Goal: Task Accomplishment & Management: Manage account settings

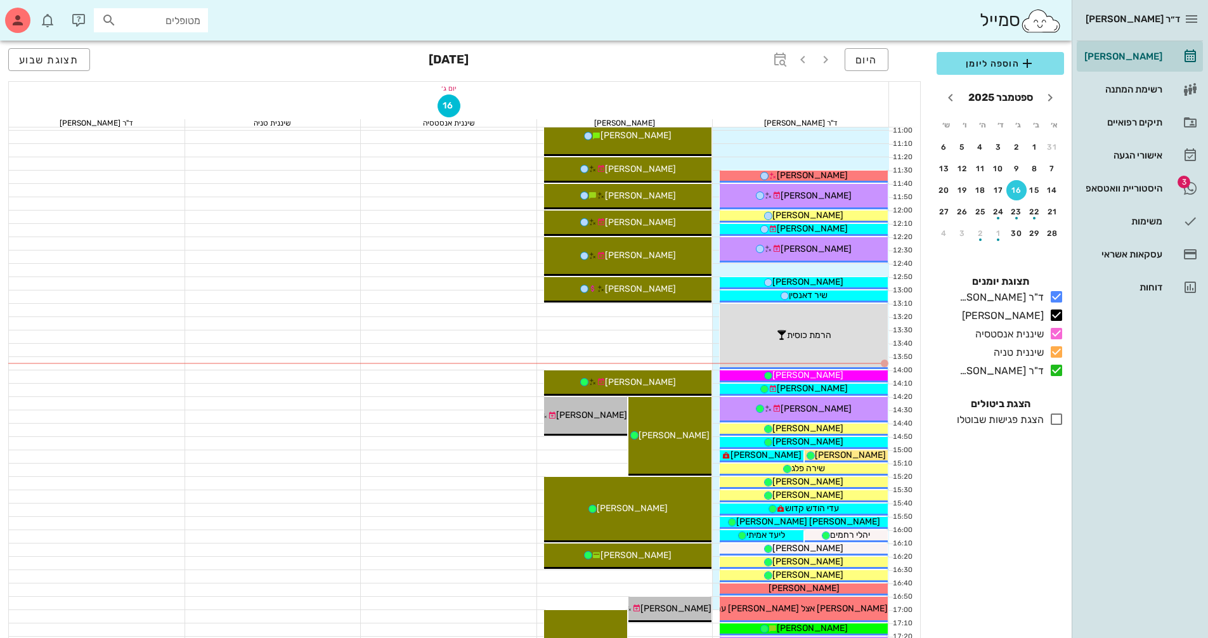
scroll to position [2, 0]
click at [1145, 189] on div "היסטוריית וואטסאפ" at bounding box center [1122, 188] width 81 height 10
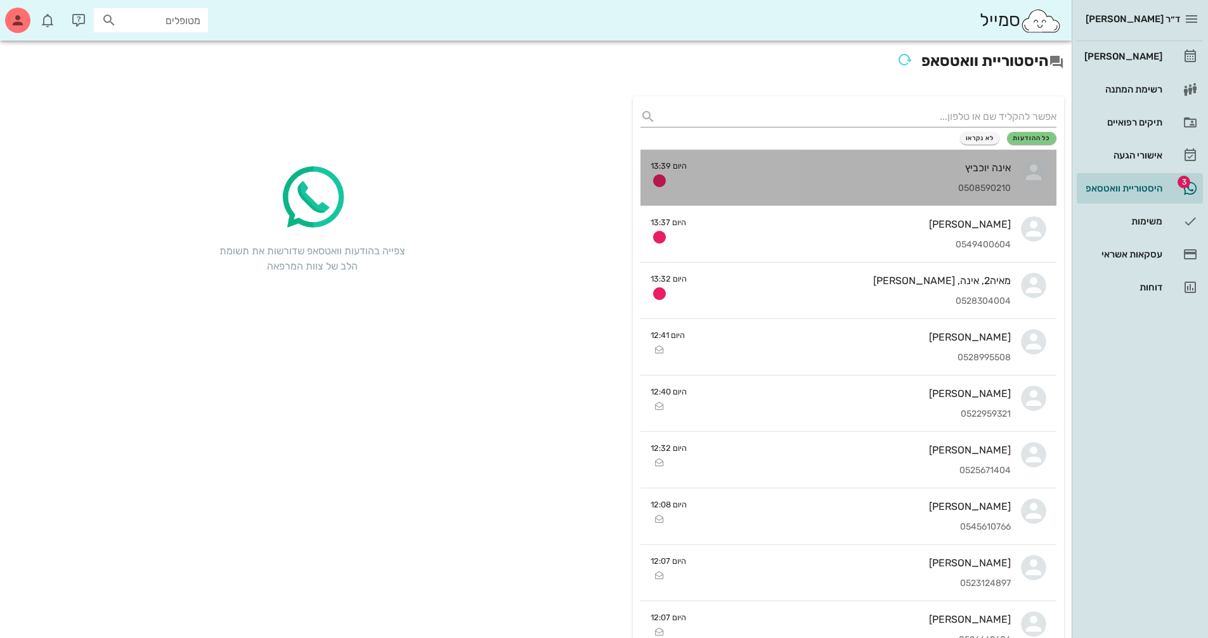
click at [964, 183] on div "0508590210" at bounding box center [854, 188] width 314 height 11
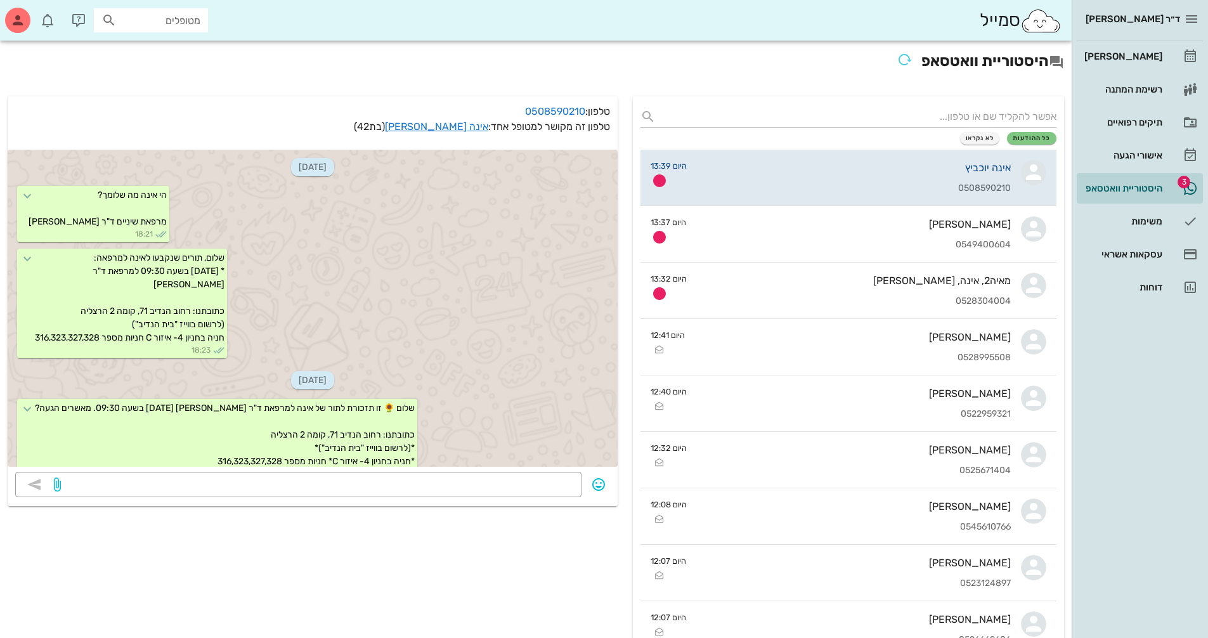
scroll to position [484, 0]
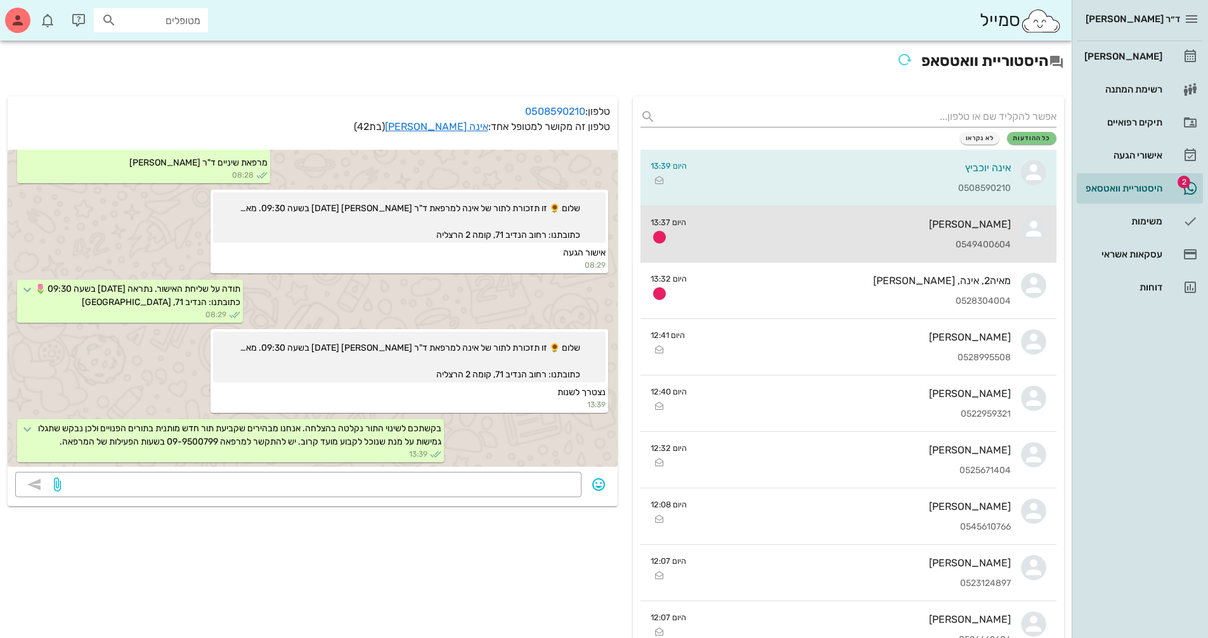
click at [954, 238] on div "נמרוד דריגס 0549400604" at bounding box center [853, 234] width 315 height 56
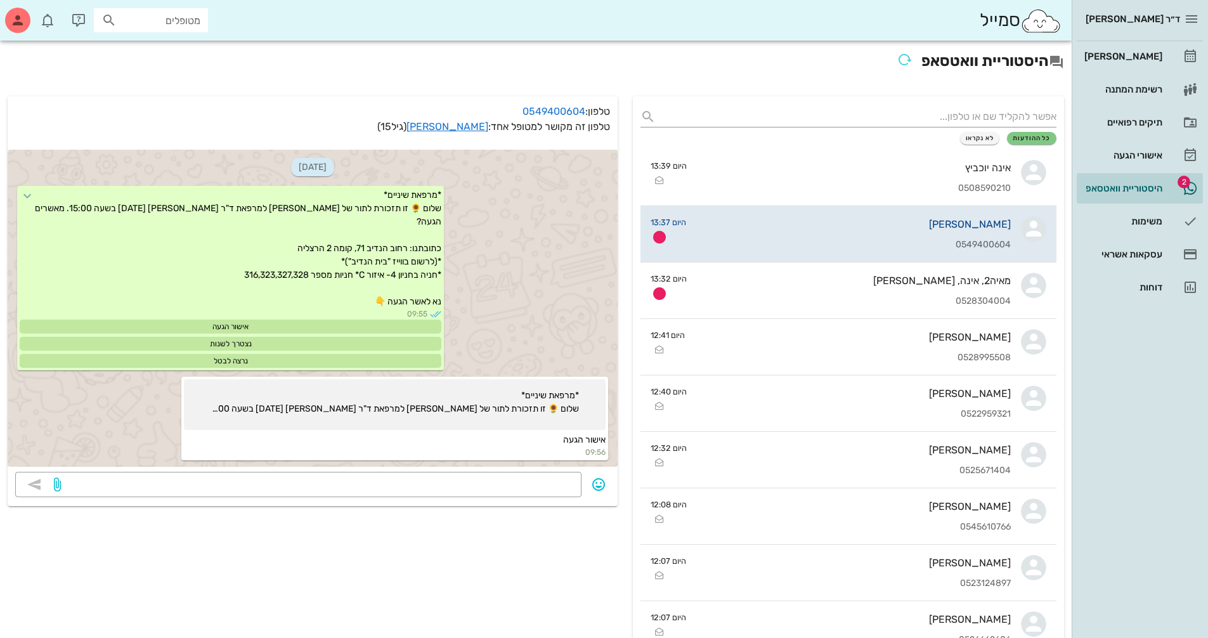
scroll to position [1225, 0]
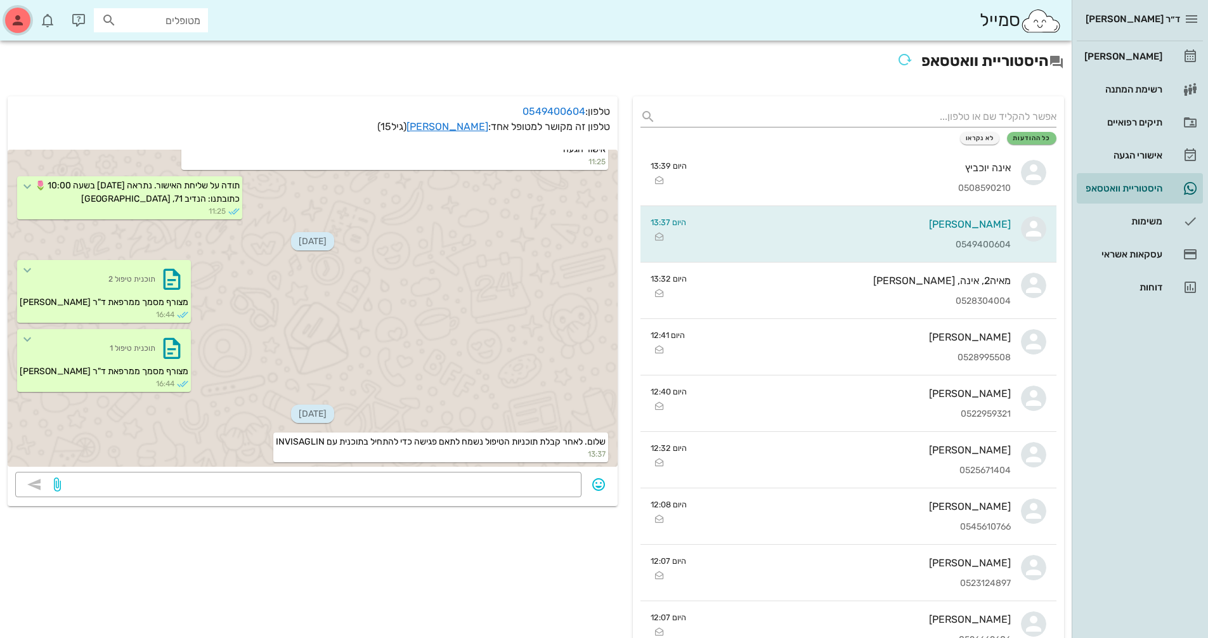
click at [15, 16] on icon "button" at bounding box center [17, 20] width 15 height 15
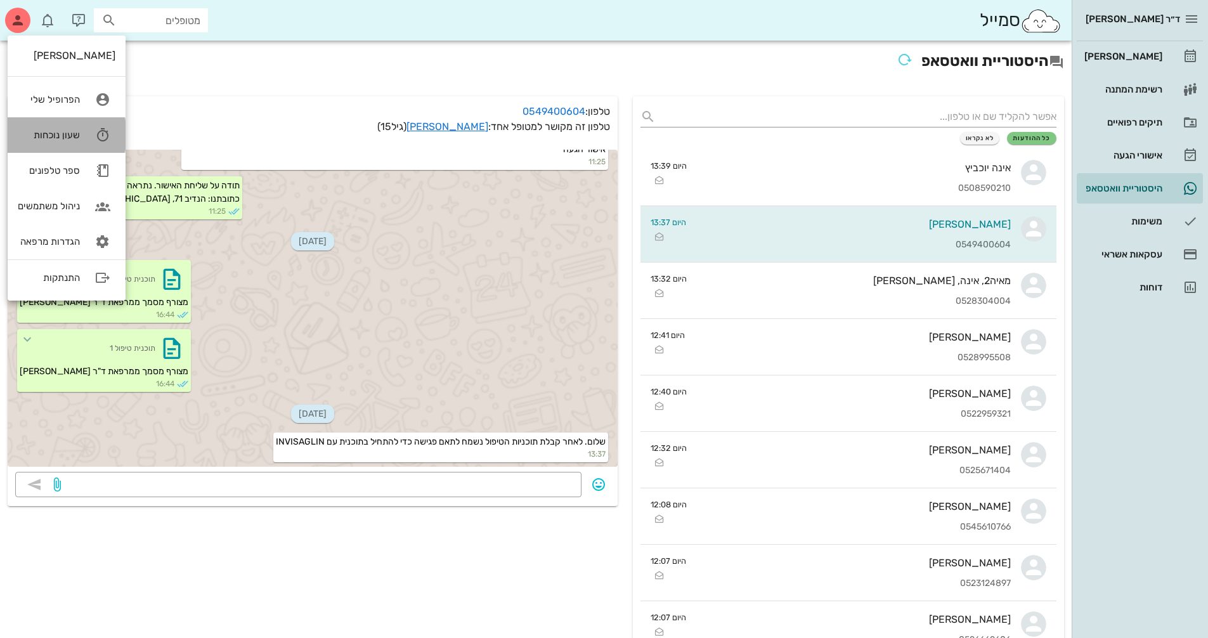
click at [76, 136] on div "שעון נוכחות" at bounding box center [49, 134] width 62 height 11
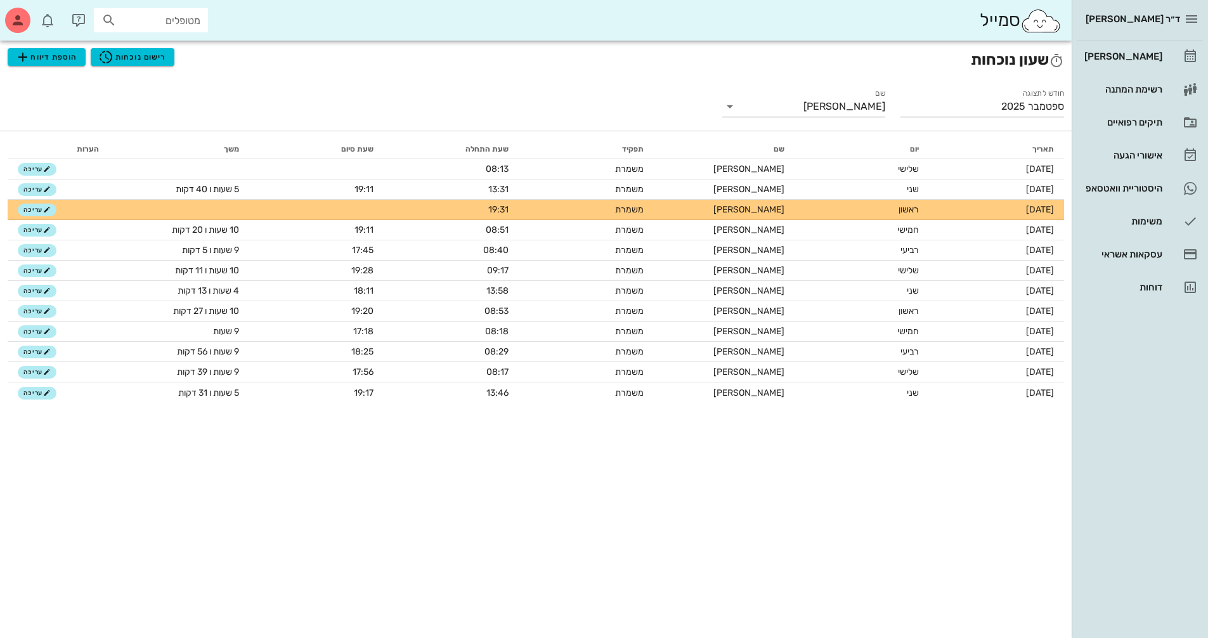
click at [158, 27] on input "מטופלים" at bounding box center [159, 20] width 81 height 16
type input "אמילי"
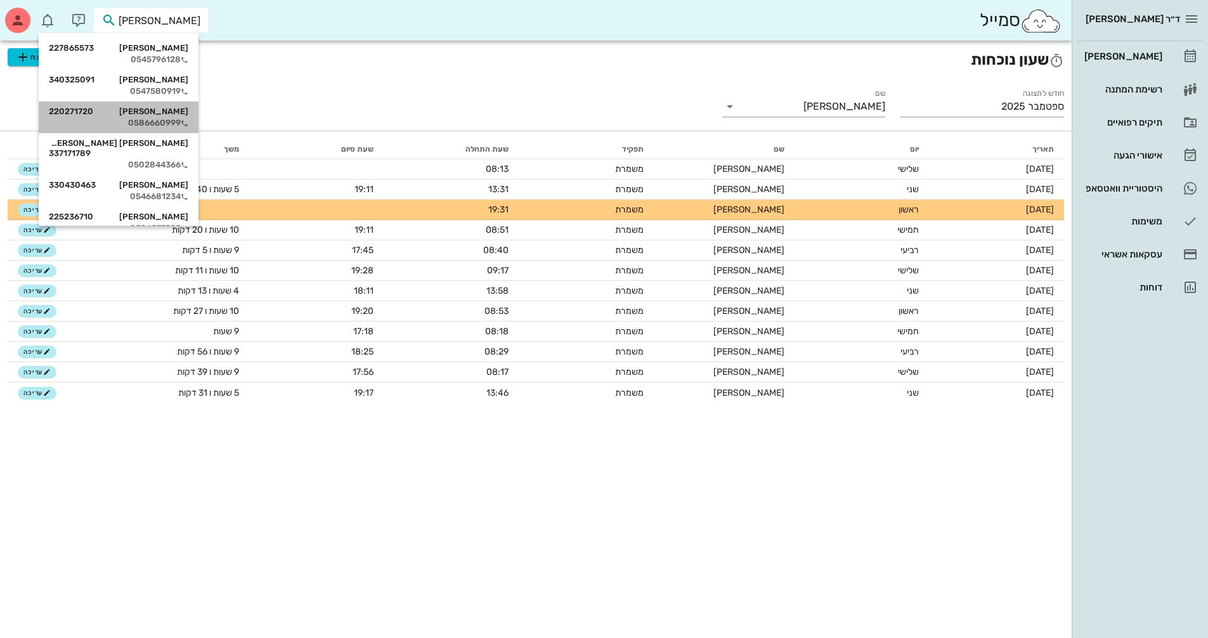
click at [172, 115] on div "אמילי דוידמן 220271720" at bounding box center [119, 112] width 140 height 10
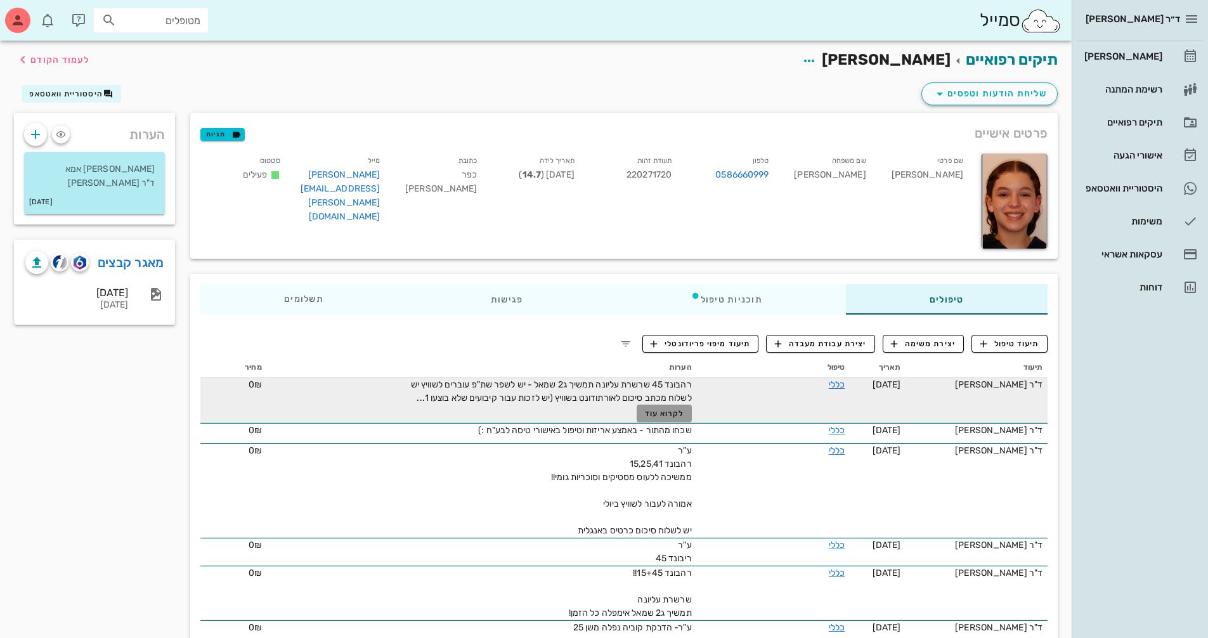
click at [666, 417] on span "לקרוא עוד" at bounding box center [664, 413] width 39 height 9
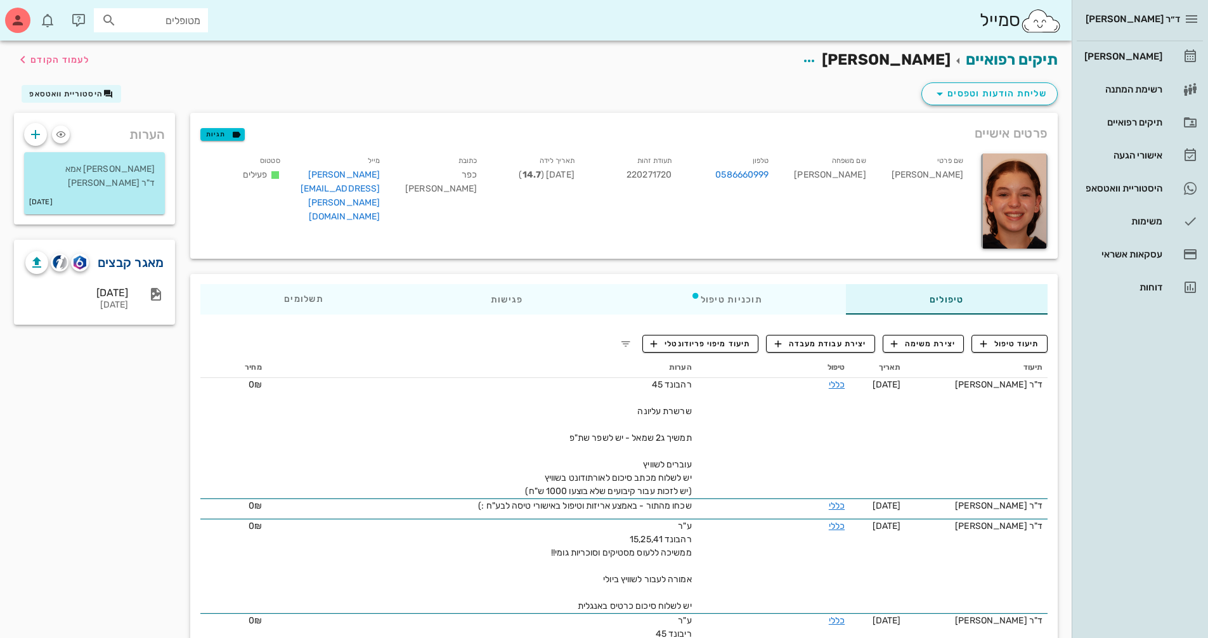
click at [120, 262] on link "מאגר קבצים" at bounding box center [131, 262] width 67 height 20
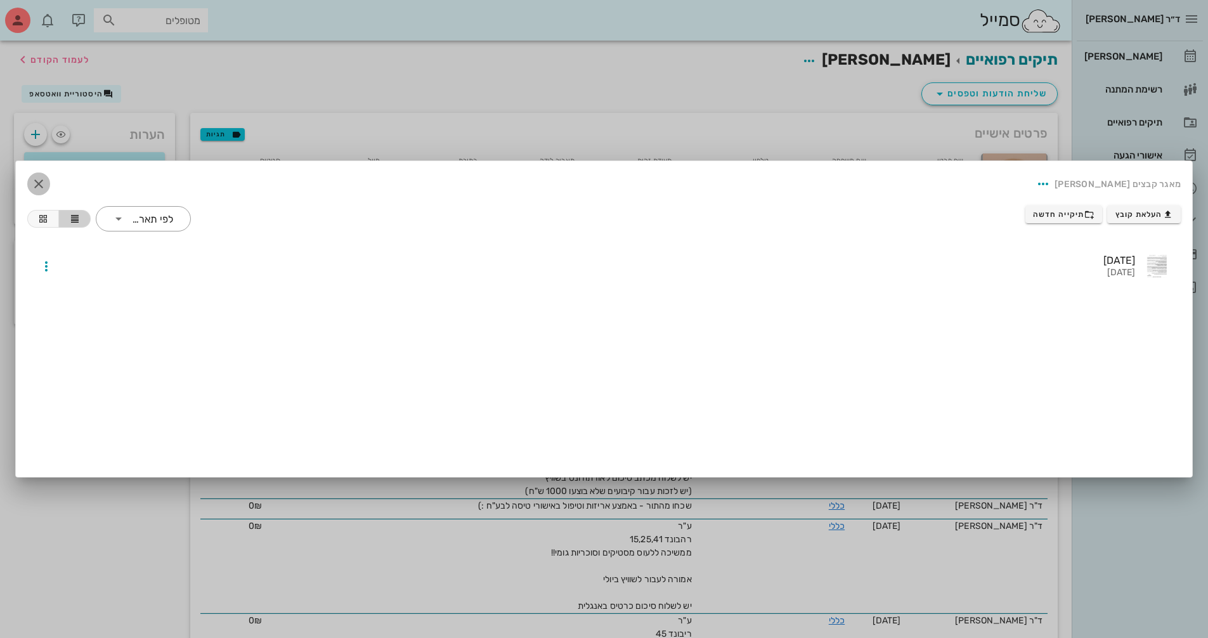
click at [32, 183] on icon "button" at bounding box center [38, 183] width 15 height 15
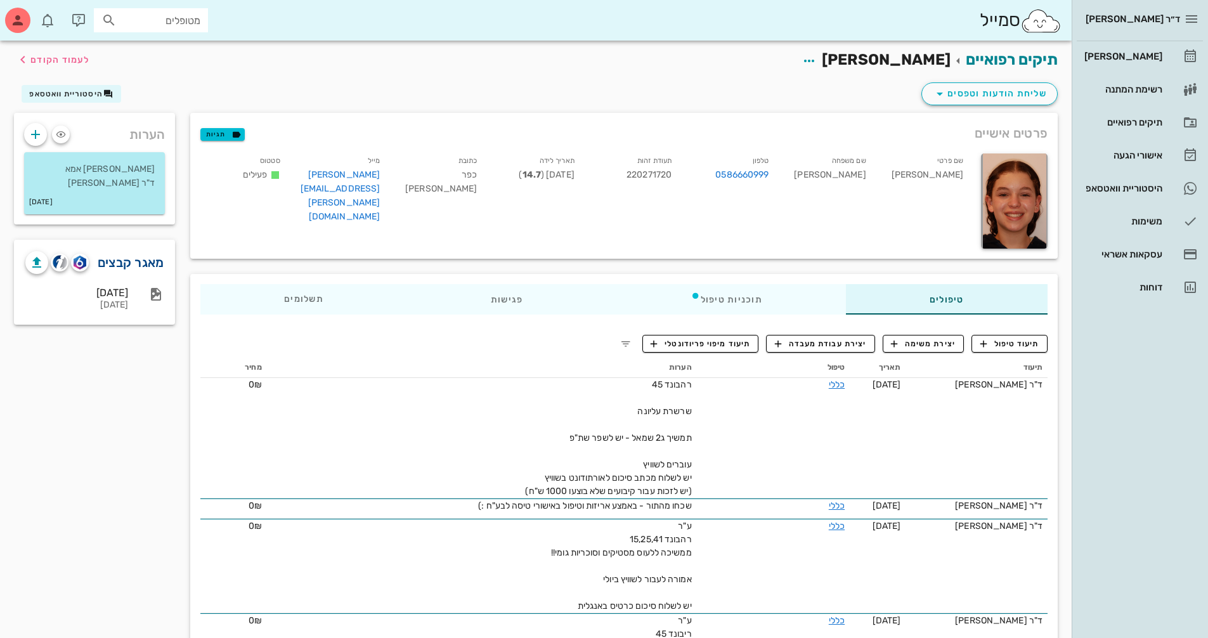
click at [158, 260] on link "מאגר קבצים" at bounding box center [131, 262] width 67 height 20
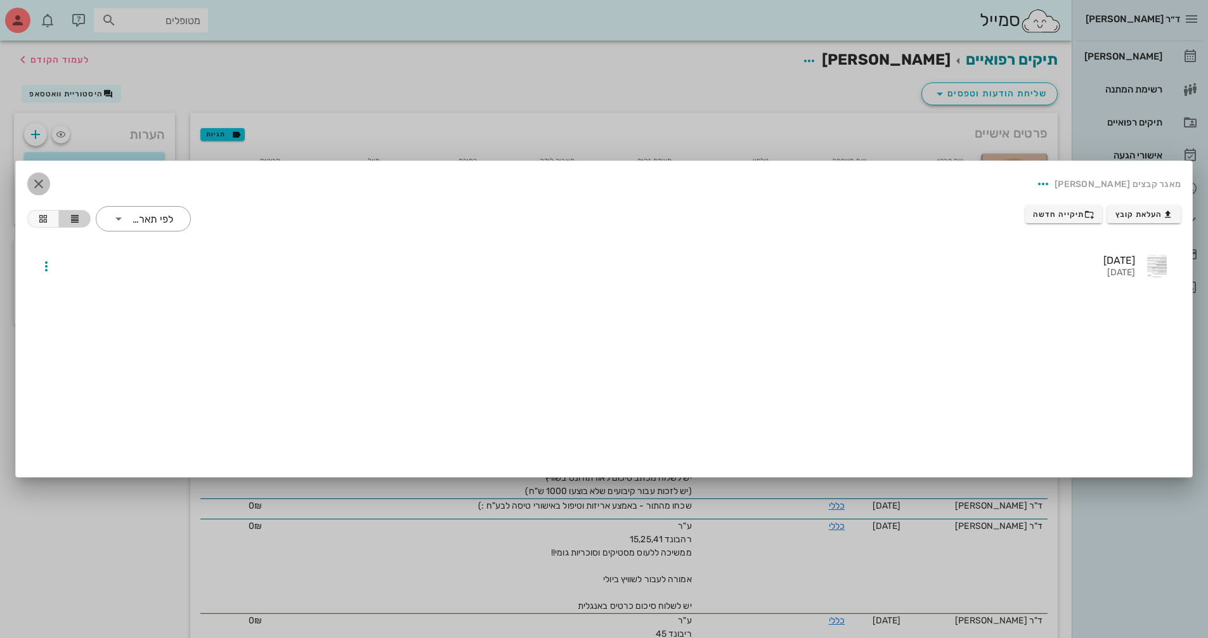
click at [37, 186] on icon "button" at bounding box center [38, 183] width 15 height 15
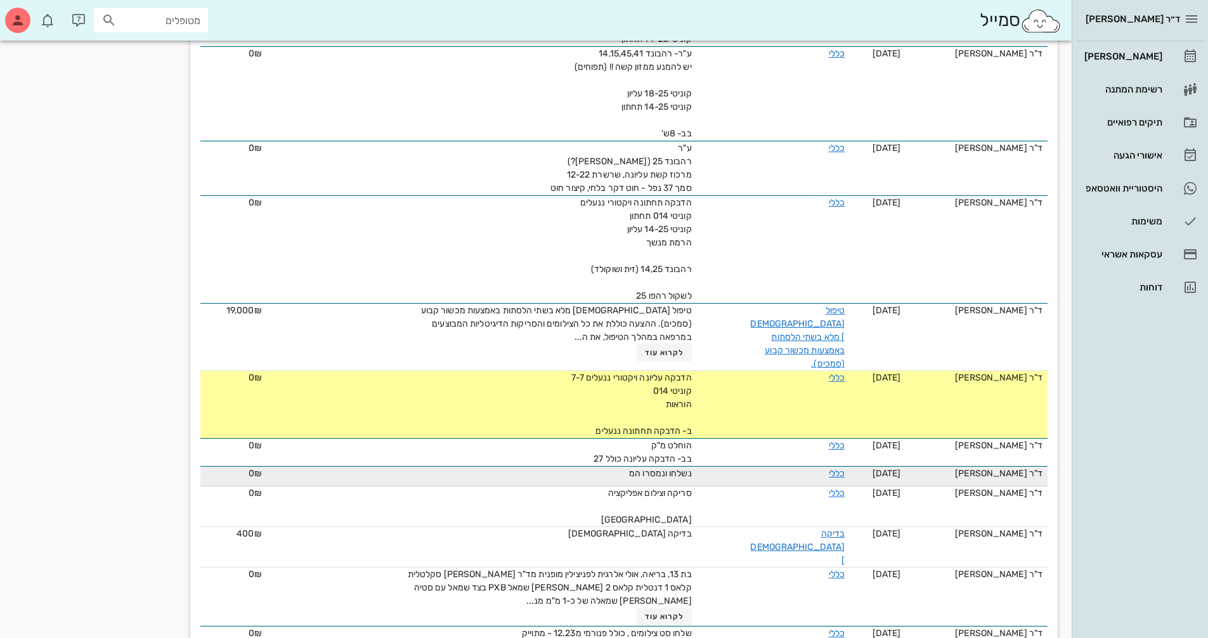
scroll to position [1089, 0]
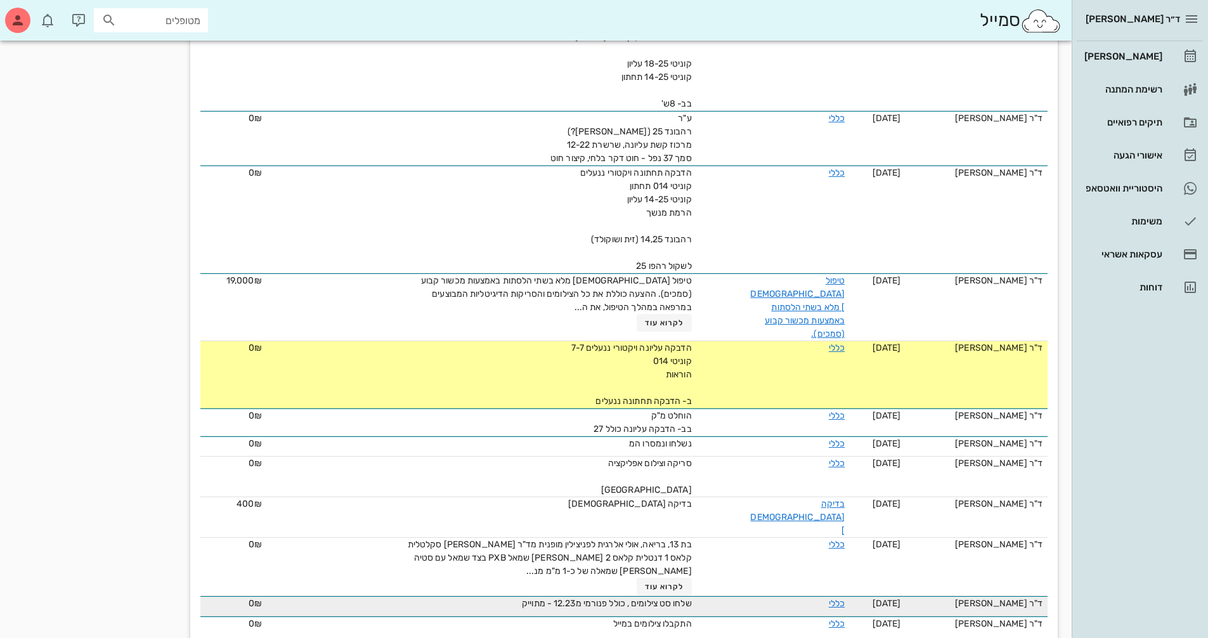
click at [687, 596] on td "שלחו סט צילומים , כולל פנורמי מ12.23 - מתוייק" at bounding box center [482, 606] width 430 height 20
click at [681, 597] on div "שלחו סט צילומים , כולל פנורמי מ12.23 - מתוייק" at bounding box center [548, 603] width 285 height 13
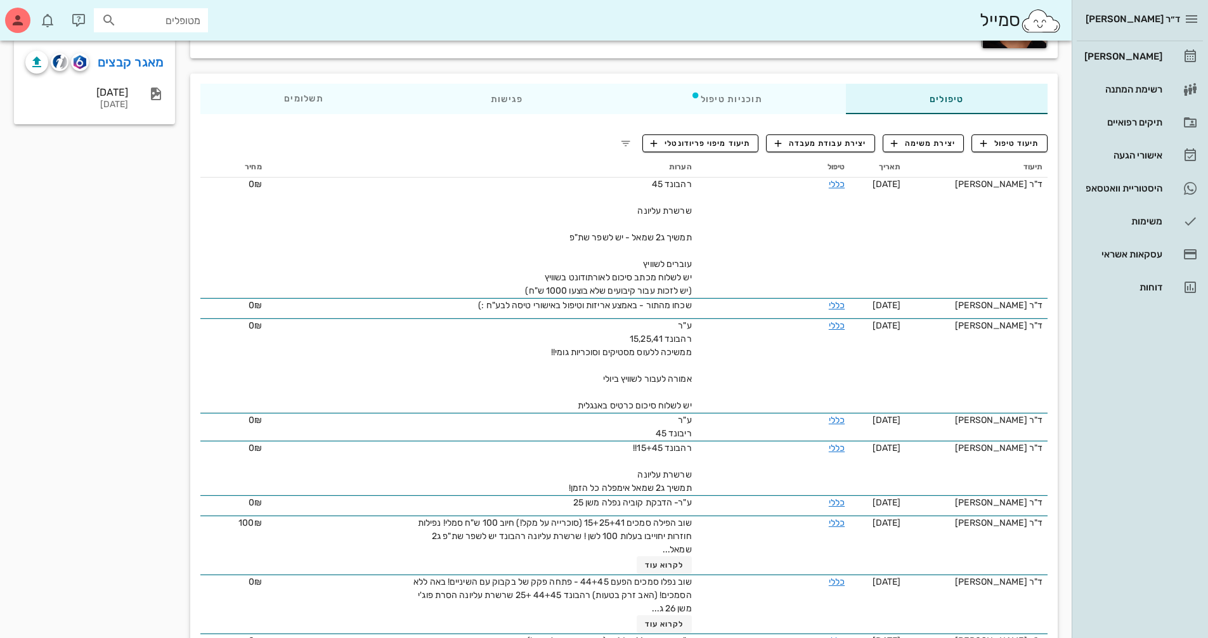
scroll to position [0, 0]
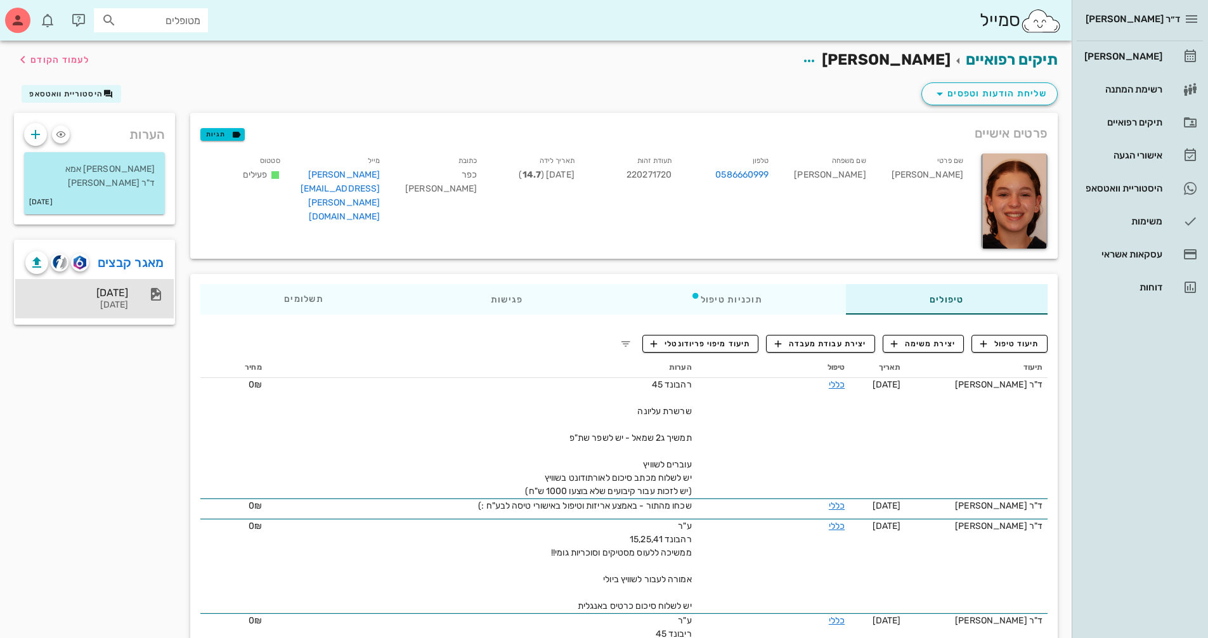
click at [118, 309] on div "26-03-2024" at bounding box center [76, 305] width 103 height 11
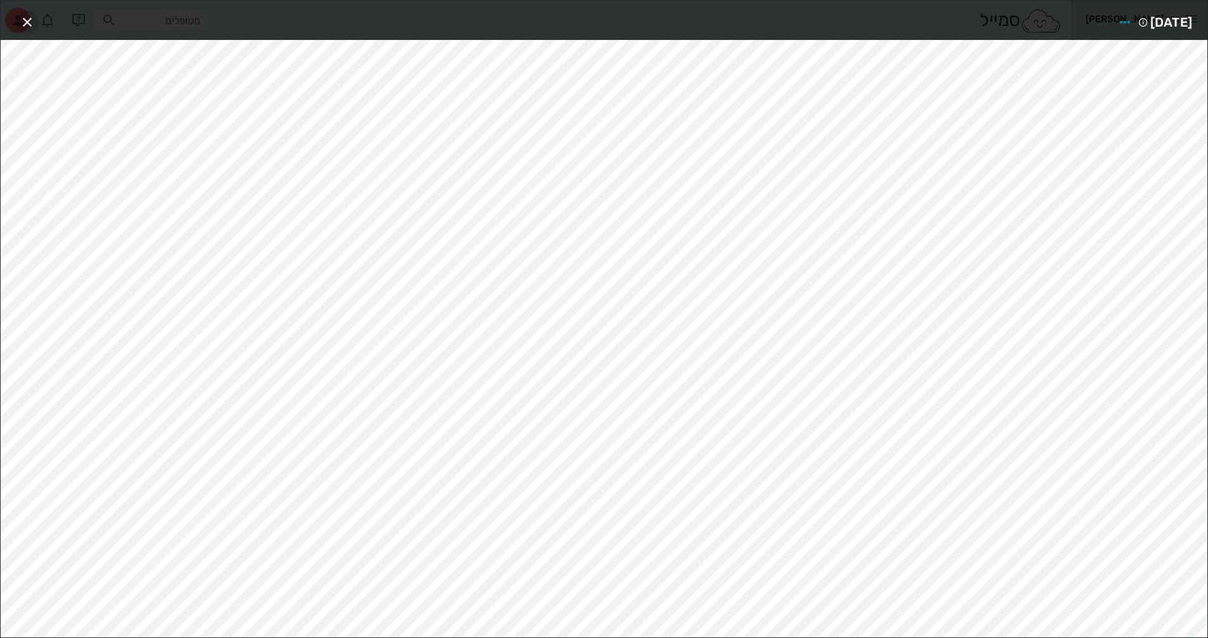
click at [26, 23] on icon "button" at bounding box center [27, 22] width 15 height 15
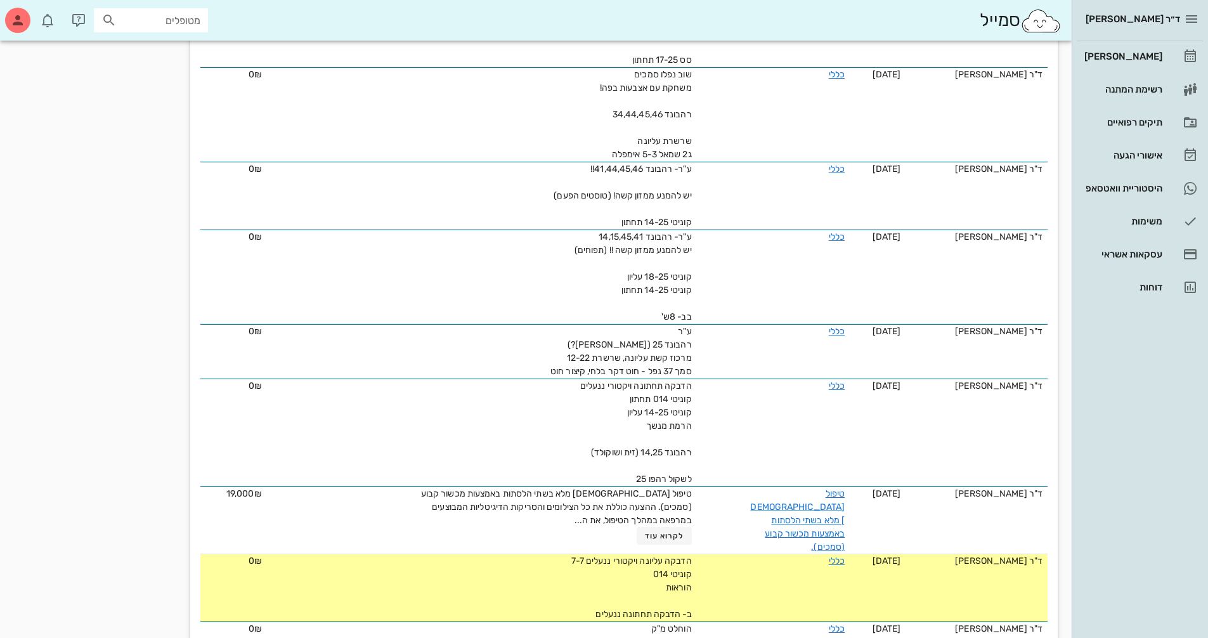
scroll to position [1089, 0]
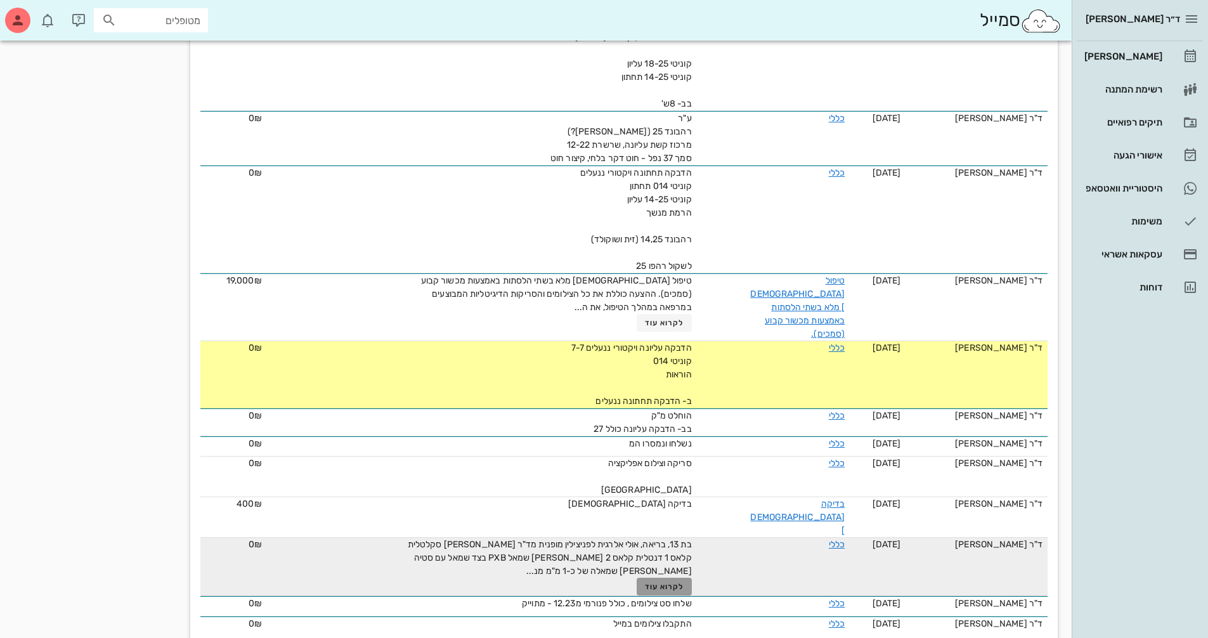
click at [661, 582] on span "לקרוא עוד" at bounding box center [664, 586] width 39 height 9
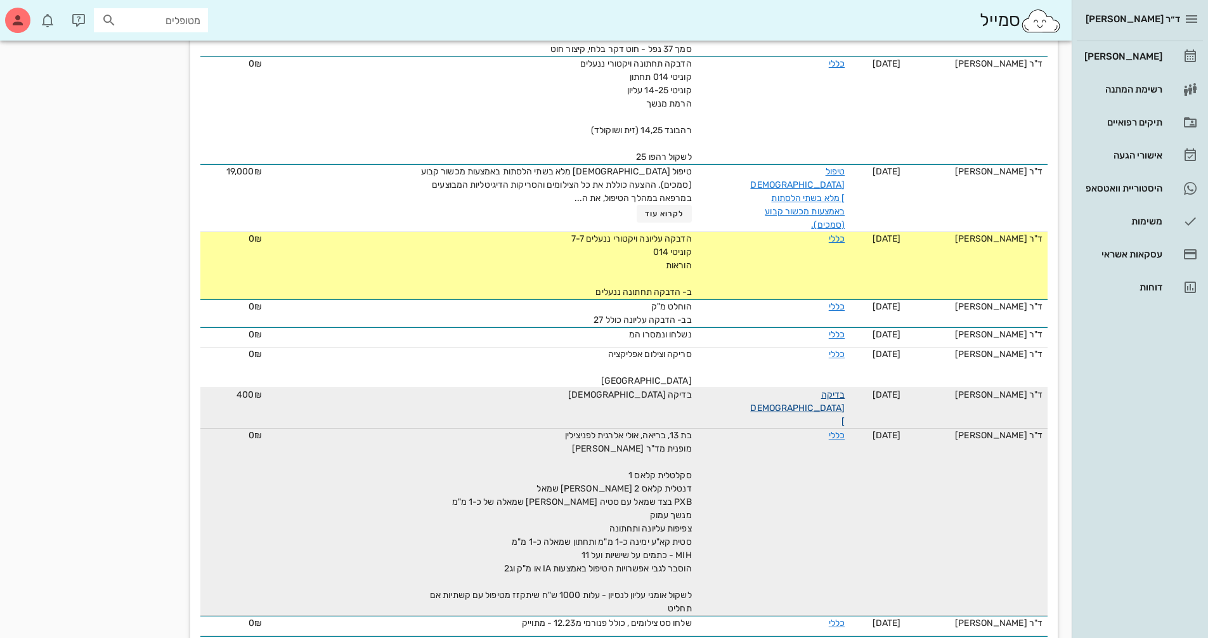
scroll to position [1217, 0]
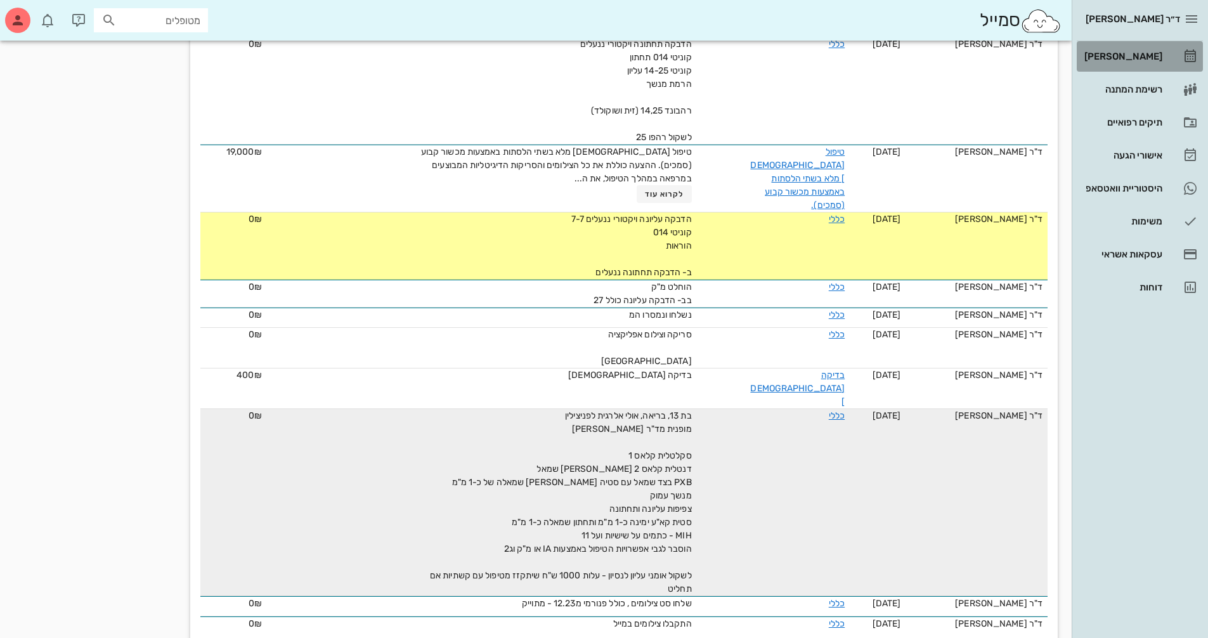
click at [1136, 46] on div "[PERSON_NAME]" at bounding box center [1122, 56] width 81 height 20
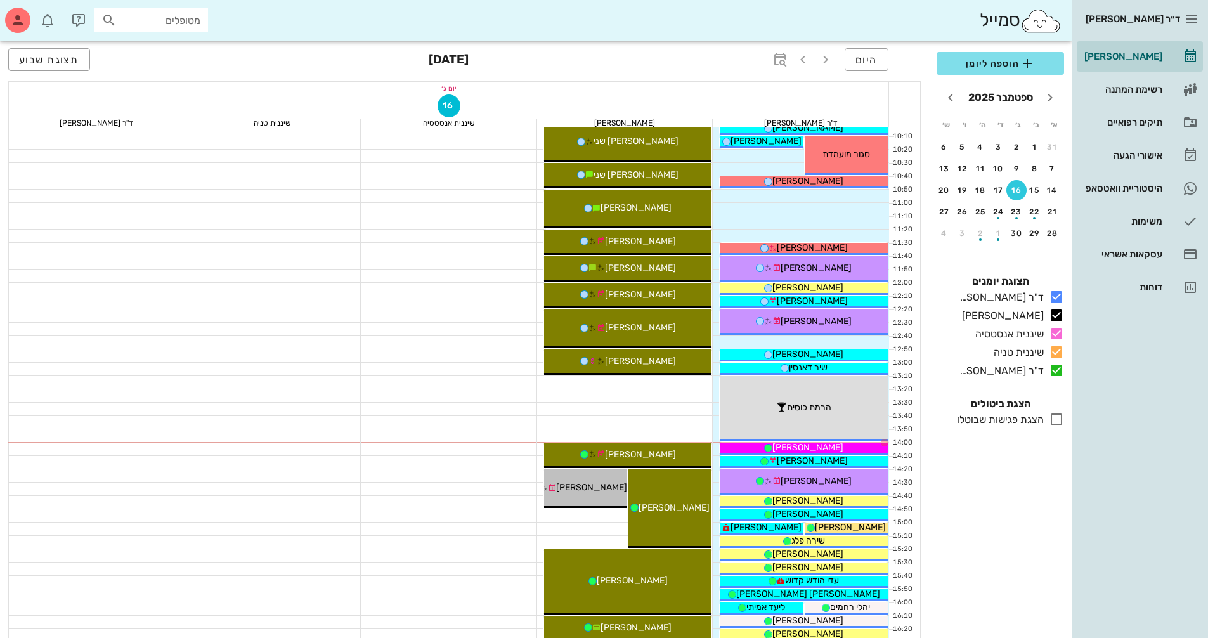
scroll to position [380, 0]
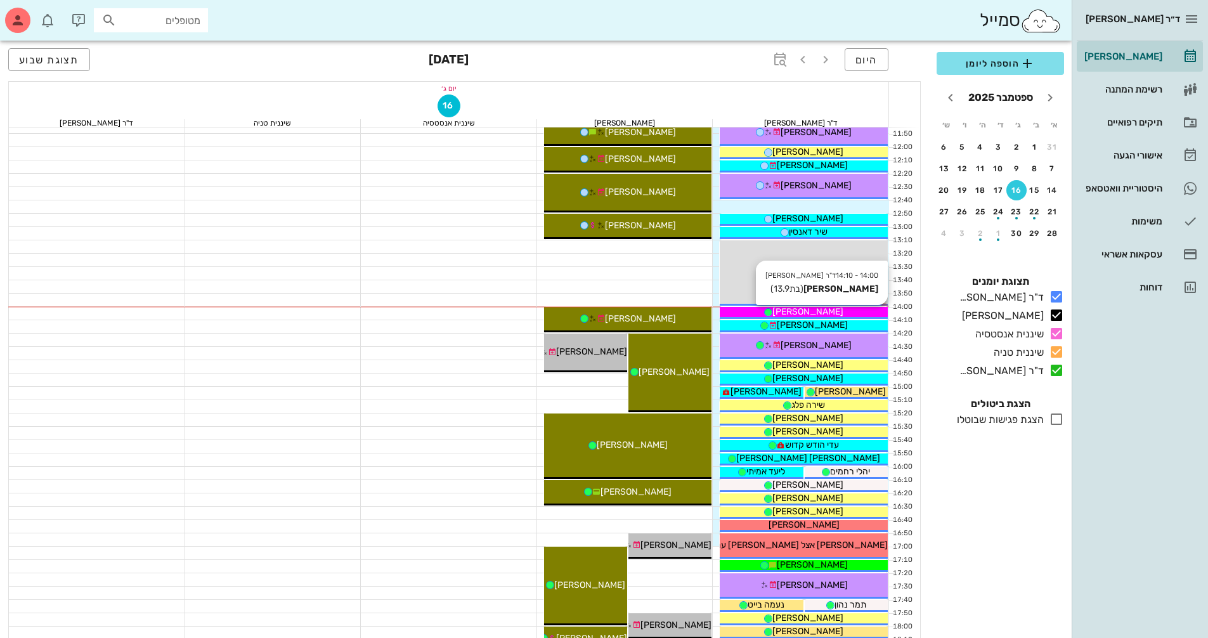
click at [808, 313] on span "[PERSON_NAME]" at bounding box center [807, 311] width 71 height 11
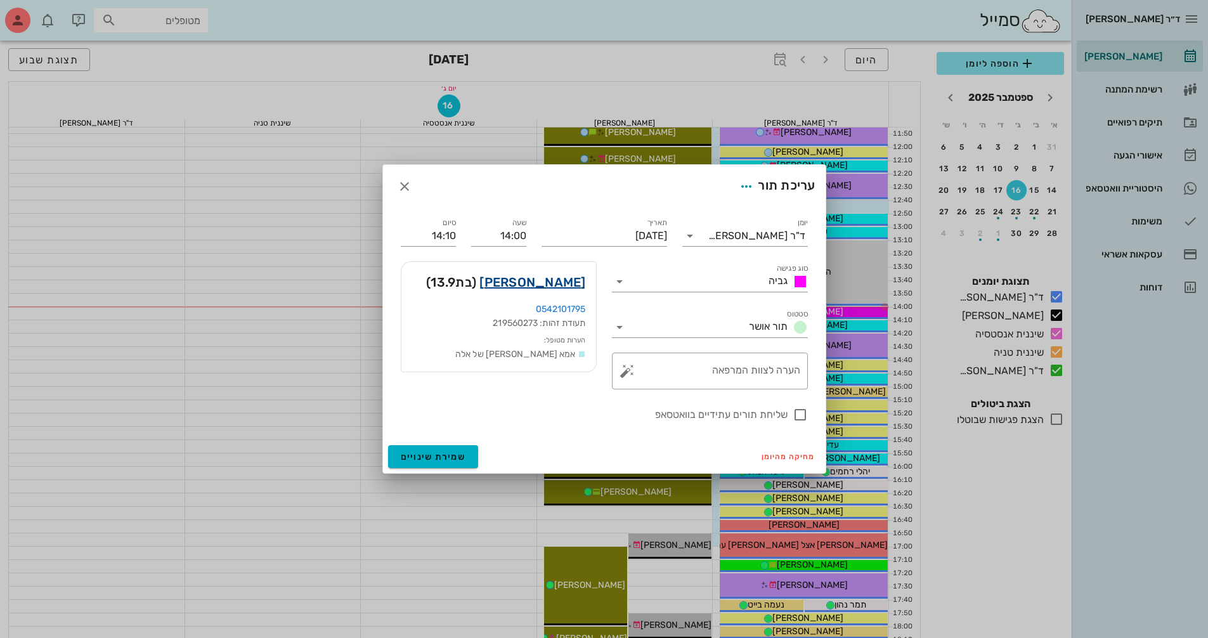
click at [573, 285] on link "שירה הרצליה לוי" at bounding box center [532, 282] width 106 height 20
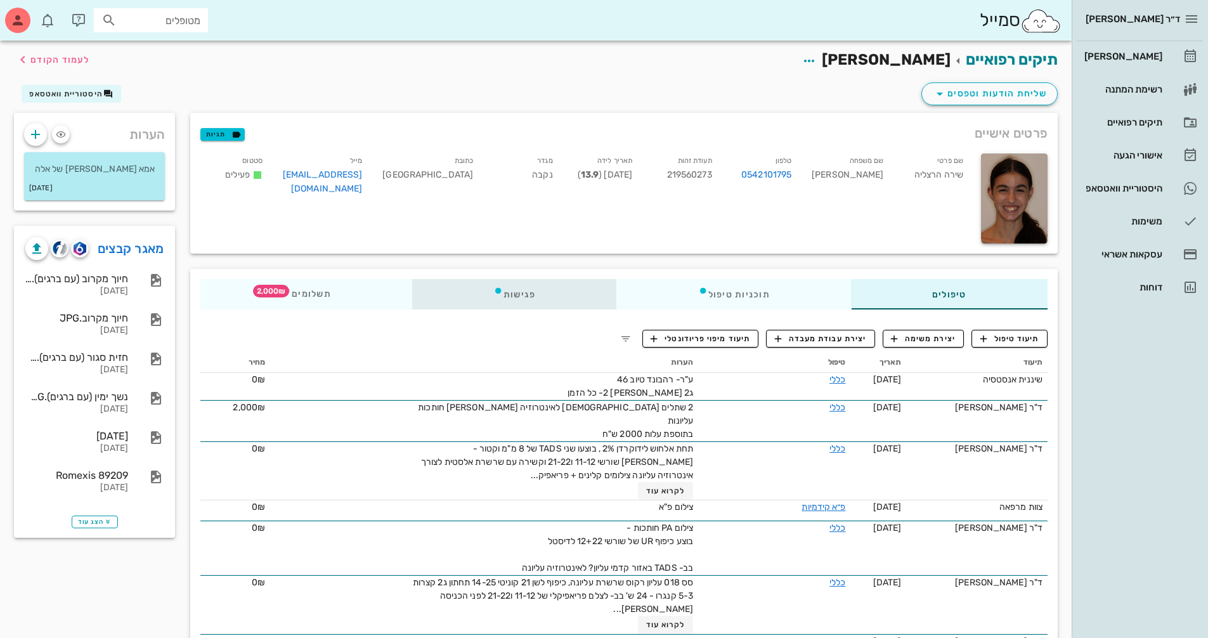
click at [531, 304] on div "פגישות" at bounding box center [514, 294] width 205 height 30
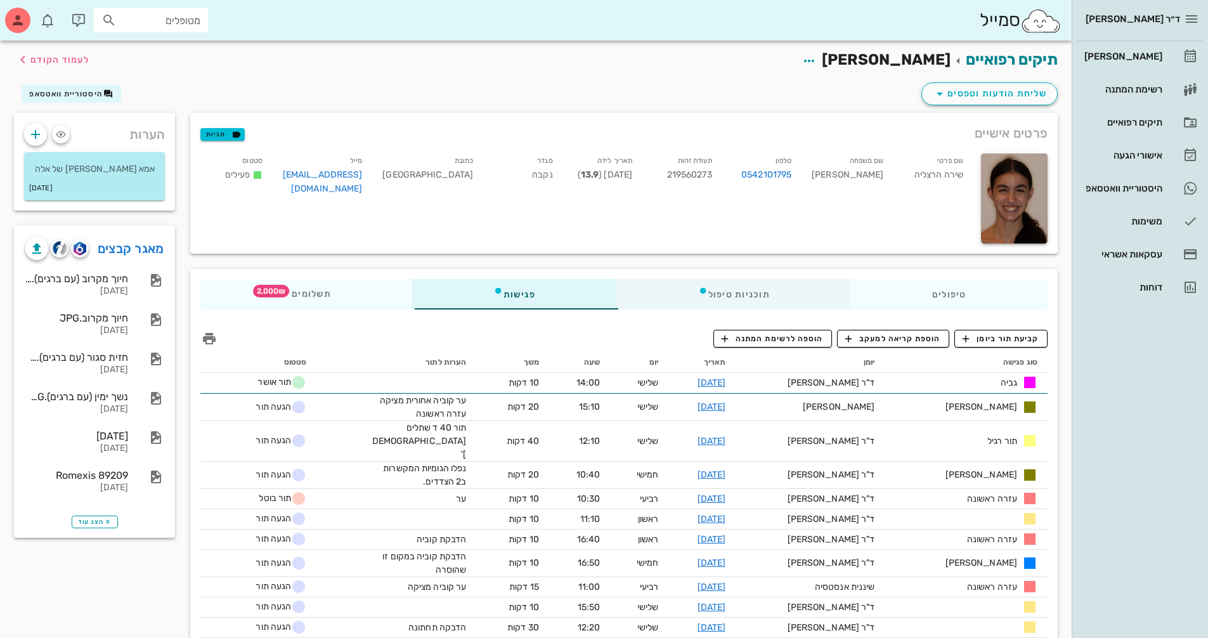
scroll to position [63, 0]
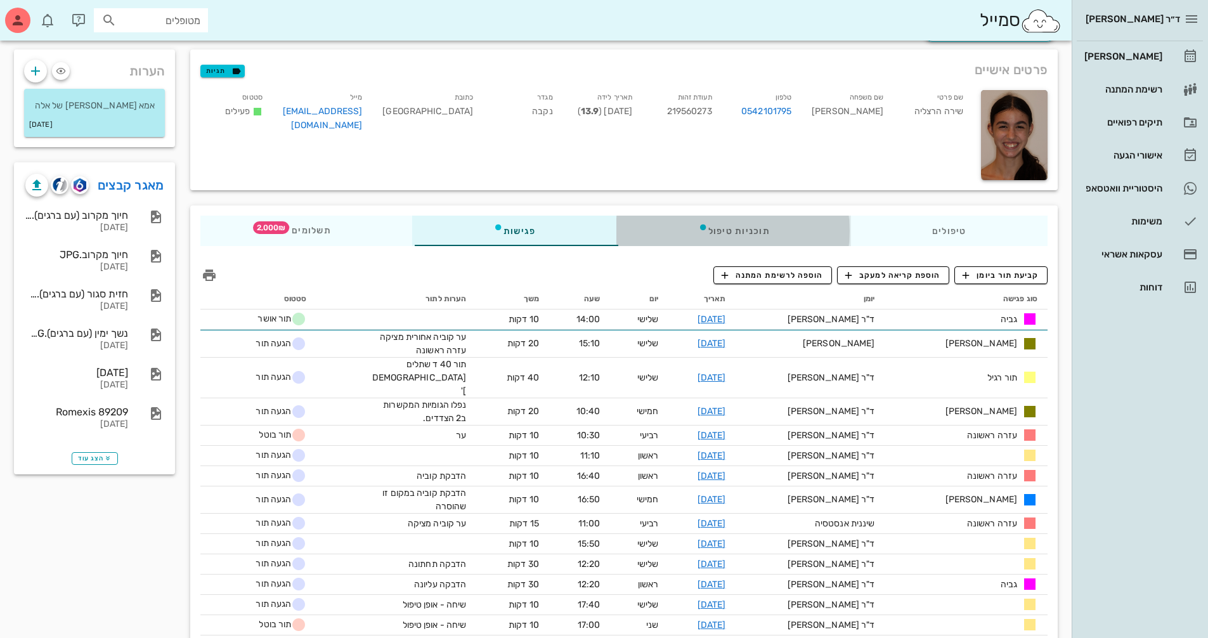
click at [760, 231] on div "תוכניות טיפול" at bounding box center [734, 231] width 234 height 30
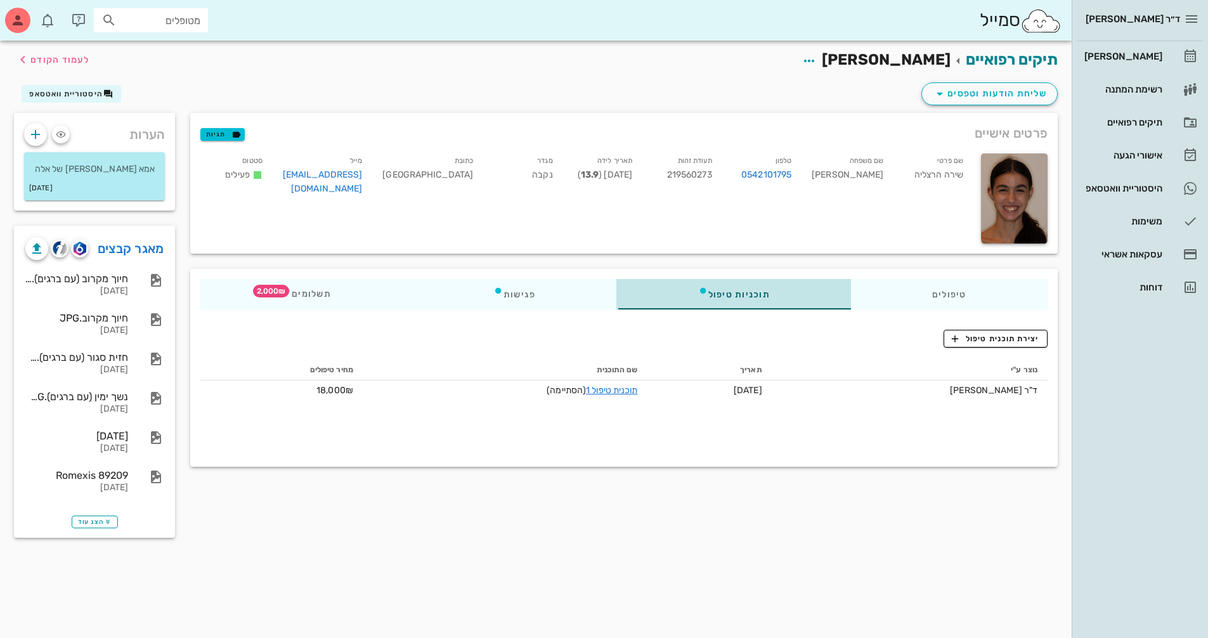
scroll to position [0, 0]
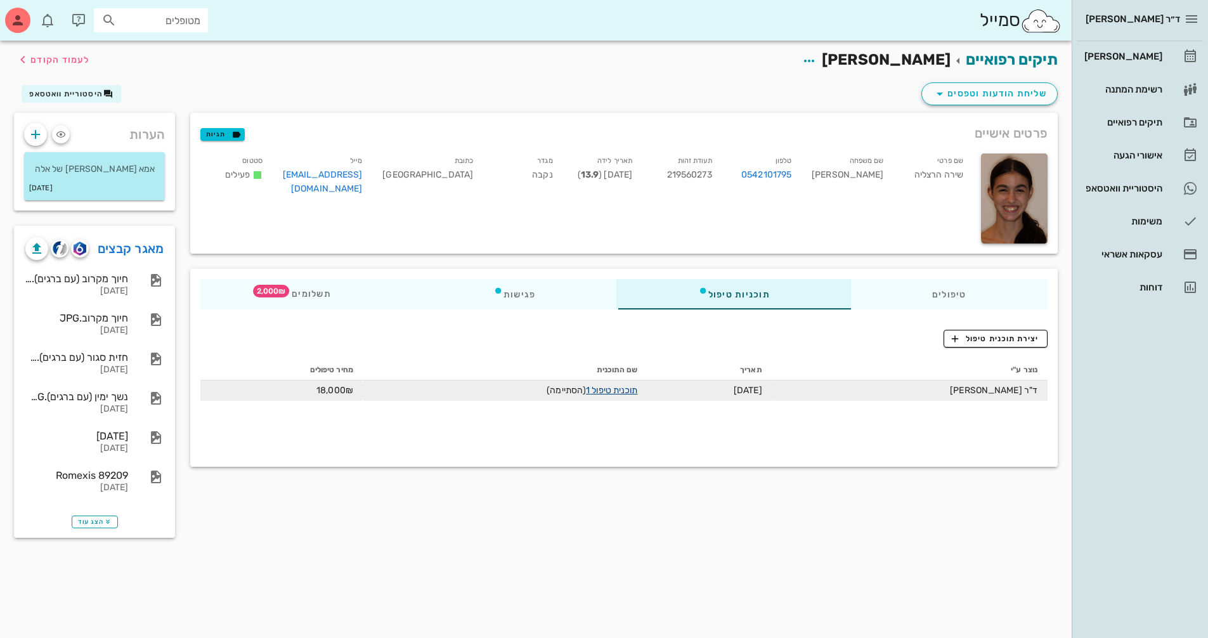
click at [633, 396] on link "תוכנית טיפול 1" at bounding box center [611, 390] width 51 height 11
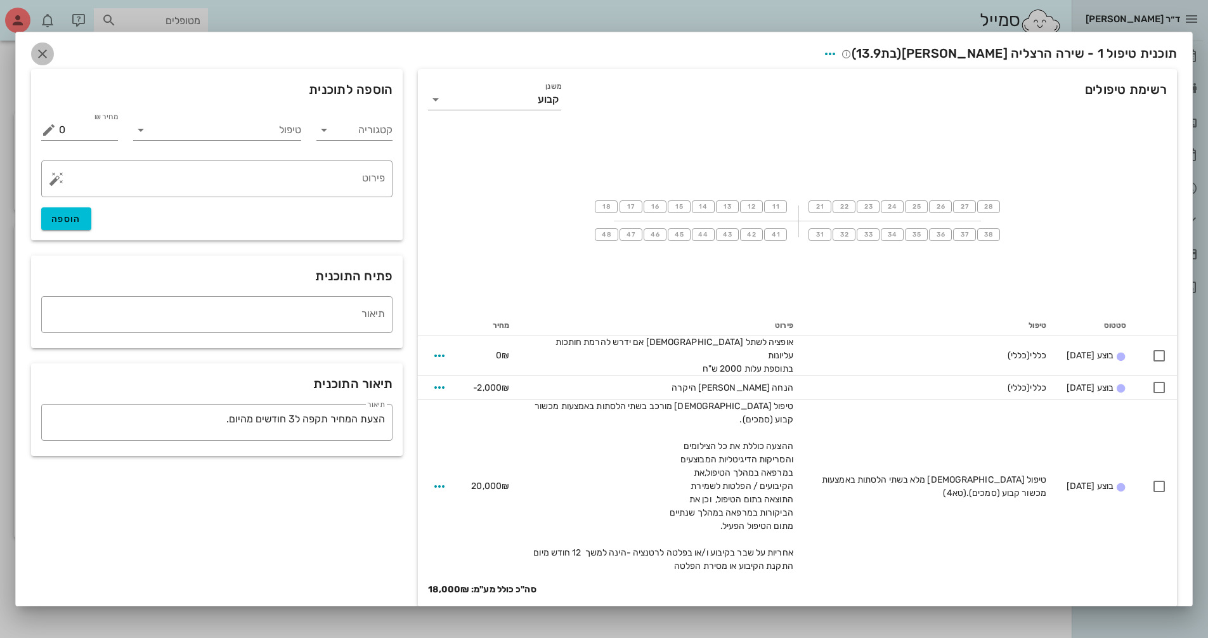
click at [42, 62] on icon "button" at bounding box center [42, 53] width 15 height 15
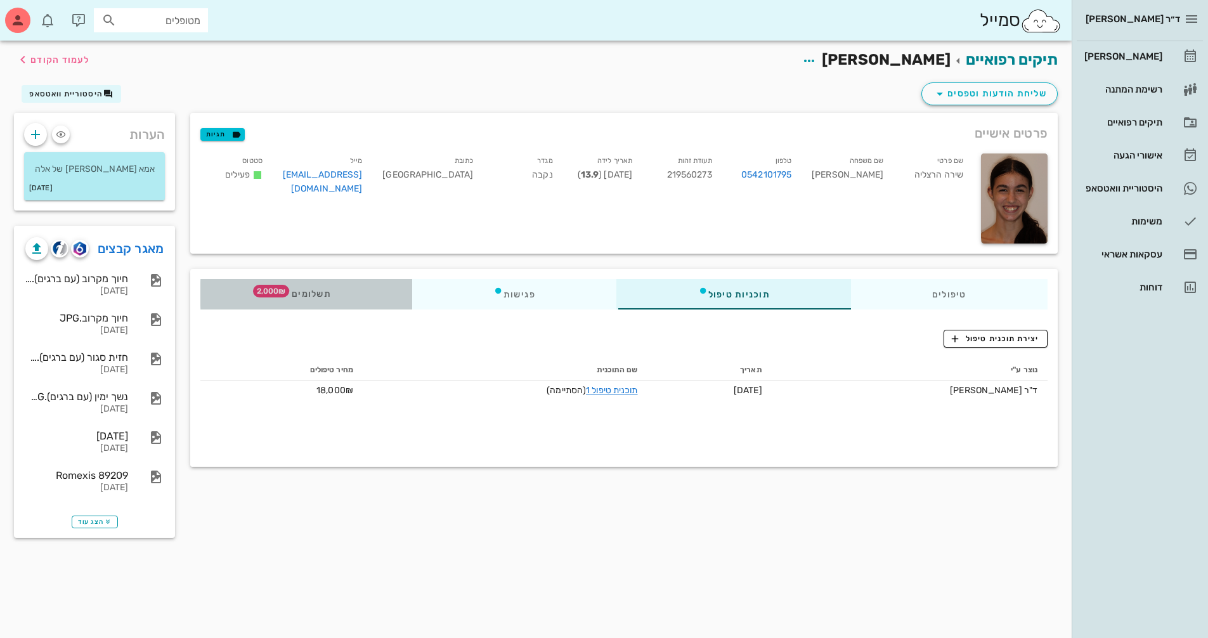
click at [311, 290] on span "תשלומים 2,000₪" at bounding box center [306, 294] width 49 height 9
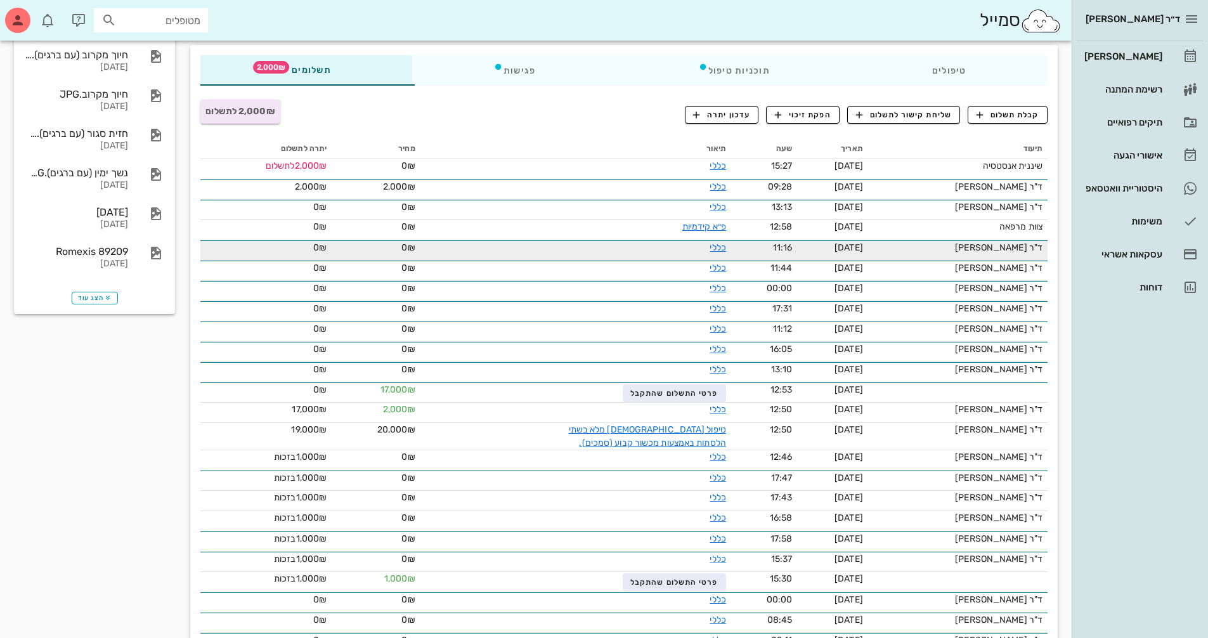
scroll to position [160, 0]
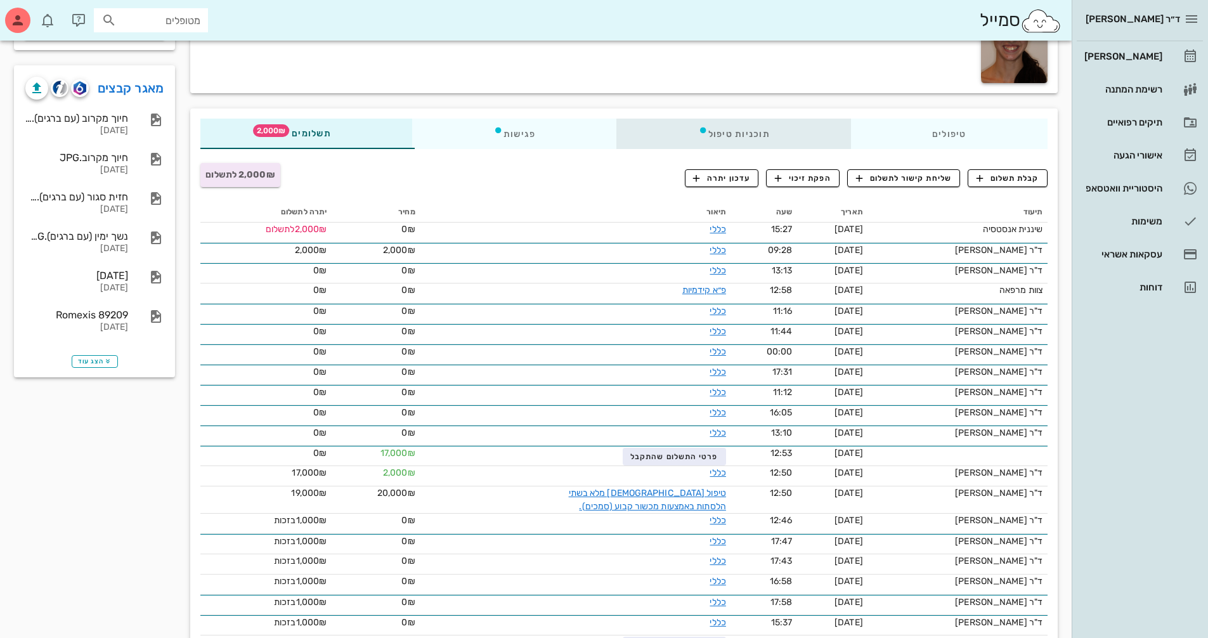
click at [737, 140] on div "תוכניות טיפול" at bounding box center [734, 134] width 234 height 30
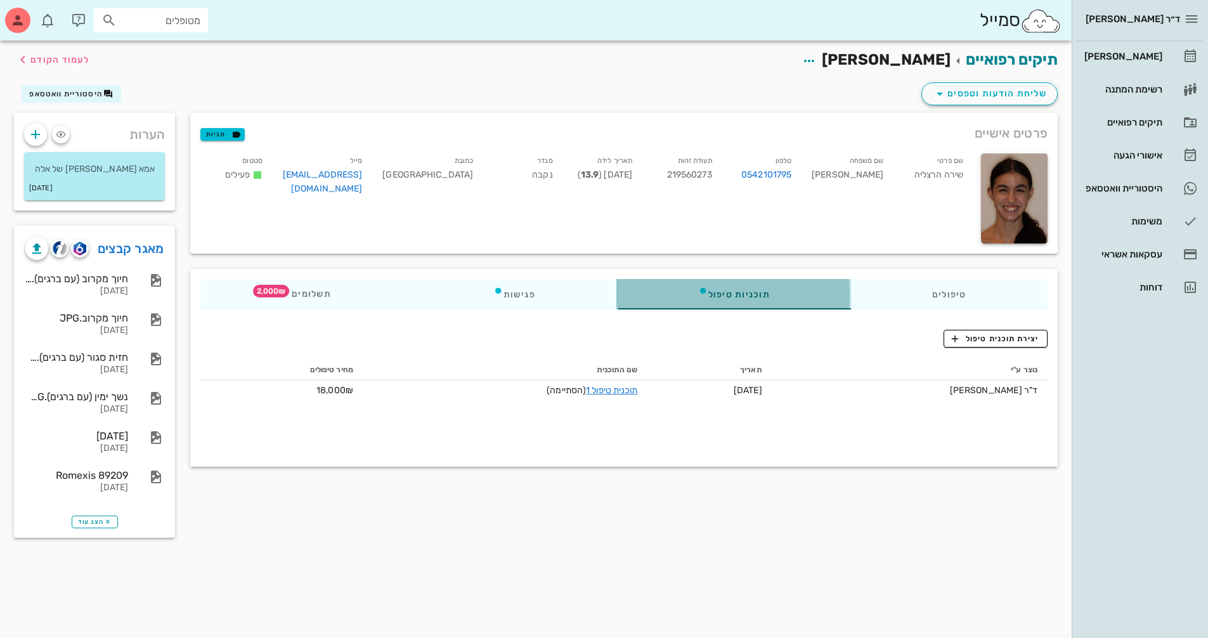
scroll to position [0, 0]
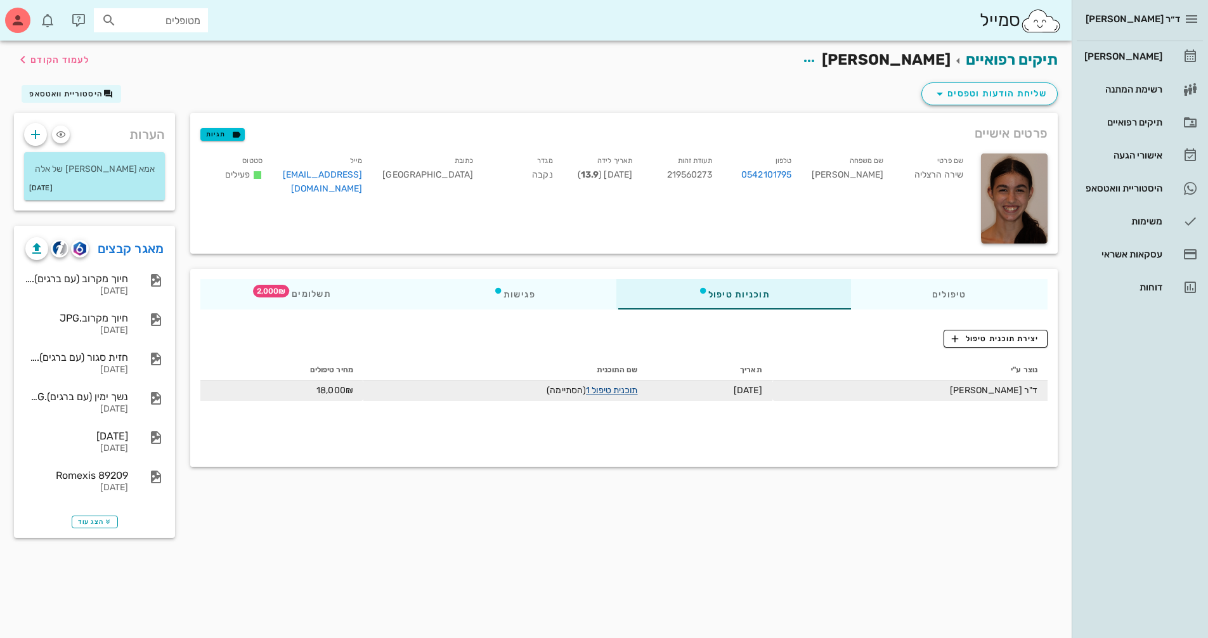
click at [618, 386] on link "תוכנית טיפול 1" at bounding box center [611, 390] width 51 height 11
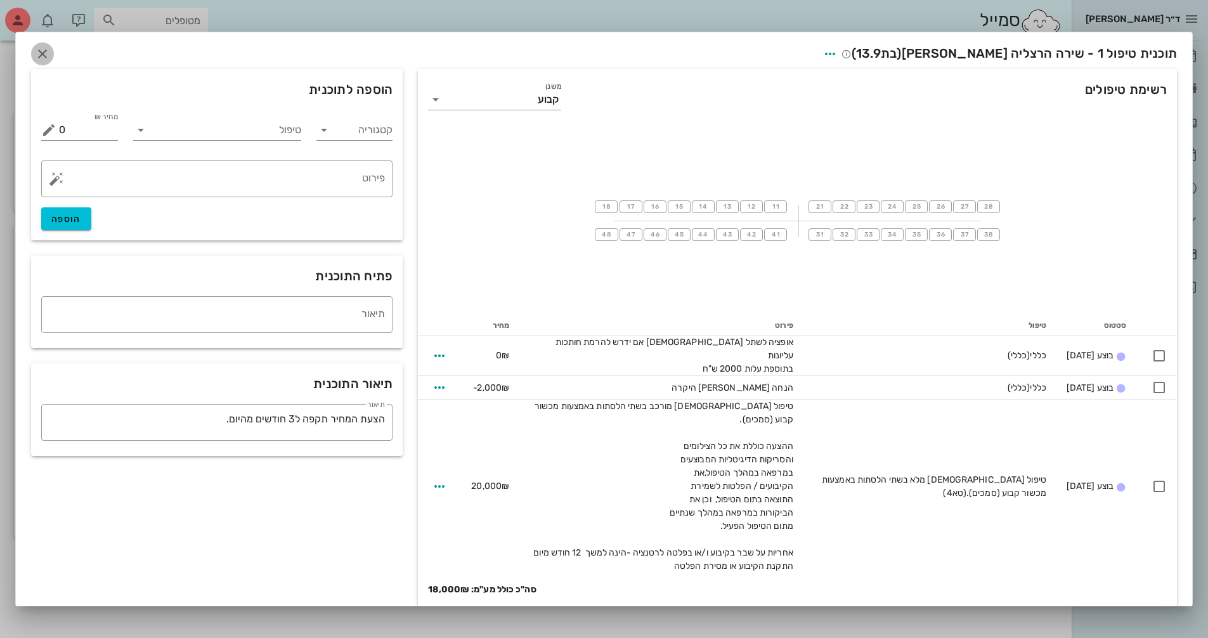
drag, startPoint x: 46, startPoint y: 66, endPoint x: 190, endPoint y: 20, distance: 151.6
click at [46, 62] on icon "button" at bounding box center [42, 53] width 15 height 15
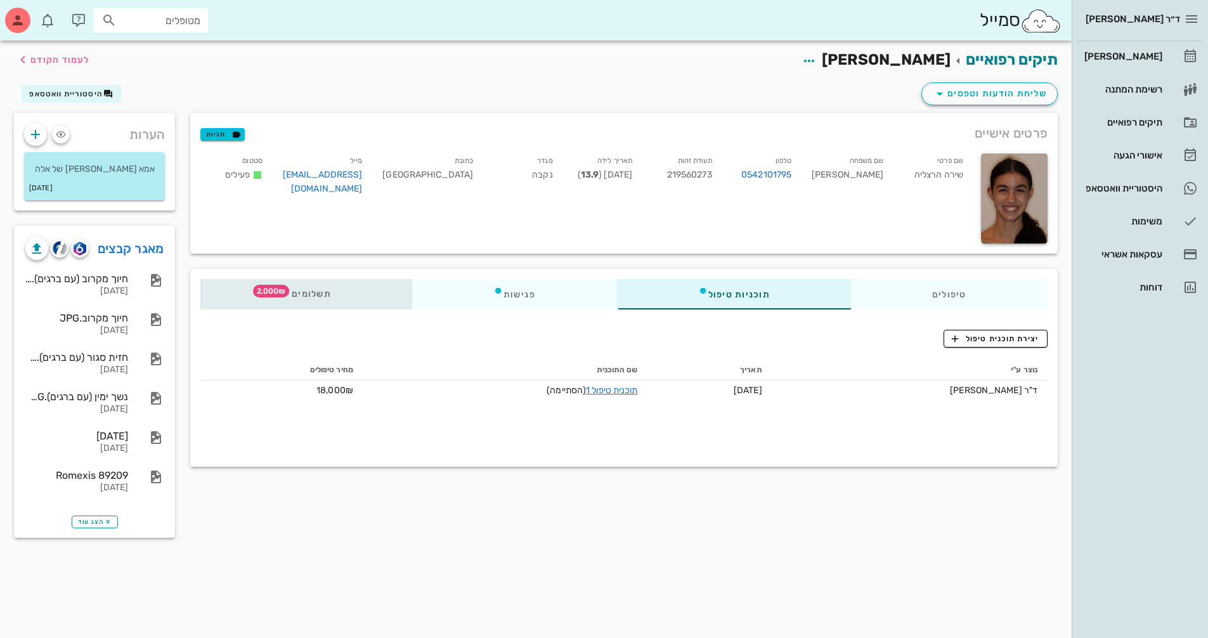
click at [326, 295] on span "תשלומים 2,000₪" at bounding box center [306, 294] width 49 height 9
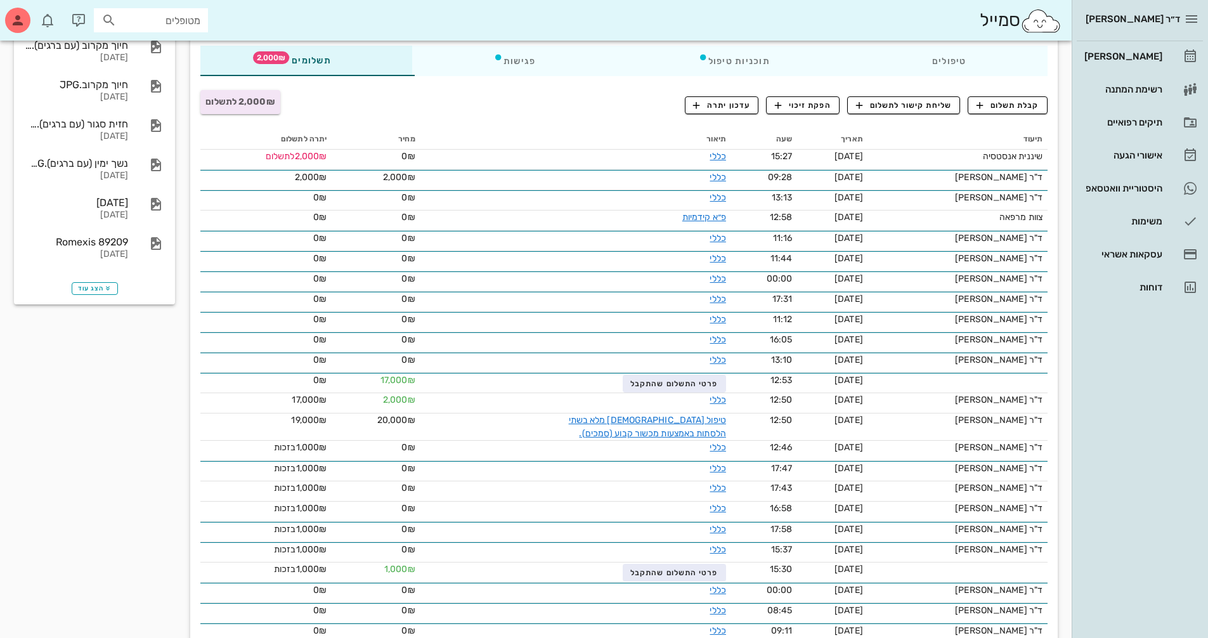
scroll to position [254, 0]
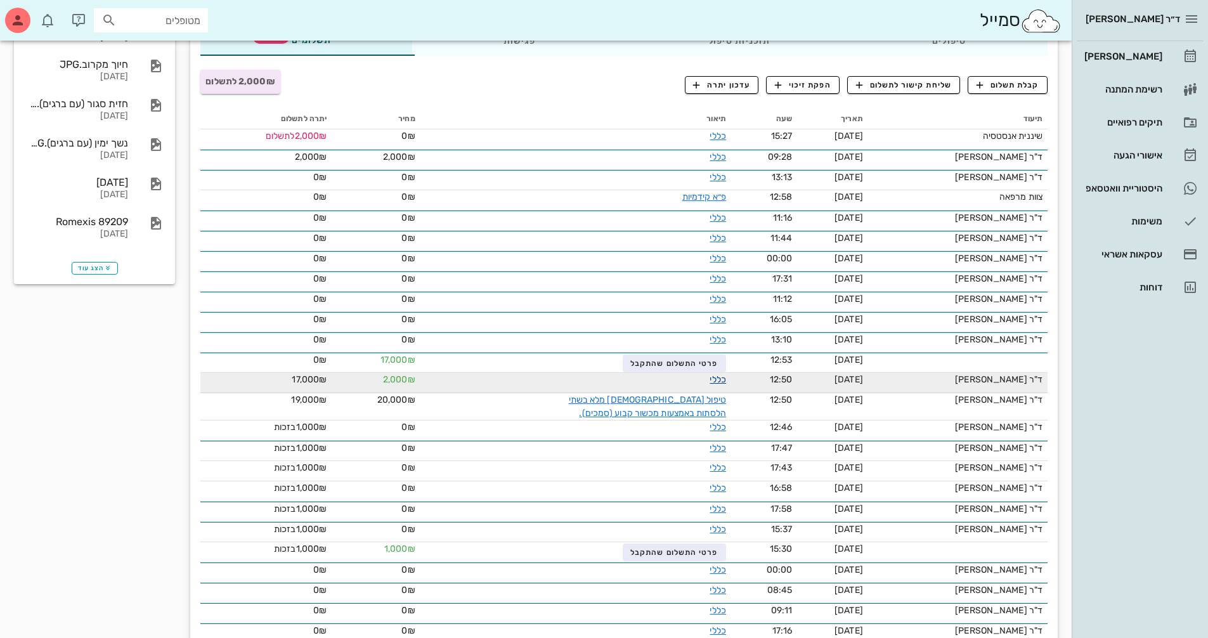
click at [716, 380] on link "כללי" at bounding box center [718, 379] width 16 height 11
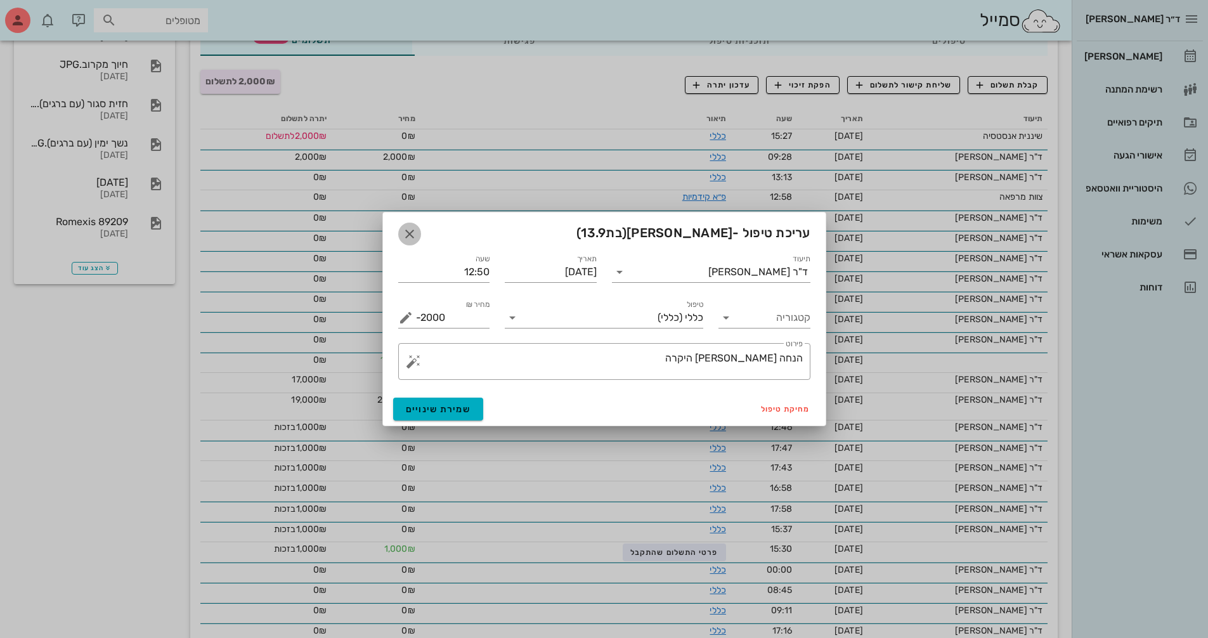
click at [407, 233] on icon "button" at bounding box center [409, 233] width 15 height 15
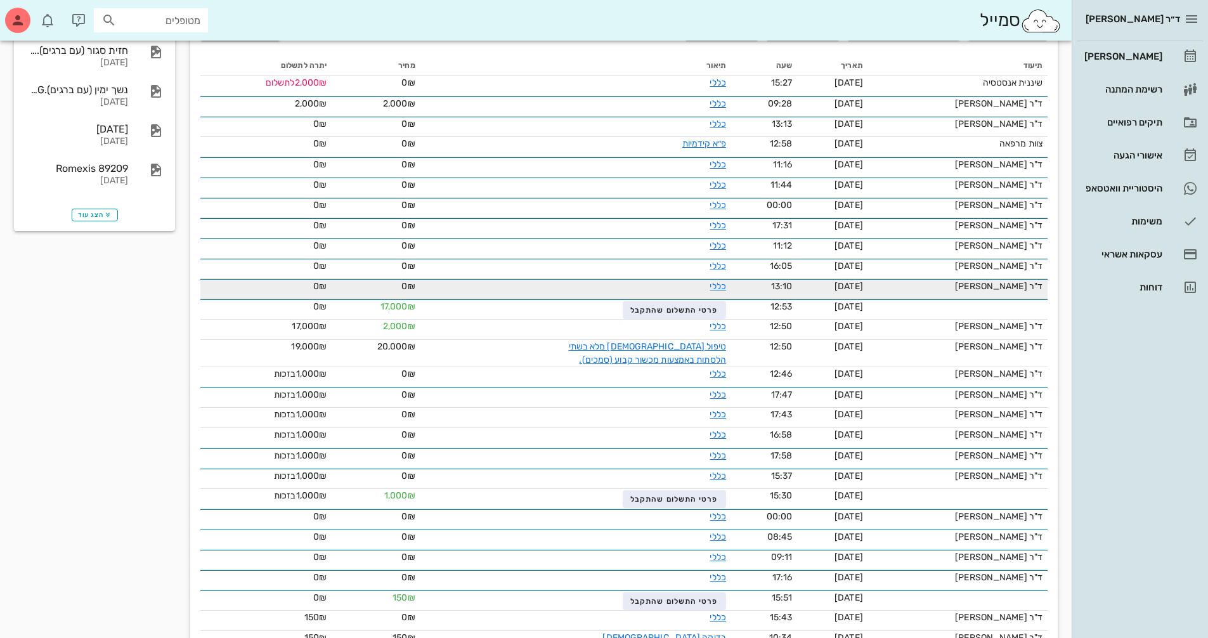
scroll to position [317, 0]
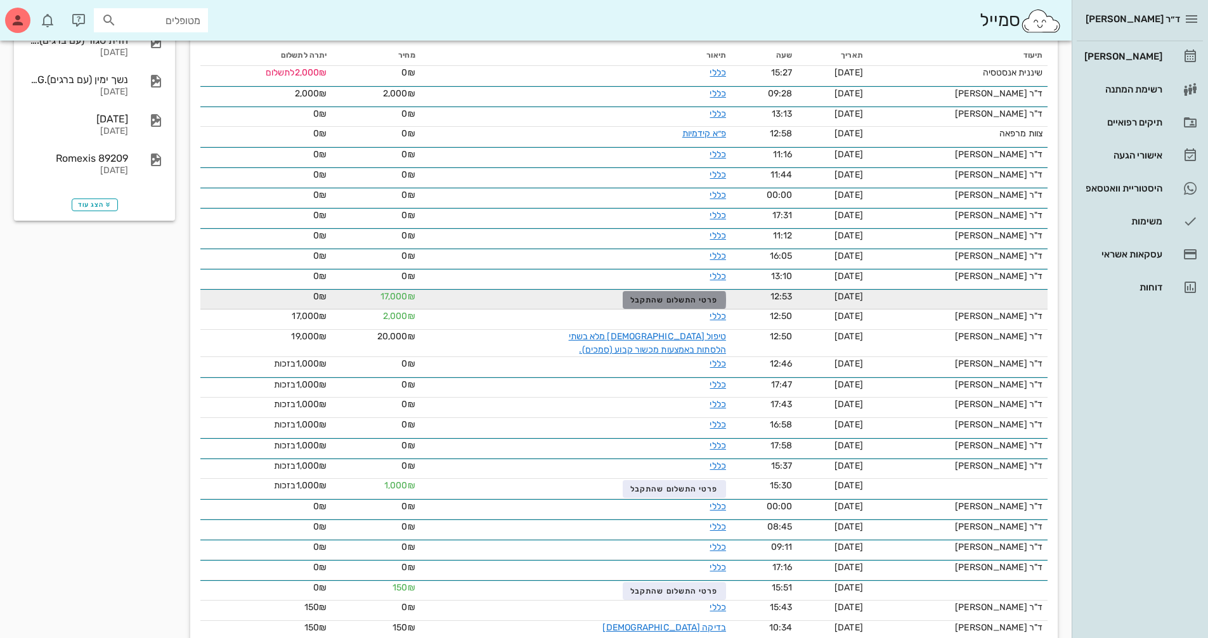
click at [710, 295] on span "פרטי התשלום שהתקבל" at bounding box center [674, 299] width 88 height 9
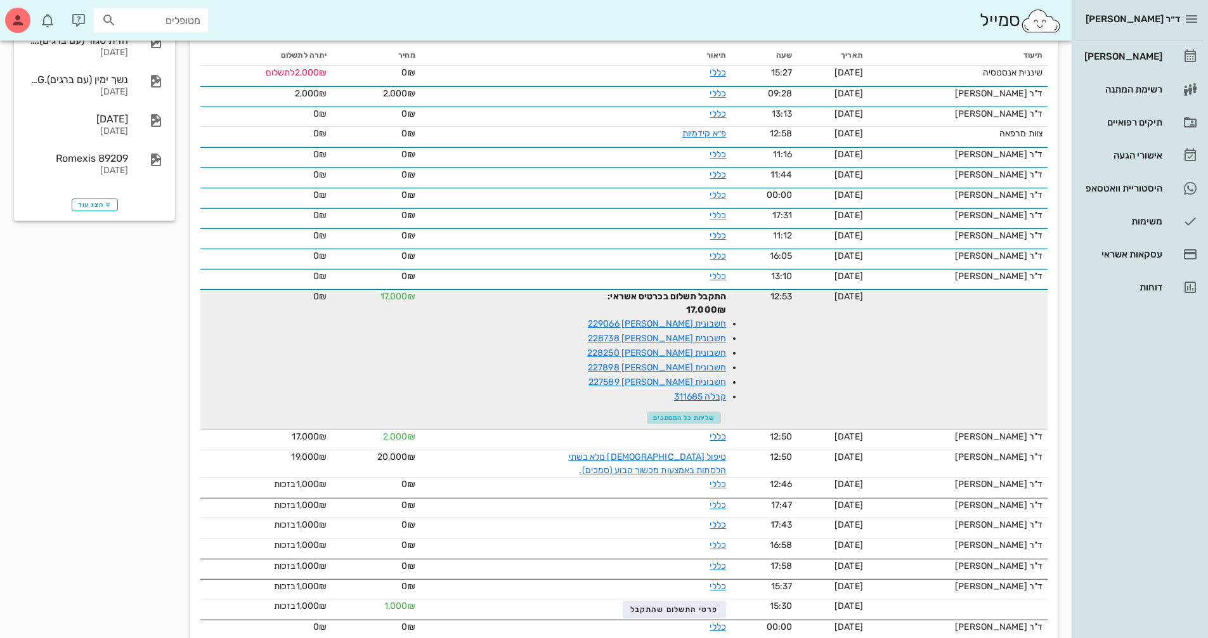
drag, startPoint x: 687, startPoint y: 401, endPoint x: 775, endPoint y: 375, distance: 91.5
click at [813, 423] on tbody "שיננית אנסטסיה 02-09-2025 15:27 כללי 0₪ 2,000₪ לתשלום ד"ר נמרוד דיקשטיין 06-08-…" at bounding box center [623, 414] width 847 height 696
click at [711, 391] on link "קבלה 311685" at bounding box center [700, 396] width 52 height 11
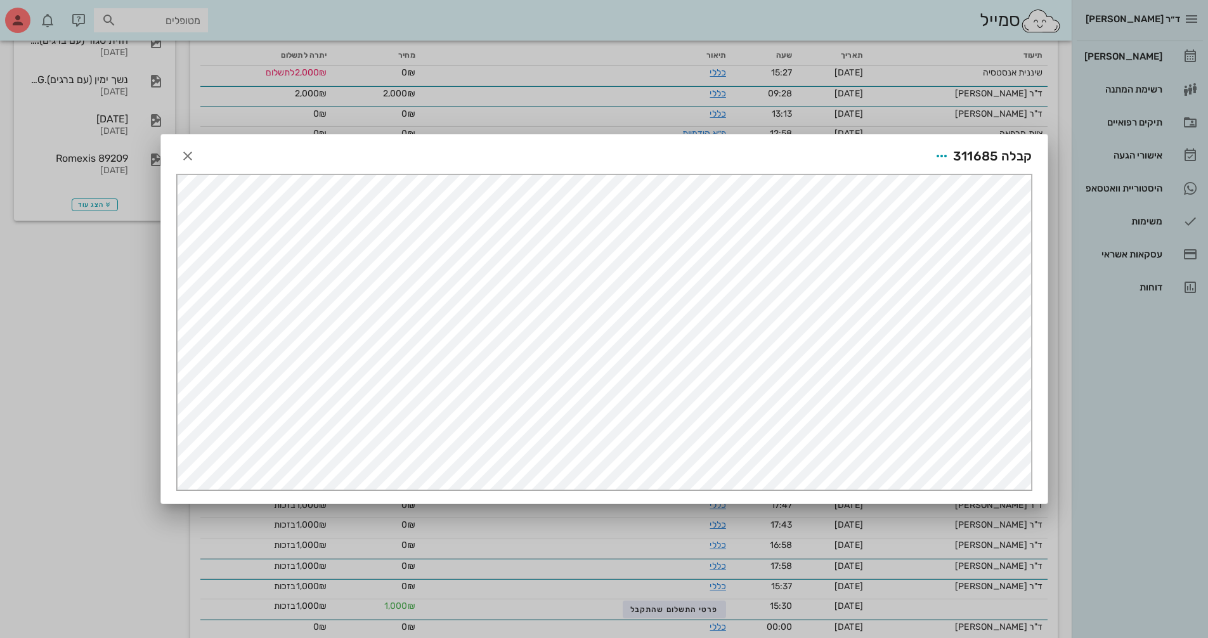
scroll to position [458, 0]
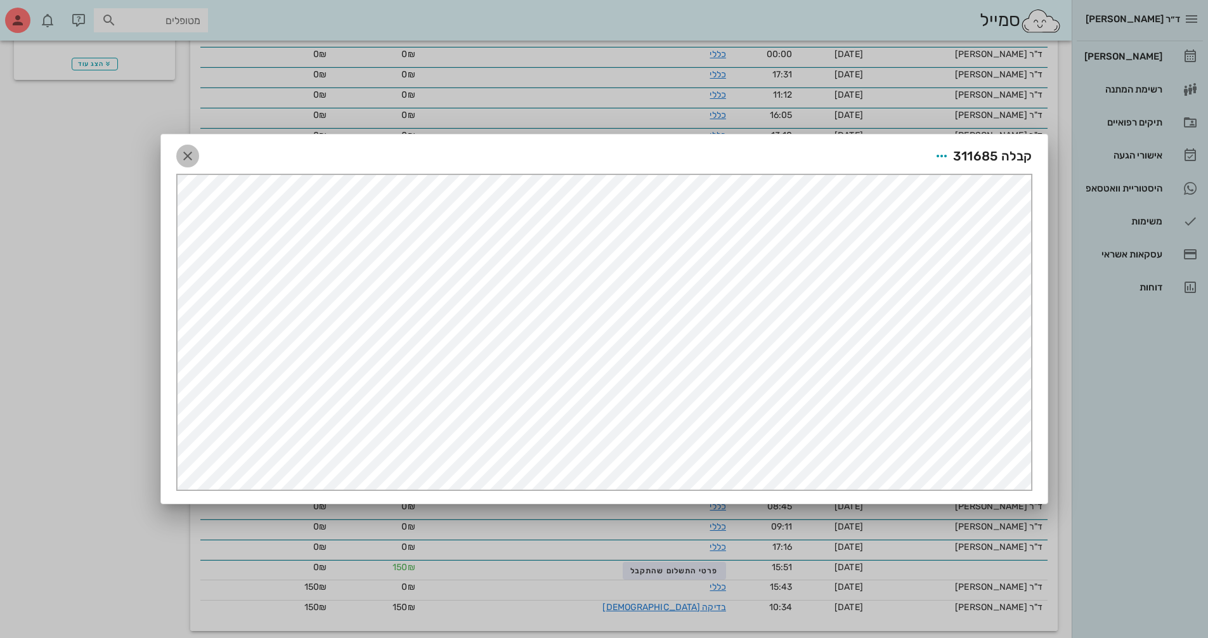
click at [185, 156] on icon "button" at bounding box center [187, 155] width 15 height 15
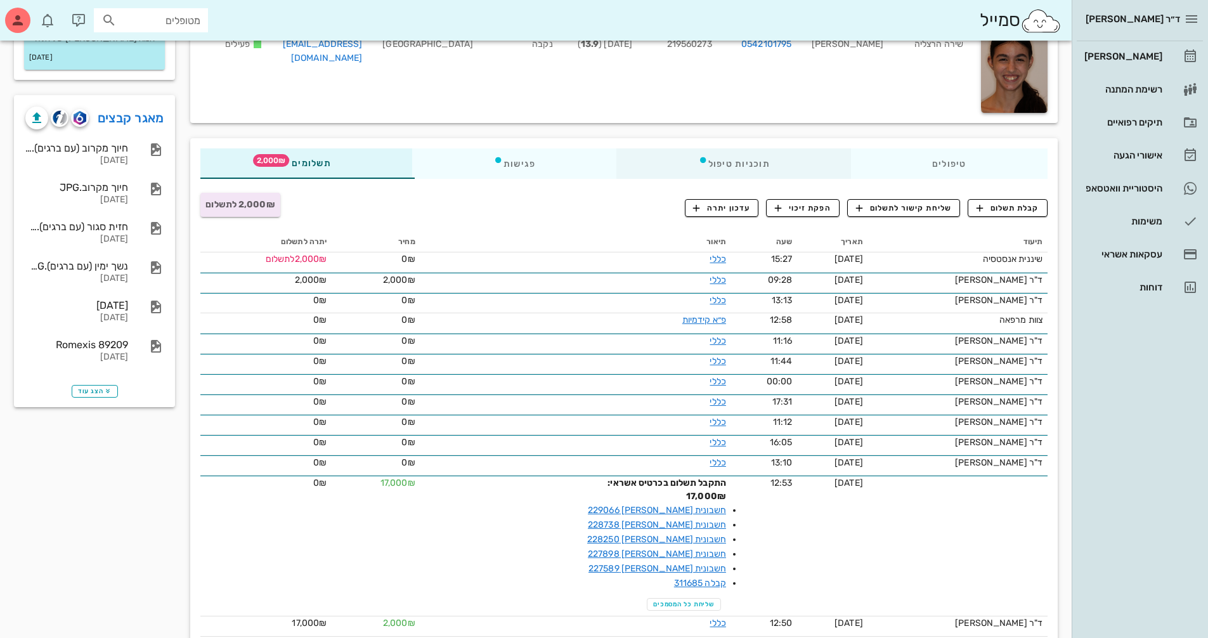
scroll to position [317, 0]
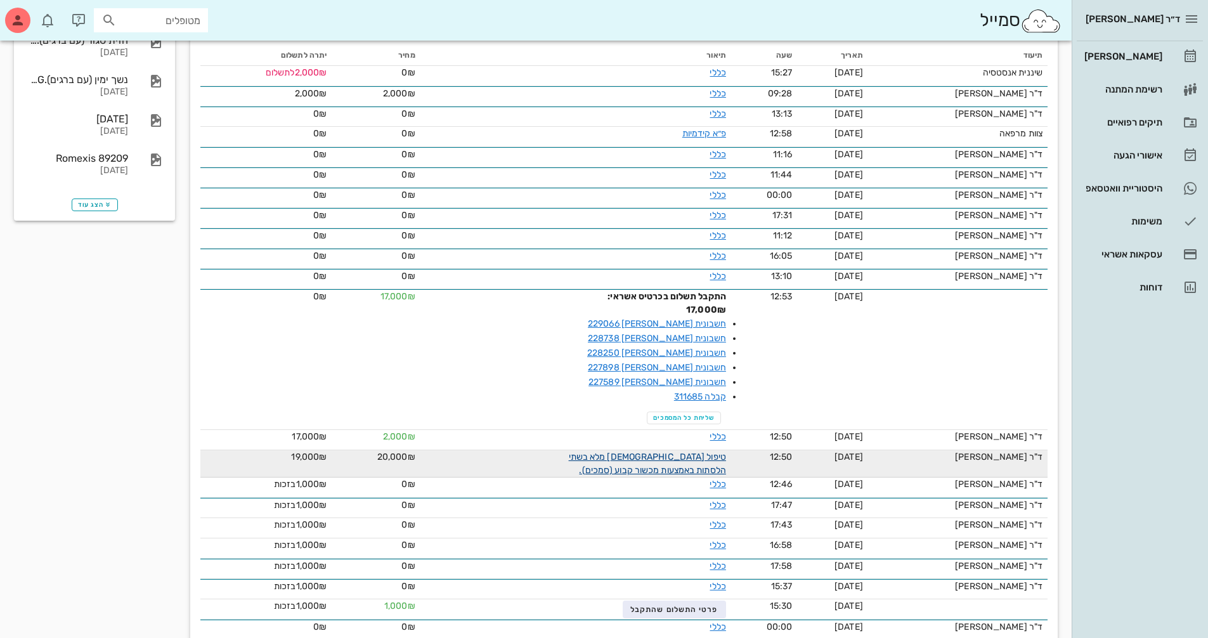
click at [713, 452] on link "טיפול [DEMOGRAPHIC_DATA] מלא בשתי הלסתות באמצעות מכשור קבוע (סמכים)." at bounding box center [647, 463] width 157 height 24
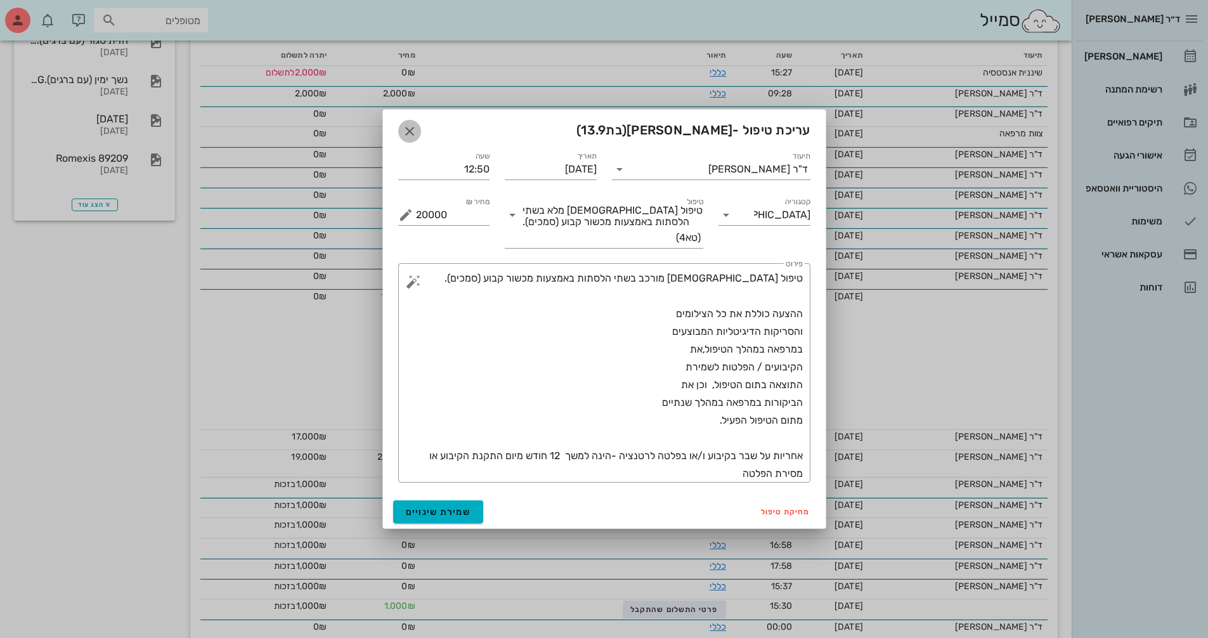
click at [411, 134] on icon "button" at bounding box center [409, 131] width 15 height 15
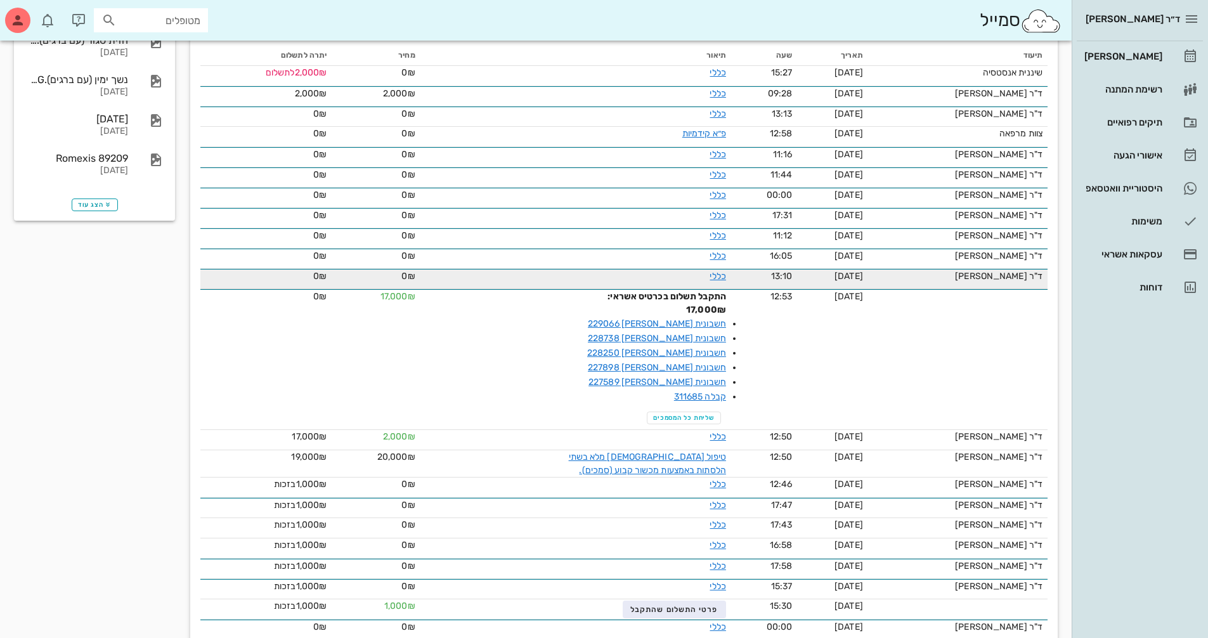
scroll to position [0, 0]
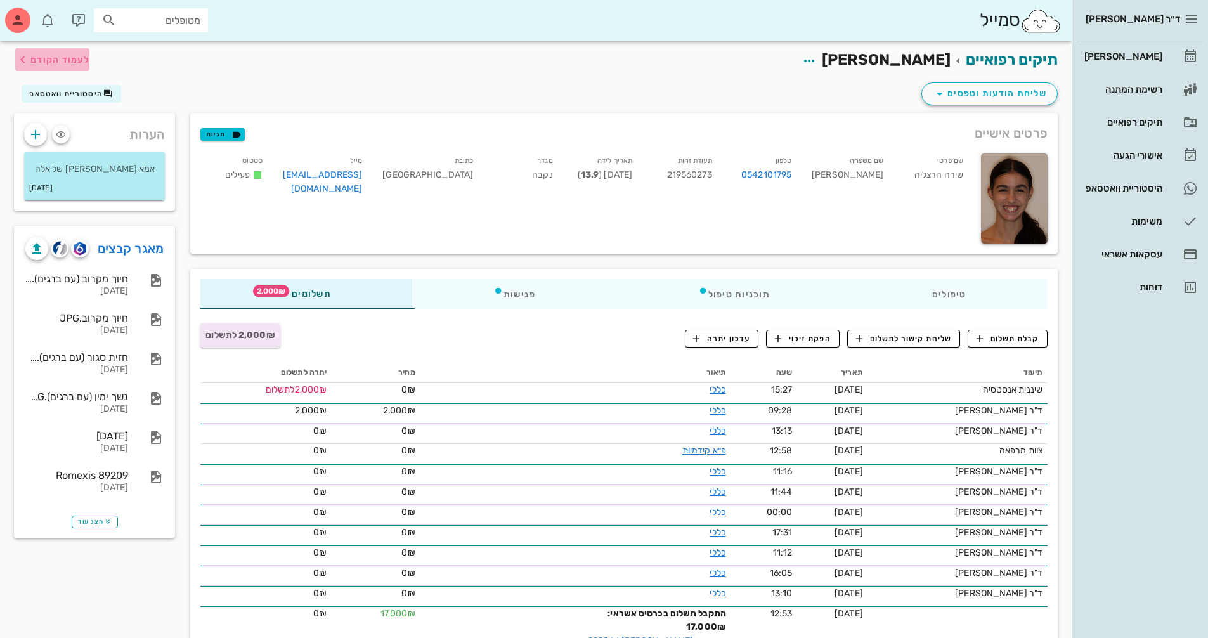
click at [78, 58] on span "לעמוד הקודם" at bounding box center [59, 60] width 59 height 11
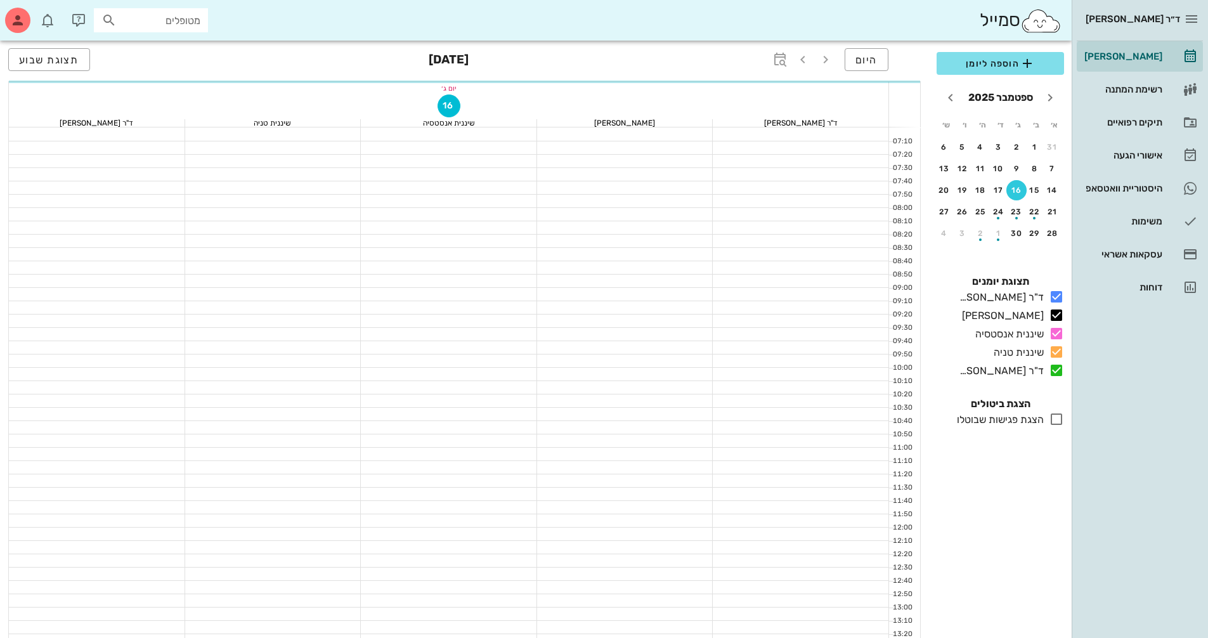
scroll to position [380, 0]
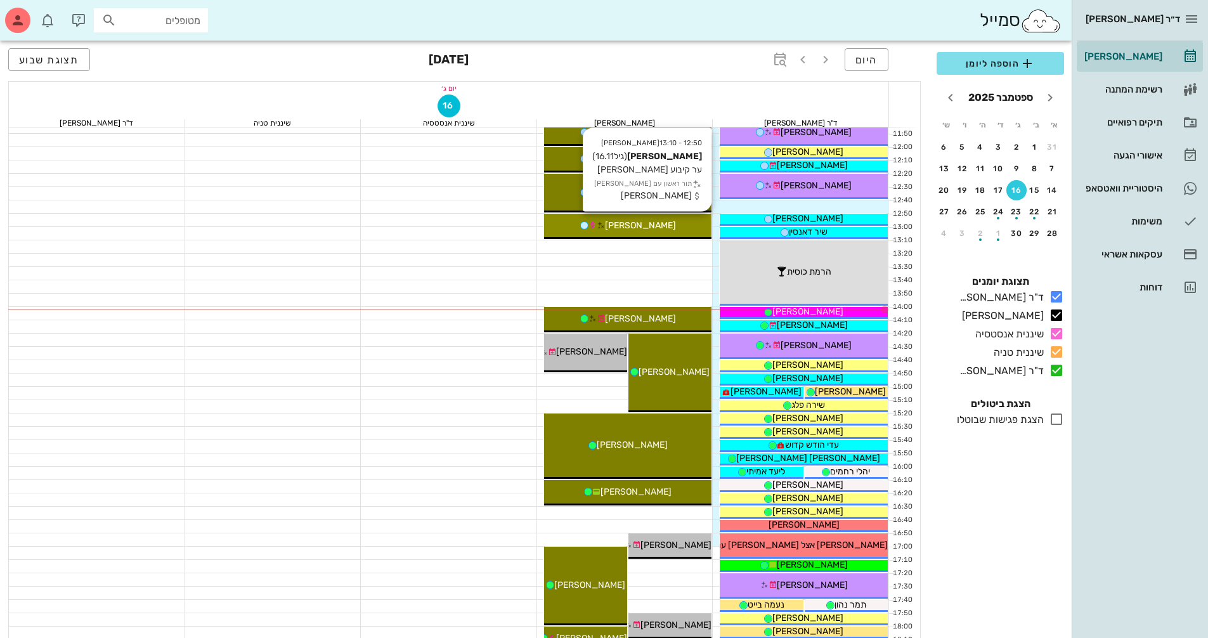
click at [666, 233] on div "12:50 - 13:10 יומן מרפאה תמר סודרי (גיל 16.11 ) ער קיבוע חוב כספי תור ראשון עם …" at bounding box center [628, 226] width 168 height 25
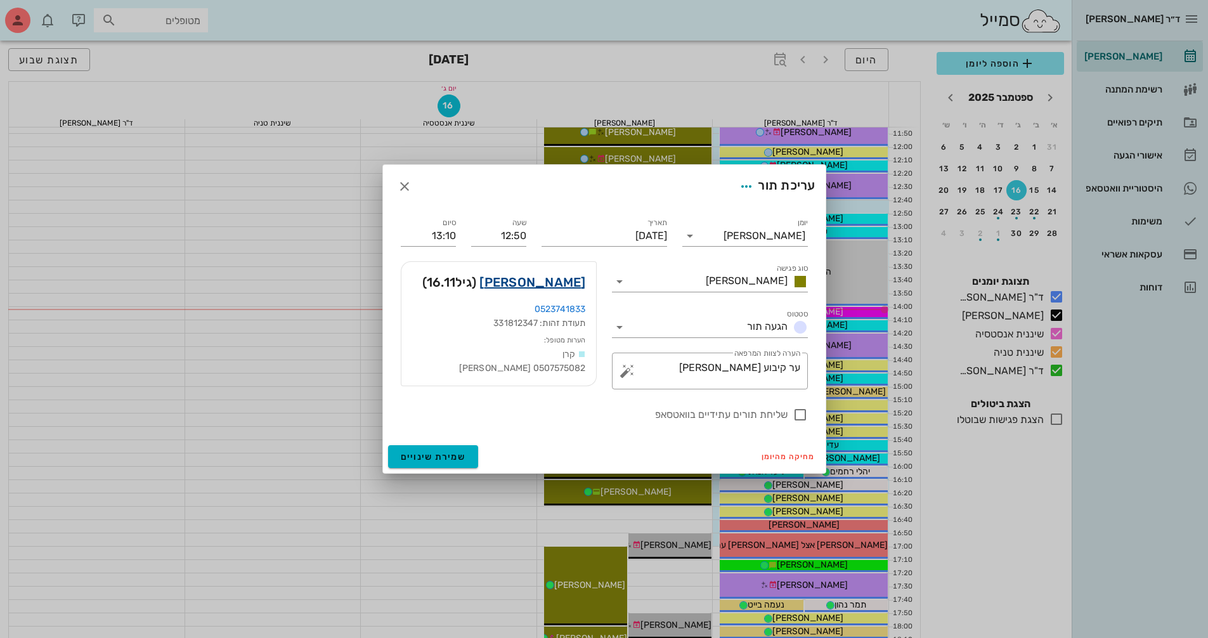
click at [570, 280] on link "[PERSON_NAME]" at bounding box center [532, 282] width 106 height 20
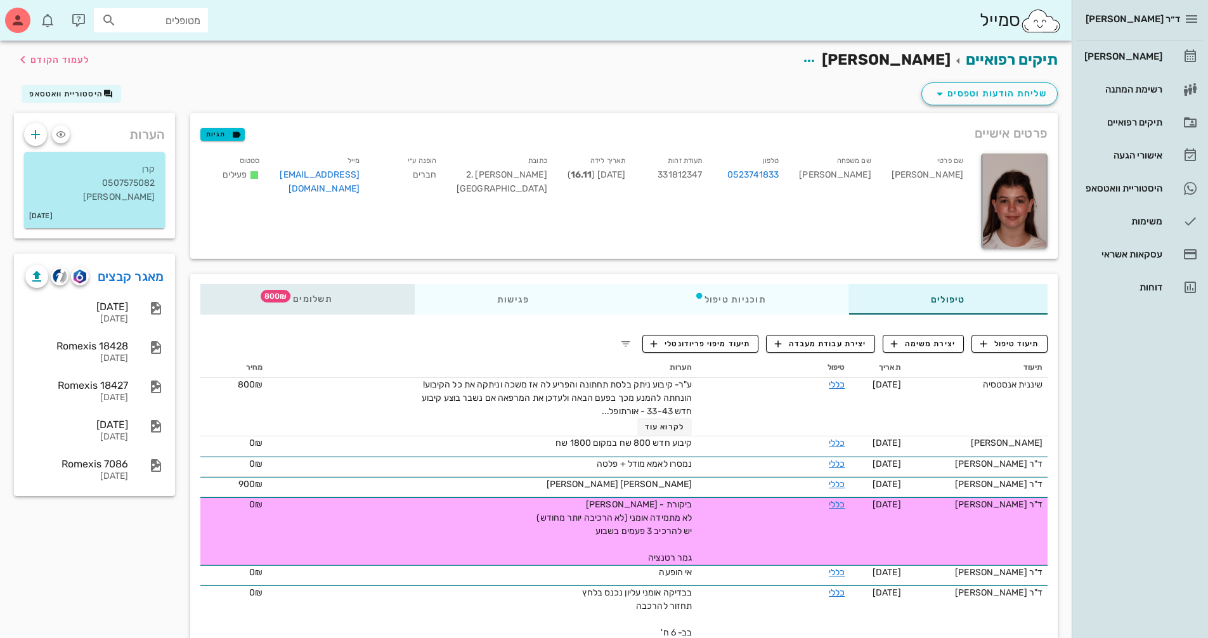
click at [311, 304] on div "תשלומים 800₪" at bounding box center [307, 299] width 214 height 30
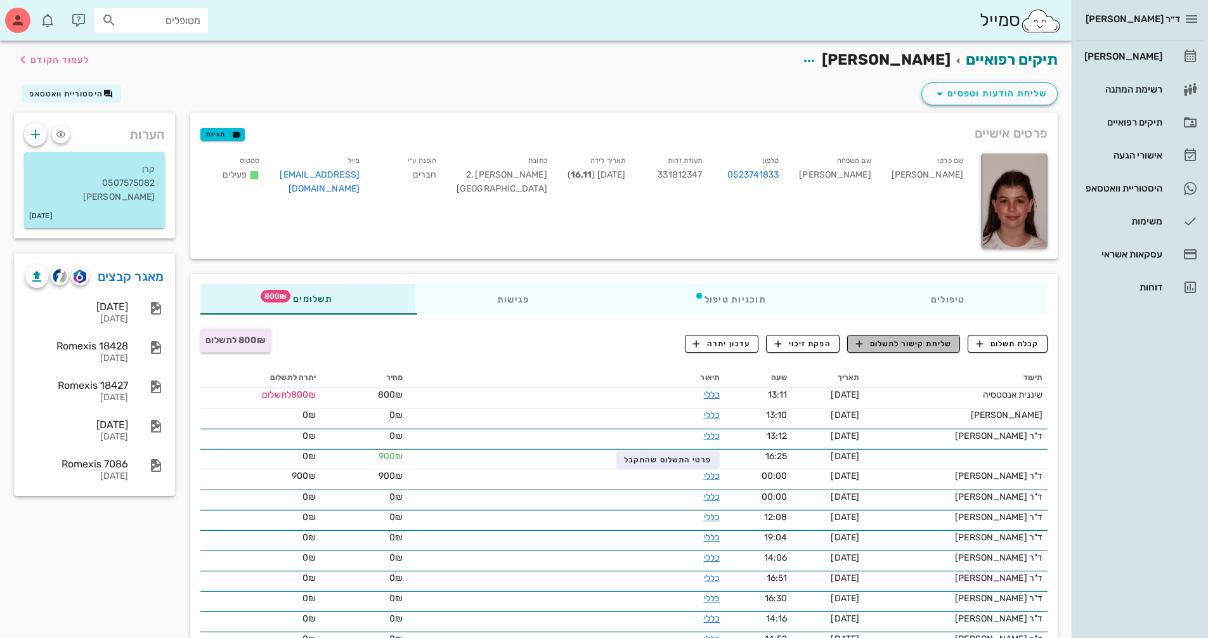
click at [926, 350] on button "שליחת קישור לתשלום" at bounding box center [903, 344] width 113 height 18
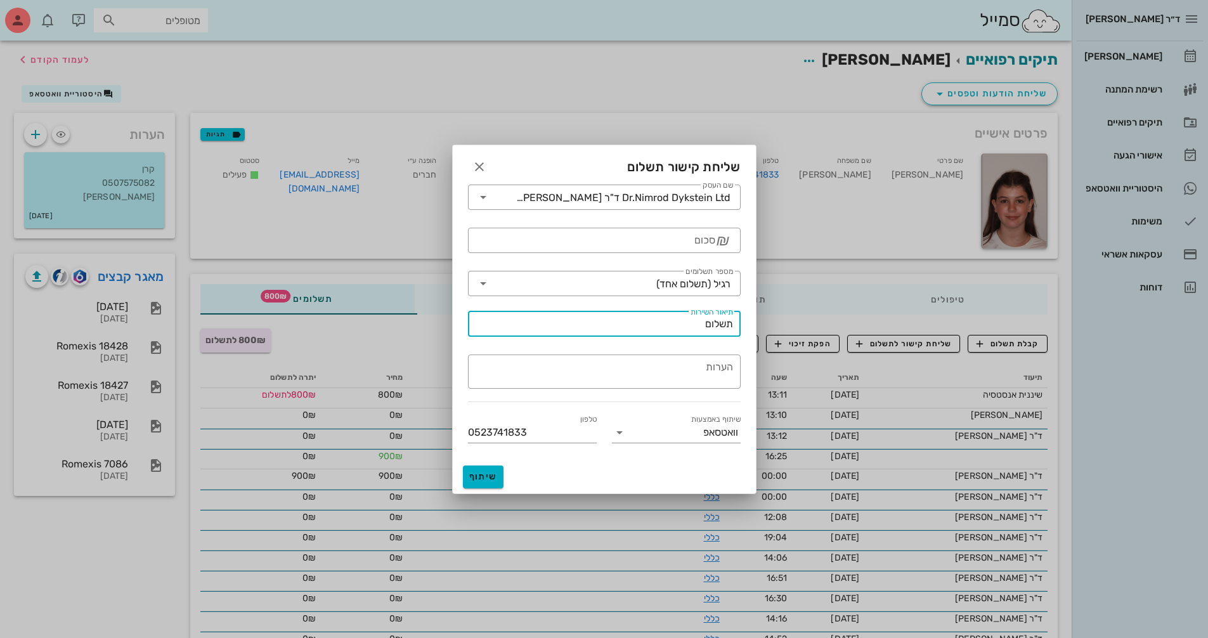
click at [714, 321] on input "תשלום" at bounding box center [604, 324] width 257 height 20
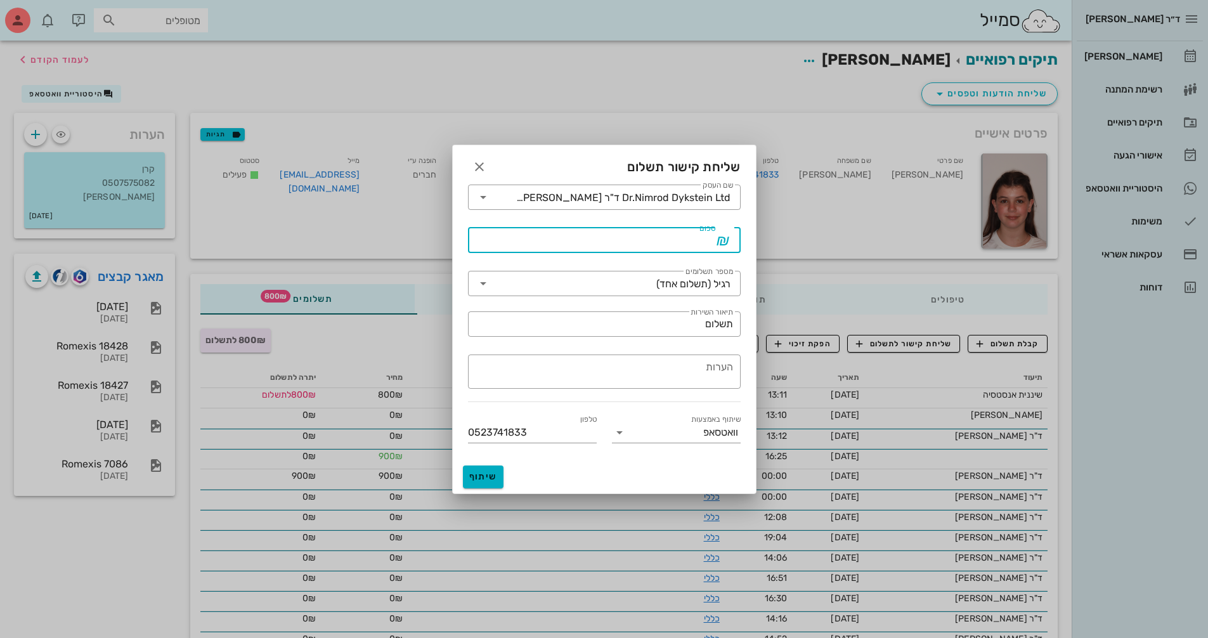
click at [683, 239] on input "סכום" at bounding box center [596, 240] width 240 height 20
type input "800"
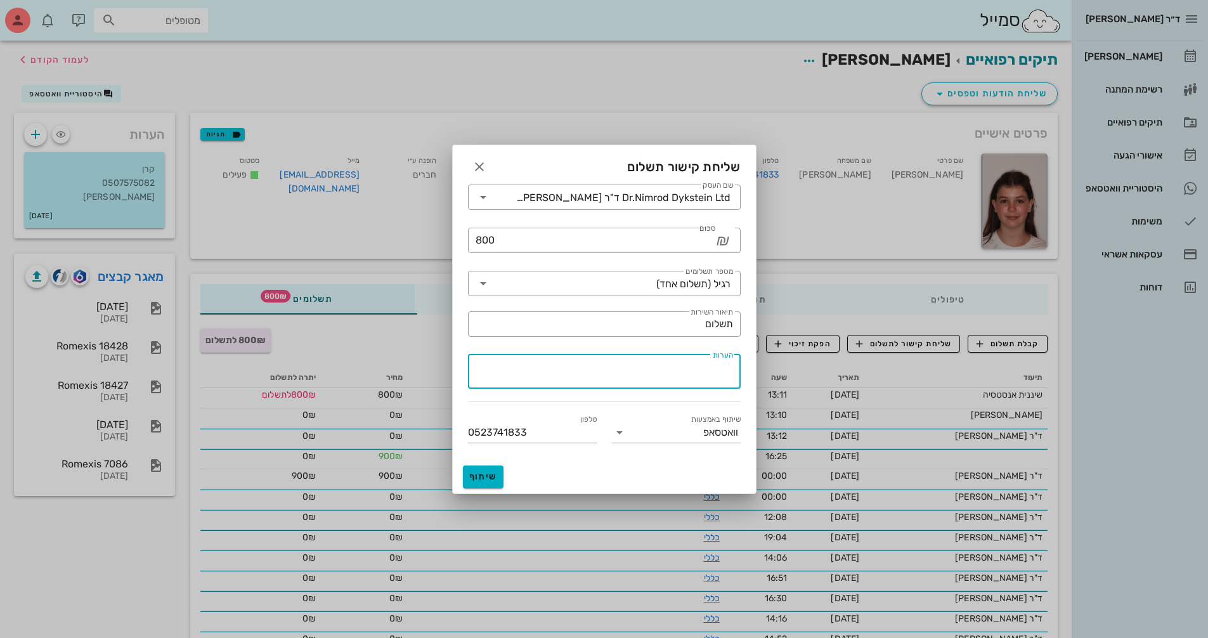
click at [614, 361] on textarea "הערות" at bounding box center [600, 373] width 265 height 30
click at [642, 328] on input "תשלום" at bounding box center [604, 324] width 257 height 20
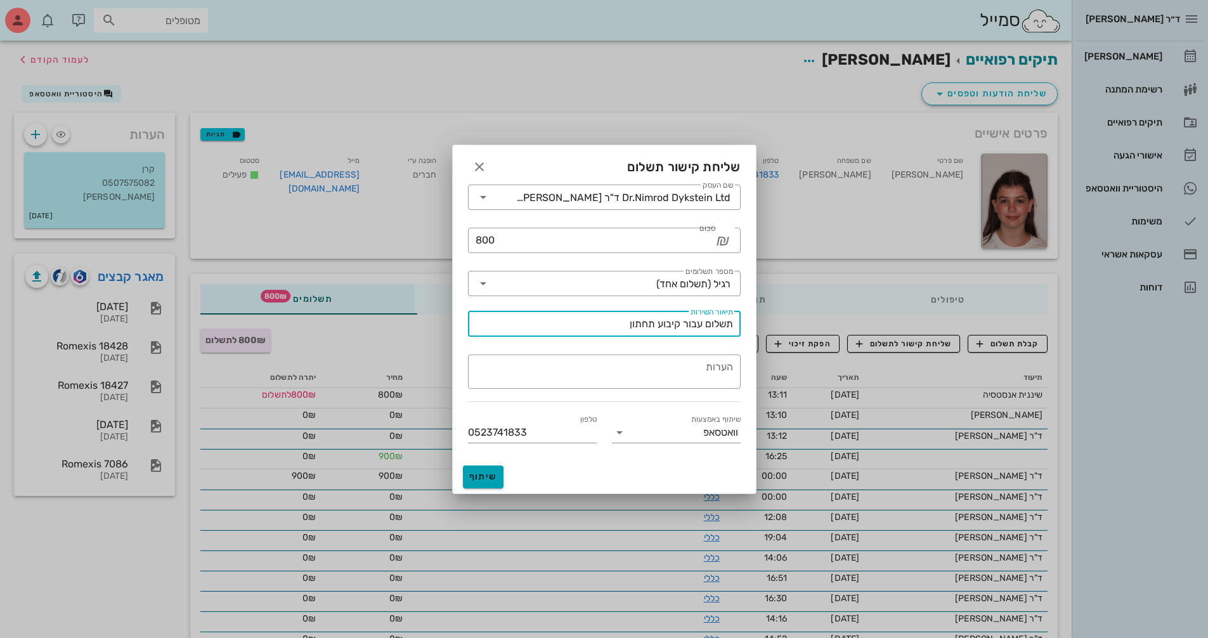
type input "תשלום עבור קיבוע תחתון"
click at [499, 475] on button "שיתוף" at bounding box center [483, 476] width 41 height 23
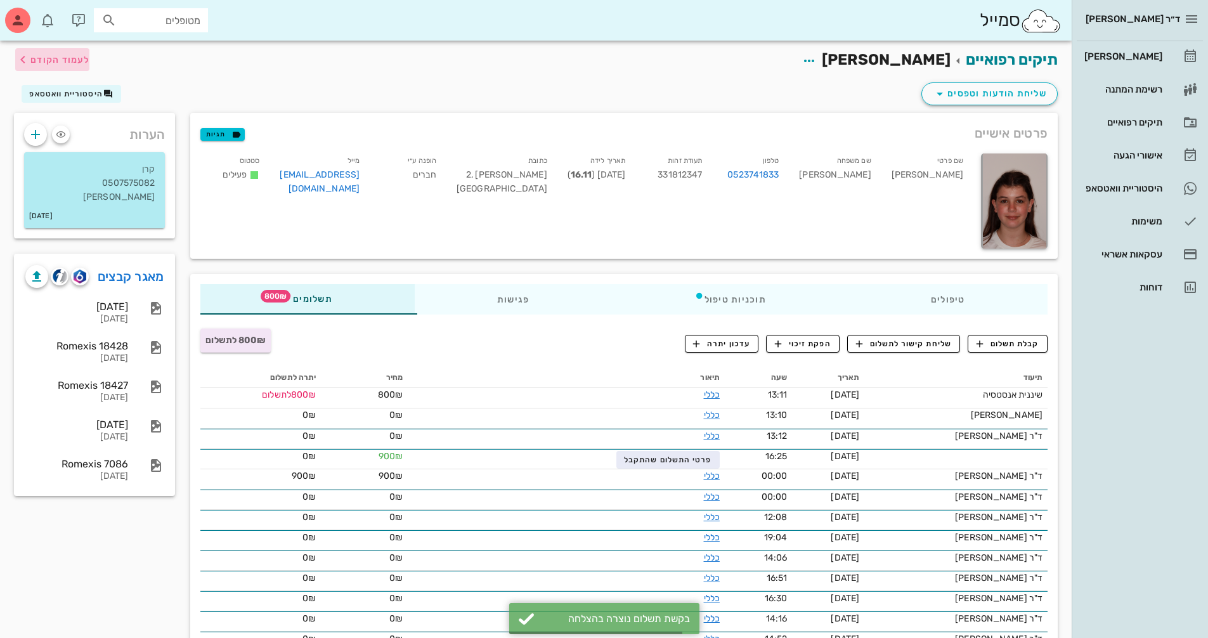
click at [63, 63] on span "לעמוד הקודם" at bounding box center [59, 60] width 59 height 11
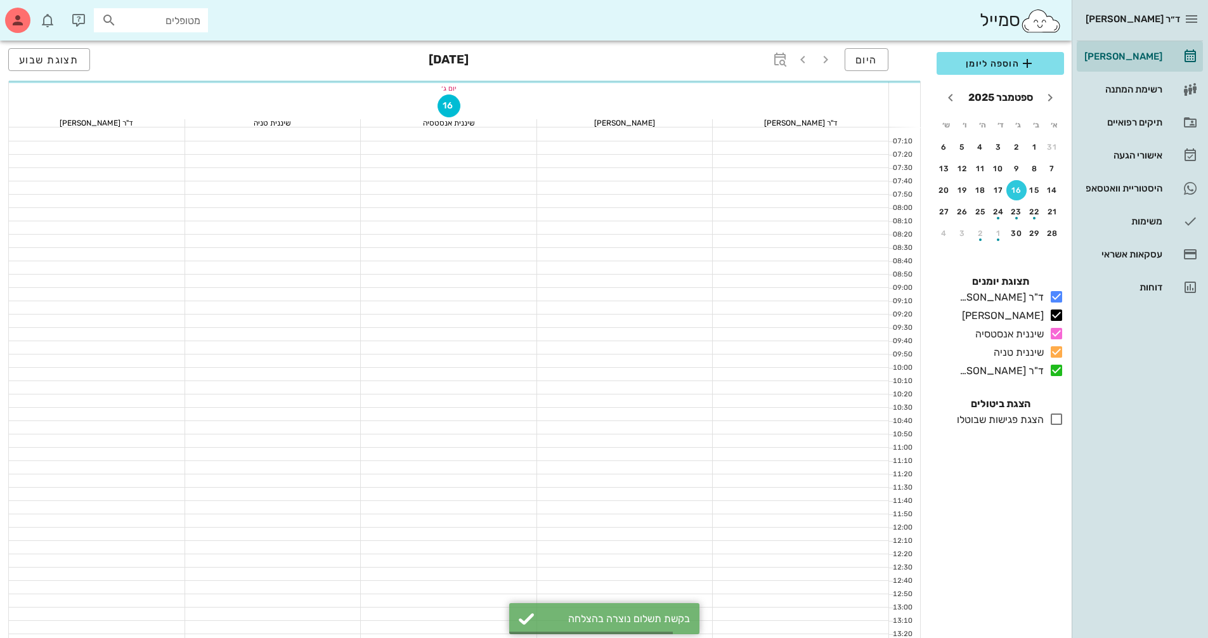
scroll to position [380, 0]
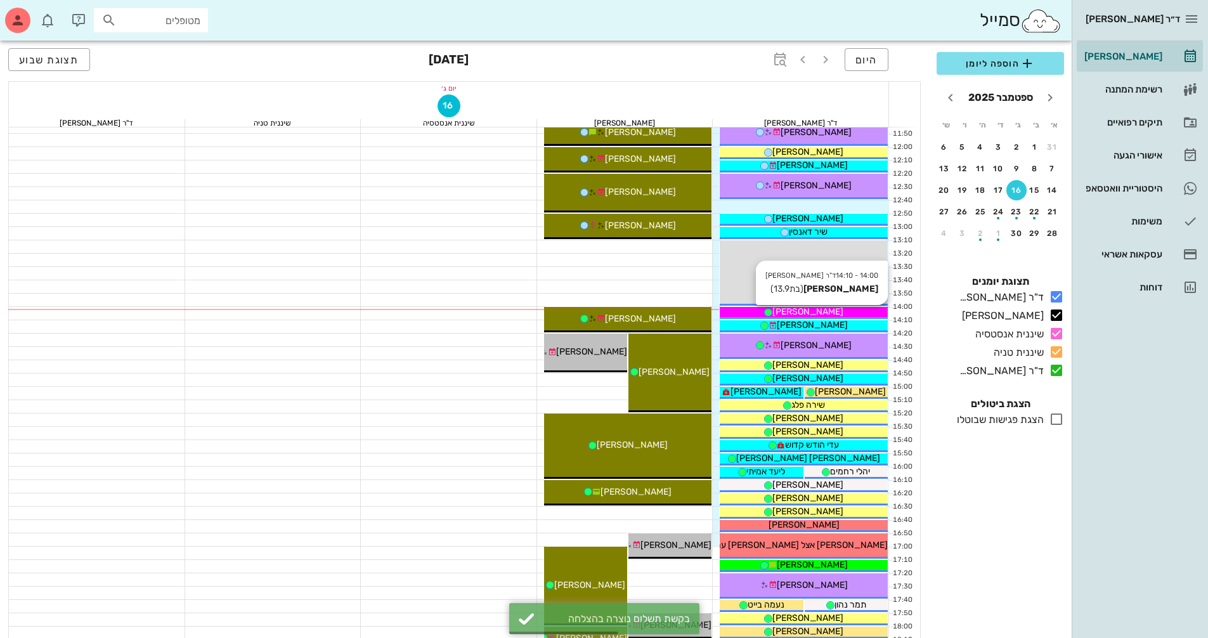
click at [830, 309] on span "[PERSON_NAME]" at bounding box center [807, 311] width 71 height 11
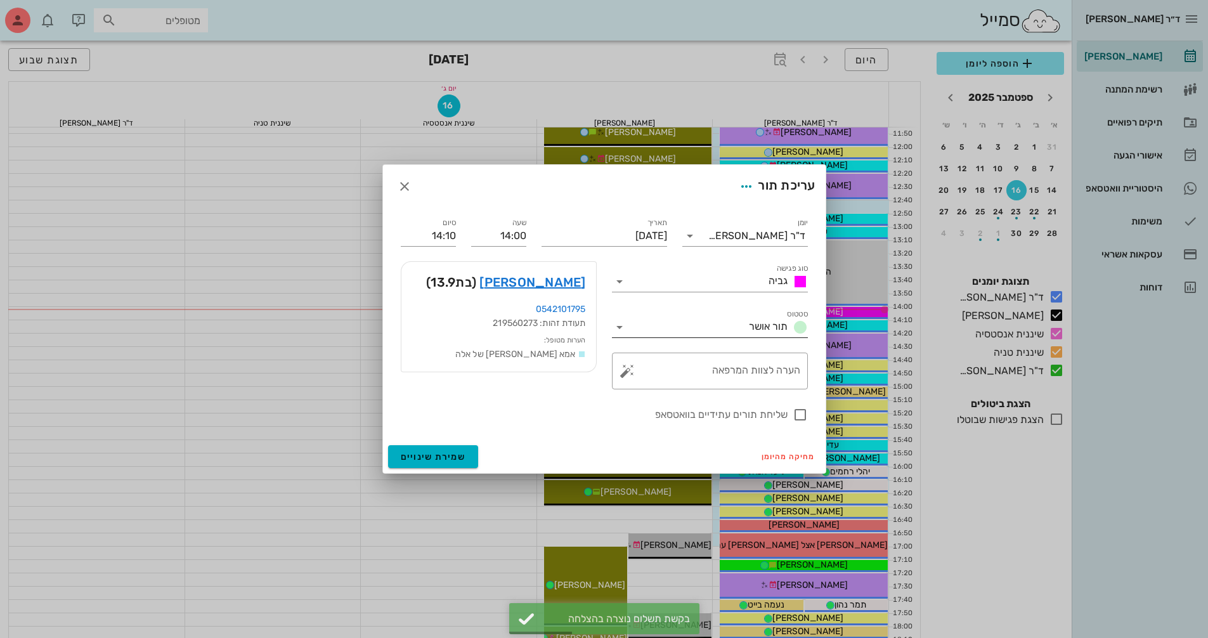
click at [623, 327] on icon at bounding box center [619, 327] width 15 height 15
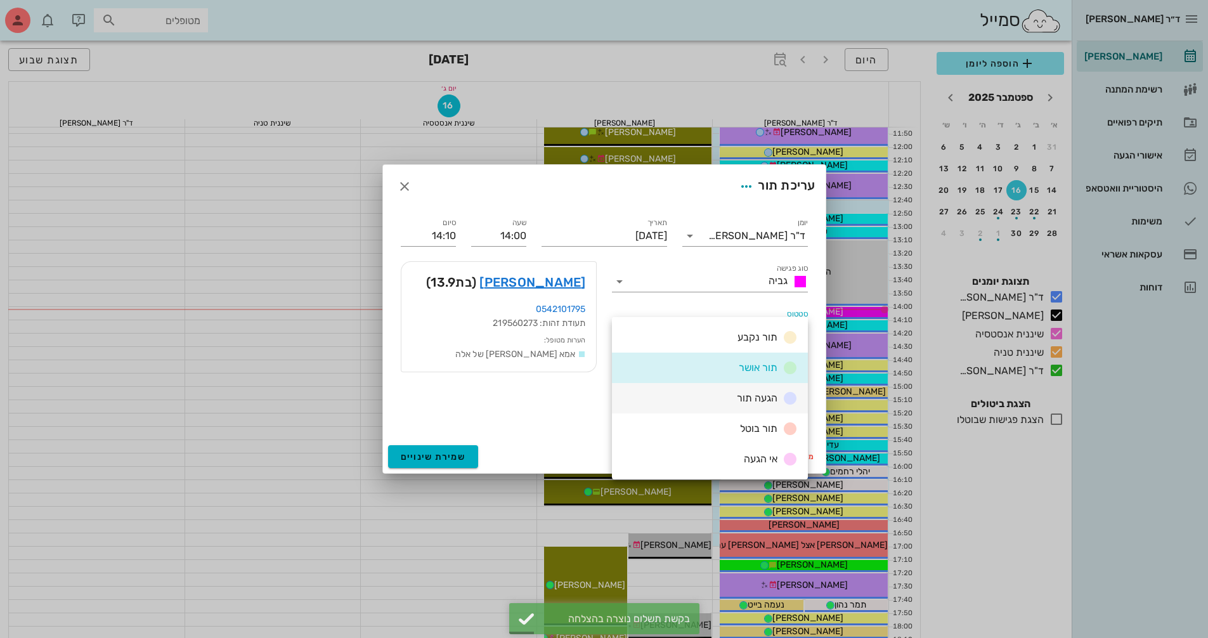
click at [720, 398] on div "הגעה תור" at bounding box center [710, 398] width 196 height 30
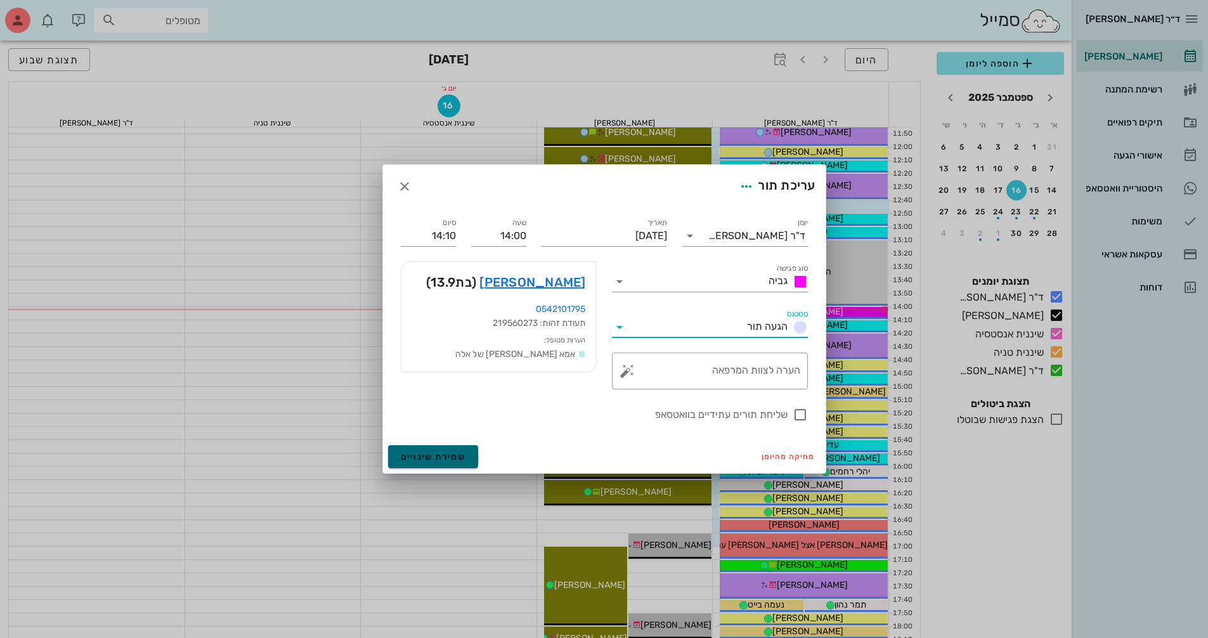
click at [442, 453] on span "שמירת שינויים" at bounding box center [433, 456] width 65 height 11
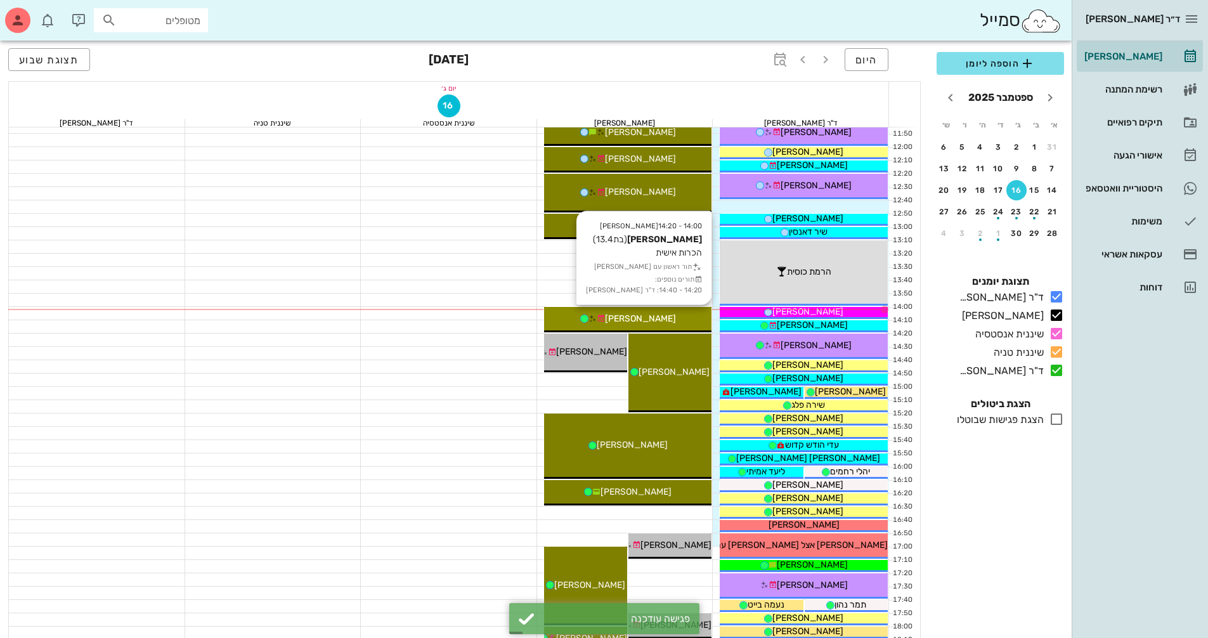
click at [678, 320] on div "[PERSON_NAME]" at bounding box center [628, 318] width 168 height 13
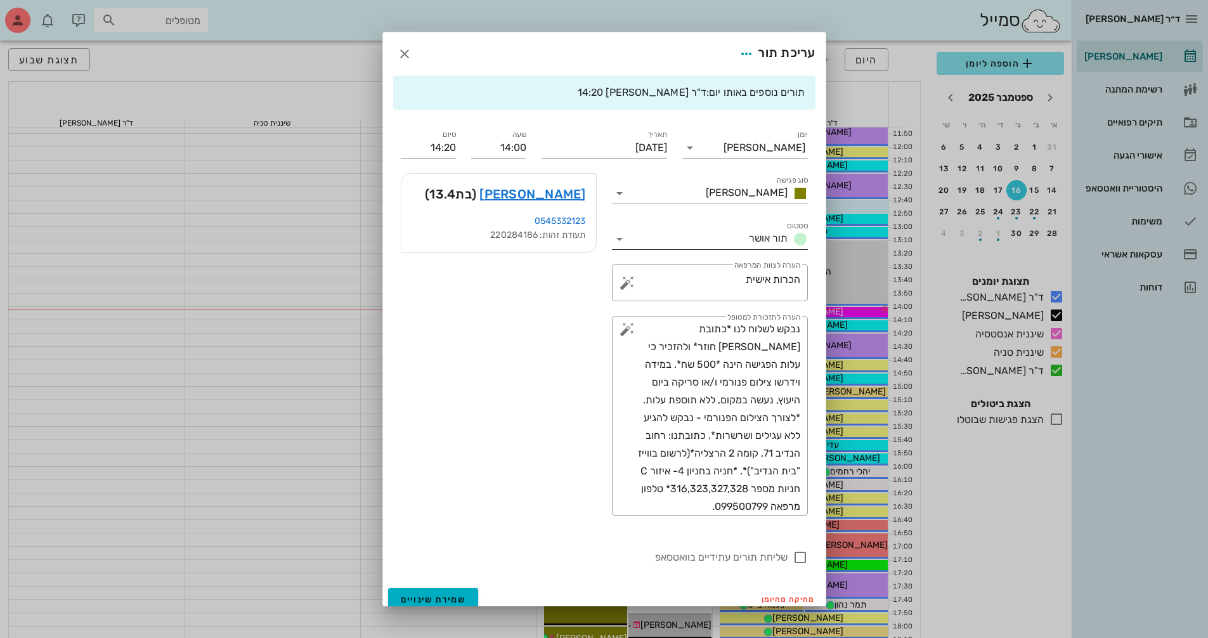
click at [626, 235] on icon at bounding box center [619, 238] width 15 height 15
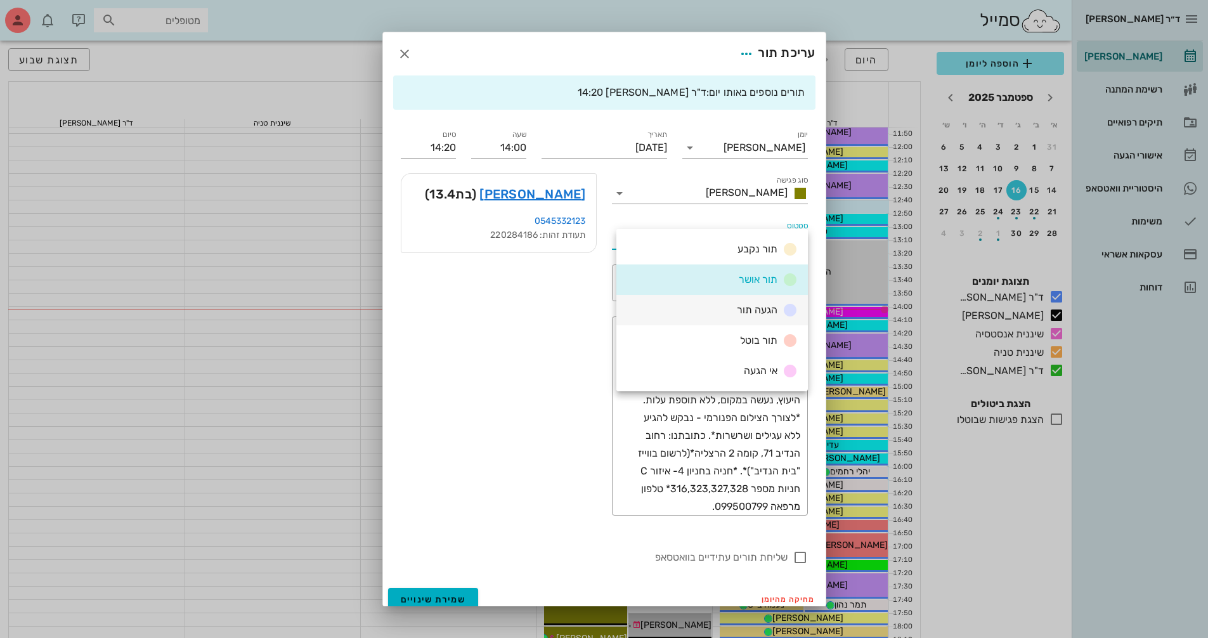
click at [746, 323] on div "הגעה תור" at bounding box center [711, 310] width 191 height 30
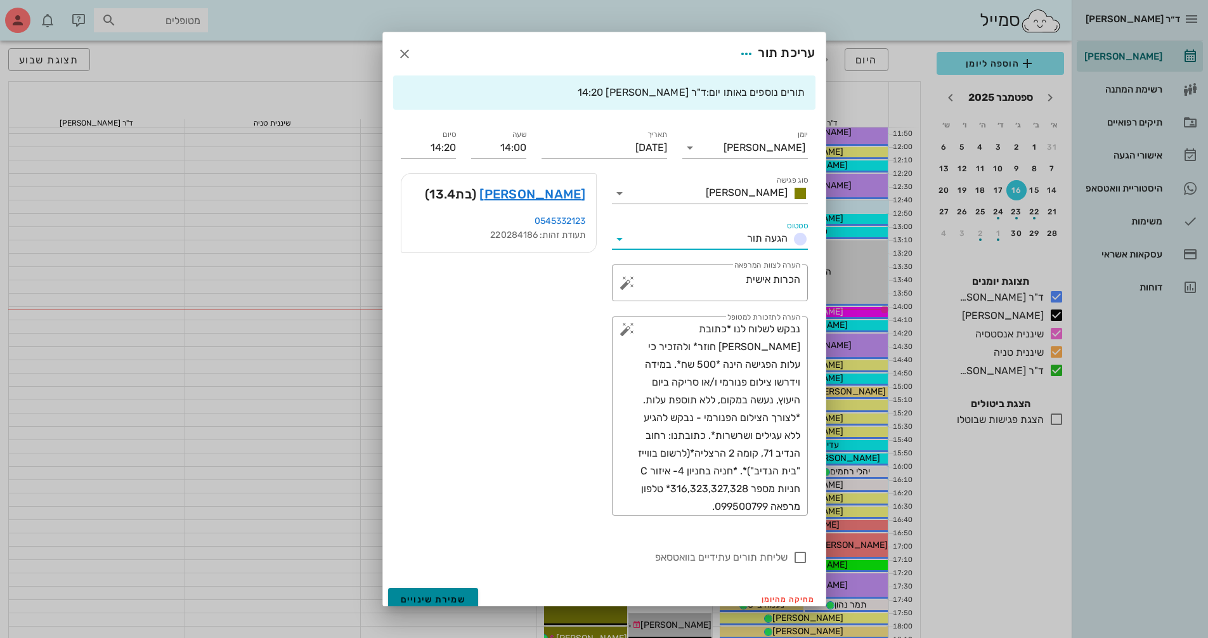
click at [453, 595] on span "שמירת שינויים" at bounding box center [433, 599] width 65 height 11
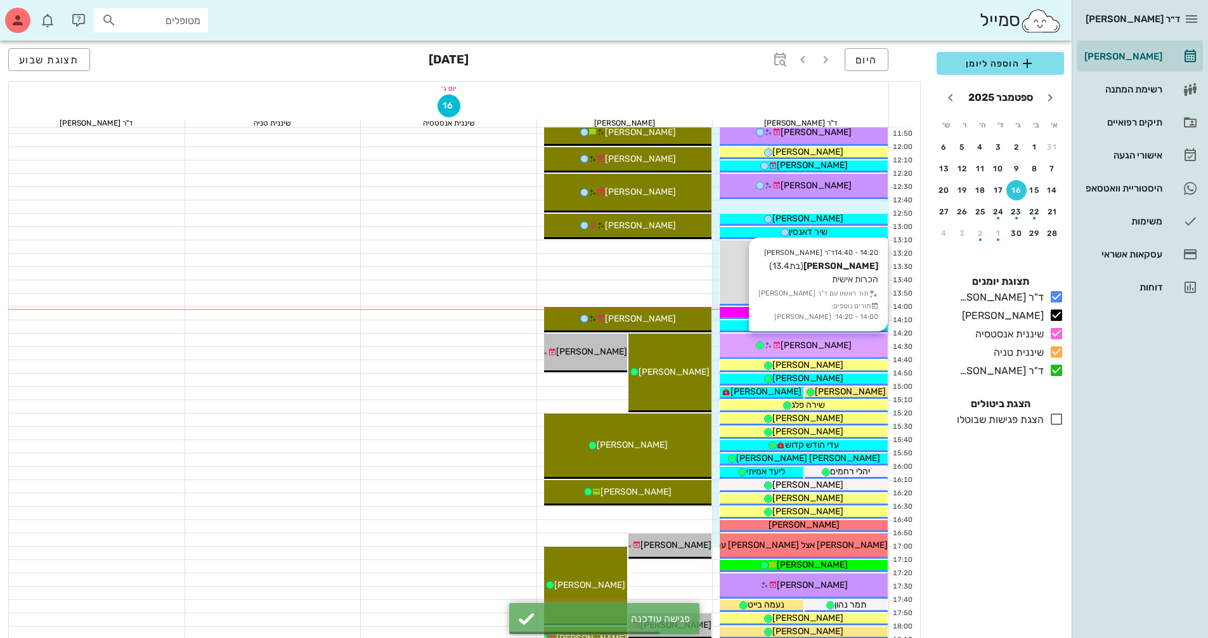
click at [807, 356] on div "14:20 - 14:40 ד"ר נמרוד דיקשטיין יובל בוטוין (בת 13.4 ) הכרות אישית תור ראשון ע…" at bounding box center [804, 346] width 168 height 25
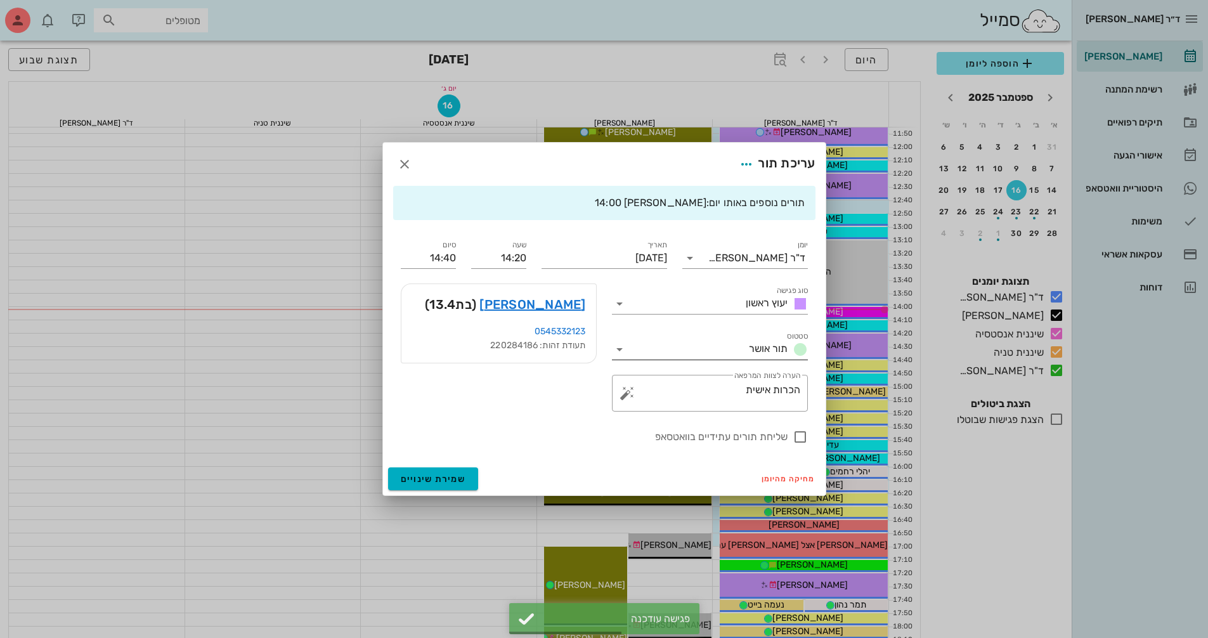
click at [618, 347] on icon at bounding box center [619, 349] width 15 height 15
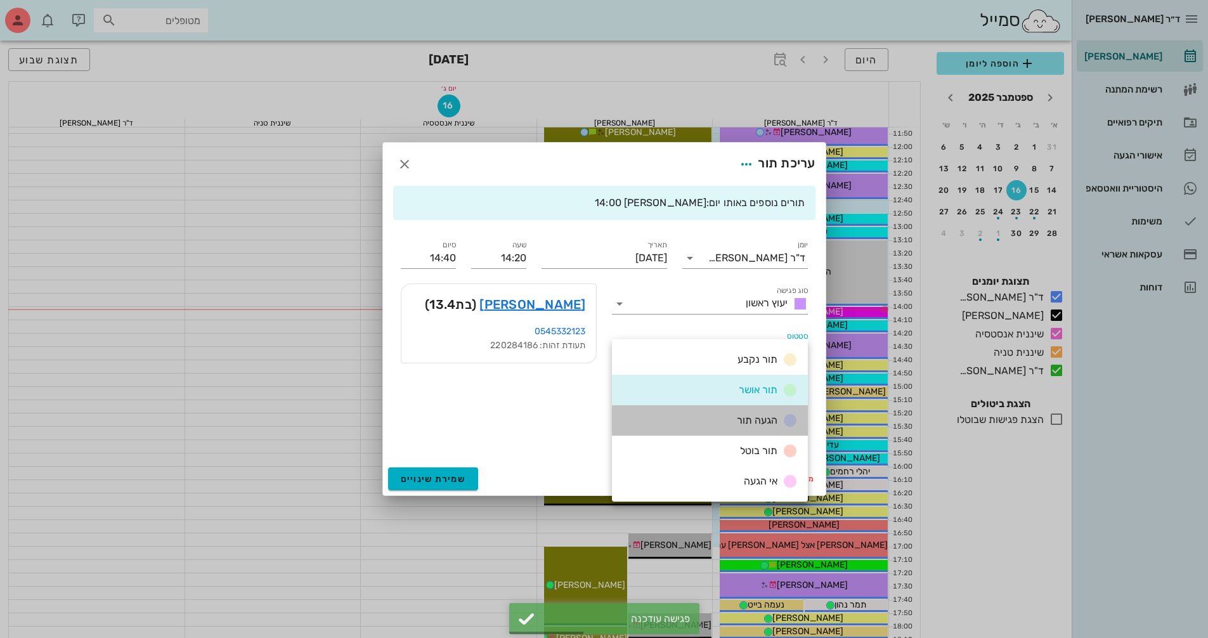
click at [663, 419] on div "הגעה תור" at bounding box center [710, 420] width 196 height 30
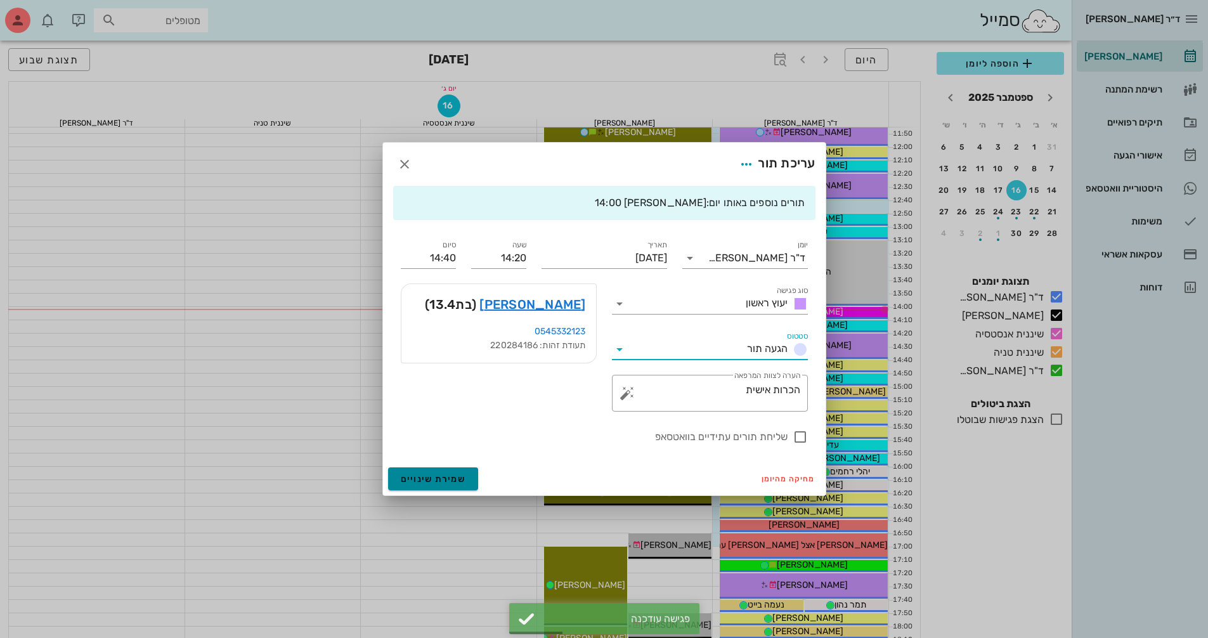
click at [452, 486] on button "שמירת שינויים" at bounding box center [433, 478] width 91 height 23
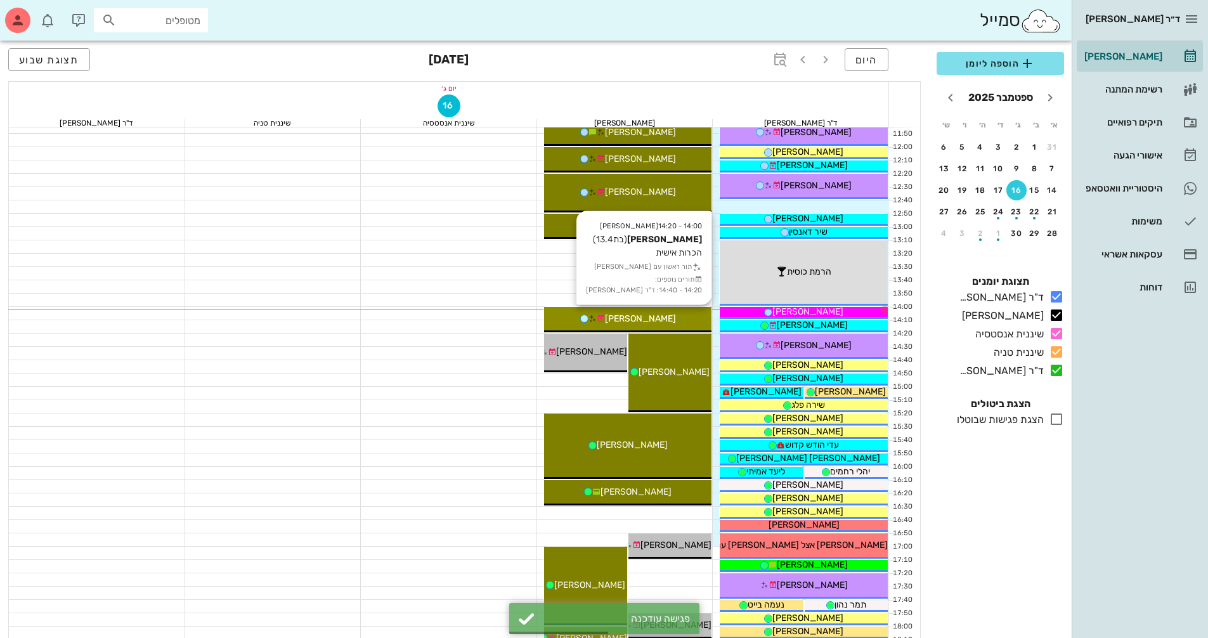
click at [667, 316] on div "[PERSON_NAME]" at bounding box center [628, 318] width 168 height 13
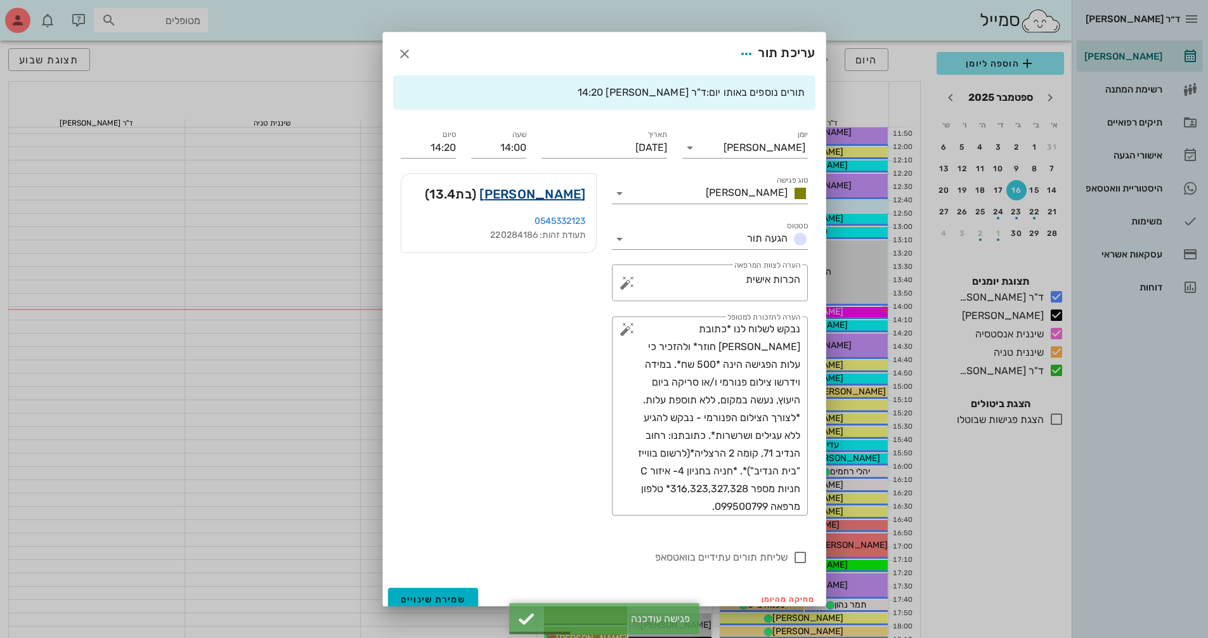
click at [577, 201] on link "יובל בוטוין" at bounding box center [532, 194] width 106 height 20
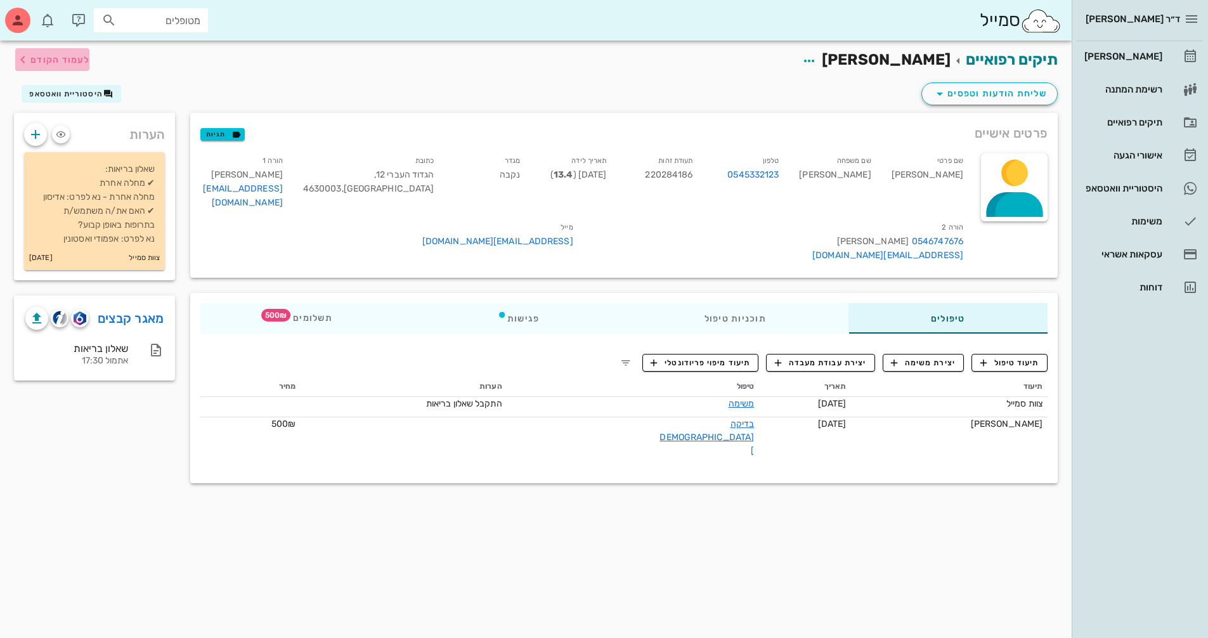
click at [44, 60] on span "לעמוד הקודם" at bounding box center [59, 60] width 59 height 11
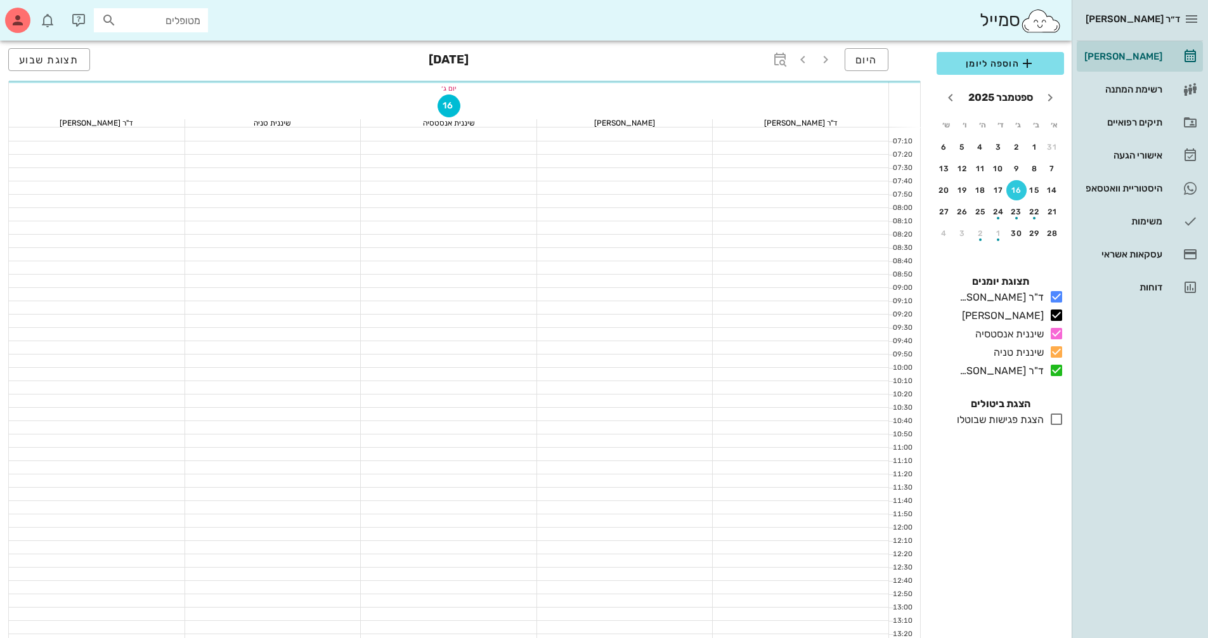
scroll to position [380, 0]
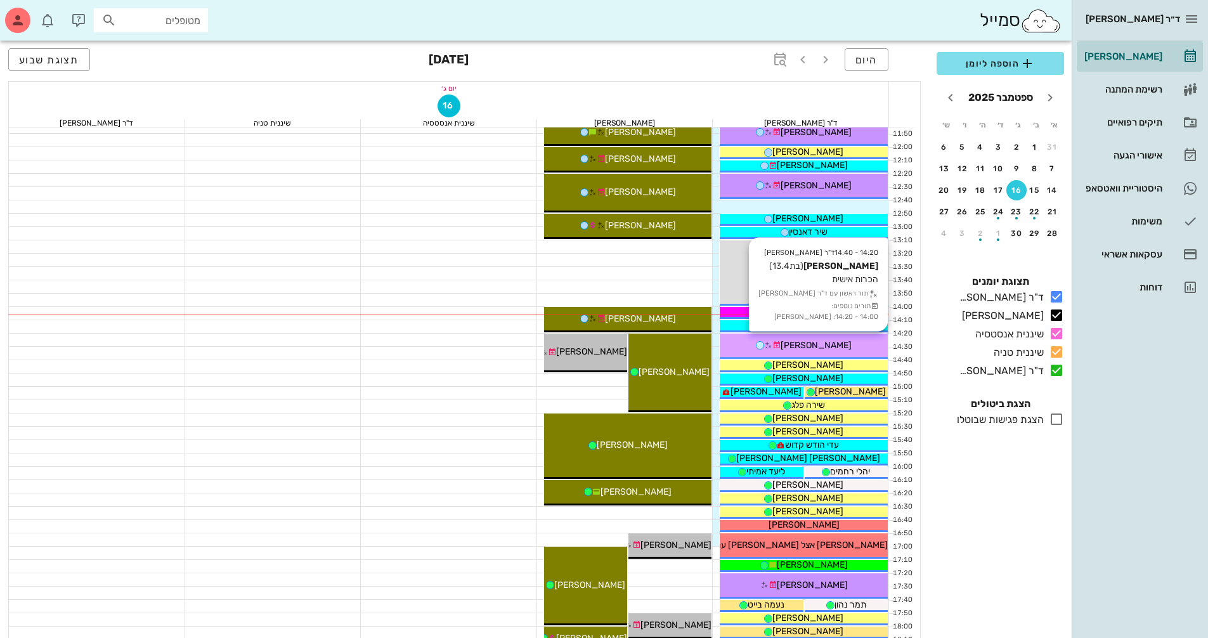
click at [760, 348] on div "[PERSON_NAME]" at bounding box center [804, 345] width 168 height 13
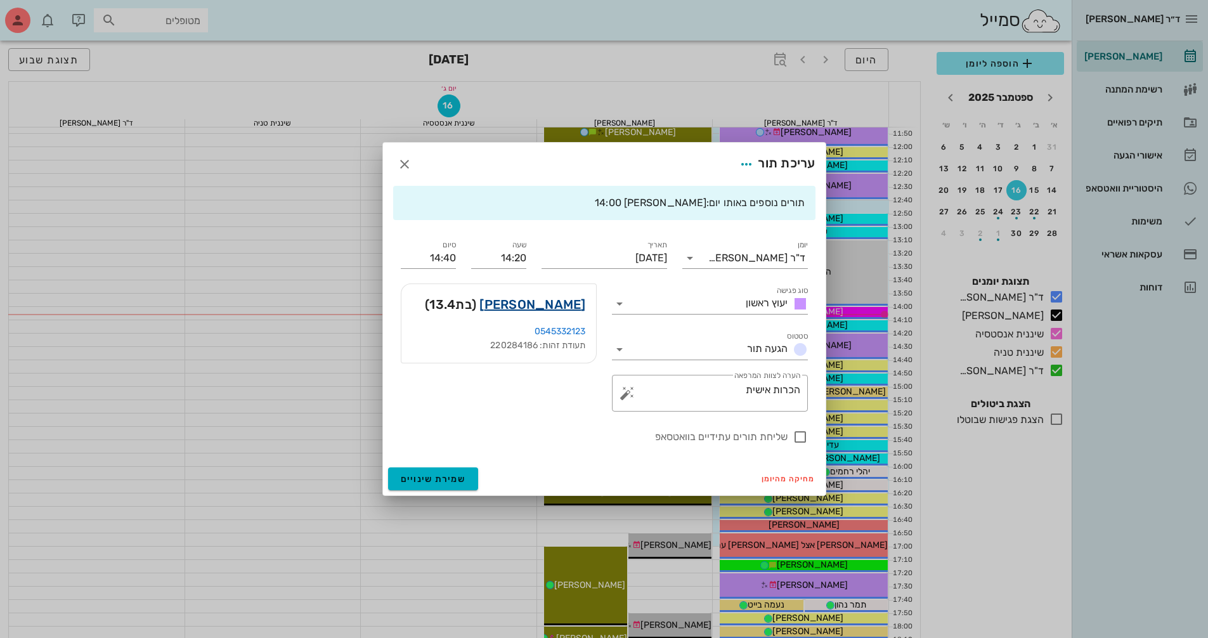
click at [574, 306] on link "יובל בוטוין" at bounding box center [532, 304] width 106 height 20
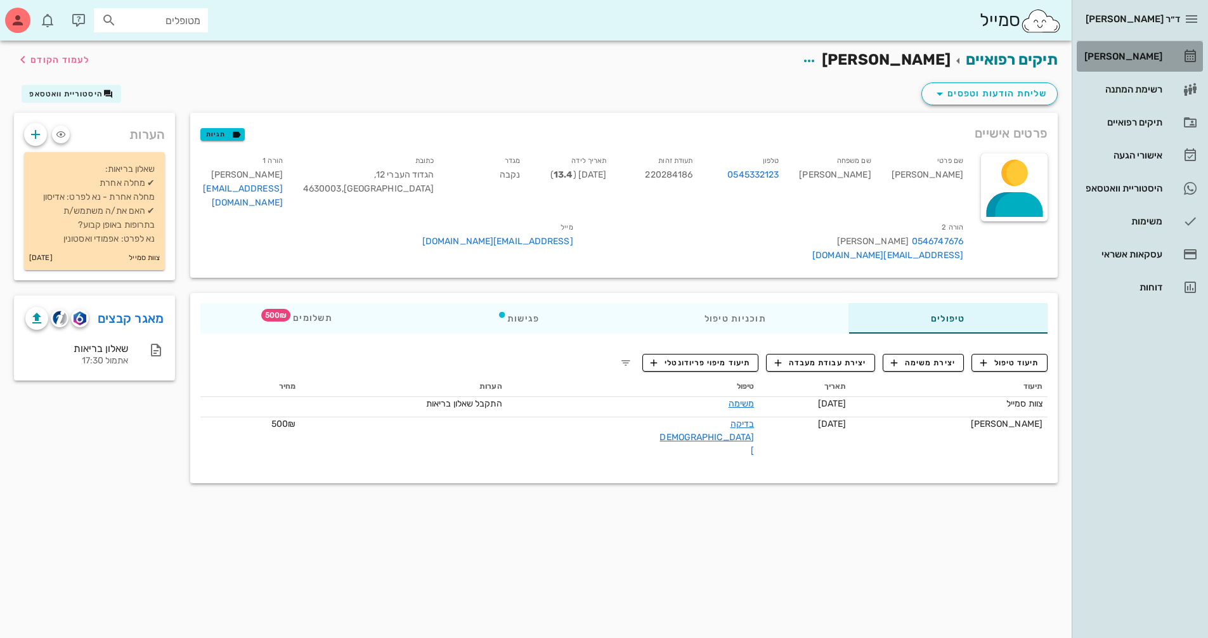
click at [1129, 51] on div "[PERSON_NAME]" at bounding box center [1122, 56] width 81 height 10
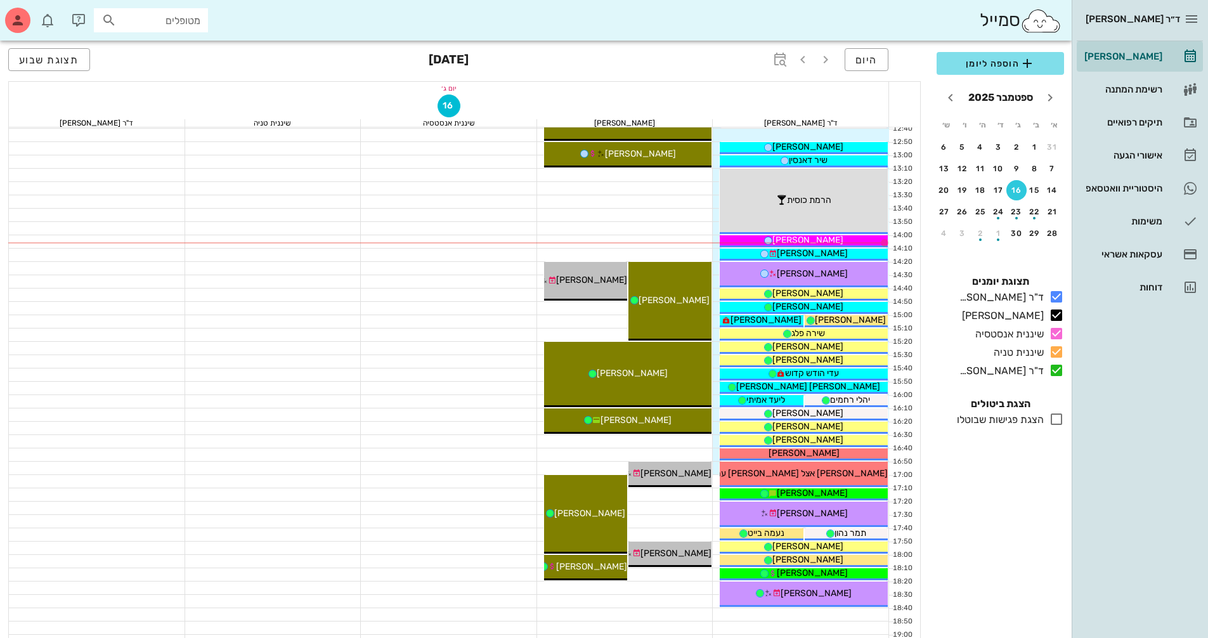
scroll to position [380, 0]
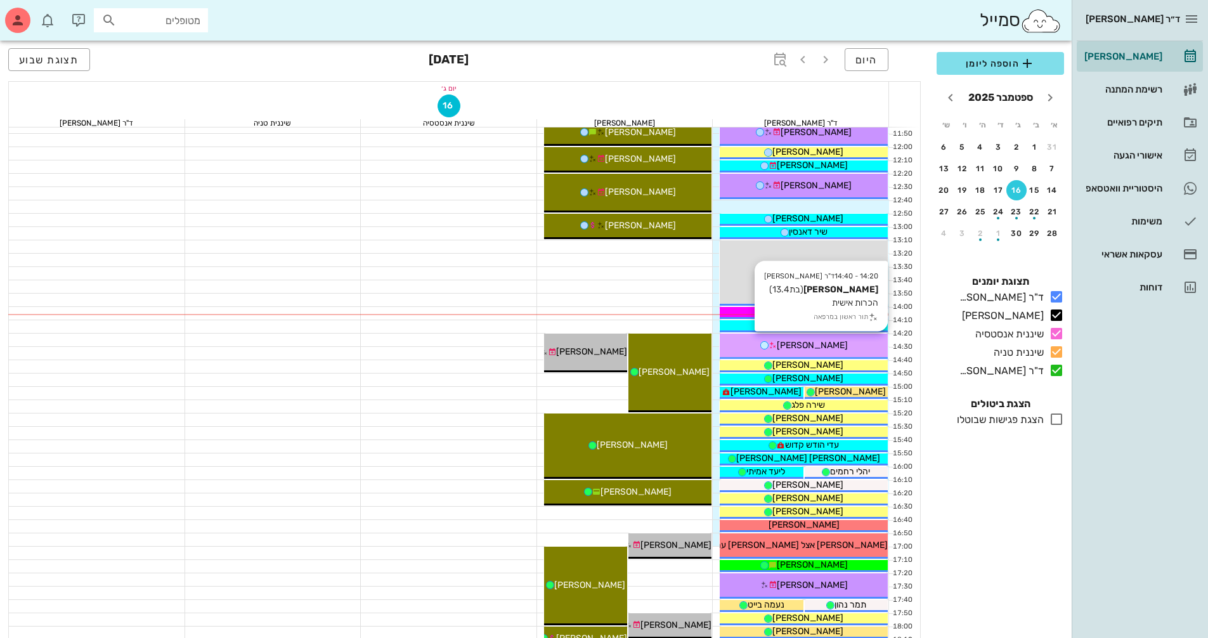
click at [796, 342] on span "[PERSON_NAME]" at bounding box center [812, 345] width 71 height 11
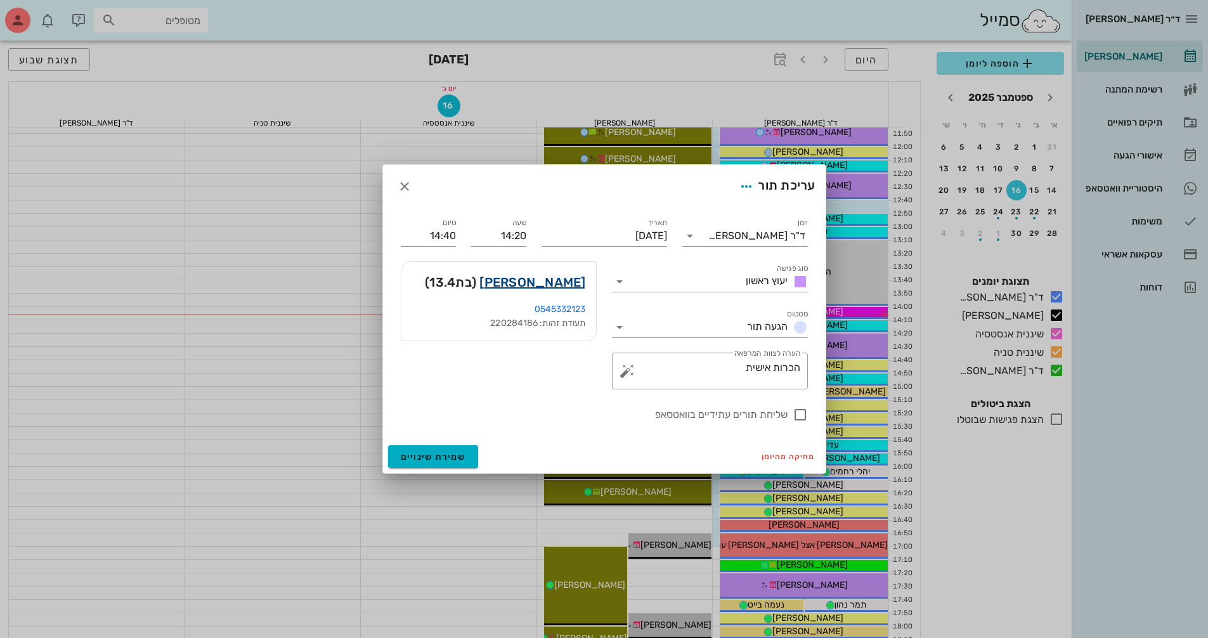
click at [575, 286] on link "יובל בוטוין" at bounding box center [532, 282] width 106 height 20
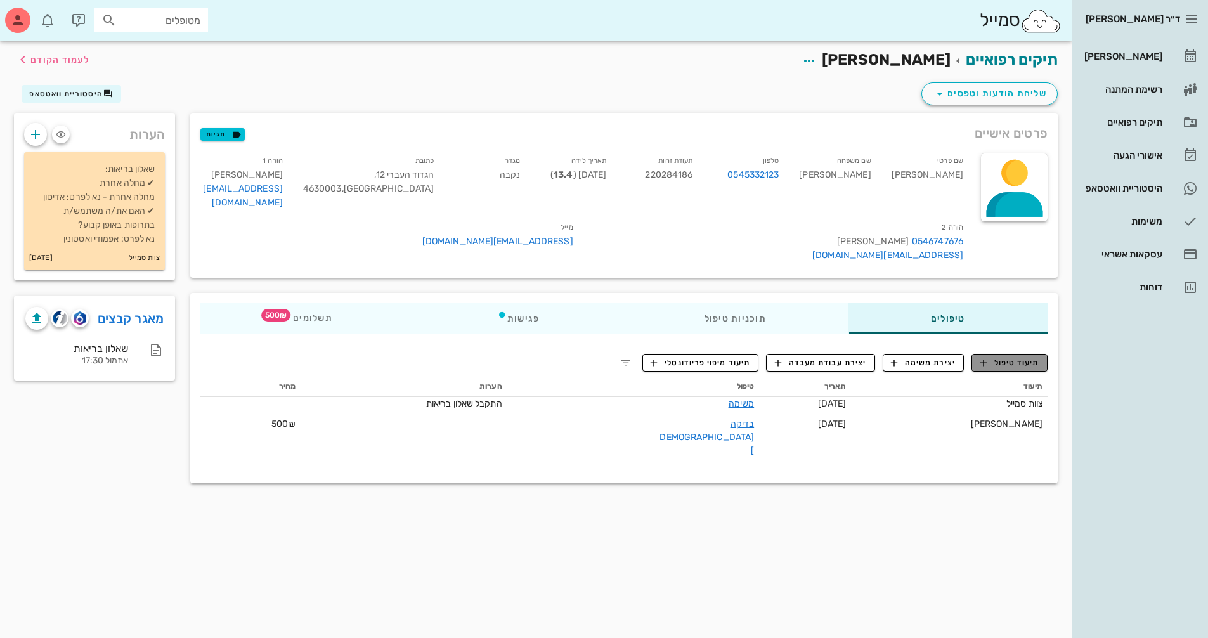
click at [1025, 357] on span "תיעוד טיפול" at bounding box center [1009, 362] width 59 height 11
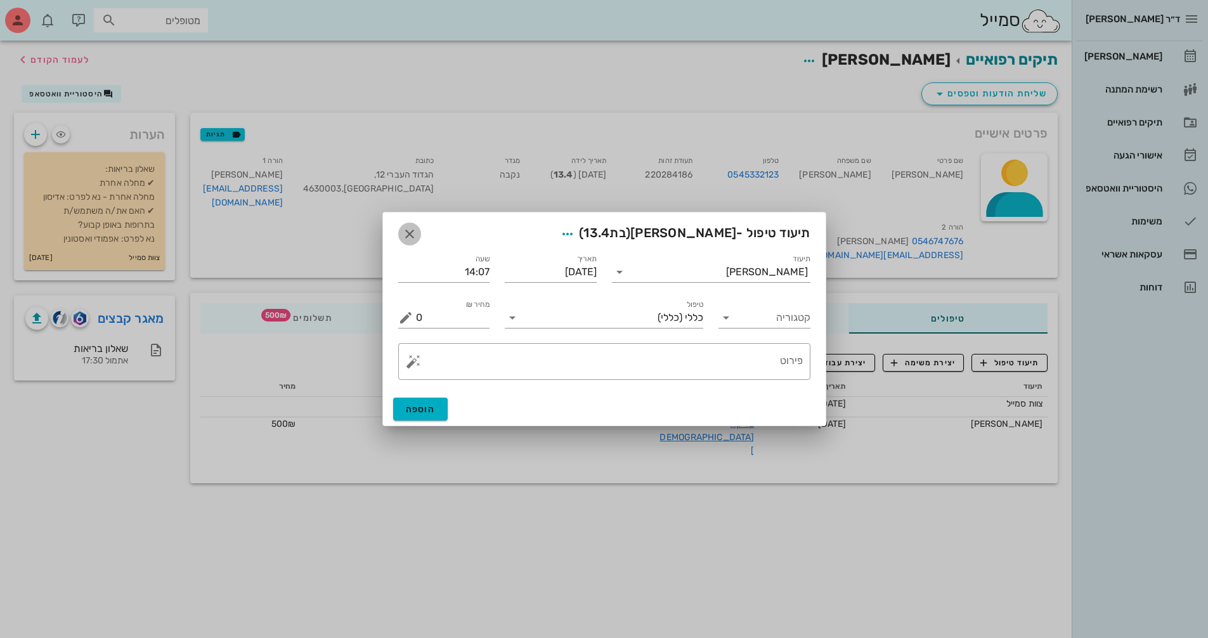
click at [412, 235] on icon "button" at bounding box center [409, 233] width 15 height 15
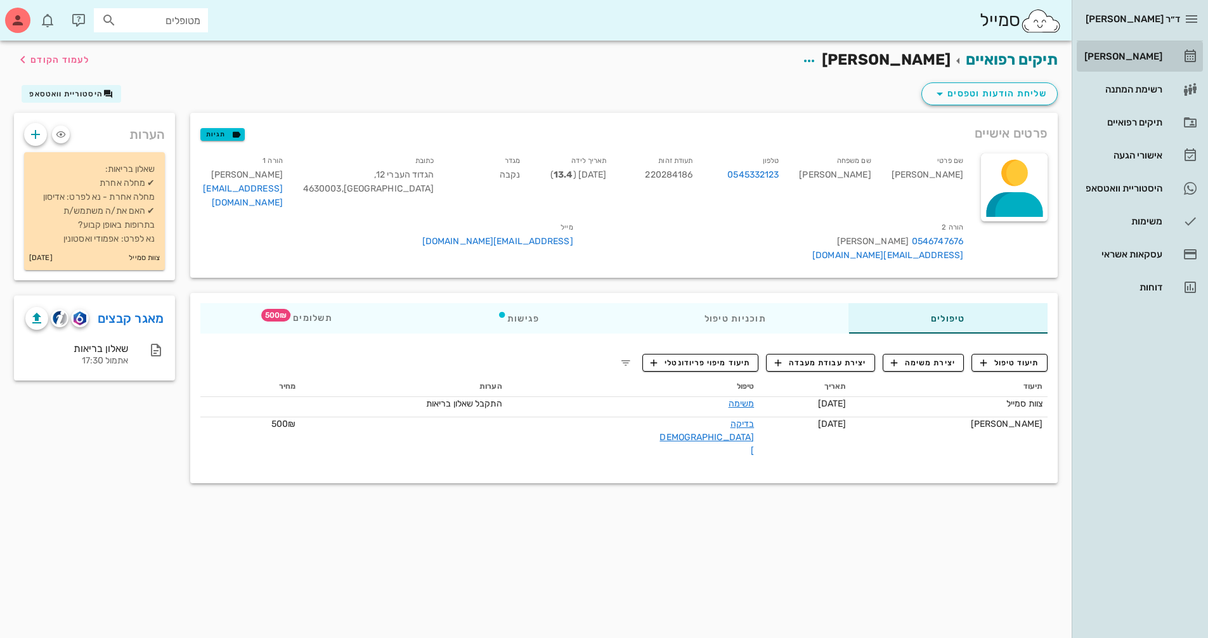
click at [1133, 59] on div "[PERSON_NAME]" at bounding box center [1122, 56] width 81 height 10
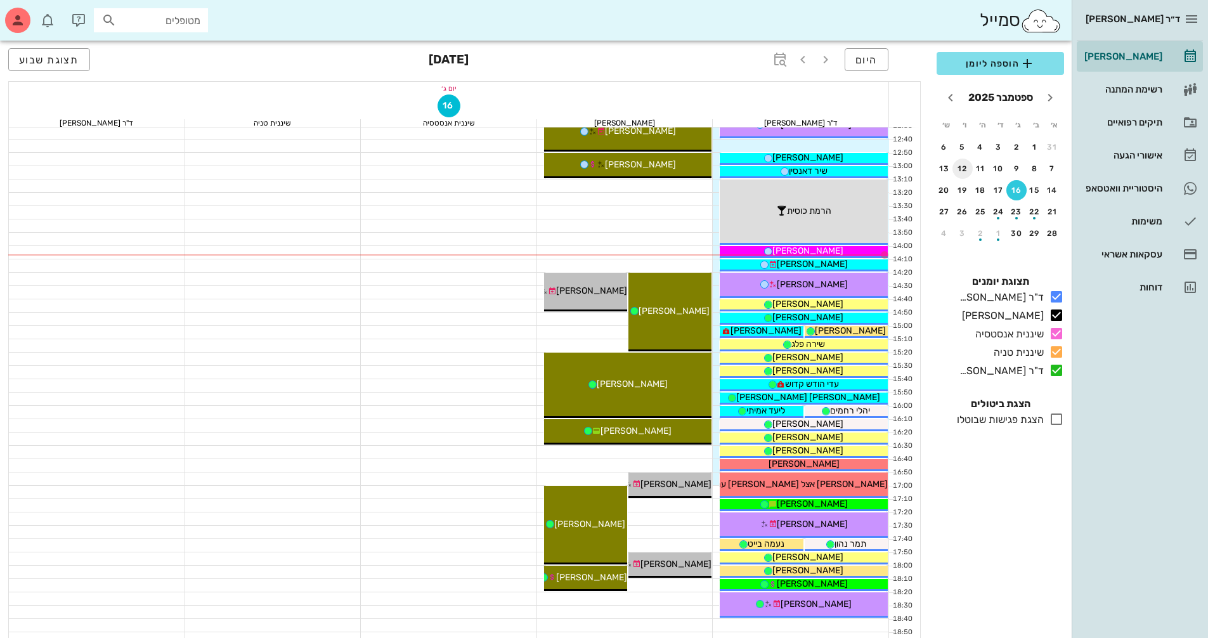
scroll to position [444, 0]
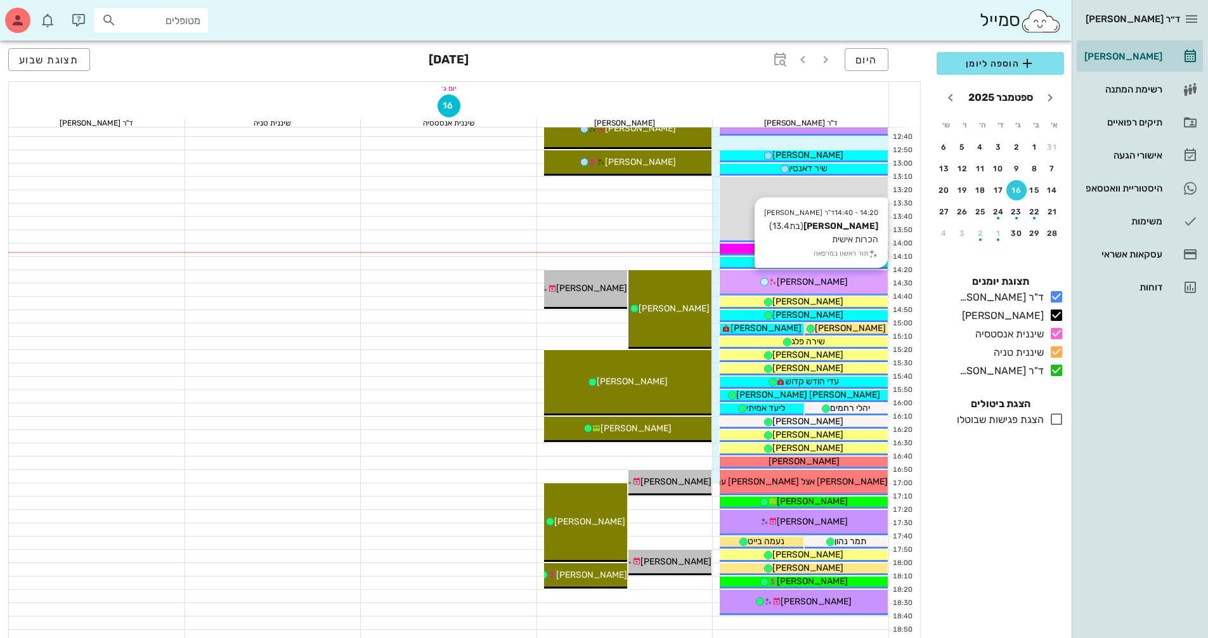
click at [815, 276] on div "[PERSON_NAME]" at bounding box center [804, 281] width 168 height 13
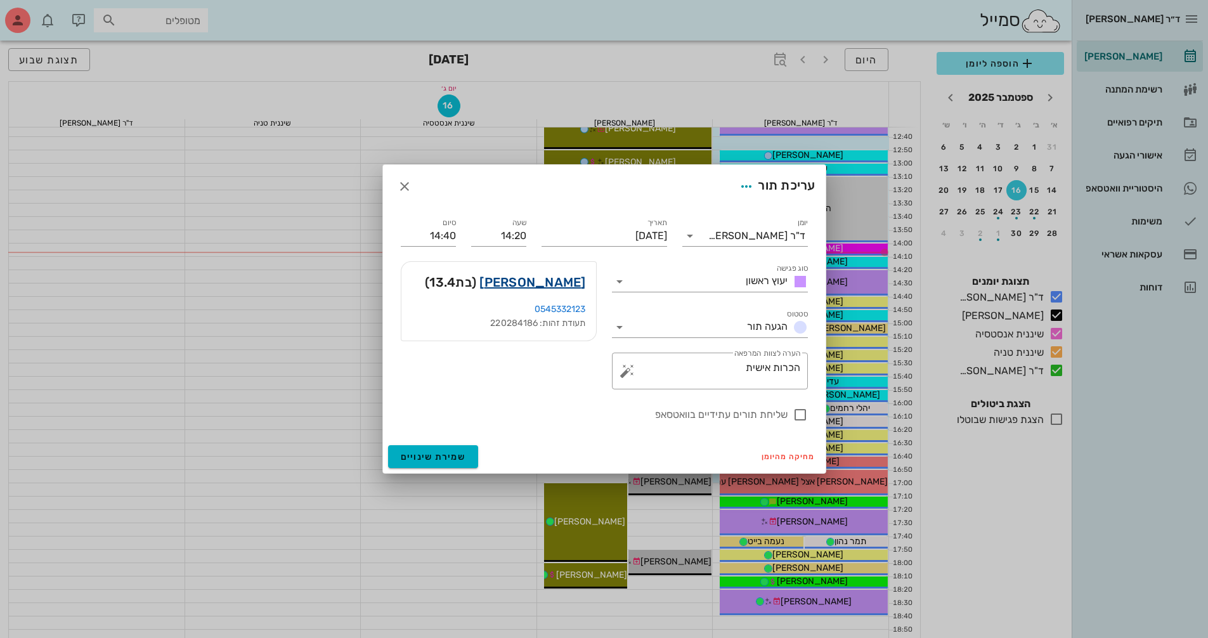
click at [580, 282] on link "יובל בוטוין" at bounding box center [532, 282] width 106 height 20
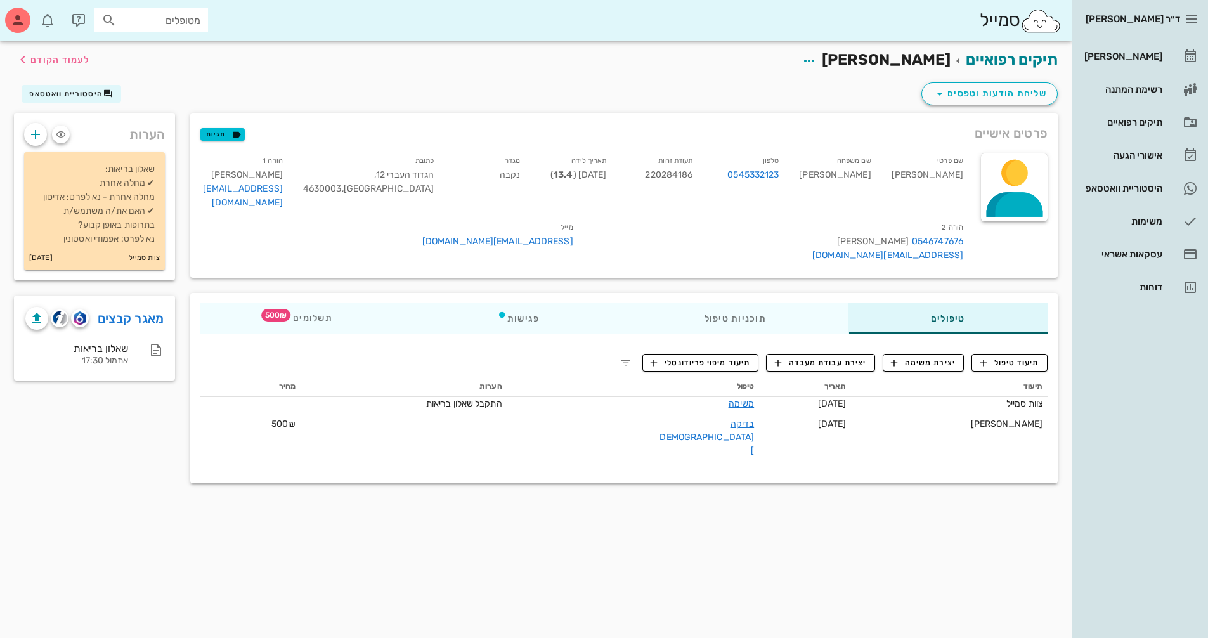
click at [1048, 349] on div "תיעוד טיפול יצירת משימה יצירת עבודת מעבדה תיעוד מיפוי פריודונטלי תיעוד תאריך טי…" at bounding box center [623, 410] width 867 height 132
click at [1039, 357] on span "תיעוד טיפול" at bounding box center [1009, 362] width 59 height 11
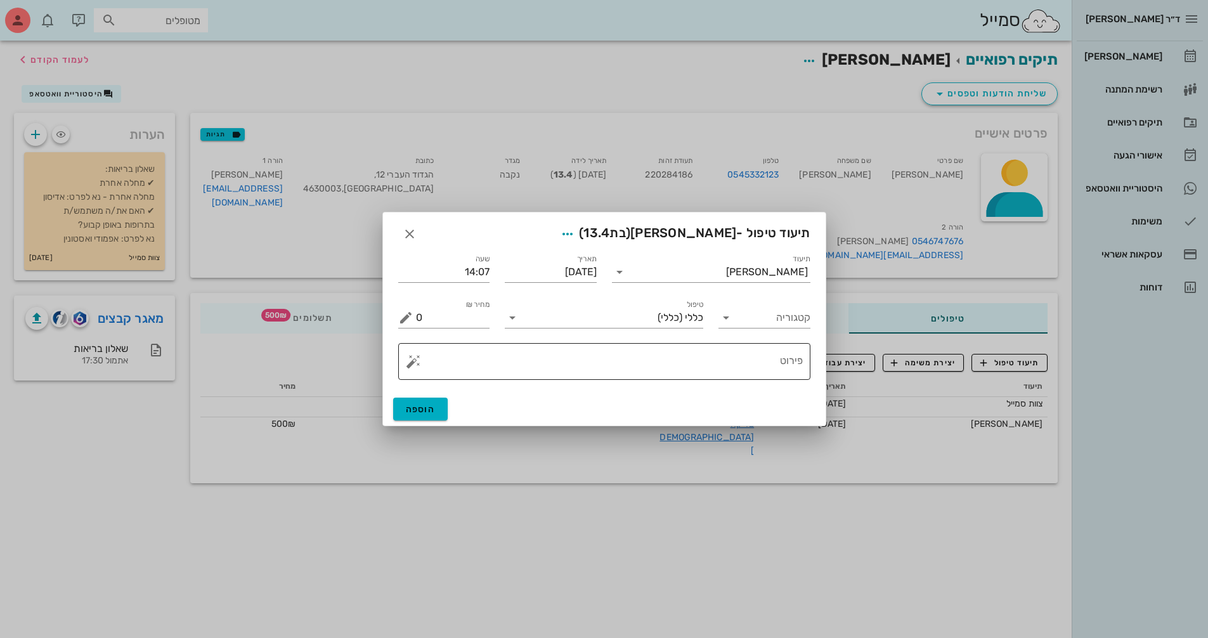
click at [793, 373] on textarea "פירוט" at bounding box center [609, 364] width 387 height 30
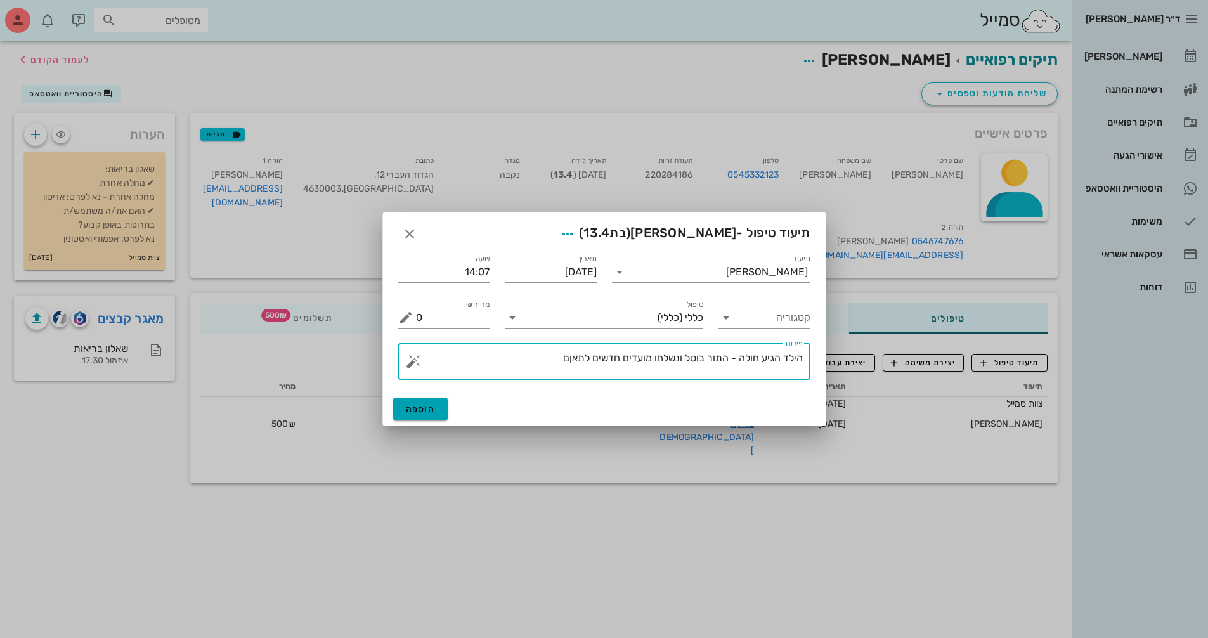
type textarea "הילד הגיע חולה - התור בוטל ונשלחו מועדים חדשים לתאןם"
drag, startPoint x: 436, startPoint y: 410, endPoint x: 424, endPoint y: 389, distance: 24.1
click at [435, 409] on button "הוספה" at bounding box center [420, 409] width 55 height 23
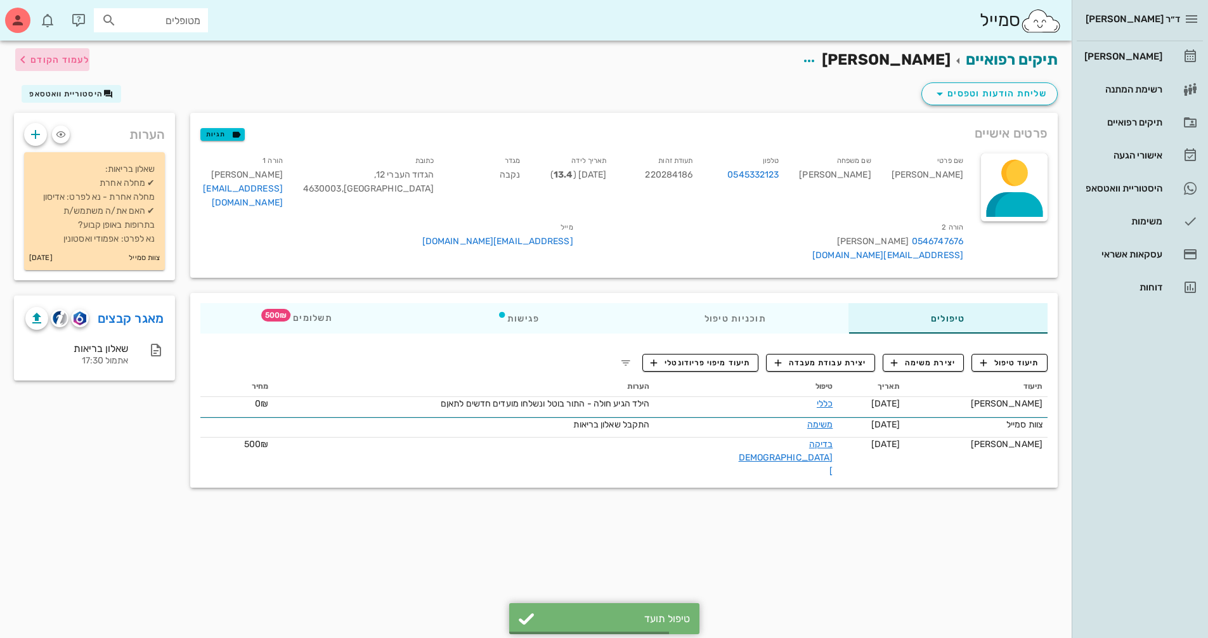
click at [73, 58] on span "לעמוד הקודם" at bounding box center [59, 60] width 59 height 11
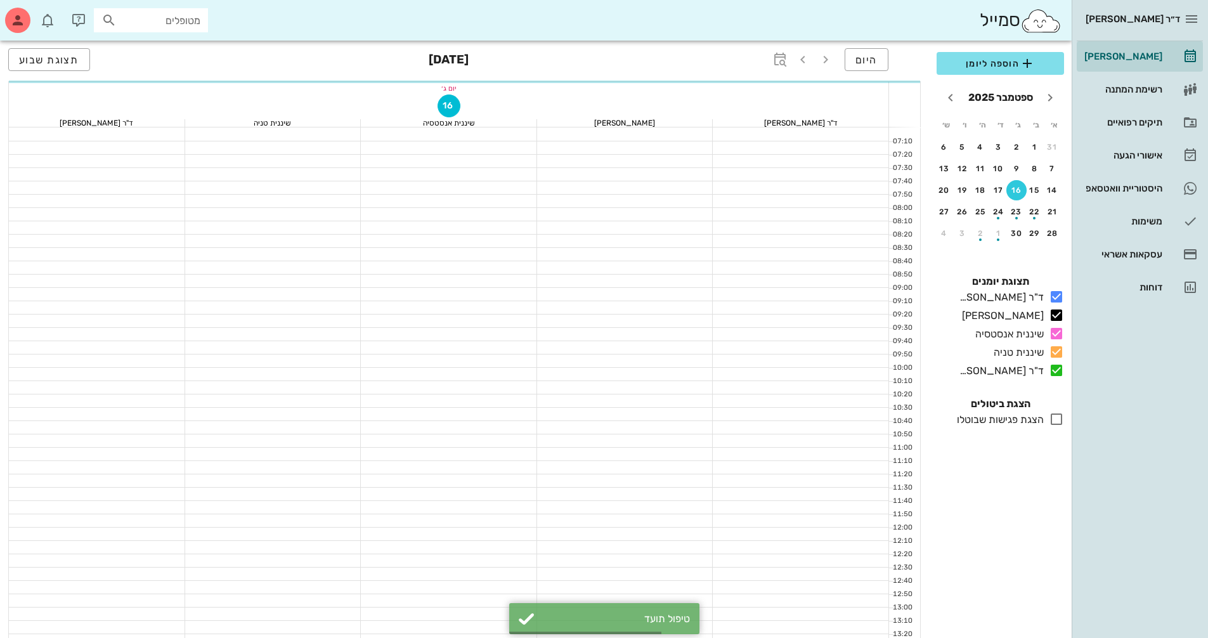
scroll to position [444, 0]
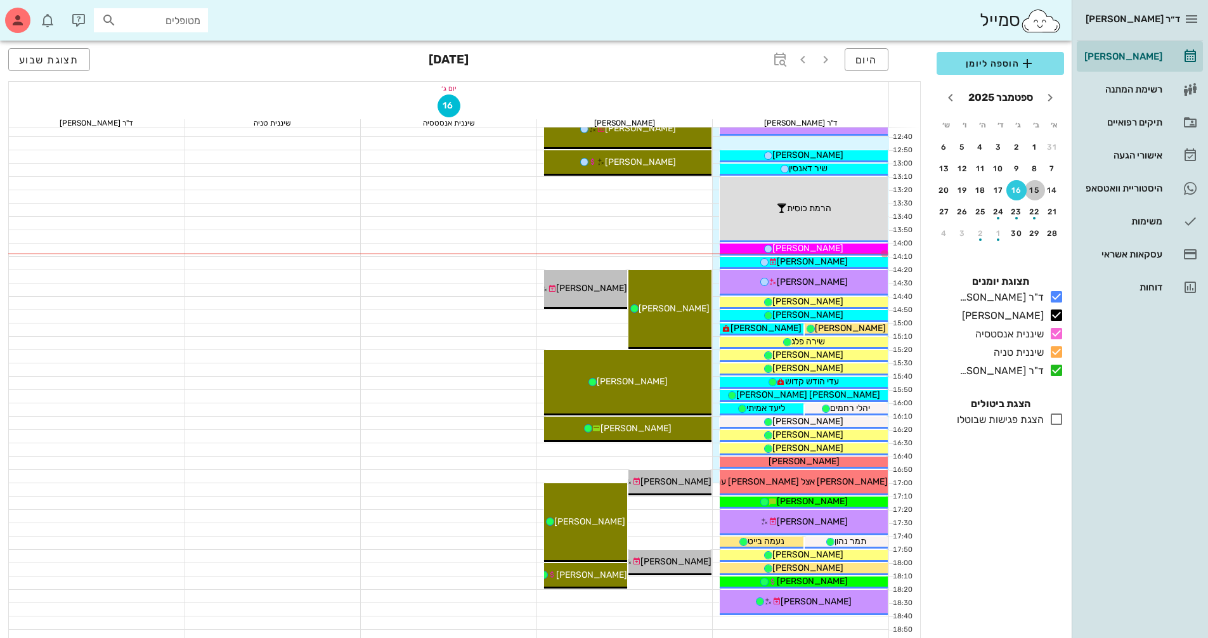
click at [1035, 194] on div "15" at bounding box center [1035, 190] width 20 height 9
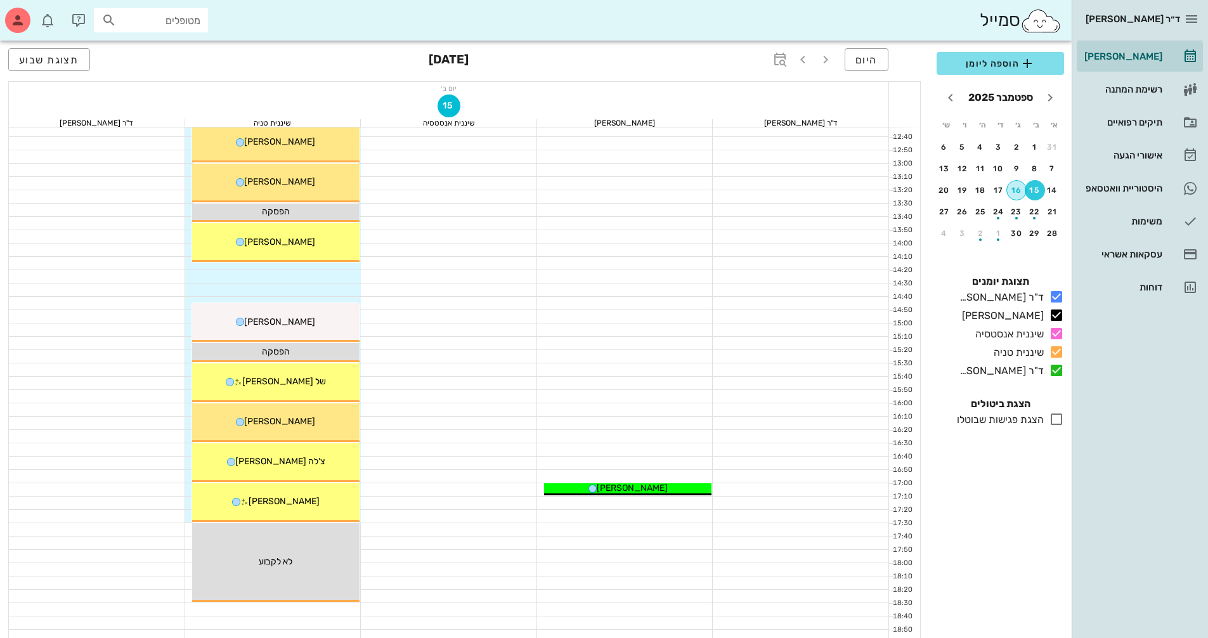
click at [1022, 190] on div "16" at bounding box center [1016, 190] width 19 height 9
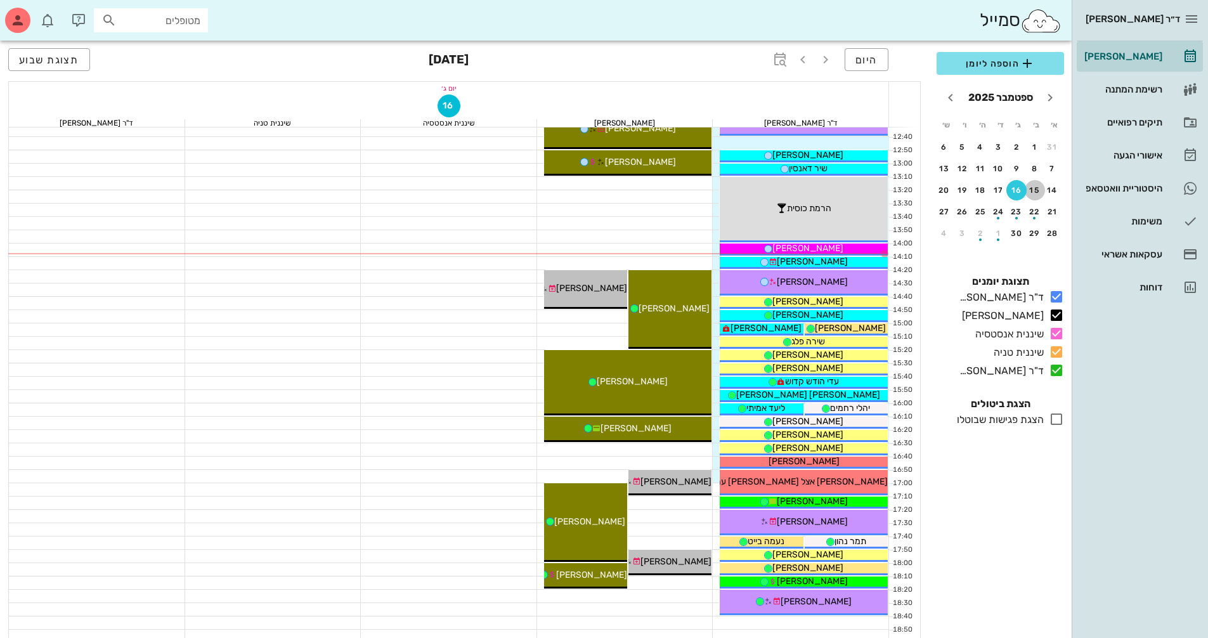
click at [1029, 193] on div "15" at bounding box center [1035, 190] width 20 height 9
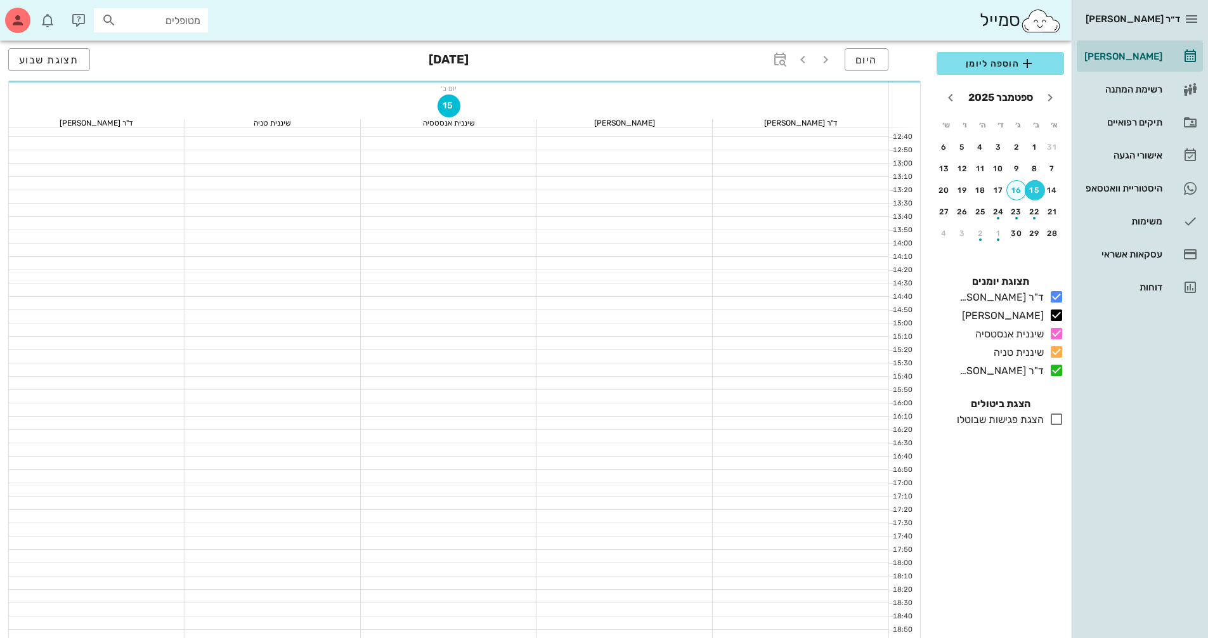
click at [1020, 193] on div "16" at bounding box center [1016, 190] width 19 height 9
click at [1011, 192] on div "16" at bounding box center [1016, 190] width 20 height 9
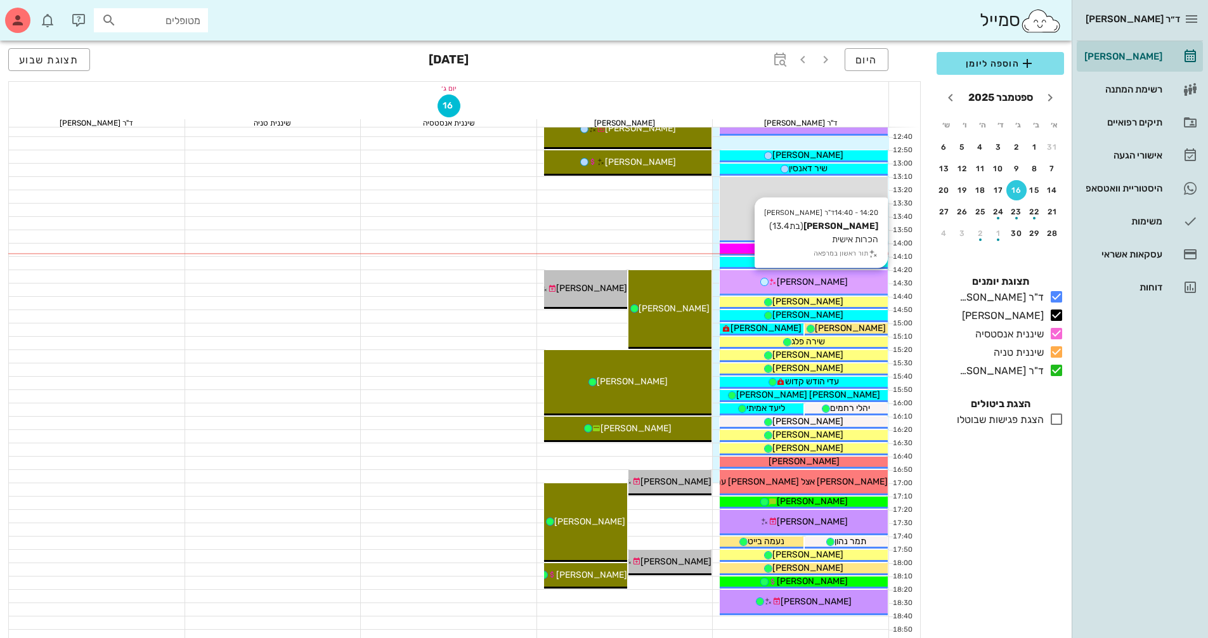
click at [853, 280] on div "[PERSON_NAME]" at bounding box center [804, 281] width 168 height 13
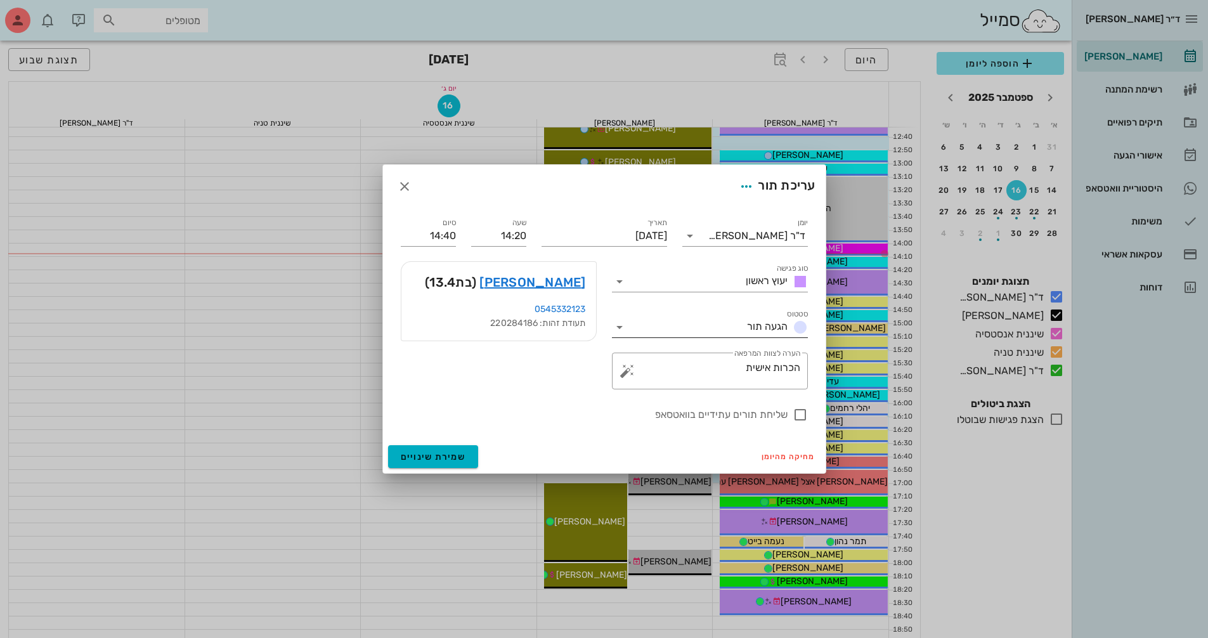
click at [616, 324] on icon at bounding box center [619, 327] width 15 height 15
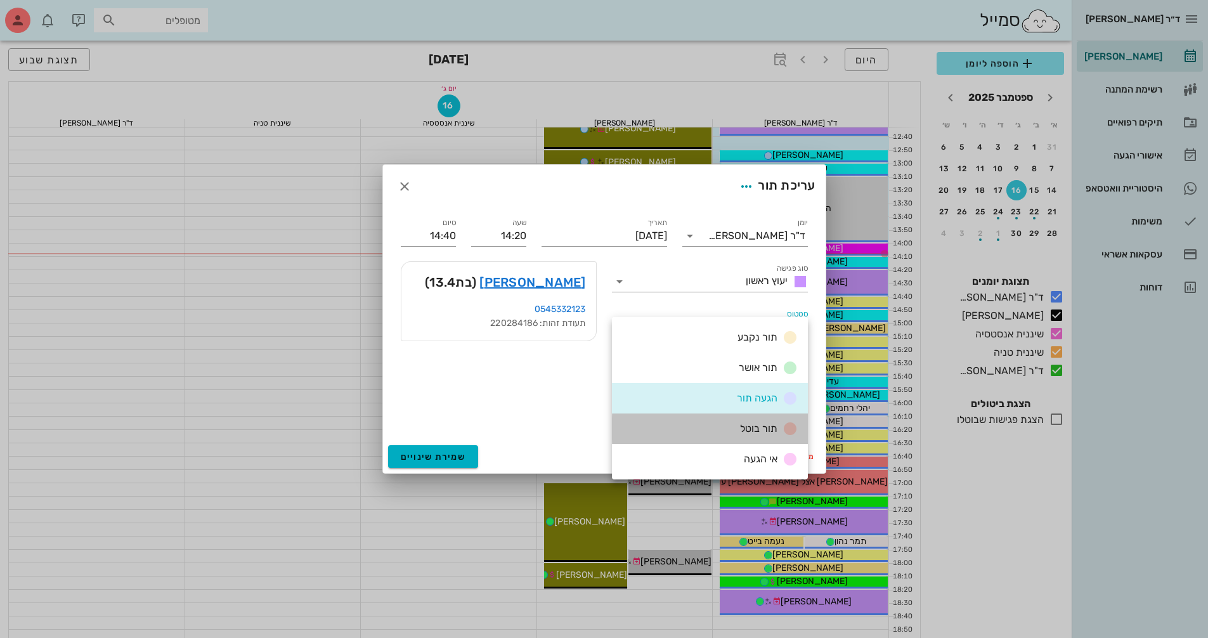
click at [761, 427] on span "תור בוטל" at bounding box center [758, 428] width 37 height 12
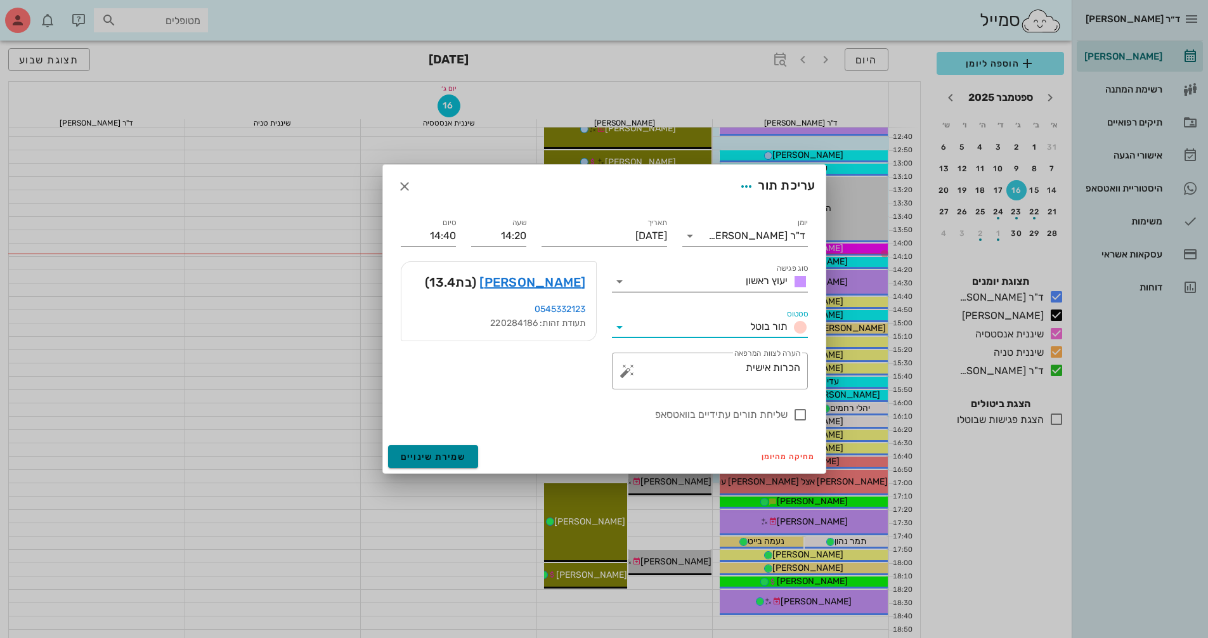
drag, startPoint x: 462, startPoint y: 453, endPoint x: 746, endPoint y: 289, distance: 327.8
click at [464, 453] on span "שמירת שינויים" at bounding box center [433, 456] width 65 height 11
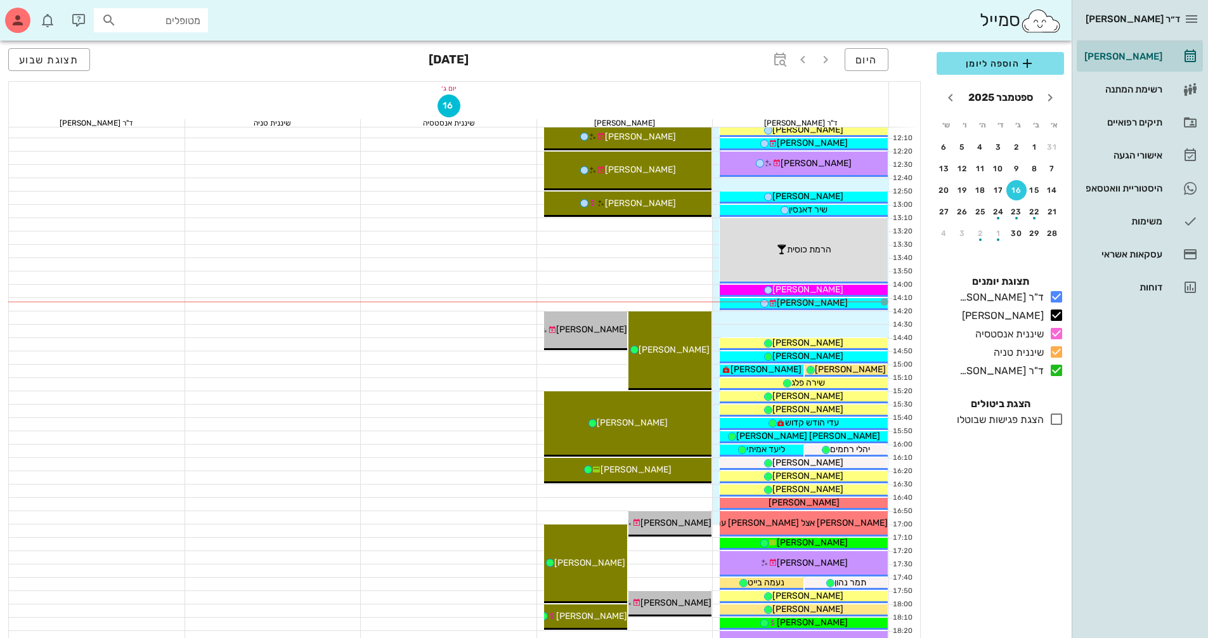
scroll to position [380, 0]
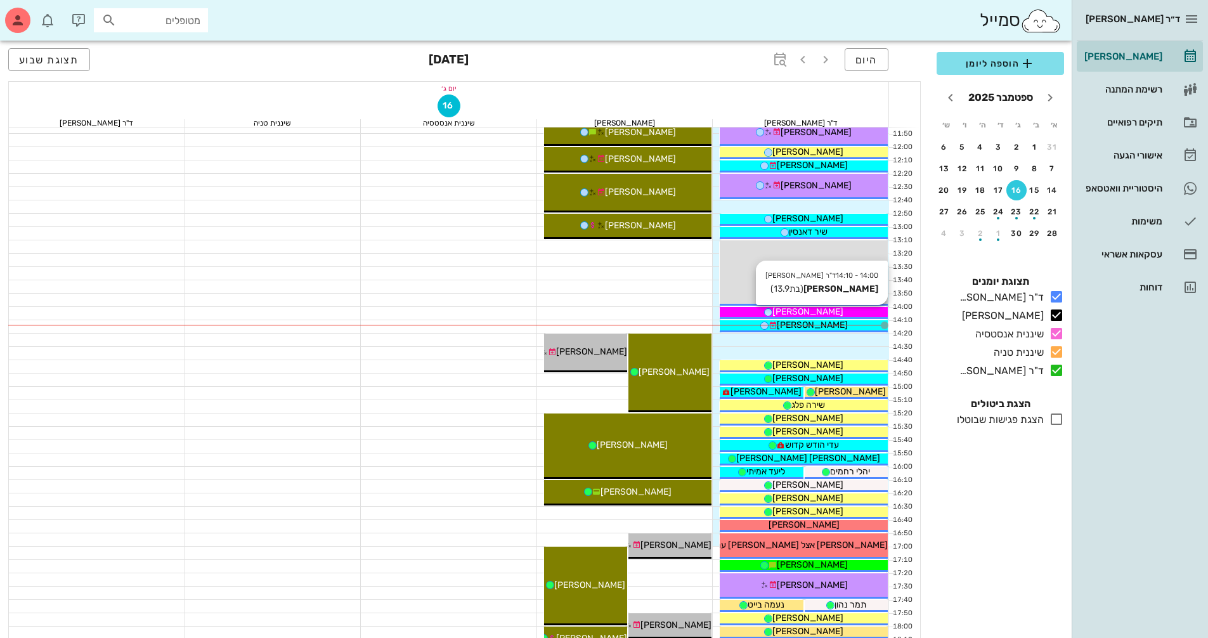
click at [865, 311] on div "[PERSON_NAME]" at bounding box center [804, 311] width 168 height 13
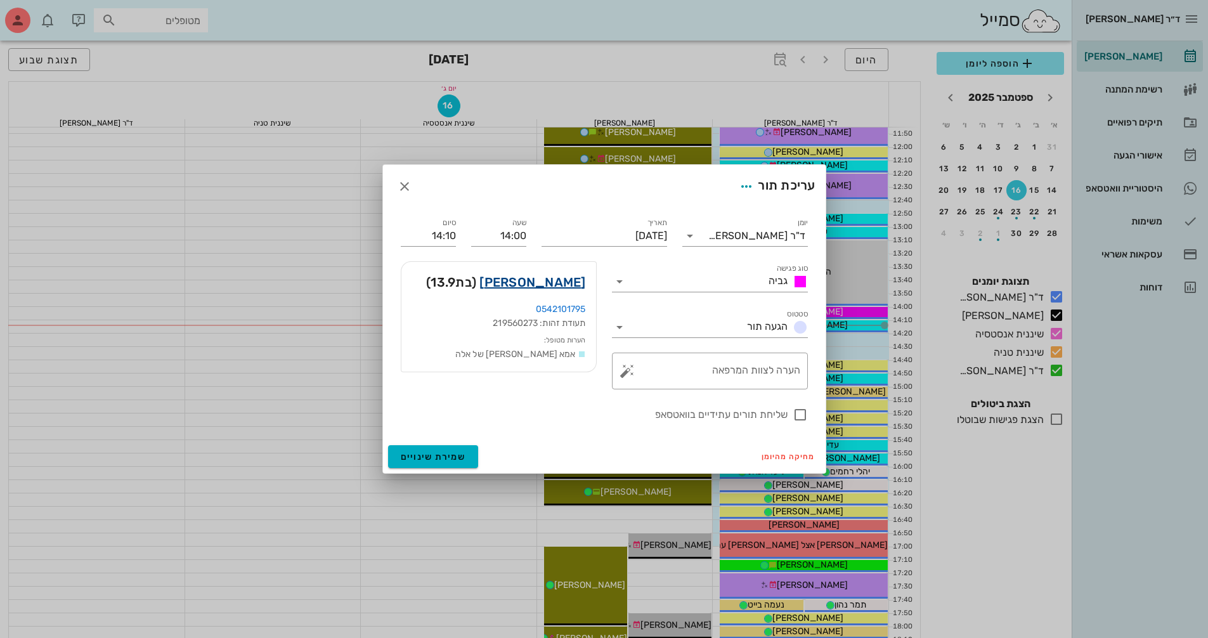
click at [516, 288] on link "שירה הרצליה לוי" at bounding box center [532, 282] width 106 height 20
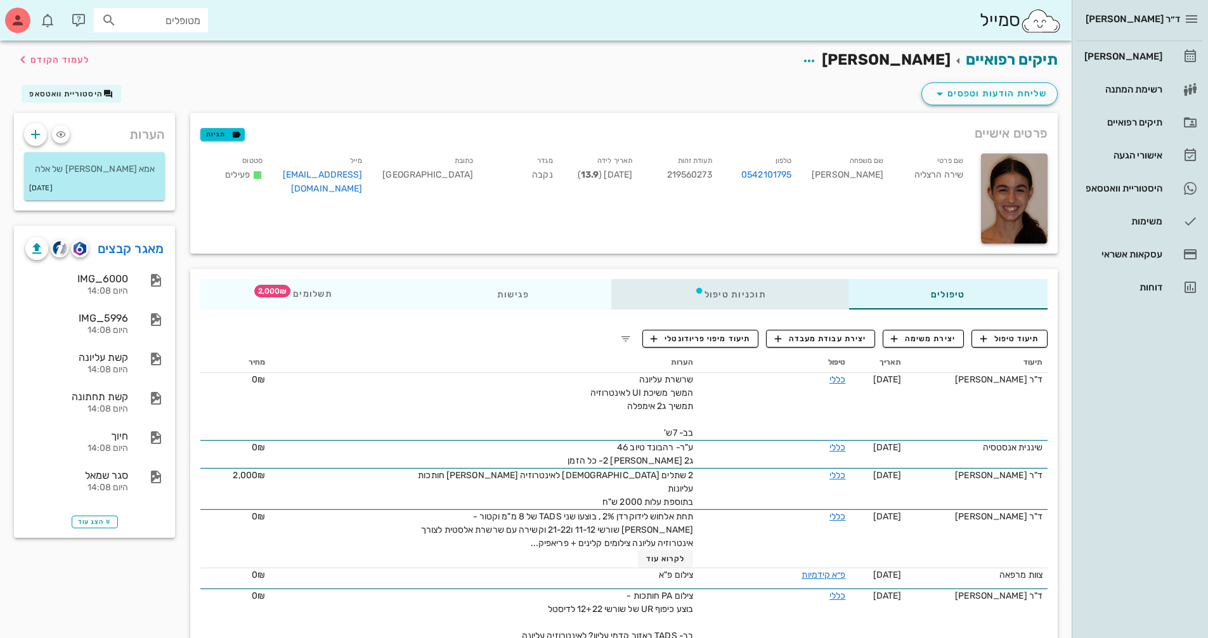
click at [712, 295] on div "תוכניות טיפול" at bounding box center [730, 294] width 237 height 30
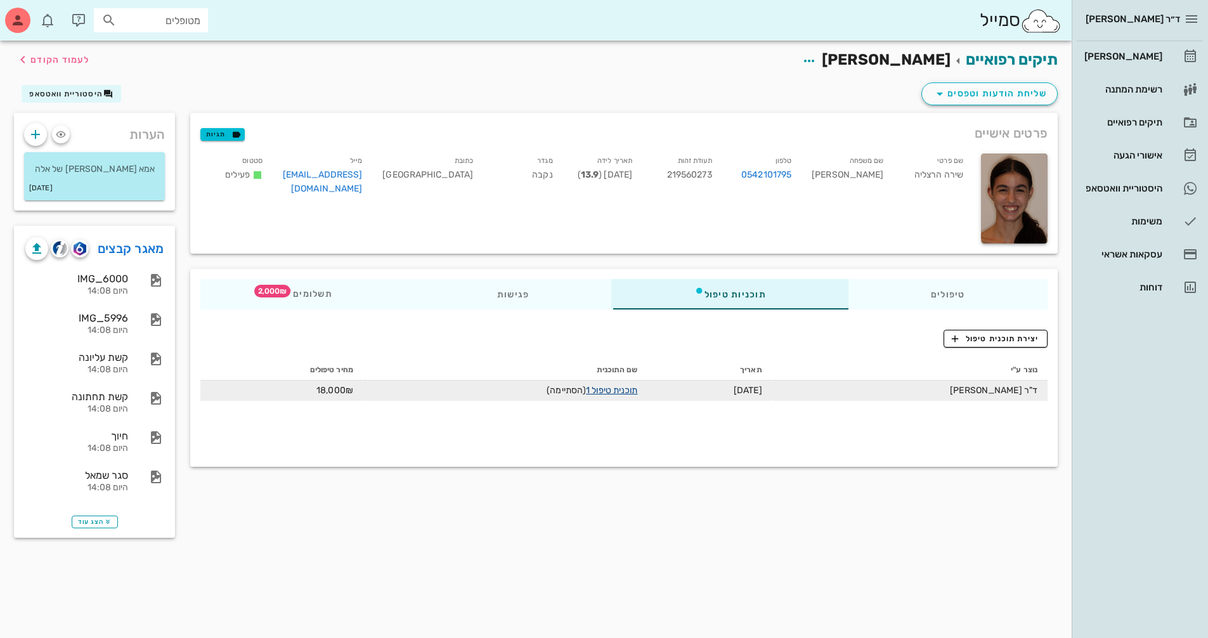
click at [606, 386] on link "תוכנית טיפול 1" at bounding box center [611, 390] width 51 height 11
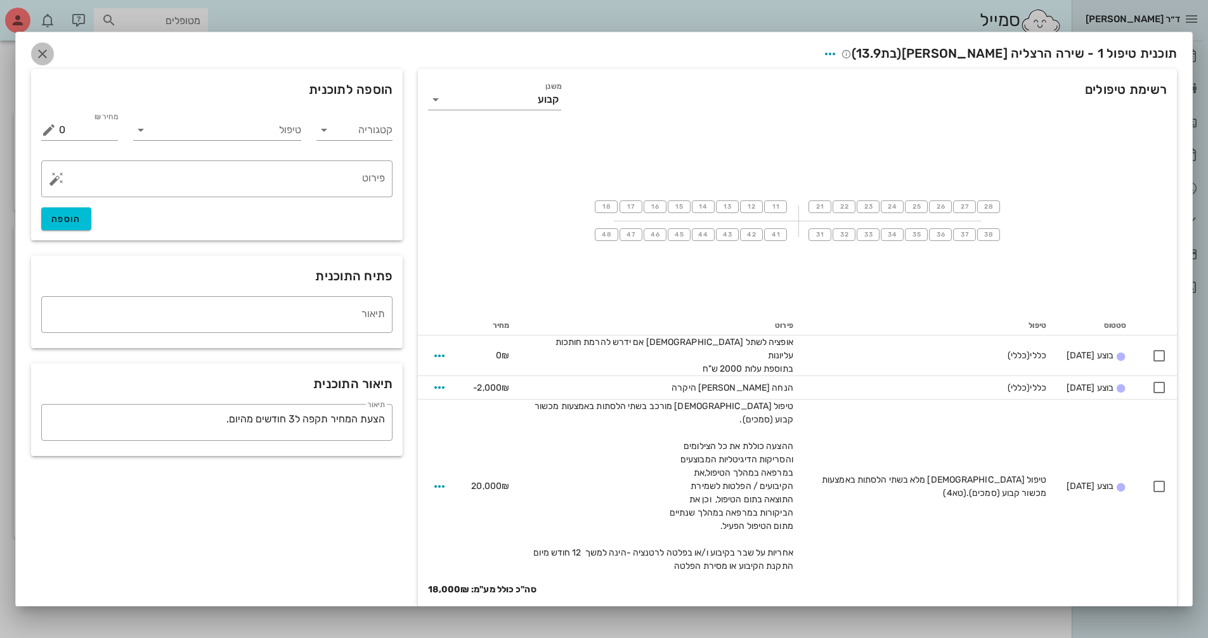
click at [50, 60] on span "button" at bounding box center [42, 53] width 23 height 15
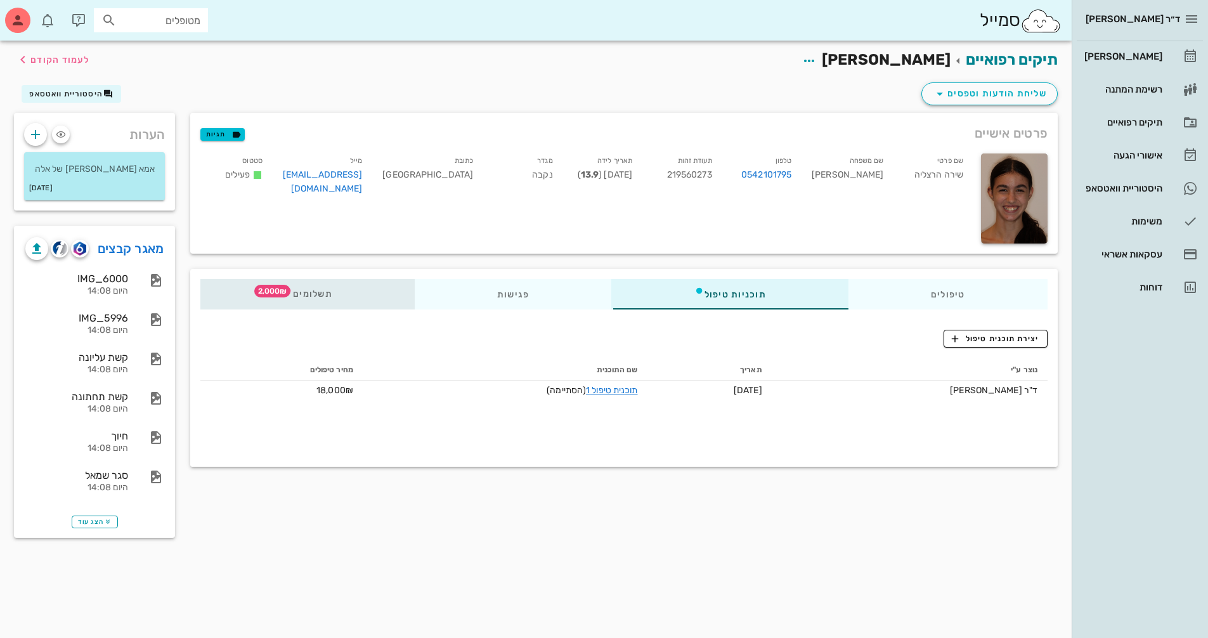
click at [308, 301] on div "תשלומים 2,000₪" at bounding box center [307, 294] width 214 height 30
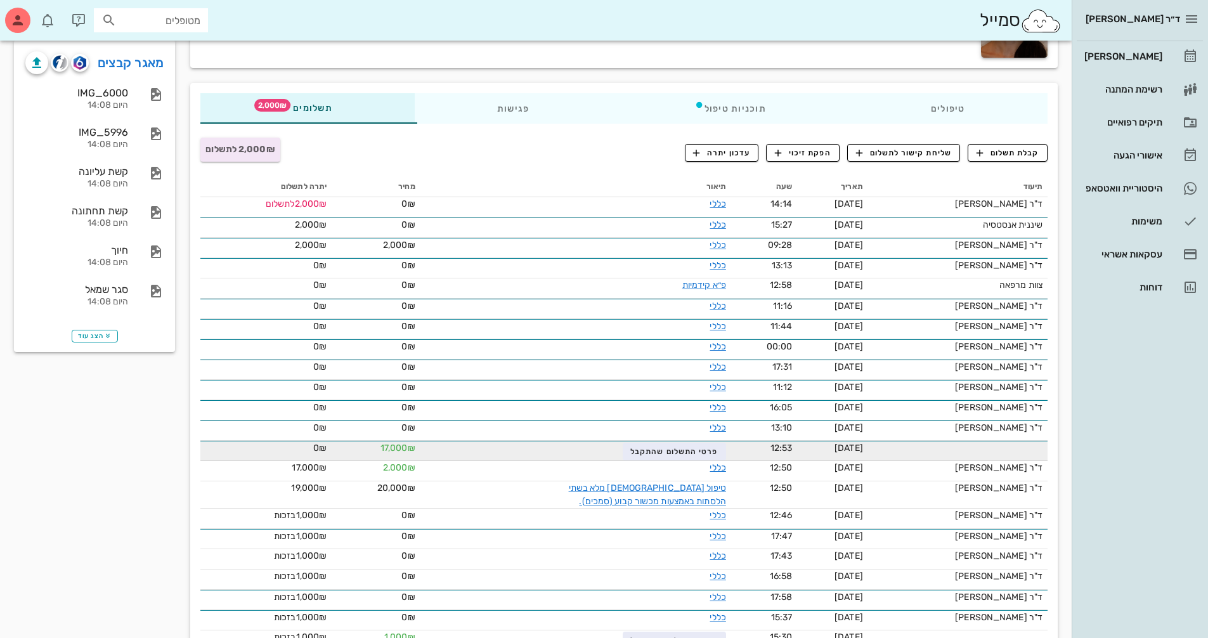
scroll to position [254, 0]
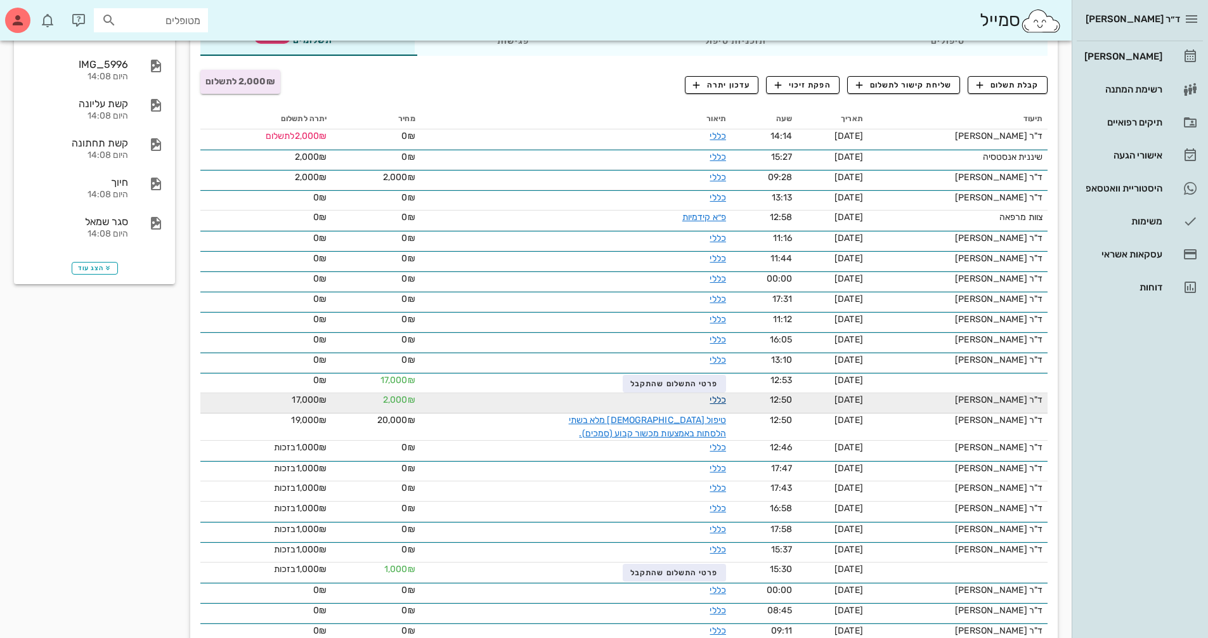
click at [710, 399] on link "כללי" at bounding box center [718, 399] width 16 height 11
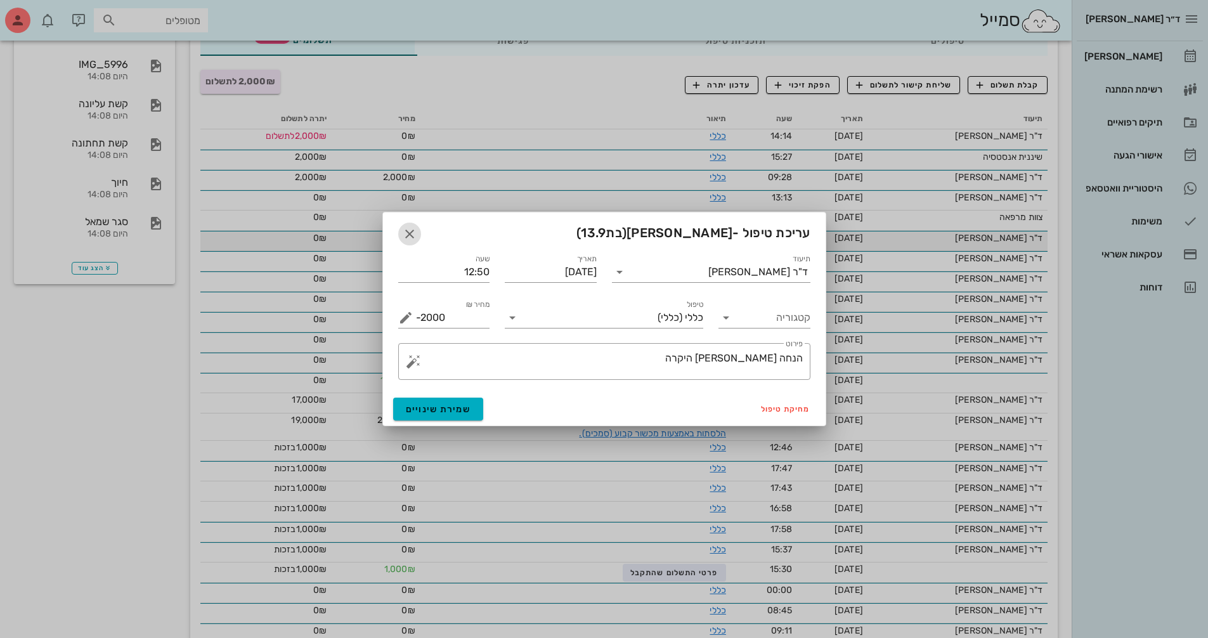
drag, startPoint x: 410, startPoint y: 237, endPoint x: 434, endPoint y: 231, distance: 24.8
click at [410, 237] on icon "button" at bounding box center [409, 233] width 15 height 15
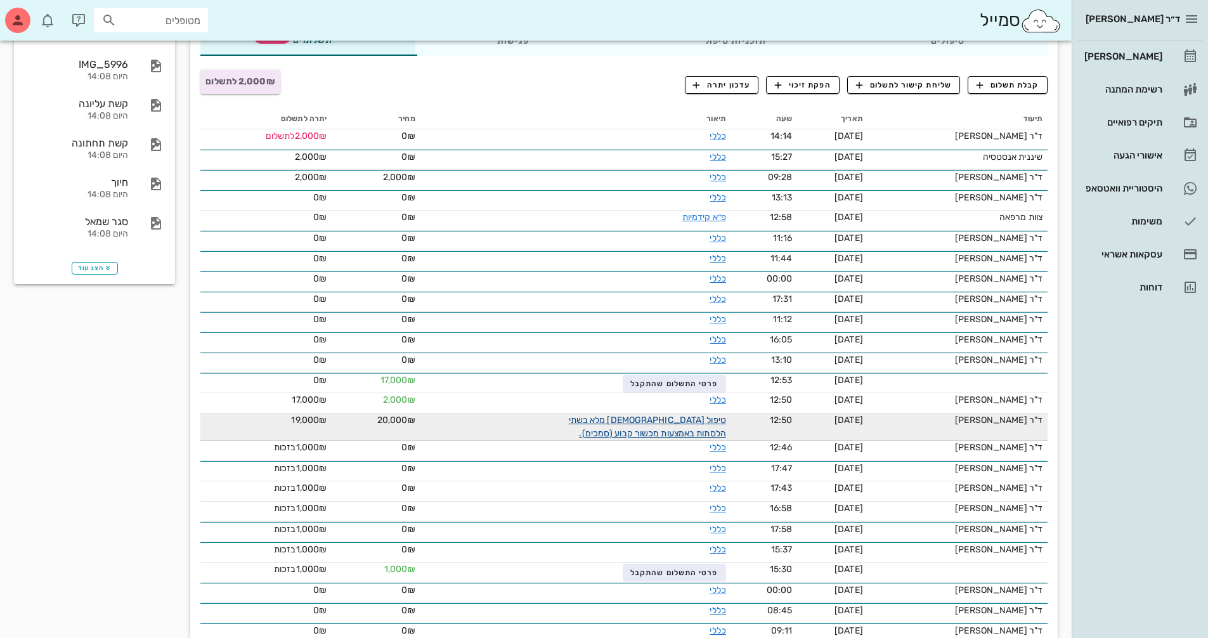
click at [697, 422] on link "טיפול [DEMOGRAPHIC_DATA] מלא בשתי הלסתות באמצעות מכשור קבוע (סמכים)." at bounding box center [647, 427] width 157 height 24
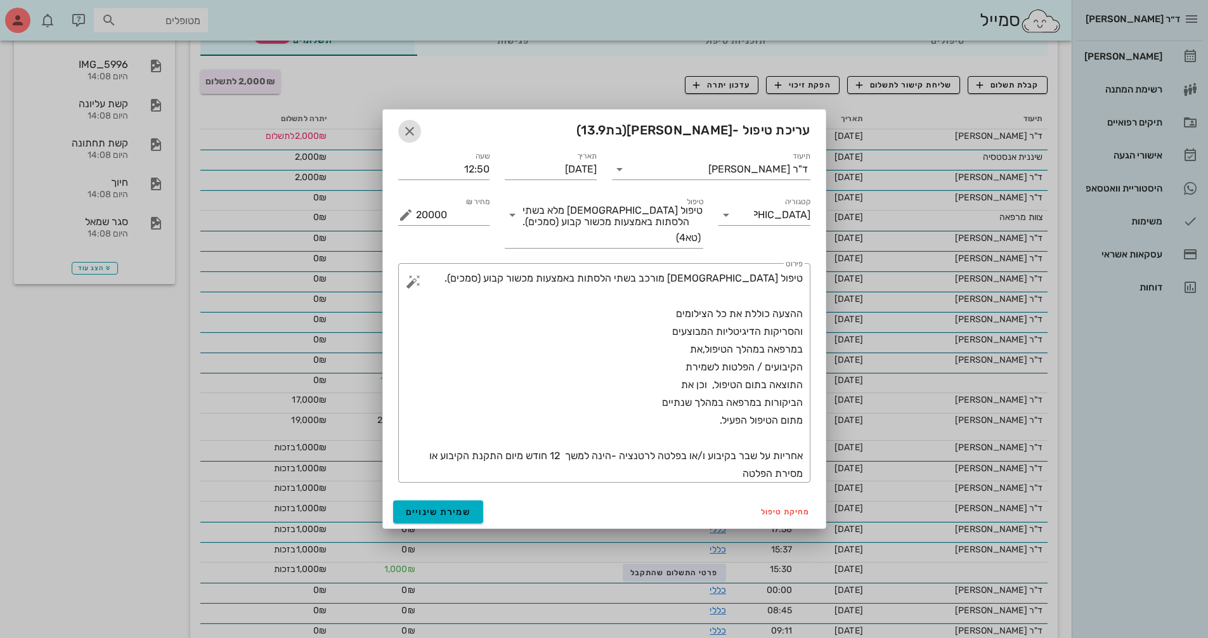
drag, startPoint x: 411, startPoint y: 135, endPoint x: 548, endPoint y: 94, distance: 143.6
click at [412, 135] on icon "button" at bounding box center [409, 131] width 15 height 15
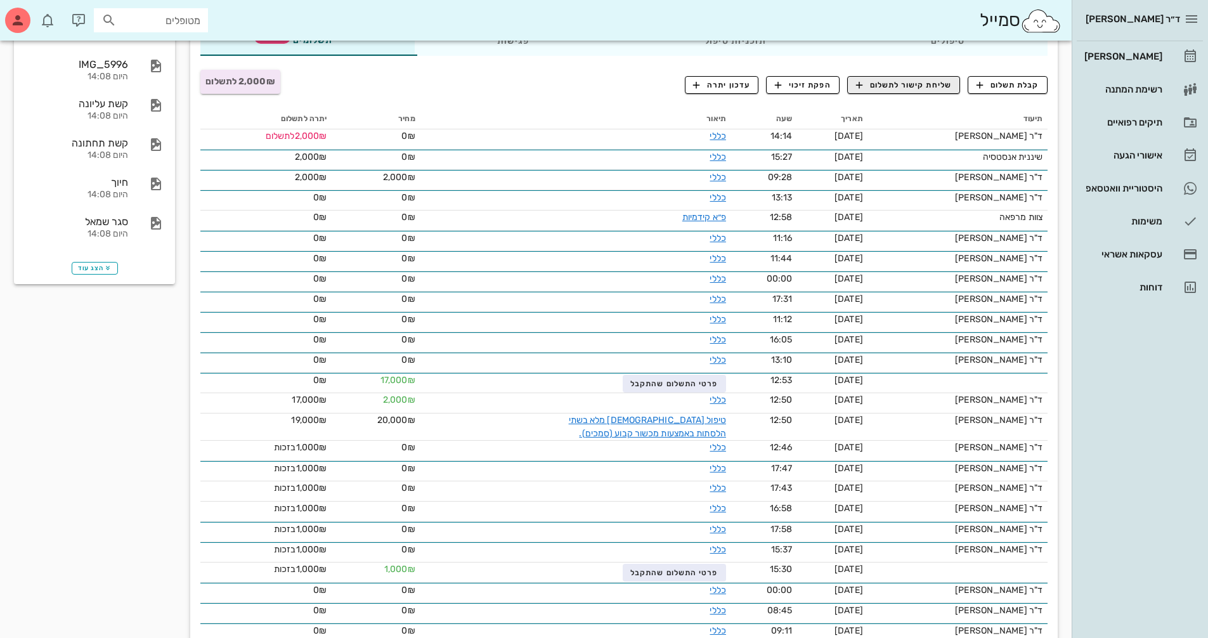
scroll to position [0, 0]
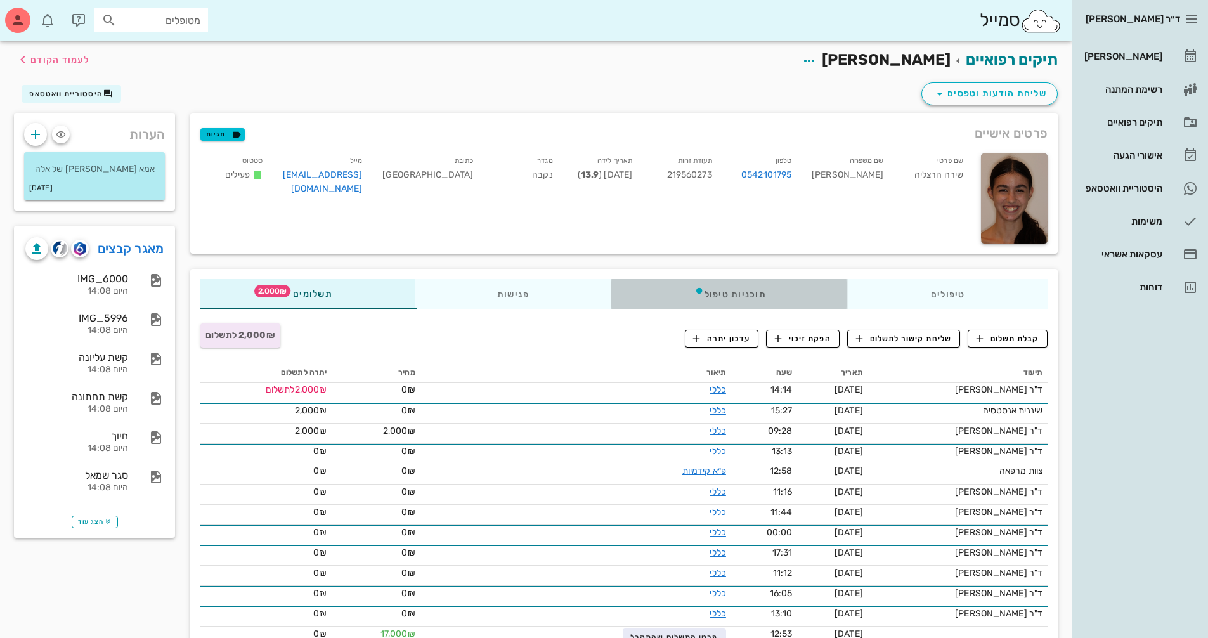
click at [743, 287] on div "תוכניות טיפול" at bounding box center [730, 294] width 237 height 30
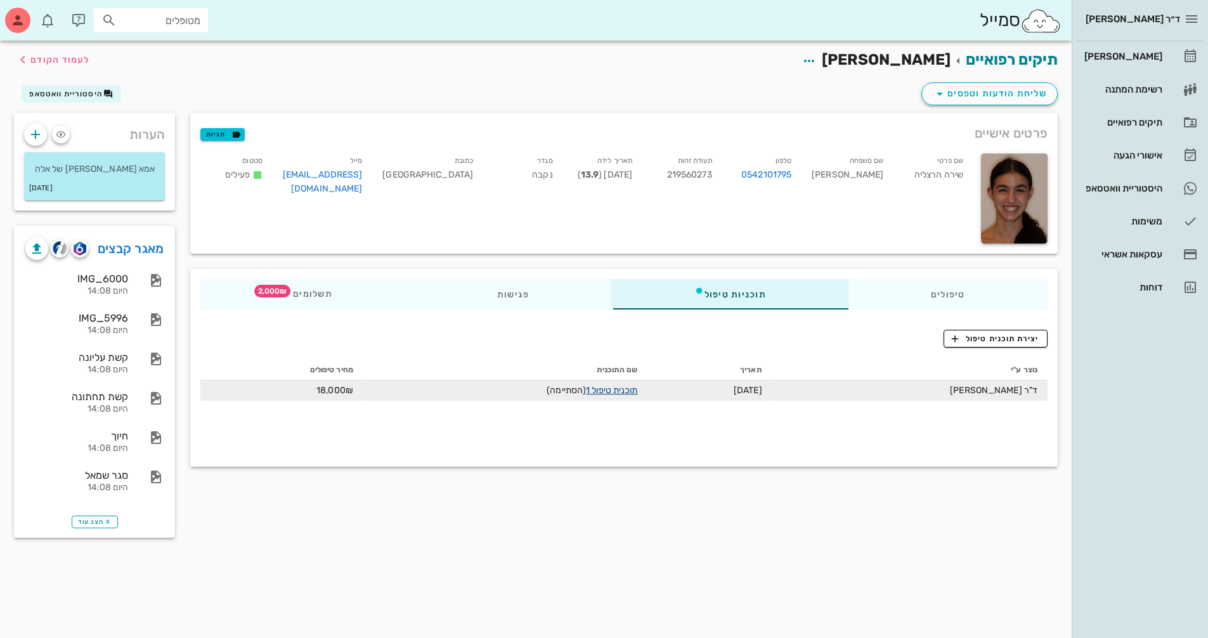
click at [609, 395] on link "תוכנית טיפול 1" at bounding box center [611, 390] width 51 height 11
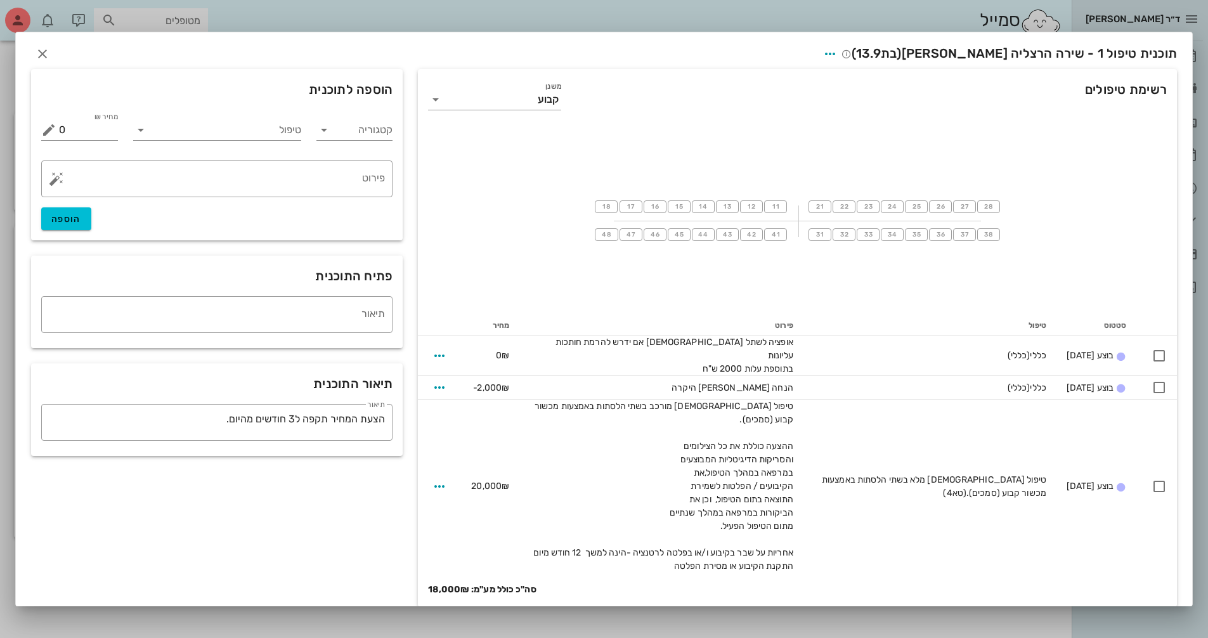
click at [56, 60] on div "תוכנית טיפול 1 - שירה הרצליה לוי (בת 13.9 )" at bounding box center [604, 51] width 1176 height 39
click at [49, 60] on icon "button" at bounding box center [42, 53] width 15 height 15
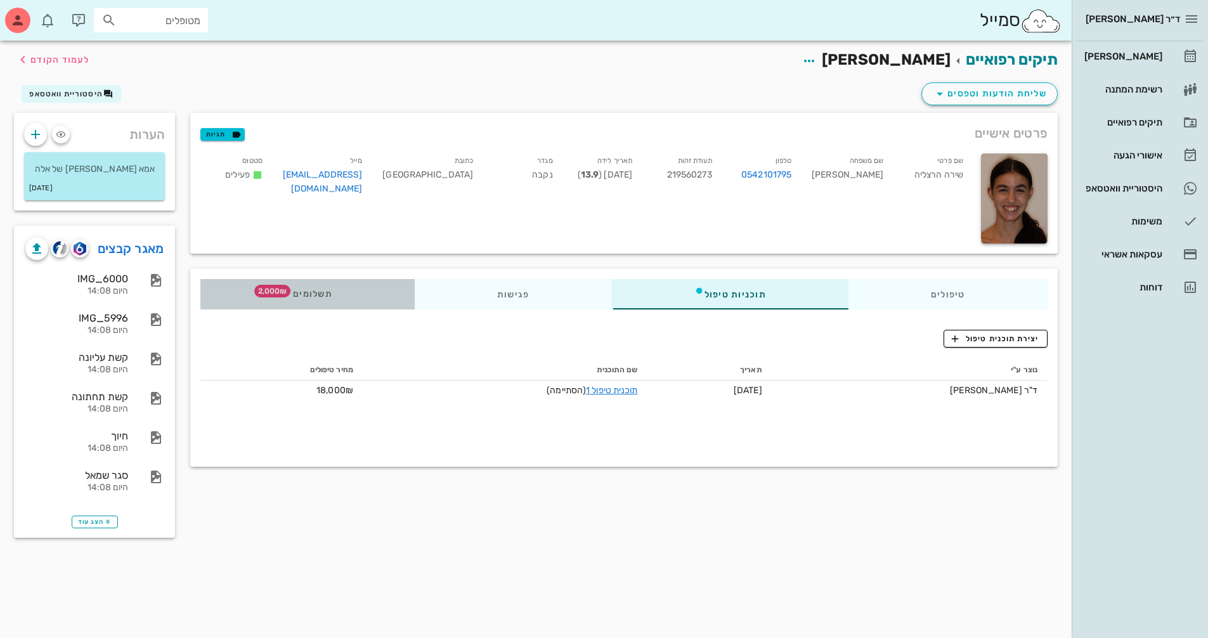
click at [295, 295] on span "תשלומים 2,000₪" at bounding box center [307, 294] width 49 height 9
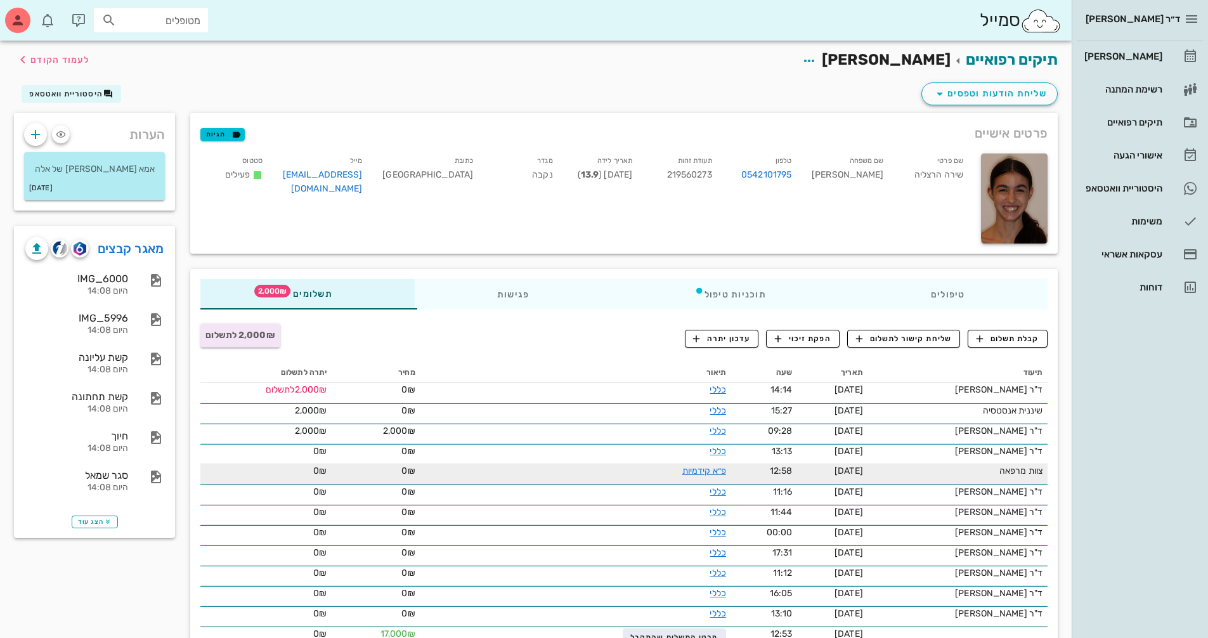
scroll to position [254, 0]
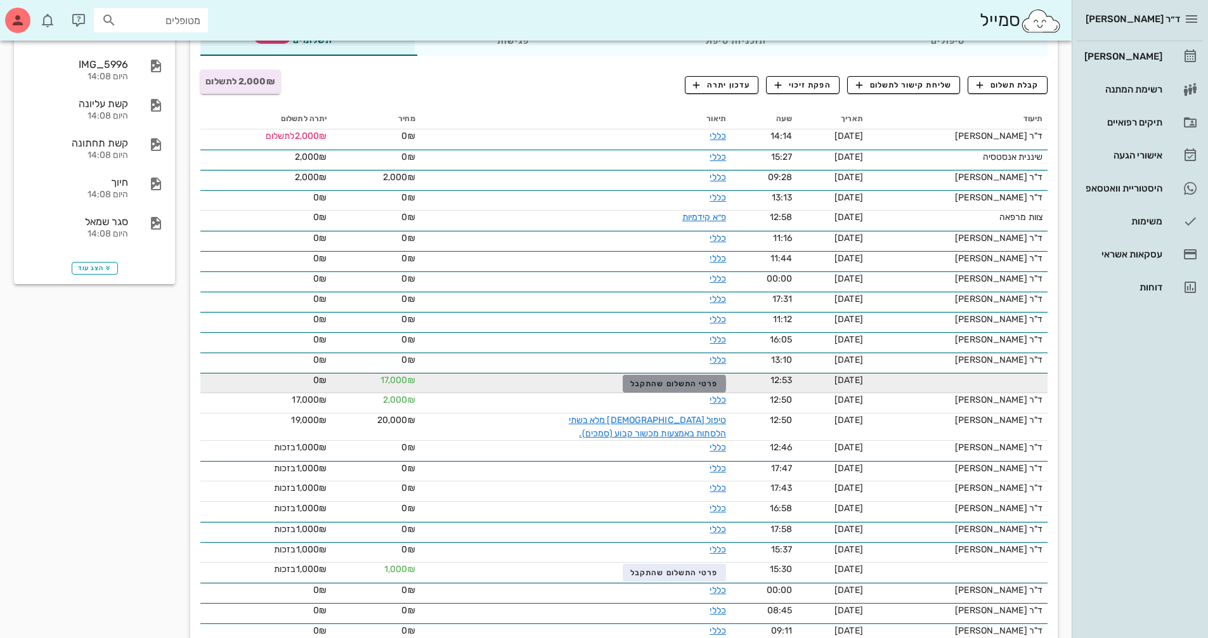
click at [658, 389] on button "פרטי התשלום שהתקבל" at bounding box center [674, 384] width 103 height 18
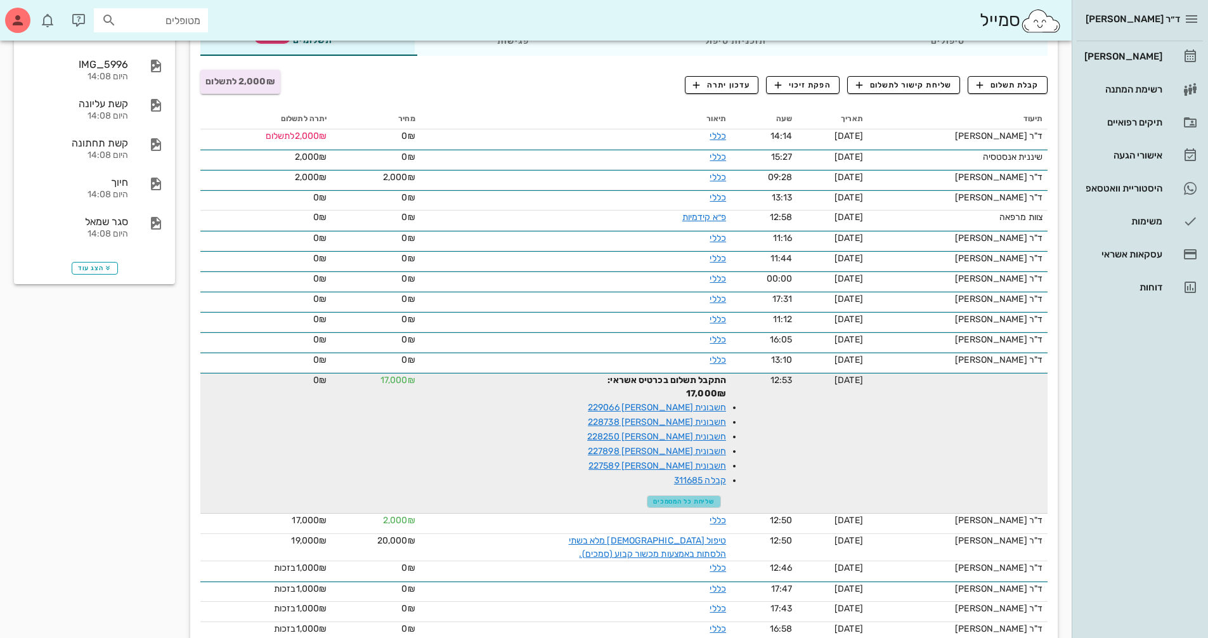
click at [667, 498] on span "שליחת כל המסמכים" at bounding box center [684, 502] width 62 height 8
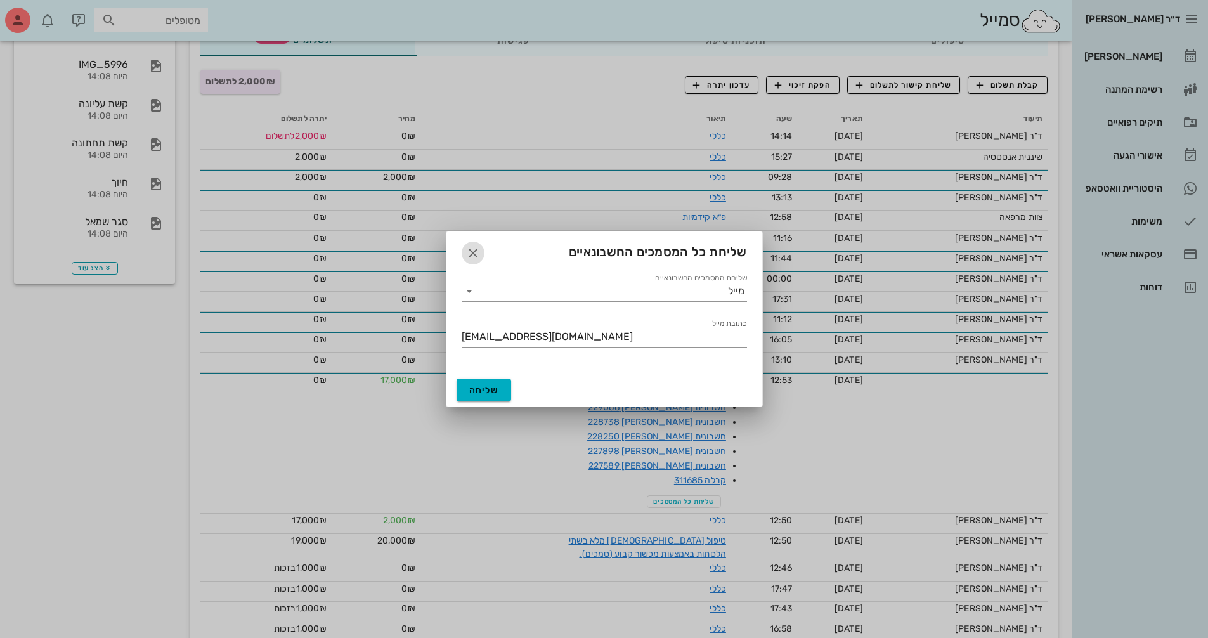
click at [466, 250] on icon "button" at bounding box center [472, 252] width 15 height 15
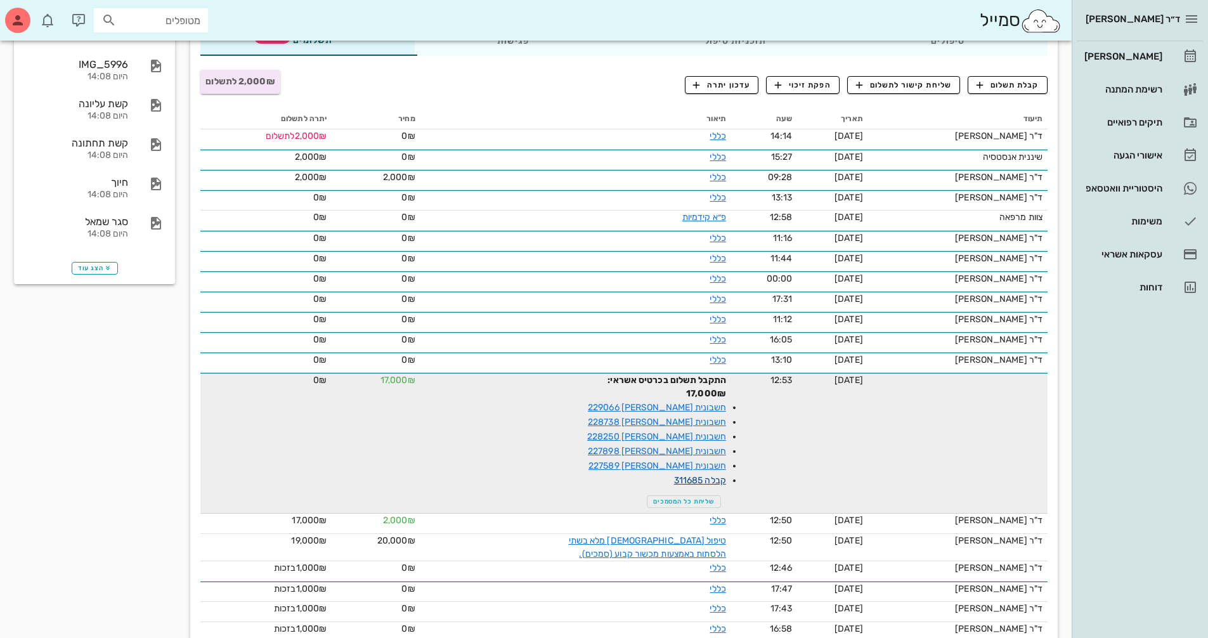
click at [700, 475] on link "קבלה 311685" at bounding box center [700, 480] width 52 height 11
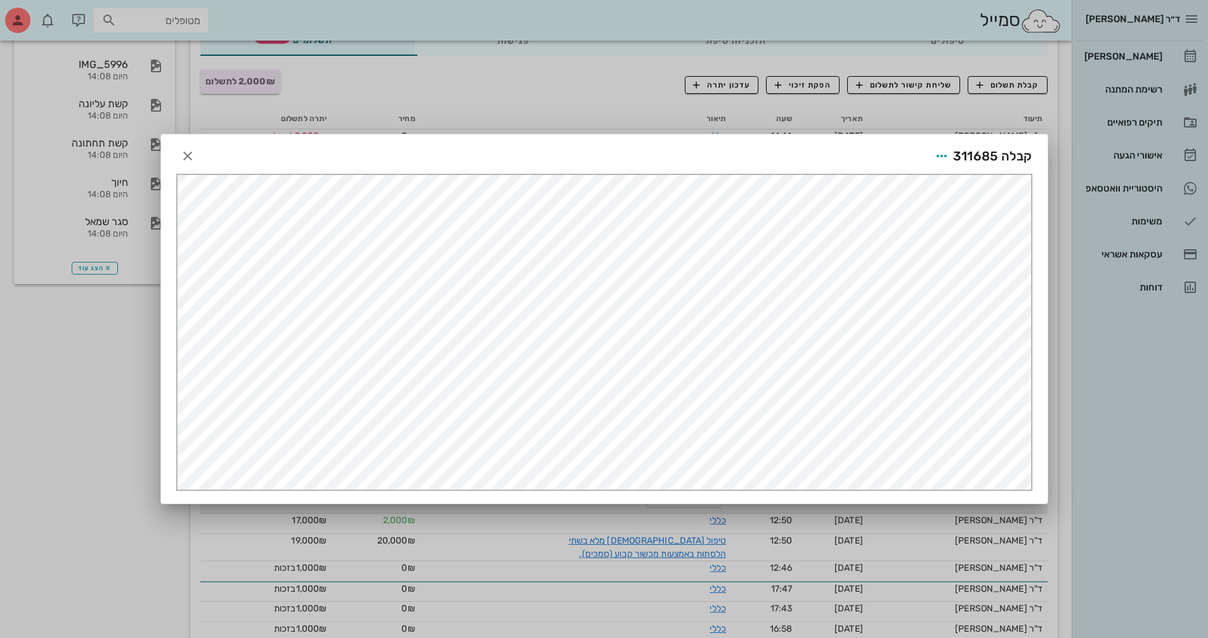
scroll to position [0, 0]
click at [183, 155] on icon "button" at bounding box center [187, 155] width 15 height 15
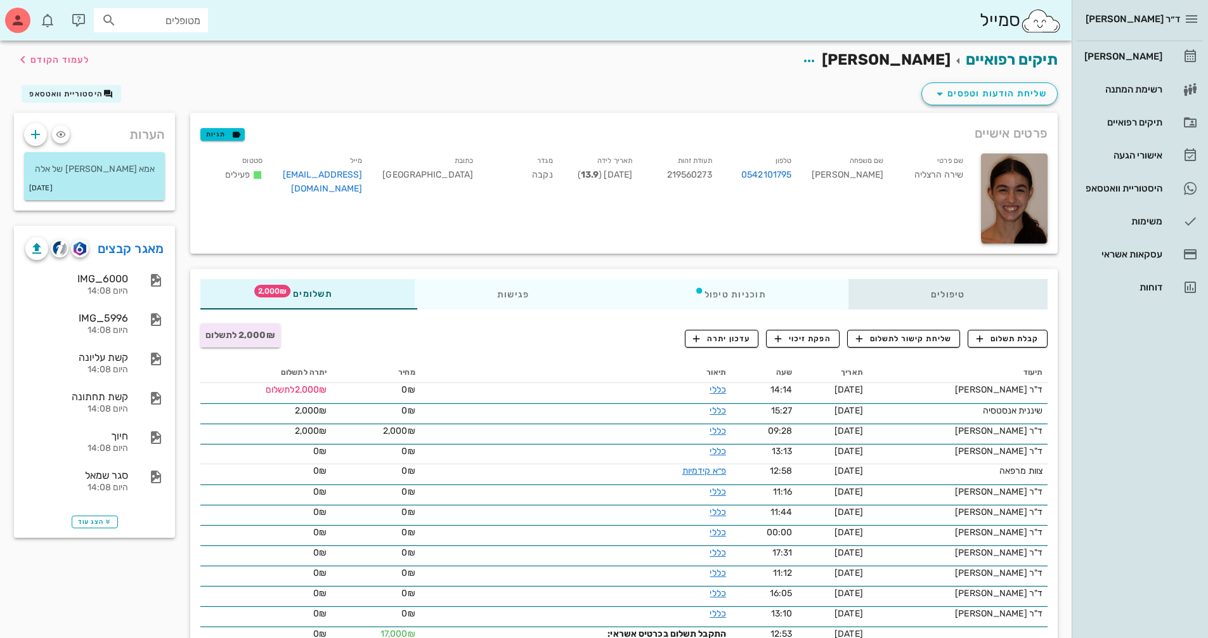
click at [952, 303] on div "טיפולים" at bounding box center [947, 294] width 199 height 30
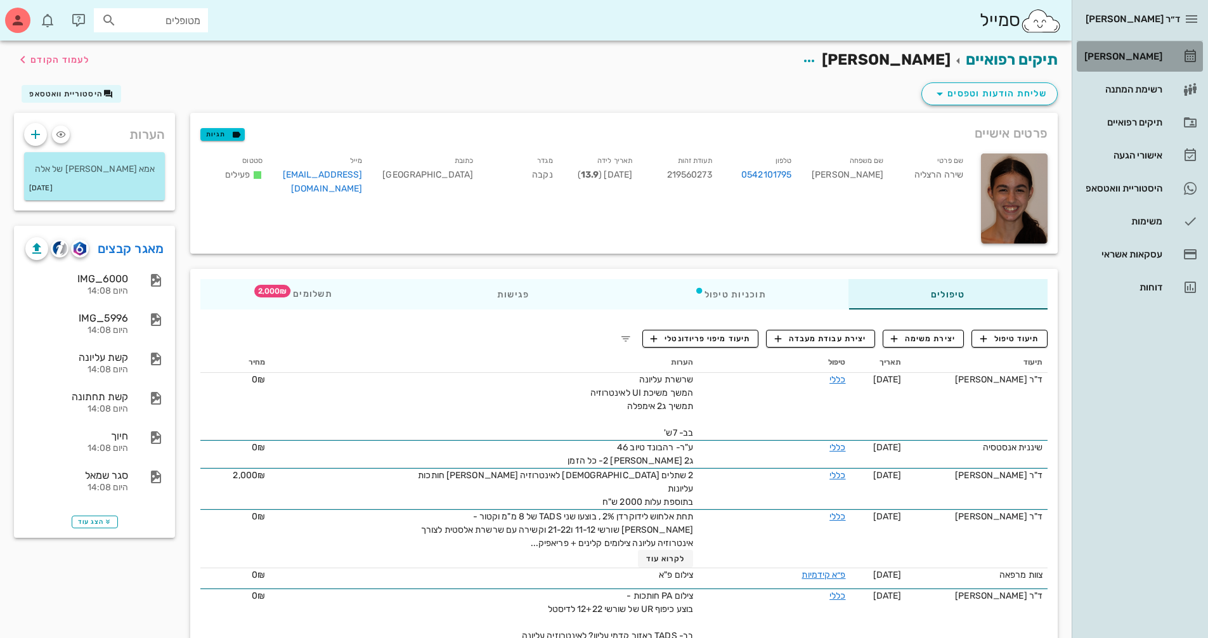
click at [1106, 58] on div "[PERSON_NAME]" at bounding box center [1122, 56] width 81 height 10
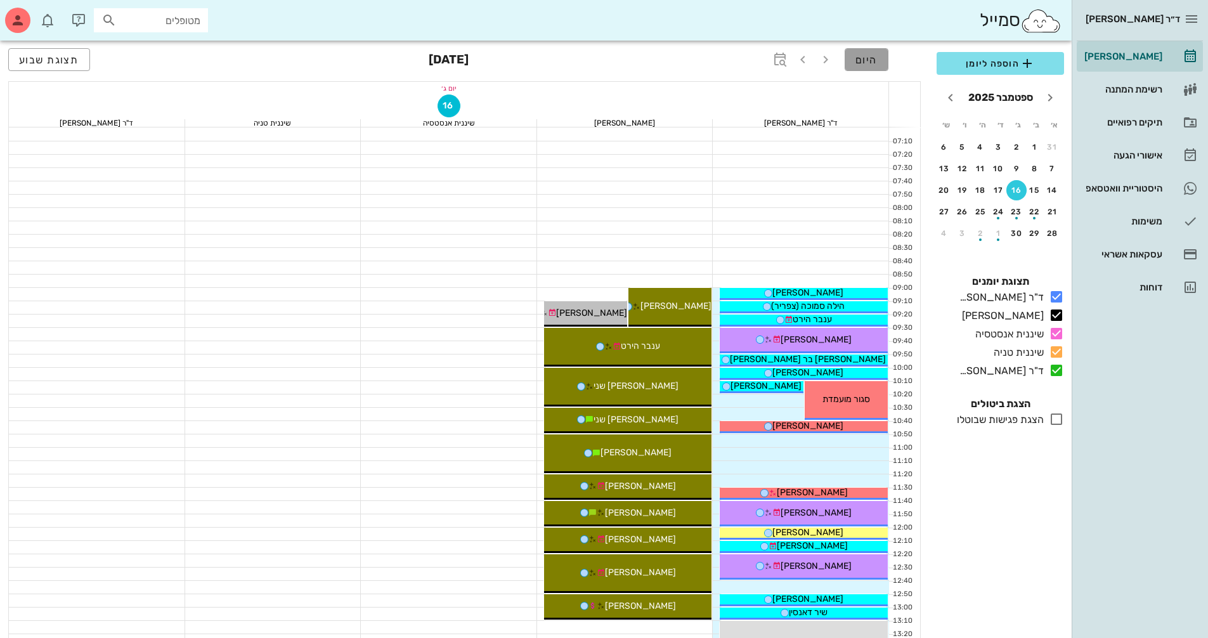
click at [862, 63] on span "היום" at bounding box center [866, 60] width 22 height 12
click at [780, 61] on icon "button" at bounding box center [779, 59] width 15 height 15
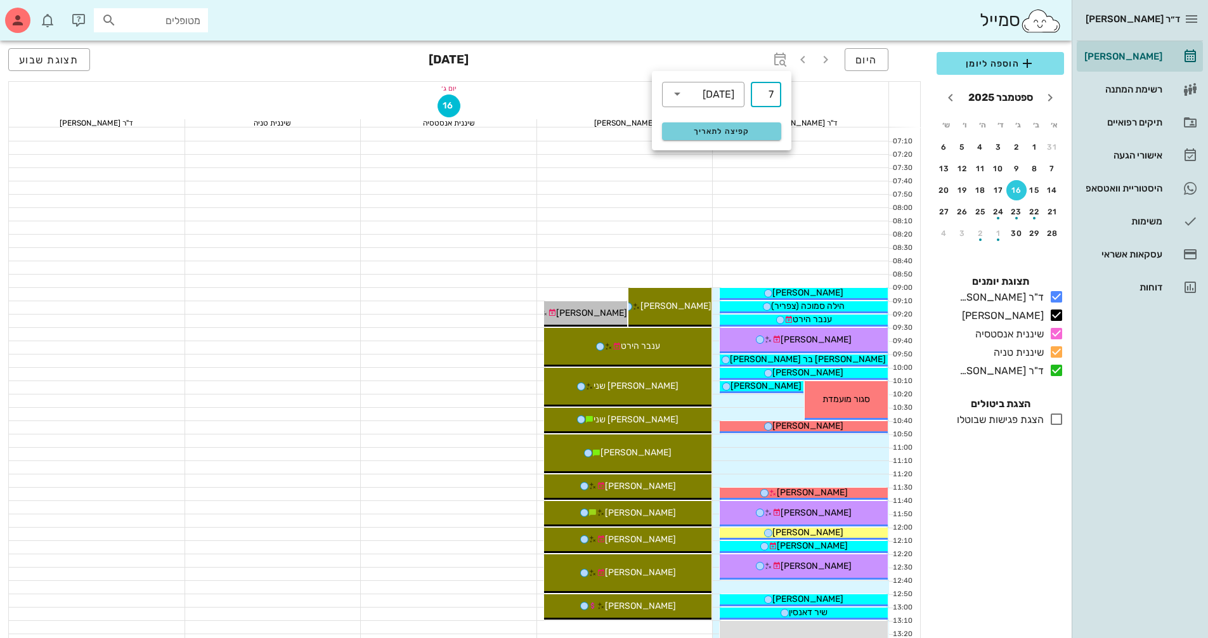
type input "7"
click at [754, 127] on span "קפיצה לתאריך" at bounding box center [721, 131] width 103 height 9
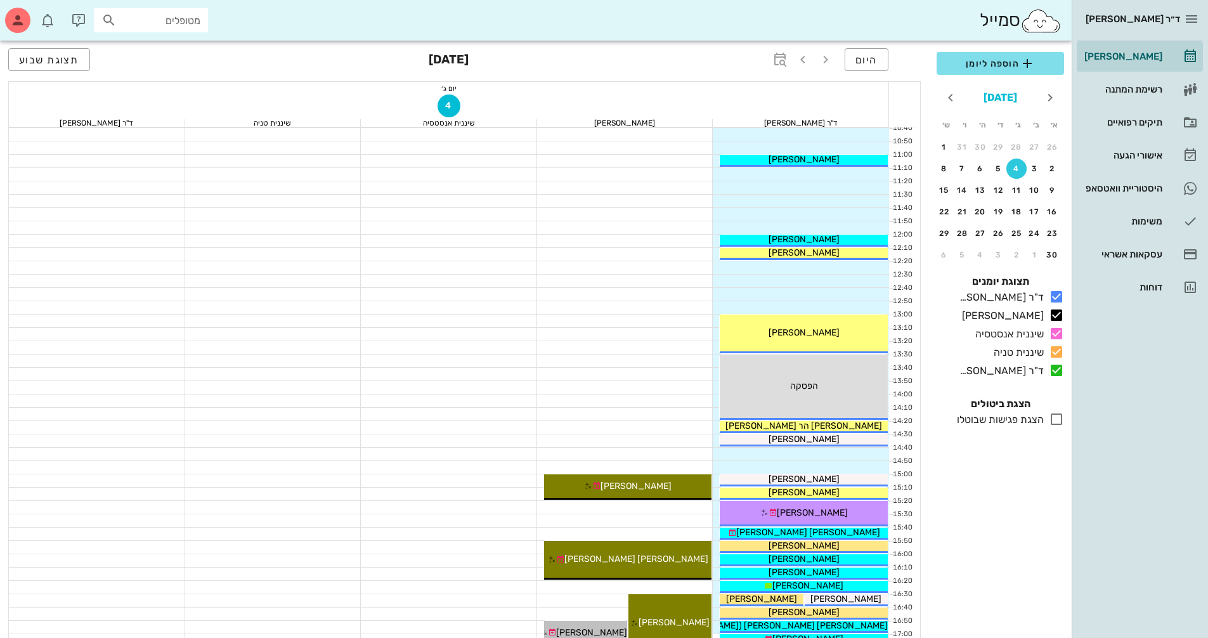
scroll to position [317, 0]
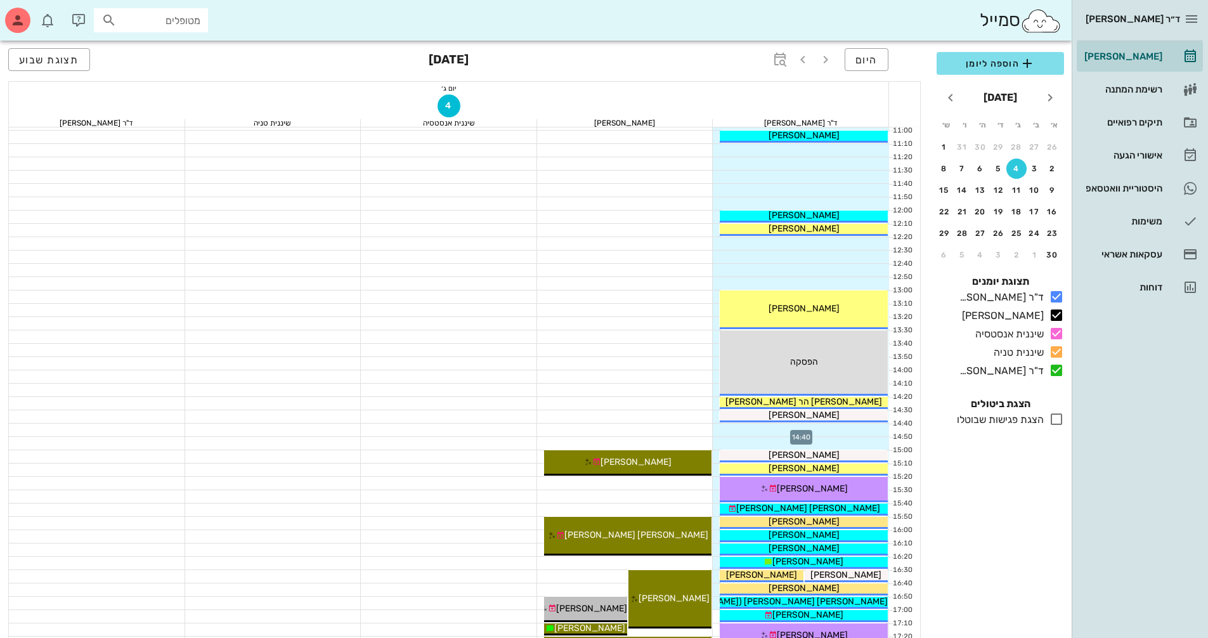
click at [850, 431] on div at bounding box center [801, 430] width 176 height 13
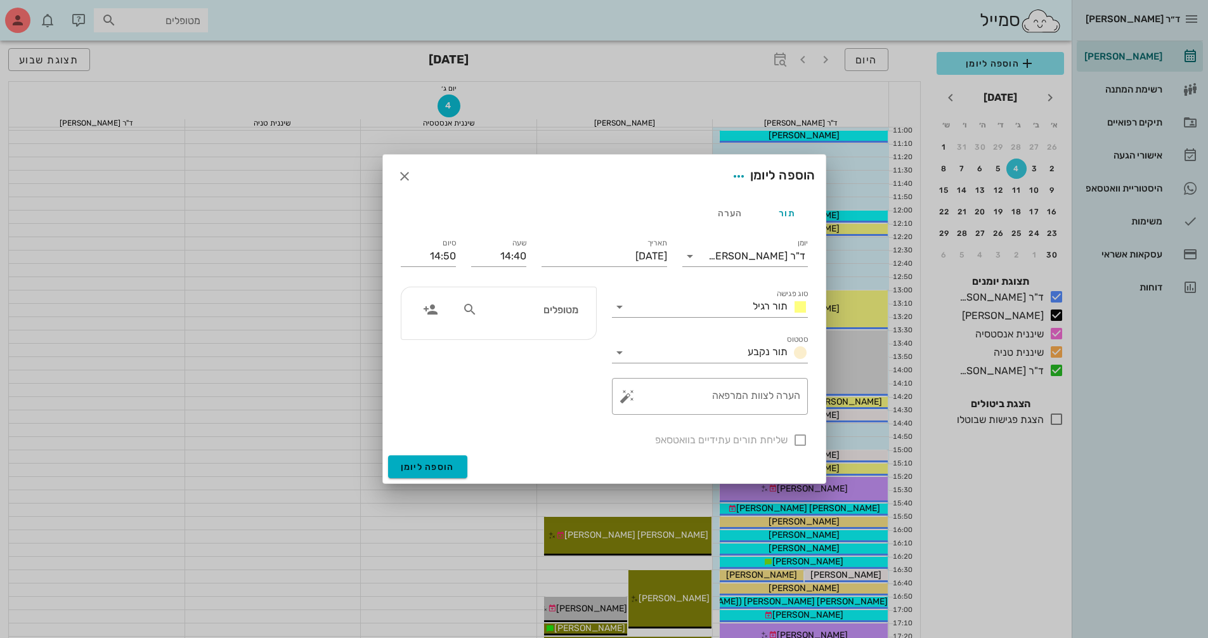
click at [555, 316] on input "מטופלים" at bounding box center [529, 309] width 98 height 16
type input "שירה לוי ה"
click at [535, 346] on div "0542101795" at bounding box center [506, 349] width 140 height 10
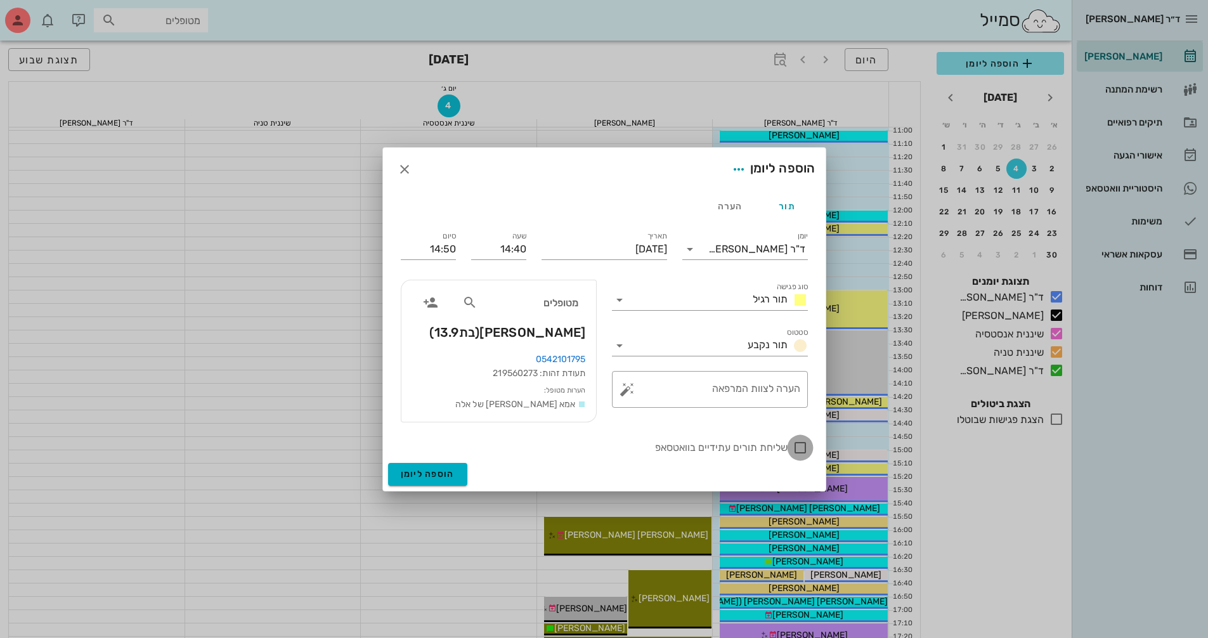
click at [799, 452] on div at bounding box center [800, 448] width 22 height 22
checkbox input "true"
click at [454, 483] on button "הוספה ליומן" at bounding box center [427, 474] width 79 height 23
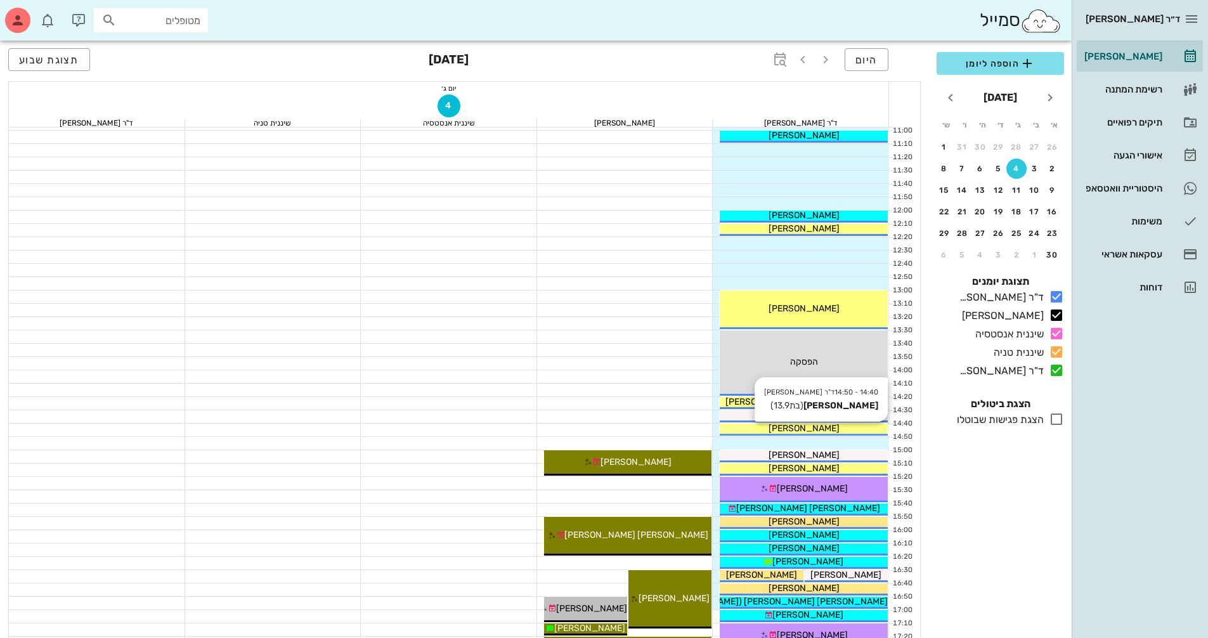
click at [805, 429] on span "[PERSON_NAME]" at bounding box center [804, 428] width 71 height 11
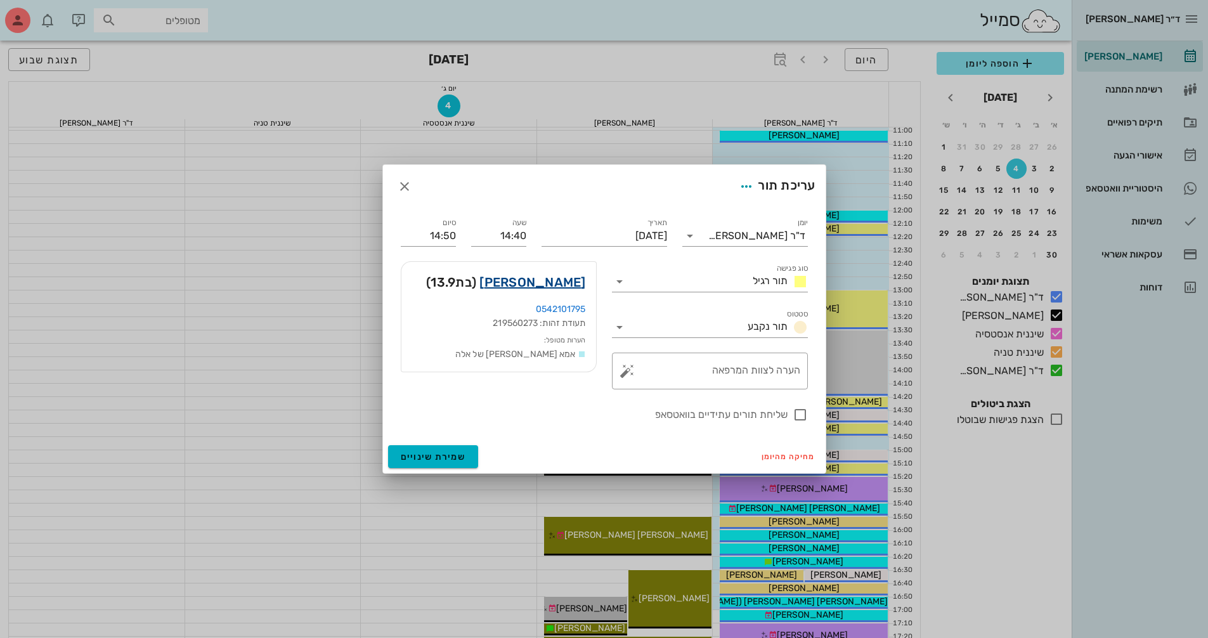
click at [545, 285] on link "שירה הרצליה לוי" at bounding box center [532, 282] width 106 height 20
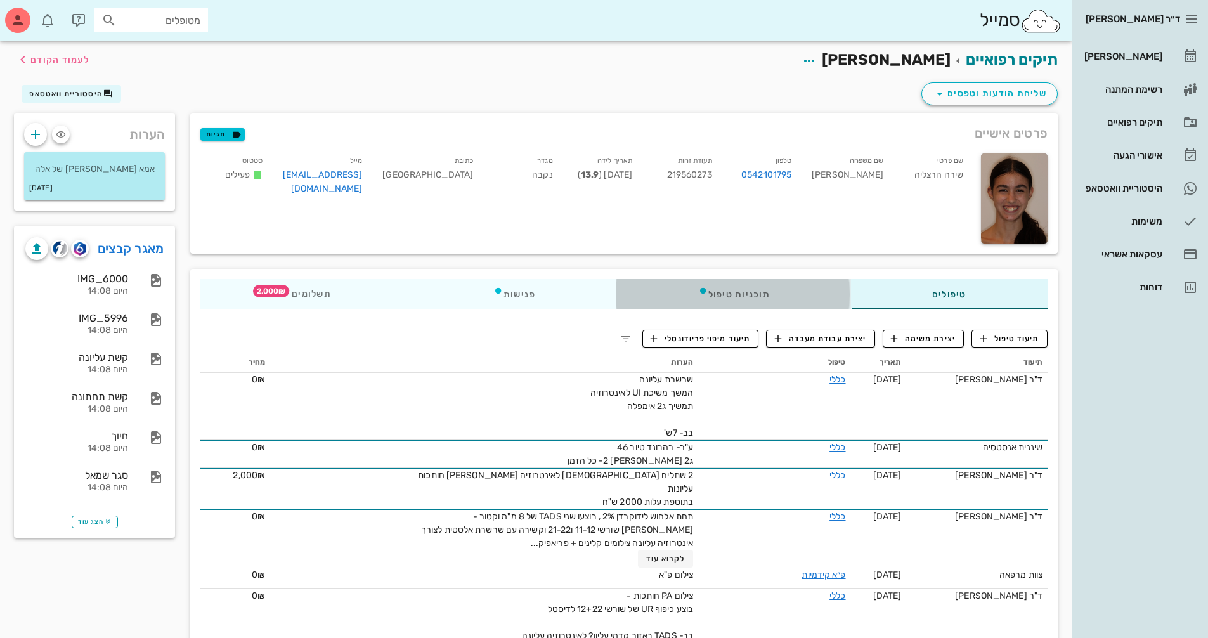
click at [741, 294] on div "תוכניות טיפול" at bounding box center [734, 294] width 234 height 30
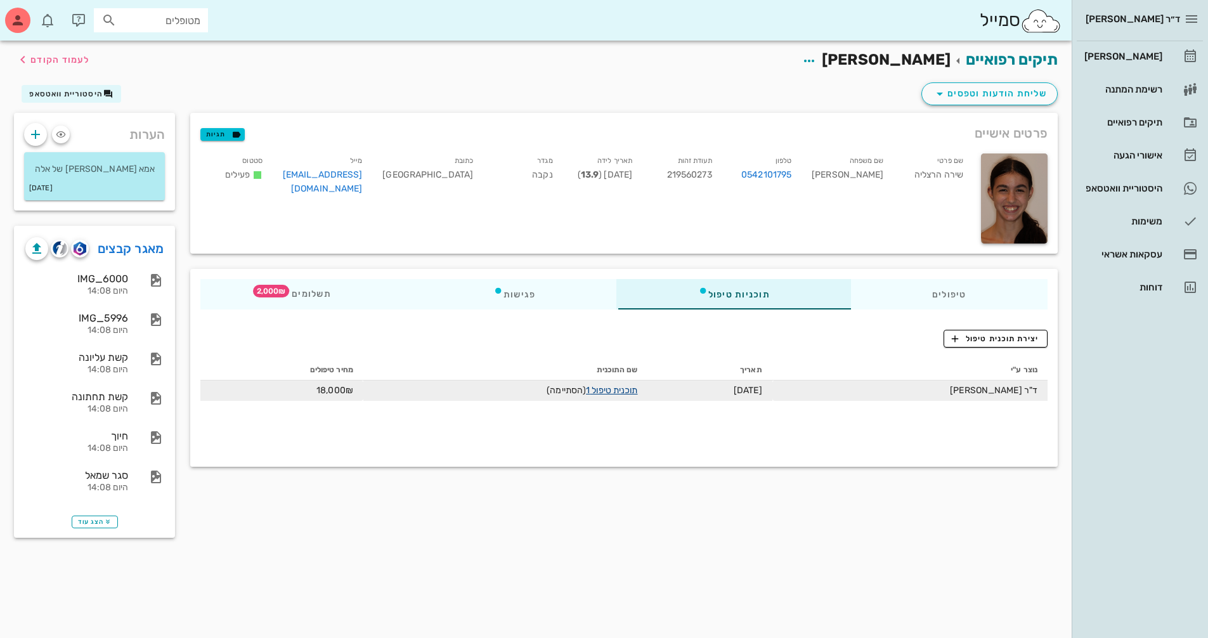
click at [627, 387] on link "תוכנית טיפול 1" at bounding box center [611, 390] width 51 height 11
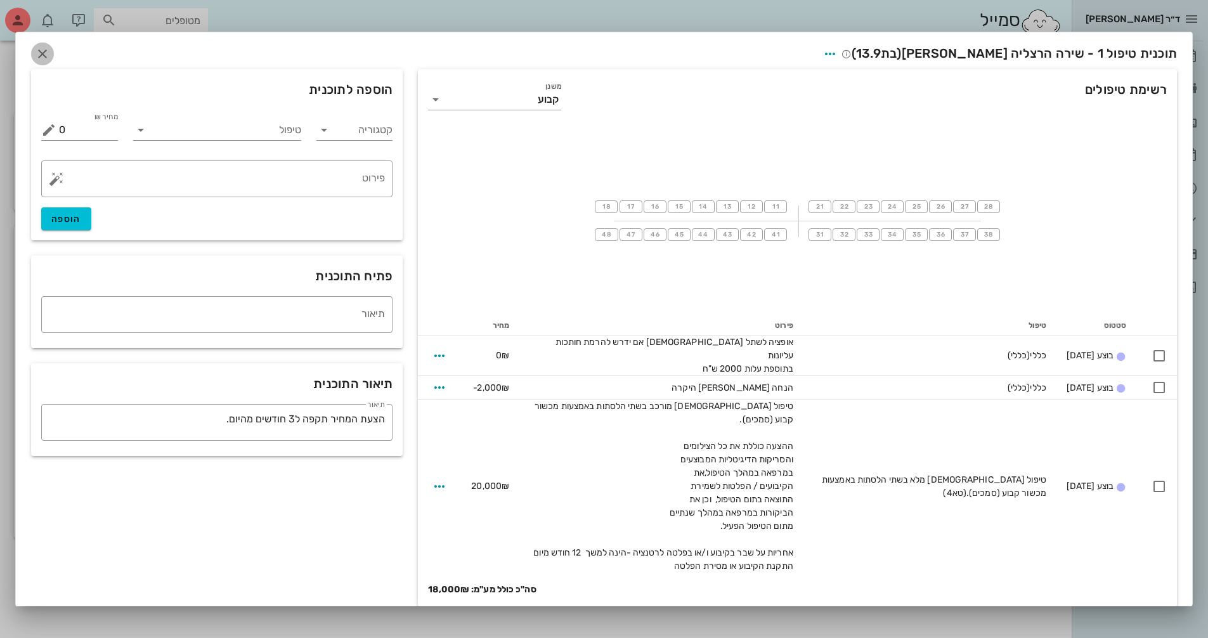
click at [42, 62] on icon "button" at bounding box center [42, 53] width 15 height 15
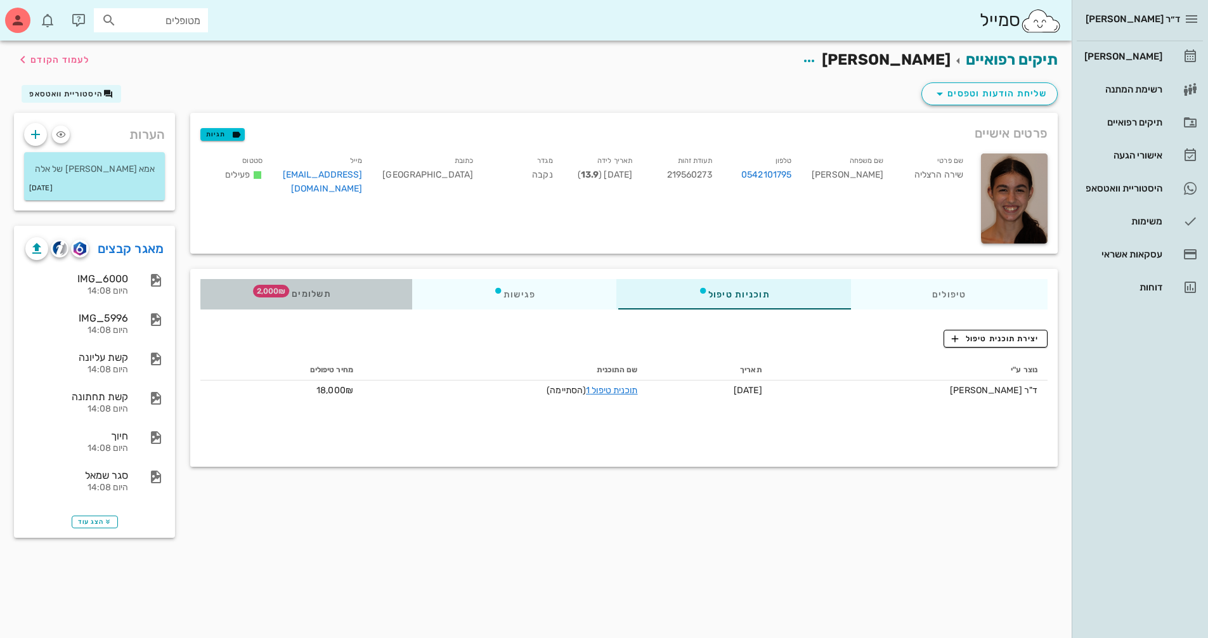
click at [337, 298] on div "תשלומים 2,000₪" at bounding box center [306, 294] width 212 height 30
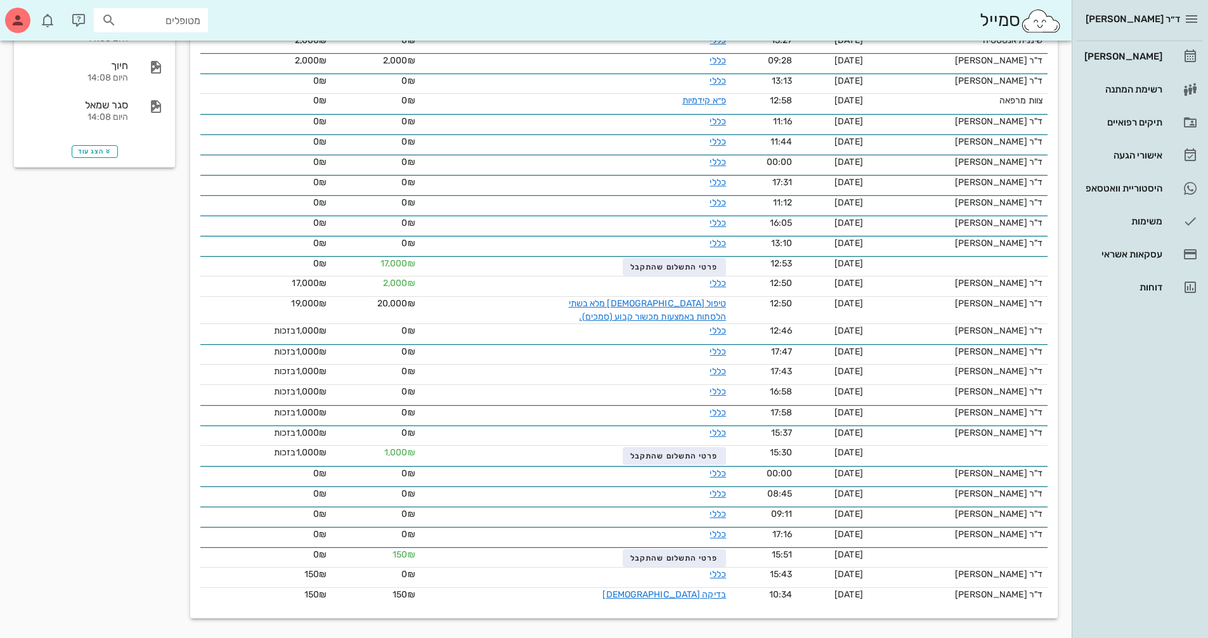
scroll to position [371, 0]
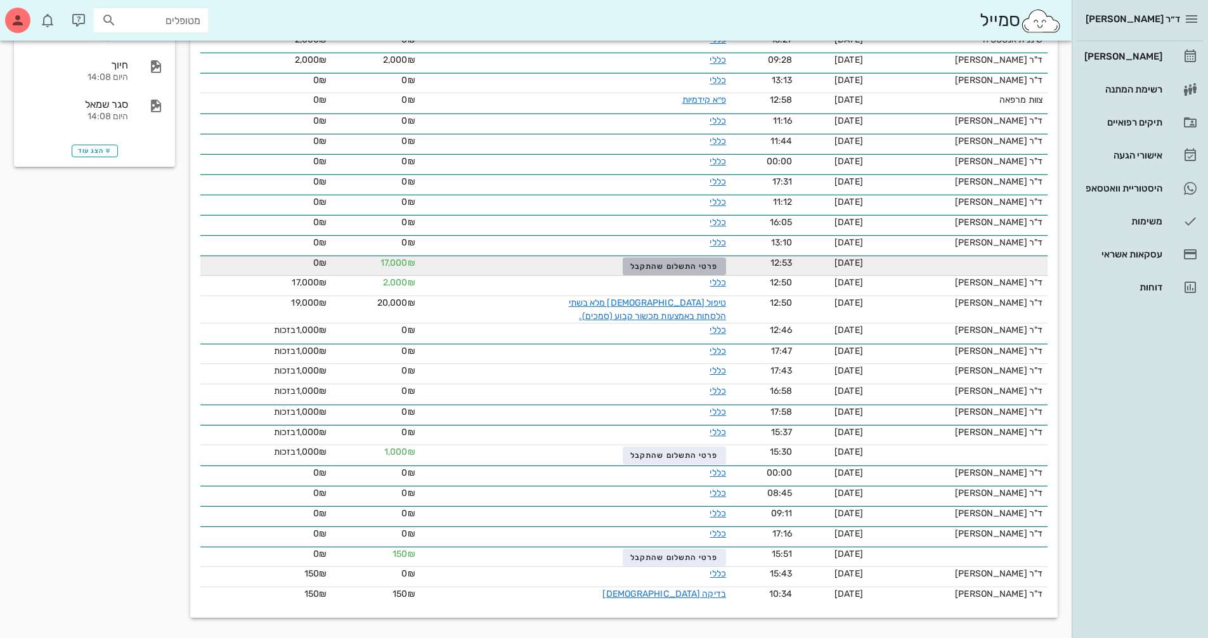
click at [689, 268] on span "פרטי התשלום שהתקבל" at bounding box center [674, 266] width 88 height 9
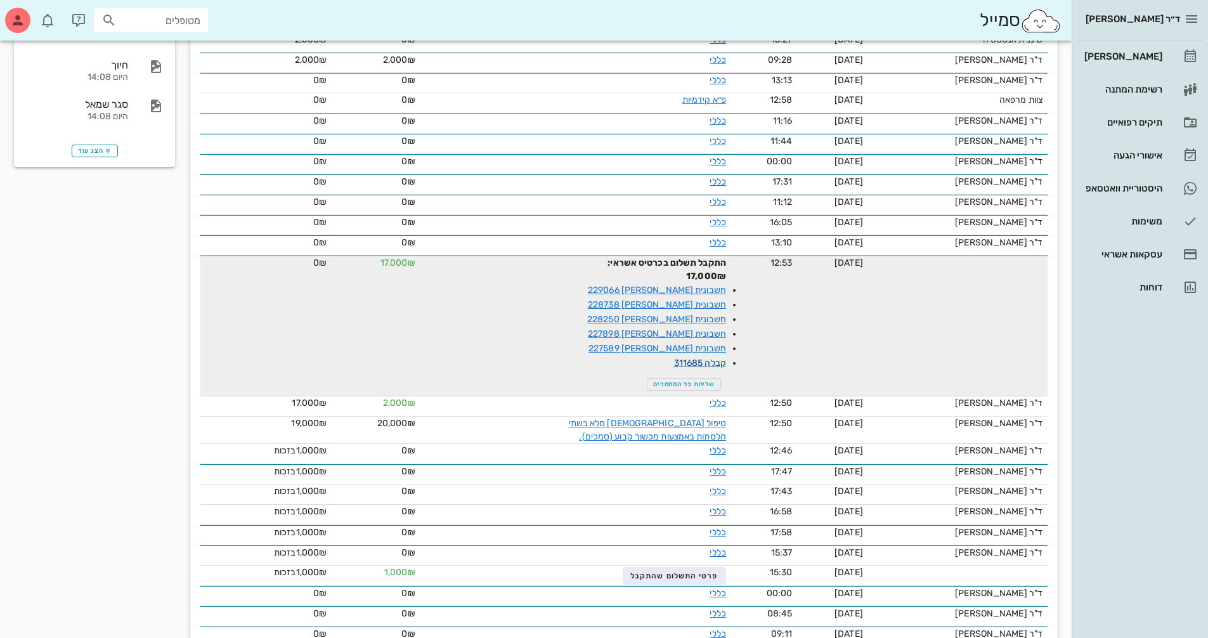
click at [688, 358] on link "קבלה 311685" at bounding box center [700, 363] width 52 height 11
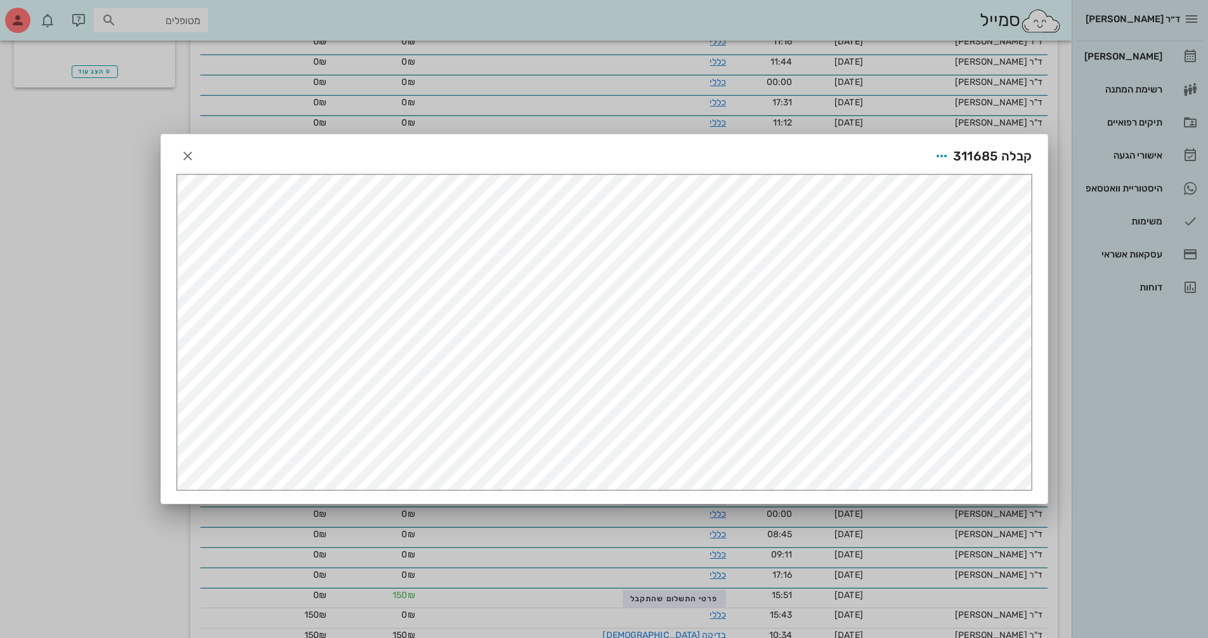
scroll to position [478, 0]
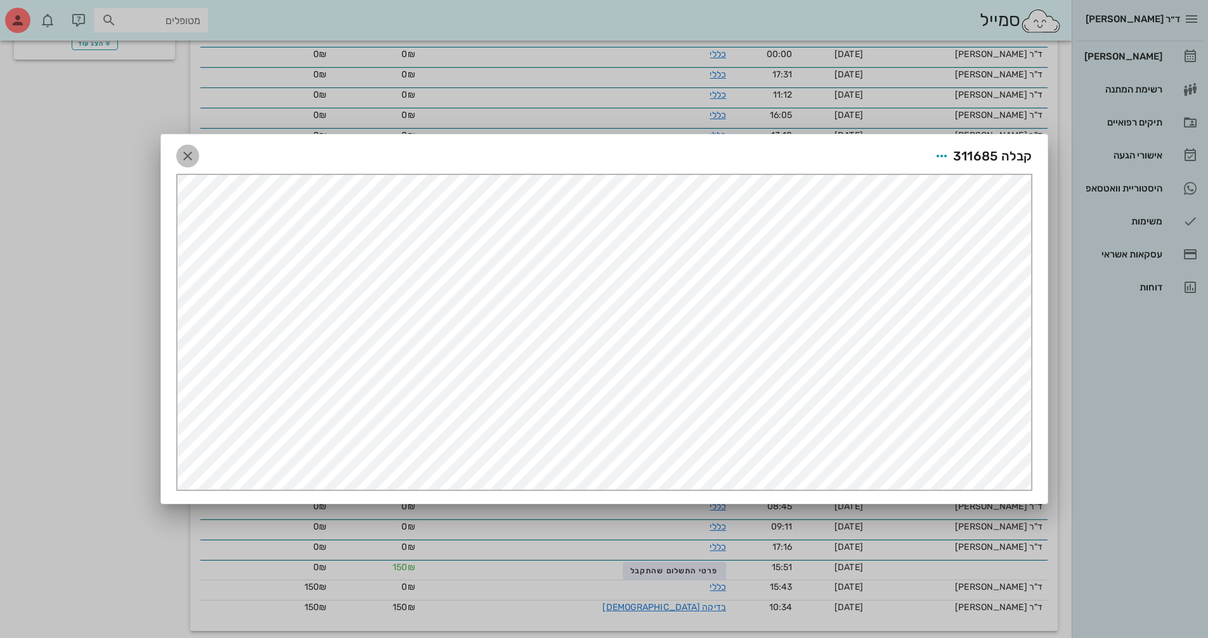
drag, startPoint x: 190, startPoint y: 159, endPoint x: 529, endPoint y: 88, distance: 346.6
click at [190, 159] on icon "button" at bounding box center [187, 155] width 15 height 15
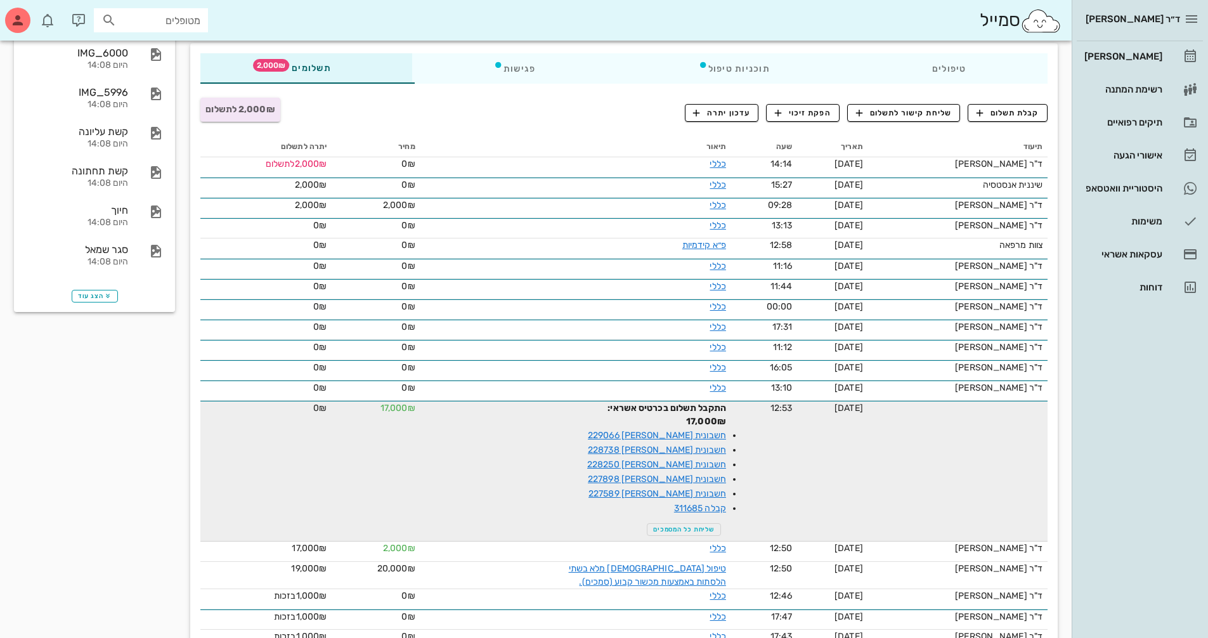
scroll to position [224, 0]
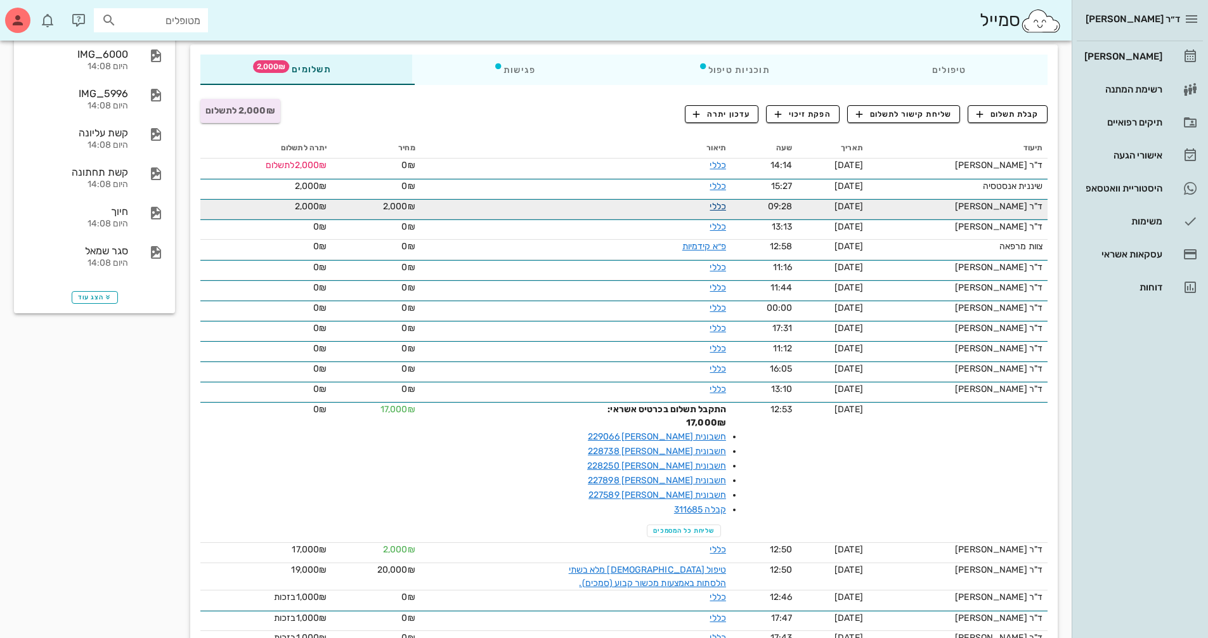
click at [718, 204] on link "כללי" at bounding box center [718, 206] width 16 height 11
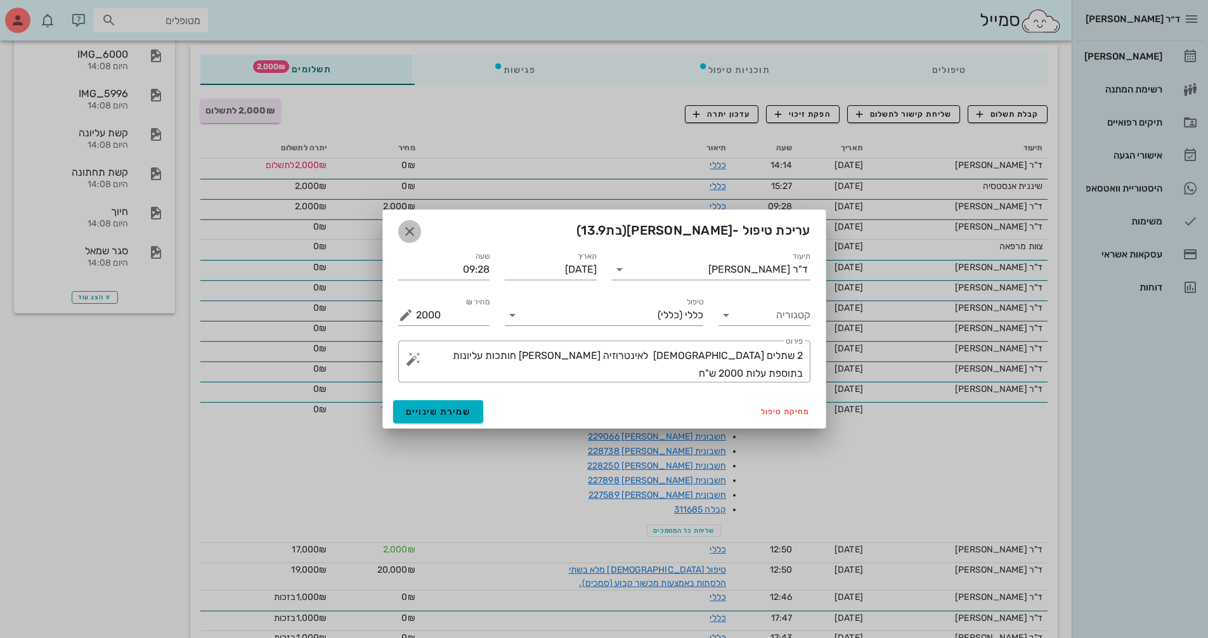
click at [406, 229] on icon "button" at bounding box center [409, 231] width 15 height 15
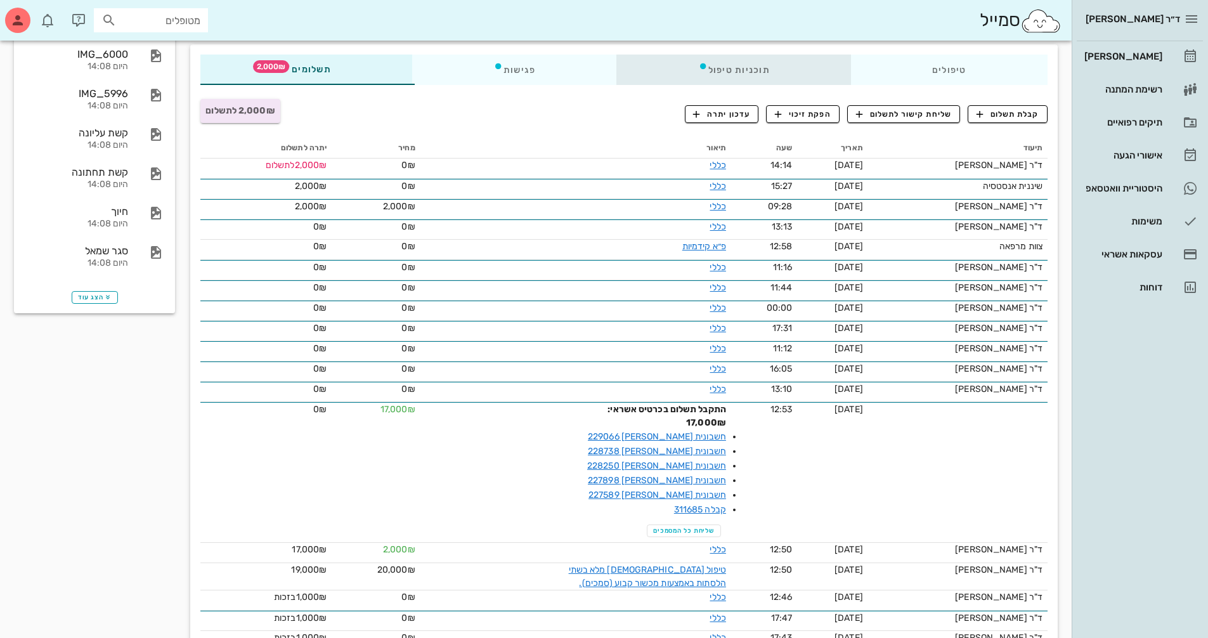
click at [766, 74] on div "תוכניות טיפול" at bounding box center [734, 70] width 234 height 30
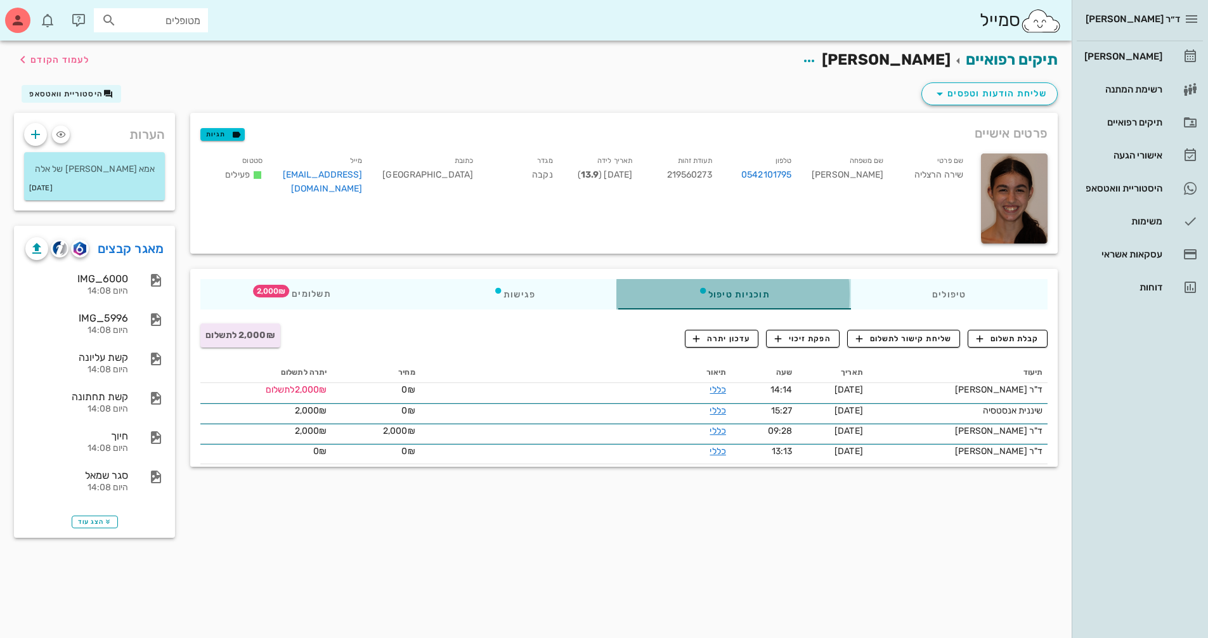
scroll to position [0, 0]
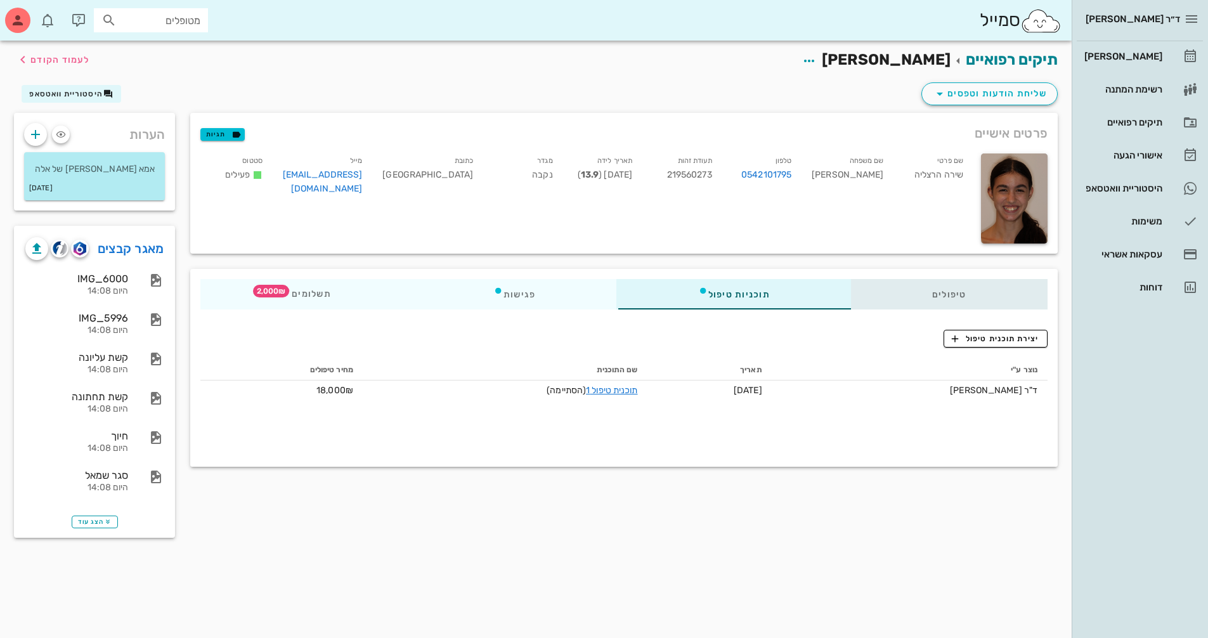
click at [963, 300] on div "טיפולים" at bounding box center [949, 294] width 197 height 30
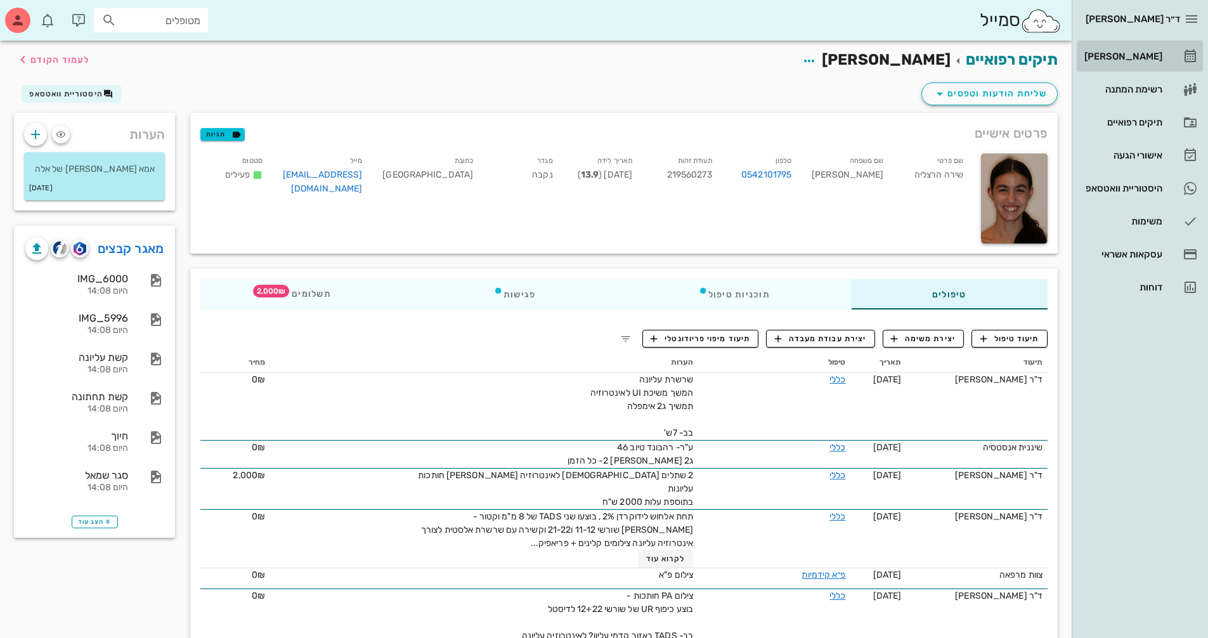
click at [1146, 49] on div "[PERSON_NAME]" at bounding box center [1122, 56] width 81 height 20
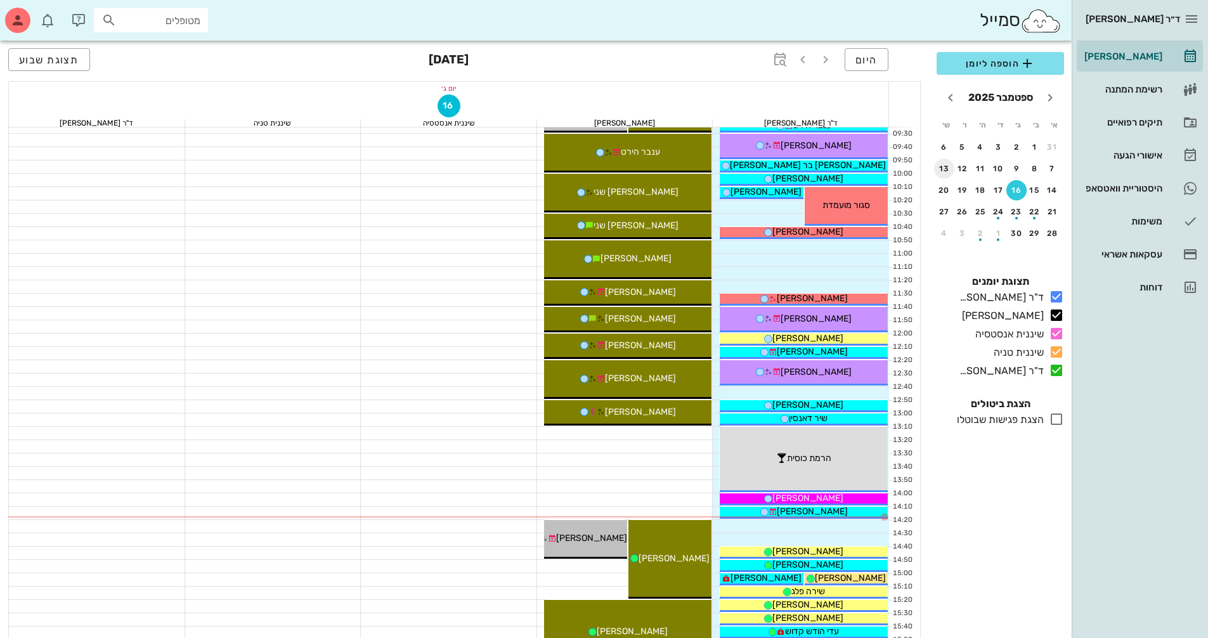
scroll to position [380, 0]
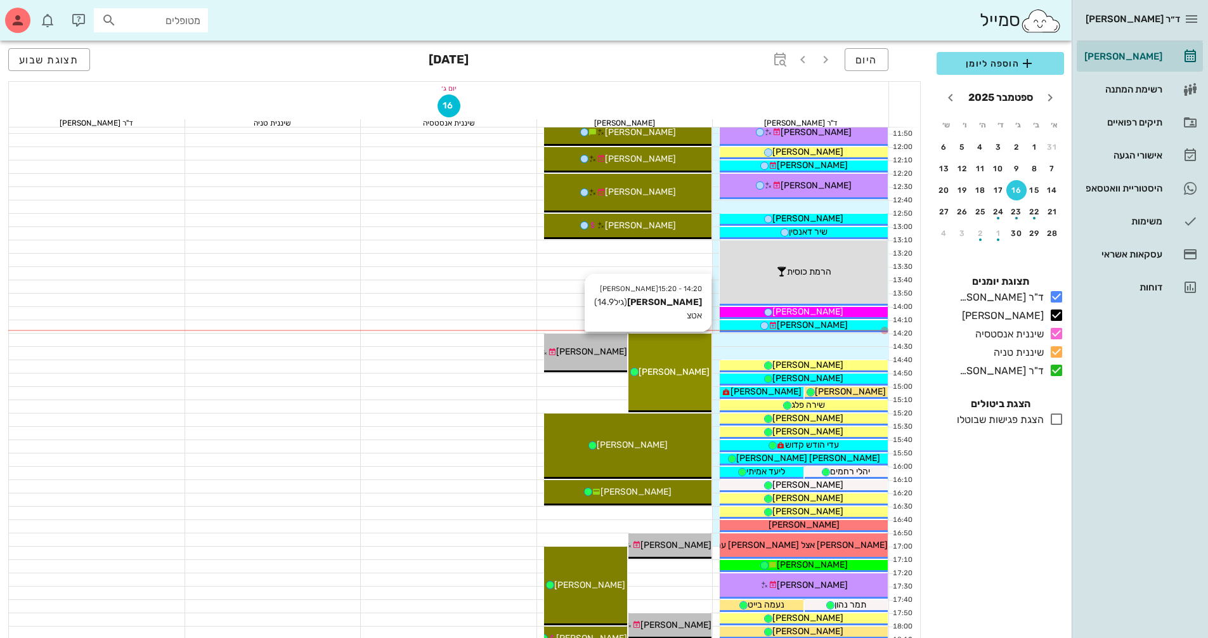
click at [696, 366] on div "[PERSON_NAME]" at bounding box center [669, 371] width 83 height 13
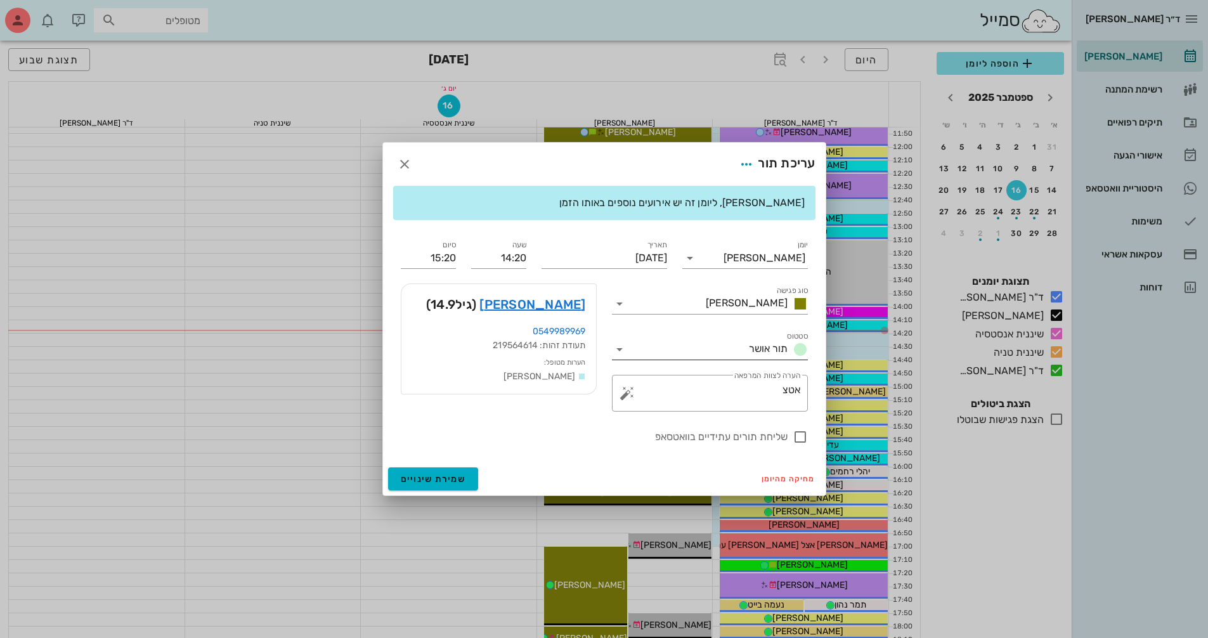
click at [618, 346] on icon at bounding box center [619, 349] width 15 height 15
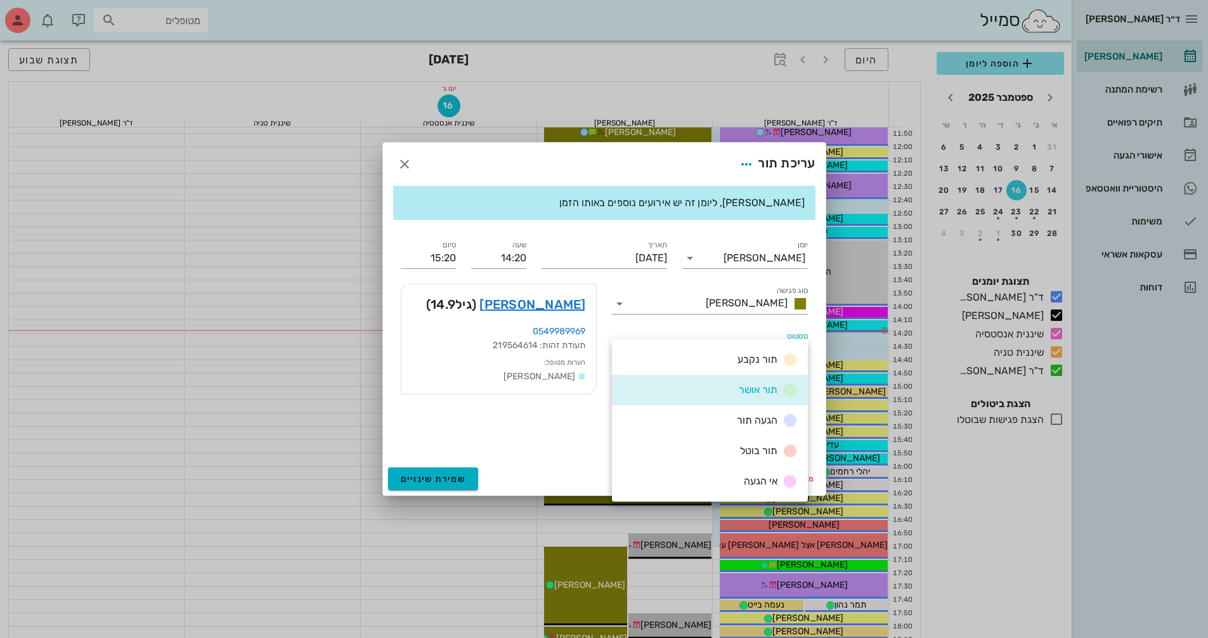
click at [675, 416] on div "הגעה תור" at bounding box center [710, 420] width 196 height 30
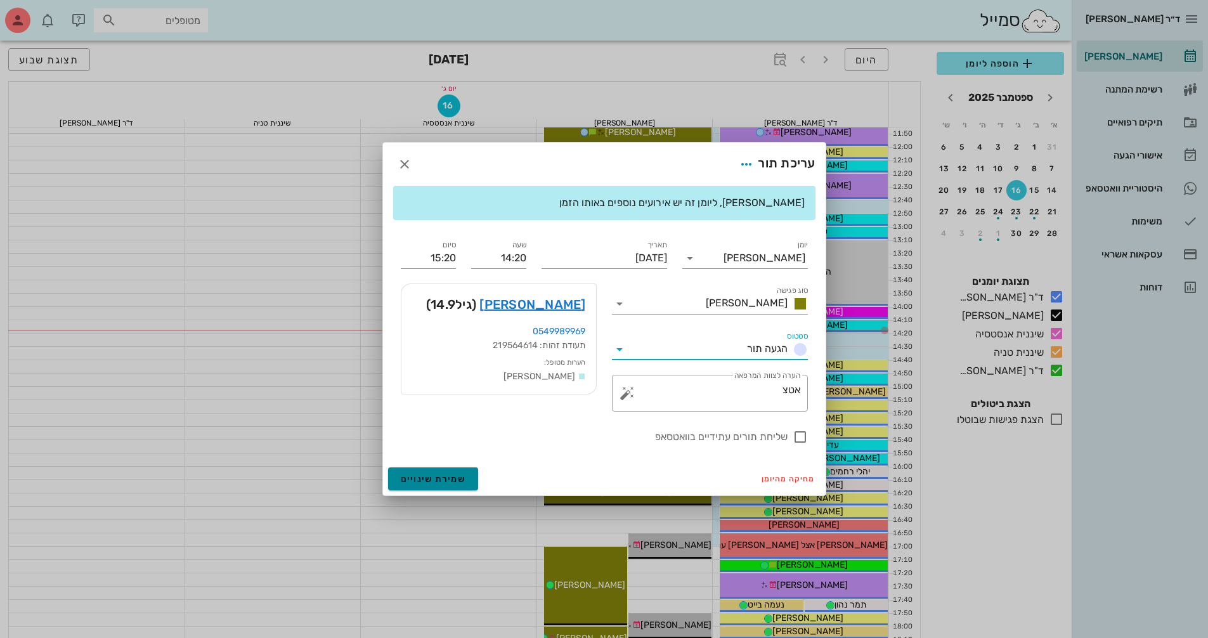
click at [441, 483] on span "שמירת שינויים" at bounding box center [433, 479] width 65 height 11
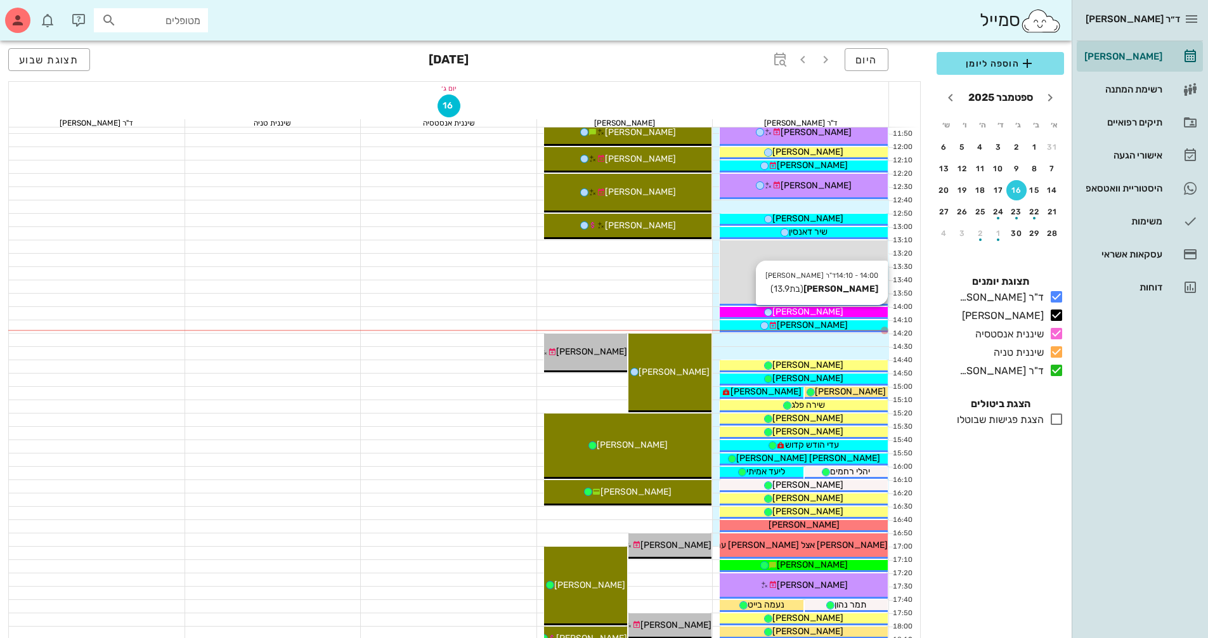
click at [841, 315] on div "[PERSON_NAME]" at bounding box center [804, 311] width 168 height 13
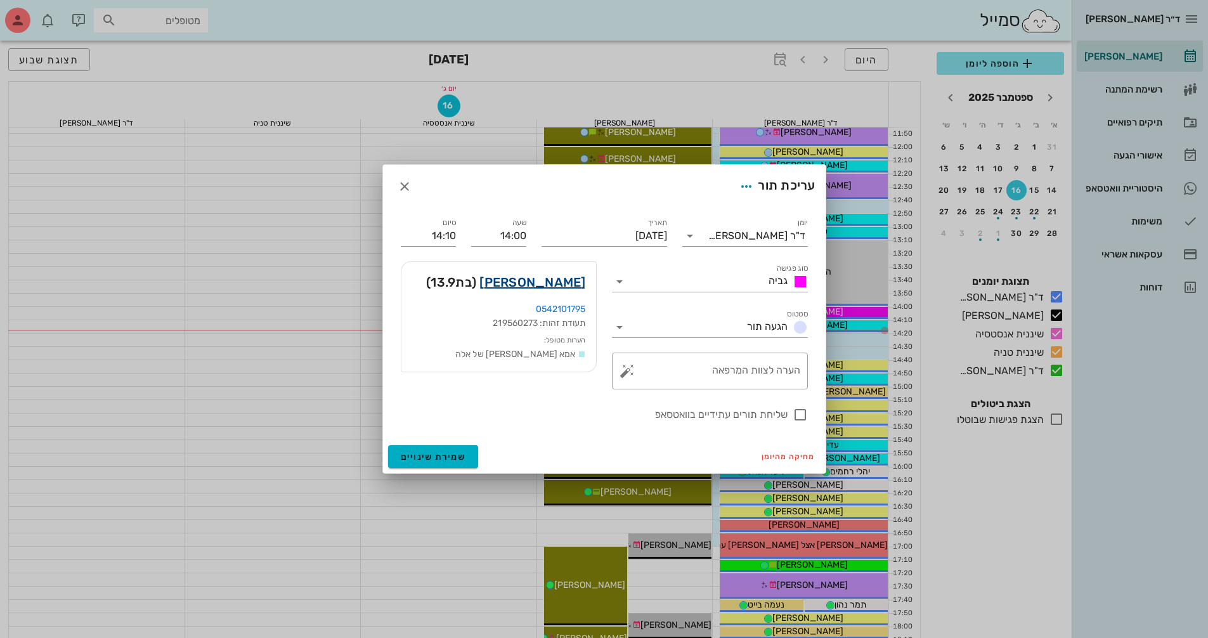
click at [516, 279] on link "שירה הרצליה לוי" at bounding box center [532, 282] width 106 height 20
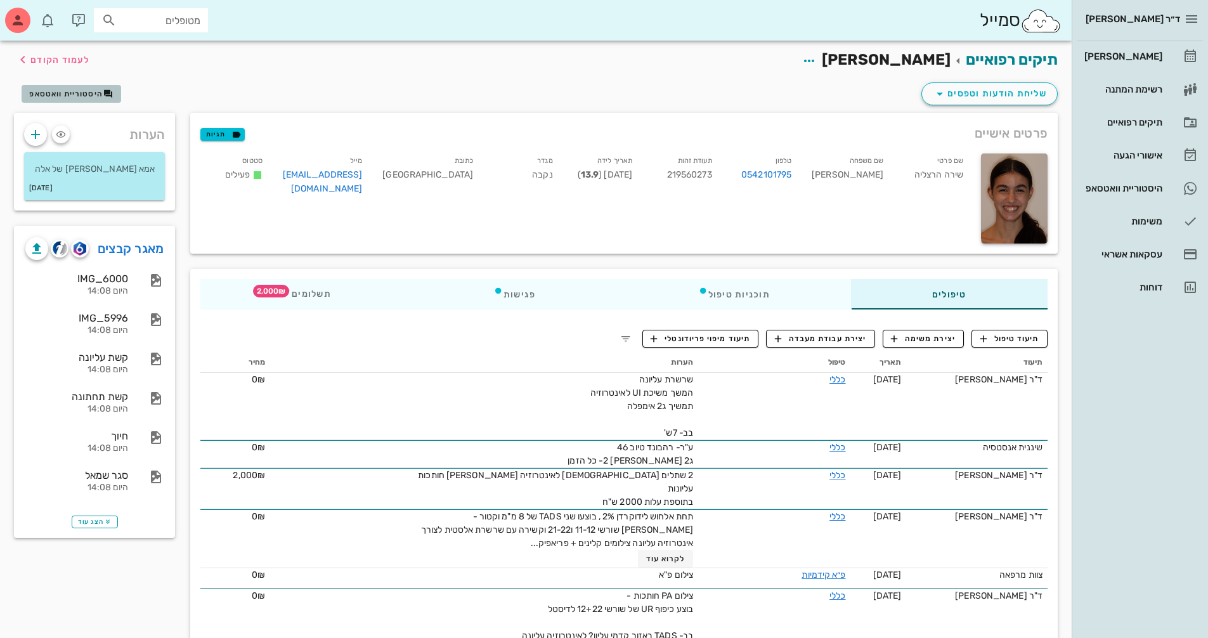
click at [86, 95] on span "היסטוריית וואטסאפ" at bounding box center [66, 93] width 74 height 9
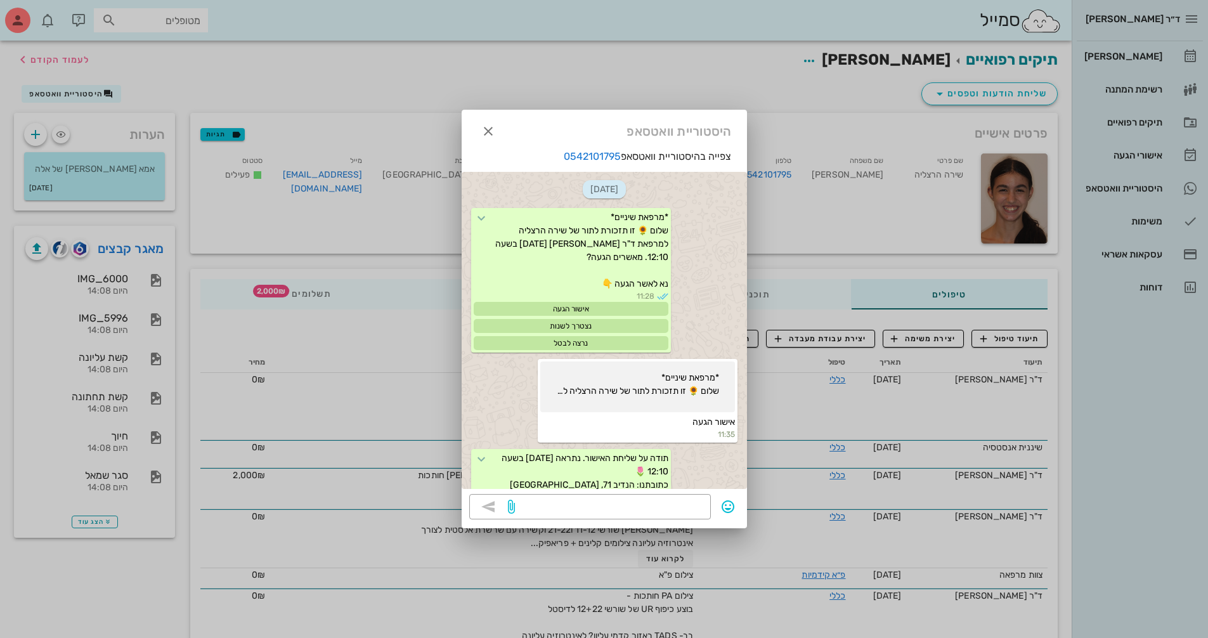
scroll to position [1659, 0]
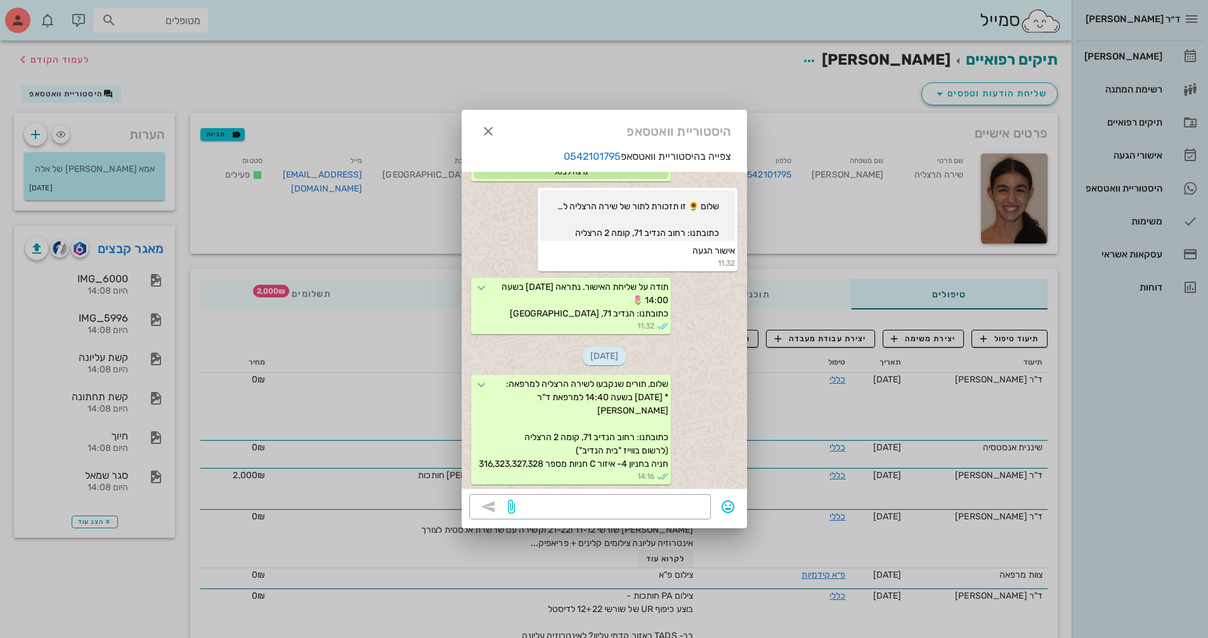
drag, startPoint x: 658, startPoint y: 512, endPoint x: 691, endPoint y: 490, distance: 39.2
click at [659, 512] on textarea at bounding box center [610, 508] width 186 height 20
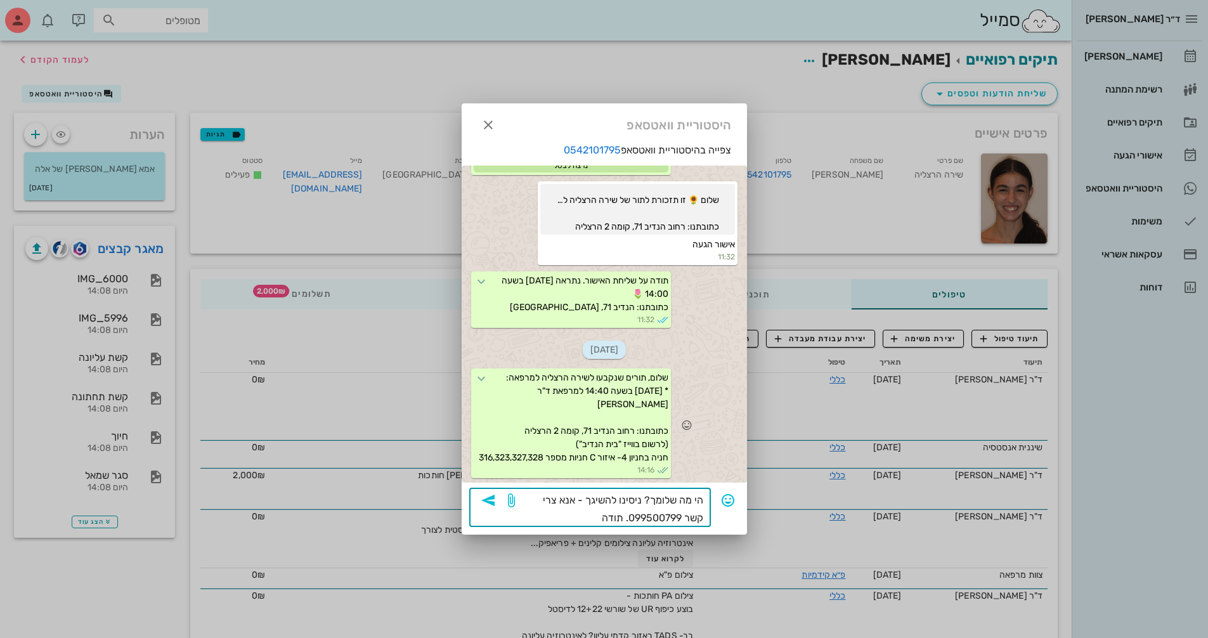
type textarea "הי מה שלומך? ניסינו להשיגך - אנא צרי קשר 099500799. תודה!"
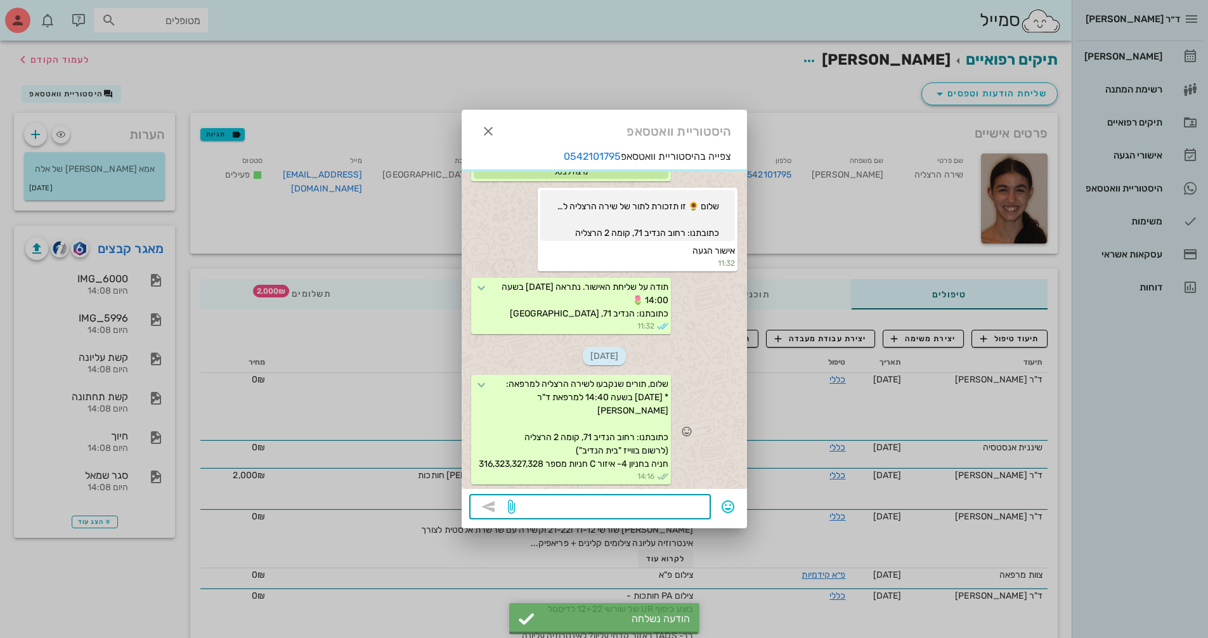
scroll to position [1736, 0]
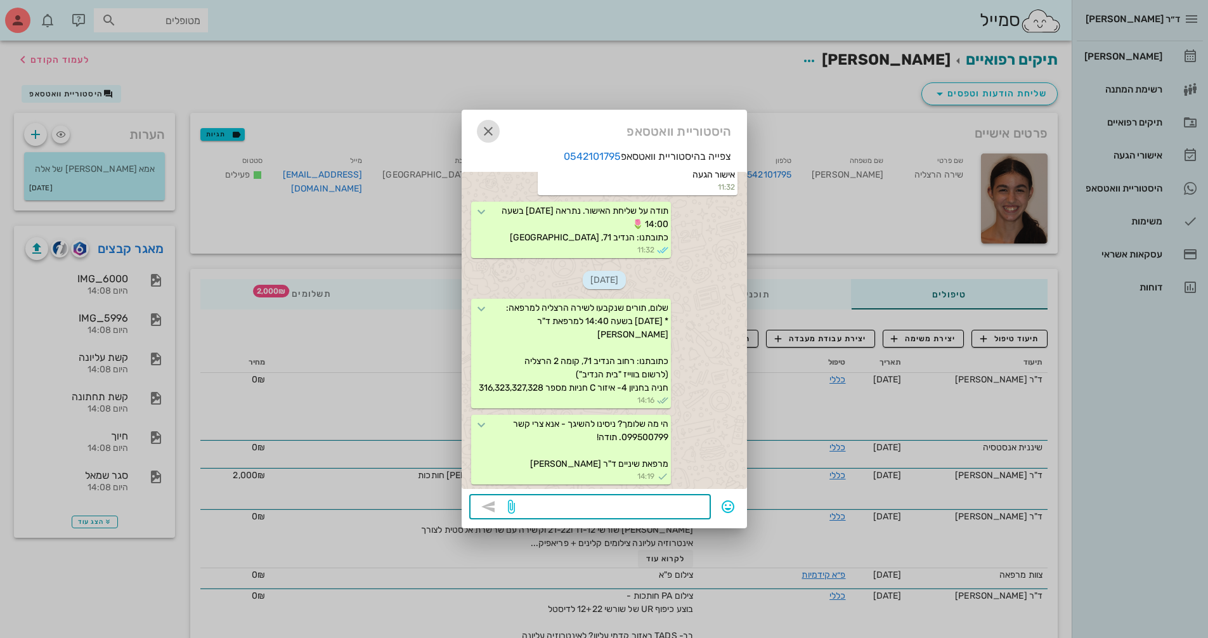
click at [491, 129] on icon "button" at bounding box center [488, 131] width 15 height 15
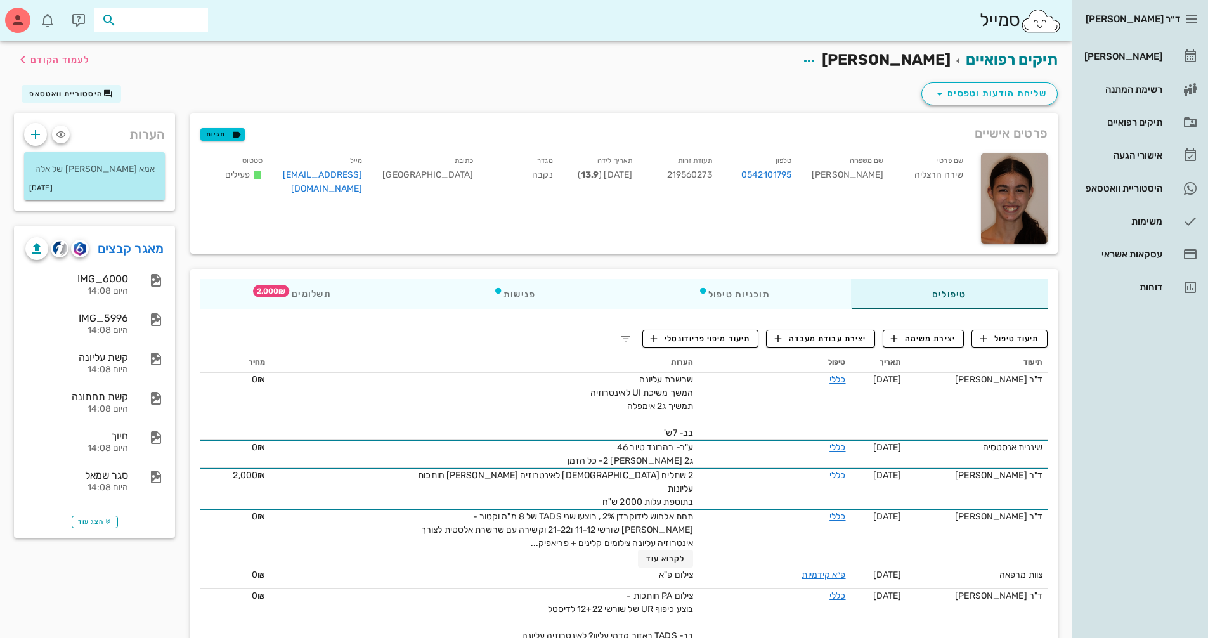
click at [155, 27] on input "text" at bounding box center [159, 20] width 81 height 16
type input "x"
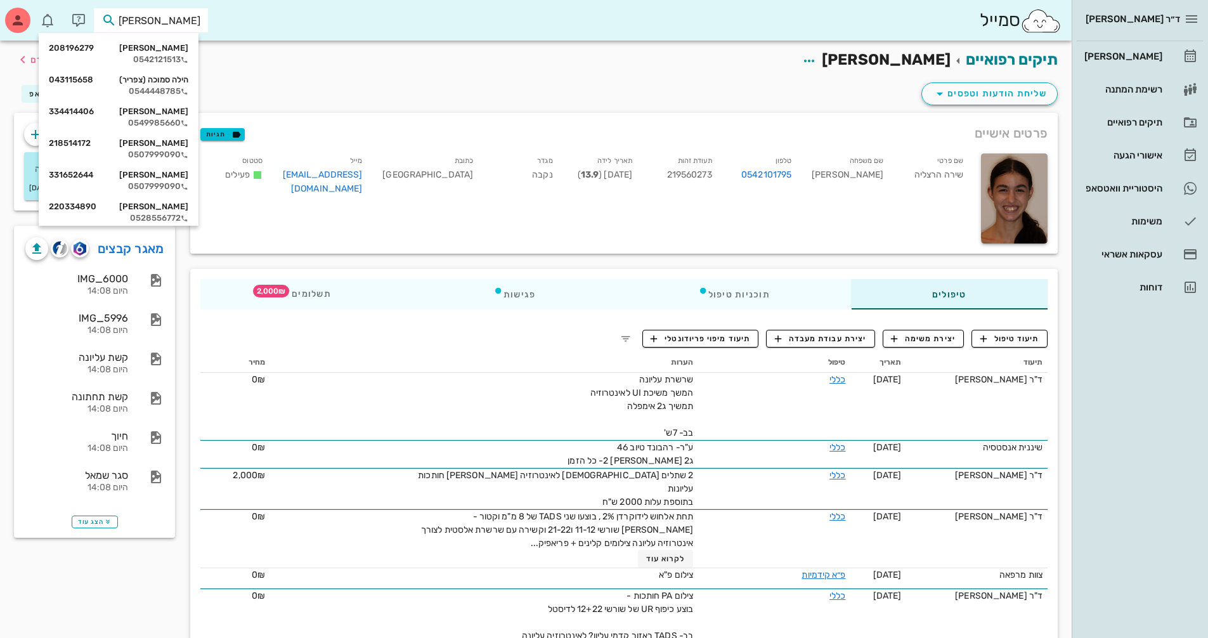
type input "סמוכ"
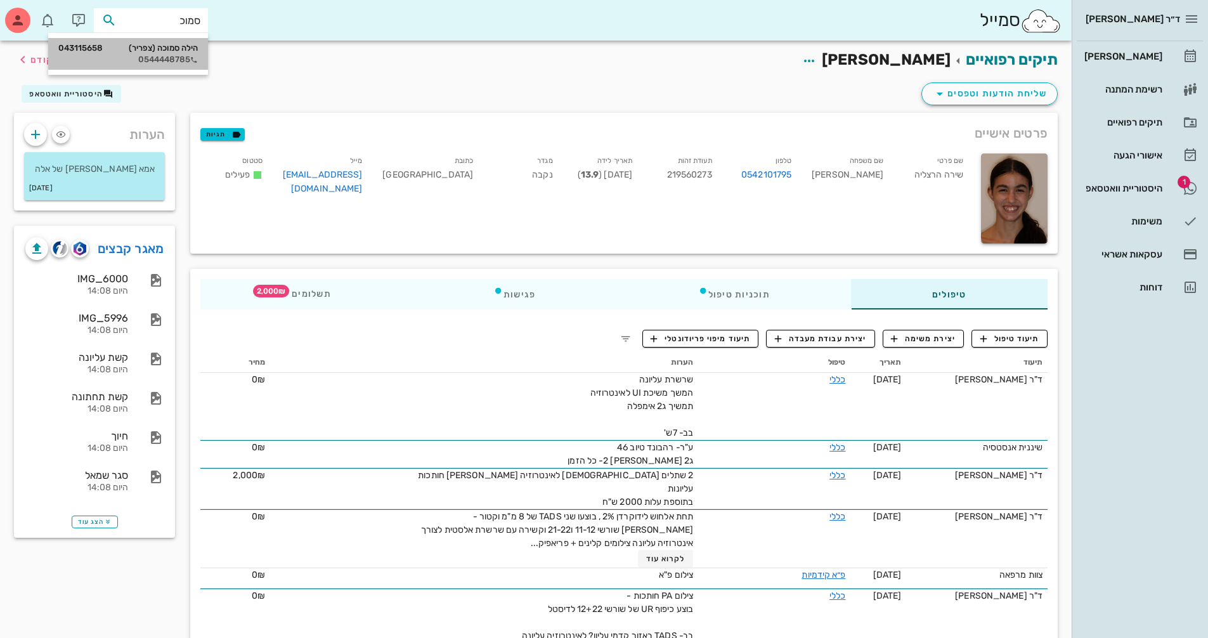
click at [156, 51] on div "הילה סמוכה (צפריר) 043115658" at bounding box center [128, 48] width 140 height 10
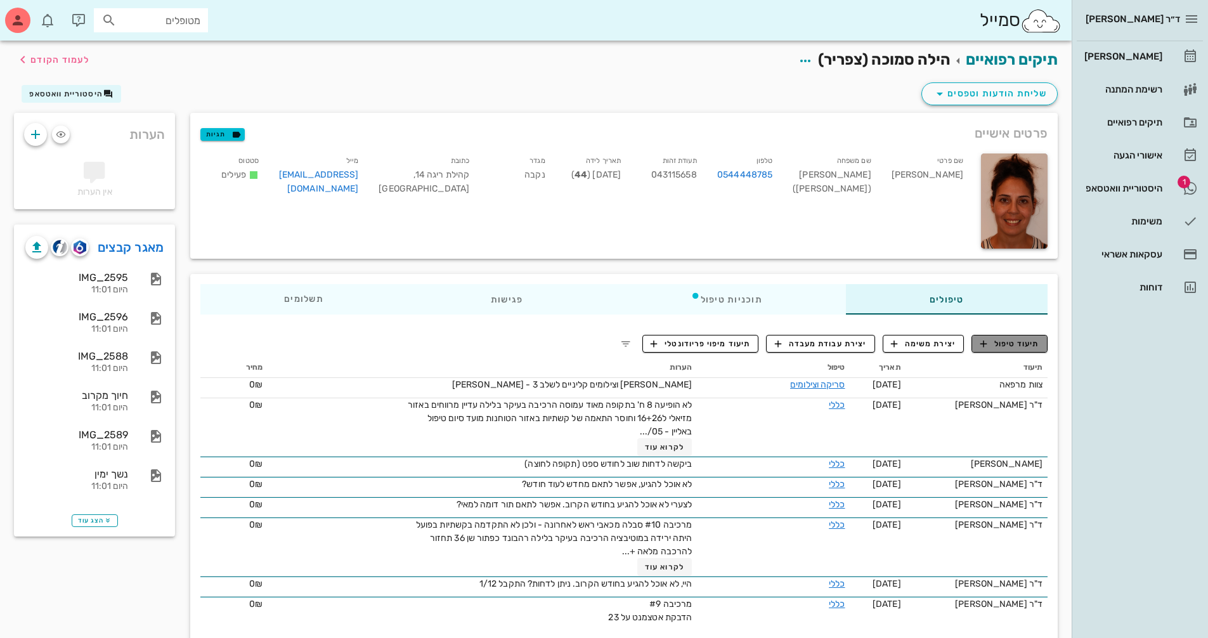
click at [1025, 342] on span "תיעוד טיפול" at bounding box center [1009, 343] width 59 height 11
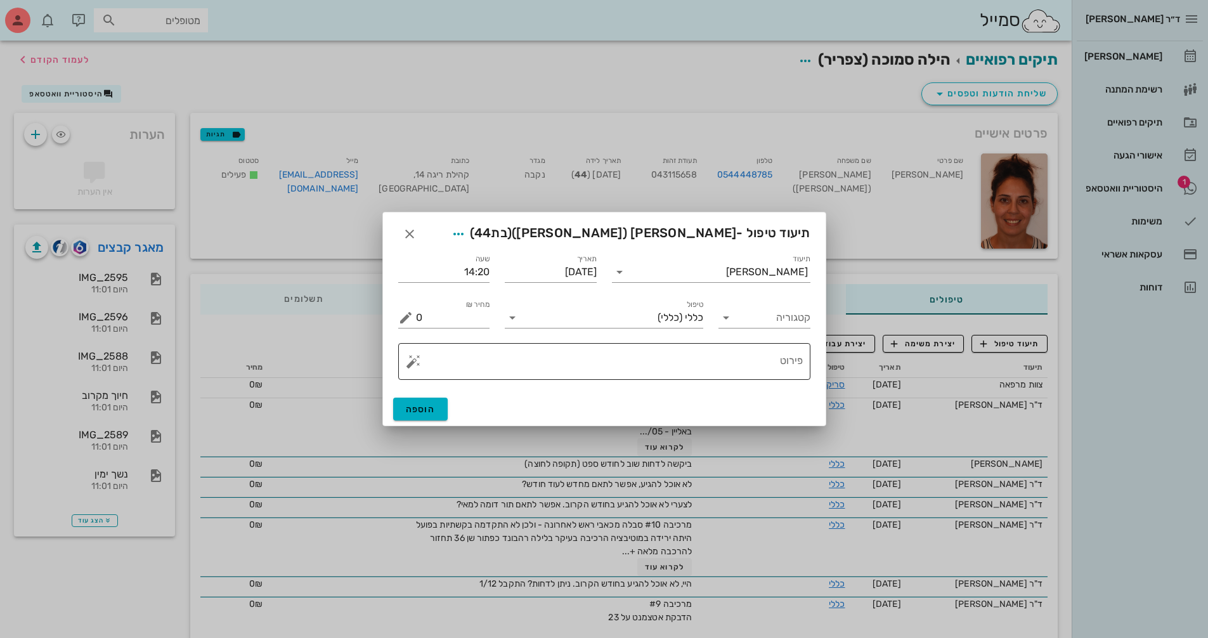
click at [687, 367] on textarea "פירוט" at bounding box center [609, 364] width 387 height 30
paste textarea "היי עינת, מקווה ששלומך טוב, חזרתי מחופשת לידה. תוקף הטיפול הוארך עד ה 15.11.25"
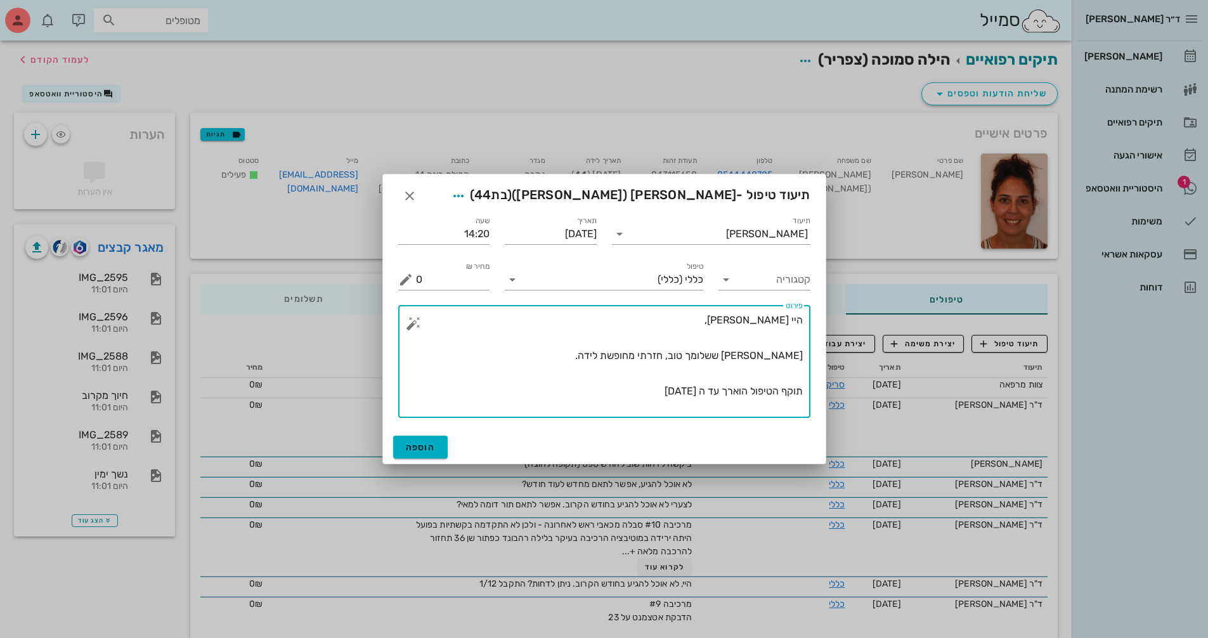
drag, startPoint x: 624, startPoint y: 352, endPoint x: 831, endPoint y: 320, distance: 209.8
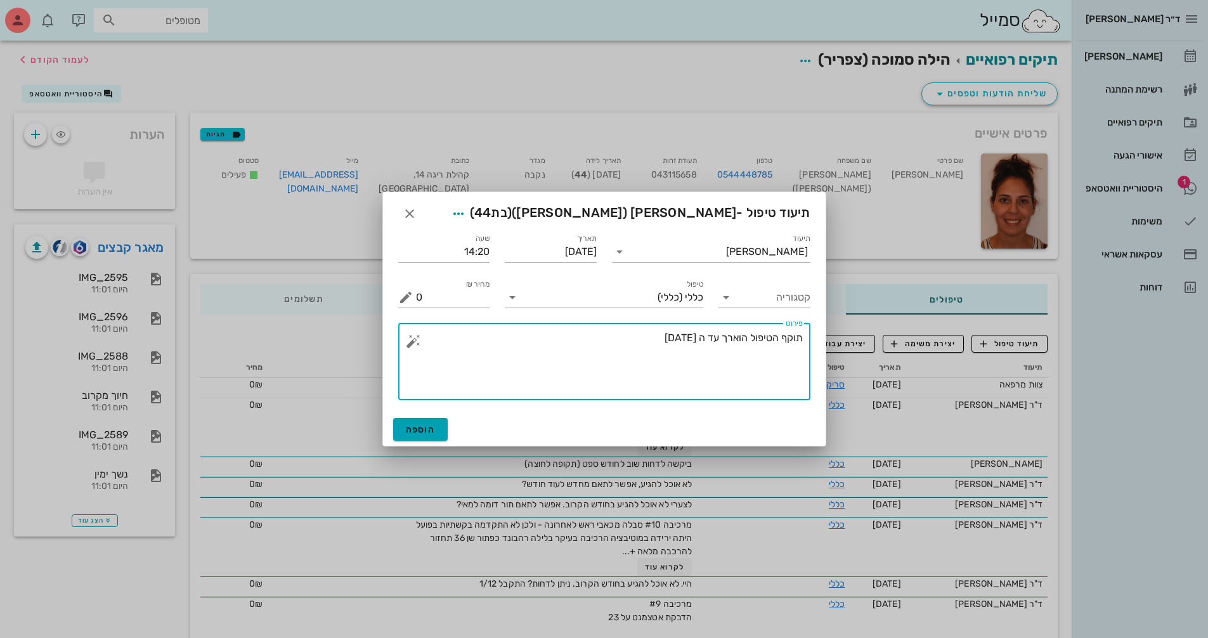
type textarea "תוקף הטיפול הוארך עד ה 15.11.25"
click at [422, 421] on button "הוספה" at bounding box center [420, 429] width 55 height 23
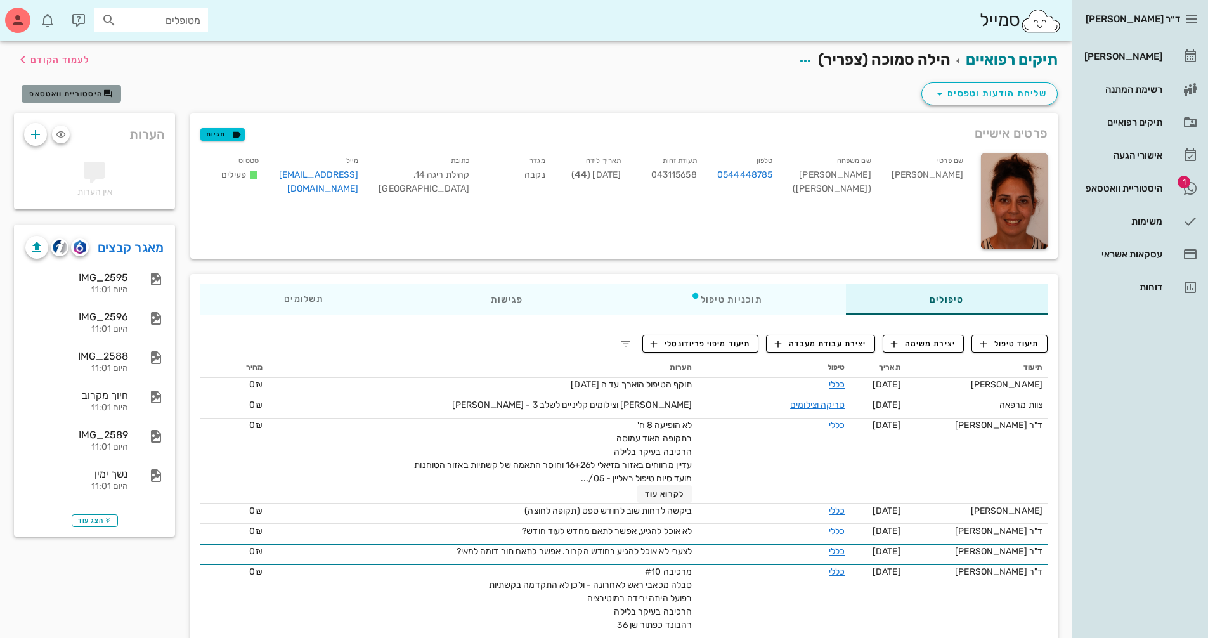
click at [112, 89] on icon "button" at bounding box center [108, 94] width 10 height 10
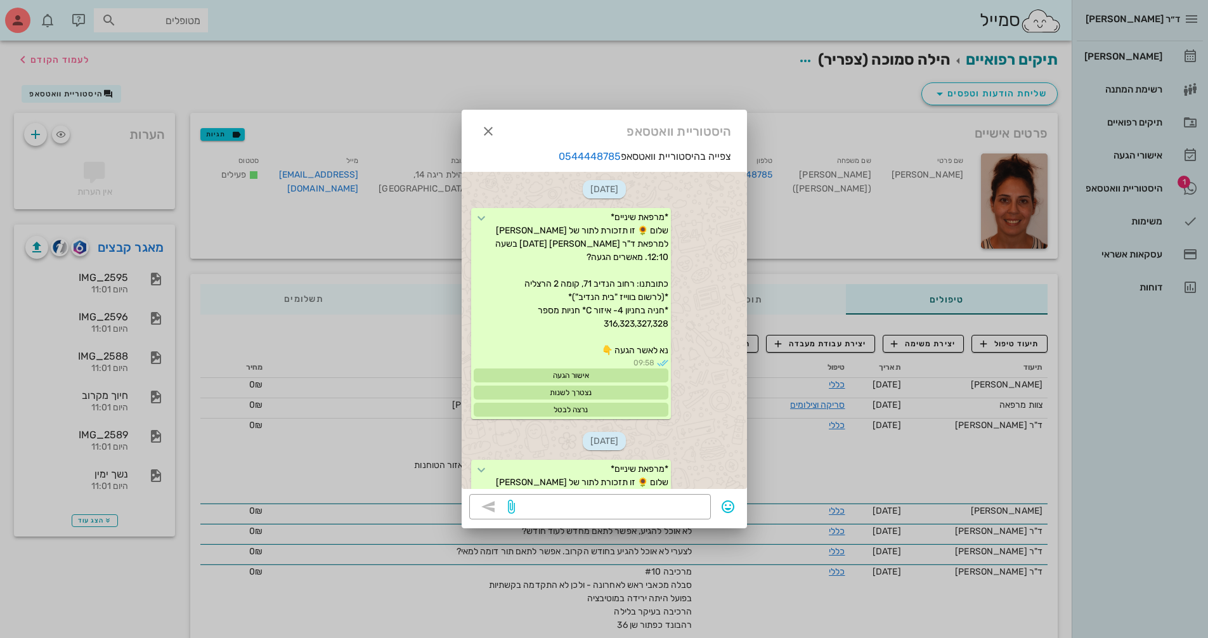
scroll to position [1353, 0]
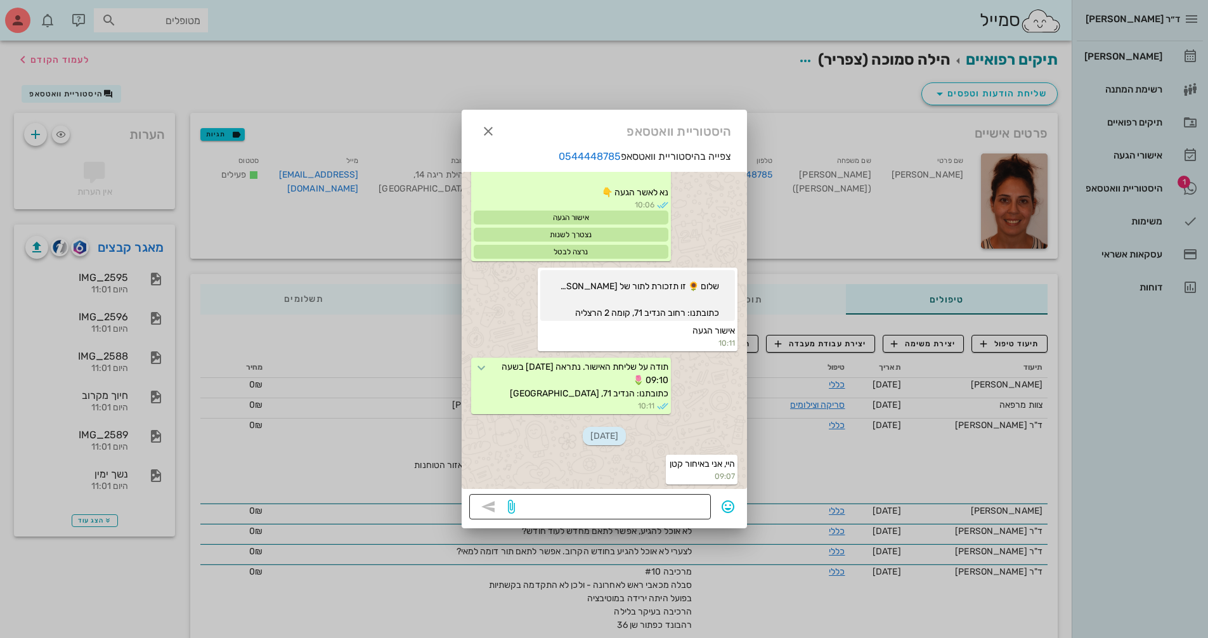
click at [648, 514] on textarea at bounding box center [610, 508] width 186 height 20
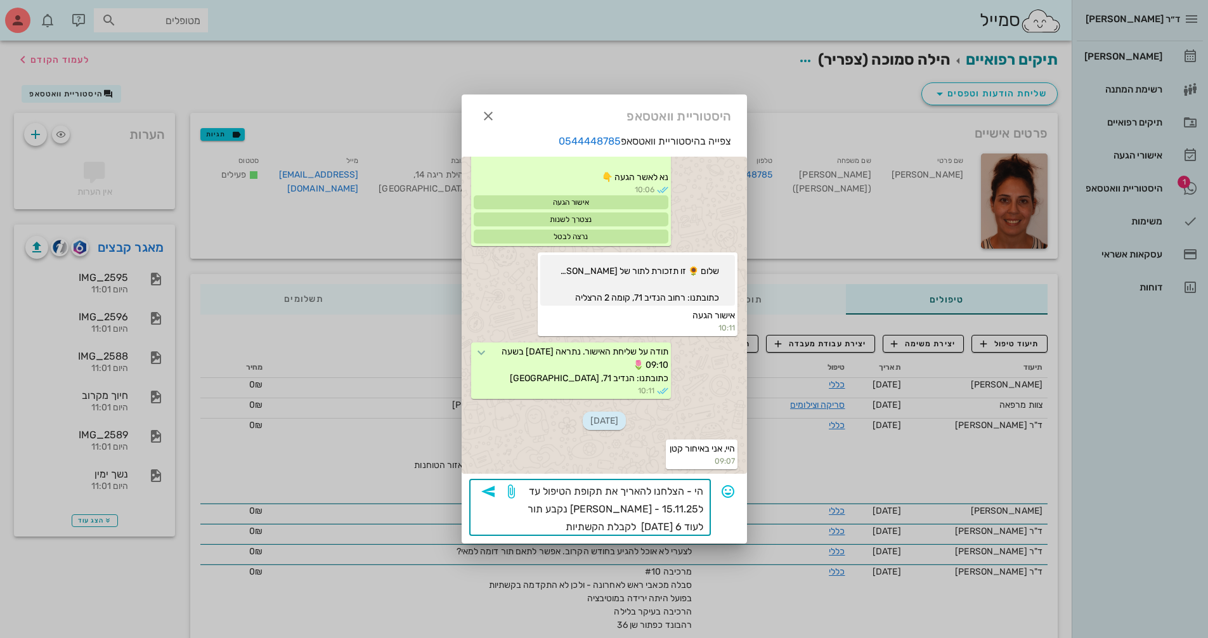
type textarea "הי - הצלחנו להאריך את תקופת הטיפול עד ל15.11.25 - בואי נקבע תור לעוד 6 שבועות ל…"
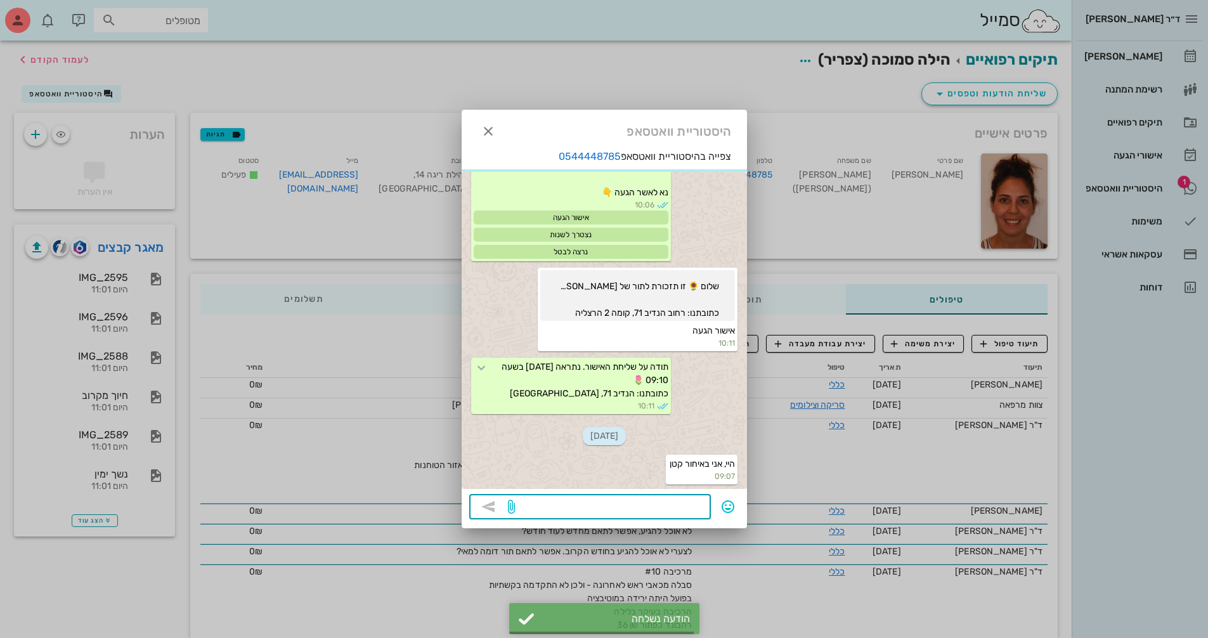
scroll to position [1416, 0]
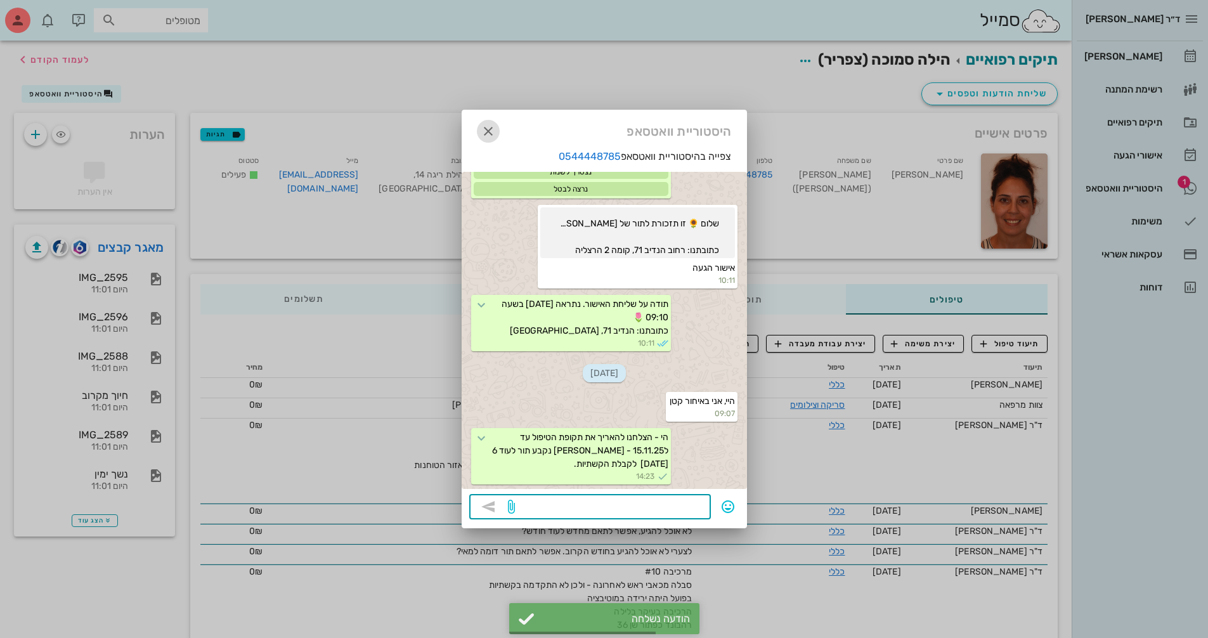
click at [496, 127] on span "button" at bounding box center [488, 131] width 23 height 15
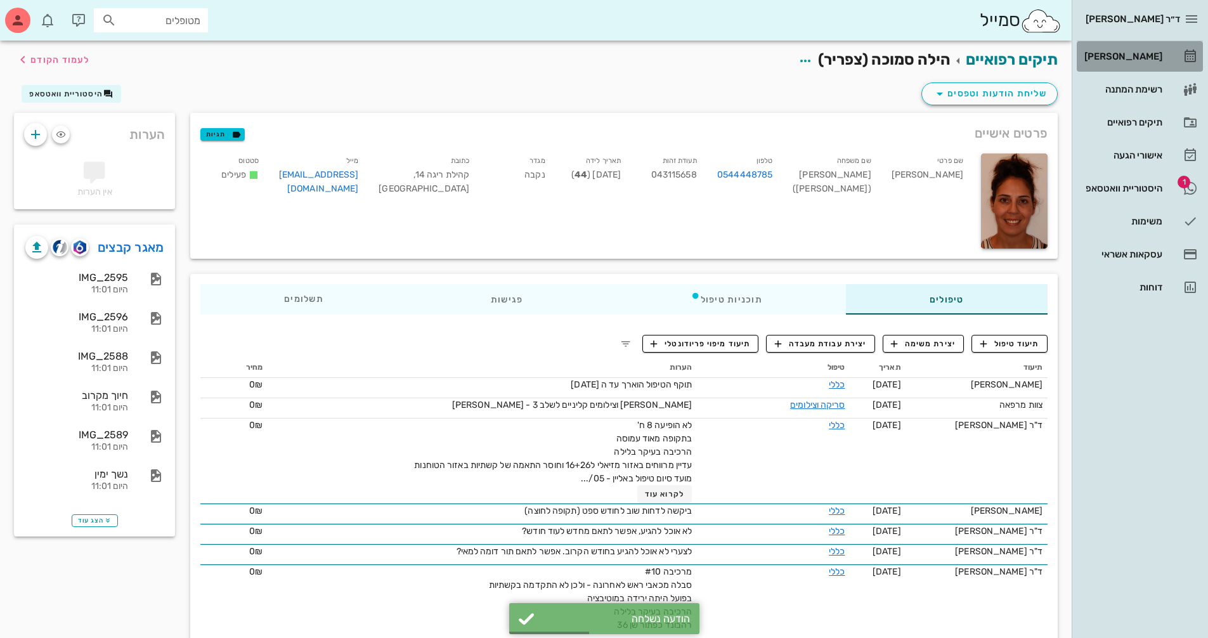
click at [1137, 63] on div "[PERSON_NAME]" at bounding box center [1122, 56] width 81 height 20
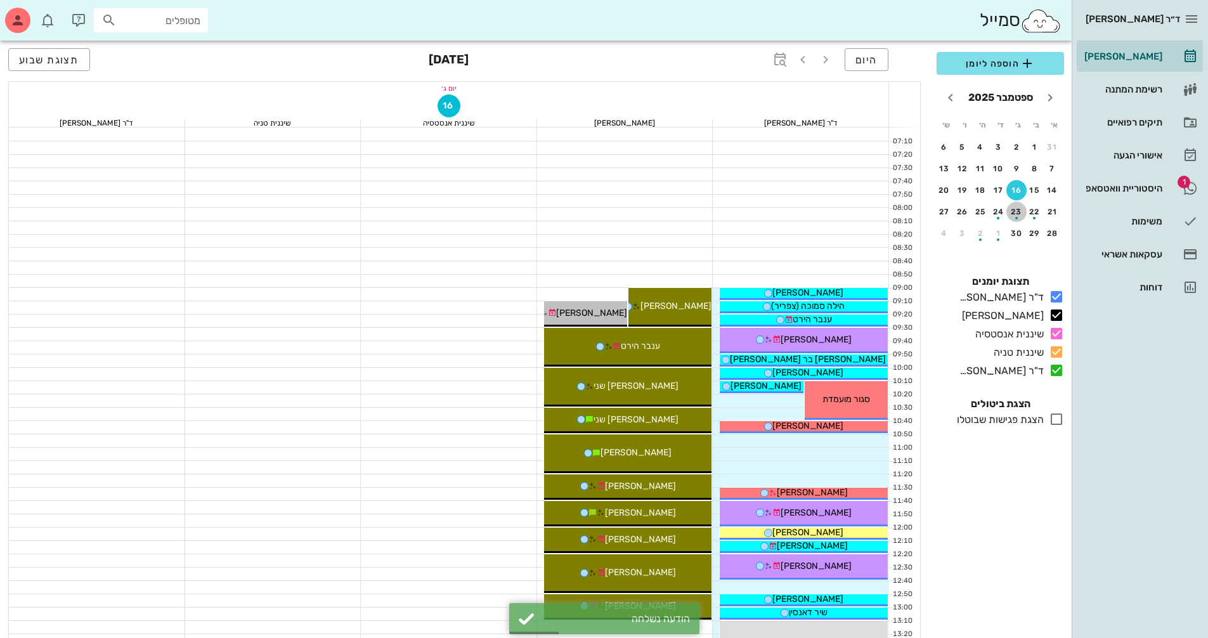
click at [1020, 214] on div "button" at bounding box center [1016, 214] width 20 height 7
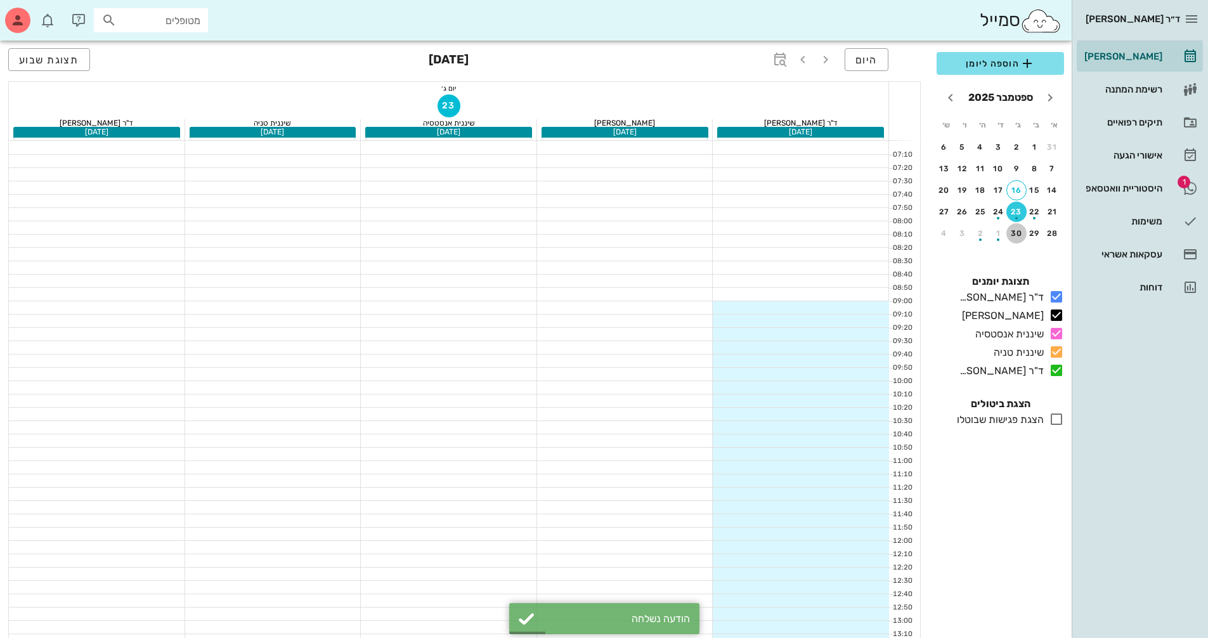
click at [1011, 233] on div "30" at bounding box center [1016, 233] width 20 height 9
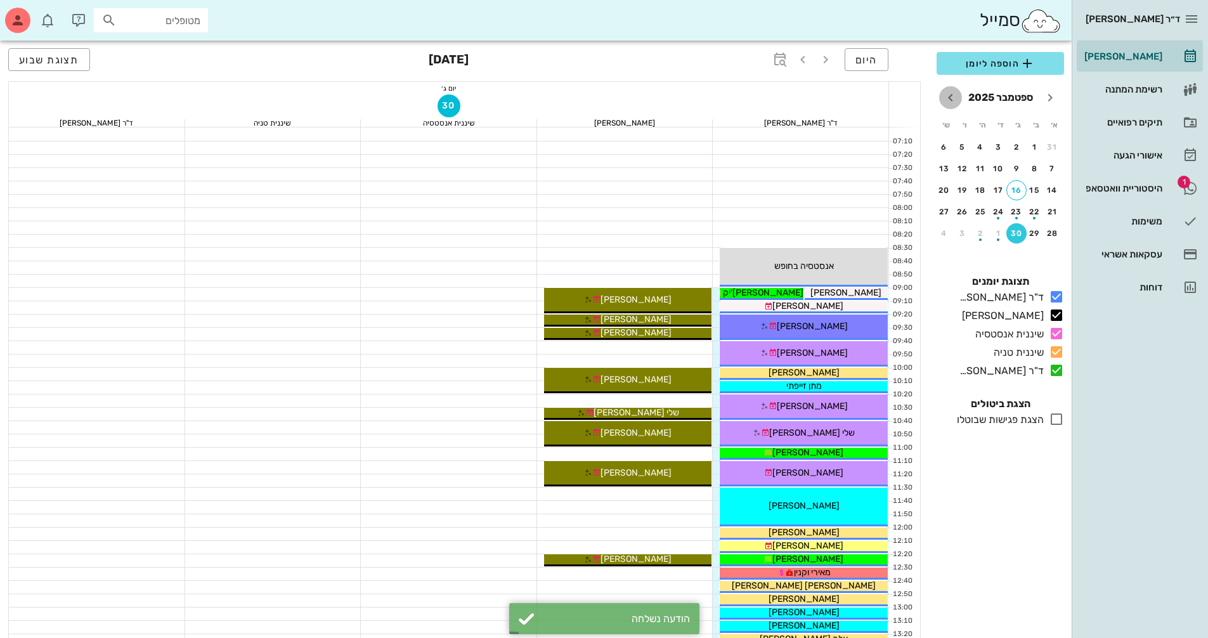
click at [954, 101] on icon "חודש הבא" at bounding box center [950, 97] width 15 height 15
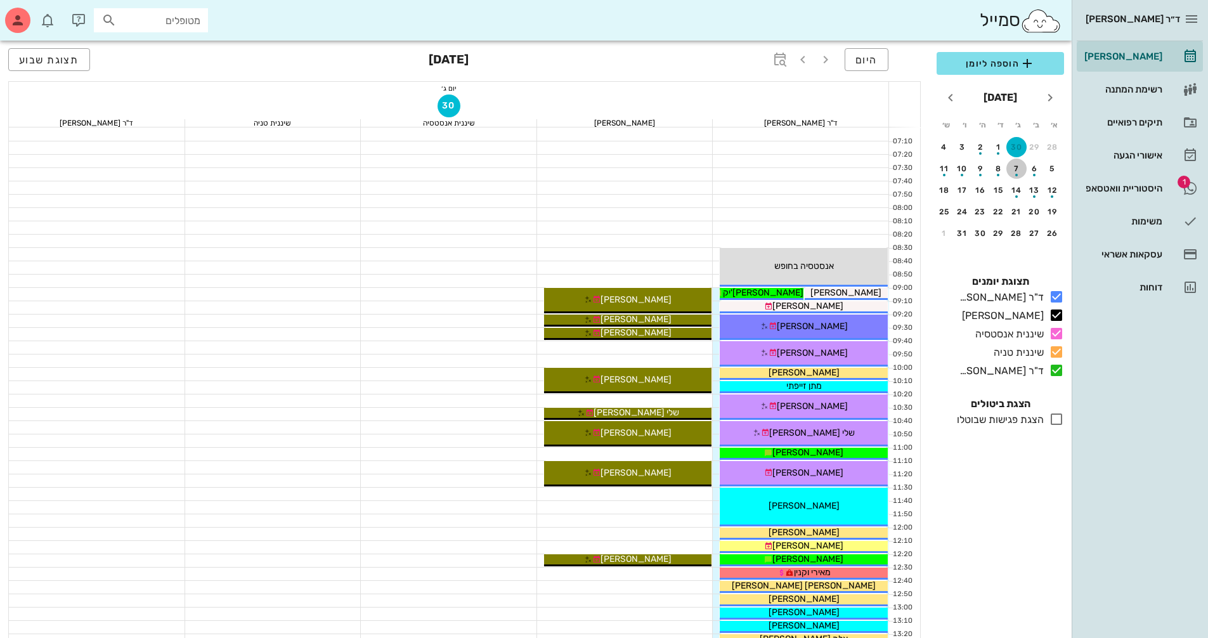
click at [1020, 169] on div "button" at bounding box center [1016, 171] width 20 height 7
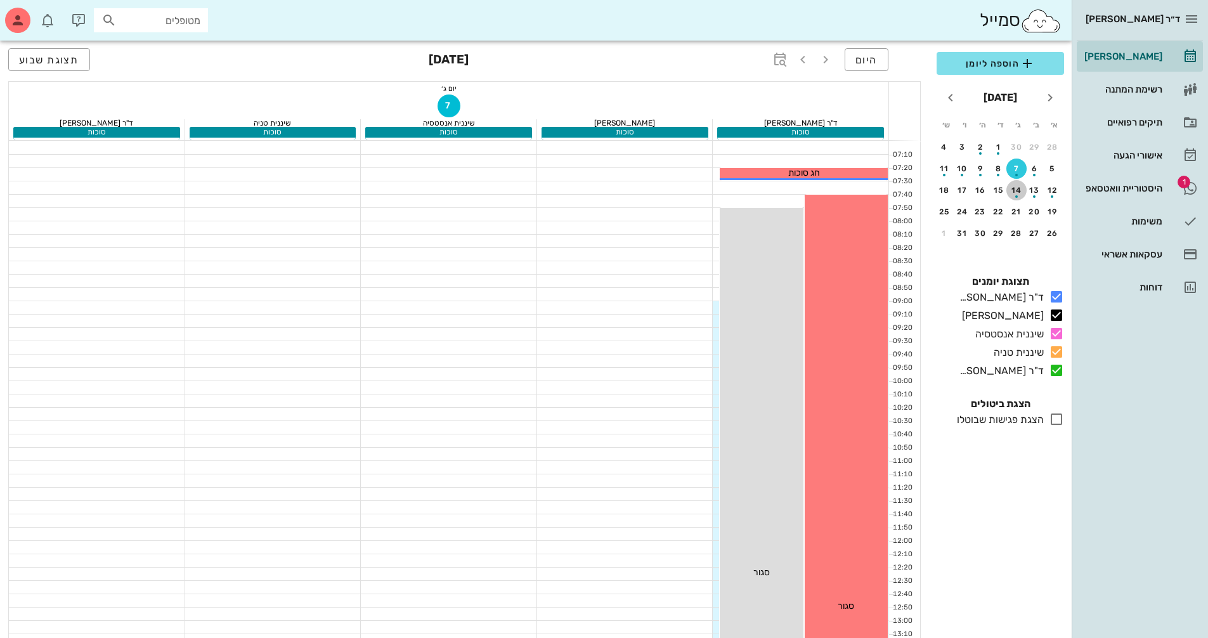
click at [1022, 192] on div "button" at bounding box center [1016, 193] width 20 height 7
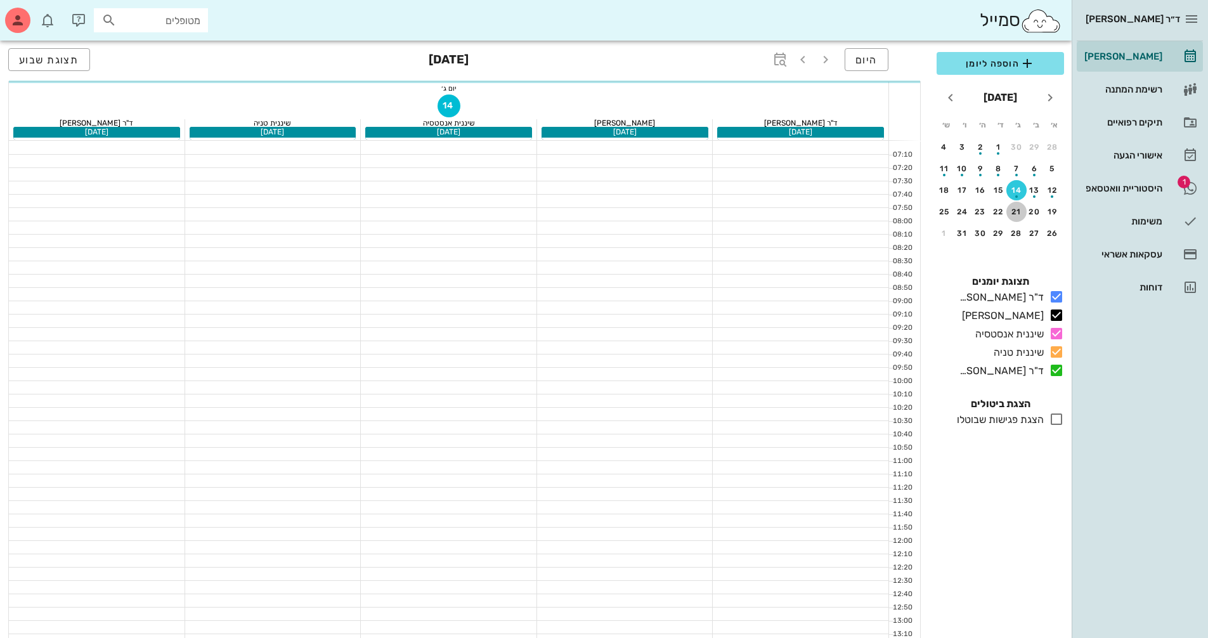
click at [1020, 217] on button "21" at bounding box center [1016, 212] width 20 height 20
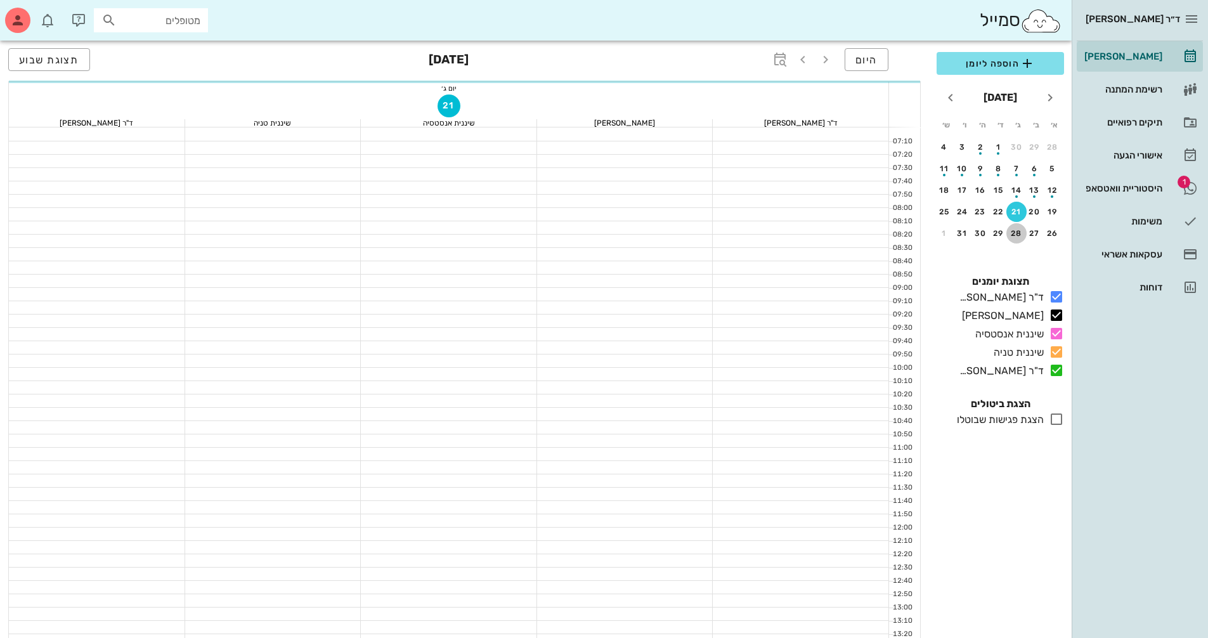
click at [1023, 231] on div "28" at bounding box center [1016, 233] width 20 height 9
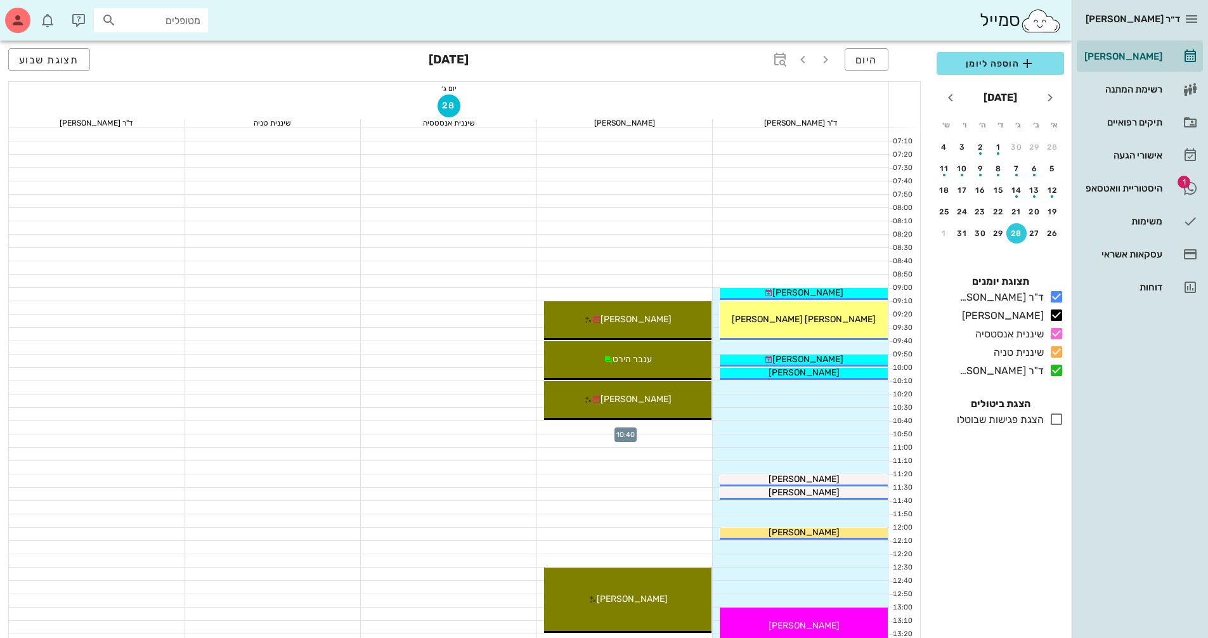
click at [698, 426] on div at bounding box center [625, 427] width 176 height 13
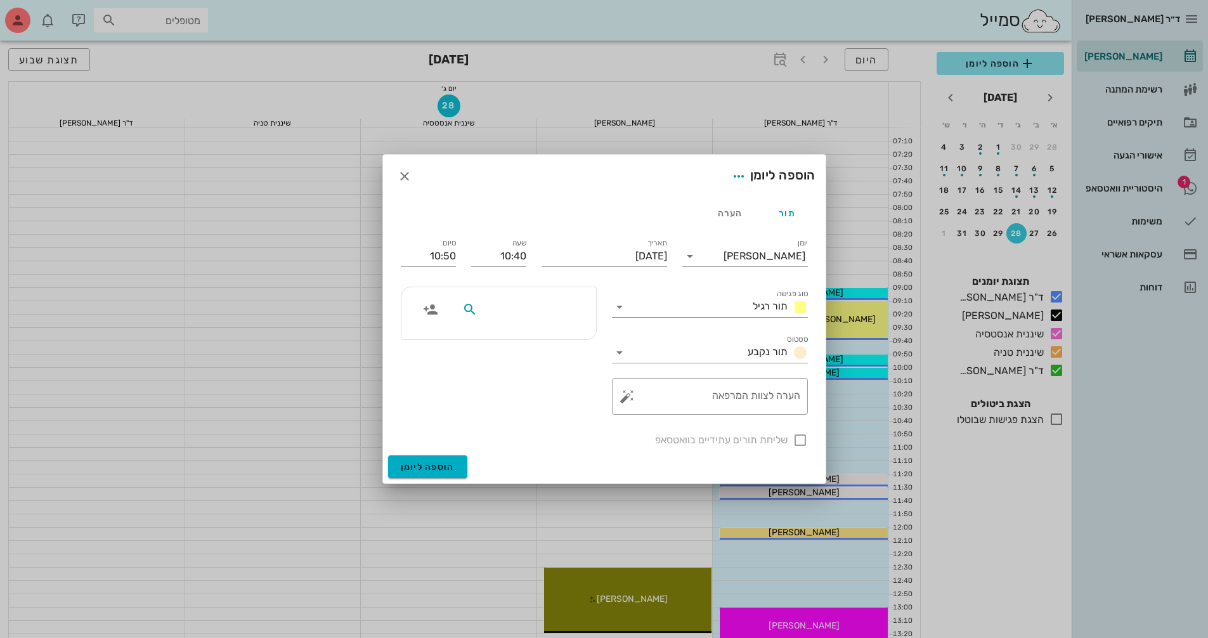
click at [573, 310] on input "text" at bounding box center [529, 309] width 98 height 16
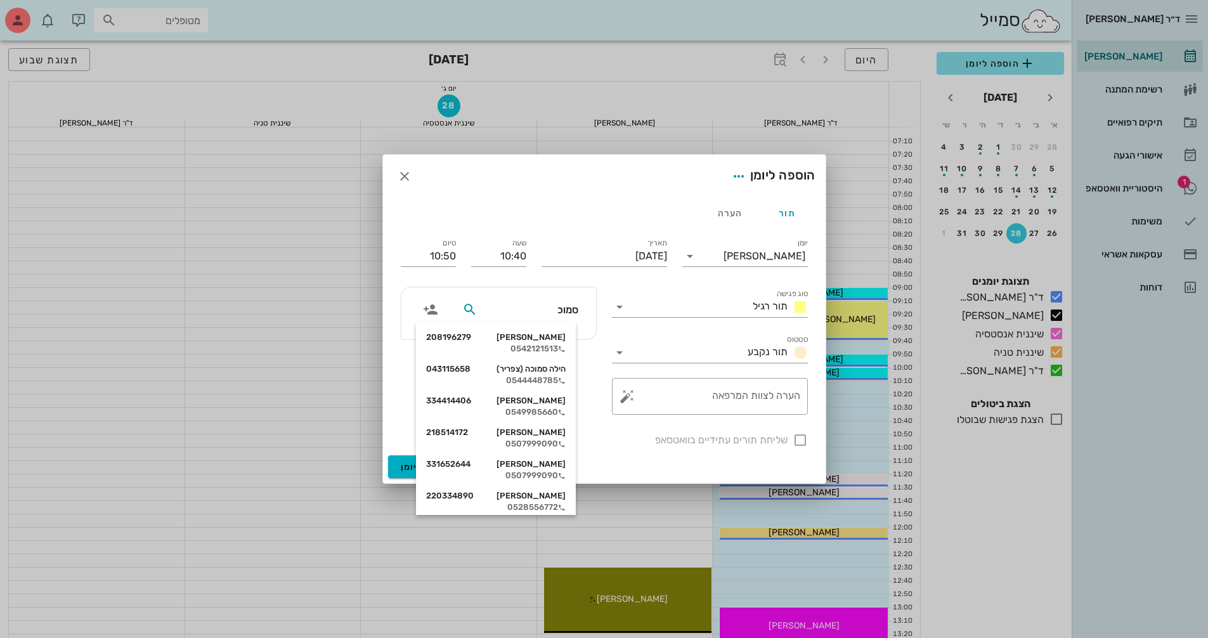
type input "סמוכה"
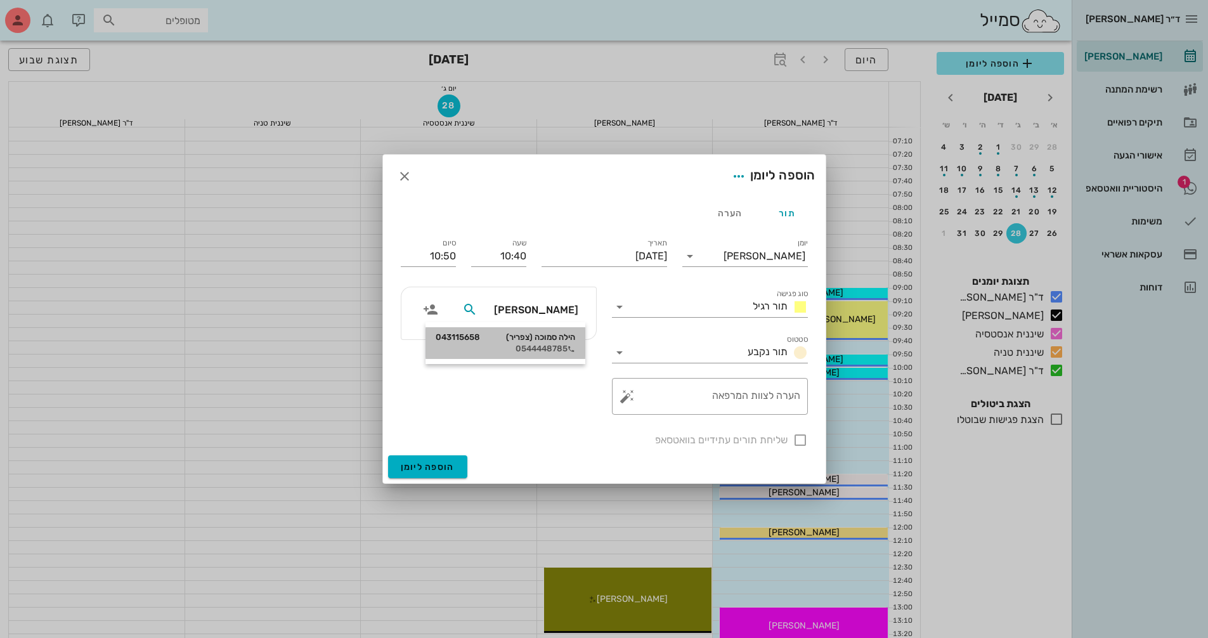
click at [543, 348] on div "0544448785" at bounding box center [506, 349] width 140 height 10
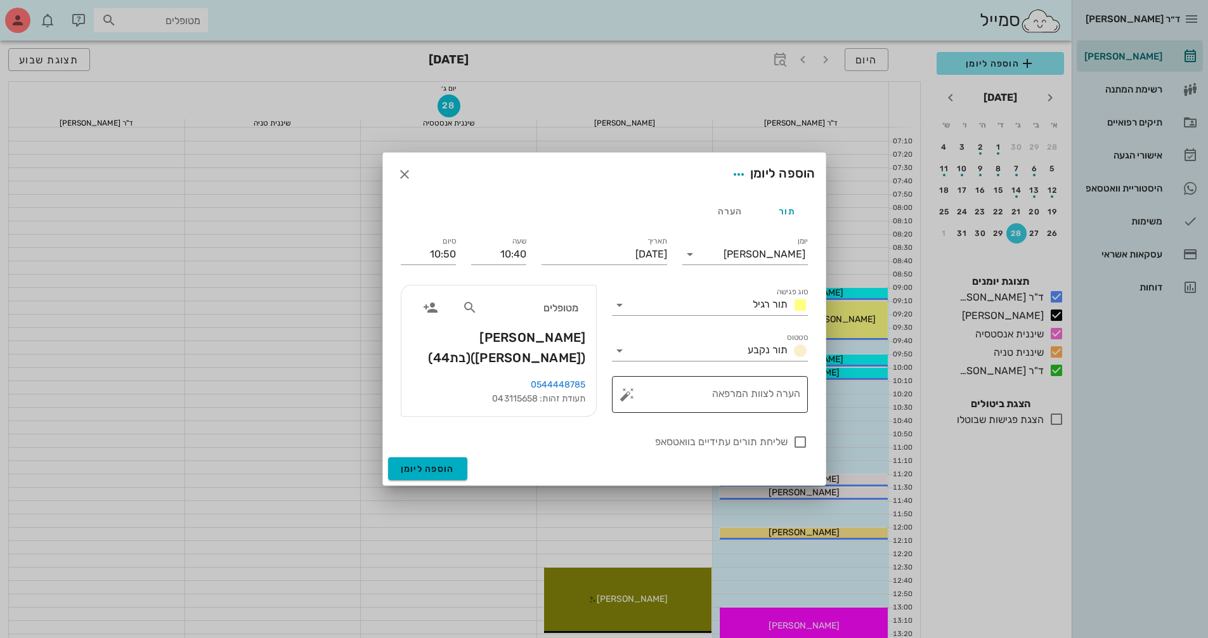
click at [630, 399] on button "button" at bounding box center [627, 394] width 15 height 15
click at [646, 368] on div "הערות לפגישה" at bounding box center [652, 370] width 65 height 25
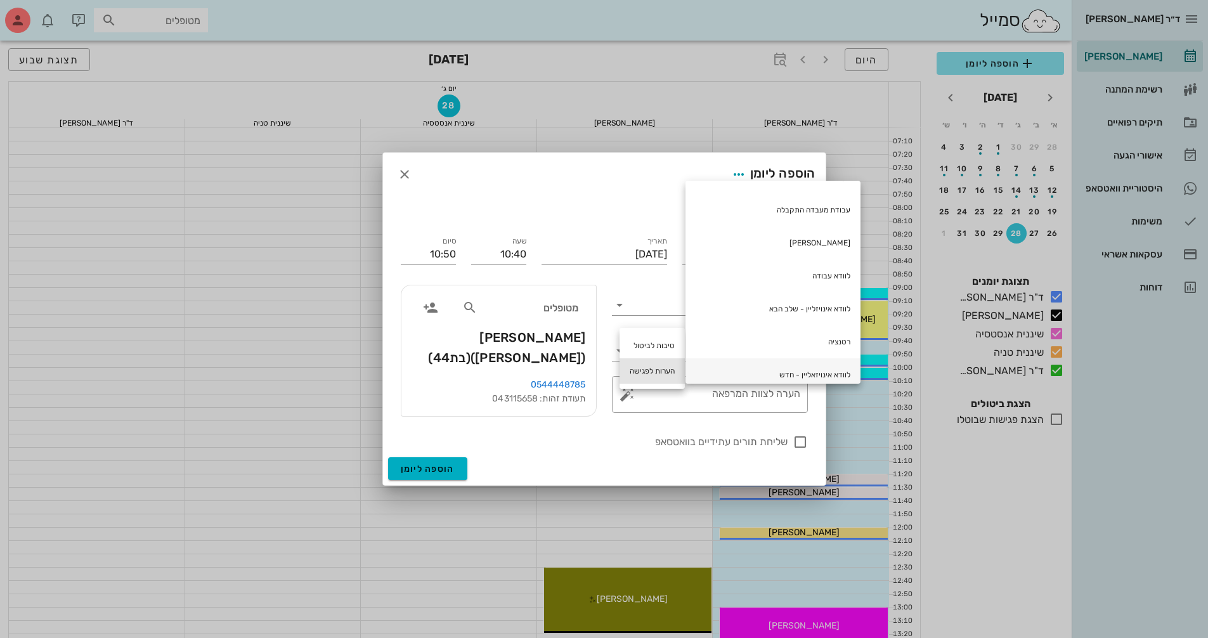
scroll to position [51, 0]
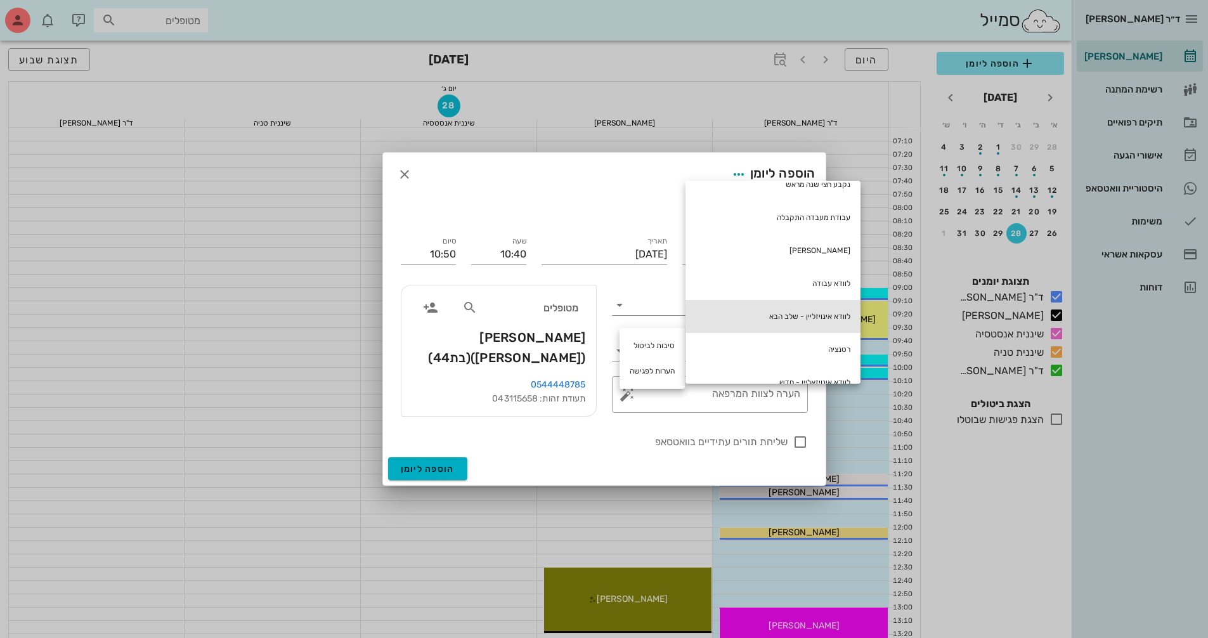
click at [794, 315] on div "לוודא אינויזליין - שלב הבא" at bounding box center [772, 316] width 175 height 33
type textarea "לוודא אינויזליין - שלב הבא"
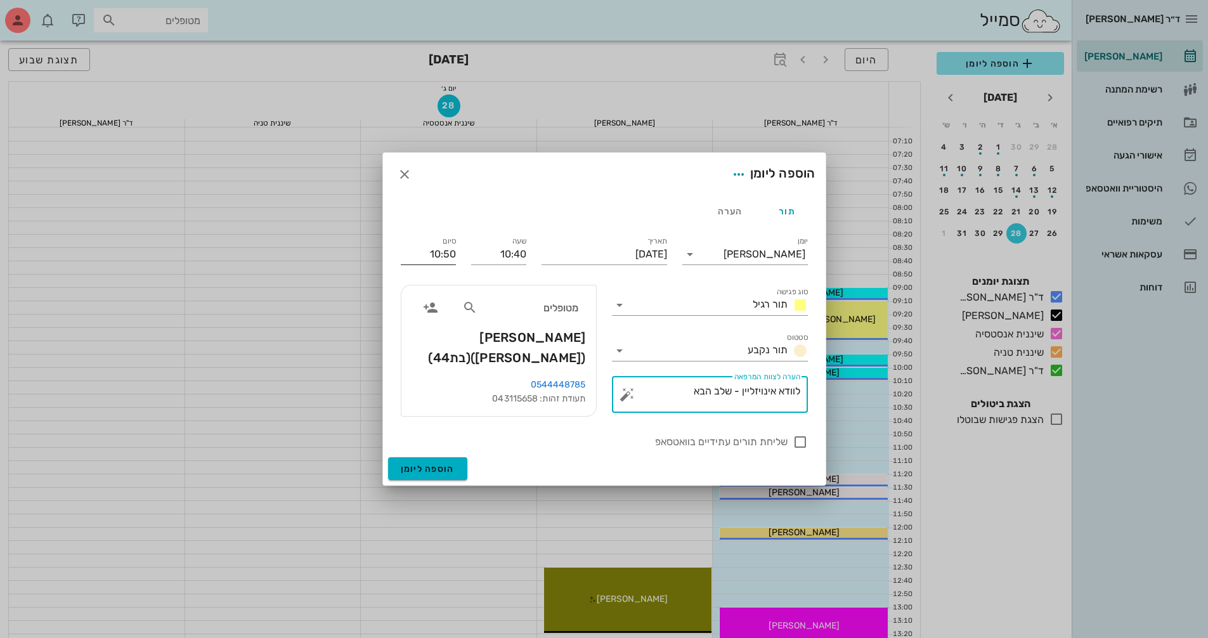
click at [444, 258] on input "10:50" at bounding box center [428, 254] width 55 height 20
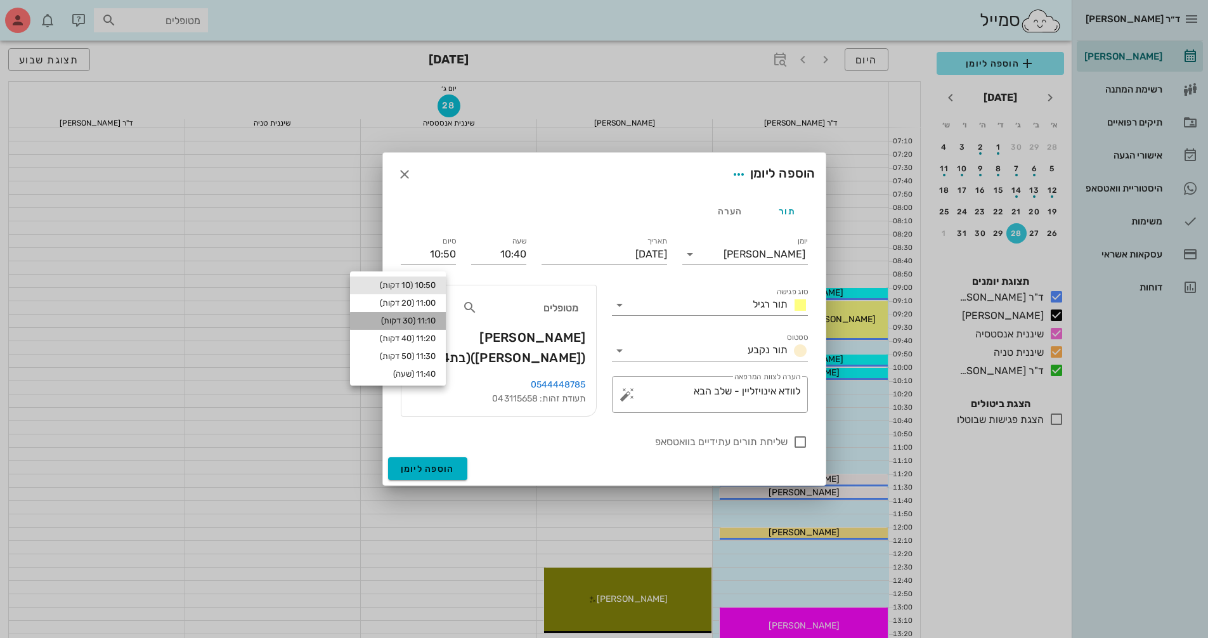
click at [436, 313] on div "11:10 (30 דקות)" at bounding box center [398, 321] width 96 height 18
type input "11:10"
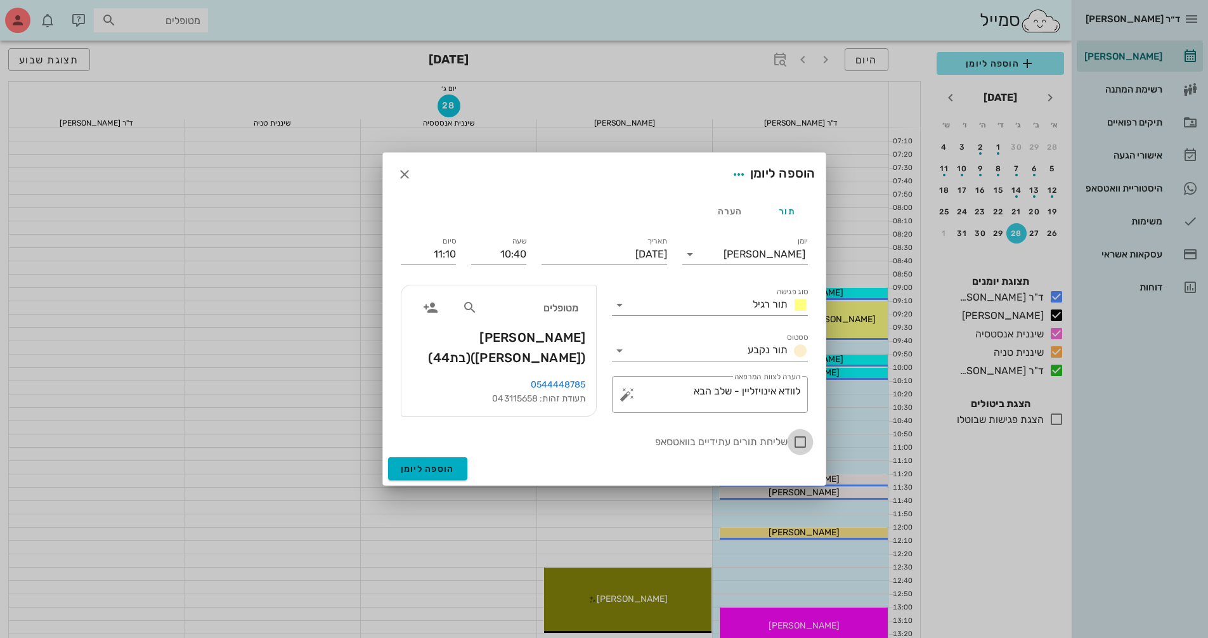
click at [802, 437] on div at bounding box center [800, 442] width 22 height 22
checkbox input "true"
click at [621, 311] on icon at bounding box center [619, 304] width 15 height 15
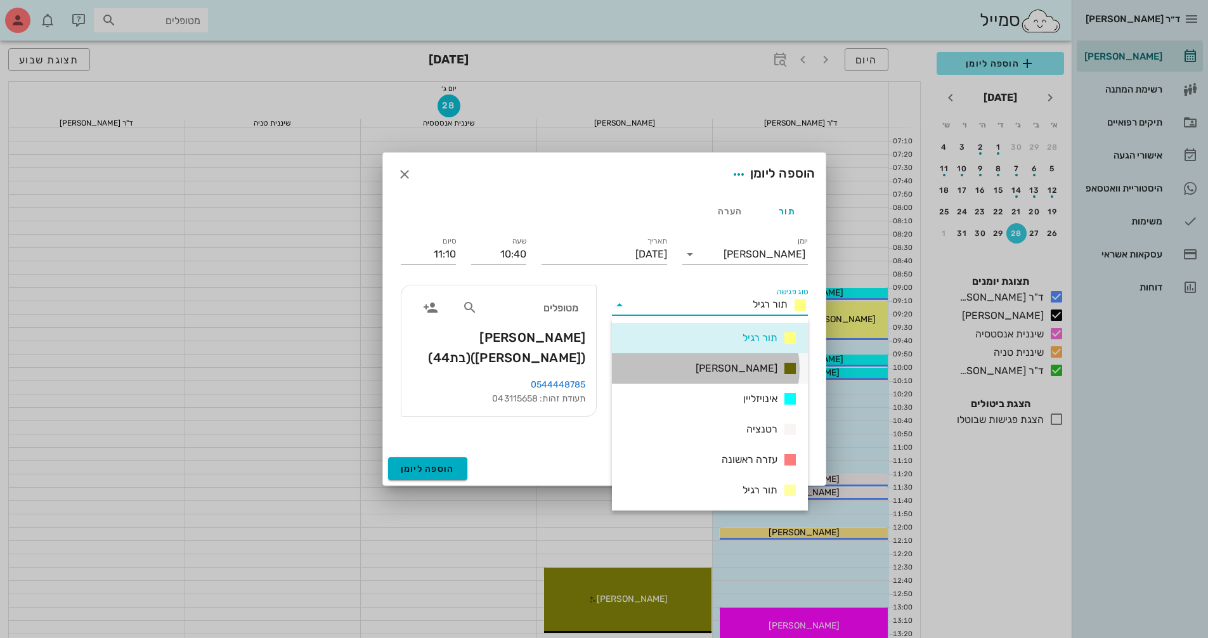
click at [702, 364] on div "[PERSON_NAME]" at bounding box center [710, 368] width 196 height 30
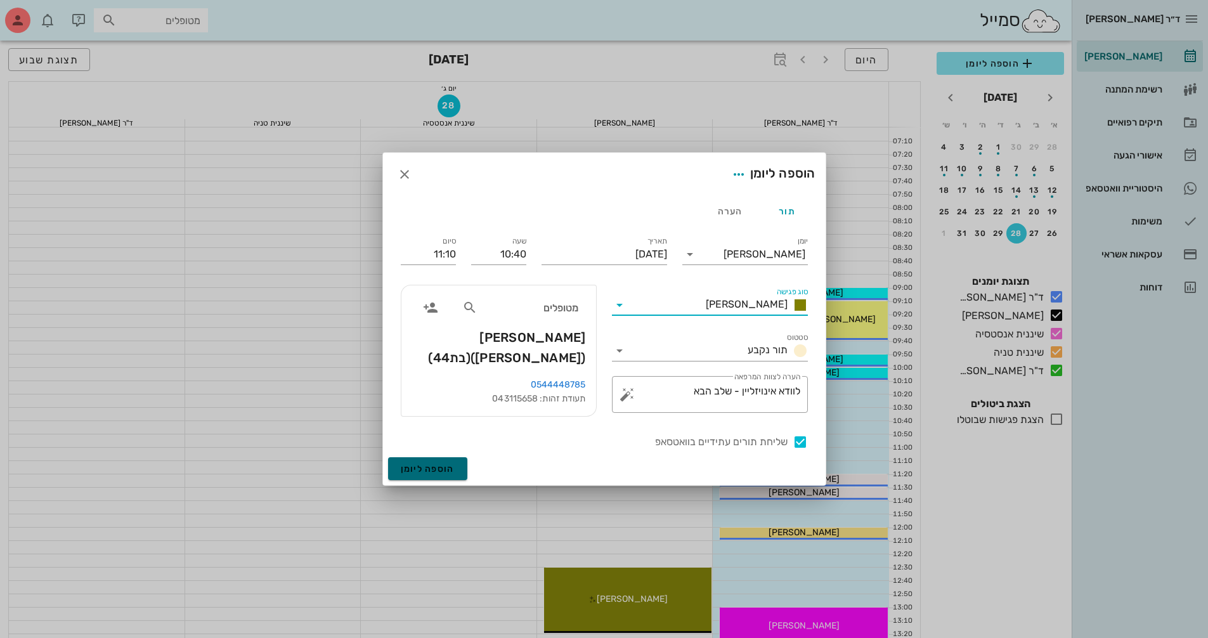
click at [439, 460] on button "הוספה ליומן" at bounding box center [427, 468] width 79 height 23
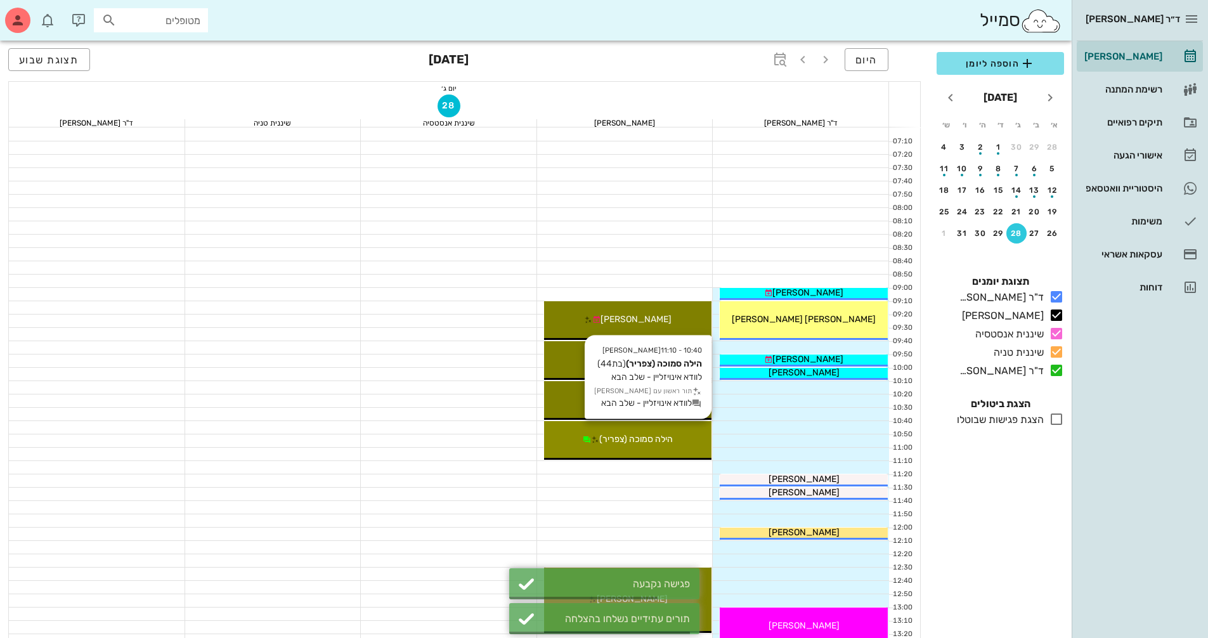
click at [654, 436] on span "הילה סמוכה (צפריר)" at bounding box center [636, 439] width 74 height 11
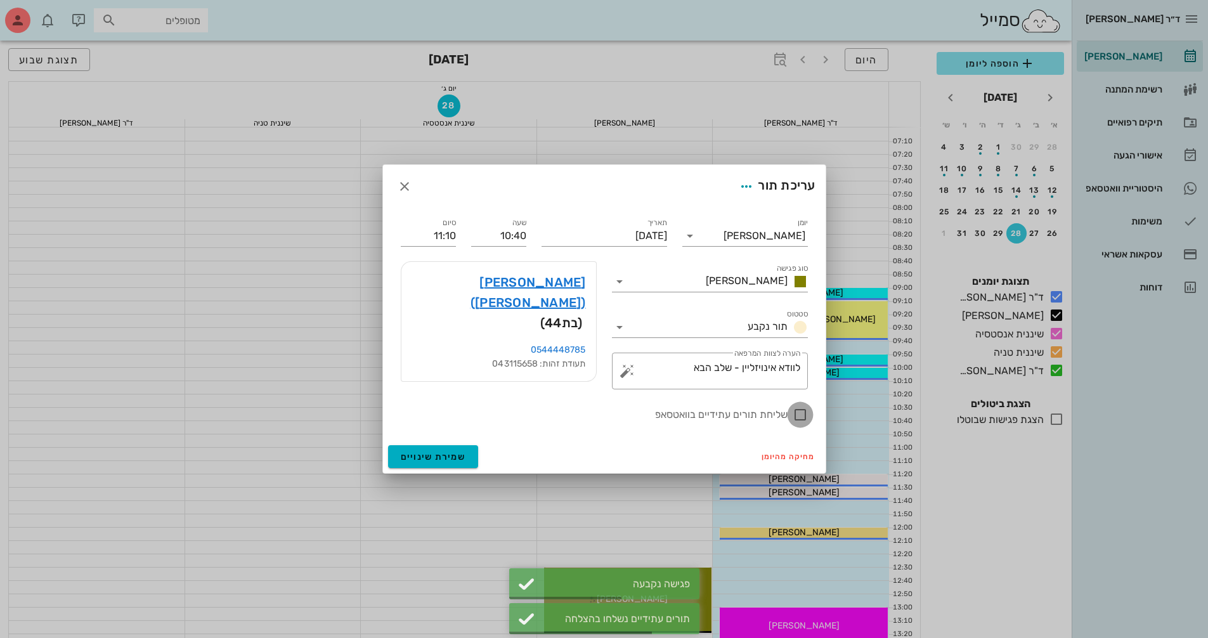
drag, startPoint x: 805, startPoint y: 417, endPoint x: 836, endPoint y: 413, distance: 30.7
click at [805, 417] on div at bounding box center [800, 415] width 22 height 22
checkbox input "true"
click at [552, 282] on link "הילה סמוכה (צפריר)" at bounding box center [499, 292] width 174 height 41
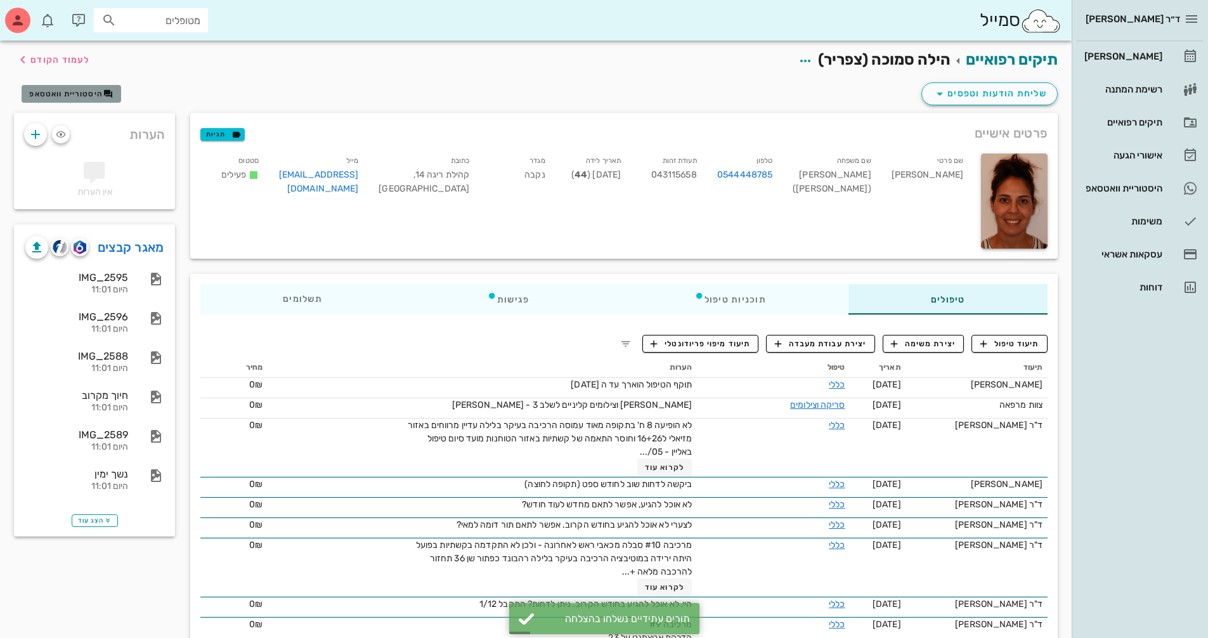
click at [70, 90] on span "היסטוריית וואטסאפ" at bounding box center [66, 93] width 74 height 9
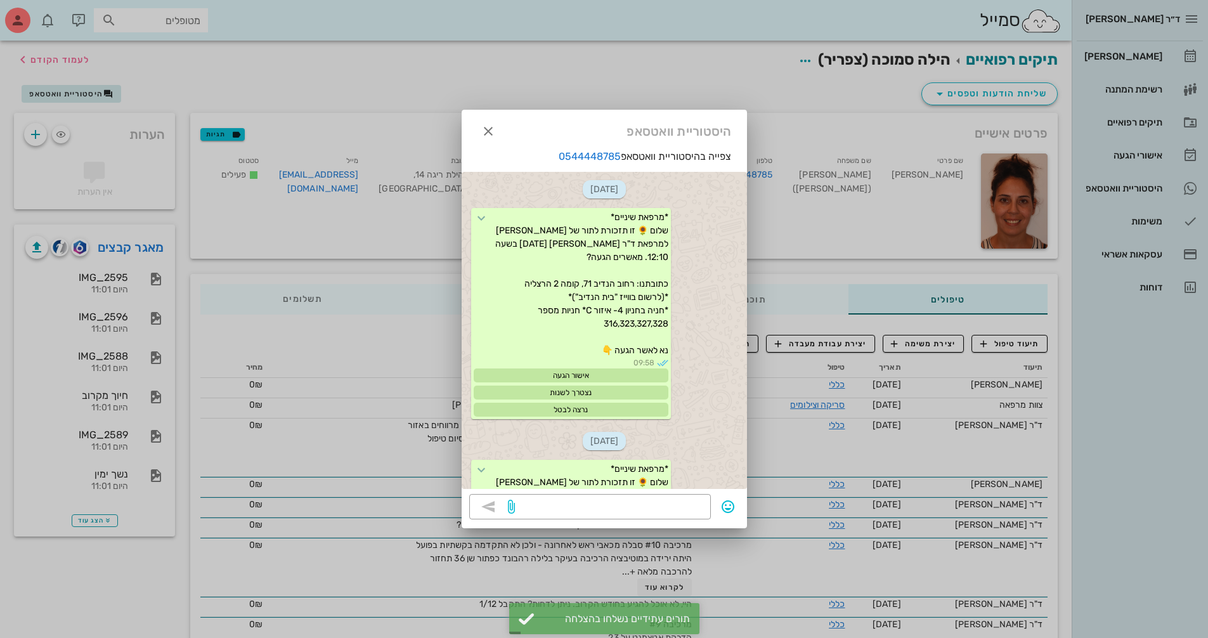
scroll to position [1545, 0]
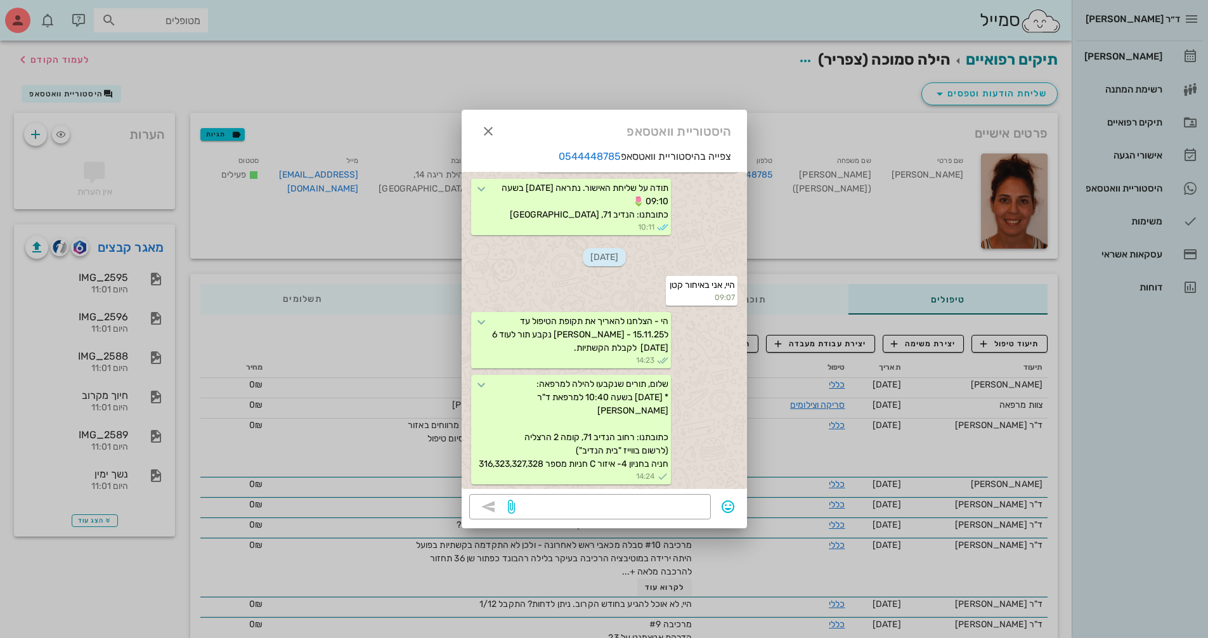
click at [54, 58] on div at bounding box center [604, 319] width 1208 height 638
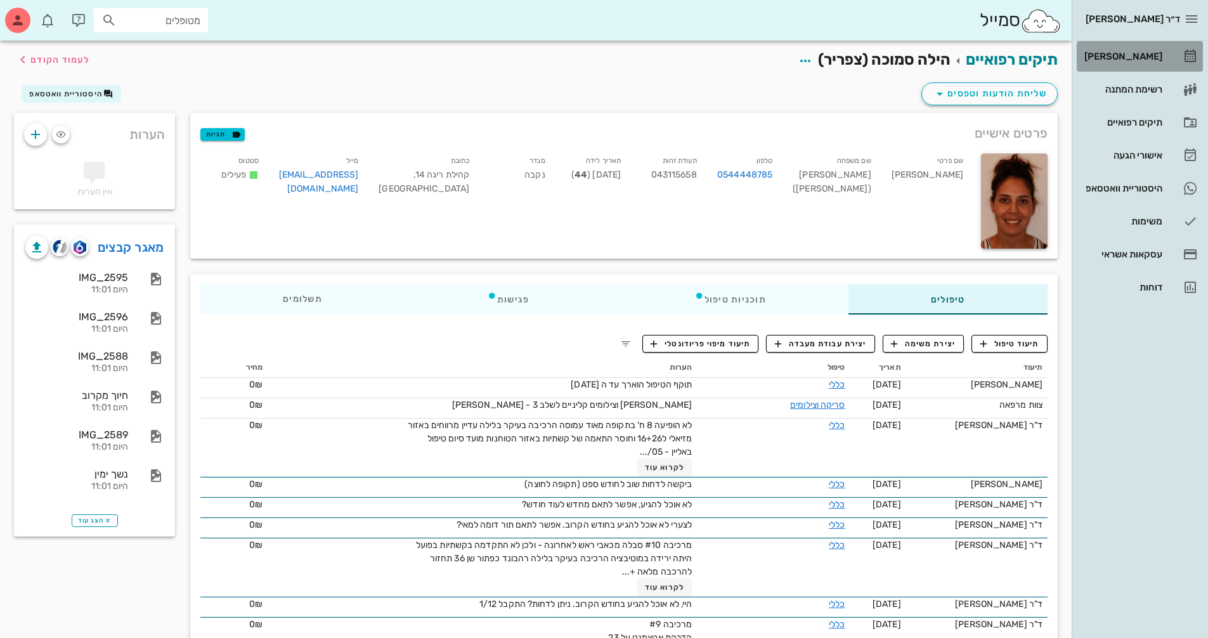
click at [1146, 57] on div "[PERSON_NAME]" at bounding box center [1122, 56] width 81 height 10
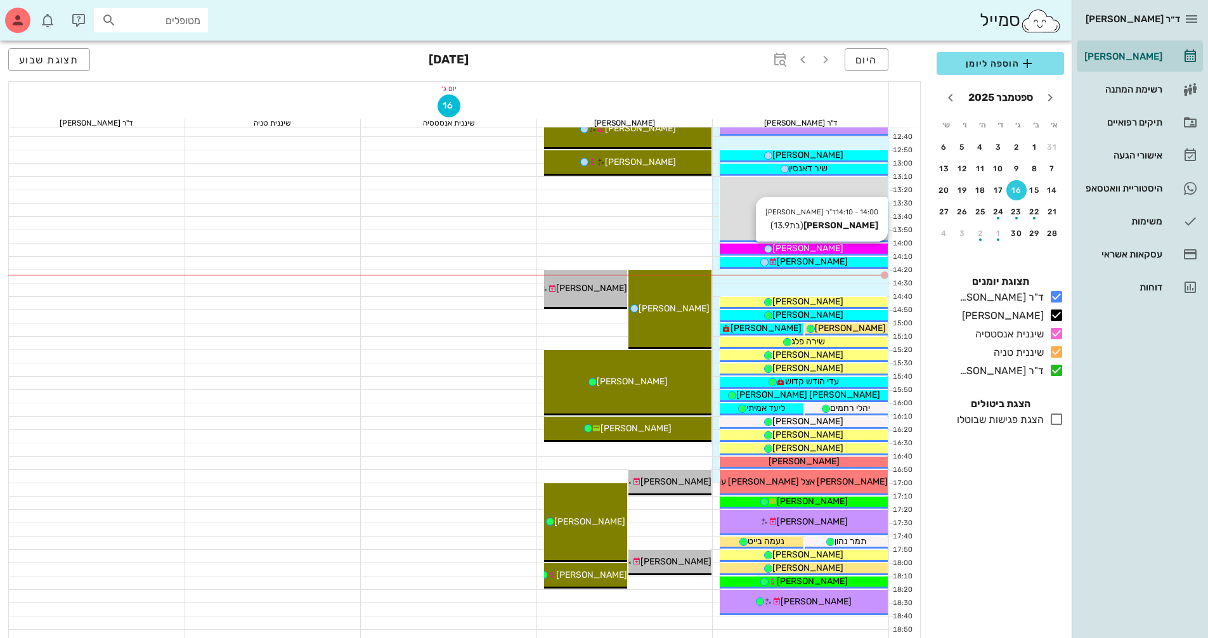
scroll to position [507, 0]
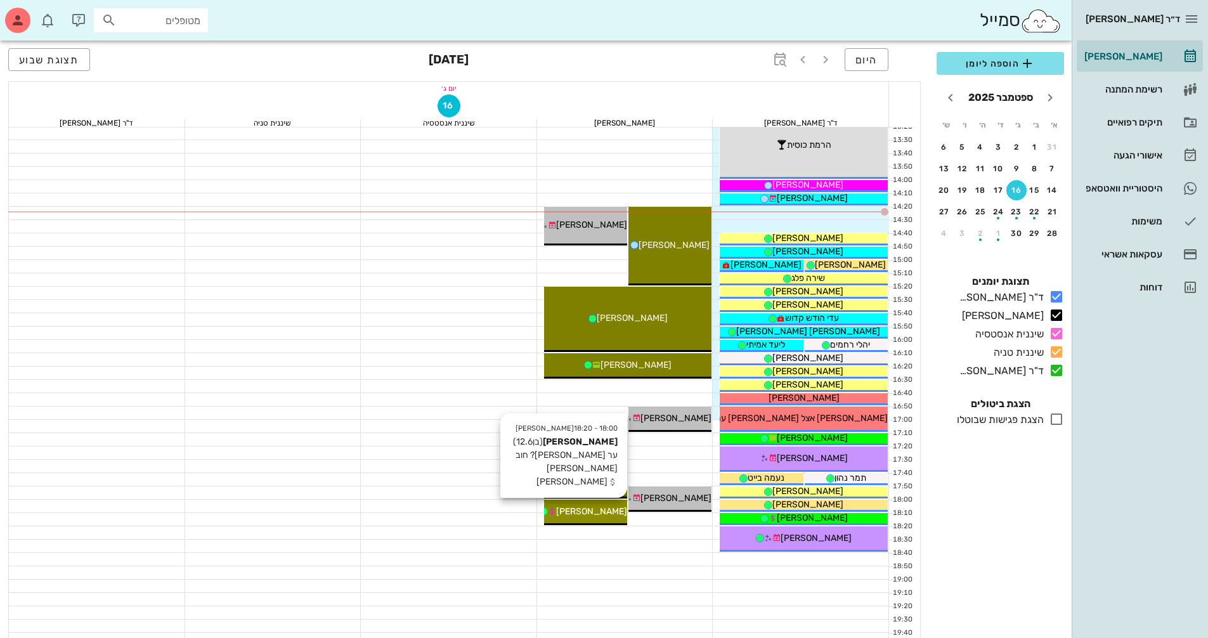
click at [586, 509] on span "[PERSON_NAME]" at bounding box center [591, 511] width 71 height 11
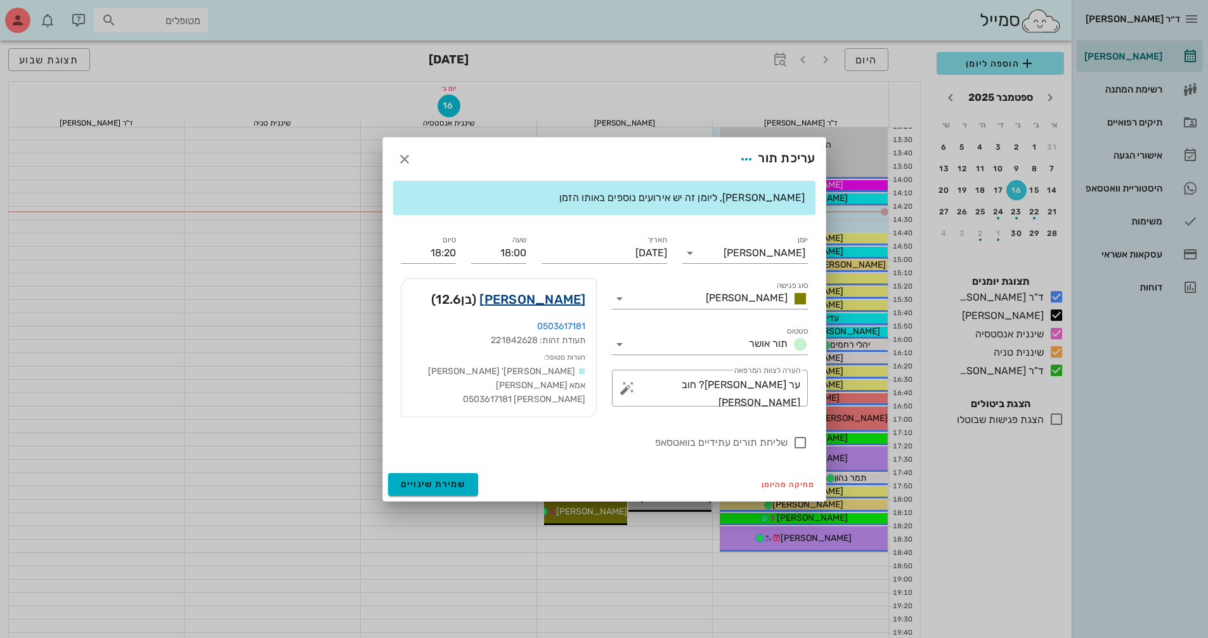
click at [559, 298] on link "[PERSON_NAME]" at bounding box center [532, 299] width 106 height 20
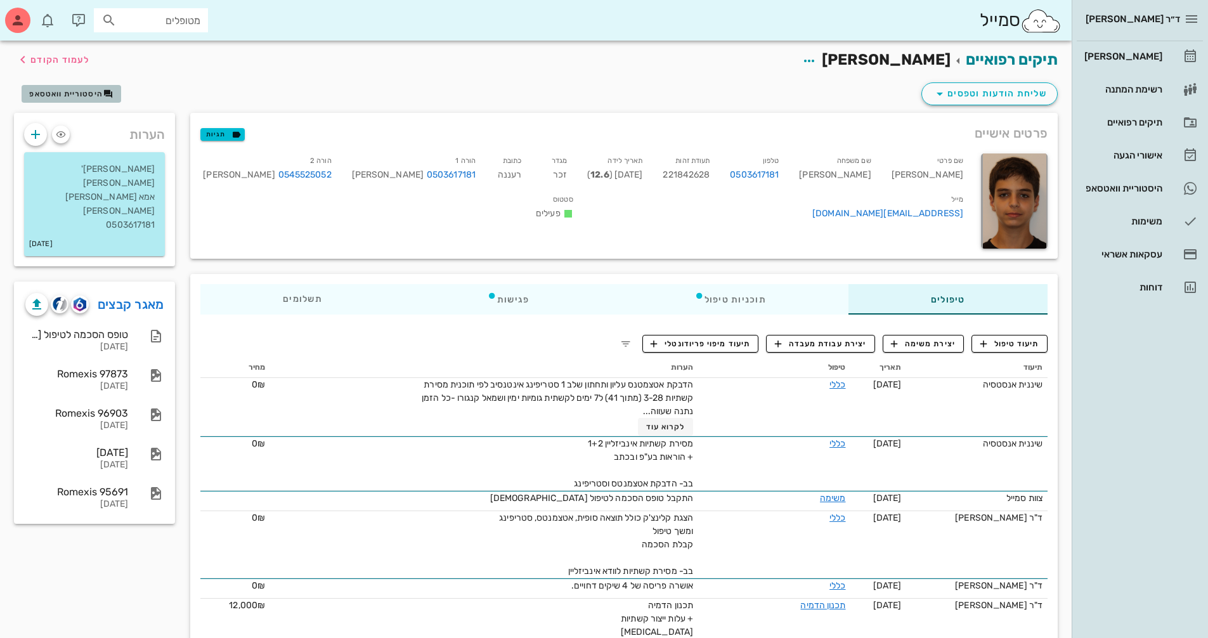
click at [82, 89] on span "היסטוריית וואטסאפ" at bounding box center [66, 93] width 74 height 9
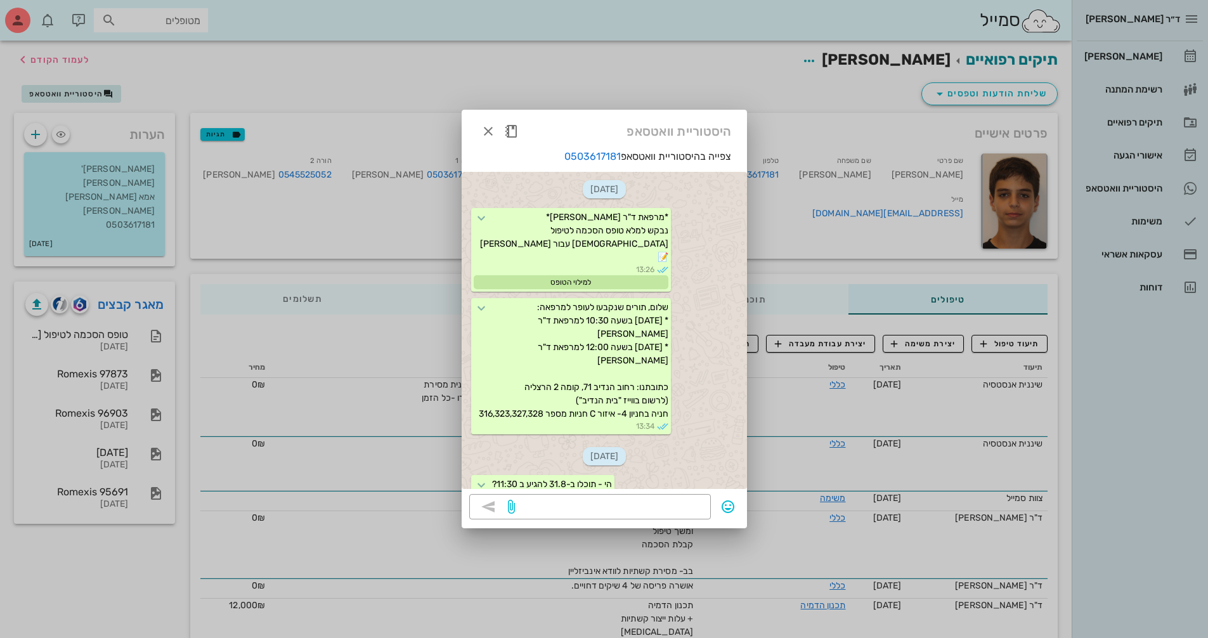
scroll to position [2593, 0]
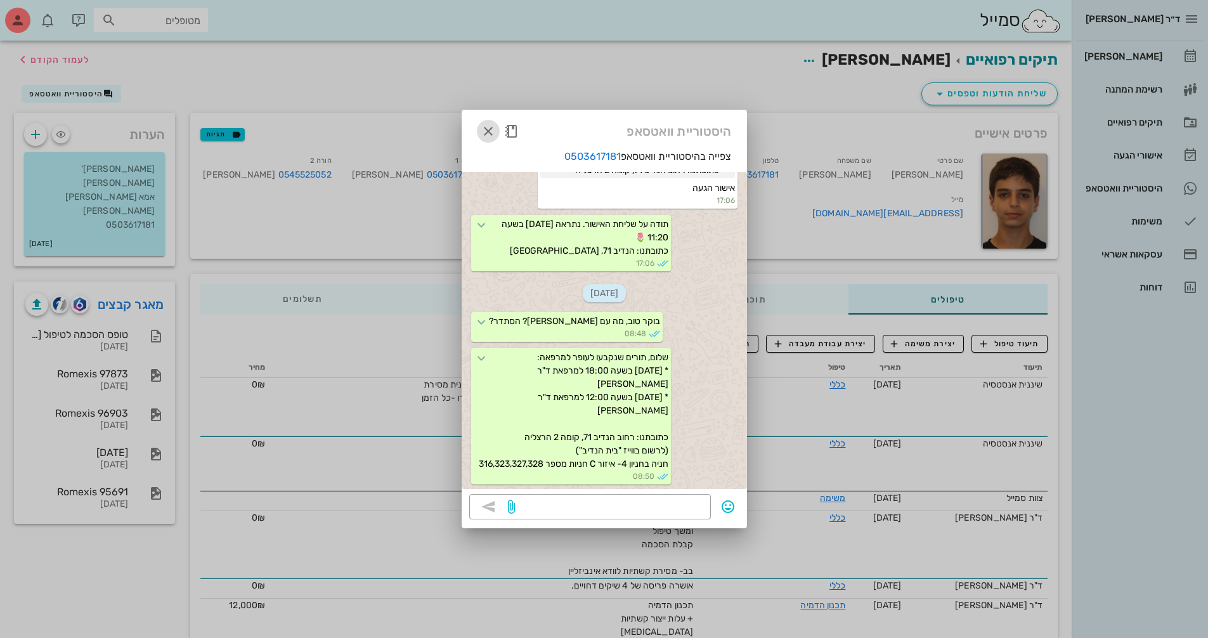
click at [488, 136] on icon "button" at bounding box center [488, 131] width 15 height 15
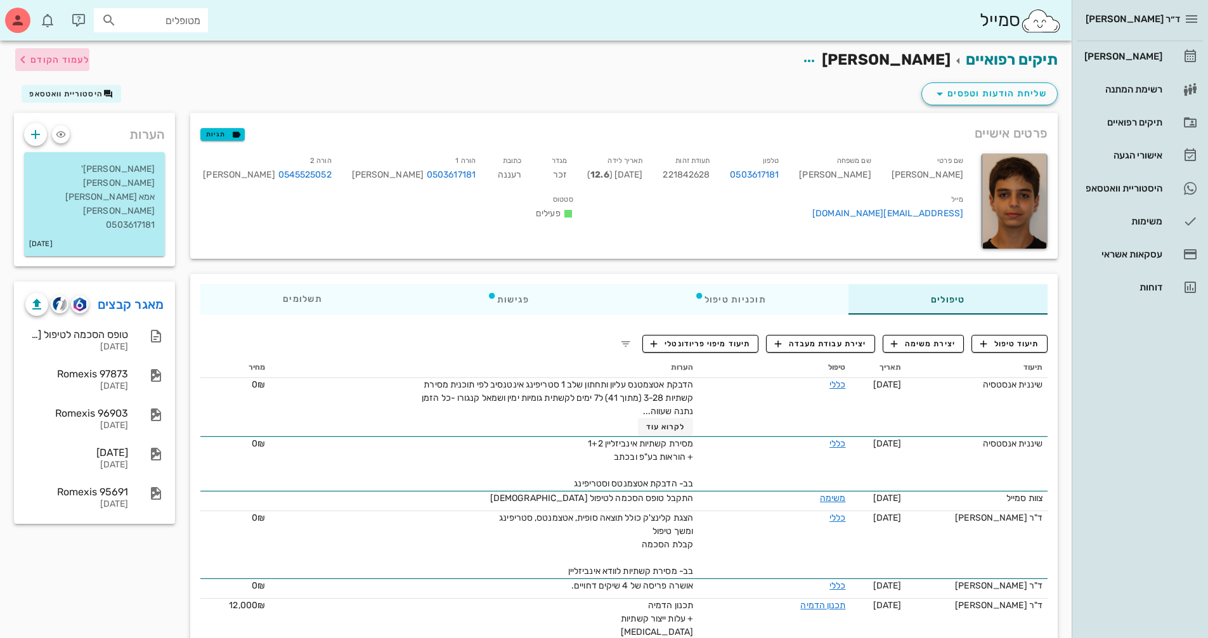
click at [75, 63] on span "לעמוד הקודם" at bounding box center [59, 60] width 59 height 11
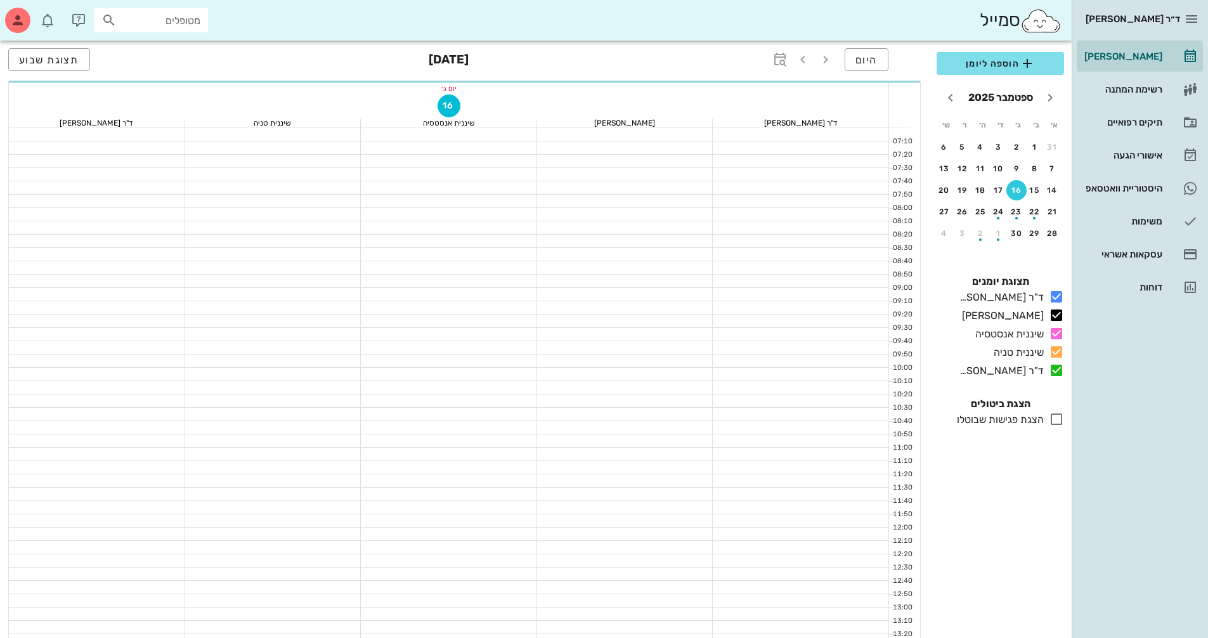
scroll to position [507, 0]
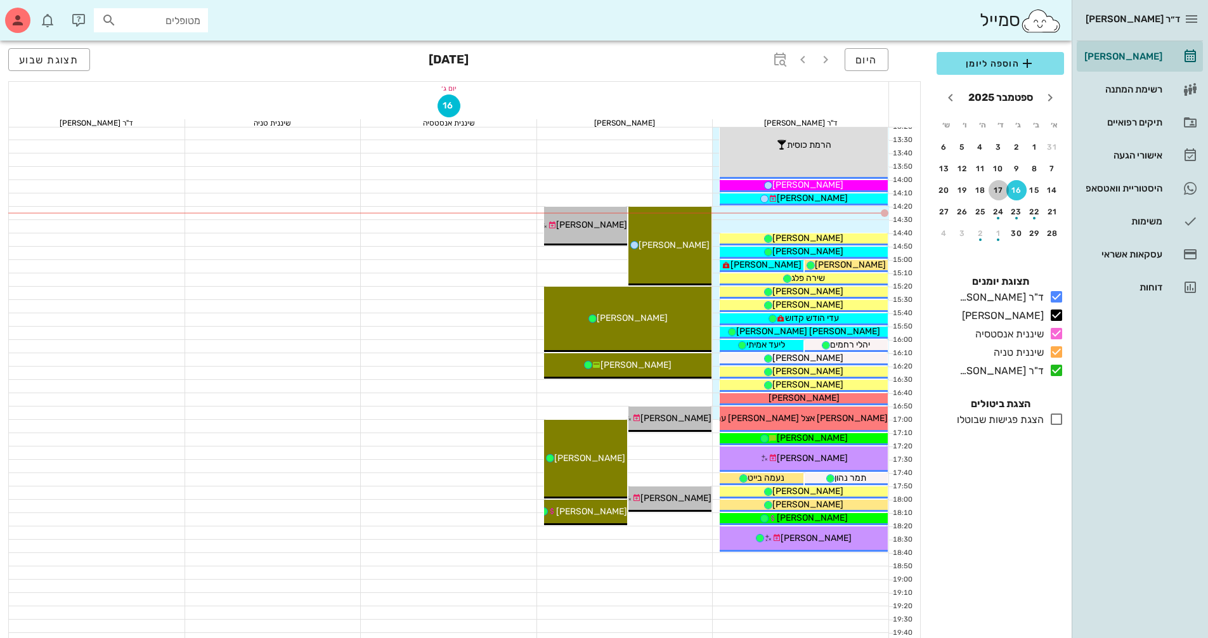
click at [1001, 193] on div "17" at bounding box center [999, 190] width 20 height 9
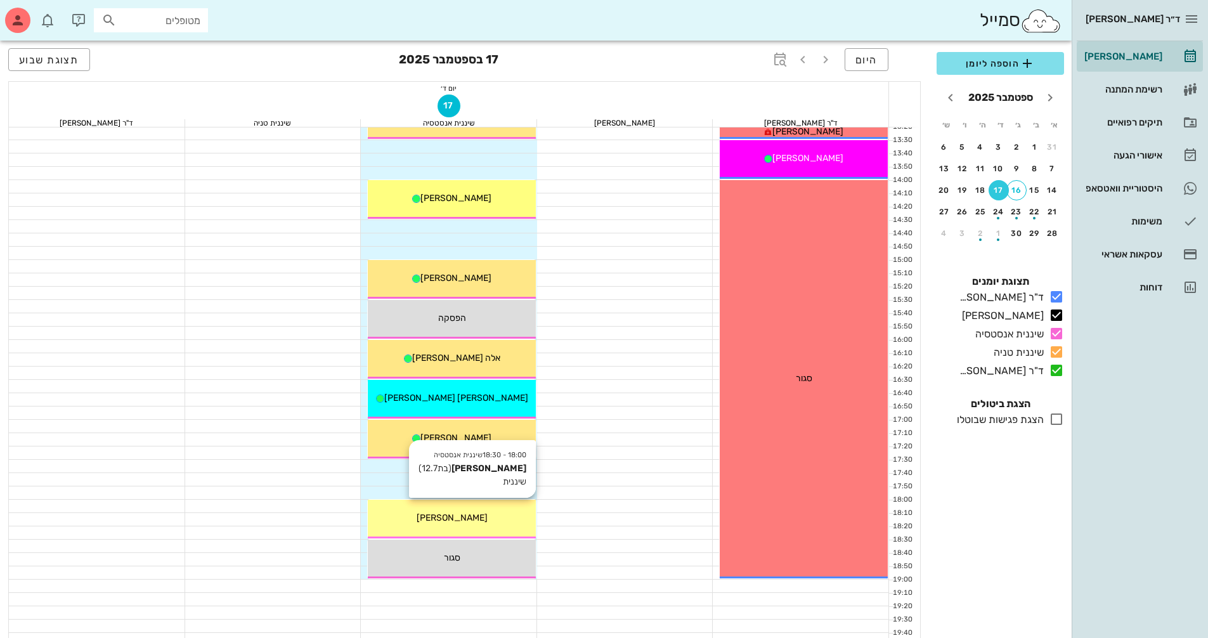
click at [465, 520] on span "[PERSON_NAME]" at bounding box center [452, 517] width 71 height 11
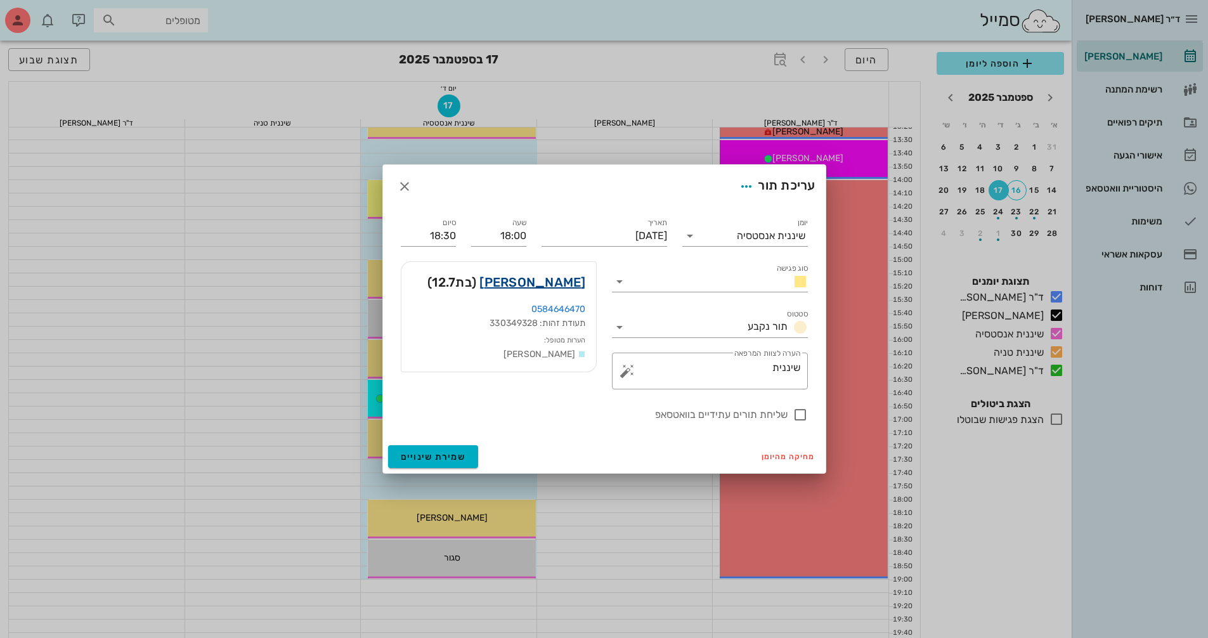
click at [540, 285] on link "תמר נפתלי" at bounding box center [532, 282] width 106 height 20
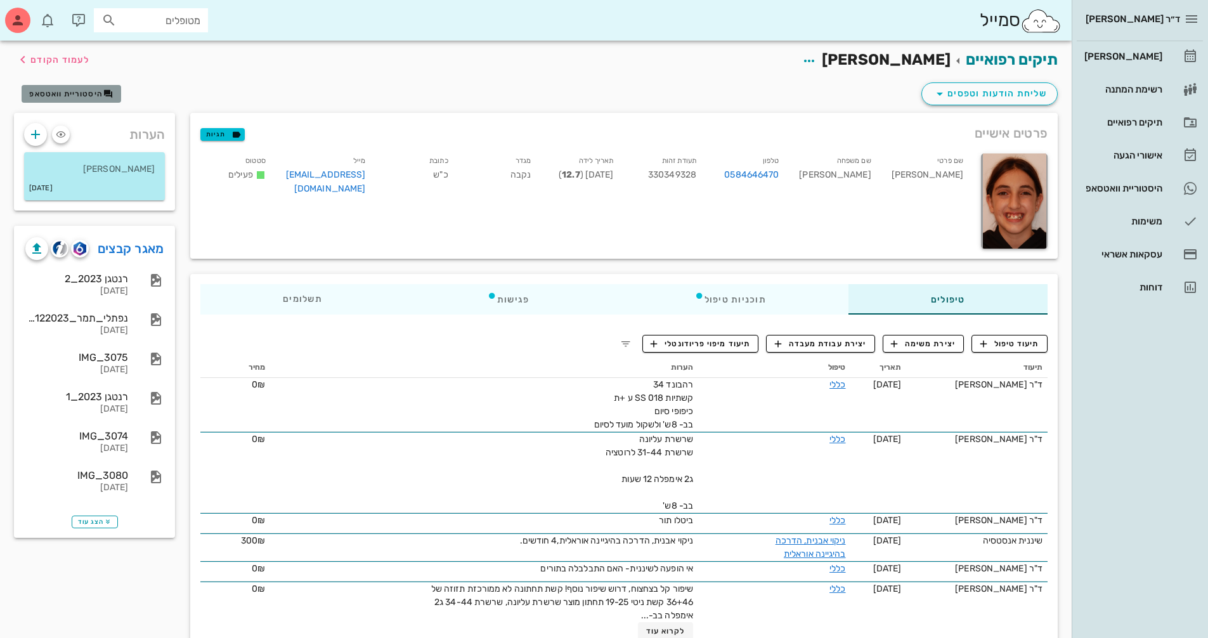
click at [81, 96] on span "היסטוריית וואטסאפ" at bounding box center [66, 93] width 74 height 9
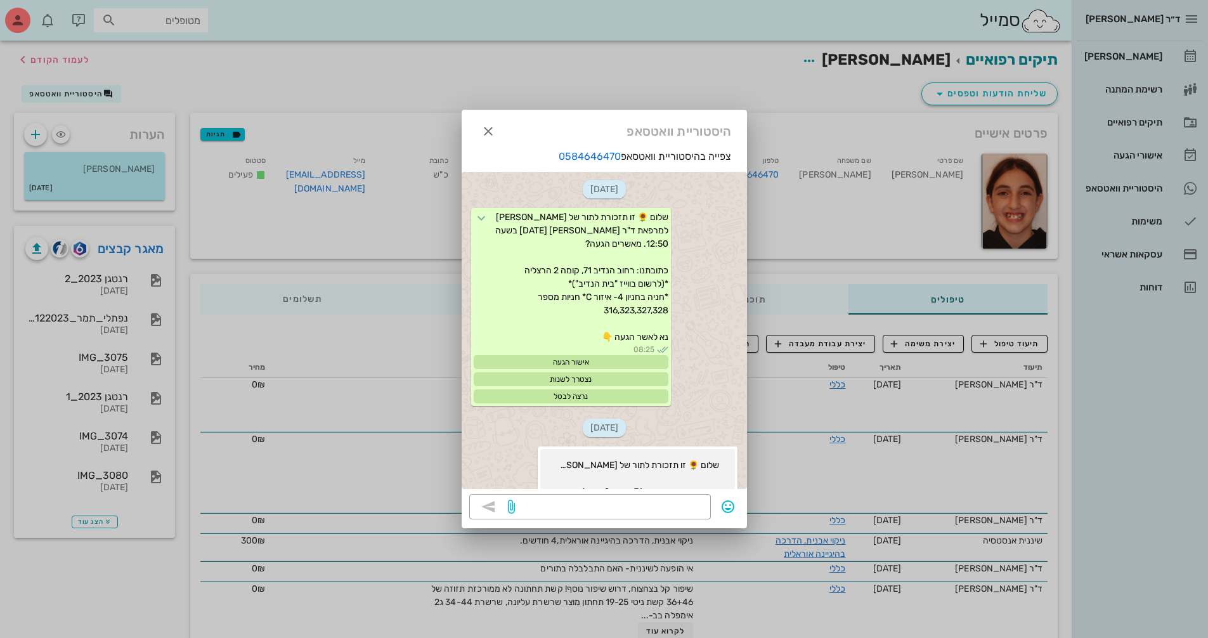
scroll to position [885, 0]
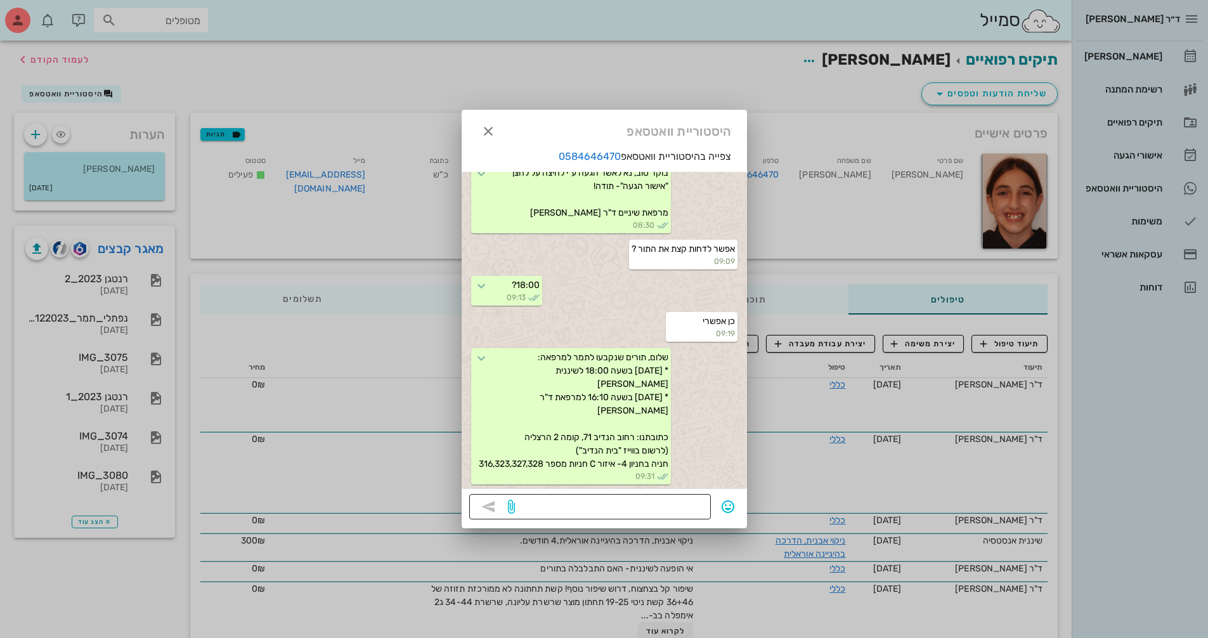
click at [655, 512] on textarea at bounding box center [610, 508] width 186 height 20
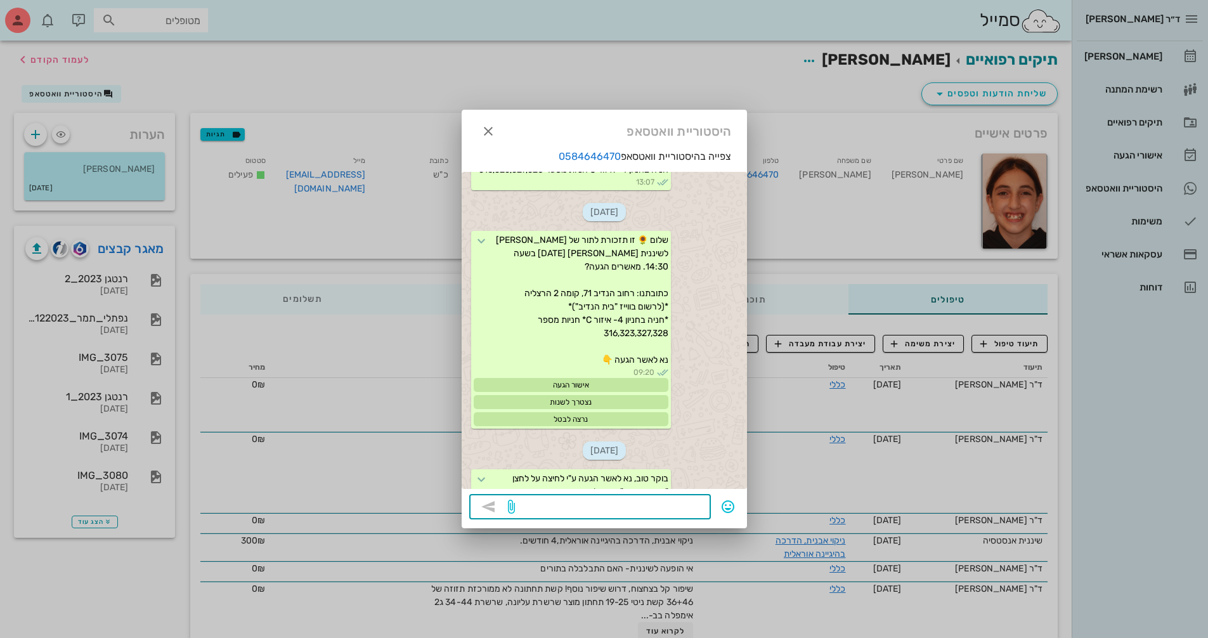
scroll to position [568, 0]
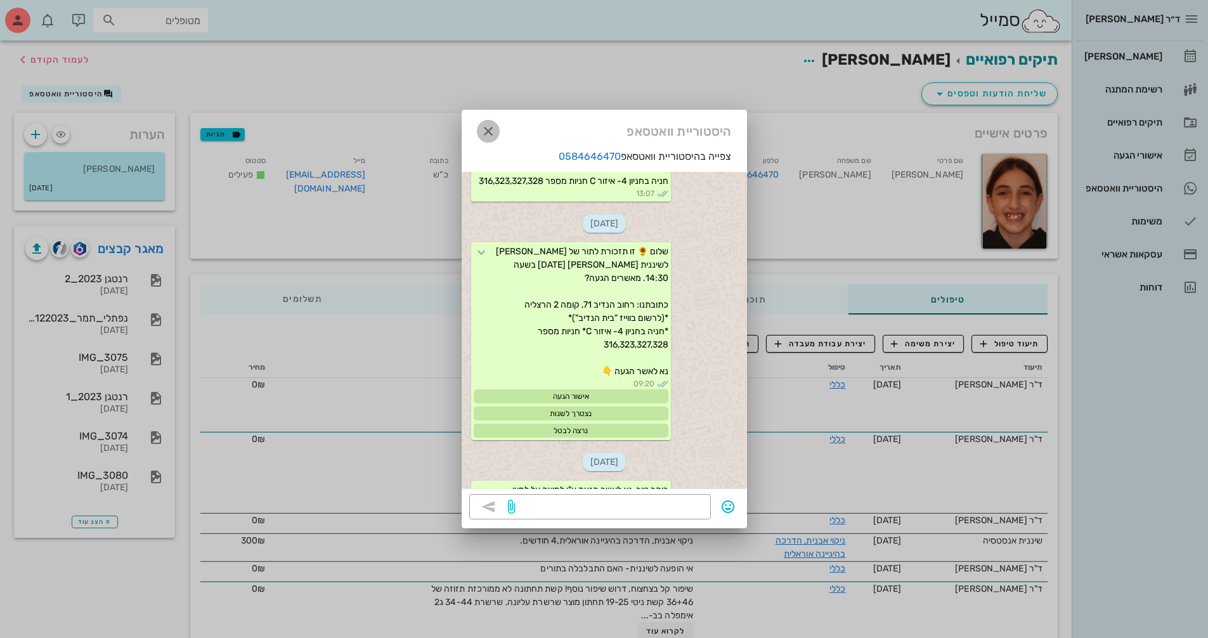
click at [493, 133] on icon "button" at bounding box center [488, 131] width 15 height 15
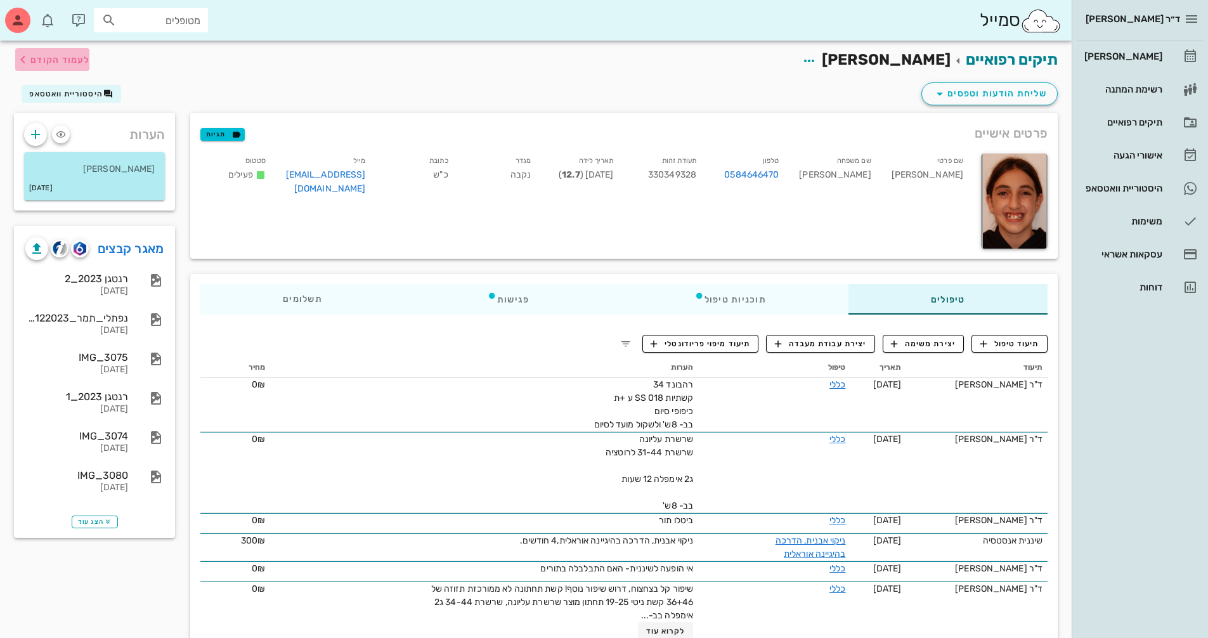
click at [72, 68] on button "לעמוד הקודם" at bounding box center [52, 59] width 74 height 23
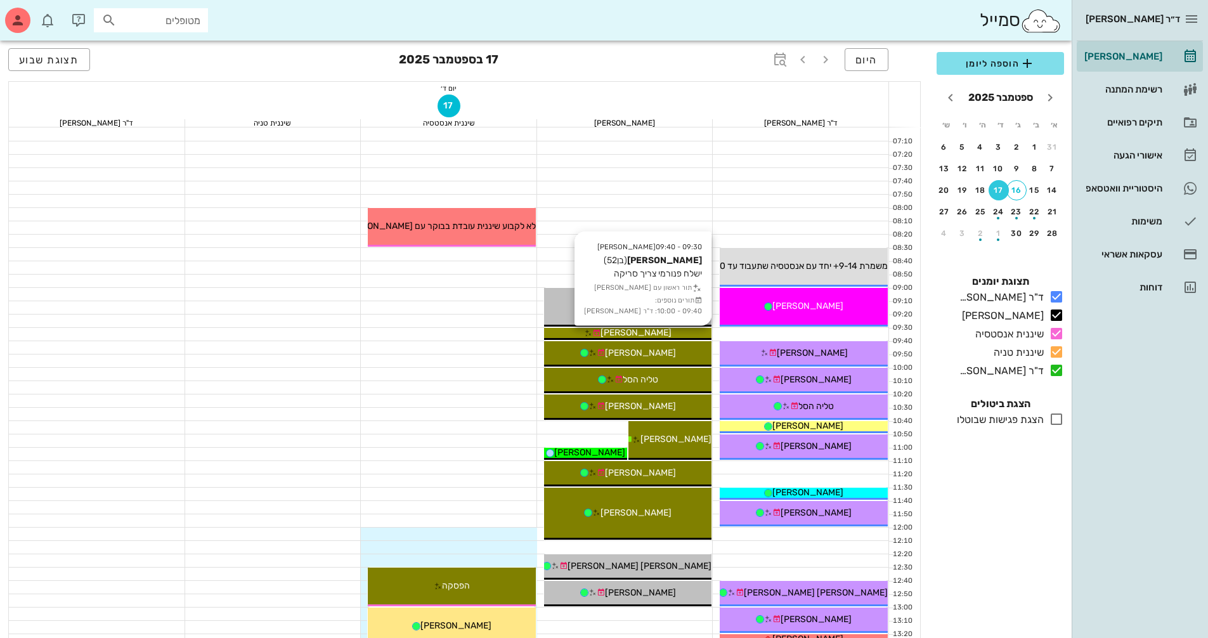
click at [637, 332] on span "[PERSON_NAME]" at bounding box center [635, 332] width 71 height 11
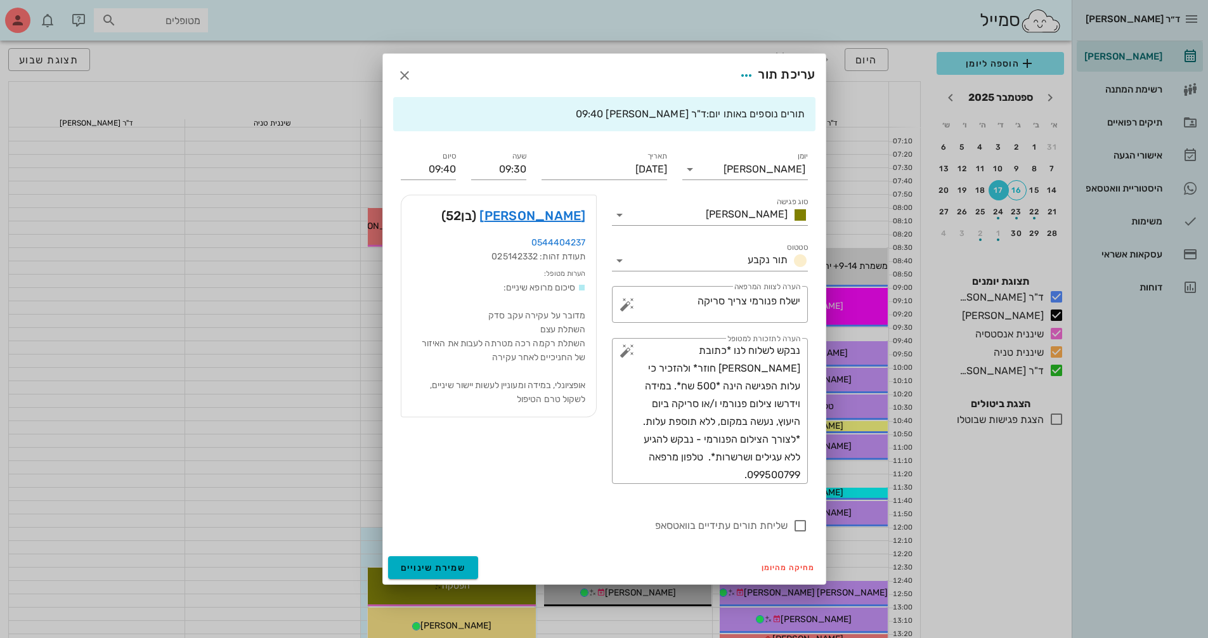
click at [558, 205] on div "רועי בן חיון (בן 52 )" at bounding box center [498, 215] width 195 height 41
click at [561, 213] on link "רועי בן חיון" at bounding box center [532, 215] width 106 height 20
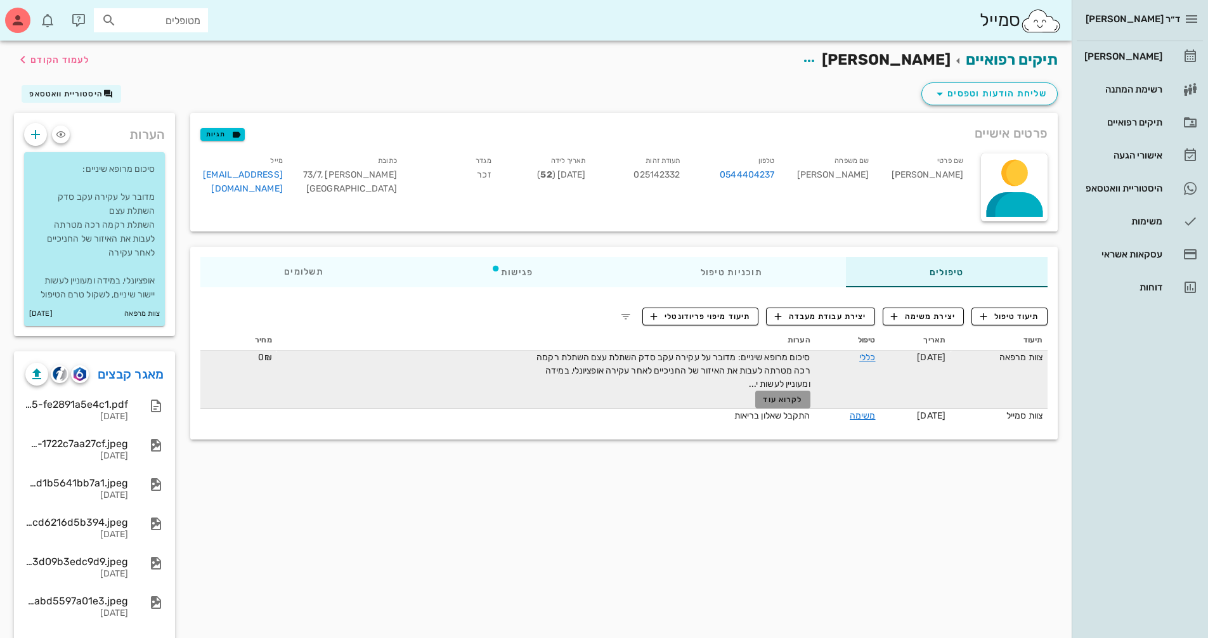
click at [765, 404] on button "לקרוא עוד" at bounding box center [782, 400] width 55 height 18
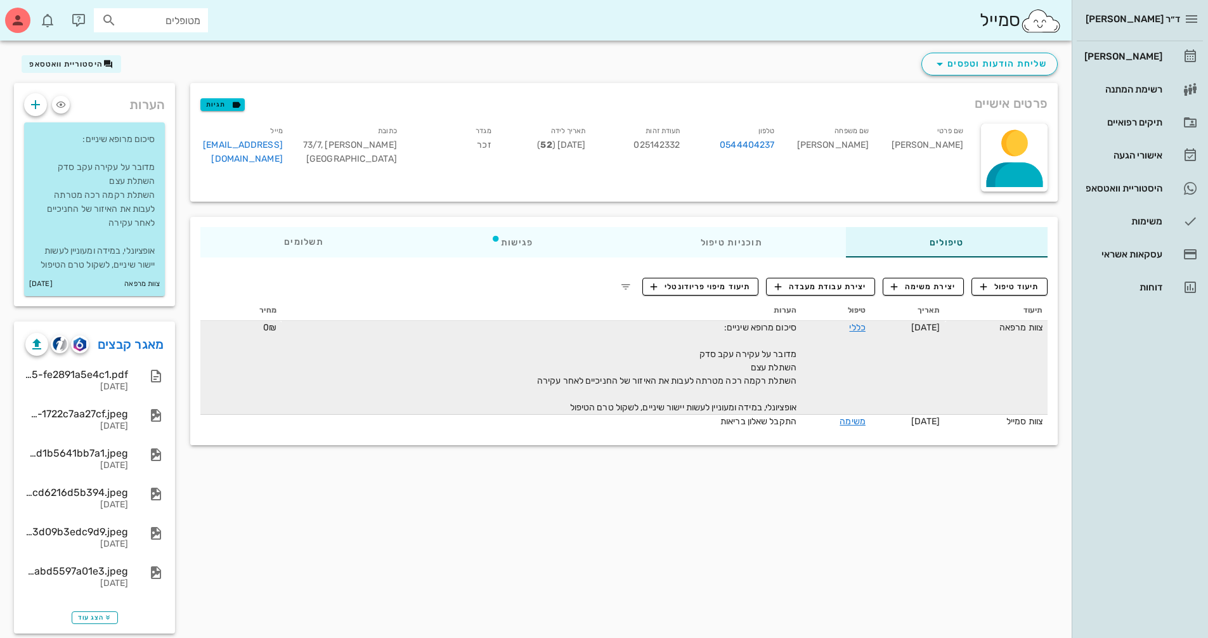
scroll to position [46, 0]
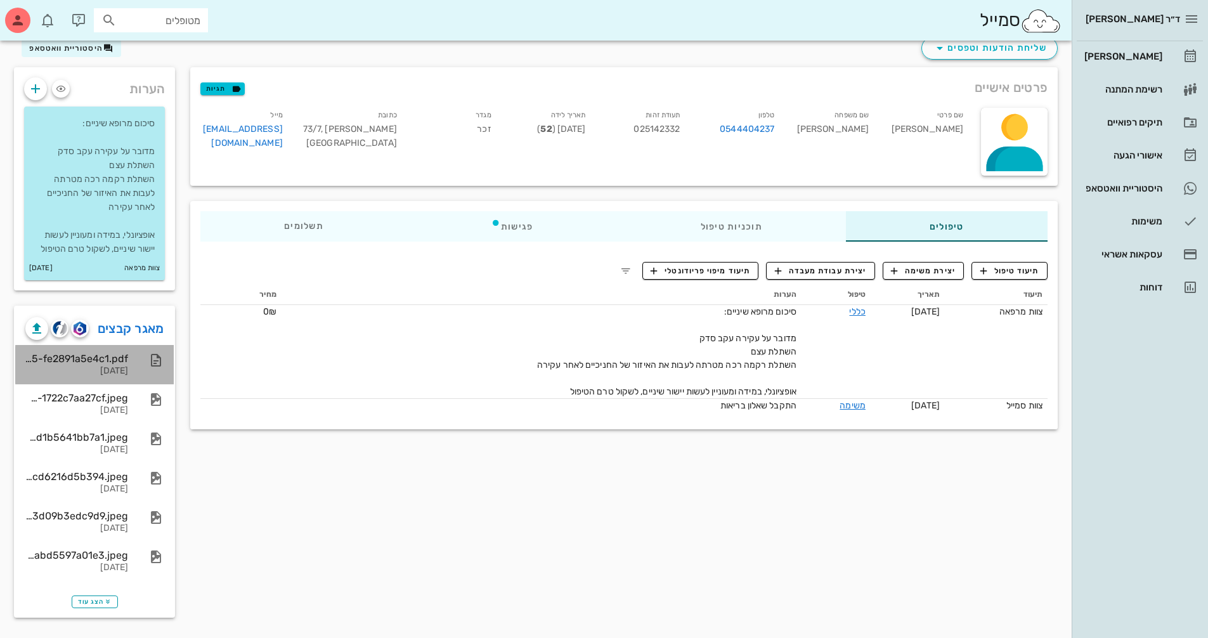
click at [110, 370] on div "[DATE]" at bounding box center [76, 371] width 103 height 11
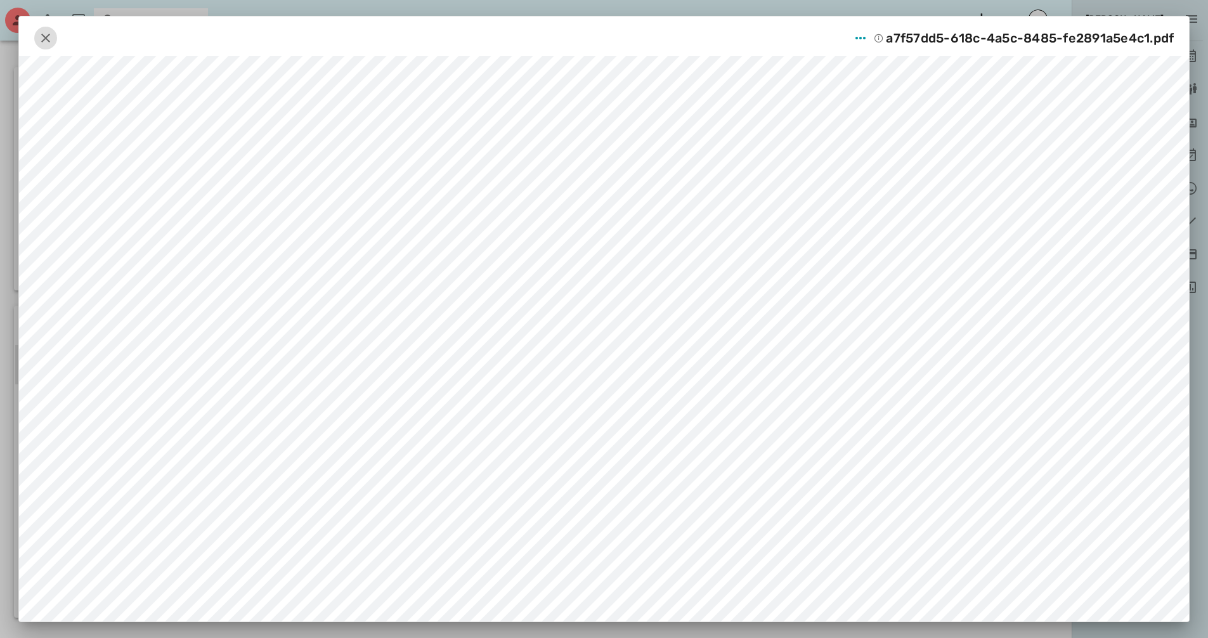
drag, startPoint x: 55, startPoint y: 38, endPoint x: 207, endPoint y: 0, distance: 156.3
click at [53, 38] on icon "button" at bounding box center [45, 37] width 15 height 15
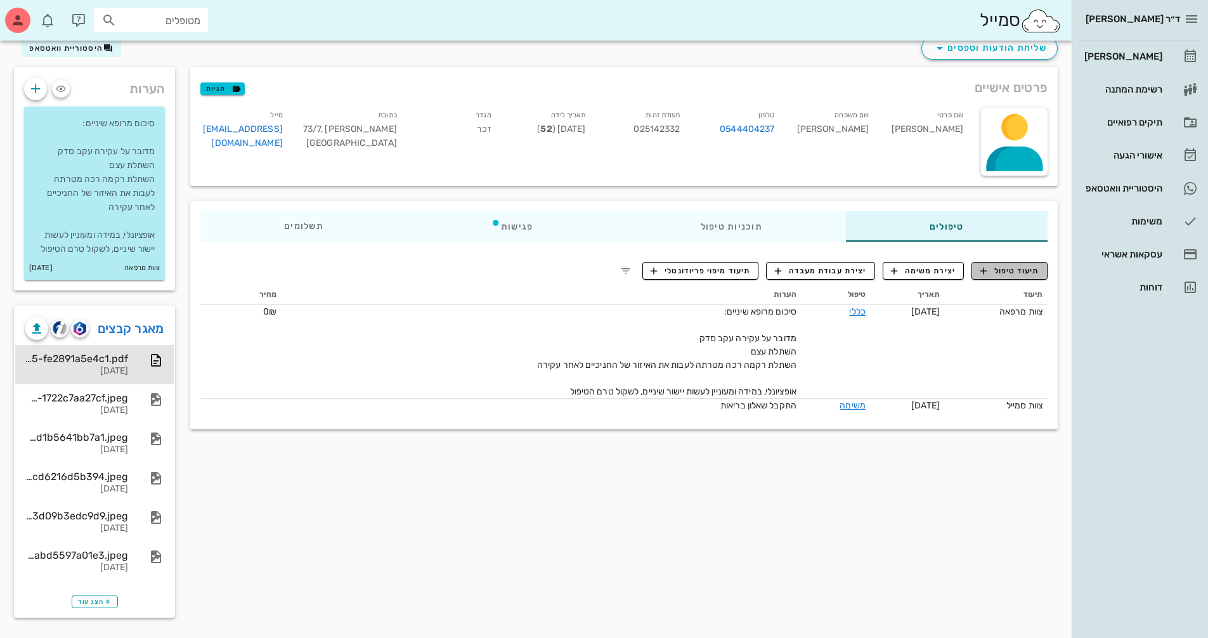
click at [1006, 272] on span "תיעוד טיפול" at bounding box center [1009, 270] width 59 height 11
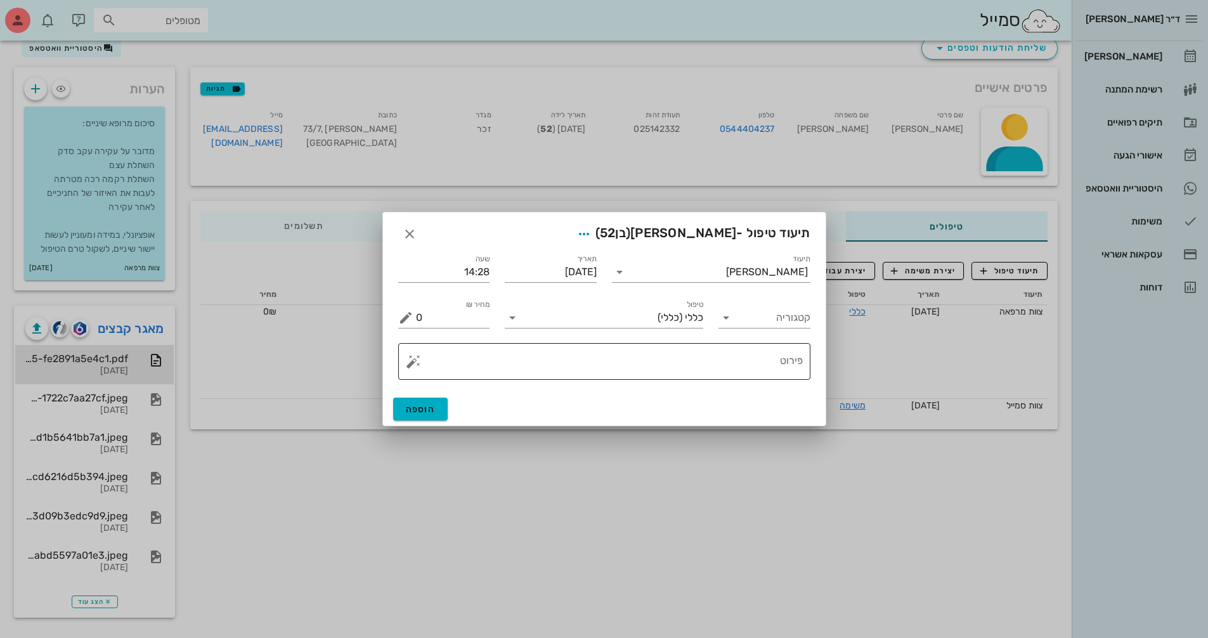
click at [718, 369] on textarea "פירוט" at bounding box center [609, 364] width 387 height 30
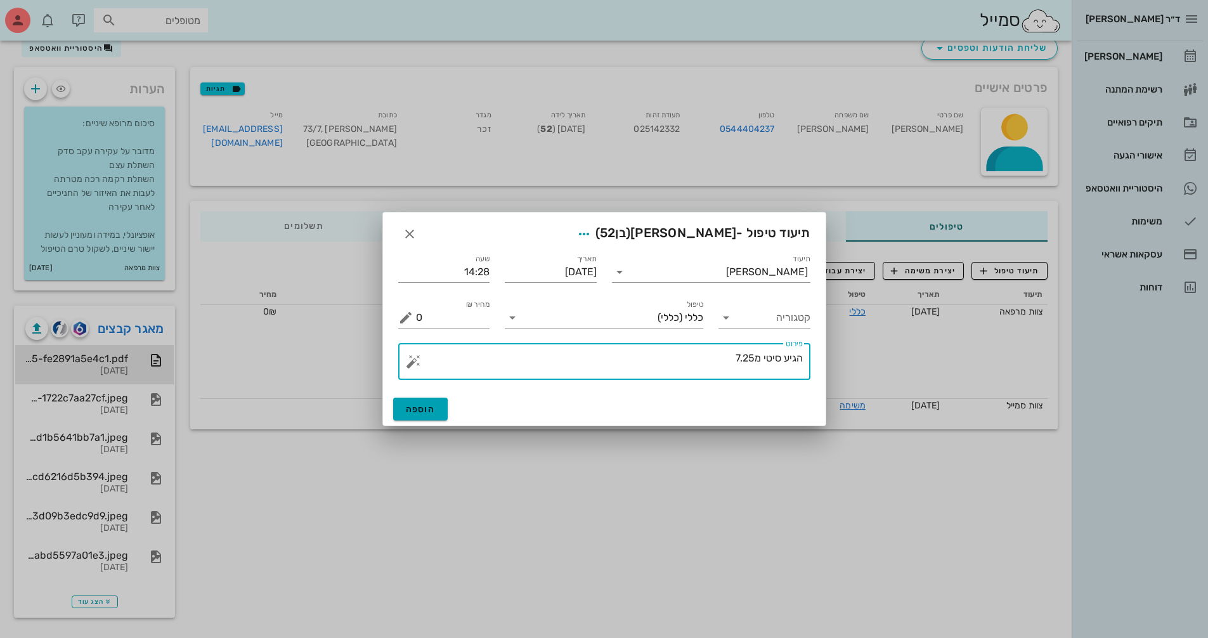
type textarea "הגיע סיטי מ7.25"
click at [441, 408] on button "הוספה" at bounding box center [420, 409] width 55 height 23
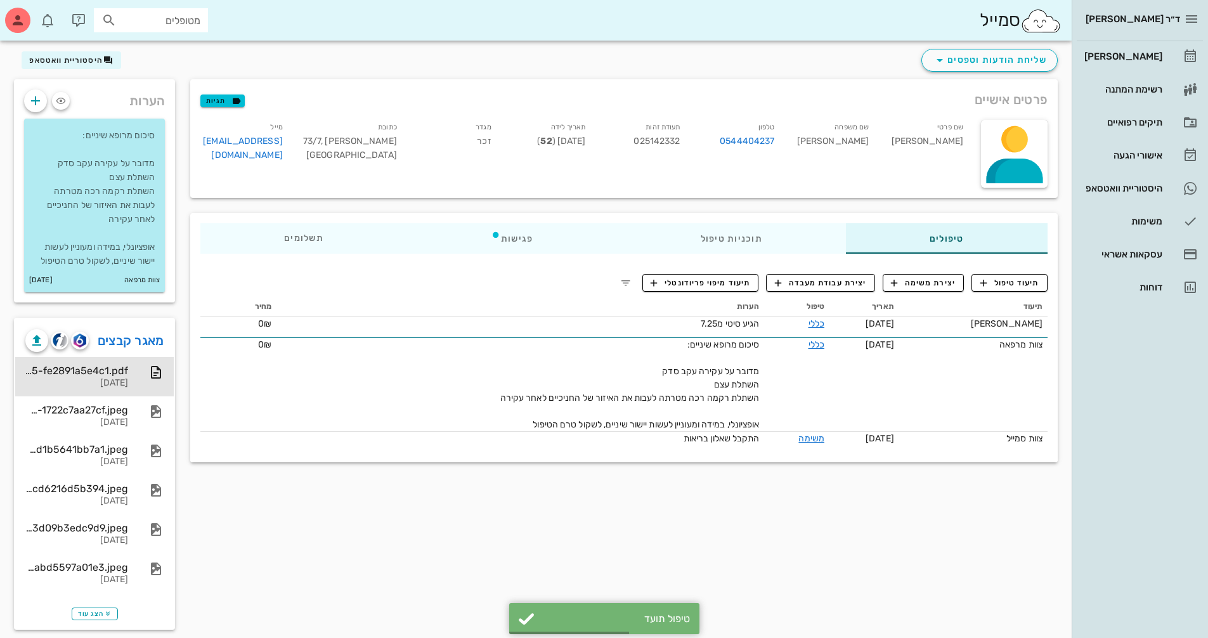
scroll to position [0, 0]
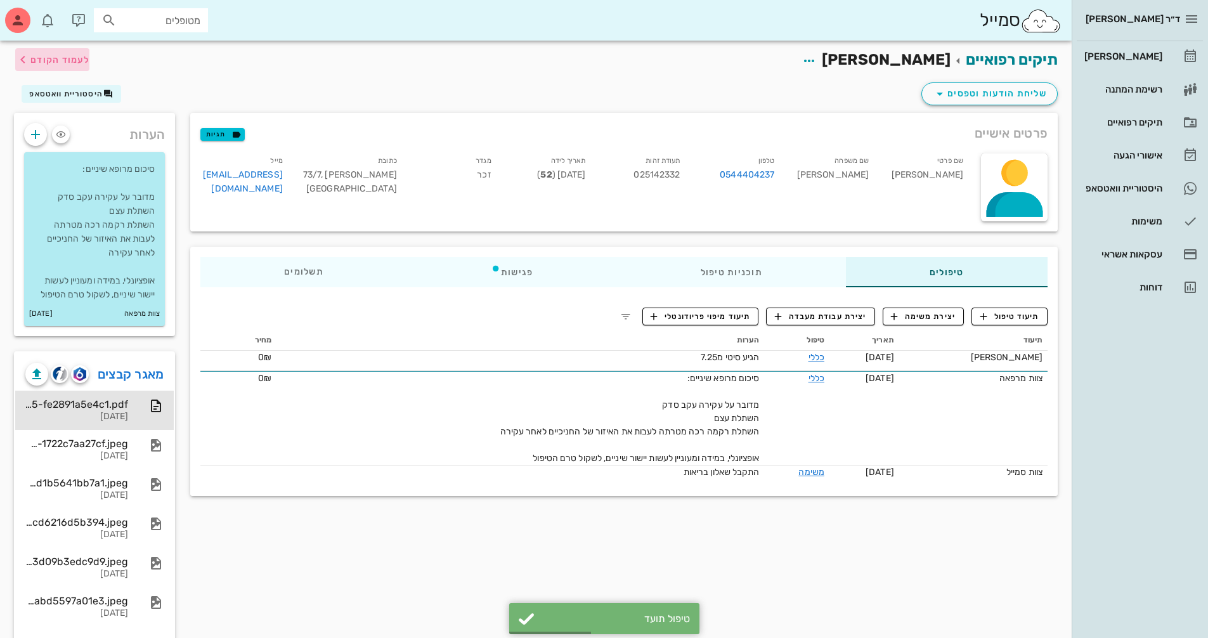
click at [74, 67] on span "לעמוד הקודם" at bounding box center [52, 59] width 74 height 15
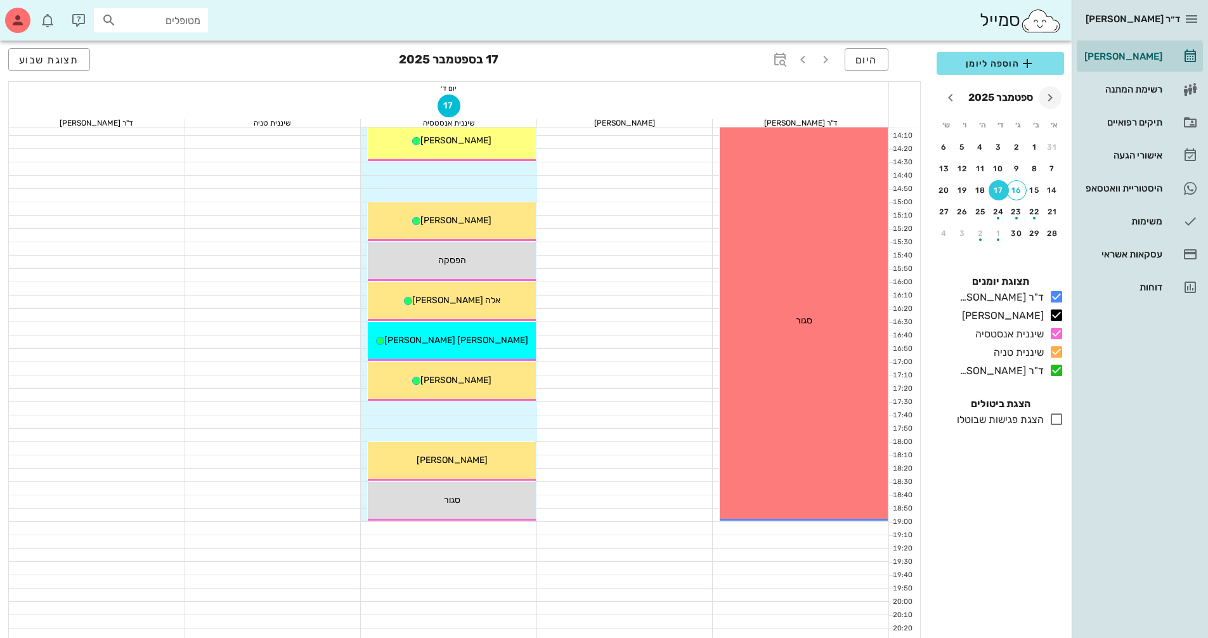
scroll to position [571, 0]
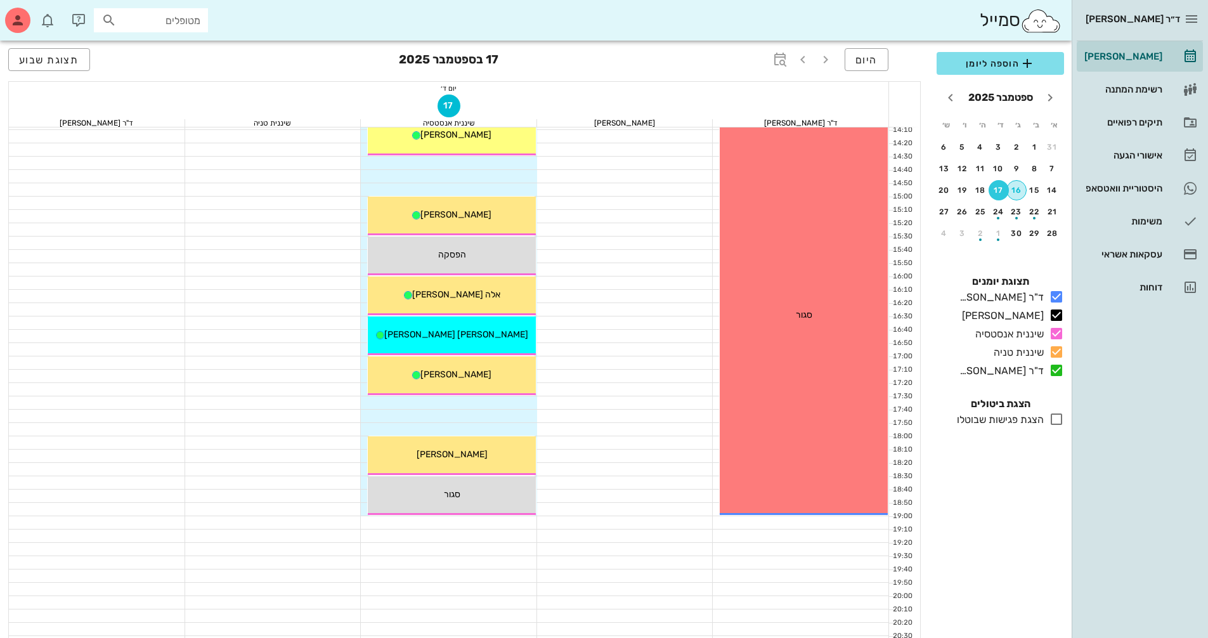
click at [1016, 192] on div "16" at bounding box center [1016, 190] width 19 height 9
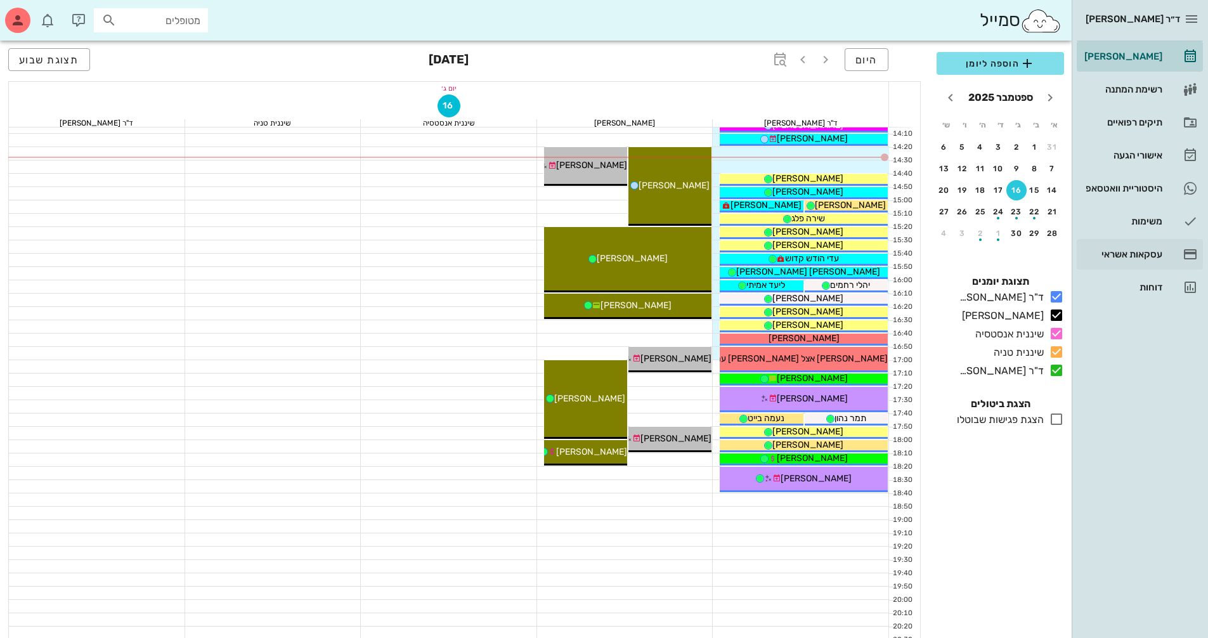
scroll to position [545, 0]
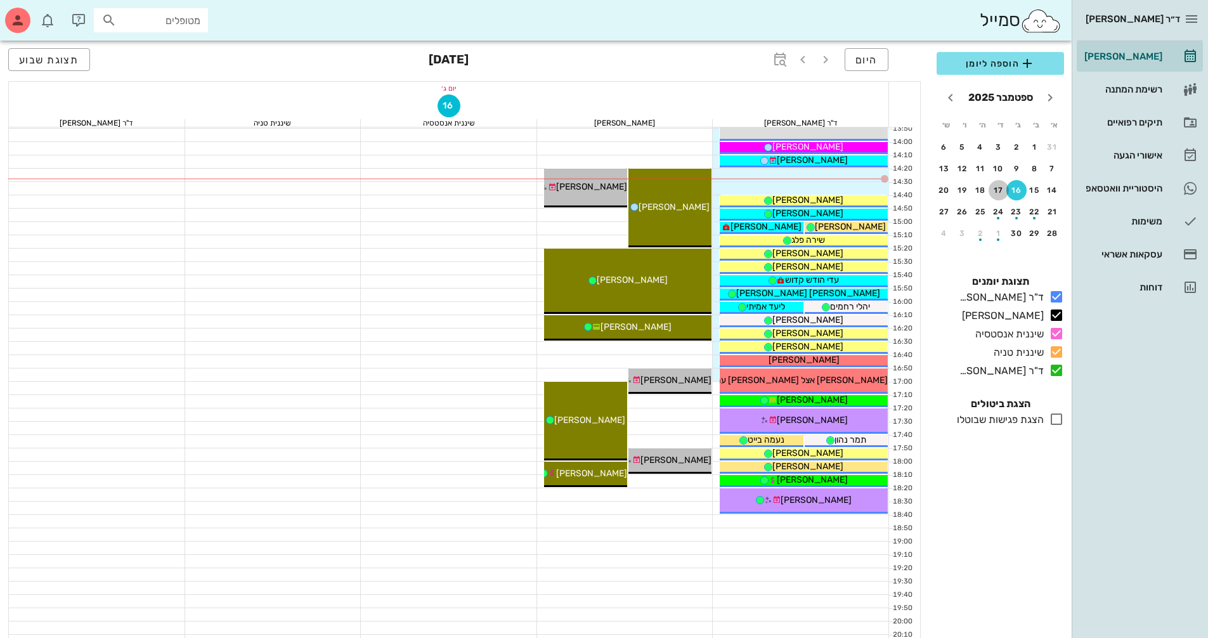
click at [994, 193] on div "17" at bounding box center [999, 190] width 20 height 9
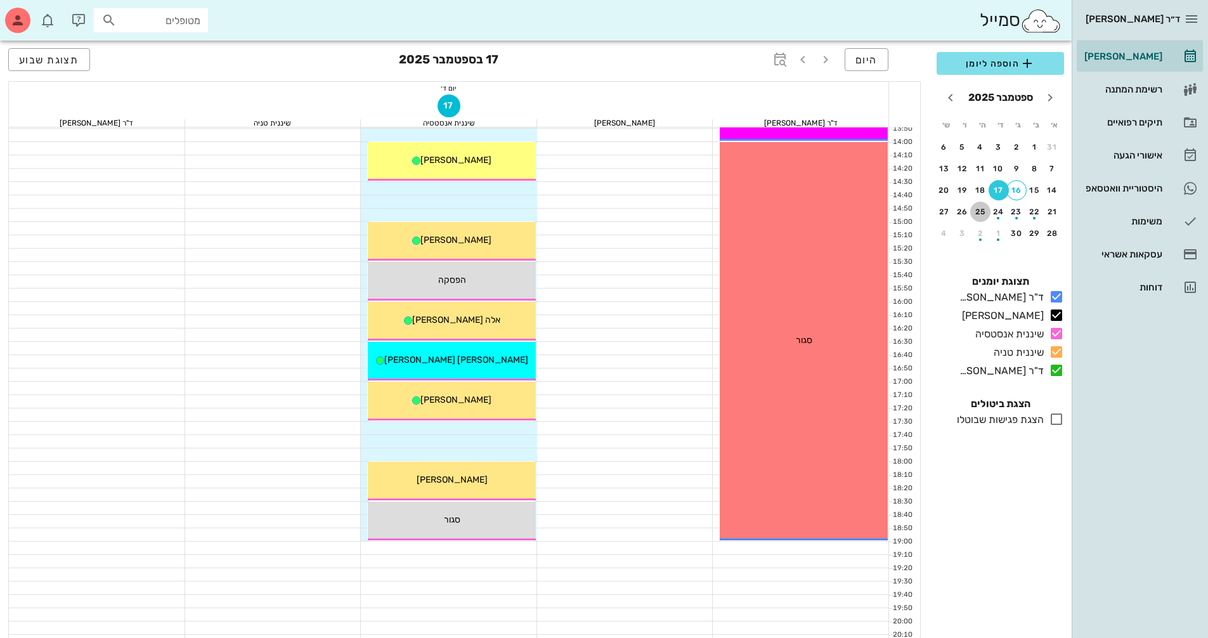
click at [983, 221] on button "25" at bounding box center [980, 212] width 20 height 20
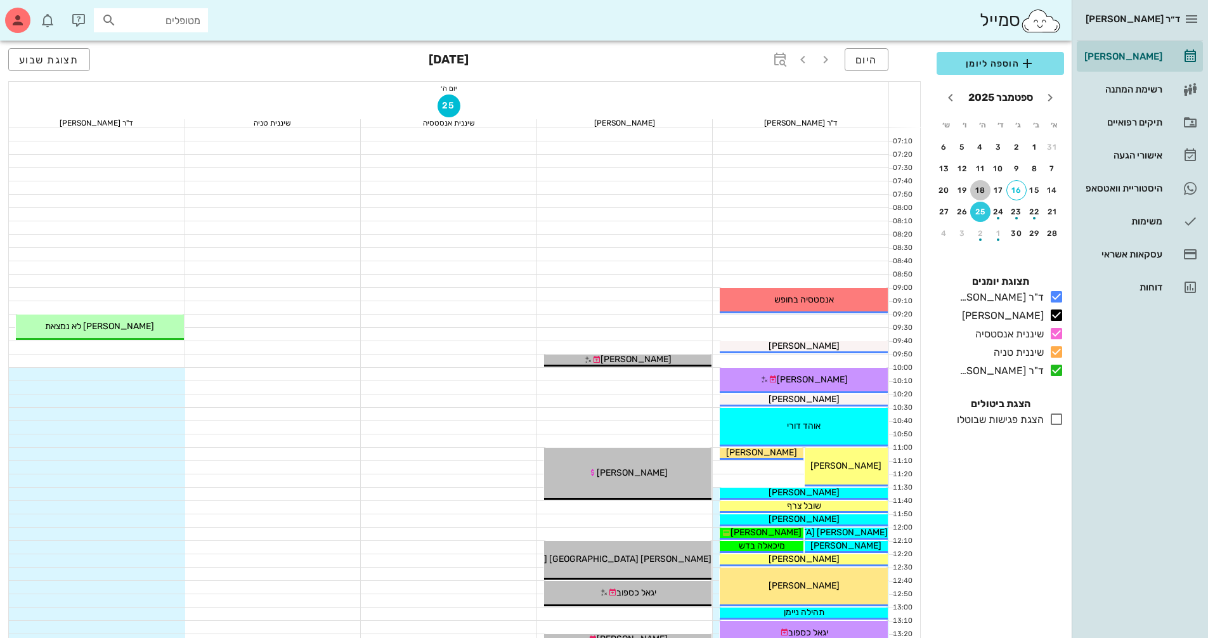
click at [983, 193] on div "18" at bounding box center [980, 190] width 20 height 9
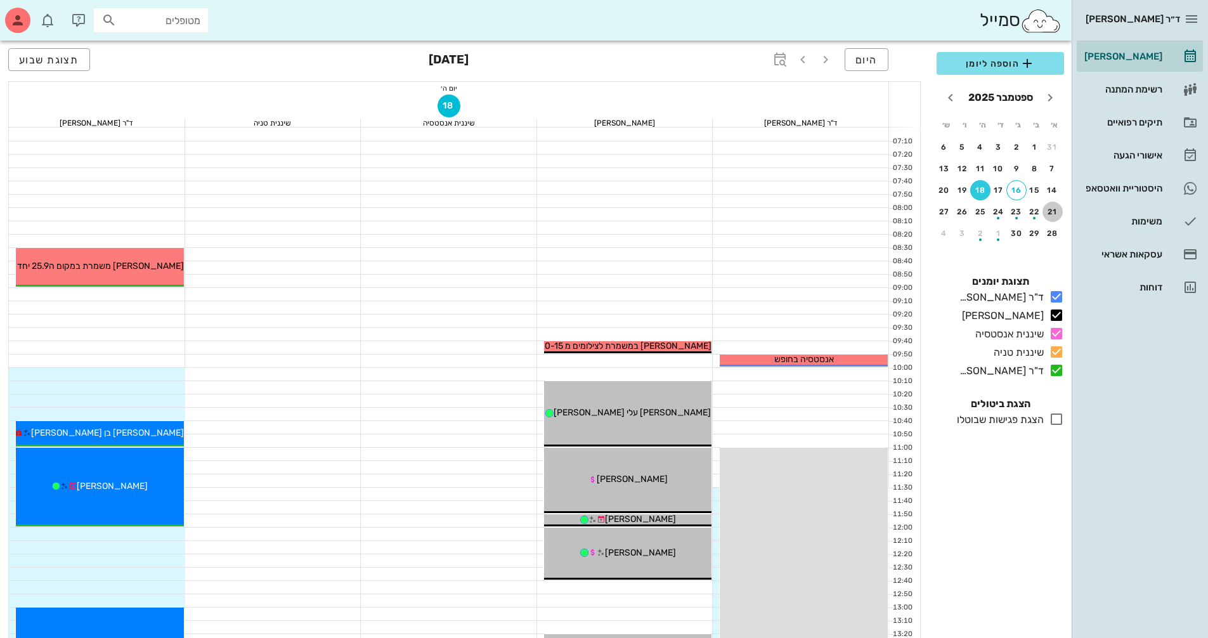
click at [1051, 218] on button "21" at bounding box center [1052, 212] width 20 height 20
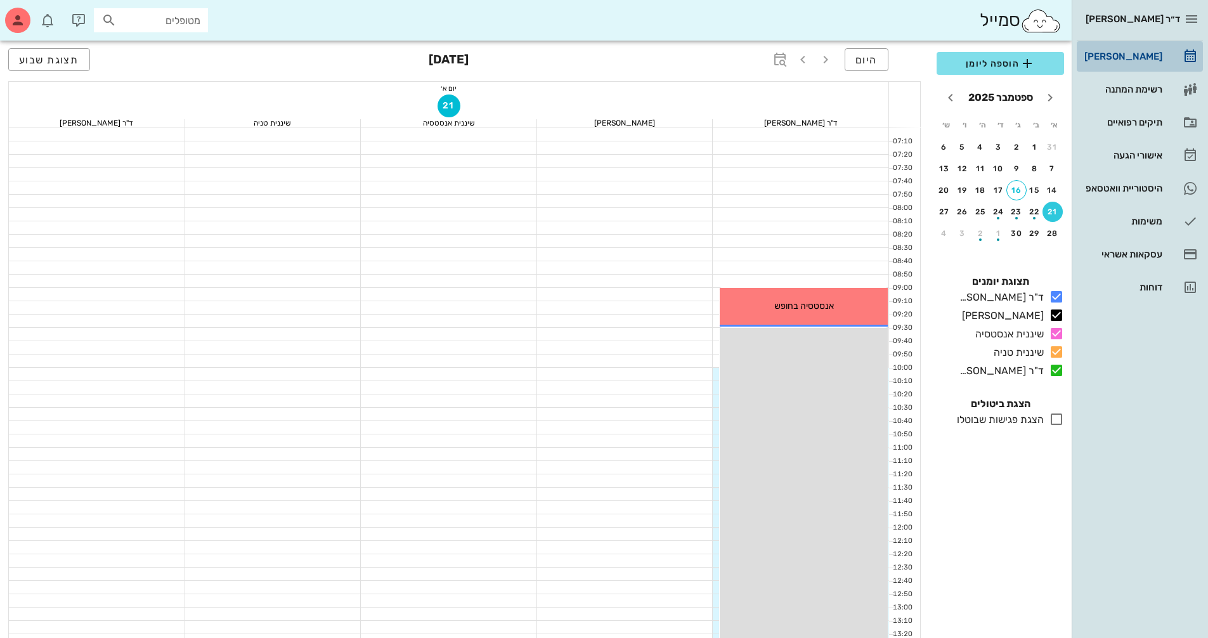
click at [1148, 57] on div "[PERSON_NAME]" at bounding box center [1122, 56] width 81 height 10
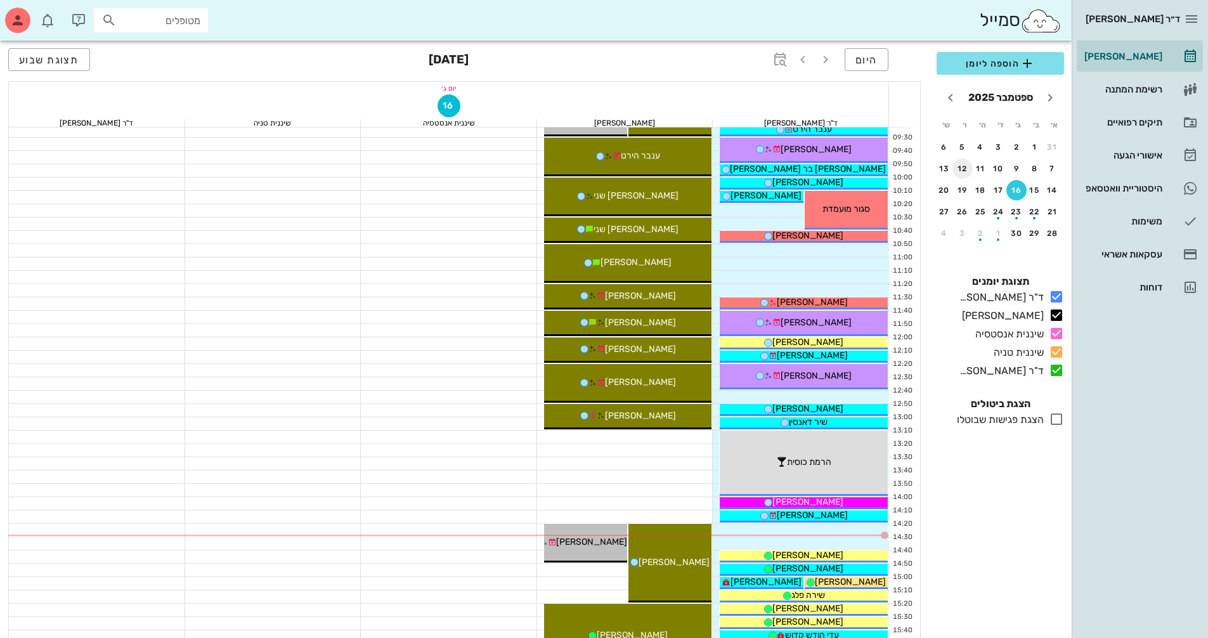
scroll to position [317, 0]
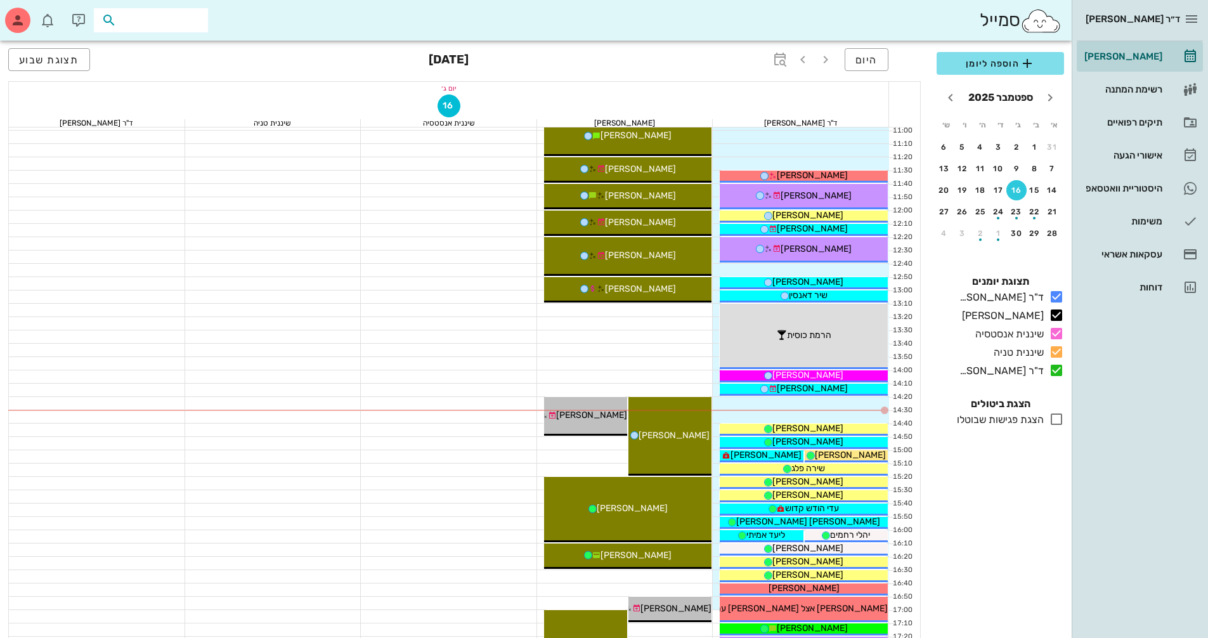
drag, startPoint x: 200, startPoint y: 19, endPoint x: 377, endPoint y: 70, distance: 184.0
click at [200, 18] on input "text" at bounding box center [159, 20] width 81 height 16
type input "מאיה"
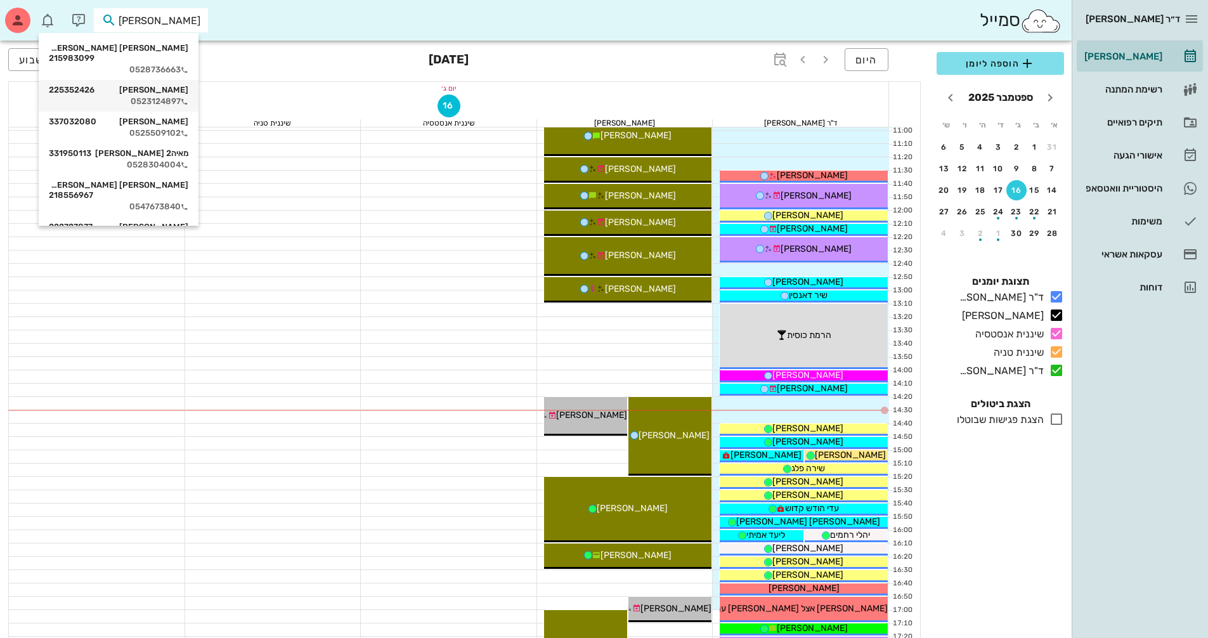
click at [188, 96] on div "0523124897" at bounding box center [119, 101] width 140 height 10
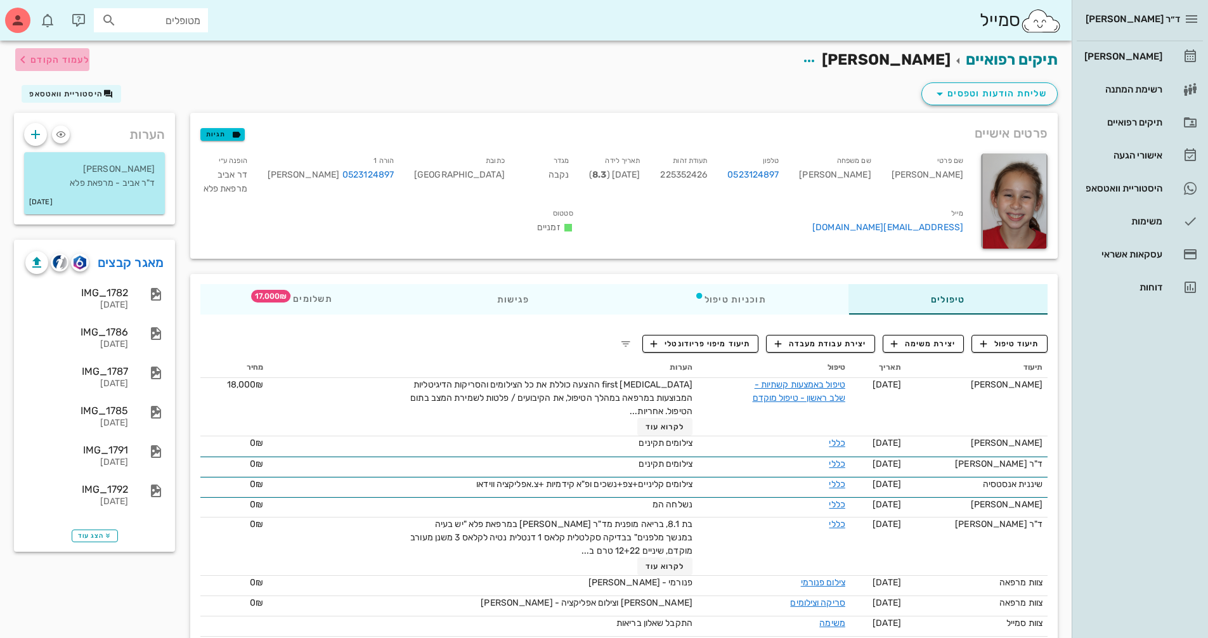
click at [49, 53] on span "לעמוד הקודם" at bounding box center [52, 59] width 74 height 15
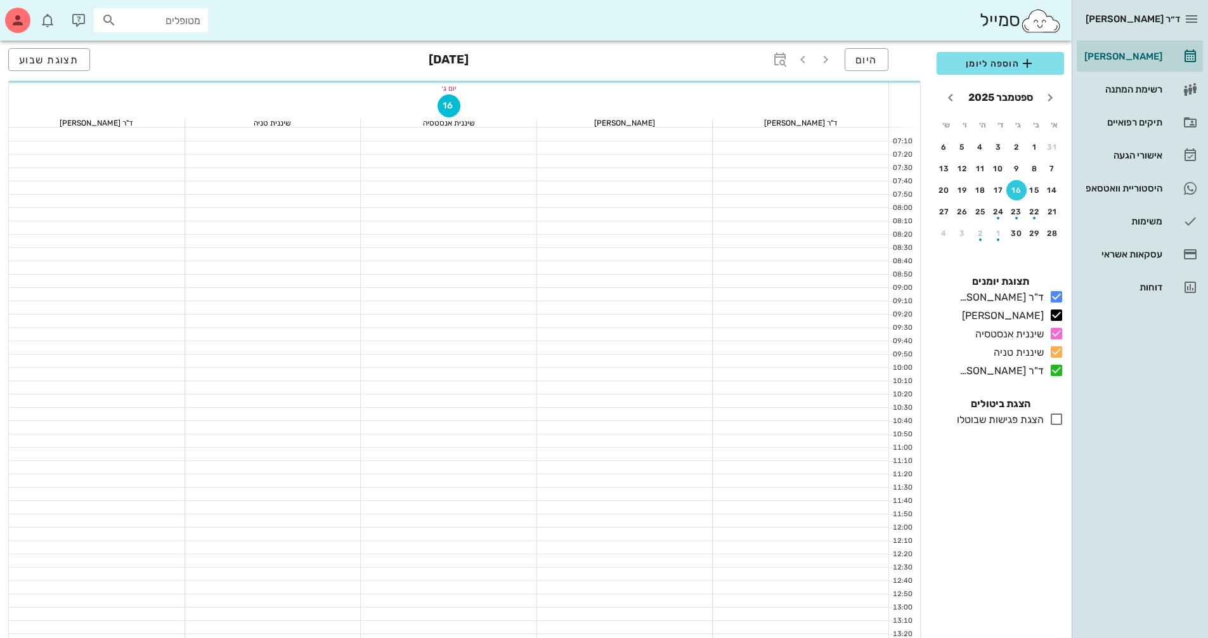
scroll to position [317, 0]
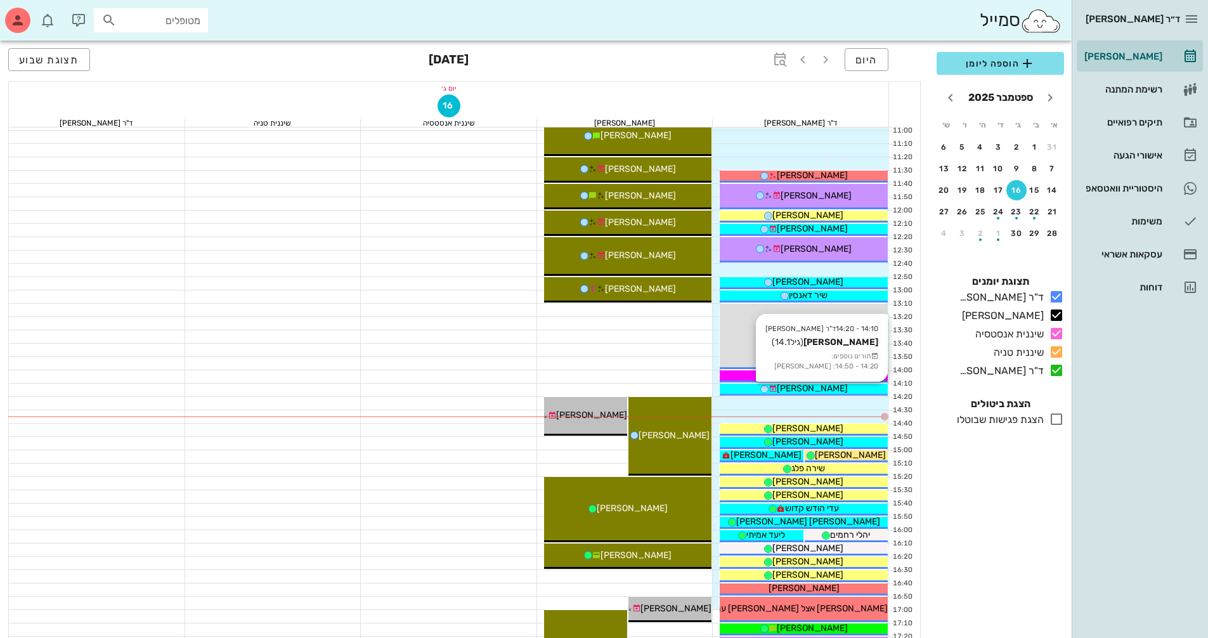
click at [813, 389] on span "[PERSON_NAME]" at bounding box center [812, 388] width 71 height 11
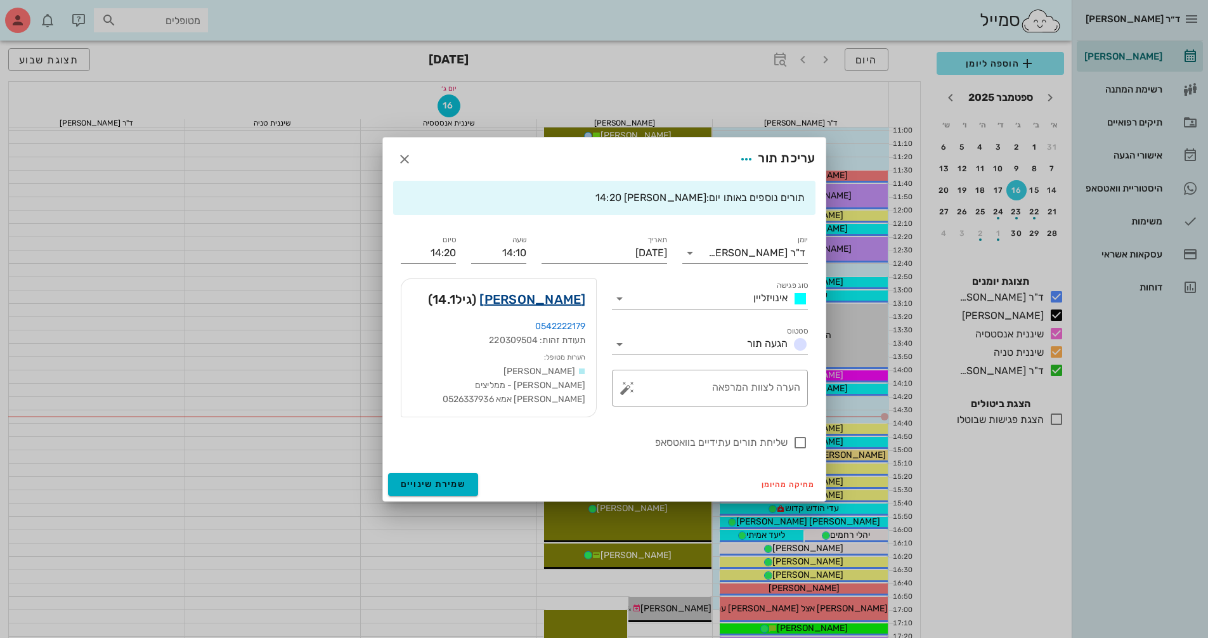
click at [569, 296] on link "סיון אביבי" at bounding box center [532, 299] width 106 height 20
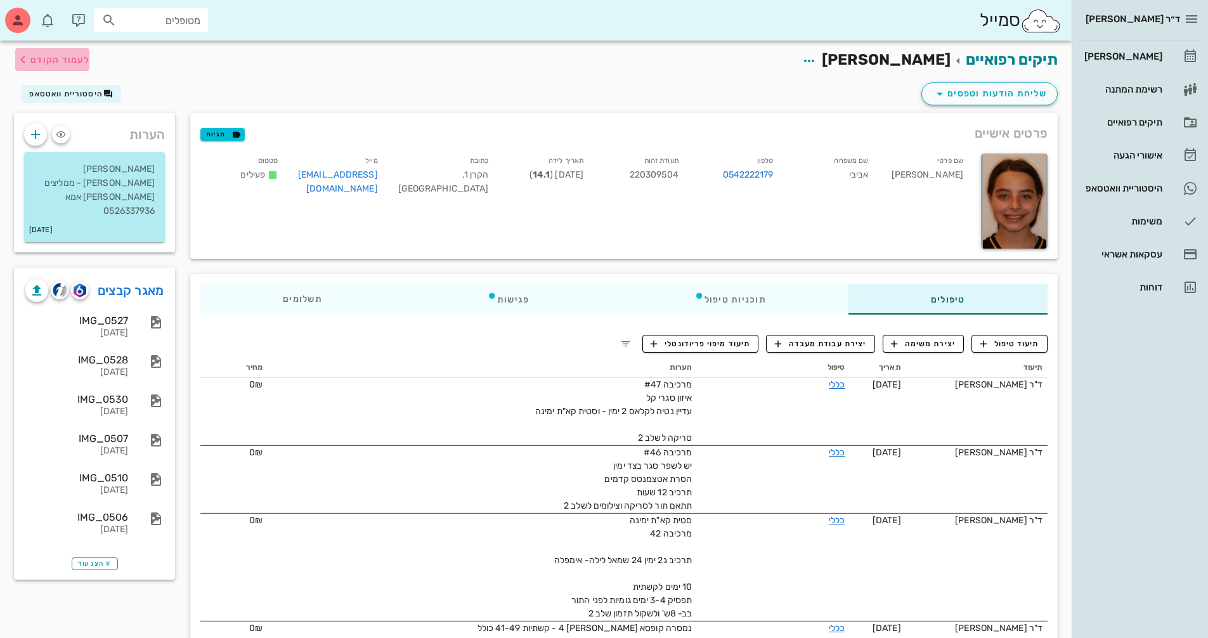
click at [58, 56] on span "לעמוד הקודם" at bounding box center [59, 60] width 59 height 11
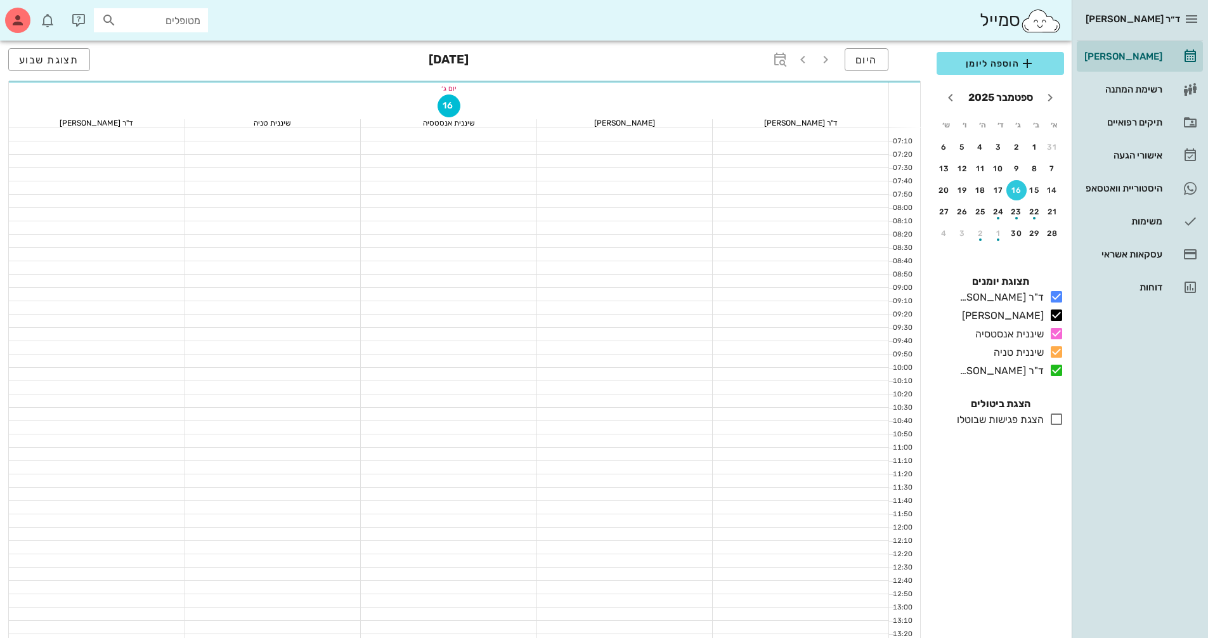
scroll to position [317, 0]
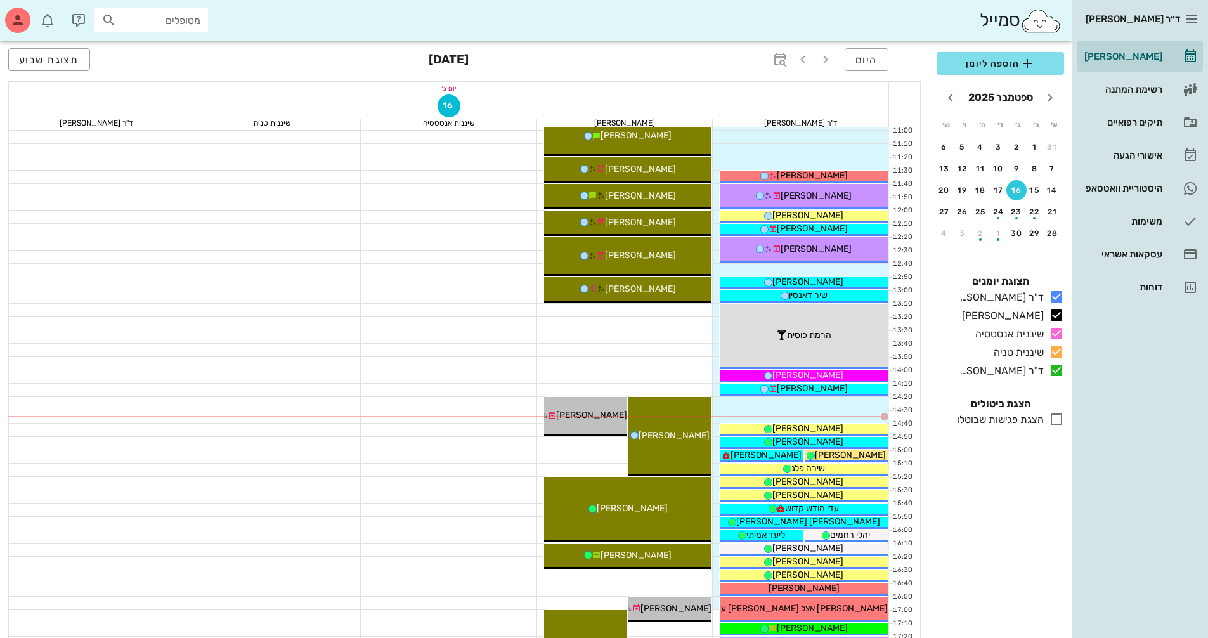
click at [862, 389] on div "[PERSON_NAME]" at bounding box center [804, 388] width 168 height 13
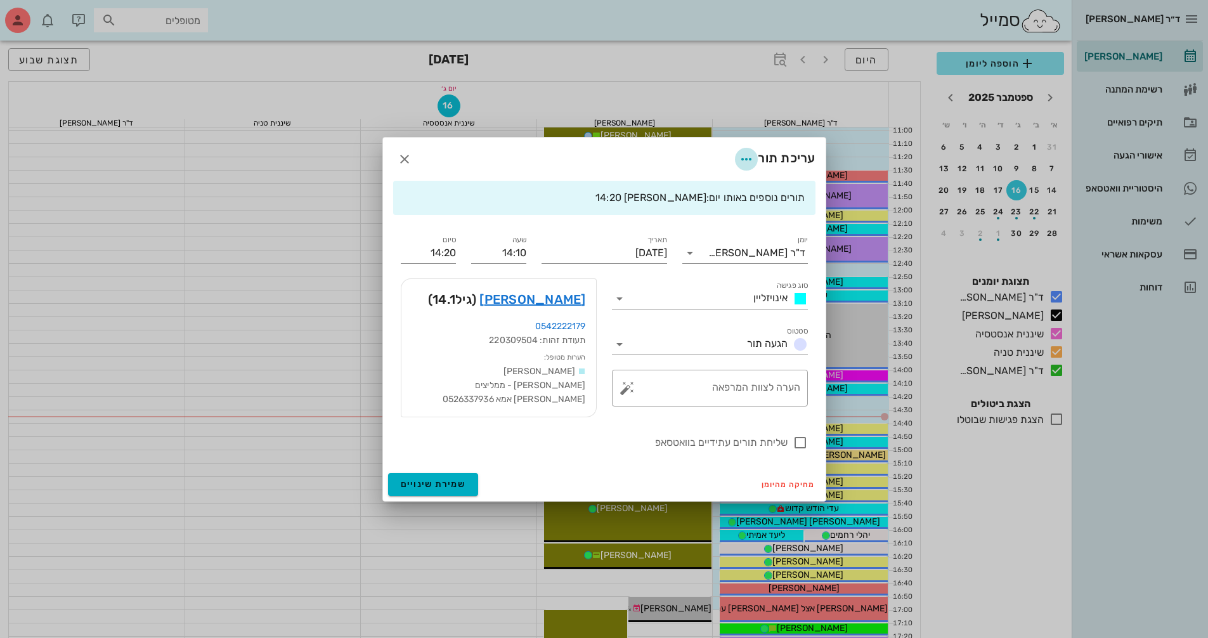
click at [746, 163] on icon "button" at bounding box center [746, 159] width 15 height 15
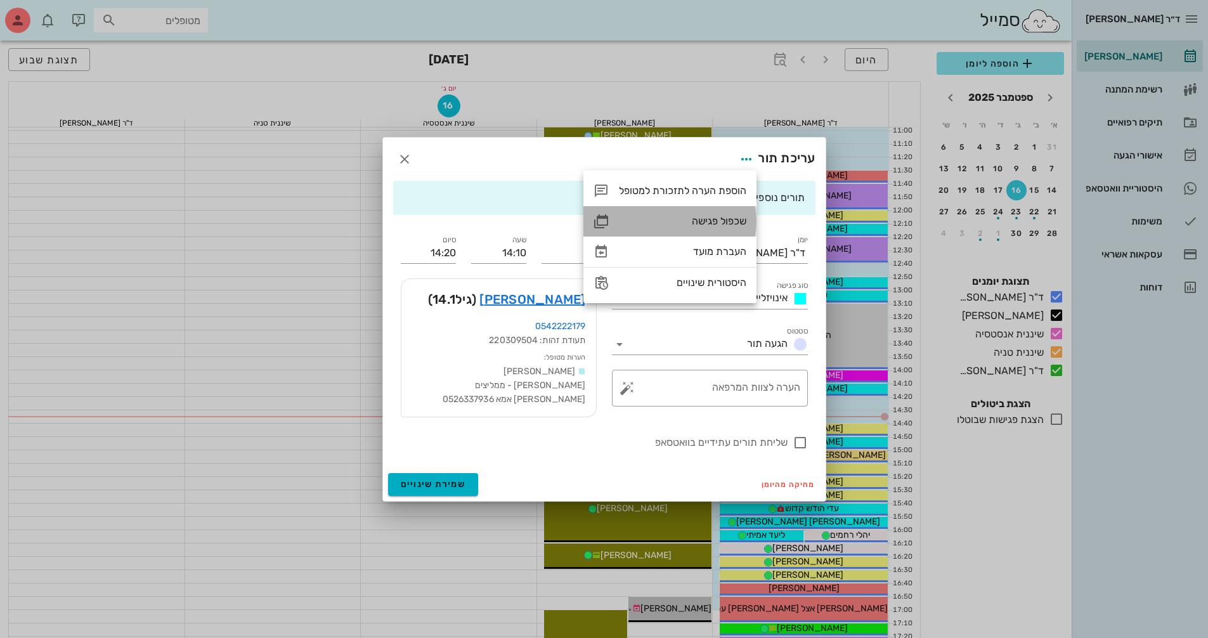
click at [731, 222] on div "שכפול פגישה" at bounding box center [682, 221] width 127 height 12
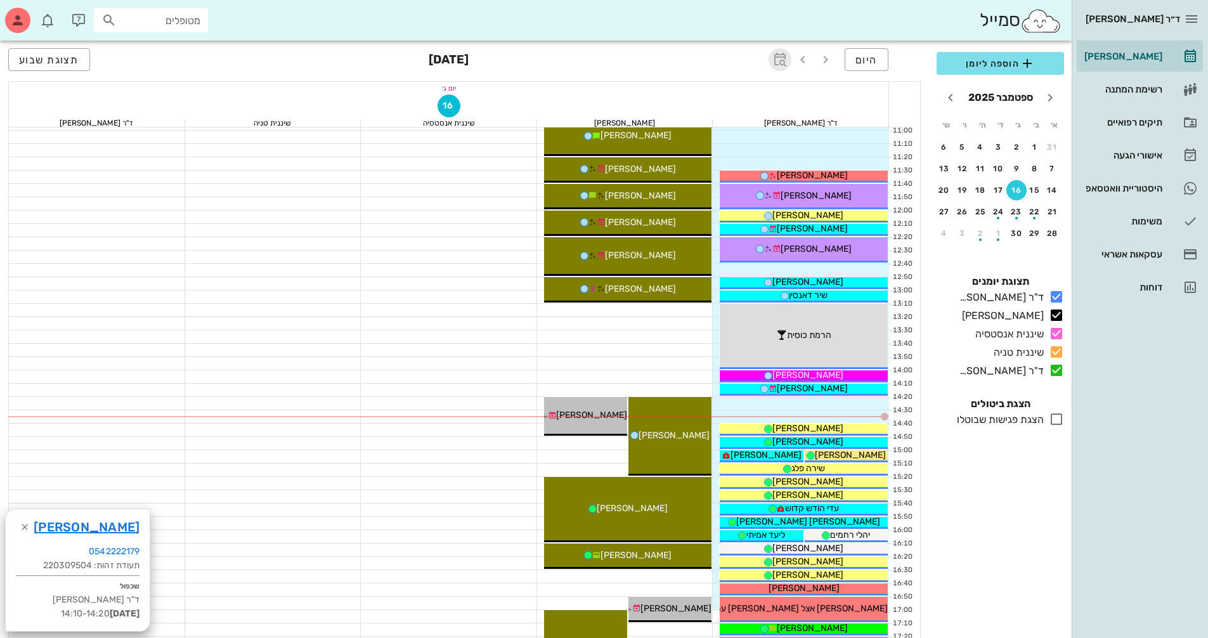
click at [782, 58] on icon "button" at bounding box center [779, 59] width 15 height 15
type input "6"
click at [713, 136] on button "קפיצה לתאריך" at bounding box center [721, 131] width 119 height 18
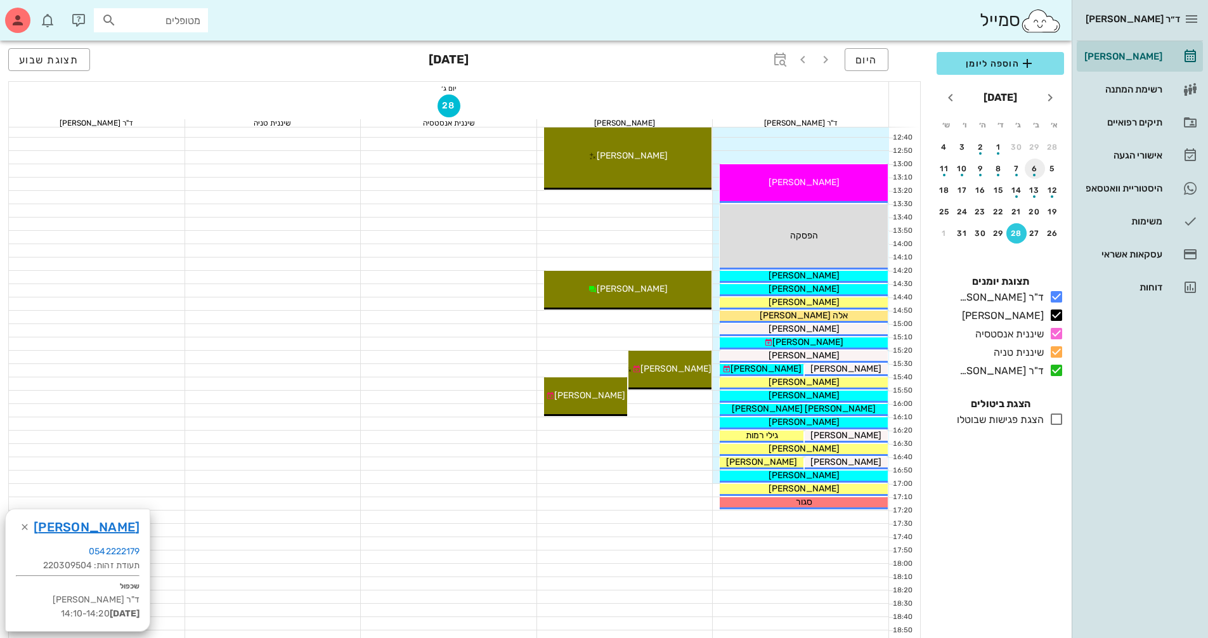
scroll to position [444, 0]
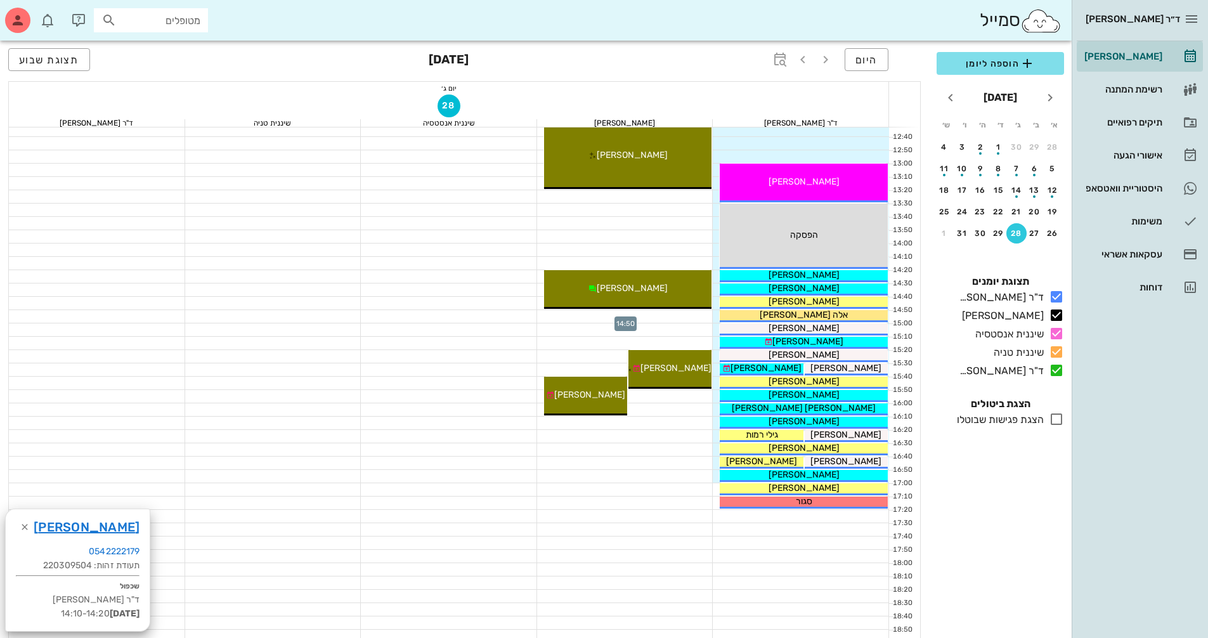
click at [692, 314] on div at bounding box center [625, 316] width 176 height 13
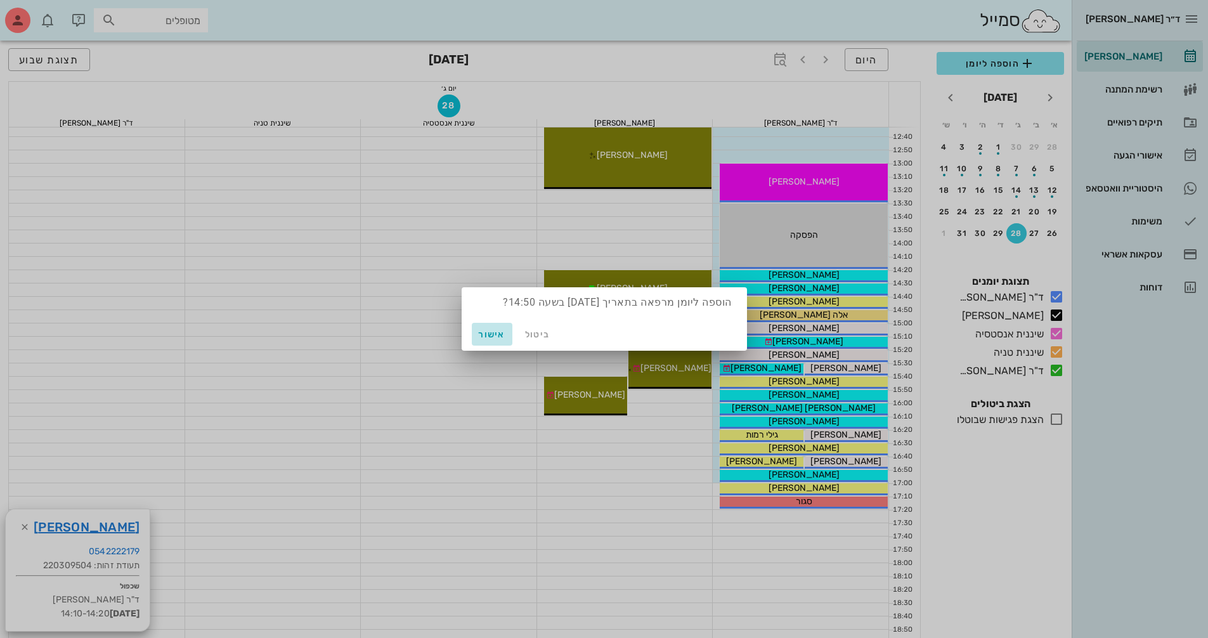
click at [502, 339] on span "אישור" at bounding box center [492, 334] width 30 height 11
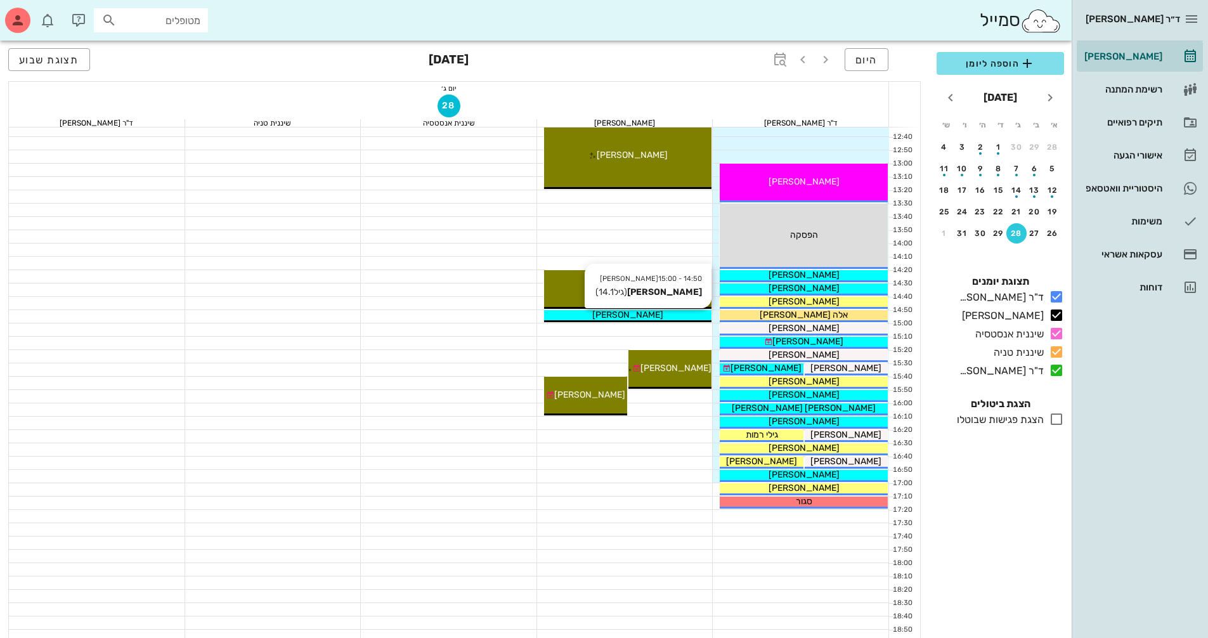
click at [682, 318] on div "[PERSON_NAME]" at bounding box center [628, 314] width 168 height 13
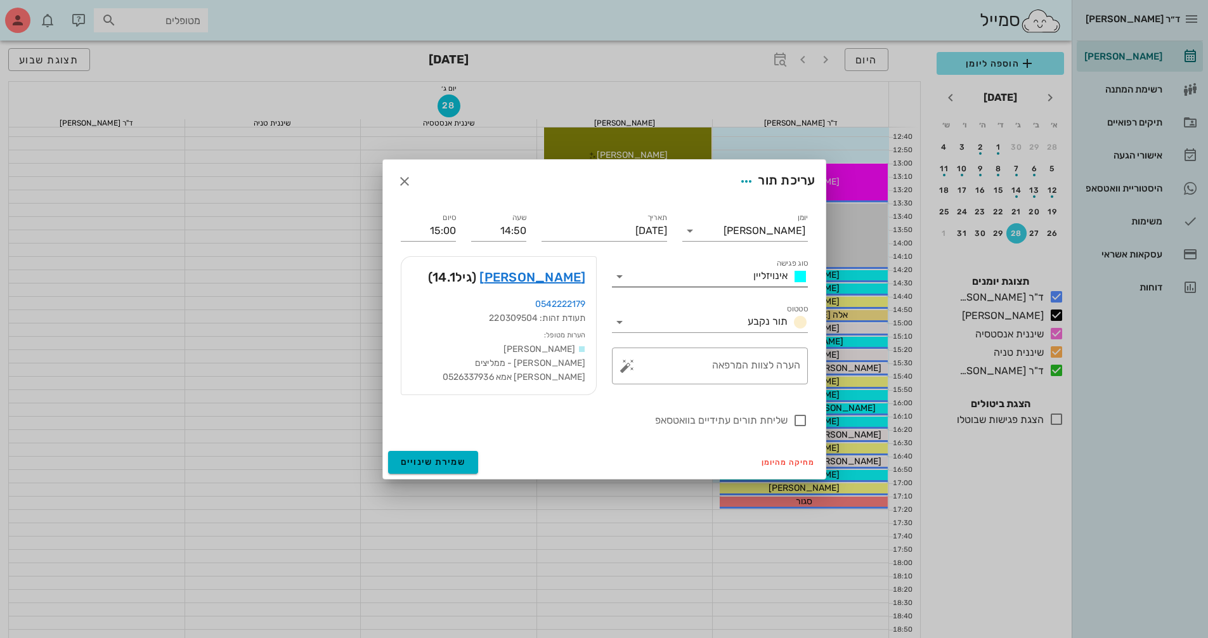
click at [625, 276] on icon at bounding box center [619, 276] width 15 height 15
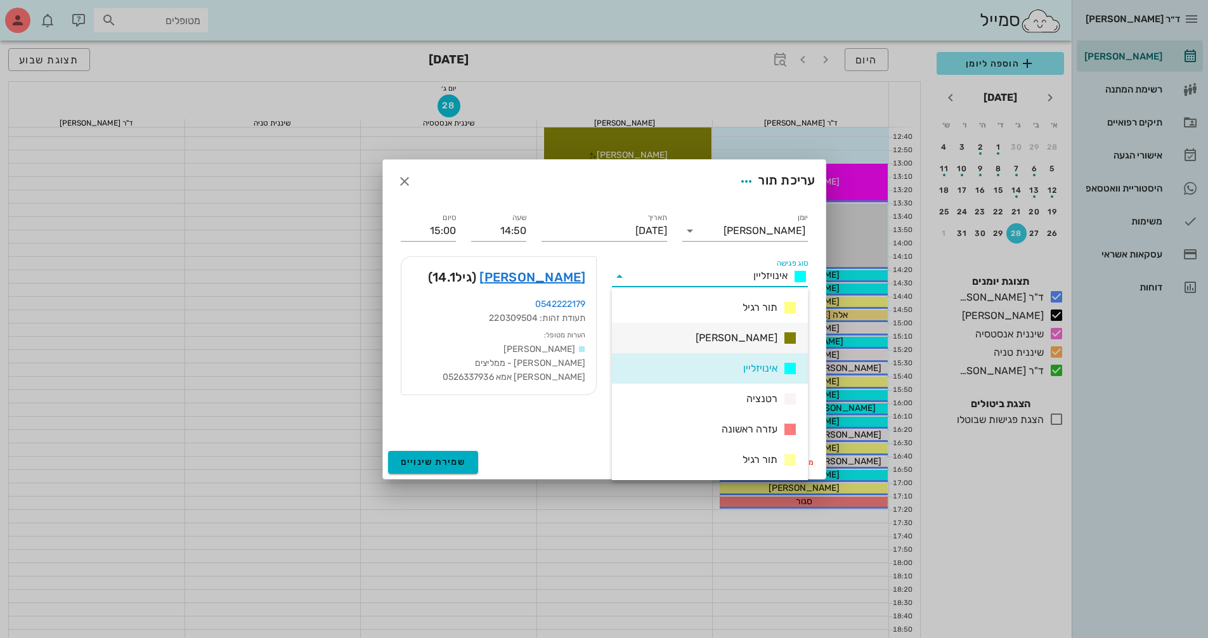
click at [694, 330] on div "[PERSON_NAME]" at bounding box center [710, 338] width 196 height 30
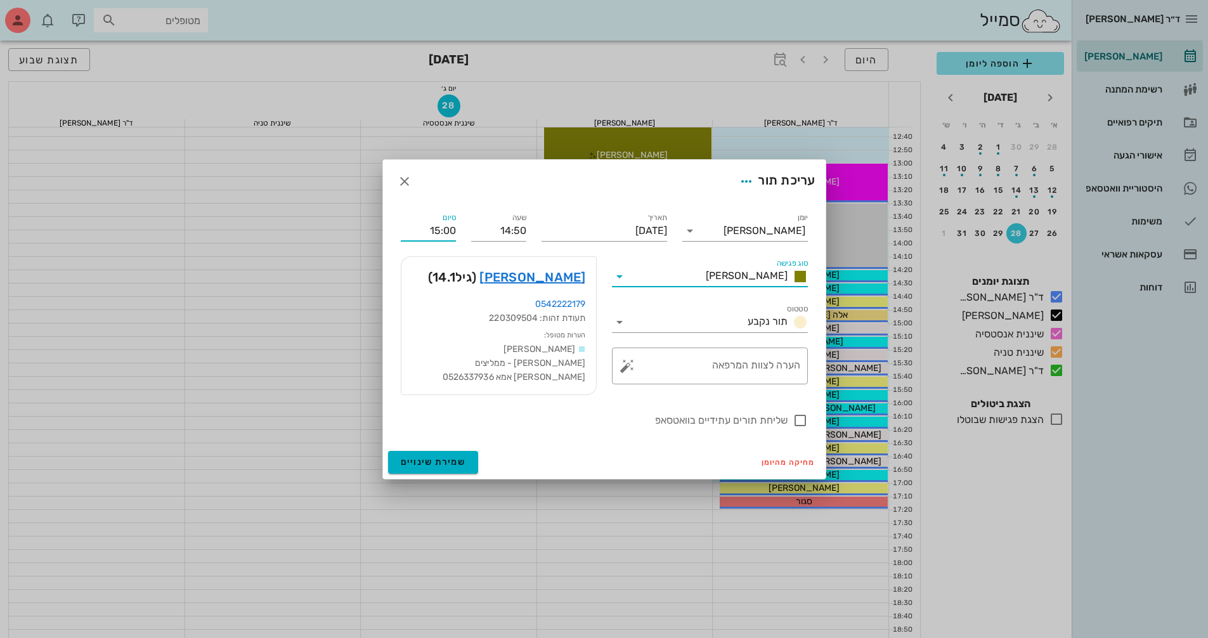
click at [451, 230] on input "15:00" at bounding box center [428, 231] width 55 height 20
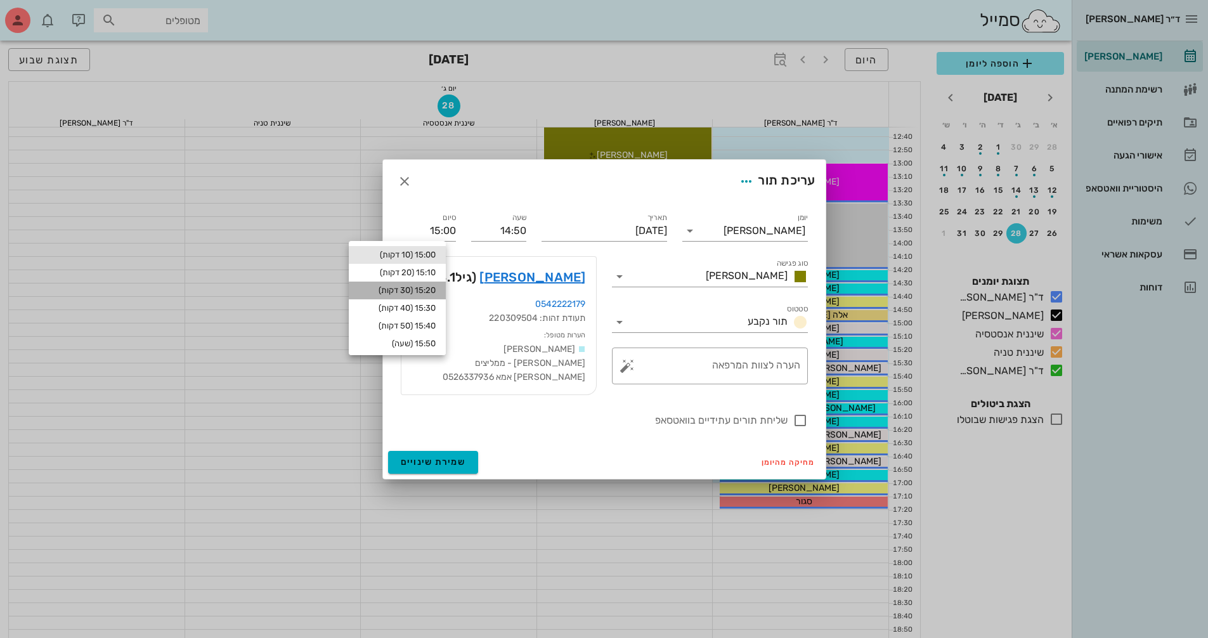
click at [446, 288] on div "15:20 (30 דקות)" at bounding box center [397, 291] width 97 height 18
type input "15:20"
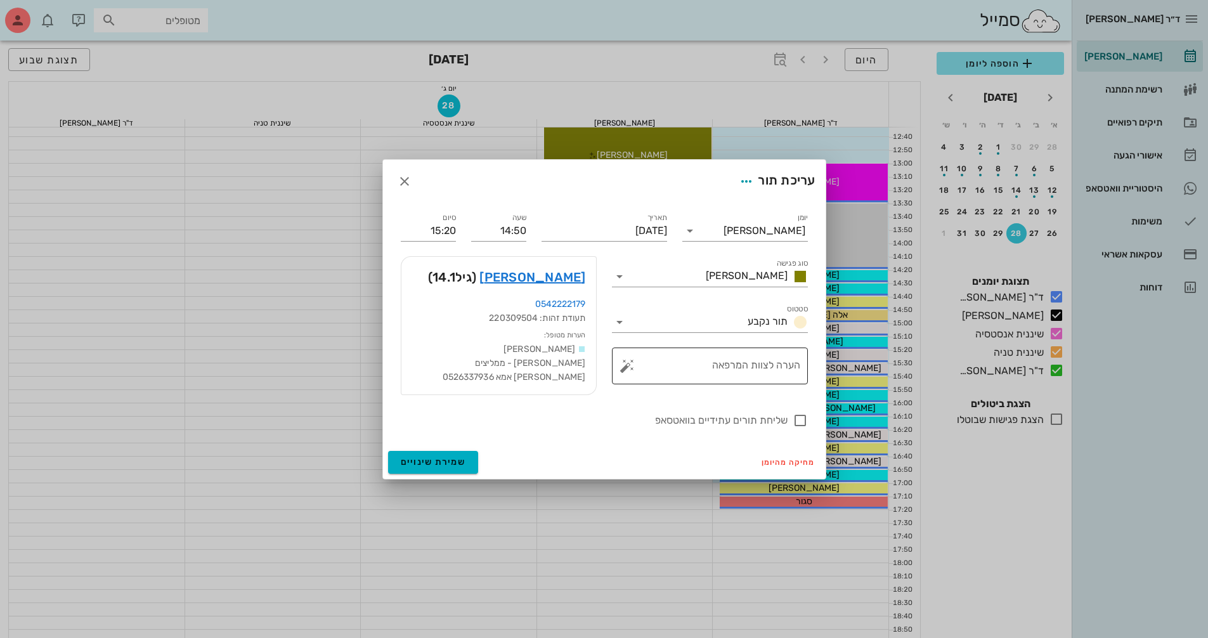
click at [632, 363] on button "button" at bounding box center [627, 365] width 15 height 15
click at [670, 348] on div "הערות לפגישה" at bounding box center [652, 340] width 65 height 25
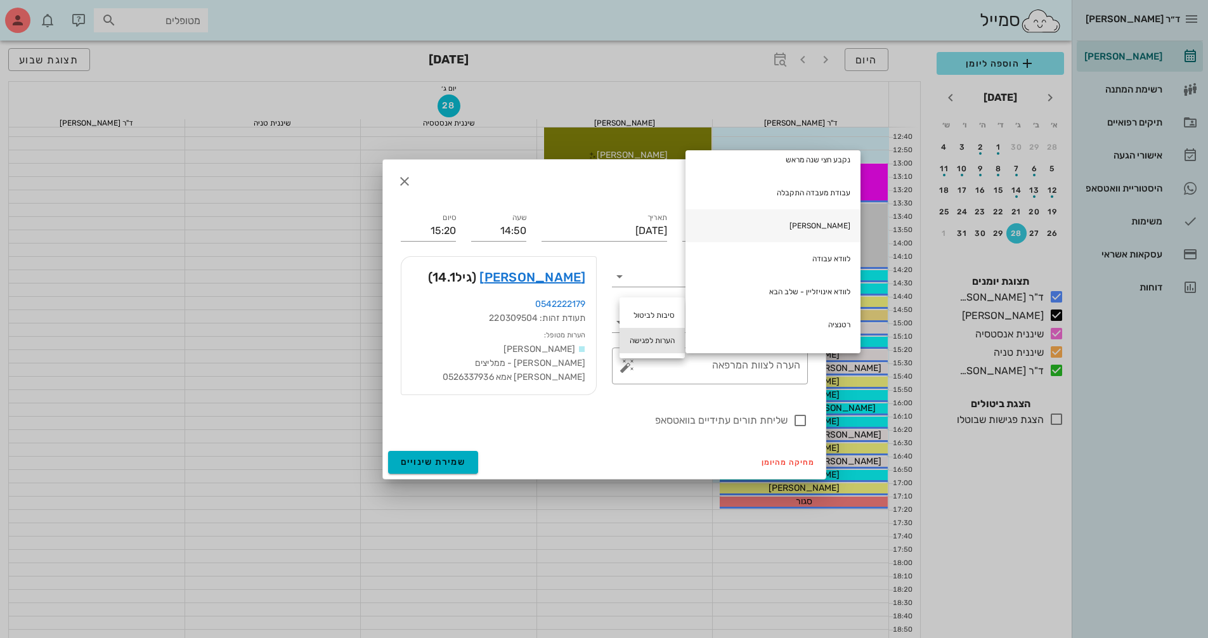
scroll to position [63, 0]
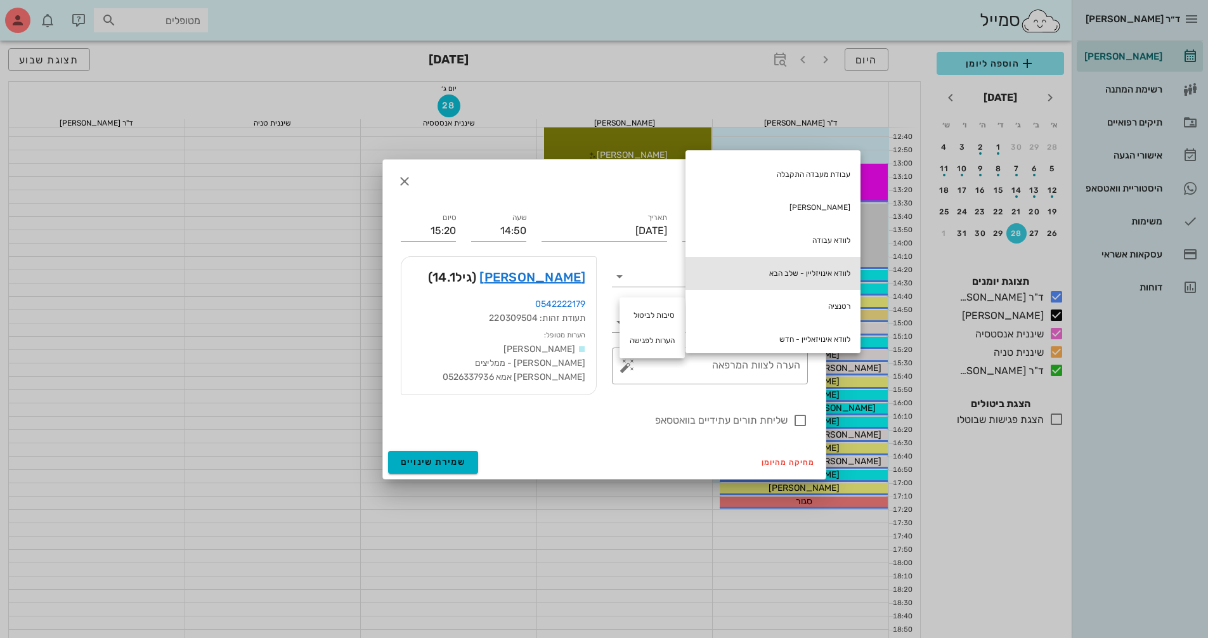
click at [789, 269] on div "לוודא אינויזליין - שלב הבא" at bounding box center [772, 273] width 175 height 33
type textarea "לוודא אינויזליין - שלב הבא"
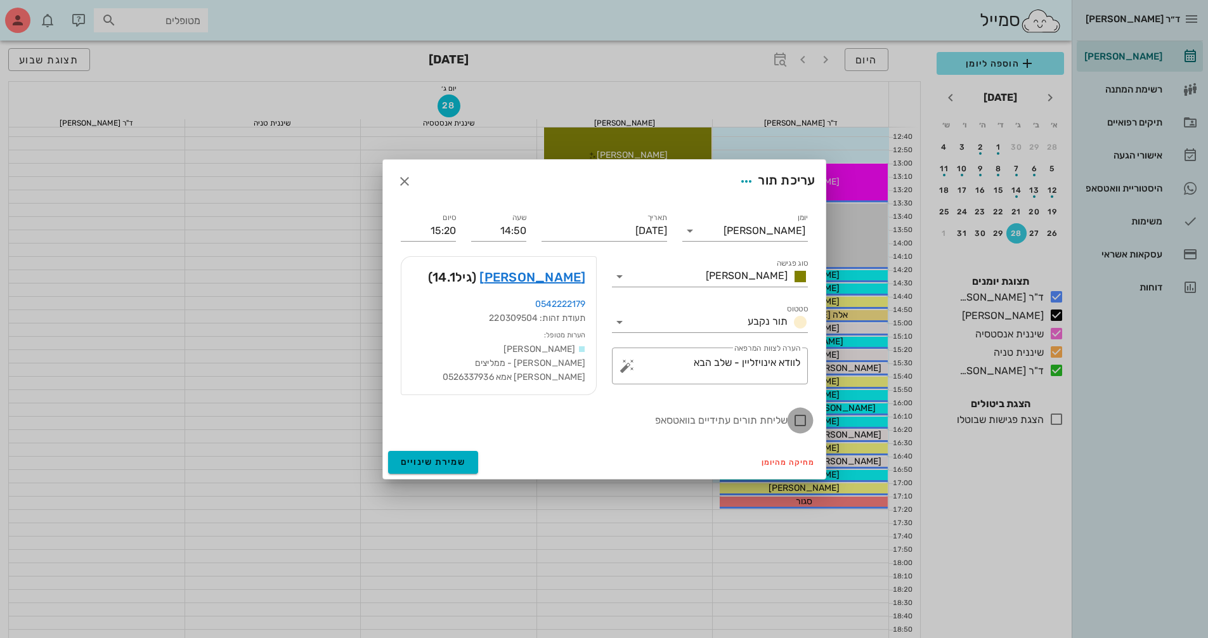
click at [797, 421] on div at bounding box center [800, 421] width 22 height 22
checkbox input "true"
click at [465, 457] on button "שמירת שינויים" at bounding box center [433, 462] width 91 height 23
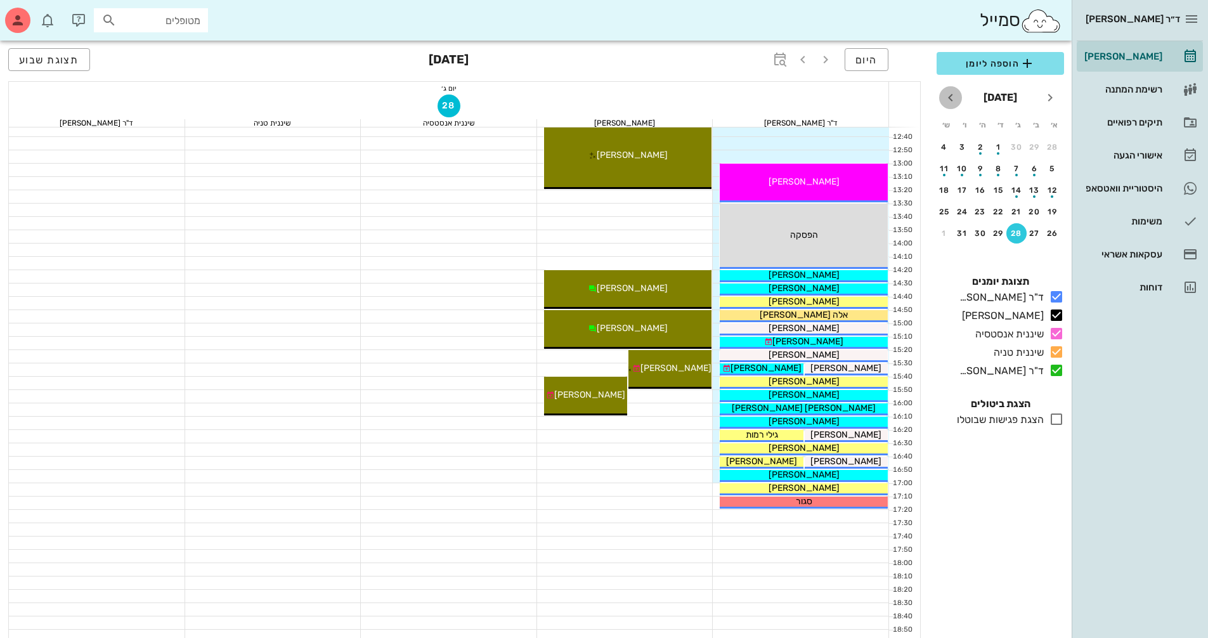
click at [949, 105] on icon "חודש הבא" at bounding box center [950, 97] width 15 height 15
click at [1051, 100] on icon "חודש שעבר" at bounding box center [1049, 97] width 15 height 15
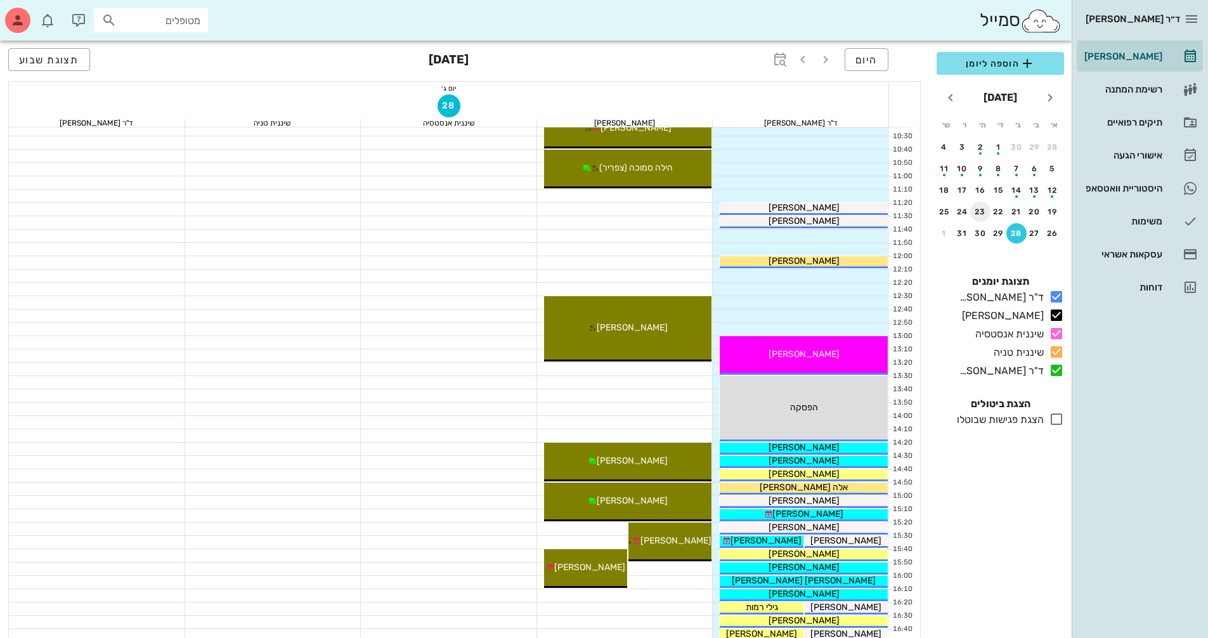
scroll to position [254, 0]
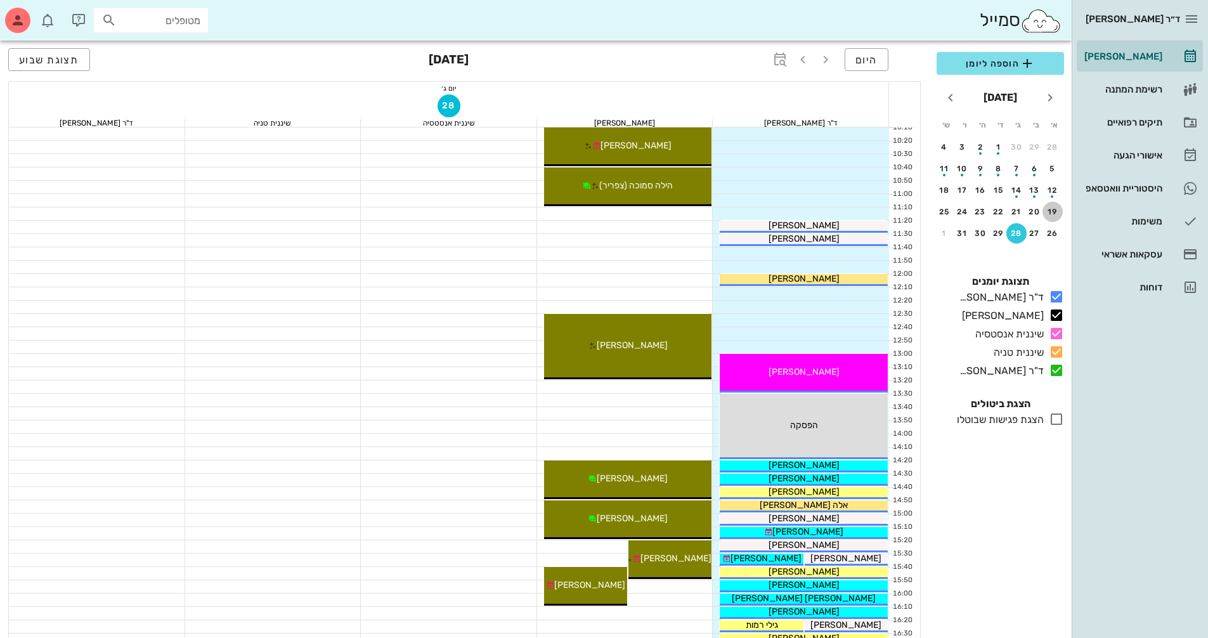
click at [1051, 212] on div "19" at bounding box center [1052, 211] width 20 height 9
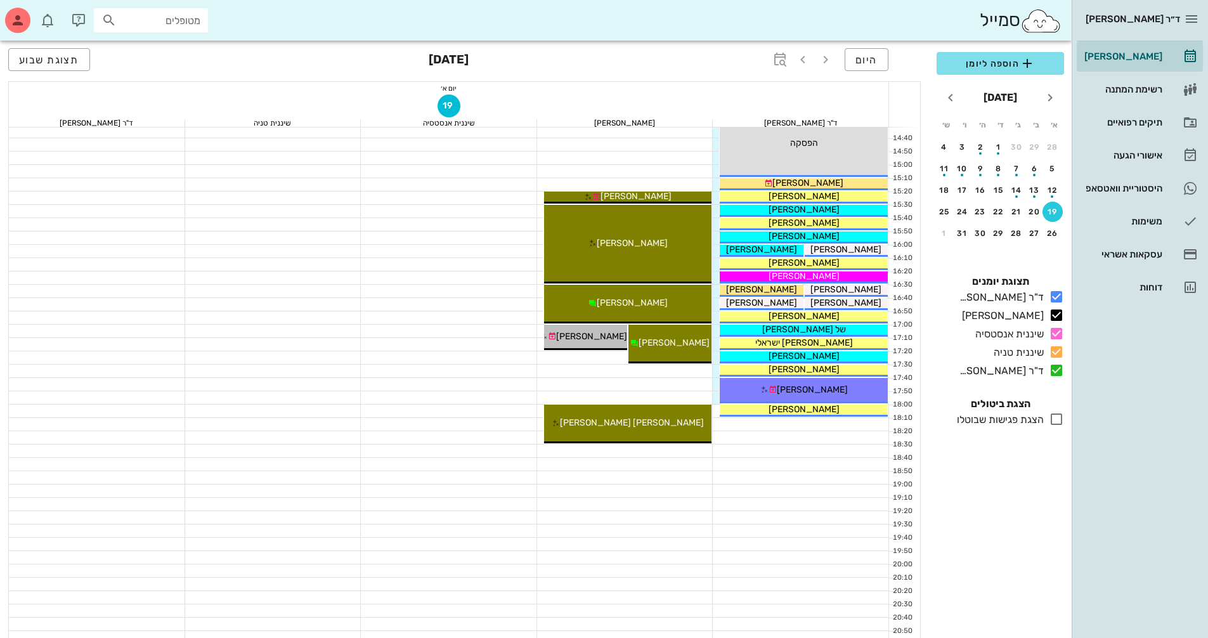
scroll to position [609, 0]
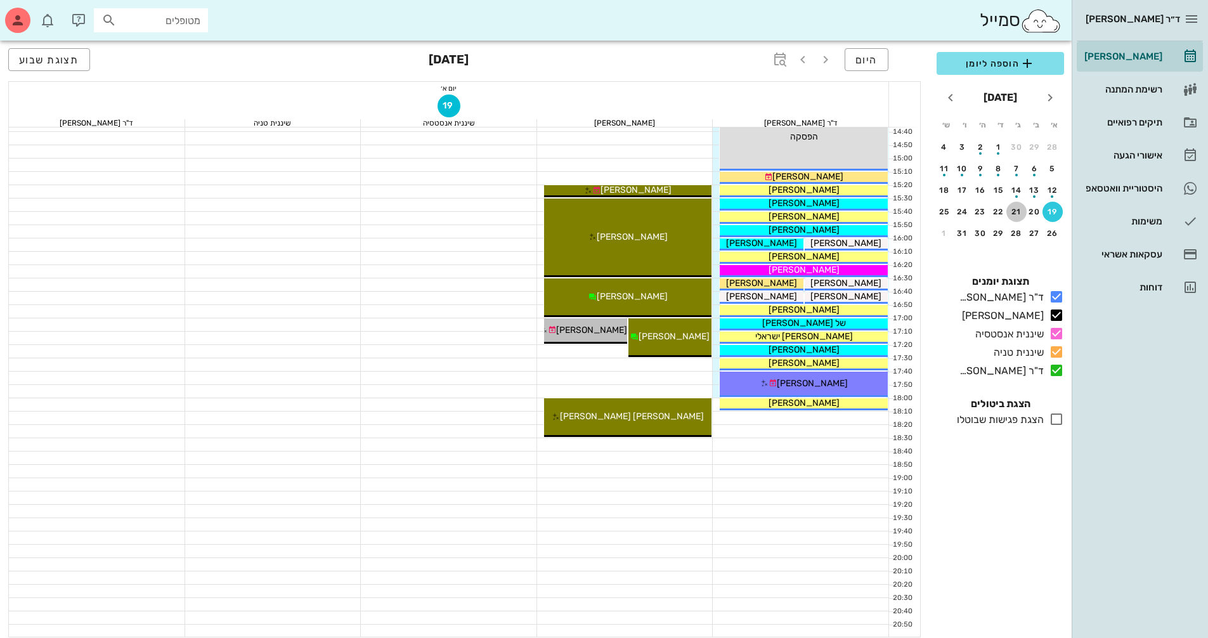
click at [1014, 211] on div "21" at bounding box center [1016, 211] width 20 height 9
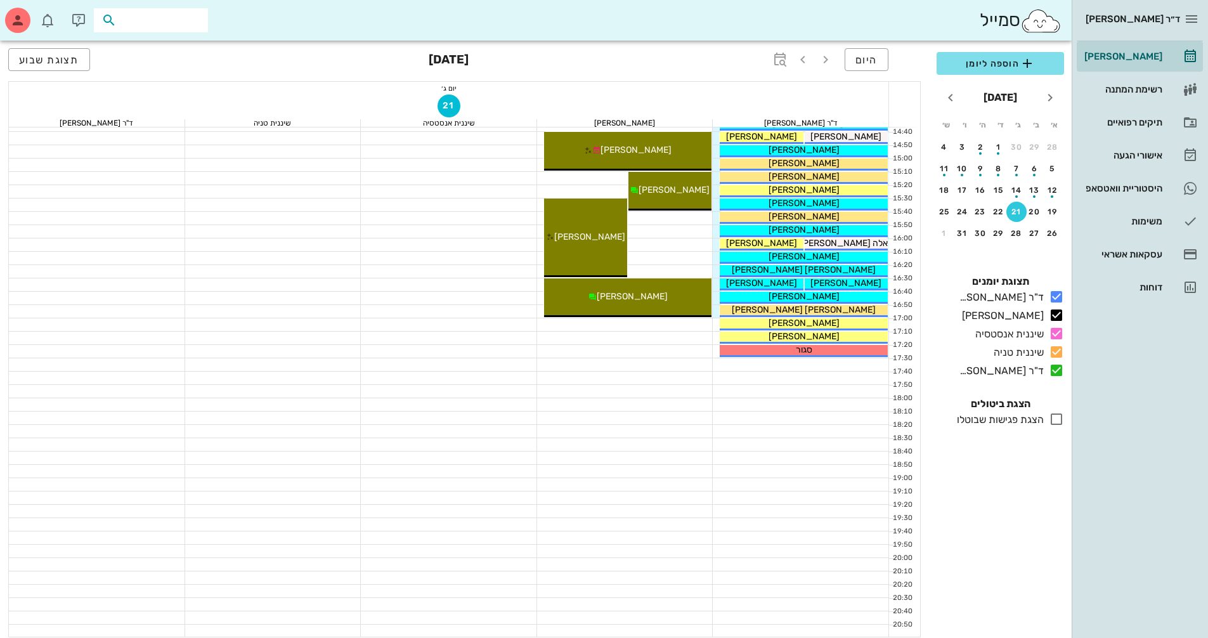
click at [159, 16] on input "text" at bounding box center [159, 20] width 81 height 16
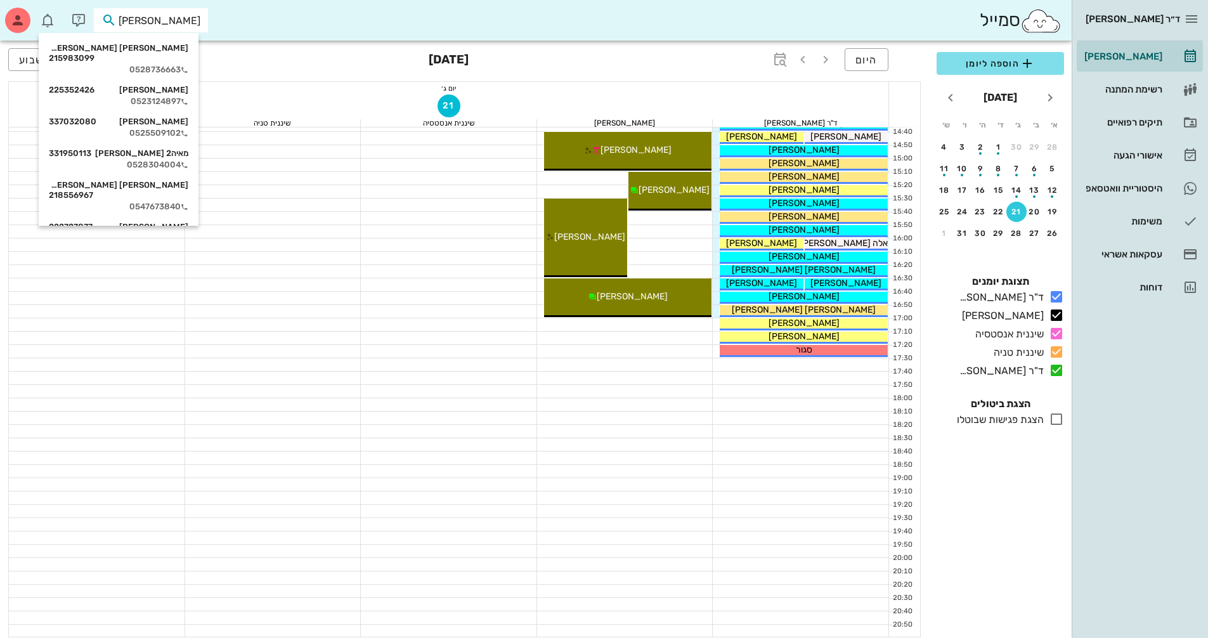
type input "מאיה ב"
click at [138, 51] on div "מאיה בצר 225352426" at bounding box center [119, 48] width 140 height 10
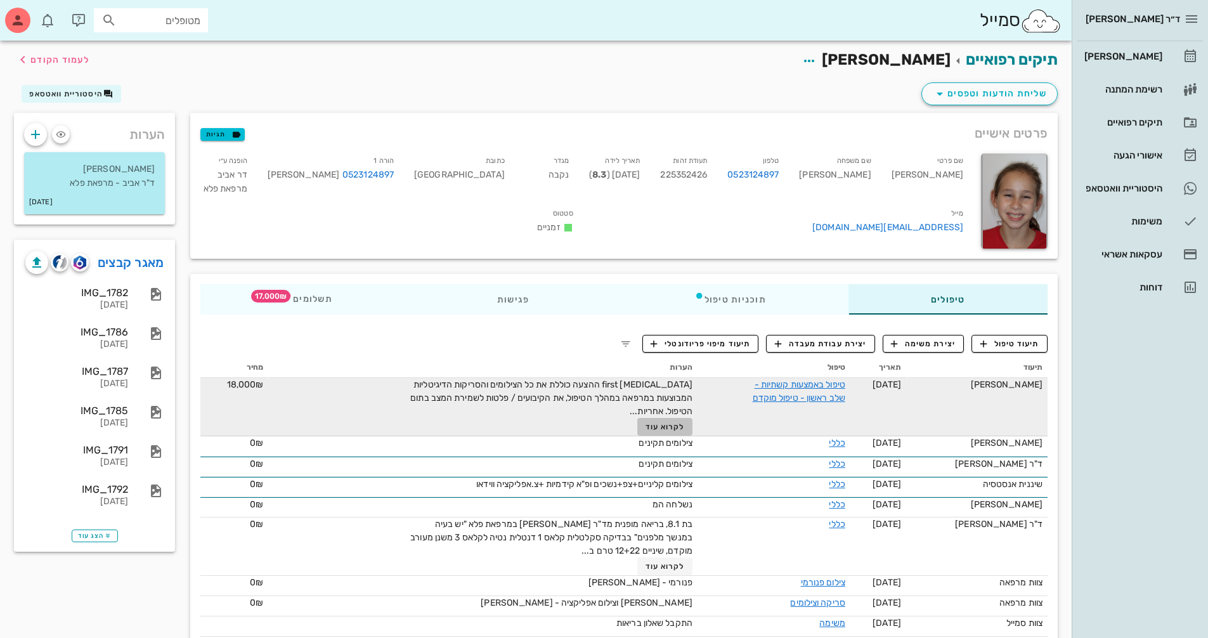
click at [672, 425] on span "לקרוא עוד" at bounding box center [665, 426] width 39 height 9
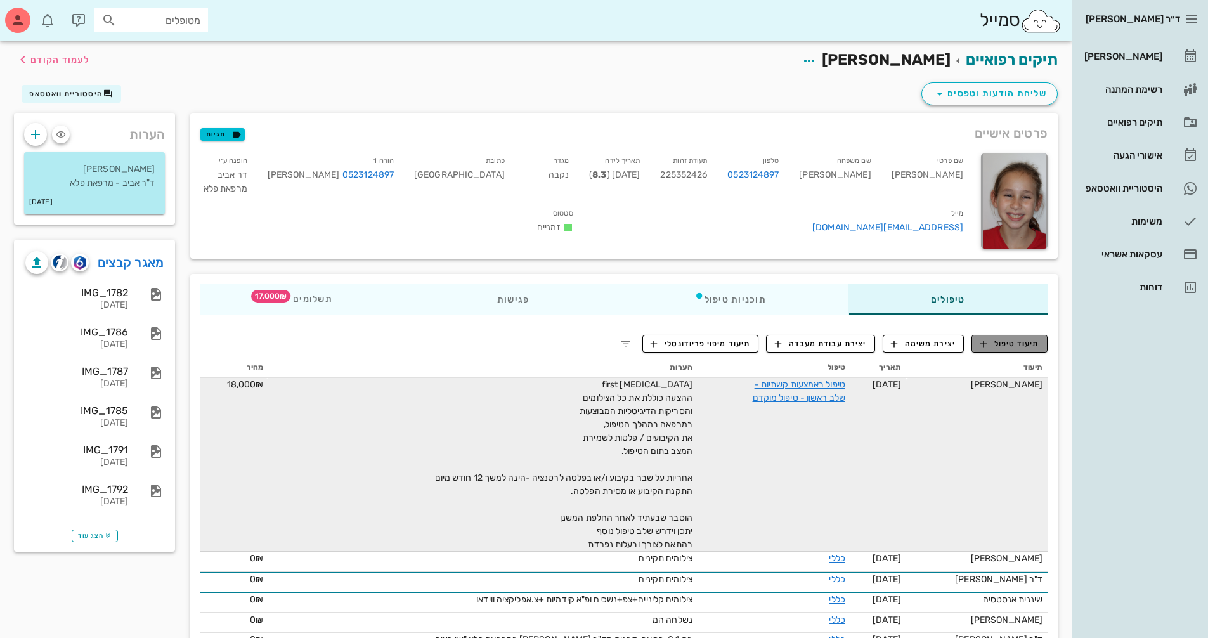
click at [1003, 344] on span "תיעוד טיפול" at bounding box center [1009, 343] width 59 height 11
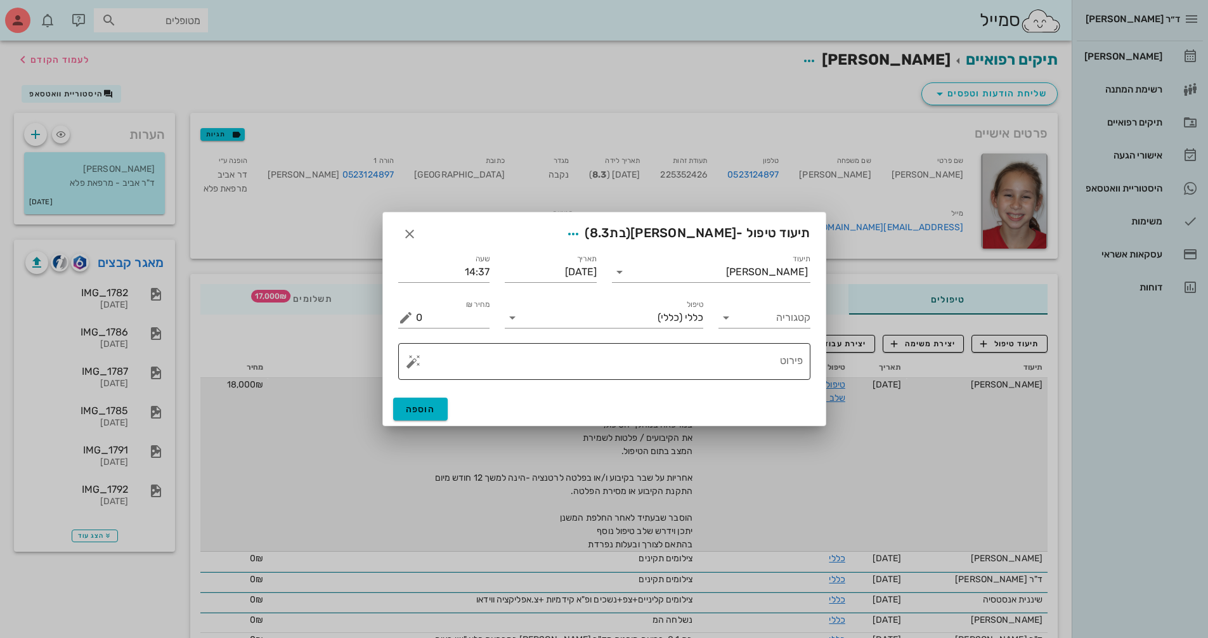
click at [756, 364] on textarea "פירוט" at bounding box center [609, 364] width 387 height 30
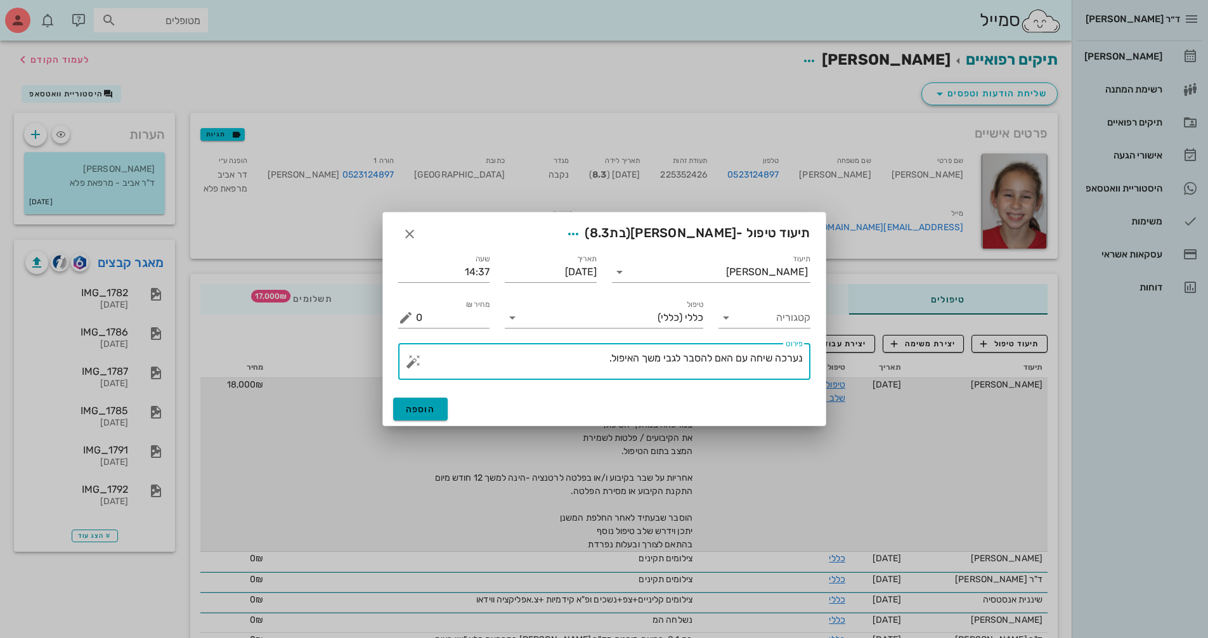
type textarea "נערכה שיחה עם האם להסבר לגבי משך האיפול."
click at [439, 406] on button "הוספה" at bounding box center [420, 409] width 55 height 23
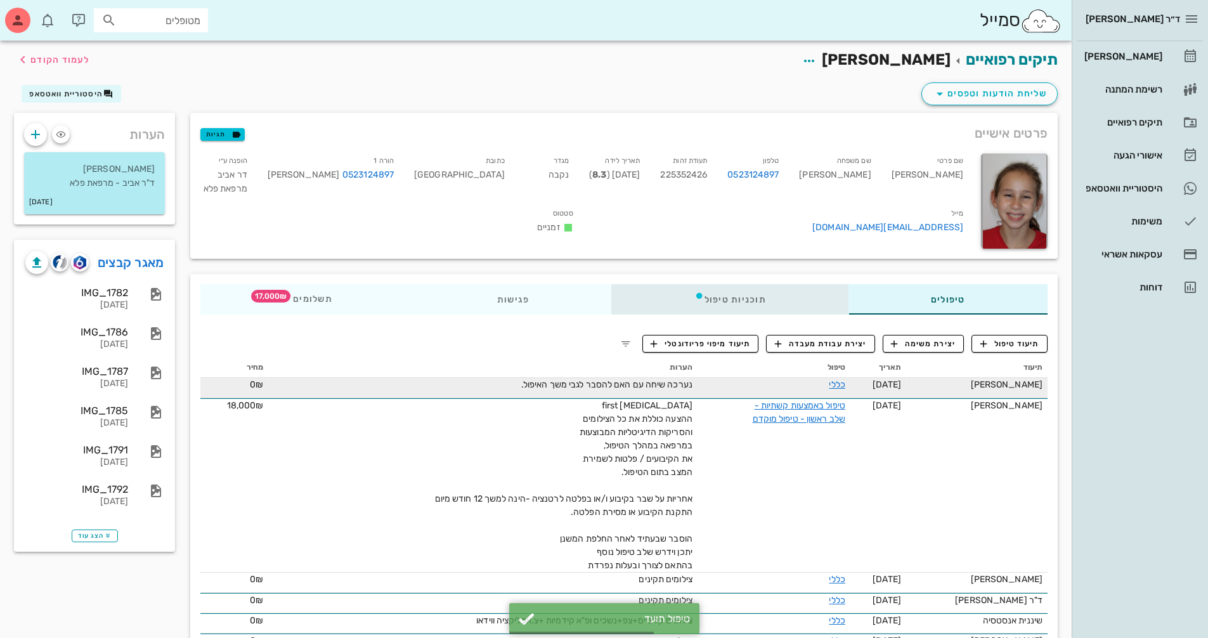
click at [711, 301] on div "תוכניות טיפול" at bounding box center [730, 299] width 237 height 30
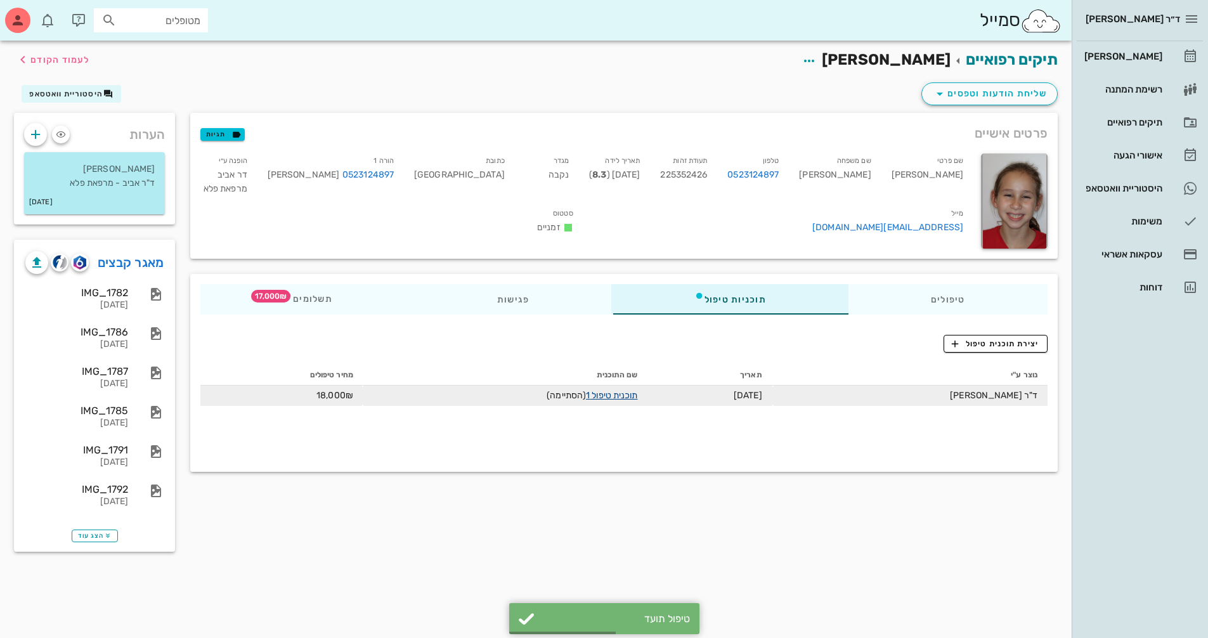
click at [607, 396] on link "תוכנית טיפול 1" at bounding box center [611, 395] width 51 height 11
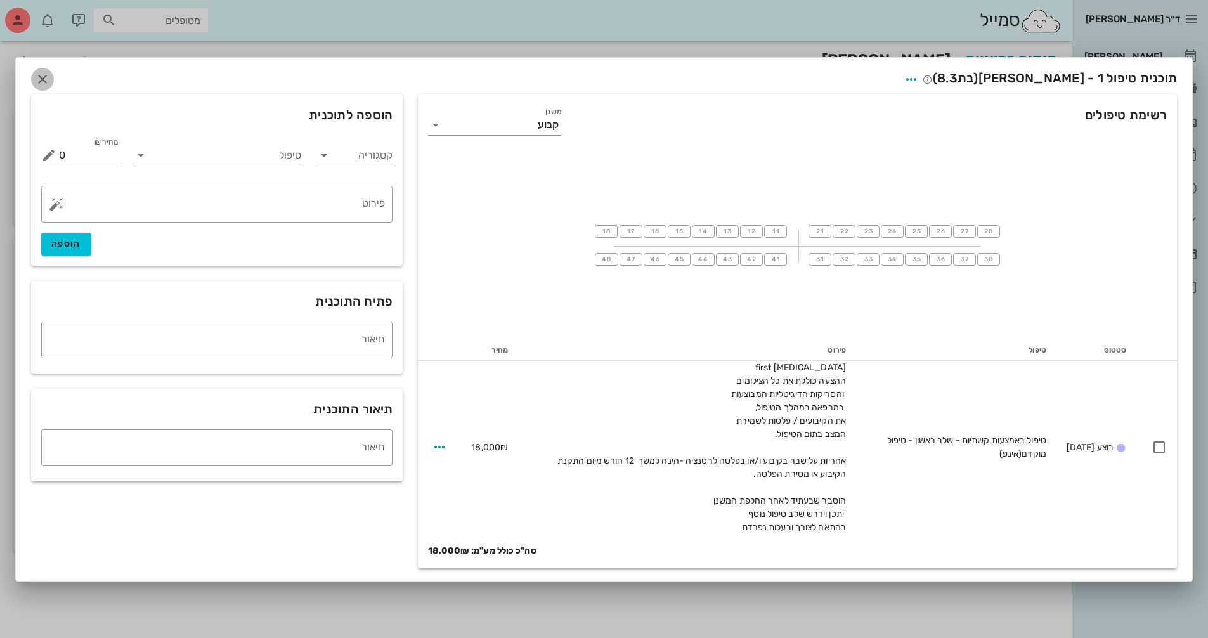
click at [43, 84] on icon "button" at bounding box center [42, 79] width 15 height 15
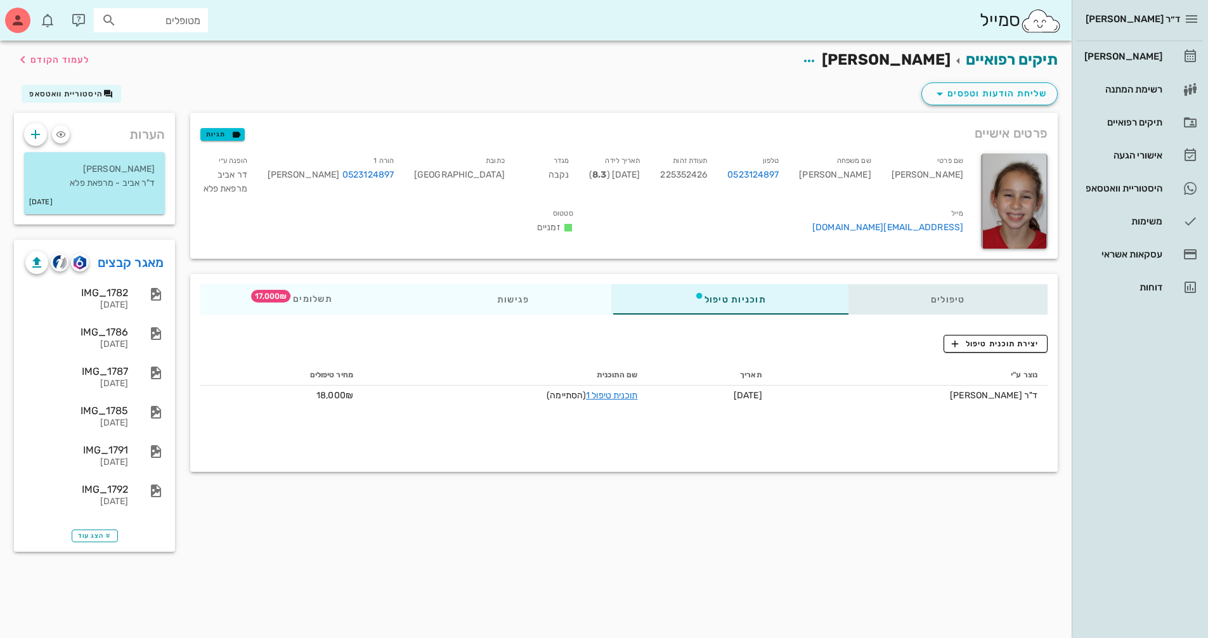
click at [948, 303] on div "טיפולים" at bounding box center [947, 299] width 199 height 30
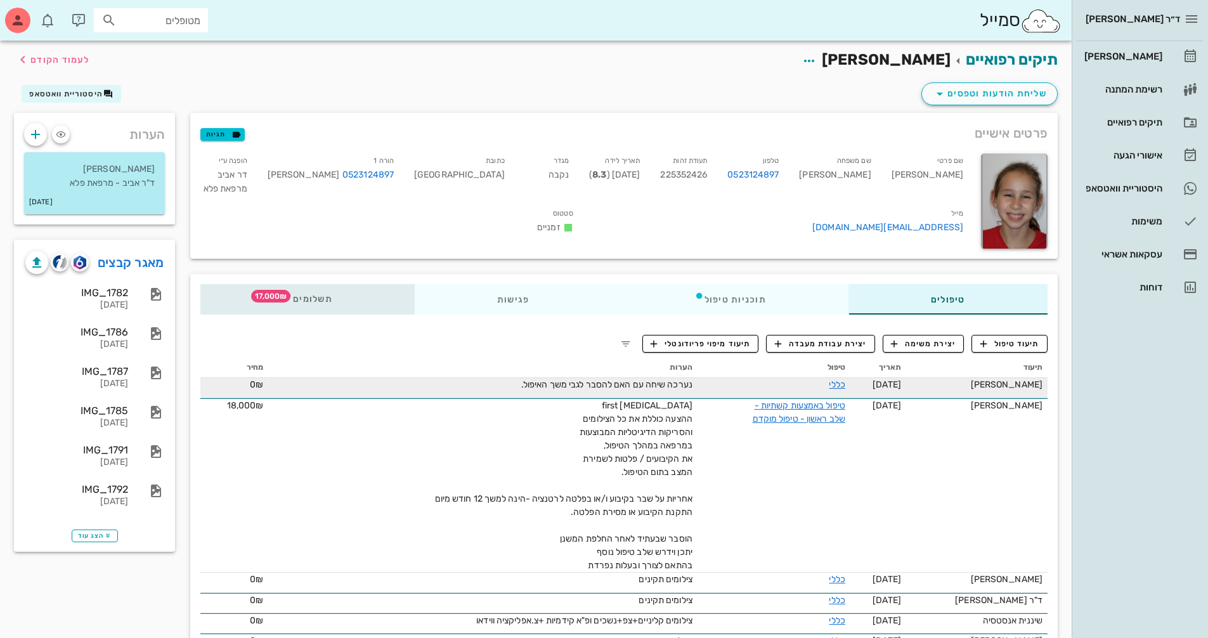
click at [308, 295] on span "תשלומים 17,000₪" at bounding box center [307, 299] width 49 height 9
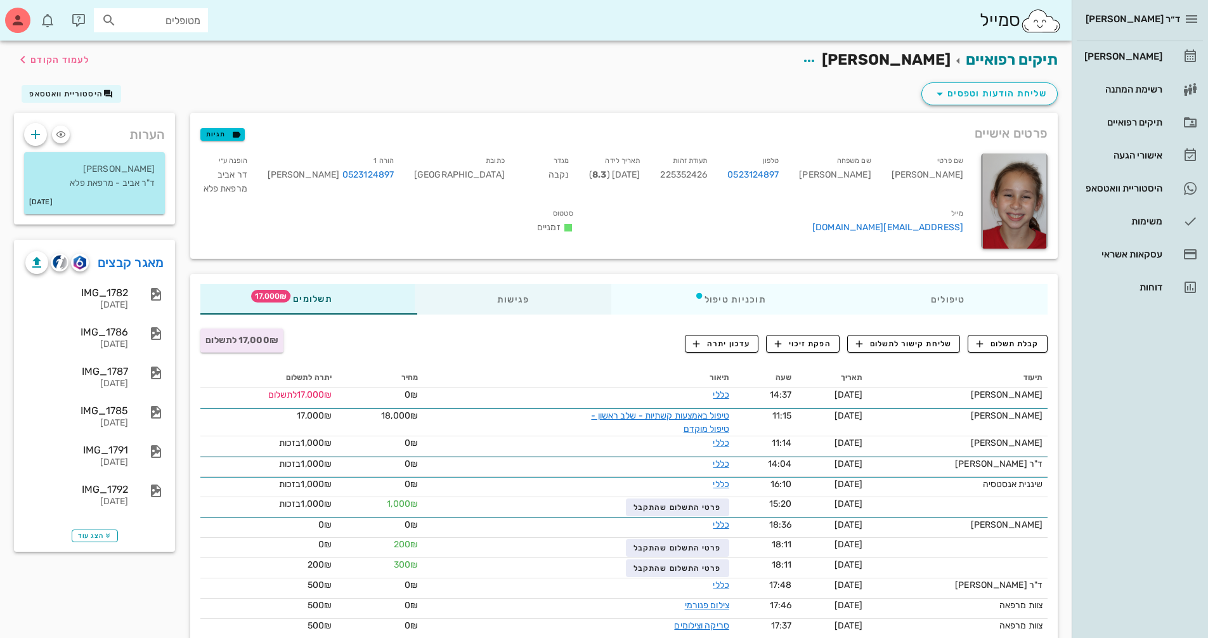
scroll to position [52, 0]
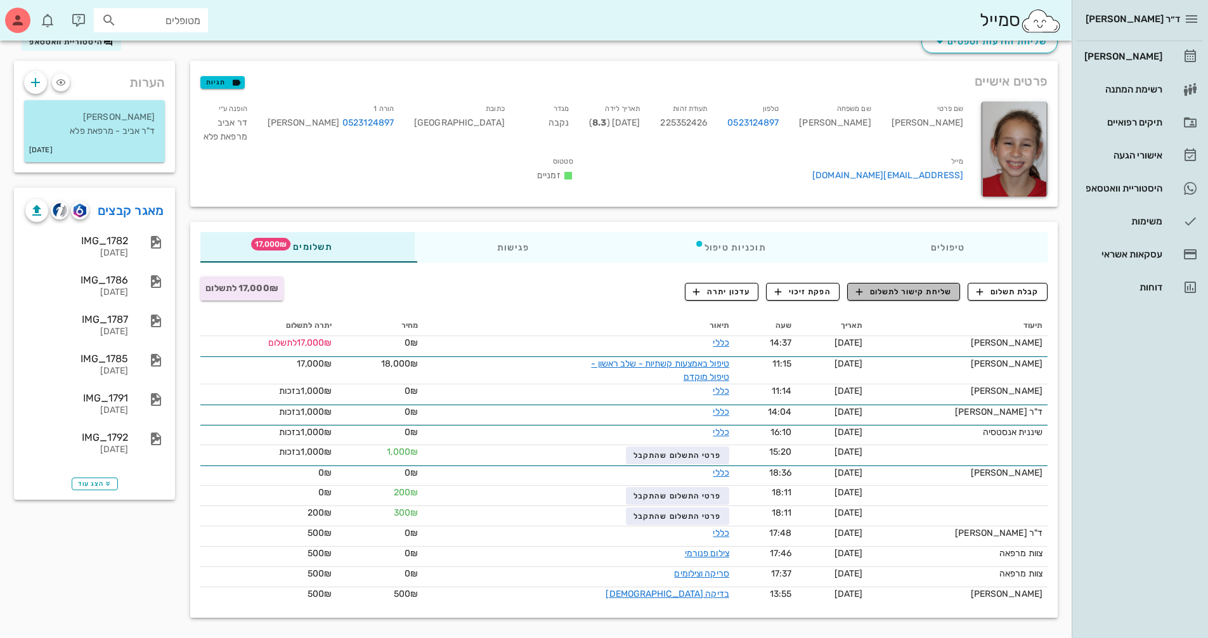
click at [945, 299] on button "שליחת קישור לתשלום" at bounding box center [903, 292] width 113 height 18
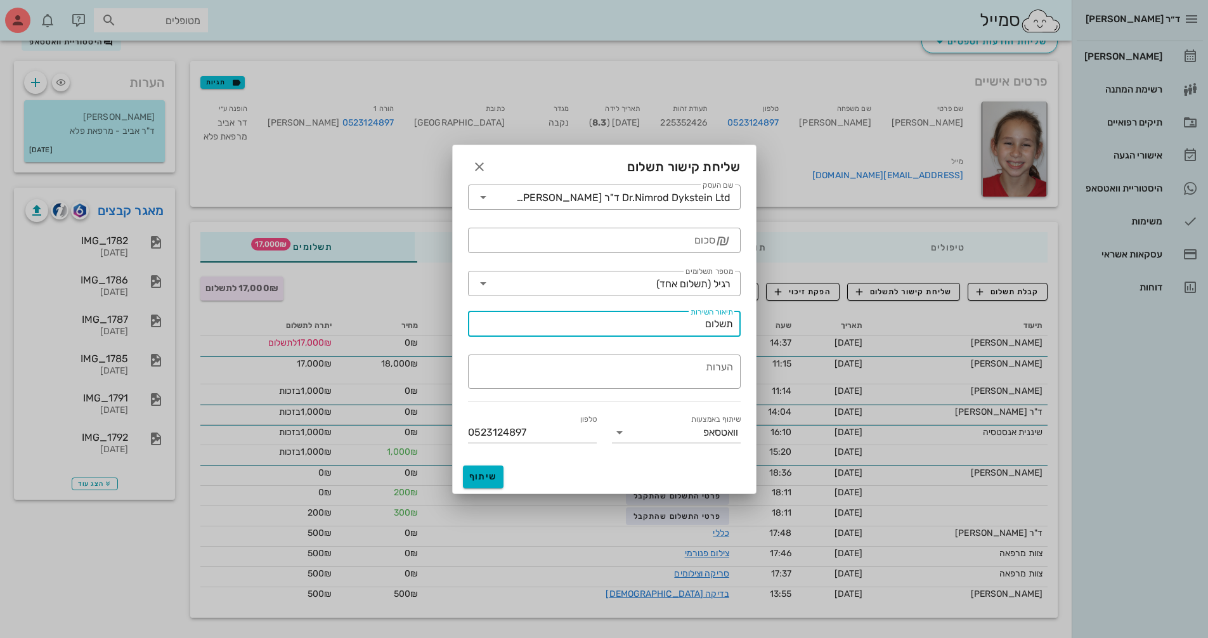
click at [670, 331] on input "תשלום" at bounding box center [604, 324] width 257 height 20
type input "תשלום טיפול INF"
click at [677, 245] on input "סכום" at bounding box center [596, 240] width 240 height 20
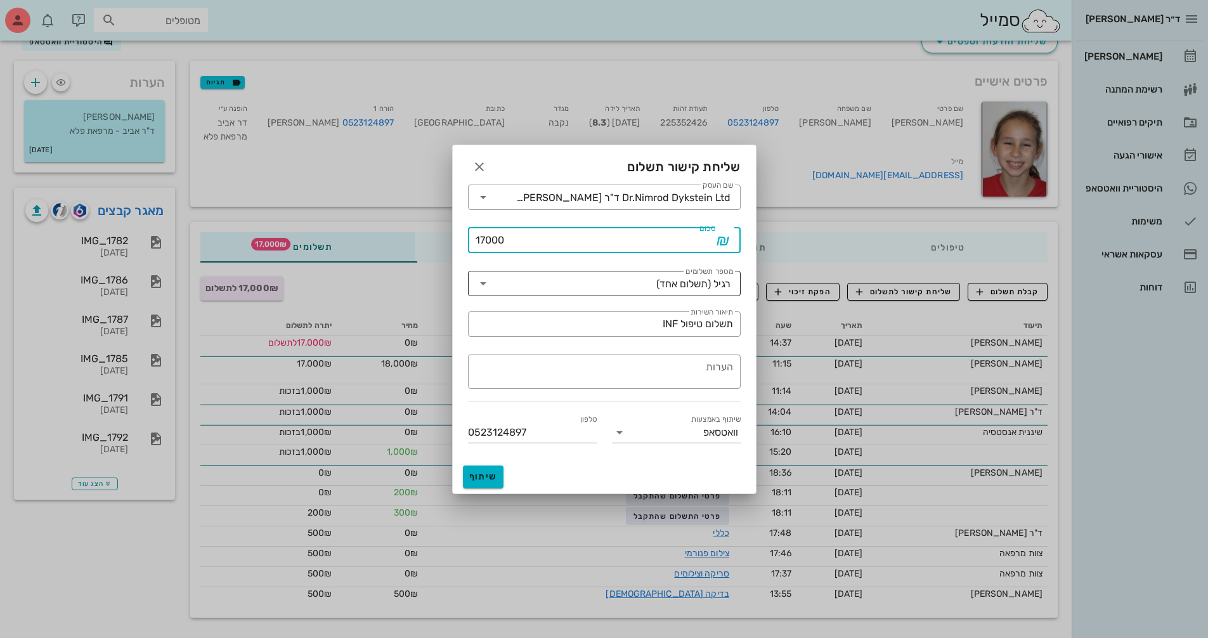
type input "17000"
click at [662, 285] on div "רגיל (תשלום אחד)" at bounding box center [693, 283] width 74 height 11
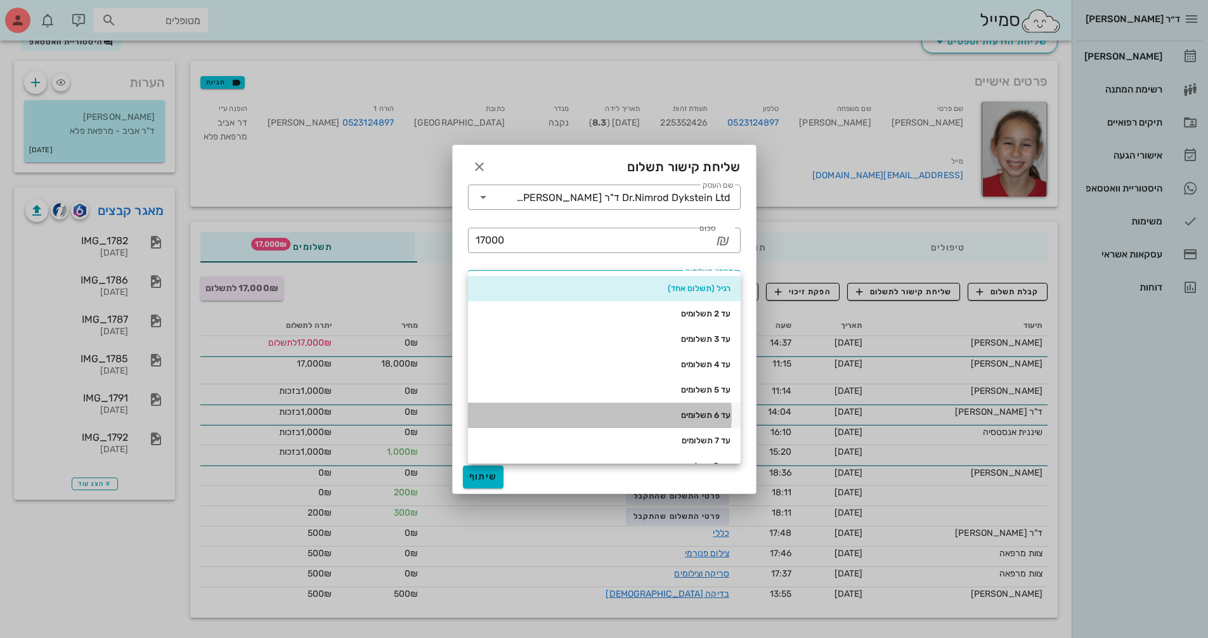
click at [691, 418] on div "עד 6 תשלומים" at bounding box center [604, 415] width 252 height 10
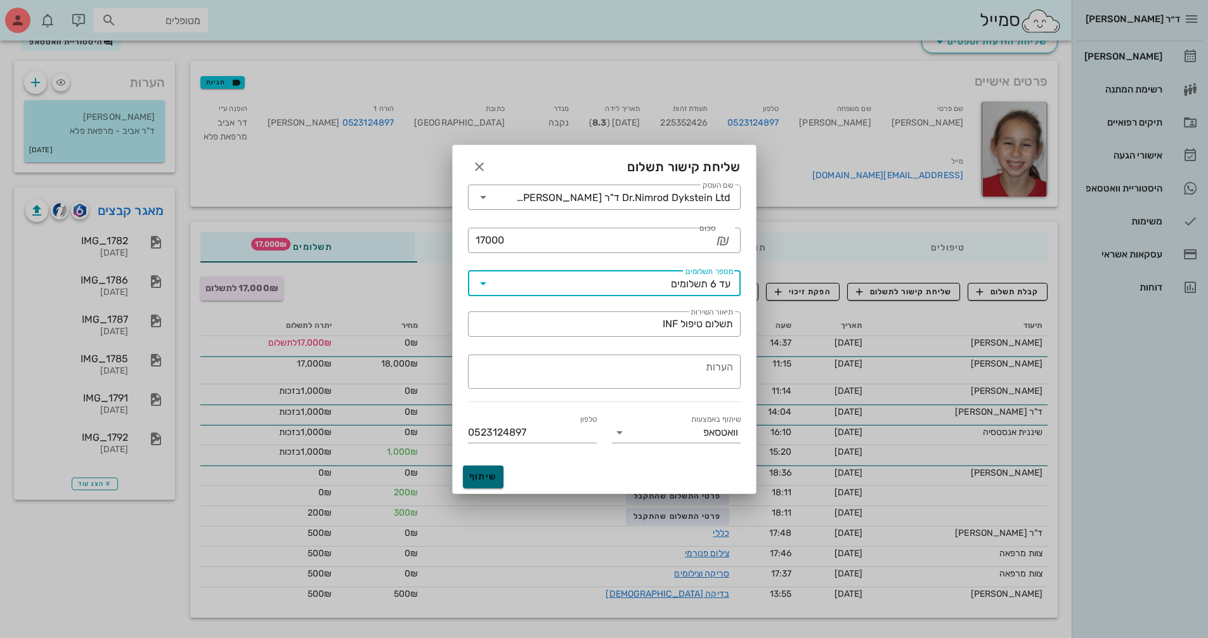
click at [490, 480] on span "שיתוף" at bounding box center [483, 476] width 30 height 11
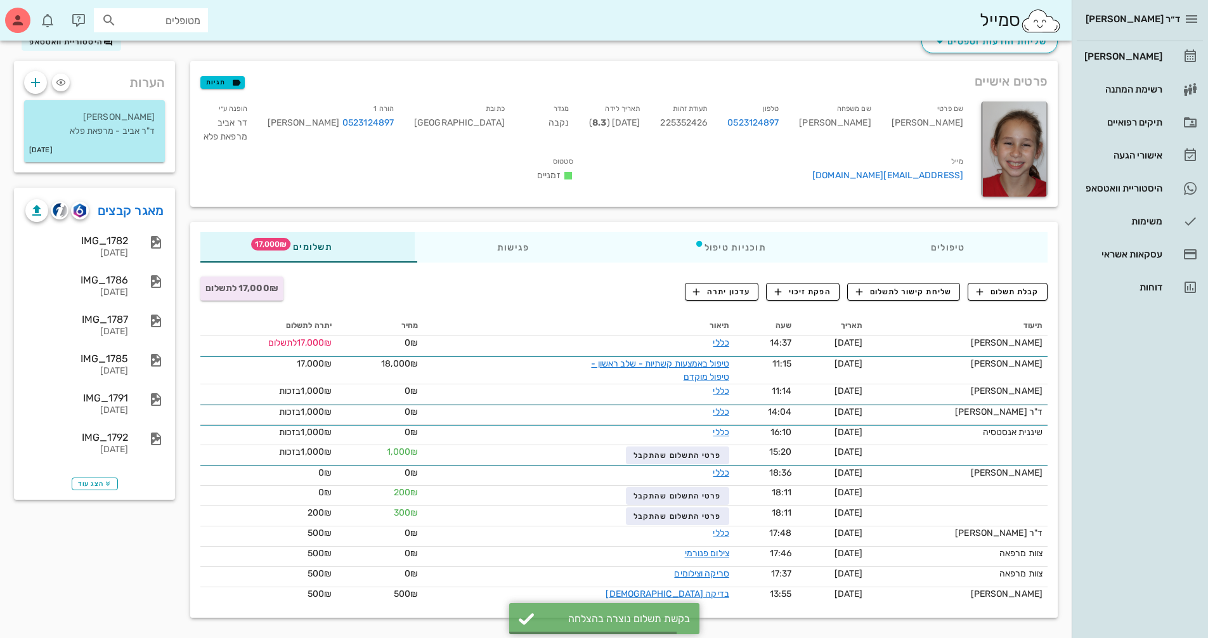
scroll to position [0, 0]
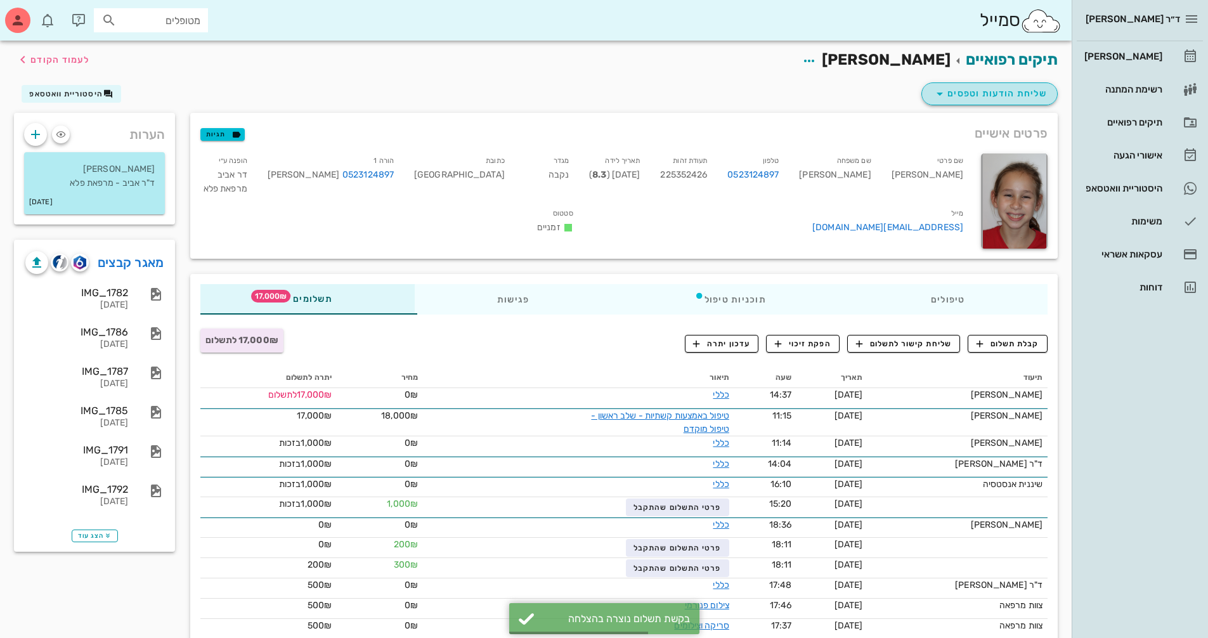
click at [987, 86] on span "שליחת הודעות וטפסים" at bounding box center [989, 93] width 115 height 15
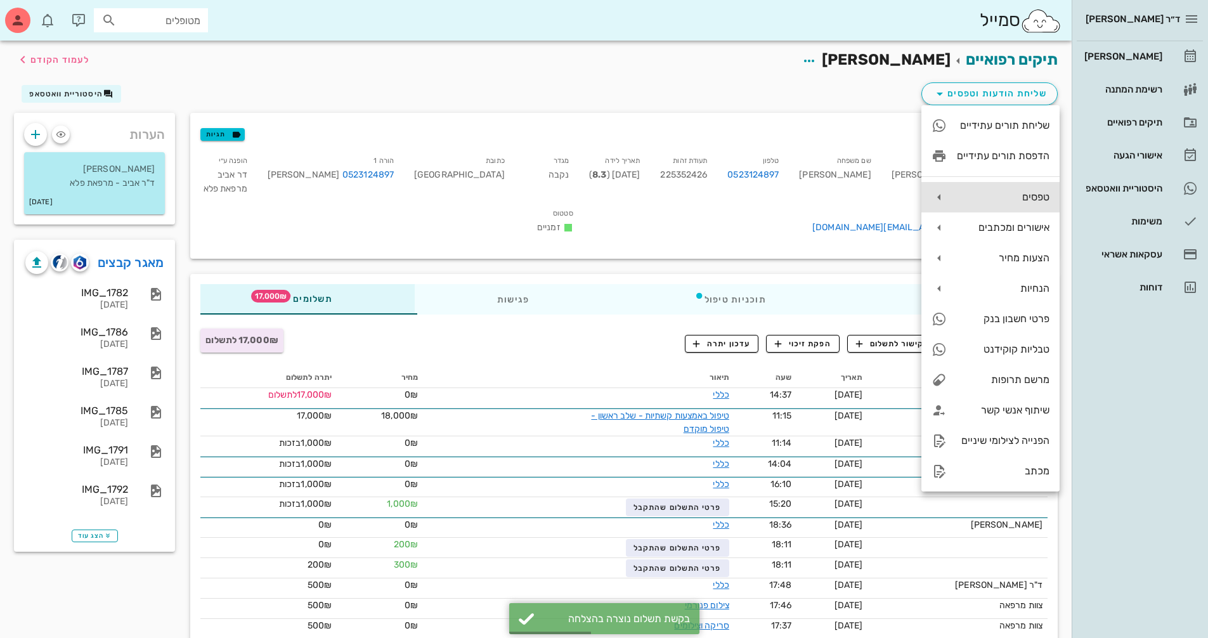
click at [989, 191] on div "טפסים" at bounding box center [1003, 197] width 93 height 12
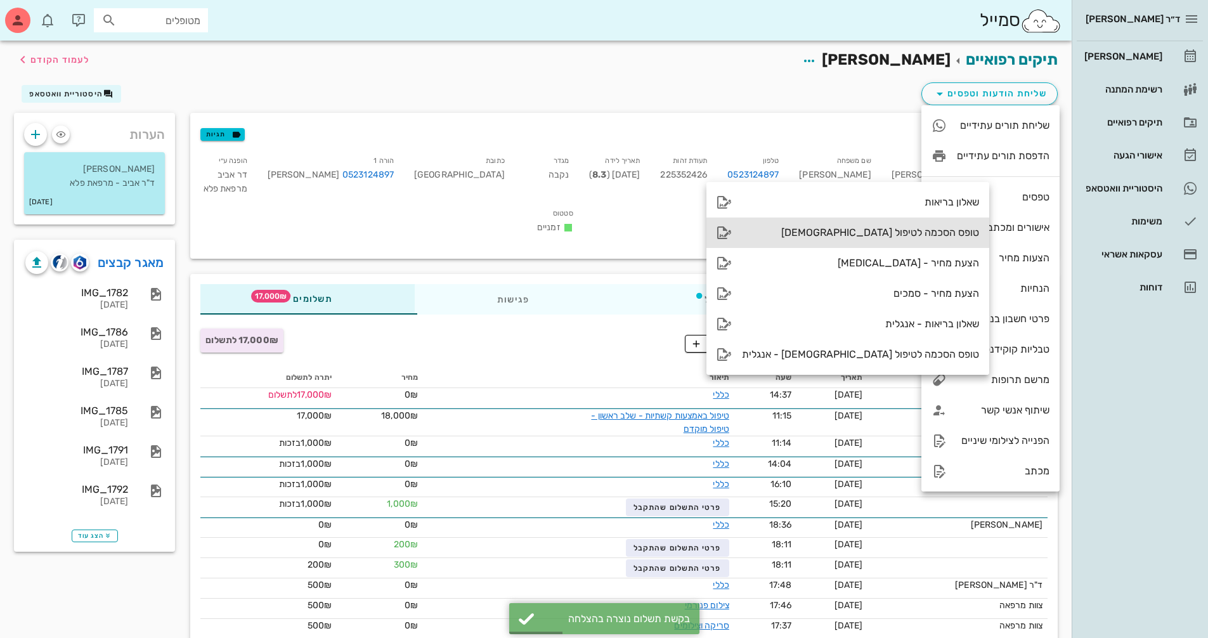
click at [900, 229] on div "טופס הסכמה לטיפול [DEMOGRAPHIC_DATA]" at bounding box center [860, 232] width 237 height 12
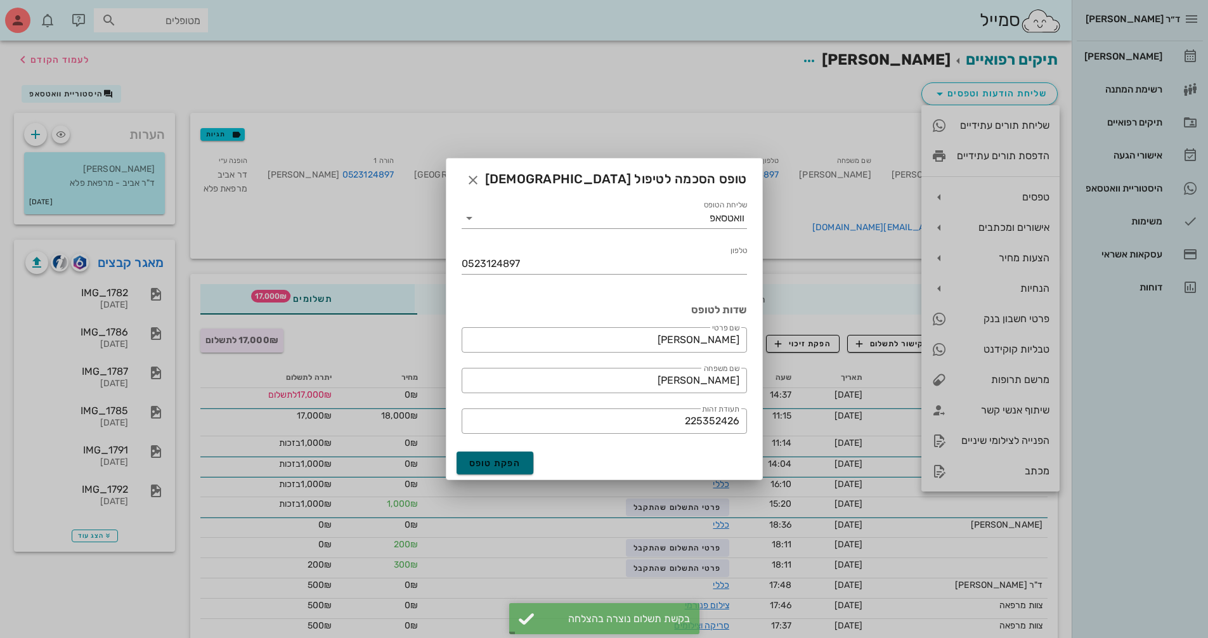
click at [498, 465] on span "הפקת טופס" at bounding box center [495, 463] width 52 height 11
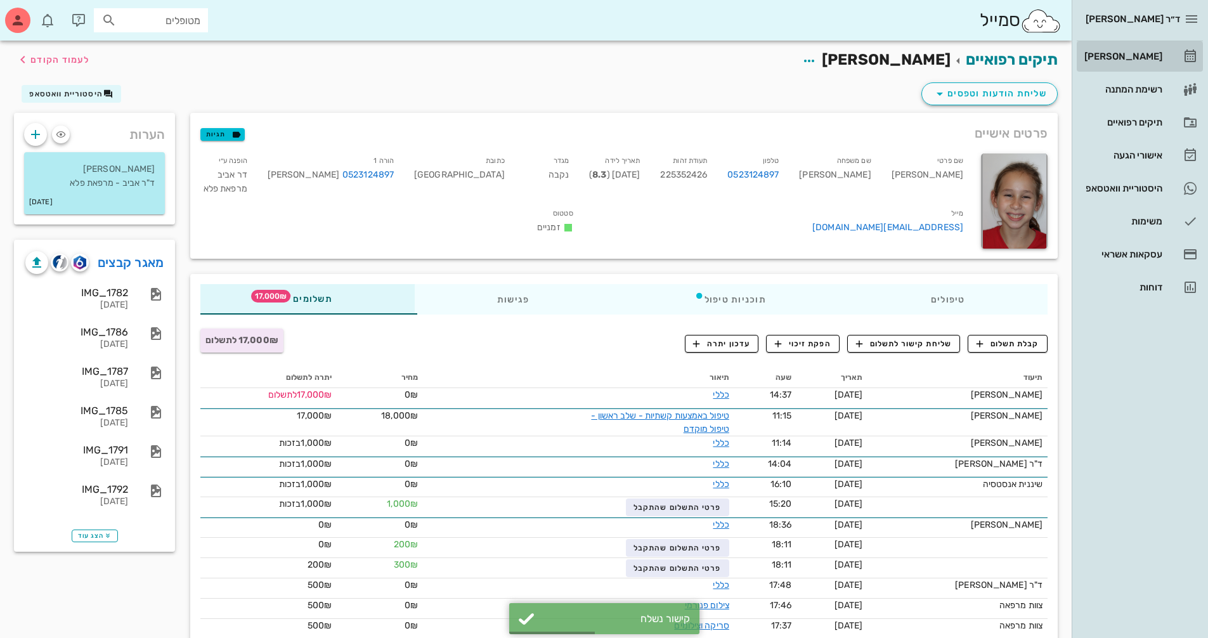
click at [1114, 55] on div "[PERSON_NAME]" at bounding box center [1122, 56] width 81 height 10
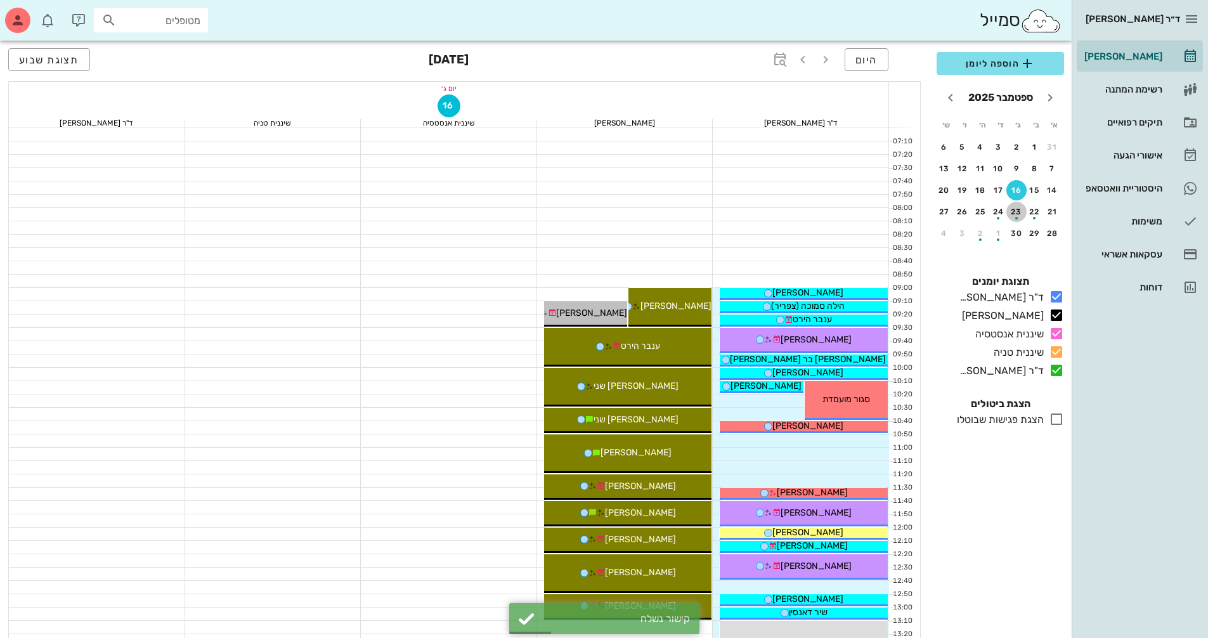
click at [1021, 213] on div "button" at bounding box center [1016, 214] width 20 height 7
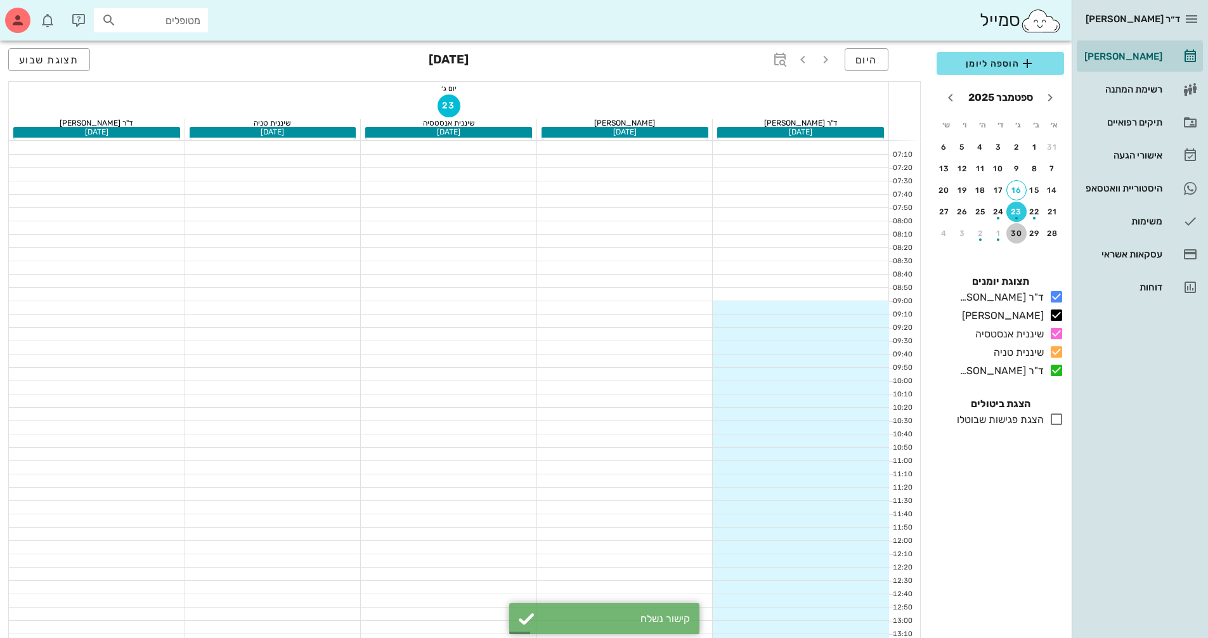
click at [1022, 230] on div "30" at bounding box center [1016, 233] width 20 height 9
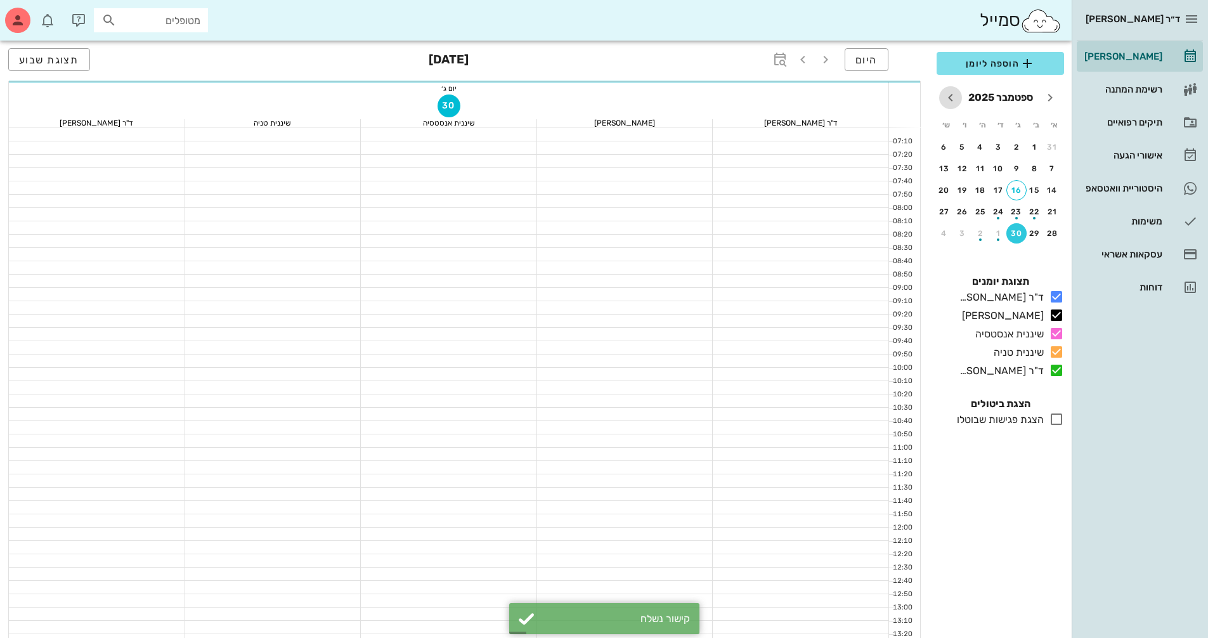
click at [948, 105] on icon "חודש הבא" at bounding box center [950, 97] width 15 height 15
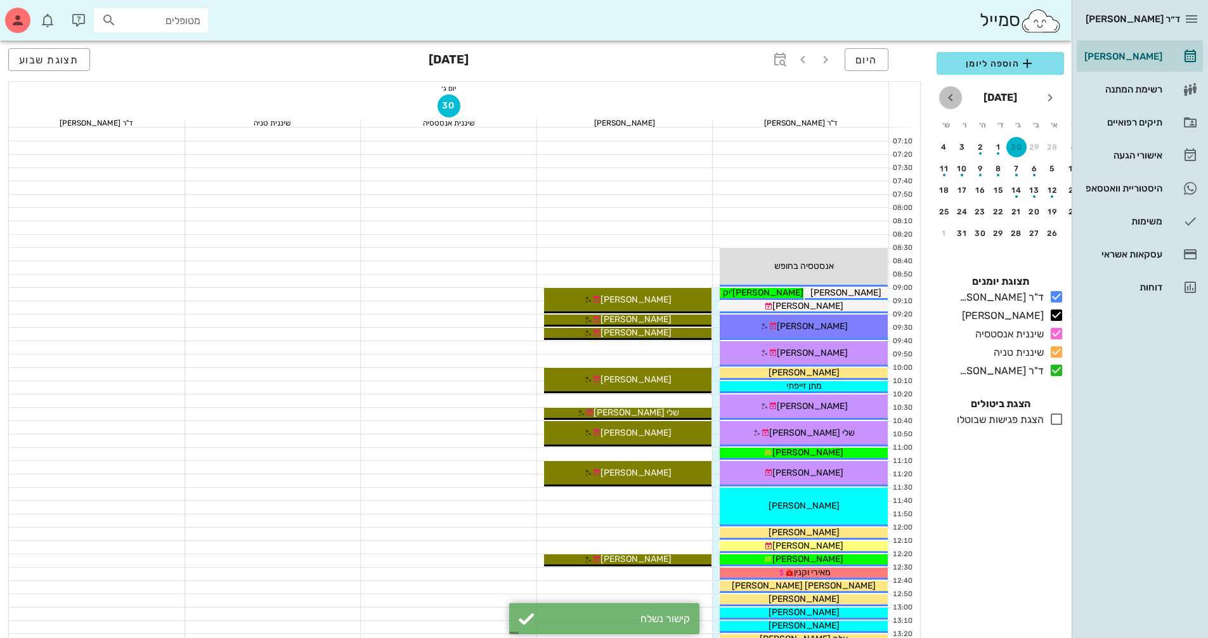
click at [951, 102] on icon "חודש הבא" at bounding box center [950, 97] width 15 height 15
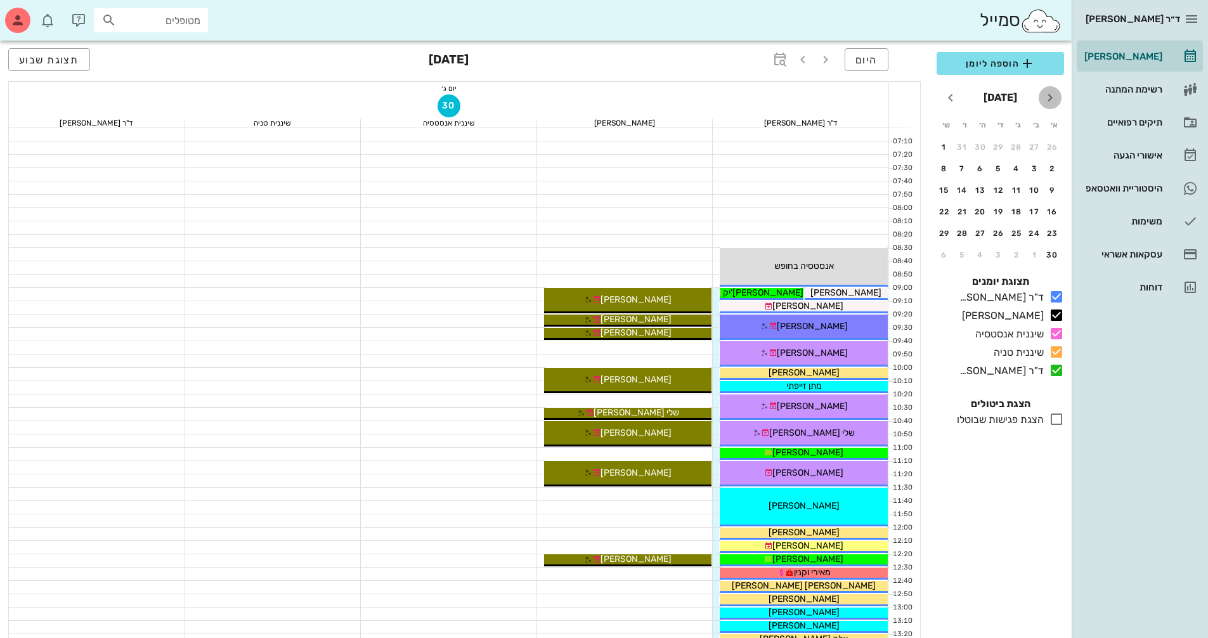
click at [1051, 103] on icon "חודש שעבר" at bounding box center [1049, 97] width 15 height 15
click at [1054, 167] on div "5" at bounding box center [1052, 168] width 20 height 9
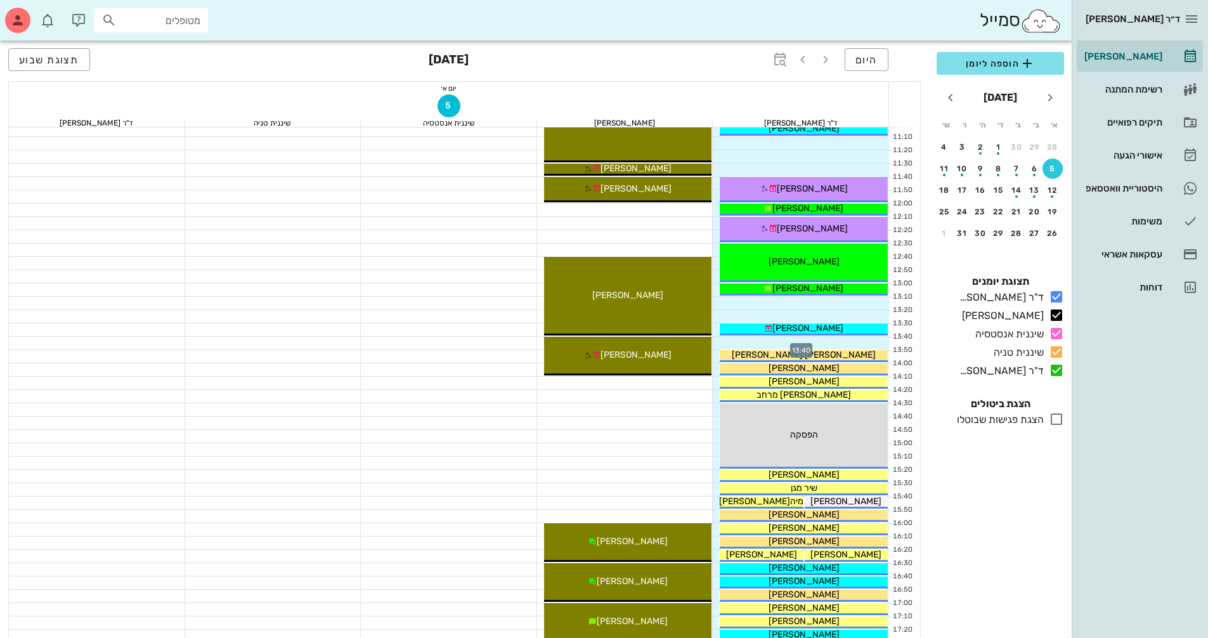
scroll to position [317, 0]
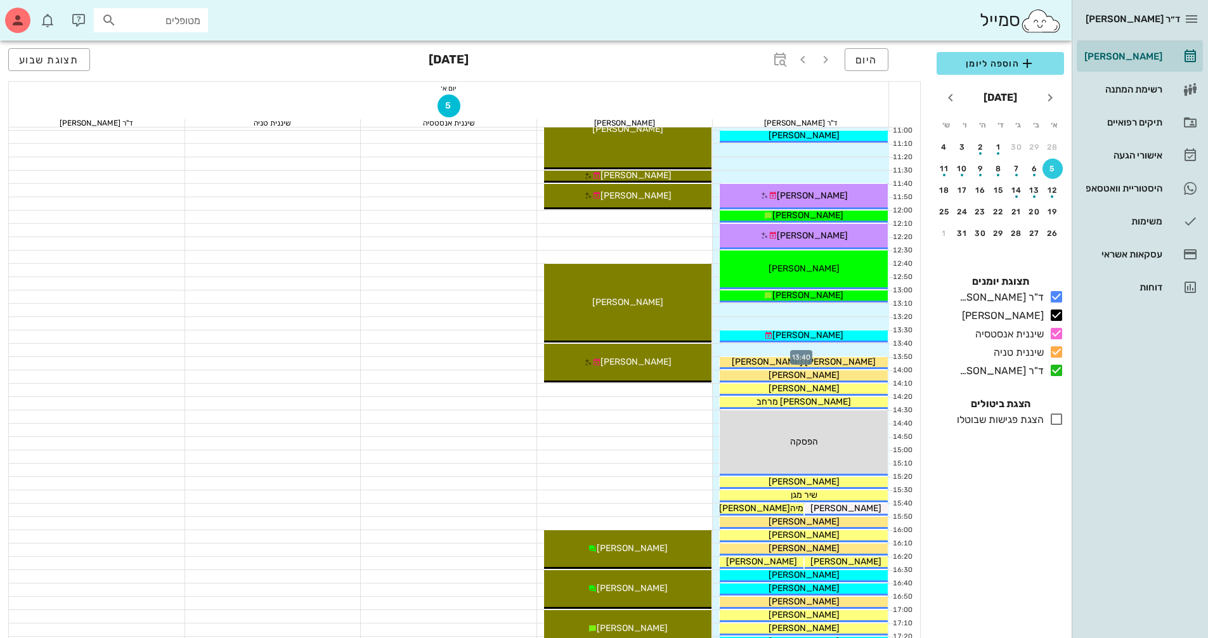
click at [843, 346] on div at bounding box center [801, 350] width 176 height 13
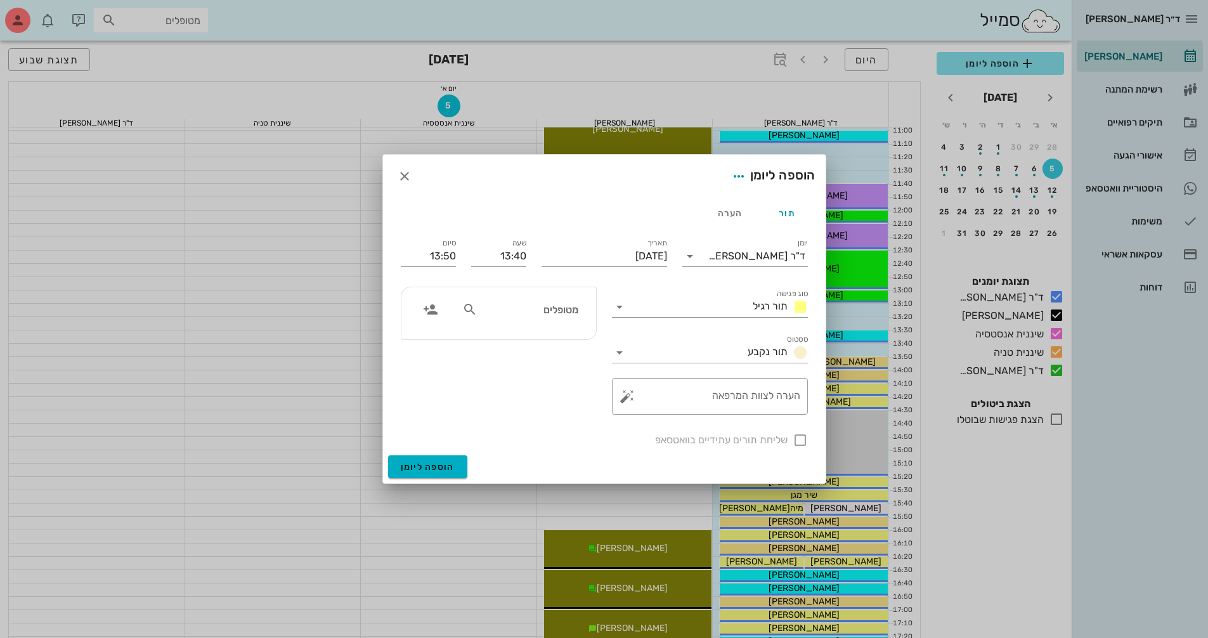
click at [576, 309] on input "מטופלים" at bounding box center [529, 309] width 98 height 16
type input "c"
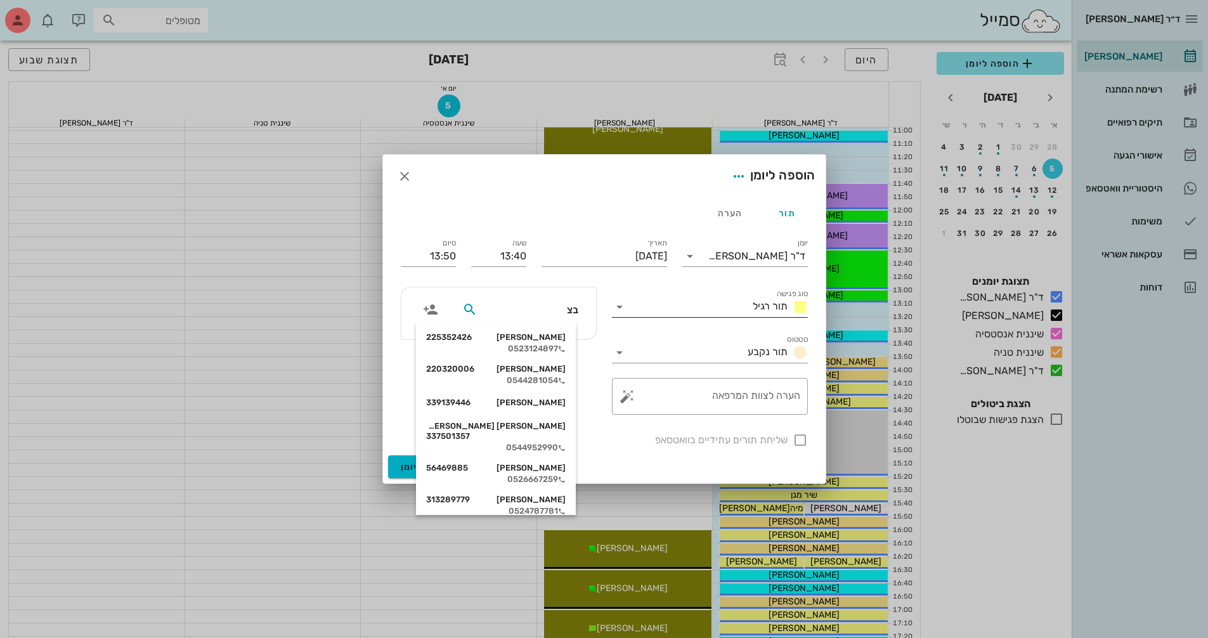
type input "בצר"
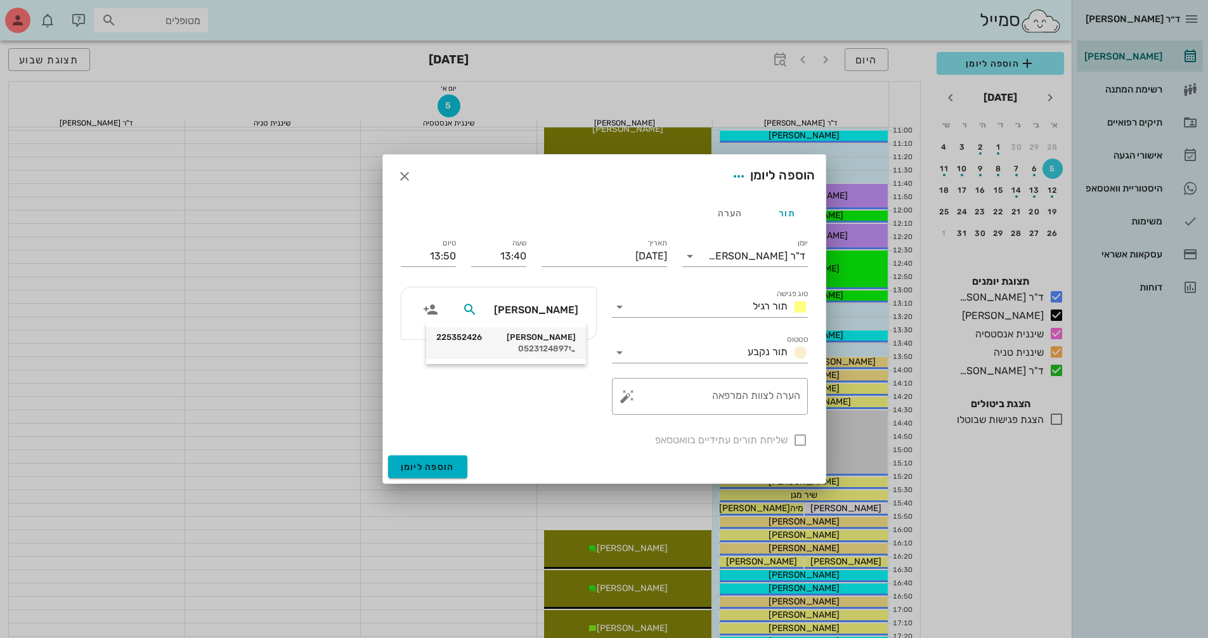
click at [561, 339] on div "מאיה בצר 225352426" at bounding box center [506, 337] width 140 height 10
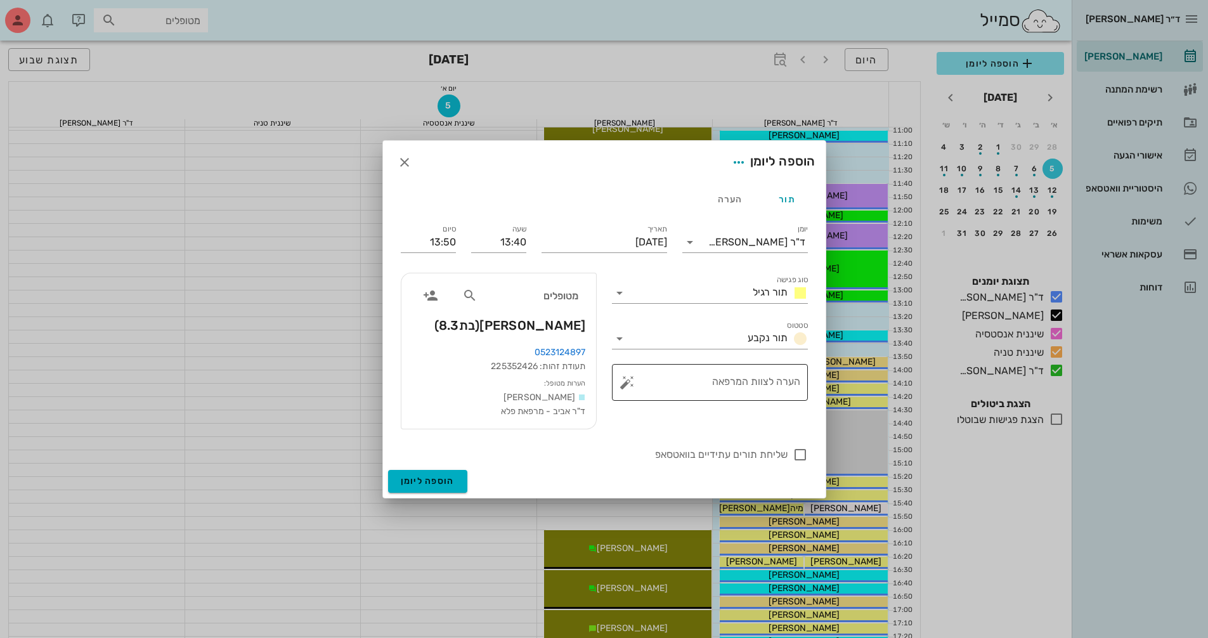
click at [717, 387] on textarea "הערה לצוות המרפאה" at bounding box center [715, 385] width 171 height 30
type textarea "לוודא CC"
click at [616, 290] on icon at bounding box center [619, 292] width 15 height 15
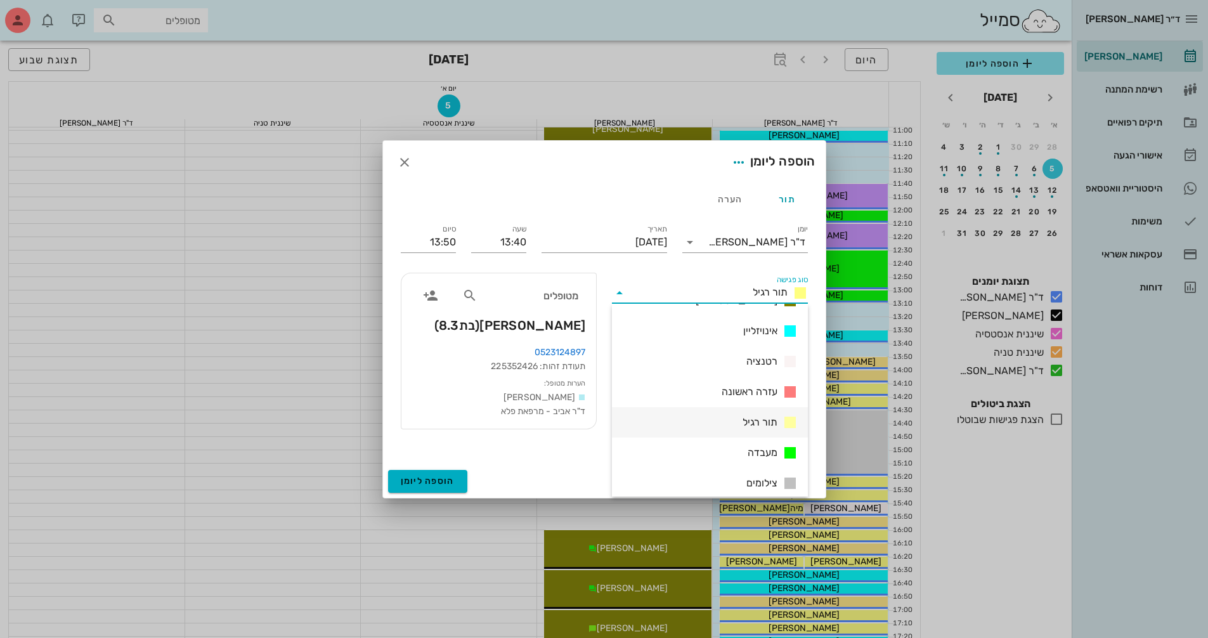
scroll to position [127, 0]
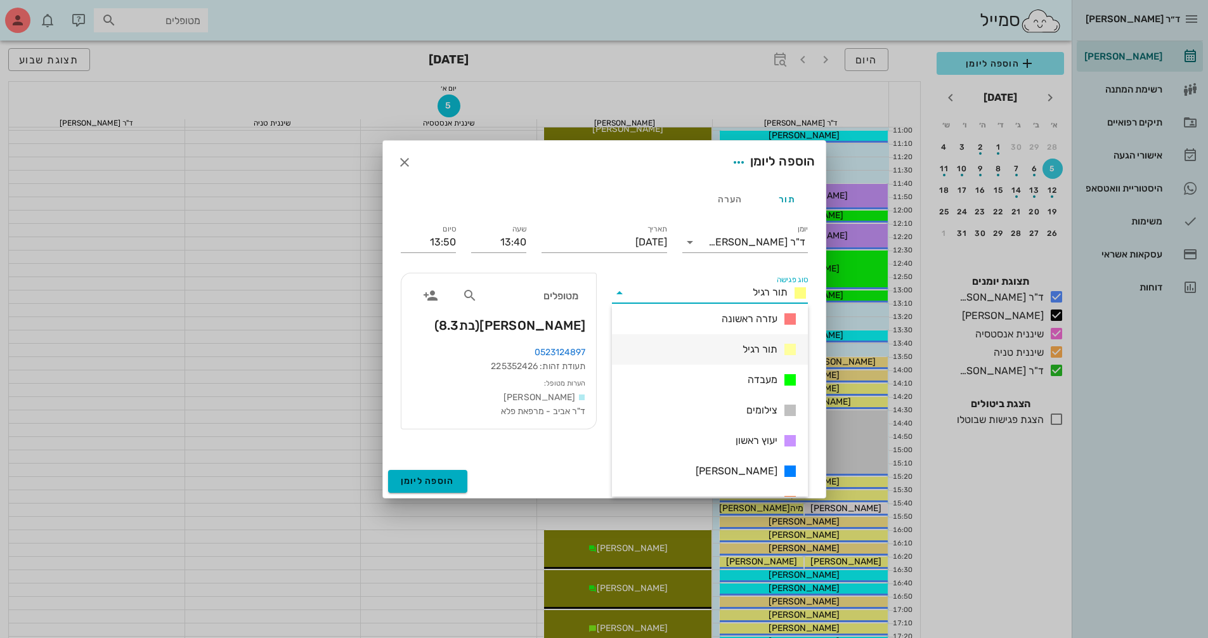
click at [732, 377] on div "מעבדה" at bounding box center [710, 380] width 196 height 30
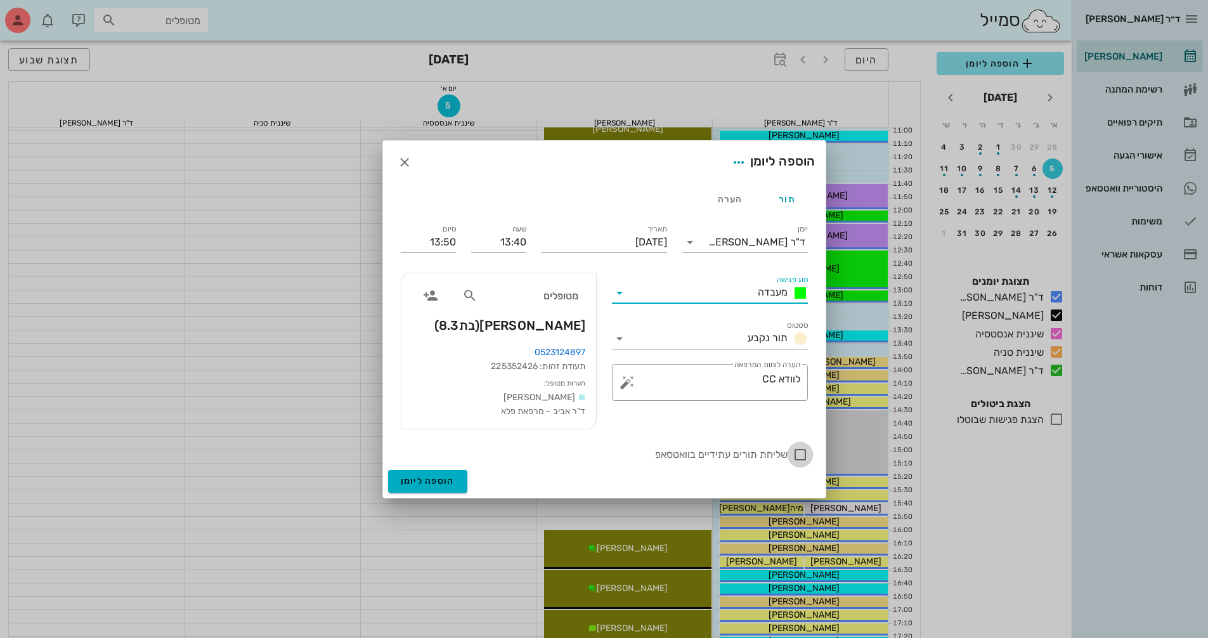
click at [793, 453] on div at bounding box center [800, 455] width 22 height 22
checkbox input "true"
click at [449, 477] on span "הוספה ליומן" at bounding box center [428, 481] width 54 height 11
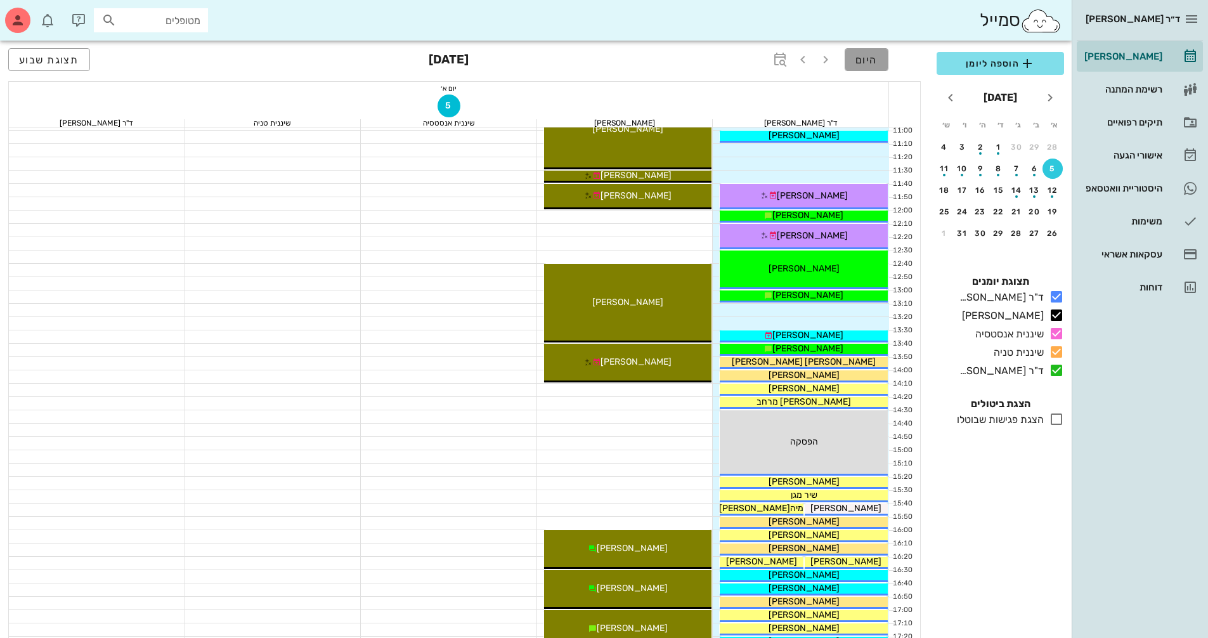
click at [878, 58] on button "היום" at bounding box center [867, 59] width 44 height 23
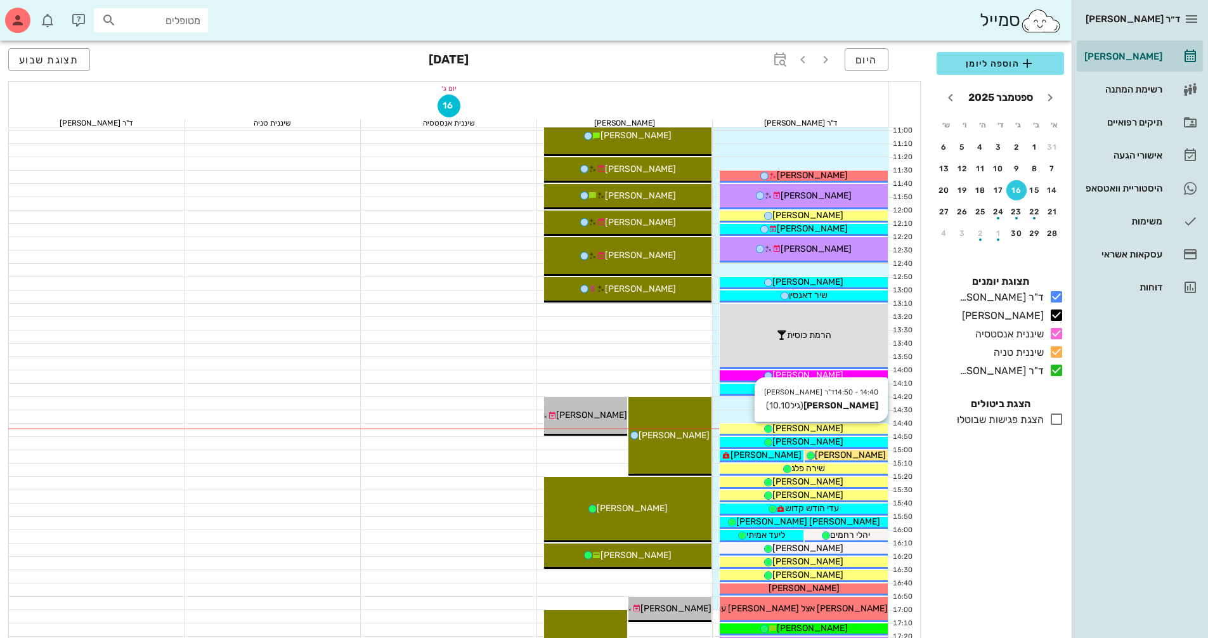
click at [814, 428] on span "[PERSON_NAME]" at bounding box center [807, 428] width 71 height 11
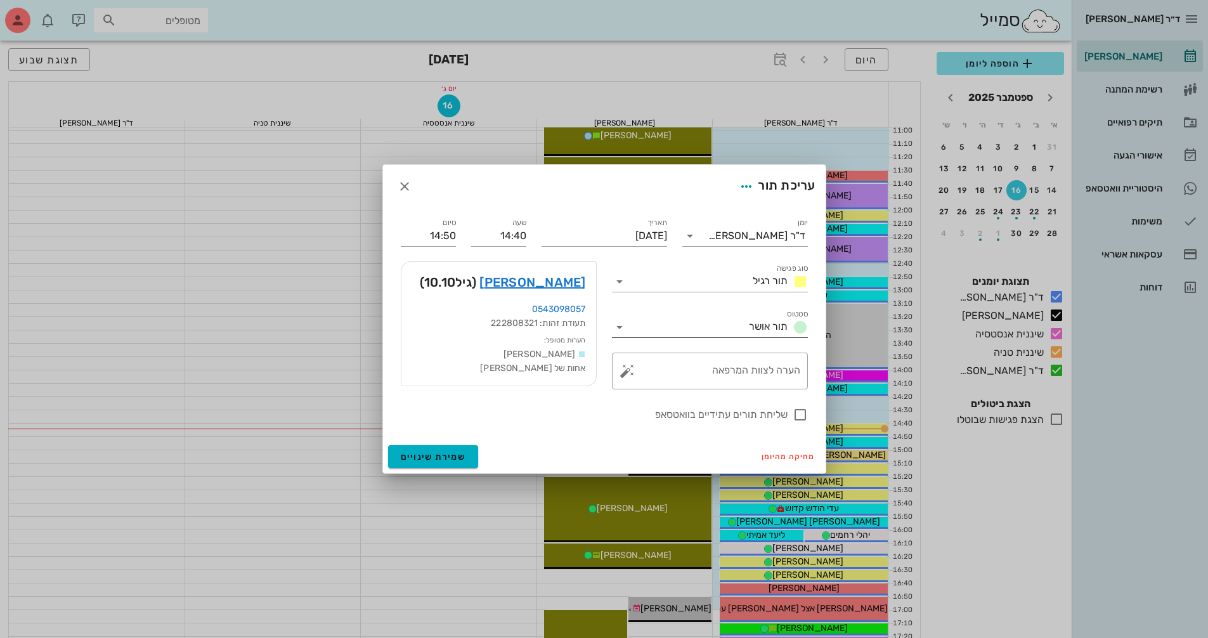
click at [623, 327] on icon at bounding box center [619, 327] width 15 height 15
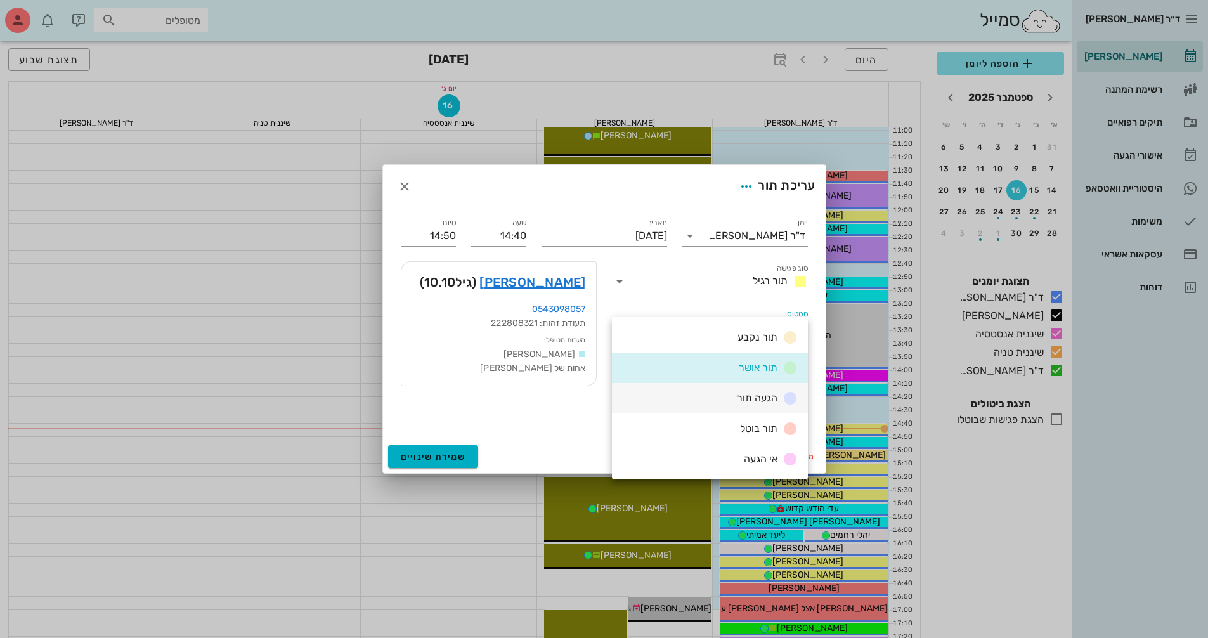
drag, startPoint x: 733, startPoint y: 393, endPoint x: 710, endPoint y: 403, distance: 25.0
click at [733, 394] on div "הגעה תור" at bounding box center [765, 399] width 66 height 16
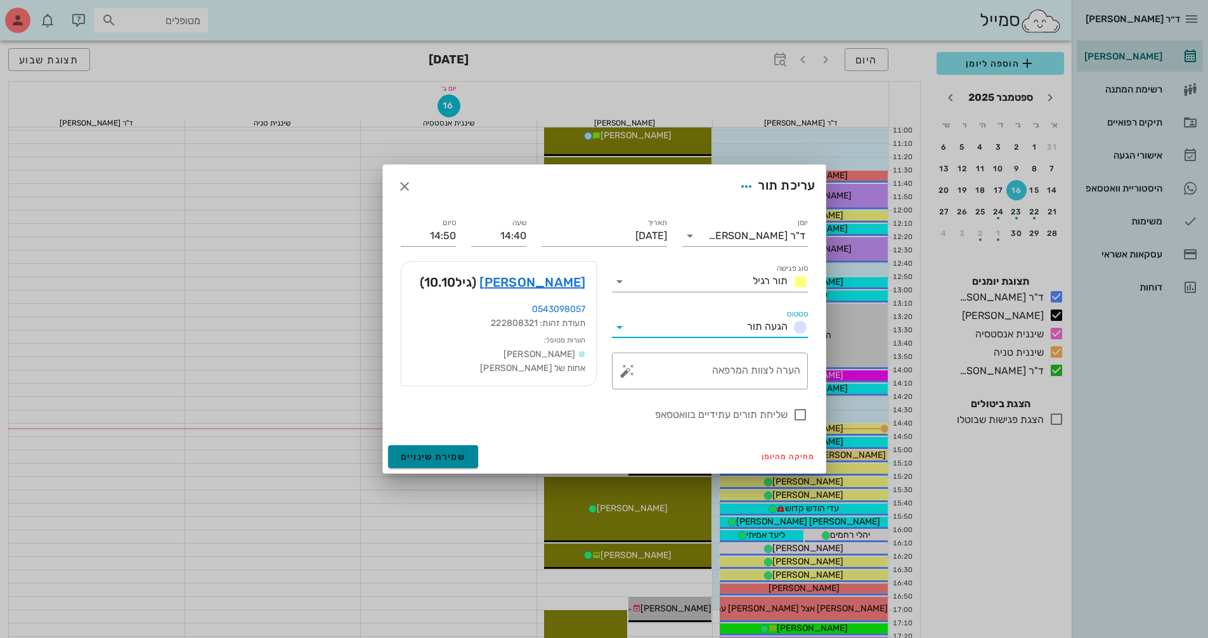
click at [461, 455] on span "שמירת שינויים" at bounding box center [433, 456] width 65 height 11
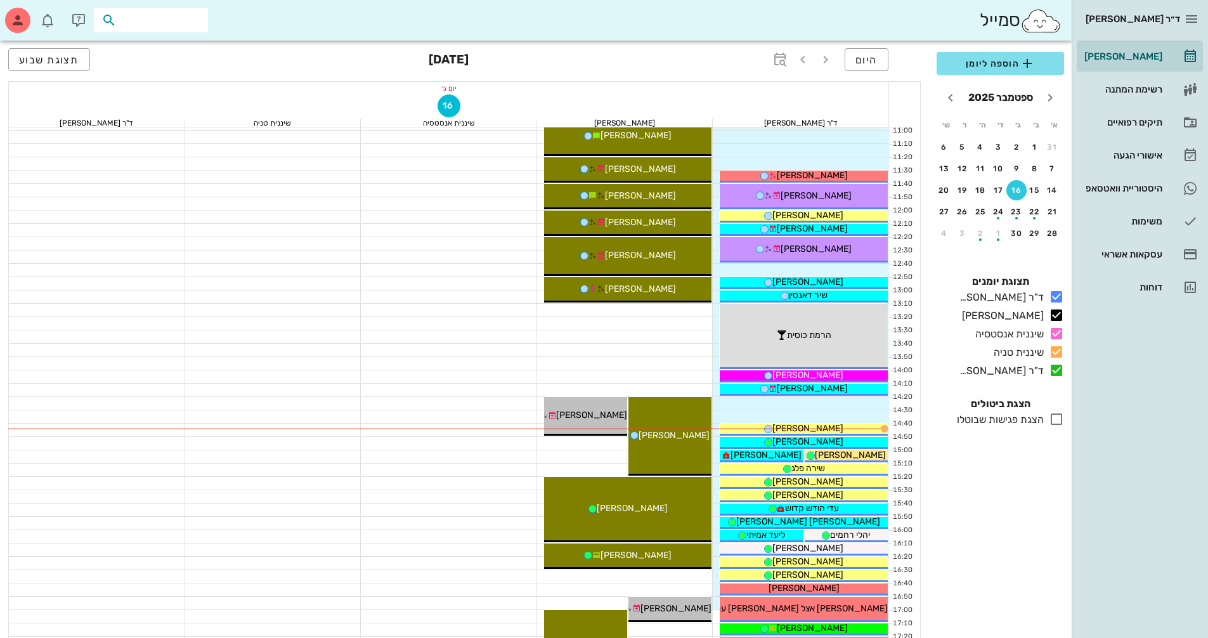
click at [189, 20] on input "text" at bounding box center [159, 20] width 81 height 16
type input "c"
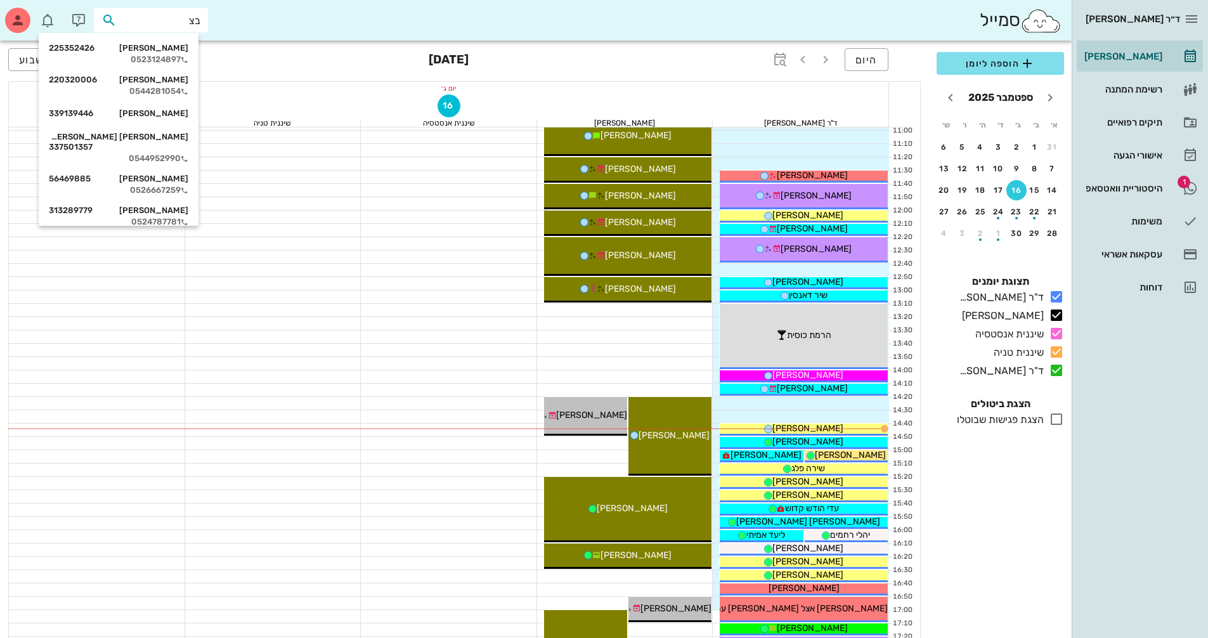
type input "בצר"
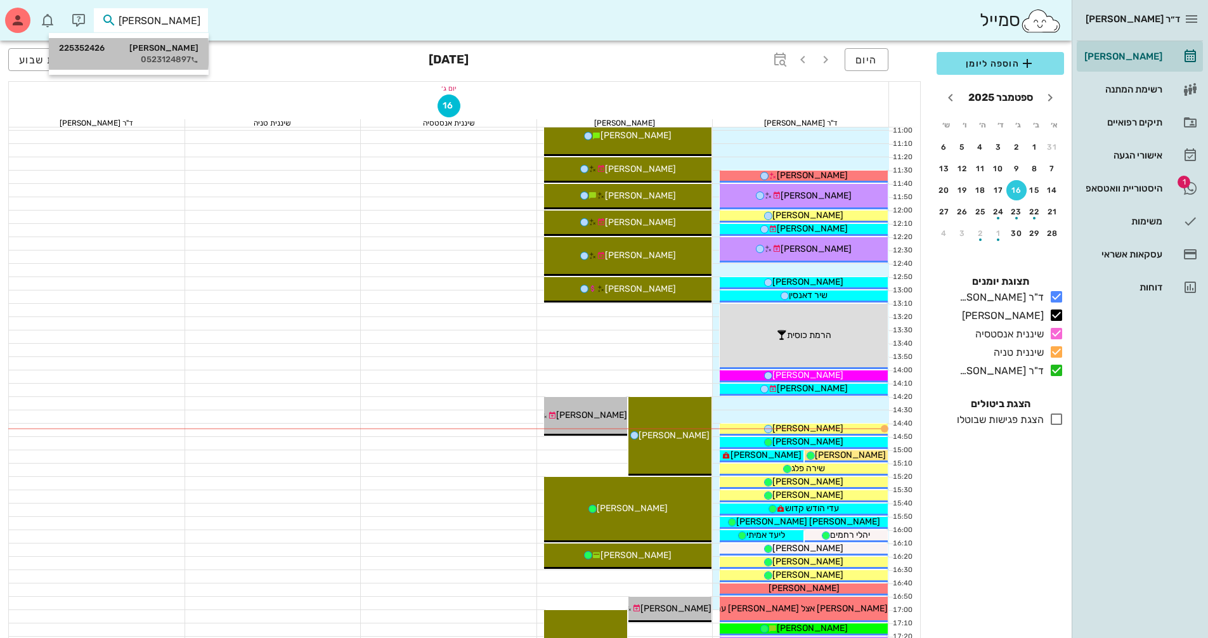
click at [171, 59] on div "0523124897" at bounding box center [129, 60] width 140 height 10
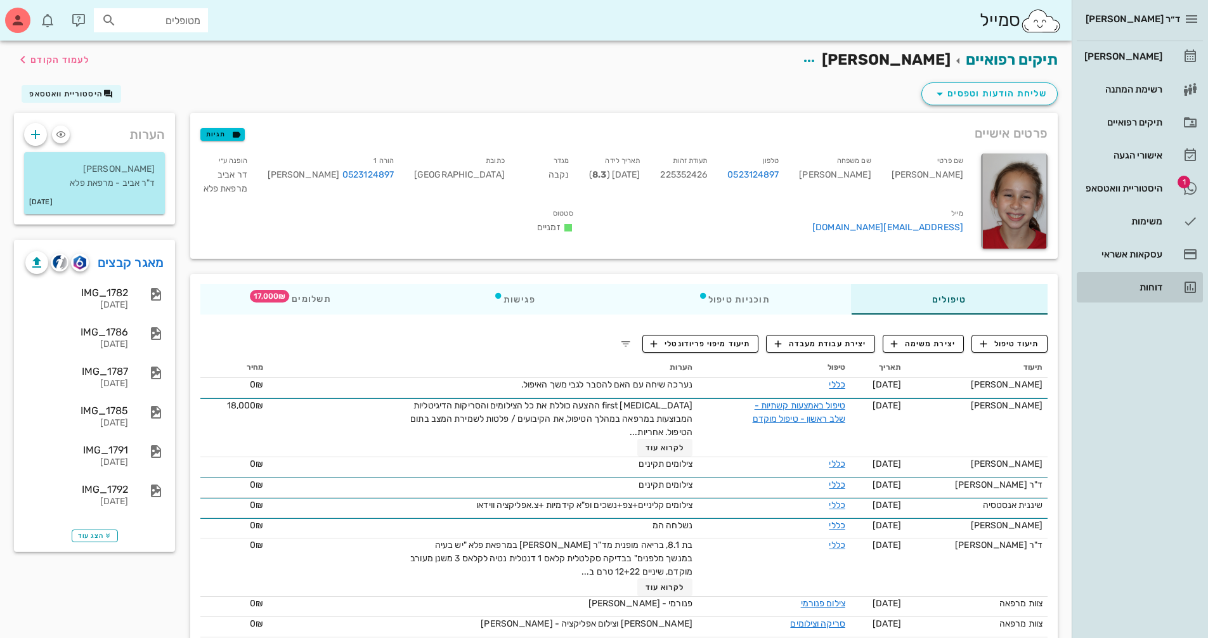
click at [1150, 285] on div "דוחות" at bounding box center [1122, 287] width 81 height 10
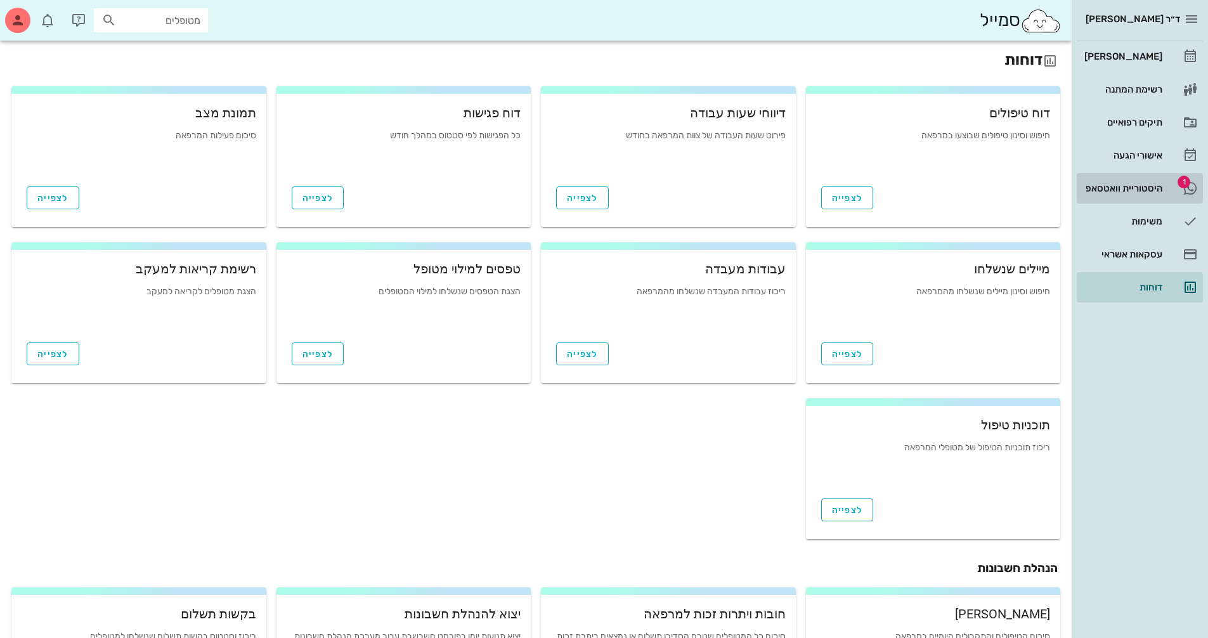
click at [1099, 196] on div "היסטוריית וואטסאפ" at bounding box center [1122, 188] width 81 height 20
click at [1103, 190] on div "היסטוריית וואטסאפ" at bounding box center [1122, 188] width 81 height 10
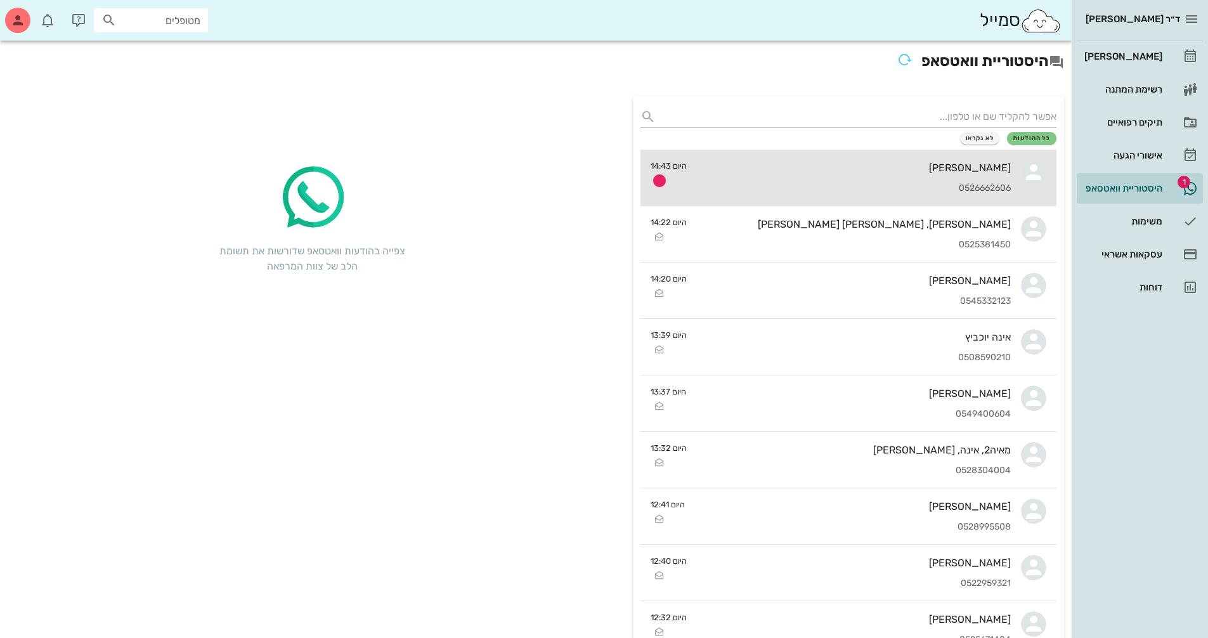
click at [948, 179] on div "איילה טל-כספי 0526662606" at bounding box center [854, 178] width 314 height 56
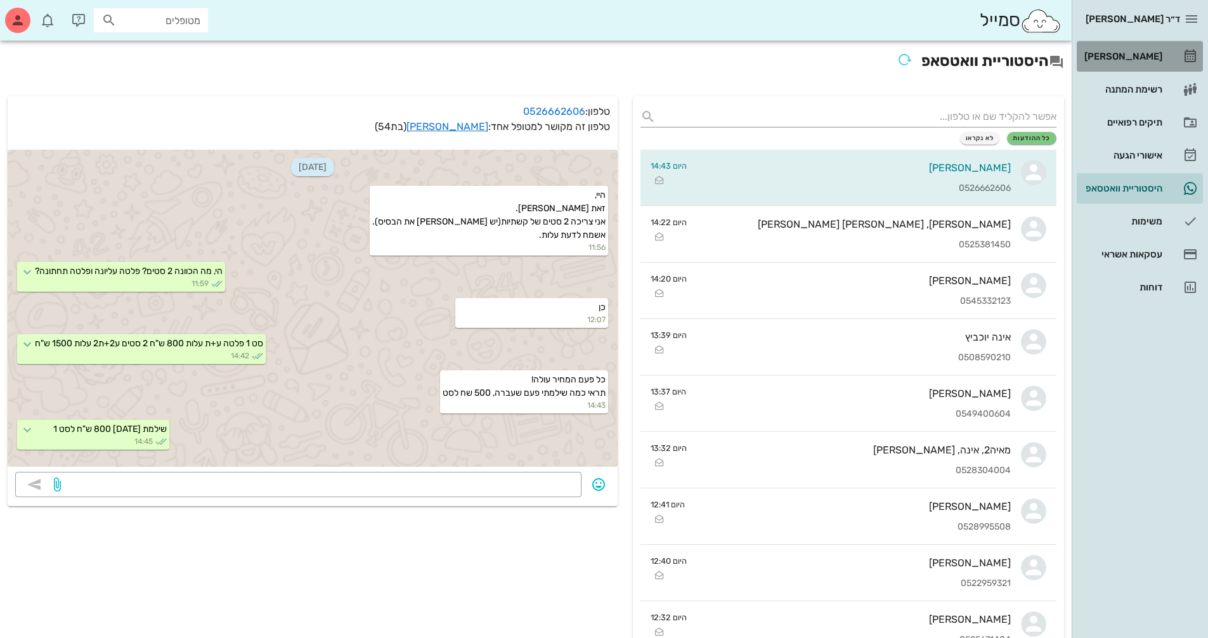
click at [1136, 49] on div "[PERSON_NAME]" at bounding box center [1122, 56] width 81 height 20
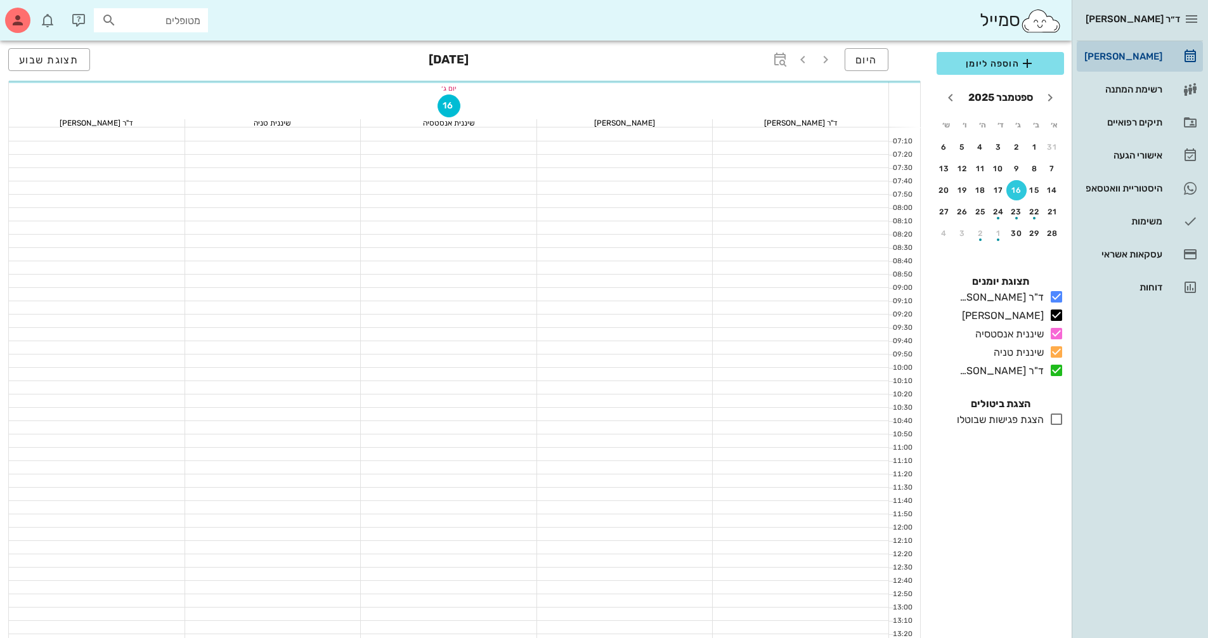
scroll to position [63, 0]
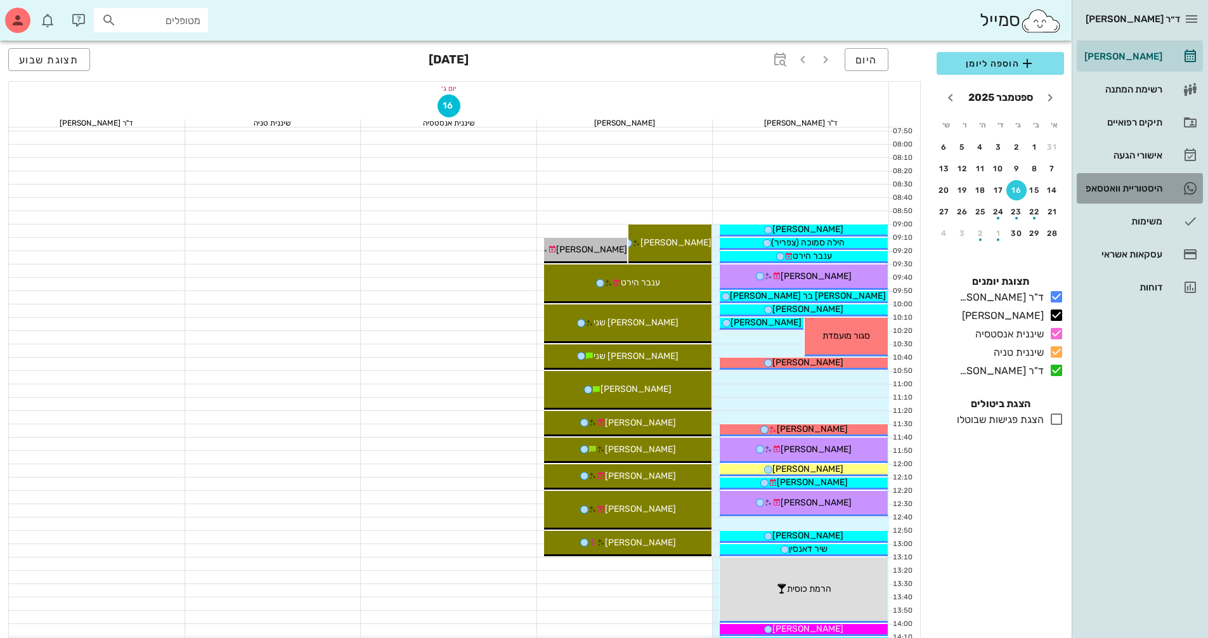
click at [1121, 183] on div "היסטוריית וואטסאפ" at bounding box center [1122, 188] width 81 height 10
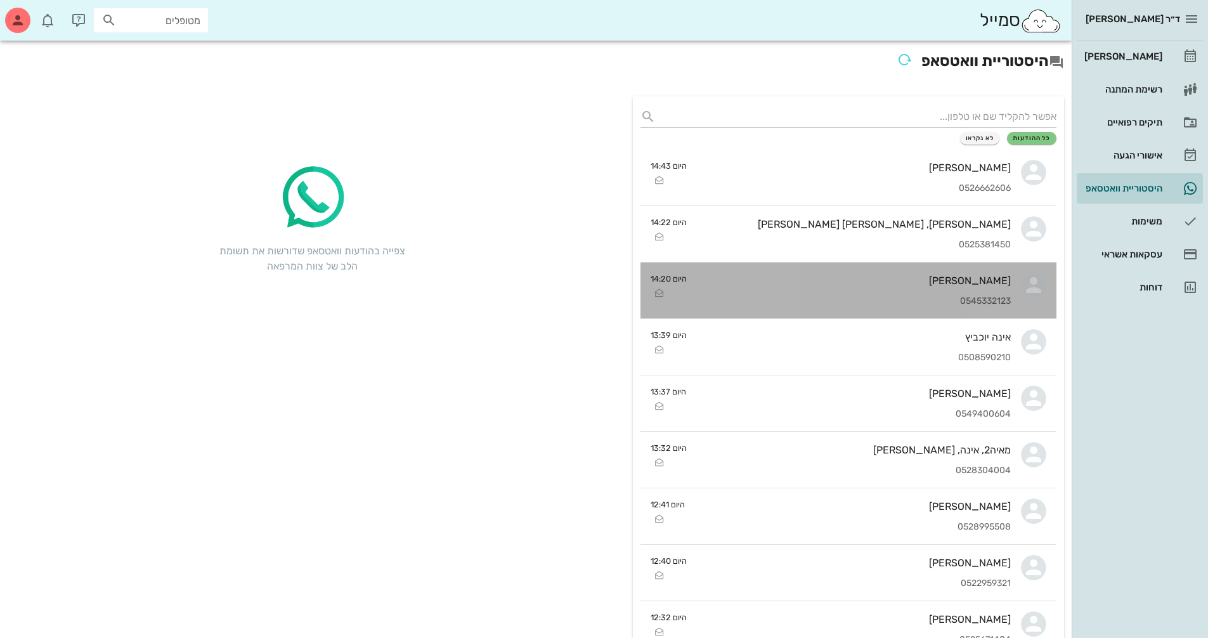
click at [976, 305] on div "0545332123" at bounding box center [854, 301] width 314 height 11
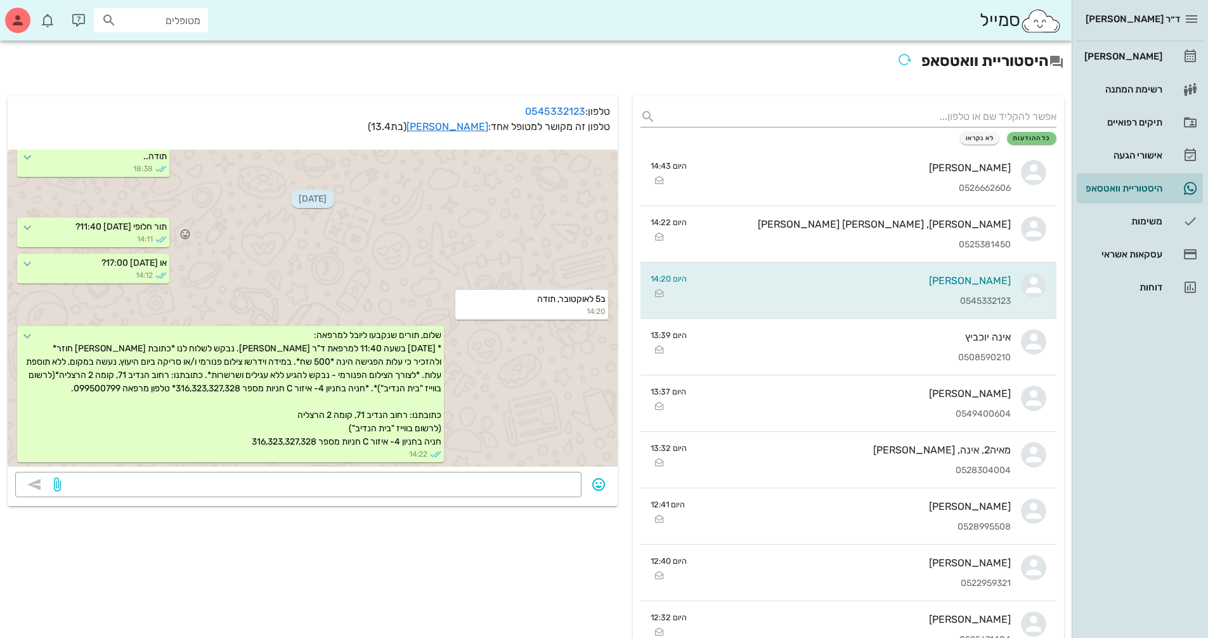
scroll to position [829, 0]
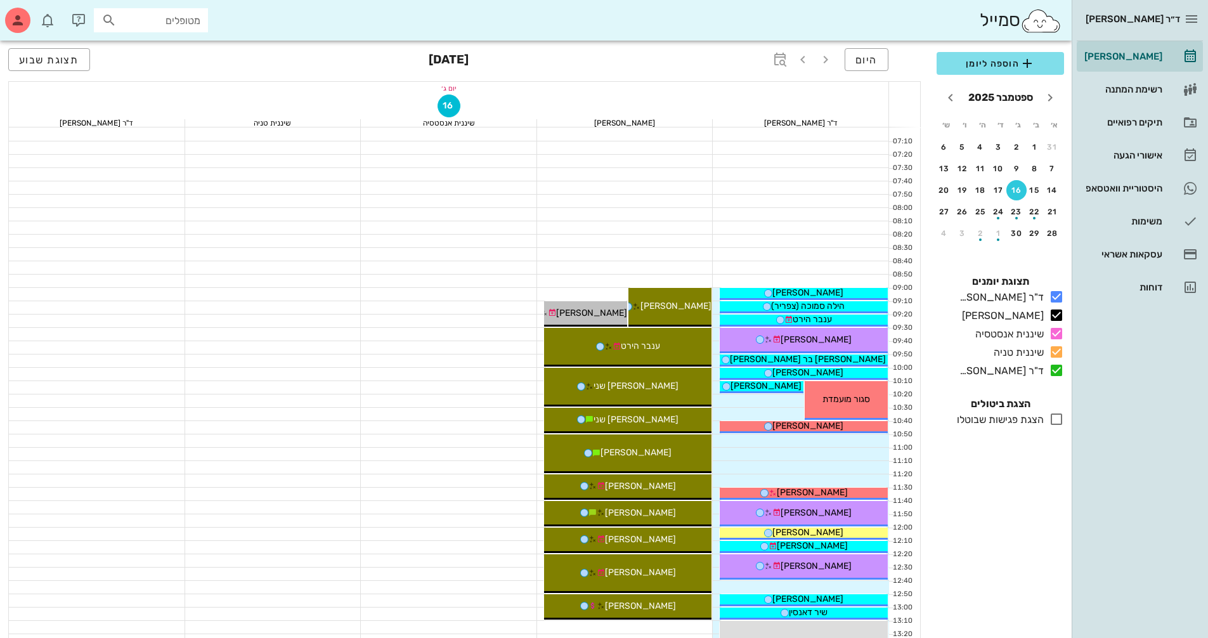
click at [1013, 243] on table "א׳ ב׳ ג׳ ד׳ ה׳ ו׳ ש׳ 31 1 2 3 4 5 6 7 8 9 10 11 12 13 14 15 16 17 18 19 20 21 2…" at bounding box center [1000, 179] width 127 height 132
click at [1013, 239] on button "30" at bounding box center [1016, 233] width 20 height 20
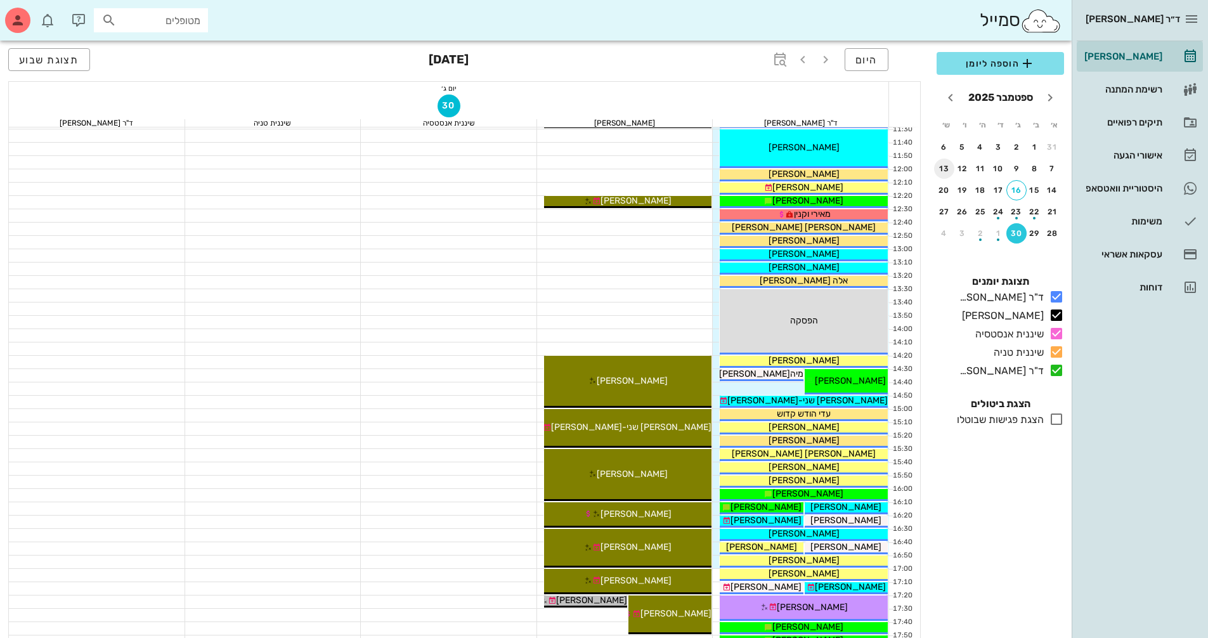
scroll to position [380, 0]
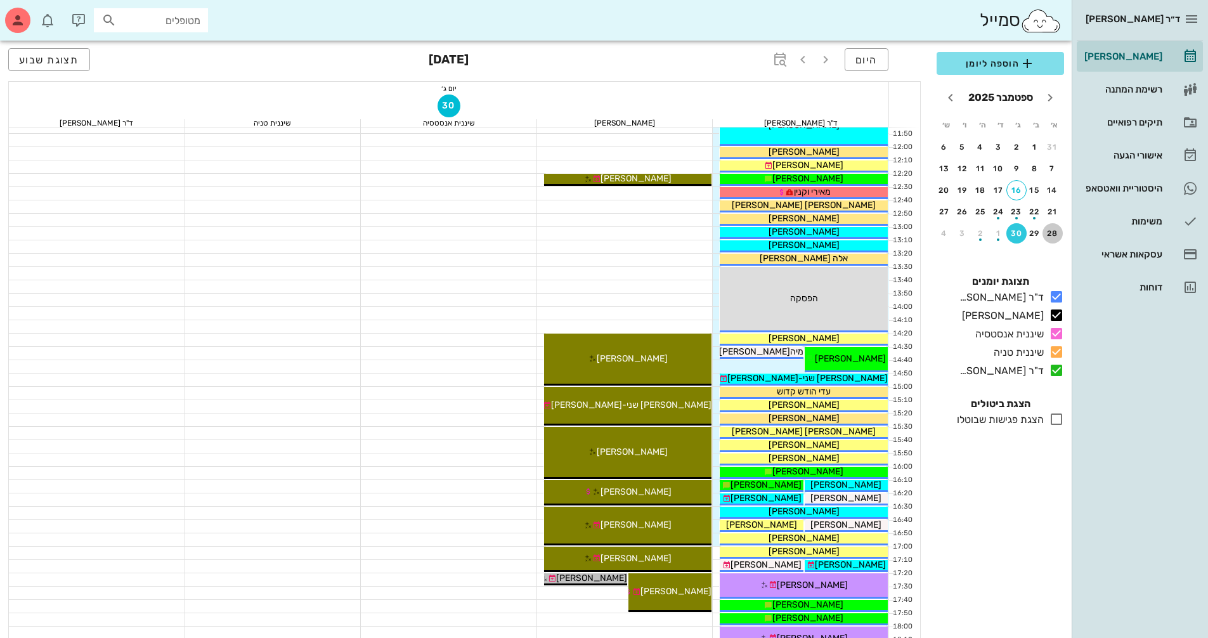
click at [1048, 230] on div "28" at bounding box center [1052, 233] width 20 height 9
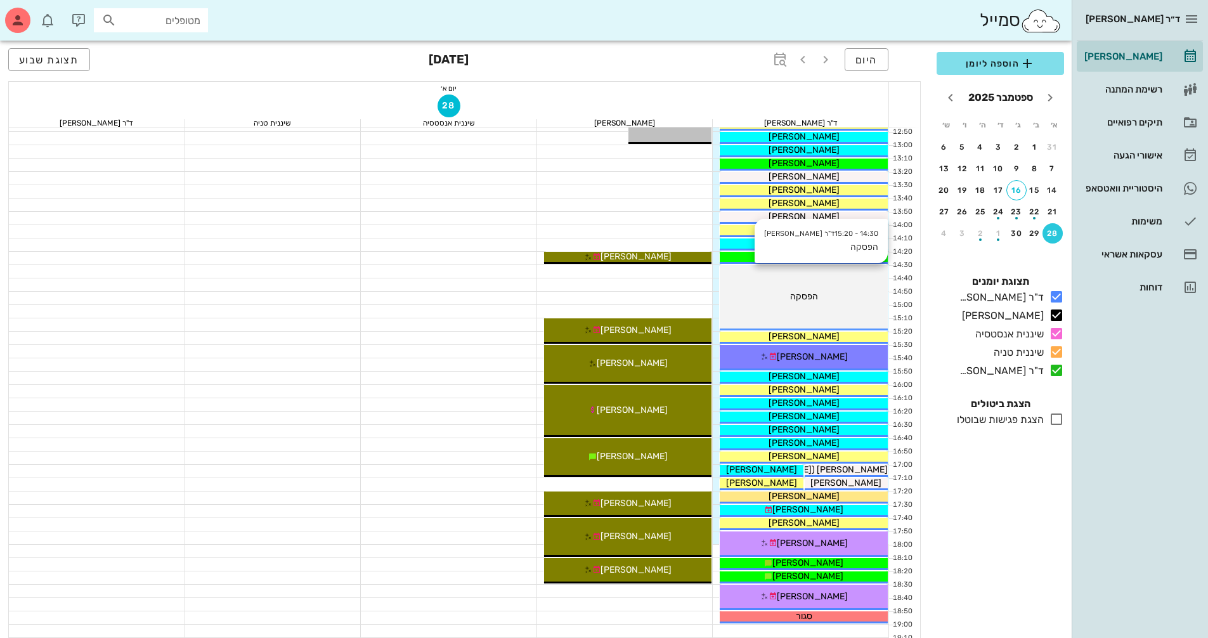
scroll to position [571, 0]
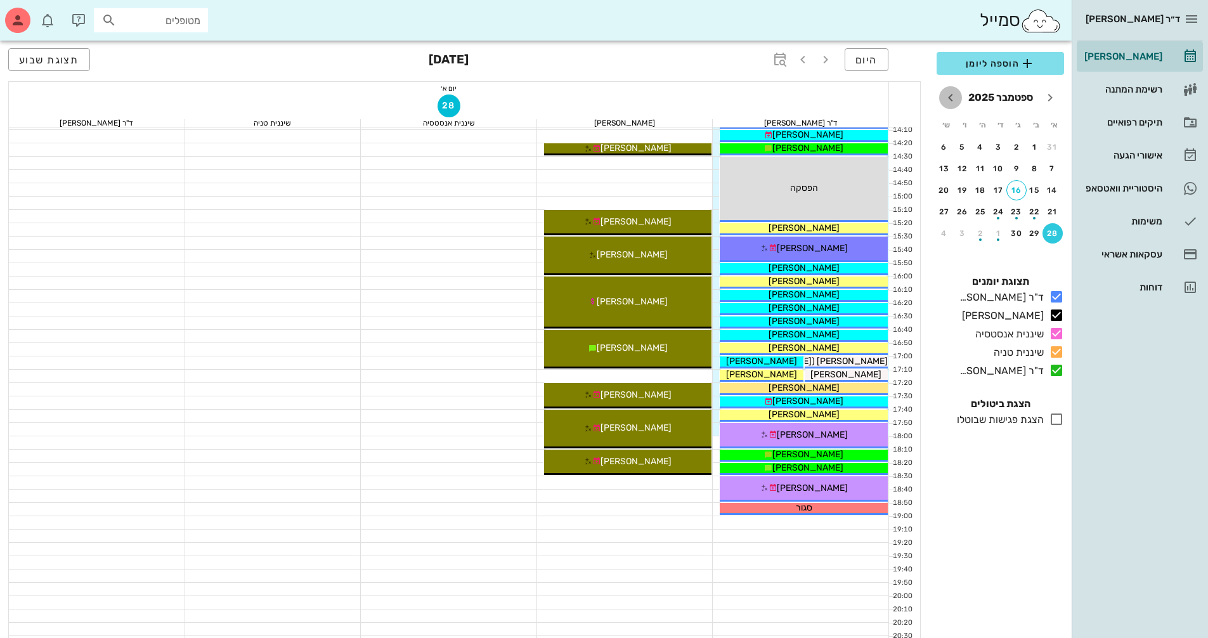
click at [953, 98] on icon "חודש הבא" at bounding box center [950, 97] width 15 height 15
click at [1053, 168] on div "5" at bounding box center [1052, 168] width 20 height 9
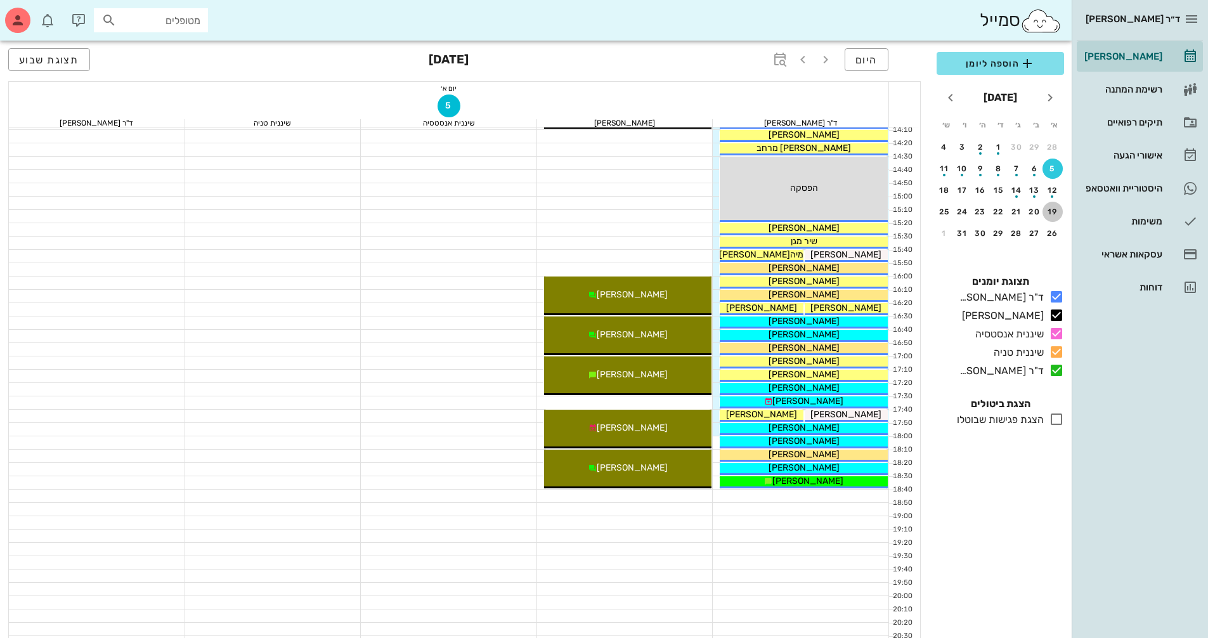
click at [1053, 216] on button "19" at bounding box center [1052, 212] width 20 height 20
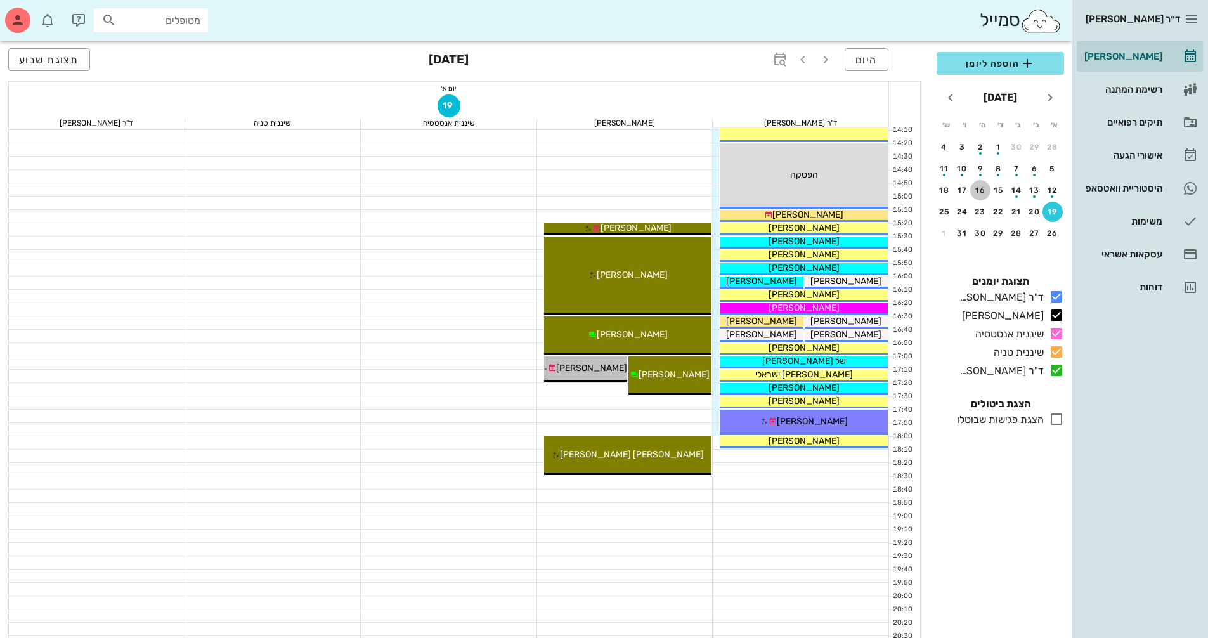
click at [983, 193] on div "16" at bounding box center [980, 190] width 20 height 9
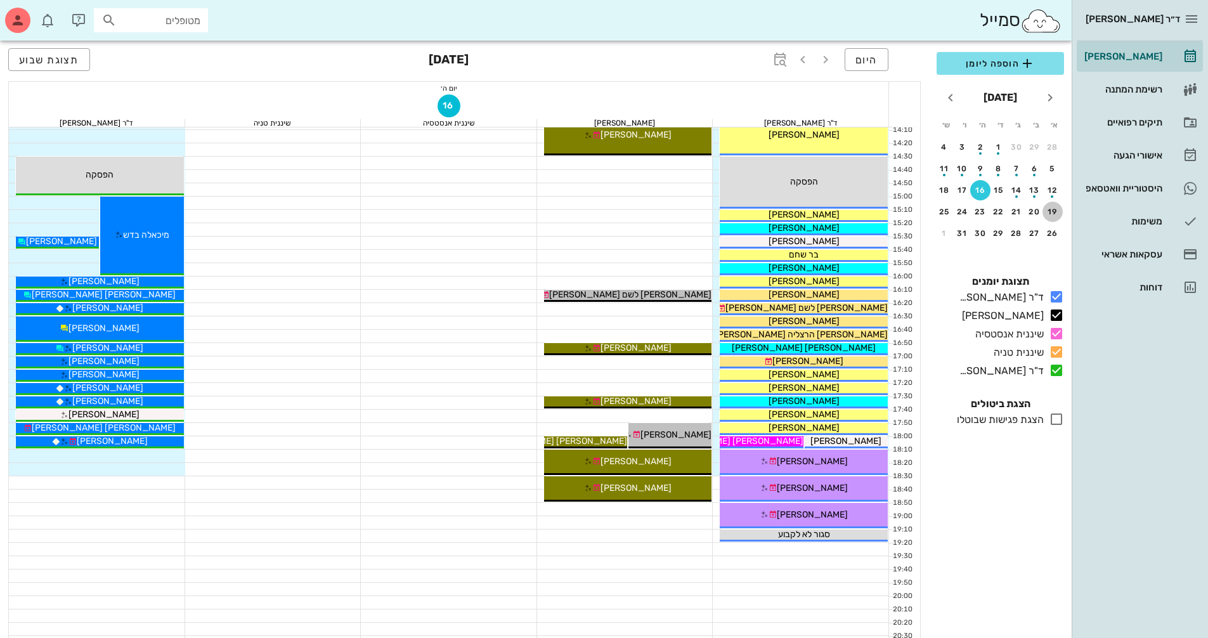
click at [1048, 207] on div "19" at bounding box center [1052, 211] width 20 height 9
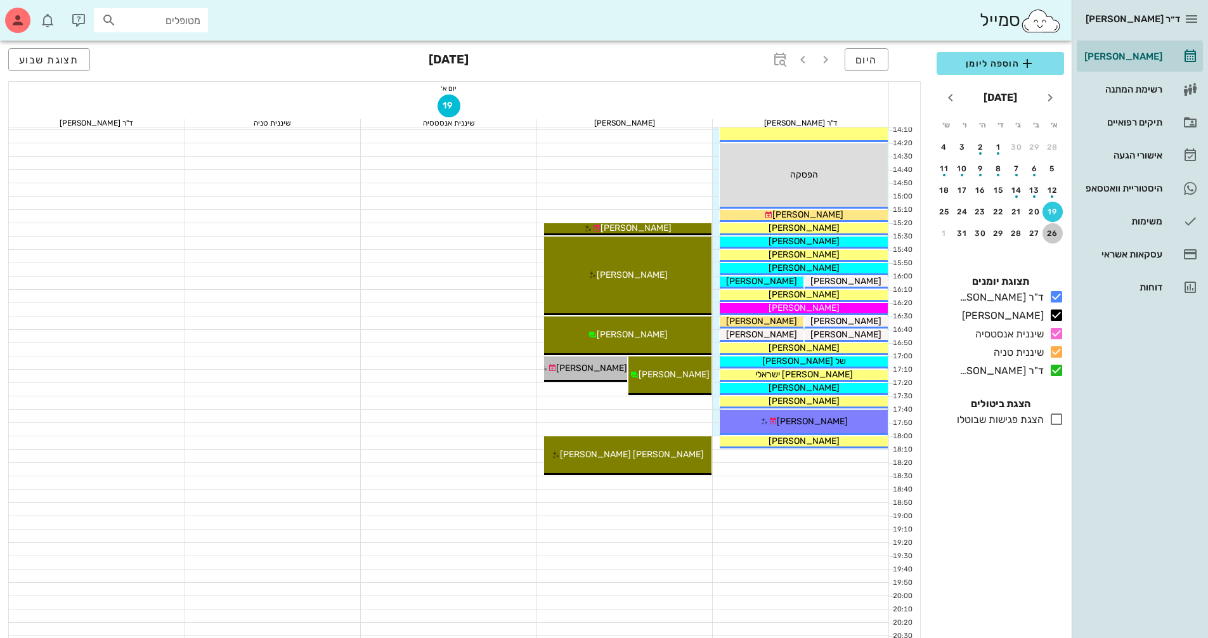
click at [1050, 232] on div "26" at bounding box center [1052, 233] width 20 height 9
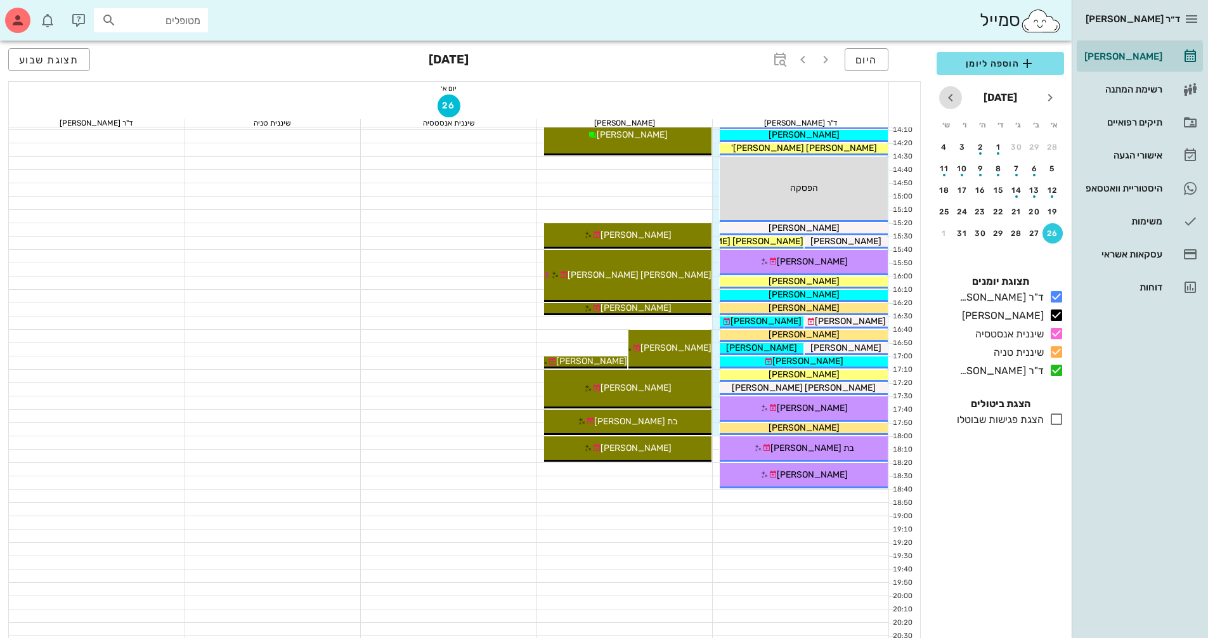
click at [949, 93] on icon "חודש הבא" at bounding box center [950, 97] width 15 height 15
click at [1053, 164] on div "2" at bounding box center [1052, 168] width 20 height 9
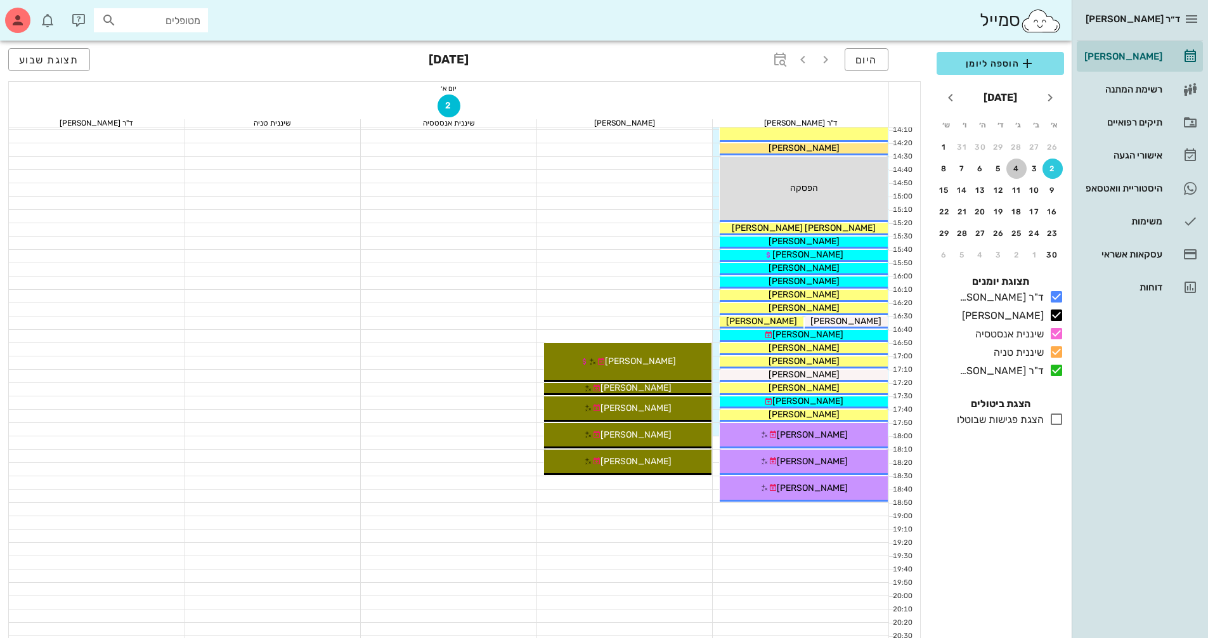
click at [1016, 169] on div "4" at bounding box center [1016, 168] width 20 height 9
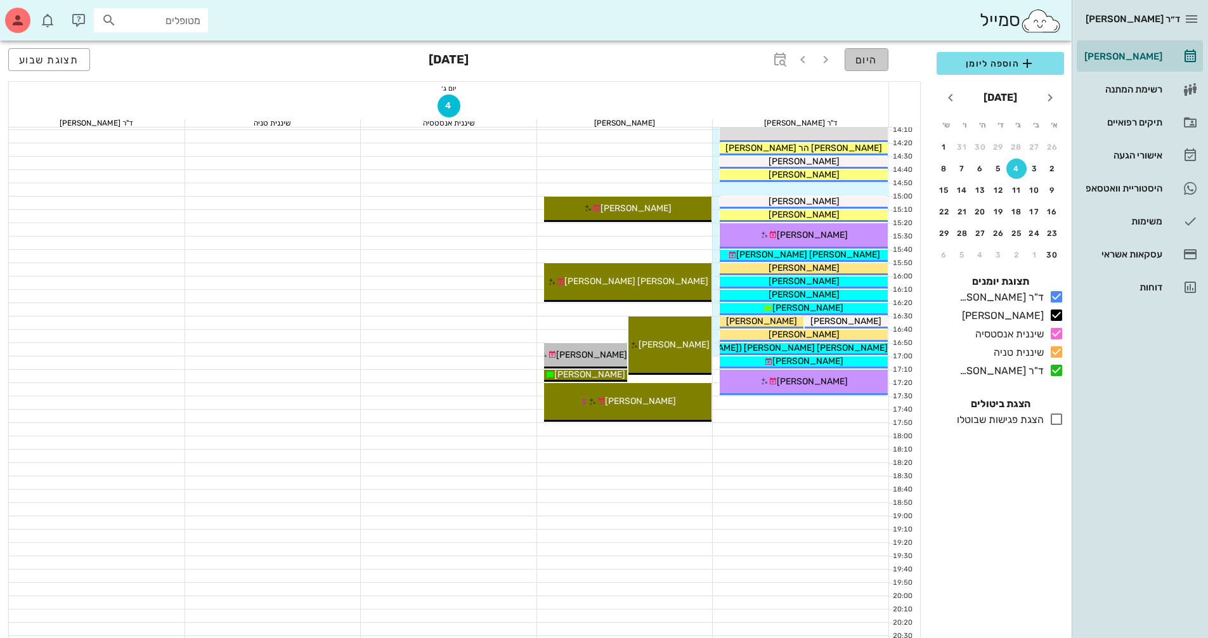
click at [862, 60] on span "היום" at bounding box center [866, 60] width 22 height 12
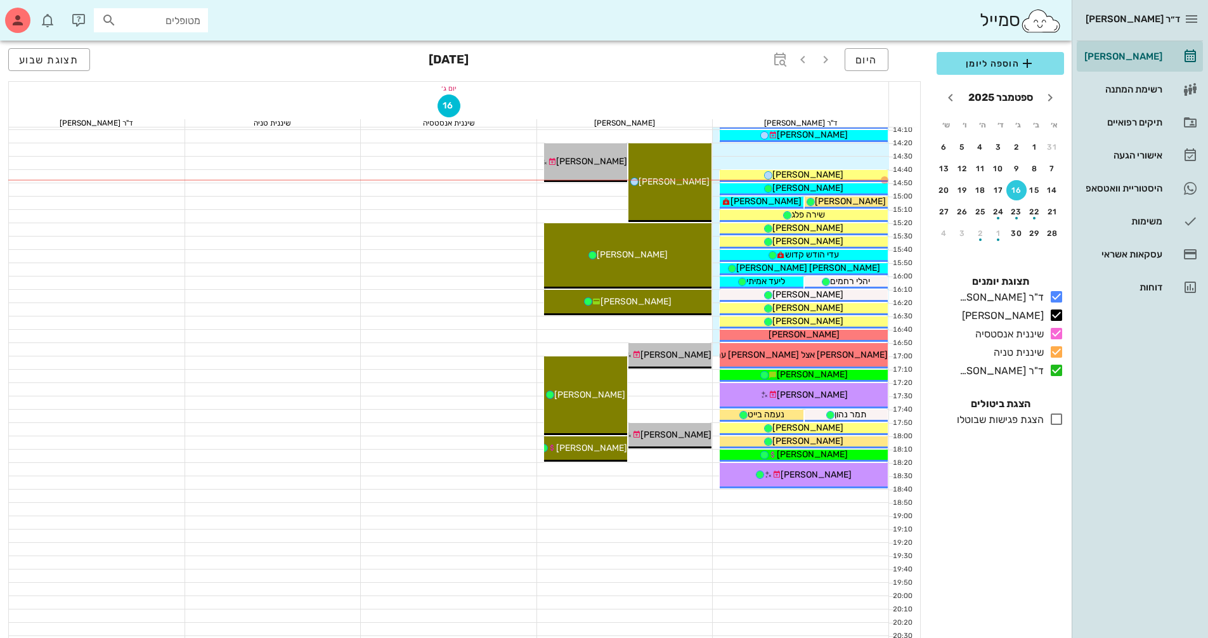
scroll to position [317, 0]
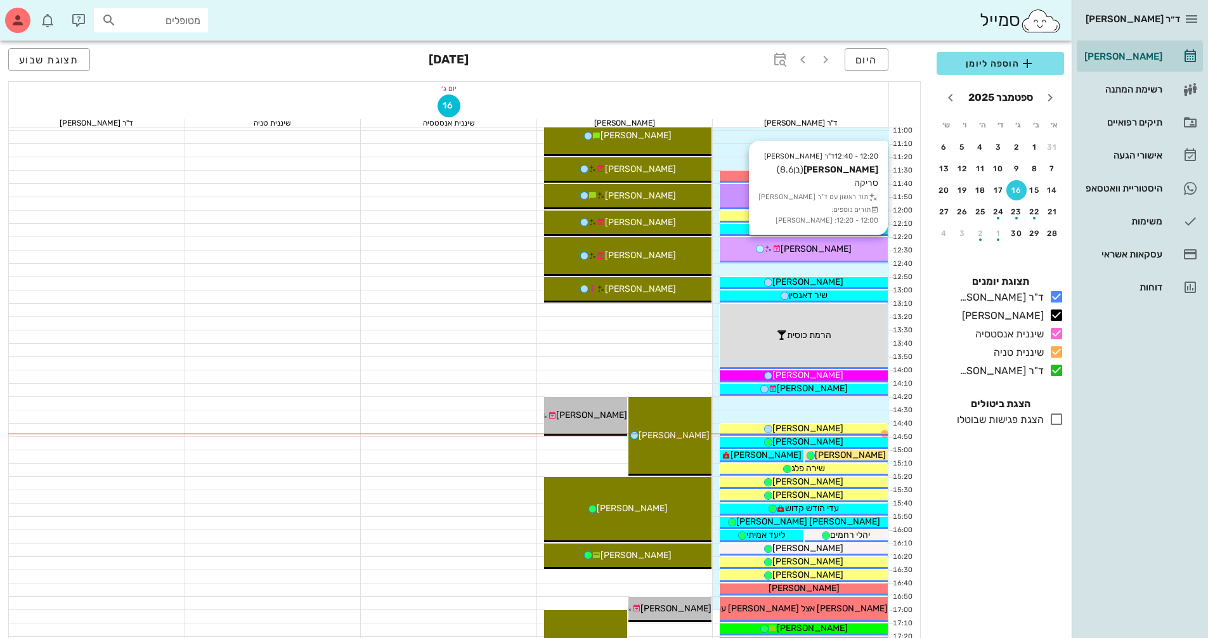
click at [846, 242] on div "[PERSON_NAME]" at bounding box center [804, 248] width 168 height 13
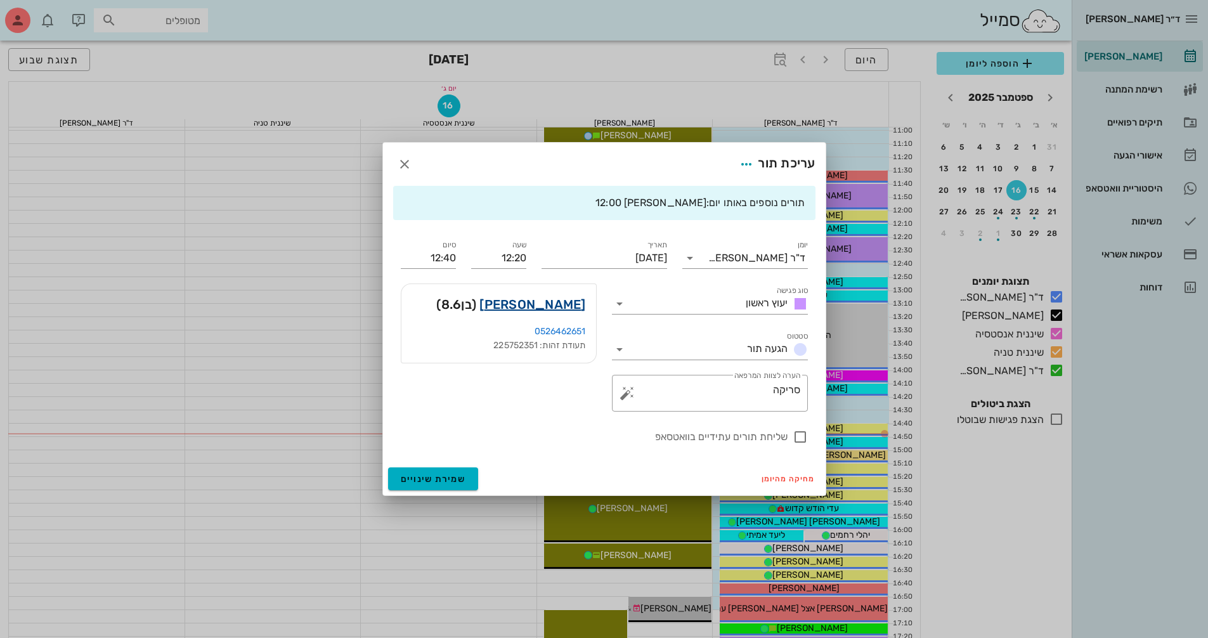
click at [571, 307] on link "[PERSON_NAME]" at bounding box center [532, 304] width 106 height 20
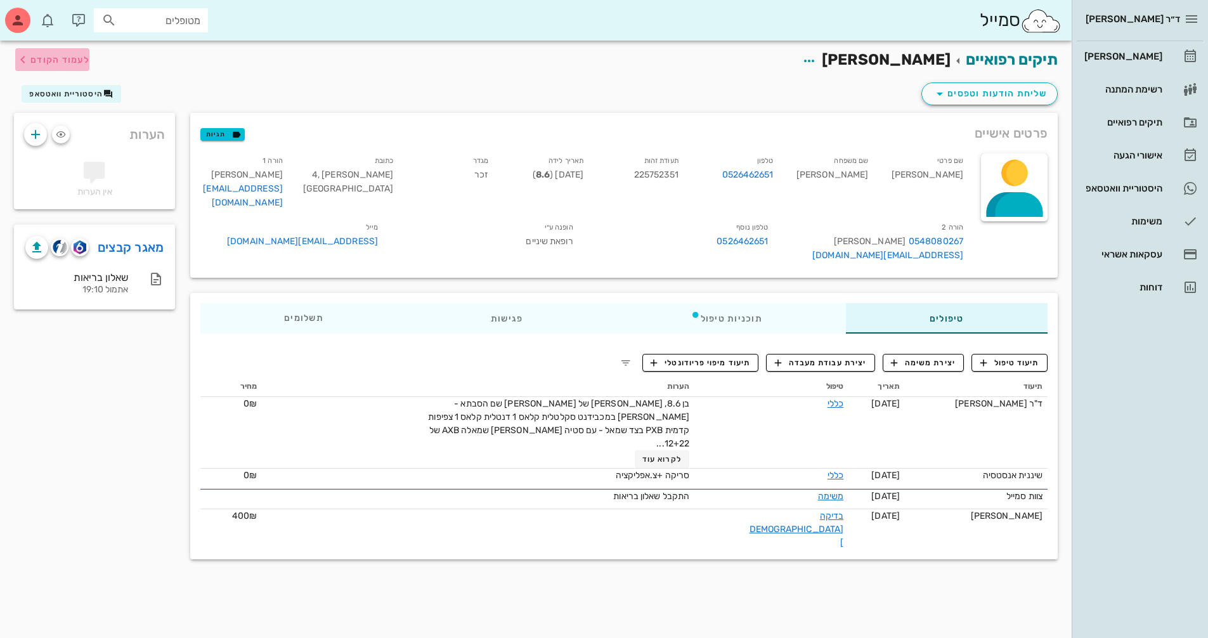
drag, startPoint x: 77, startPoint y: 62, endPoint x: 84, endPoint y: 77, distance: 16.7
click at [84, 77] on div "תיקים רפואיים יונתן טל לעמוד הקודם" at bounding box center [535, 60] width 1059 height 39
click at [82, 91] on span "היסטוריית וואטסאפ" at bounding box center [66, 93] width 74 height 9
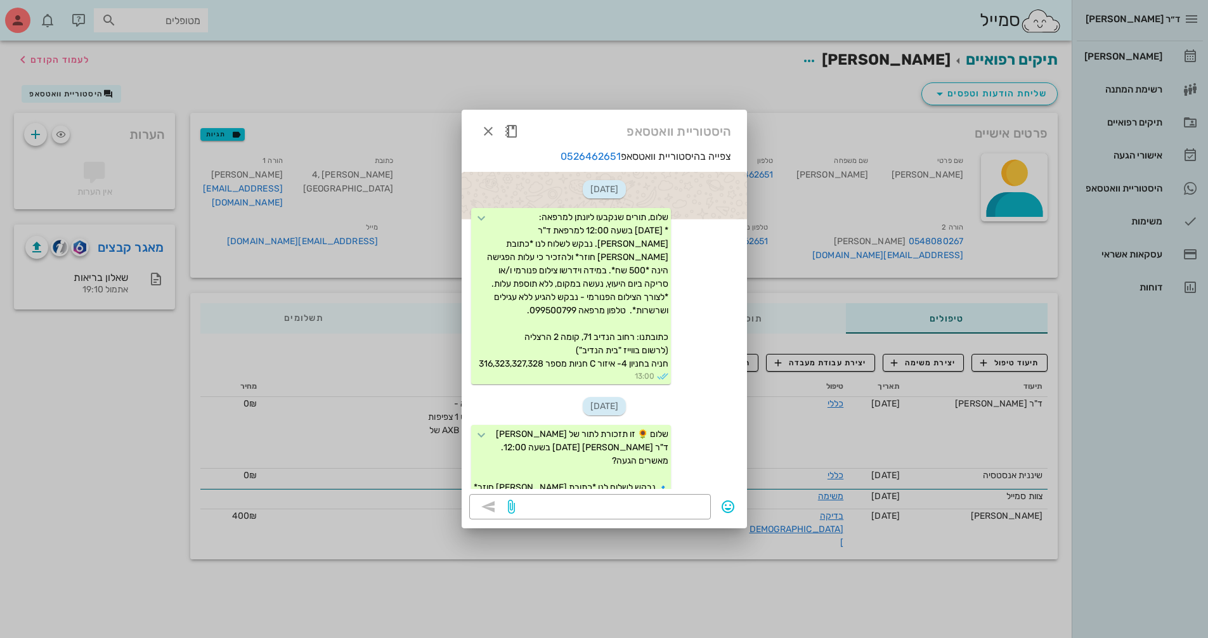
scroll to position [738, 0]
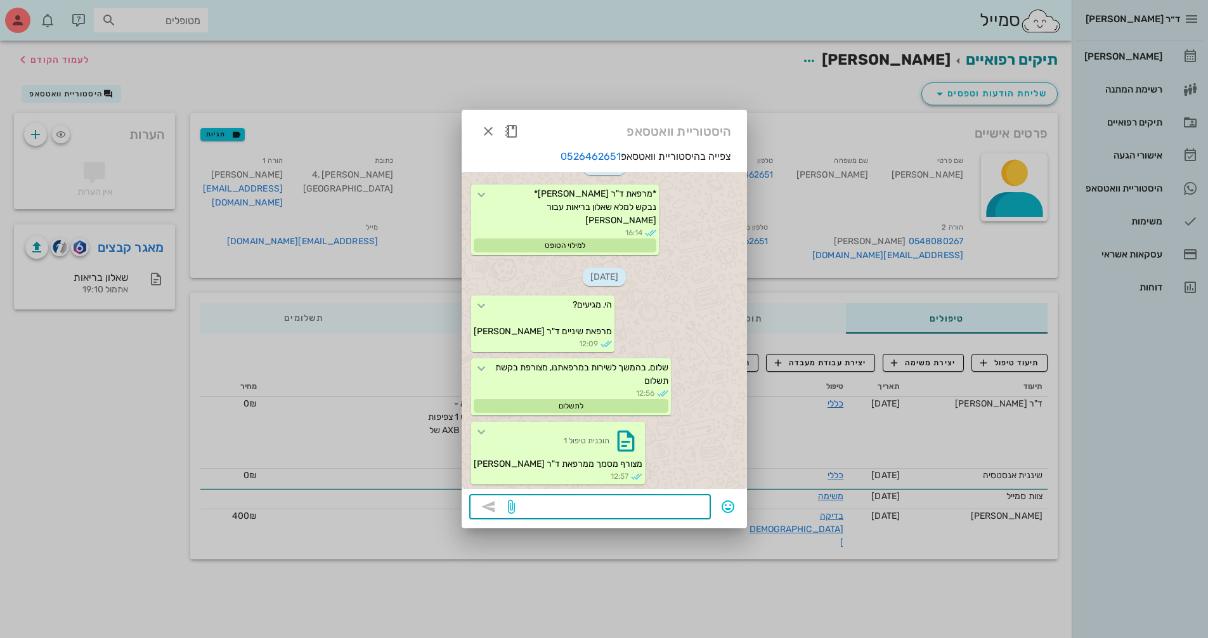
drag, startPoint x: 691, startPoint y: 516, endPoint x: 691, endPoint y: 509, distance: 7.6
click at [691, 516] on textarea at bounding box center [610, 508] width 186 height 20
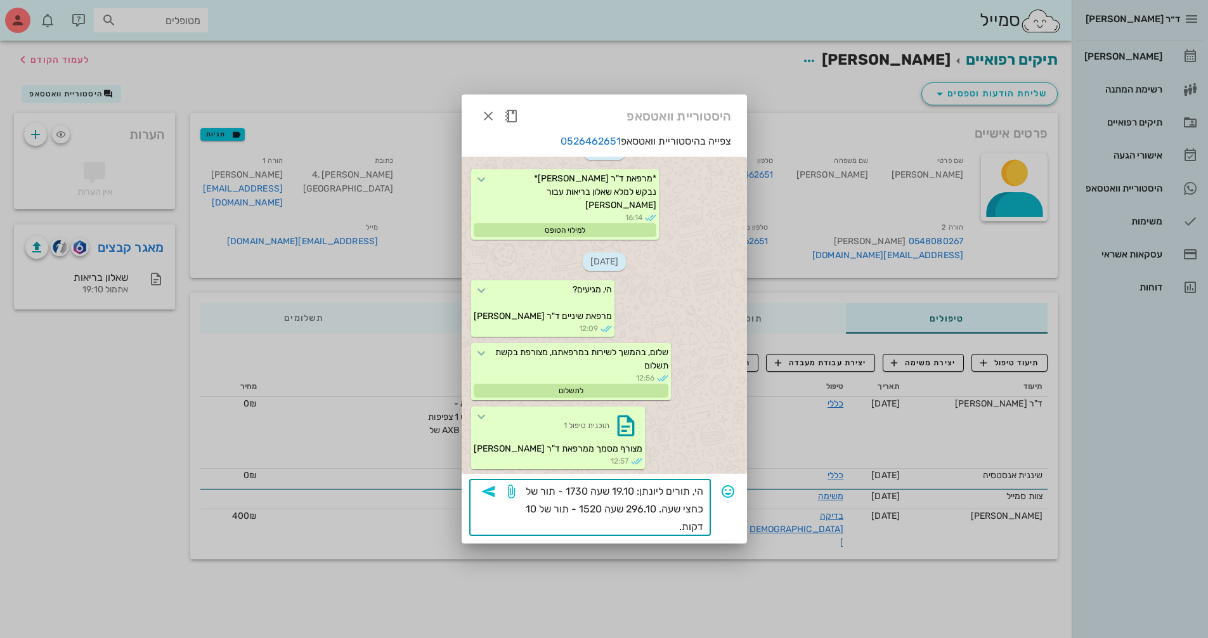
click at [634, 514] on textarea "הי, תורים ליונתן: 19.10 שעה 1730 - תור של כחצי שעה. 296.10 שעה 1520 - תור של 10…" at bounding box center [610, 509] width 186 height 53
click at [646, 527] on textarea "הי, תורים ליונתן: 19.10 שעה 1730 - תור של כחצי שעה. 26.10 שעה 1520 - תור של 10 …" at bounding box center [610, 509] width 186 height 53
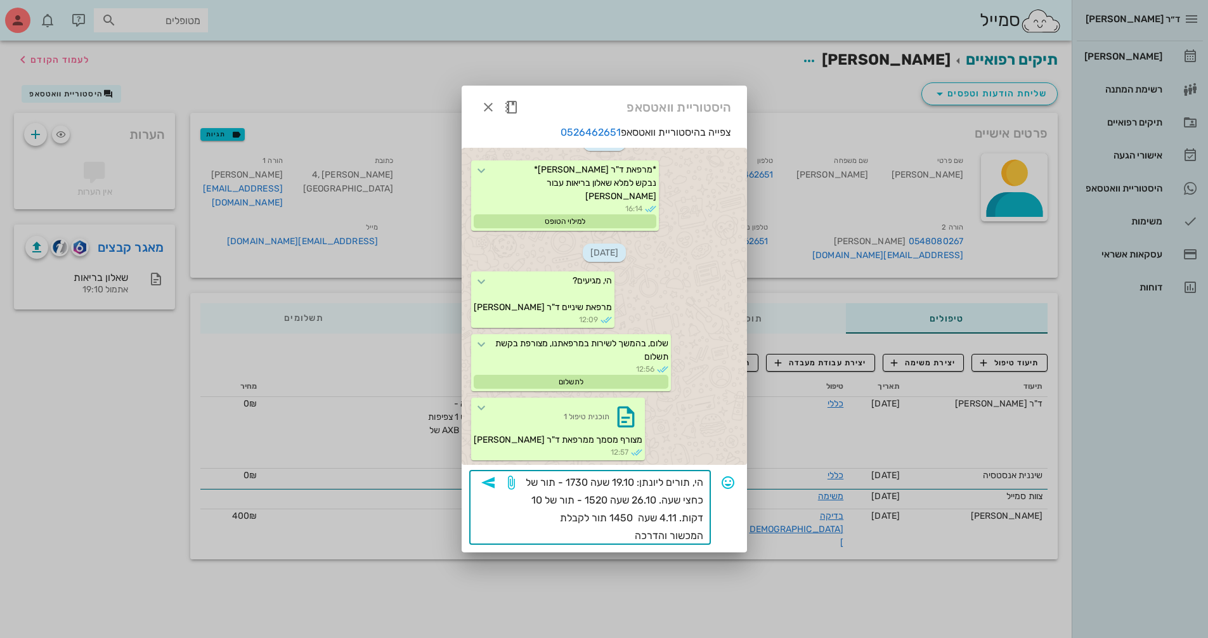
type textarea "הי, תורים ליונתן: 19.10 שעה 1730 - תור של כחצי שעה. 26.10 שעה 1520 - תור של 10 …"
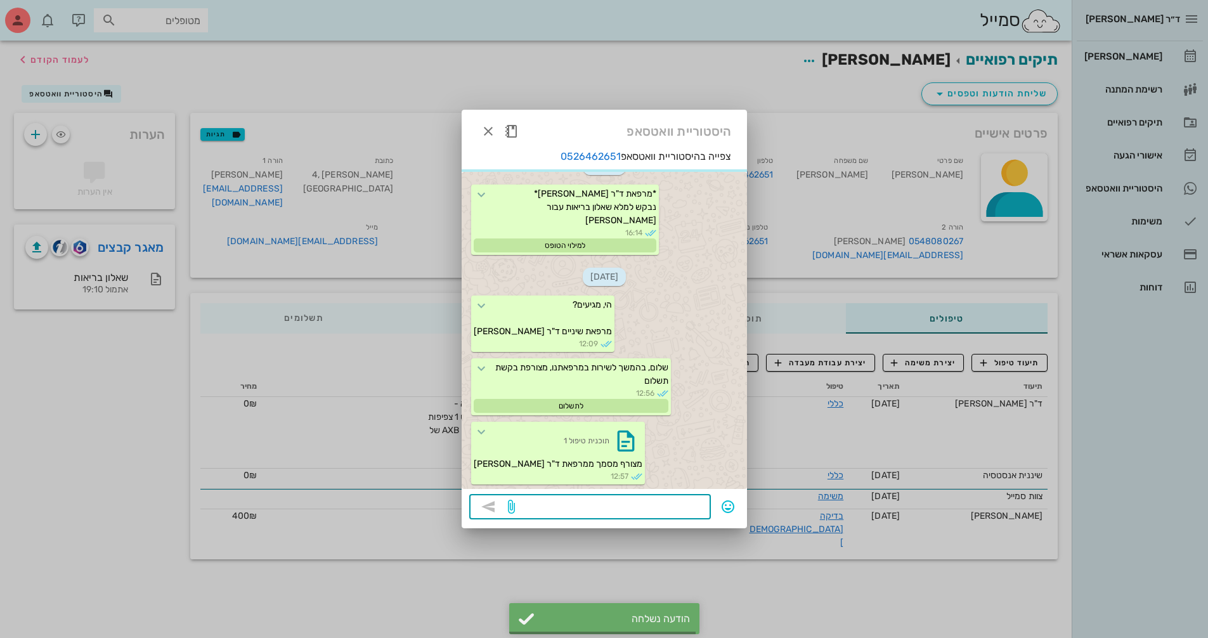
scroll to position [827, 0]
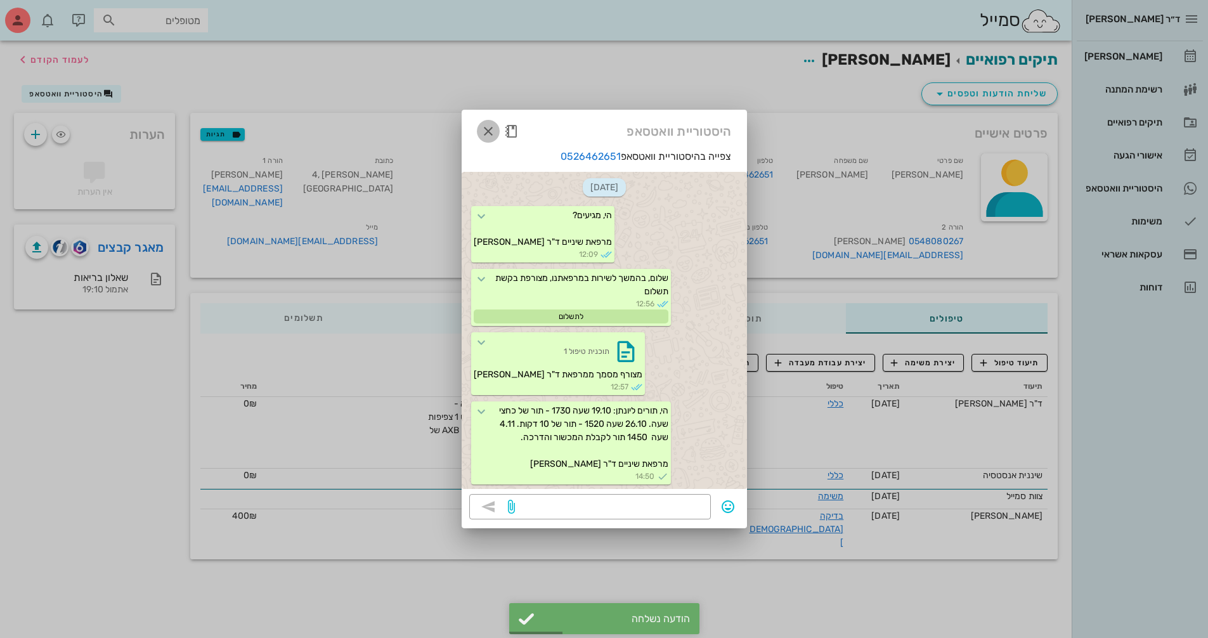
click at [487, 131] on icon "button" at bounding box center [488, 131] width 15 height 15
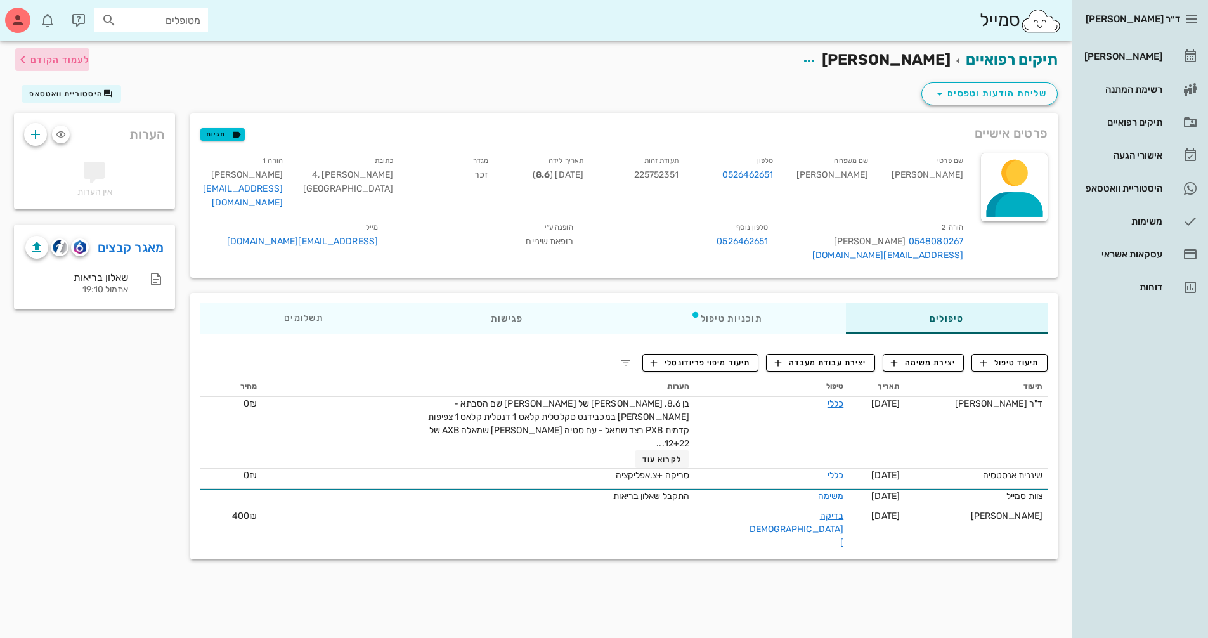
click at [77, 63] on span "לעמוד הקודם" at bounding box center [59, 60] width 59 height 11
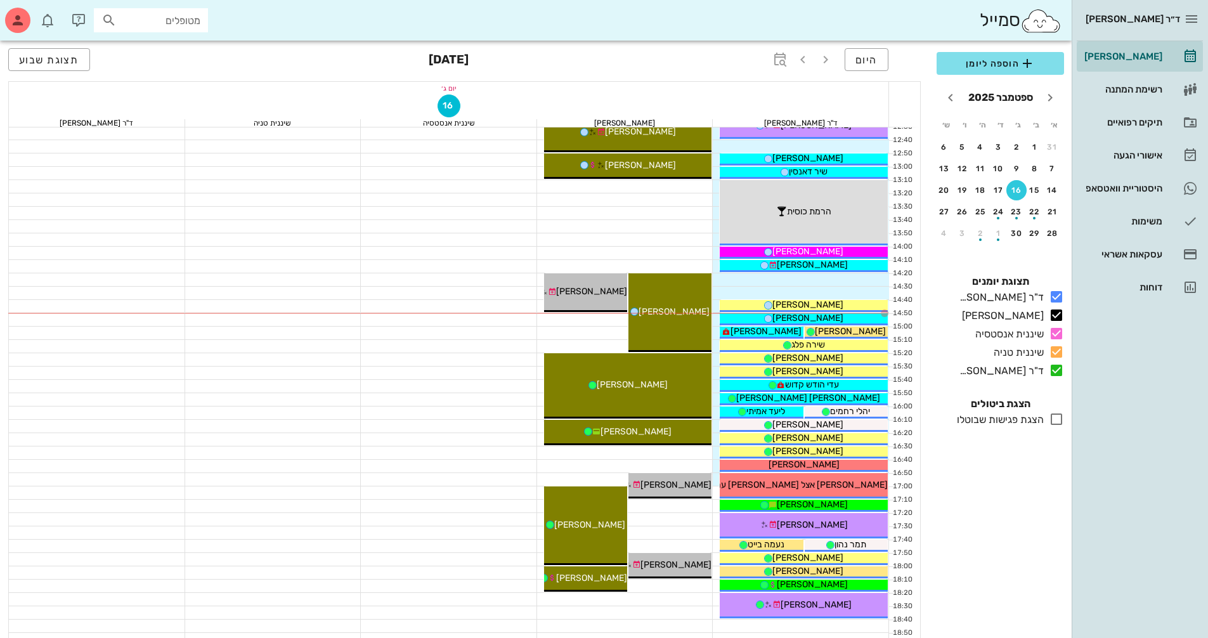
scroll to position [444, 0]
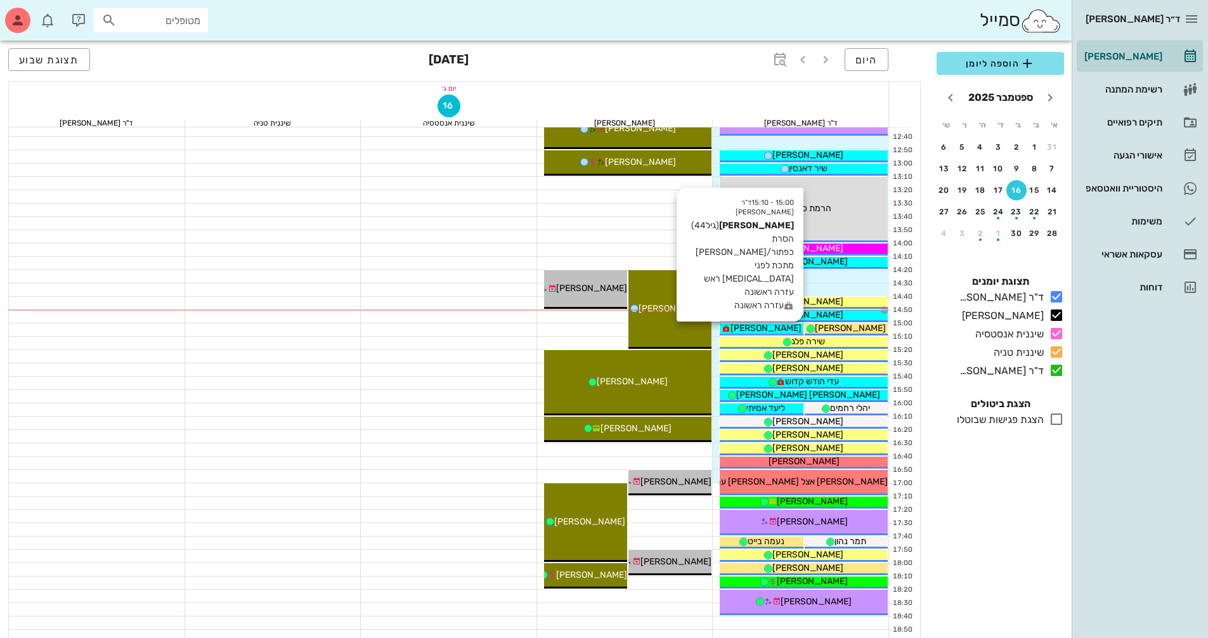
click at [795, 324] on span "[PERSON_NAME]" at bounding box center [765, 328] width 71 height 11
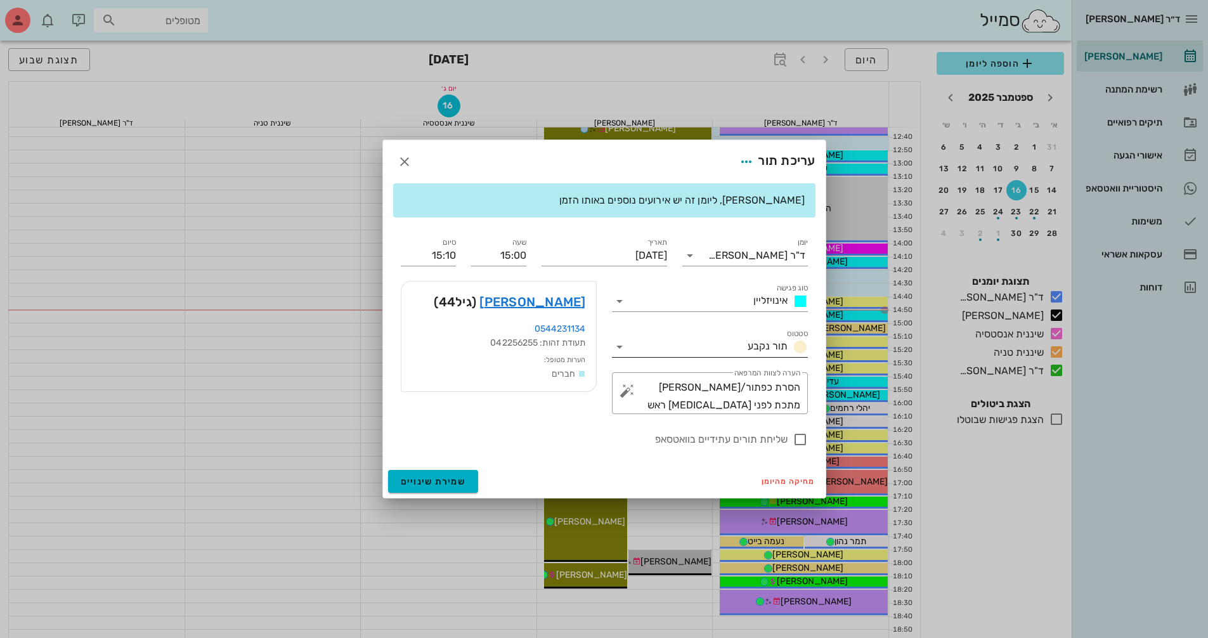
click at [619, 347] on icon at bounding box center [619, 346] width 15 height 15
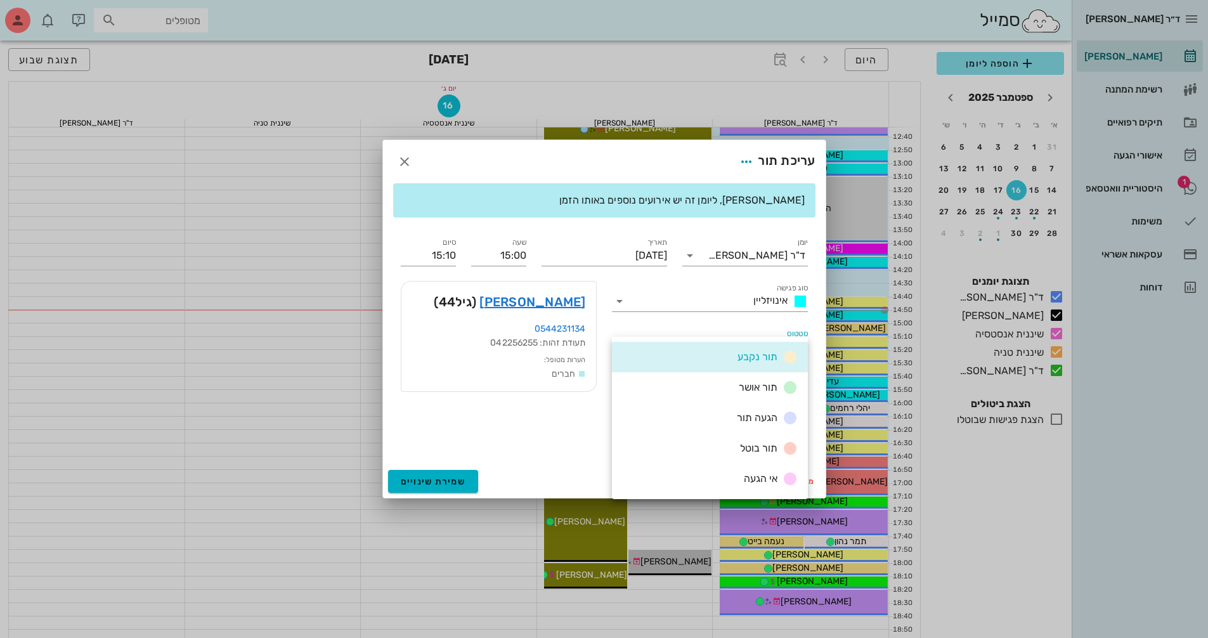
click at [691, 325] on div "סטטוס תור נקבע" at bounding box center [709, 342] width 211 height 46
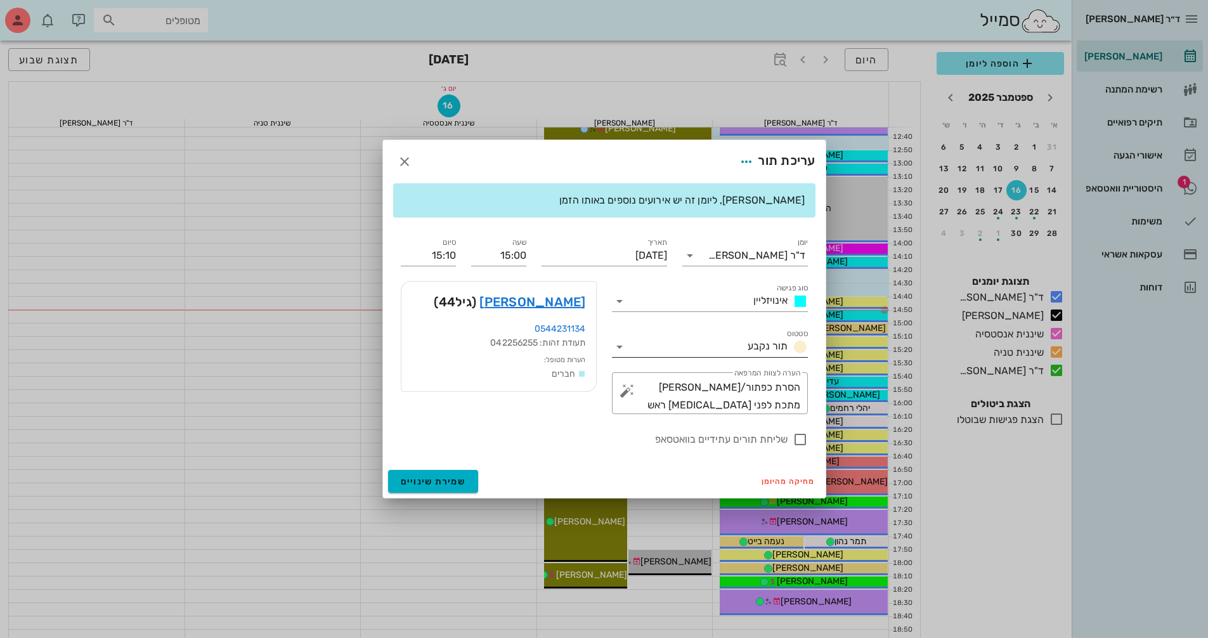
click at [618, 348] on icon at bounding box center [619, 346] width 15 height 15
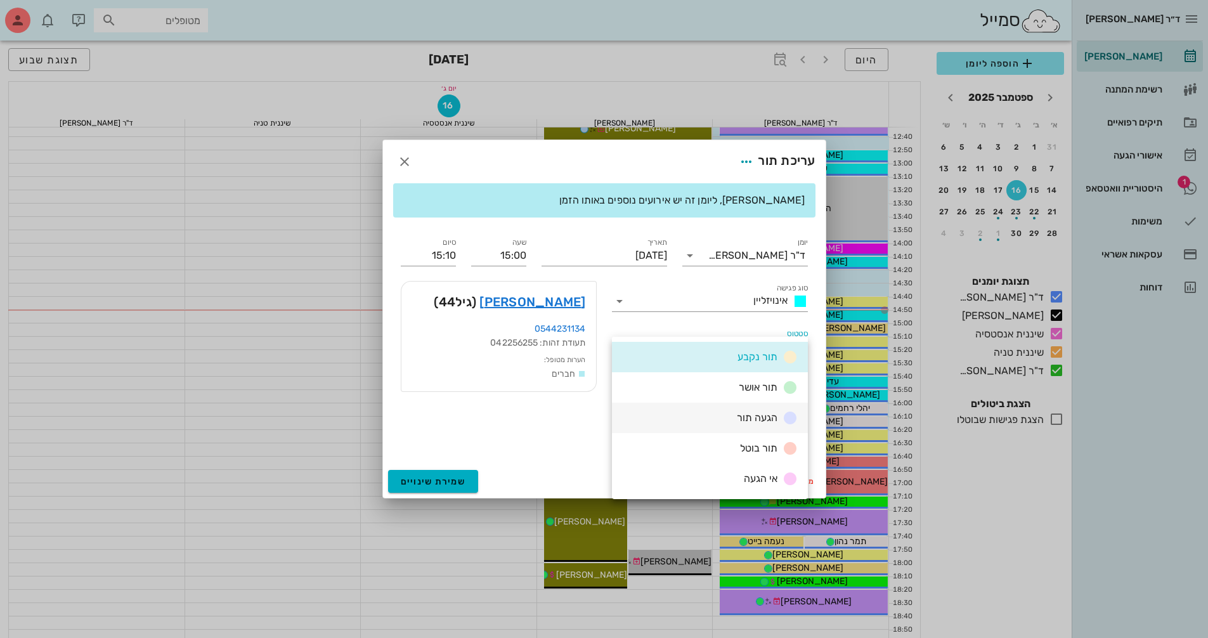
click at [690, 419] on div "הגעה תור" at bounding box center [710, 418] width 196 height 30
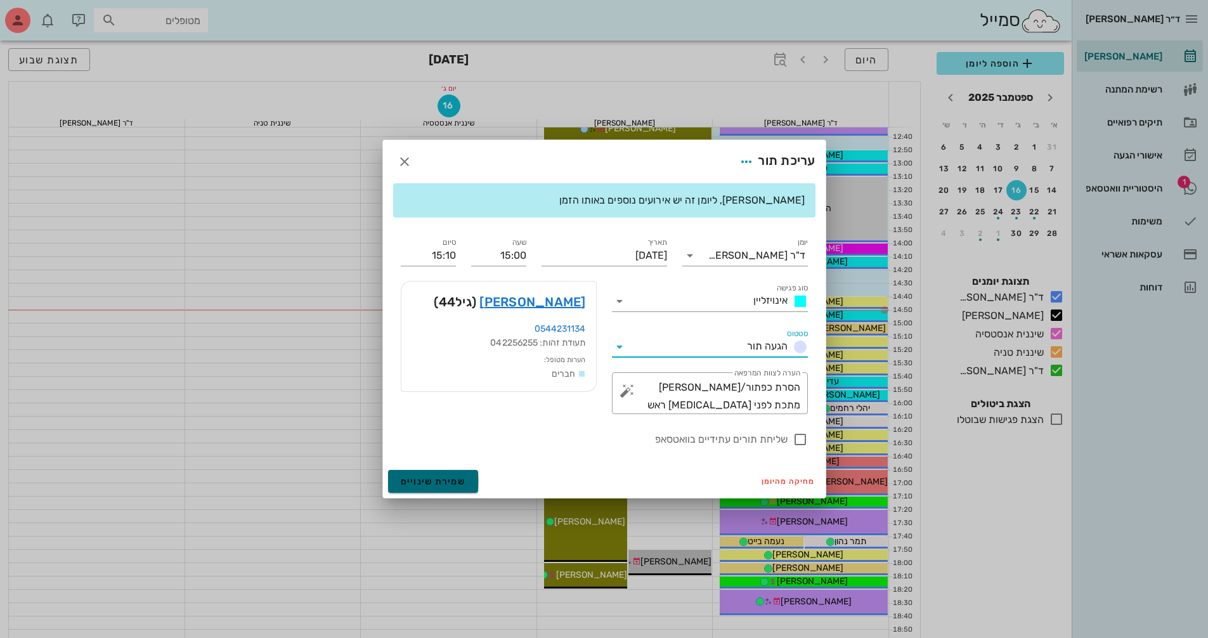
click at [460, 476] on span "שמירת שינויים" at bounding box center [433, 481] width 65 height 11
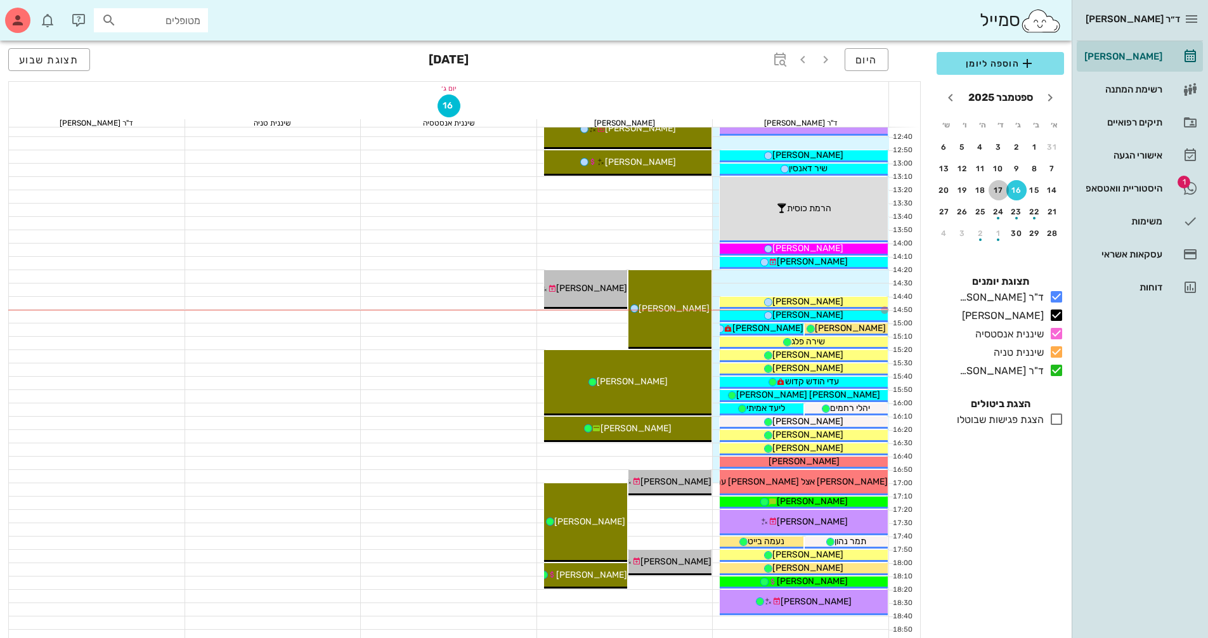
click at [1001, 191] on div "17" at bounding box center [999, 190] width 20 height 9
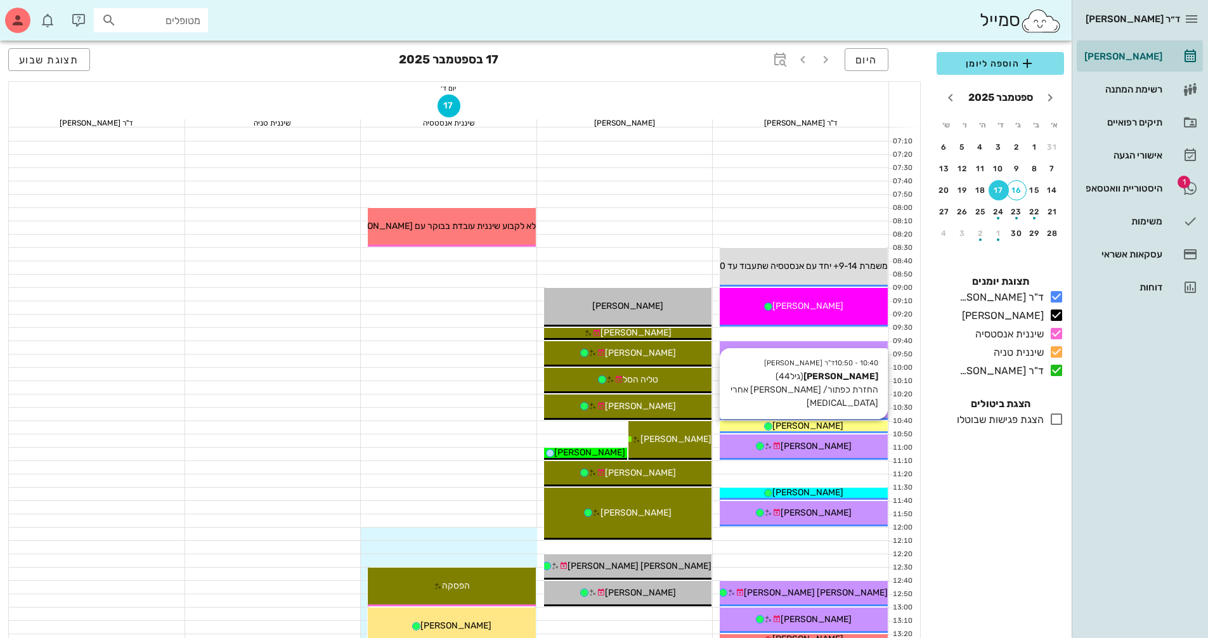
click at [832, 420] on span "[PERSON_NAME]" at bounding box center [807, 425] width 71 height 11
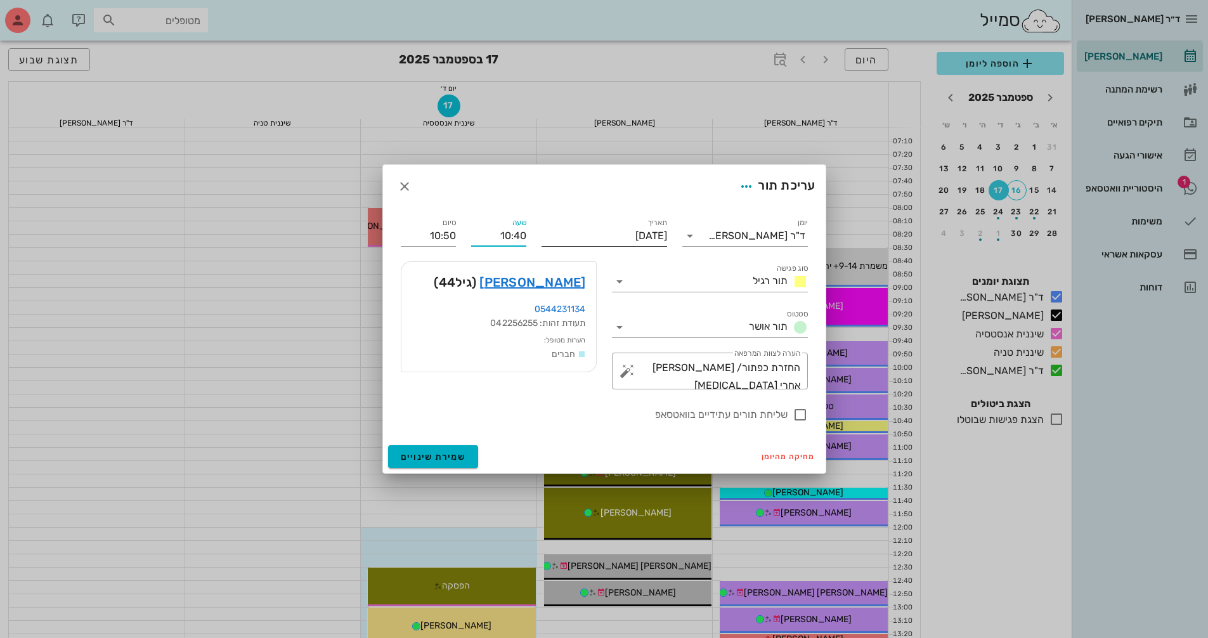
drag, startPoint x: 496, startPoint y: 237, endPoint x: 542, endPoint y: 237, distance: 45.7
click at [542, 237] on div "יומן ד"ר נמרוד דיקשטיין סוג פגישה תור רגיל סטטוס תור אושר תאריך יום רביעי, 17 ב…" at bounding box center [604, 319] width 422 height 222
type input "09:30"
type input "09:40"
click at [446, 237] on input "09:40" at bounding box center [428, 236] width 55 height 20
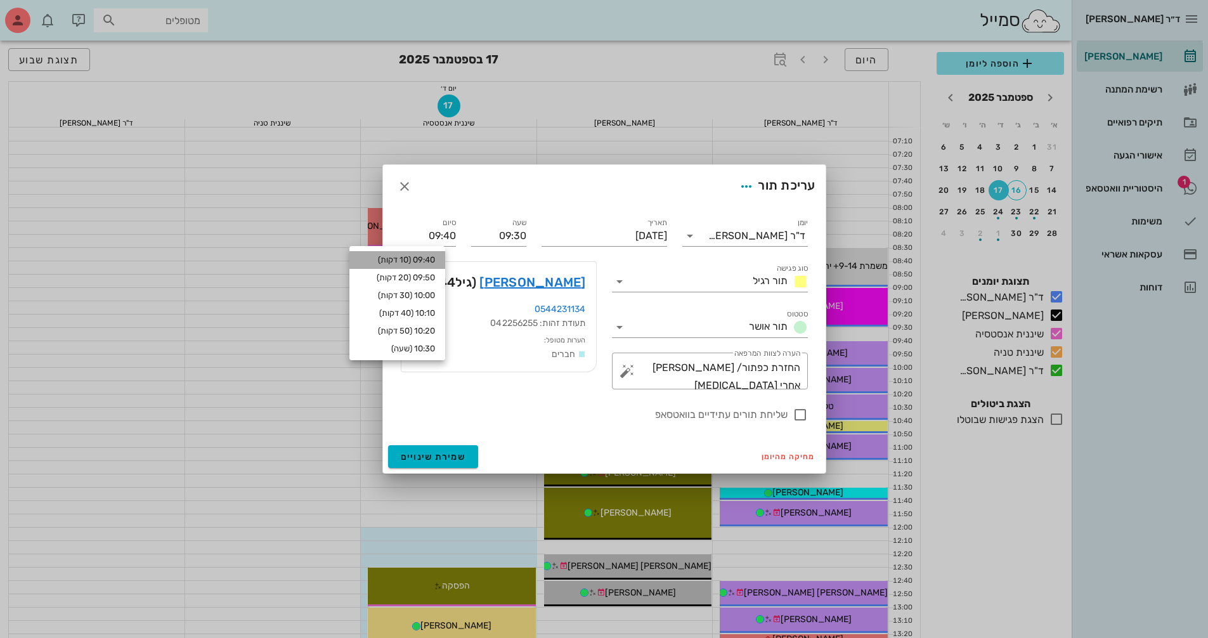
drag, startPoint x: 434, startPoint y: 265, endPoint x: 480, endPoint y: 252, distance: 48.0
click at [434, 264] on div "09:40 (10 דקות)" at bounding box center [397, 260] width 96 height 18
type input "09:40"
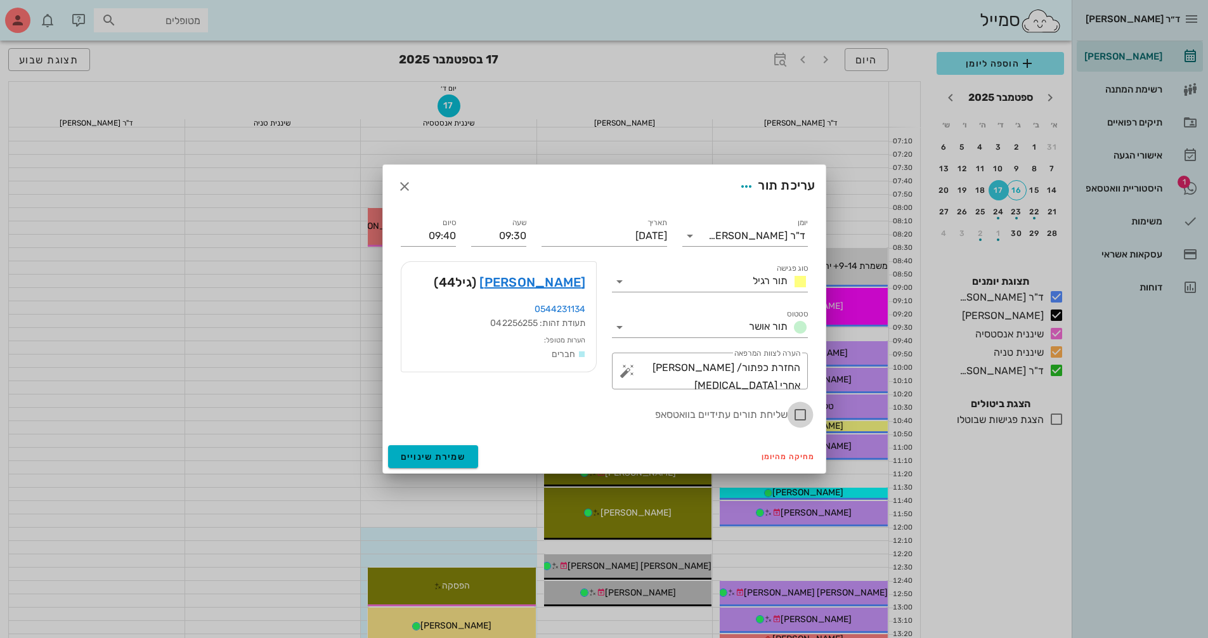
click at [803, 419] on div at bounding box center [800, 415] width 22 height 22
checkbox input "true"
drag, startPoint x: 462, startPoint y: 458, endPoint x: 519, endPoint y: 422, distance: 68.1
click at [462, 458] on span "שמירת שינויים" at bounding box center [433, 456] width 65 height 11
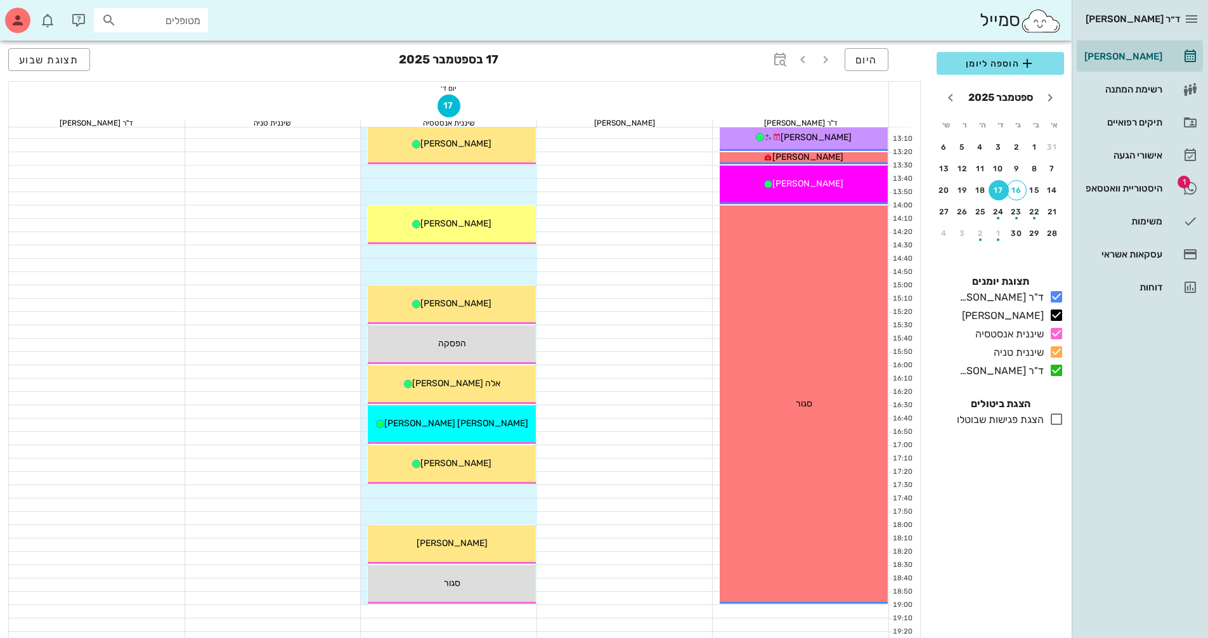
scroll to position [292, 0]
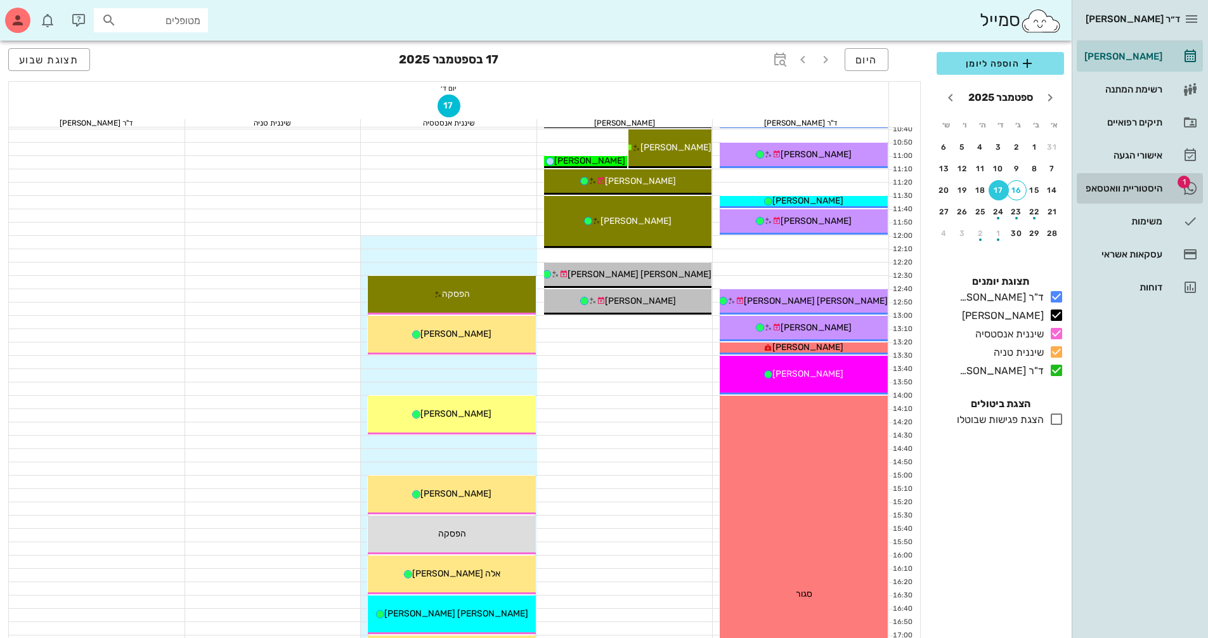
click at [1101, 188] on div "היסטוריית וואטסאפ" at bounding box center [1122, 188] width 81 height 10
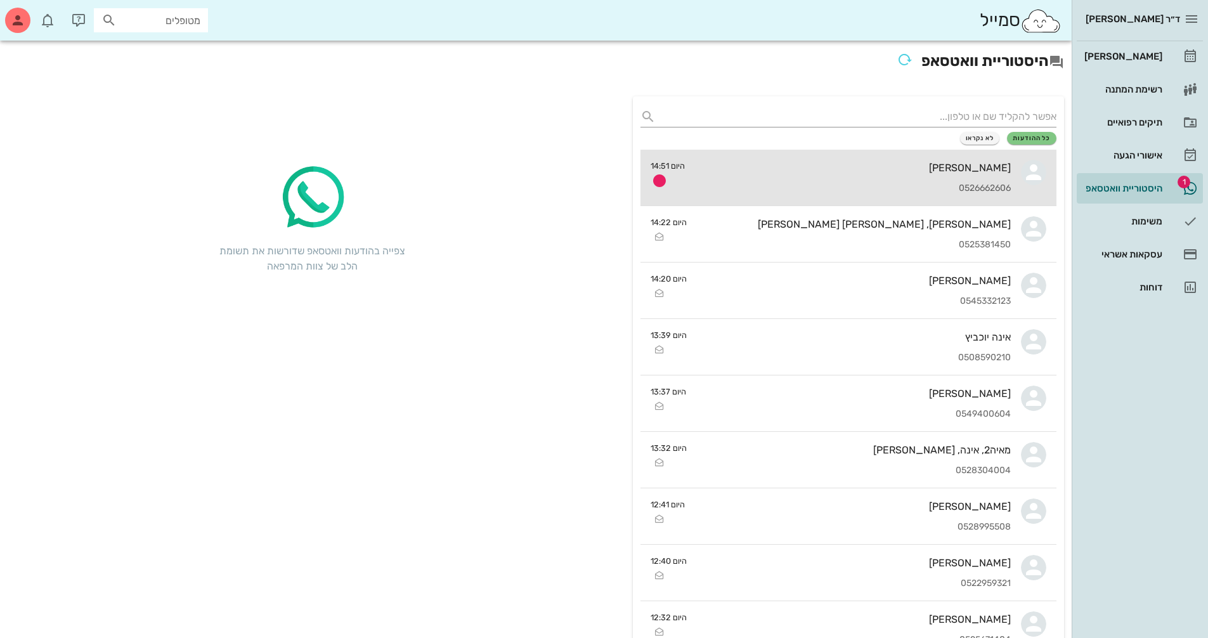
click at [975, 172] on div "[PERSON_NAME]" at bounding box center [853, 168] width 316 height 12
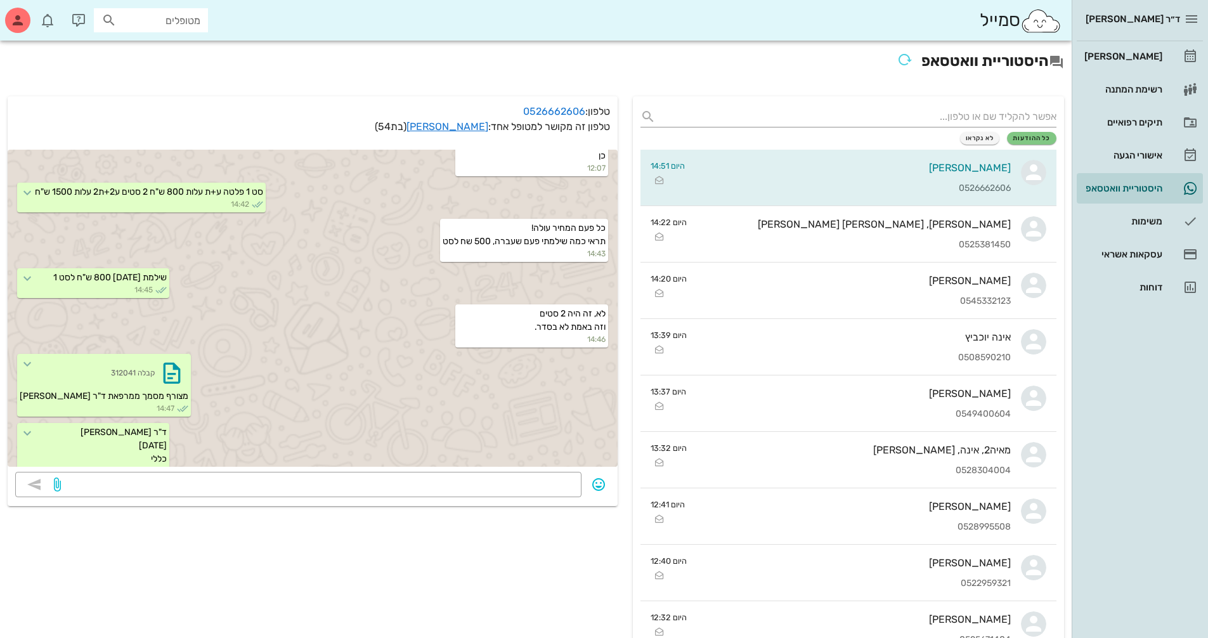
scroll to position [131, 0]
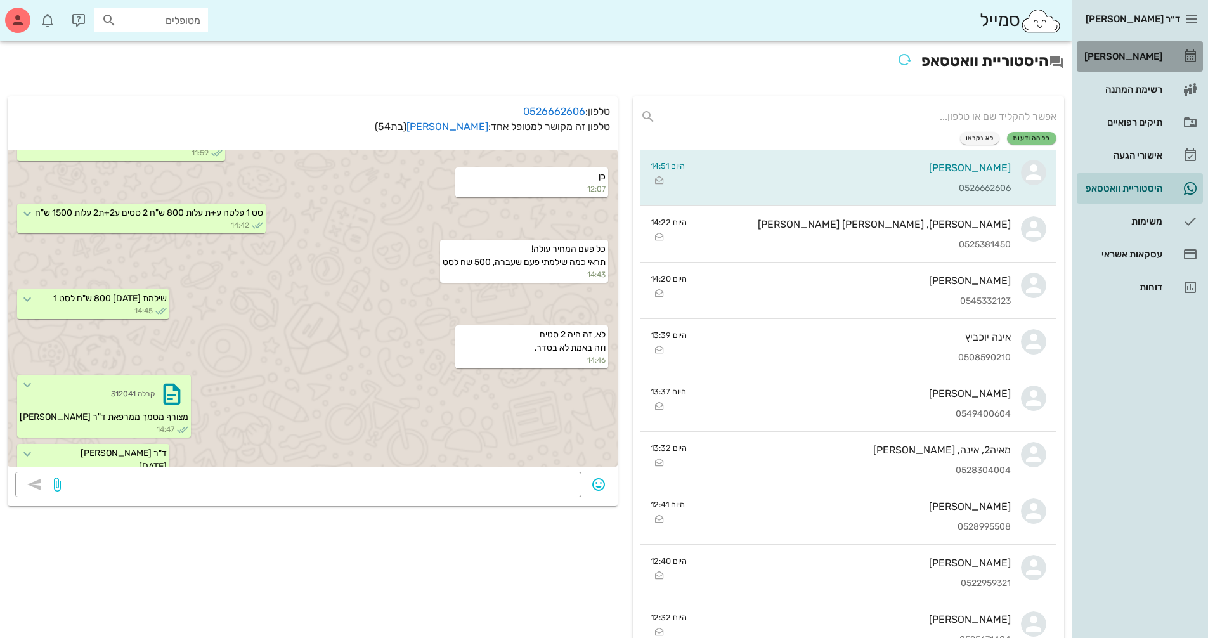
click at [1121, 53] on div "[PERSON_NAME]" at bounding box center [1122, 56] width 81 height 10
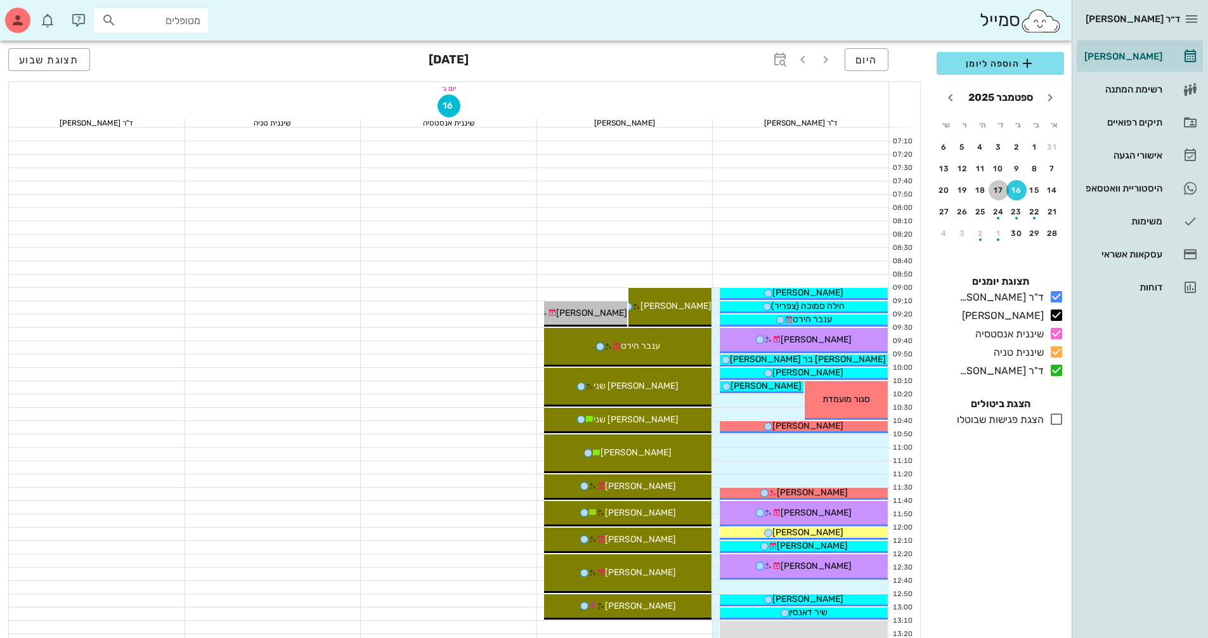
click at [994, 187] on div "17" at bounding box center [999, 190] width 20 height 9
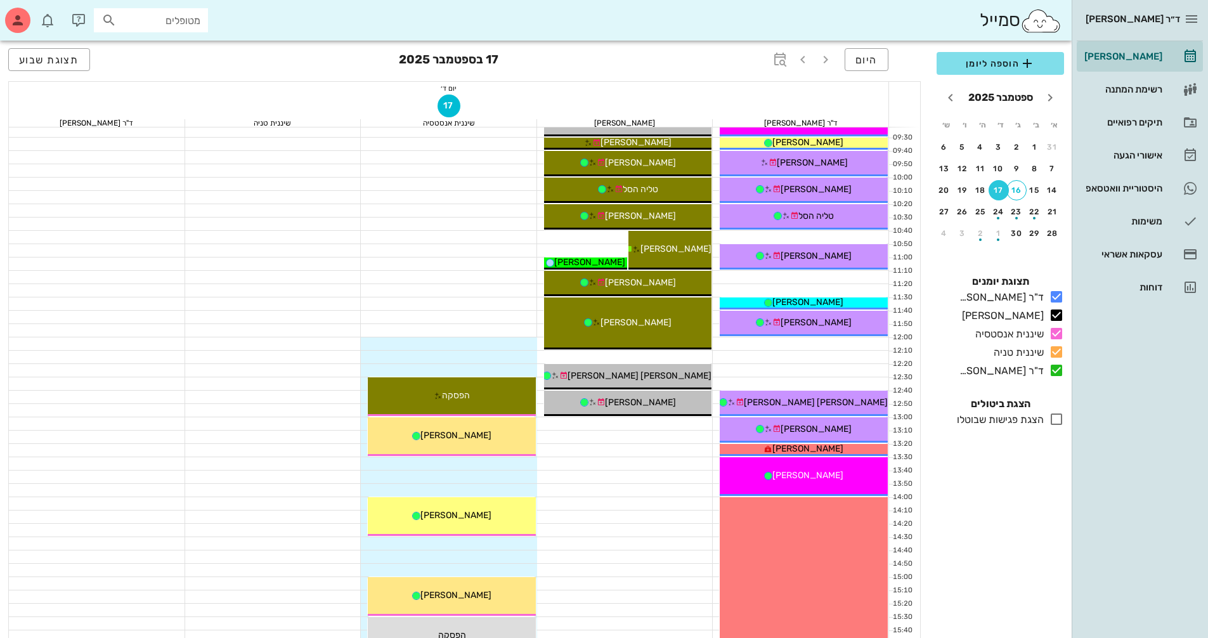
scroll to position [127, 0]
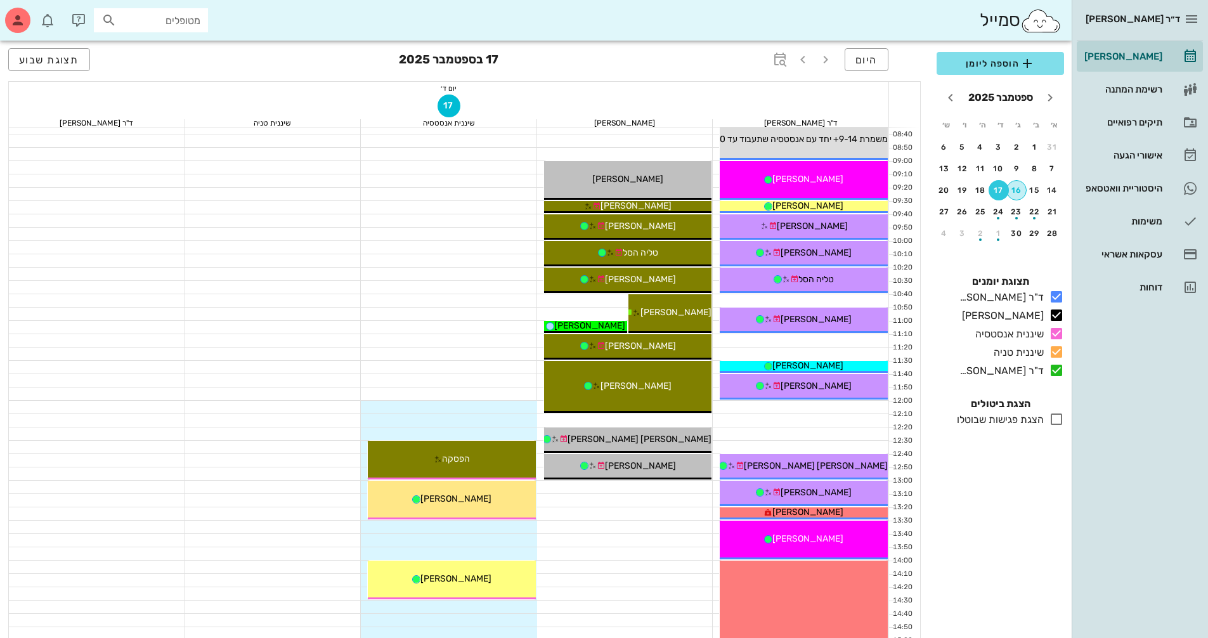
click at [1020, 189] on div "16" at bounding box center [1016, 190] width 19 height 9
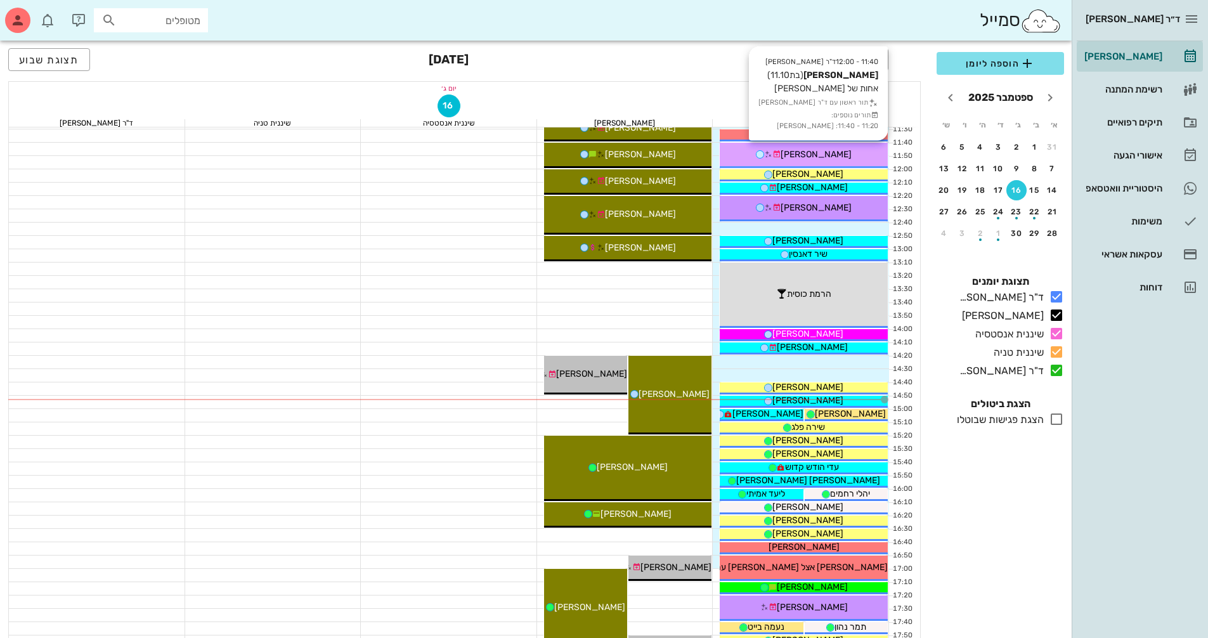
scroll to position [380, 0]
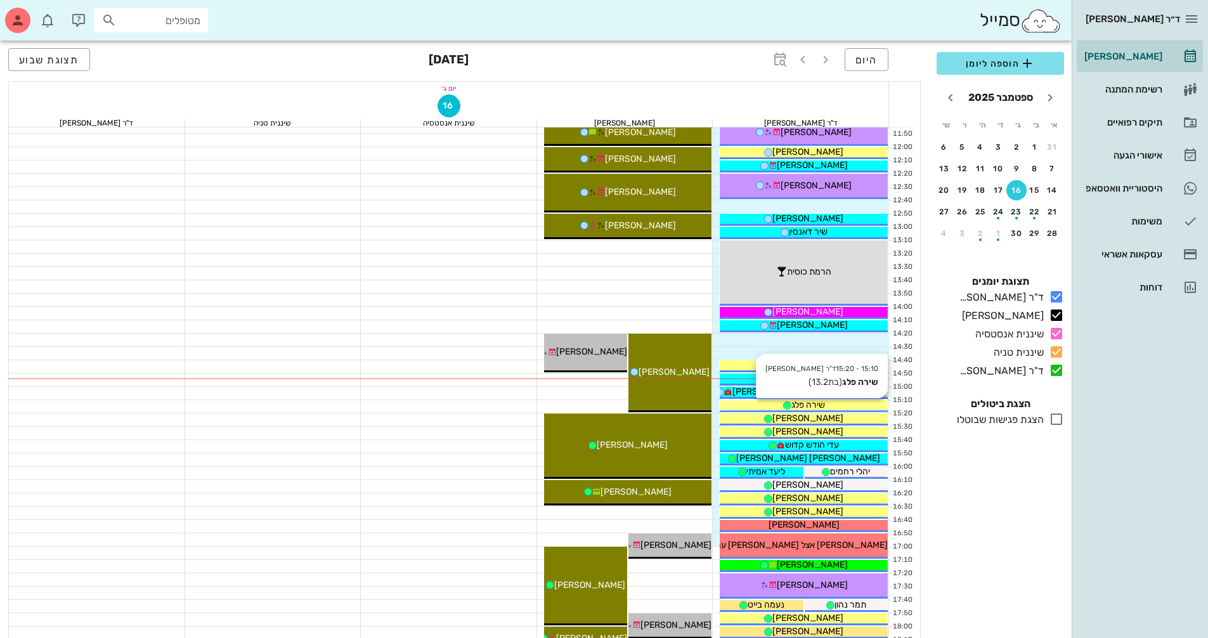
click at [819, 407] on span "שירה פלג" at bounding box center [808, 404] width 34 height 11
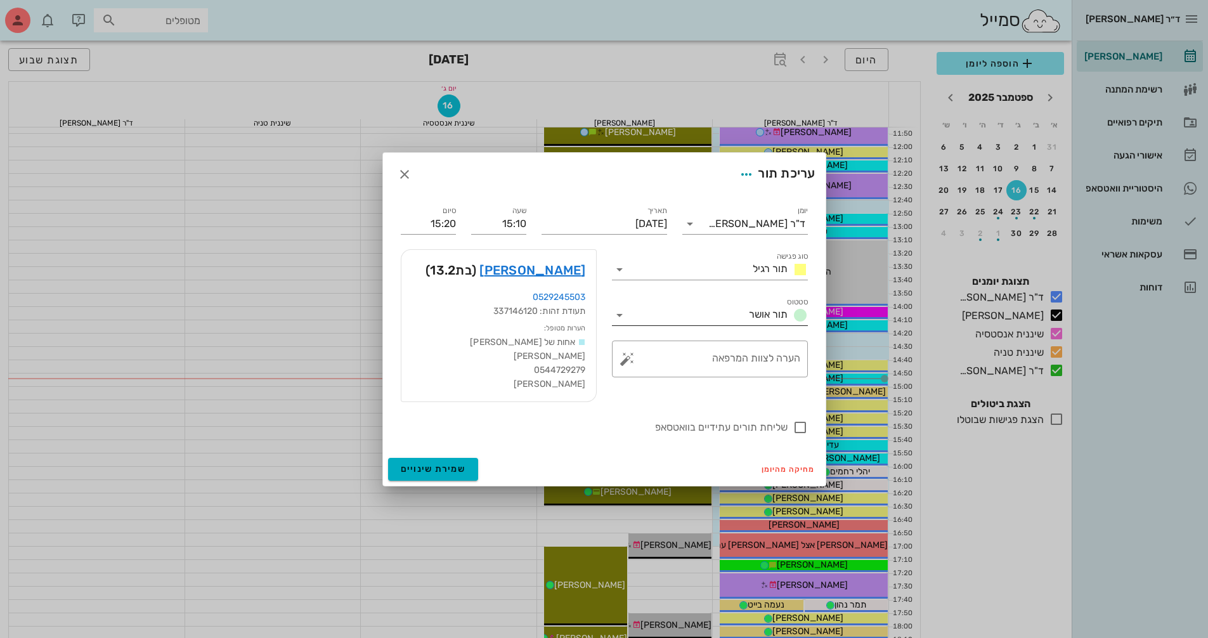
click at [620, 320] on icon at bounding box center [619, 315] width 15 height 15
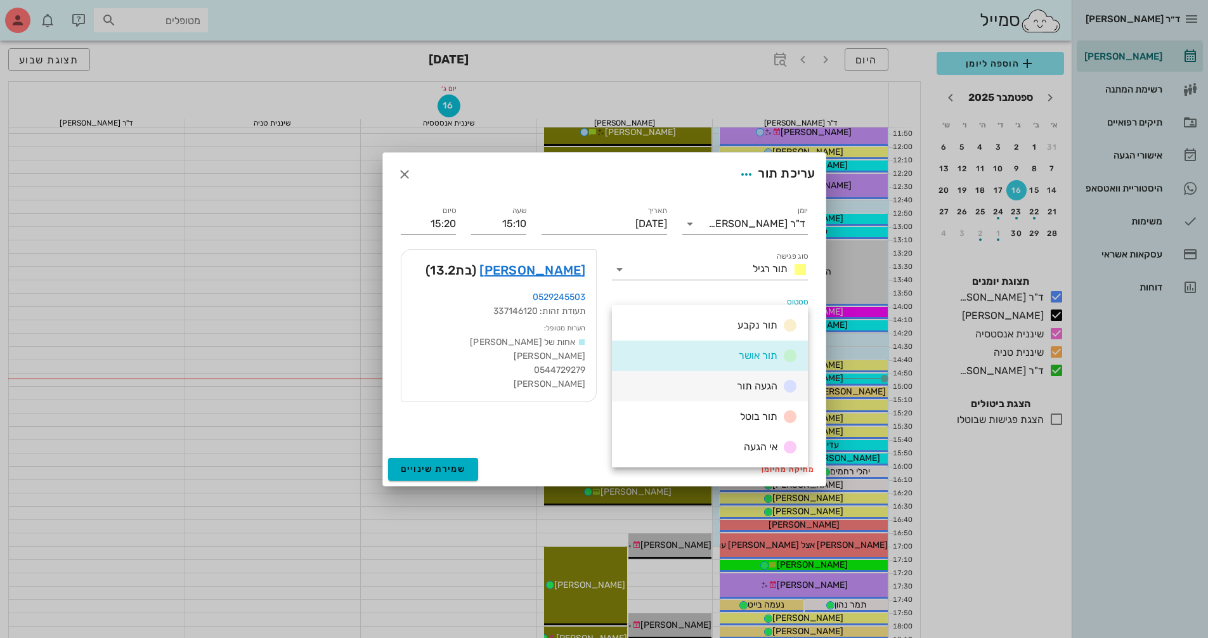
click at [709, 389] on div "הגעה תור" at bounding box center [710, 386] width 196 height 30
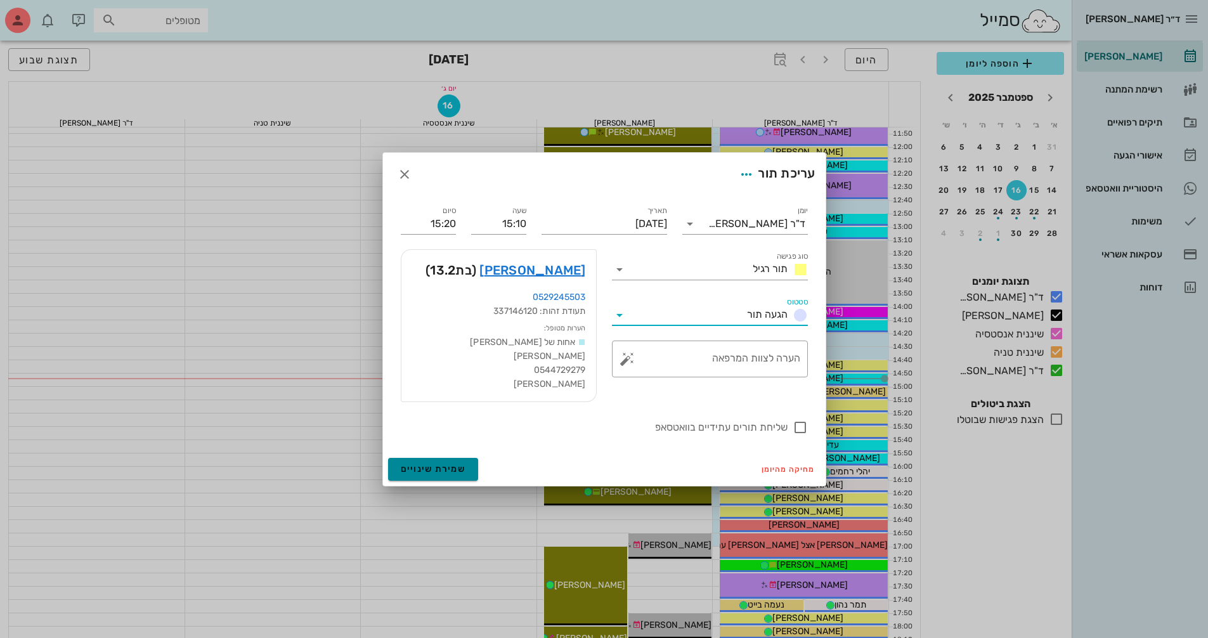
click at [434, 464] on span "שמירת שינויים" at bounding box center [433, 469] width 65 height 11
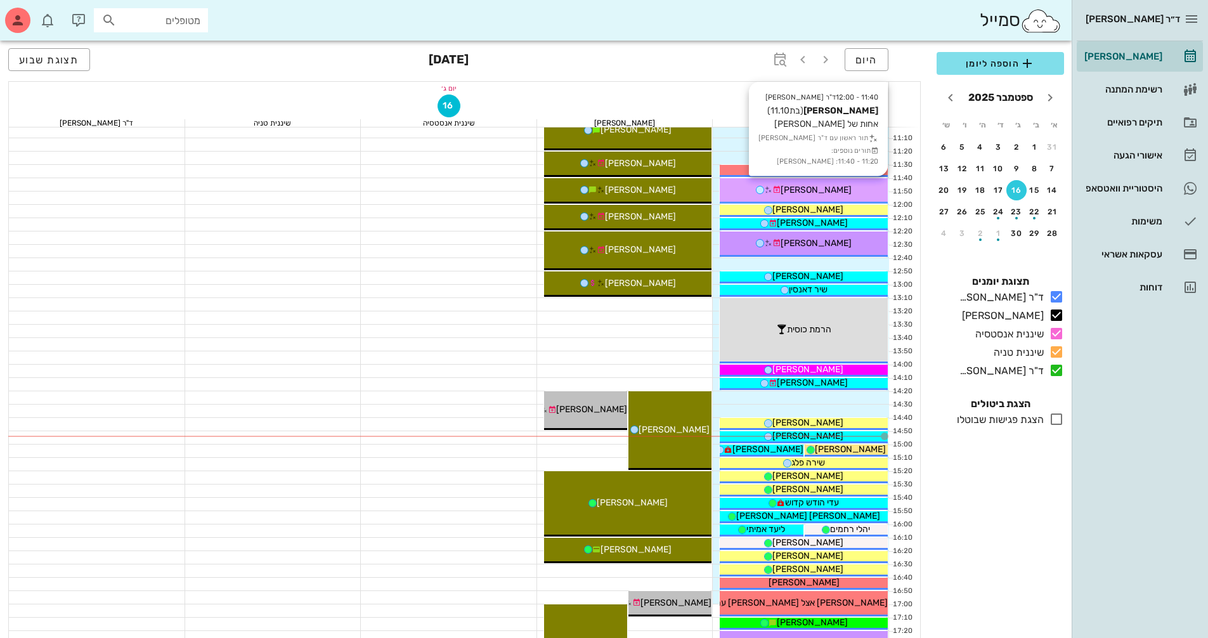
scroll to position [190, 0]
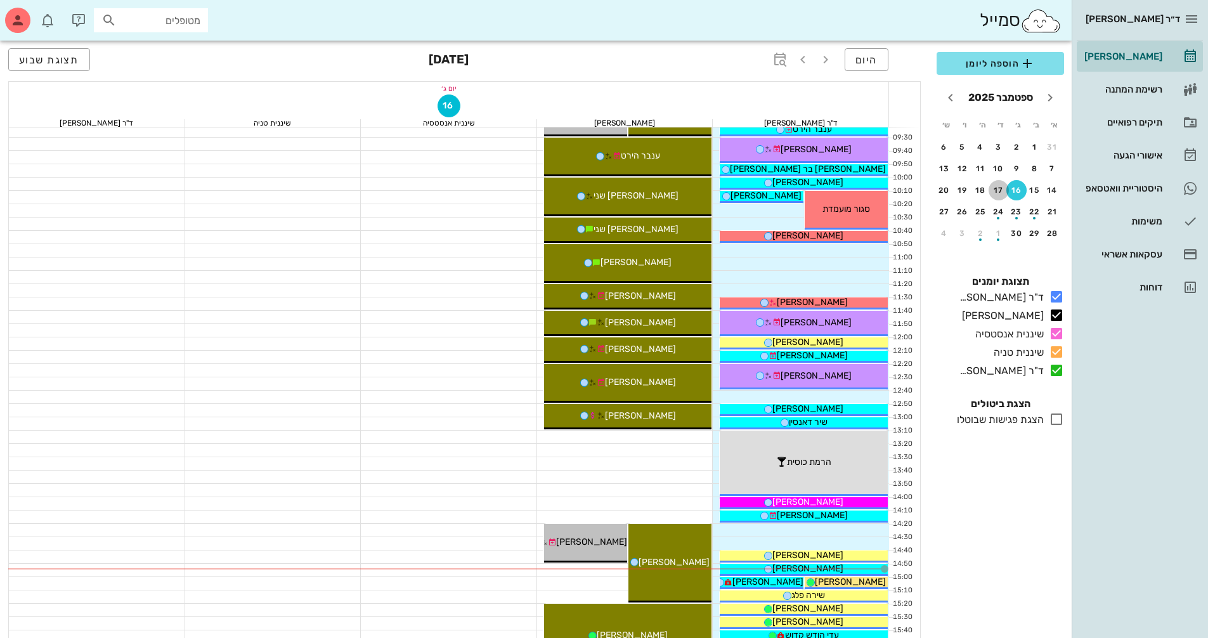
click at [1003, 188] on div "17" at bounding box center [999, 190] width 20 height 9
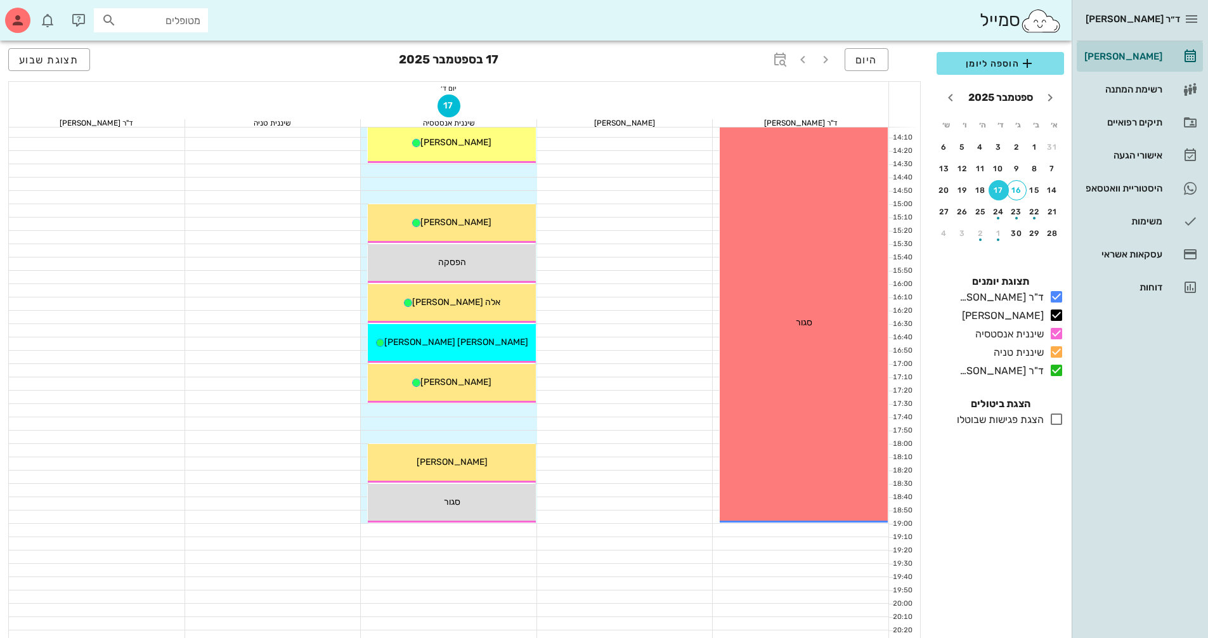
scroll to position [571, 0]
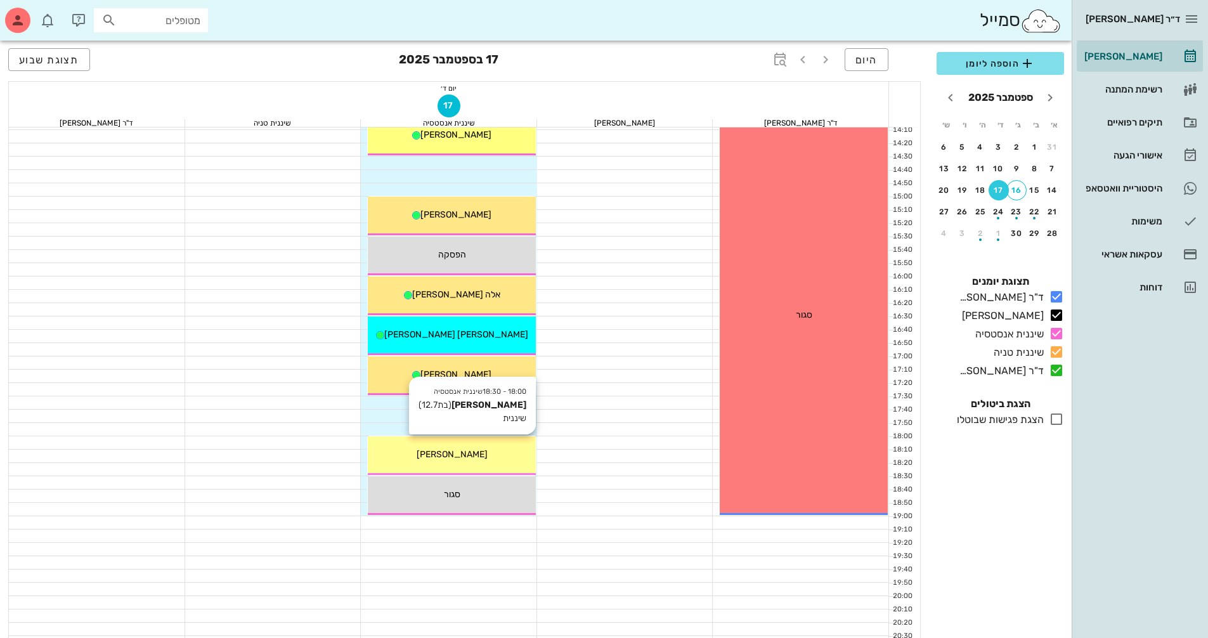
click at [509, 450] on div "[PERSON_NAME]" at bounding box center [452, 454] width 168 height 13
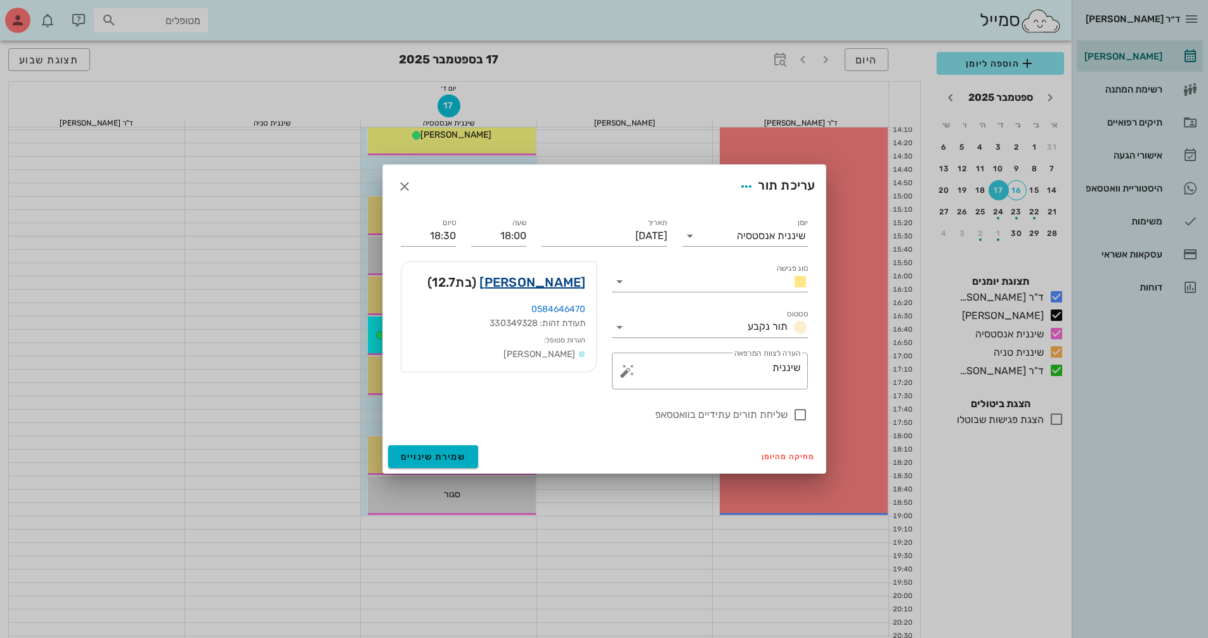
click at [569, 285] on link "תמר נפתלי" at bounding box center [532, 282] width 106 height 20
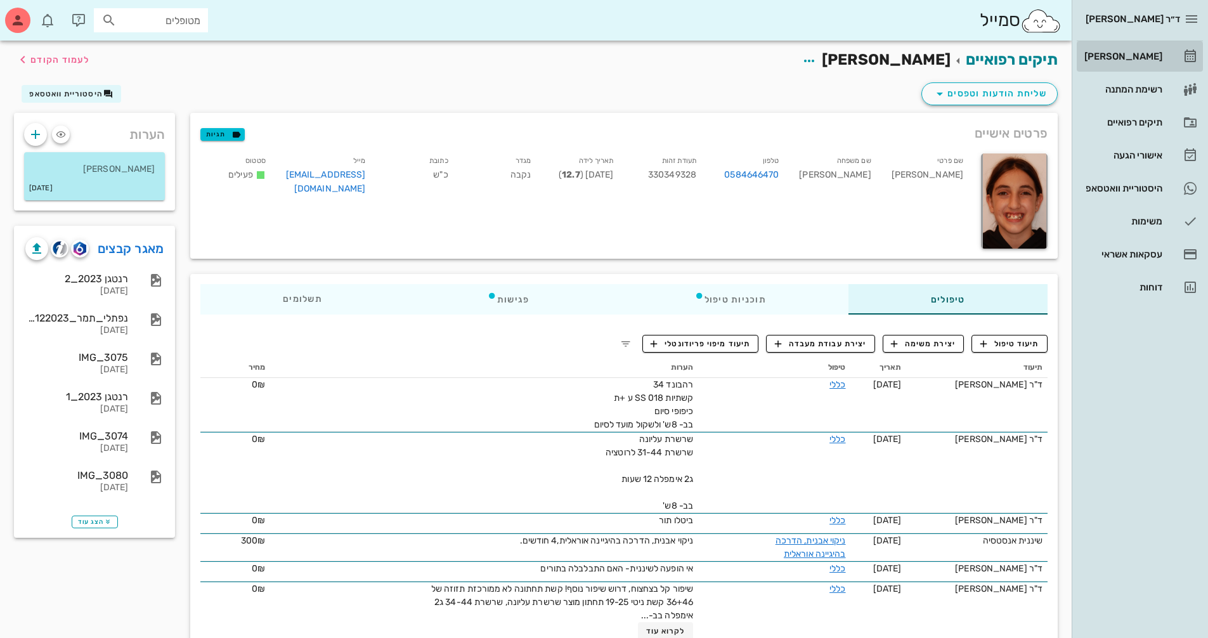
click at [1119, 62] on div "[PERSON_NAME]" at bounding box center [1122, 56] width 81 height 20
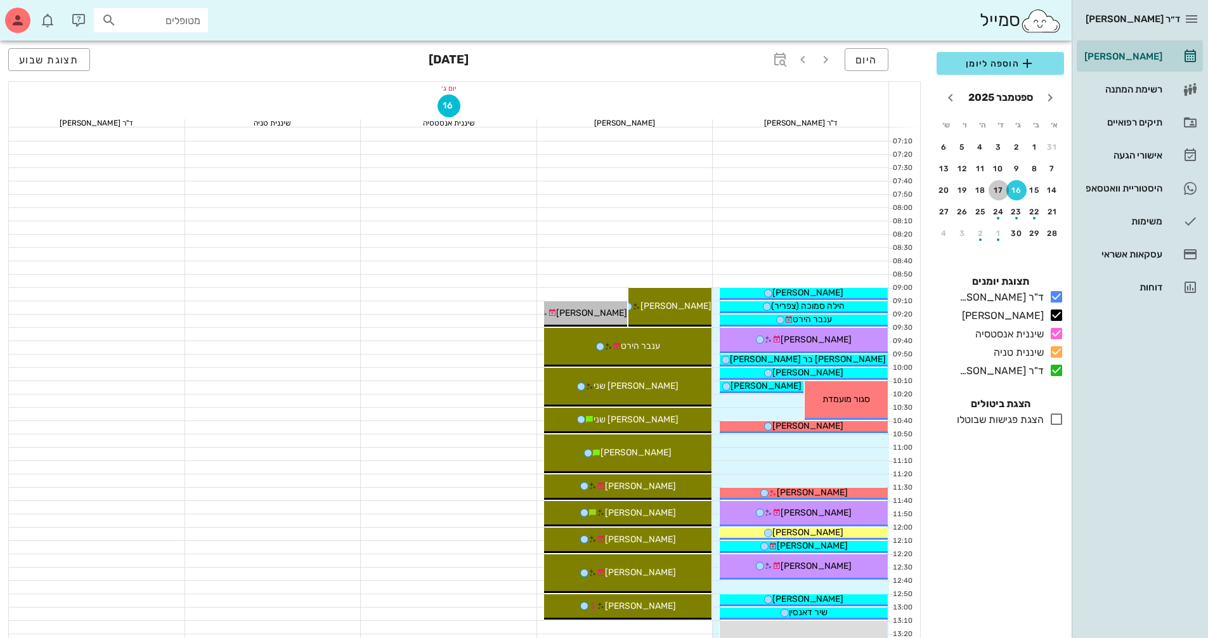
click at [993, 190] on div "17" at bounding box center [999, 190] width 20 height 9
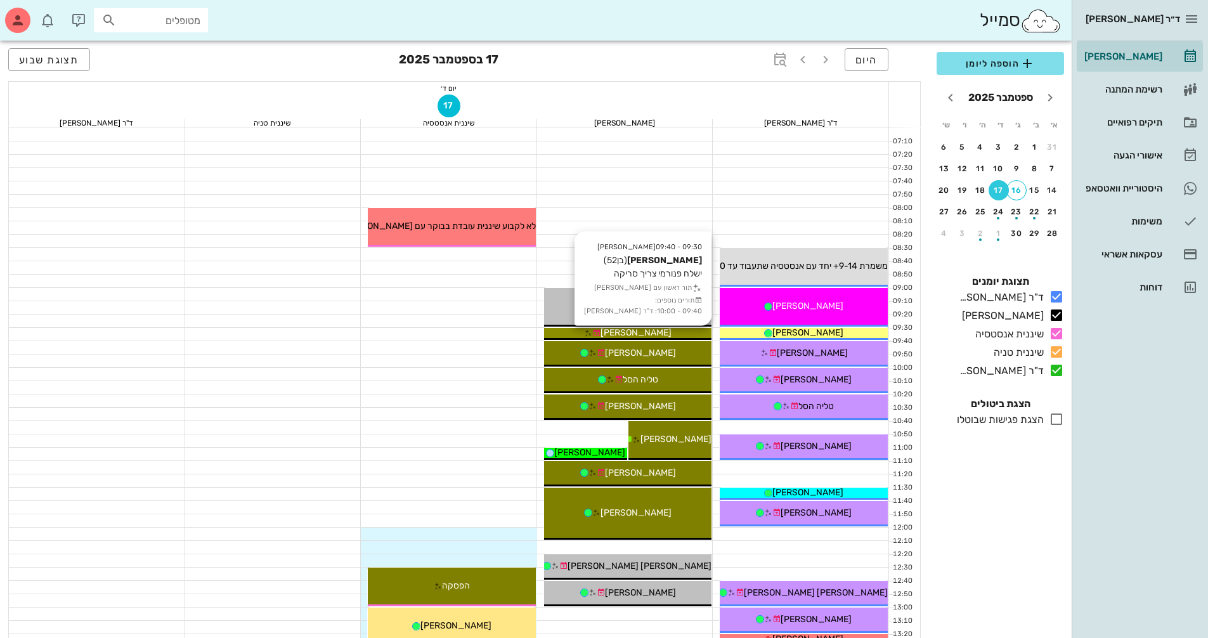
click at [654, 327] on div "09:30 - 09:40 יומן מרפאה רועי בן חיון (בן 52 ) ישלח פנורמי צריך סריקה תור ראשון…" at bounding box center [627, 333] width 169 height 13
click at [633, 327] on div "09:00 - 09:30 יומן מרפאה נועה כהן (בת 11.10 ) השלמת צילומים נועה כהן" at bounding box center [627, 307] width 169 height 40
click at [649, 329] on span "[PERSON_NAME]" at bounding box center [635, 332] width 71 height 11
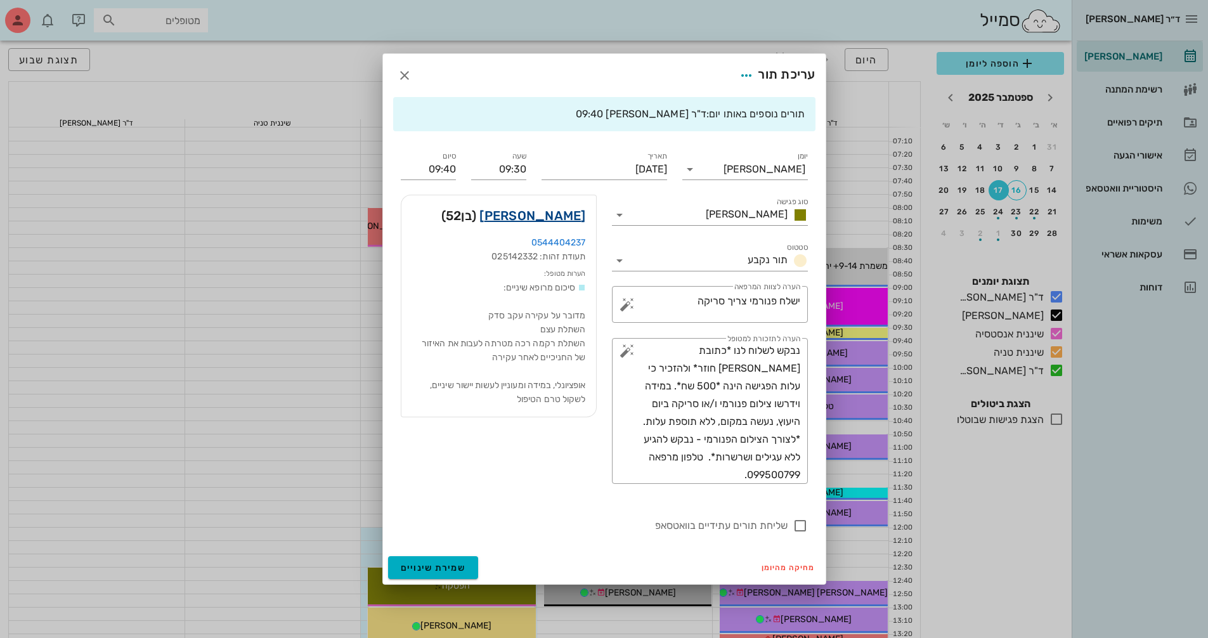
click at [558, 211] on link "רועי בן חיון" at bounding box center [532, 215] width 106 height 20
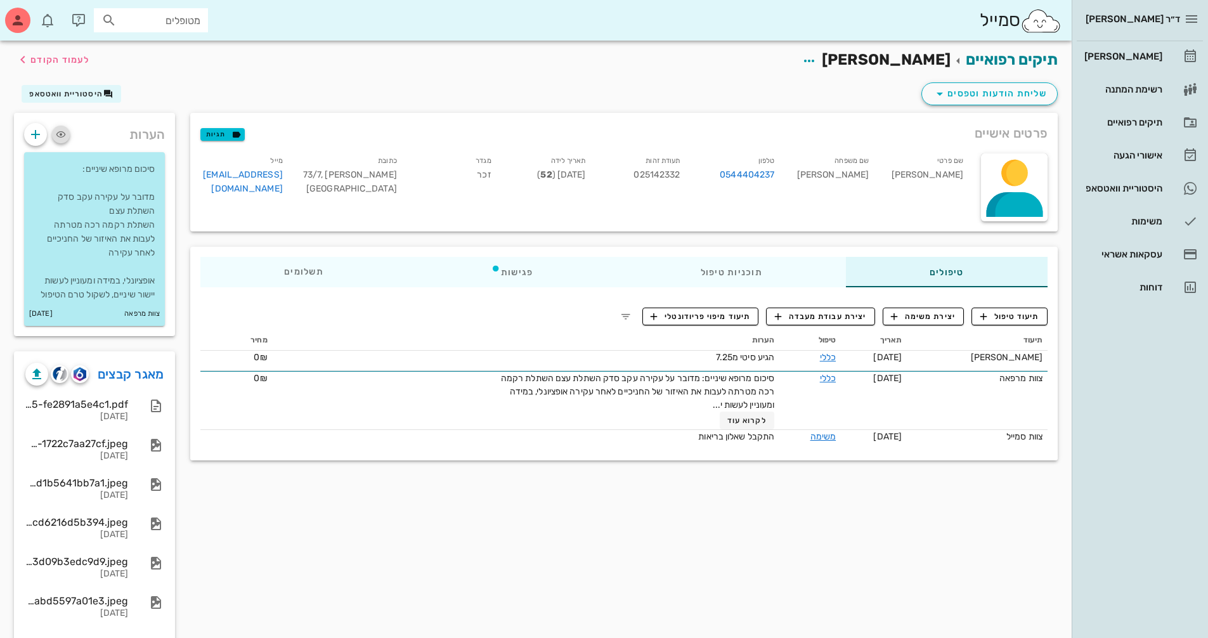
click at [61, 133] on icon "button" at bounding box center [60, 134] width 15 height 15
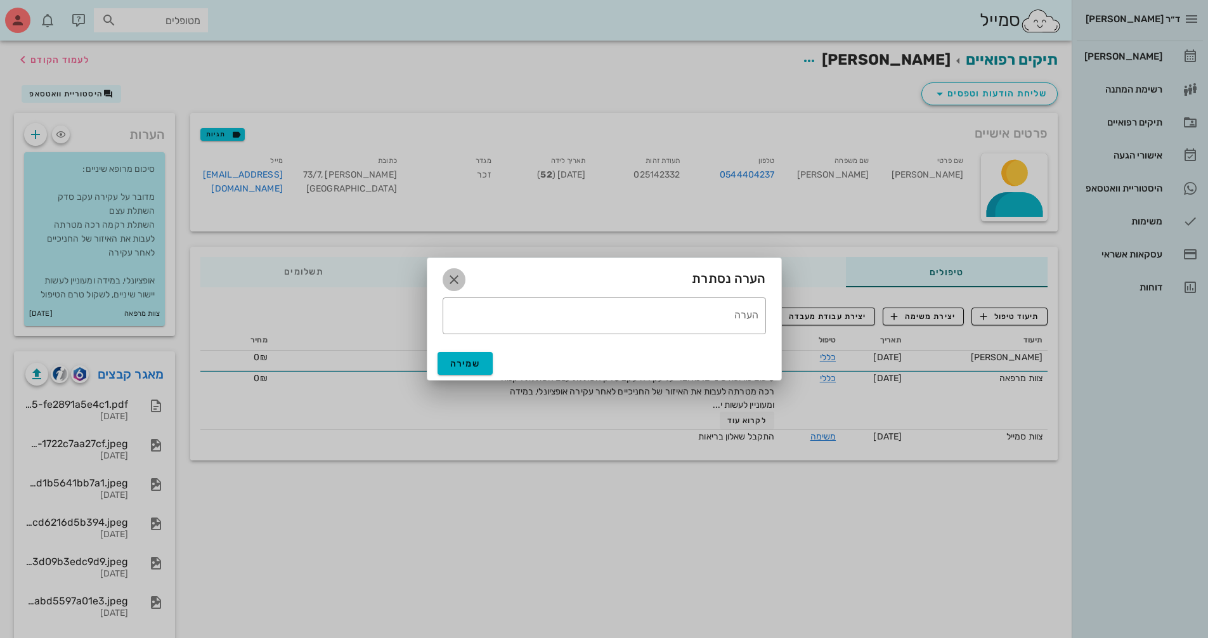
click at [446, 280] on icon "button" at bounding box center [453, 279] width 15 height 15
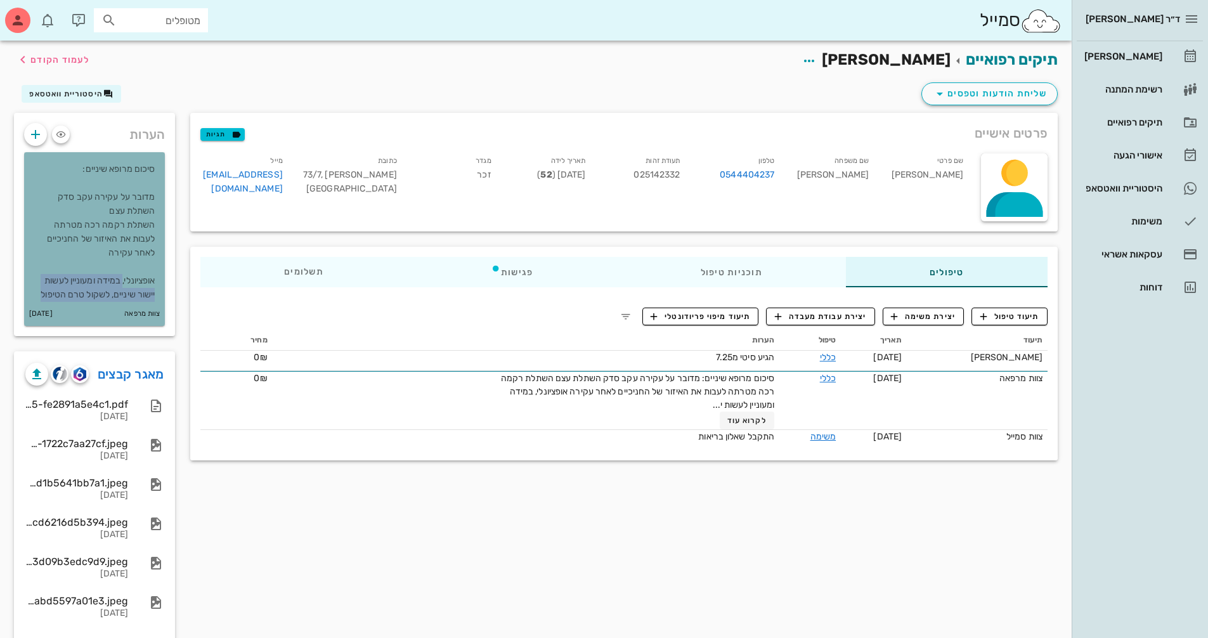
drag, startPoint x: 35, startPoint y: 292, endPoint x: 119, endPoint y: 280, distance: 85.2
click at [119, 280] on p "סיכום מרופא שיניים: מדובר על עקירה עקב סדק השתלת עצם השתלת רקמה רכה מטרתה לעבות…" at bounding box center [94, 232] width 120 height 140
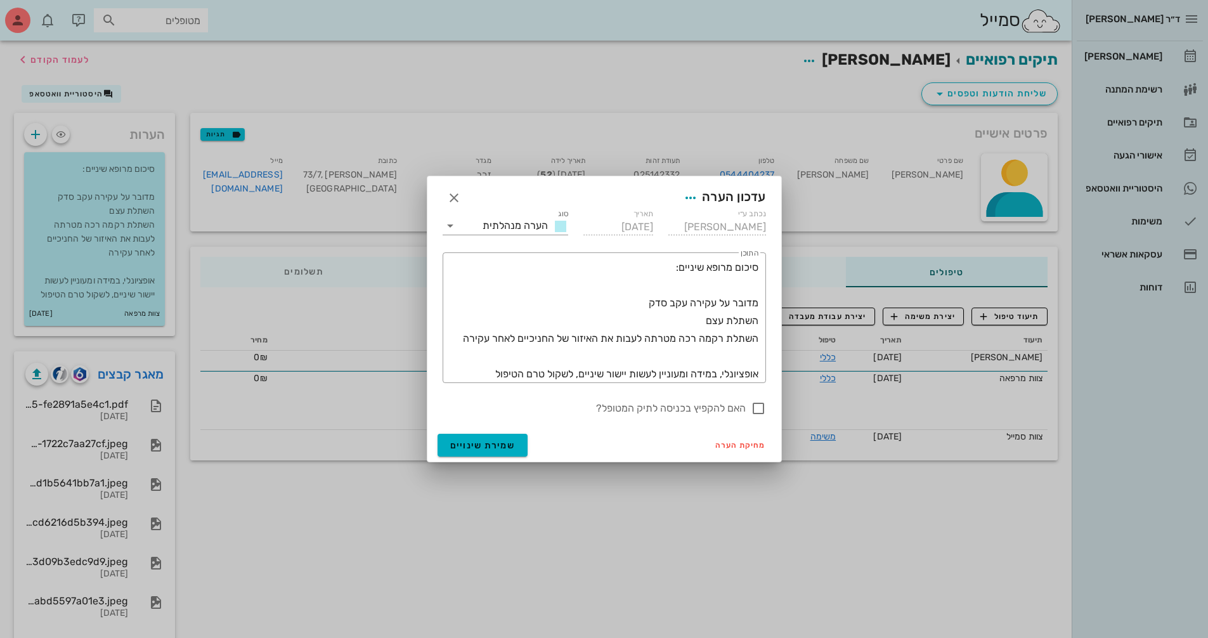
click at [122, 280] on div at bounding box center [604, 319] width 1208 height 638
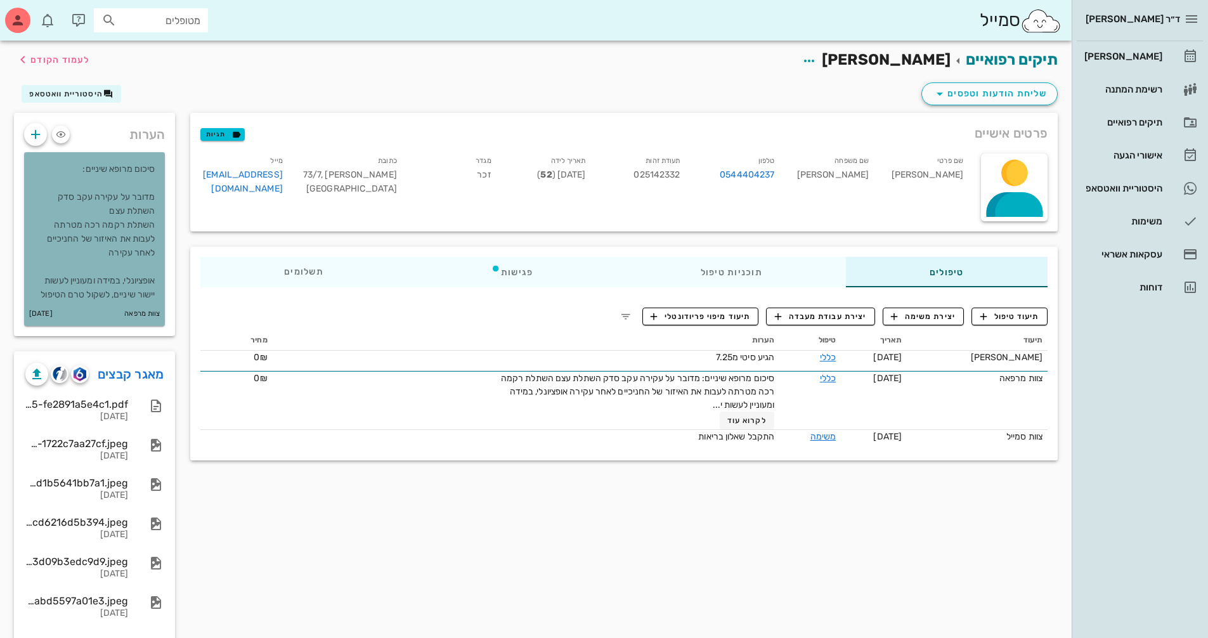
drag, startPoint x: 157, startPoint y: 168, endPoint x: 28, endPoint y: 315, distance: 195.5
click at [29, 314] on div "סיכום מרופא שיניים: מדובר על עקירה עקב סדק השתלת עצם השתלת רקמה רכה מטרתה לעבות…" at bounding box center [94, 239] width 141 height 174
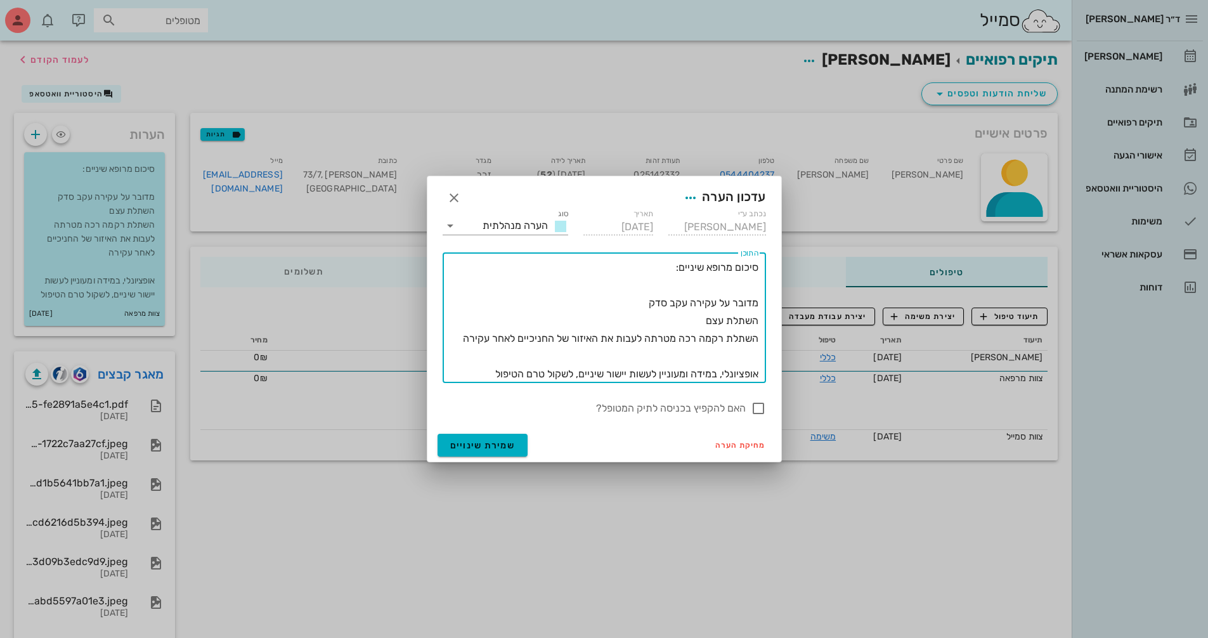
drag, startPoint x: 495, startPoint y: 376, endPoint x: 781, endPoint y: 270, distance: 305.0
click at [781, 270] on div "עדכון הערה נכתב ע״י פארן עינת תאריך 09-09-2025 סוג הערה מנהלתית ​ התוכן סיכום מ…" at bounding box center [604, 319] width 355 height 287
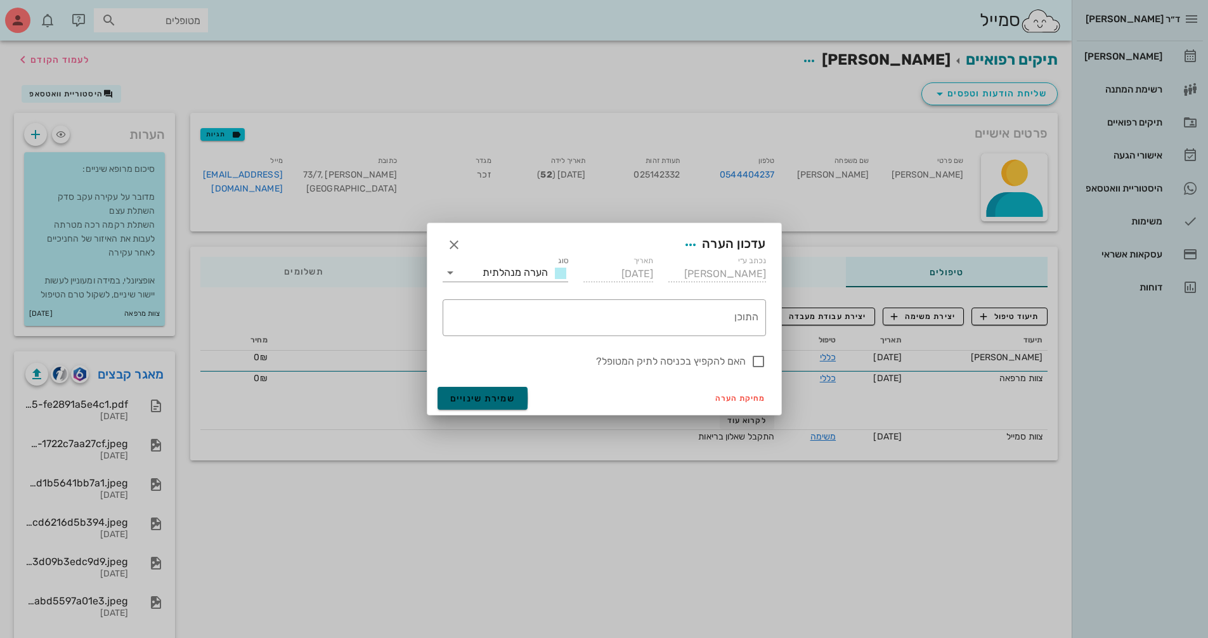
click at [471, 405] on button "שמירת שינויים" at bounding box center [483, 398] width 91 height 23
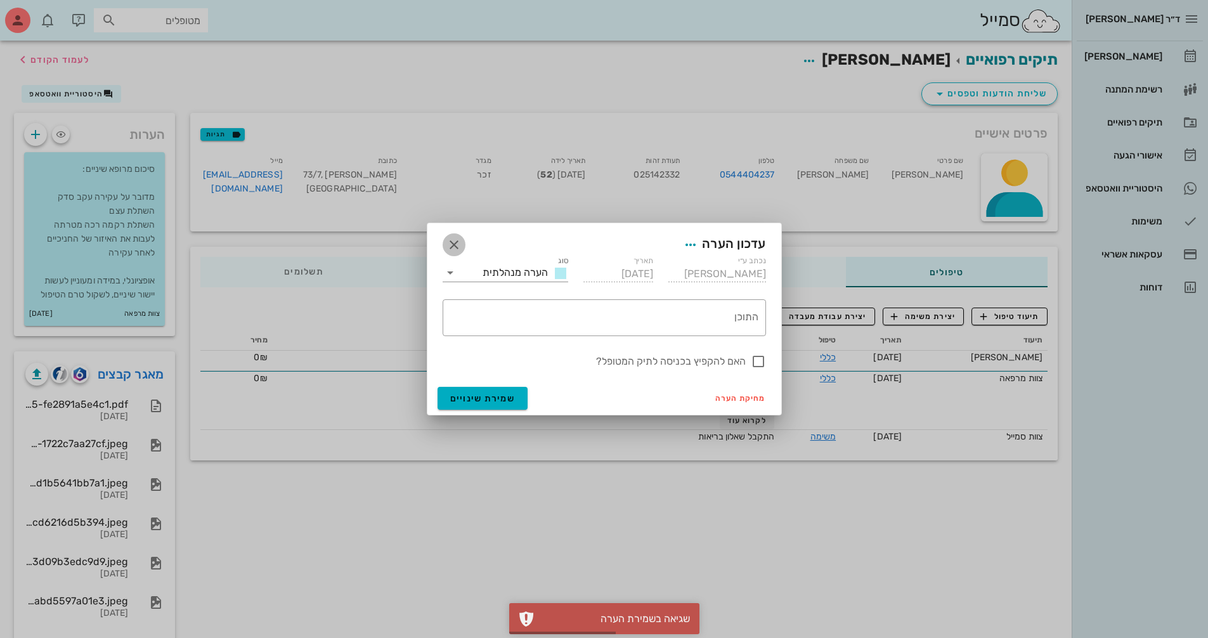
click at [456, 249] on icon "button" at bounding box center [453, 244] width 15 height 15
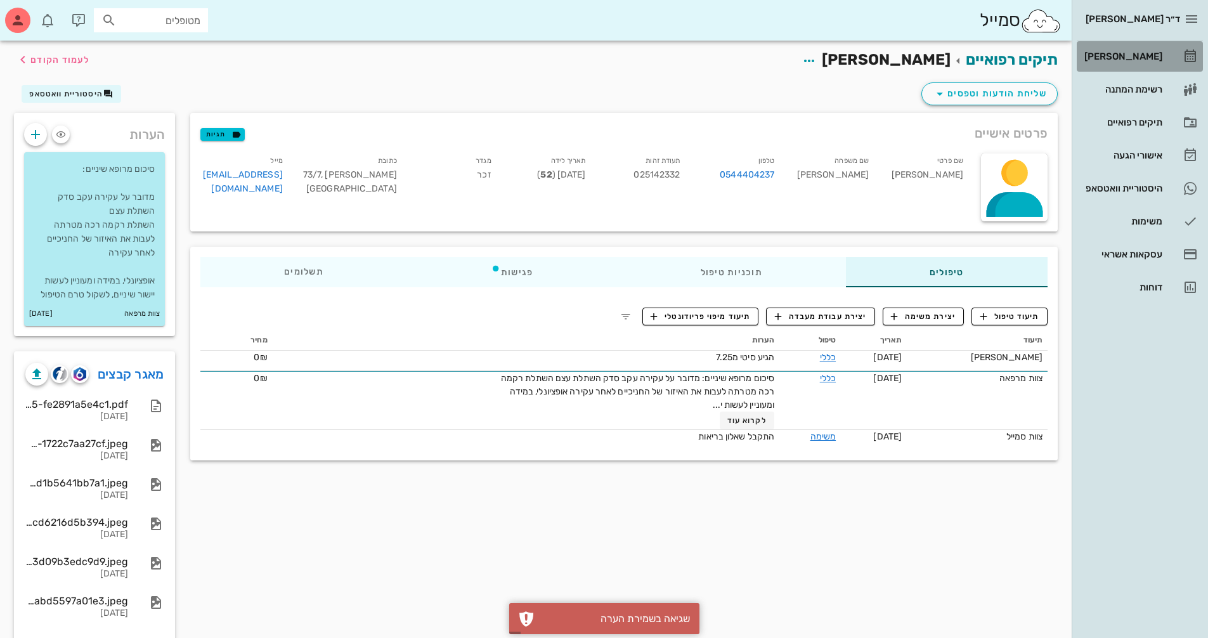
click at [1153, 55] on div "[PERSON_NAME]" at bounding box center [1122, 56] width 81 height 10
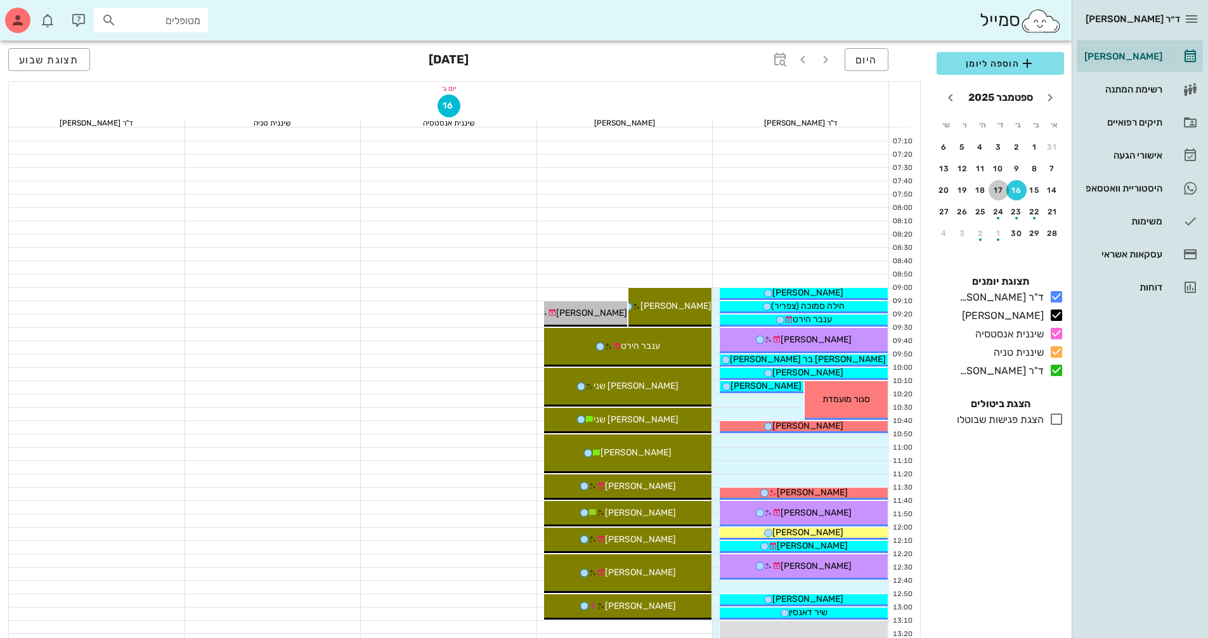
click at [996, 190] on div "17" at bounding box center [999, 190] width 20 height 9
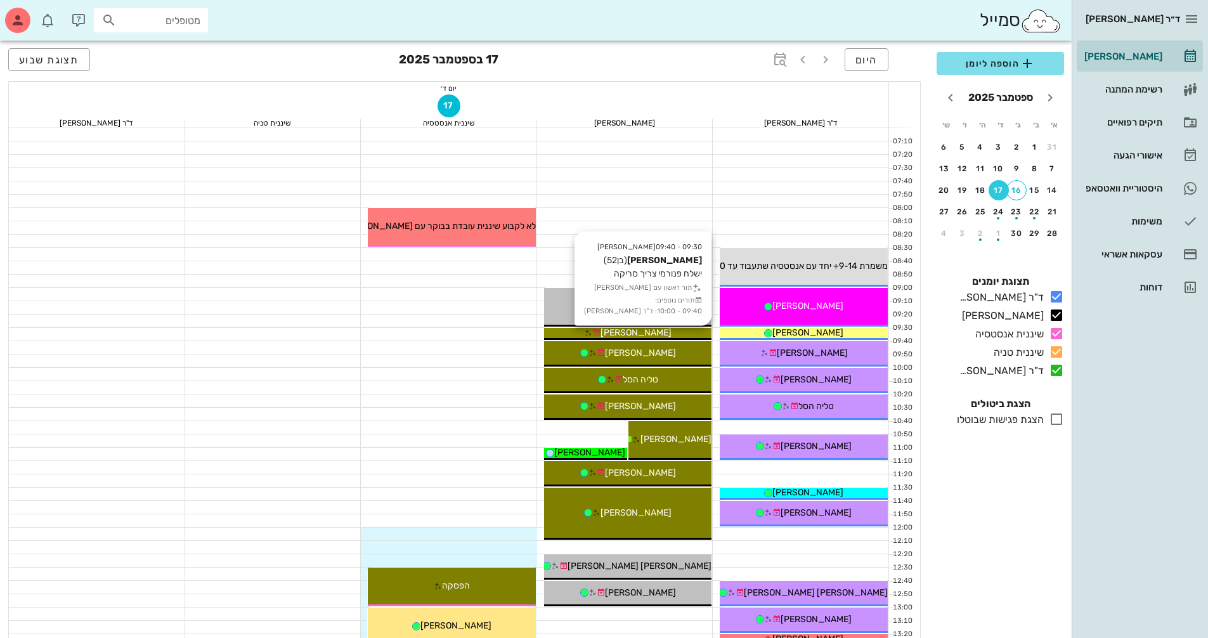
click at [664, 335] on div "[PERSON_NAME]" at bounding box center [628, 332] width 168 height 13
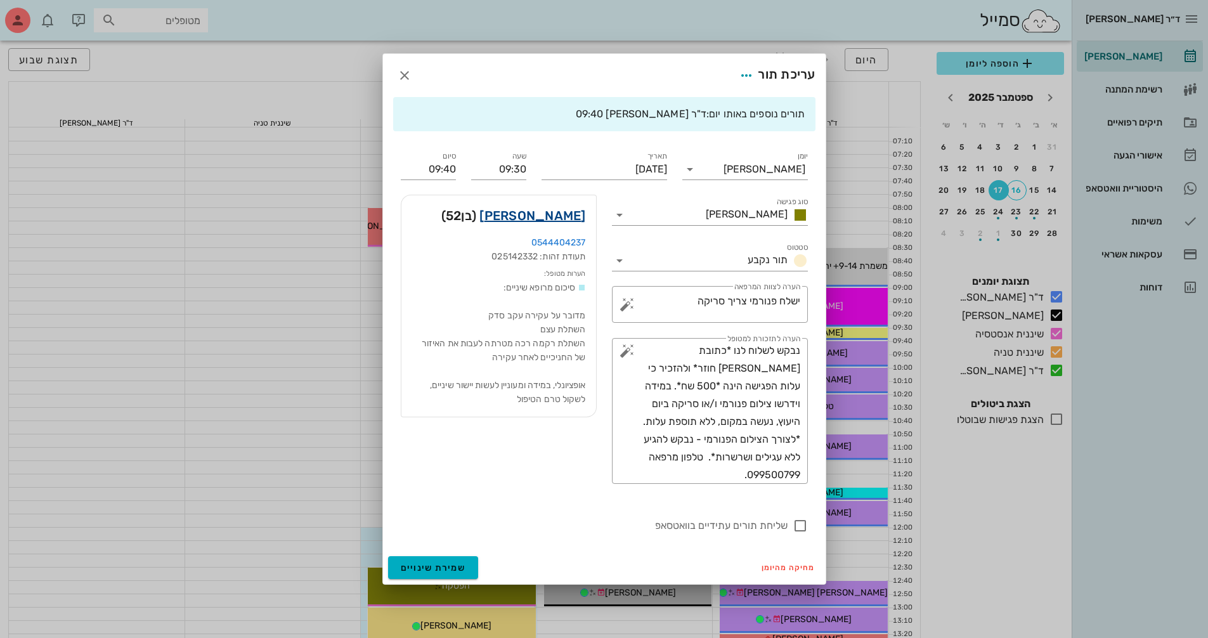
click at [547, 217] on link "רועי בן חיון" at bounding box center [532, 215] width 106 height 20
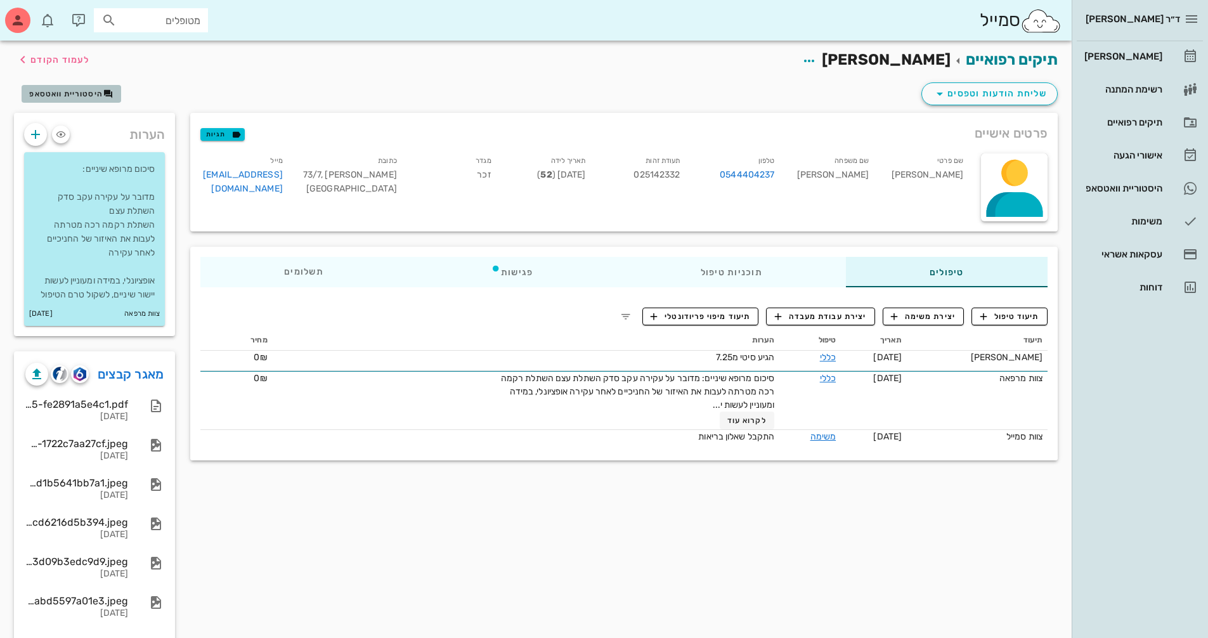
click at [81, 98] on span "היסטוריית וואטסאפ" at bounding box center [66, 93] width 74 height 9
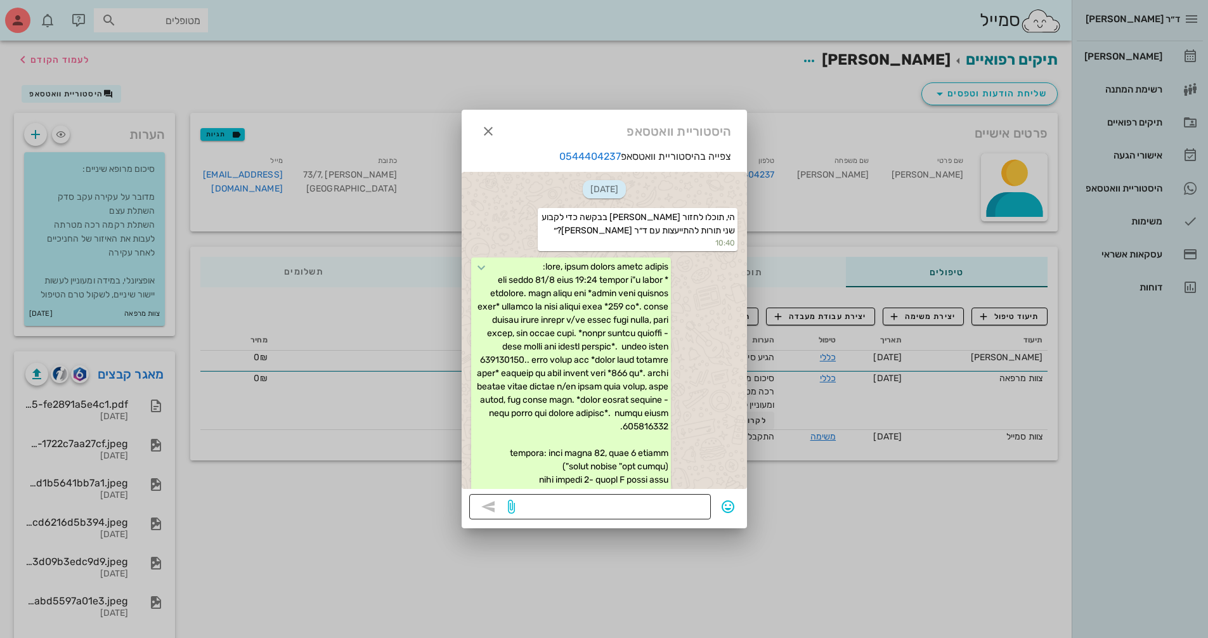
scroll to position [1899, 0]
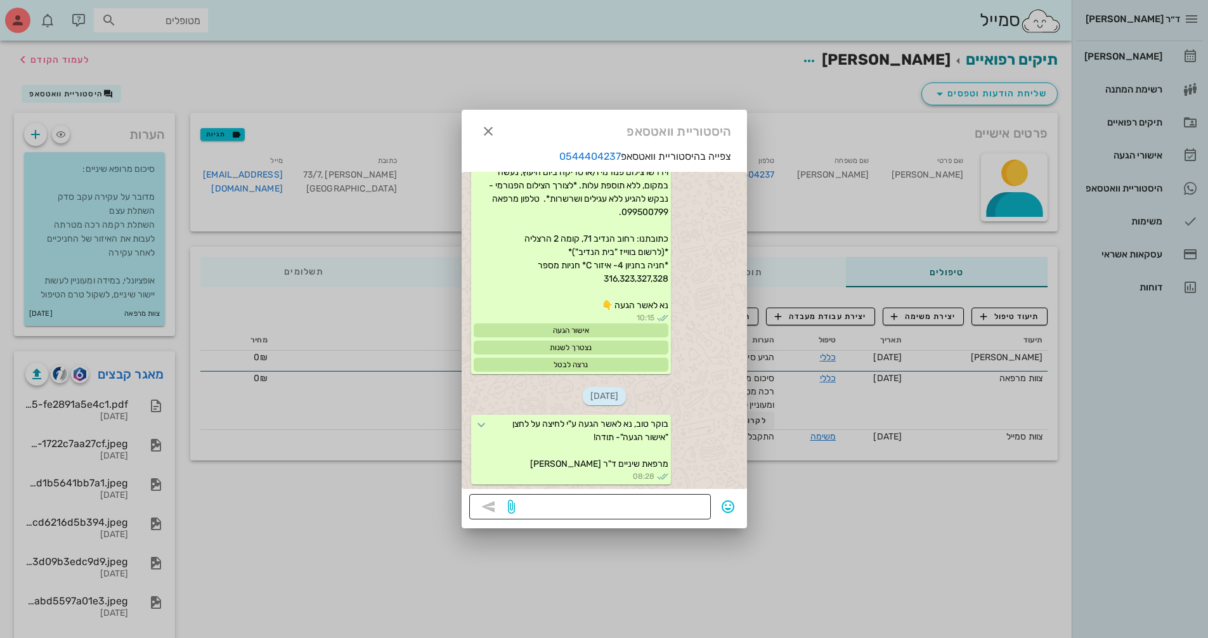
click at [616, 505] on textarea at bounding box center [610, 508] width 186 height 20
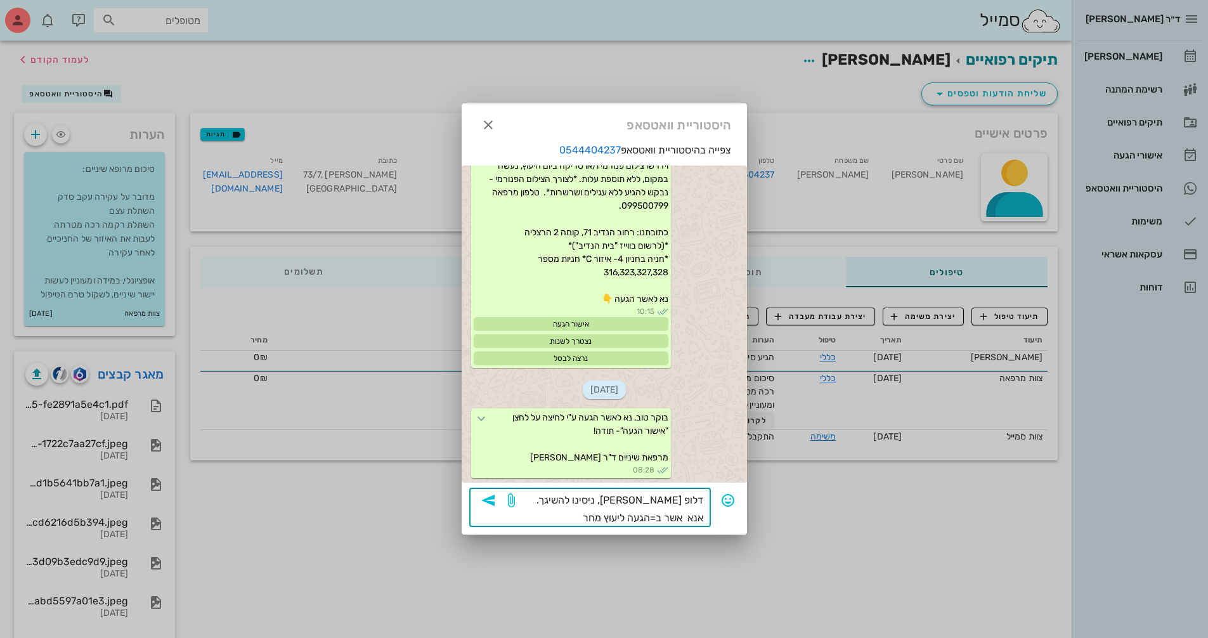
type textarea "דלופ רועי, ניסינו להשיגך. אנא אשר ב=הגעה ליעוץ מחר."
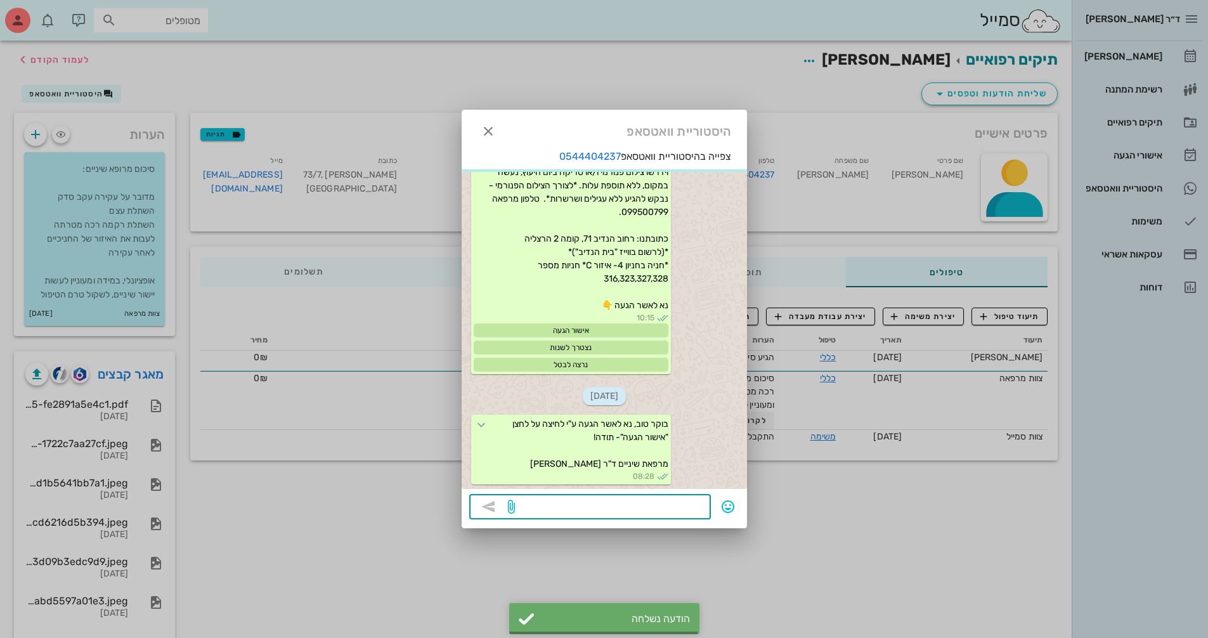
scroll to position [1975, 0]
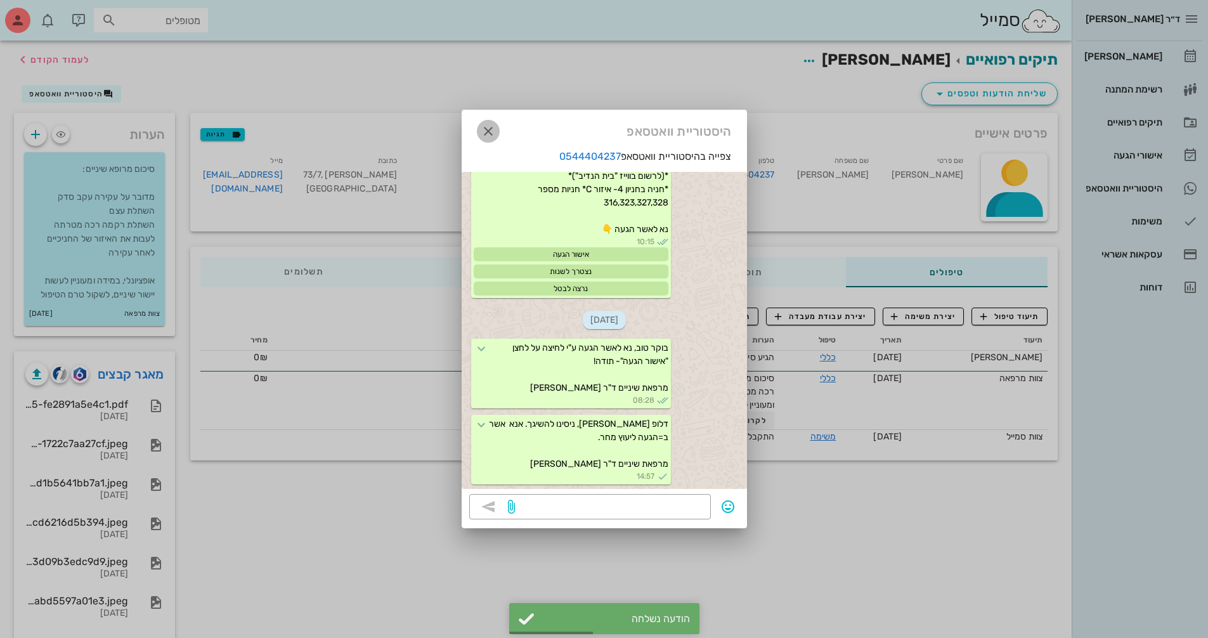
click at [490, 138] on icon "button" at bounding box center [488, 131] width 15 height 15
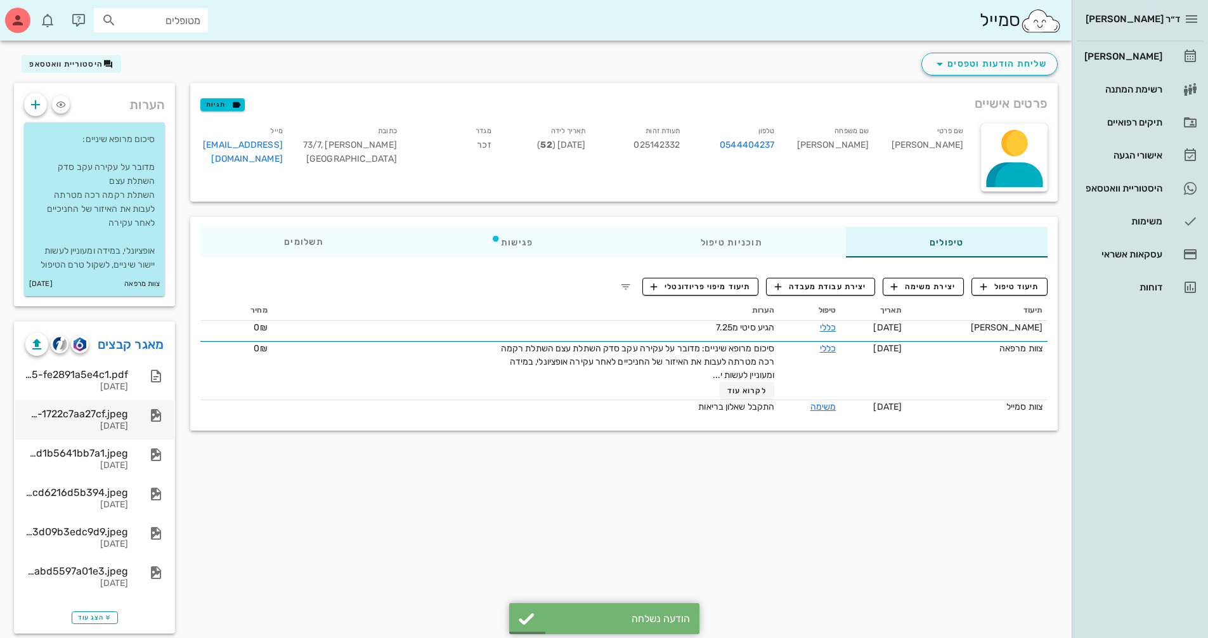
scroll to position [46, 0]
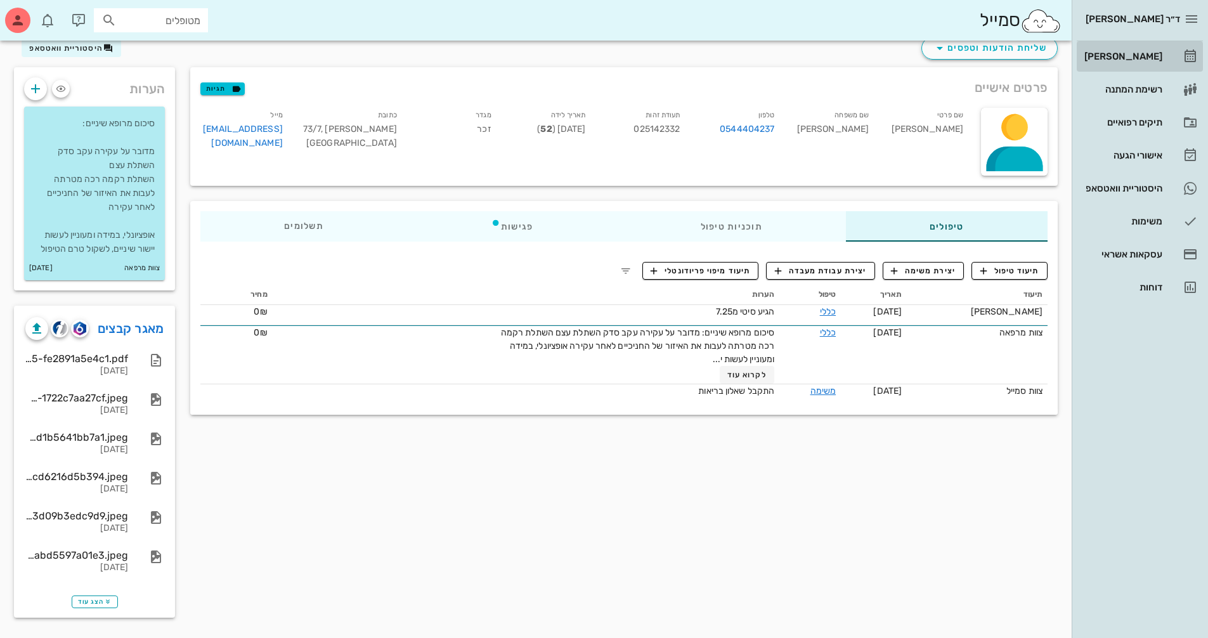
click at [1123, 60] on div "[PERSON_NAME]" at bounding box center [1122, 56] width 81 height 10
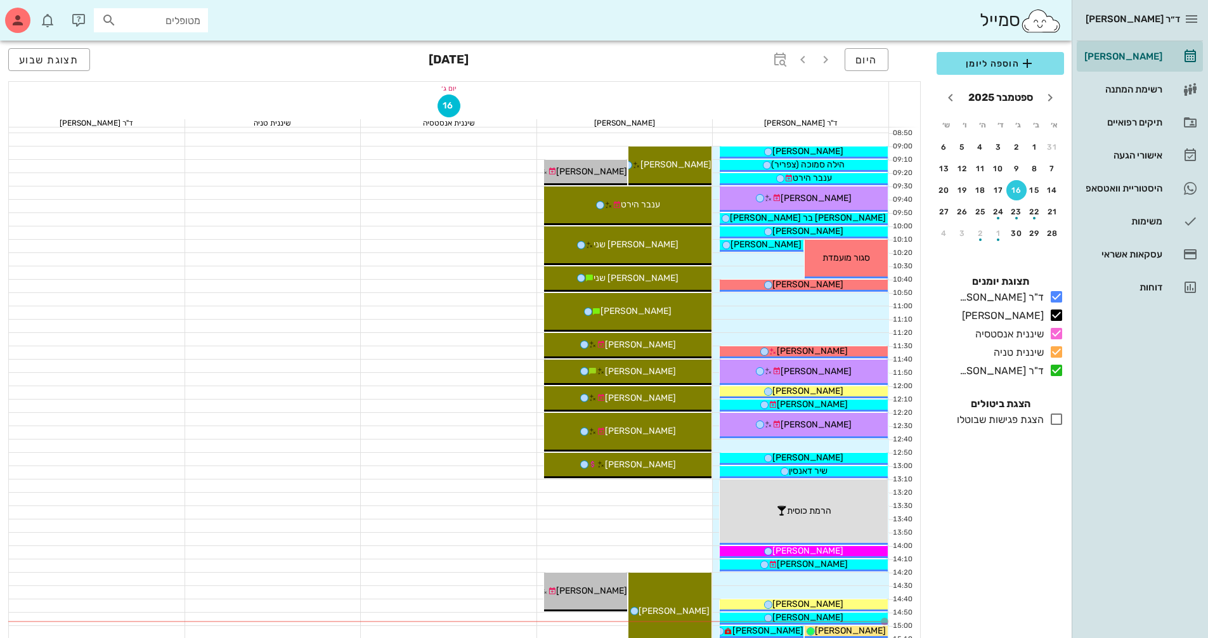
scroll to position [254, 0]
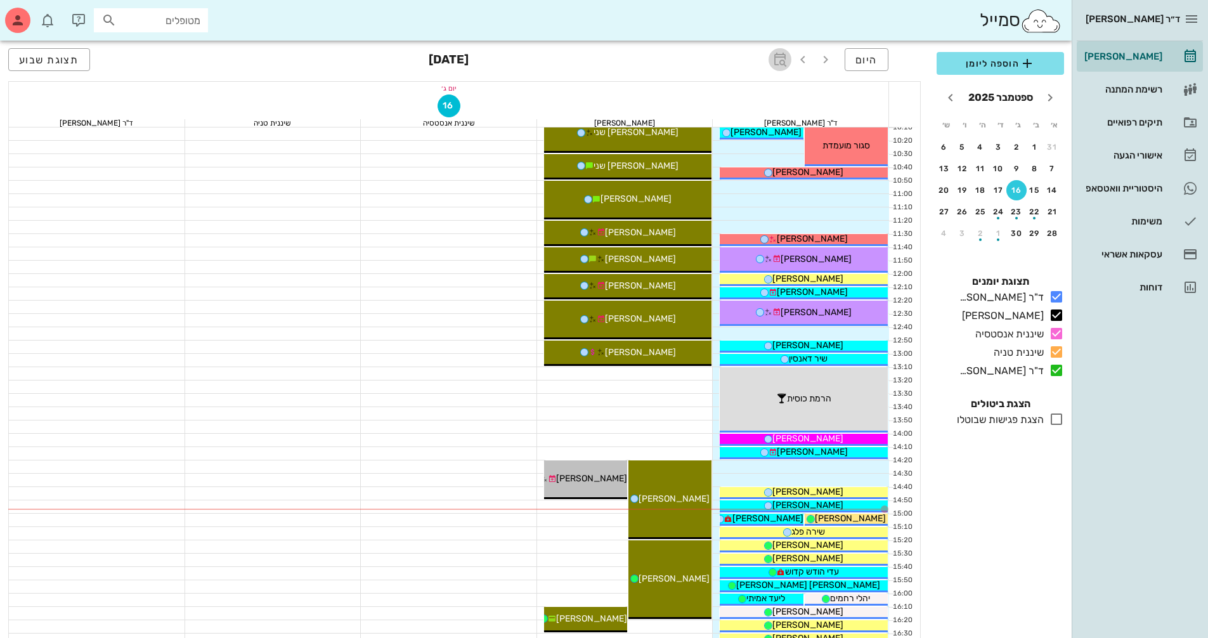
click at [779, 62] on icon "button" at bounding box center [779, 59] width 15 height 15
type input "10"
click at [704, 132] on span "קפיצה לתאריך" at bounding box center [721, 131] width 103 height 9
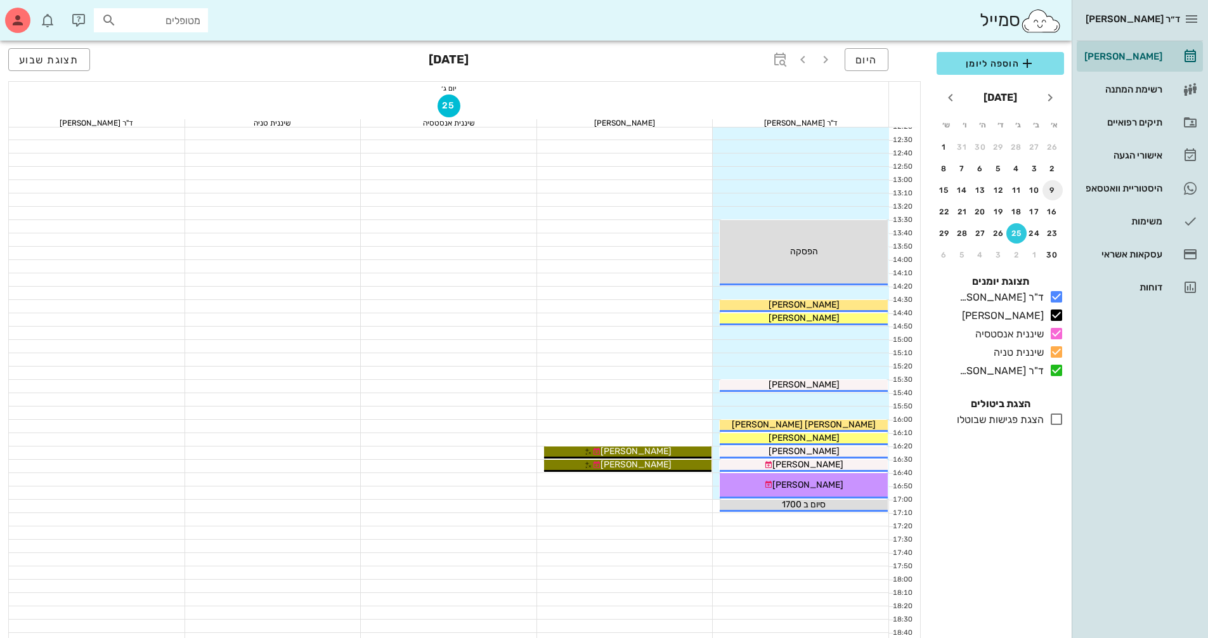
scroll to position [444, 0]
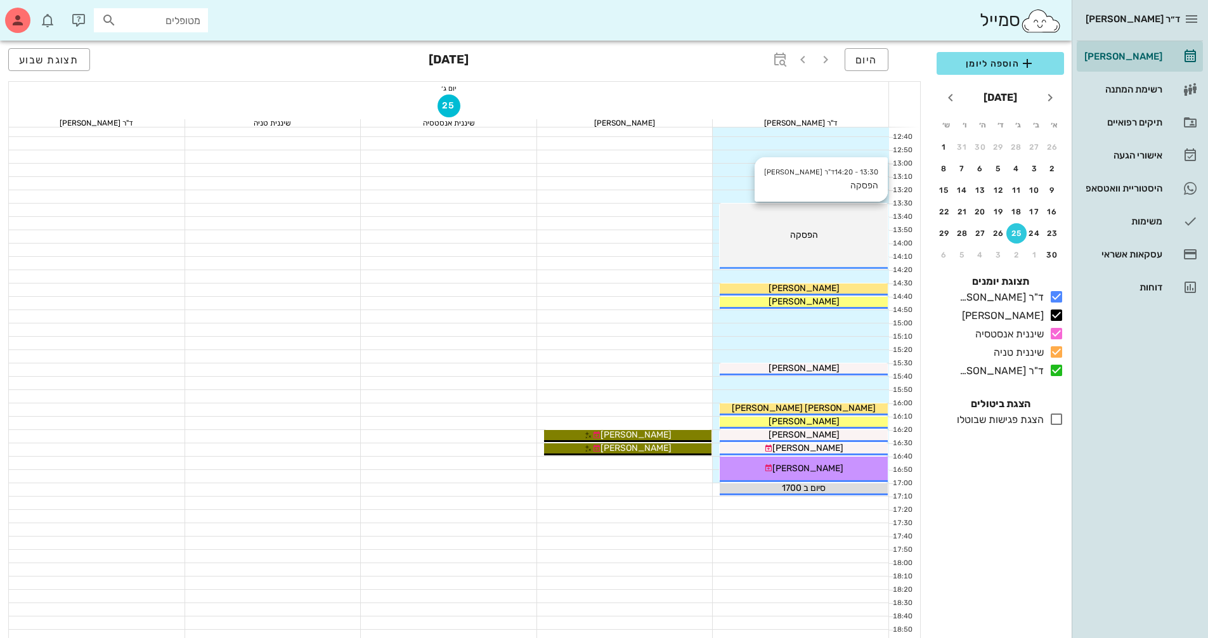
click at [808, 226] on div "13:30 - 14:20 ד"ר נמרוד דיקשטיין הפסקה הפסקה" at bounding box center [804, 236] width 168 height 65
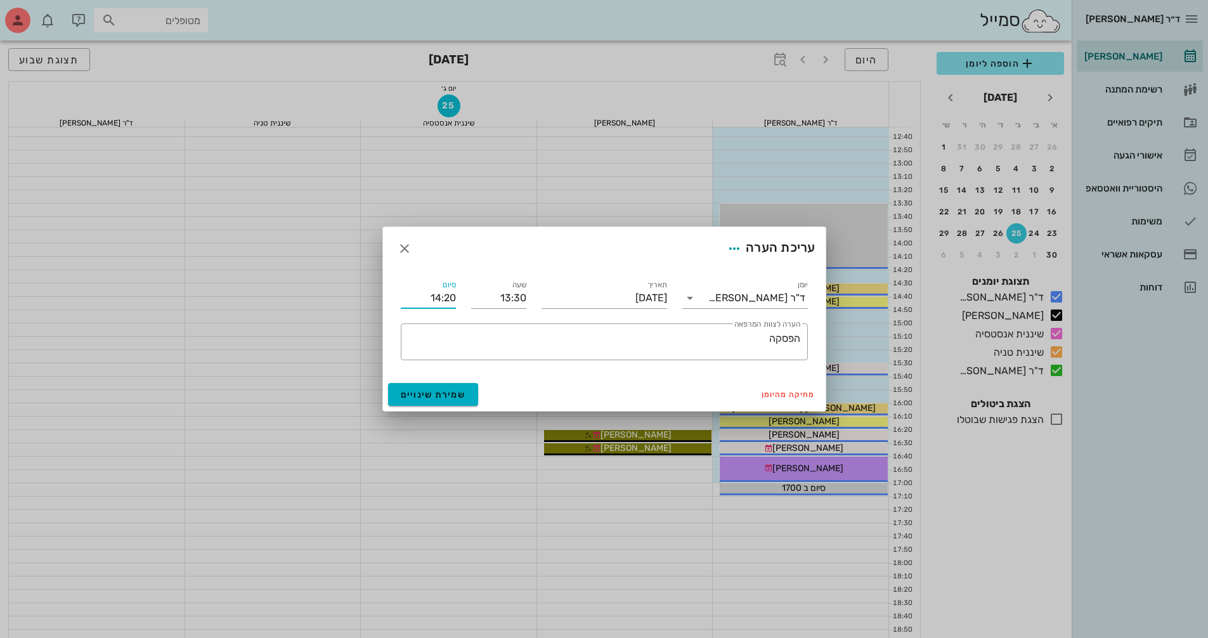
click at [430, 299] on input "14:20" at bounding box center [428, 298] width 55 height 20
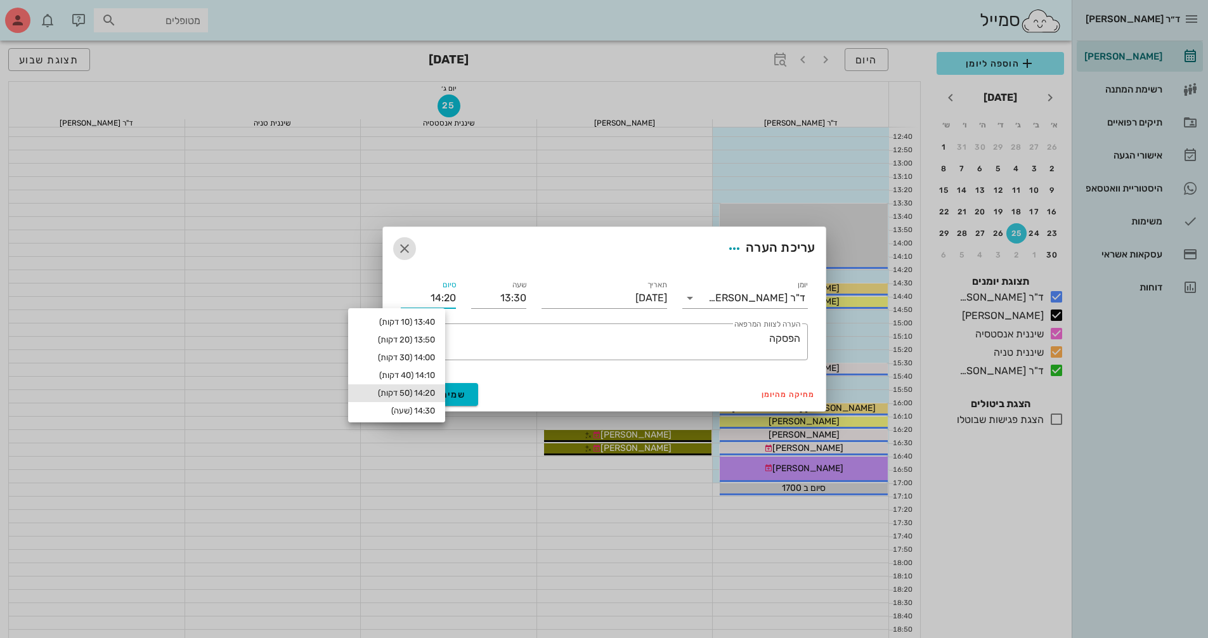
click at [407, 242] on icon "button" at bounding box center [404, 248] width 15 height 15
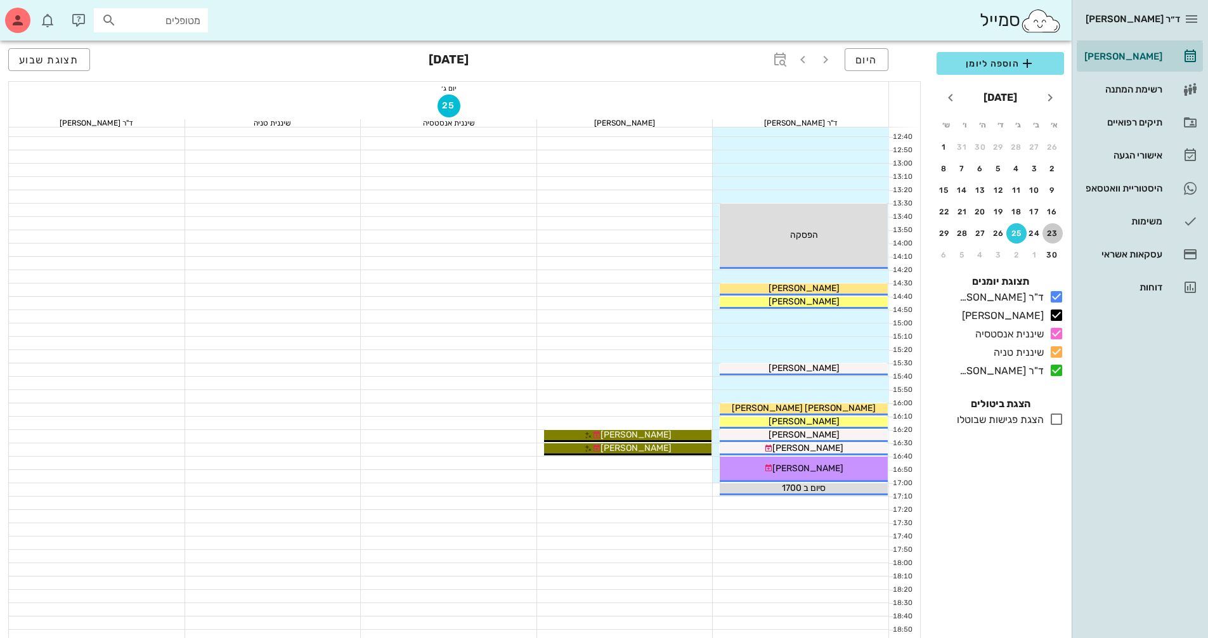
click at [1055, 236] on div "23" at bounding box center [1052, 233] width 20 height 9
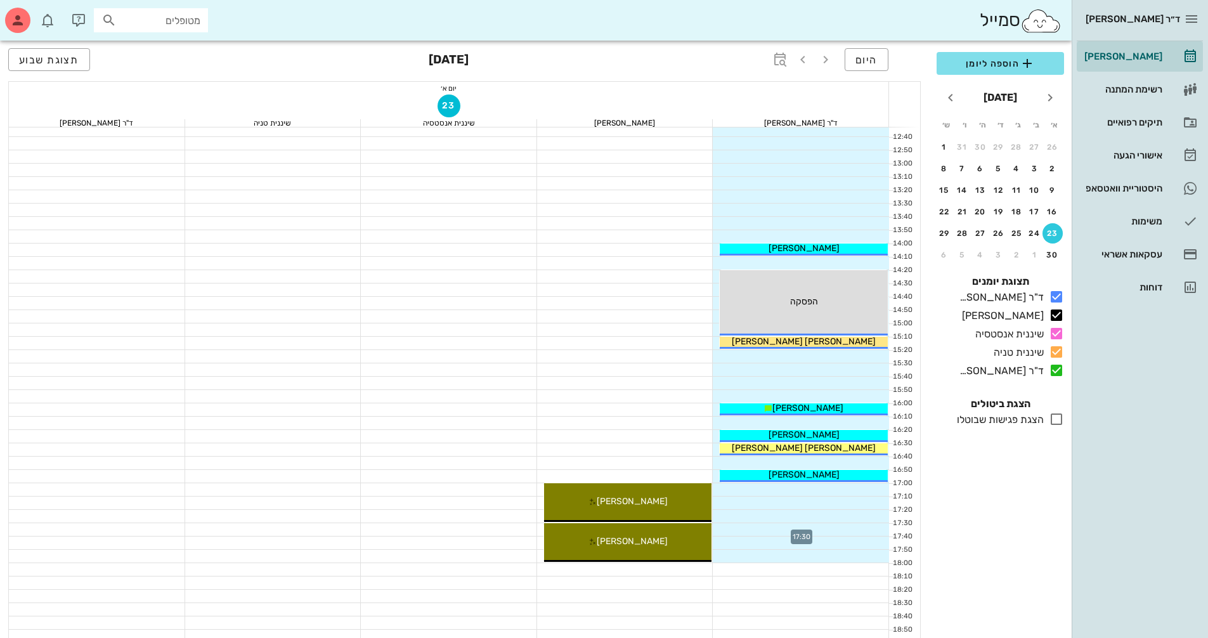
click at [842, 526] on div at bounding box center [801, 529] width 176 height 13
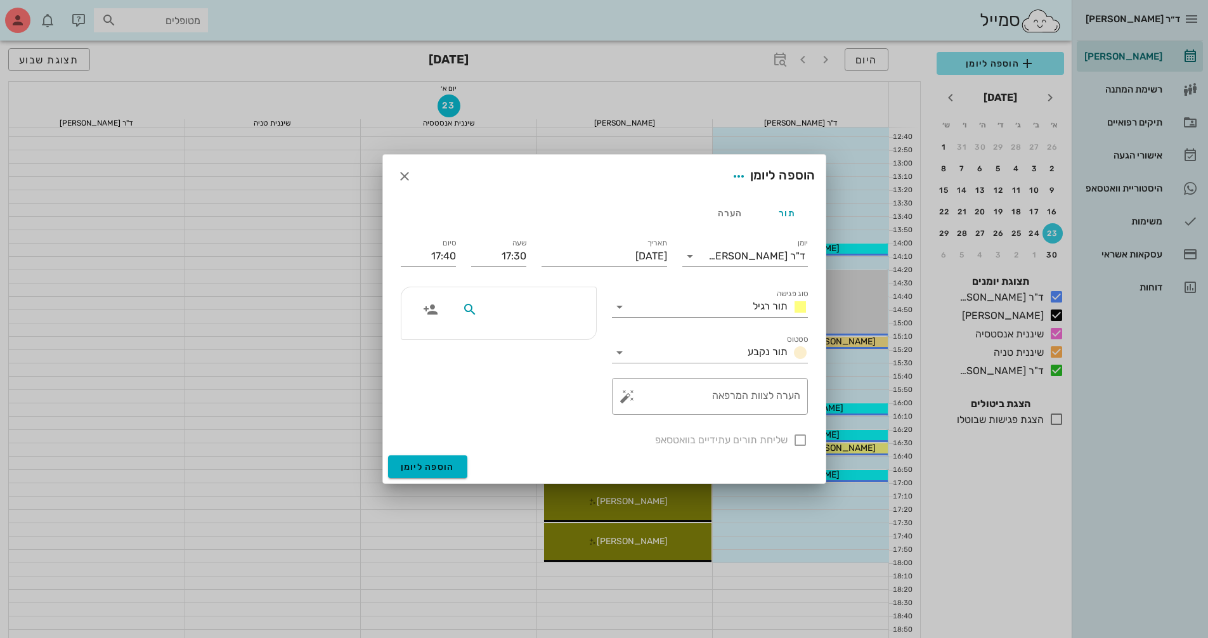
click at [576, 311] on input "text" at bounding box center [529, 309] width 98 height 16
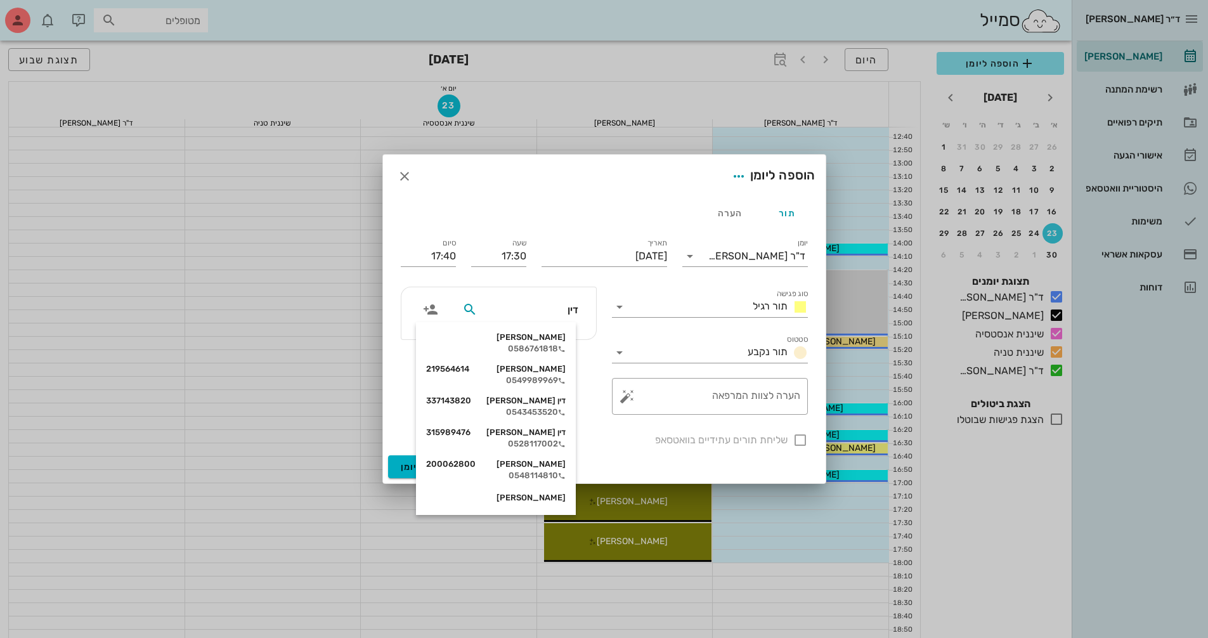
type input "דין ל"
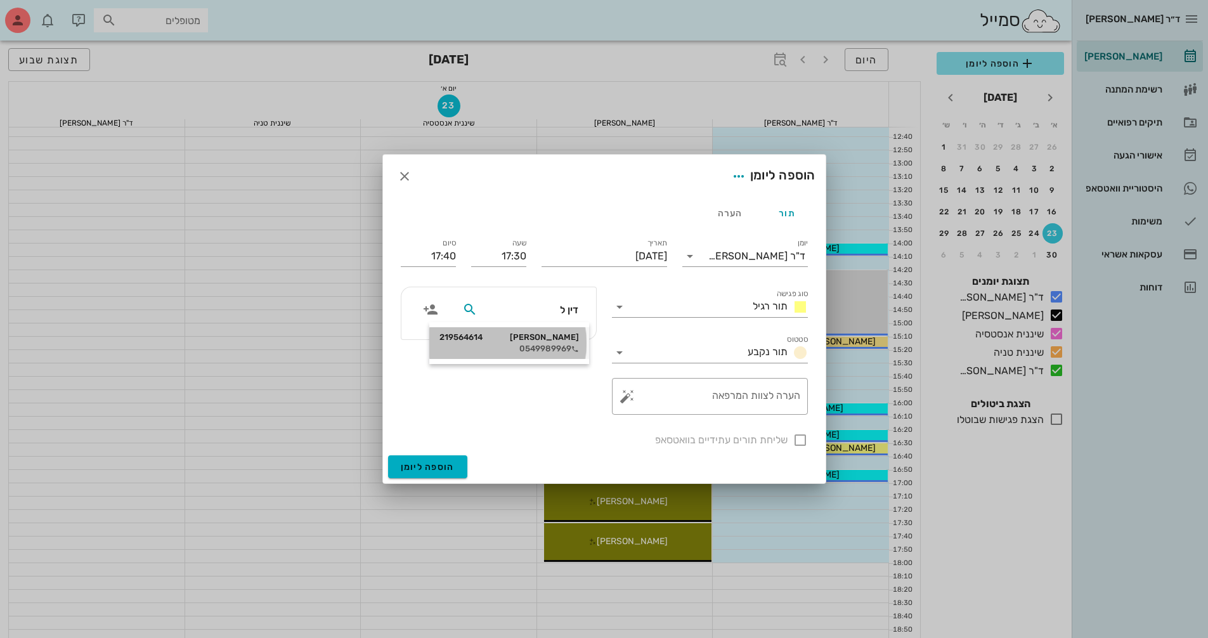
click at [564, 344] on div "0549989969" at bounding box center [509, 349] width 140 height 10
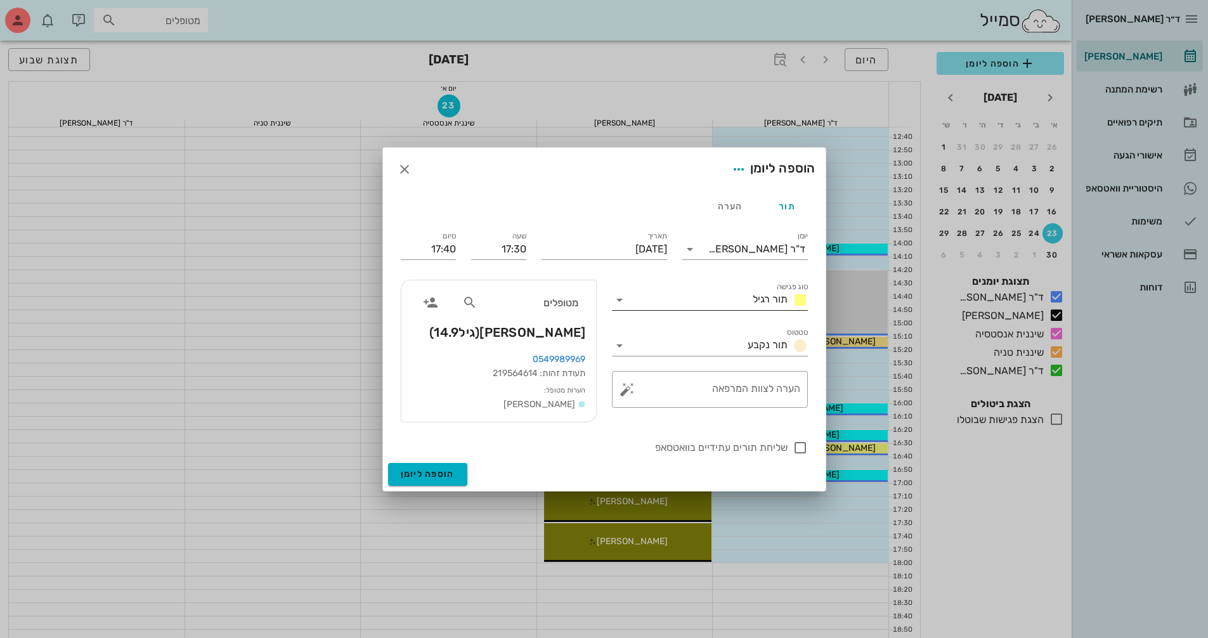
click at [625, 299] on icon at bounding box center [619, 299] width 15 height 15
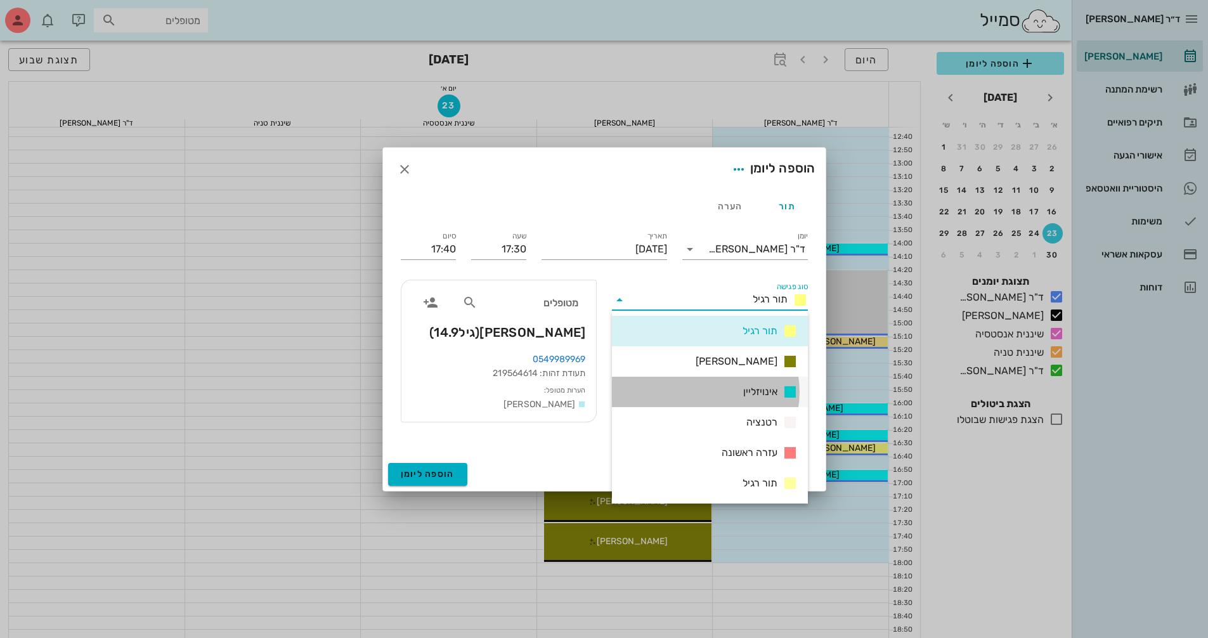
click at [729, 385] on div "אינויזליין" at bounding box center [710, 392] width 196 height 30
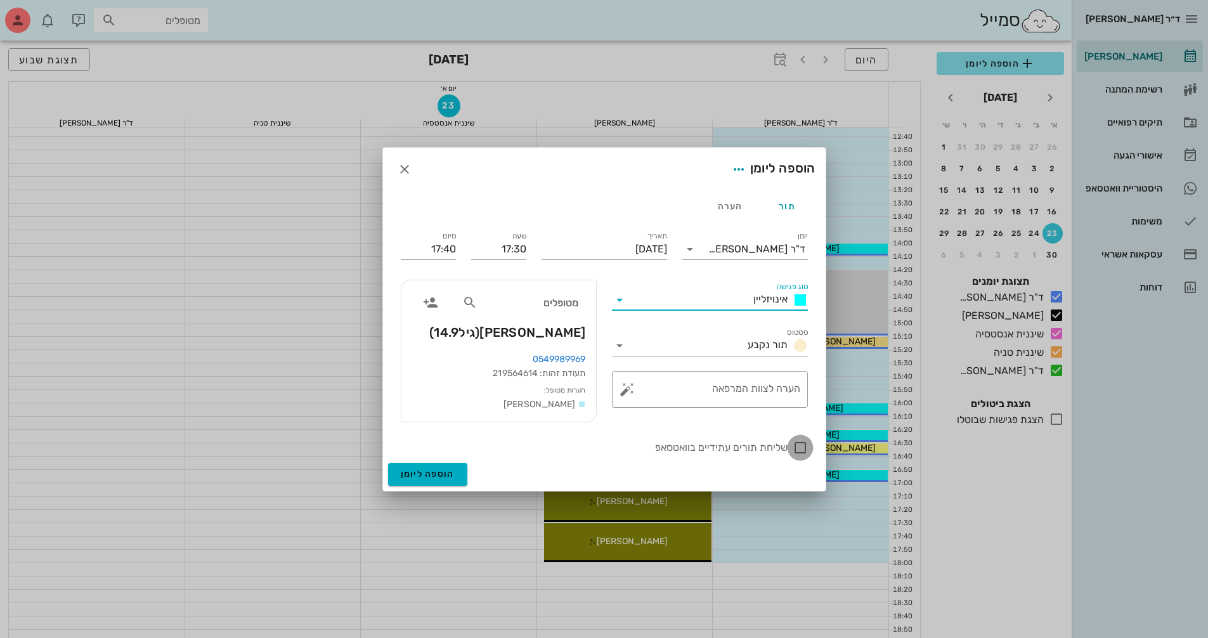
click at [796, 452] on div at bounding box center [800, 448] width 22 height 22
checkbox input "true"
click at [433, 475] on span "הוספה ליומן" at bounding box center [428, 474] width 54 height 11
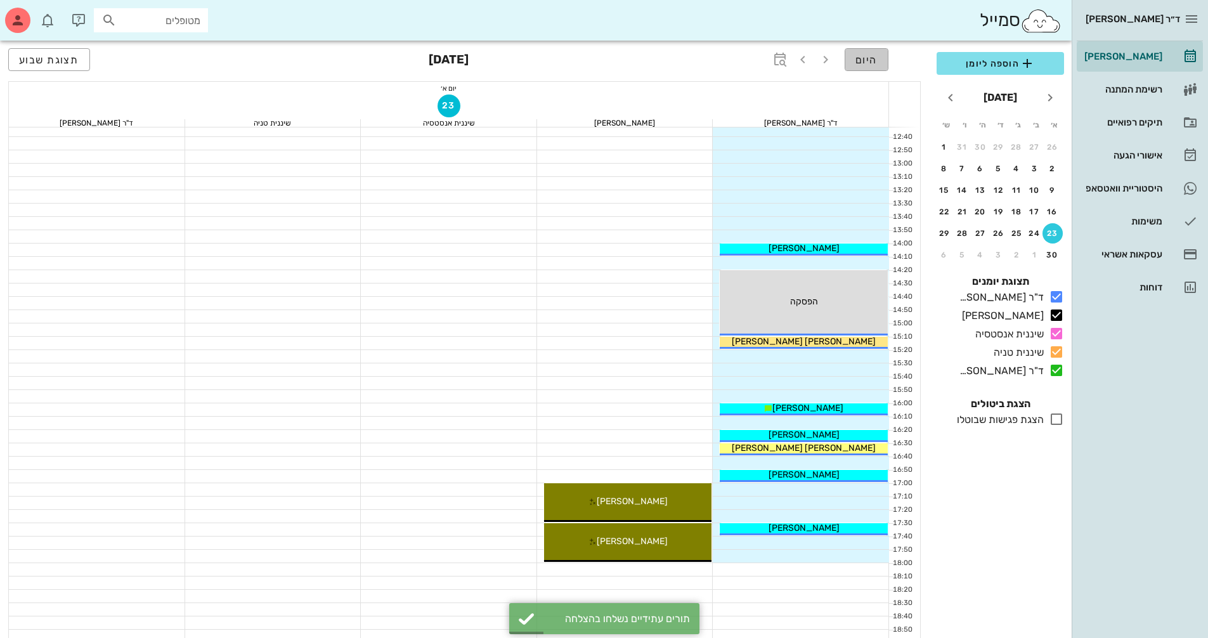
click at [872, 59] on span "היום" at bounding box center [866, 60] width 22 height 12
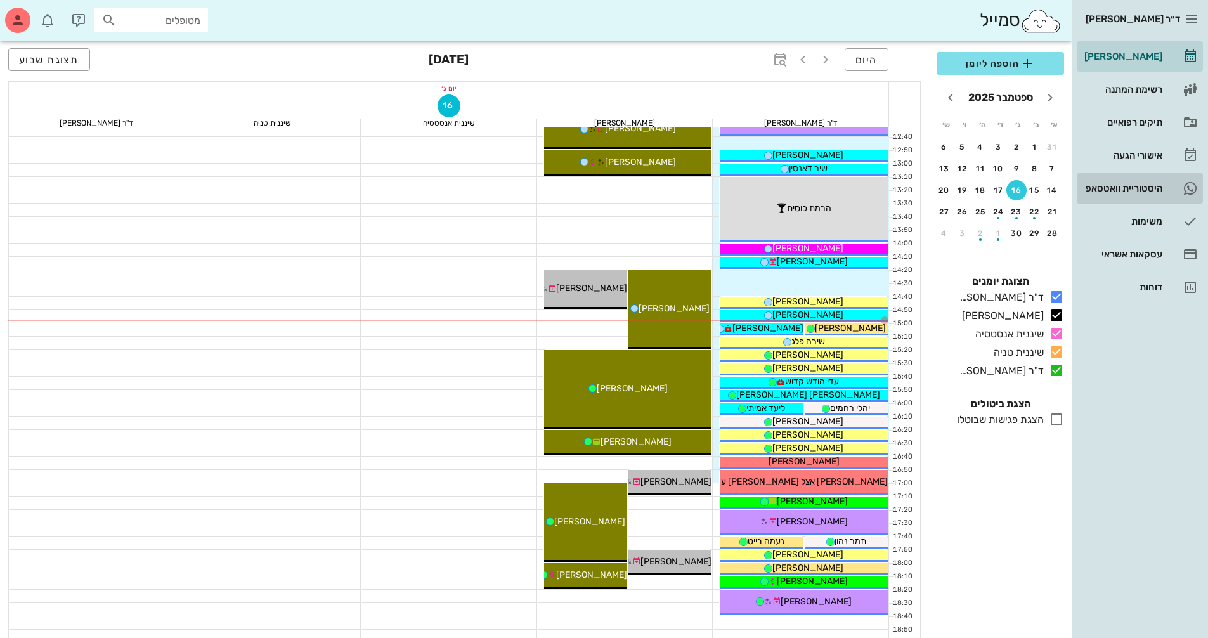
click at [1100, 195] on div "היסטוריית וואטסאפ" at bounding box center [1122, 188] width 81 height 20
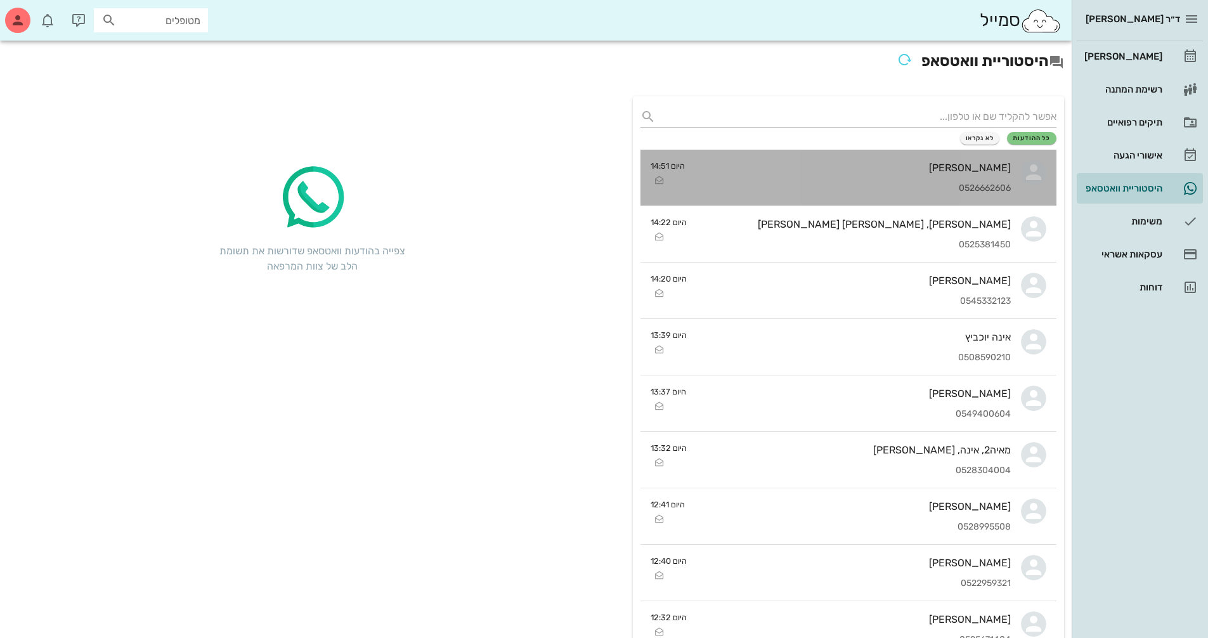
click at [982, 189] on div "0526662606" at bounding box center [853, 188] width 316 height 11
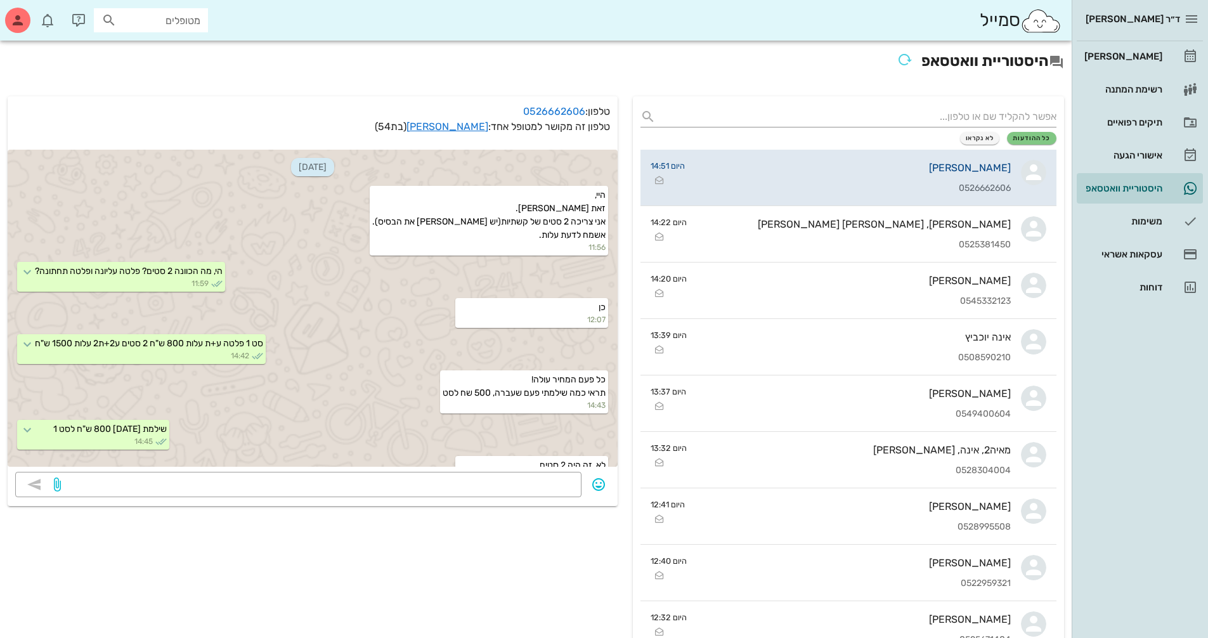
scroll to position [321, 0]
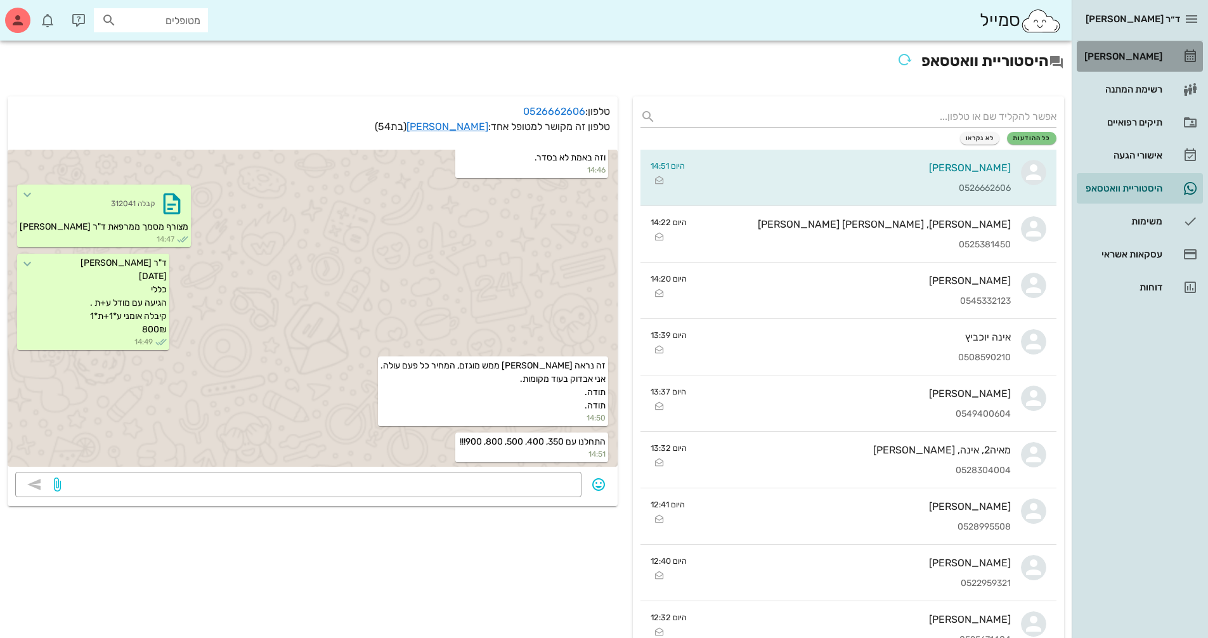
click at [1124, 54] on div "[PERSON_NAME]" at bounding box center [1122, 56] width 81 height 10
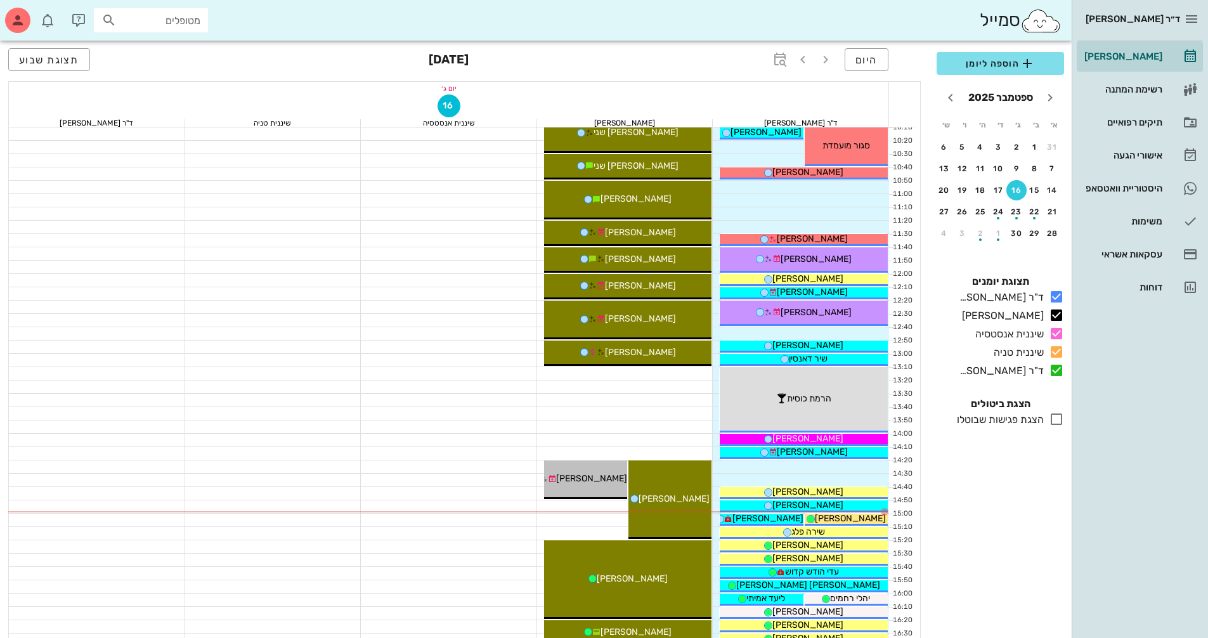
scroll to position [317, 0]
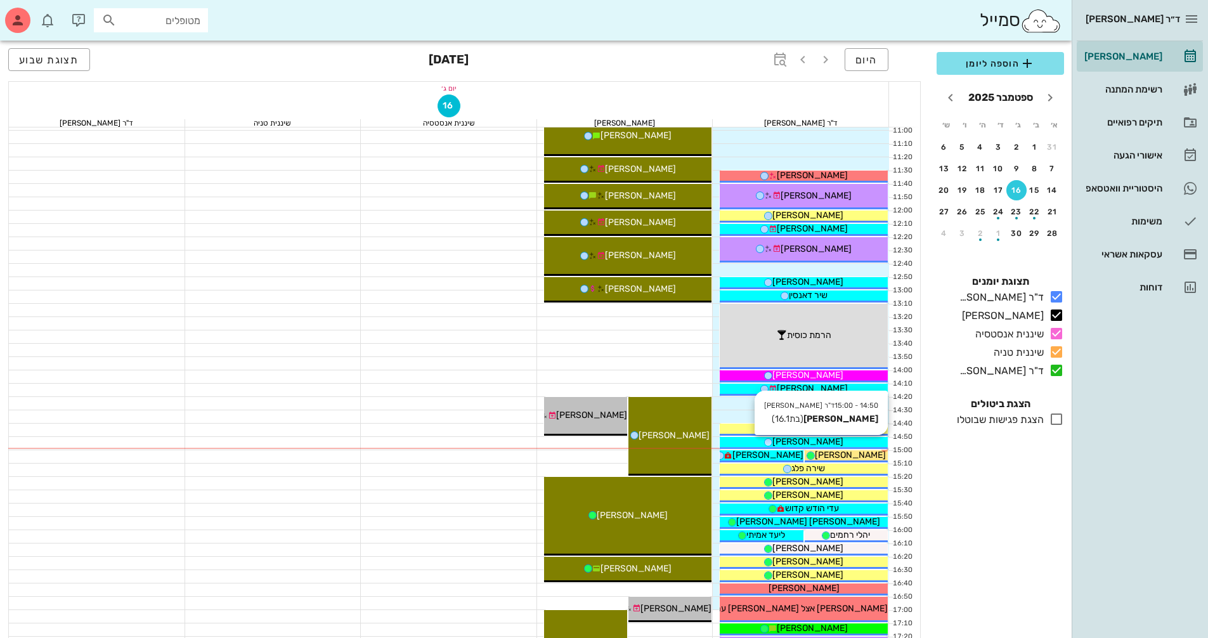
click at [836, 440] on div "[PERSON_NAME]" at bounding box center [804, 441] width 168 height 13
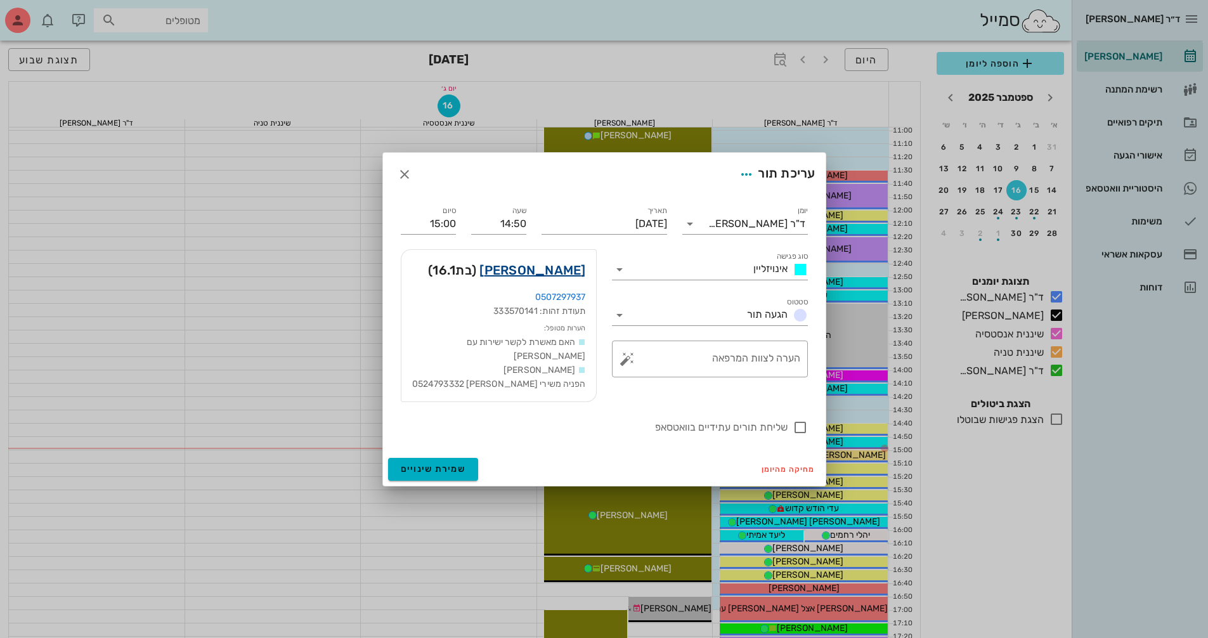
click at [561, 273] on link "אילה סיון" at bounding box center [532, 270] width 106 height 20
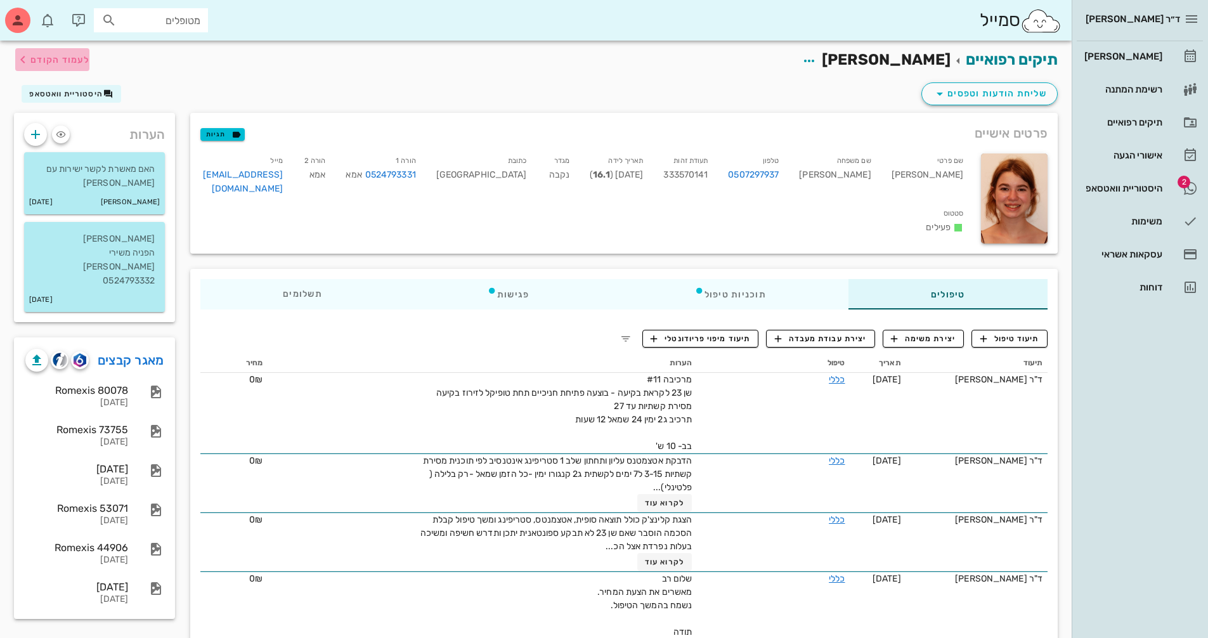
click at [83, 63] on span "לעמוד הקודם" at bounding box center [59, 60] width 59 height 11
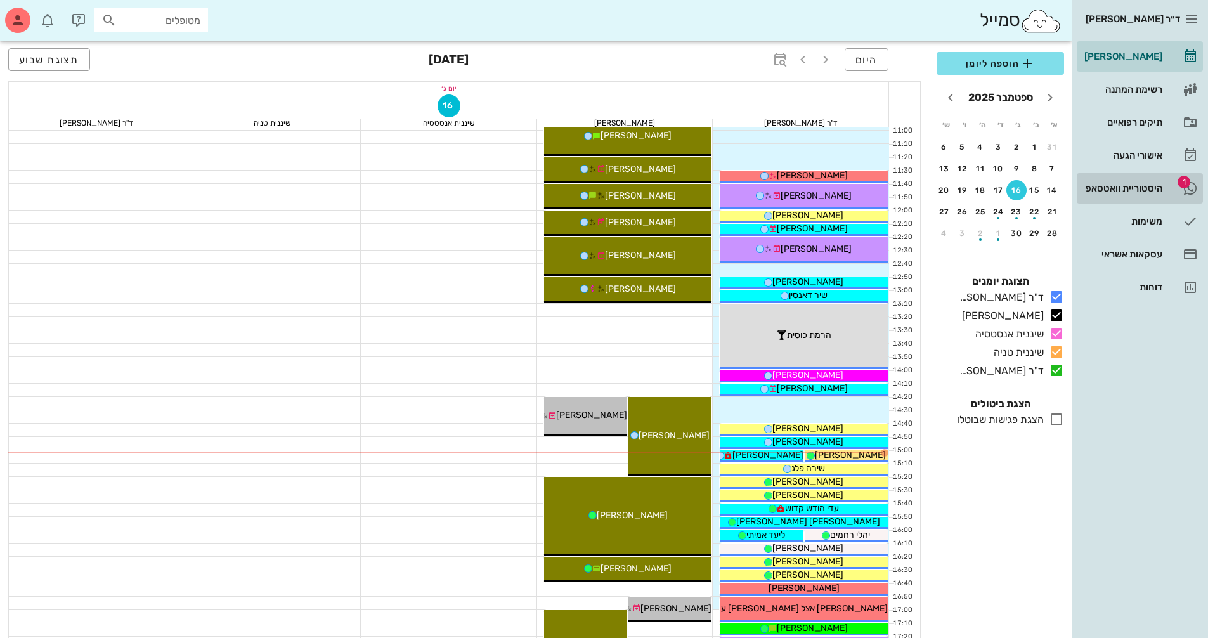
click at [1134, 188] on div "היסטוריית וואטסאפ" at bounding box center [1122, 188] width 81 height 10
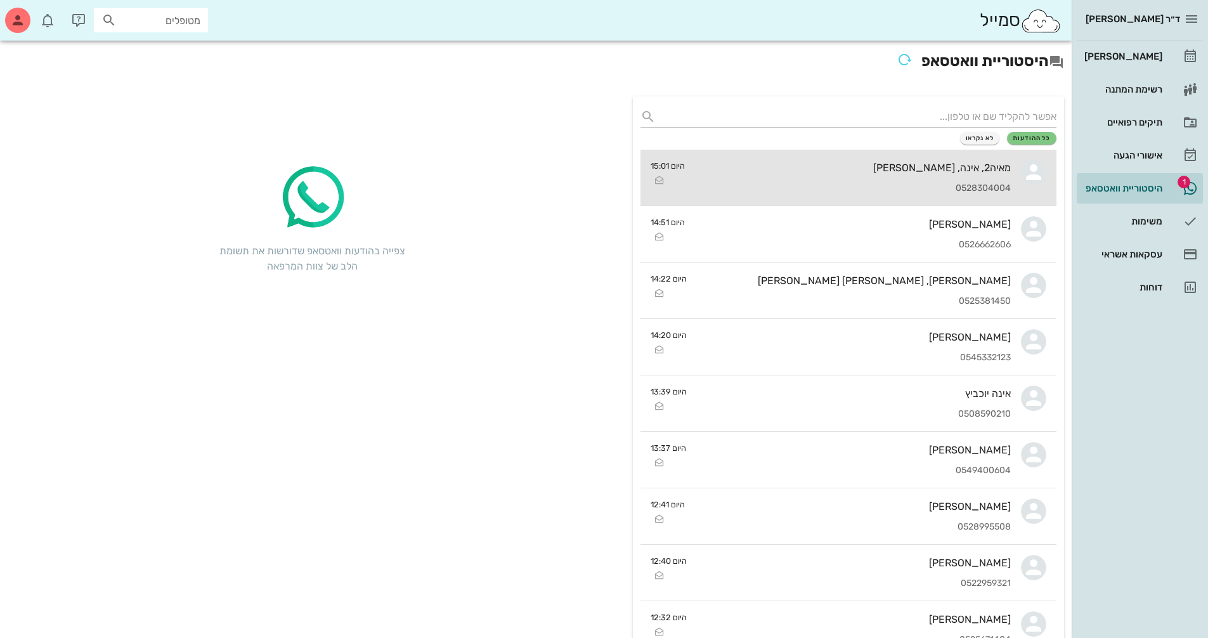
click at [969, 185] on div "0528304004" at bounding box center [853, 188] width 316 height 11
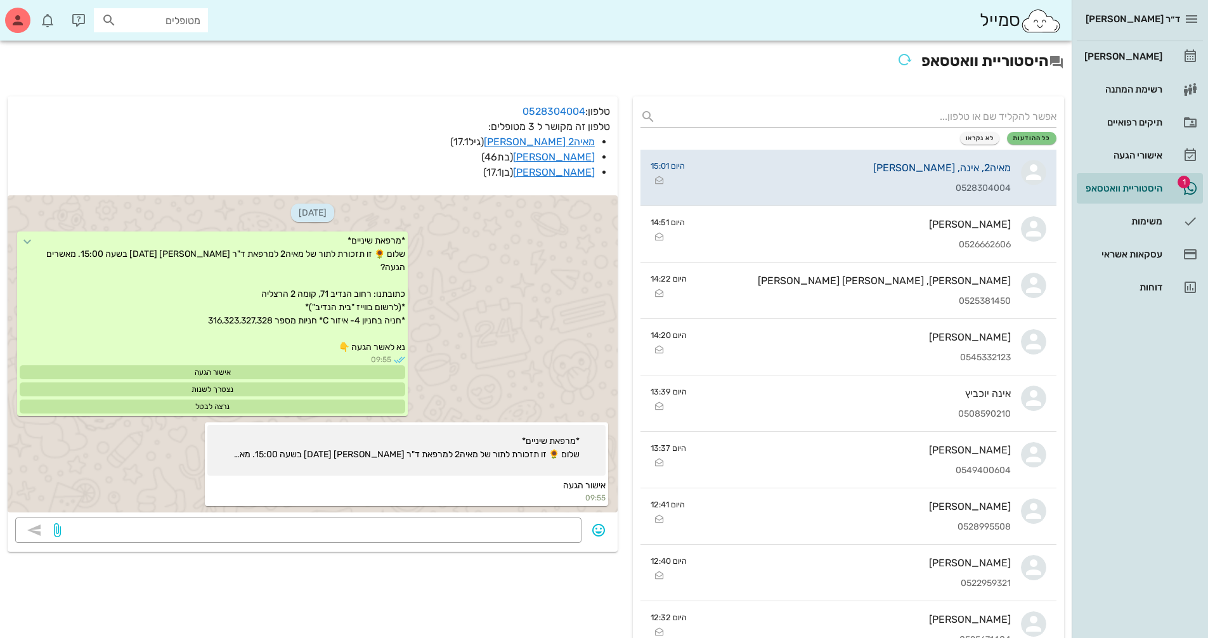
scroll to position [1242, 0]
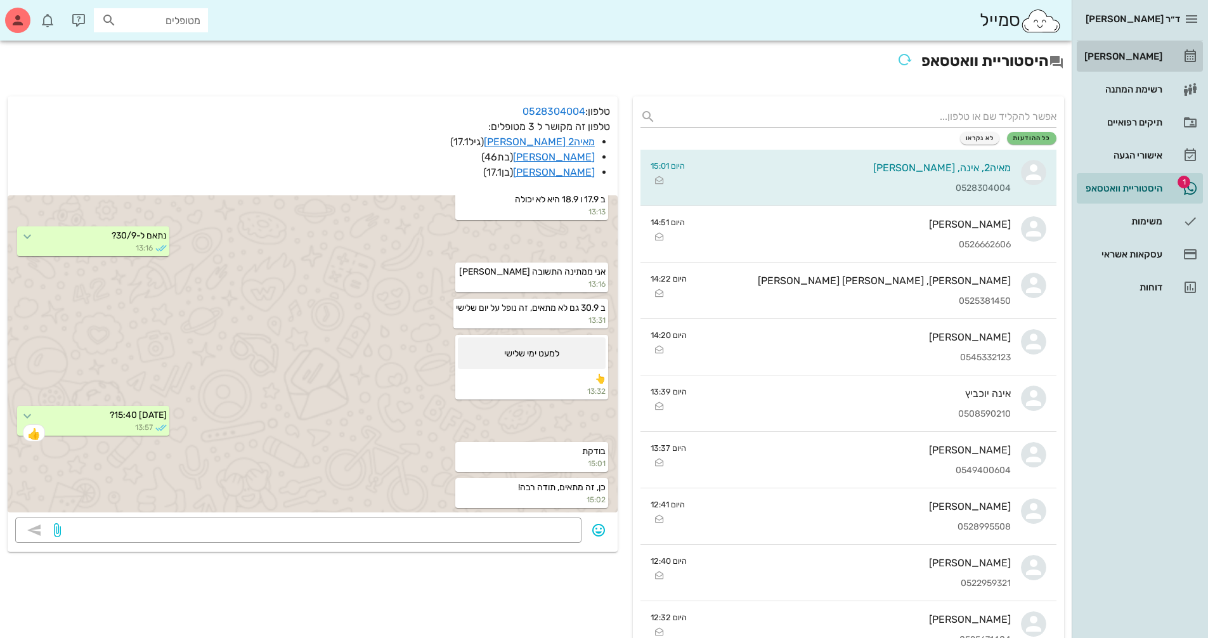
click at [1159, 65] on div "[PERSON_NAME]" at bounding box center [1122, 56] width 81 height 20
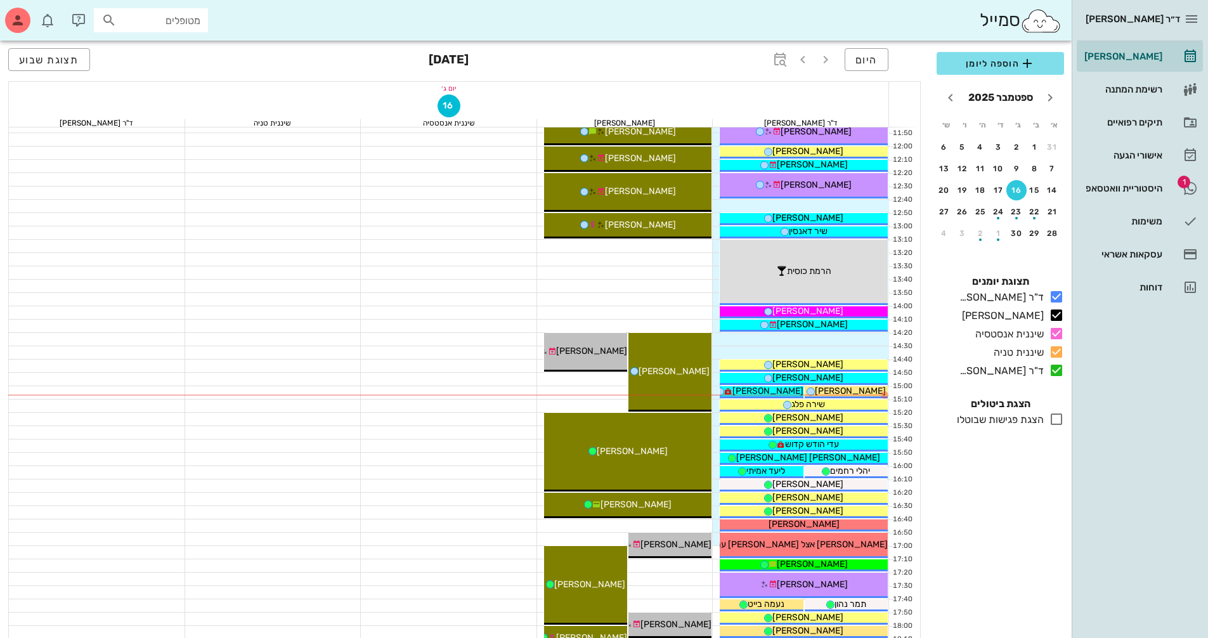
scroll to position [380, 0]
click at [1135, 192] on div "היסטוריית וואטסאפ" at bounding box center [1122, 188] width 81 height 10
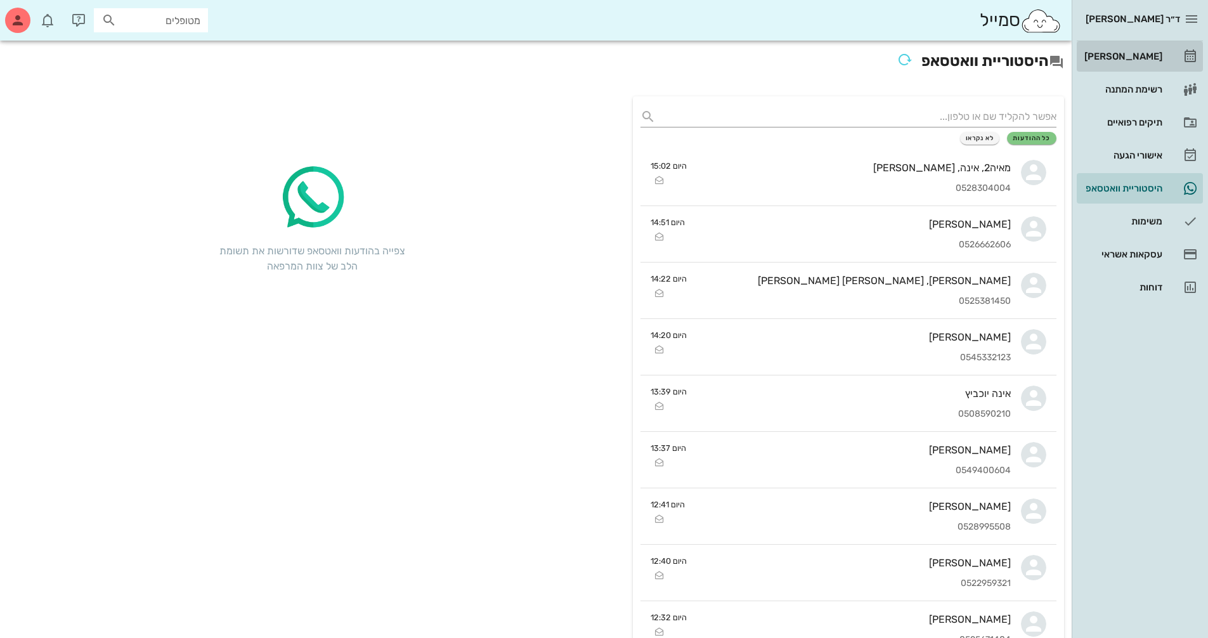
click at [1124, 62] on div "[PERSON_NAME]" at bounding box center [1122, 56] width 81 height 20
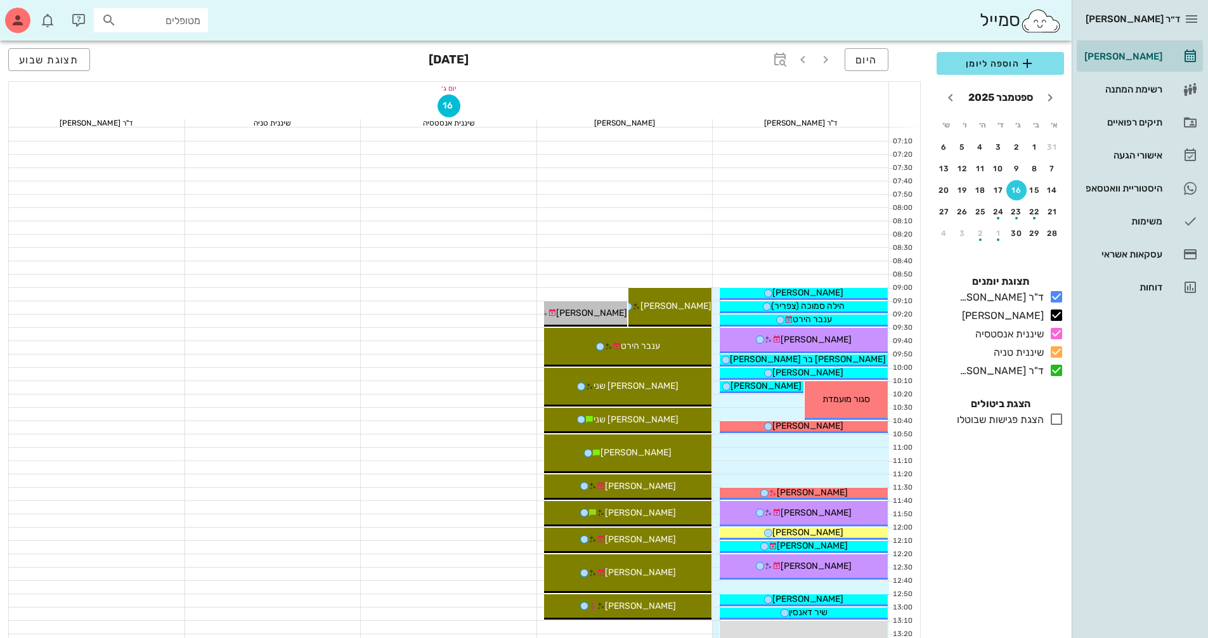
click at [173, 24] on input "מטופלים" at bounding box center [159, 20] width 81 height 16
type input "x"
type input "סמוכה"
click at [152, 51] on div "הילה סמוכה (צפריר) 043115658" at bounding box center [128, 48] width 140 height 10
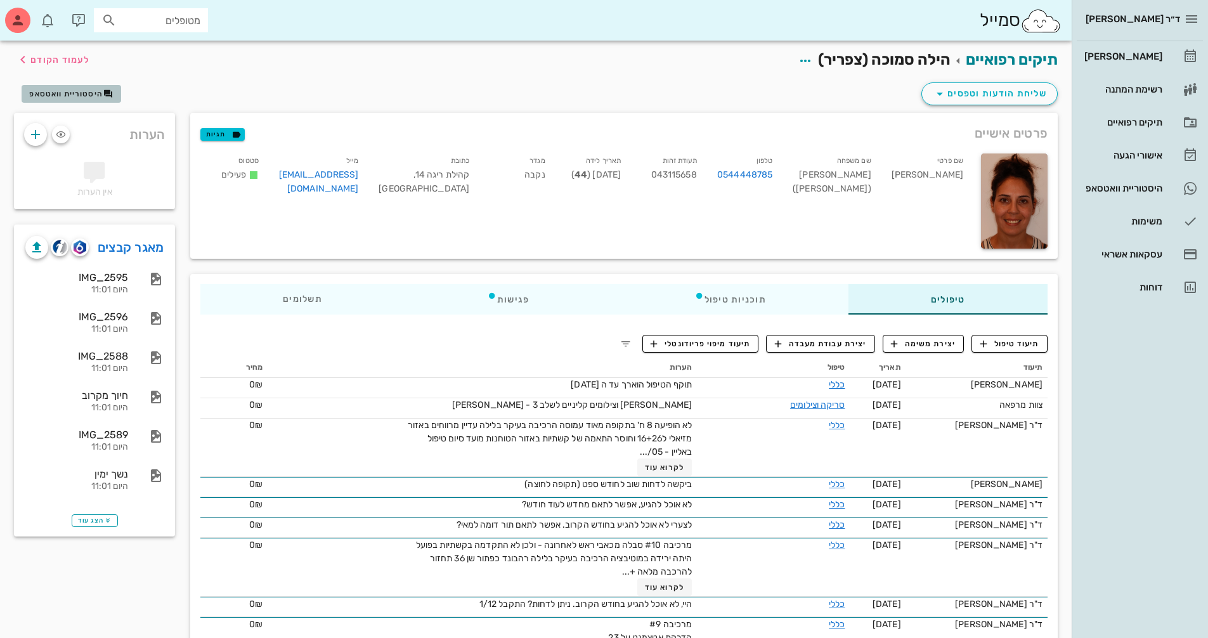
click at [78, 89] on span "היסטוריית וואטסאפ" at bounding box center [66, 93] width 74 height 9
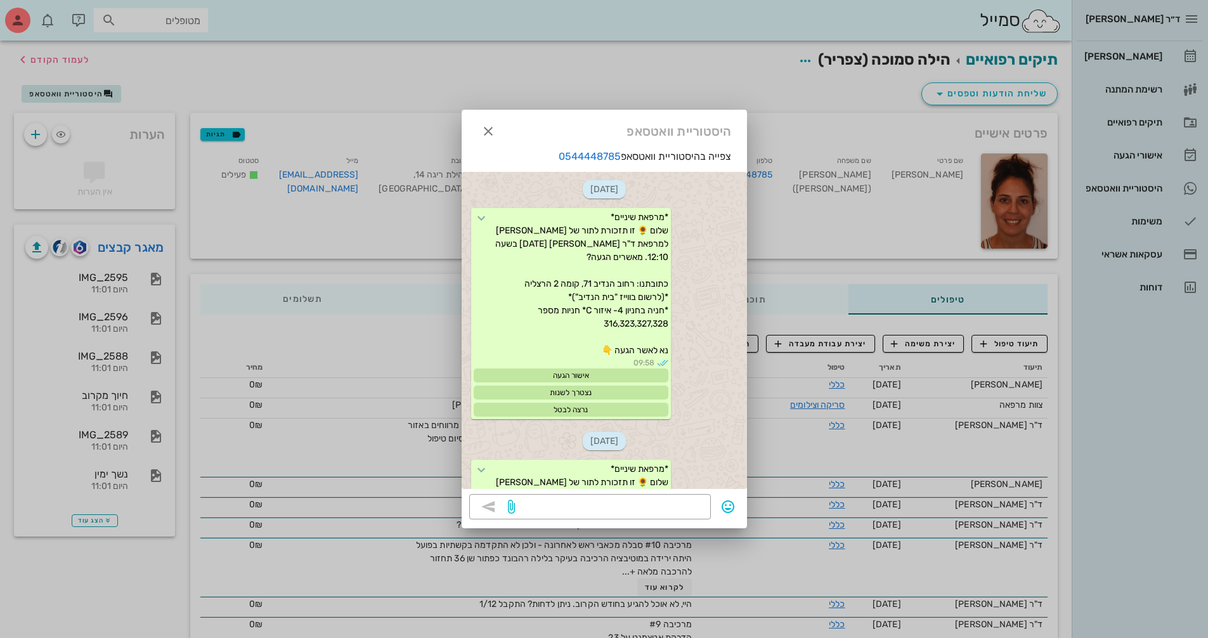
scroll to position [1545, 0]
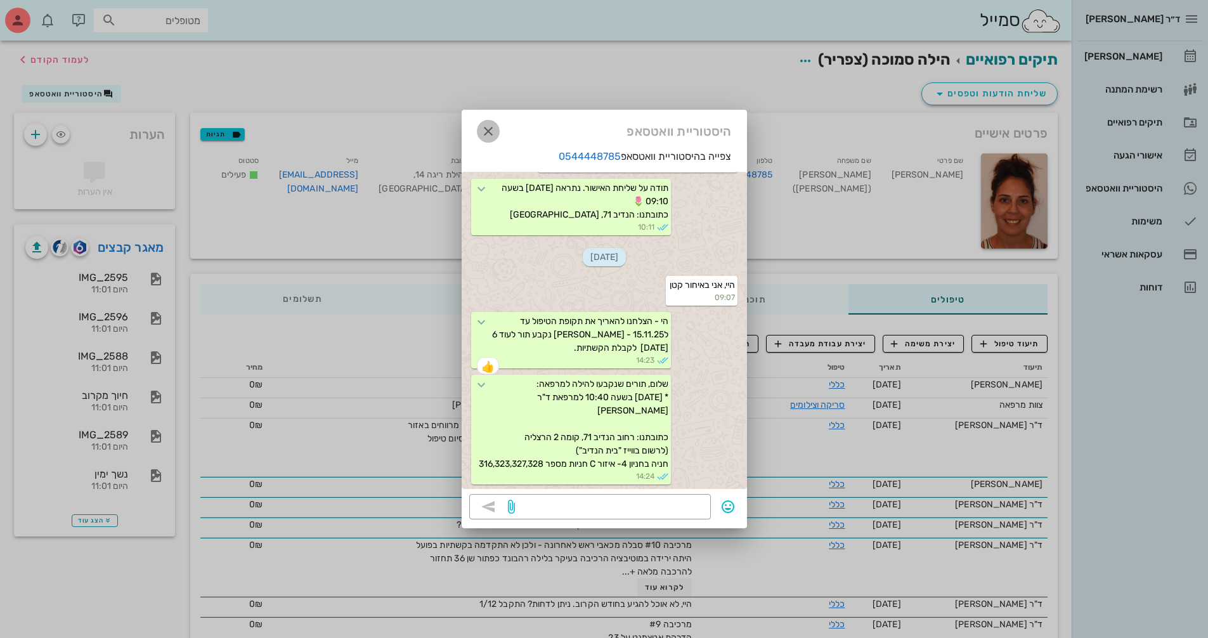
click at [487, 136] on icon "button" at bounding box center [488, 131] width 15 height 15
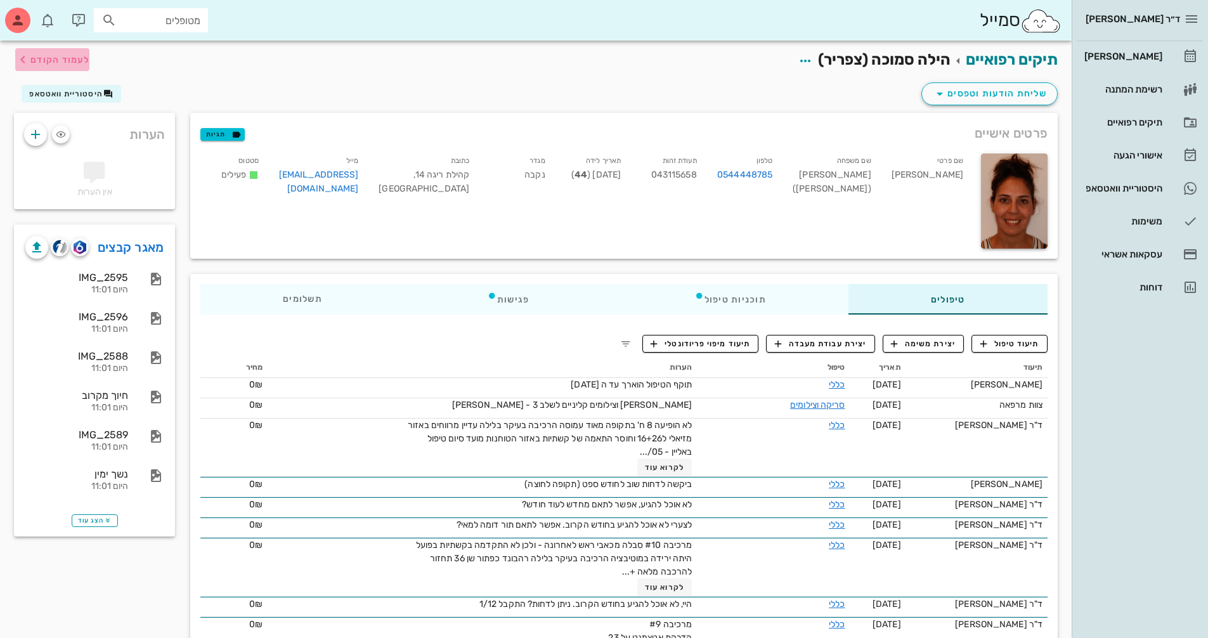
click at [56, 65] on span "לעמוד הקודם" at bounding box center [59, 60] width 59 height 11
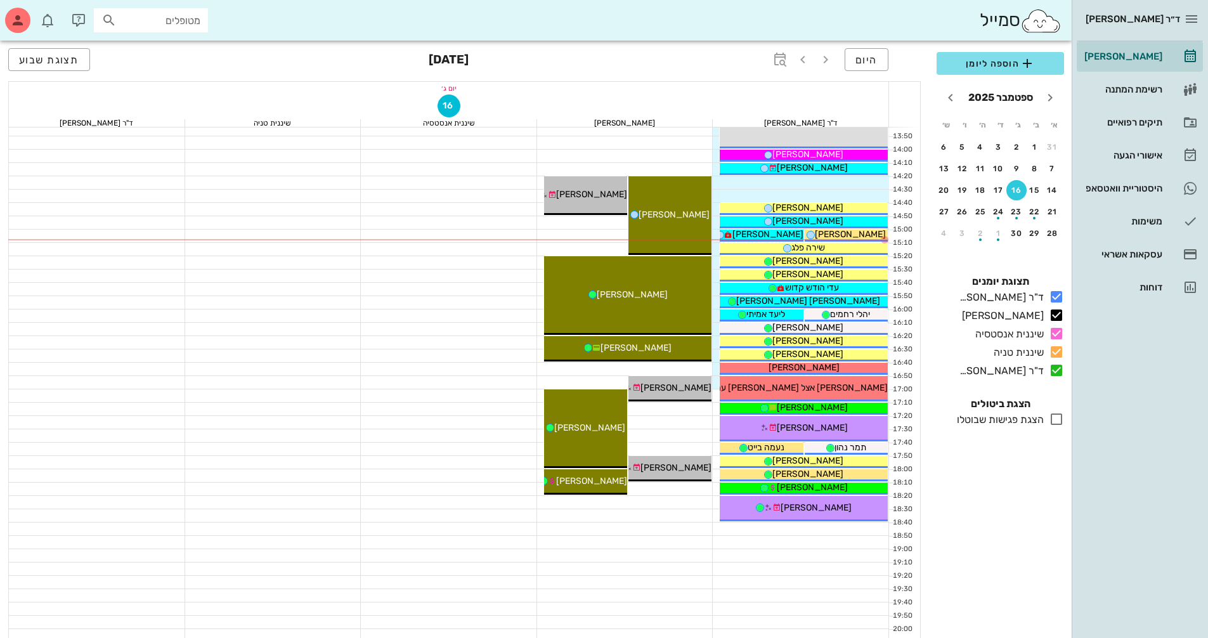
scroll to position [571, 0]
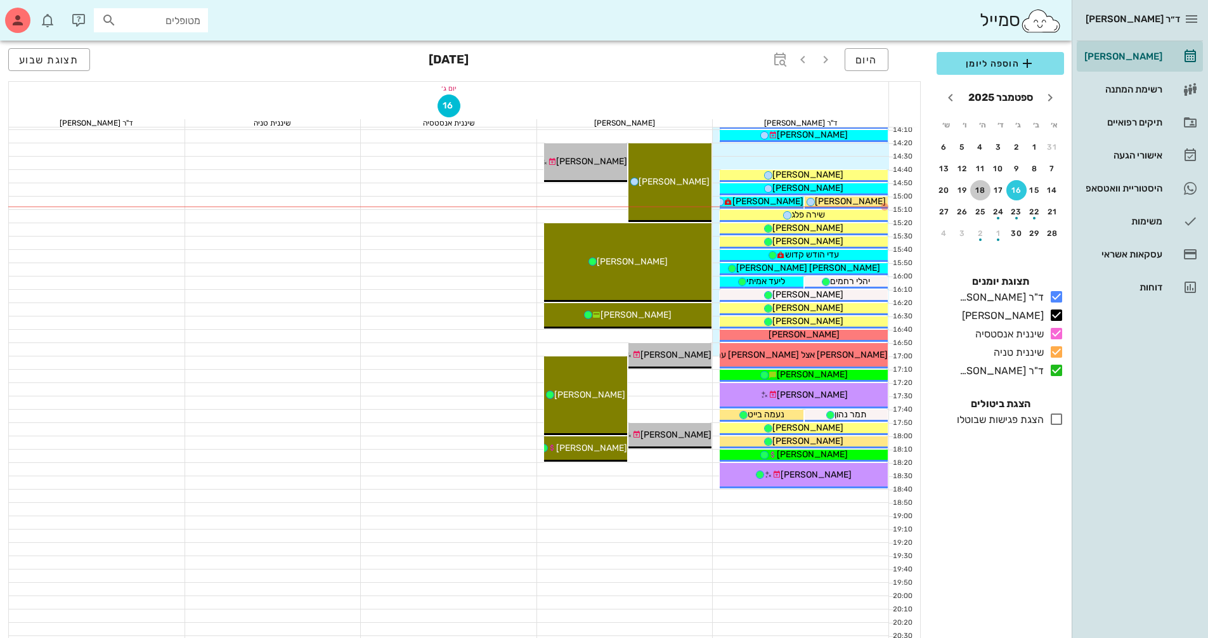
click at [987, 190] on div "18" at bounding box center [980, 190] width 20 height 9
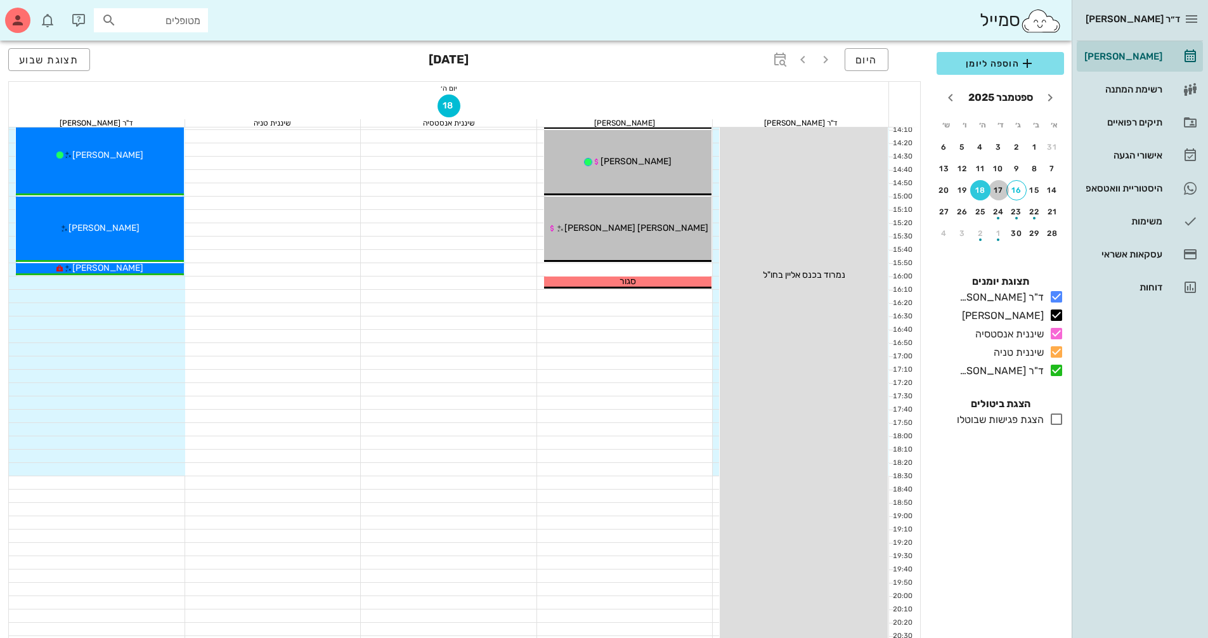
click at [992, 188] on div "17" at bounding box center [999, 190] width 20 height 9
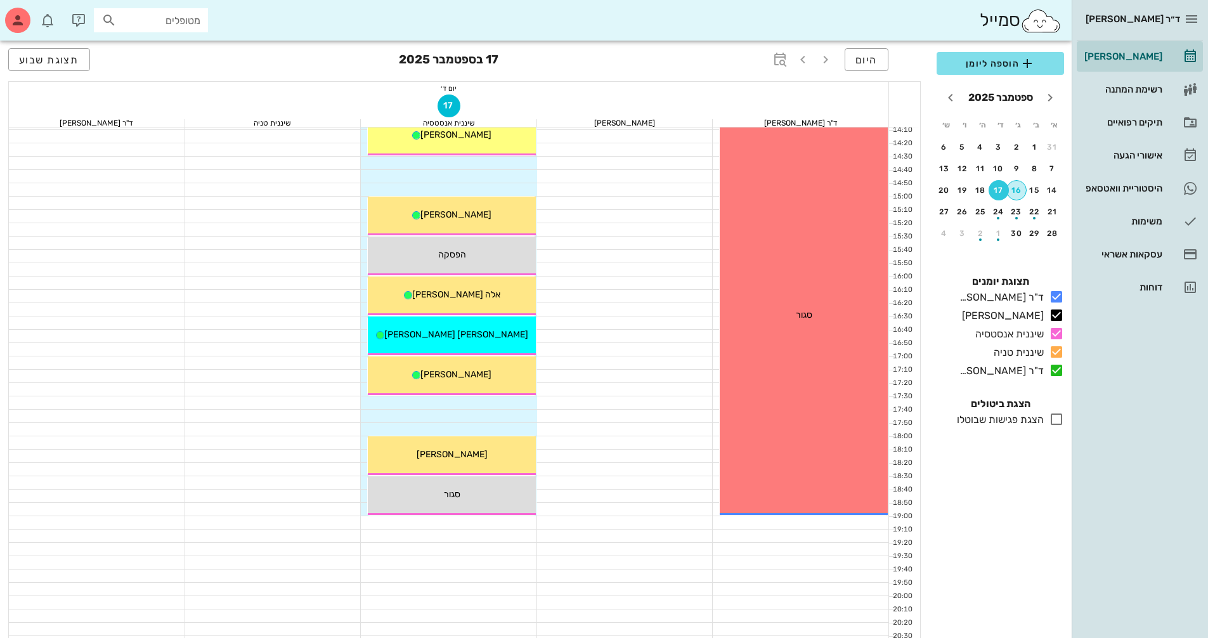
click at [1009, 191] on div "16" at bounding box center [1016, 190] width 19 height 9
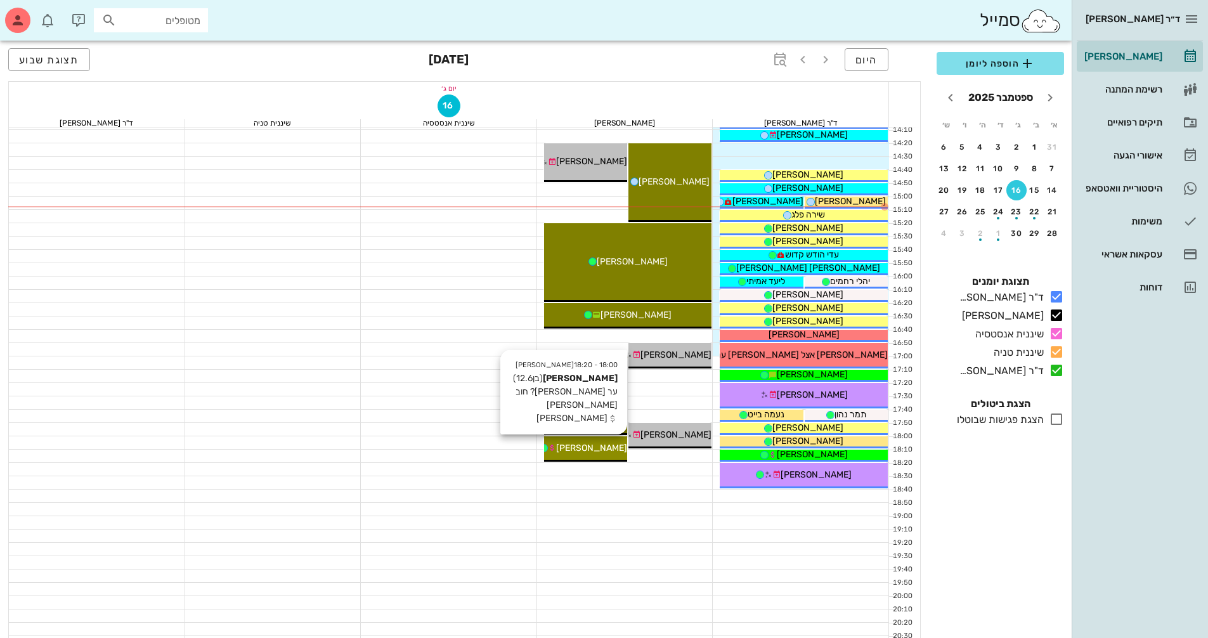
click at [602, 446] on span "[PERSON_NAME]" at bounding box center [591, 448] width 71 height 11
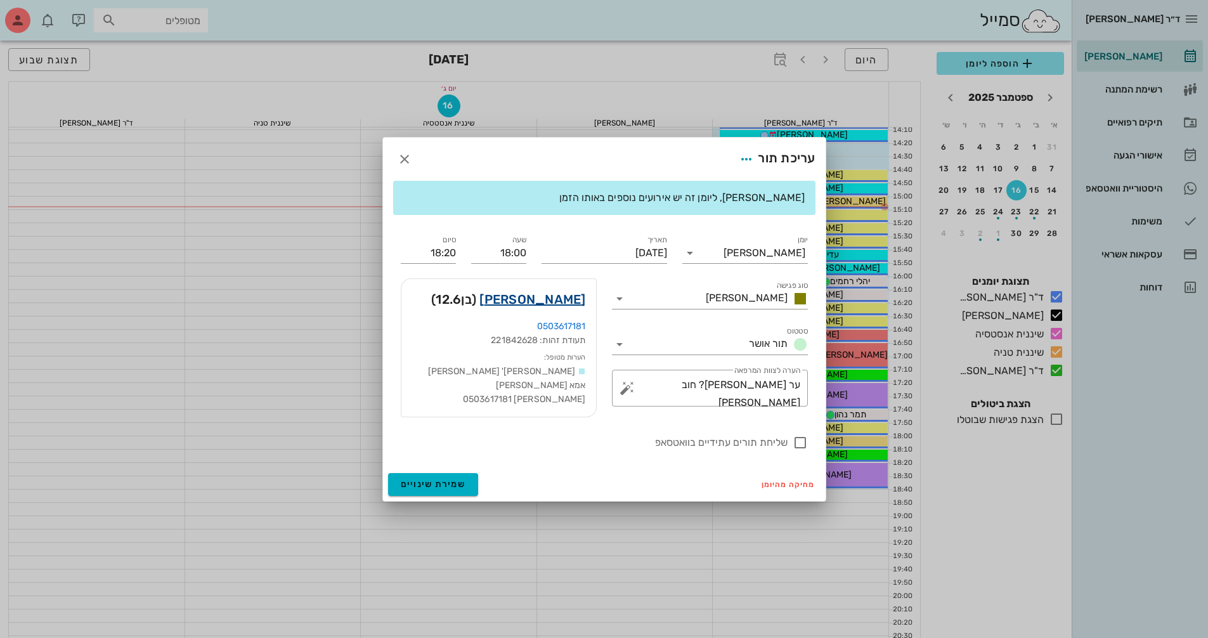
click at [543, 302] on link "[PERSON_NAME]" at bounding box center [532, 299] width 106 height 20
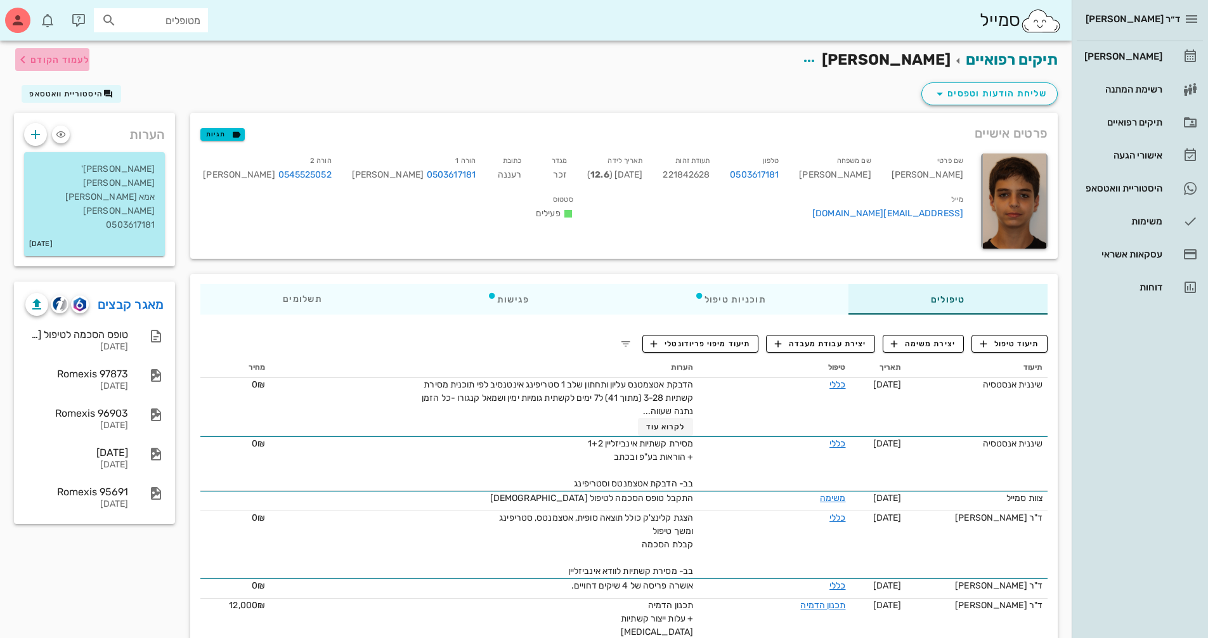
click at [52, 58] on span "לעמוד הקודם" at bounding box center [59, 60] width 59 height 11
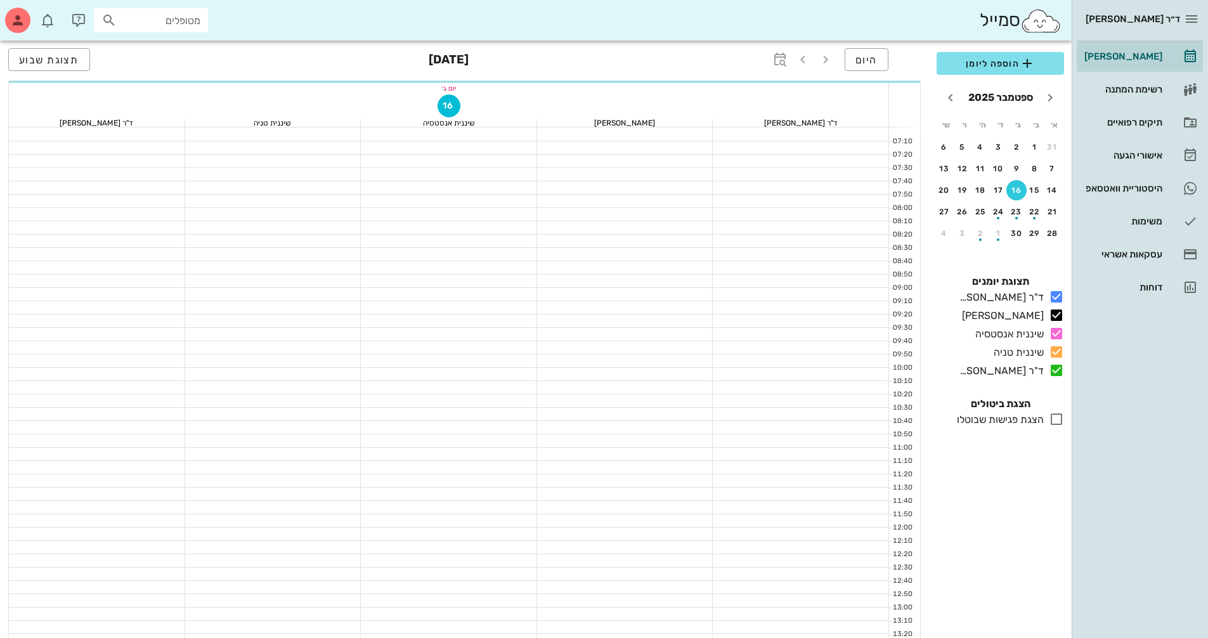
scroll to position [571, 0]
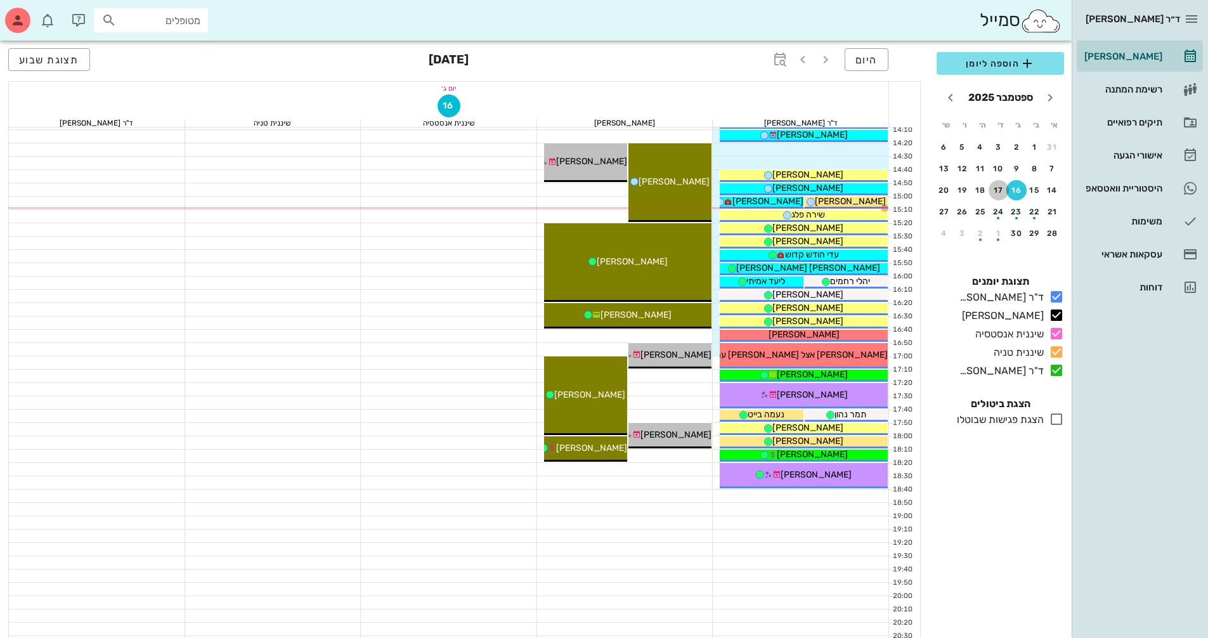
click at [1001, 196] on button "17" at bounding box center [999, 190] width 20 height 20
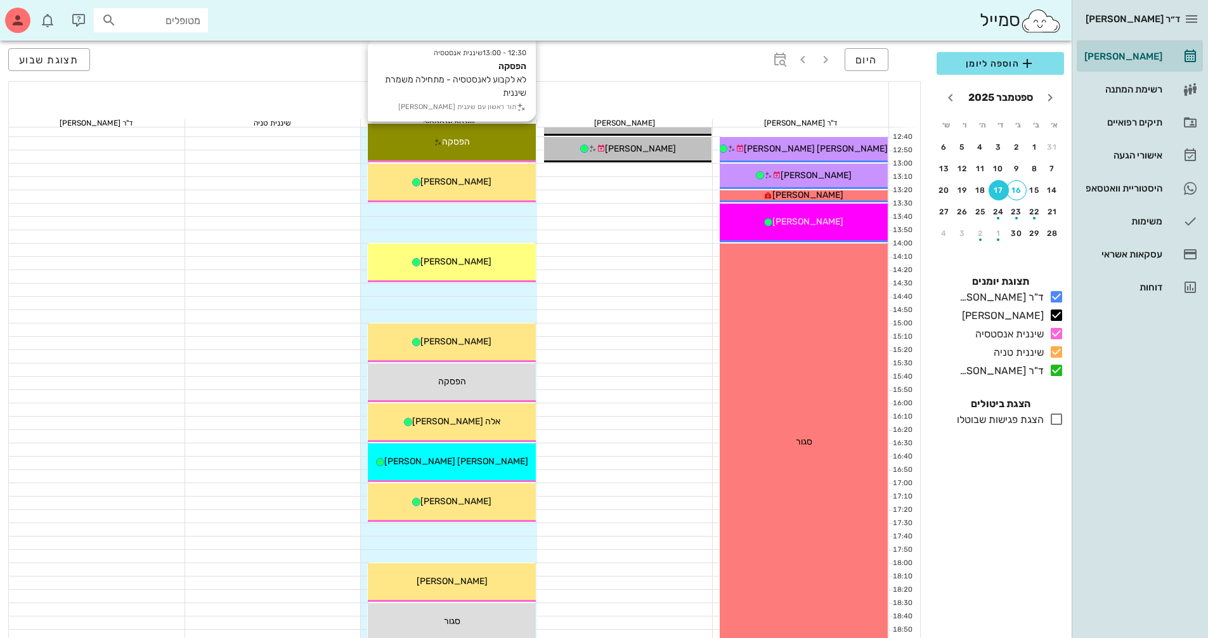
scroll to position [127, 0]
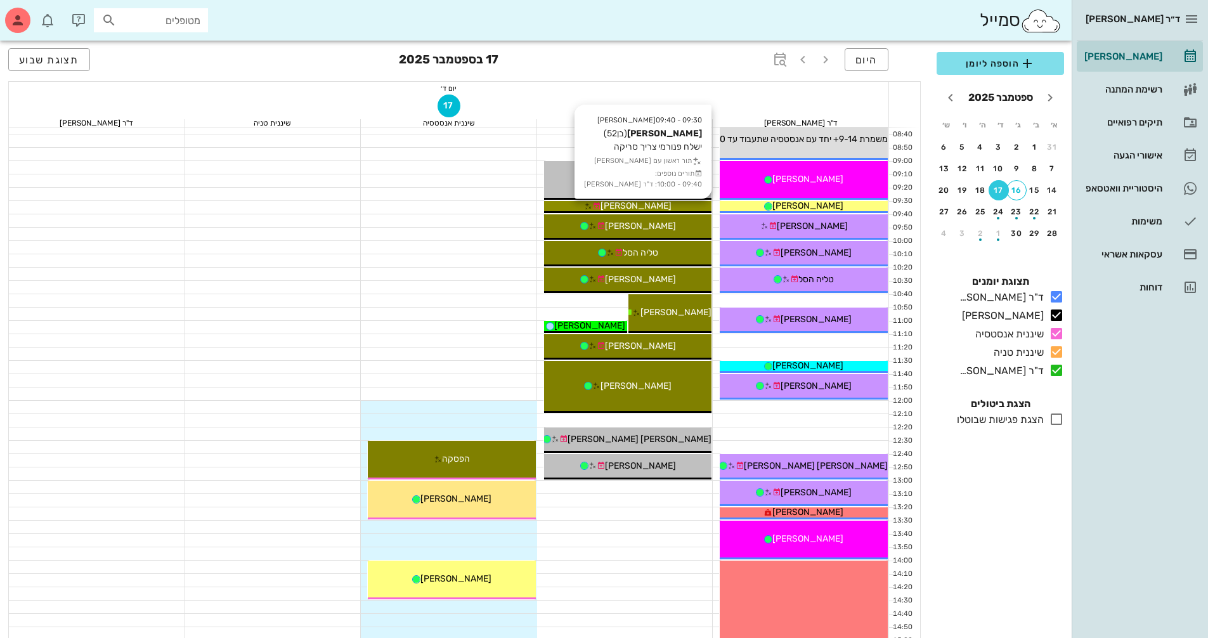
click at [659, 203] on div "[PERSON_NAME]" at bounding box center [628, 205] width 168 height 13
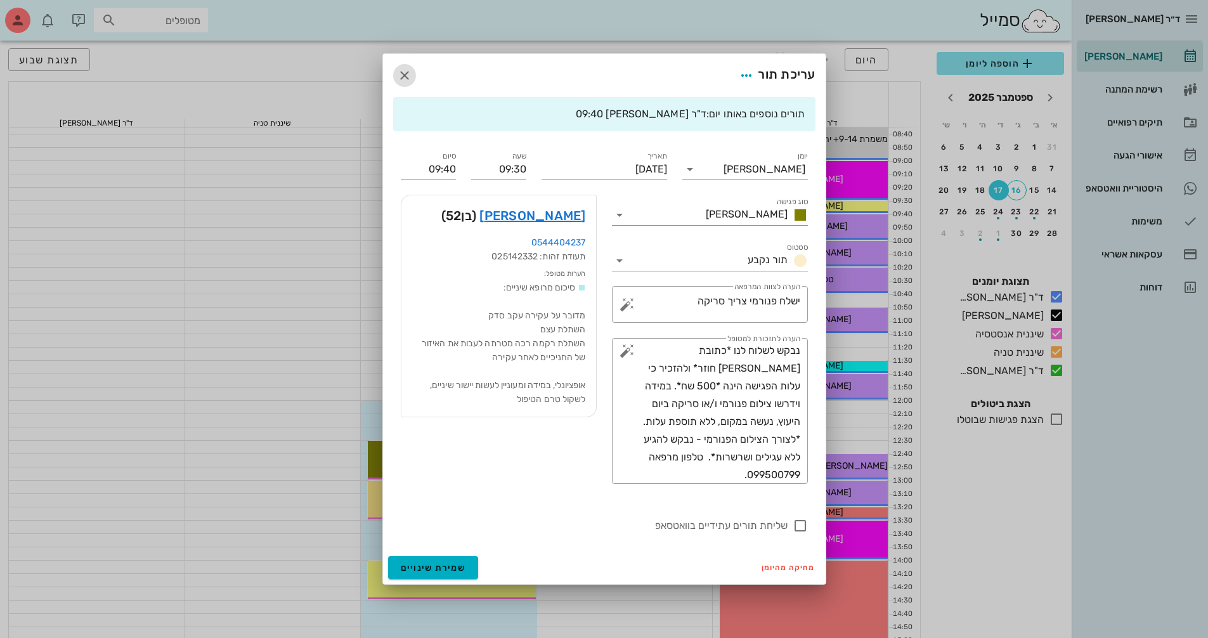
click at [406, 78] on icon "button" at bounding box center [404, 75] width 15 height 15
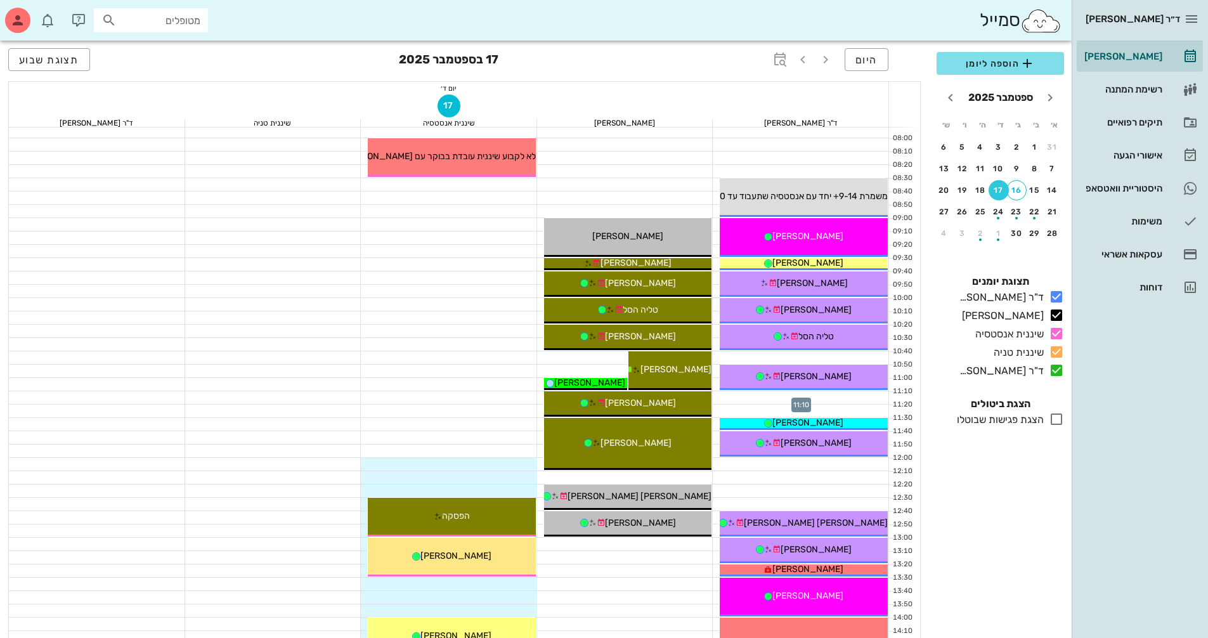
scroll to position [0, 0]
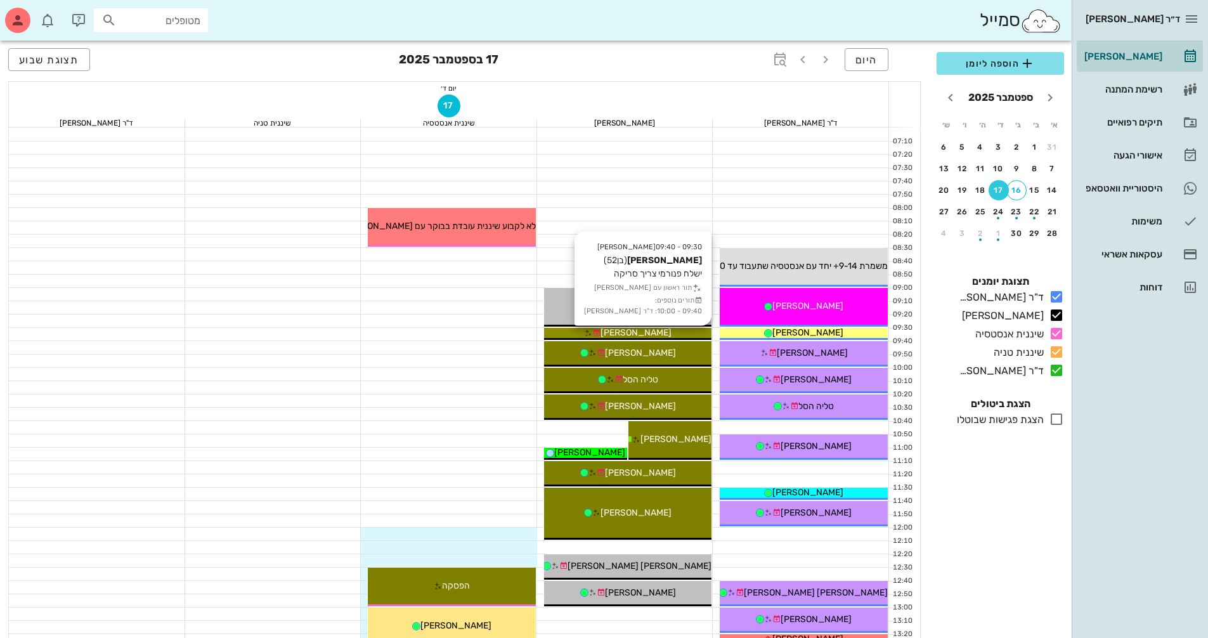
click at [675, 334] on div "[PERSON_NAME]" at bounding box center [628, 332] width 168 height 13
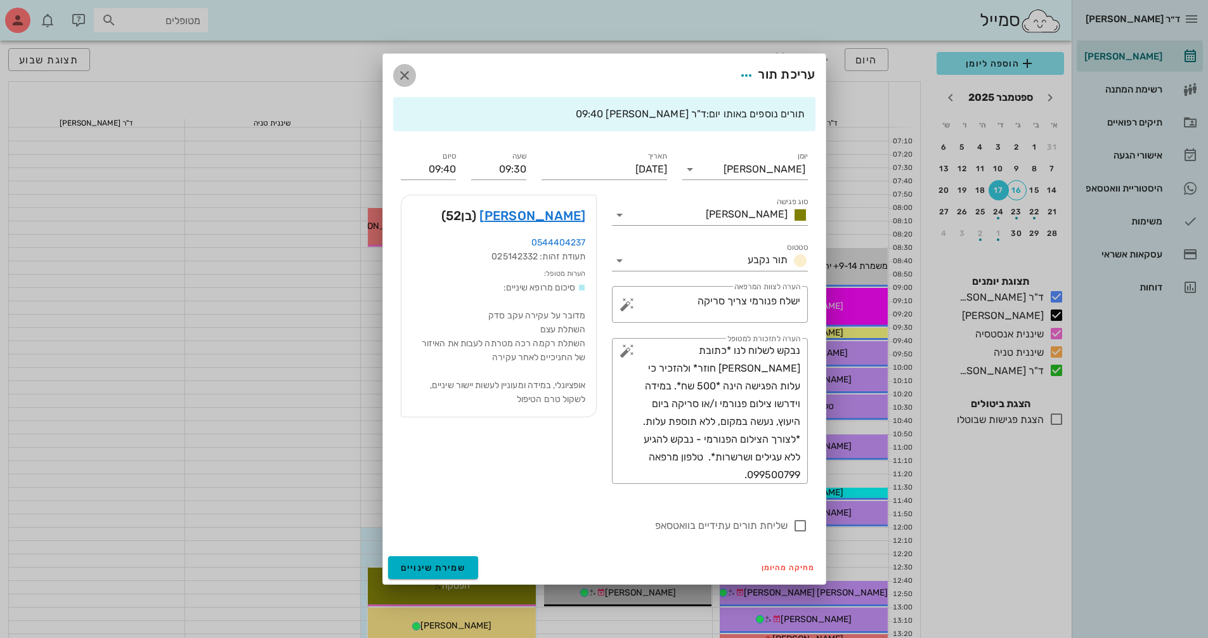
click at [412, 74] on span "button" at bounding box center [404, 75] width 23 height 15
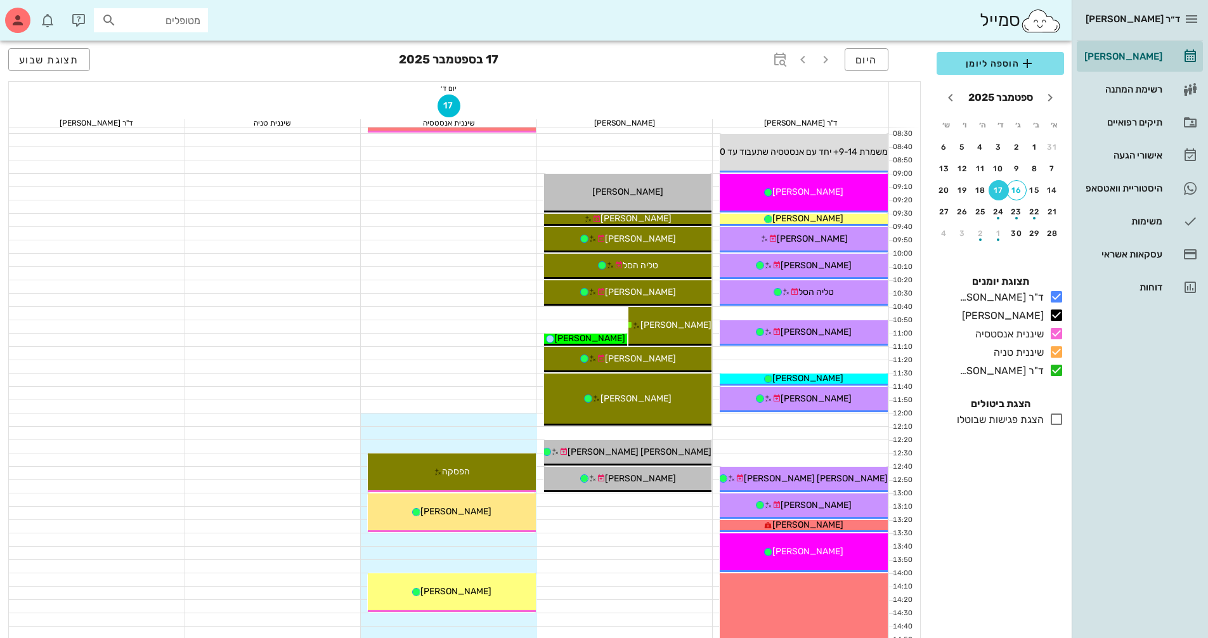
scroll to position [127, 0]
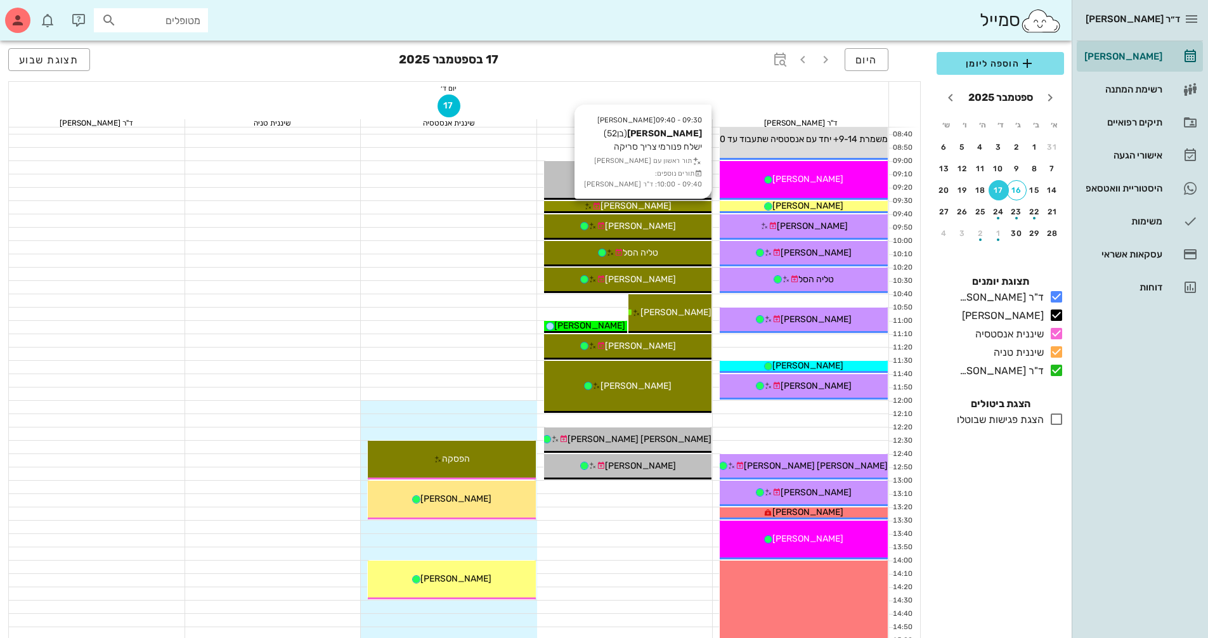
click at [661, 202] on div "[PERSON_NAME]" at bounding box center [628, 205] width 168 height 13
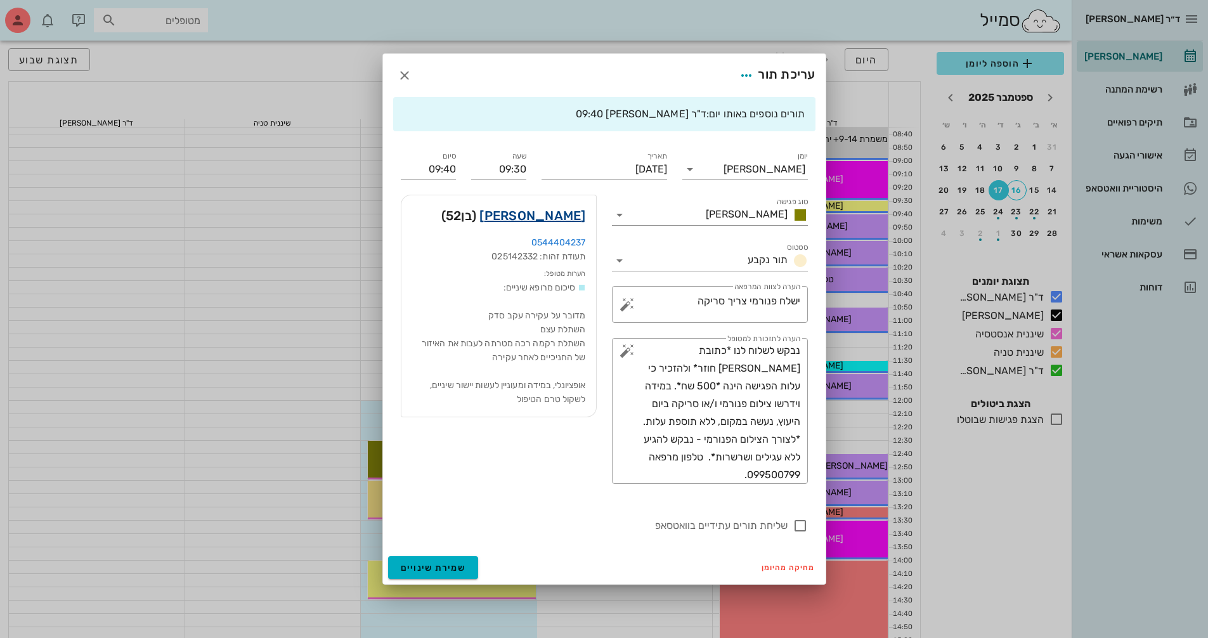
click at [564, 223] on link "רועי בן חיון" at bounding box center [532, 215] width 106 height 20
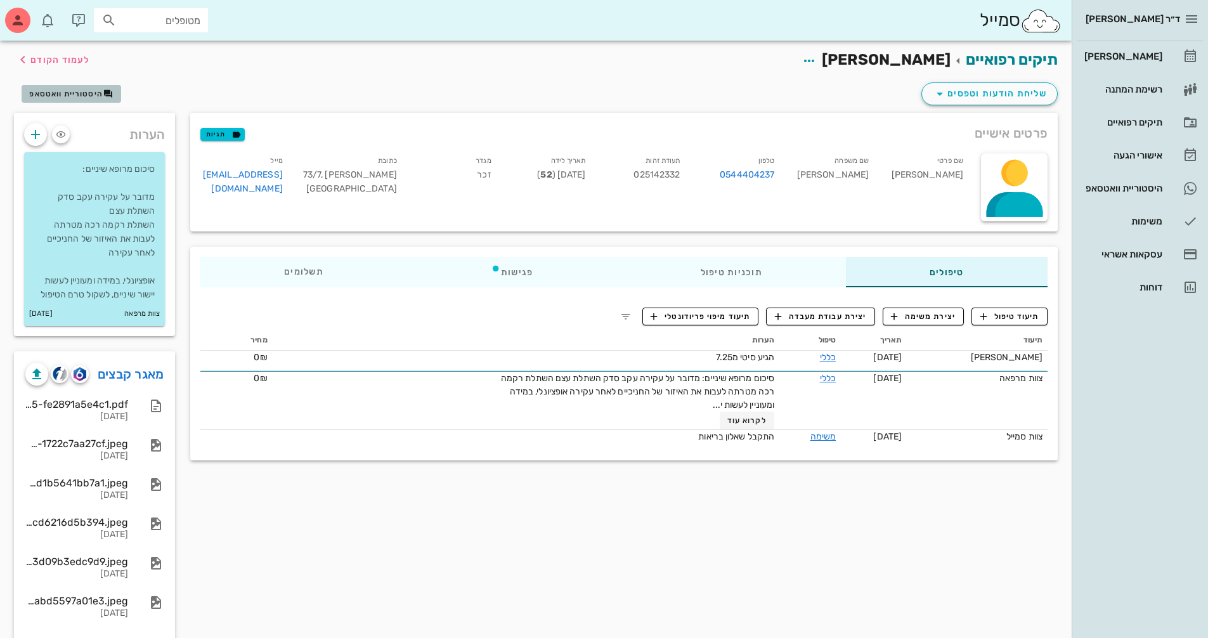
click at [76, 94] on span "היסטוריית וואטסאפ" at bounding box center [66, 93] width 74 height 9
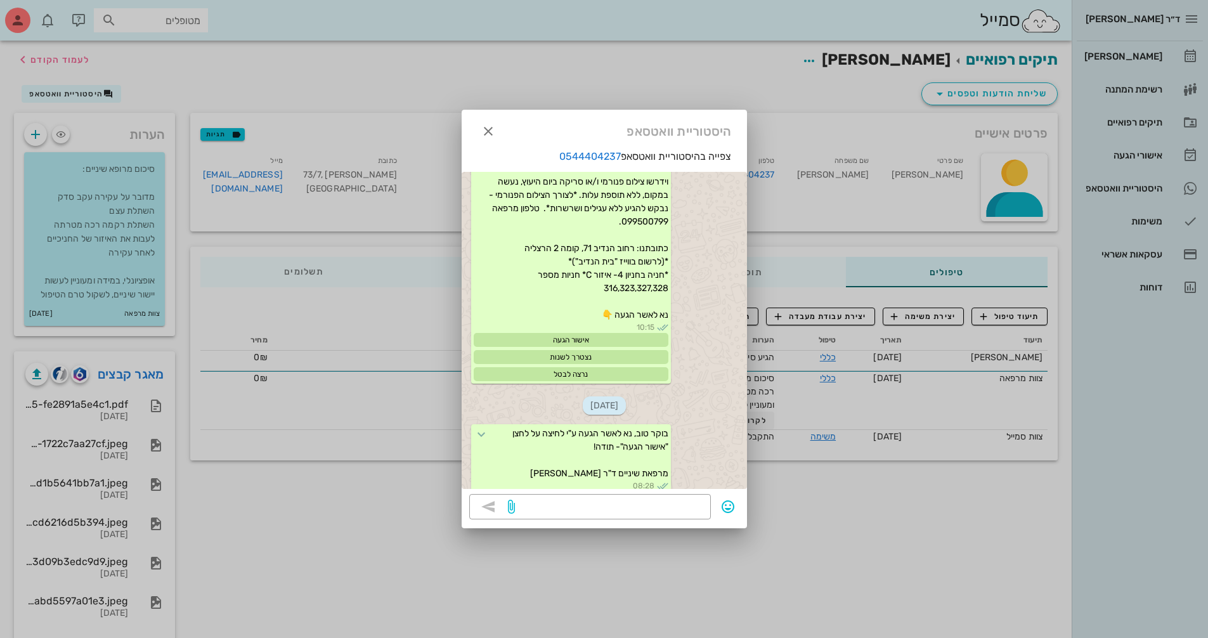
scroll to position [1912, 0]
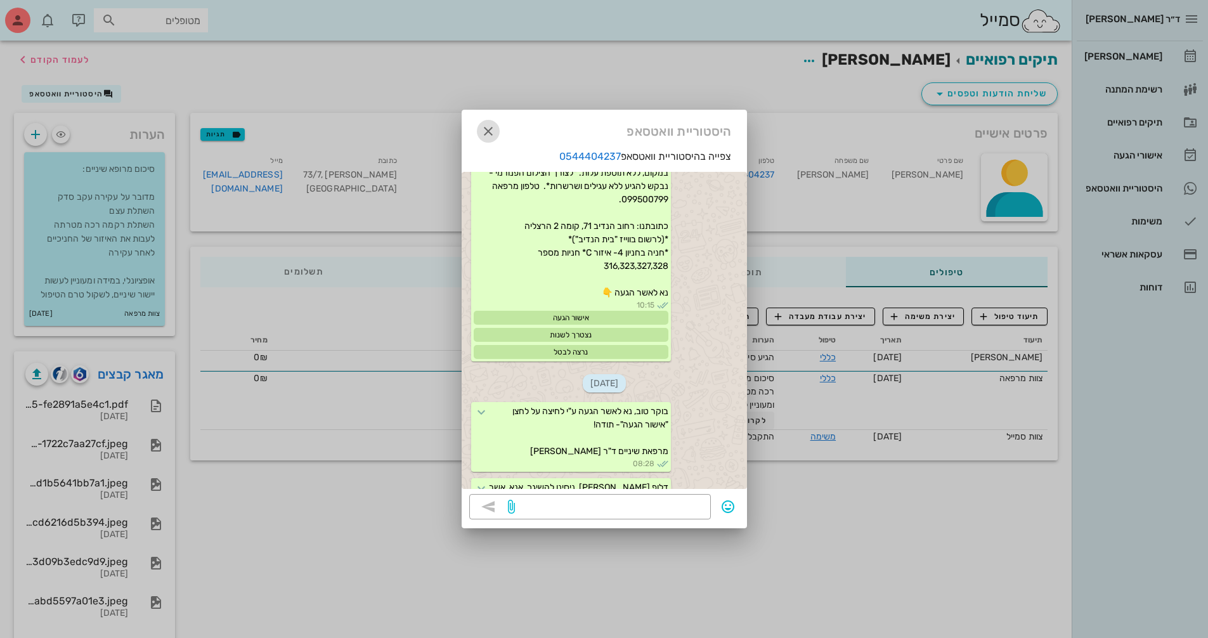
click at [483, 127] on icon "button" at bounding box center [488, 131] width 15 height 15
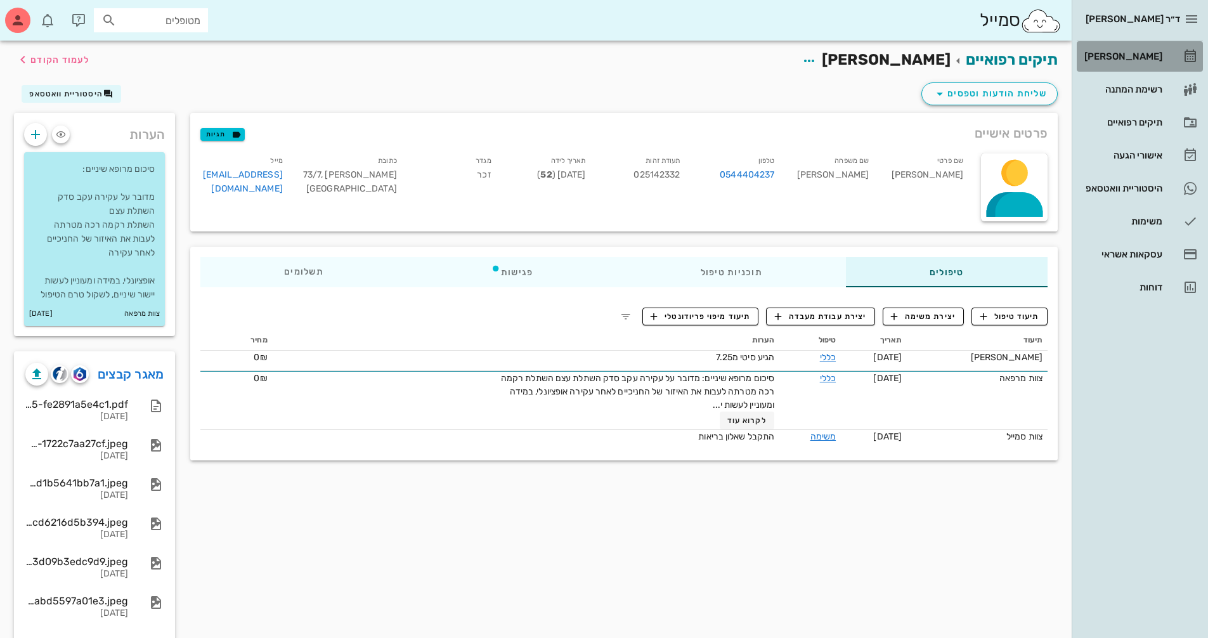
click at [1139, 51] on div "[PERSON_NAME]" at bounding box center [1122, 56] width 81 height 10
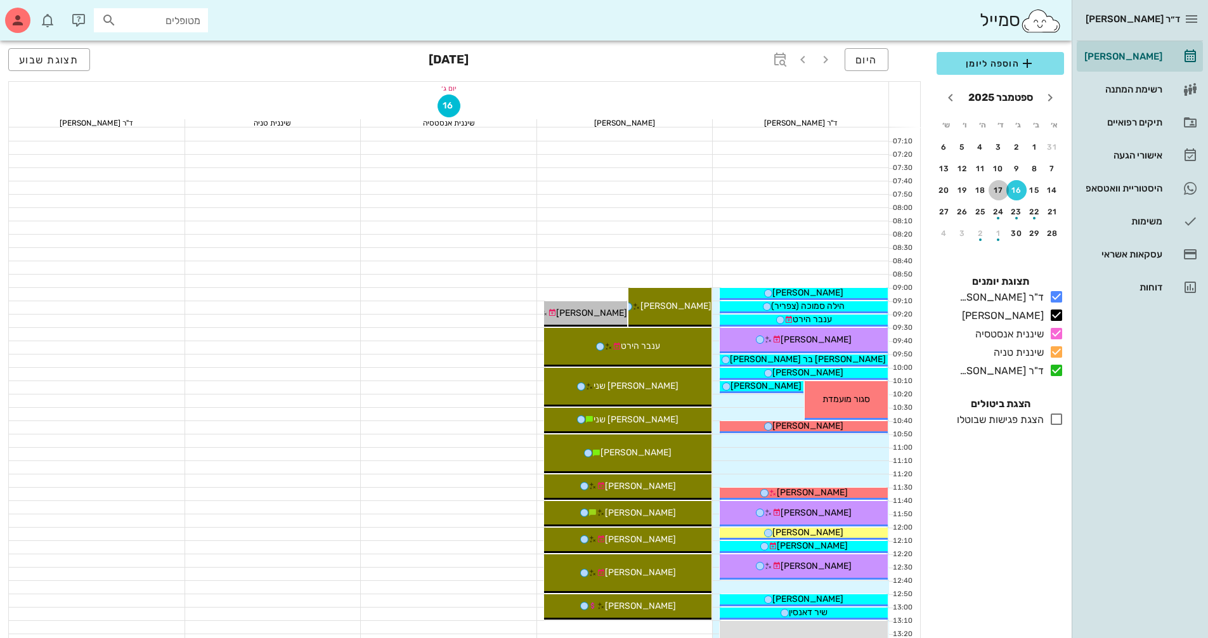
click at [1000, 191] on div "17" at bounding box center [999, 190] width 20 height 9
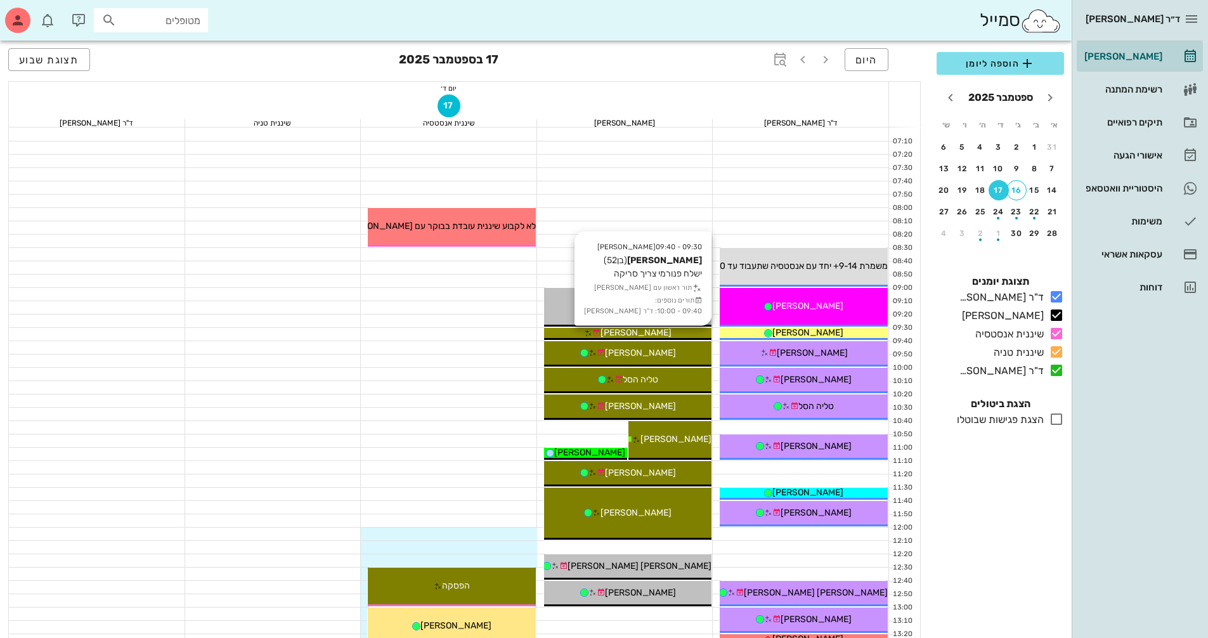
click at [630, 335] on span "[PERSON_NAME]" at bounding box center [635, 332] width 71 height 11
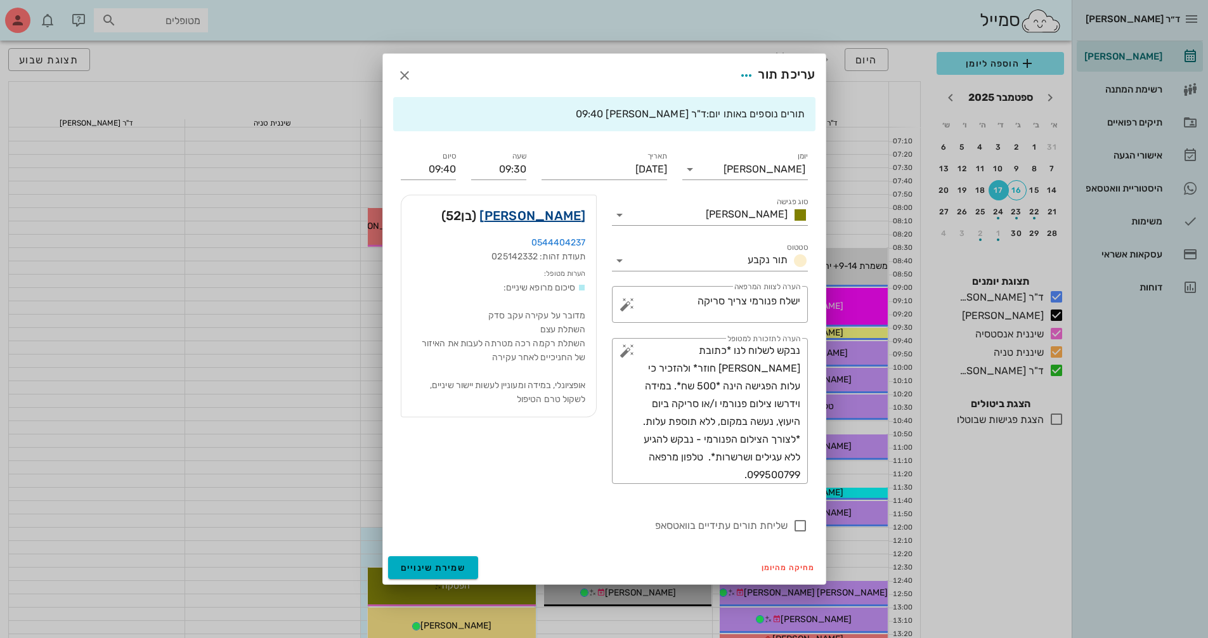
click at [553, 216] on link "רועי בן חיון" at bounding box center [532, 215] width 106 height 20
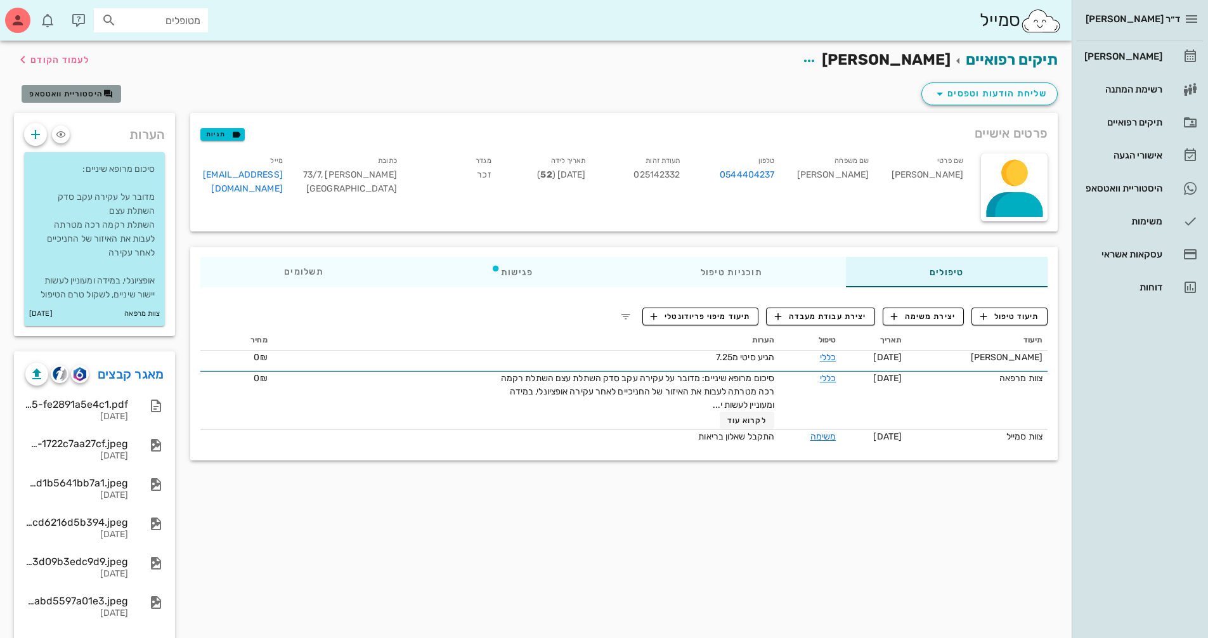
click at [81, 94] on span "היסטוריית וואטסאפ" at bounding box center [66, 93] width 74 height 9
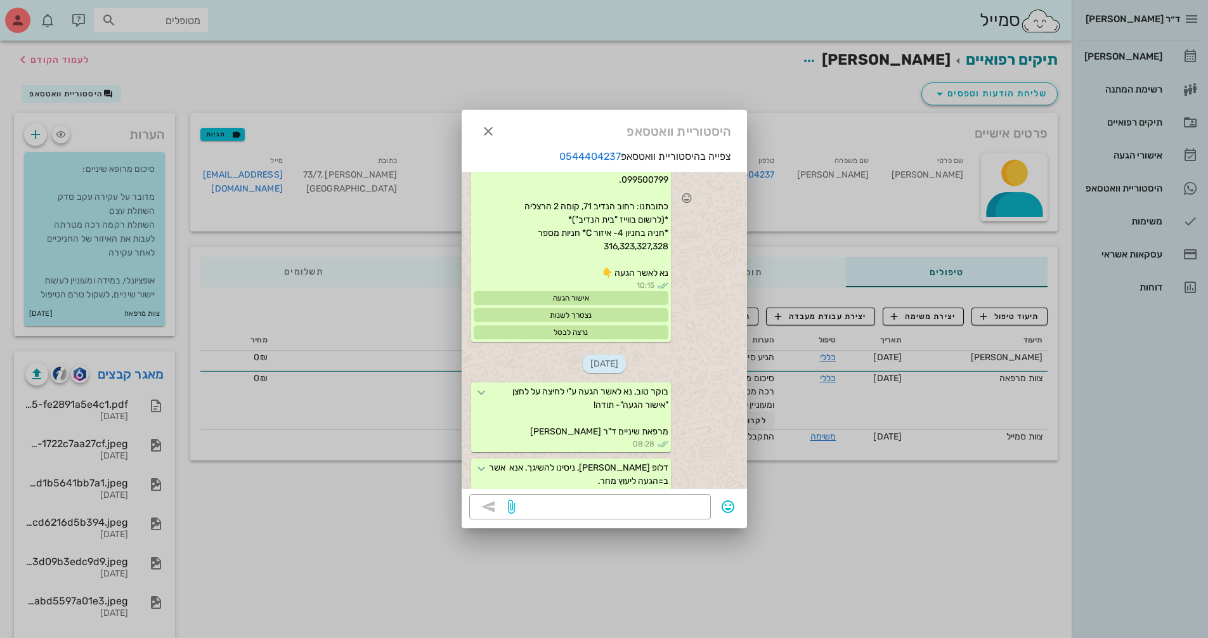
scroll to position [1912, 0]
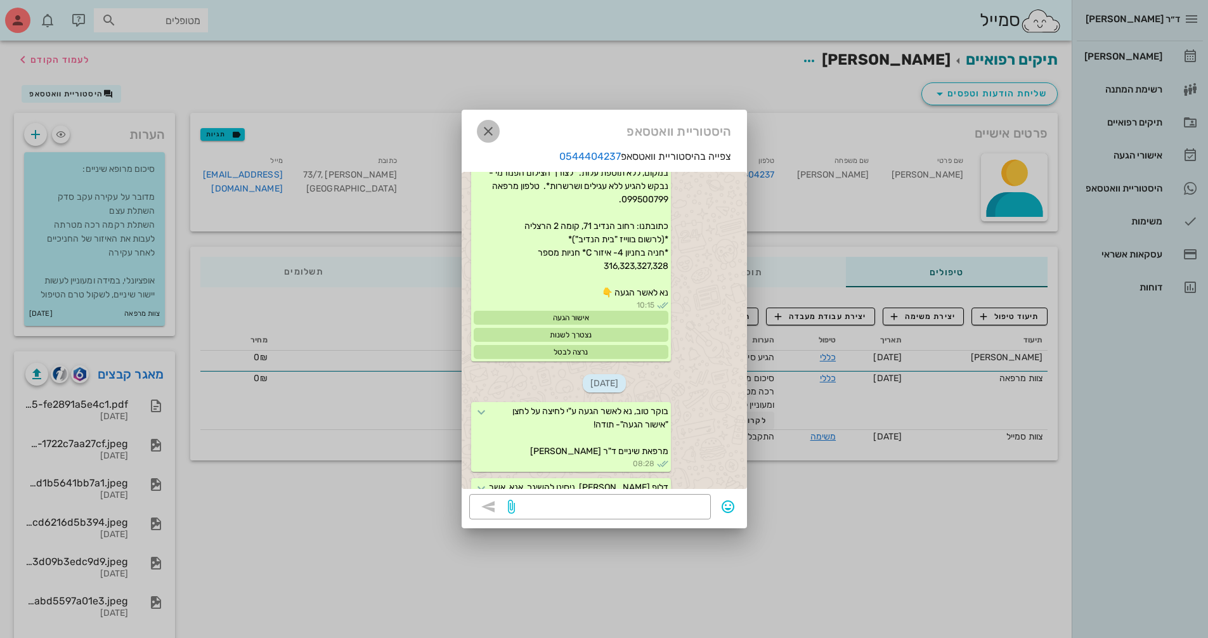
click at [481, 131] on icon "button" at bounding box center [488, 131] width 15 height 15
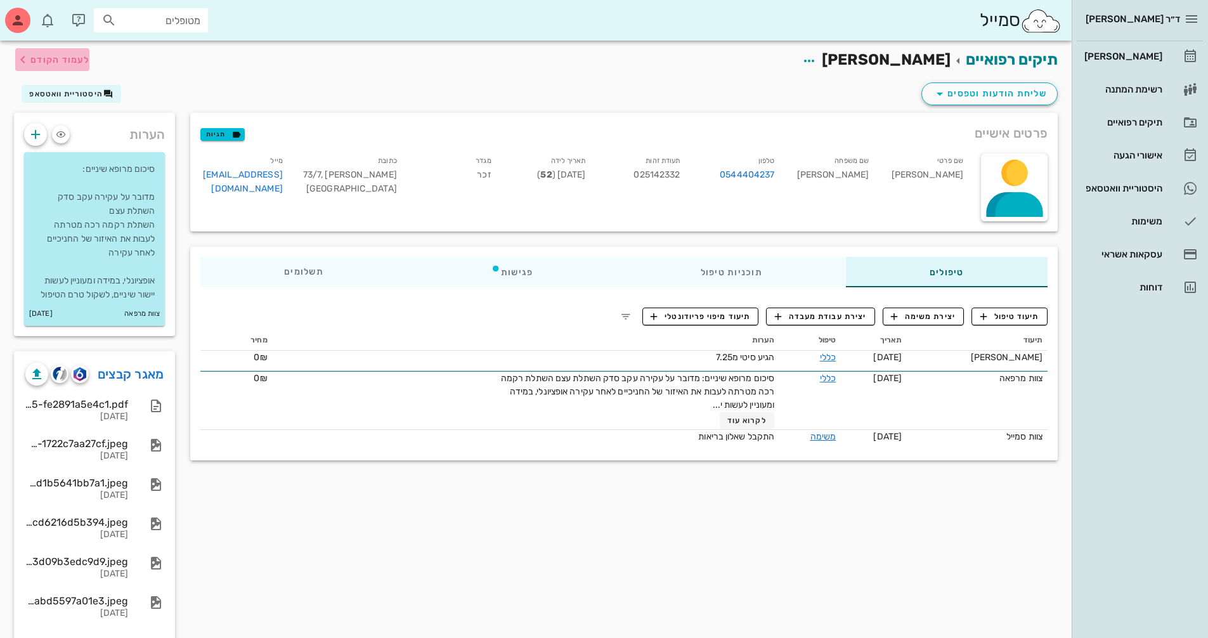
click at [44, 50] on button "לעמוד הקודם" at bounding box center [52, 59] width 74 height 23
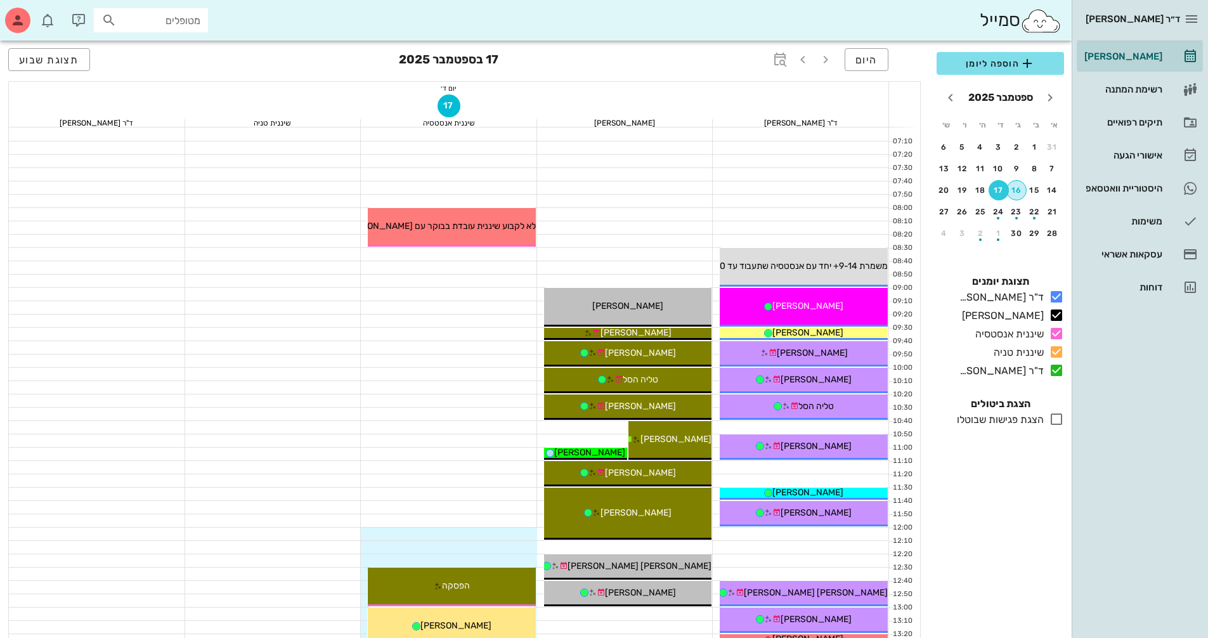
click at [1019, 188] on div "16" at bounding box center [1016, 190] width 19 height 9
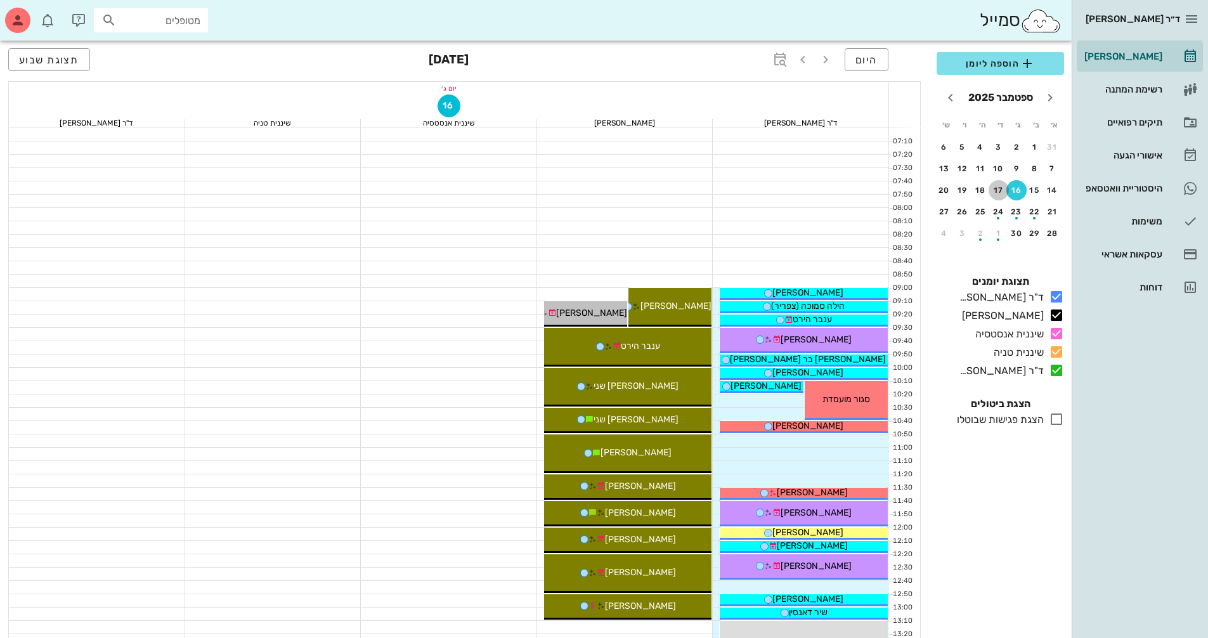
click at [1004, 189] on div "17" at bounding box center [999, 190] width 20 height 9
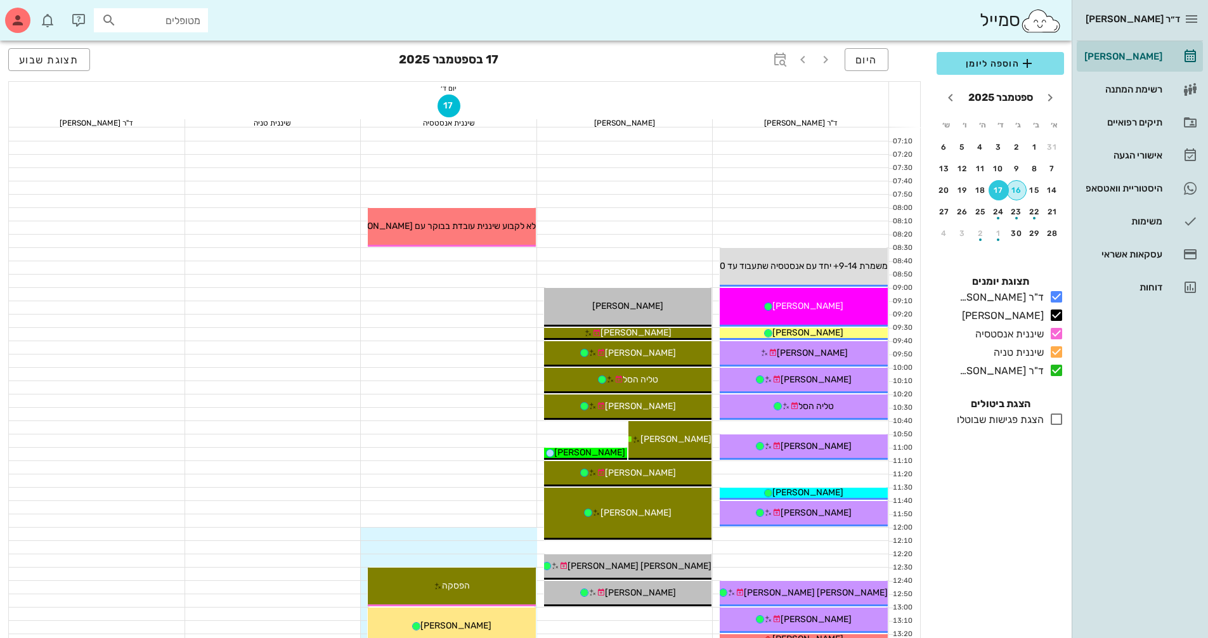
click at [1011, 189] on div "16" at bounding box center [1016, 190] width 19 height 9
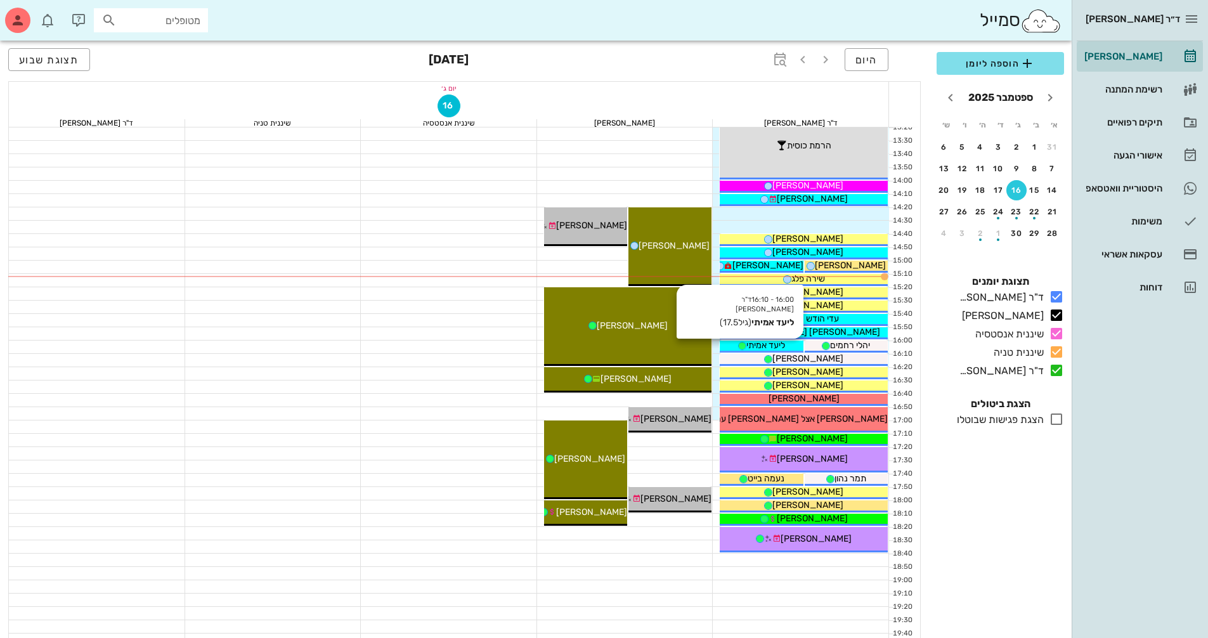
scroll to position [507, 0]
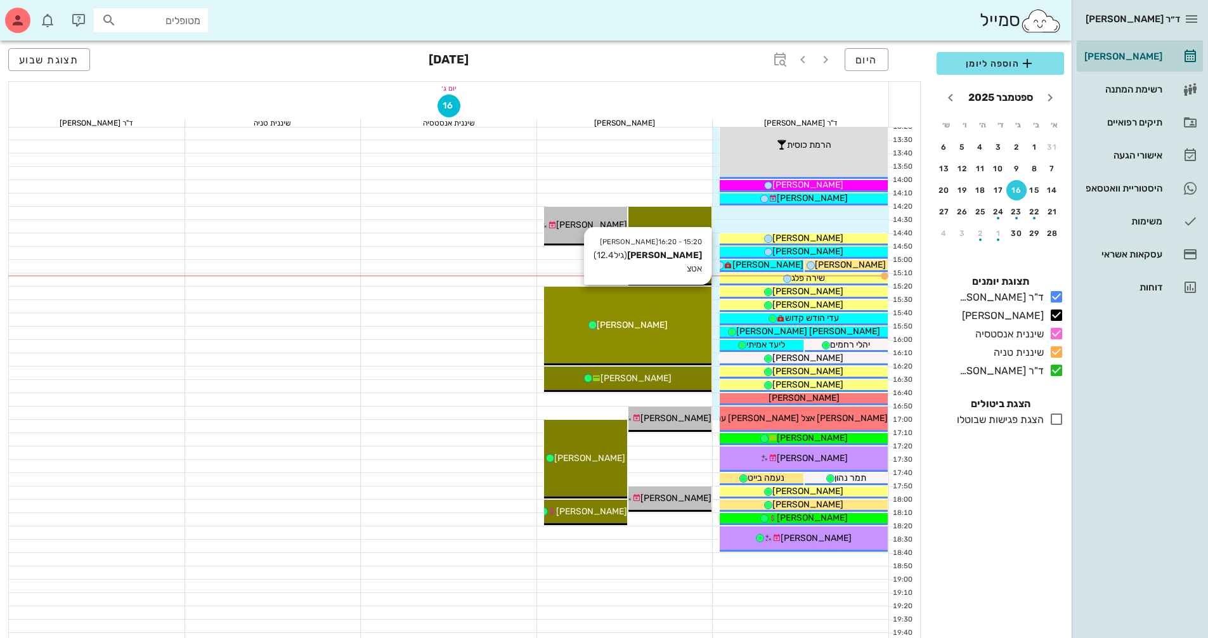
click at [632, 342] on div "15:20 - 16:20 יומן מרפאה עלמה גרינבאום (גיל 12.4 ) אטצ עלמה גרינבאום" at bounding box center [628, 326] width 168 height 79
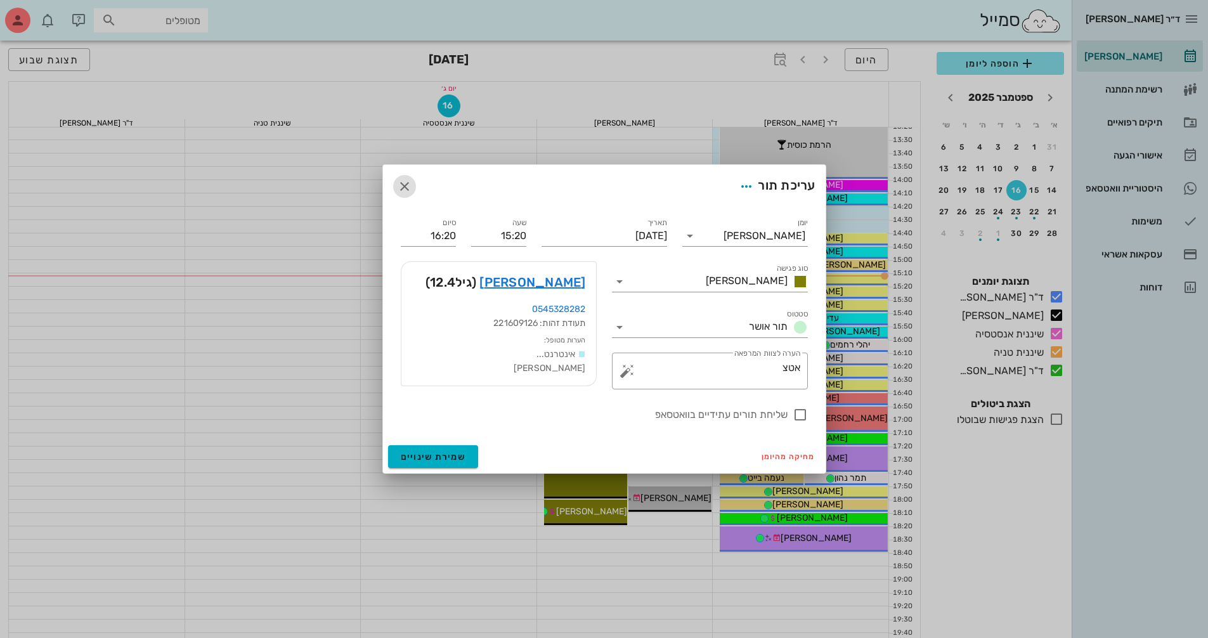
click at [397, 188] on icon "button" at bounding box center [404, 186] width 15 height 15
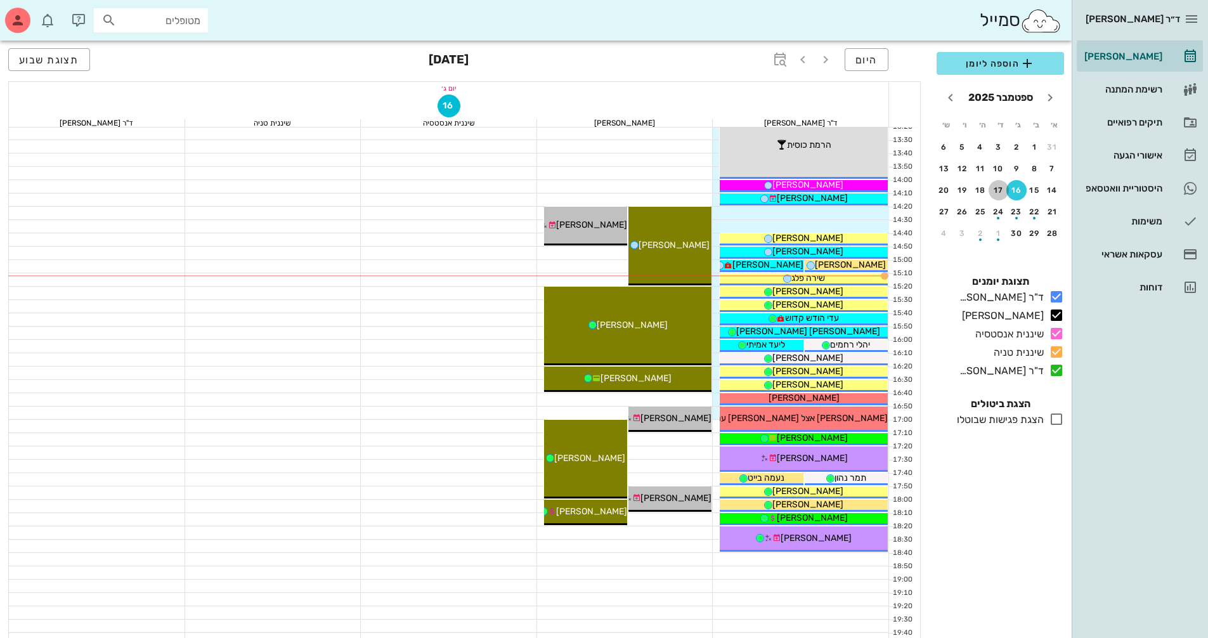
click at [995, 193] on div "17" at bounding box center [999, 190] width 20 height 9
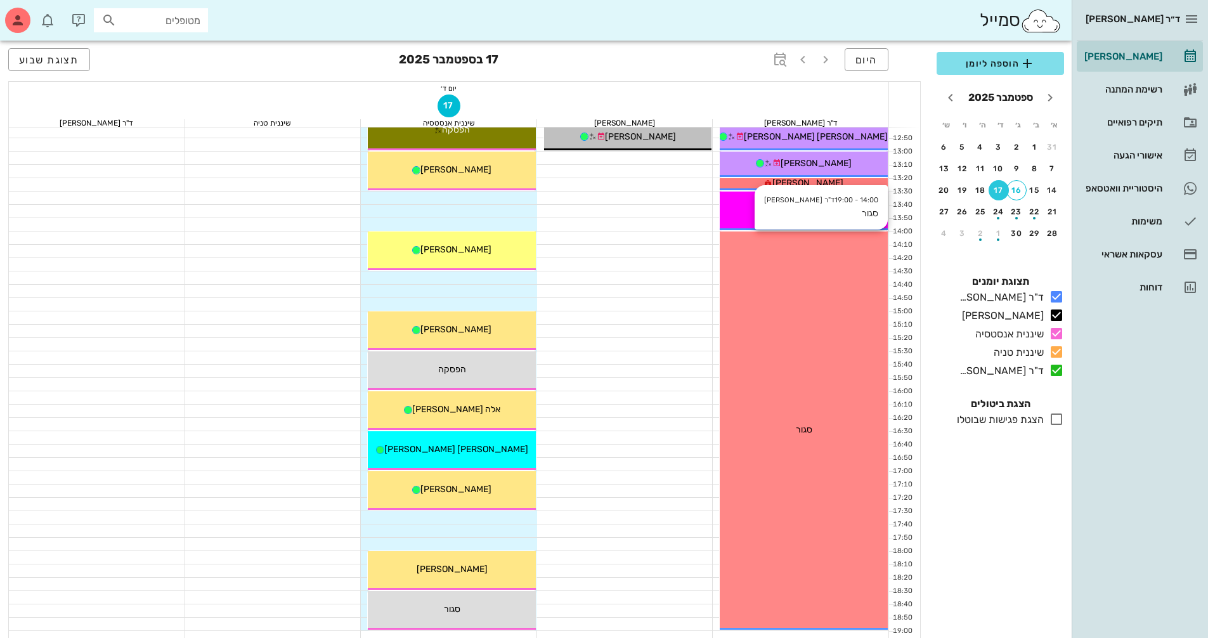
scroll to position [507, 0]
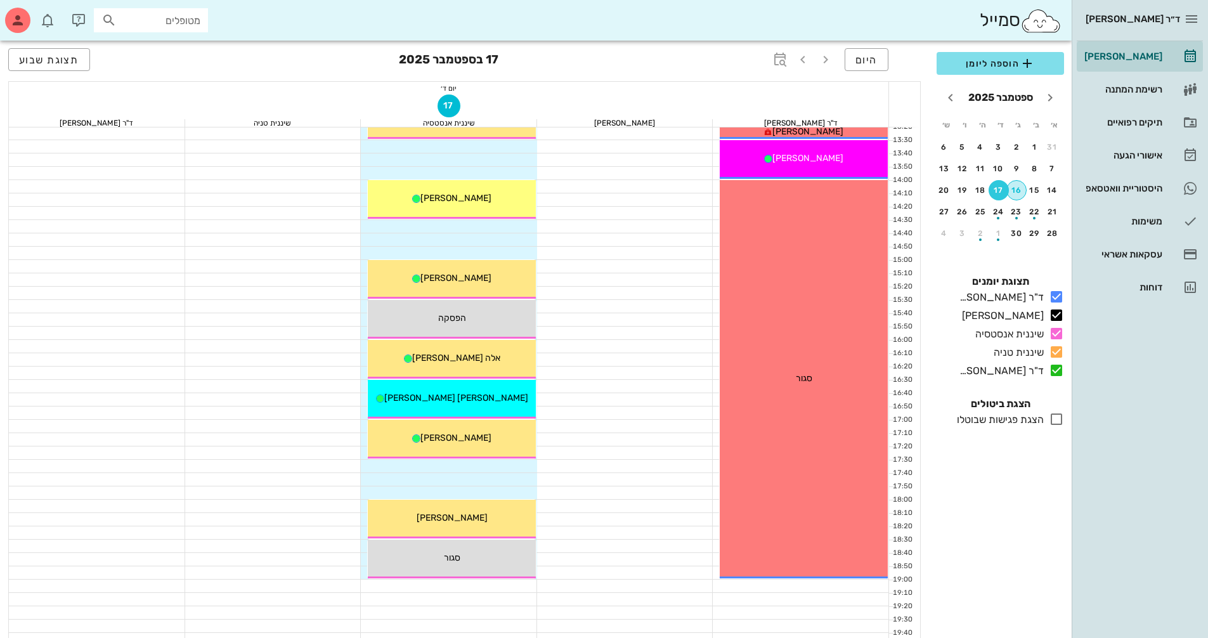
click at [1018, 189] on div "16" at bounding box center [1016, 190] width 19 height 9
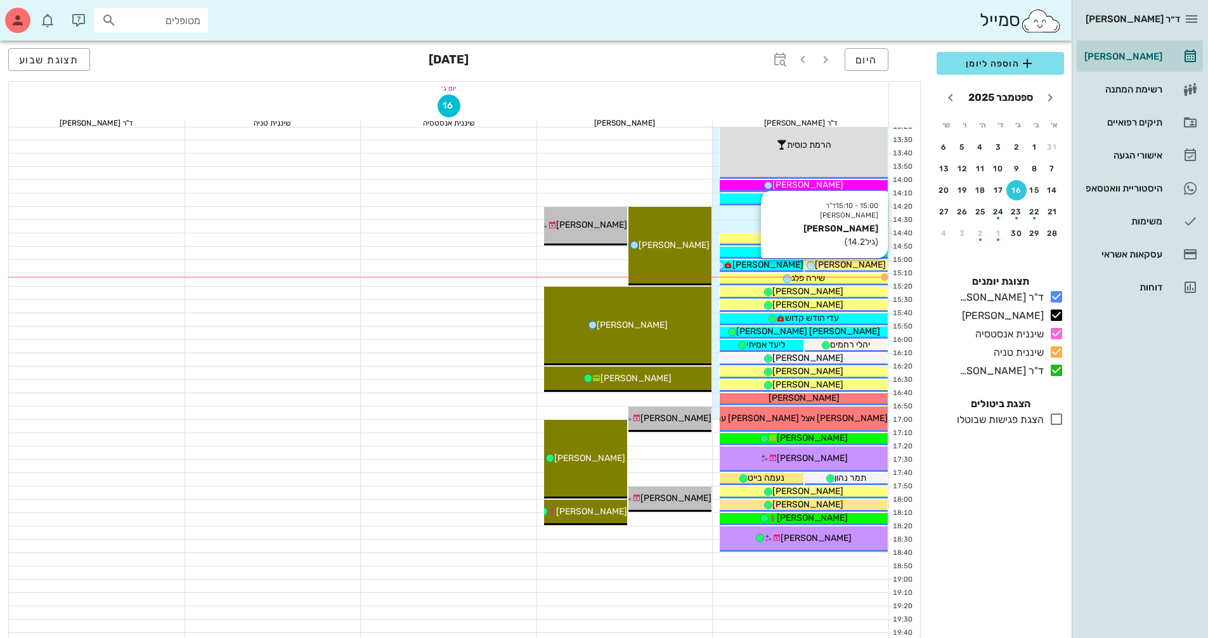
click at [870, 267] on span "[PERSON_NAME]" at bounding box center [850, 264] width 71 height 11
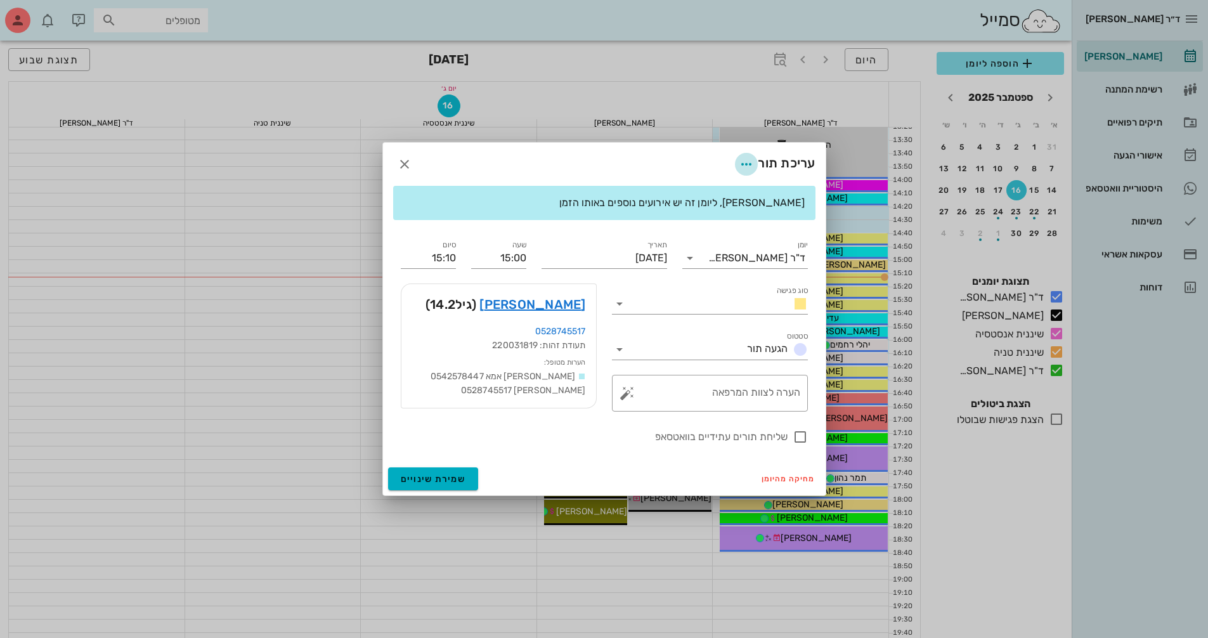
click at [750, 164] on icon "button" at bounding box center [746, 164] width 15 height 15
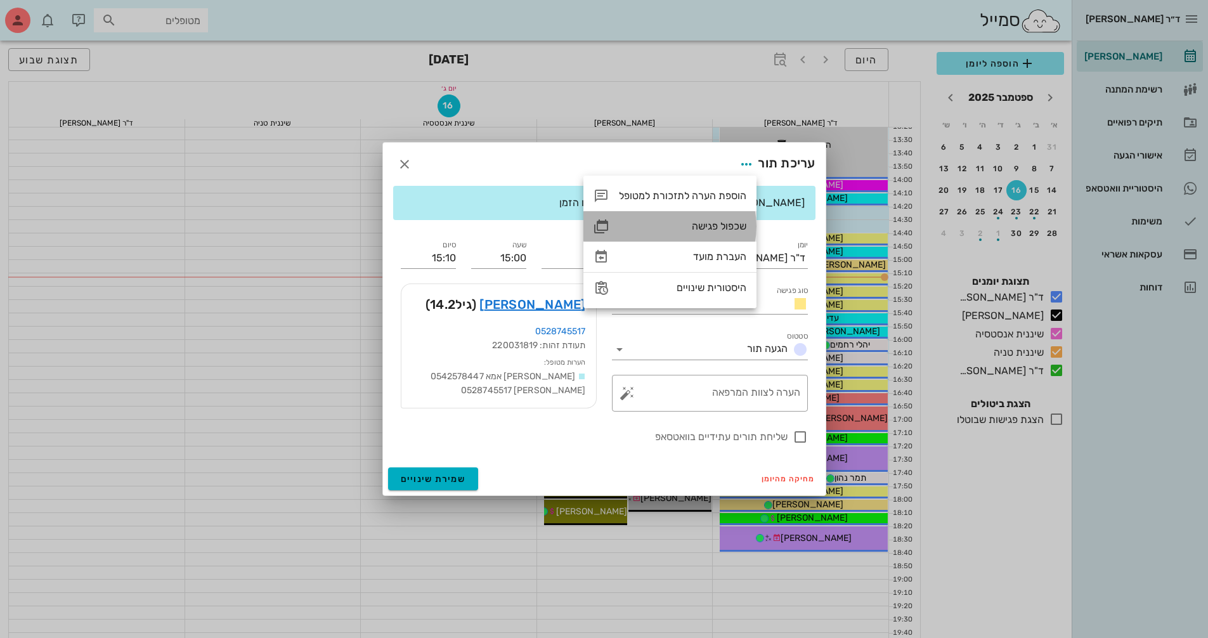
click at [730, 226] on div "שכפול פגישה" at bounding box center [682, 226] width 127 height 12
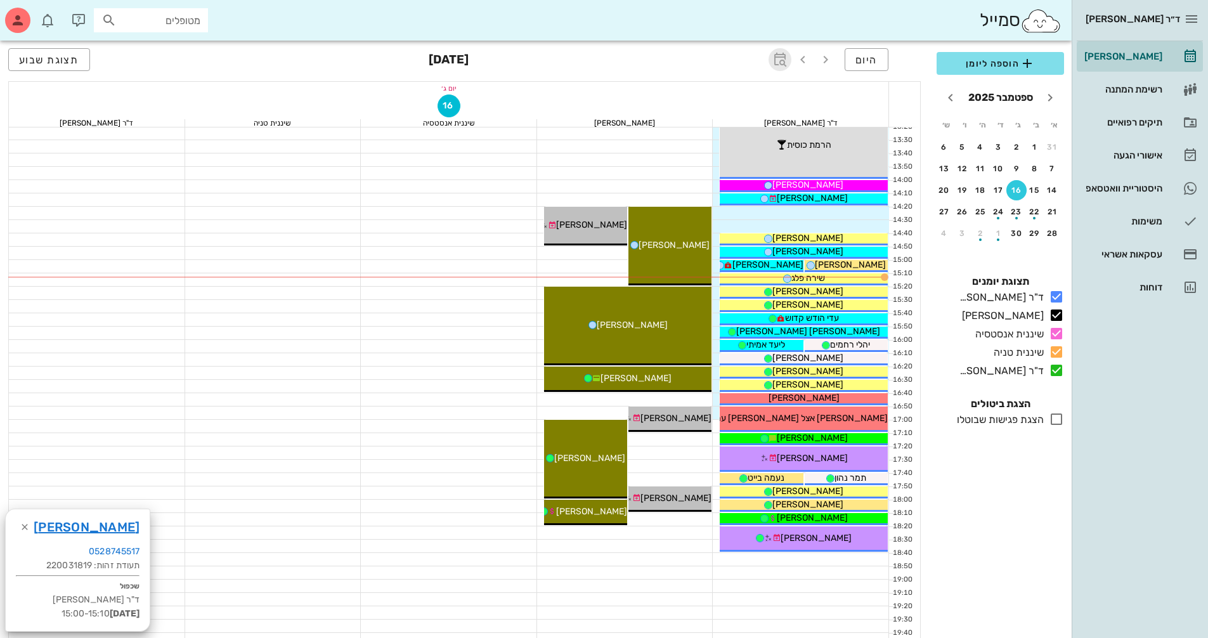
click at [786, 58] on icon "button" at bounding box center [779, 59] width 15 height 15
type input "7"
click at [717, 133] on span "קפיצה לתאריך" at bounding box center [721, 131] width 103 height 9
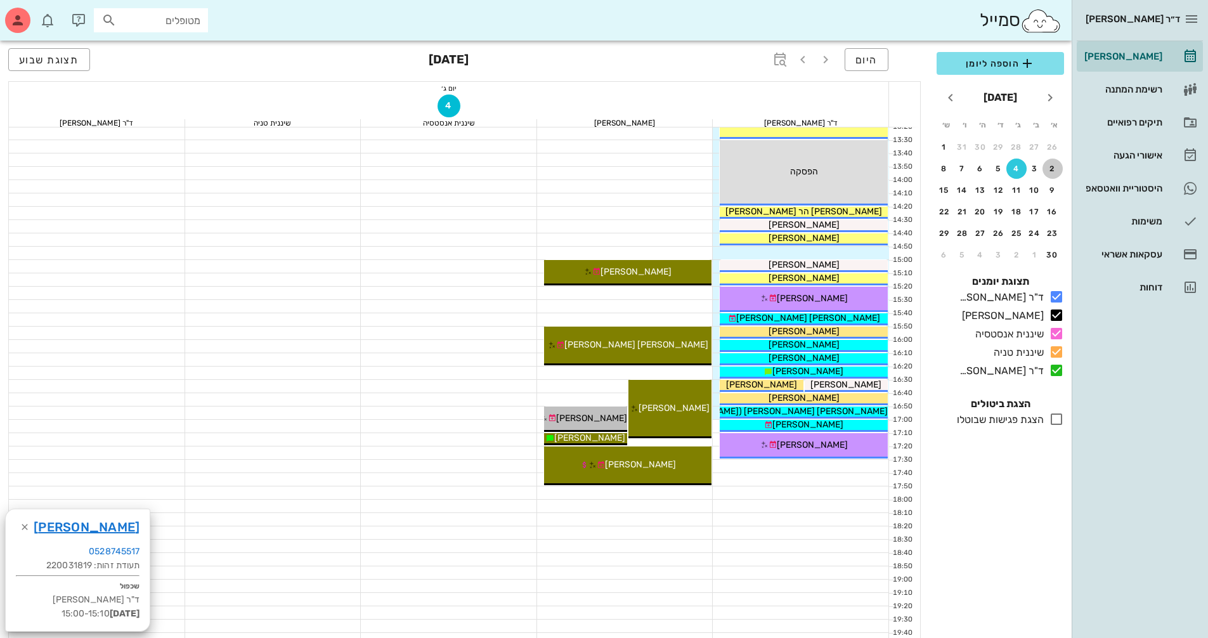
click at [1055, 174] on button "2" at bounding box center [1052, 169] width 20 height 20
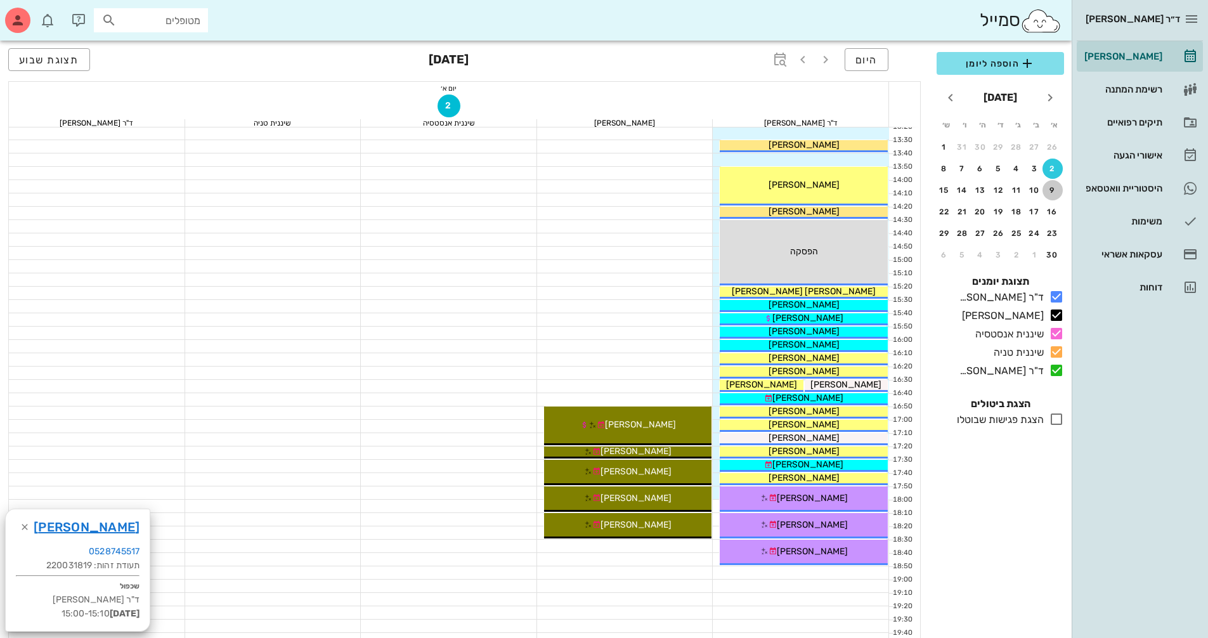
click at [1054, 190] on div "9" at bounding box center [1052, 190] width 20 height 9
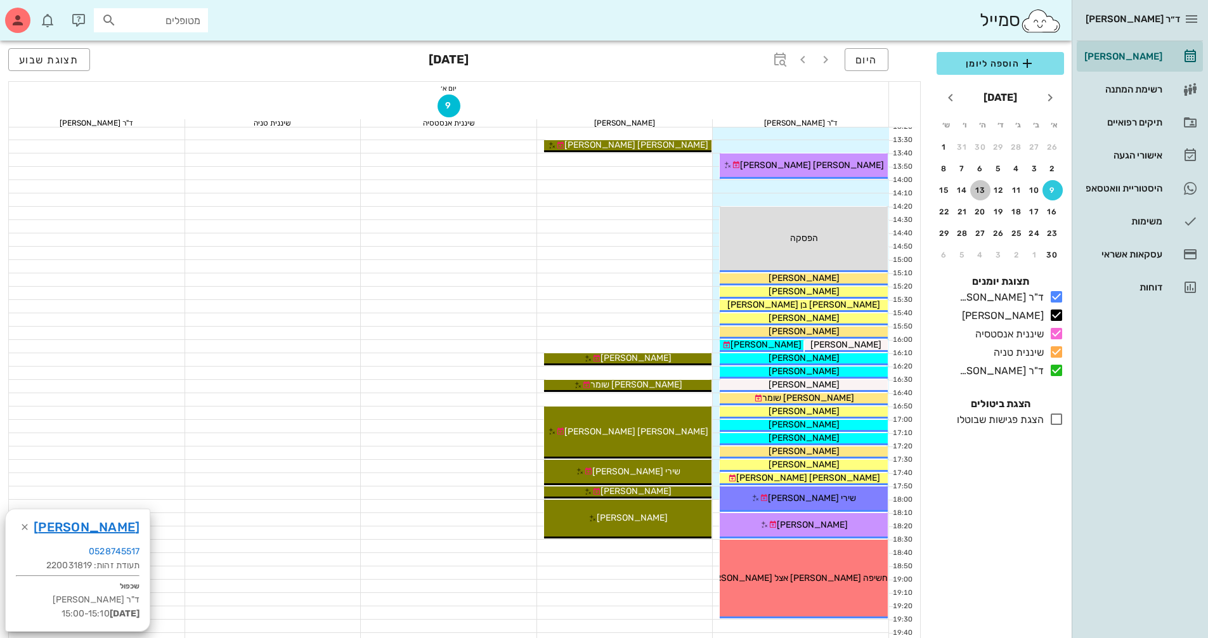
click at [980, 192] on div "13" at bounding box center [980, 190] width 20 height 9
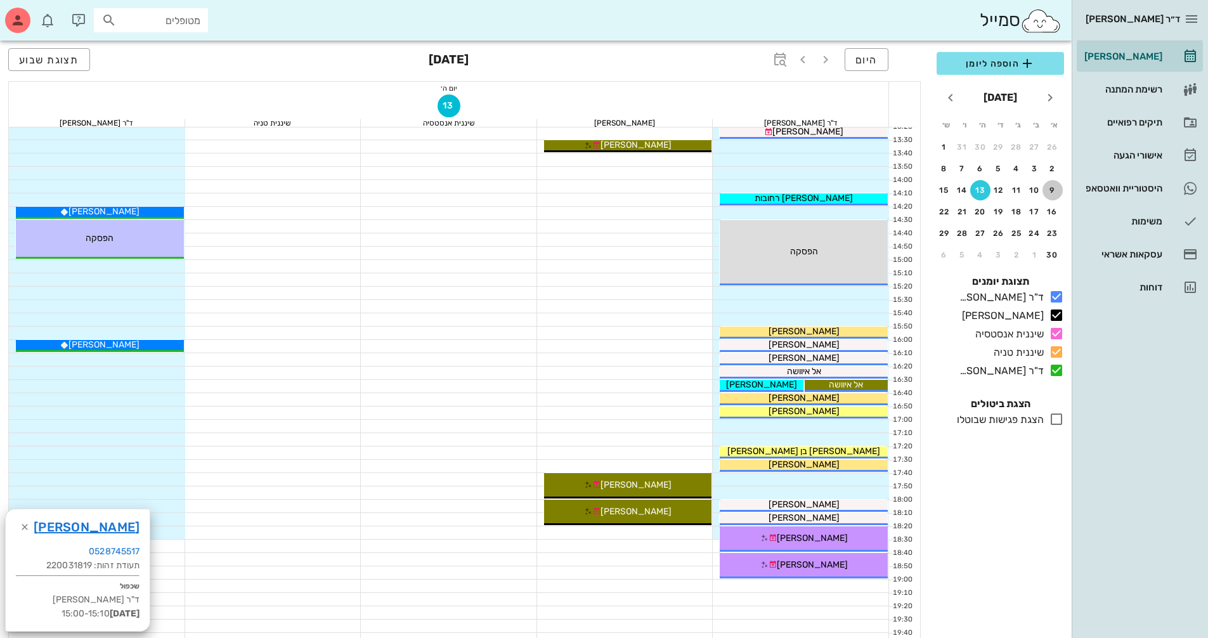
click at [1060, 189] on div "9" at bounding box center [1052, 190] width 20 height 9
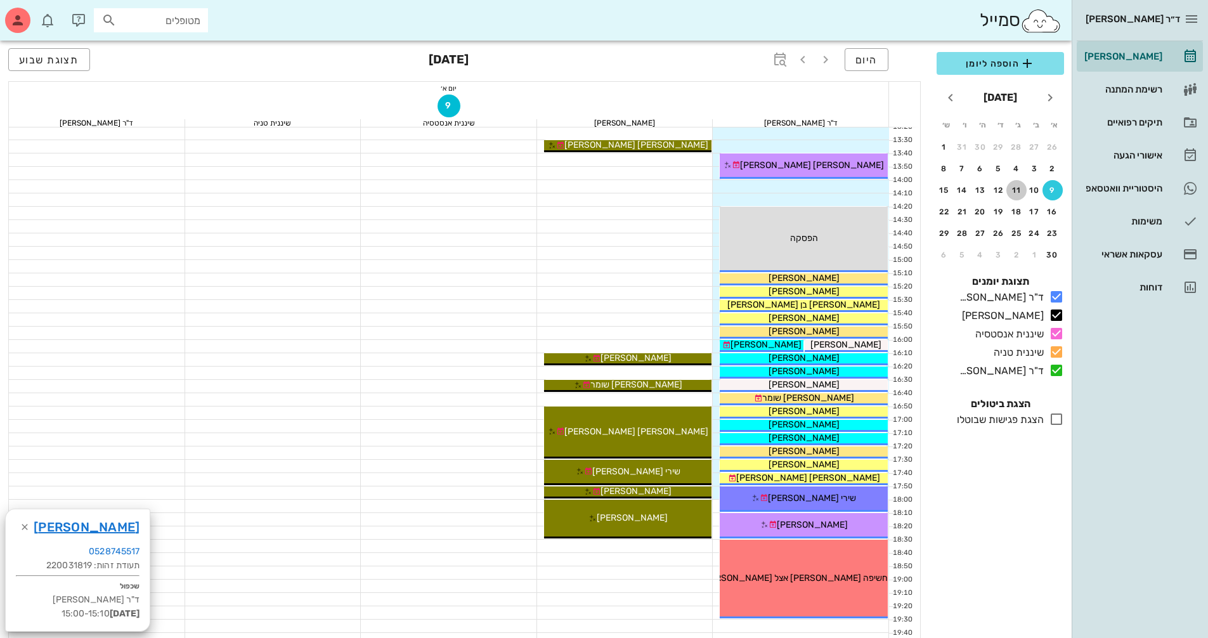
click at [1018, 188] on div "11" at bounding box center [1016, 190] width 20 height 9
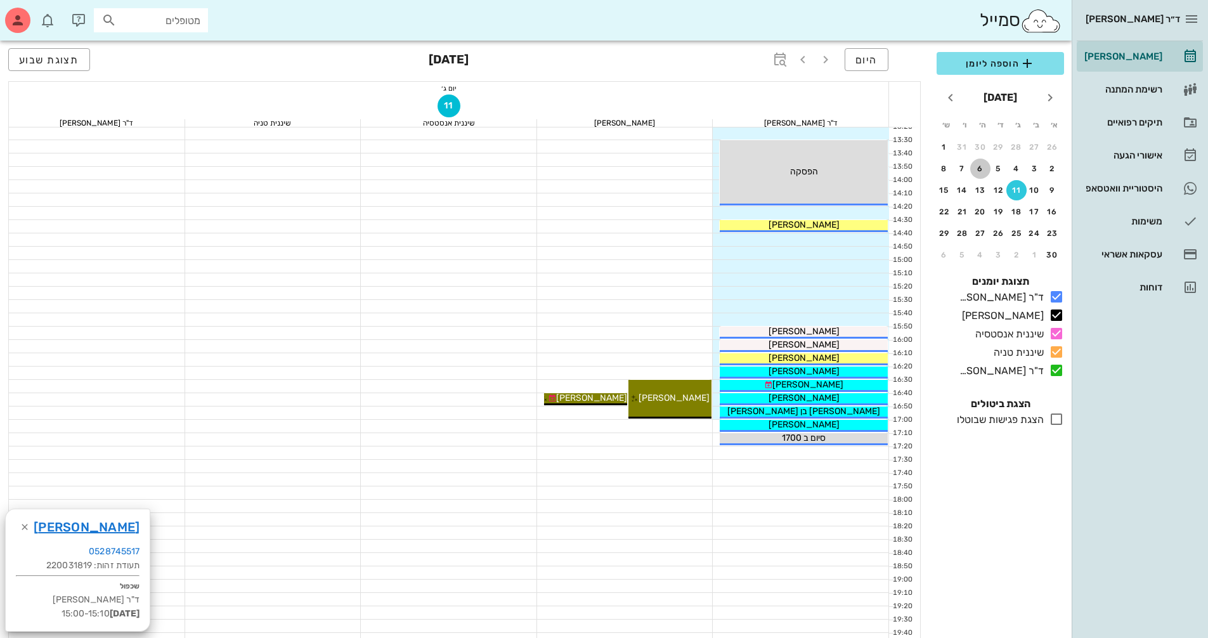
click at [984, 172] on div "6" at bounding box center [980, 168] width 20 height 9
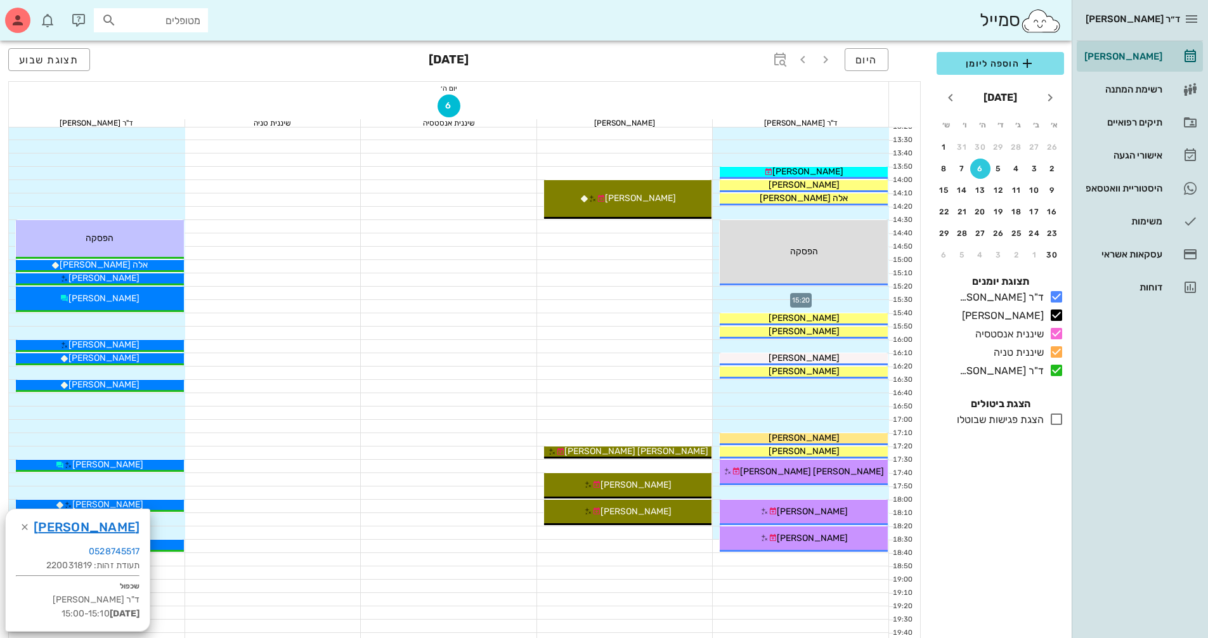
click at [873, 292] on div at bounding box center [801, 293] width 176 height 13
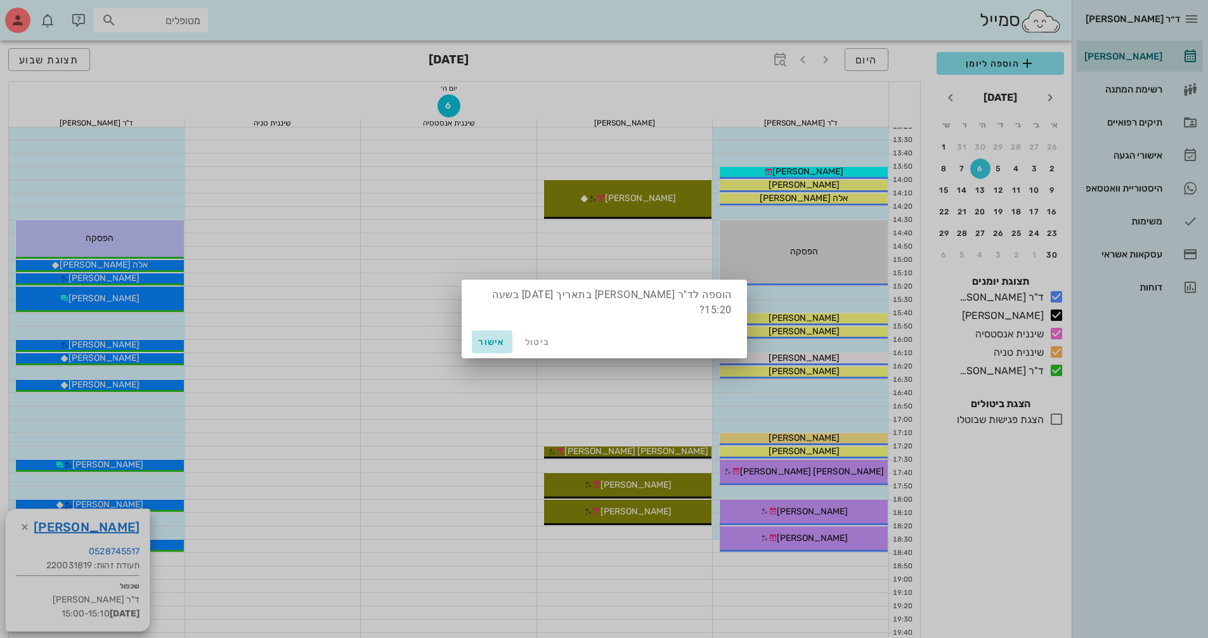
click at [488, 340] on span "אישור" at bounding box center [492, 342] width 30 height 11
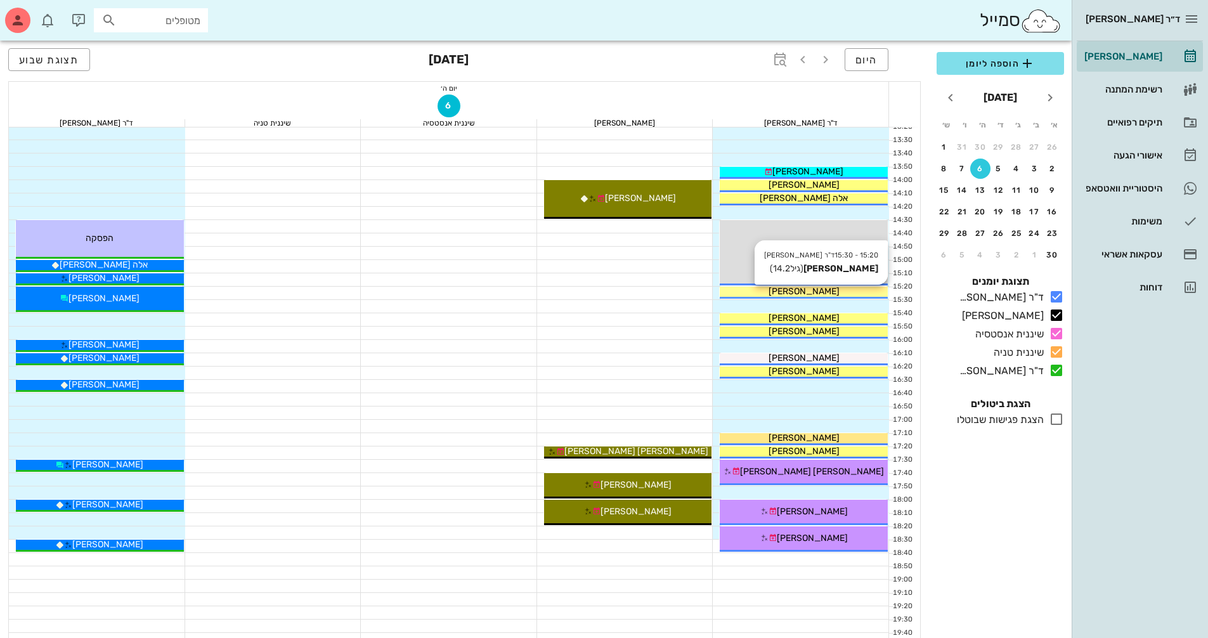
click at [838, 290] on div "[PERSON_NAME]" at bounding box center [804, 291] width 168 height 13
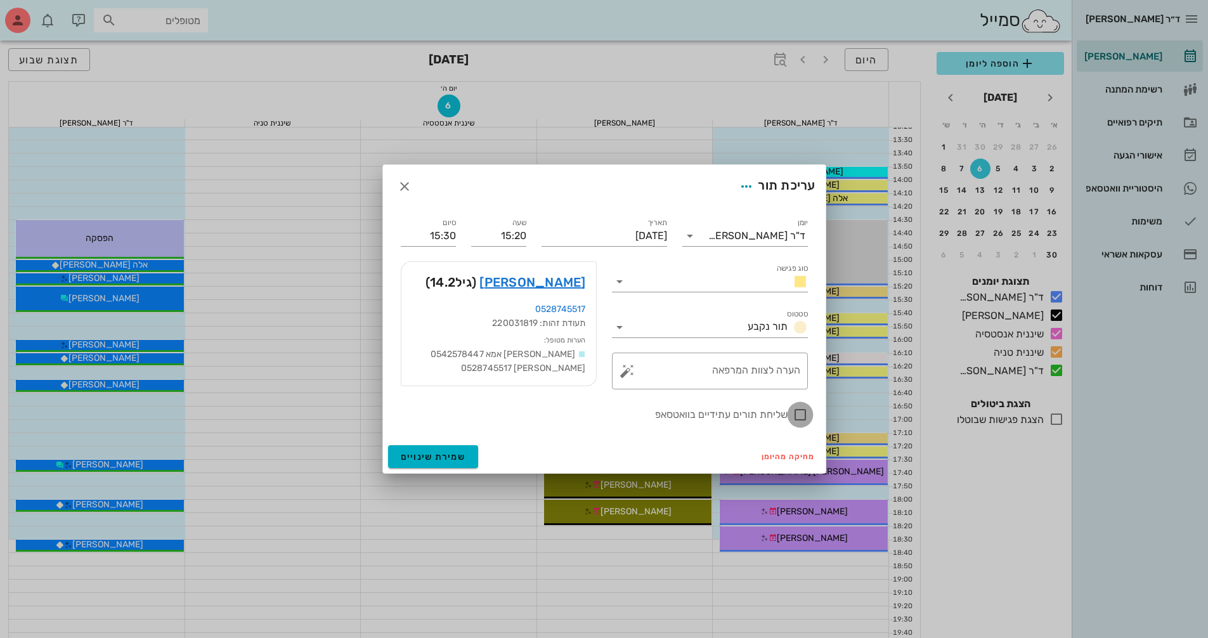
click at [797, 418] on div at bounding box center [800, 415] width 22 height 22
checkbox input "true"
click at [415, 453] on span "שמירת שינויים" at bounding box center [433, 456] width 65 height 11
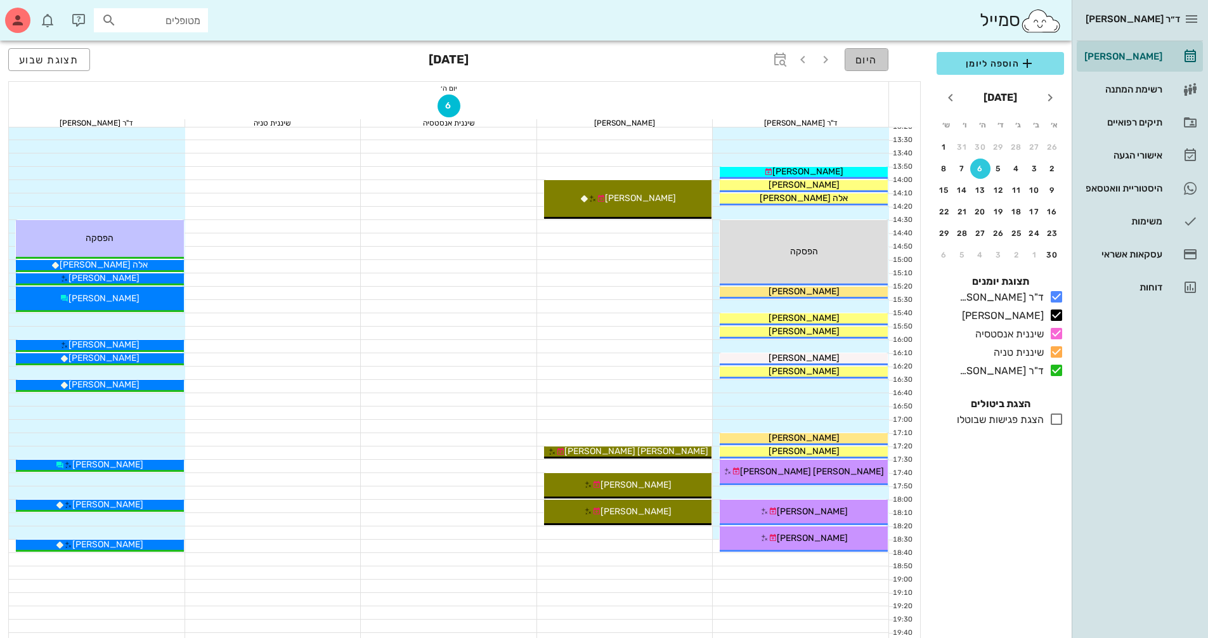
click at [864, 60] on span "היום" at bounding box center [866, 60] width 22 height 12
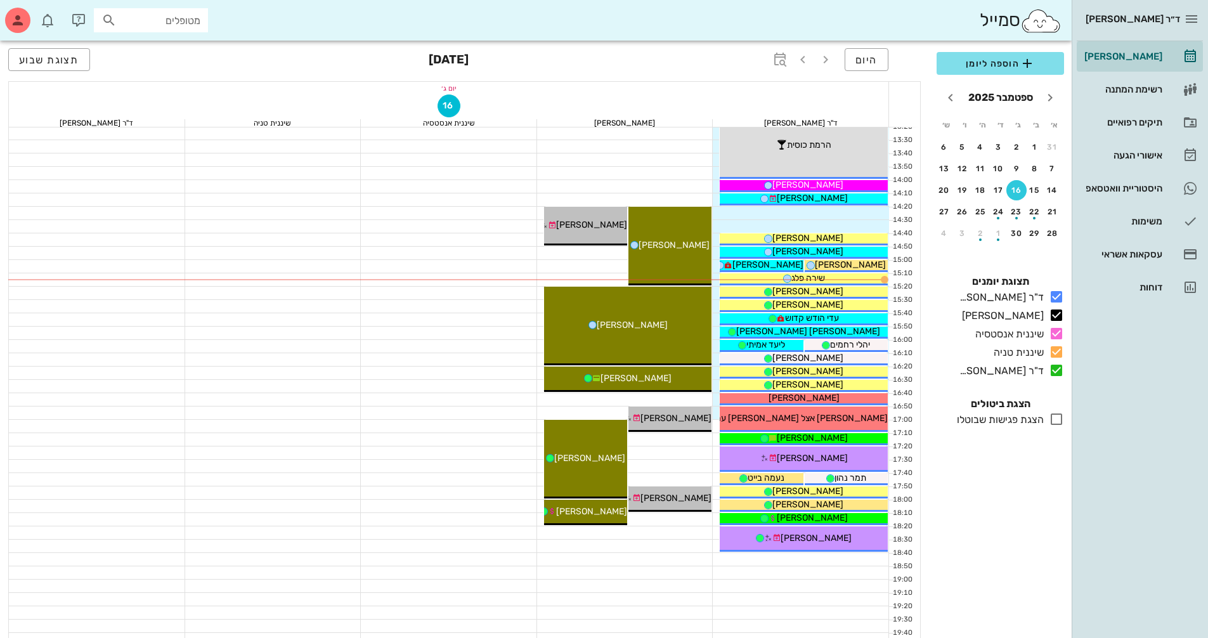
click at [163, 10] on div "מטופלים" at bounding box center [151, 20] width 114 height 24
type input "[PERSON_NAME]"
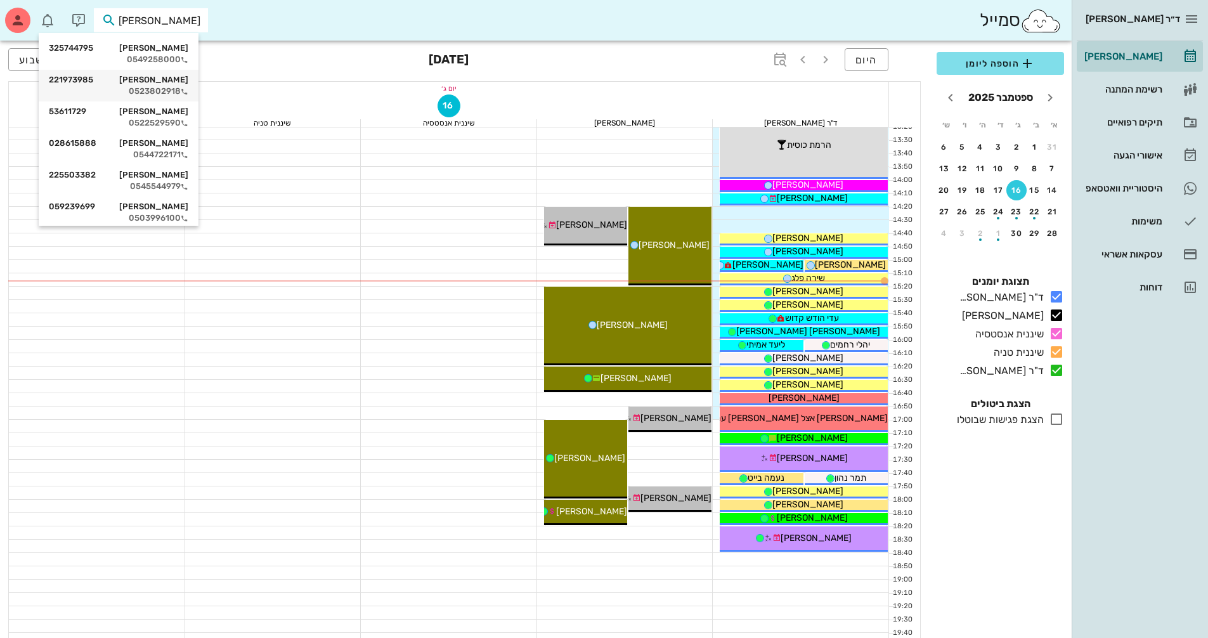
click at [176, 80] on div "רוני קרן 221973985" at bounding box center [119, 80] width 140 height 10
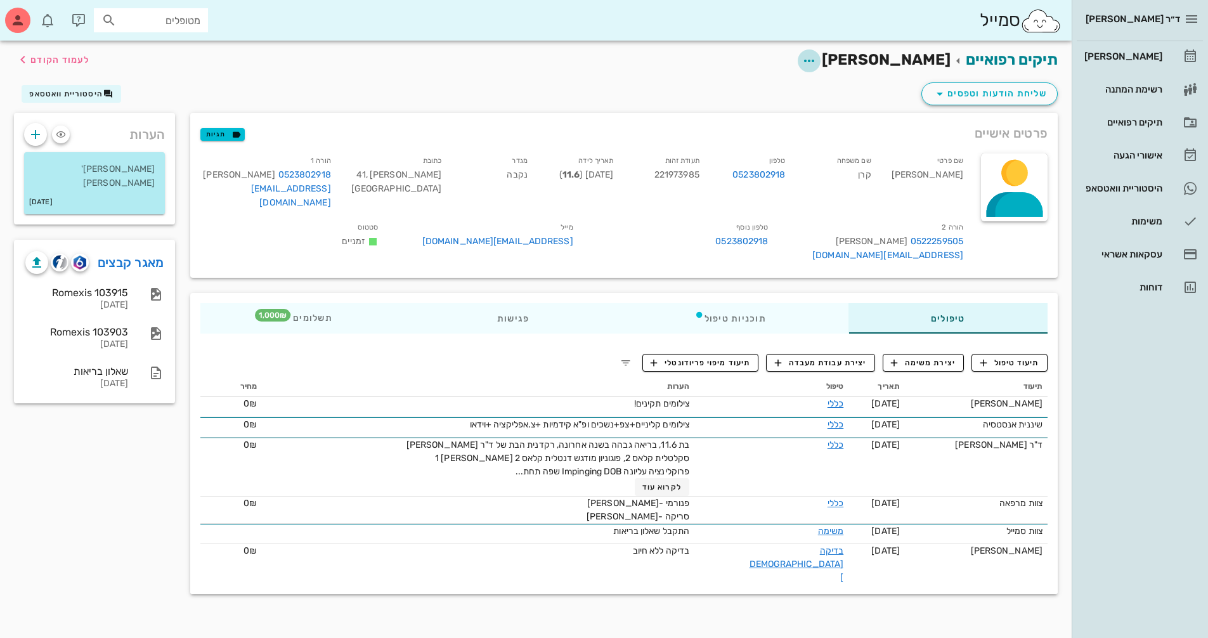
click at [817, 62] on icon "button" at bounding box center [808, 60] width 15 height 15
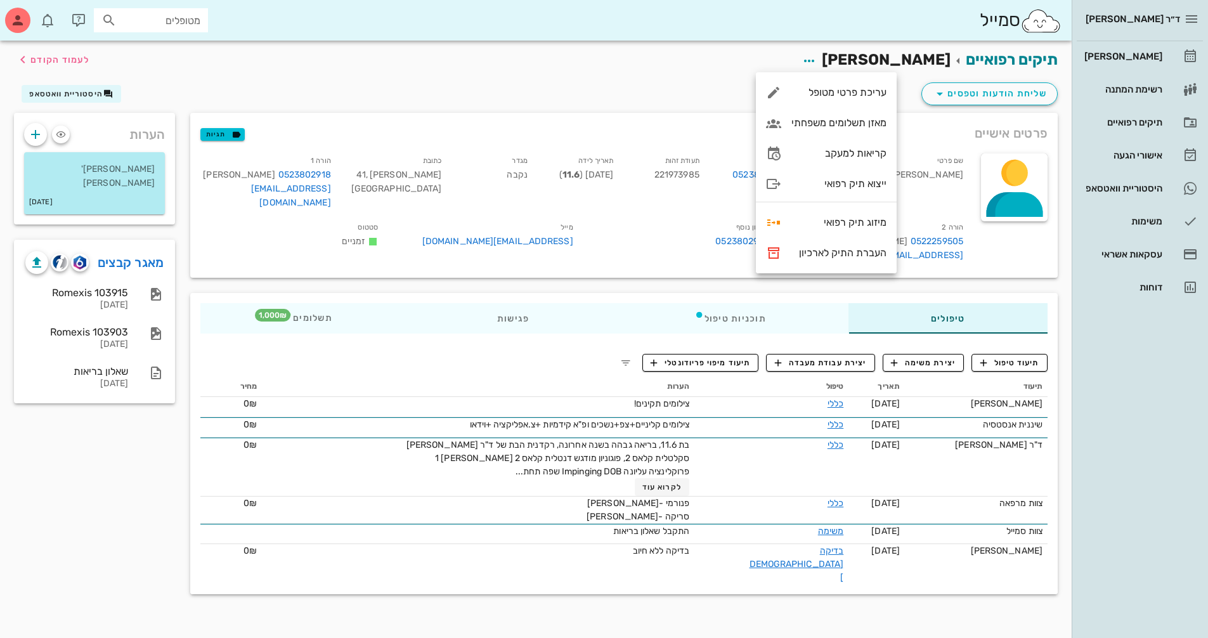
click at [710, 81] on div "שליחת הודעות וטפסים היסטוריית וואטסאפ" at bounding box center [535, 96] width 1059 height 33
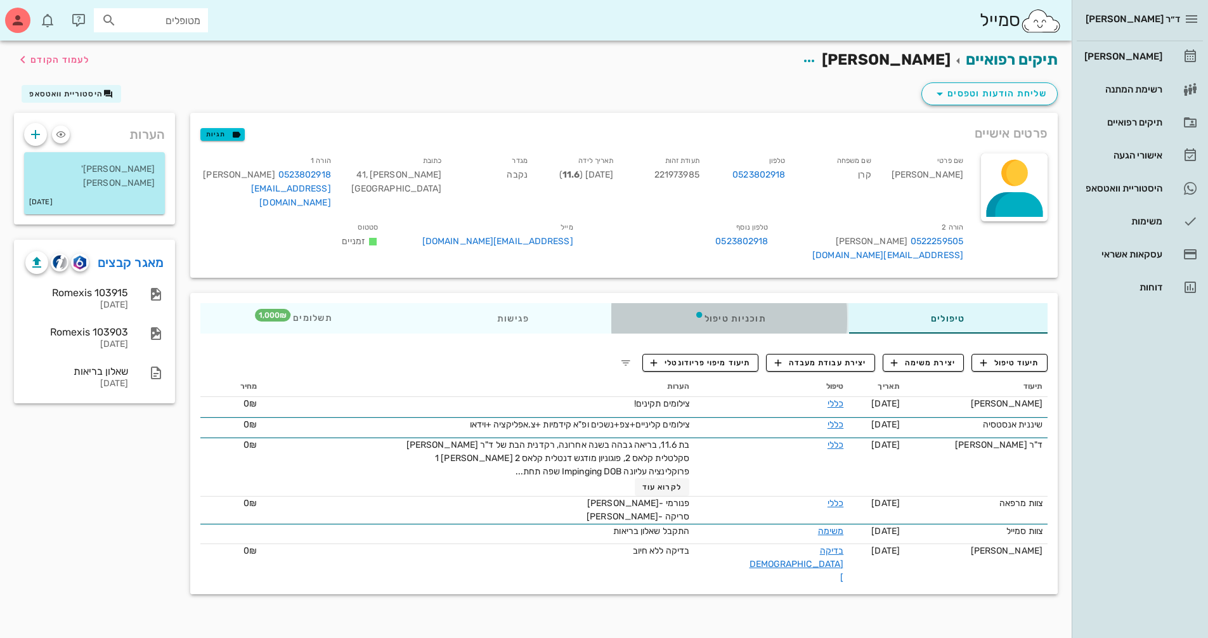
click at [748, 303] on div "תוכניות טיפול" at bounding box center [730, 318] width 237 height 30
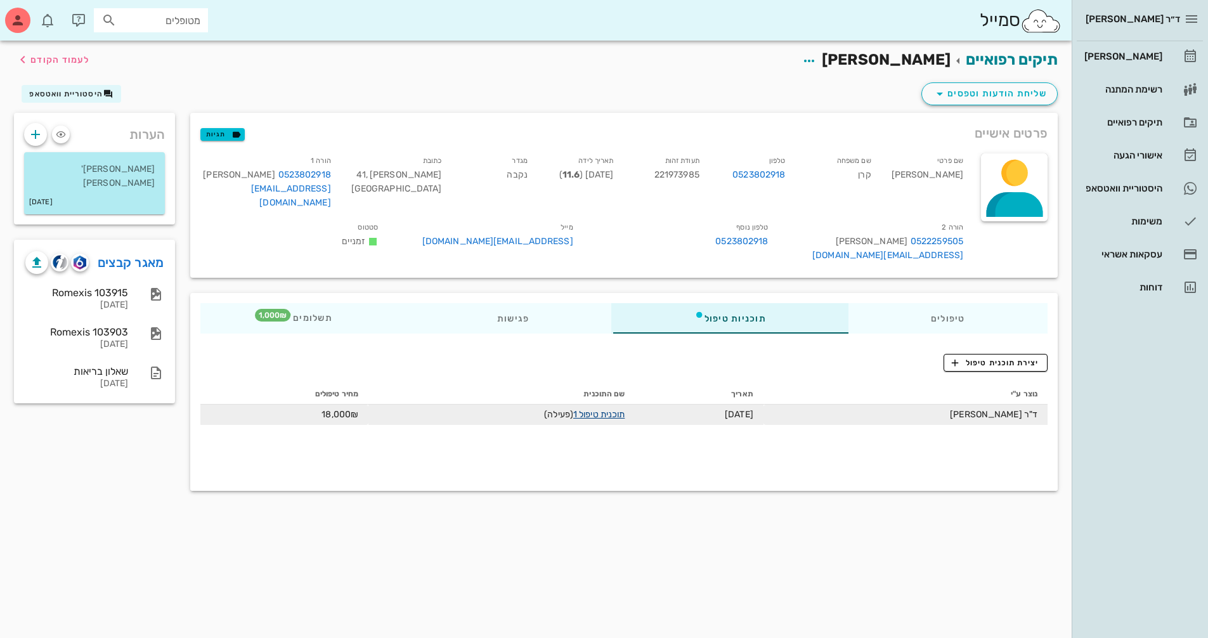
click at [614, 409] on link "תוכנית טיפול 1" at bounding box center [598, 414] width 51 height 11
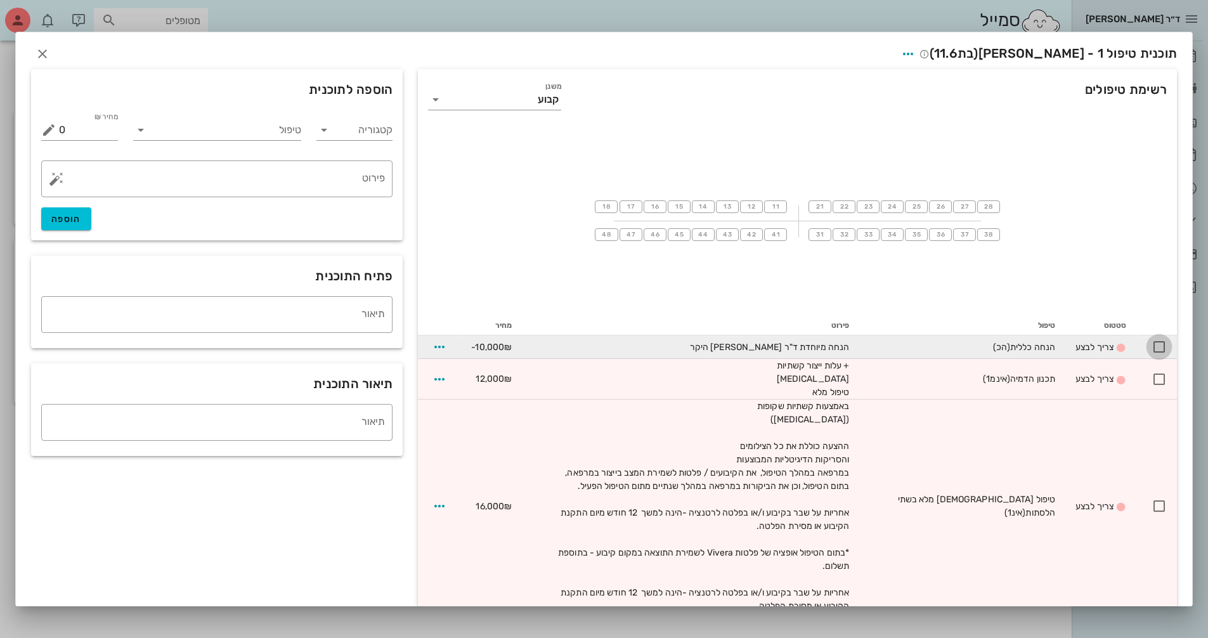
click at [1156, 350] on div at bounding box center [1159, 347] width 22 height 22
checkbox input "true"
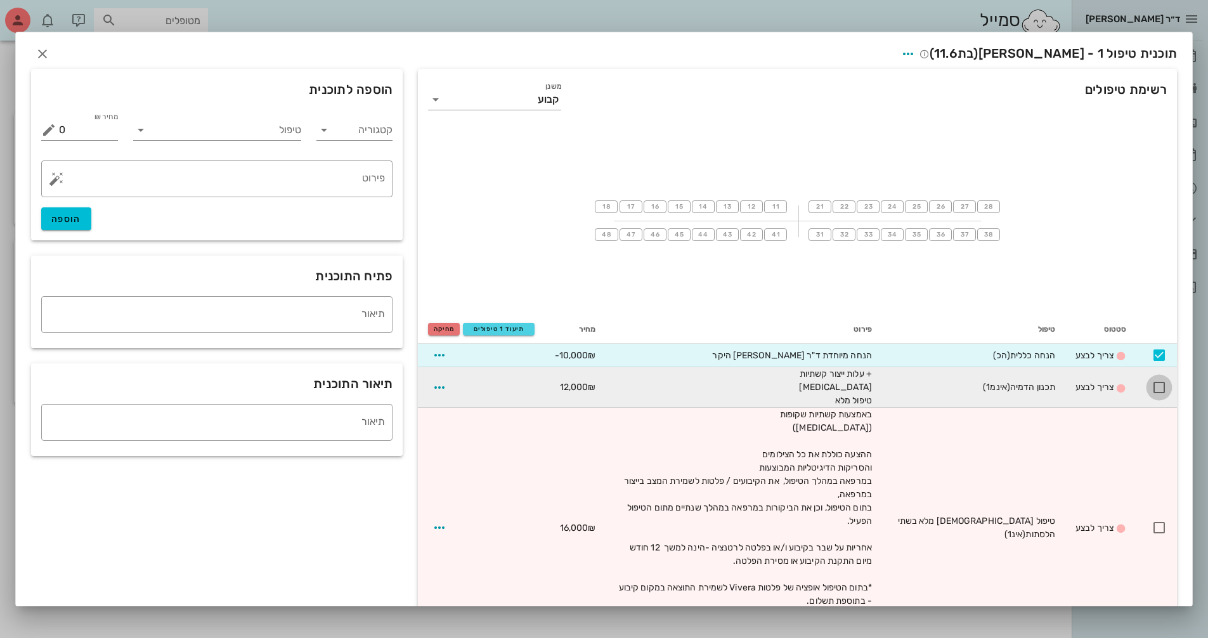
click at [1160, 391] on div at bounding box center [1159, 388] width 22 height 22
checkbox input "true"
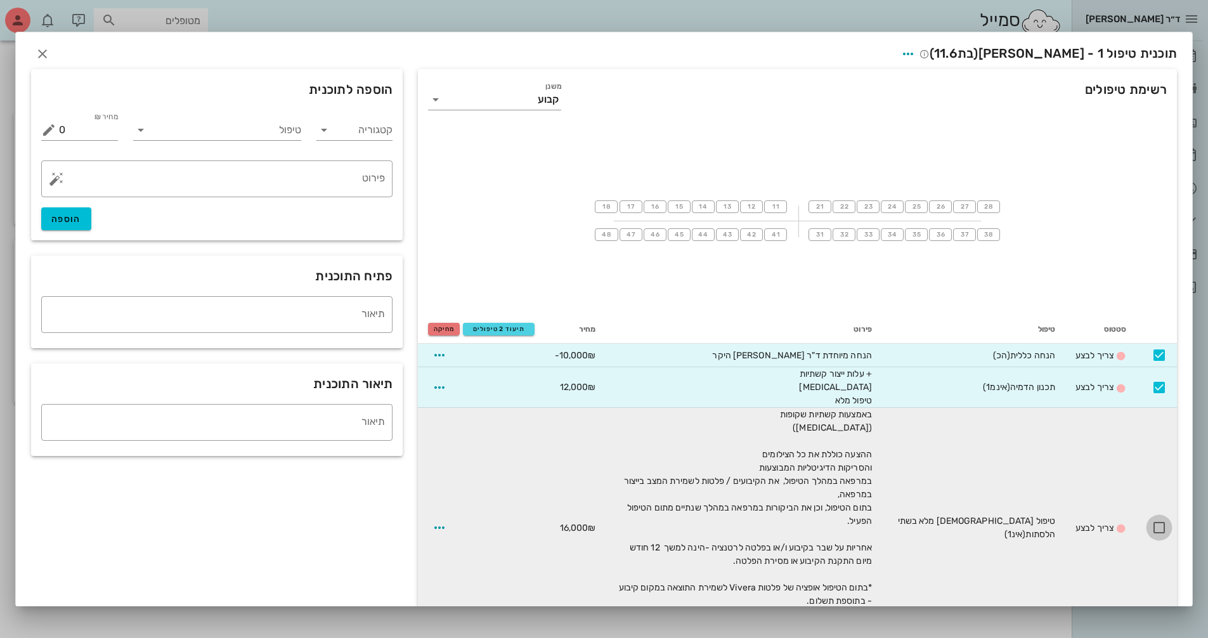
click at [1158, 526] on div at bounding box center [1159, 528] width 22 height 22
checkbox input "true"
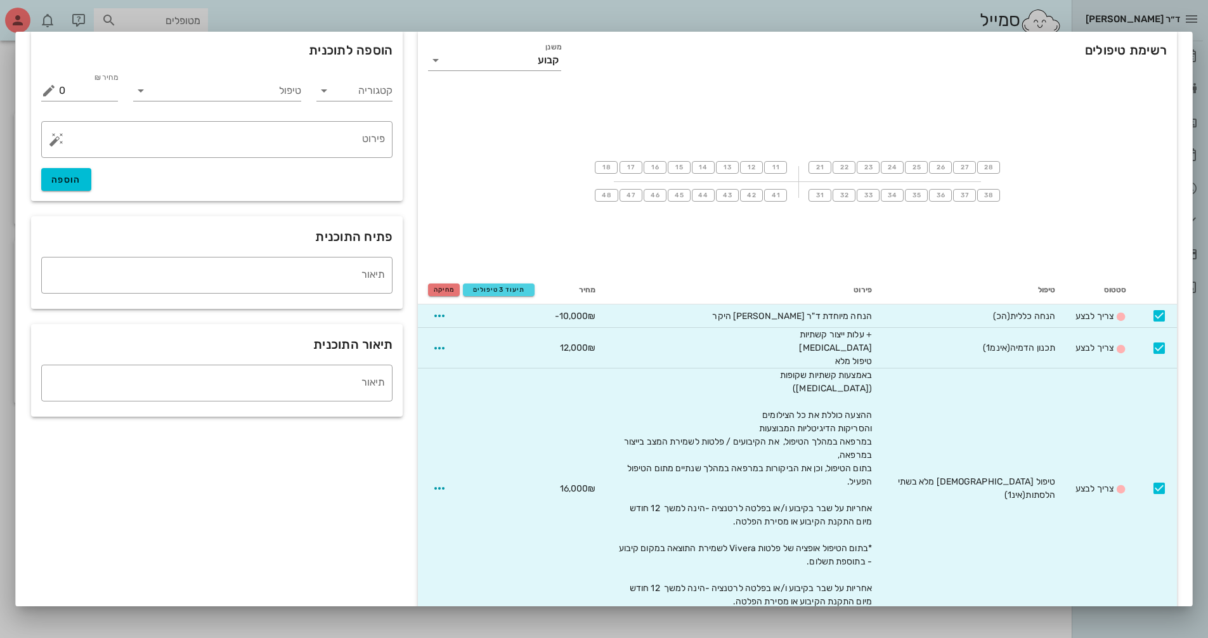
scroll to position [75, 0]
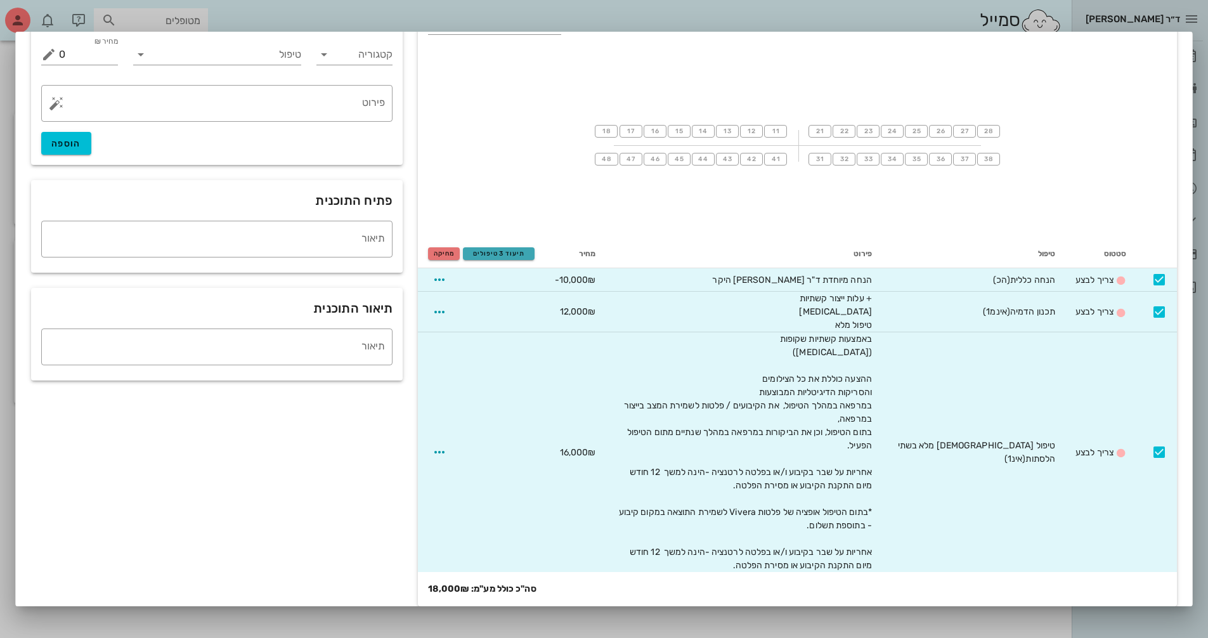
click at [525, 259] on button "תיעוד 3 טיפולים" at bounding box center [499, 253] width 72 height 13
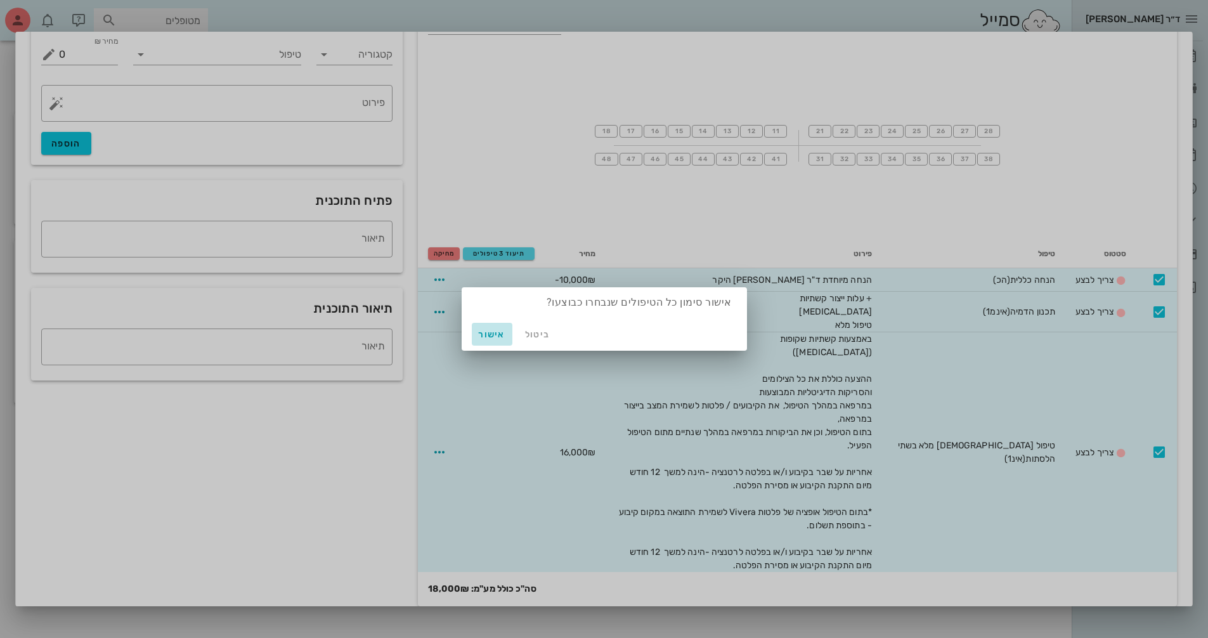
click at [506, 335] on span "אישור" at bounding box center [492, 334] width 30 height 11
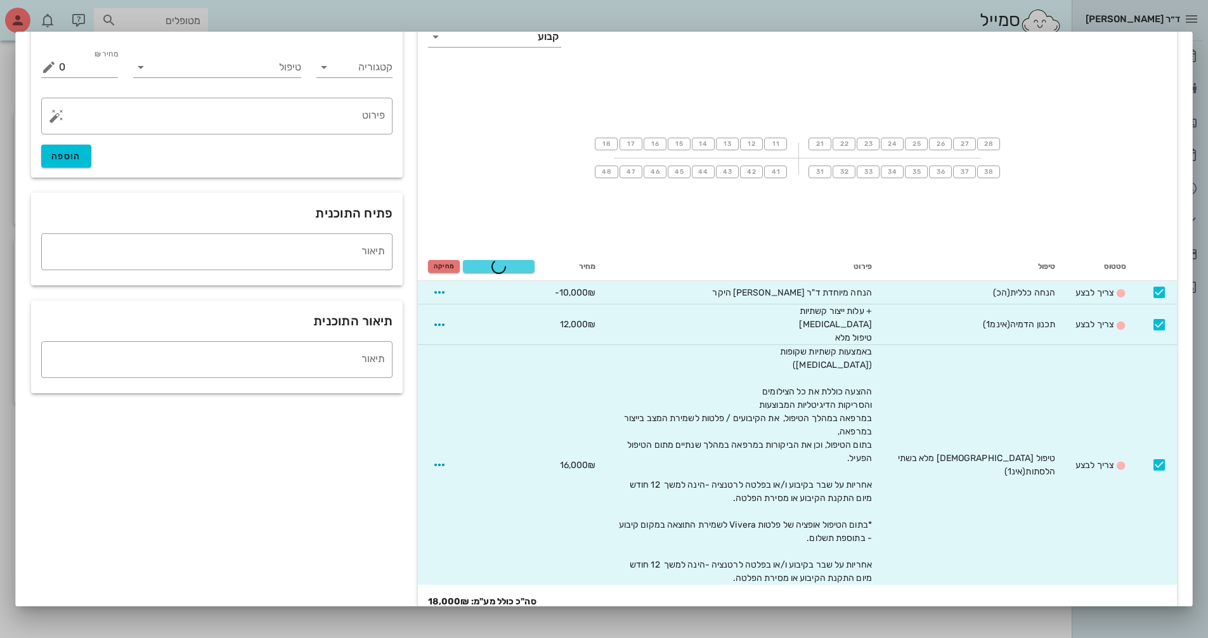
checkbox input "false"
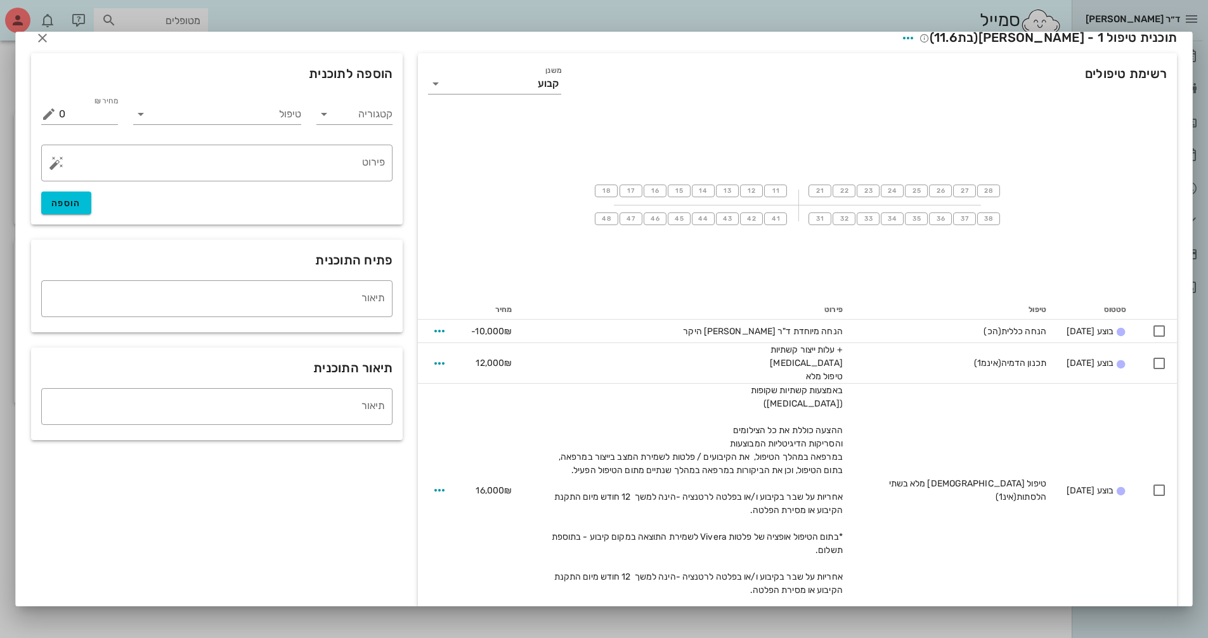
scroll to position [0, 0]
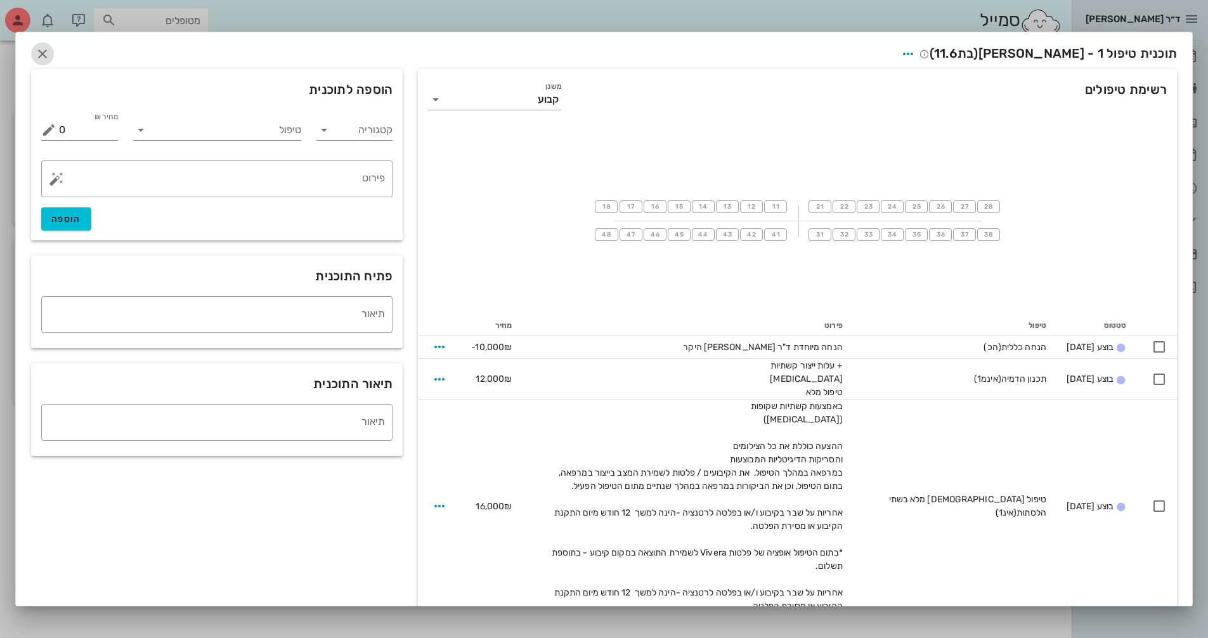
click at [44, 53] on span "button" at bounding box center [42, 53] width 23 height 15
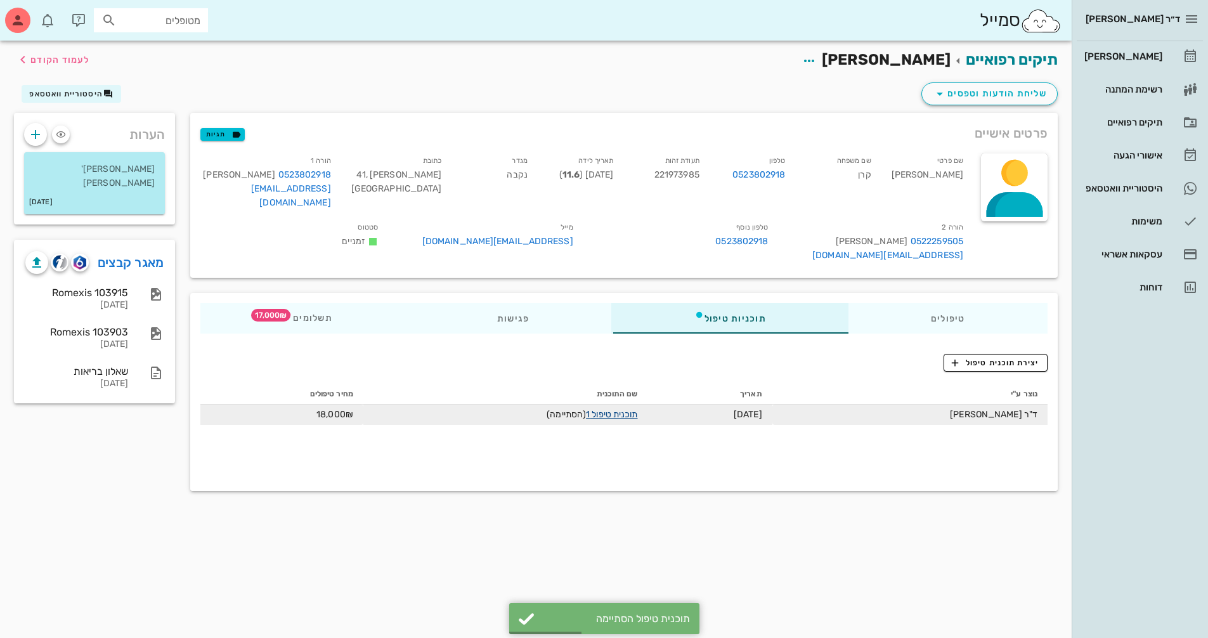
click at [631, 409] on link "תוכנית טיפול 1" at bounding box center [611, 414] width 51 height 11
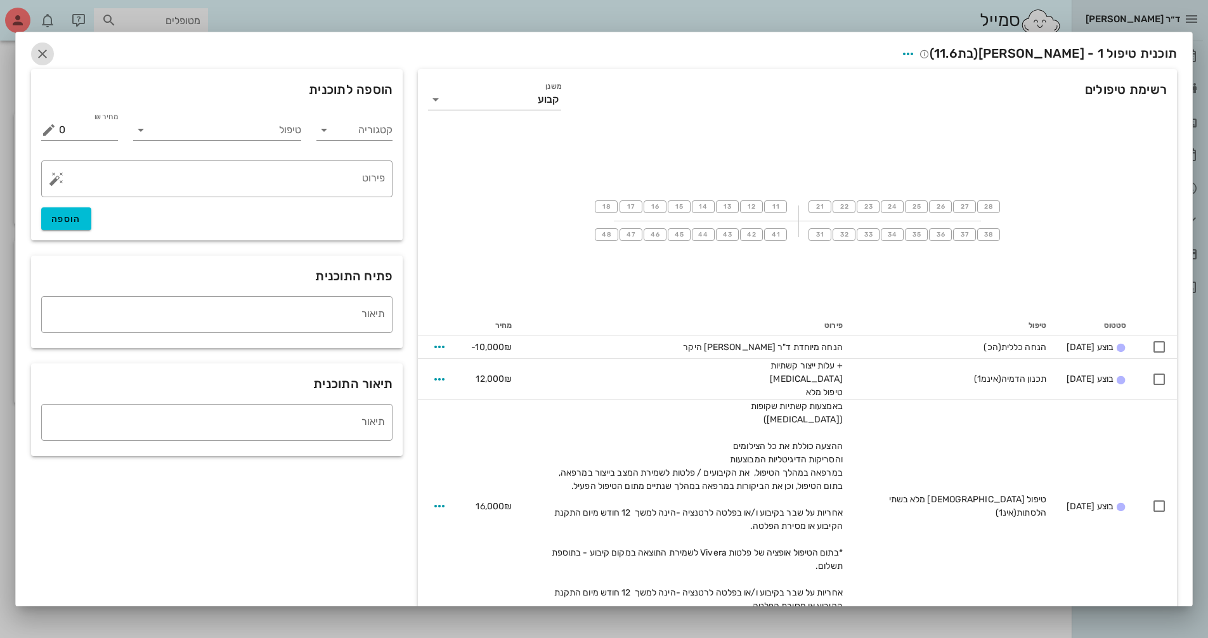
click at [50, 55] on icon "button" at bounding box center [42, 53] width 15 height 15
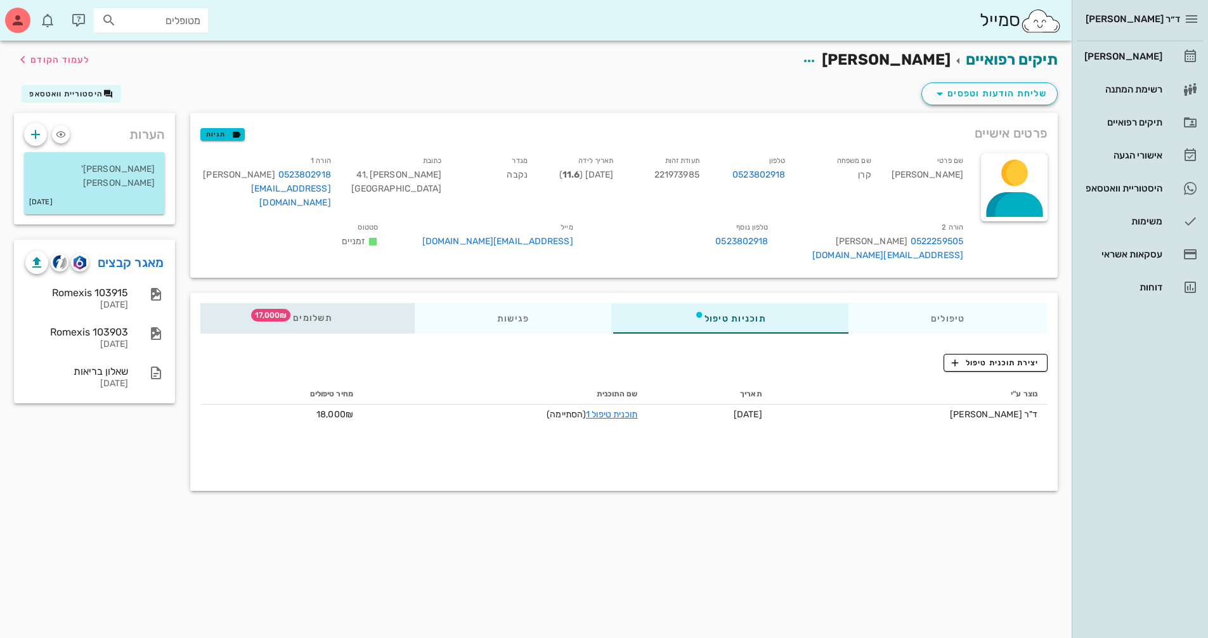
click at [331, 303] on div "תשלומים 17,000₪" at bounding box center [307, 318] width 214 height 30
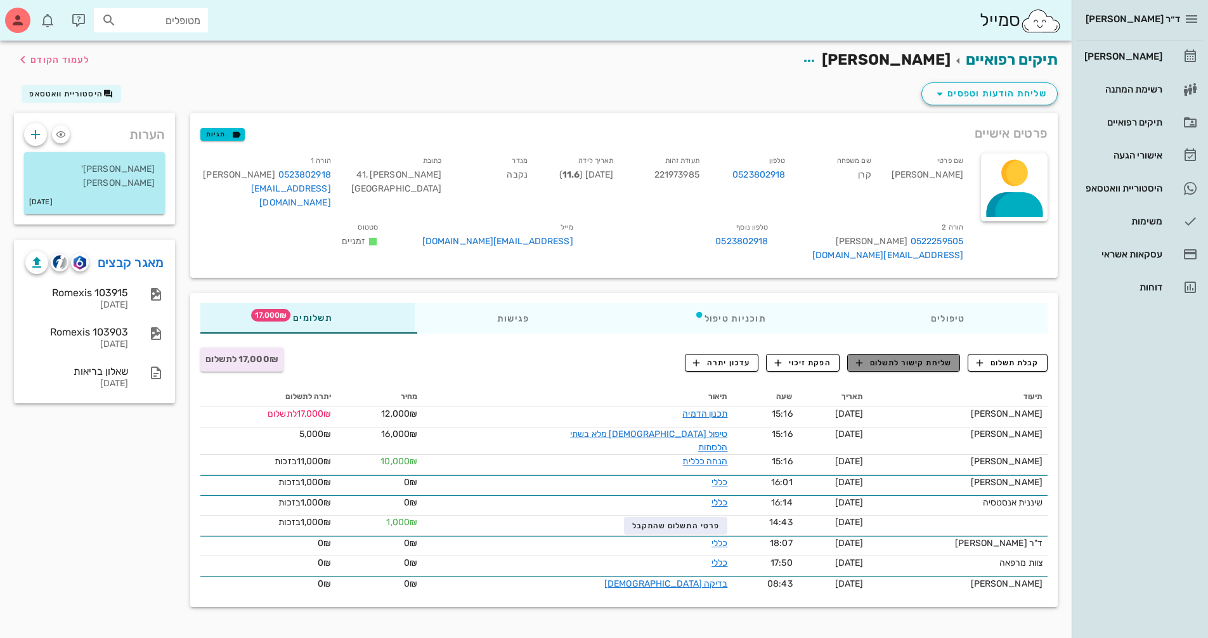
click at [933, 357] on span "שליחת קישור לתשלום" at bounding box center [904, 362] width 96 height 11
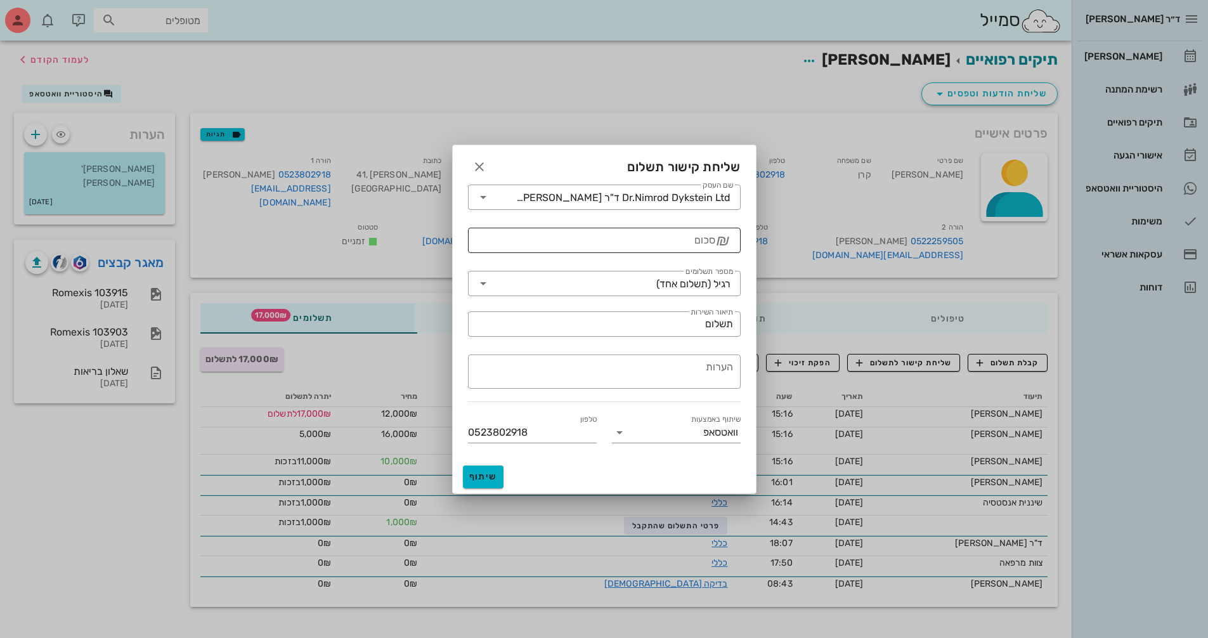
click at [647, 247] on input "סכום" at bounding box center [596, 240] width 240 height 20
type input "17000"
click at [500, 323] on input "תשלום" at bounding box center [604, 324] width 257 height 20
click at [543, 284] on input "מספר תשלומים" at bounding box center [574, 283] width 163 height 20
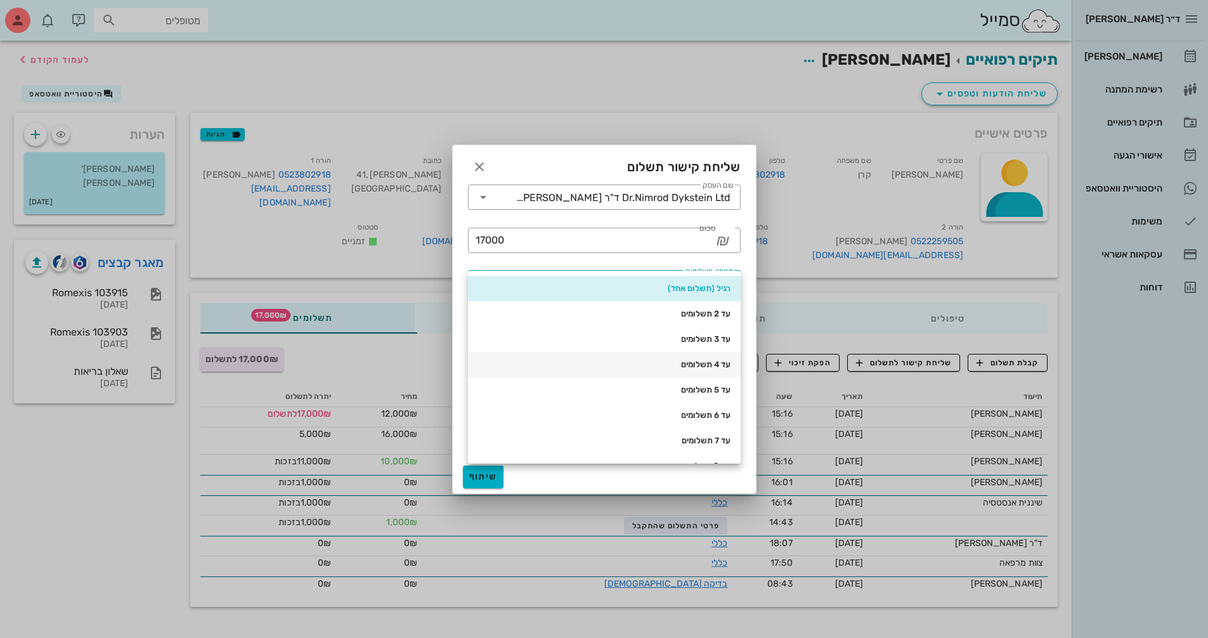
click at [644, 361] on div "עד 4 תשלומים" at bounding box center [604, 365] width 252 height 10
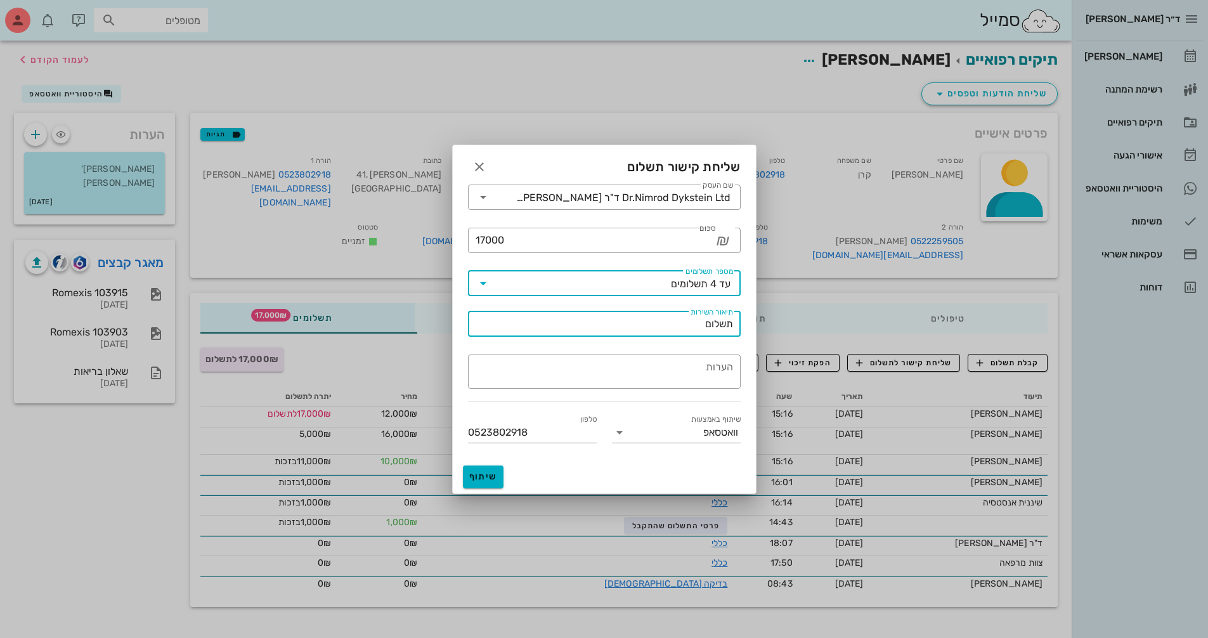
drag, startPoint x: 685, startPoint y: 329, endPoint x: 715, endPoint y: 342, distance: 33.2
click at [684, 329] on input "תשלום" at bounding box center [604, 324] width 257 height 20
type input "תשלום טיפול אורתודונטי"
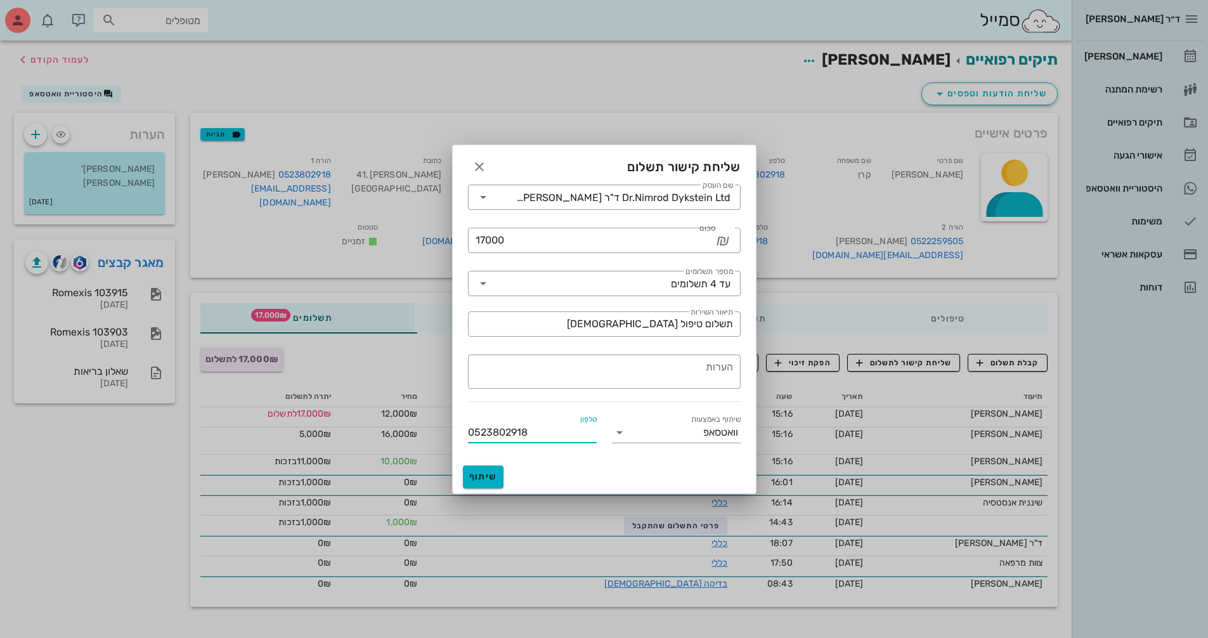
click at [563, 431] on input "0523802918" at bounding box center [532, 432] width 129 height 20
drag, startPoint x: 561, startPoint y: 434, endPoint x: 459, endPoint y: 440, distance: 102.3
click at [460, 439] on div "טלפון 0523802918" at bounding box center [532, 430] width 144 height 51
type input "0523782032"
click at [493, 474] on span "שיתוף" at bounding box center [483, 476] width 30 height 11
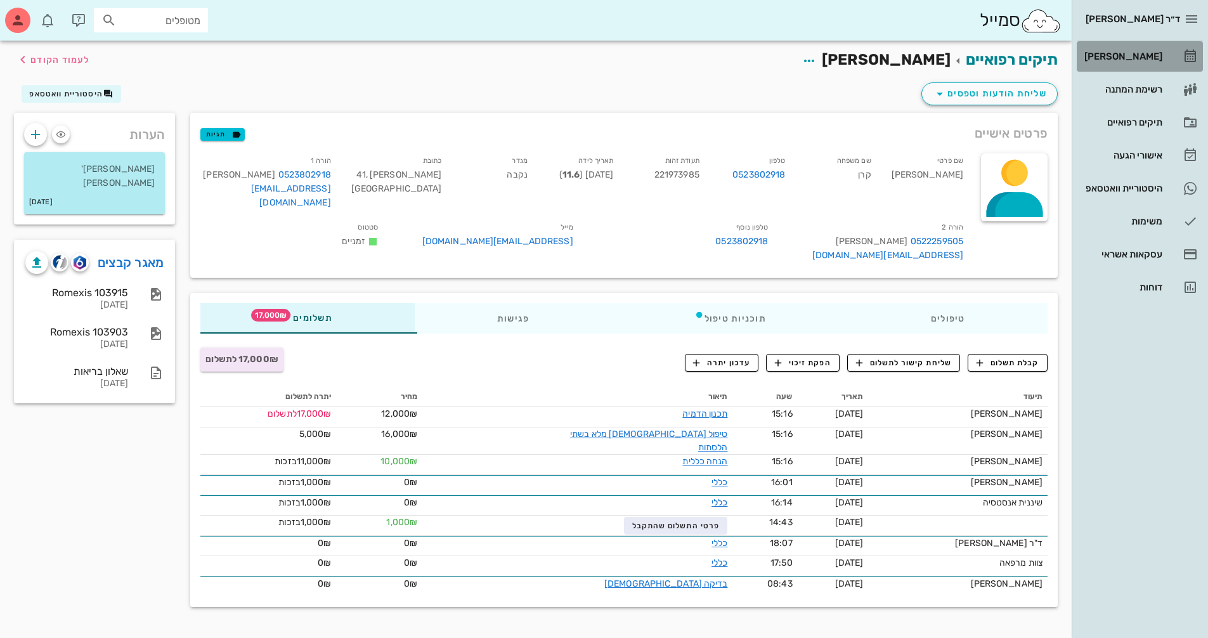
click at [1139, 65] on div "[PERSON_NAME]" at bounding box center [1122, 56] width 81 height 20
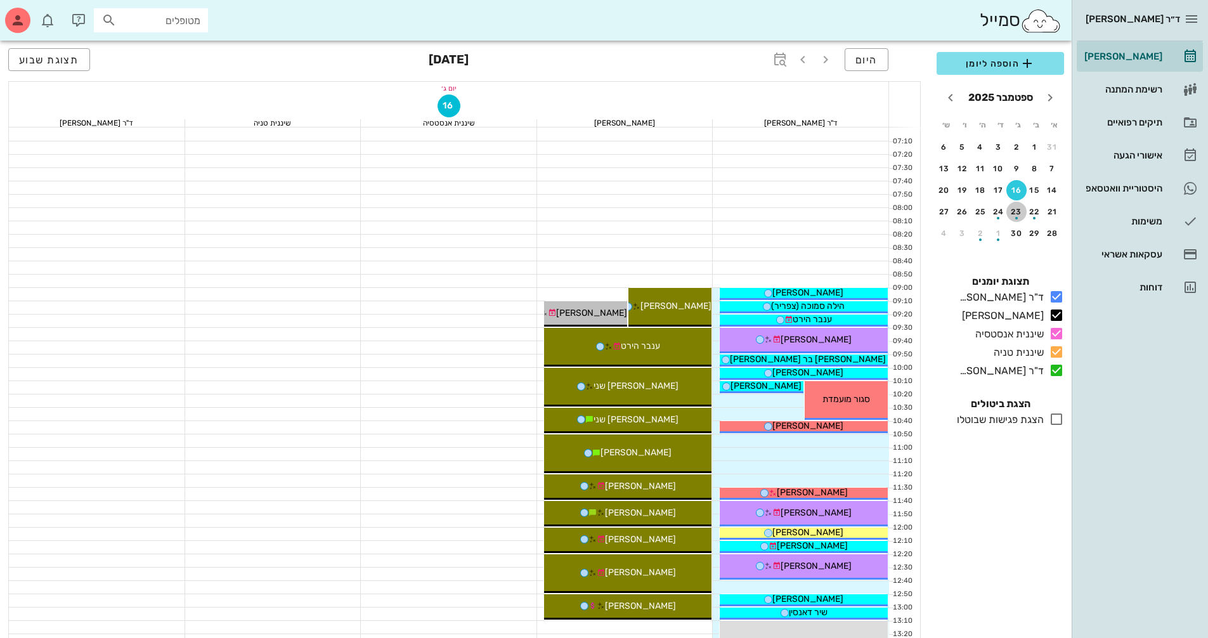
click at [1015, 218] on div "button" at bounding box center [1016, 218] width 3 height 3
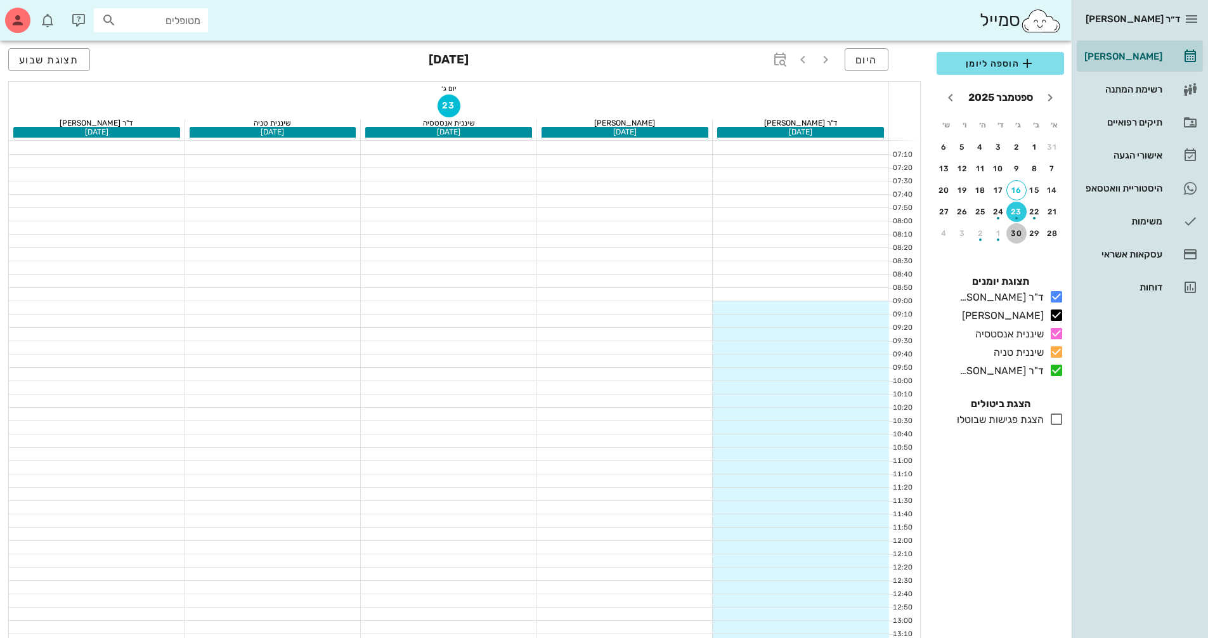
click at [1015, 234] on div "30" at bounding box center [1016, 233] width 20 height 9
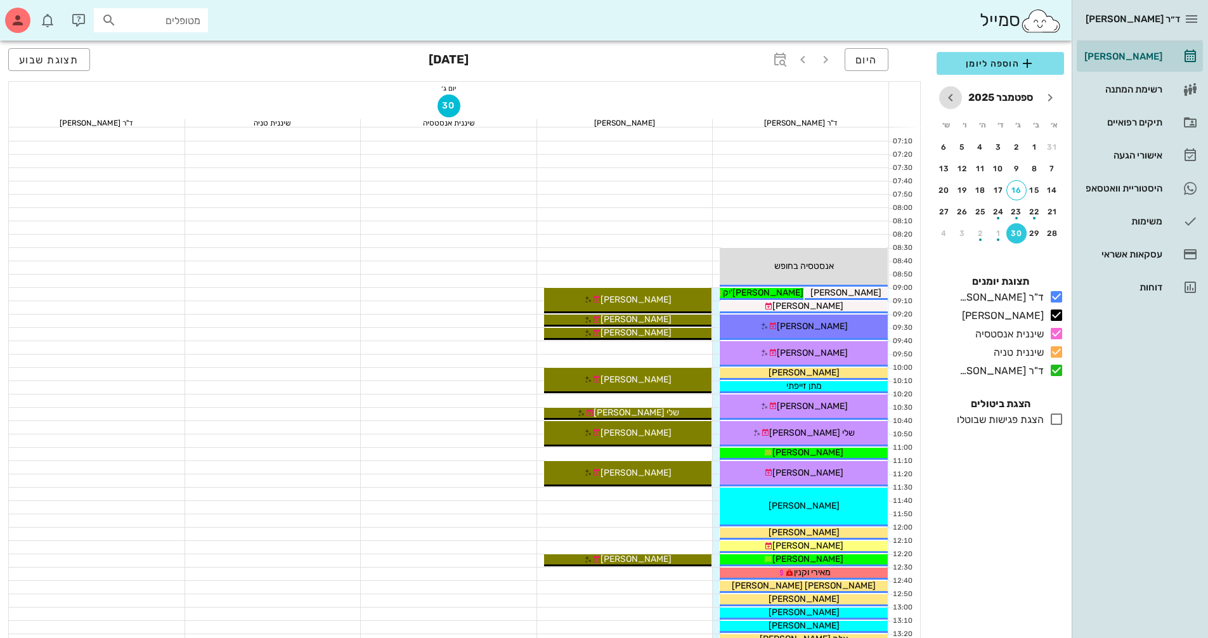
click at [952, 101] on icon "חודש הבא" at bounding box center [950, 97] width 15 height 15
click at [1018, 173] on div "button" at bounding box center [1016, 171] width 20 height 7
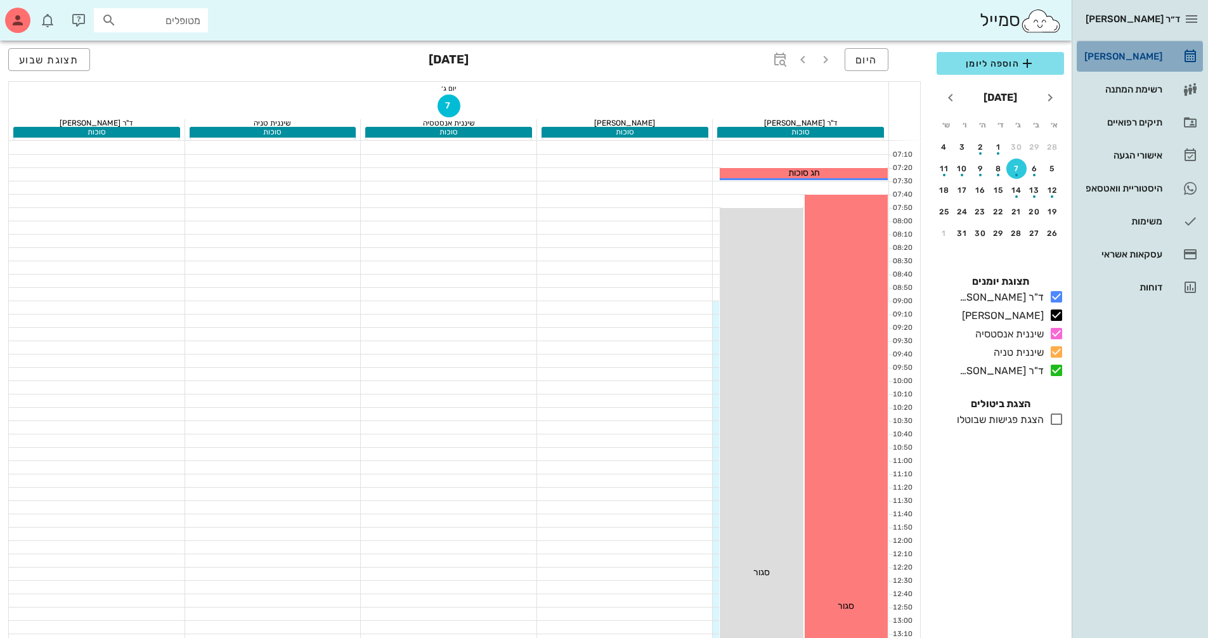
click at [1113, 58] on div "[PERSON_NAME]" at bounding box center [1122, 56] width 81 height 10
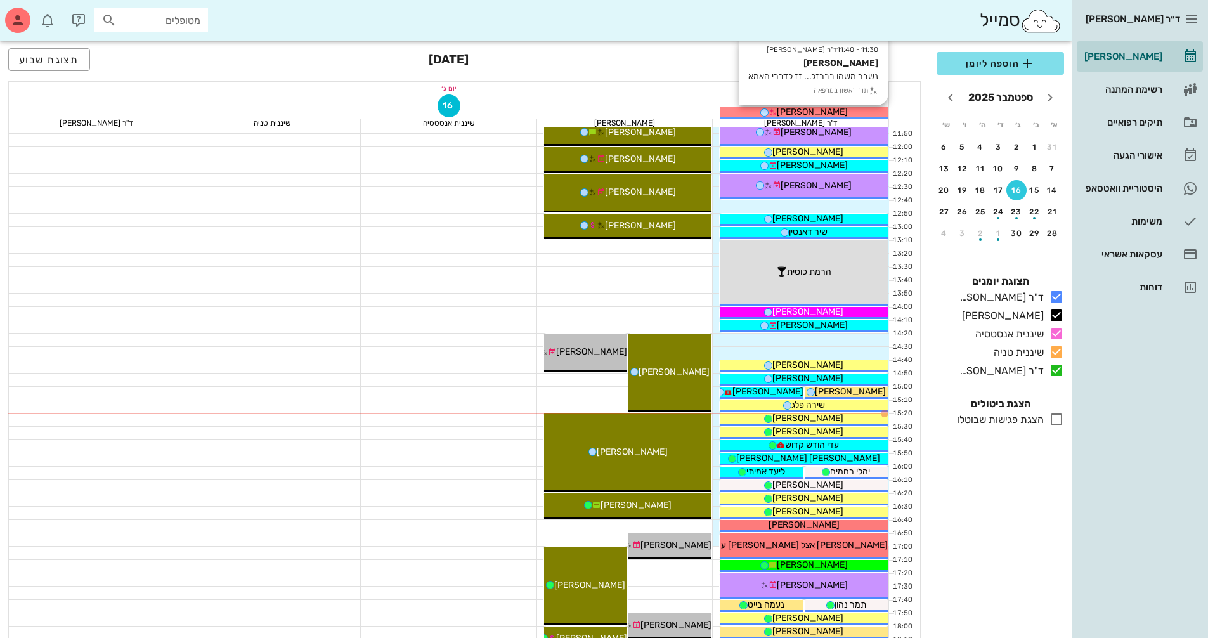
scroll to position [444, 0]
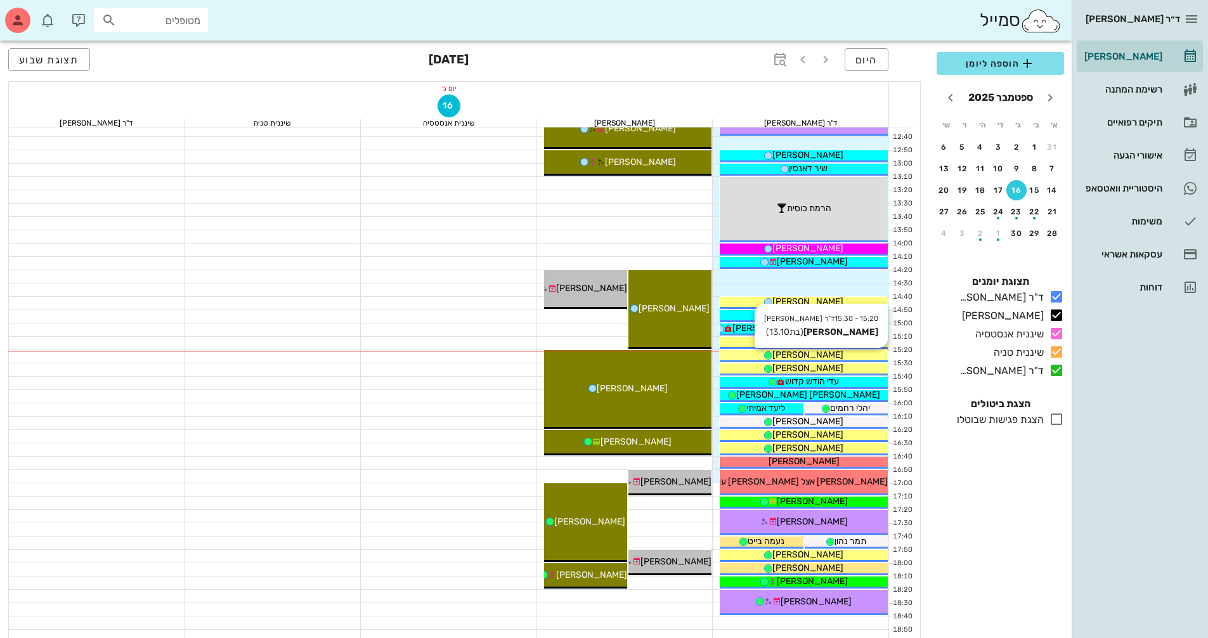
click at [863, 354] on div "[PERSON_NAME]" at bounding box center [804, 354] width 168 height 13
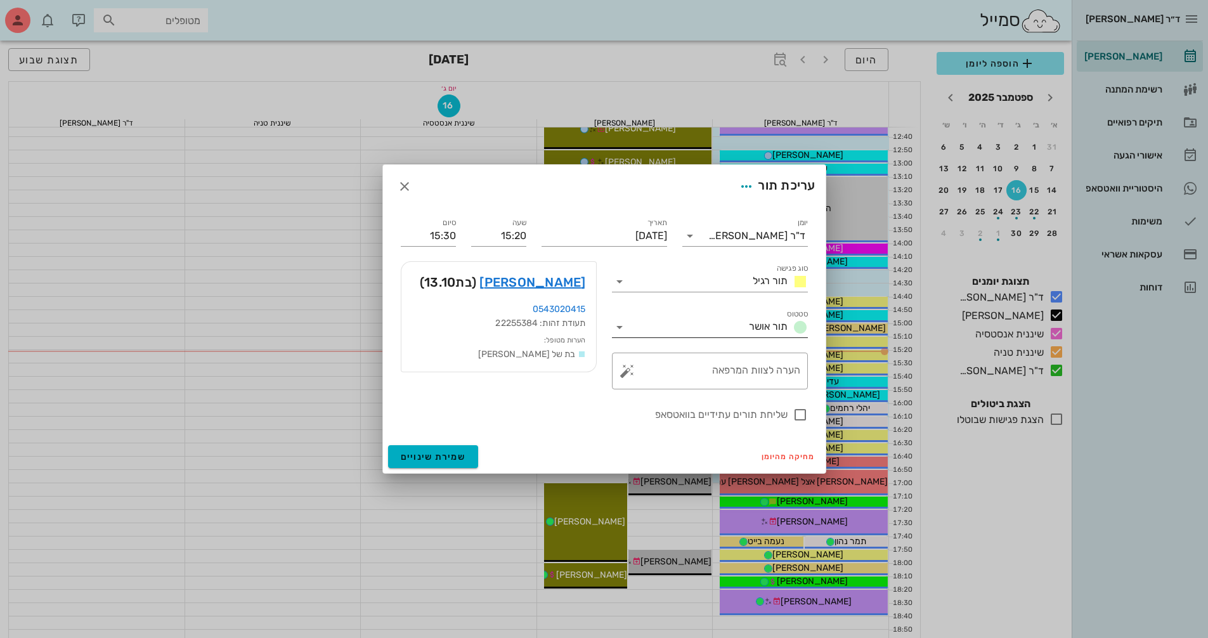
click at [623, 328] on icon at bounding box center [619, 327] width 15 height 15
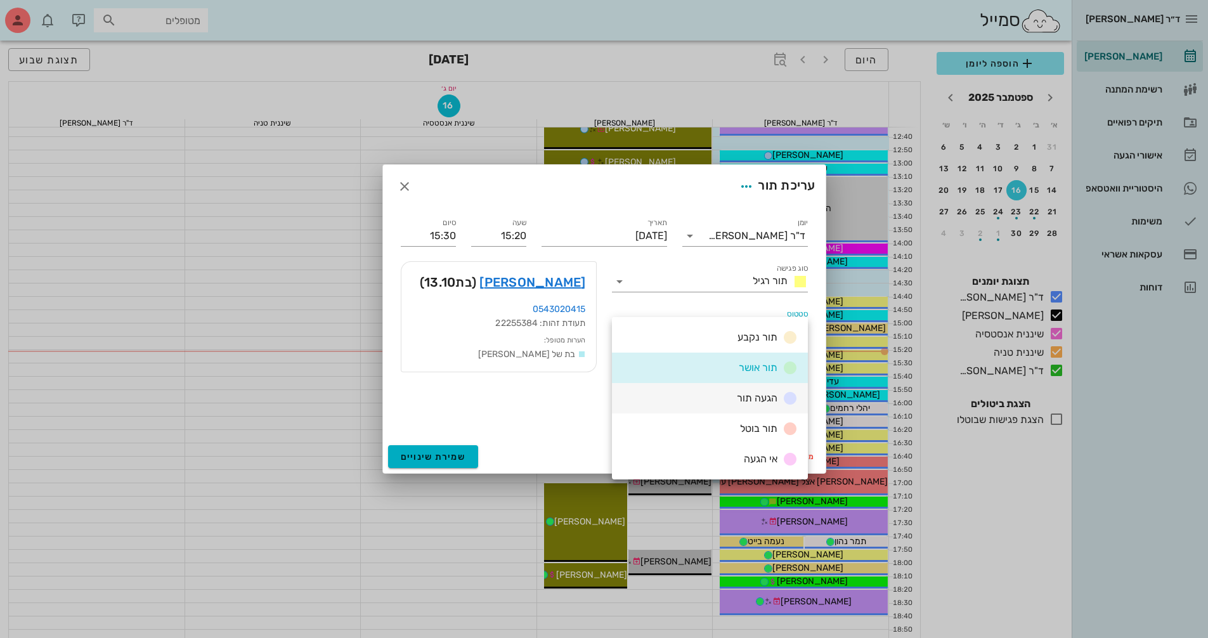
click at [748, 394] on span "הגעה תור" at bounding box center [757, 398] width 41 height 12
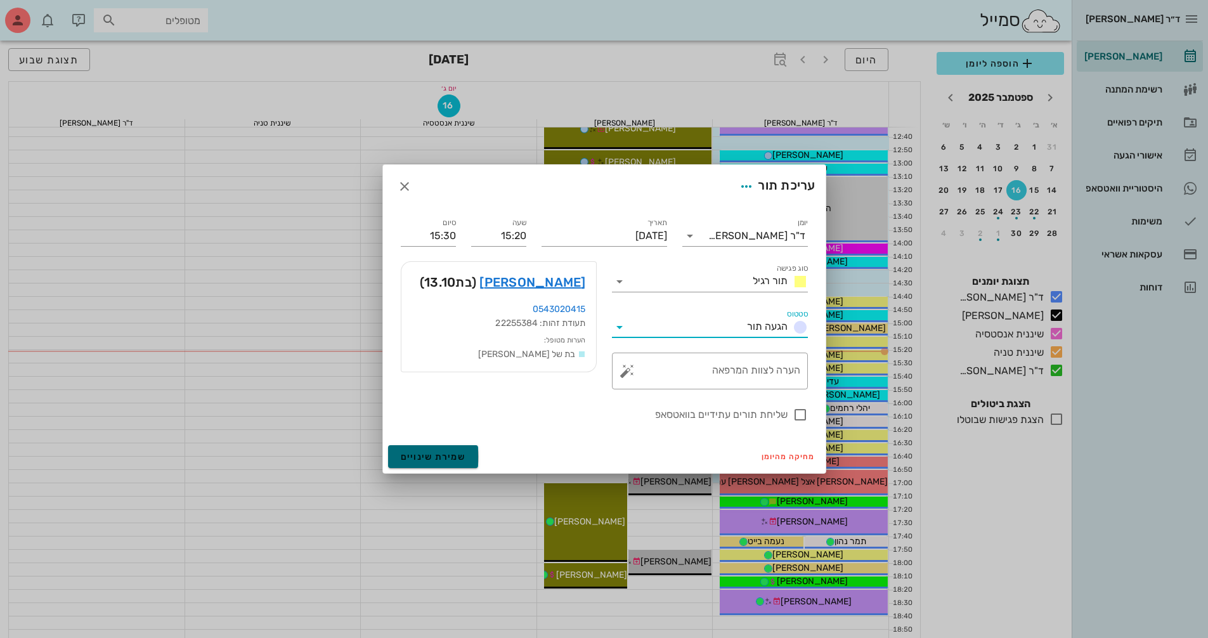
click at [453, 457] on span "שמירת שינויים" at bounding box center [433, 456] width 65 height 11
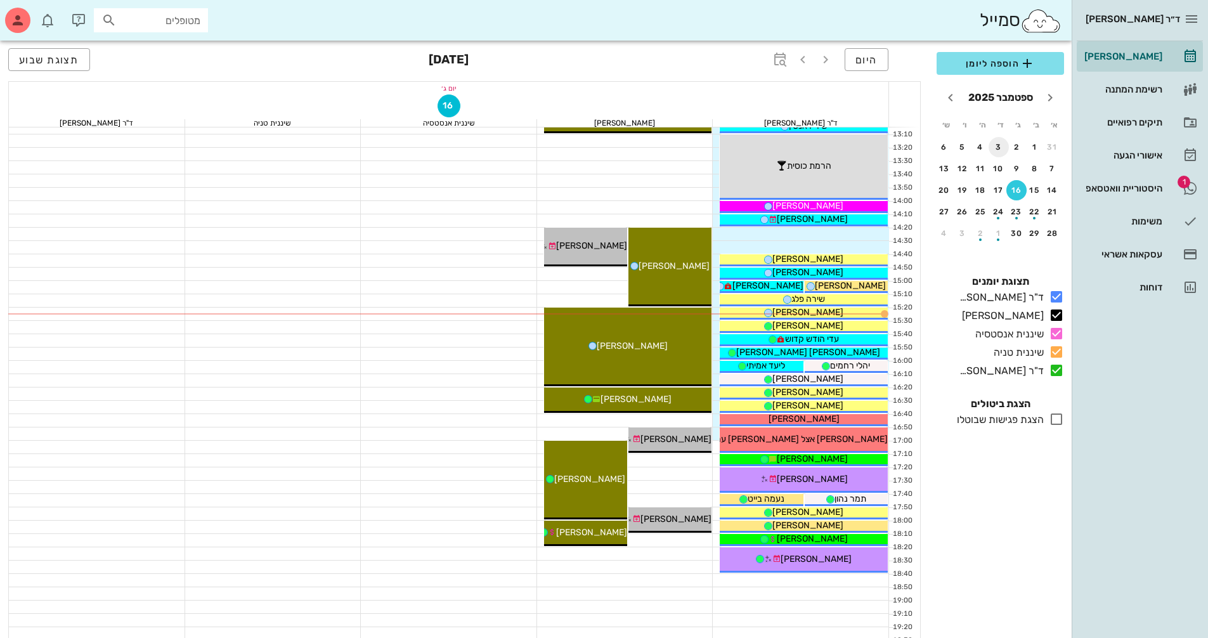
scroll to position [507, 0]
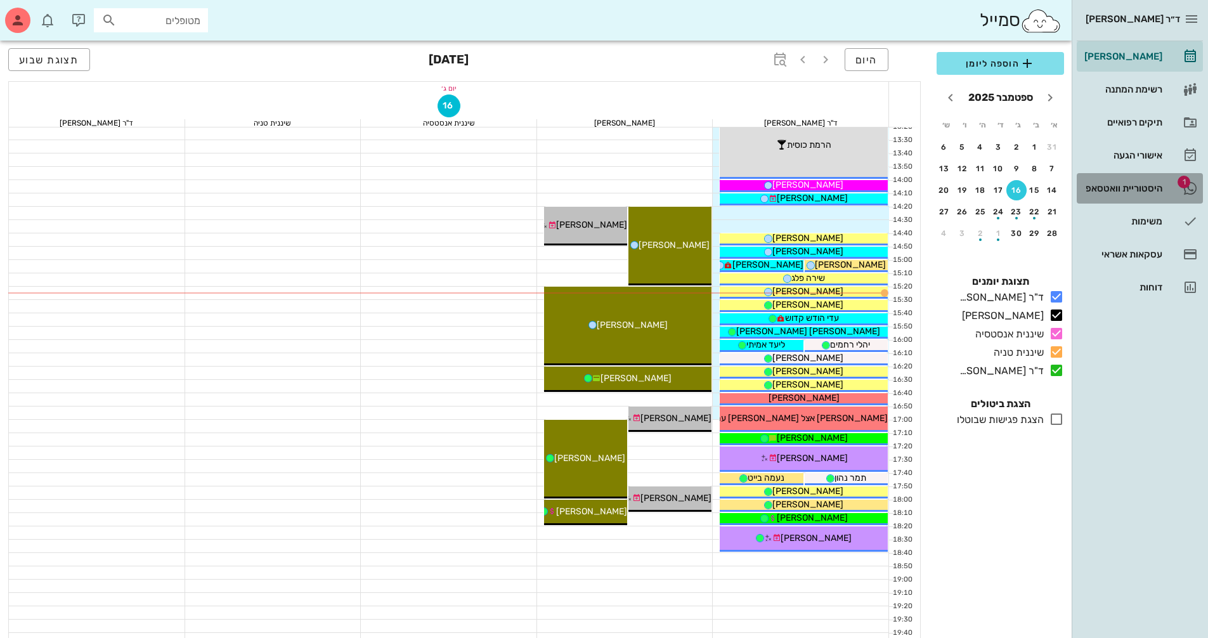
click at [1108, 186] on div "היסטוריית וואטסאפ" at bounding box center [1122, 188] width 81 height 10
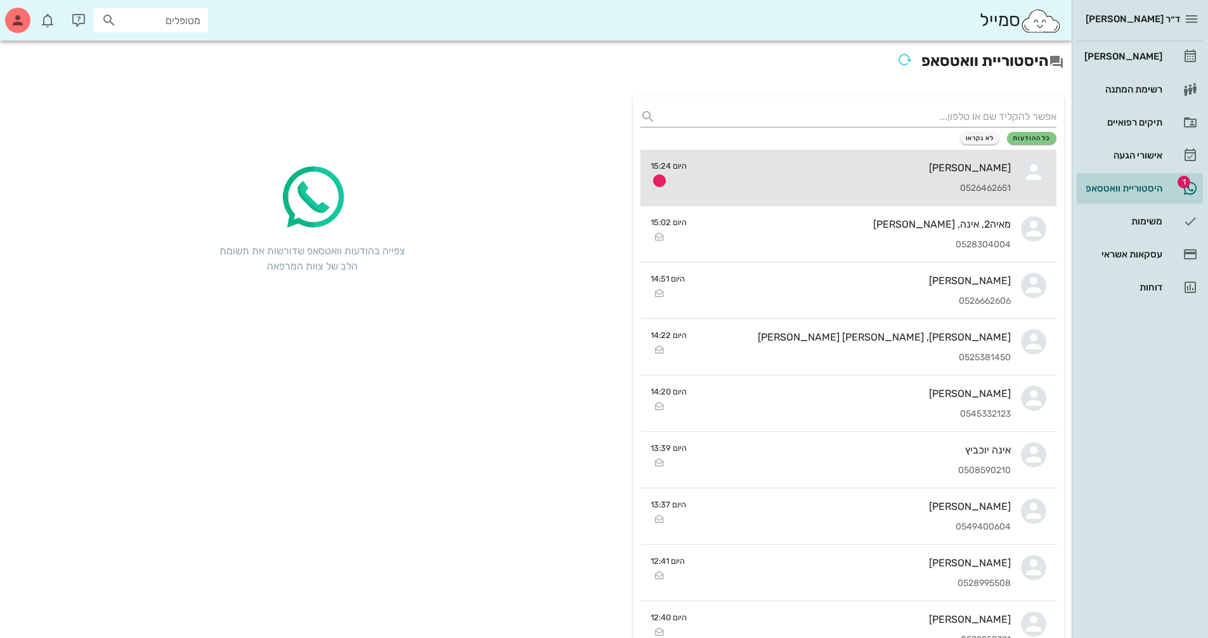
click at [977, 191] on div "0526462651" at bounding box center [854, 188] width 314 height 11
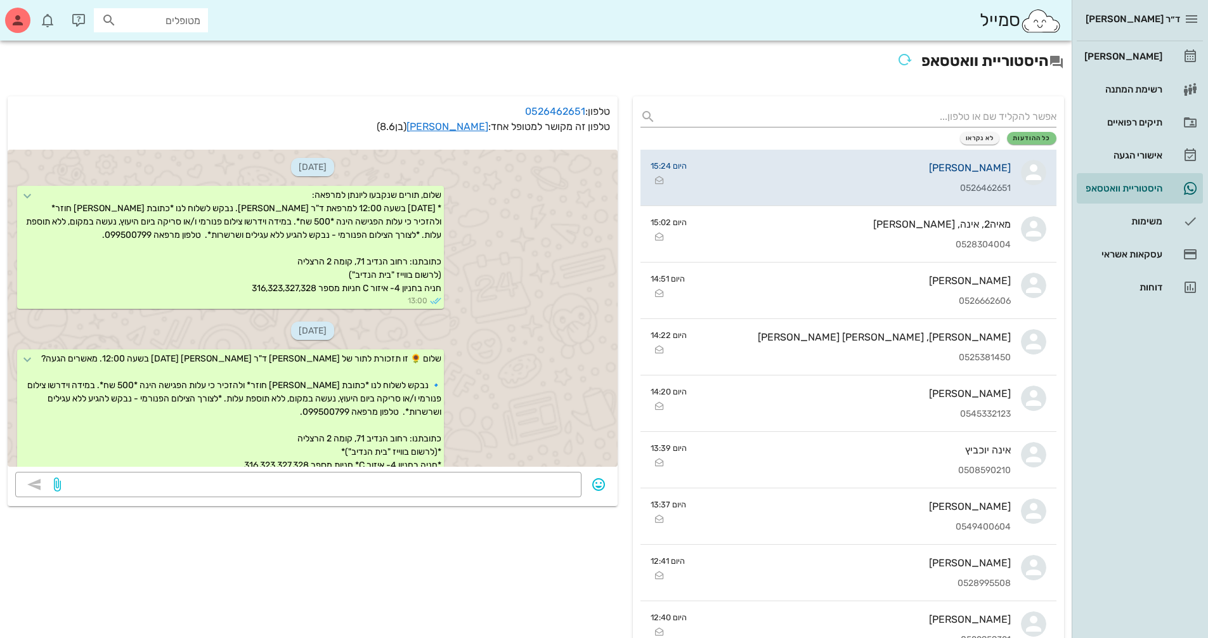
scroll to position [704, 0]
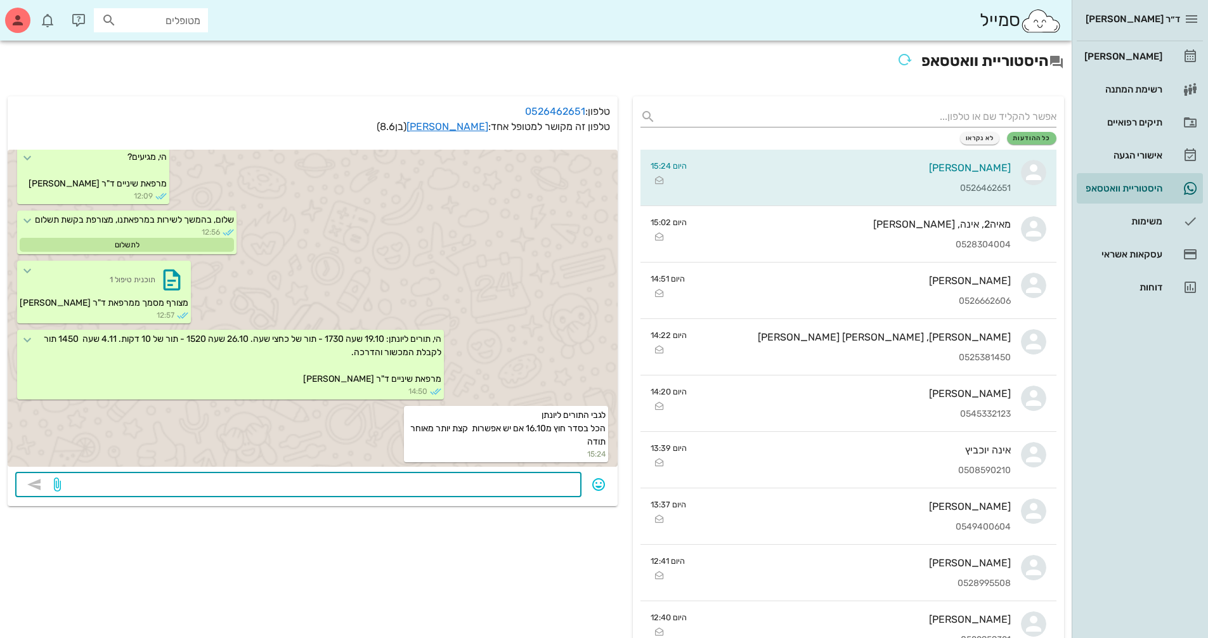
click at [477, 483] on textarea at bounding box center [318, 486] width 510 height 20
type textarea "הכוונה ל-19.10?"
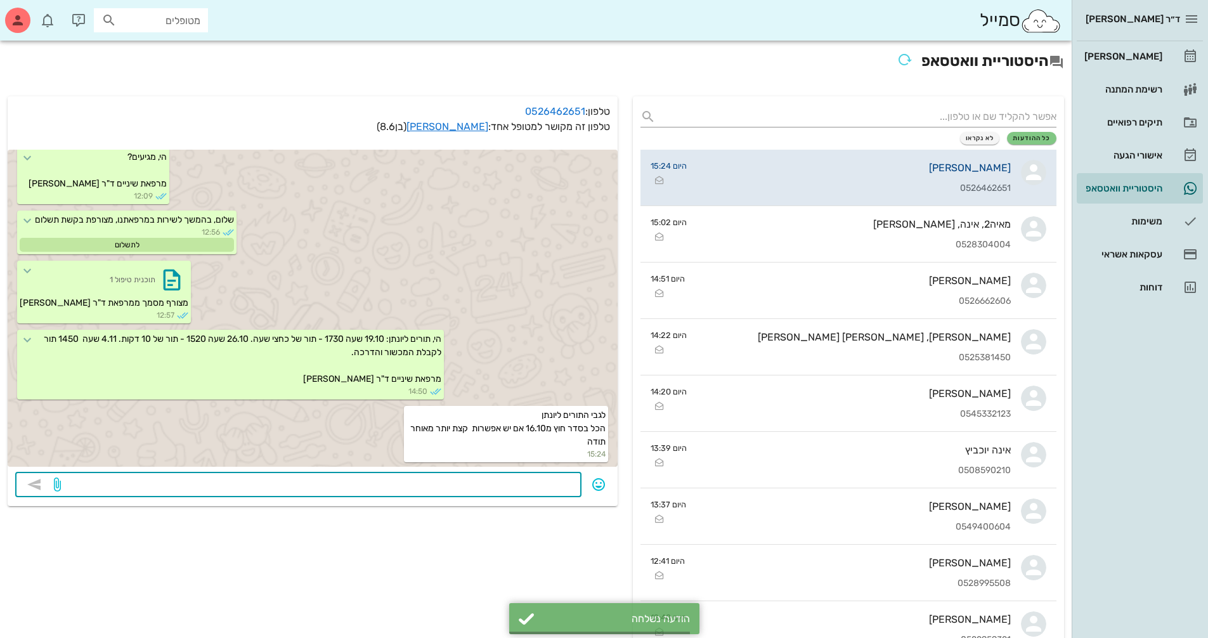
scroll to position [740, 0]
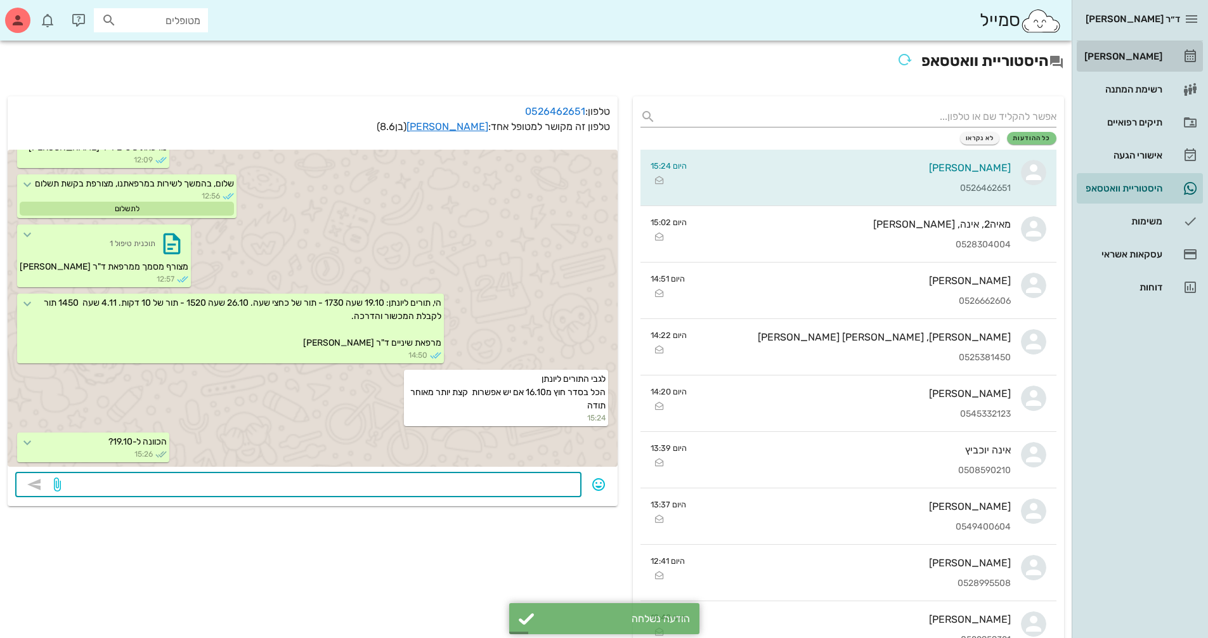
click at [1155, 52] on div "[PERSON_NAME]" at bounding box center [1122, 56] width 81 height 10
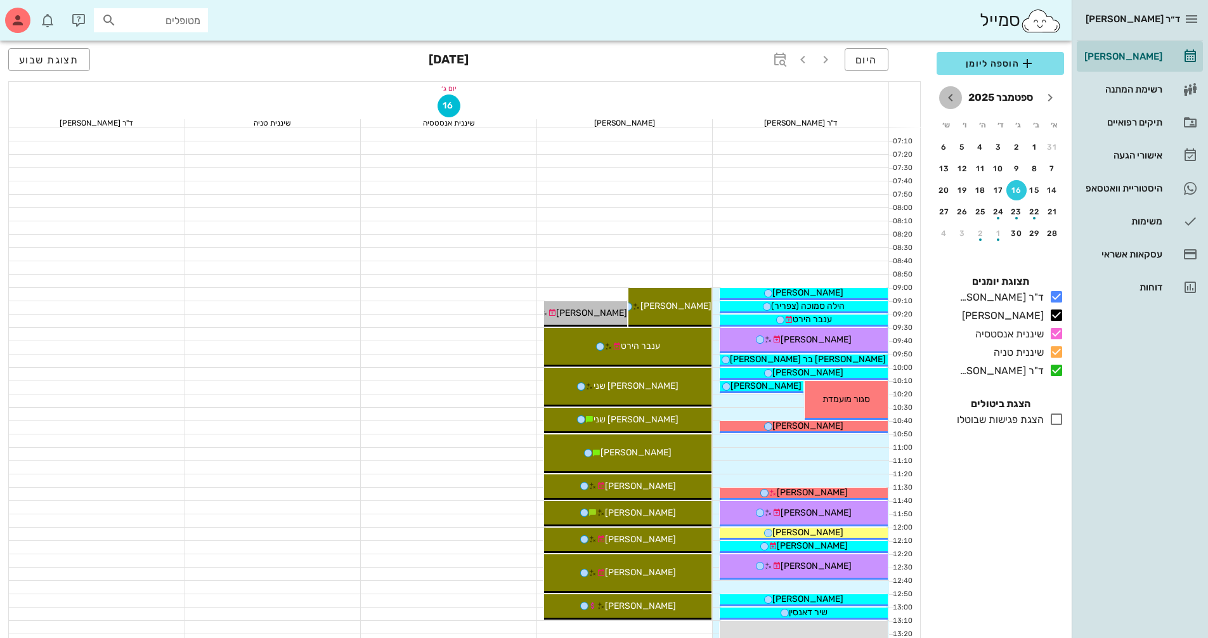
click at [947, 101] on icon "חודש הבא" at bounding box center [950, 97] width 15 height 15
click at [1046, 212] on div "19" at bounding box center [1052, 211] width 20 height 9
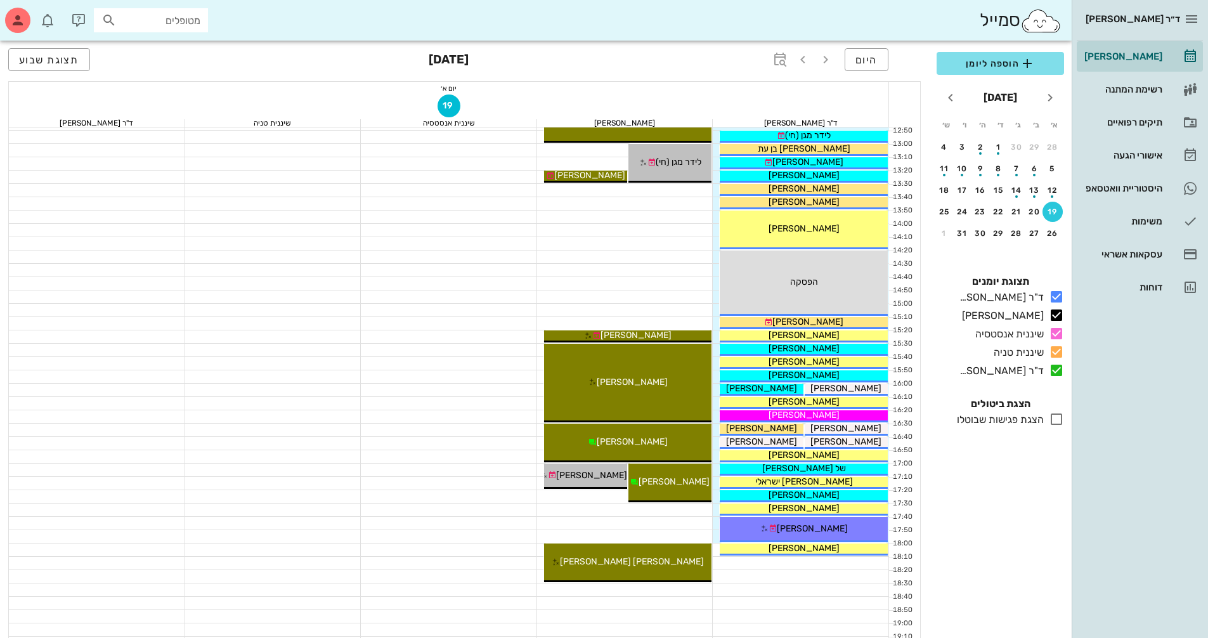
scroll to position [507, 0]
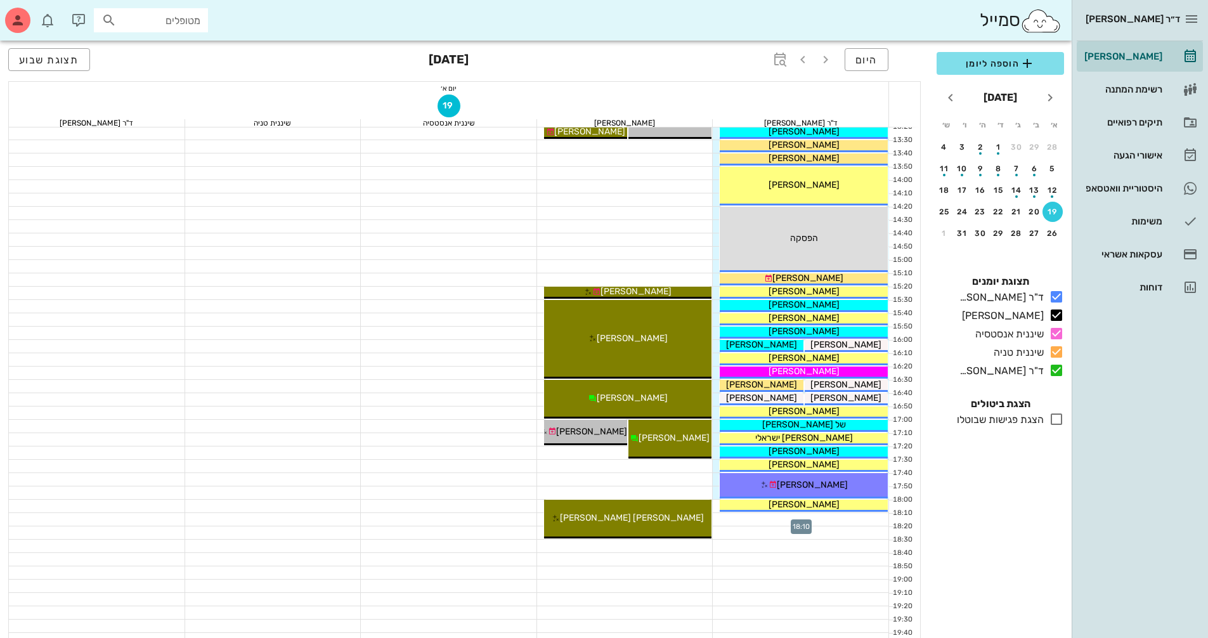
click at [748, 520] on div at bounding box center [801, 519] width 176 height 13
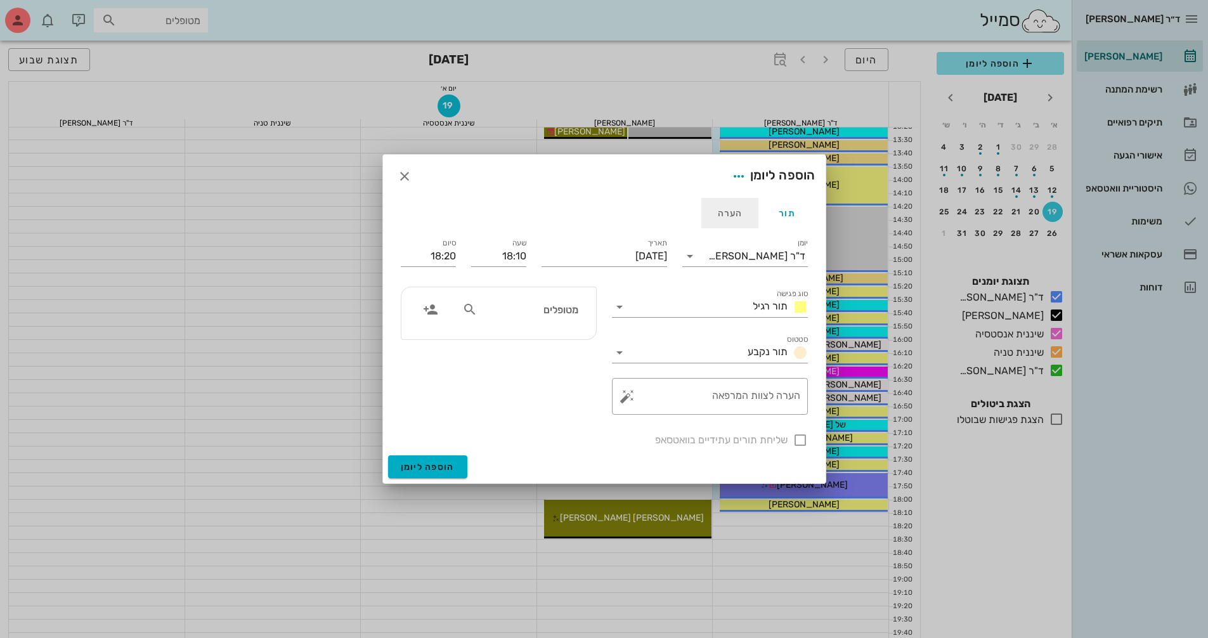
click at [735, 221] on div "הערה" at bounding box center [729, 213] width 57 height 30
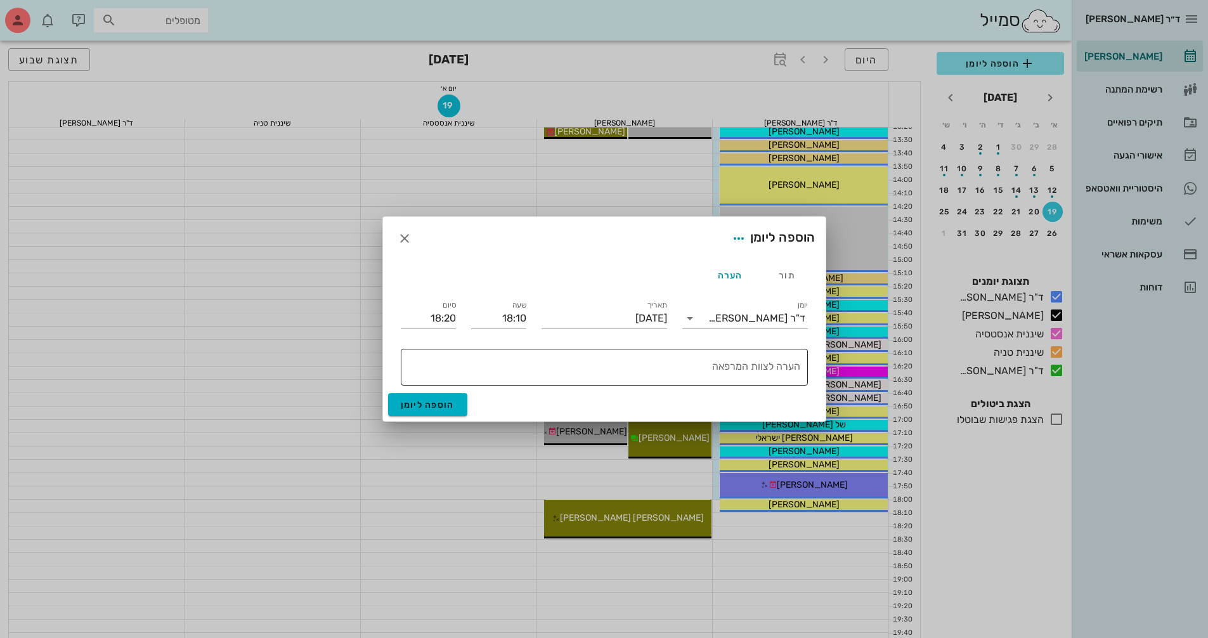
click at [677, 372] on textarea "הערה לצוות המרפאה" at bounding box center [601, 370] width 397 height 30
type textarea "סגור"
click at [740, 244] on icon "button" at bounding box center [738, 238] width 15 height 15
click at [707, 273] on div "צבע ההערה" at bounding box center [711, 271] width 53 height 12
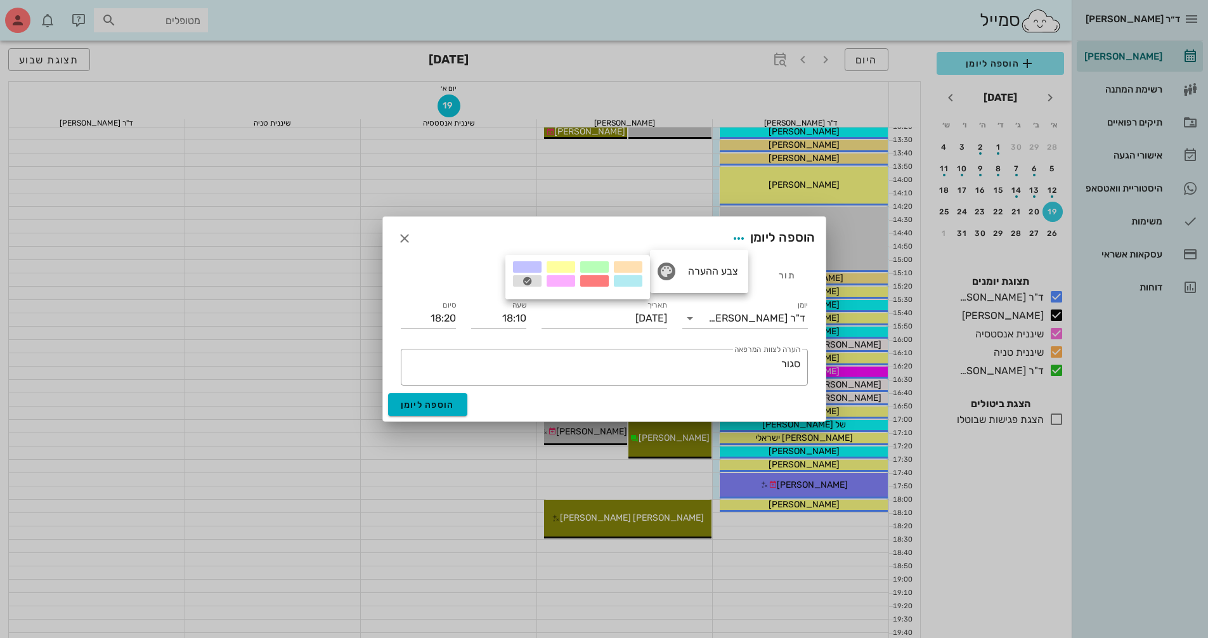
click at [594, 283] on div at bounding box center [594, 280] width 29 height 11
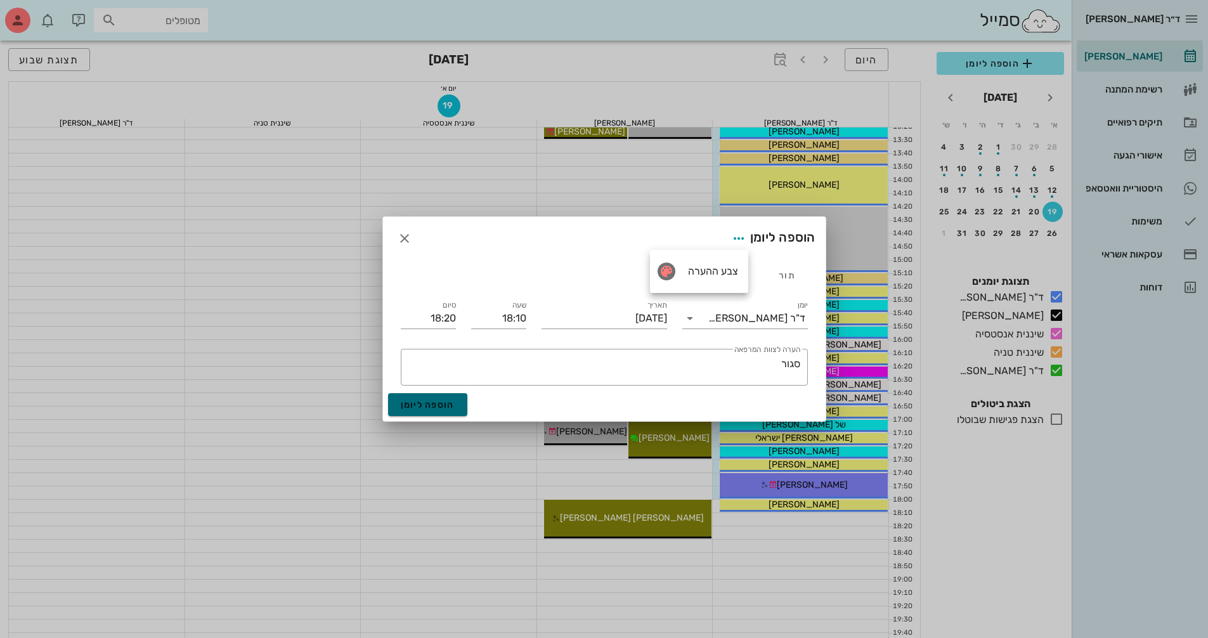
click at [424, 415] on button "הוספה ליומן" at bounding box center [427, 404] width 79 height 23
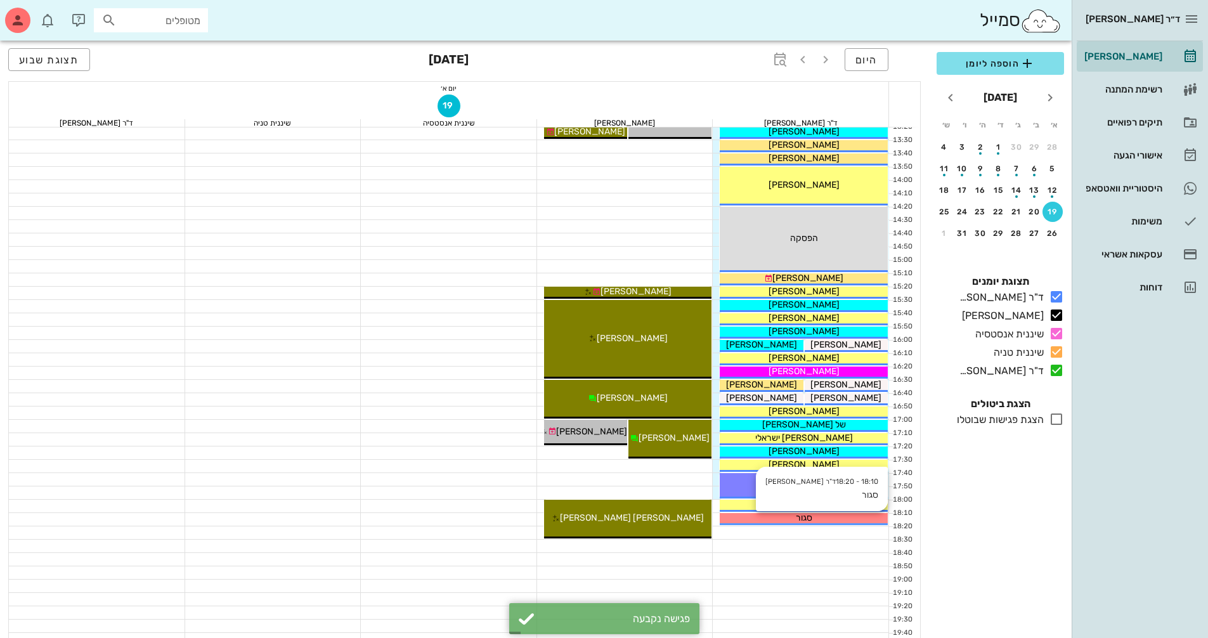
click at [859, 516] on div "סגור" at bounding box center [804, 517] width 168 height 13
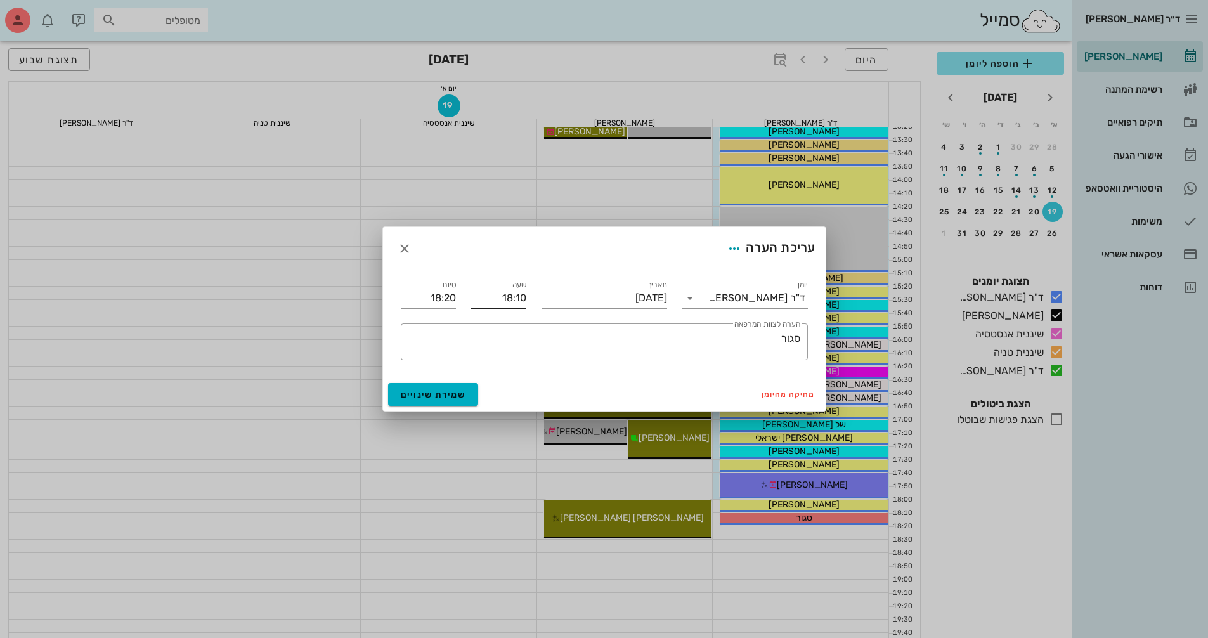
click at [510, 295] on input "18:10" at bounding box center [498, 298] width 55 height 20
click at [503, 392] on div "18:20" at bounding box center [498, 393] width 35 height 10
type input "18:20"
type input "18:30"
click at [471, 397] on button "שמירת שינויים" at bounding box center [433, 394] width 91 height 23
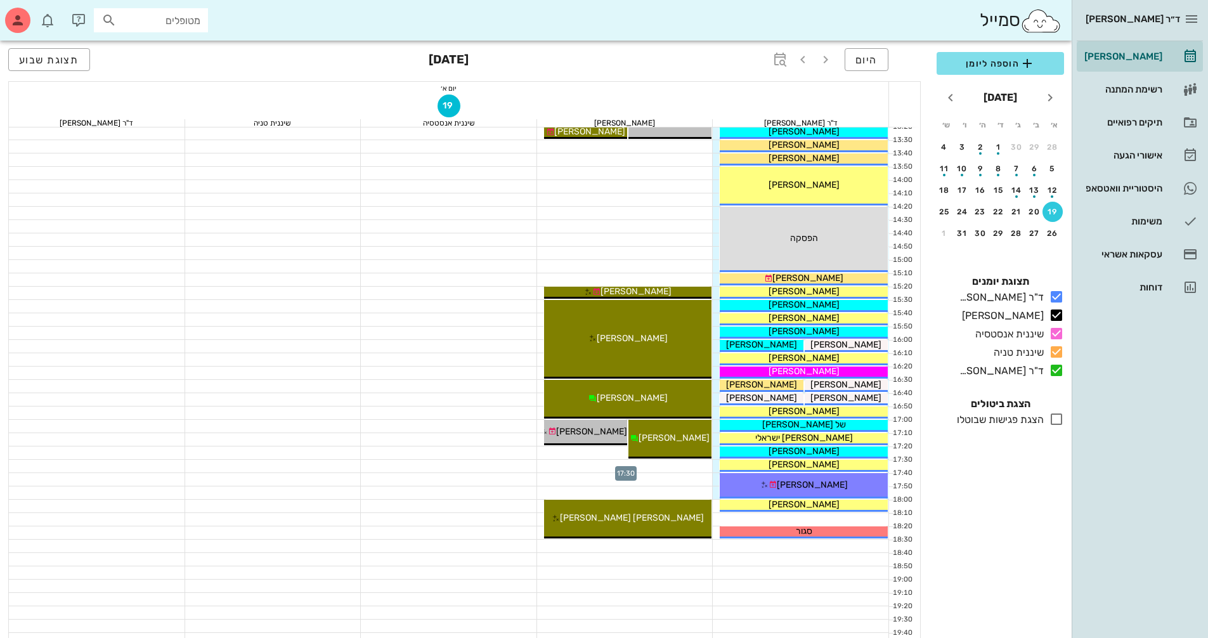
click at [692, 462] on div at bounding box center [625, 466] width 176 height 13
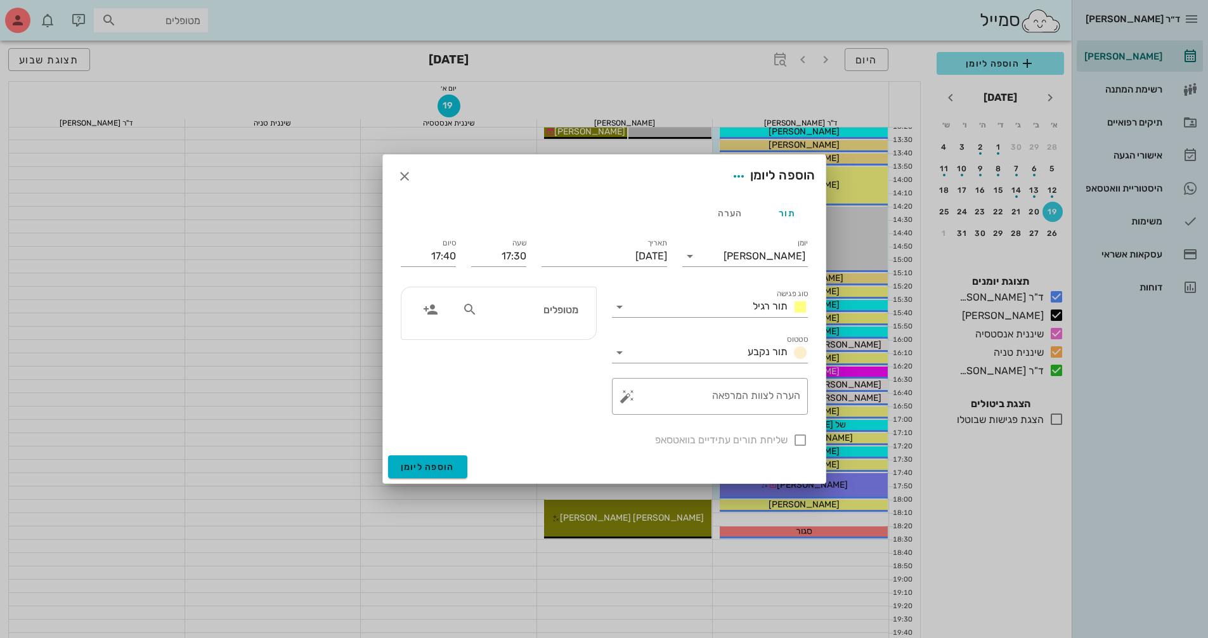
click at [571, 313] on input "מטופלים" at bounding box center [529, 309] width 98 height 16
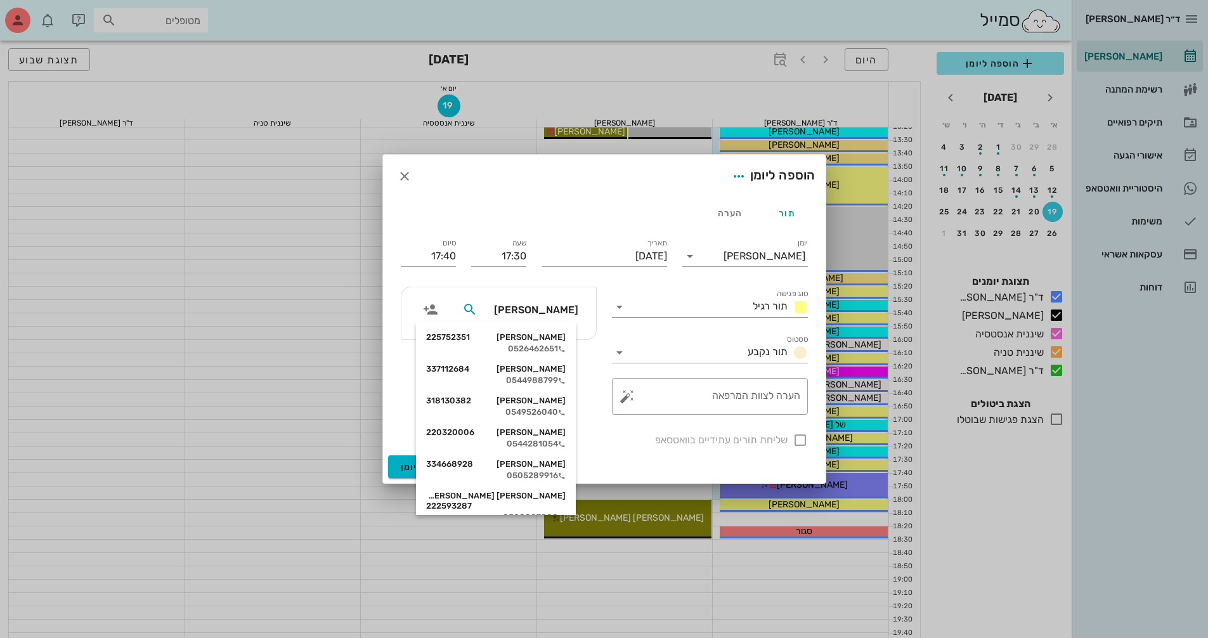
type input "יונתן ט"
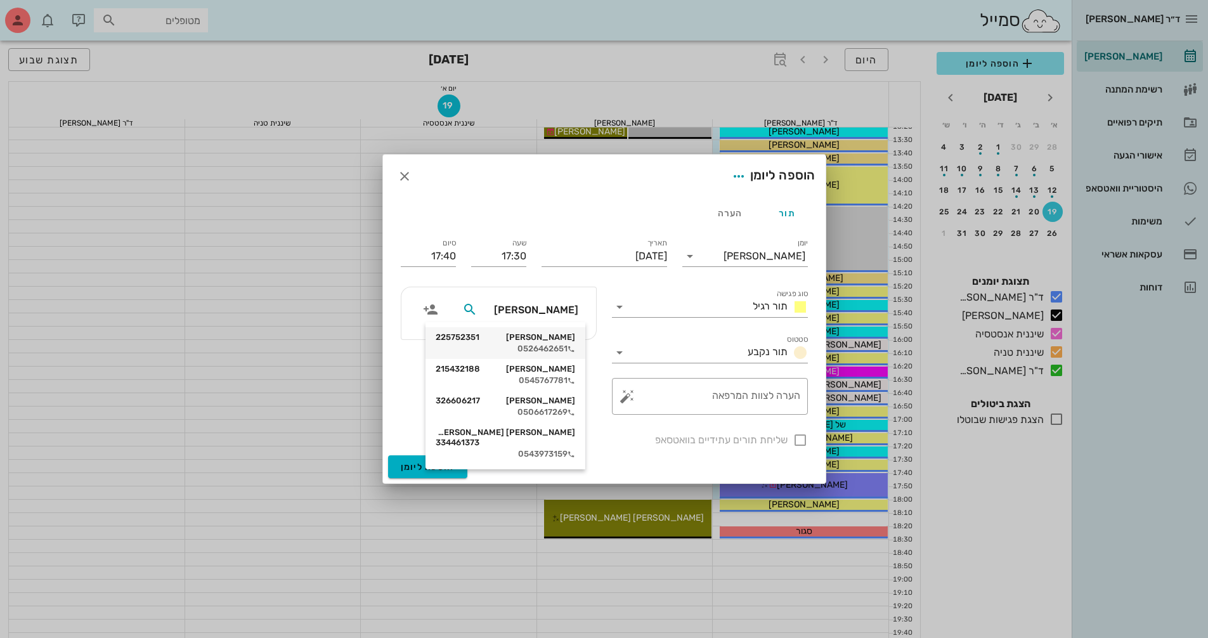
click at [558, 332] on div "יונתן טל 225752351 0526462651" at bounding box center [506, 343] width 140 height 32
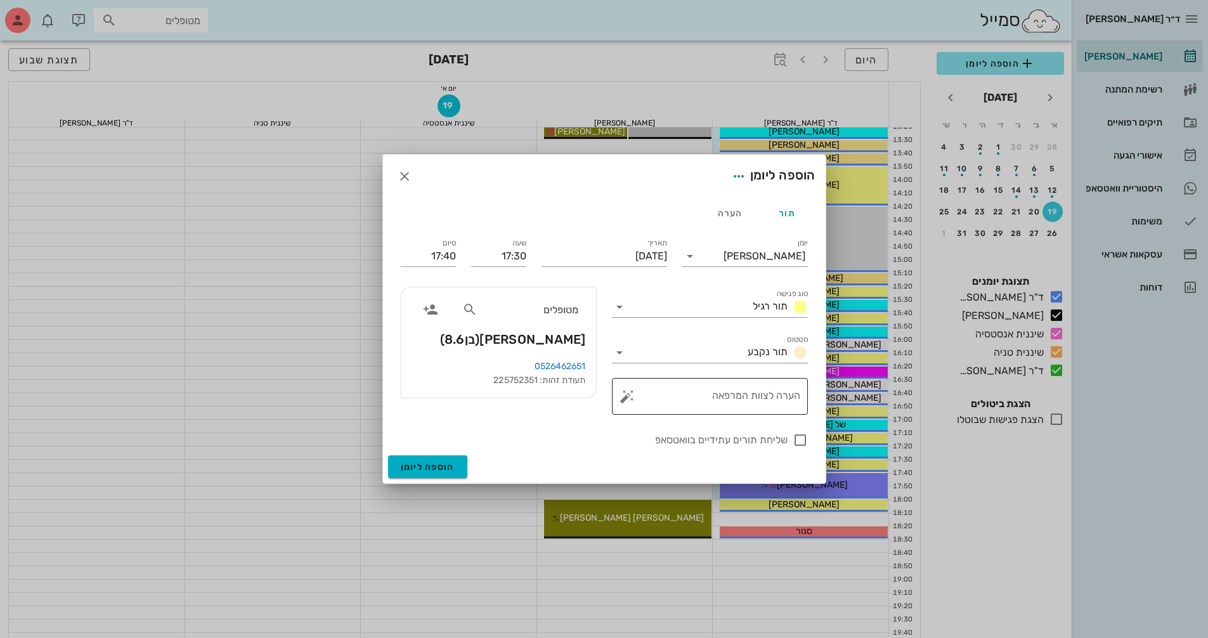
click at [730, 394] on textarea "הערה לצוות המרפאה" at bounding box center [715, 399] width 171 height 30
type textarea "סט צילומים ןRPE+ ספרציה"
click at [622, 306] on icon at bounding box center [619, 306] width 15 height 15
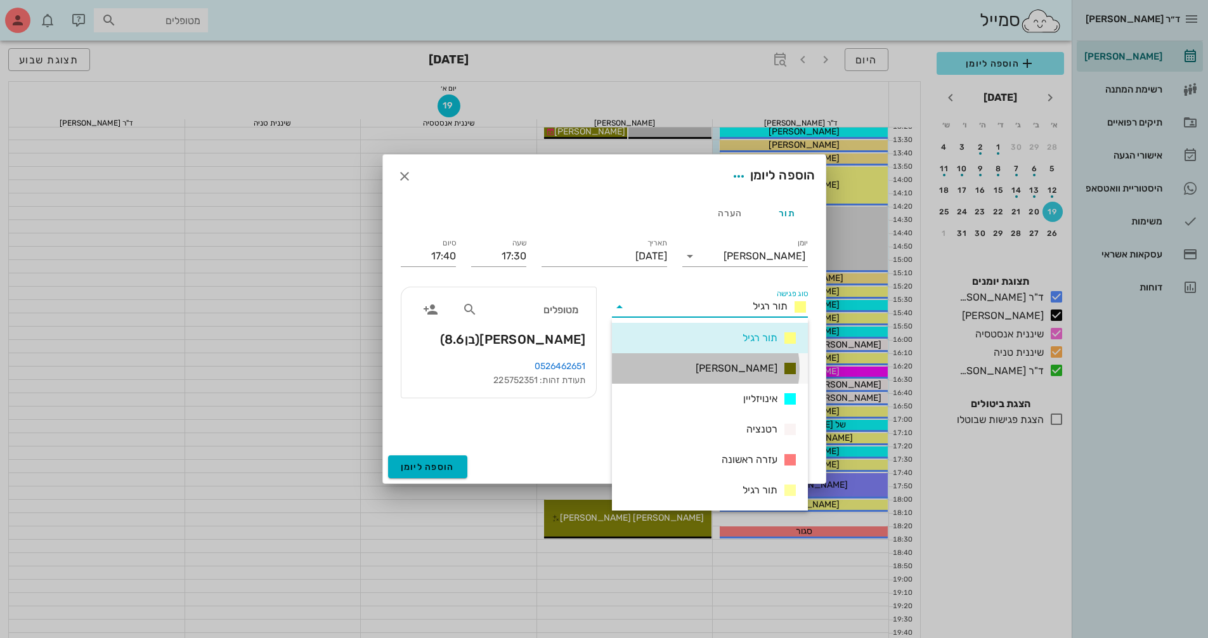
click at [736, 368] on div "[PERSON_NAME]" at bounding box center [710, 368] width 196 height 30
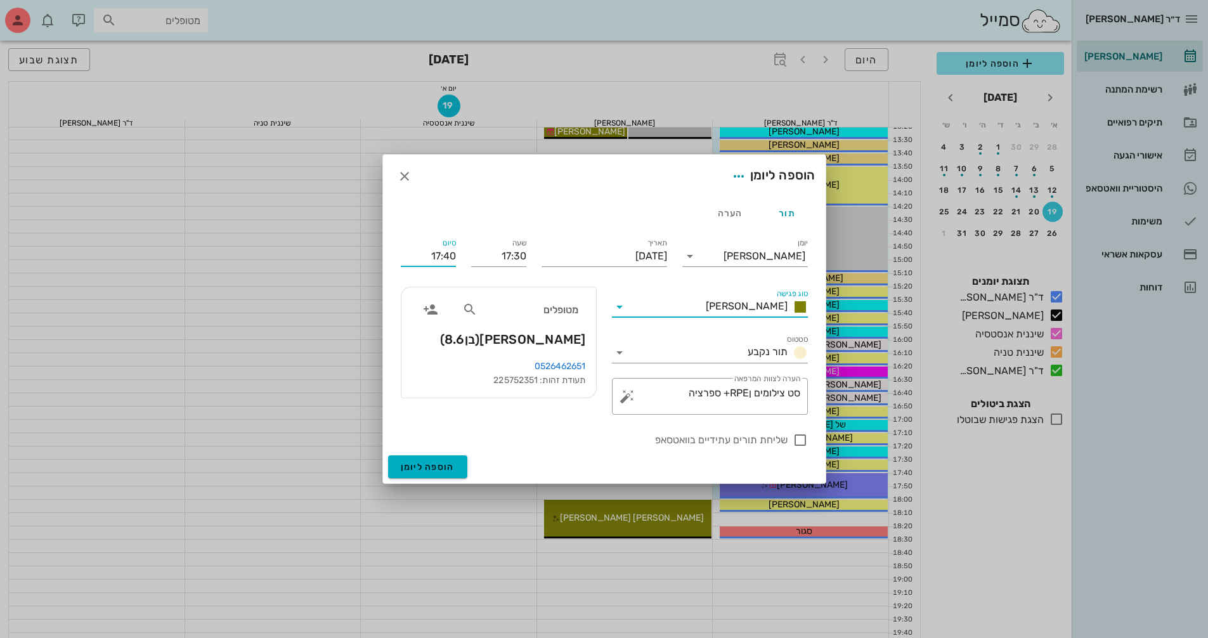
click at [448, 257] on input "17:40" at bounding box center [428, 256] width 55 height 20
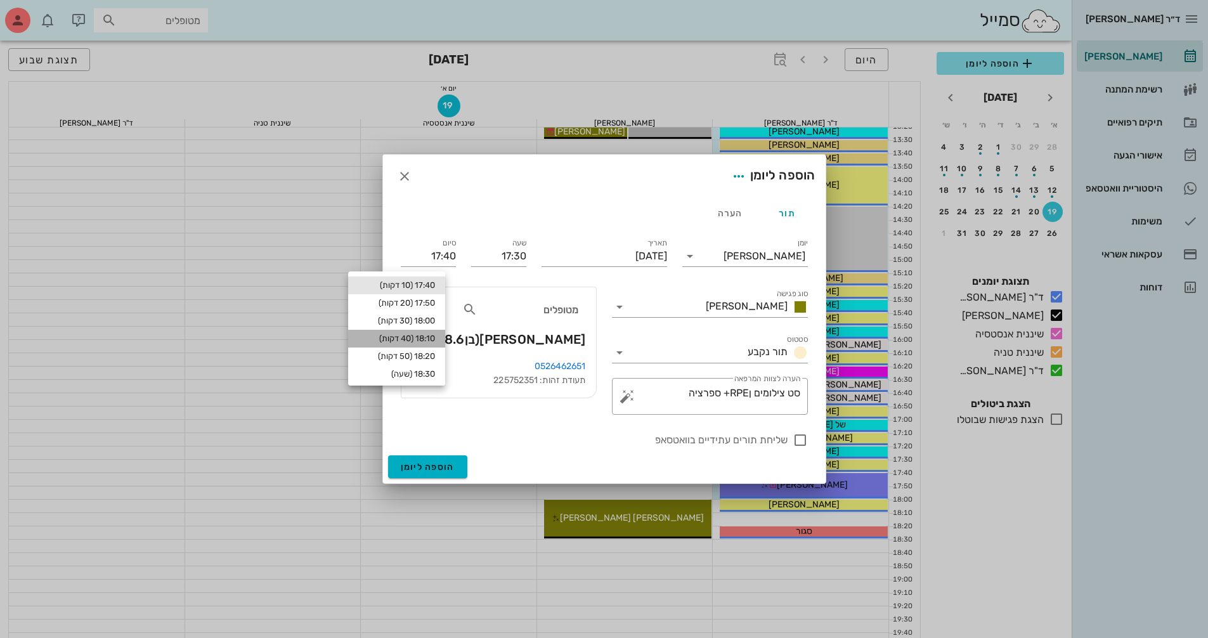
click at [426, 330] on div "18:10 (40 דקות)" at bounding box center [396, 339] width 97 height 18
type input "18:10"
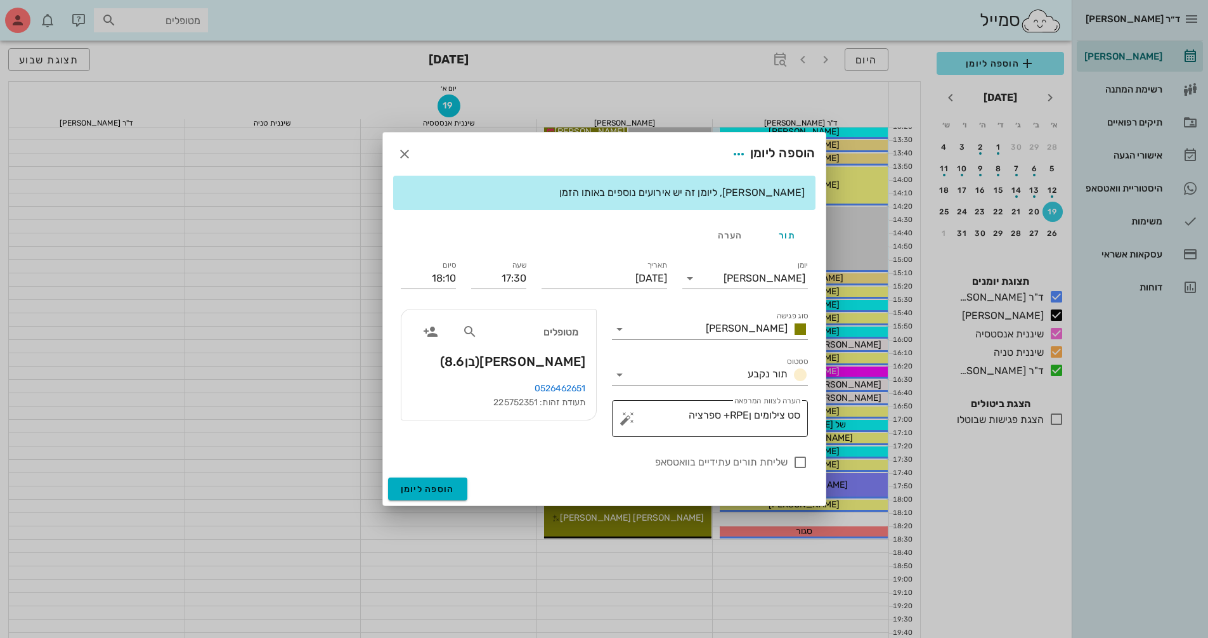
click at [632, 417] on button "button" at bounding box center [627, 418] width 15 height 15
click at [668, 391] on div "הערות לפגישה" at bounding box center [652, 392] width 65 height 25
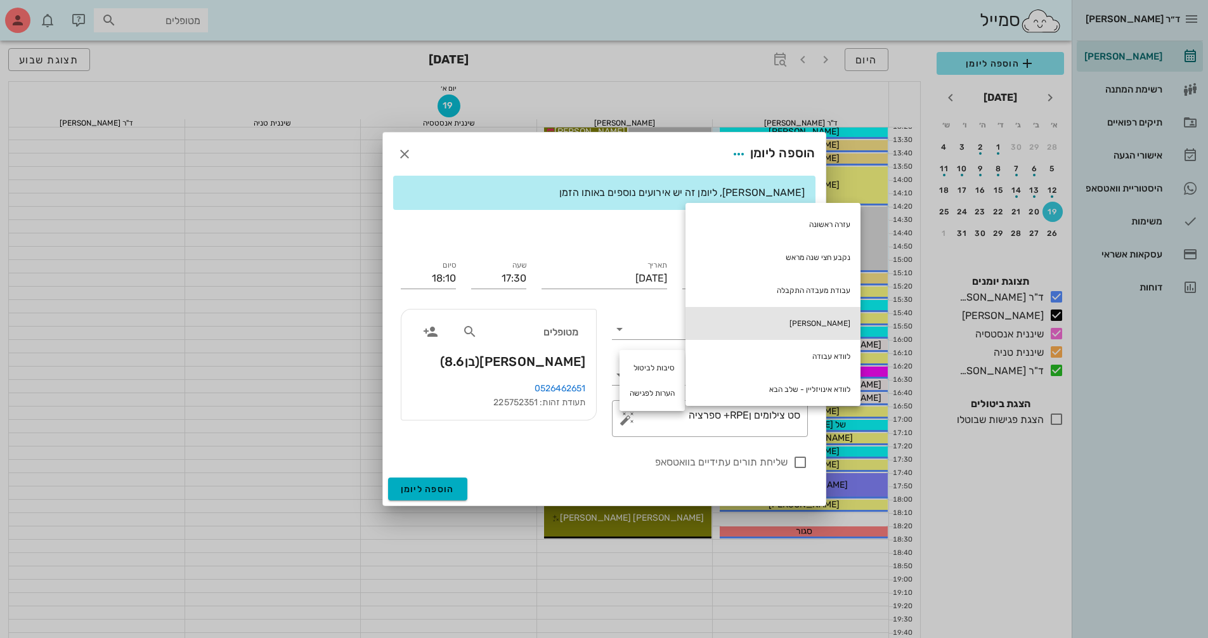
click at [788, 314] on div "[PERSON_NAME]" at bounding box center [772, 323] width 175 height 33
type textarea "סט צילומים ןRPE+ ספרציה חוב כספי"
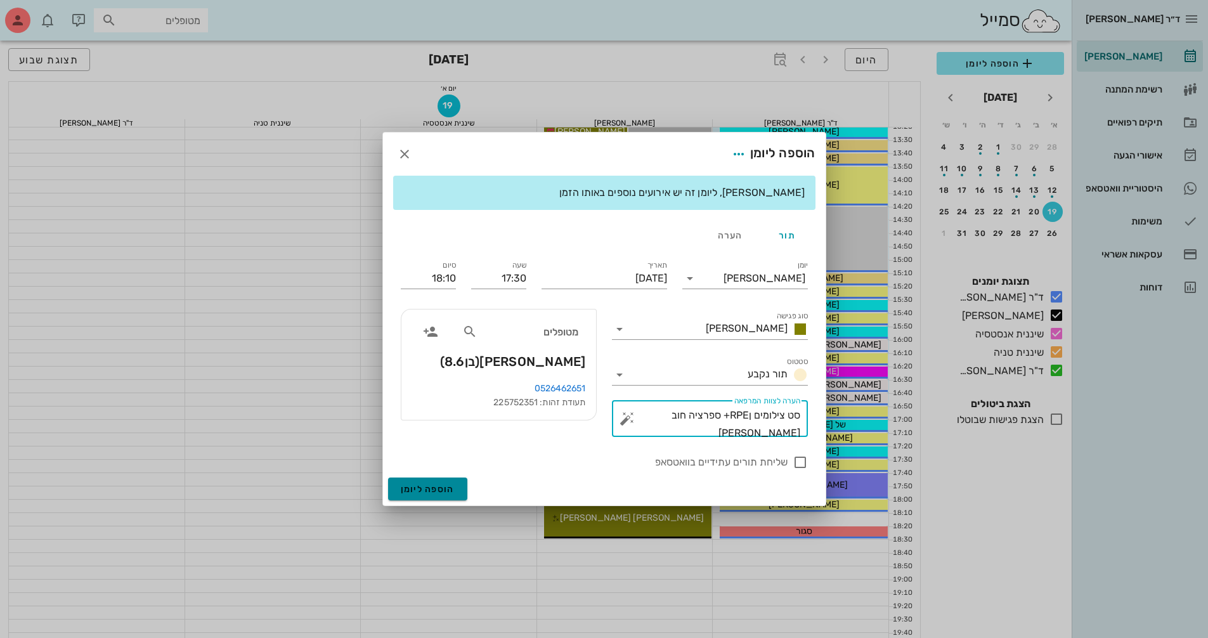
click at [448, 480] on button "הוספה ליומן" at bounding box center [427, 488] width 79 height 23
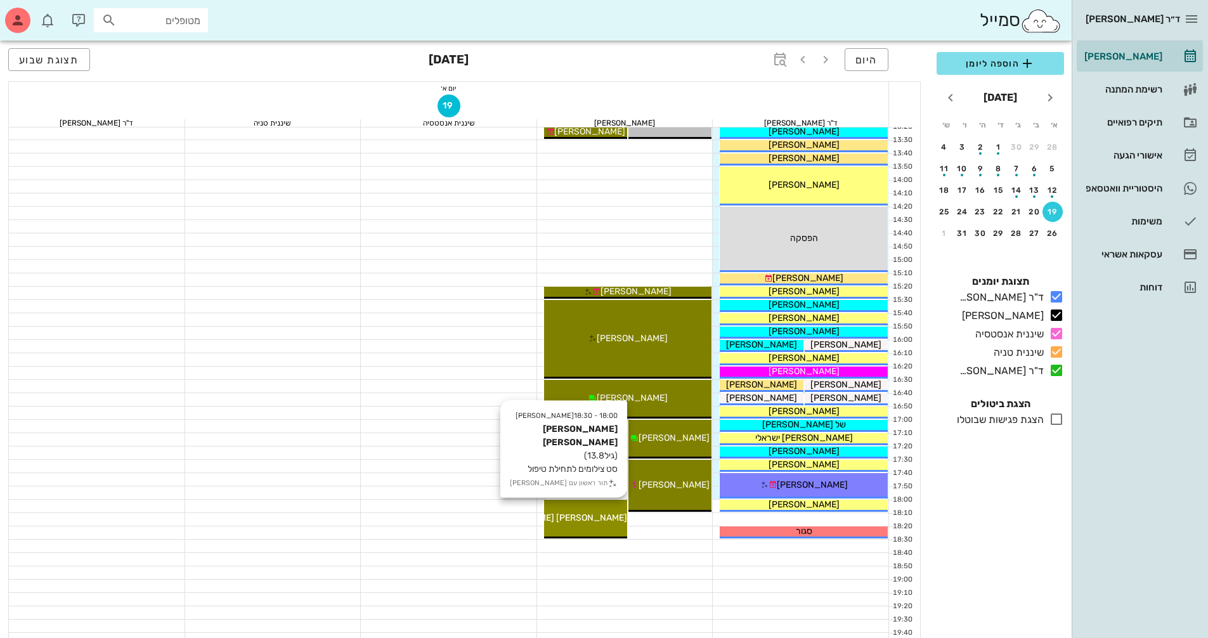
click at [611, 510] on div "18:00 - 18:30 יומן מרפאה עמית אבני (גיל 13.8 ) סט צילומים לתחילת טיפול תור ראשו…" at bounding box center [585, 519] width 83 height 39
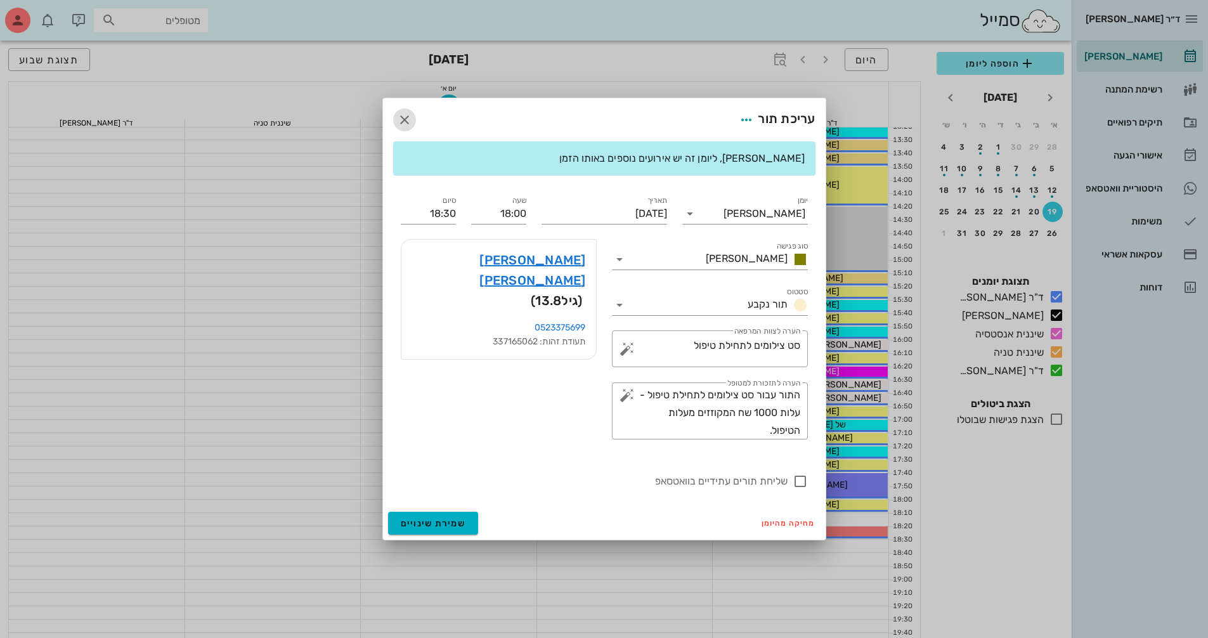
click at [403, 119] on icon "button" at bounding box center [404, 119] width 15 height 15
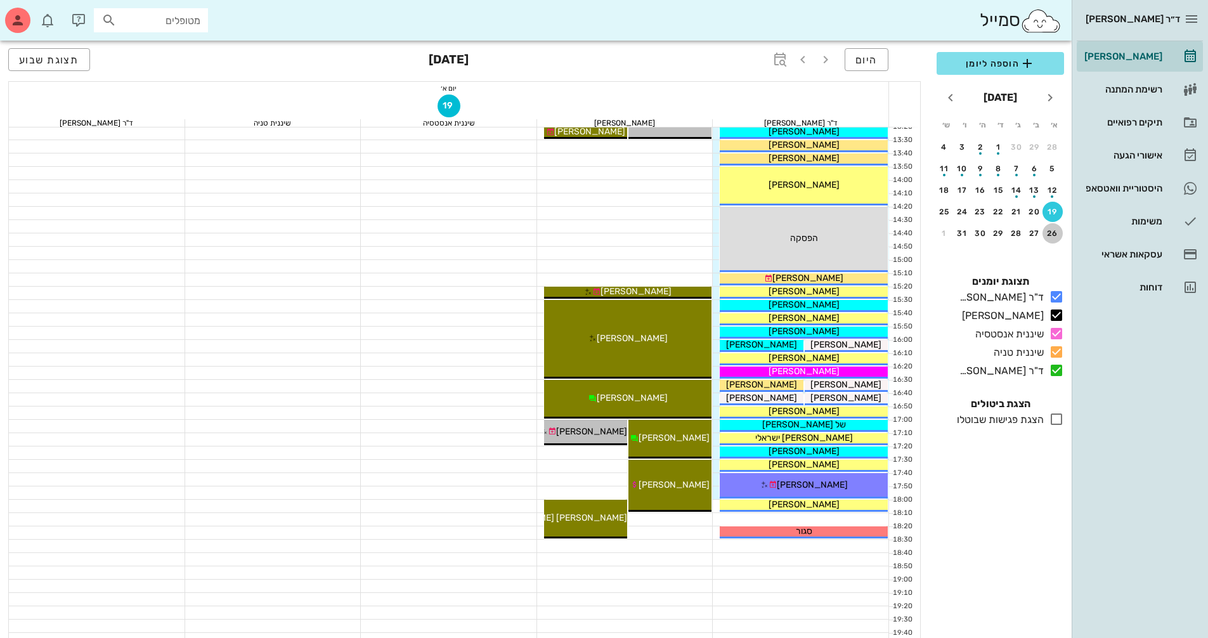
click at [1050, 236] on div "26" at bounding box center [1052, 233] width 20 height 9
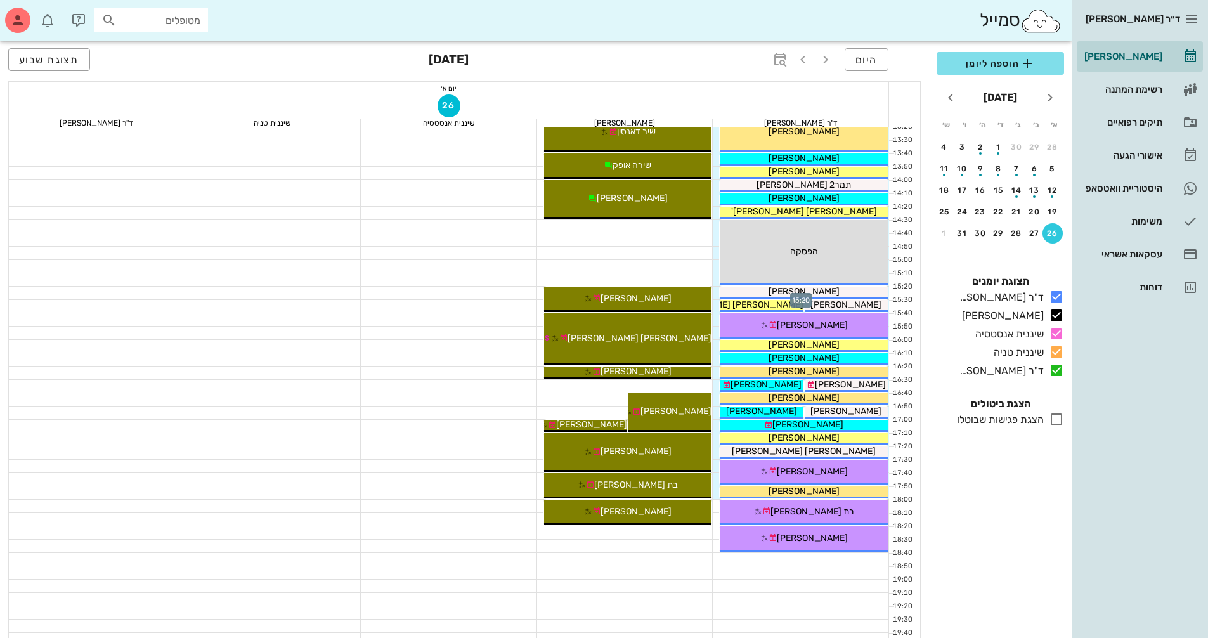
click at [717, 295] on div at bounding box center [801, 293] width 176 height 13
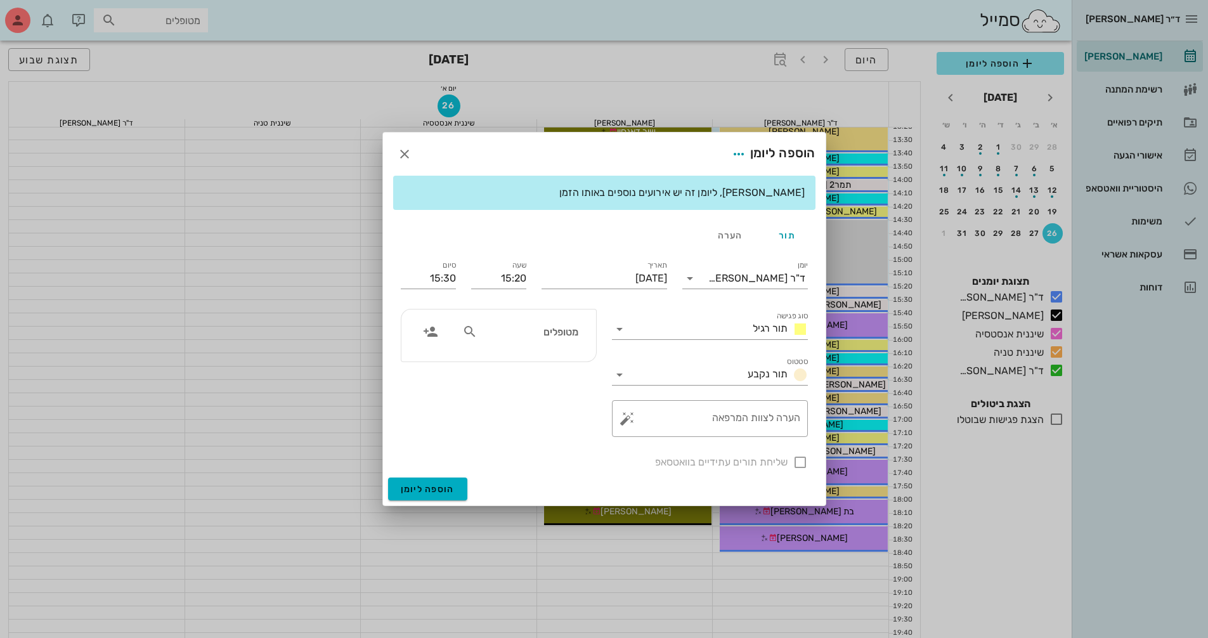
click at [557, 321] on div "מטופלים" at bounding box center [520, 332] width 131 height 24
type input "יונתן ט"
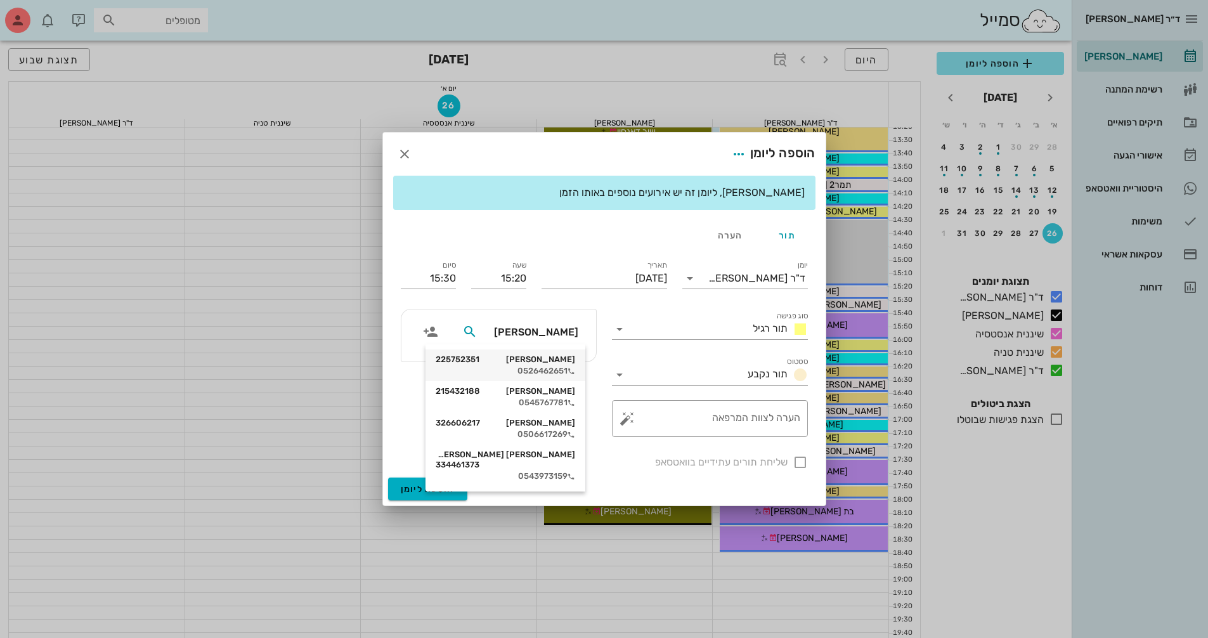
click at [568, 360] on div "יונתן טל 225752351" at bounding box center [506, 359] width 140 height 10
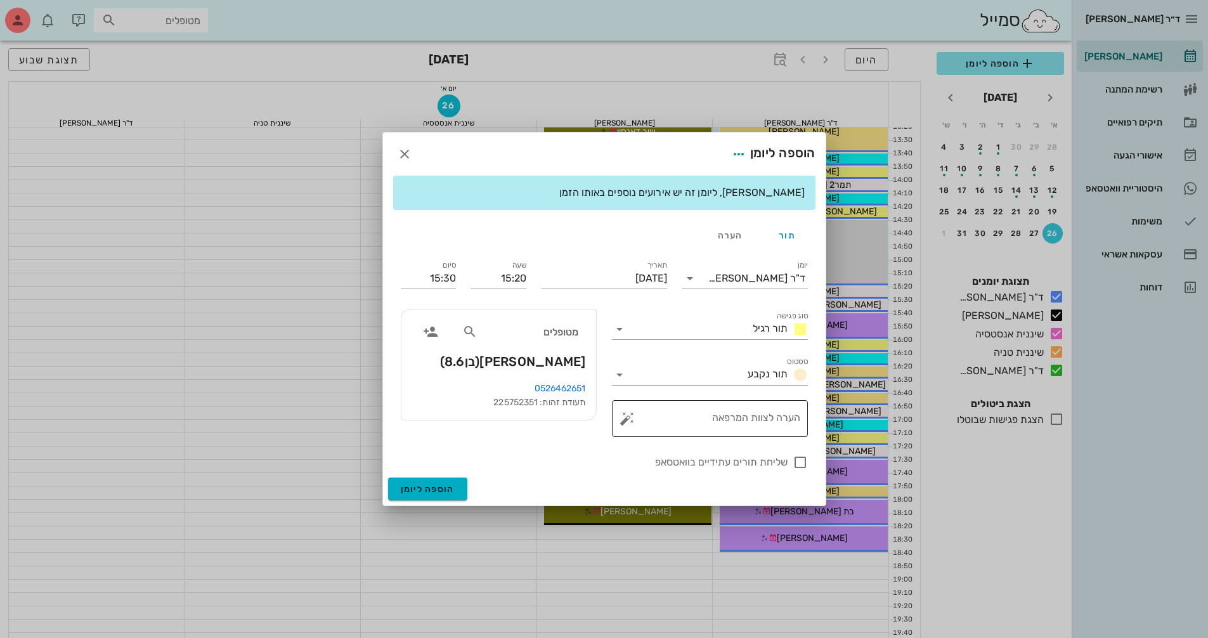
click at [693, 425] on textarea "הערה לצוות המרפאה" at bounding box center [715, 421] width 171 height 30
type textarea "2/3 מידה לRPE"
click at [426, 484] on span "הוספה ליומן" at bounding box center [428, 489] width 54 height 11
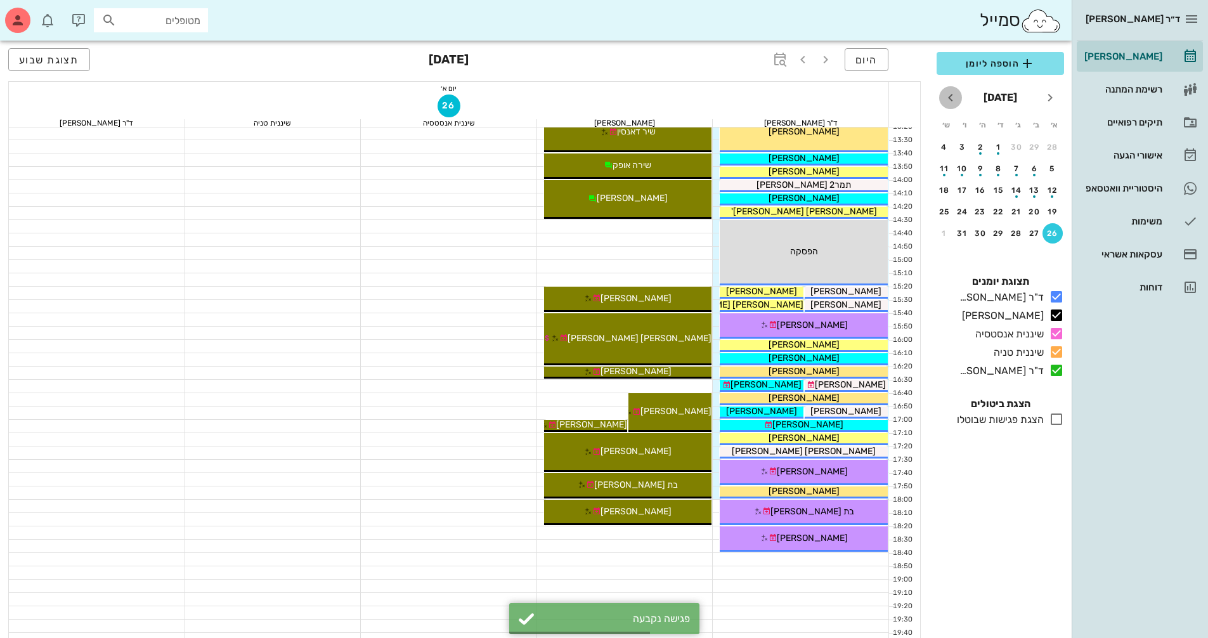
click at [950, 103] on icon "חודש הבא" at bounding box center [950, 97] width 15 height 15
click at [1048, 169] on div "2" at bounding box center [1052, 168] width 20 height 9
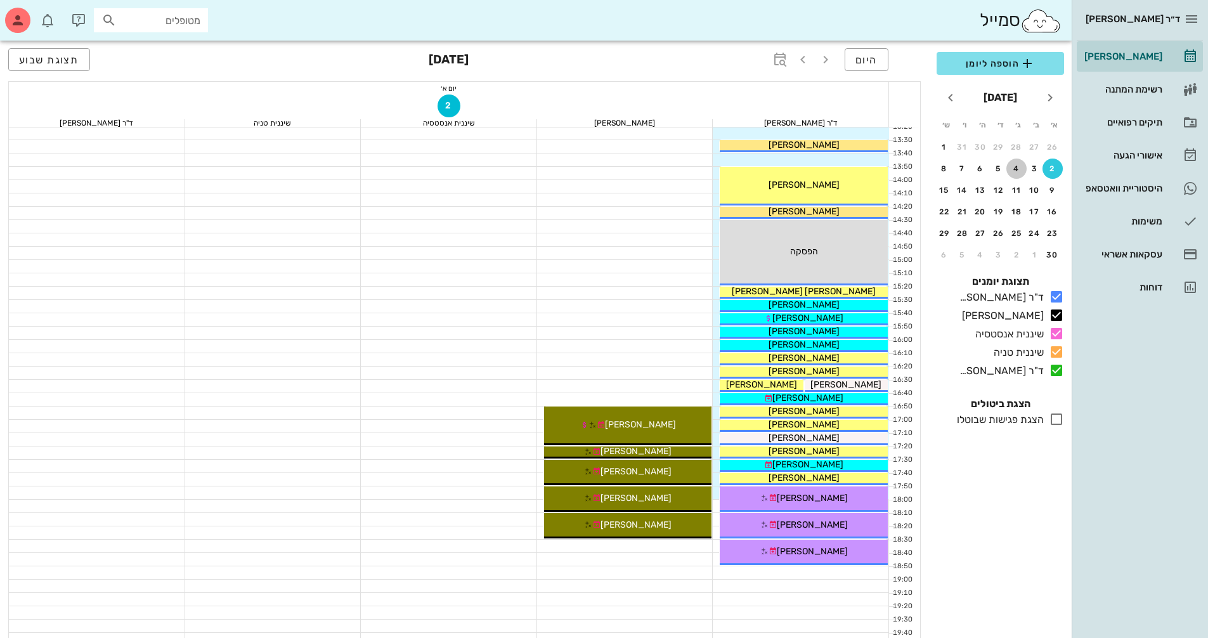
click at [1013, 169] on div "4" at bounding box center [1016, 168] width 20 height 9
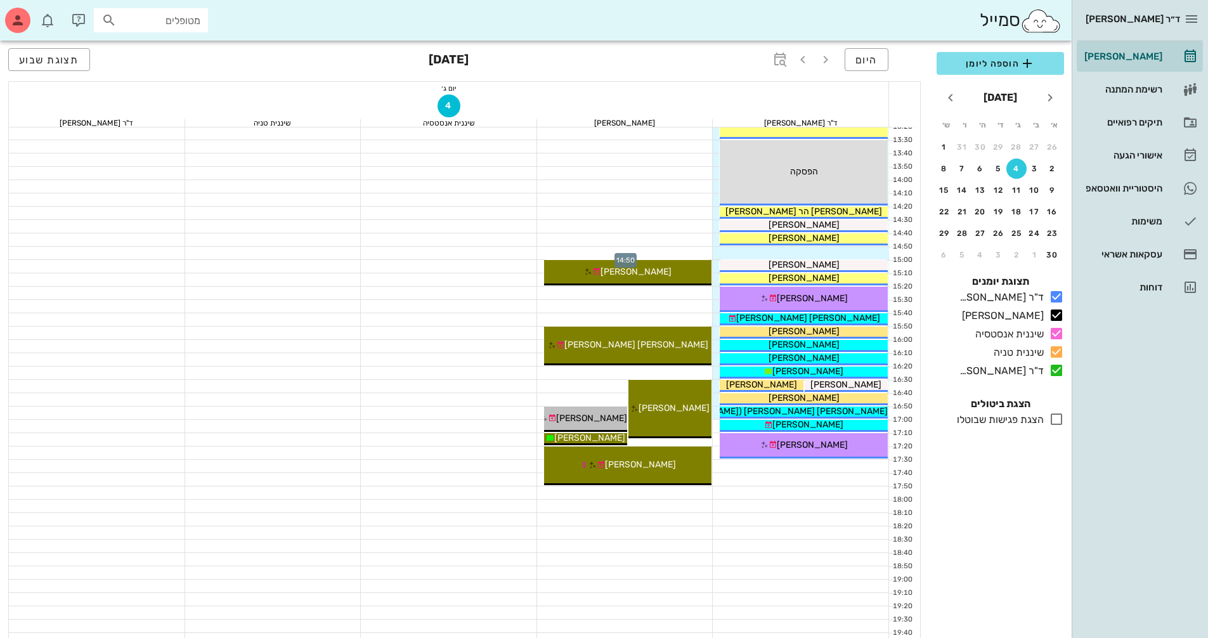
click at [699, 250] on div at bounding box center [625, 253] width 176 height 13
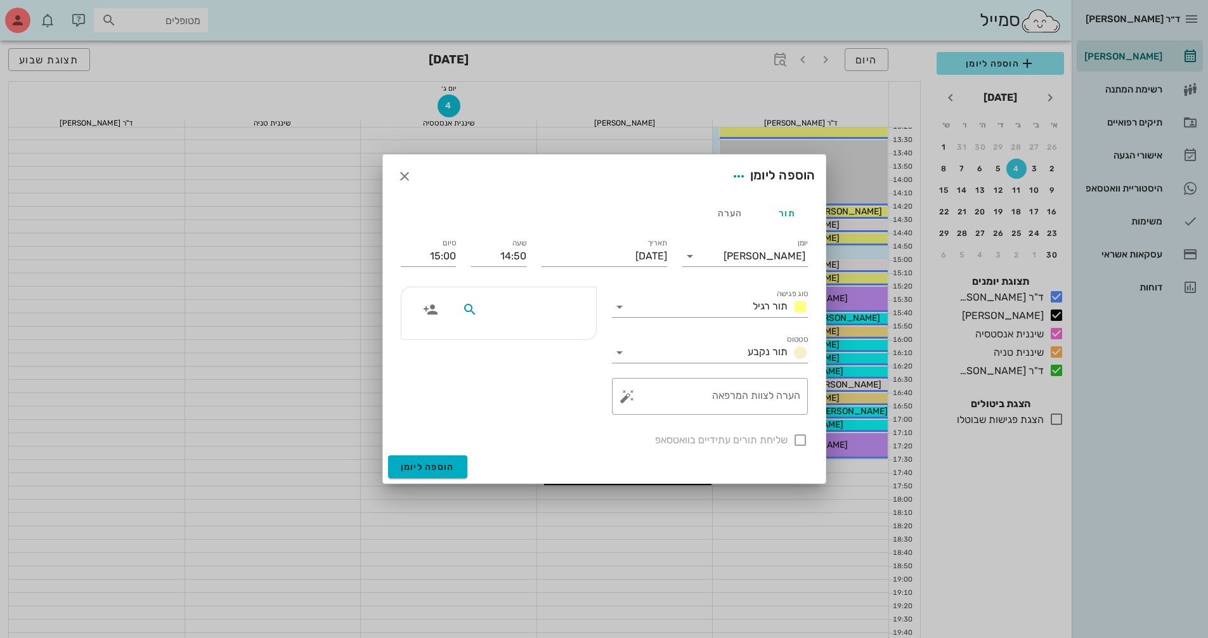
click at [572, 311] on input "text" at bounding box center [529, 309] width 98 height 16
type input "h"
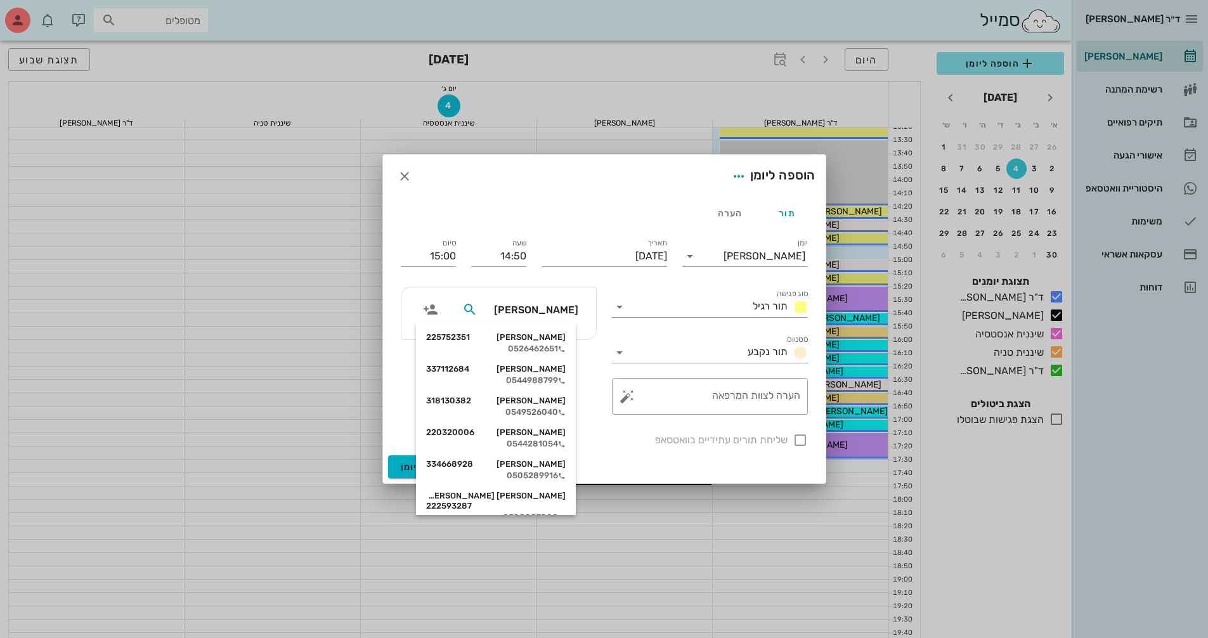
type input "[PERSON_NAME]"
click at [539, 343] on div "יונתן טל 225752351 0526462651" at bounding box center [496, 343] width 140 height 32
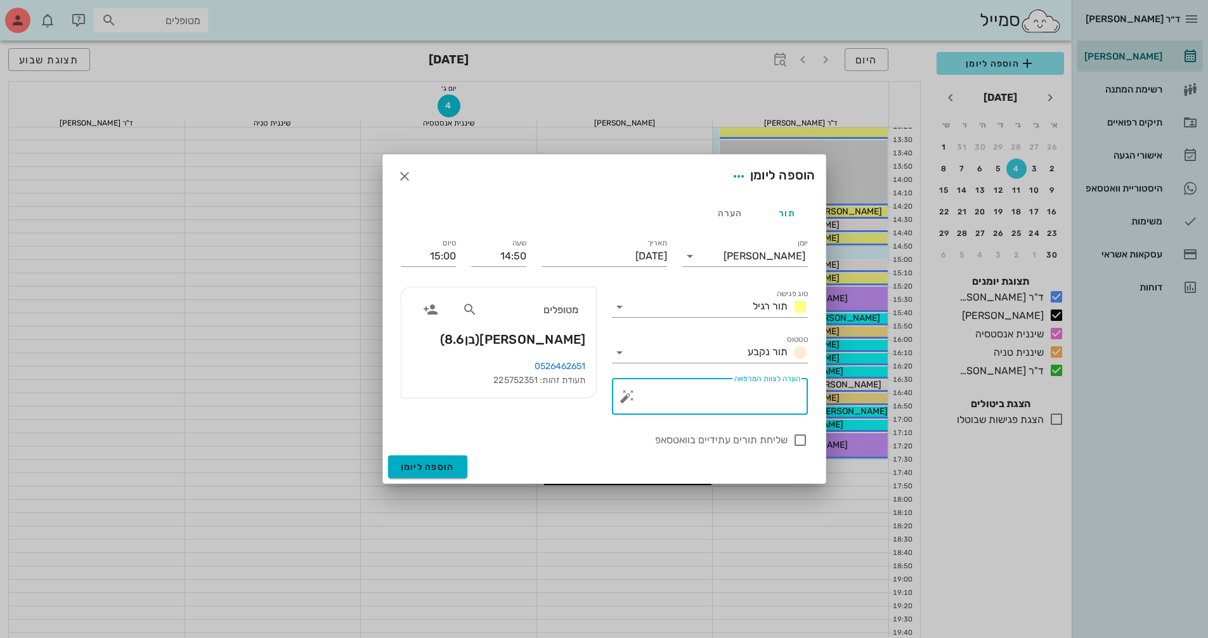
click at [746, 396] on textarea "הערה לצוות המרפאה" at bounding box center [715, 399] width 171 height 30
type textarea "לוודא RPE"
click at [620, 312] on icon at bounding box center [619, 306] width 15 height 15
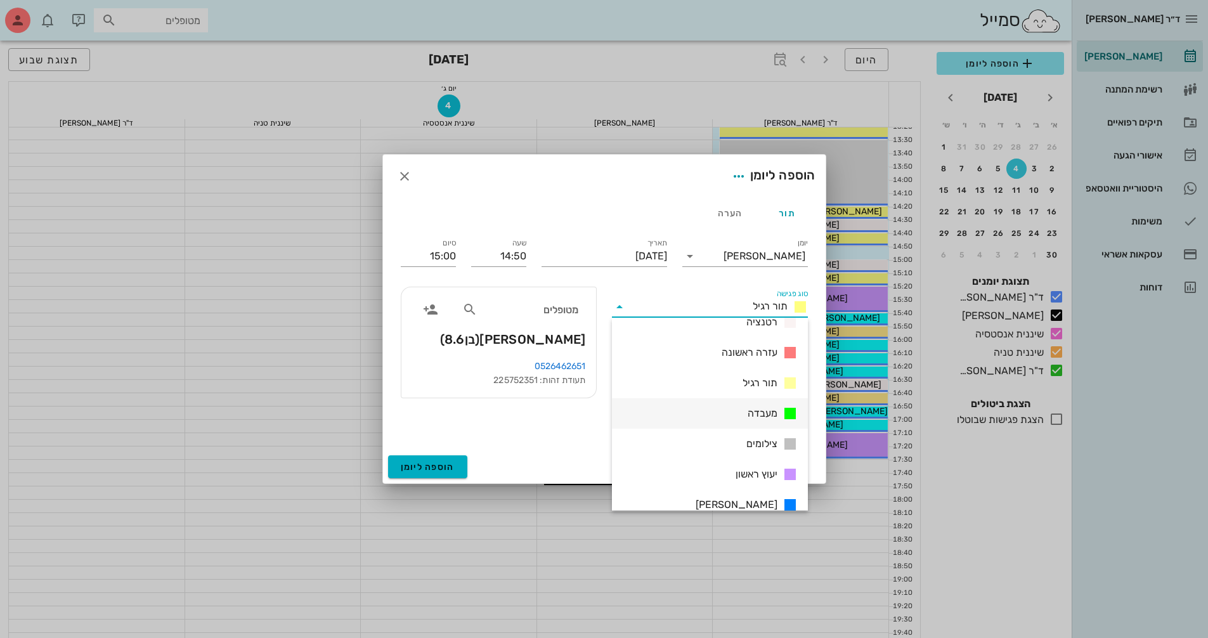
scroll to position [183, 0]
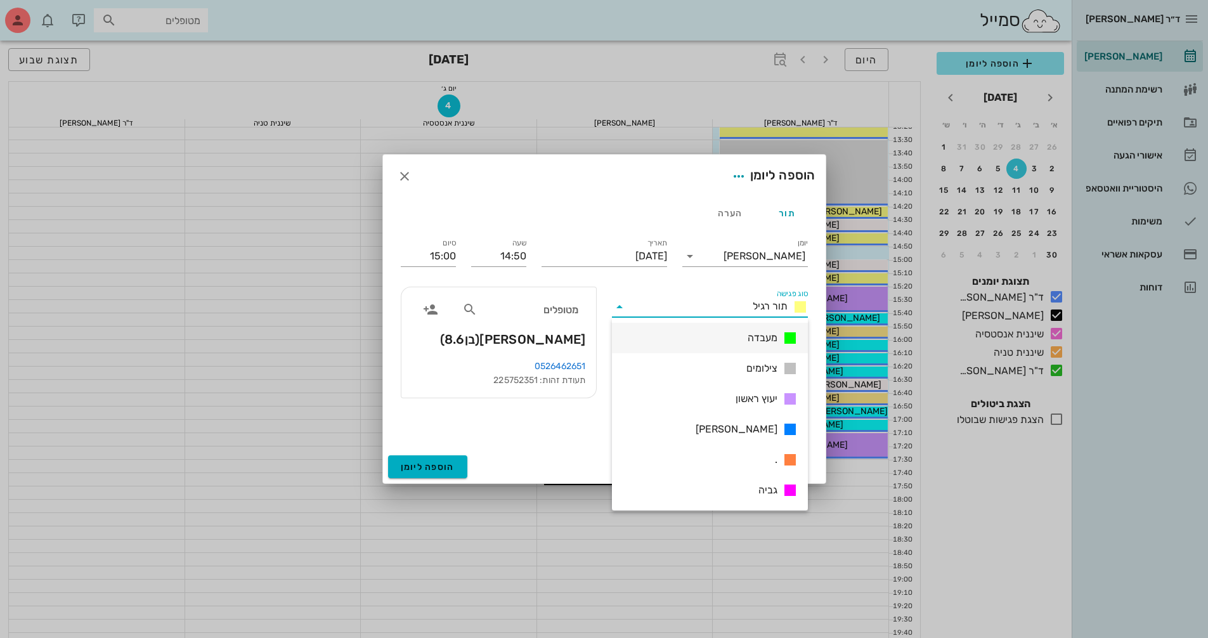
click at [729, 342] on div "מעבדה" at bounding box center [710, 338] width 196 height 30
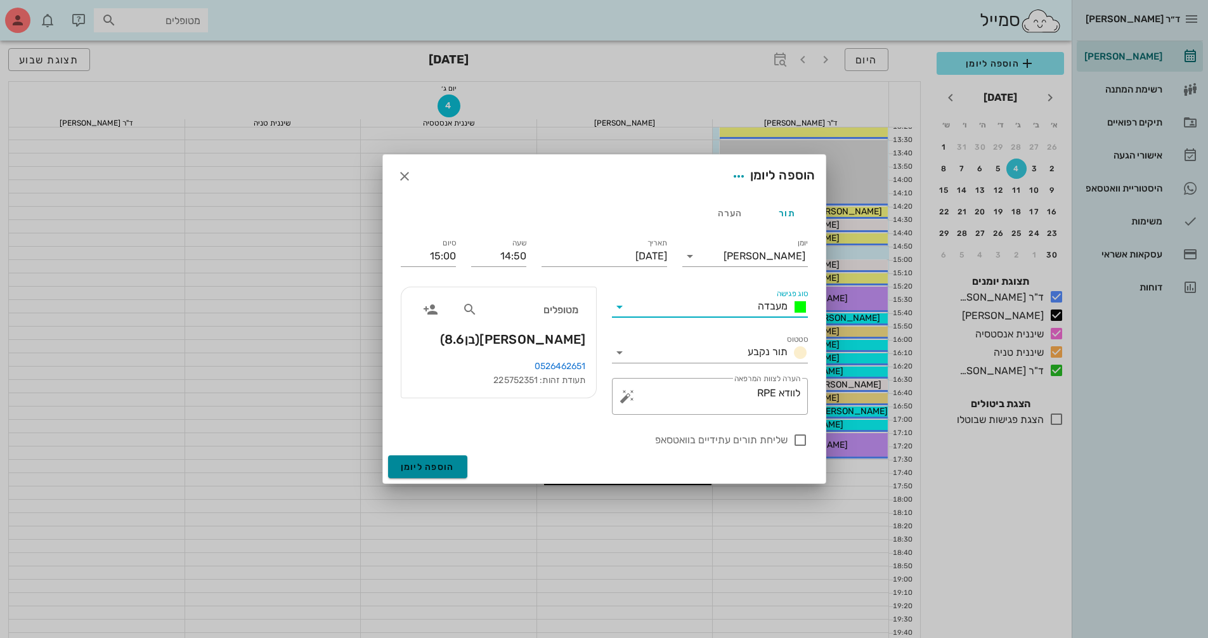
click at [435, 465] on span "הוספה ליומן" at bounding box center [428, 467] width 54 height 11
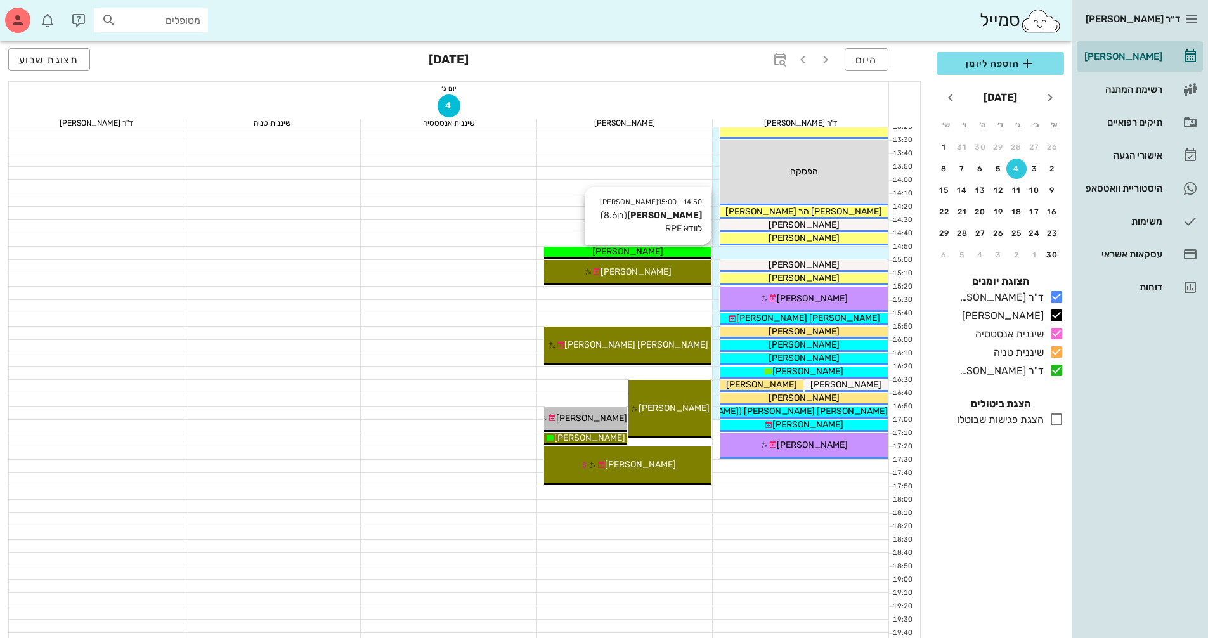
click at [695, 256] on div "[PERSON_NAME]" at bounding box center [628, 251] width 168 height 13
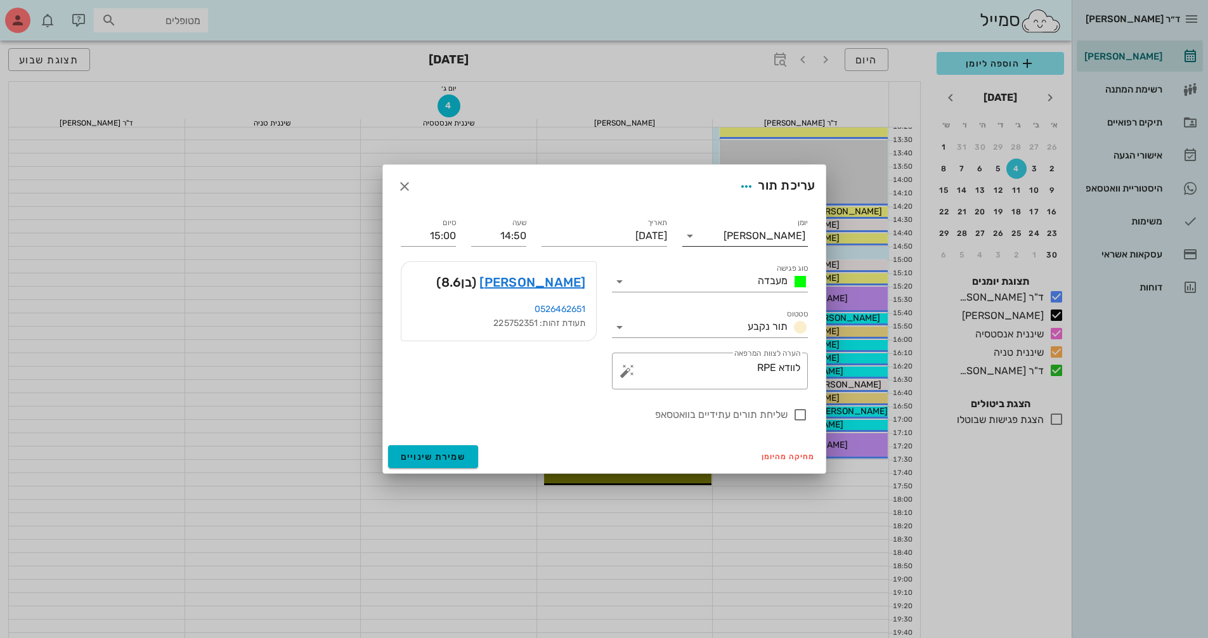
click at [724, 237] on input "יומן" at bounding box center [711, 236] width 23 height 20
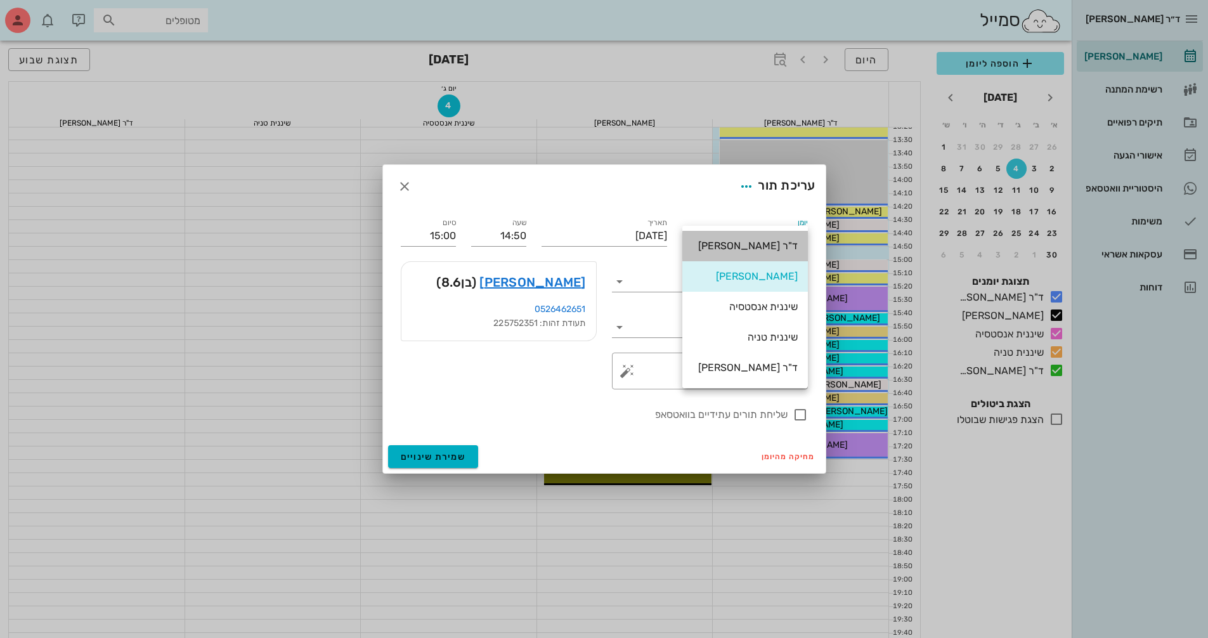
click at [770, 241] on div "ד"ר [PERSON_NAME]" at bounding box center [744, 246] width 105 height 12
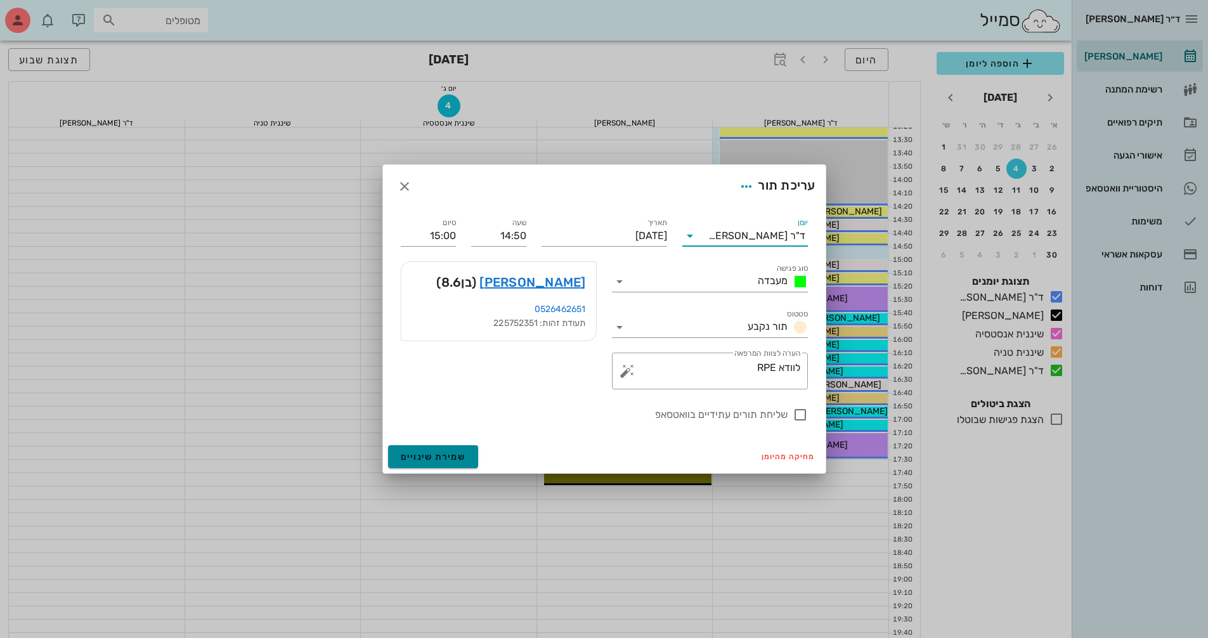
click at [455, 457] on span "שמירת שינויים" at bounding box center [433, 456] width 65 height 11
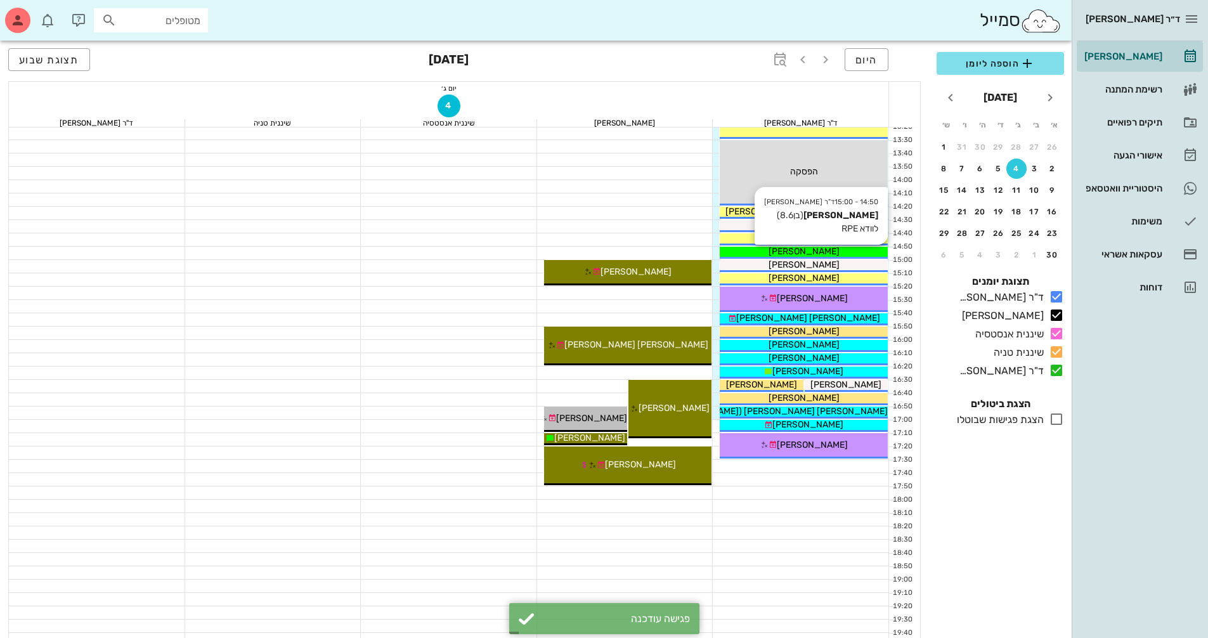
click at [850, 250] on div "[PERSON_NAME]" at bounding box center [804, 251] width 168 height 13
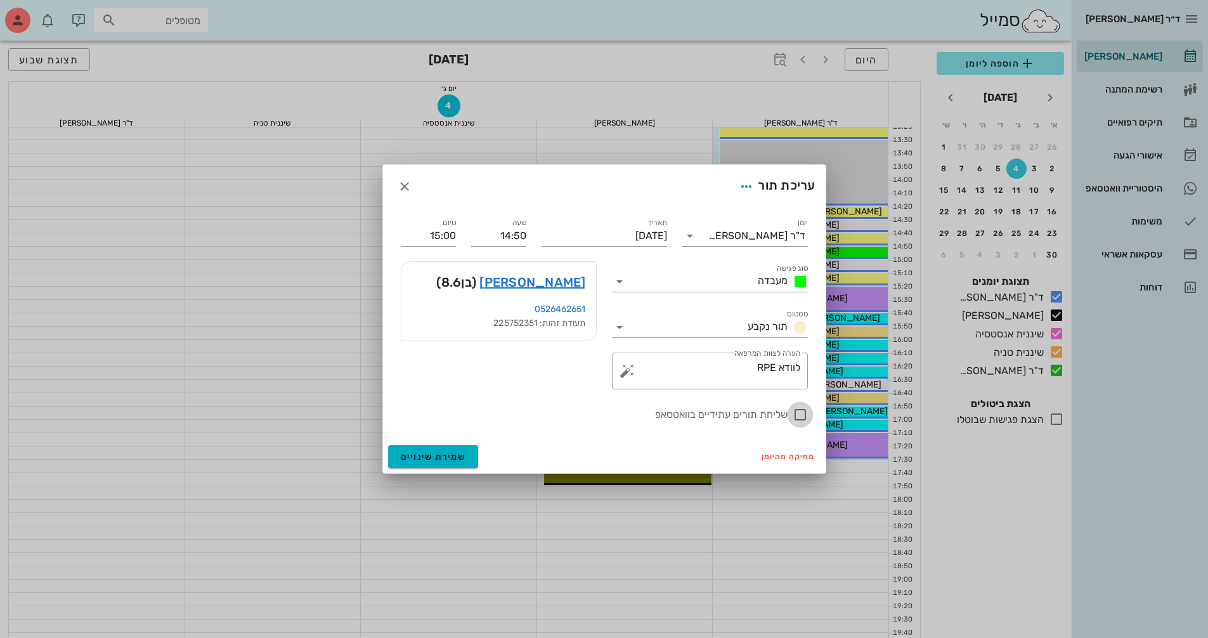
click at [796, 412] on div at bounding box center [800, 415] width 22 height 22
checkbox input "true"
click at [430, 451] on span "שמירת שינויים" at bounding box center [433, 456] width 65 height 11
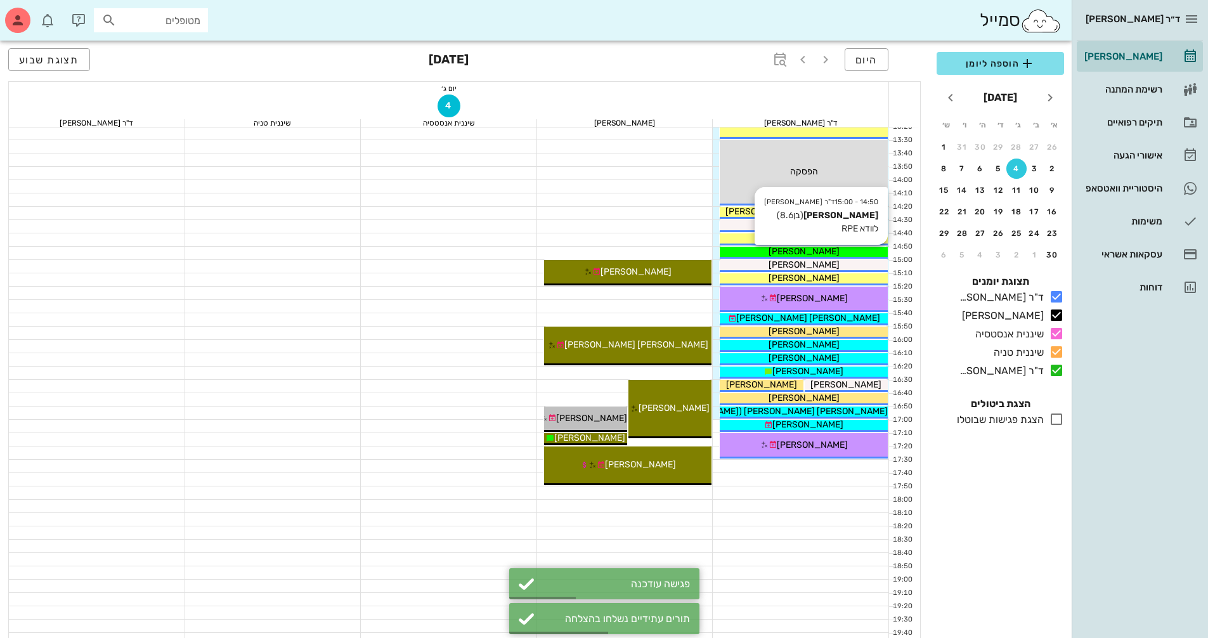
click at [847, 252] on div "[PERSON_NAME]" at bounding box center [804, 251] width 168 height 13
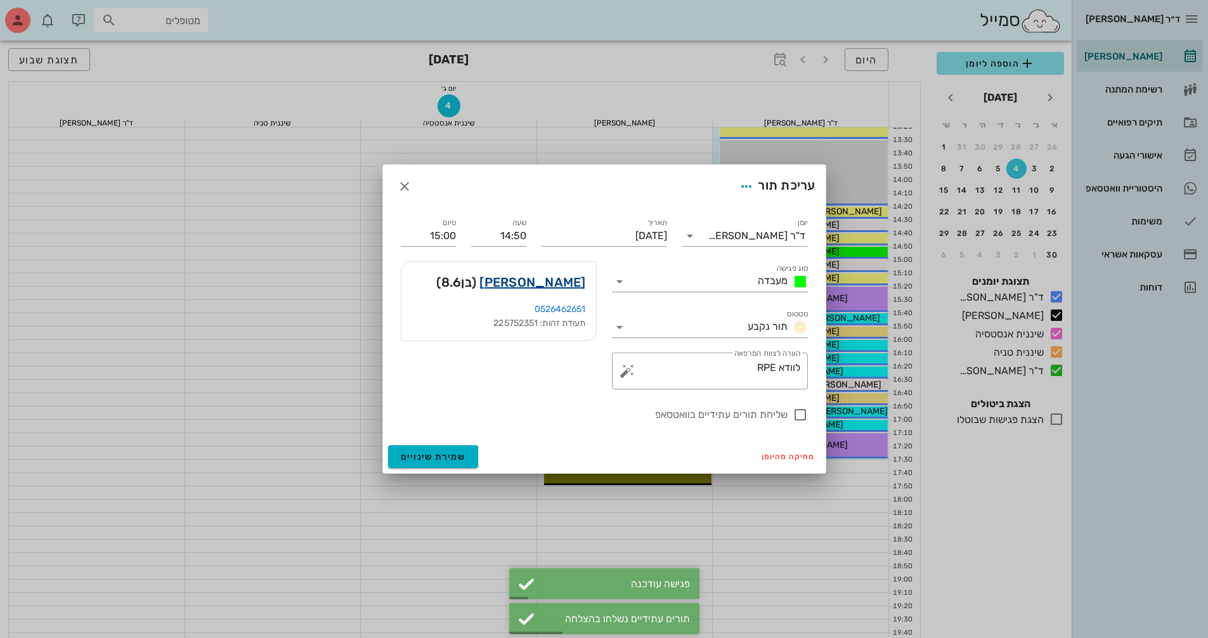
click at [565, 278] on link "[PERSON_NAME]" at bounding box center [532, 282] width 106 height 20
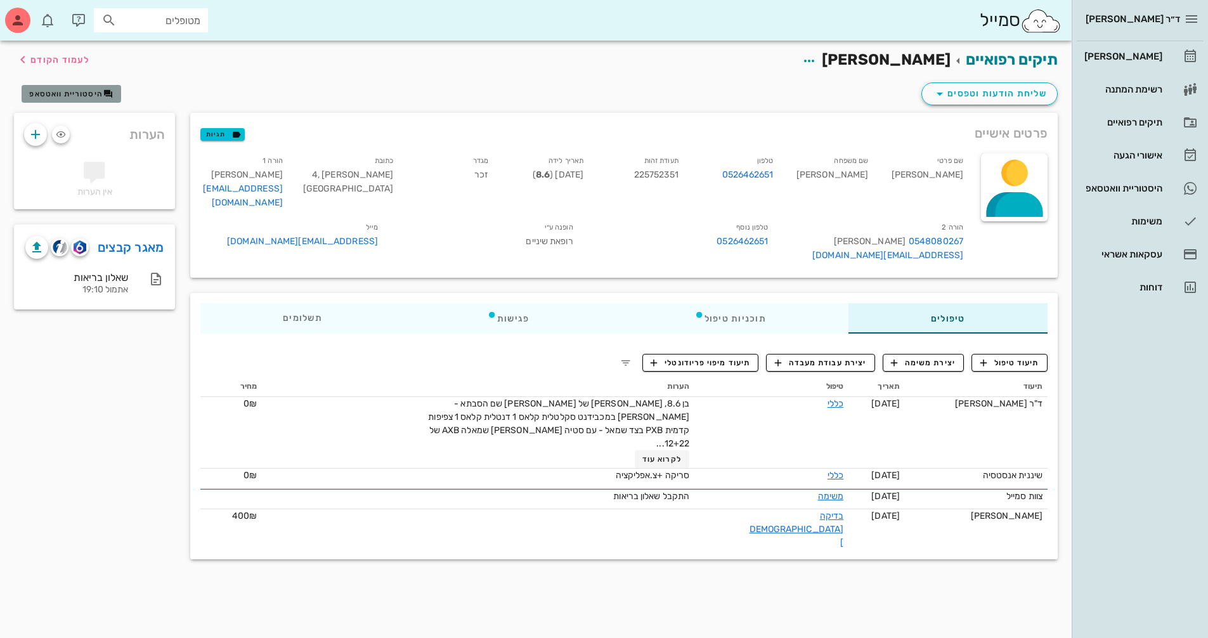
click at [91, 86] on button "היסטוריית וואטסאפ" at bounding box center [72, 94] width 100 height 18
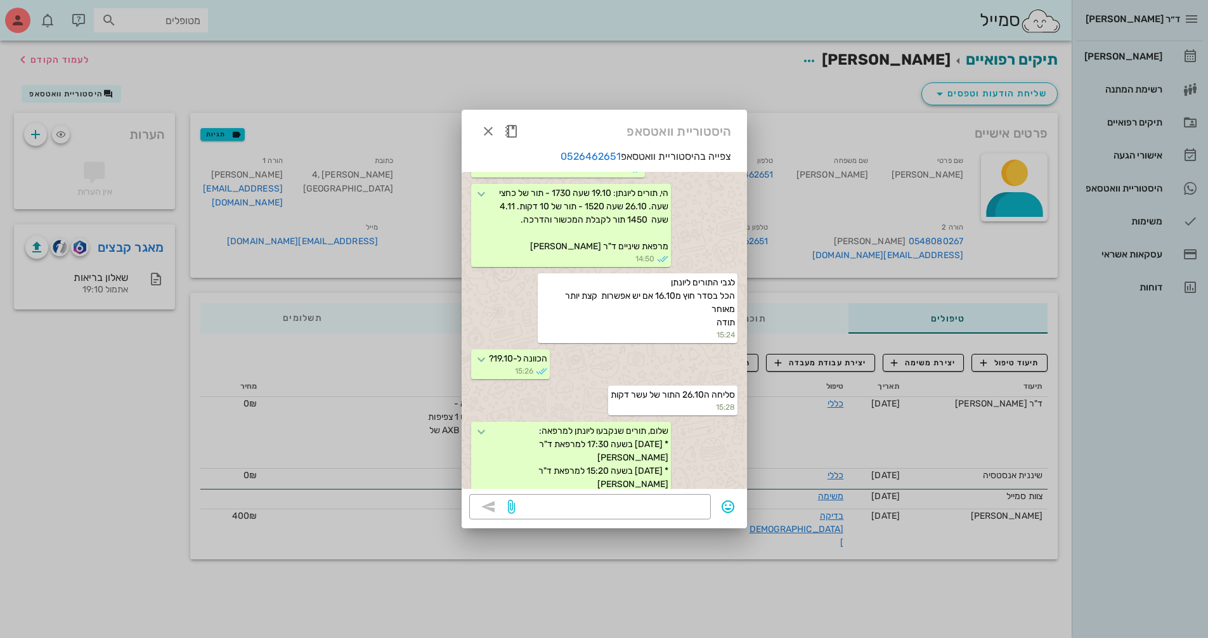
scroll to position [1158, 0]
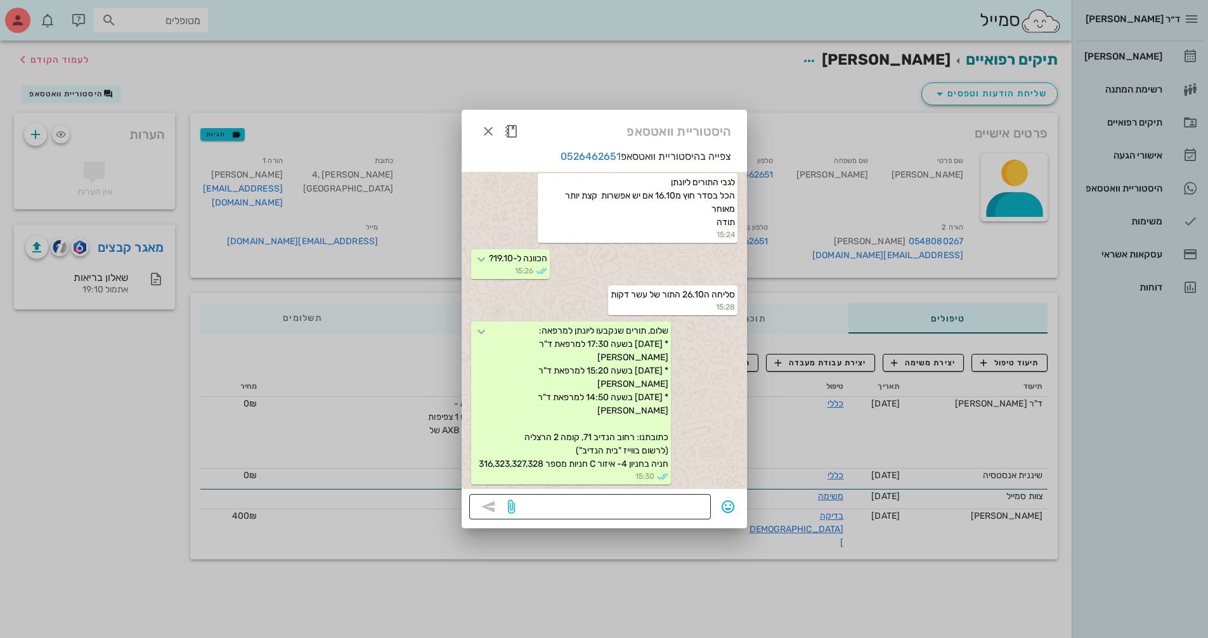
click at [688, 505] on textarea at bounding box center [610, 508] width 186 height 20
type textarea "f"
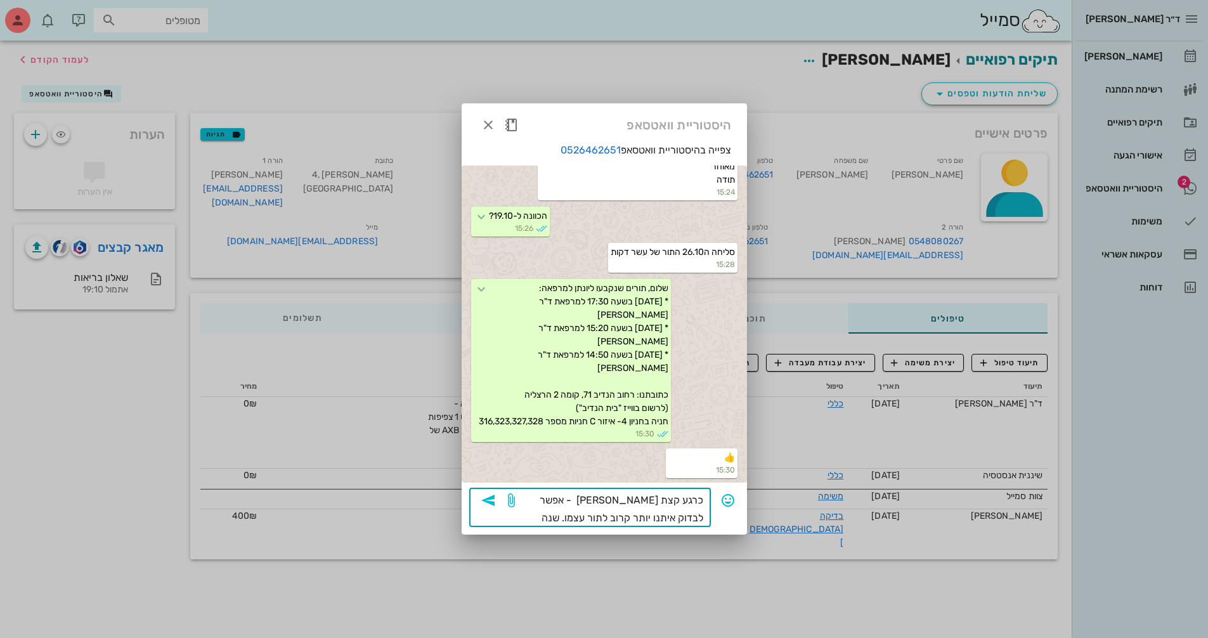
type textarea "כרגע קצת עמוס - אפשר לבדוק איתנו יותר קרוב לתור עצמו. שנה טובה!"
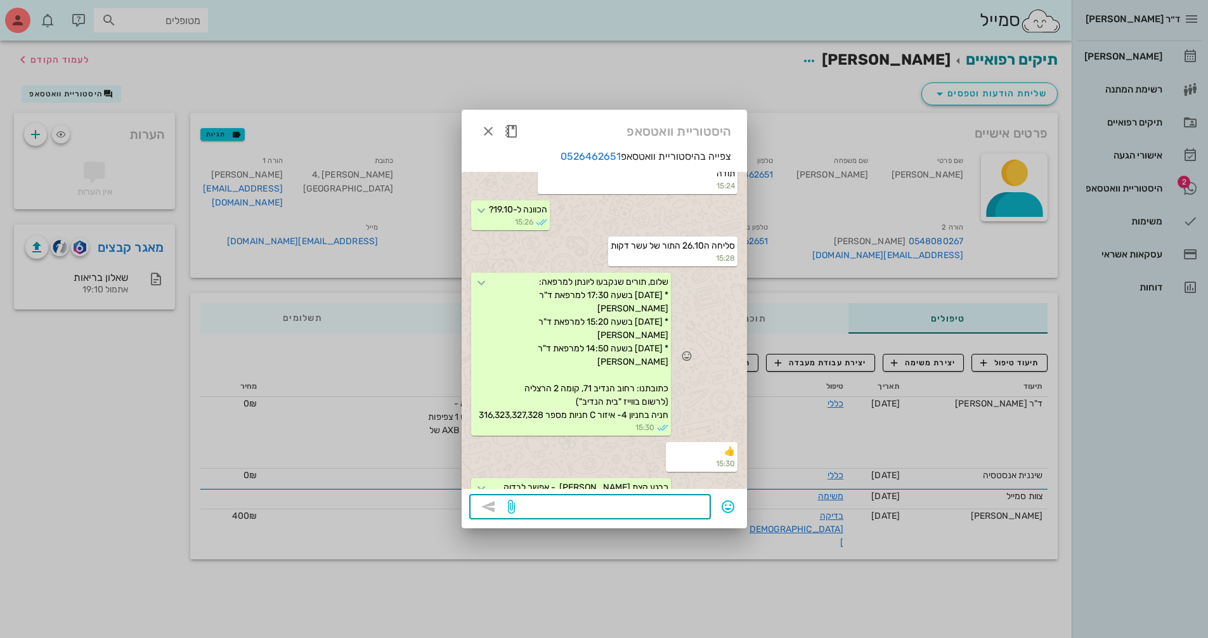
scroll to position [1117, 0]
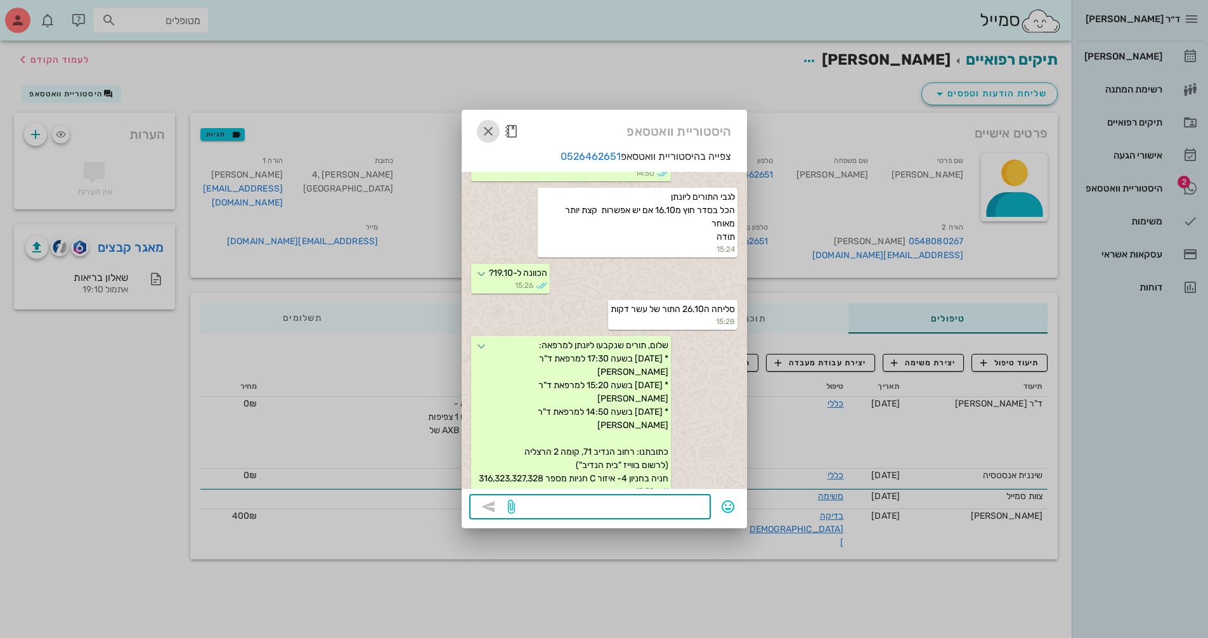
click at [491, 133] on icon "button" at bounding box center [488, 131] width 15 height 15
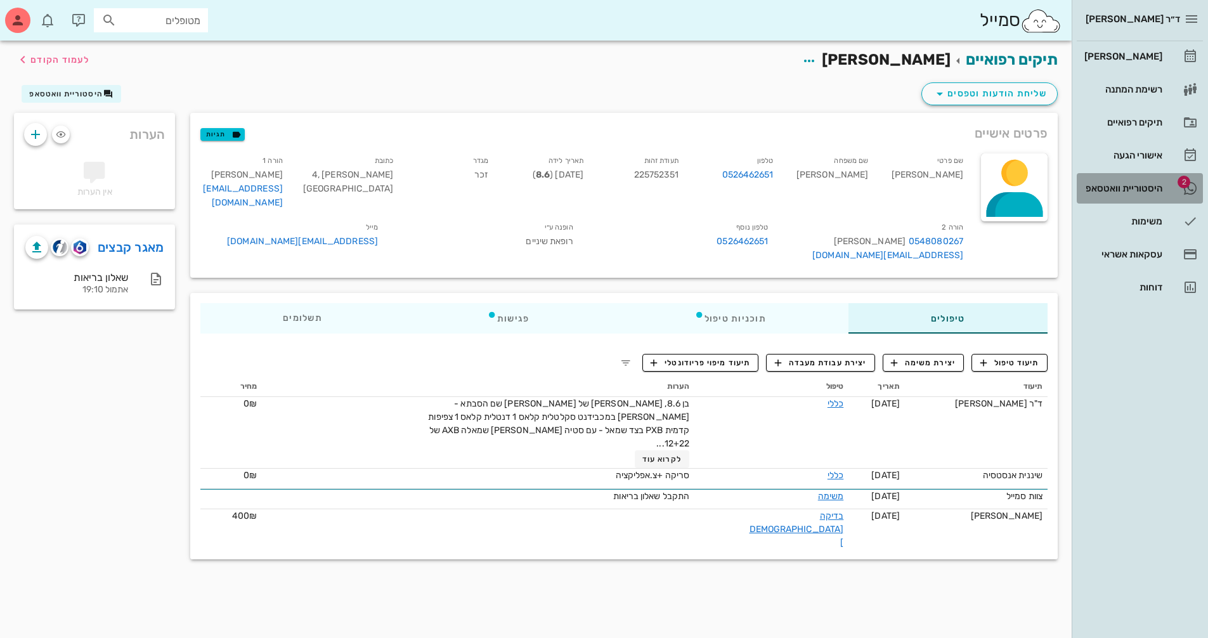
click at [1126, 193] on div "היסטוריית וואטסאפ" at bounding box center [1122, 188] width 81 height 10
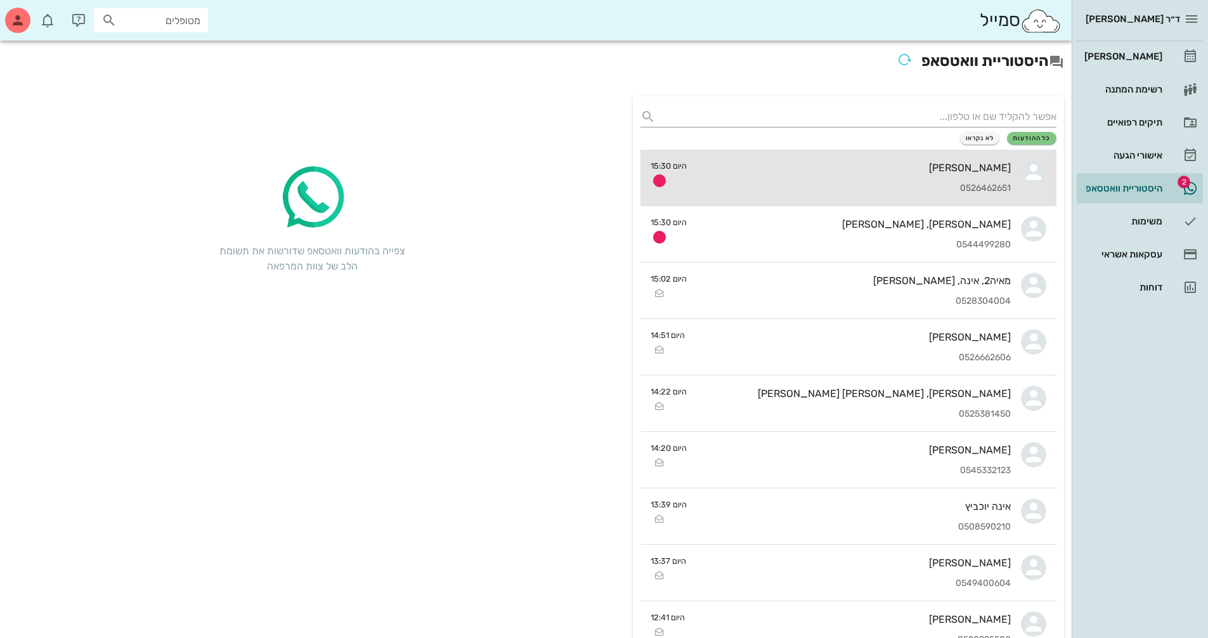
click at [976, 186] on div "0526462651" at bounding box center [854, 188] width 314 height 11
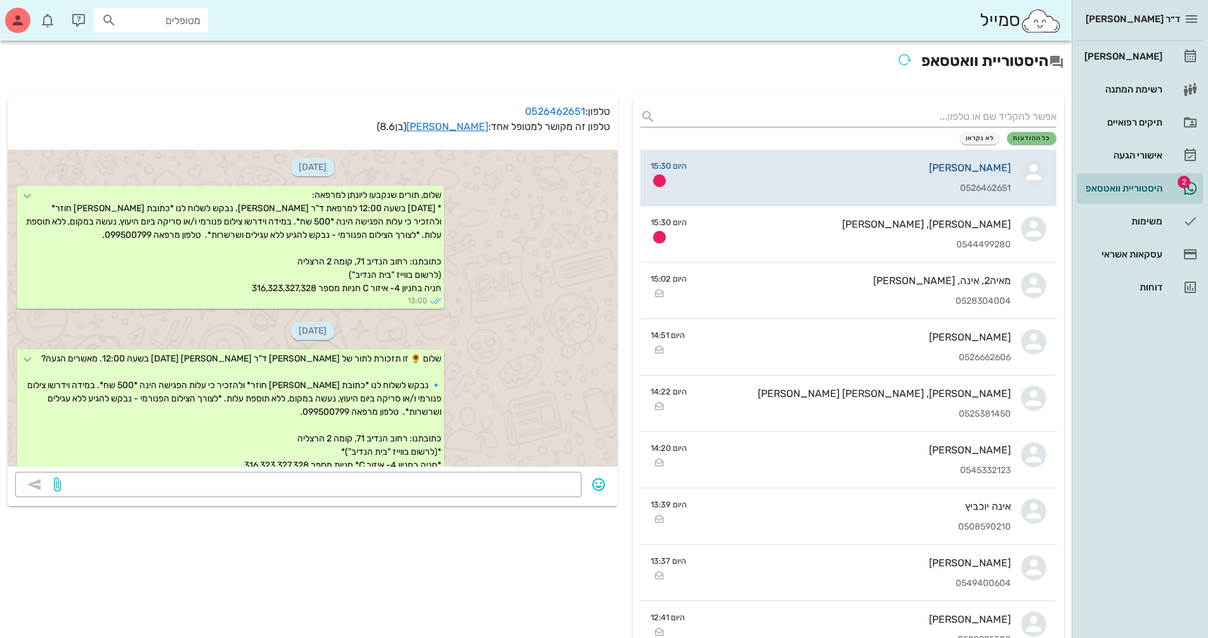
scroll to position [991, 0]
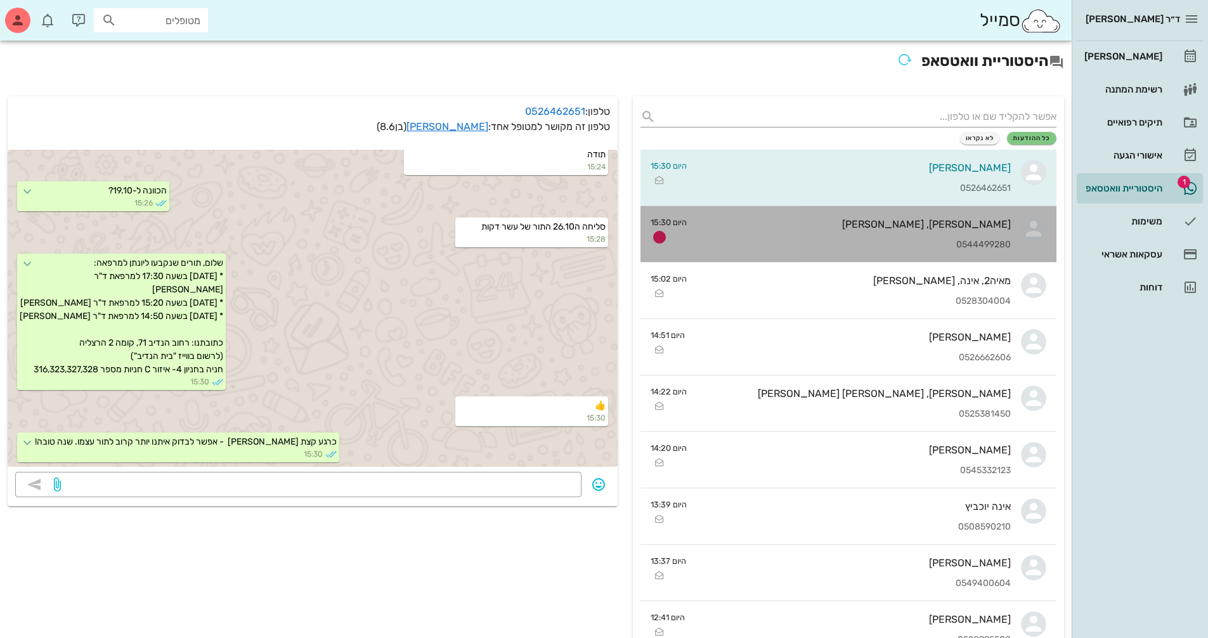
click at [951, 229] on div "[PERSON_NAME], [PERSON_NAME]" at bounding box center [854, 224] width 314 height 12
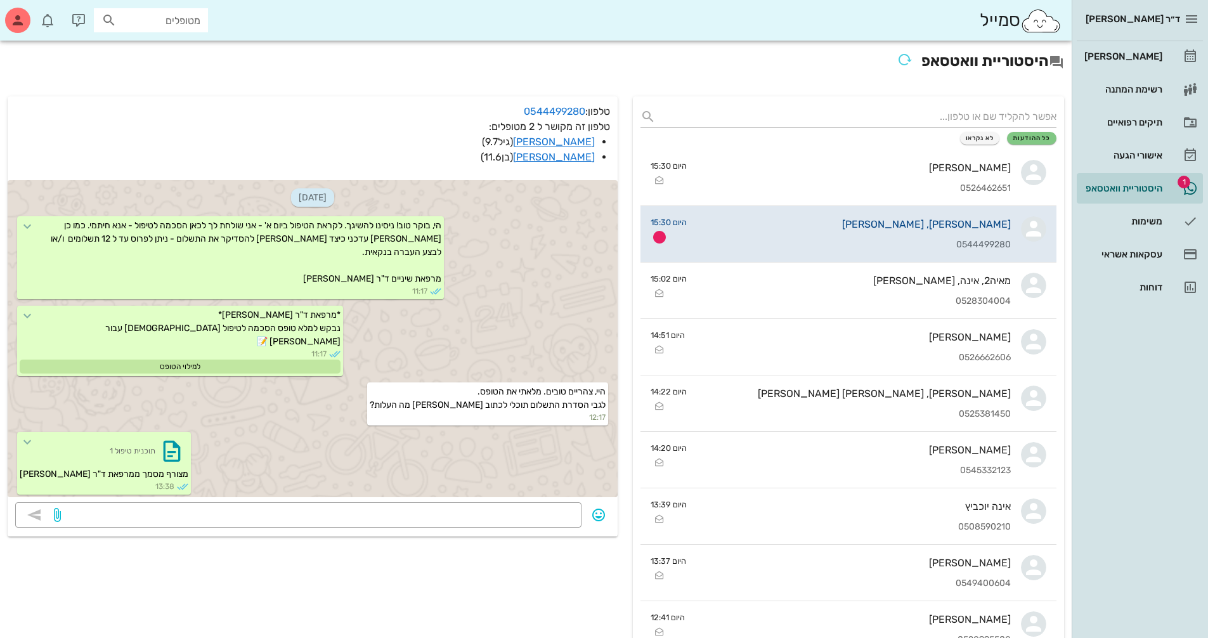
scroll to position [423, 0]
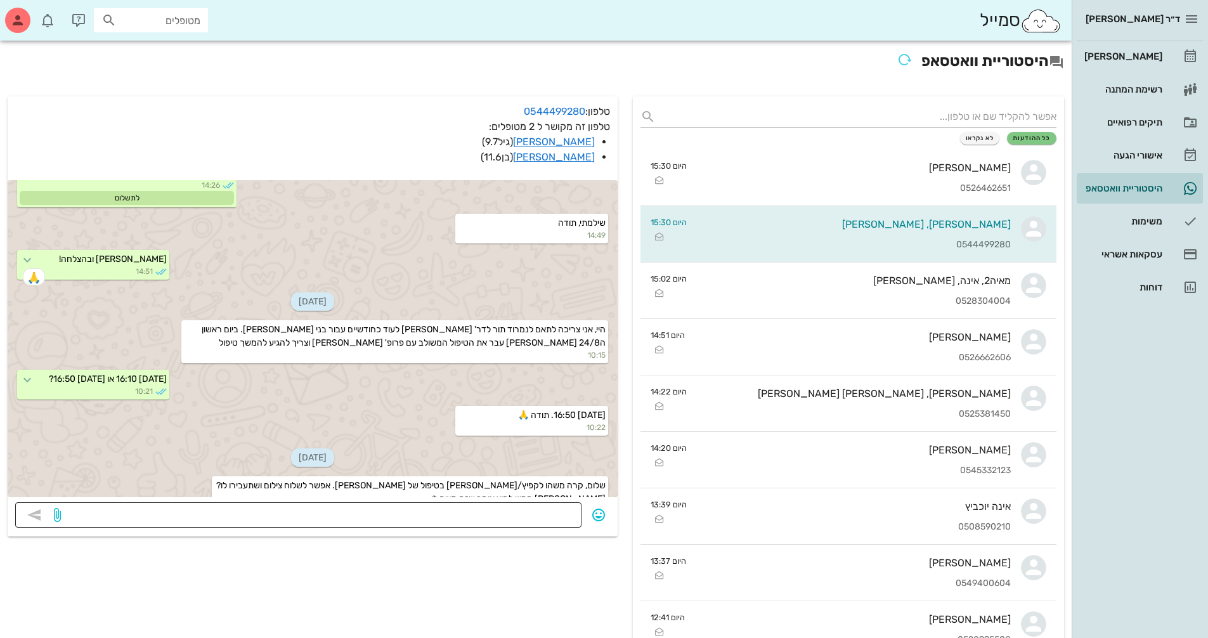
click at [493, 512] on textarea at bounding box center [318, 516] width 510 height 20
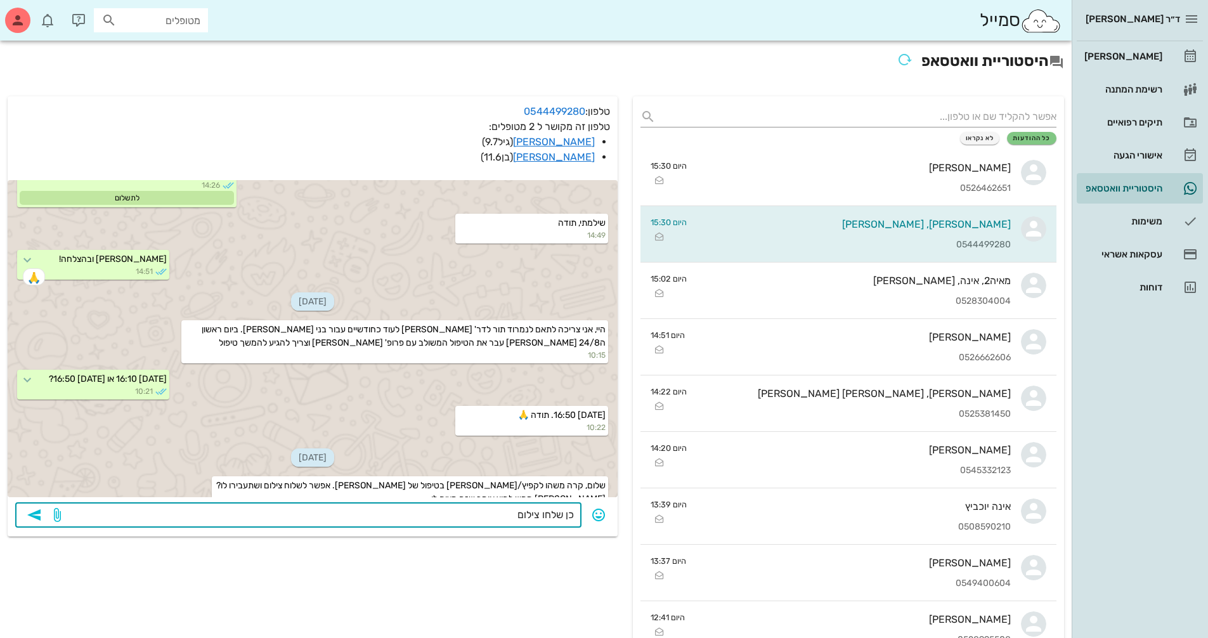
type textarea "כן שילחו צילום"
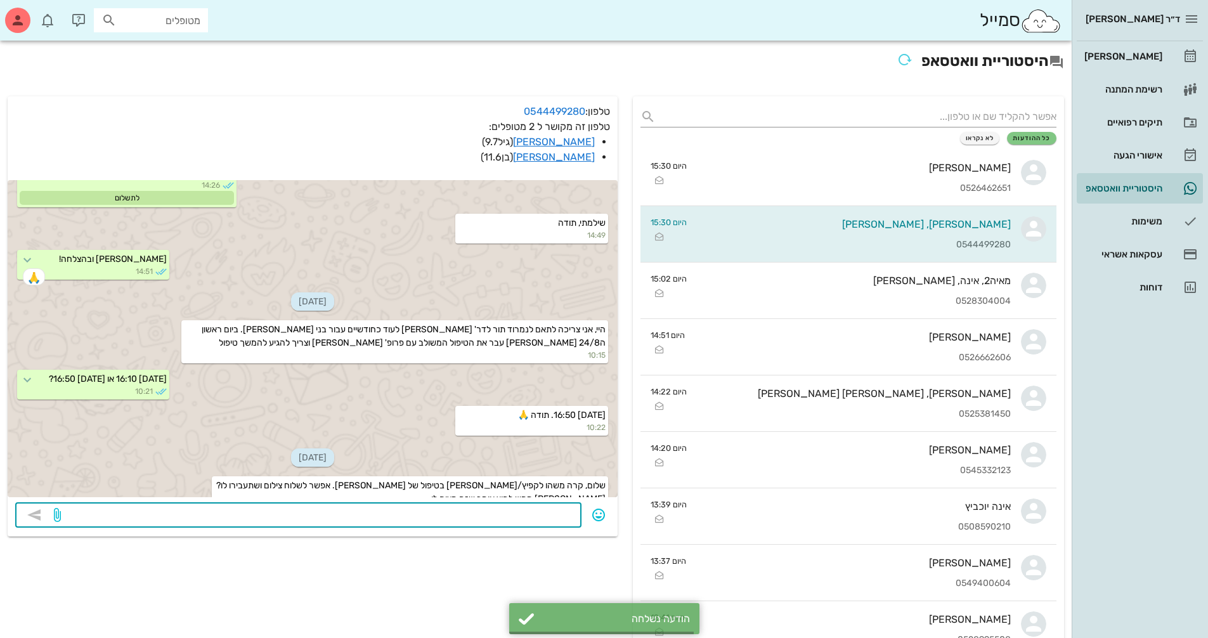
scroll to position [459, 0]
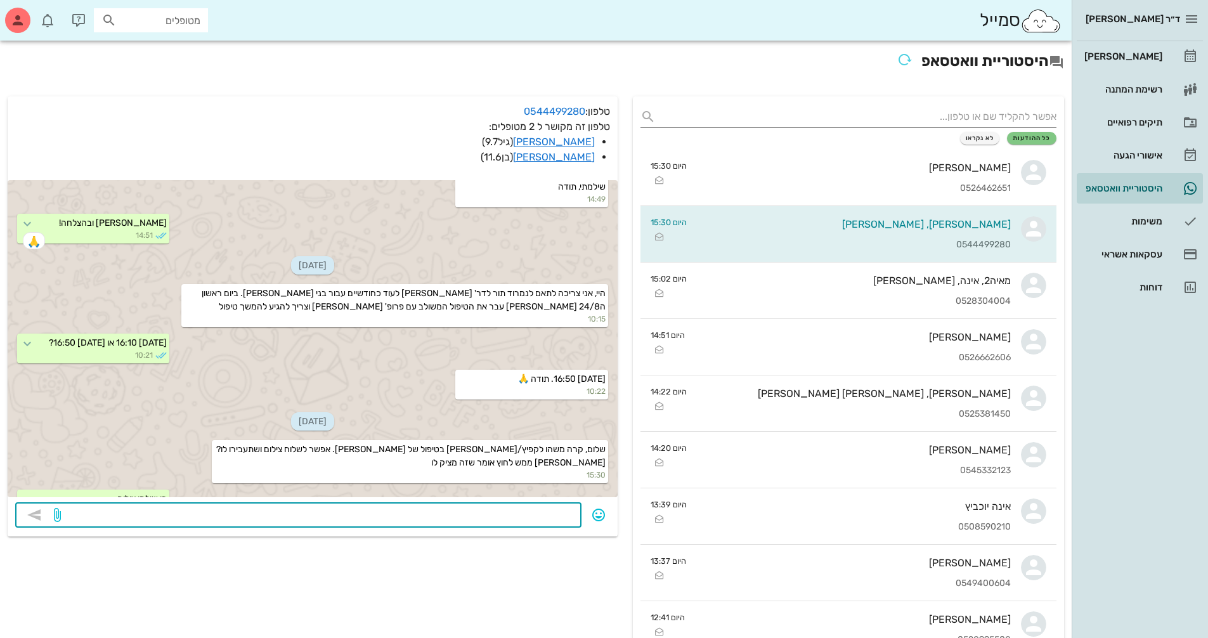
click at [1018, 114] on input "text" at bounding box center [859, 117] width 396 height 20
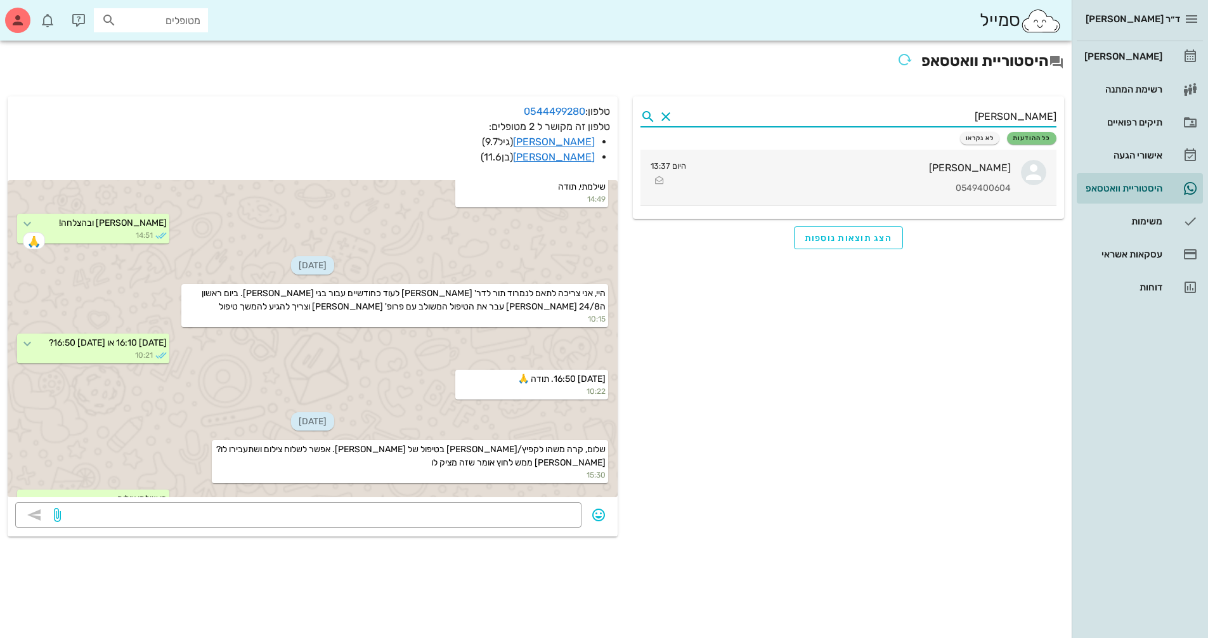
type input "דריגס"
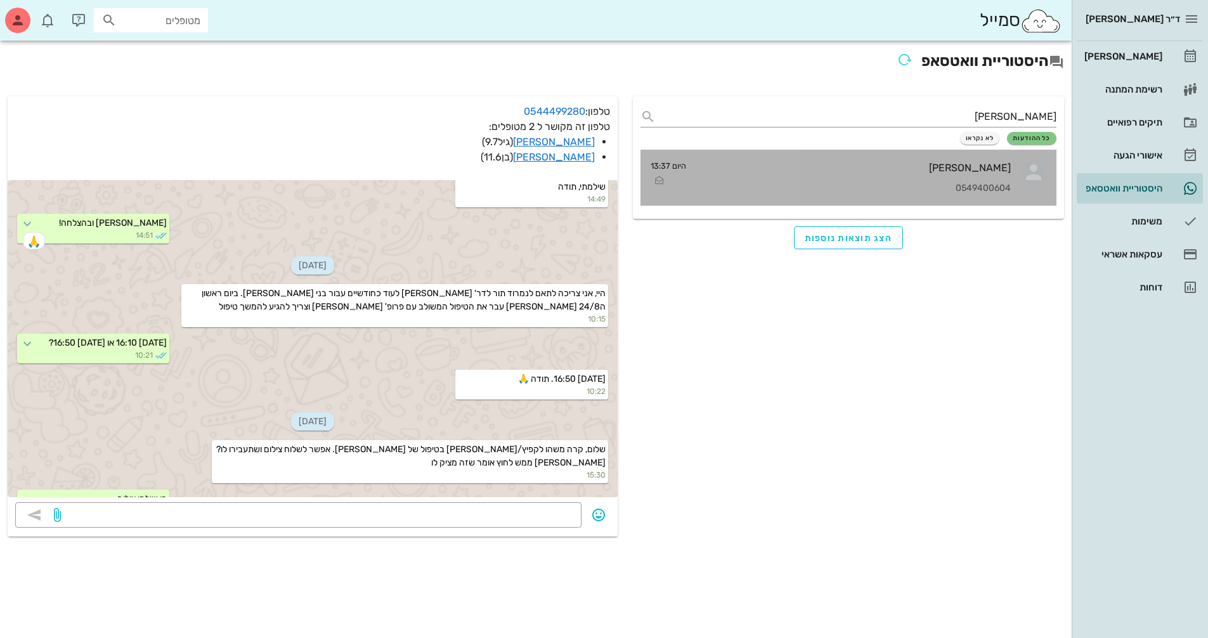
click at [974, 183] on div "0549400604" at bounding box center [853, 188] width 315 height 11
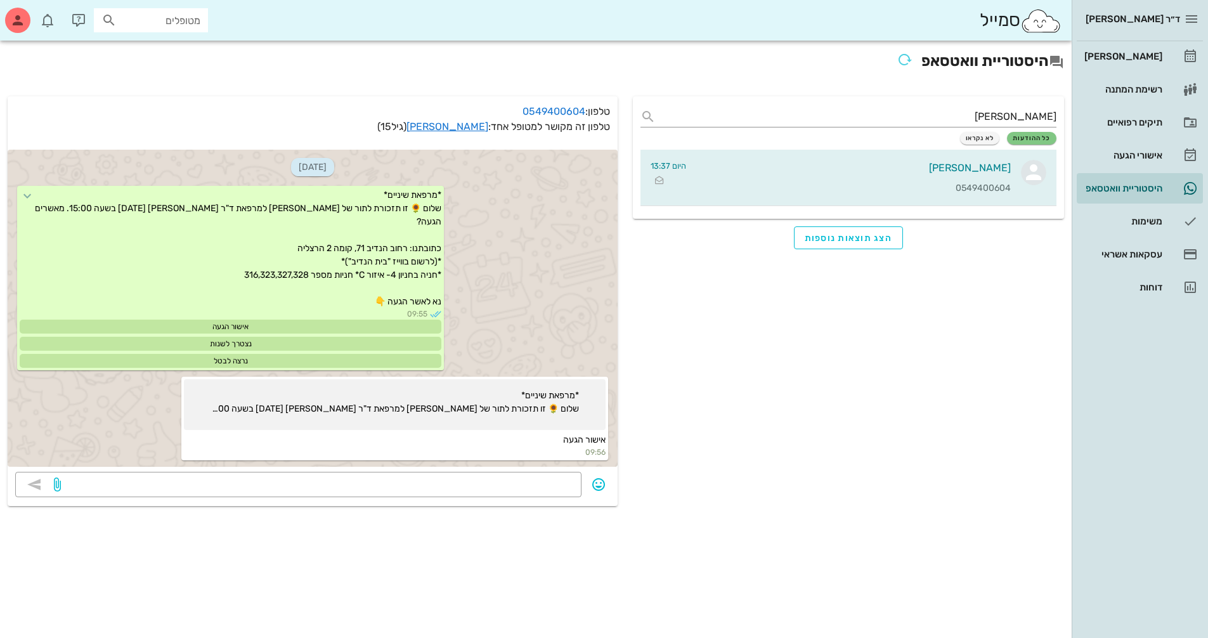
scroll to position [1225, 0]
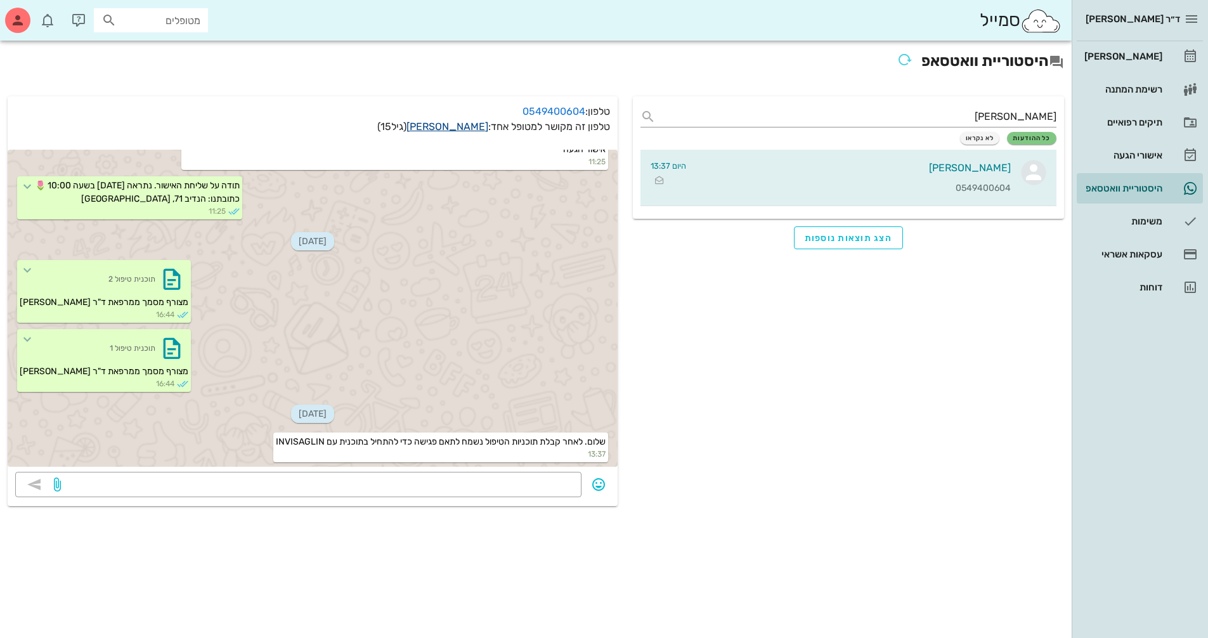
click at [459, 129] on link "נמרוד דריגס" at bounding box center [447, 126] width 82 height 12
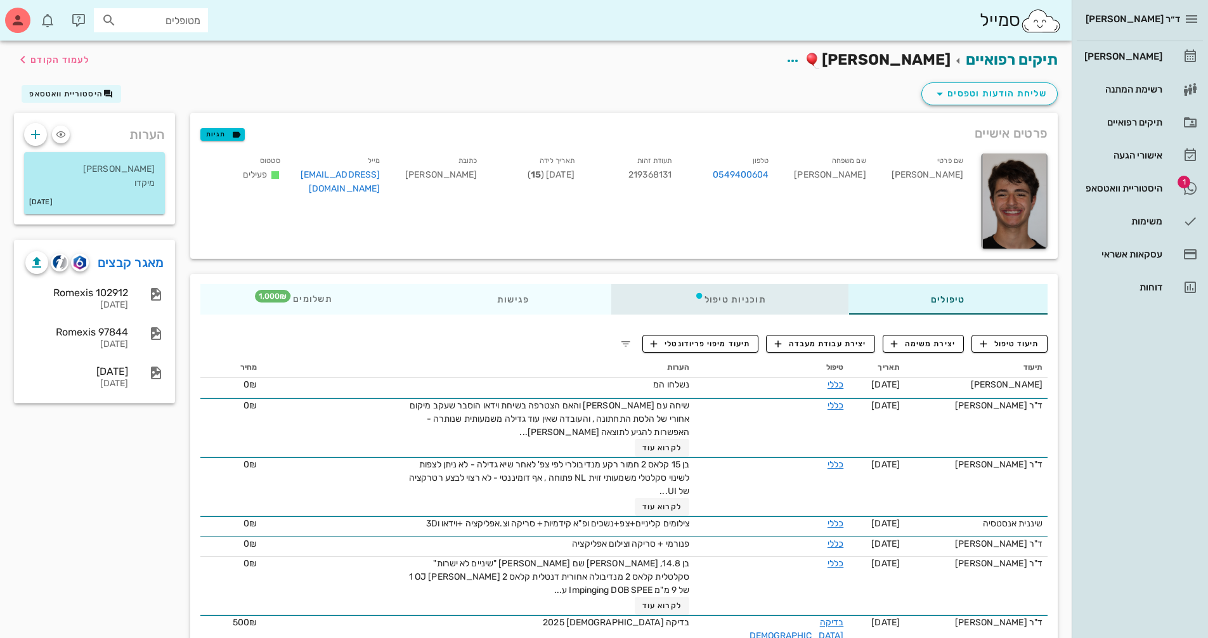
click at [730, 301] on div "תוכניות טיפול" at bounding box center [730, 299] width 237 height 30
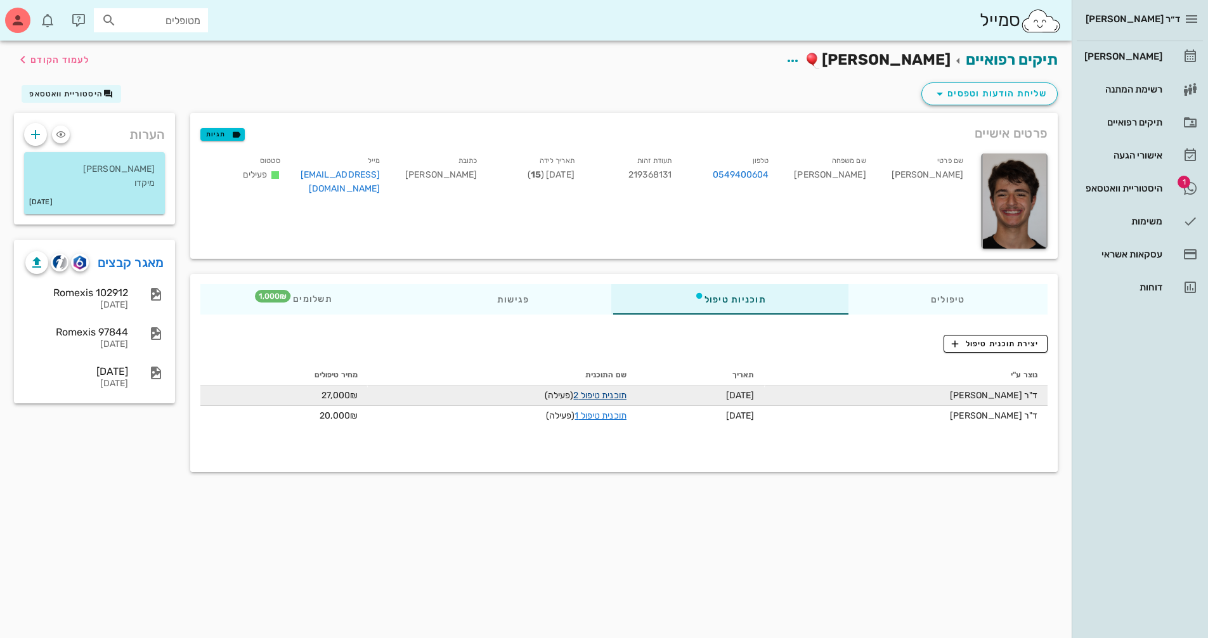
click at [594, 397] on link "תוכנית טיפול 2" at bounding box center [599, 395] width 53 height 11
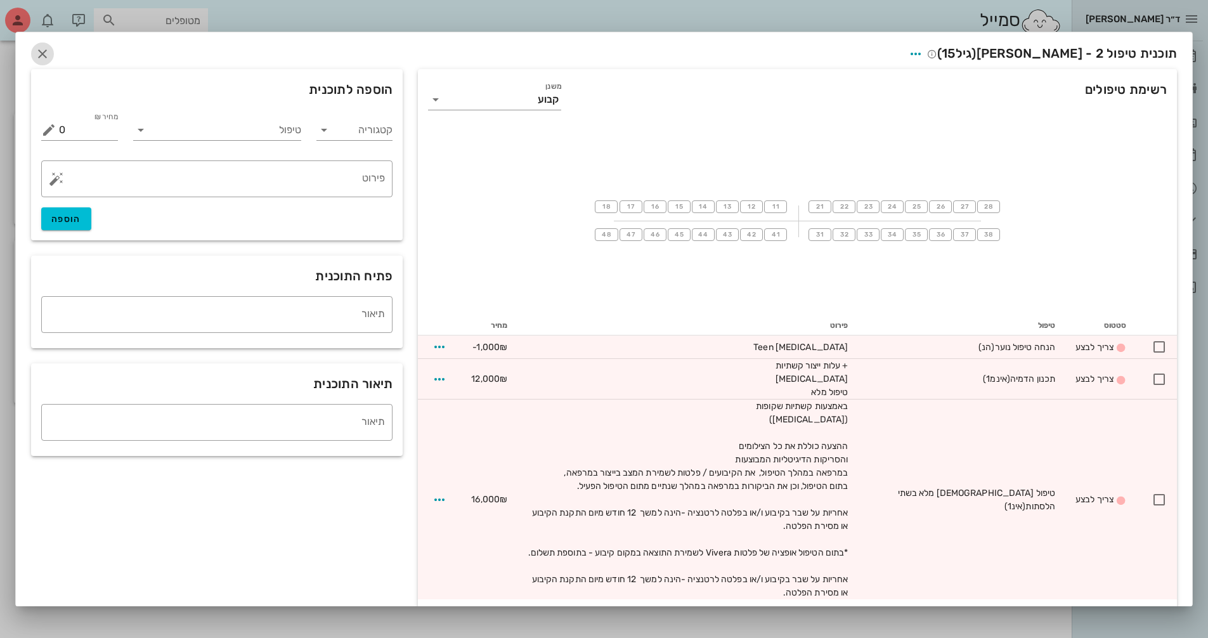
click at [46, 51] on icon "button" at bounding box center [42, 53] width 15 height 15
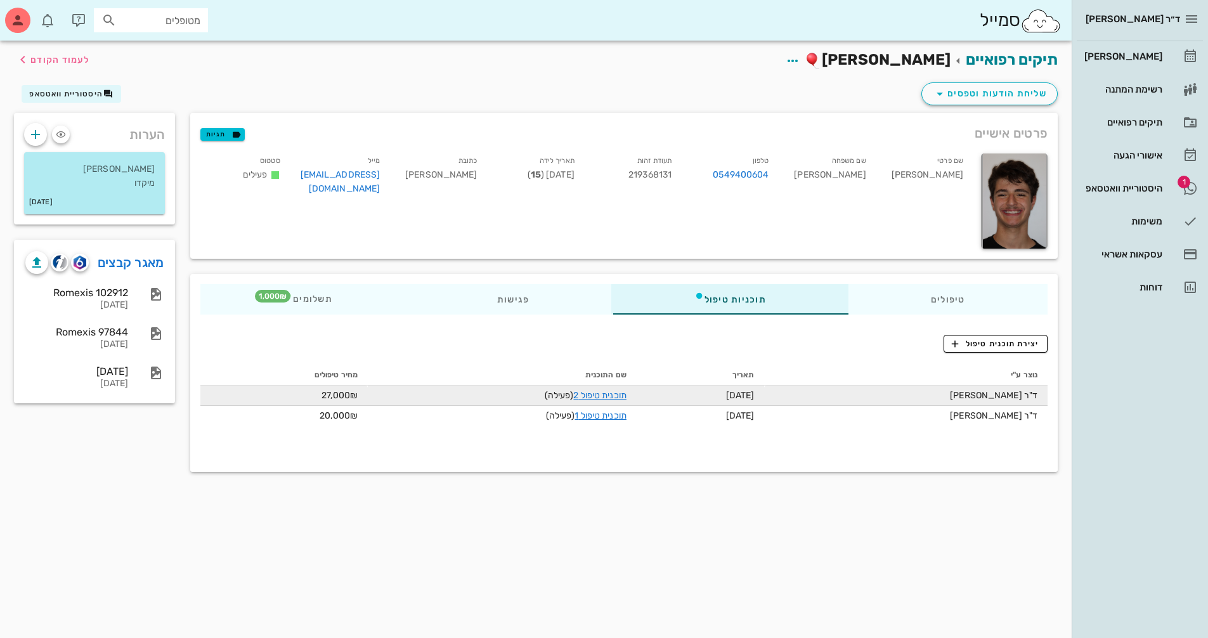
click at [610, 388] on td "תוכנית טיפול 2 (פעילה)" at bounding box center [502, 396] width 269 height 20
click at [609, 393] on link "תוכנית טיפול 2" at bounding box center [599, 395] width 53 height 11
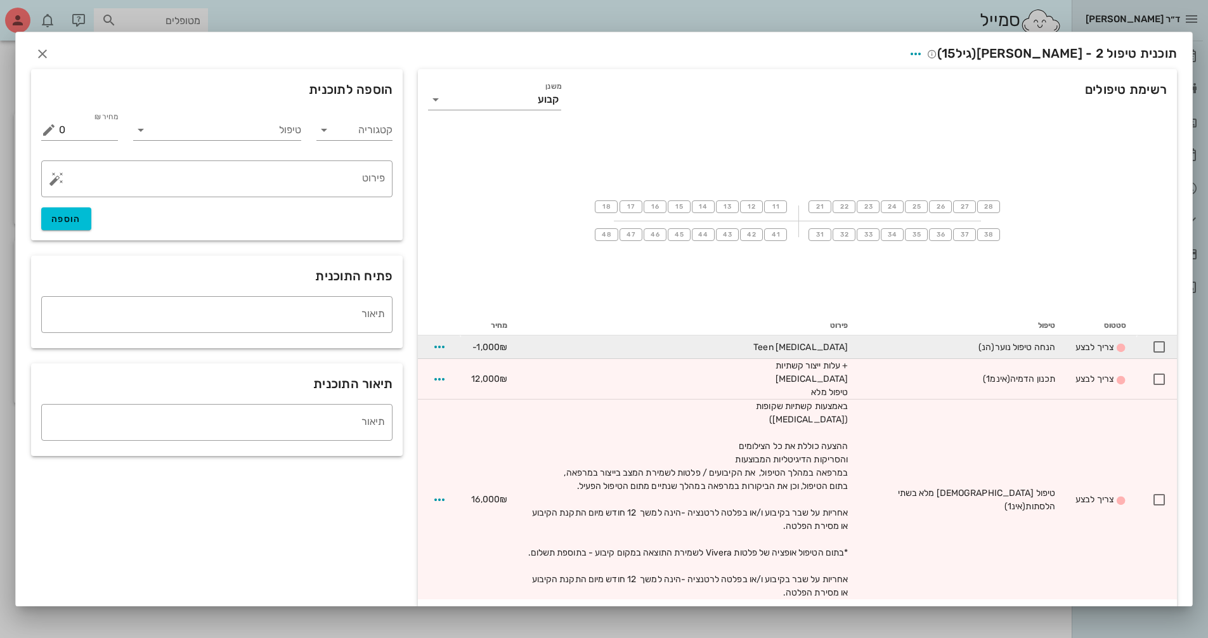
scroll to position [41, 0]
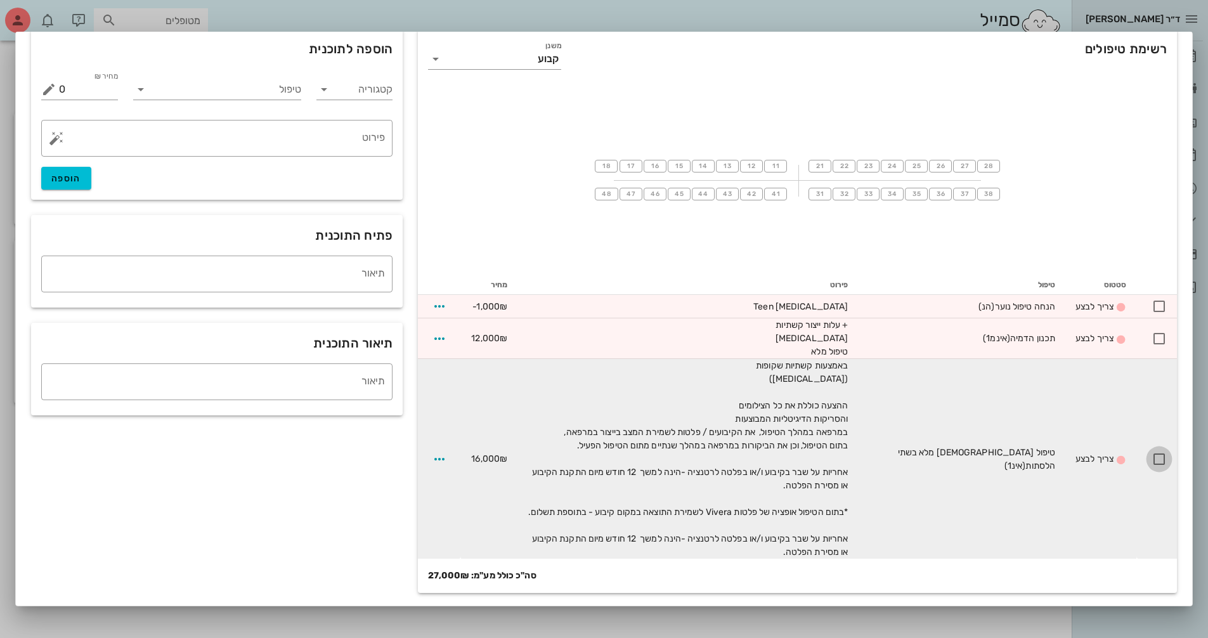
click at [1157, 465] on div at bounding box center [1159, 459] width 22 height 22
checkbox input "true"
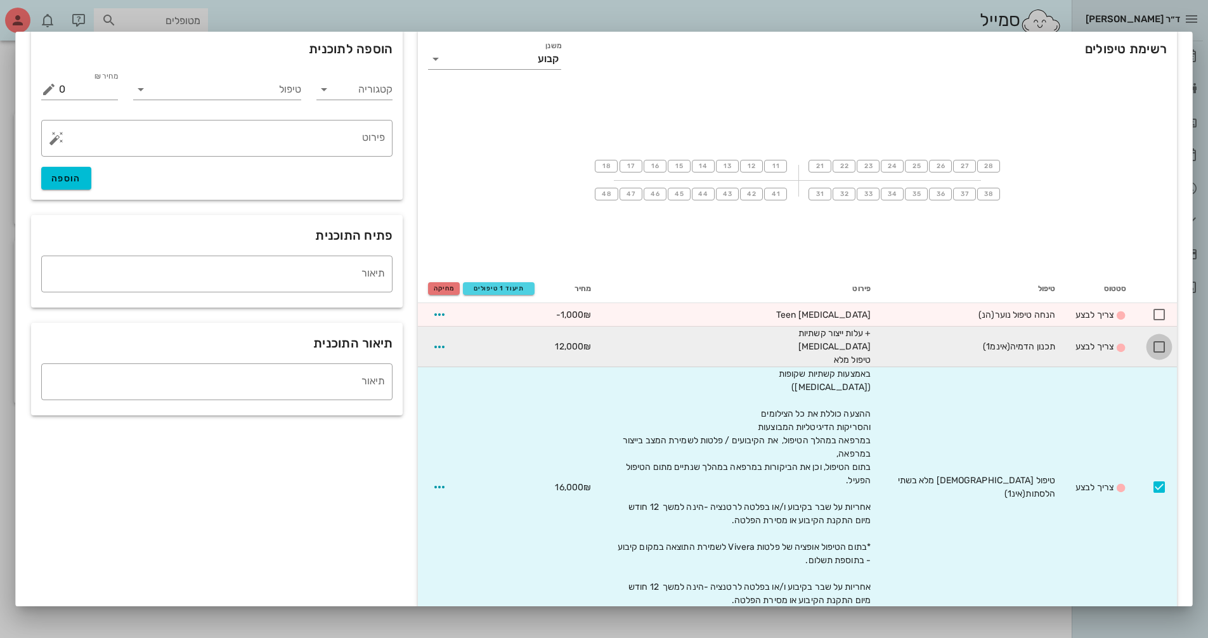
click at [1159, 349] on div at bounding box center [1159, 347] width 22 height 22
checkbox input "true"
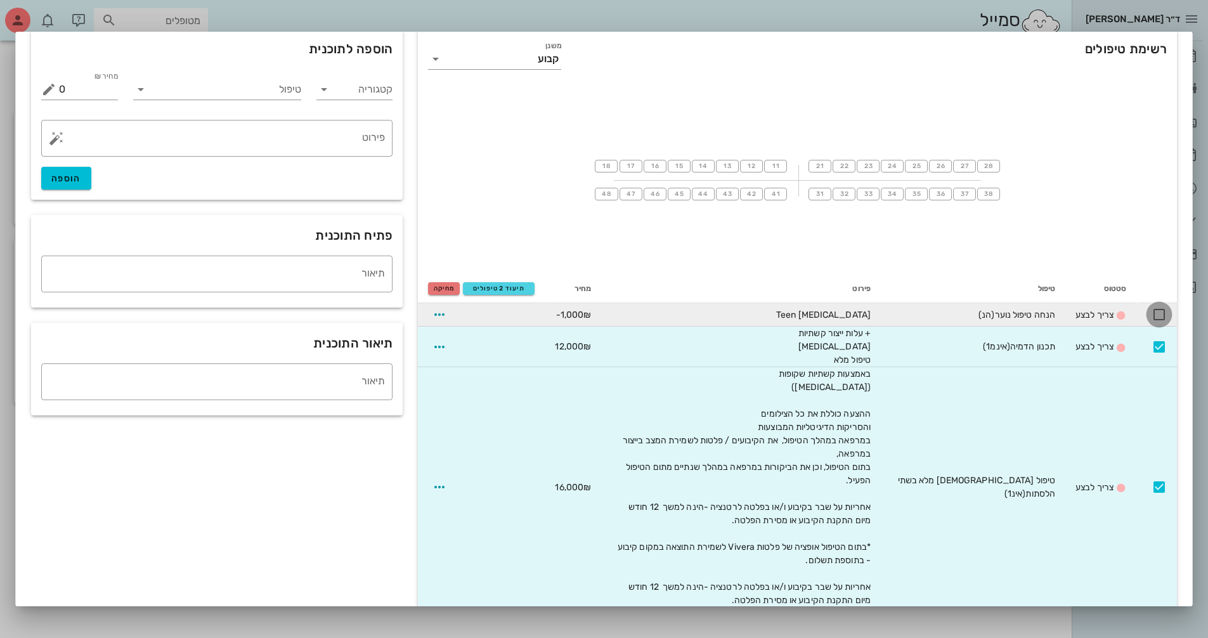
click at [1160, 318] on div at bounding box center [1159, 315] width 22 height 22
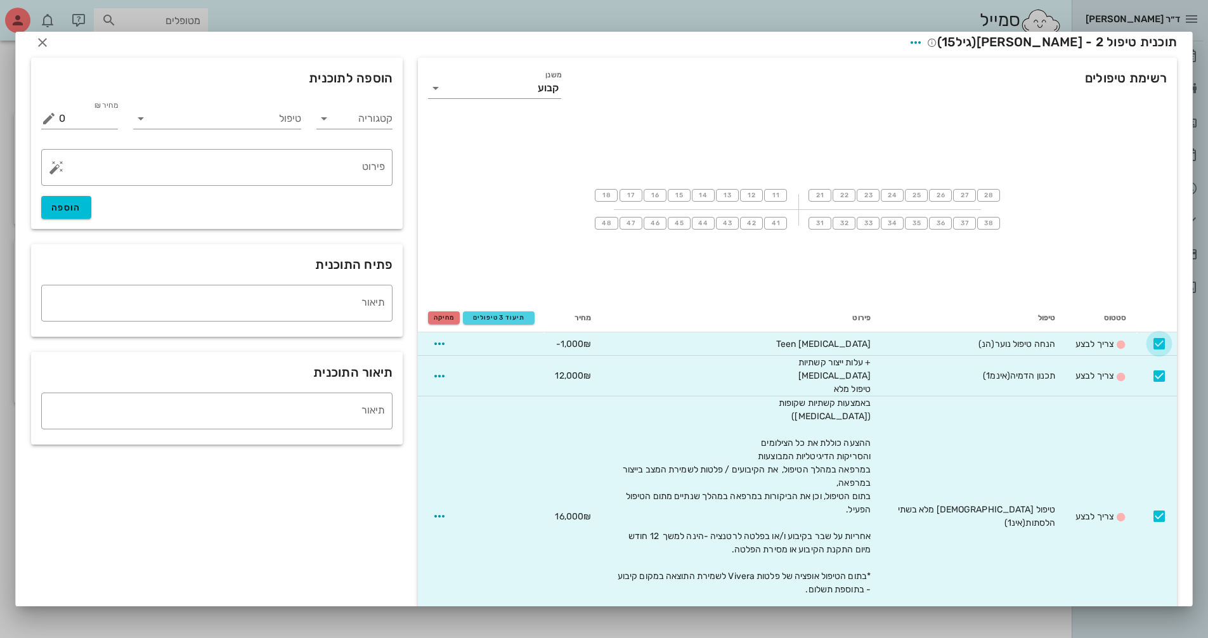
scroll to position [0, 0]
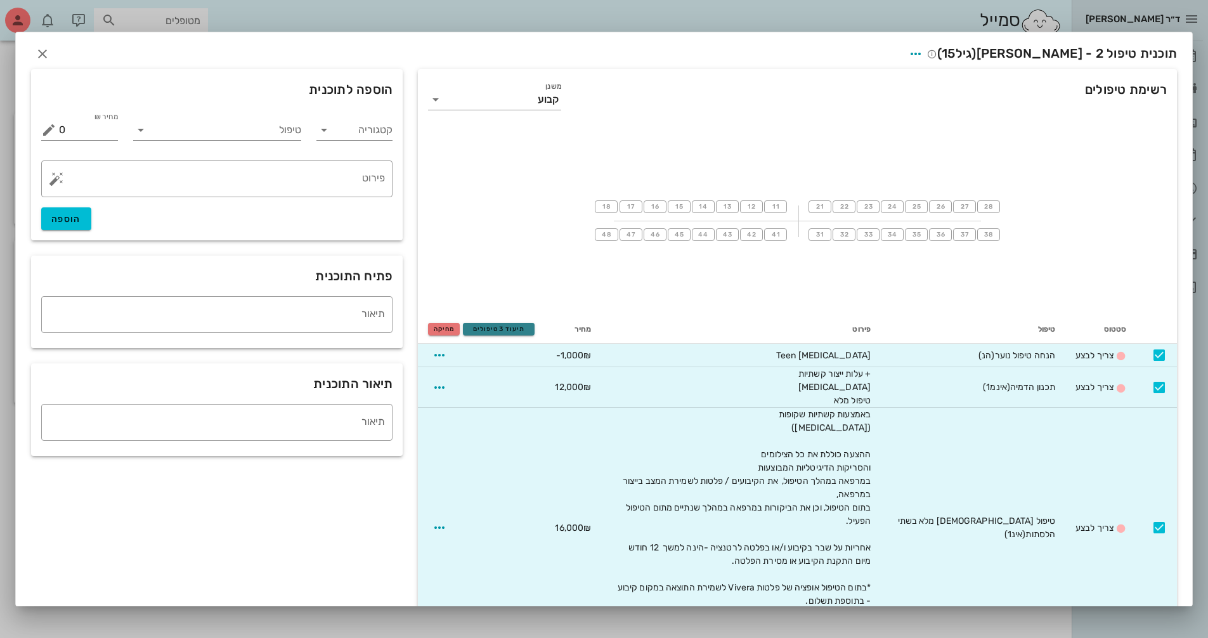
click at [515, 334] on button "תיעוד 3 טיפולים" at bounding box center [499, 329] width 72 height 13
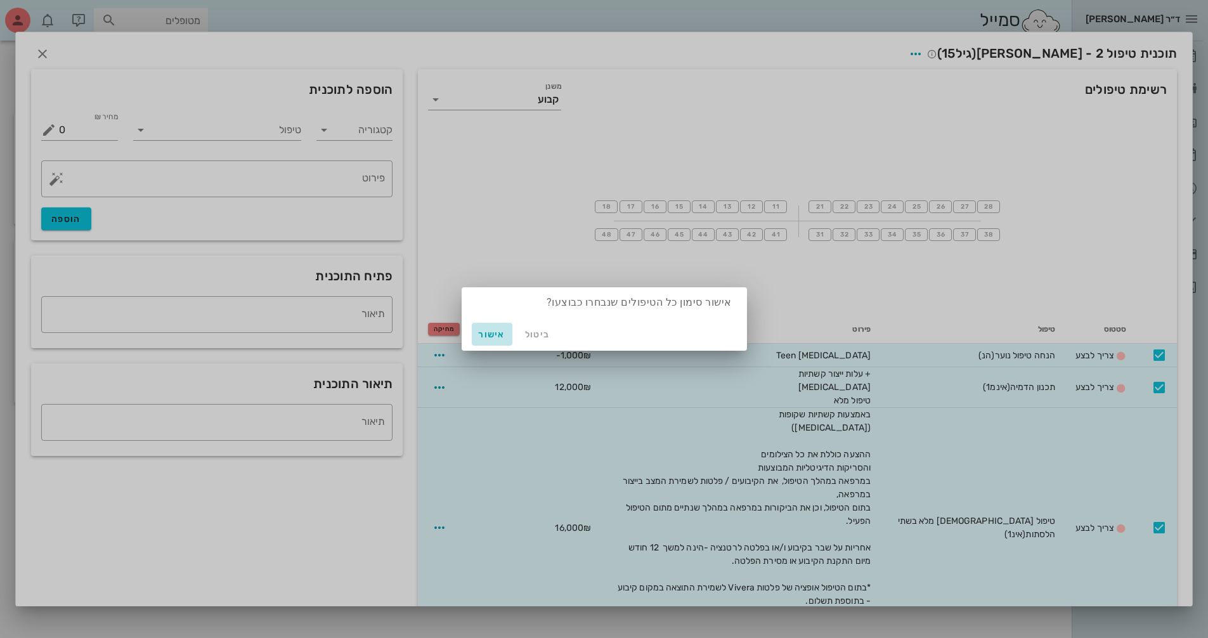
click at [489, 335] on span "אישור" at bounding box center [492, 334] width 30 height 11
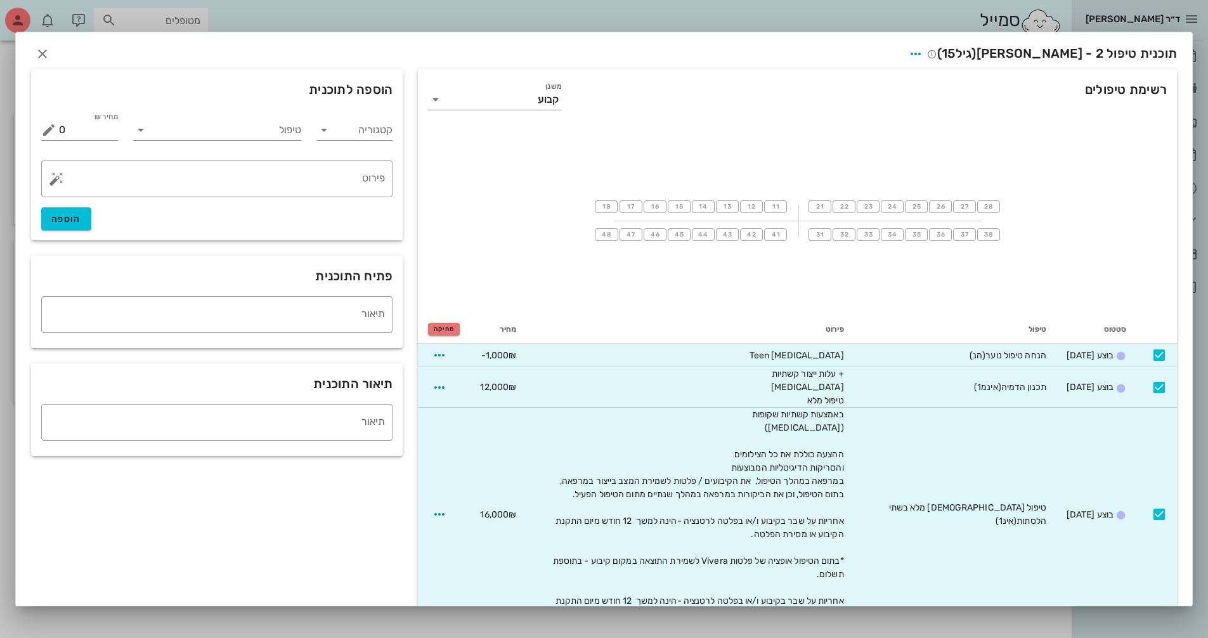
checkbox input "false"
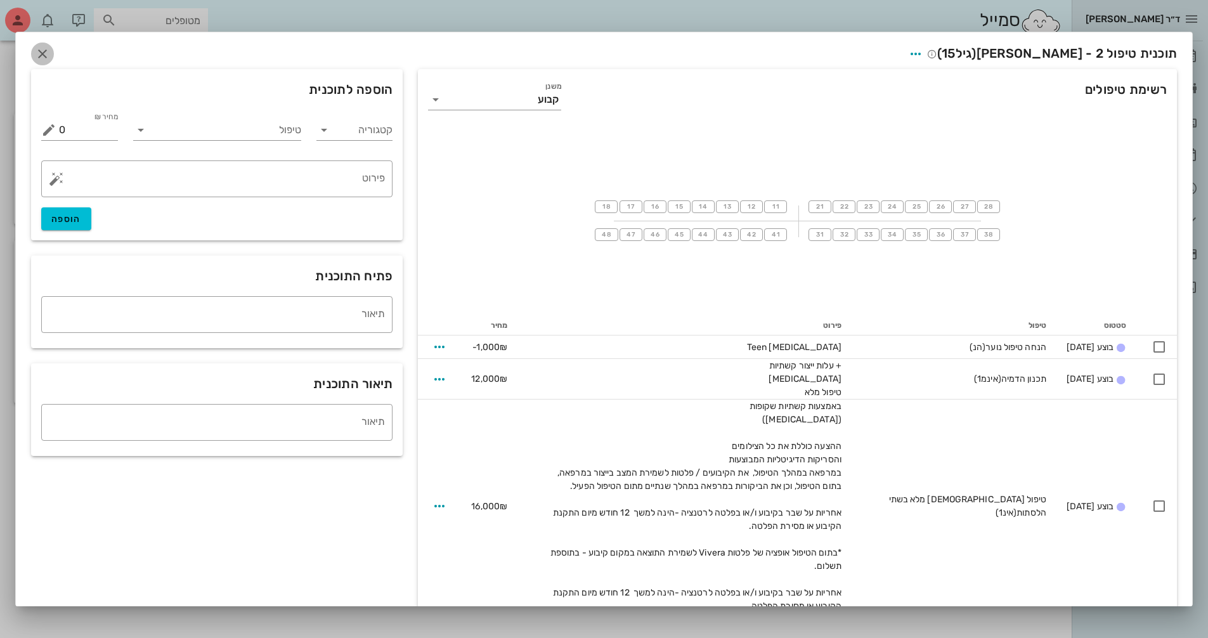
click at [50, 56] on icon "button" at bounding box center [42, 53] width 15 height 15
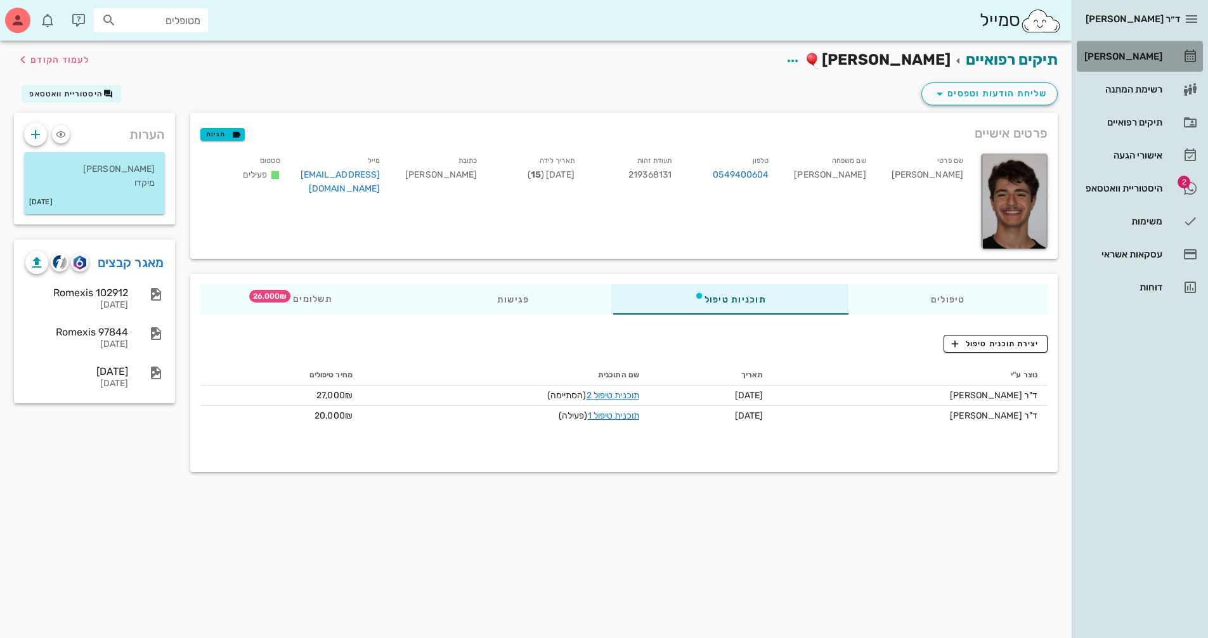
click at [1155, 48] on div "[PERSON_NAME]" at bounding box center [1122, 56] width 81 height 20
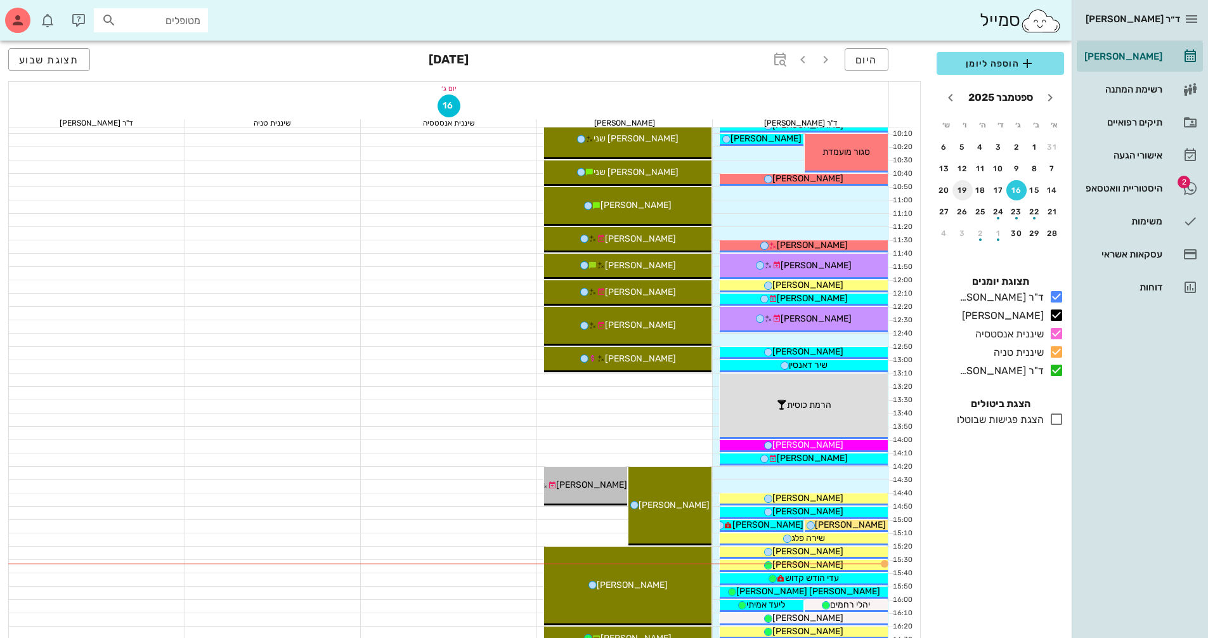
scroll to position [317, 0]
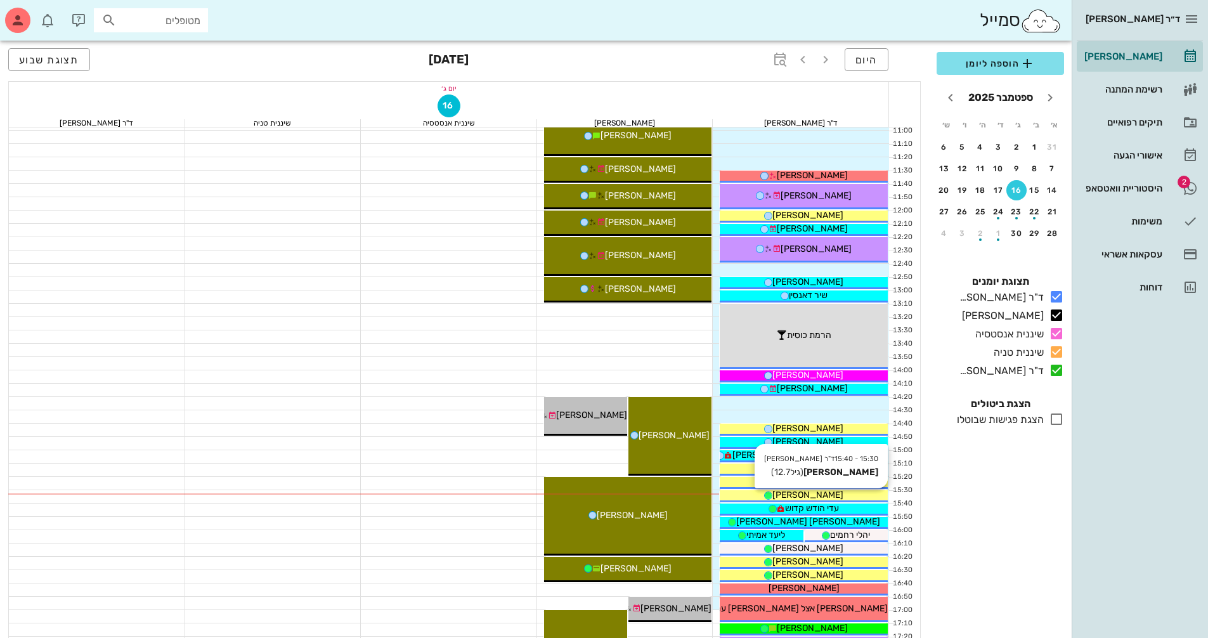
click at [830, 495] on div "[PERSON_NAME]" at bounding box center [804, 494] width 168 height 13
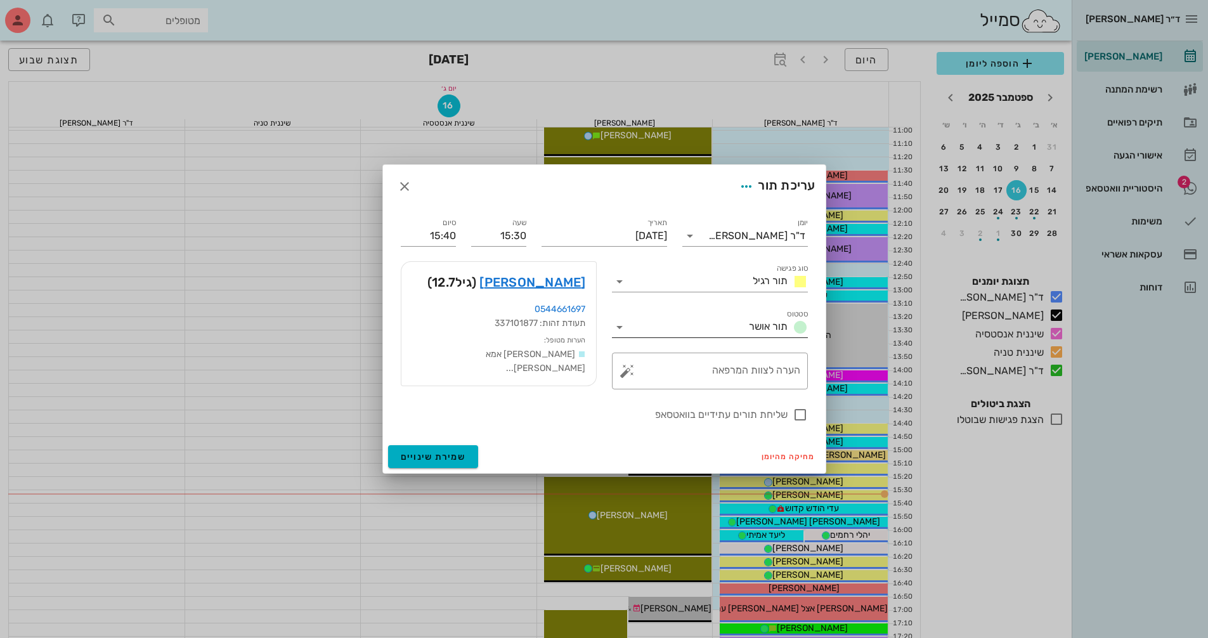
click at [627, 326] on div at bounding box center [621, 327] width 18 height 15
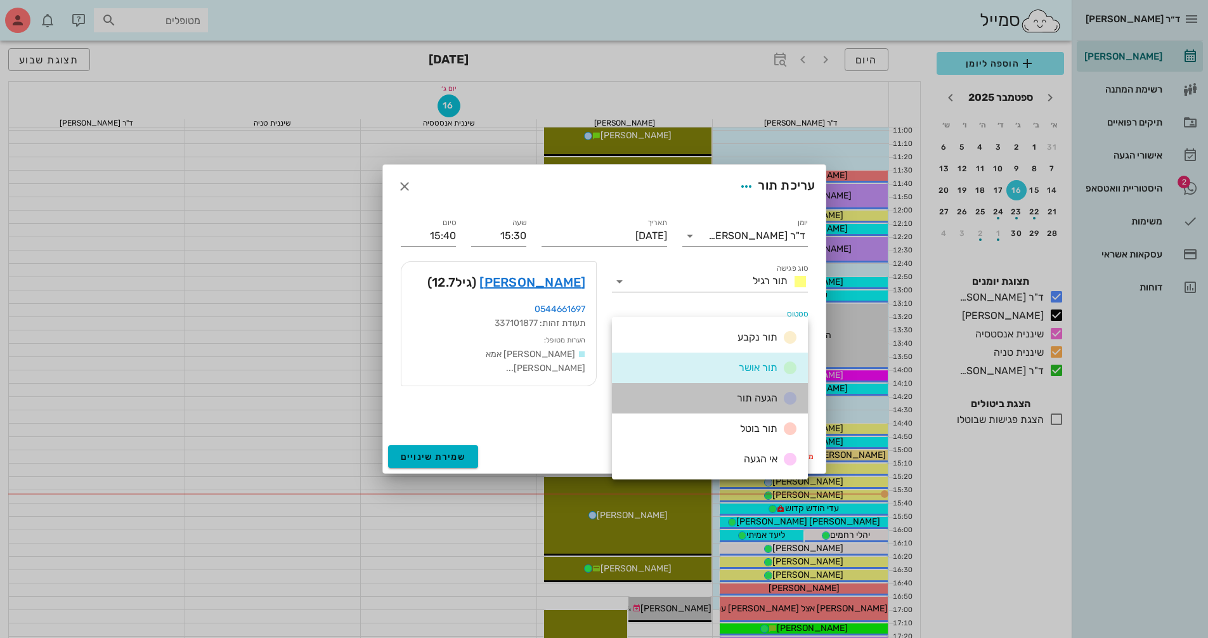
click at [713, 391] on div "הגעה תור" at bounding box center [710, 398] width 196 height 30
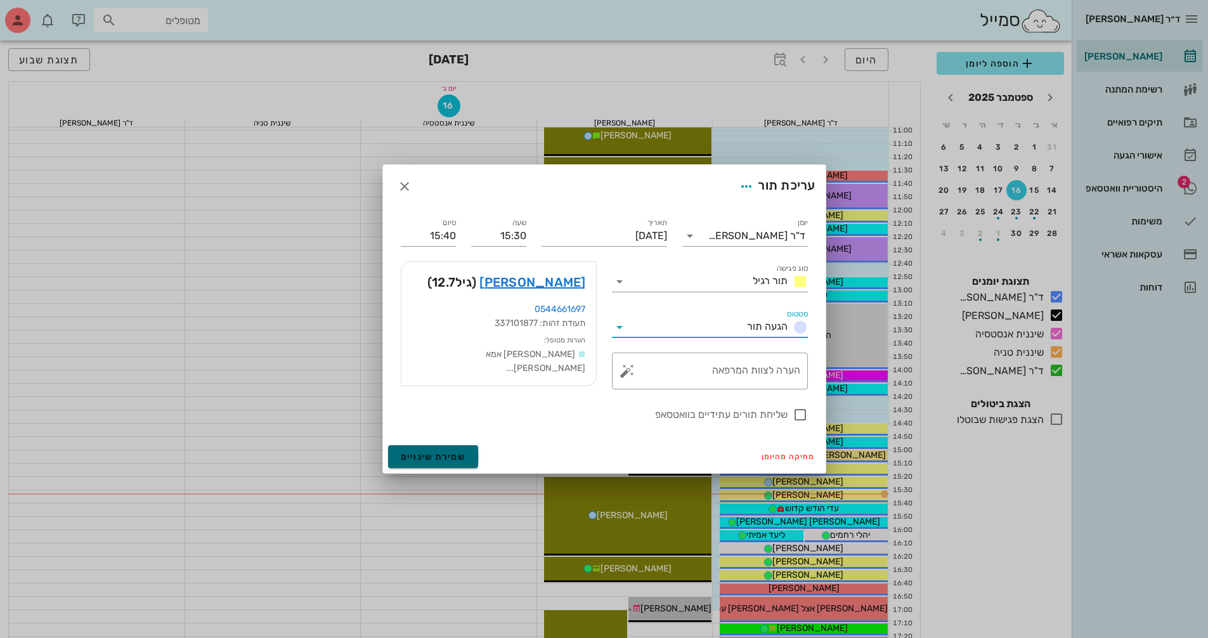
drag, startPoint x: 467, startPoint y: 453, endPoint x: 486, endPoint y: 356, distance: 99.0
click at [466, 453] on button "שמירת שינויים" at bounding box center [433, 456] width 91 height 23
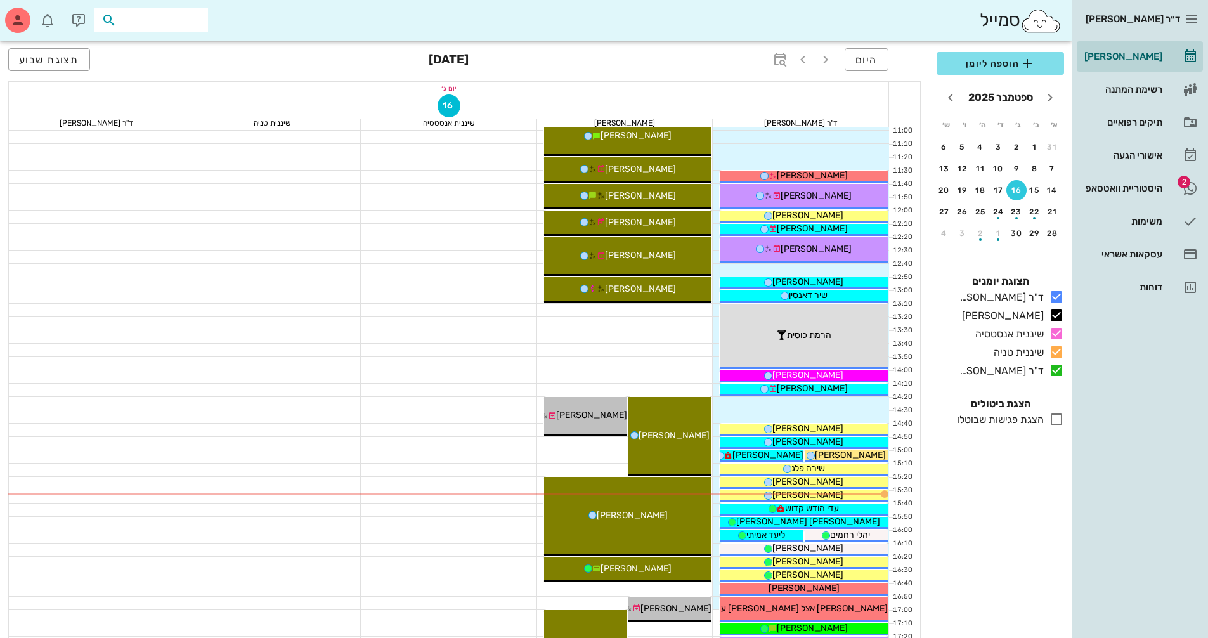
click at [169, 28] on input "text" at bounding box center [159, 20] width 81 height 16
type input "דריגס"
click at [1102, 188] on div "היסטוריית וואטסאפ" at bounding box center [1122, 188] width 81 height 10
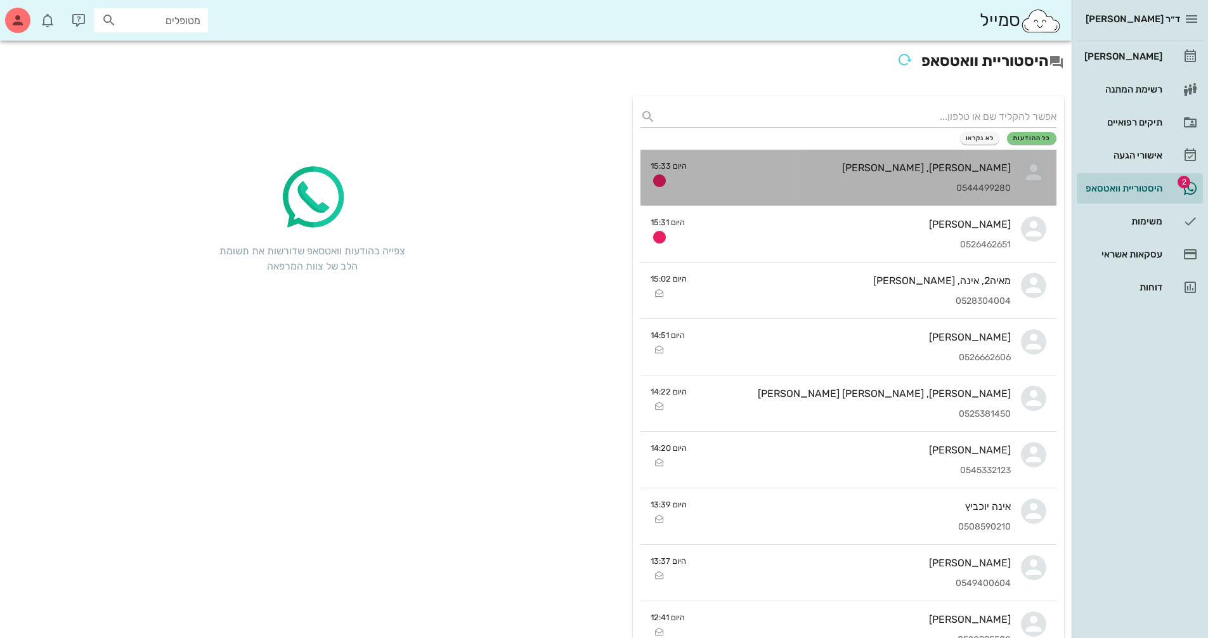
click at [954, 176] on div "שחר, נמרוד רוטברט 0544499280" at bounding box center [854, 178] width 314 height 56
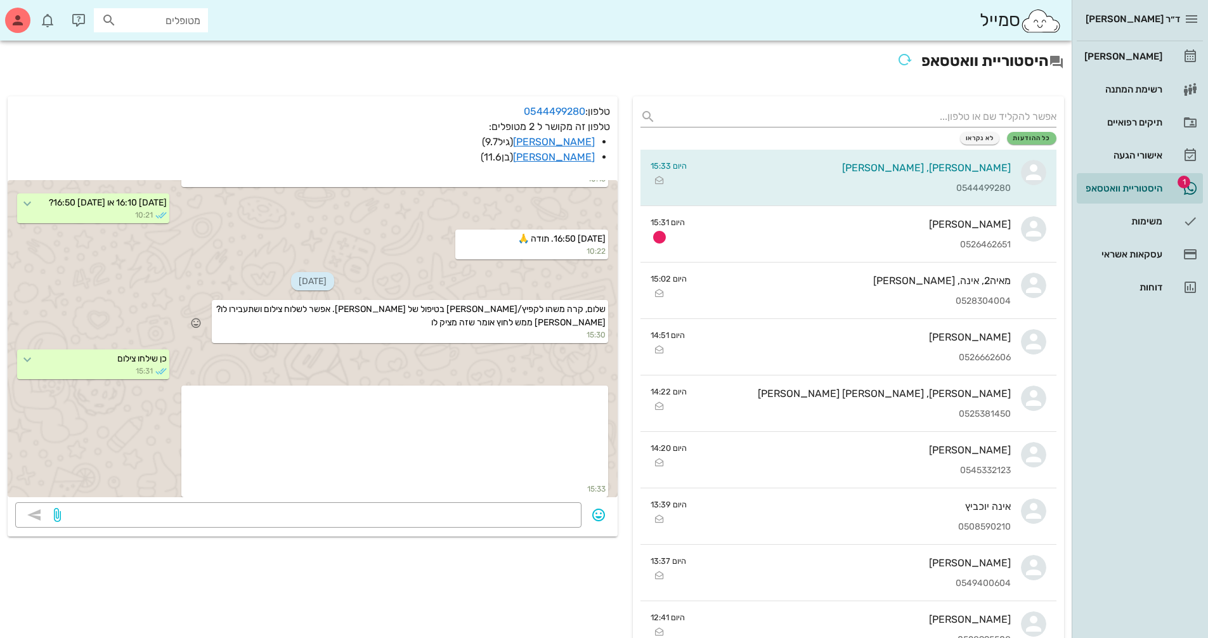
scroll to position [568, 0]
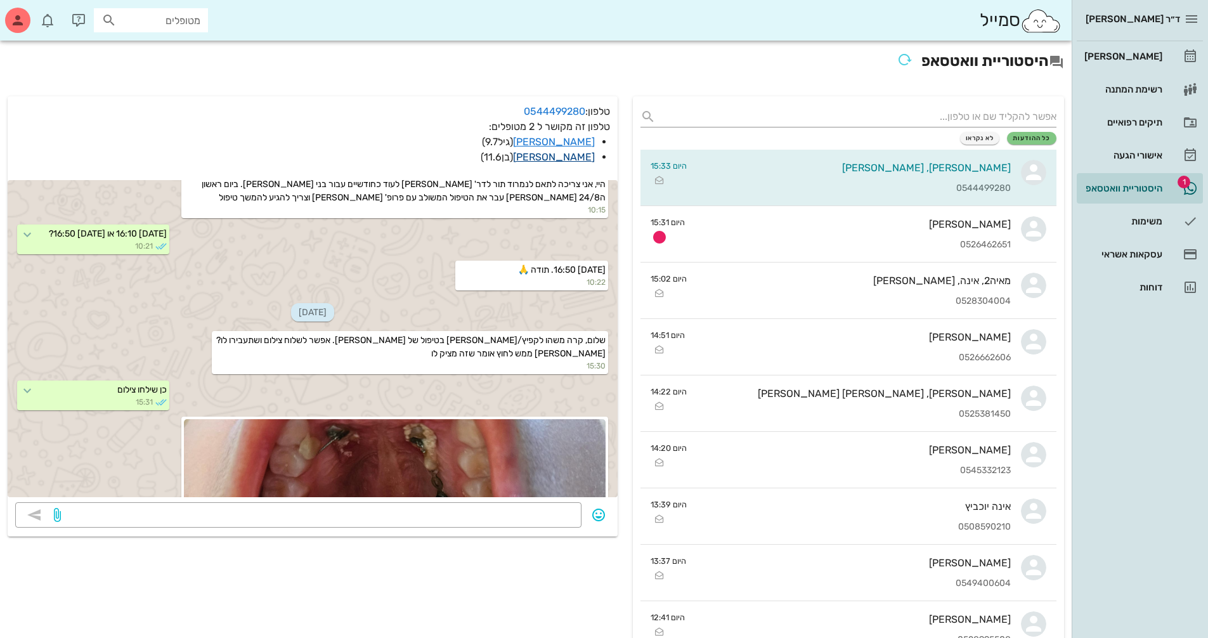
click at [574, 161] on link "[PERSON_NAME]" at bounding box center [554, 157] width 82 height 12
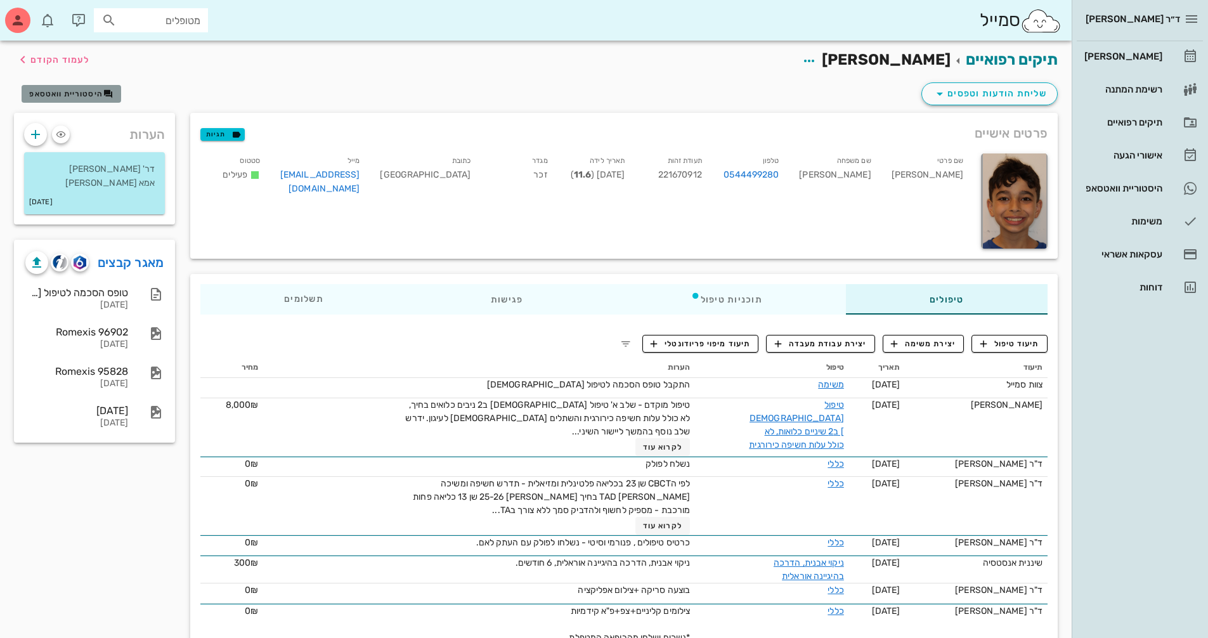
click at [90, 100] on button "היסטוריית וואטסאפ" at bounding box center [72, 94] width 100 height 18
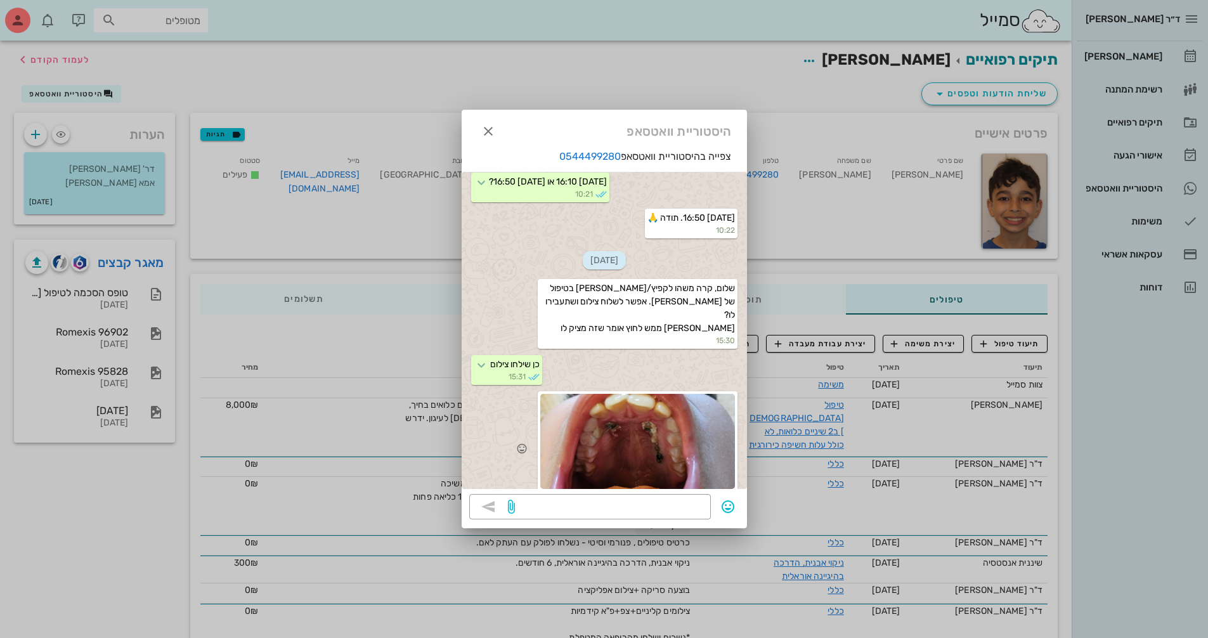
scroll to position [751, 0]
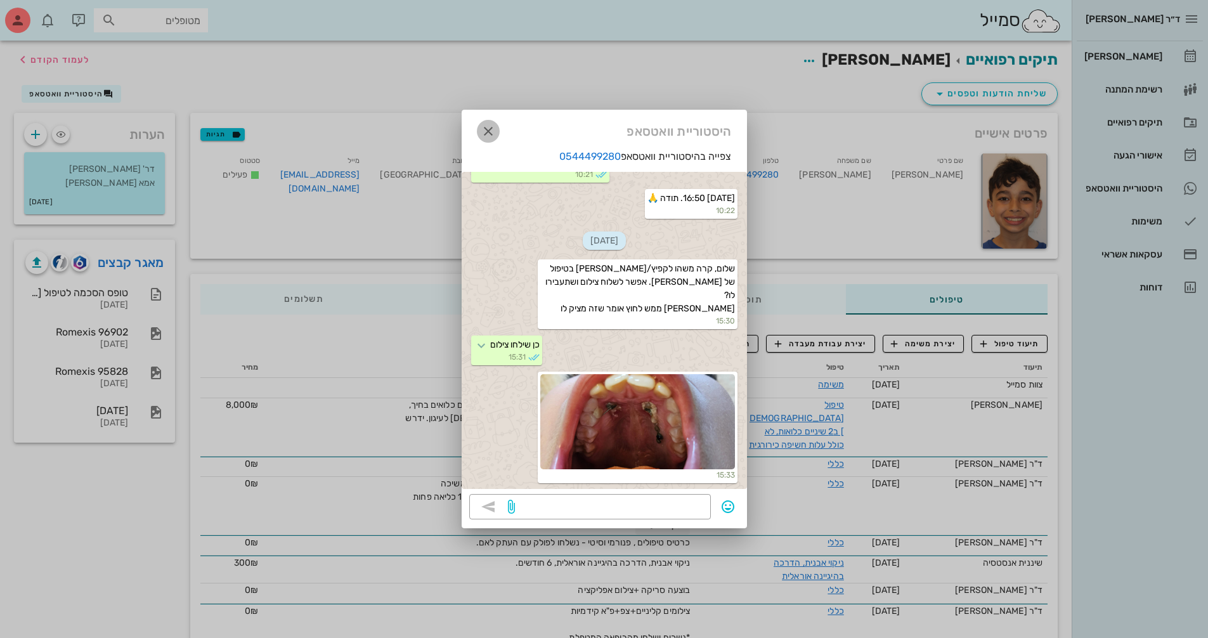
click at [484, 129] on icon "button" at bounding box center [488, 131] width 15 height 15
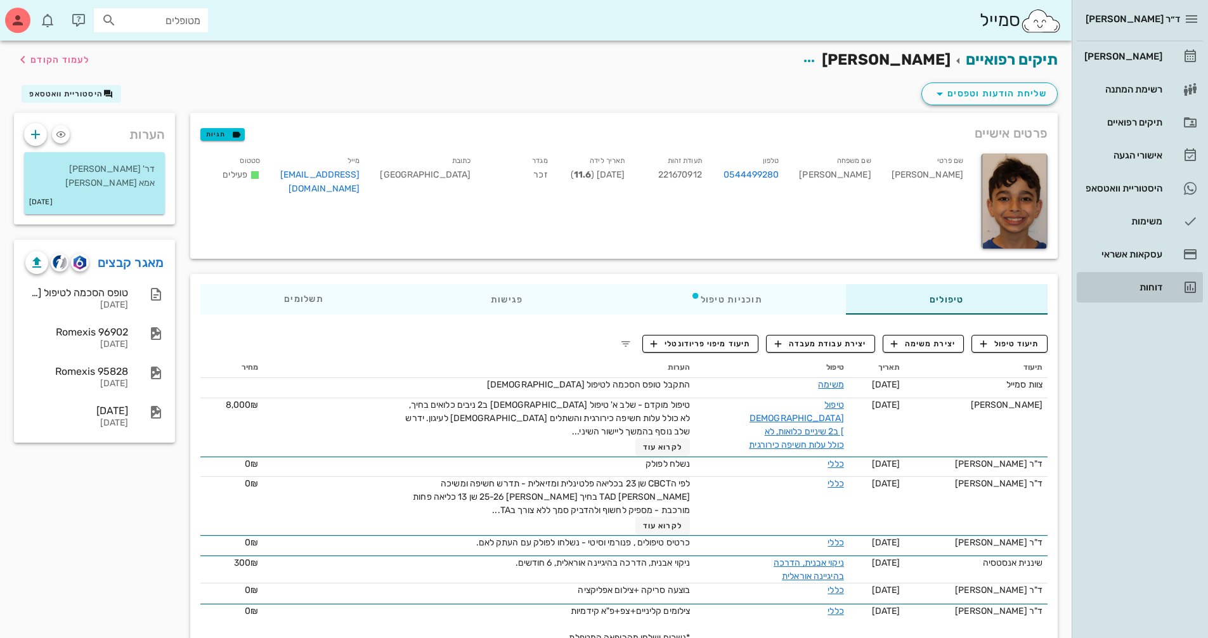
click at [1143, 287] on div "דוחות" at bounding box center [1122, 287] width 81 height 10
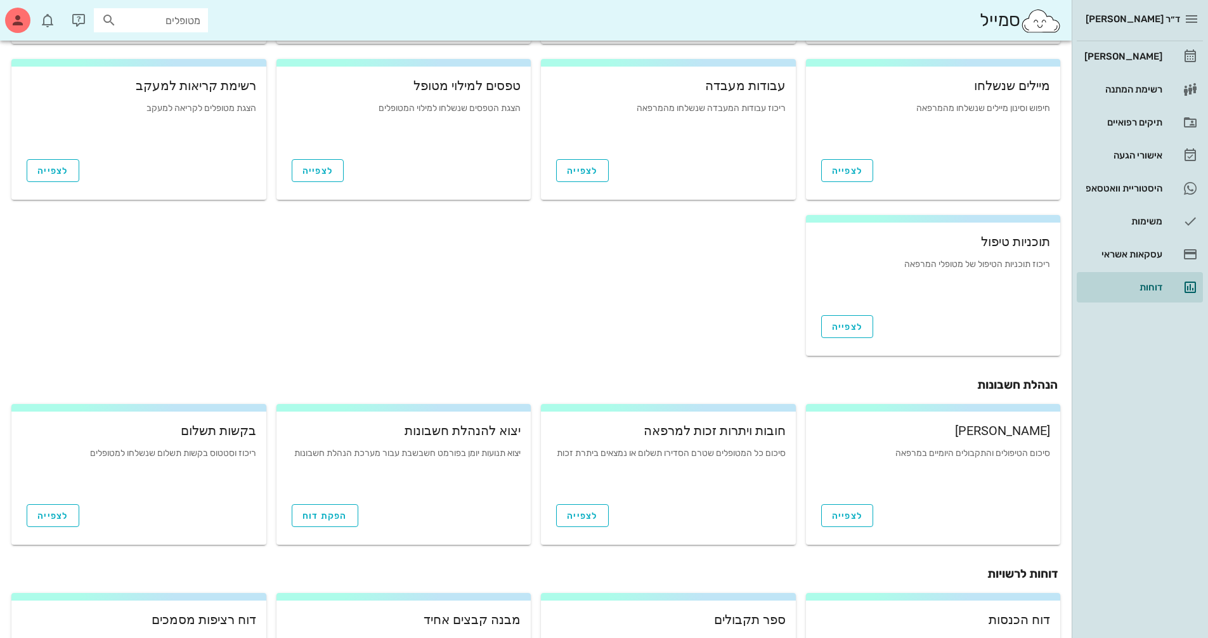
scroll to position [190, 0]
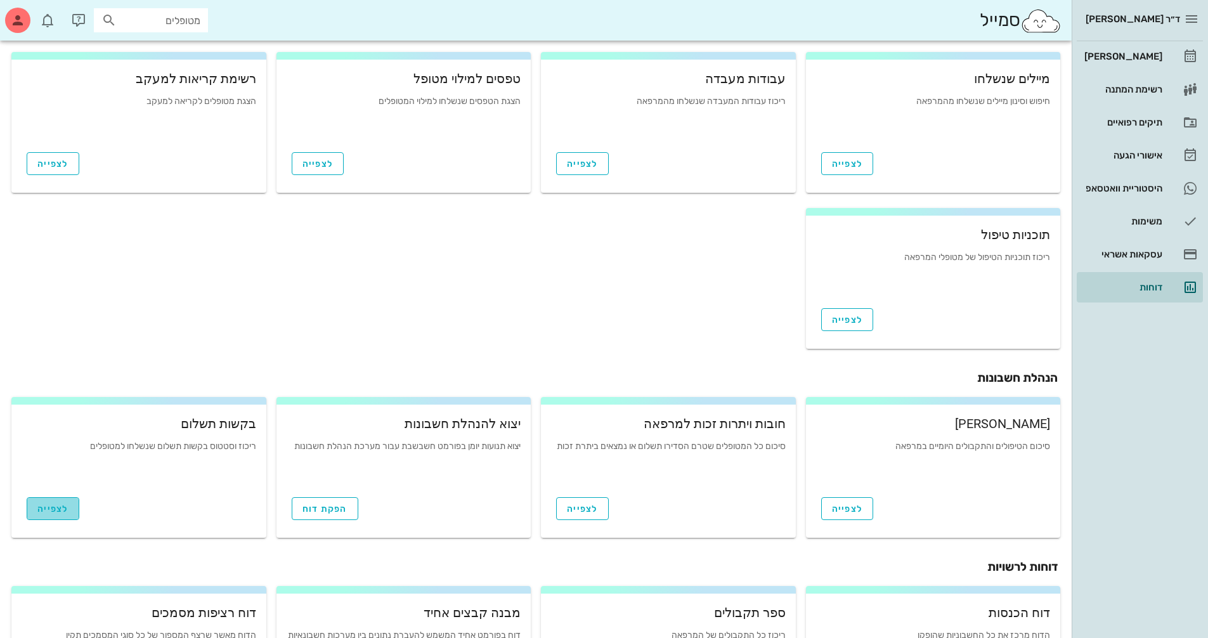
click at [61, 512] on span "לצפייה" at bounding box center [52, 508] width 31 height 11
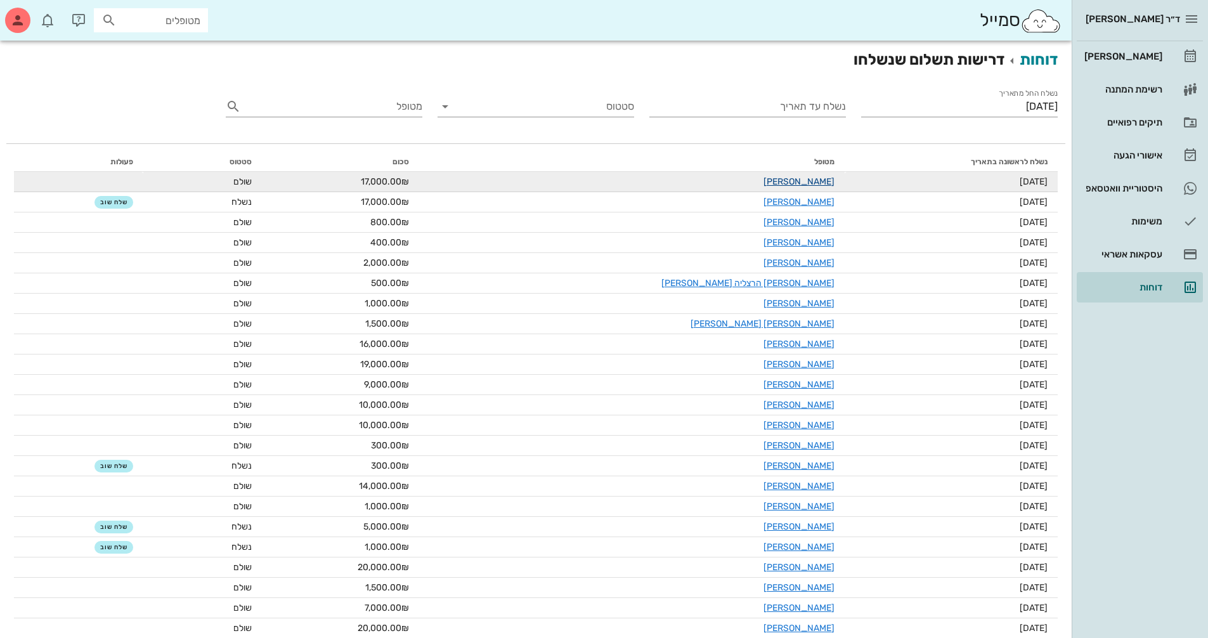
click at [763, 179] on link "[PERSON_NAME]" at bounding box center [798, 181] width 71 height 11
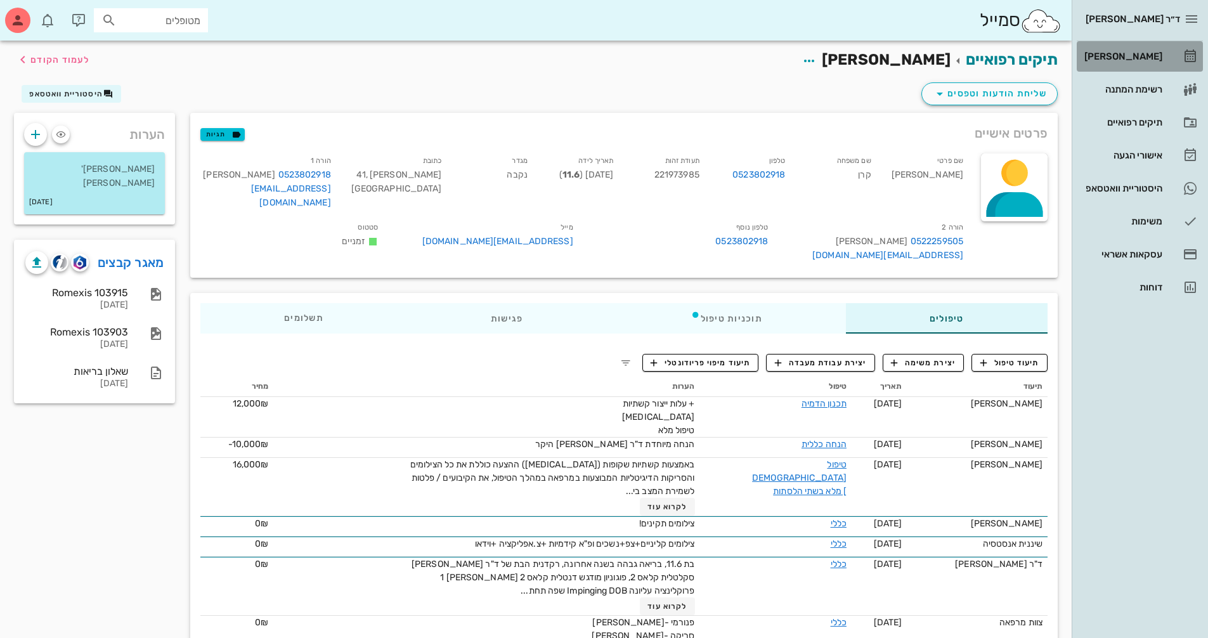
click at [1136, 51] on div "[PERSON_NAME]" at bounding box center [1122, 56] width 81 height 20
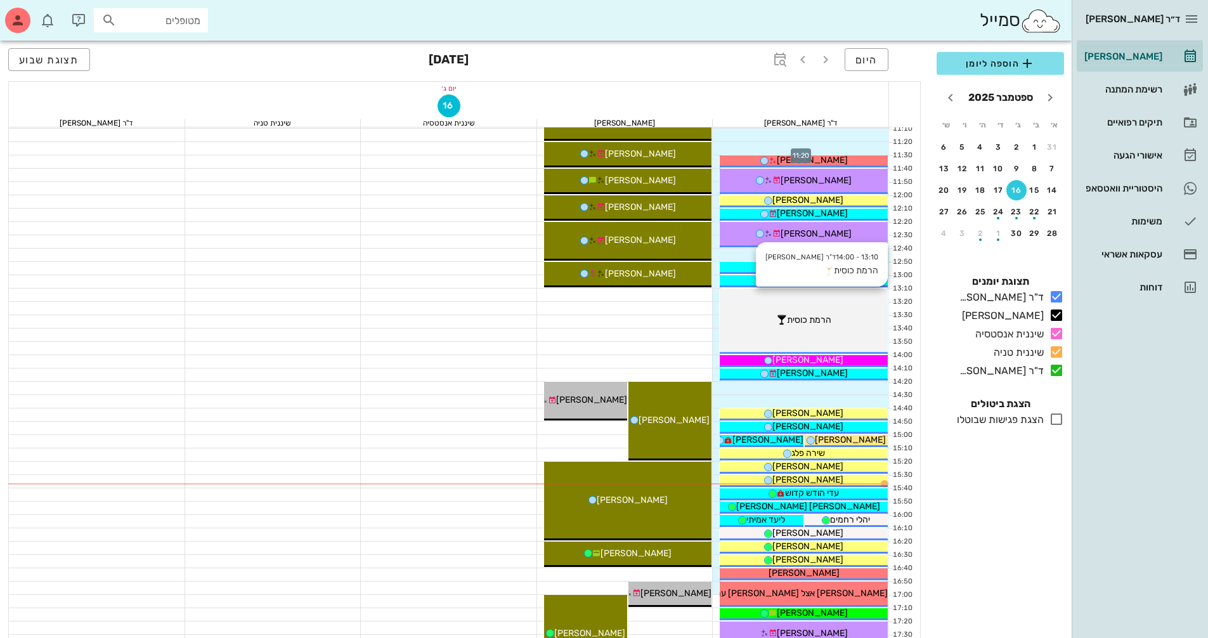
scroll to position [444, 0]
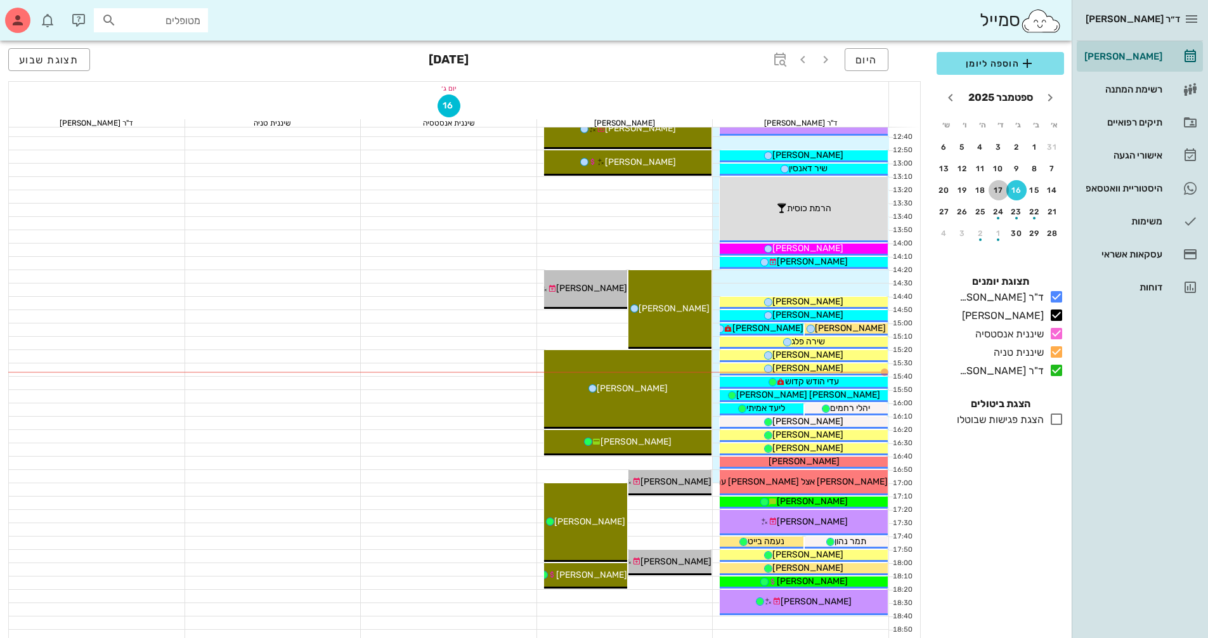
click at [1000, 191] on div "17" at bounding box center [999, 190] width 20 height 9
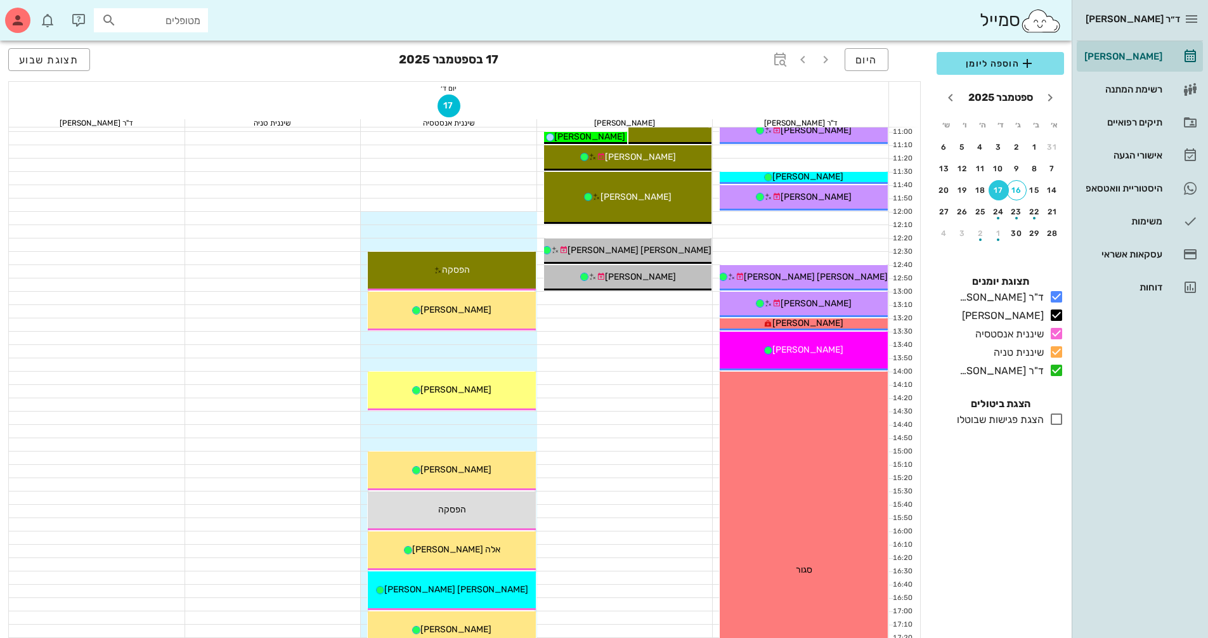
scroll to position [317, 0]
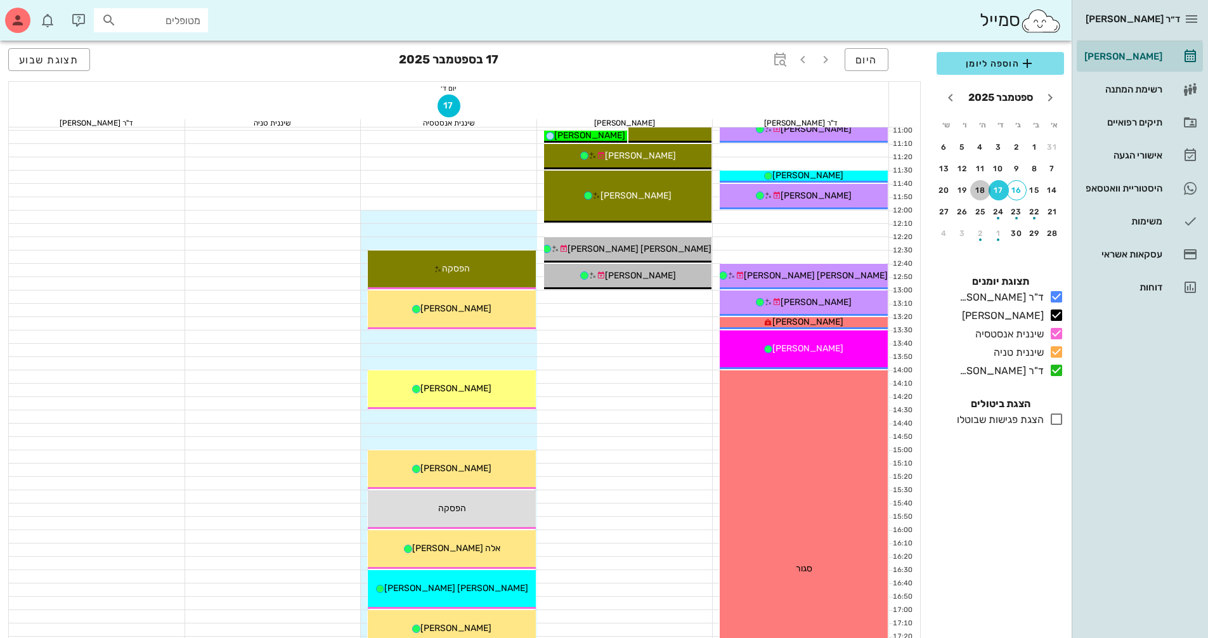
click at [978, 194] on div "18" at bounding box center [980, 190] width 20 height 9
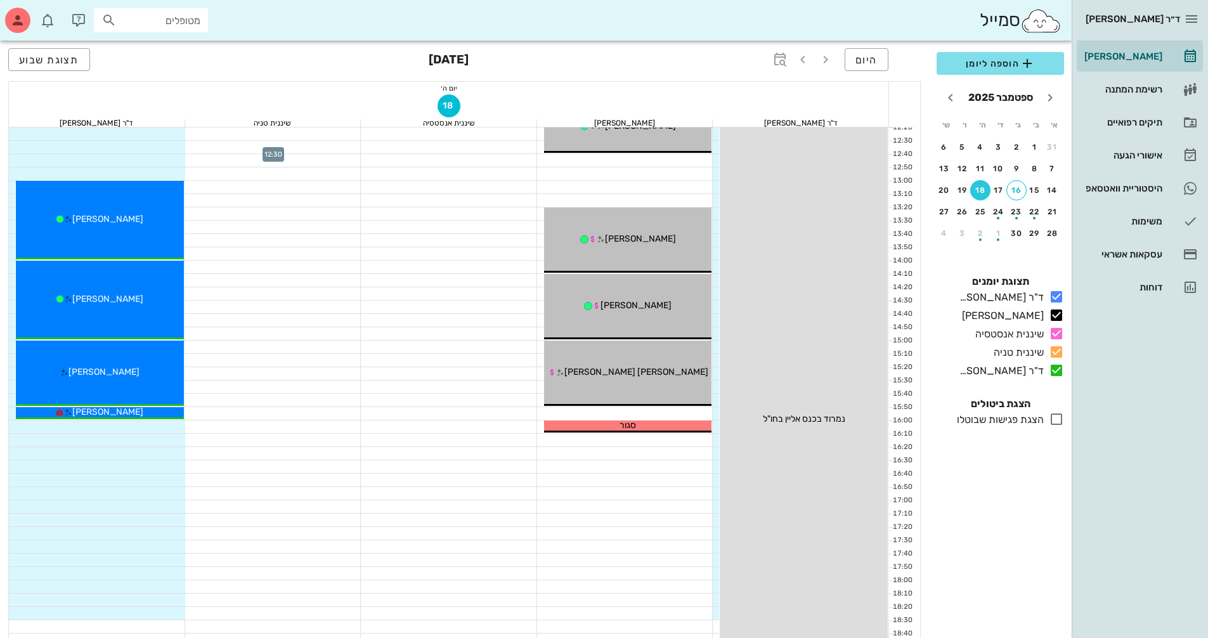
scroll to position [444, 0]
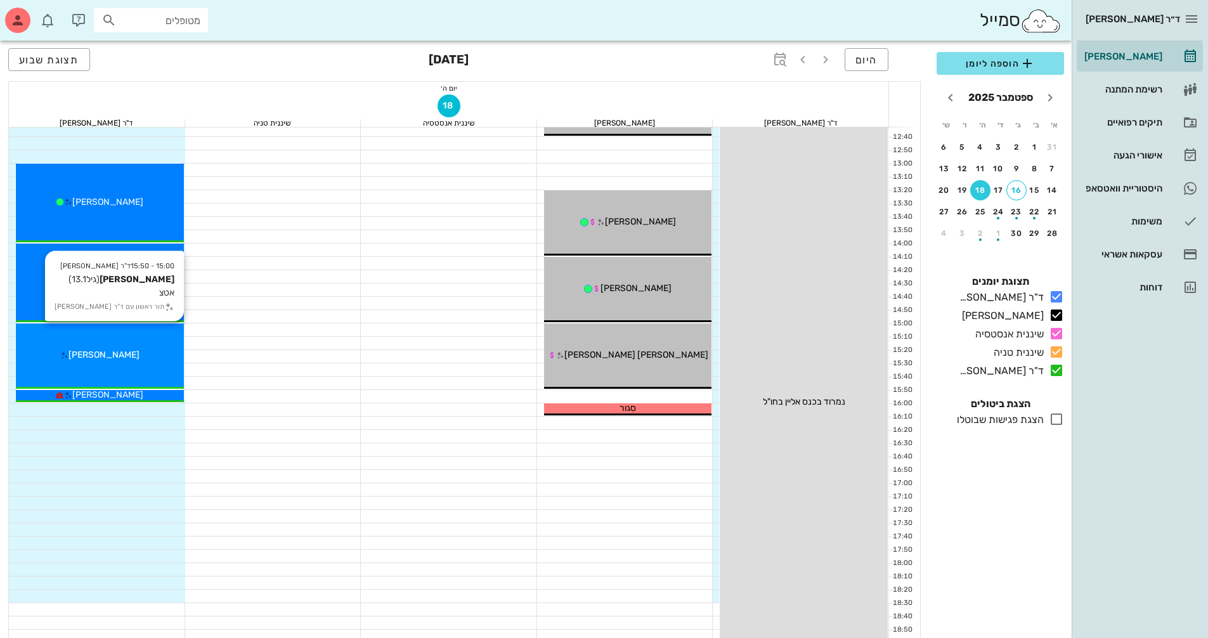
click at [129, 372] on div "15:00 - 15:50 ד"ר ולד שרון יערה בן אהרון (גיל 13.1 ) אטצ תור ראשון עם ד"ר ולד ש…" at bounding box center [100, 355] width 168 height 65
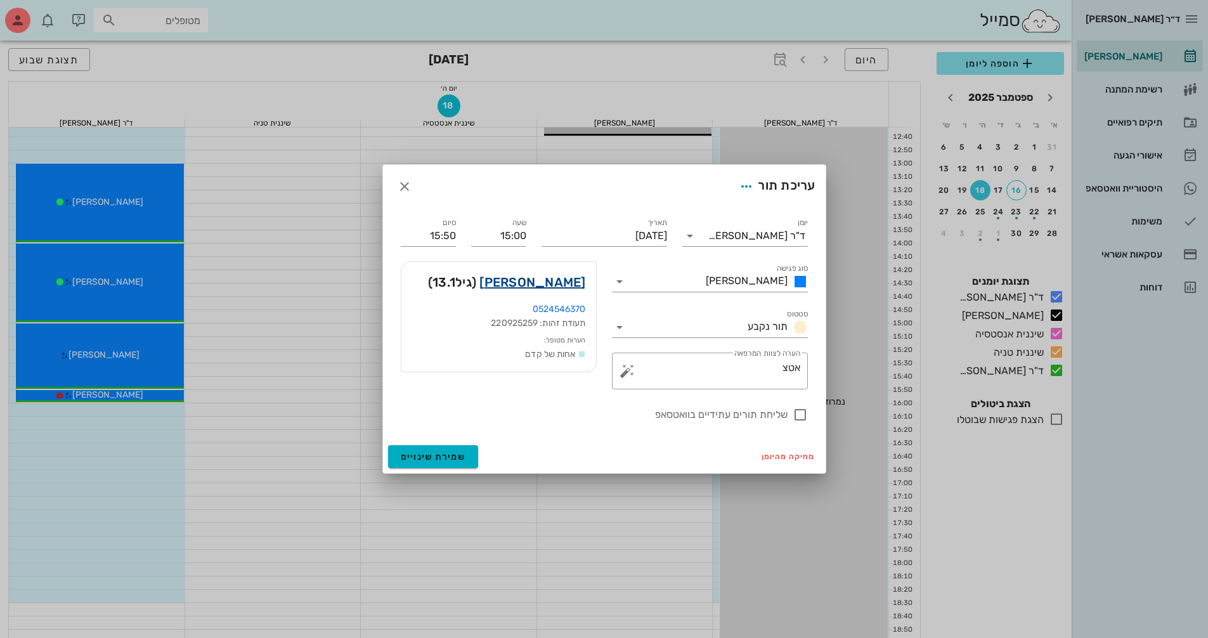
click at [537, 280] on link "יערה בן אהרון" at bounding box center [532, 282] width 106 height 20
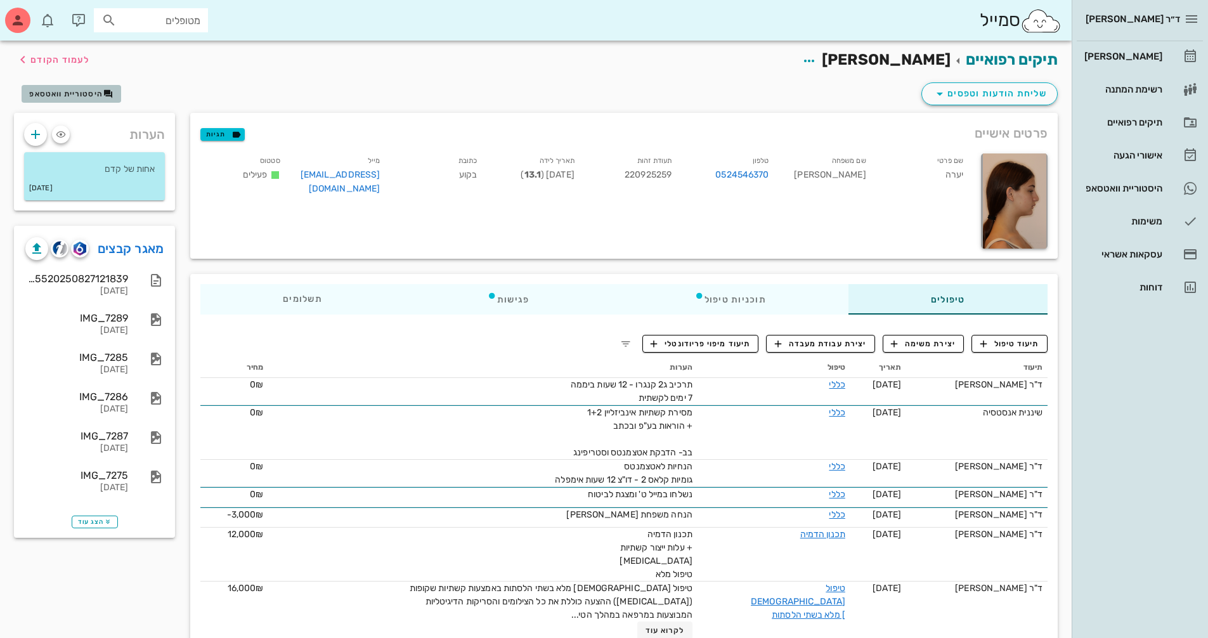
click at [93, 93] on span "היסטוריית וואטסאפ" at bounding box center [66, 93] width 74 height 9
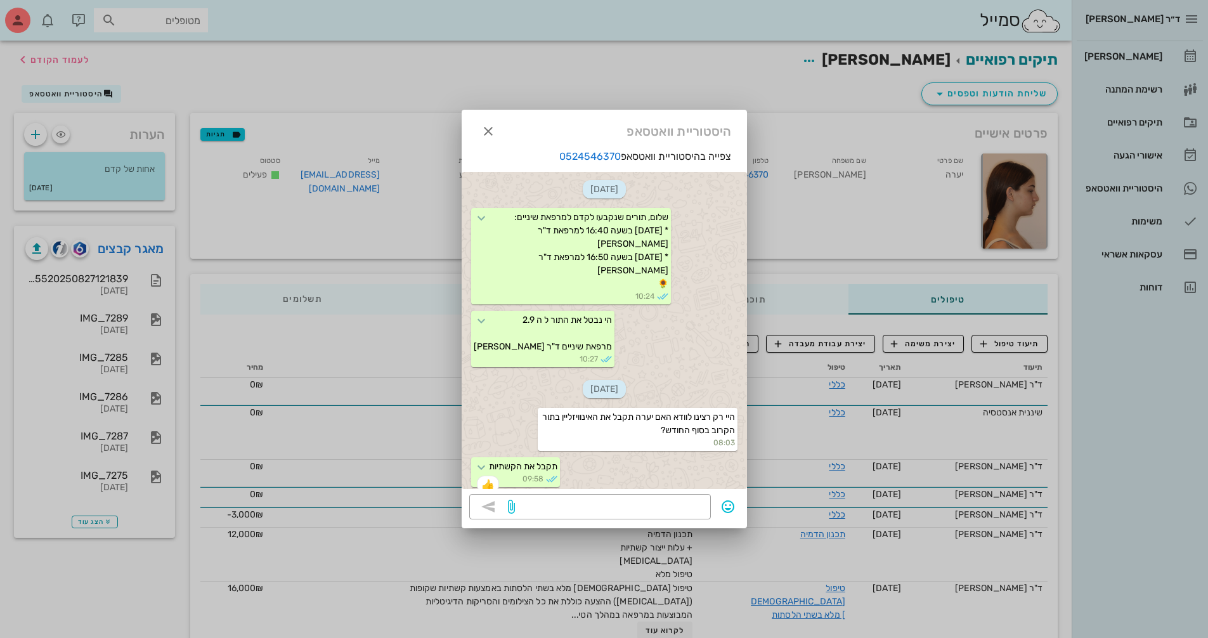
scroll to position [1862, 0]
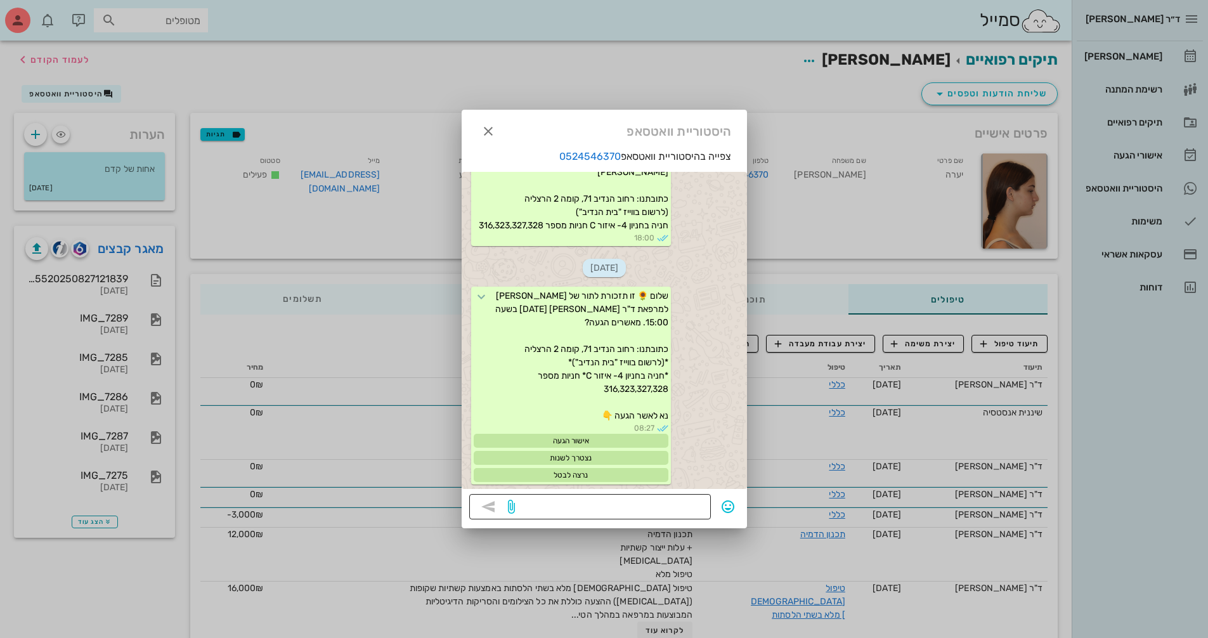
click at [644, 506] on textarea at bounding box center [610, 508] width 186 height 20
type textarea "הי, אנא אשרו הגעה. תודה!"
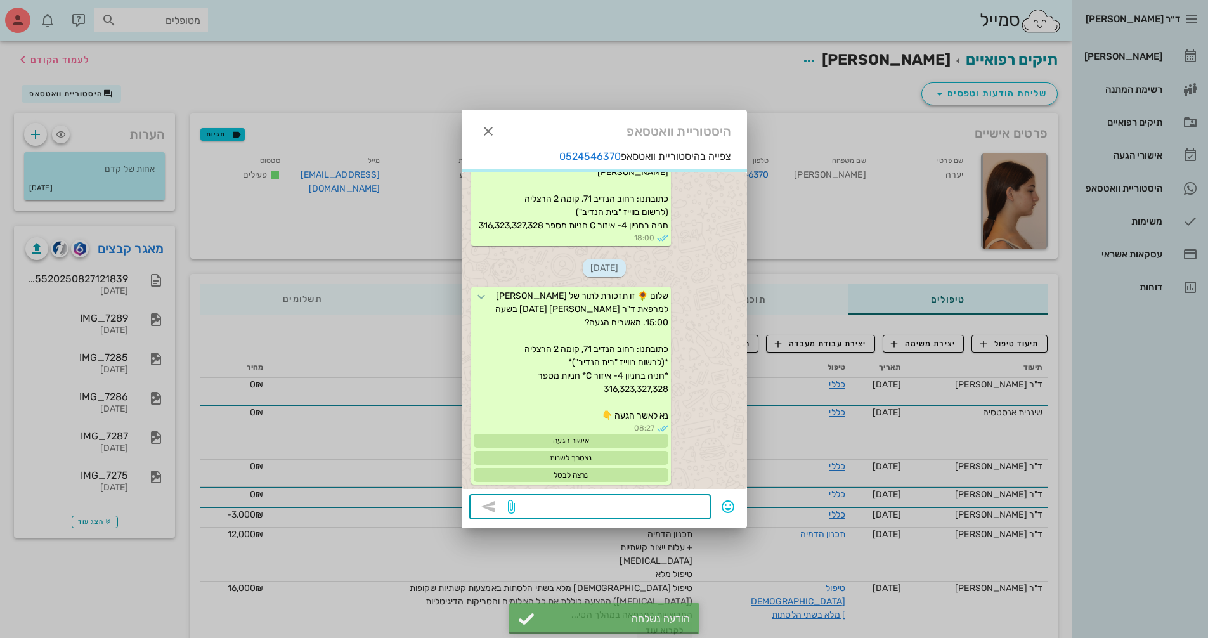
scroll to position [1924, 0]
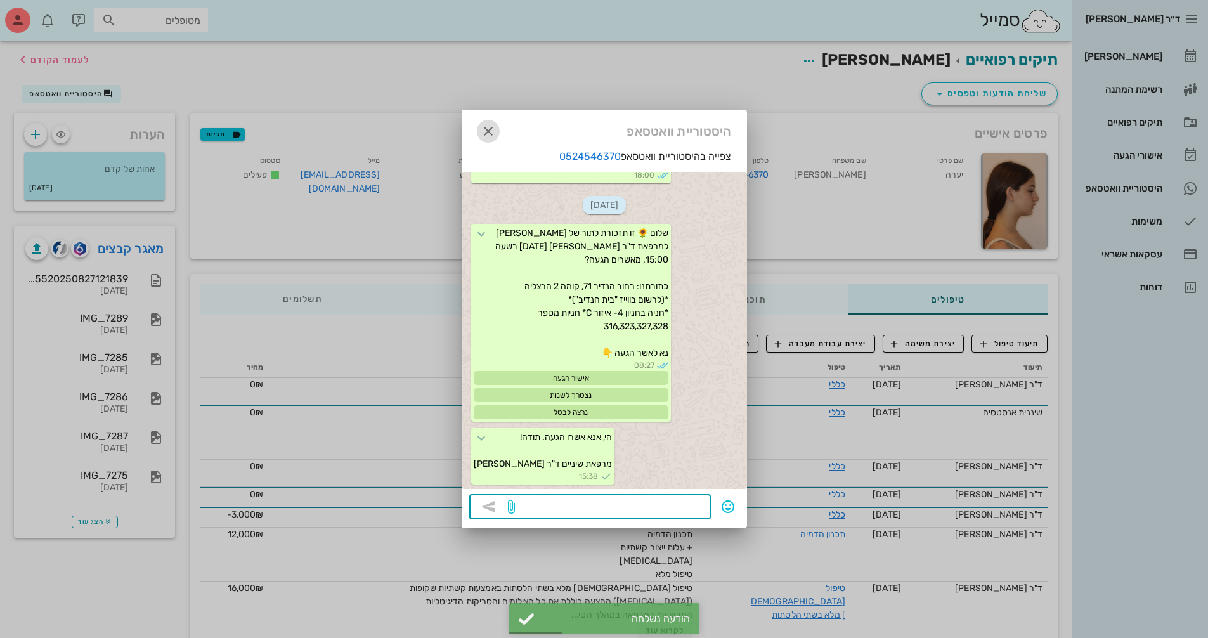
click at [482, 122] on button "button" at bounding box center [488, 131] width 23 height 23
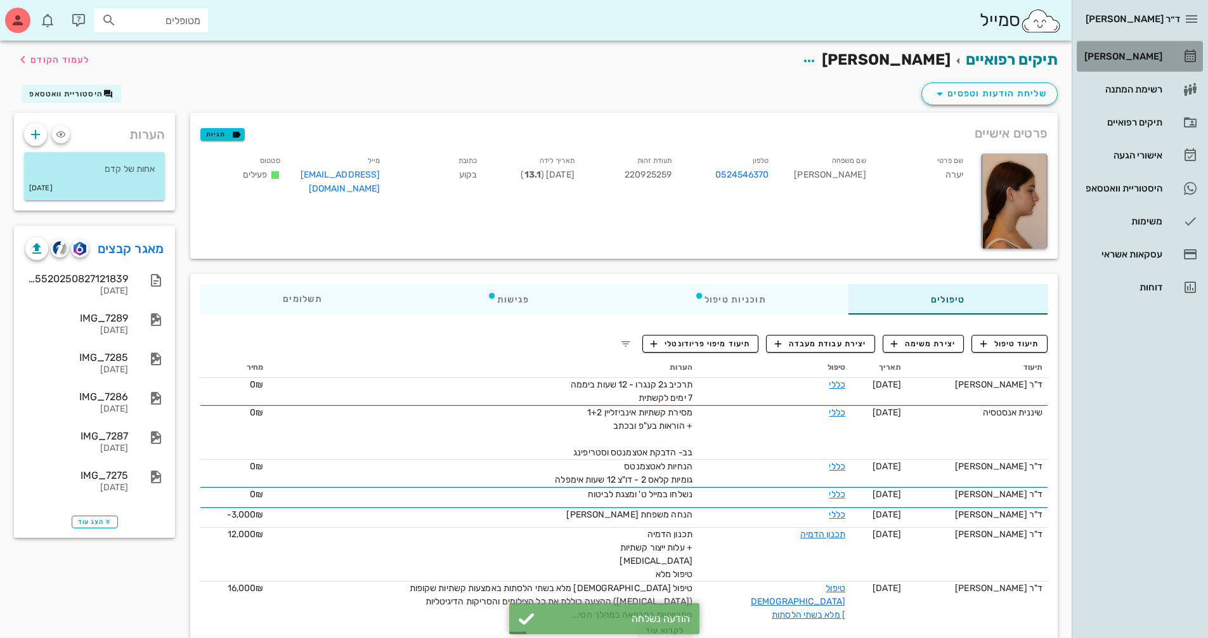
click at [1151, 55] on div "[PERSON_NAME]" at bounding box center [1122, 56] width 81 height 10
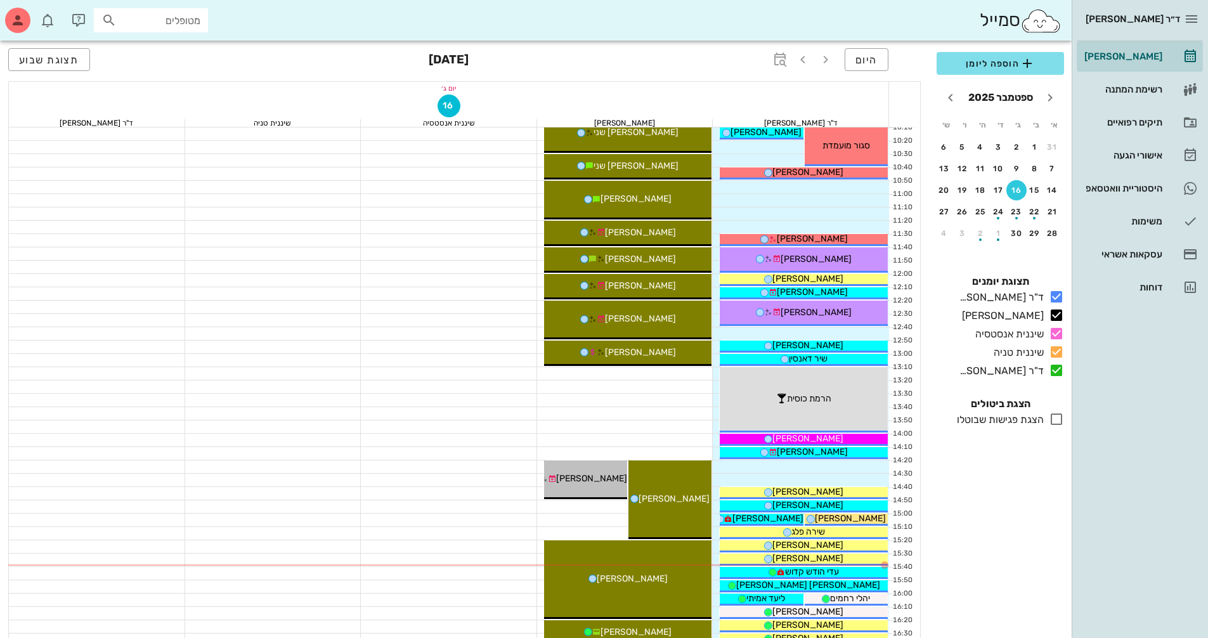
scroll to position [444, 0]
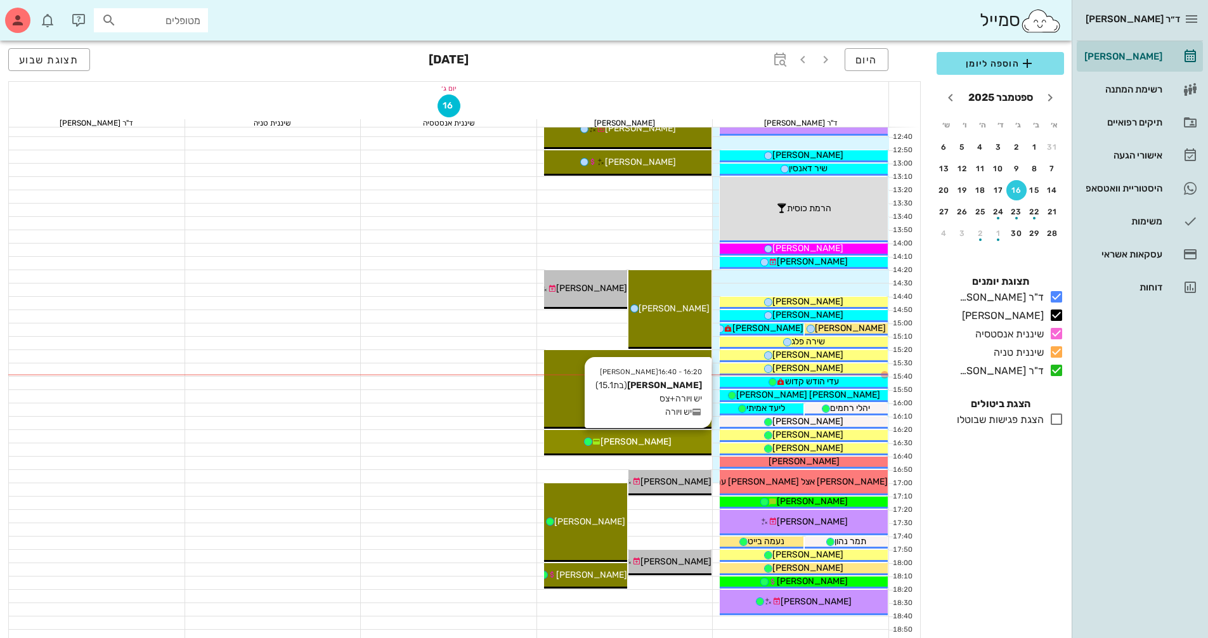
click at [677, 444] on div "[PERSON_NAME]" at bounding box center [628, 441] width 168 height 13
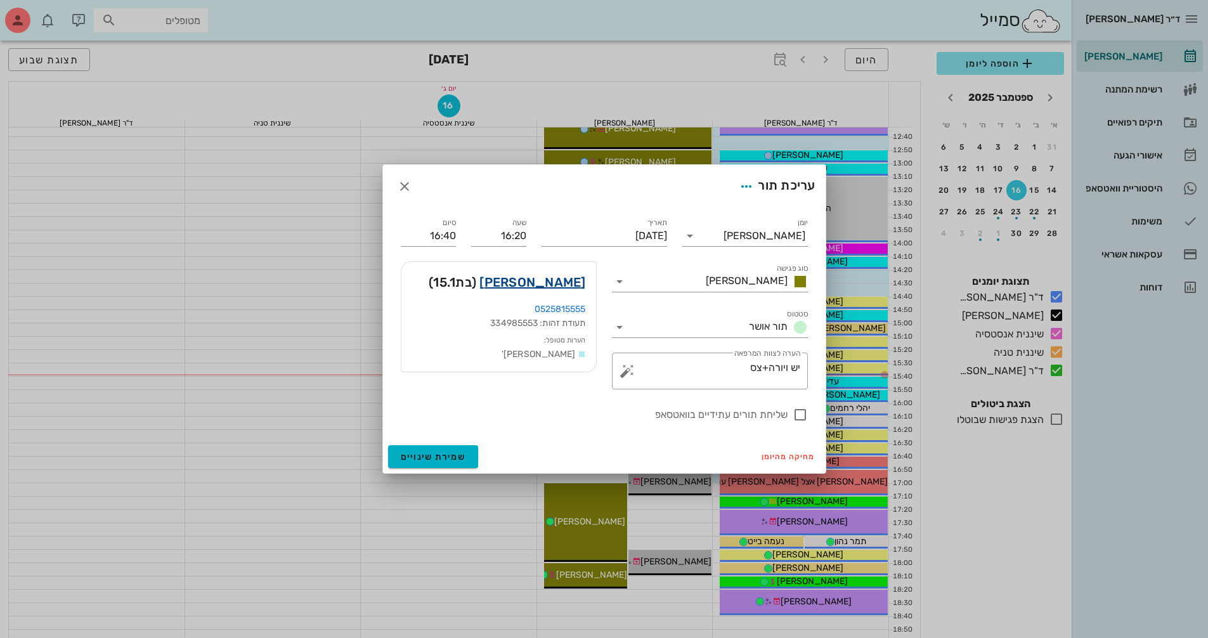
click at [570, 285] on link "דקל אליהו" at bounding box center [532, 282] width 106 height 20
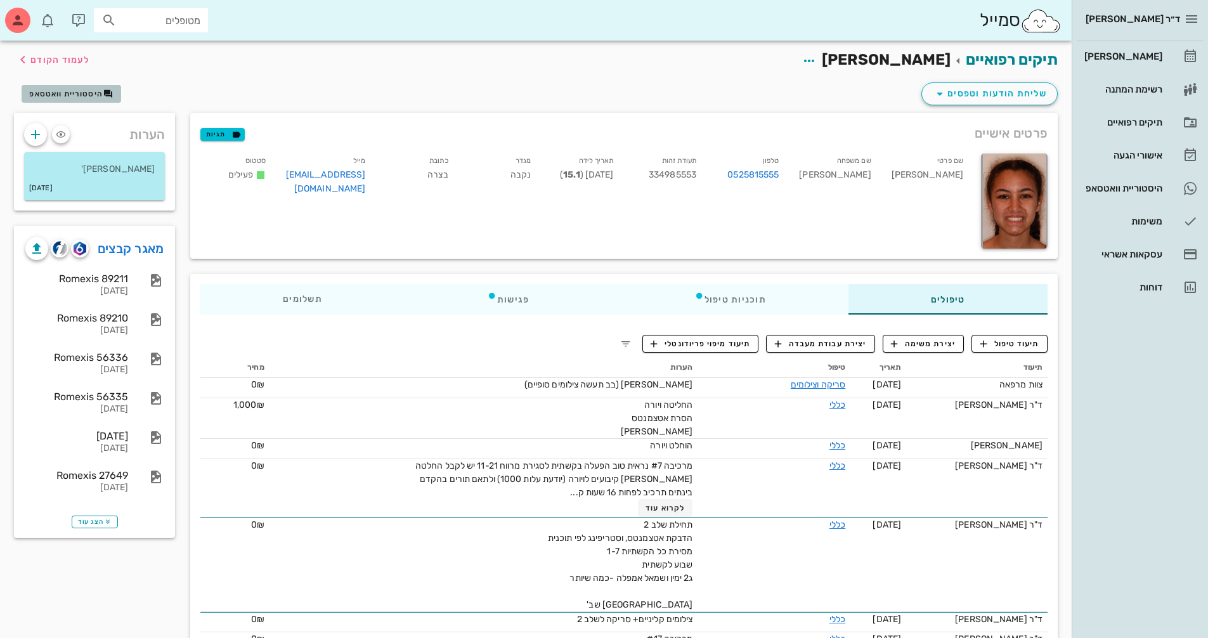
click at [96, 99] on button "היסטוריית וואטסאפ" at bounding box center [72, 94] width 100 height 18
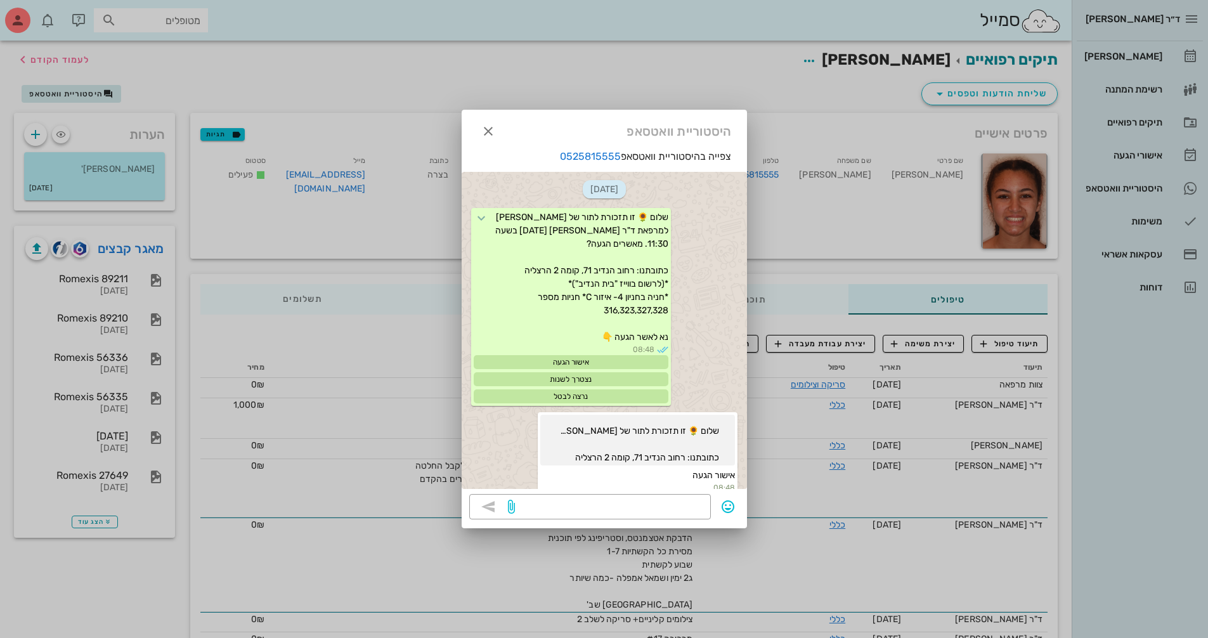
scroll to position [1551, 0]
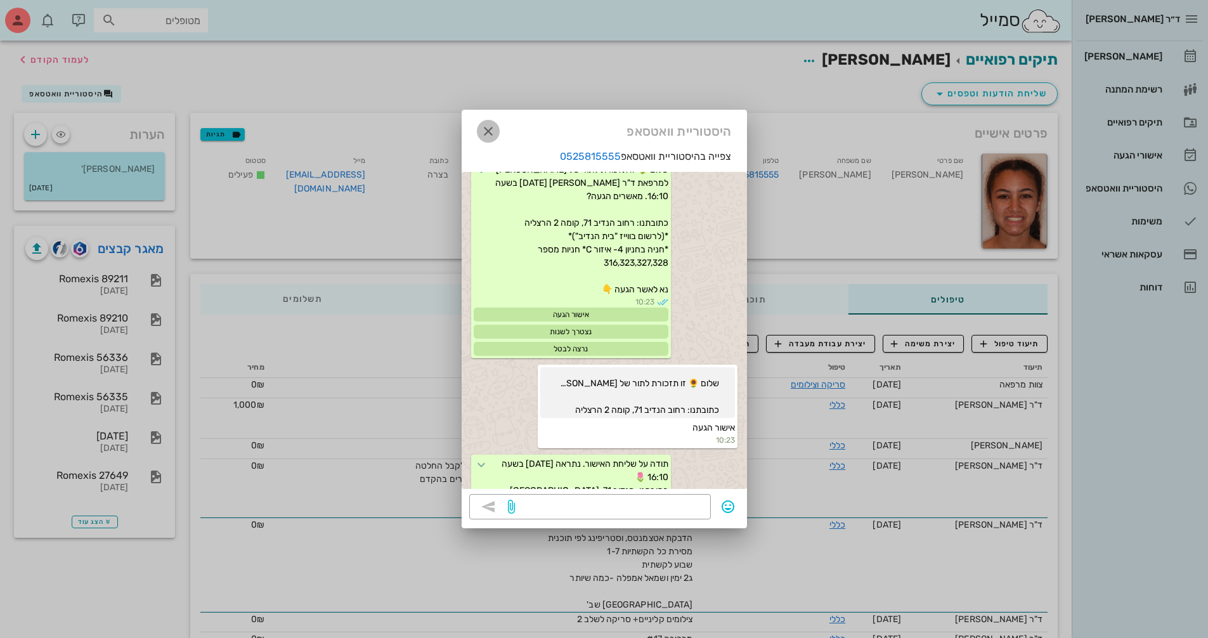
click at [486, 132] on icon "button" at bounding box center [488, 131] width 15 height 15
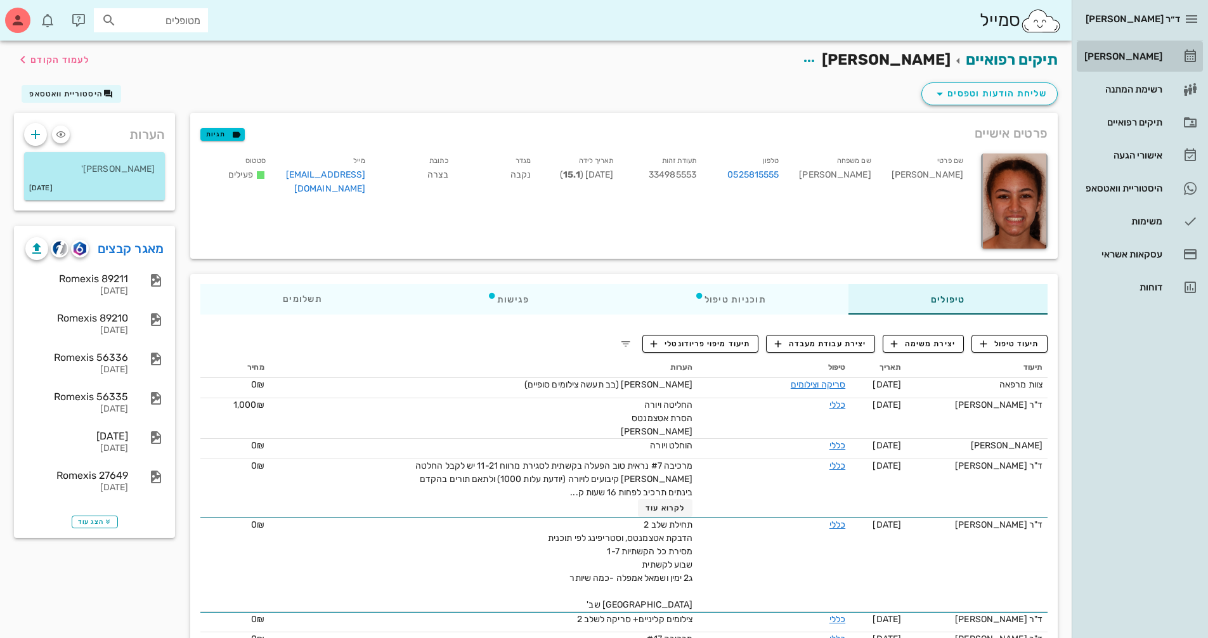
click at [1156, 62] on div "[PERSON_NAME]" at bounding box center [1122, 56] width 81 height 20
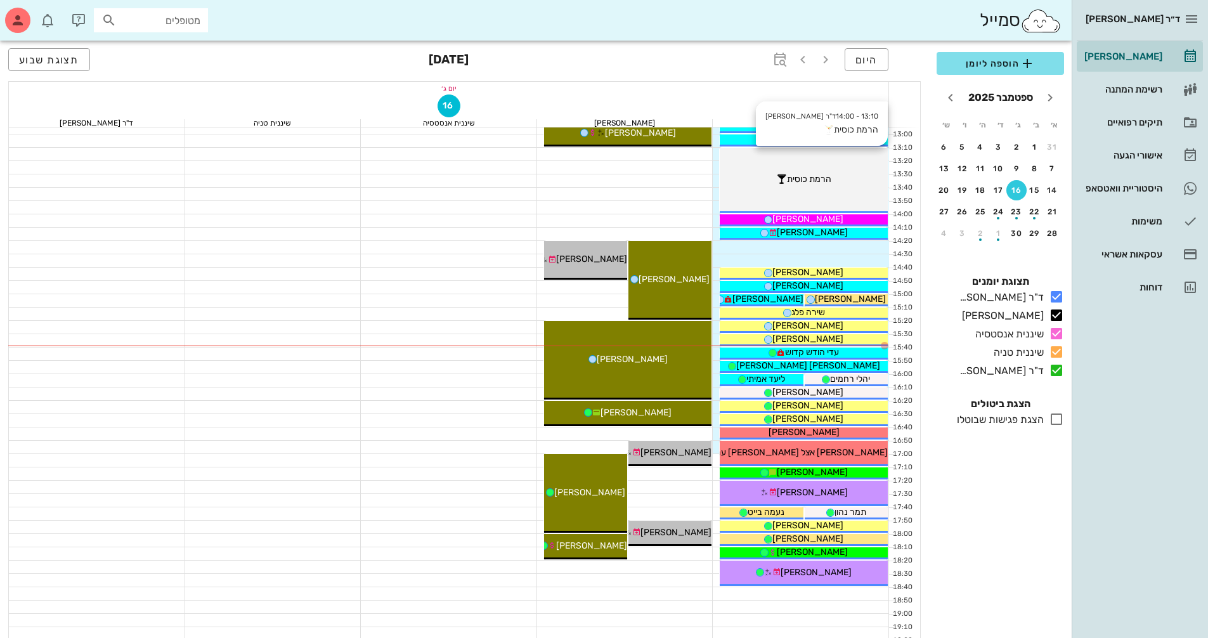
scroll to position [507, 0]
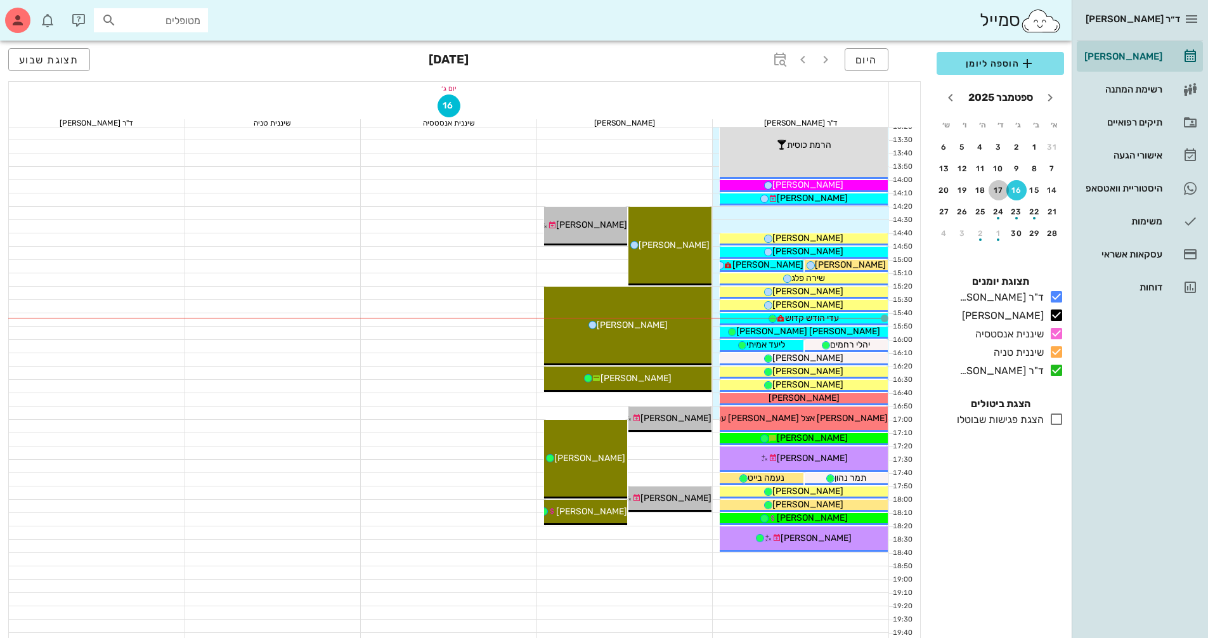
click at [1000, 197] on button "17" at bounding box center [999, 190] width 20 height 20
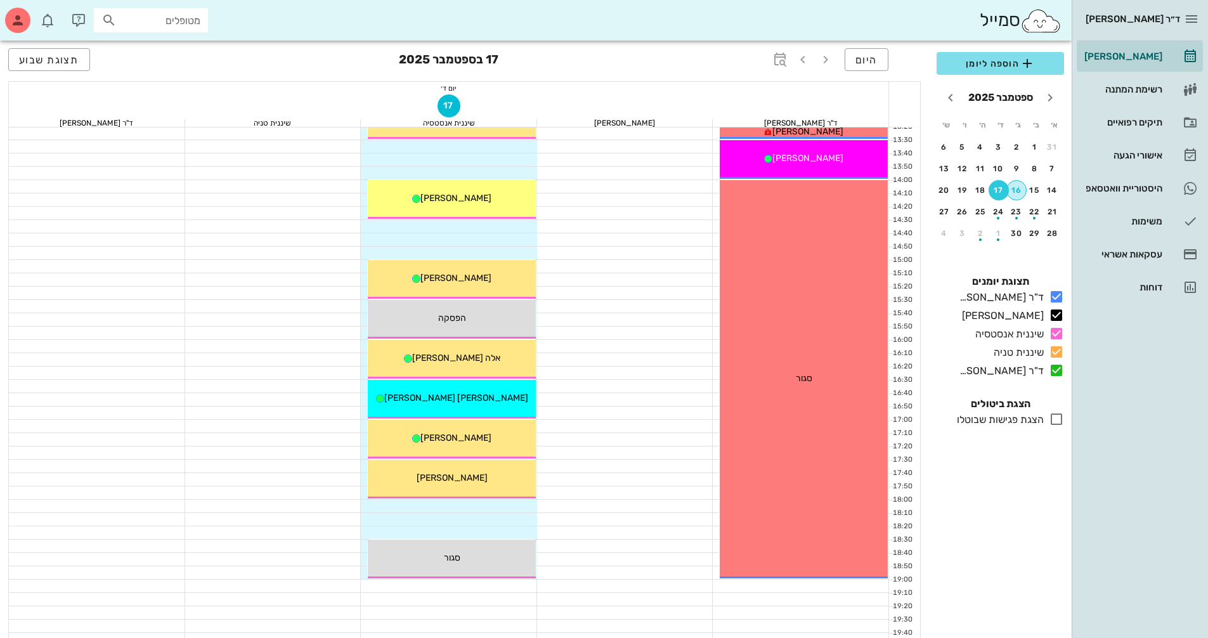
click at [1013, 191] on div "16" at bounding box center [1016, 190] width 19 height 9
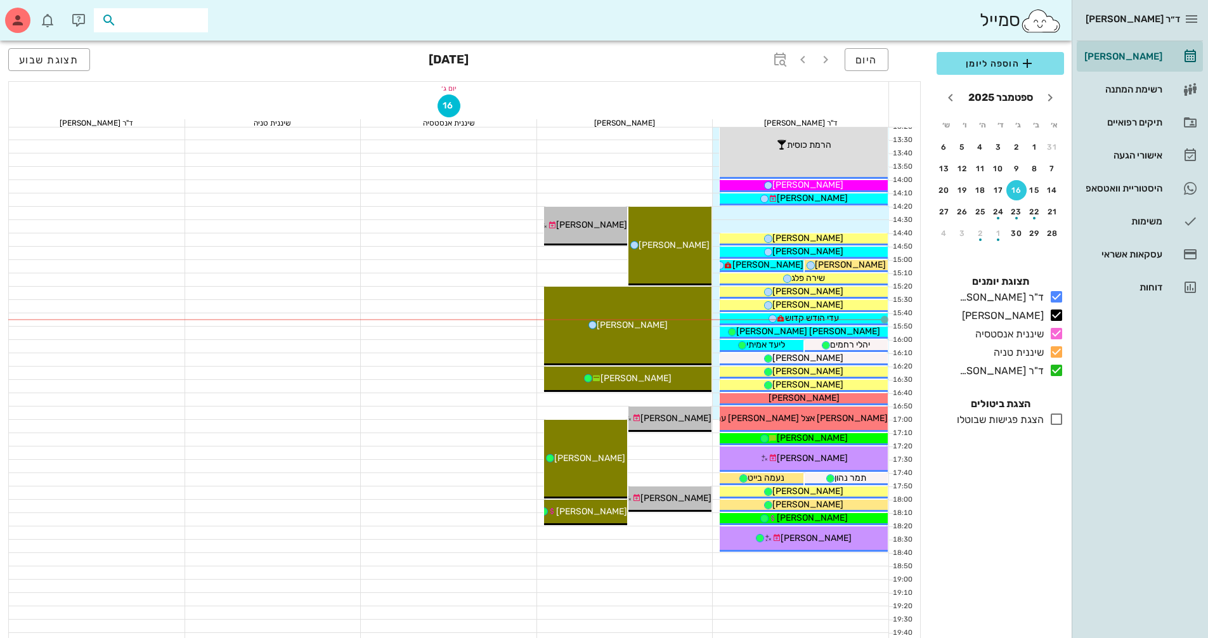
click at [174, 23] on input "text" at bounding box center [159, 20] width 81 height 16
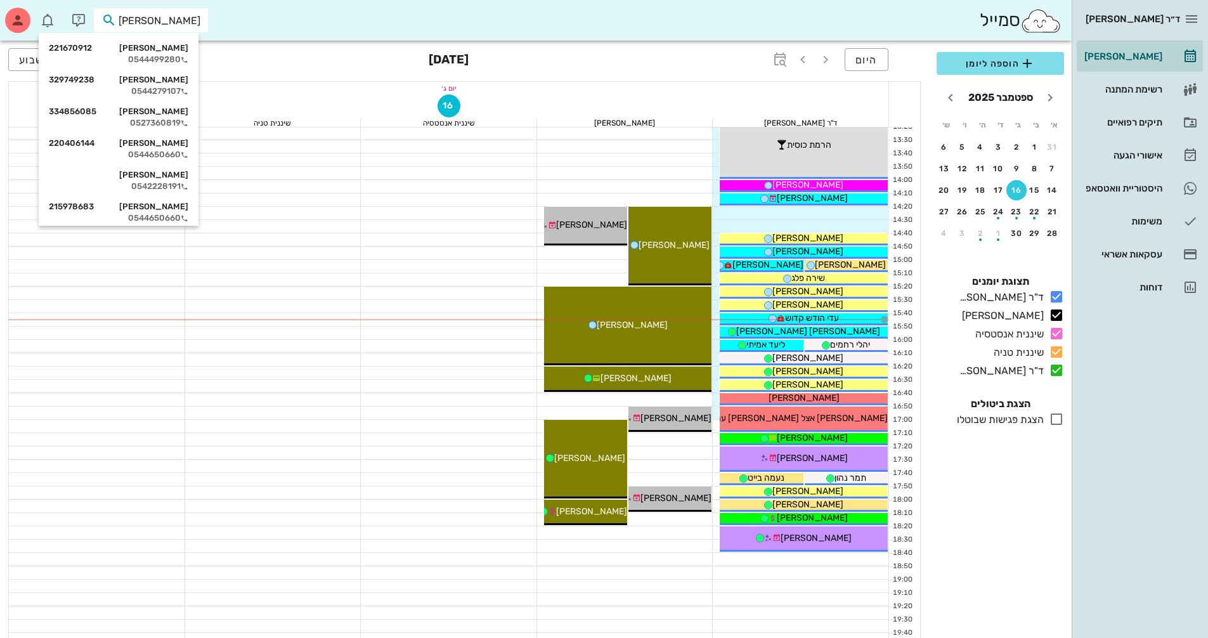
type input "רוטב"
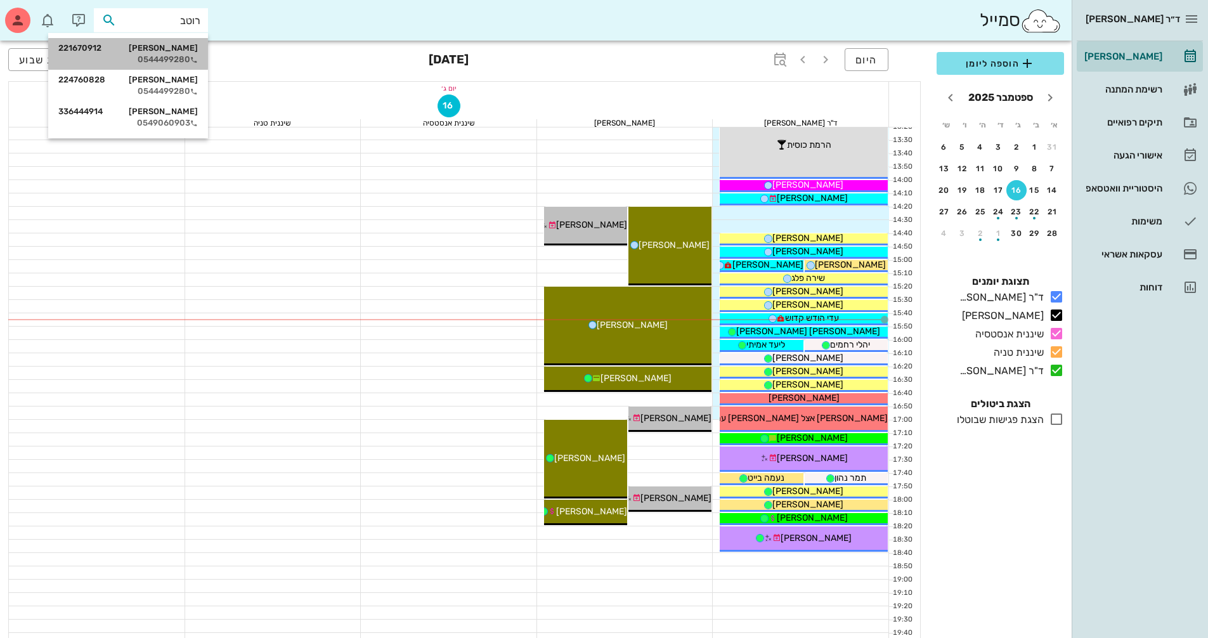
click at [129, 58] on div "0544499280" at bounding box center [128, 60] width 140 height 10
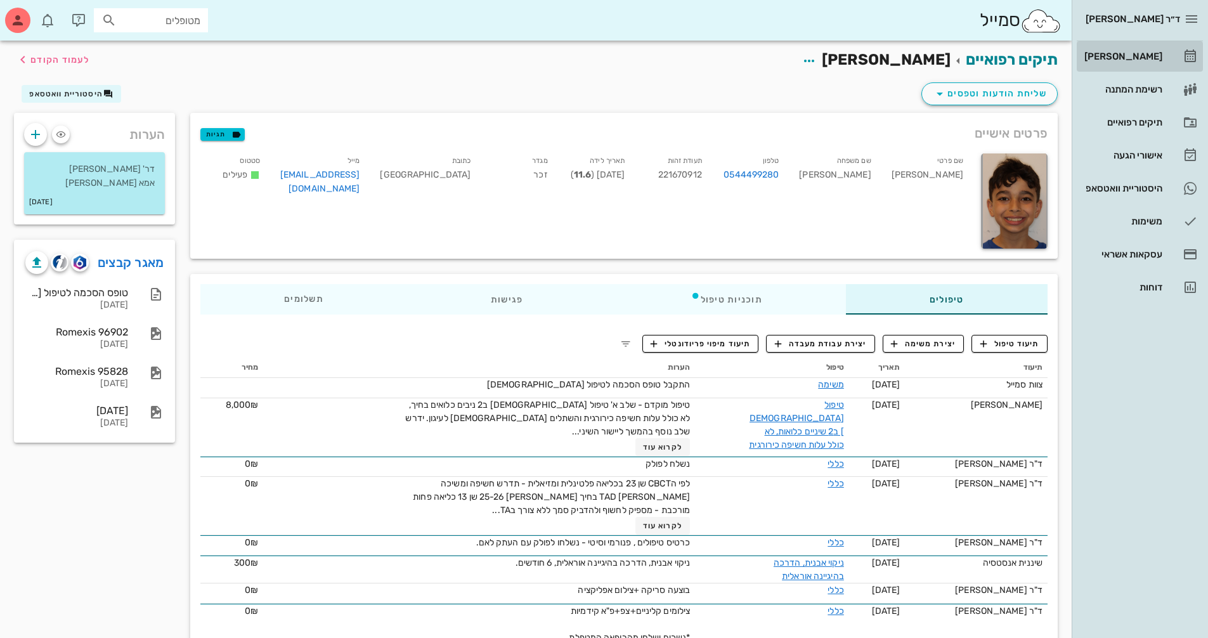
click at [1161, 53] on link "[PERSON_NAME]" at bounding box center [1140, 56] width 126 height 30
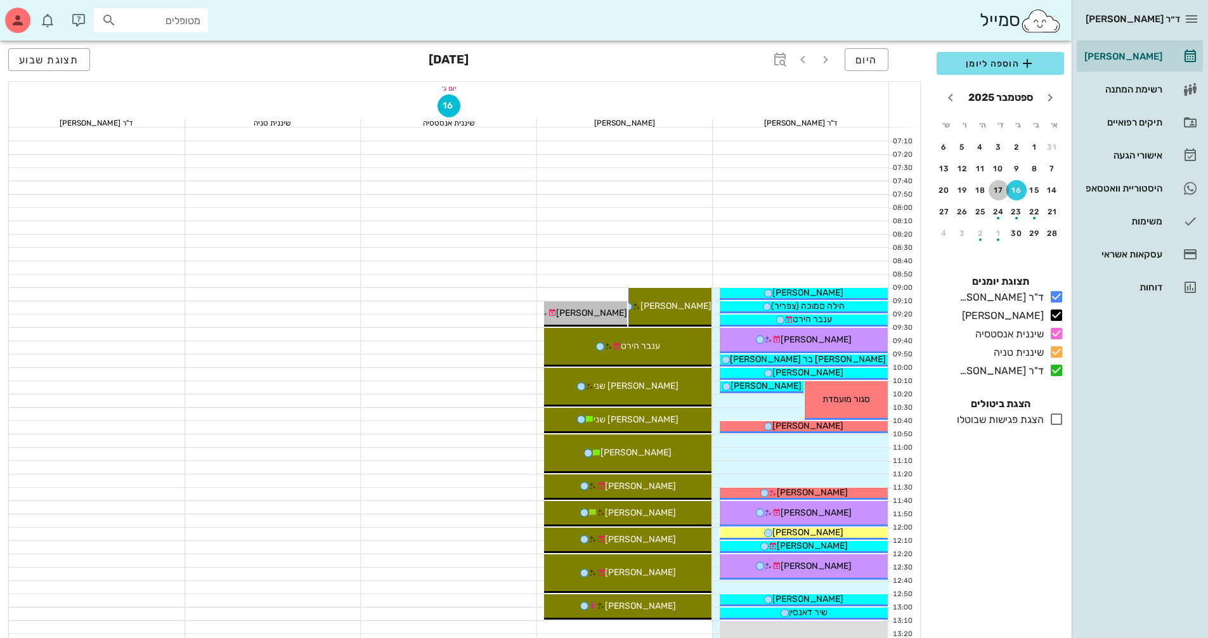
click at [996, 195] on button "17" at bounding box center [999, 190] width 20 height 20
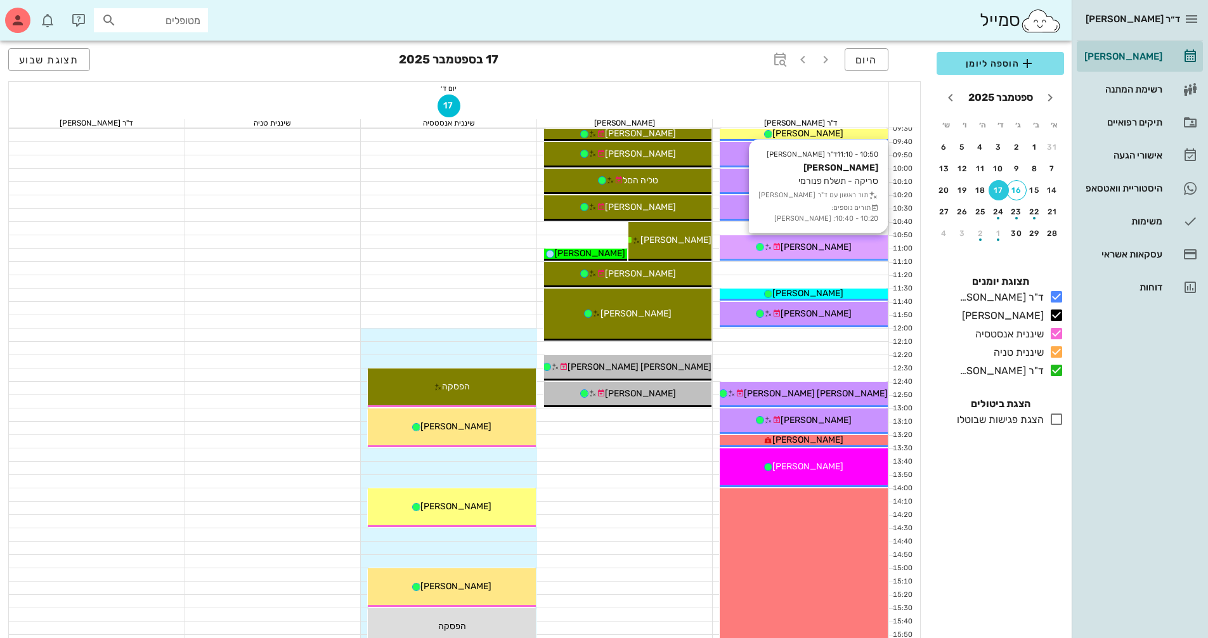
scroll to position [127, 0]
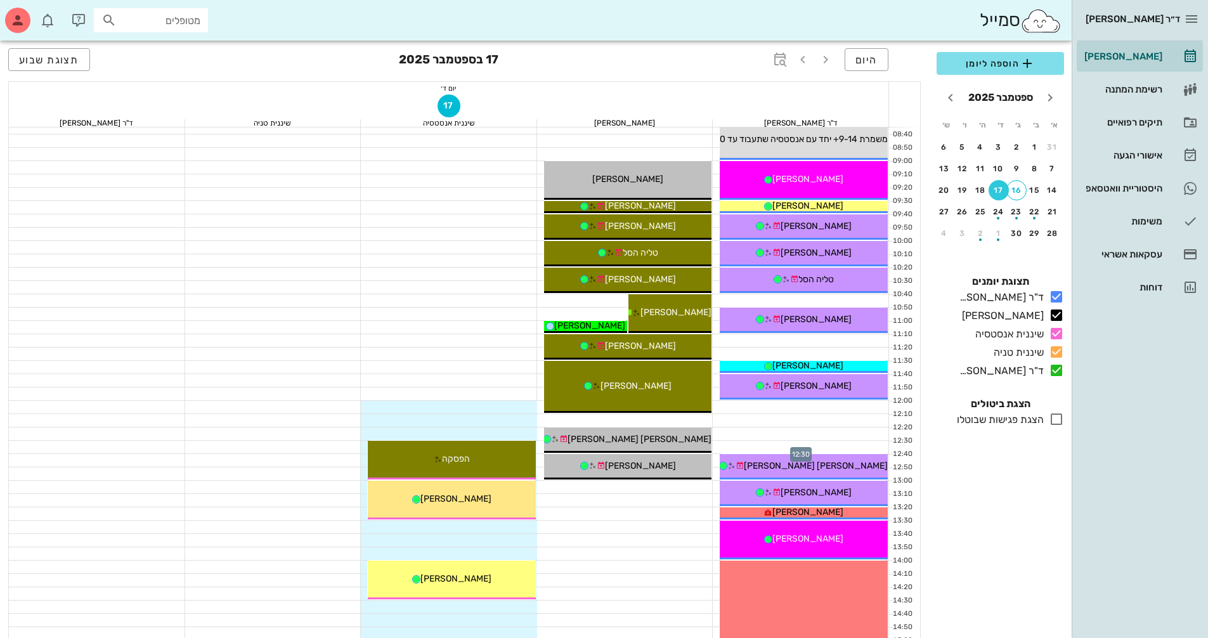
click at [859, 446] on div at bounding box center [801, 447] width 176 height 13
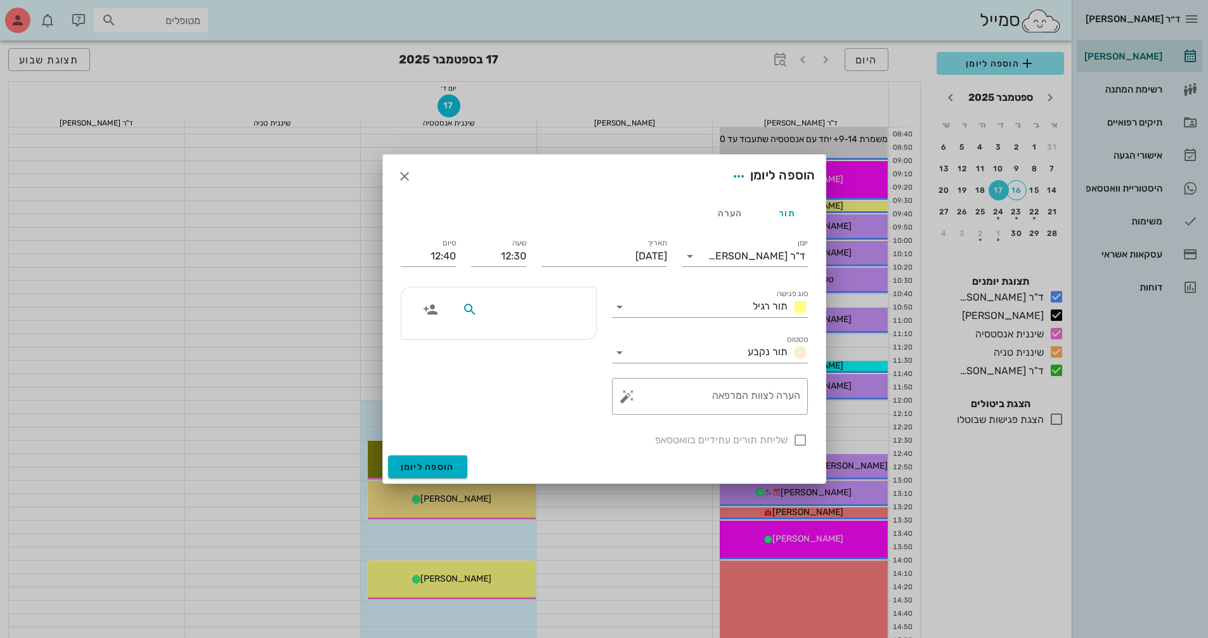
click at [571, 314] on input "text" at bounding box center [529, 309] width 98 height 16
type input "ד"
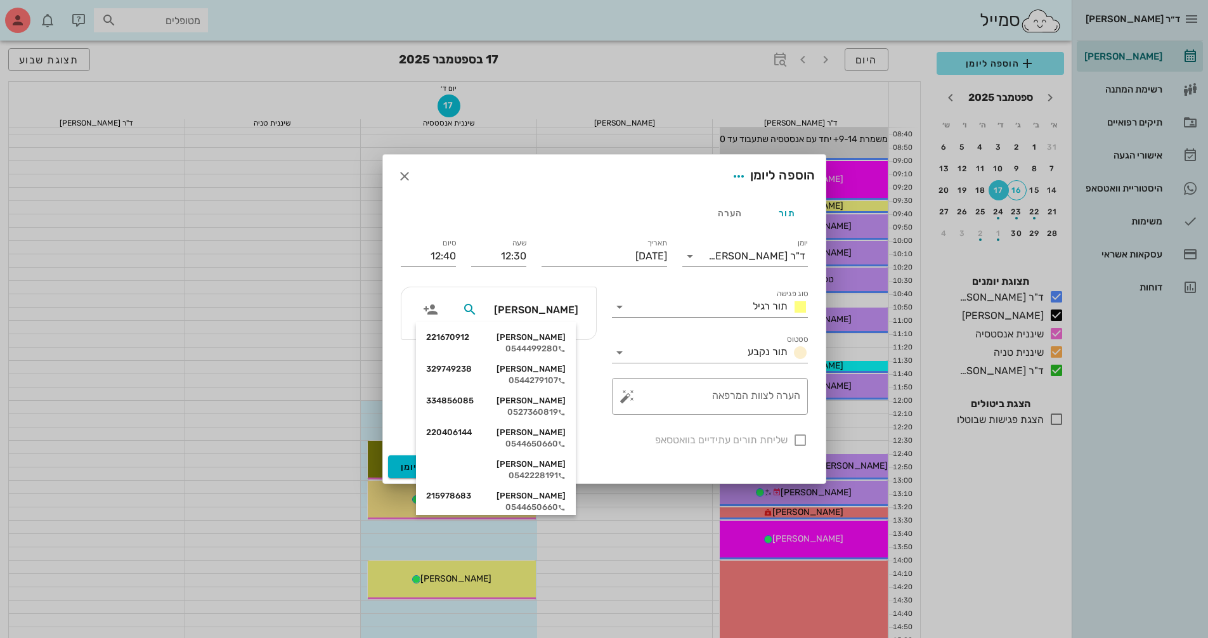
type input "רוטב"
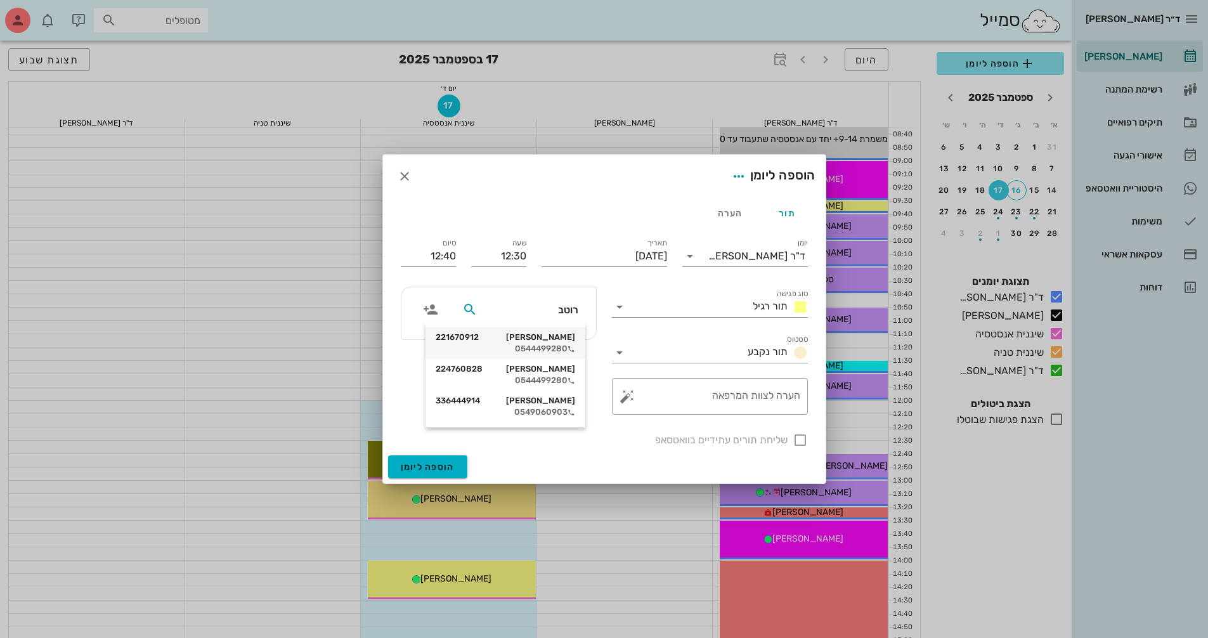
click at [536, 344] on div "0544499280" at bounding box center [506, 349] width 140 height 10
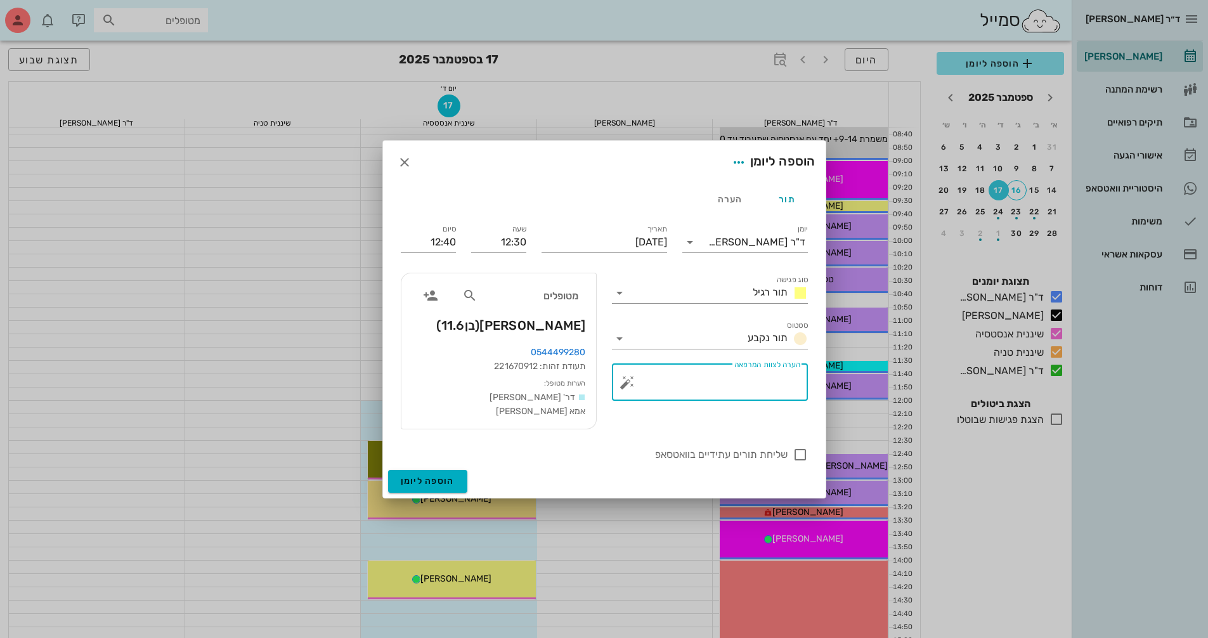
click at [696, 391] on textarea "הערה לצוות המרפאה" at bounding box center [715, 385] width 171 height 30
type textarea "לקטום חוט של השתל"
click at [625, 291] on div at bounding box center [621, 292] width 18 height 15
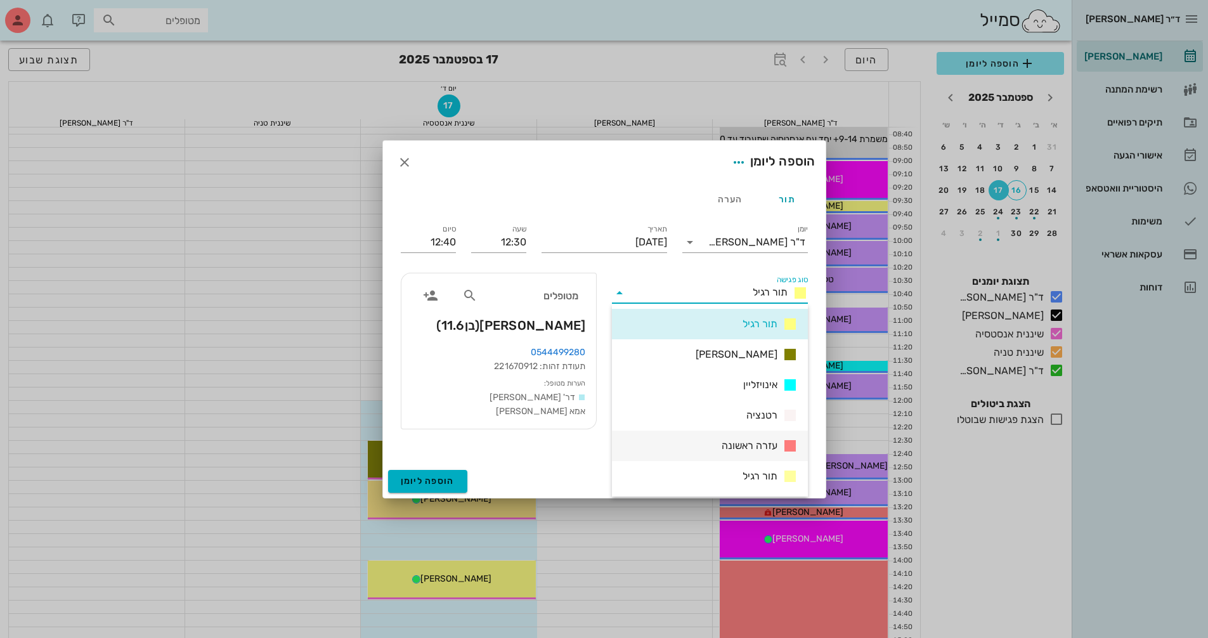
click at [752, 439] on span "עזרה ראשונה" at bounding box center [750, 445] width 56 height 15
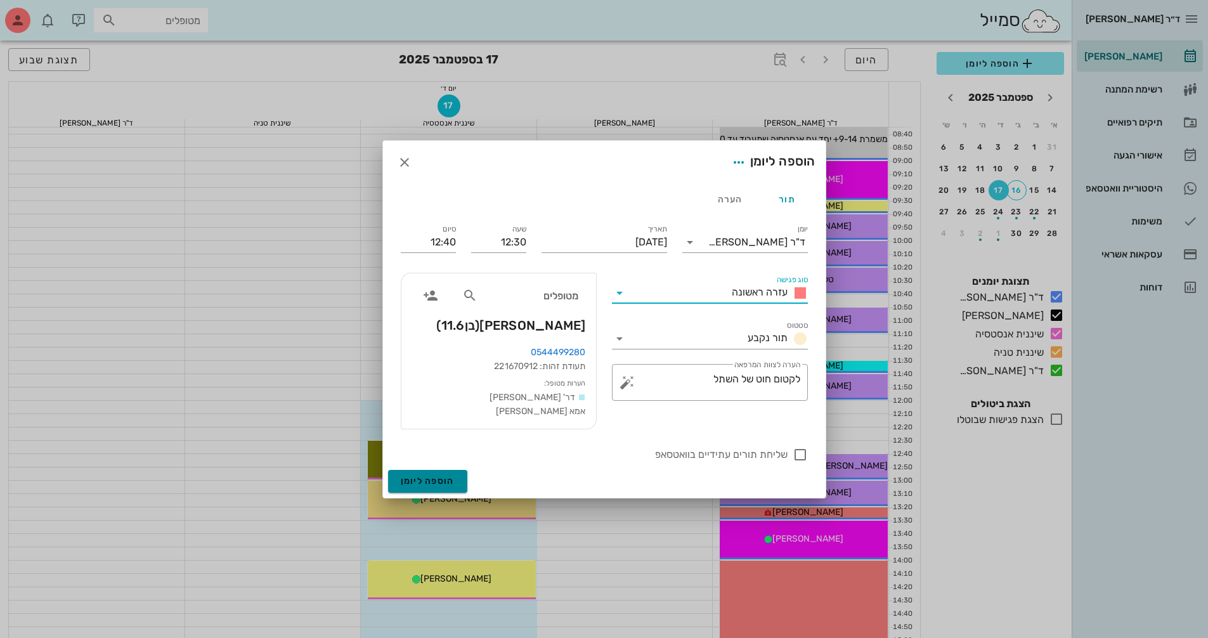
click at [446, 479] on span "הוספה ליומן" at bounding box center [428, 481] width 54 height 11
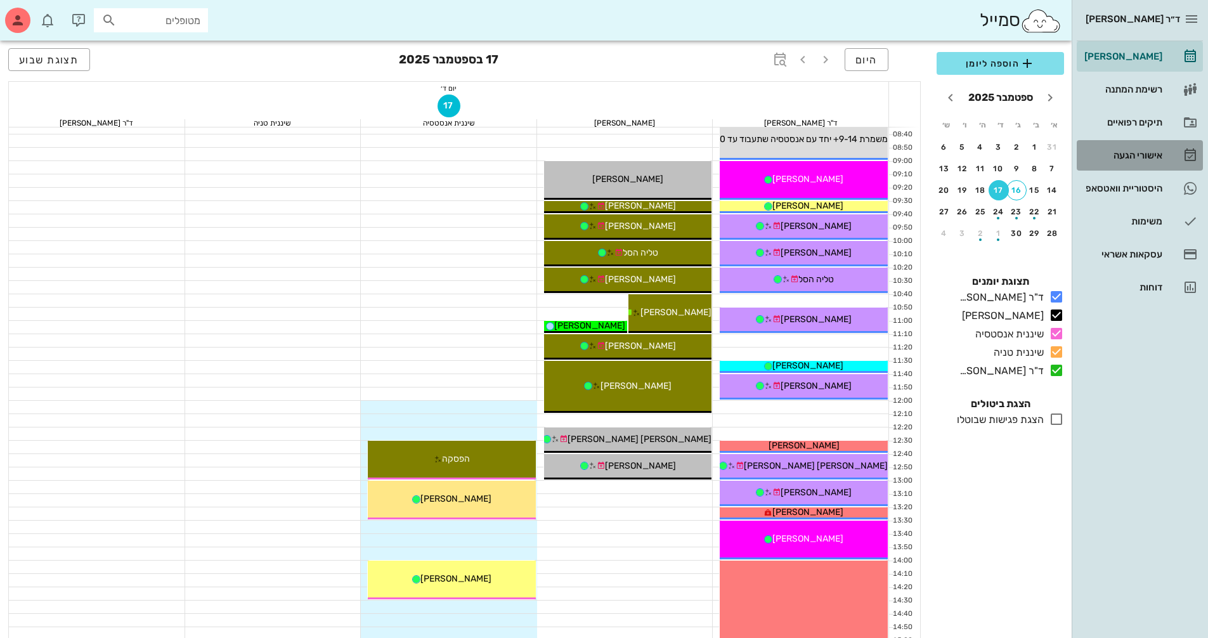
click at [1150, 153] on div "אישורי הגעה" at bounding box center [1122, 155] width 81 height 10
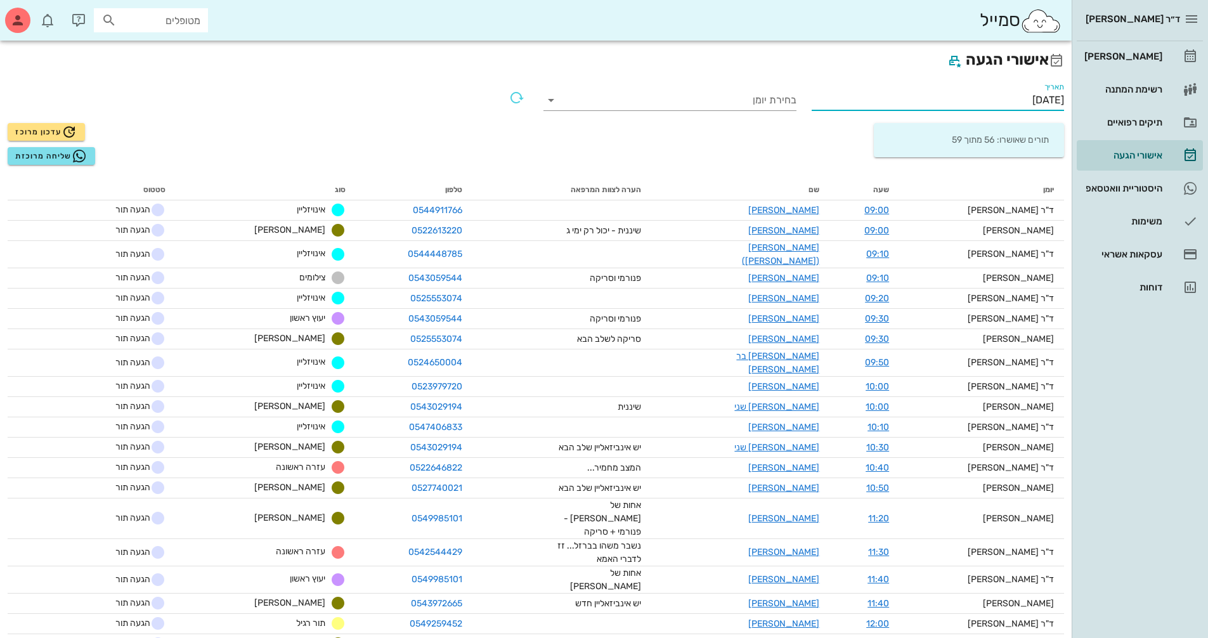
click at [1007, 101] on input "16/09/2025" at bounding box center [938, 100] width 253 height 20
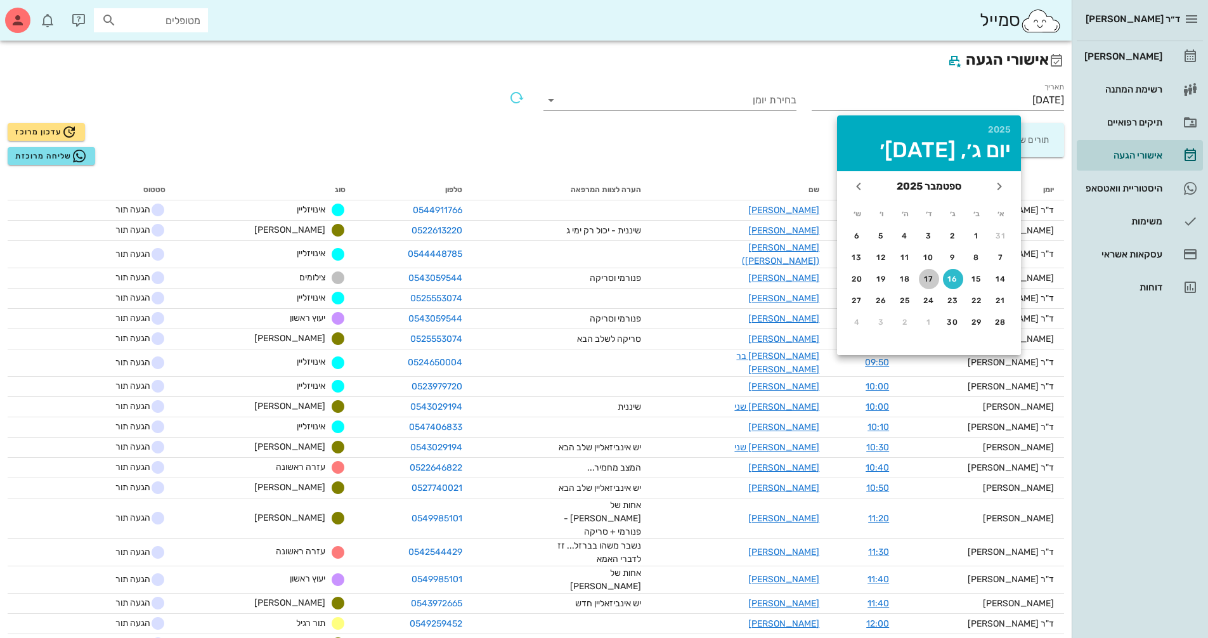
click at [931, 273] on button "17" at bounding box center [929, 279] width 20 height 20
type input "17/09/2025"
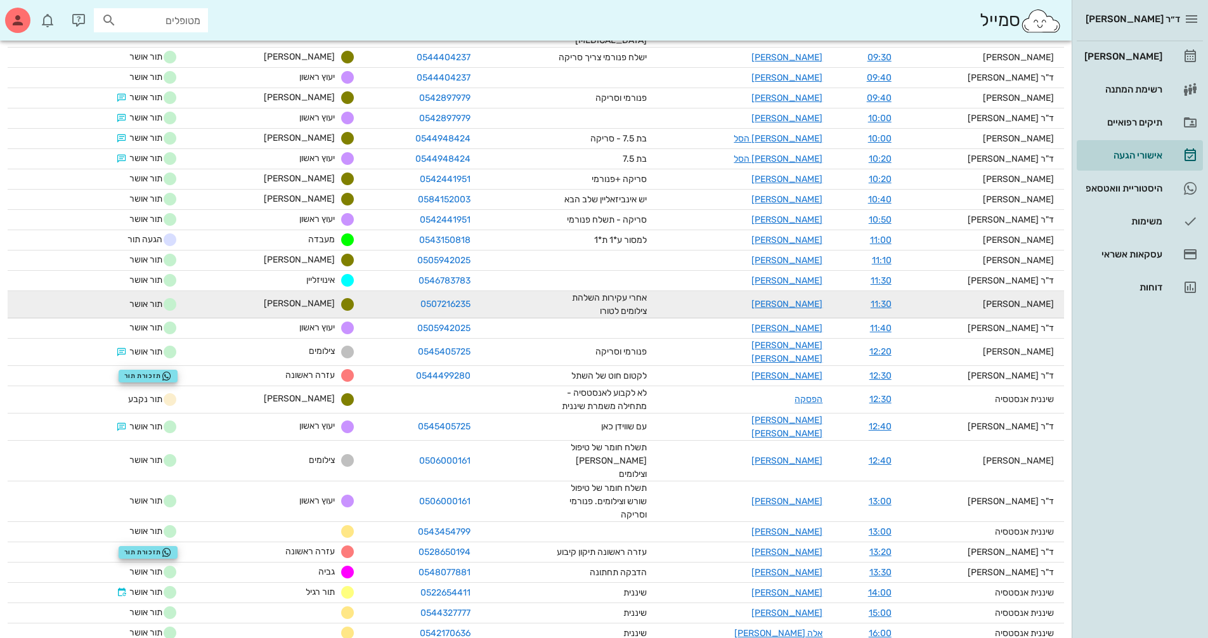
scroll to position [363, 0]
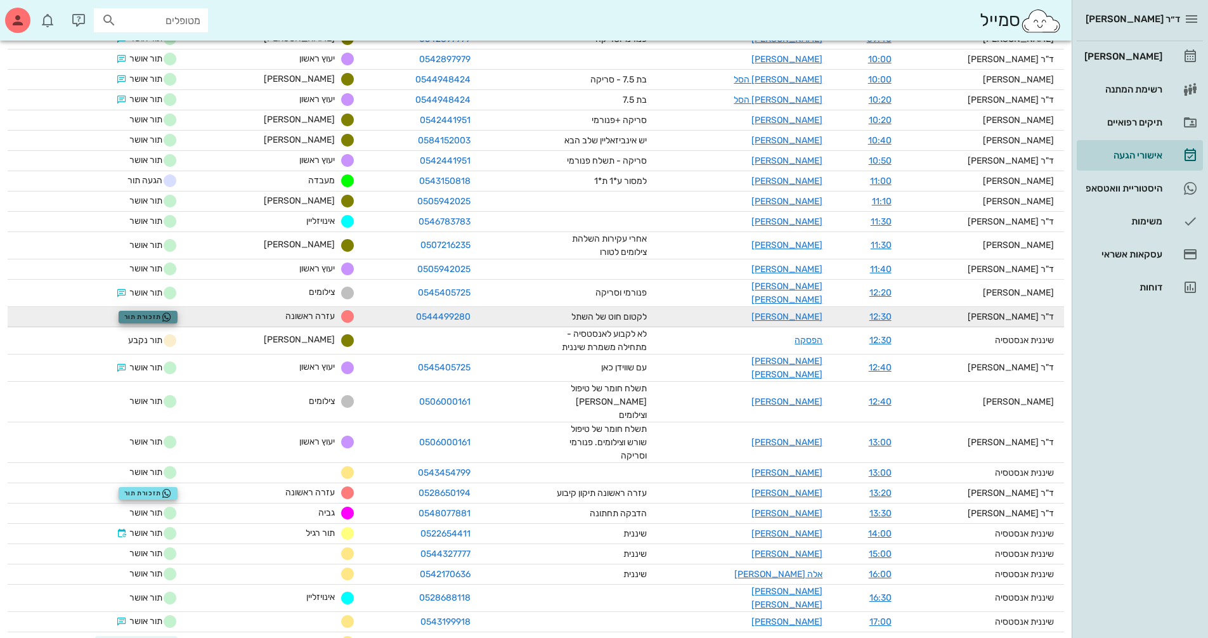
click at [157, 312] on span "תזכורת תור" at bounding box center [148, 317] width 48 height 10
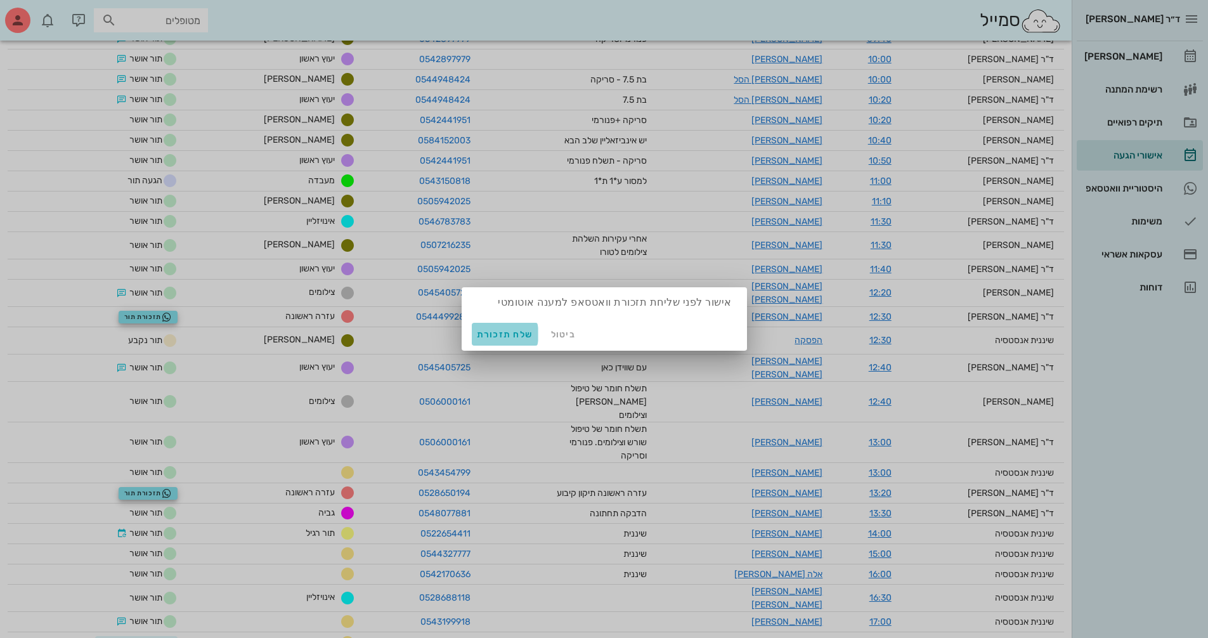
click at [507, 333] on span "שלח תזכורת" at bounding box center [505, 334] width 56 height 11
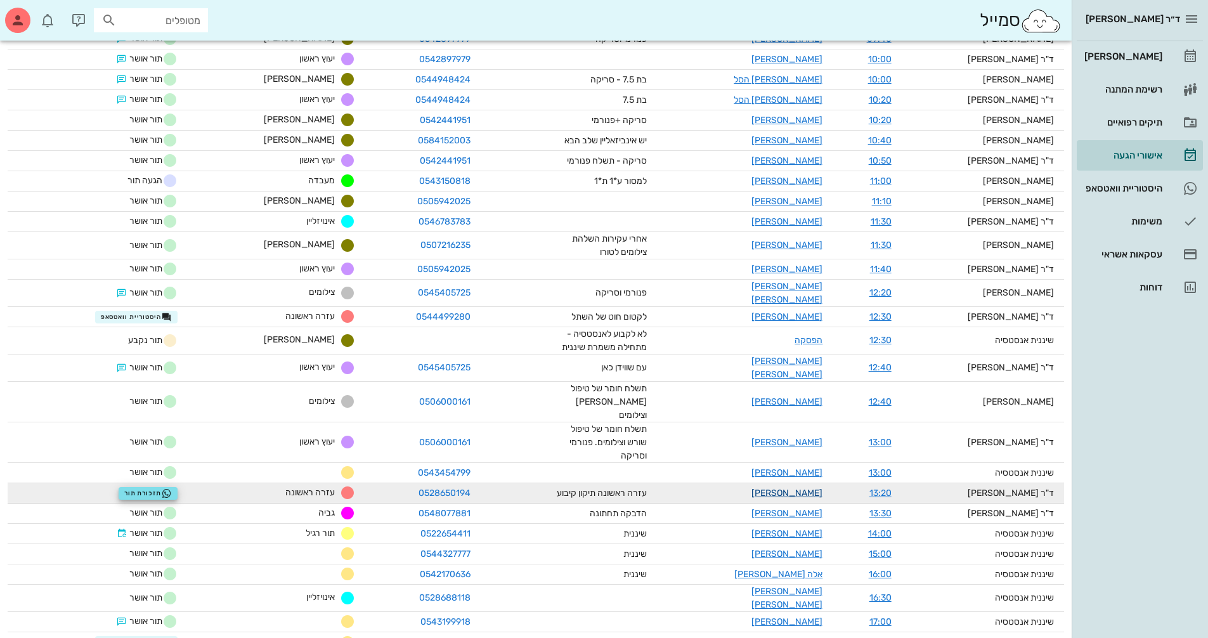
click at [807, 488] on link "יהב פרופר" at bounding box center [786, 493] width 71 height 11
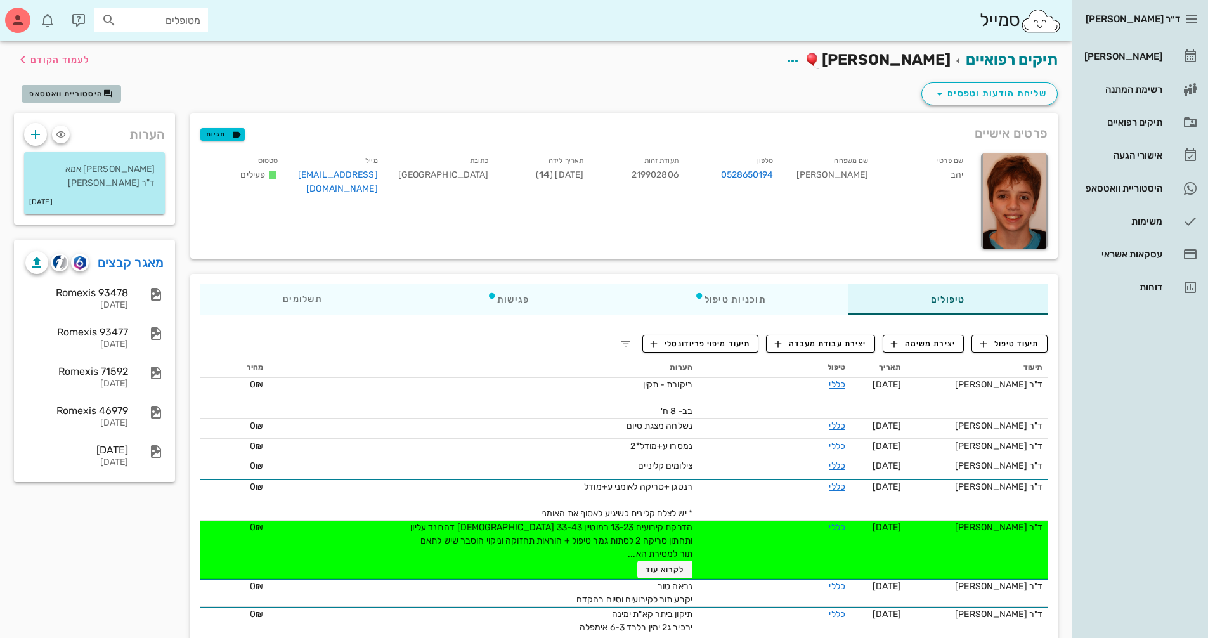
click at [89, 95] on span "היסטוריית וואטסאפ" at bounding box center [66, 93] width 74 height 9
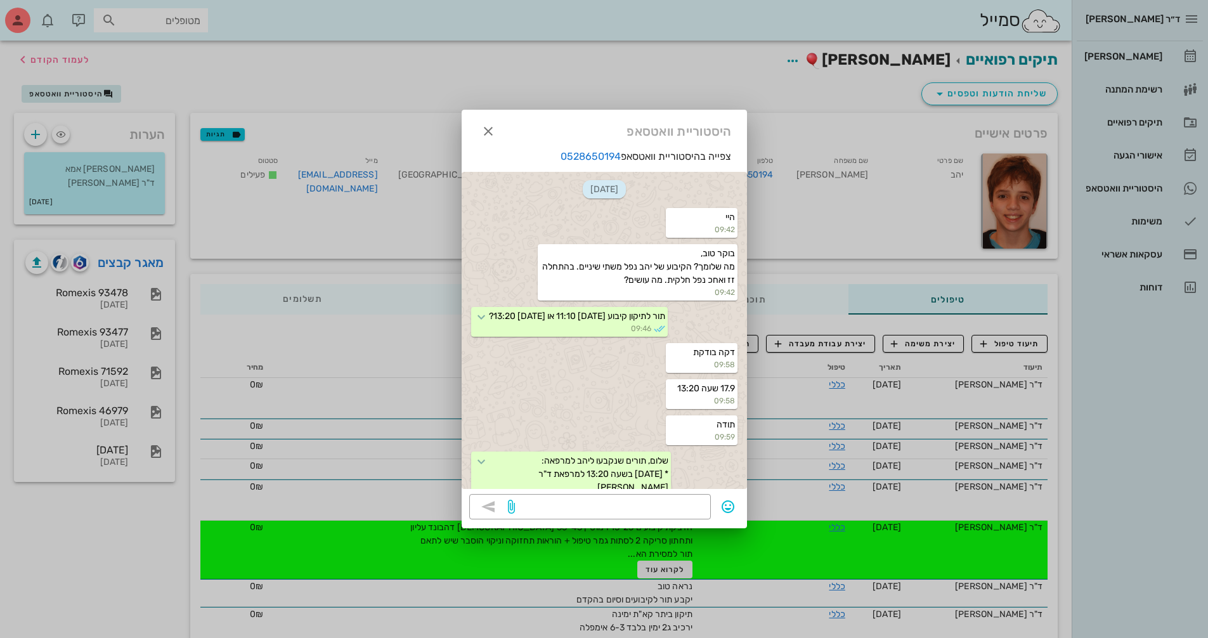
scroll to position [153, 0]
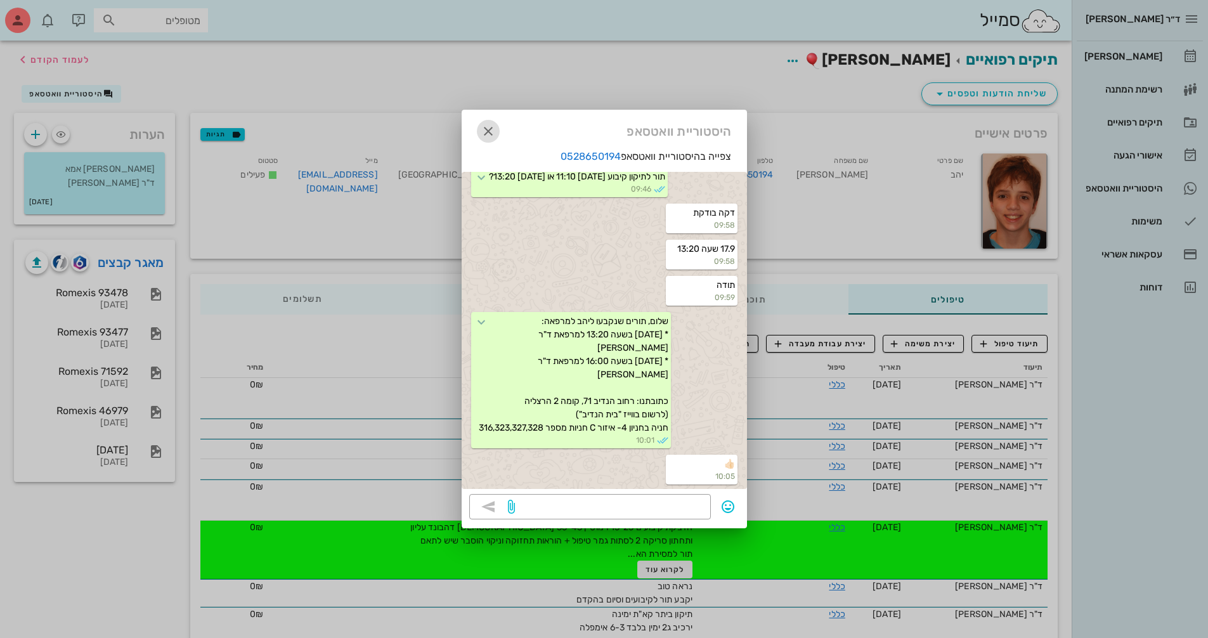
drag, startPoint x: 483, startPoint y: 134, endPoint x: 483, endPoint y: 100, distance: 34.2
click at [484, 134] on icon "button" at bounding box center [488, 131] width 15 height 15
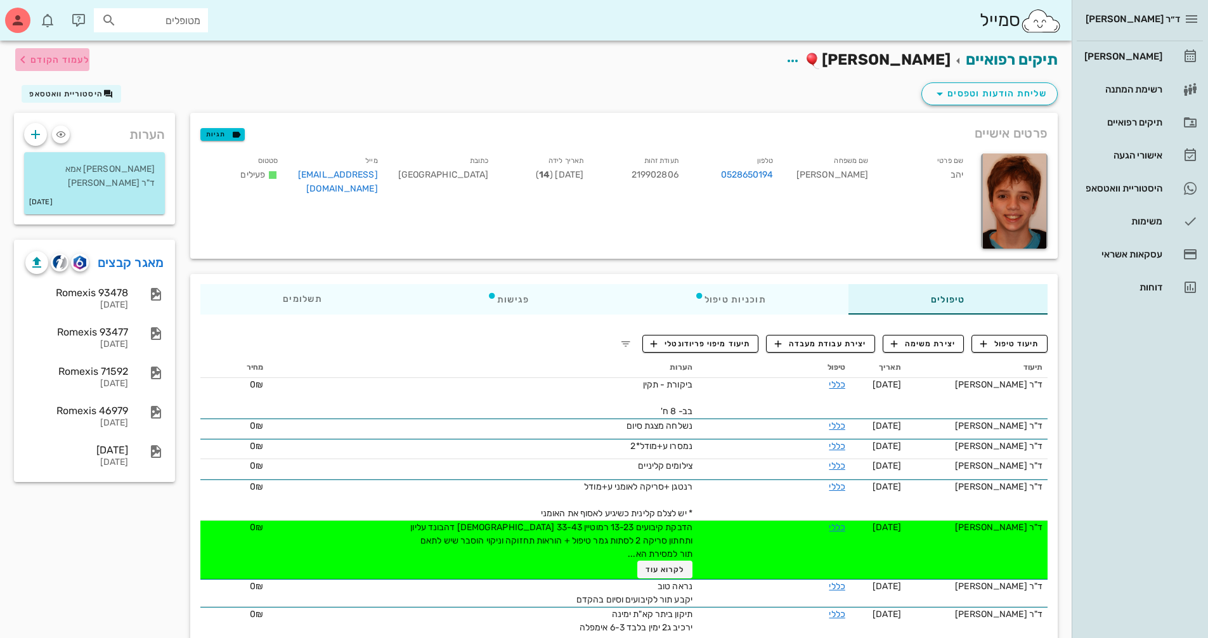
click at [75, 58] on span "לעמוד הקודם" at bounding box center [59, 60] width 59 height 11
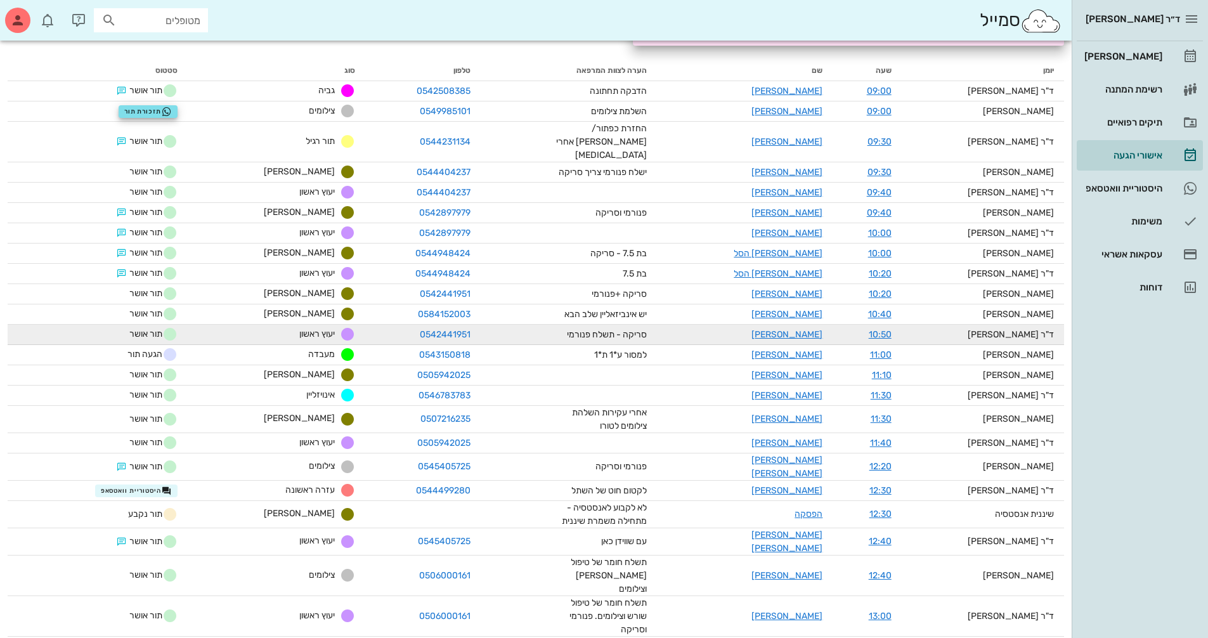
scroll to position [190, 0]
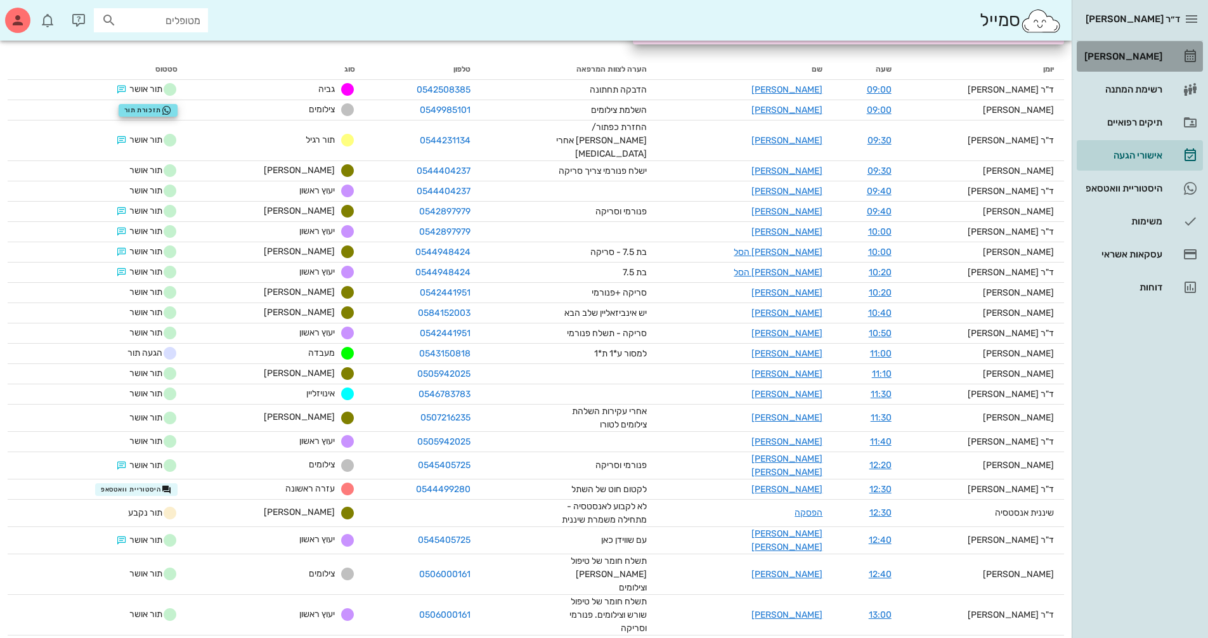
click at [1156, 56] on div "[PERSON_NAME]" at bounding box center [1122, 56] width 81 height 10
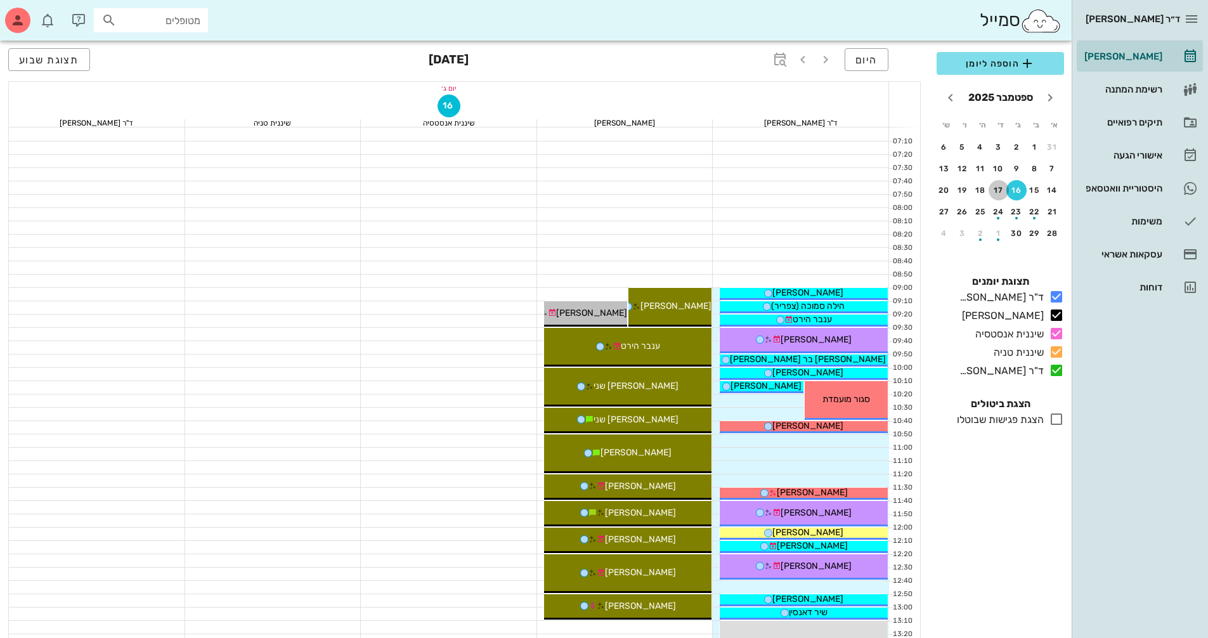
click at [1003, 188] on div "17" at bounding box center [999, 190] width 20 height 9
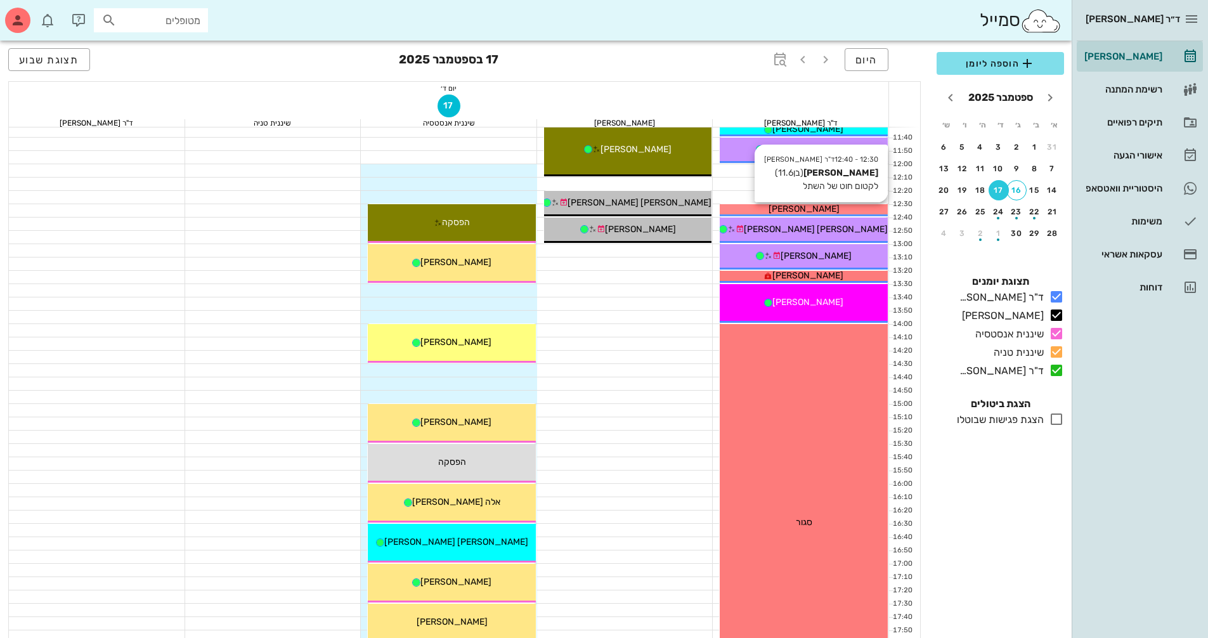
scroll to position [507, 0]
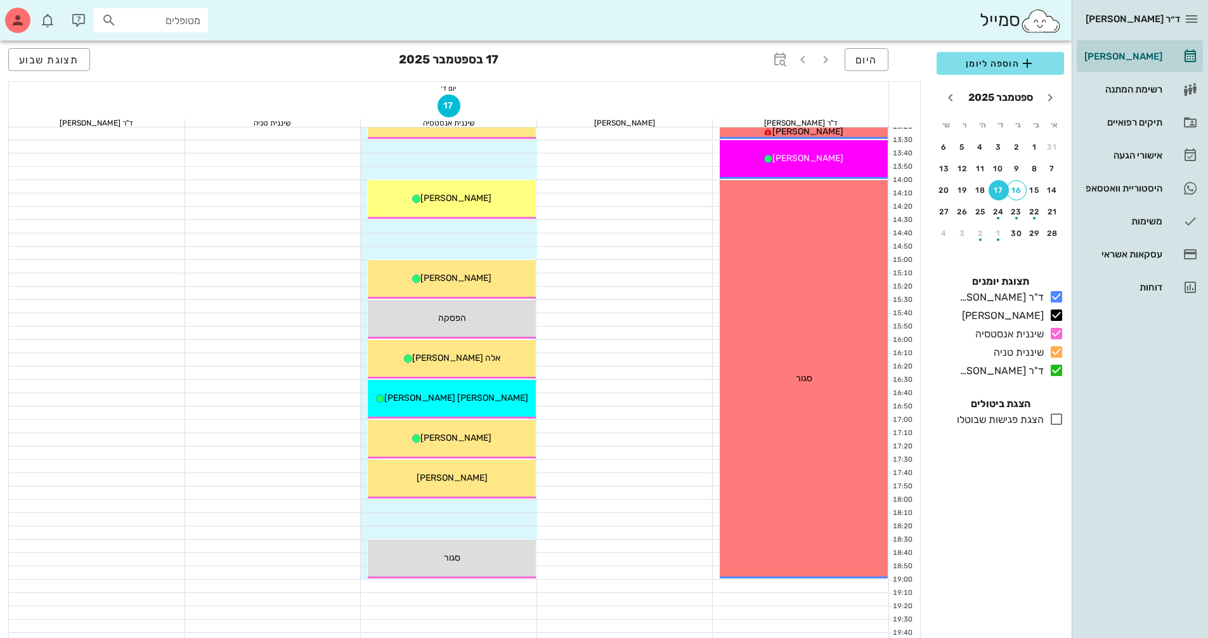
click at [501, 505] on div at bounding box center [449, 506] width 176 height 13
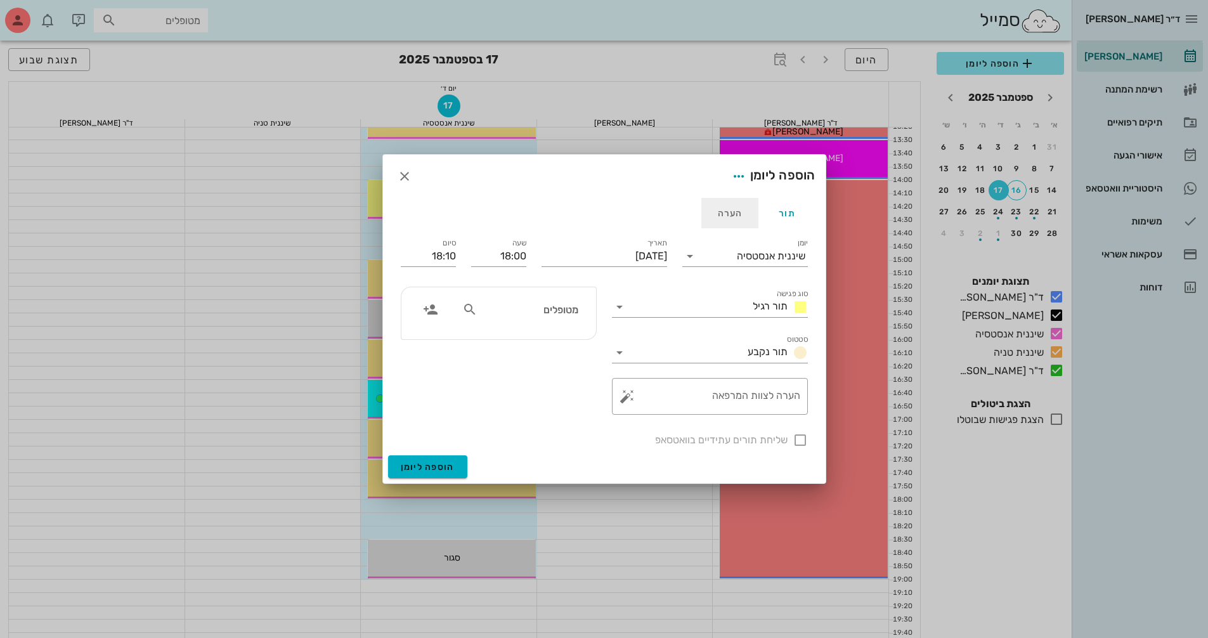
click at [733, 216] on div "הערה" at bounding box center [729, 213] width 57 height 30
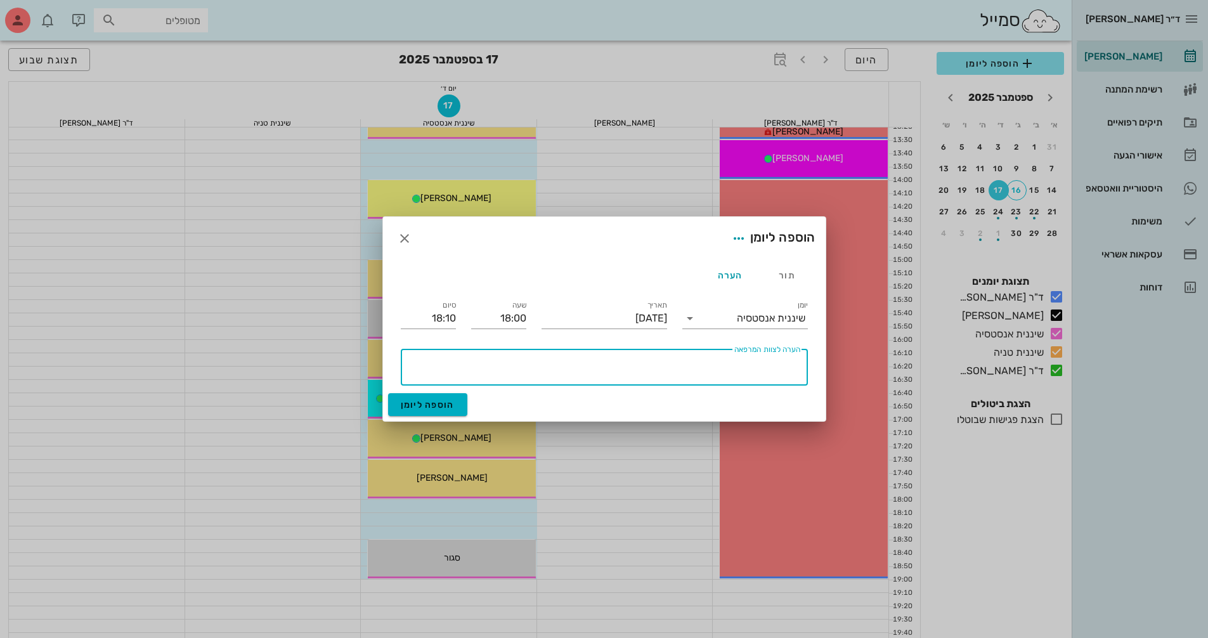
click at [706, 356] on textarea "הערה לצוות המרפאה" at bounding box center [601, 370] width 397 height 30
type textarea "סגור"
click at [724, 271] on div "הערה" at bounding box center [729, 275] width 57 height 30
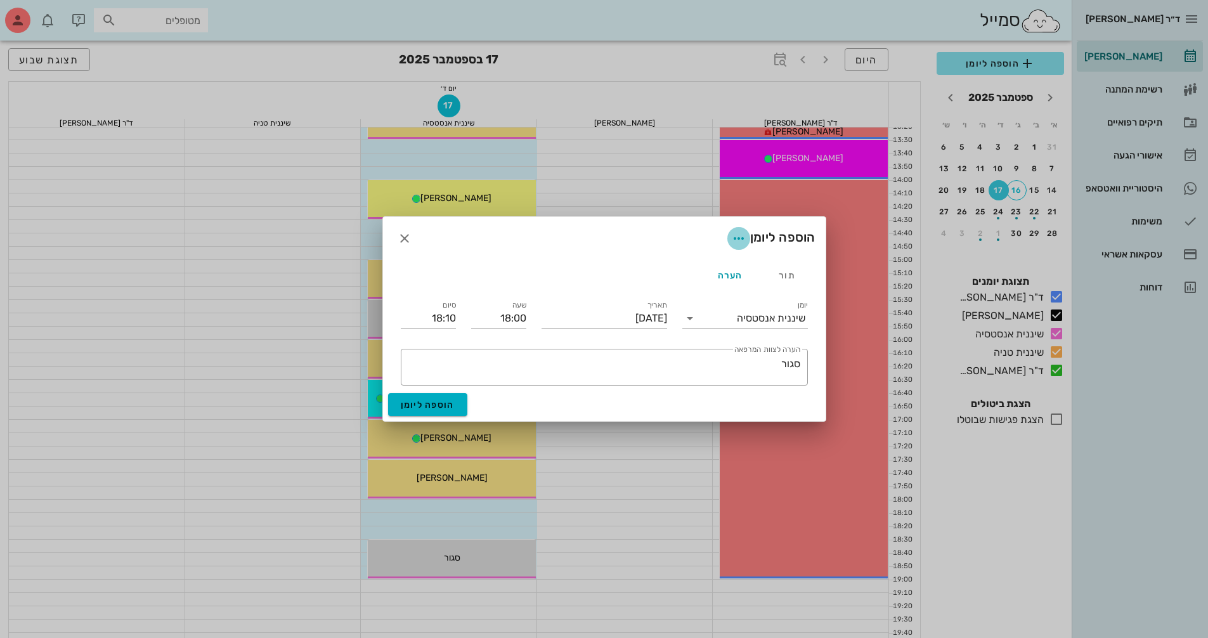
click at [734, 244] on icon "button" at bounding box center [738, 238] width 15 height 15
click at [717, 280] on div "צבע ההערה" at bounding box center [699, 271] width 98 height 33
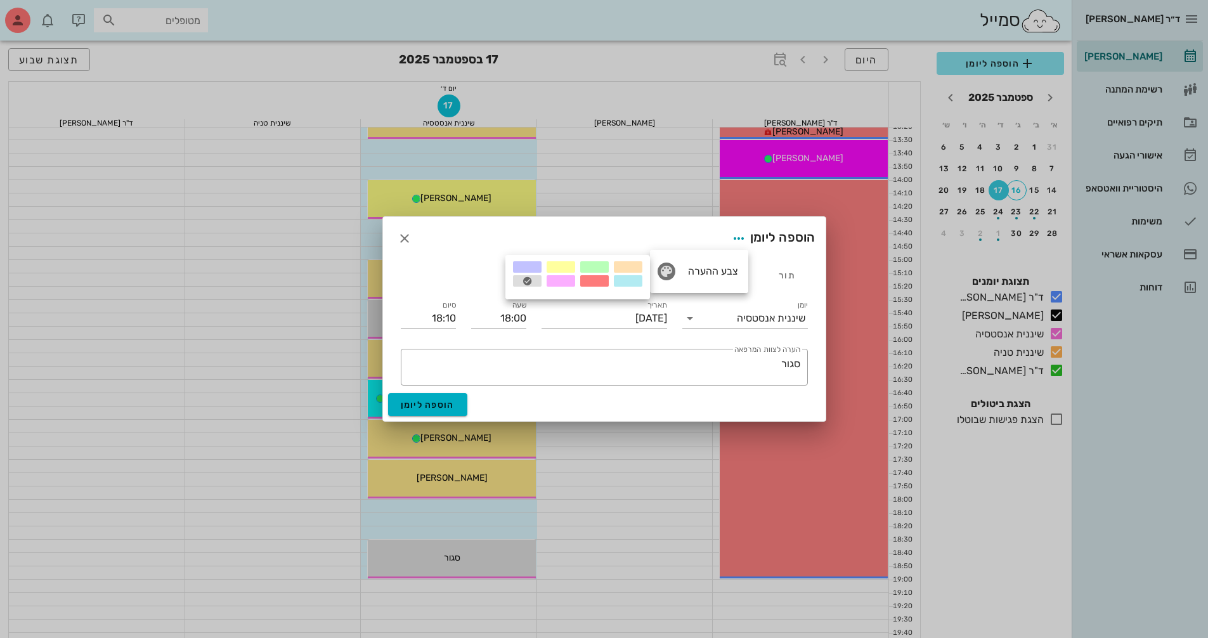
click at [592, 283] on div at bounding box center [594, 280] width 29 height 11
click at [446, 321] on input "18:10" at bounding box center [428, 318] width 55 height 20
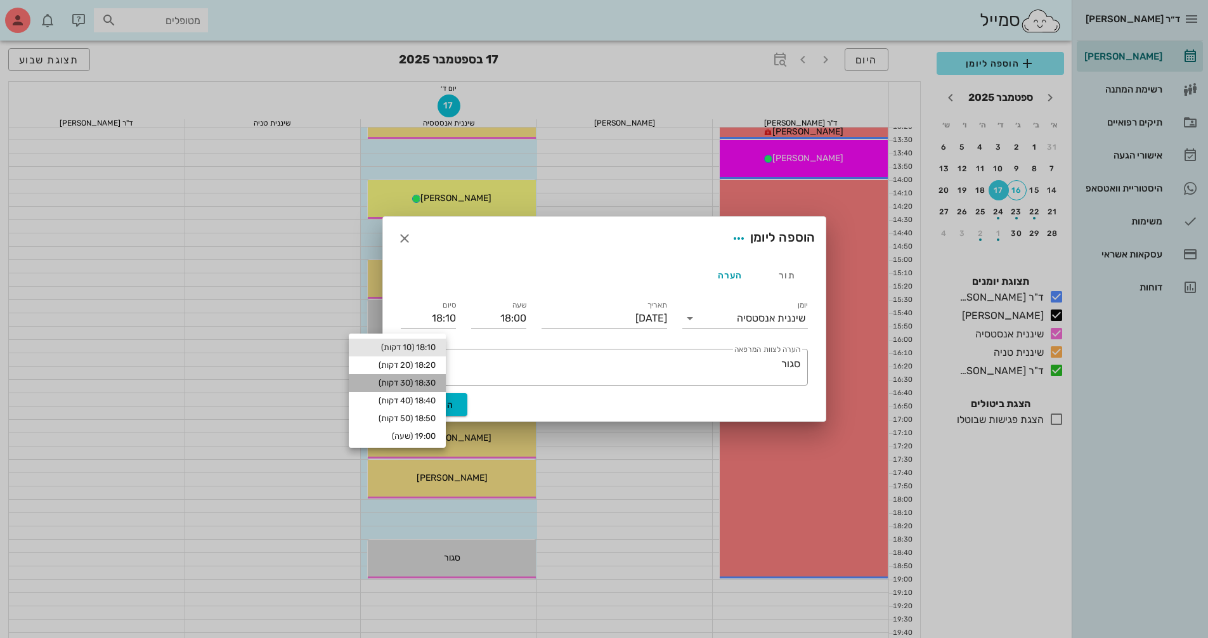
click at [436, 380] on div "18:30 (30 דקות)" at bounding box center [397, 383] width 77 height 10
type input "18:30"
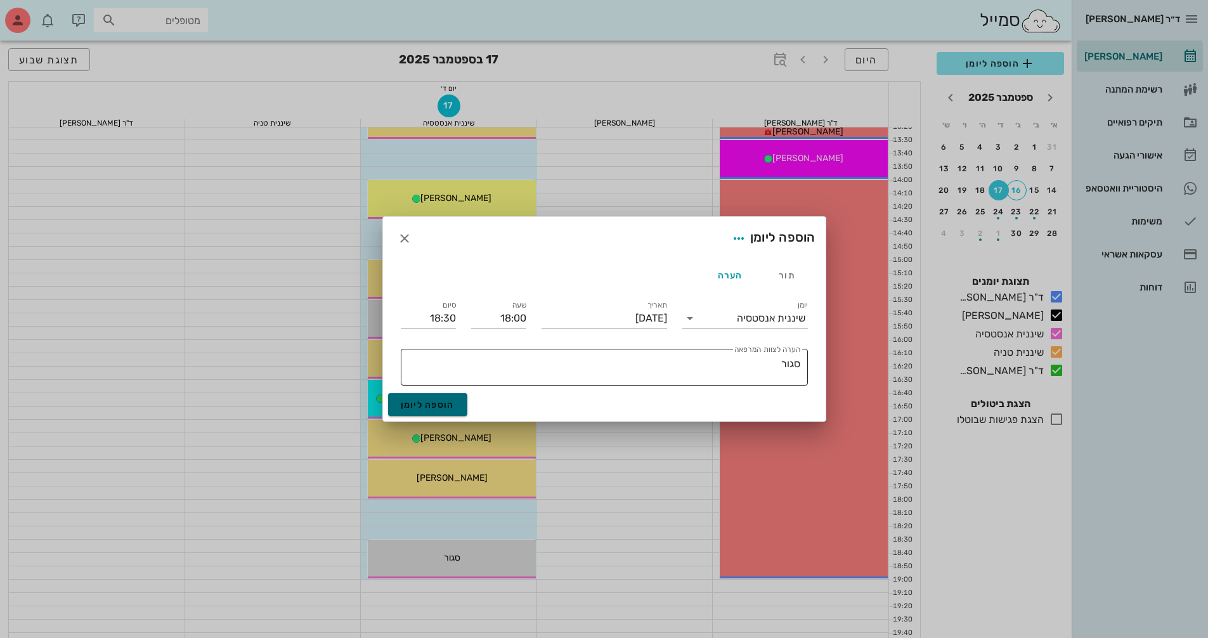
drag, startPoint x: 444, startPoint y: 402, endPoint x: 599, endPoint y: 363, distance: 160.3
click at [445, 403] on span "הוספה ליומן" at bounding box center [428, 404] width 54 height 11
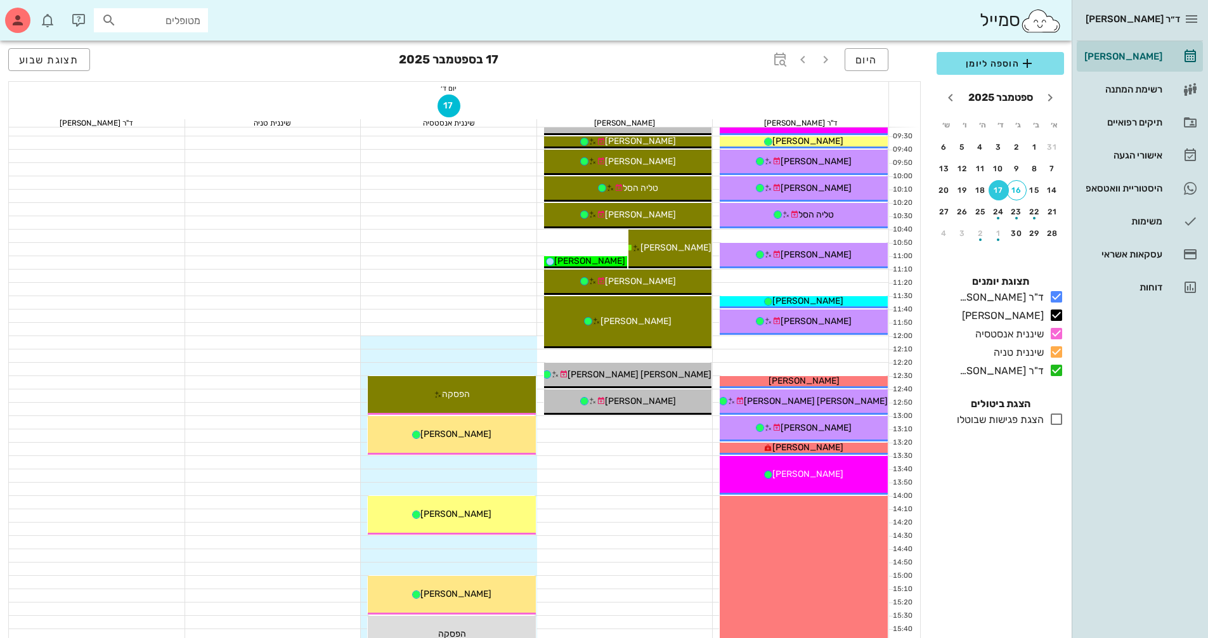
scroll to position [190, 0]
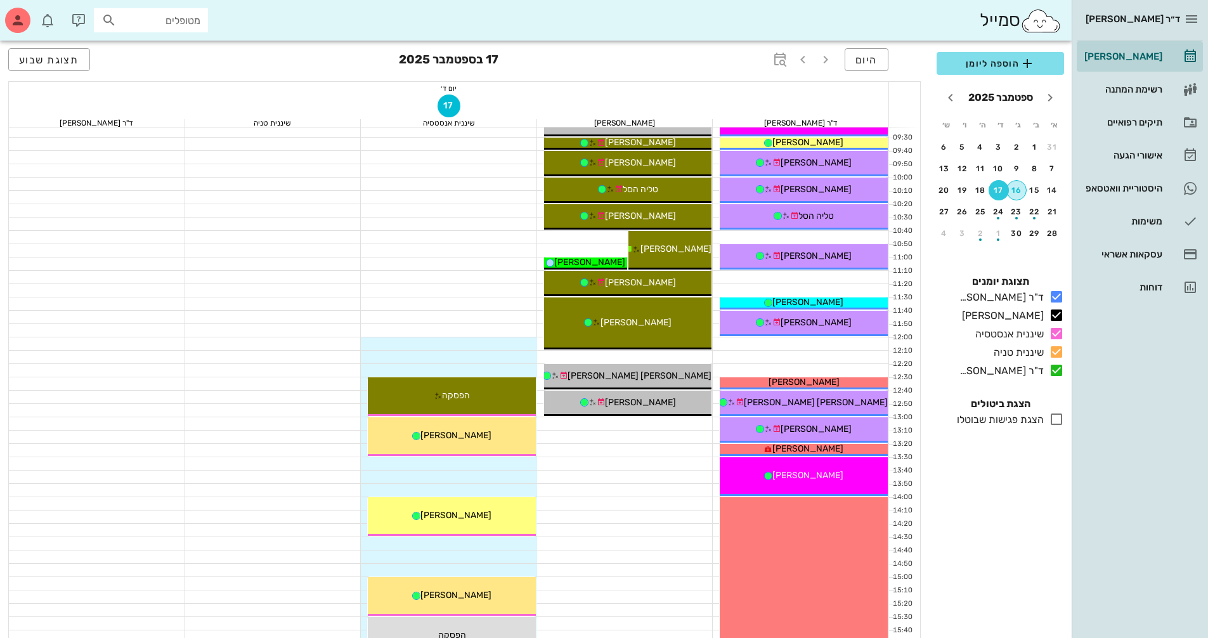
click at [1022, 193] on div "16" at bounding box center [1016, 190] width 19 height 9
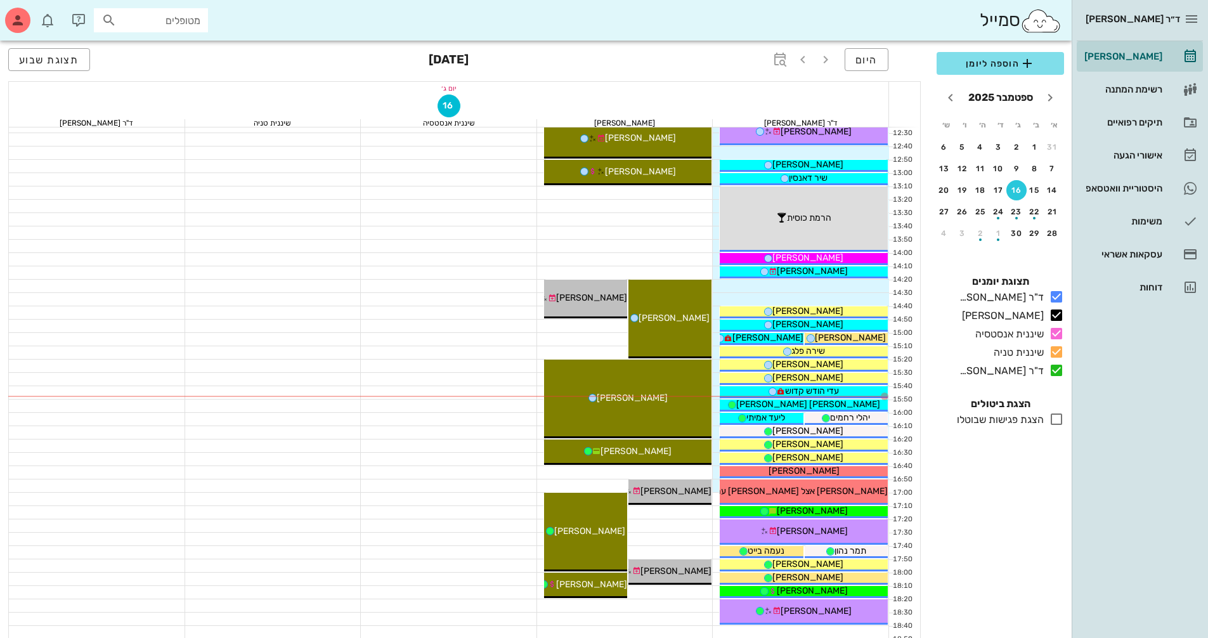
scroll to position [444, 0]
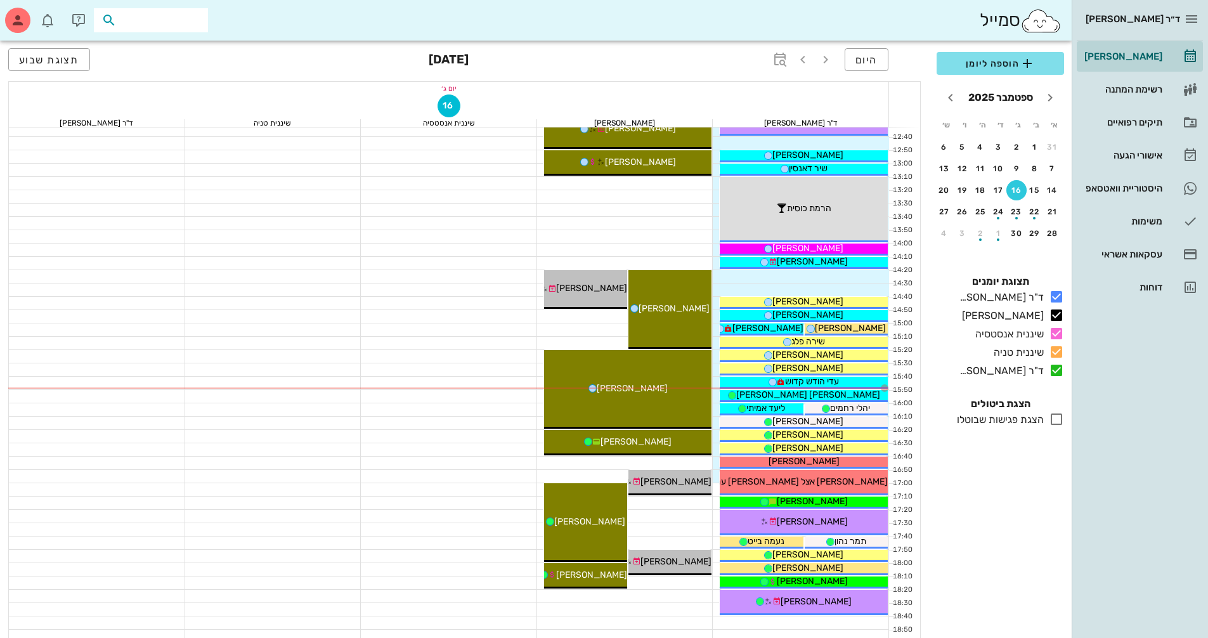
click at [164, 23] on input "text" at bounding box center [159, 20] width 81 height 16
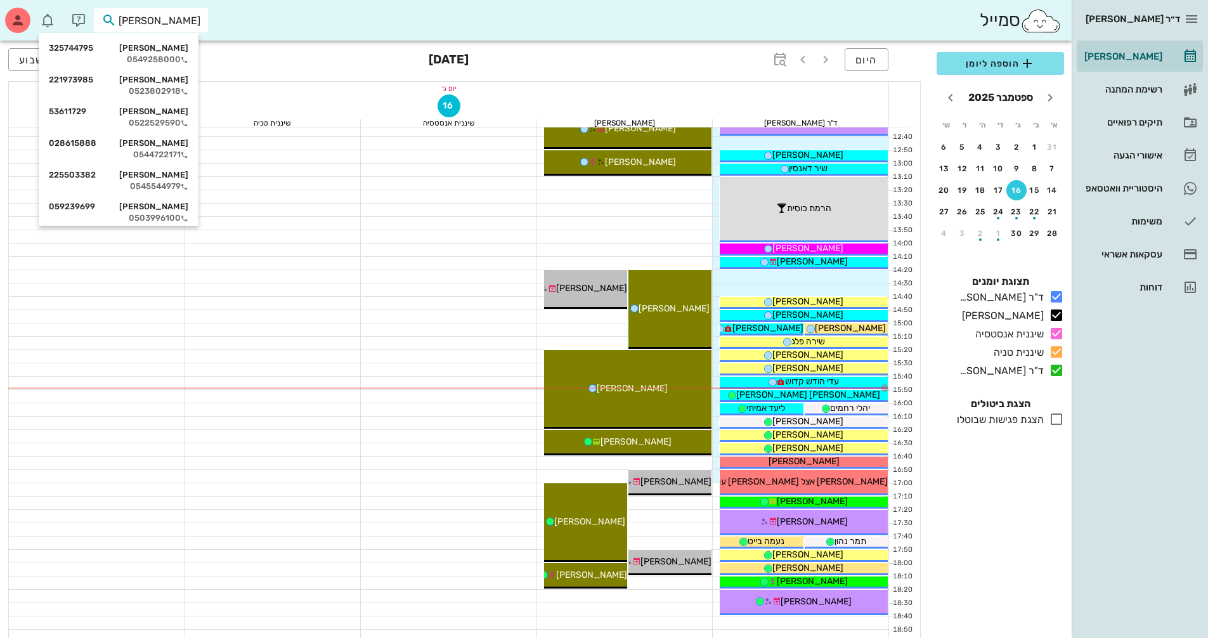
type input "רוני ק"
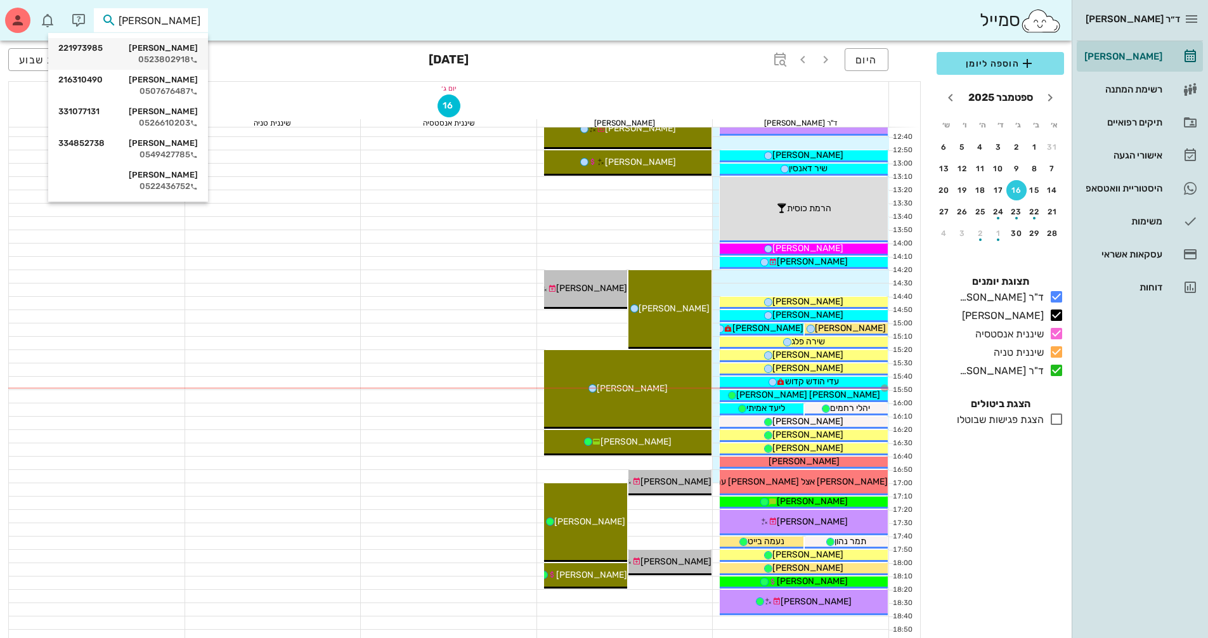
click at [150, 53] on div "רוני קרן 221973985" at bounding box center [128, 48] width 140 height 10
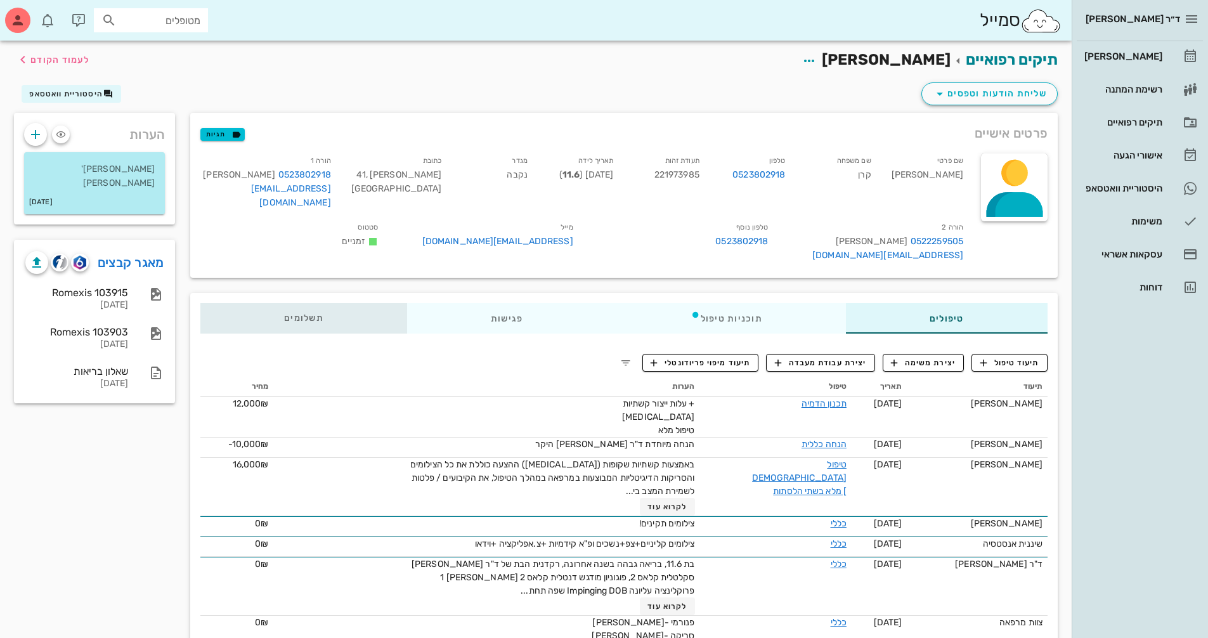
click at [327, 303] on div "תשלומים 0₪" at bounding box center [303, 318] width 207 height 30
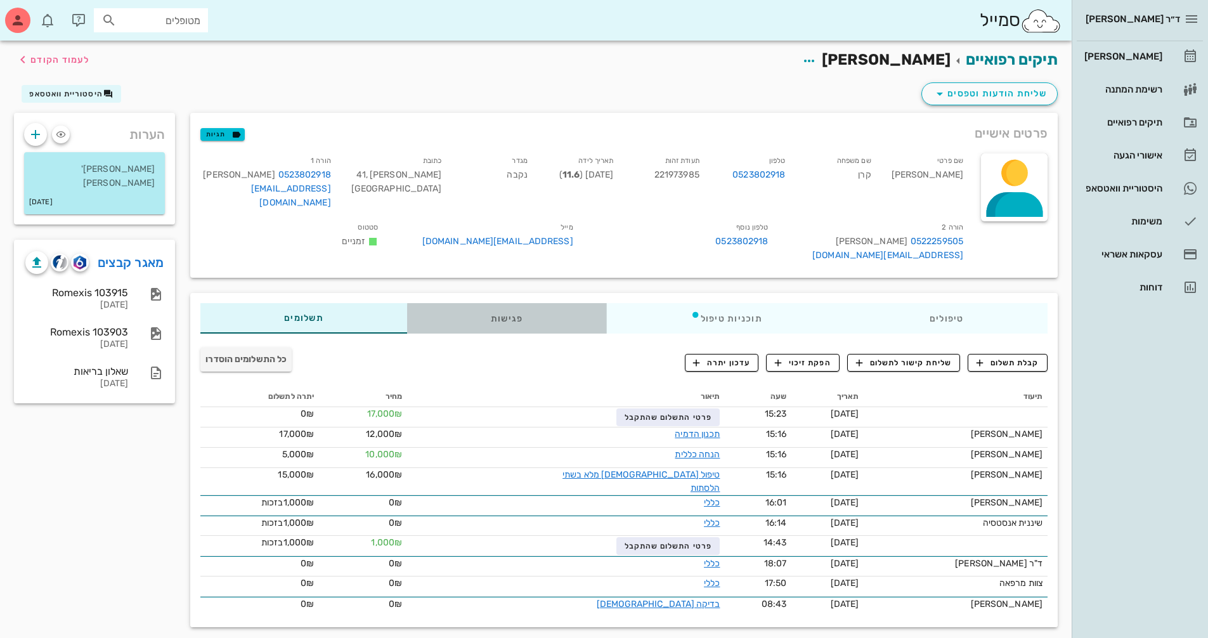
click at [509, 303] on div "פגישות" at bounding box center [507, 318] width 200 height 30
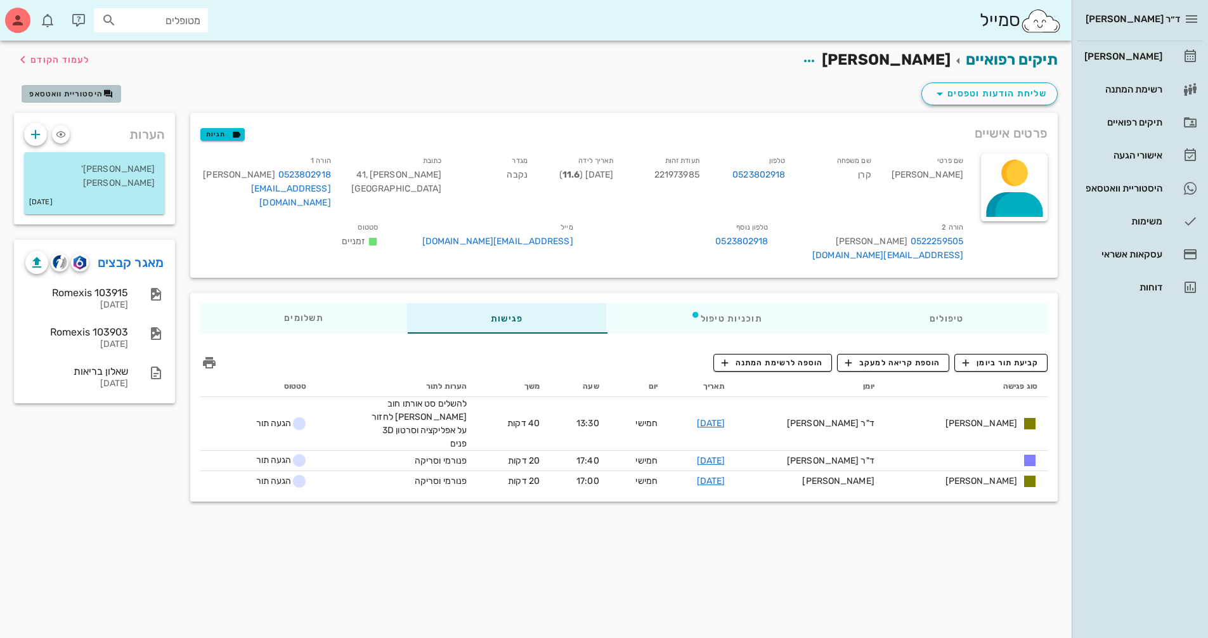
click at [84, 93] on span "היסטוריית וואטסאפ" at bounding box center [66, 93] width 74 height 9
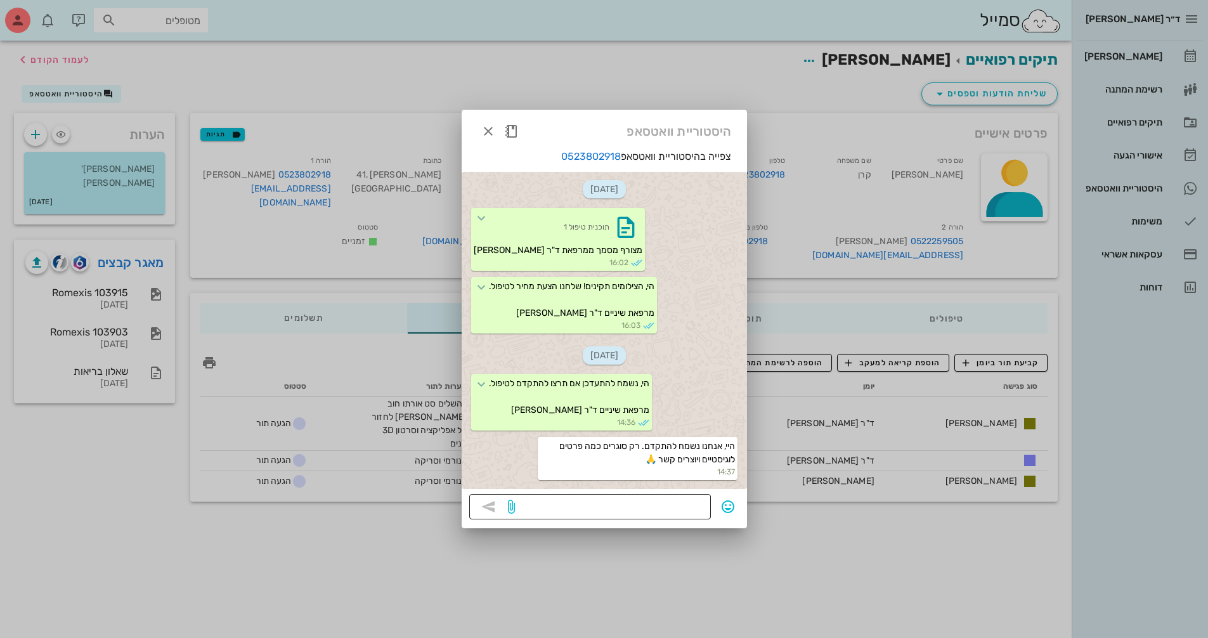
click at [673, 507] on textarea at bounding box center [610, 508] width 186 height 20
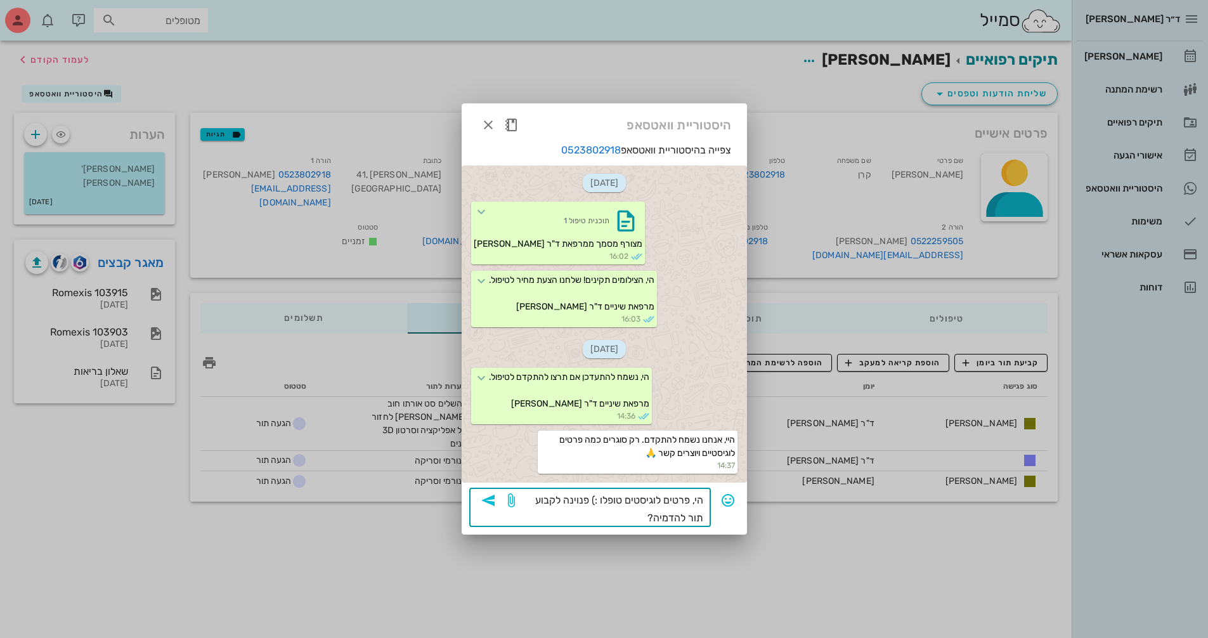
drag, startPoint x: 569, startPoint y: 505, endPoint x: 765, endPoint y: 509, distance: 196.0
click at [569, 504] on textarea "הי, פרטים לוגיסטים טופלו :) פנוינה לקבוע תור להדמיה?" at bounding box center [610, 509] width 186 height 36
type textarea "הי, פרטים לוגיסטים טופלו :) פנויה לקבוע תור להדמיה?"
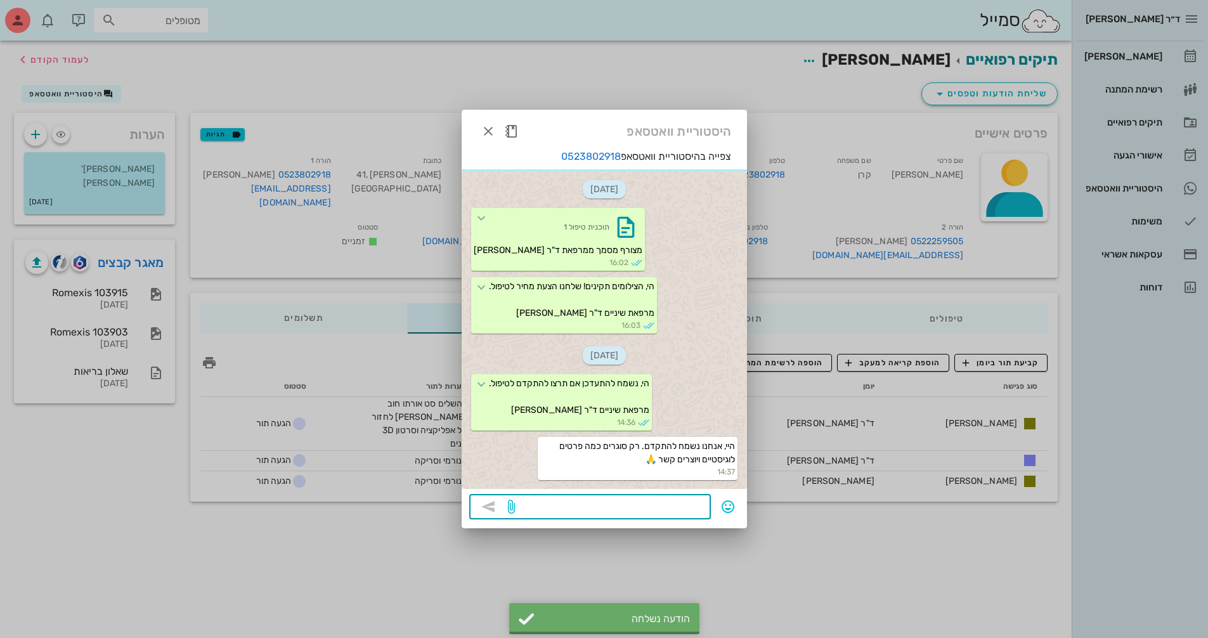
scroll to position [106, 0]
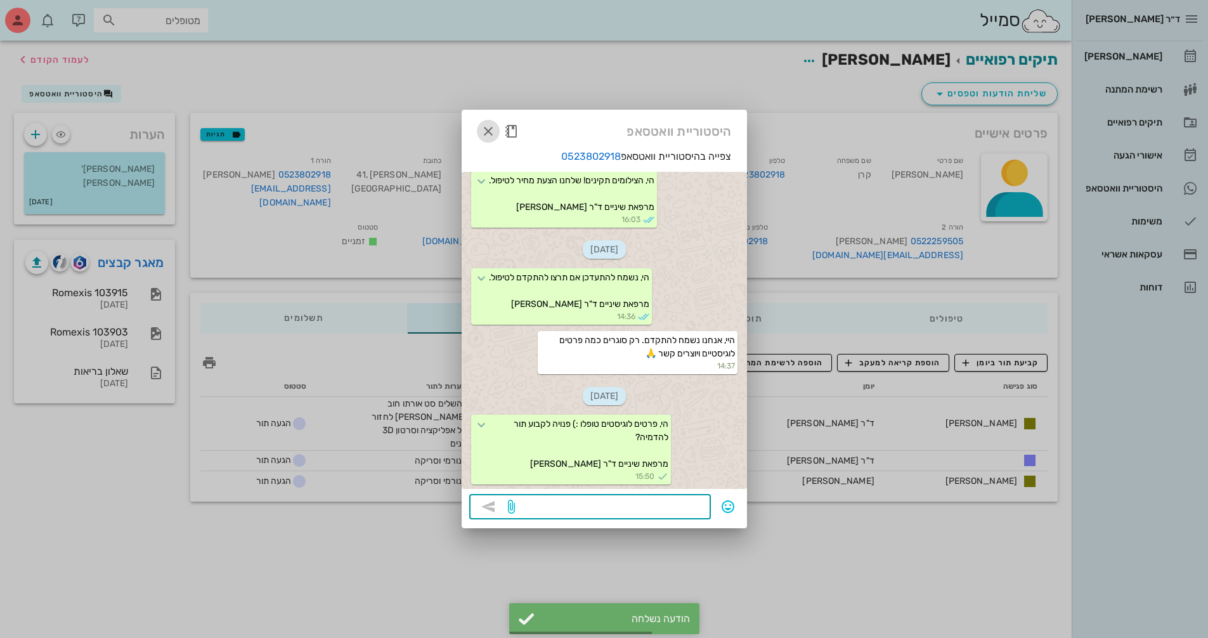
click at [493, 130] on icon "button" at bounding box center [488, 131] width 15 height 15
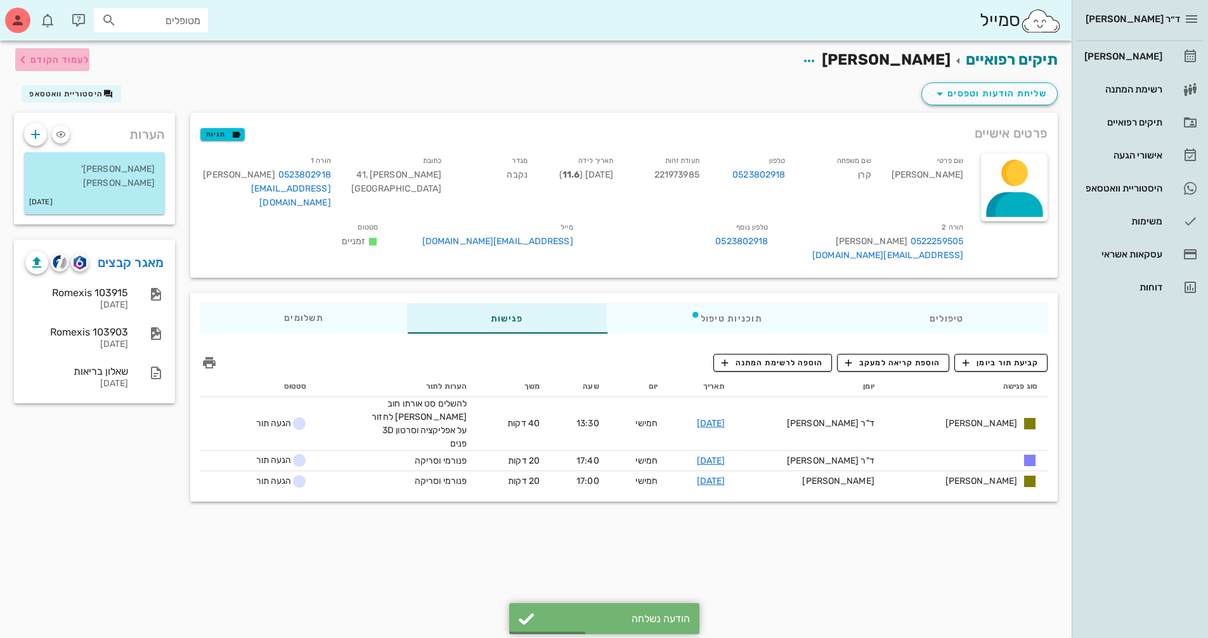
click at [81, 53] on span "לעמוד הקודם" at bounding box center [52, 59] width 74 height 15
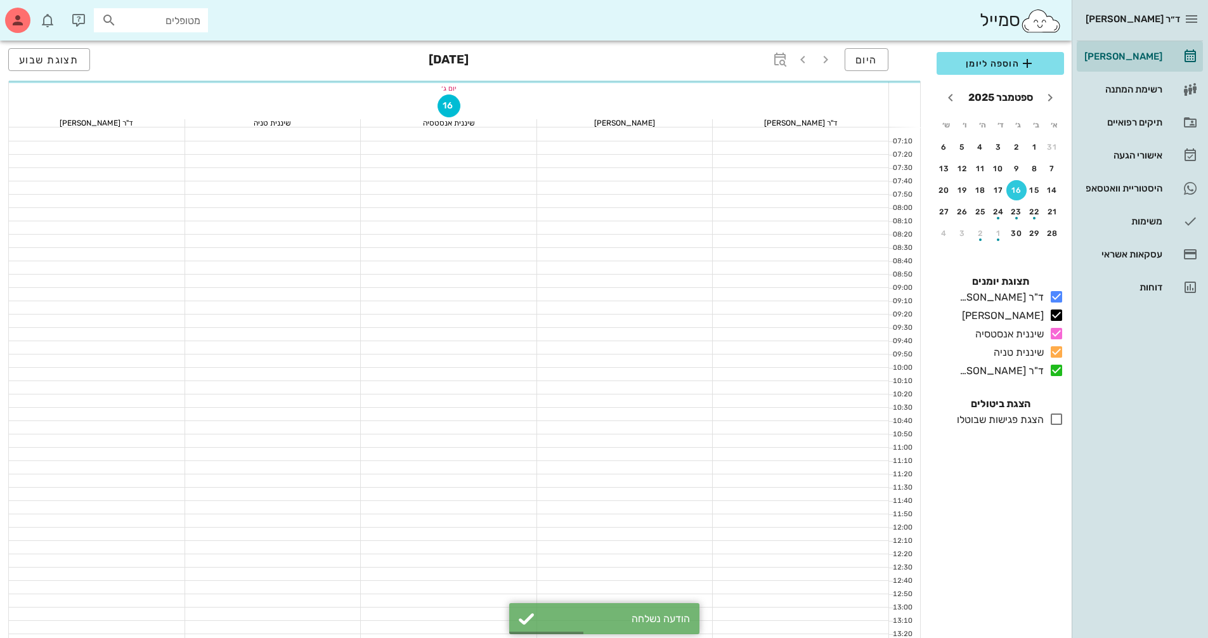
scroll to position [444, 0]
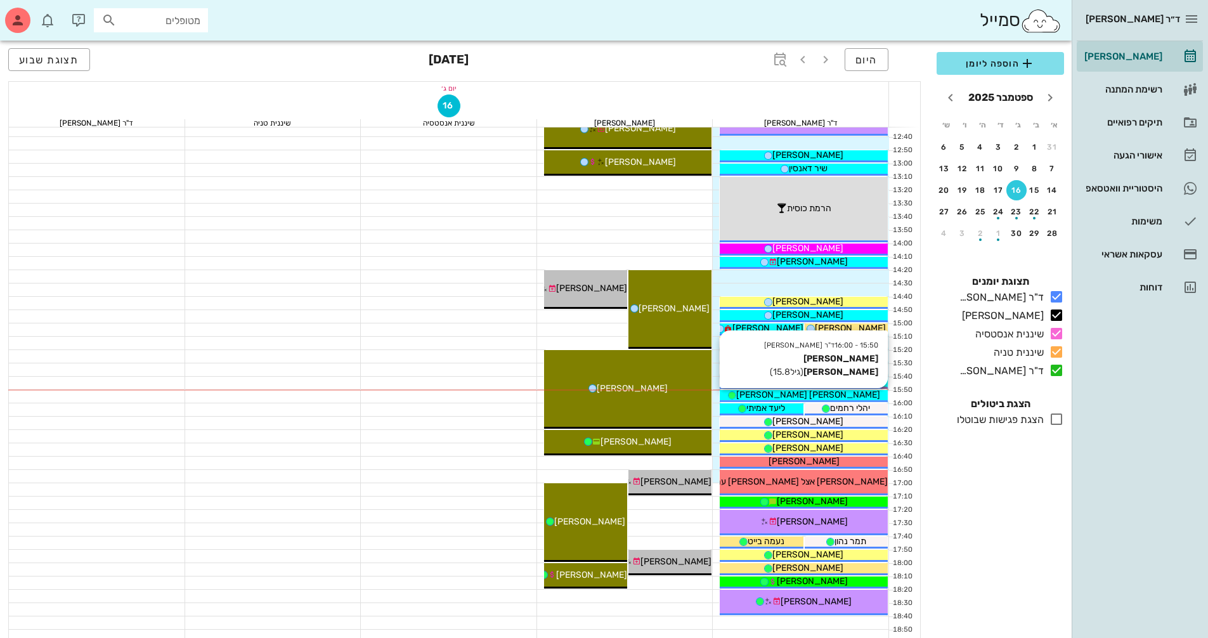
click at [851, 393] on div "[PERSON_NAME] [PERSON_NAME]" at bounding box center [804, 394] width 168 height 13
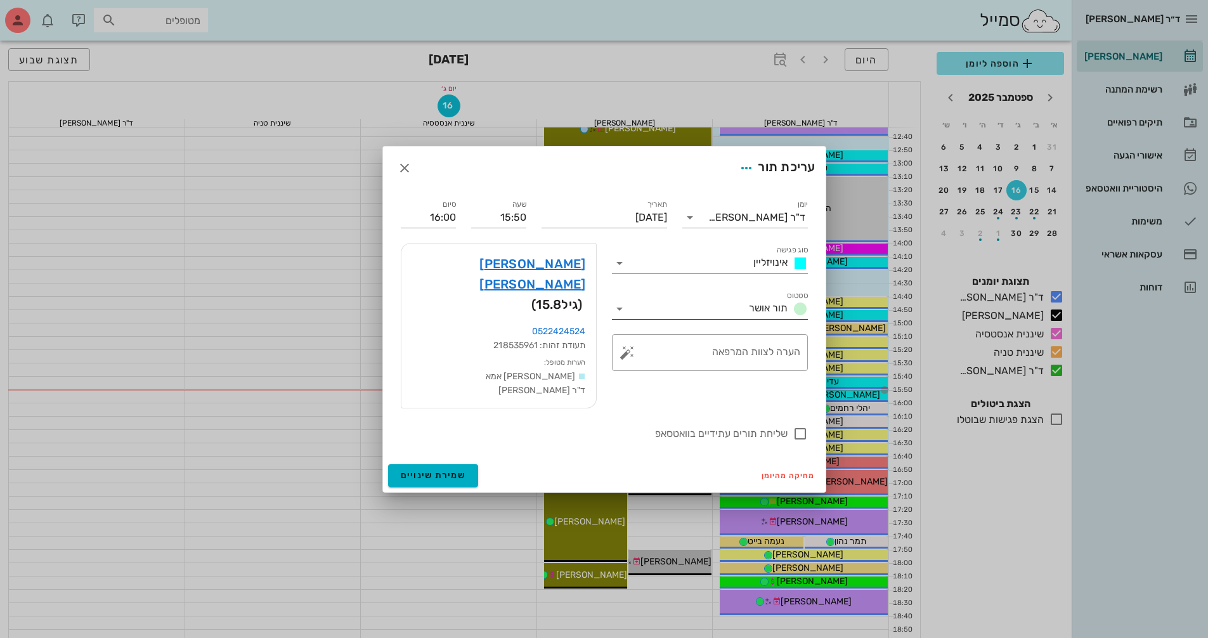
click at [639, 319] on input "סטטוס" at bounding box center [687, 309] width 114 height 20
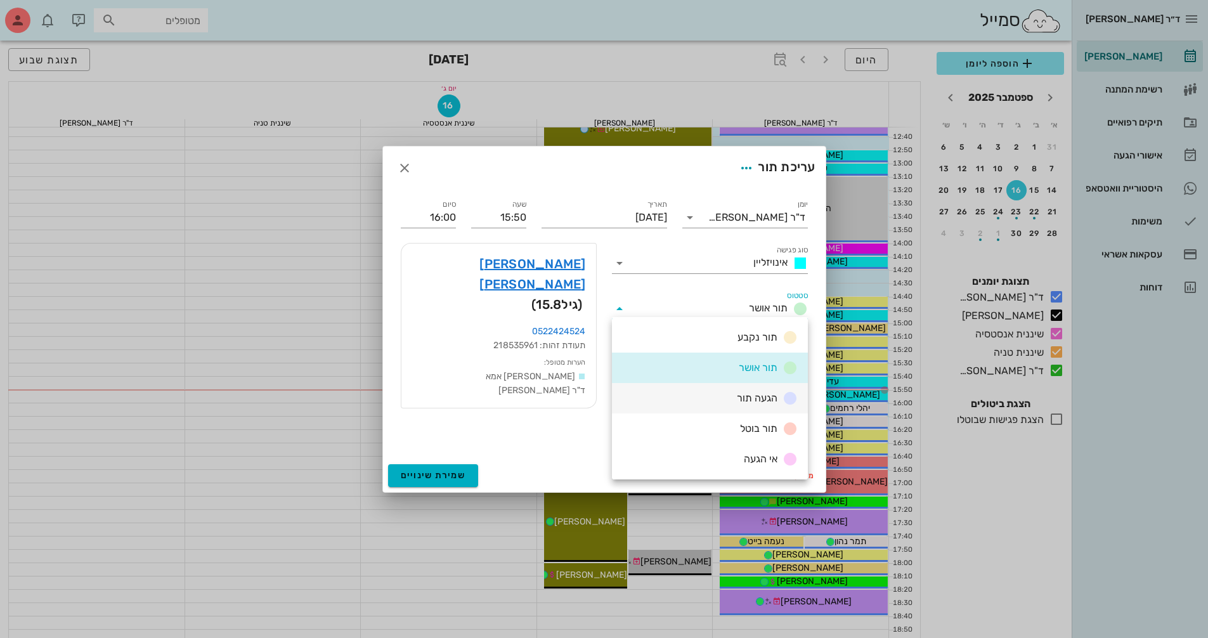
click at [750, 396] on span "הגעה תור" at bounding box center [757, 398] width 41 height 12
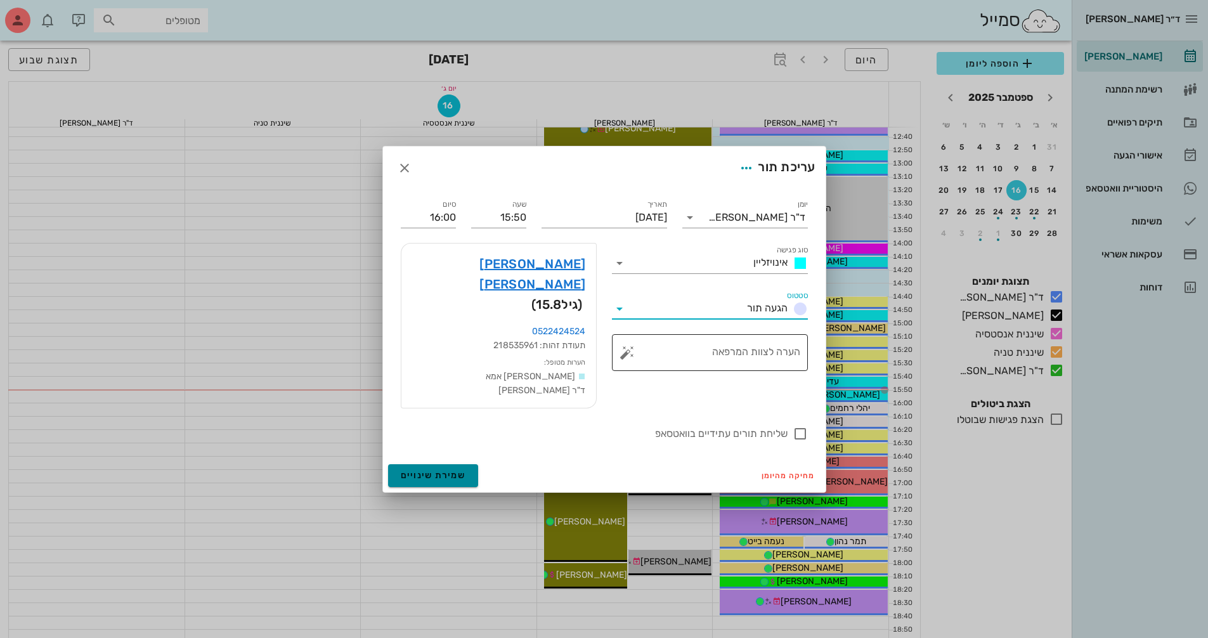
drag, startPoint x: 421, startPoint y: 451, endPoint x: 659, endPoint y: 382, distance: 247.6
click at [426, 464] on button "שמירת שינויים" at bounding box center [433, 475] width 91 height 23
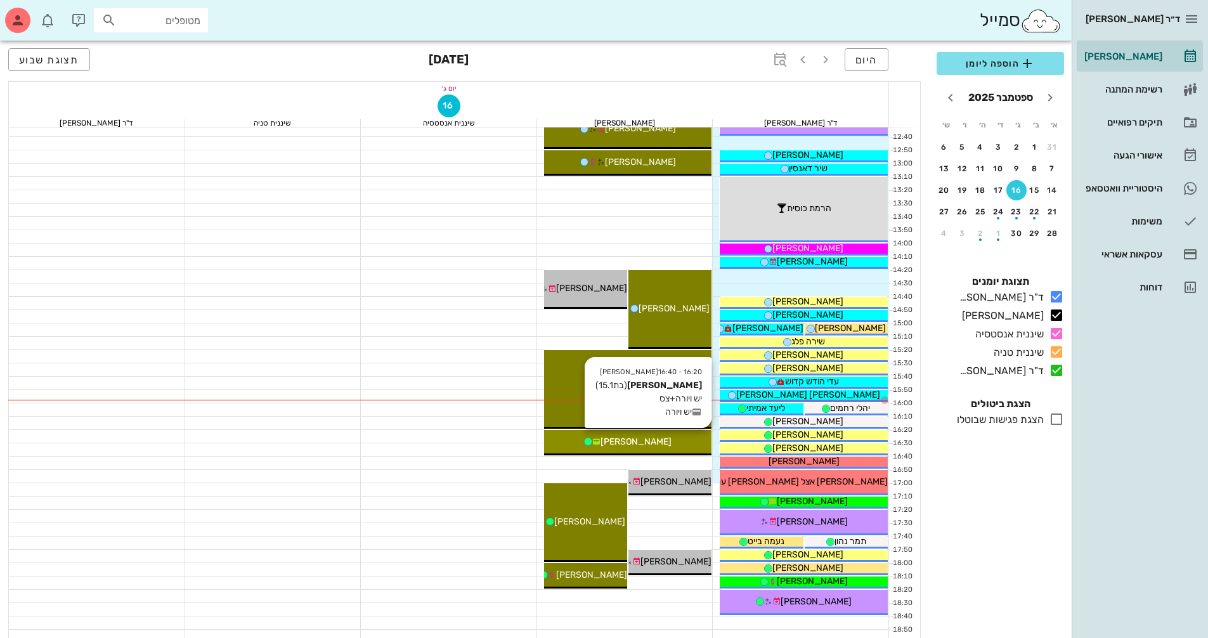
click at [657, 438] on div "[PERSON_NAME]" at bounding box center [628, 441] width 168 height 13
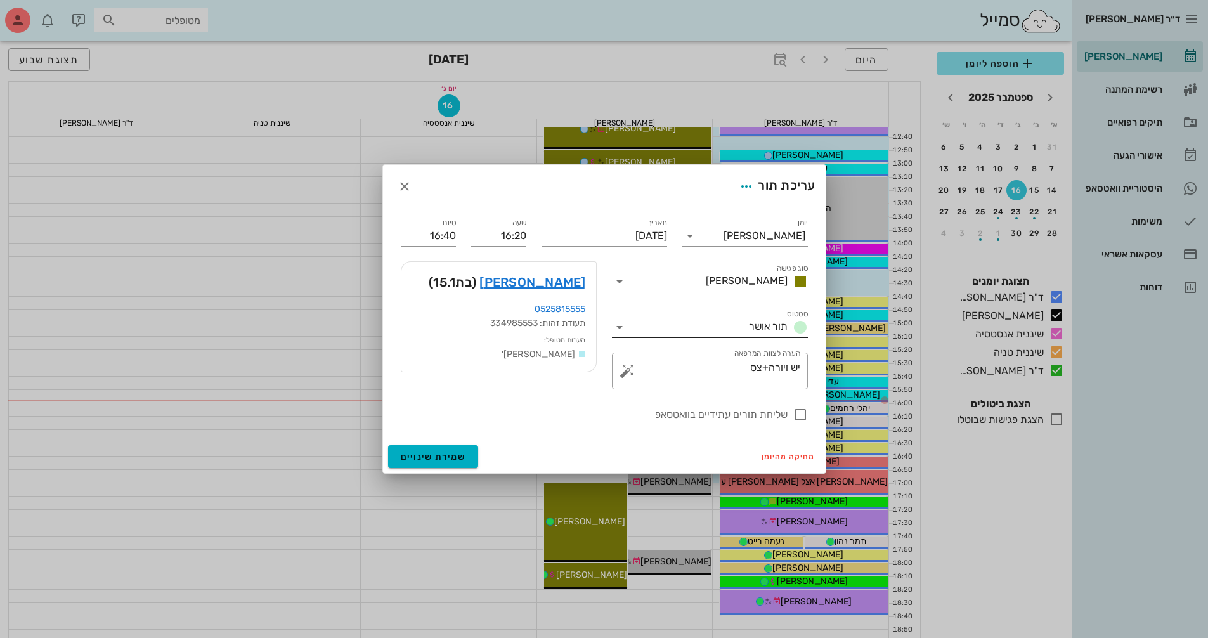
click at [618, 331] on icon at bounding box center [619, 327] width 15 height 15
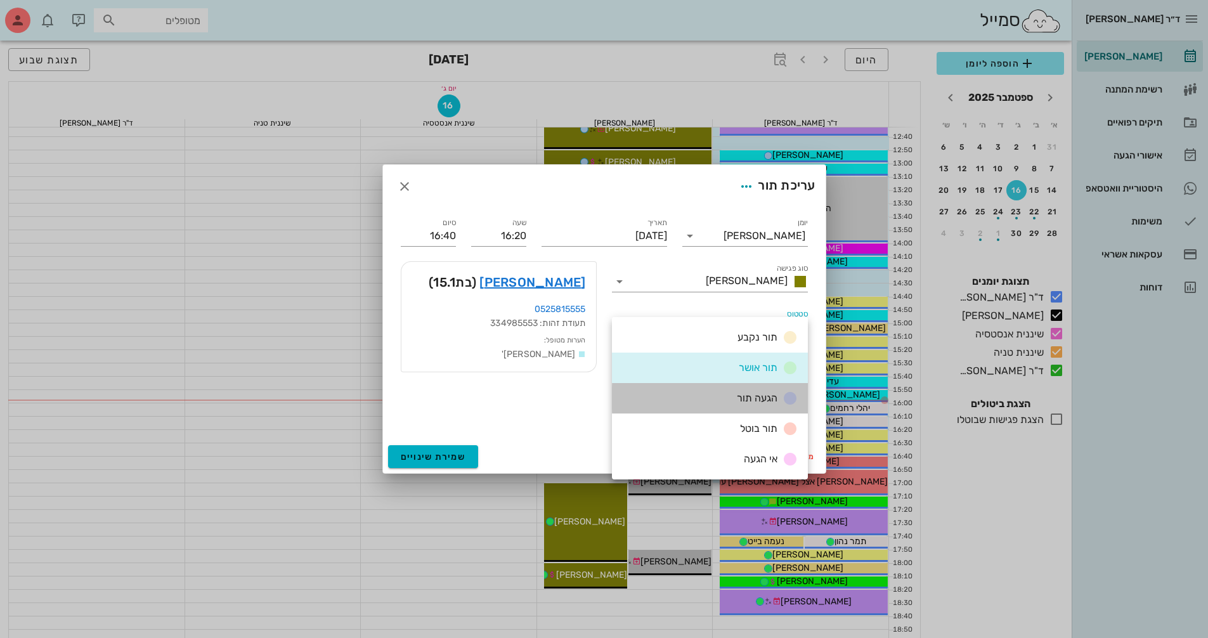
click at [668, 406] on div "הגעה תור" at bounding box center [710, 398] width 196 height 30
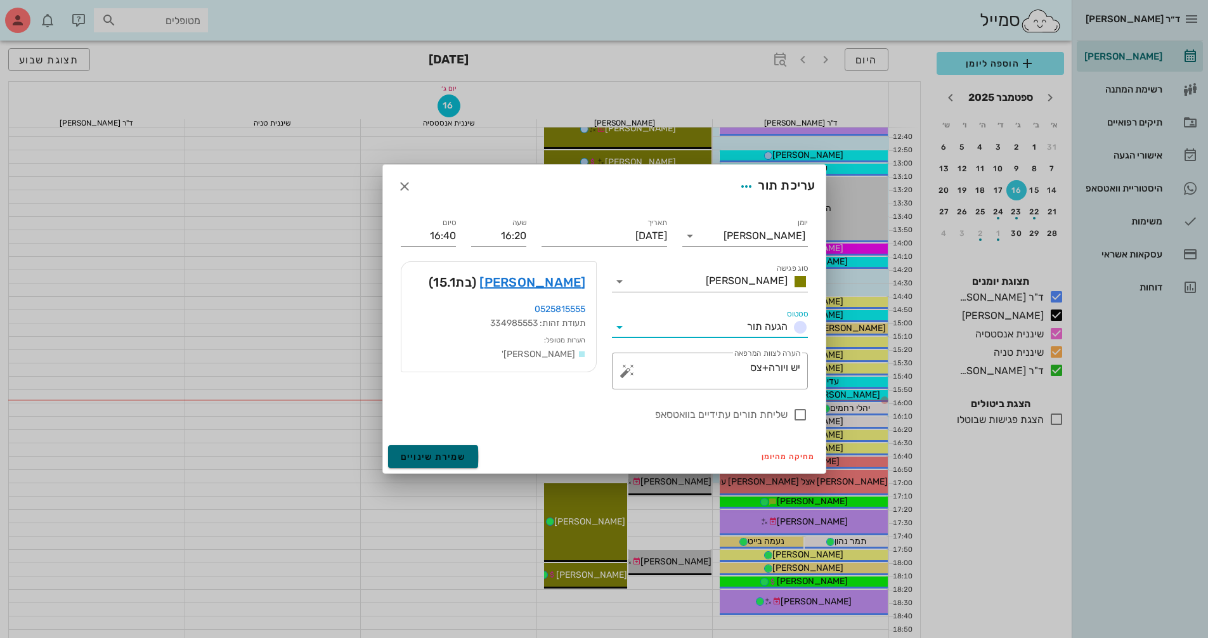
click at [434, 457] on span "שמירת שינויים" at bounding box center [433, 456] width 65 height 11
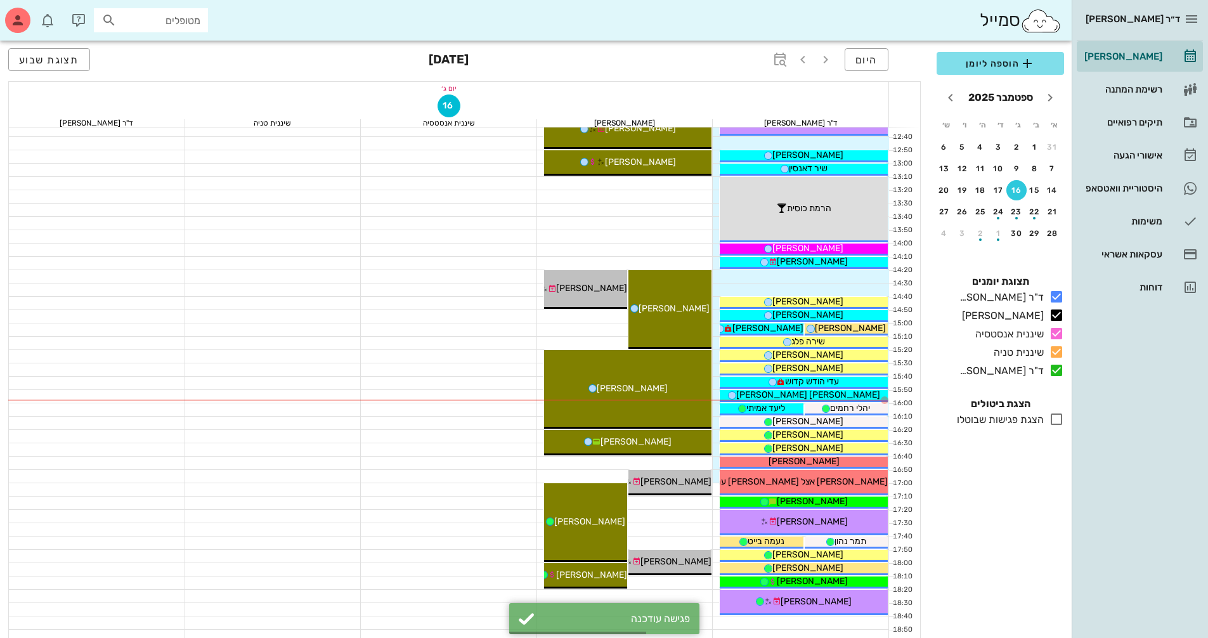
click at [601, 325] on div at bounding box center [625, 329] width 176 height 13
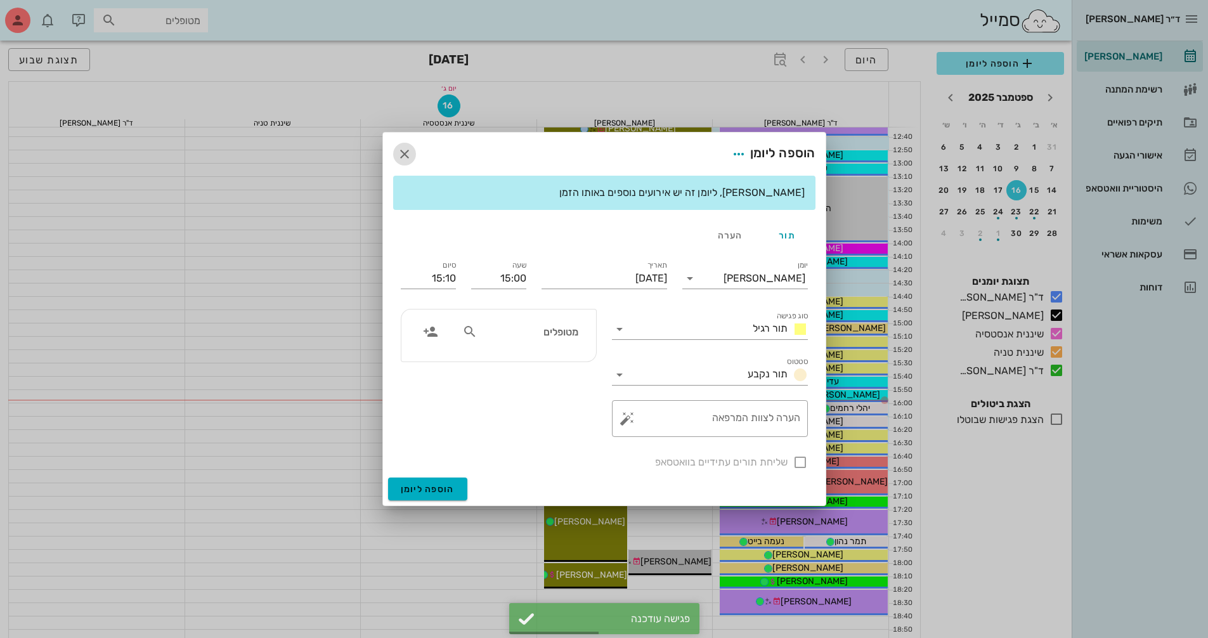
click at [402, 150] on icon "button" at bounding box center [404, 153] width 15 height 15
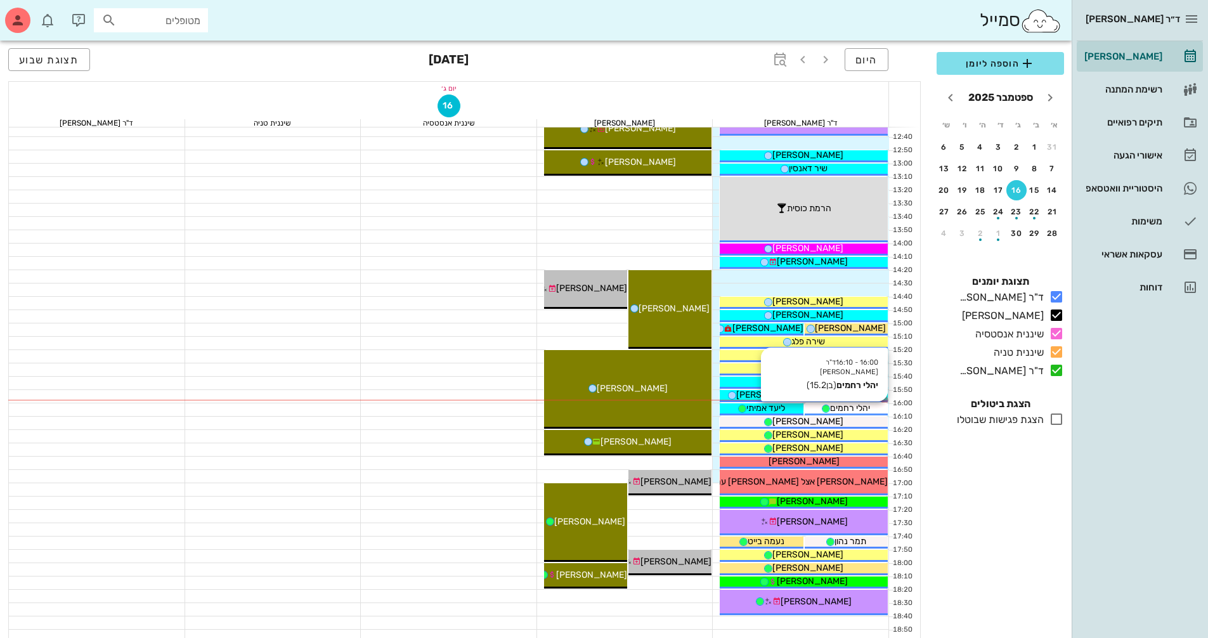
click at [850, 403] on span "יהלי רחמים" at bounding box center [850, 408] width 40 height 11
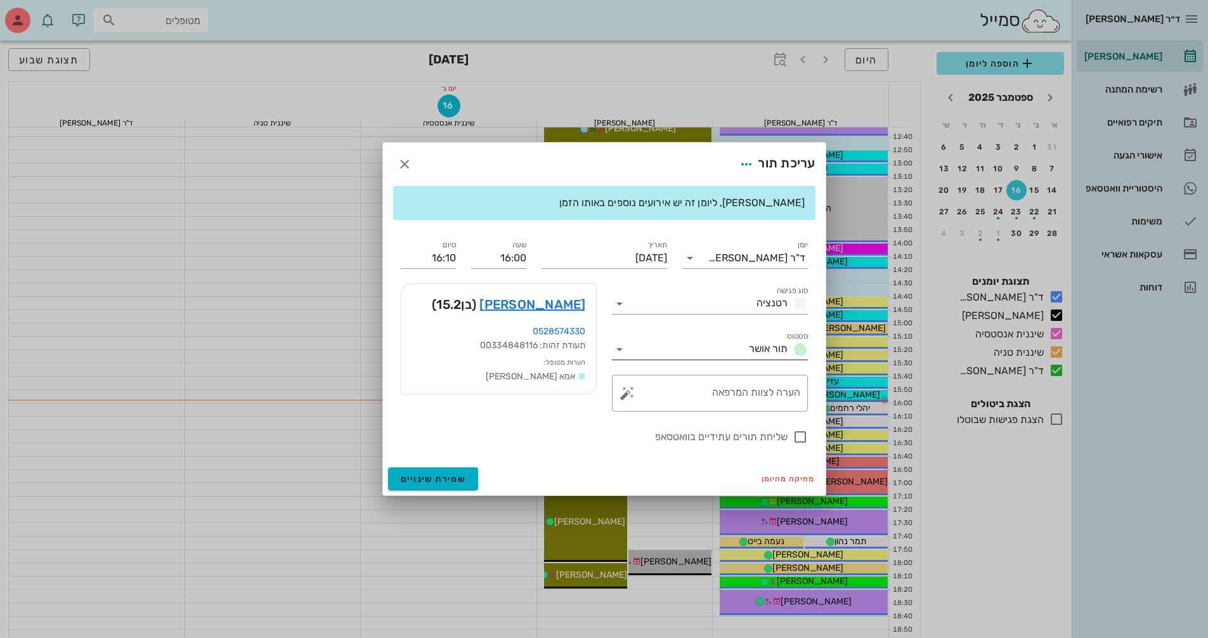
click at [625, 345] on icon at bounding box center [619, 349] width 15 height 15
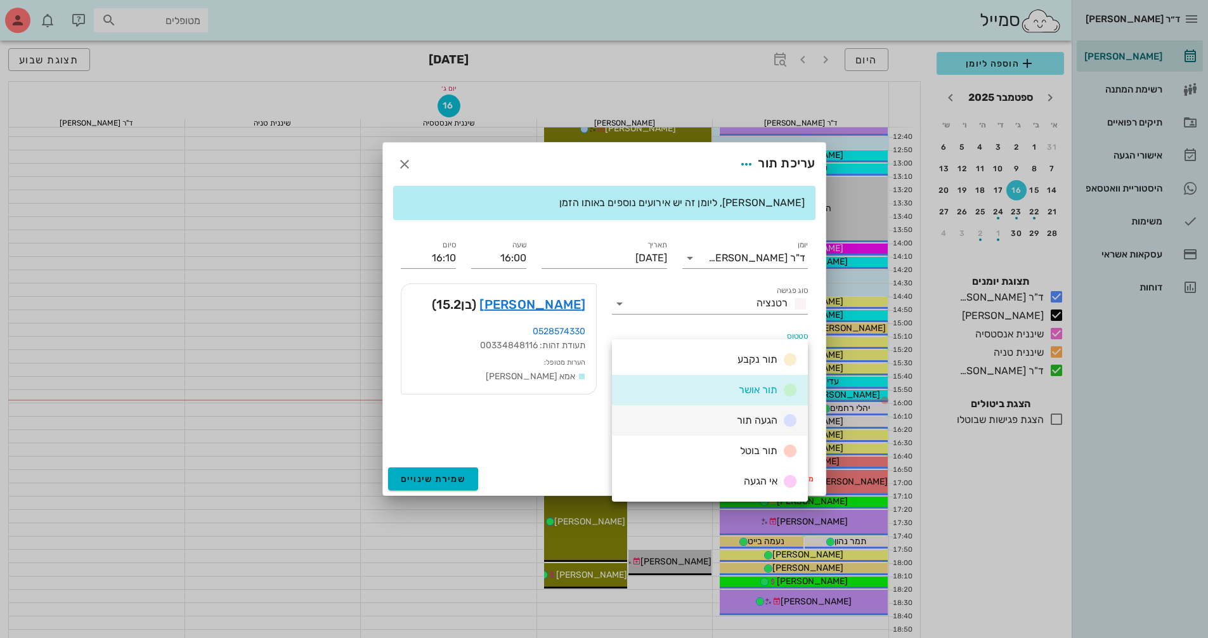
click at [709, 413] on div "הגעה תור" at bounding box center [710, 420] width 196 height 30
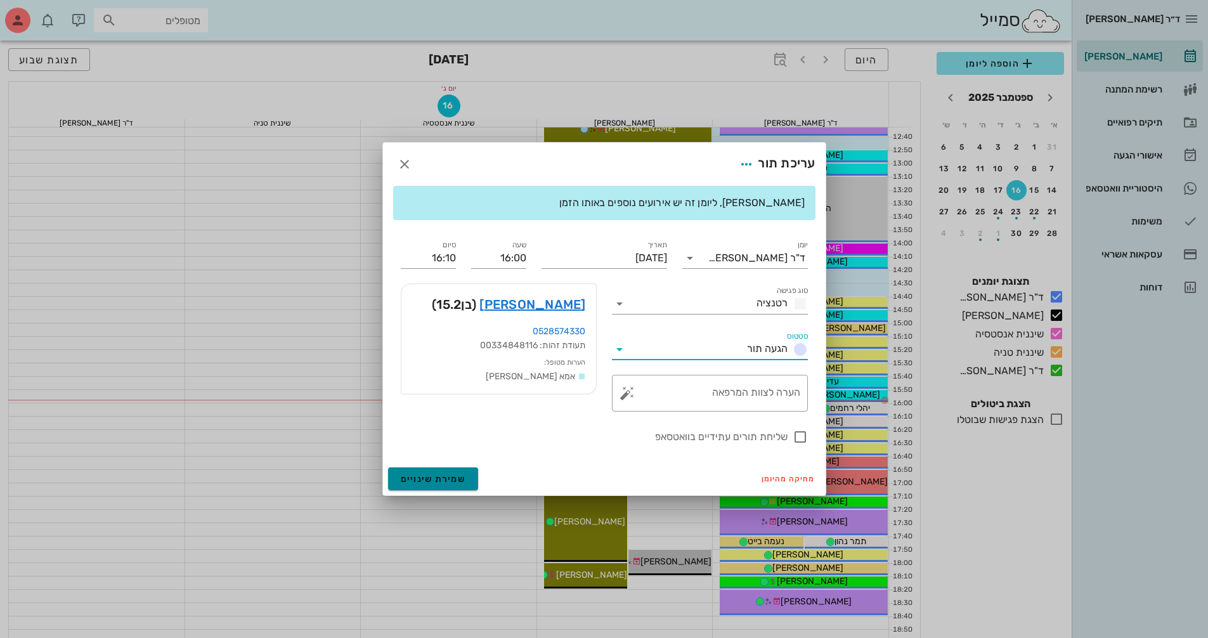
drag, startPoint x: 438, startPoint y: 476, endPoint x: 507, endPoint y: 457, distance: 71.1
click at [438, 476] on span "שמירת שינויים" at bounding box center [433, 479] width 65 height 11
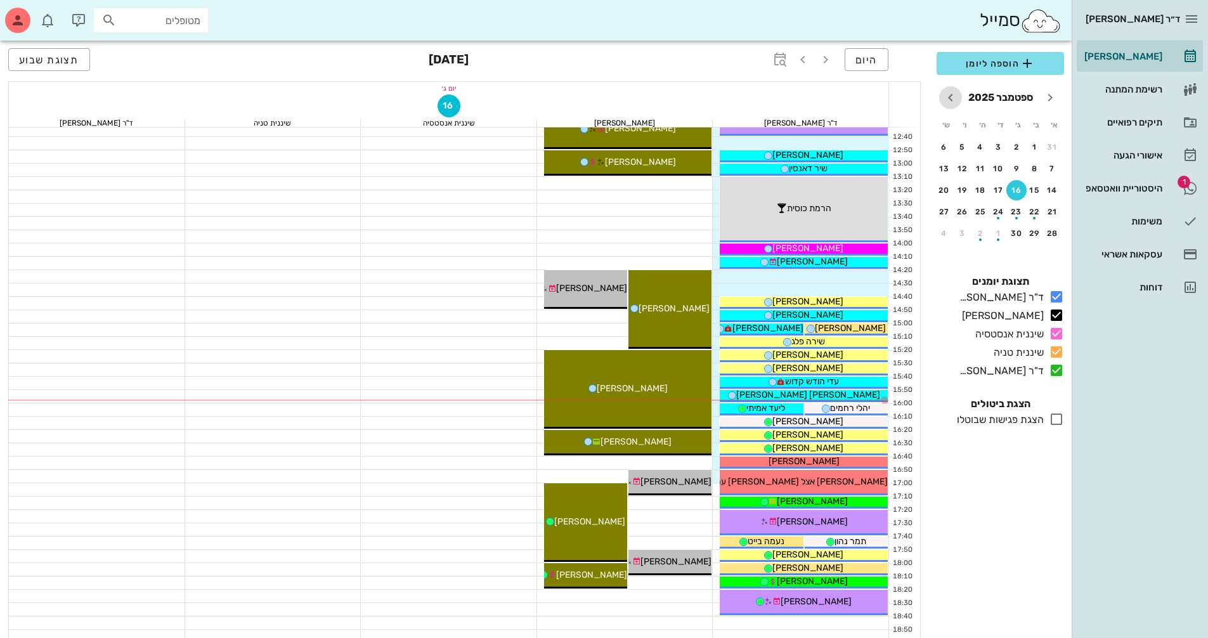
click at [947, 98] on icon "חודש הבא" at bounding box center [950, 97] width 15 height 15
click at [1033, 169] on div "button" at bounding box center [1035, 171] width 20 height 7
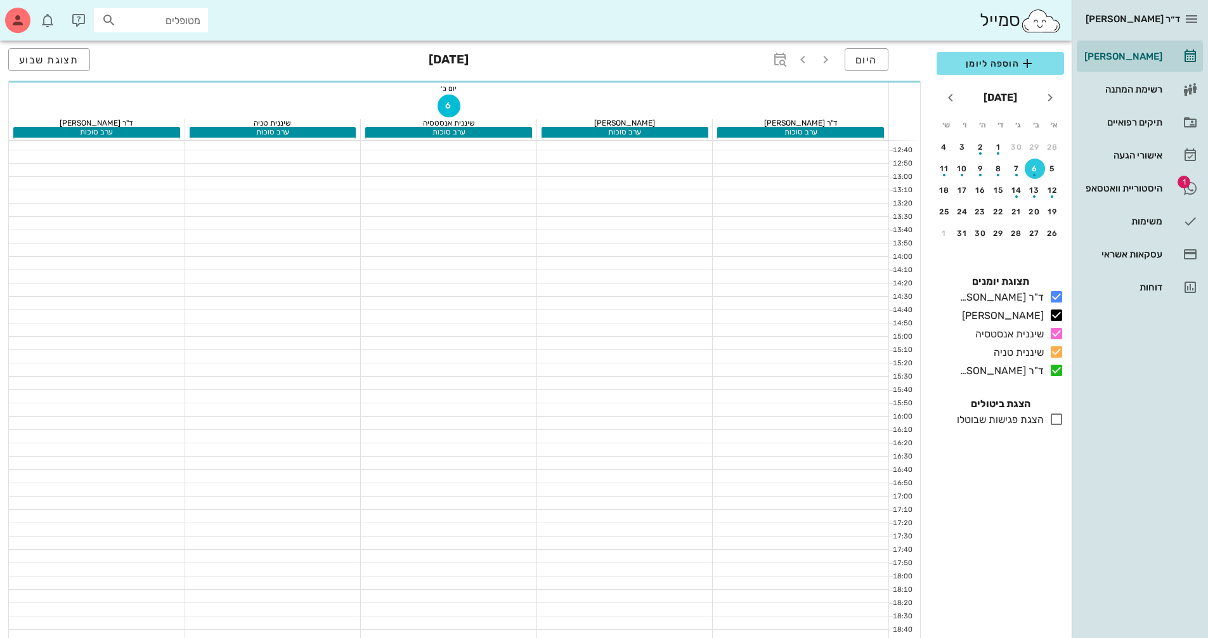
scroll to position [457, 0]
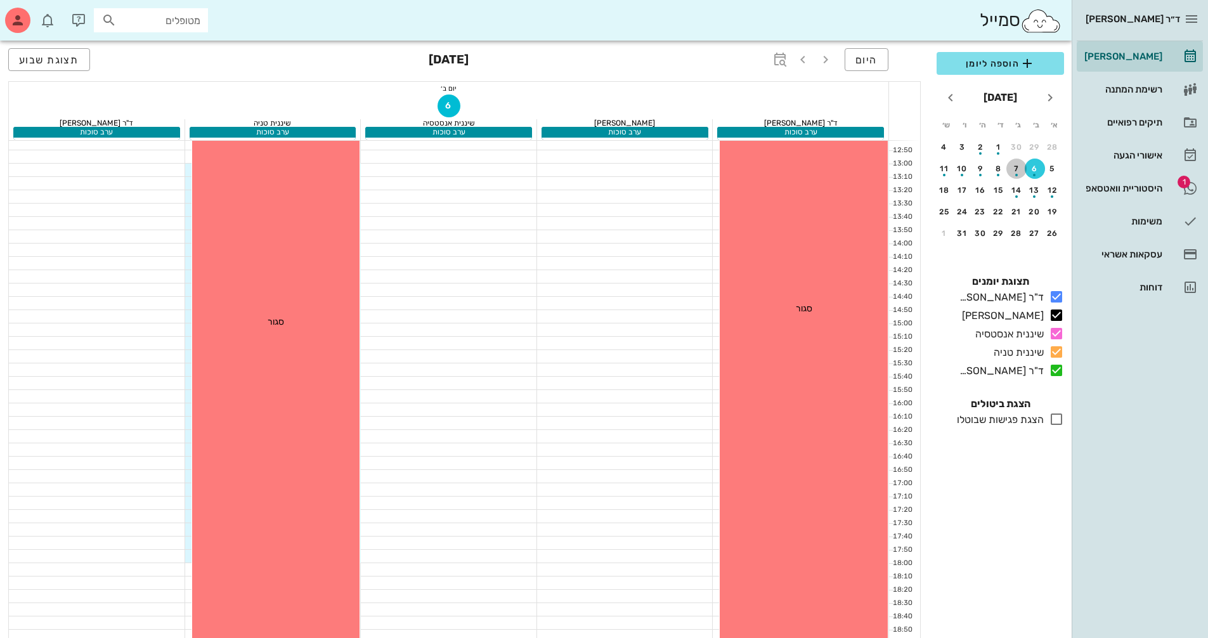
click at [1014, 174] on div "button" at bounding box center [1016, 171] width 20 height 7
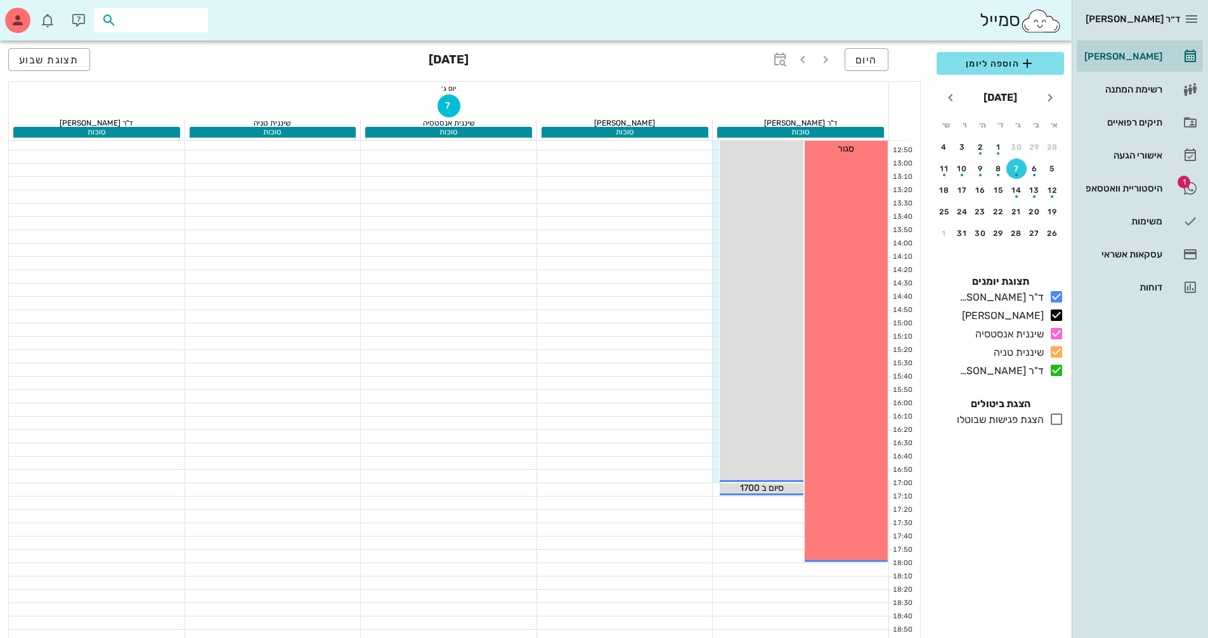
click at [185, 24] on input "text" at bounding box center [159, 20] width 81 height 16
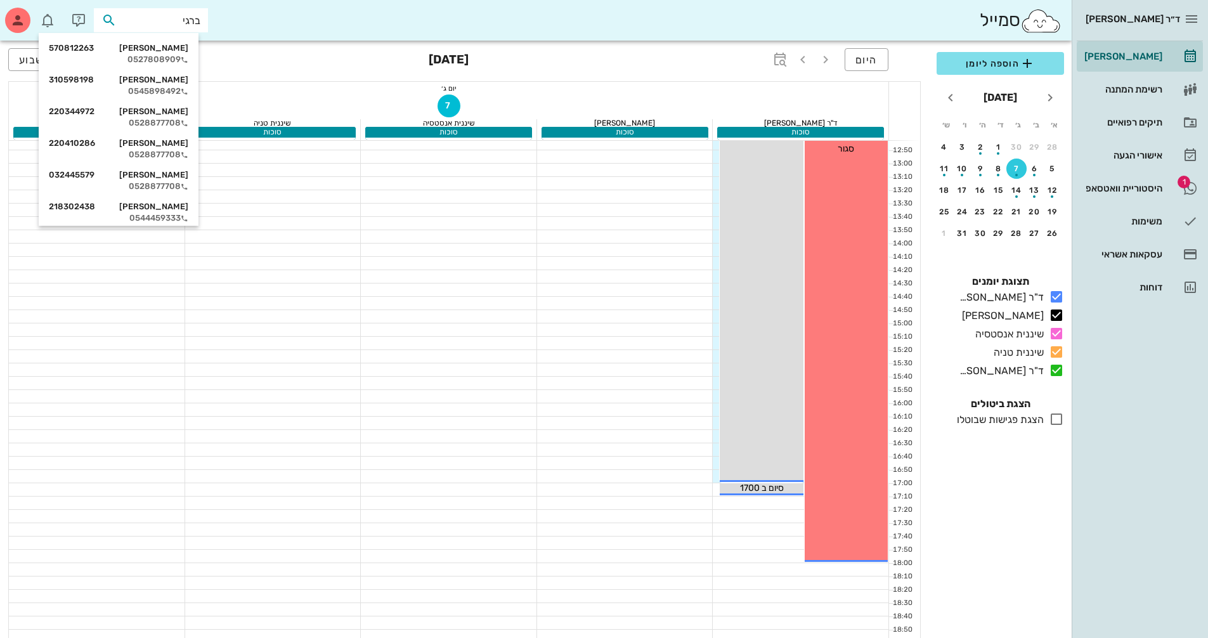
type input "ברגיג"
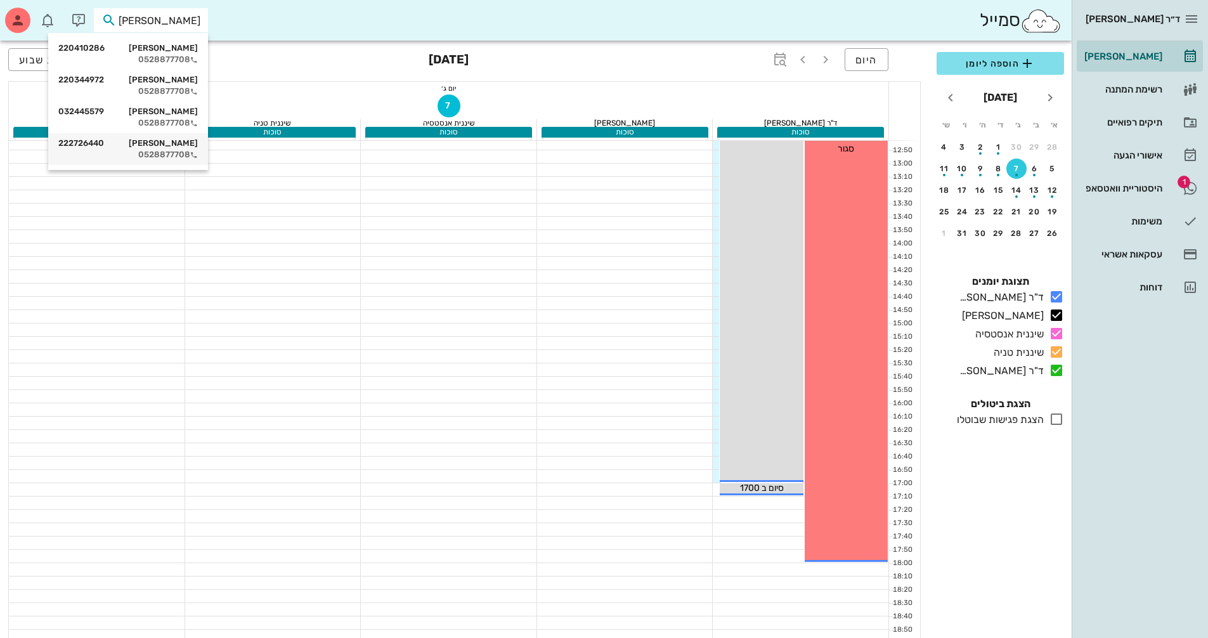
click at [162, 151] on div "0528877708" at bounding box center [128, 155] width 140 height 10
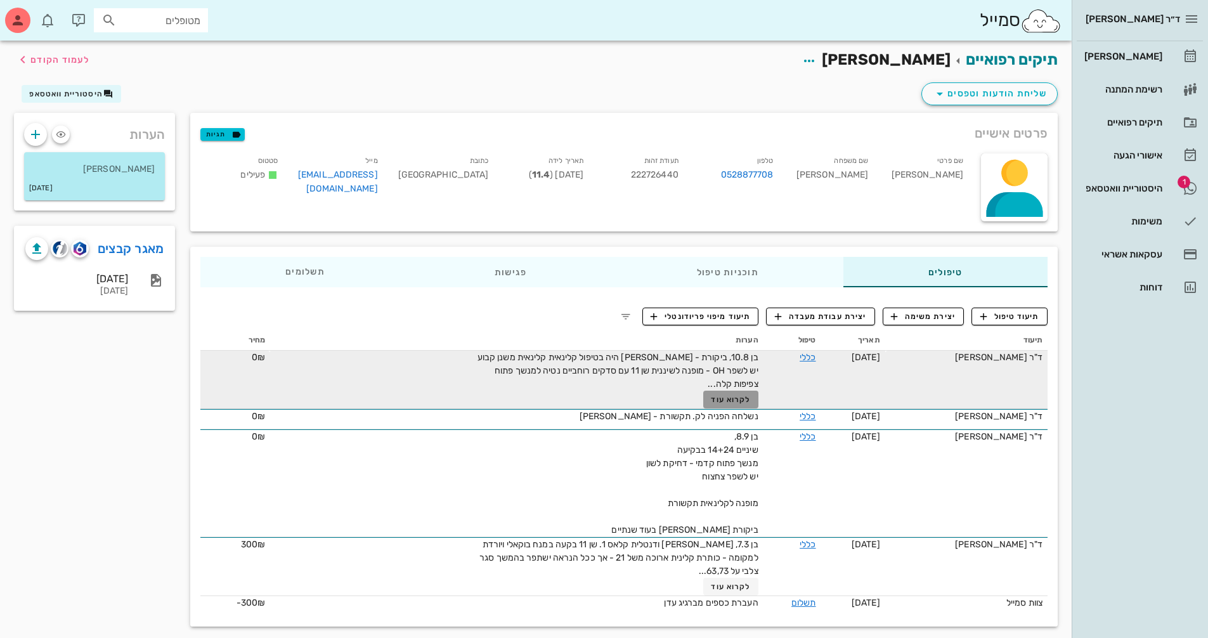
click at [732, 395] on span "לקרוא עוד" at bounding box center [730, 399] width 39 height 9
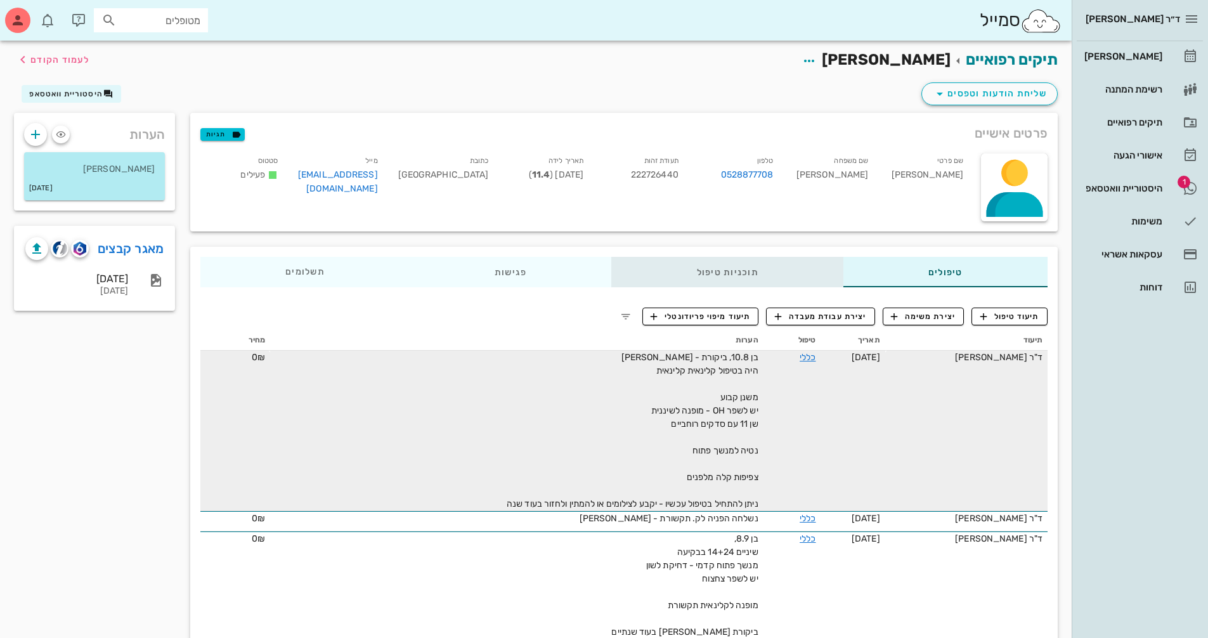
click at [744, 282] on div "תוכניות טיפול" at bounding box center [727, 272] width 231 height 30
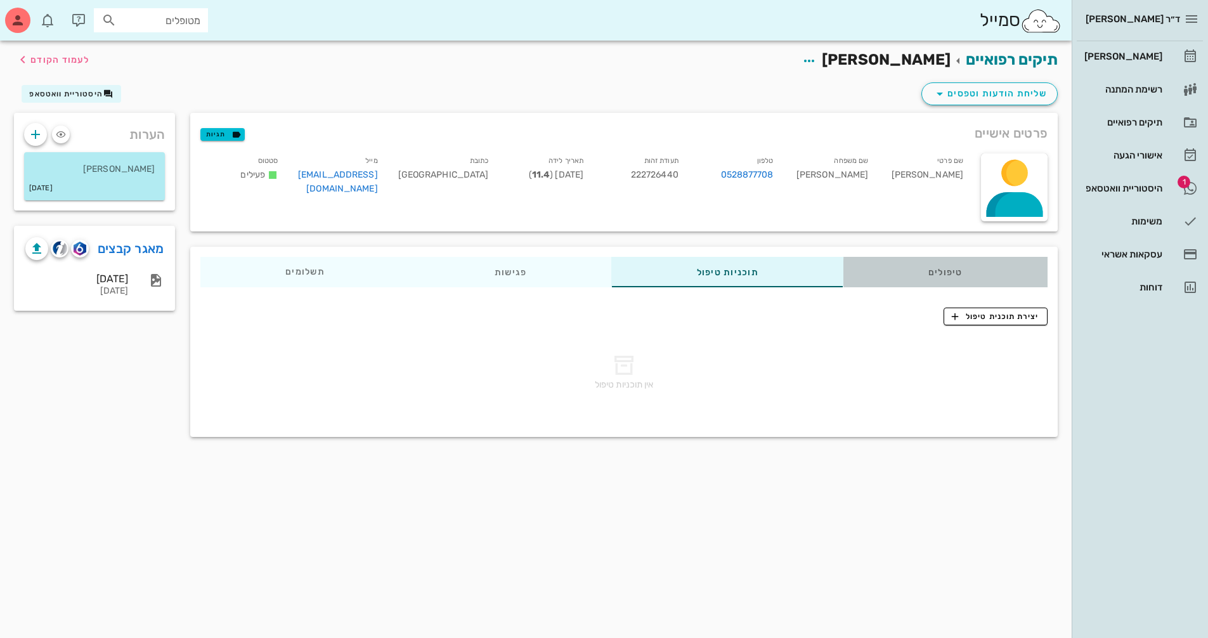
drag, startPoint x: 937, startPoint y: 273, endPoint x: 1058, endPoint y: 201, distance: 141.3
click at [937, 273] on div "טיפולים" at bounding box center [945, 272] width 204 height 30
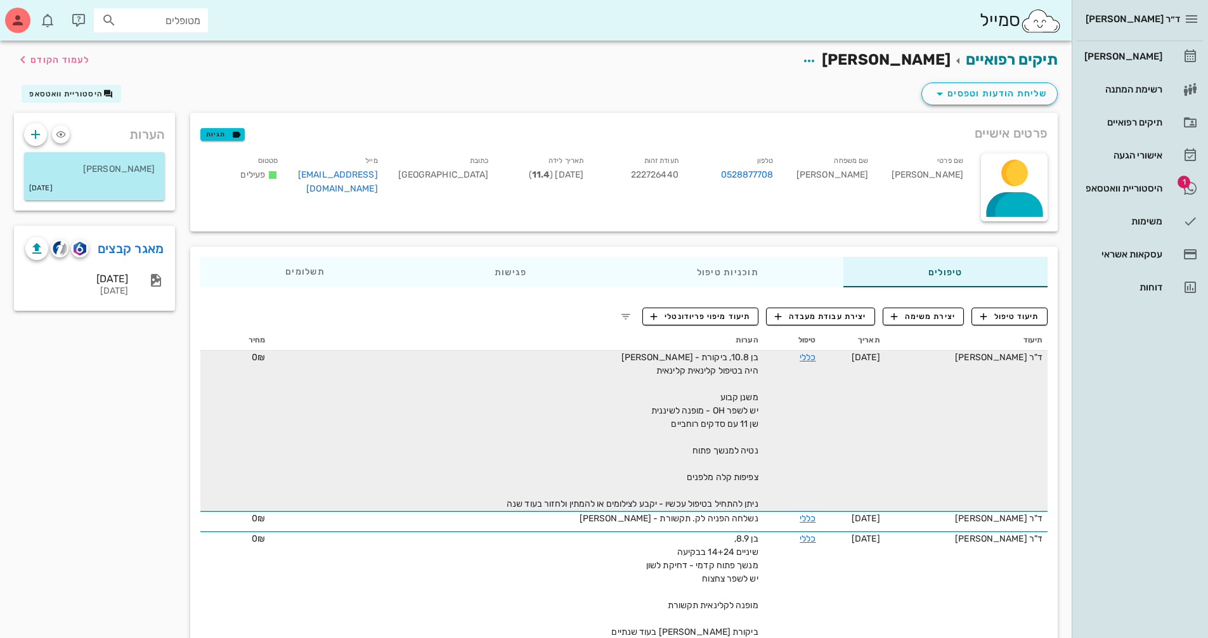
click at [65, 103] on div "שליחת הודעות וטפסים היסטוריית וואטסאפ" at bounding box center [535, 96] width 1059 height 33
click at [65, 98] on span "היסטוריית וואטסאפ" at bounding box center [71, 94] width 84 height 10
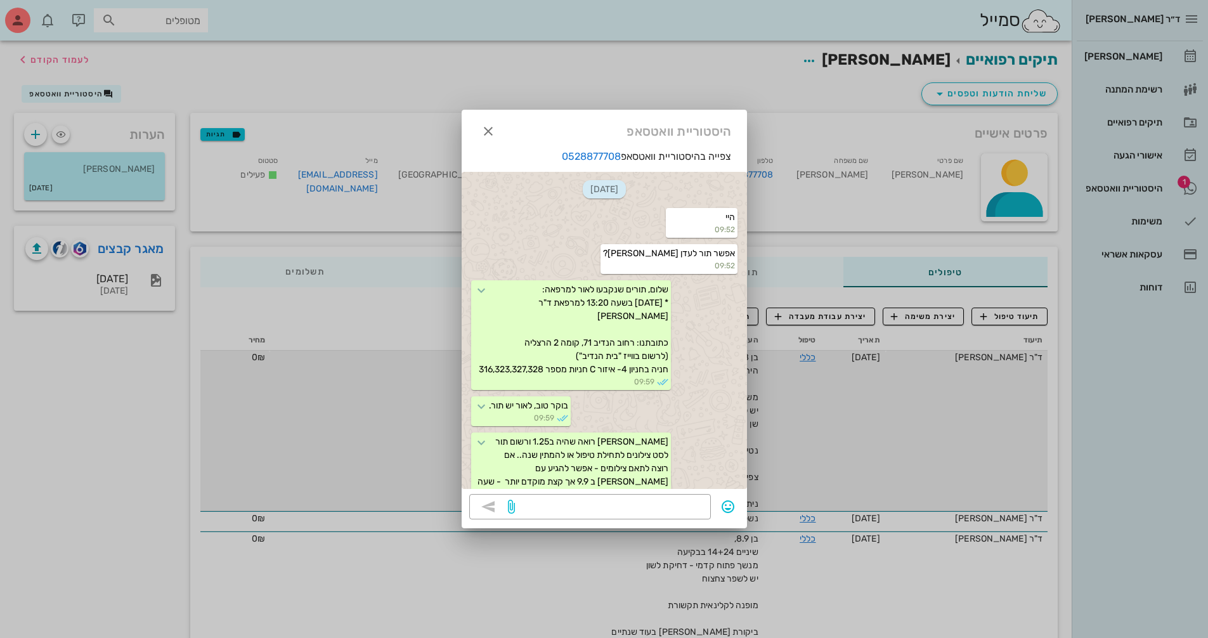
scroll to position [1087, 0]
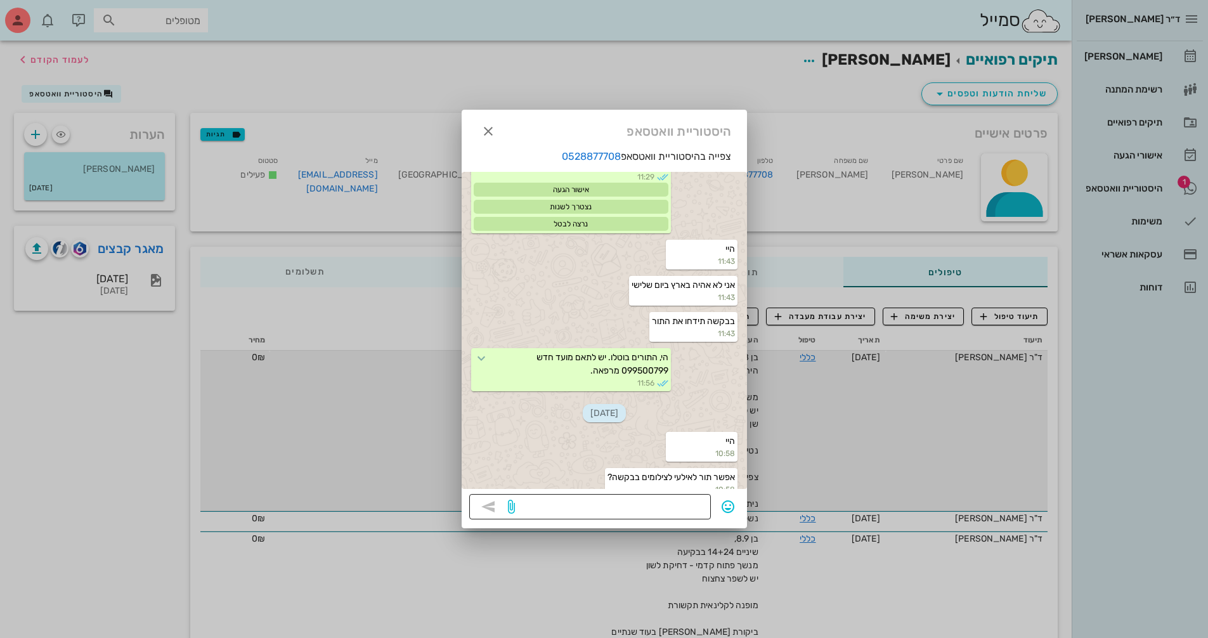
click at [676, 505] on textarea at bounding box center [610, 508] width 186 height 20
type textarea "[DEMOGRAPHIC_DATA], בחול המועד - מתאים?"
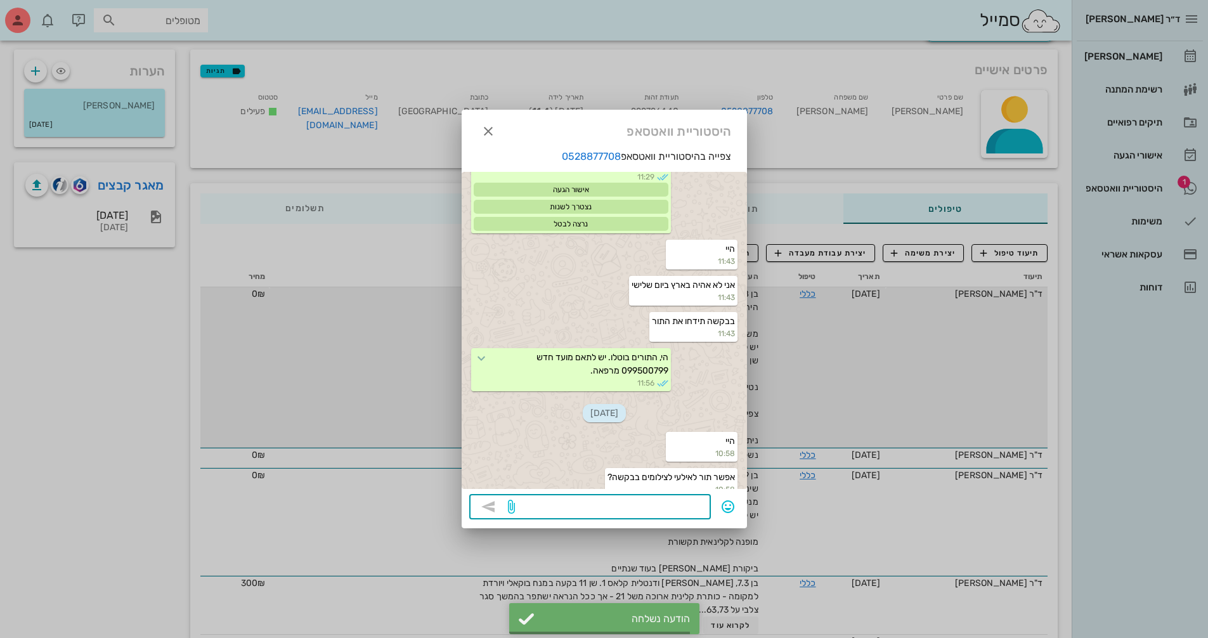
scroll to position [1124, 0]
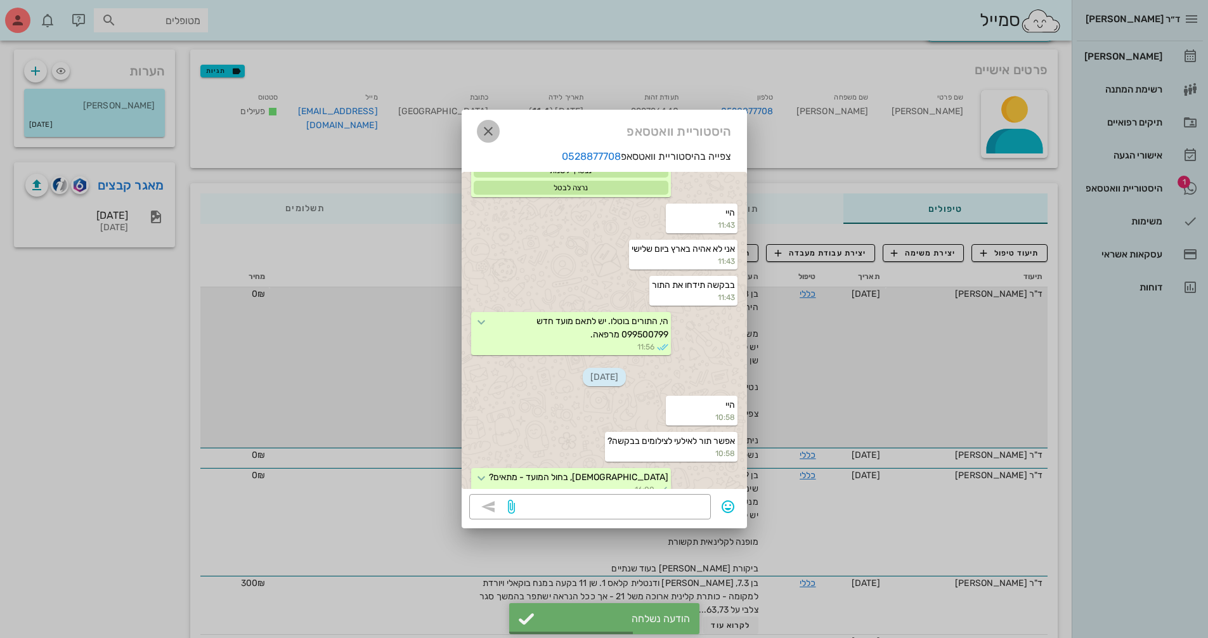
click at [499, 130] on span "button" at bounding box center [488, 131] width 23 height 15
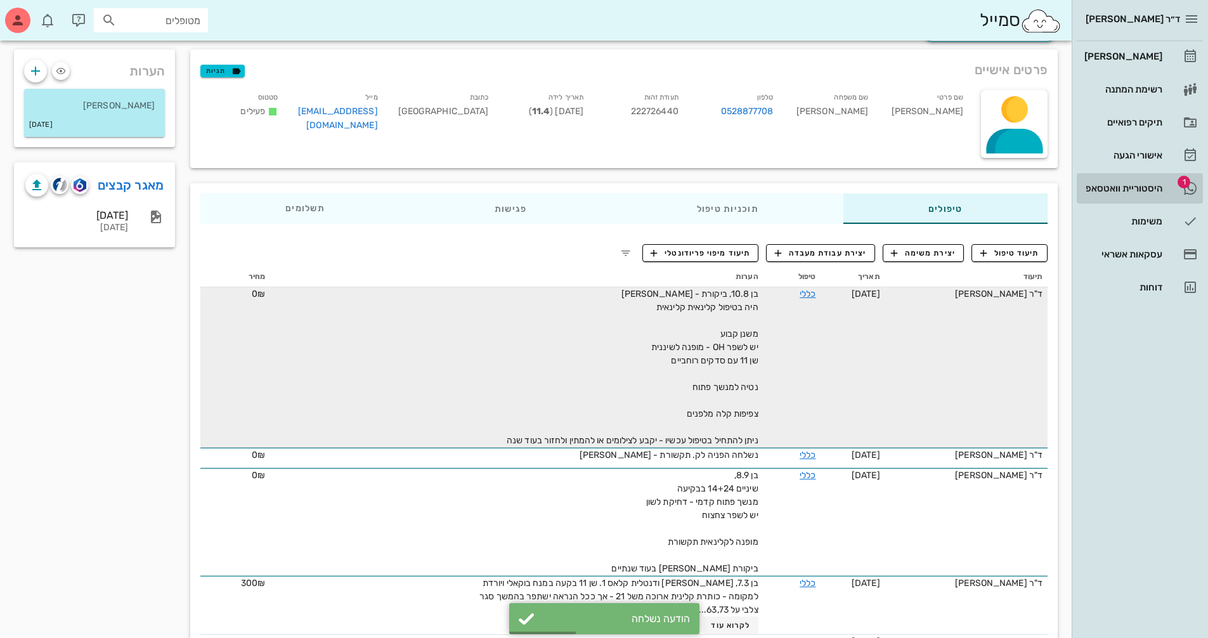
click at [1136, 179] on div "היסטוריית וואטסאפ" at bounding box center [1122, 188] width 81 height 20
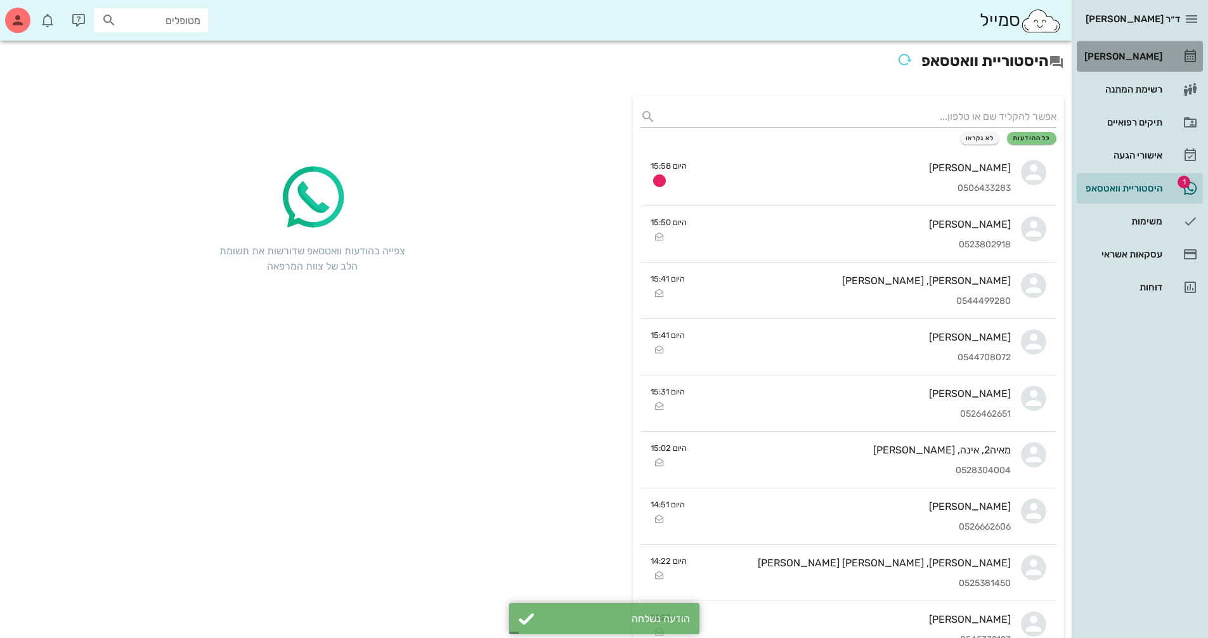
click at [1132, 60] on div "[PERSON_NAME]" at bounding box center [1122, 56] width 81 height 10
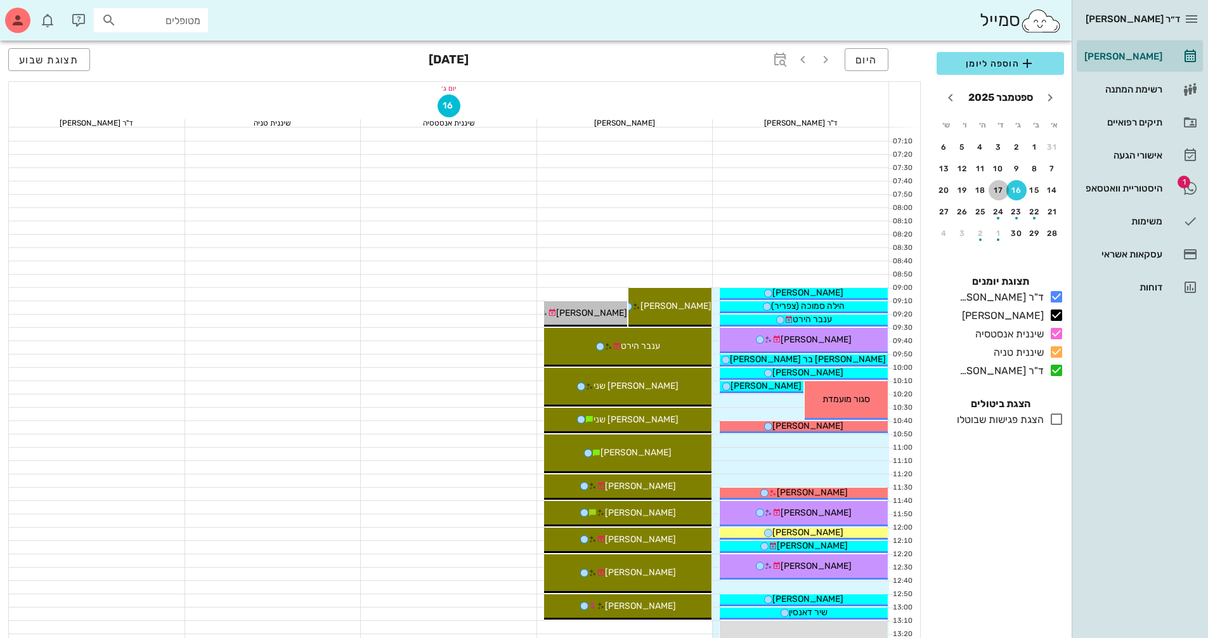
click at [998, 193] on div "17" at bounding box center [999, 190] width 20 height 9
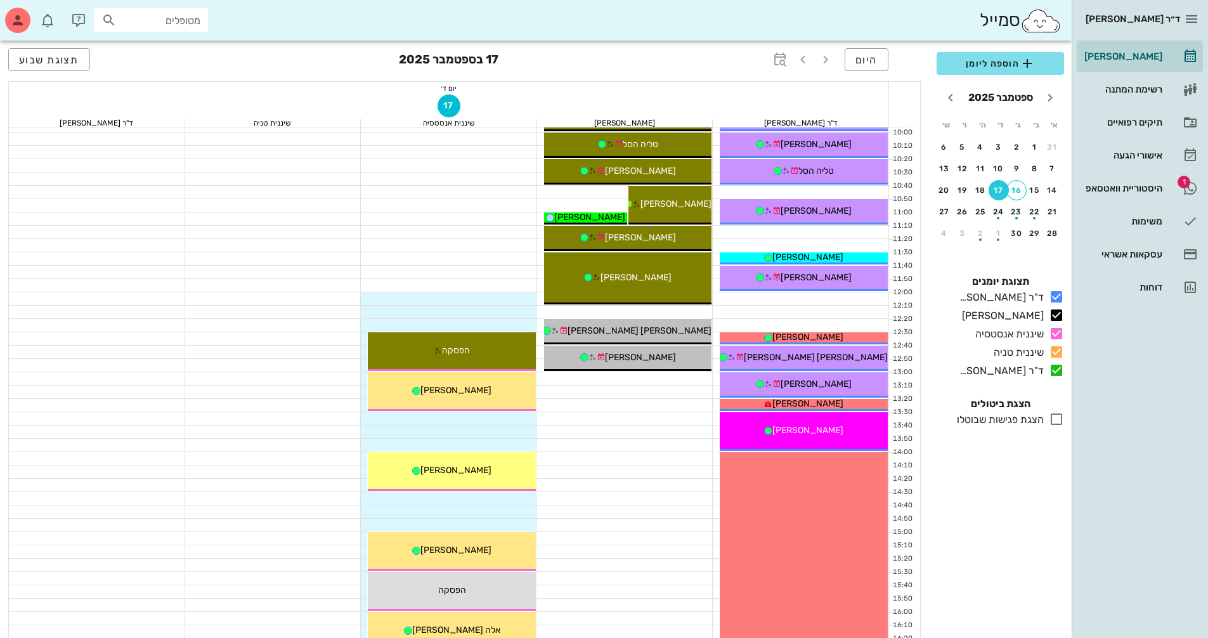
scroll to position [254, 0]
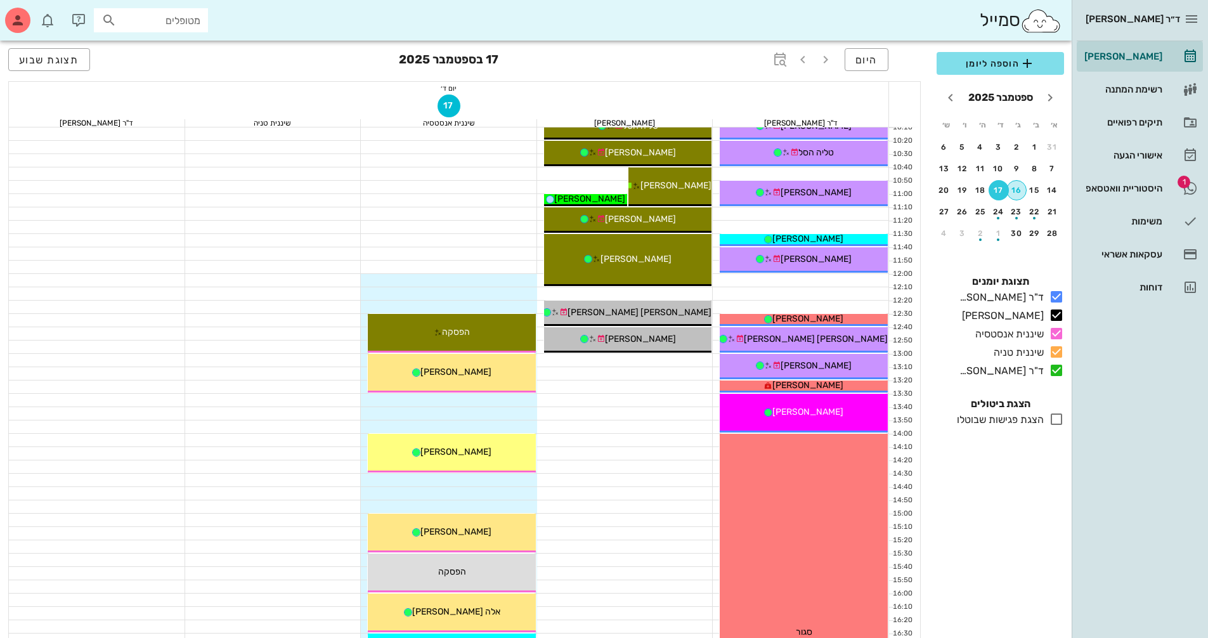
click at [1019, 187] on div "16" at bounding box center [1016, 190] width 19 height 9
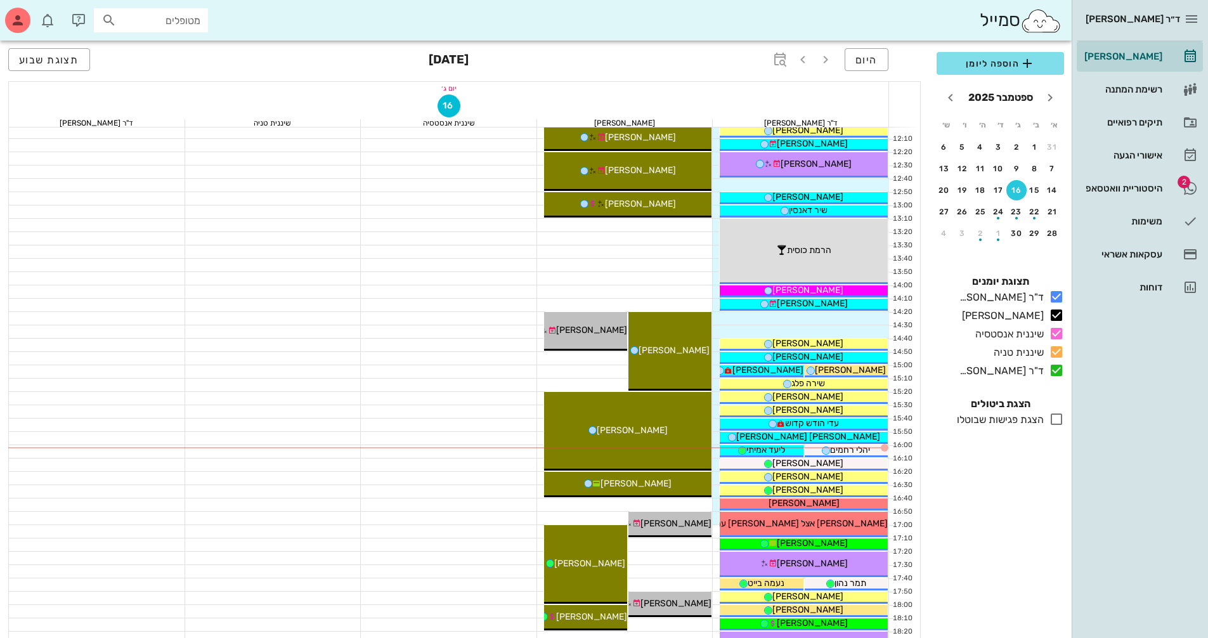
scroll to position [380, 0]
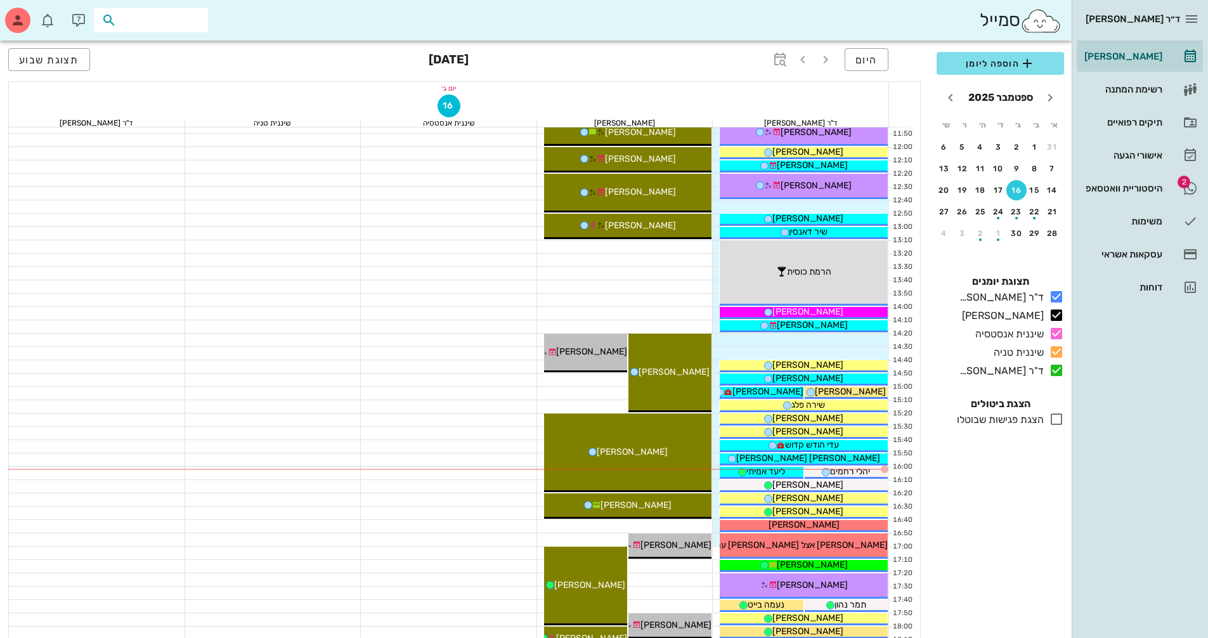
click at [184, 28] on input "text" at bounding box center [159, 20] width 81 height 16
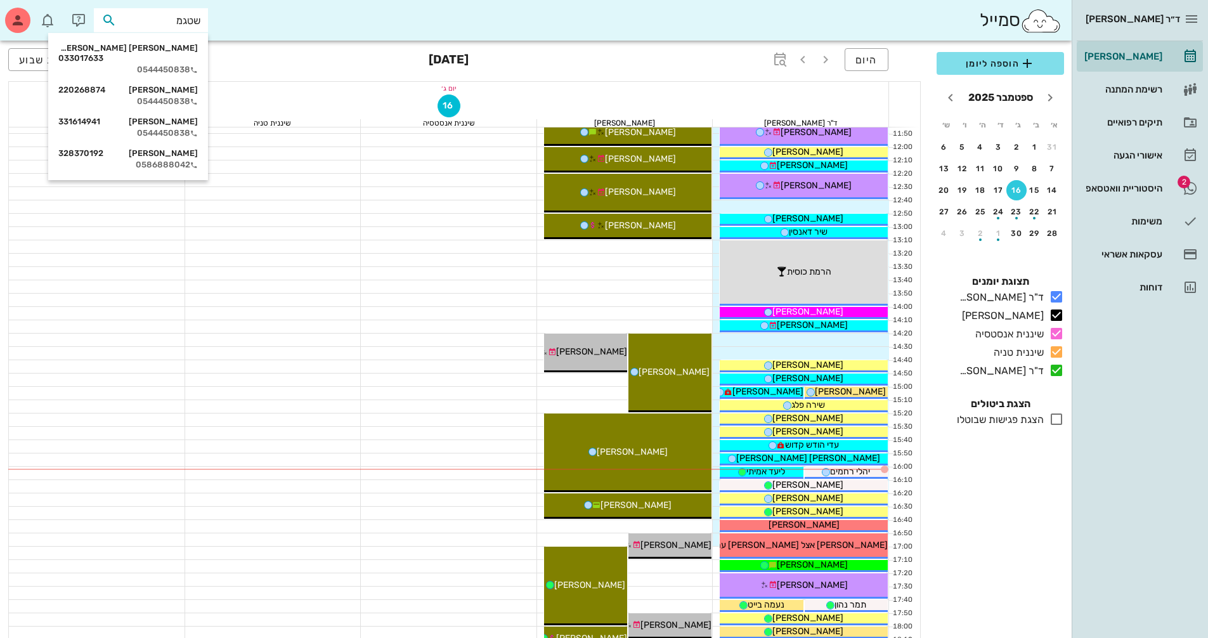
type input "שטגמן"
click at [191, 52] on div "דפנה גיא שטגמן 033017633" at bounding box center [128, 53] width 140 height 20
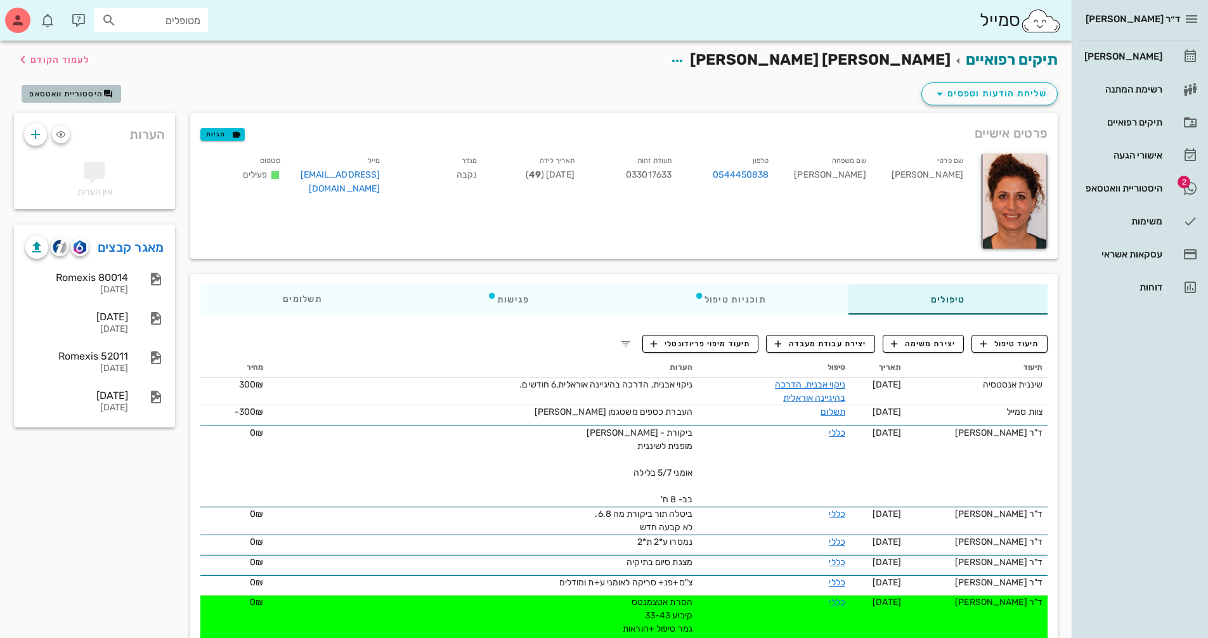
click at [72, 91] on span "היסטוריית וואטסאפ" at bounding box center [66, 93] width 74 height 9
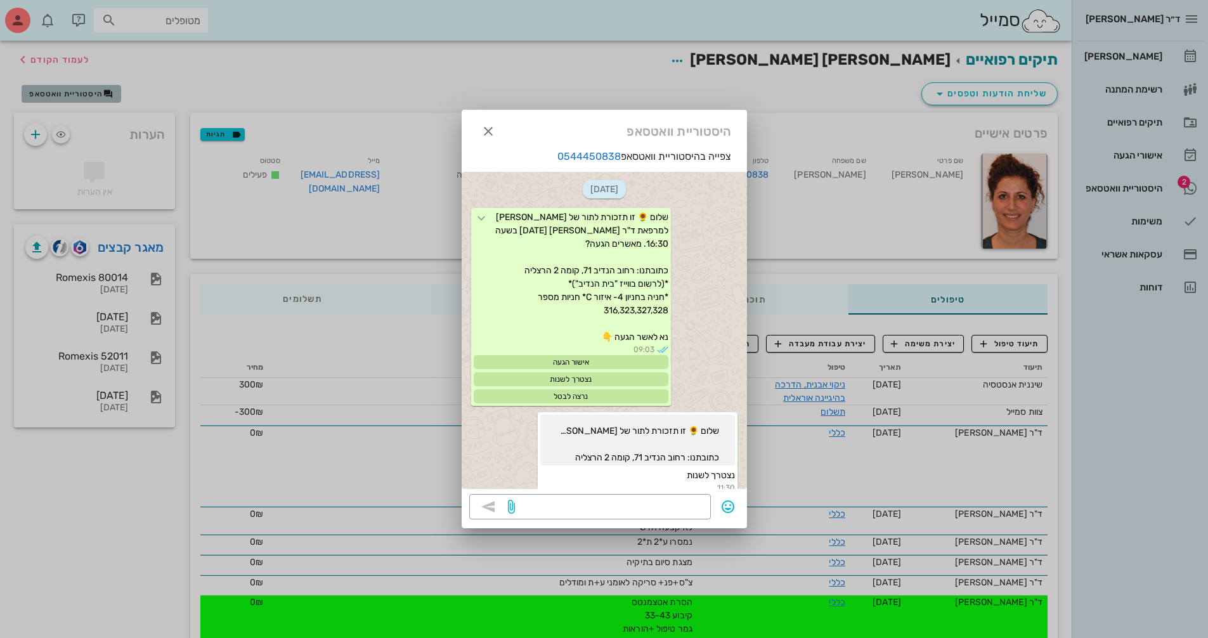
scroll to position [680, 0]
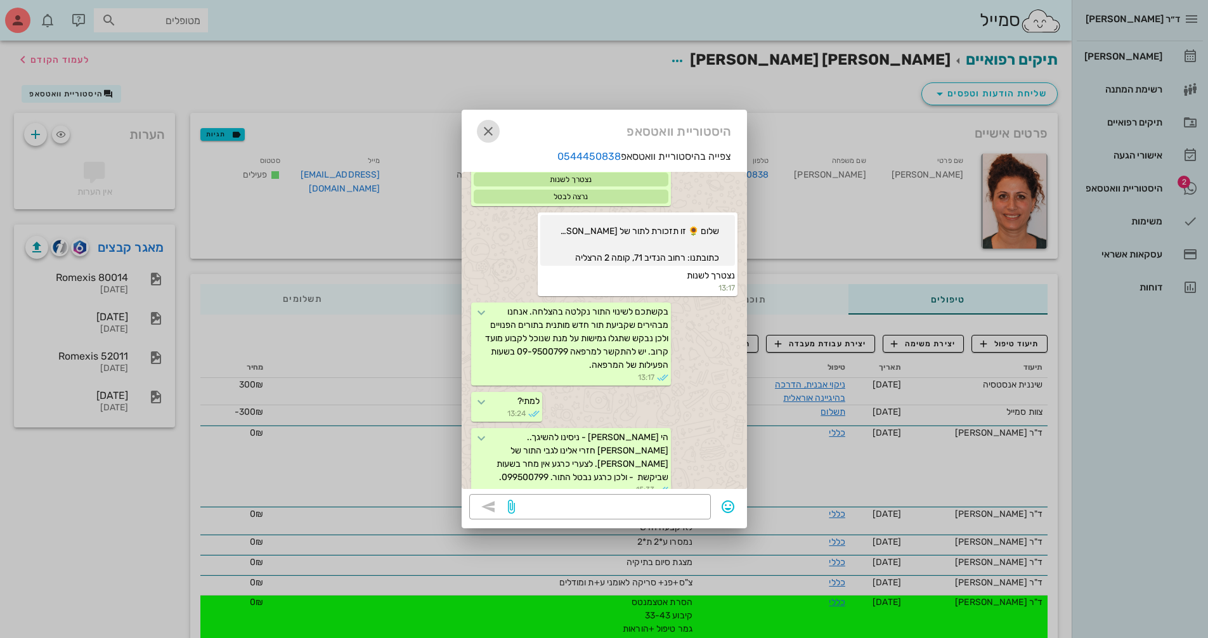
click at [498, 132] on span "button" at bounding box center [488, 131] width 23 height 15
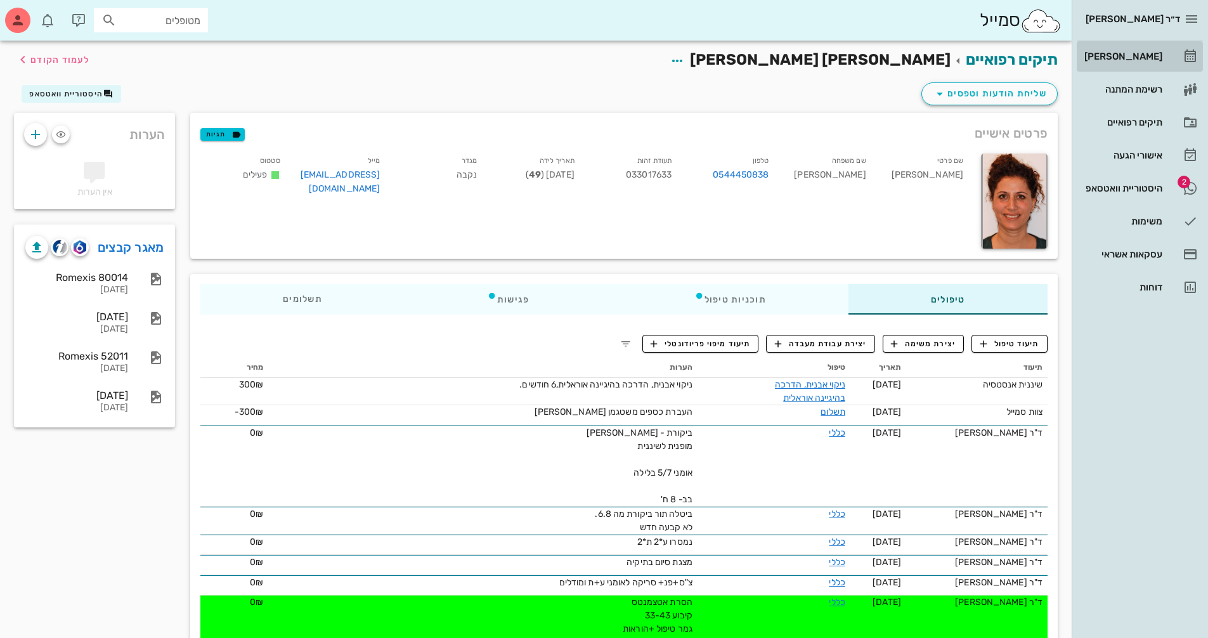
click at [1150, 56] on div "[PERSON_NAME]" at bounding box center [1122, 56] width 81 height 10
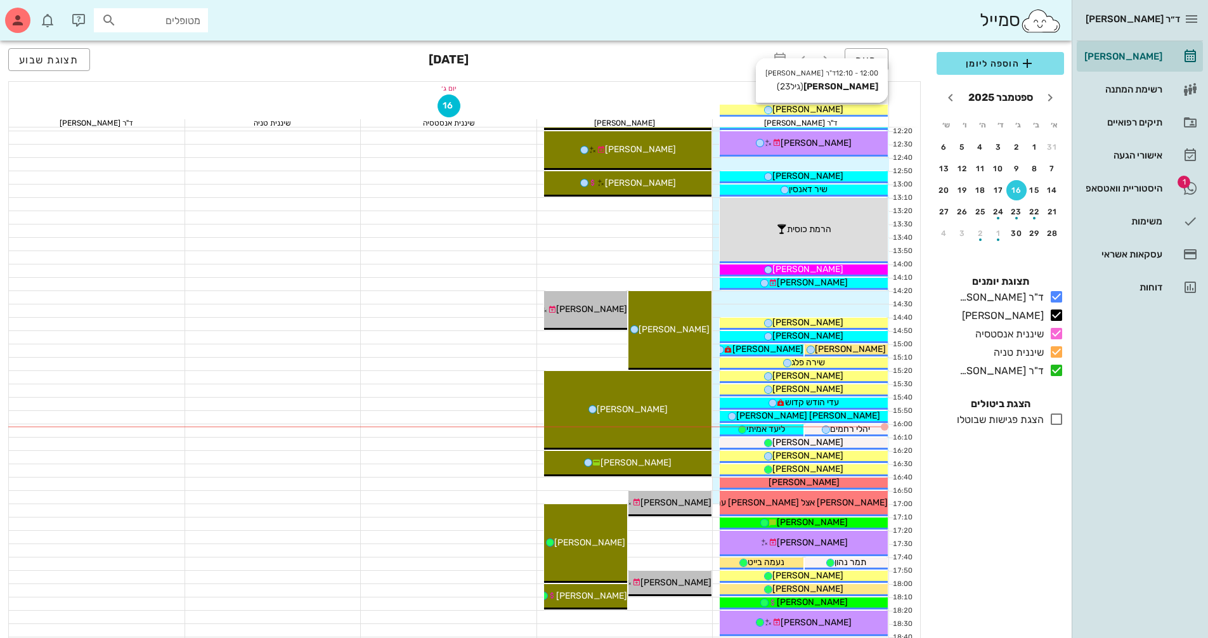
scroll to position [444, 0]
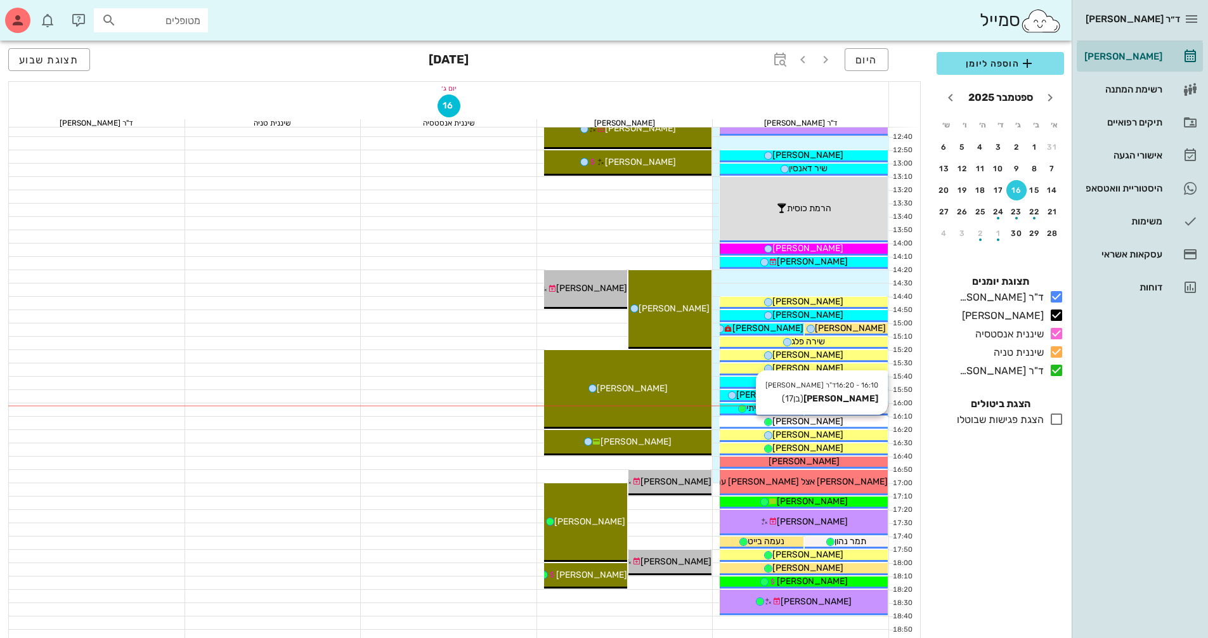
click at [866, 422] on div "[PERSON_NAME]" at bounding box center [804, 421] width 168 height 13
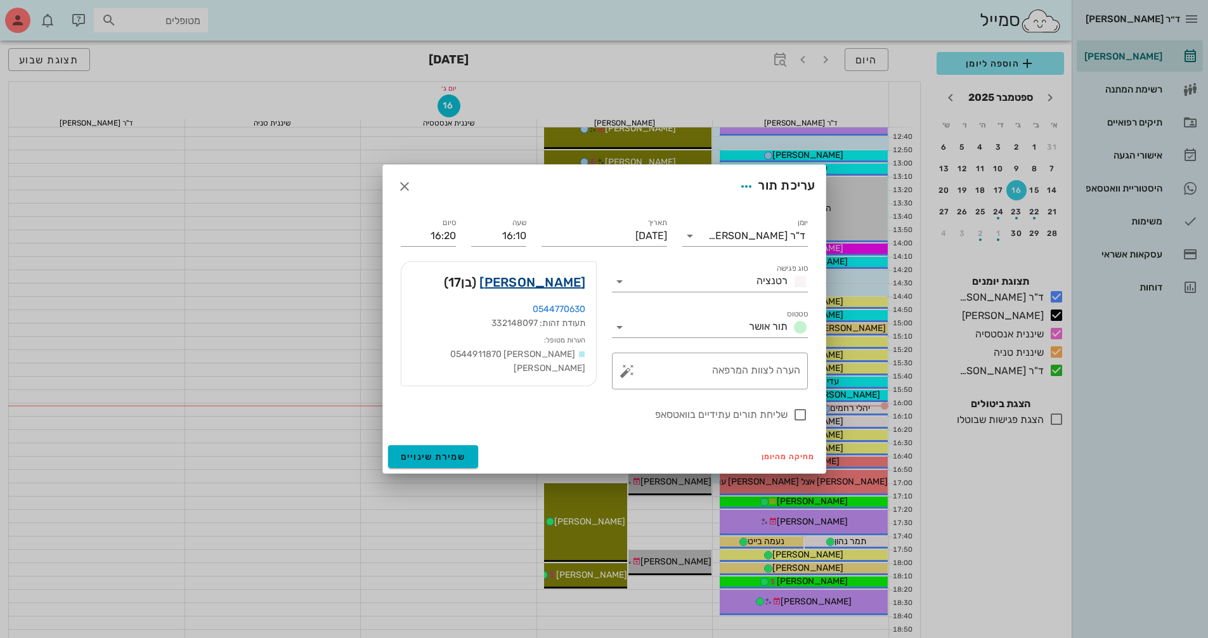
click at [581, 286] on link "רועי רפופורט" at bounding box center [532, 282] width 106 height 20
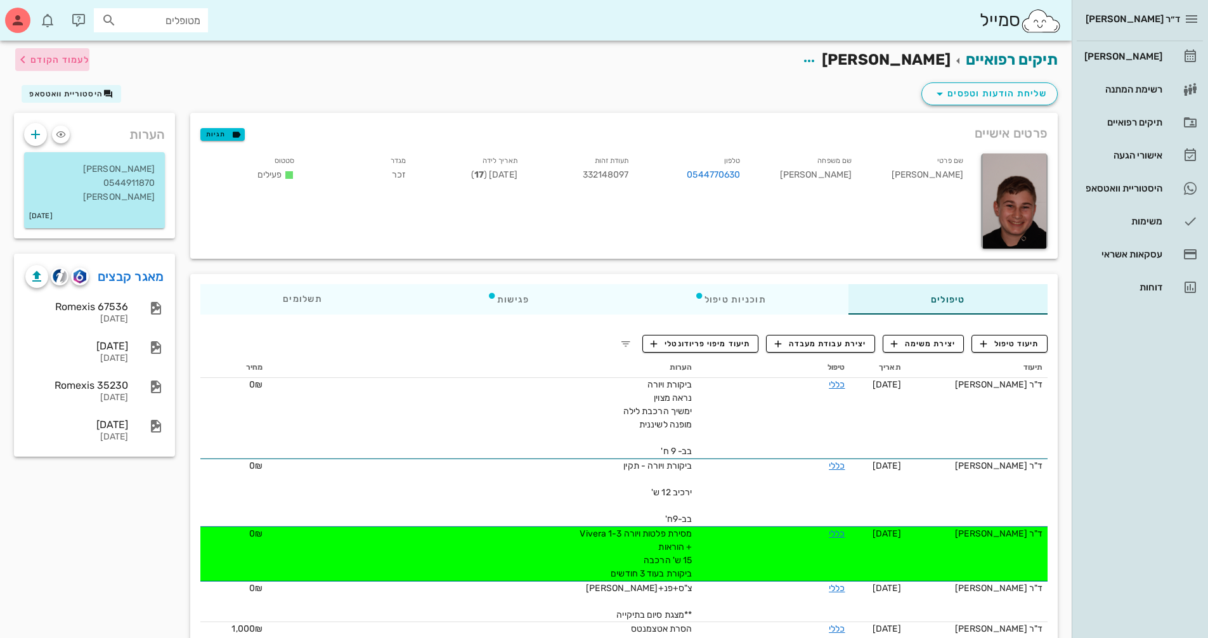
click at [38, 60] on span "לעמוד הקודם" at bounding box center [59, 60] width 59 height 11
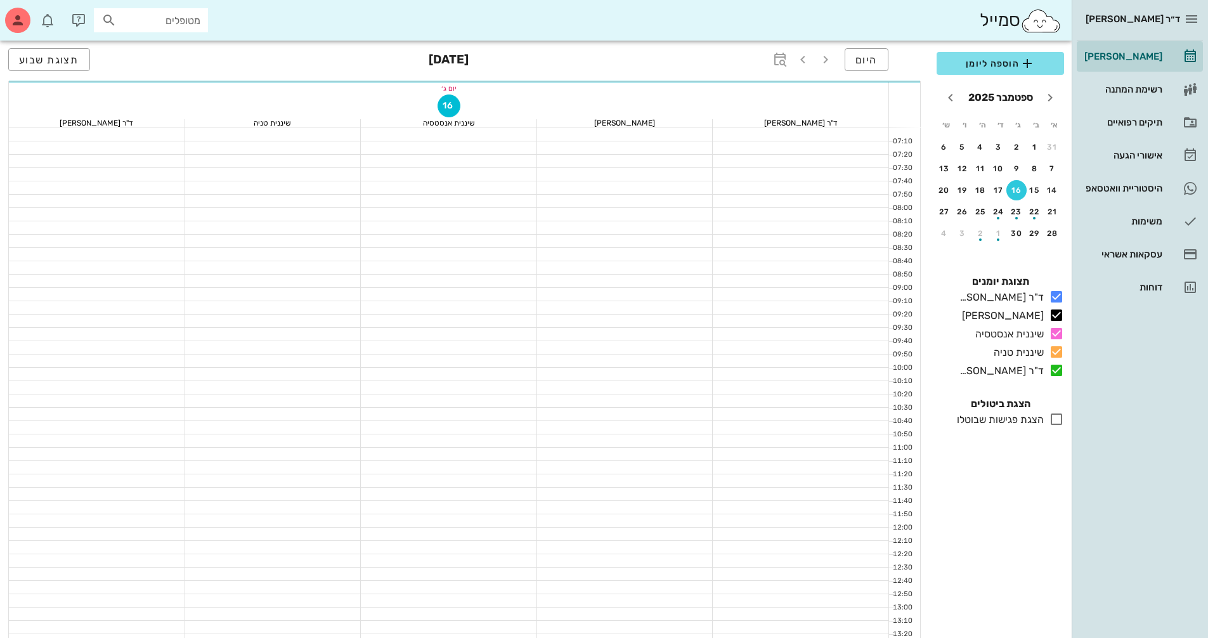
scroll to position [444, 0]
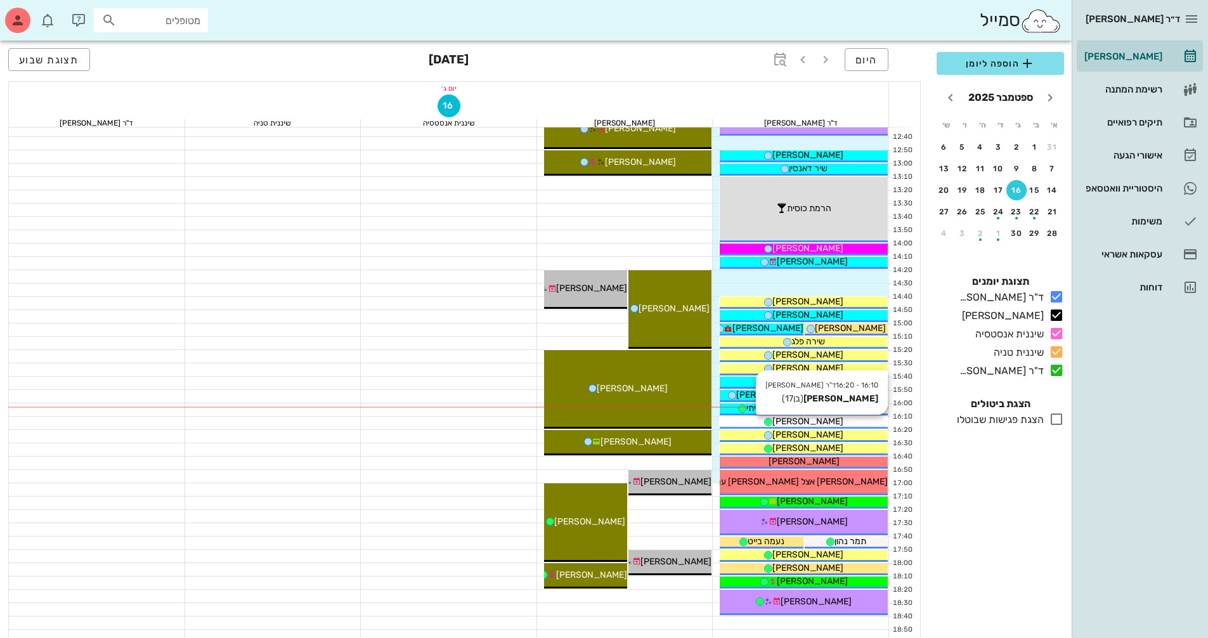
click at [836, 422] on div "[PERSON_NAME]" at bounding box center [804, 421] width 168 height 13
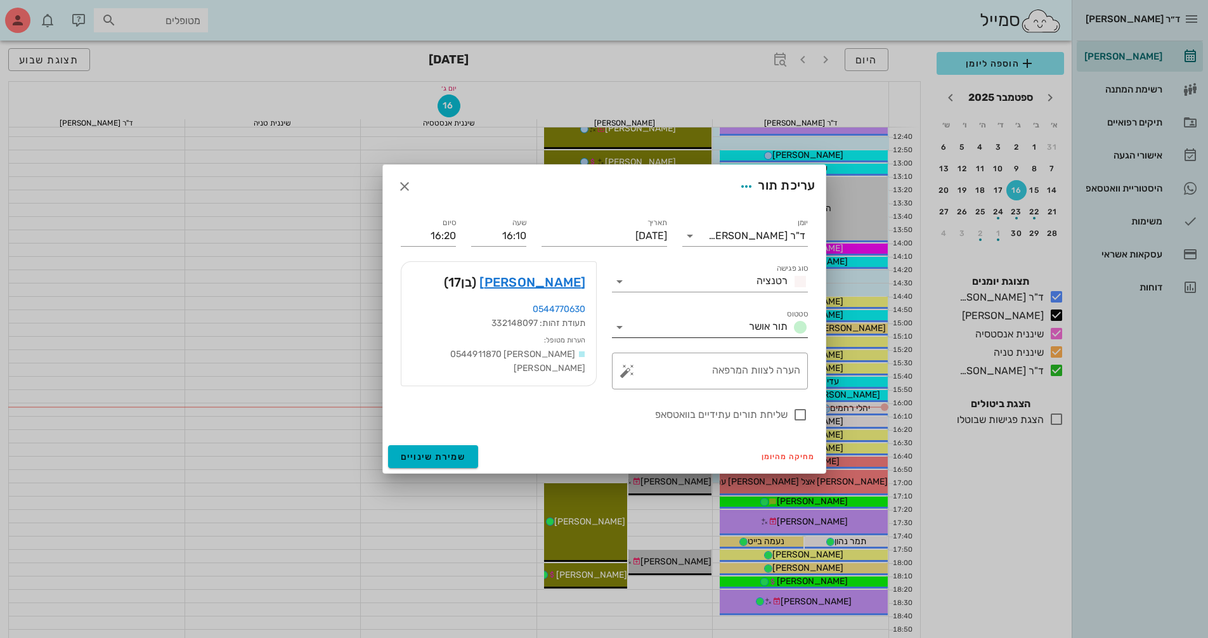
click at [625, 327] on icon at bounding box center [619, 327] width 15 height 15
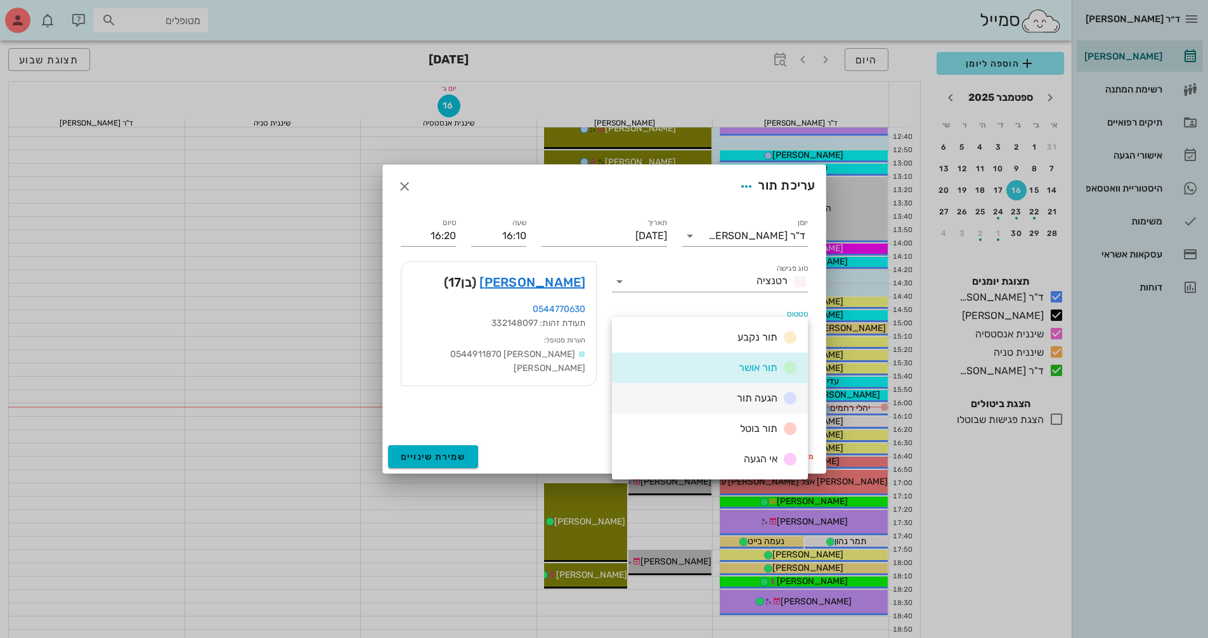
click at [775, 403] on span "הגעה תור" at bounding box center [757, 398] width 41 height 12
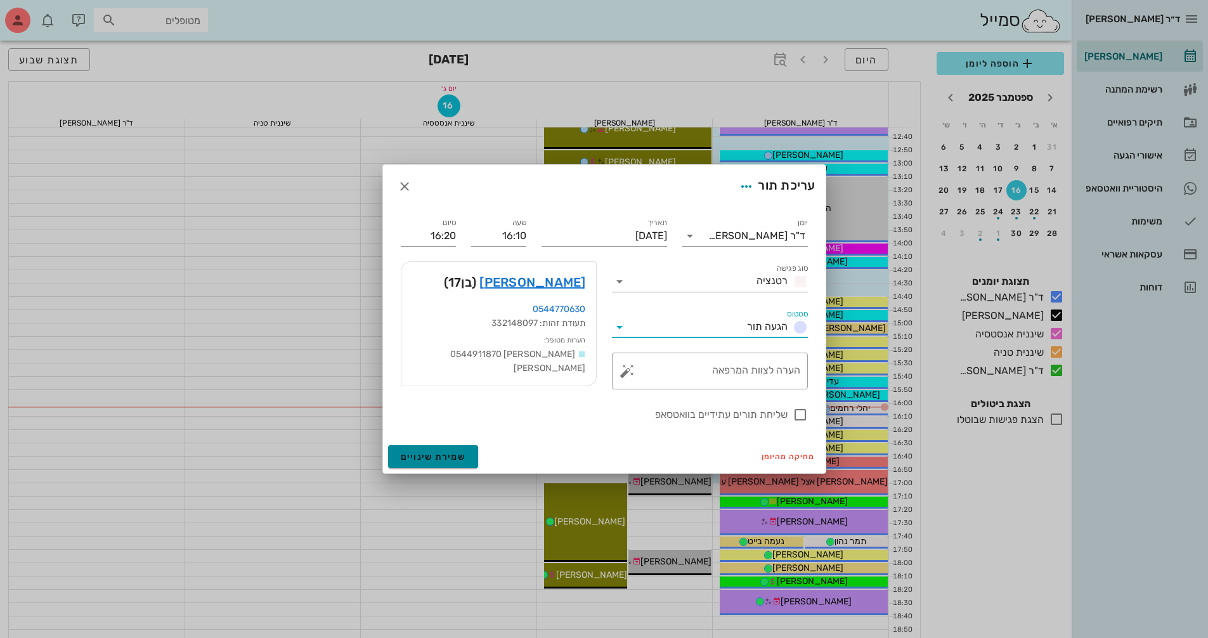
click at [466, 458] on button "שמירת שינויים" at bounding box center [433, 456] width 91 height 23
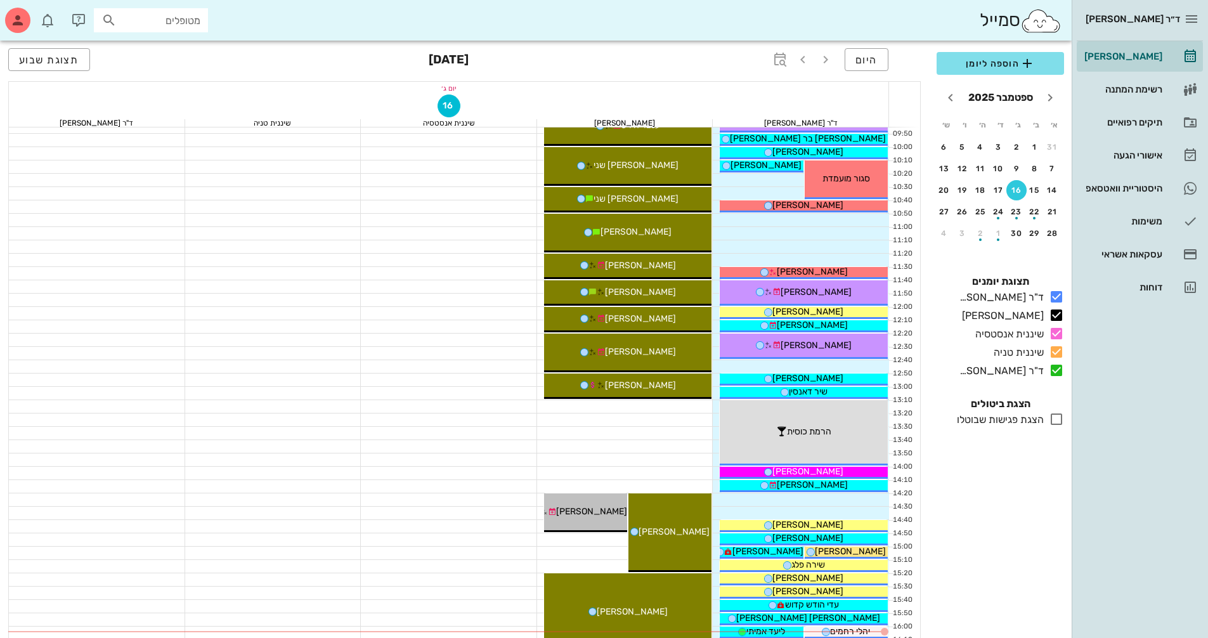
scroll to position [190, 0]
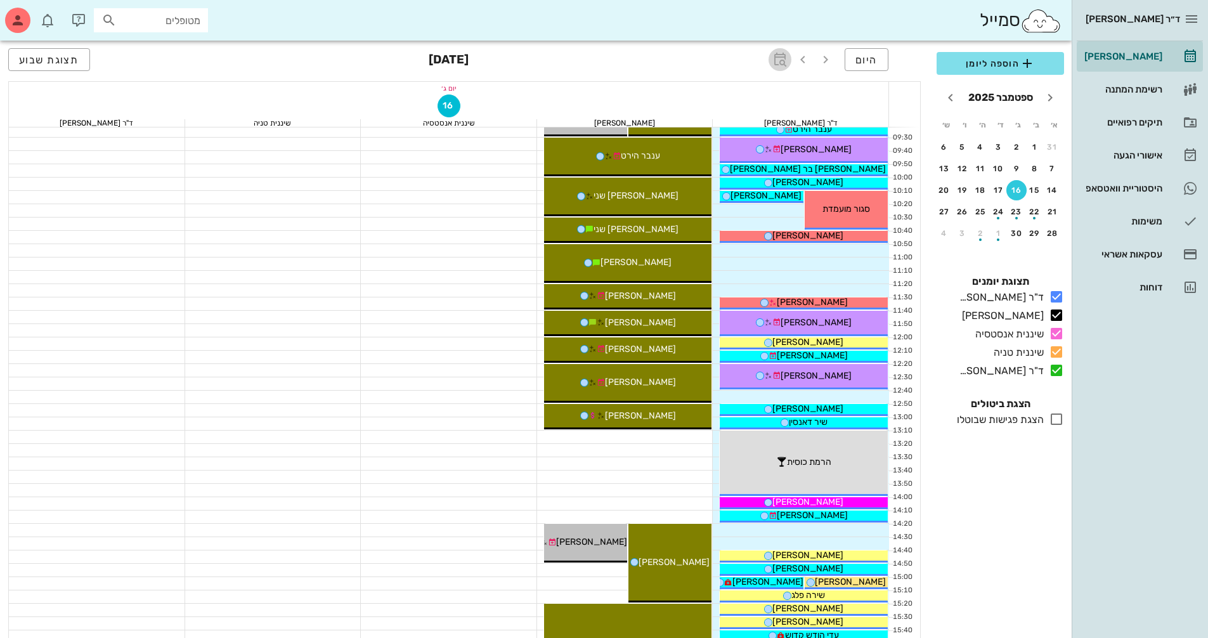
click at [776, 62] on icon "button" at bounding box center [779, 59] width 15 height 15
type input "8"
click at [739, 130] on span "קפיצה לתאריך" at bounding box center [721, 131] width 103 height 9
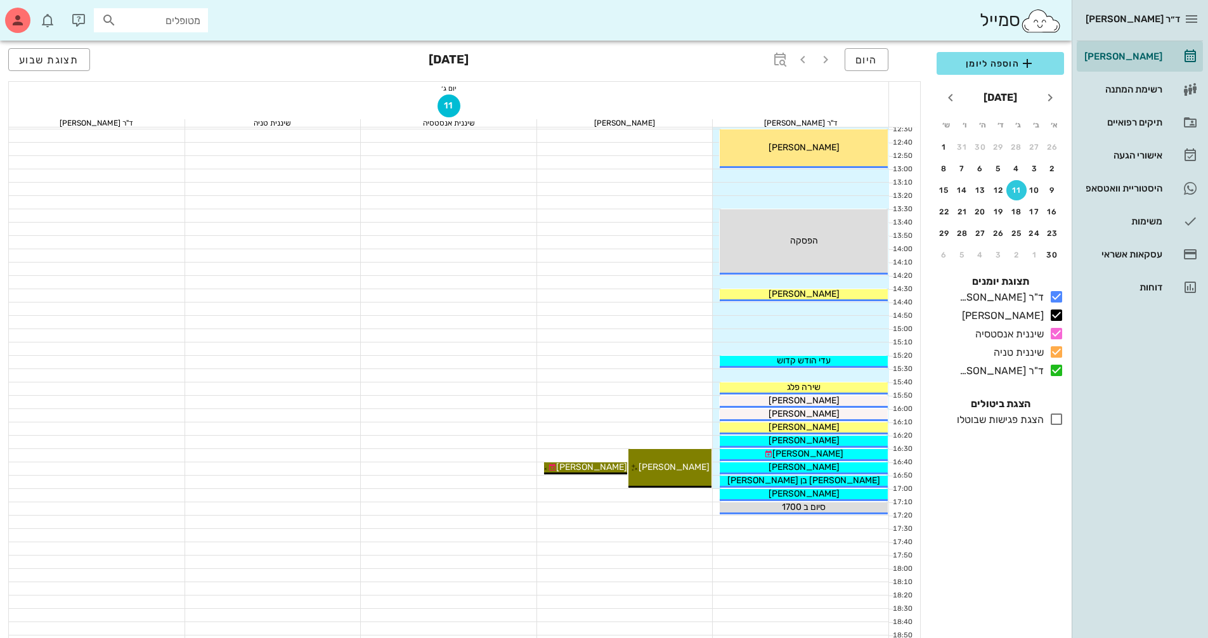
scroll to position [444, 0]
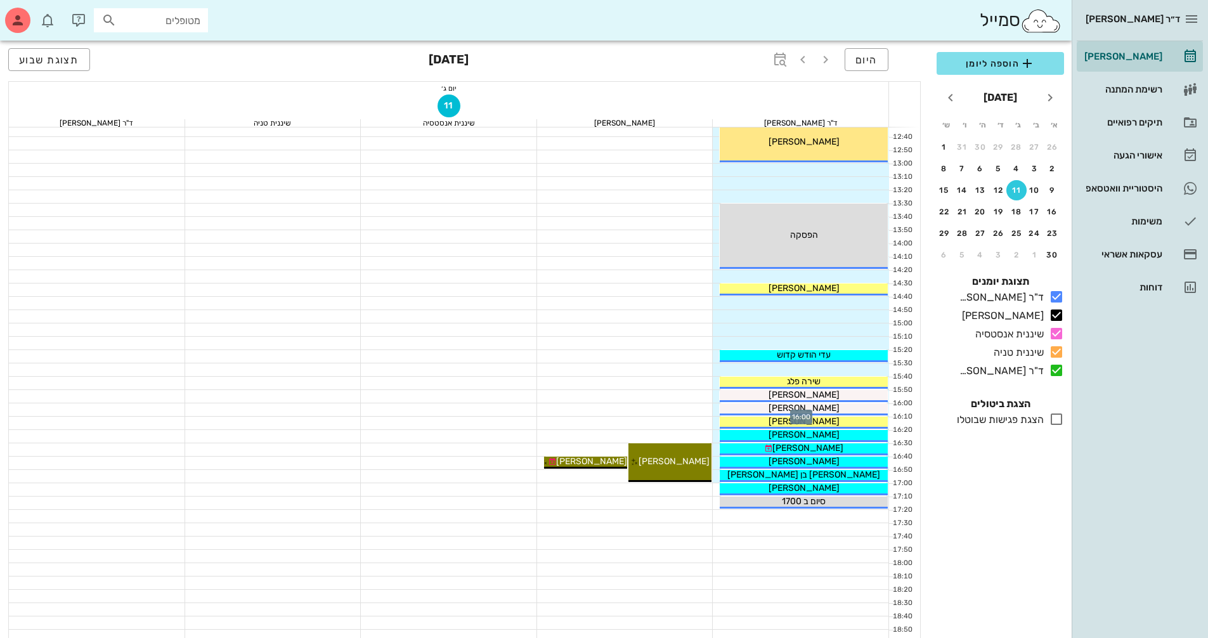
click at [717, 412] on div at bounding box center [801, 409] width 176 height 13
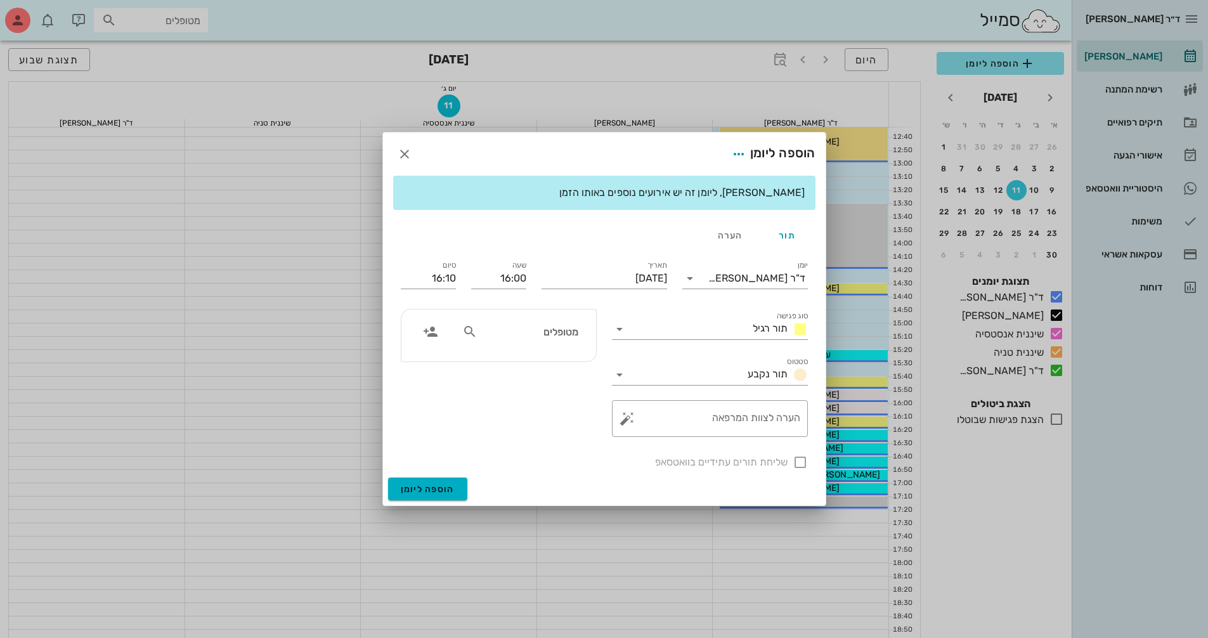
click at [565, 344] on div "מטופלים" at bounding box center [520, 336] width 131 height 32
click at [566, 337] on input "text" at bounding box center [529, 331] width 98 height 16
type input "עלמה ג"
click at [550, 356] on div "עלמה גרינבאום 221609126" at bounding box center [506, 359] width 140 height 10
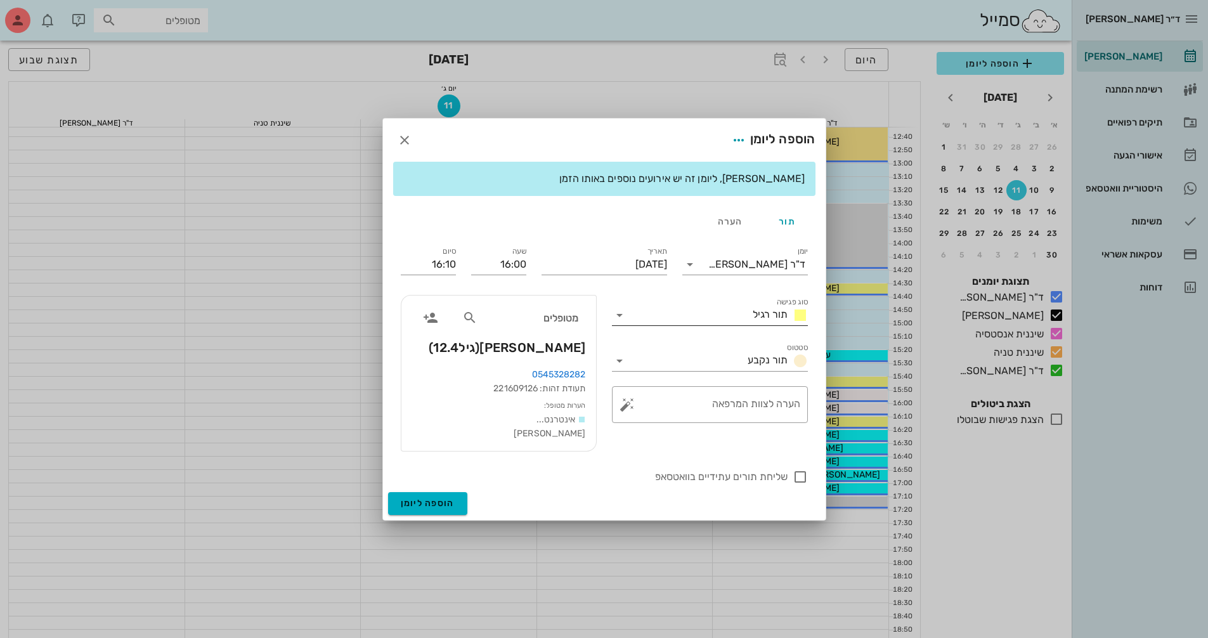
click at [615, 320] on icon at bounding box center [619, 315] width 15 height 15
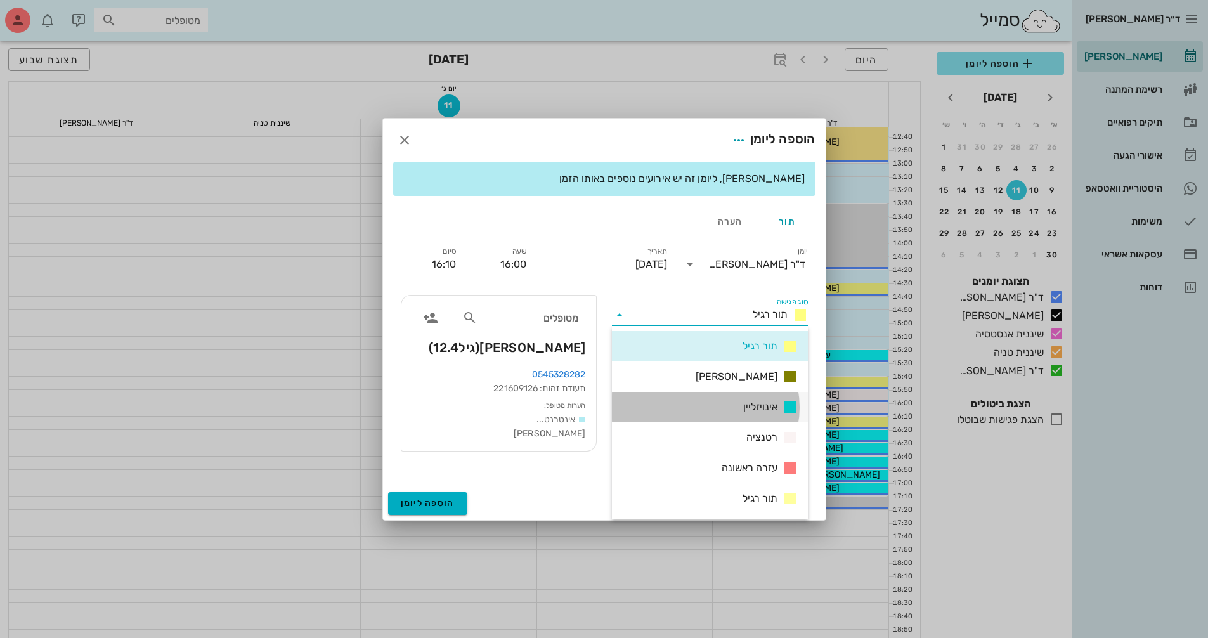
click at [791, 402] on icon at bounding box center [789, 406] width 15 height 15
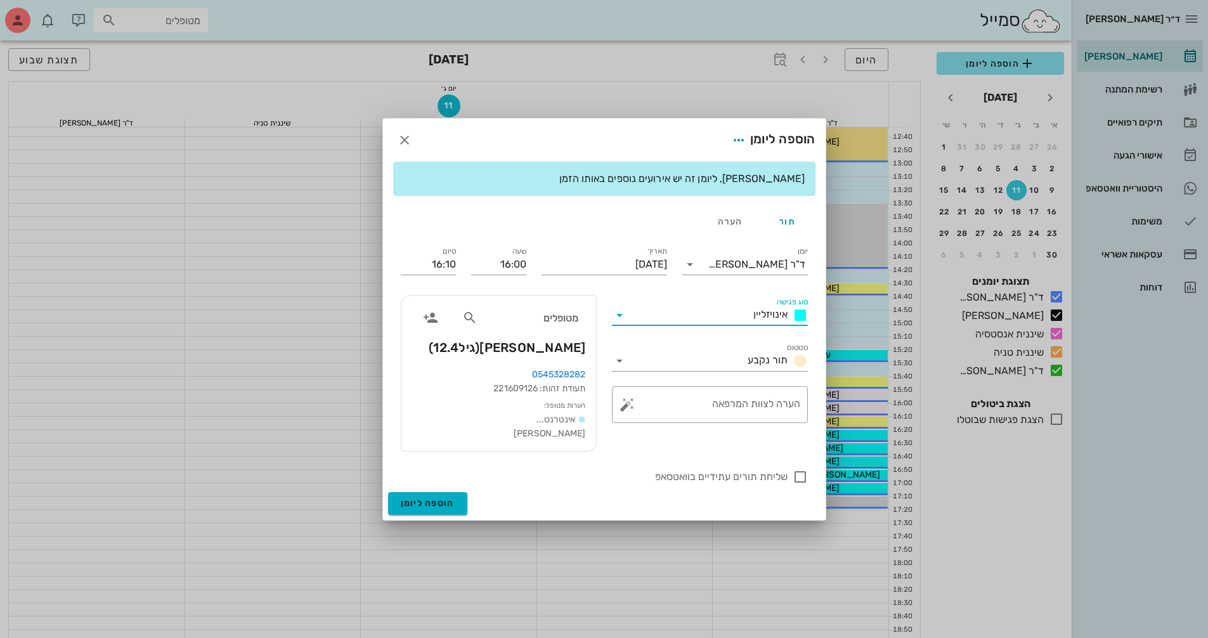
click at [808, 467] on div "שליחת תורים עתידיים בוואטסאפ" at bounding box center [604, 475] width 422 height 33
click at [805, 476] on div at bounding box center [800, 477] width 22 height 22
checkbox input "true"
drag, startPoint x: 419, startPoint y: 503, endPoint x: 960, endPoint y: 367, distance: 557.8
click at [420, 502] on span "הוספה ליומן" at bounding box center [428, 503] width 54 height 11
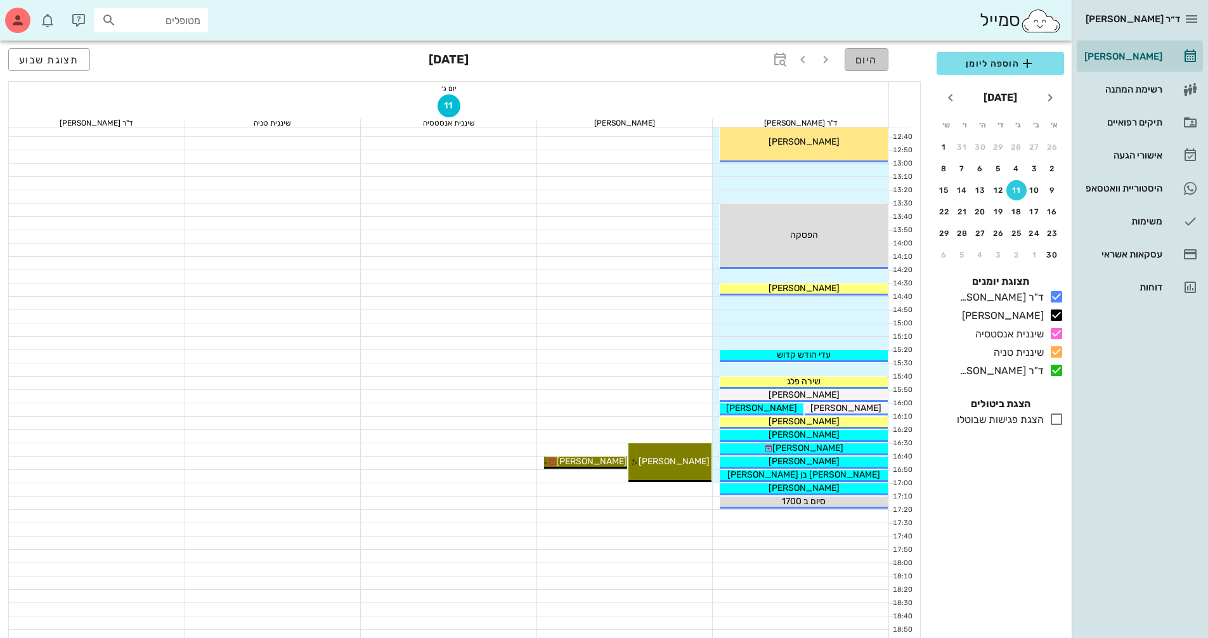
click at [874, 61] on span "היום" at bounding box center [866, 60] width 22 height 12
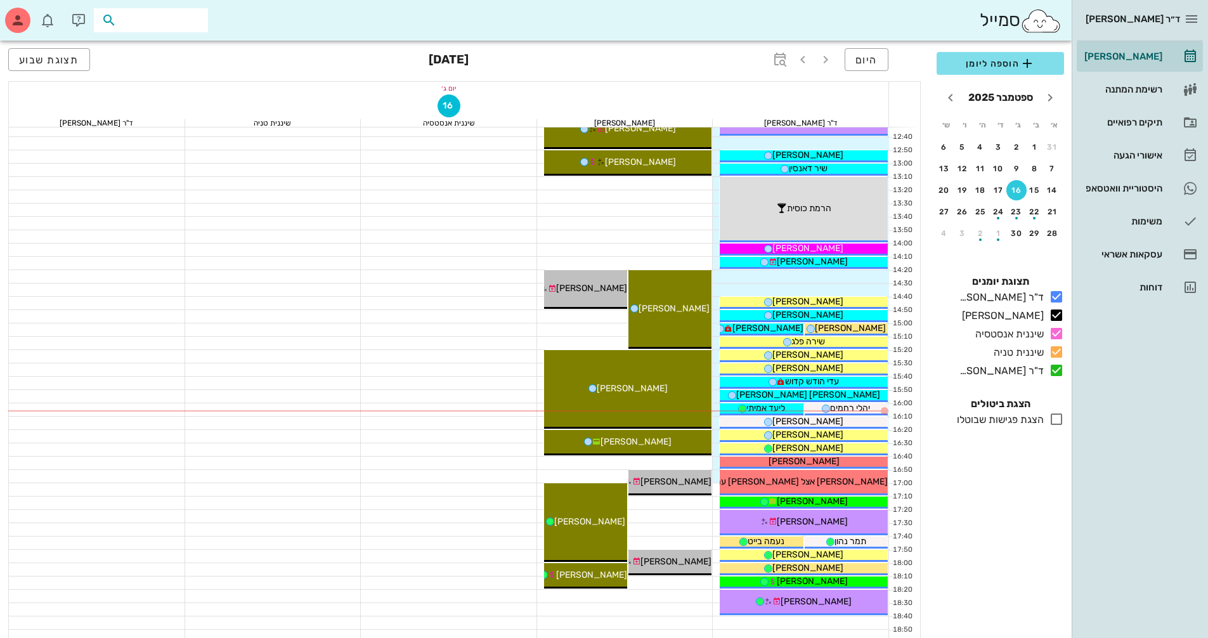
click at [193, 13] on input "text" at bounding box center [159, 20] width 81 height 16
drag, startPoint x: 145, startPoint y: 27, endPoint x: 347, endPoint y: 27, distance: 202.3
click at [347, 27] on div "סמייל סןדאי" at bounding box center [536, 20] width 1072 height 41
type input "סודאי"
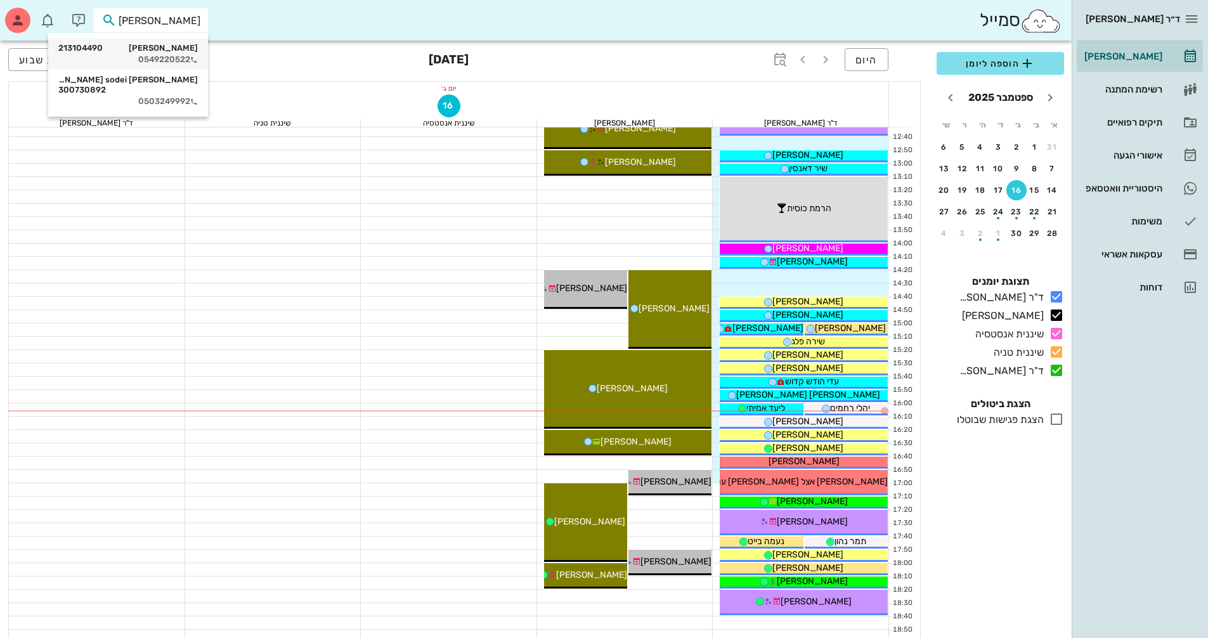
click at [183, 52] on div "ליאור סודאי 213104490" at bounding box center [128, 48] width 140 height 10
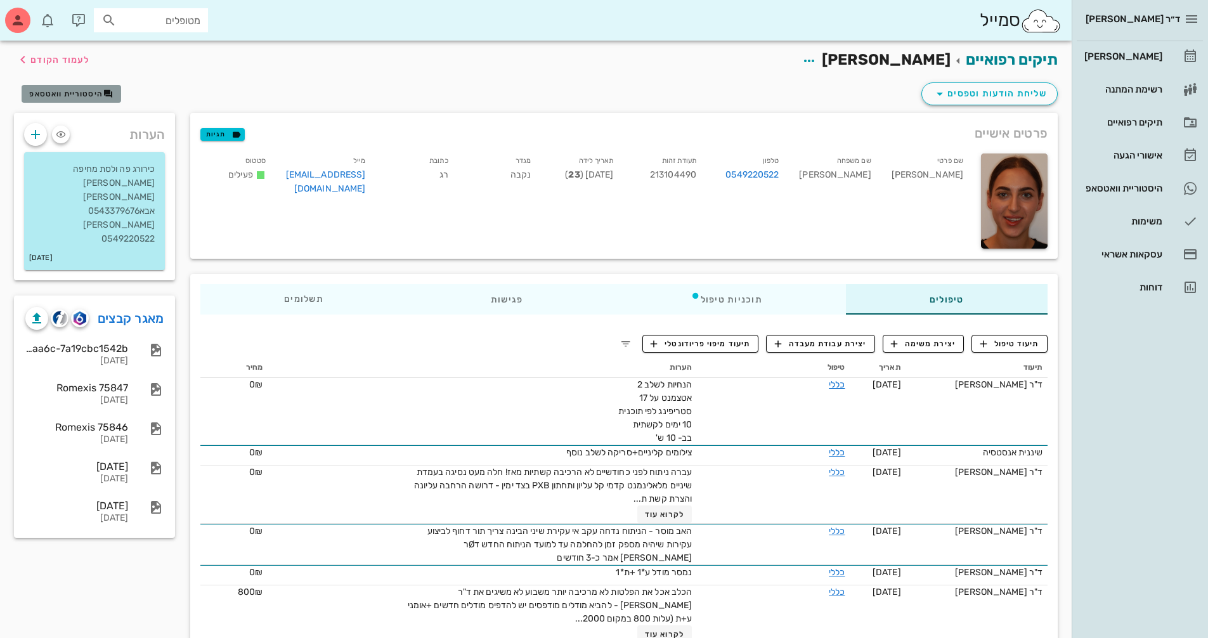
click at [75, 89] on span "היסטוריית וואטסאפ" at bounding box center [66, 93] width 74 height 9
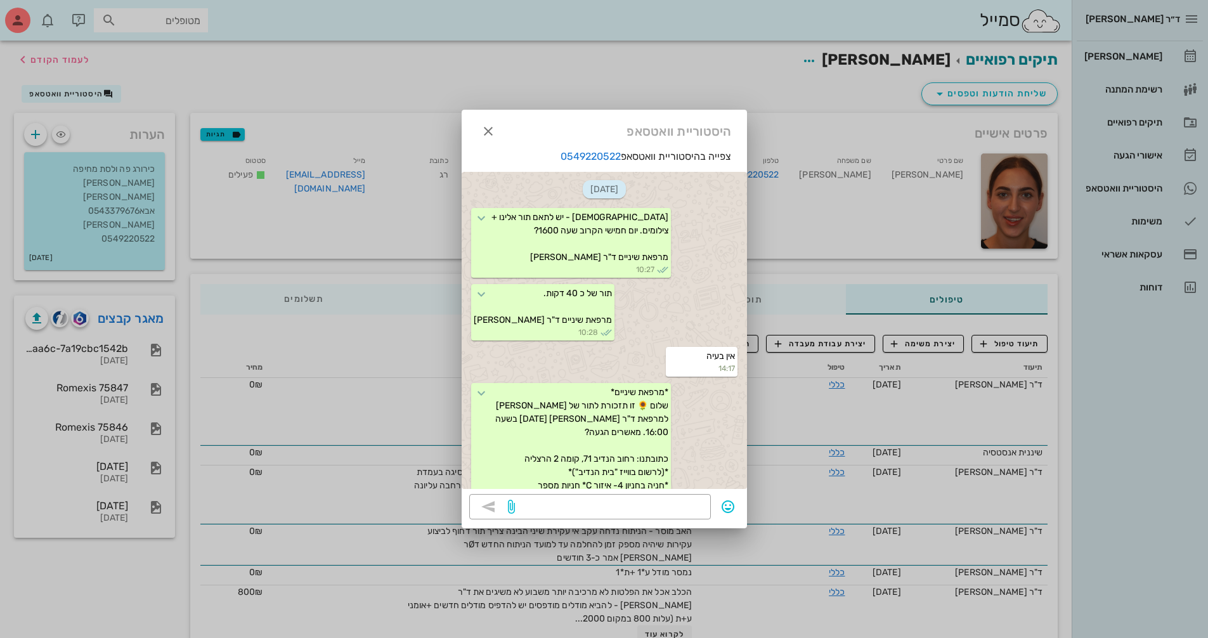
scroll to position [373, 0]
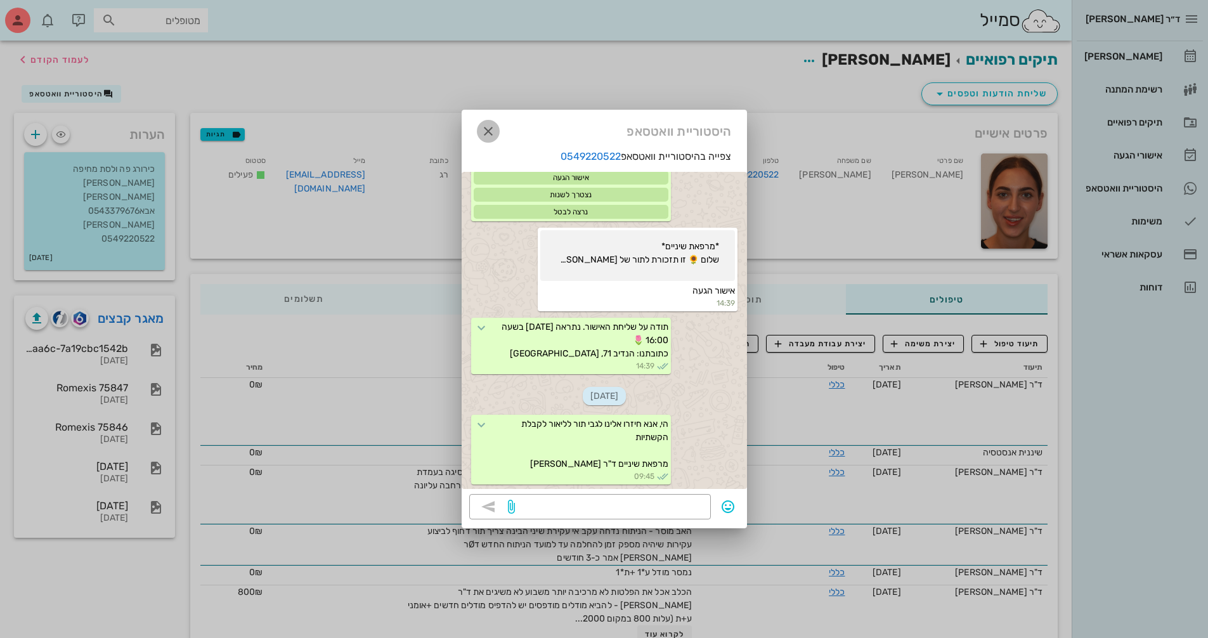
drag, startPoint x: 484, startPoint y: 139, endPoint x: 448, endPoint y: 68, distance: 80.0
click at [484, 138] on button "button" at bounding box center [488, 131] width 23 height 23
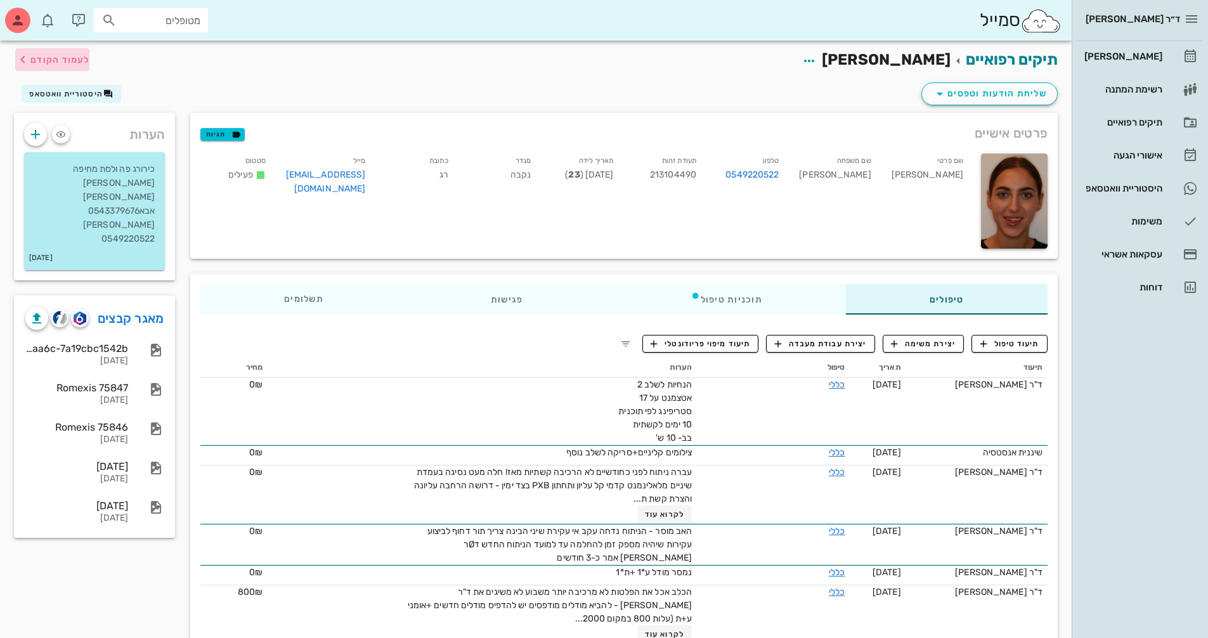
click at [70, 67] on span "לעמוד הקודם" at bounding box center [52, 59] width 74 height 15
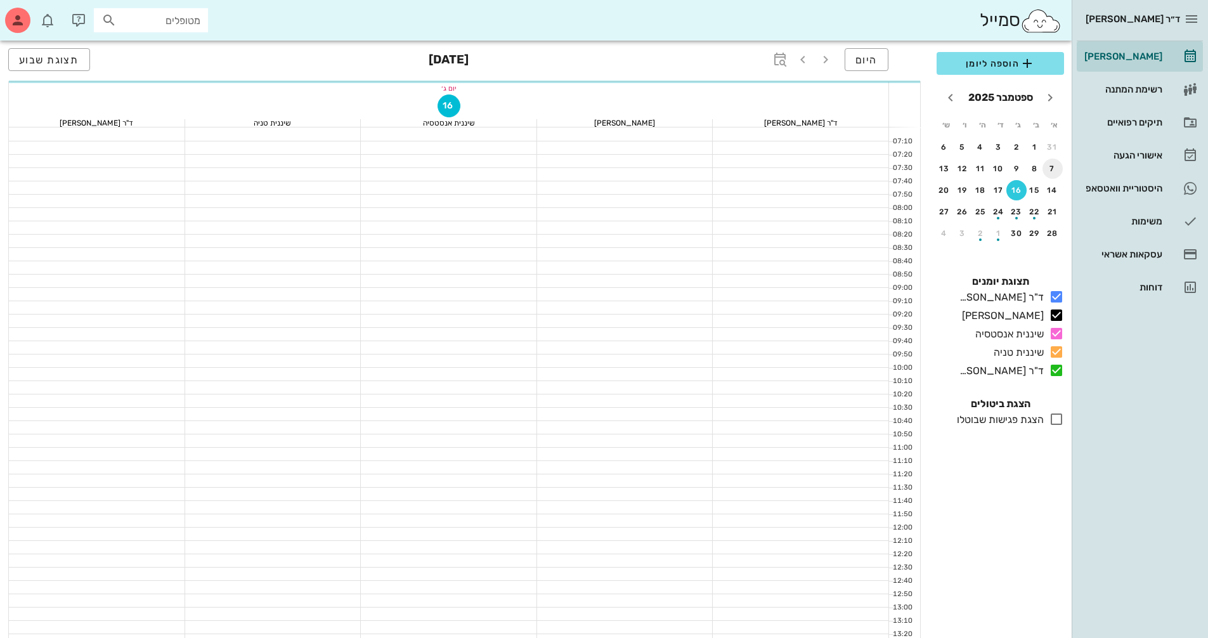
scroll to position [444, 0]
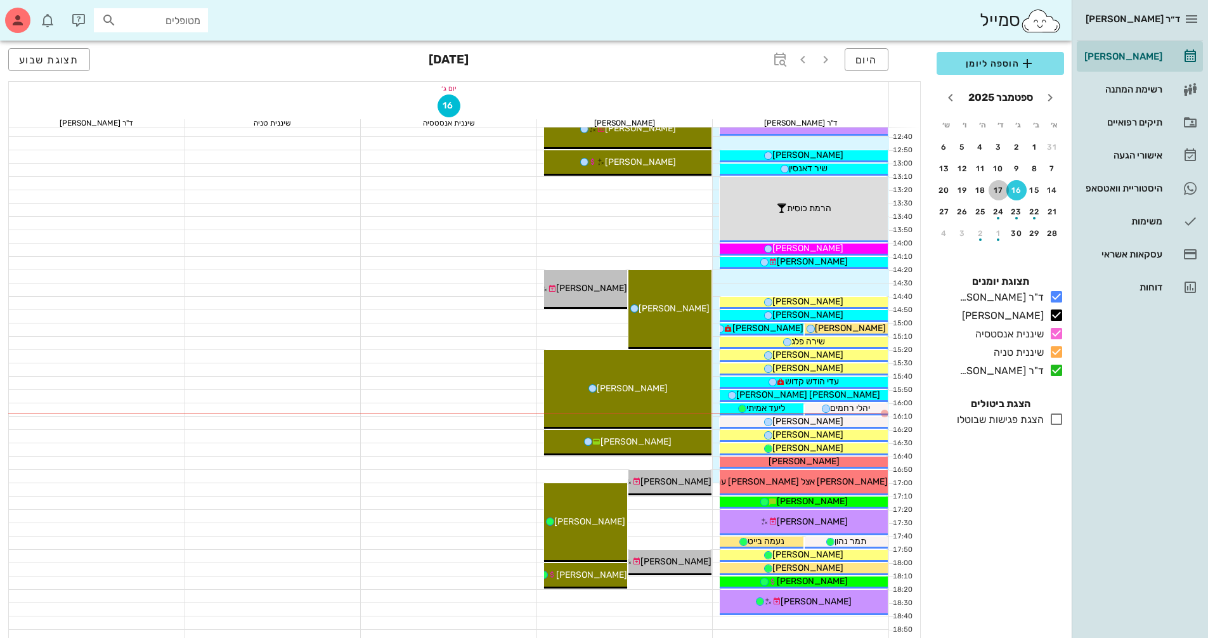
click at [1000, 183] on button "17" at bounding box center [999, 190] width 20 height 20
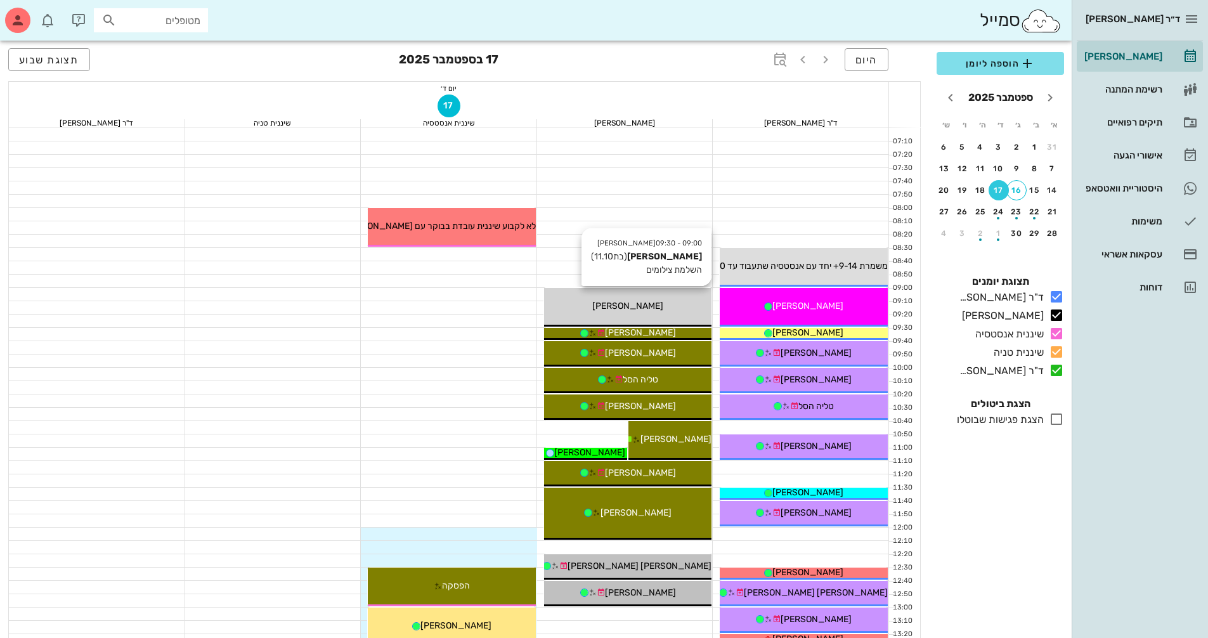
click at [657, 304] on div "[PERSON_NAME]" at bounding box center [628, 305] width 168 height 13
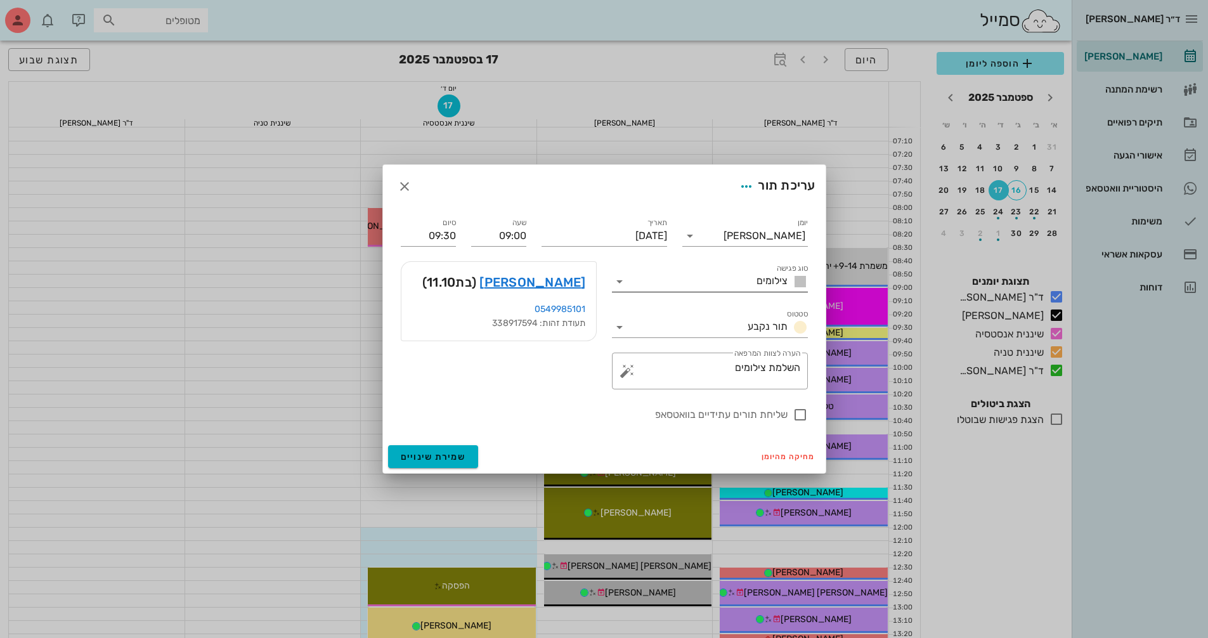
click at [620, 278] on icon at bounding box center [619, 281] width 15 height 15
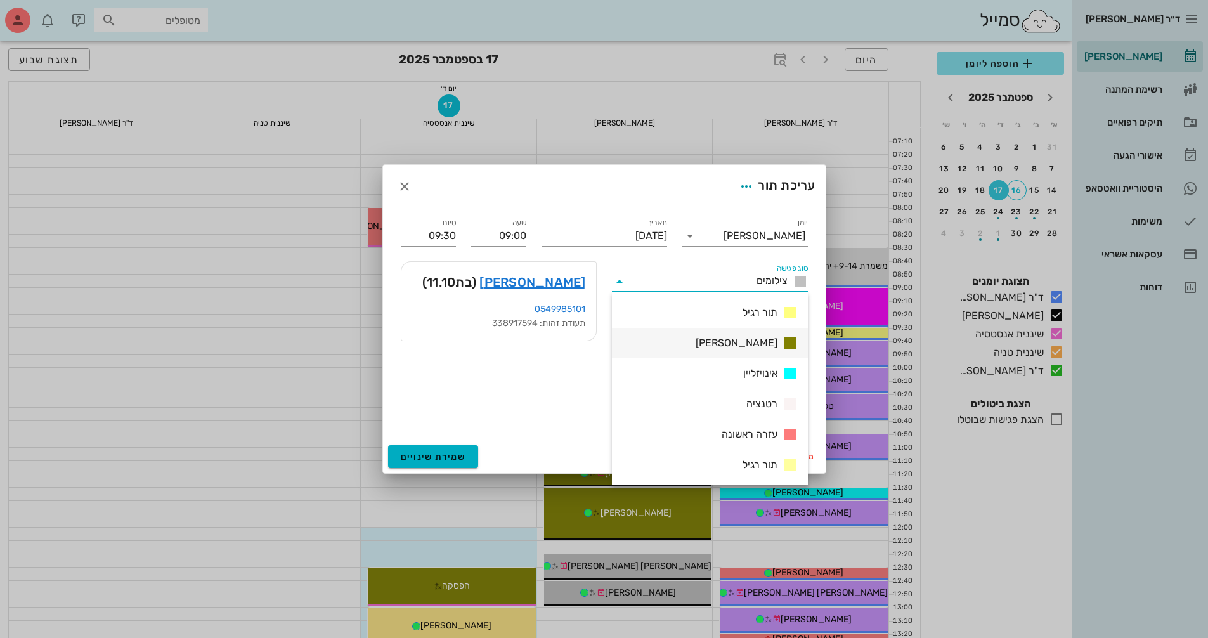
click at [739, 347] on span "[PERSON_NAME]" at bounding box center [737, 342] width 82 height 15
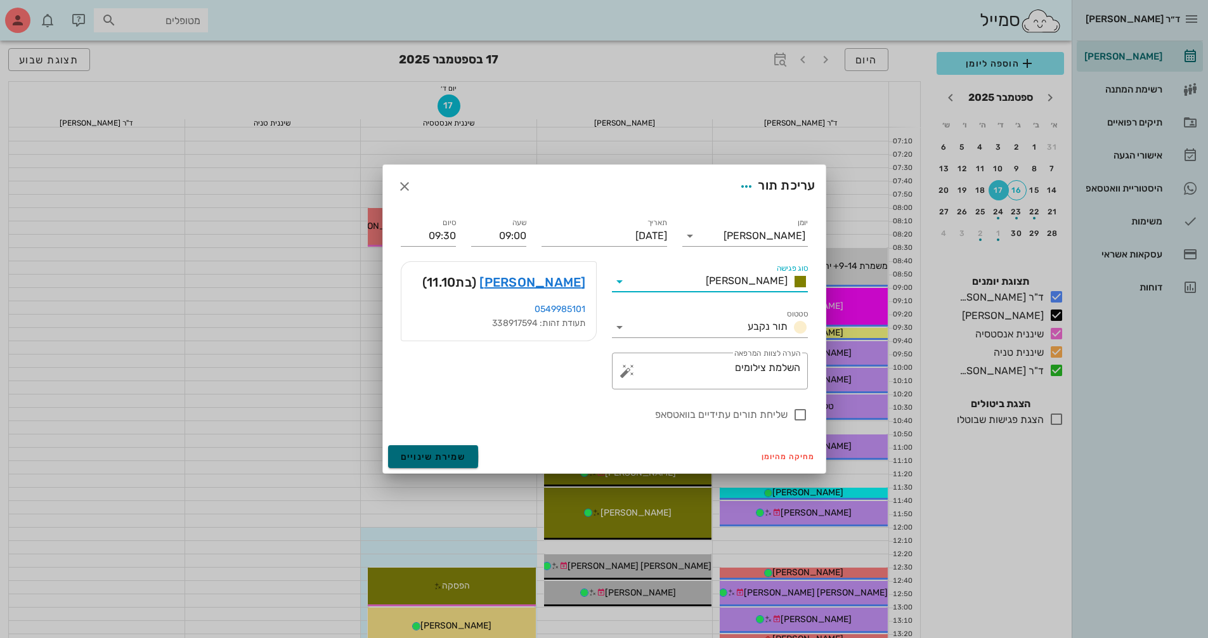
click at [462, 456] on span "שמירת שינויים" at bounding box center [433, 456] width 65 height 11
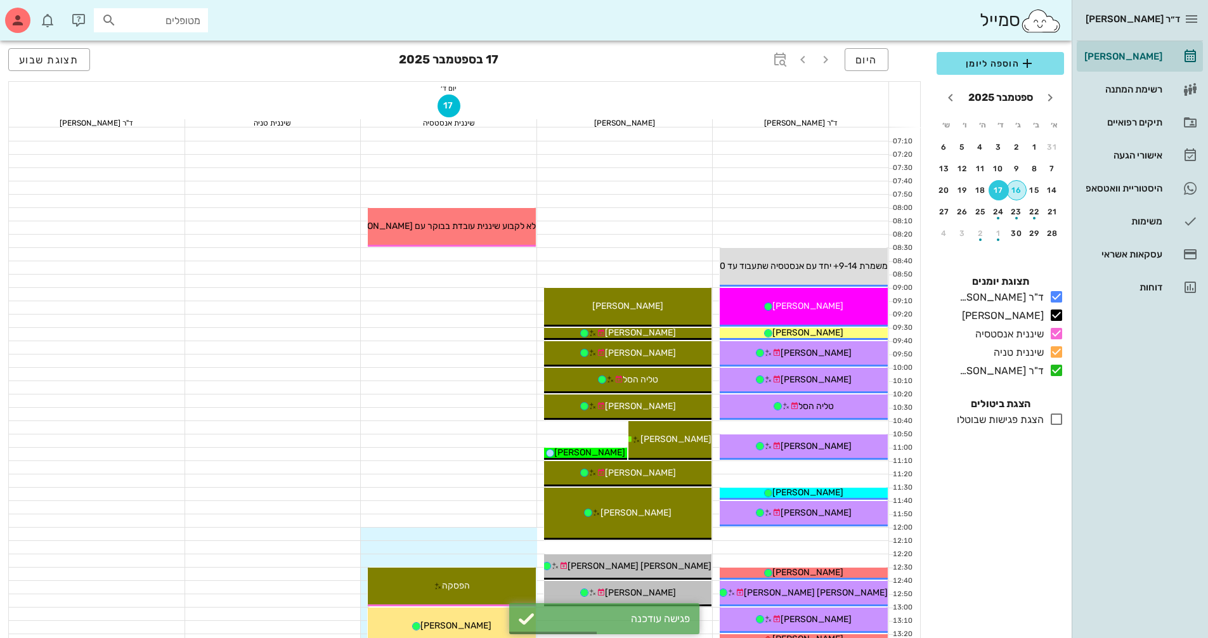
drag, startPoint x: 1022, startPoint y: 190, endPoint x: 1045, endPoint y: 176, distance: 26.4
click at [1022, 190] on div "16" at bounding box center [1016, 190] width 19 height 9
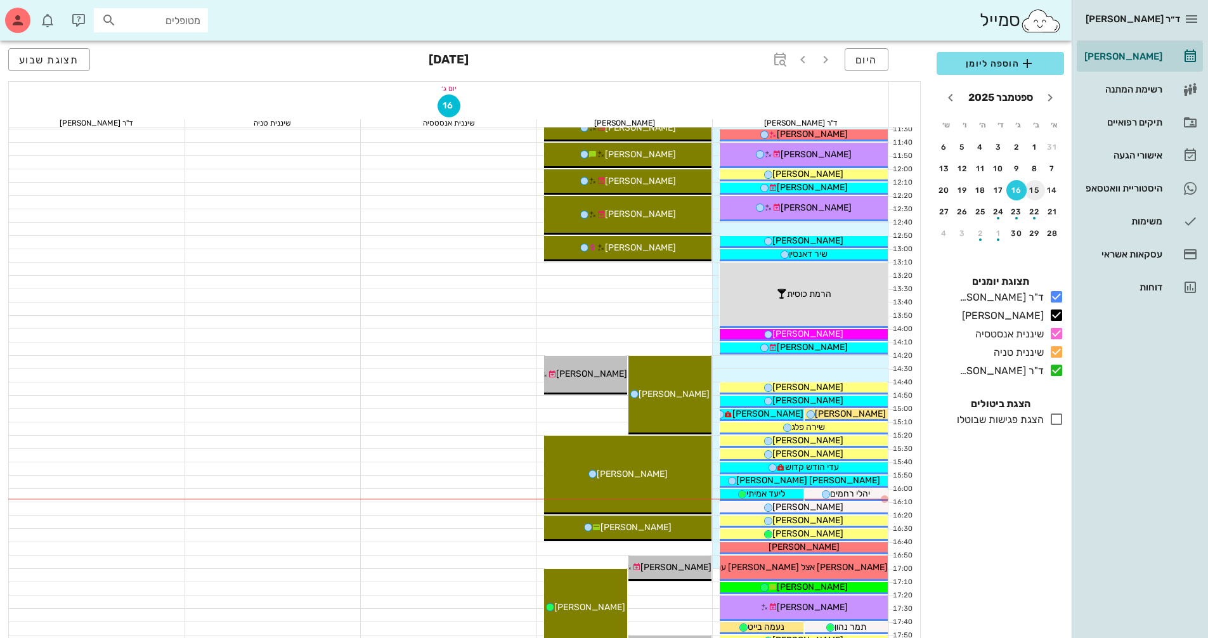
scroll to position [380, 0]
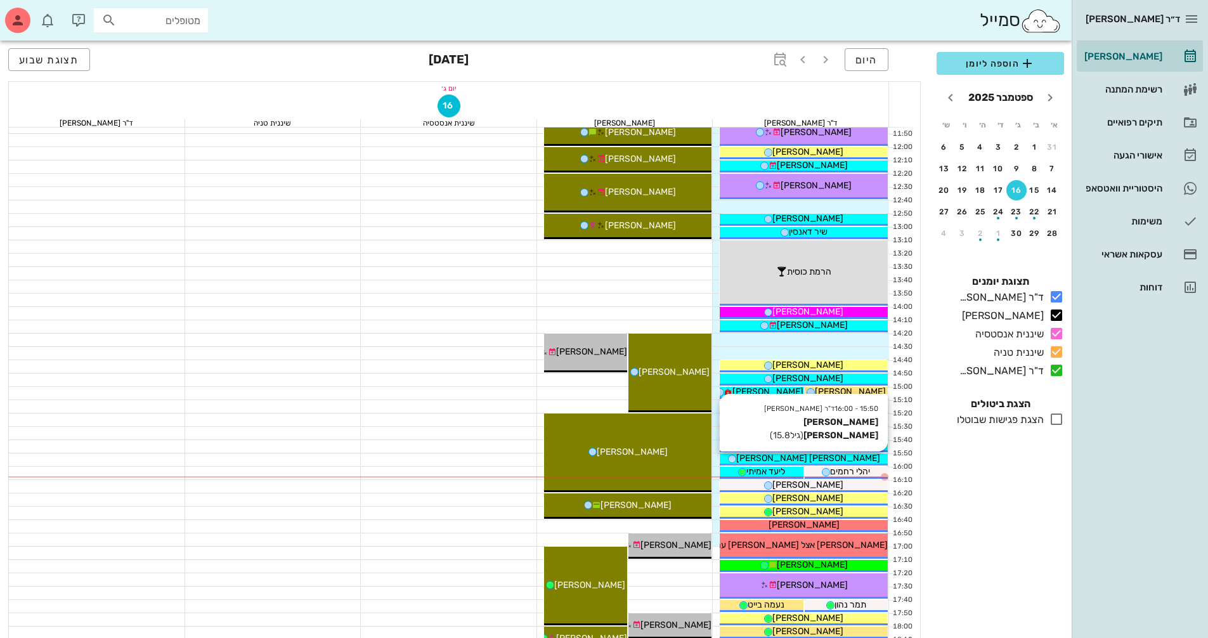
click at [814, 461] on span "[PERSON_NAME] [PERSON_NAME]" at bounding box center [808, 458] width 144 height 11
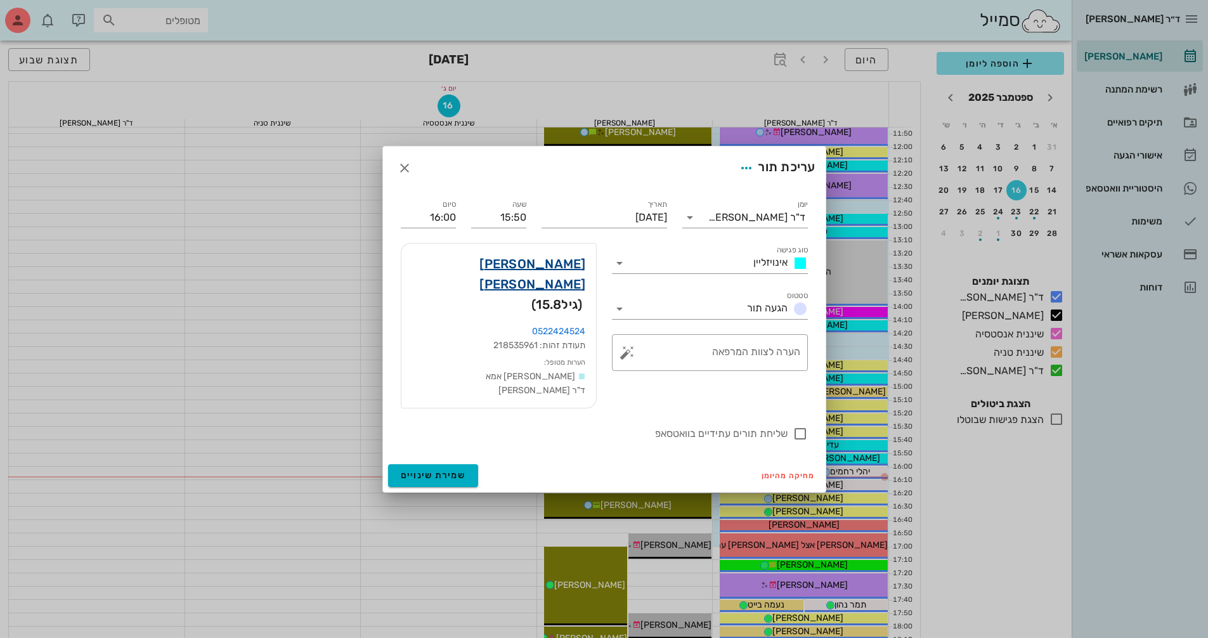
click at [568, 286] on link "דניאל TLV כץ" at bounding box center [499, 274] width 174 height 41
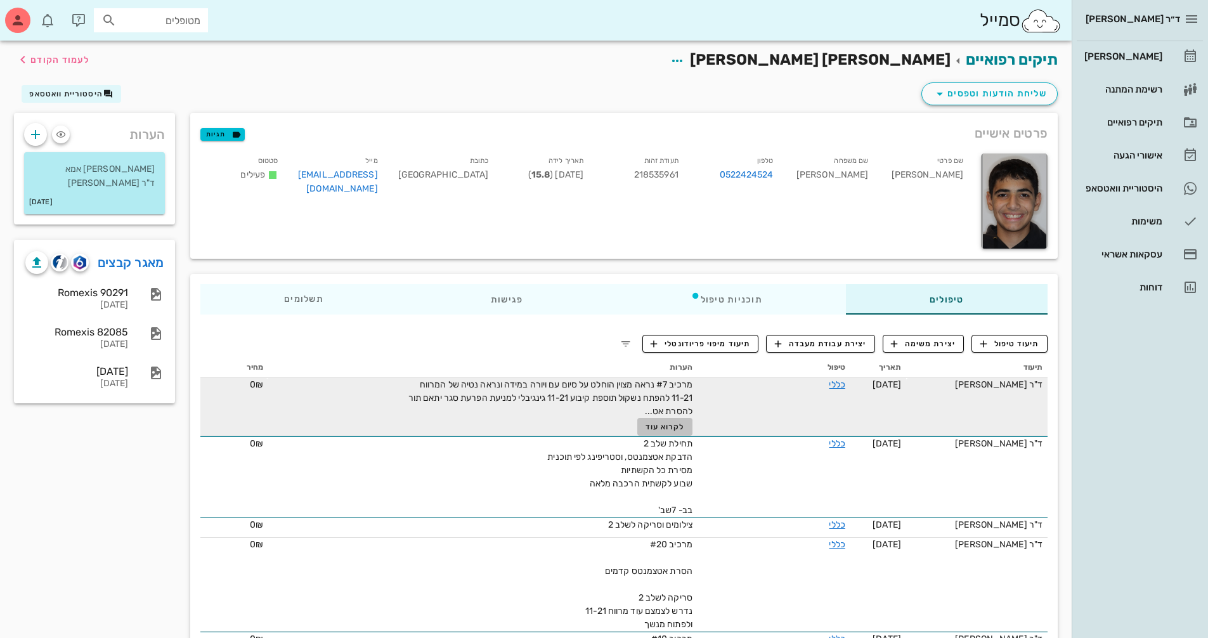
click at [658, 434] on button "לקרוא עוד" at bounding box center [664, 427] width 55 height 18
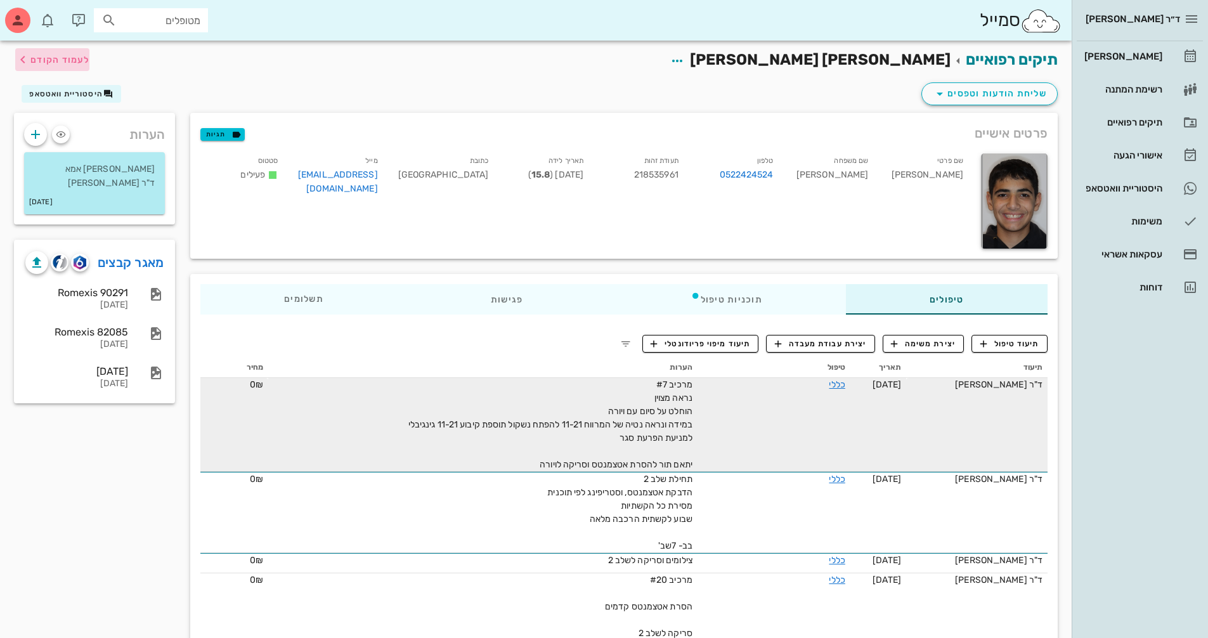
click at [72, 67] on span "לעמוד הקודם" at bounding box center [52, 59] width 74 height 15
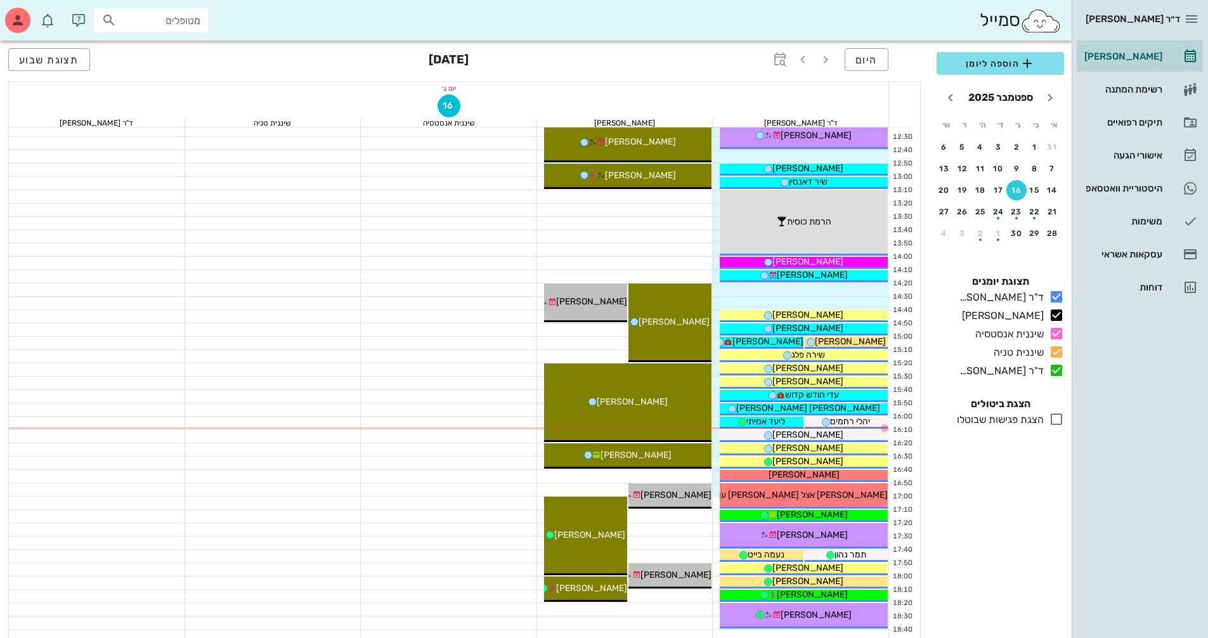
scroll to position [507, 0]
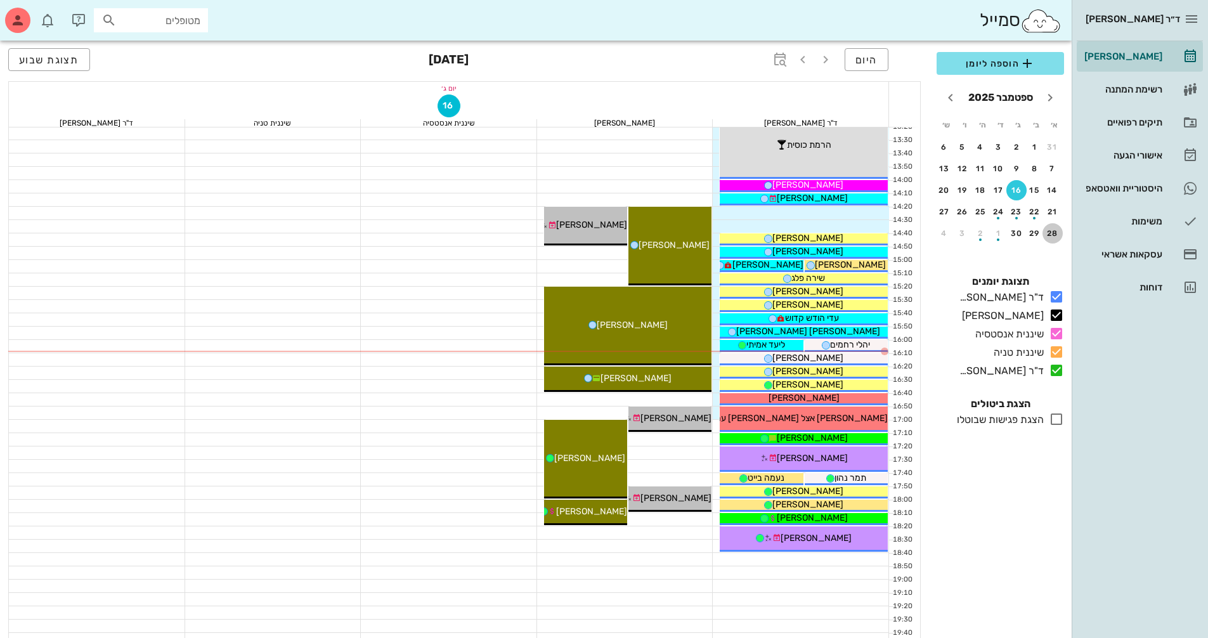
click at [1052, 231] on div "28" at bounding box center [1052, 233] width 20 height 9
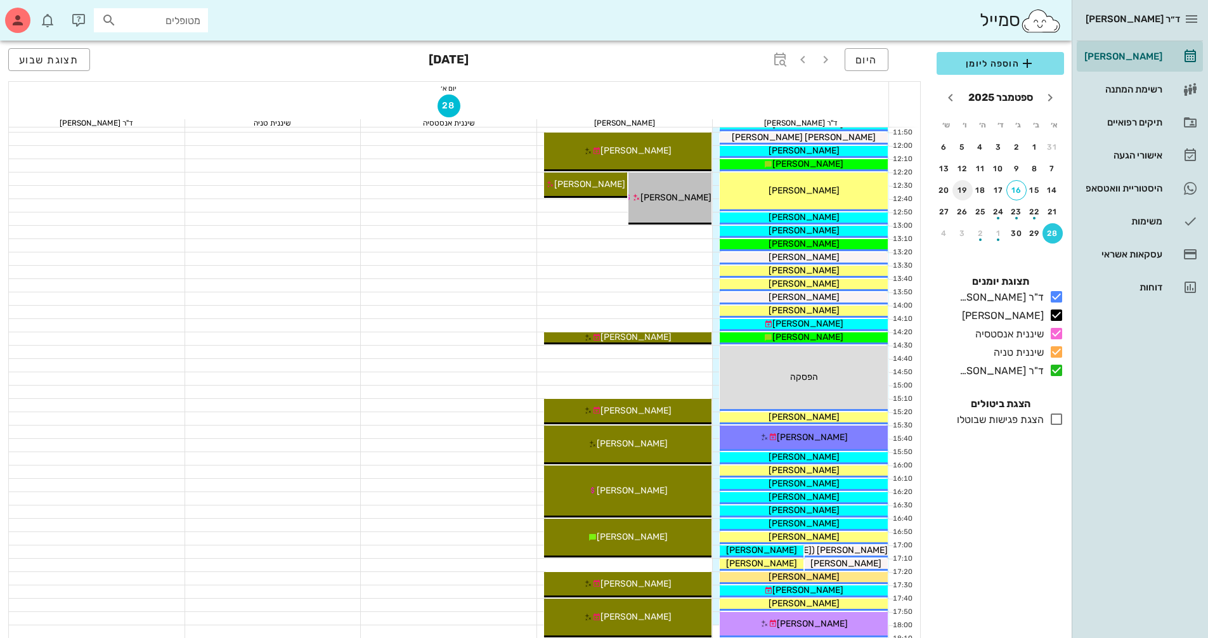
scroll to position [380, 0]
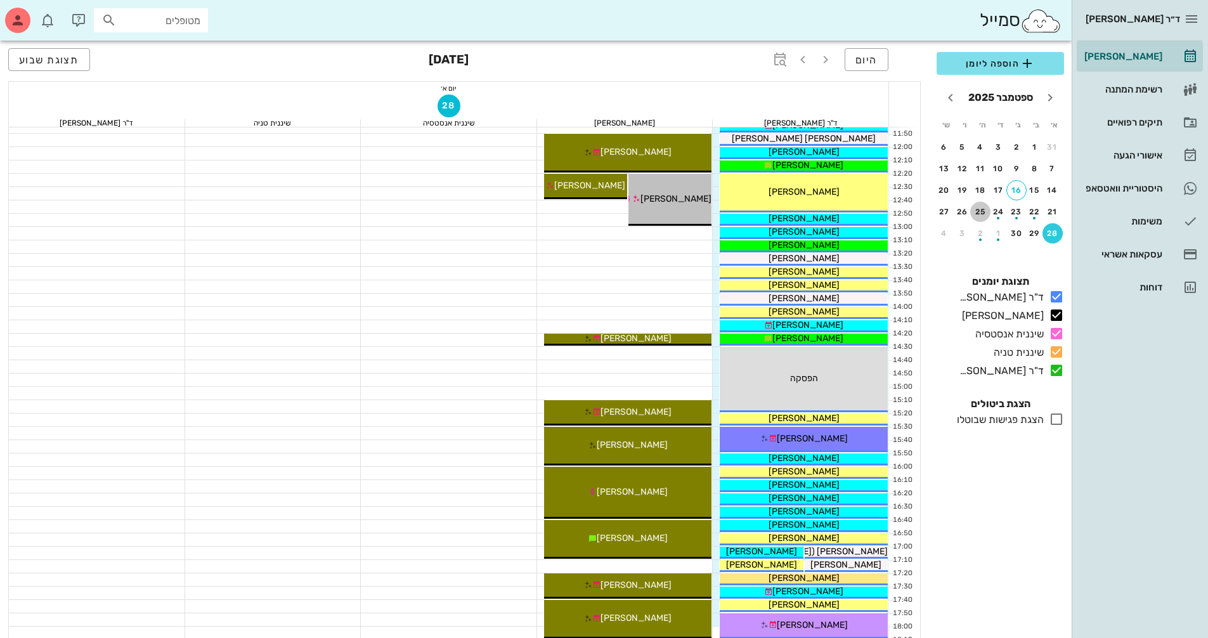
click at [975, 216] on button "25" at bounding box center [980, 212] width 20 height 20
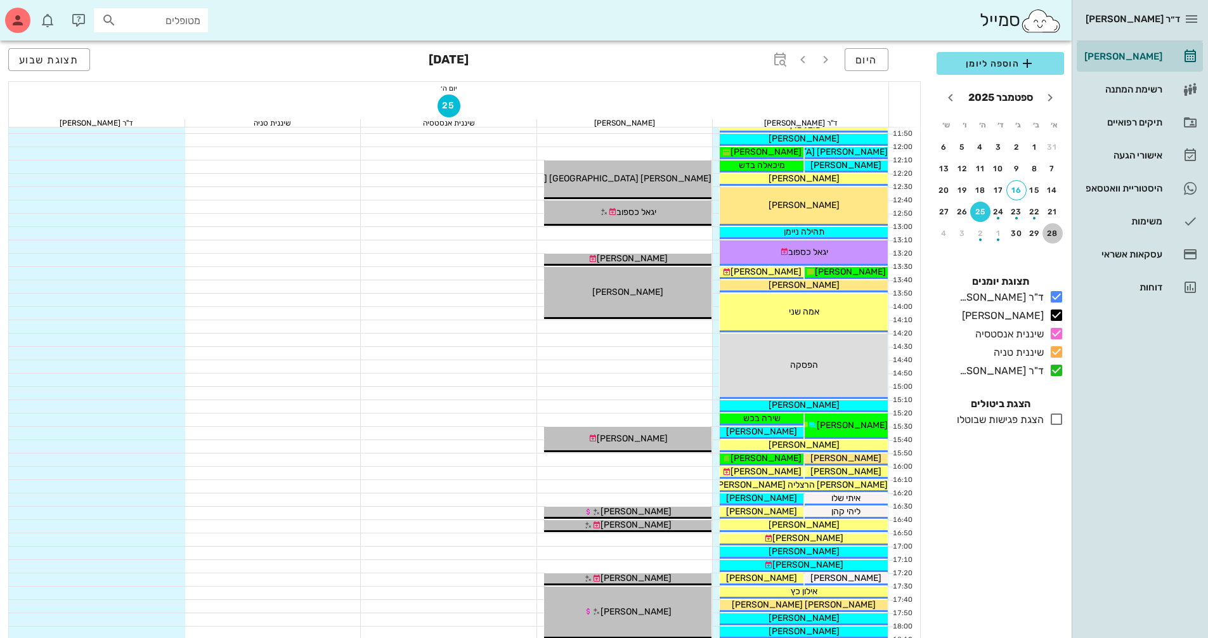
click at [1060, 231] on div "28" at bounding box center [1052, 233] width 20 height 9
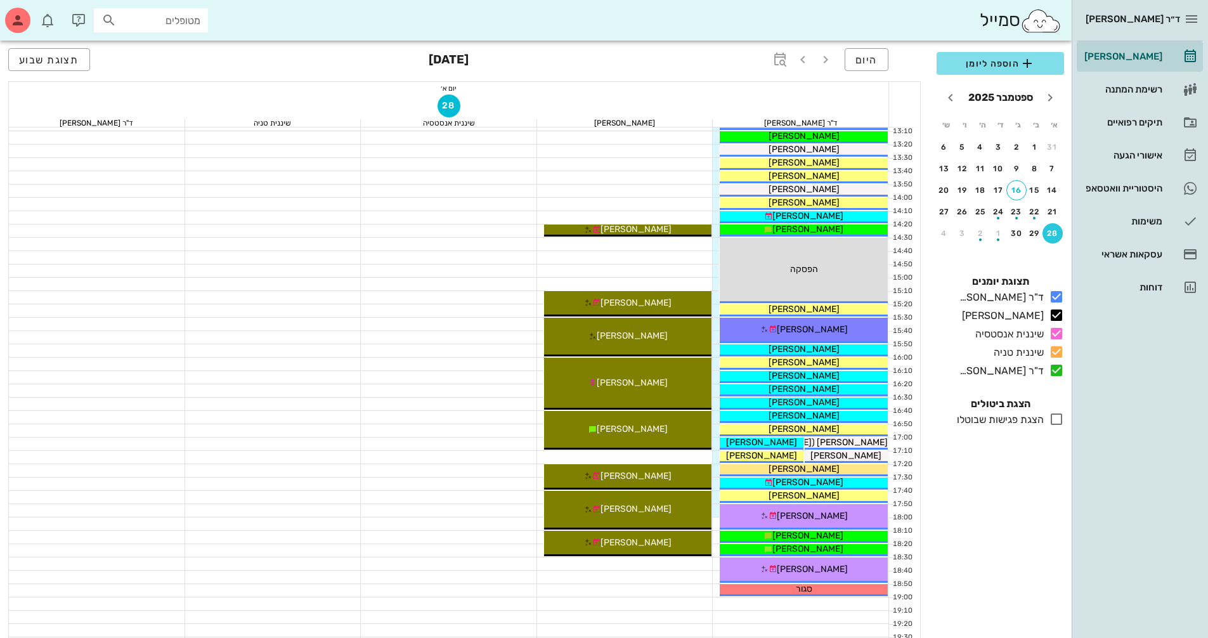
scroll to position [317, 0]
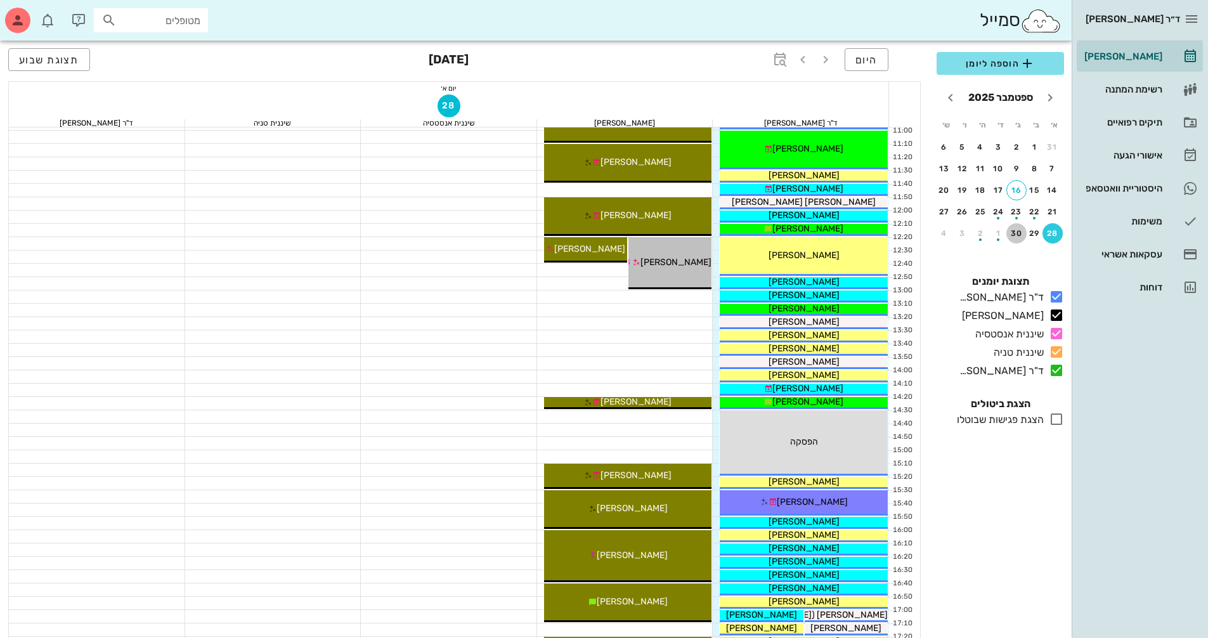
click at [1023, 237] on div "30" at bounding box center [1016, 233] width 20 height 9
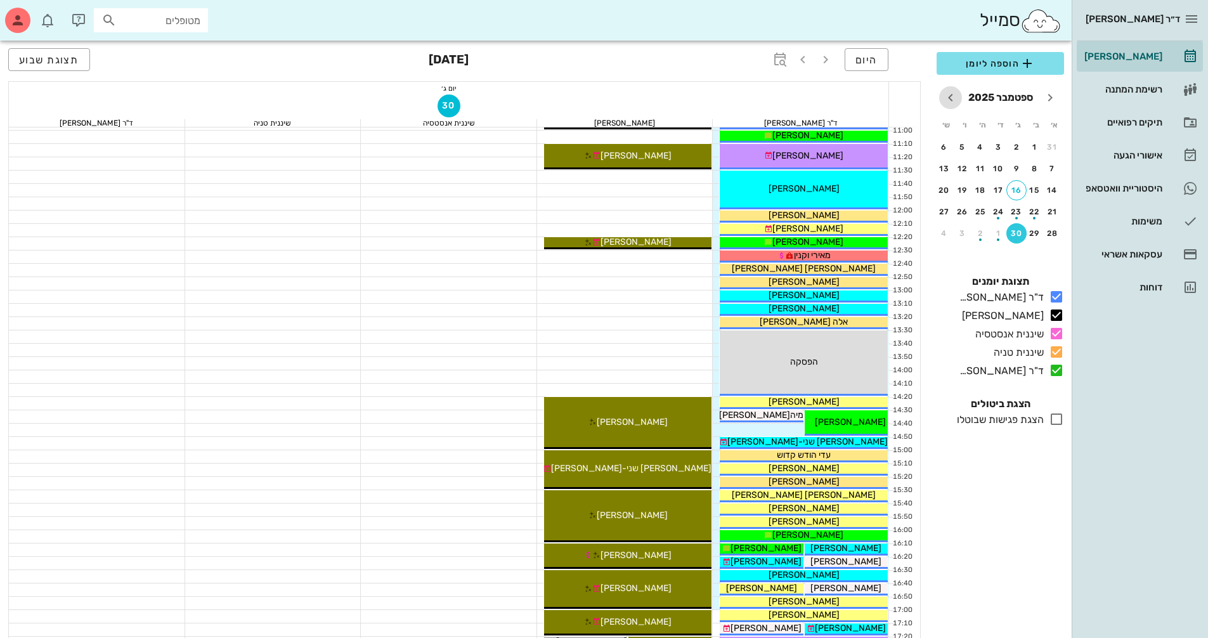
click at [952, 94] on icon "חודש הבא" at bounding box center [950, 97] width 15 height 15
click at [1053, 174] on button "5" at bounding box center [1052, 169] width 20 height 20
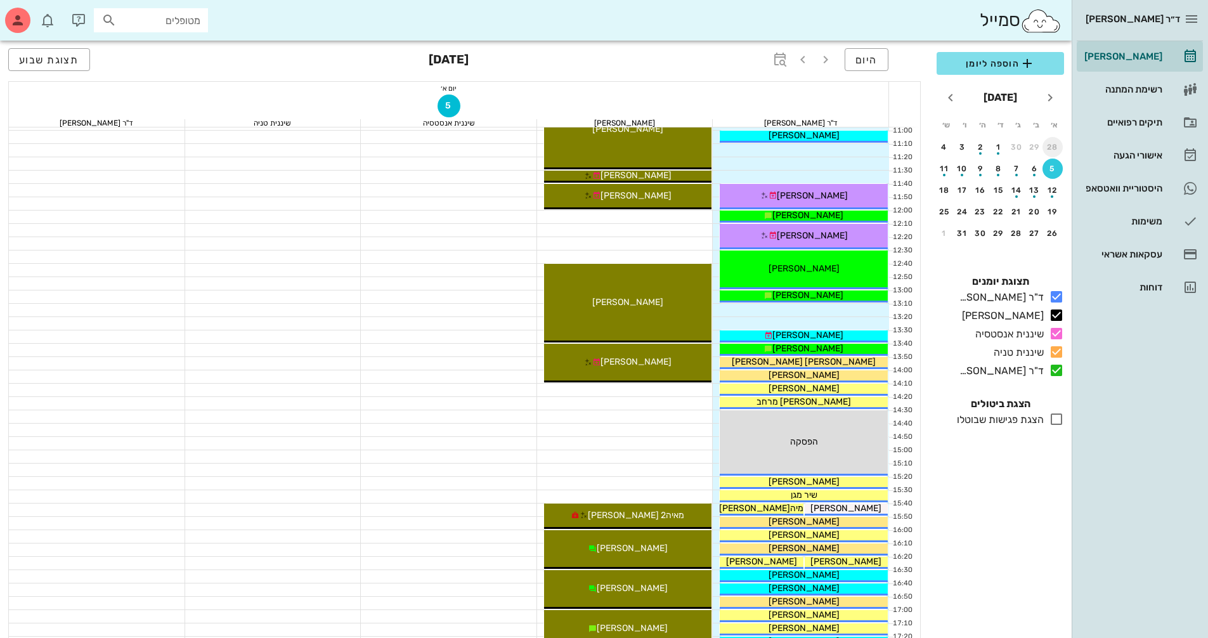
click at [1060, 148] on div "28" at bounding box center [1052, 147] width 20 height 9
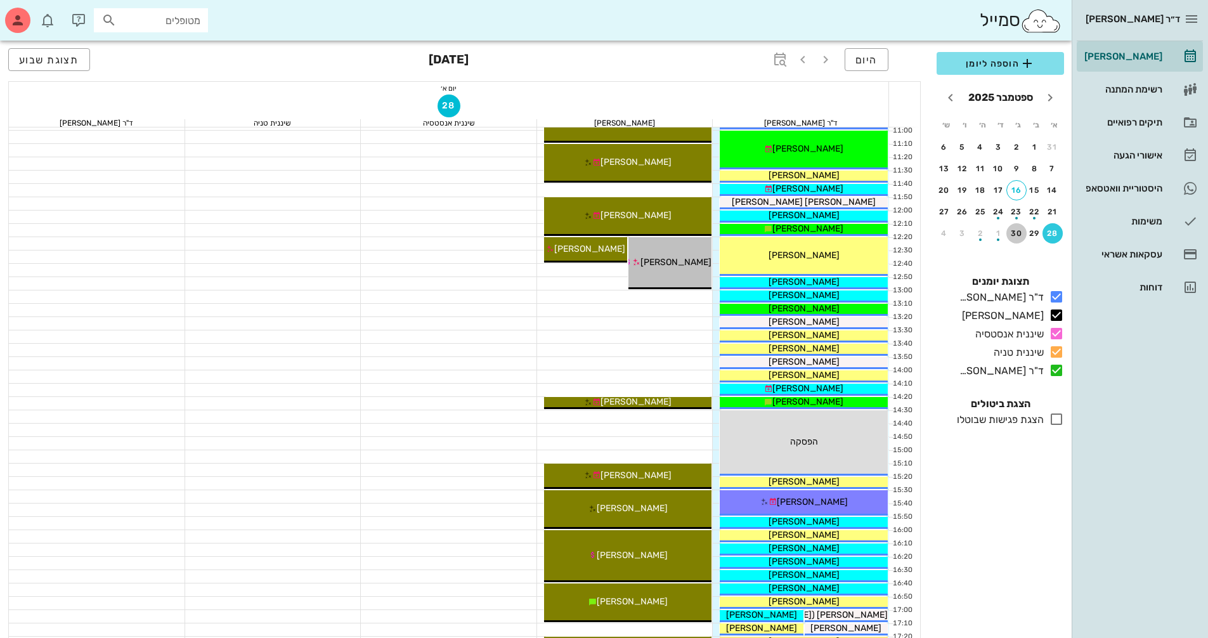
click at [1011, 235] on div "30" at bounding box center [1016, 233] width 20 height 9
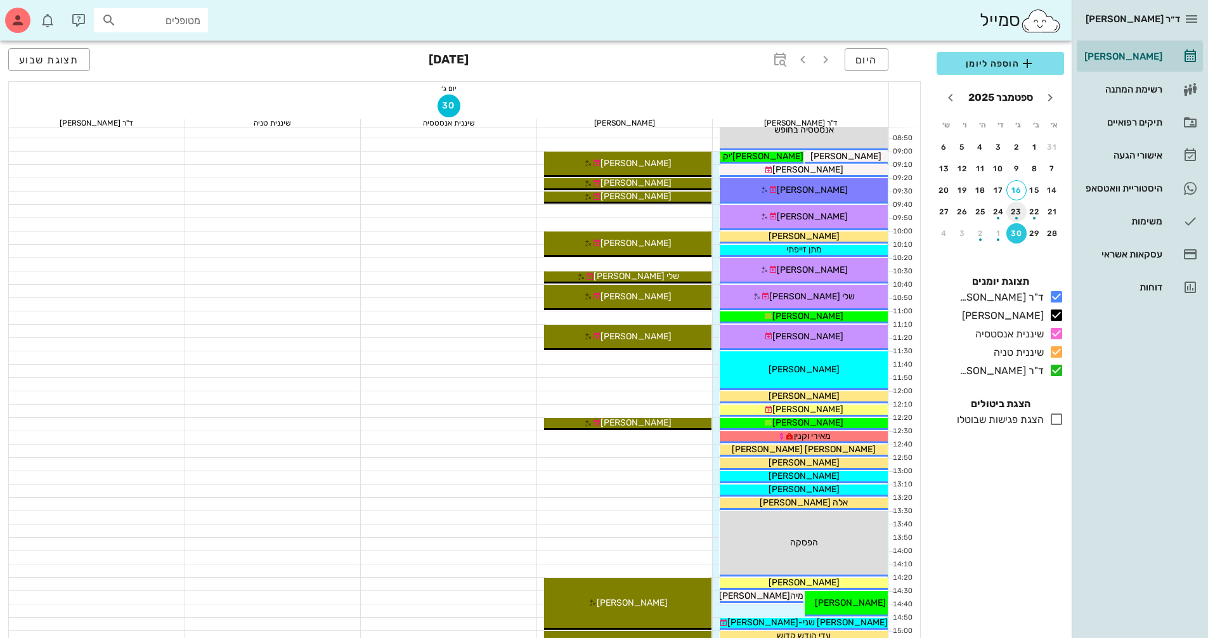
scroll to position [63, 0]
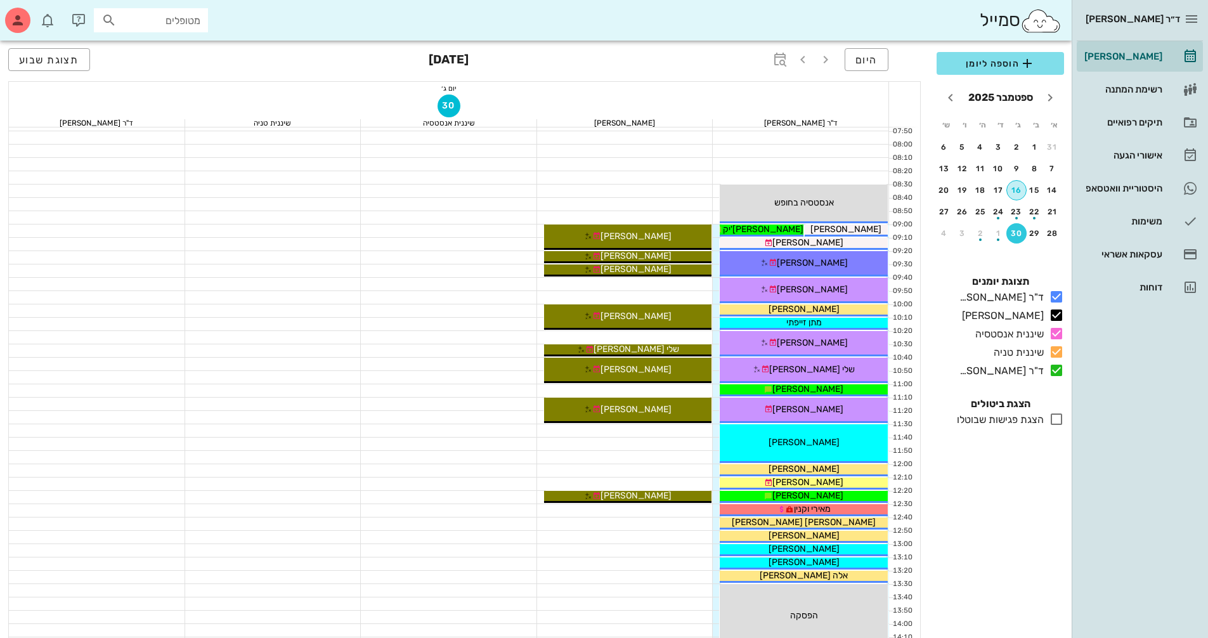
click at [1020, 189] on div "16" at bounding box center [1016, 190] width 19 height 9
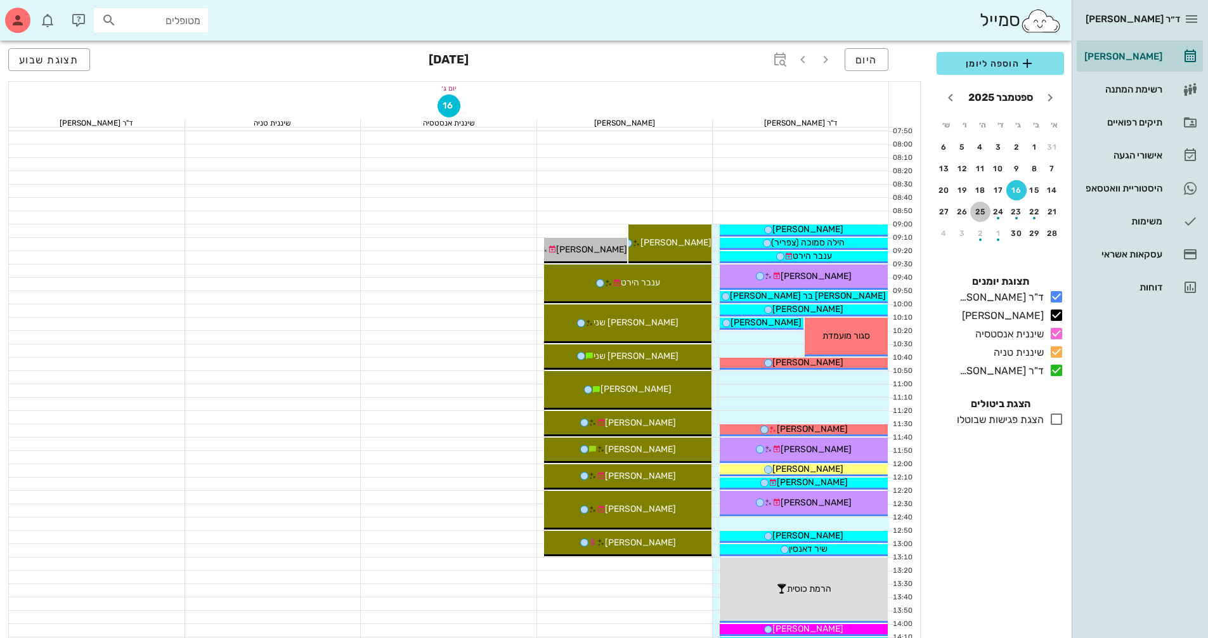
click at [980, 216] on button "25" at bounding box center [980, 212] width 20 height 20
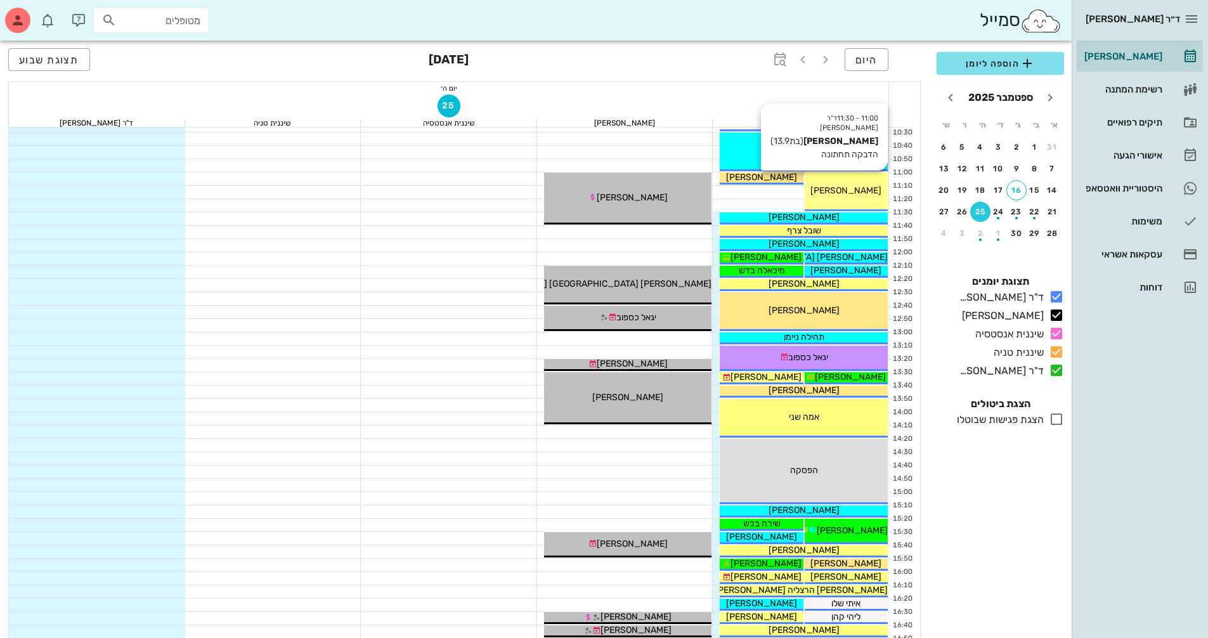
scroll to position [254, 0]
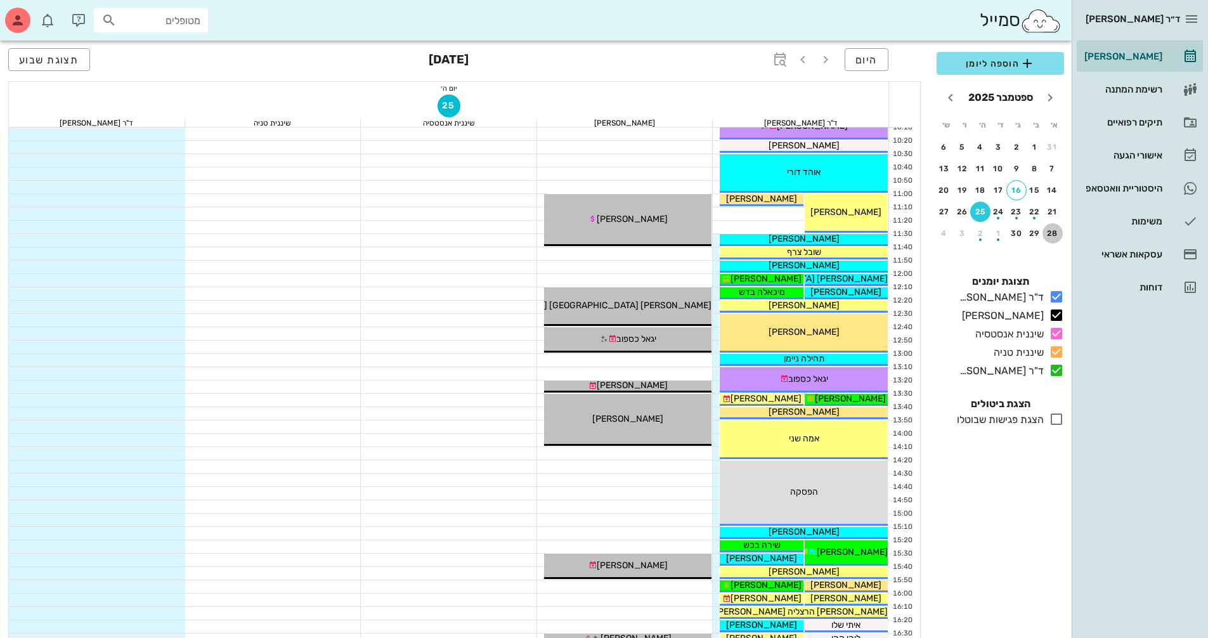
click at [1053, 235] on div "28" at bounding box center [1052, 233] width 20 height 9
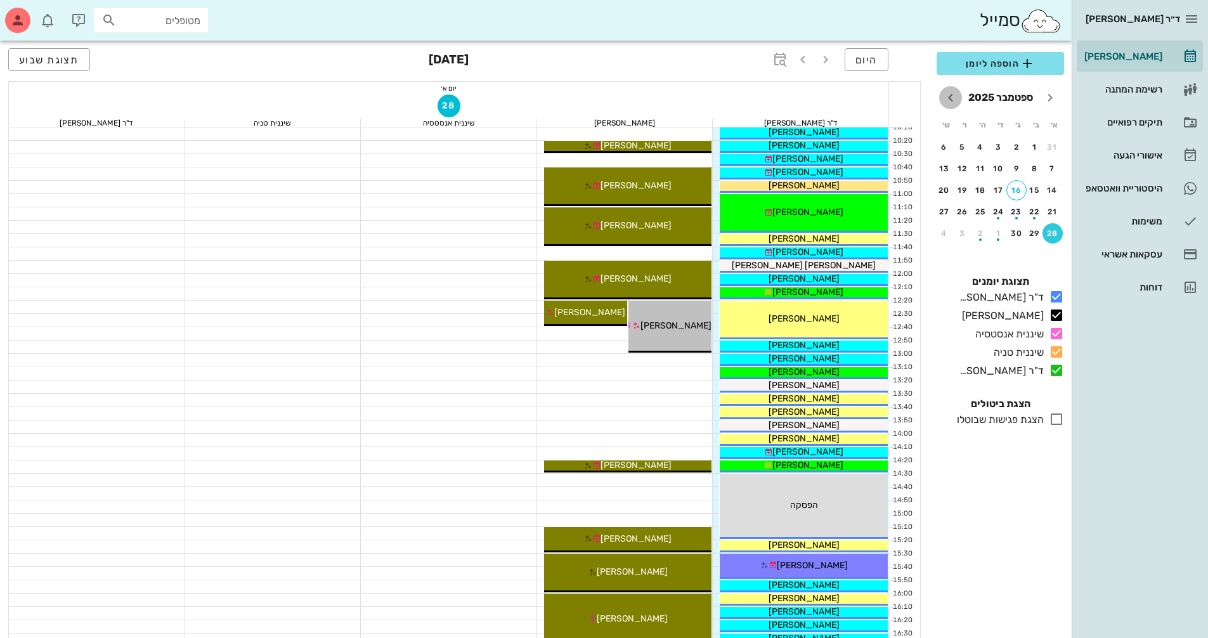
click at [956, 105] on icon "חודש הבא" at bounding box center [950, 97] width 15 height 15
click at [1053, 98] on icon "חודש שעבר" at bounding box center [1049, 97] width 15 height 15
click at [982, 208] on div "25" at bounding box center [980, 211] width 20 height 9
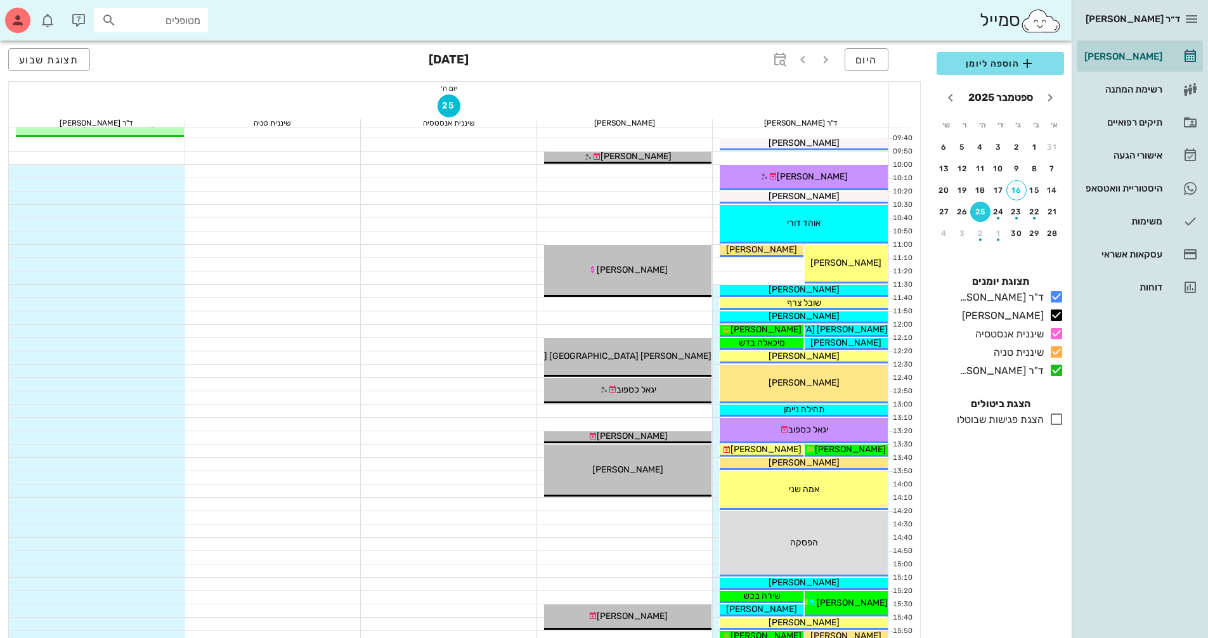
scroll to position [317, 0]
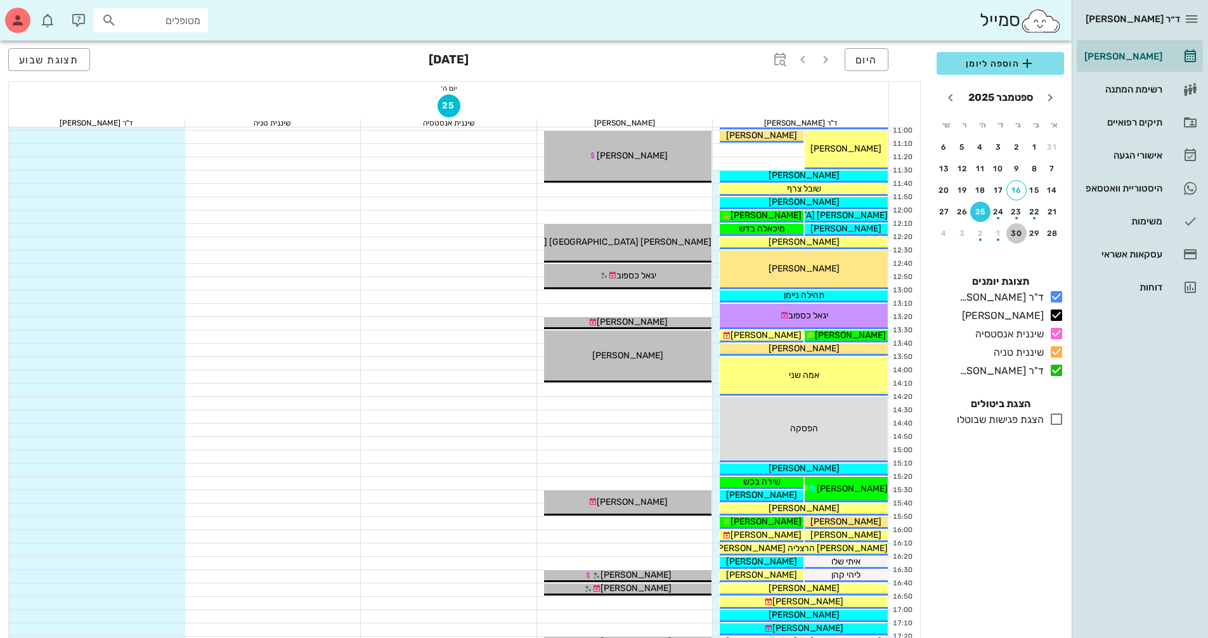
click at [1018, 235] on div "30" at bounding box center [1016, 233] width 20 height 9
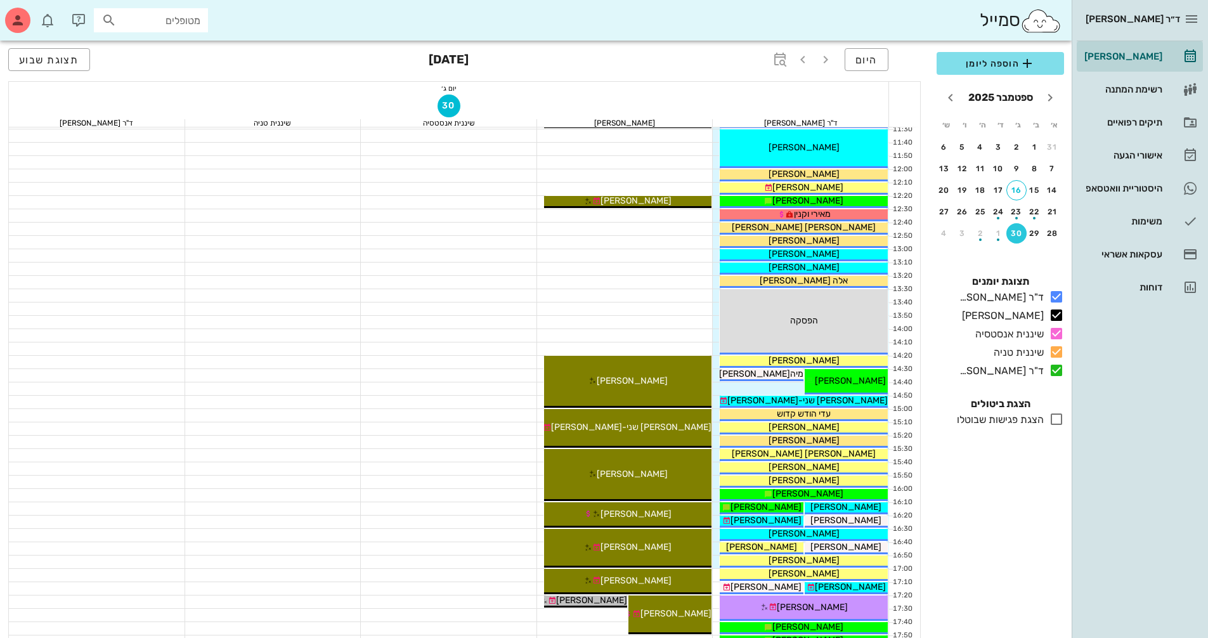
scroll to position [380, 0]
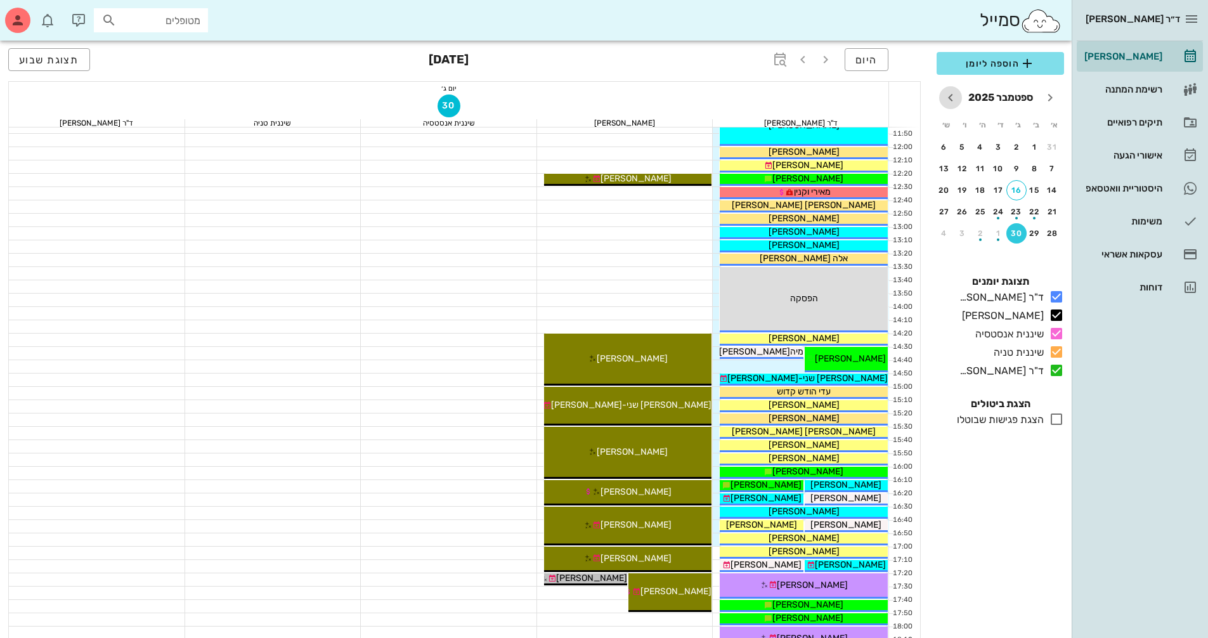
click at [952, 102] on icon "חודש הבא" at bounding box center [950, 97] width 15 height 15
click at [977, 191] on div "16" at bounding box center [980, 190] width 20 height 9
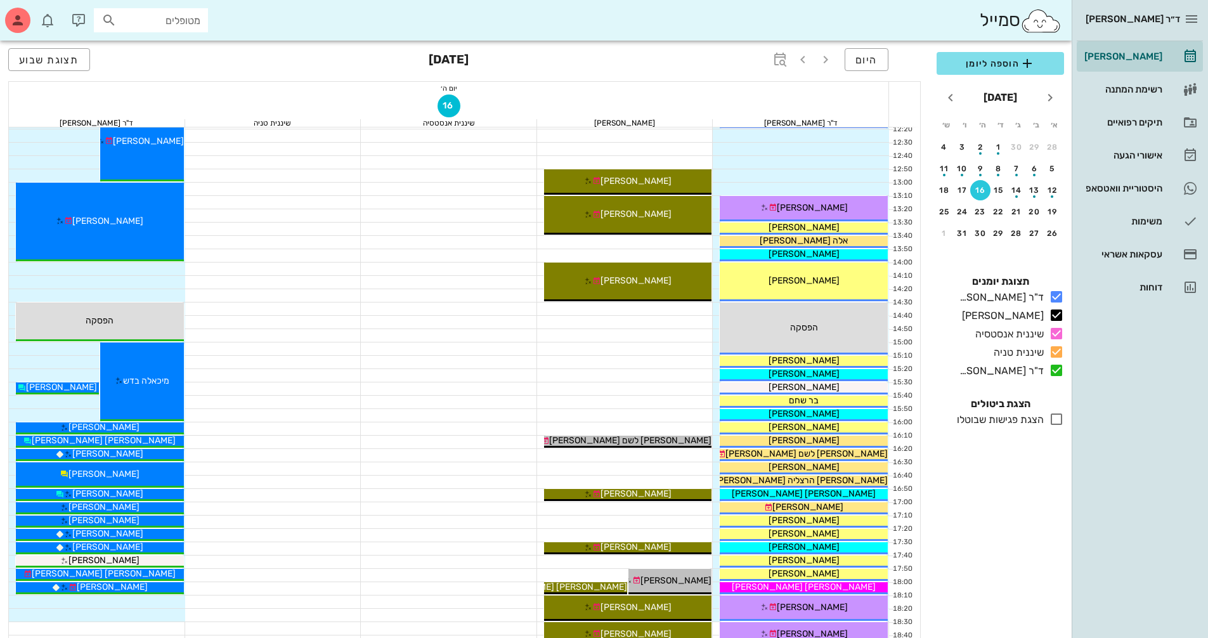
scroll to position [507, 0]
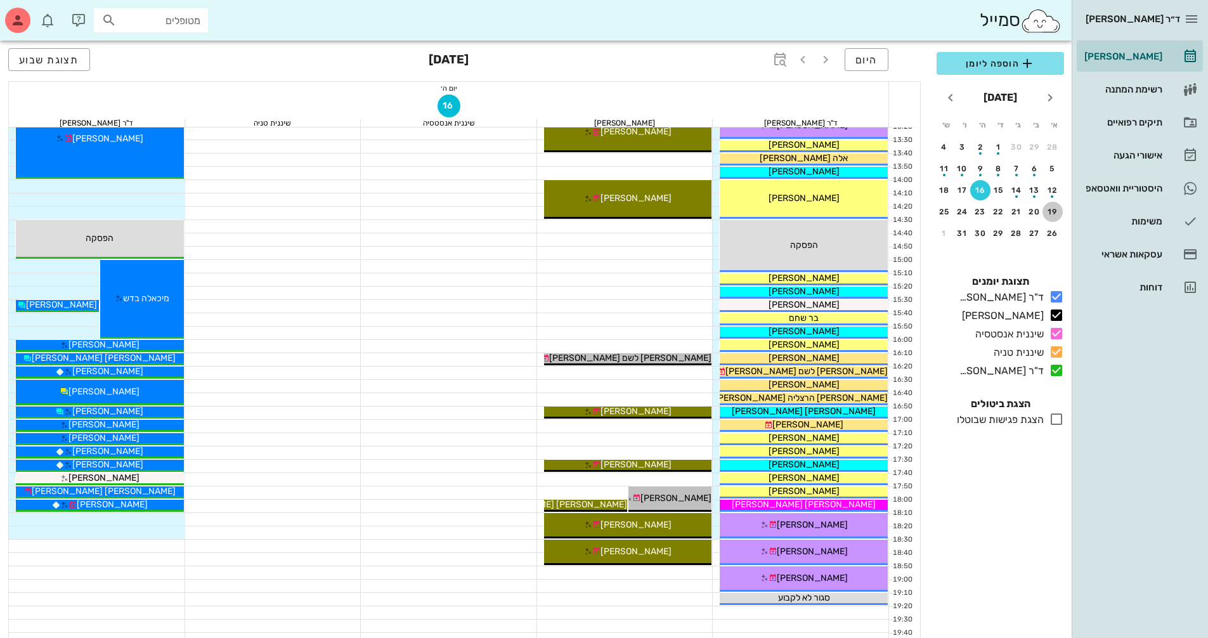
click at [1053, 209] on div "19" at bounding box center [1052, 211] width 20 height 9
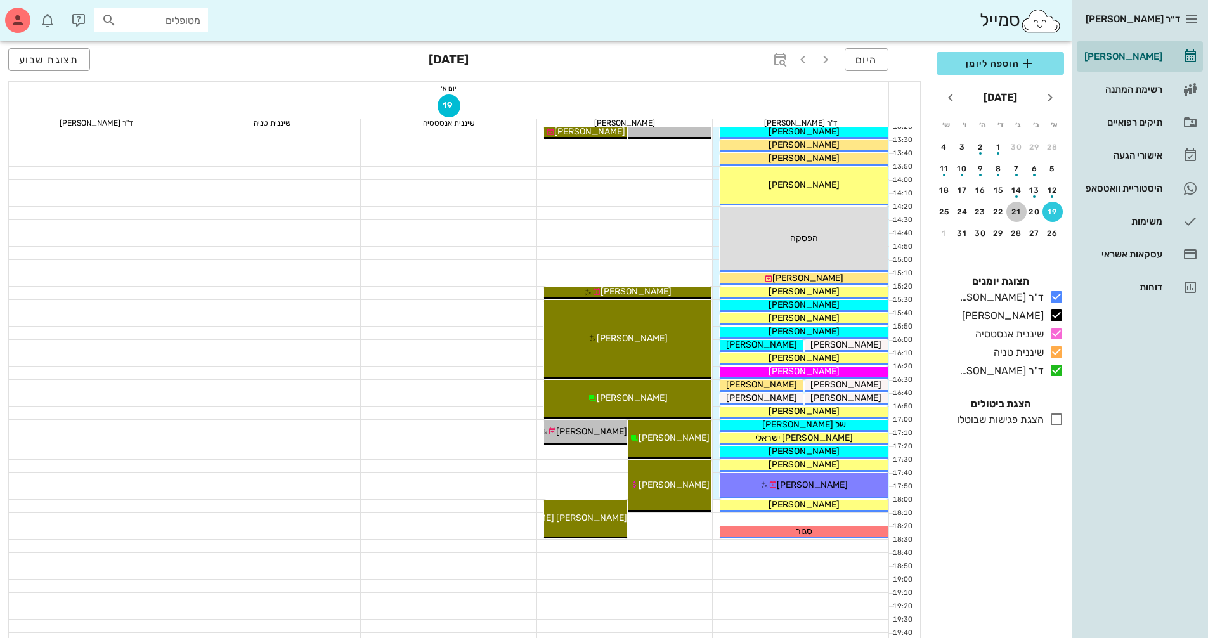
click at [1020, 209] on div "21" at bounding box center [1016, 211] width 20 height 9
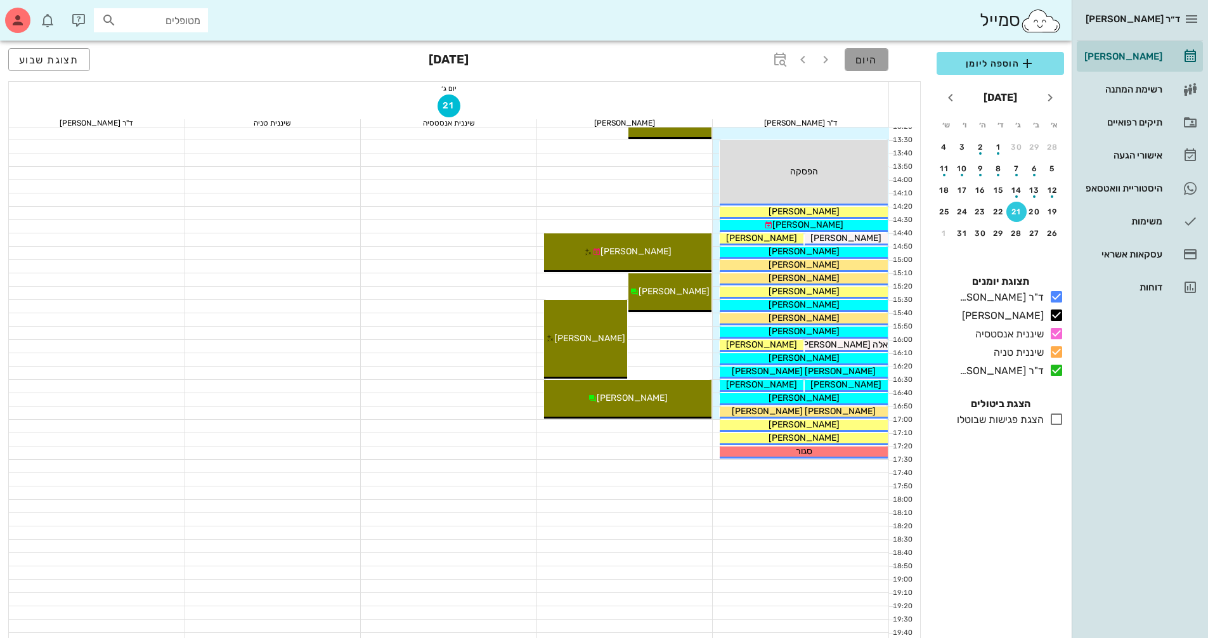
click at [871, 57] on span "היום" at bounding box center [866, 60] width 22 height 12
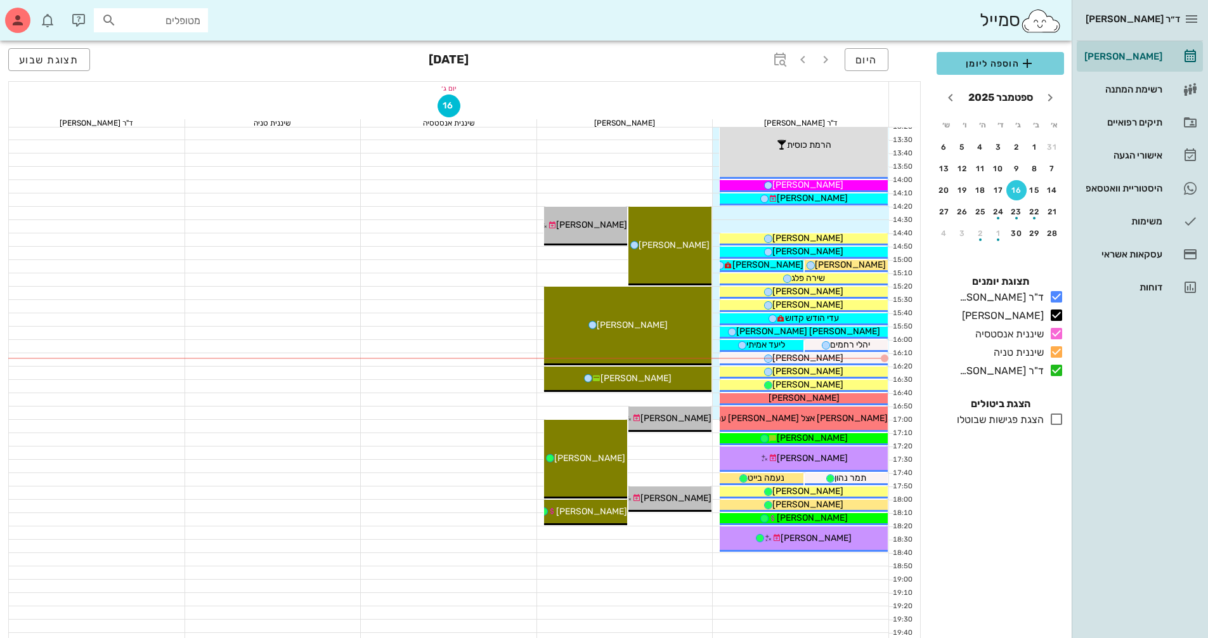
scroll to position [444, 0]
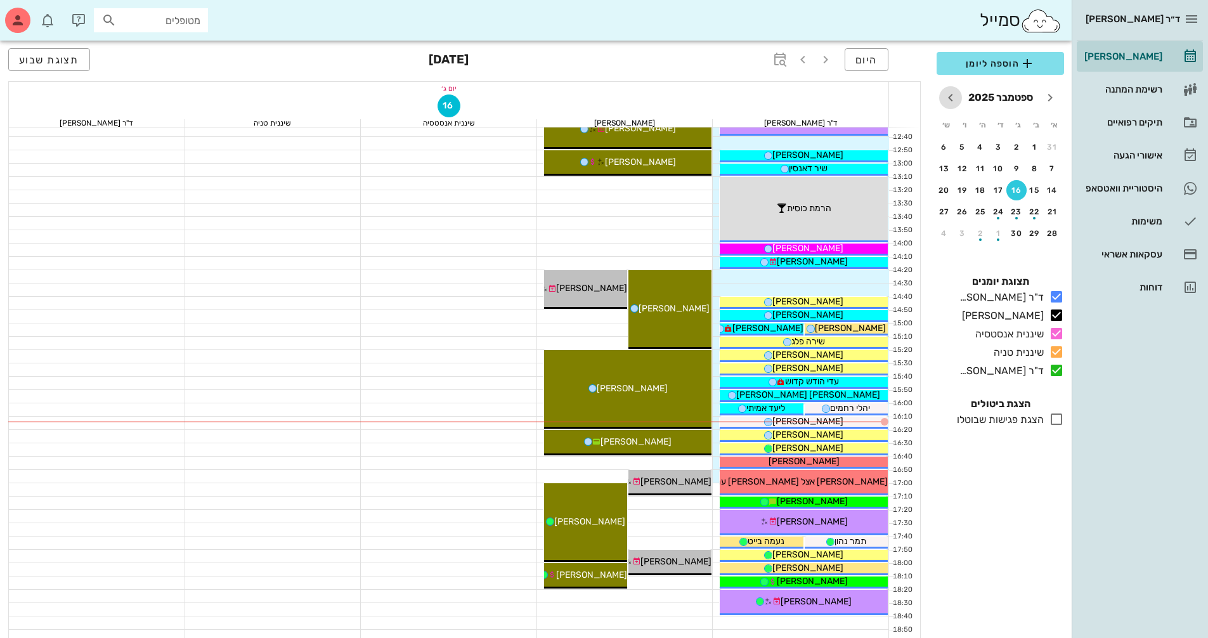
click at [948, 100] on icon "חודש הבא" at bounding box center [950, 97] width 15 height 15
click at [1015, 218] on button "21" at bounding box center [1016, 212] width 20 height 20
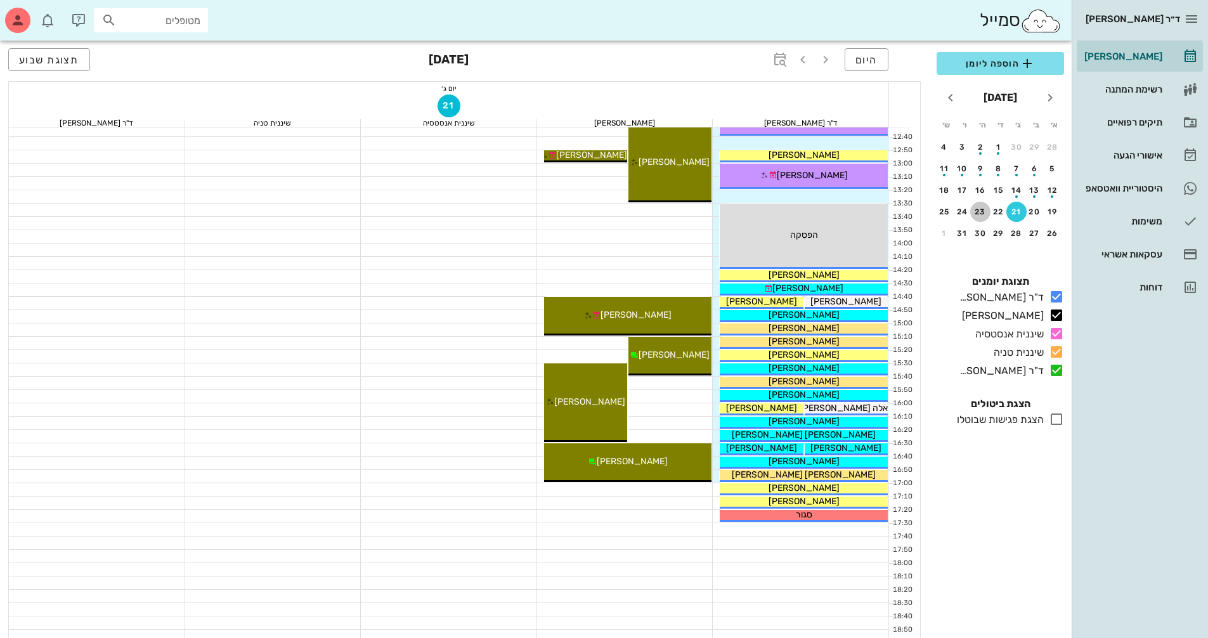
click at [979, 212] on div "23" at bounding box center [980, 211] width 20 height 9
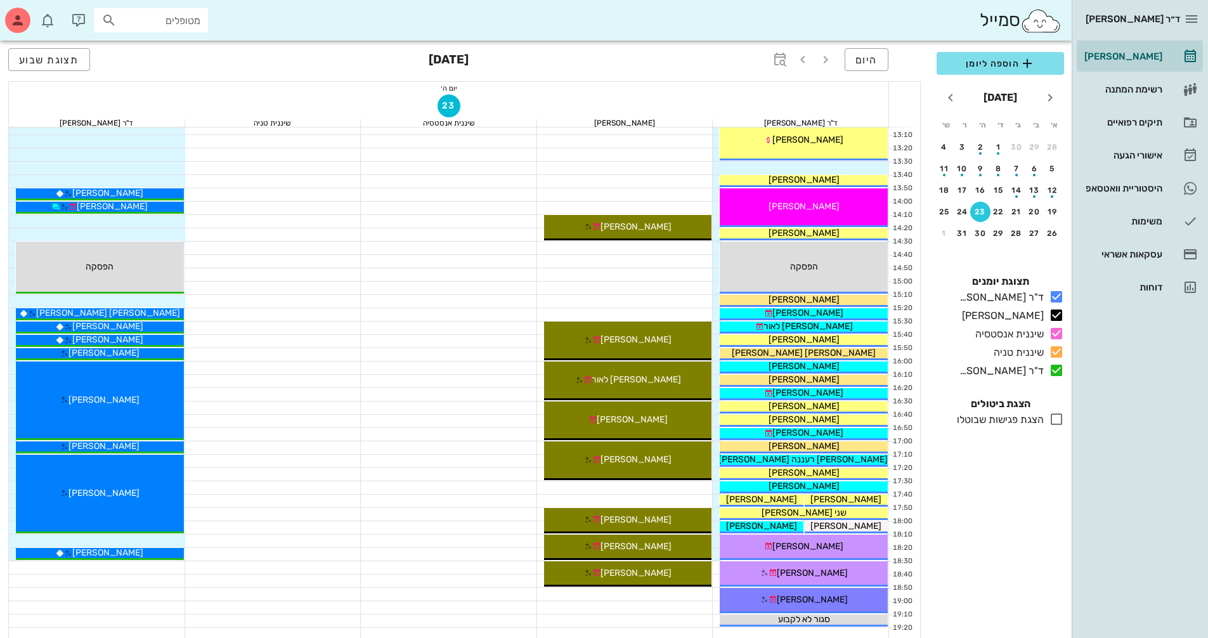
scroll to position [571, 0]
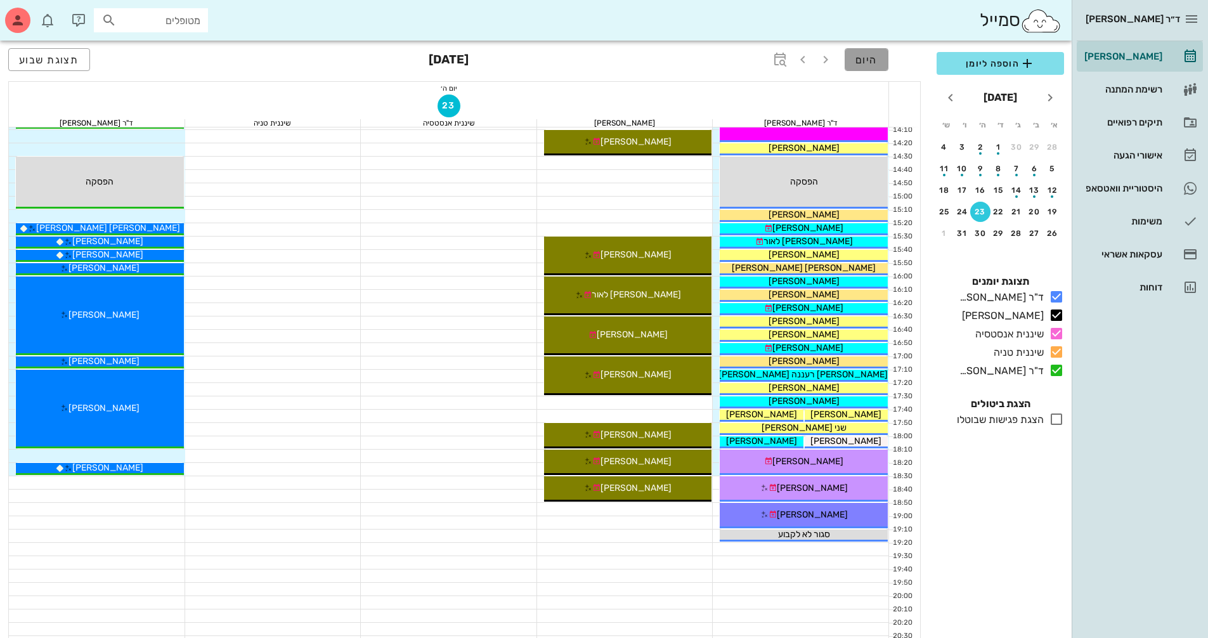
click at [871, 58] on span "היום" at bounding box center [866, 60] width 22 height 12
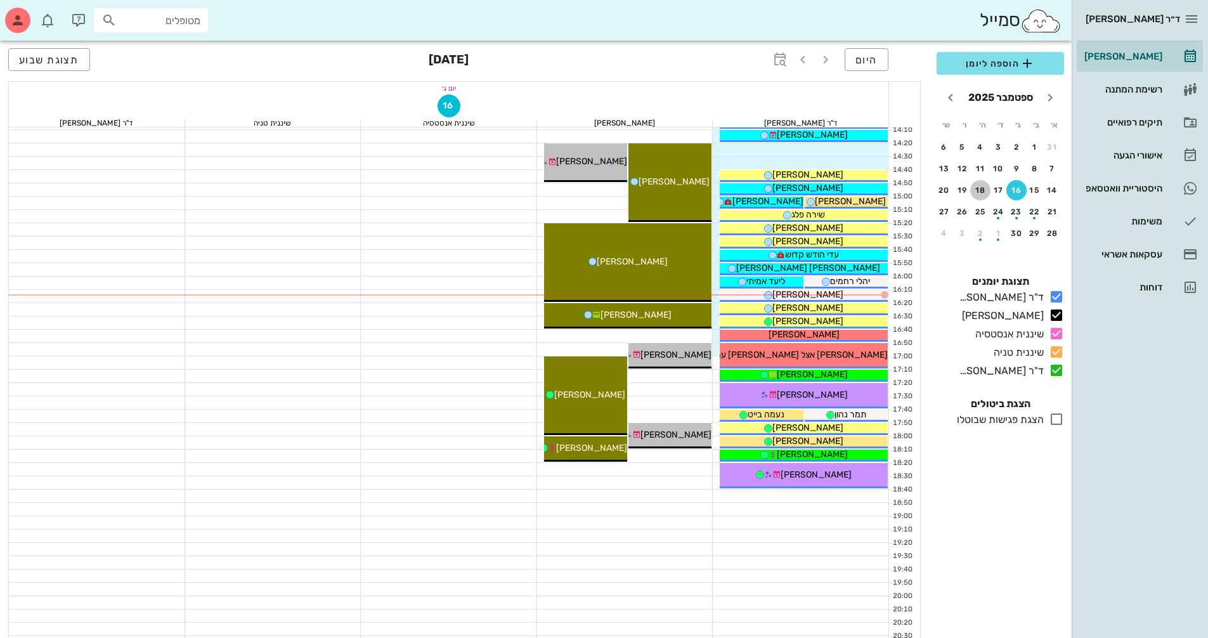
click at [985, 188] on div "18" at bounding box center [980, 190] width 20 height 9
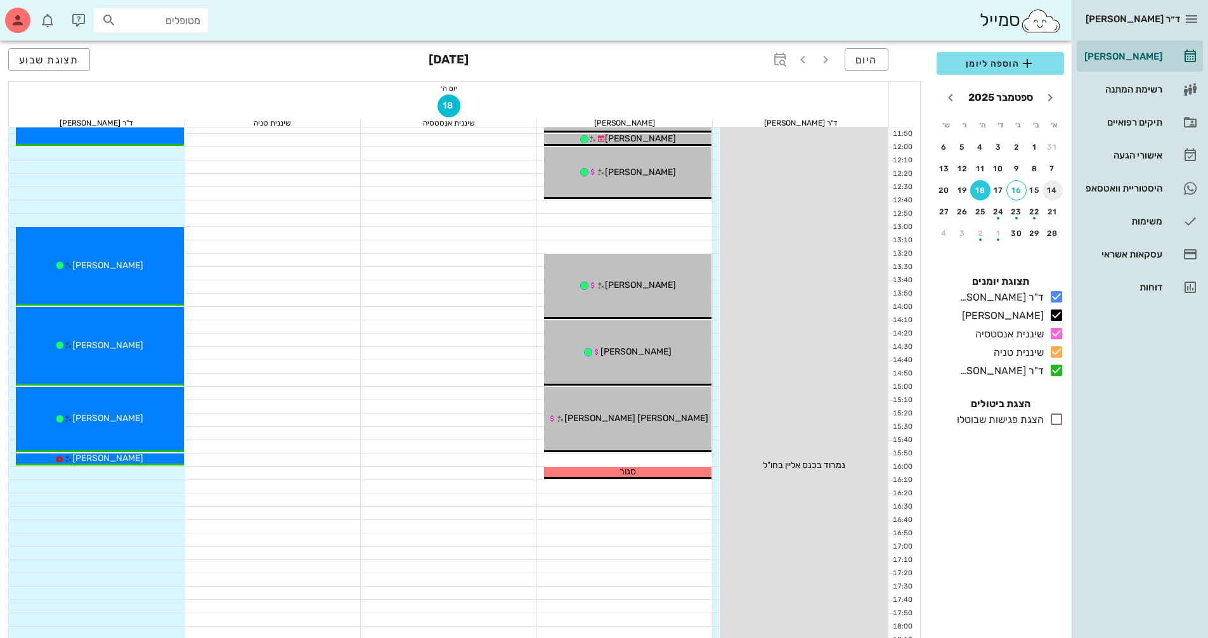
scroll to position [254, 0]
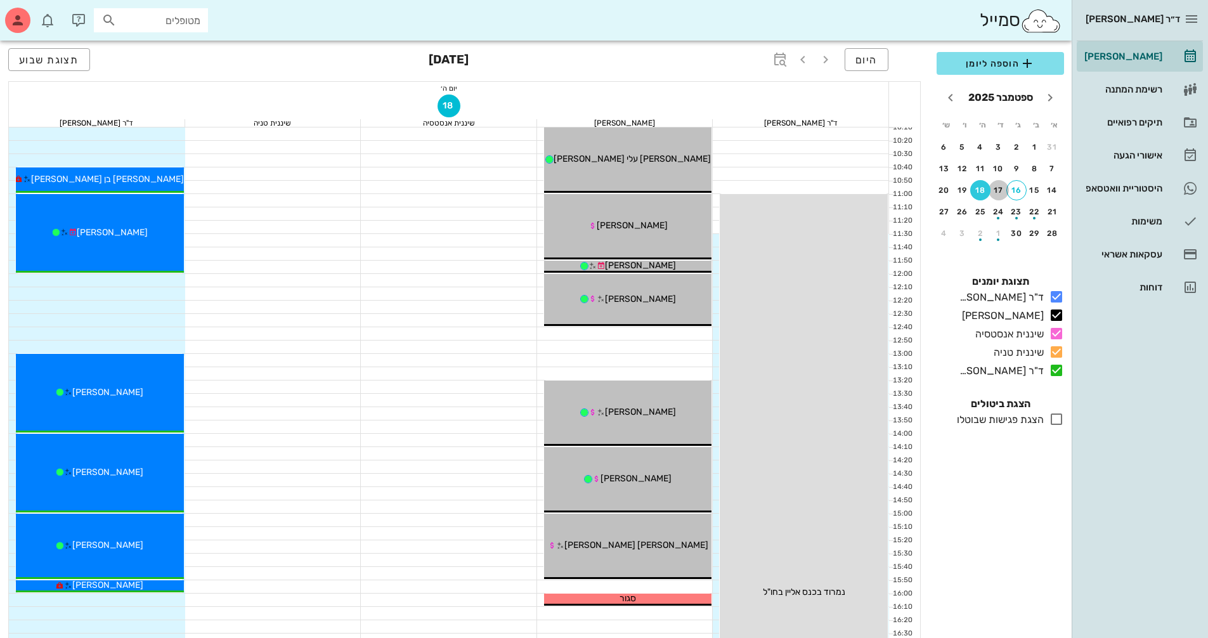
click at [1003, 190] on div "17" at bounding box center [999, 190] width 20 height 9
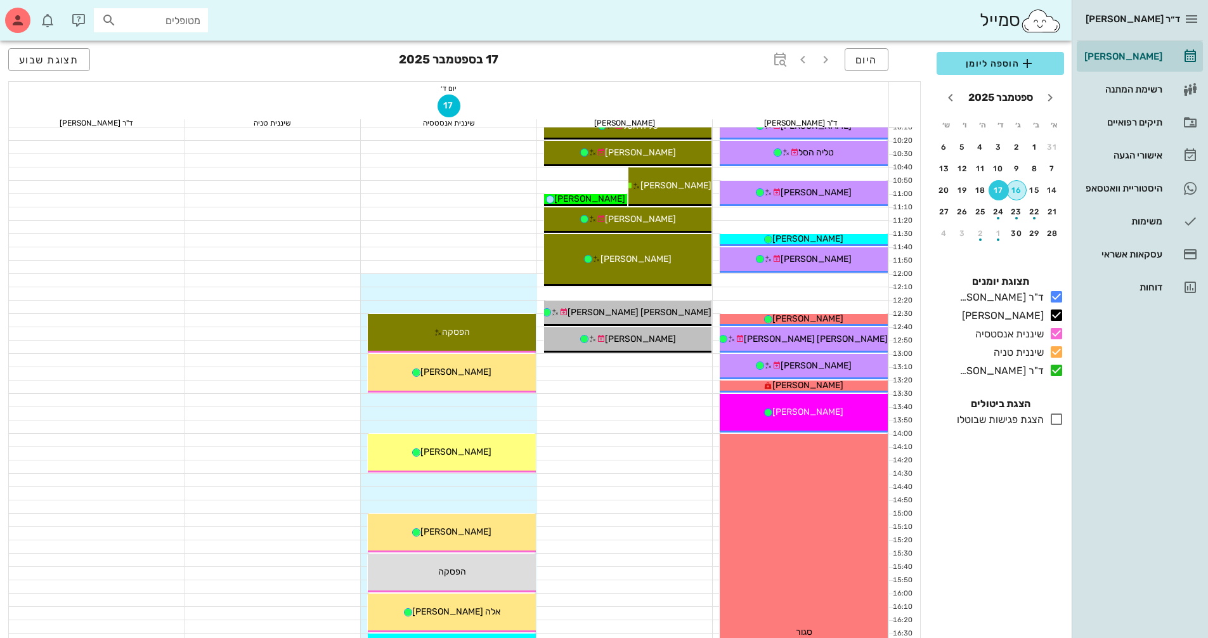
click at [1011, 192] on div "16" at bounding box center [1016, 190] width 19 height 9
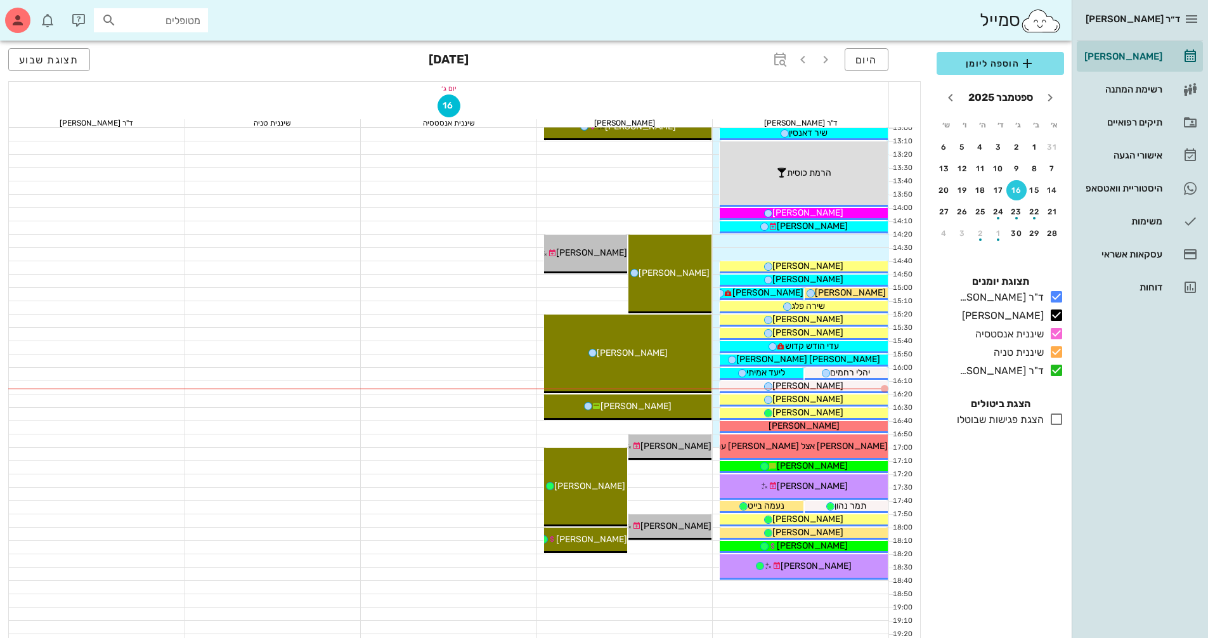
scroll to position [507, 0]
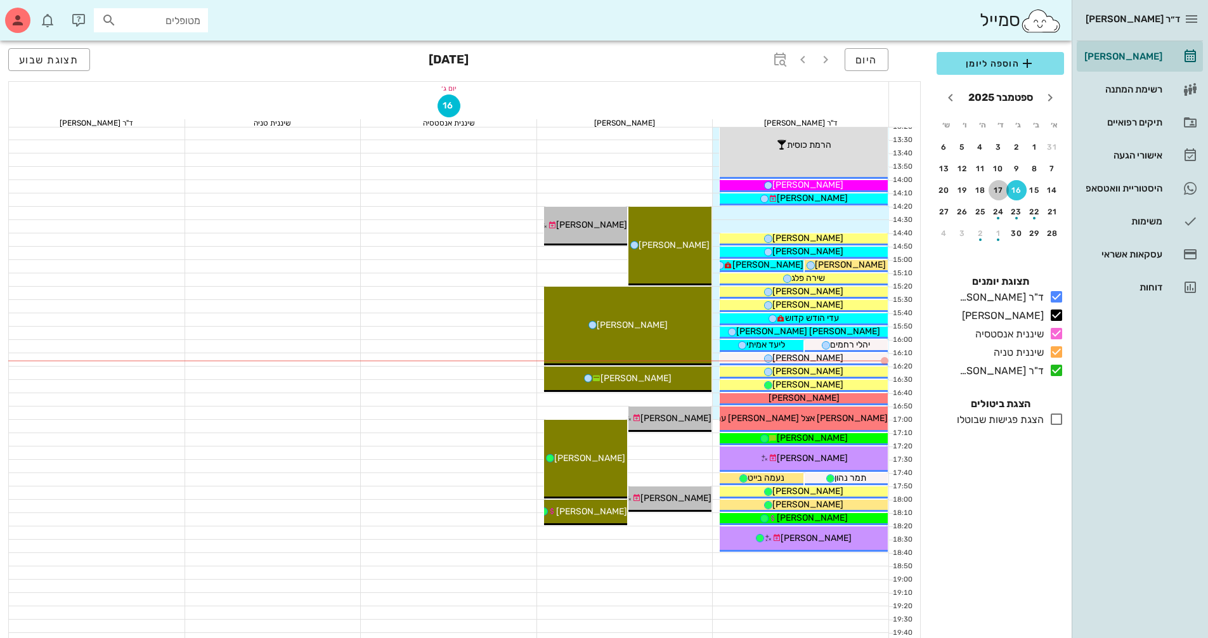
click at [995, 193] on div "17" at bounding box center [999, 190] width 20 height 9
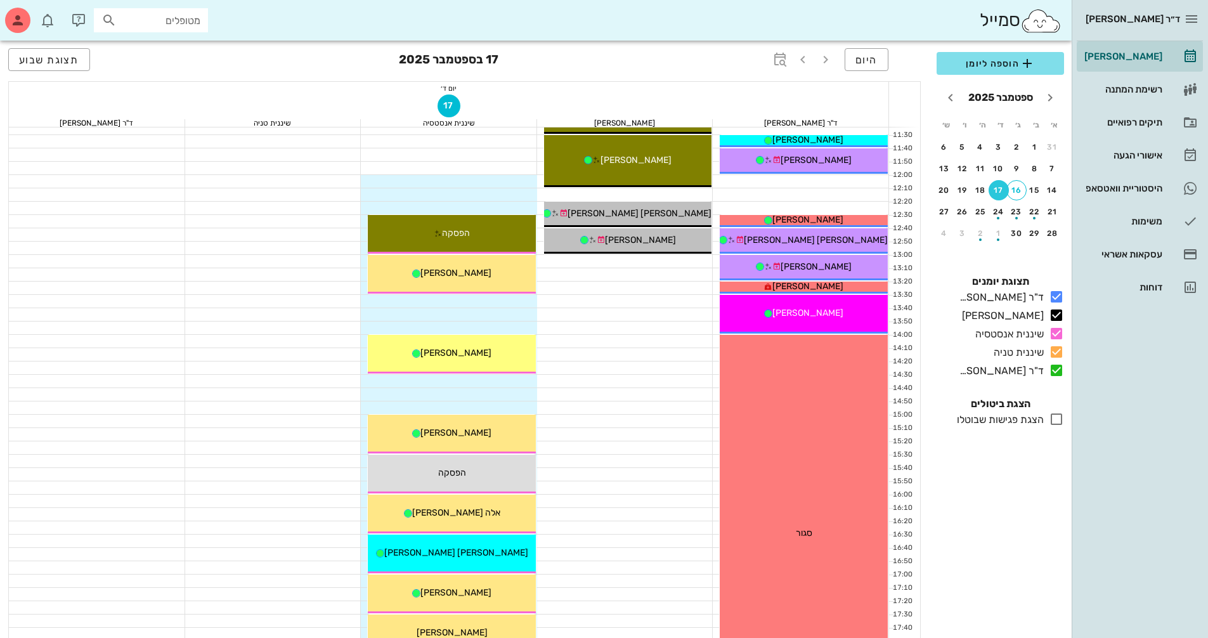
scroll to position [254, 0]
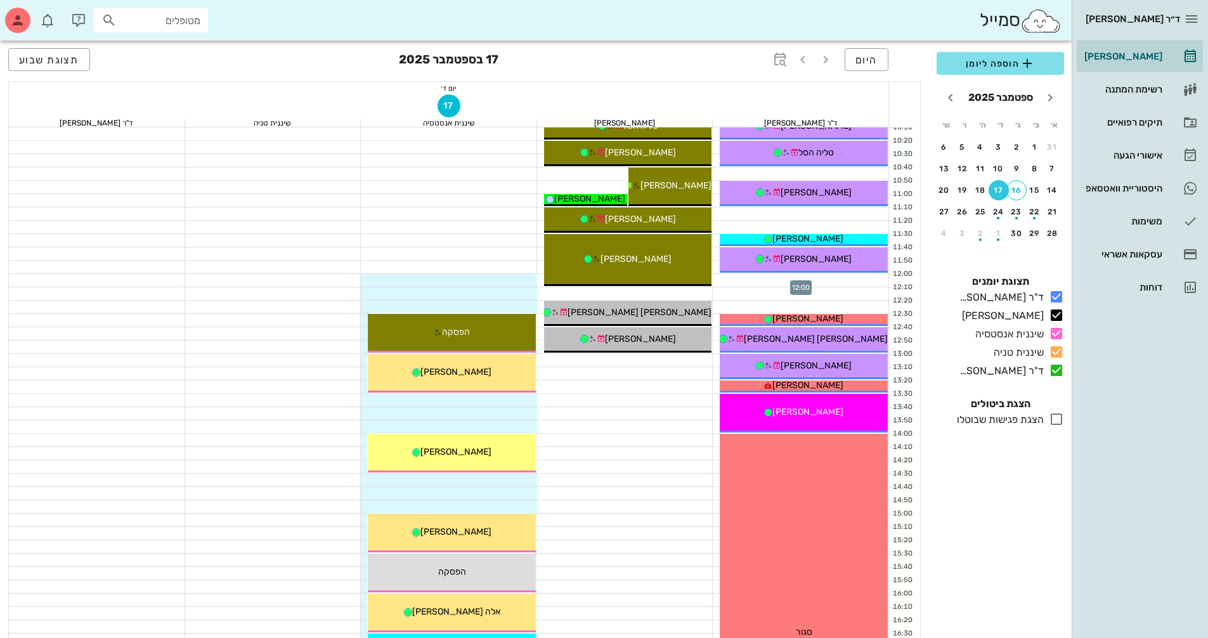
click at [850, 275] on div at bounding box center [801, 280] width 176 height 13
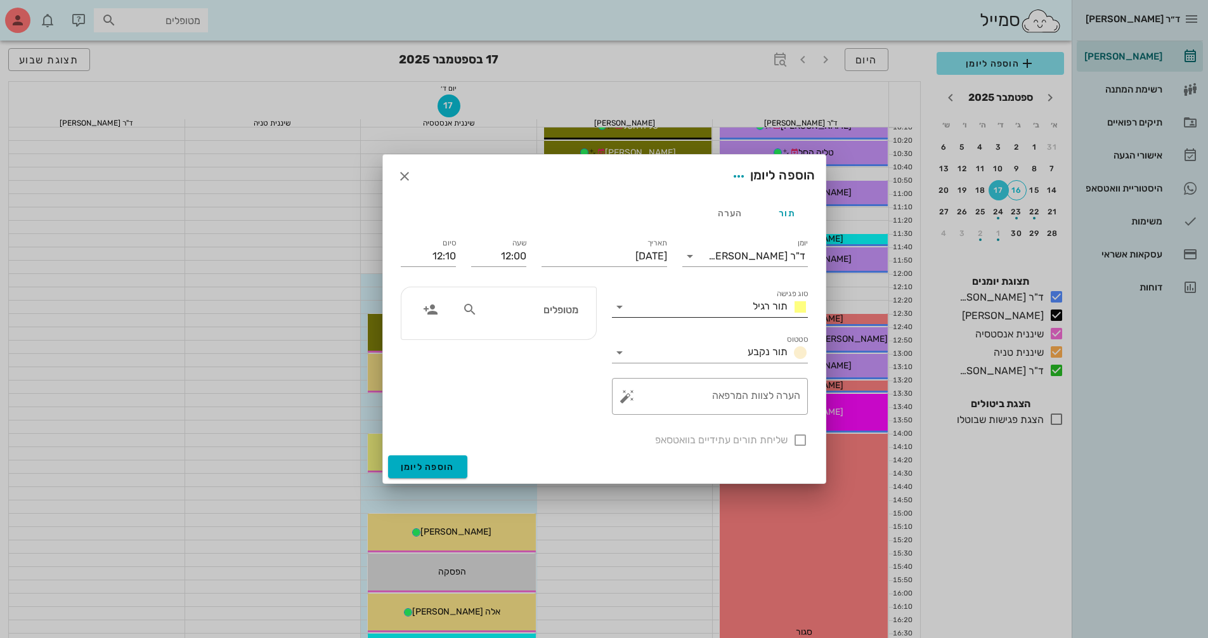
click at [759, 303] on span "תור רגיל" at bounding box center [770, 306] width 35 height 12
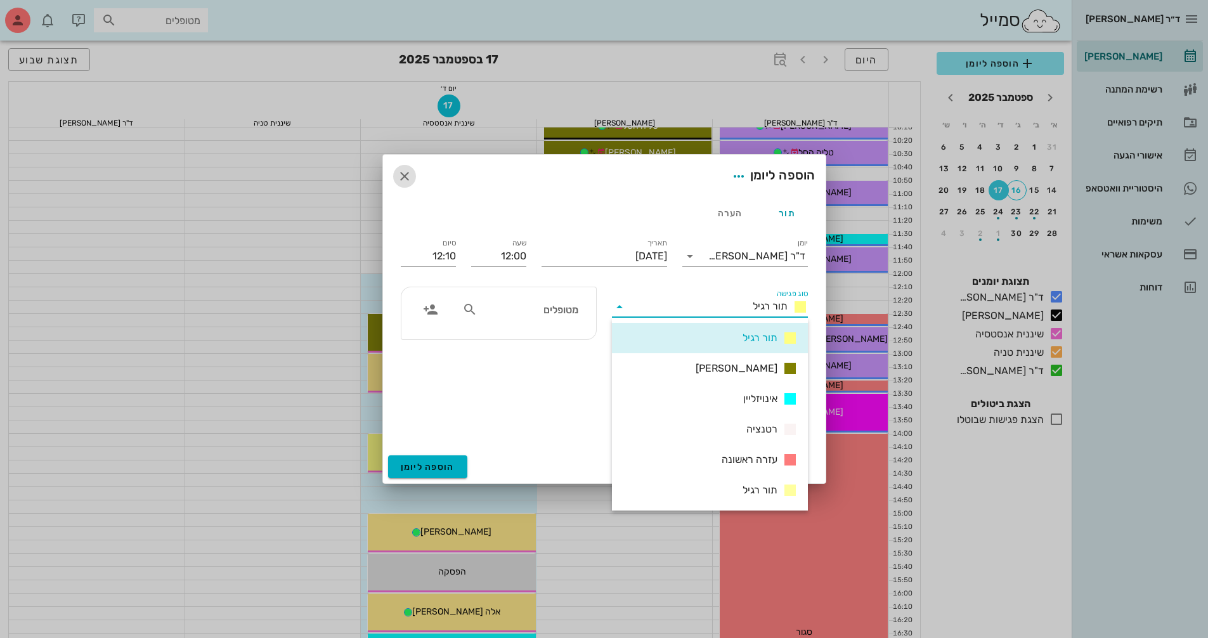
click at [410, 172] on icon "button" at bounding box center [404, 176] width 15 height 15
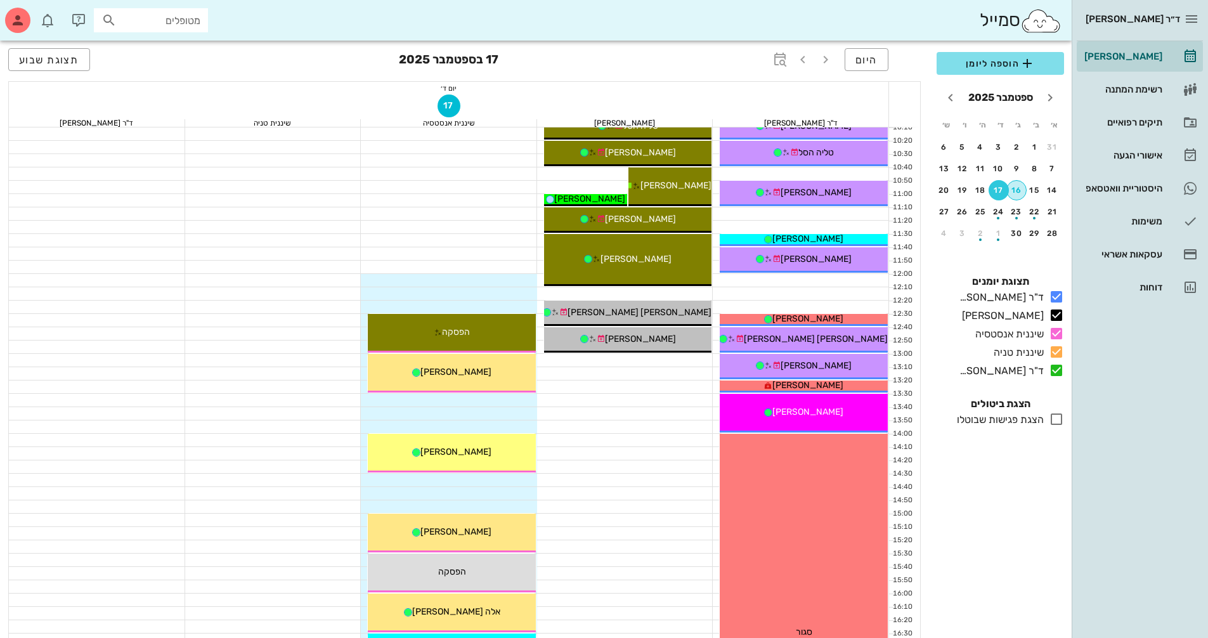
click at [1018, 197] on button "16" at bounding box center [1016, 190] width 20 height 20
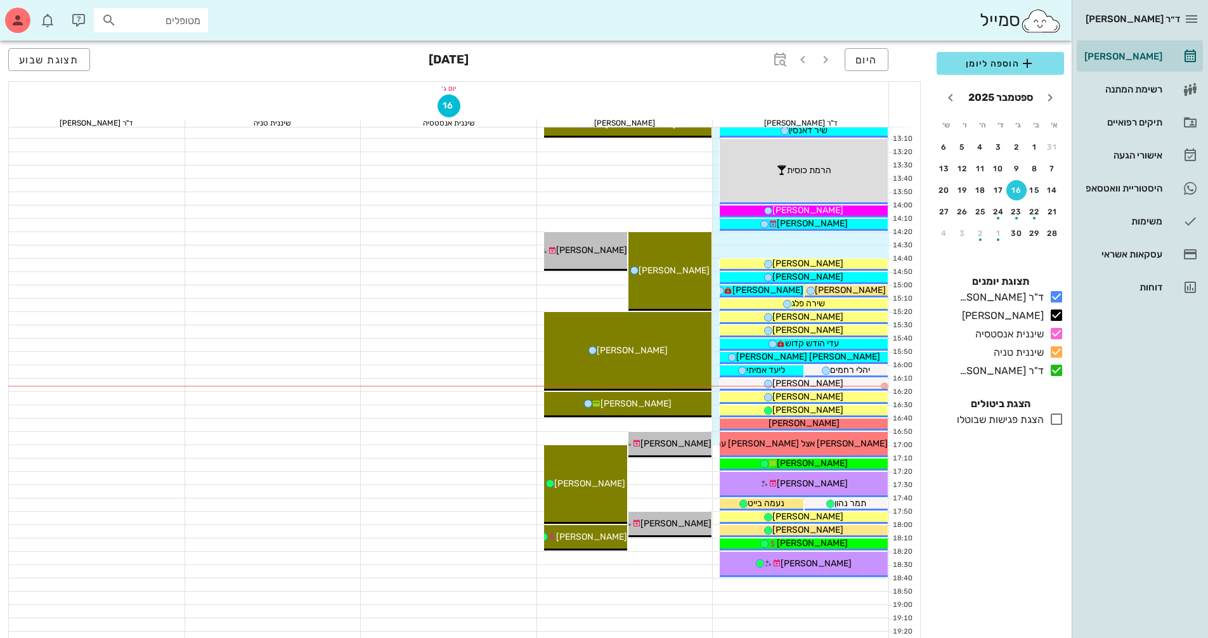
scroll to position [507, 0]
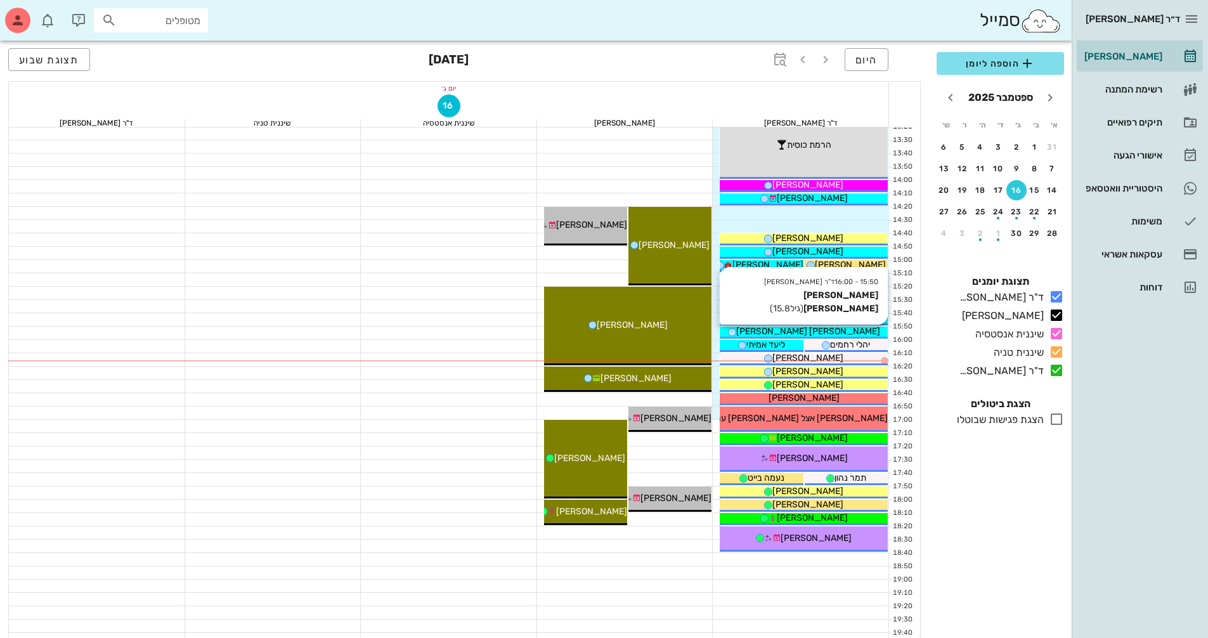
click at [846, 330] on div "[PERSON_NAME] [PERSON_NAME]" at bounding box center [804, 331] width 168 height 13
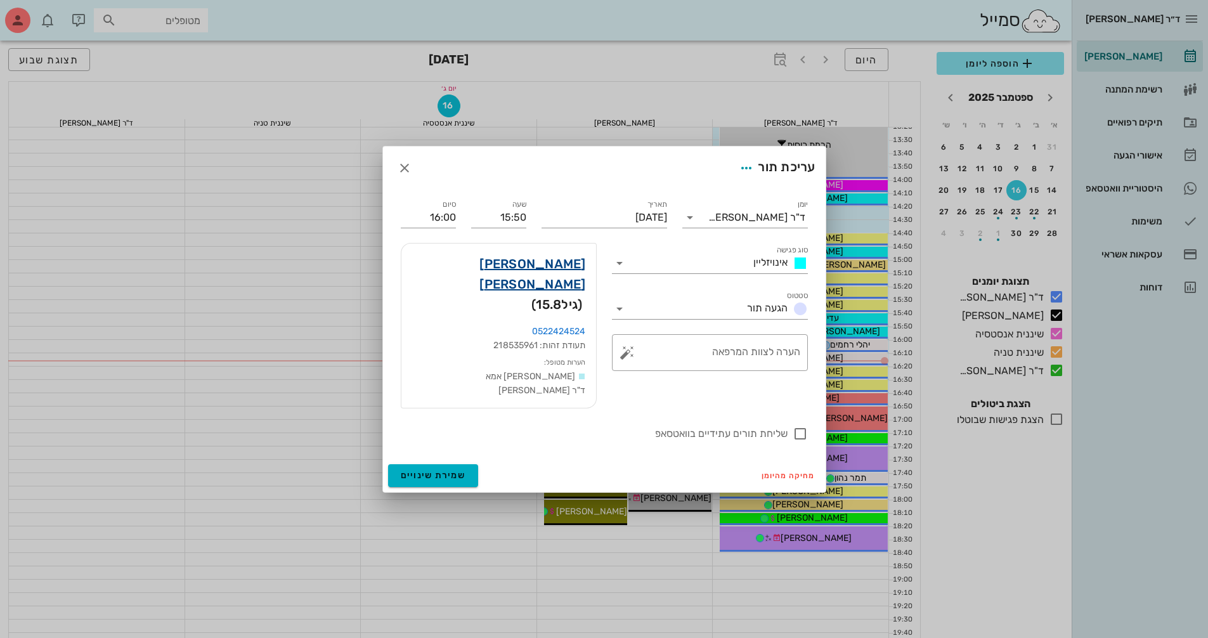
click at [573, 286] on link "דניאל TLV כץ" at bounding box center [499, 274] width 174 height 41
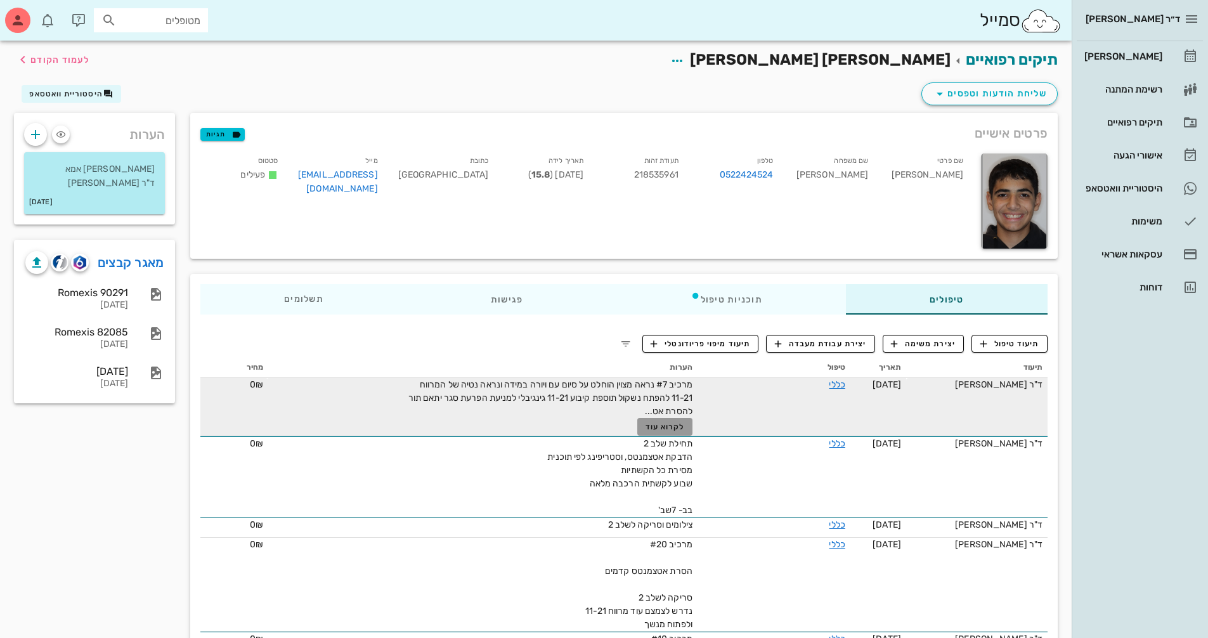
click at [672, 424] on span "לקרוא עוד" at bounding box center [665, 426] width 39 height 9
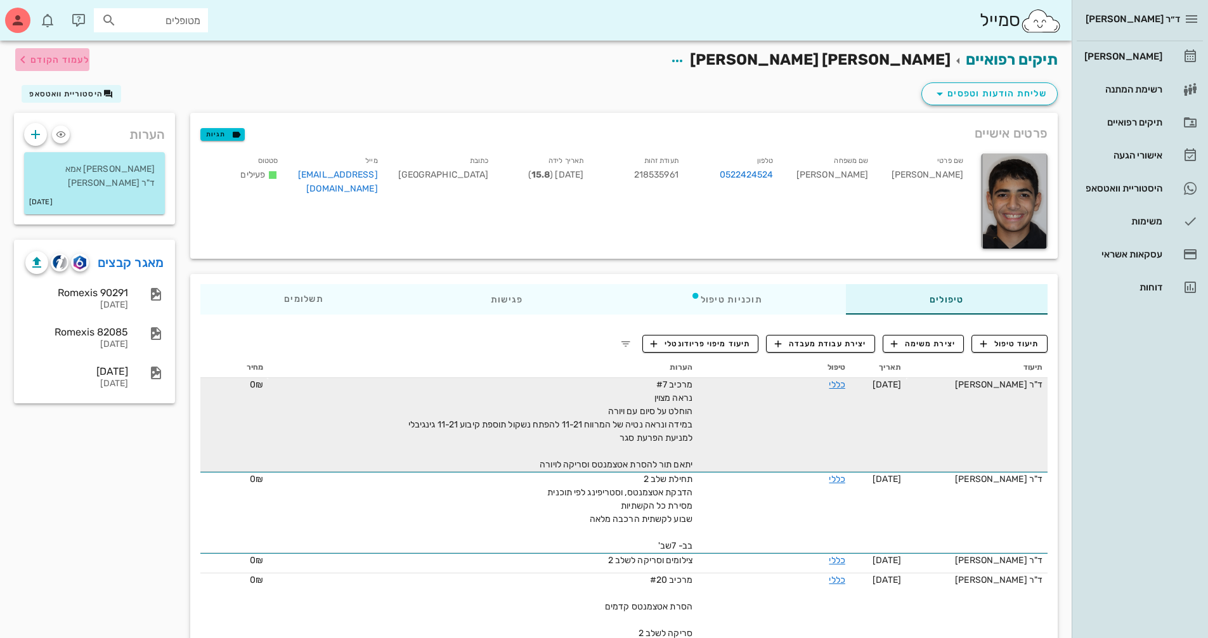
click at [63, 55] on span "לעמוד הקודם" at bounding box center [59, 60] width 59 height 11
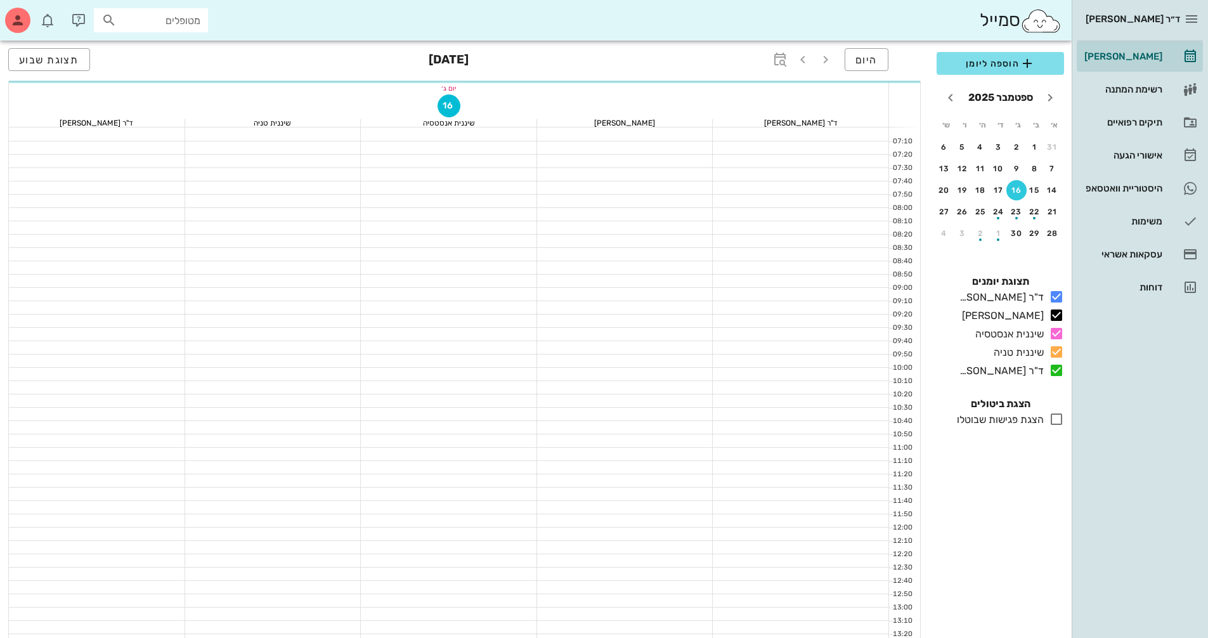
scroll to position [507, 0]
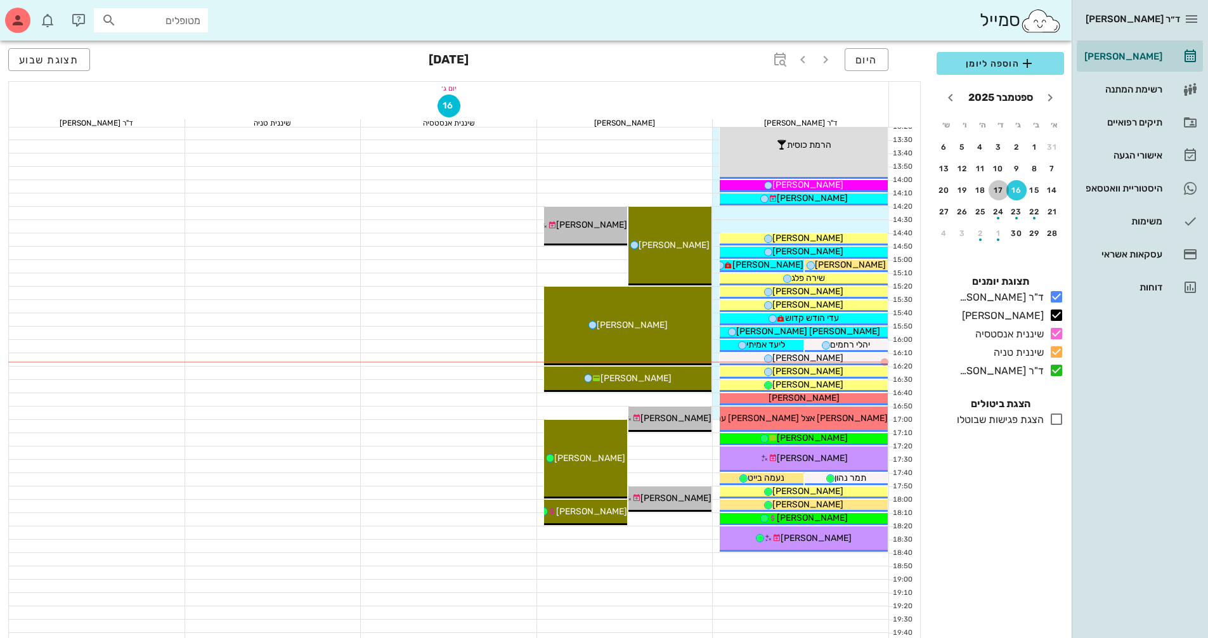
drag, startPoint x: 1001, startPoint y: 186, endPoint x: 1042, endPoint y: 173, distance: 42.7
click at [1002, 186] on div "17" at bounding box center [999, 190] width 20 height 9
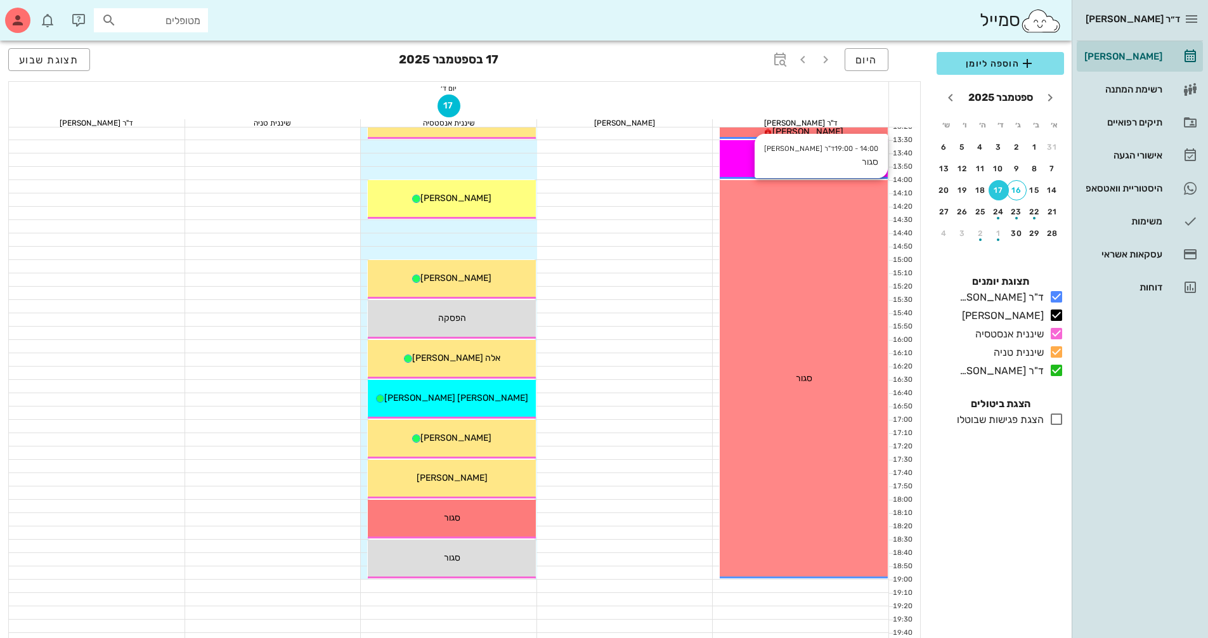
scroll to position [254, 0]
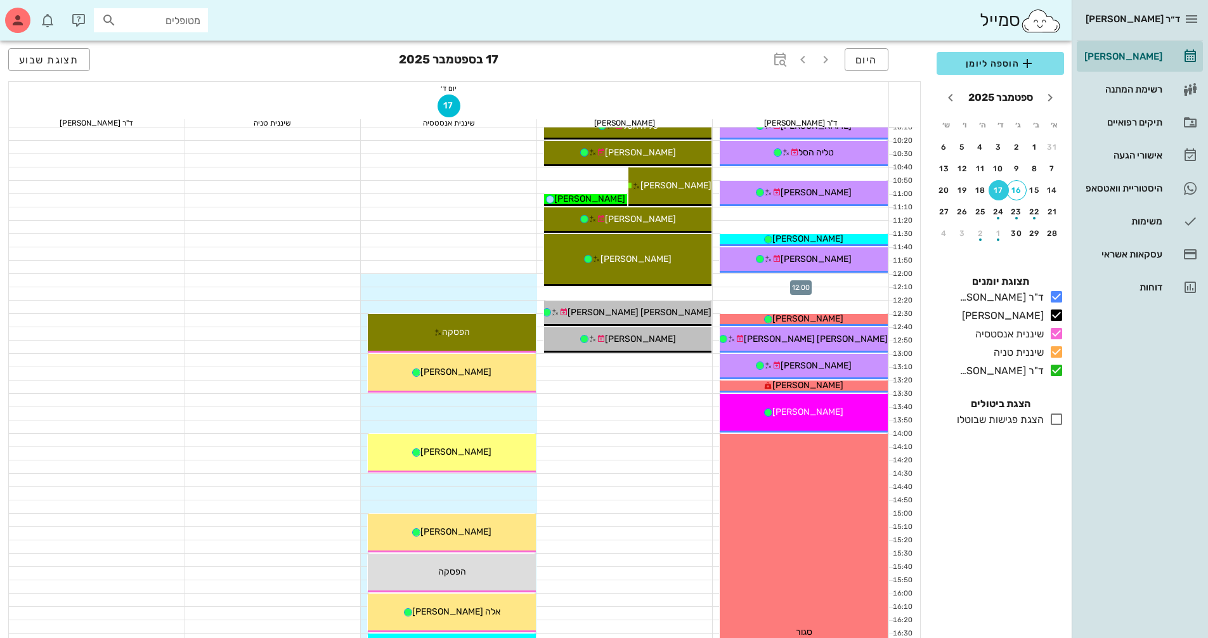
click at [798, 278] on div at bounding box center [801, 280] width 176 height 13
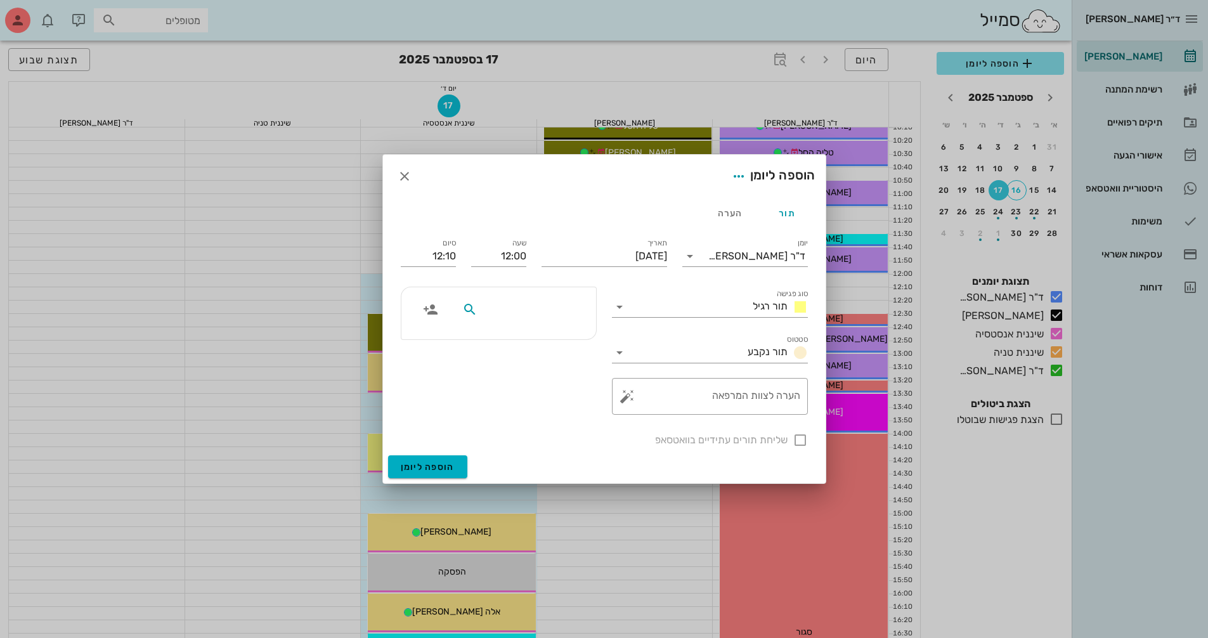
click at [574, 309] on input "text" at bounding box center [529, 309] width 98 height 16
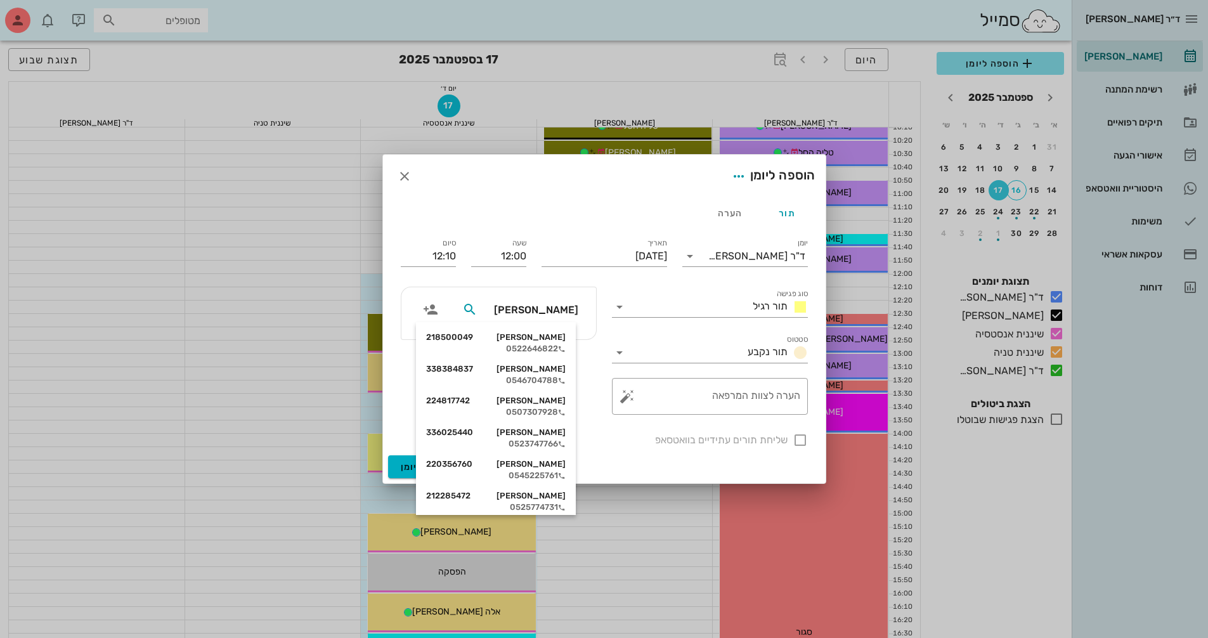
type input "דניאל כ"
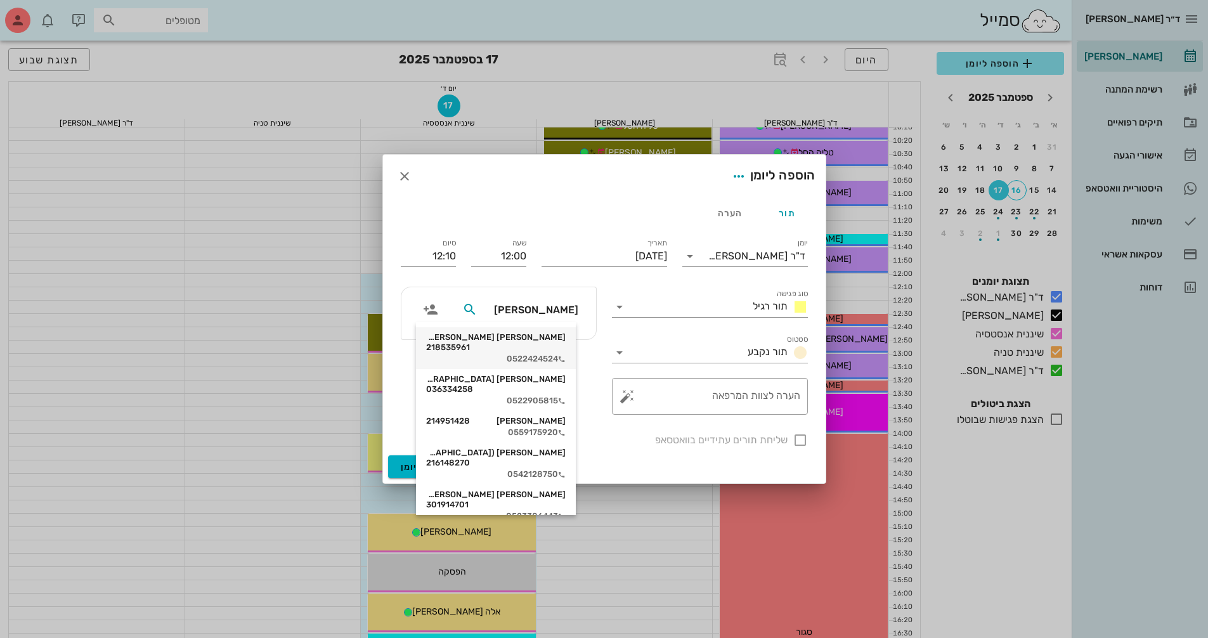
click at [542, 354] on div "0522424524" at bounding box center [496, 359] width 140 height 10
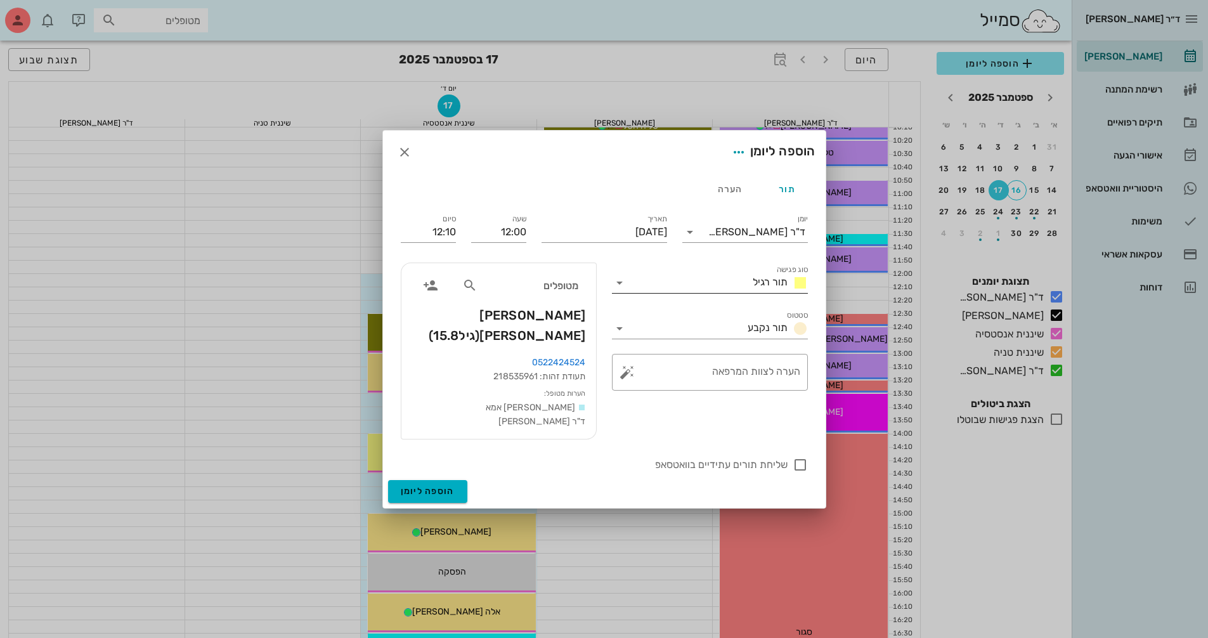
click at [614, 290] on icon at bounding box center [619, 282] width 15 height 15
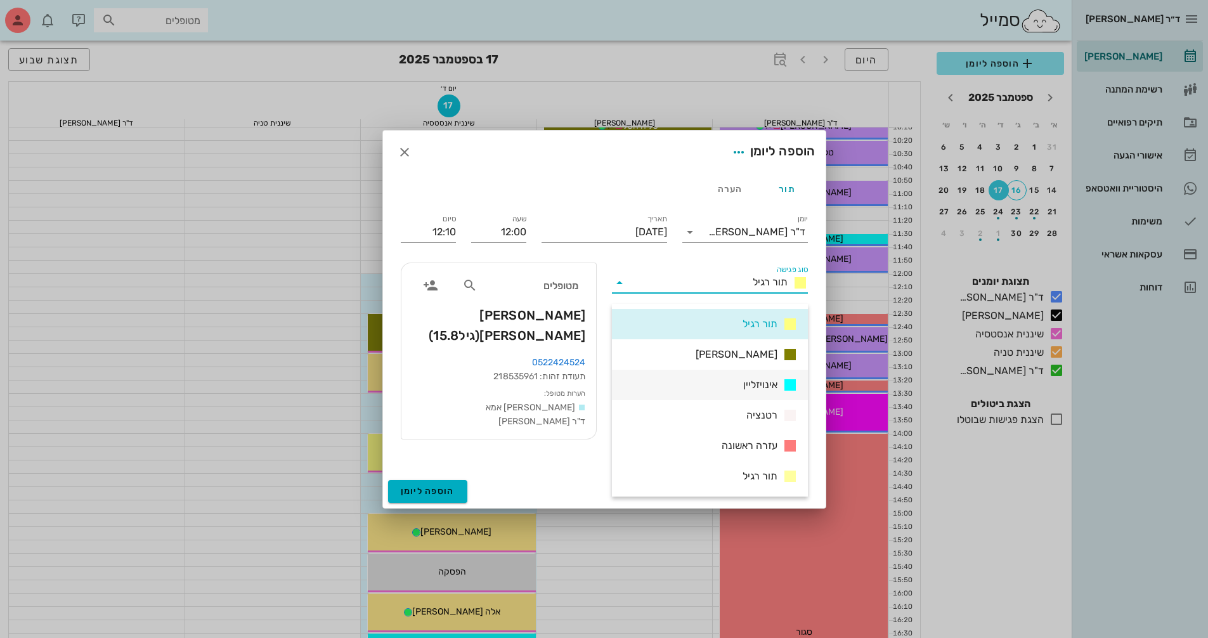
click at [693, 375] on div "אינויזליין" at bounding box center [710, 385] width 196 height 30
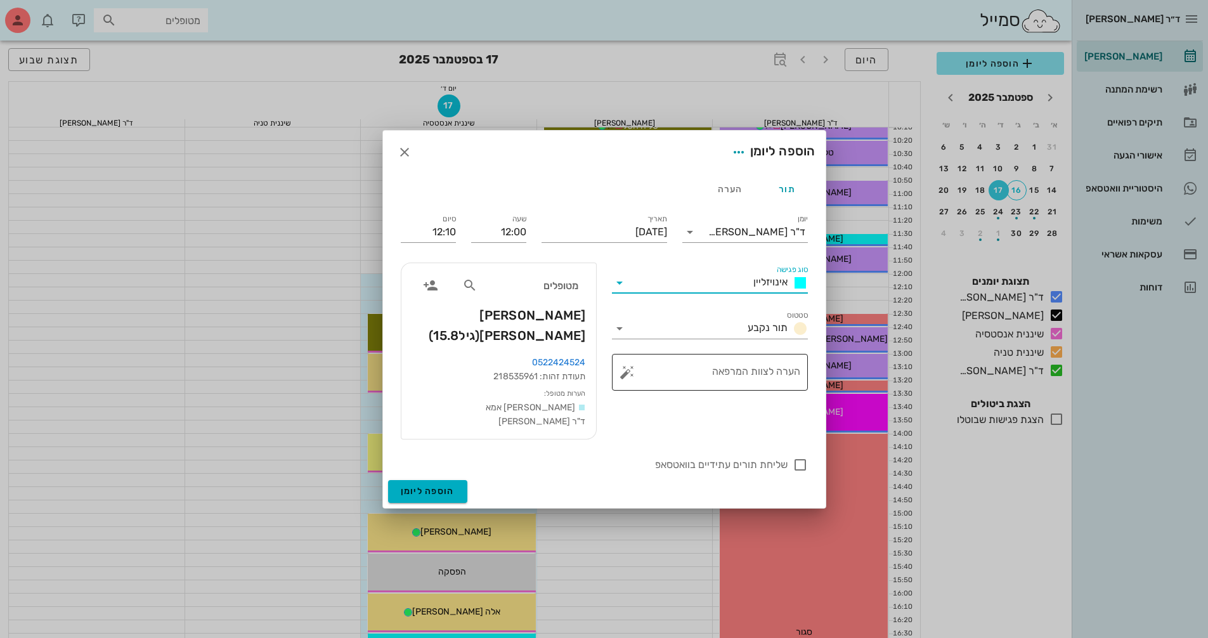
click at [710, 386] on textarea "הערה לצוות המרפאה" at bounding box center [715, 375] width 171 height 30
type textarea "הסרת אטצ"
click at [453, 486] on span "הוספה ליומן" at bounding box center [428, 491] width 54 height 11
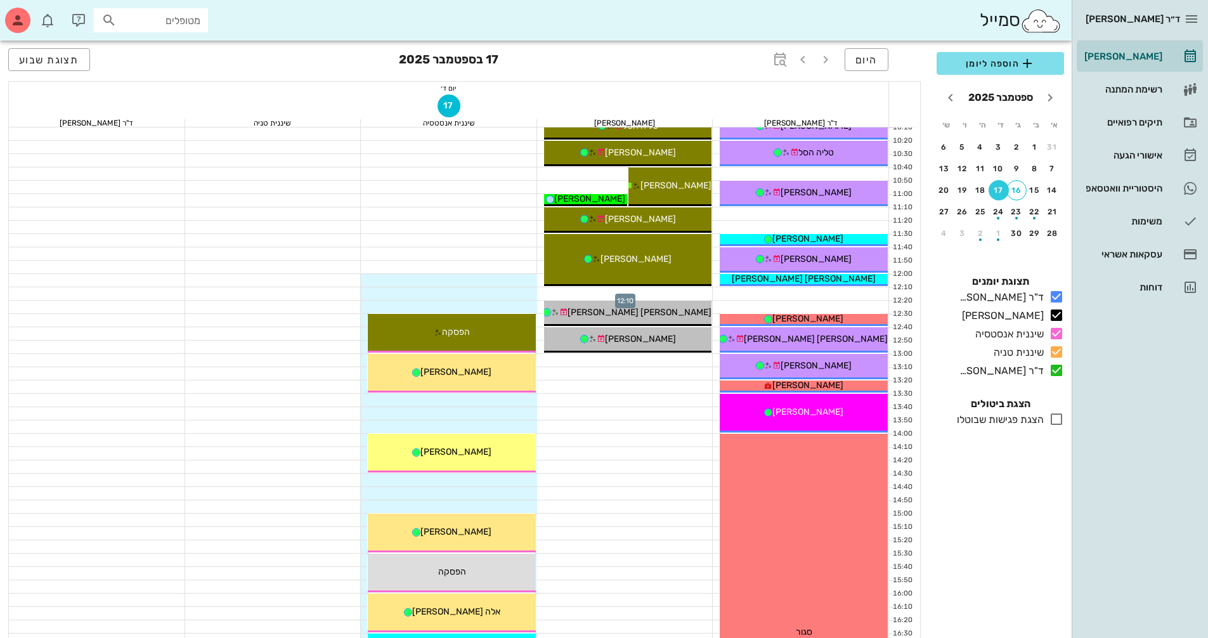
click at [692, 293] on div at bounding box center [625, 293] width 176 height 13
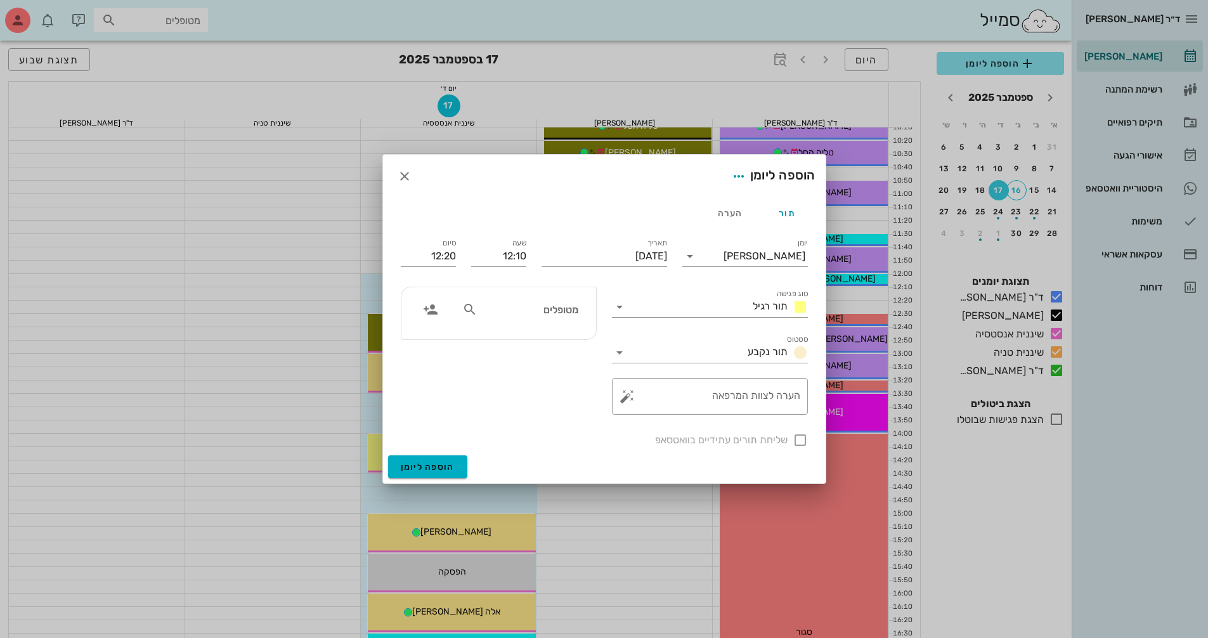
drag, startPoint x: 555, startPoint y: 307, endPoint x: 824, endPoint y: 336, distance: 270.4
click at [555, 308] on input "מטופלים" at bounding box center [529, 309] width 98 height 16
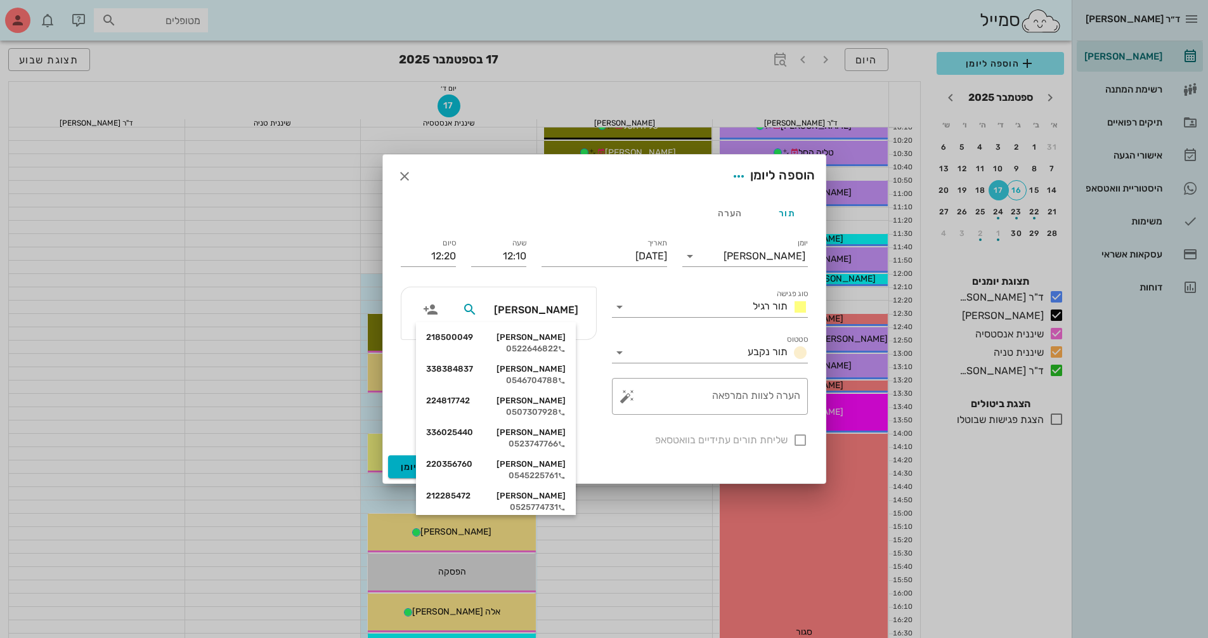
type input "דניאל כ"
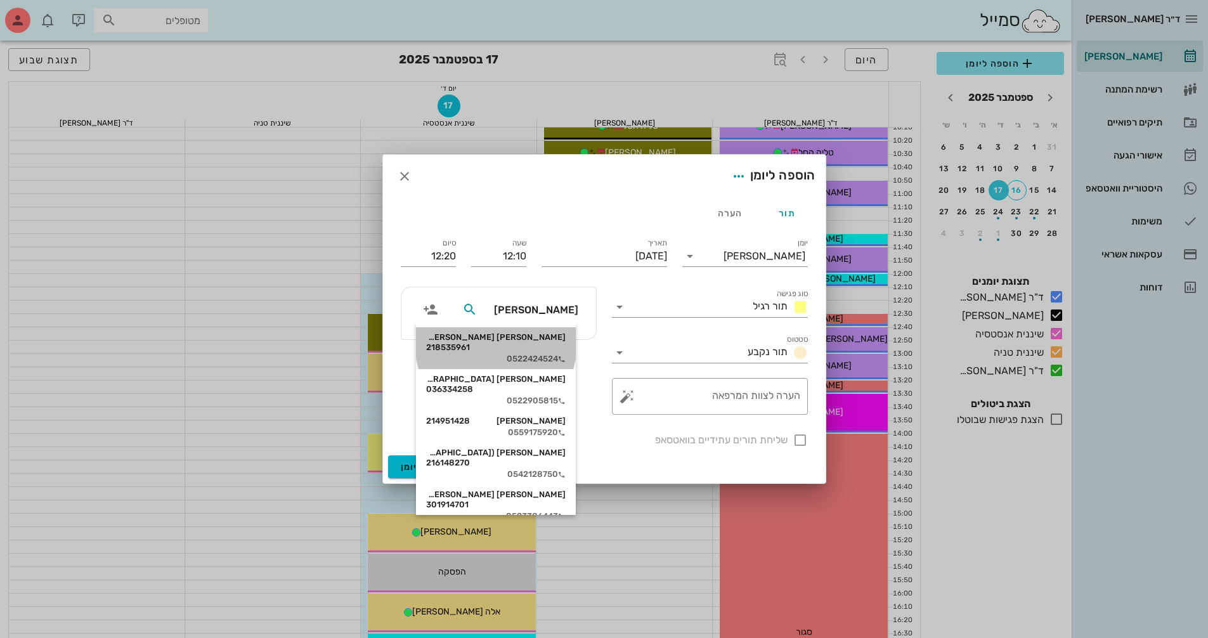
click at [554, 354] on div "0522424524" at bounding box center [496, 359] width 140 height 10
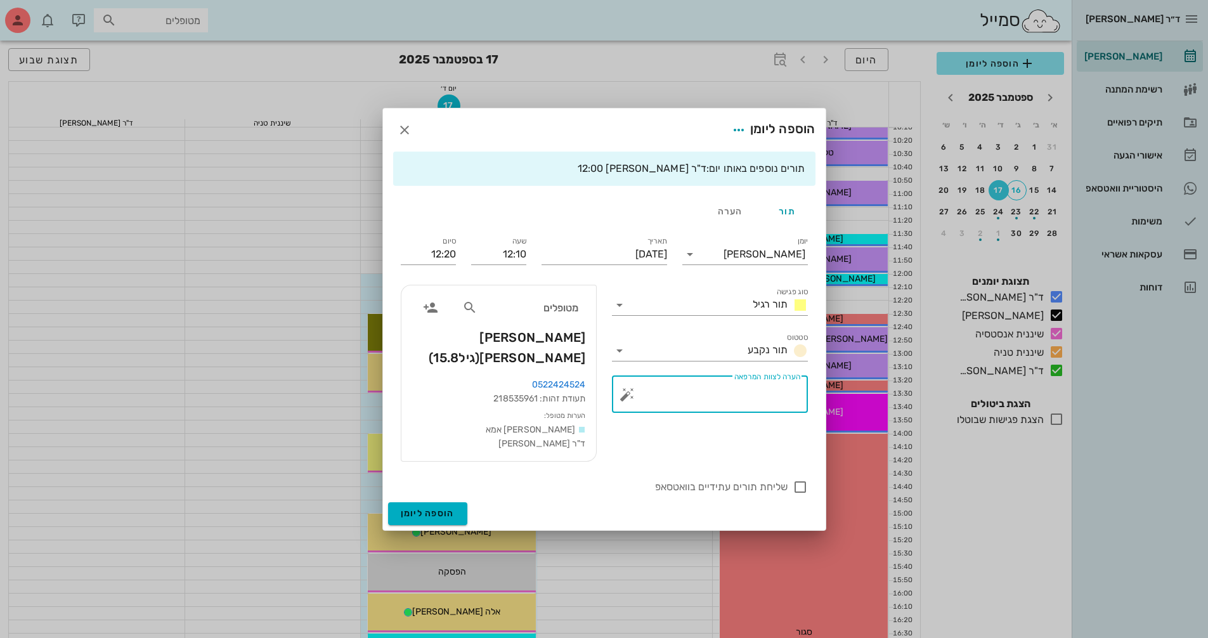
click at [726, 395] on textarea "הערה לצוות המרפאה" at bounding box center [715, 397] width 171 height 30
click at [734, 406] on textarea "סריקה וצס לוחורה" at bounding box center [715, 397] width 171 height 30
click at [741, 403] on textarea "סריקה וצס לוחורה" at bounding box center [715, 397] width 171 height 30
click at [622, 313] on icon at bounding box center [619, 304] width 15 height 15
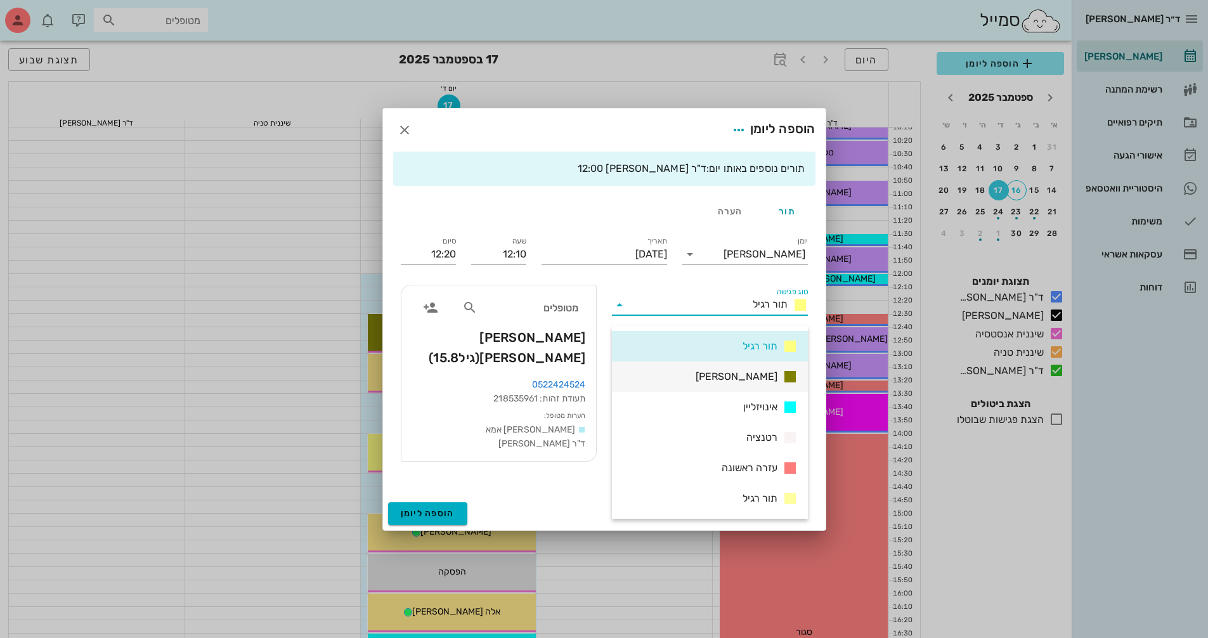
click at [715, 374] on div "[PERSON_NAME]" at bounding box center [710, 376] width 196 height 30
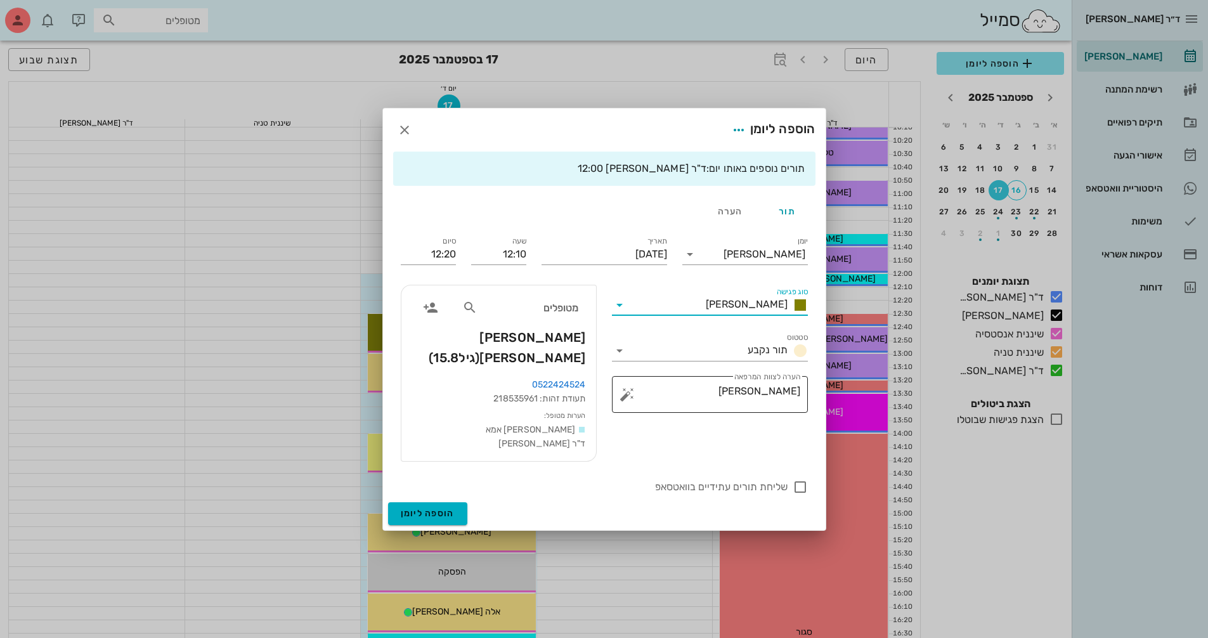
click at [632, 402] on button "button" at bounding box center [627, 394] width 15 height 15
click at [662, 377] on div "הערות לפגישה" at bounding box center [652, 379] width 65 height 25
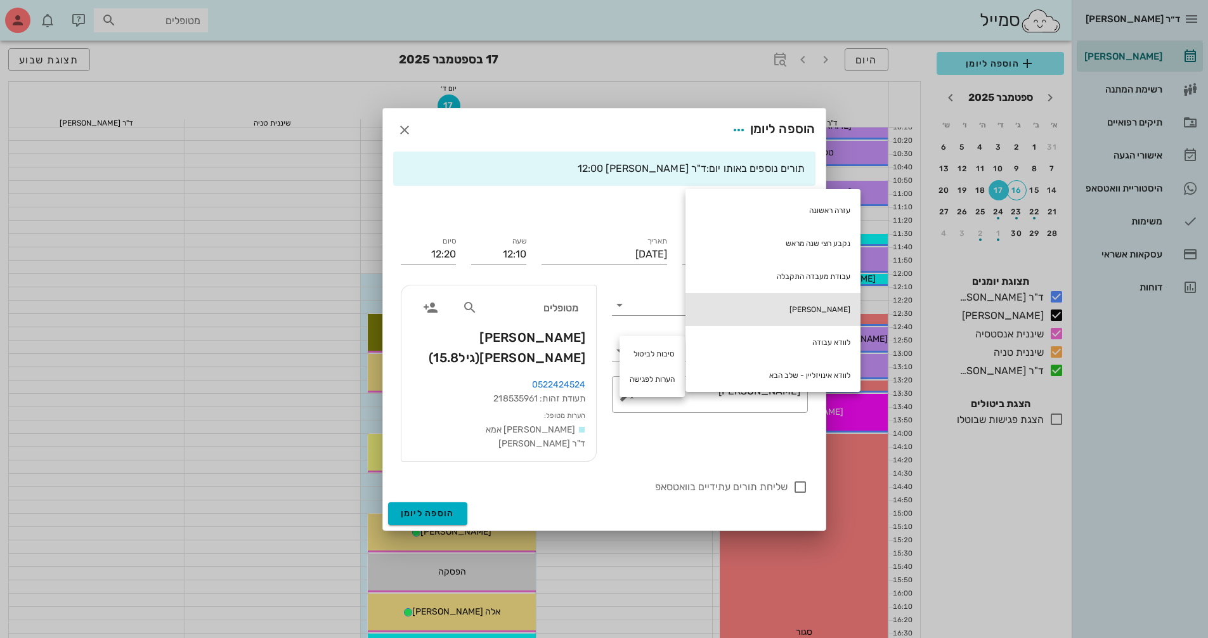
click at [841, 305] on div "[PERSON_NAME]" at bounding box center [772, 309] width 175 height 33
type textarea "[PERSON_NAME] וצס [PERSON_NAME] חוב [PERSON_NAME]"
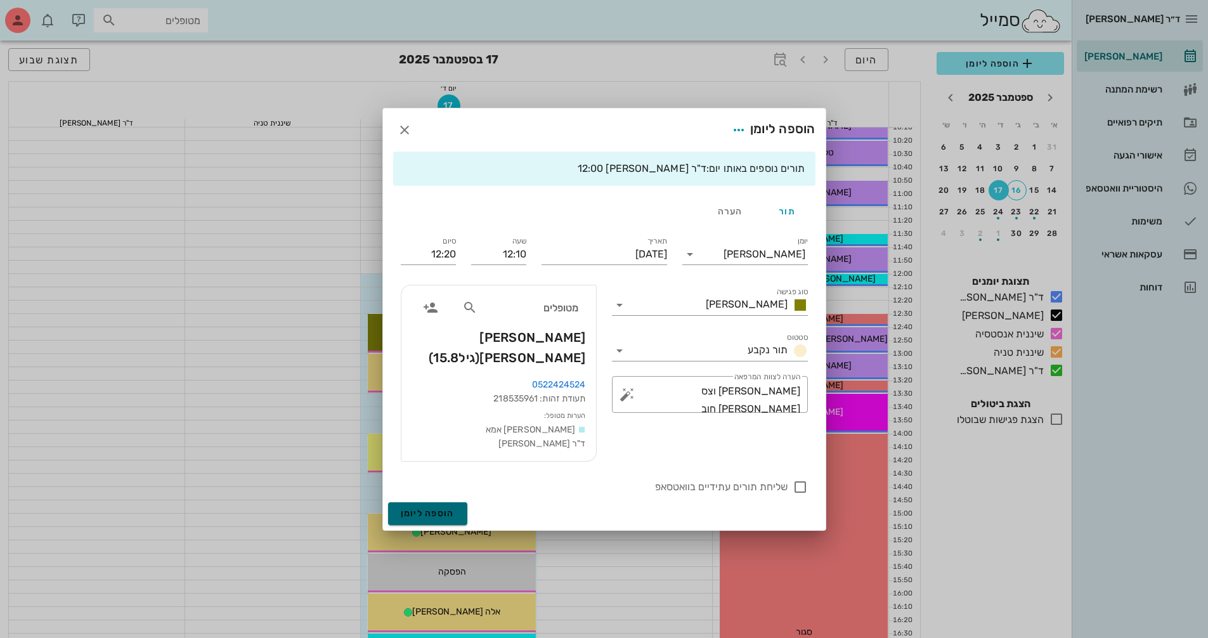
click at [441, 508] on span "הוספה ליומן" at bounding box center [428, 513] width 54 height 11
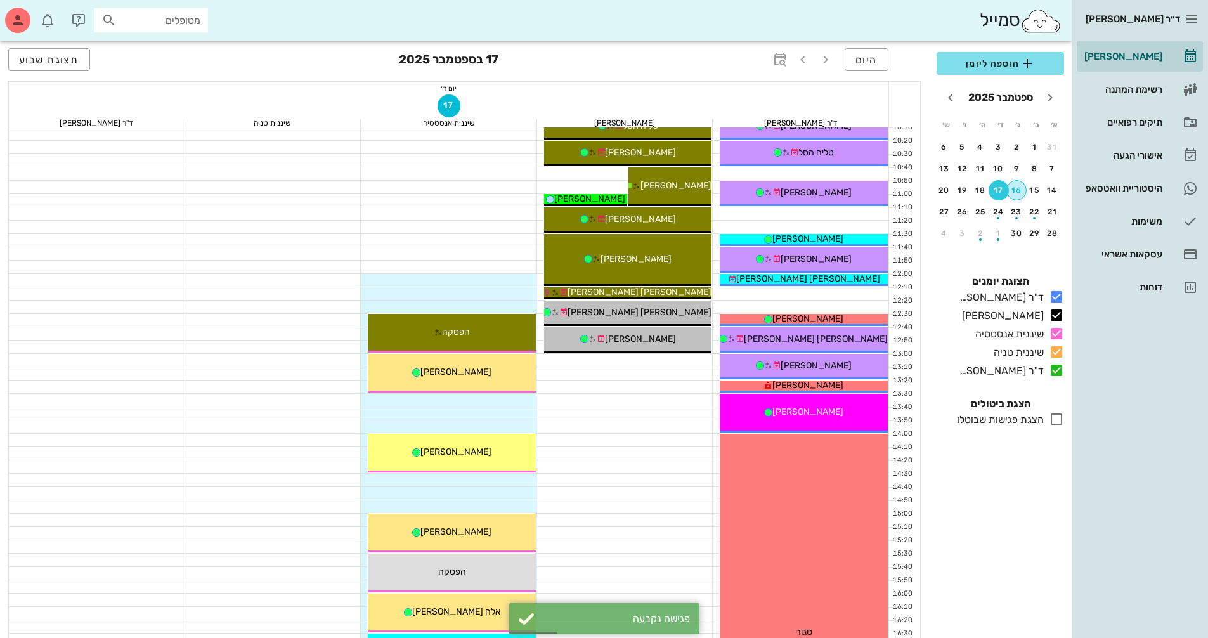
click at [1017, 191] on div "16" at bounding box center [1016, 190] width 19 height 9
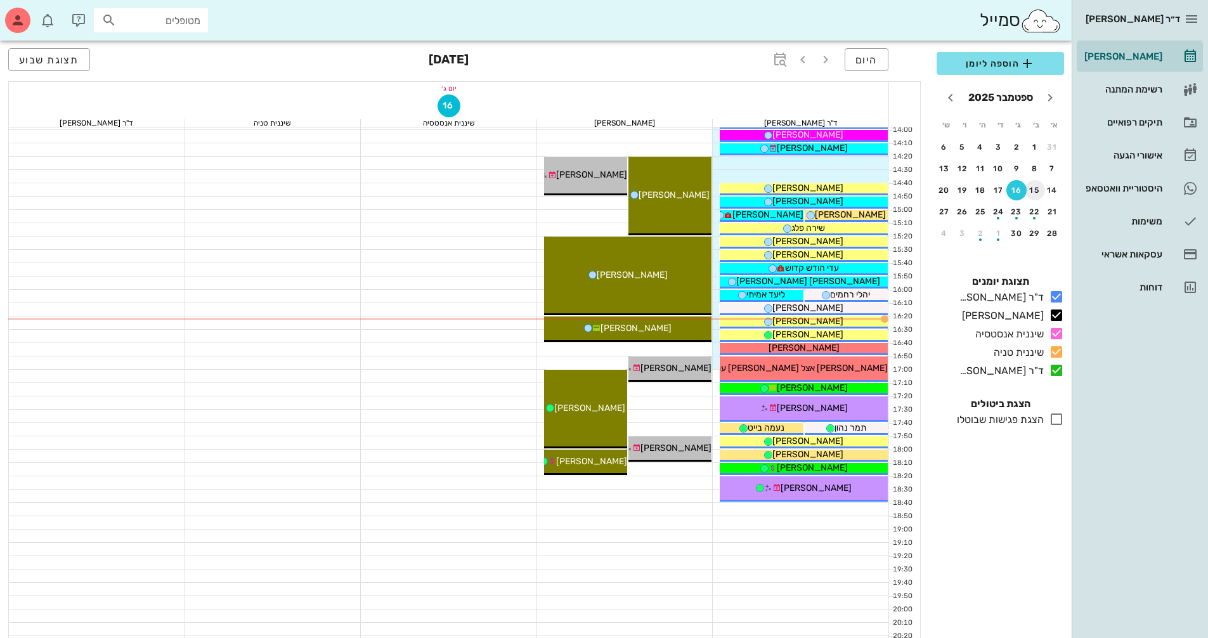
scroll to position [571, 0]
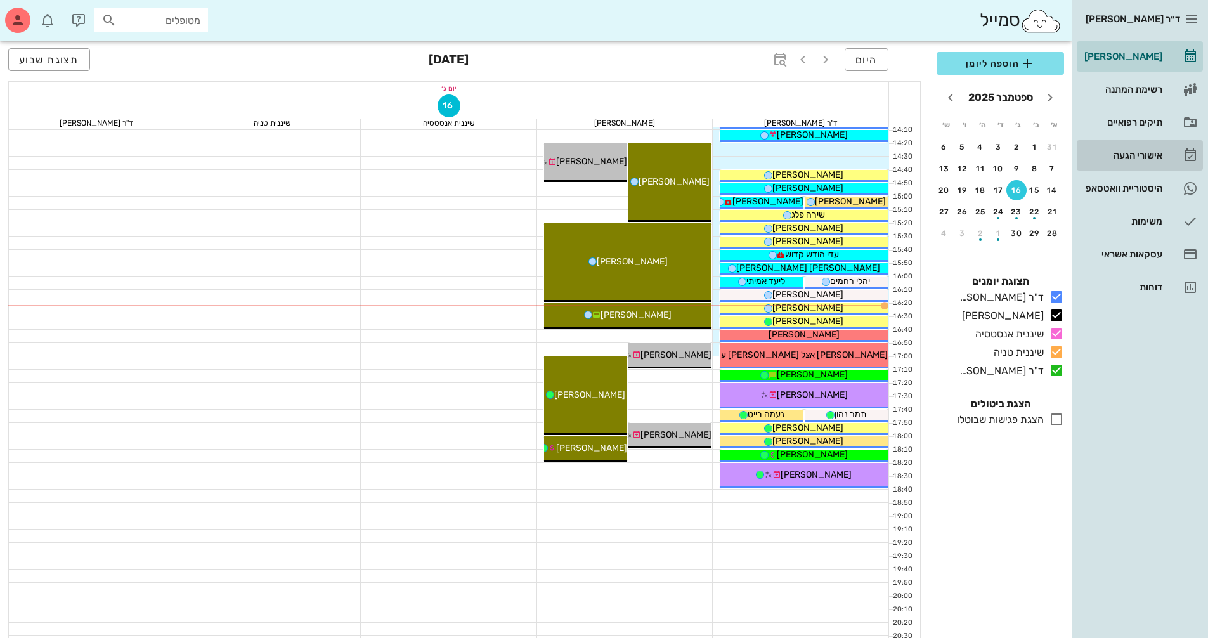
click at [1144, 160] on div "אישורי הגעה" at bounding box center [1122, 155] width 81 height 20
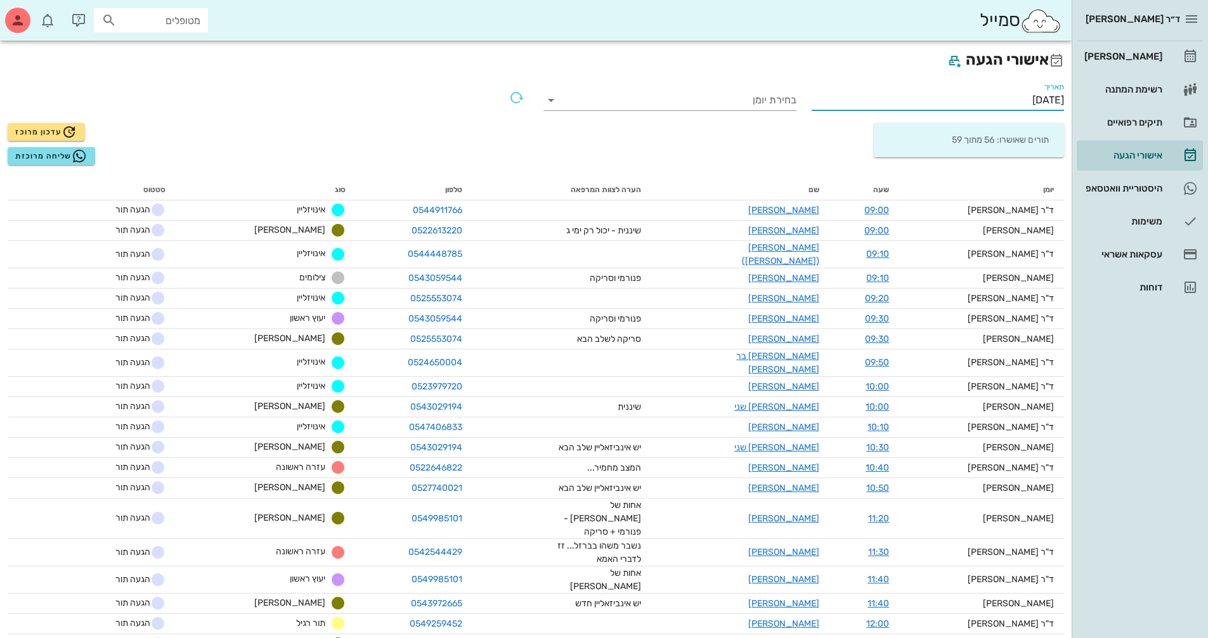
click at [964, 103] on input "16/09/2025" at bounding box center [938, 100] width 253 height 20
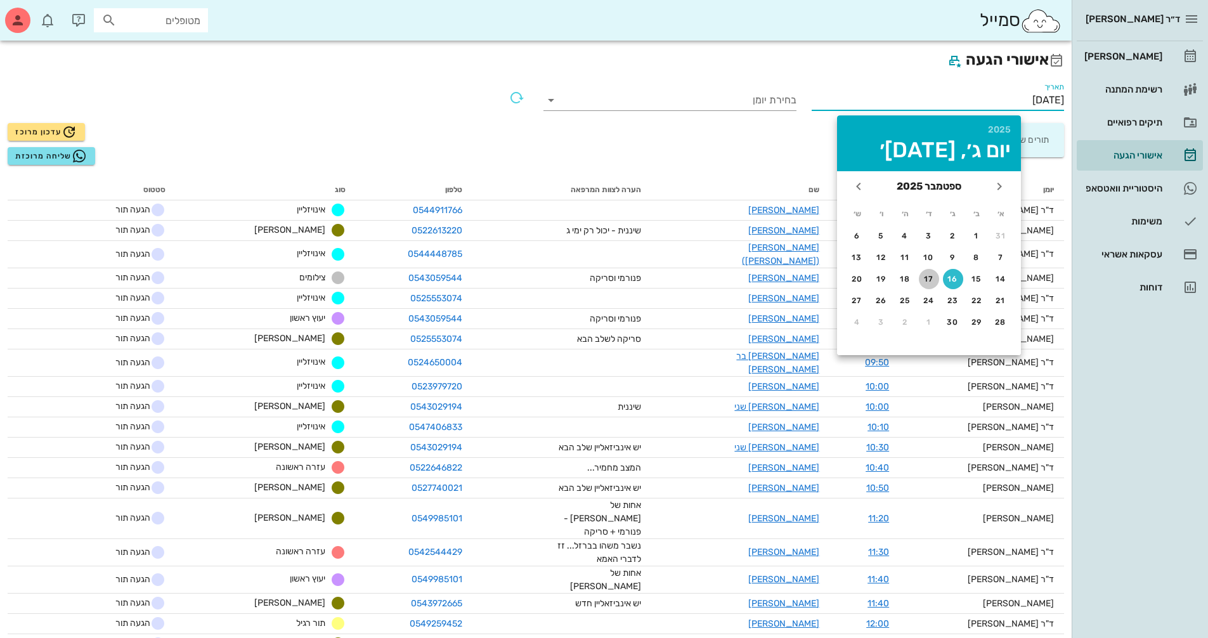
click at [935, 280] on div "17" at bounding box center [929, 279] width 20 height 9
type input "17/09/2025"
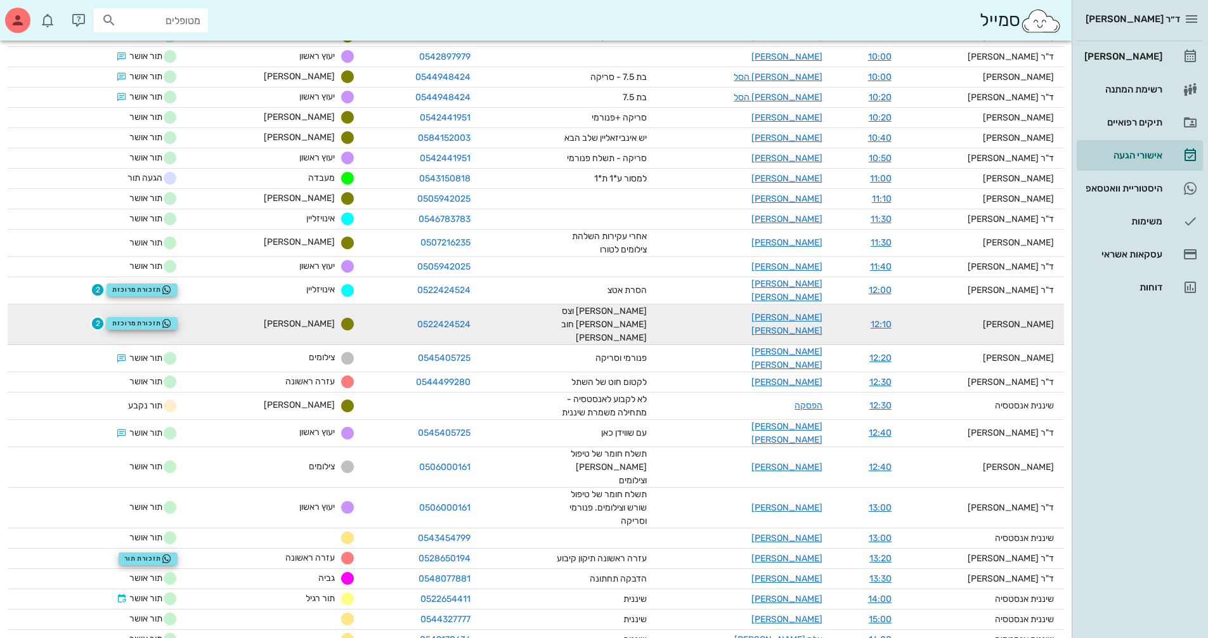
scroll to position [410, 0]
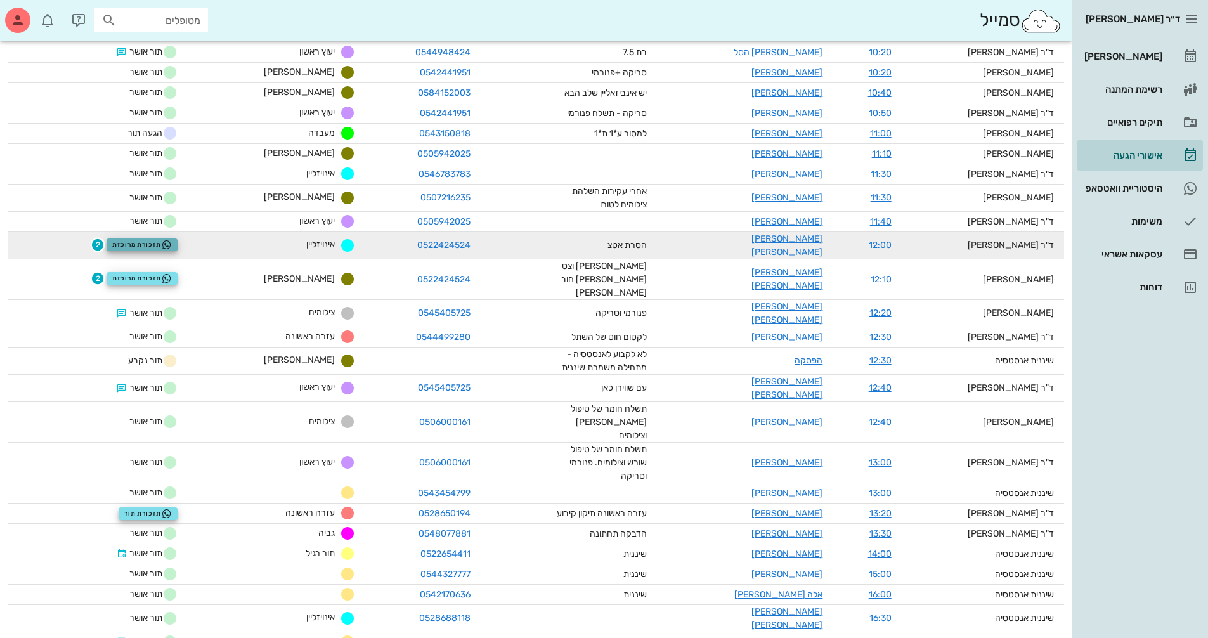
click at [168, 240] on span "תזכורת מרוכזת" at bounding box center [142, 245] width 60 height 10
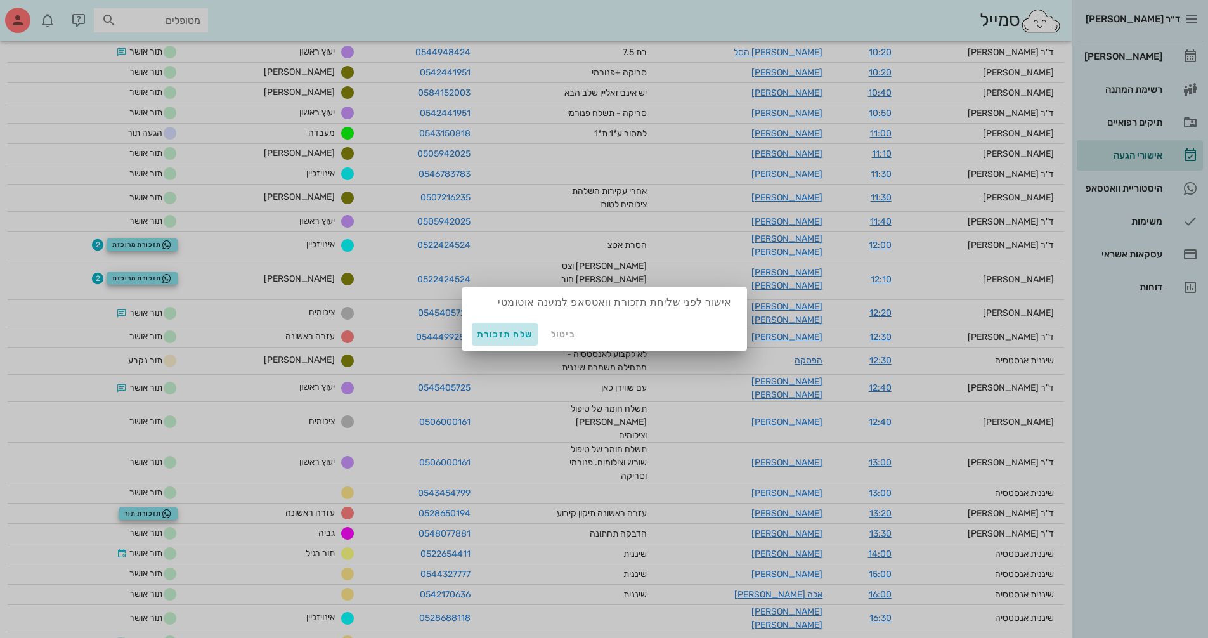
click at [505, 337] on span "שלח תזכורת" at bounding box center [505, 334] width 56 height 11
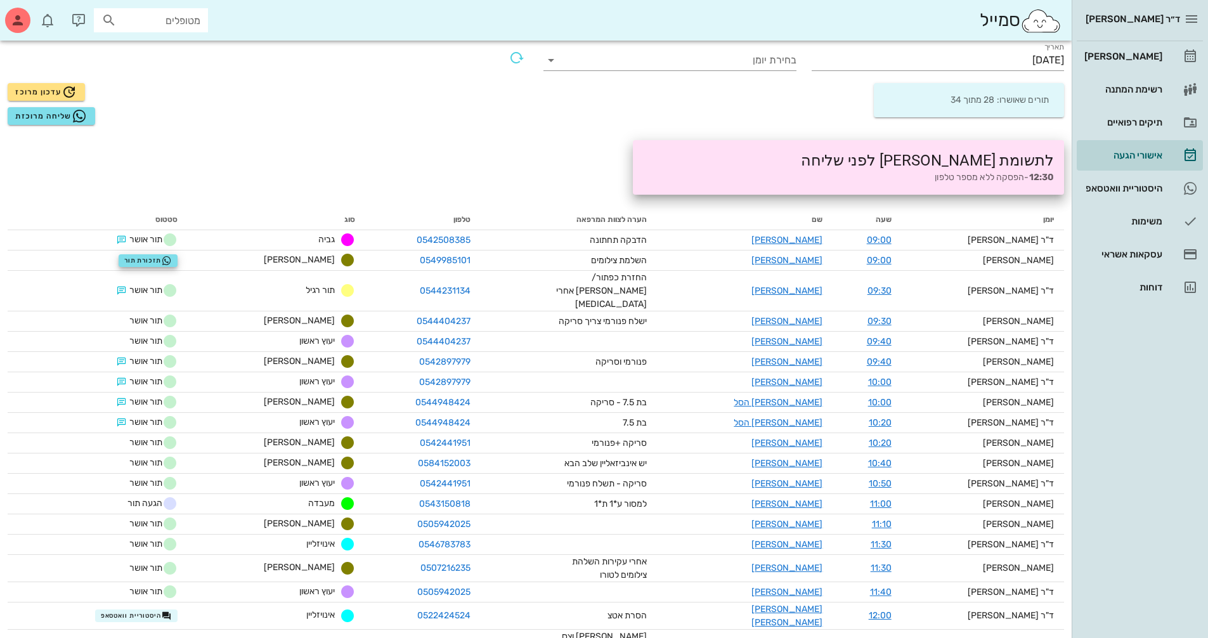
scroll to position [0, 0]
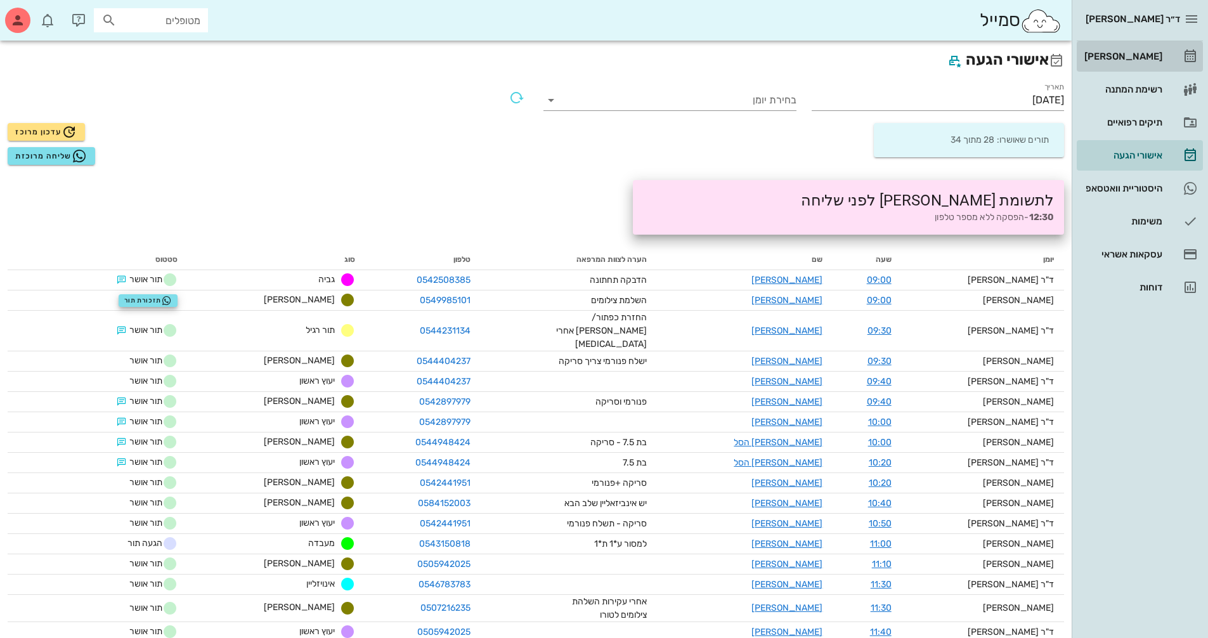
click at [1138, 57] on div "[PERSON_NAME]" at bounding box center [1122, 56] width 81 height 10
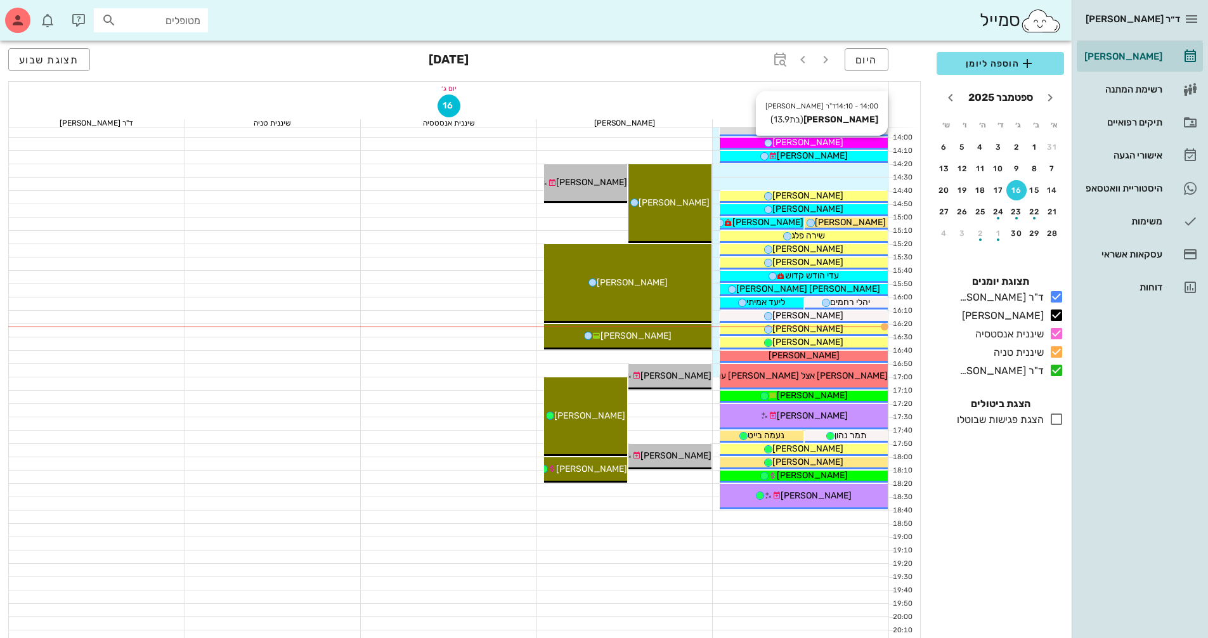
scroll to position [571, 0]
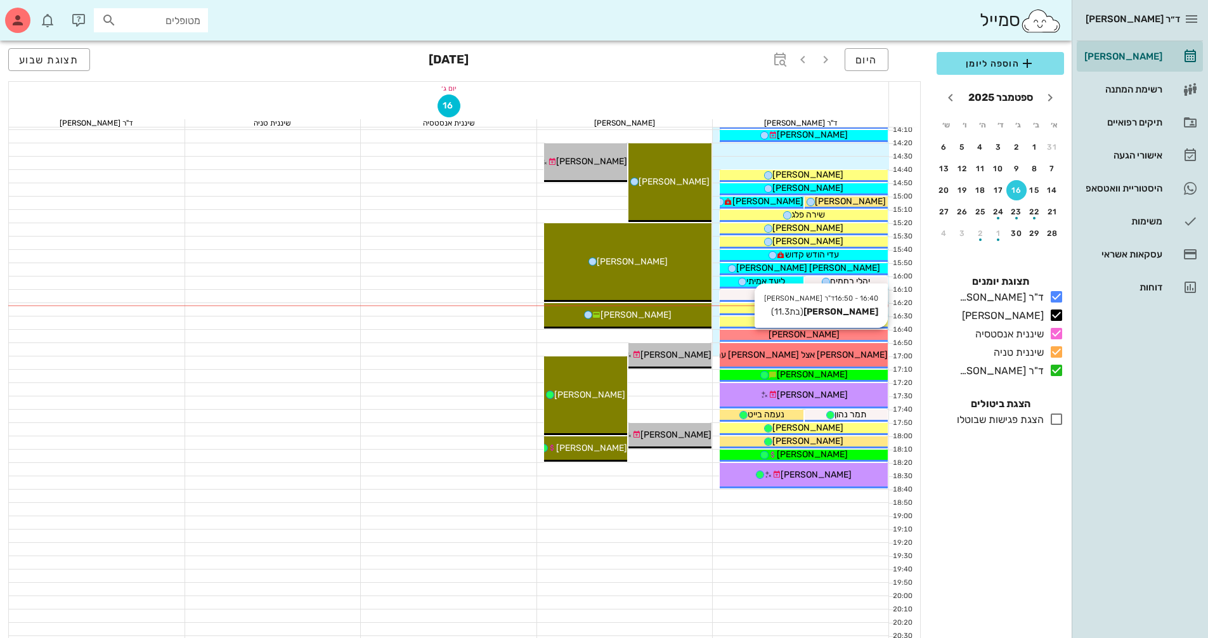
click at [791, 331] on span "[PERSON_NAME]" at bounding box center [804, 334] width 71 height 11
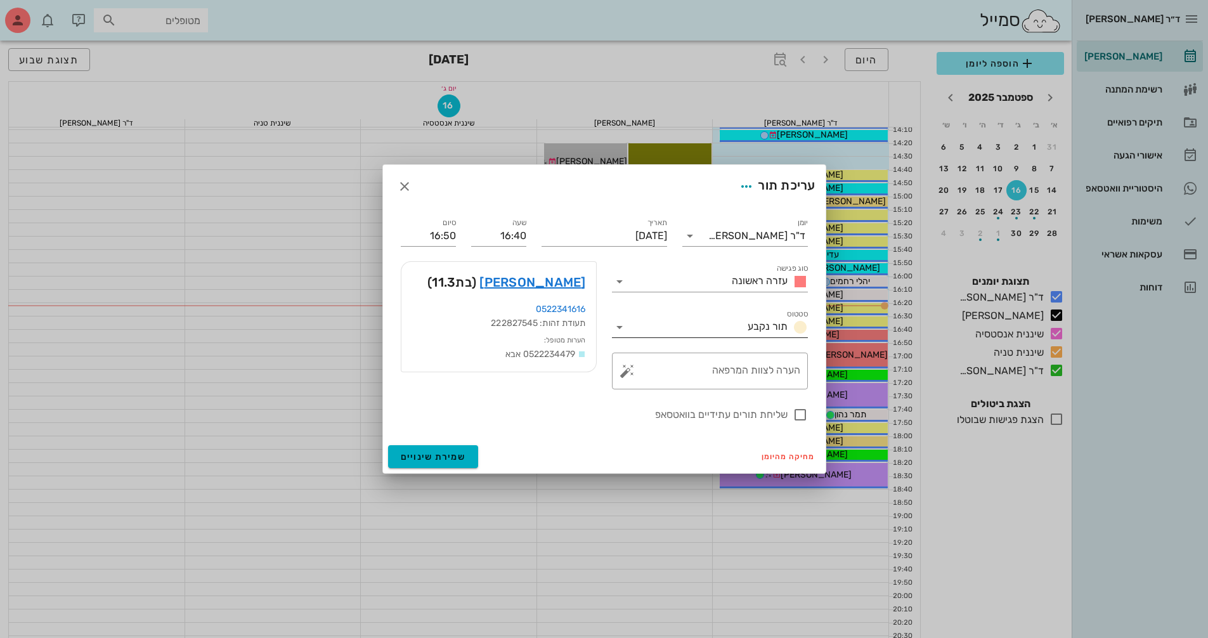
click at [625, 331] on icon at bounding box center [619, 327] width 15 height 15
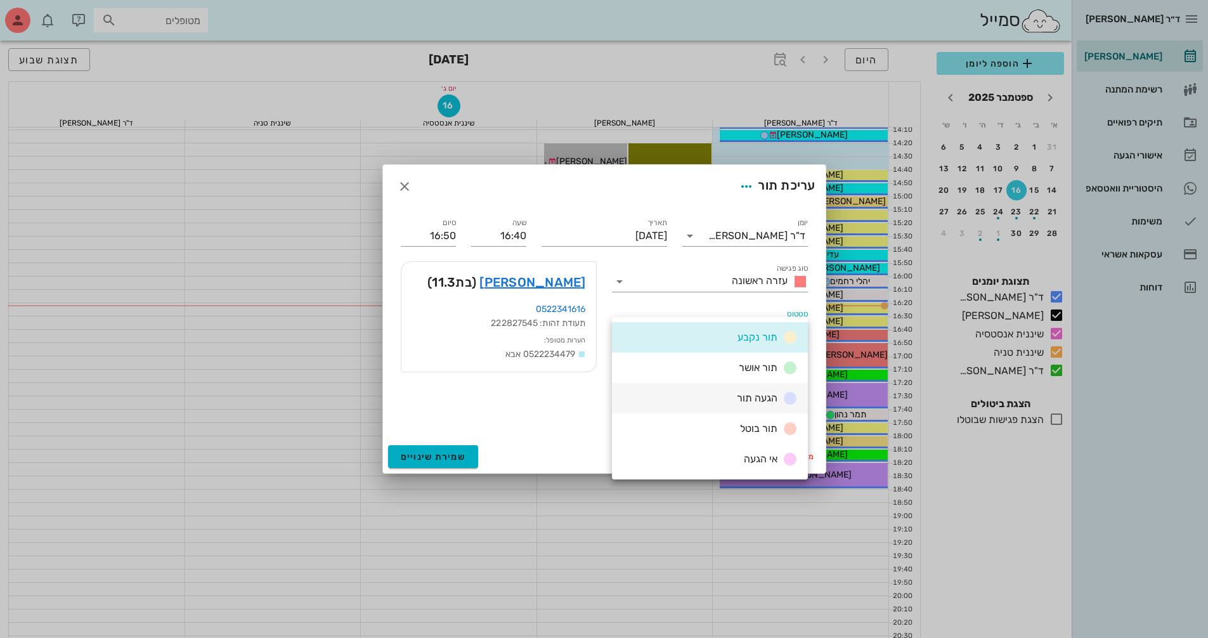
click at [683, 391] on div "הגעה תור" at bounding box center [710, 398] width 196 height 30
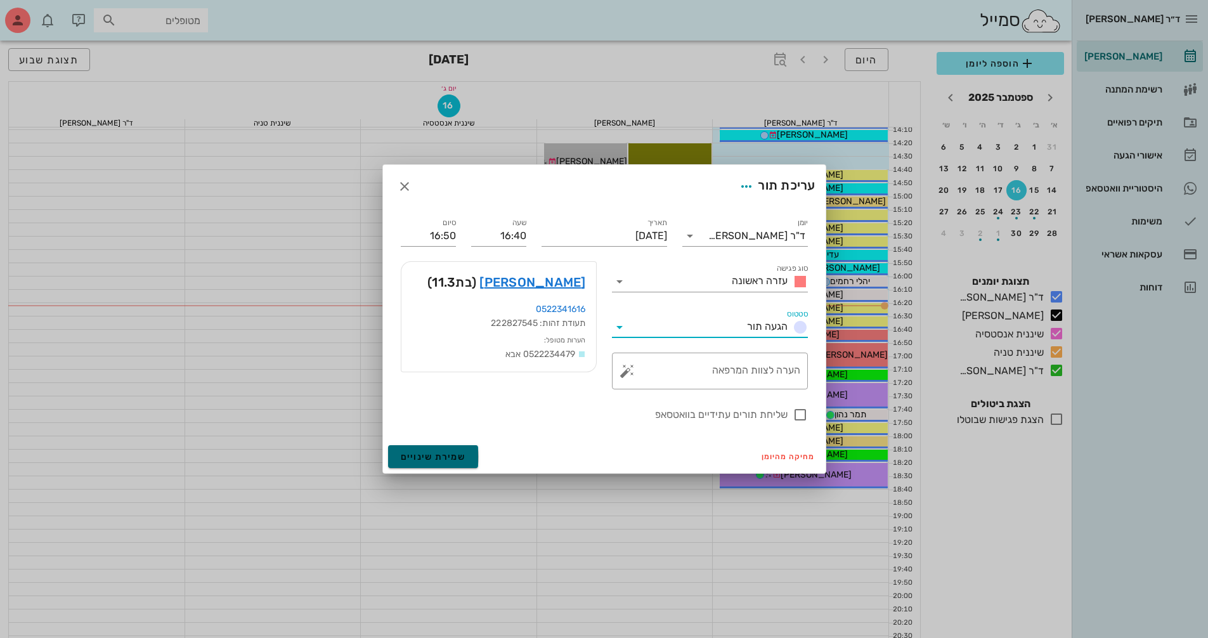
click at [441, 457] on span "שמירת שינויים" at bounding box center [433, 456] width 65 height 11
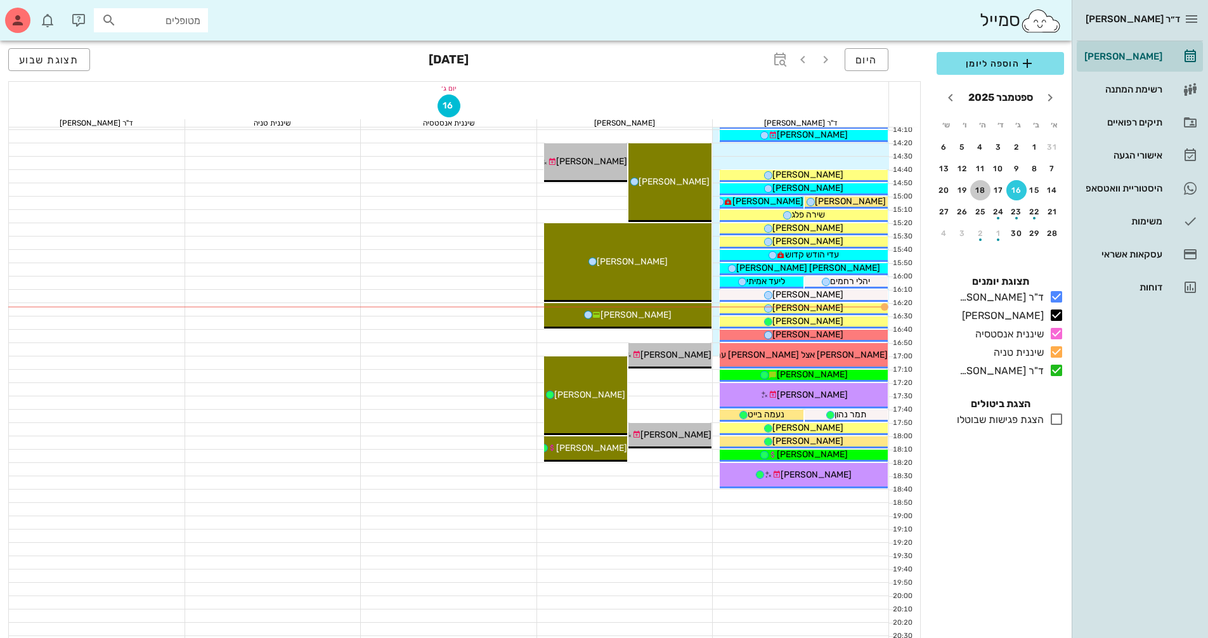
click at [978, 186] on div "18" at bounding box center [980, 190] width 20 height 9
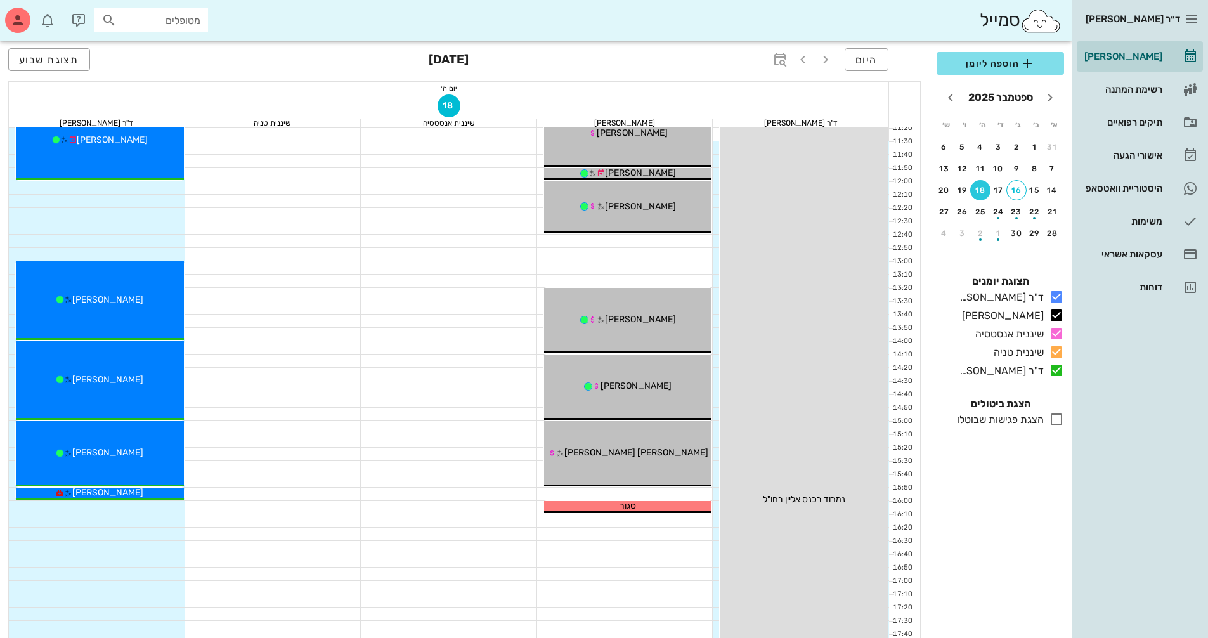
scroll to position [317, 0]
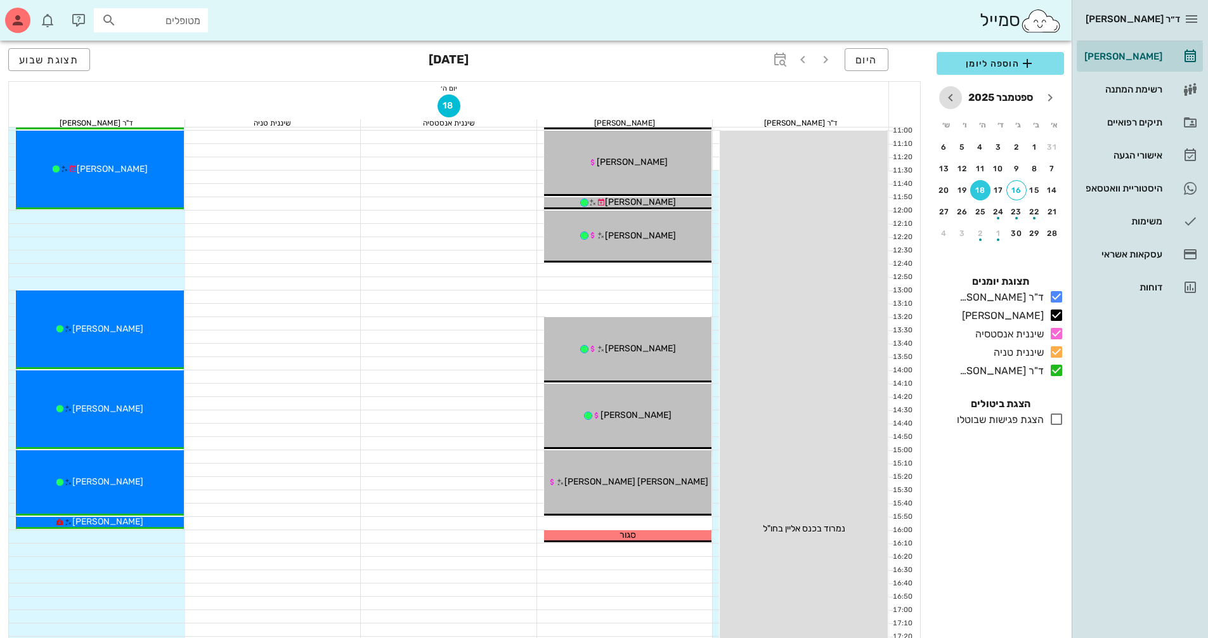
click at [948, 103] on icon "חודש הבא" at bounding box center [950, 97] width 15 height 15
click at [982, 188] on div "16" at bounding box center [980, 190] width 20 height 9
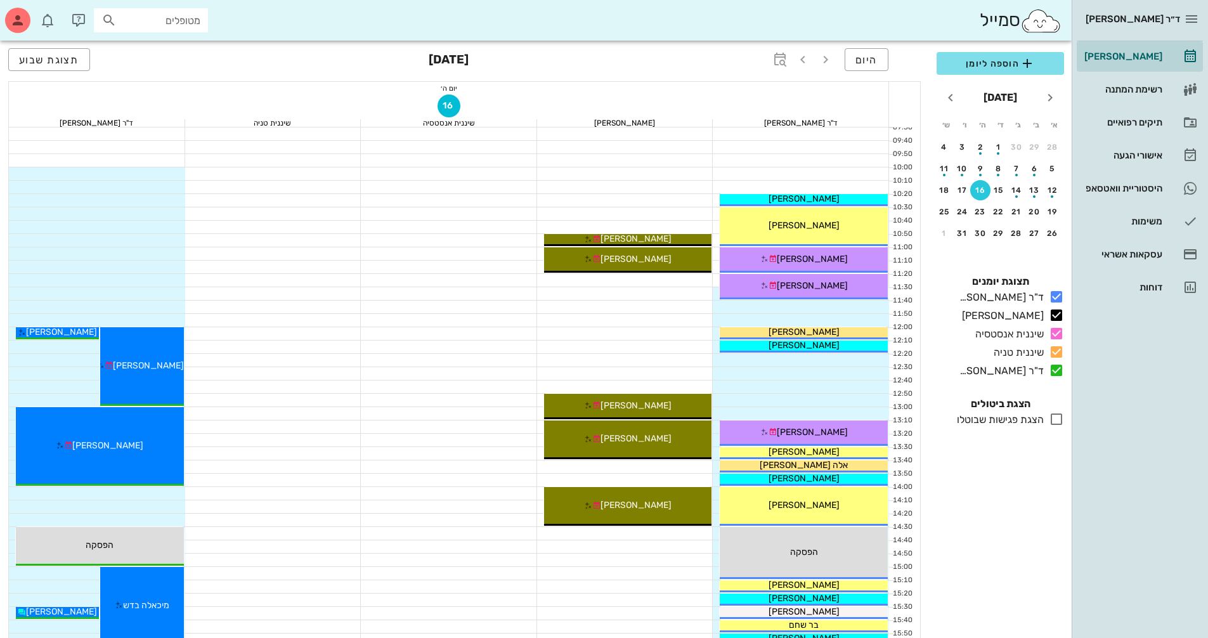
scroll to position [317, 0]
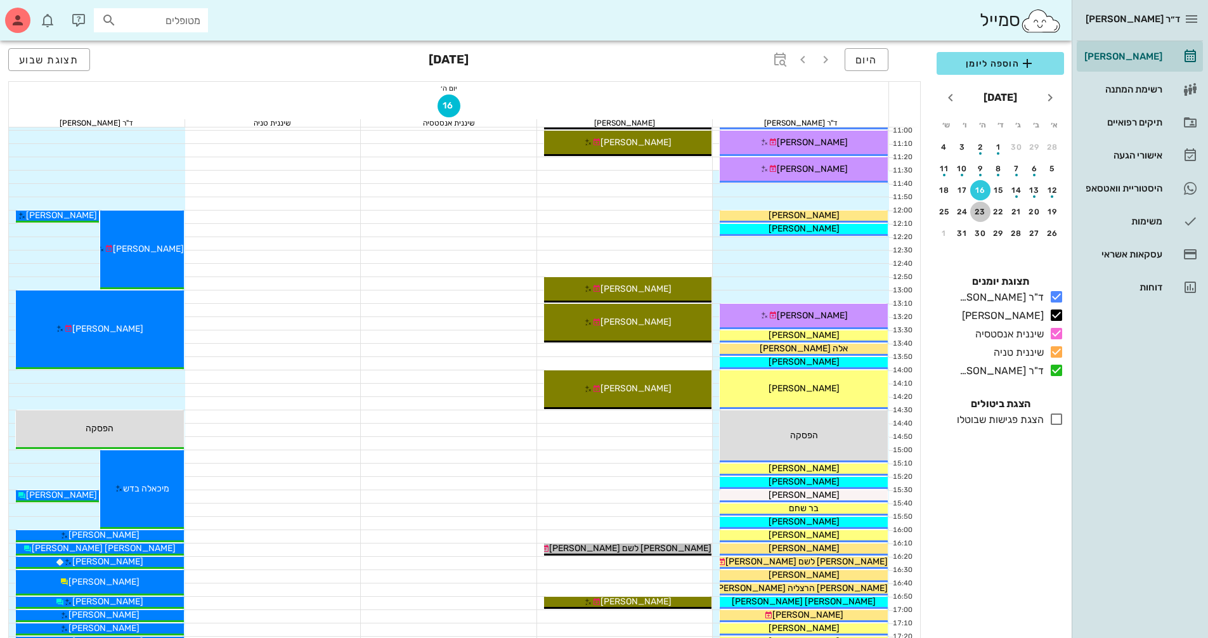
click at [982, 217] on button "23" at bounding box center [980, 212] width 20 height 20
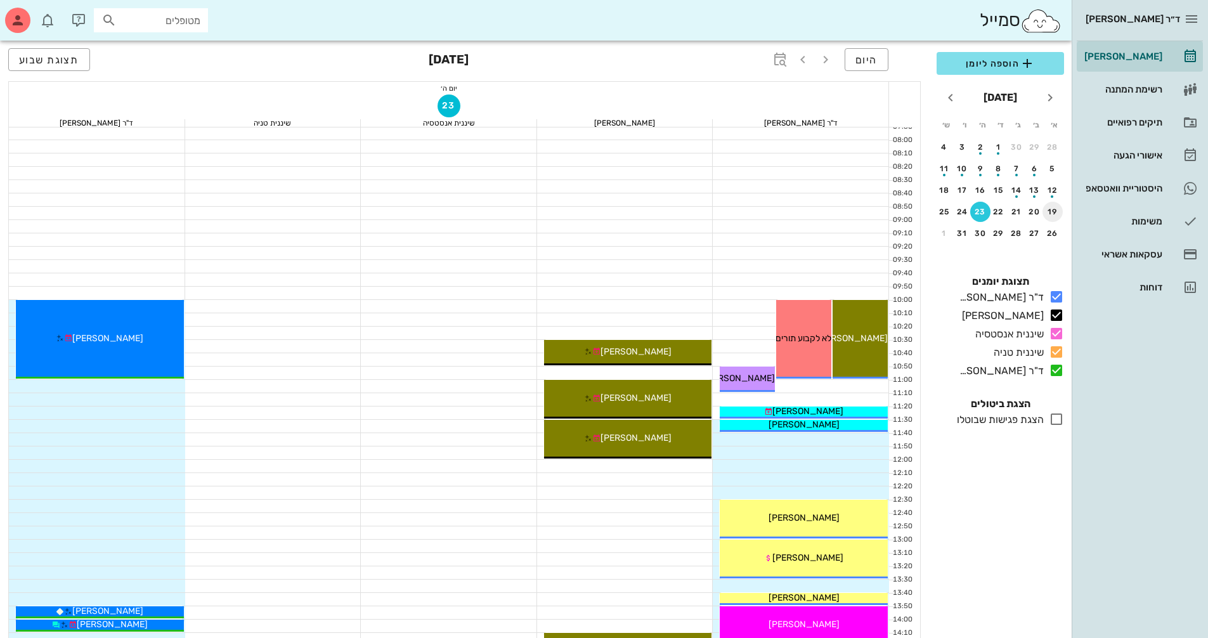
scroll to position [63, 0]
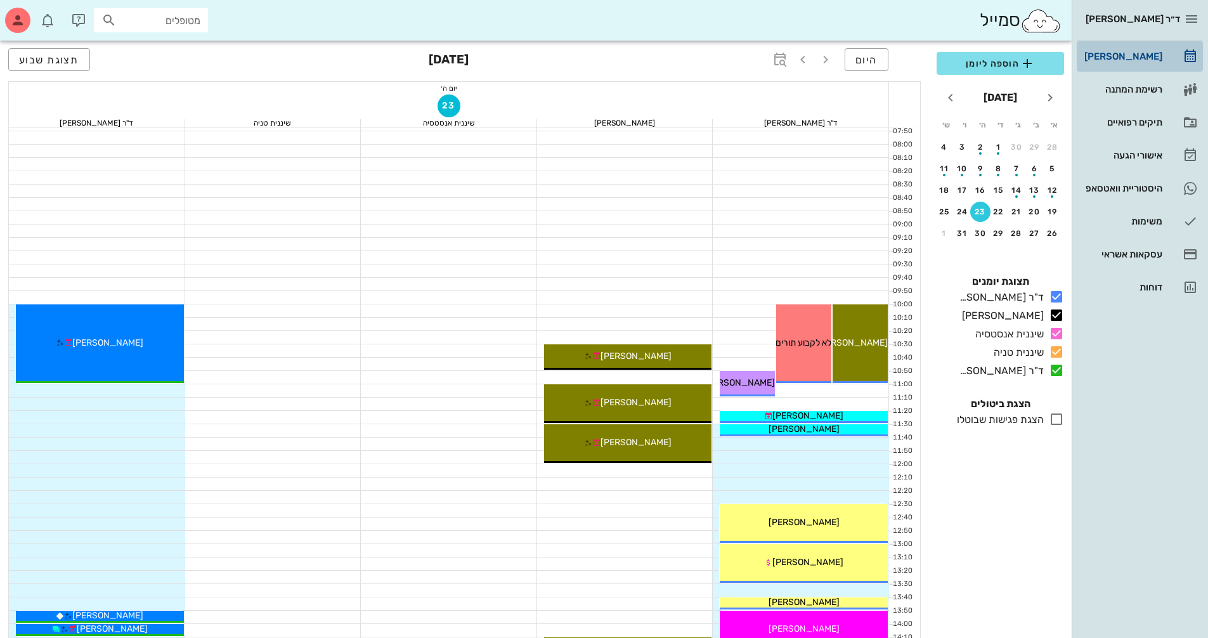
click at [1138, 60] on div "[PERSON_NAME]" at bounding box center [1122, 56] width 81 height 10
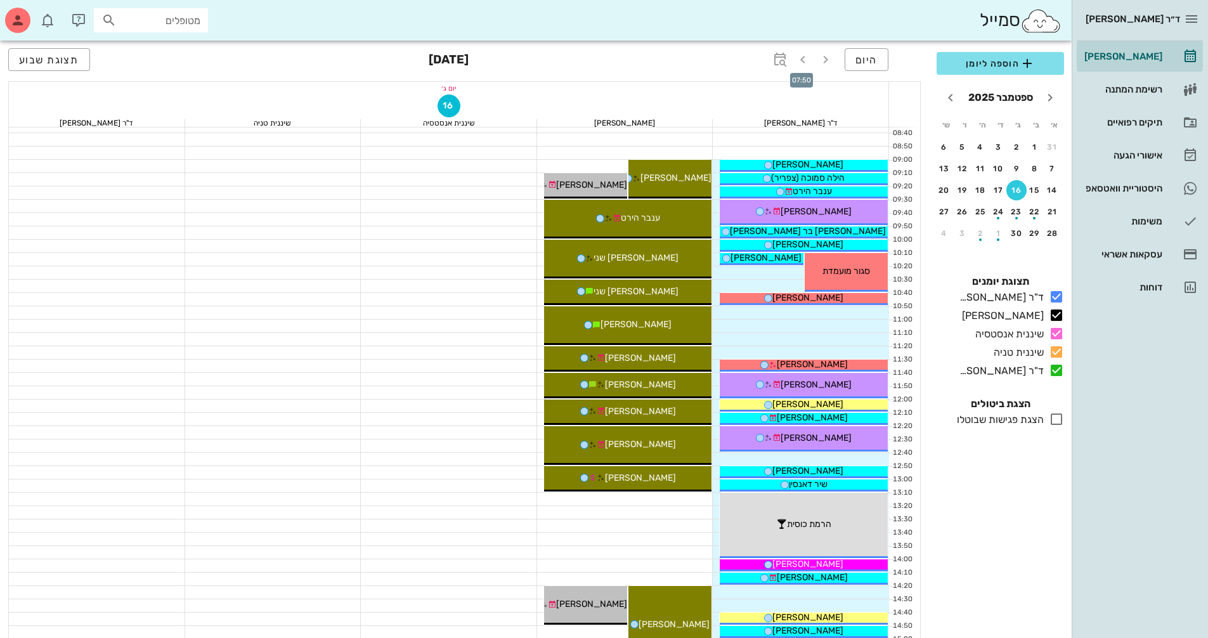
scroll to position [294, 0]
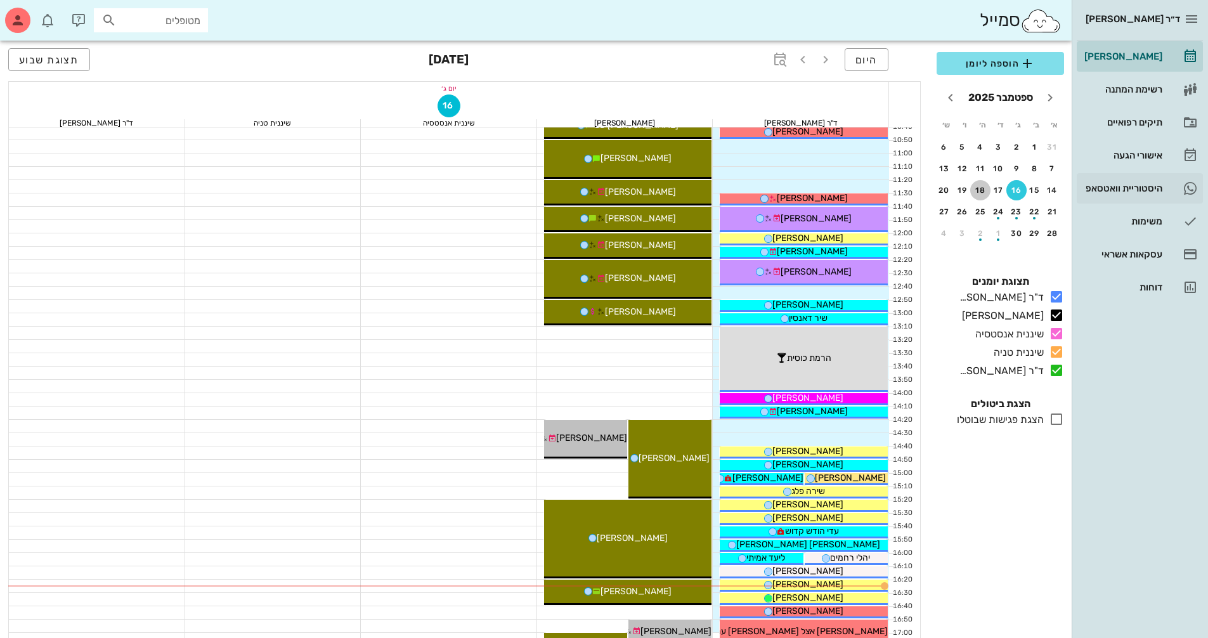
drag, startPoint x: 974, startPoint y: 192, endPoint x: 1139, endPoint y: 200, distance: 165.1
click at [975, 191] on div "18" at bounding box center [980, 190] width 20 height 9
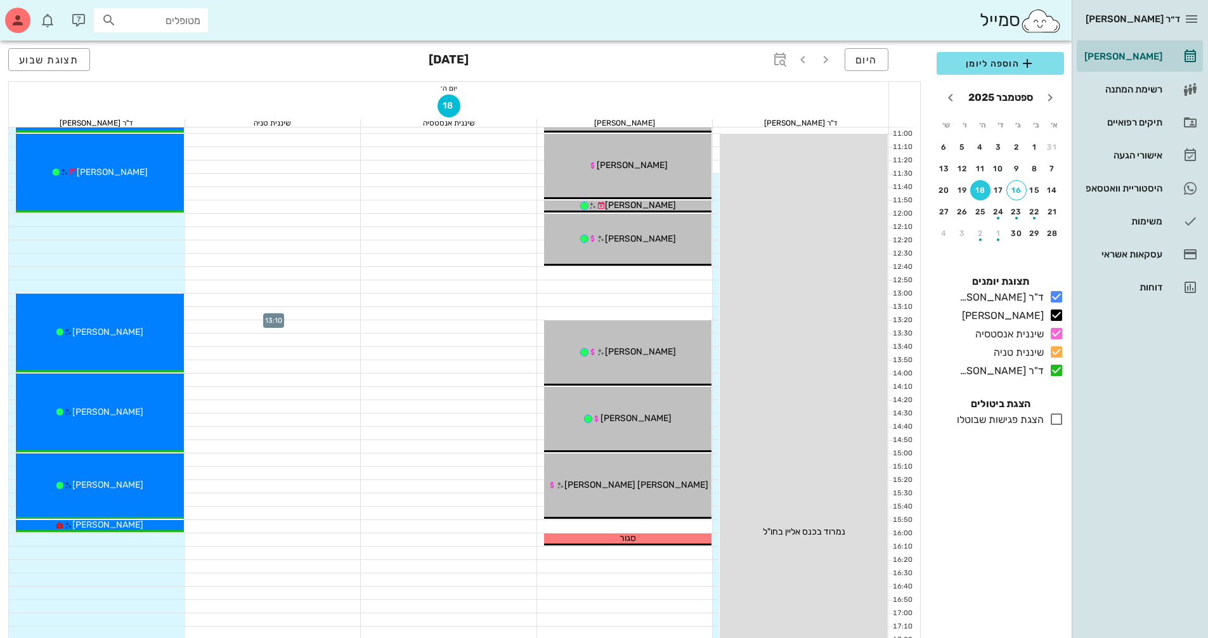
scroll to position [231, 0]
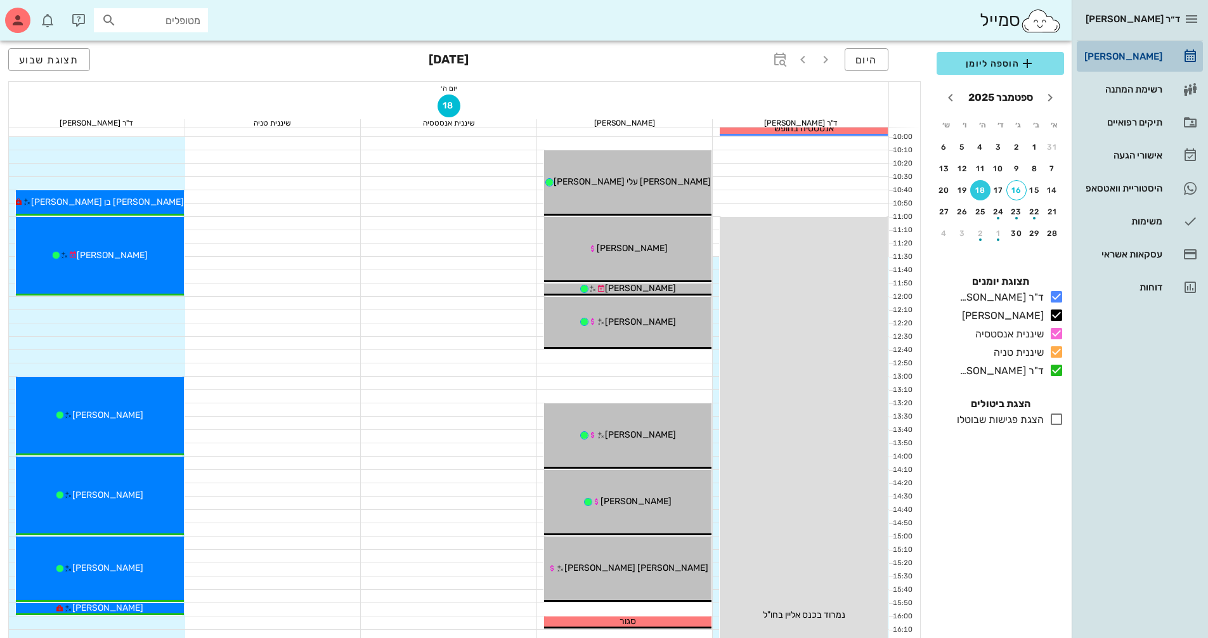
click at [1144, 54] on div "[PERSON_NAME]" at bounding box center [1122, 56] width 81 height 10
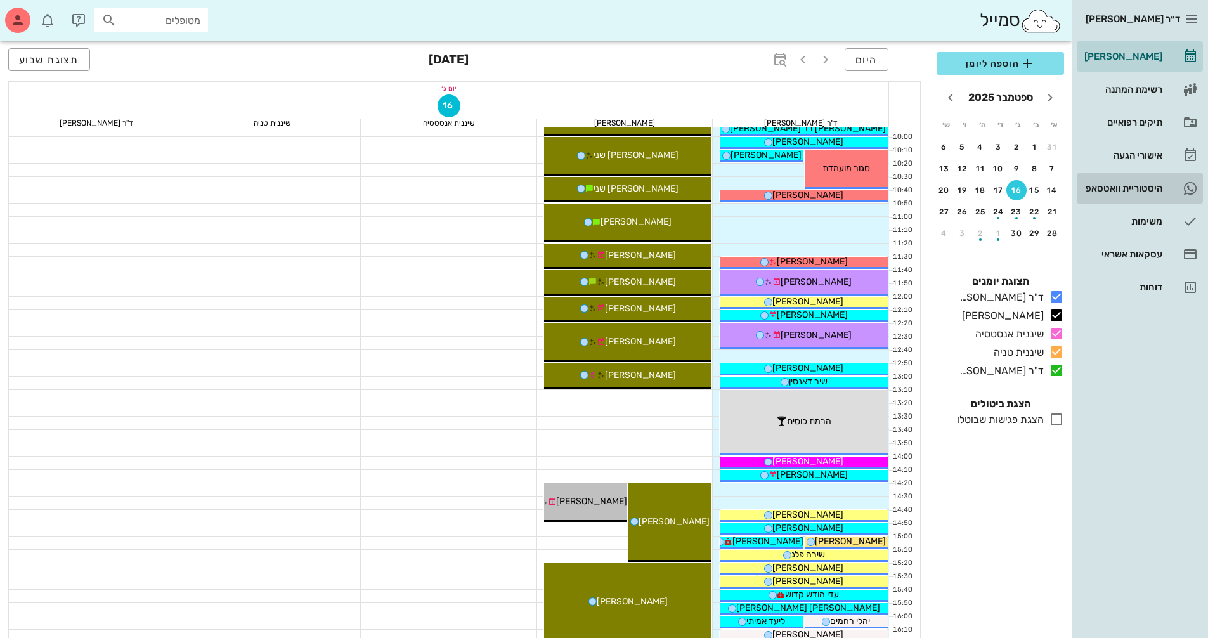
click at [1128, 184] on div "היסטוריית וואטסאפ" at bounding box center [1122, 188] width 81 height 10
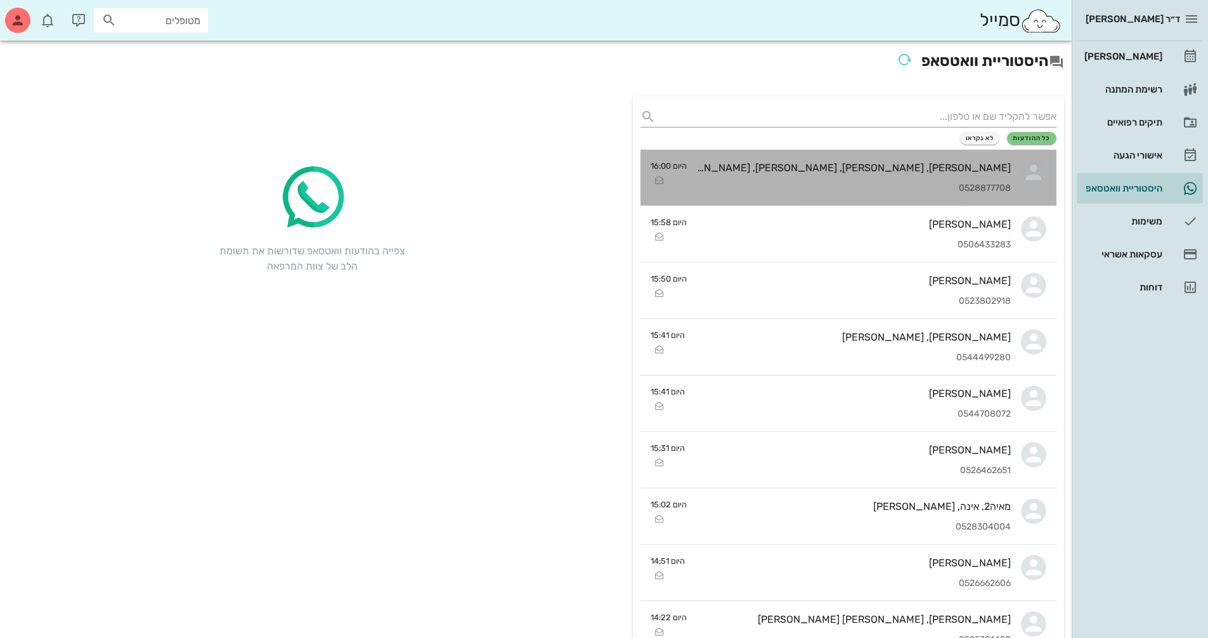
click at [1004, 176] on div "אילעי ברגיג, עדן ברגיג, אור ברגיג, מירב צימרמן, משה ברגיג 0528877708" at bounding box center [854, 178] width 314 height 56
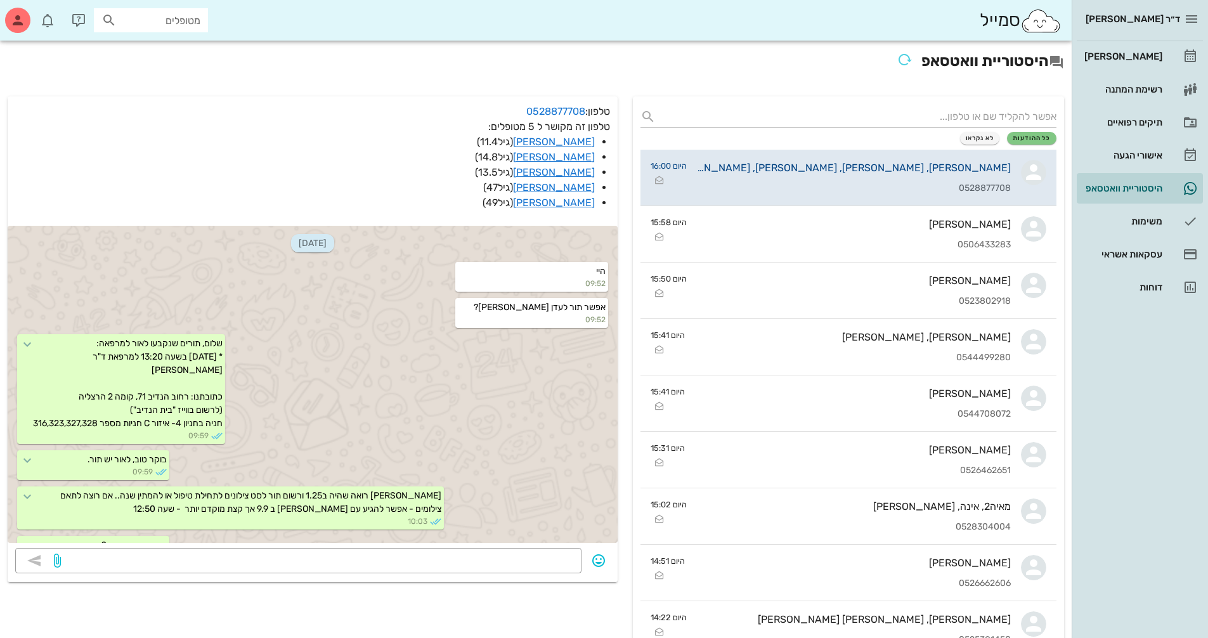
scroll to position [1089, 0]
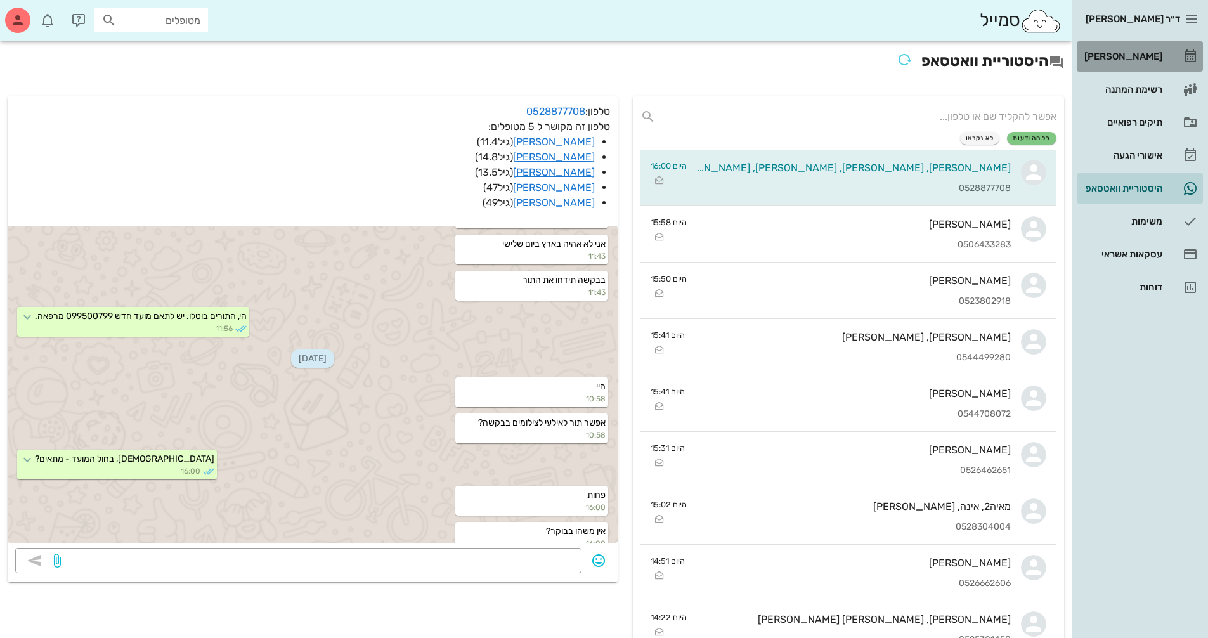
click at [1140, 58] on div "[PERSON_NAME]" at bounding box center [1122, 56] width 81 height 10
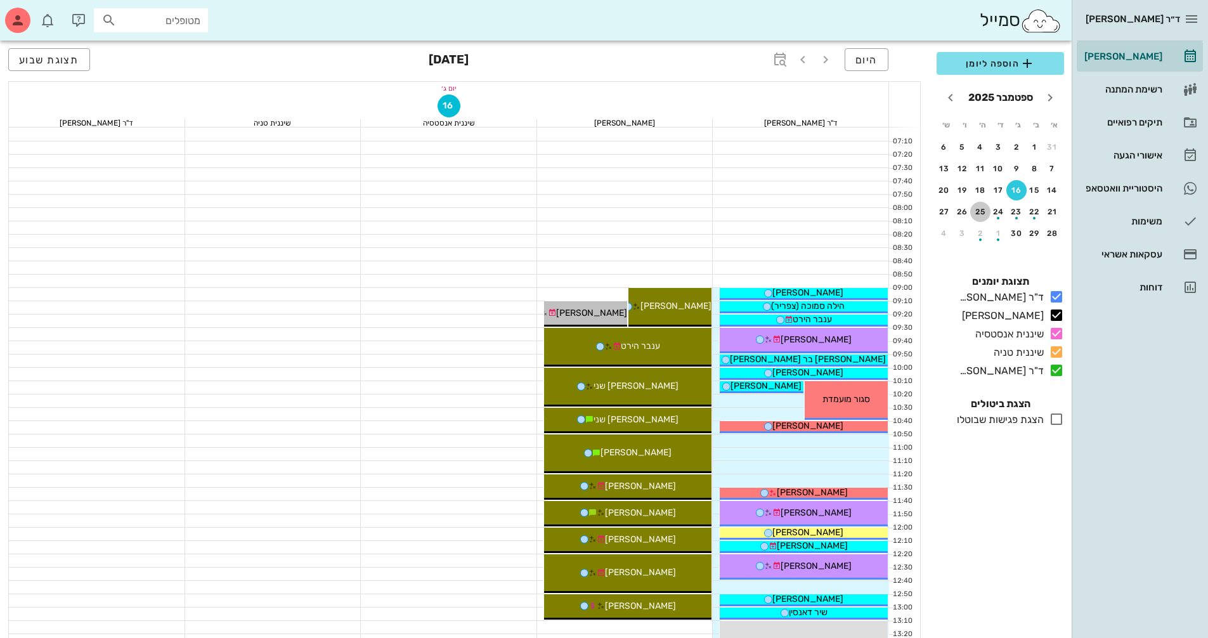
click at [984, 216] on div "25" at bounding box center [980, 211] width 20 height 9
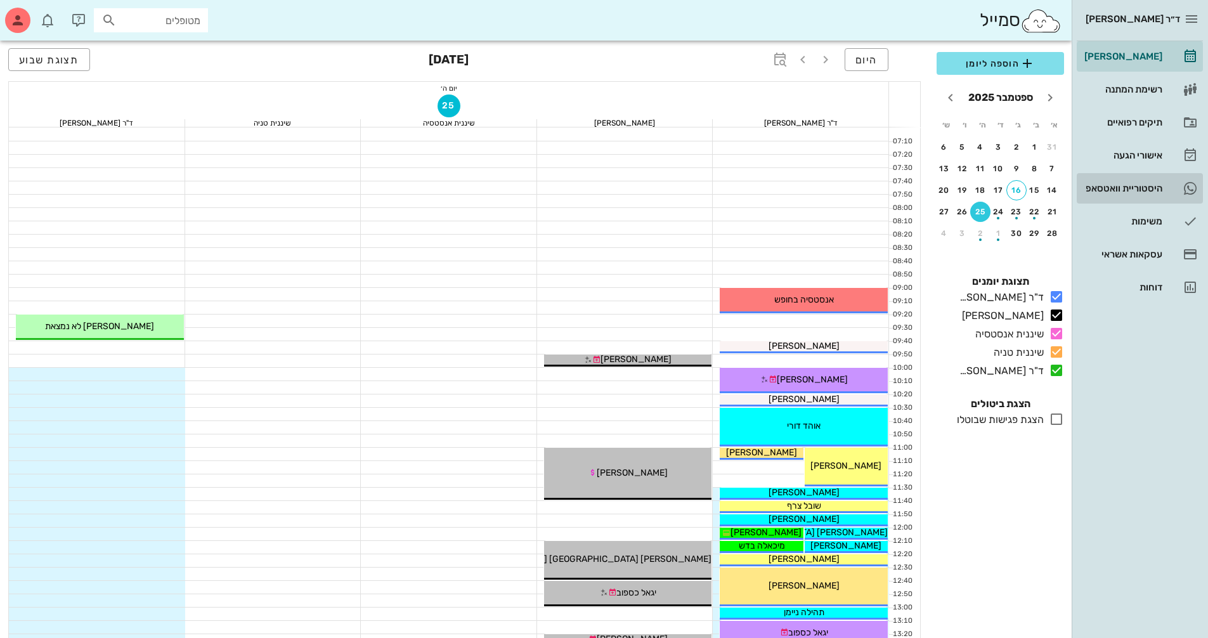
click at [1119, 184] on div "היסטוריית וואטסאפ" at bounding box center [1122, 188] width 81 height 10
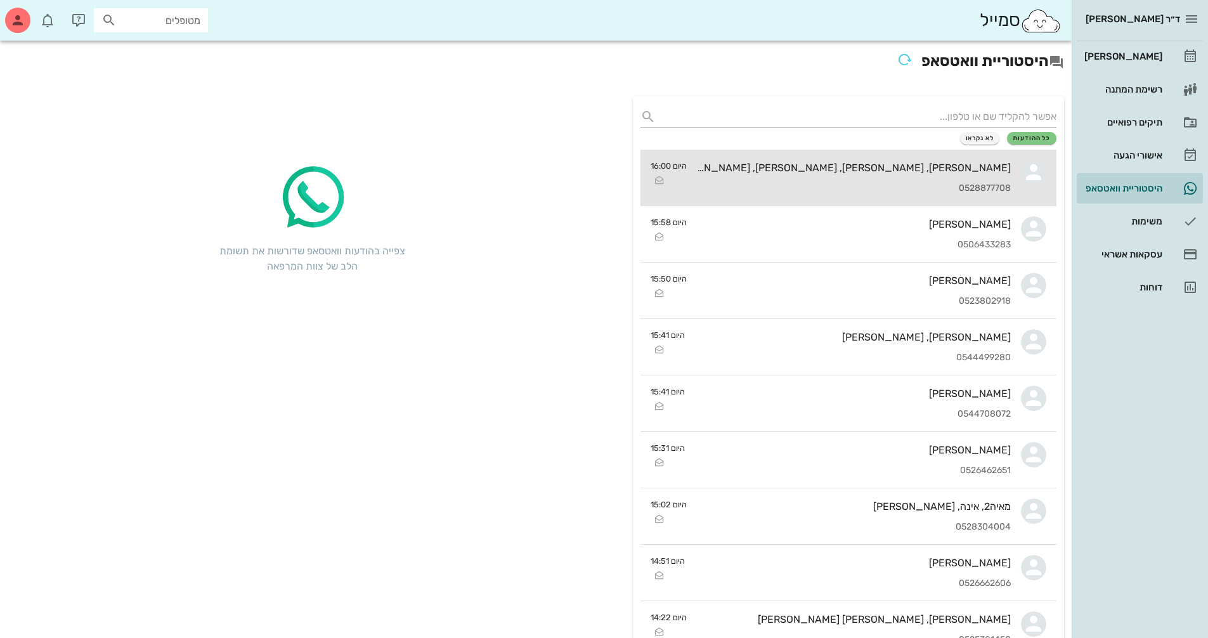
click at [853, 186] on div "0528877708" at bounding box center [854, 188] width 314 height 11
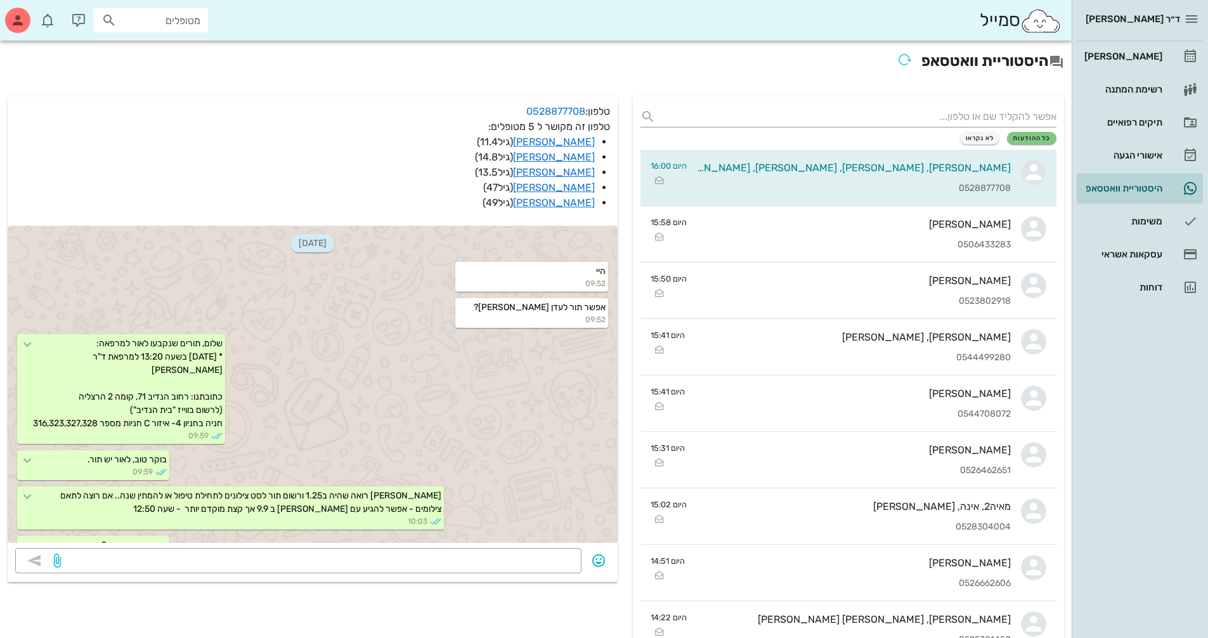
scroll to position [1089, 0]
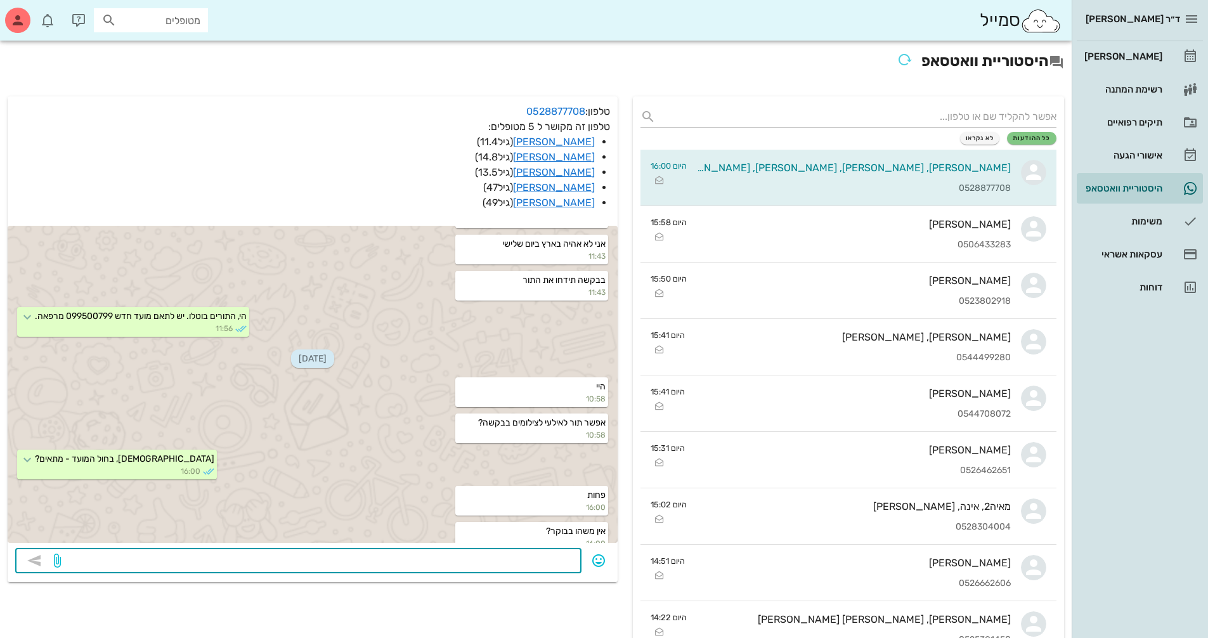
click at [500, 566] on textarea at bounding box center [318, 562] width 510 height 20
type textarea "25.9 שעה 1000"
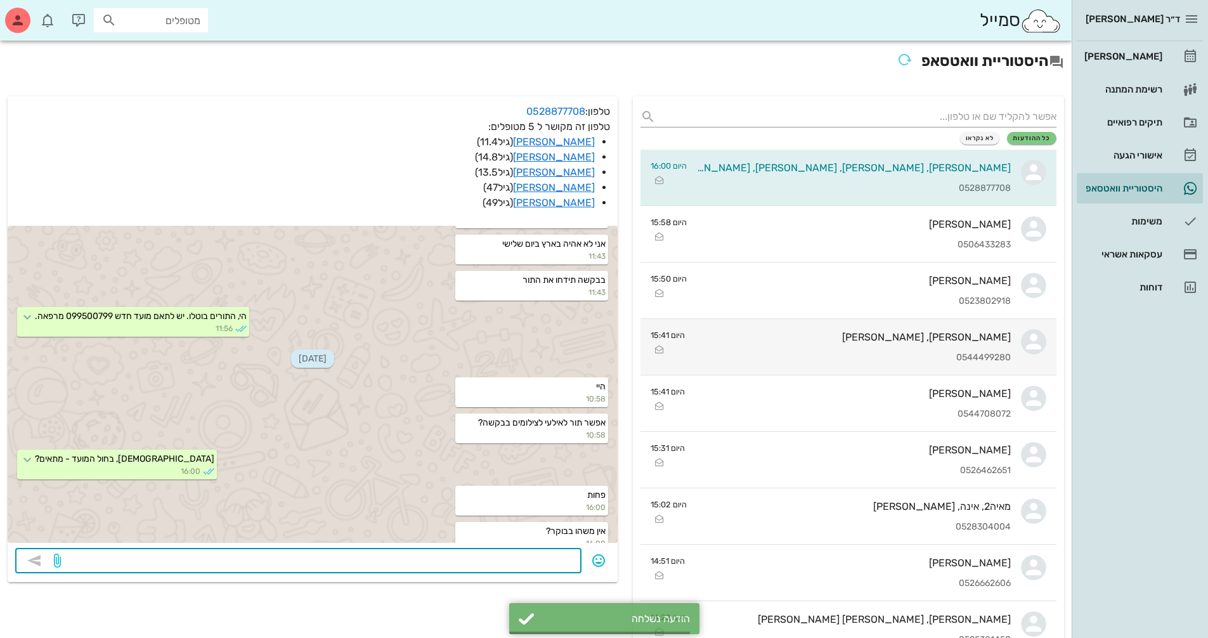
scroll to position [1126, 0]
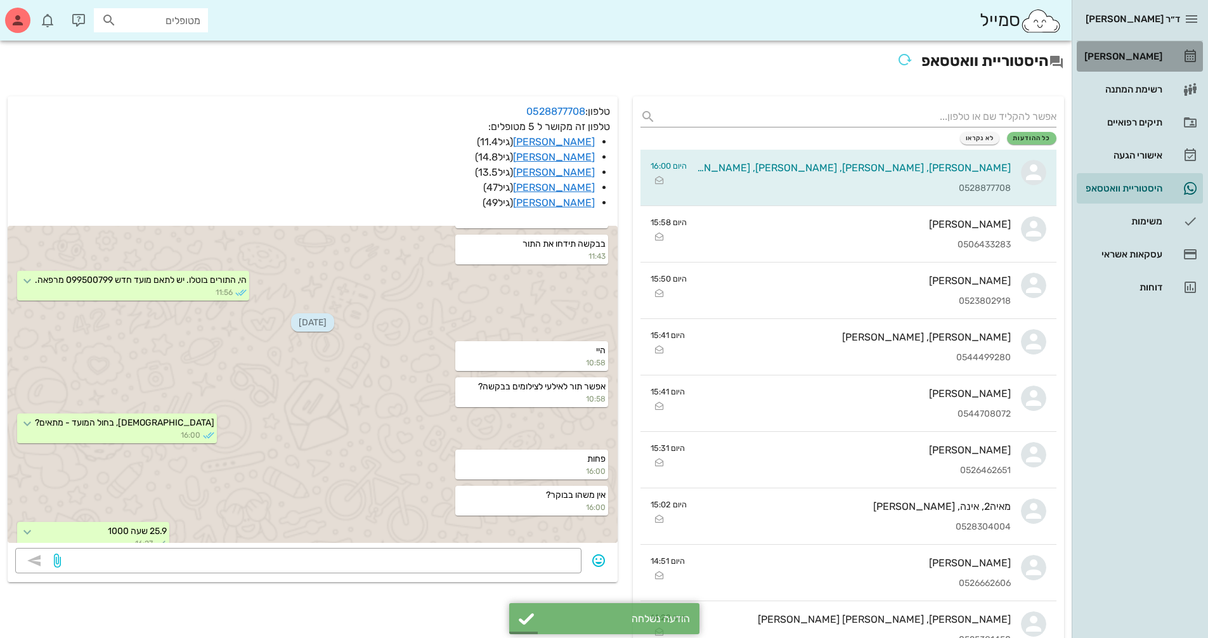
click at [1138, 56] on div "[PERSON_NAME]" at bounding box center [1122, 56] width 81 height 10
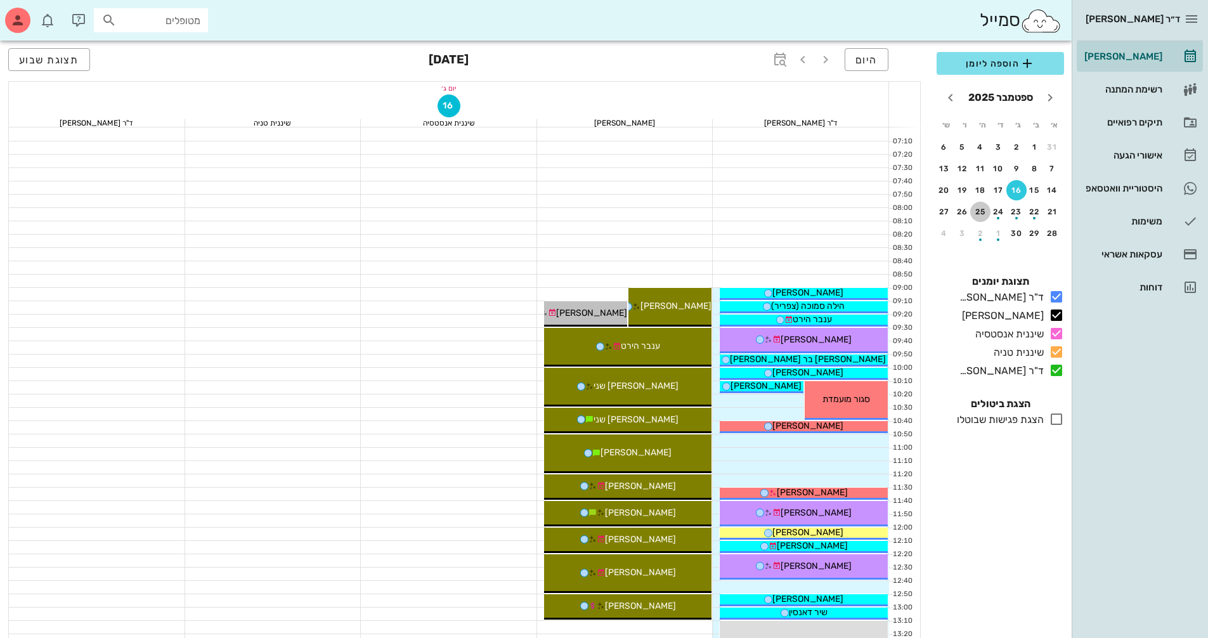
click at [982, 209] on div "25" at bounding box center [980, 211] width 20 height 9
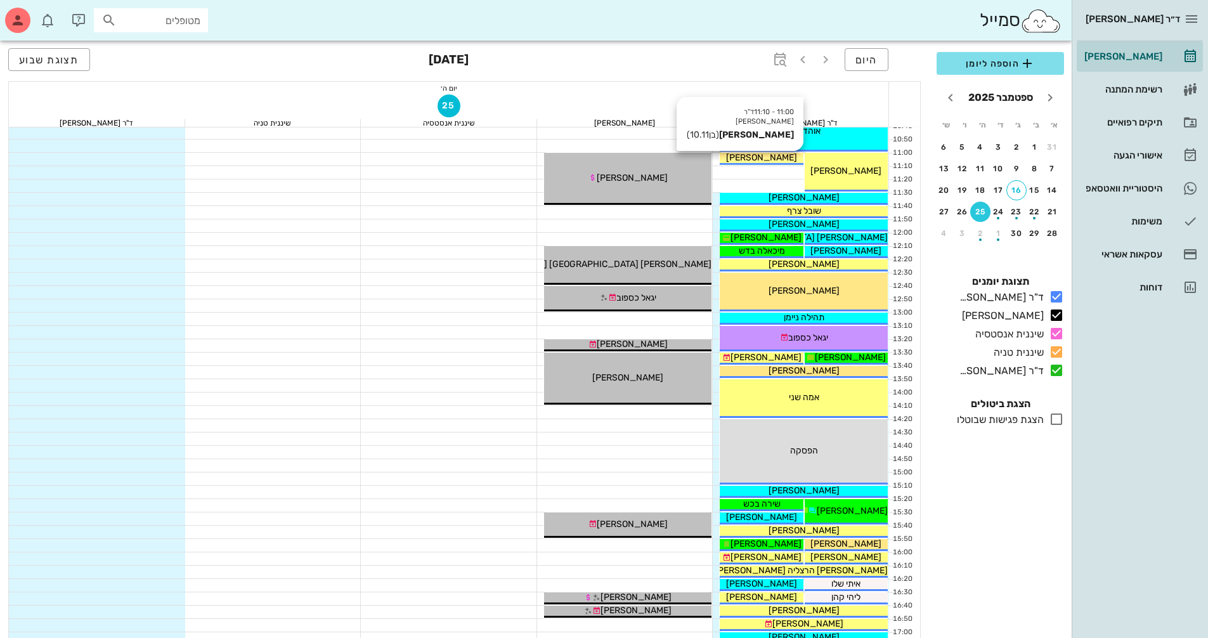
scroll to position [317, 0]
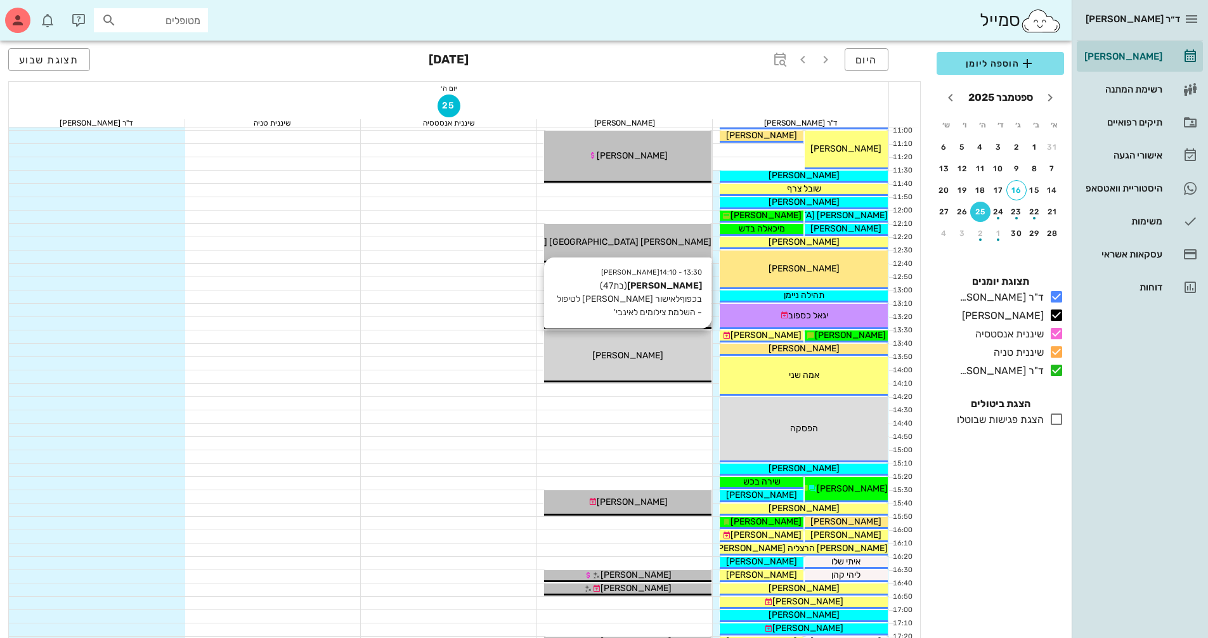
click at [678, 364] on div "13:30 - 14:10 יומן מרפאה אירנה נבזלין (בת 47 ) בכפוףלאישור פולק לטיפול - השלמת …" at bounding box center [628, 356] width 168 height 52
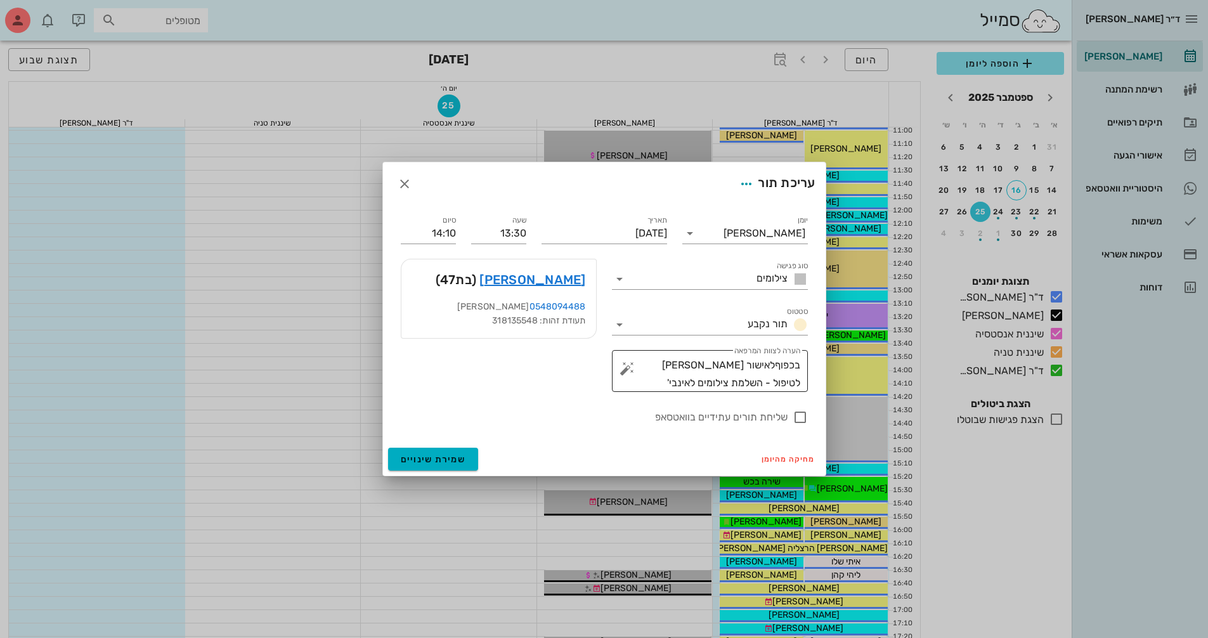
click at [633, 370] on button "button" at bounding box center [627, 368] width 15 height 15
click at [699, 386] on textarea "בכפוףלאישור פולק לטיפול - השלמת צילומים לאינבי'" at bounding box center [715, 374] width 171 height 36
drag, startPoint x: 769, startPoint y: 365, endPoint x: 811, endPoint y: 366, distance: 41.9
click at [811, 366] on div "​ הערה לצוות המרפאה בכפוףלאישור פולק לטיפול - השלמת צילומים לאינבי'" at bounding box center [709, 370] width 211 height 57
click at [621, 370] on button "button" at bounding box center [627, 368] width 15 height 15
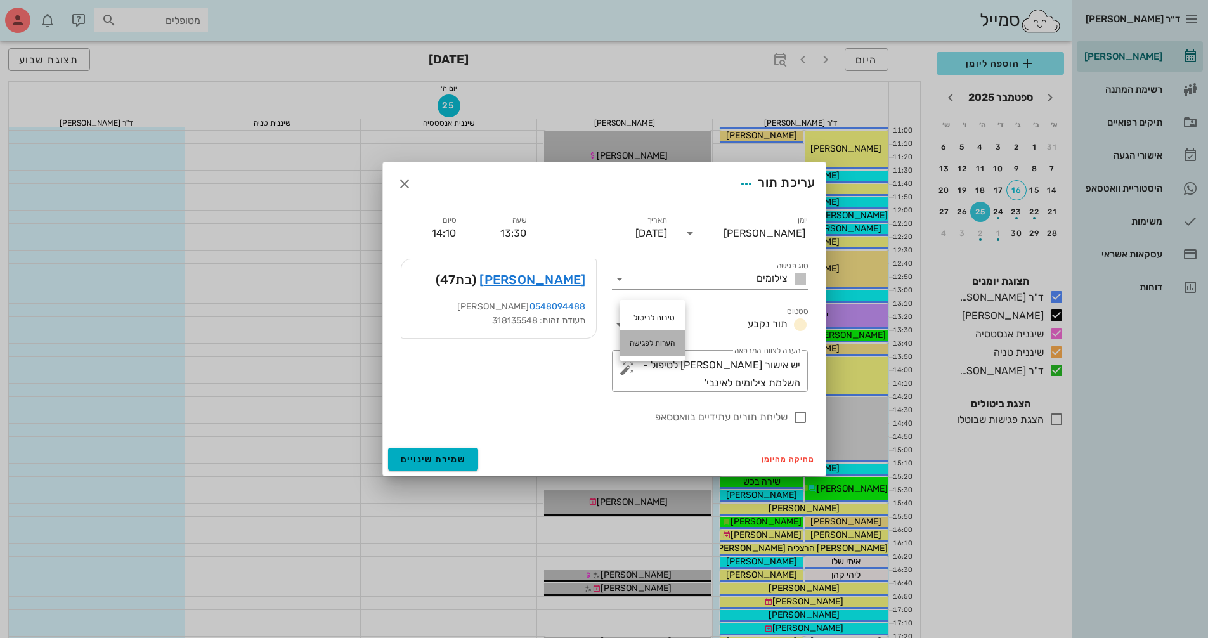
click at [649, 338] on div "הערות לפגישה" at bounding box center [652, 342] width 65 height 25
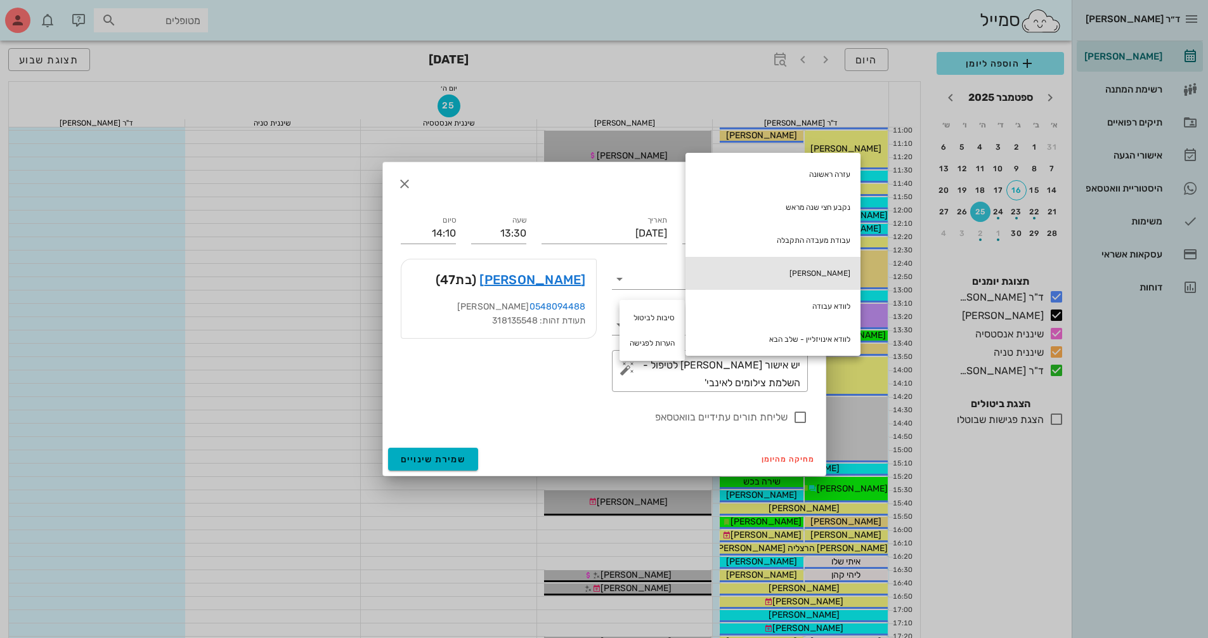
click at [779, 271] on div "[PERSON_NAME]" at bounding box center [772, 273] width 175 height 33
type textarea "יש חוב [PERSON_NAME] אישור [PERSON_NAME] לטיפול - השלמת צילומים לאינבי'"
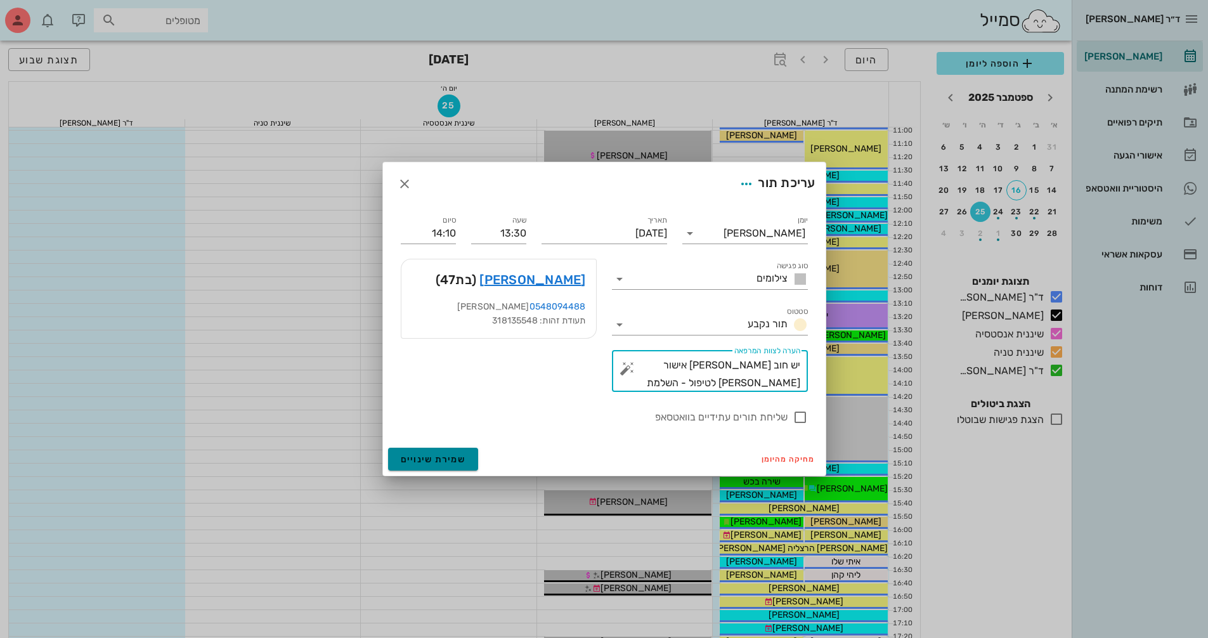
click at [450, 455] on span "שמירת שינויים" at bounding box center [433, 459] width 65 height 11
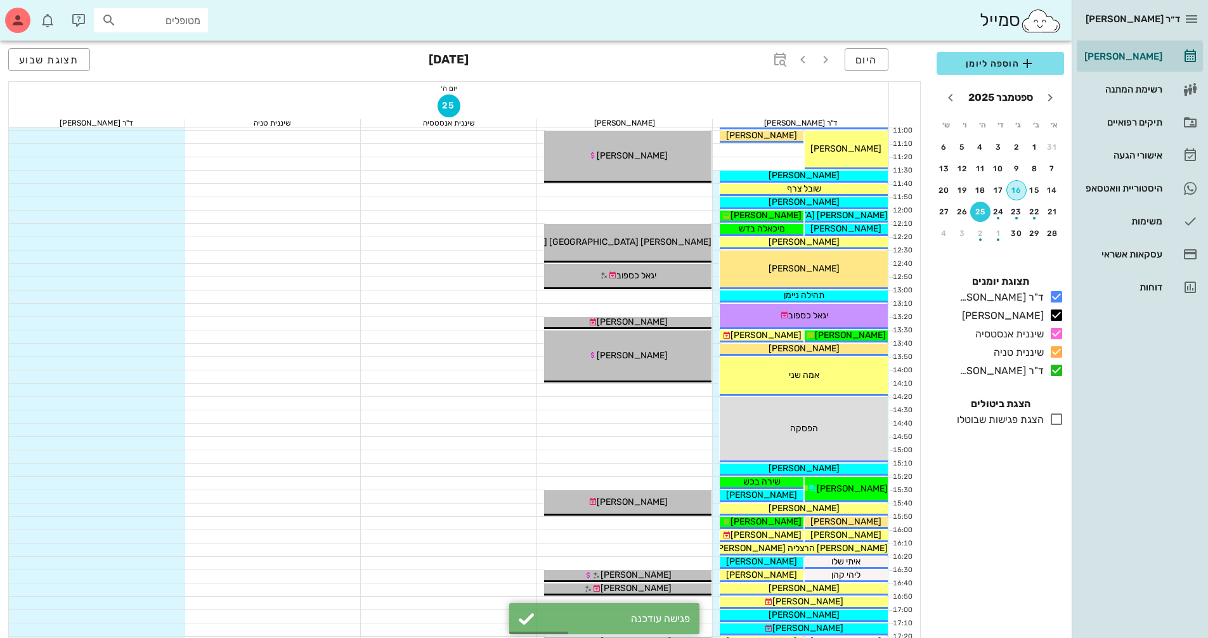
click at [1020, 190] on div "16" at bounding box center [1016, 190] width 19 height 9
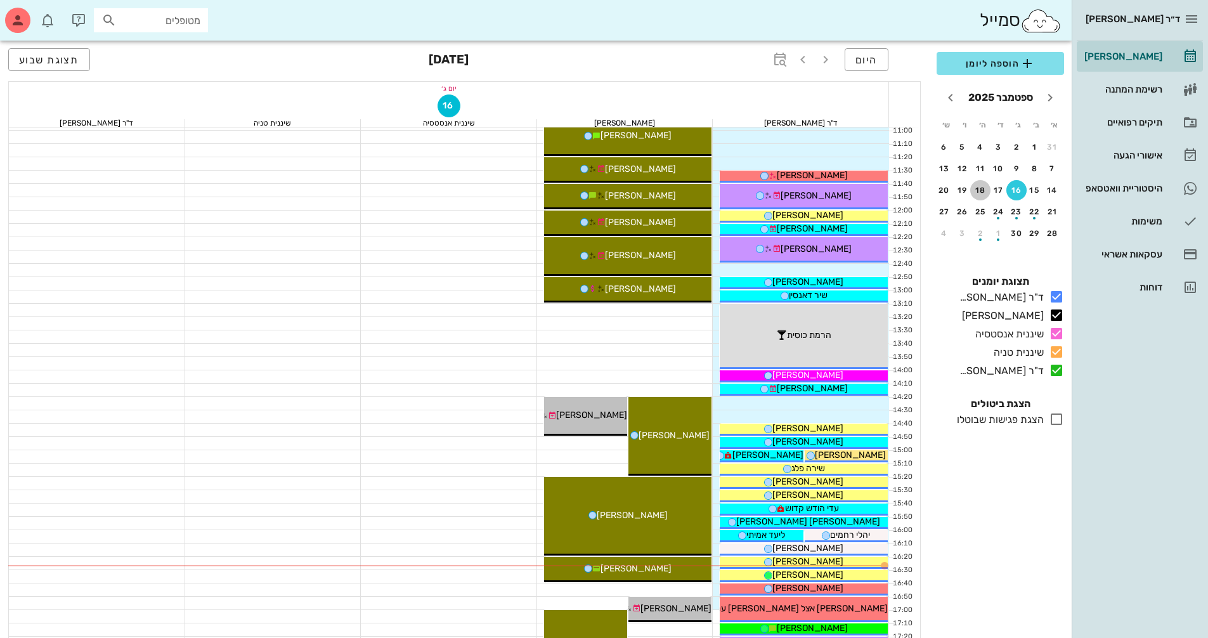
click at [987, 185] on button "18" at bounding box center [980, 190] width 20 height 20
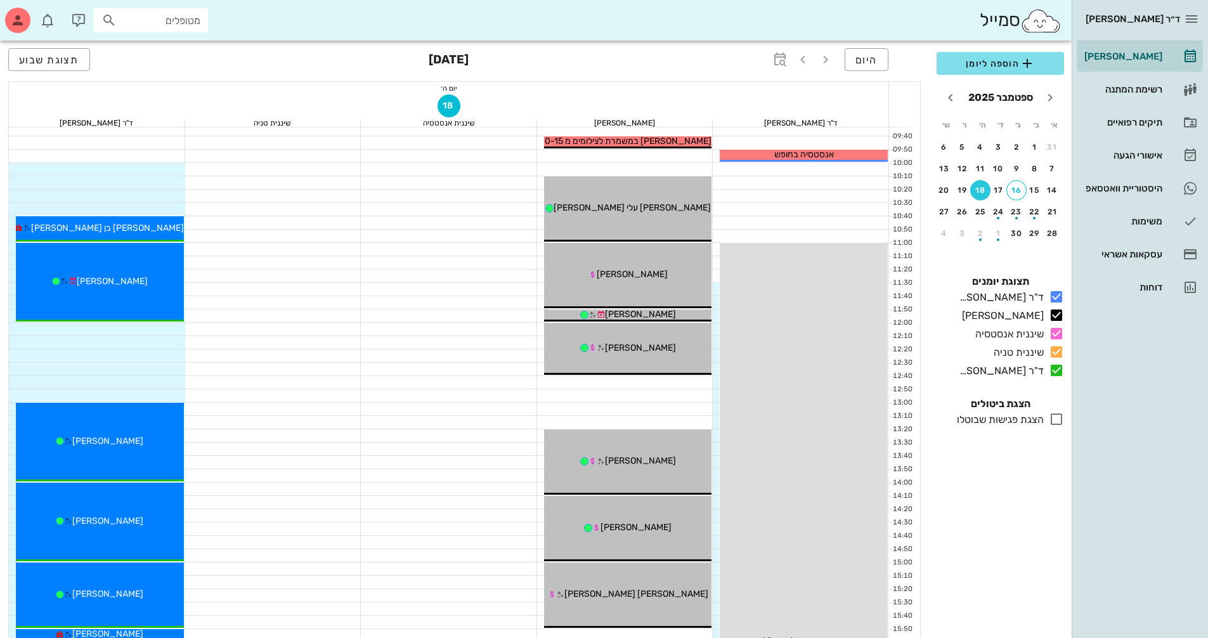
scroll to position [190, 0]
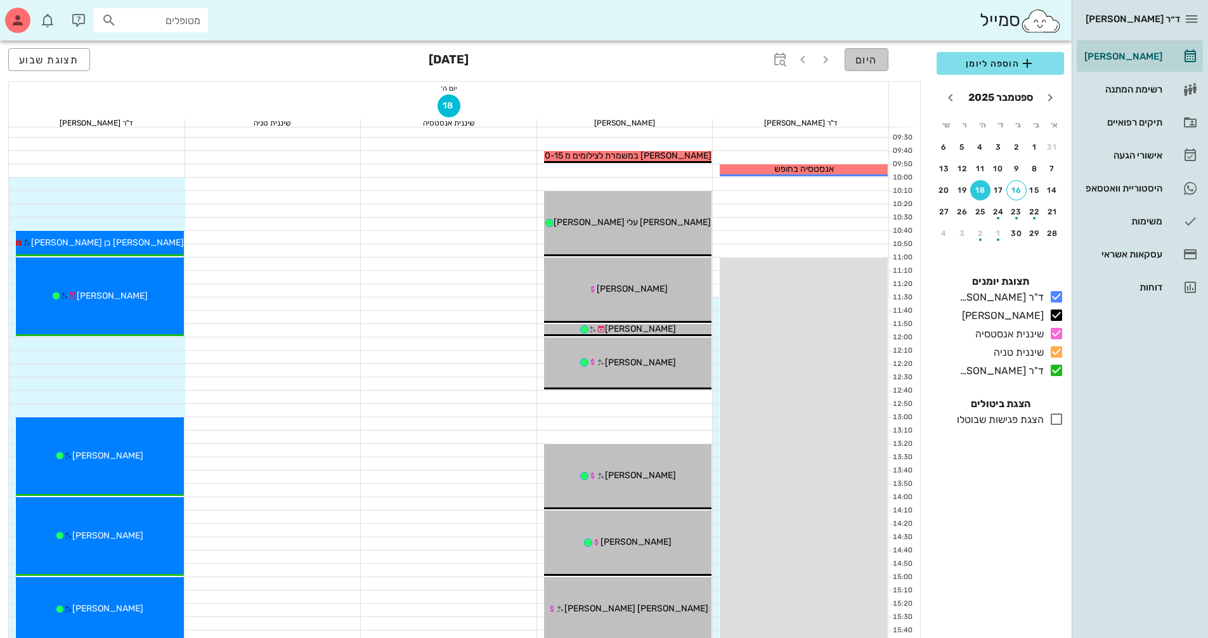
click at [878, 65] on button "היום" at bounding box center [867, 59] width 44 height 23
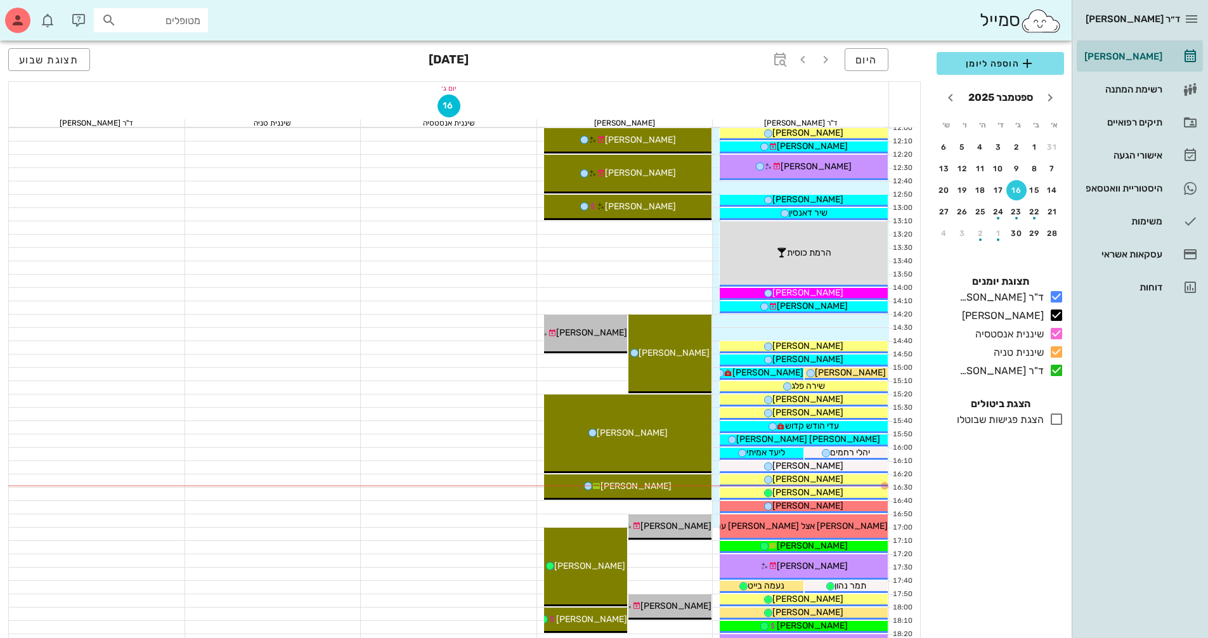
scroll to position [444, 0]
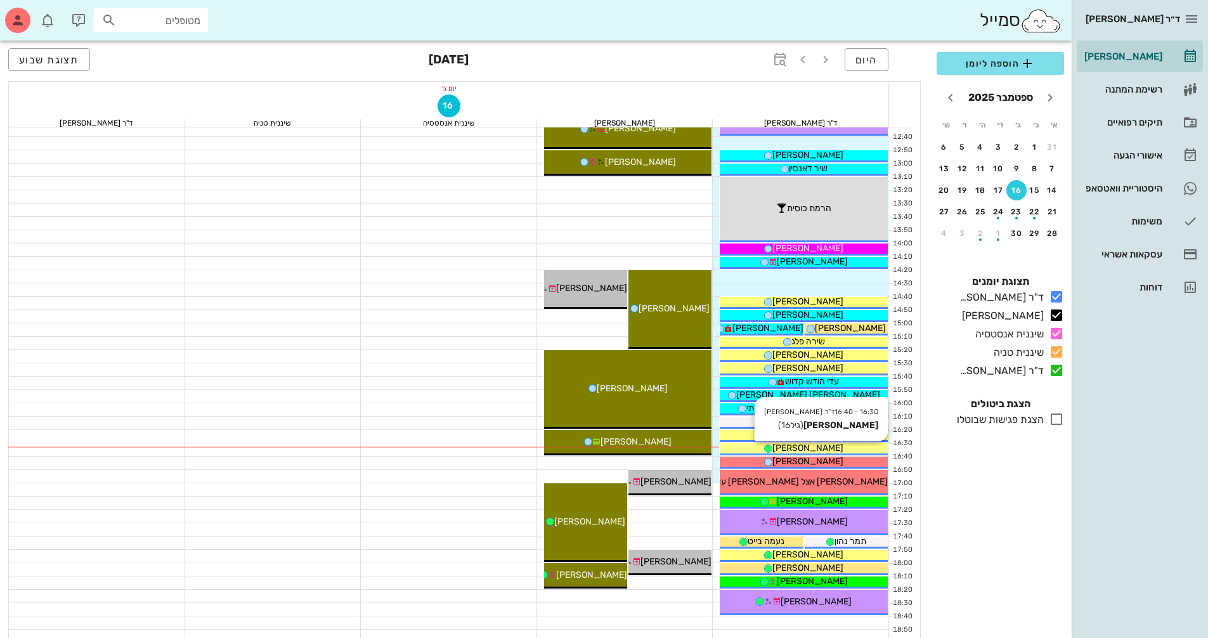
click at [826, 445] on span "[PERSON_NAME]" at bounding box center [807, 448] width 71 height 11
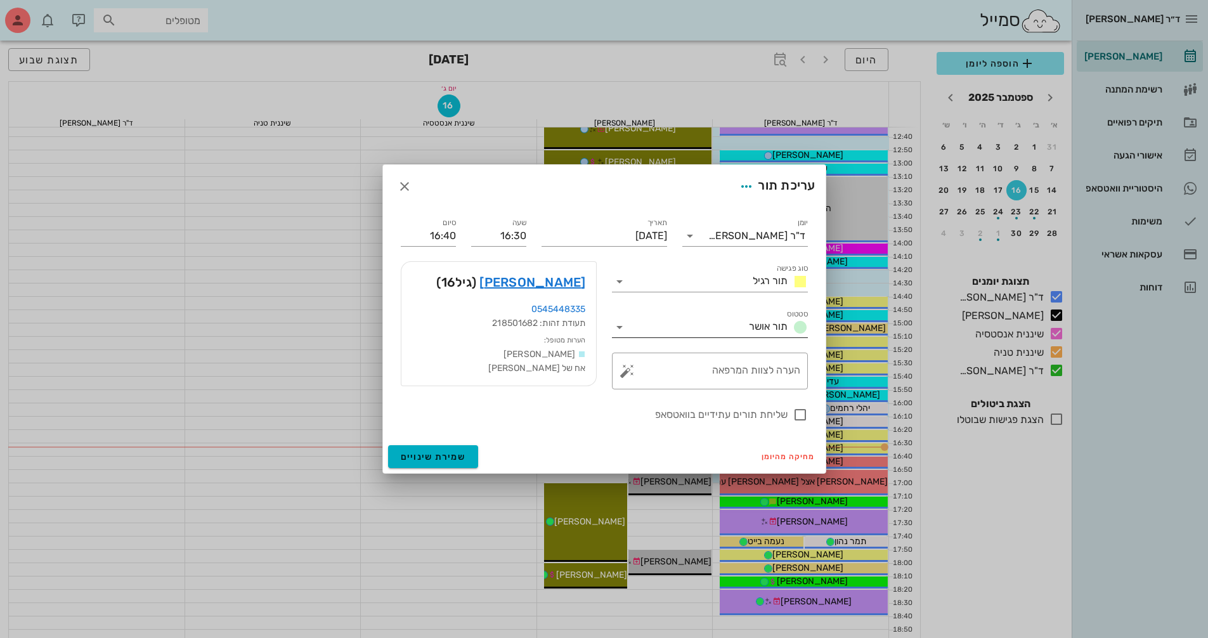
click at [623, 328] on icon at bounding box center [619, 327] width 15 height 15
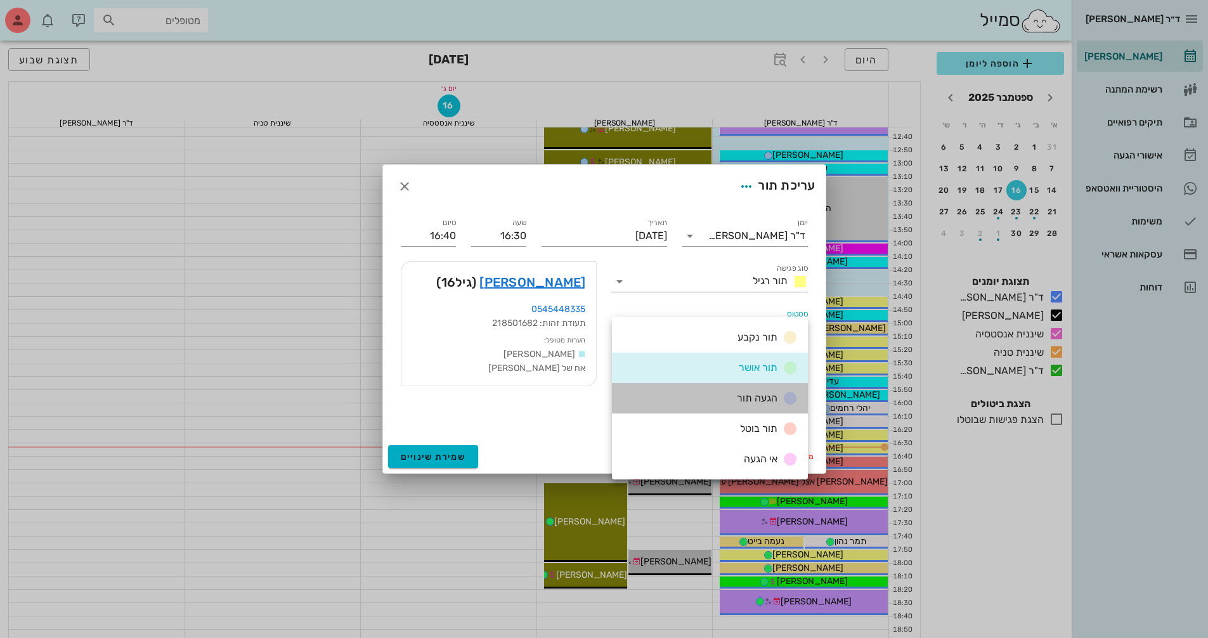
click at [747, 404] on div "הגעה תור" at bounding box center [765, 399] width 66 height 16
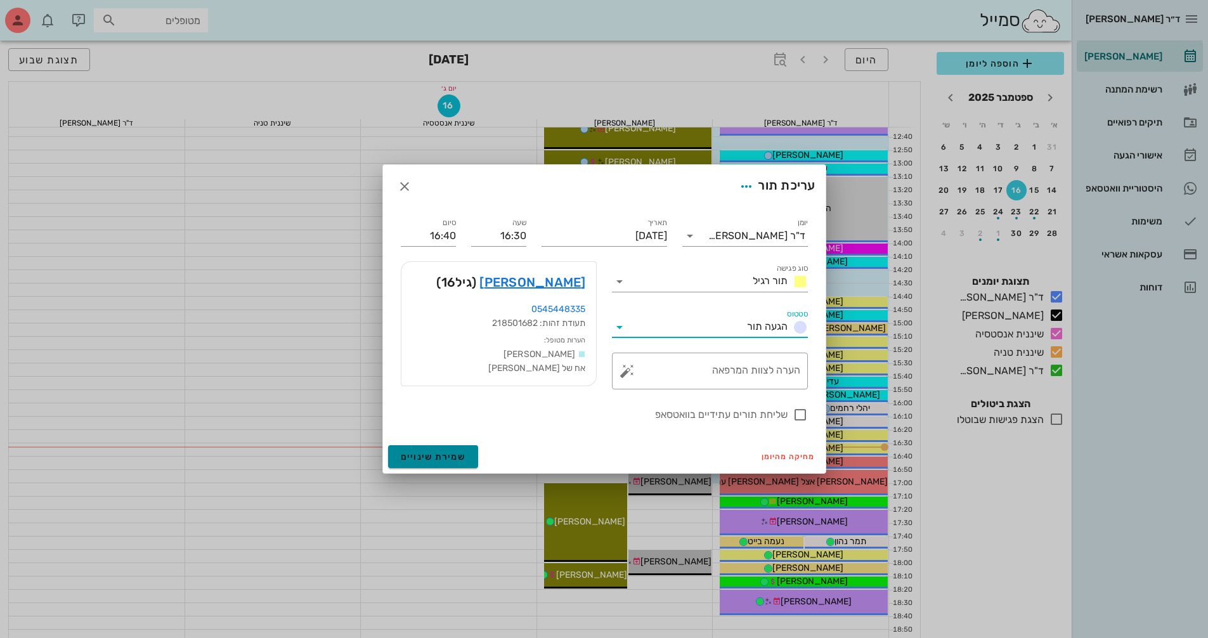
drag, startPoint x: 455, startPoint y: 455, endPoint x: 618, endPoint y: 451, distance: 162.4
click at [457, 455] on span "שמירת שינויים" at bounding box center [433, 456] width 65 height 11
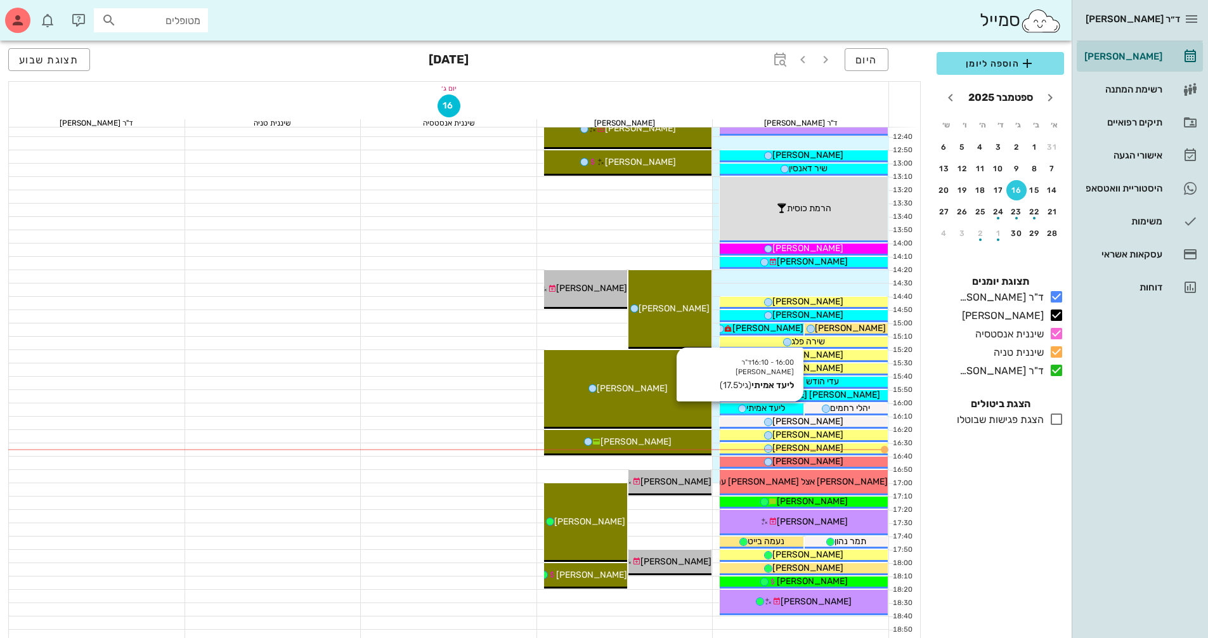
click at [777, 411] on span "ליעד אמיתי" at bounding box center [765, 408] width 39 height 11
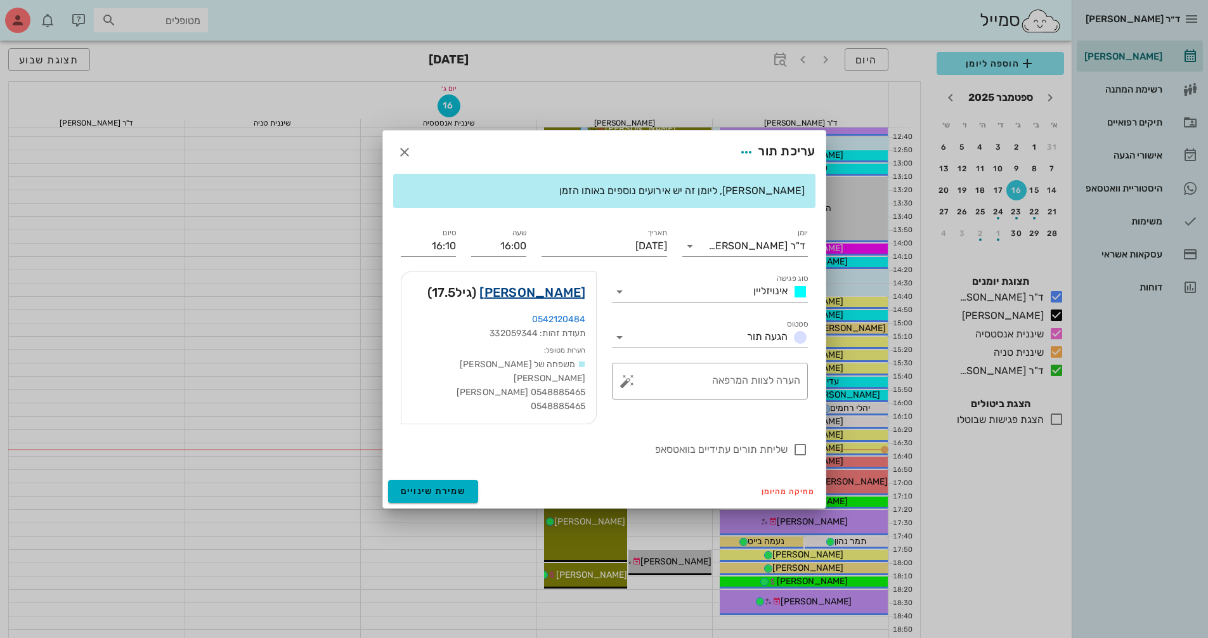
click at [559, 294] on link "ליעד אמיתי" at bounding box center [532, 292] width 106 height 20
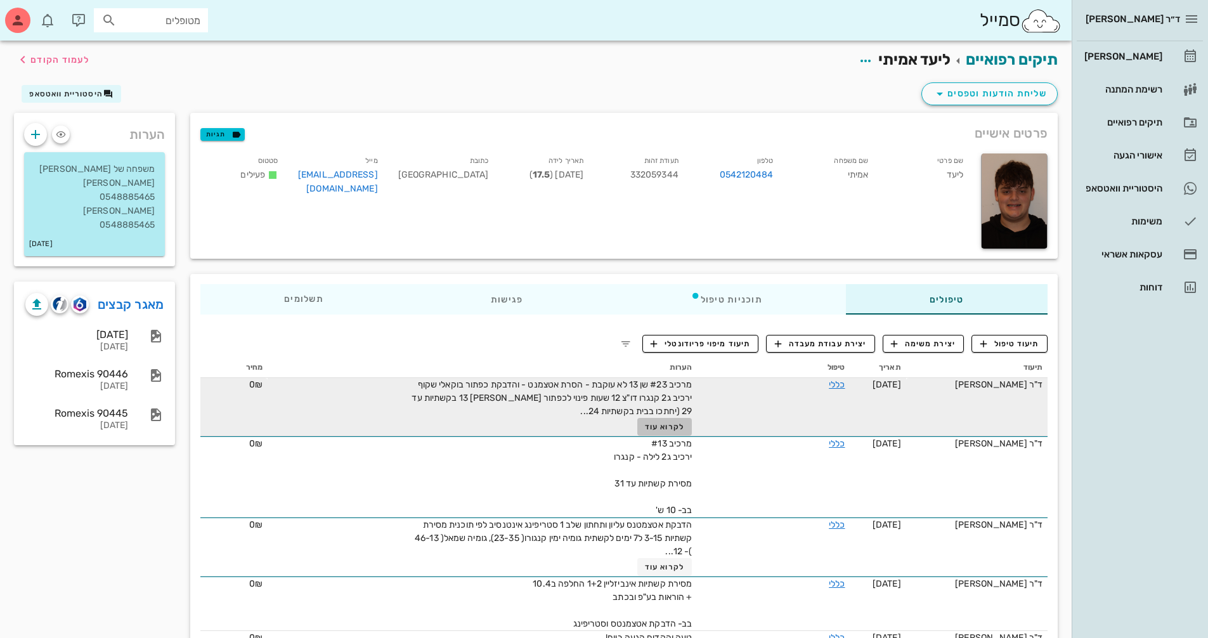
click at [675, 424] on span "לקרוא עוד" at bounding box center [664, 426] width 39 height 9
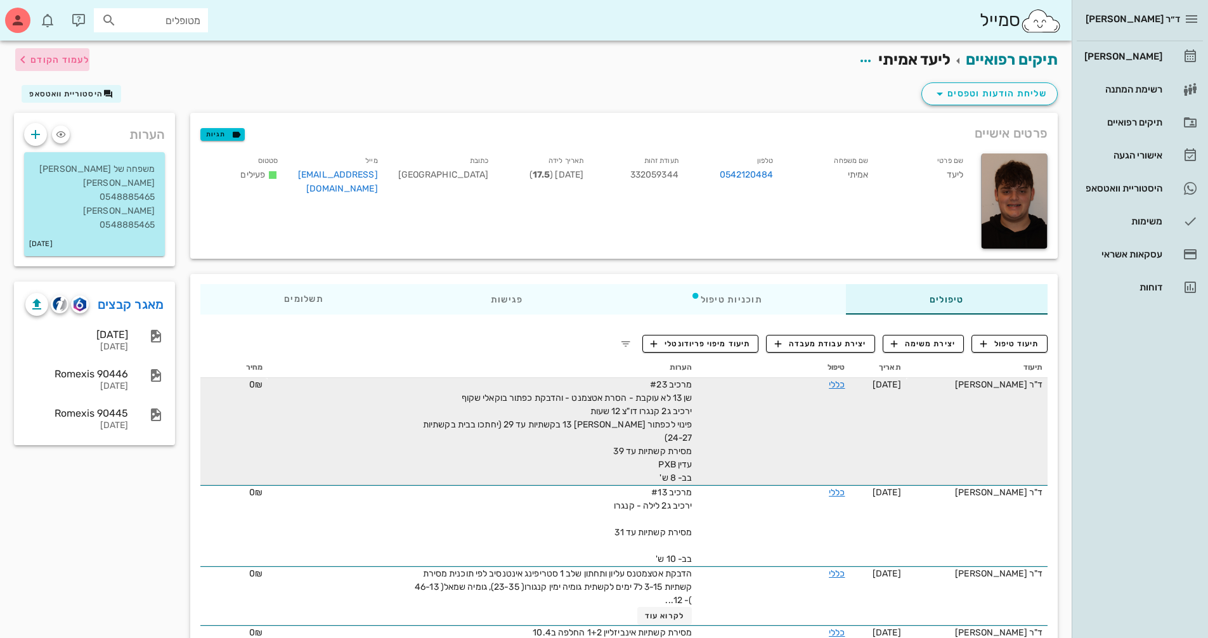
click at [81, 62] on span "לעמוד הקודם" at bounding box center [59, 60] width 59 height 11
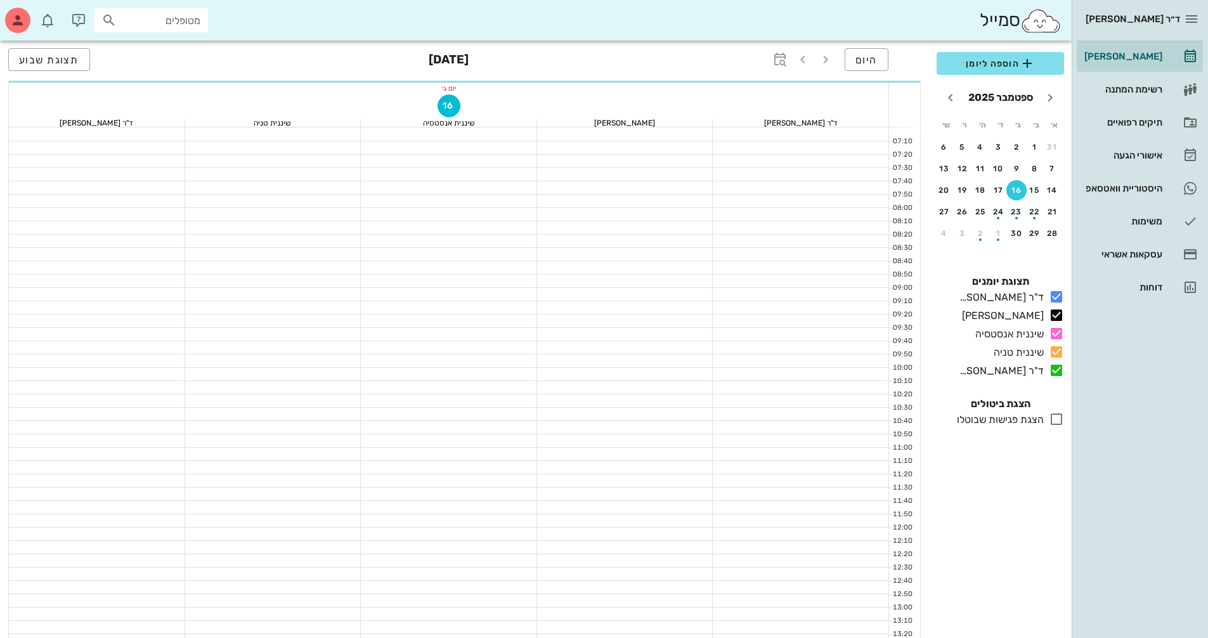
scroll to position [444, 0]
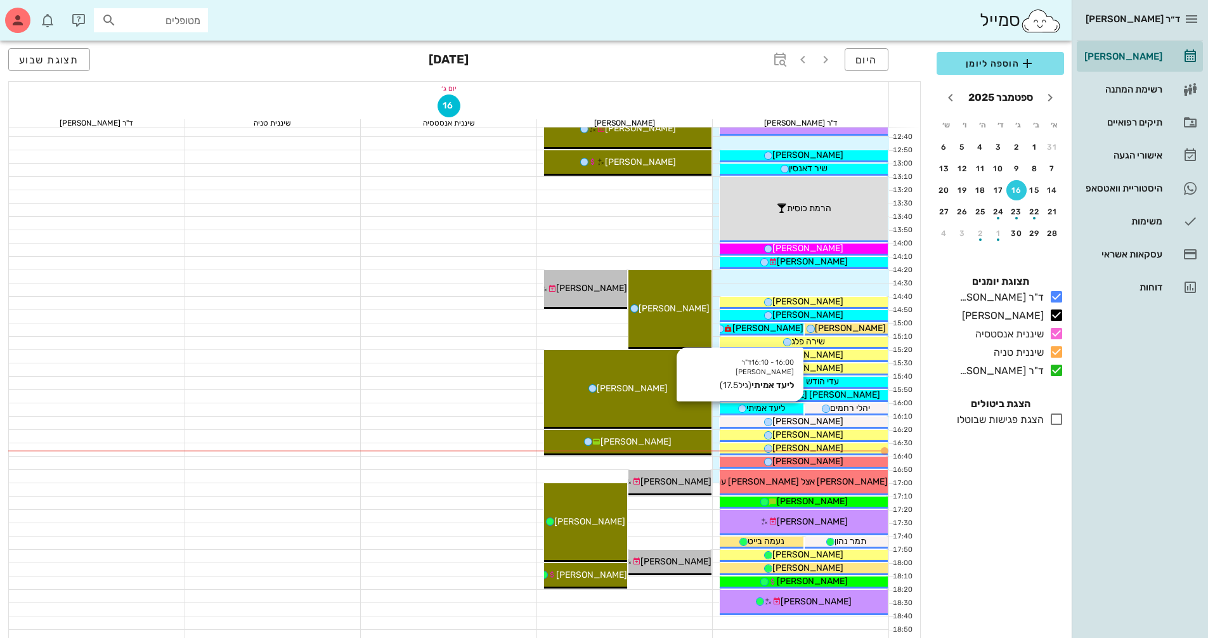
click at [782, 410] on span "ליעד אמיתי" at bounding box center [765, 408] width 39 height 11
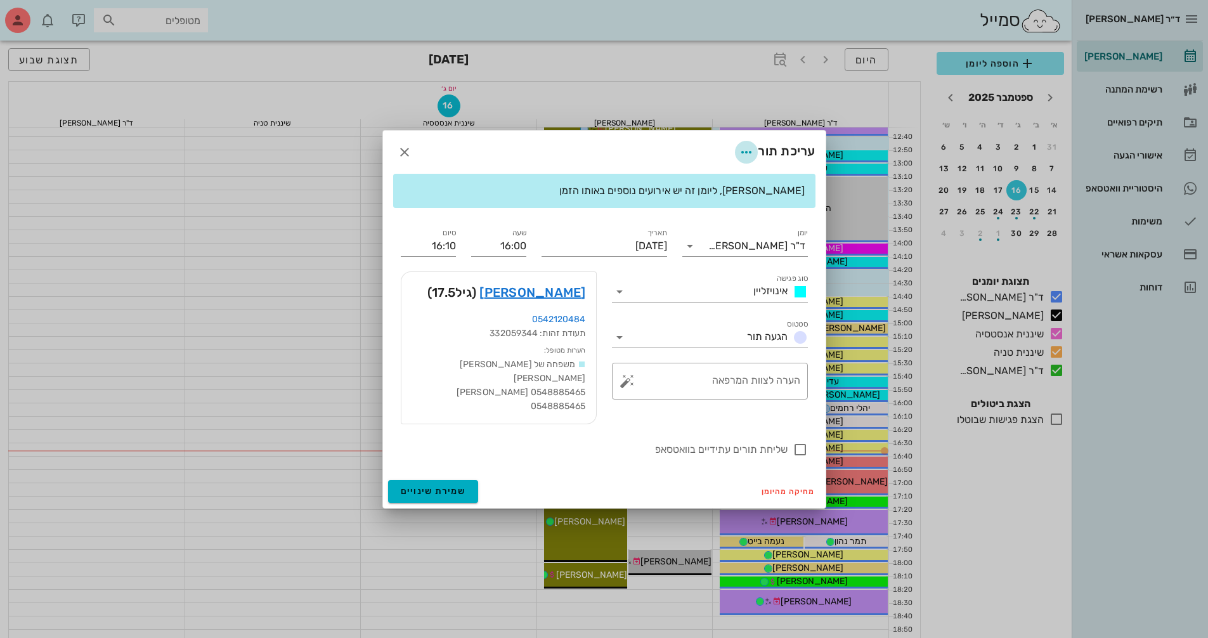
click at [752, 153] on span "button" at bounding box center [746, 152] width 23 height 15
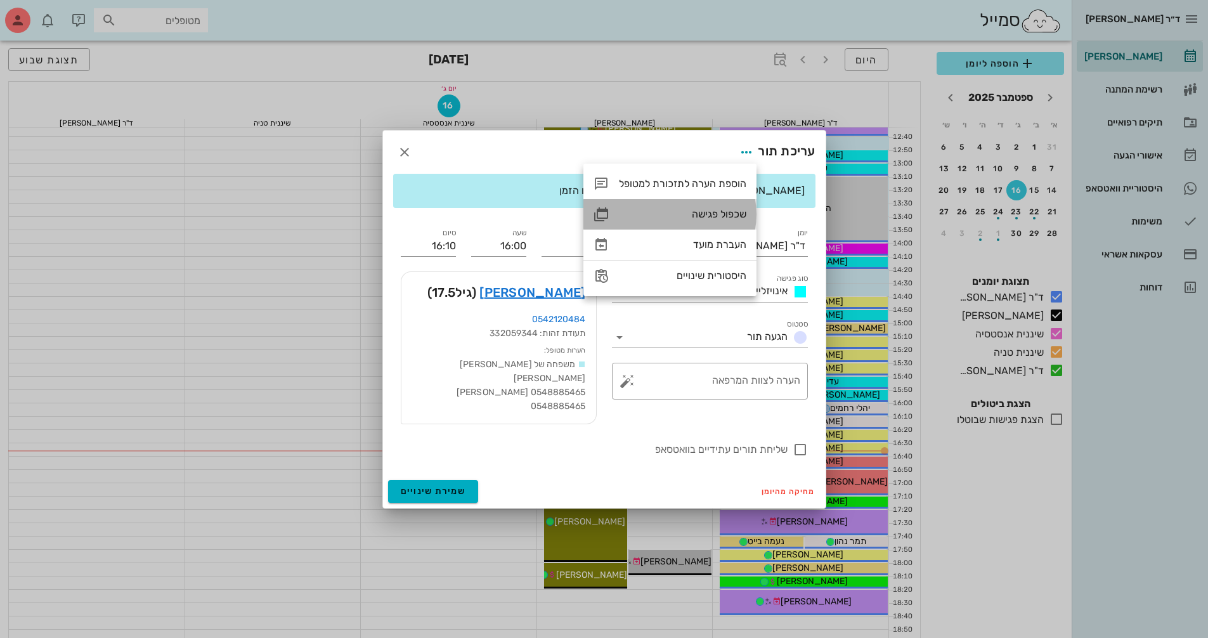
click at [735, 216] on div "שכפול פגישה" at bounding box center [682, 214] width 127 height 12
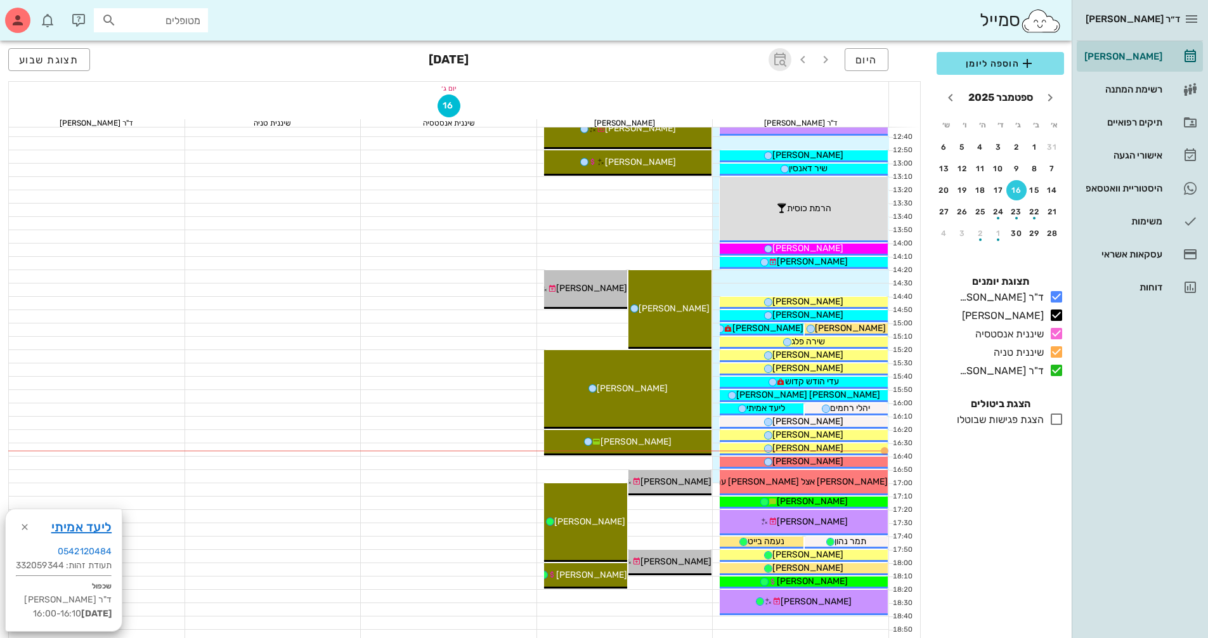
click at [779, 65] on icon "button" at bounding box center [779, 59] width 15 height 15
type input "8"
click at [703, 136] on button "קפיצה לתאריך" at bounding box center [721, 131] width 119 height 18
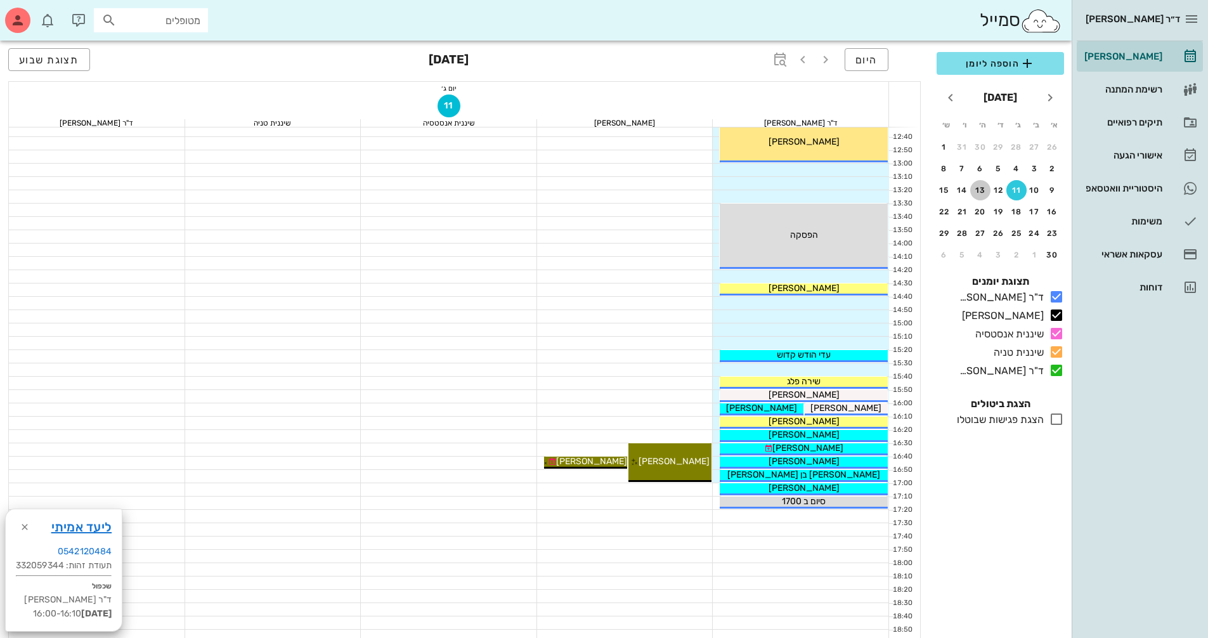
click at [978, 197] on button "13" at bounding box center [980, 190] width 20 height 20
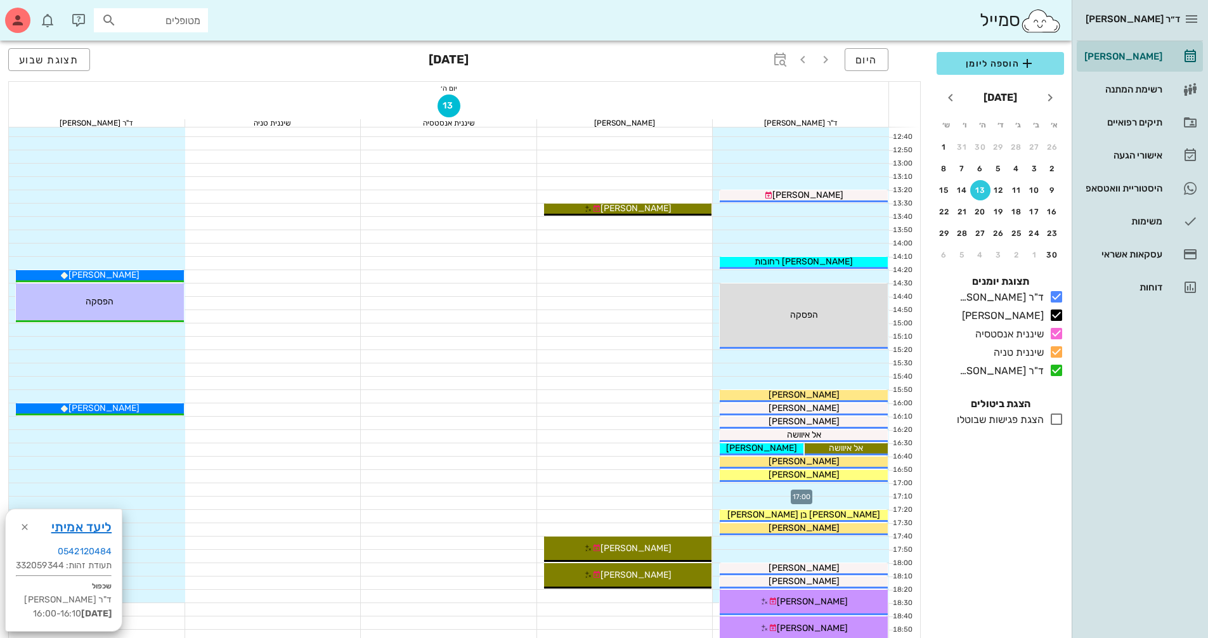
click at [871, 484] on div at bounding box center [801, 489] width 176 height 13
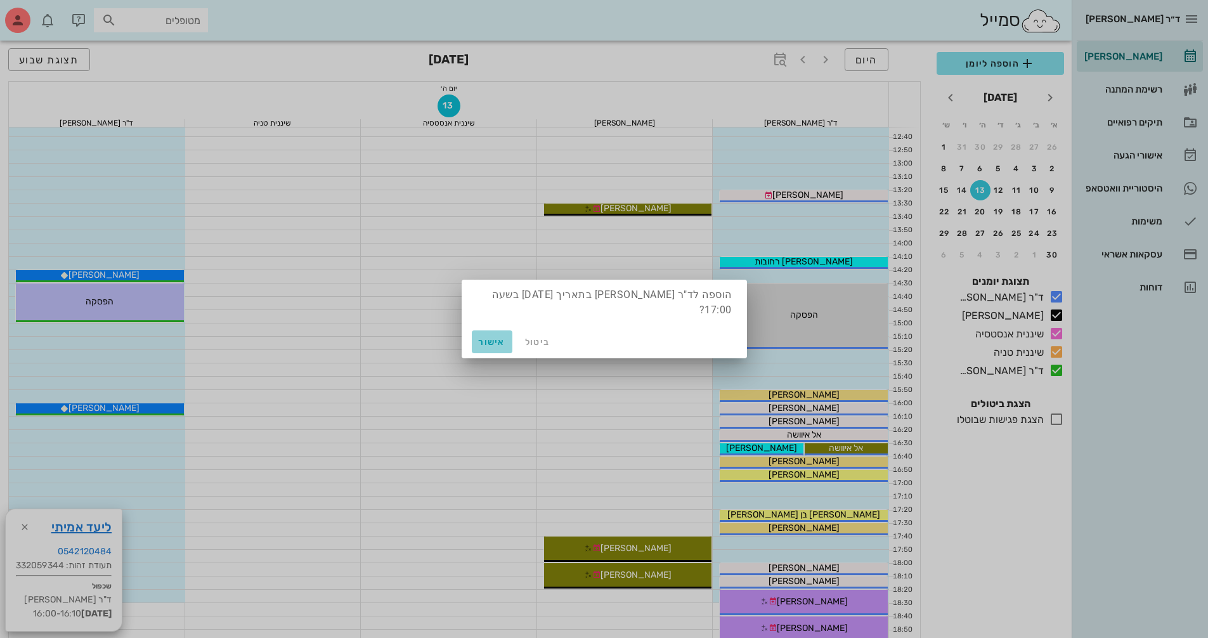
click at [498, 343] on span "אישור" at bounding box center [492, 342] width 30 height 11
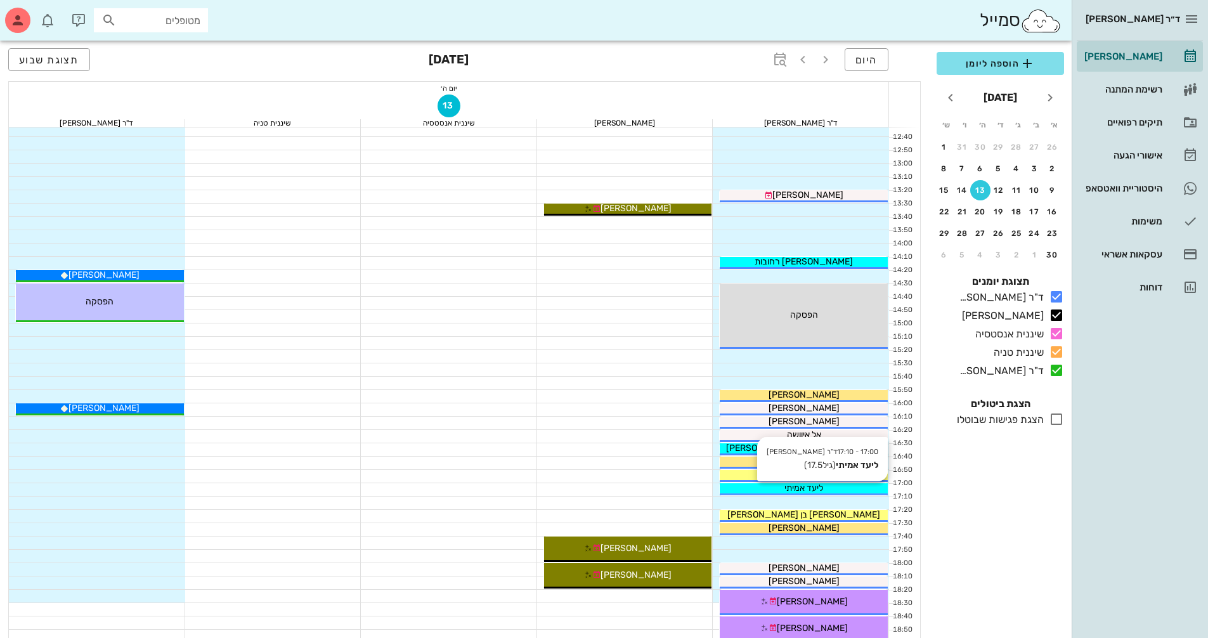
click at [844, 490] on div "ליעד אמיתי" at bounding box center [804, 487] width 168 height 13
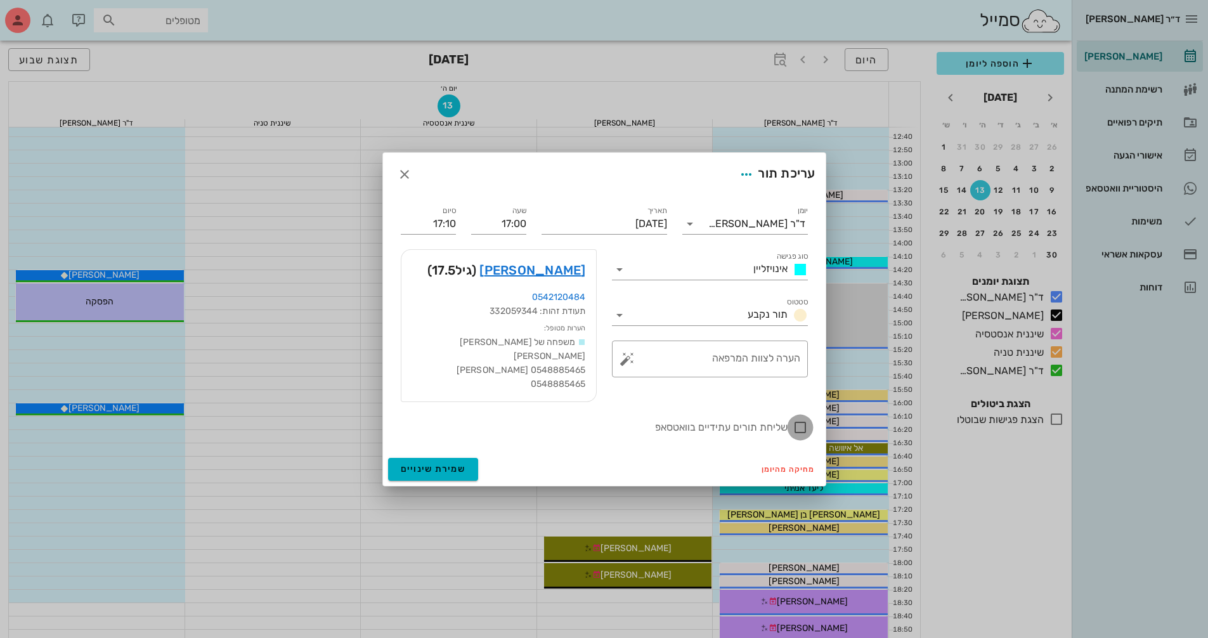
click at [801, 434] on div at bounding box center [800, 428] width 22 height 22
checkbox input "true"
click at [467, 467] on button "שמירת שינויים" at bounding box center [433, 469] width 91 height 23
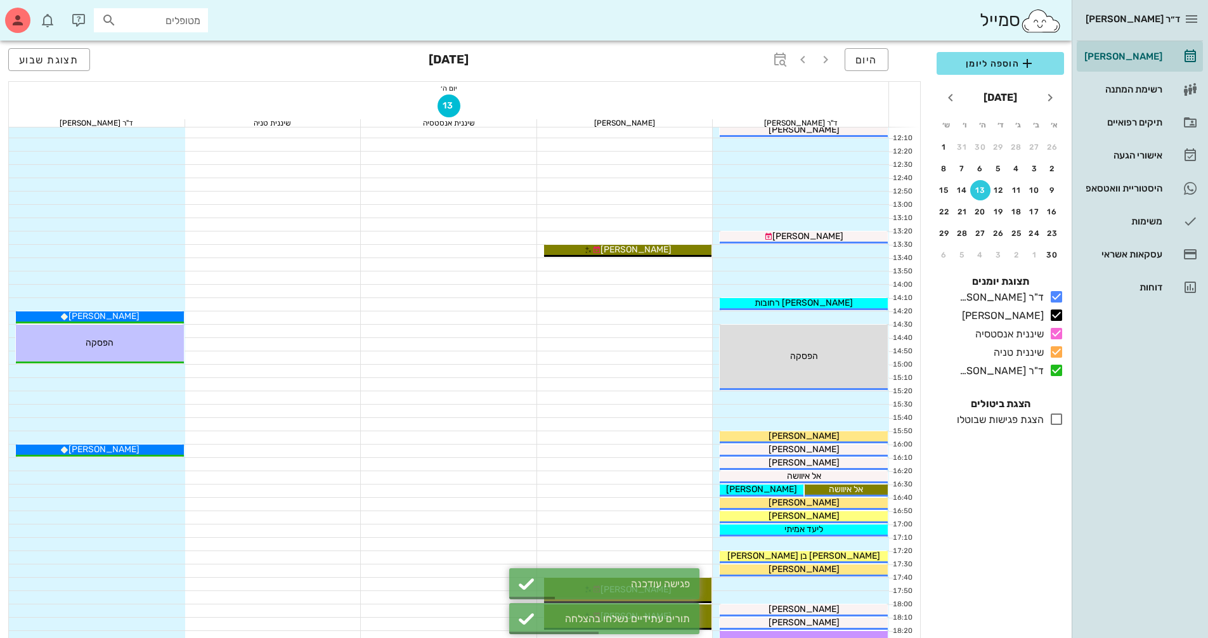
scroll to position [380, 0]
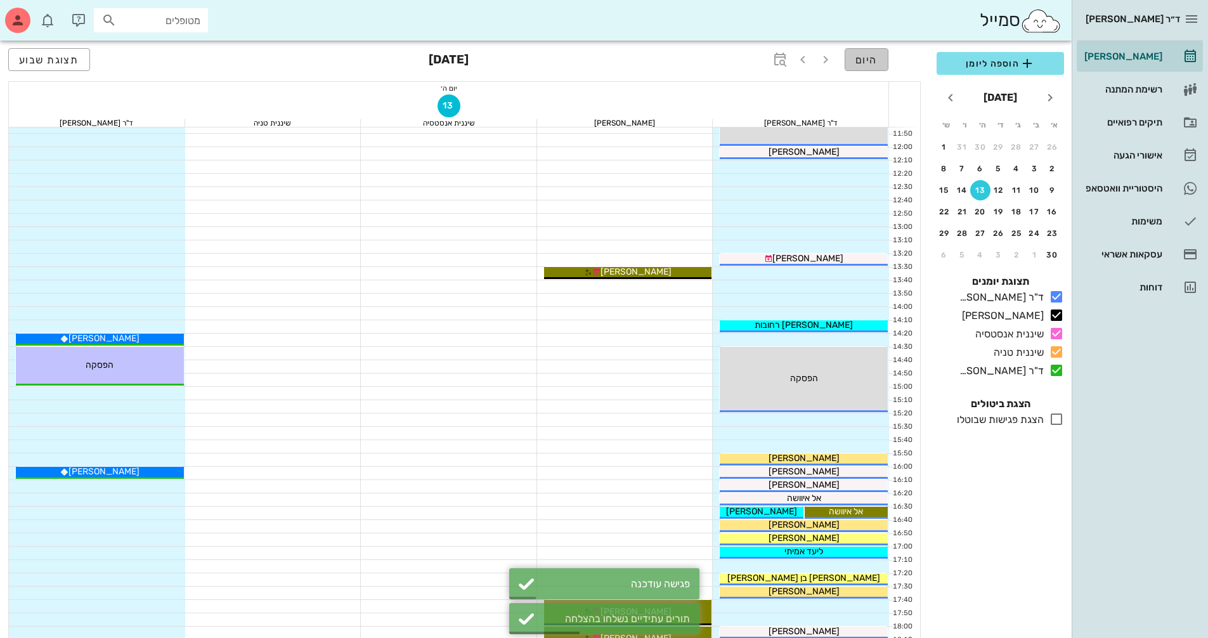
click at [853, 57] on button "היום" at bounding box center [867, 59] width 44 height 23
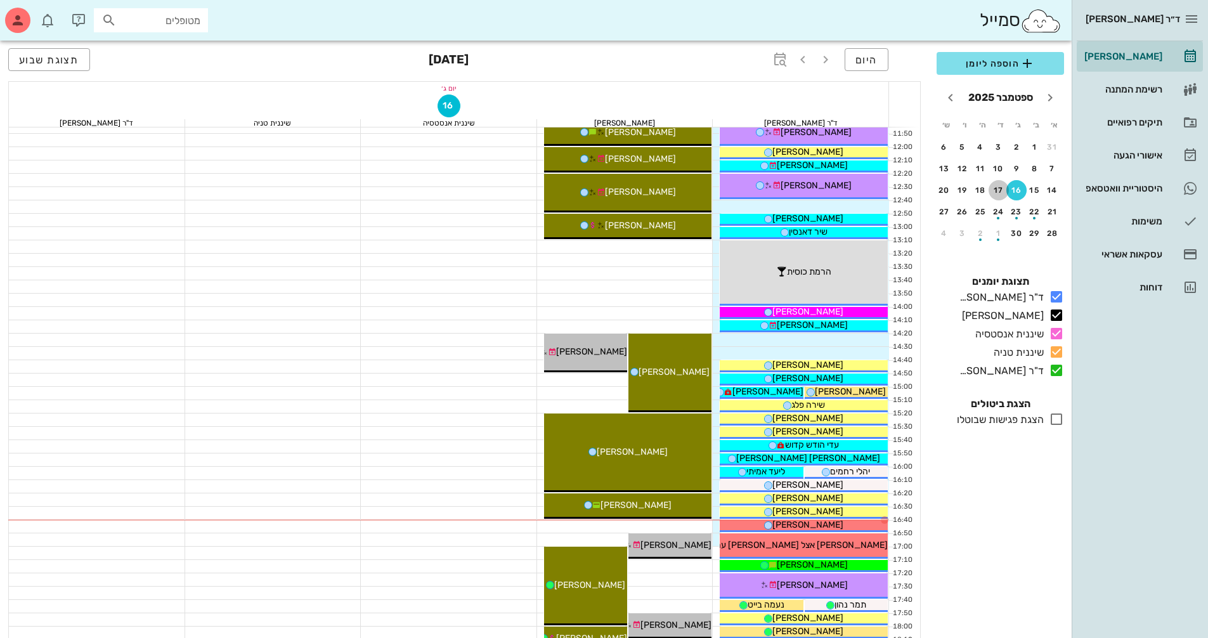
drag, startPoint x: 1001, startPoint y: 183, endPoint x: 1217, endPoint y: 143, distance: 219.3
click at [999, 186] on button "17" at bounding box center [999, 190] width 20 height 20
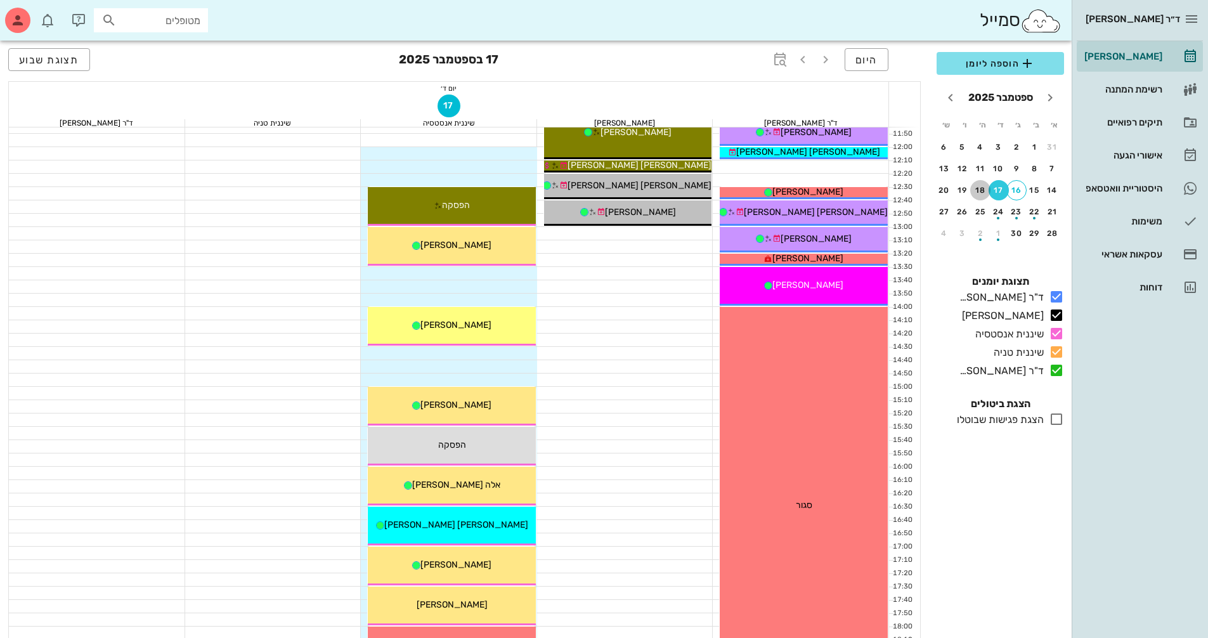
click at [979, 194] on div "18" at bounding box center [980, 190] width 20 height 9
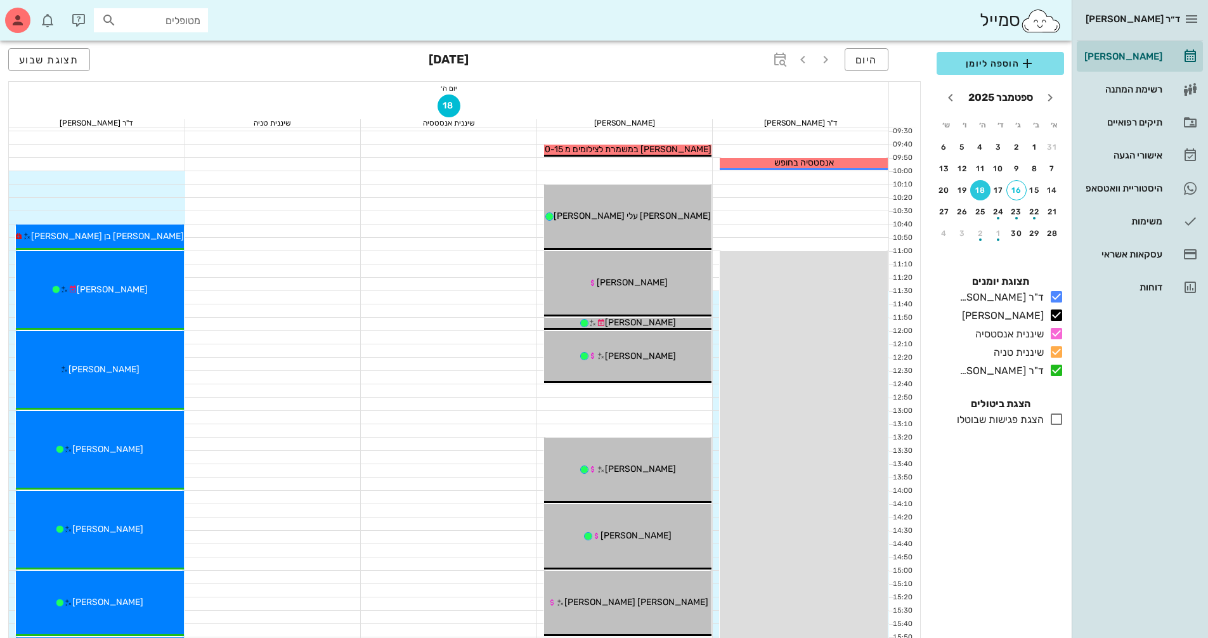
scroll to position [190, 0]
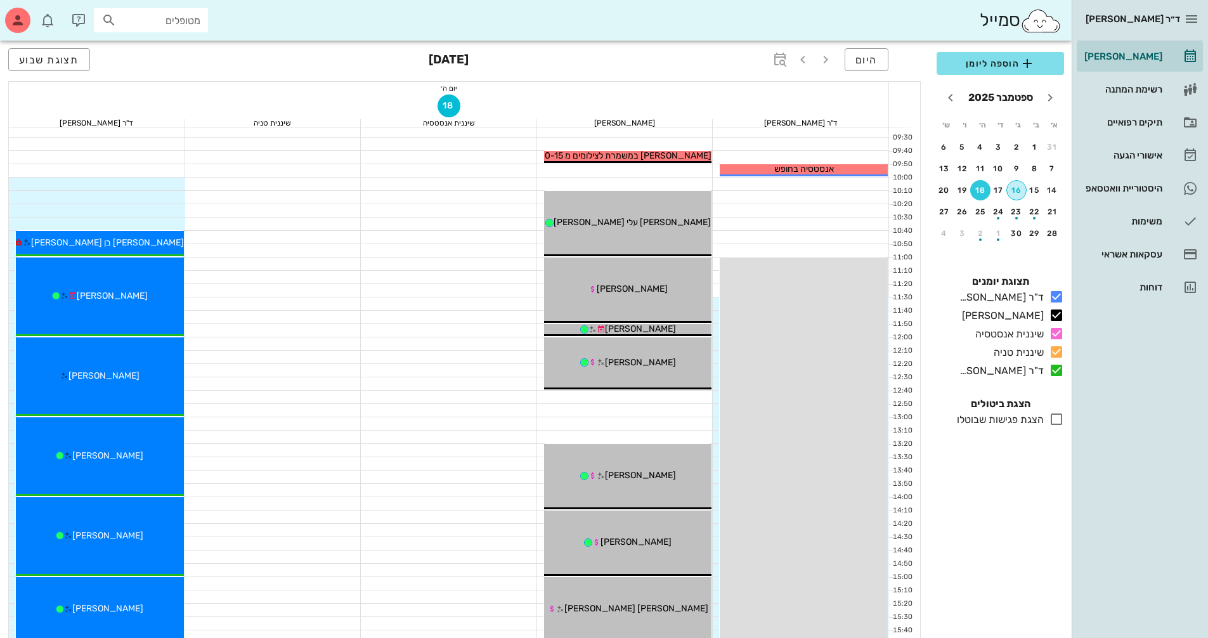
click at [1020, 197] on button "16" at bounding box center [1016, 190] width 20 height 20
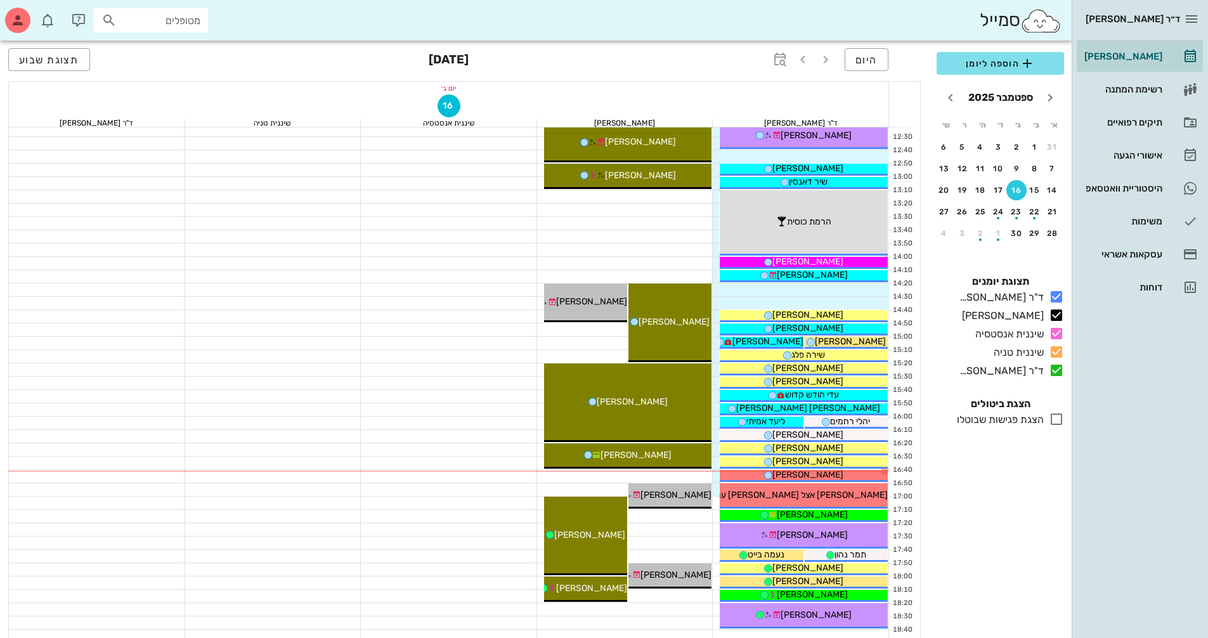
scroll to position [507, 0]
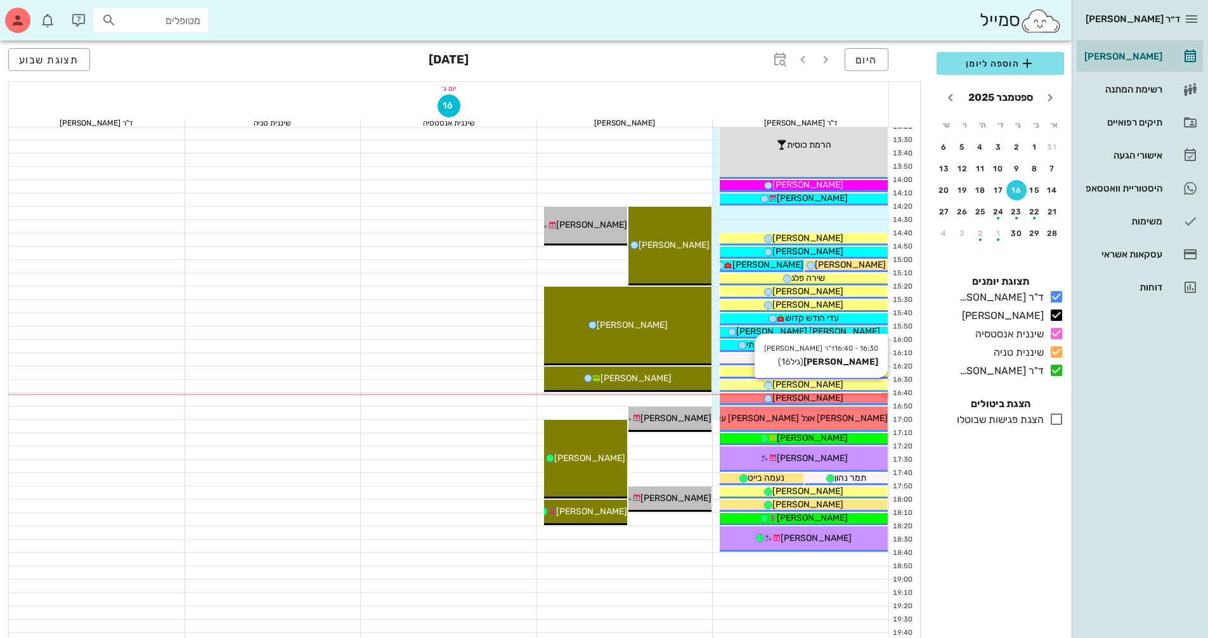
click at [826, 385] on span "[PERSON_NAME]" at bounding box center [807, 384] width 71 height 11
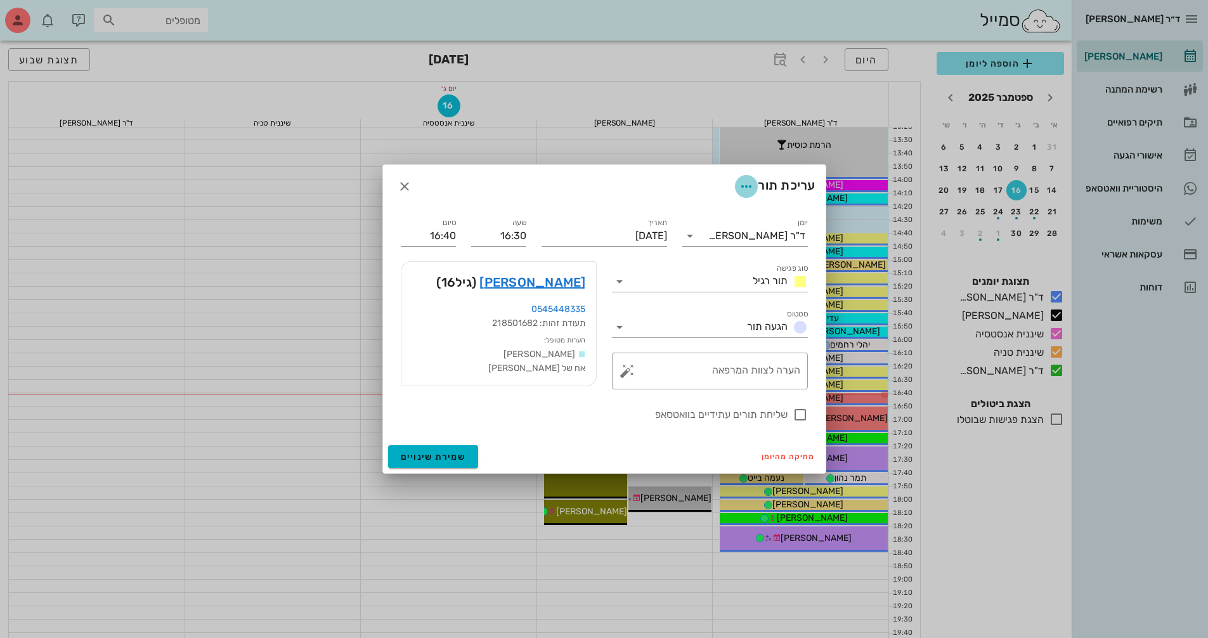
click at [748, 185] on icon "button" at bounding box center [746, 186] width 15 height 15
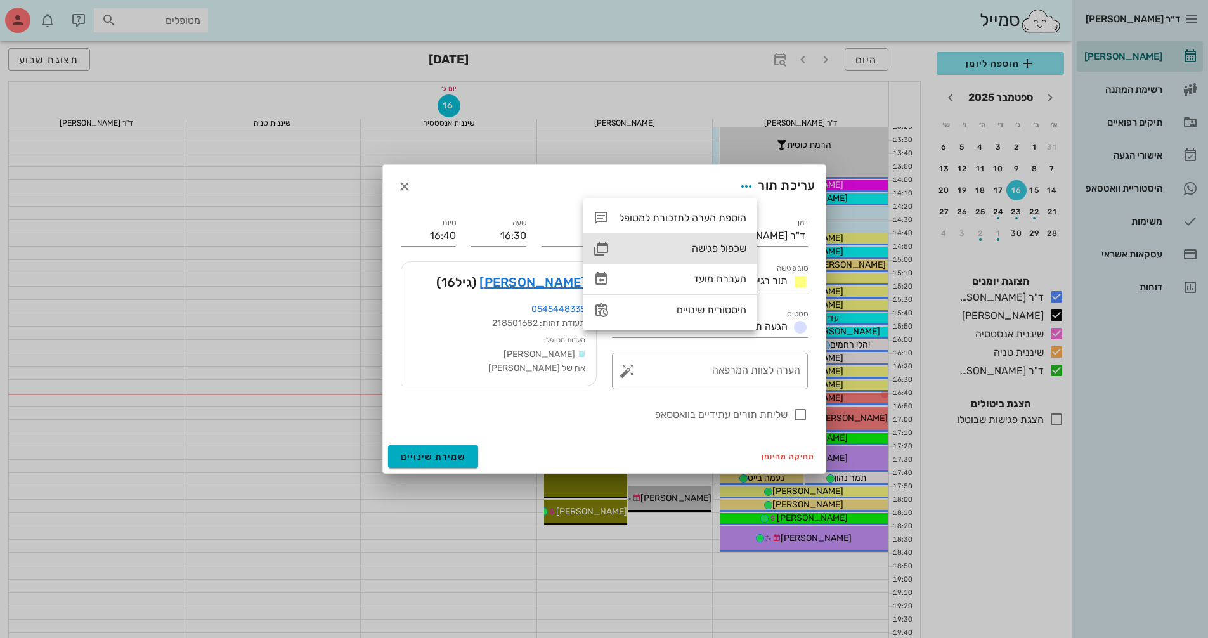
click at [746, 245] on div "שכפול פגישה" at bounding box center [669, 248] width 173 height 30
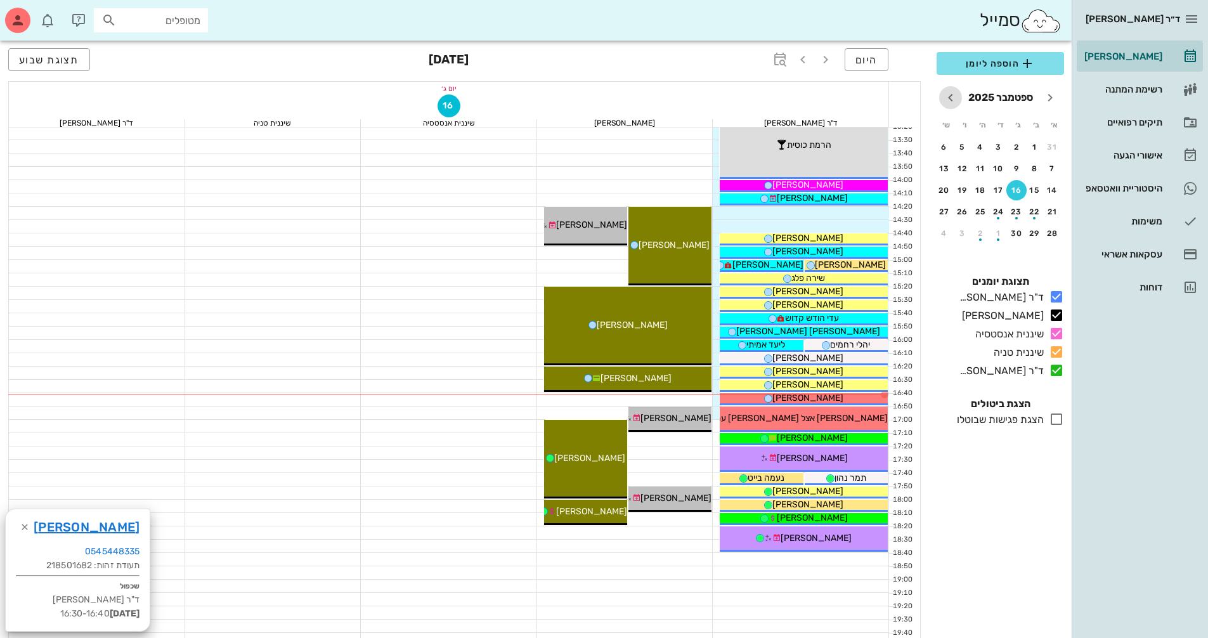
click at [956, 96] on icon "חודש הבא" at bounding box center [950, 97] width 15 height 15
click at [980, 171] on div "6" at bounding box center [980, 168] width 20 height 9
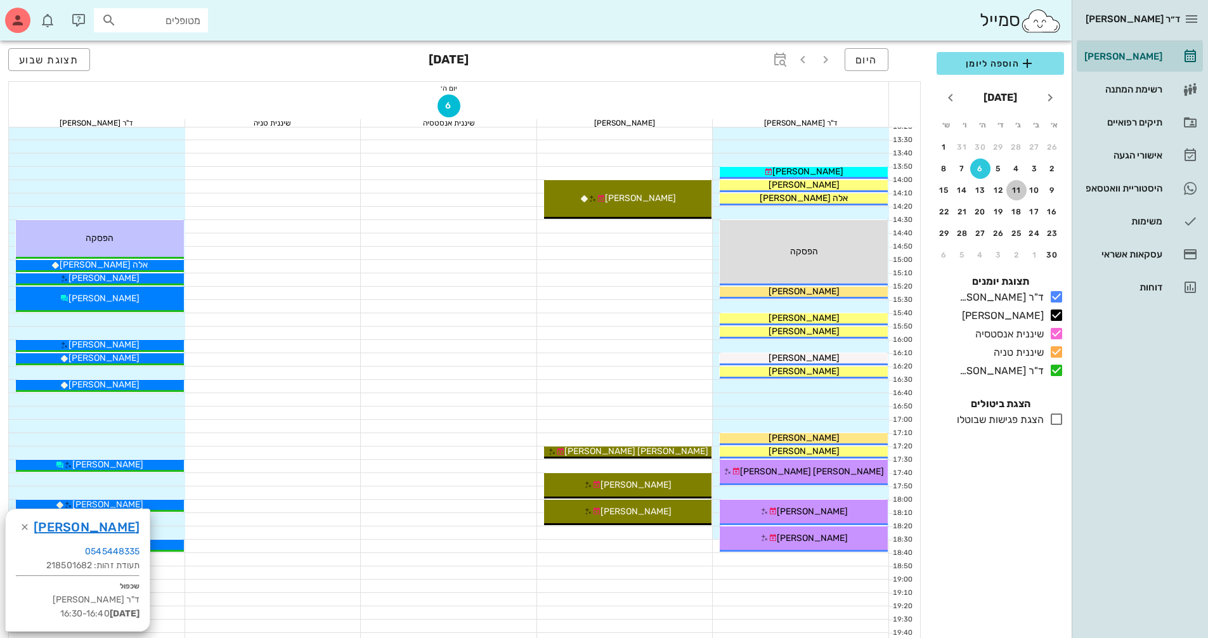
click at [1022, 193] on div "11" at bounding box center [1016, 190] width 20 height 9
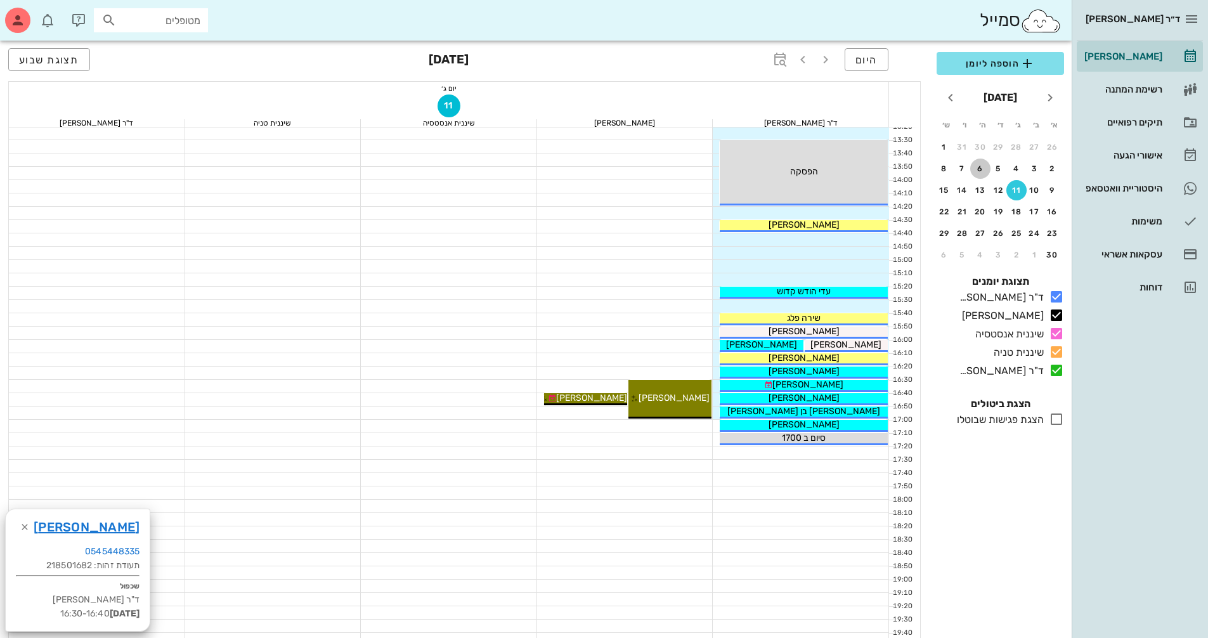
click at [980, 172] on div "6" at bounding box center [980, 168] width 20 height 9
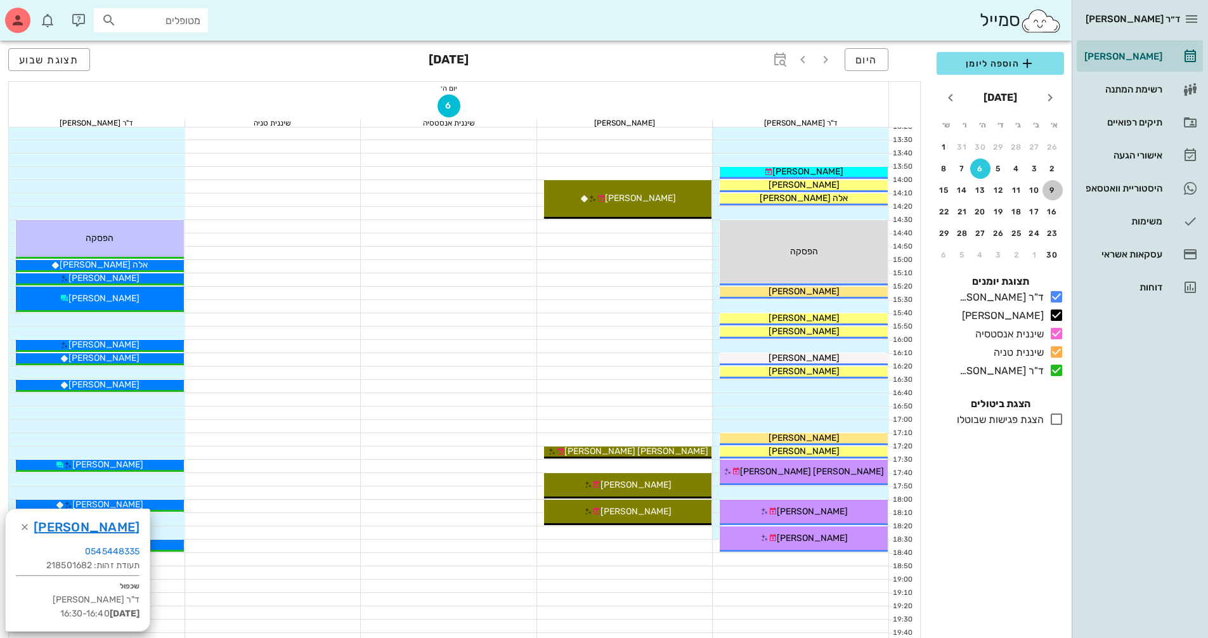
click at [1049, 189] on div "9" at bounding box center [1052, 190] width 20 height 9
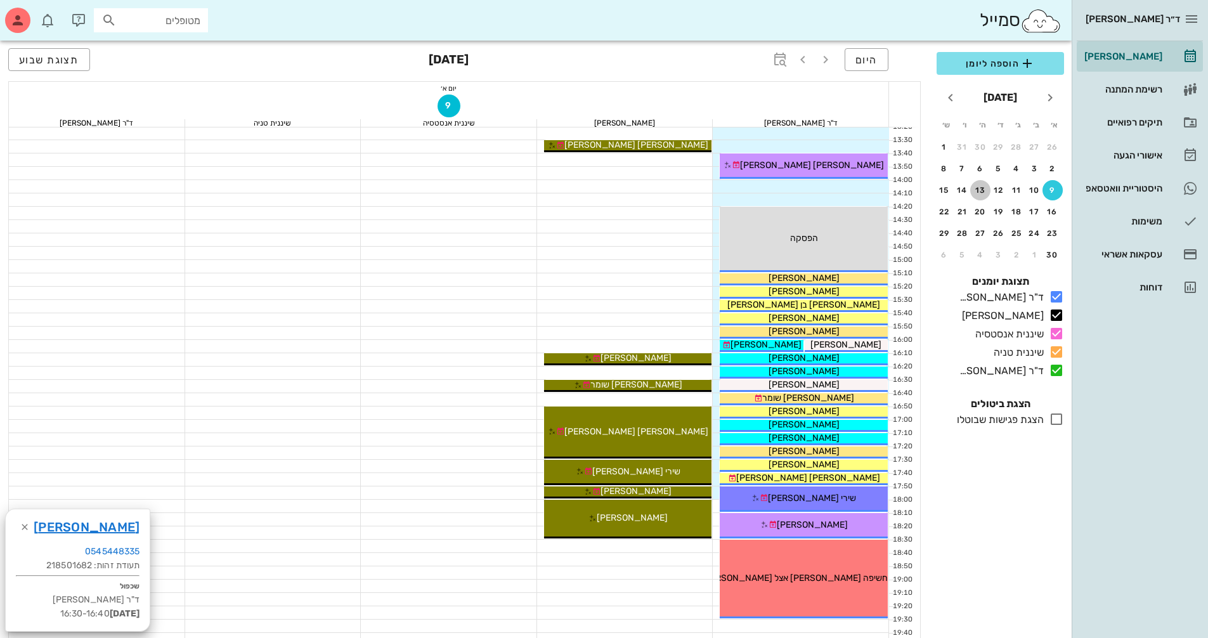
click at [982, 197] on button "13" at bounding box center [980, 190] width 20 height 20
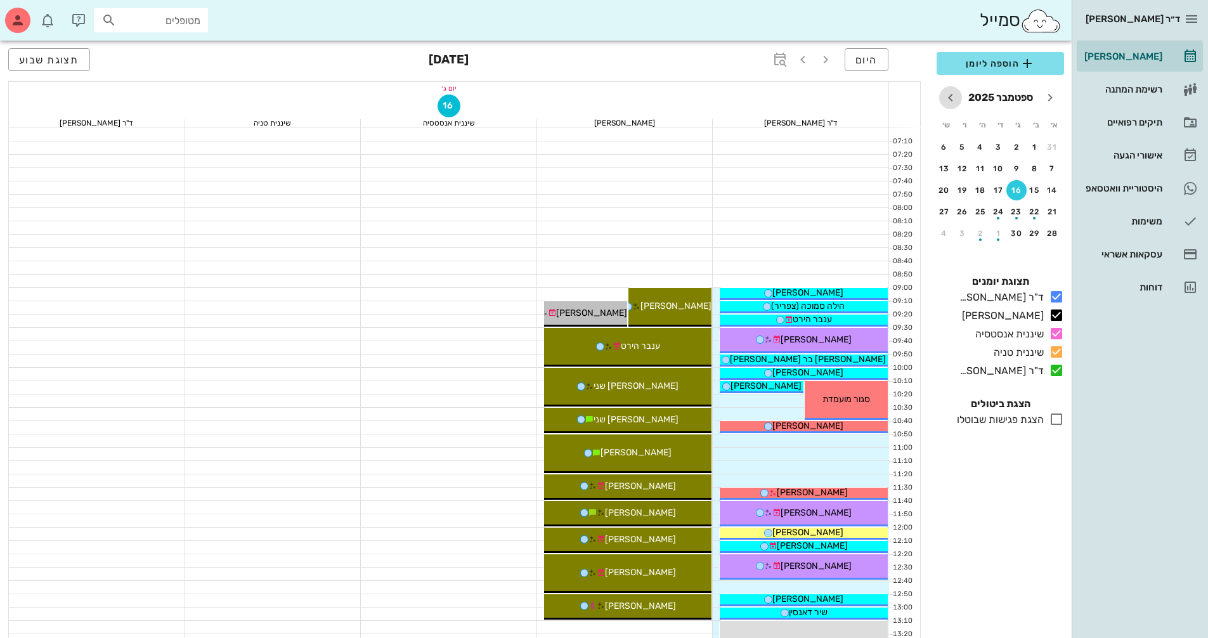
click at [955, 100] on icon "חודש הבא" at bounding box center [950, 97] width 15 height 15
click at [955, 99] on icon "חודש הבא" at bounding box center [950, 97] width 15 height 15
click at [982, 169] on div "6" at bounding box center [980, 168] width 20 height 9
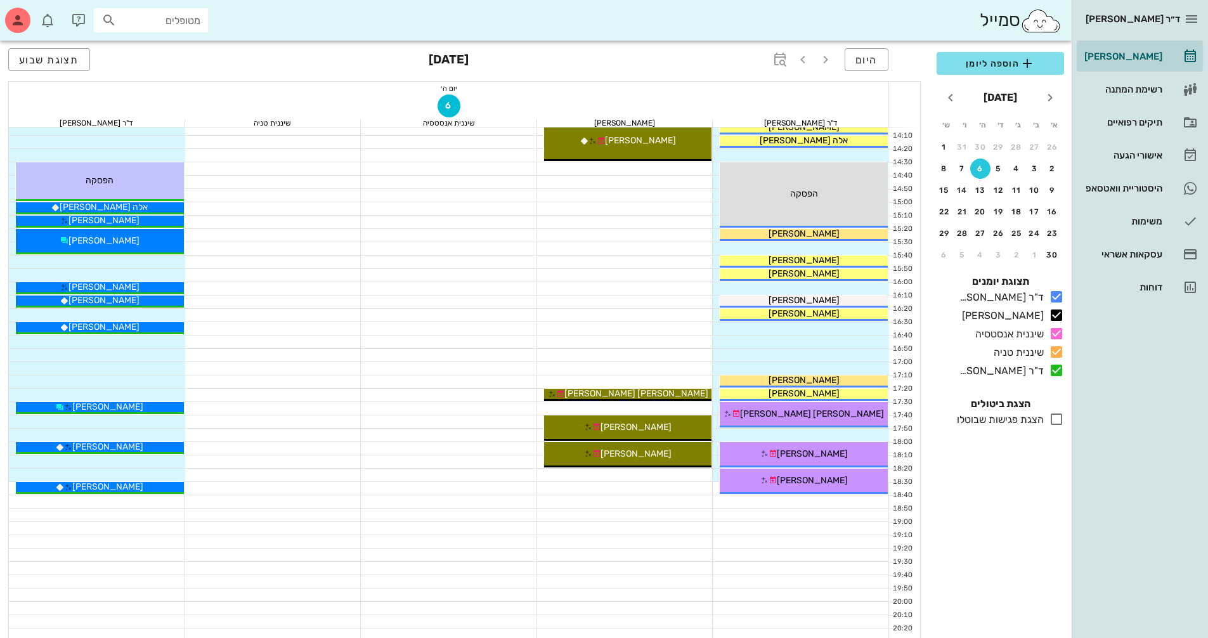
scroll to position [609, 0]
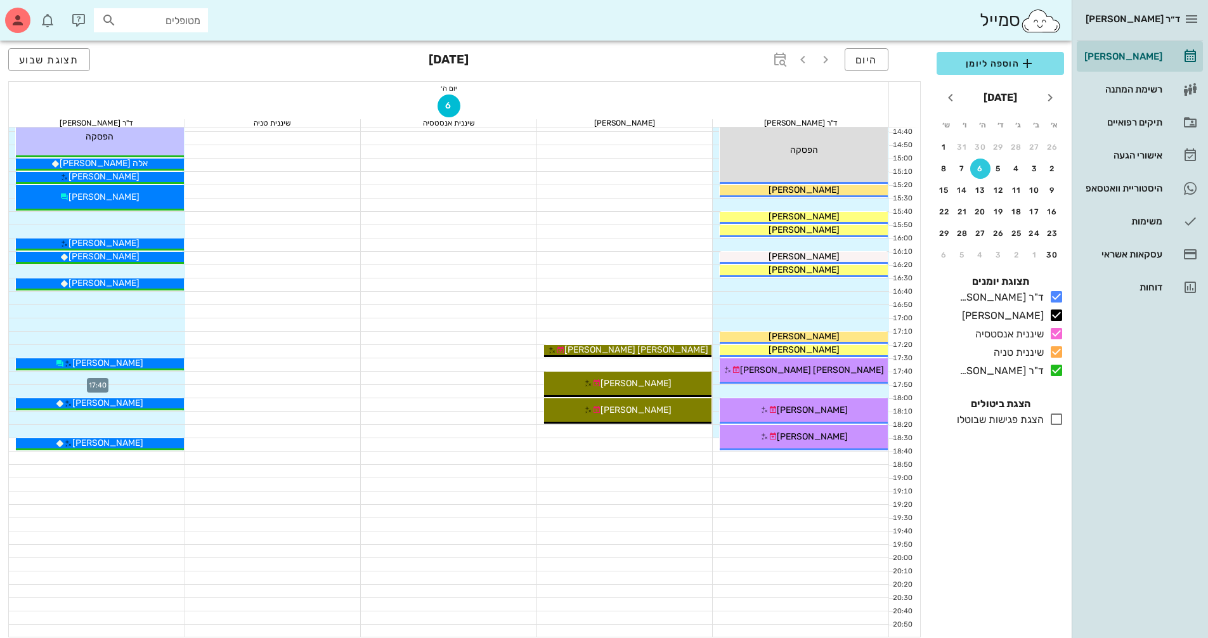
click at [171, 372] on div at bounding box center [97, 378] width 176 height 13
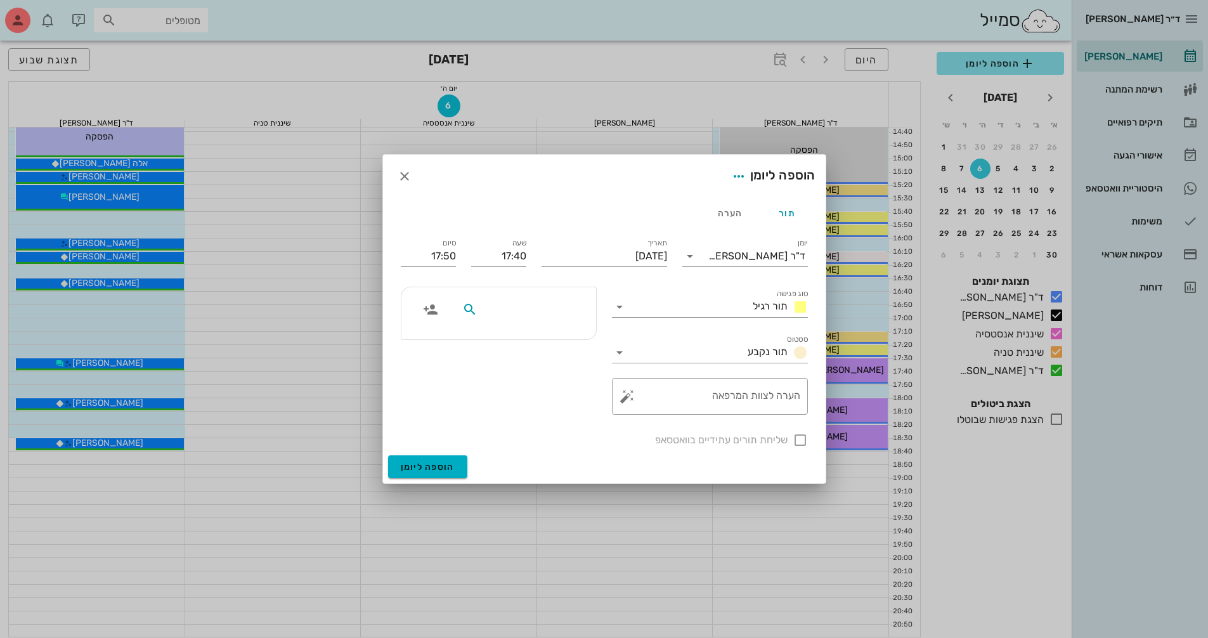
click at [548, 311] on input "text" at bounding box center [529, 309] width 98 height 16
type input "[PERSON_NAME]"
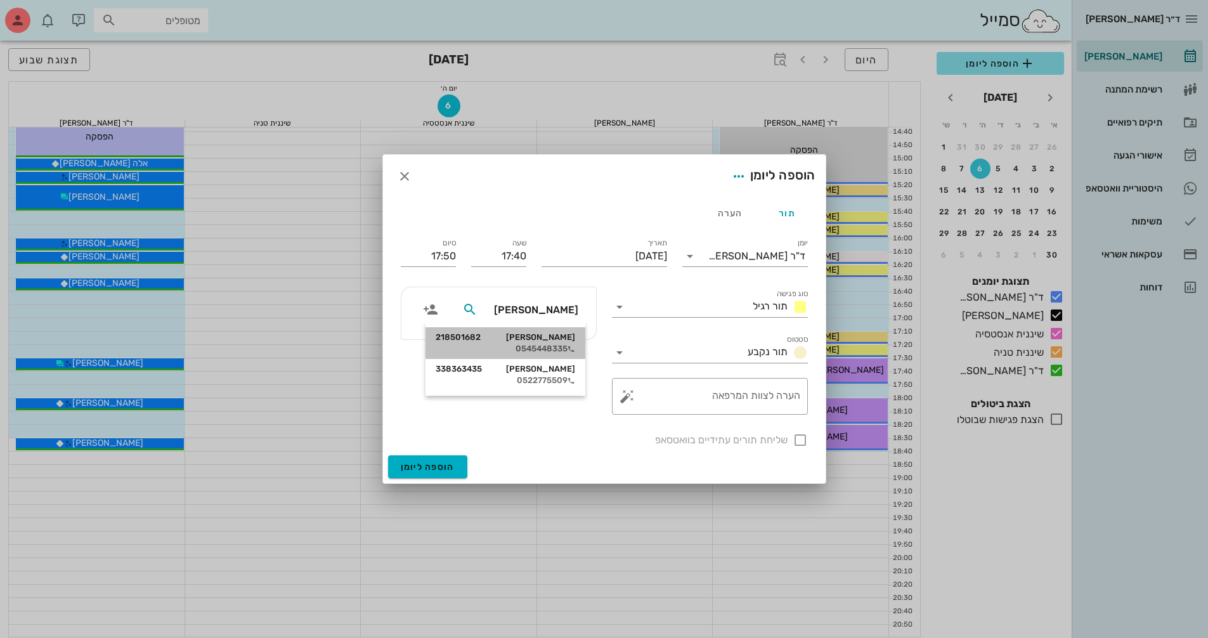
click at [526, 346] on div "0545448335" at bounding box center [506, 349] width 140 height 10
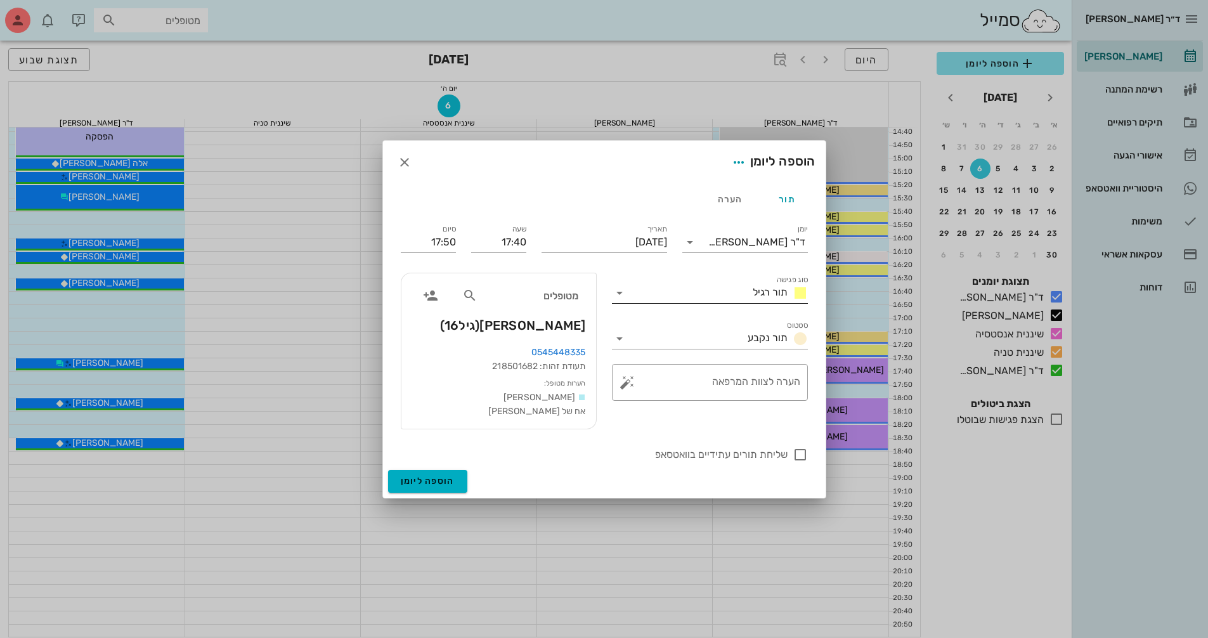
click at [621, 295] on icon at bounding box center [619, 292] width 15 height 15
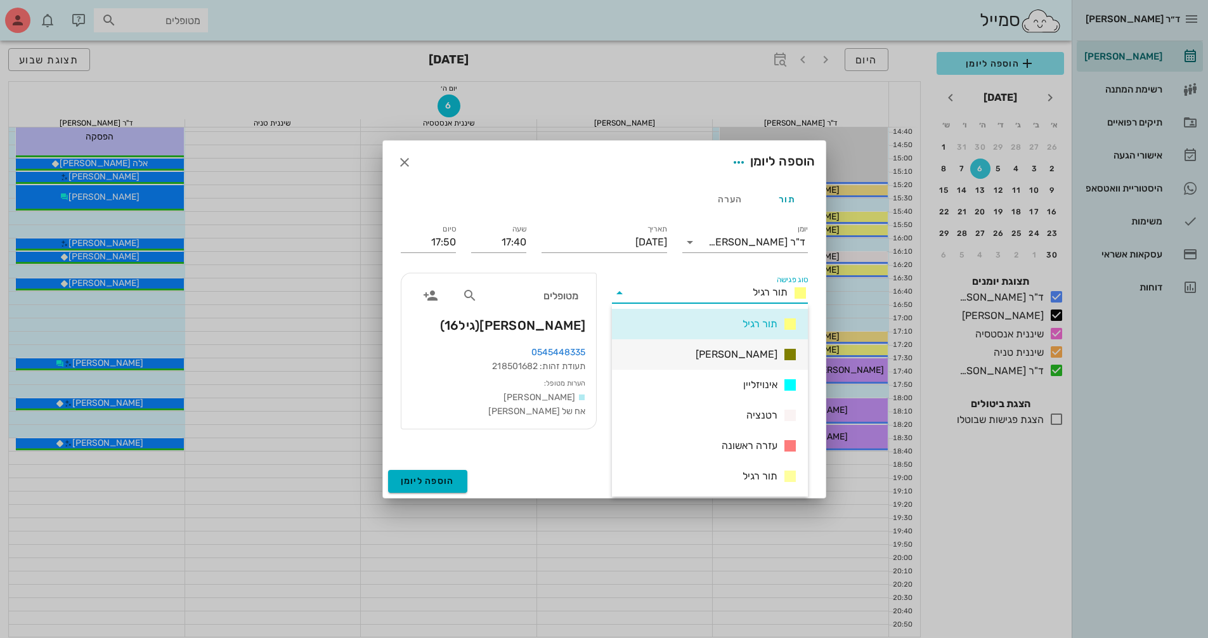
click at [710, 349] on div "[PERSON_NAME]" at bounding box center [710, 354] width 196 height 30
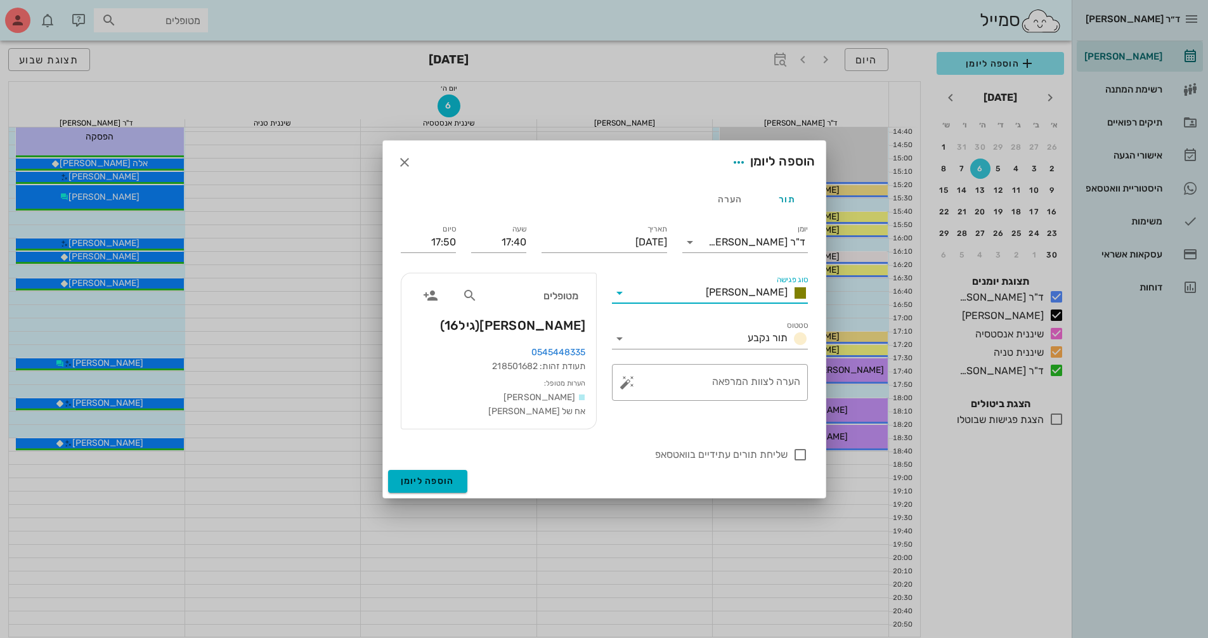
click at [625, 292] on icon at bounding box center [619, 292] width 15 height 15
click at [753, 413] on div "[PERSON_NAME]" at bounding box center [710, 415] width 196 height 30
click at [625, 377] on button "button" at bounding box center [627, 382] width 15 height 15
click at [633, 363] on div "הערות לפגישה" at bounding box center [652, 356] width 65 height 25
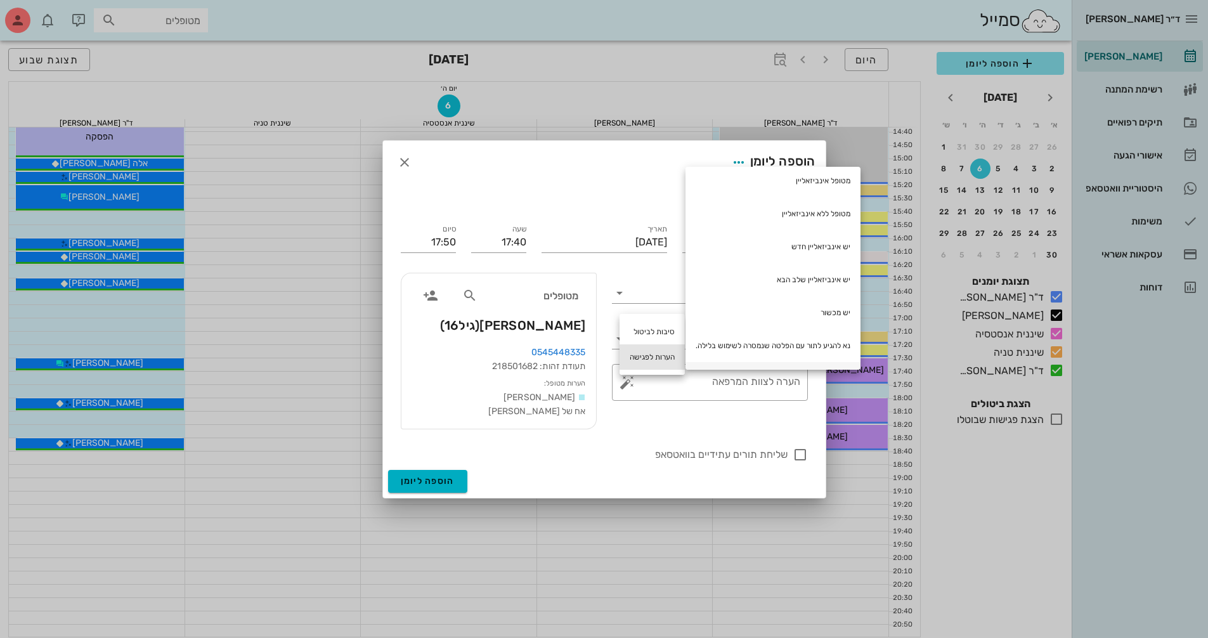
scroll to position [241, 0]
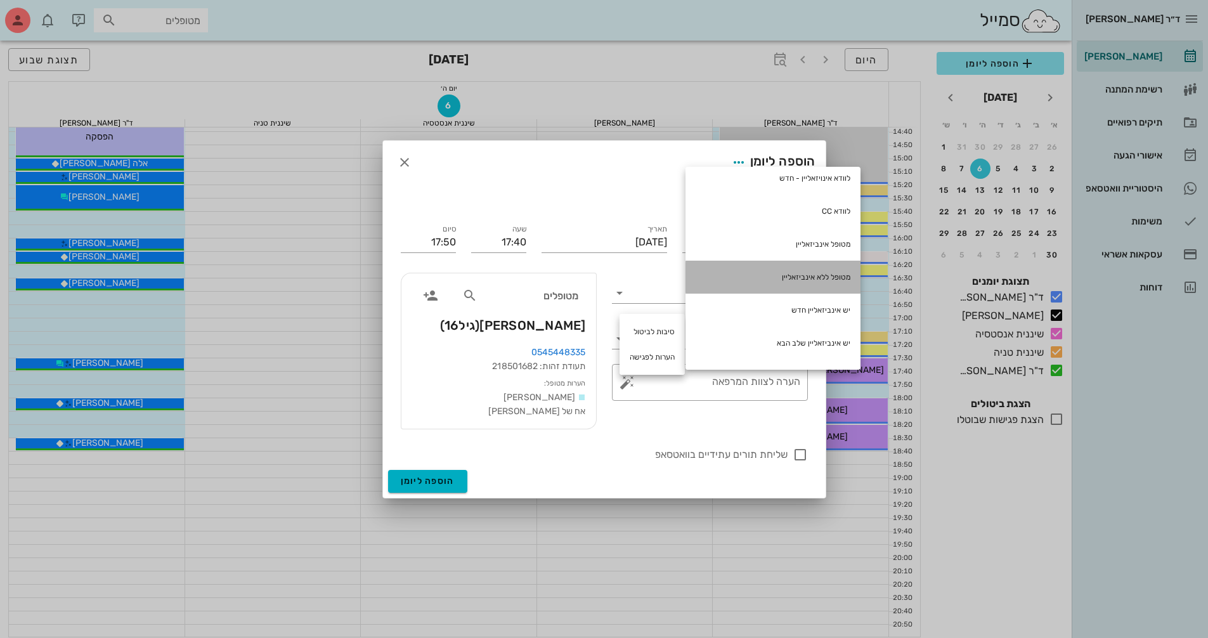
click at [843, 282] on div "מטופל ללא אינביזאליין" at bounding box center [772, 277] width 175 height 33
type textarea "מטופל ללא אינביזאליין"
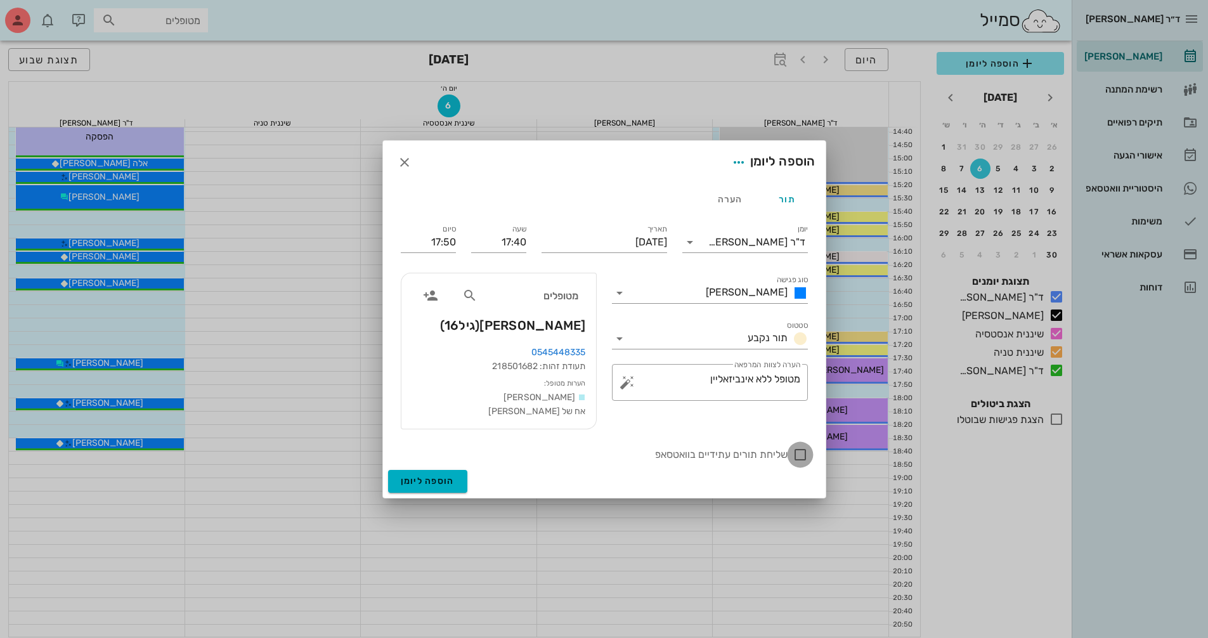
click at [796, 454] on div at bounding box center [800, 455] width 22 height 22
checkbox input "true"
click at [442, 238] on input "17:50" at bounding box center [428, 242] width 55 height 20
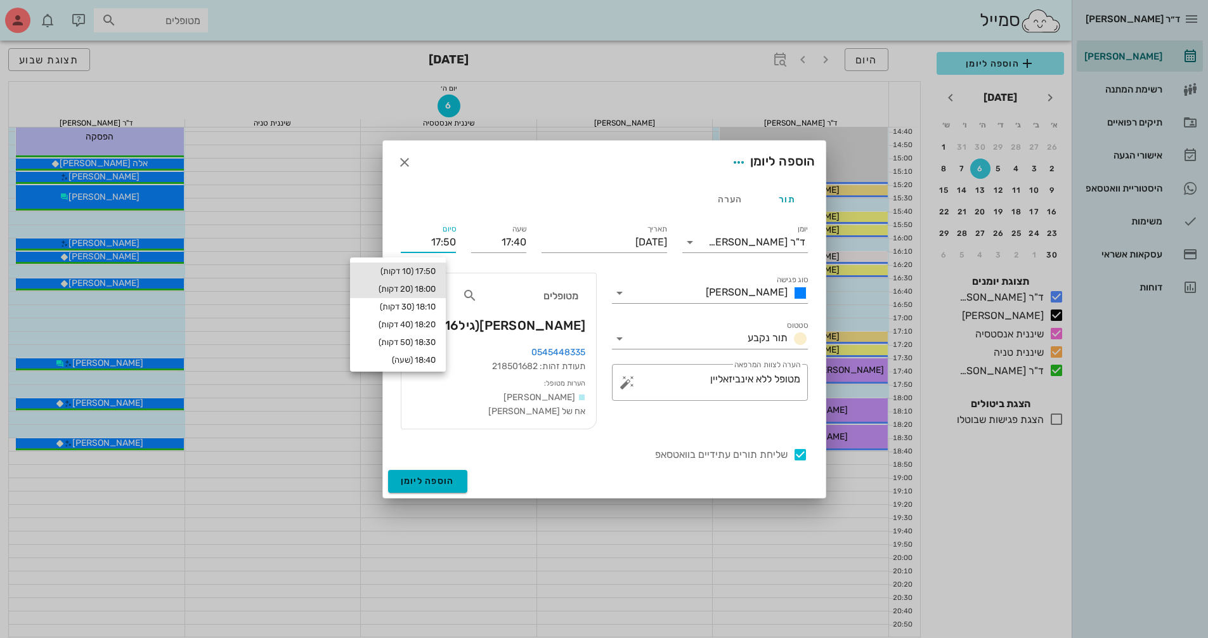
click at [435, 287] on div "18:00 (20 דקות)" at bounding box center [397, 289] width 75 height 10
type input "18:00"
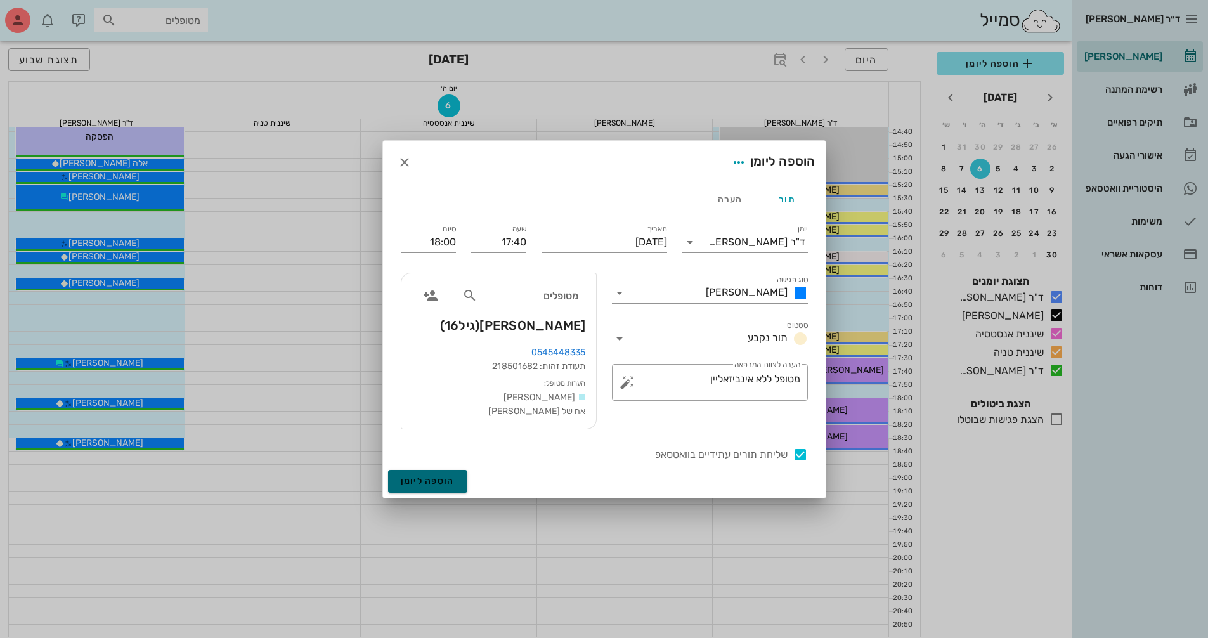
click at [441, 479] on span "הוספה ליומן" at bounding box center [428, 481] width 54 height 11
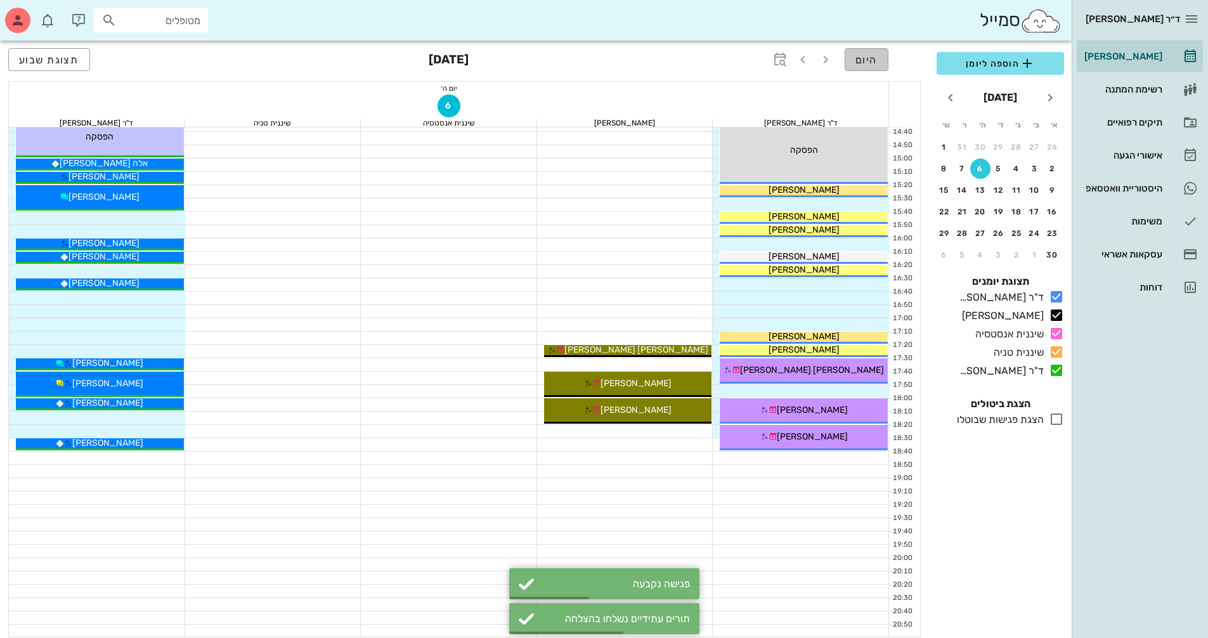
click at [857, 64] on span "היום" at bounding box center [866, 60] width 22 height 12
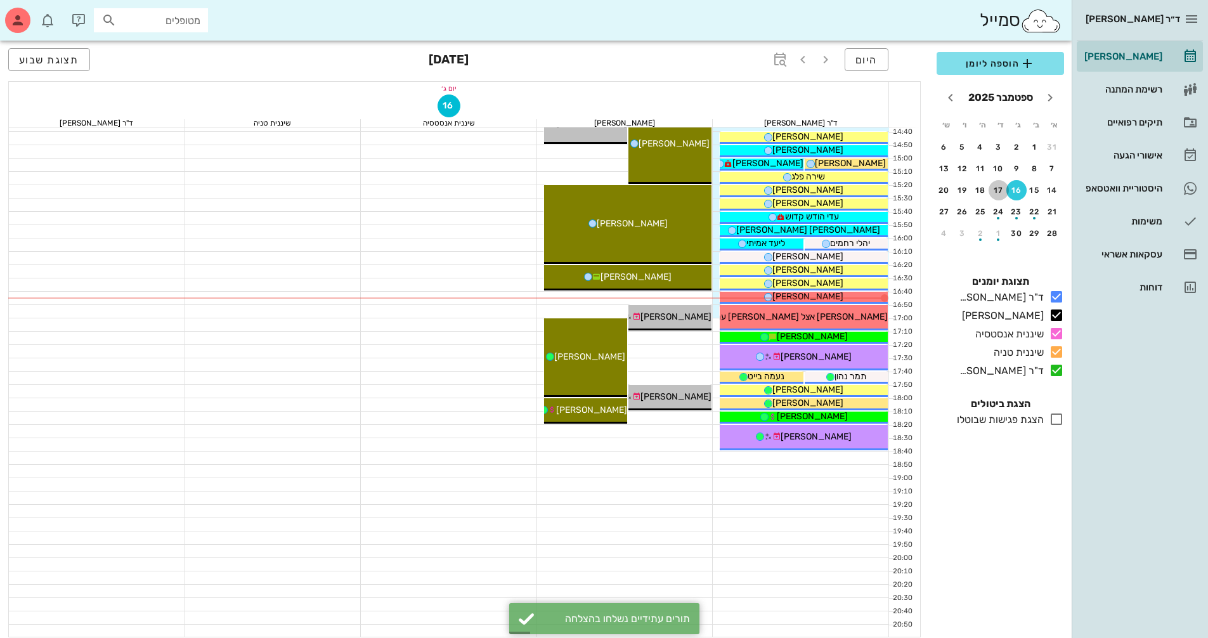
click at [992, 192] on div "17" at bounding box center [999, 190] width 20 height 9
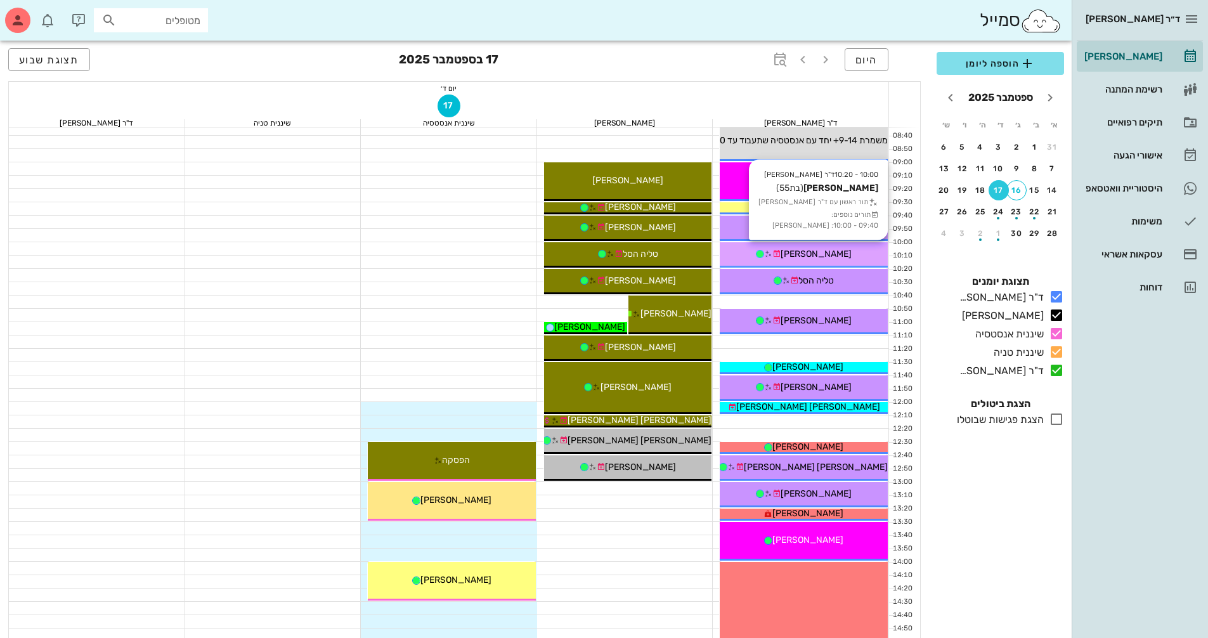
scroll to position [127, 0]
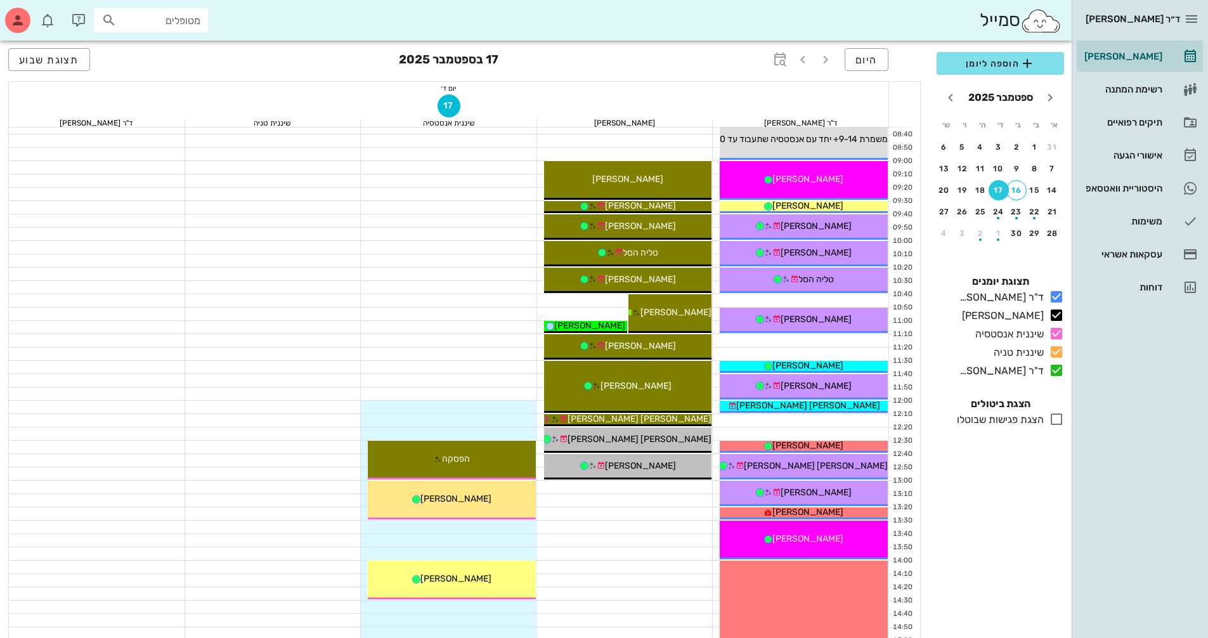
click at [1001, 191] on div "17" at bounding box center [999, 190] width 20 height 9
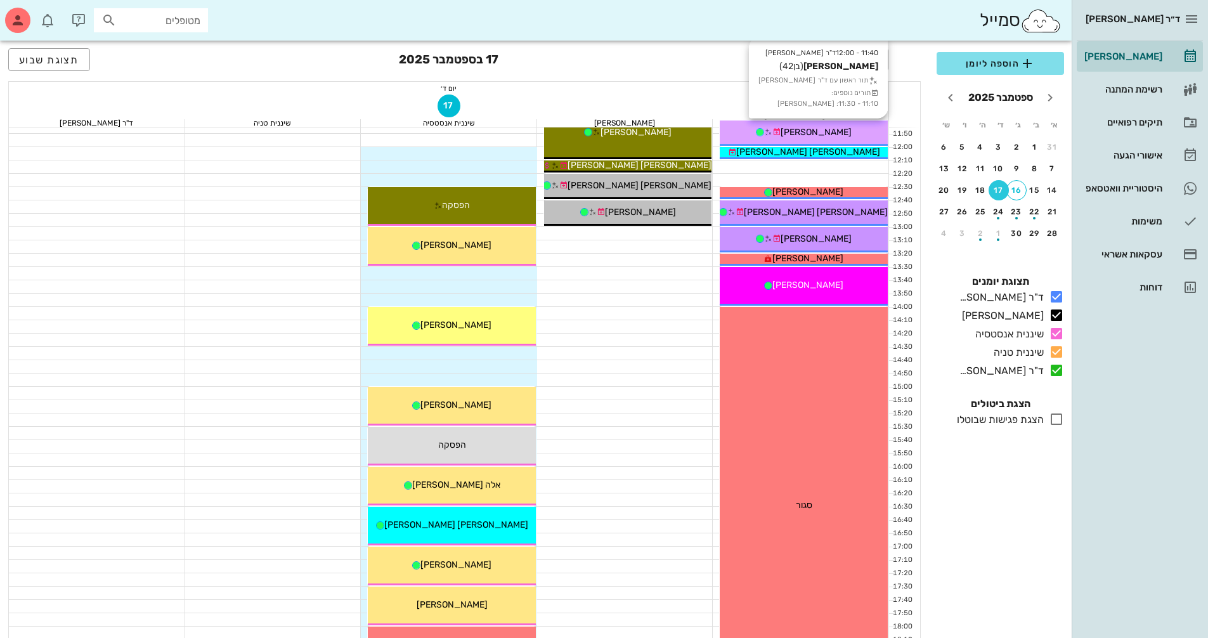
scroll to position [0, 0]
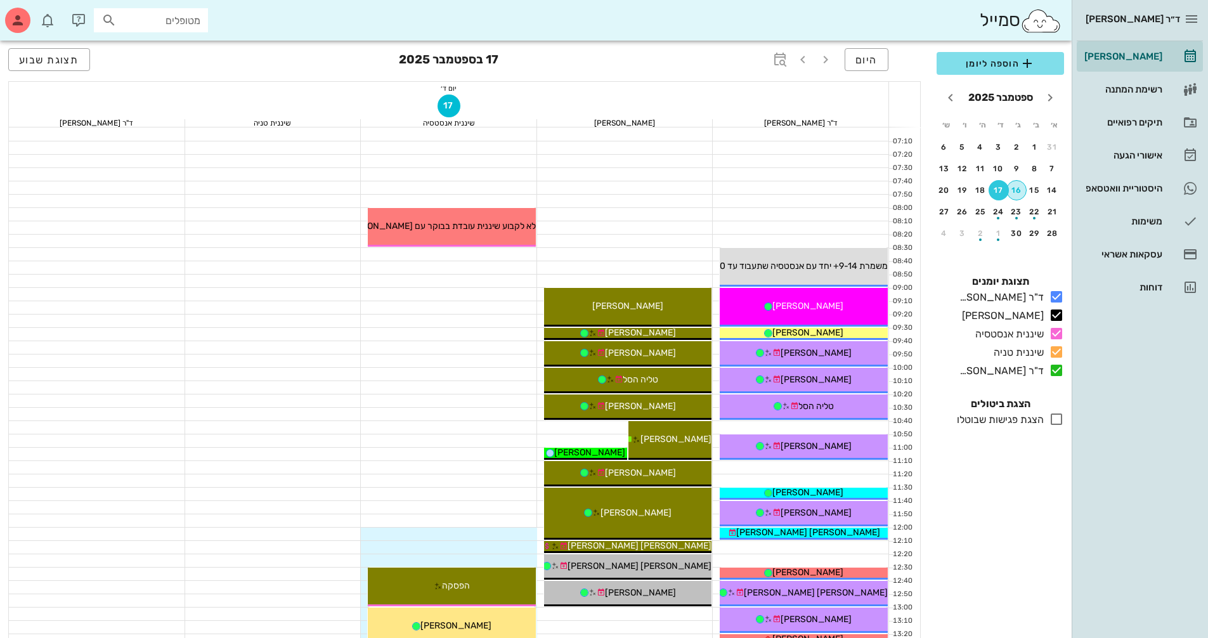
click at [1022, 194] on div "16" at bounding box center [1016, 190] width 19 height 9
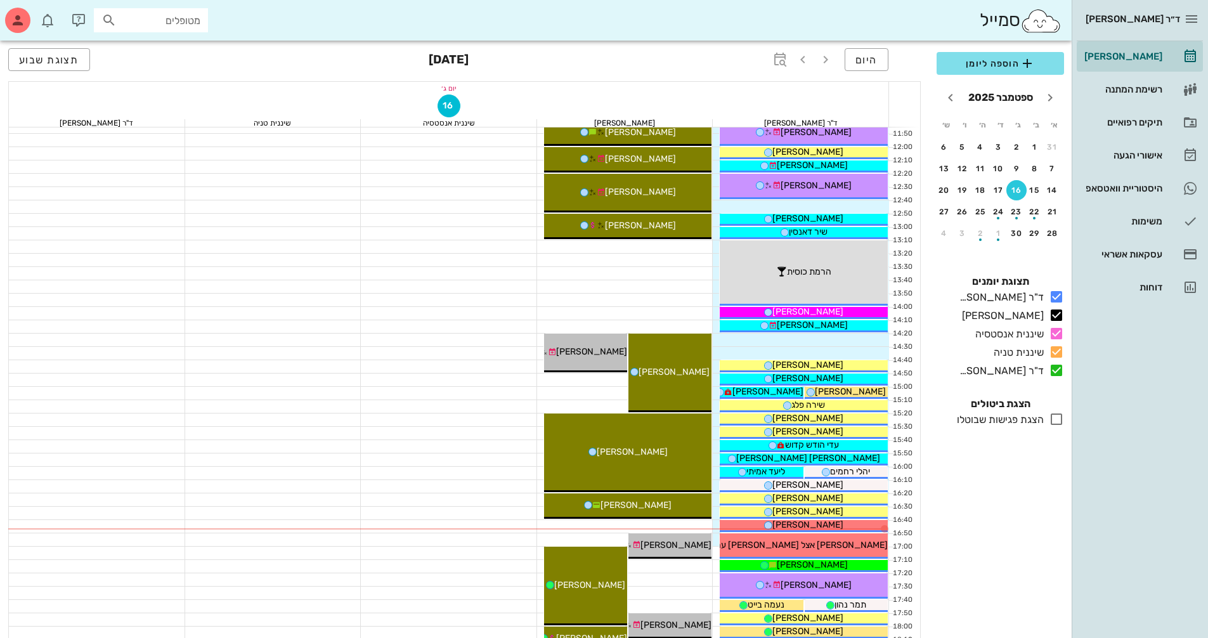
scroll to position [507, 0]
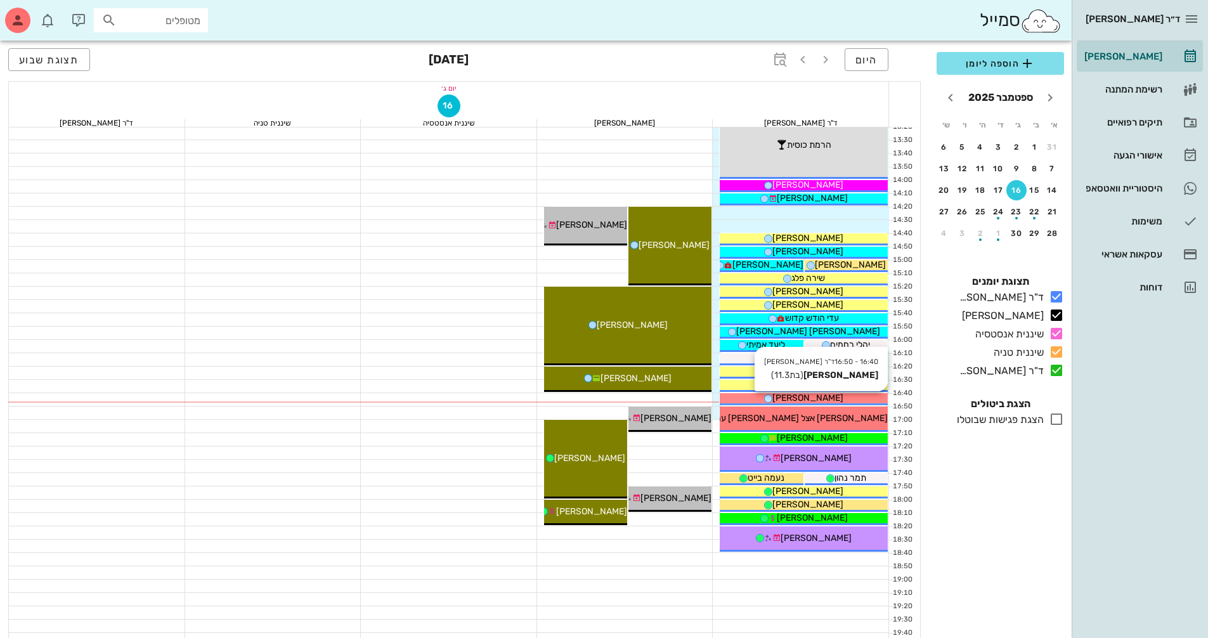
click at [826, 394] on span "[PERSON_NAME]" at bounding box center [807, 398] width 71 height 11
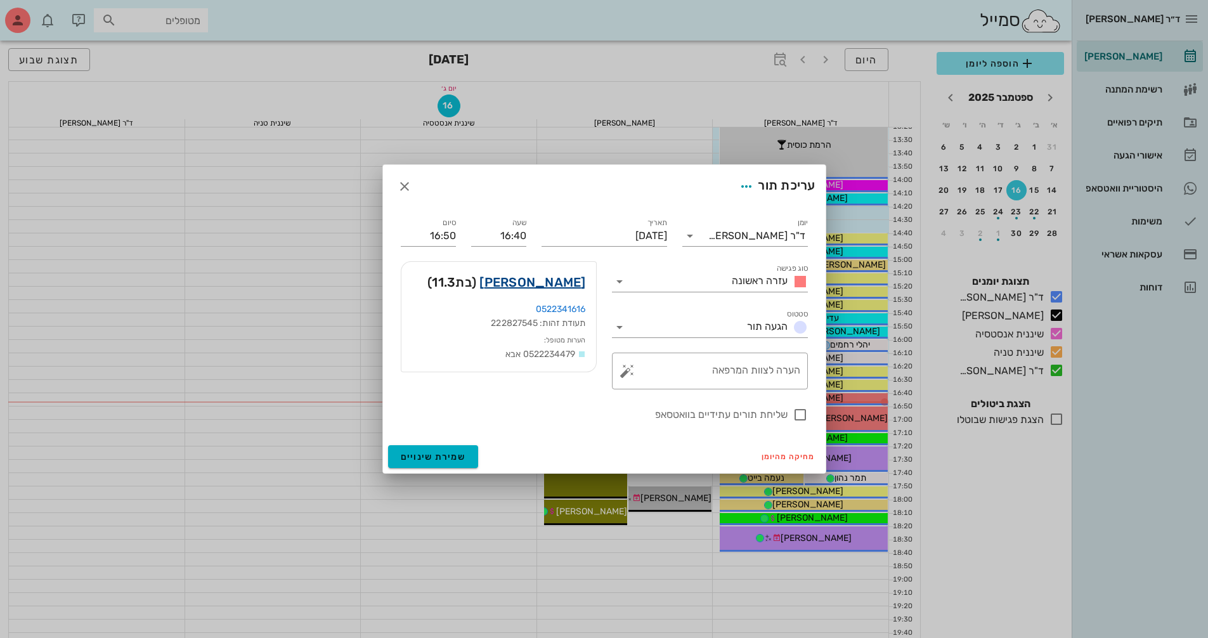
click at [569, 282] on link "[PERSON_NAME]" at bounding box center [532, 282] width 106 height 20
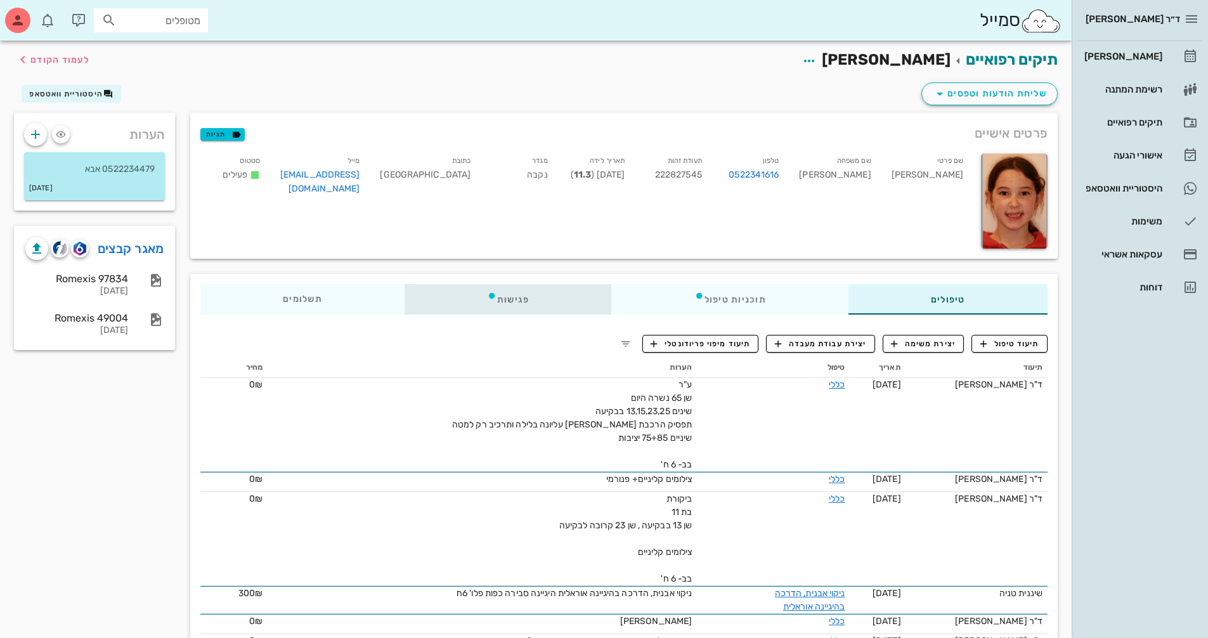
click at [502, 301] on div "פגישות" at bounding box center [508, 299] width 207 height 30
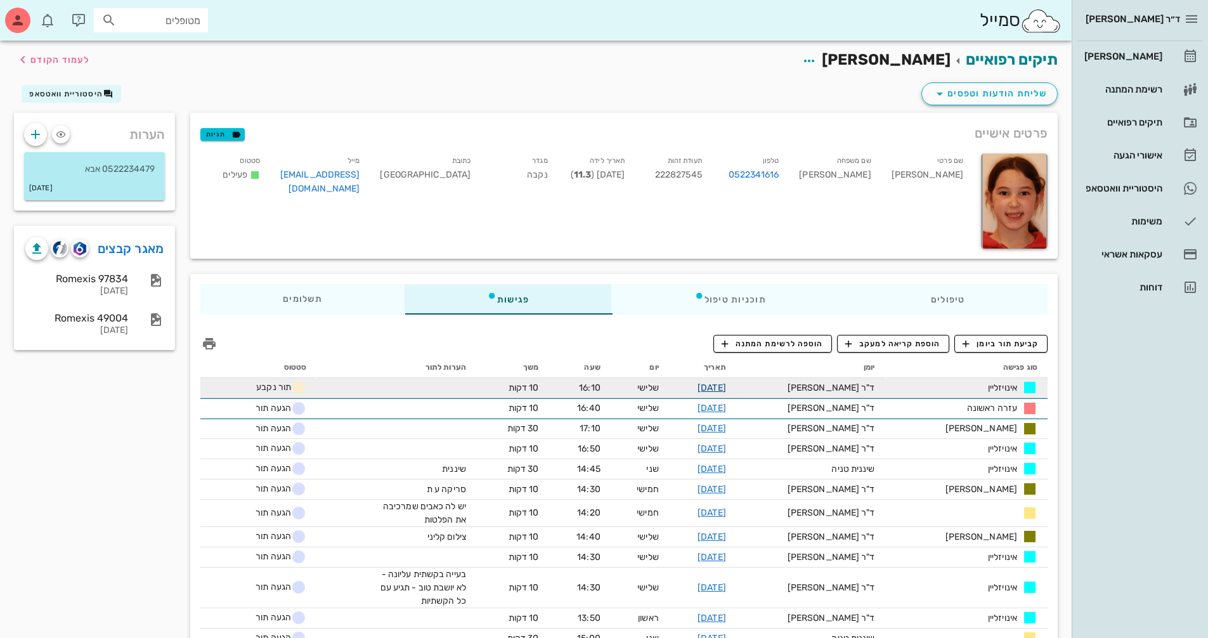
click at [726, 388] on link "[DATE]" at bounding box center [712, 387] width 29 height 11
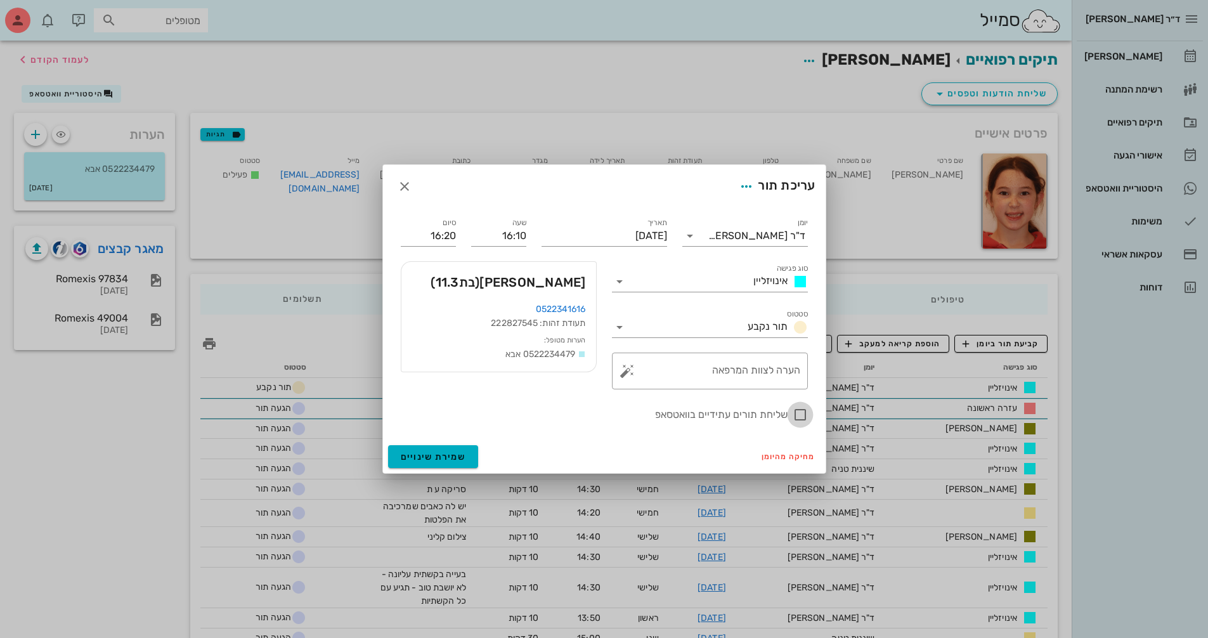
click at [800, 413] on div at bounding box center [800, 415] width 22 height 22
checkbox input "true"
click at [464, 452] on button "שמירת שינויים" at bounding box center [433, 456] width 91 height 23
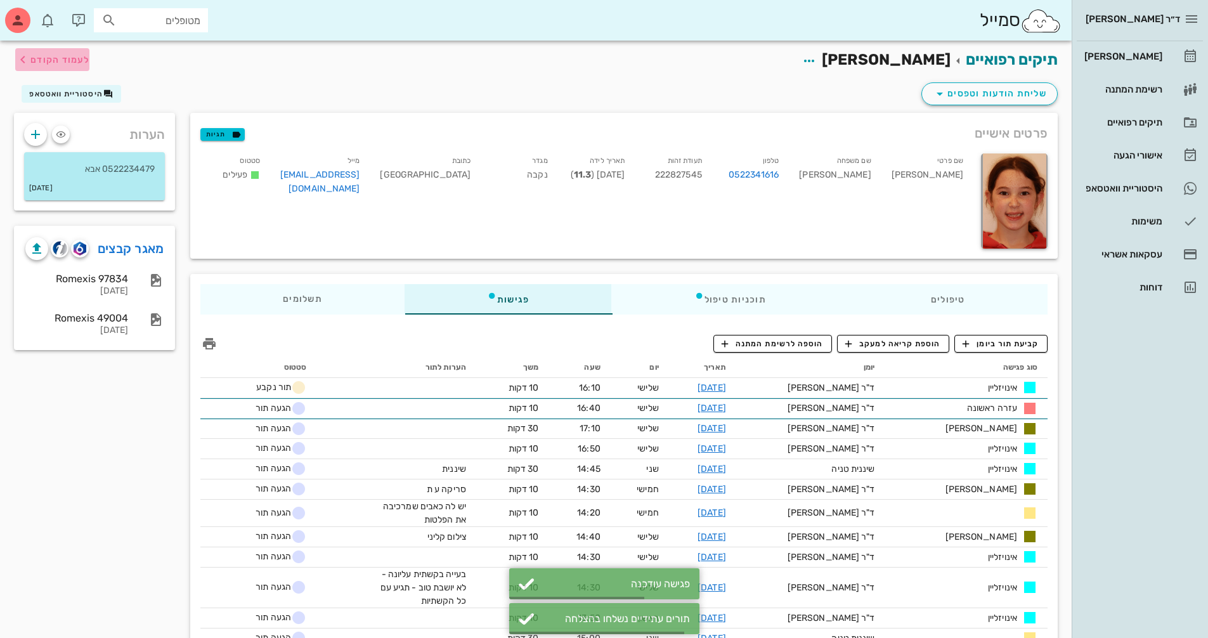
click at [73, 67] on span "לעמוד הקודם" at bounding box center [52, 59] width 74 height 15
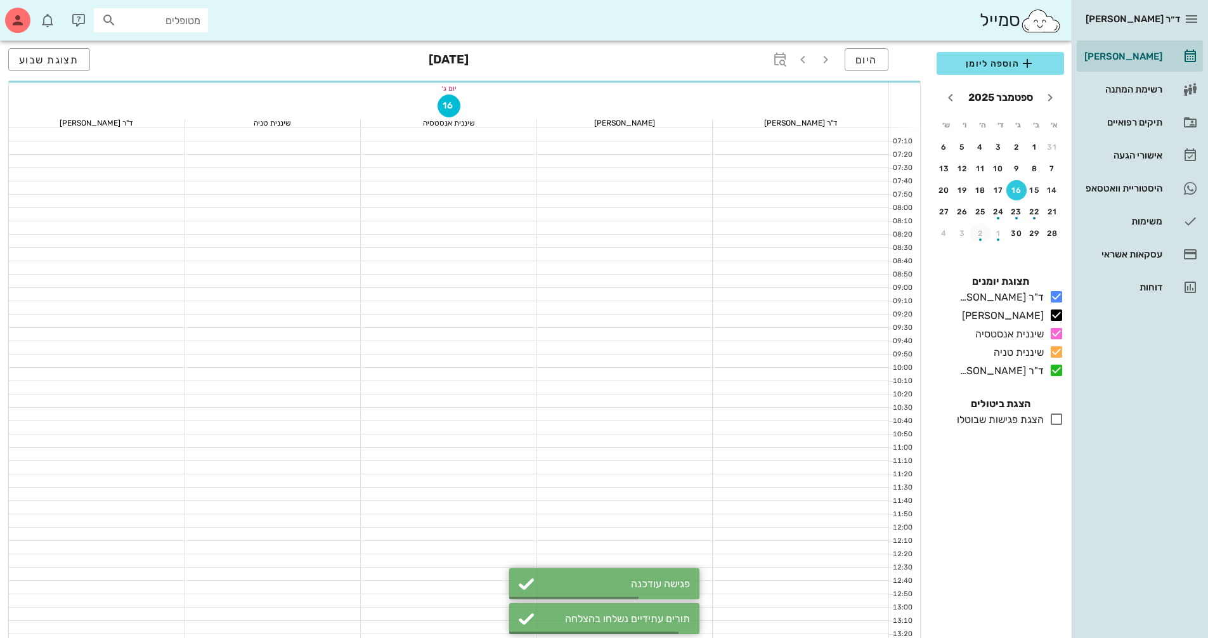
scroll to position [507, 0]
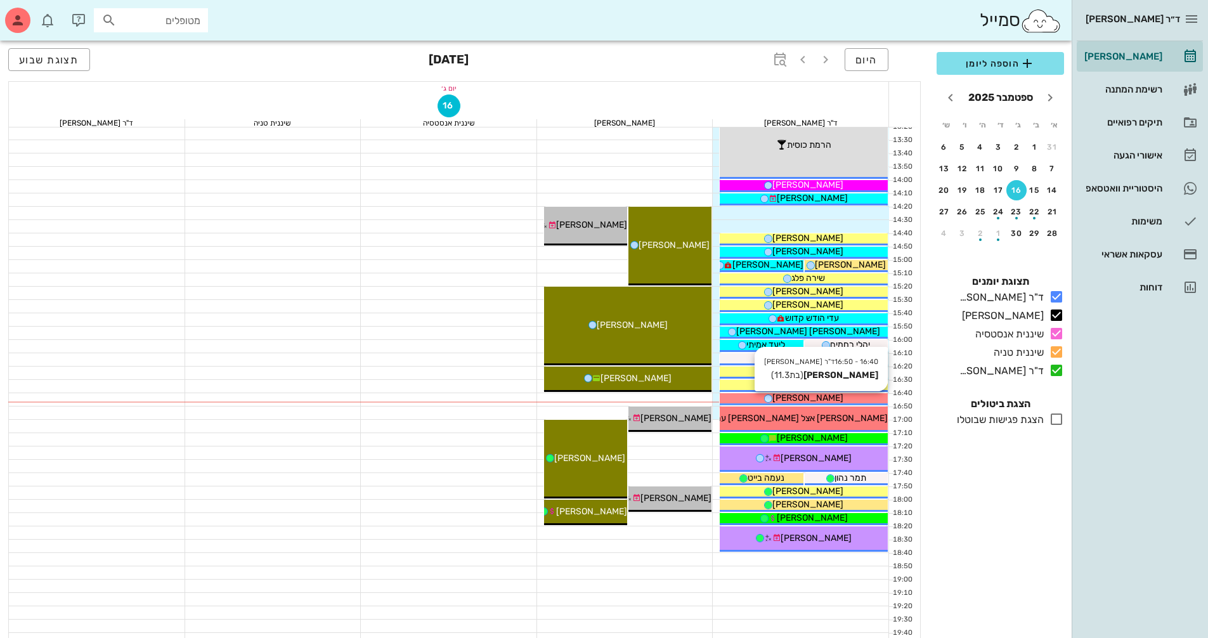
click at [751, 397] on div "[PERSON_NAME]" at bounding box center [804, 397] width 168 height 13
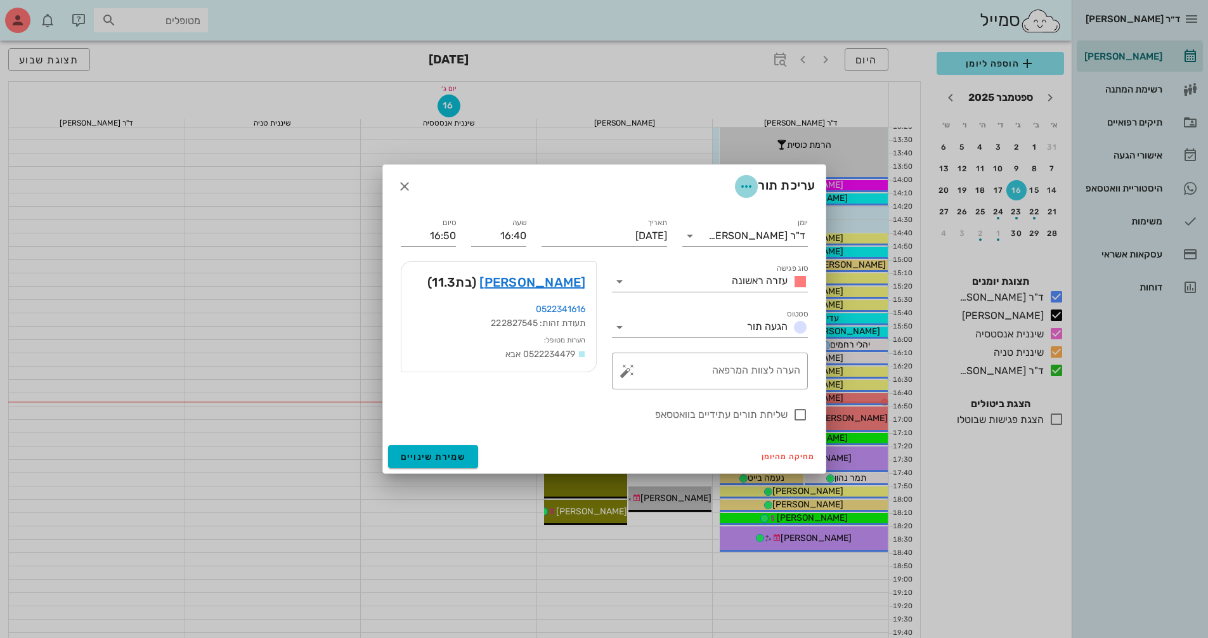
click at [746, 191] on icon "button" at bounding box center [746, 186] width 15 height 15
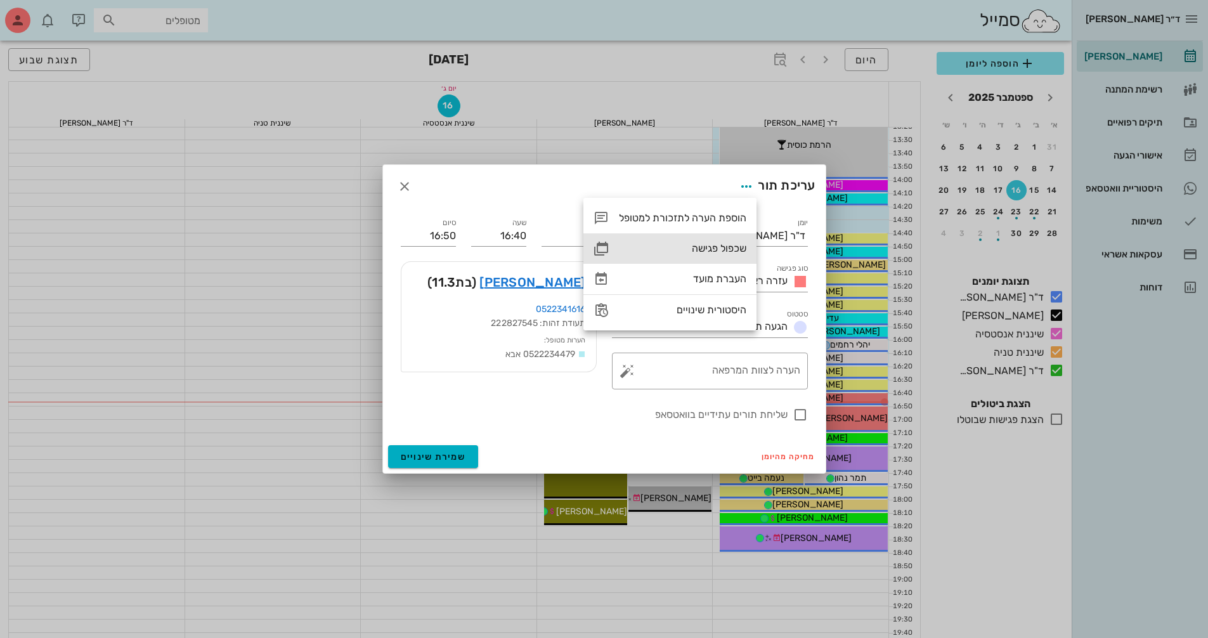
click at [736, 247] on div "שכפול פגישה" at bounding box center [682, 248] width 127 height 12
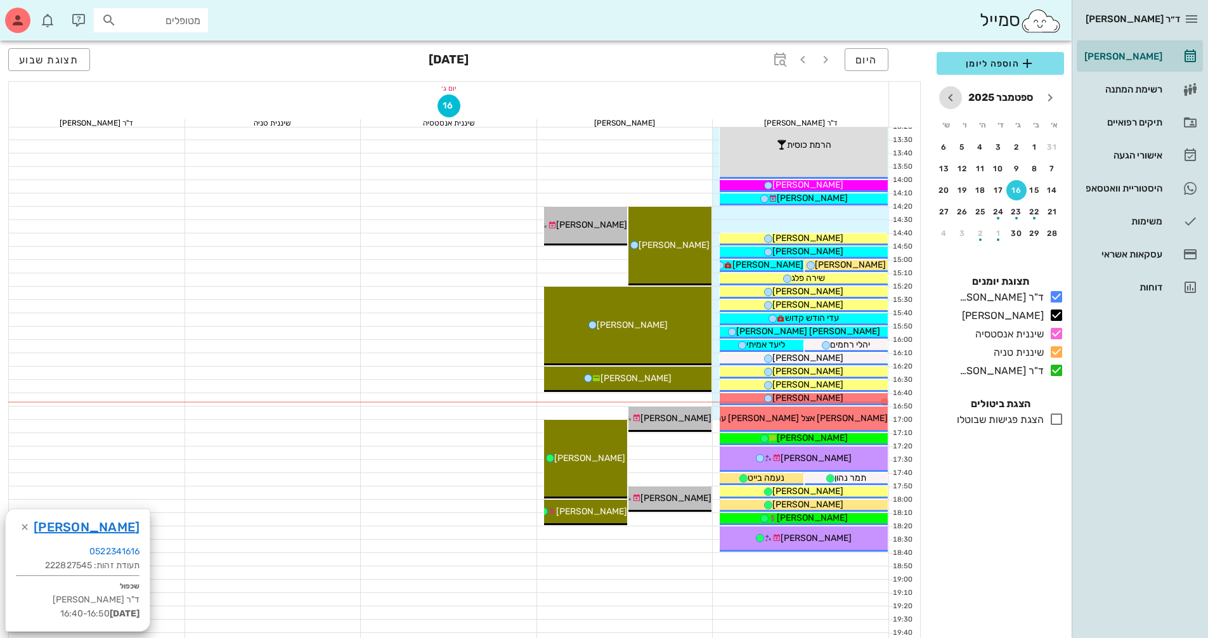
click at [951, 102] on icon "חודש הבא" at bounding box center [950, 97] width 15 height 15
click at [951, 101] on icon "חודש הבא" at bounding box center [950, 97] width 15 height 15
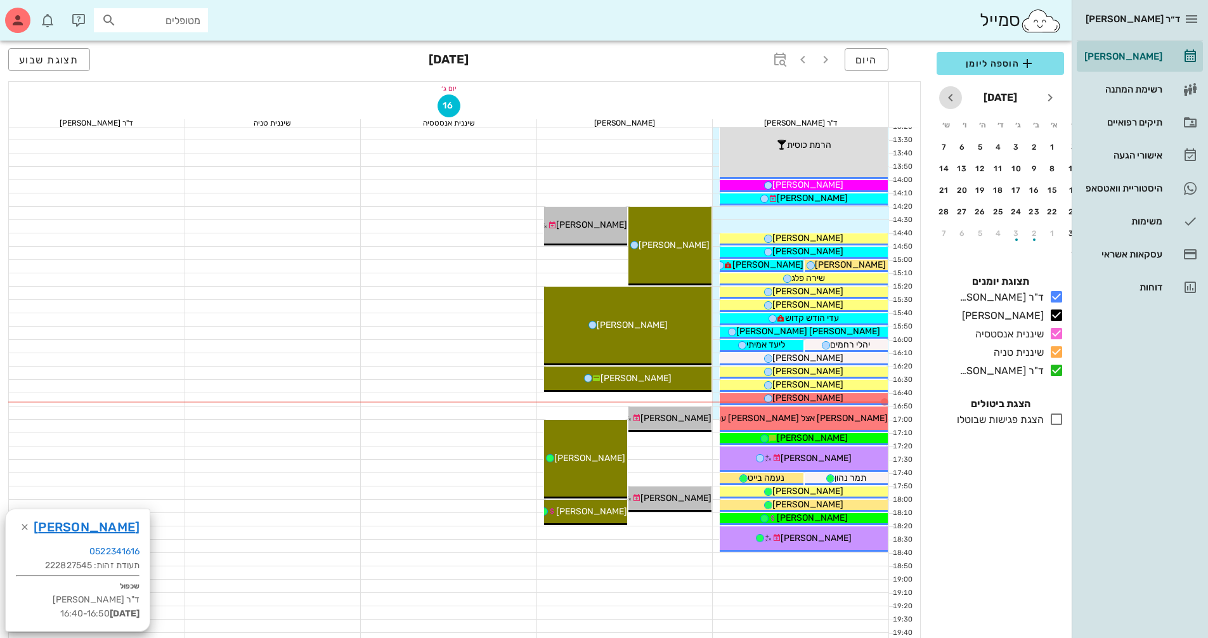
click at [951, 101] on icon "חודש הבא" at bounding box center [950, 97] width 15 height 15
click at [1020, 169] on div "10" at bounding box center [1016, 168] width 20 height 9
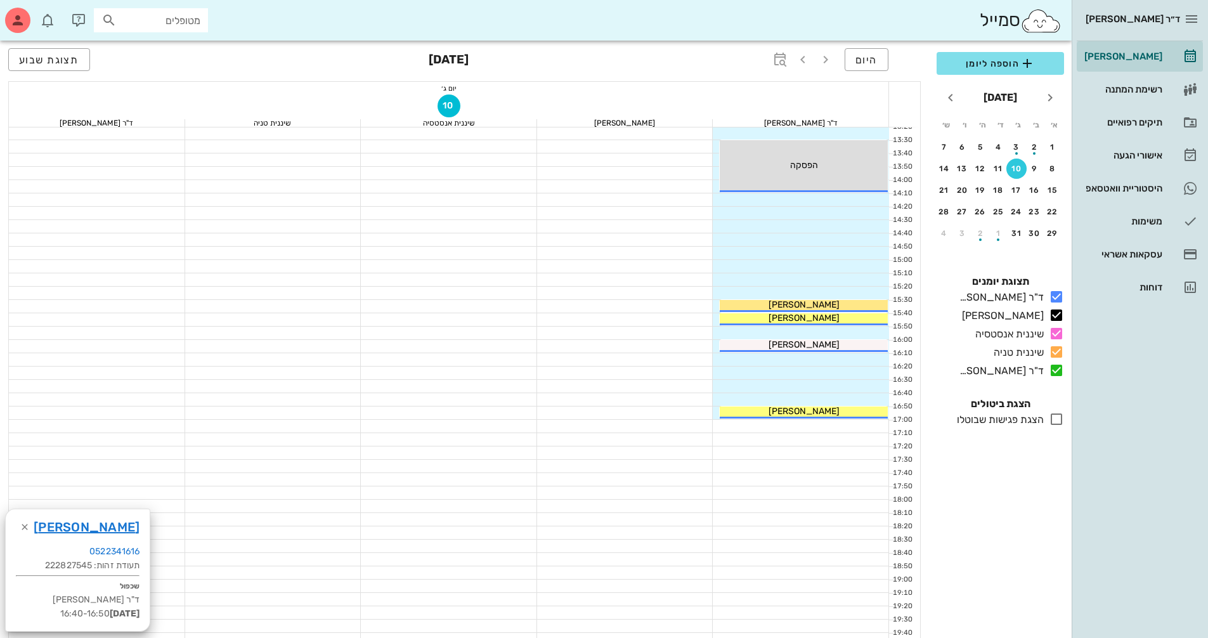
click at [859, 358] on div at bounding box center [801, 359] width 176 height 13
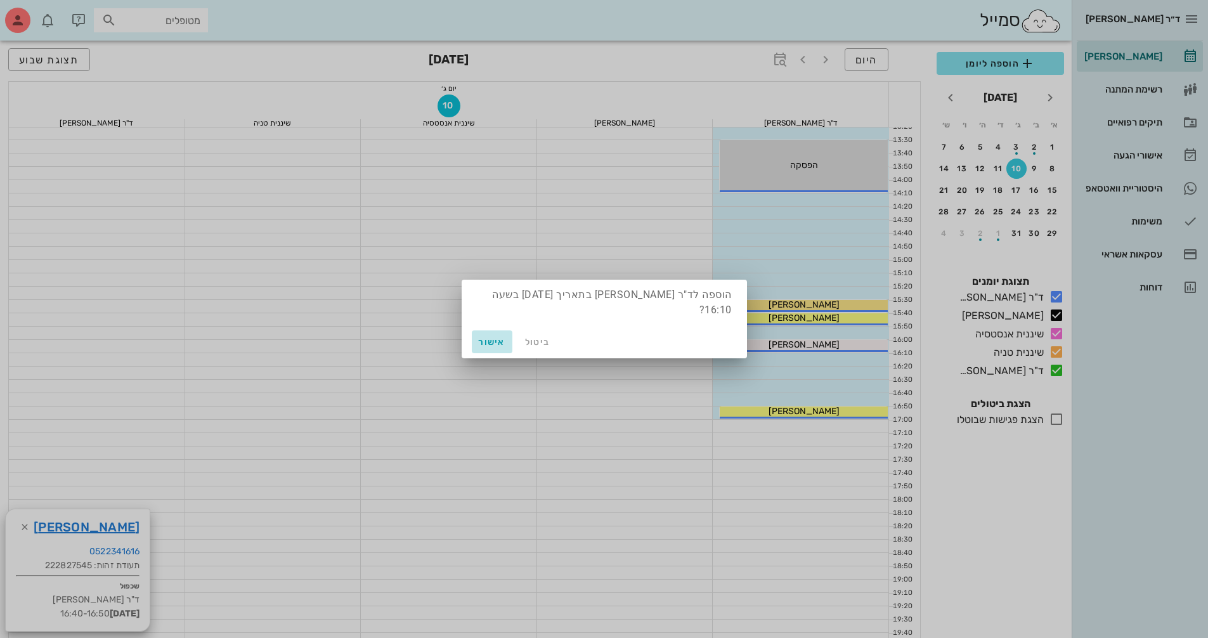
click at [510, 349] on button "אישור" at bounding box center [492, 341] width 41 height 23
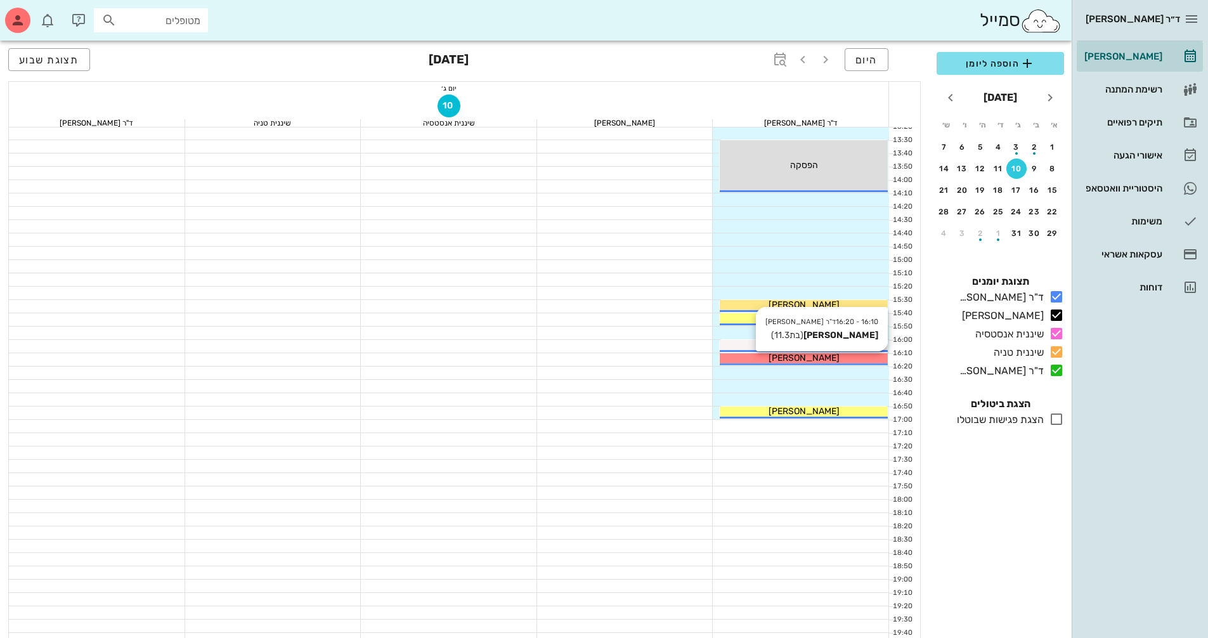
click at [814, 358] on span "[PERSON_NAME]" at bounding box center [804, 358] width 71 height 11
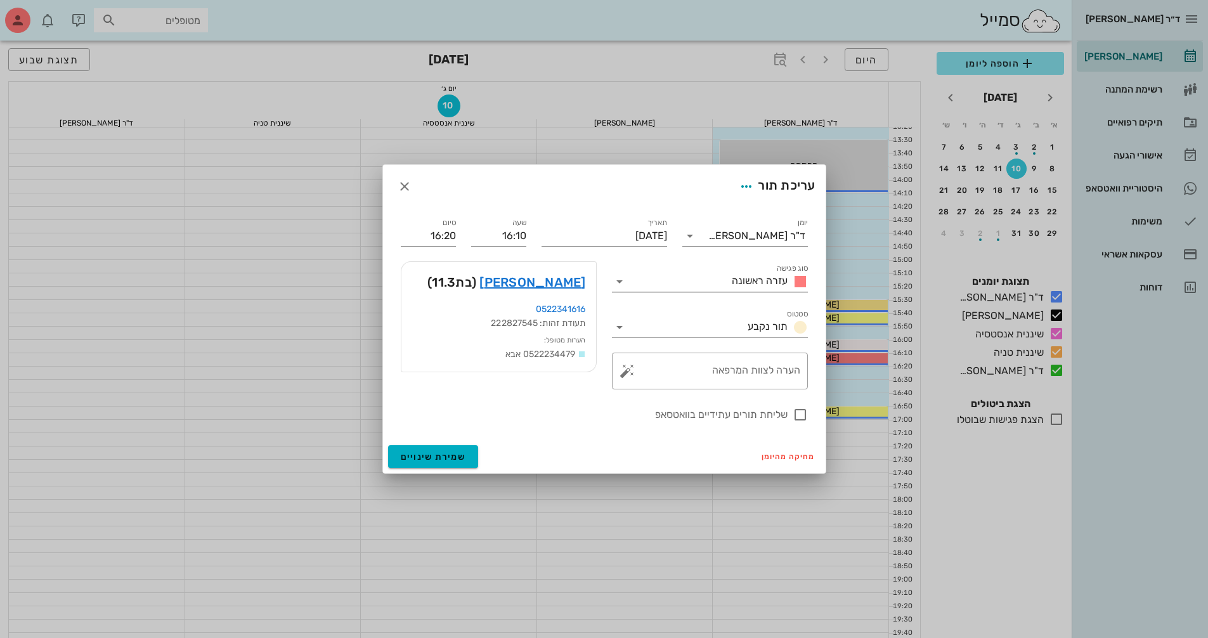
click at [622, 283] on icon at bounding box center [619, 281] width 15 height 15
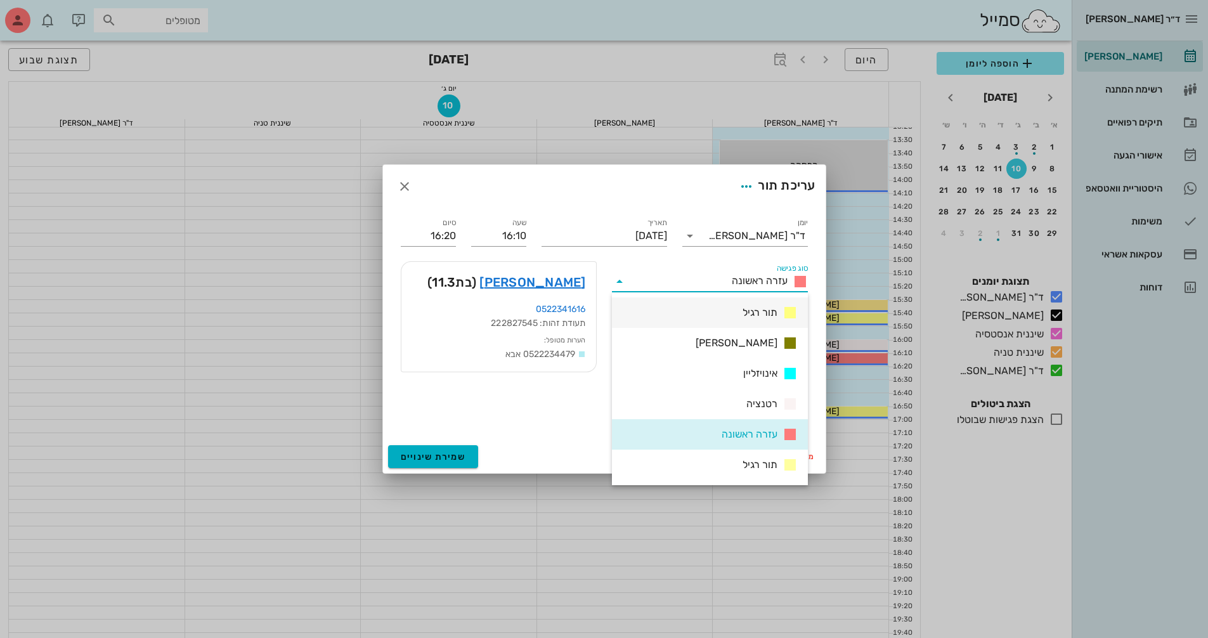
click at [734, 321] on div "תור רגיל" at bounding box center [710, 312] width 196 height 30
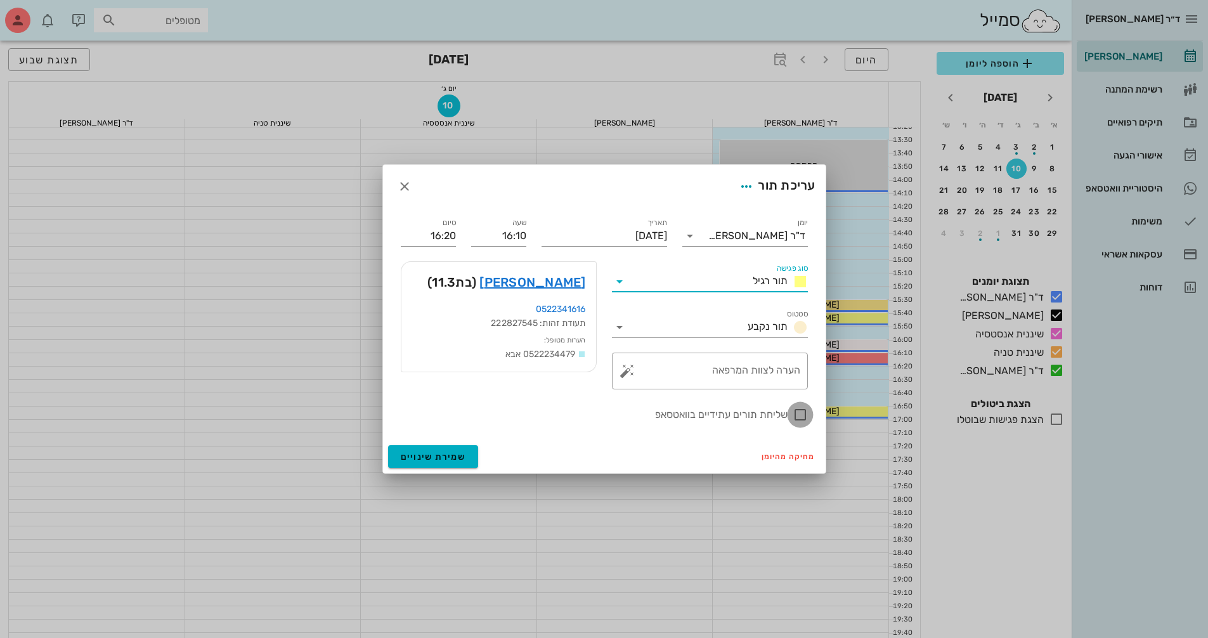
click at [802, 418] on div at bounding box center [800, 415] width 22 height 22
checkbox input "true"
drag, startPoint x: 450, startPoint y: 450, endPoint x: 468, endPoint y: 439, distance: 21.3
click at [450, 449] on button "שמירת שינויים" at bounding box center [433, 456] width 91 height 23
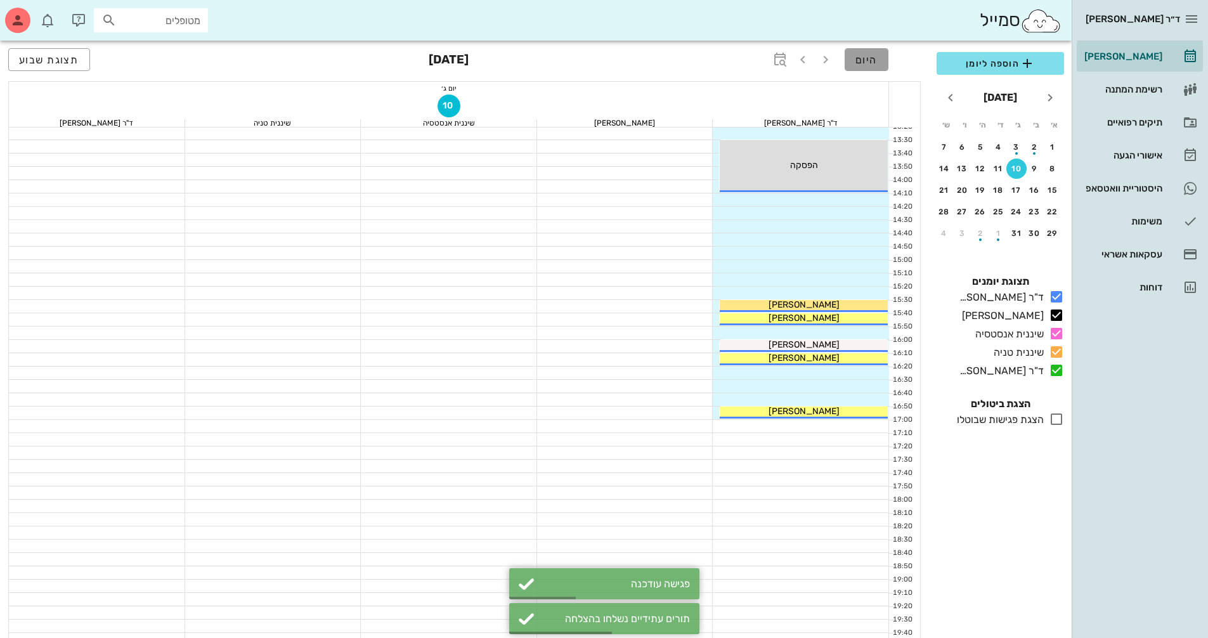
click at [881, 59] on button "היום" at bounding box center [867, 59] width 44 height 23
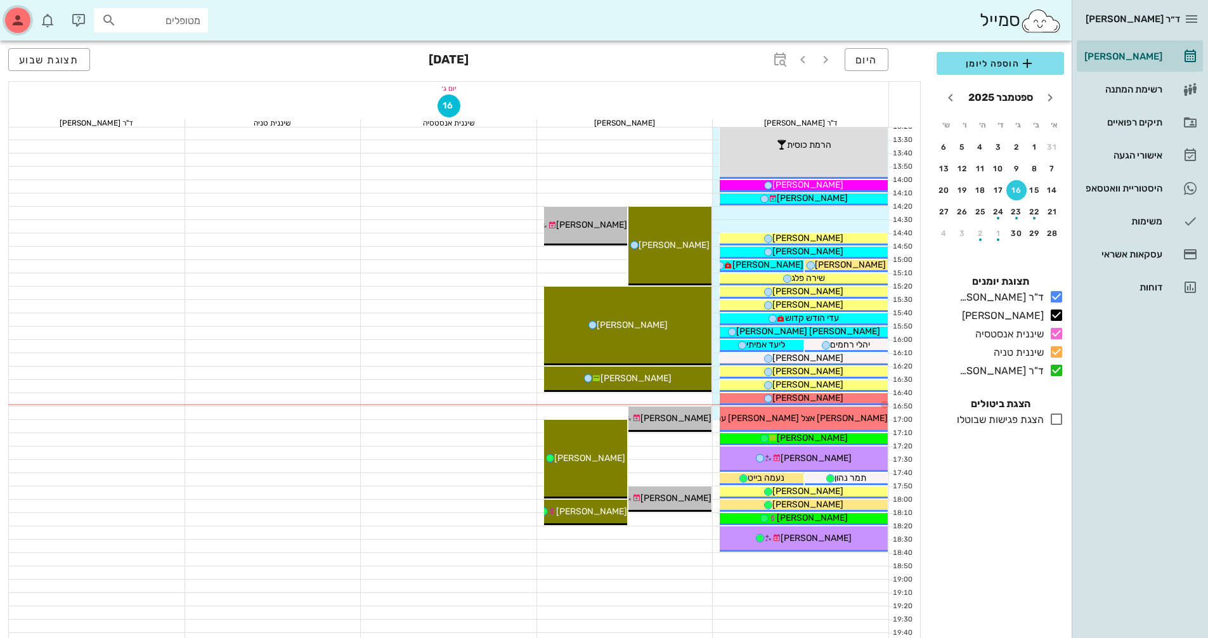
drag, startPoint x: 23, startPoint y: 19, endPoint x: 66, endPoint y: 10, distance: 44.2
click at [22, 19] on icon "button" at bounding box center [17, 20] width 15 height 15
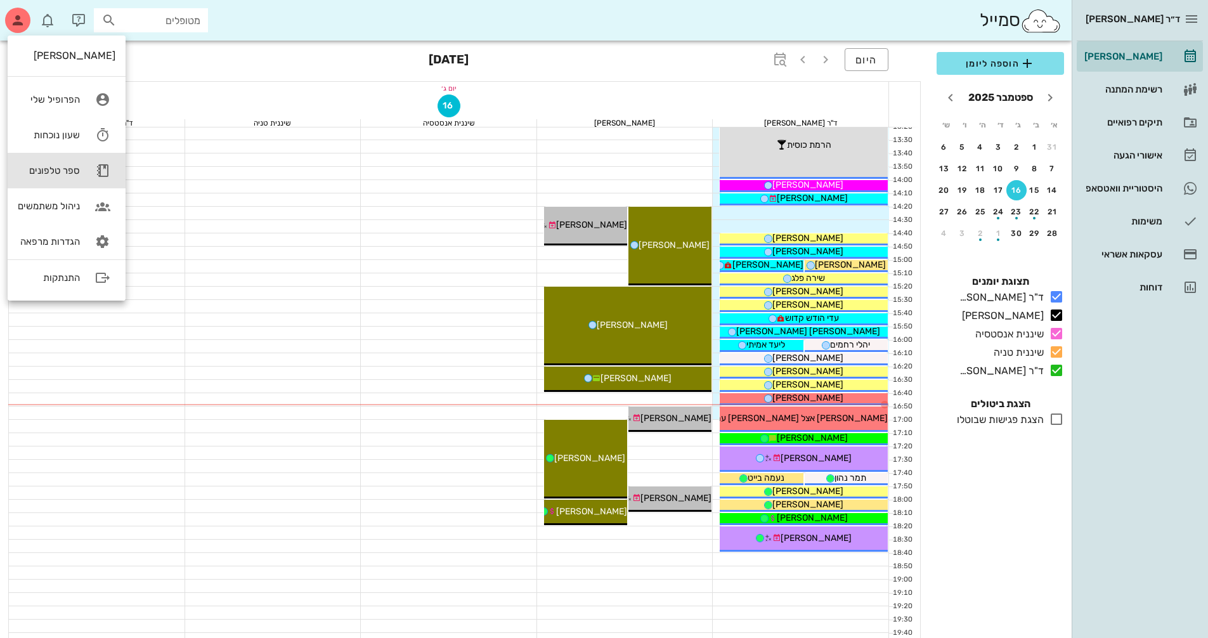
click at [70, 167] on div "ספר טלפונים" at bounding box center [49, 170] width 62 height 11
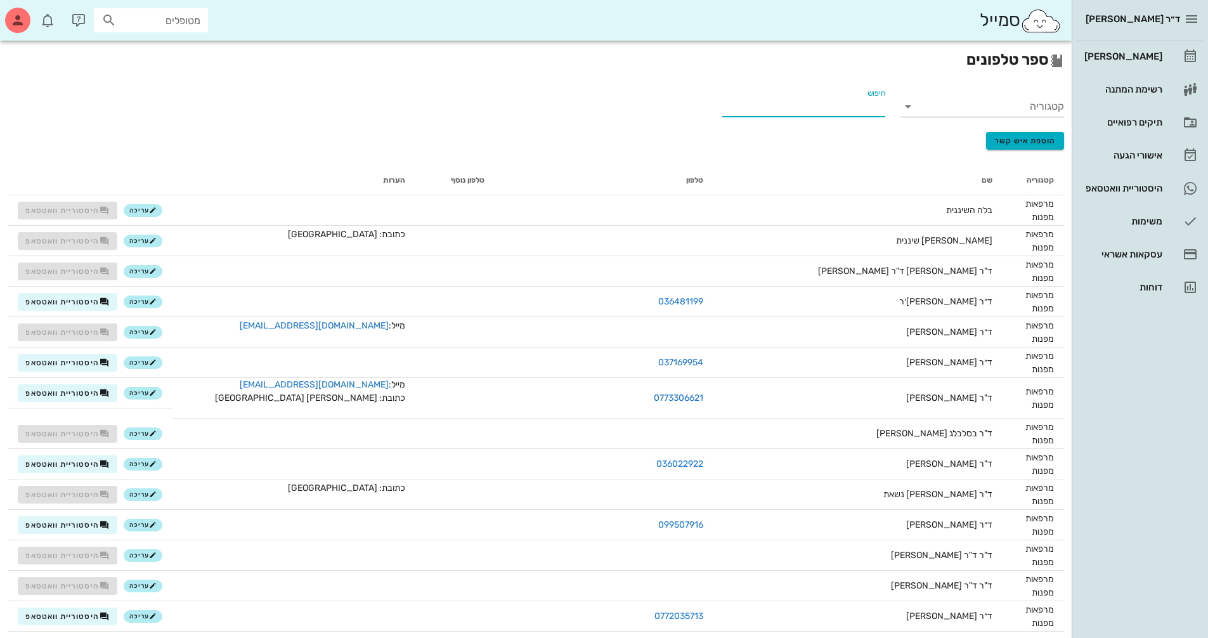
click at [835, 112] on input "חיפוש" at bounding box center [805, 106] width 161 height 20
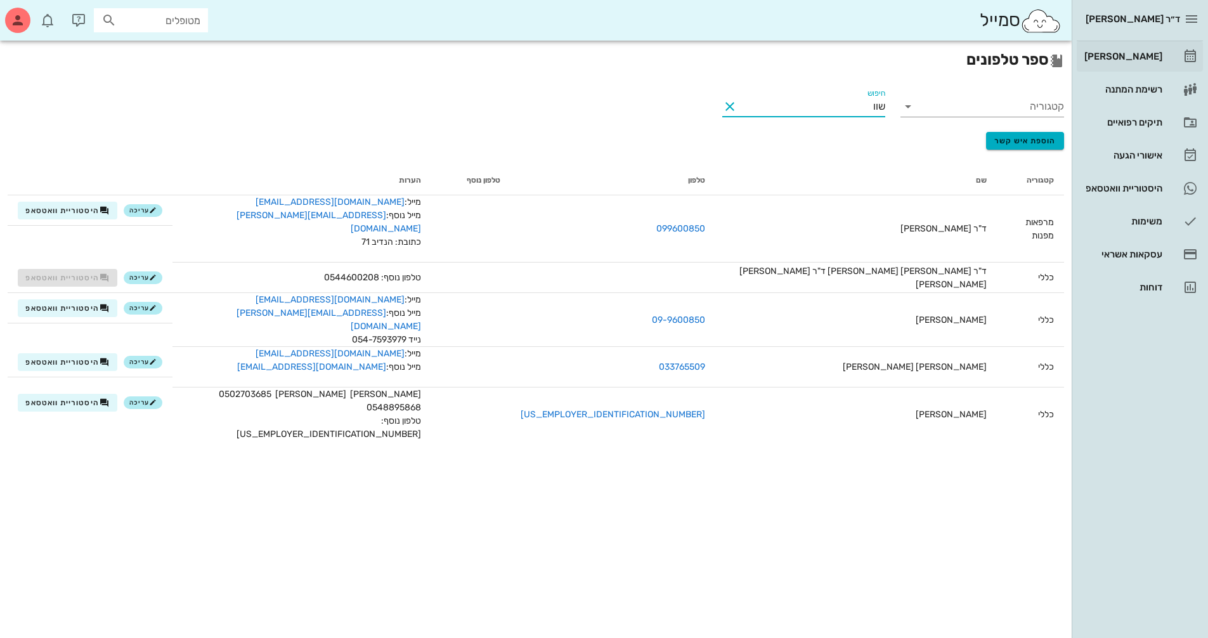
type input "שוו"
click at [1105, 63] on div "[PERSON_NAME]" at bounding box center [1122, 56] width 81 height 20
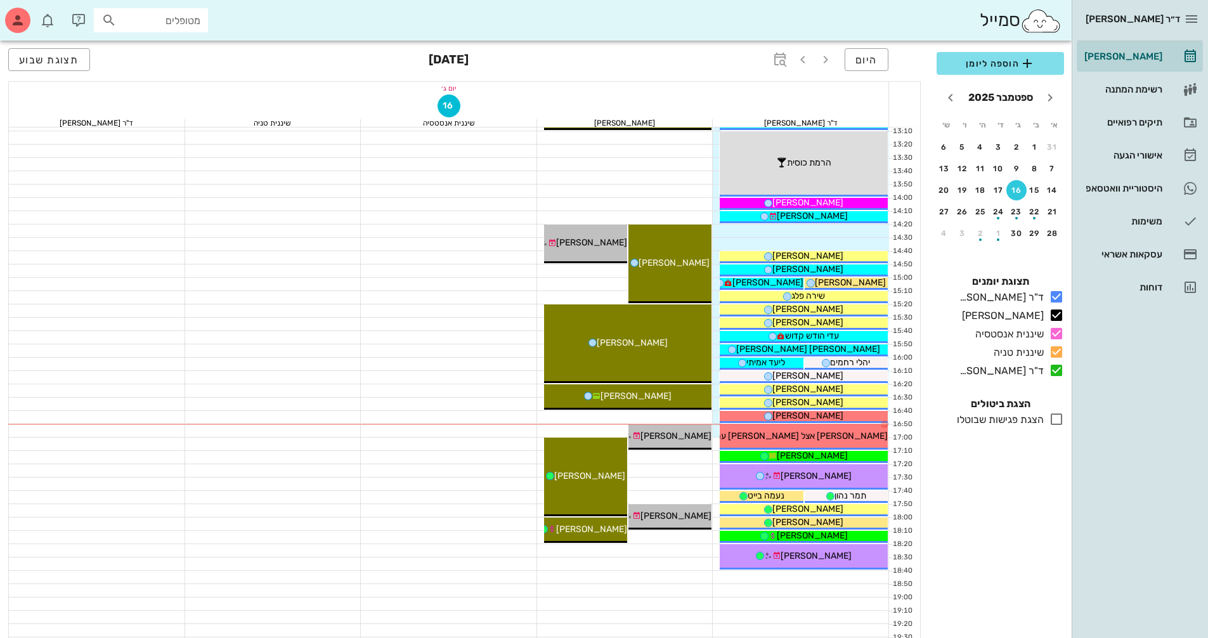
scroll to position [507, 0]
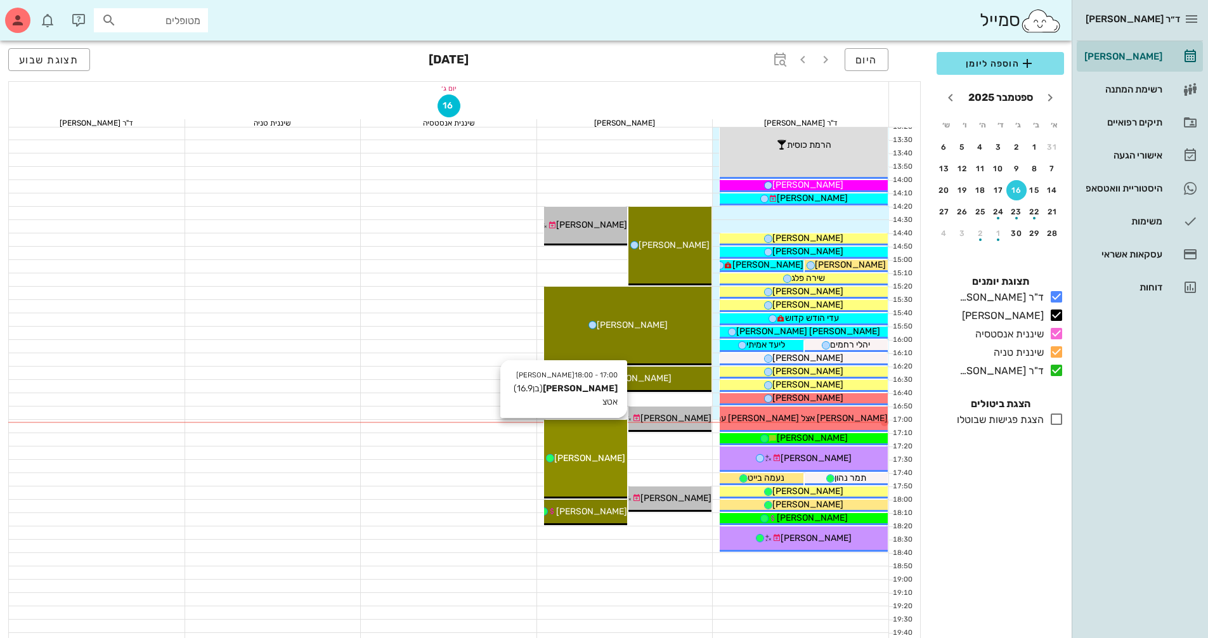
click at [596, 446] on div "17:00 - 18:00 [PERSON_NAME] (בן 16.9 ) אטצ [PERSON_NAME]" at bounding box center [585, 459] width 83 height 79
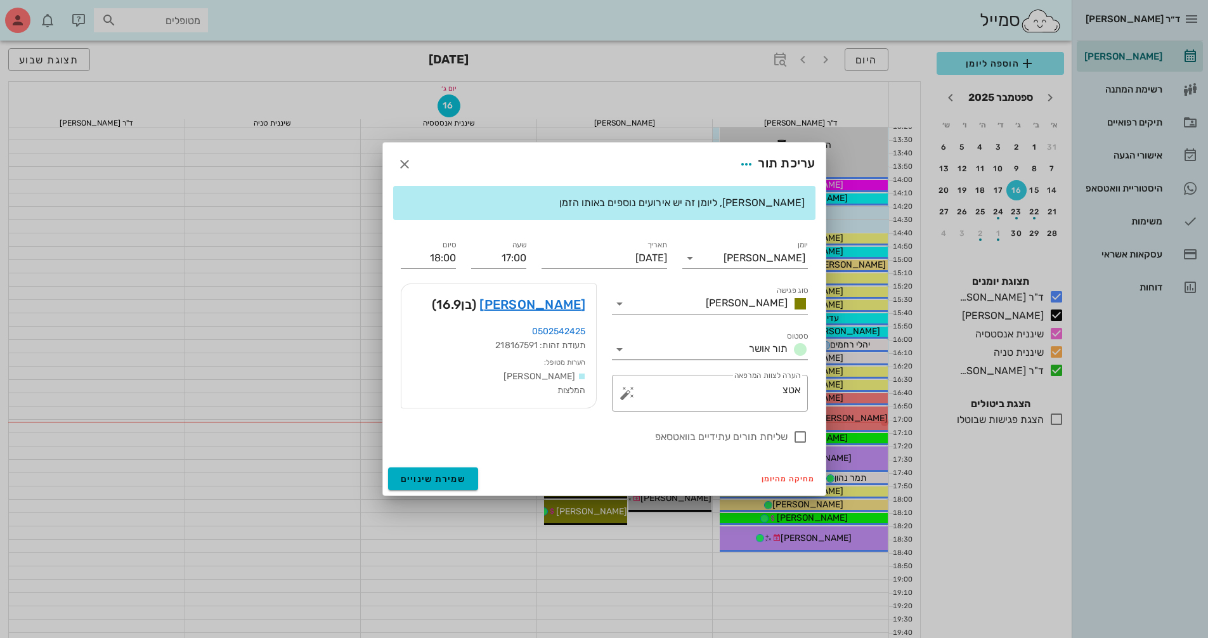
click at [618, 350] on icon at bounding box center [619, 349] width 15 height 15
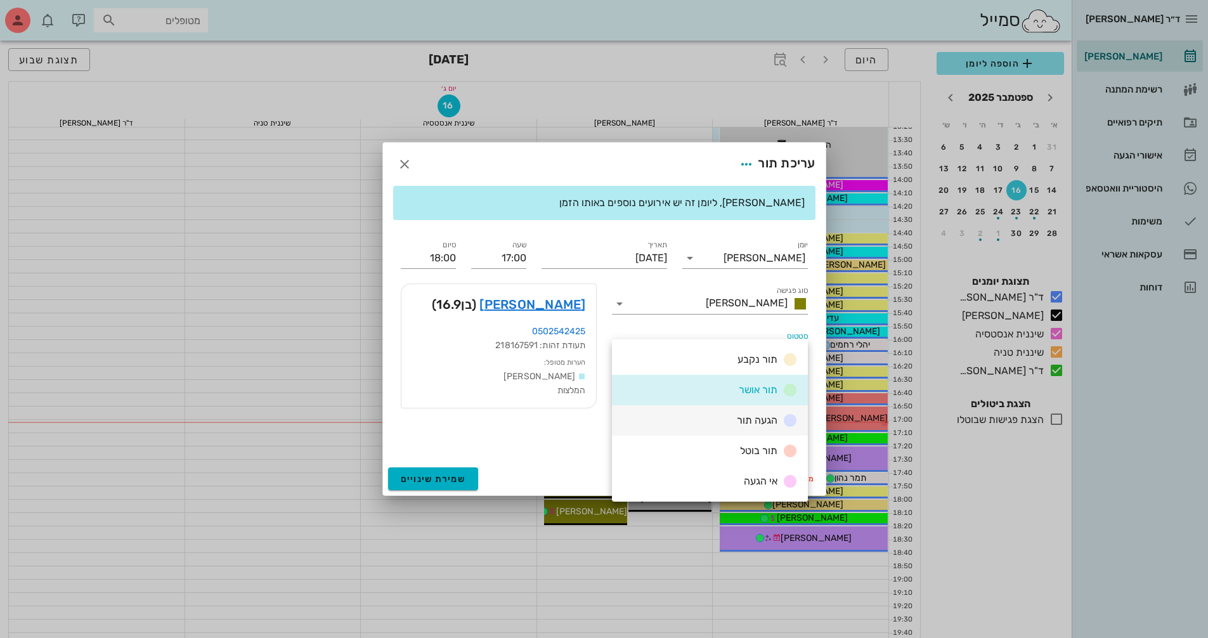
click at [696, 416] on div "הגעה תור" at bounding box center [710, 420] width 196 height 30
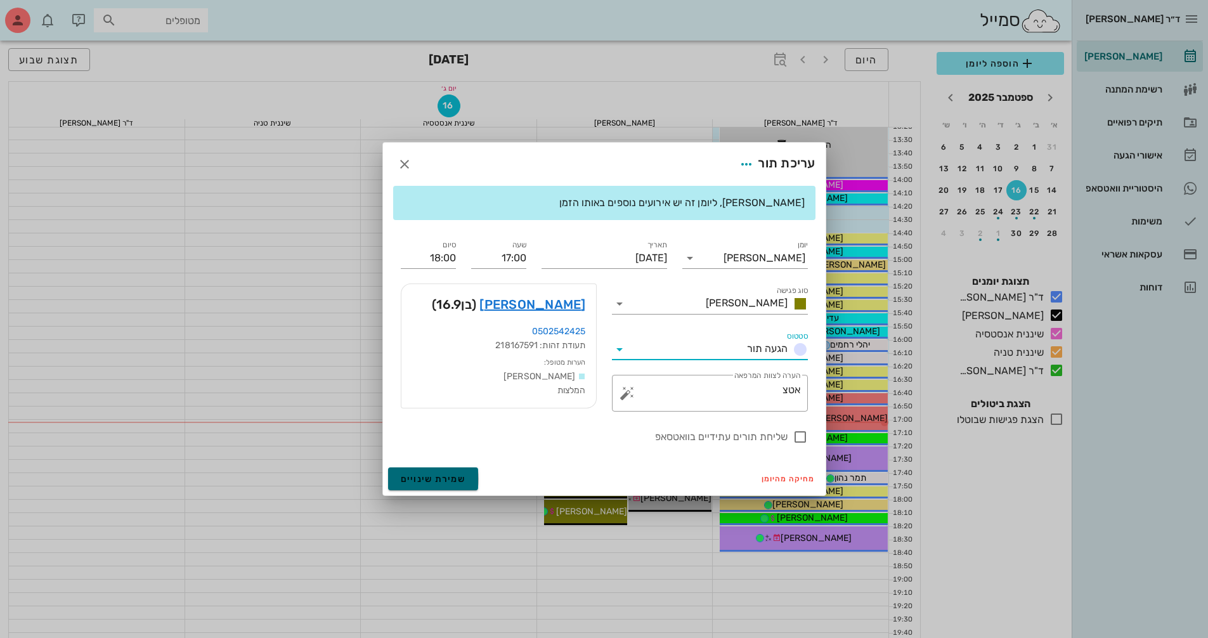
click at [461, 475] on span "שמירת שינויים" at bounding box center [433, 479] width 65 height 11
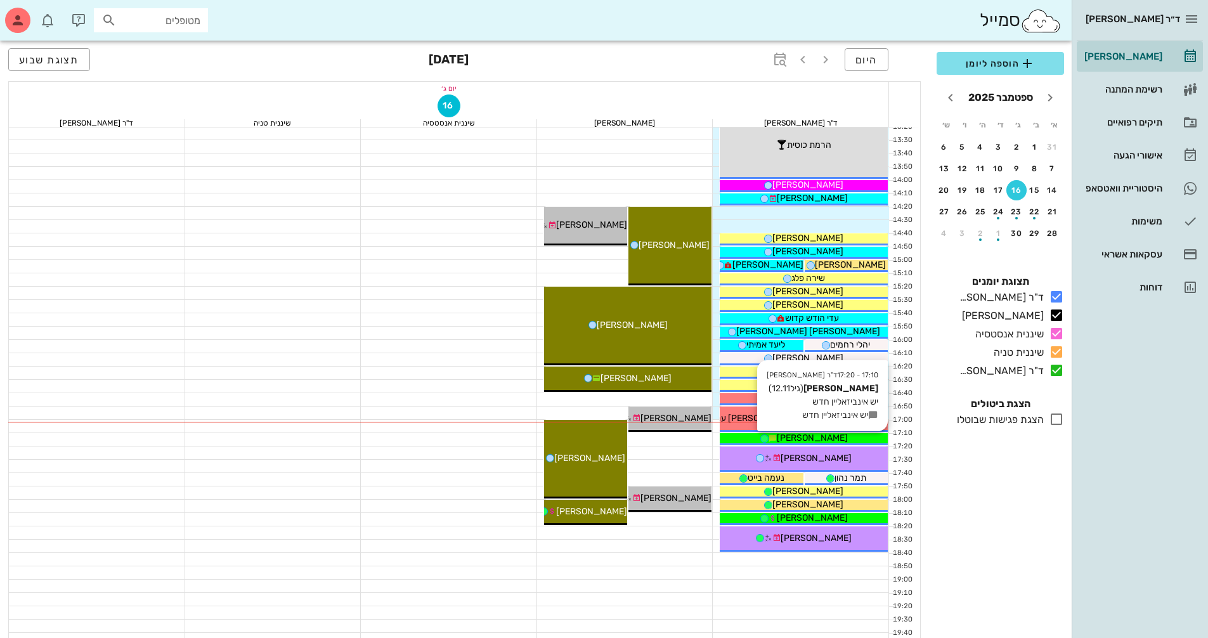
click at [756, 435] on div "[PERSON_NAME]" at bounding box center [804, 437] width 168 height 13
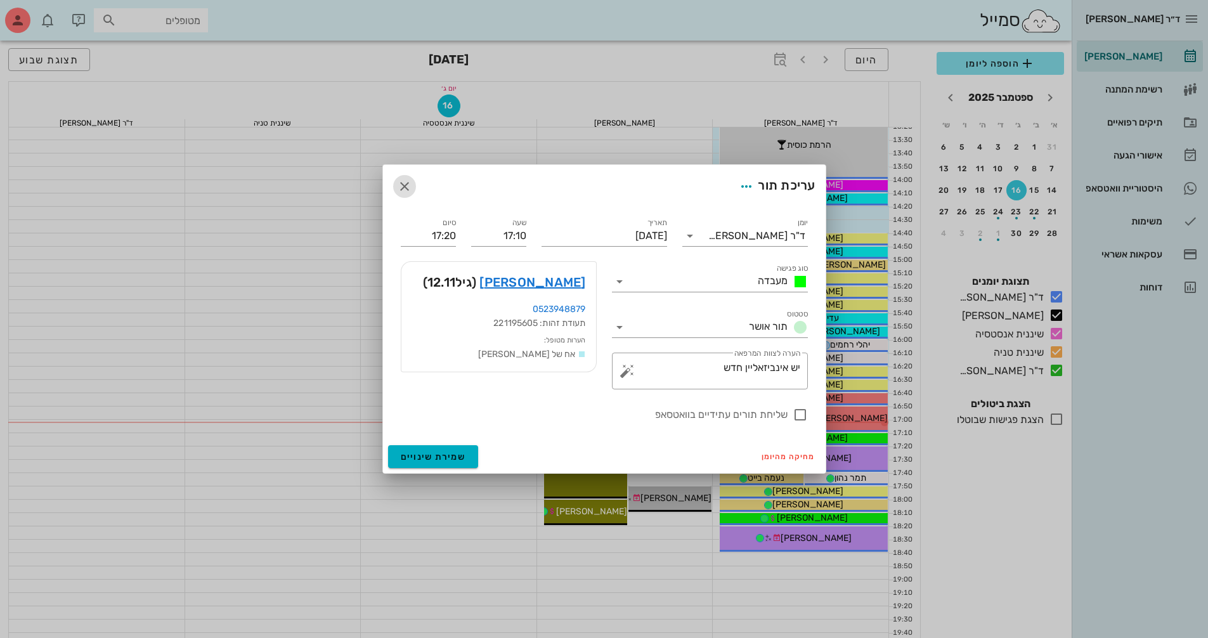
click at [399, 186] on icon "button" at bounding box center [404, 186] width 15 height 15
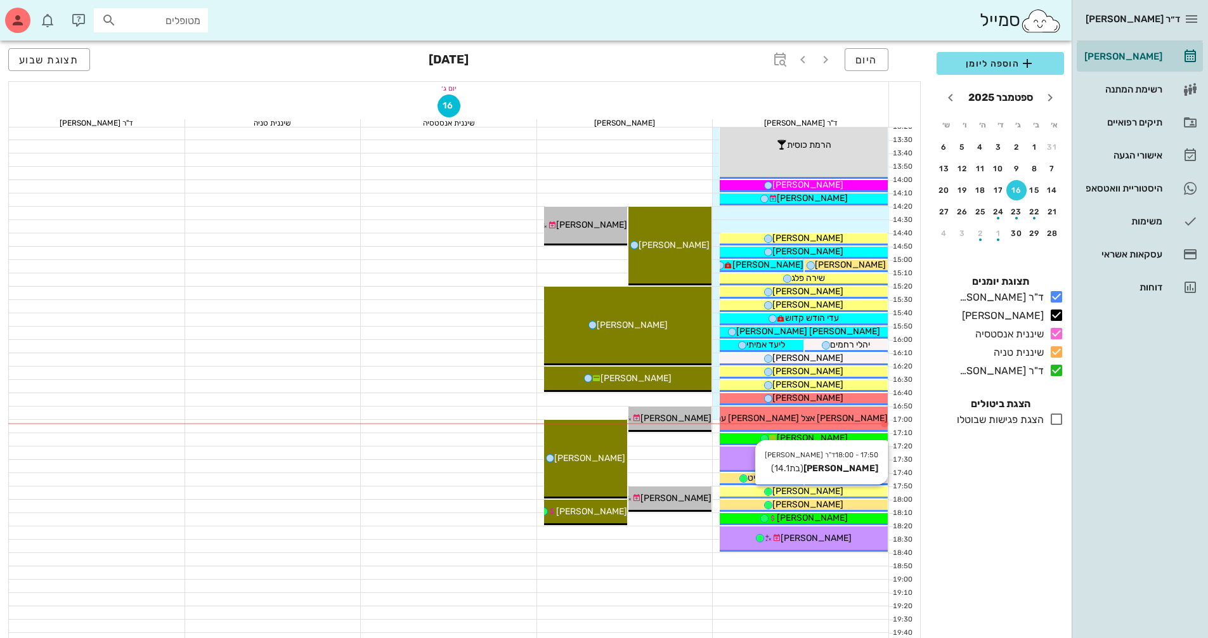
click at [767, 491] on div "[PERSON_NAME]" at bounding box center [804, 490] width 168 height 13
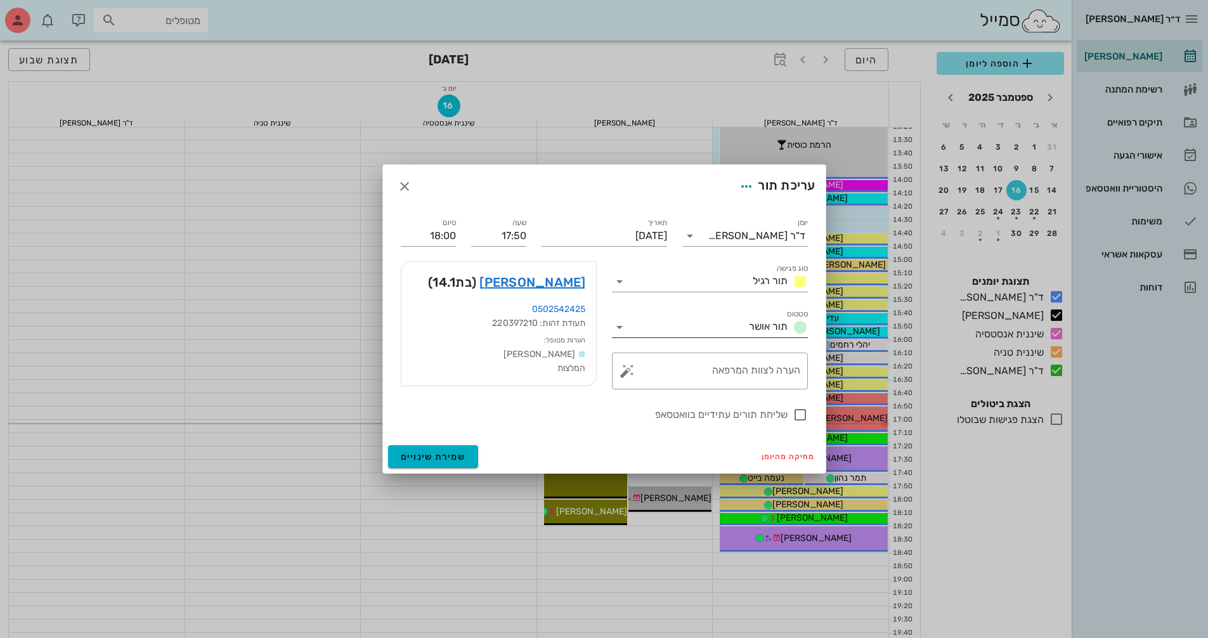
click at [620, 327] on icon at bounding box center [619, 327] width 15 height 15
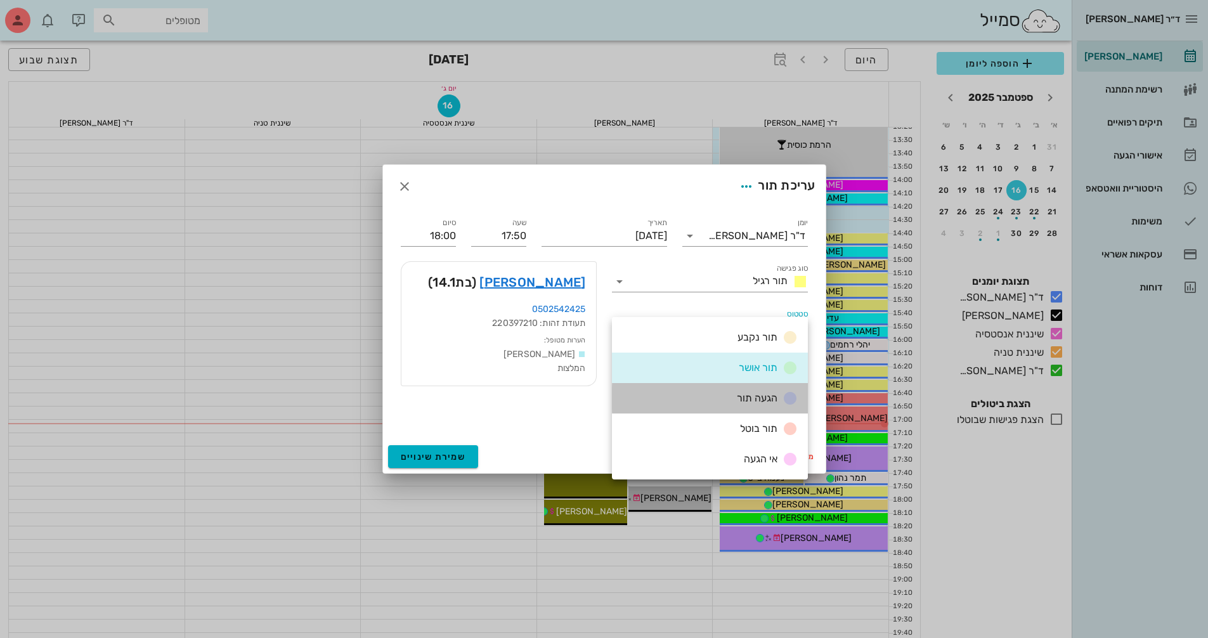
click at [748, 401] on span "הגעה תור" at bounding box center [757, 398] width 41 height 12
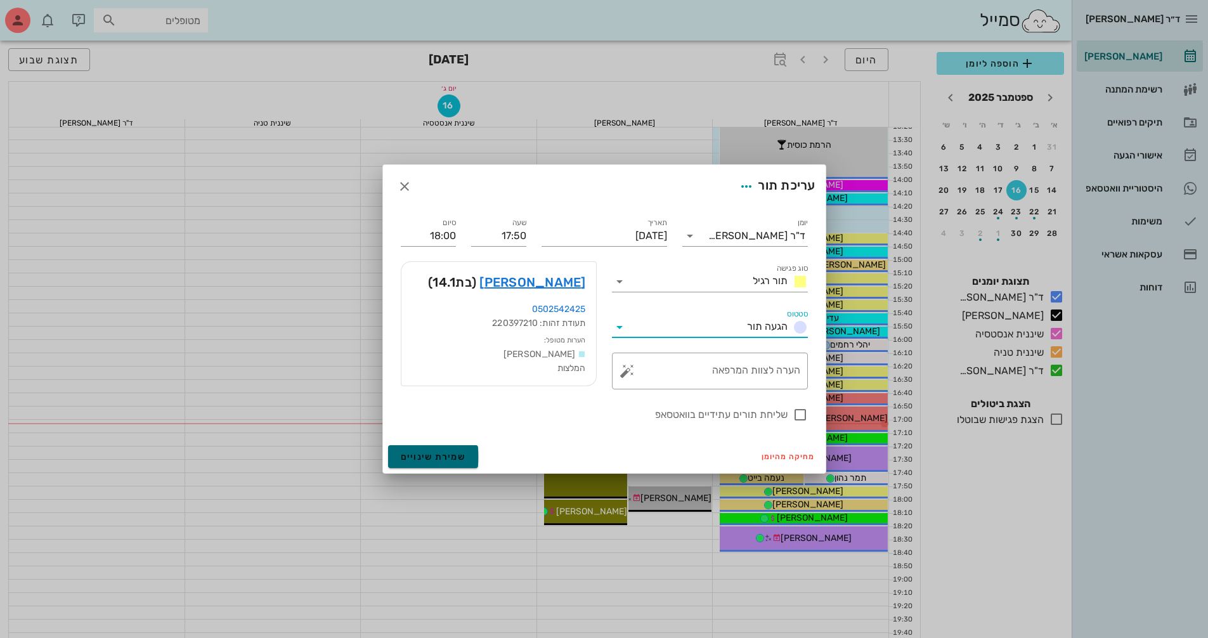
click at [476, 455] on button "שמירת שינויים" at bounding box center [433, 456] width 91 height 23
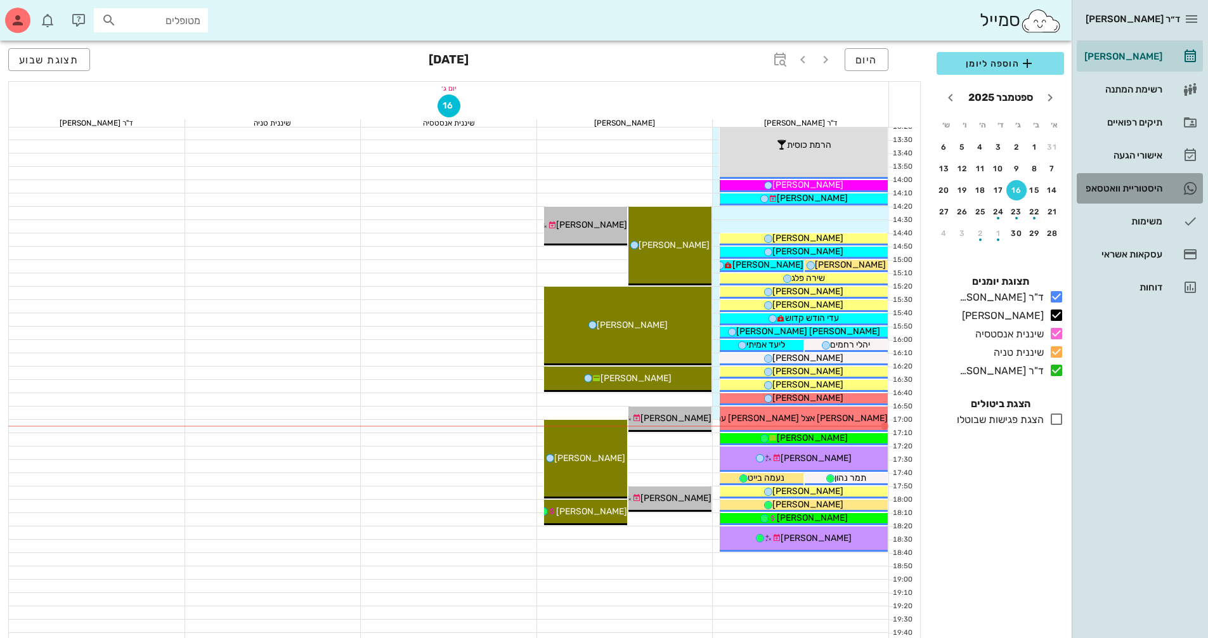
click at [1138, 185] on div "היסטוריית וואטסאפ" at bounding box center [1122, 188] width 81 height 10
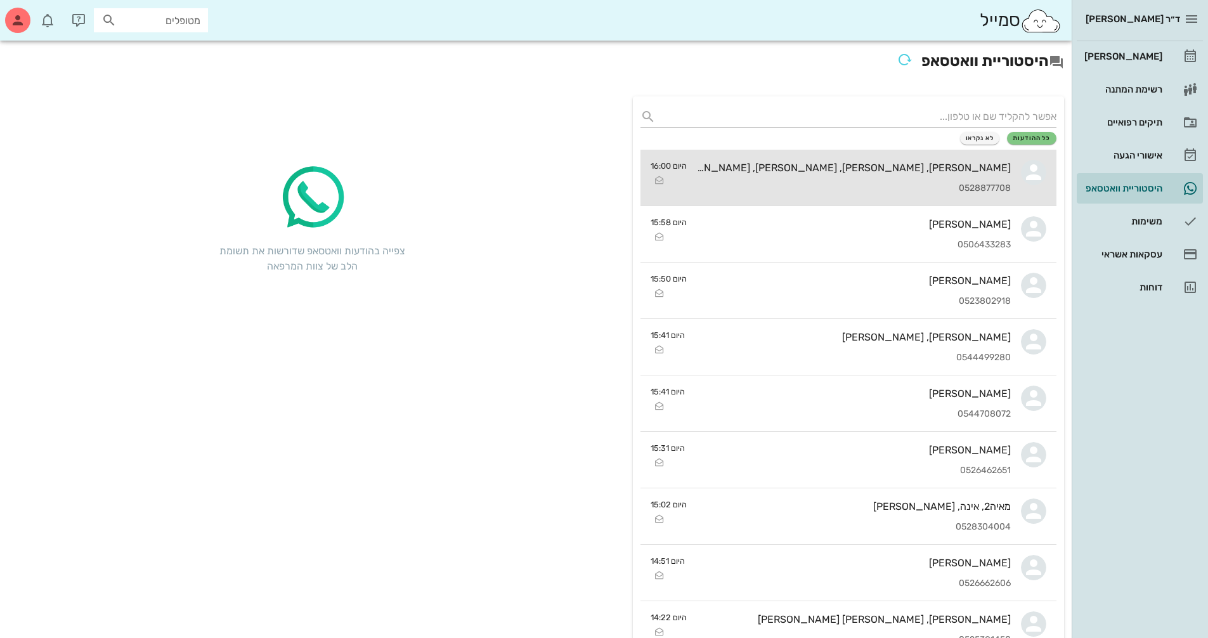
click at [868, 185] on div "0528877708" at bounding box center [854, 188] width 314 height 11
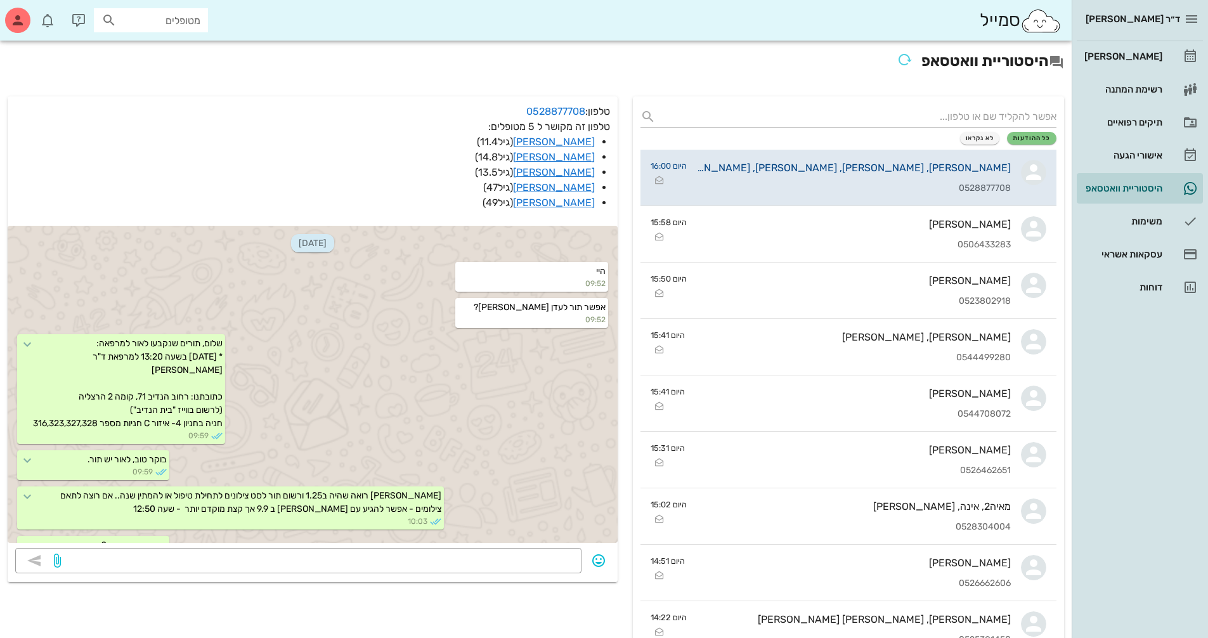
scroll to position [1126, 0]
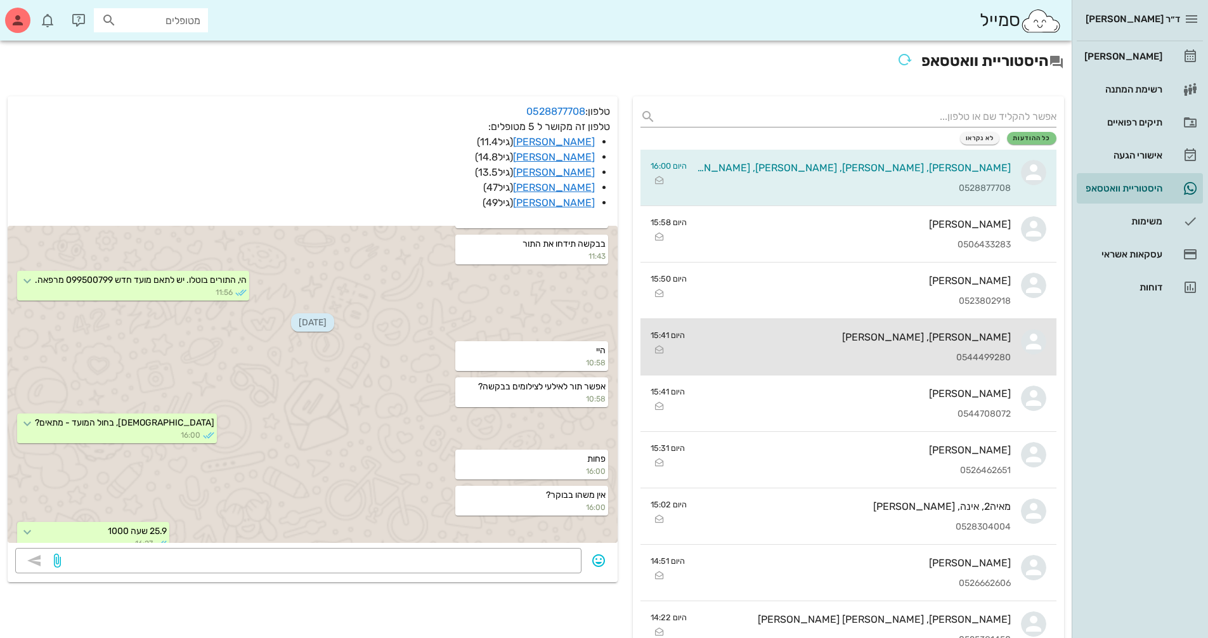
click at [930, 333] on div "[PERSON_NAME], [PERSON_NAME]" at bounding box center [853, 337] width 316 height 12
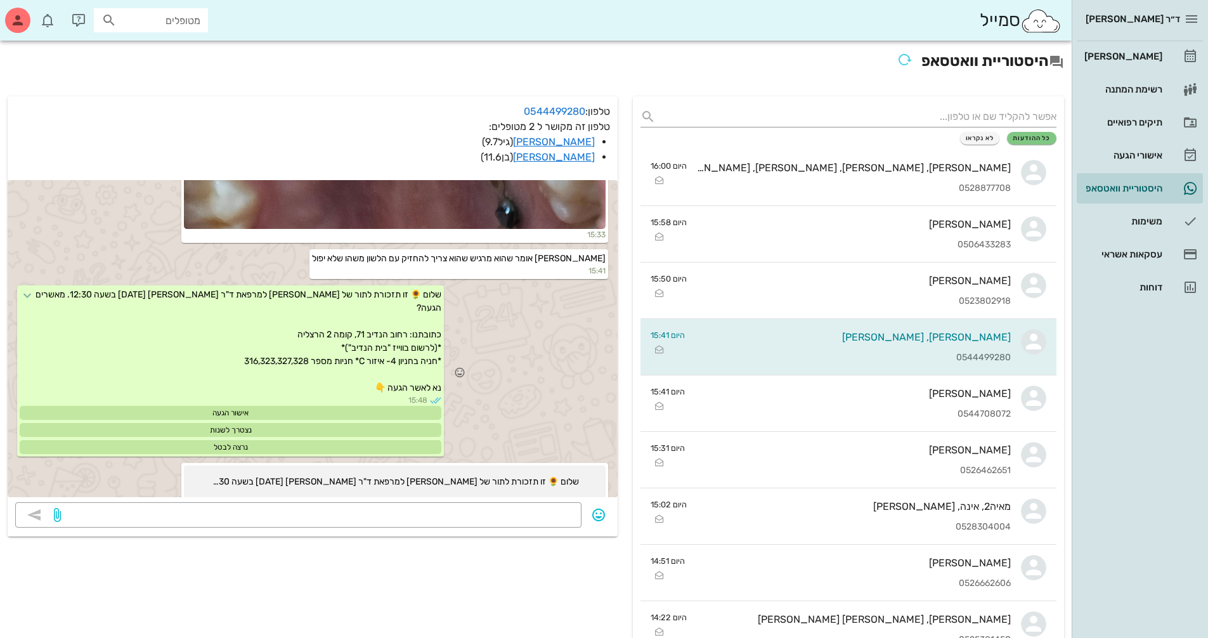
scroll to position [1035, 0]
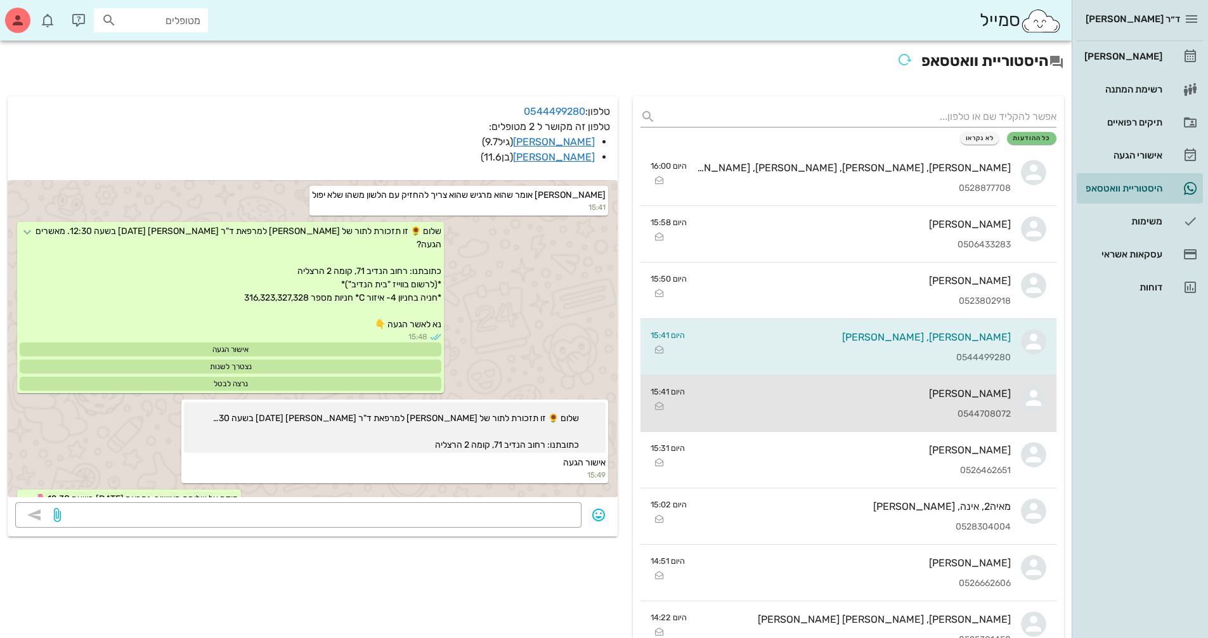
click at [981, 391] on div "[PERSON_NAME]" at bounding box center [853, 393] width 316 height 12
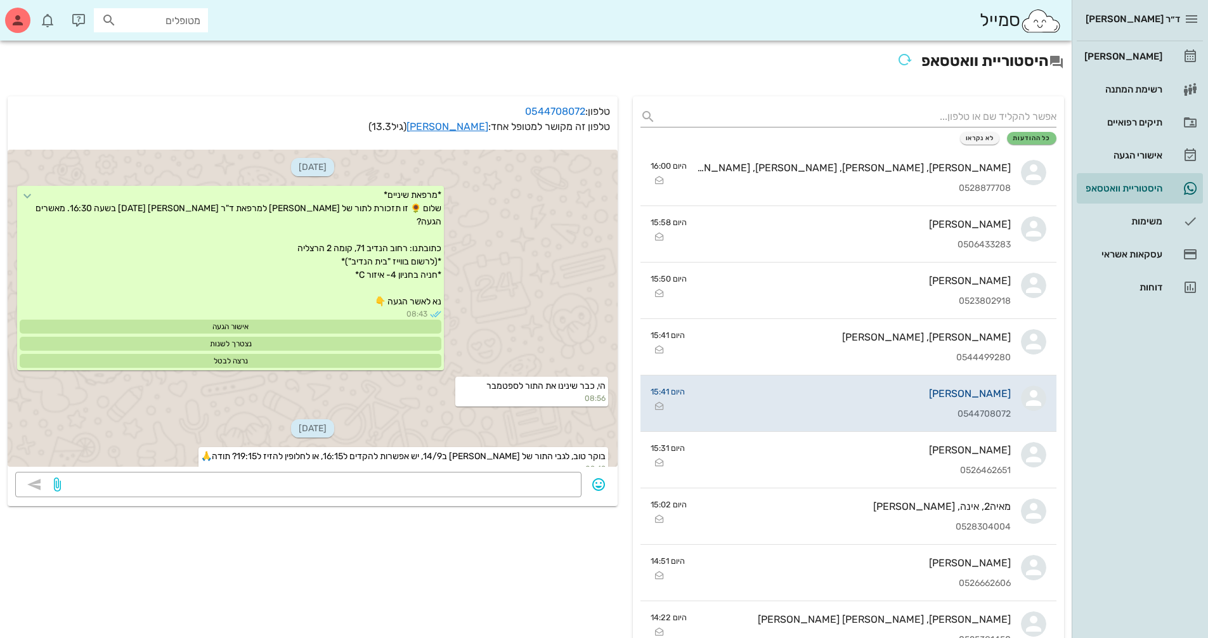
scroll to position [874, 0]
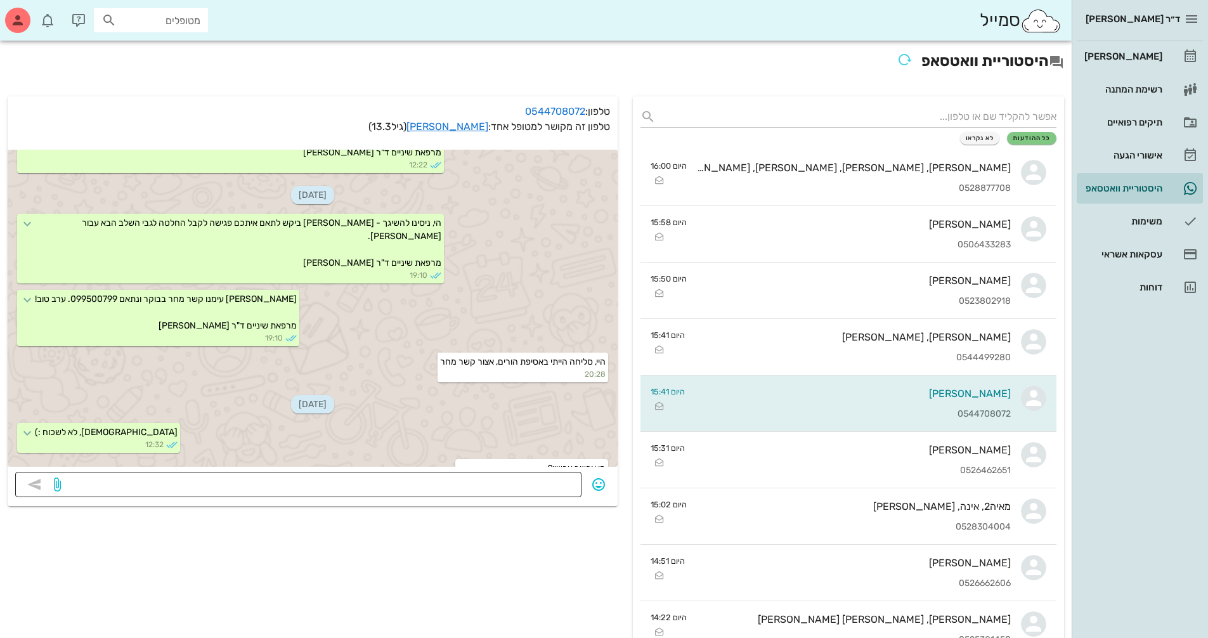
click at [546, 484] on textarea at bounding box center [318, 486] width 510 height 20
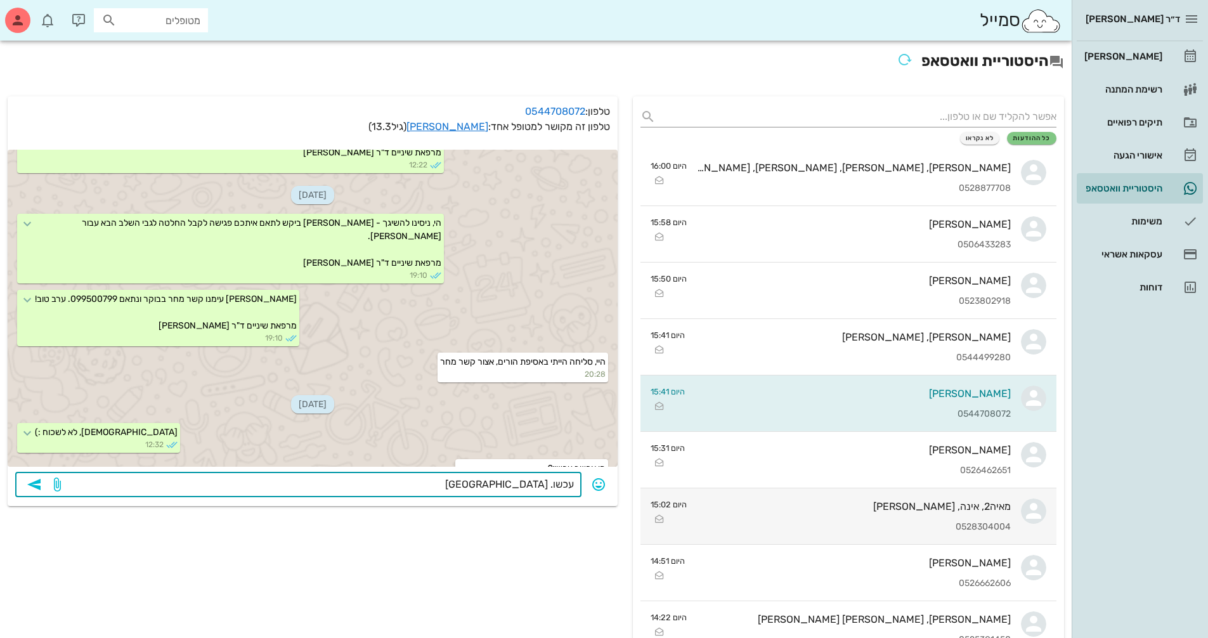
type textarea "עכשו. זמינה?"
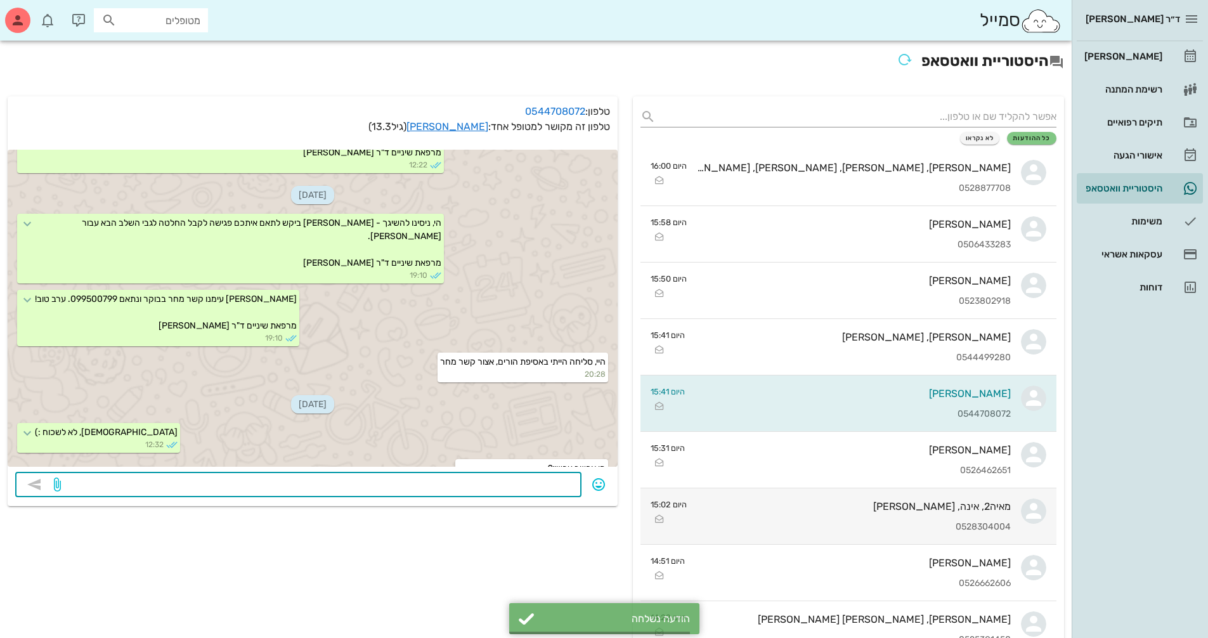
scroll to position [910, 0]
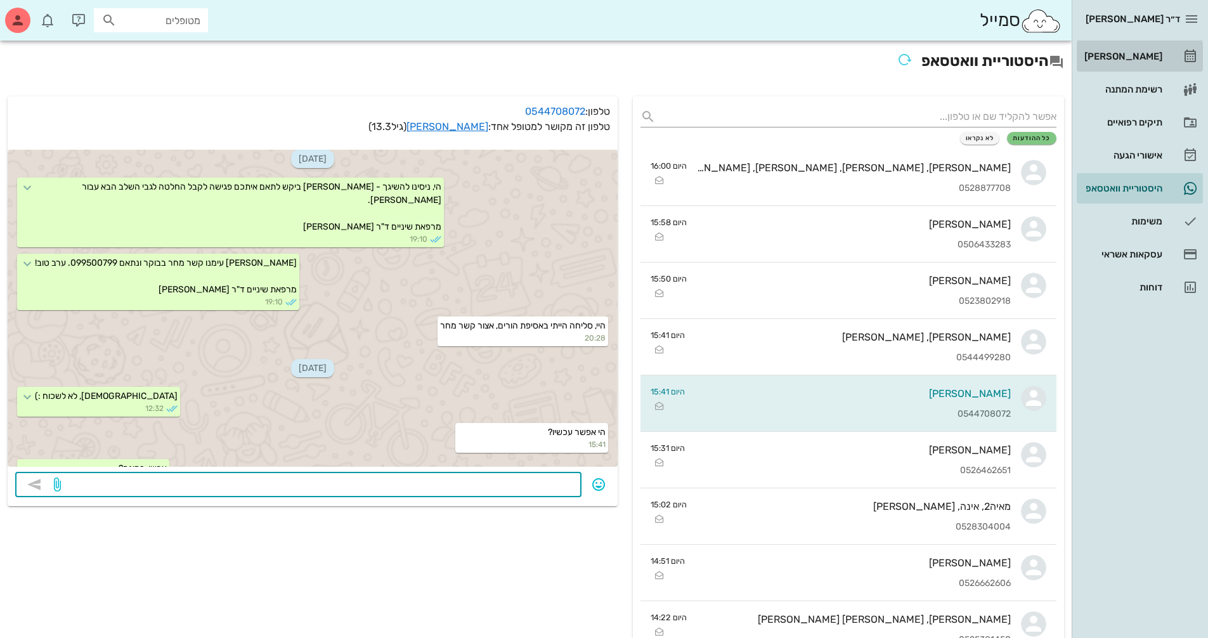
click at [1132, 51] on div "[PERSON_NAME]" at bounding box center [1122, 56] width 81 height 10
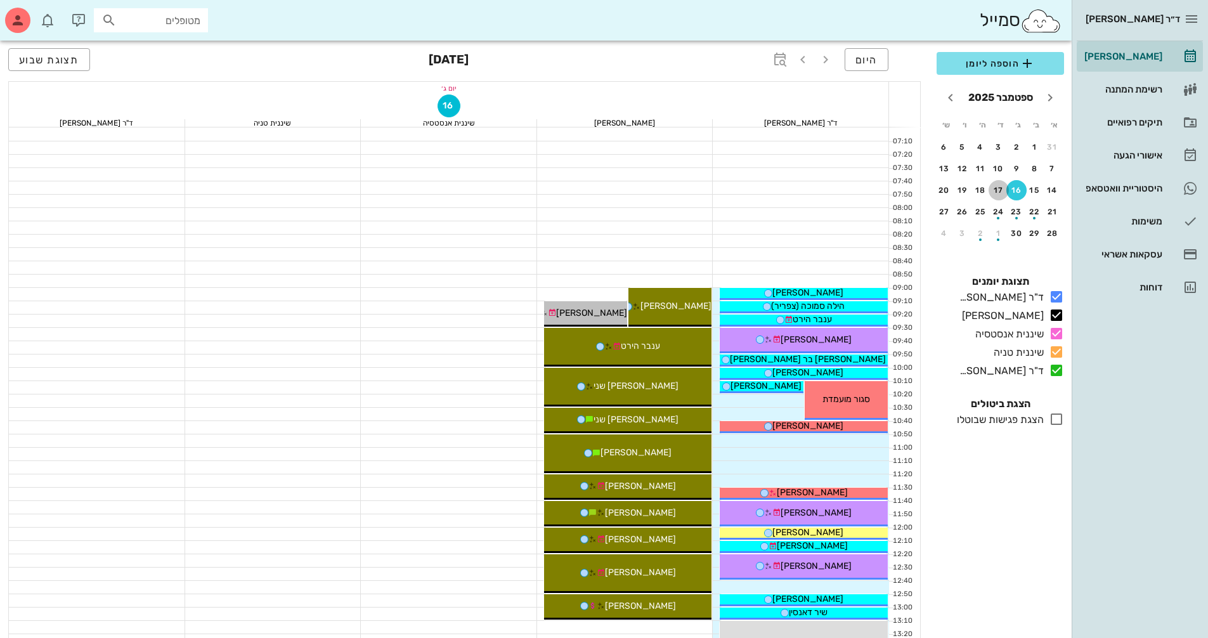
click at [997, 193] on div "17" at bounding box center [999, 190] width 20 height 9
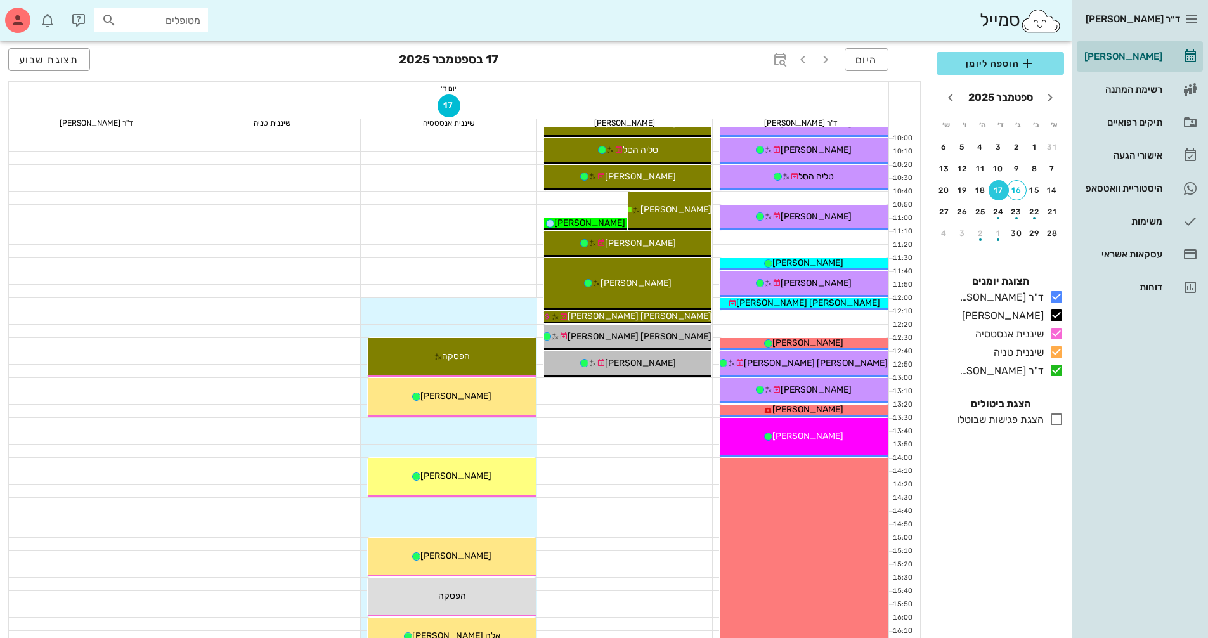
scroll to position [254, 0]
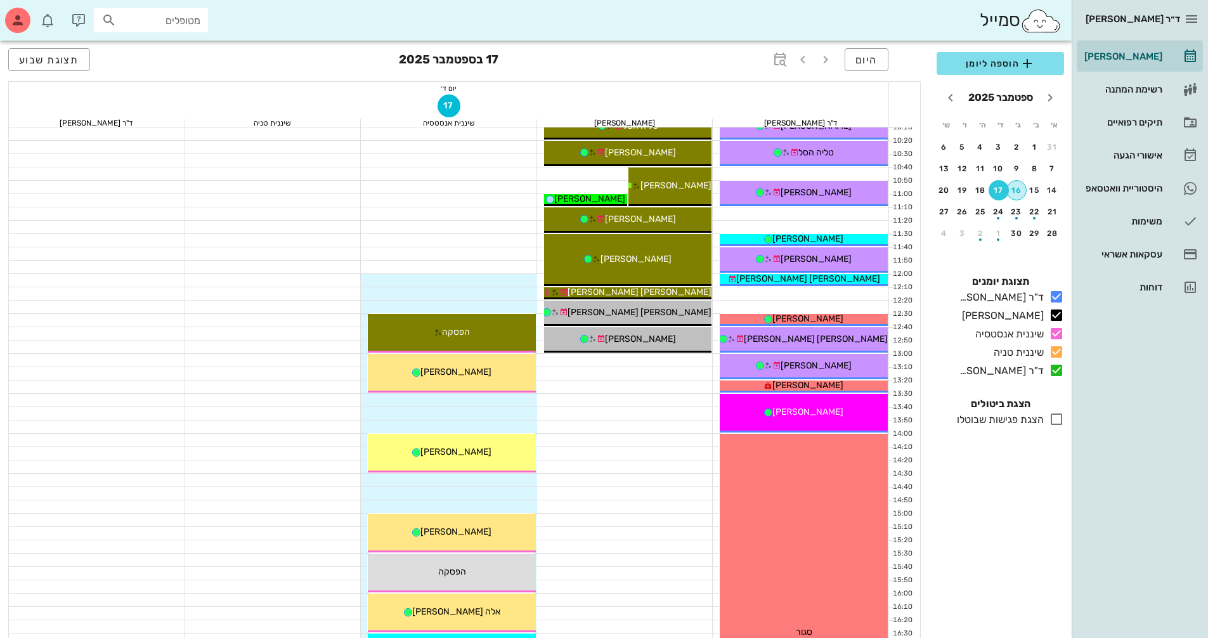
click at [1013, 192] on div "16" at bounding box center [1016, 190] width 19 height 9
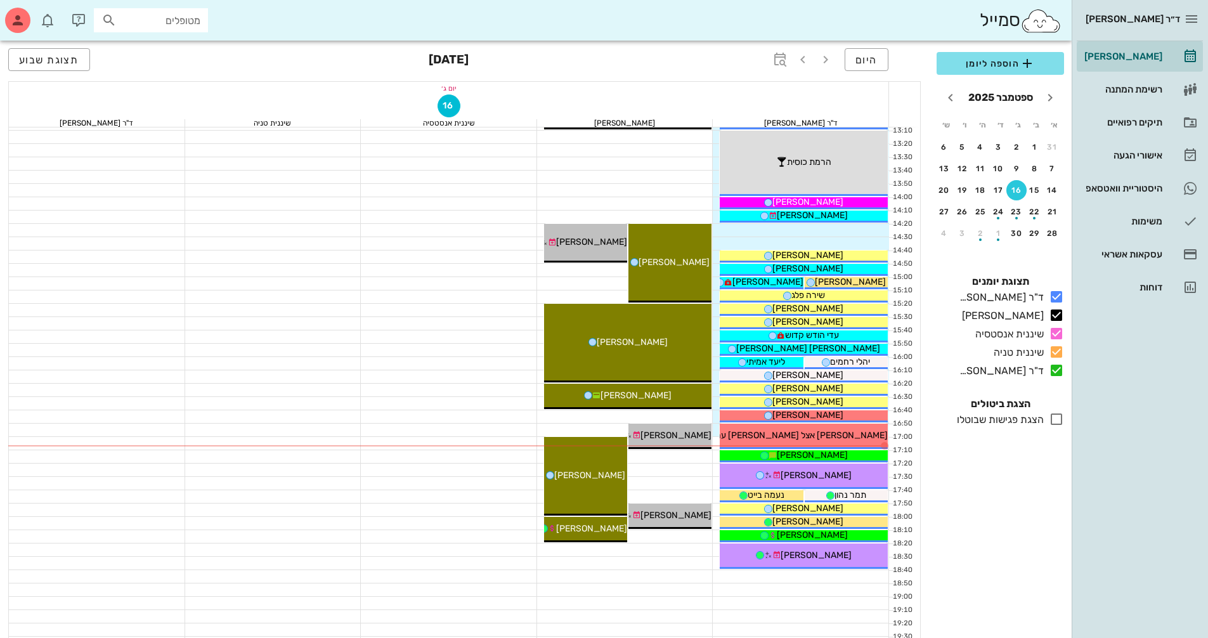
scroll to position [507, 0]
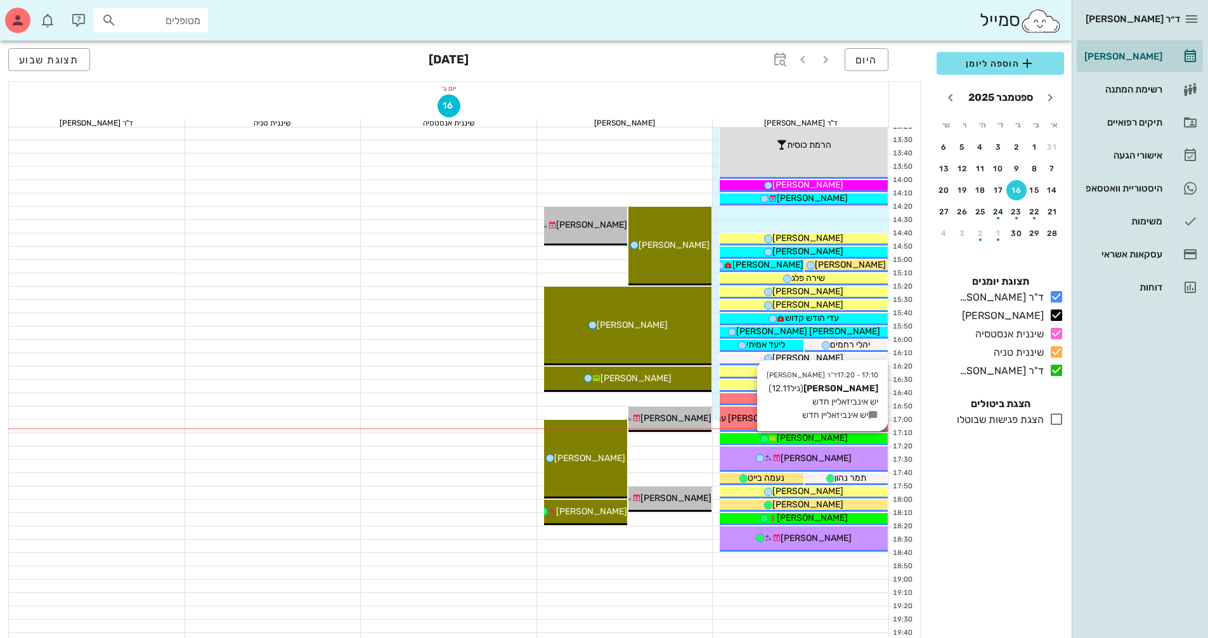
click at [754, 434] on div "[PERSON_NAME]" at bounding box center [804, 437] width 168 height 13
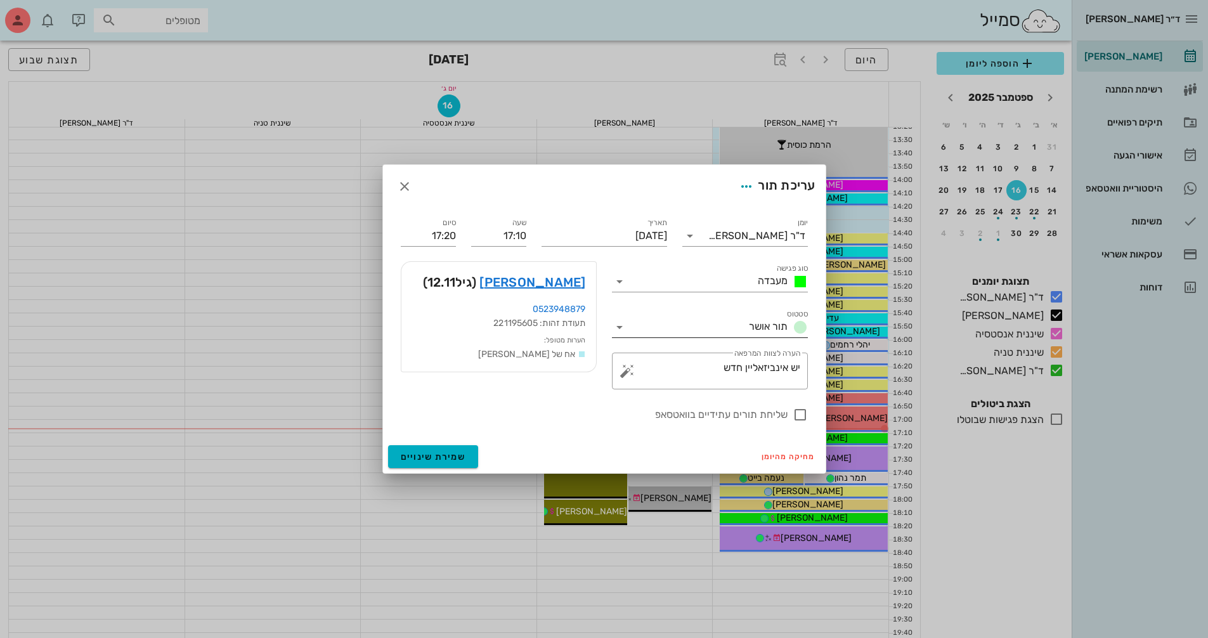
click at [617, 328] on icon at bounding box center [619, 327] width 15 height 15
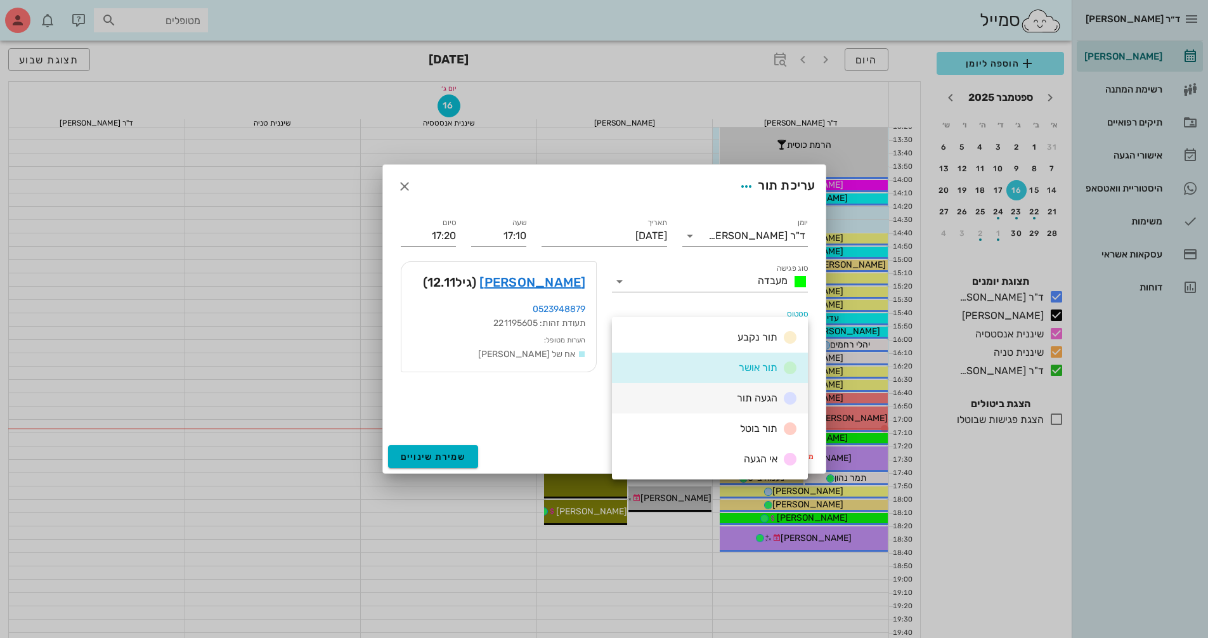
click at [732, 408] on div "הגעה תור" at bounding box center [710, 398] width 196 height 30
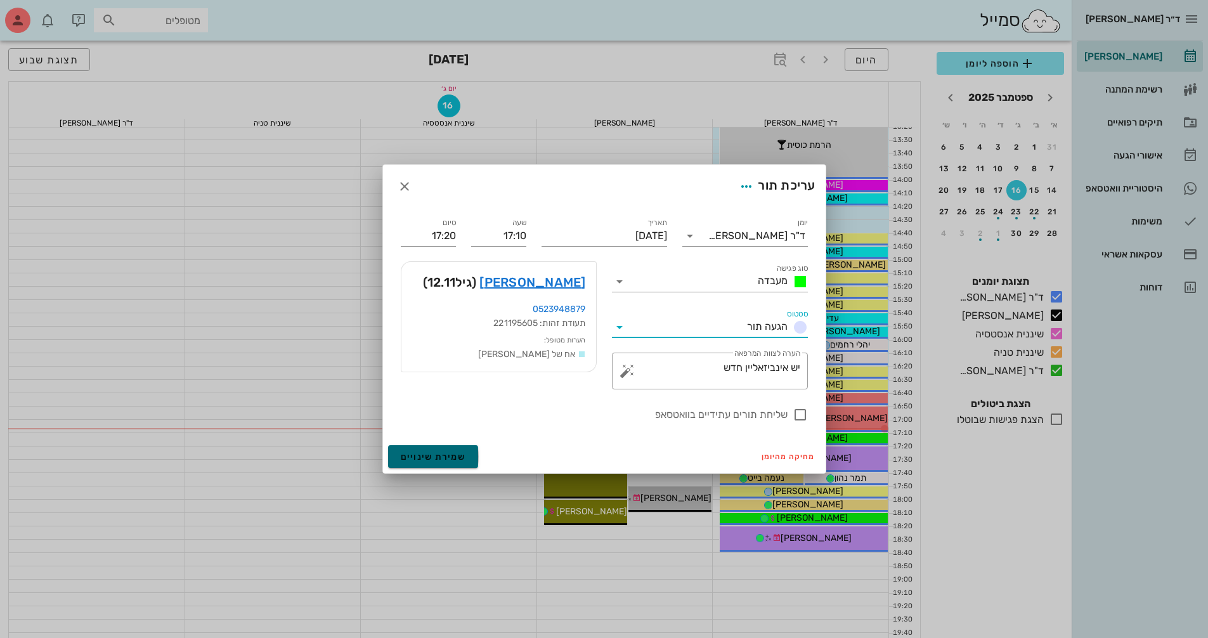
click at [462, 460] on span "שמירת שינויים" at bounding box center [433, 456] width 65 height 11
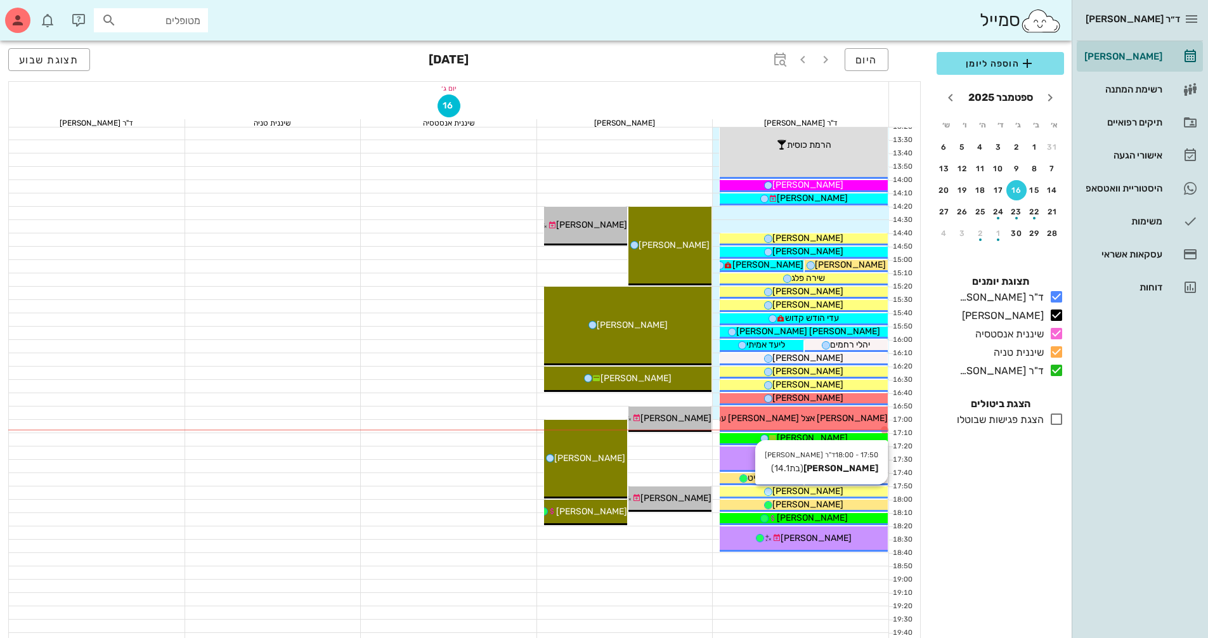
click at [812, 488] on span "[PERSON_NAME]" at bounding box center [807, 491] width 71 height 11
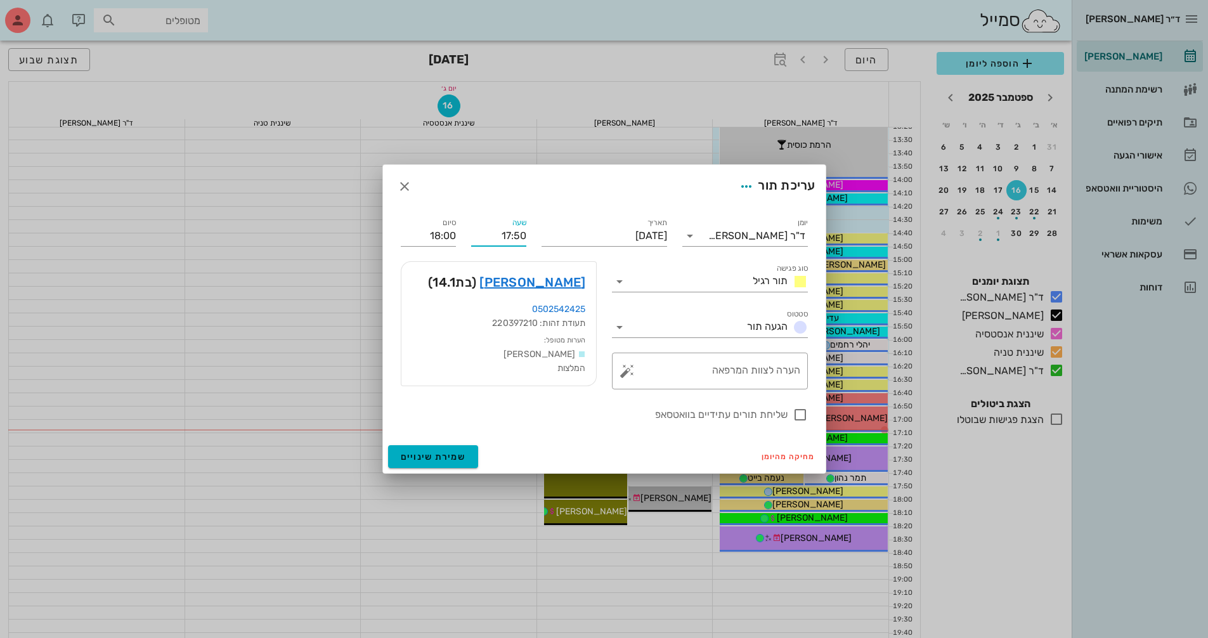
drag, startPoint x: 494, startPoint y: 231, endPoint x: 529, endPoint y: 232, distance: 34.9
click at [529, 232] on div "שעה 17:50" at bounding box center [499, 231] width 70 height 46
type input "17:10"
type input "17:20"
click at [438, 242] on div "סיום 17:20" at bounding box center [428, 232] width 55 height 28
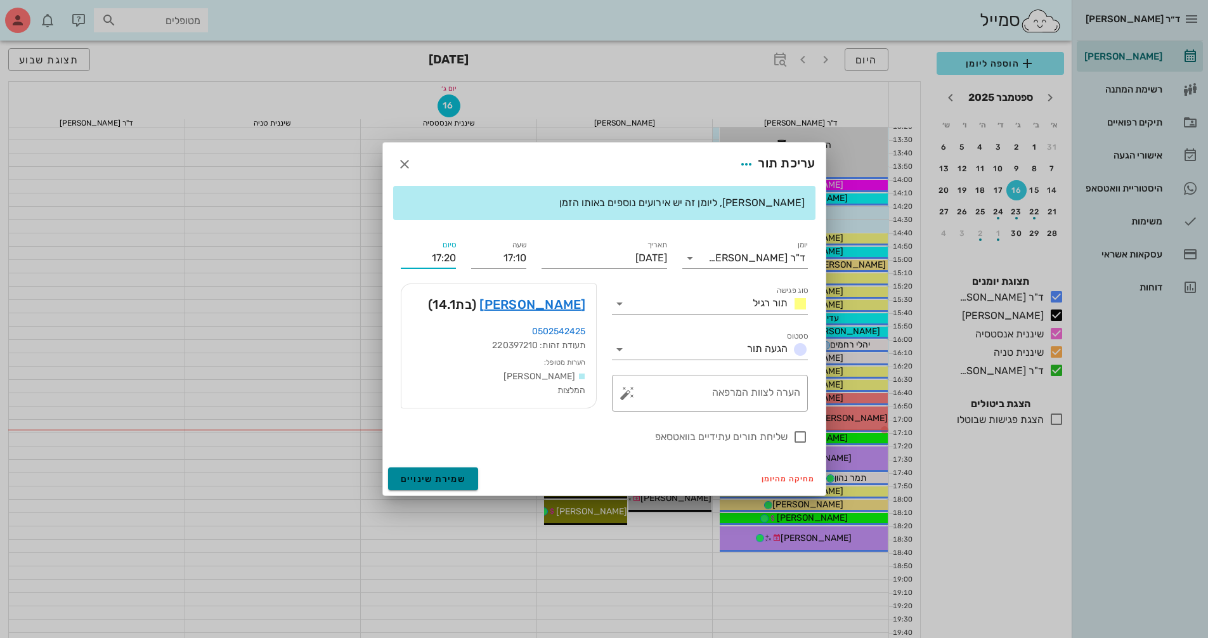
click at [441, 481] on span "שמירת שינויים" at bounding box center [433, 479] width 65 height 11
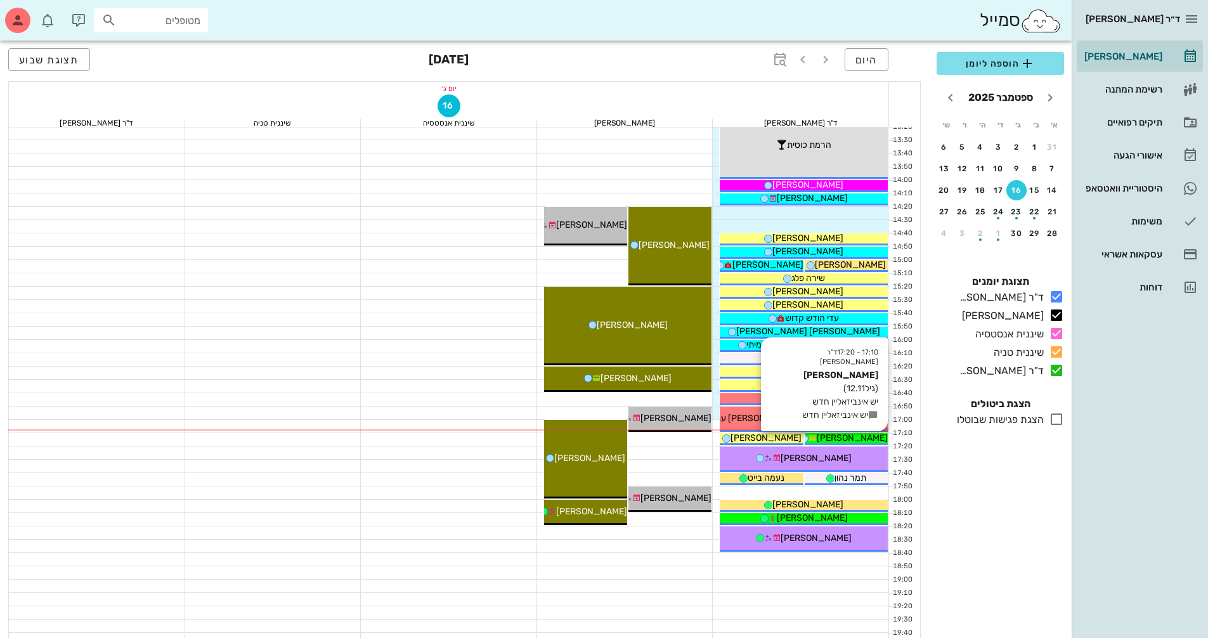
click at [847, 438] on span "[PERSON_NAME]" at bounding box center [852, 437] width 71 height 11
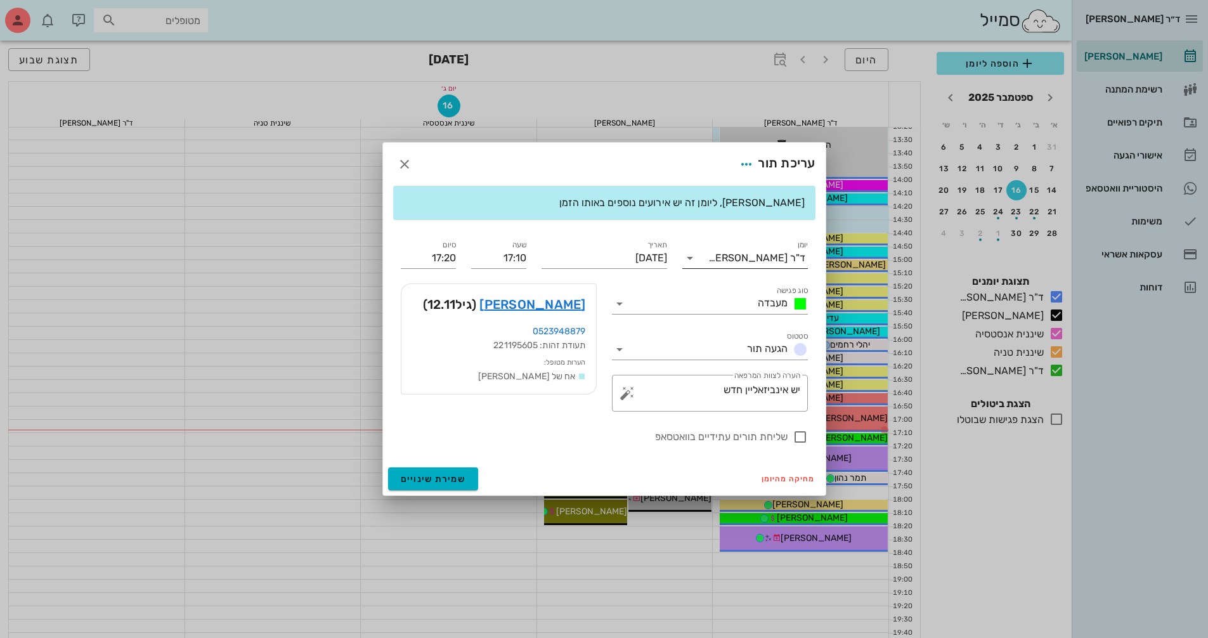
click at [698, 259] on div at bounding box center [691, 257] width 18 height 15
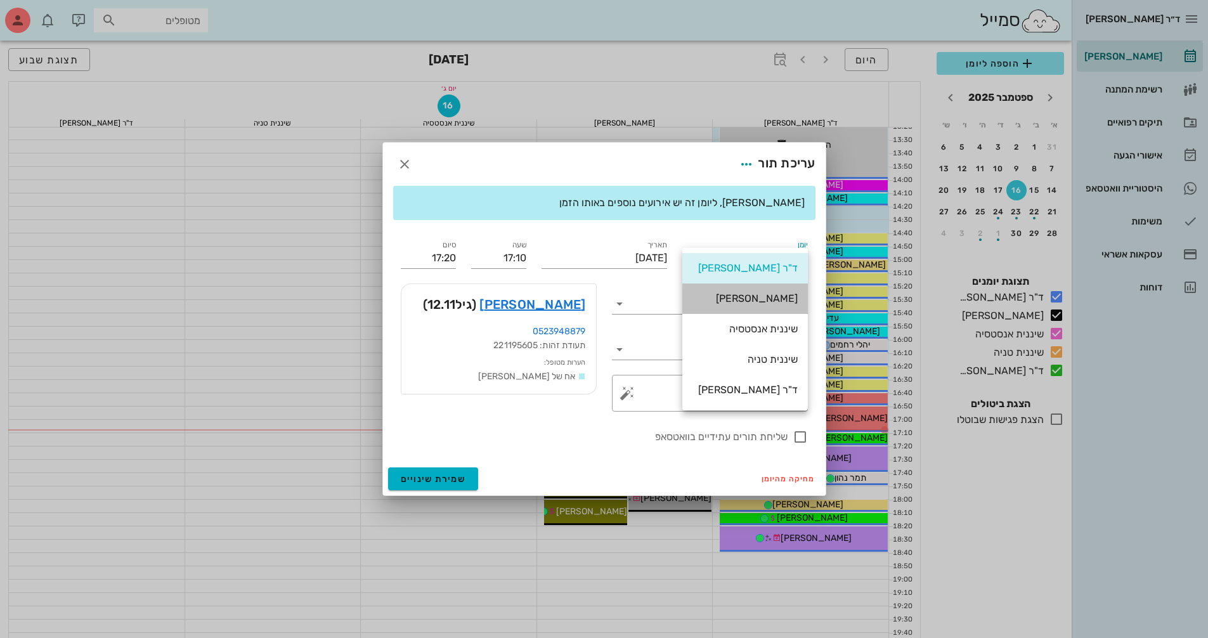
click at [736, 299] on div "[PERSON_NAME]" at bounding box center [744, 298] width 105 height 12
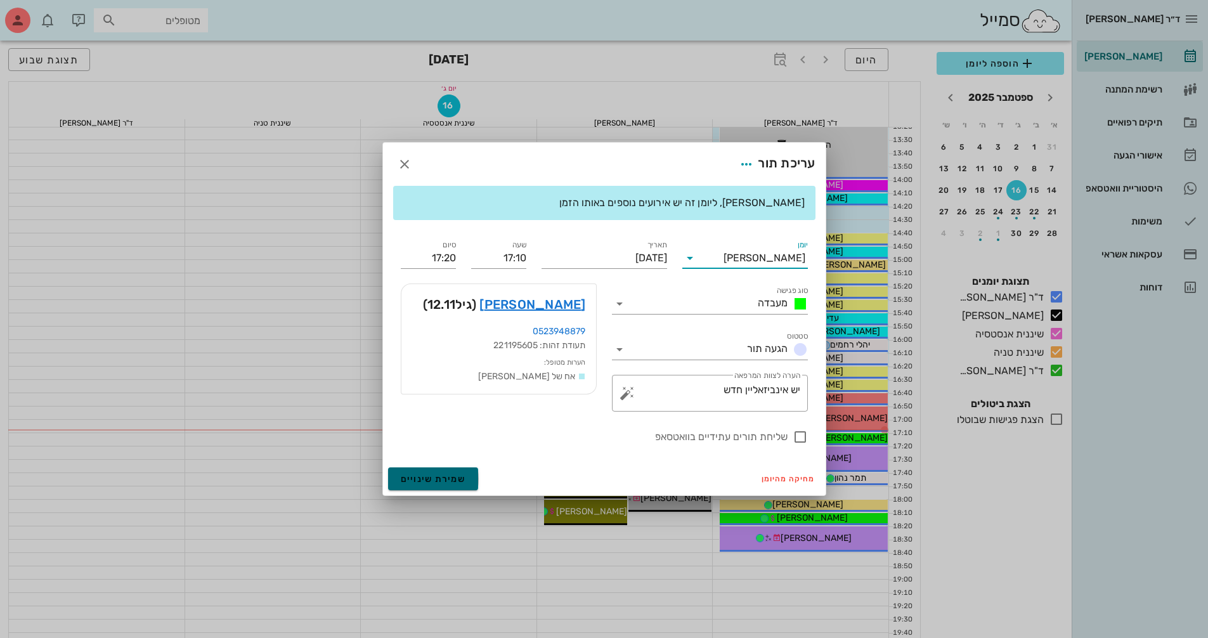
drag, startPoint x: 460, startPoint y: 482, endPoint x: 948, endPoint y: 259, distance: 536.9
click at [459, 481] on span "שמירת שינויים" at bounding box center [433, 479] width 65 height 11
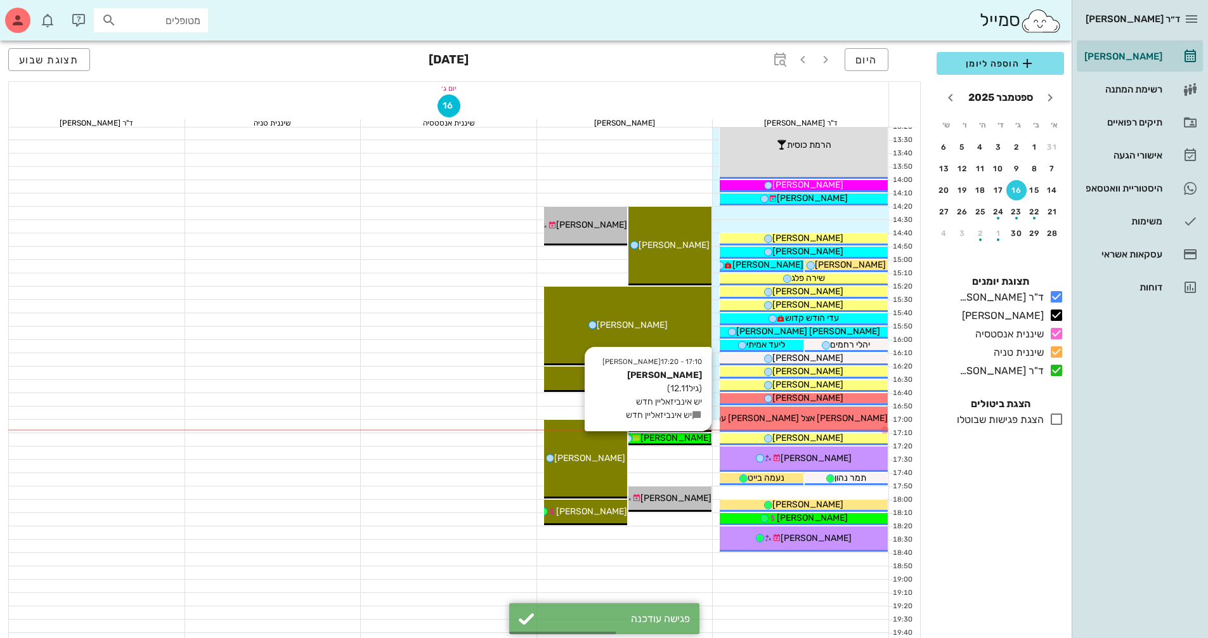
click at [706, 439] on div "[PERSON_NAME]" at bounding box center [669, 437] width 83 height 13
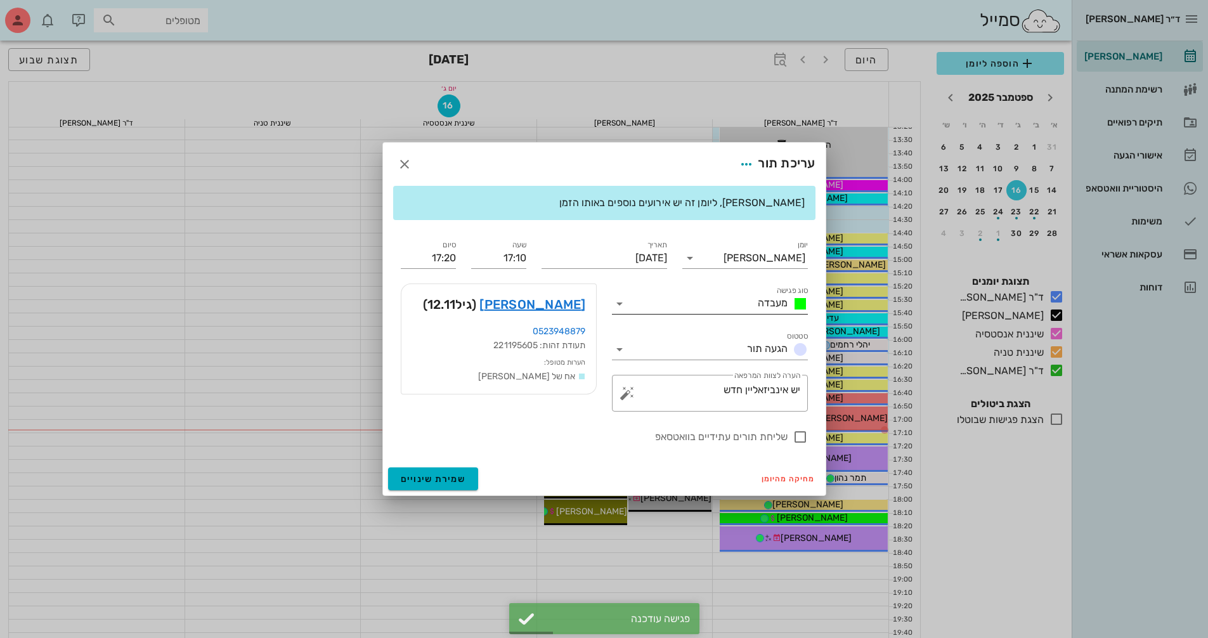
drag, startPoint x: 622, startPoint y: 306, endPoint x: 633, endPoint y: 303, distance: 11.2
click at [621, 306] on icon at bounding box center [619, 303] width 15 height 15
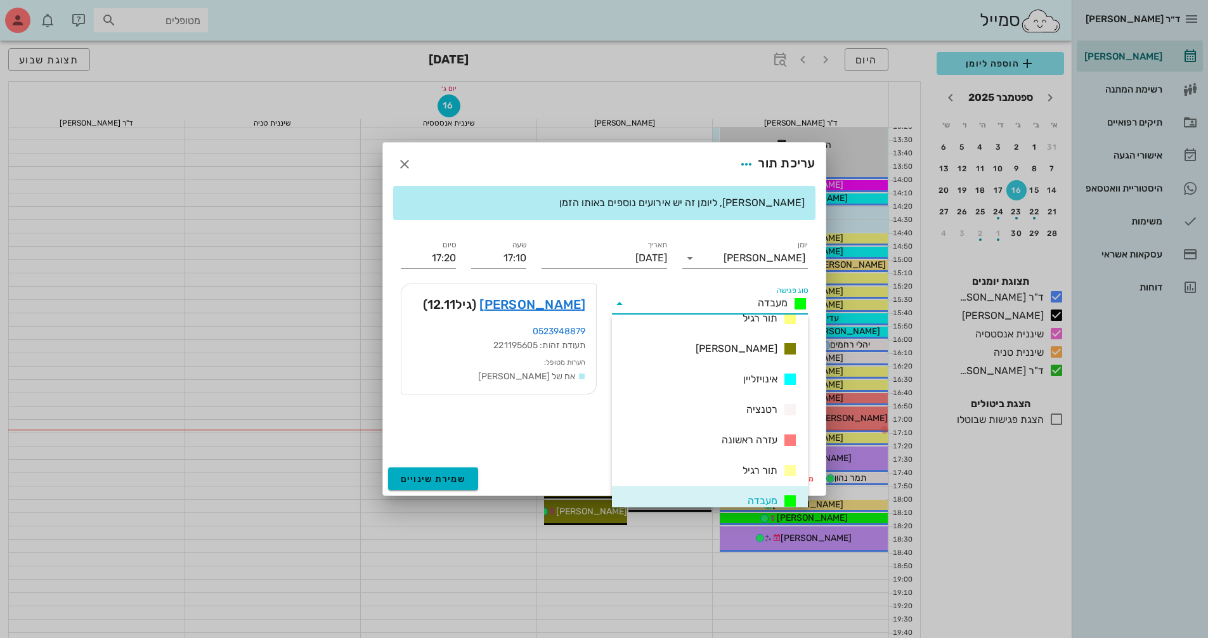
scroll to position [0, 0]
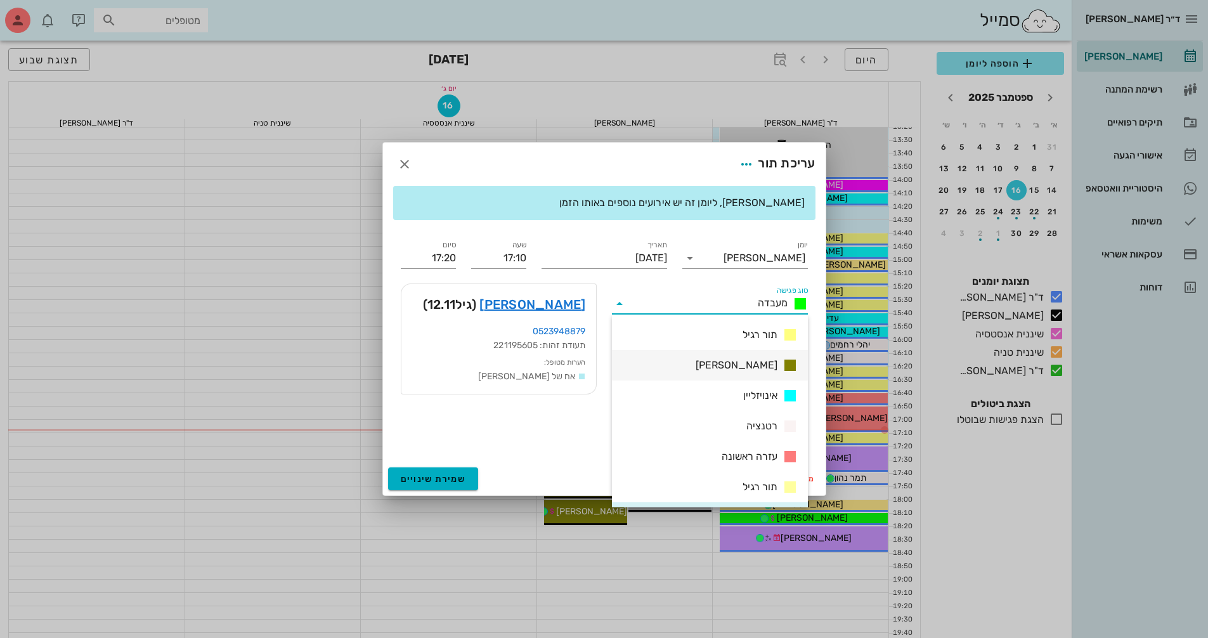
click at [761, 367] on span "[PERSON_NAME]" at bounding box center [737, 365] width 82 height 15
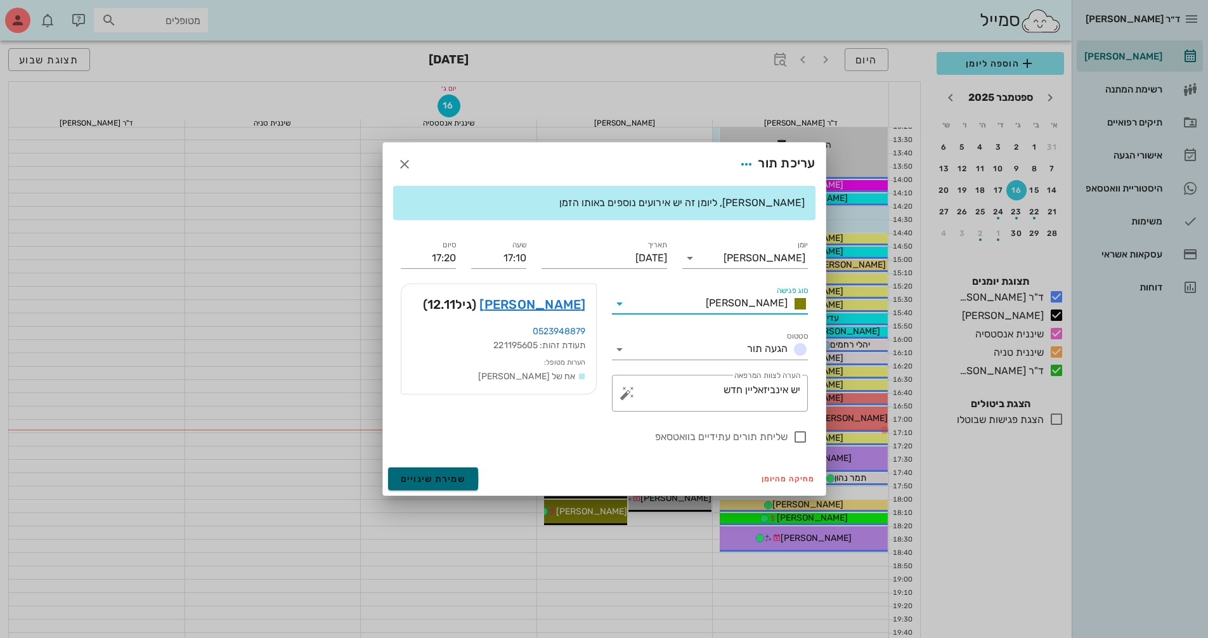
click at [461, 471] on button "שמירת שינויים" at bounding box center [433, 478] width 91 height 23
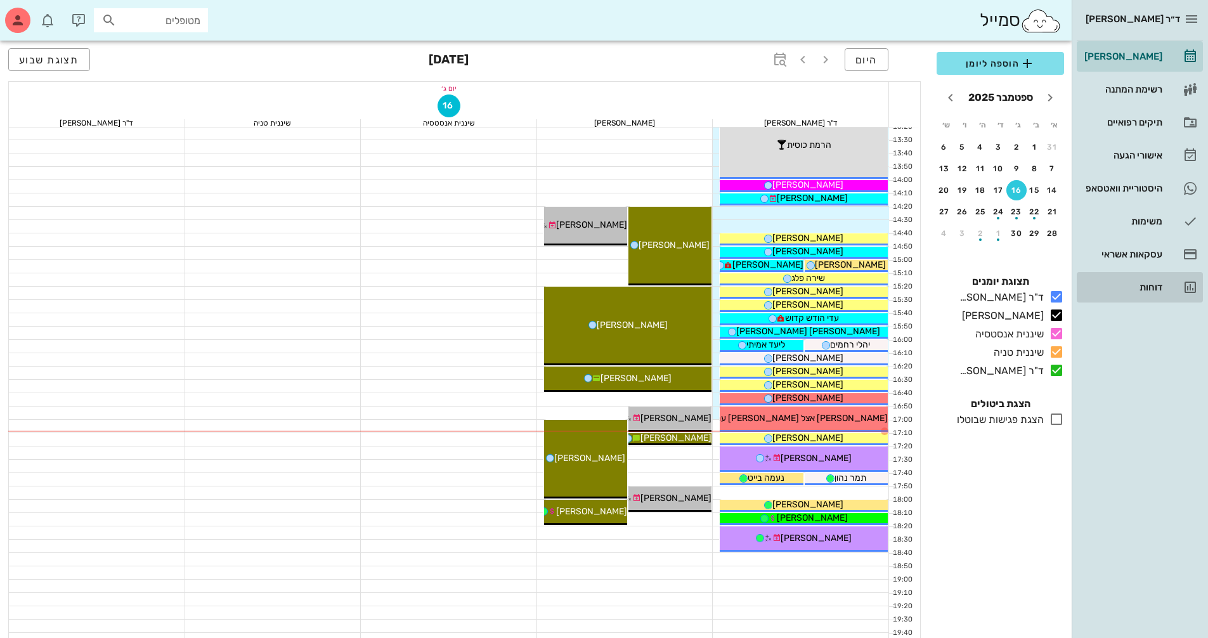
click at [1141, 294] on div "דוחות" at bounding box center [1122, 287] width 81 height 20
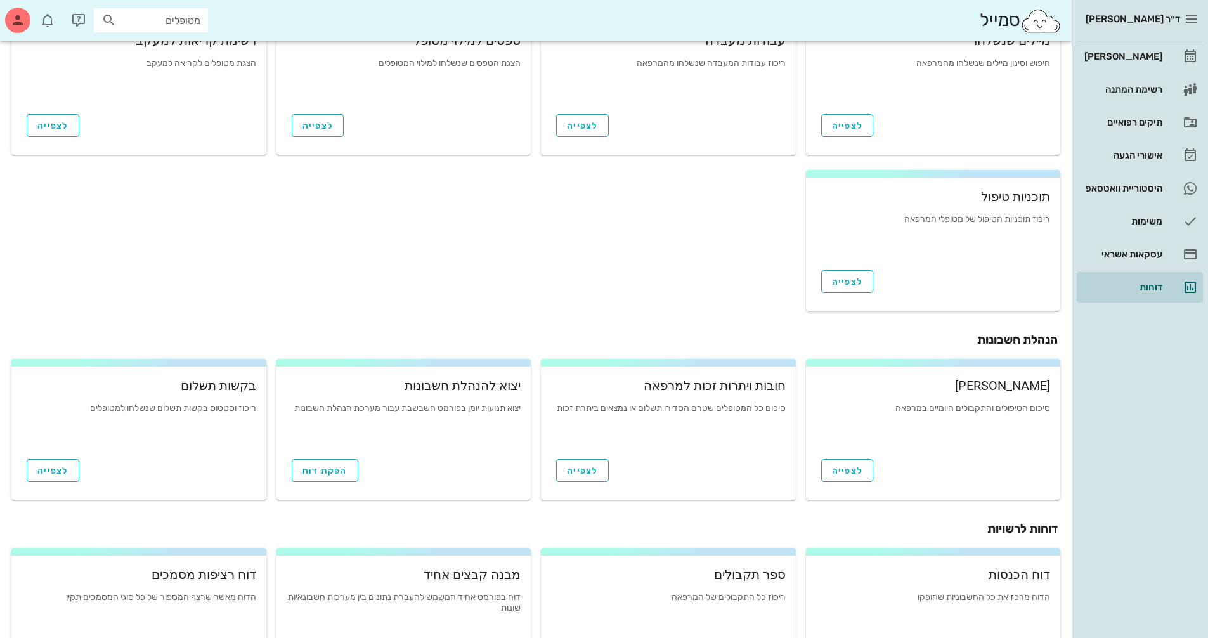
scroll to position [254, 0]
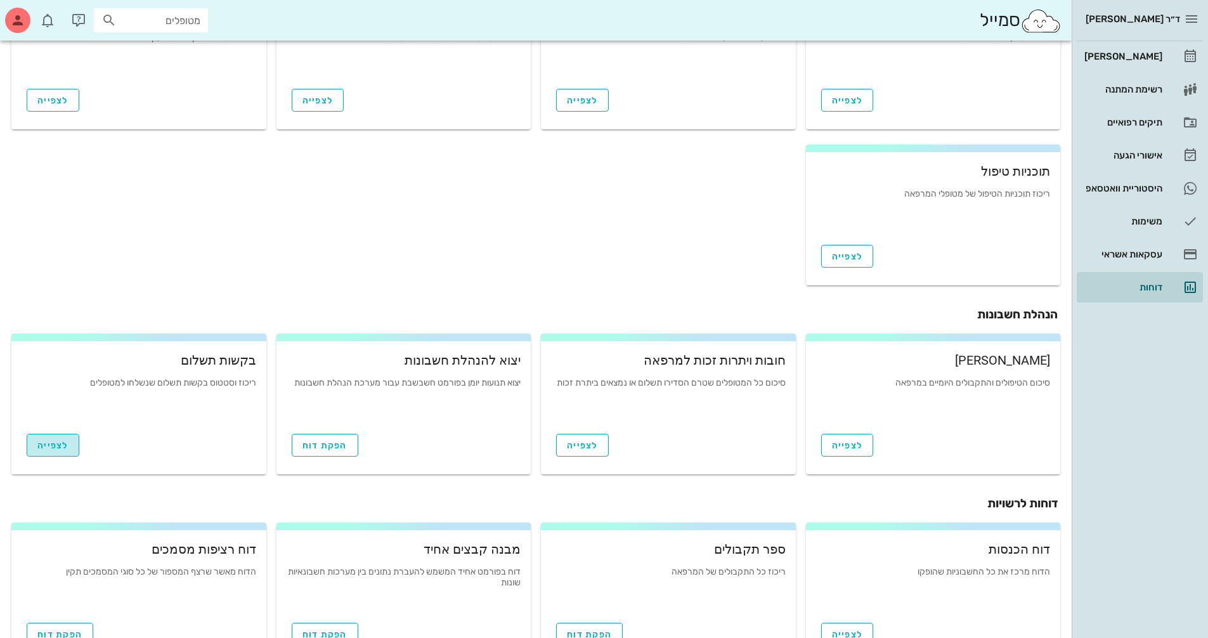
click at [59, 448] on span "לצפייה" at bounding box center [52, 445] width 31 height 11
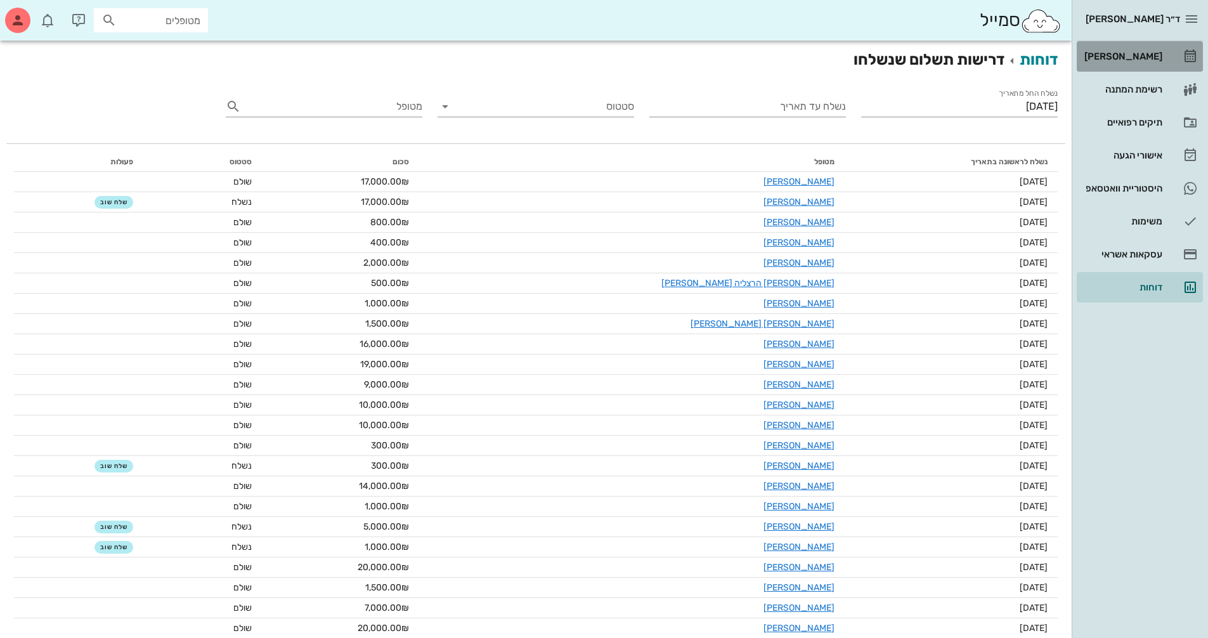
click at [1100, 58] on div "[PERSON_NAME]" at bounding box center [1122, 56] width 81 height 10
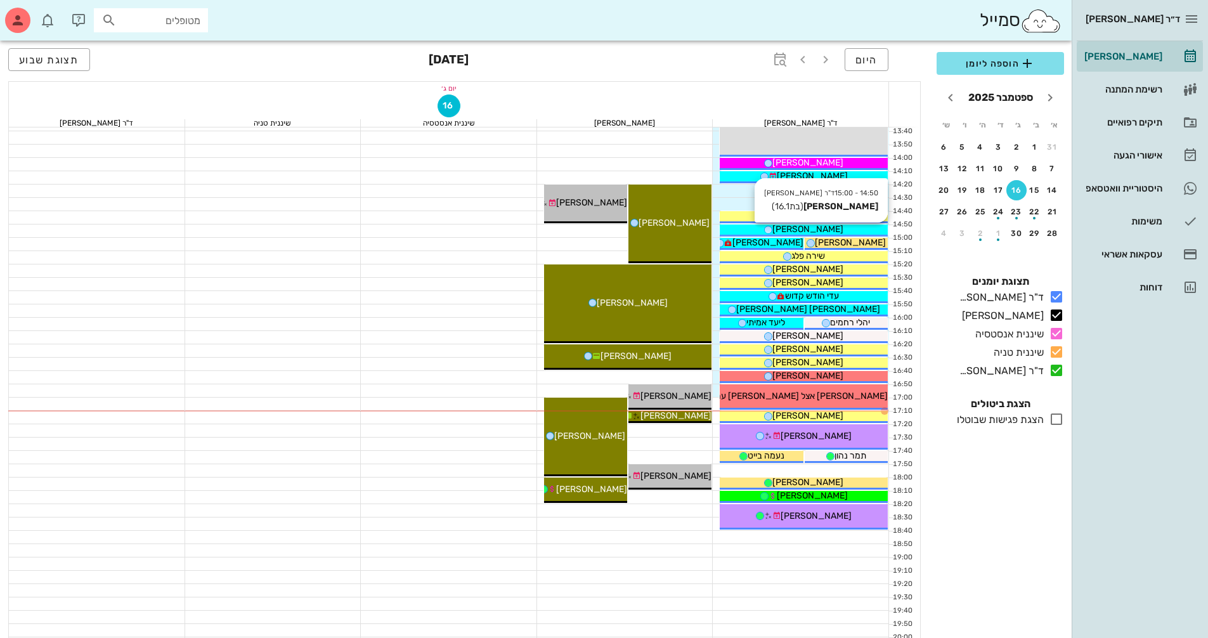
scroll to position [507, 0]
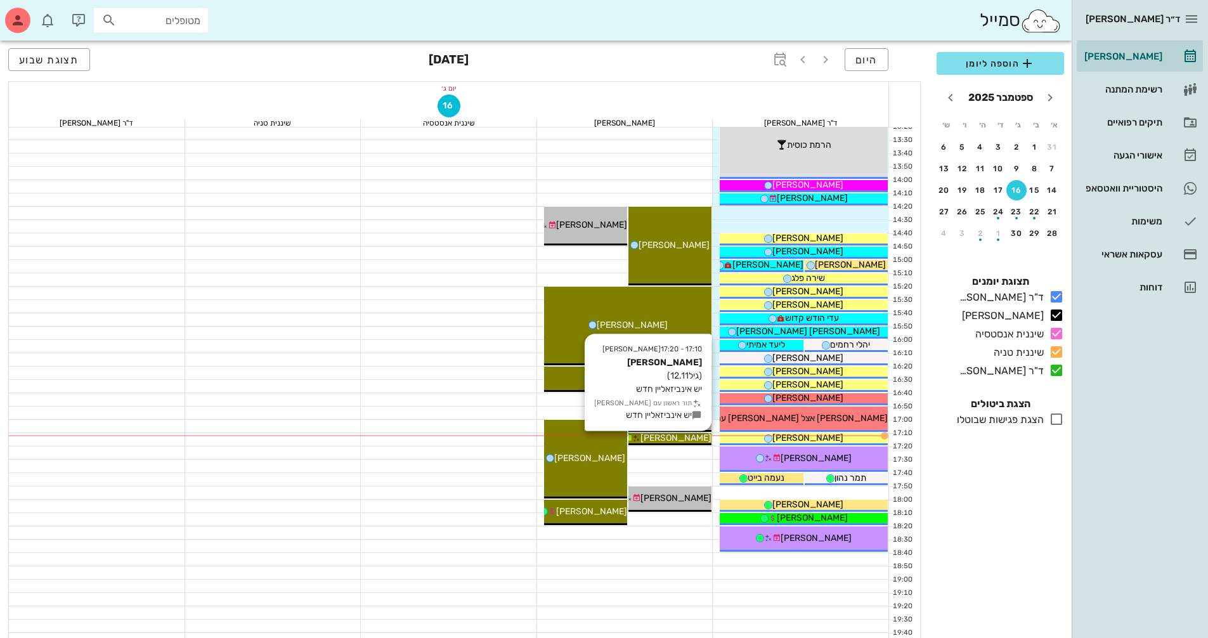
click at [691, 439] on span "[PERSON_NAME]" at bounding box center [675, 437] width 71 height 11
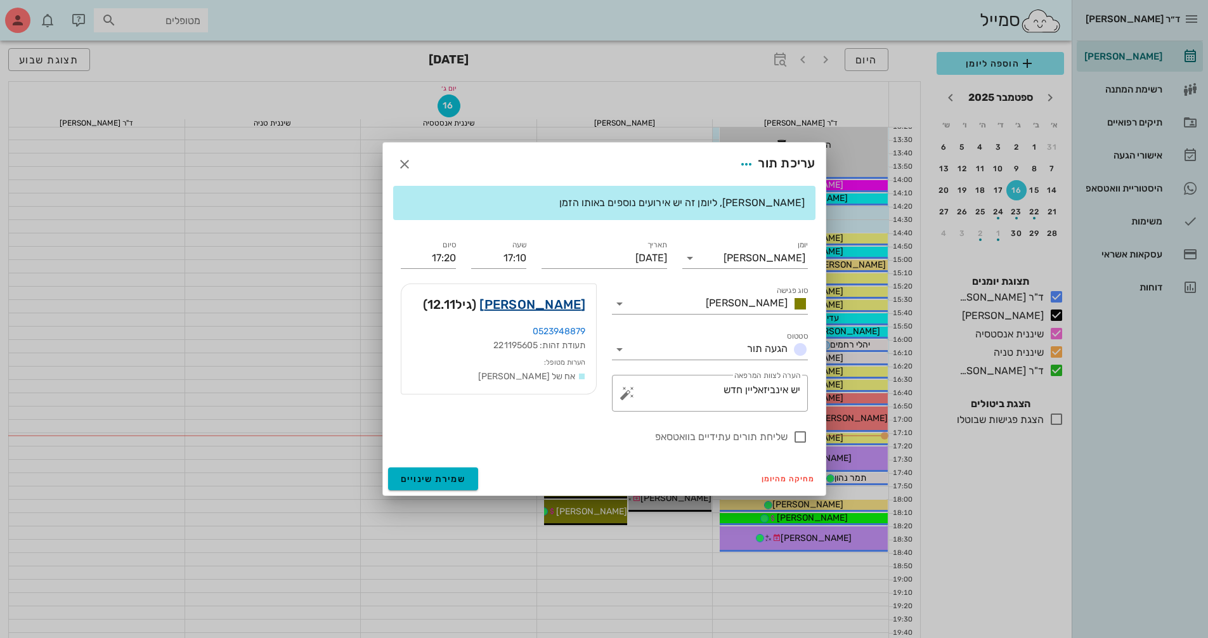
click at [572, 304] on link "[PERSON_NAME]" at bounding box center [532, 304] width 106 height 20
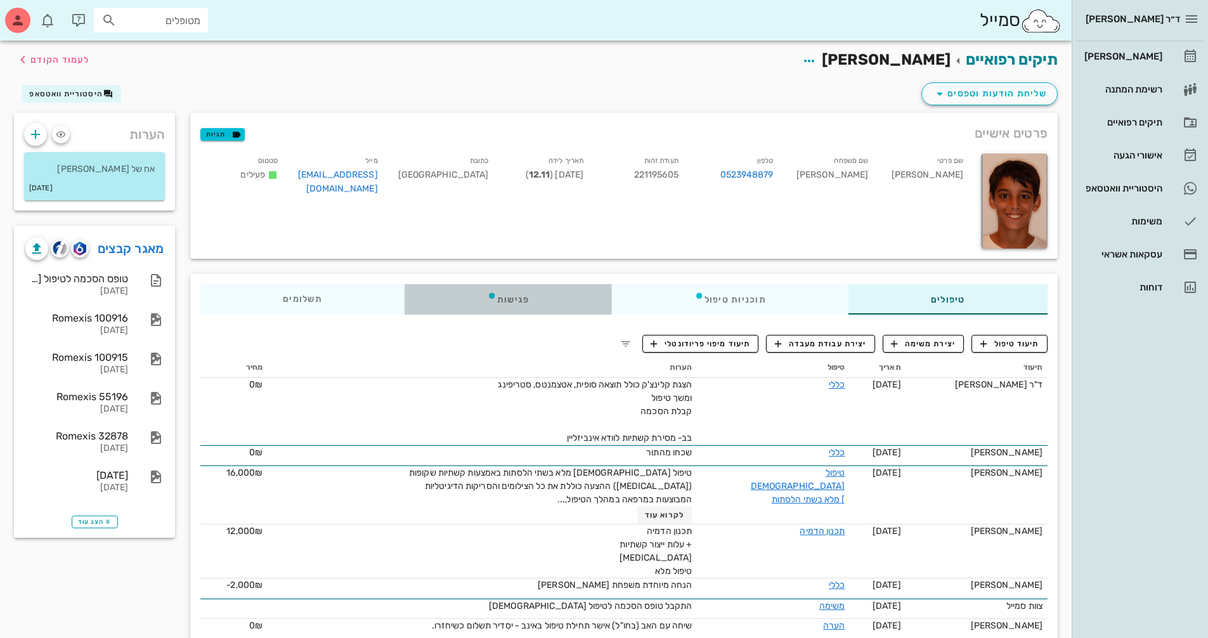
click at [536, 302] on div "פגישות" at bounding box center [508, 299] width 207 height 30
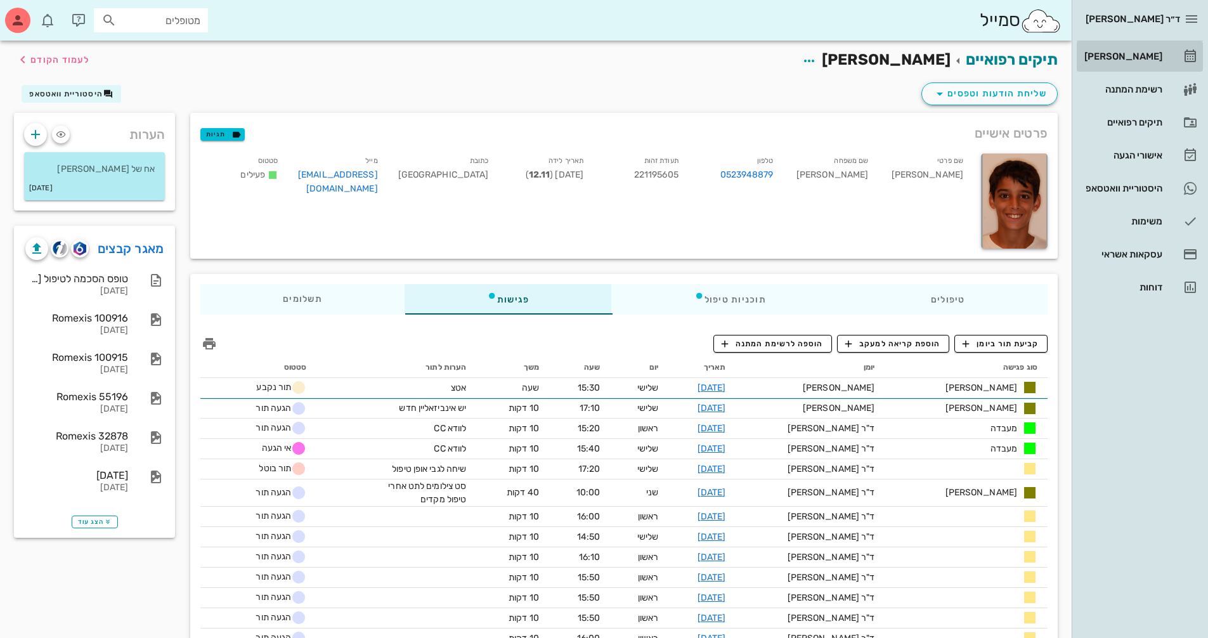
click at [1120, 64] on div "[PERSON_NAME]" at bounding box center [1122, 56] width 81 height 20
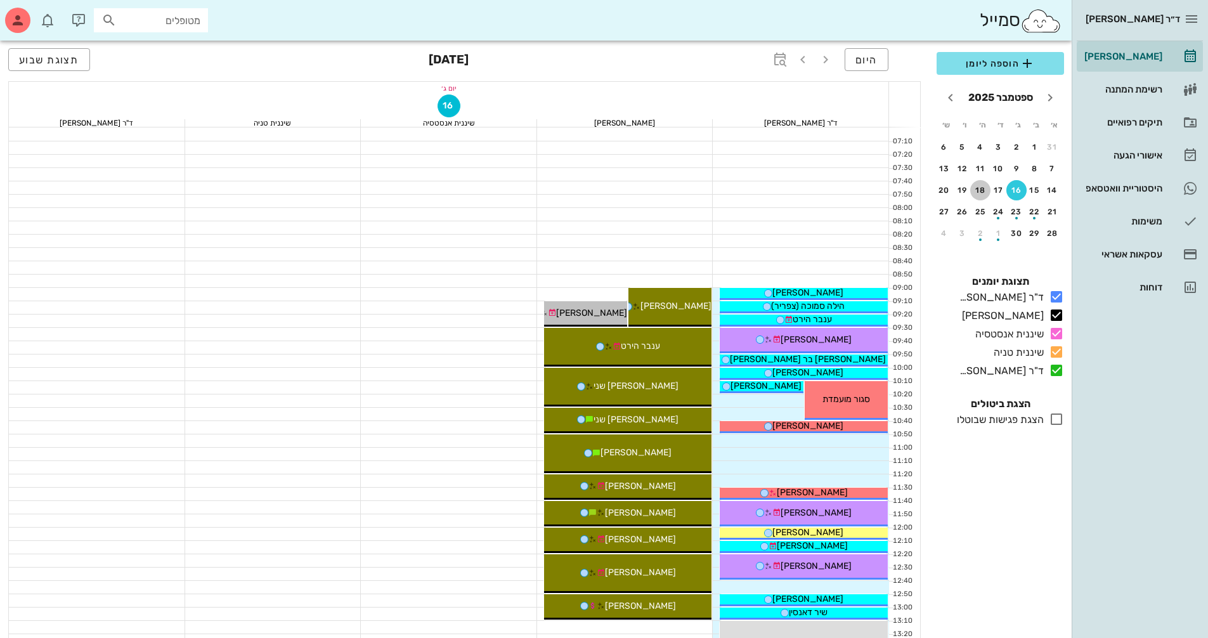
click at [982, 194] on div "18" at bounding box center [980, 190] width 20 height 9
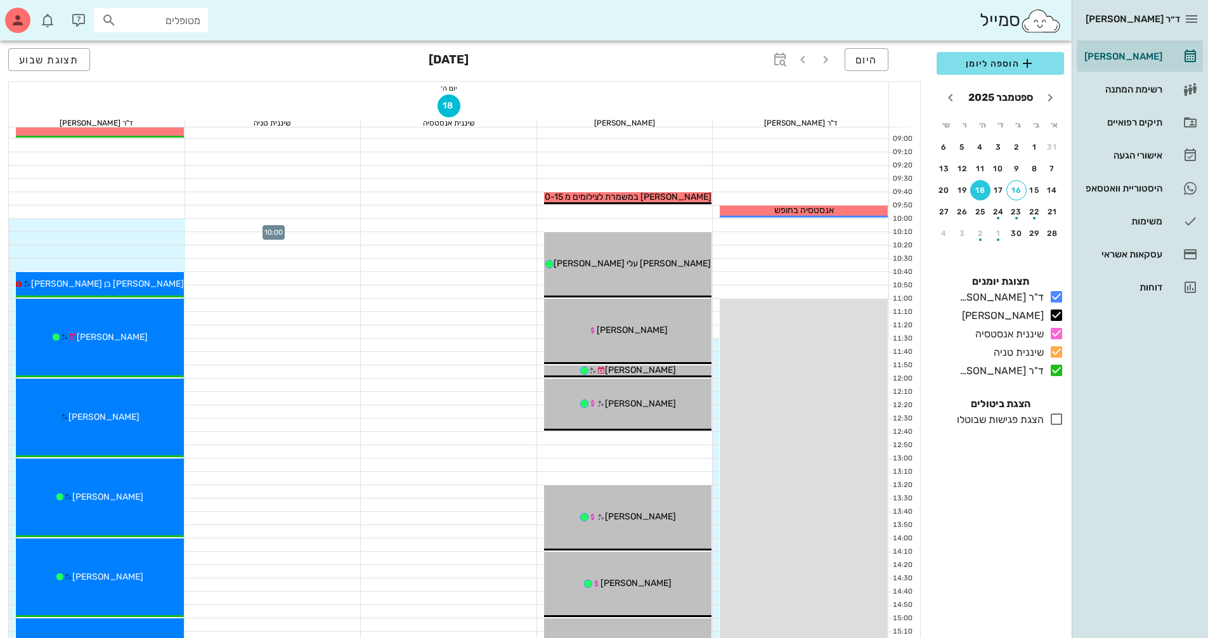
scroll to position [127, 0]
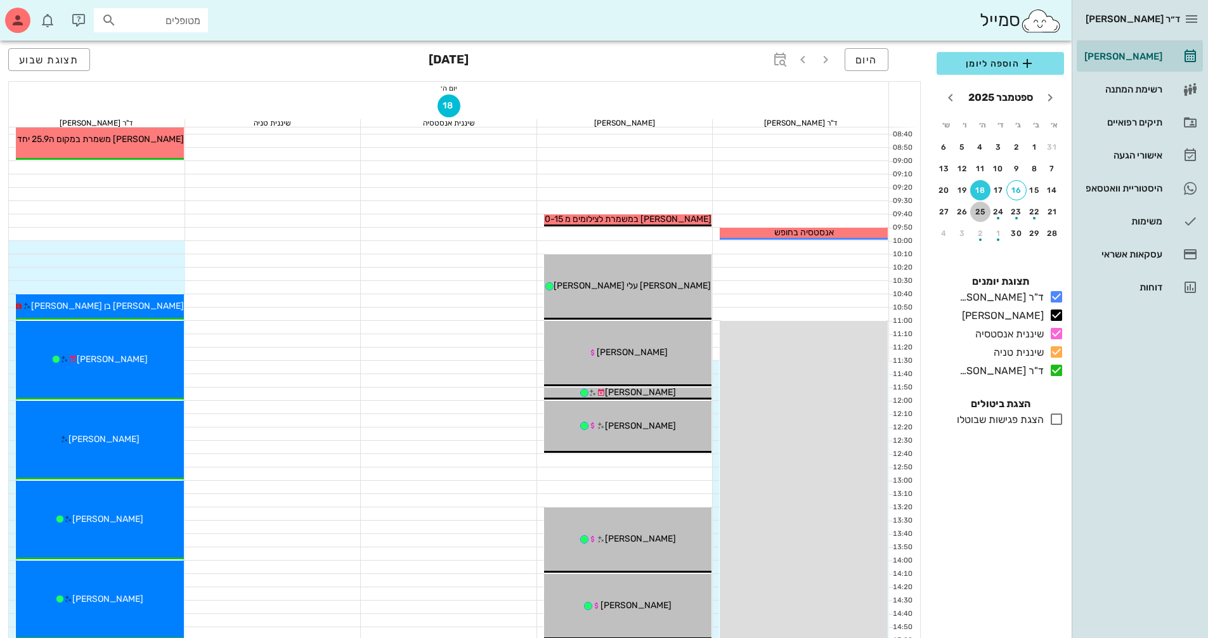
click at [975, 209] on div "25" at bounding box center [980, 211] width 20 height 9
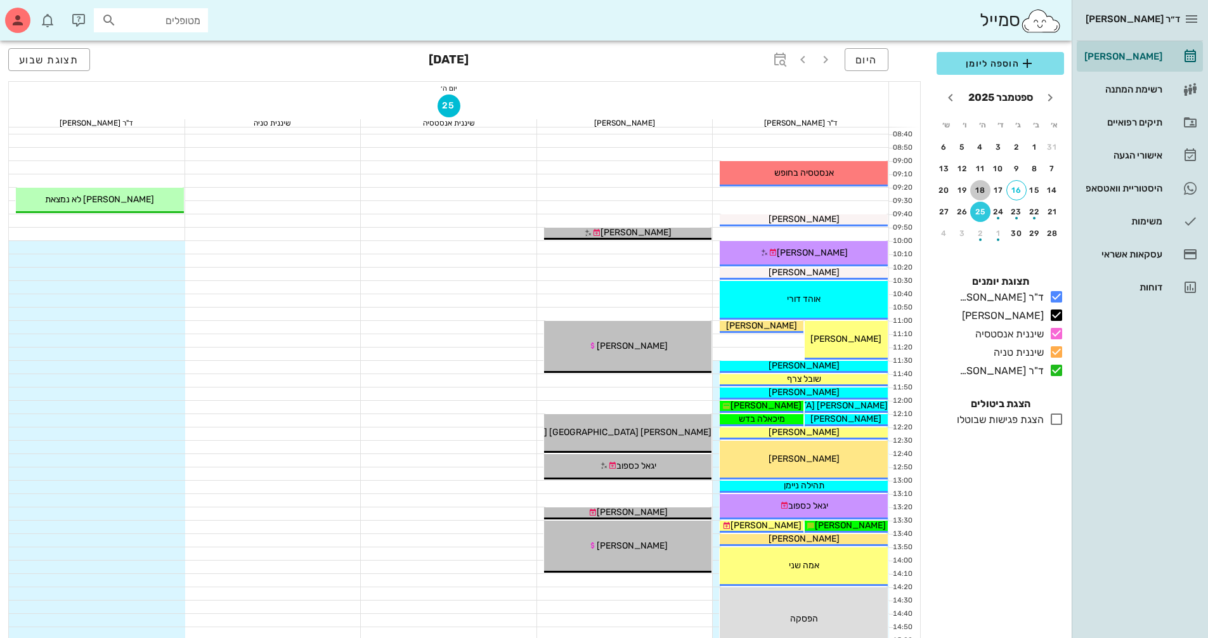
click at [981, 188] on div "18" at bounding box center [980, 190] width 20 height 9
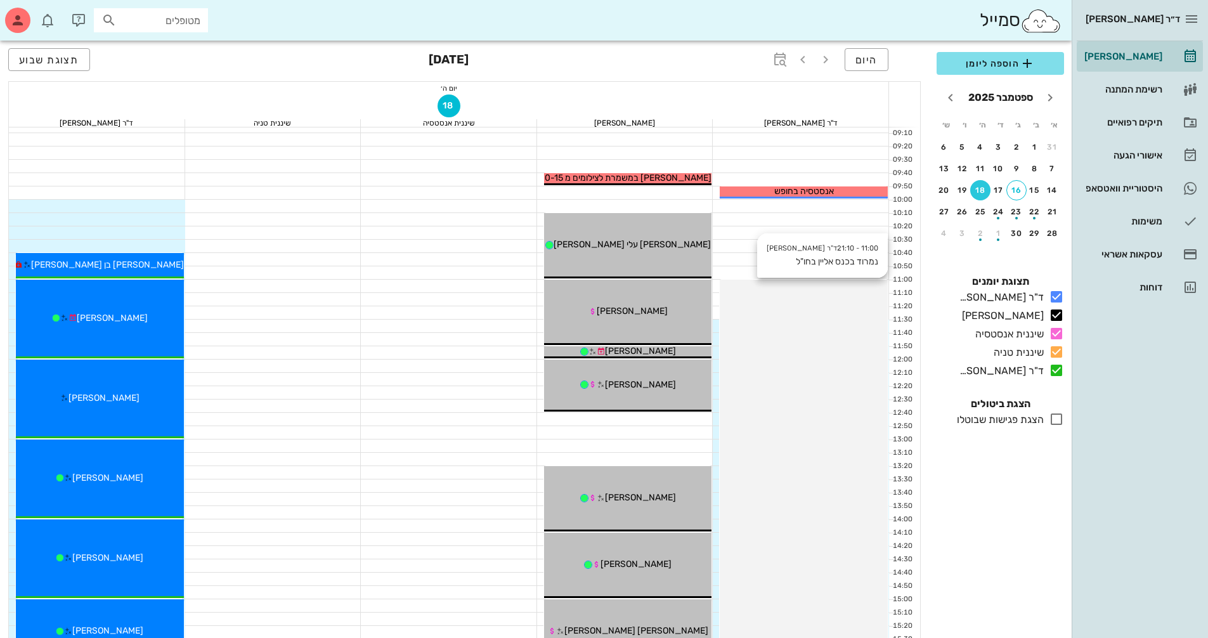
scroll to position [190, 0]
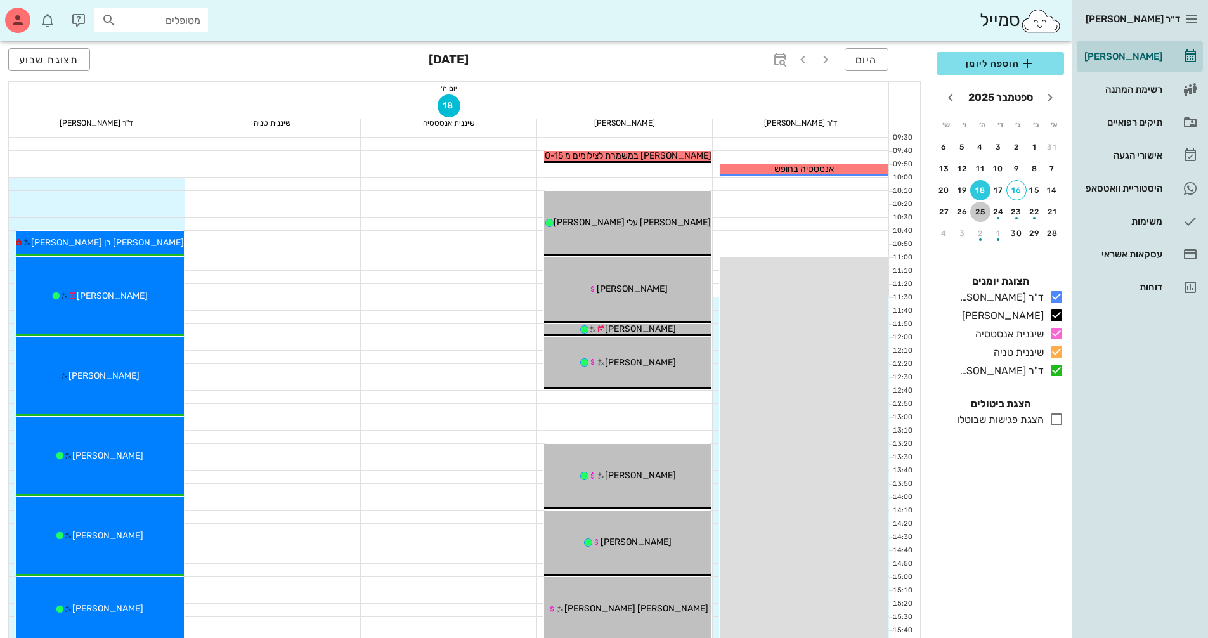
click at [984, 216] on button "25" at bounding box center [980, 212] width 20 height 20
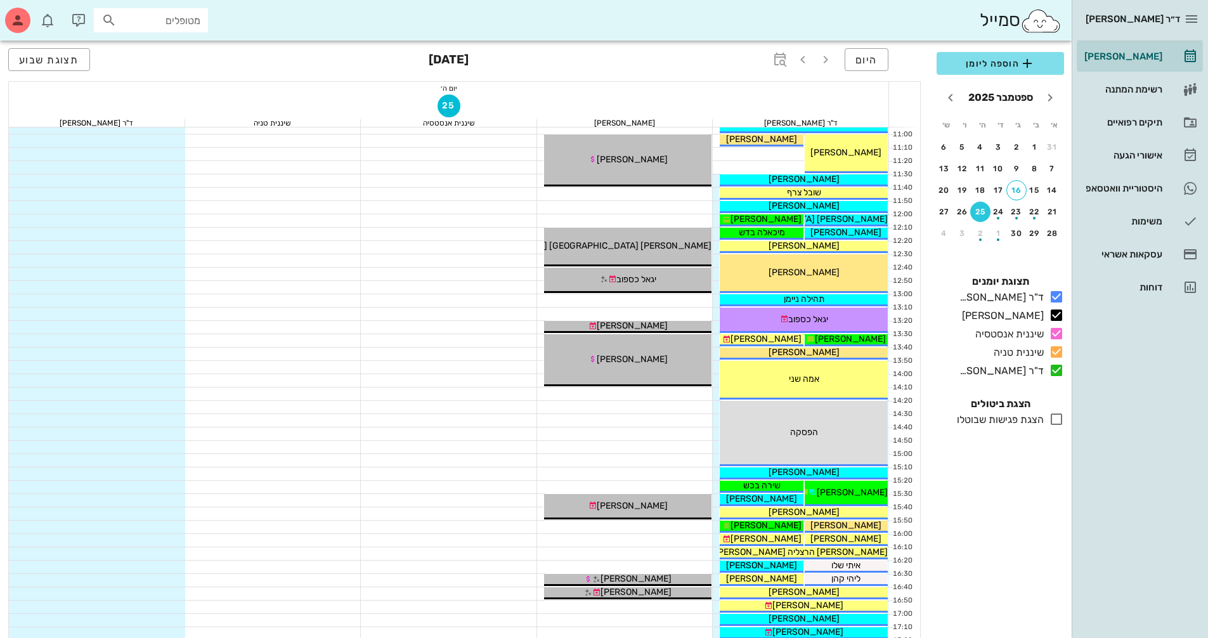
scroll to position [317, 0]
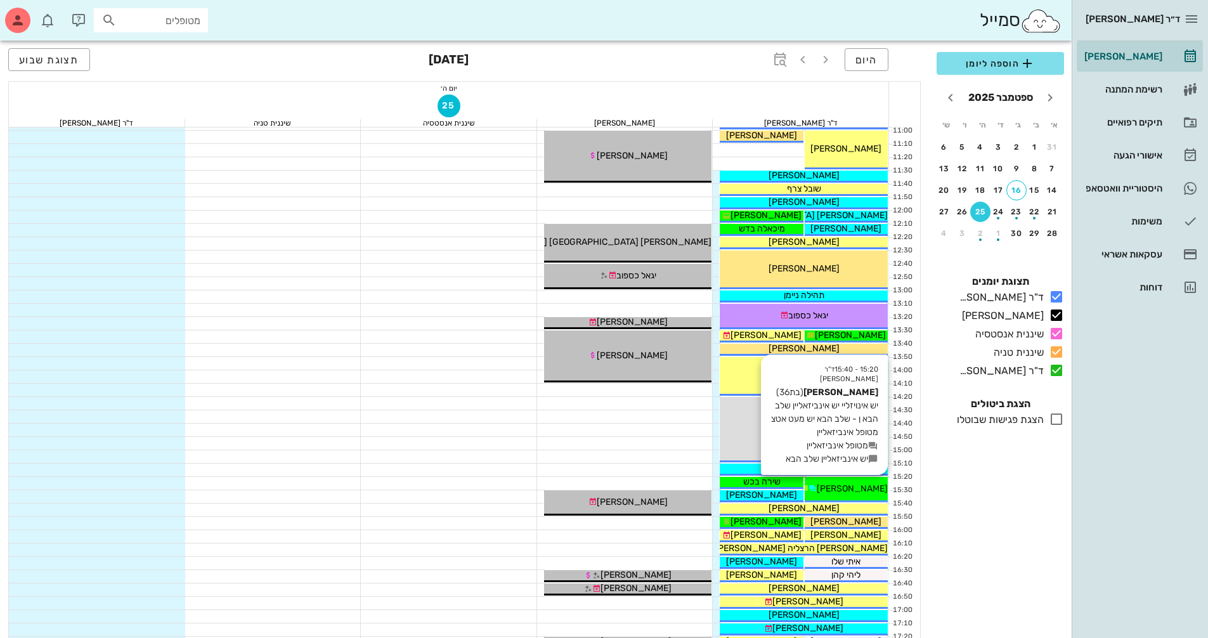
click at [867, 493] on span "[PERSON_NAME]" at bounding box center [852, 488] width 71 height 11
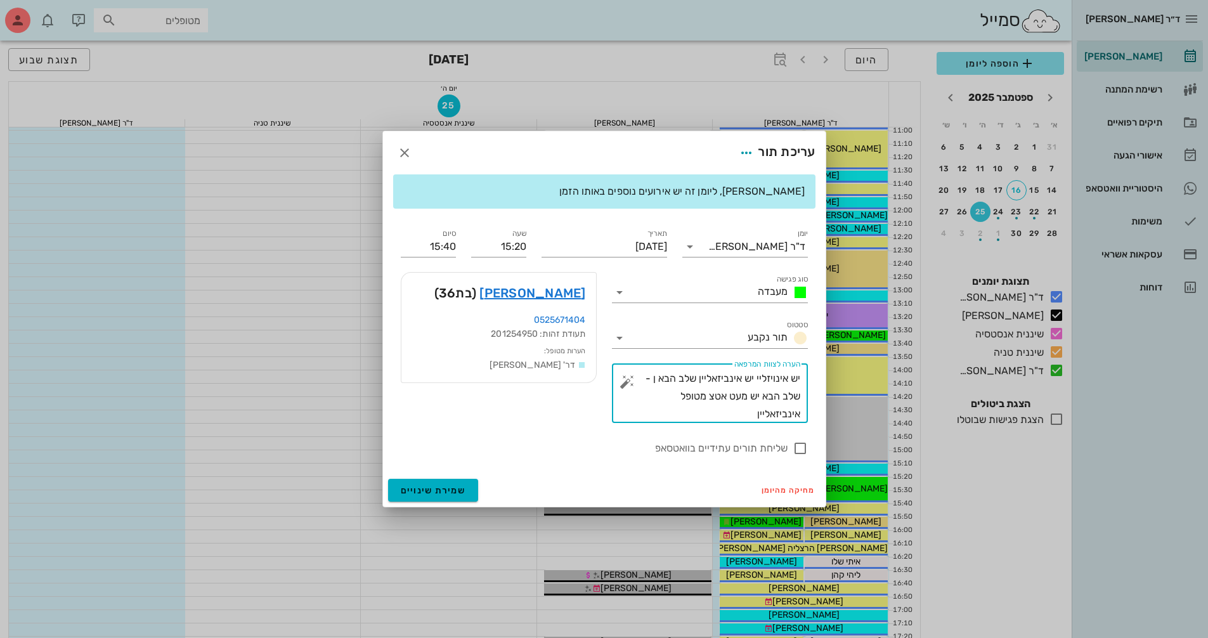
click at [737, 419] on textarea "יש אינויזליי יש אינביזאליין שלב הבא ן - שלב הבא יש מעט אטצ מטופל אינביזאליין" at bounding box center [715, 396] width 171 height 53
click at [756, 413] on textarea "יש אינויזליי יש אינביזאליין שלב הבא ן - שלב הבא יש מעט אטצ מטופל אינביזאלייןמבק…" at bounding box center [715, 396] width 171 height 53
type textarea "יש אינויזליי יש אינביזאליין שלב הבא ן - שלב הבא יש מעט אטצ מטופל אינביזאליין מב…"
click at [464, 481] on button "שמירת שינויים" at bounding box center [433, 490] width 91 height 23
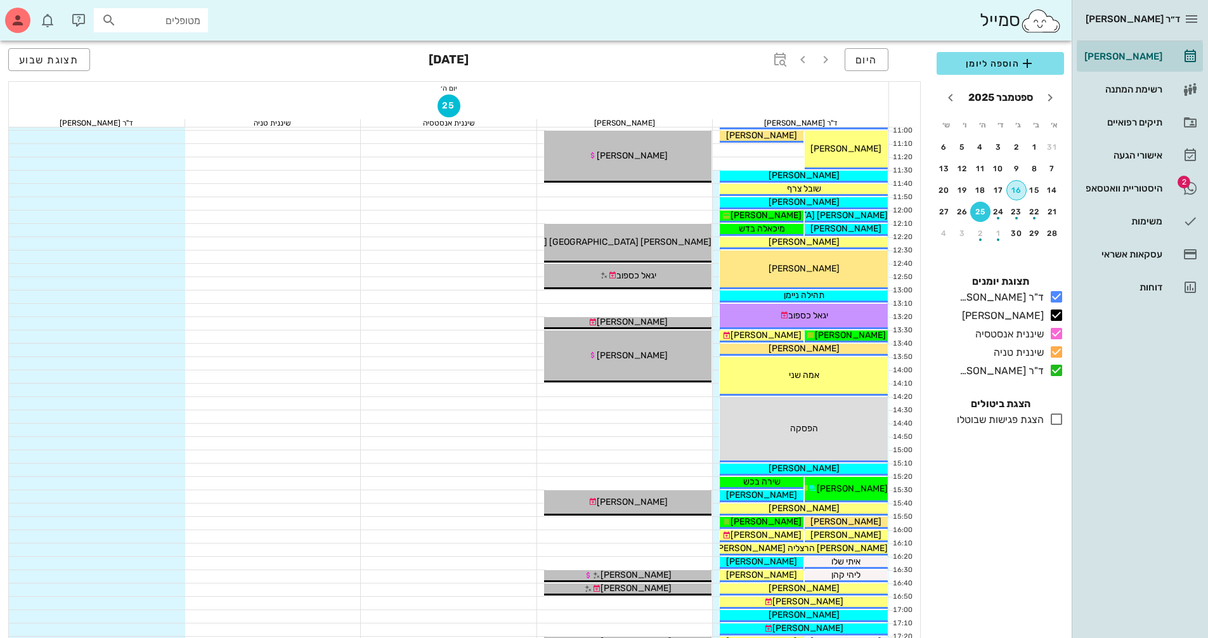
click at [1015, 193] on div "16" at bounding box center [1016, 190] width 19 height 9
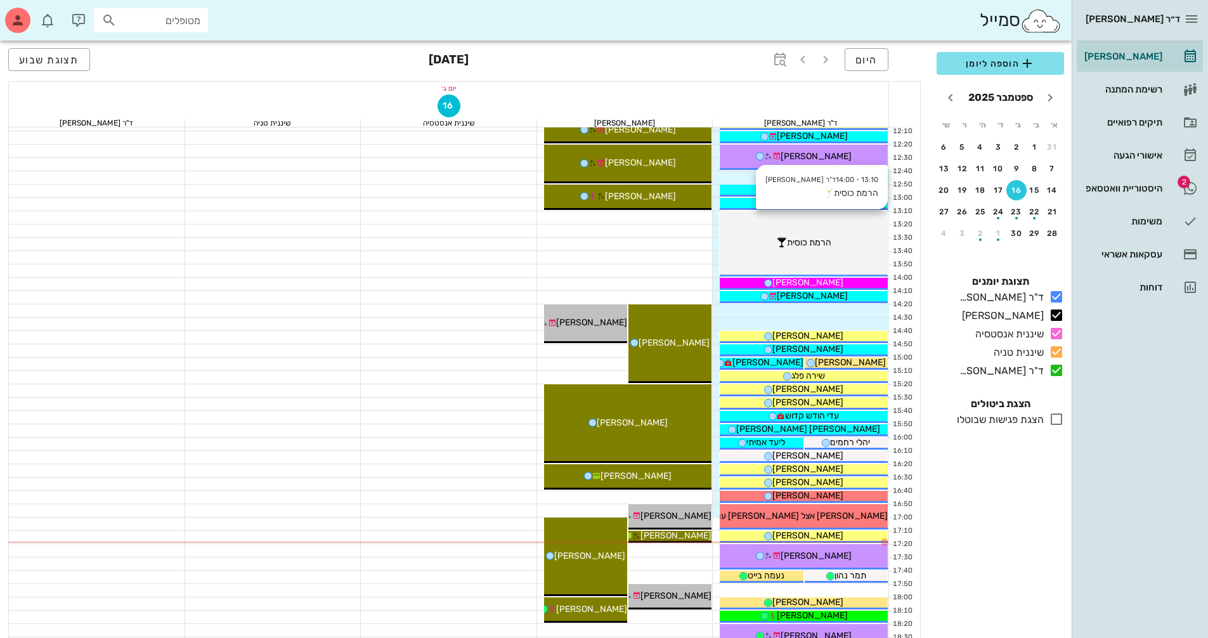
scroll to position [571, 0]
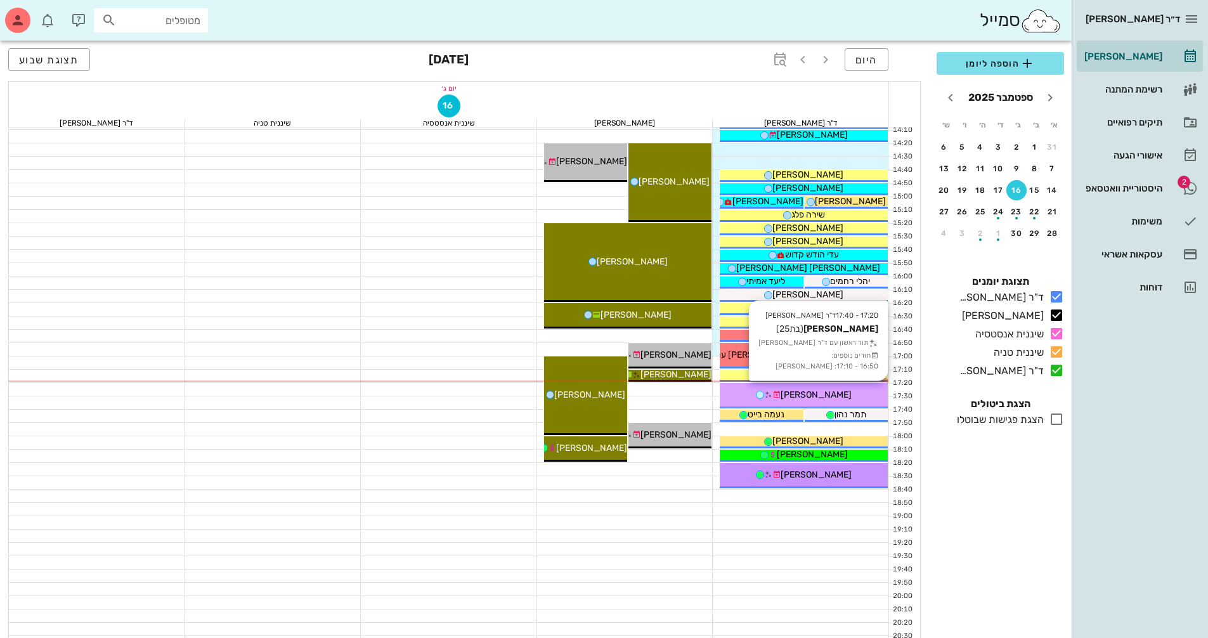
click at [827, 396] on span "[PERSON_NAME]" at bounding box center [816, 394] width 71 height 11
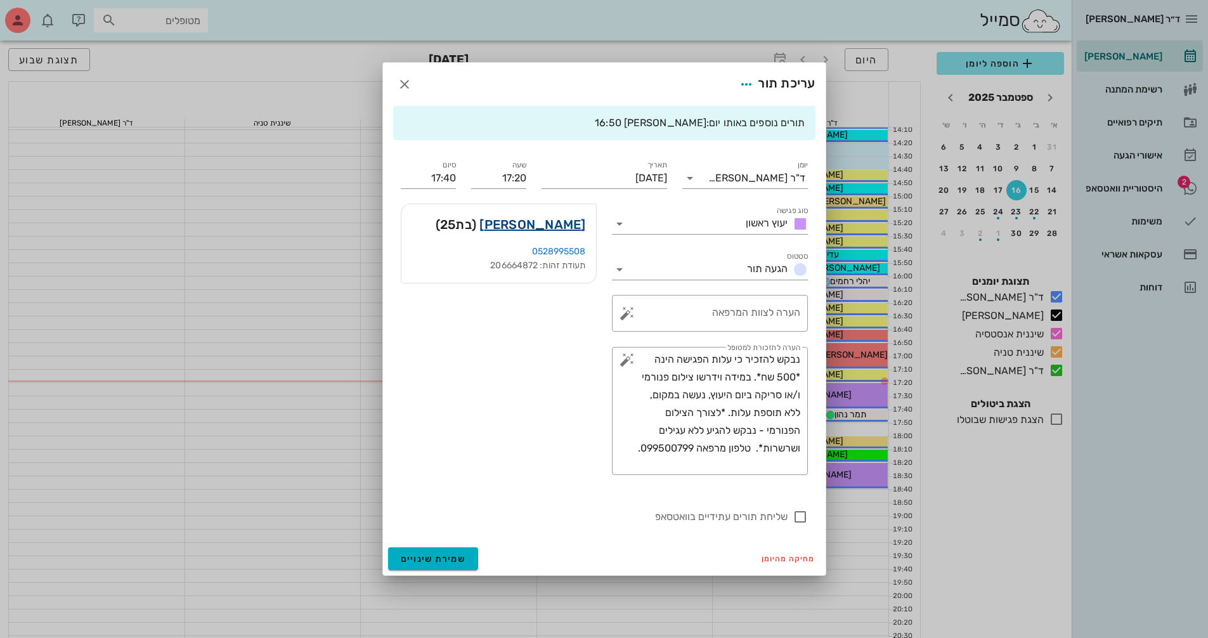
click at [563, 225] on link "[PERSON_NAME]" at bounding box center [532, 224] width 106 height 20
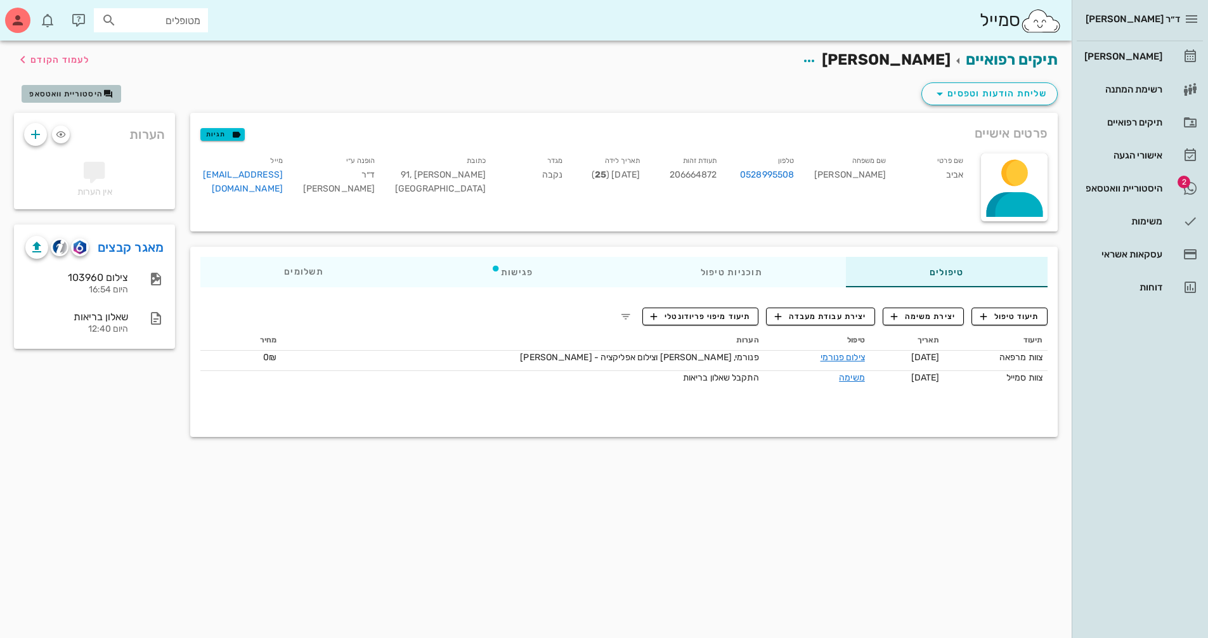
click at [76, 96] on span "היסטוריית וואטסאפ" at bounding box center [66, 93] width 74 height 9
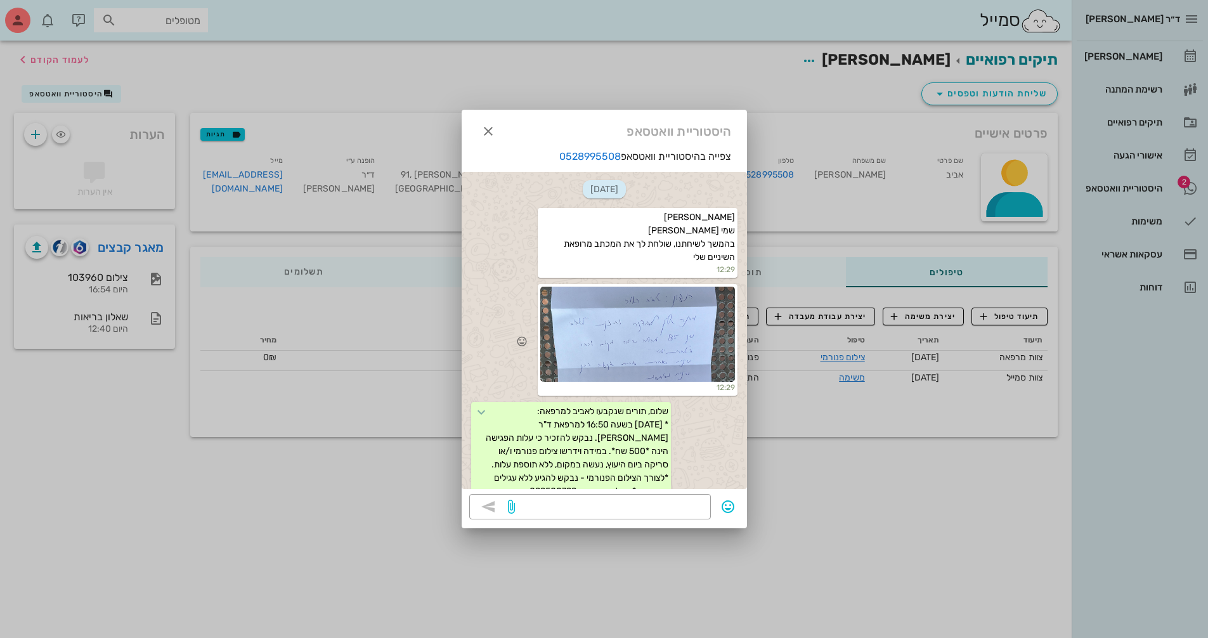
click at [660, 311] on div at bounding box center [637, 334] width 195 height 95
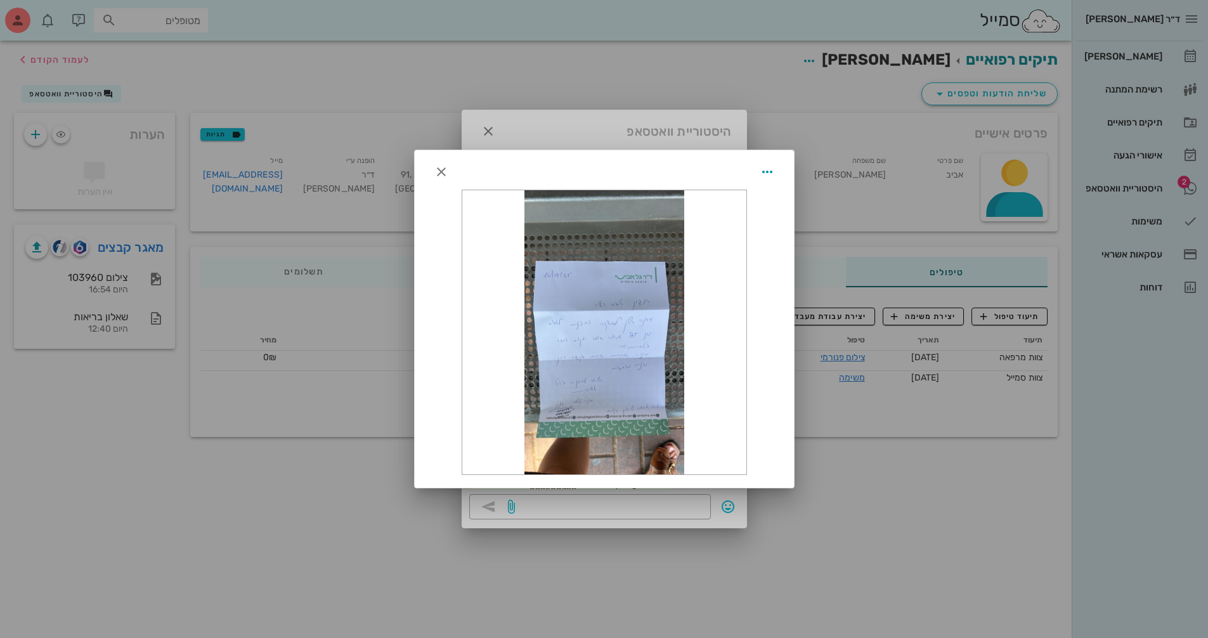
click at [771, 160] on div at bounding box center [604, 169] width 379 height 39
click at [771, 166] on icon "button" at bounding box center [767, 171] width 15 height 15
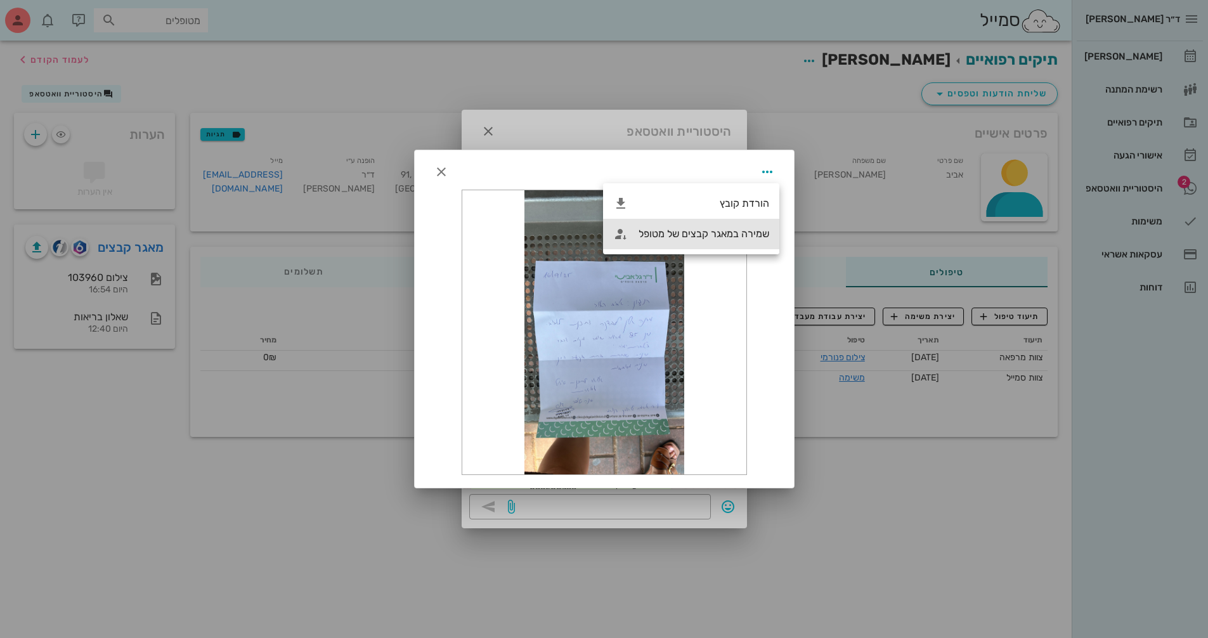
click at [722, 231] on div "שמירה במאגר קבצים של מטופל" at bounding box center [704, 234] width 131 height 12
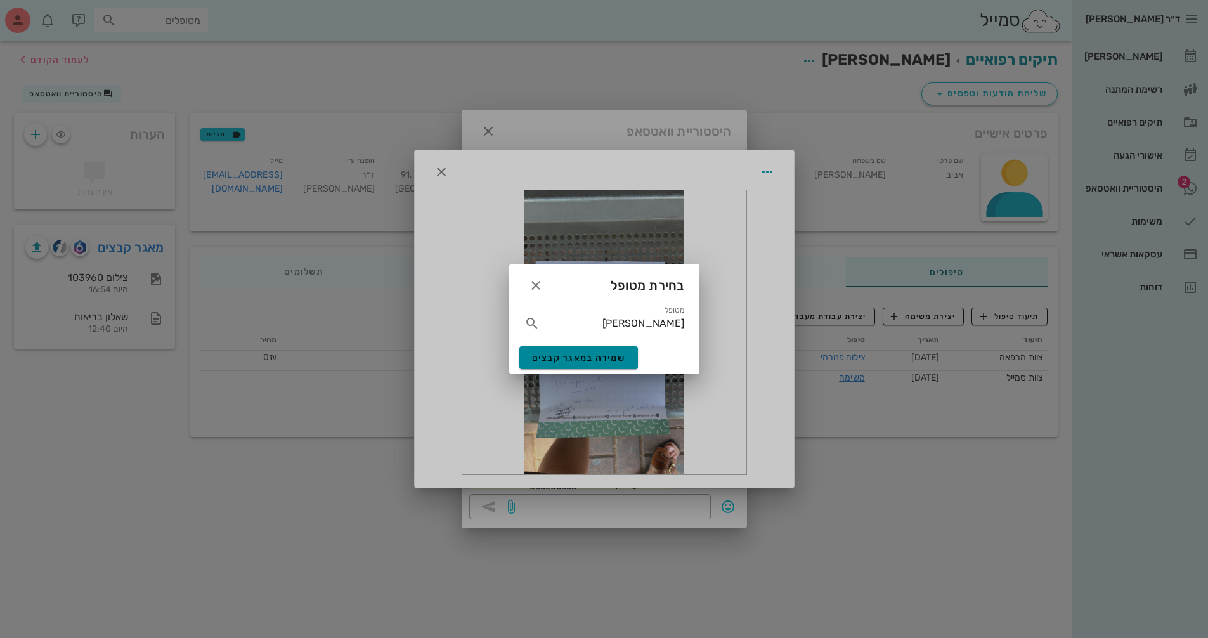
click at [594, 353] on span "שמירה במאגר קבצים" at bounding box center [579, 358] width 94 height 11
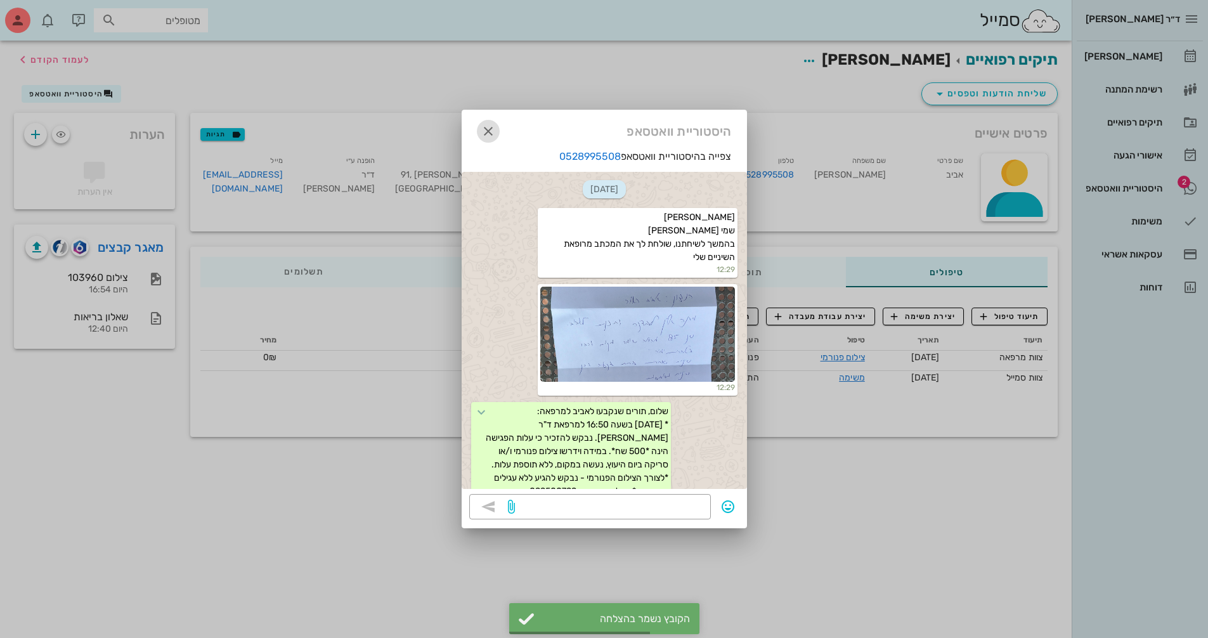
click at [483, 134] on icon "button" at bounding box center [488, 131] width 15 height 15
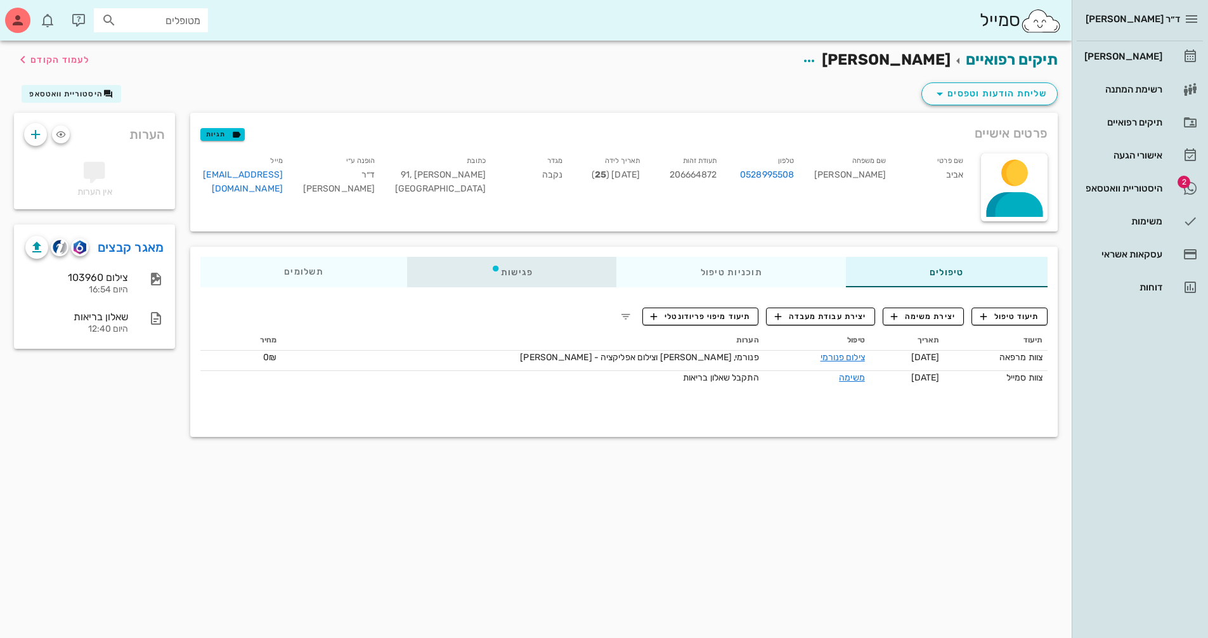
click at [526, 270] on div "פגישות" at bounding box center [512, 272] width 210 height 30
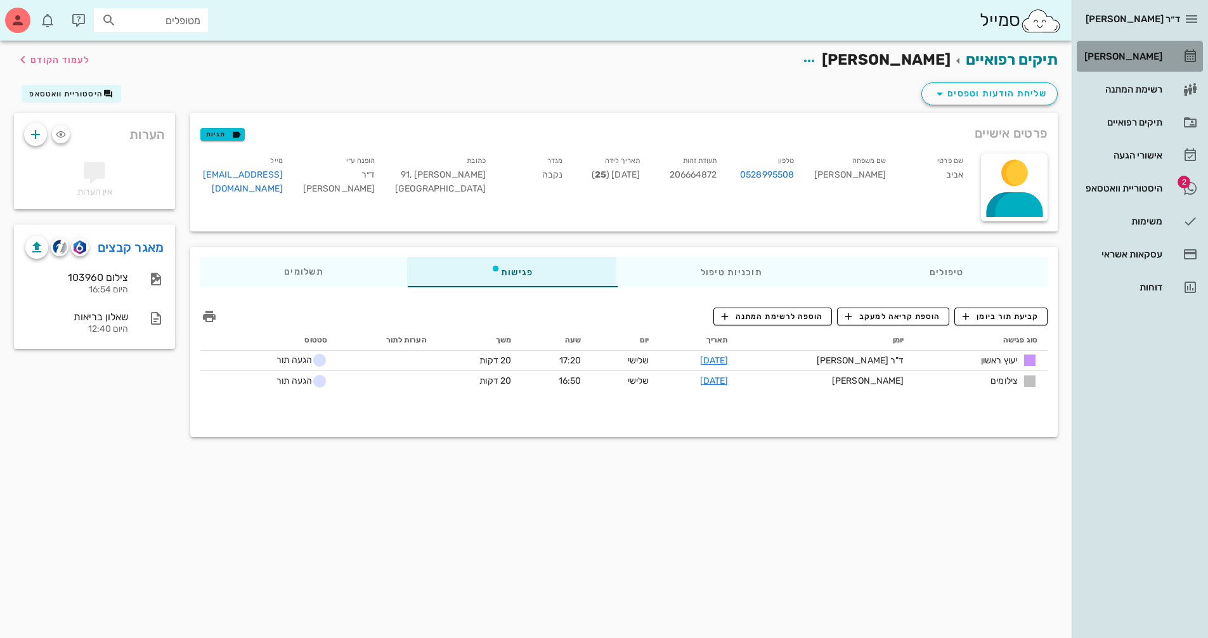
click at [1135, 56] on div "[PERSON_NAME]" at bounding box center [1122, 56] width 81 height 10
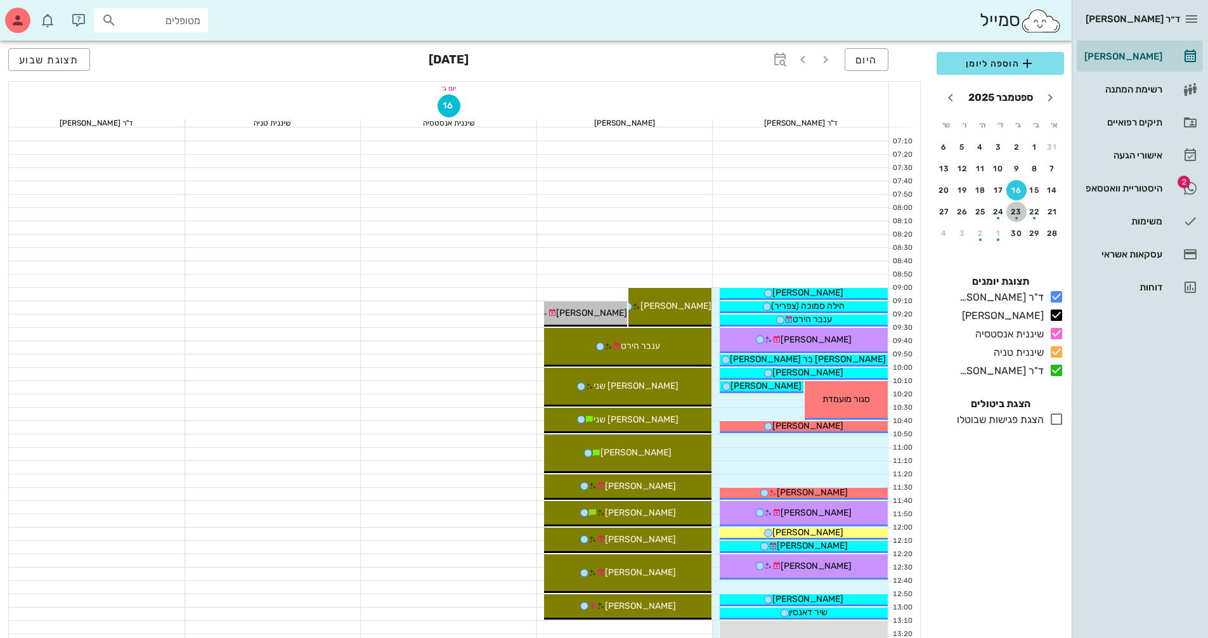
click at [1023, 213] on div "button" at bounding box center [1016, 214] width 20 height 7
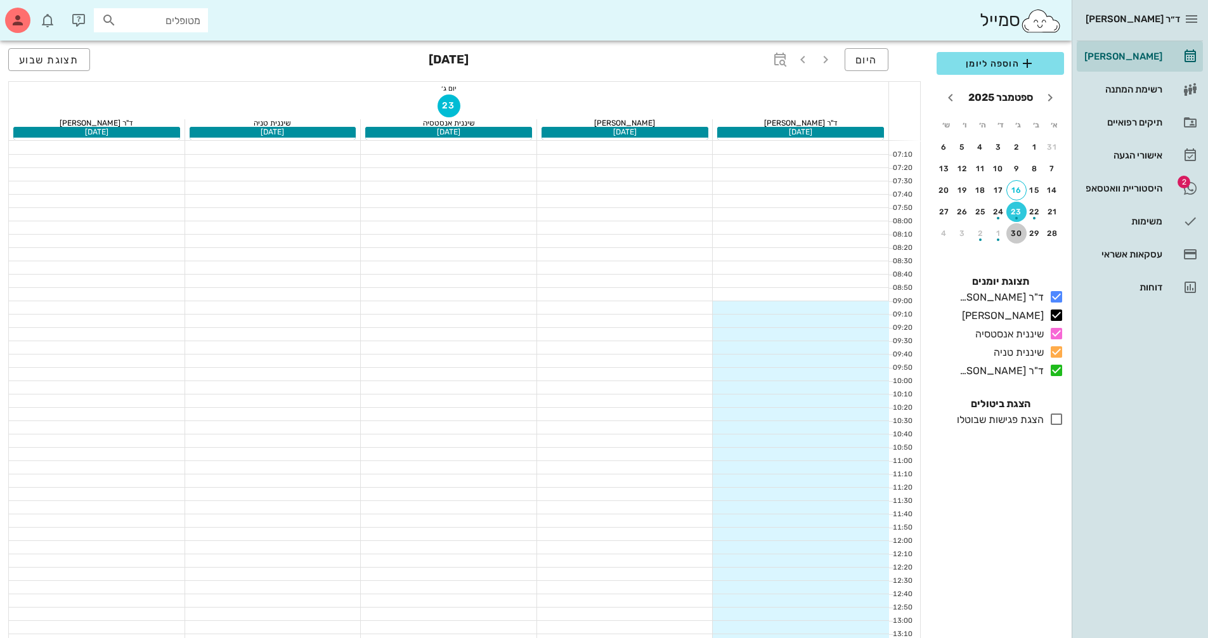
click at [1017, 237] on div "30" at bounding box center [1016, 233] width 20 height 9
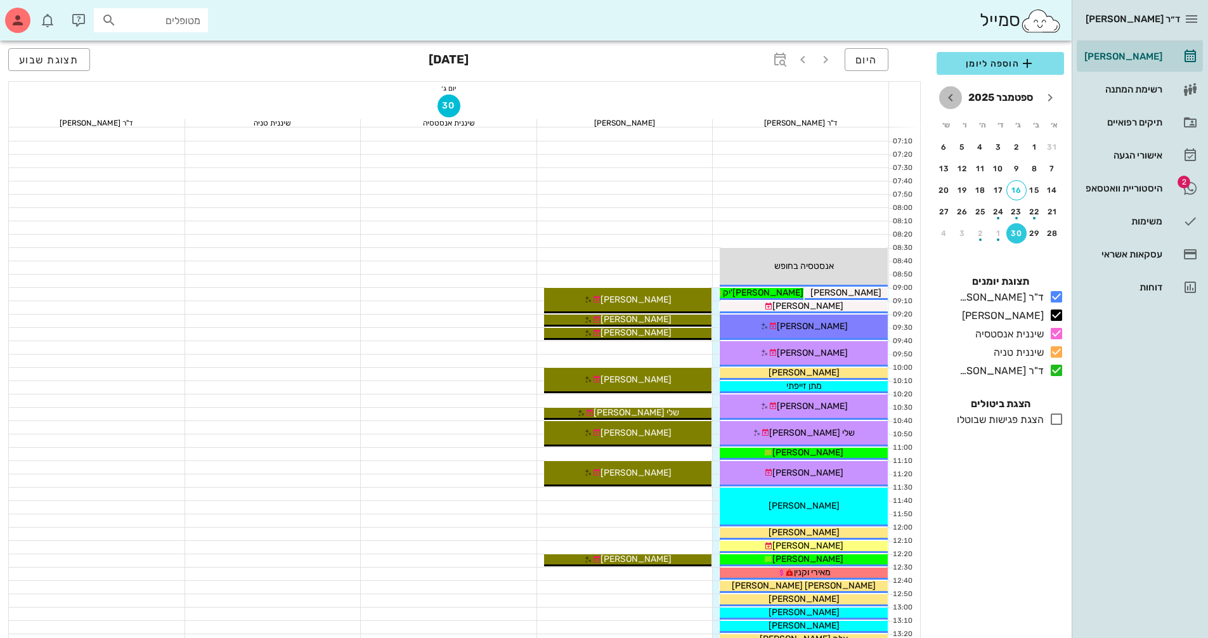
click at [951, 101] on icon "חודש הבא" at bounding box center [950, 97] width 15 height 15
click at [1011, 169] on div "button" at bounding box center [1016, 171] width 20 height 7
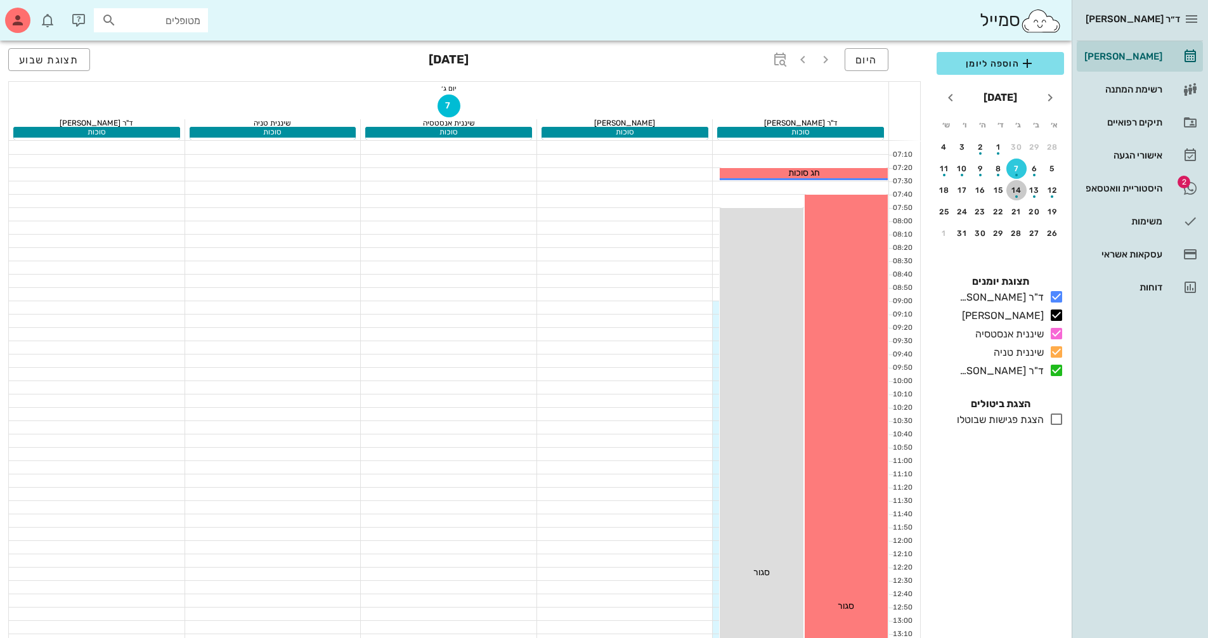
click at [1016, 188] on div "14" at bounding box center [1016, 190] width 20 height 9
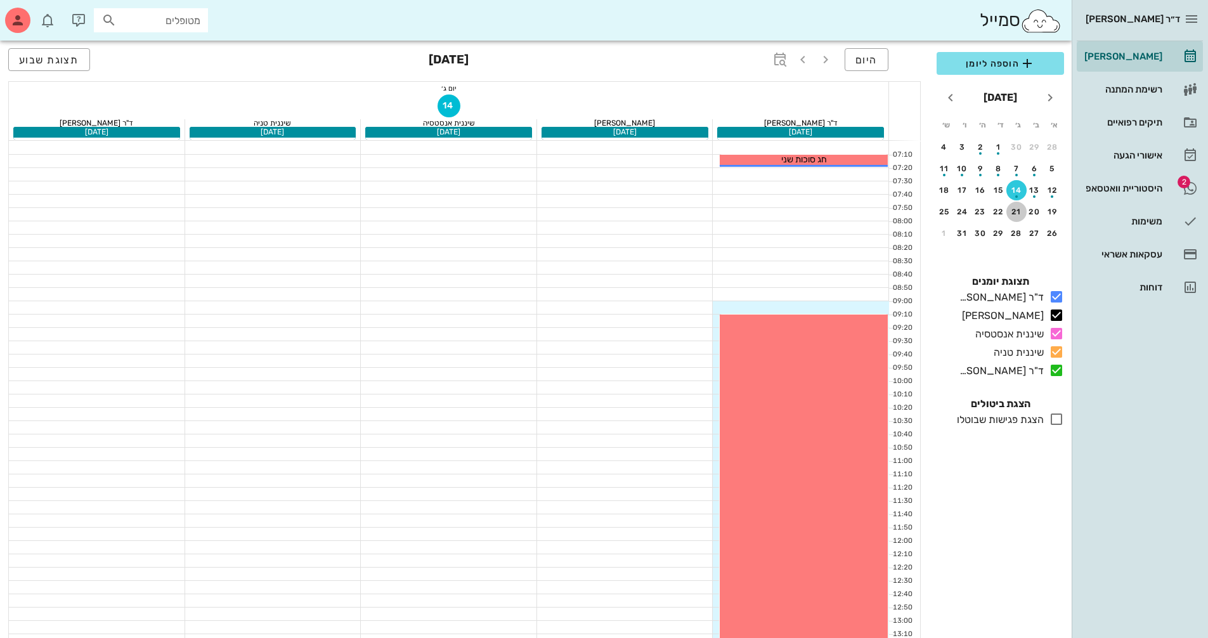
click at [1014, 213] on div "21" at bounding box center [1016, 211] width 20 height 9
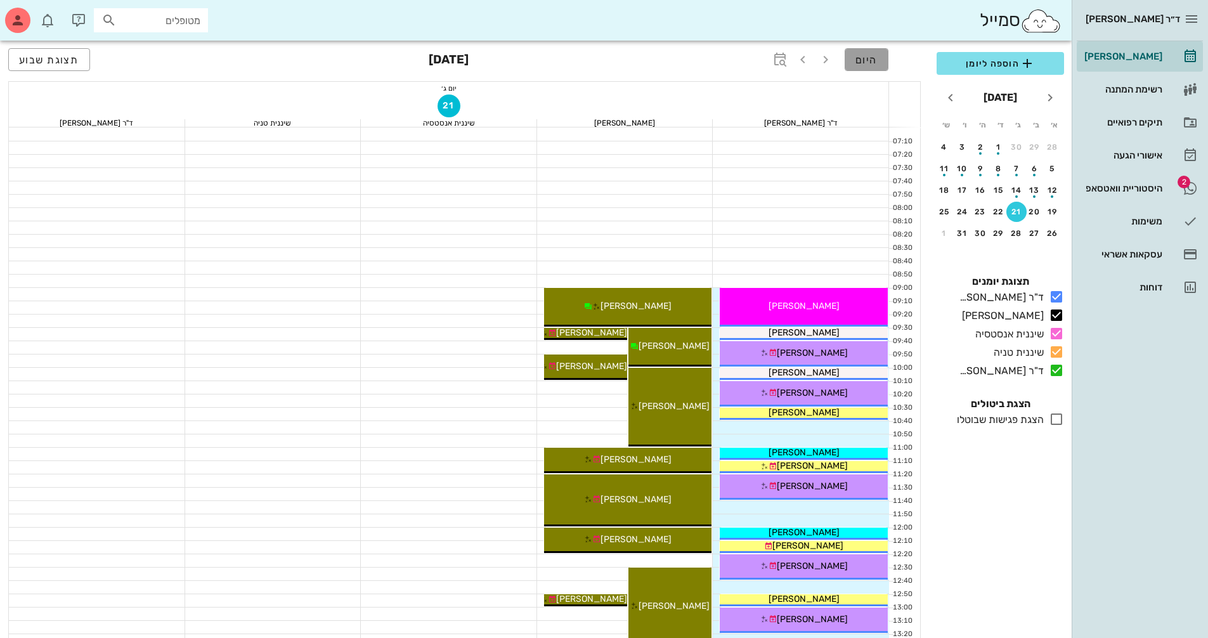
click at [883, 58] on button "היום" at bounding box center [867, 59] width 44 height 23
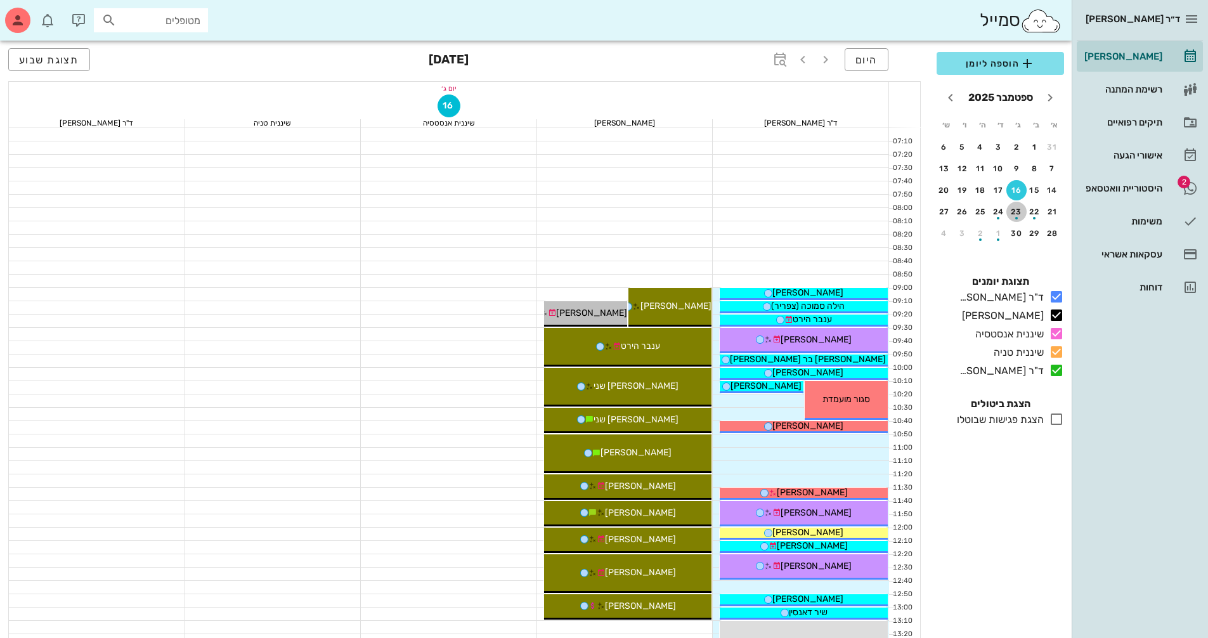
click at [1019, 211] on div "button" at bounding box center [1016, 214] width 20 height 7
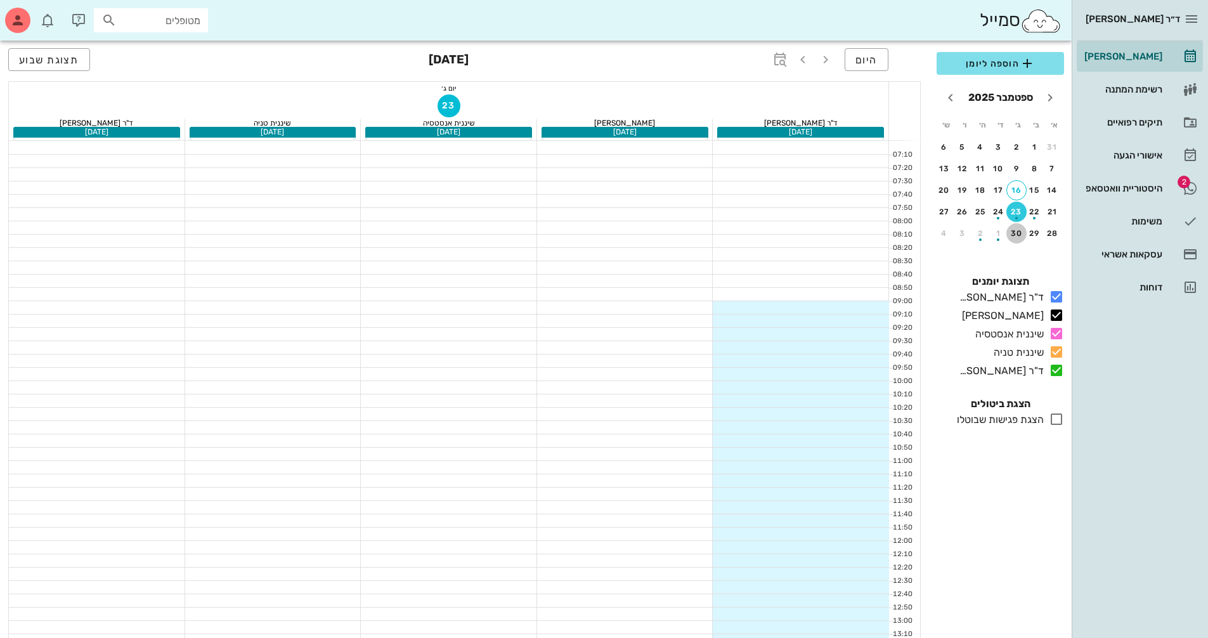
click at [1017, 231] on div "30" at bounding box center [1016, 233] width 20 height 9
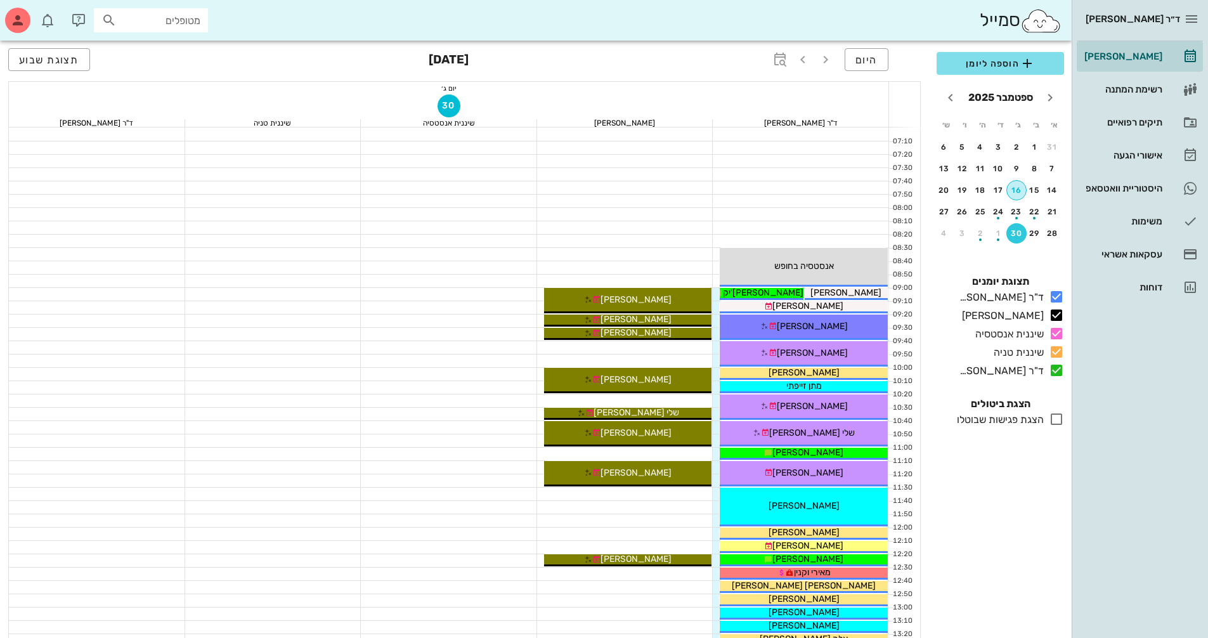
click at [1015, 190] on div "16" at bounding box center [1016, 190] width 19 height 9
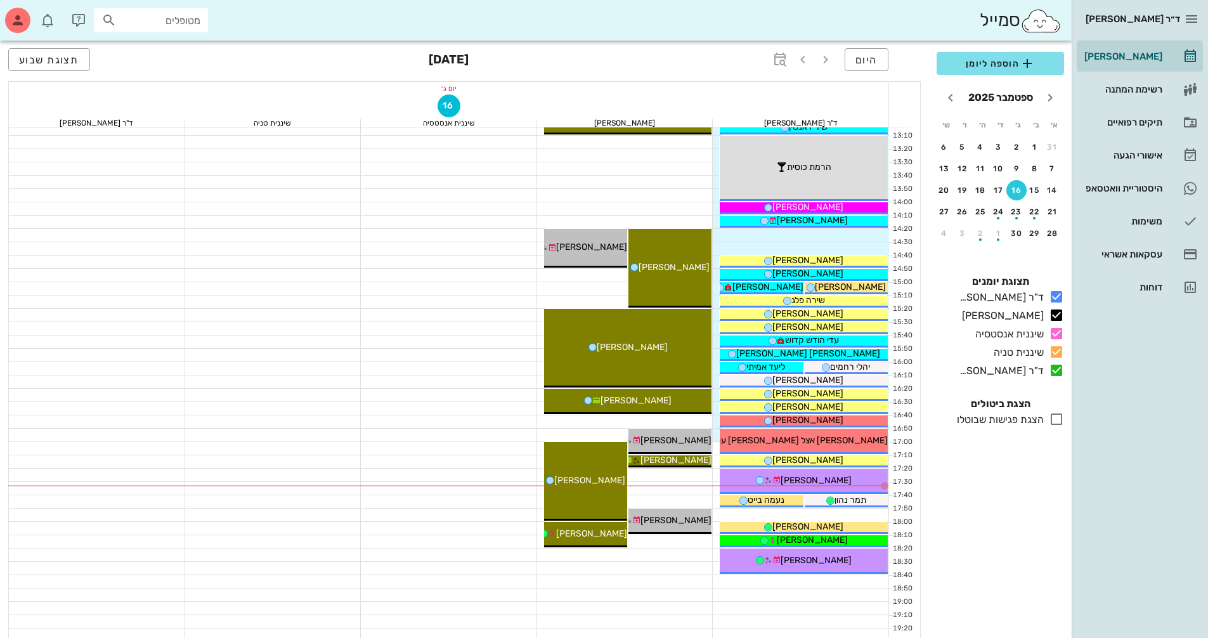
scroll to position [507, 0]
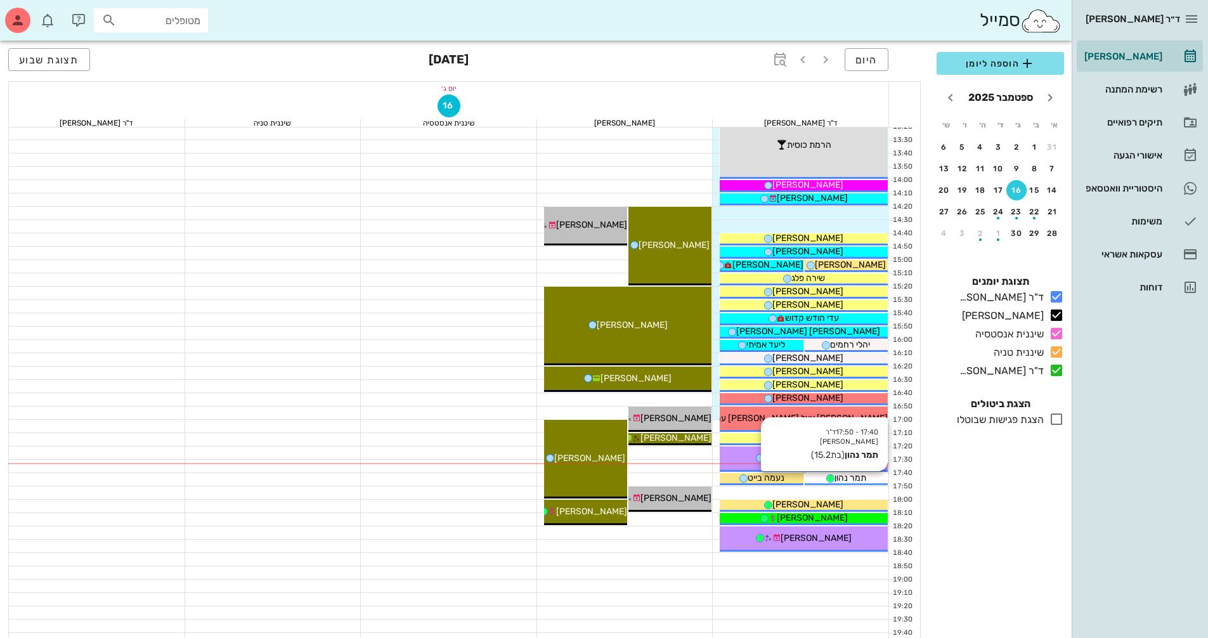
click at [866, 476] on span "תמר נהון" at bounding box center [850, 477] width 32 height 11
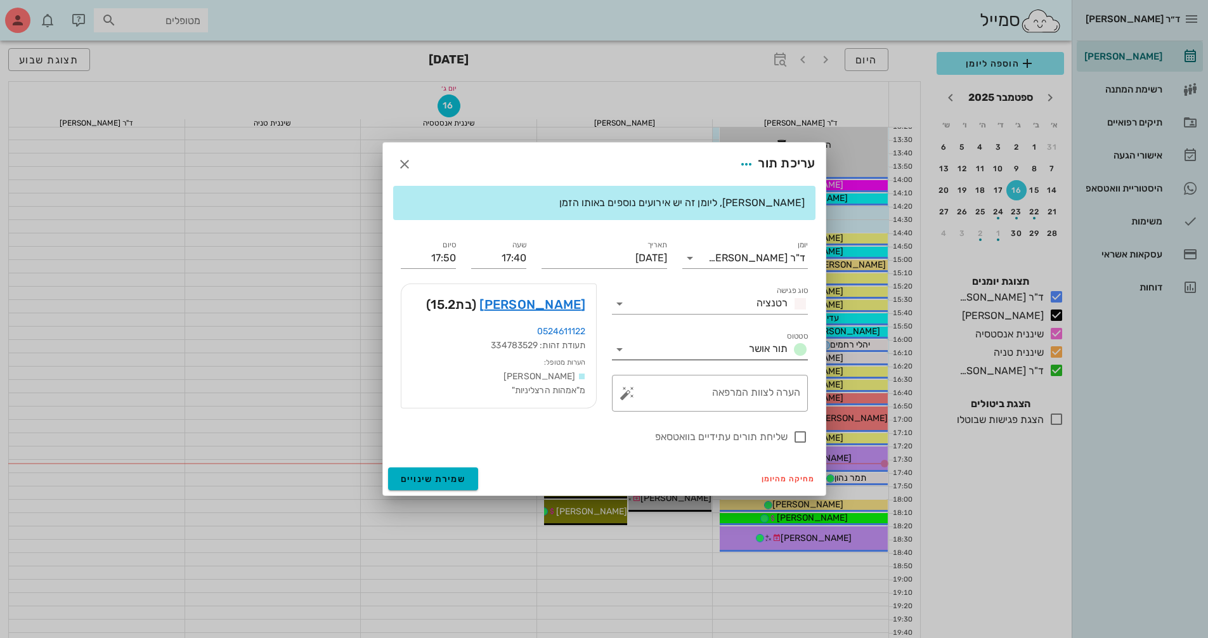
click at [627, 351] on div at bounding box center [621, 349] width 18 height 15
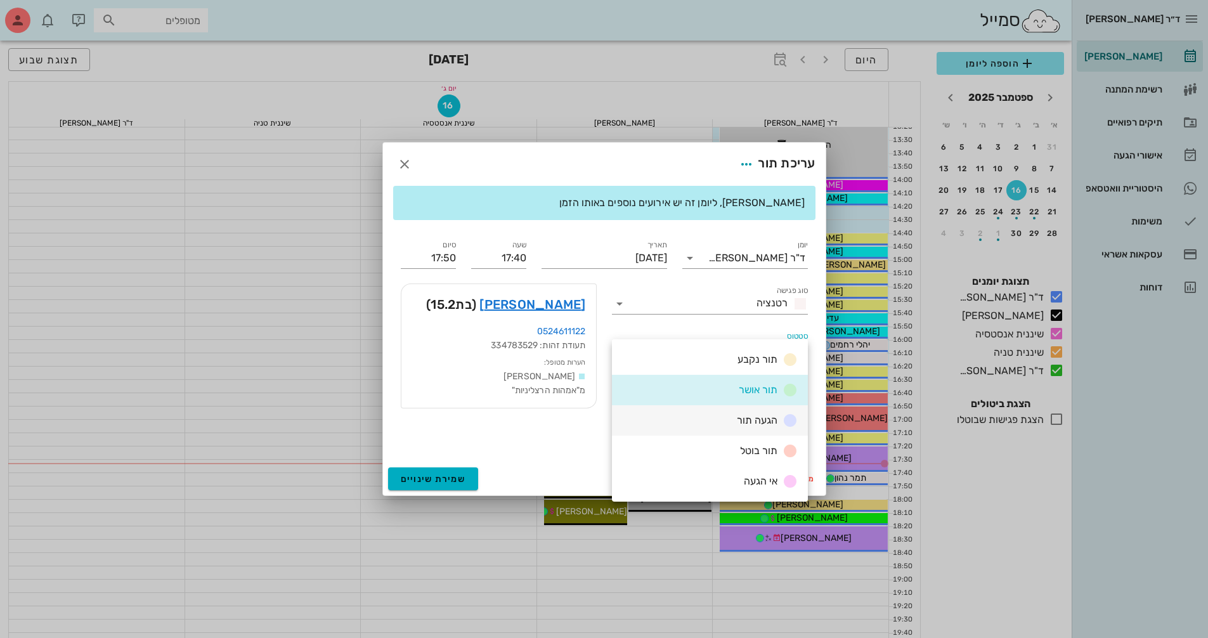
click at [729, 419] on div "הגעה תור" at bounding box center [710, 420] width 196 height 30
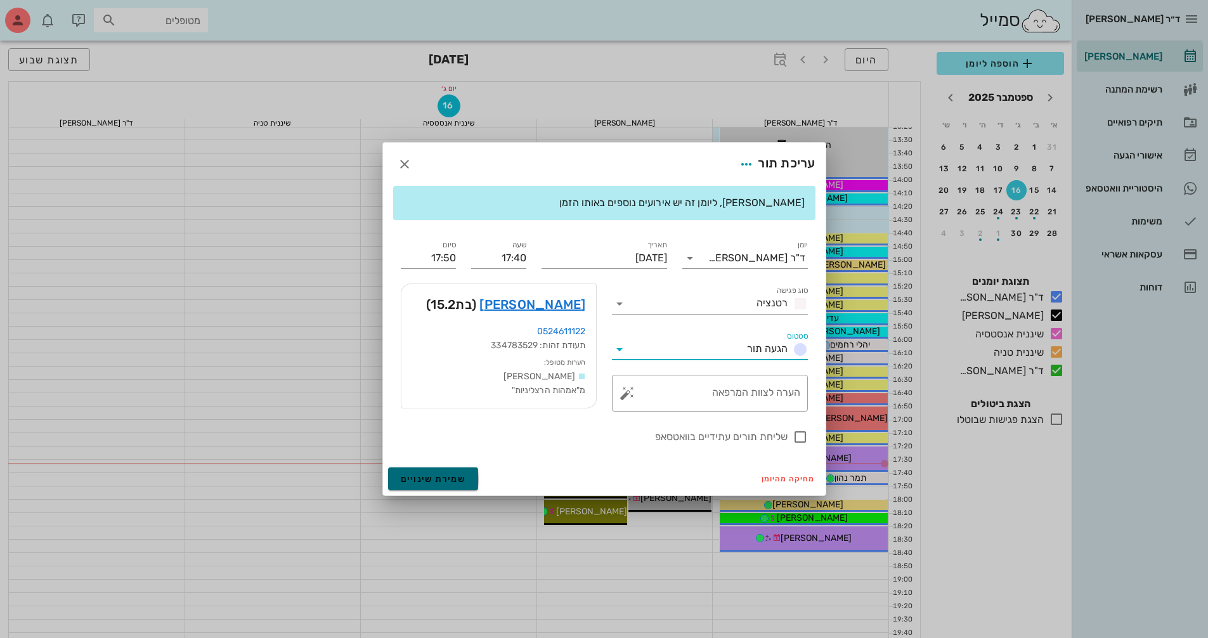
click at [440, 476] on span "שמירת שינויים" at bounding box center [433, 479] width 65 height 11
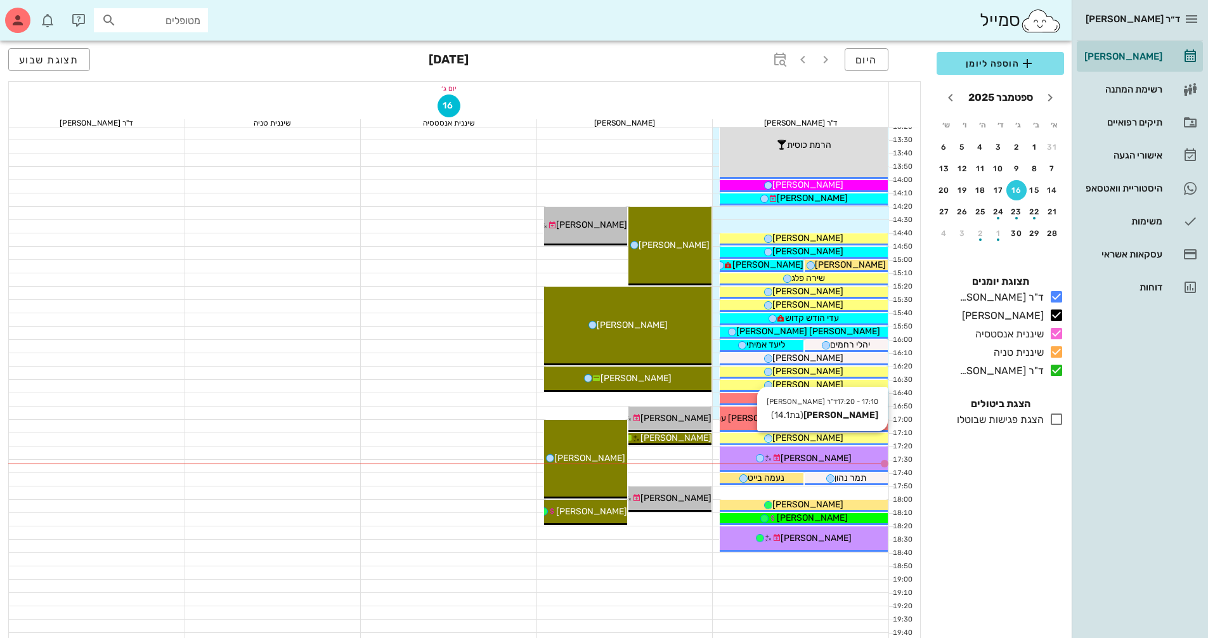
click at [819, 438] on span "[PERSON_NAME]" at bounding box center [807, 437] width 71 height 11
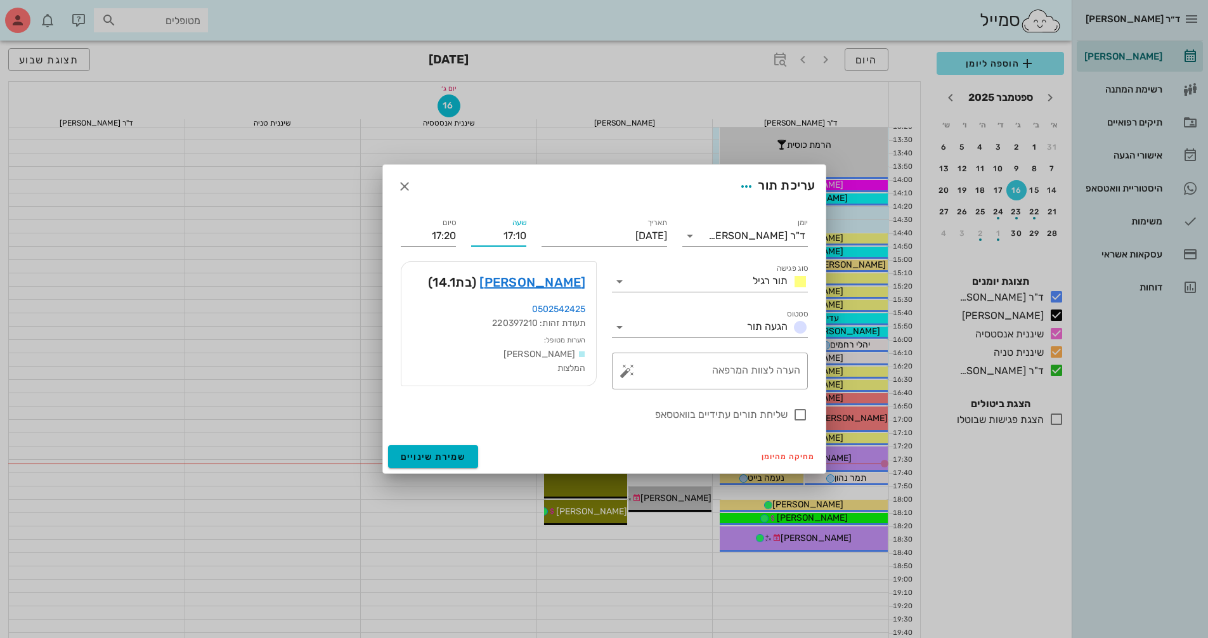
drag, startPoint x: 502, startPoint y: 239, endPoint x: 540, endPoint y: 234, distance: 39.0
click at [540, 234] on div "יומן ד"ר [PERSON_NAME] סוג פגישה תור רגיל סטטוס הגעה תור תאריך [DATE] שעה 17:10…" at bounding box center [604, 319] width 422 height 222
type input "17:50"
type input "18:00"
click at [437, 229] on input "18:00" at bounding box center [428, 236] width 55 height 20
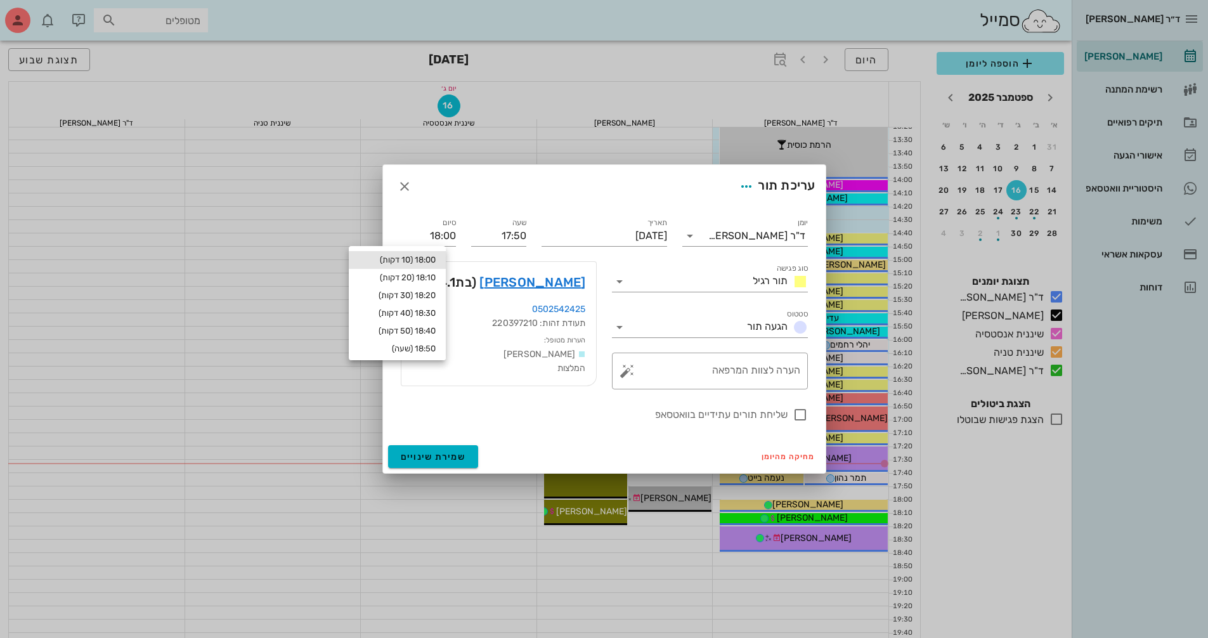
click at [433, 420] on label "שליחת תורים עתידיים בוואטסאפ" at bounding box center [594, 414] width 387 height 13
checkbox input "true"
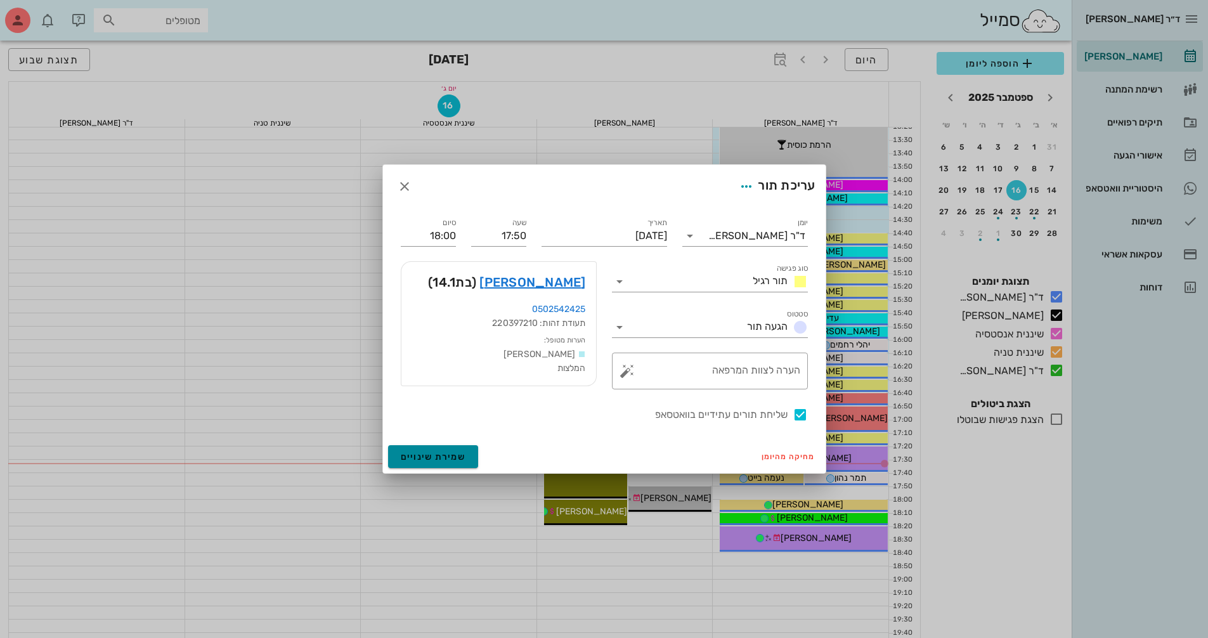
click at [438, 462] on button "שמירת שינויים" at bounding box center [433, 456] width 91 height 23
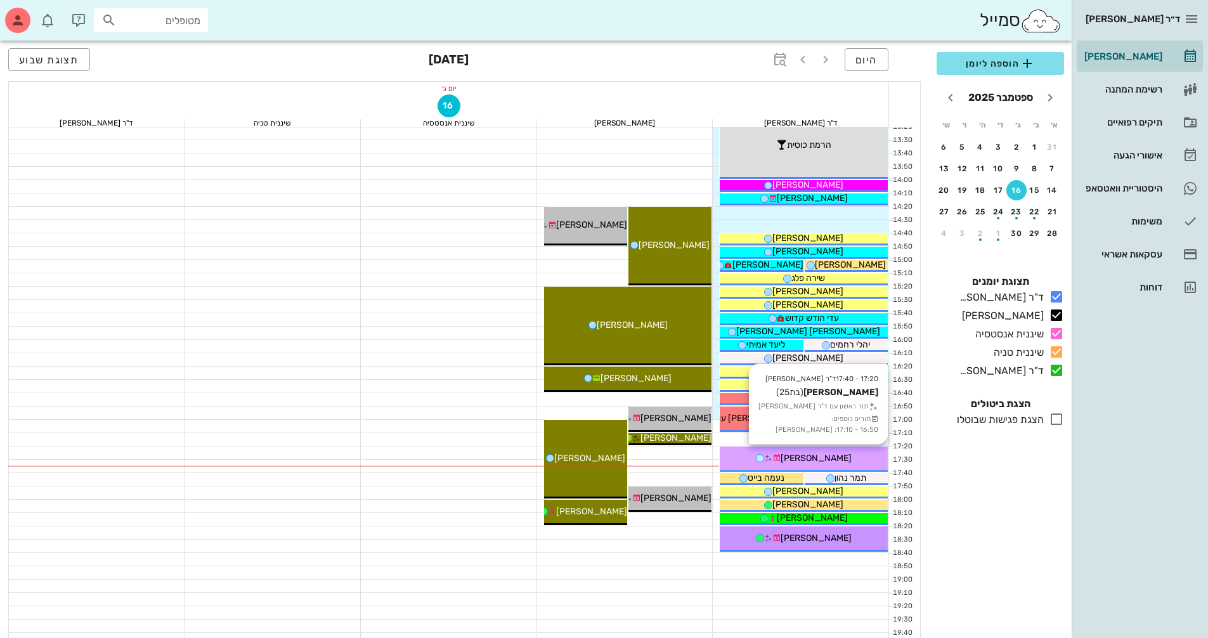
click at [833, 454] on span "[PERSON_NAME]" at bounding box center [816, 458] width 71 height 11
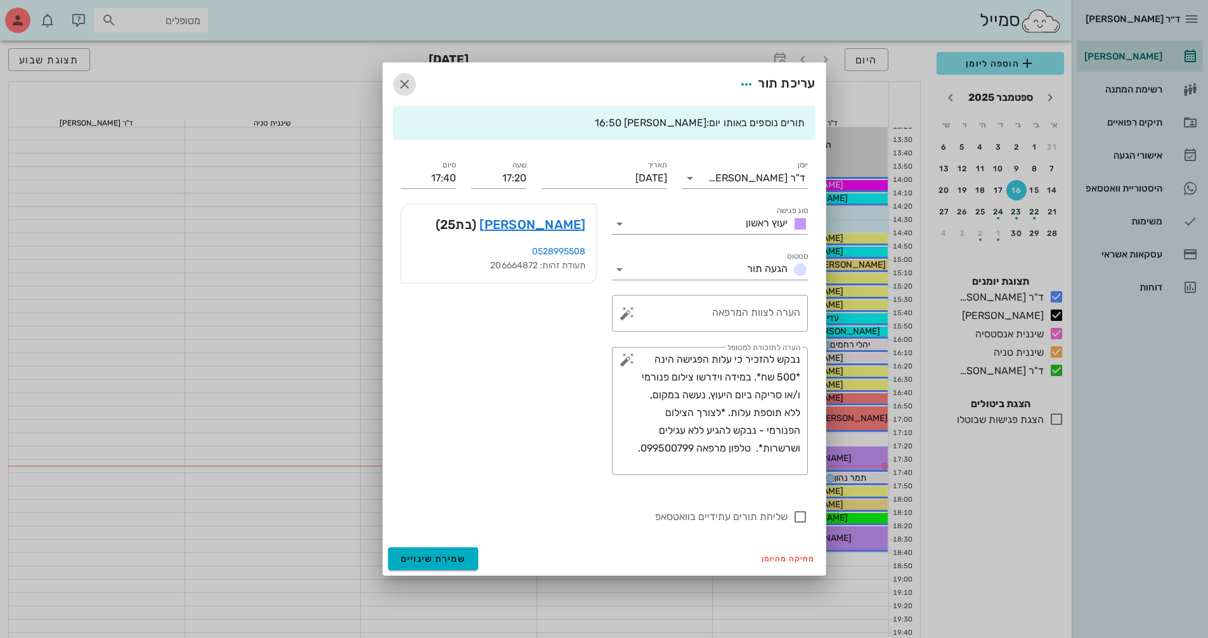
click at [406, 90] on icon "button" at bounding box center [404, 84] width 15 height 15
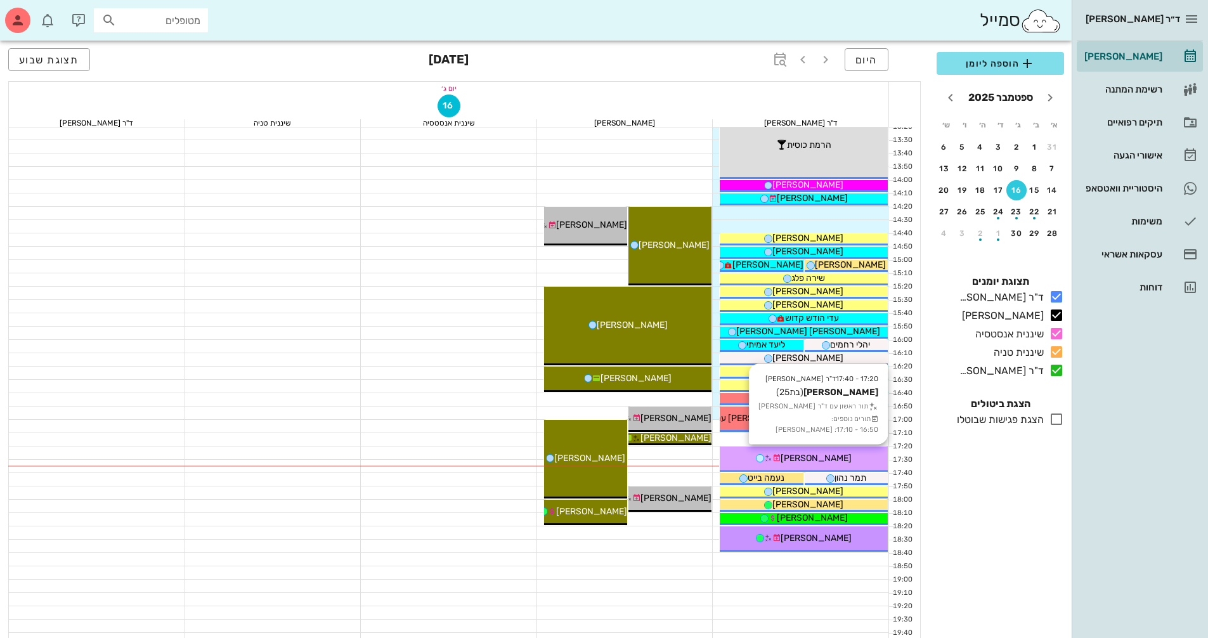
click at [812, 457] on span "[PERSON_NAME]" at bounding box center [816, 458] width 71 height 11
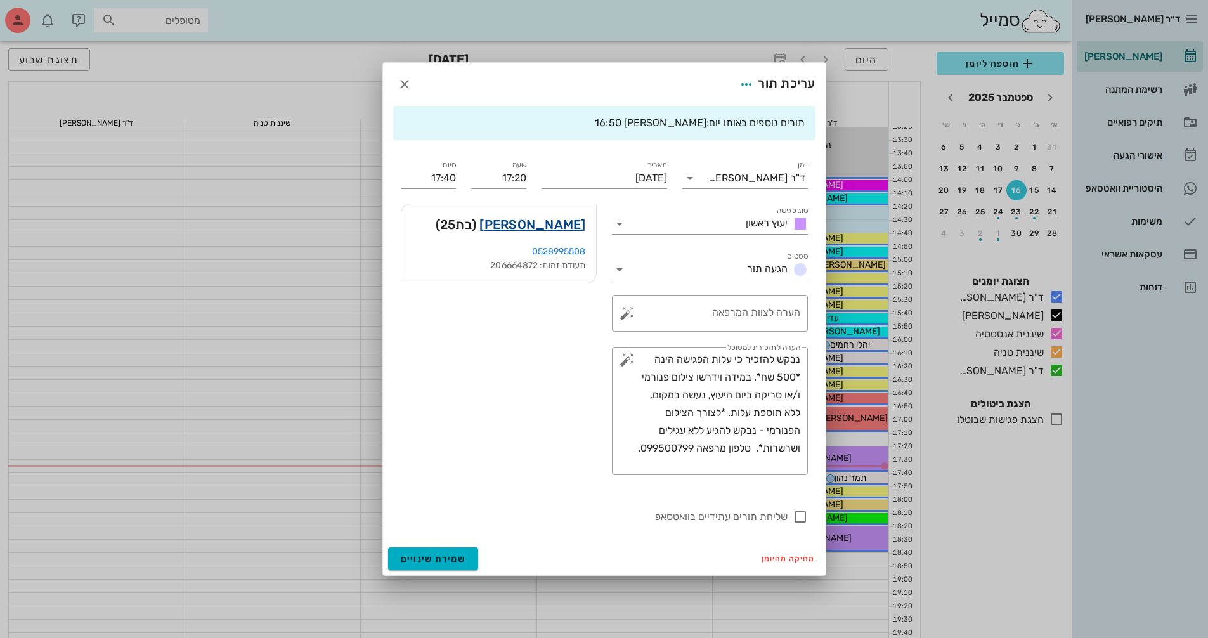
click at [550, 228] on link "[PERSON_NAME]" at bounding box center [532, 224] width 106 height 20
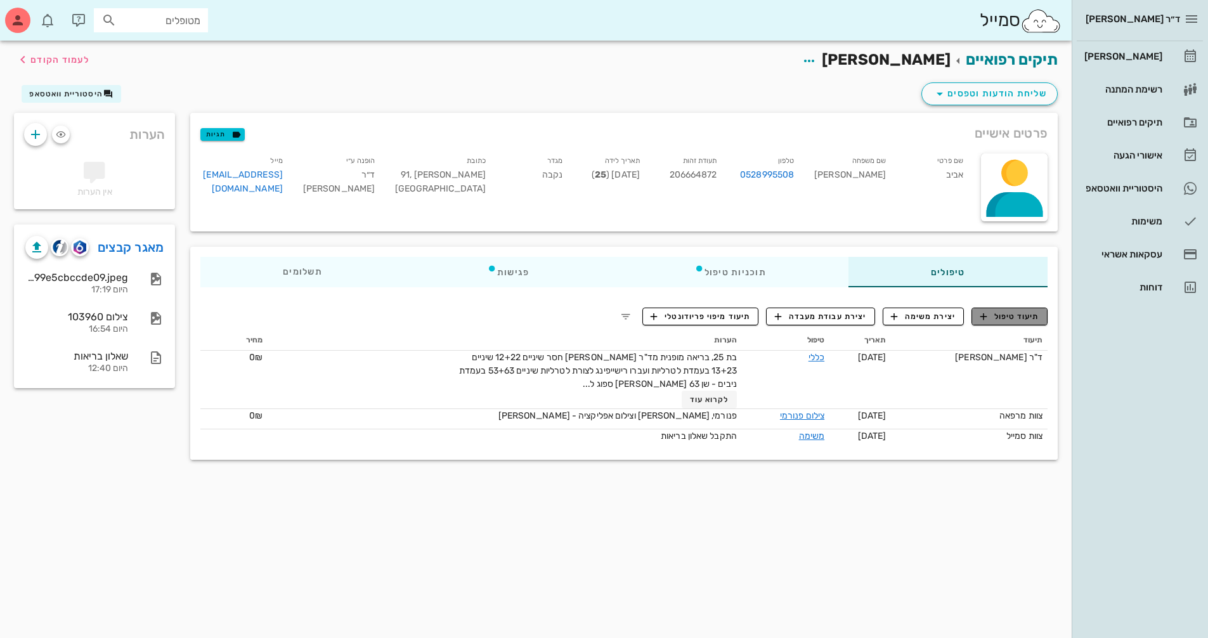
click at [1012, 319] on span "תיעוד טיפול" at bounding box center [1009, 316] width 59 height 11
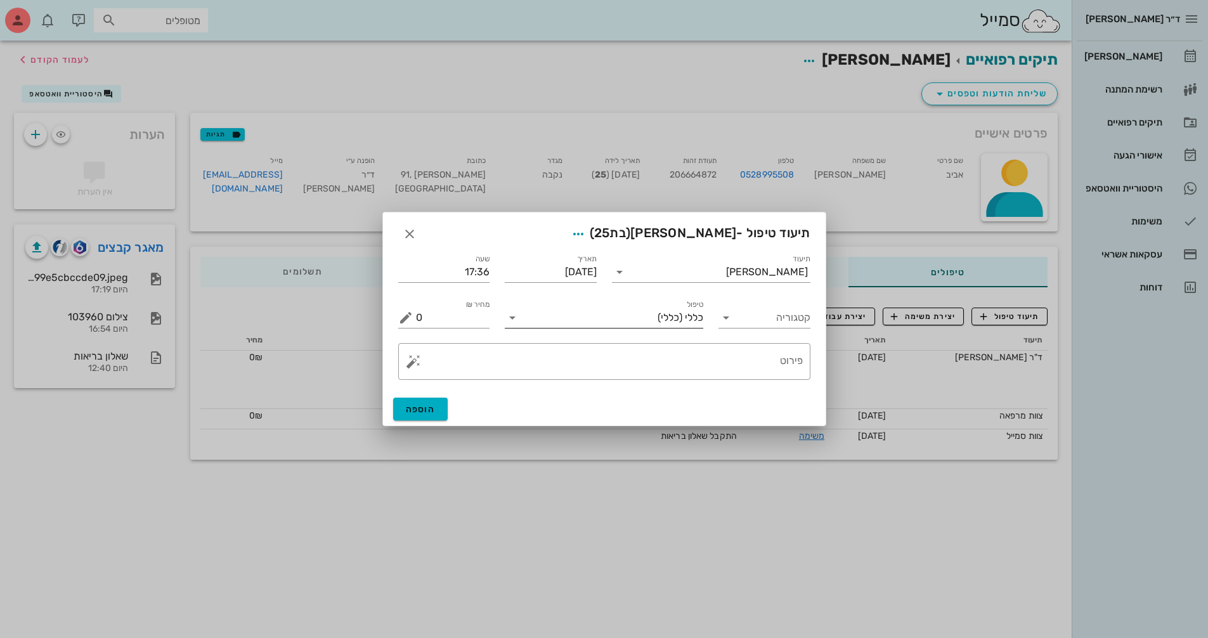
click at [671, 322] on span "(כללי)" at bounding box center [670, 317] width 25 height 11
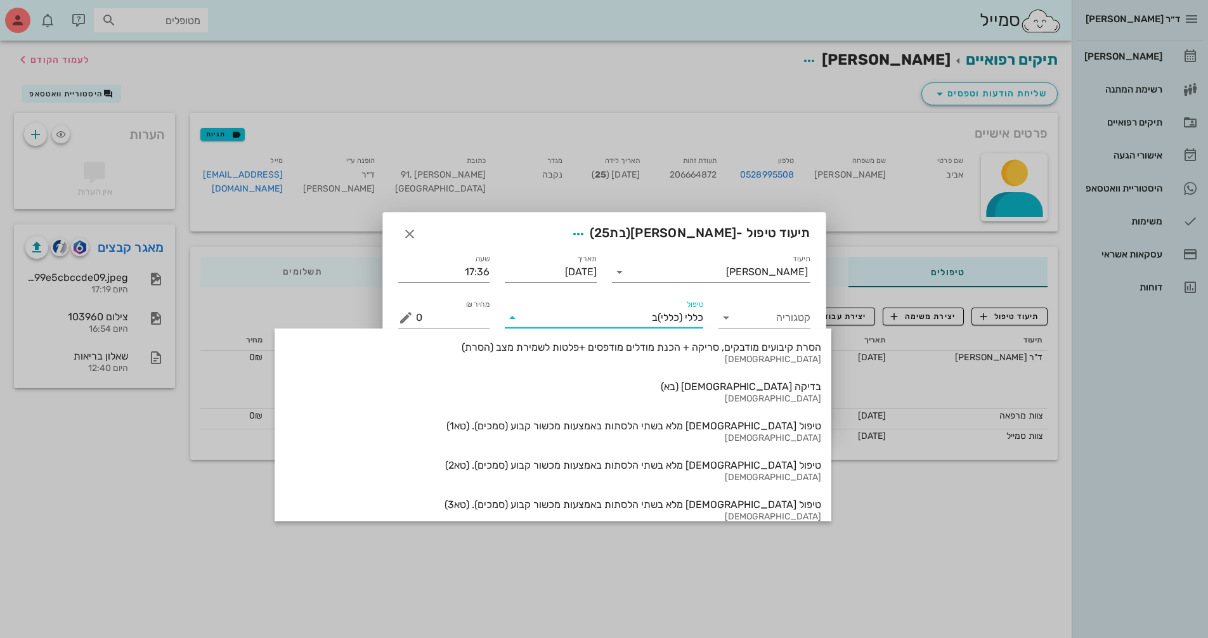
type input "בא"
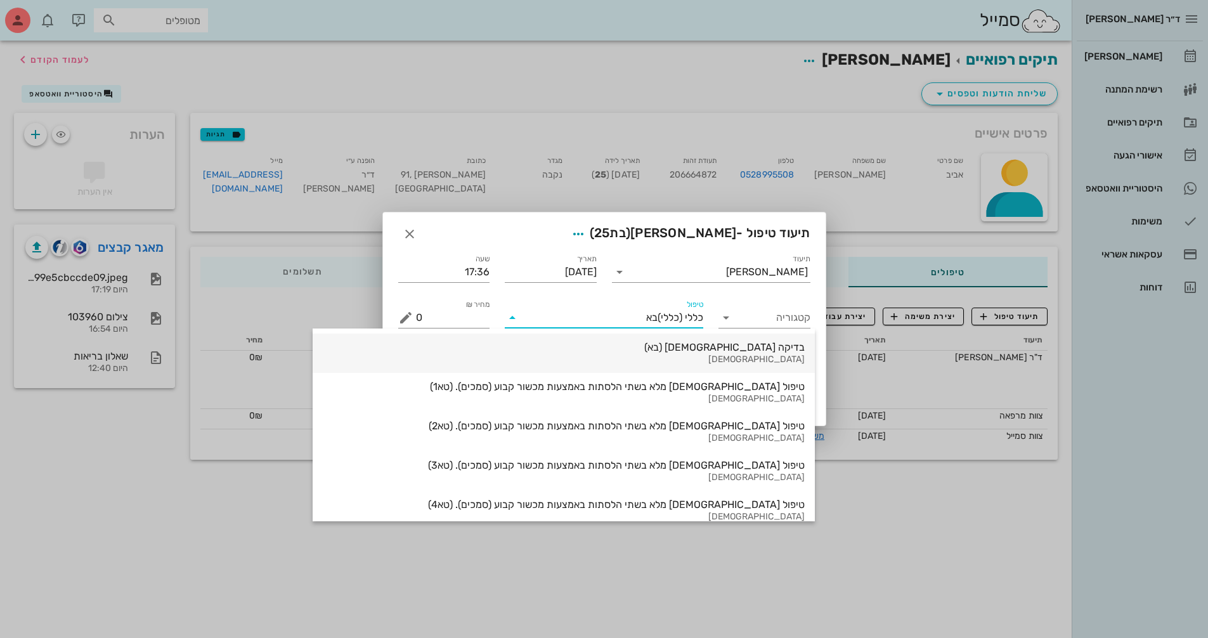
click at [668, 360] on div "[DEMOGRAPHIC_DATA]" at bounding box center [564, 359] width 482 height 11
type input "500"
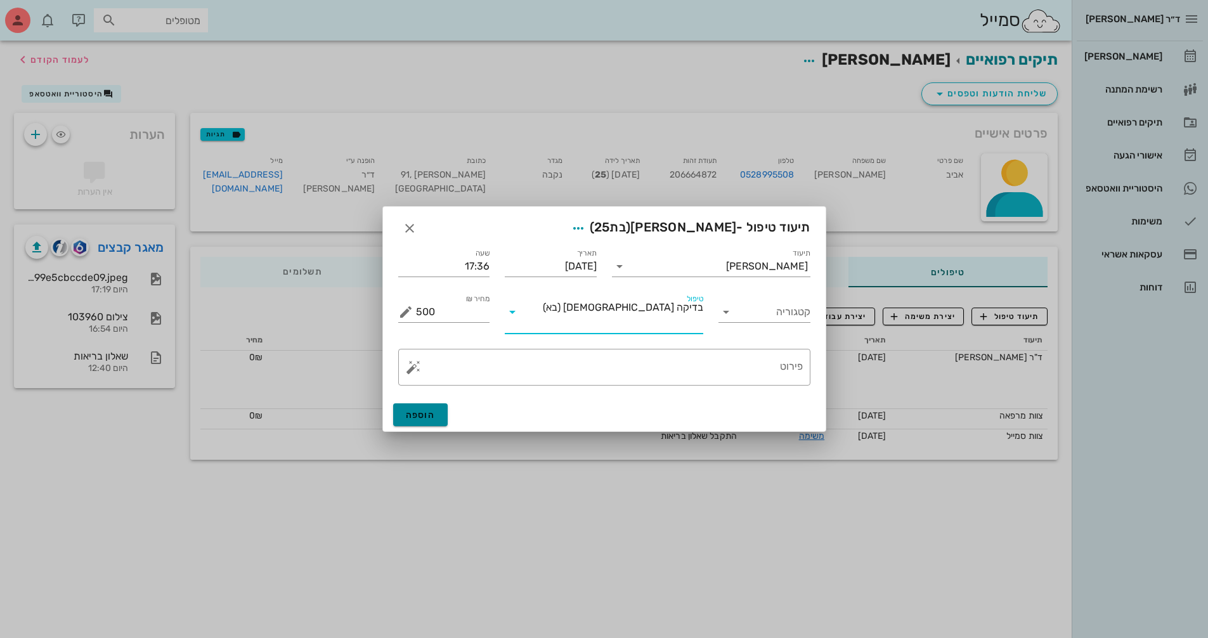
click at [429, 410] on span "הוספה" at bounding box center [421, 415] width 30 height 11
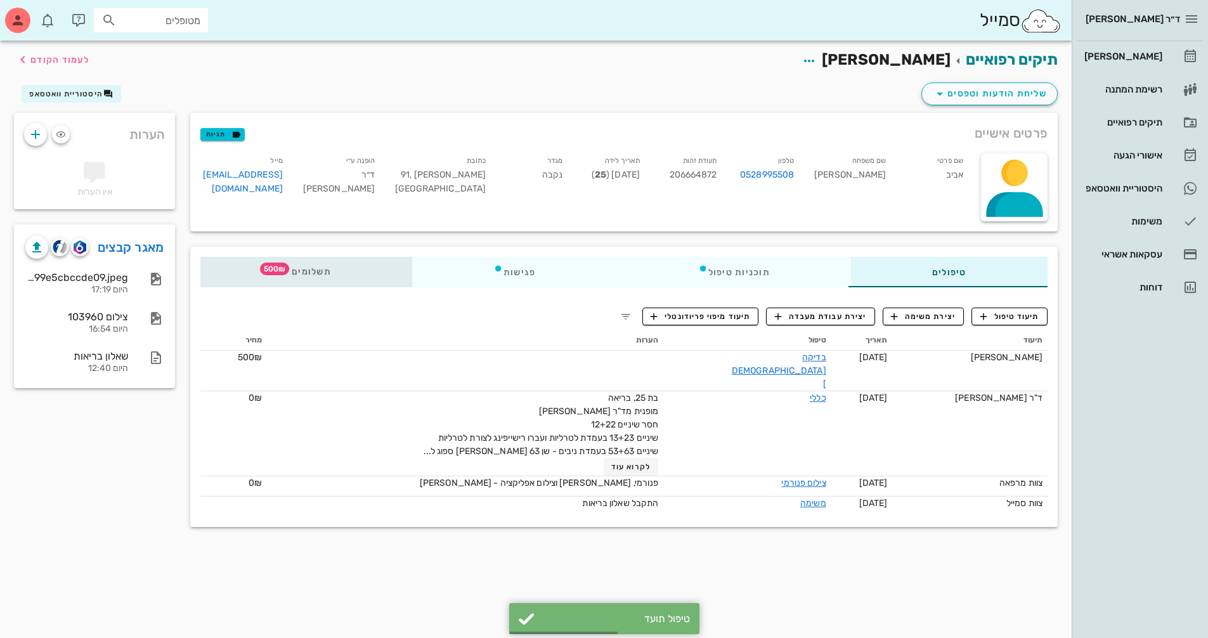
click at [334, 276] on div "תשלומים 500₪" at bounding box center [306, 272] width 212 height 30
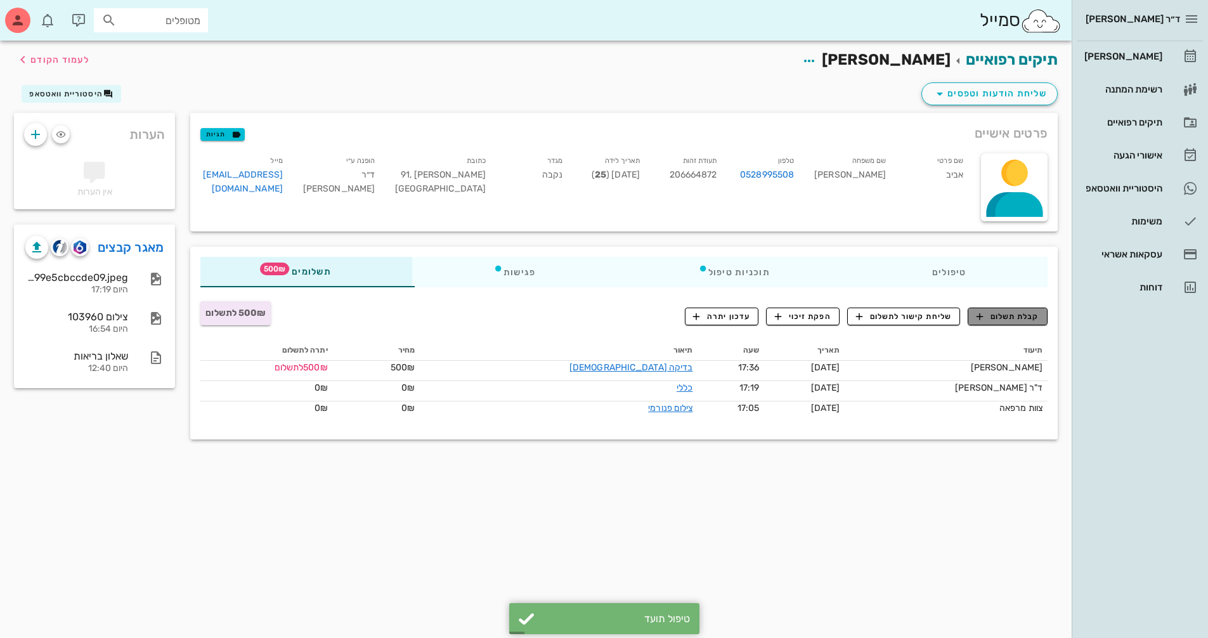
click at [995, 316] on span "קבלת תשלום" at bounding box center [1008, 316] width 63 height 11
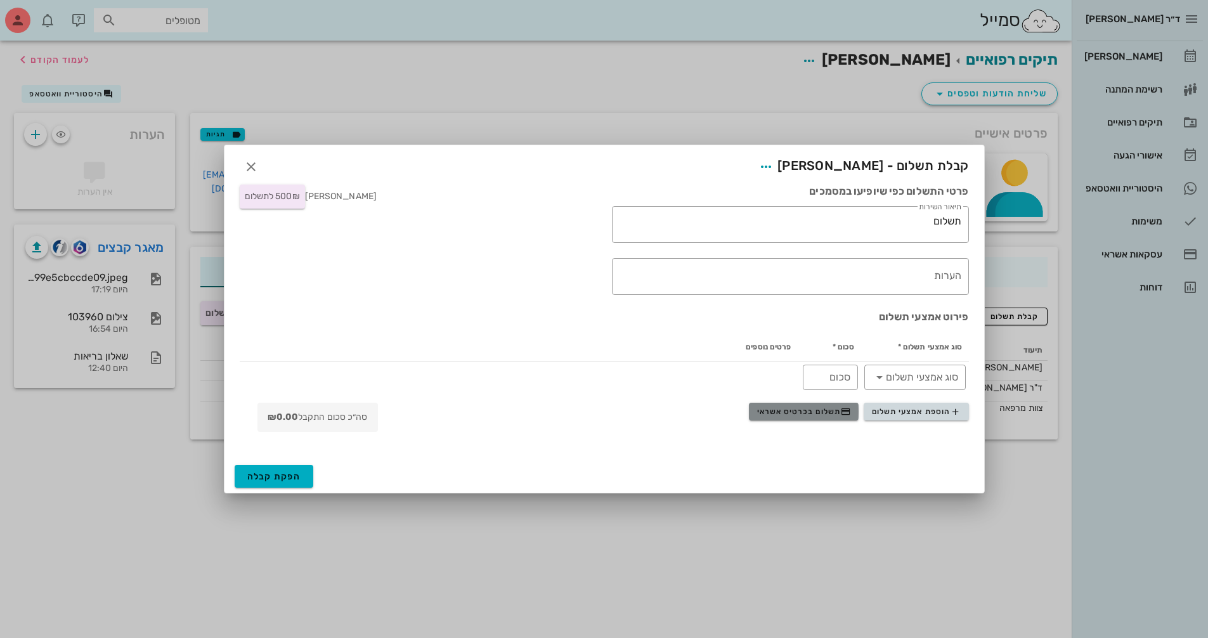
click at [787, 413] on span "תשלום בכרטיס אשראי" at bounding box center [804, 411] width 94 height 10
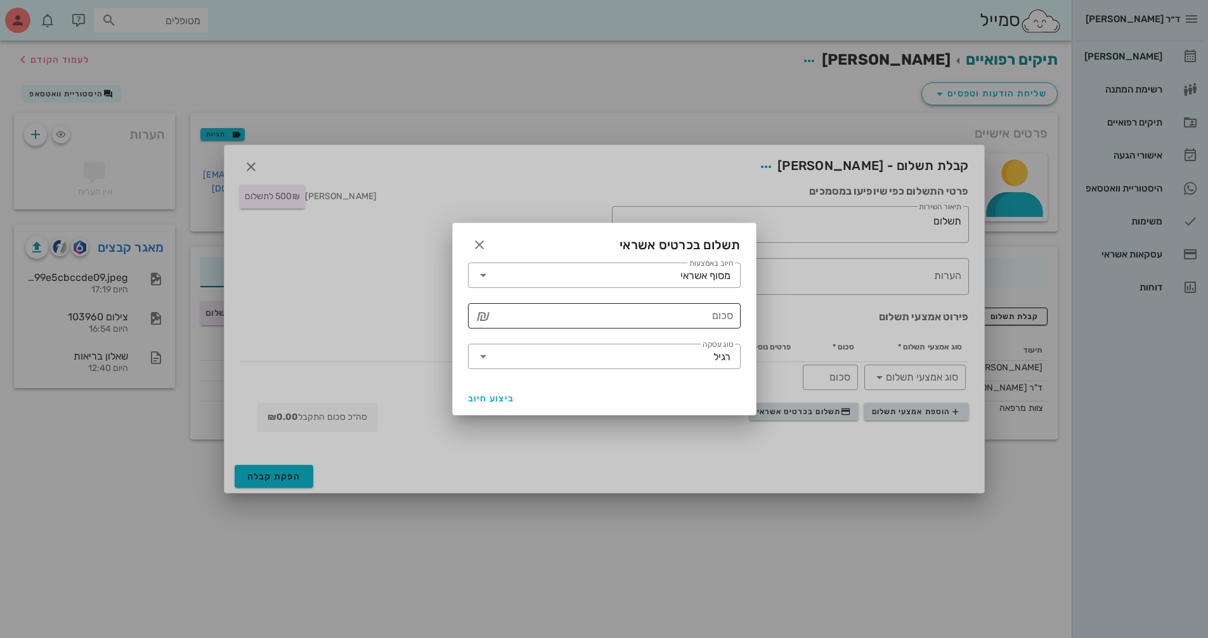
click at [698, 319] on input "סכום" at bounding box center [613, 316] width 240 height 20
type input "500"
click at [466, 400] on button "ביצוע חיוב" at bounding box center [491, 398] width 57 height 23
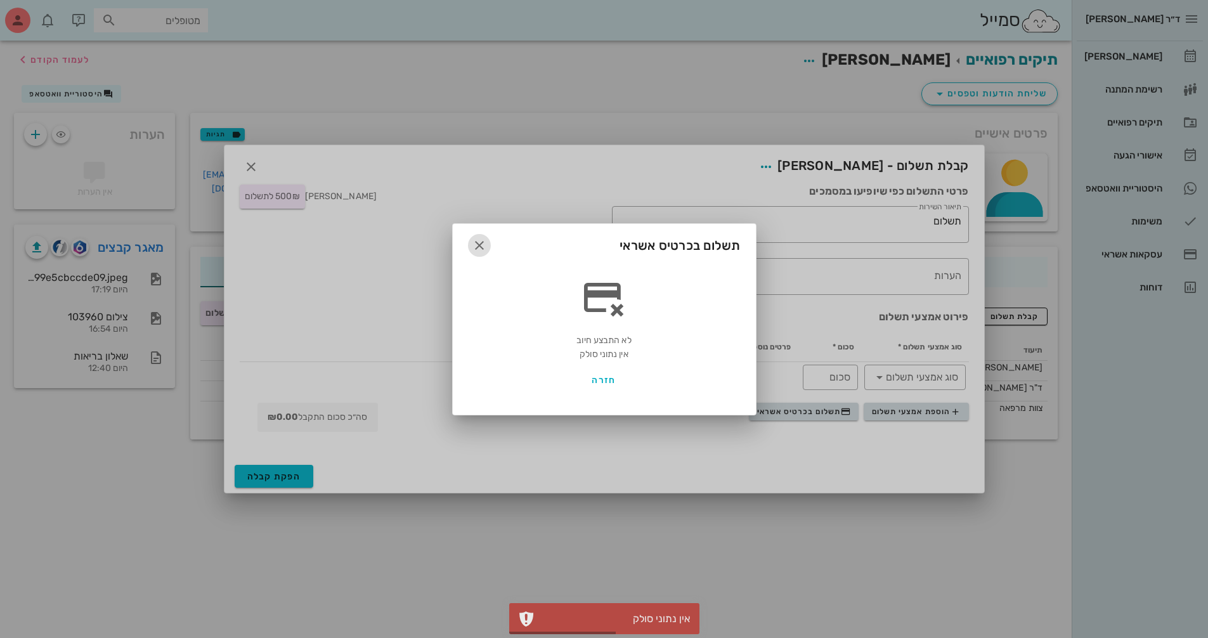
click at [482, 250] on icon "button" at bounding box center [479, 245] width 15 height 15
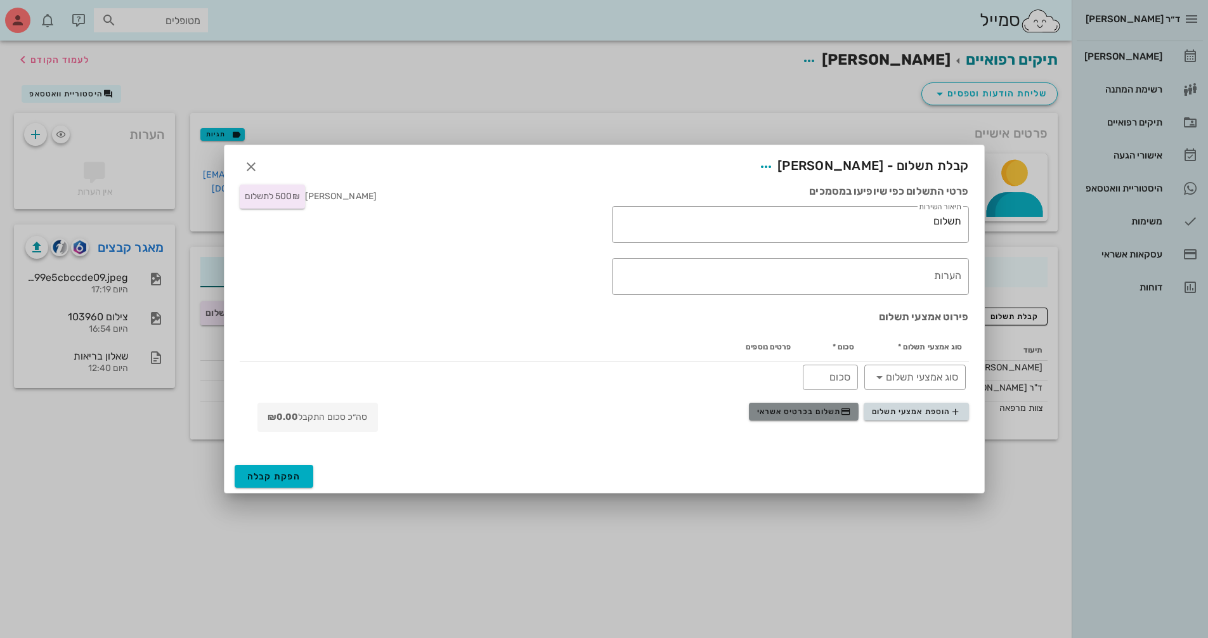
click at [782, 417] on button "תשלום בכרטיס אשראי" at bounding box center [804, 412] width 110 height 18
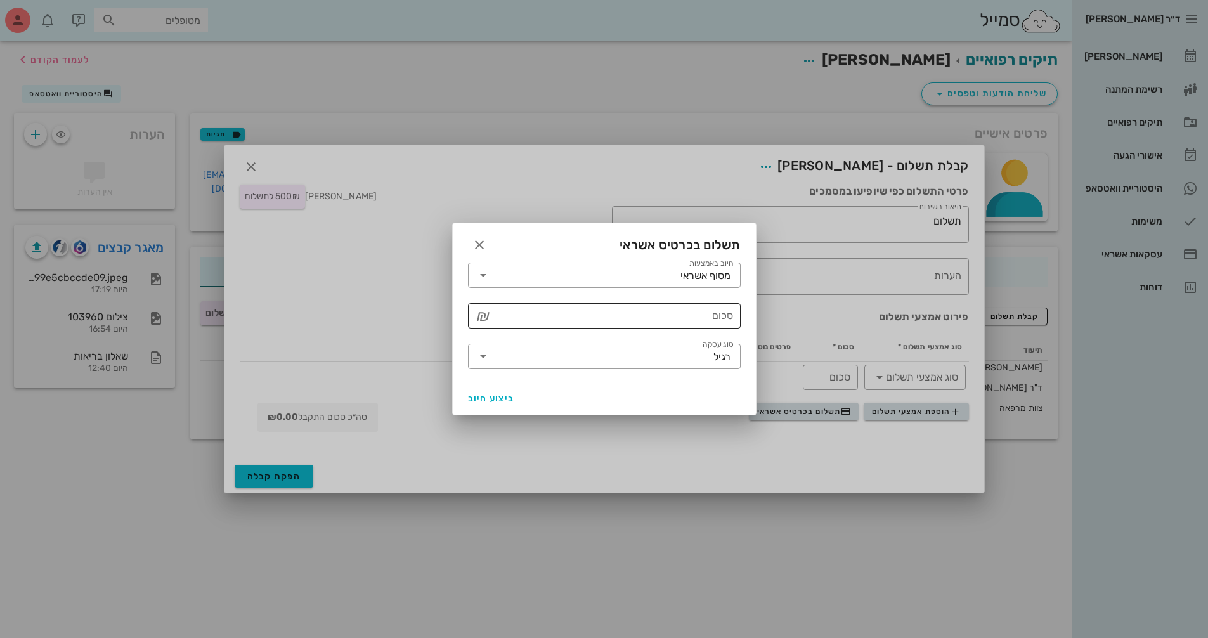
click at [697, 321] on input "סכום" at bounding box center [613, 316] width 240 height 20
type input "500"
click at [465, 406] on button "ביצוע חיוב" at bounding box center [491, 398] width 57 height 23
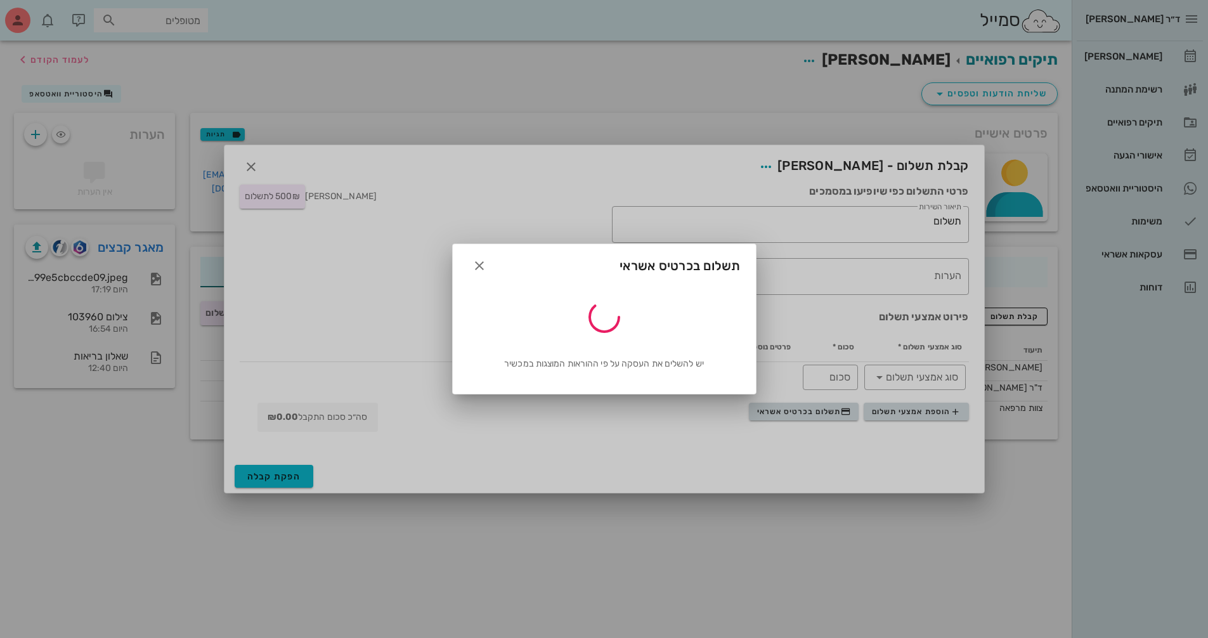
type input "500"
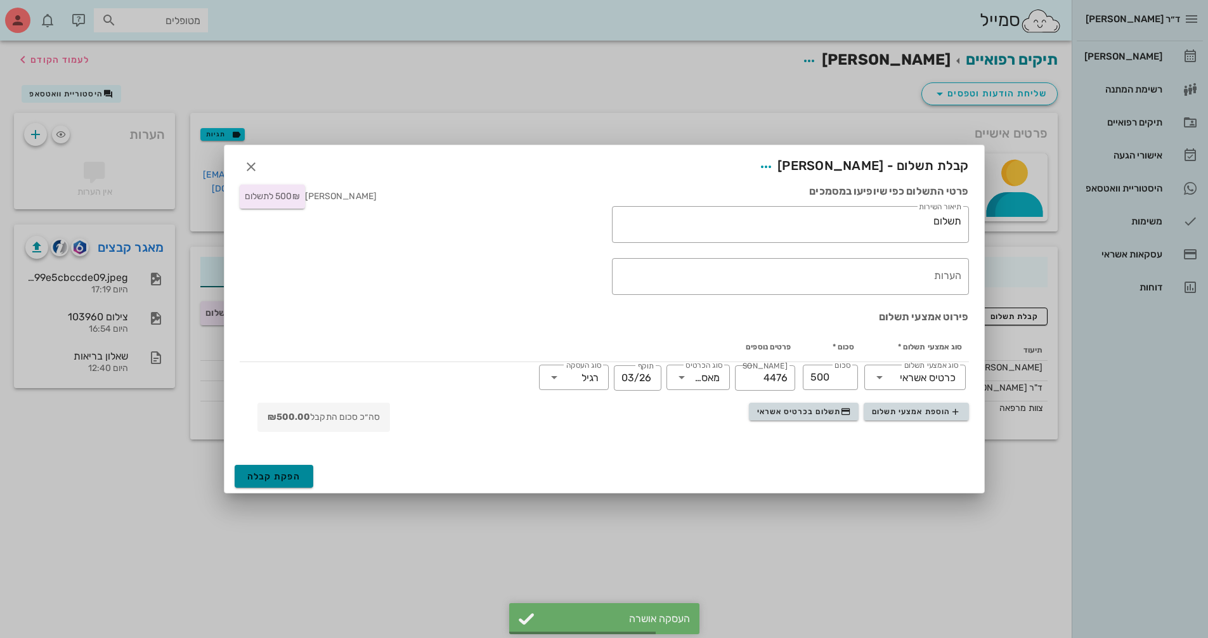
click at [293, 472] on span "הפקת קבלה" at bounding box center [274, 476] width 54 height 11
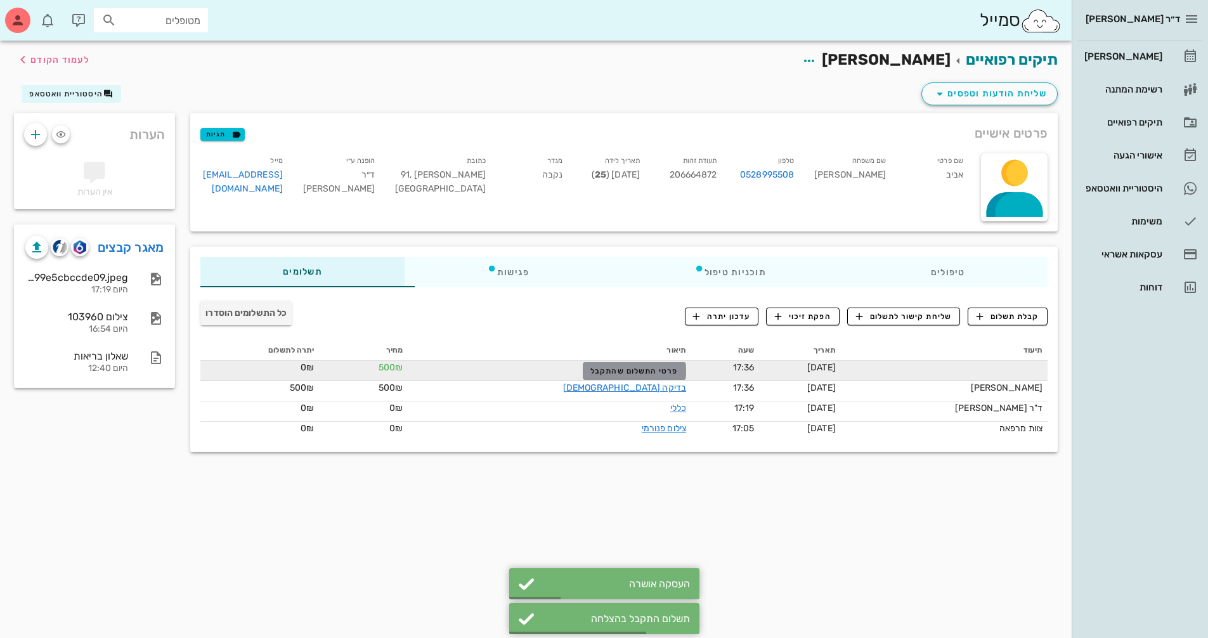
click at [641, 370] on span "פרטי התשלום שהתקבל" at bounding box center [634, 371] width 88 height 9
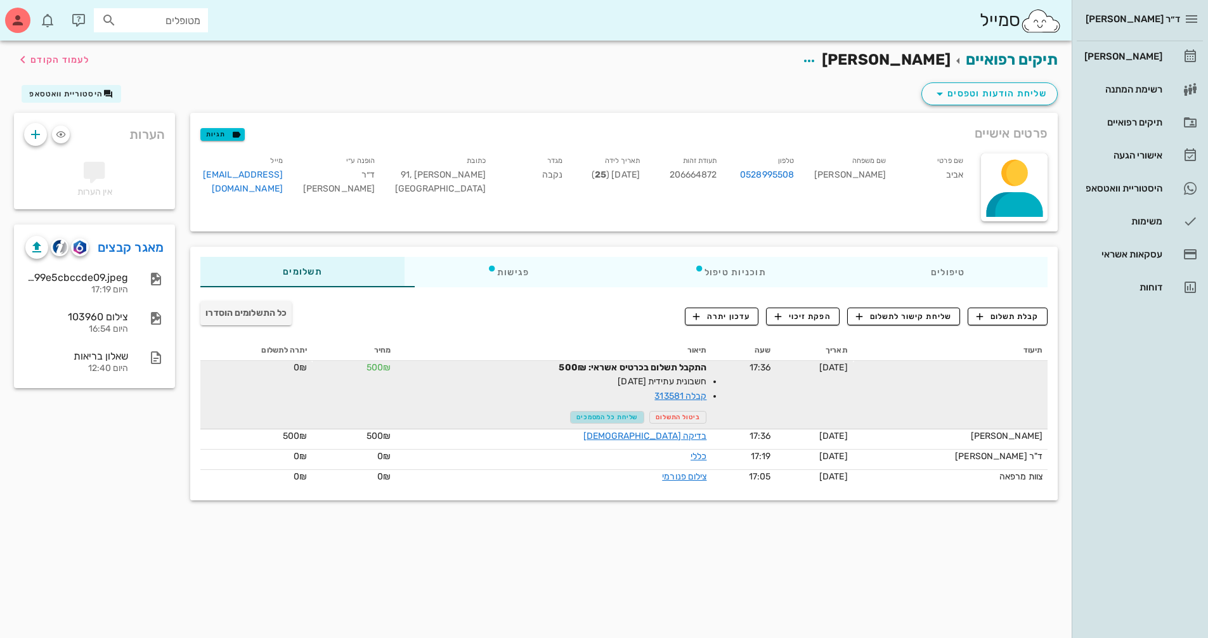
click at [595, 418] on span "שליחת כל המסמכים" at bounding box center [607, 417] width 62 height 8
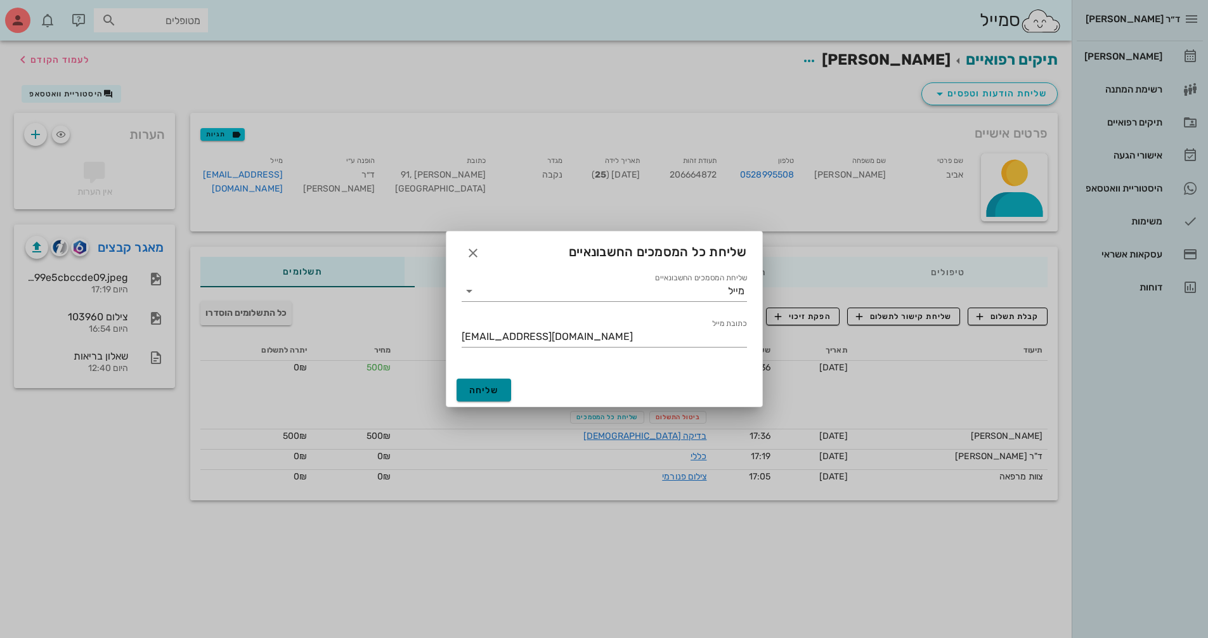
click at [482, 385] on span "שליחה" at bounding box center [484, 390] width 30 height 11
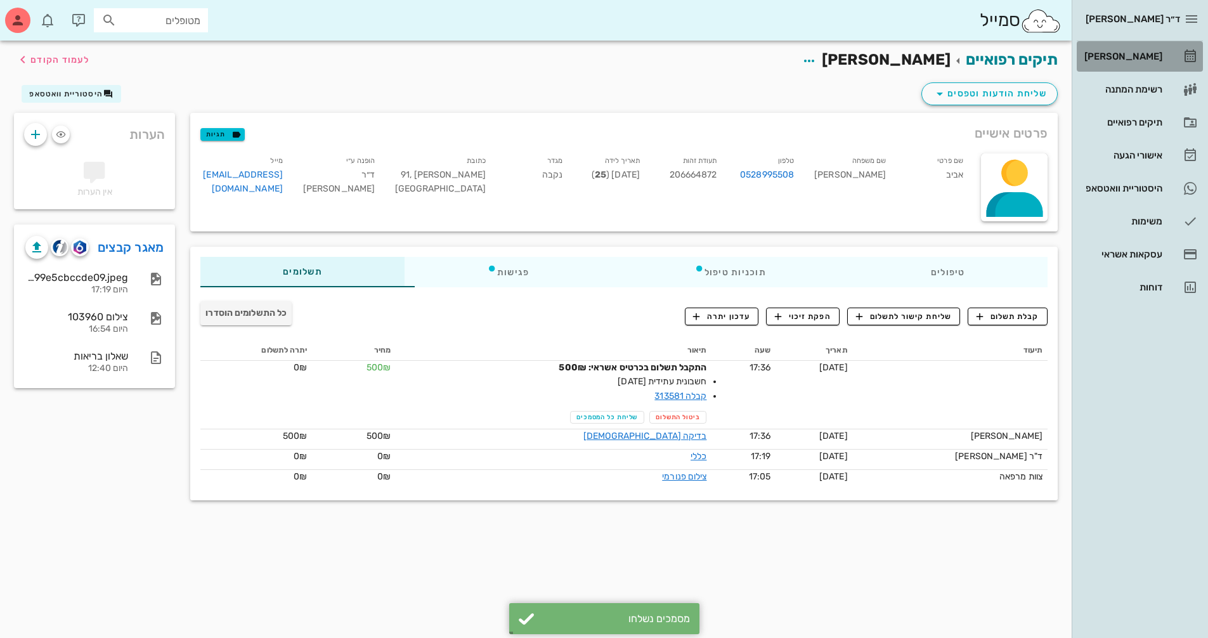
click at [1134, 60] on div "[PERSON_NAME]" at bounding box center [1122, 56] width 81 height 10
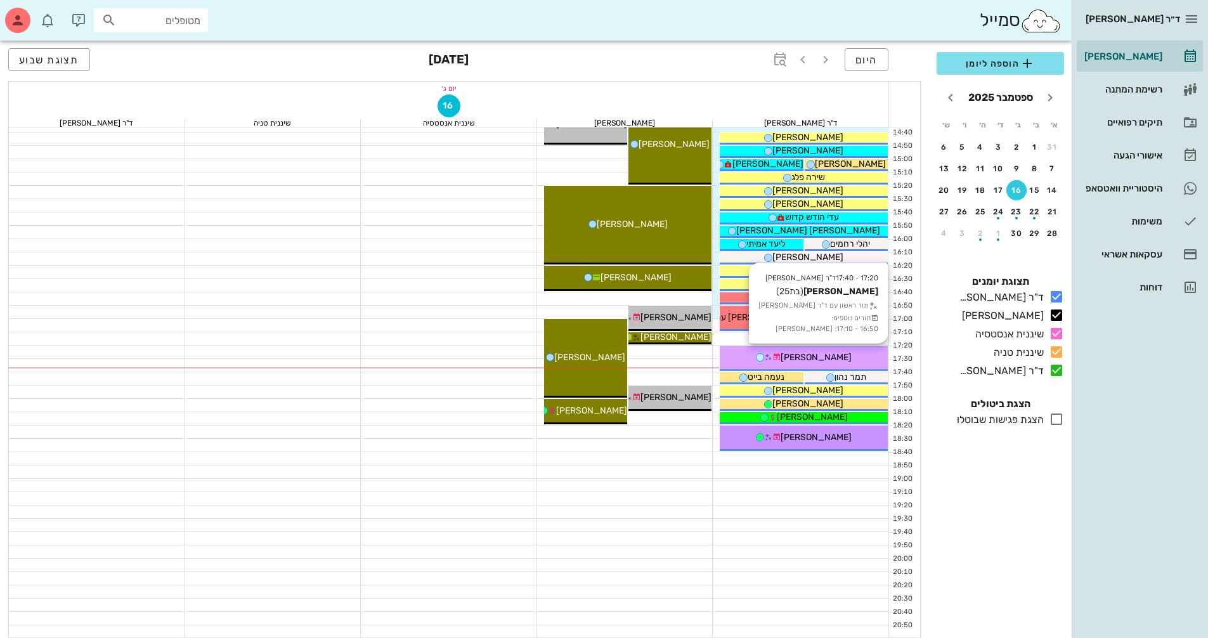
scroll to position [609, 0]
click at [828, 361] on span "[PERSON_NAME]" at bounding box center [816, 356] width 71 height 11
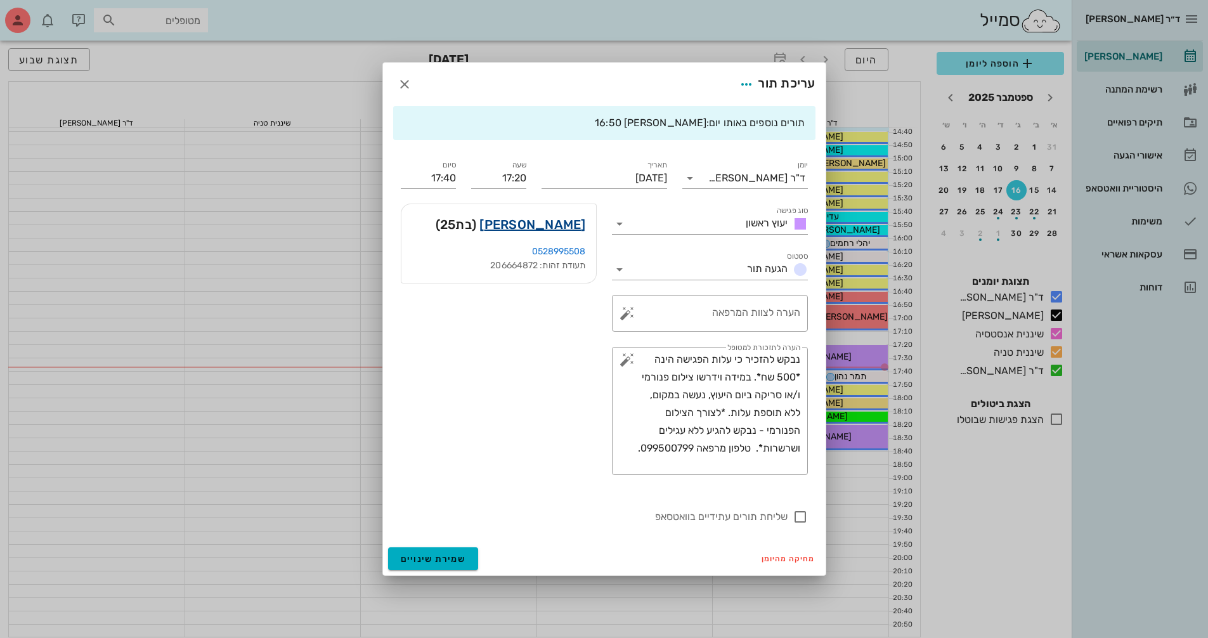
click at [577, 228] on link "[PERSON_NAME]" at bounding box center [532, 224] width 106 height 20
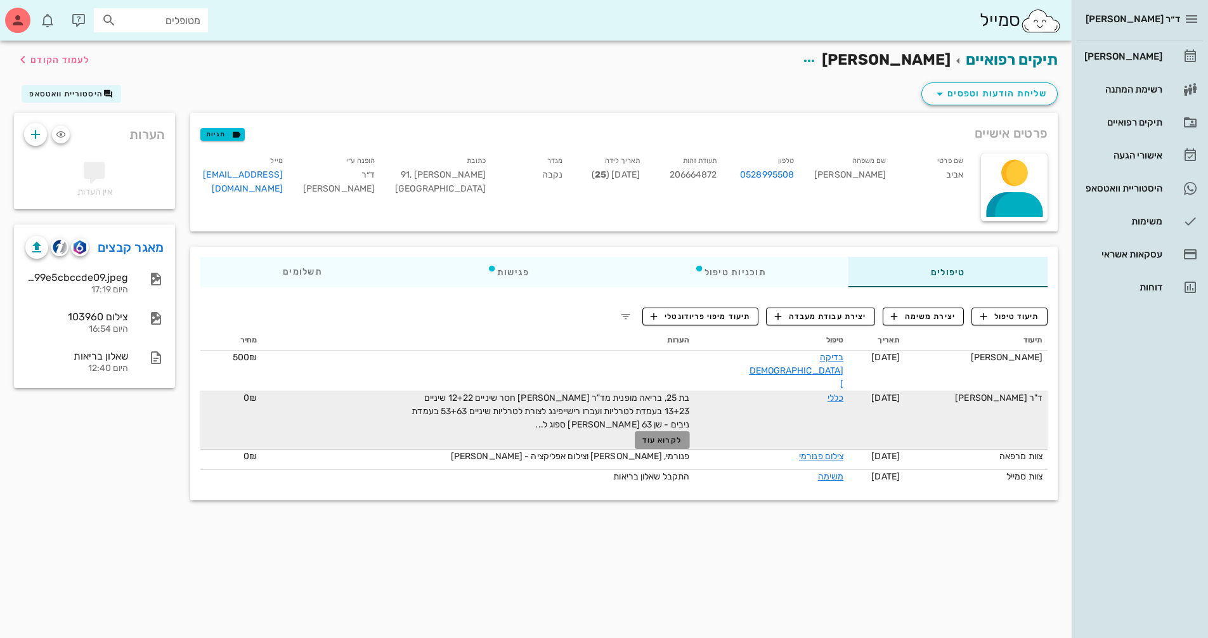
click at [679, 436] on span "לקרוא עוד" at bounding box center [661, 440] width 39 height 9
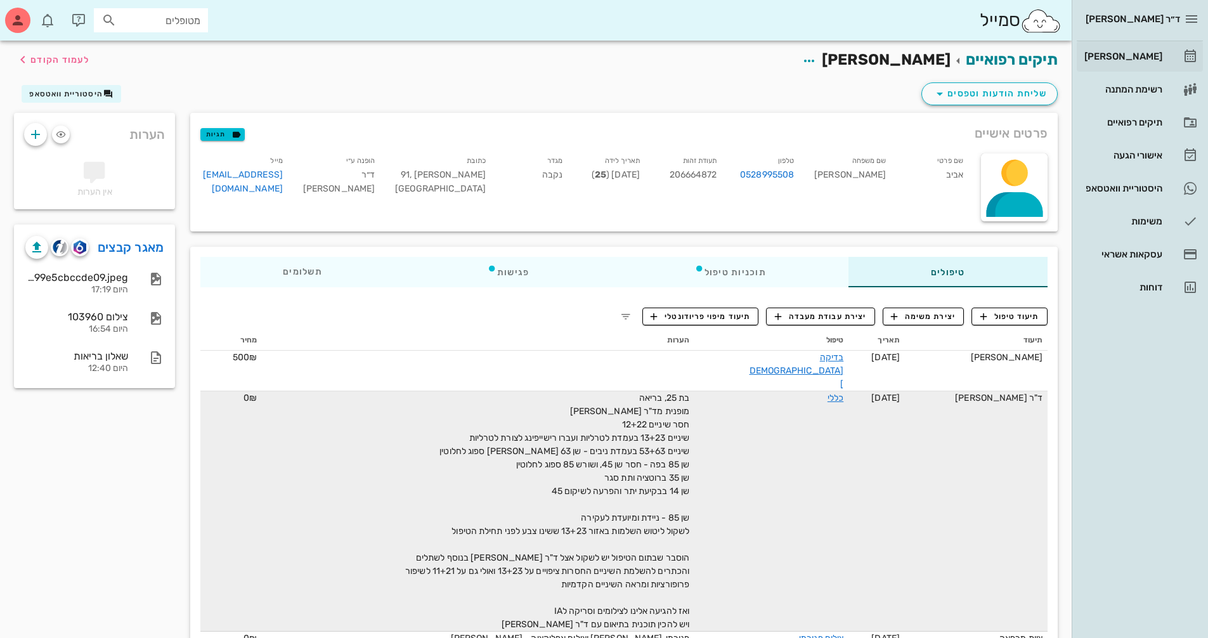
scroll to position [44, 0]
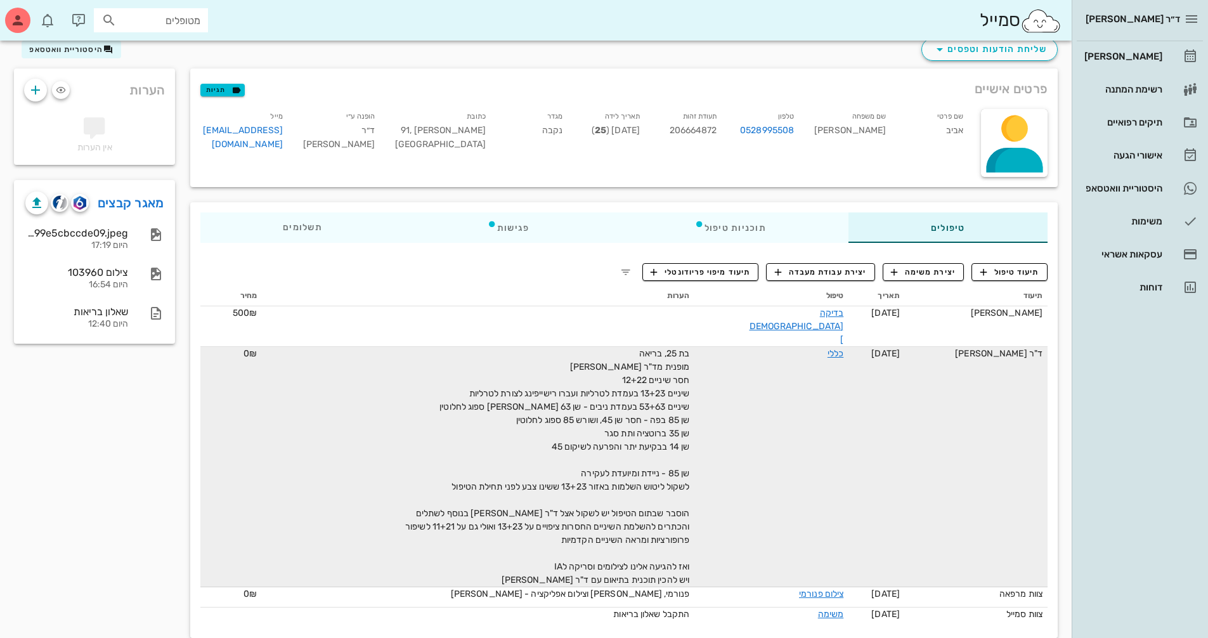
drag, startPoint x: 707, startPoint y: 333, endPoint x: 834, endPoint y: 367, distance: 131.2
click at [825, 367] on tr "ד"ר [PERSON_NAME] [DATE] כללי 0₪" at bounding box center [623, 467] width 847 height 240
click at [827, 348] on link "כללי" at bounding box center [835, 353] width 16 height 11
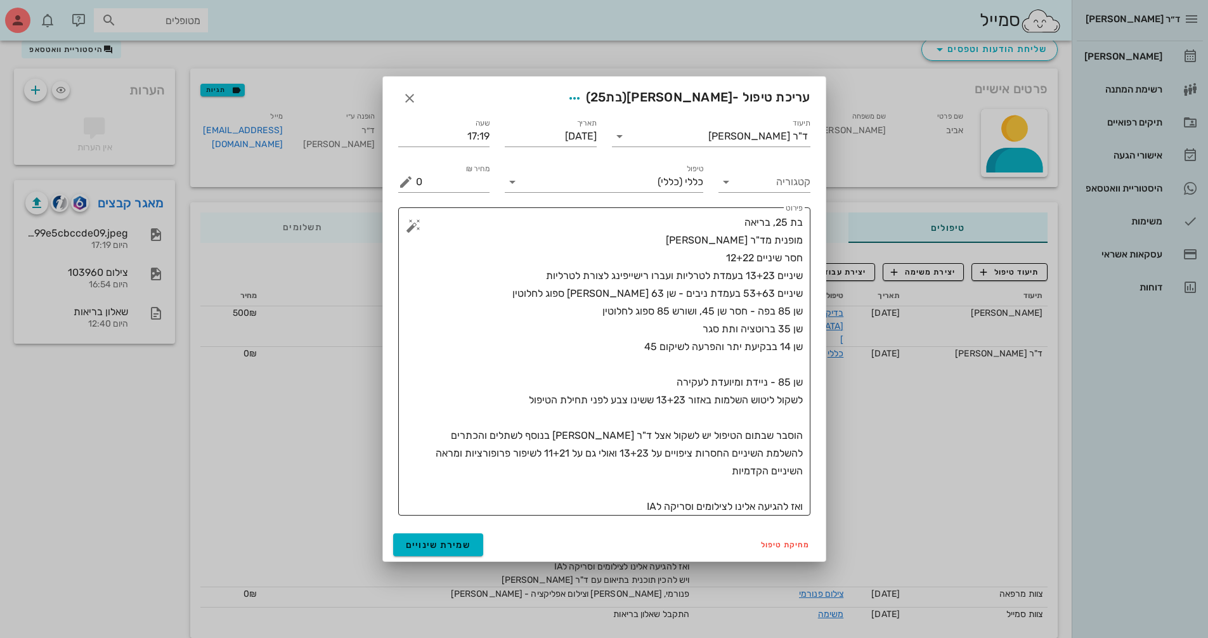
click at [757, 483] on textarea "בת 25, בריאה מופנית מד"ר [PERSON_NAME] חסר שיניים 12+22 שיניים 13+23 בעמדת לטרל…" at bounding box center [609, 365] width 387 height 302
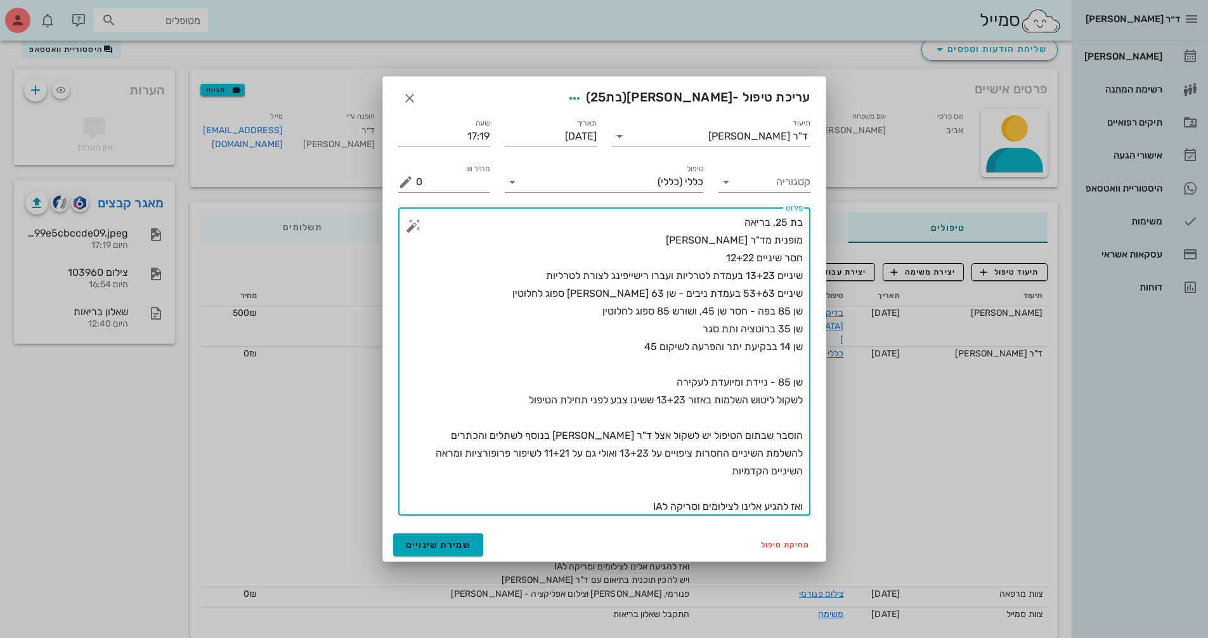
type textarea "בת 25, בריאה מופנית מד"ר [PERSON_NAME] חסר שיניים 12+22 שיניים 13+23 בעמדת לטרל…"
click at [433, 552] on button "שמירת שינויים" at bounding box center [438, 544] width 91 height 23
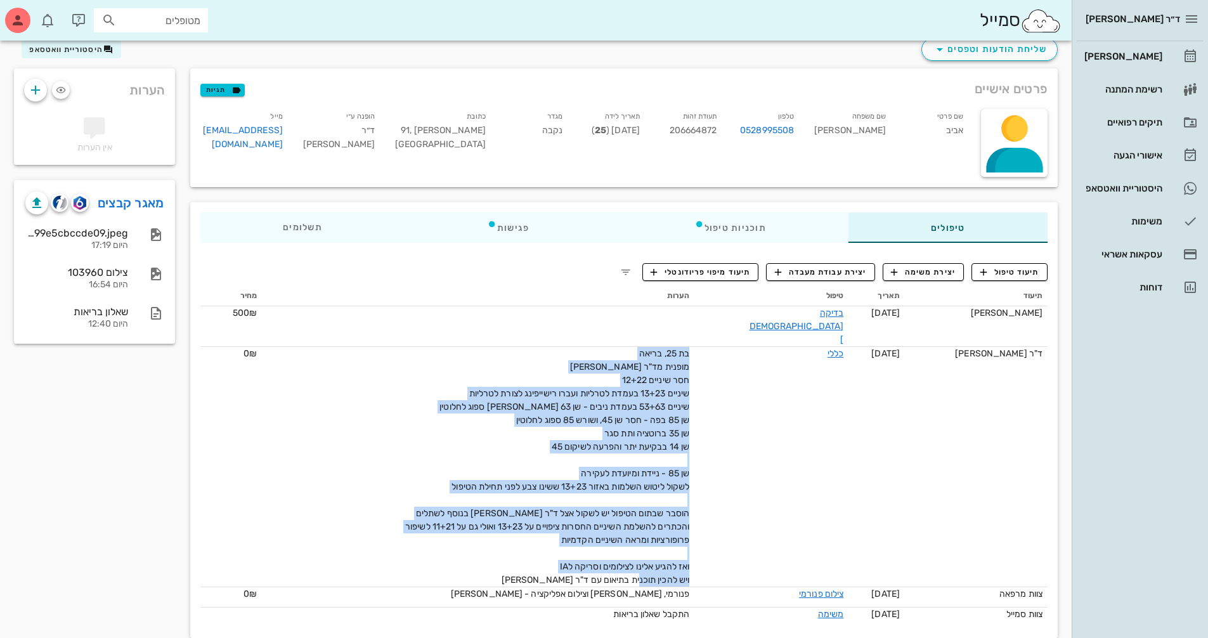
drag, startPoint x: 705, startPoint y: 332, endPoint x: 531, endPoint y: 557, distance: 284.7
click at [531, 557] on div "בת 25, בריאה מופנית מד"ר [PERSON_NAME] חסר שיניים 12+22 שיניים 13+23 בעמדת לטרל…" at bounding box center [546, 467] width 285 height 240
copy span "בת 25, בריאה מופנית מד"ר [PERSON_NAME] חסר שיניים 12+22 שיניים 13+23 בעמדת לטרל…"
click at [1009, 56] on span "שליחת הודעות וטפסים" at bounding box center [989, 49] width 115 height 15
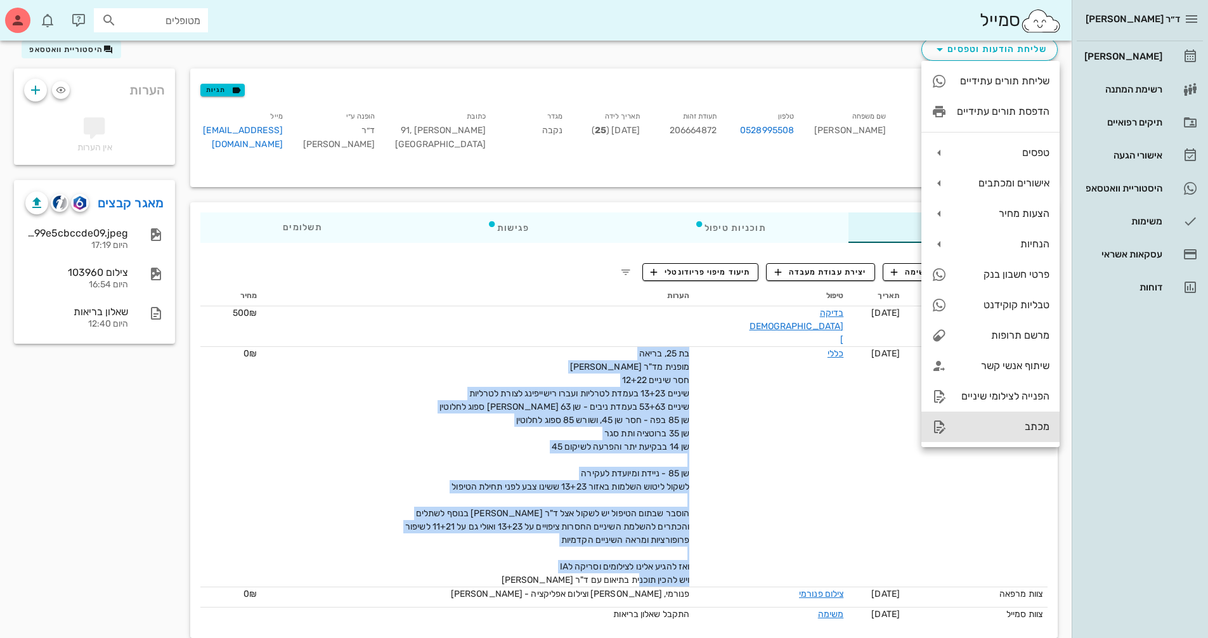
click at [1037, 425] on div "מכתב" at bounding box center [1003, 426] width 93 height 12
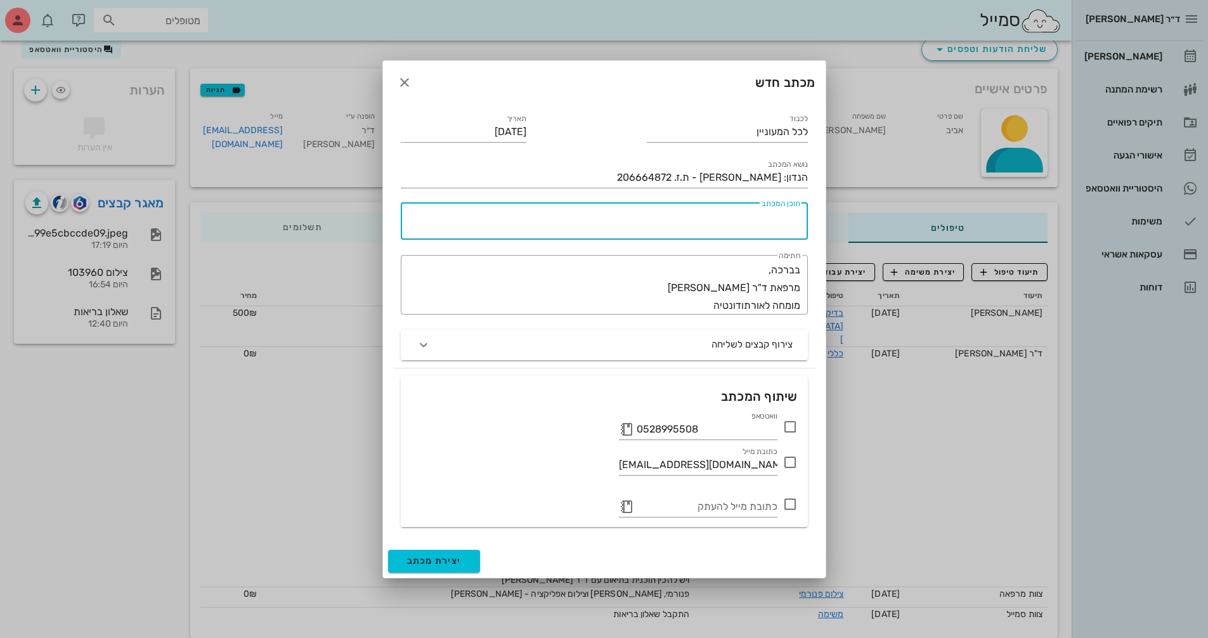
paste textarea "בת 25, בריאה מופנית מד"ר [PERSON_NAME] חסר שיניים 12+22 שיניים 13+23 בעמדת לטרל…"
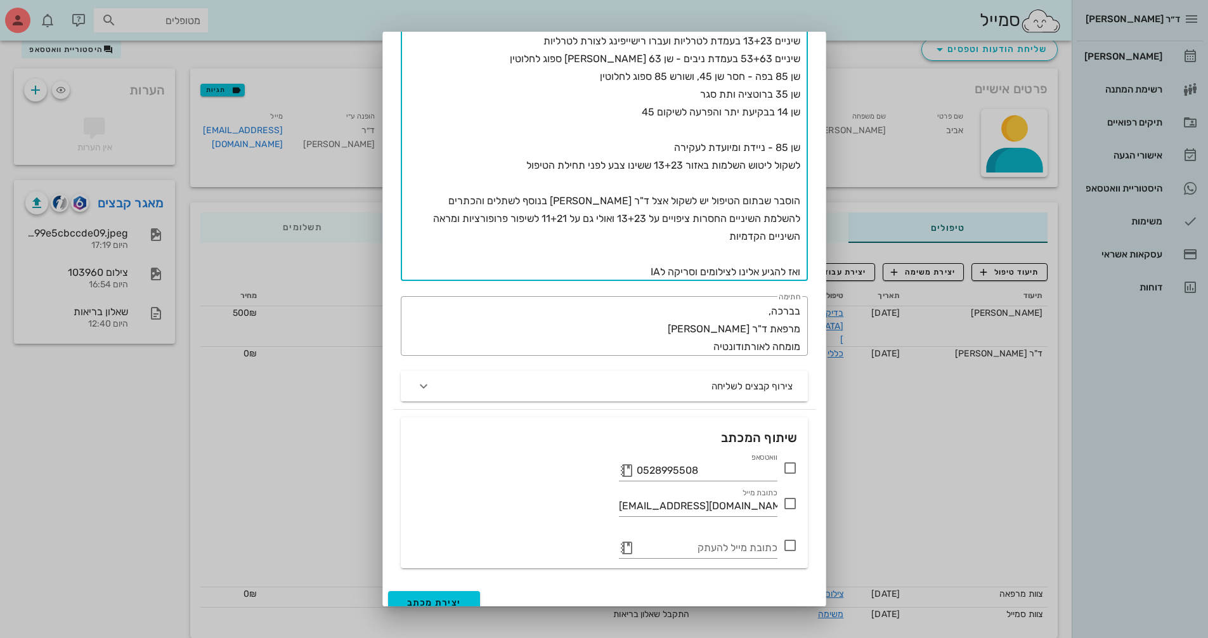
scroll to position [215, 0]
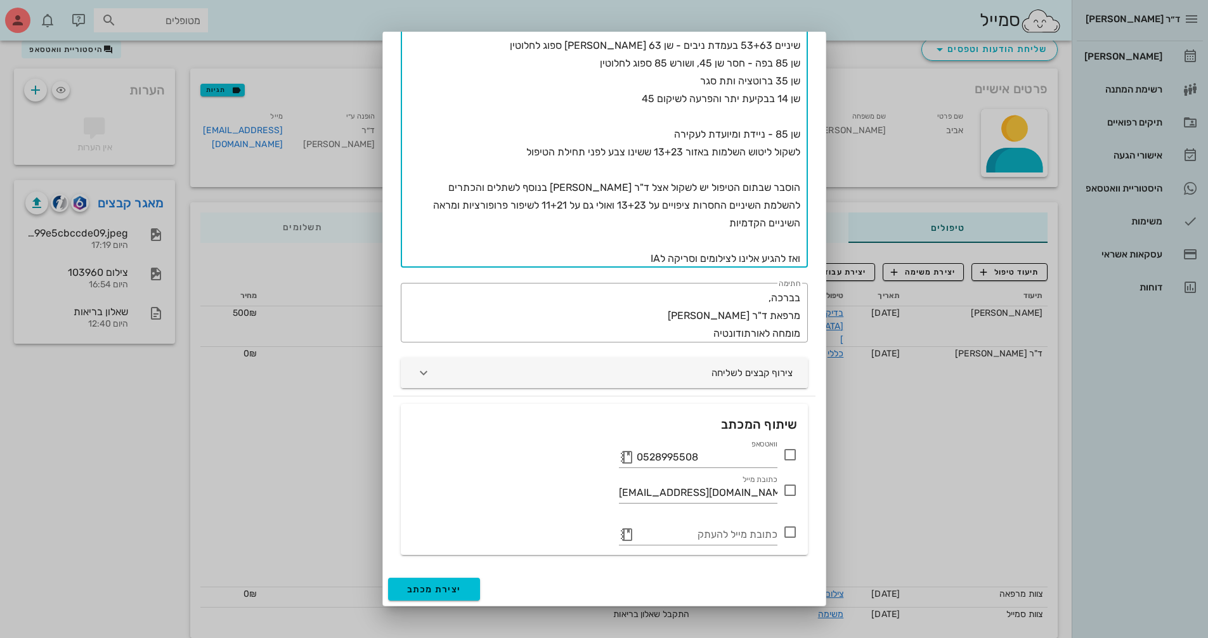
type textarea "בת 25, בריאה מופנית מד"ר [PERSON_NAME] חסר שיניים 12+22 שיניים 13+23 בעמדת לטרל…"
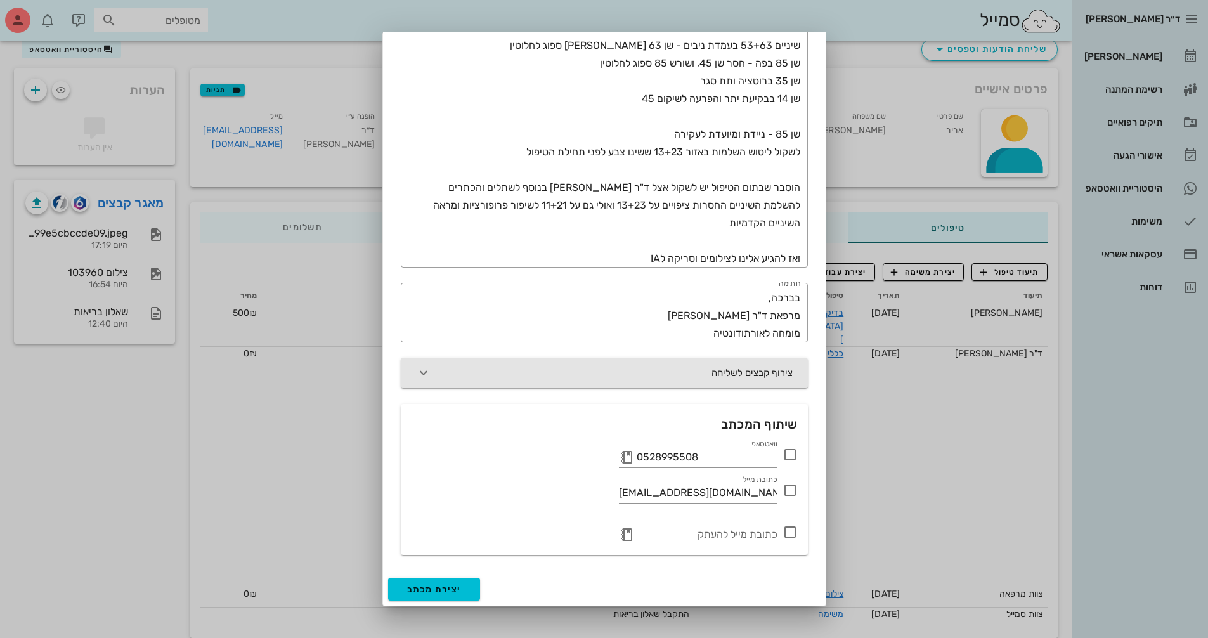
click at [743, 376] on button "צירוף קבצים לשליחה" at bounding box center [604, 373] width 407 height 30
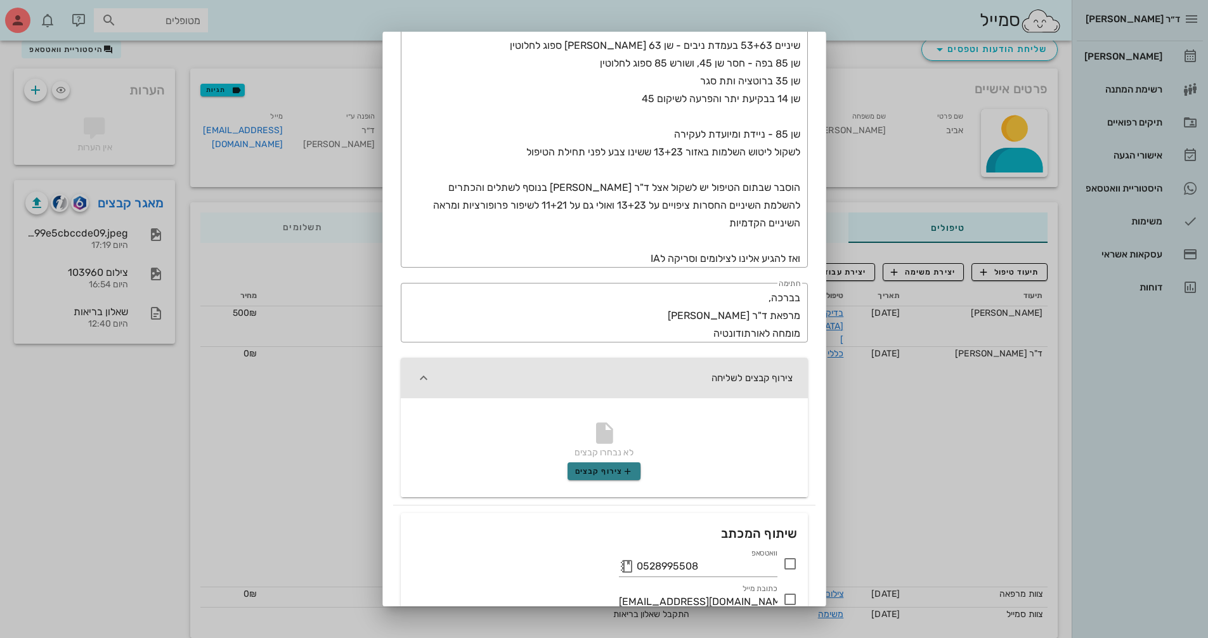
click at [607, 472] on span "צירוף קבצים" at bounding box center [604, 471] width 58 height 10
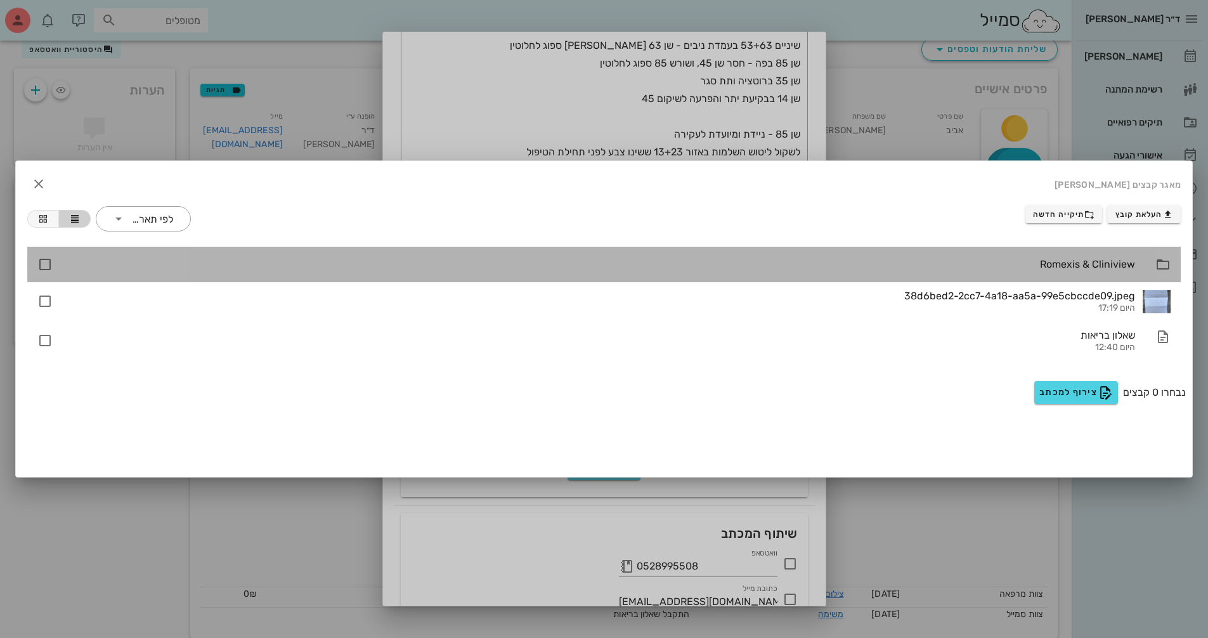
click at [1115, 268] on div "Romexis & Cliniview" at bounding box center [599, 264] width 1072 height 12
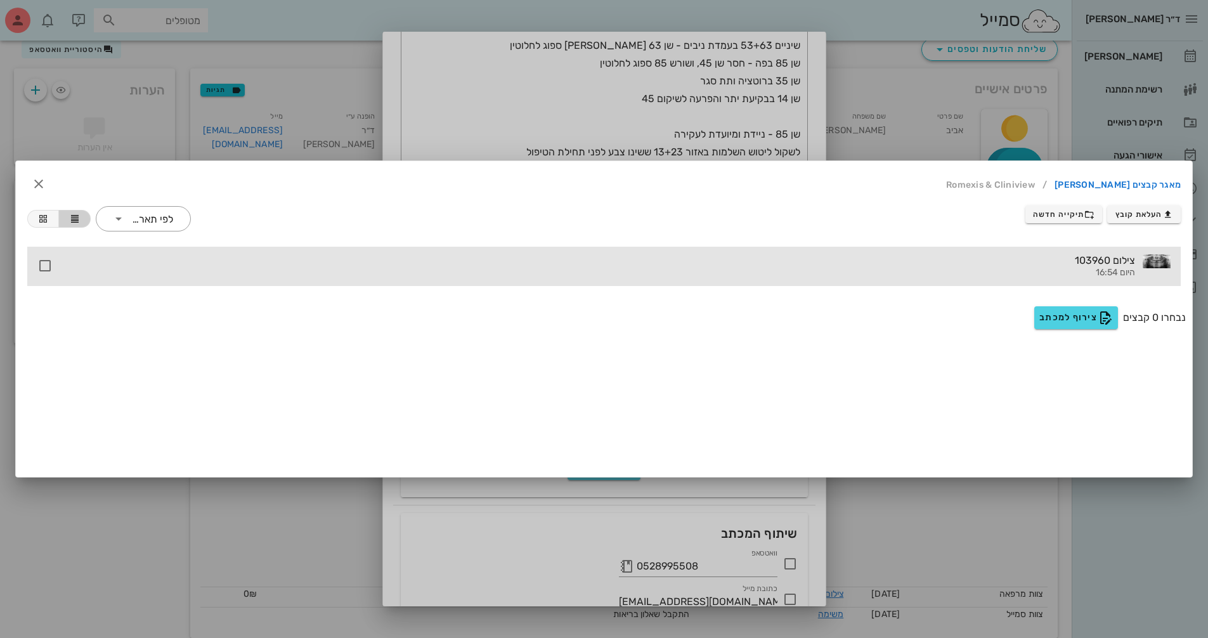
click at [1158, 261] on div at bounding box center [1157, 261] width 28 height 14
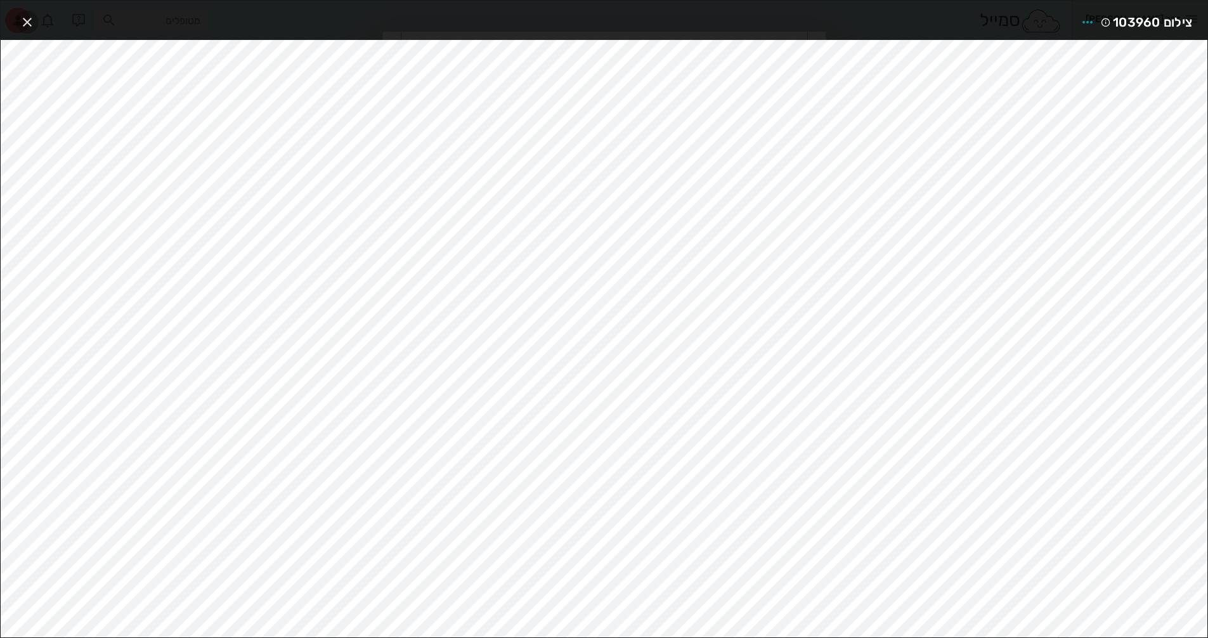
click at [34, 20] on icon "button" at bounding box center [27, 22] width 15 height 15
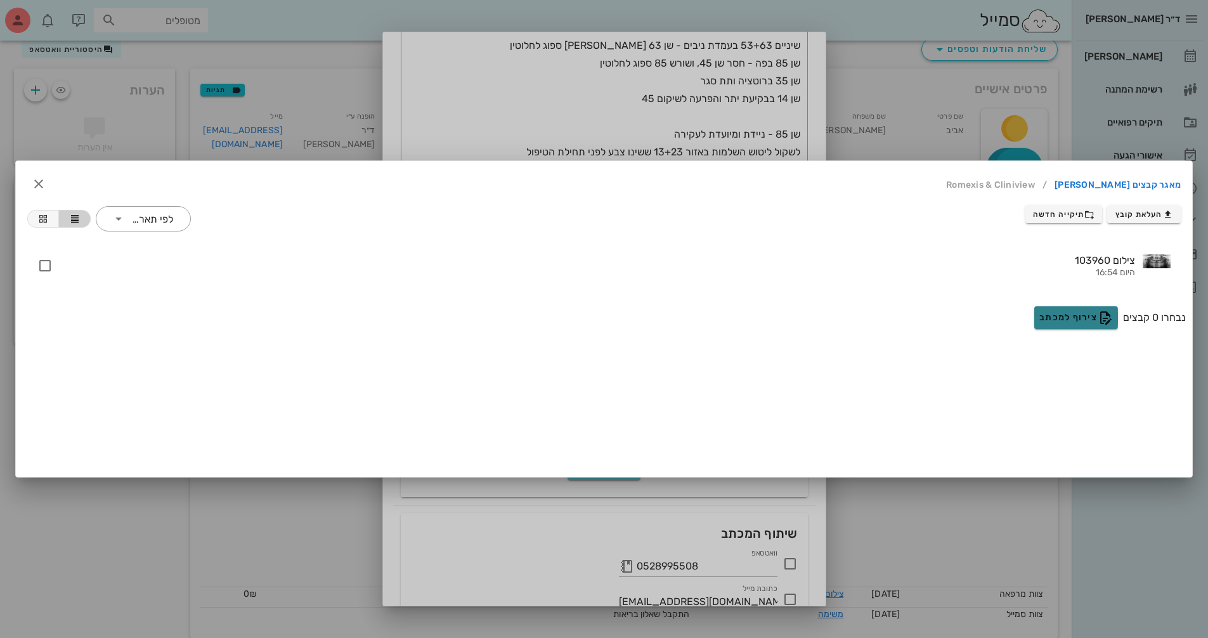
click at [1084, 313] on span "צירוף למכתב" at bounding box center [1076, 317] width 74 height 15
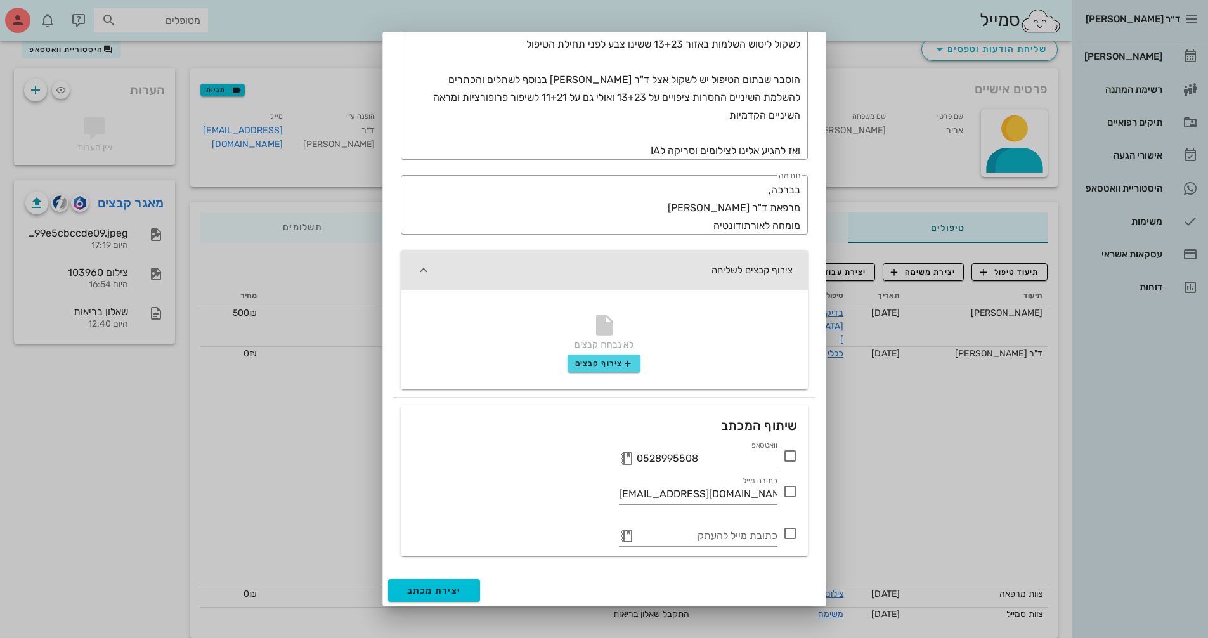
scroll to position [324, 0]
click at [604, 366] on span "צירוף קבצים" at bounding box center [604, 362] width 58 height 10
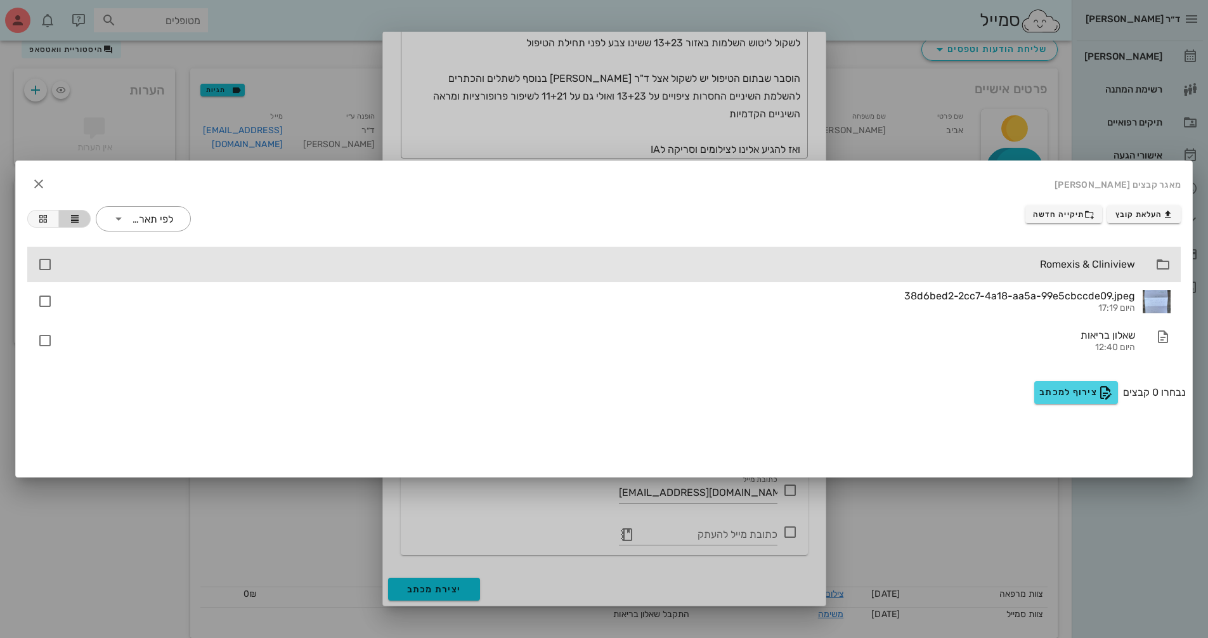
click at [1142, 268] on div "Romexis & Cliniview" at bounding box center [603, 265] width 1153 height 36
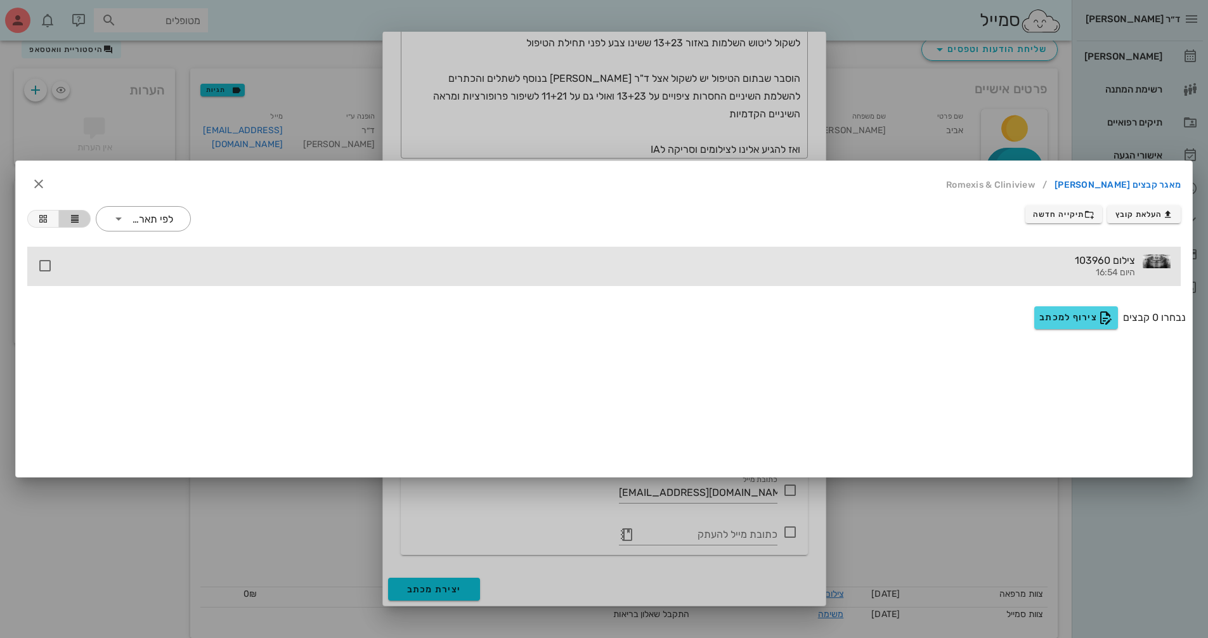
click at [1145, 265] on div at bounding box center [1157, 261] width 28 height 14
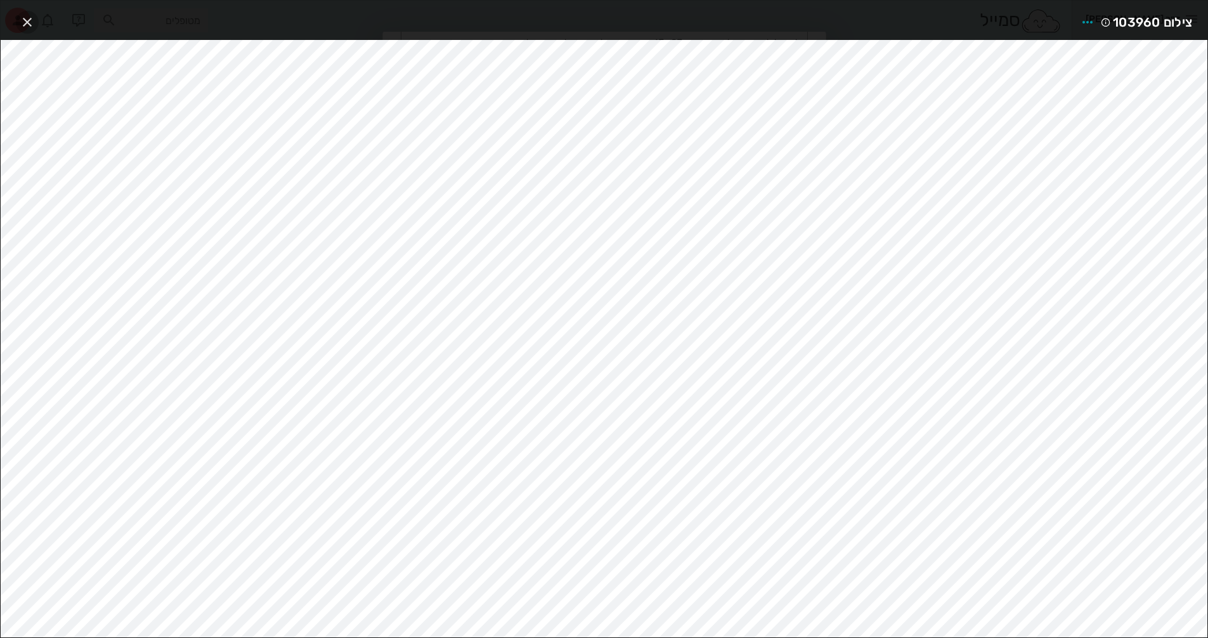
click at [24, 20] on icon "button" at bounding box center [27, 22] width 15 height 15
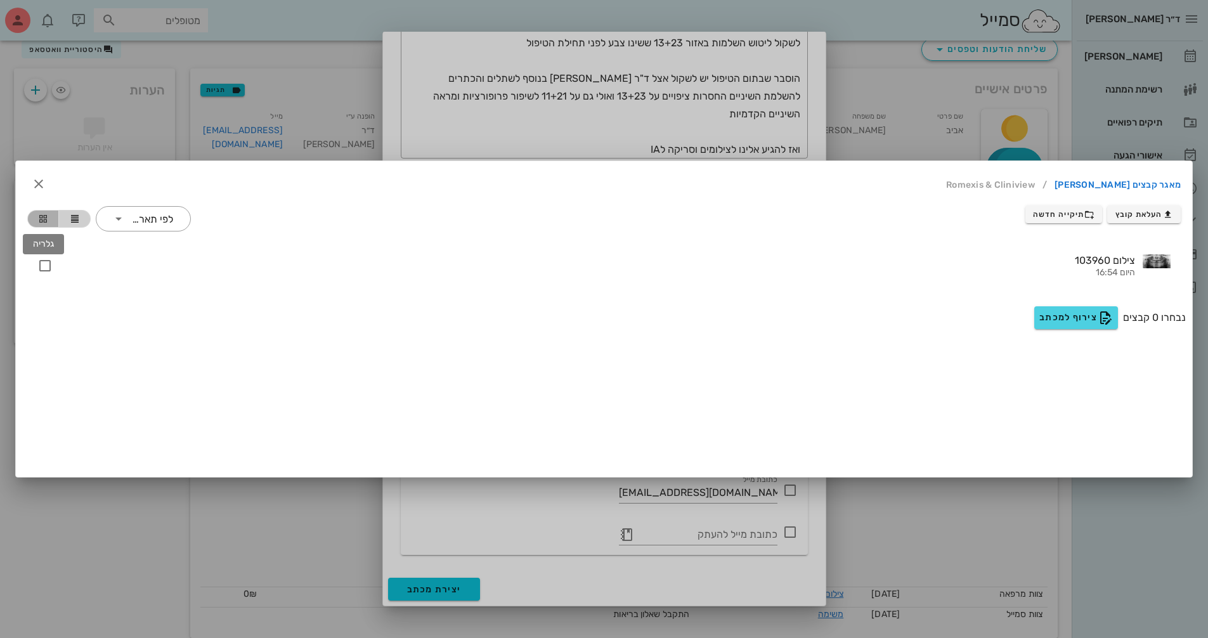
click at [48, 217] on icon "button" at bounding box center [43, 219] width 10 height 10
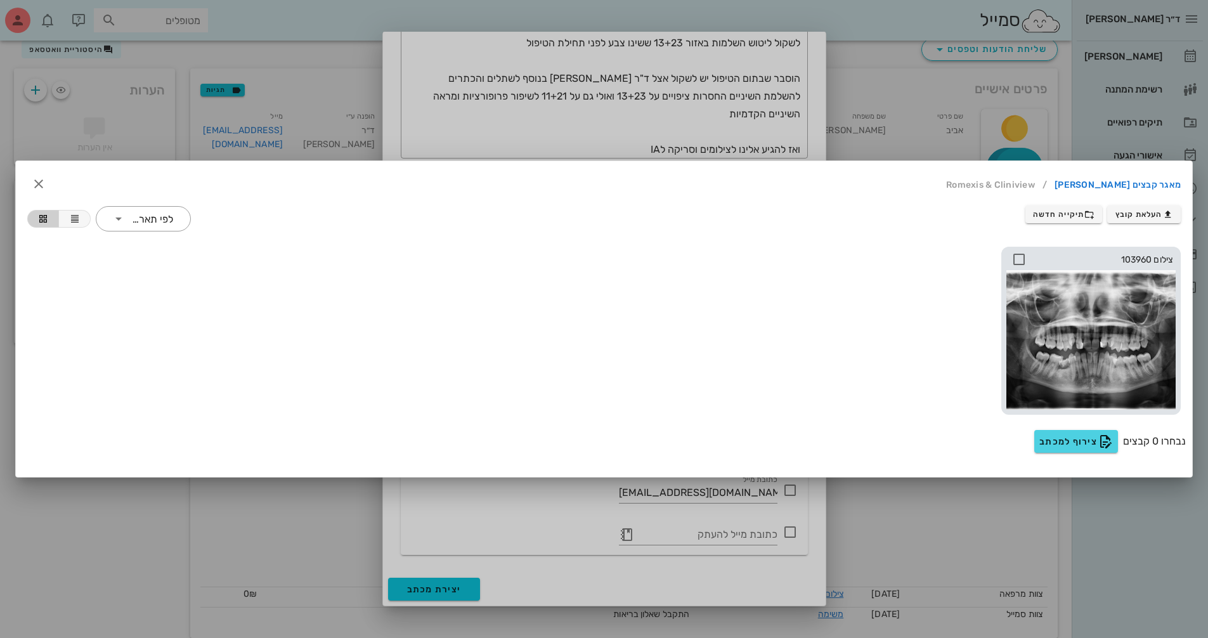
click at [1017, 256] on icon at bounding box center [1018, 259] width 15 height 15
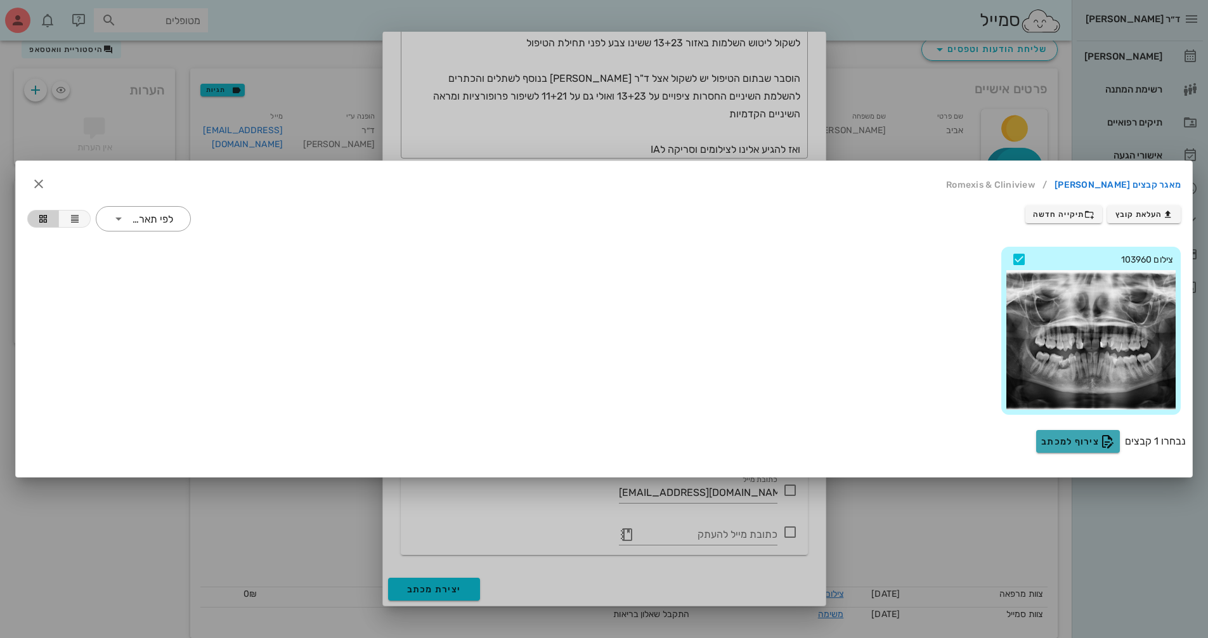
click at [1080, 436] on span "צירוף למכתב" at bounding box center [1078, 441] width 74 height 15
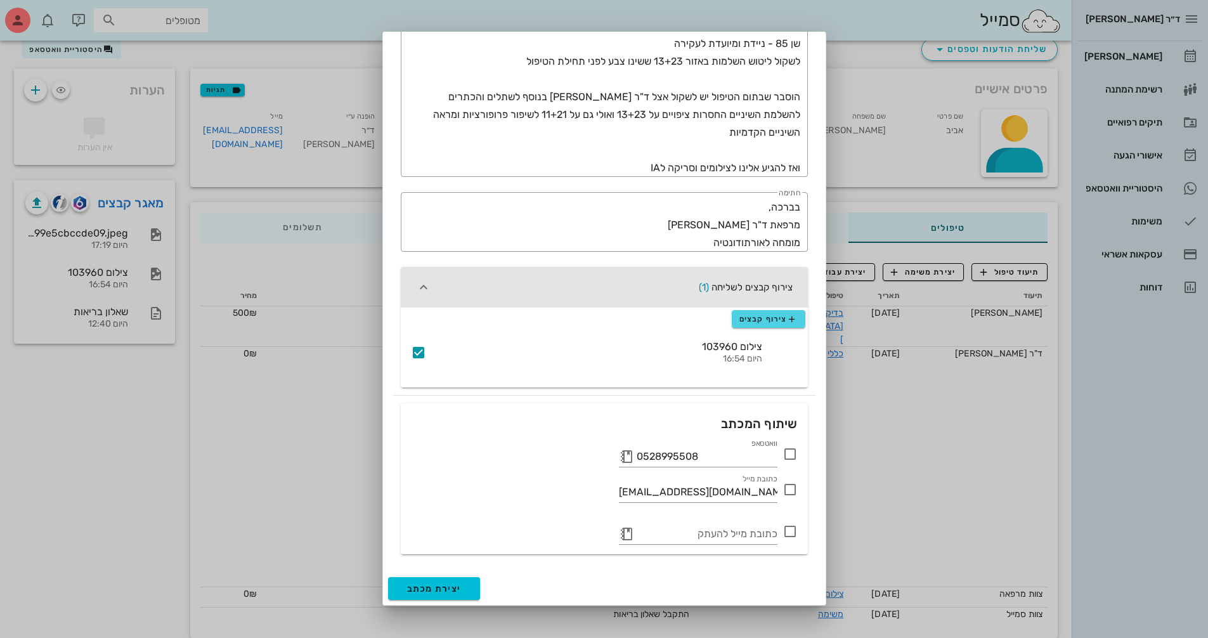
scroll to position [306, 0]
click at [793, 456] on icon at bounding box center [789, 453] width 15 height 15
click at [455, 586] on span "יצירת מכתב" at bounding box center [434, 588] width 55 height 11
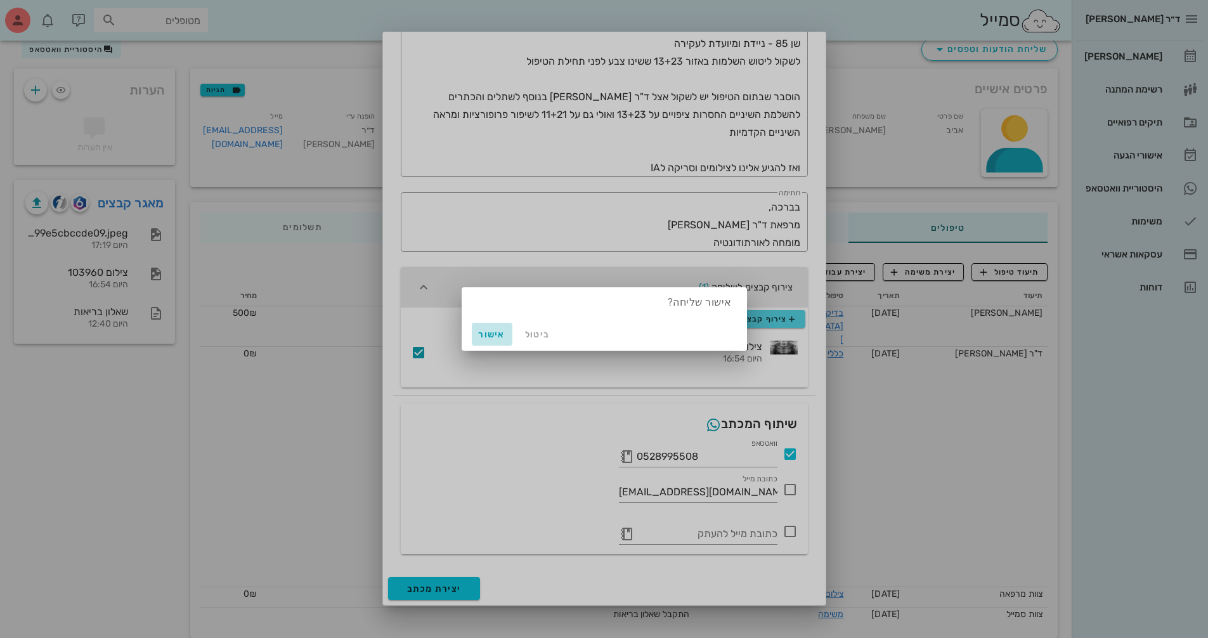
click at [492, 339] on span "אישור" at bounding box center [492, 334] width 30 height 11
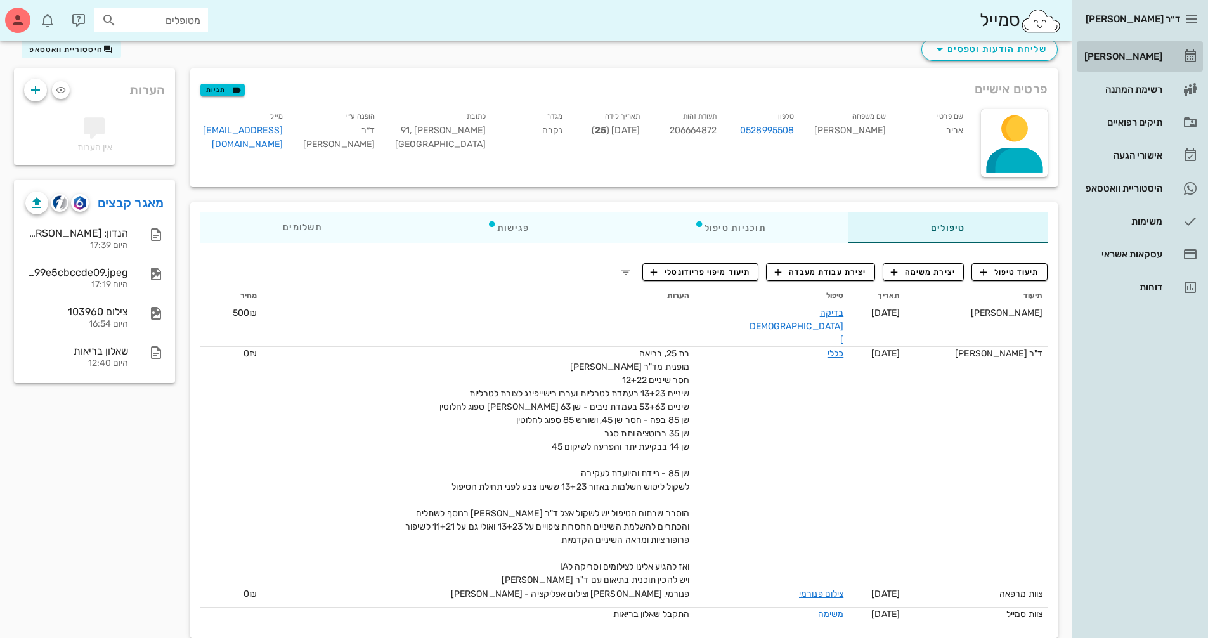
click at [1136, 52] on div "[PERSON_NAME]" at bounding box center [1122, 56] width 81 height 10
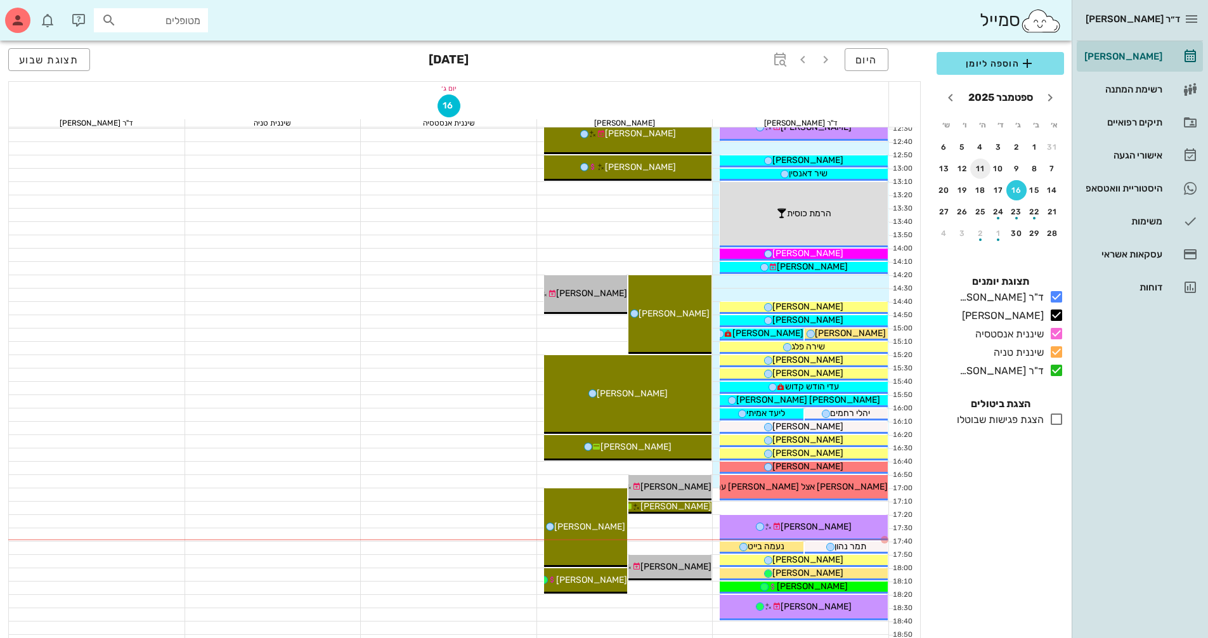
scroll to position [444, 0]
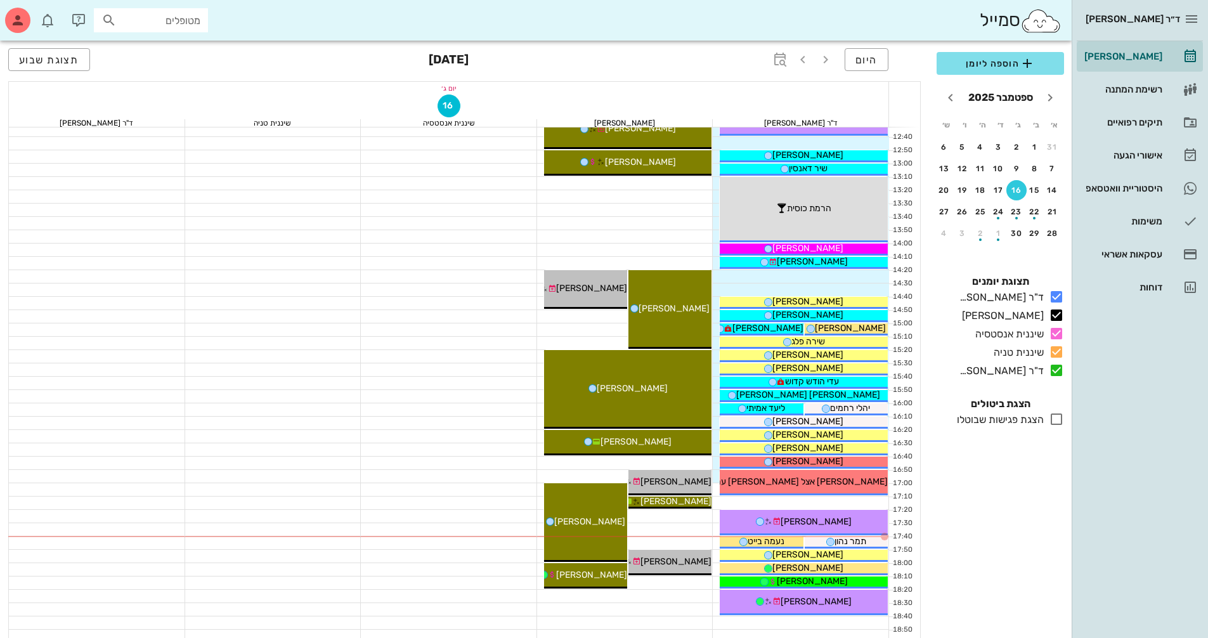
click at [153, 29] on div "מטופלים" at bounding box center [151, 20] width 114 height 24
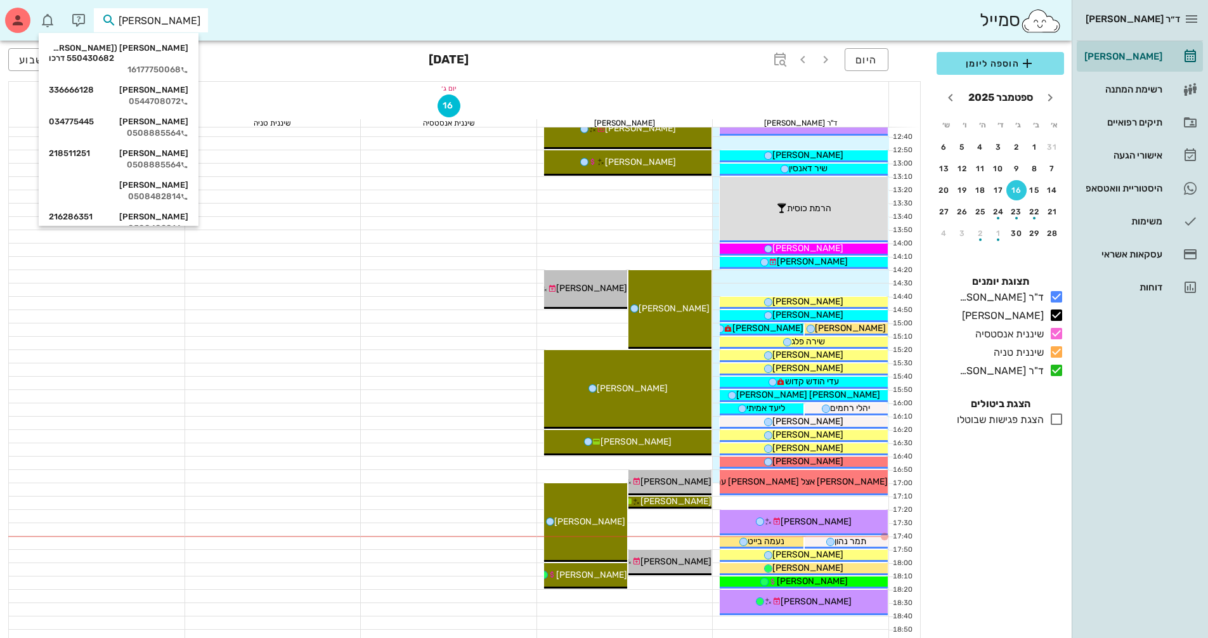
type input "[PERSON_NAME]"
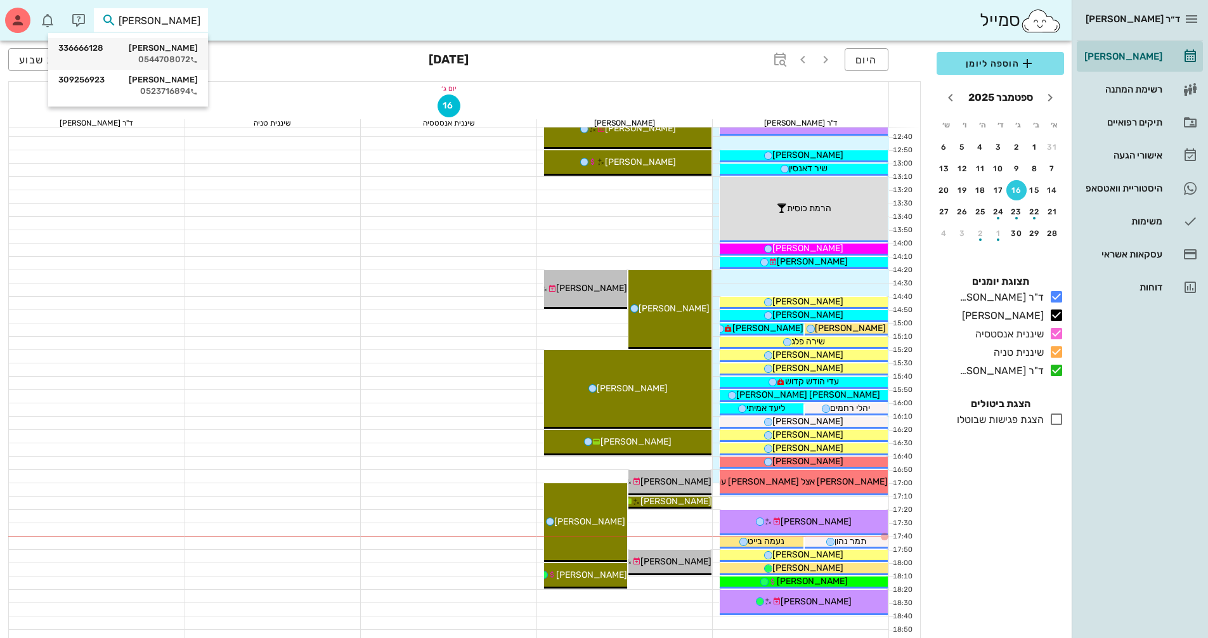
click at [177, 51] on div "[PERSON_NAME] 336666128" at bounding box center [128, 48] width 140 height 10
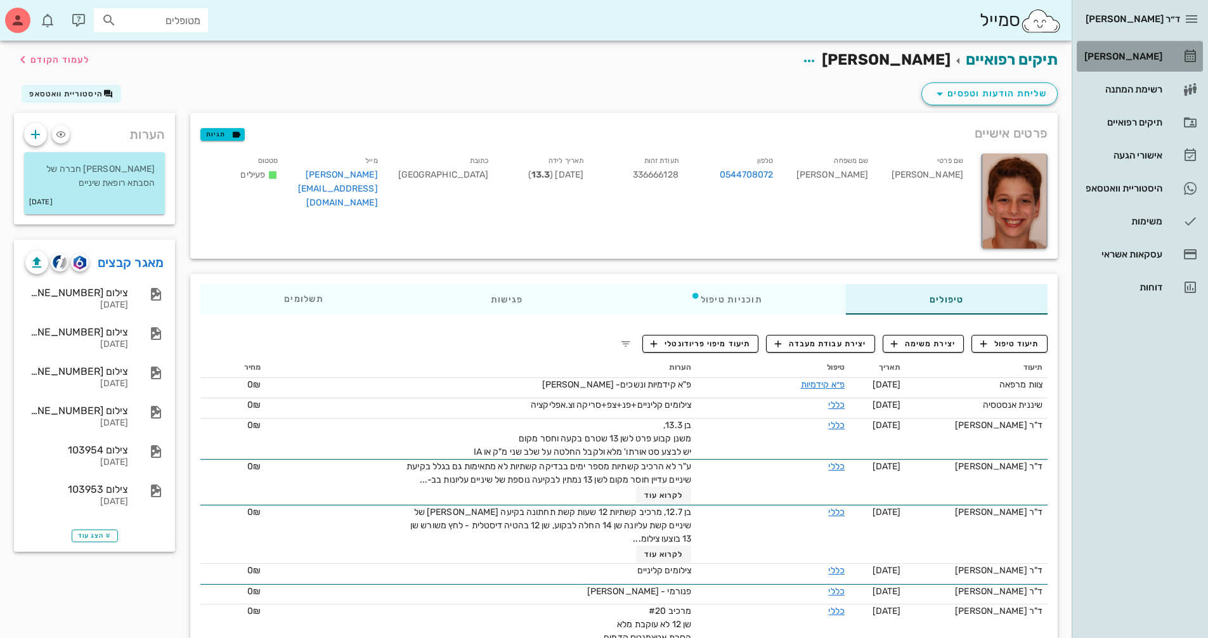
click at [1119, 56] on div "[PERSON_NAME]" at bounding box center [1122, 56] width 81 height 10
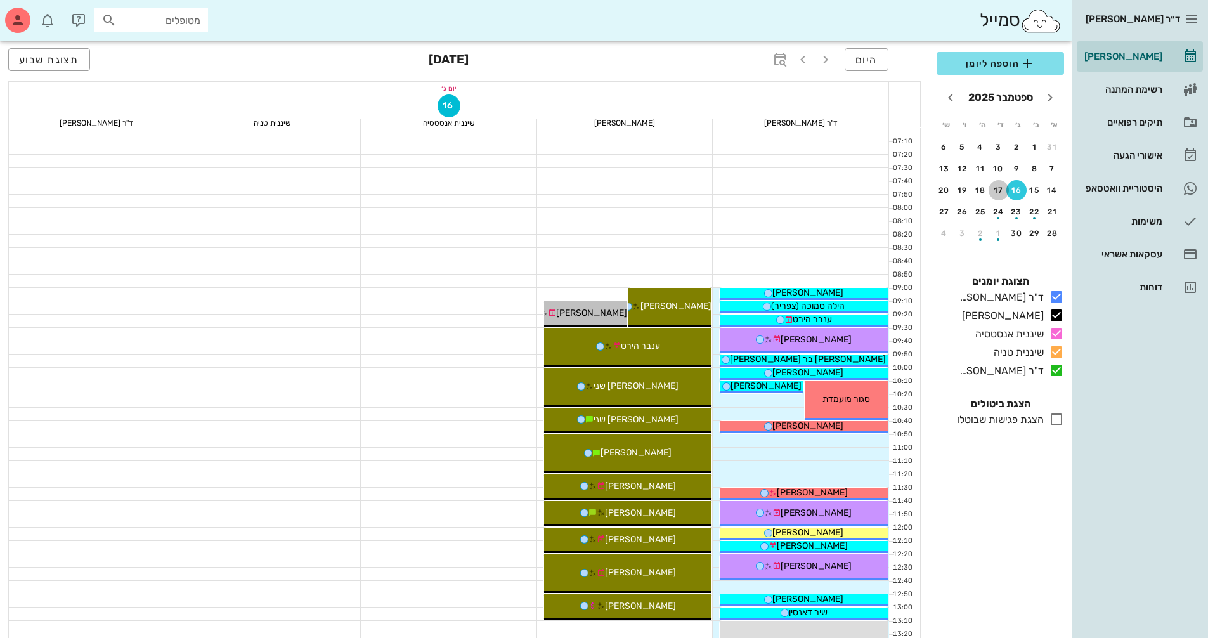
click at [1003, 191] on div "17" at bounding box center [999, 190] width 20 height 9
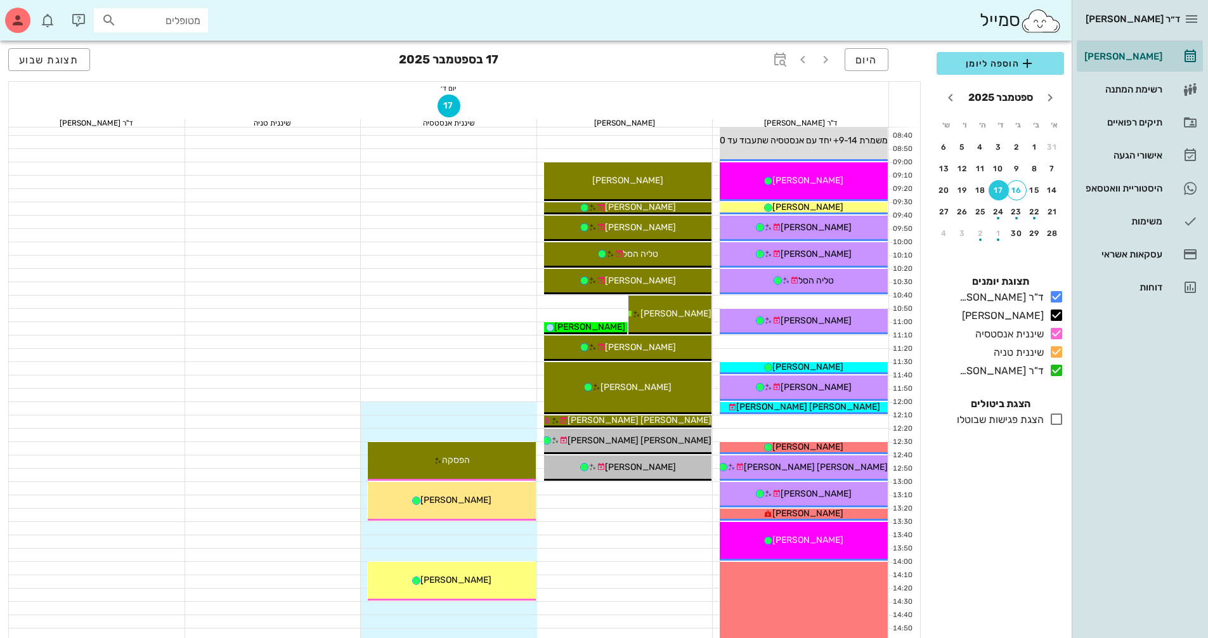
scroll to position [127, 0]
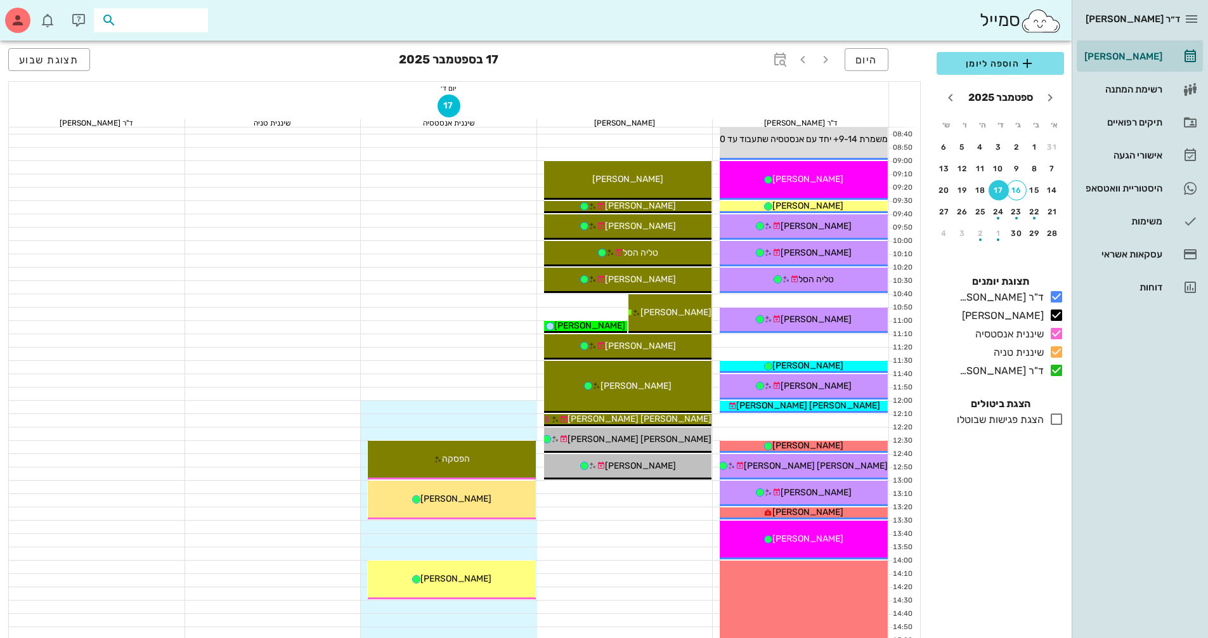
click at [165, 25] on input "text" at bounding box center [159, 20] width 81 height 16
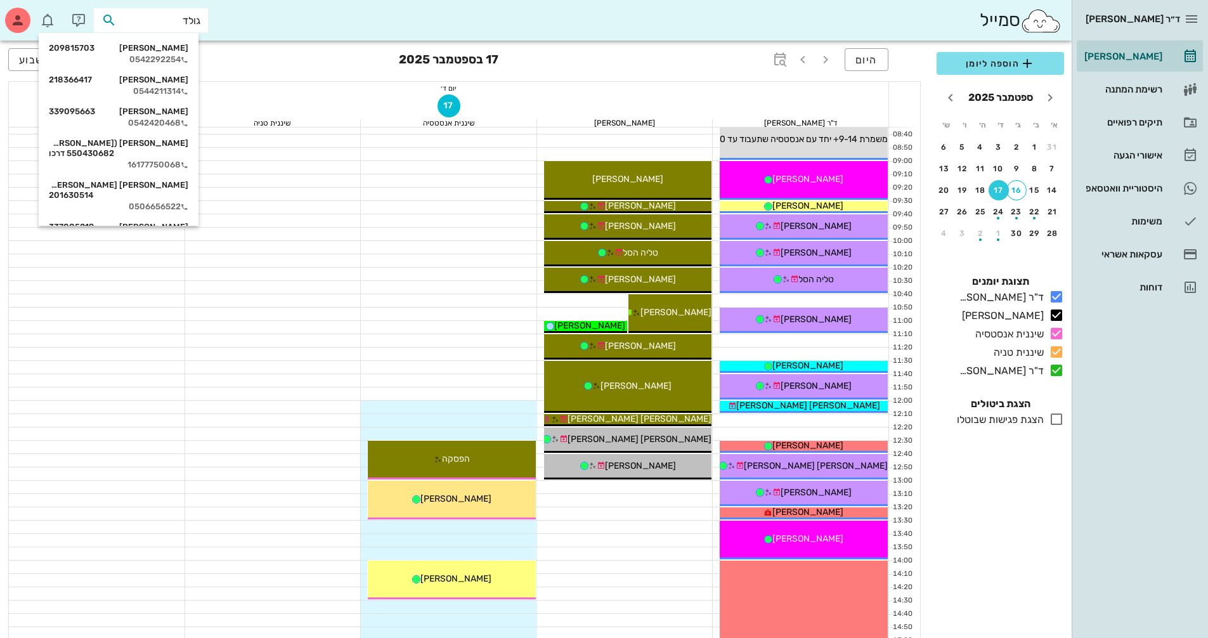
type input "[PERSON_NAME]"
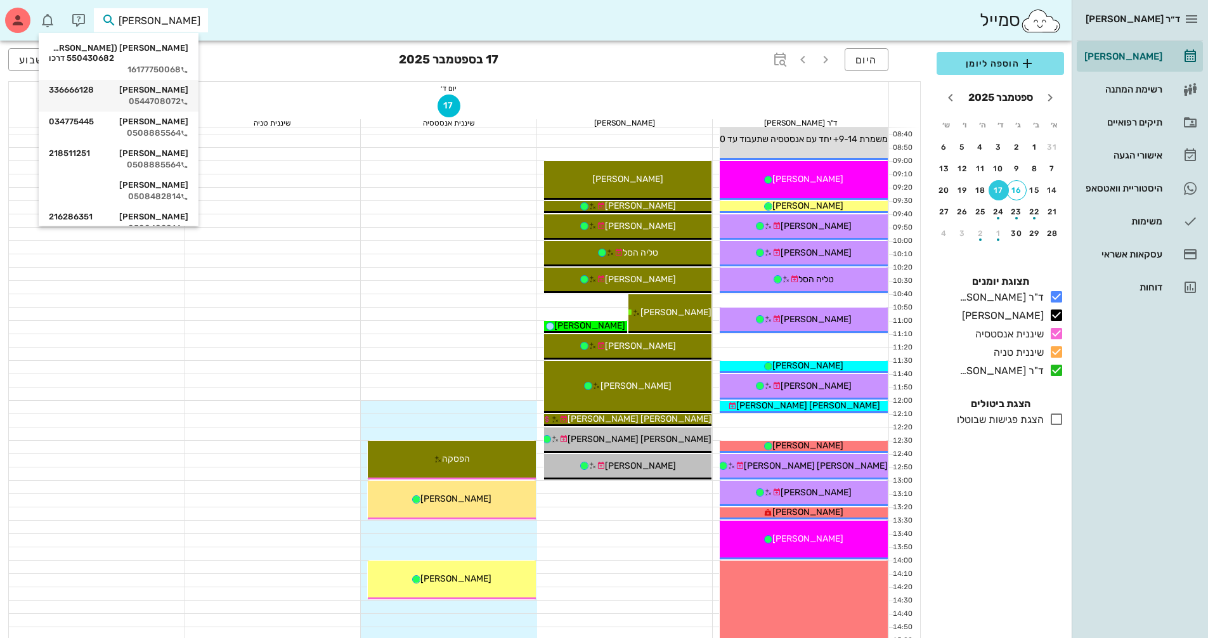
click at [183, 100] on div "0544708072" at bounding box center [119, 101] width 140 height 10
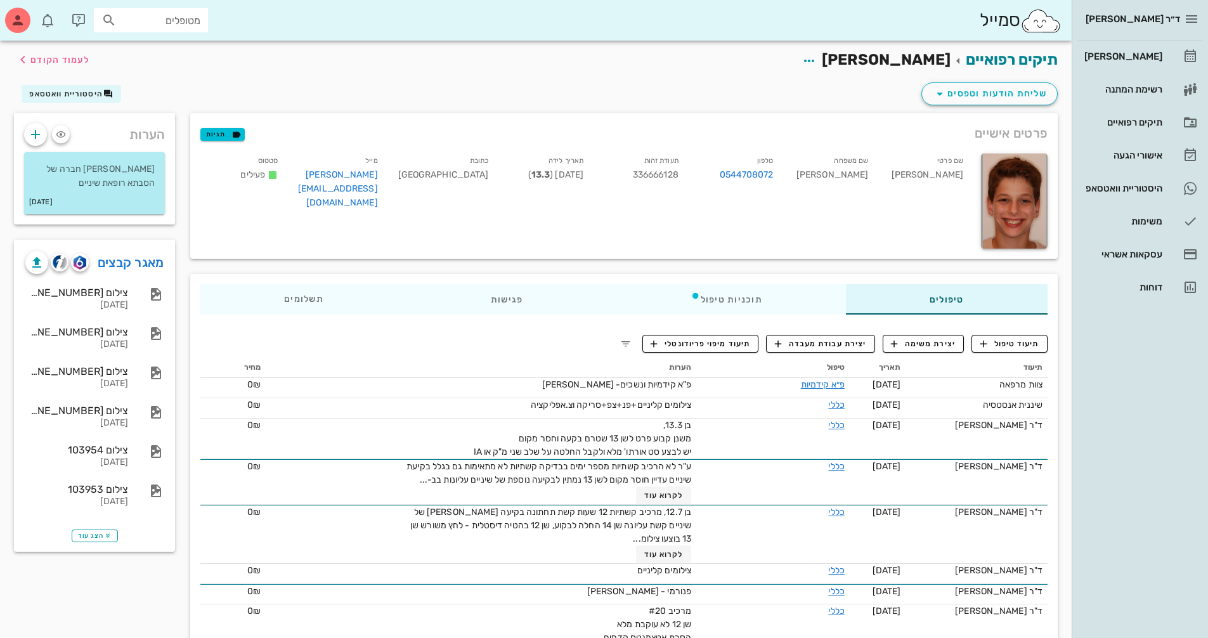
click at [1135, 72] on div "[PERSON_NAME] רשימת המתנה תיקים רפואיים אישורי הגעה היסטוריית וואטסאפ משימות עס…" at bounding box center [1140, 171] width 126 height 261
click at [1135, 64] on div "[PERSON_NAME]" at bounding box center [1122, 56] width 81 height 20
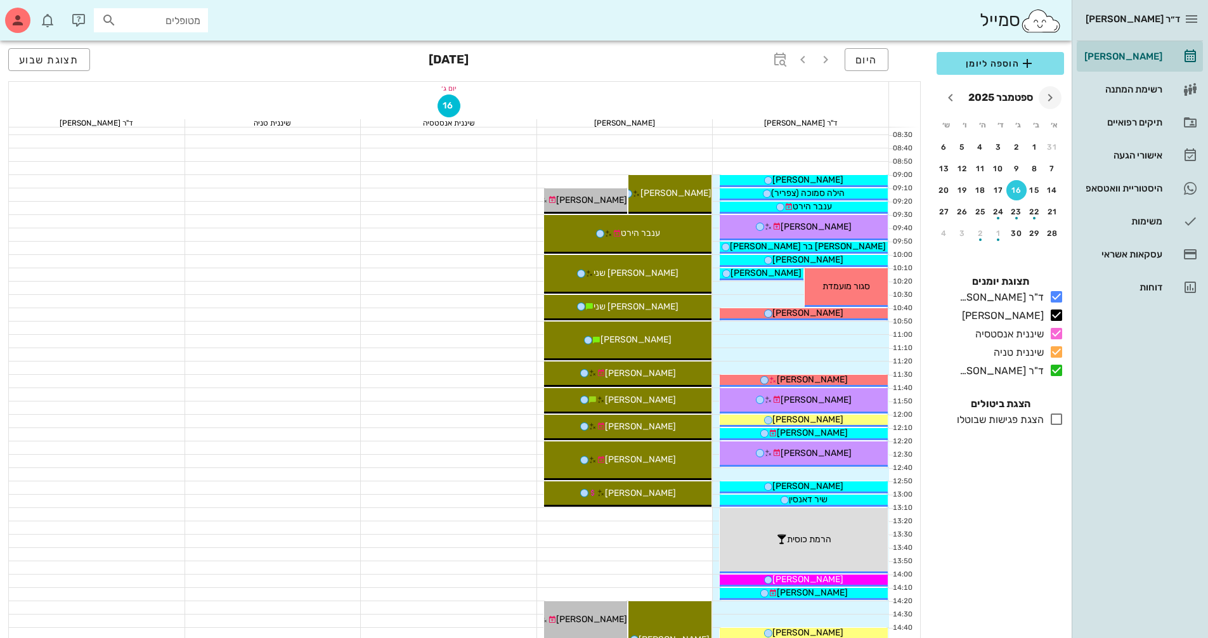
scroll to position [127, 0]
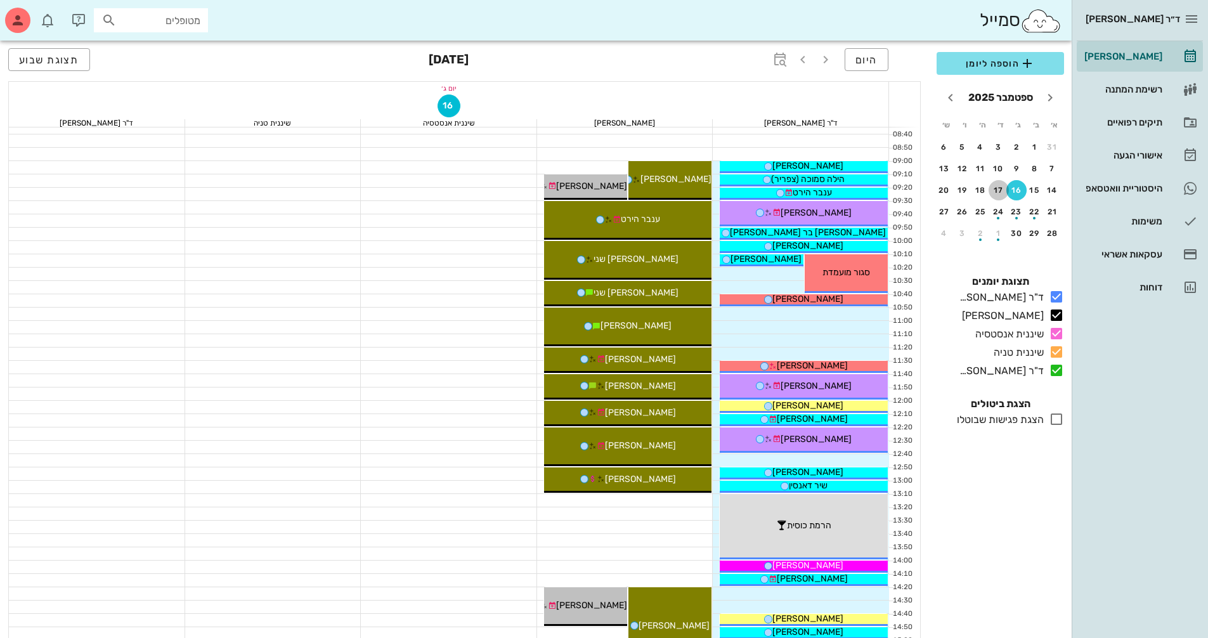
click at [1000, 191] on div "17" at bounding box center [999, 190] width 20 height 9
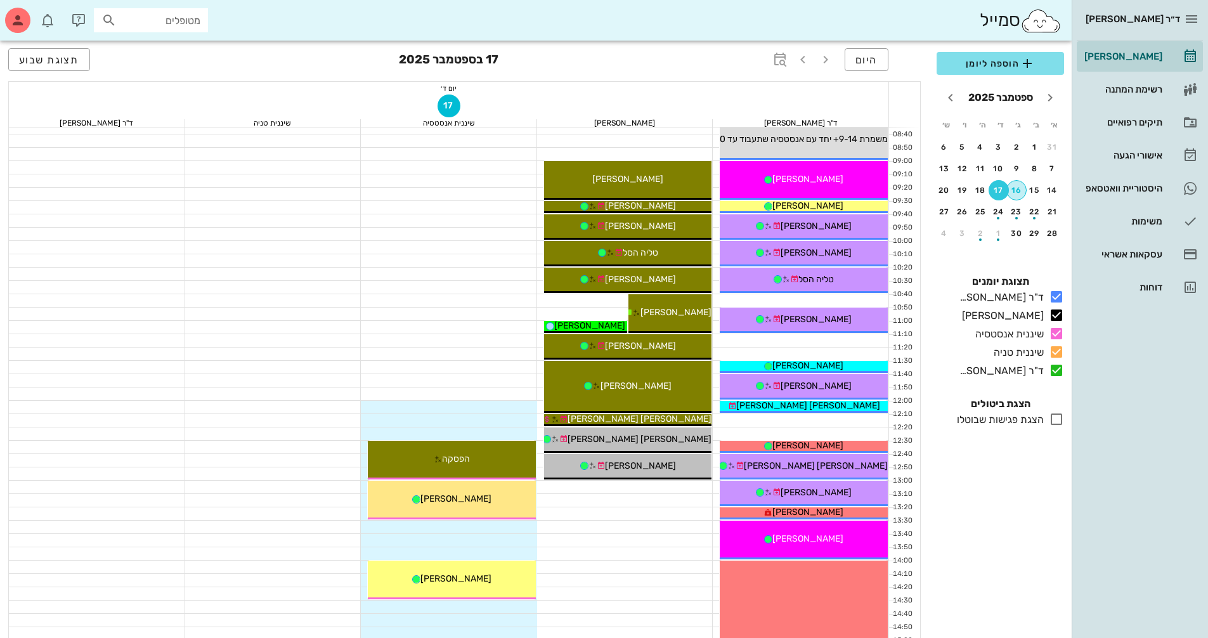
click at [1019, 195] on button "16" at bounding box center [1016, 190] width 20 height 20
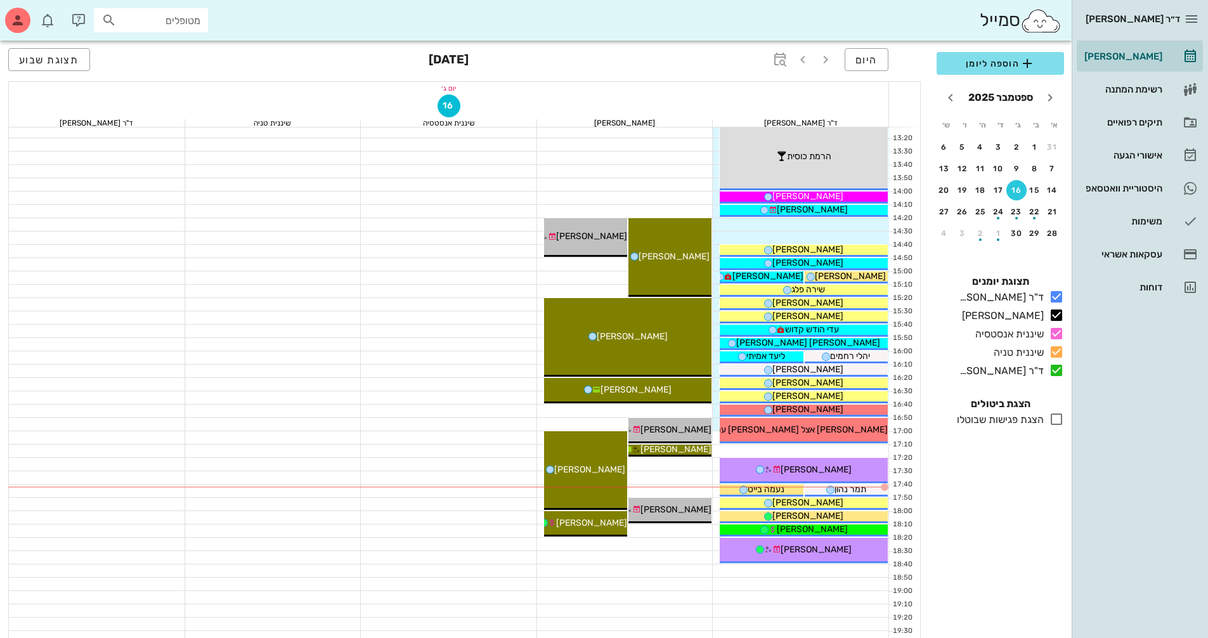
scroll to position [507, 0]
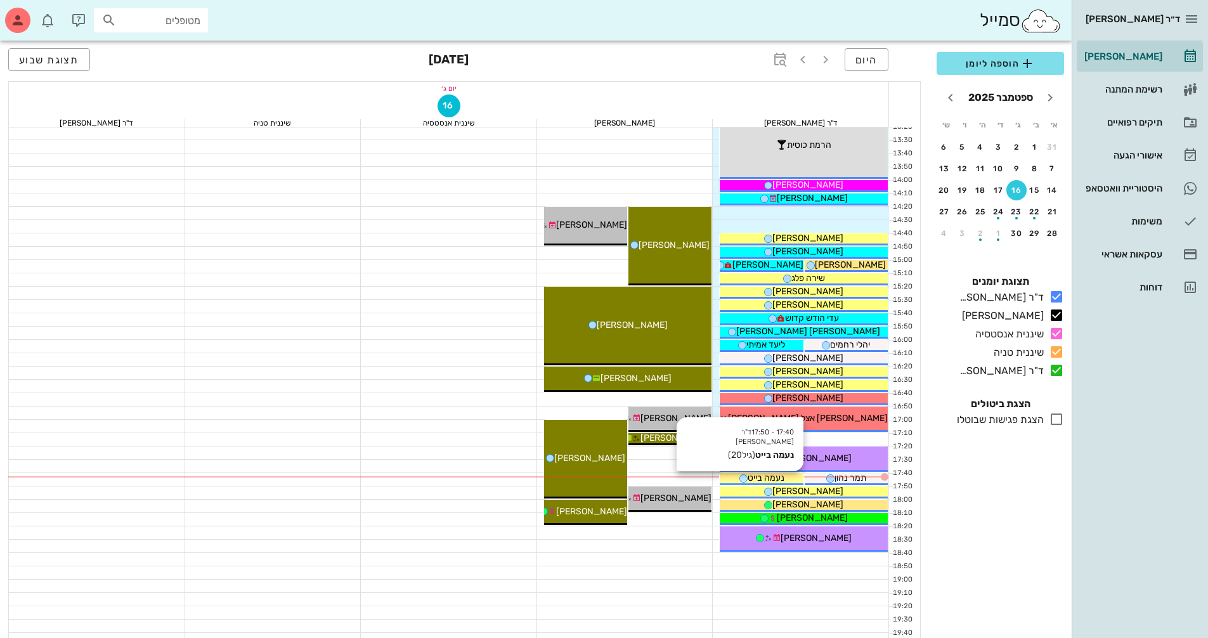
click at [762, 473] on span "נעמה בייט" at bounding box center [766, 477] width 37 height 11
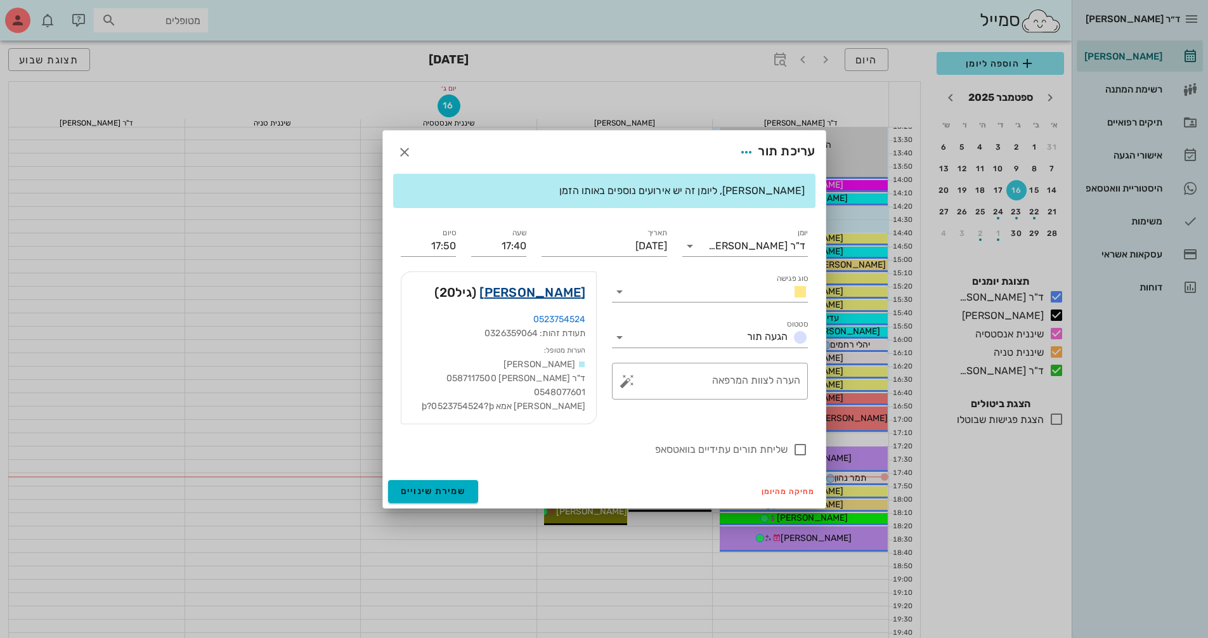
click at [571, 282] on link "[PERSON_NAME]" at bounding box center [532, 292] width 106 height 20
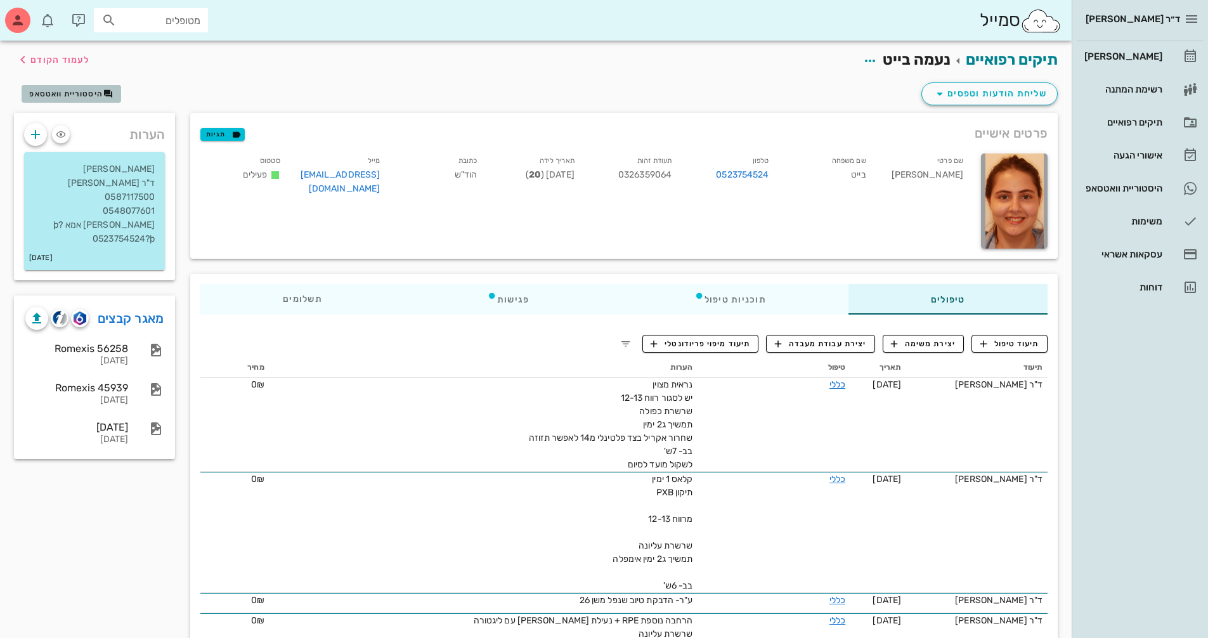
click at [56, 96] on span "היסטוריית וואטסאפ" at bounding box center [66, 93] width 74 height 9
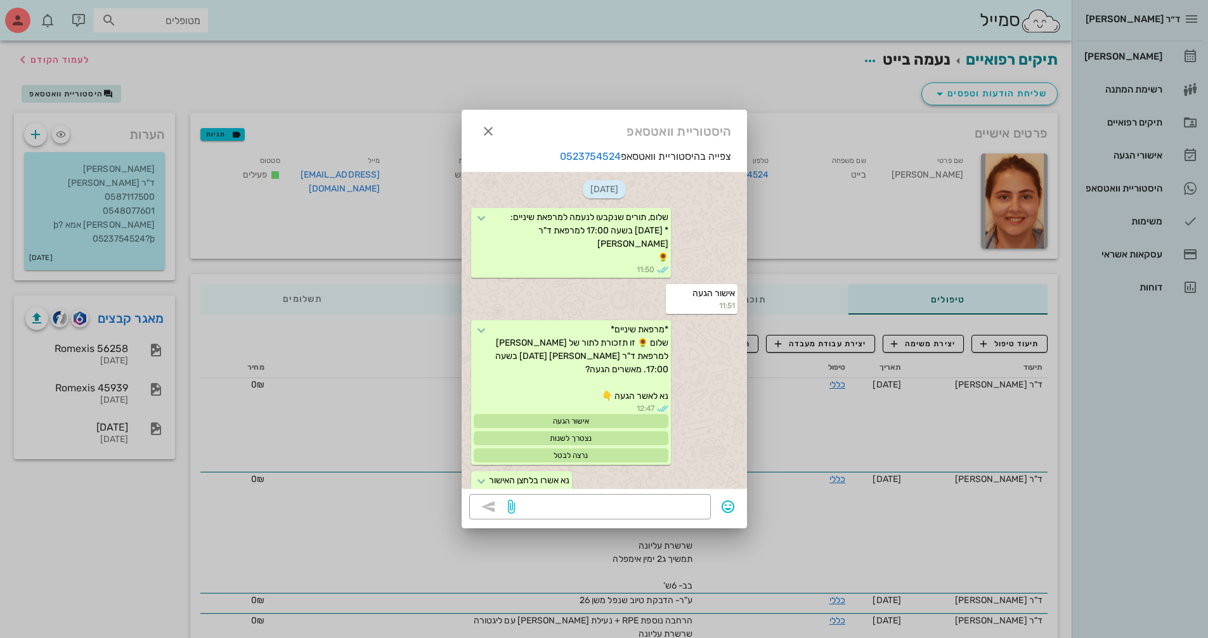
scroll to position [972, 0]
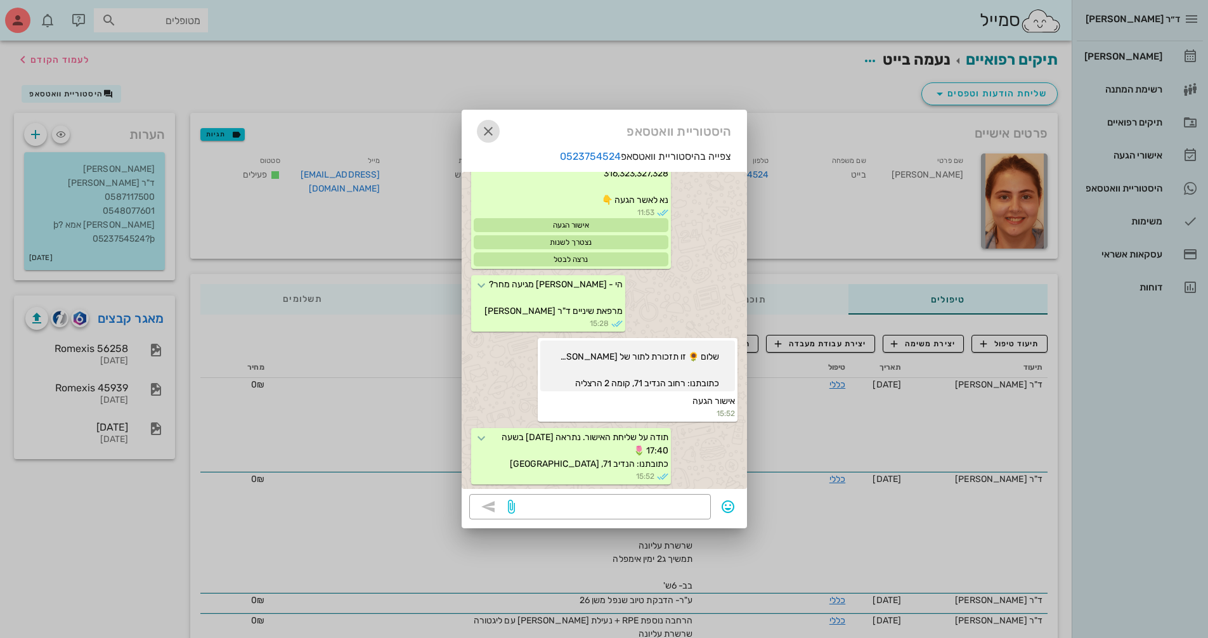
click at [488, 131] on icon "button" at bounding box center [488, 131] width 15 height 15
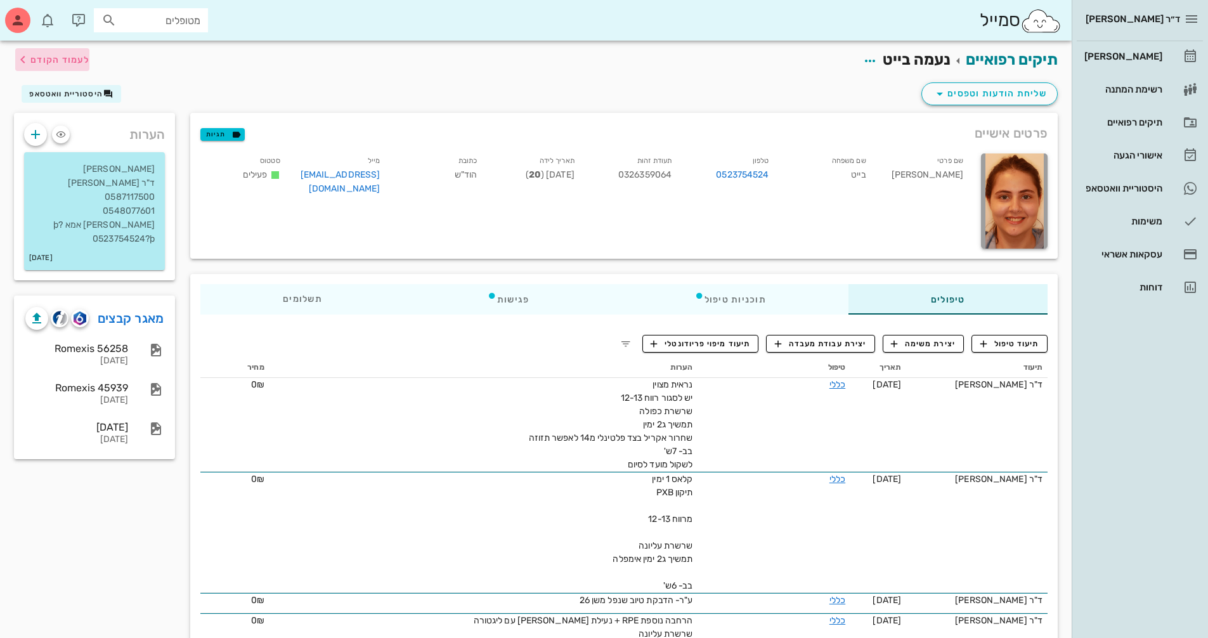
click at [73, 55] on span "לעמוד הקודם" at bounding box center [59, 60] width 59 height 11
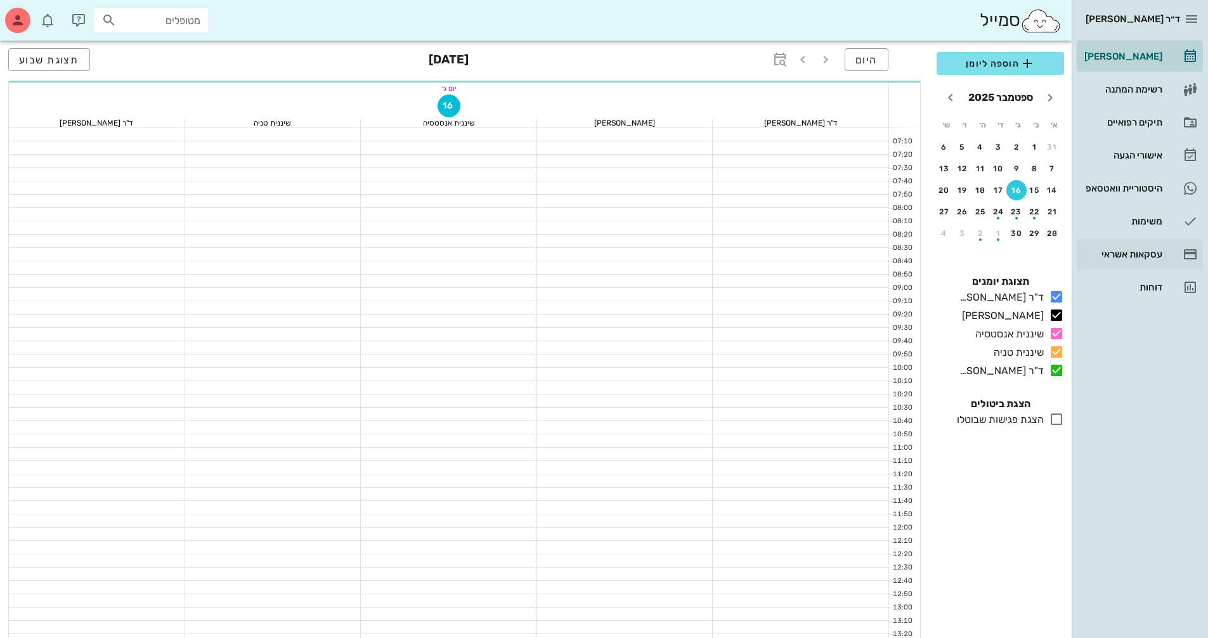
scroll to position [507, 0]
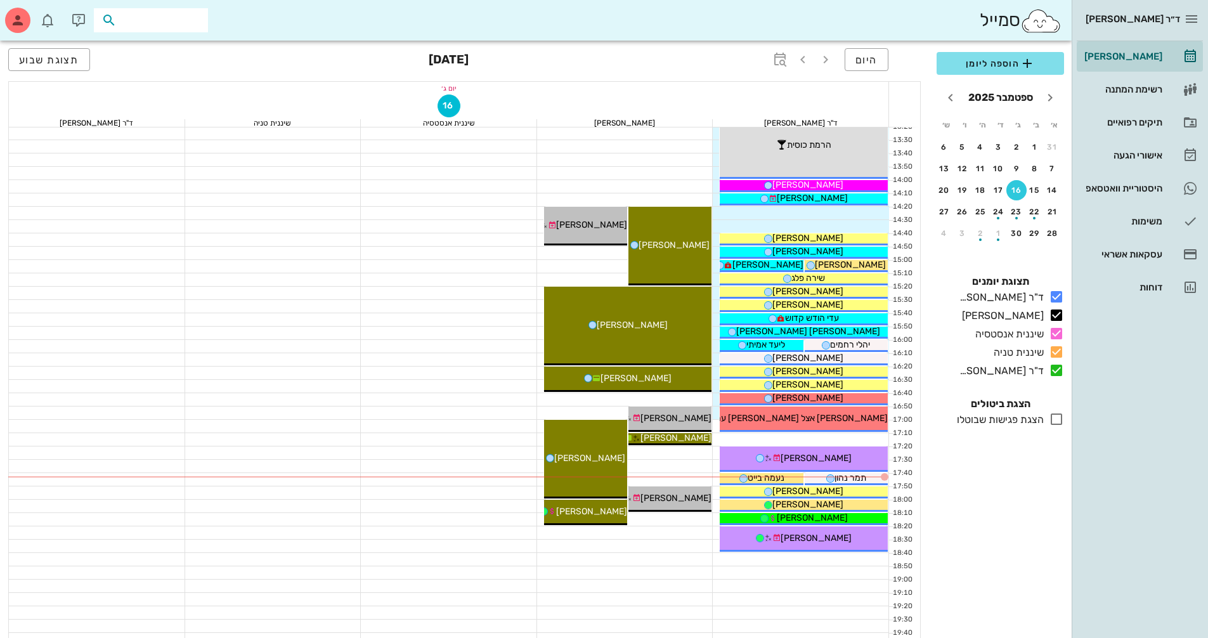
click at [195, 23] on input "text" at bounding box center [159, 20] width 81 height 16
type input "[PERSON_NAME]"
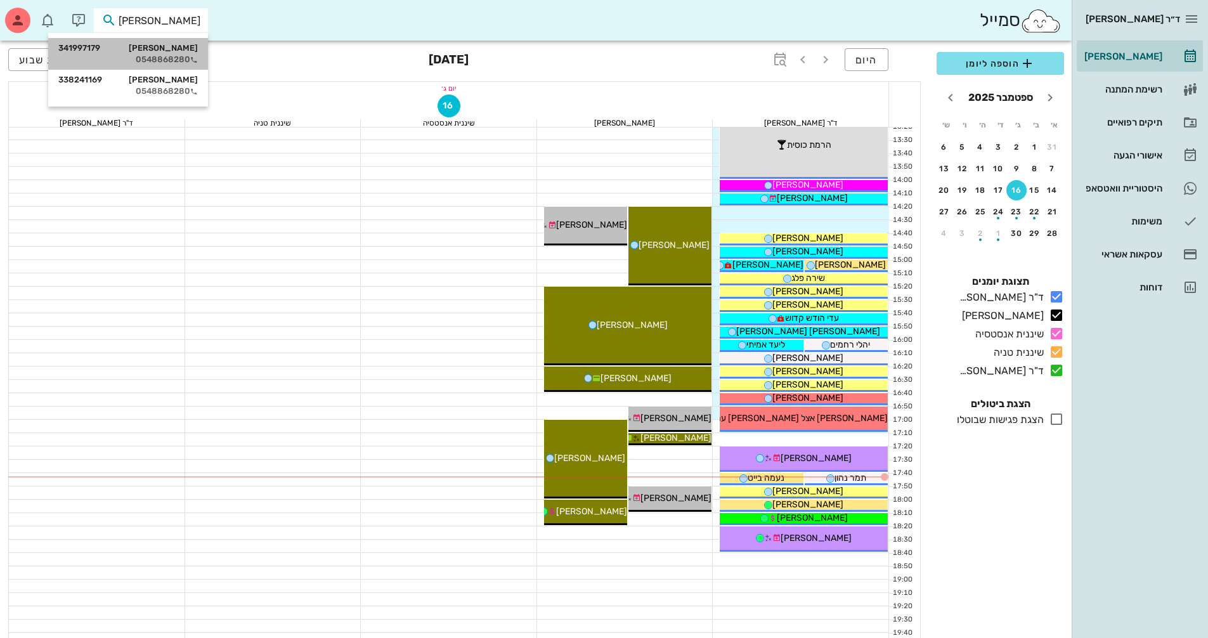
click at [157, 45] on div "[PERSON_NAME] 341997179" at bounding box center [128, 48] width 140 height 10
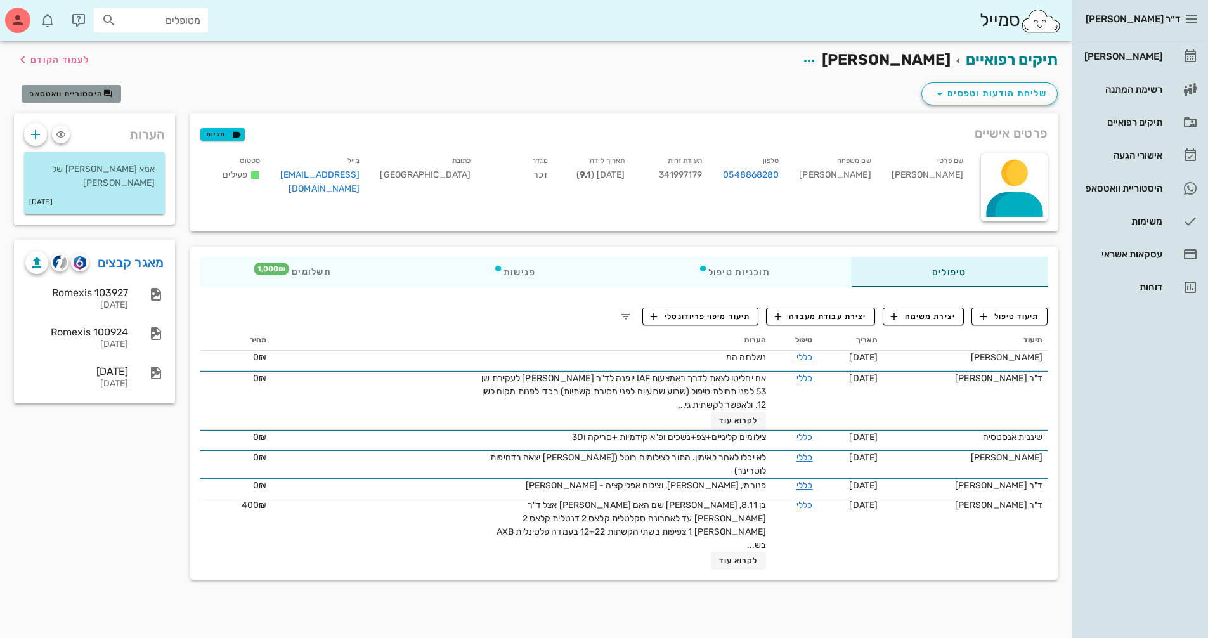
click at [56, 97] on span "היסטוריית וואטסאפ" at bounding box center [66, 93] width 74 height 9
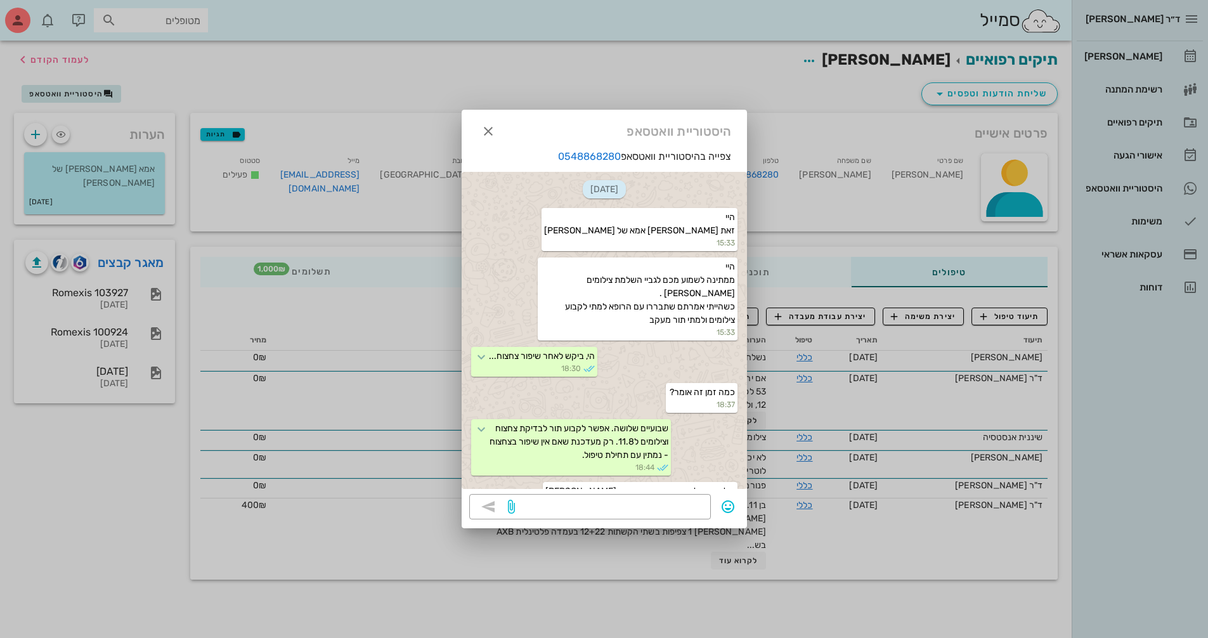
scroll to position [4591, 0]
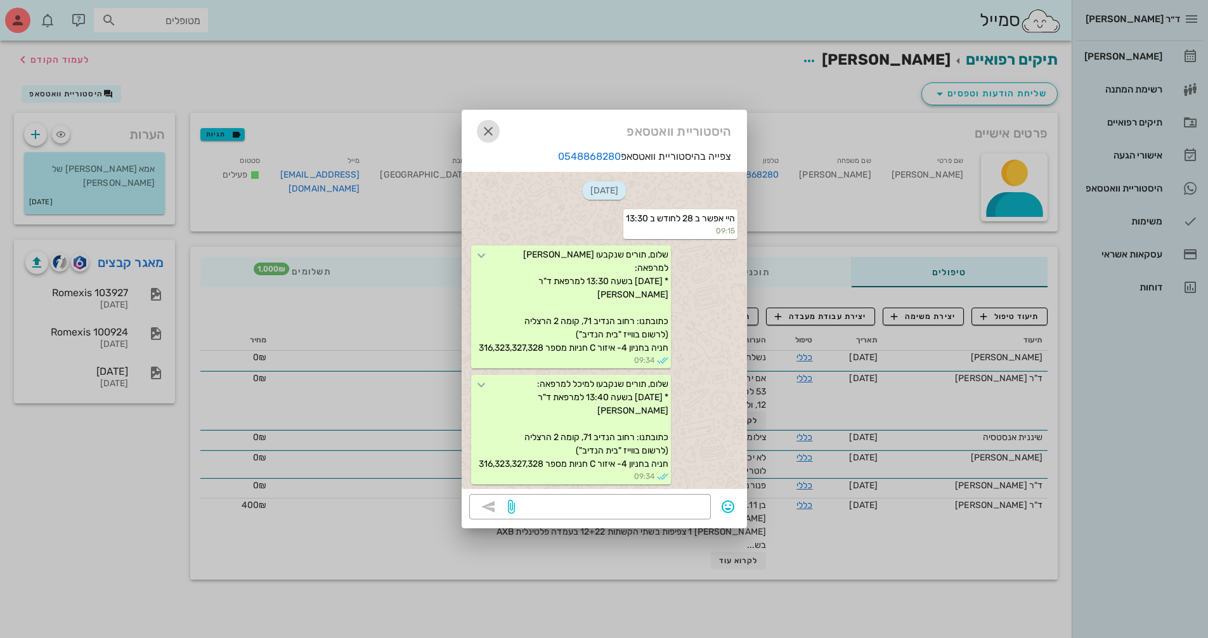
click at [493, 132] on icon "button" at bounding box center [488, 131] width 15 height 15
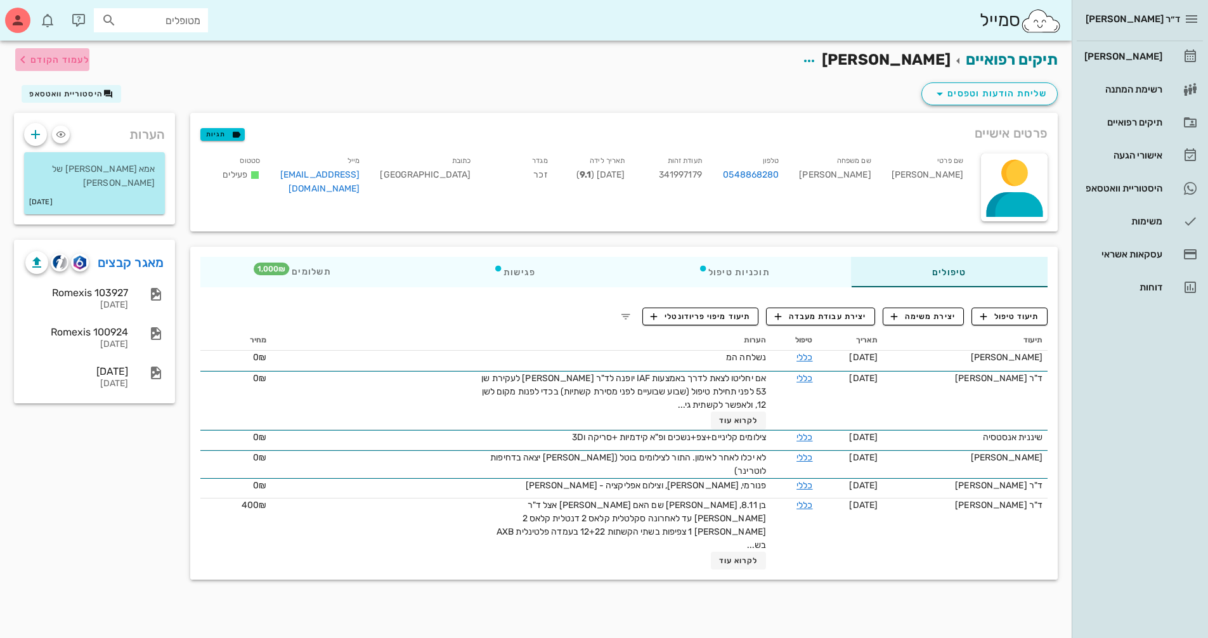
click at [56, 65] on span "לעמוד הקודם" at bounding box center [52, 59] width 74 height 15
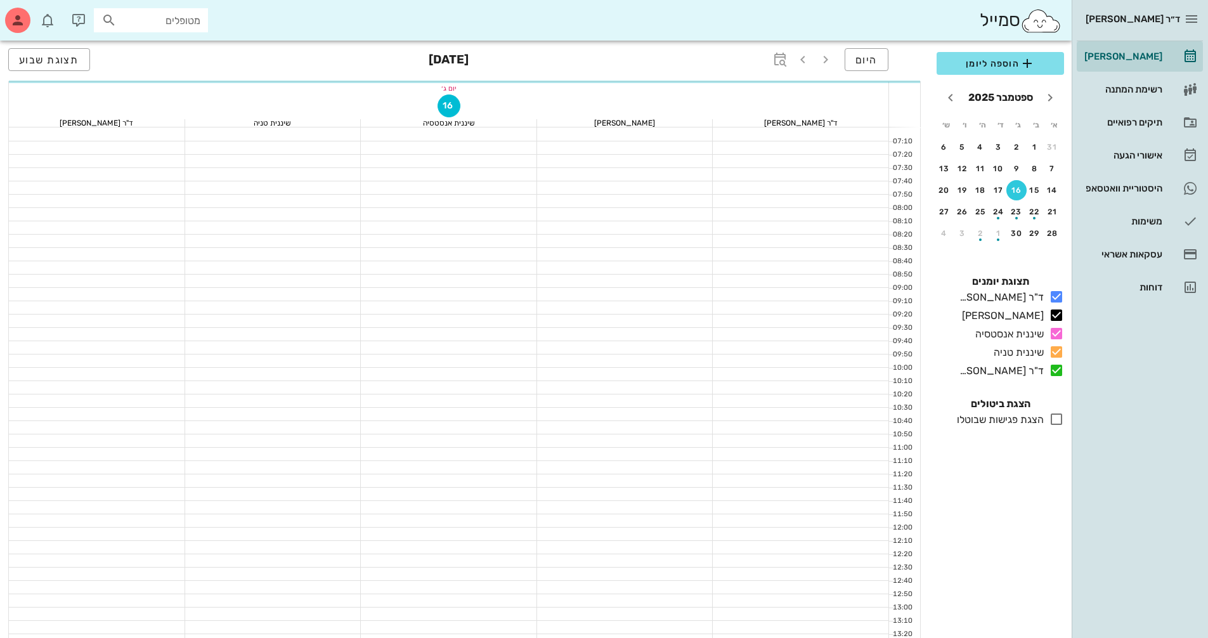
scroll to position [507, 0]
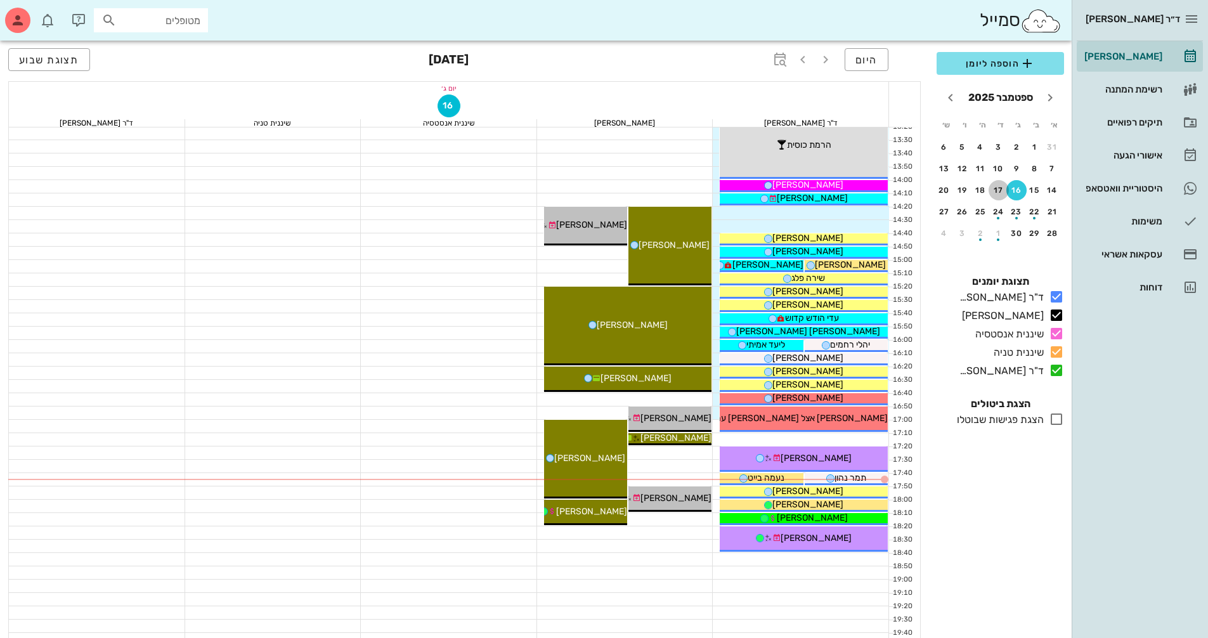
click at [999, 192] on div "17" at bounding box center [999, 190] width 20 height 9
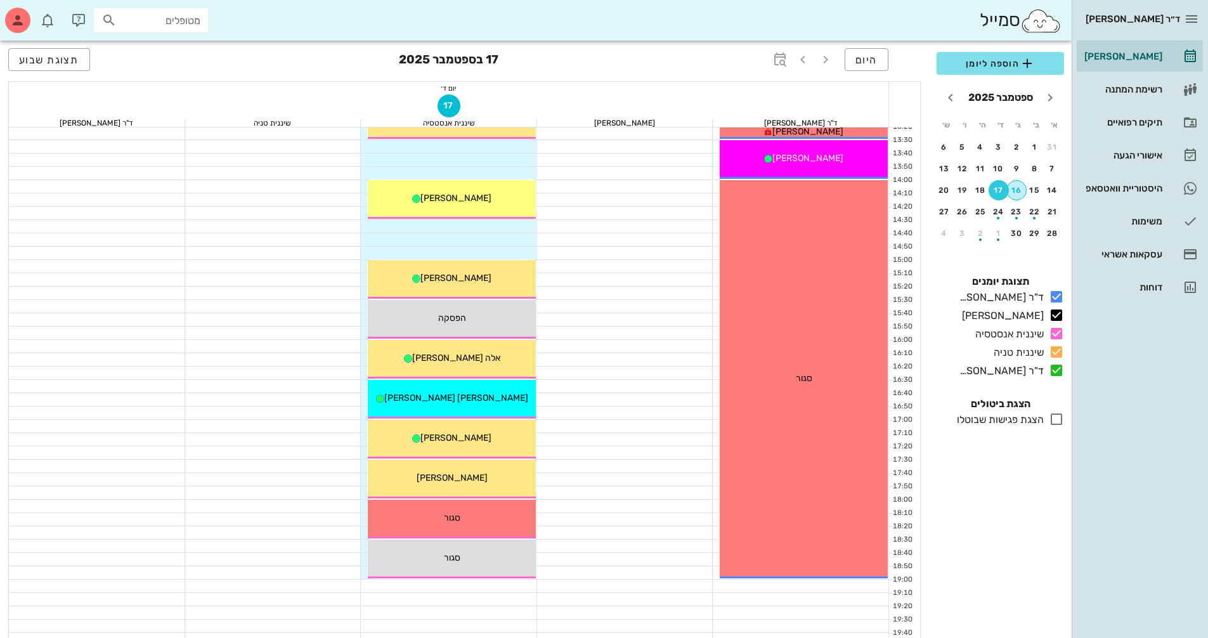
click at [1016, 191] on div "16" at bounding box center [1016, 190] width 19 height 9
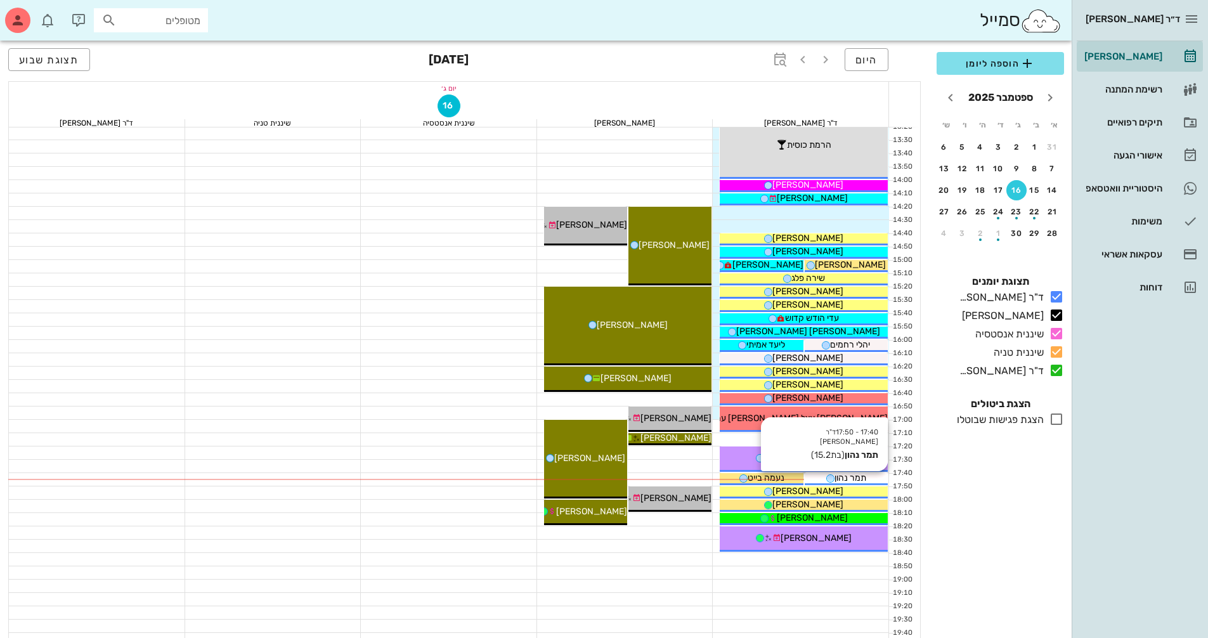
click at [850, 483] on div "17:40 - 17:50 ד"ר [PERSON_NAME] [PERSON_NAME] (בת 15.2 ) [PERSON_NAME]" at bounding box center [846, 479] width 83 height 12
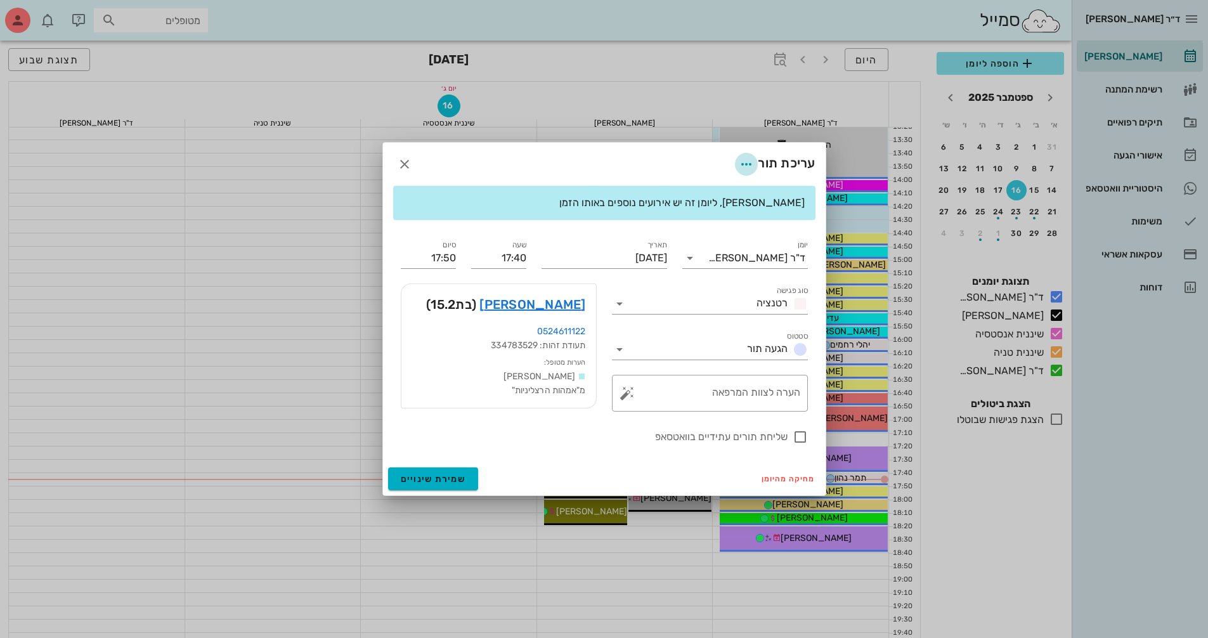
click at [748, 165] on icon "button" at bounding box center [746, 164] width 15 height 15
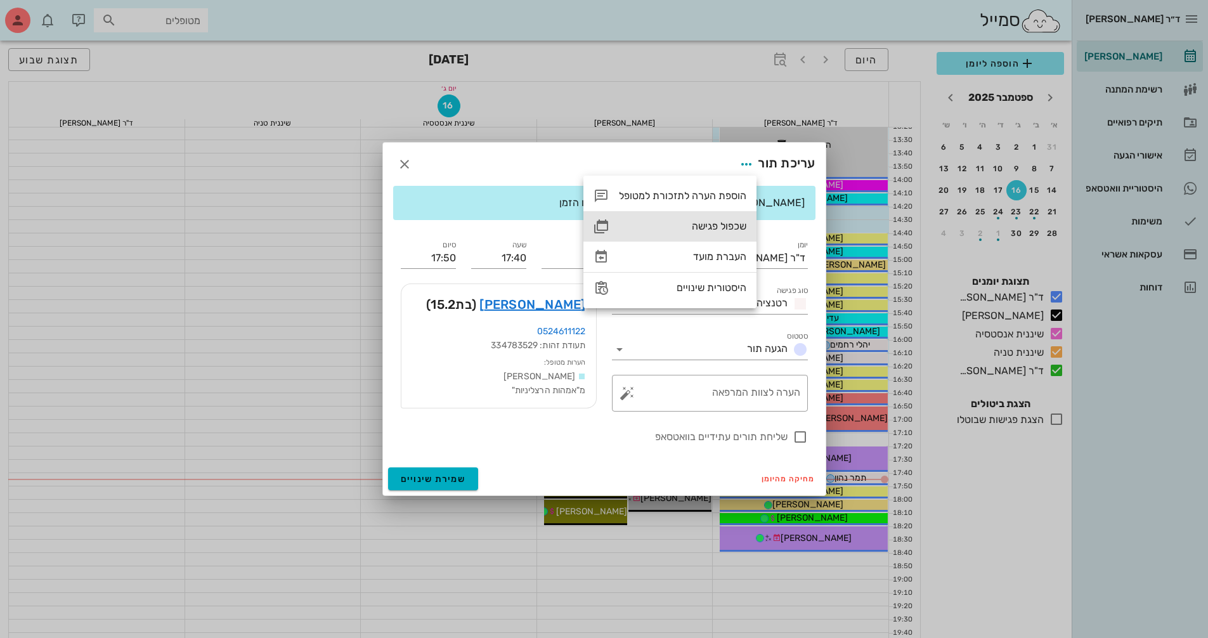
click at [746, 217] on div "שכפול פגישה" at bounding box center [669, 226] width 173 height 30
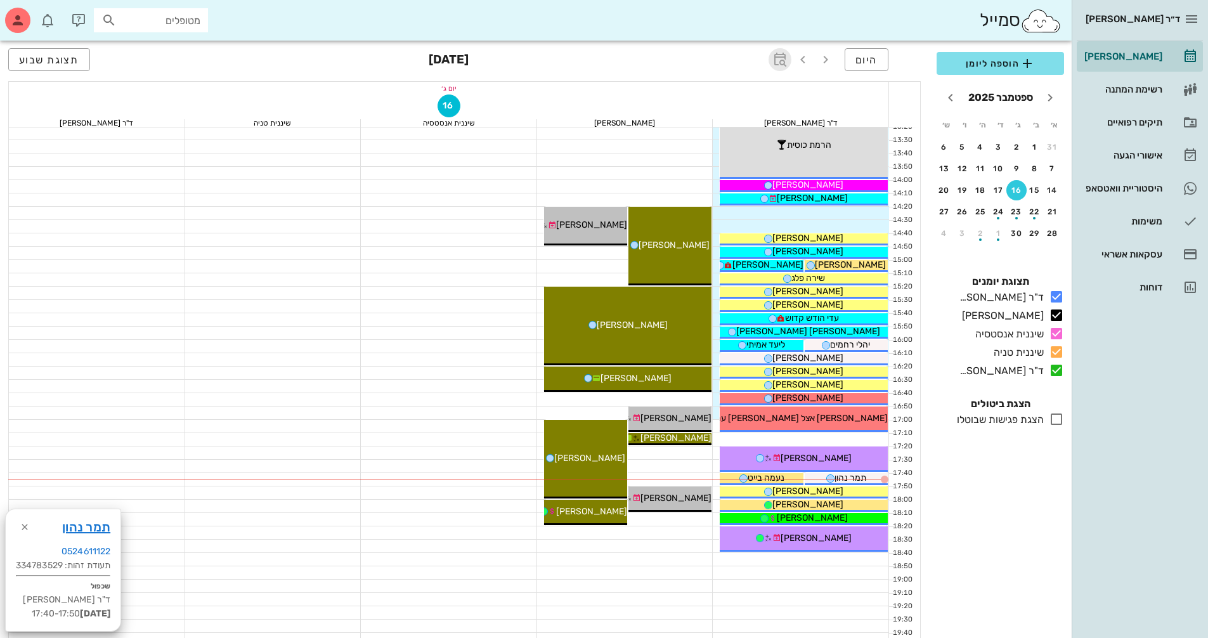
click at [783, 67] on button "button" at bounding box center [780, 59] width 23 height 23
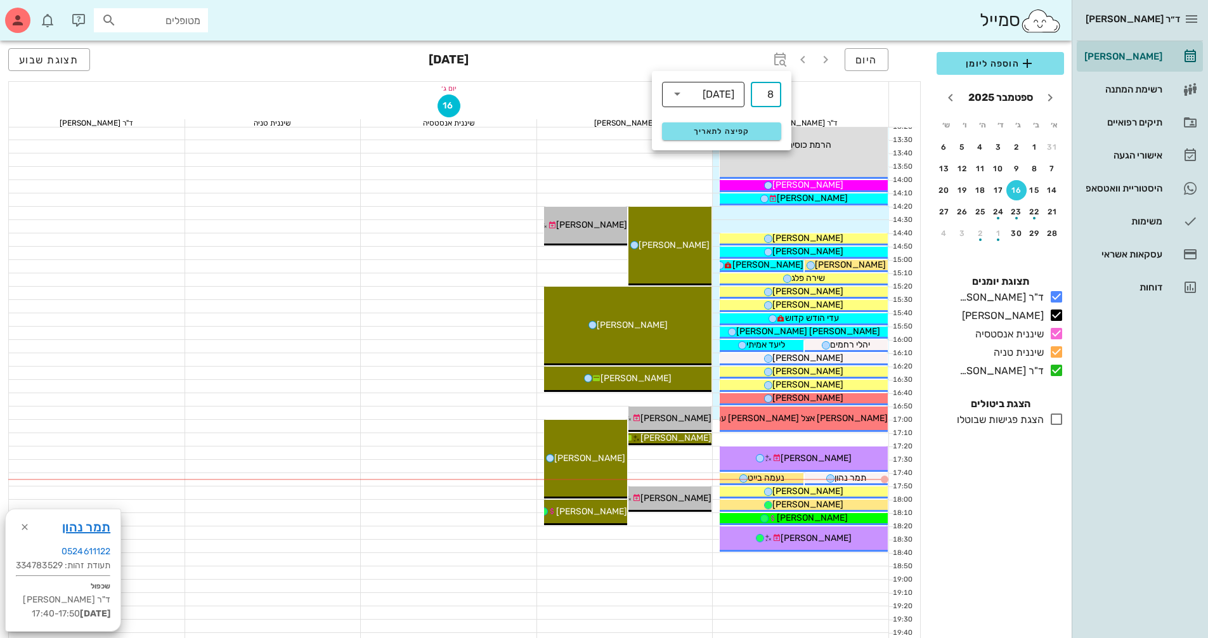
type input "8"
click at [730, 89] on div "[DATE]" at bounding box center [719, 94] width 32 height 11
click at [722, 145] on div "חודשים" at bounding box center [703, 150] width 62 height 10
click at [729, 135] on span "קפיצה לתאריך" at bounding box center [721, 131] width 103 height 9
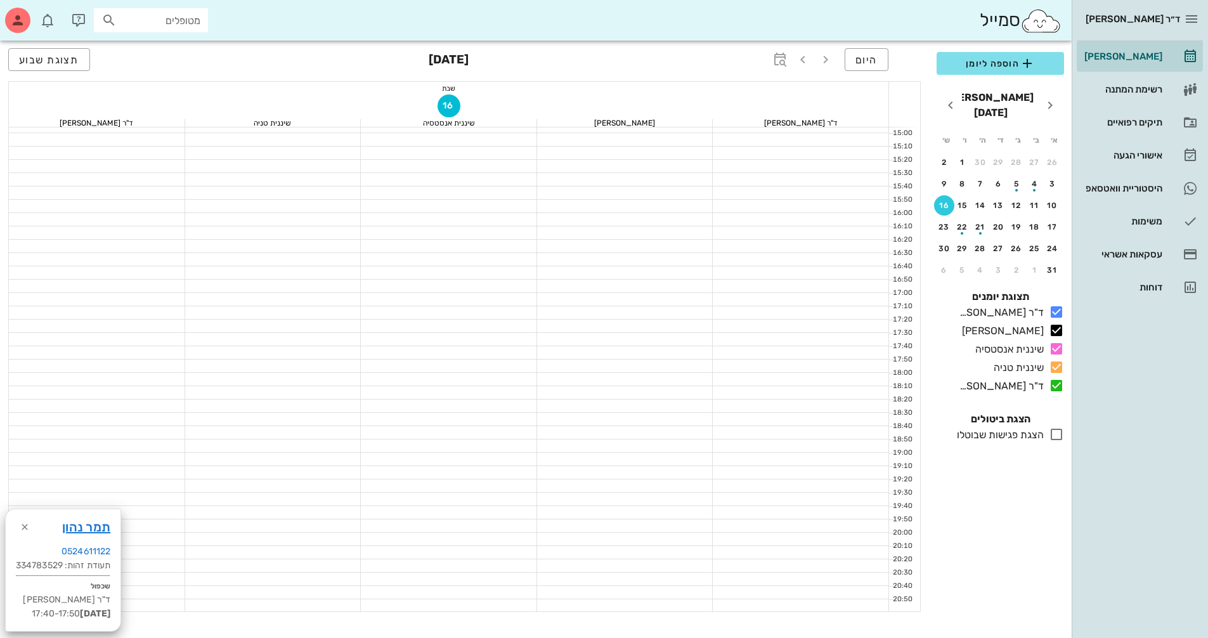
scroll to position [698, 0]
click at [1055, 217] on button "17" at bounding box center [1052, 227] width 20 height 20
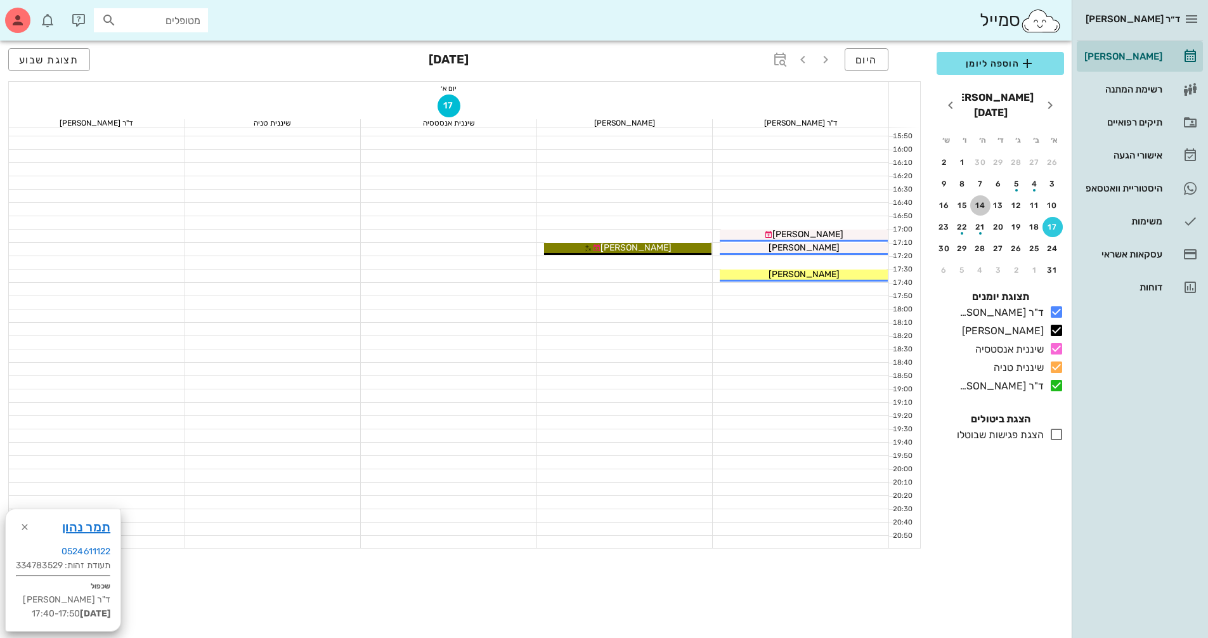
click at [983, 201] on div "14" at bounding box center [980, 205] width 20 height 9
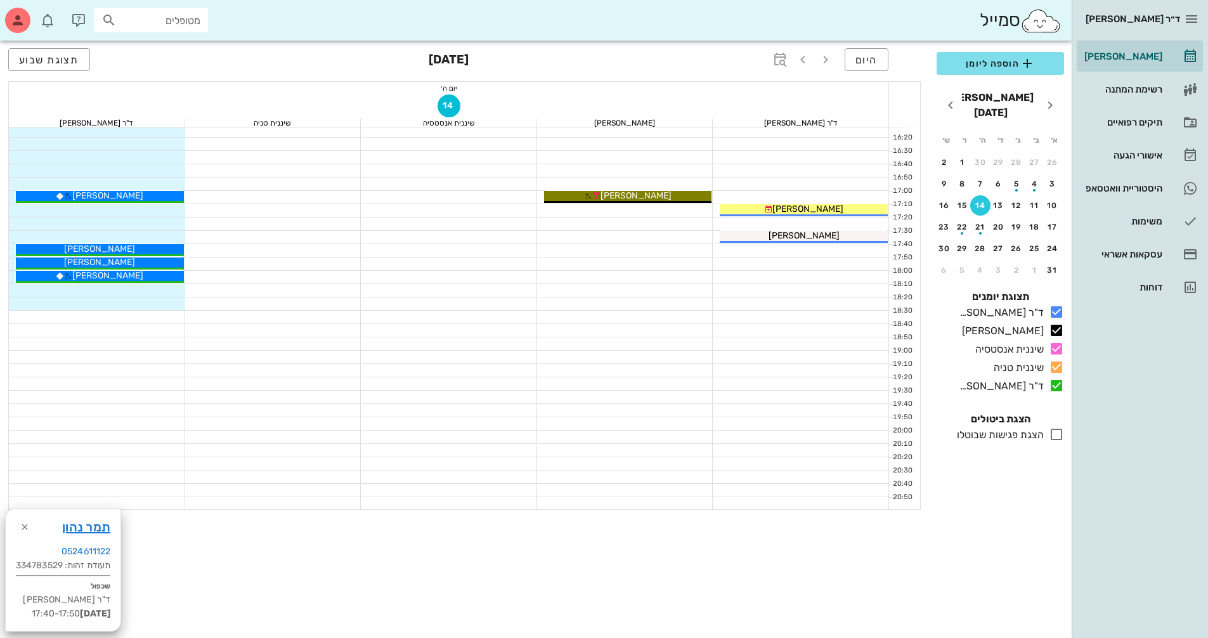
scroll to position [779, 0]
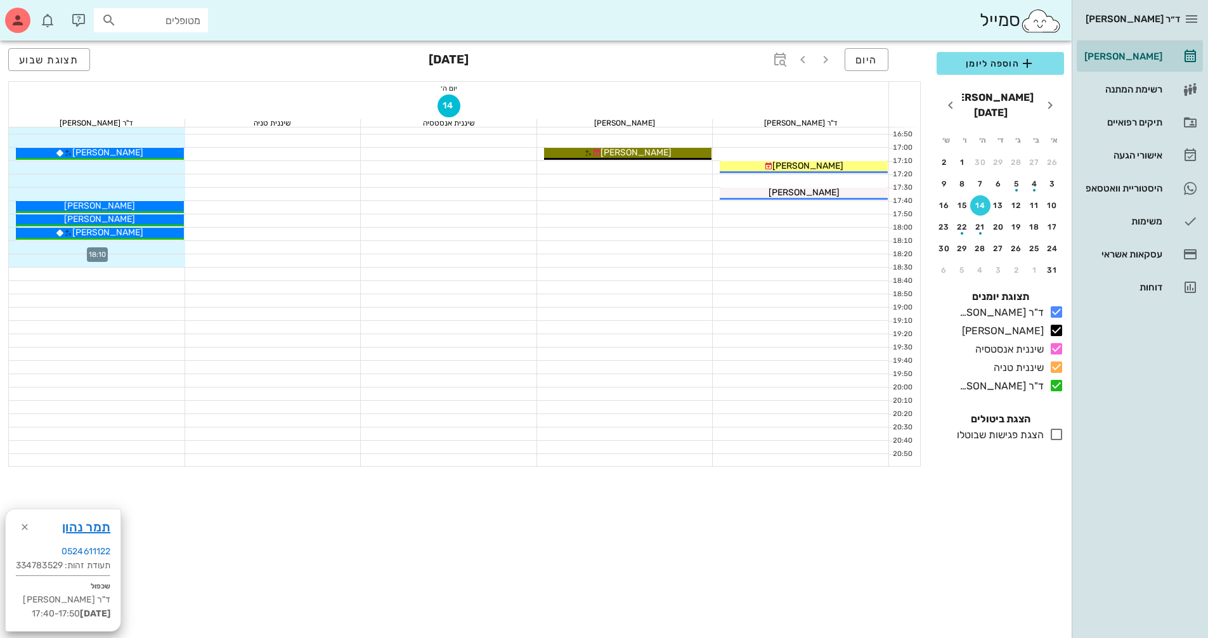
click at [171, 250] on div at bounding box center [97, 247] width 176 height 13
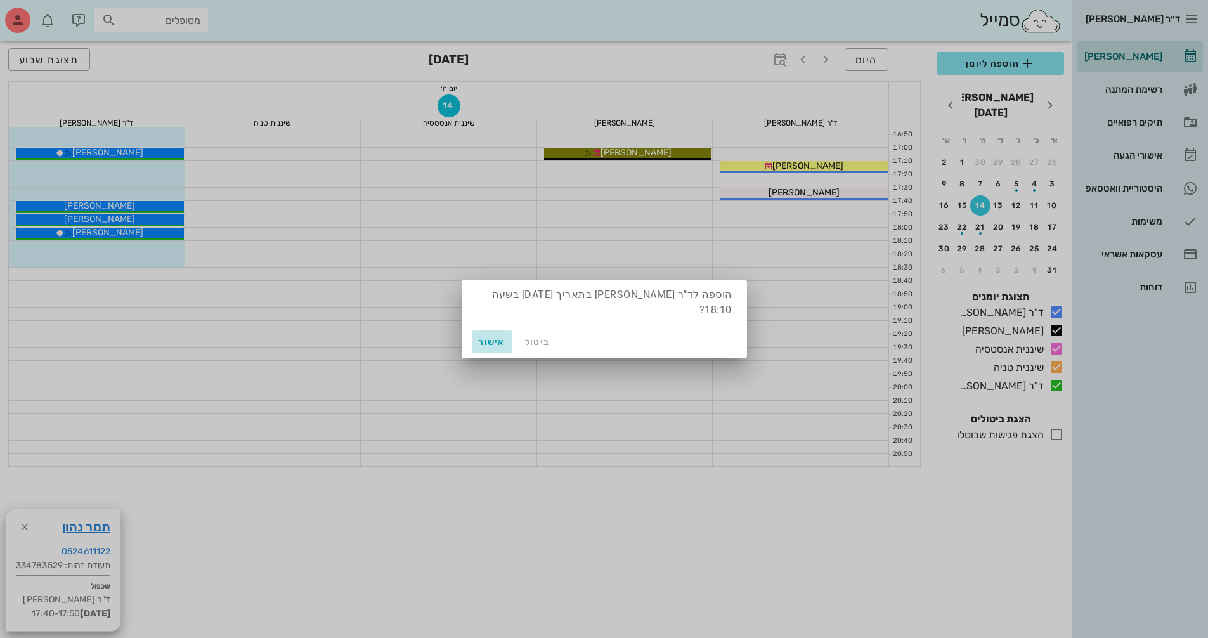
click at [500, 337] on span "אישור" at bounding box center [492, 342] width 30 height 11
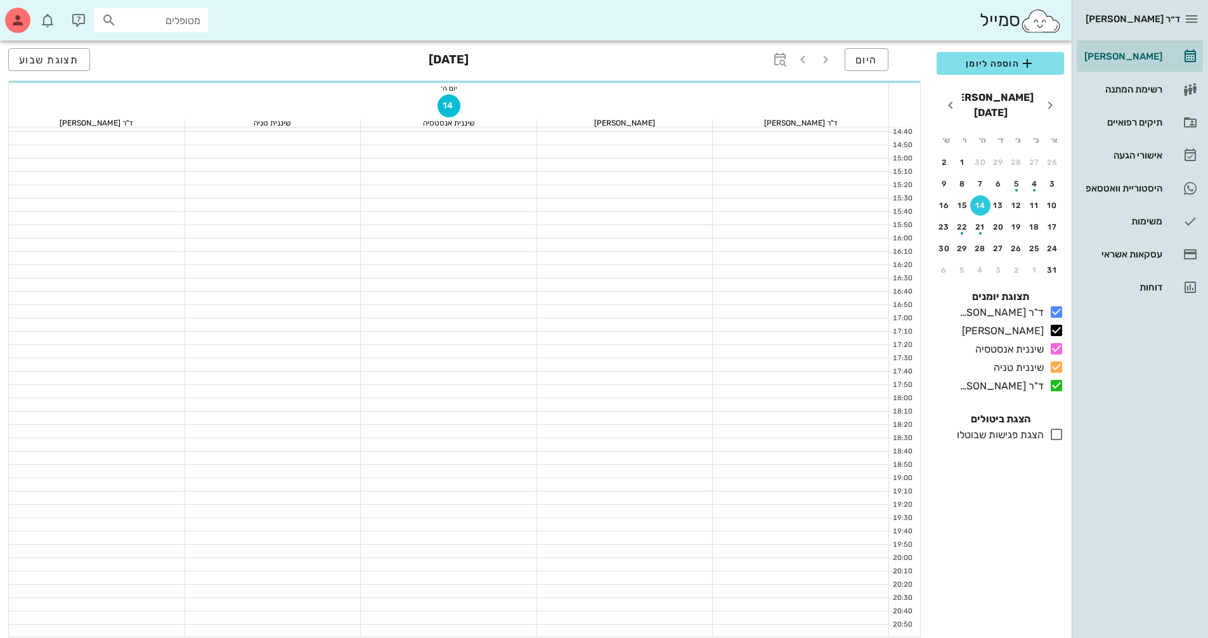
scroll to position [609, 0]
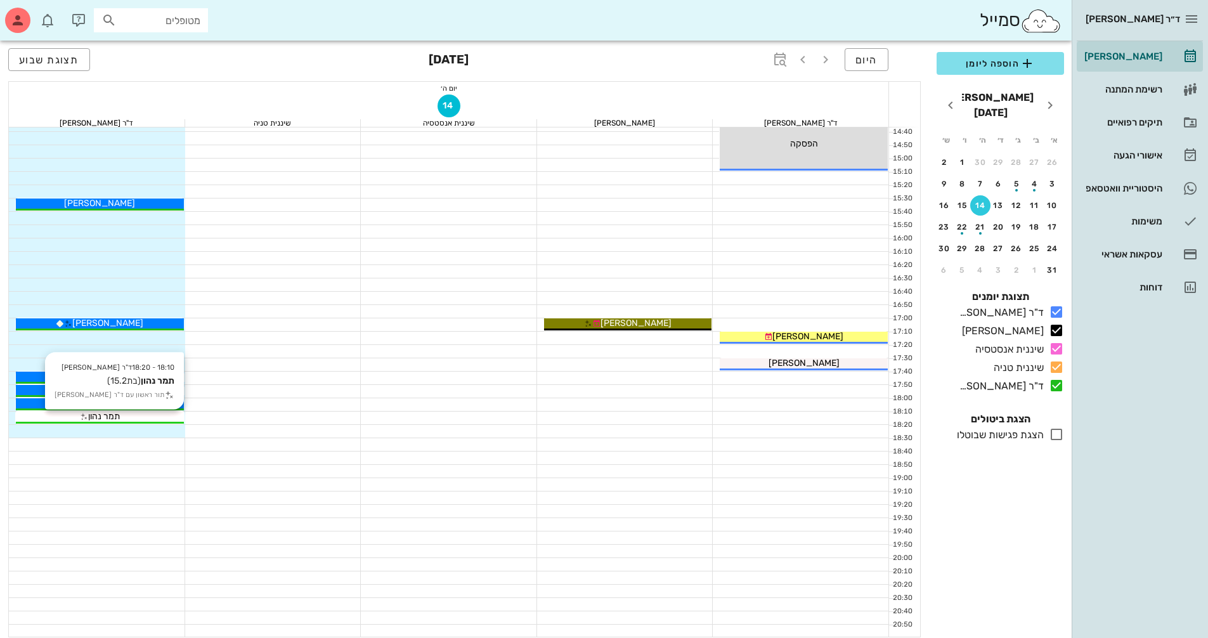
click at [178, 418] on div "תמר נהון" at bounding box center [100, 416] width 168 height 13
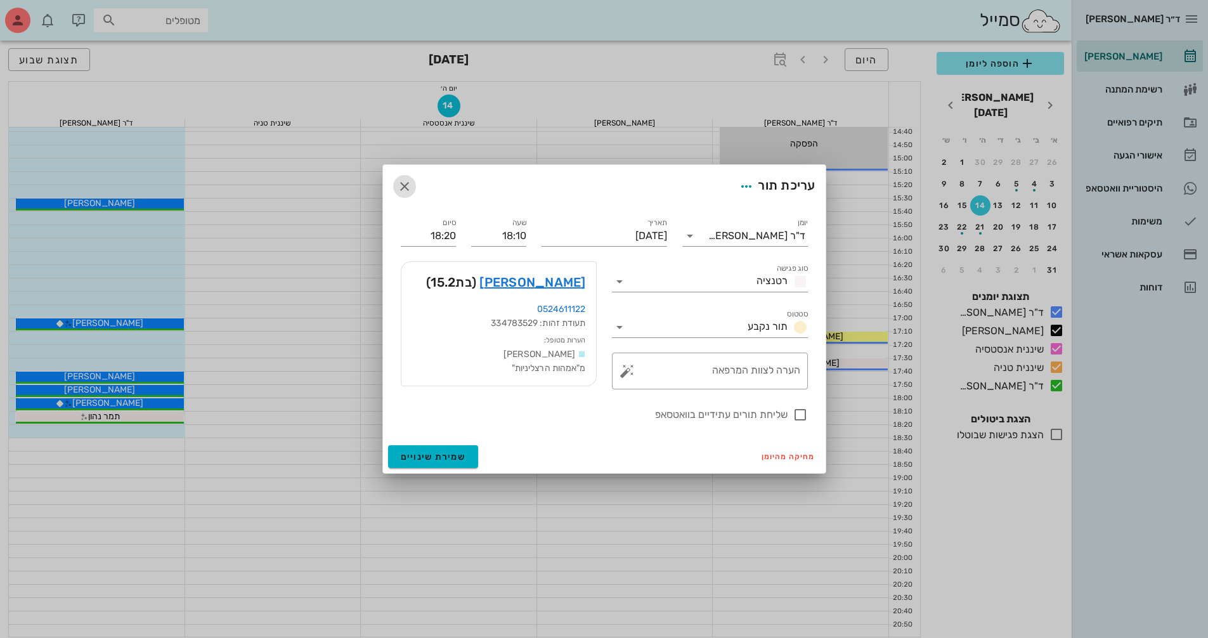
click at [406, 185] on icon "button" at bounding box center [404, 186] width 15 height 15
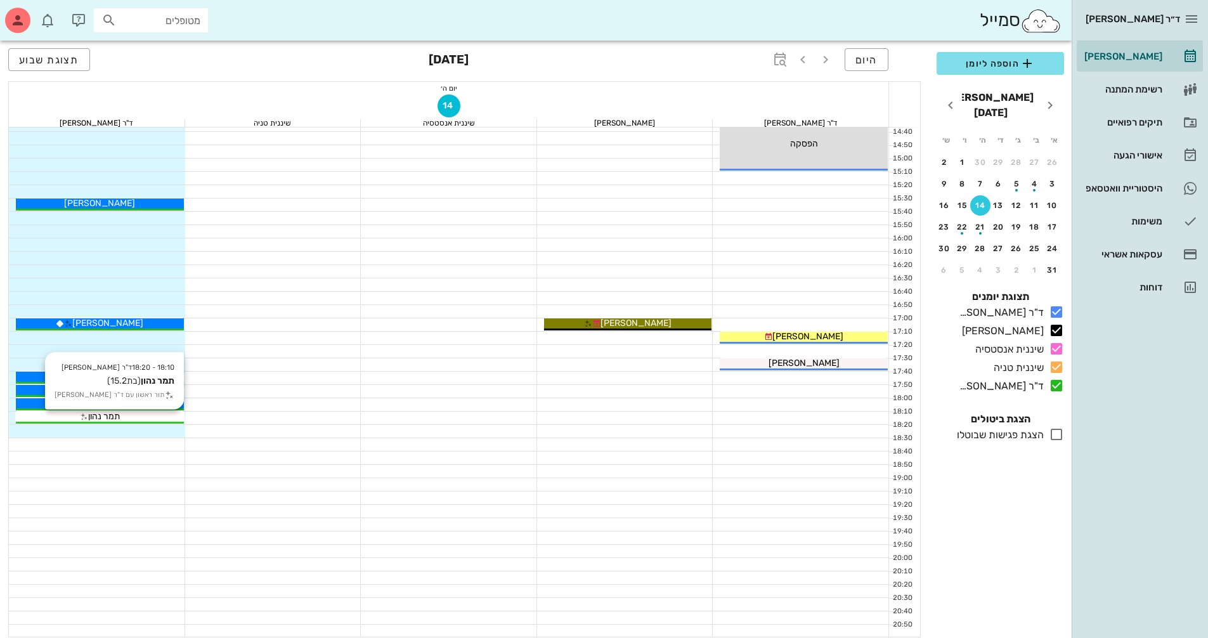
click at [159, 415] on div "תמר נהון" at bounding box center [100, 416] width 168 height 13
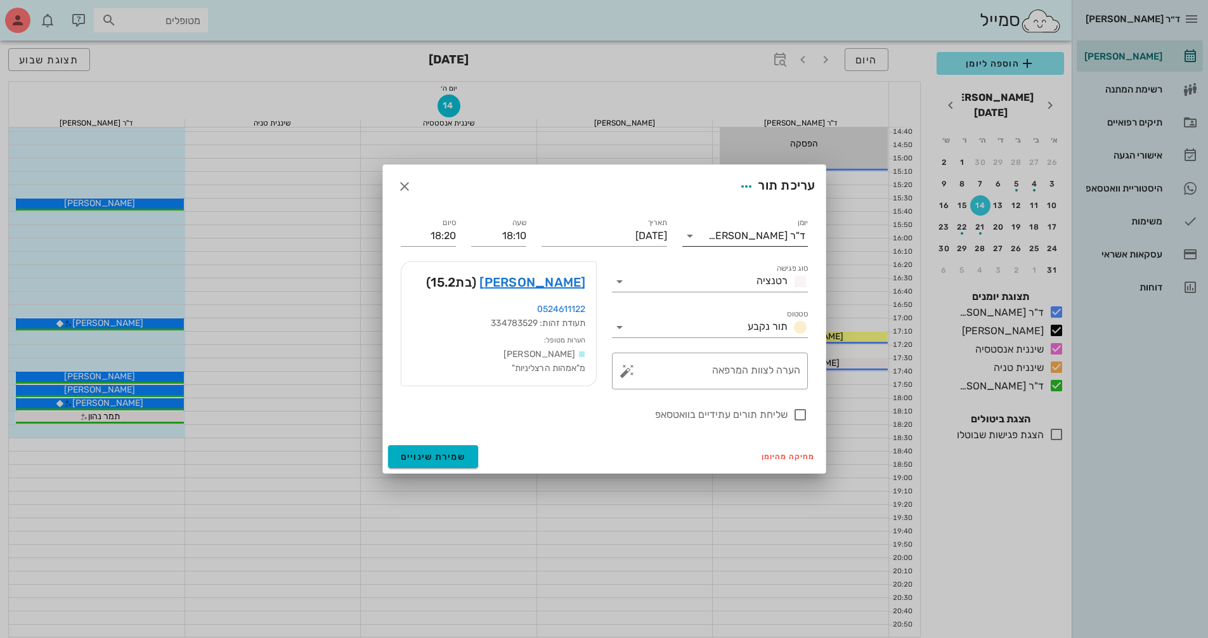
click at [687, 235] on icon at bounding box center [689, 235] width 15 height 15
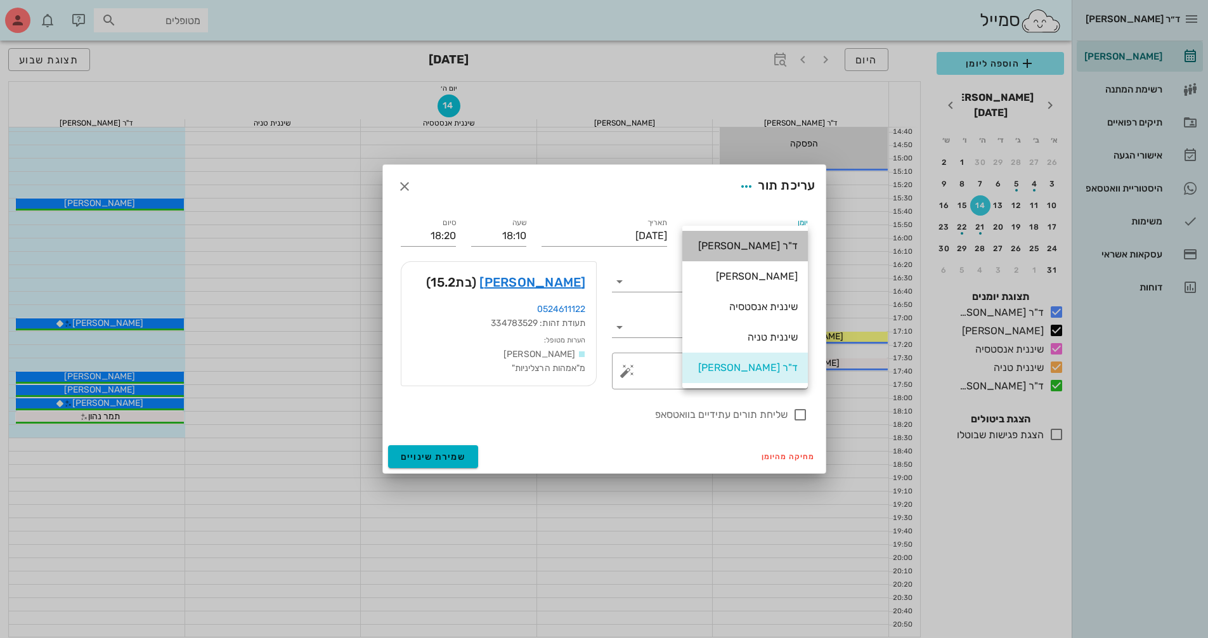
click at [781, 249] on div "ד"ר [PERSON_NAME]" at bounding box center [744, 246] width 105 height 12
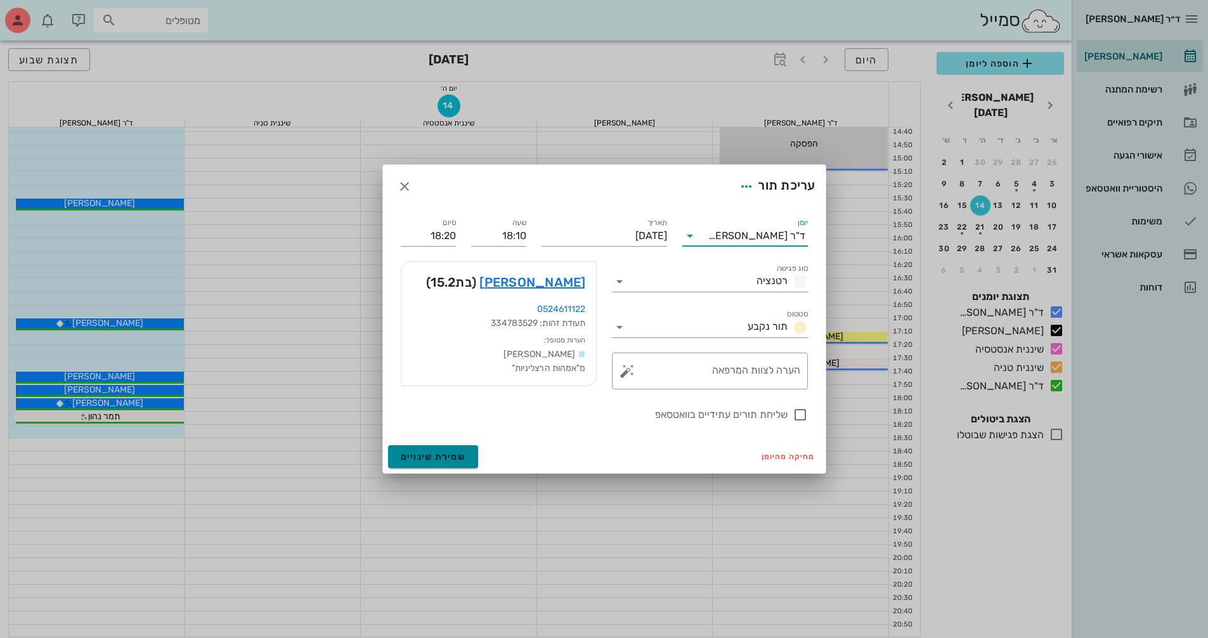
click at [458, 455] on span "שמירת שינויים" at bounding box center [433, 456] width 65 height 11
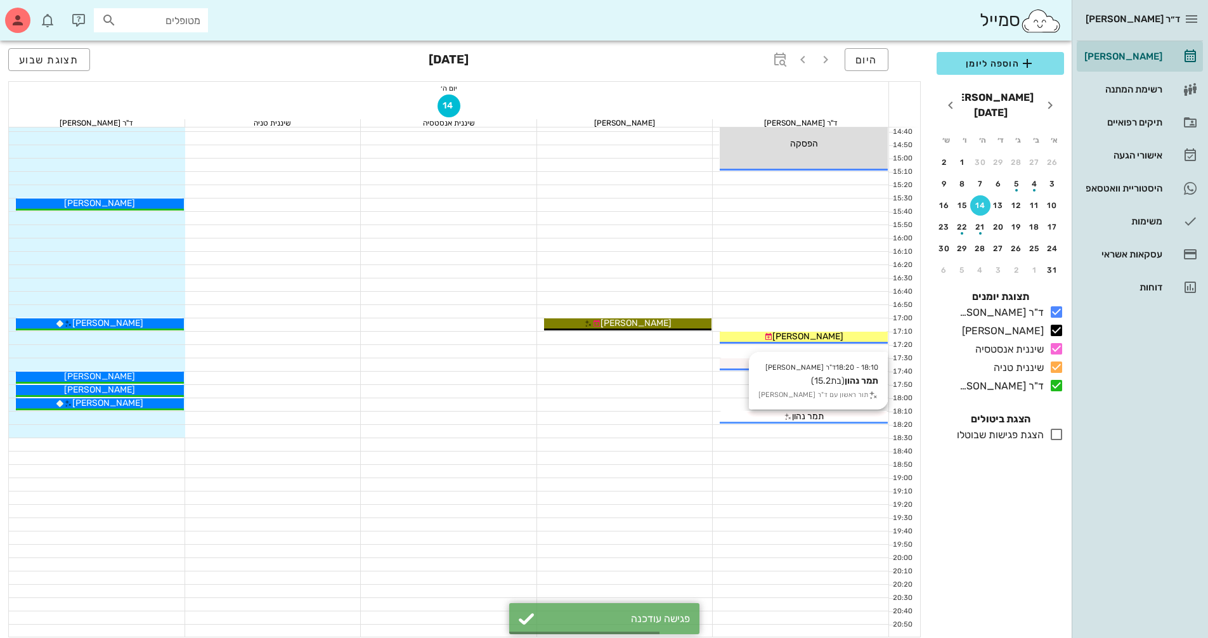
click at [833, 419] on div "תמר נהון" at bounding box center [804, 416] width 168 height 13
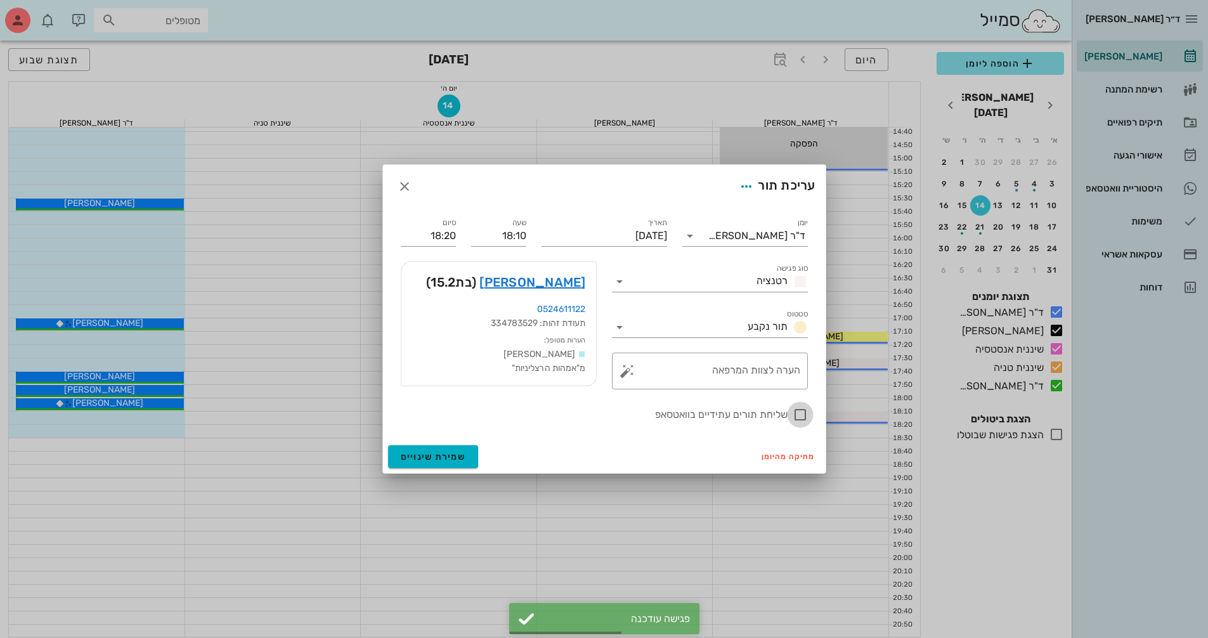
click at [794, 413] on div at bounding box center [800, 415] width 22 height 22
checkbox input "true"
click at [447, 458] on span "שמירת שינויים" at bounding box center [433, 456] width 65 height 11
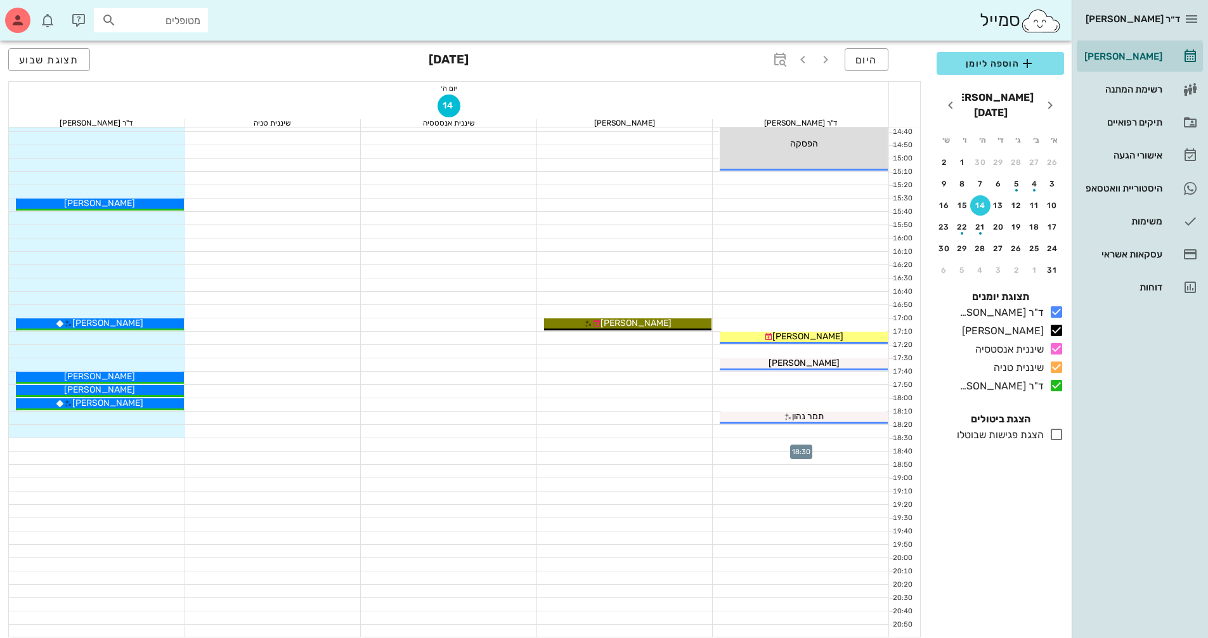
click at [821, 441] on div at bounding box center [801, 444] width 176 height 13
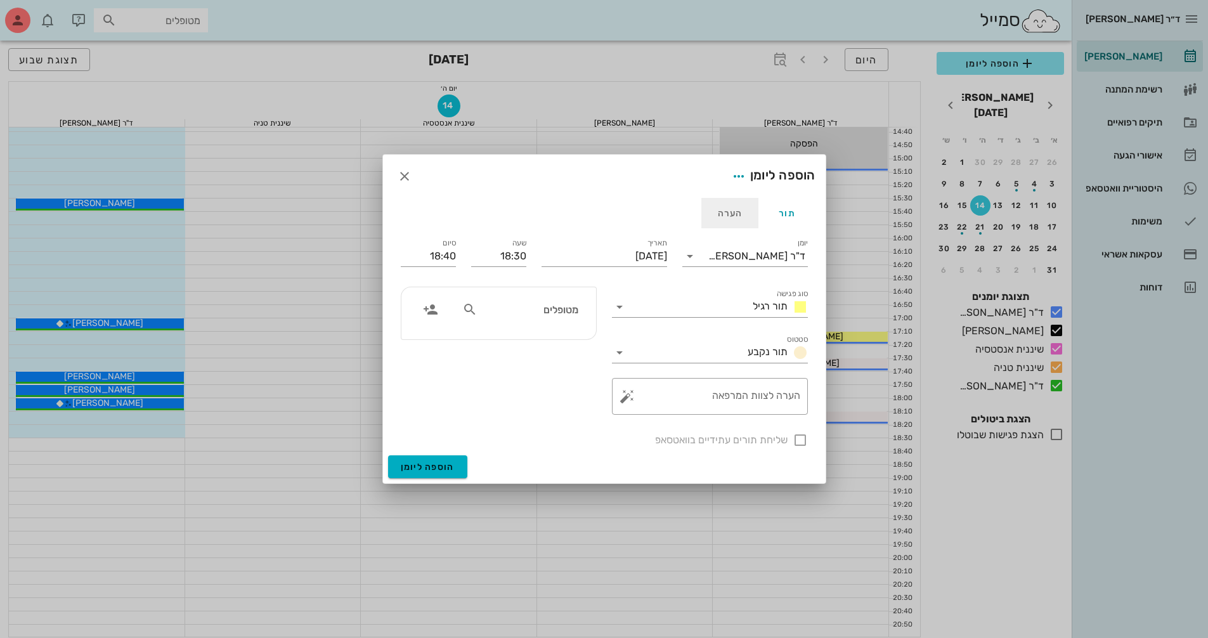
click at [727, 218] on div "הערה" at bounding box center [729, 213] width 57 height 30
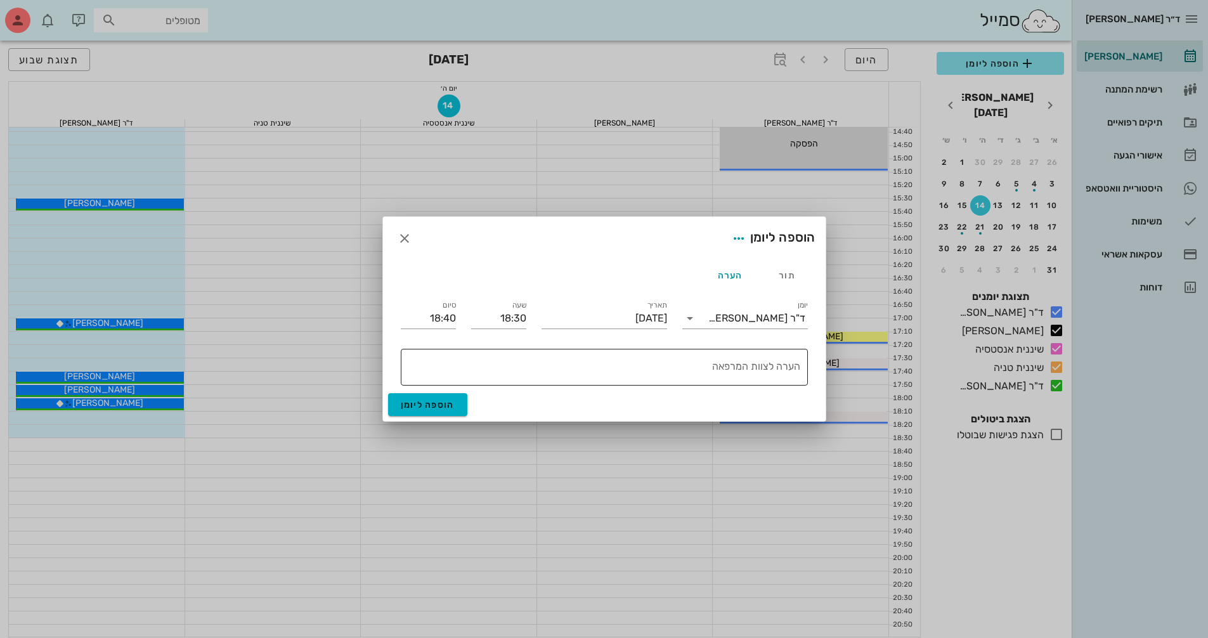
click at [623, 365] on textarea "הערה לצוות המרפאה" at bounding box center [601, 370] width 397 height 30
type textarea "סגור"
click at [715, 280] on div "הערה" at bounding box center [729, 275] width 57 height 30
click at [727, 243] on span "button" at bounding box center [738, 238] width 23 height 15
click at [726, 267] on div "צבע ההערה" at bounding box center [711, 271] width 53 height 12
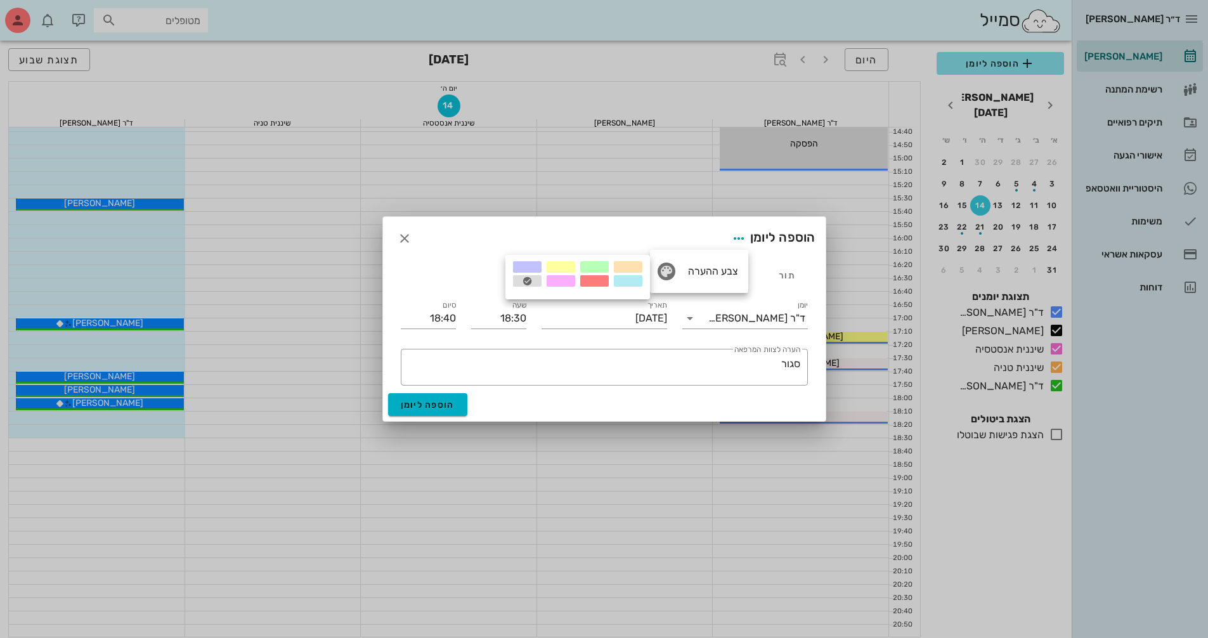
click at [592, 284] on div at bounding box center [594, 280] width 29 height 11
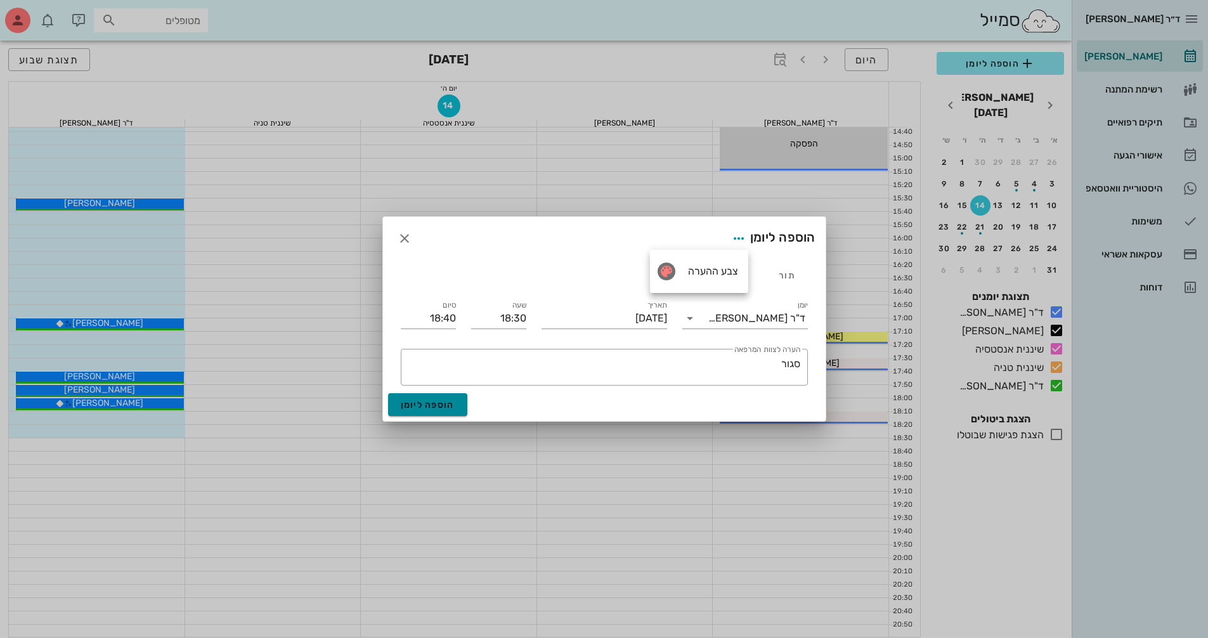
click at [455, 405] on button "הוספה ליומן" at bounding box center [427, 404] width 79 height 23
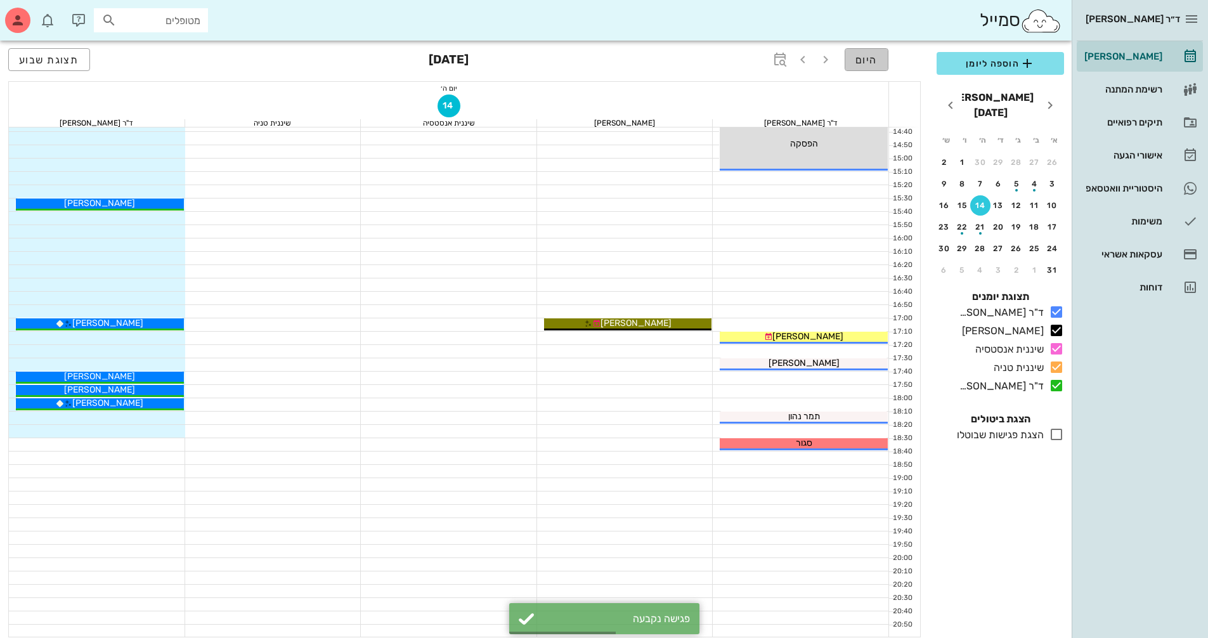
click at [864, 60] on span "היום" at bounding box center [866, 60] width 22 height 12
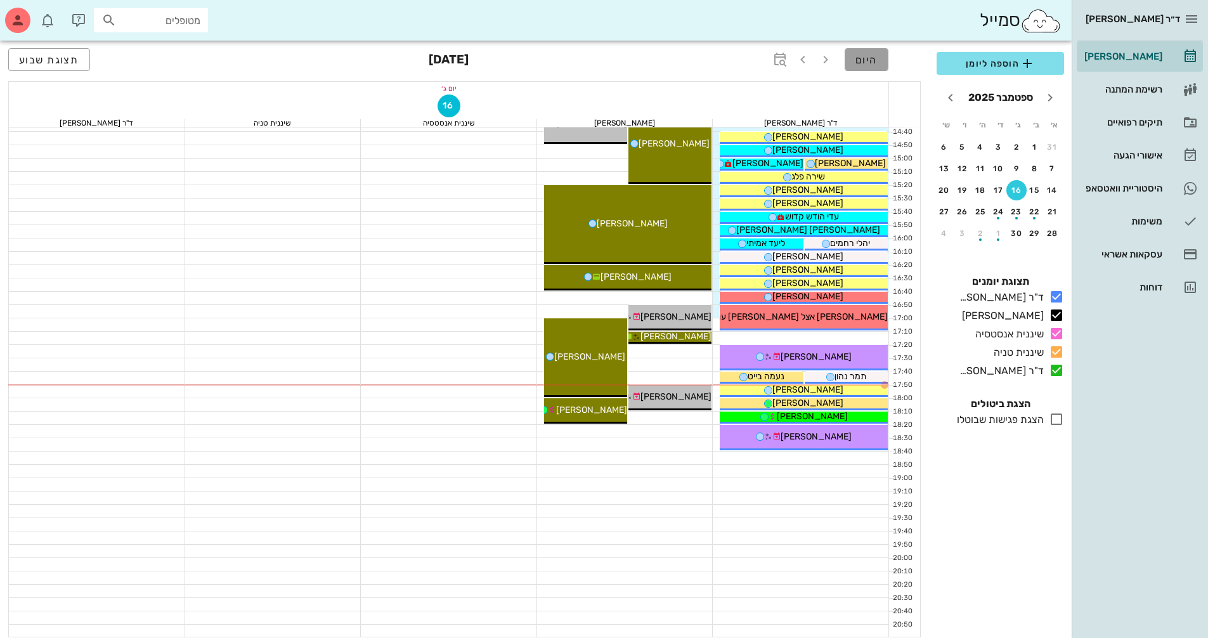
click at [882, 54] on button "היום" at bounding box center [867, 59] width 44 height 23
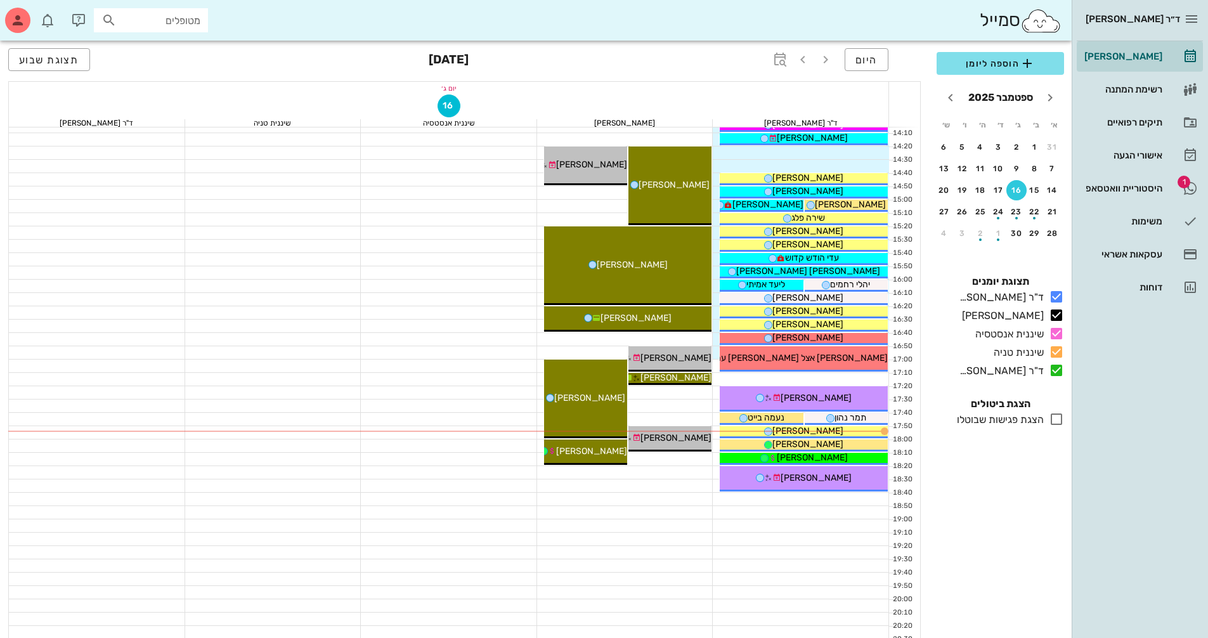
scroll to position [545, 0]
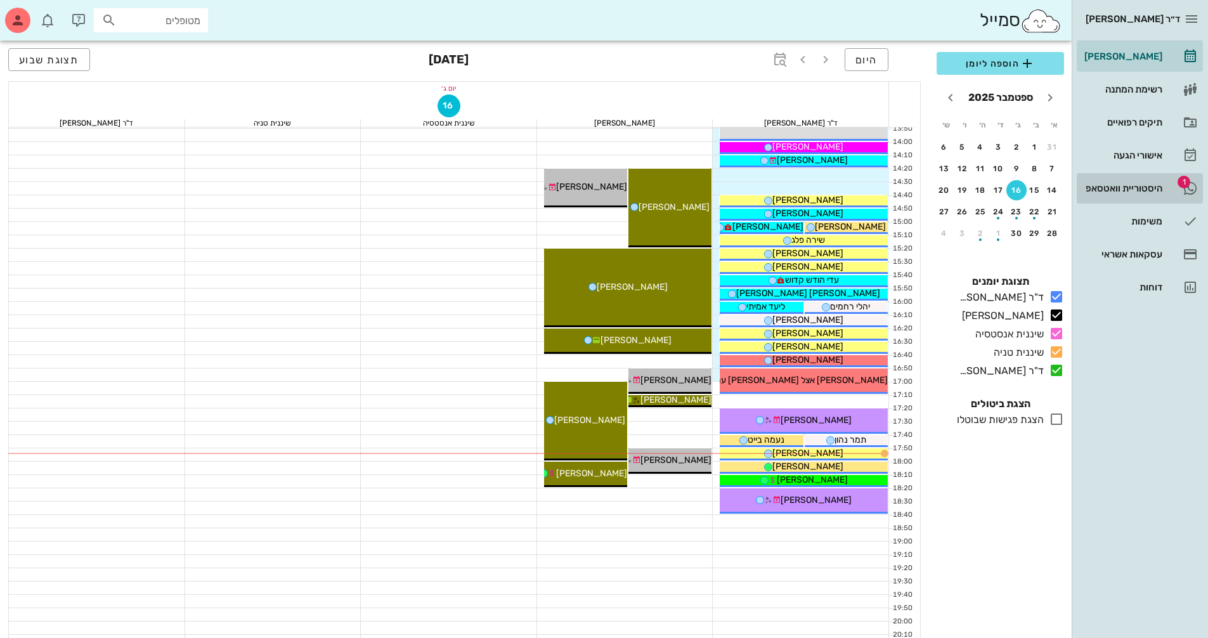
click at [1098, 187] on div "היסטוריית וואטסאפ" at bounding box center [1122, 188] width 81 height 10
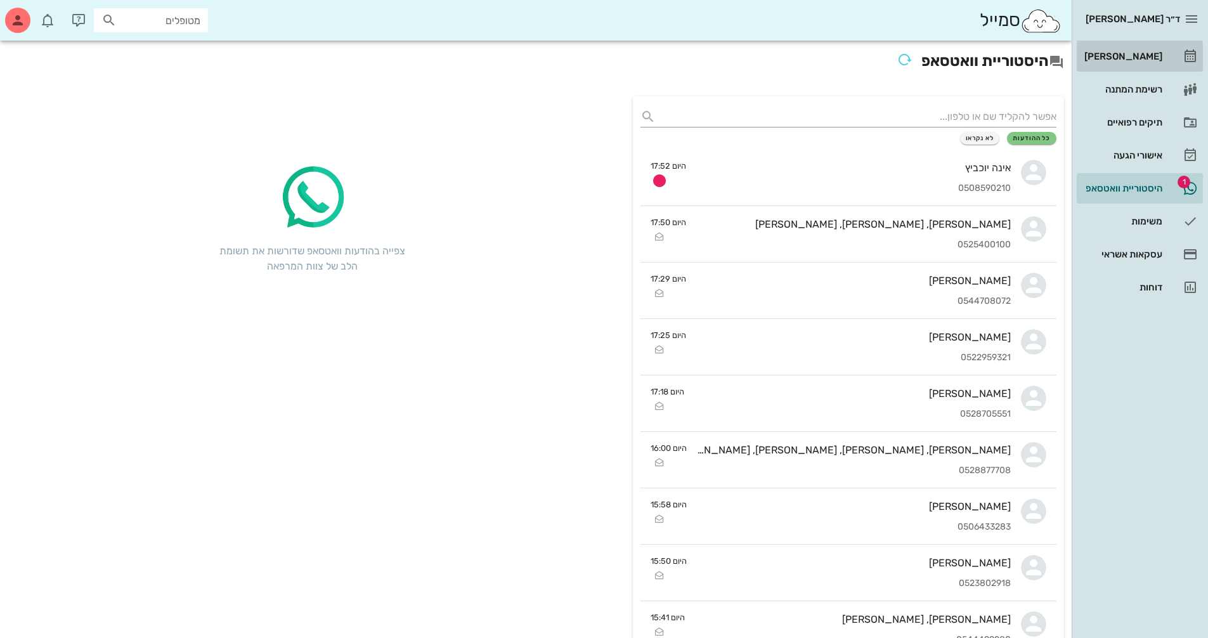
click at [1122, 50] on div "[PERSON_NAME]" at bounding box center [1122, 56] width 81 height 20
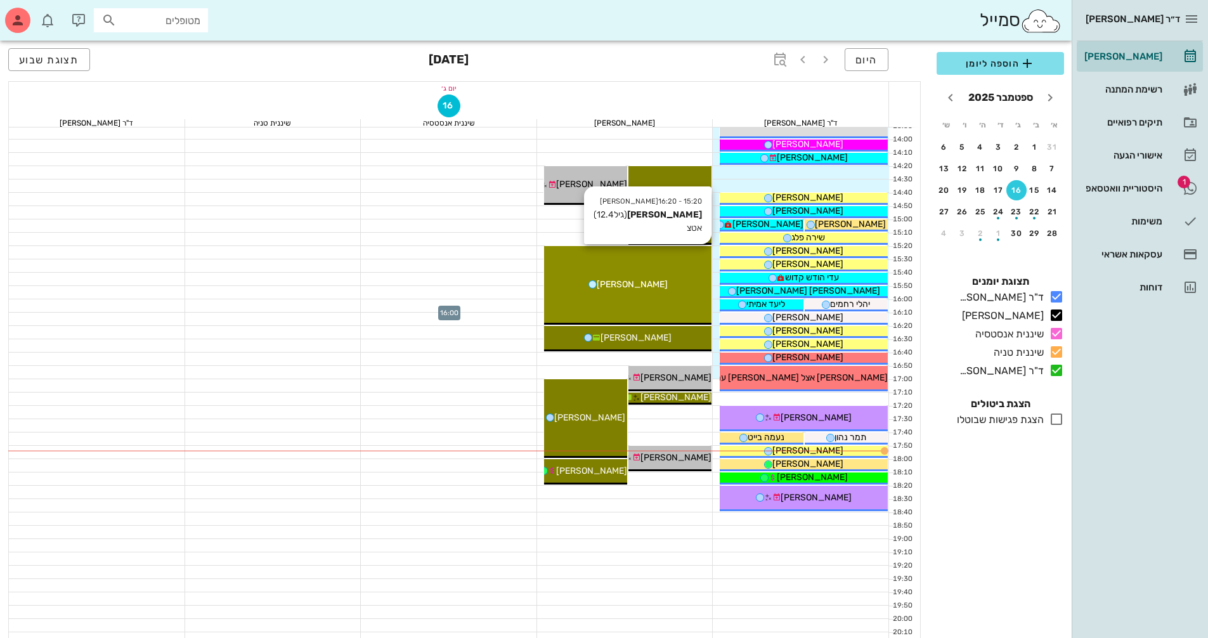
scroll to position [571, 0]
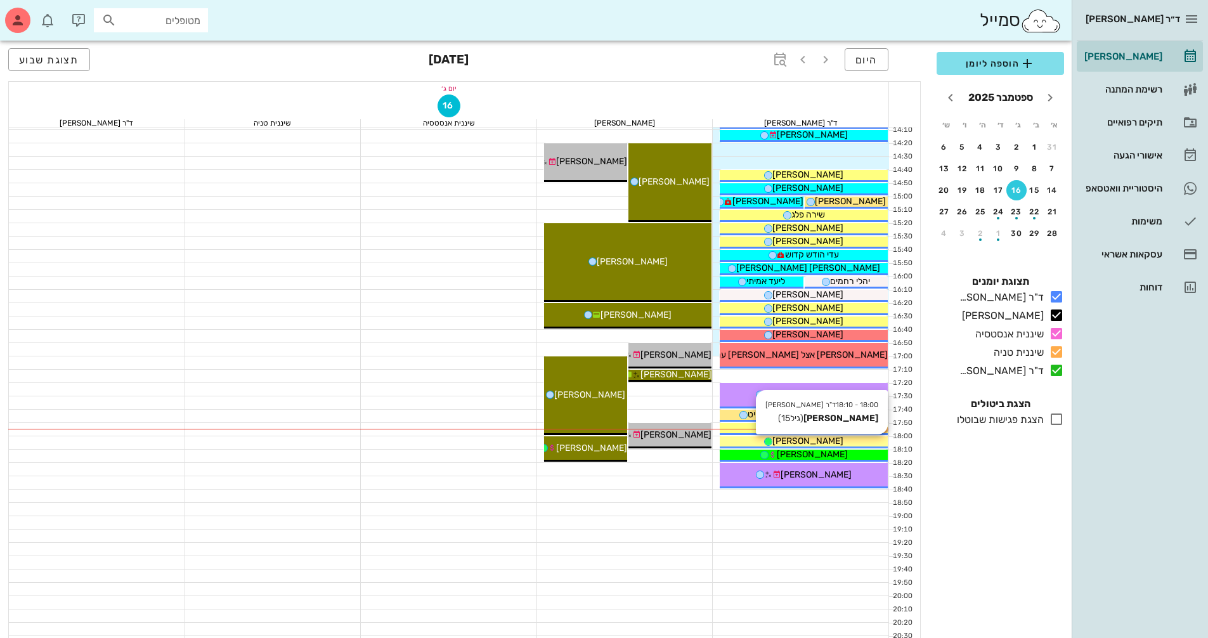
click at [825, 438] on span "[PERSON_NAME]" at bounding box center [807, 441] width 71 height 11
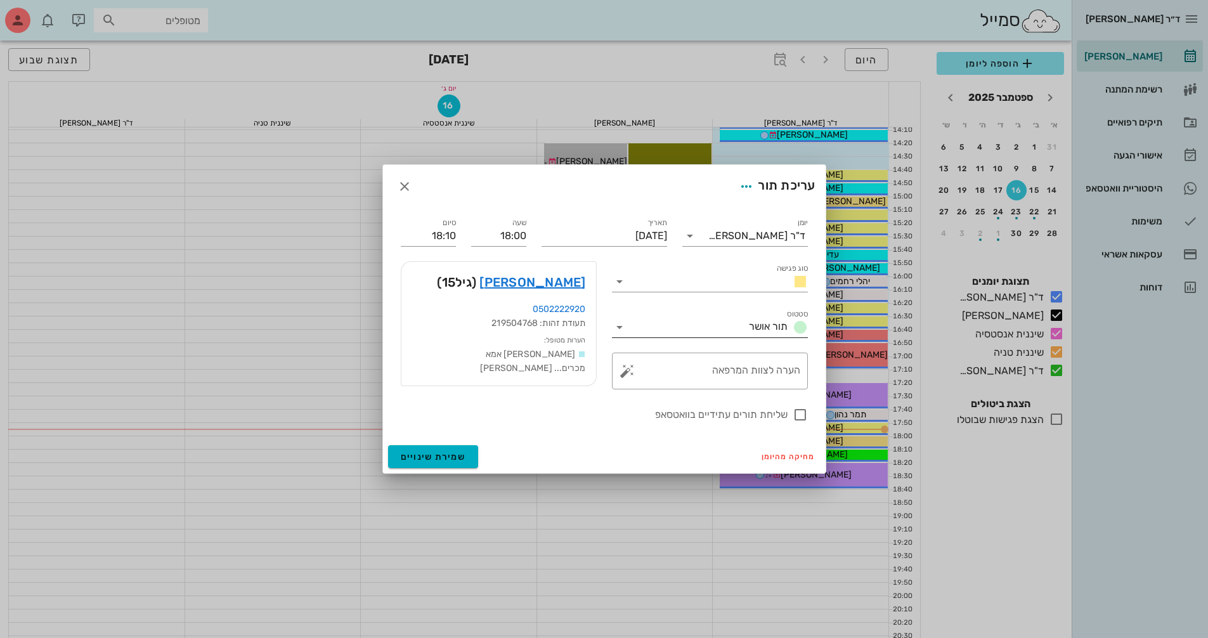
click at [625, 320] on icon at bounding box center [619, 327] width 15 height 15
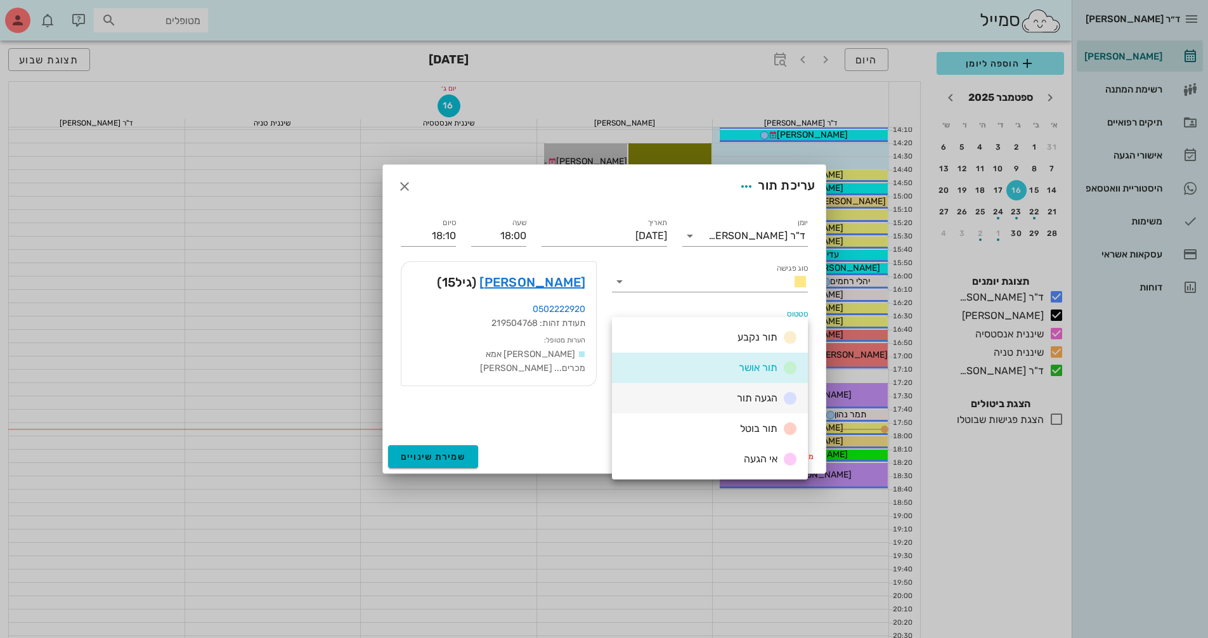
click at [743, 402] on span "הגעה תור" at bounding box center [757, 398] width 41 height 12
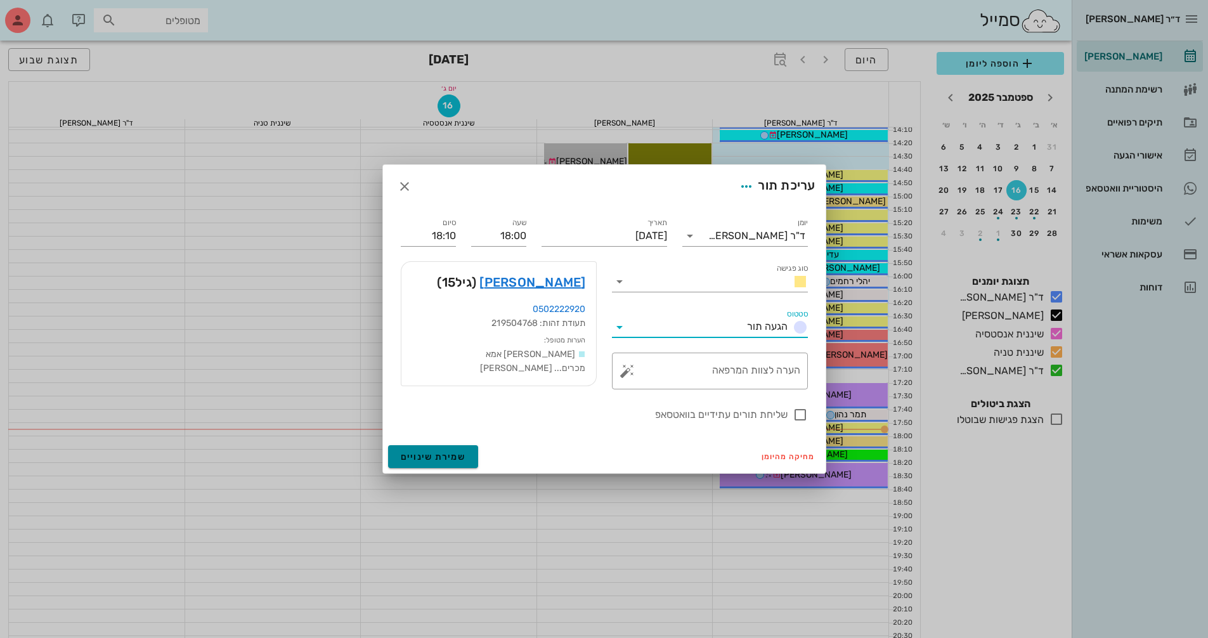
click at [459, 448] on button "שמירת שינויים" at bounding box center [433, 456] width 91 height 23
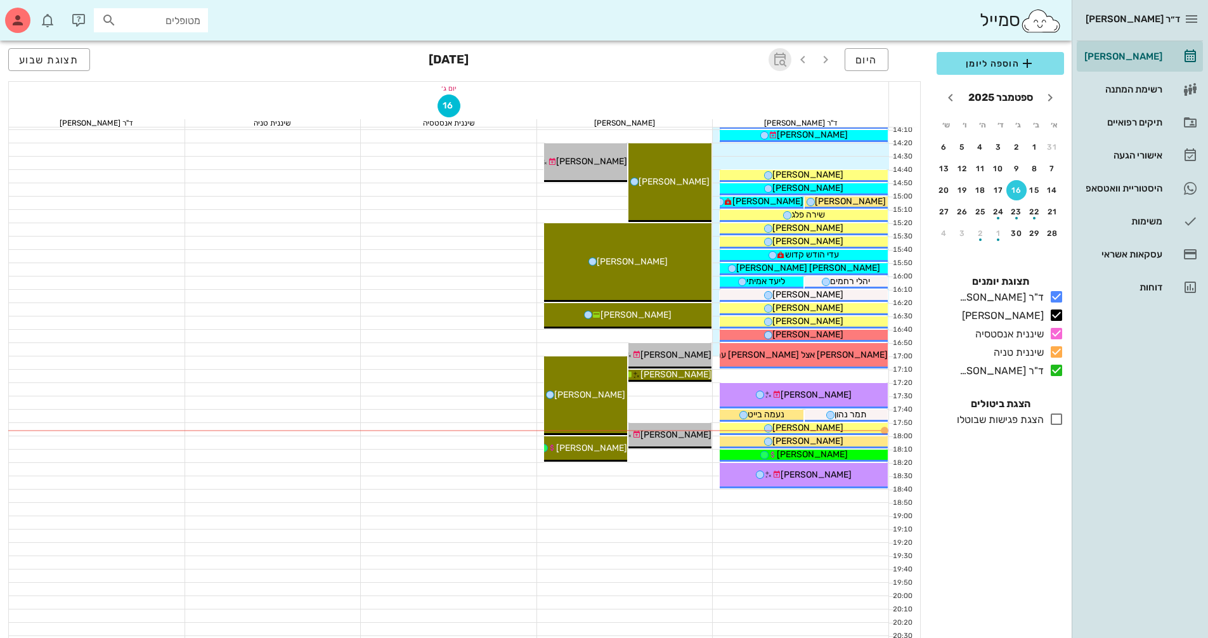
click at [781, 60] on icon "button" at bounding box center [779, 59] width 15 height 15
type input "7"
click at [721, 136] on button "קפיצה לתאריך" at bounding box center [721, 131] width 119 height 18
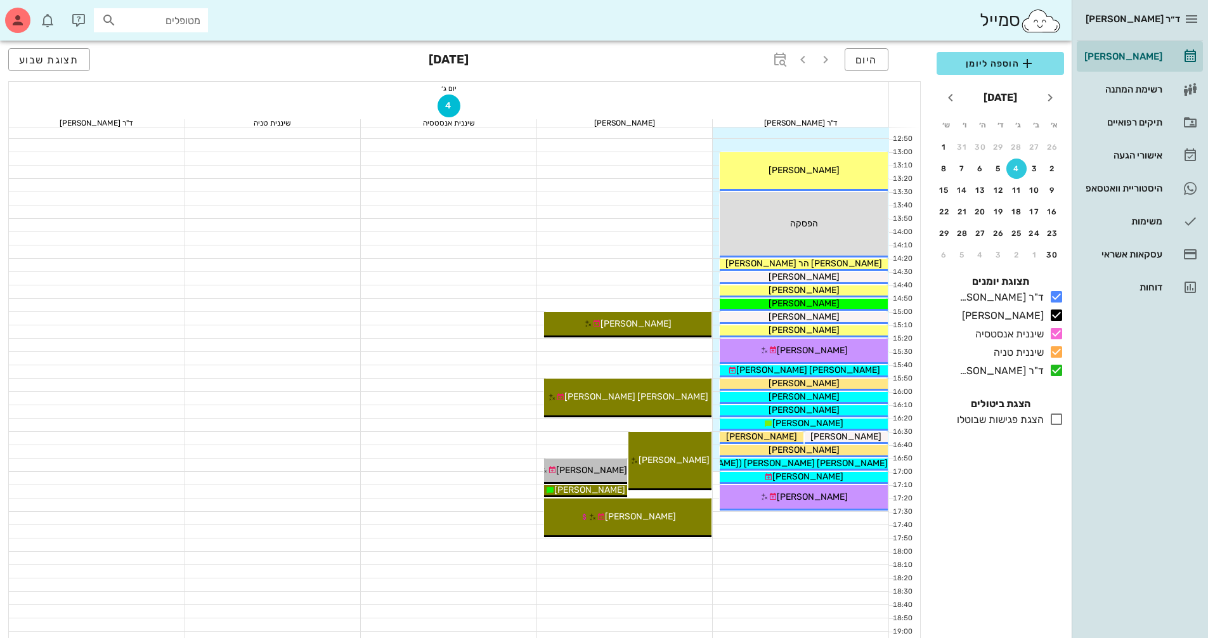
scroll to position [444, 0]
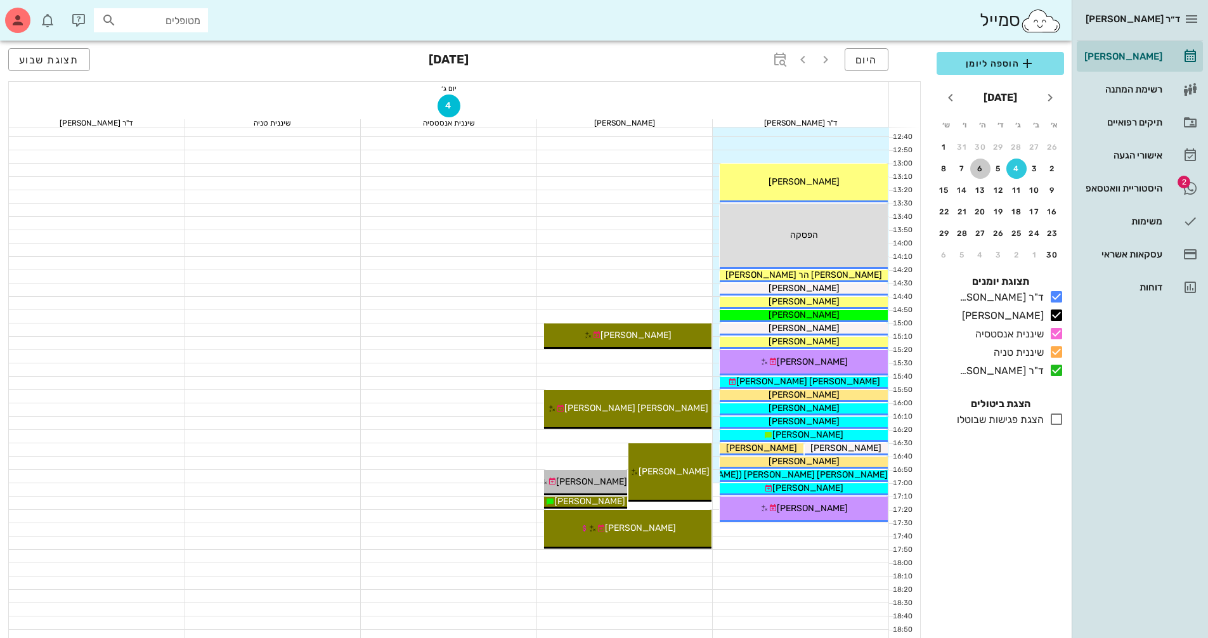
click at [980, 175] on button "6" at bounding box center [980, 169] width 20 height 20
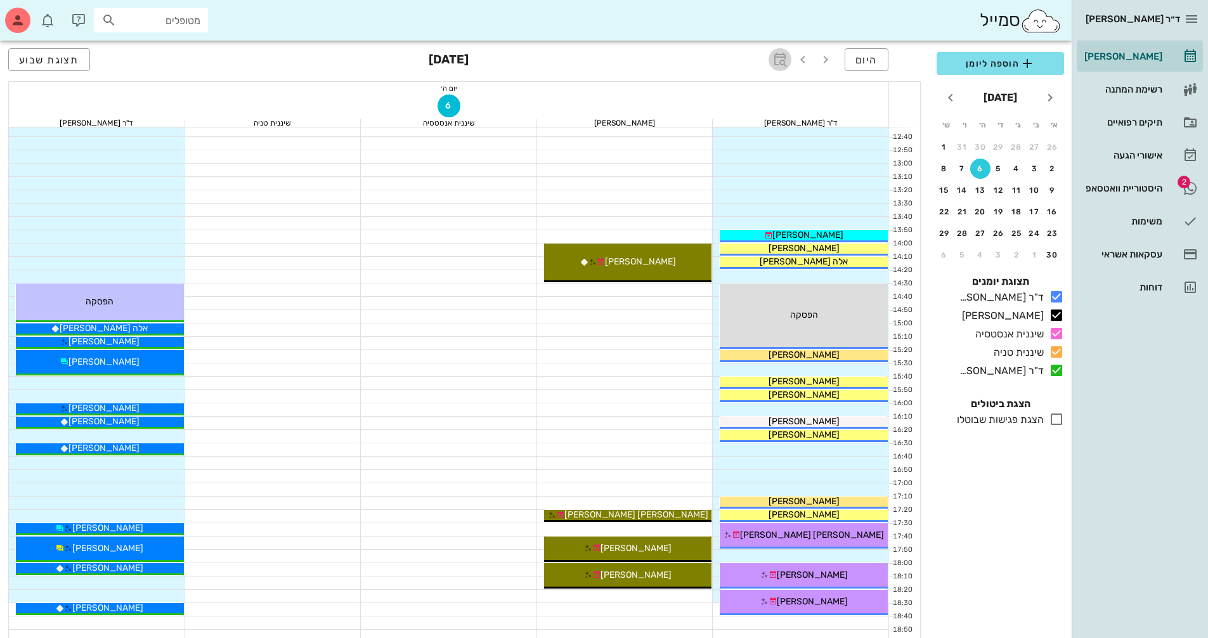
click at [780, 62] on icon "button" at bounding box center [779, 59] width 15 height 15
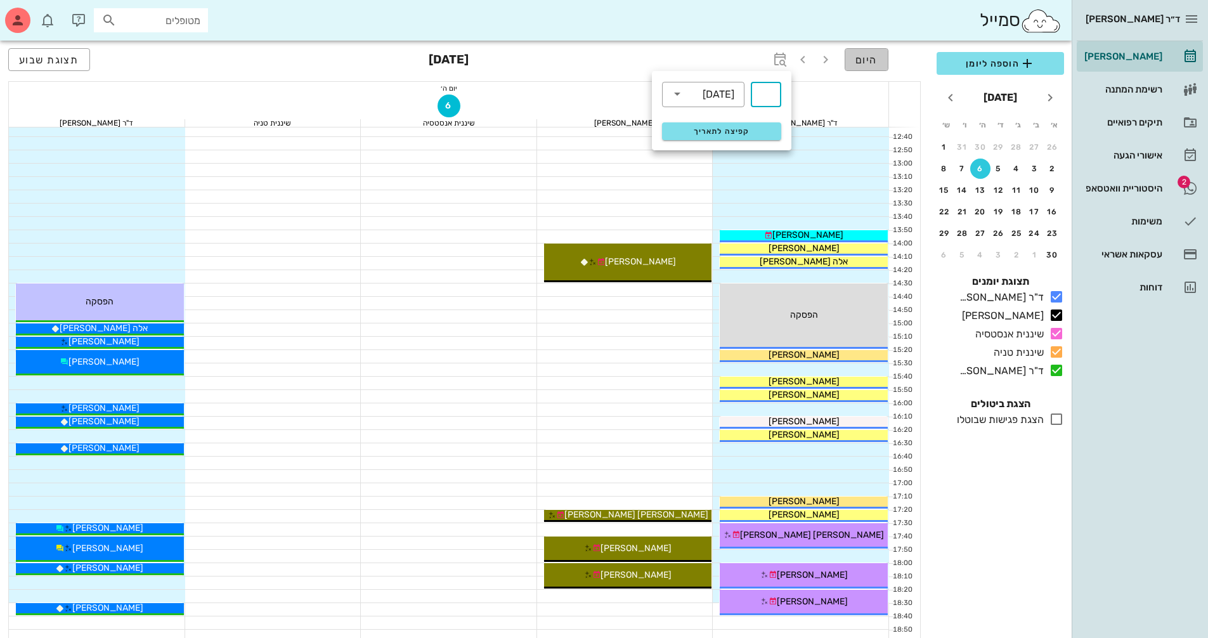
click at [871, 60] on span "היום" at bounding box center [866, 60] width 22 height 12
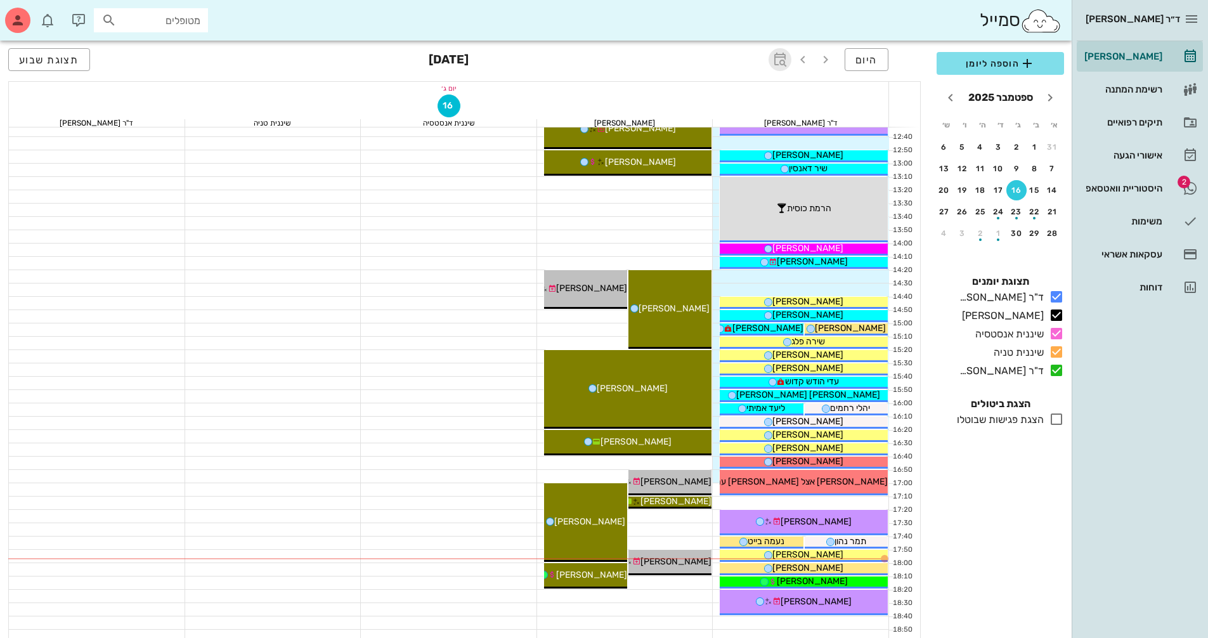
click at [778, 56] on icon "button" at bounding box center [779, 59] width 15 height 15
type input "6"
click at [756, 128] on span "קפיצה לתאריך" at bounding box center [721, 131] width 103 height 9
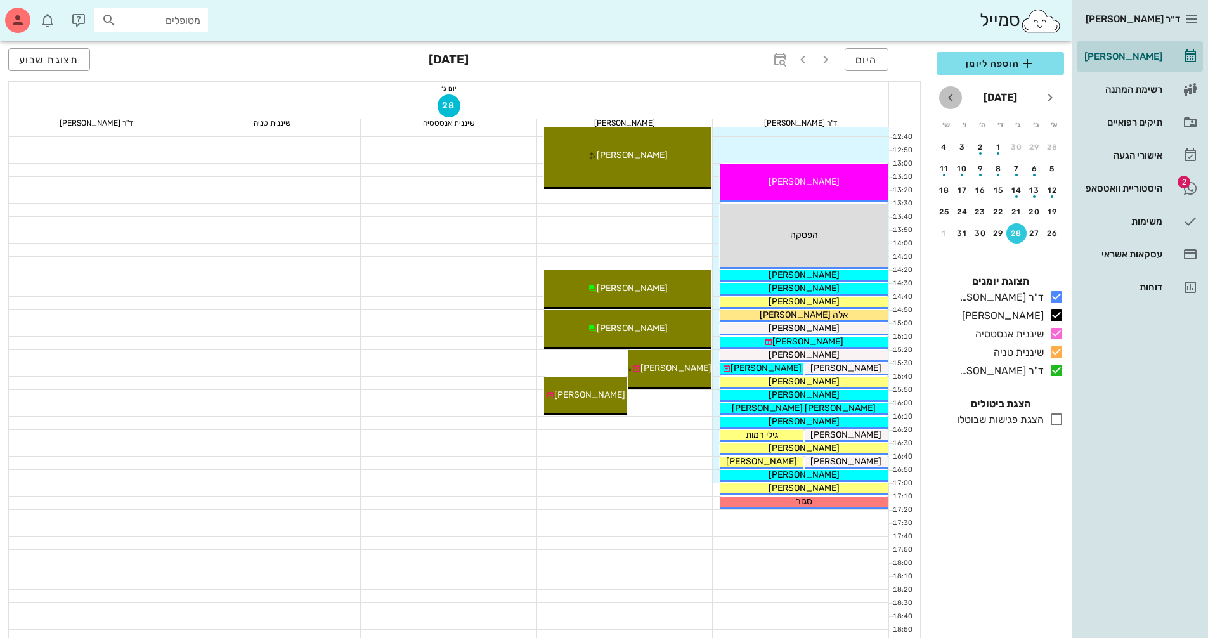
click at [951, 102] on icon "חודש הבא" at bounding box center [950, 97] width 15 height 15
click at [1022, 186] on div "11" at bounding box center [1016, 190] width 20 height 9
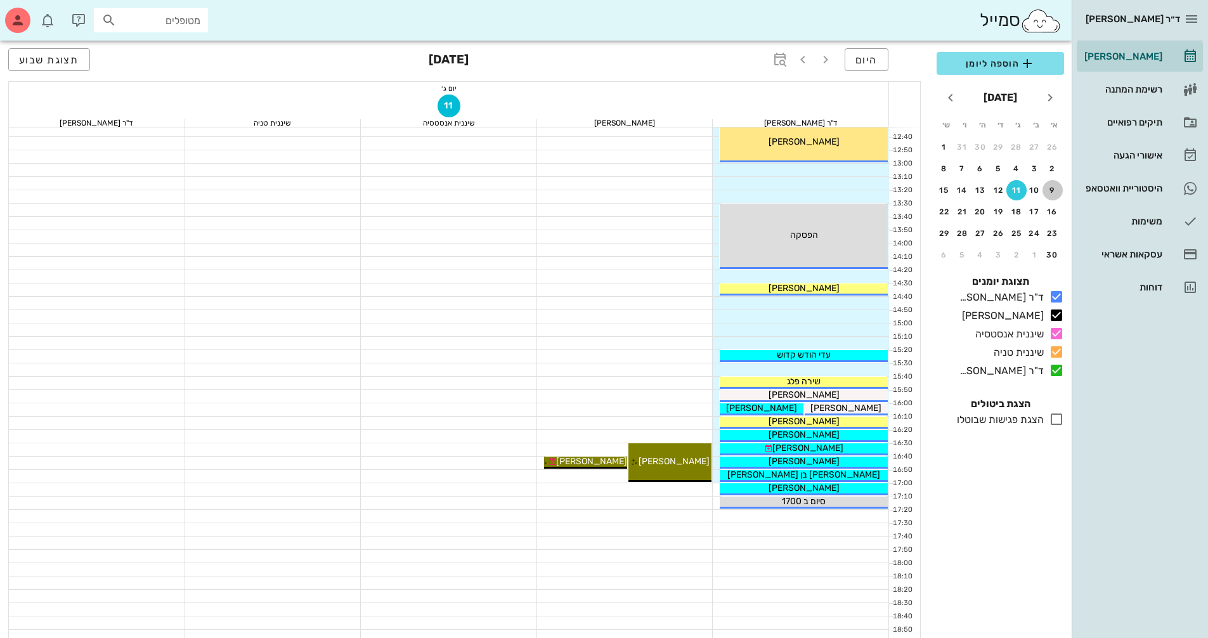
click at [1057, 194] on div "9" at bounding box center [1052, 190] width 20 height 9
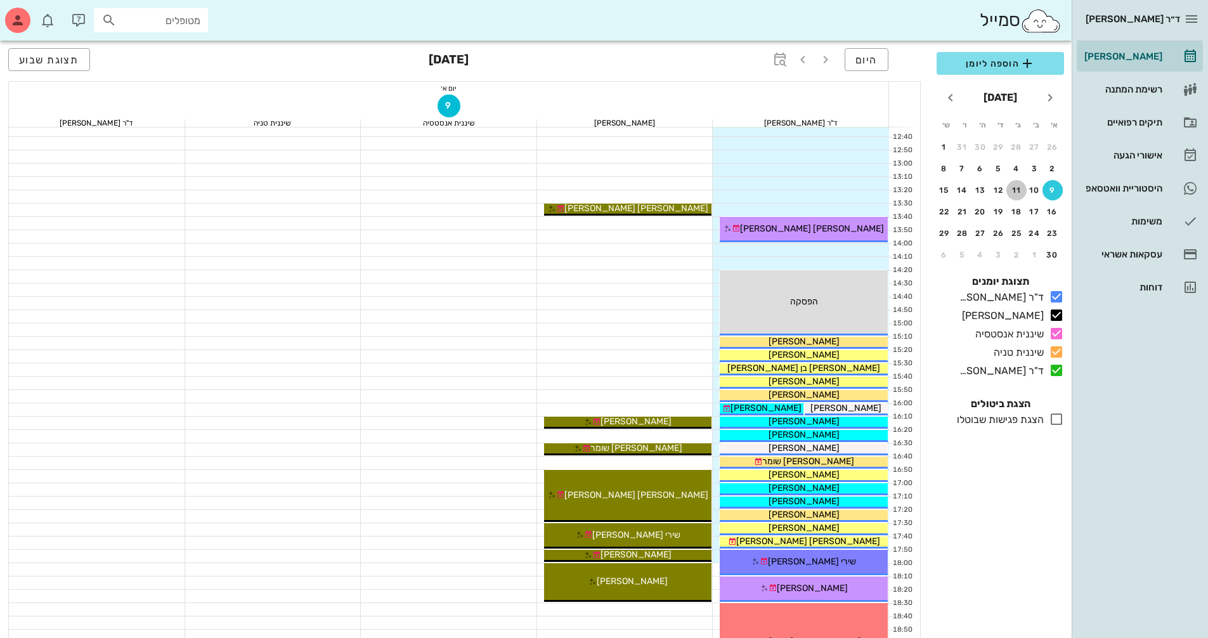
click at [1017, 193] on div "11" at bounding box center [1016, 190] width 20 height 9
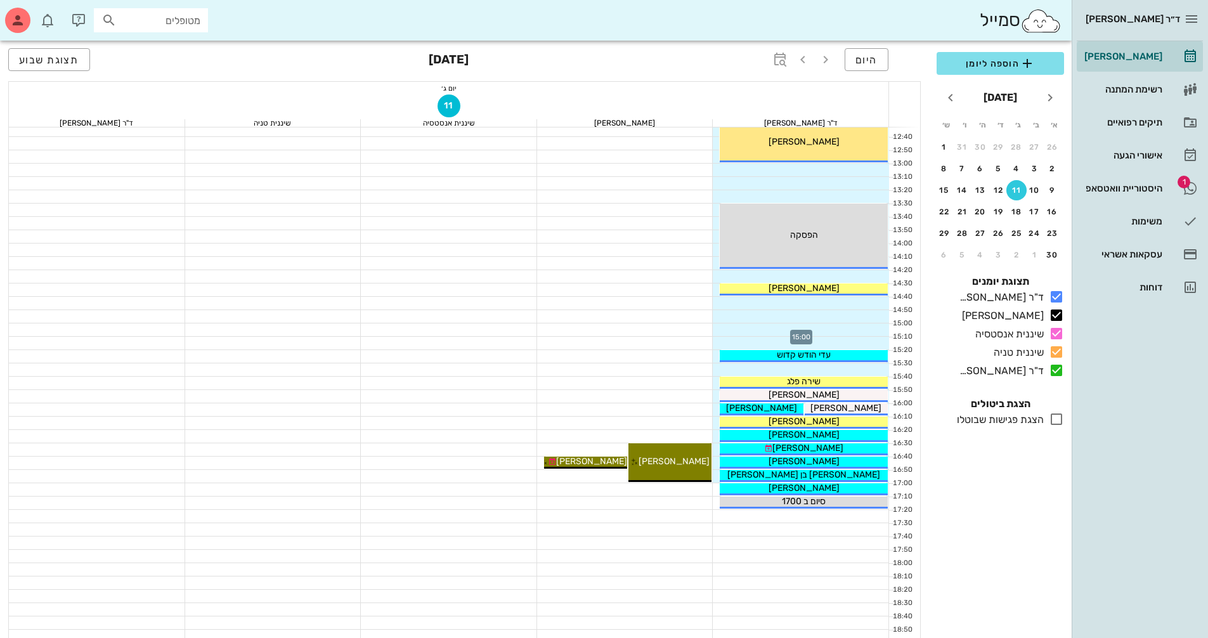
click at [849, 332] on div at bounding box center [801, 329] width 176 height 13
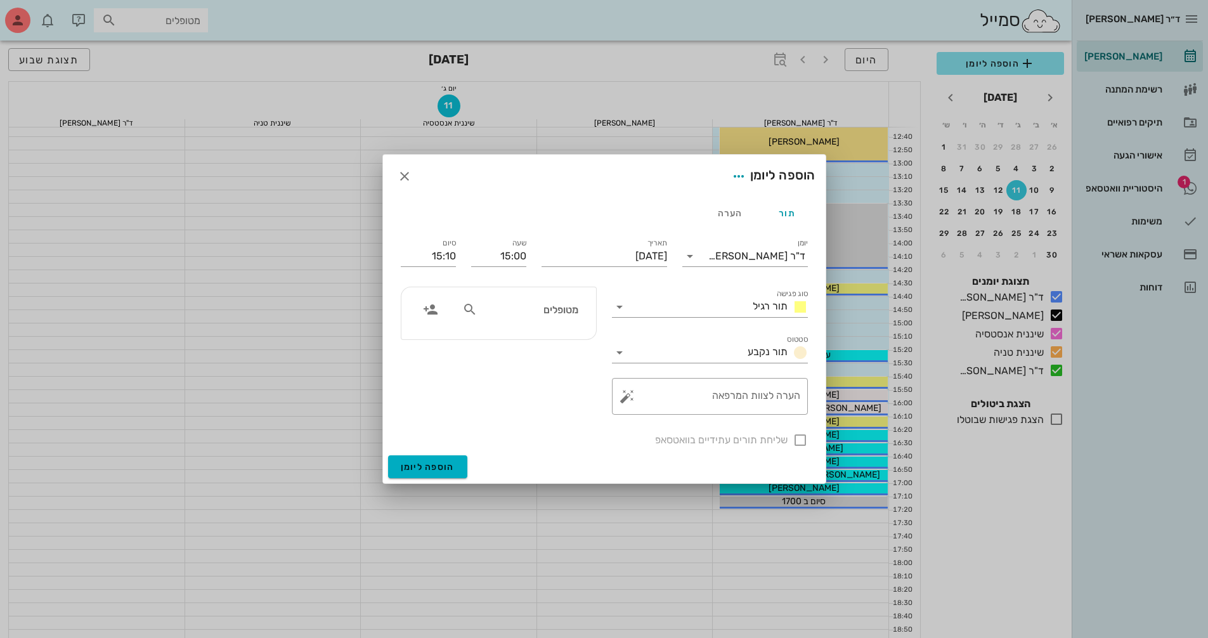
click at [561, 316] on input "מטופלים" at bounding box center [529, 309] width 98 height 16
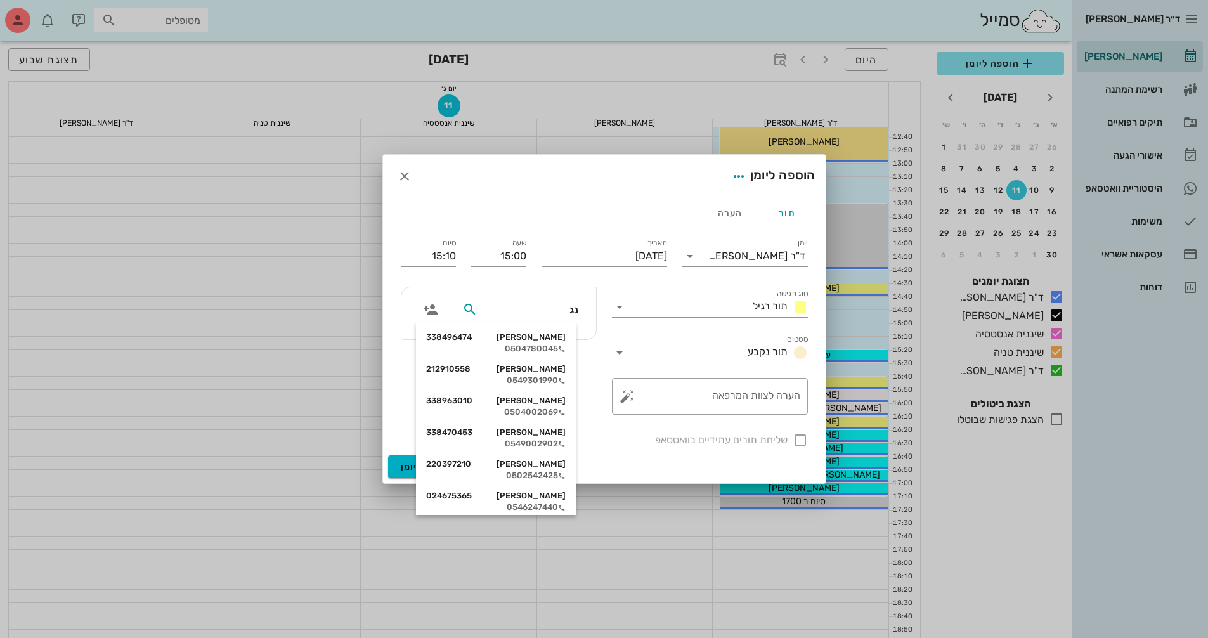
type input "[PERSON_NAME]"
drag, startPoint x: 529, startPoint y: 427, endPoint x: 532, endPoint y: 436, distance: 8.8
click at [530, 430] on div "[PERSON_NAME] 220397210" at bounding box center [496, 432] width 140 height 10
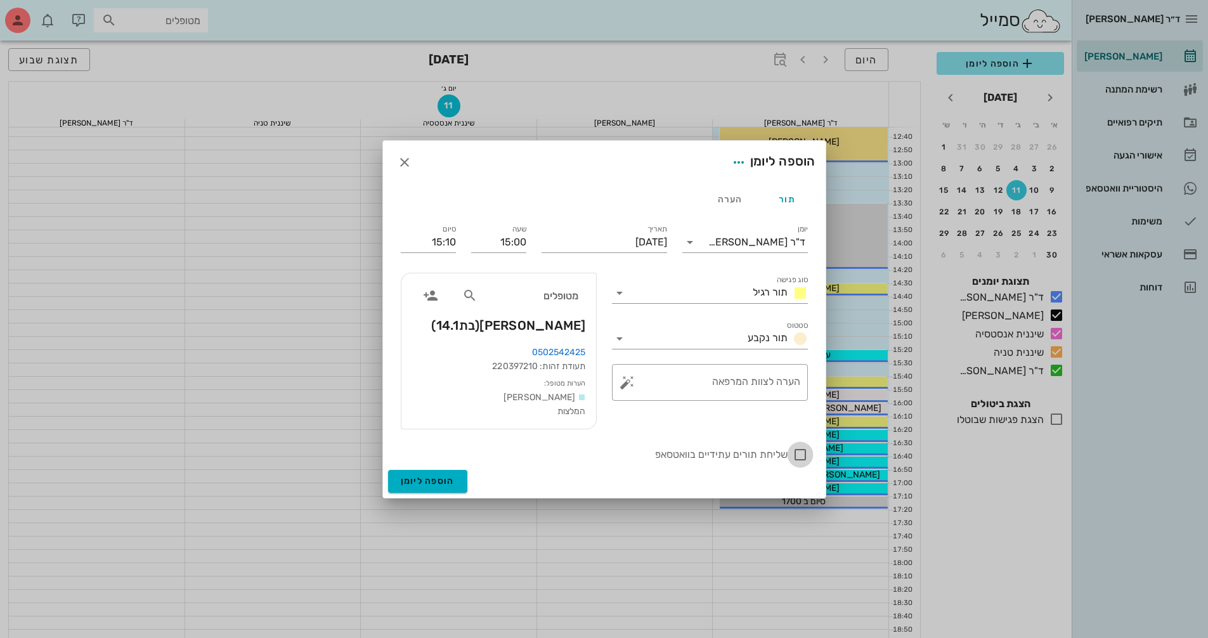
click at [802, 455] on div at bounding box center [800, 455] width 22 height 22
checkbox input "true"
click at [415, 483] on span "הוספה ליומן" at bounding box center [428, 481] width 54 height 11
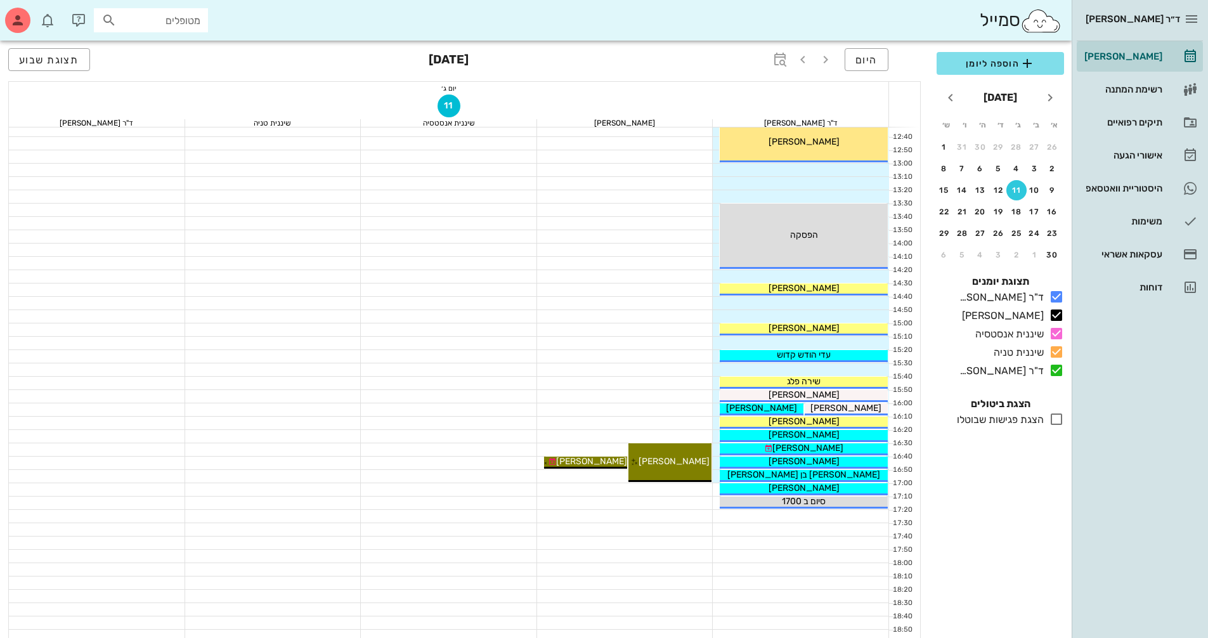
click at [798, 346] on div at bounding box center [801, 343] width 176 height 13
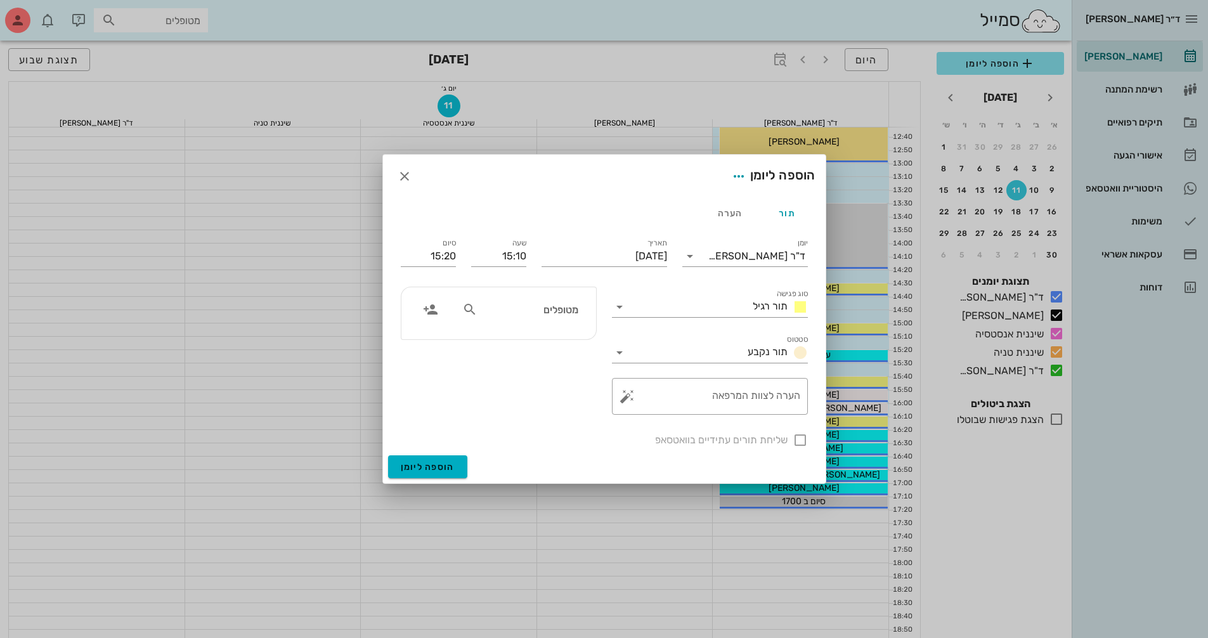
click at [559, 319] on div "מטופלים" at bounding box center [520, 309] width 131 height 24
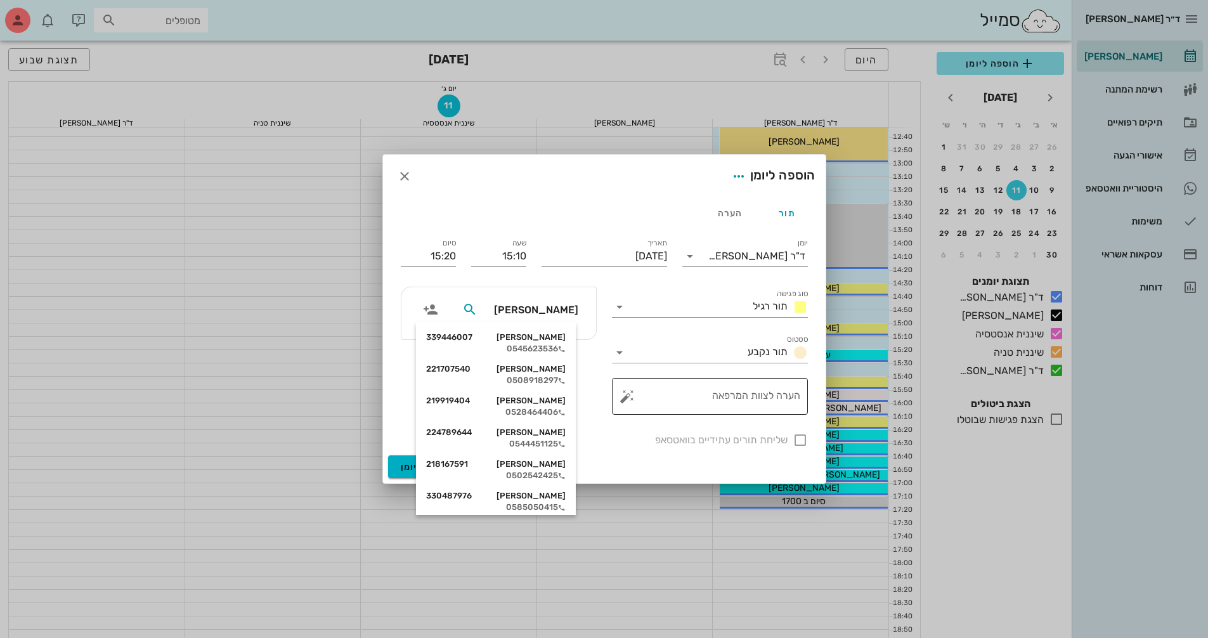
type input "[PERSON_NAME] ז"
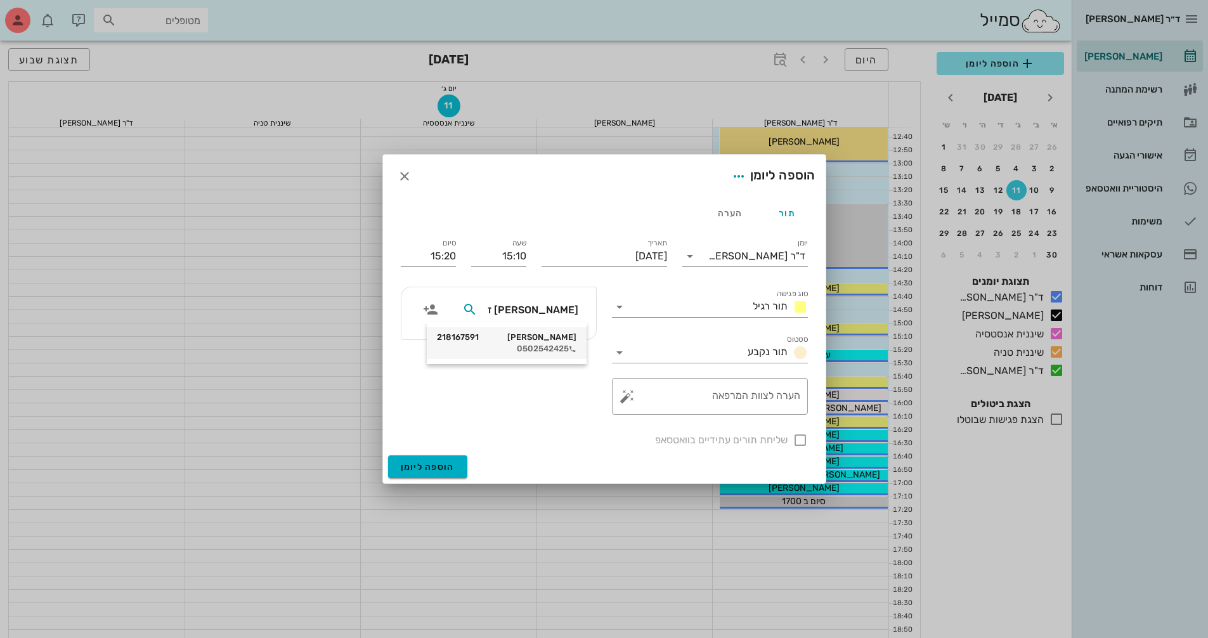
click at [556, 349] on div "0502542425" at bounding box center [507, 349] width 140 height 10
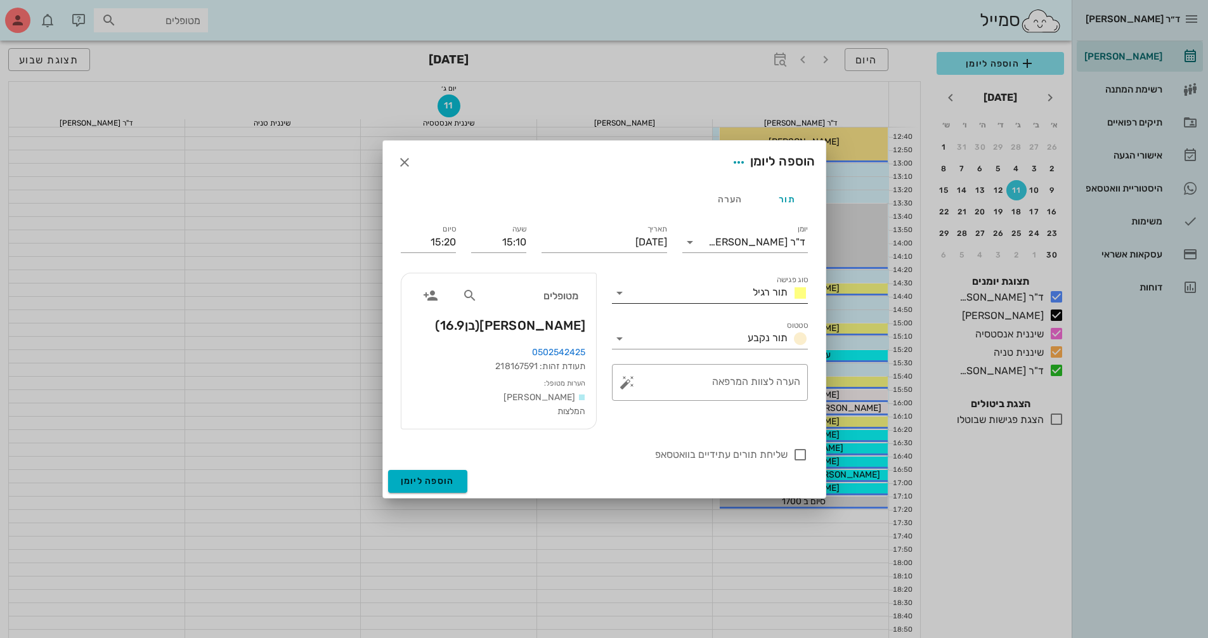
click at [614, 299] on icon at bounding box center [619, 292] width 15 height 15
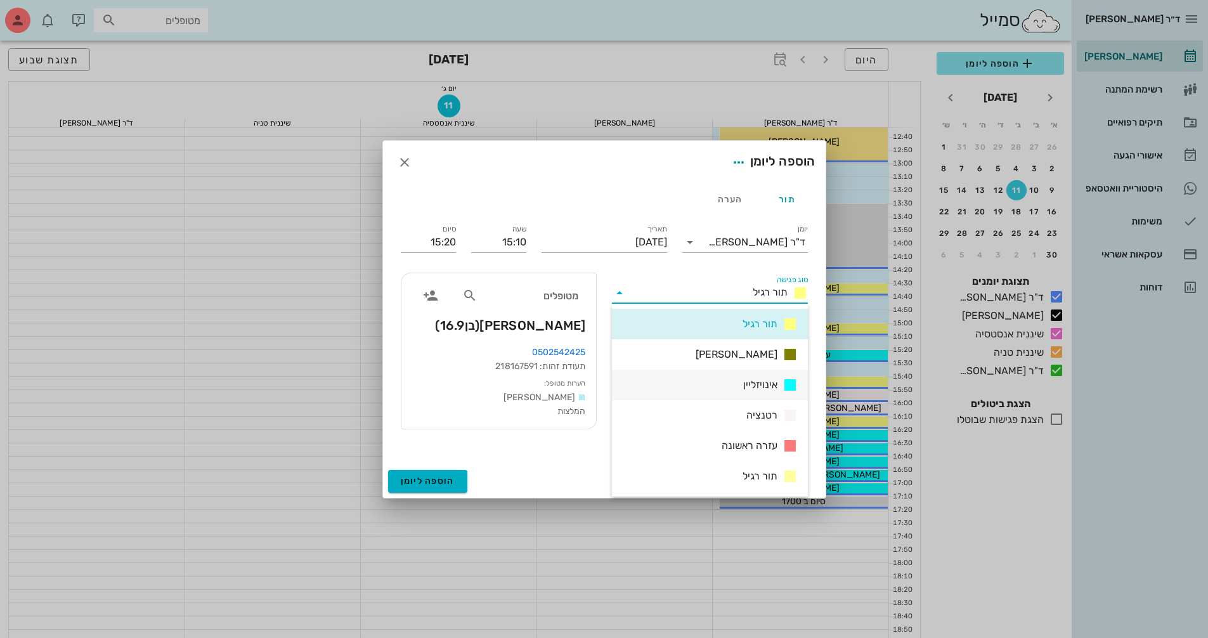
click at [672, 370] on div "אינויזליין" at bounding box center [710, 385] width 196 height 30
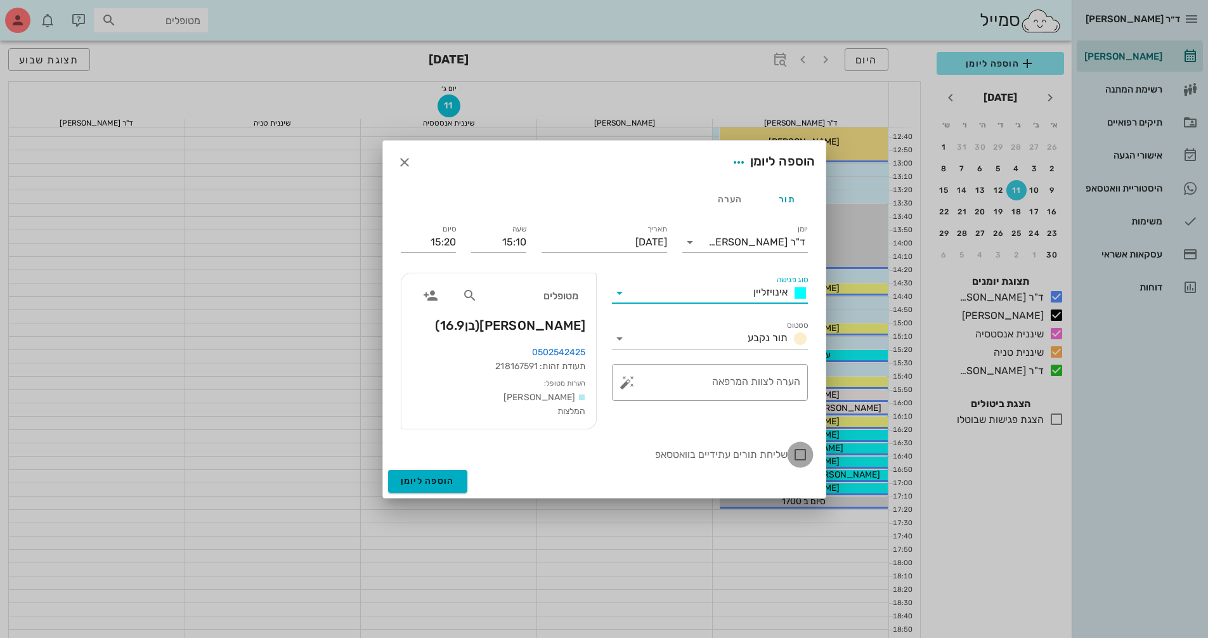
click at [798, 453] on div at bounding box center [800, 455] width 22 height 22
checkbox input "true"
click at [451, 481] on span "הוספה ליומן" at bounding box center [428, 481] width 54 height 11
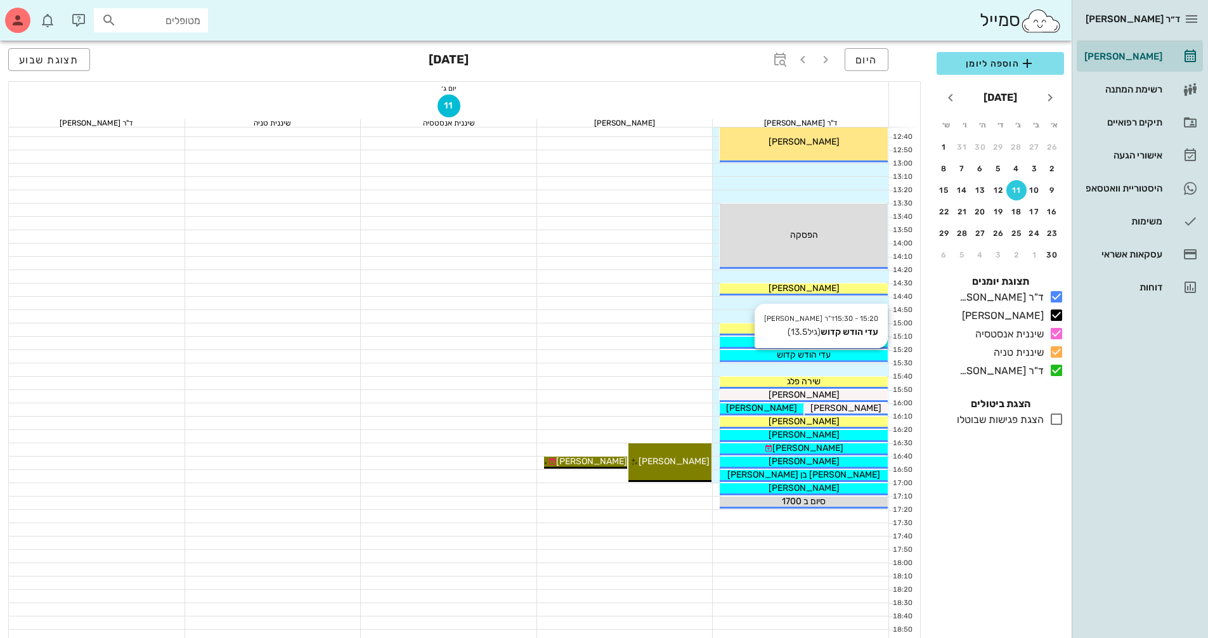
click at [779, 354] on span "עדי הודש קדוש" at bounding box center [804, 354] width 54 height 11
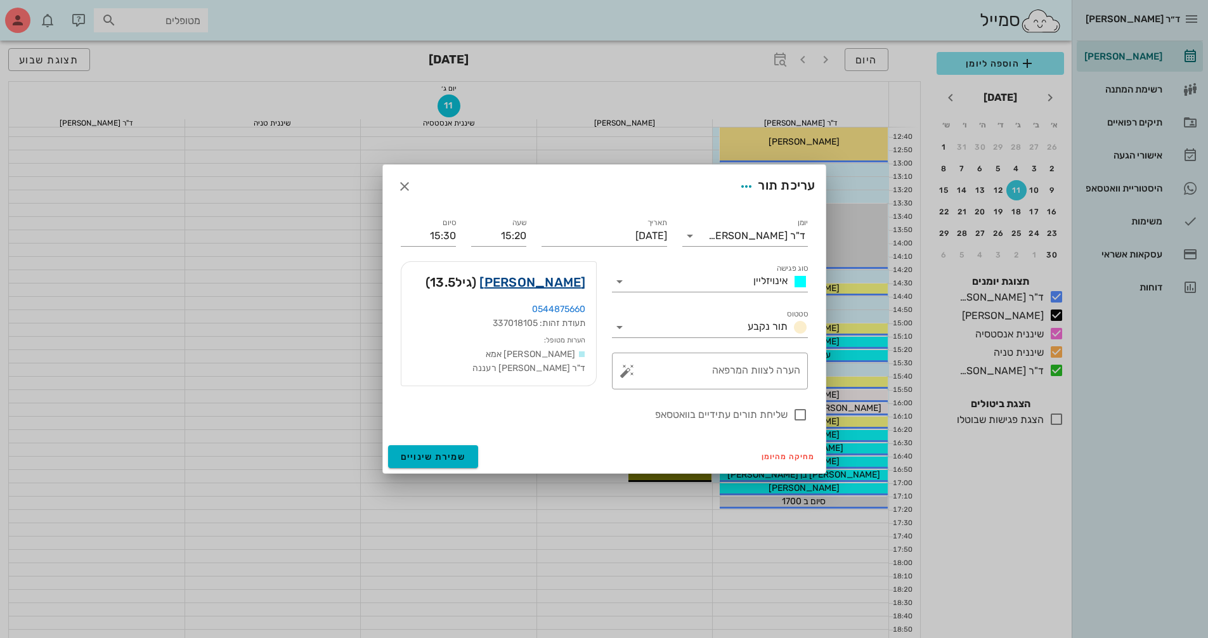
click at [548, 282] on link "[PERSON_NAME]" at bounding box center [532, 282] width 106 height 20
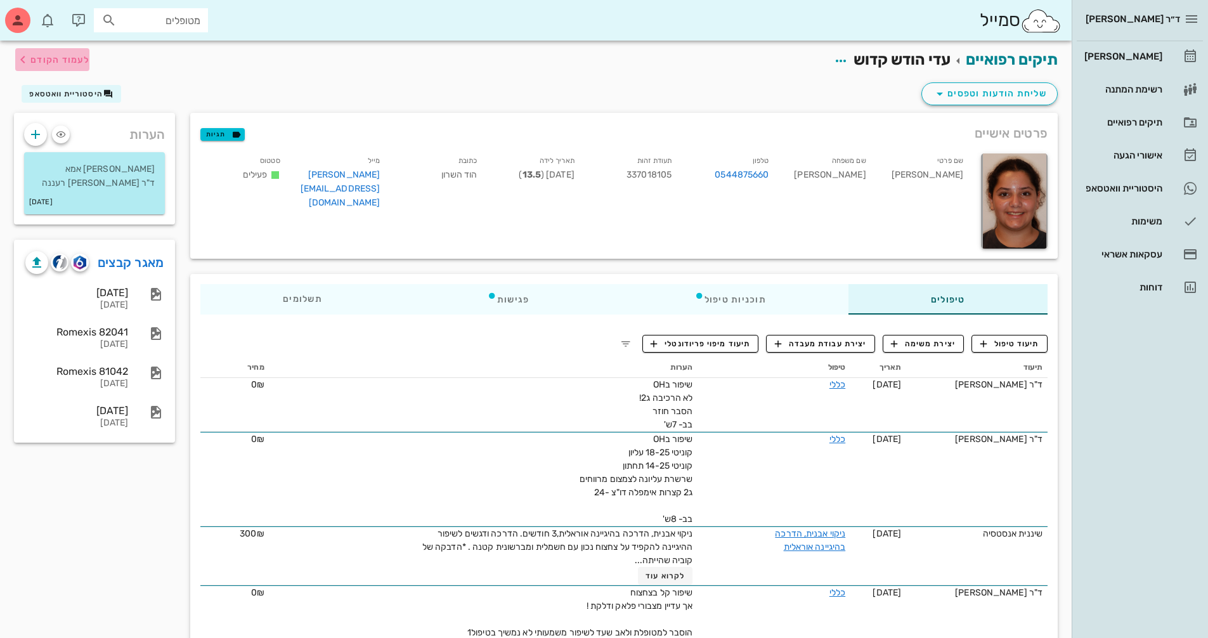
click at [42, 61] on span "לעמוד הקודם" at bounding box center [59, 60] width 59 height 11
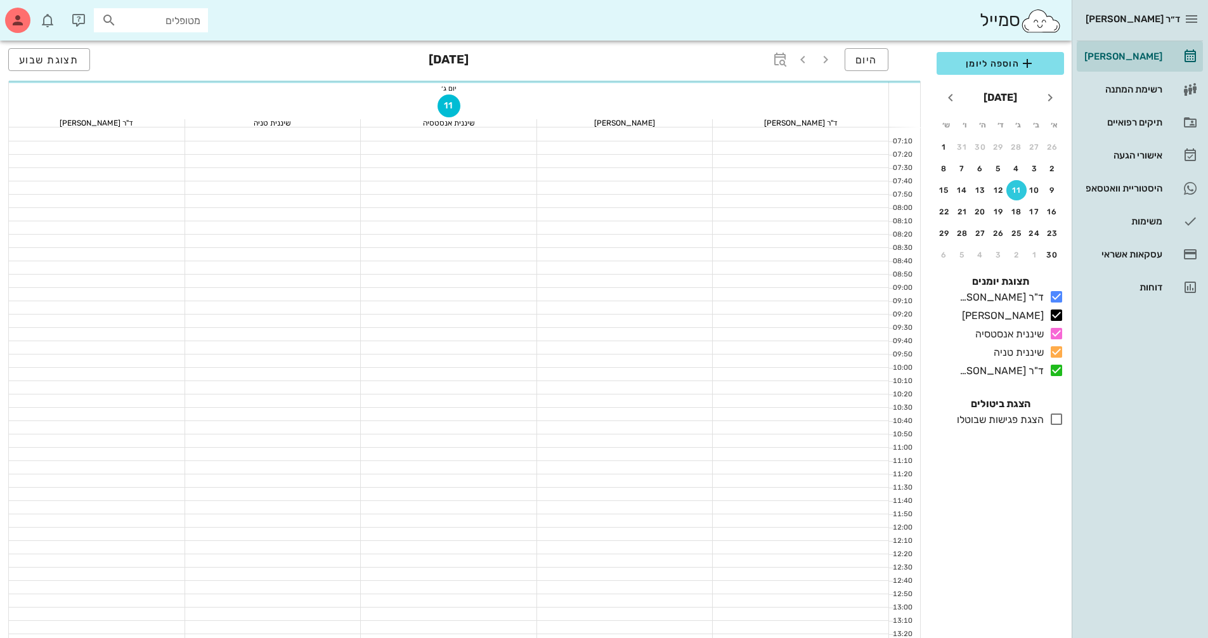
scroll to position [444, 0]
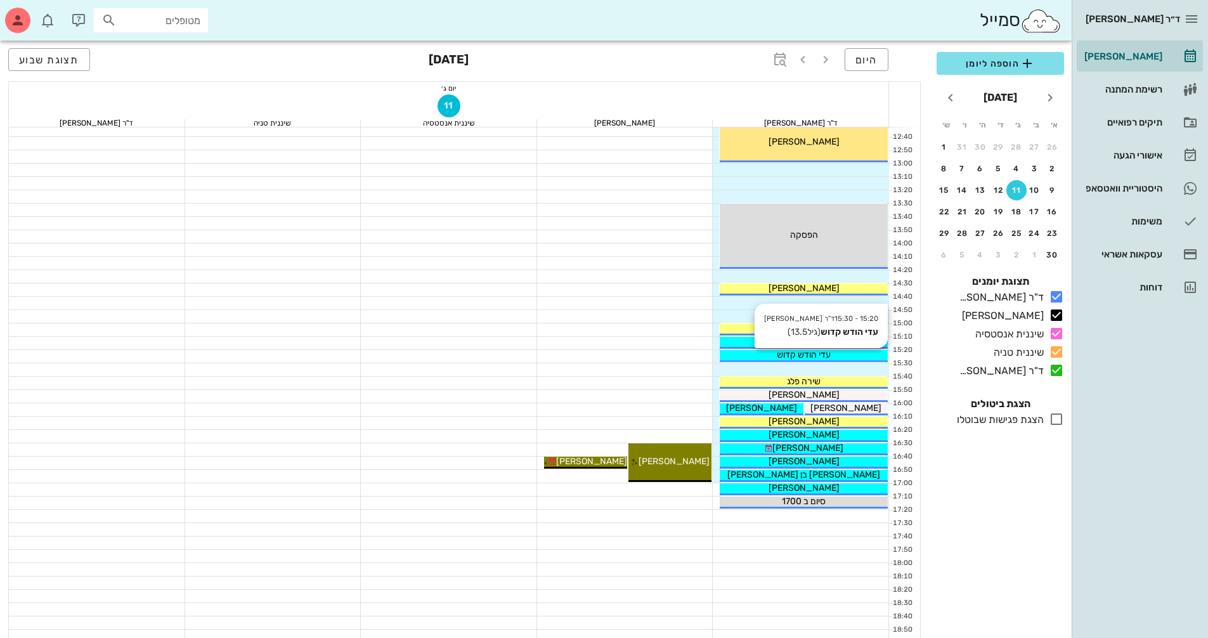
click at [814, 354] on span "עדי הודש קדוש" at bounding box center [804, 354] width 54 height 11
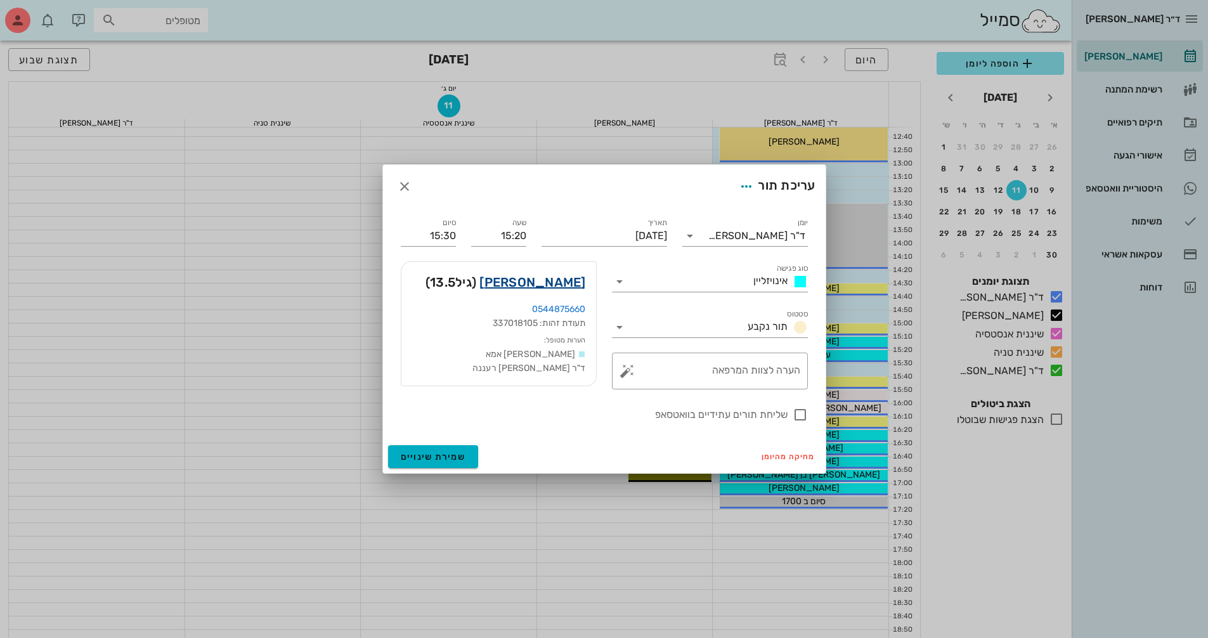
click at [556, 276] on link "[PERSON_NAME]" at bounding box center [532, 282] width 106 height 20
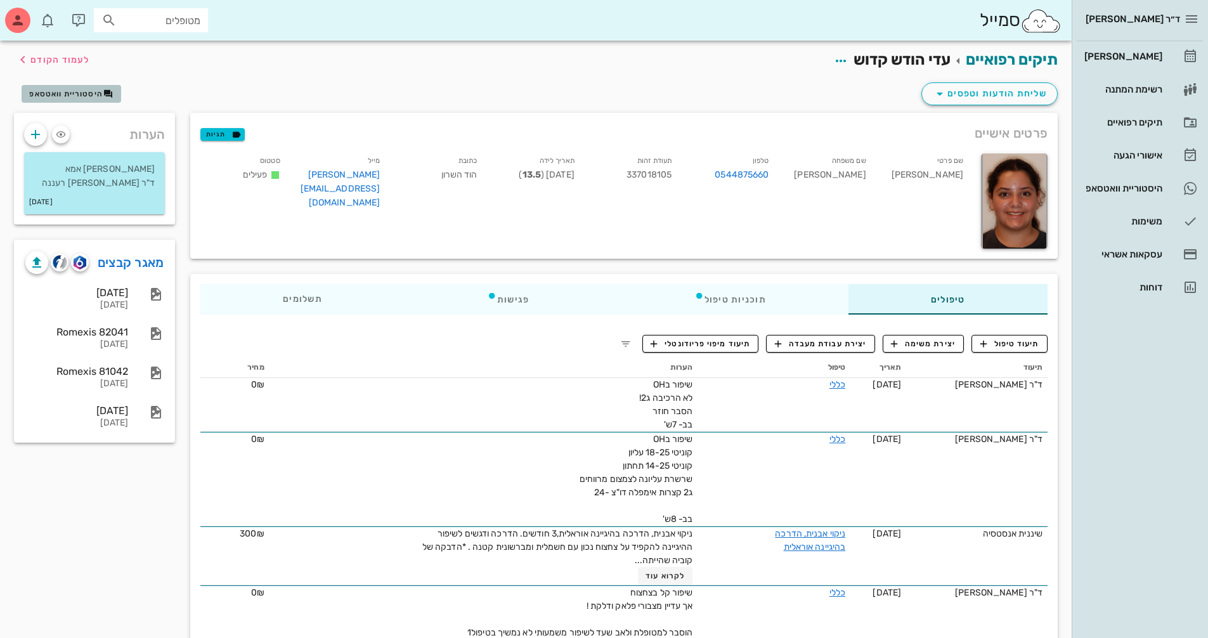
click at [81, 91] on span "היסטוריית וואטסאפ" at bounding box center [66, 93] width 74 height 9
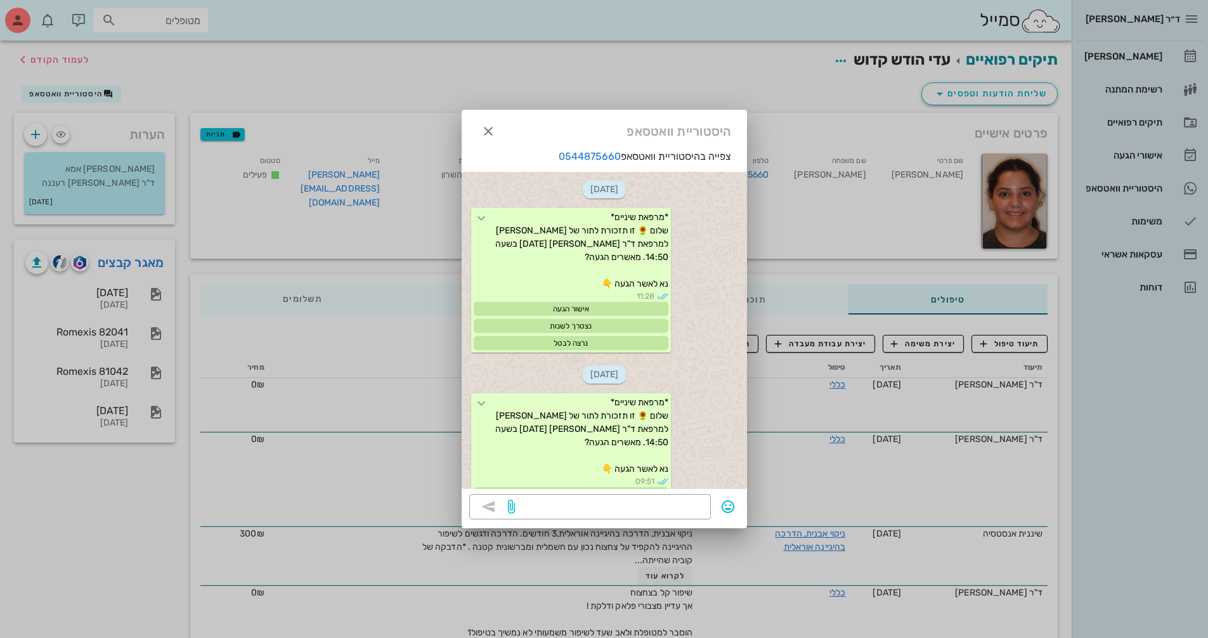
scroll to position [1789, 0]
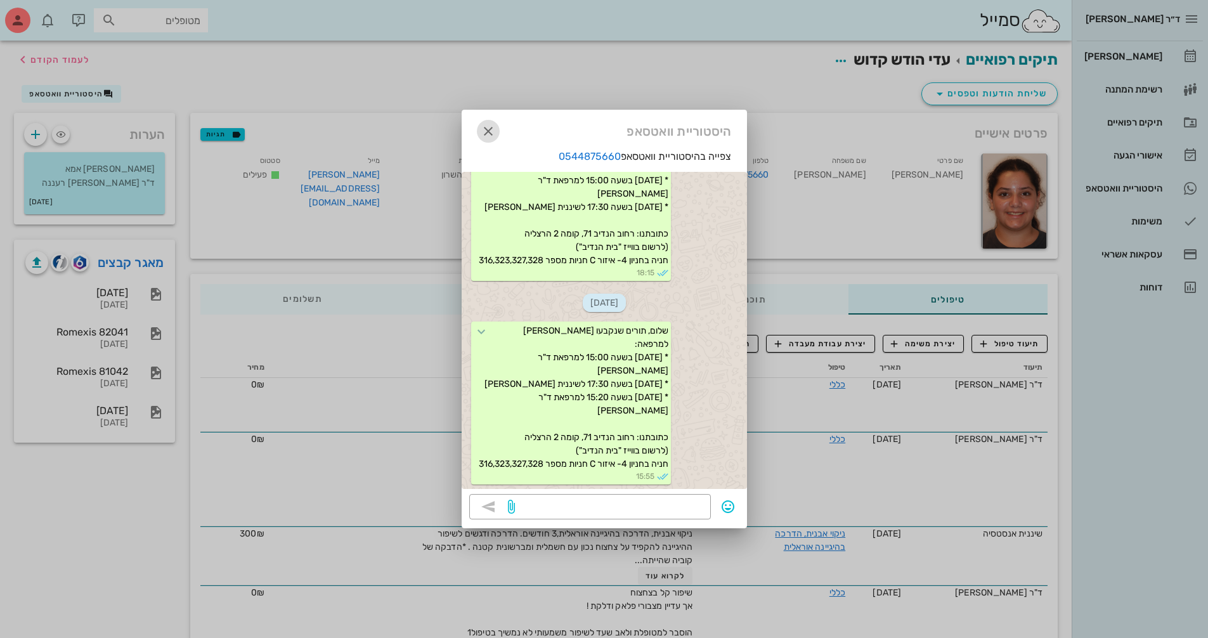
click at [481, 132] on icon "button" at bounding box center [488, 131] width 15 height 15
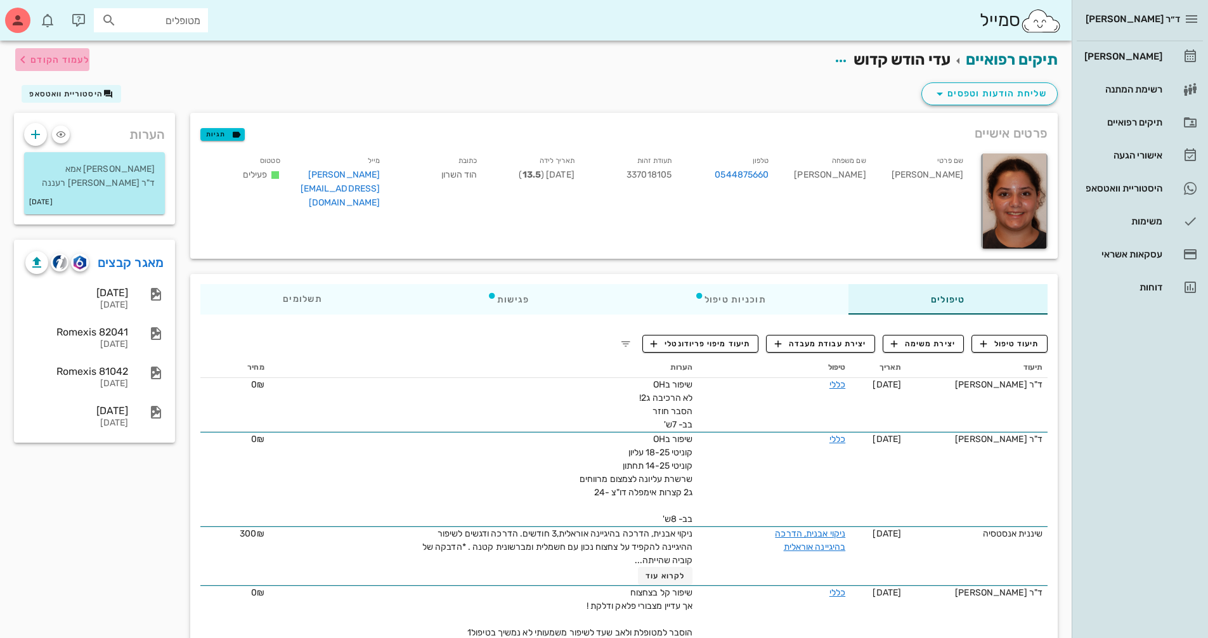
click at [83, 62] on span "לעמוד הקודם" at bounding box center [59, 60] width 59 height 11
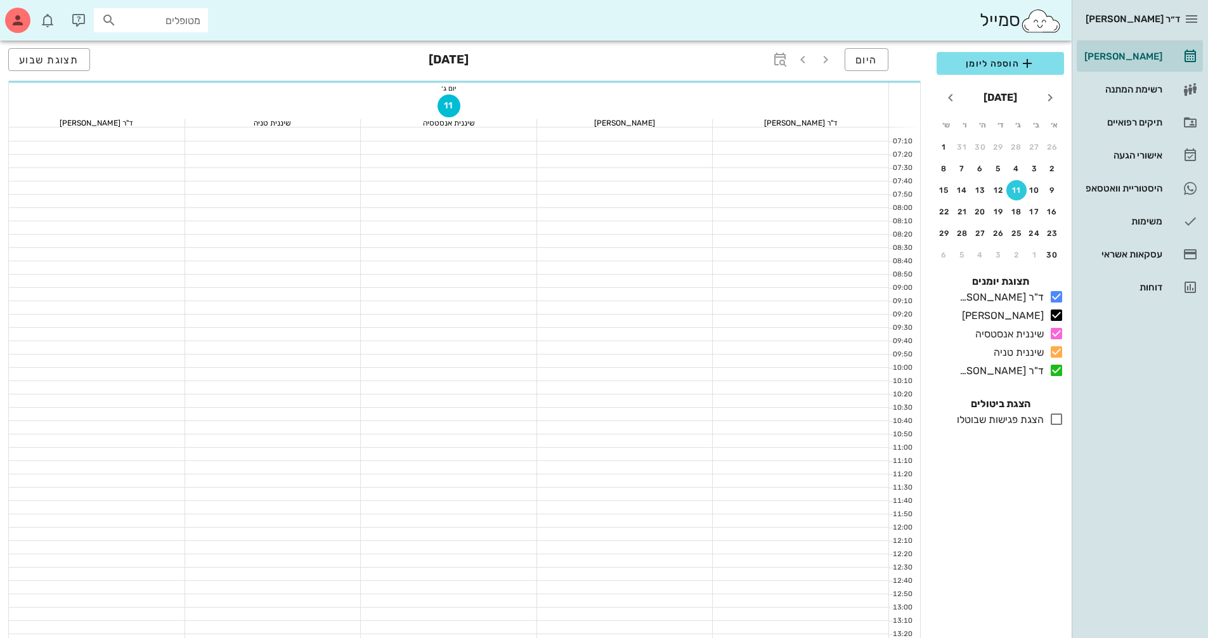
scroll to position [444, 0]
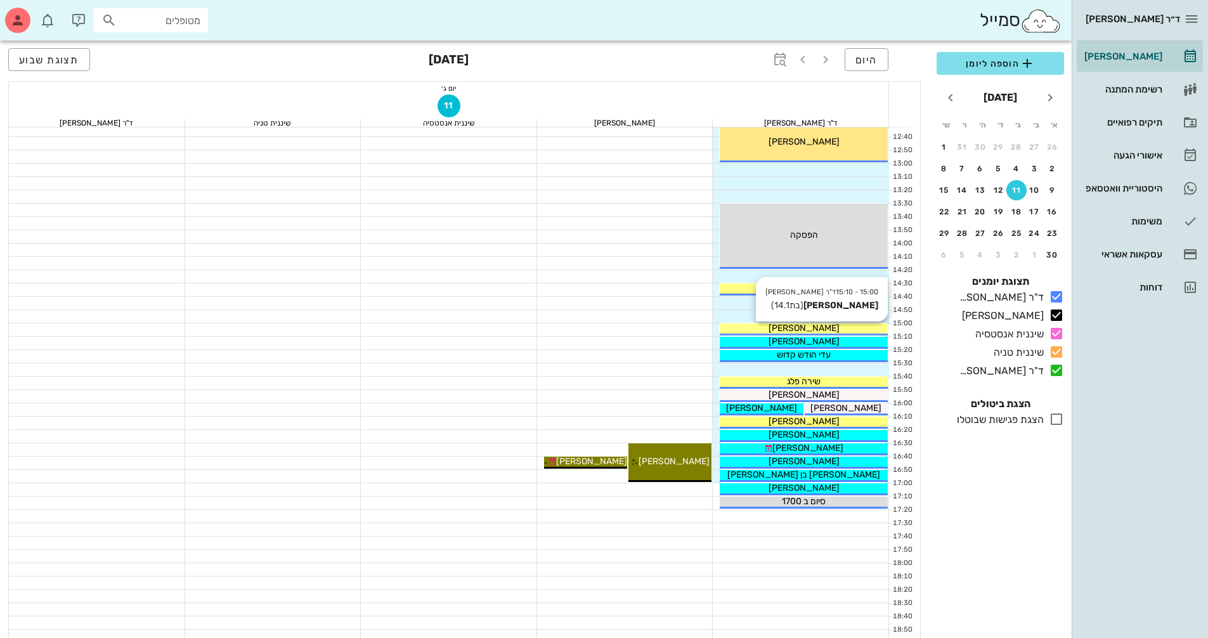
click at [827, 330] on div "[PERSON_NAME]" at bounding box center [804, 327] width 168 height 13
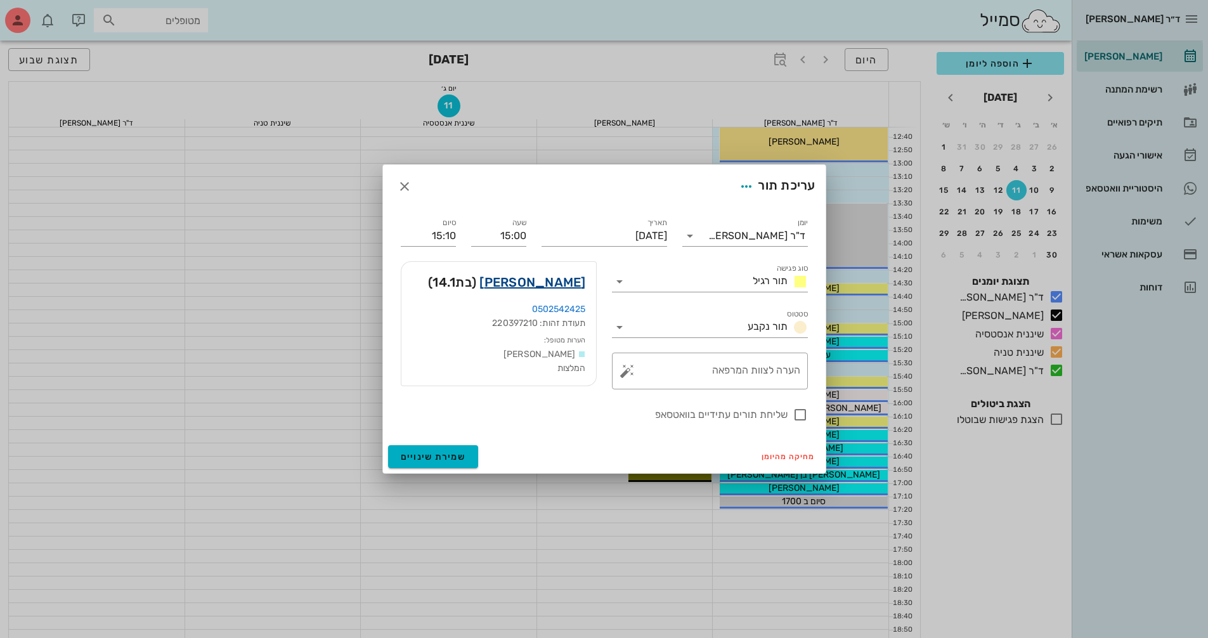
click at [551, 285] on link "[PERSON_NAME]" at bounding box center [532, 282] width 106 height 20
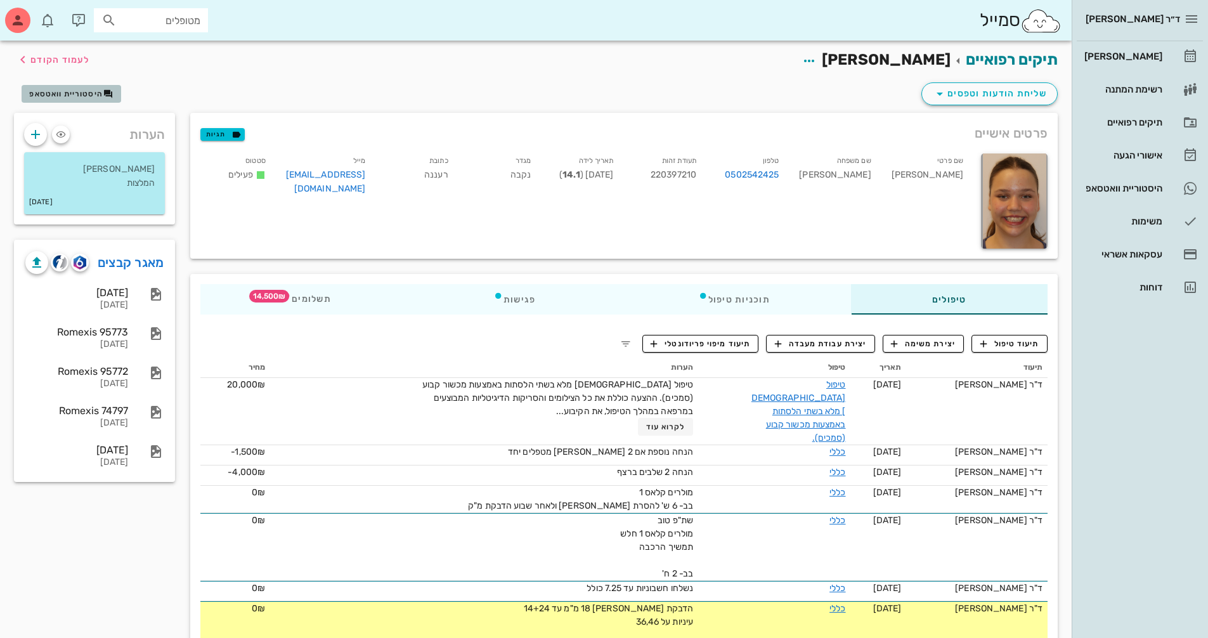
click at [60, 94] on span "היסטוריית וואטסאפ" at bounding box center [66, 93] width 74 height 9
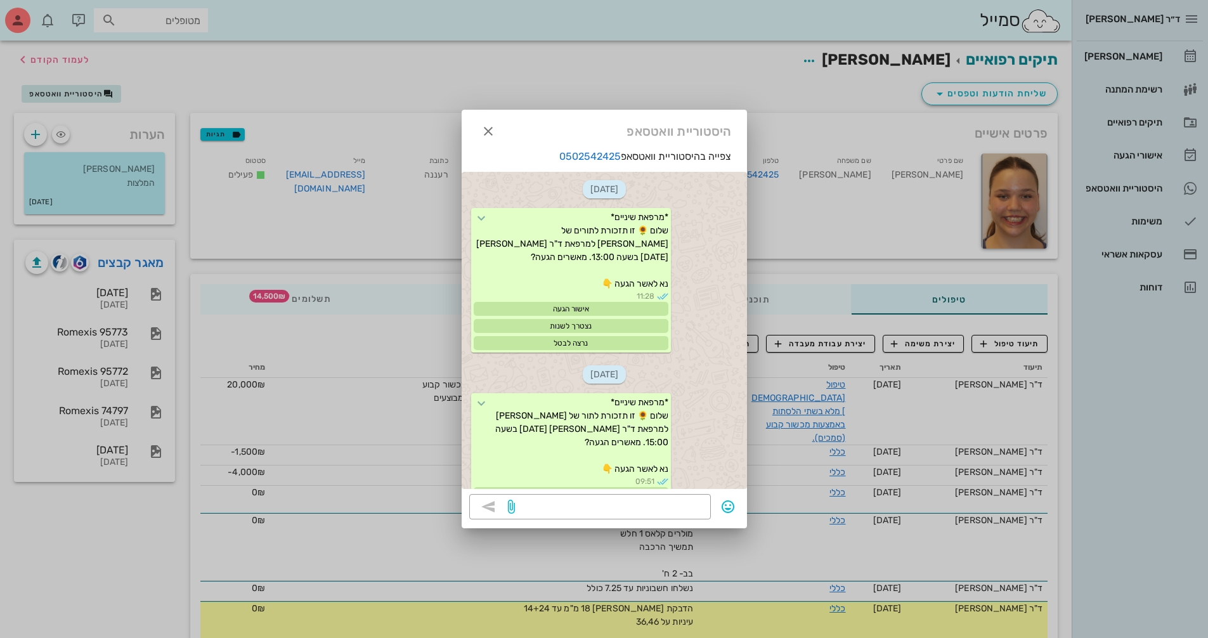
scroll to position [2476, 0]
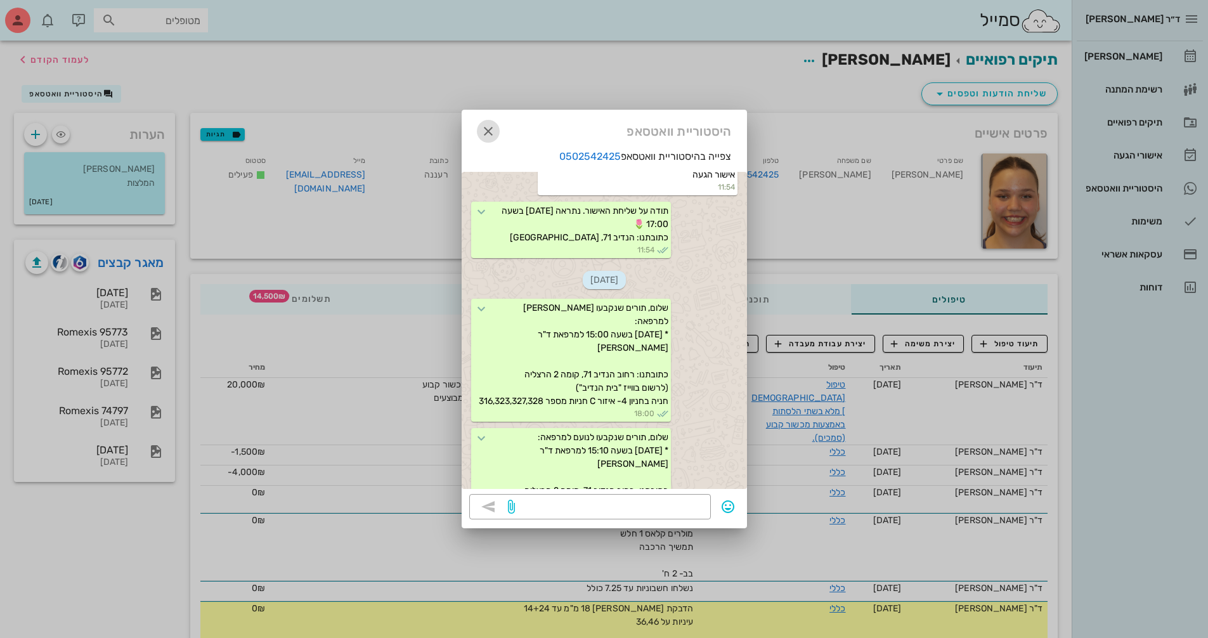
click at [483, 128] on icon "button" at bounding box center [488, 131] width 15 height 15
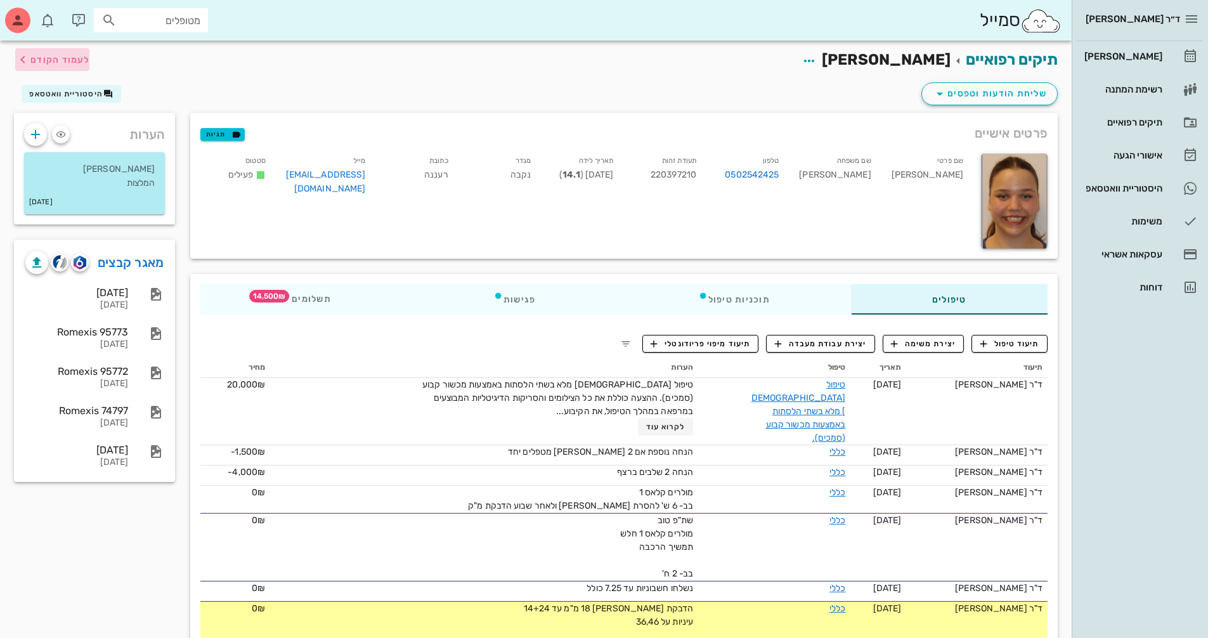
click at [57, 67] on button "לעמוד הקודם" at bounding box center [52, 59] width 74 height 23
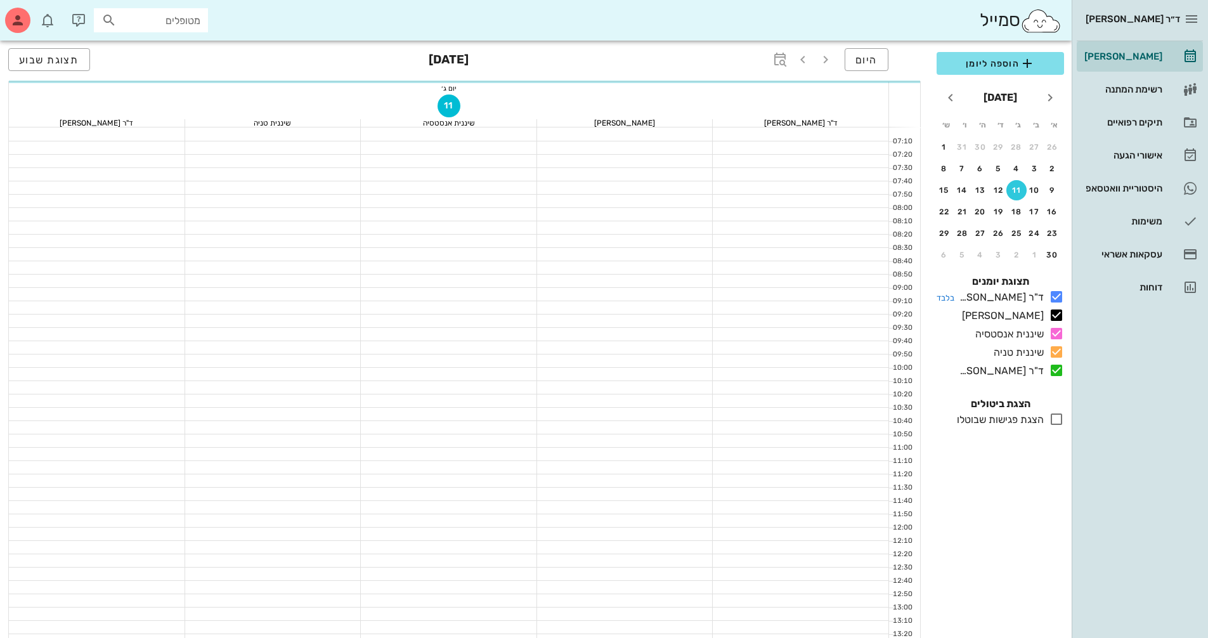
scroll to position [444, 0]
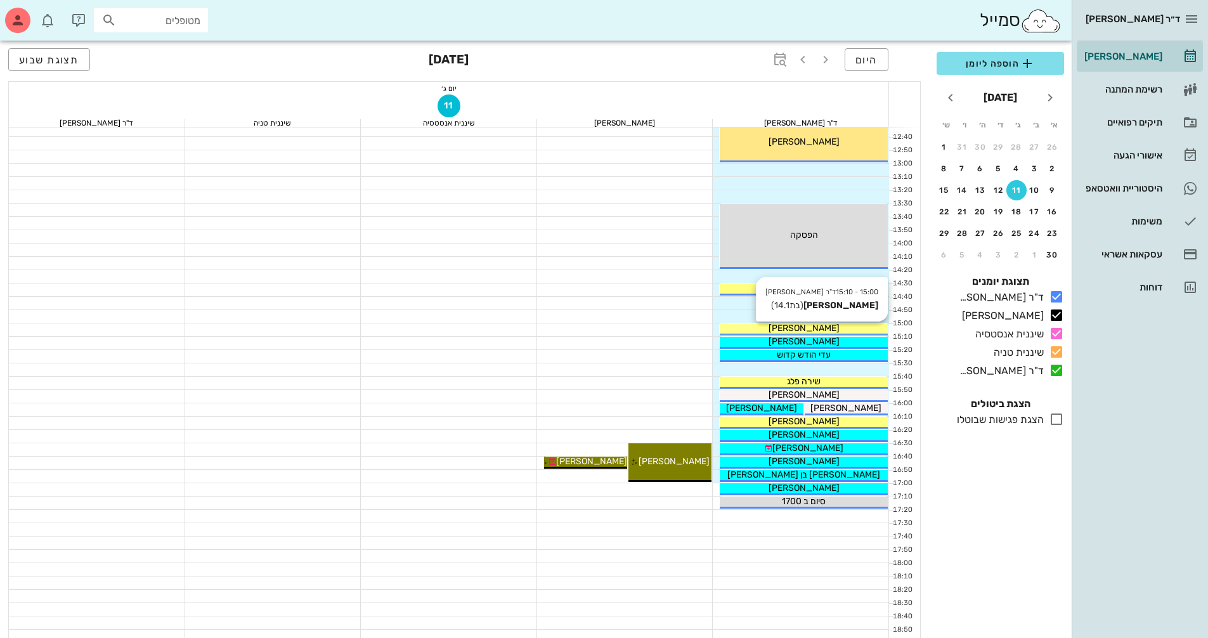
click at [835, 328] on div "[PERSON_NAME]" at bounding box center [804, 327] width 168 height 13
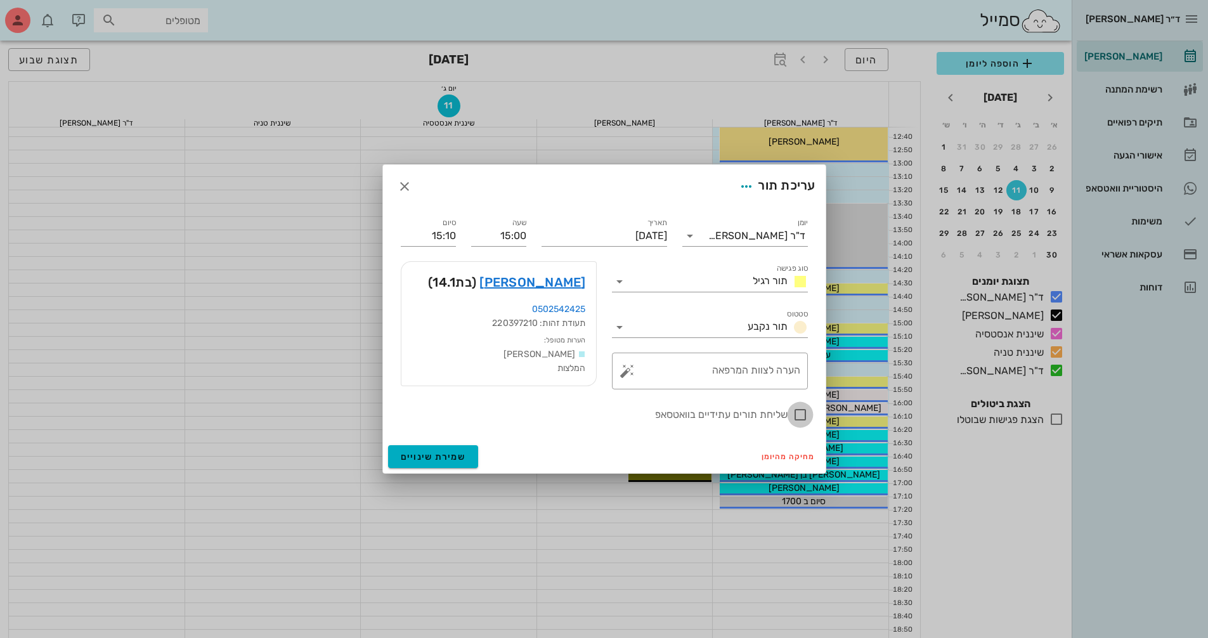
drag, startPoint x: 802, startPoint y: 419, endPoint x: 783, endPoint y: 413, distance: 19.9
click at [801, 418] on div at bounding box center [800, 415] width 22 height 22
checkbox input "true"
click at [458, 453] on span "שמירת שינויים" at bounding box center [433, 456] width 65 height 11
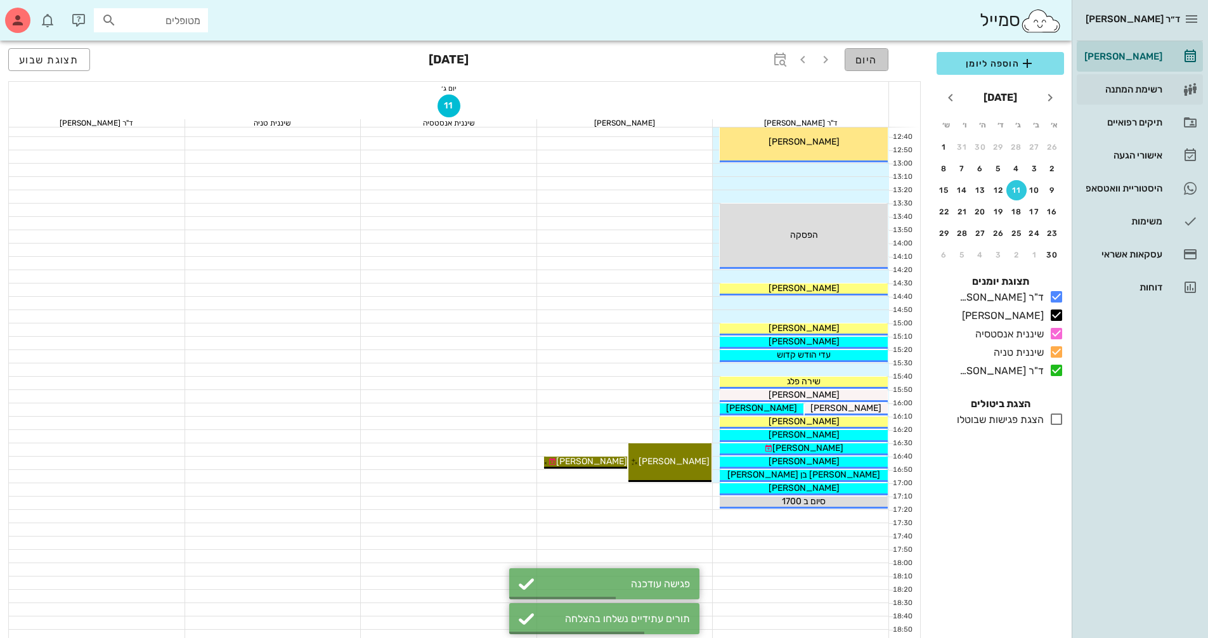
click at [874, 62] on span "היום" at bounding box center [866, 60] width 22 height 12
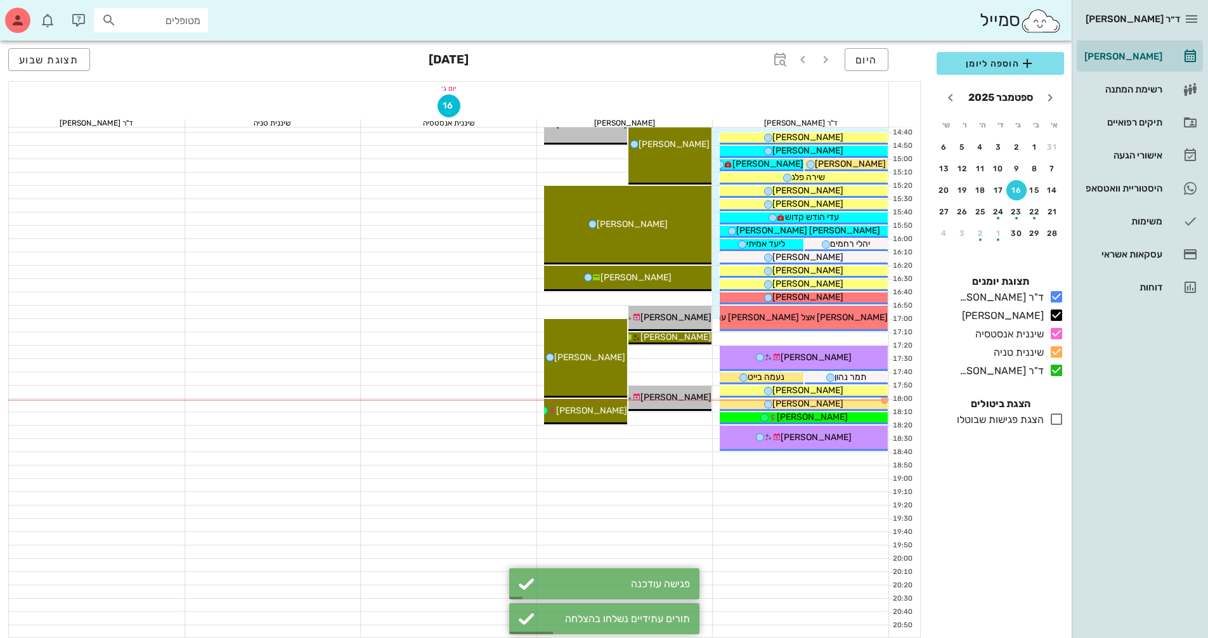
scroll to position [609, 0]
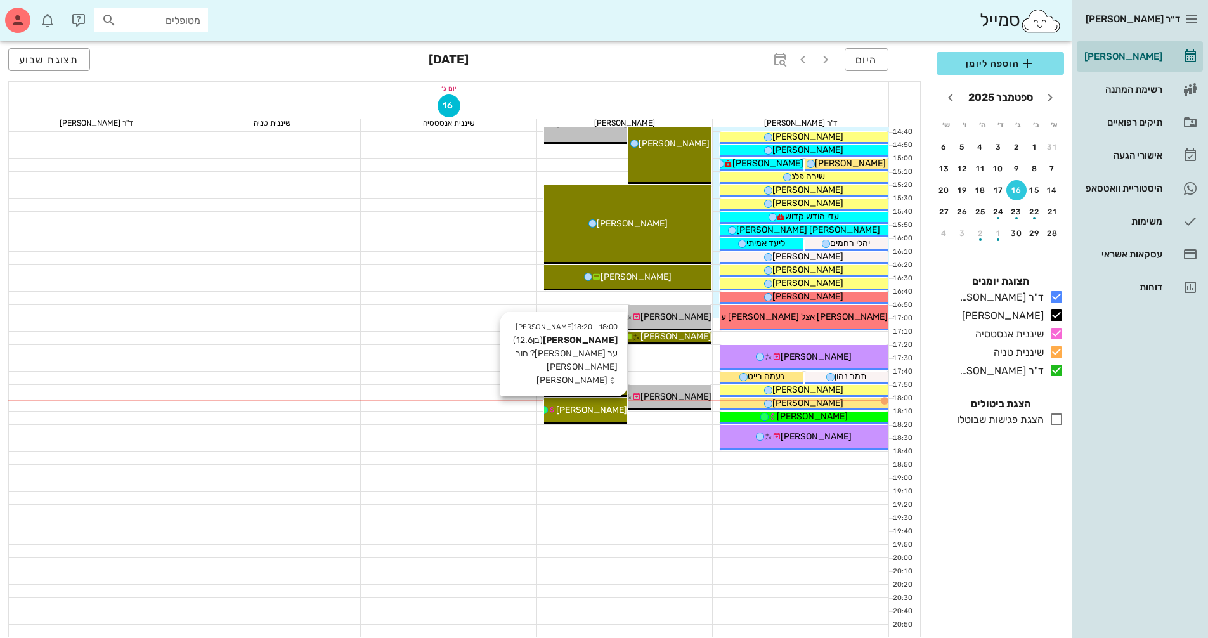
click at [593, 410] on span "[PERSON_NAME]" at bounding box center [591, 410] width 71 height 11
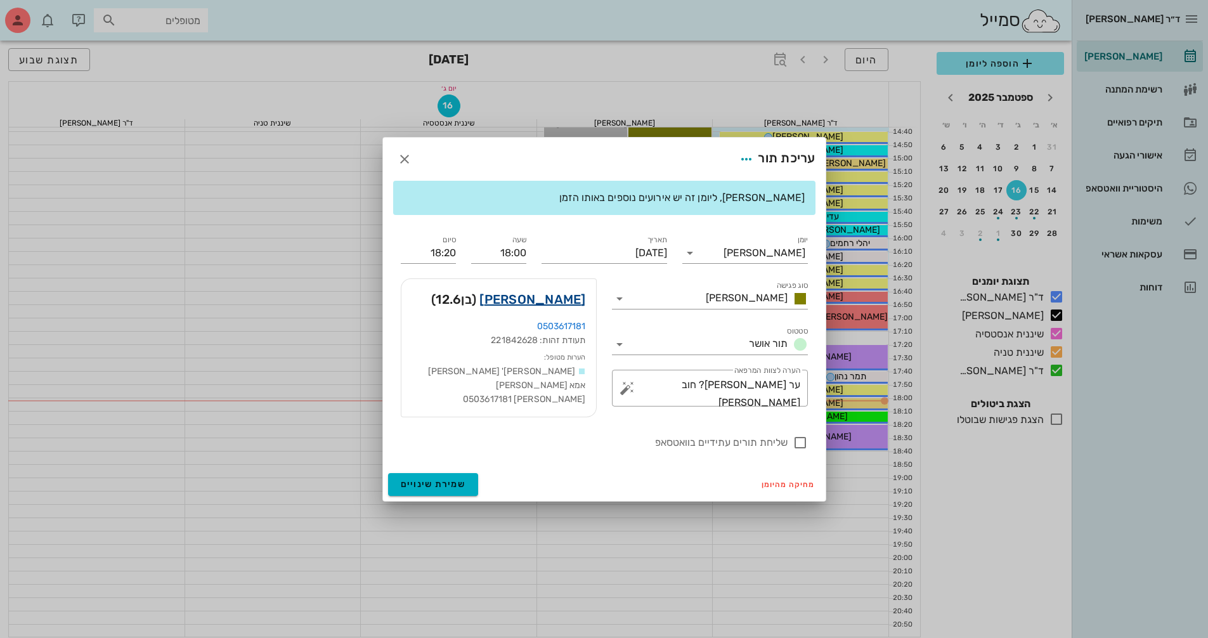
click at [580, 303] on link "[PERSON_NAME]" at bounding box center [532, 299] width 106 height 20
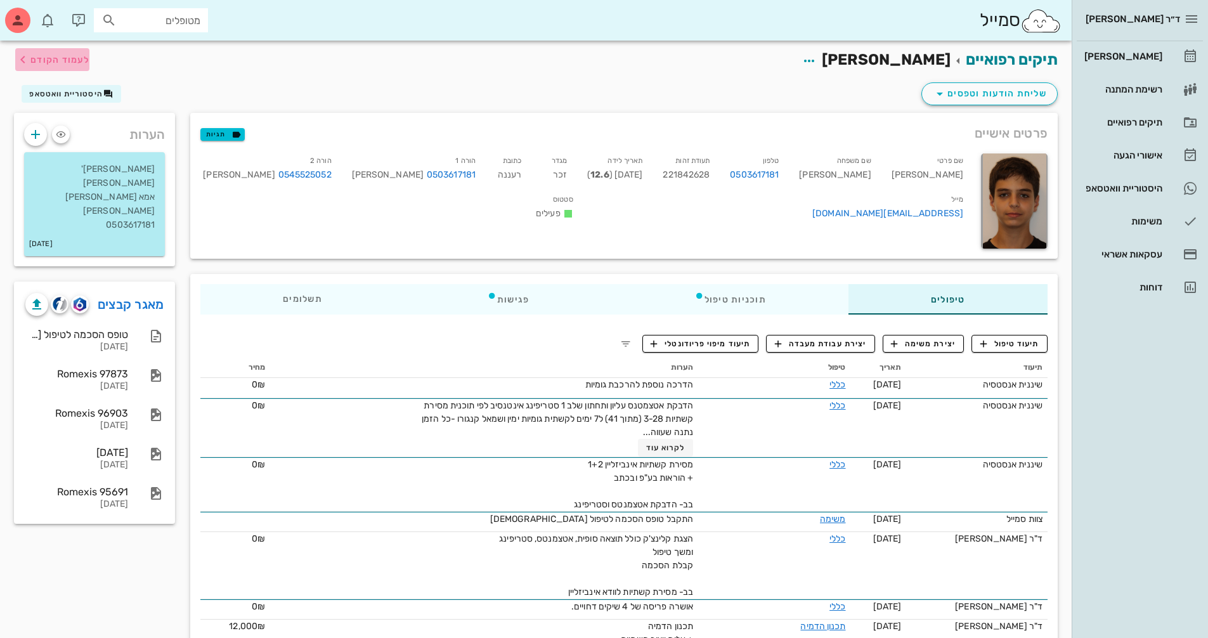
click at [53, 62] on span "לעמוד הקודם" at bounding box center [59, 60] width 59 height 11
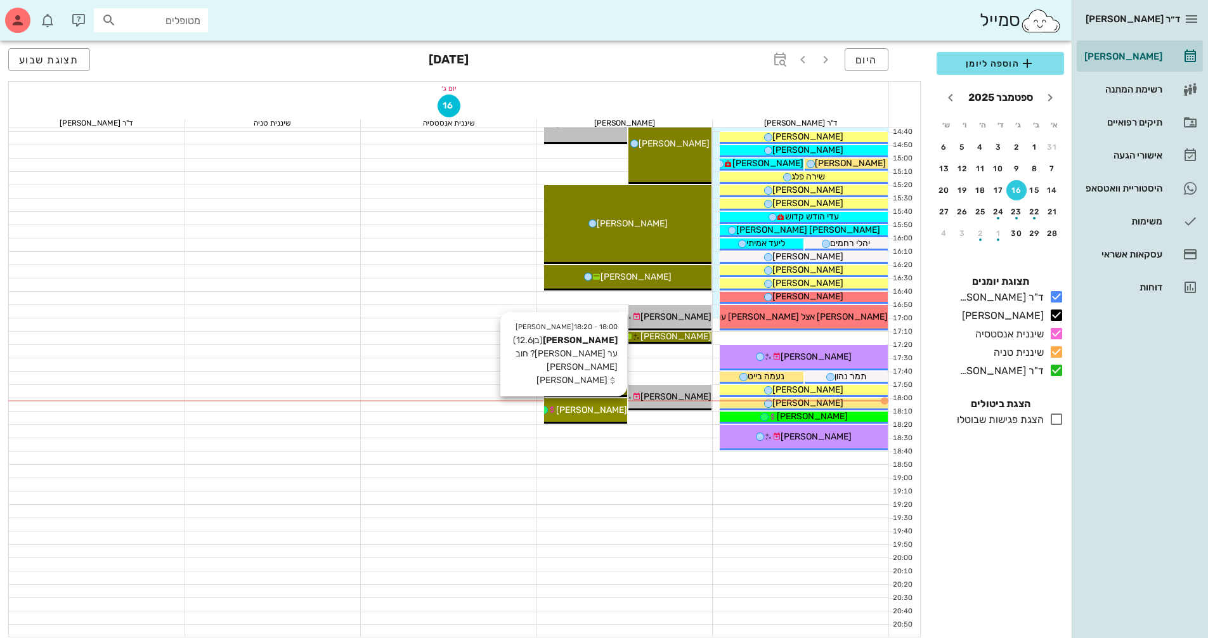
click at [585, 408] on span "[PERSON_NAME]" at bounding box center [591, 410] width 71 height 11
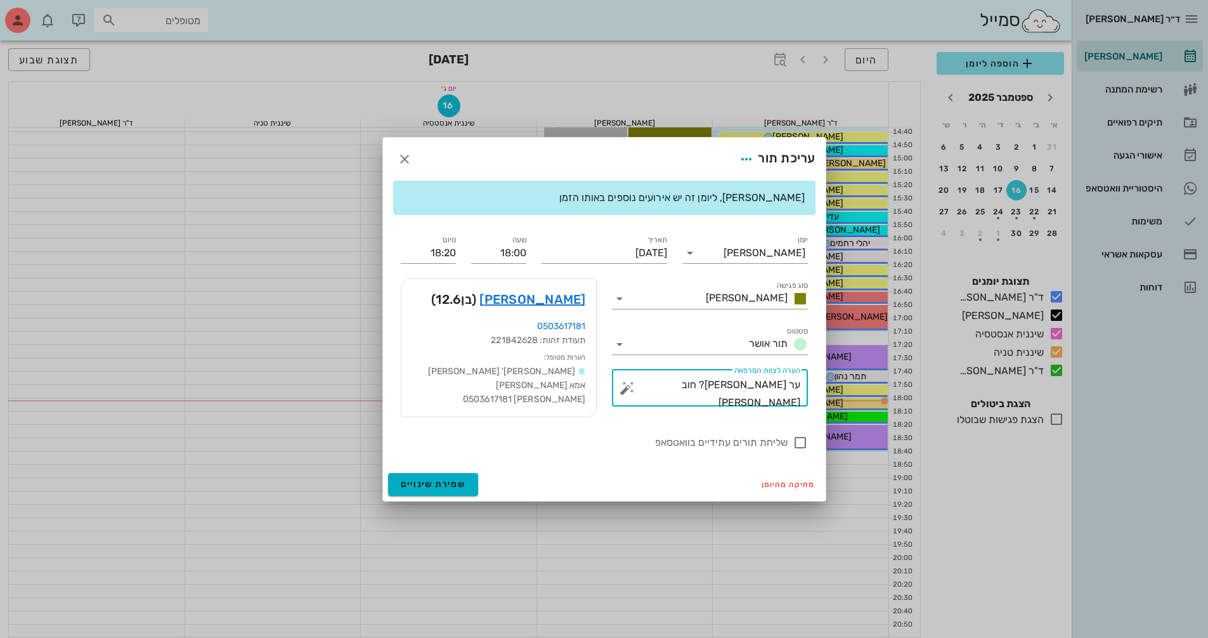
click at [677, 384] on textarea "ער [PERSON_NAME]? חוב [PERSON_NAME]" at bounding box center [715, 391] width 171 height 30
type textarea "ער [PERSON_NAME]?"
click at [617, 346] on icon at bounding box center [619, 344] width 15 height 15
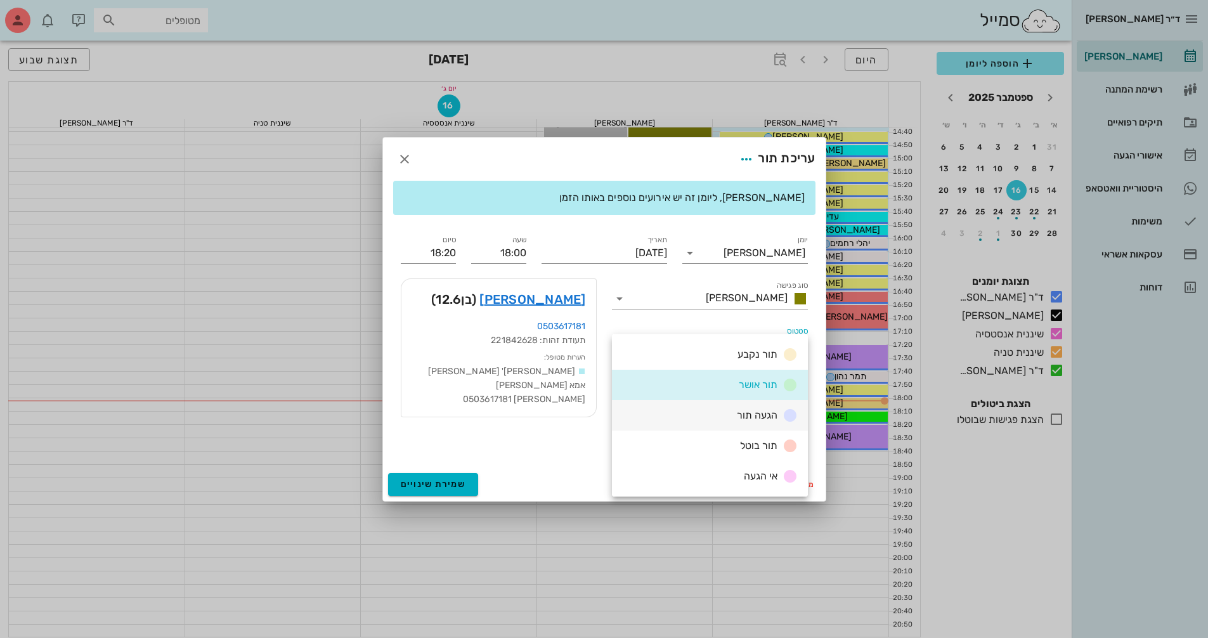
click at [774, 413] on span "הגעה תור" at bounding box center [757, 415] width 41 height 12
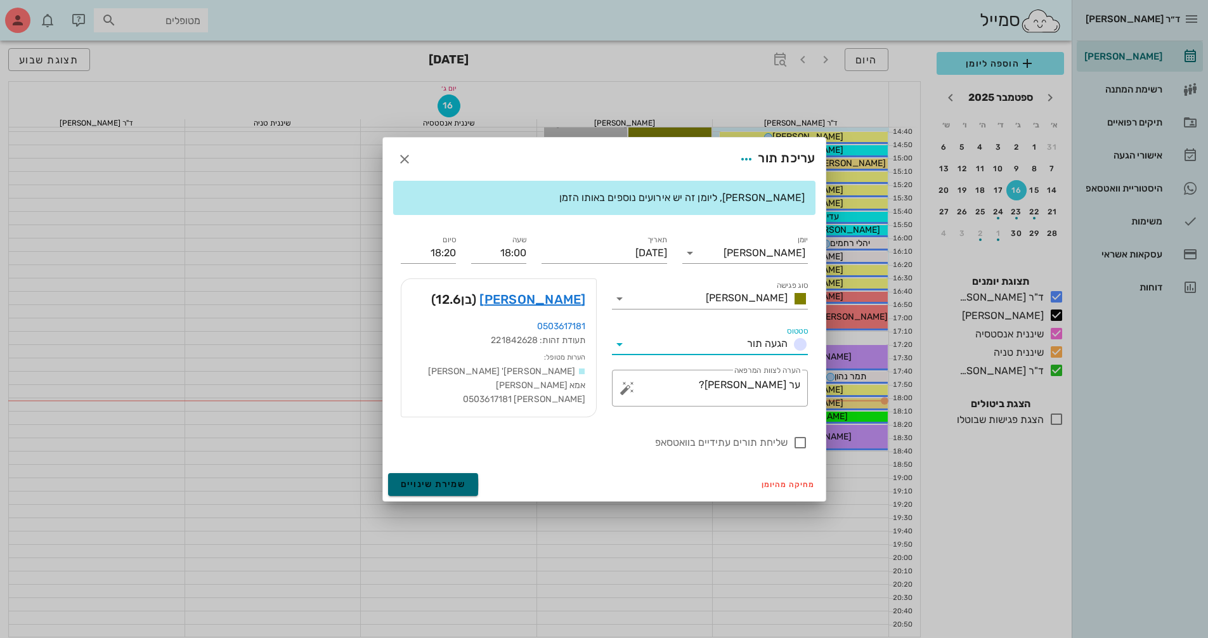
click at [438, 485] on span "שמירת שינויים" at bounding box center [433, 484] width 65 height 11
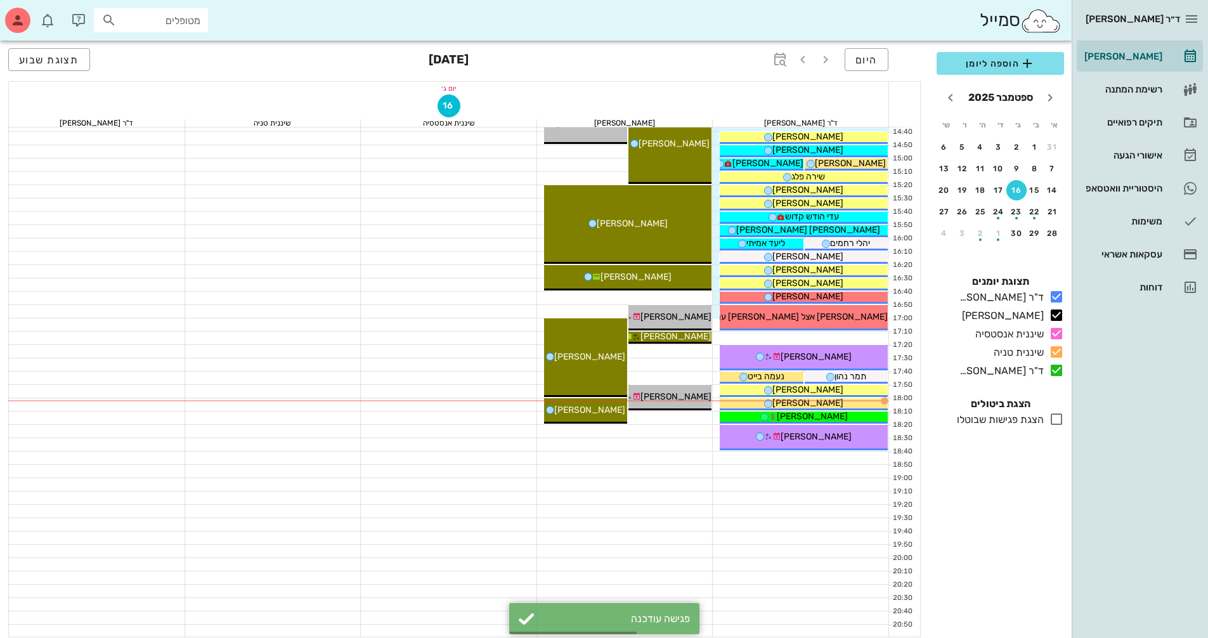
click at [327, 283] on div at bounding box center [273, 284] width 176 height 13
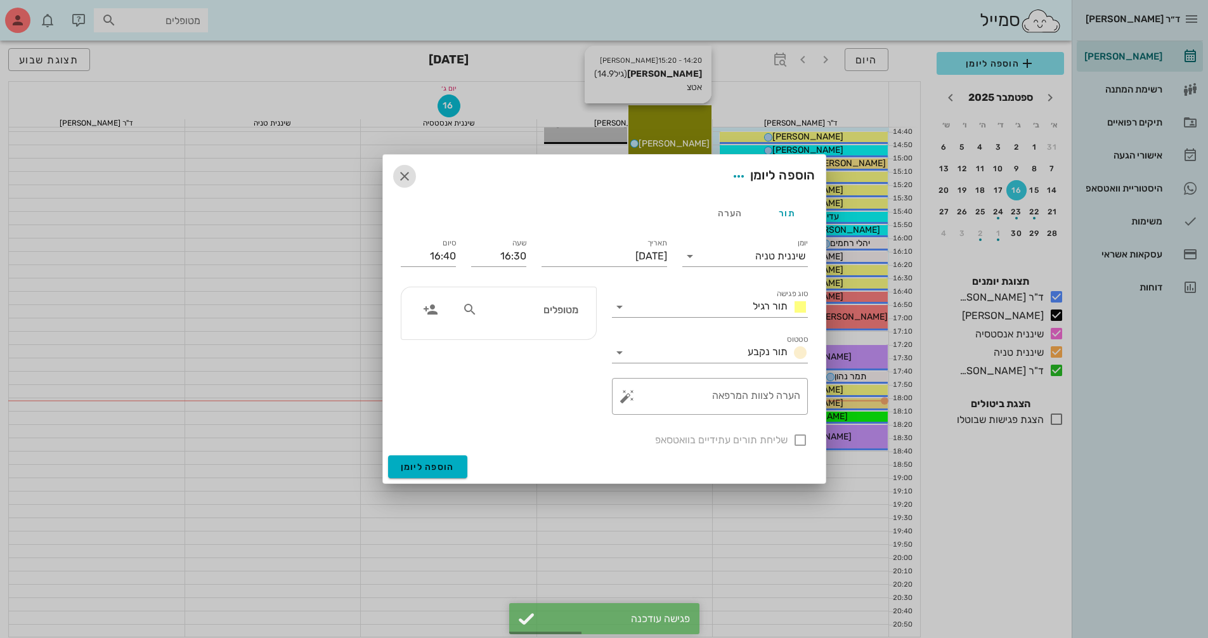
drag, startPoint x: 406, startPoint y: 178, endPoint x: 646, endPoint y: 136, distance: 244.0
click at [406, 178] on icon "button" at bounding box center [404, 176] width 15 height 15
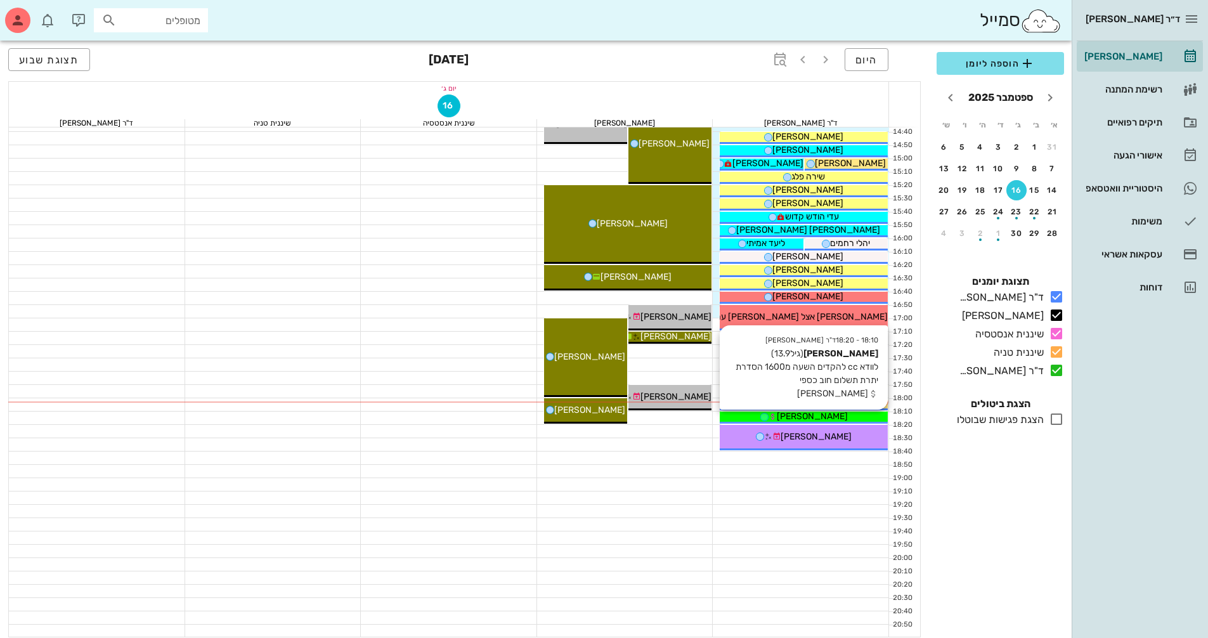
click at [824, 417] on span "[PERSON_NAME]" at bounding box center [812, 416] width 71 height 11
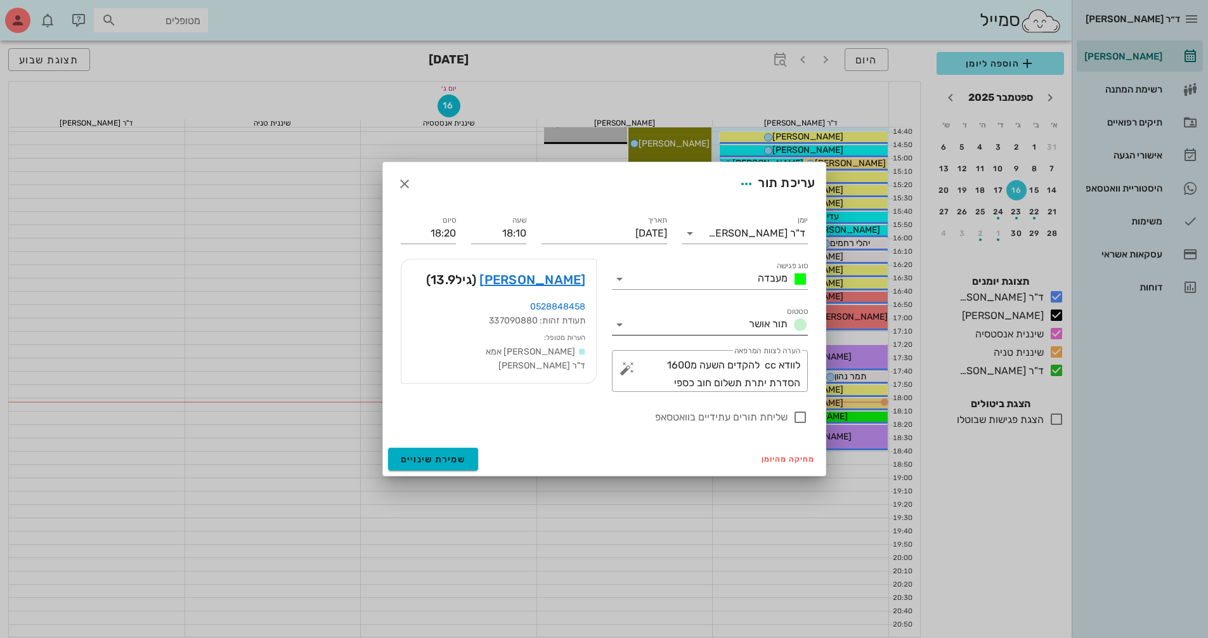
click at [621, 320] on icon at bounding box center [619, 324] width 15 height 15
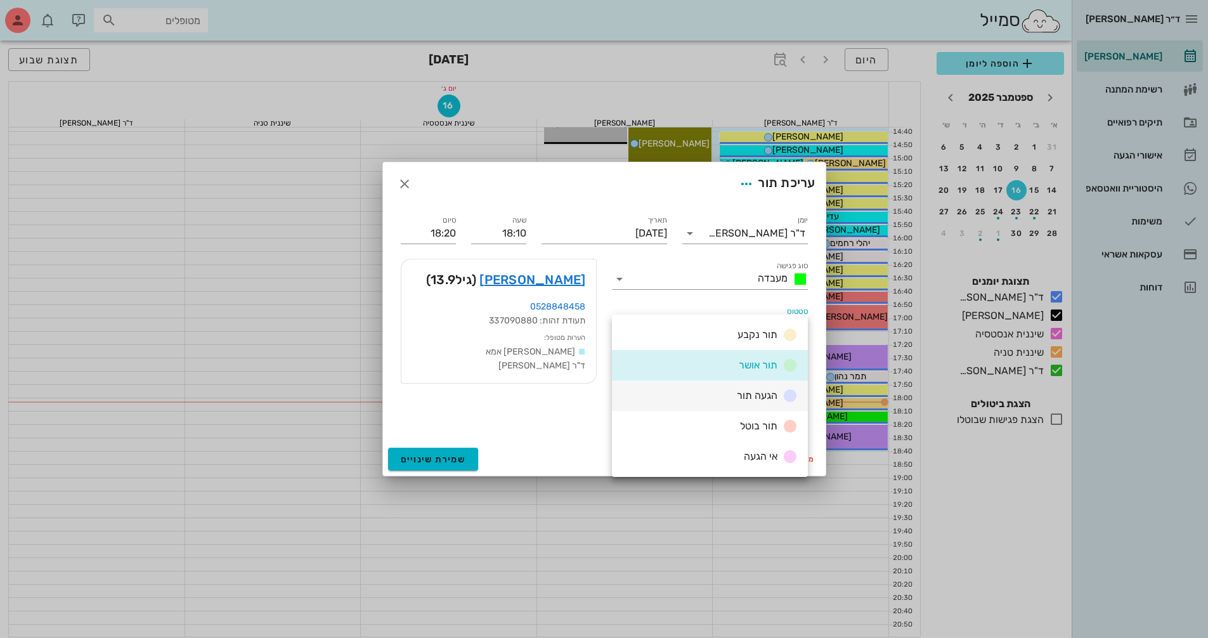
click at [708, 388] on div "הגעה תור" at bounding box center [710, 395] width 196 height 30
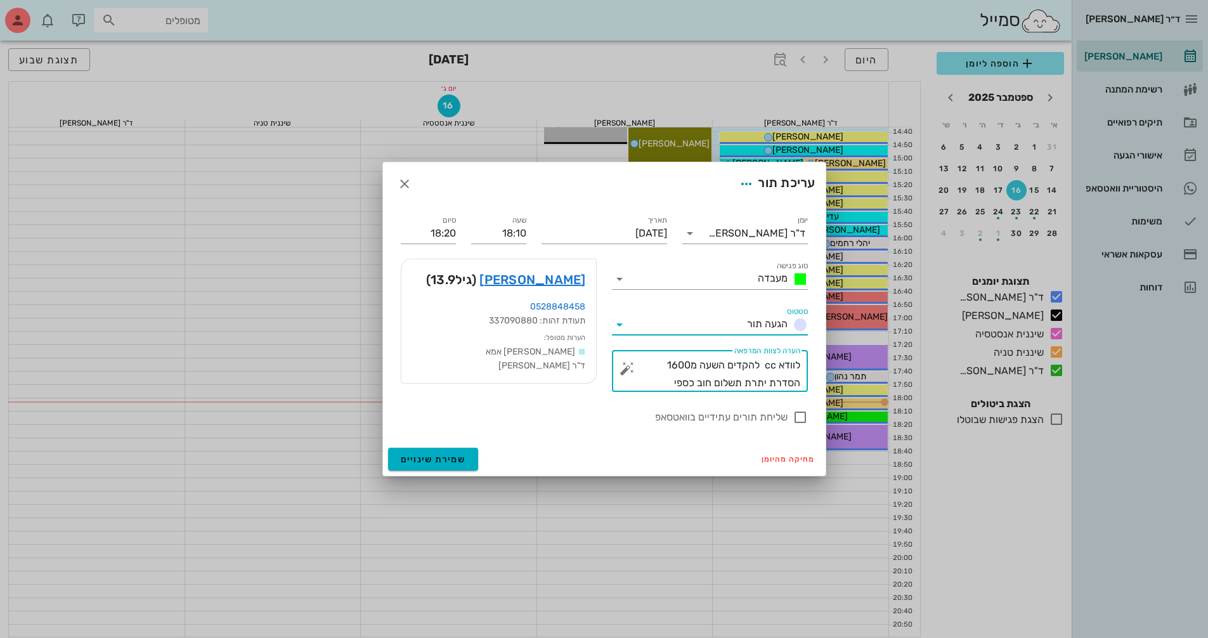
drag, startPoint x: 666, startPoint y: 380, endPoint x: 845, endPoint y: 375, distance: 179.5
click at [845, 375] on div "ד״ר [PERSON_NAME] [PERSON_NAME] רשימת המתנה תיקים רפואיים אישורי הגעה היסטוריית…" at bounding box center [604, 14] width 1208 height 1246
click at [708, 382] on textarea "לוודא cc להקדים השעה מ1600 הסדרת יתרת תשלום חוב כספי" at bounding box center [715, 374] width 171 height 36
click at [408, 457] on span "שמירת שינויים" at bounding box center [433, 459] width 65 height 11
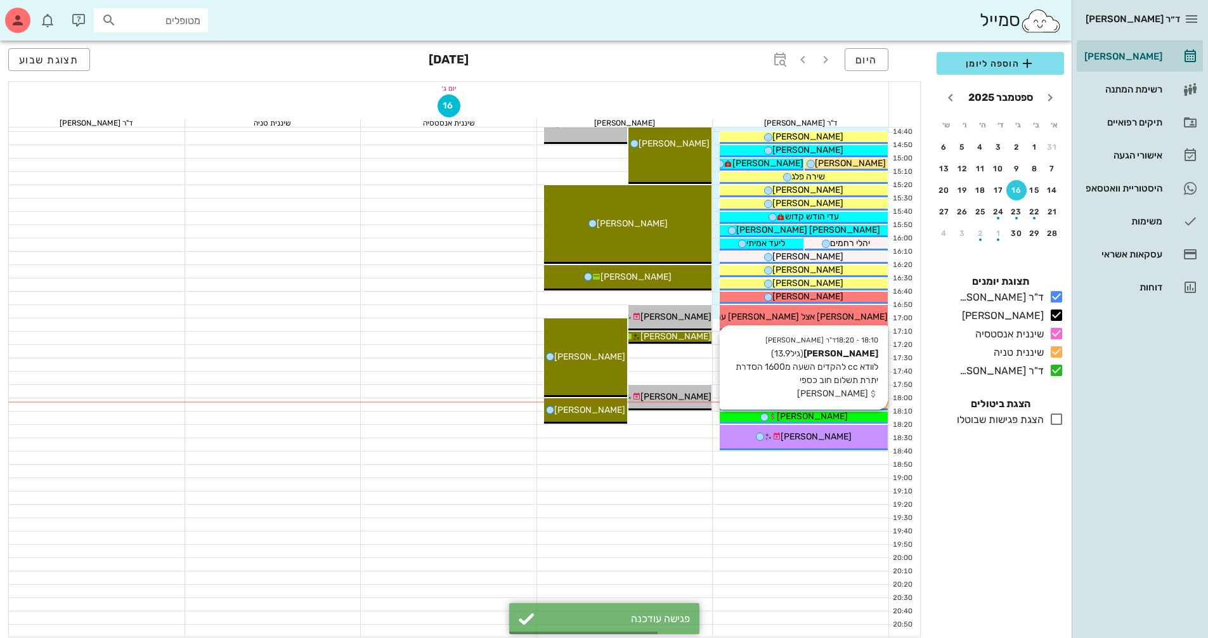
click at [838, 413] on div "[PERSON_NAME]" at bounding box center [804, 416] width 168 height 13
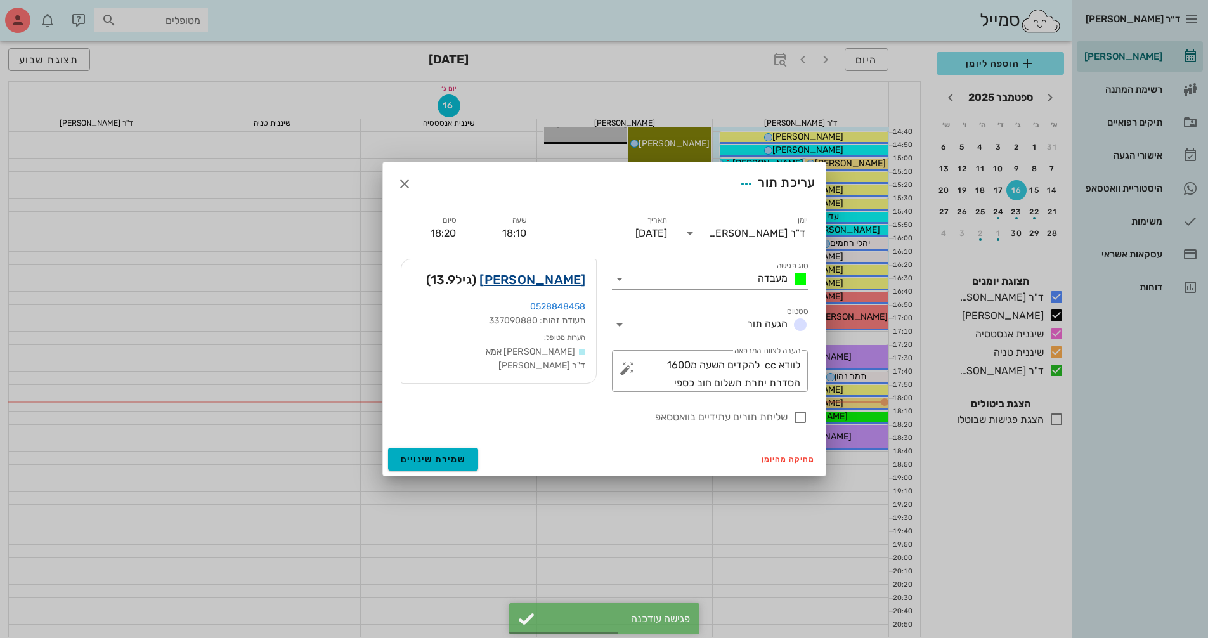
click at [577, 280] on link "[PERSON_NAME]" at bounding box center [532, 279] width 106 height 20
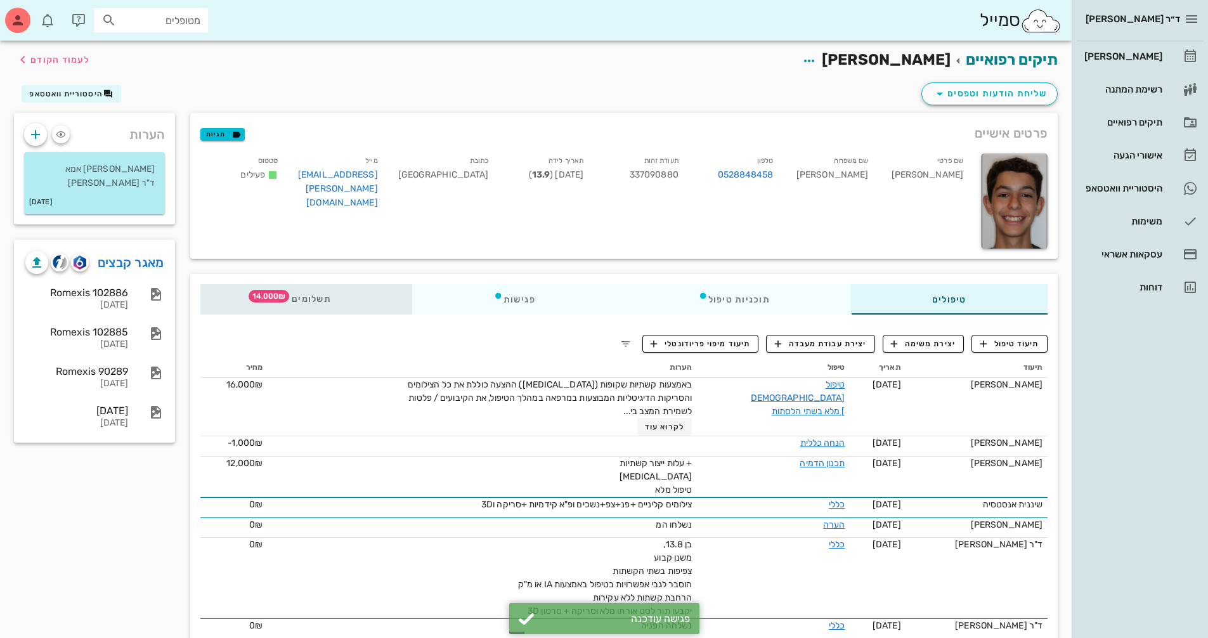
click at [328, 297] on span "תשלומים 14,000₪" at bounding box center [306, 299] width 49 height 9
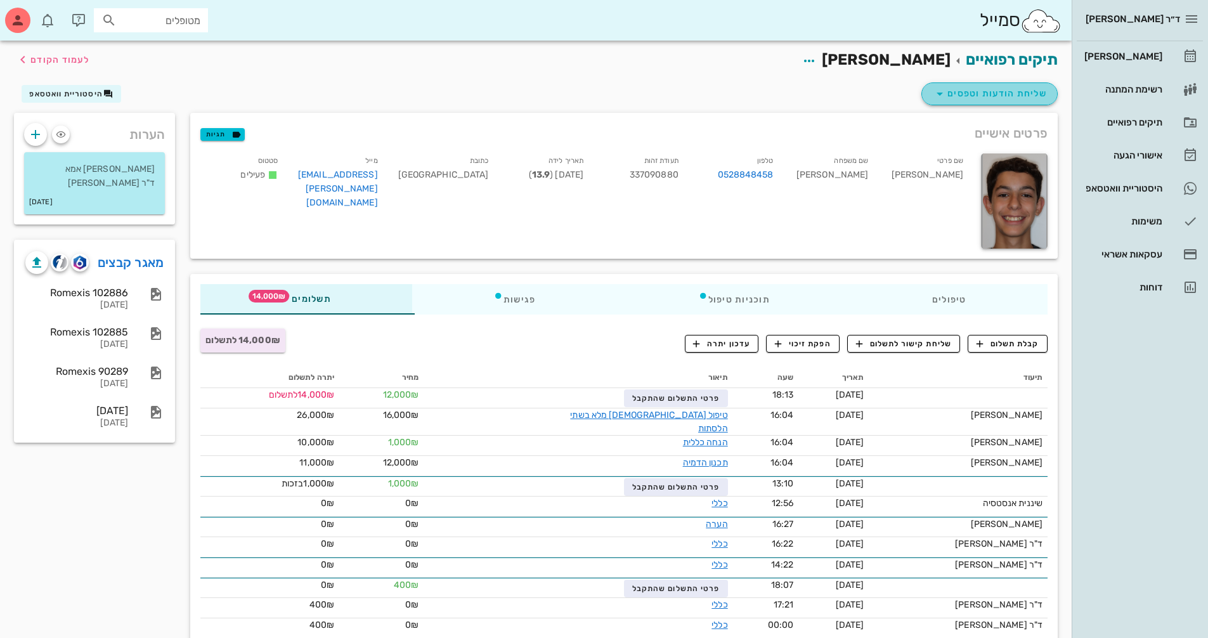
click at [1007, 99] on span "שליחת הודעות וטפסים" at bounding box center [989, 93] width 115 height 15
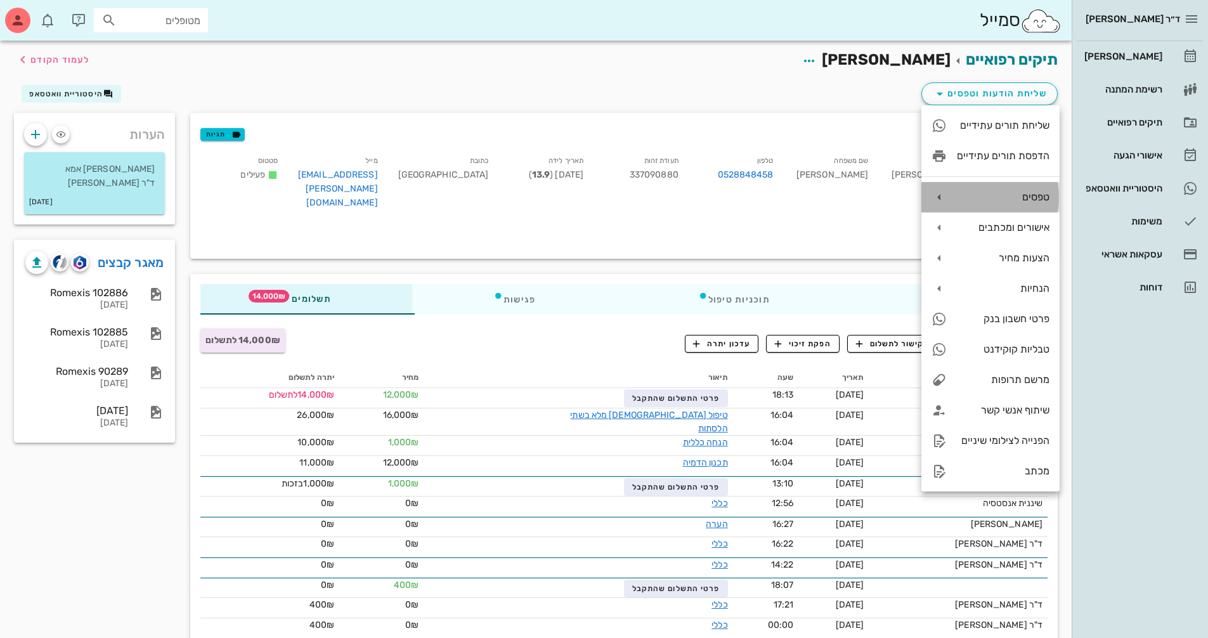
click at [997, 193] on div "טפסים" at bounding box center [1003, 197] width 93 height 12
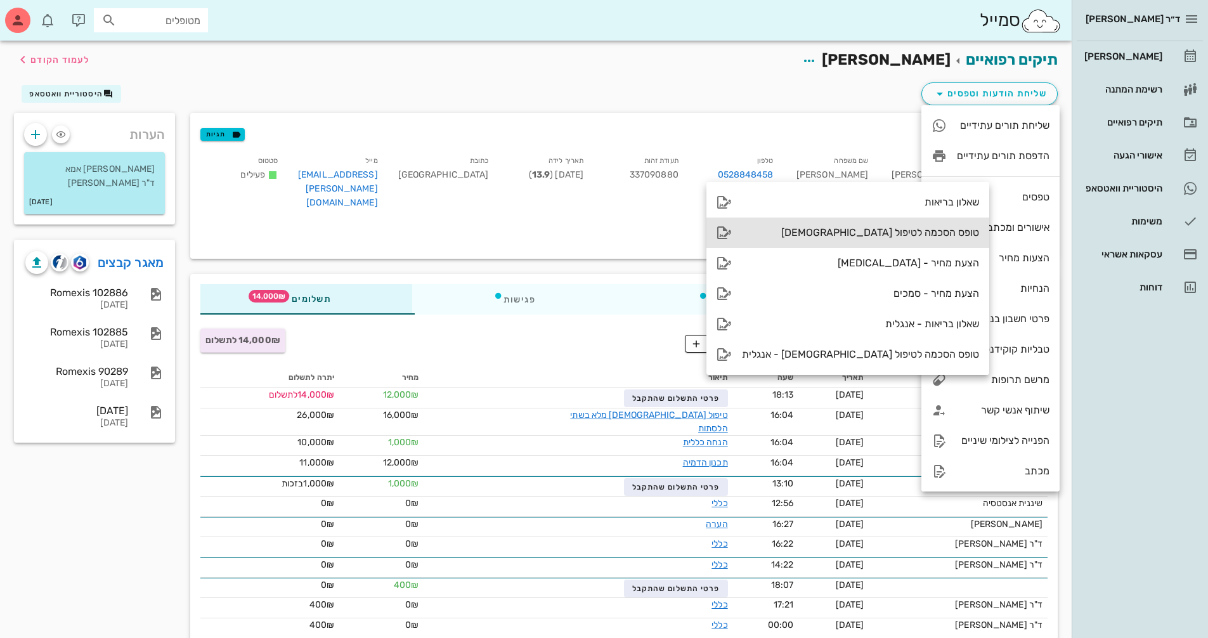
click at [887, 228] on div "טופס הסכמה לטיפול [DEMOGRAPHIC_DATA]" at bounding box center [860, 232] width 237 height 12
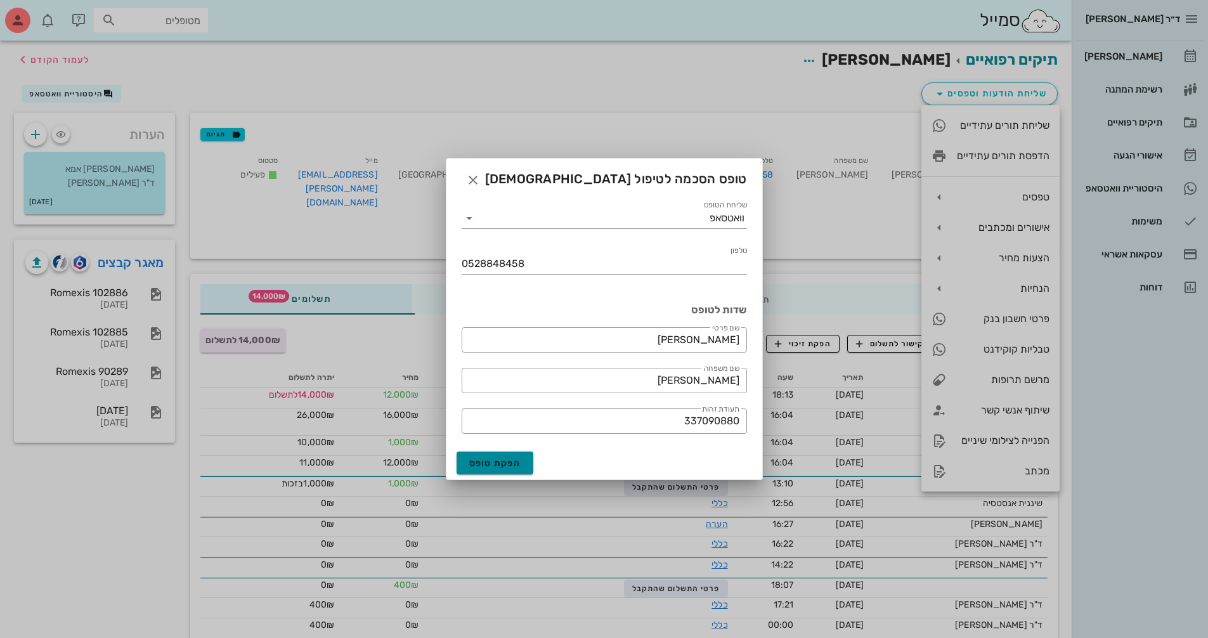
click at [512, 462] on span "הפקת טופס" at bounding box center [495, 463] width 52 height 11
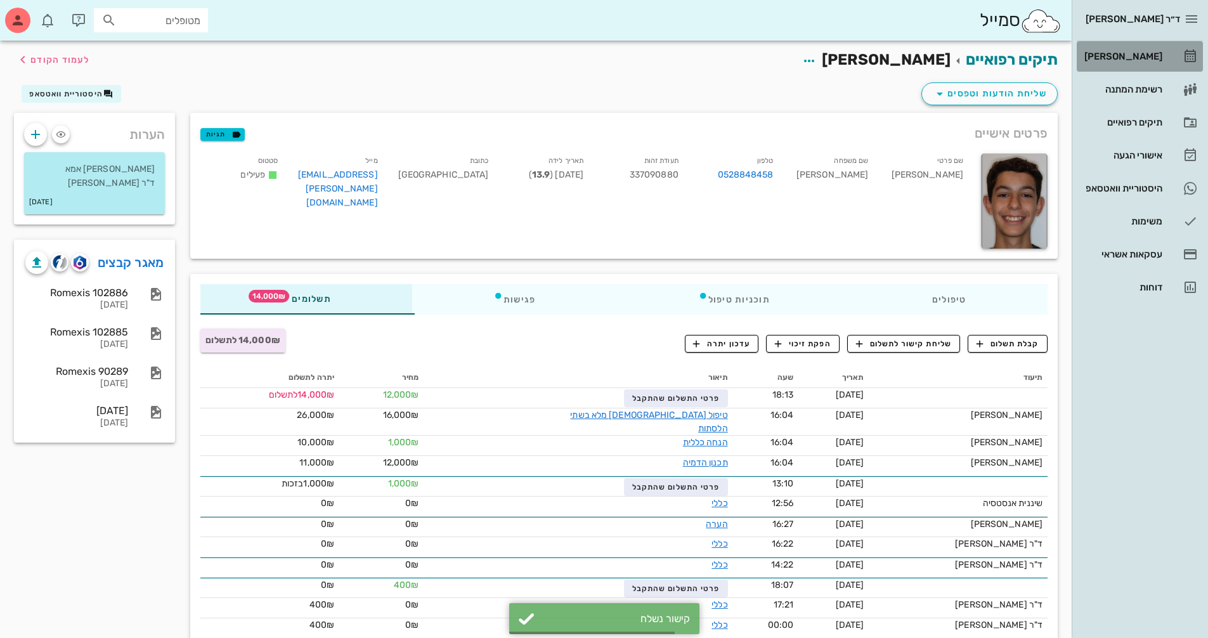
click at [1160, 55] on div "[PERSON_NAME]" at bounding box center [1122, 56] width 81 height 10
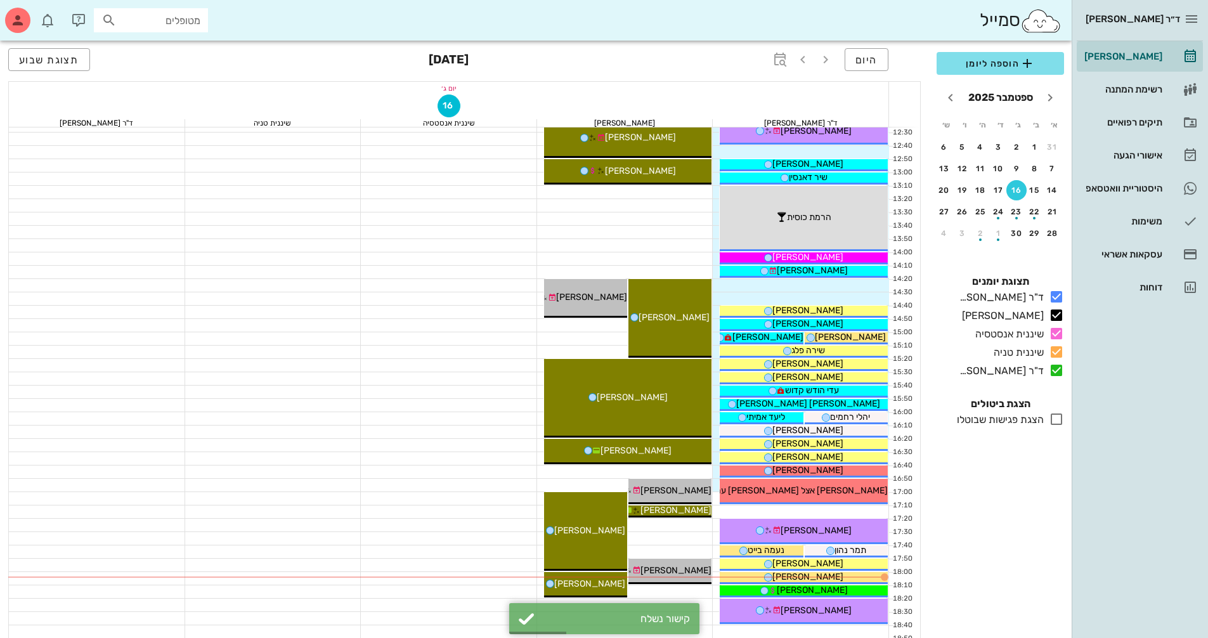
scroll to position [507, 0]
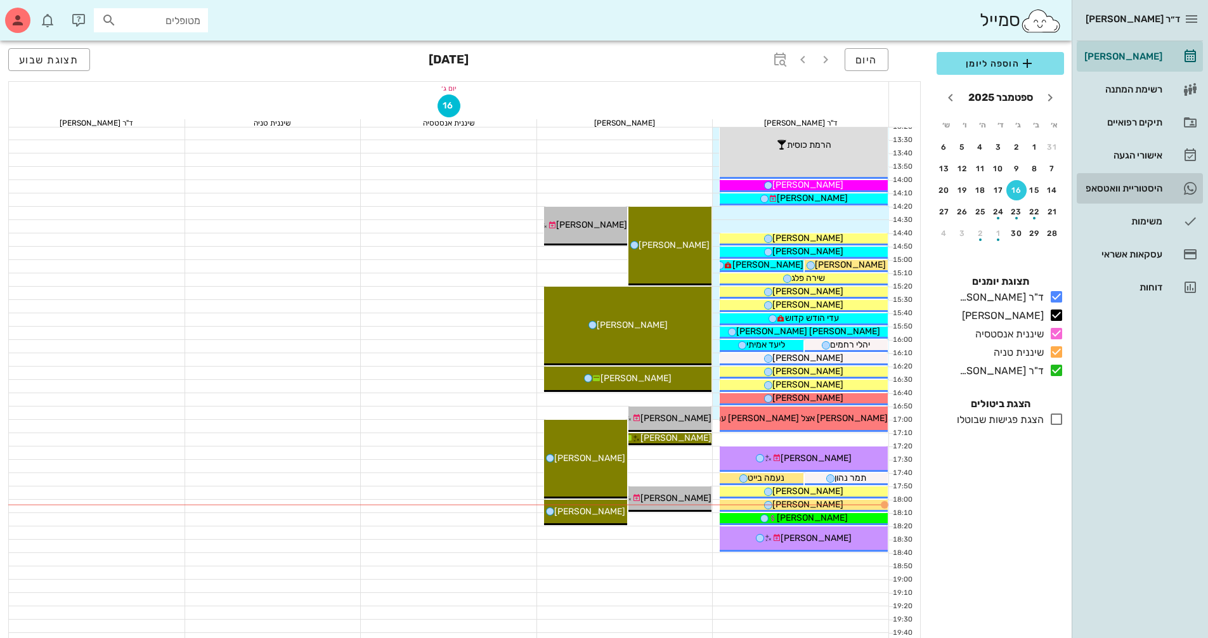
click at [1138, 185] on div "היסטוריית וואטסאפ" at bounding box center [1122, 188] width 81 height 10
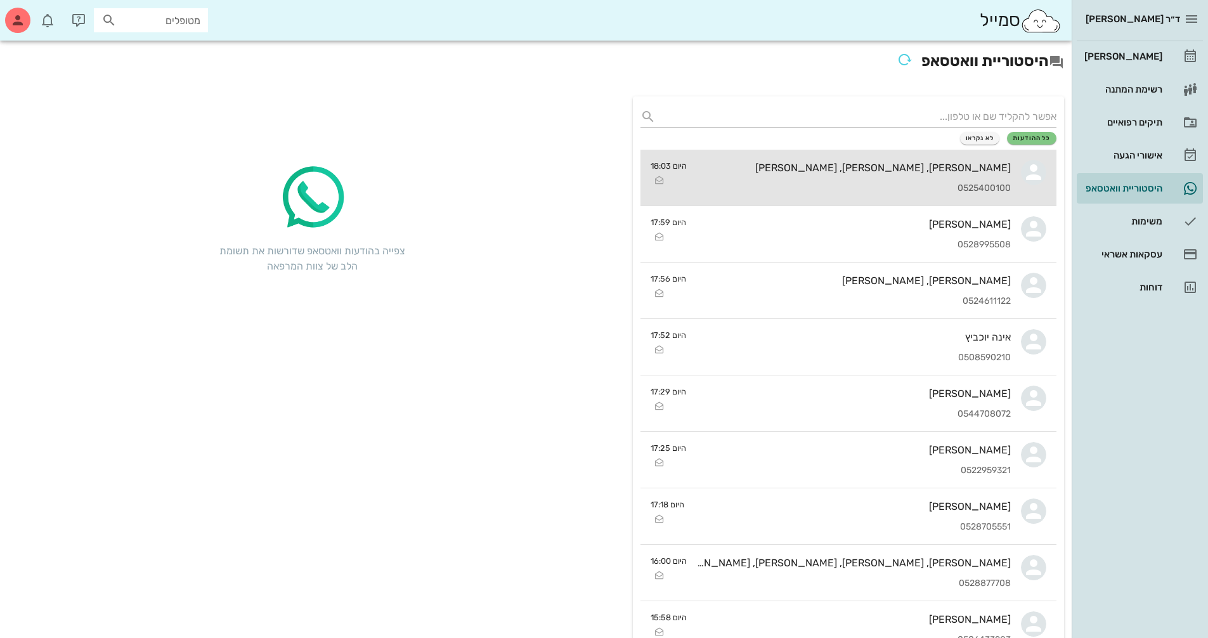
click at [974, 175] on div "[PERSON_NAME], [PERSON_NAME], [PERSON_NAME] 0525400100" at bounding box center [854, 178] width 314 height 56
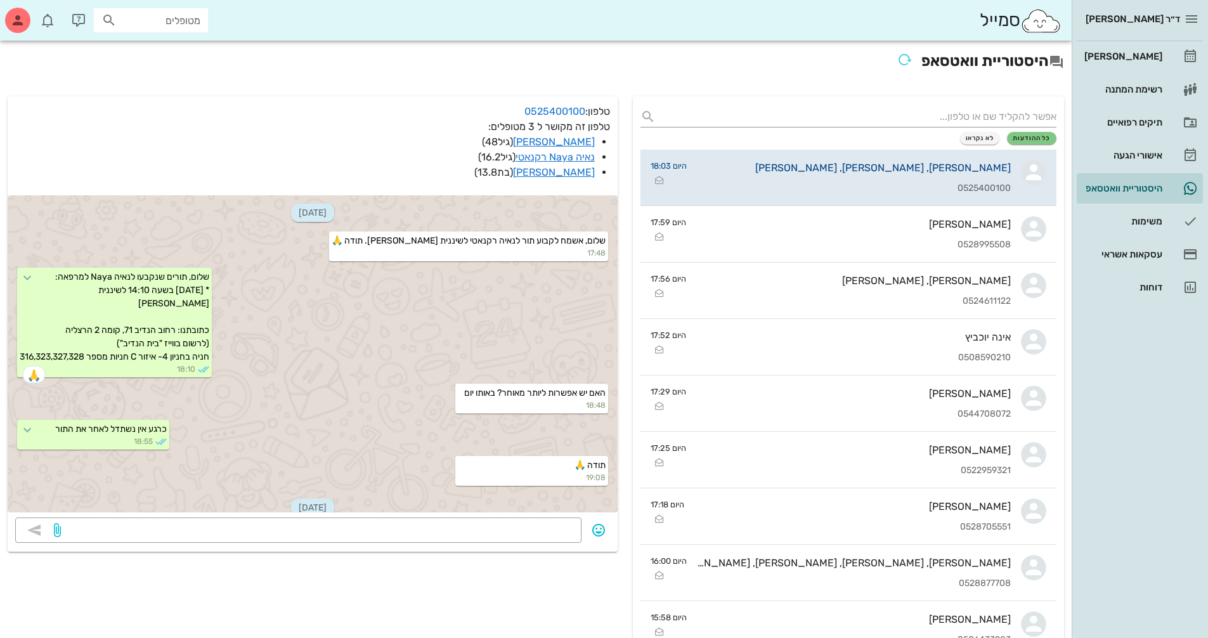
scroll to position [1635, 0]
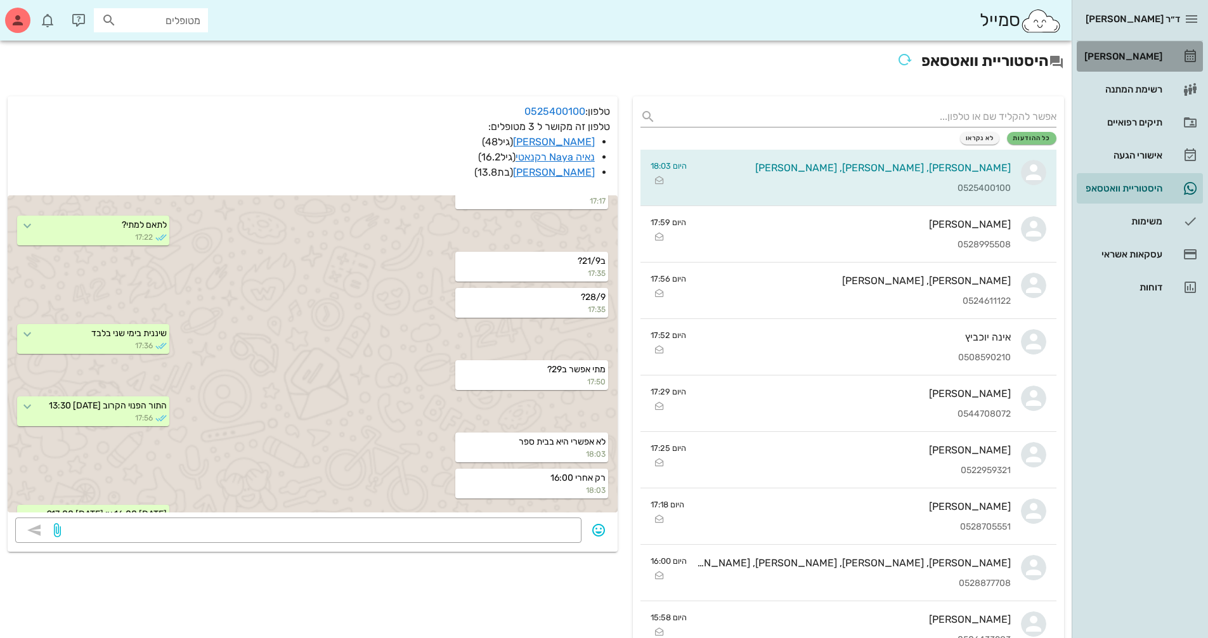
click at [1143, 55] on div "[PERSON_NAME]" at bounding box center [1122, 56] width 81 height 10
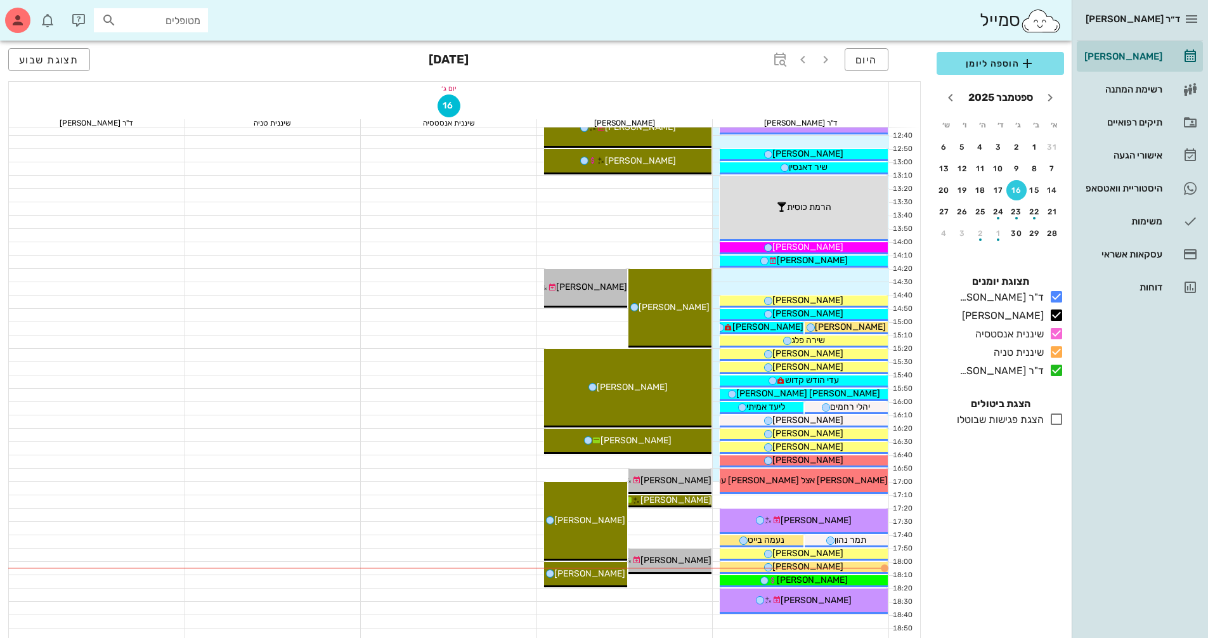
scroll to position [507, 0]
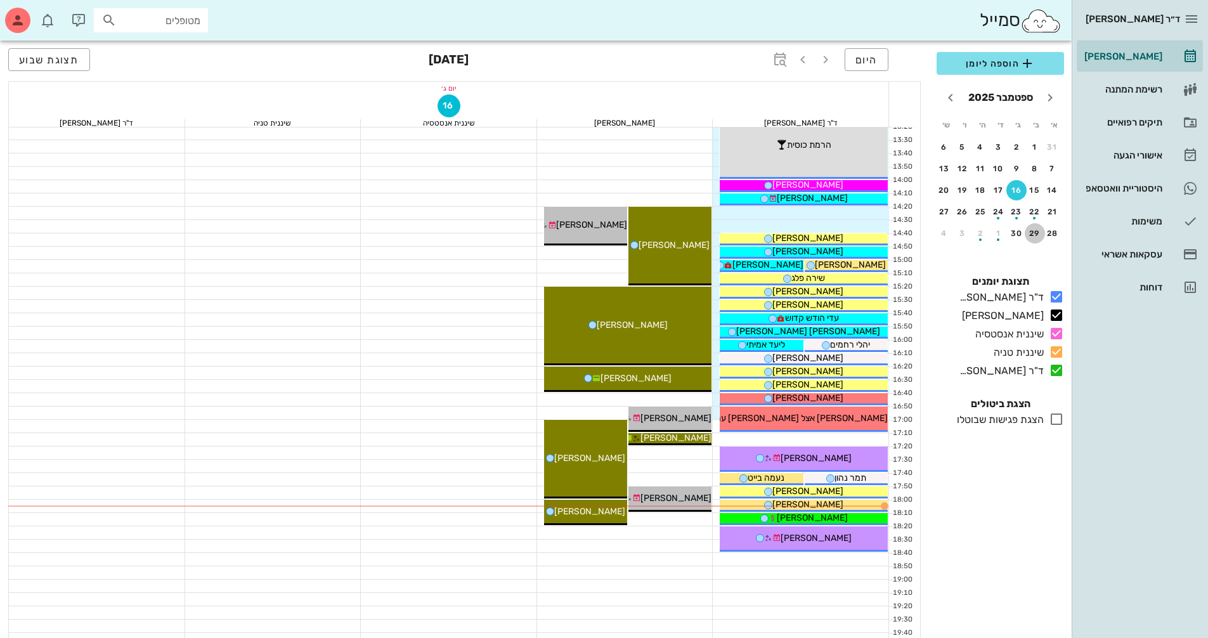
click at [1031, 233] on div "29" at bounding box center [1035, 233] width 20 height 9
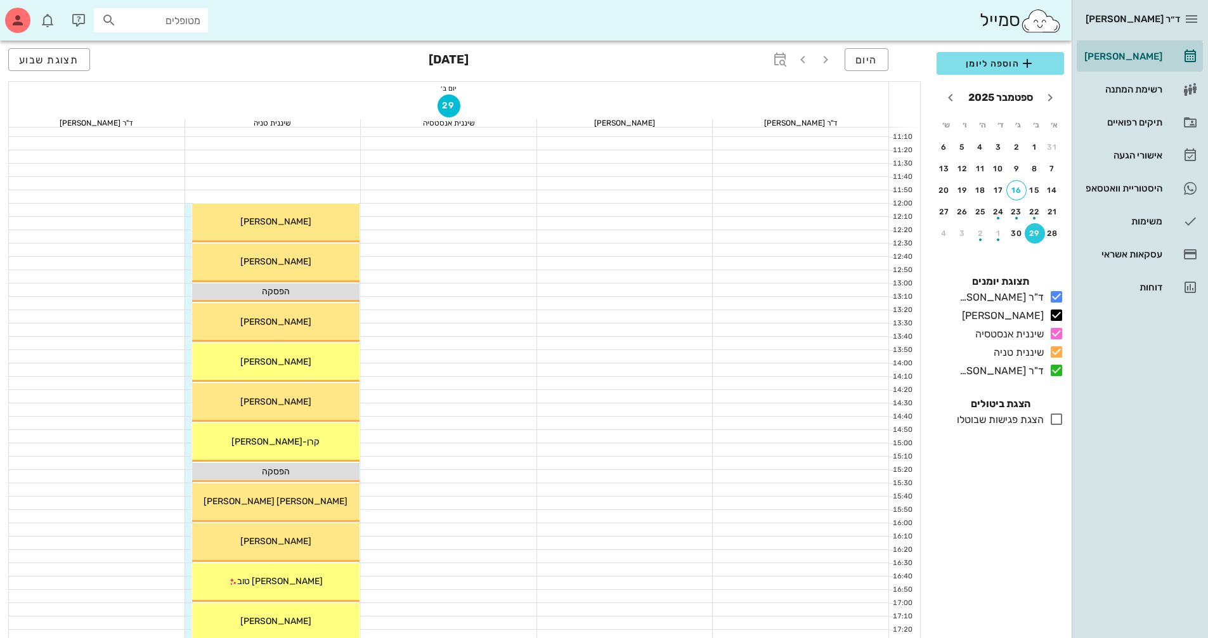
scroll to position [317, 0]
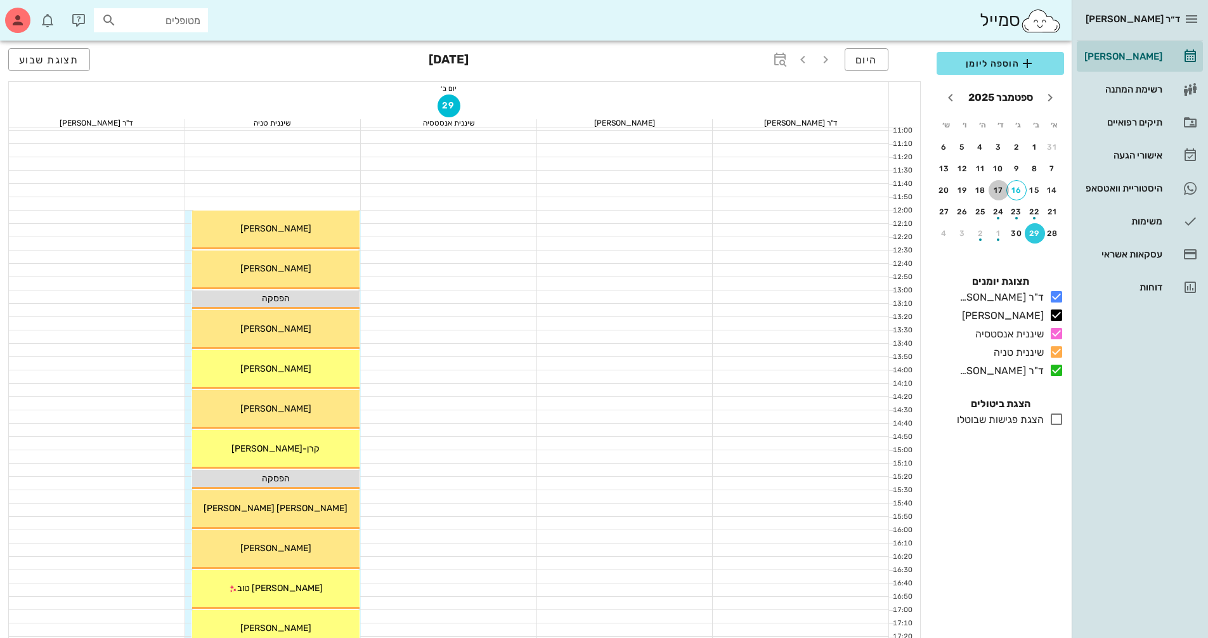
click at [995, 185] on button "17" at bounding box center [999, 190] width 20 height 20
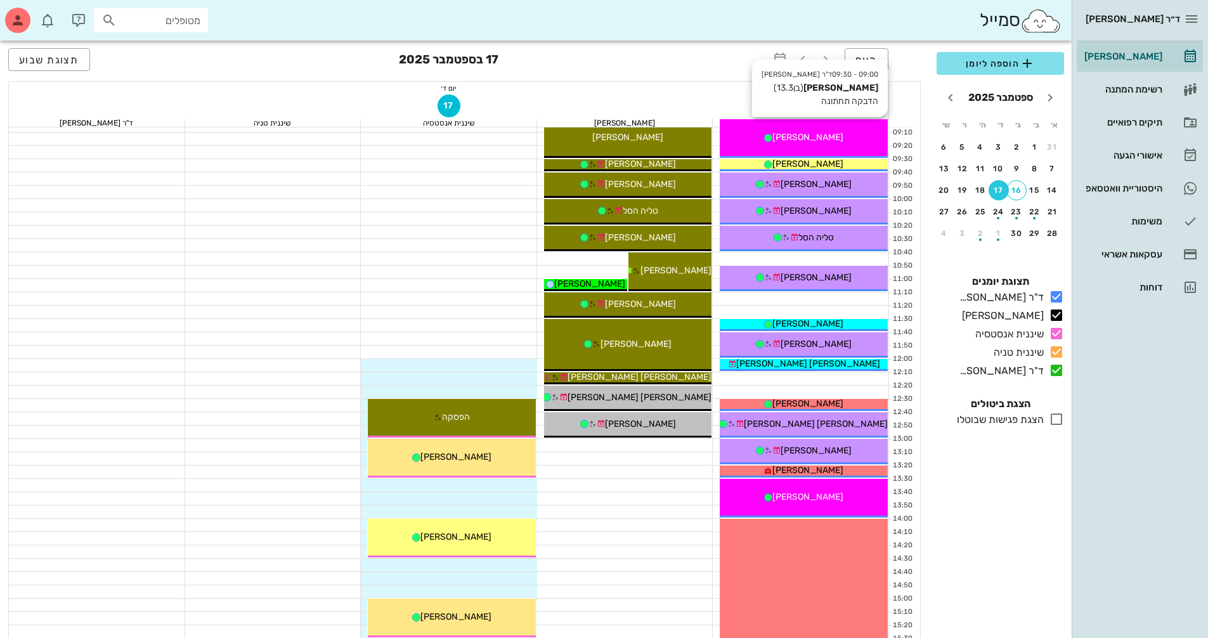
scroll to position [190, 0]
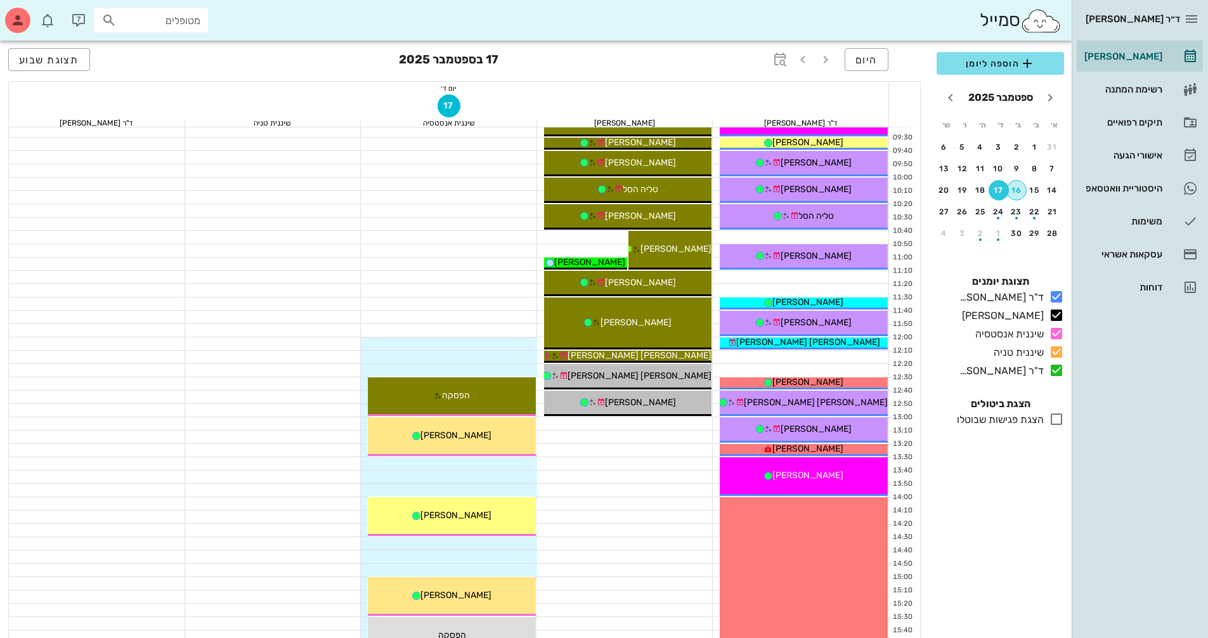
click at [1016, 181] on button "16" at bounding box center [1016, 190] width 20 height 20
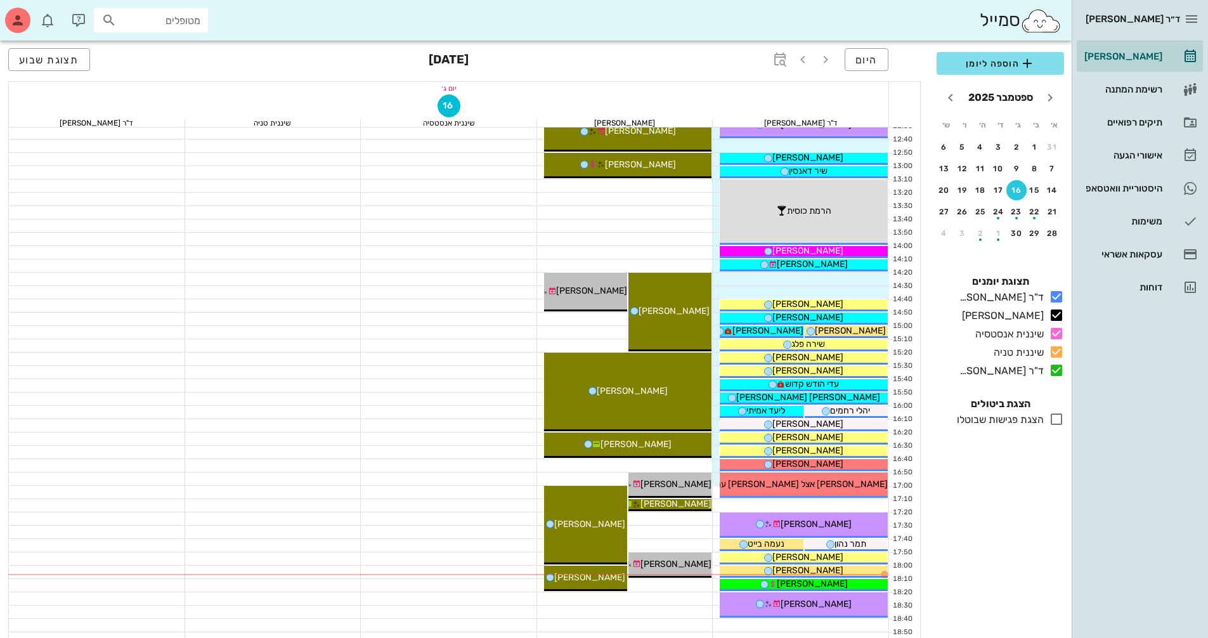
scroll to position [444, 0]
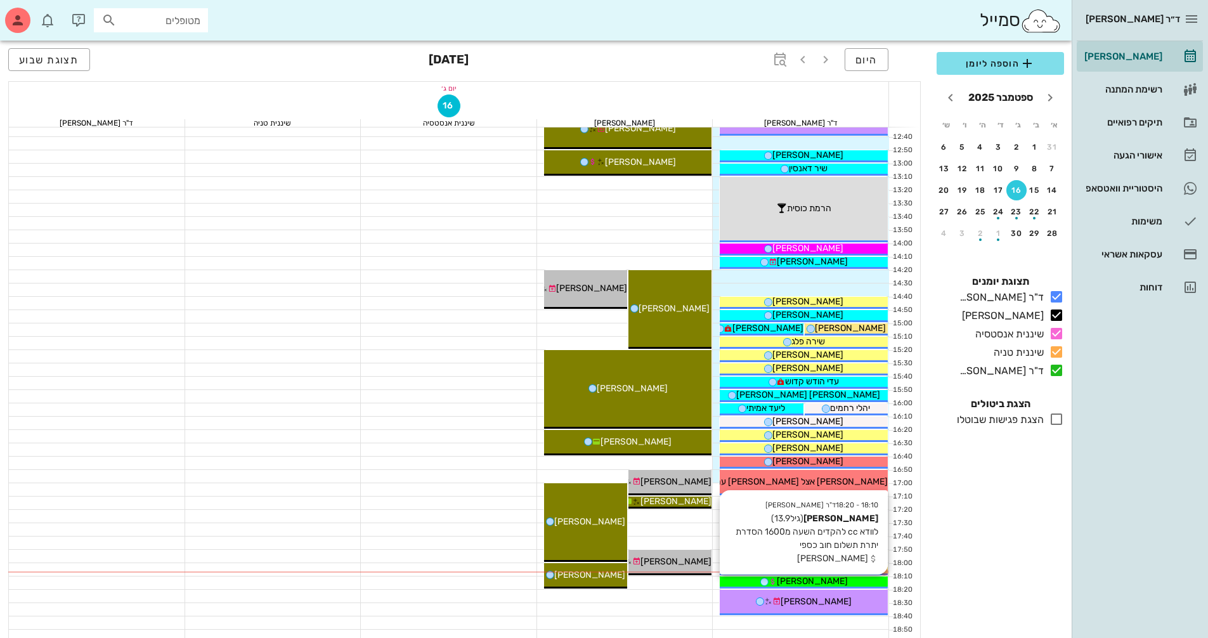
click at [820, 585] on span "[PERSON_NAME]" at bounding box center [812, 581] width 71 height 11
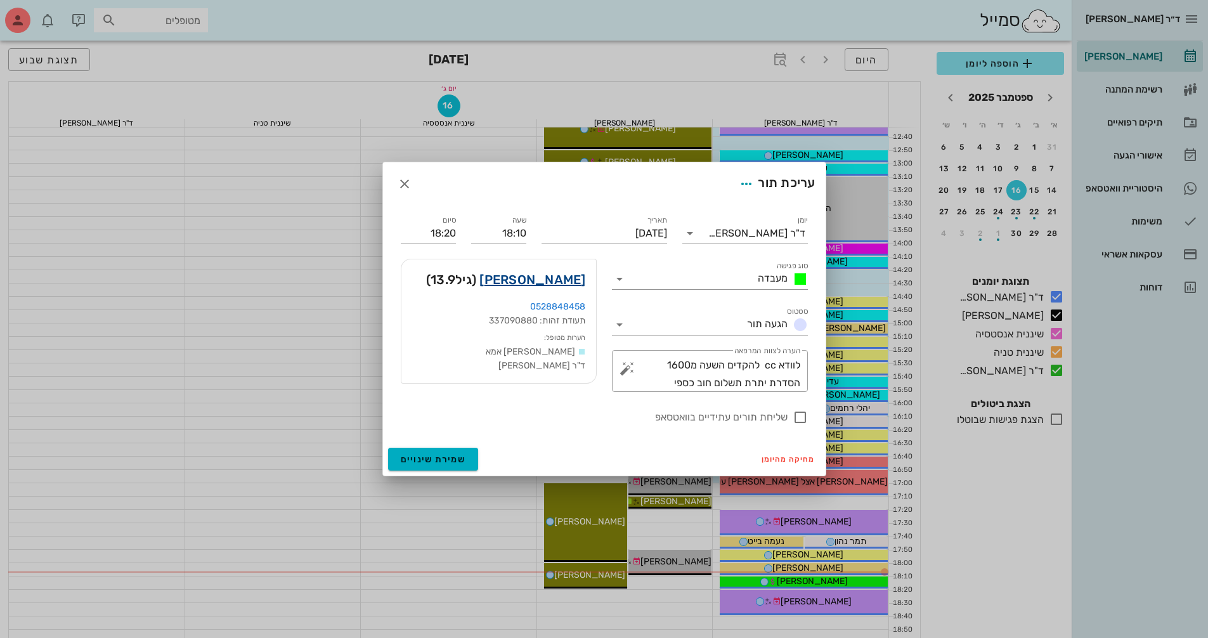
click at [571, 282] on link "[PERSON_NAME]" at bounding box center [532, 279] width 106 height 20
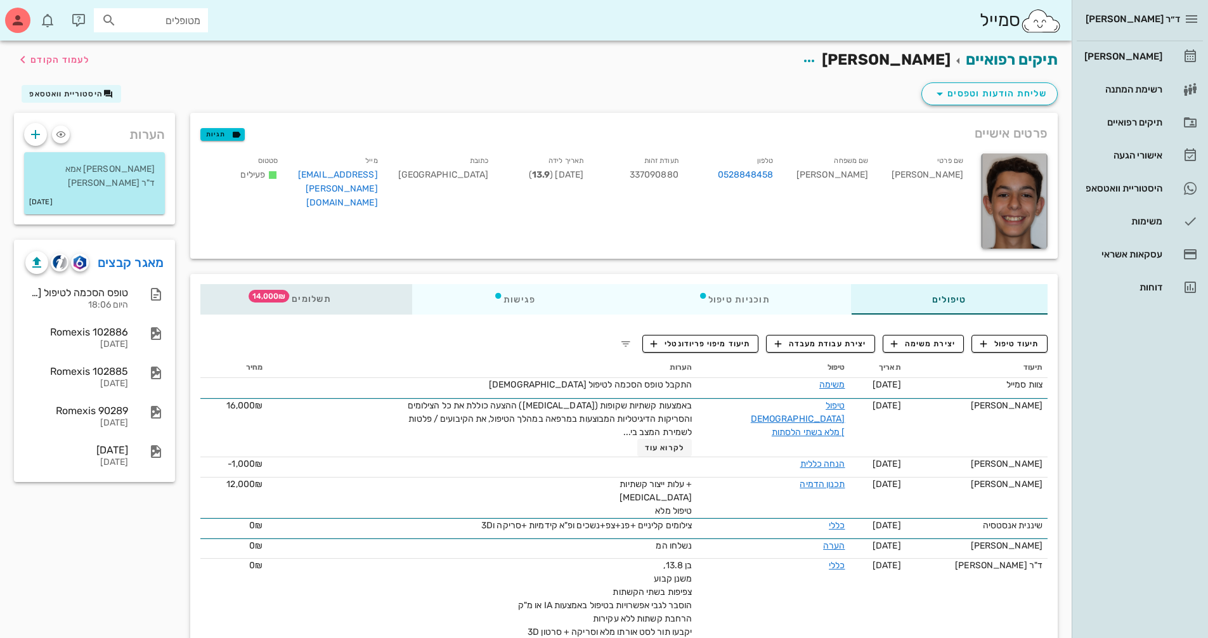
click at [328, 296] on span "תשלומים 14,000₪" at bounding box center [306, 299] width 49 height 9
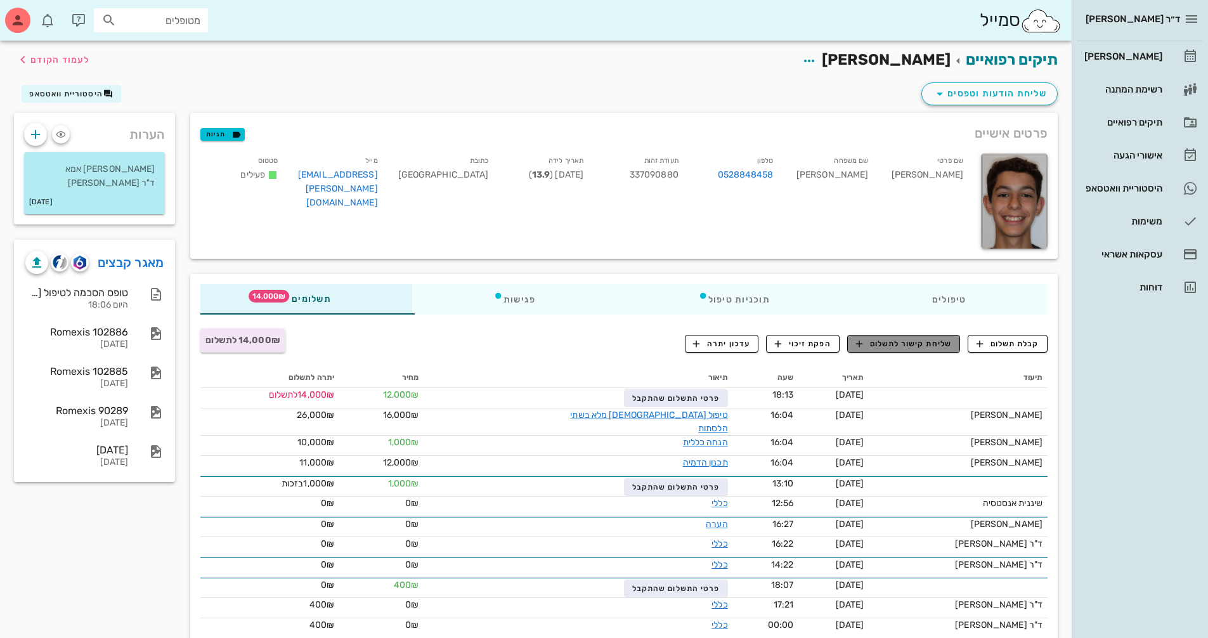
click at [899, 346] on span "שליחת קישור לתשלום" at bounding box center [904, 343] width 96 height 11
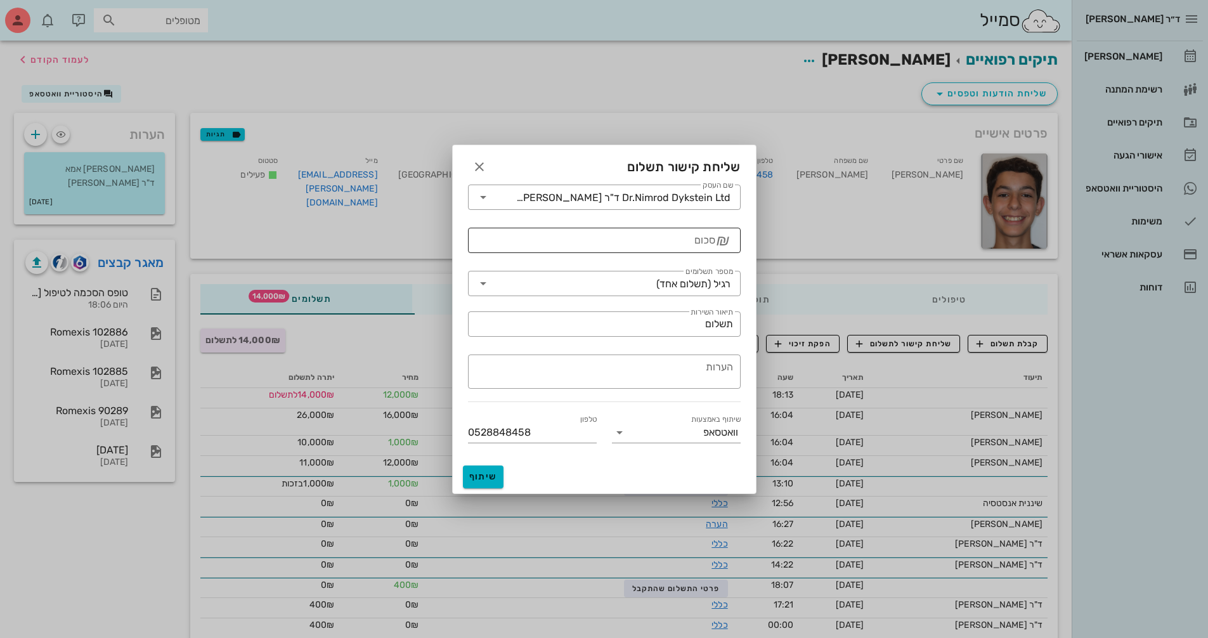
click at [644, 247] on input "סכום" at bounding box center [596, 240] width 240 height 20
type input "14000"
click at [488, 283] on icon at bounding box center [483, 283] width 15 height 15
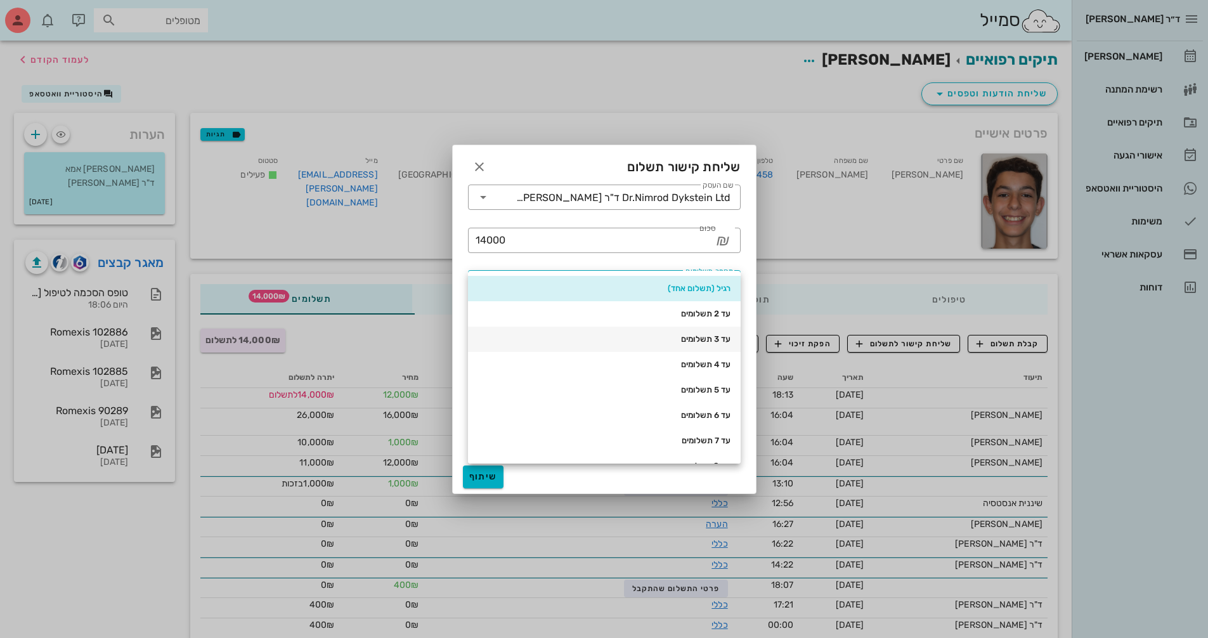
click at [680, 335] on div "עד 3 תשלומים" at bounding box center [604, 339] width 252 height 10
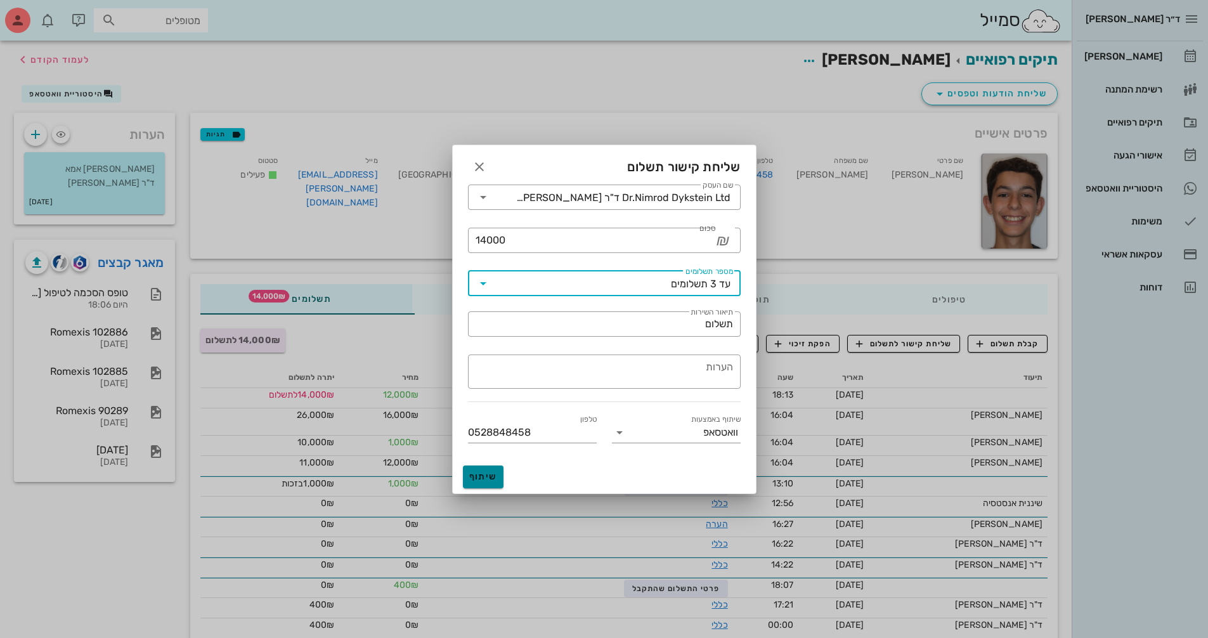
click at [496, 480] on span "שיתוף" at bounding box center [483, 476] width 30 height 11
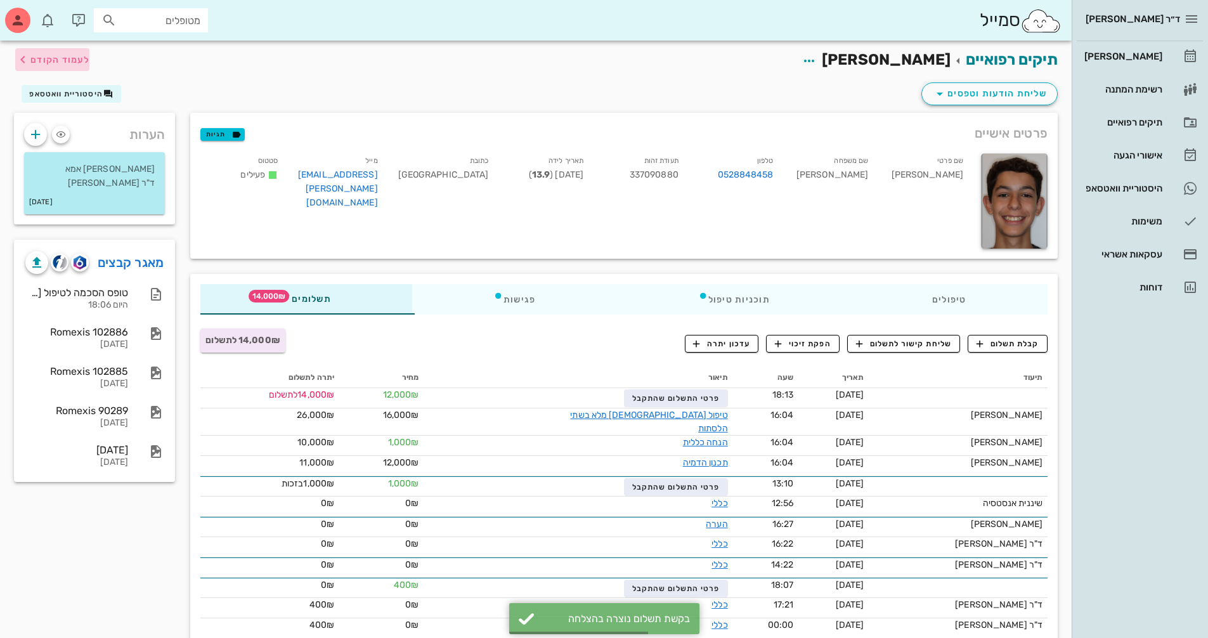
click at [63, 63] on span "לעמוד הקודם" at bounding box center [59, 60] width 59 height 11
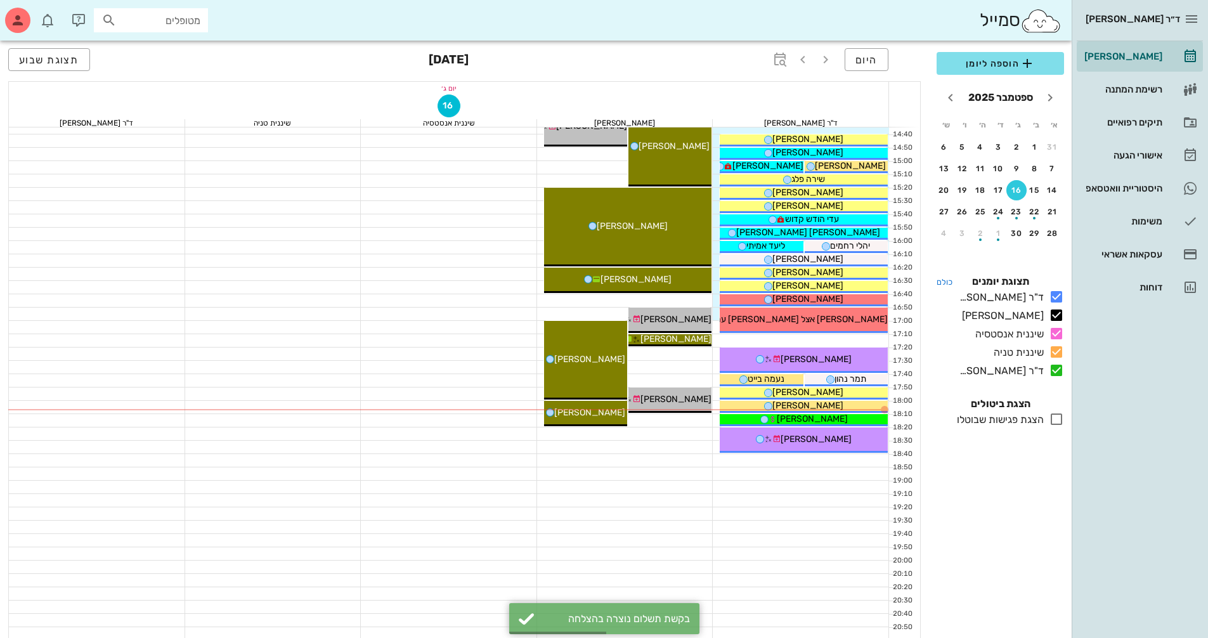
scroll to position [609, 0]
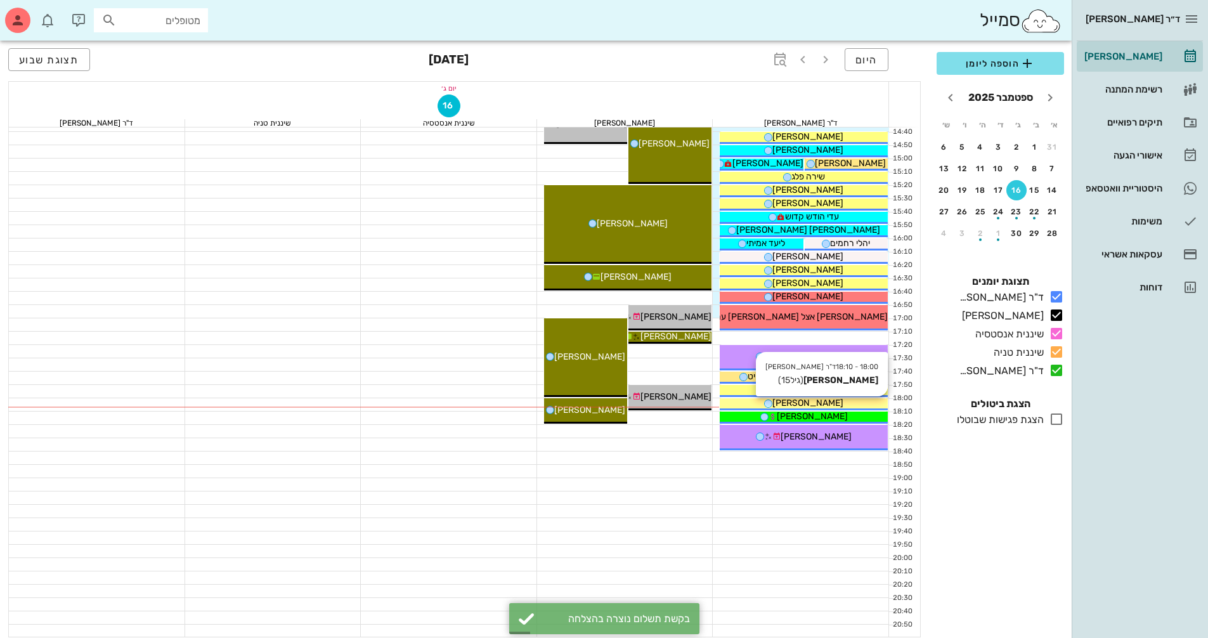
click at [852, 400] on div "[PERSON_NAME]" at bounding box center [804, 402] width 168 height 13
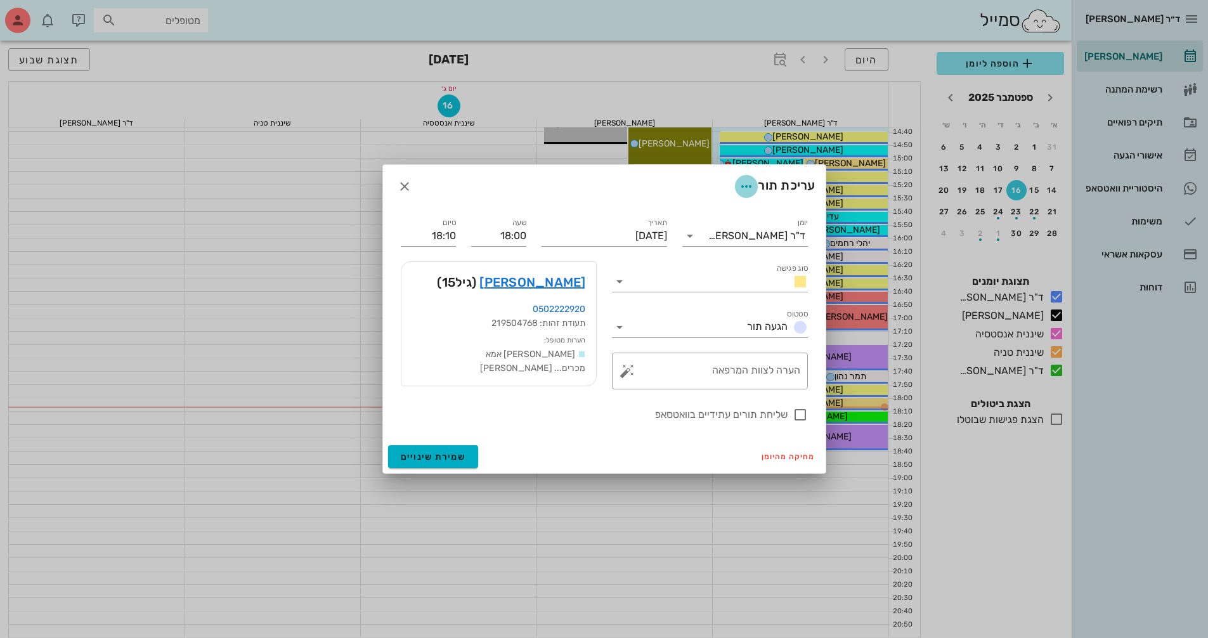
click at [746, 182] on icon "button" at bounding box center [746, 186] width 15 height 15
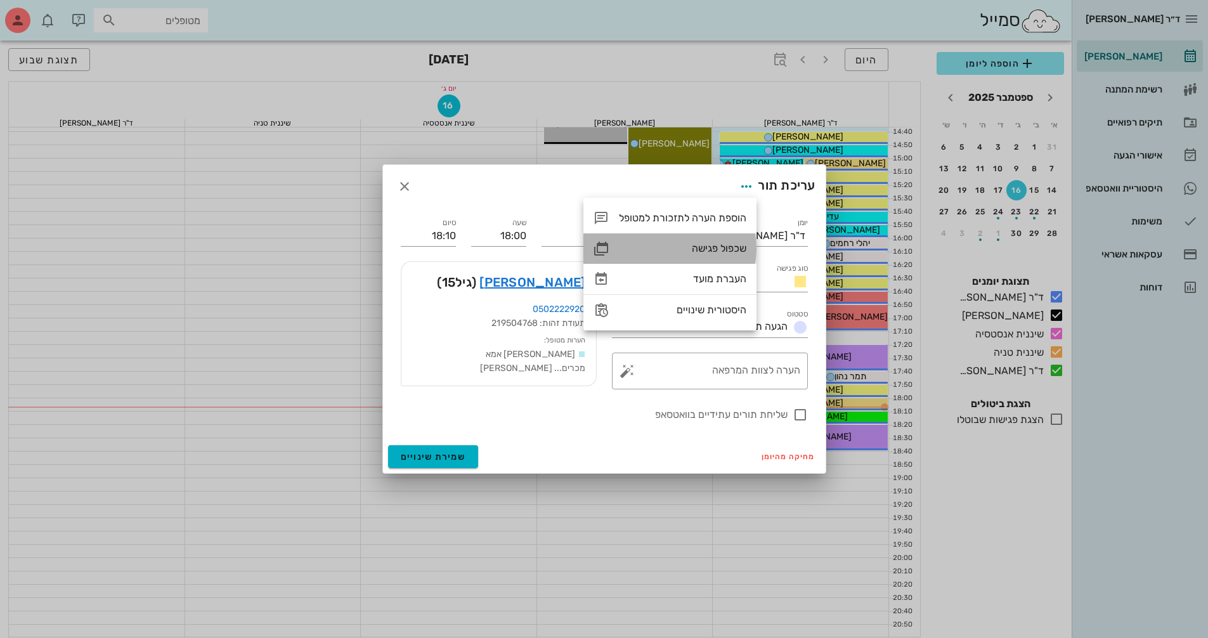
click at [739, 245] on div "שכפול פגישה" at bounding box center [682, 248] width 127 height 12
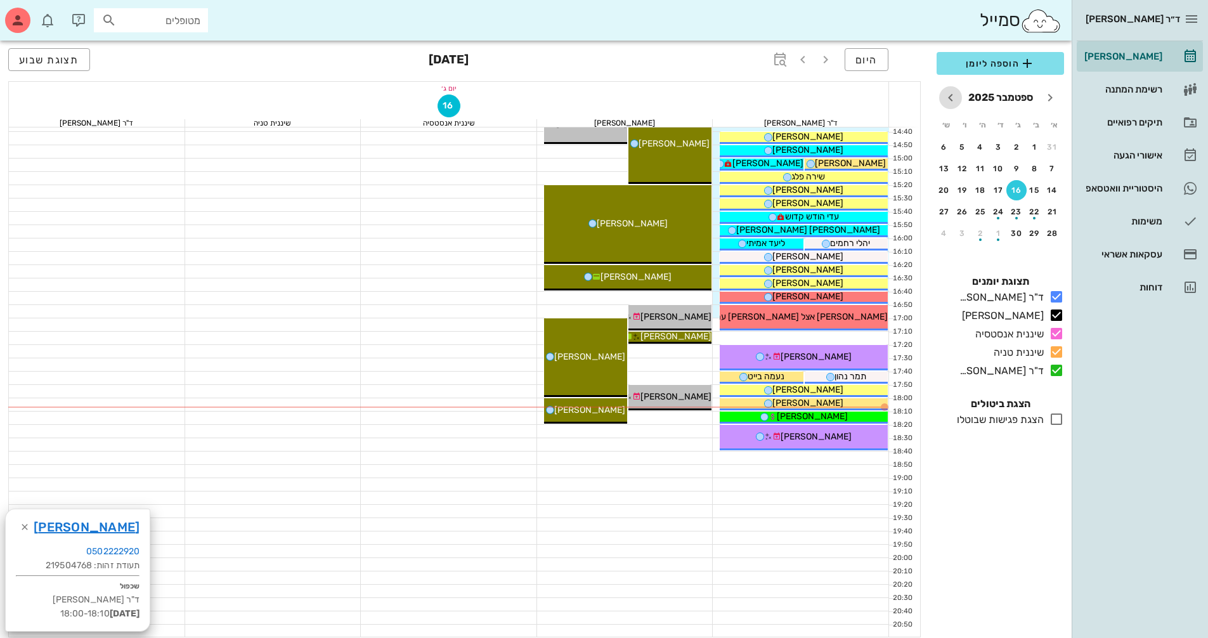
click at [956, 98] on icon "חודש הבא" at bounding box center [950, 97] width 15 height 15
click at [1009, 236] on div "25" at bounding box center [1016, 233] width 20 height 9
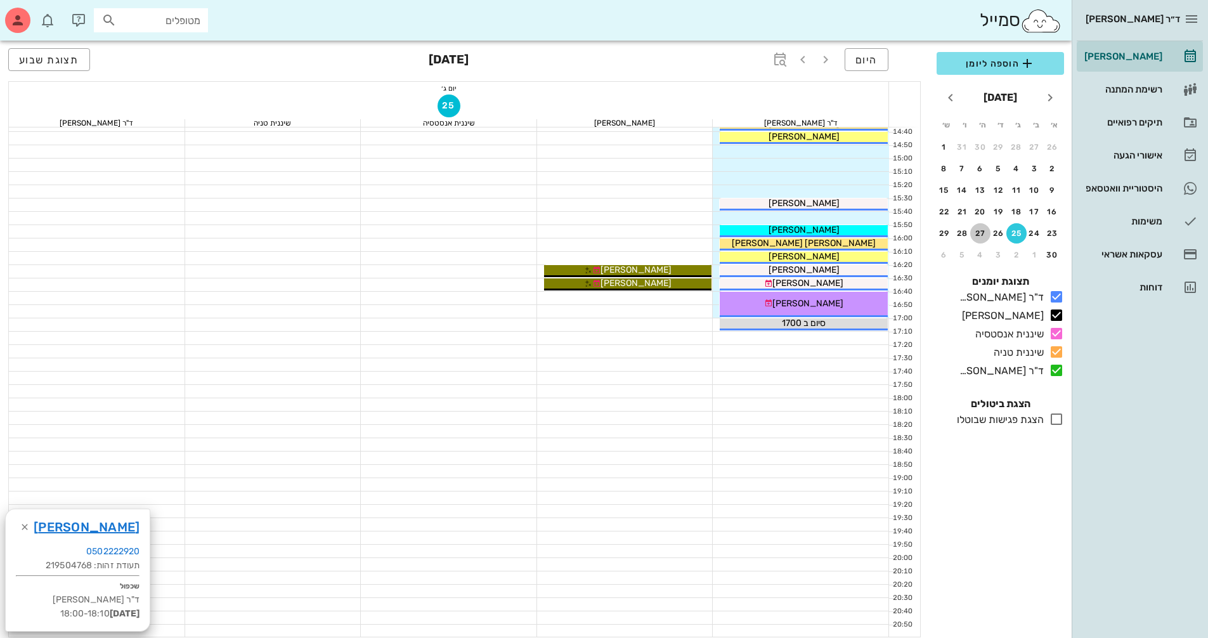
click at [985, 237] on div "27" at bounding box center [980, 233] width 20 height 9
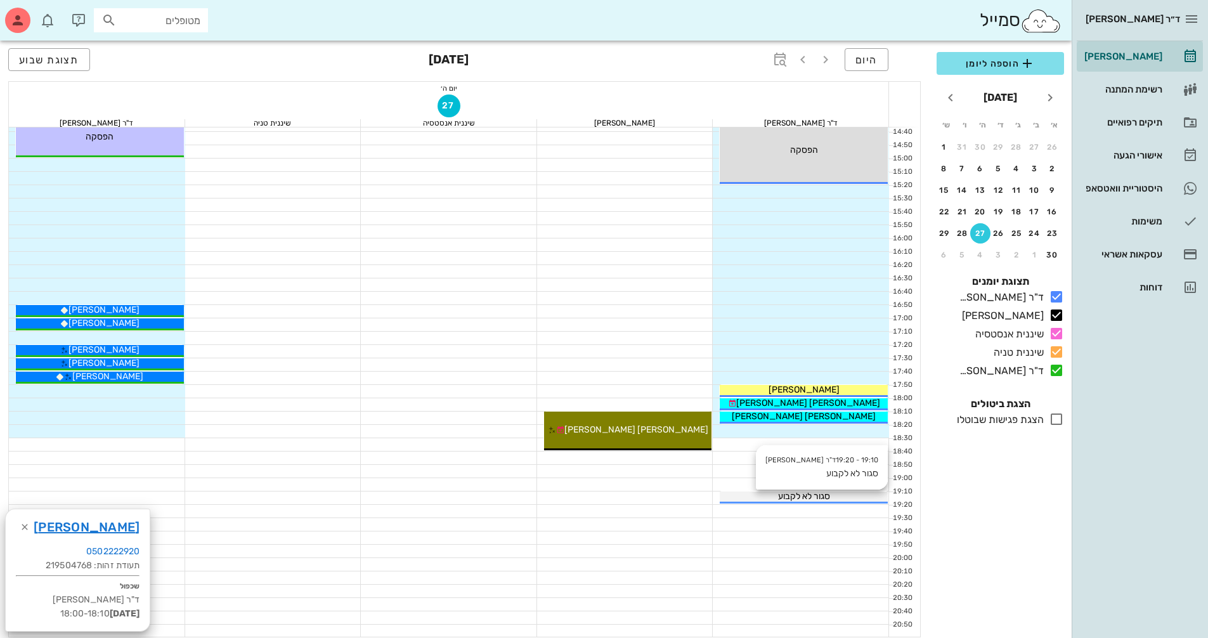
click at [830, 496] on span "סגור לא לקבוע" at bounding box center [804, 496] width 52 height 11
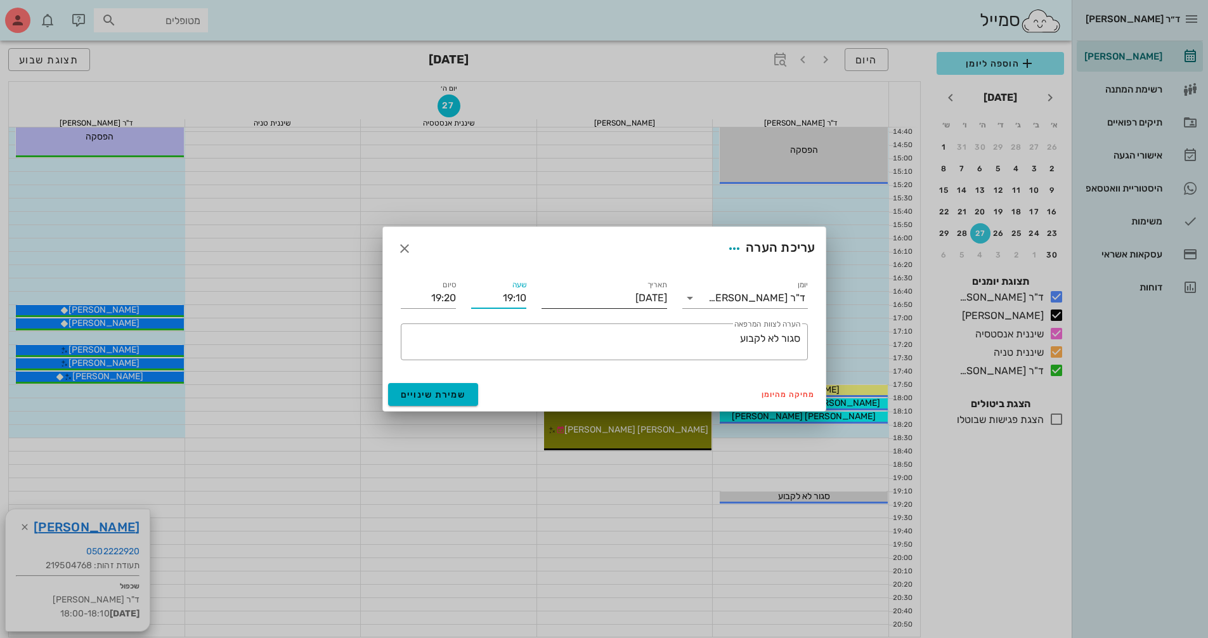
drag, startPoint x: 502, startPoint y: 297, endPoint x: 542, endPoint y: 298, distance: 40.6
click at [542, 298] on div "יומן ד"ר [PERSON_NAME] תאריך [DATE] שעה 19:10 סיום 19:20 ​ הערה לצוות המרפאה סג…" at bounding box center [604, 319] width 422 height 98
type input "18:30"
type input "18:40"
click at [462, 387] on button "שמירת שינויים" at bounding box center [433, 394] width 91 height 23
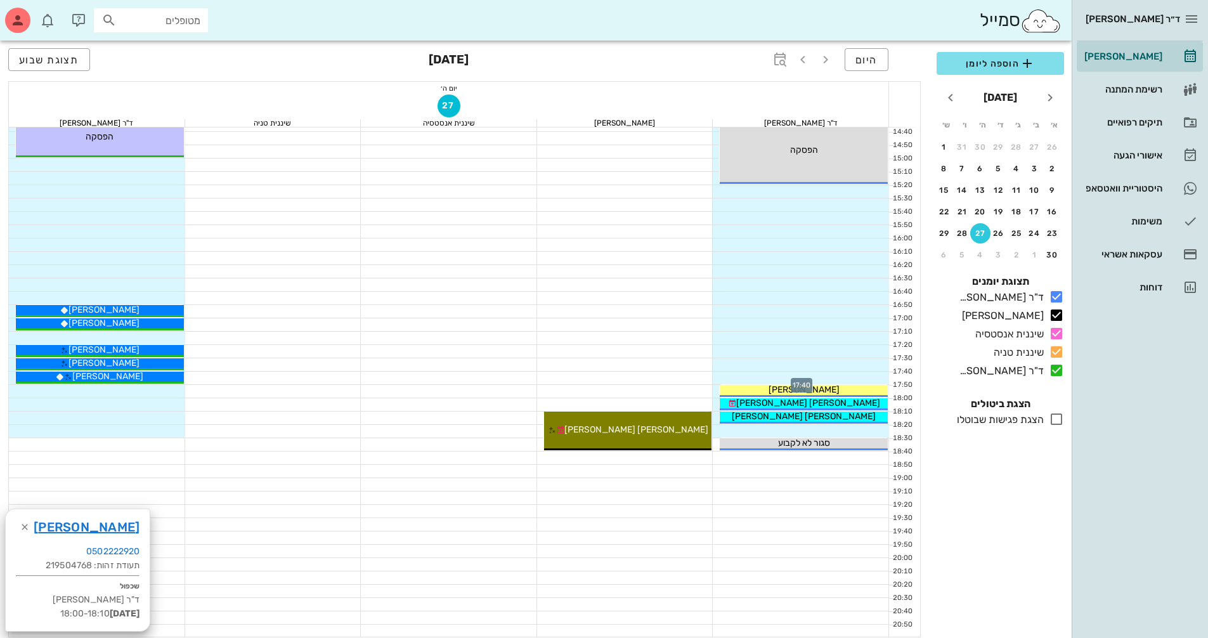
click at [850, 373] on div at bounding box center [801, 378] width 176 height 13
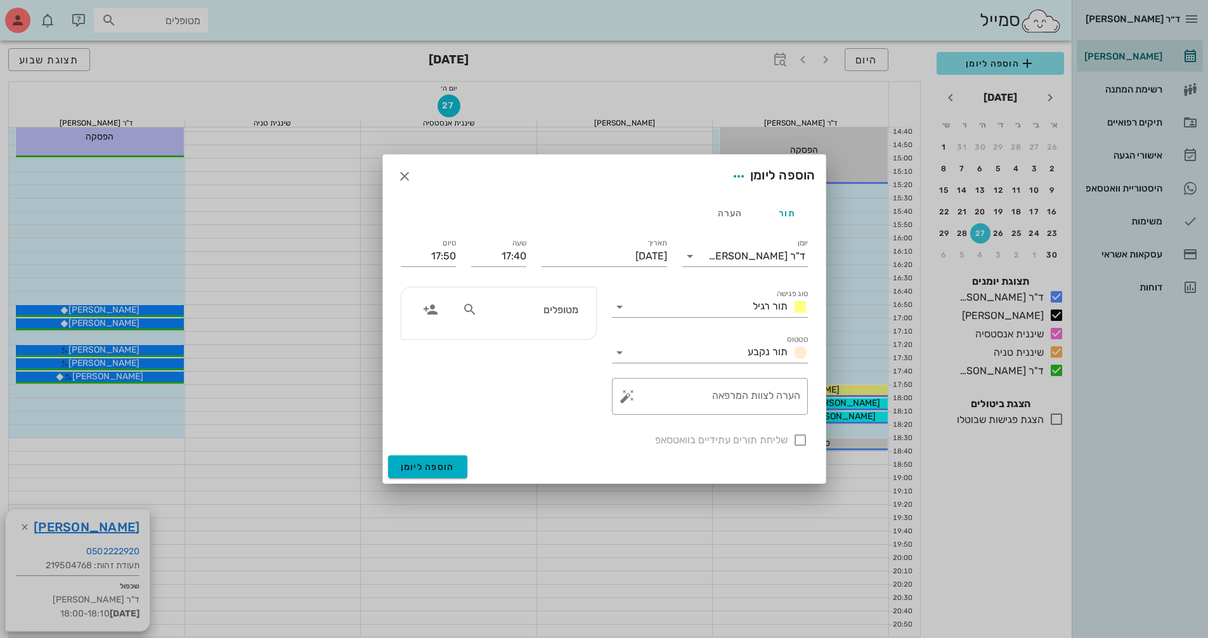
drag, startPoint x: 803, startPoint y: 440, endPoint x: 947, endPoint y: 542, distance: 176.6
click at [921, 542] on div "ד״ר [PERSON_NAME] [PERSON_NAME] רשימת המתנה תיקים רפואיים אישורי הגעה היסטוריית…" at bounding box center [604, 99] width 1208 height 1417
click at [524, 299] on div "מטופלים" at bounding box center [520, 309] width 131 height 24
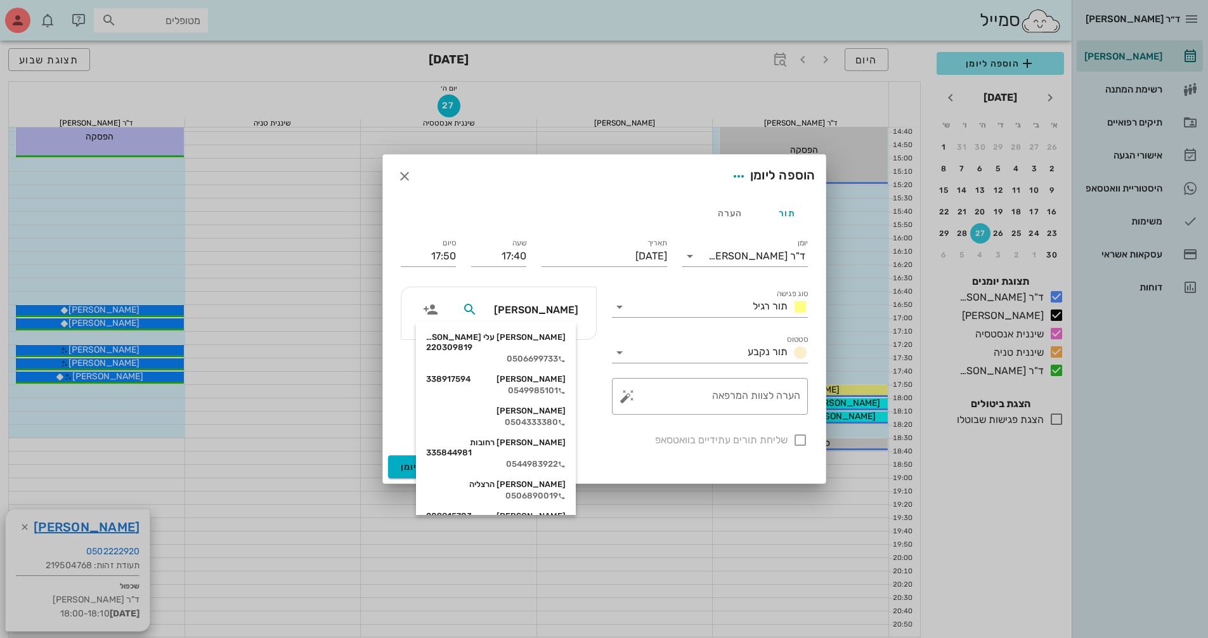
type input "[PERSON_NAME] מ"
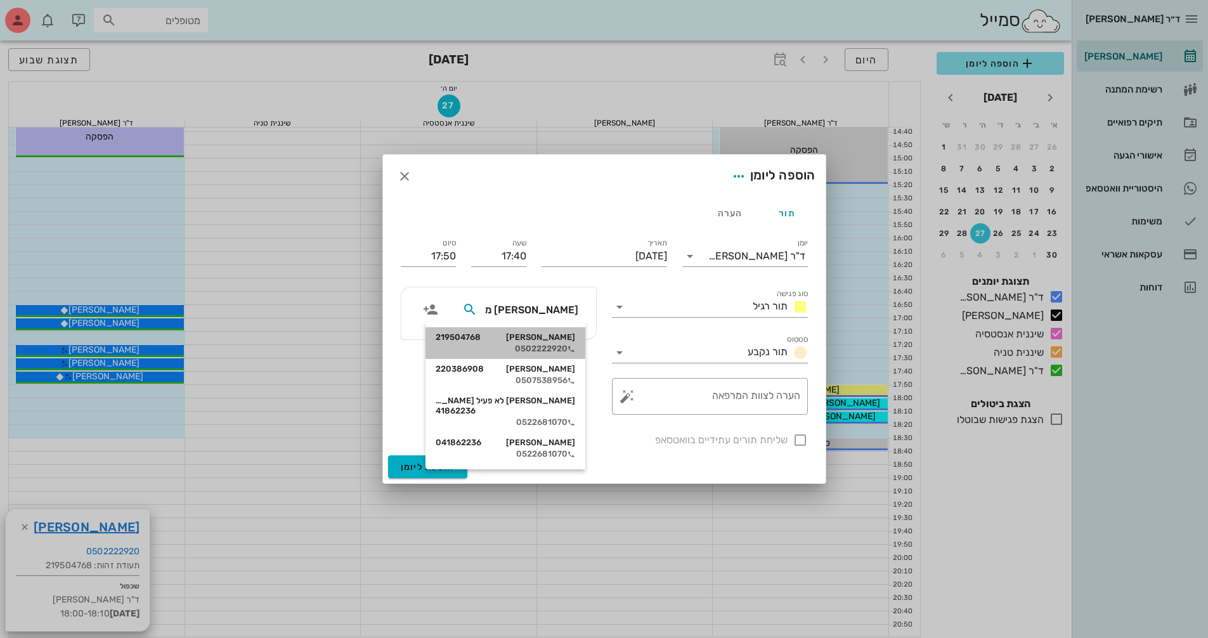
click at [516, 341] on div "[PERSON_NAME] 219504768" at bounding box center [506, 337] width 140 height 10
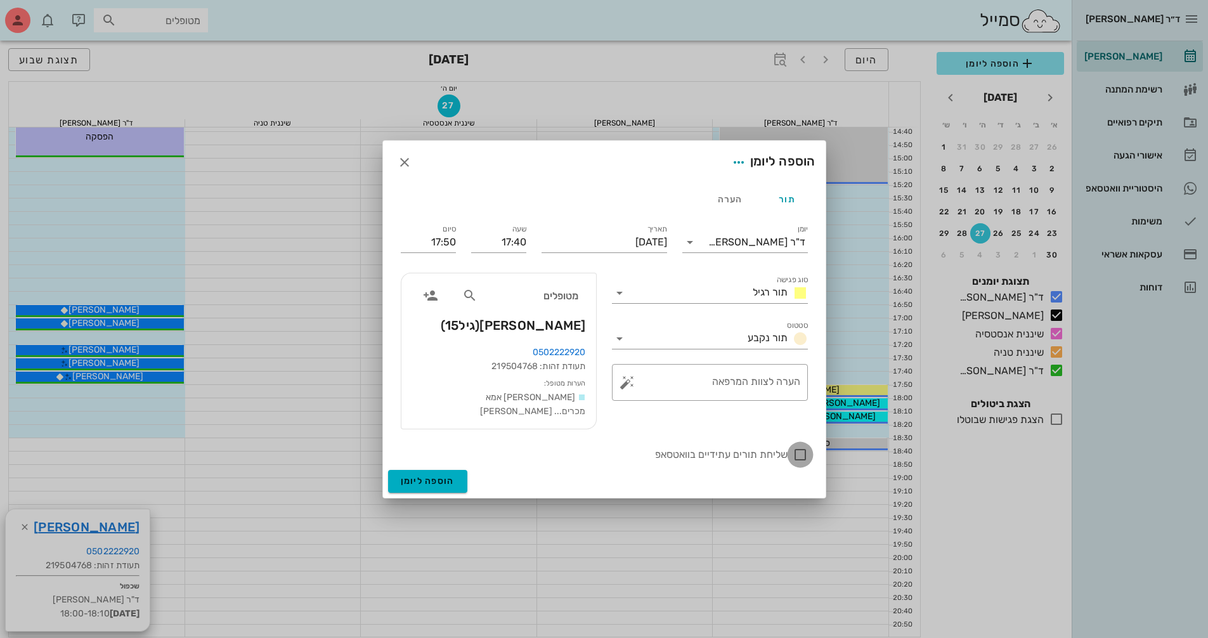
click at [808, 451] on div at bounding box center [800, 455] width 22 height 22
checkbox input "true"
click at [443, 488] on button "הוספה ליומן" at bounding box center [427, 481] width 79 height 23
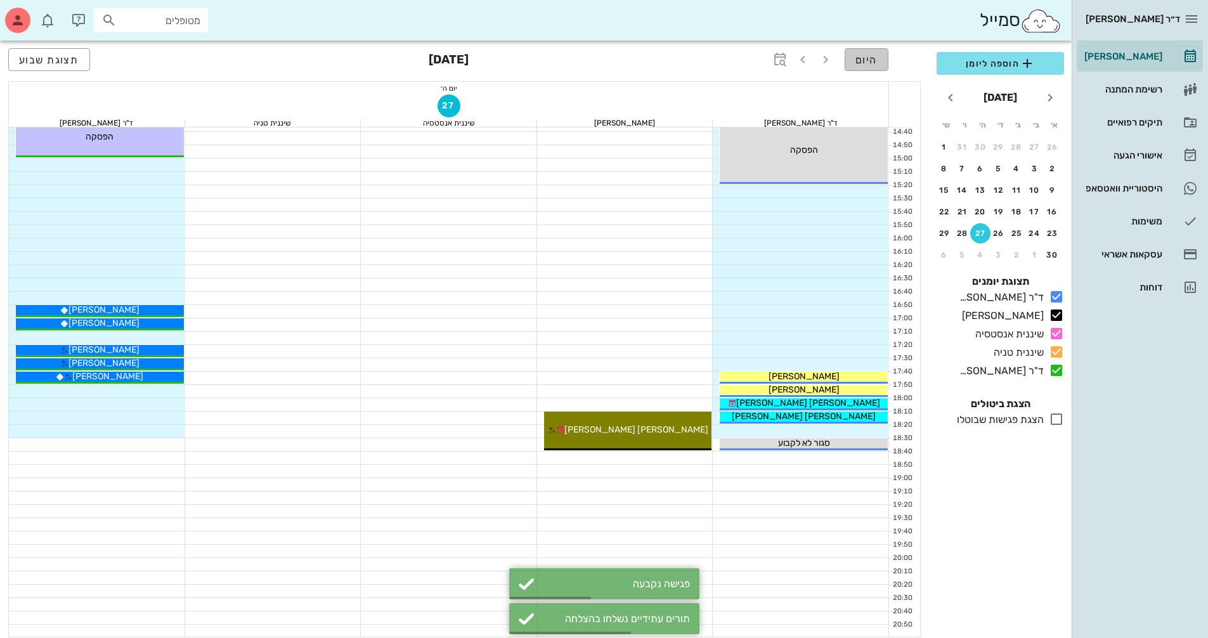
click at [871, 60] on span "היום" at bounding box center [866, 60] width 22 height 12
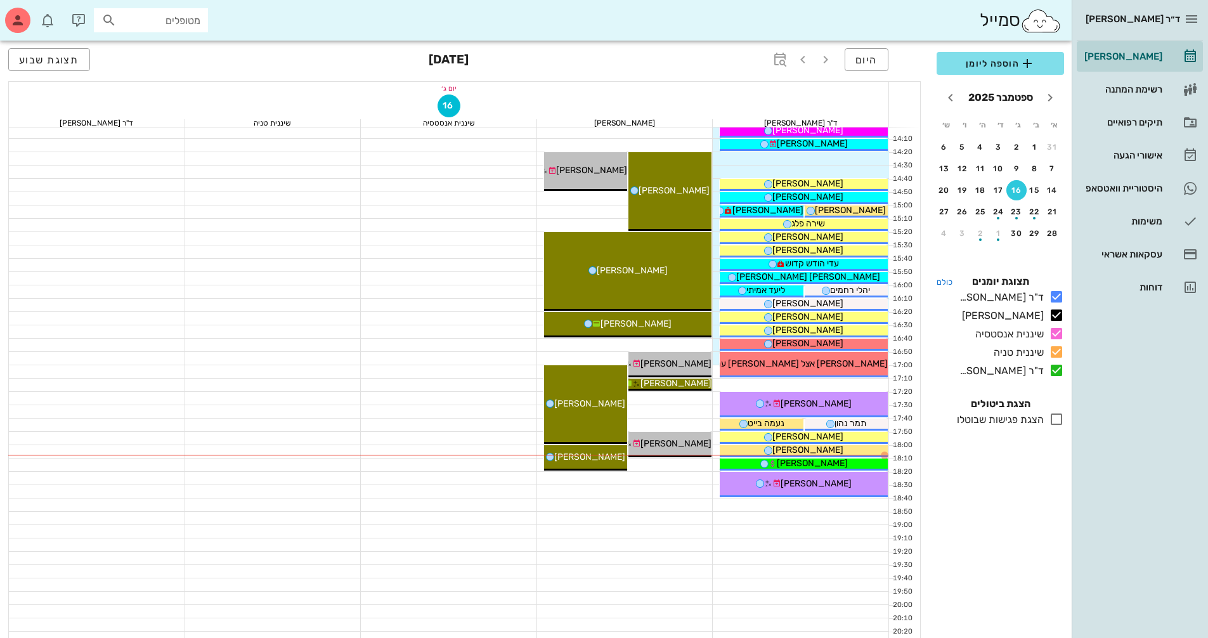
scroll to position [482, 0]
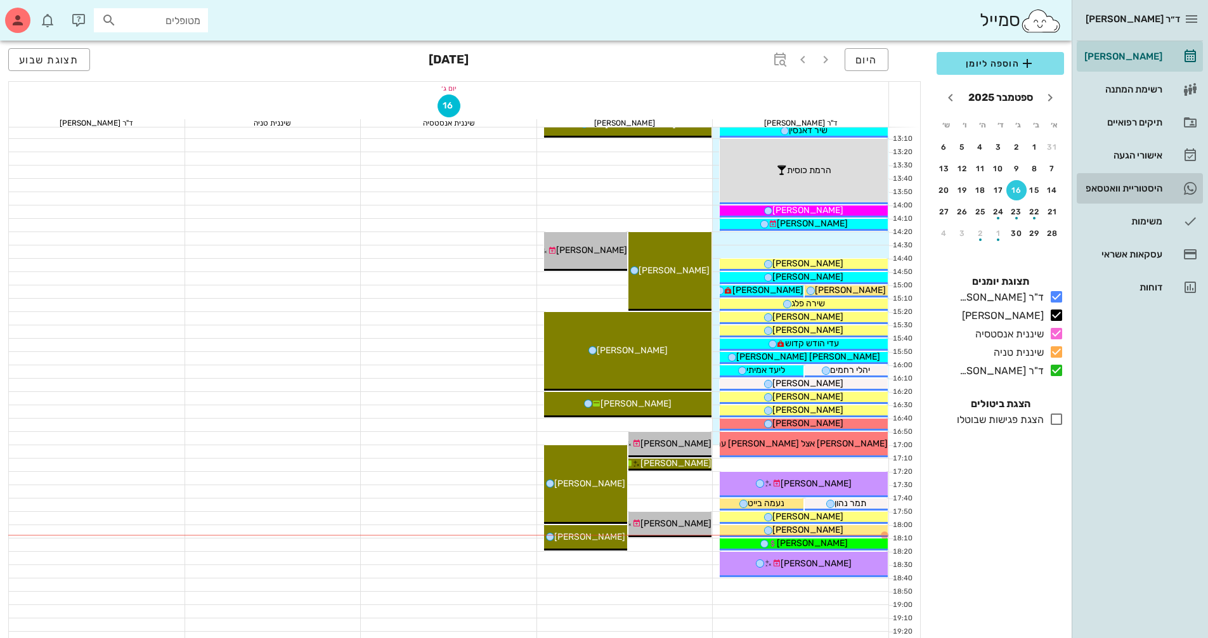
click at [1106, 192] on div "היסטוריית וואטסאפ" at bounding box center [1122, 188] width 81 height 10
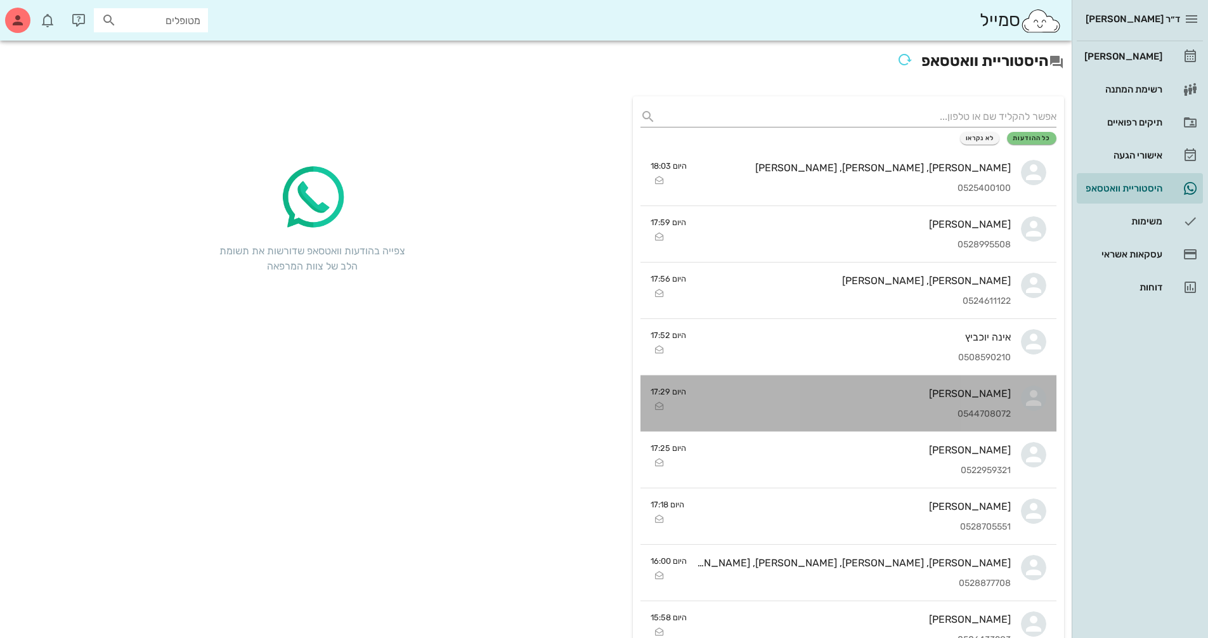
click at [914, 384] on div "[PERSON_NAME] 0544708072" at bounding box center [853, 403] width 315 height 56
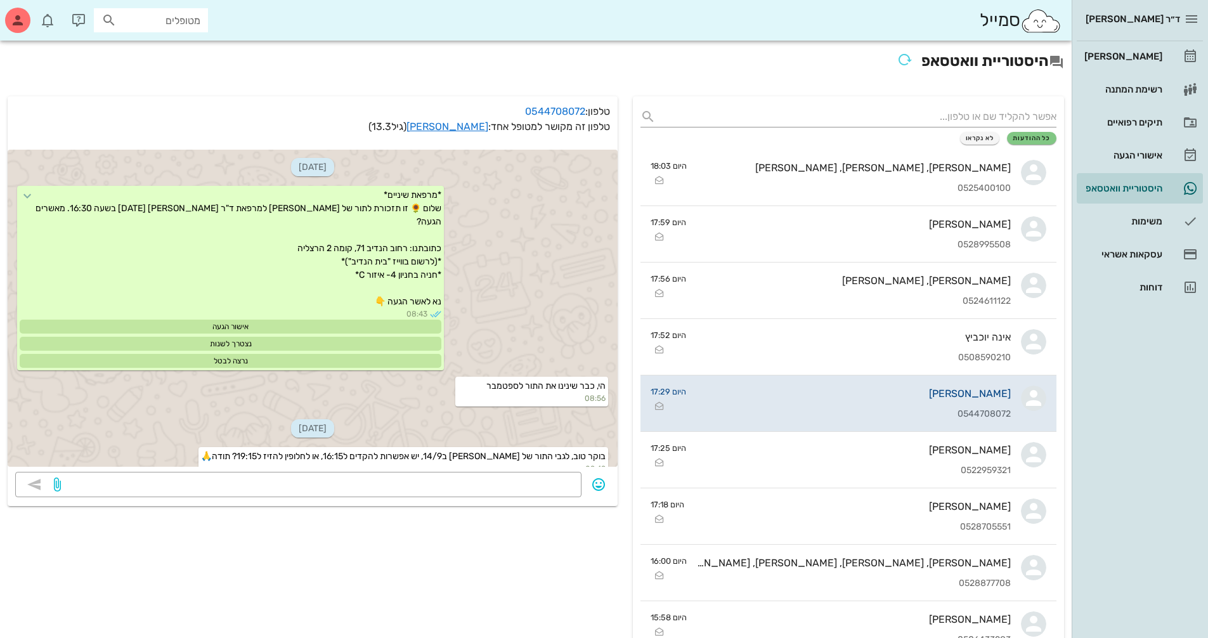
scroll to position [946, 0]
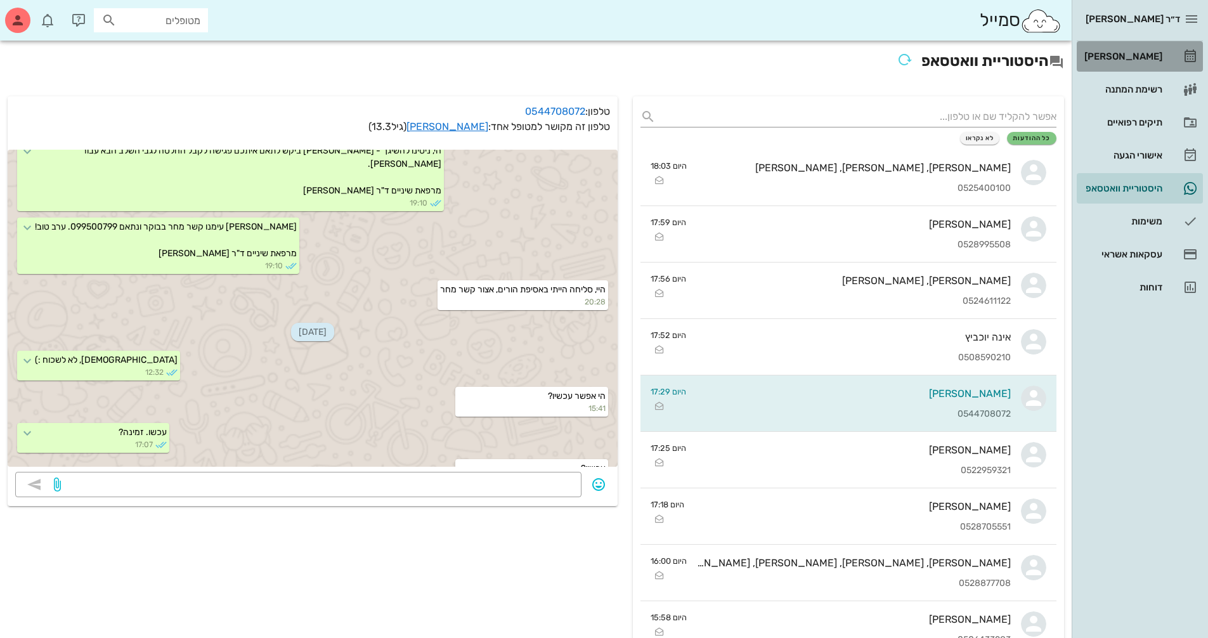
click at [1117, 63] on div "[PERSON_NAME]" at bounding box center [1122, 56] width 81 height 20
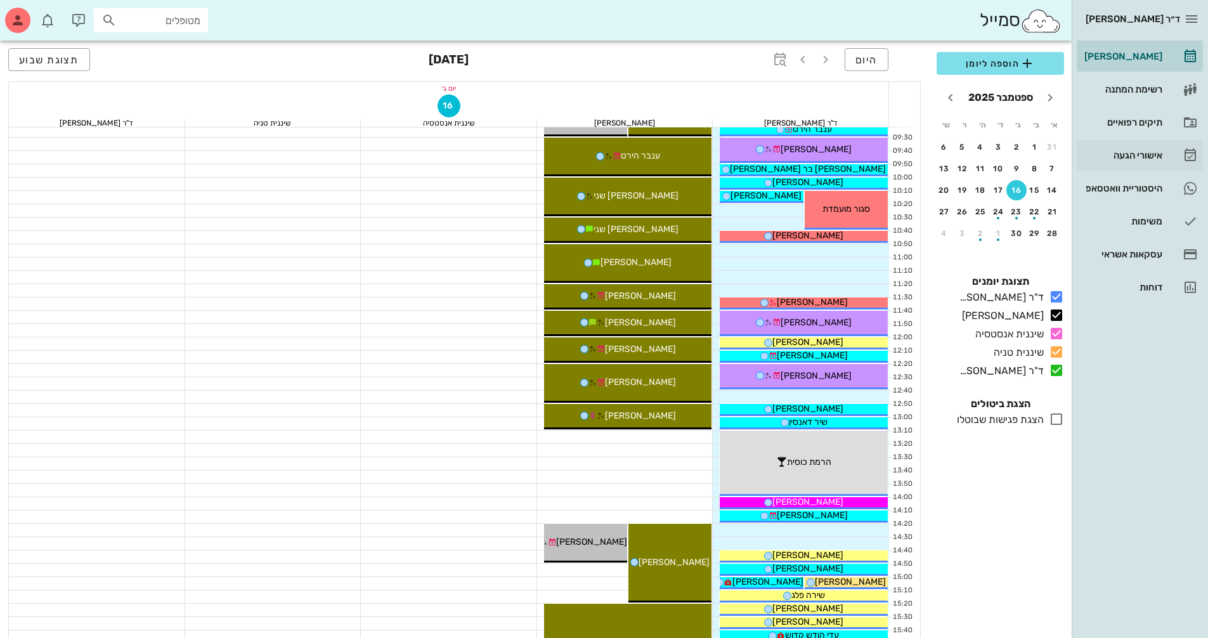
scroll to position [444, 0]
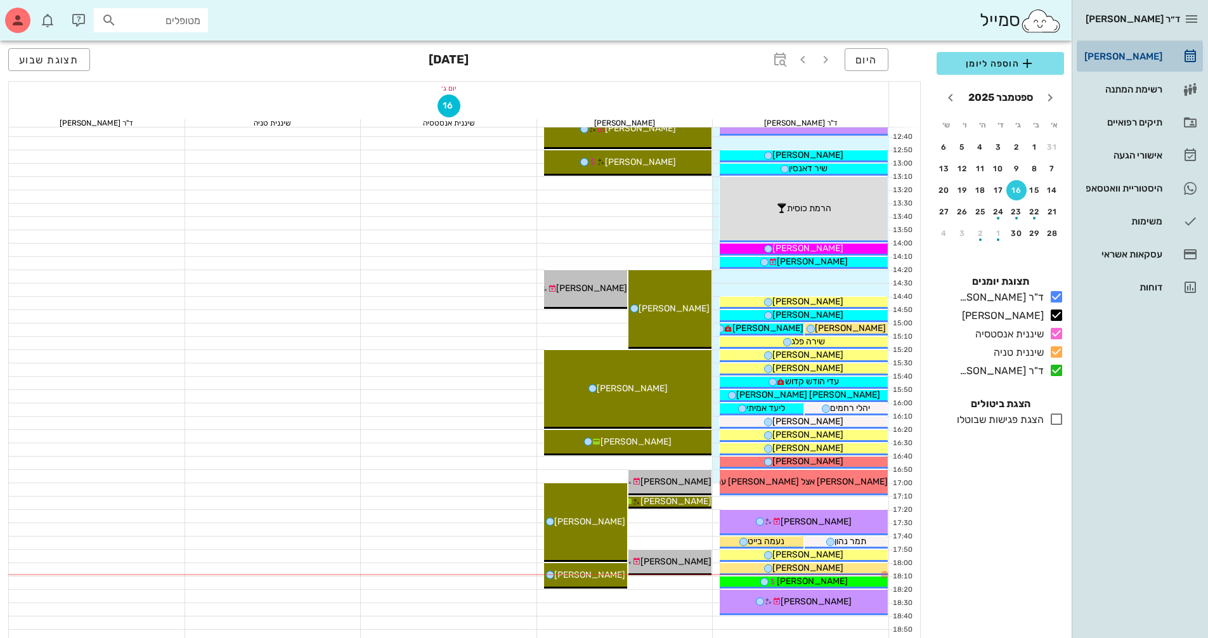
click at [1140, 60] on div "[PERSON_NAME]" at bounding box center [1122, 56] width 81 height 10
click at [994, 191] on div "17" at bounding box center [999, 190] width 20 height 9
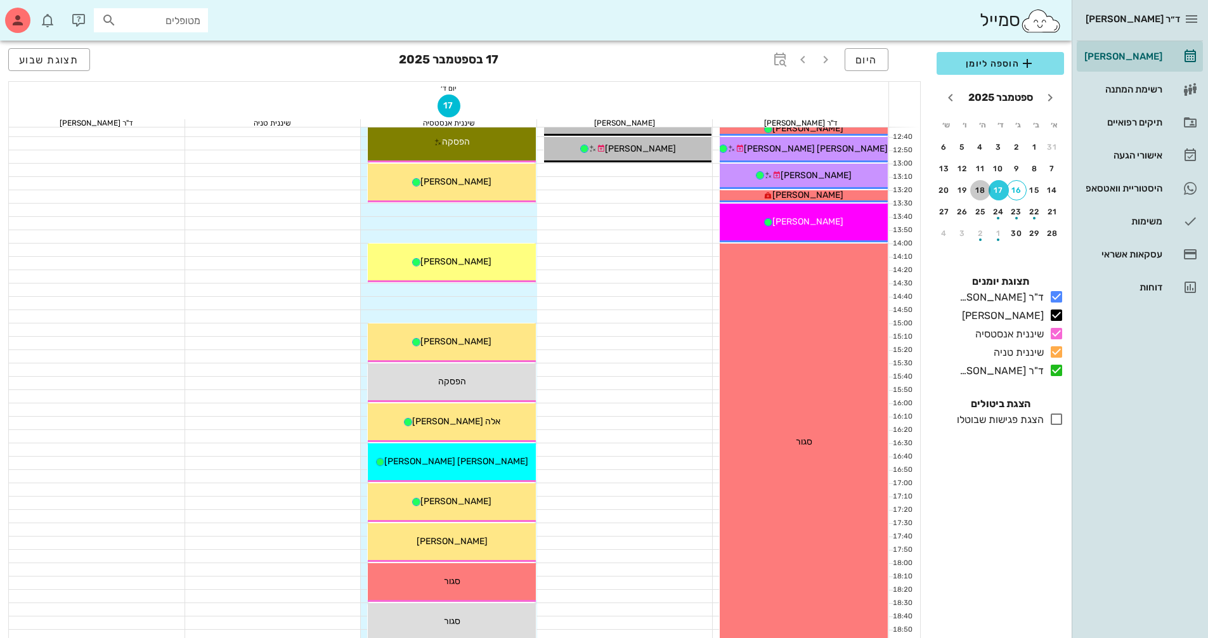
click at [978, 191] on div "18" at bounding box center [980, 190] width 20 height 9
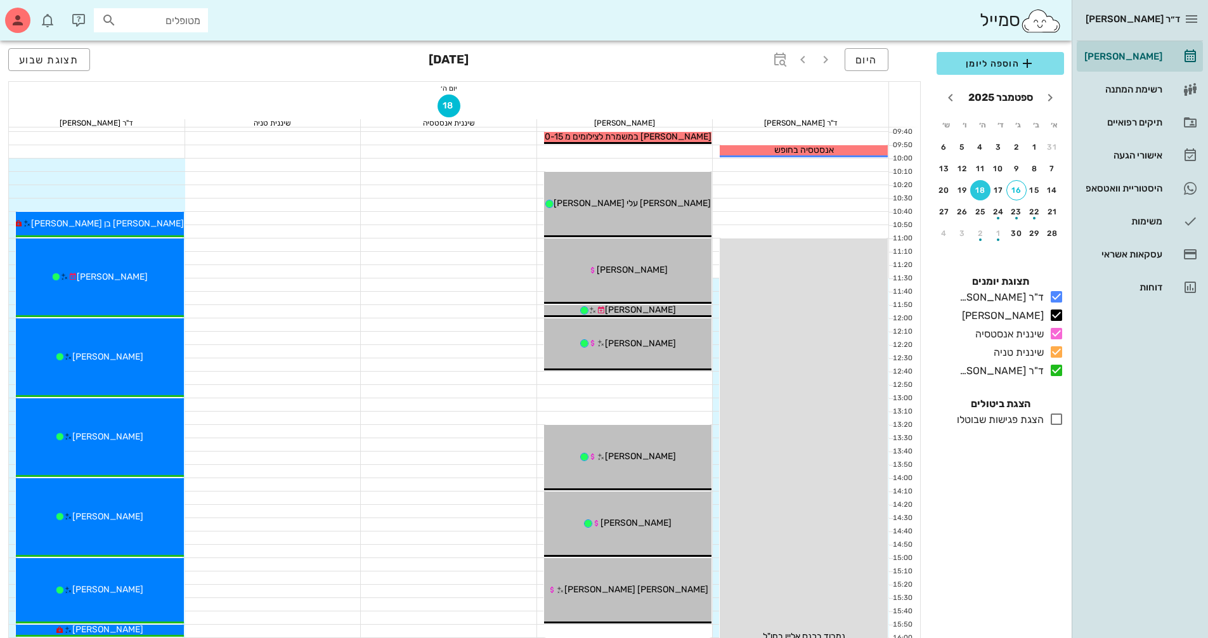
scroll to position [190, 0]
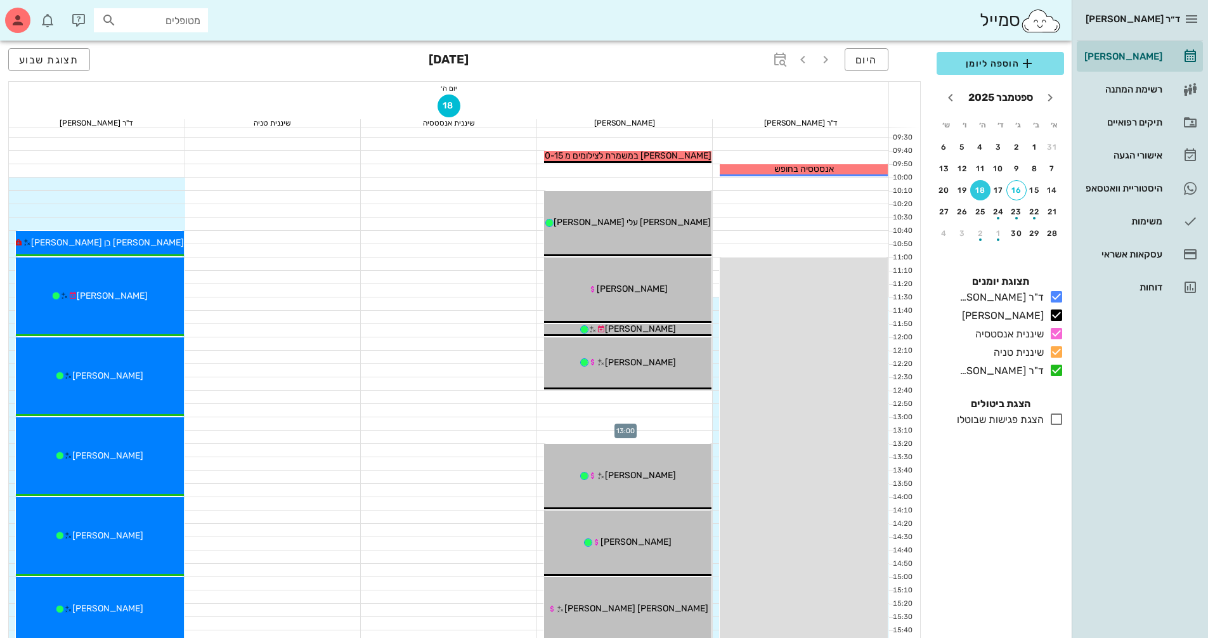
click at [555, 424] on div at bounding box center [625, 423] width 176 height 13
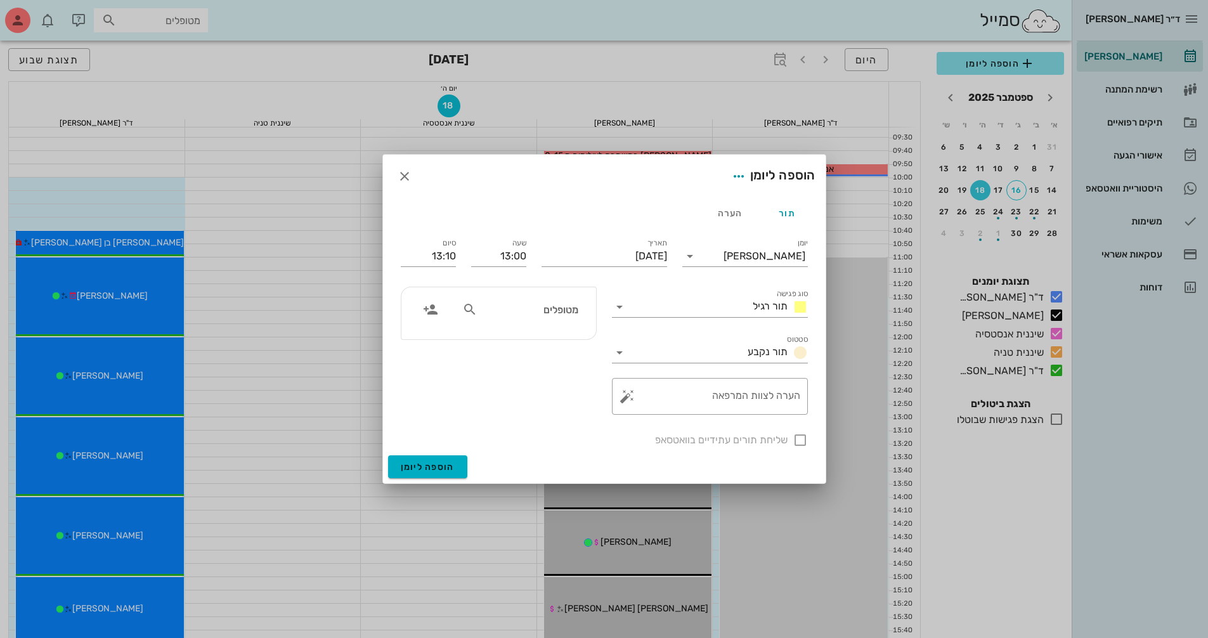
click at [533, 313] on input "מטופלים" at bounding box center [529, 309] width 98 height 16
type input "[PERSON_NAME]"
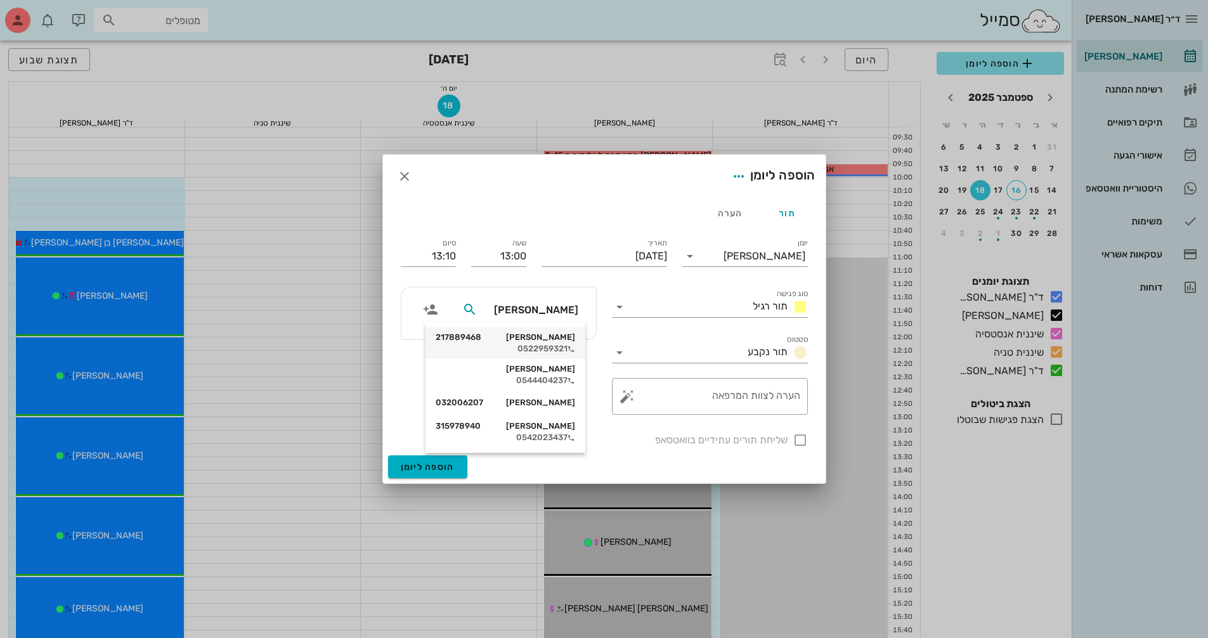
click at [574, 342] on div "[PERSON_NAME] 217889468" at bounding box center [506, 337] width 140 height 10
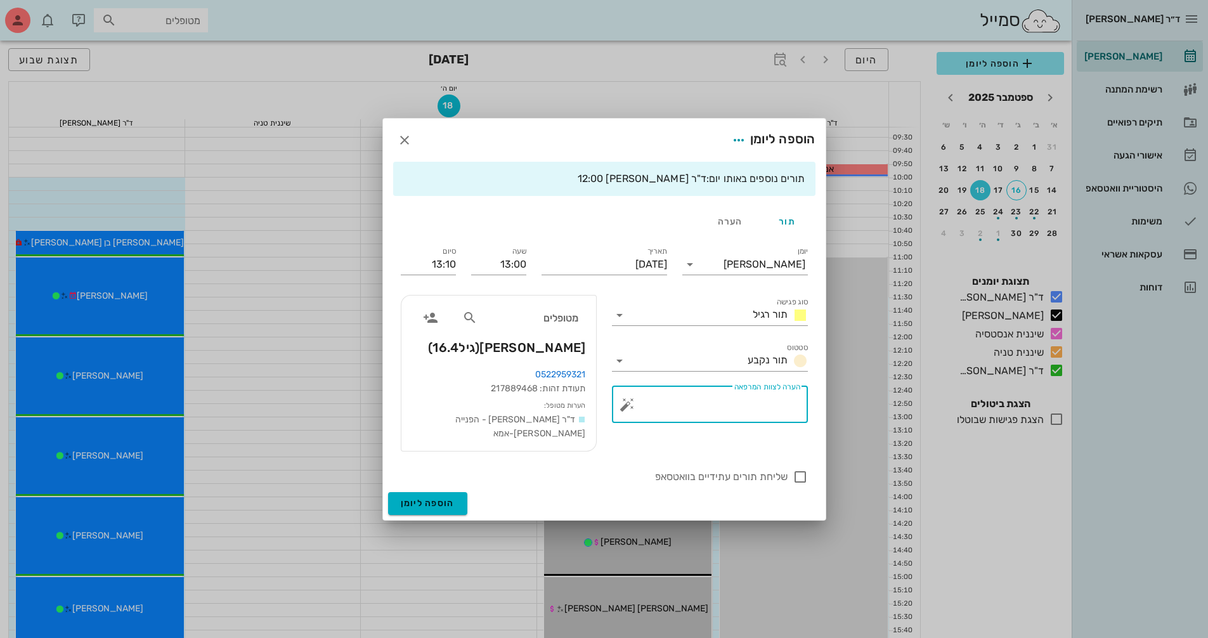
click at [715, 408] on textarea "הערה לצוות המרפאה" at bounding box center [715, 408] width 171 height 30
type textarea "סריקה"
click at [621, 317] on icon at bounding box center [619, 315] width 15 height 15
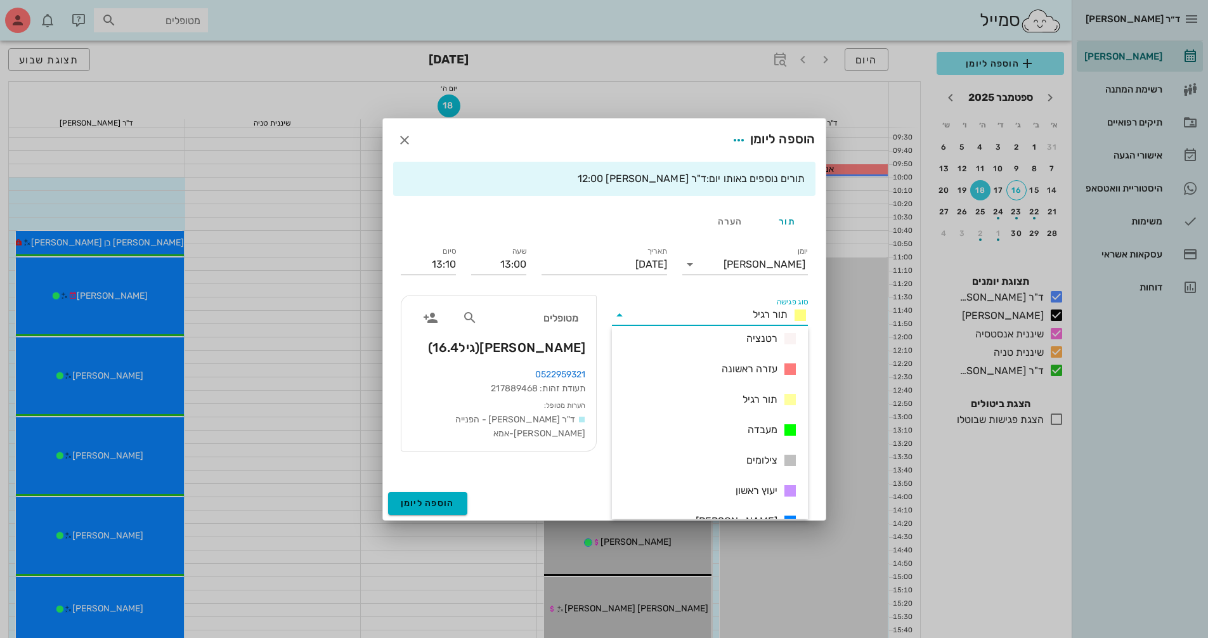
scroll to position [127, 0]
click at [743, 432] on div "צילומים" at bounding box center [710, 432] width 196 height 30
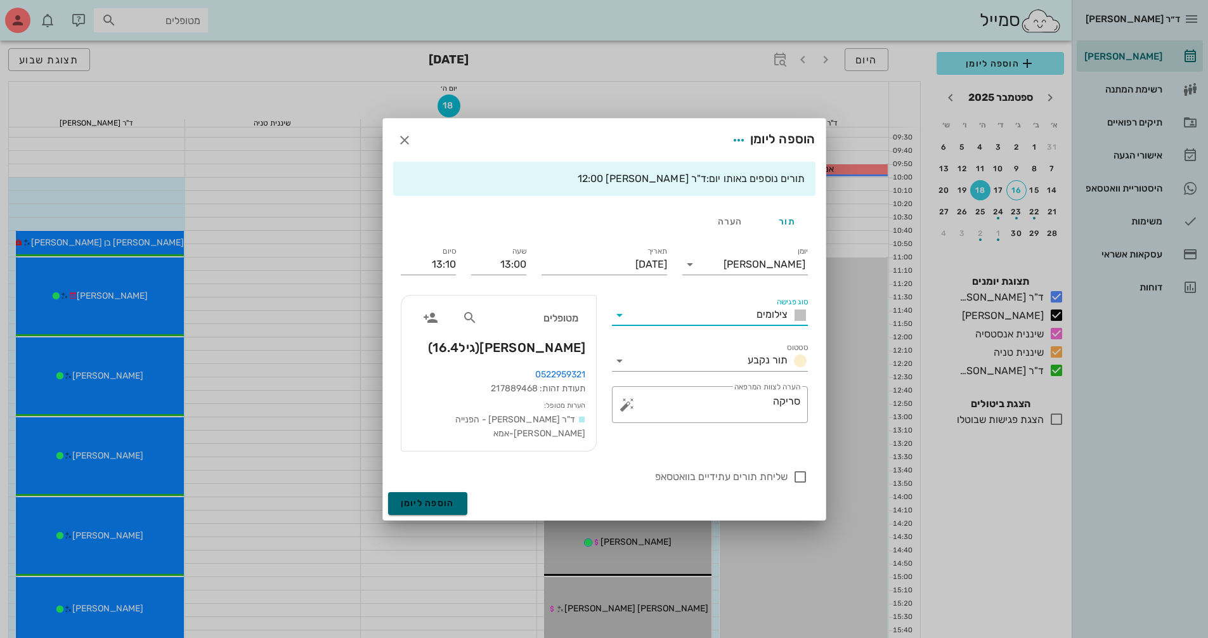
click at [441, 502] on span "הוספה ליומן" at bounding box center [428, 503] width 54 height 11
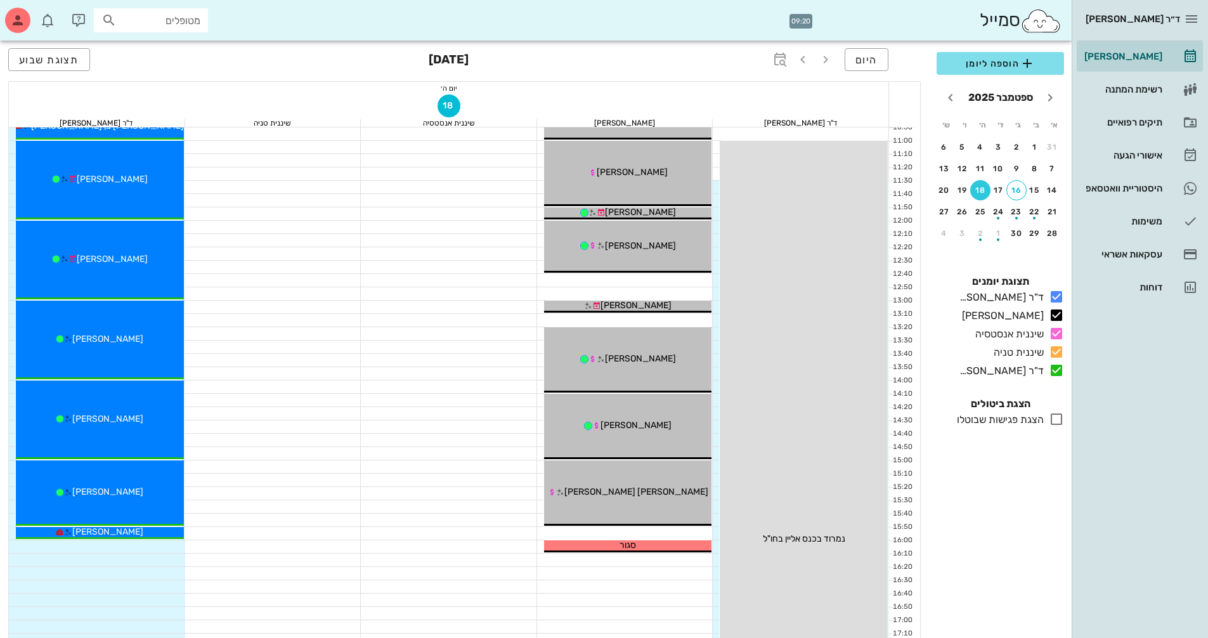
scroll to position [317, 0]
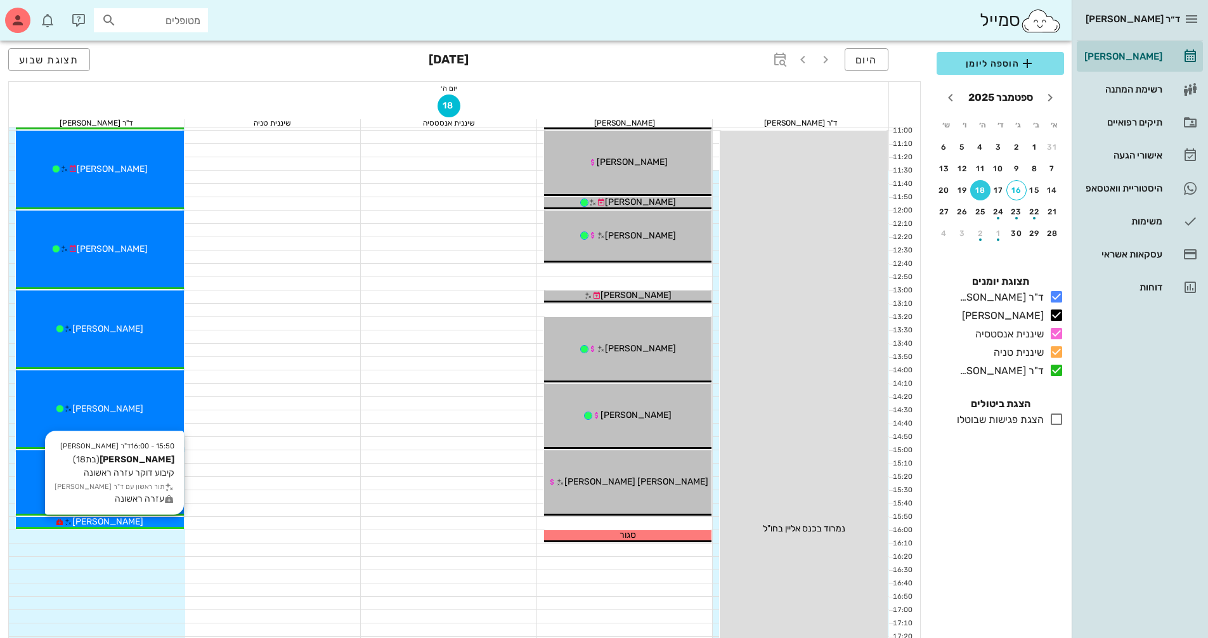
click at [128, 522] on span "[PERSON_NAME]" at bounding box center [107, 521] width 71 height 11
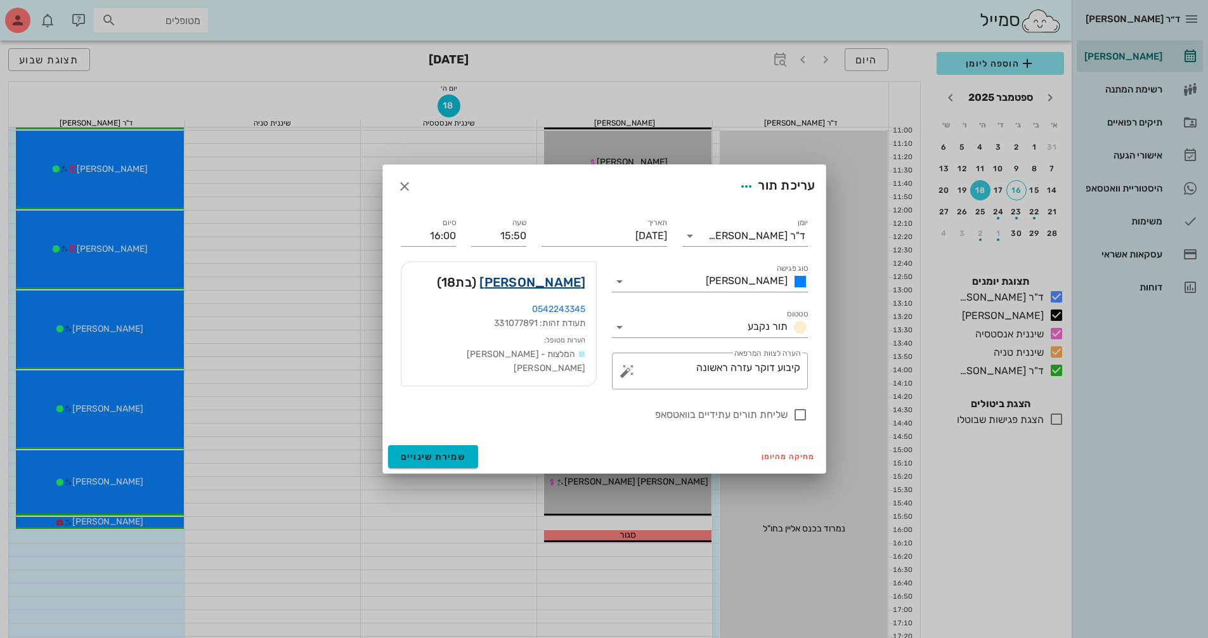
click at [534, 276] on link "[PERSON_NAME]" at bounding box center [532, 282] width 106 height 20
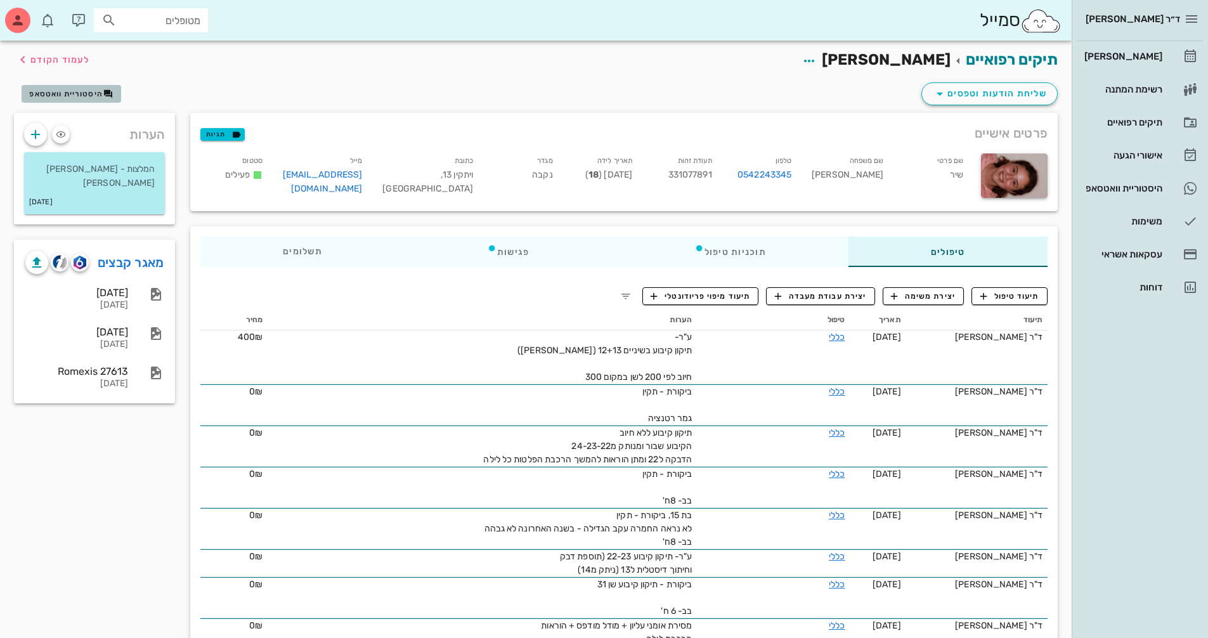
click at [72, 94] on span "היסטוריית וואטסאפ" at bounding box center [66, 93] width 74 height 9
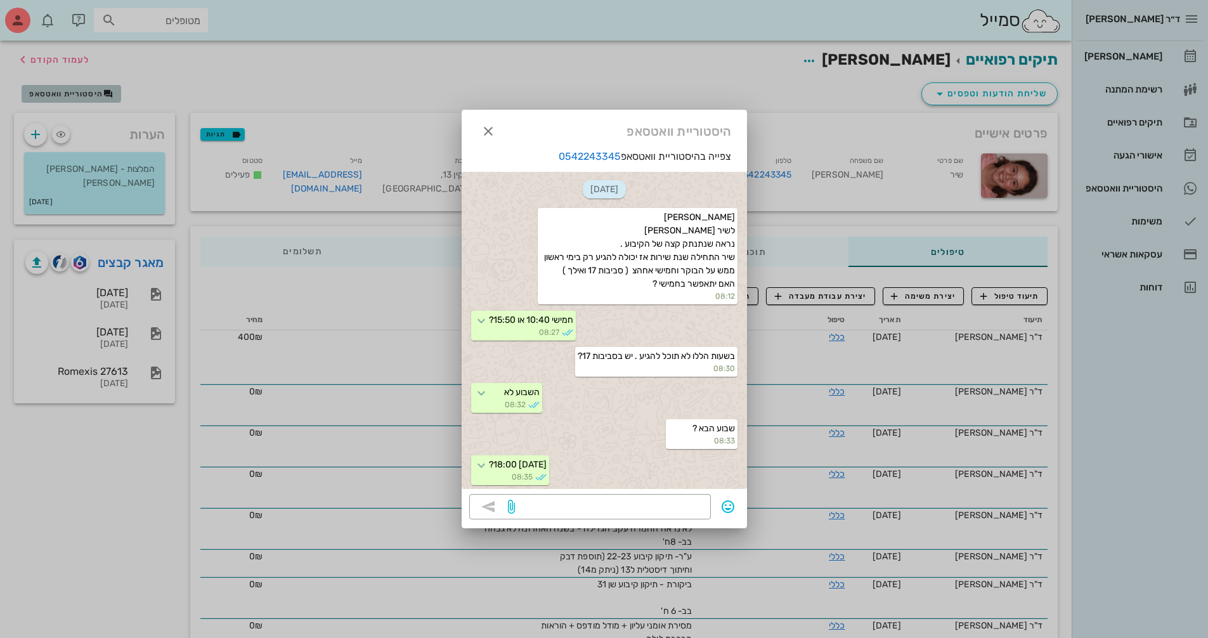
scroll to position [692, 0]
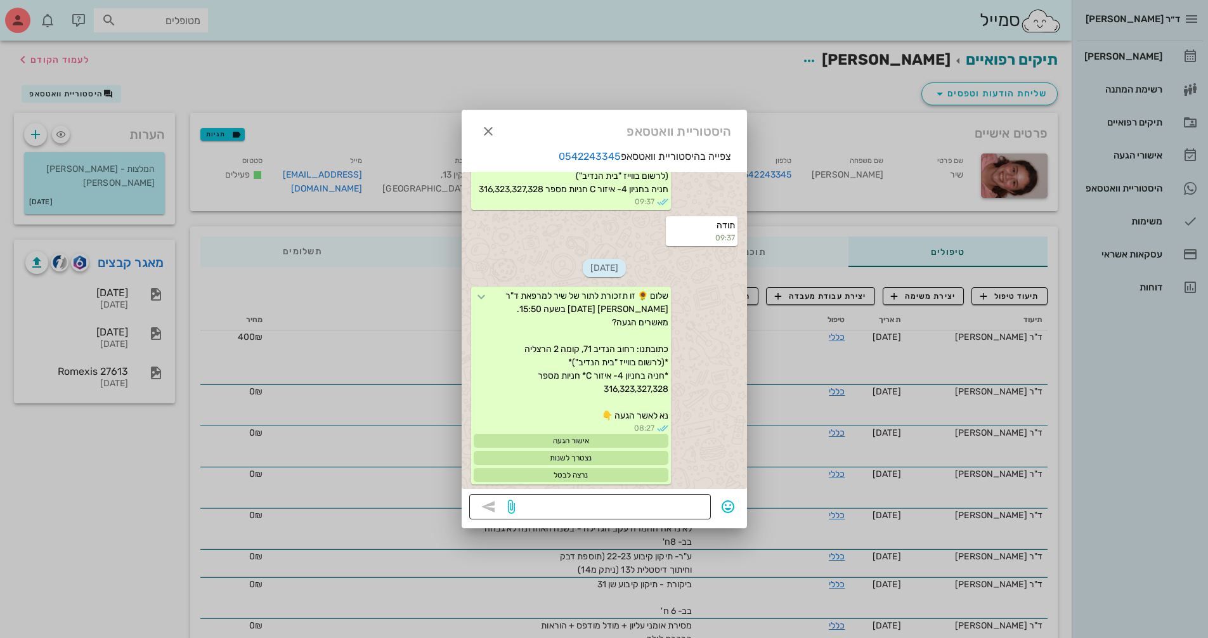
click at [698, 508] on textarea at bounding box center [610, 508] width 186 height 20
type textarea "הי, שיר תגיע? אגב - ניתן להקדים השעה."
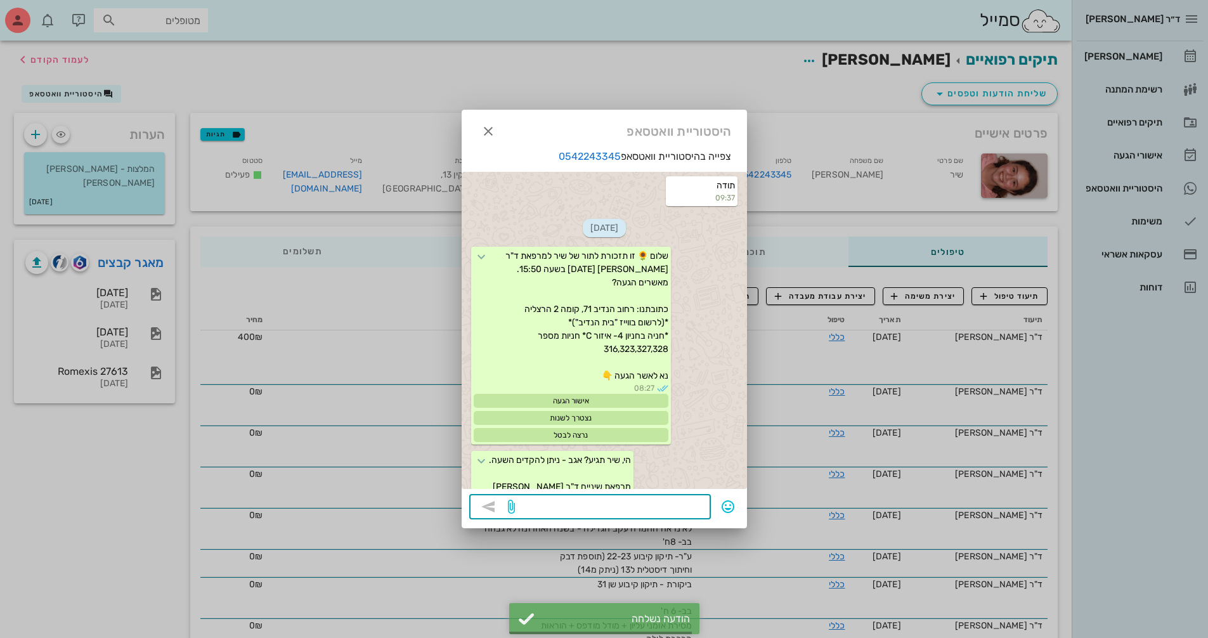
scroll to position [755, 0]
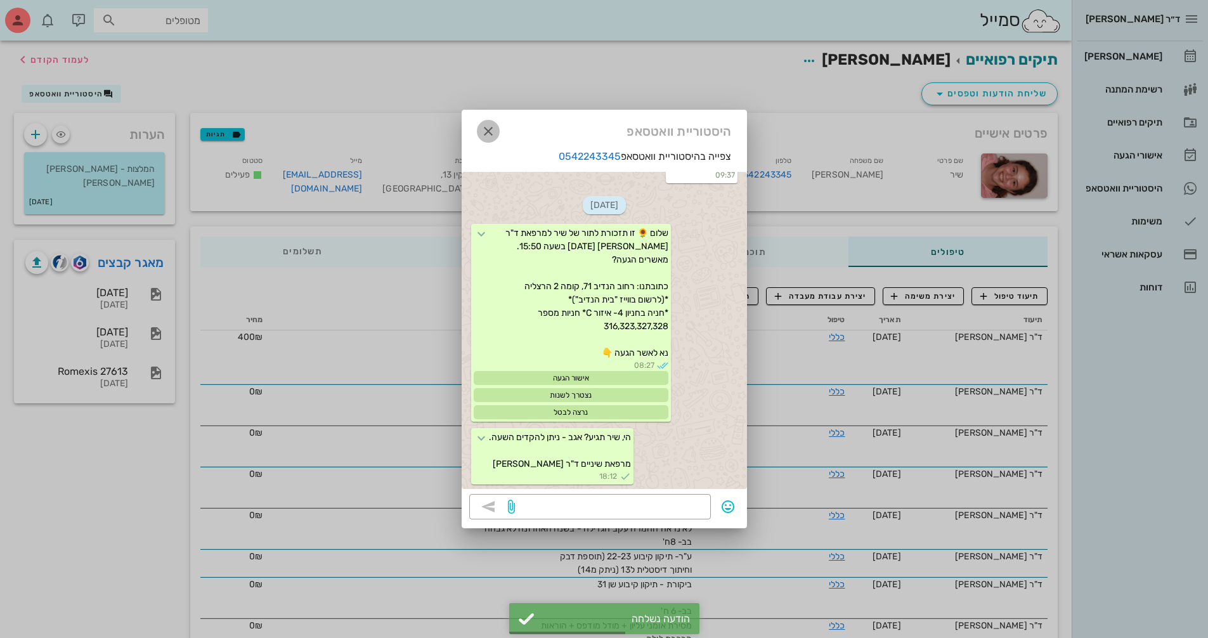
click at [492, 136] on icon "button" at bounding box center [488, 131] width 15 height 15
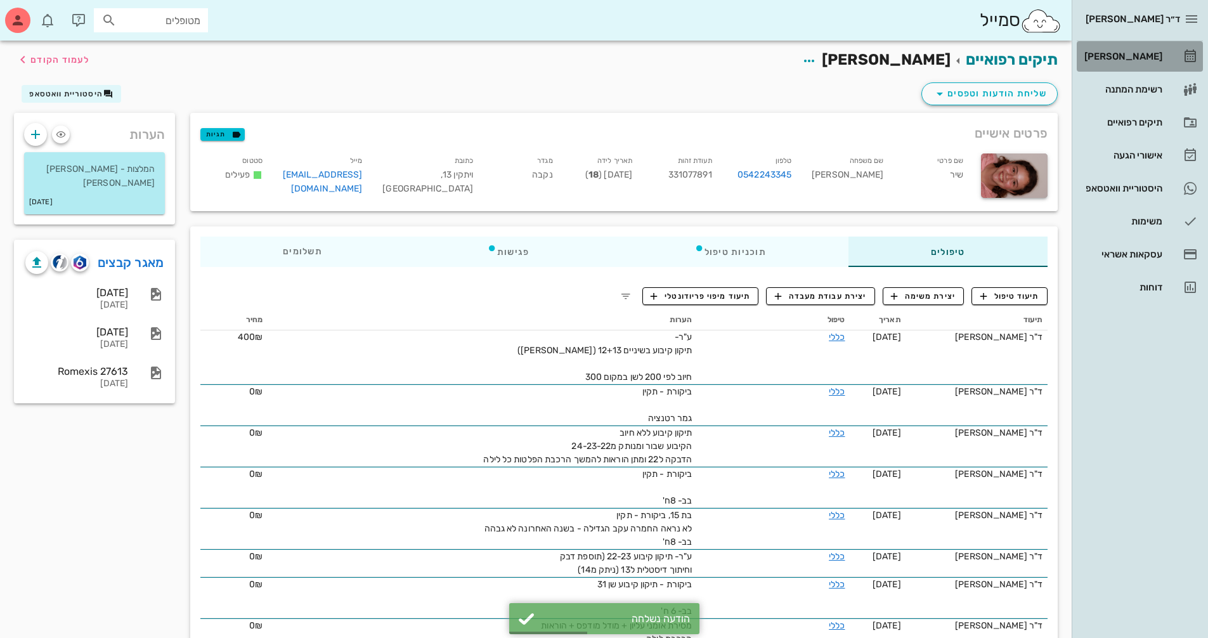
click at [1120, 56] on div "[PERSON_NAME]" at bounding box center [1122, 56] width 81 height 10
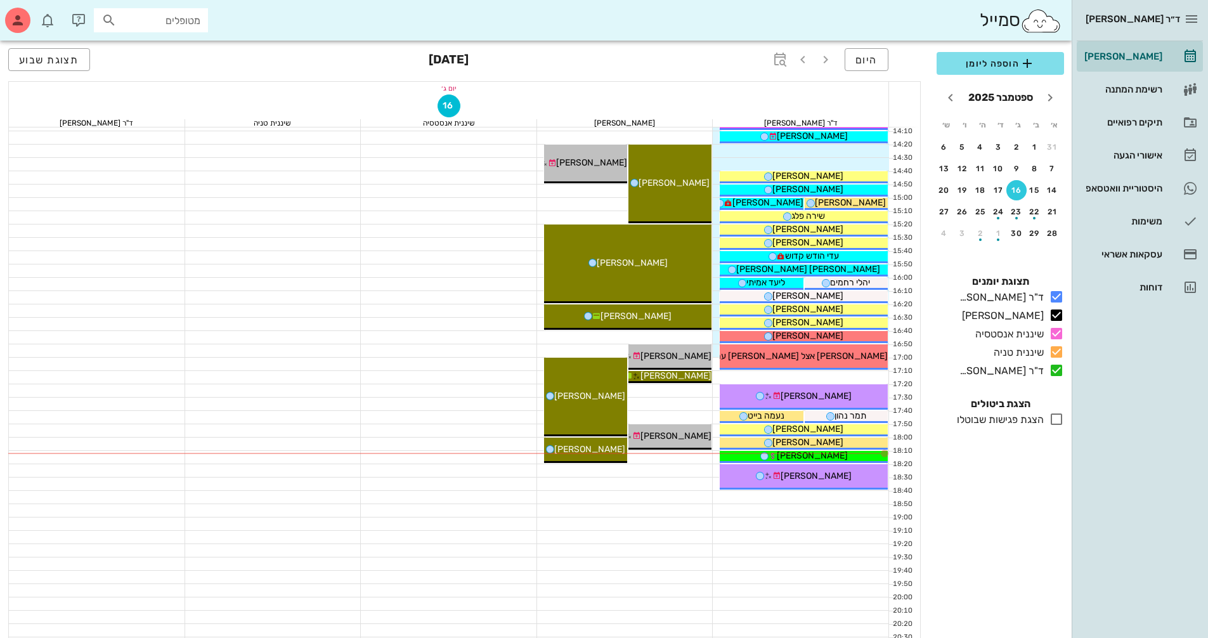
scroll to position [571, 0]
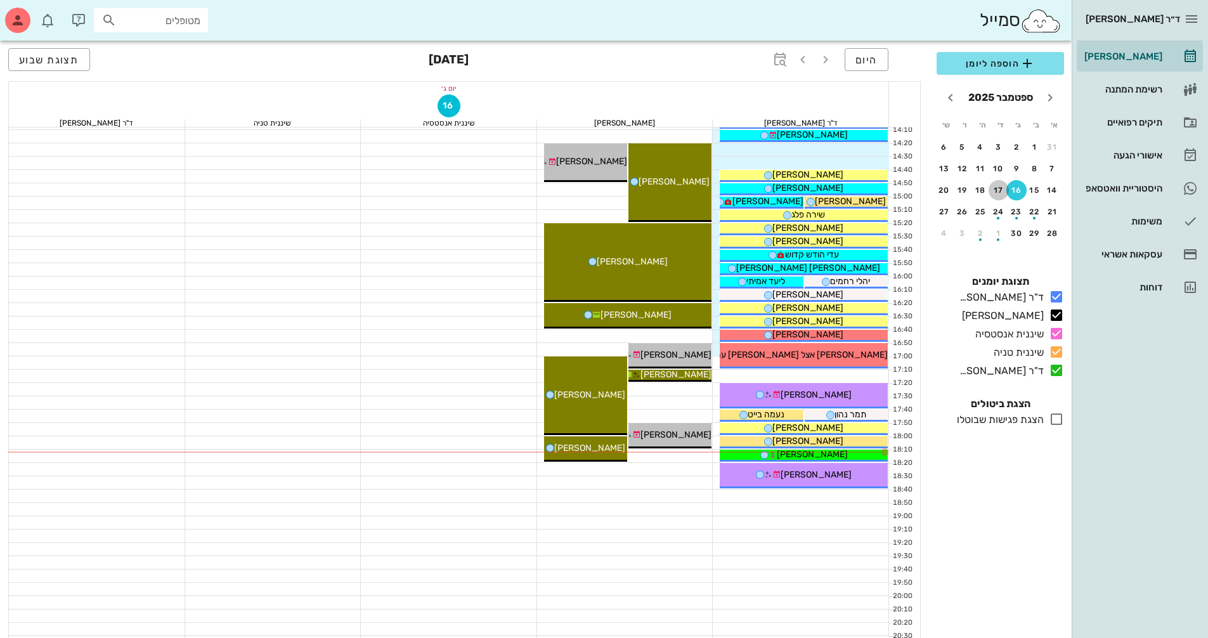
click at [997, 196] on button "17" at bounding box center [999, 190] width 20 height 20
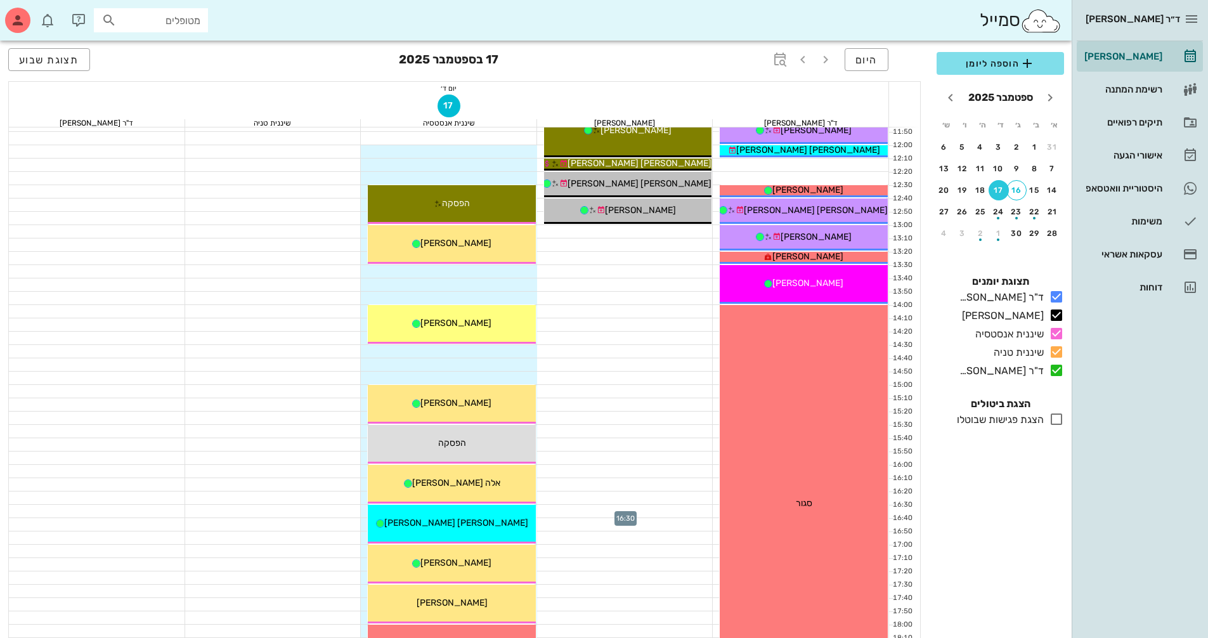
scroll to position [380, 0]
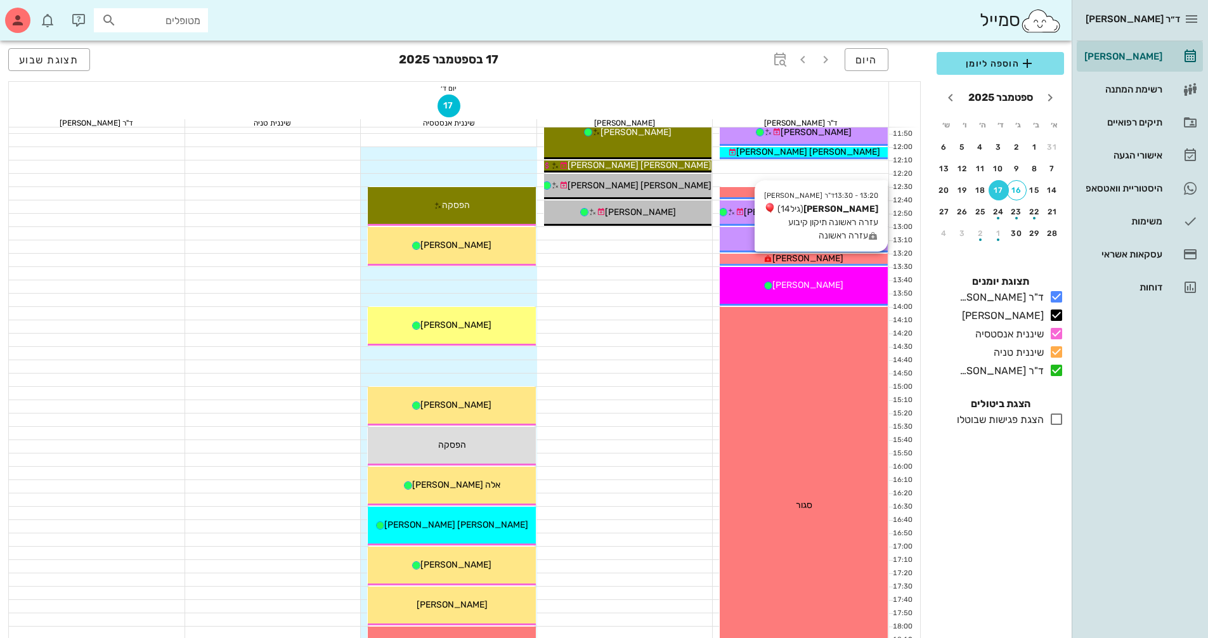
click at [829, 256] on div "[PERSON_NAME]" at bounding box center [804, 258] width 168 height 13
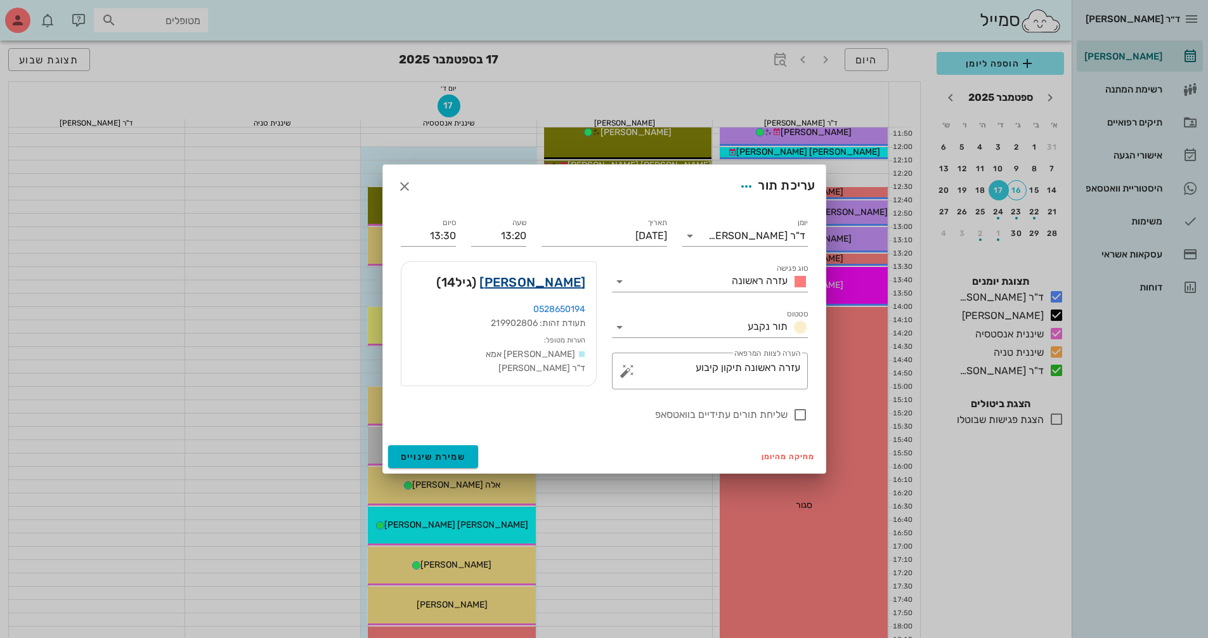
click at [576, 279] on link "[PERSON_NAME]" at bounding box center [532, 282] width 106 height 20
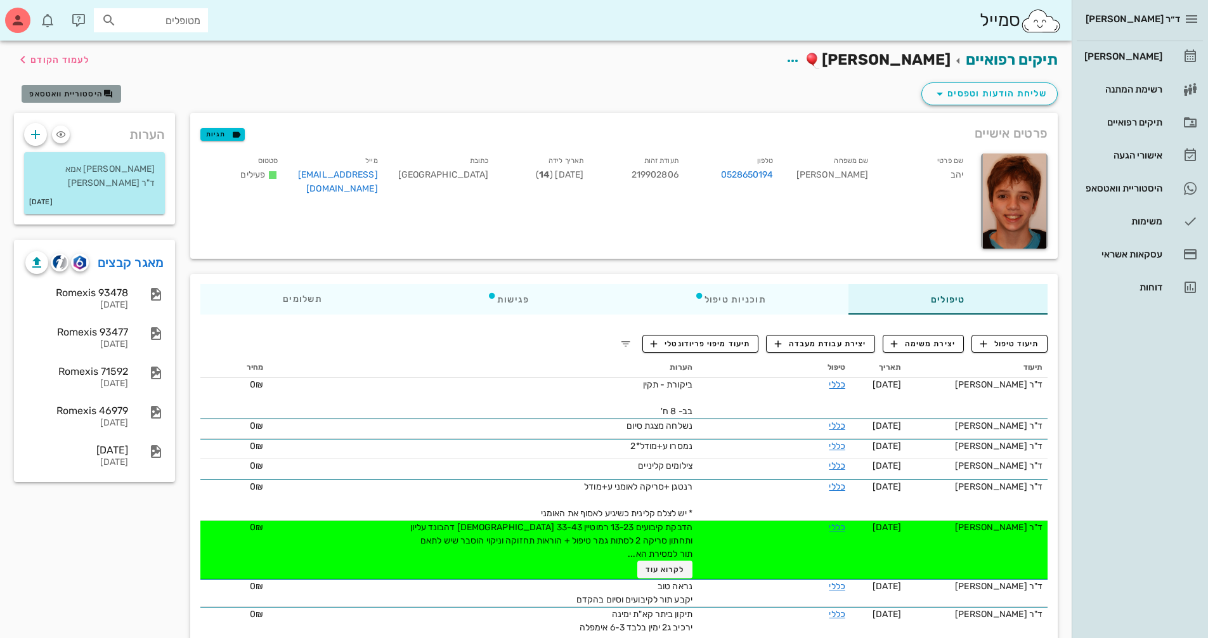
click at [47, 101] on button "היסטוריית וואטסאפ" at bounding box center [72, 94] width 100 height 18
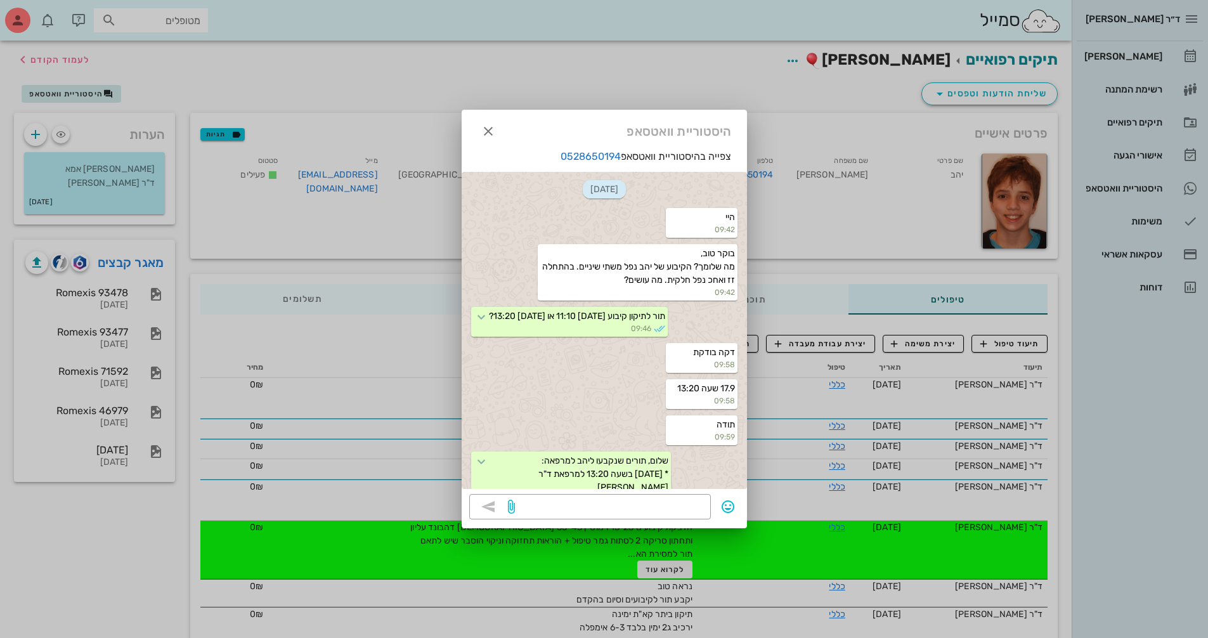
scroll to position [153, 0]
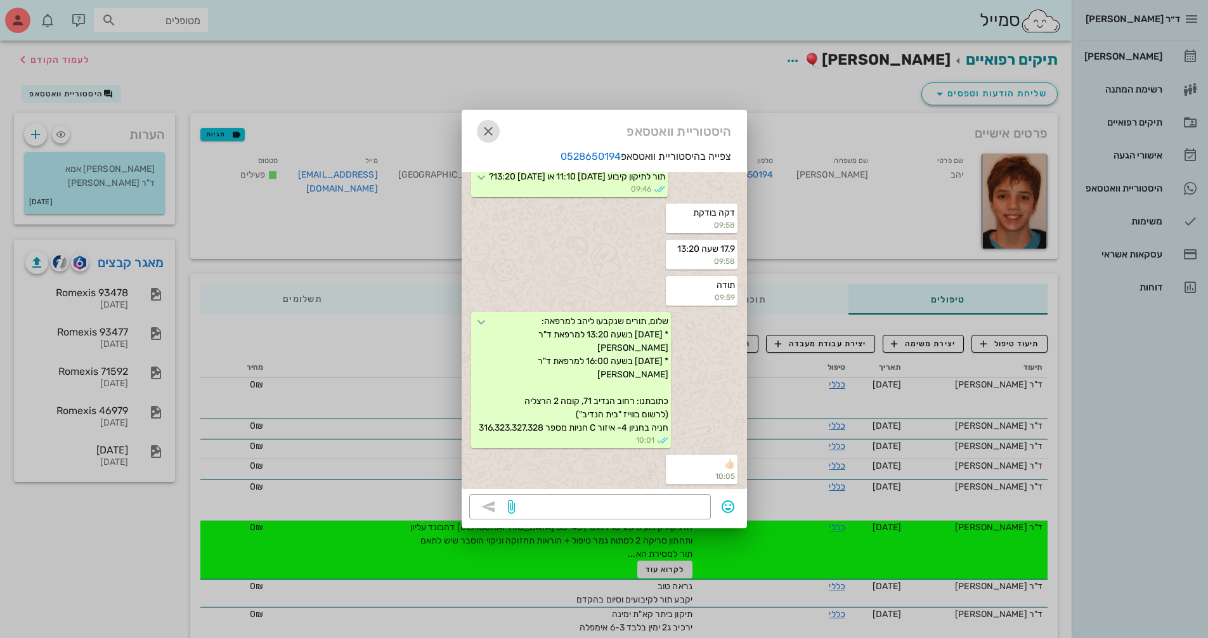
click at [489, 131] on icon "button" at bounding box center [488, 131] width 15 height 15
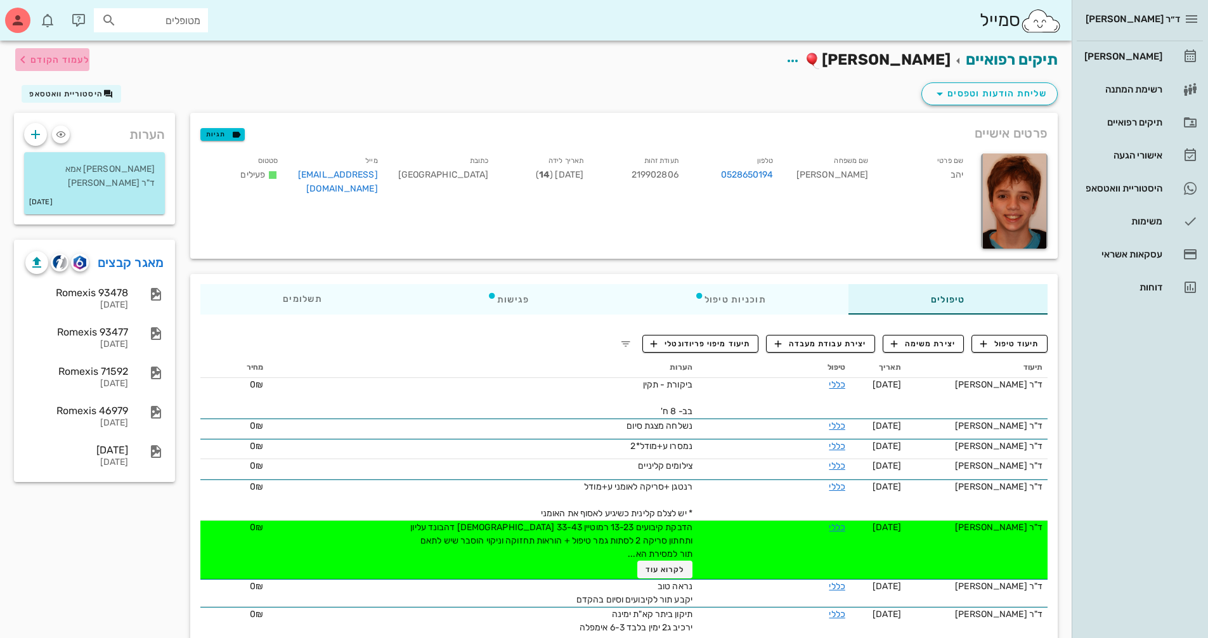
click at [68, 68] on button "לעמוד הקודם" at bounding box center [52, 59] width 74 height 23
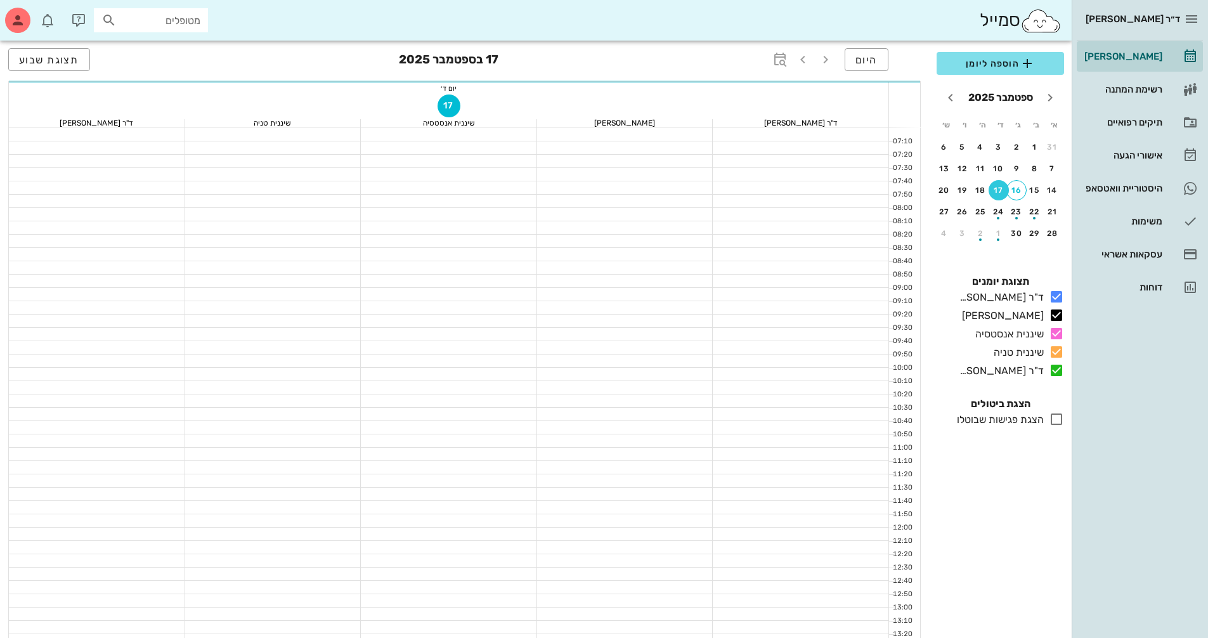
scroll to position [380, 0]
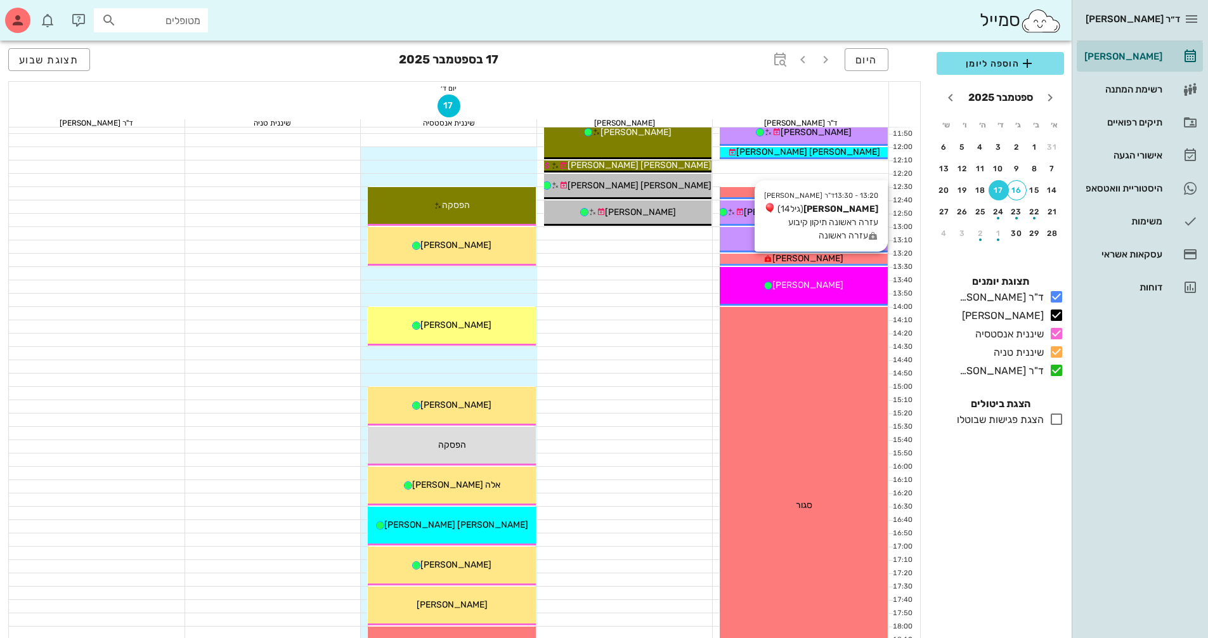
click at [822, 256] on span "[PERSON_NAME]" at bounding box center [807, 258] width 71 height 11
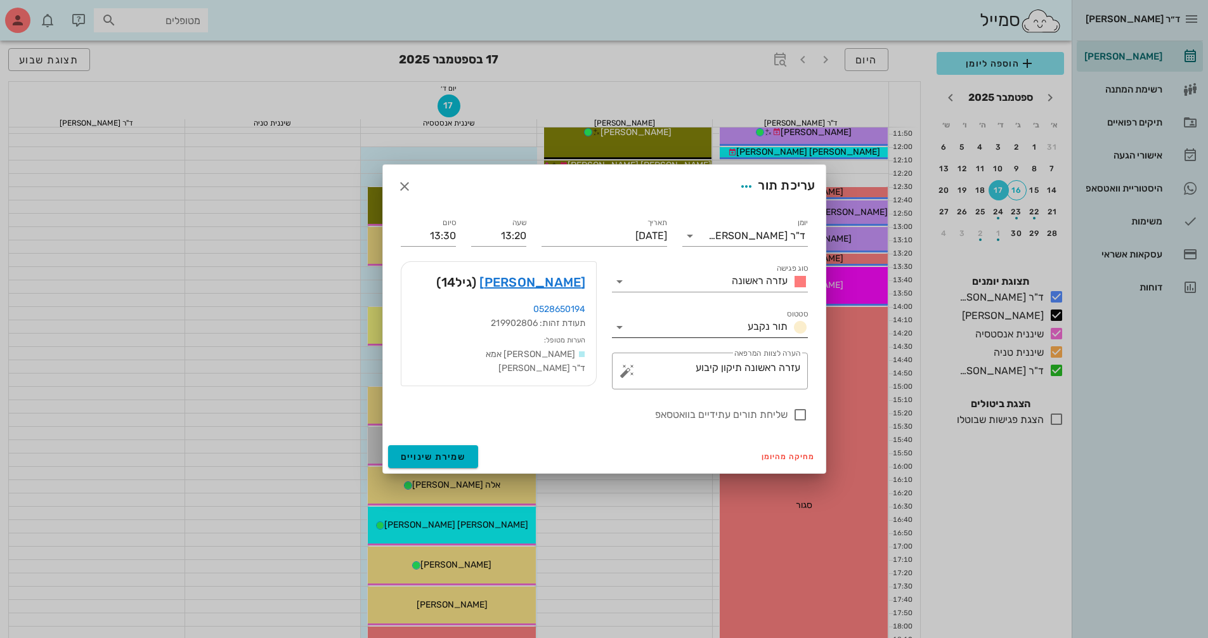
click at [618, 325] on icon at bounding box center [619, 327] width 15 height 15
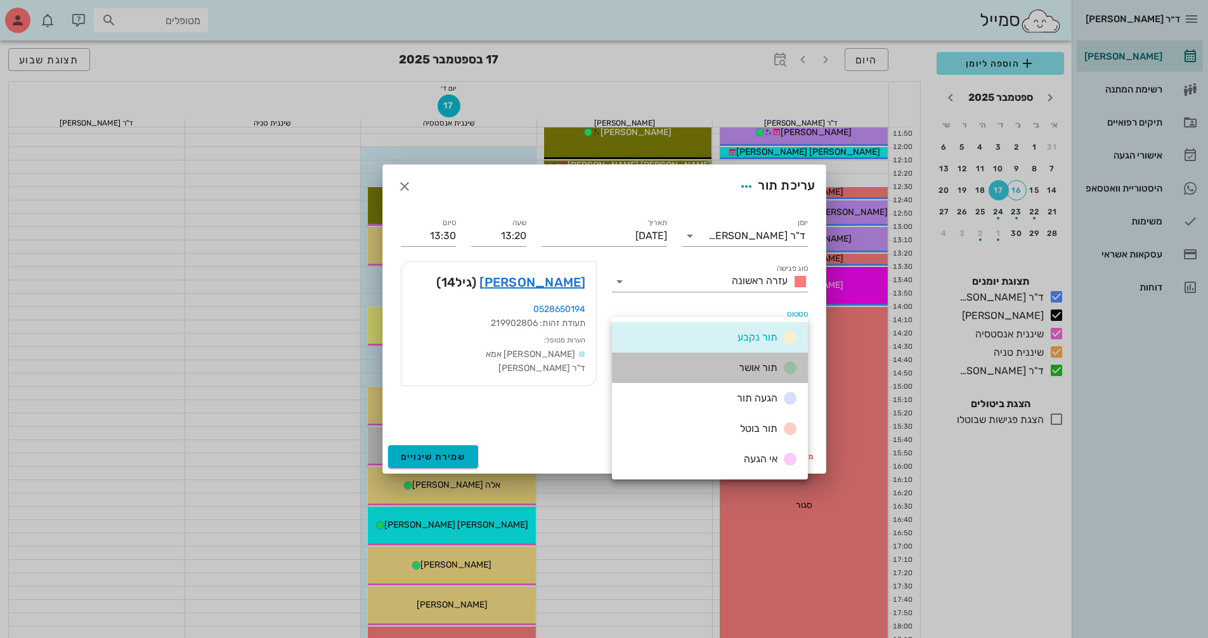
click at [746, 373] on div "תור אושר" at bounding box center [766, 368] width 64 height 16
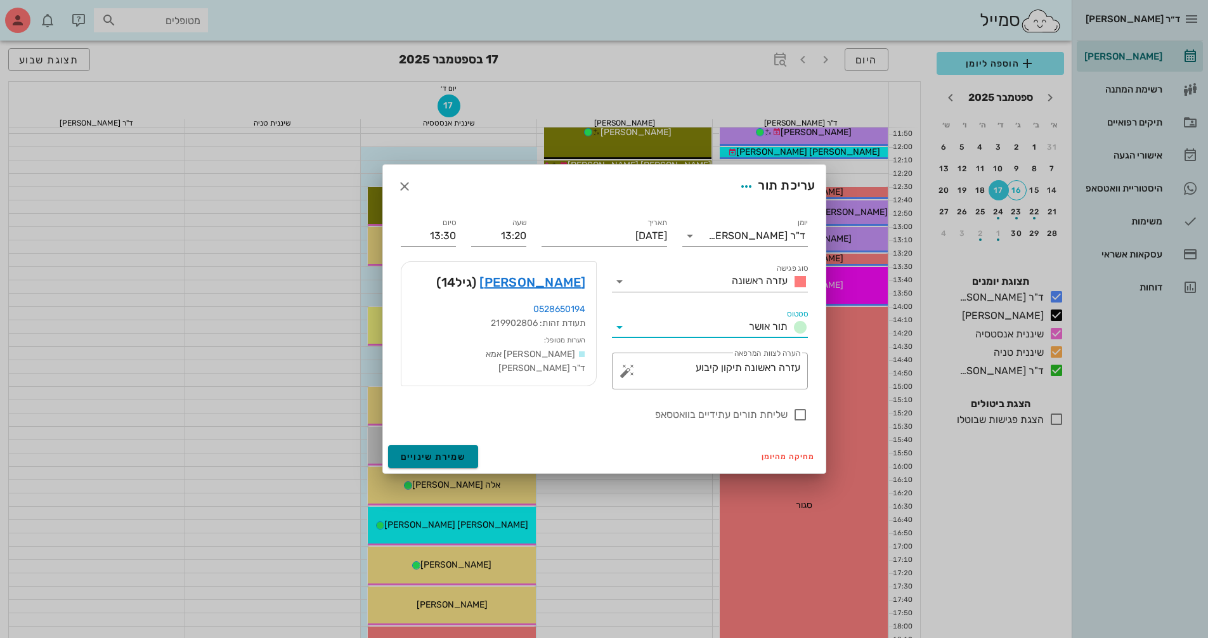
click at [430, 453] on span "שמירת שינויים" at bounding box center [433, 456] width 65 height 11
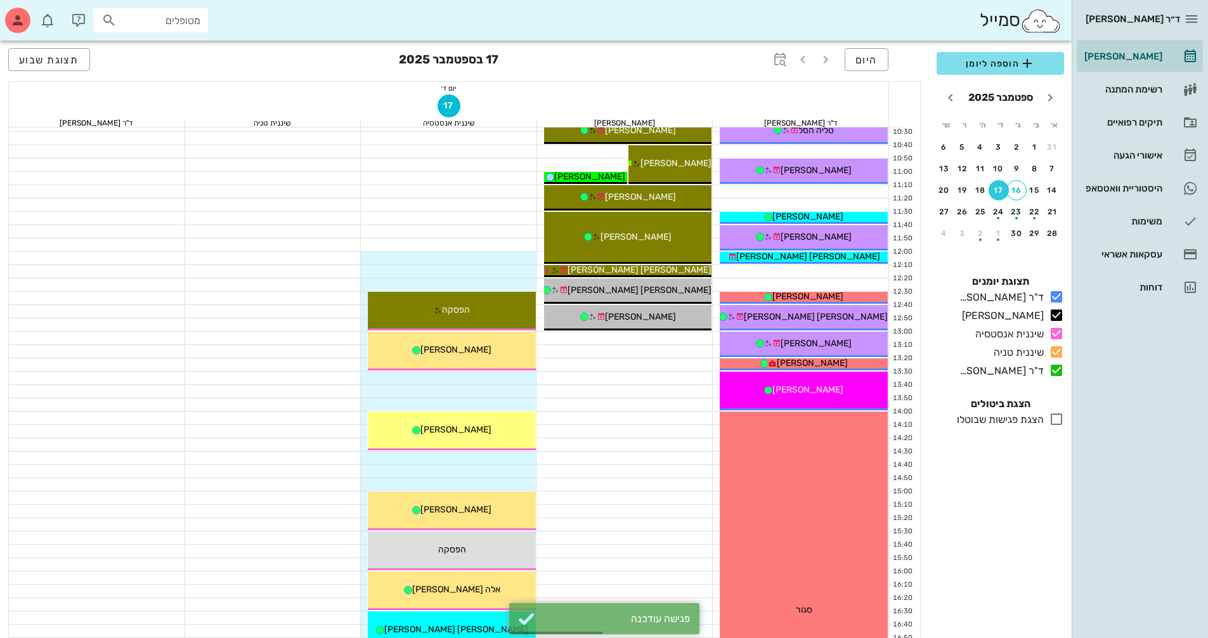
scroll to position [254, 0]
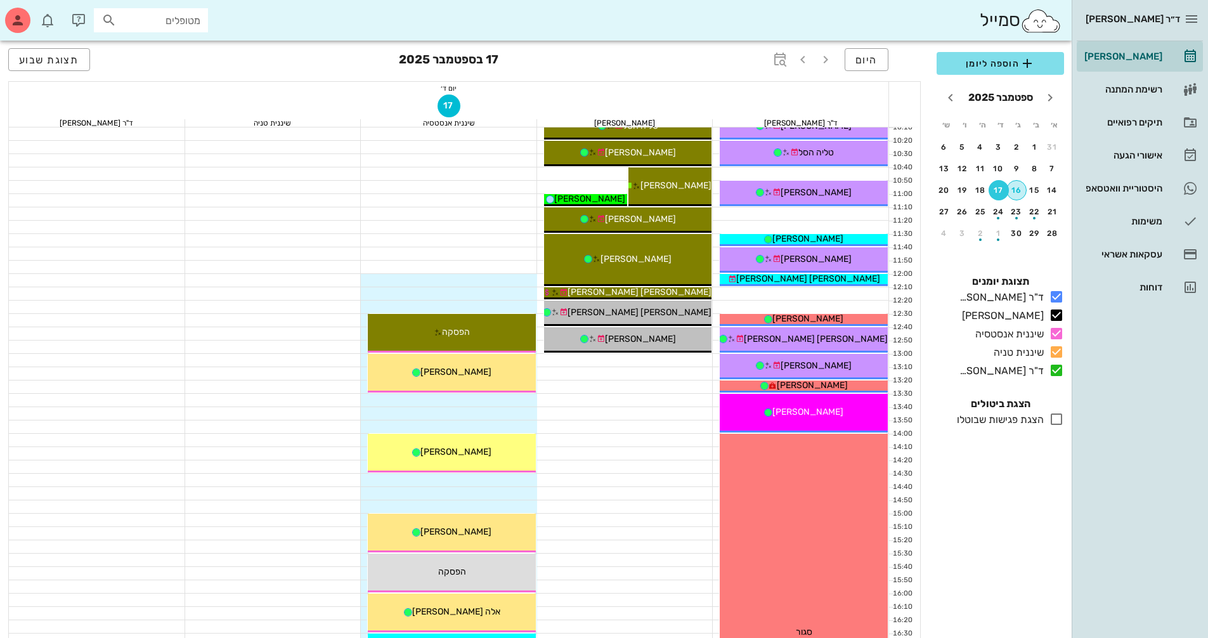
click at [1019, 193] on div "16" at bounding box center [1016, 190] width 19 height 9
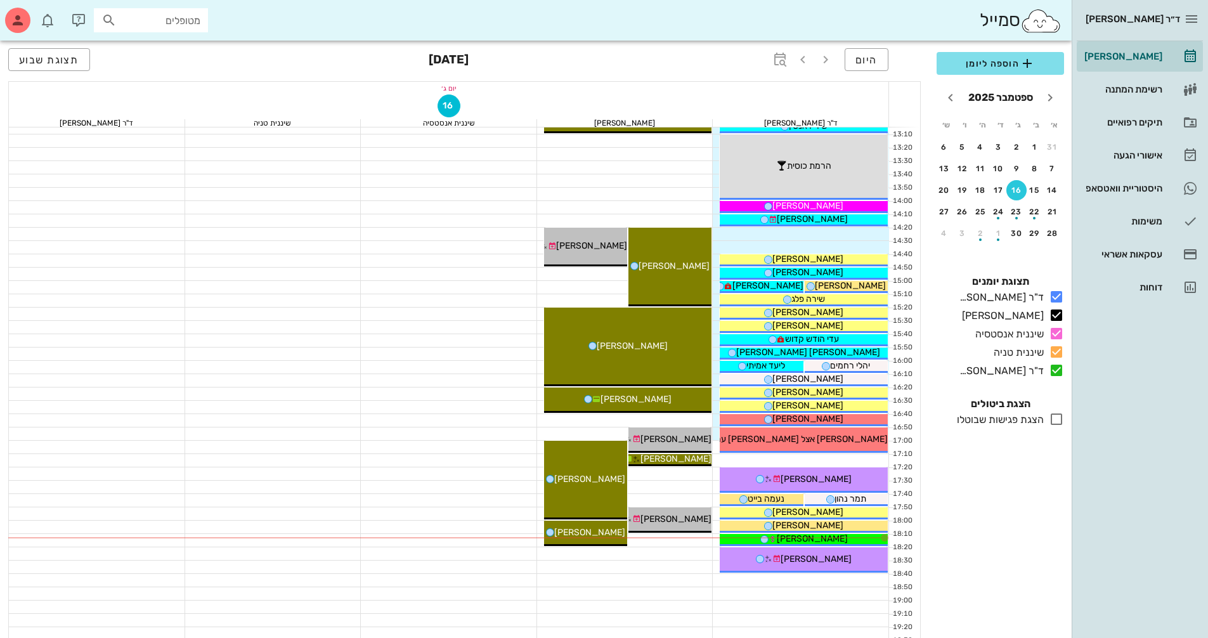
scroll to position [507, 0]
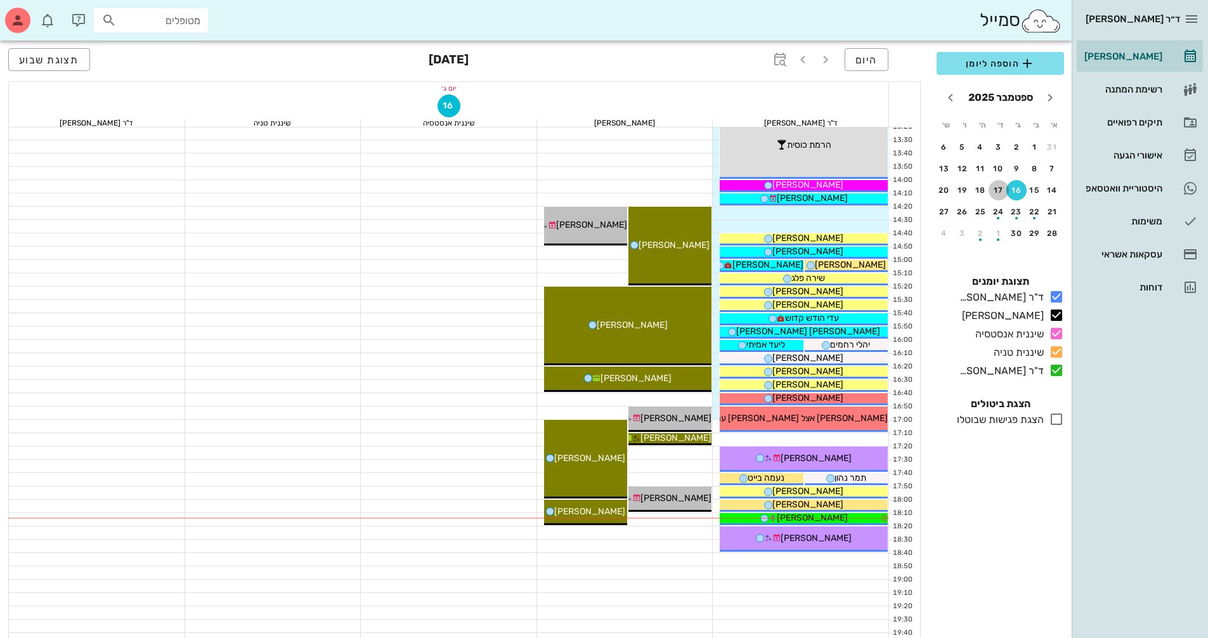
click at [1000, 191] on div "17" at bounding box center [999, 190] width 20 height 9
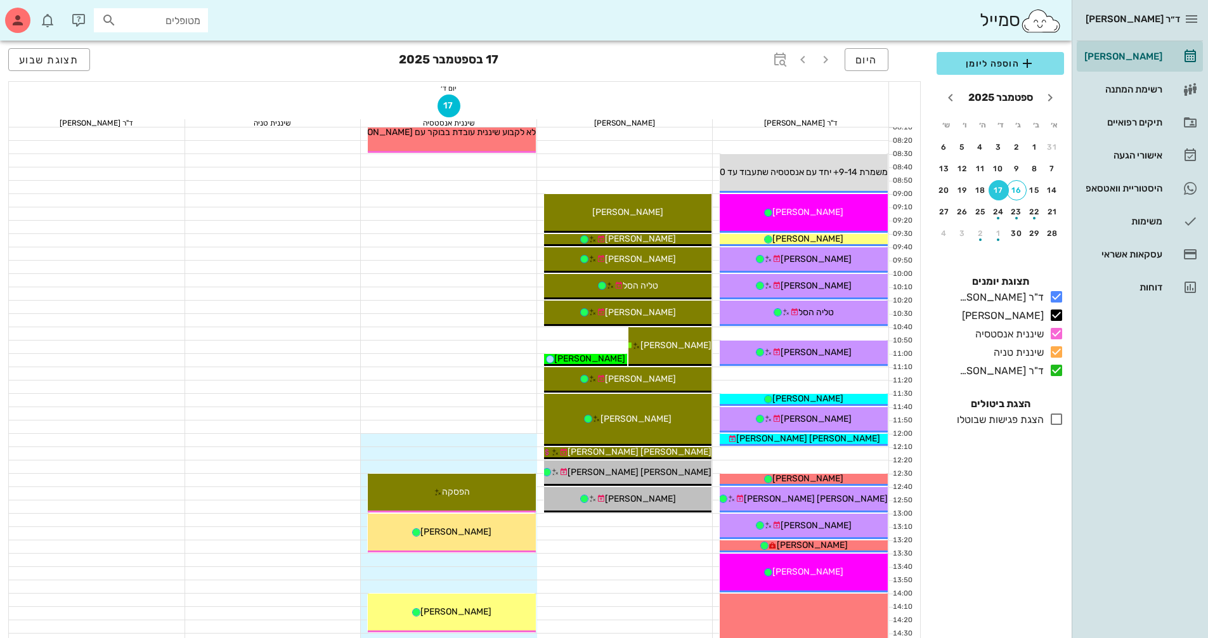
scroll to position [63, 0]
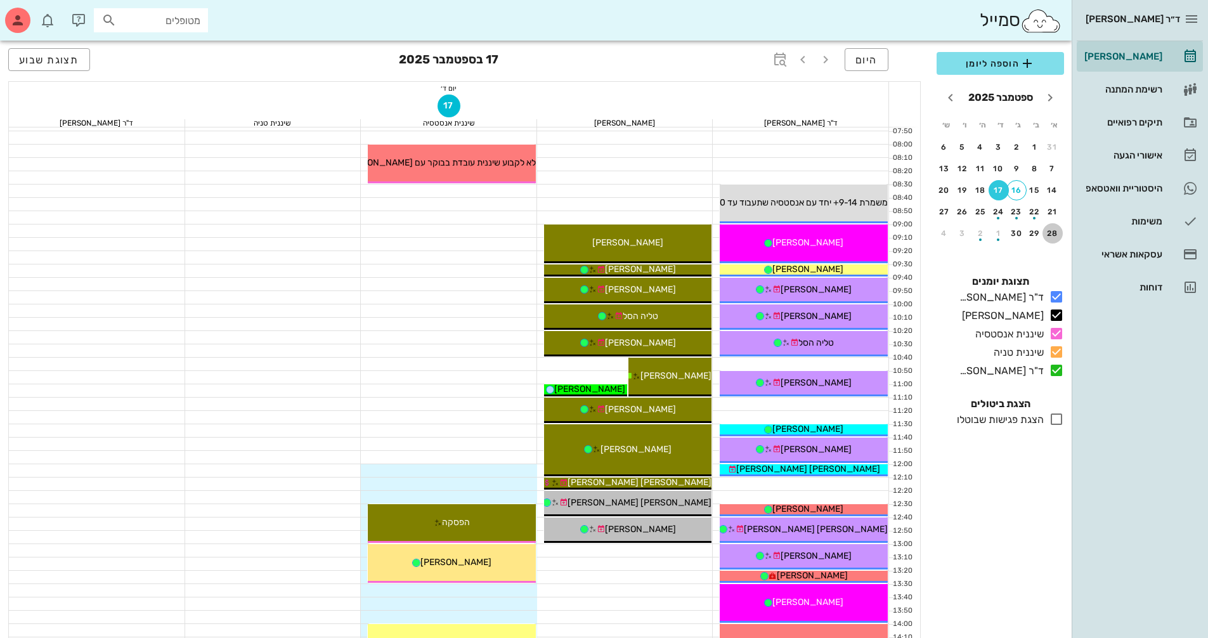
click at [1046, 238] on button "28" at bounding box center [1052, 233] width 20 height 20
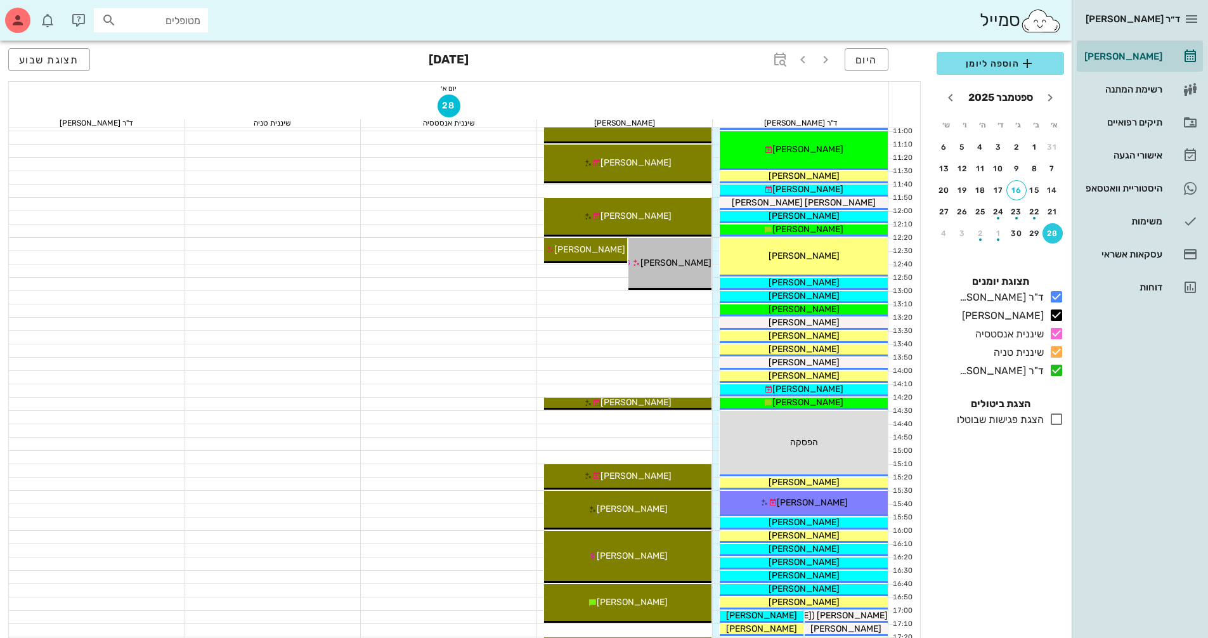
scroll to position [444, 0]
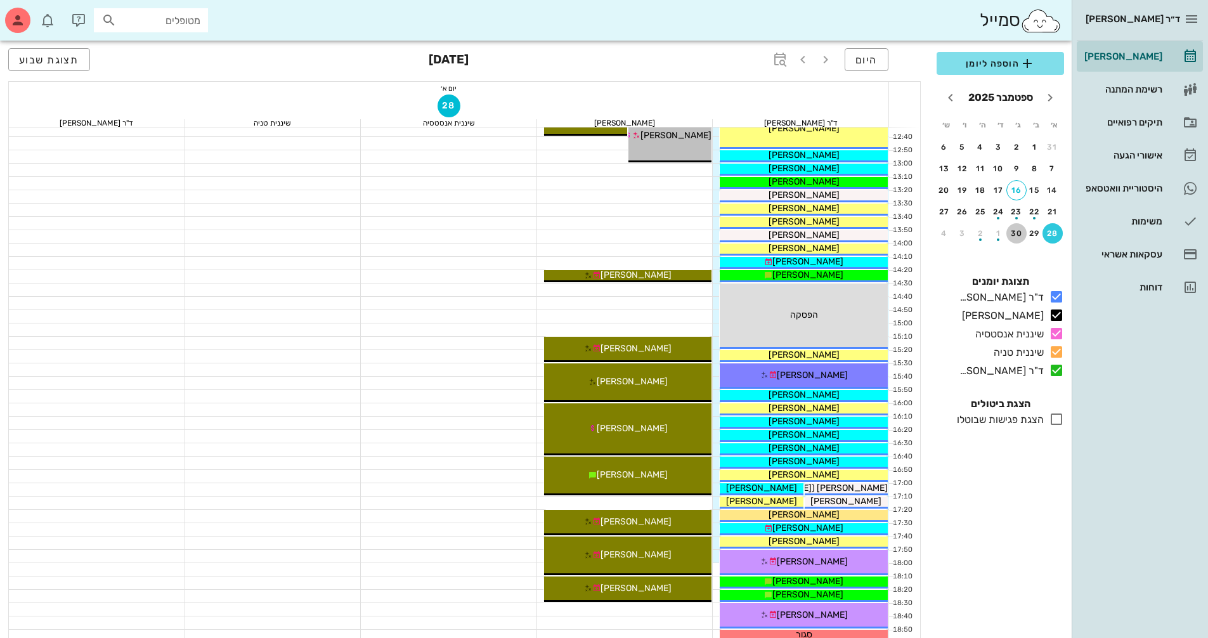
click at [1018, 231] on div "30" at bounding box center [1016, 233] width 20 height 9
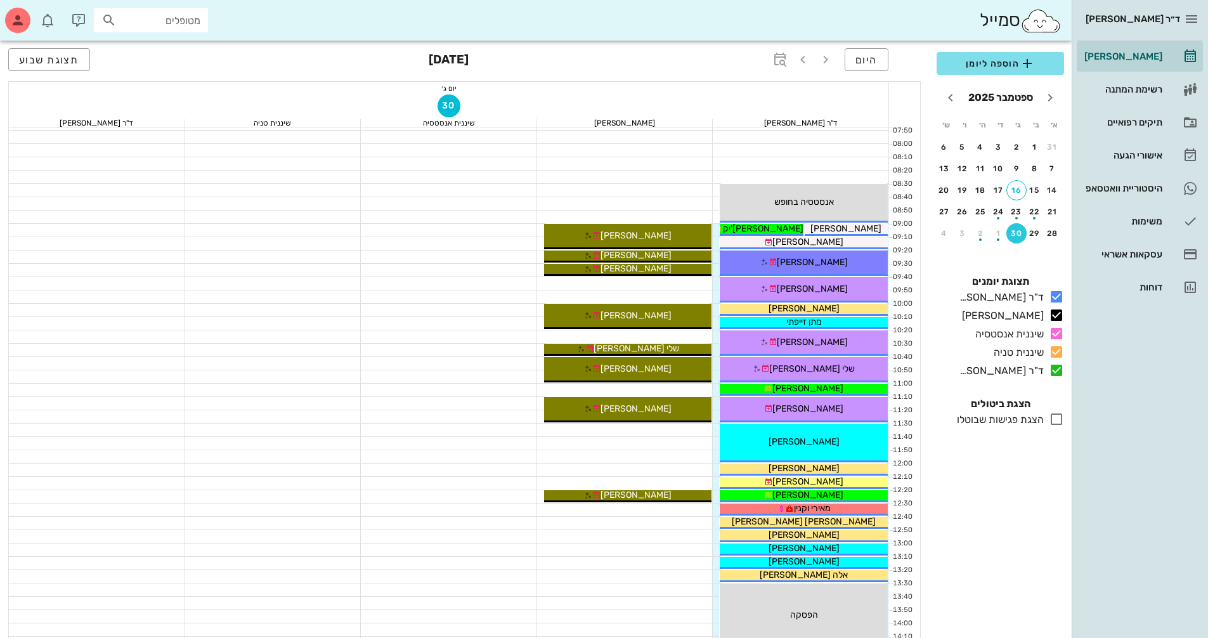
scroll to position [63, 0]
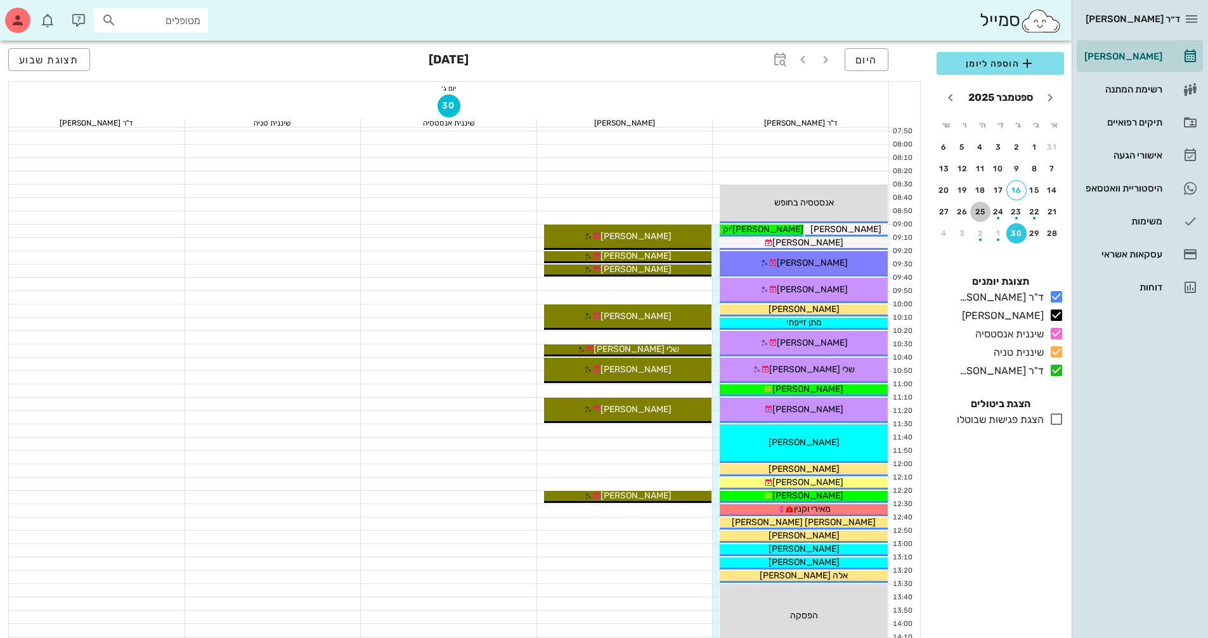
click at [982, 209] on div "25" at bounding box center [980, 211] width 20 height 9
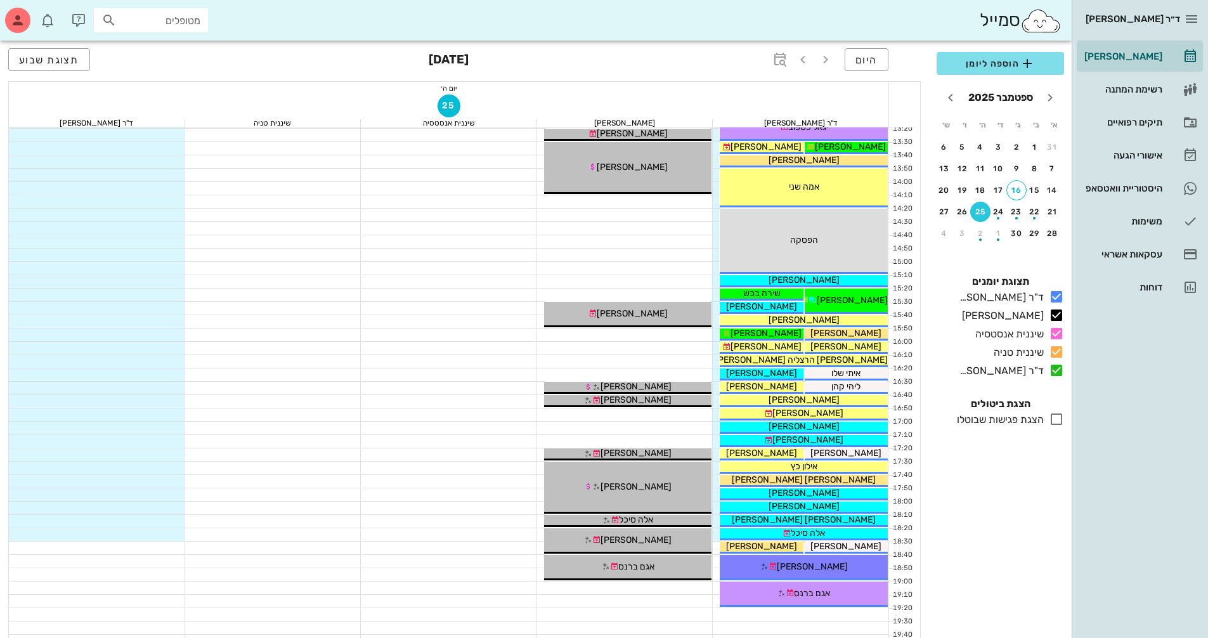
scroll to position [482, 0]
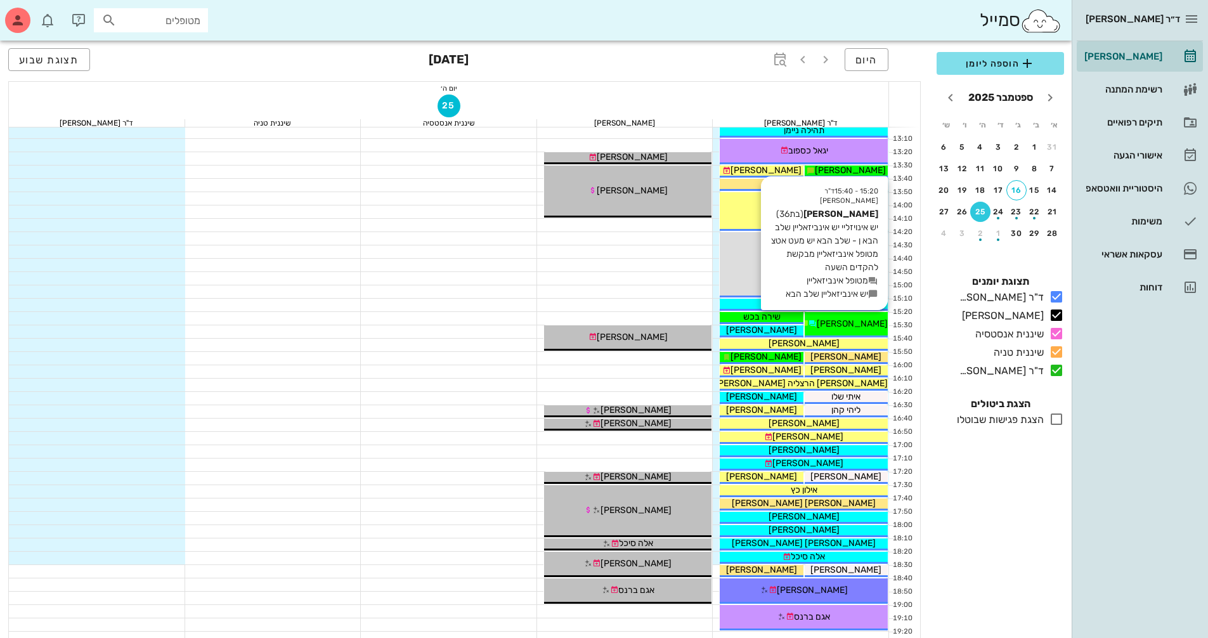
click at [845, 317] on div "[PERSON_NAME]" at bounding box center [846, 323] width 83 height 13
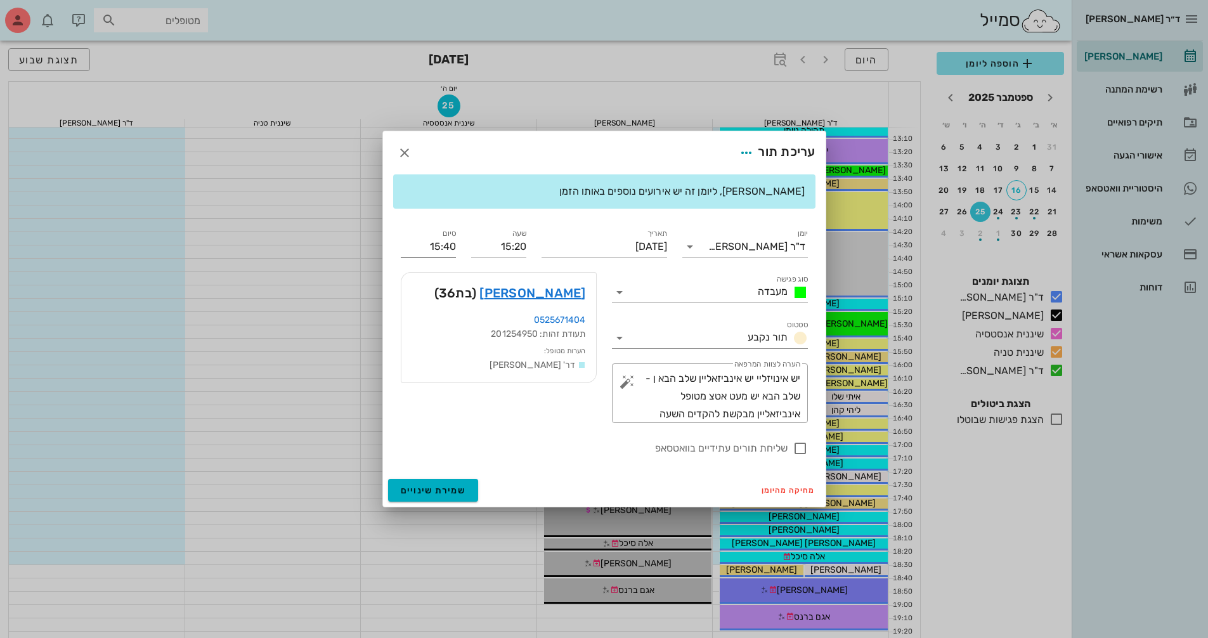
click at [446, 247] on input "15:40" at bounding box center [428, 247] width 55 height 20
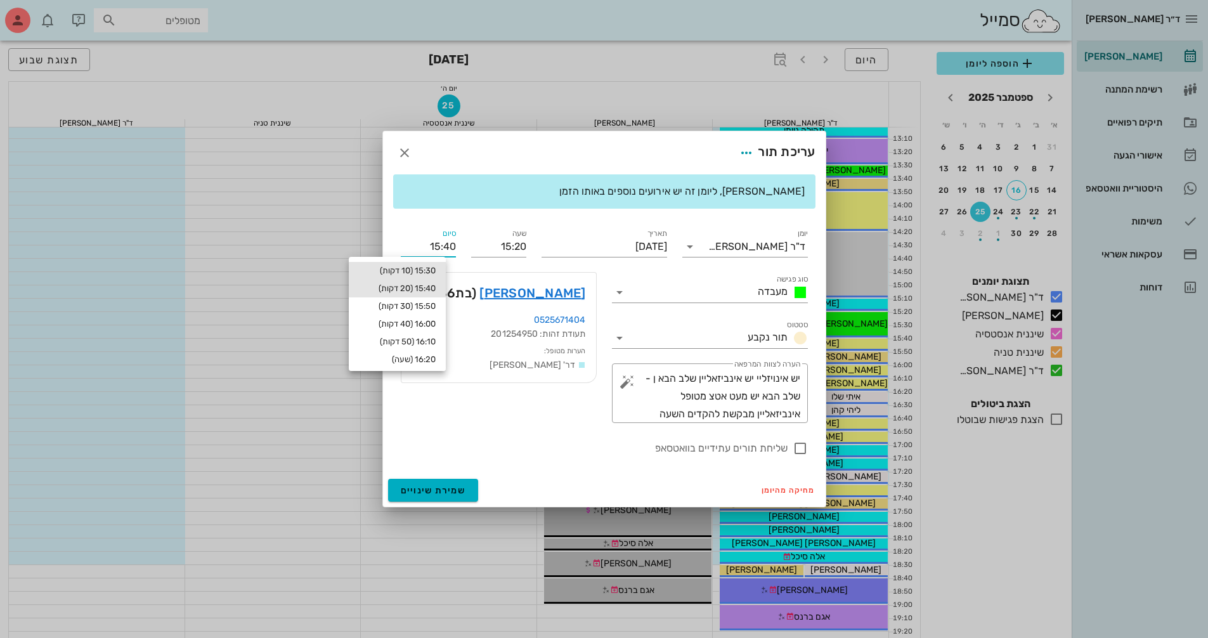
click at [436, 269] on div "15:30 (10 דקות)" at bounding box center [397, 271] width 77 height 10
type input "15:30"
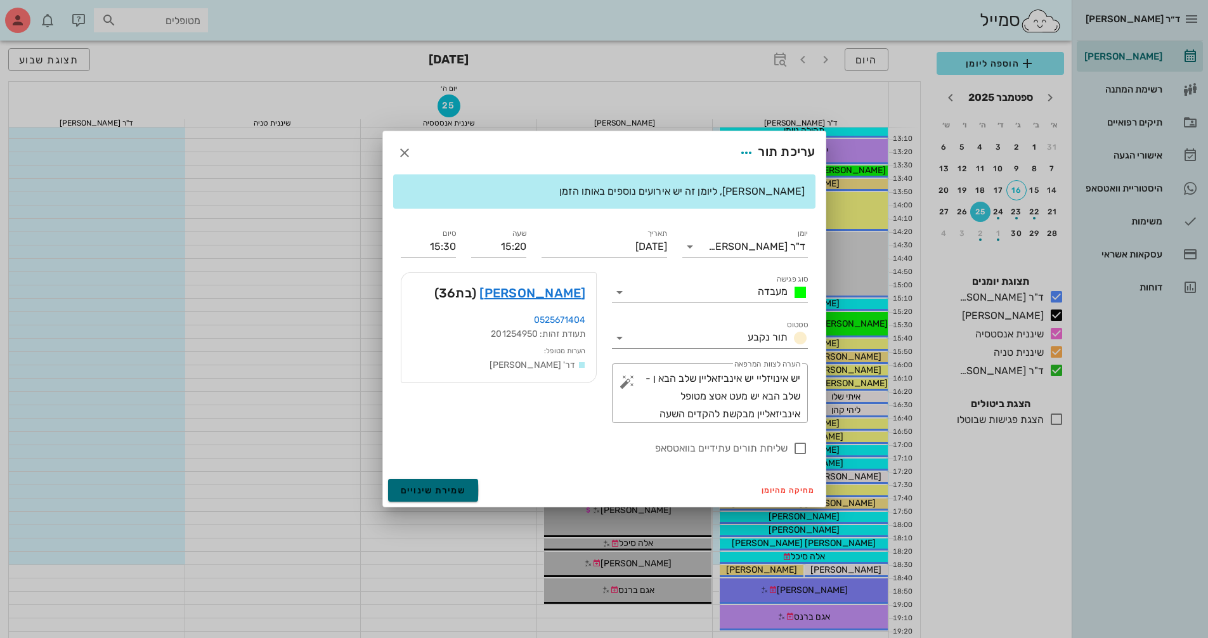
click at [463, 491] on span "שמירת שינויים" at bounding box center [433, 490] width 65 height 11
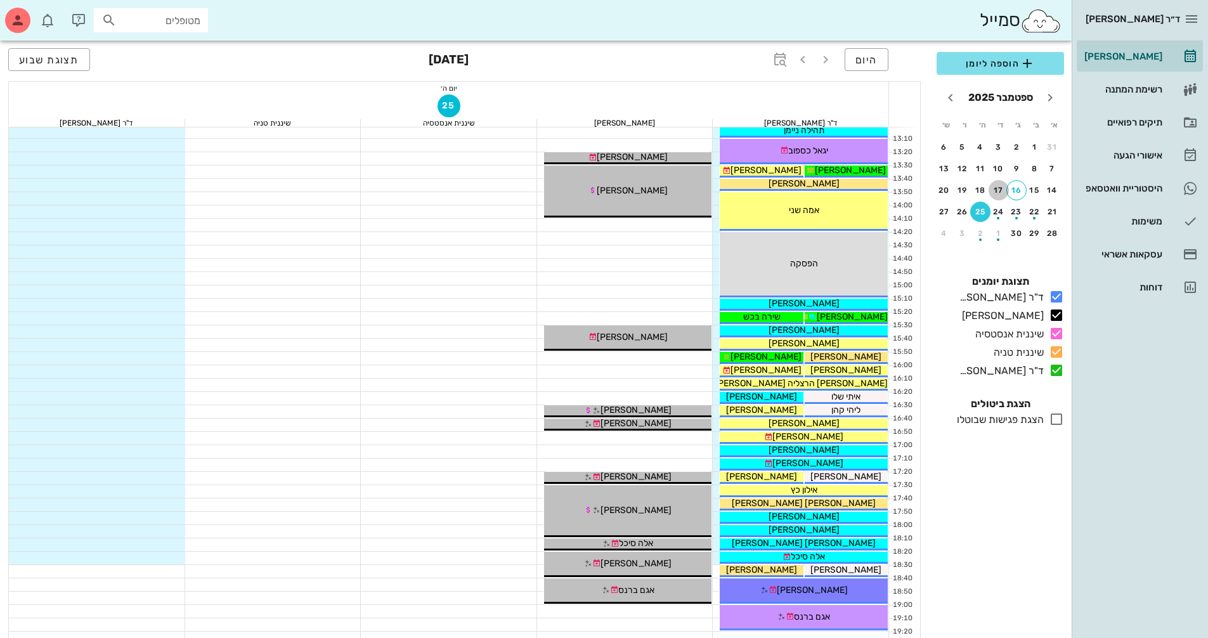
click at [994, 191] on div "17" at bounding box center [999, 190] width 20 height 9
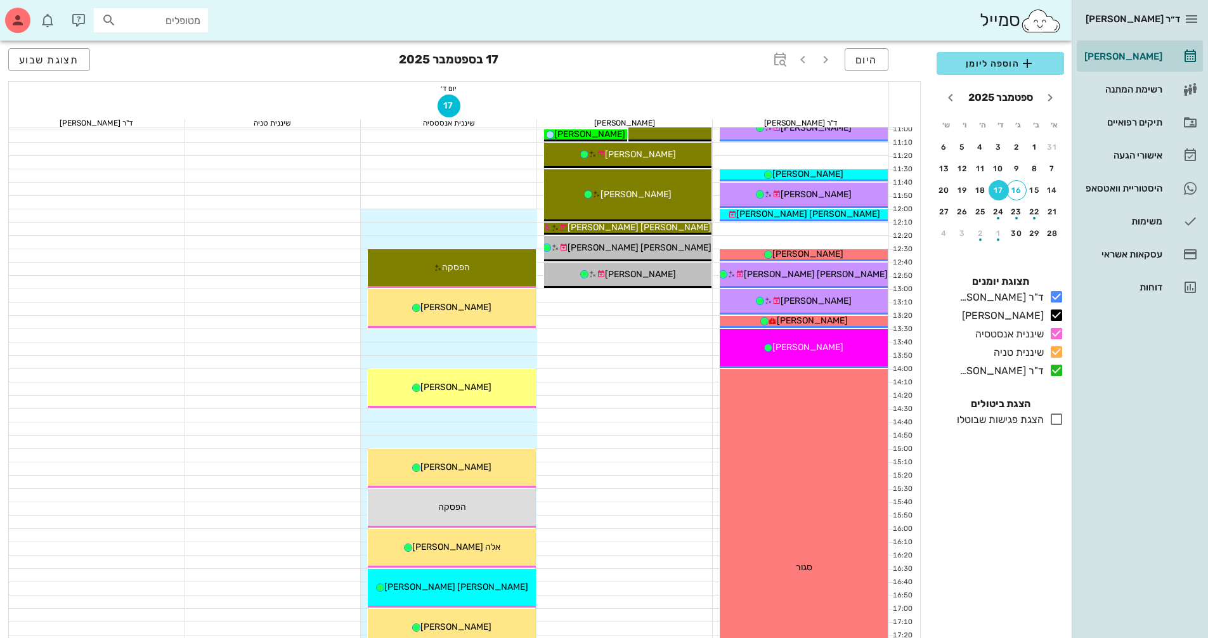
scroll to position [317, 0]
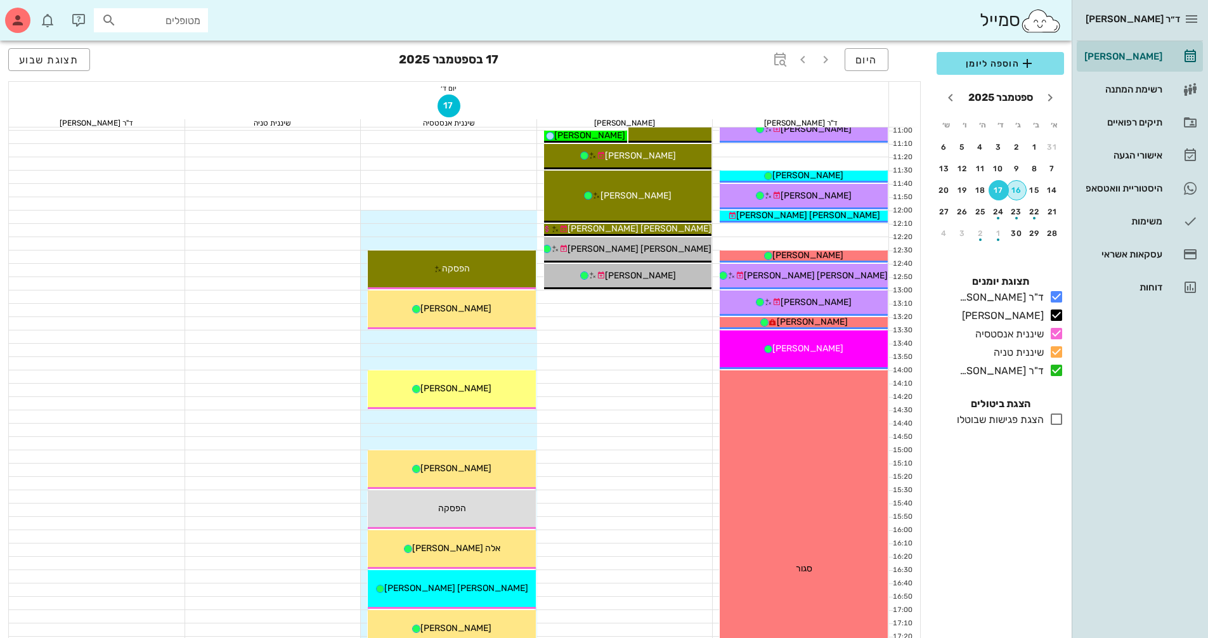
click at [1017, 195] on button "16" at bounding box center [1016, 190] width 20 height 20
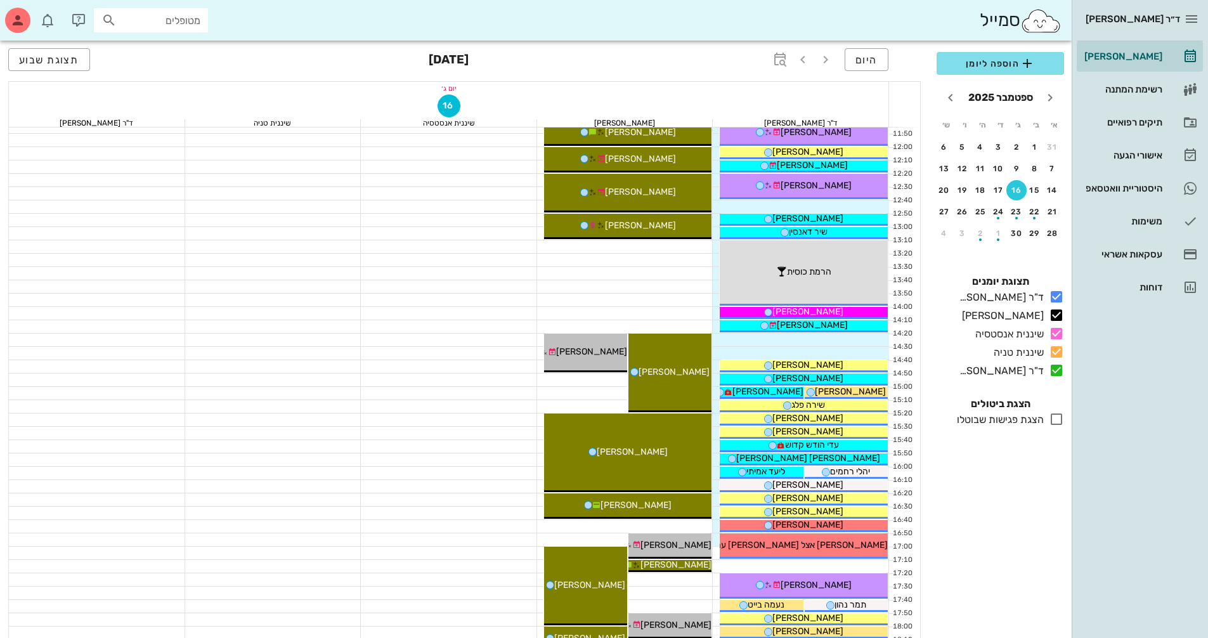
scroll to position [571, 0]
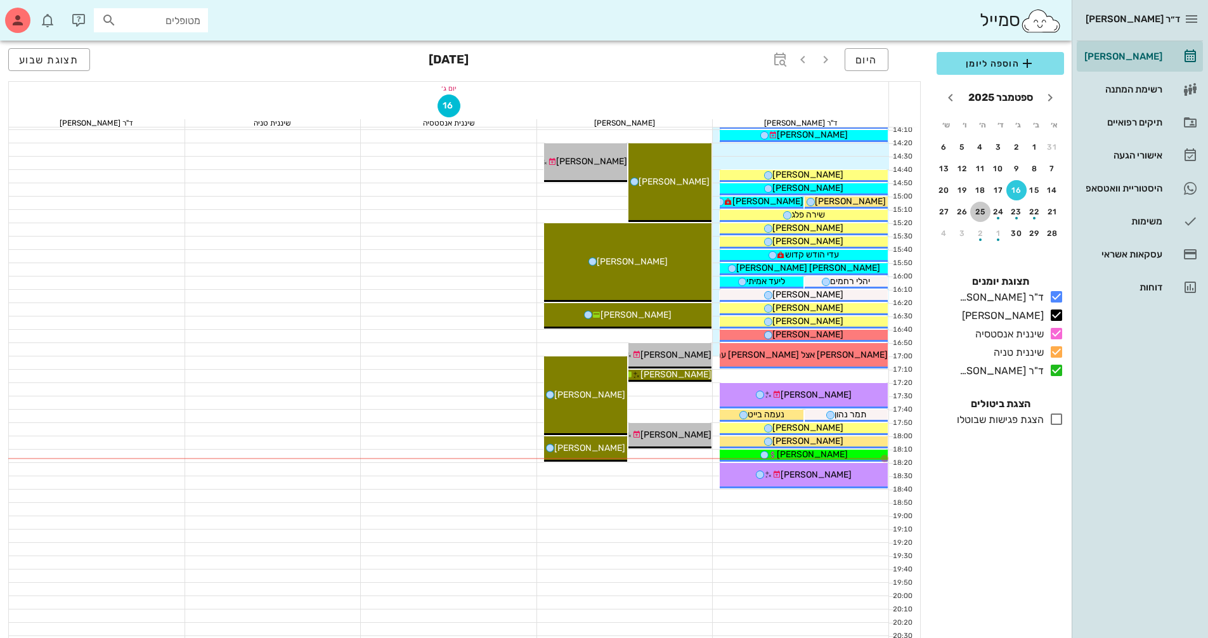
click at [978, 212] on div "25" at bounding box center [980, 211] width 20 height 9
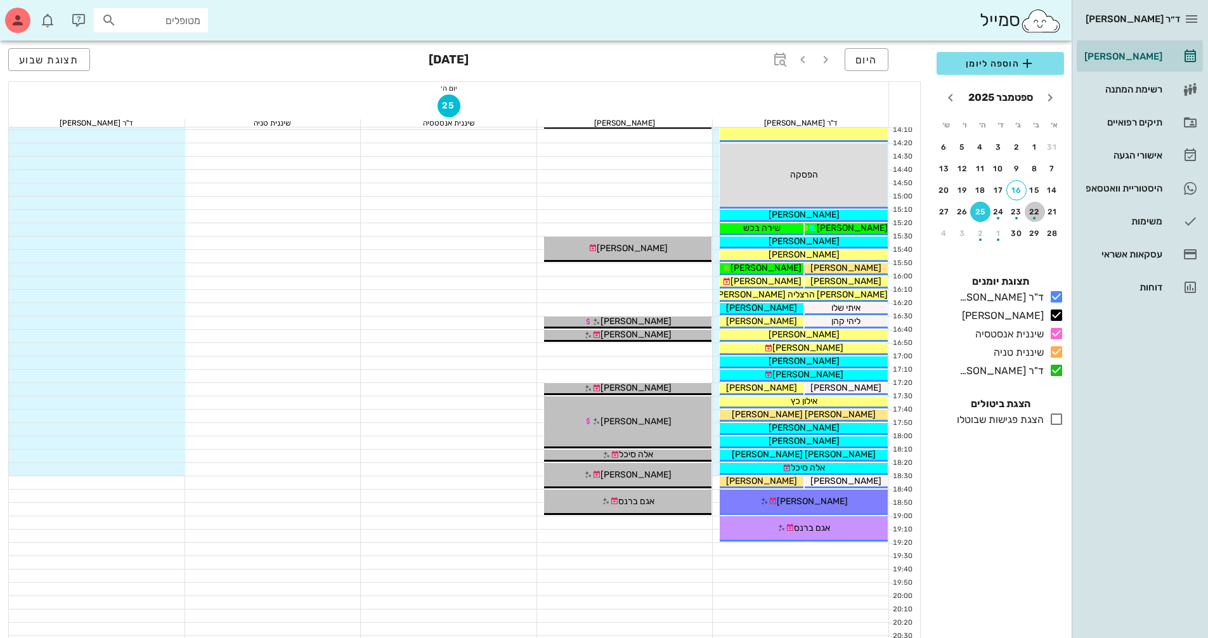
click at [1035, 209] on div "22" at bounding box center [1035, 211] width 20 height 9
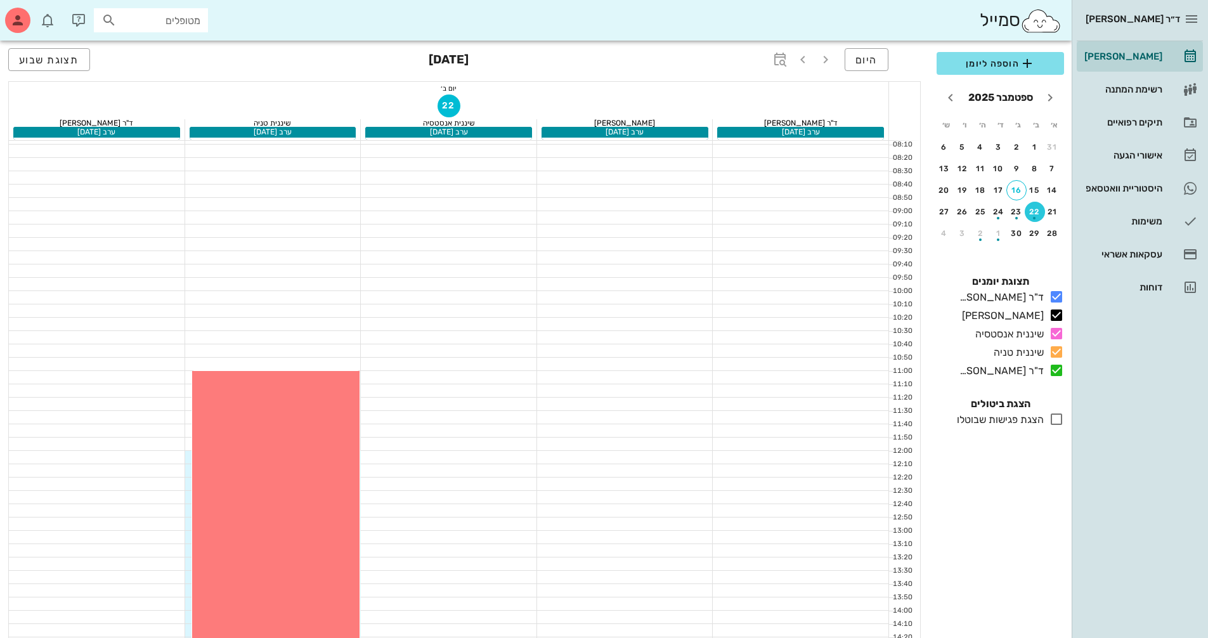
scroll to position [77, 0]
click at [1015, 193] on div "16" at bounding box center [1016, 190] width 19 height 9
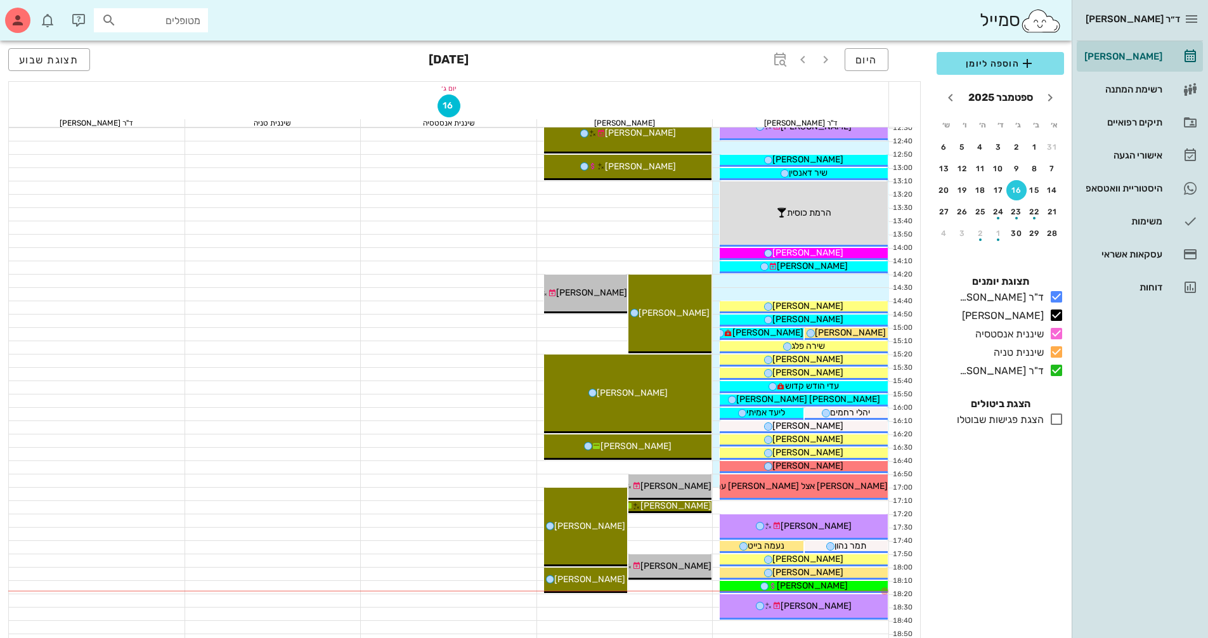
scroll to position [444, 0]
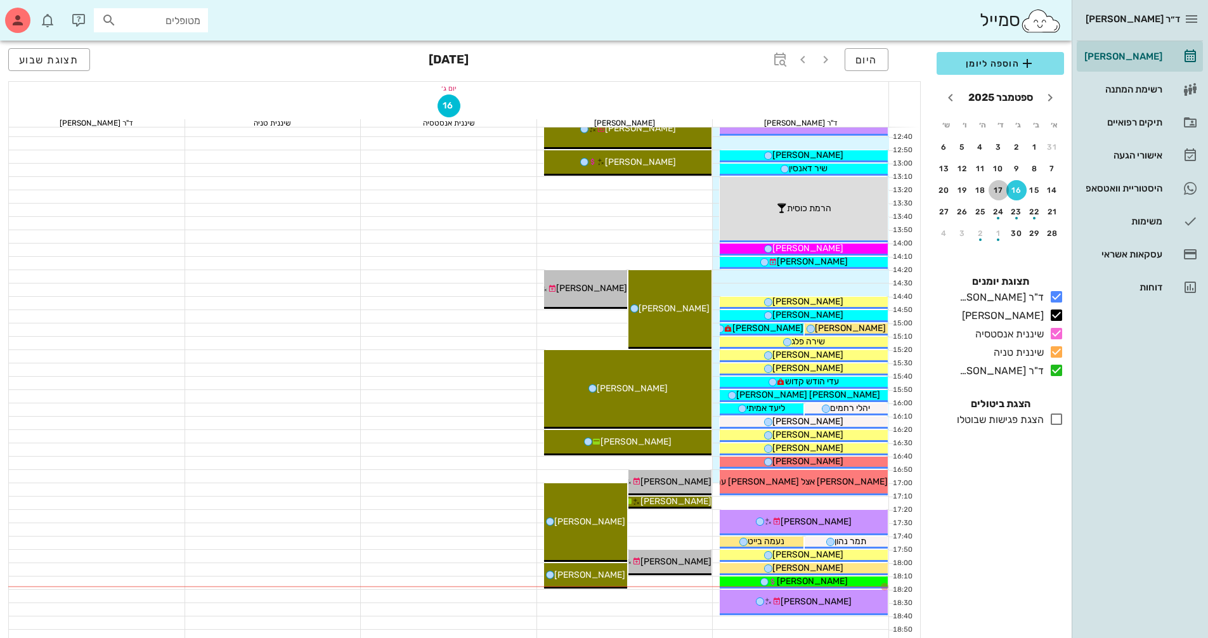
click at [1002, 188] on div "17" at bounding box center [999, 190] width 20 height 9
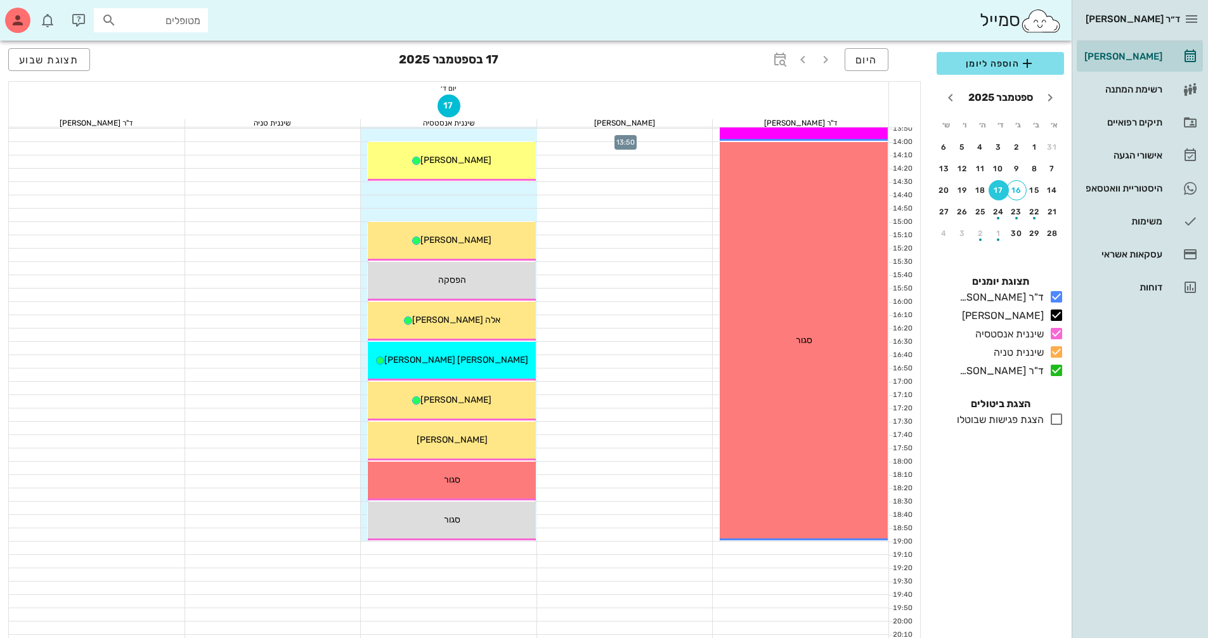
scroll to position [419, 0]
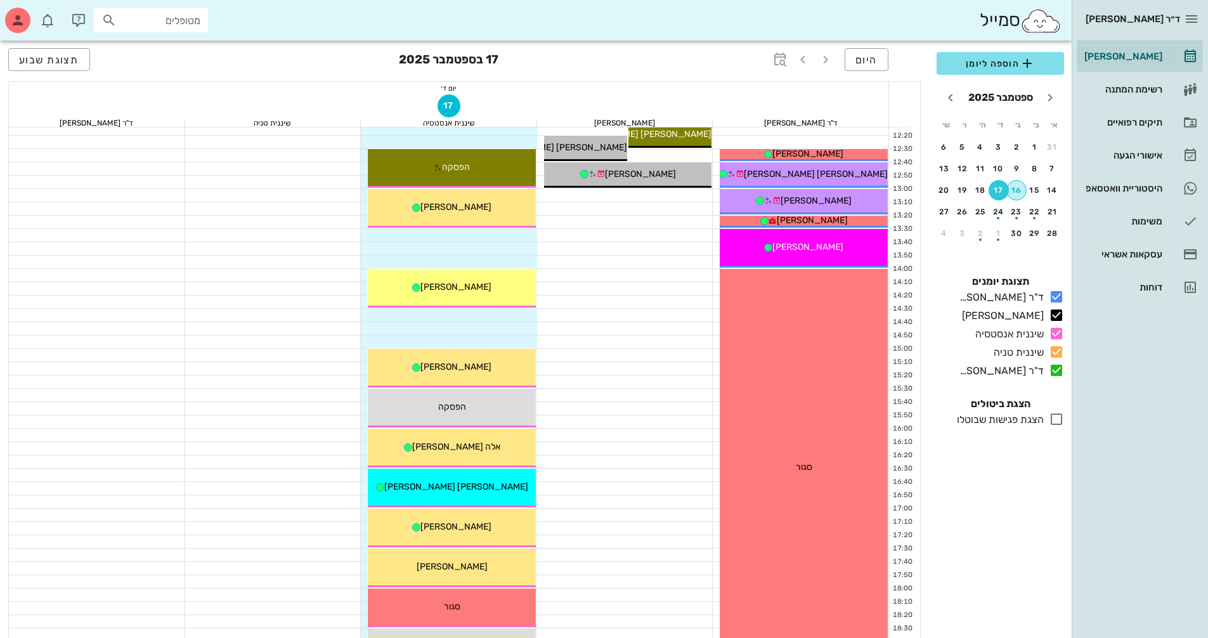
click at [1018, 193] on div "16" at bounding box center [1016, 190] width 19 height 9
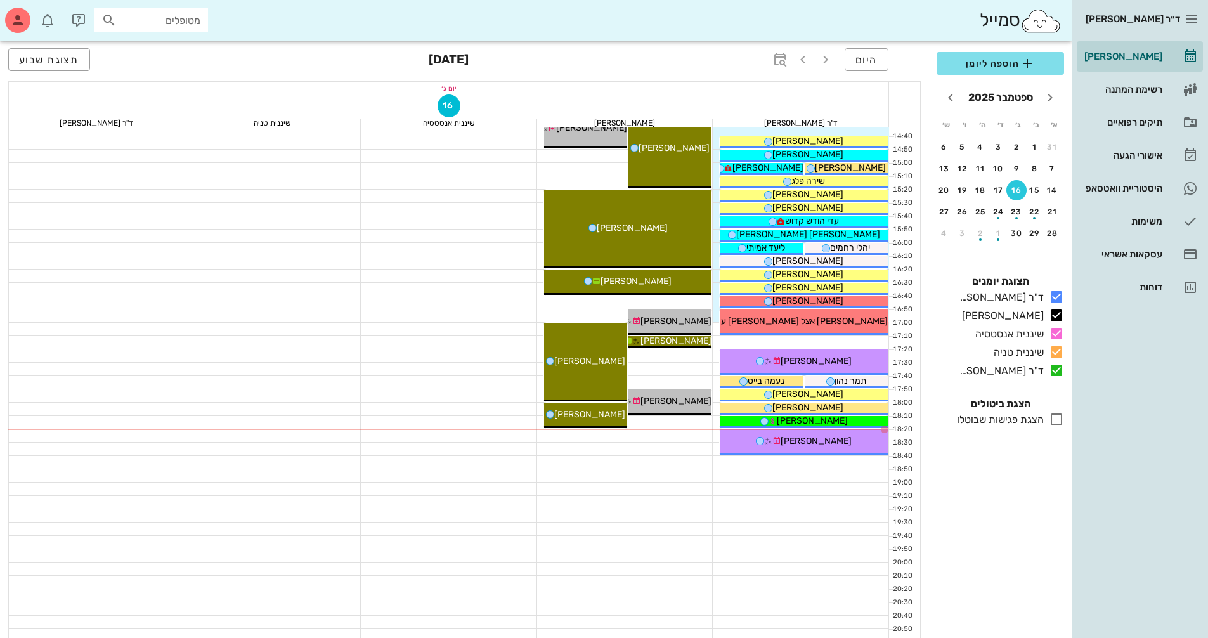
scroll to position [609, 0]
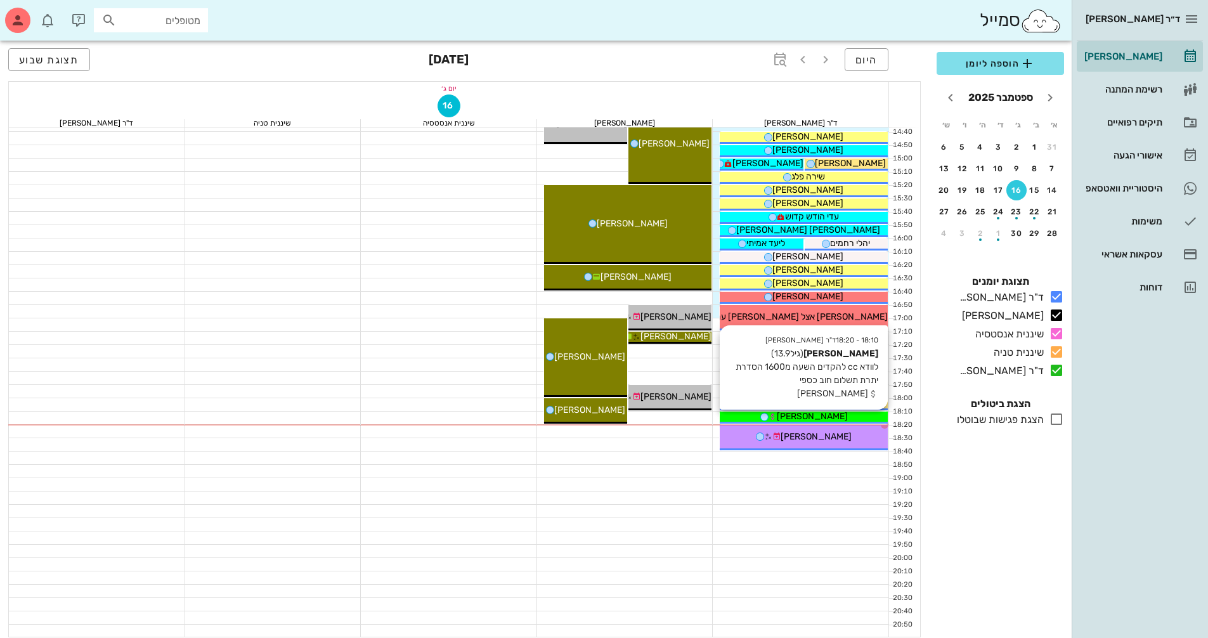
click at [826, 415] on span "[PERSON_NAME]" at bounding box center [812, 416] width 71 height 11
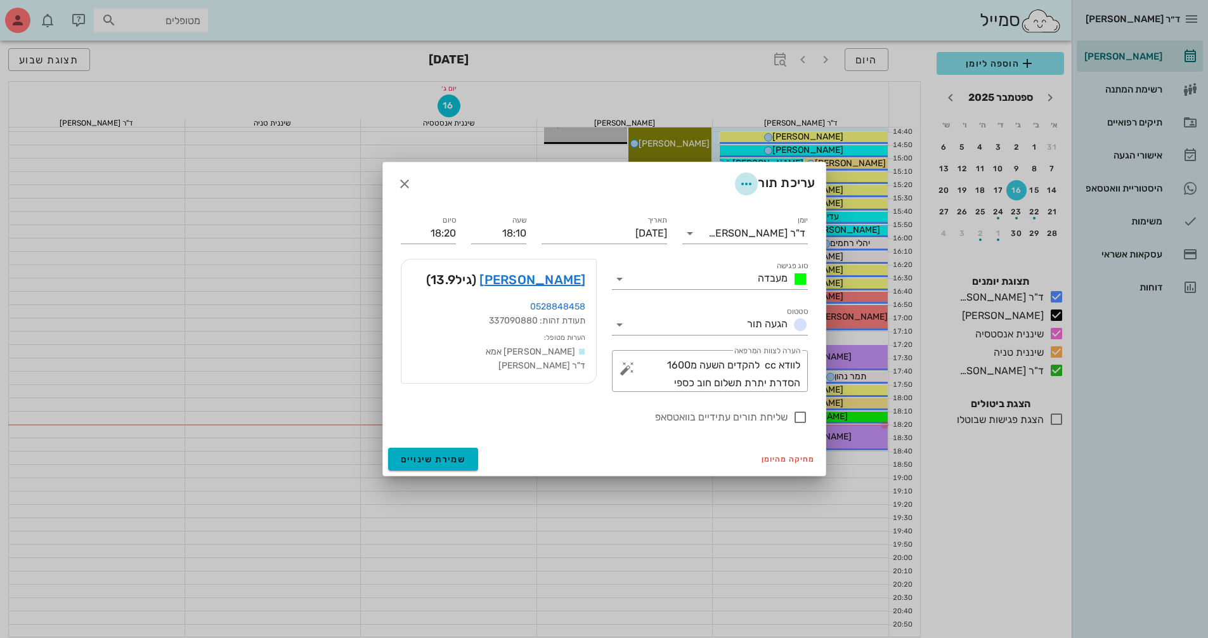
click at [753, 183] on span "button" at bounding box center [746, 183] width 23 height 15
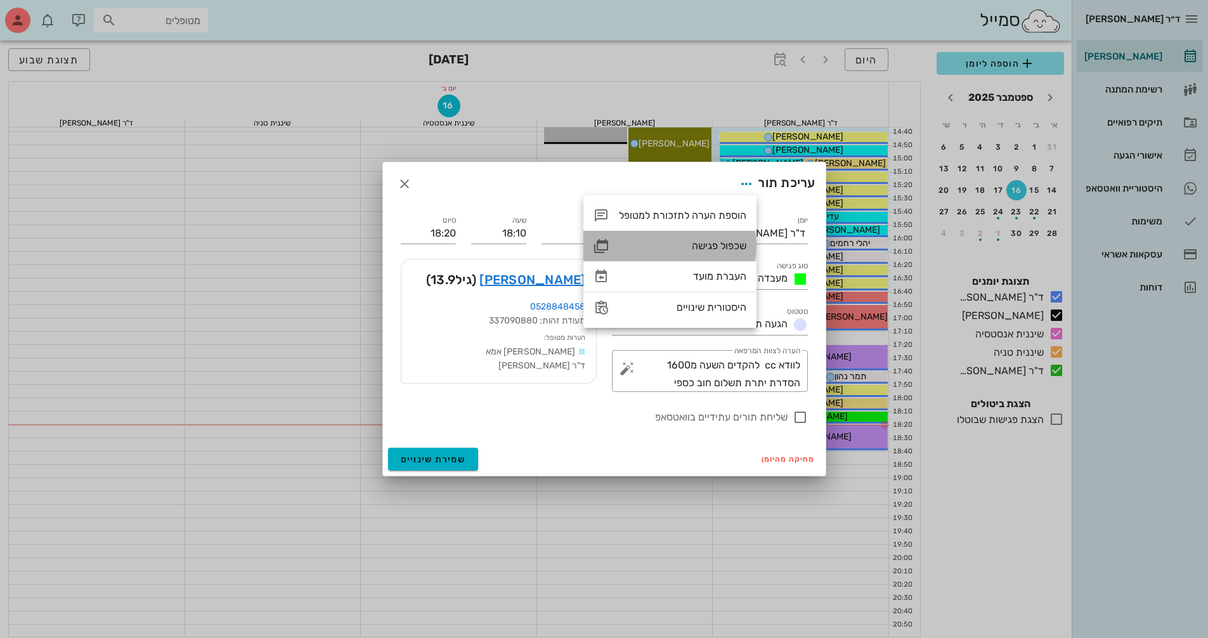
click at [741, 243] on div "שכפול פגישה" at bounding box center [682, 246] width 127 height 12
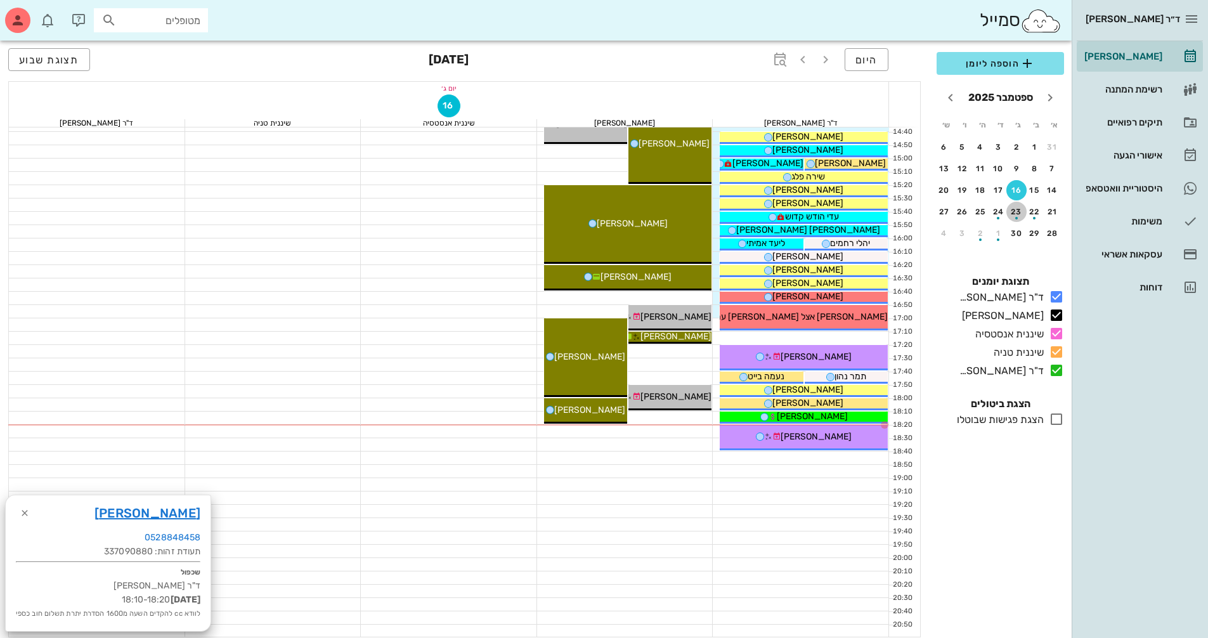
click at [1022, 212] on div "button" at bounding box center [1016, 214] width 20 height 7
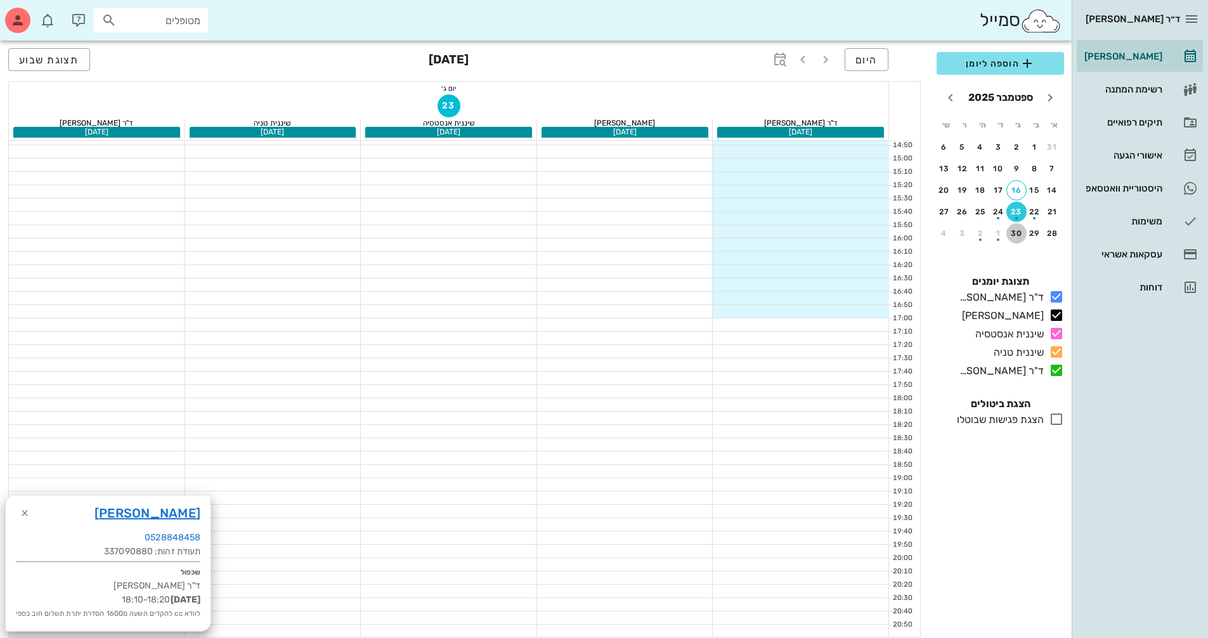
click at [1018, 231] on div "30" at bounding box center [1016, 233] width 20 height 9
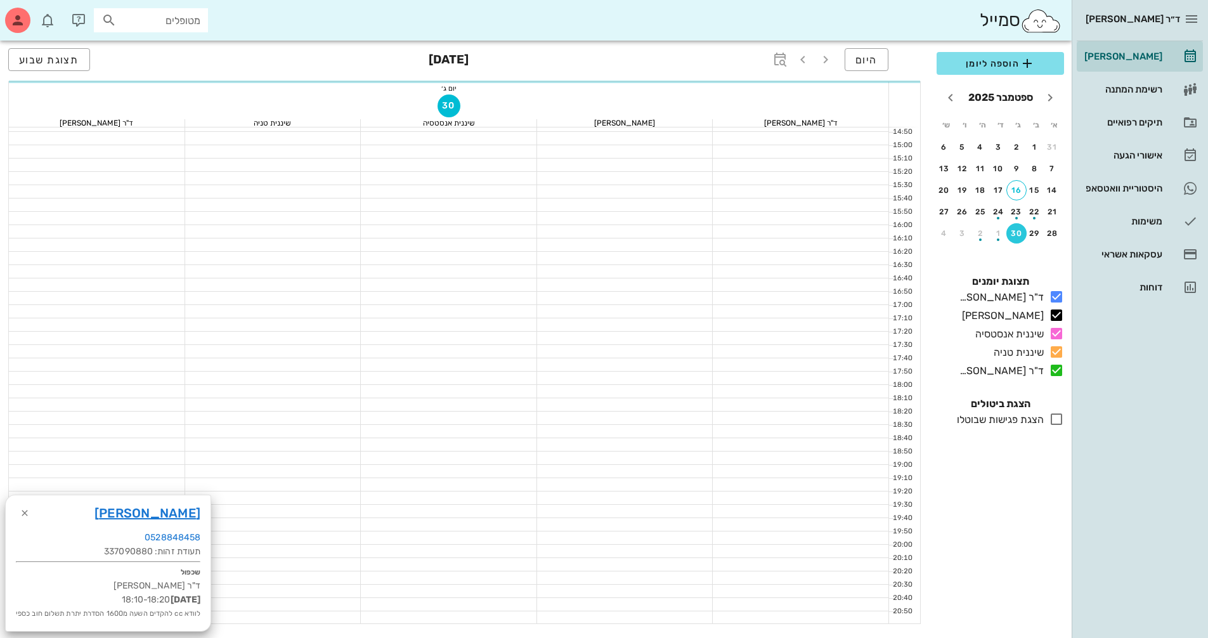
scroll to position [609, 0]
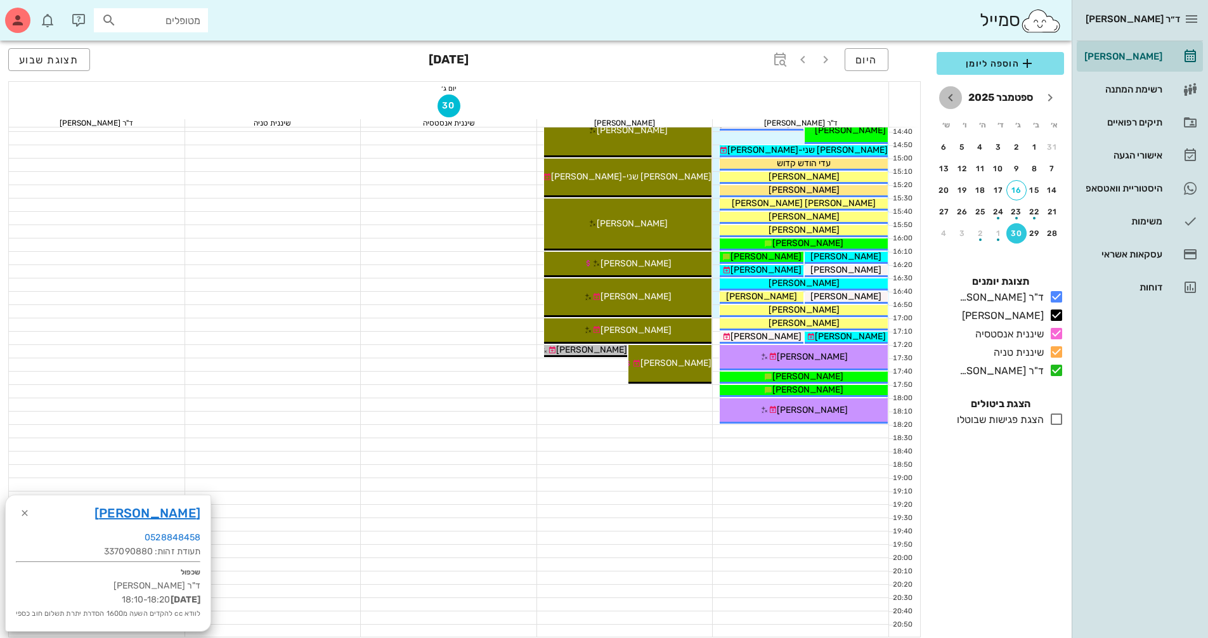
click at [949, 103] on icon "חודש הבא" at bounding box center [950, 97] width 15 height 15
click at [1020, 171] on div "button" at bounding box center [1016, 171] width 20 height 7
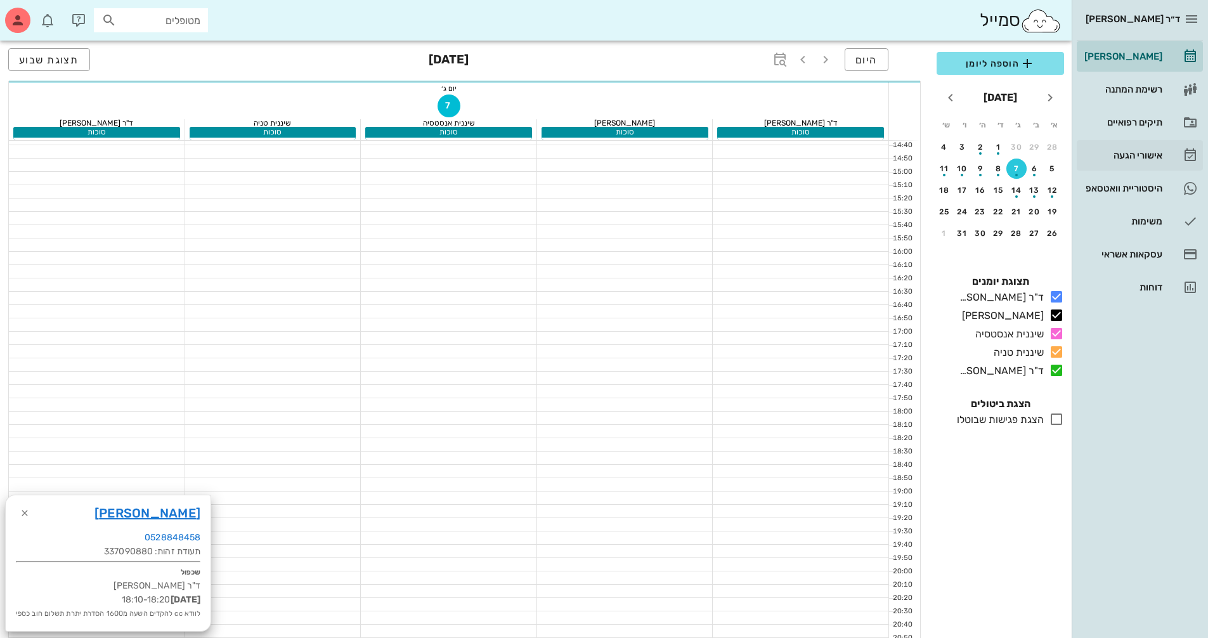
scroll to position [622, 0]
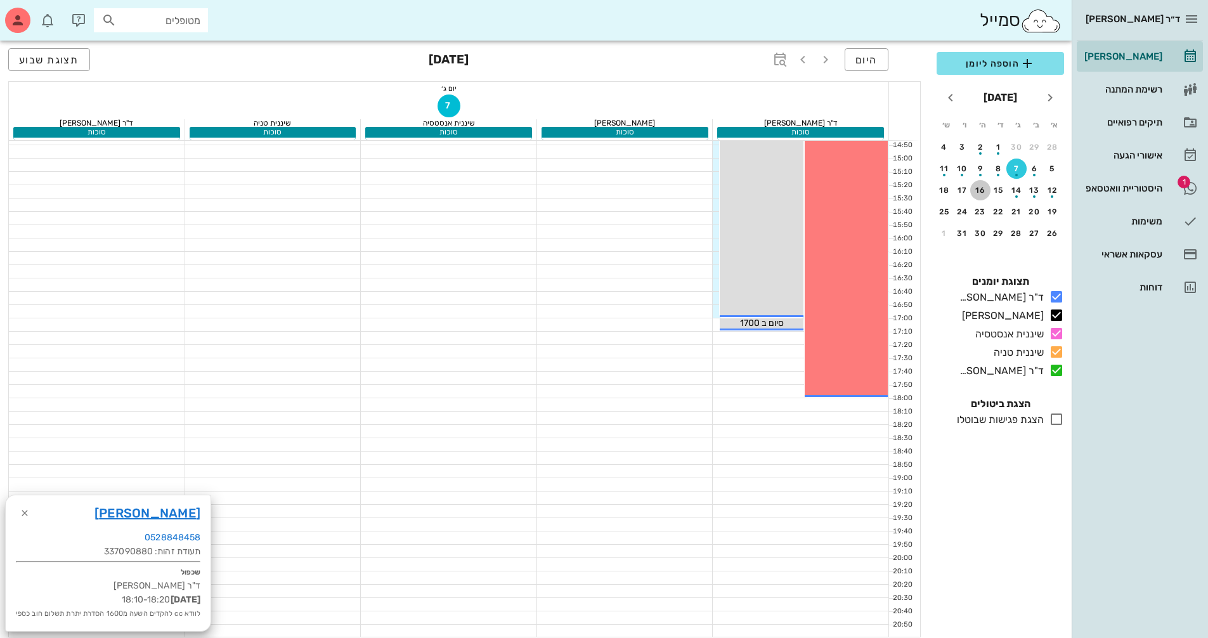
click at [983, 192] on div "16" at bounding box center [980, 190] width 20 height 9
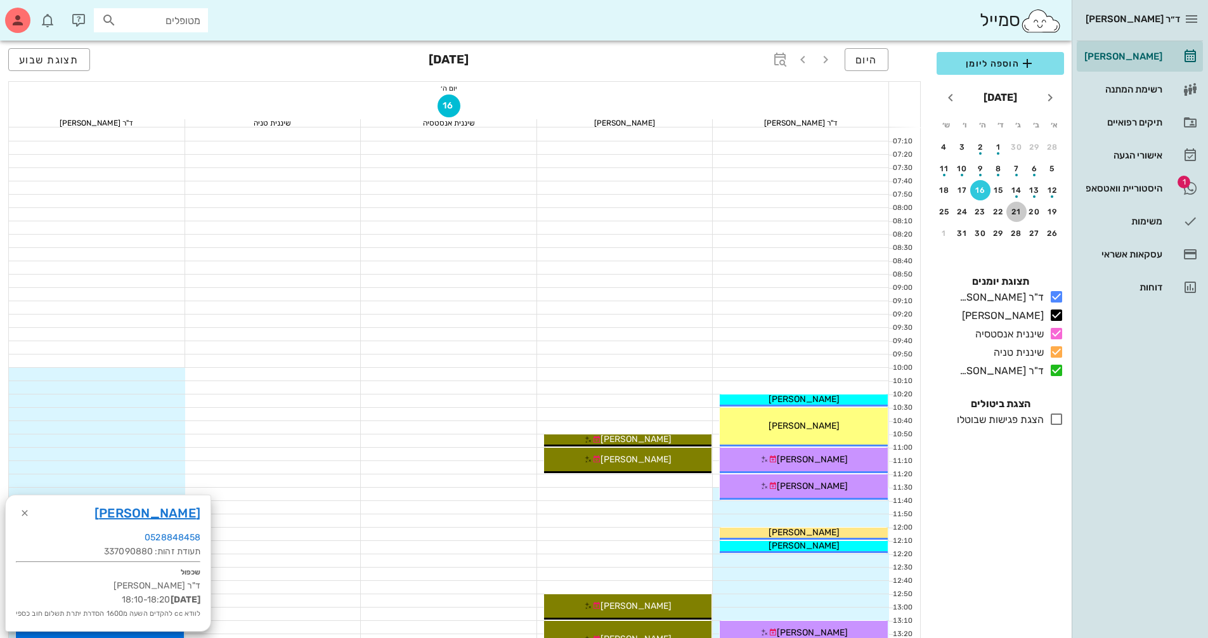
click at [1018, 214] on div "21" at bounding box center [1016, 211] width 20 height 9
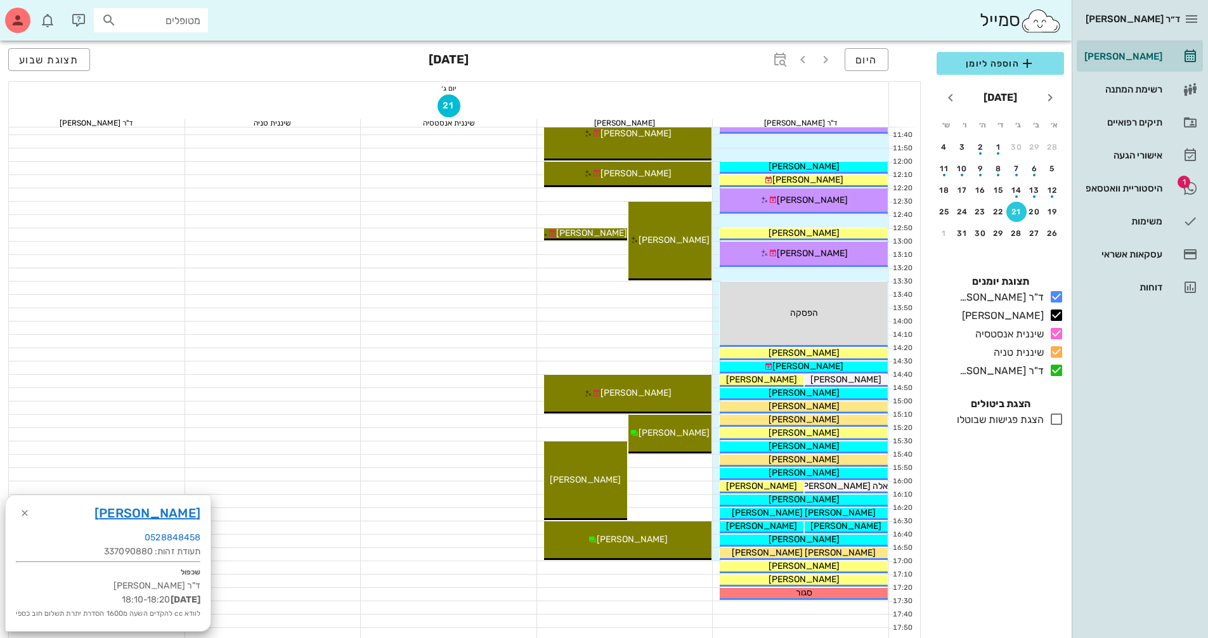
scroll to position [380, 0]
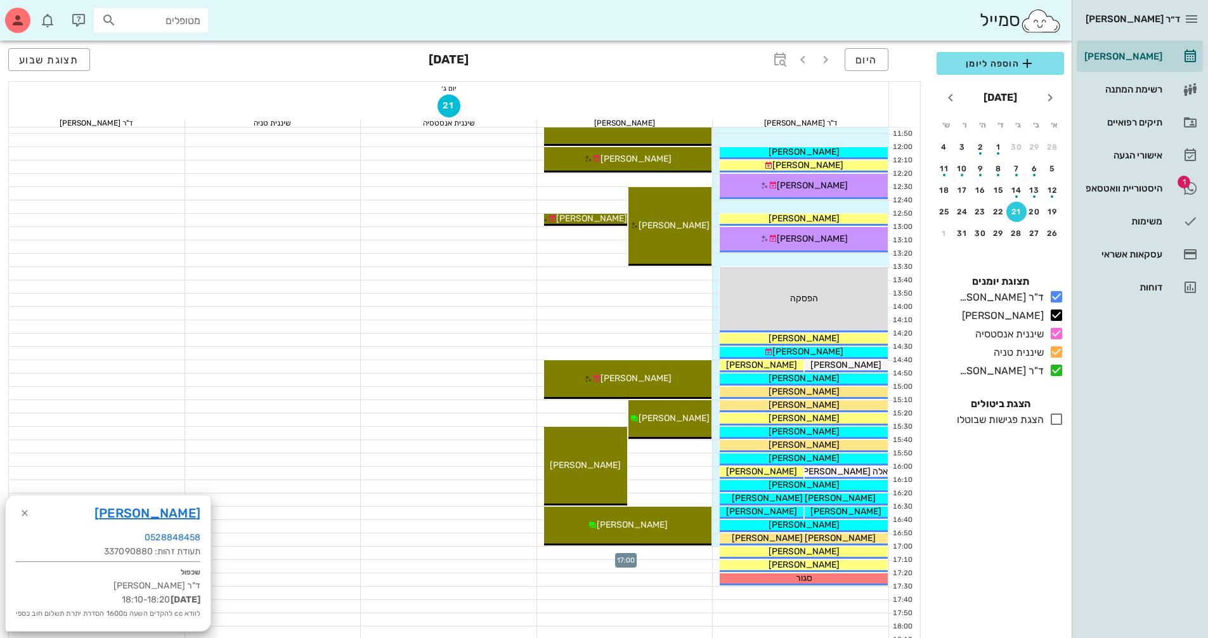
click at [703, 553] on div at bounding box center [625, 553] width 176 height 13
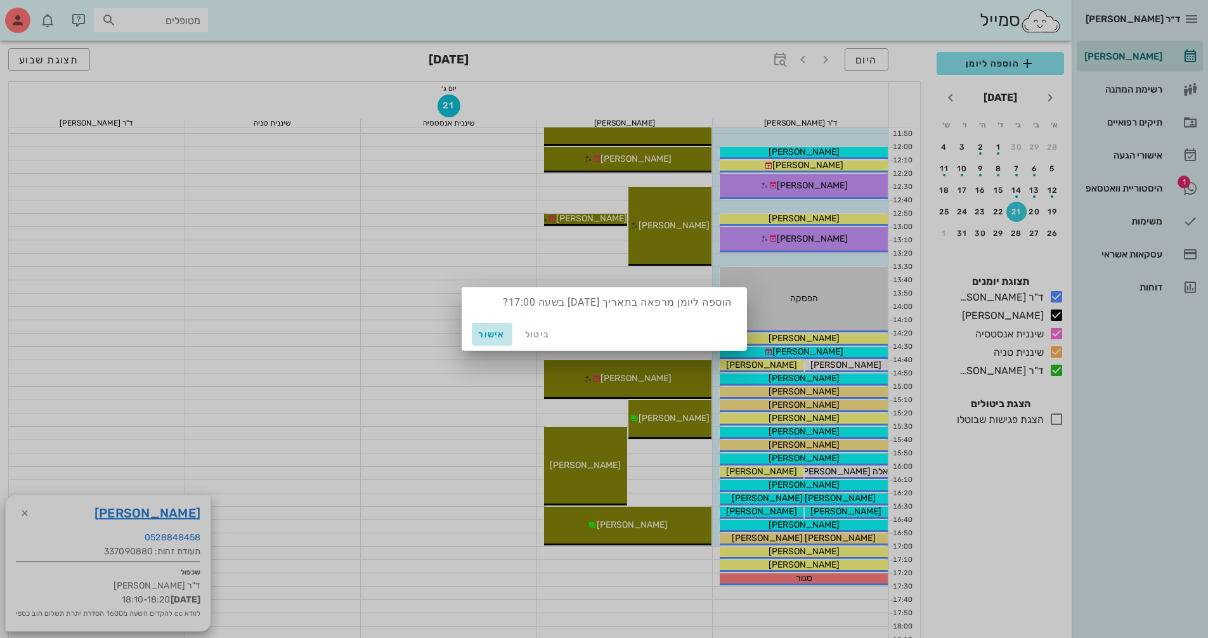
click at [502, 338] on span "אישור" at bounding box center [492, 334] width 30 height 11
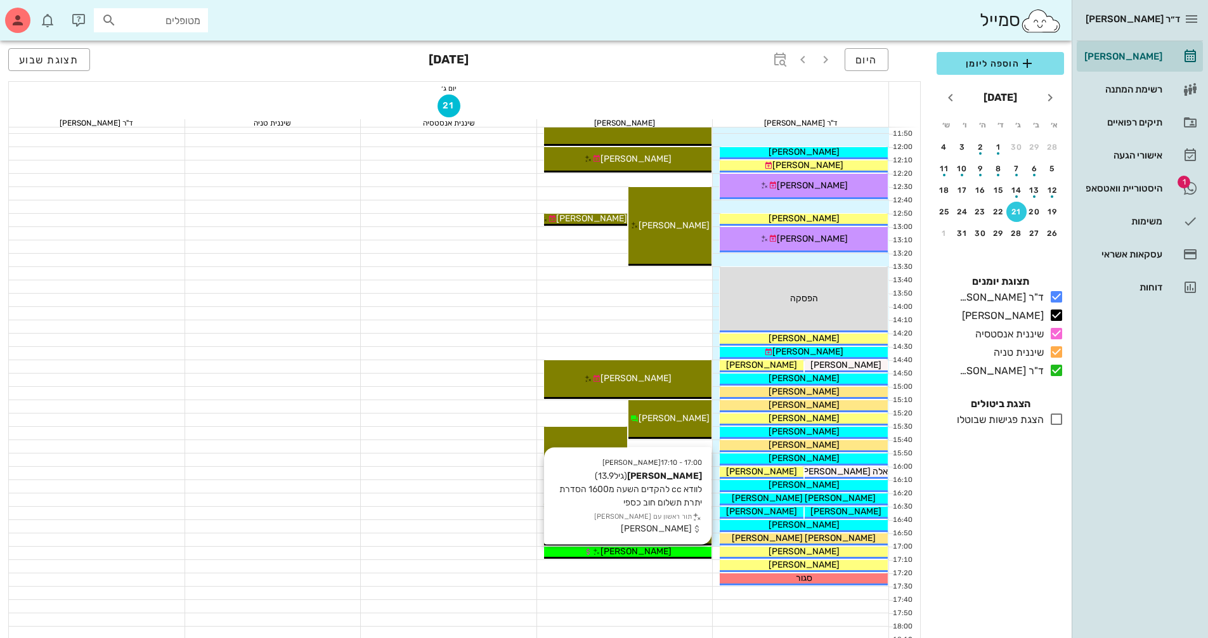
click at [700, 555] on div "[PERSON_NAME]" at bounding box center [628, 551] width 168 height 13
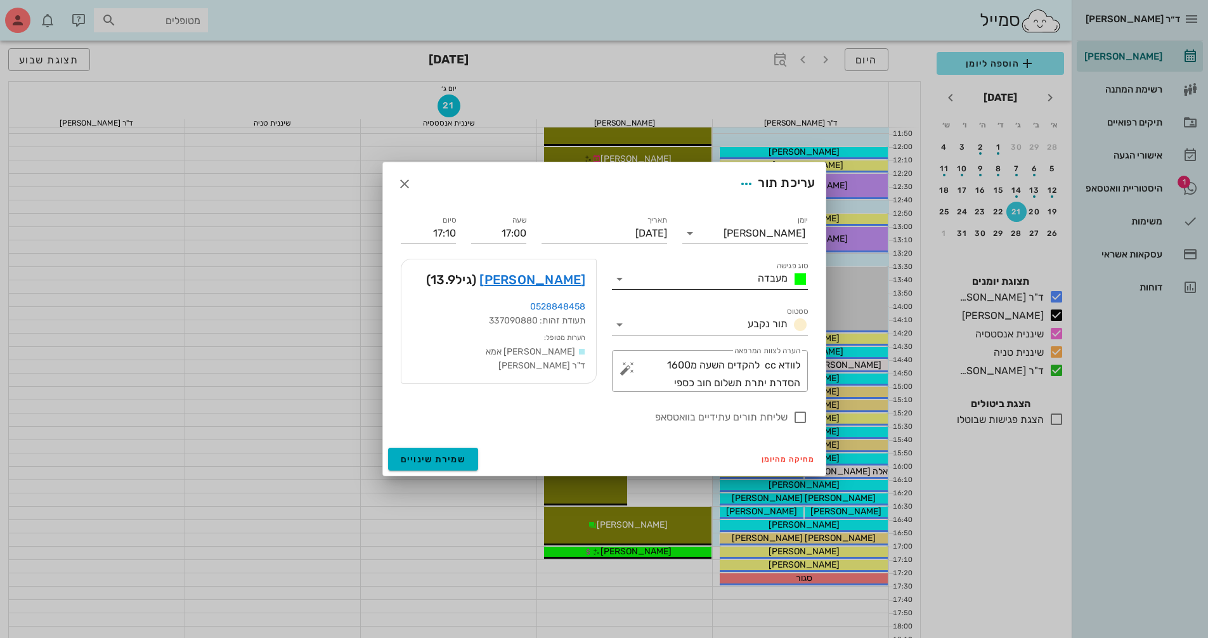
drag, startPoint x: 623, startPoint y: 278, endPoint x: 657, endPoint y: 268, distance: 35.7
click at [622, 278] on icon at bounding box center [619, 278] width 15 height 15
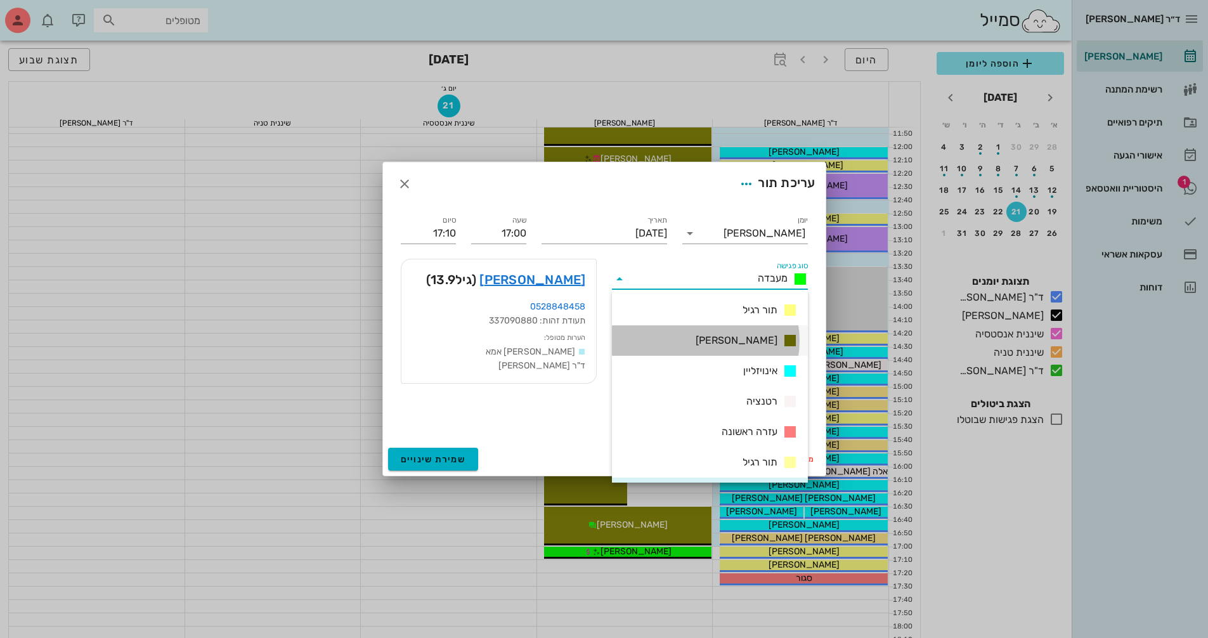
click at [729, 345] on div "[PERSON_NAME]" at bounding box center [710, 340] width 196 height 30
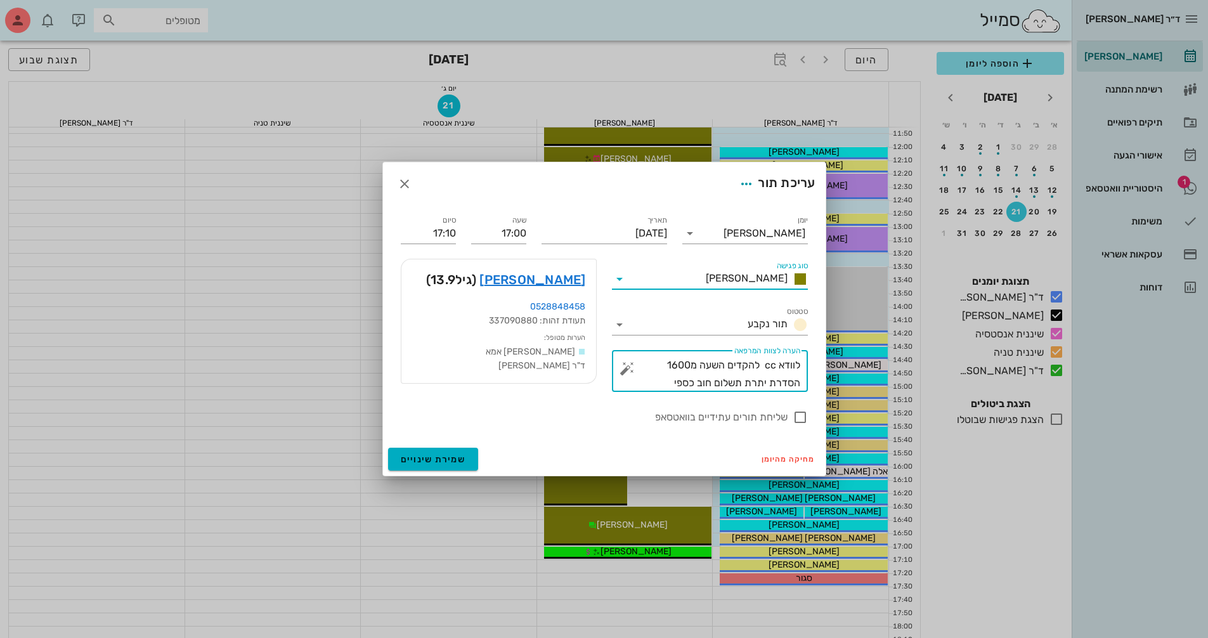
drag, startPoint x: 682, startPoint y: 382, endPoint x: 817, endPoint y: 352, distance: 138.4
click at [817, 352] on div "יומן יומן מרפאה סוג פגישה [PERSON_NAME] סטטוס תור נקבע תאריך [DATE] שעה 17:00 ס…" at bounding box center [604, 323] width 443 height 237
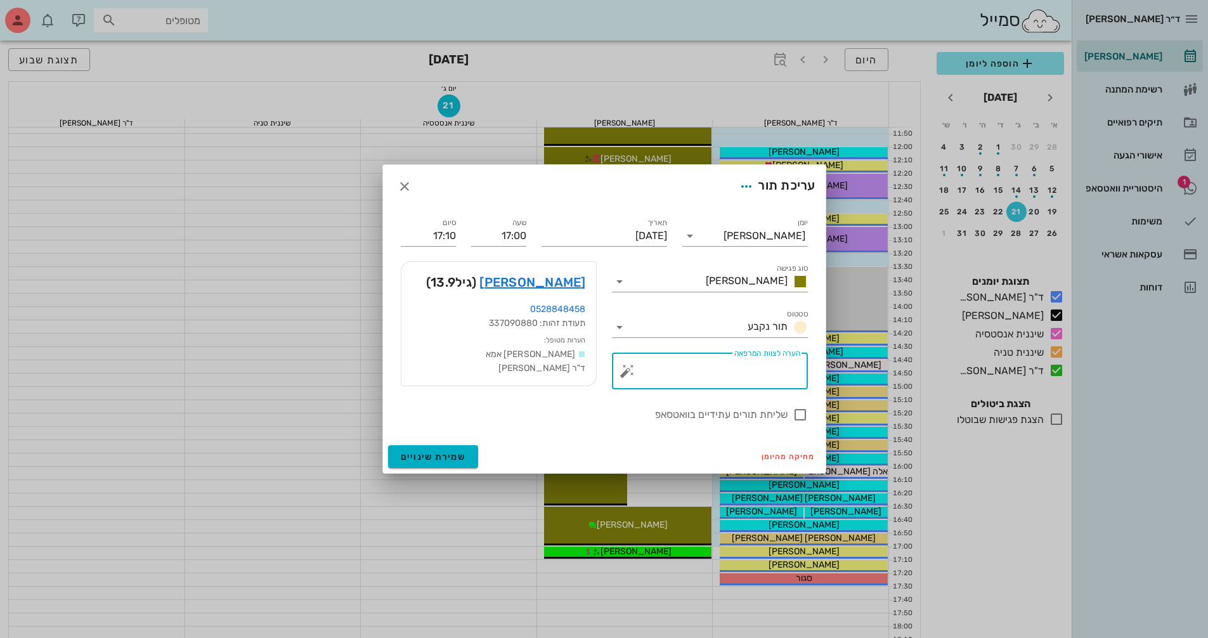
click at [631, 367] on button "button" at bounding box center [627, 370] width 15 height 15
click at [656, 341] on div "הערות לפגישה" at bounding box center [652, 345] width 65 height 25
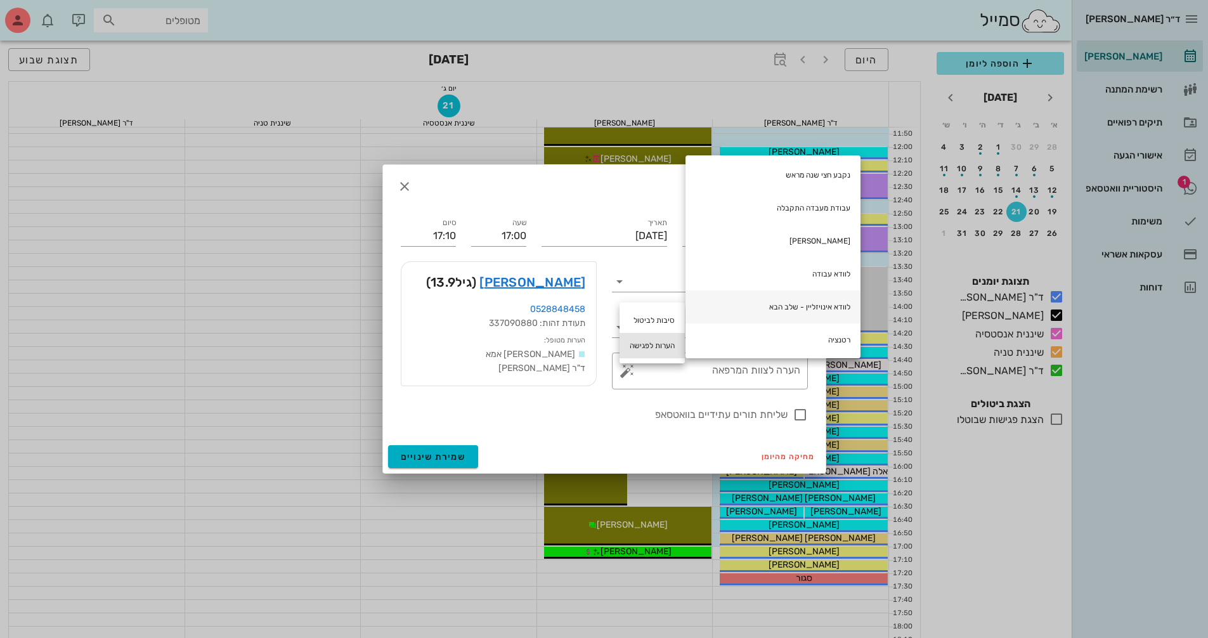
scroll to position [63, 0]
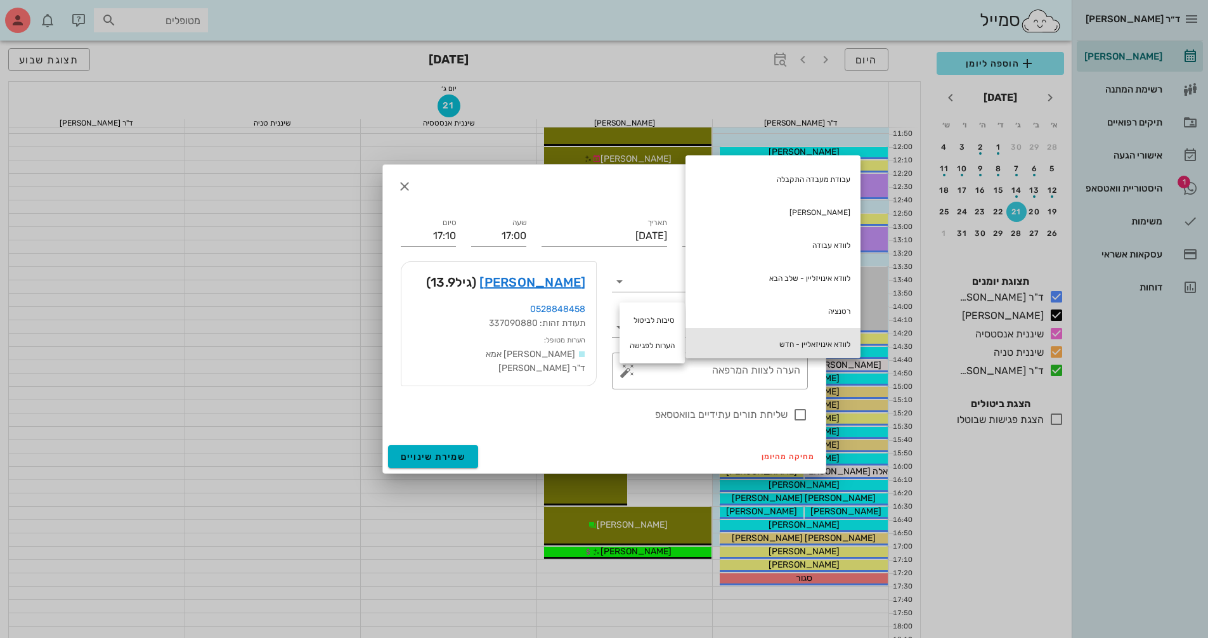
click at [789, 339] on div "לוודא אינויזאליין - חדש" at bounding box center [772, 344] width 175 height 33
type textarea "לוודא אינויזאליין - חדש"
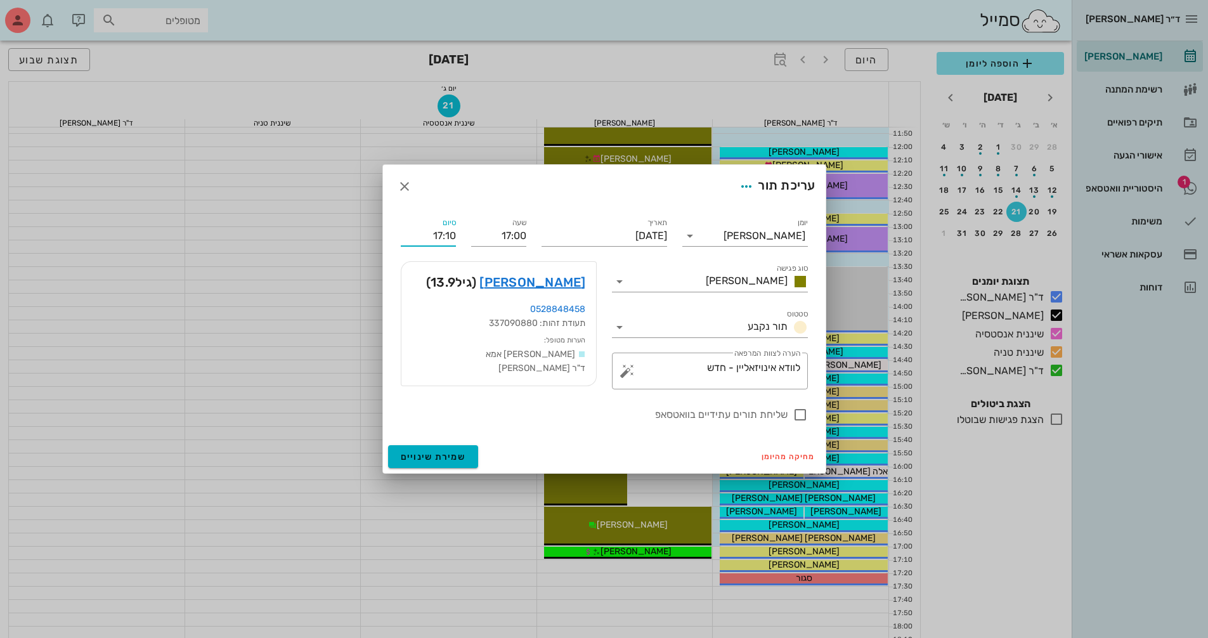
click at [445, 232] on input "17:10" at bounding box center [428, 236] width 55 height 20
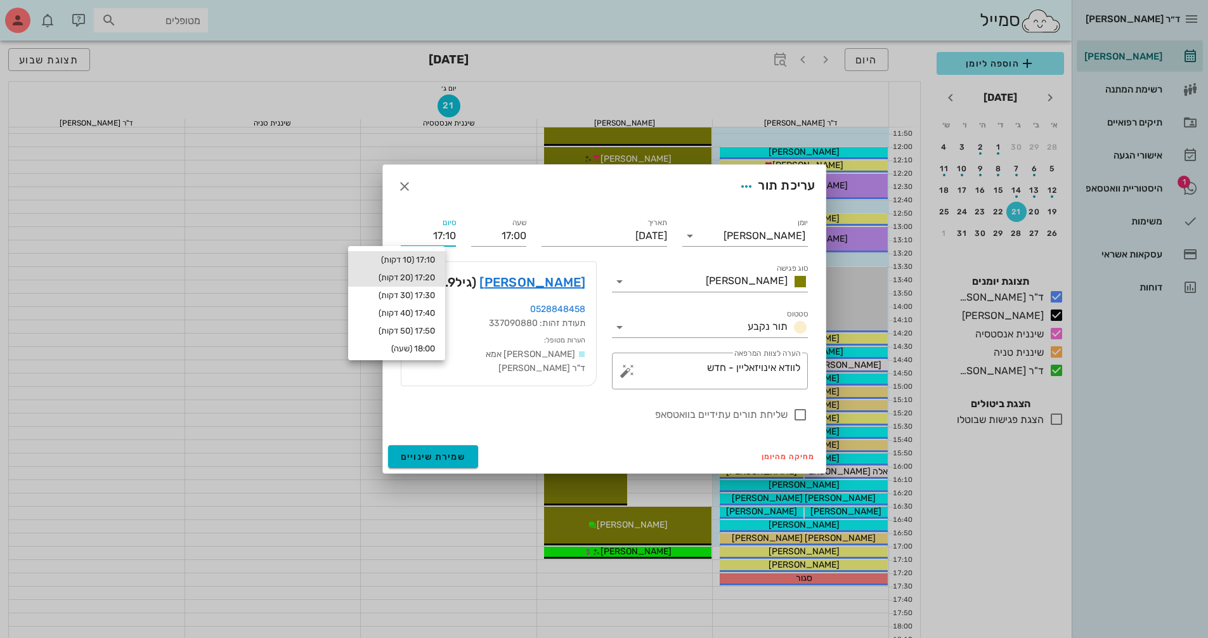
click at [435, 279] on div "17:20 (20 דקות)" at bounding box center [396, 278] width 77 height 10
type input "17:20"
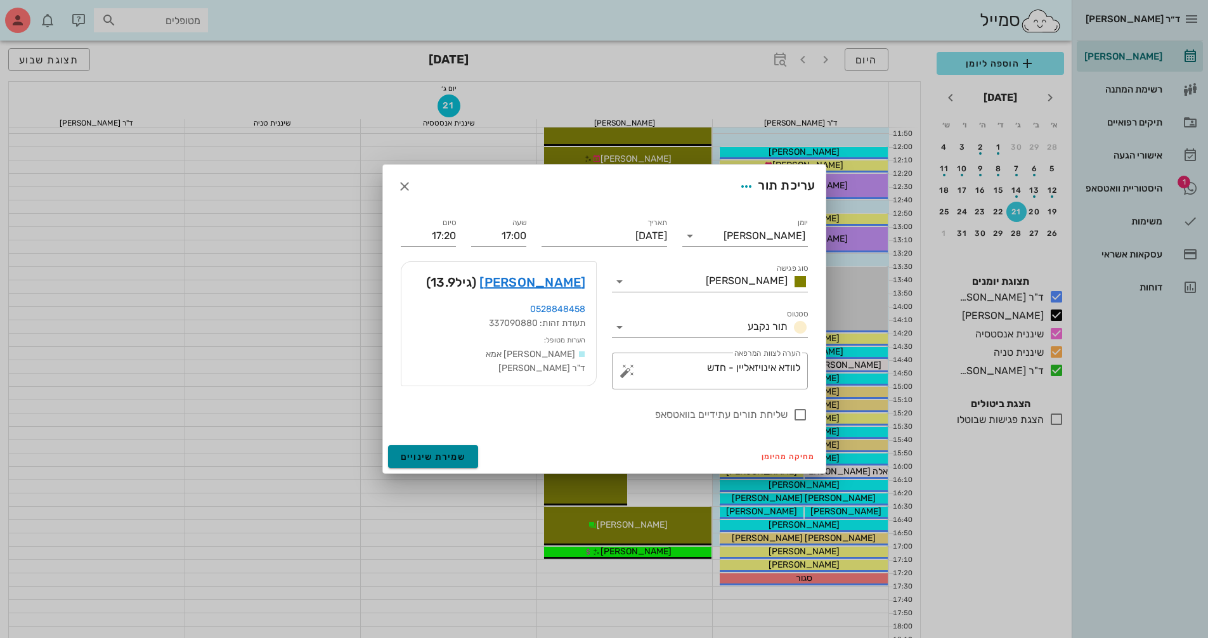
click at [438, 465] on button "שמירת שינויים" at bounding box center [433, 456] width 91 height 23
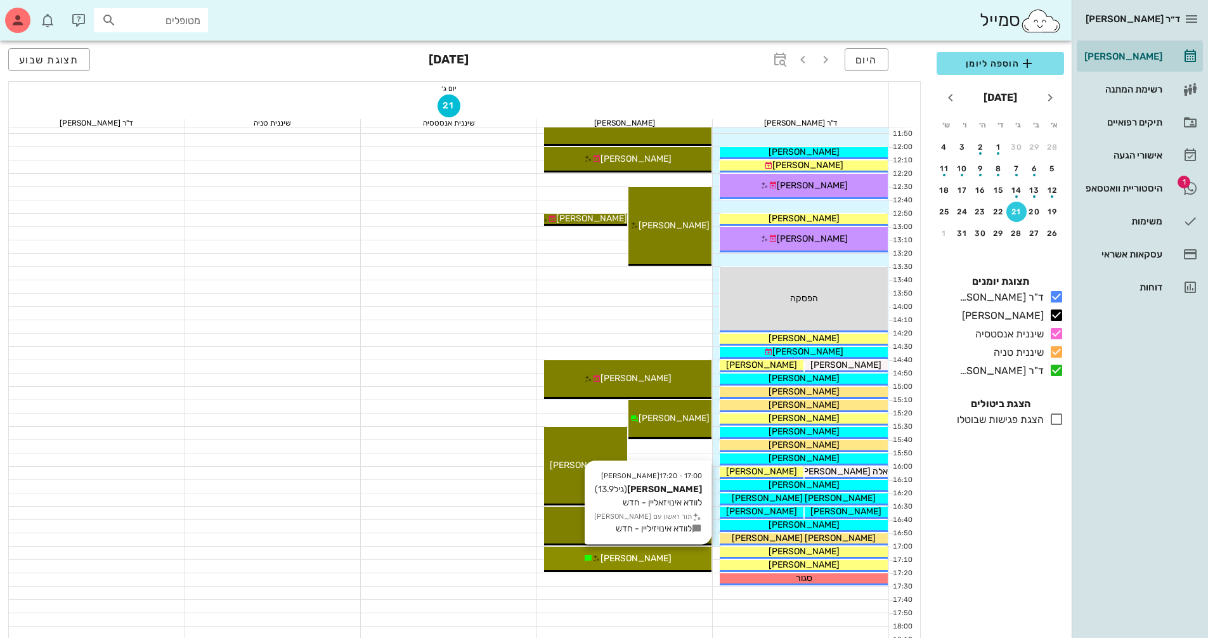
click at [671, 555] on div "[PERSON_NAME]" at bounding box center [628, 558] width 168 height 13
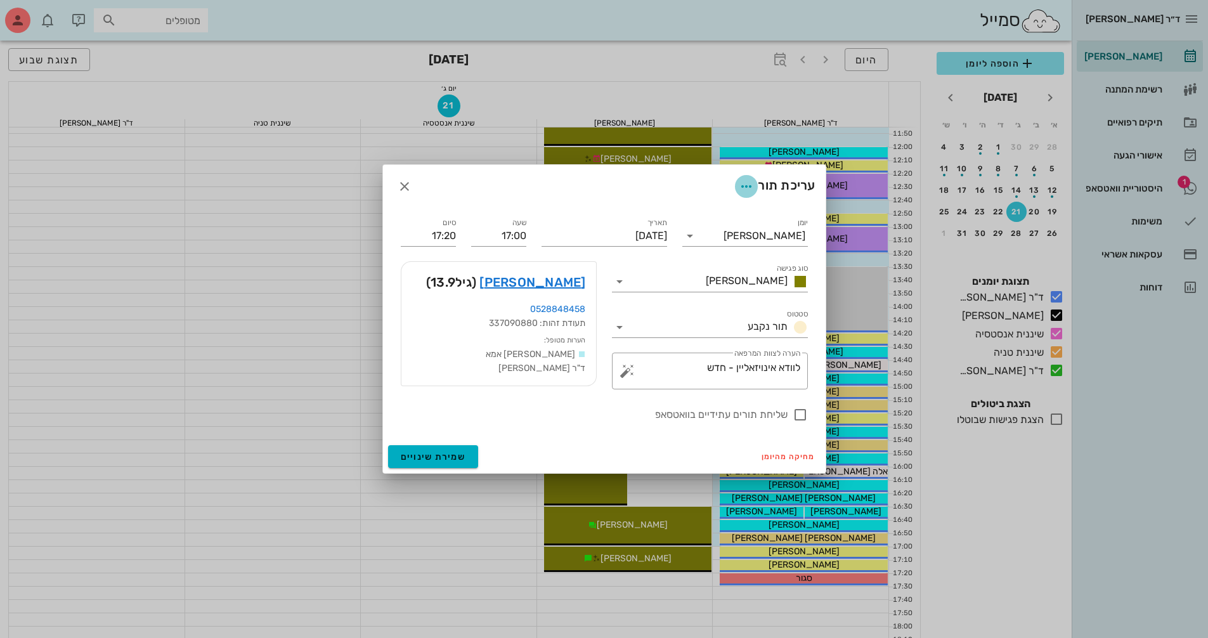
click at [739, 187] on icon "button" at bounding box center [746, 186] width 15 height 15
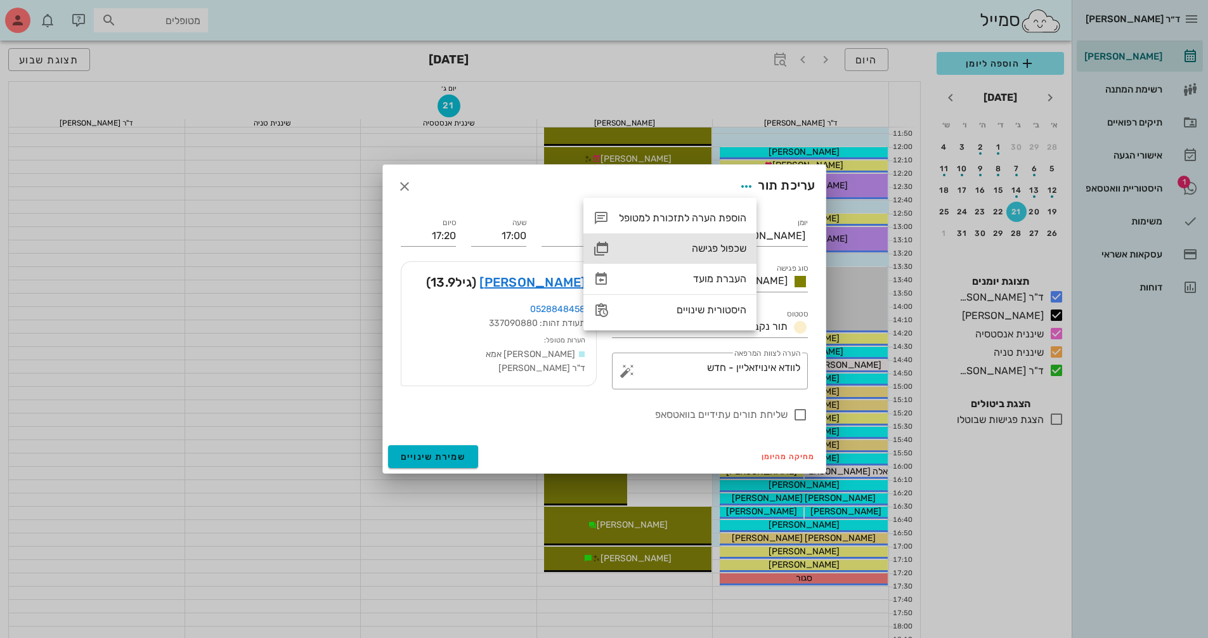
click at [724, 247] on div "שכפול פגישה" at bounding box center [682, 248] width 127 height 12
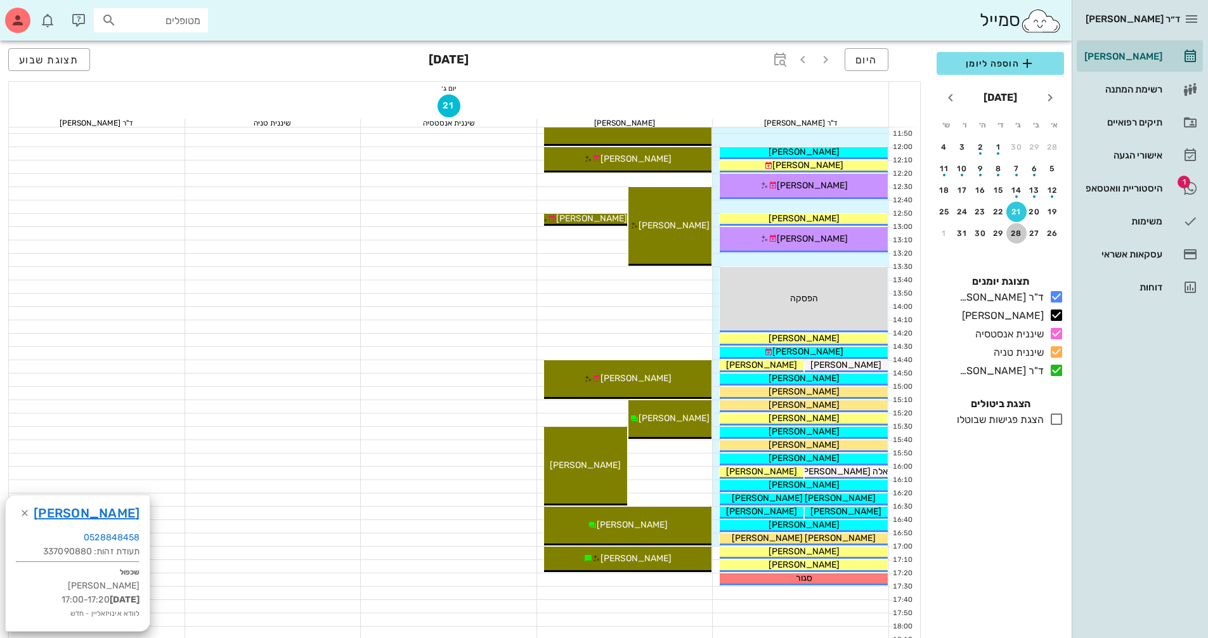
click at [1020, 232] on div "28" at bounding box center [1016, 233] width 20 height 9
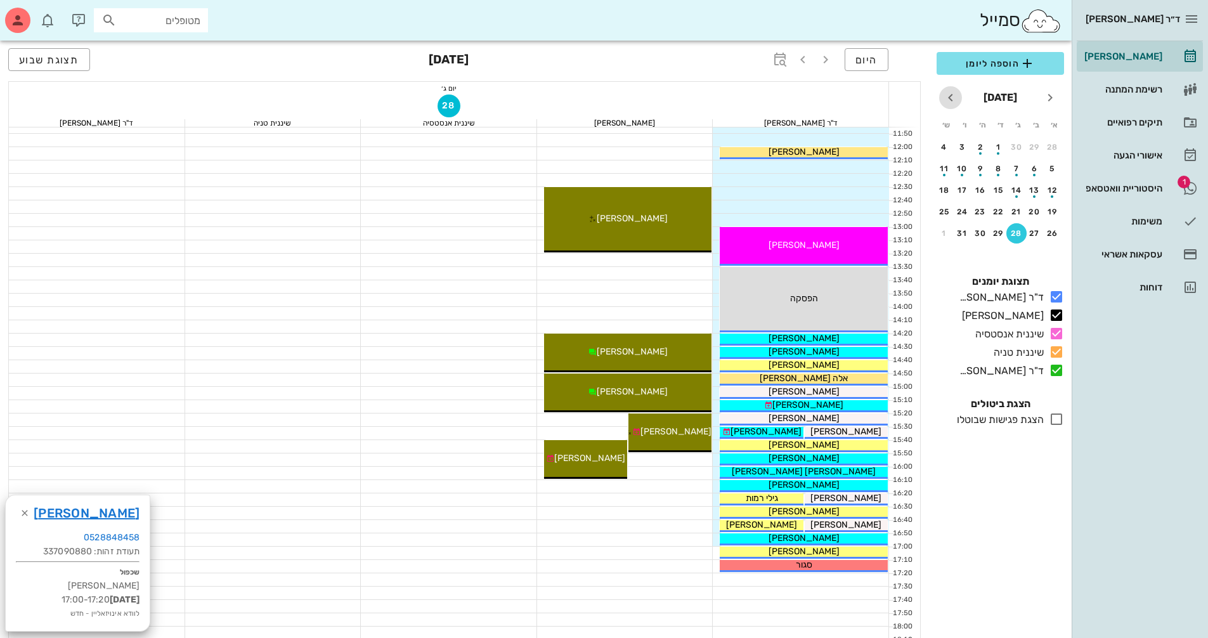
click at [951, 101] on icon "חודש הבא" at bounding box center [950, 97] width 15 height 15
click at [1044, 100] on icon "חודש שעבר" at bounding box center [1049, 97] width 15 height 15
click at [1018, 231] on div "28" at bounding box center [1016, 233] width 20 height 9
click at [1014, 205] on button "21" at bounding box center [1016, 212] width 20 height 20
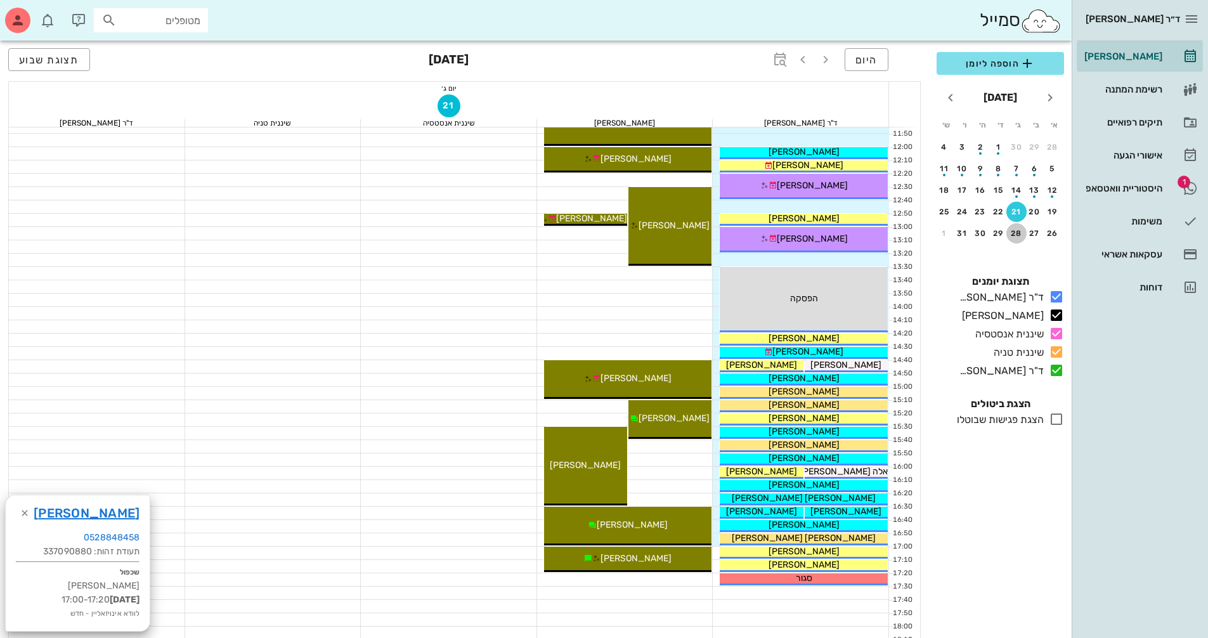
click at [1017, 237] on div "28" at bounding box center [1016, 233] width 20 height 9
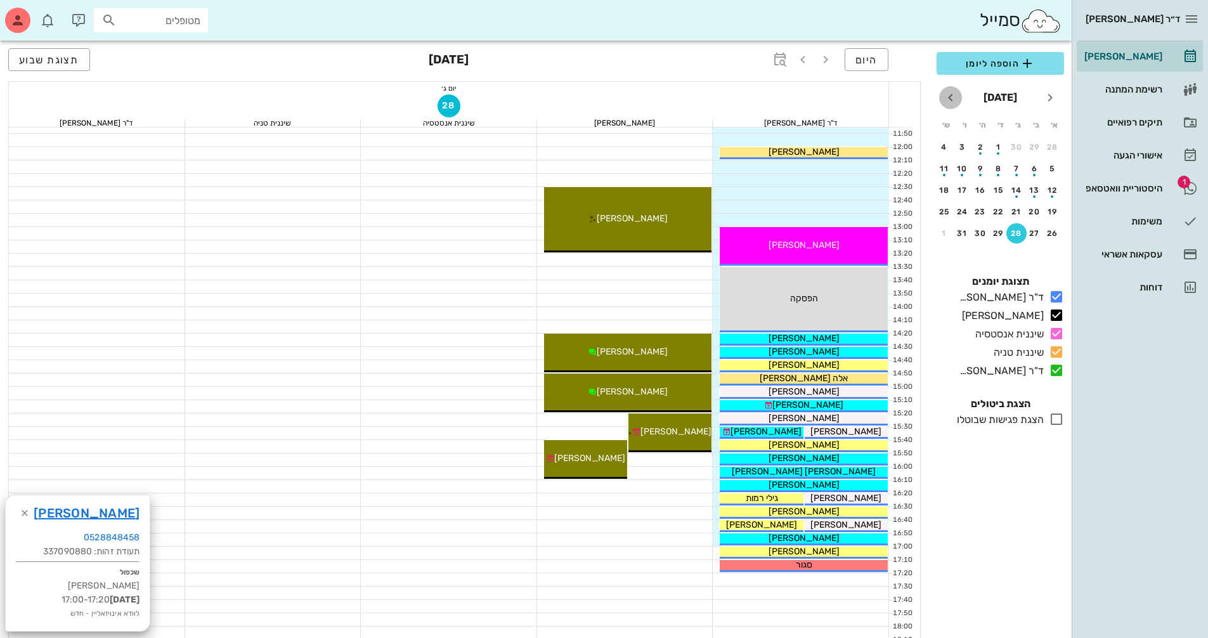
click at [951, 97] on icon "חודש הבא" at bounding box center [950, 97] width 15 height 15
click at [1016, 169] on div "4" at bounding box center [1016, 168] width 20 height 9
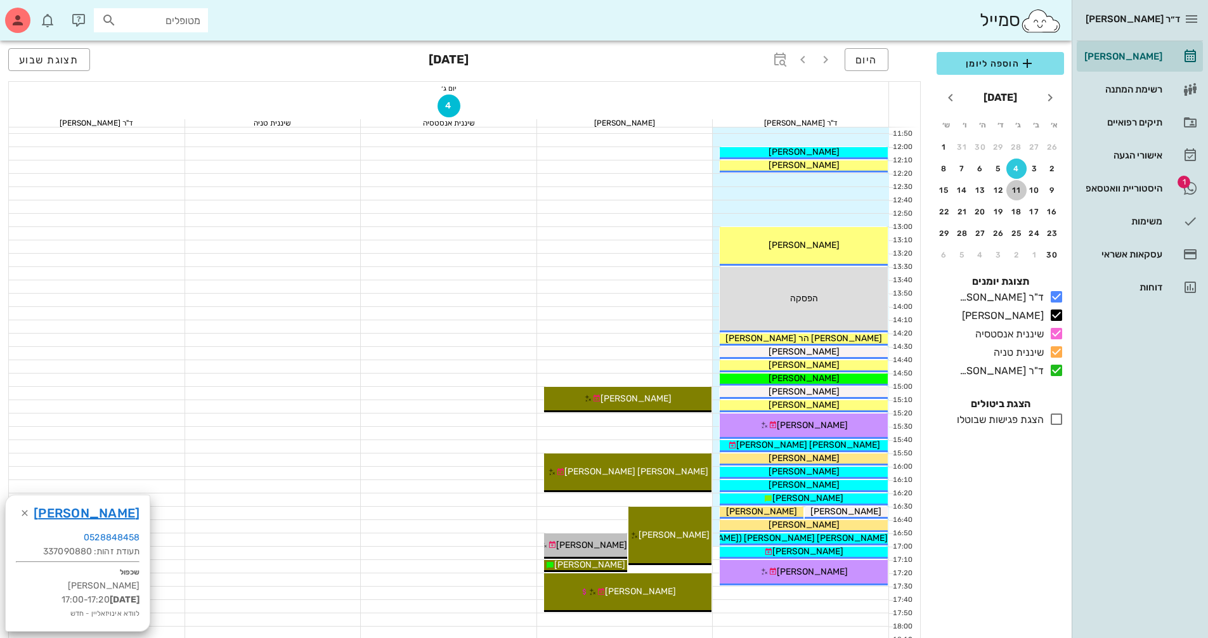
click at [1020, 186] on div "11" at bounding box center [1016, 190] width 20 height 9
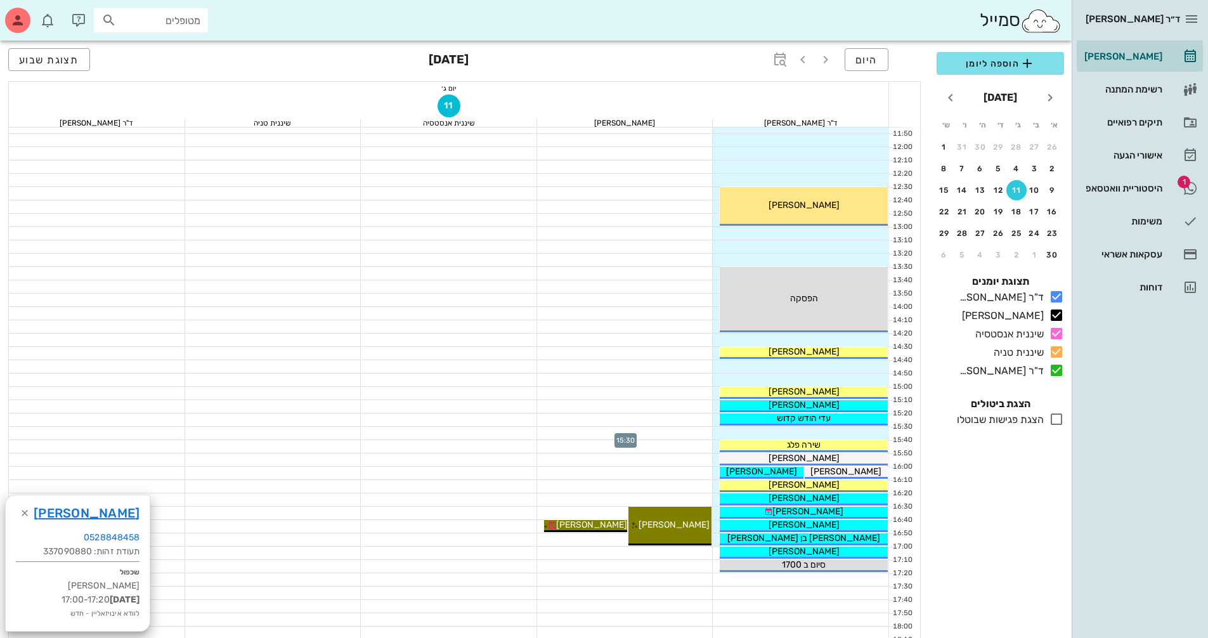
click at [698, 427] on div at bounding box center [625, 433] width 176 height 13
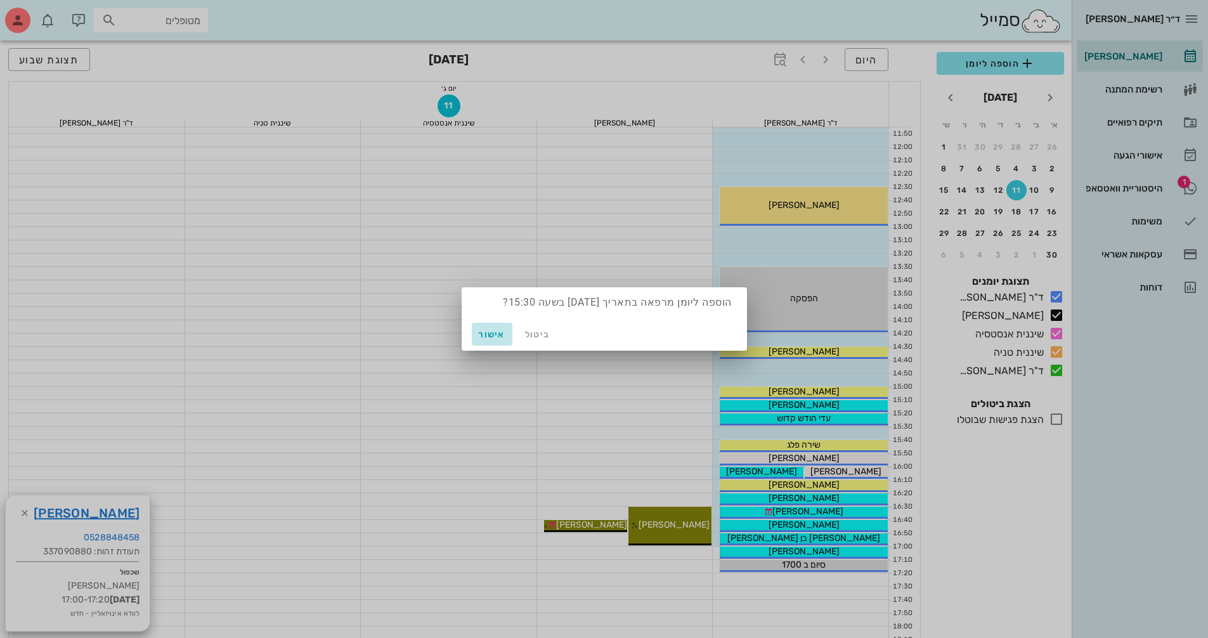
click at [502, 338] on span "אישור" at bounding box center [492, 334] width 30 height 11
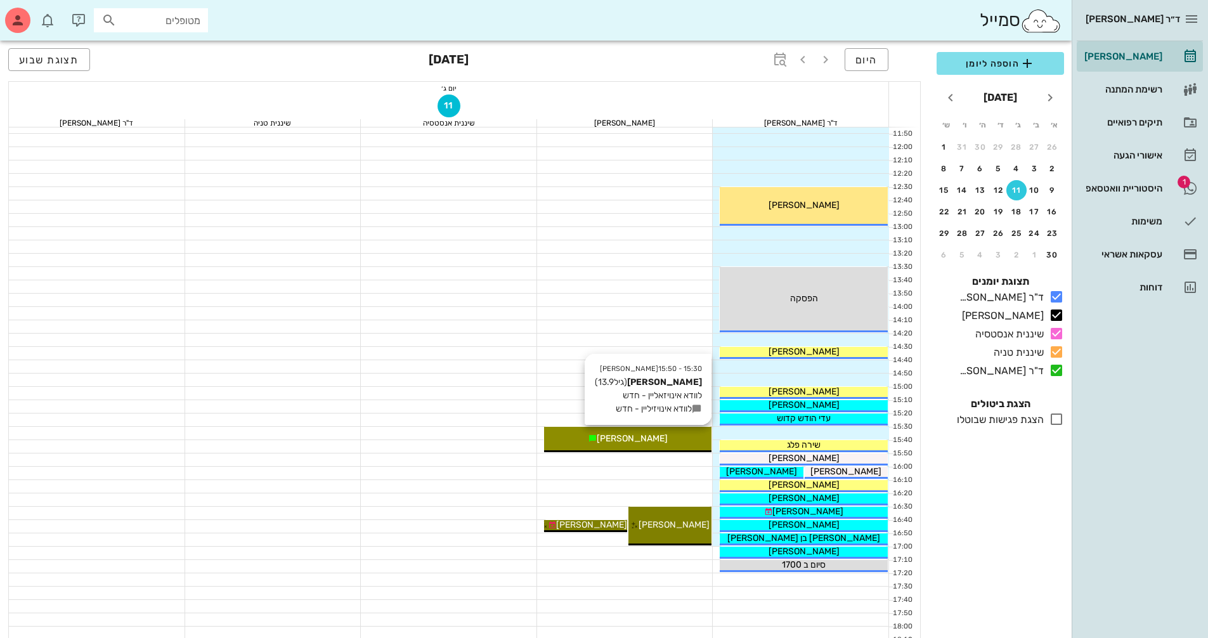
click at [637, 433] on span "[PERSON_NAME]" at bounding box center [632, 438] width 71 height 11
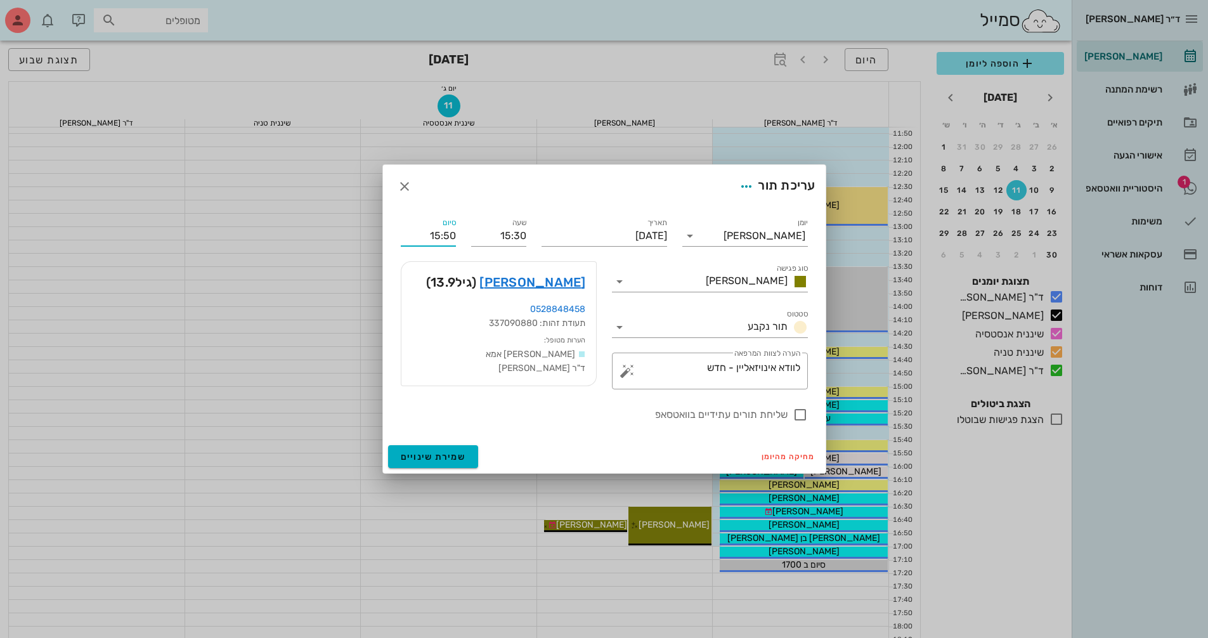
click at [443, 240] on input "15:50" at bounding box center [428, 236] width 55 height 20
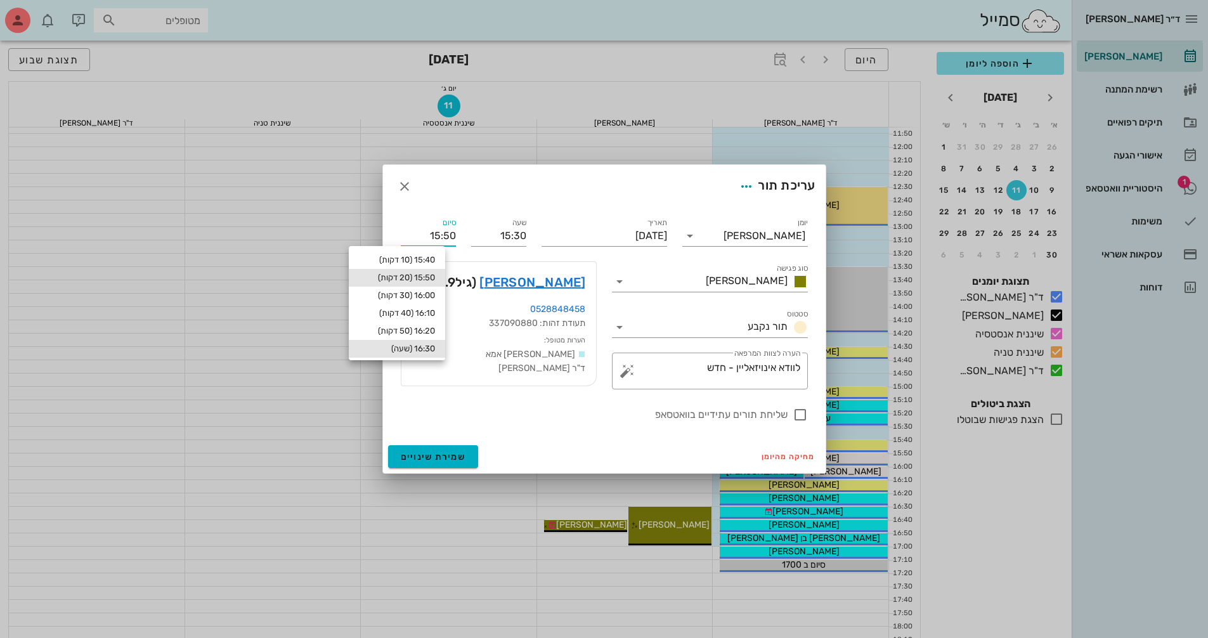
click at [435, 346] on div "16:30 (שעה)" at bounding box center [397, 349] width 76 height 10
type input "16:30"
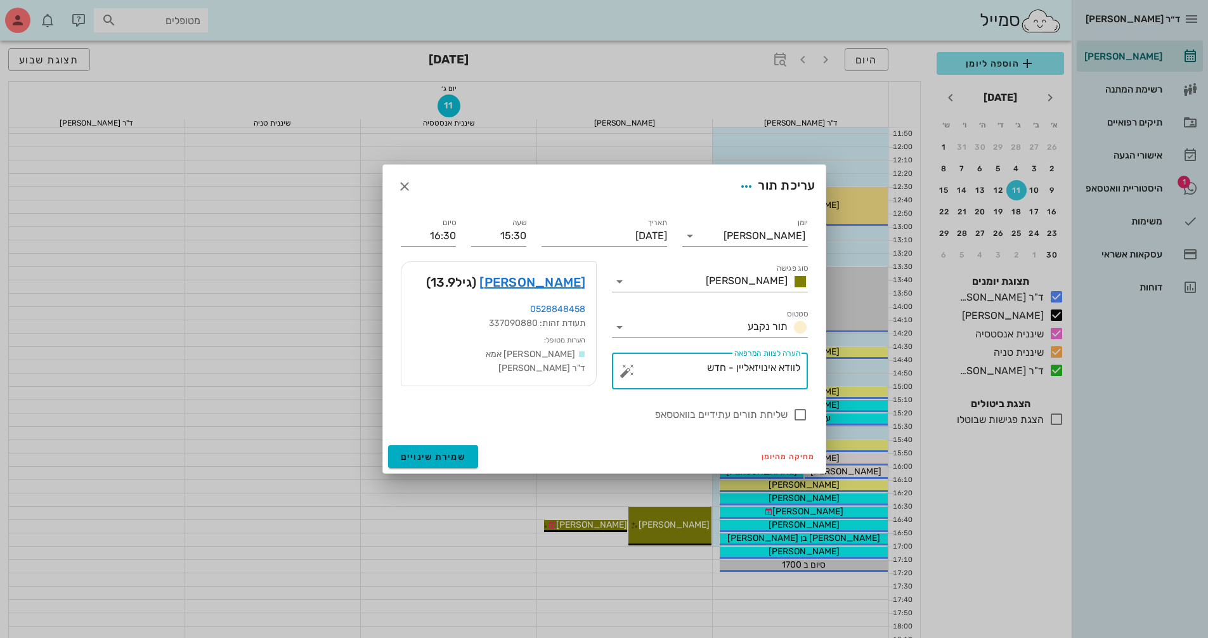
drag, startPoint x: 697, startPoint y: 371, endPoint x: 900, endPoint y: 394, distance: 204.2
click at [900, 394] on div "ד״ר [PERSON_NAME] [PERSON_NAME] רשימת המתנה תיקים רפואיים אישורי הגעה 1 היסטורי…" at bounding box center [604, 243] width 1208 height 1246
type textarea "אטצ"
drag, startPoint x: 798, startPoint y: 420, endPoint x: 829, endPoint y: 405, distance: 34.0
click at [799, 419] on div at bounding box center [800, 415] width 22 height 22
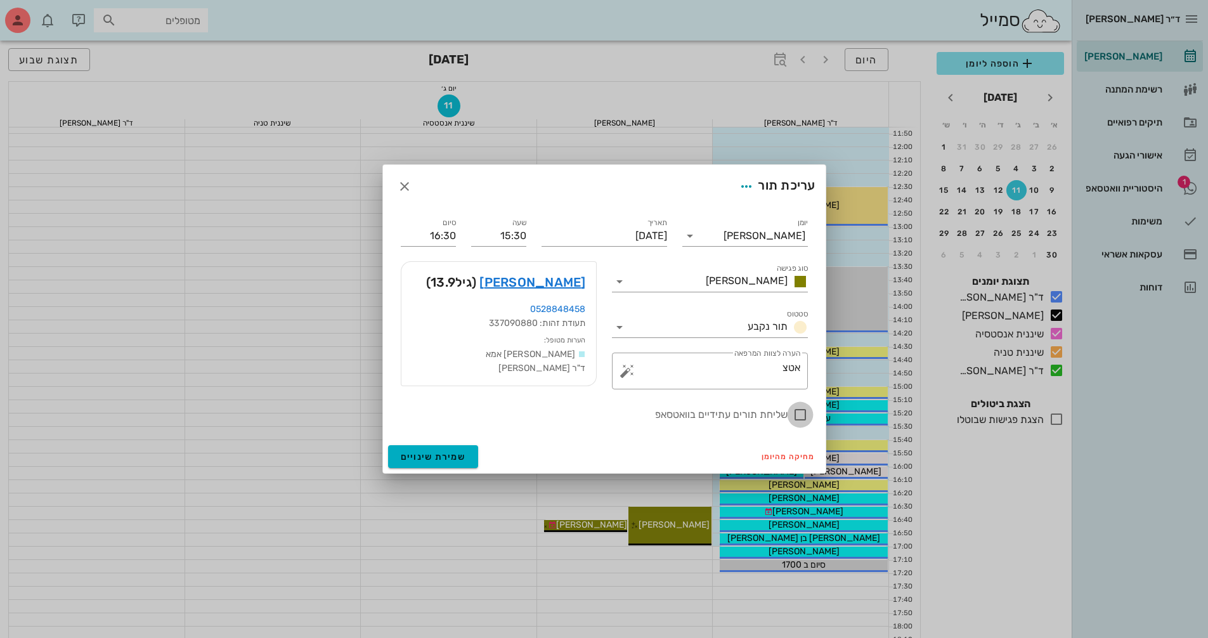
checkbox input "true"
click at [450, 458] on span "שמירת שינויים" at bounding box center [433, 456] width 65 height 11
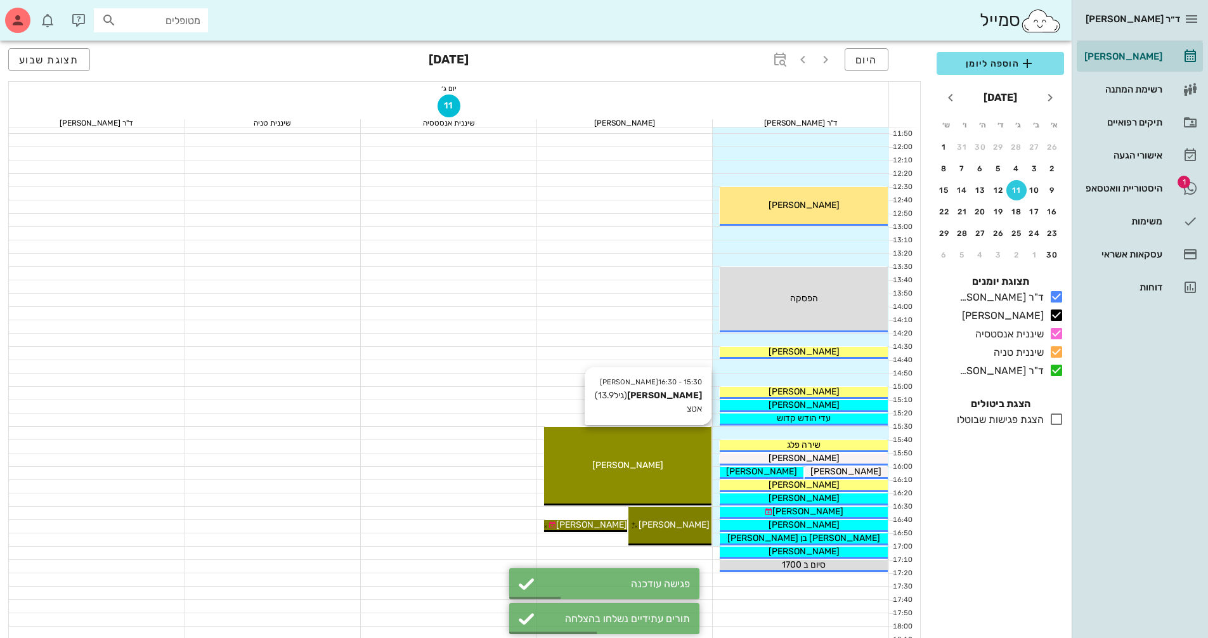
click at [661, 470] on div "[PERSON_NAME]" at bounding box center [628, 464] width 168 height 13
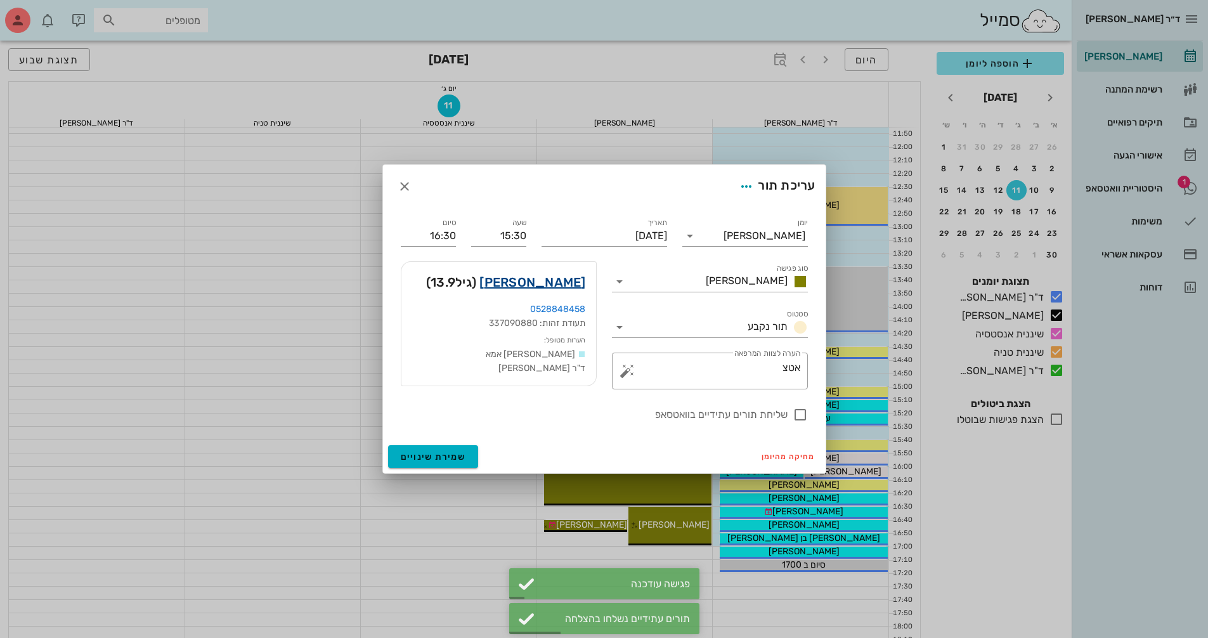
click at [583, 280] on link "[PERSON_NAME]" at bounding box center [532, 282] width 106 height 20
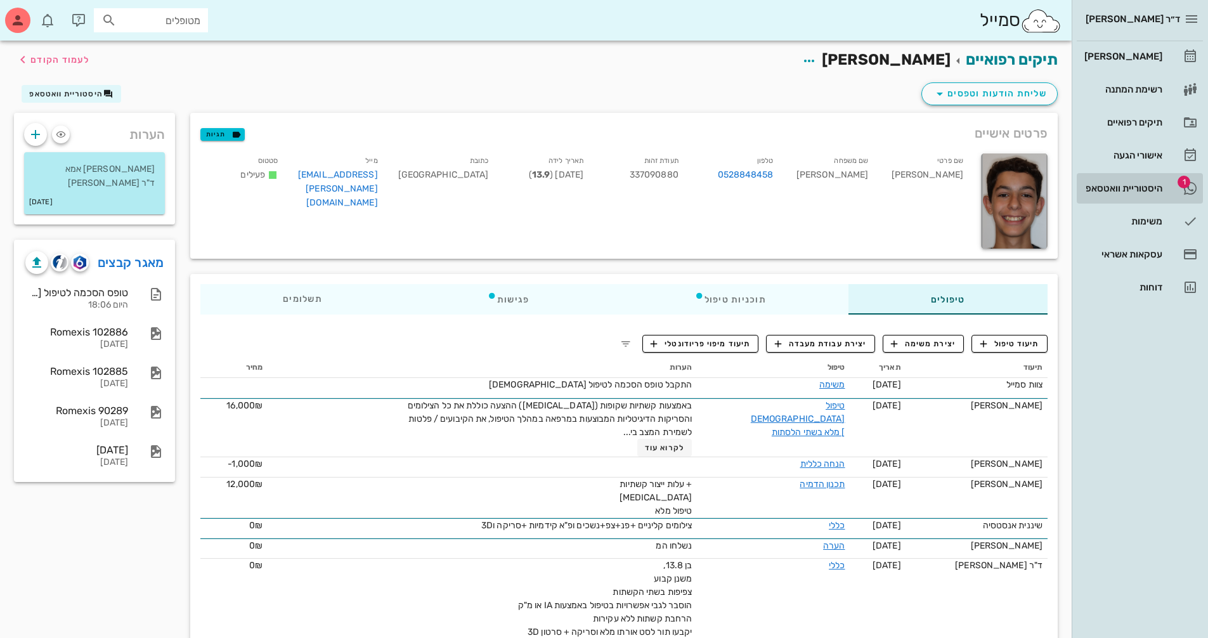
click at [1099, 187] on div "היסטוריית וואטסאפ" at bounding box center [1122, 188] width 81 height 10
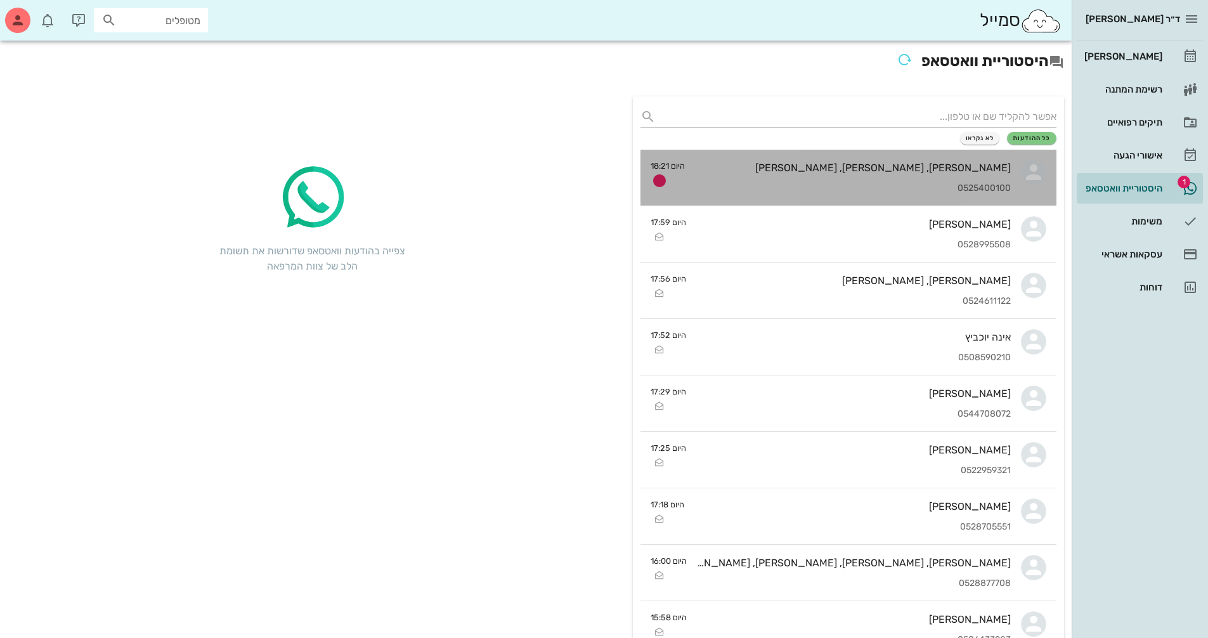
click at [945, 167] on div "[PERSON_NAME], [PERSON_NAME], [PERSON_NAME]" at bounding box center [853, 168] width 316 height 12
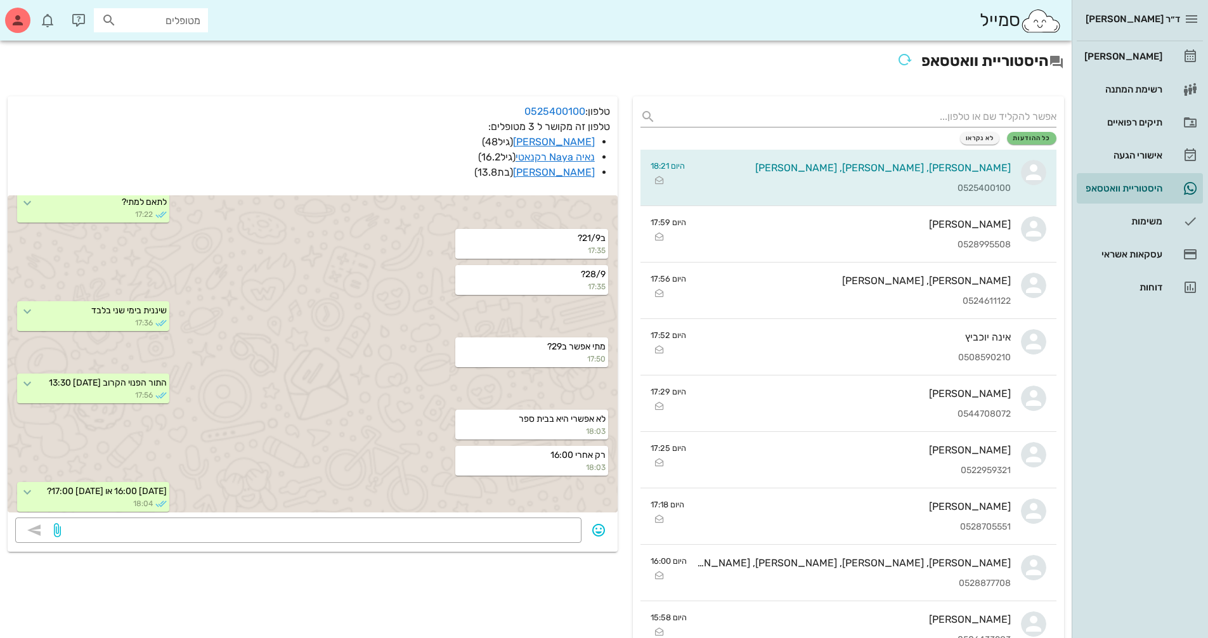
scroll to position [1780, 0]
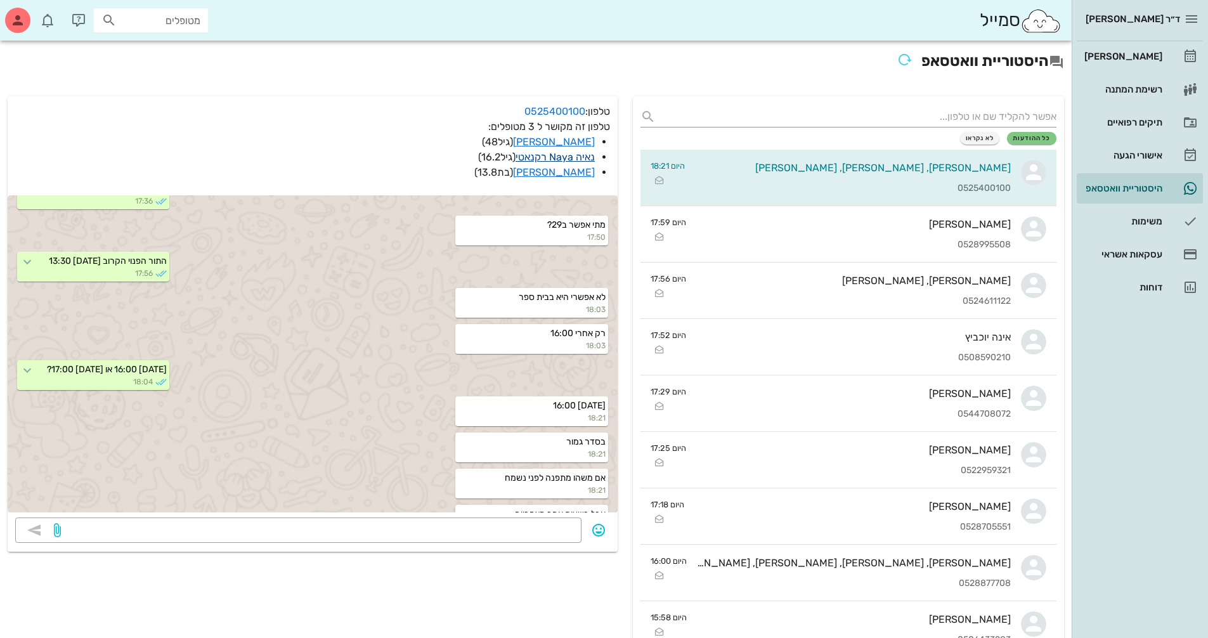
click at [563, 159] on link "נאיה Naya רקנאטי" at bounding box center [555, 157] width 79 height 12
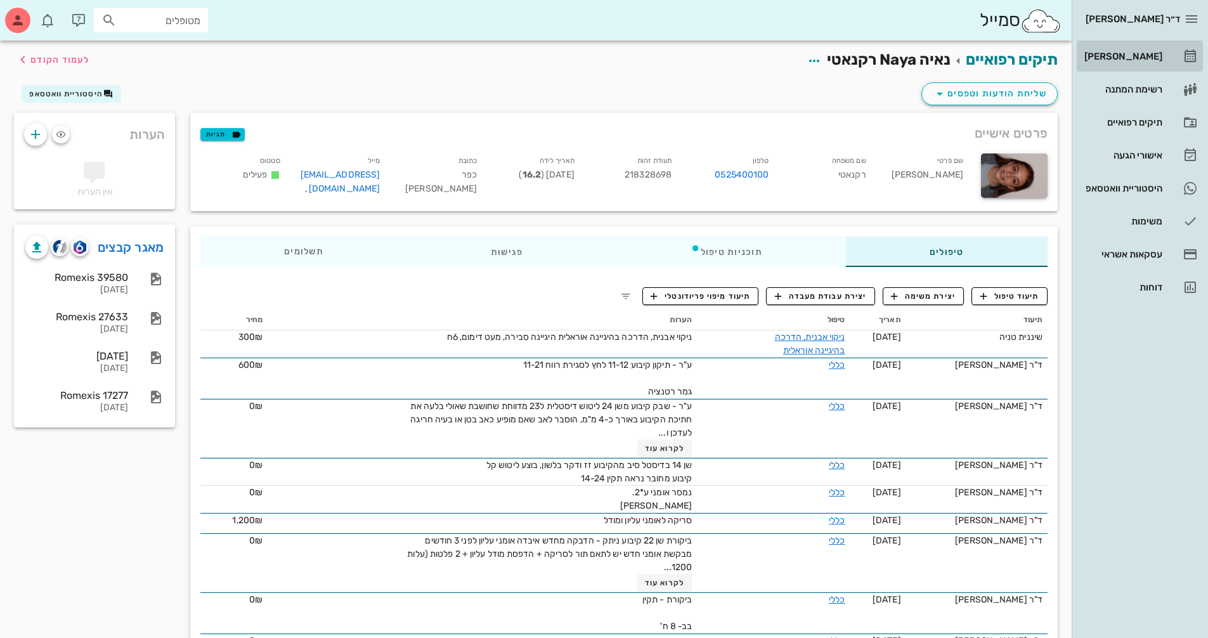
click at [1120, 58] on div "[PERSON_NAME]" at bounding box center [1122, 56] width 81 height 10
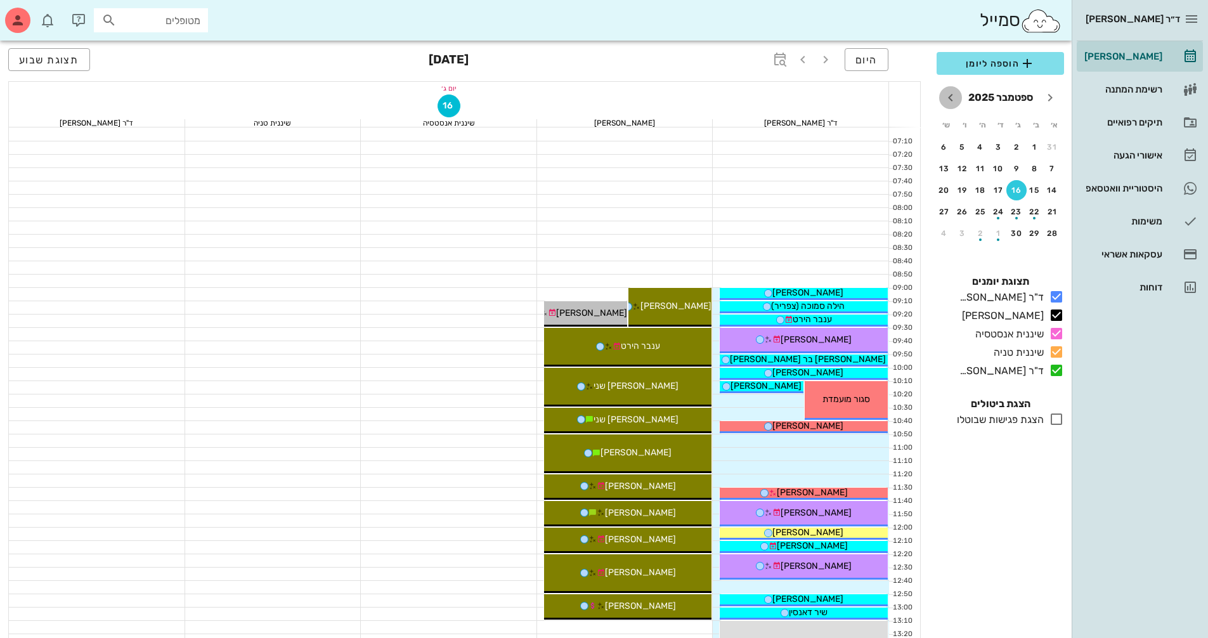
click at [954, 96] on icon "חודש הבא" at bounding box center [950, 97] width 15 height 15
click at [1032, 233] on div "29" at bounding box center [1035, 233] width 20 height 9
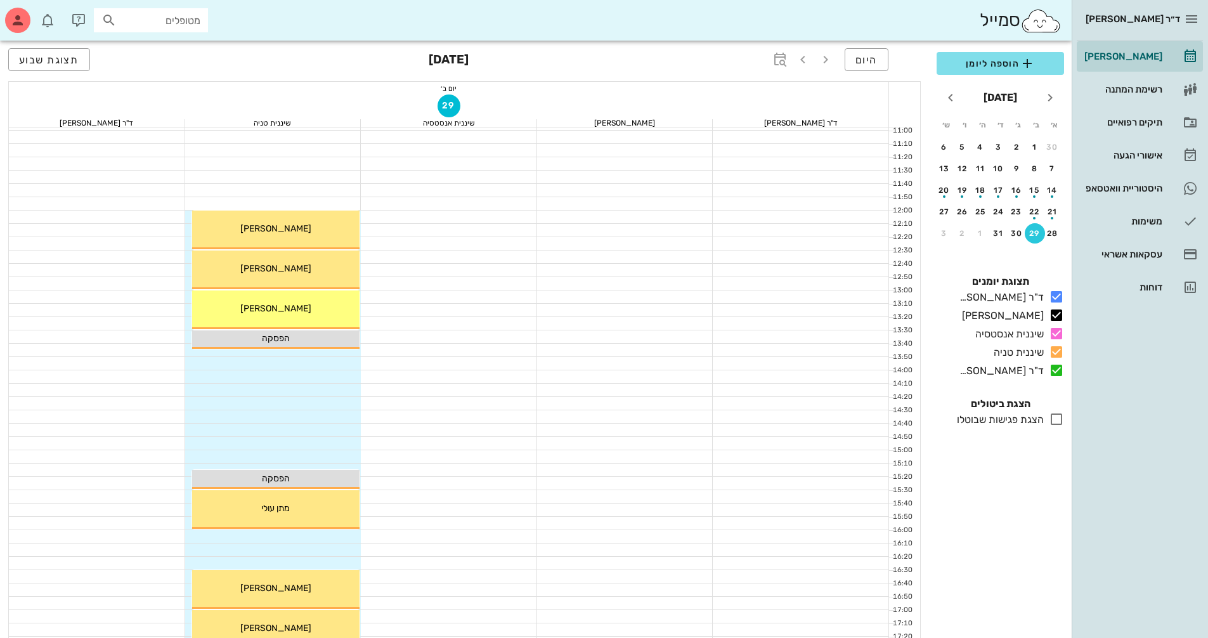
scroll to position [507, 0]
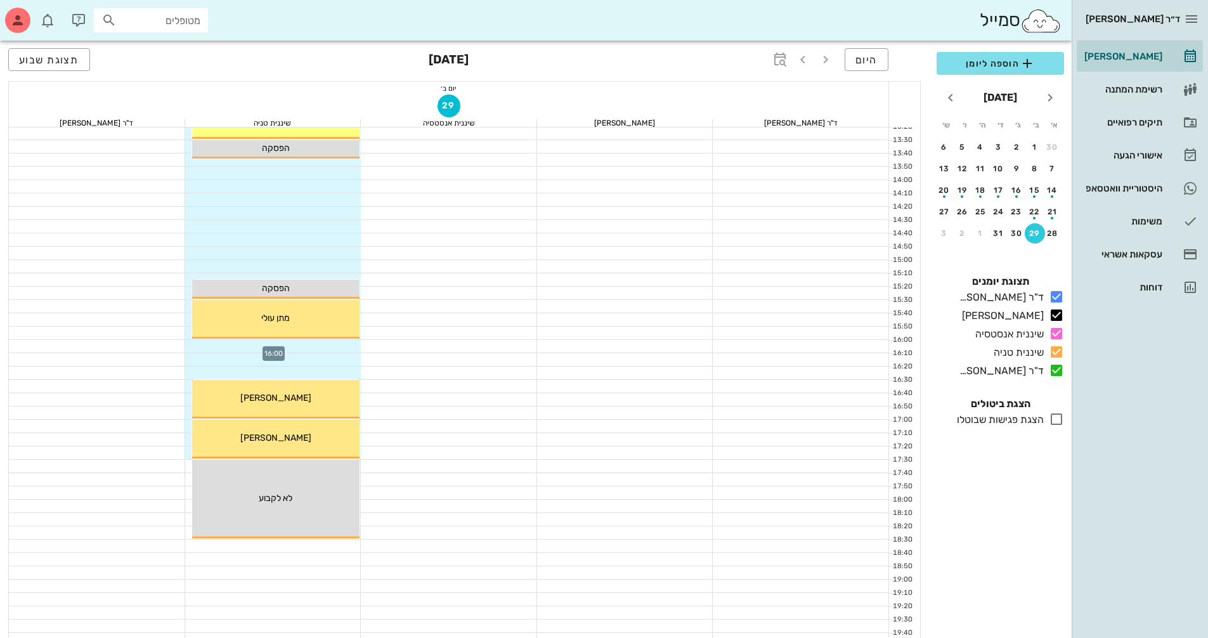
click at [335, 348] on div at bounding box center [273, 346] width 176 height 13
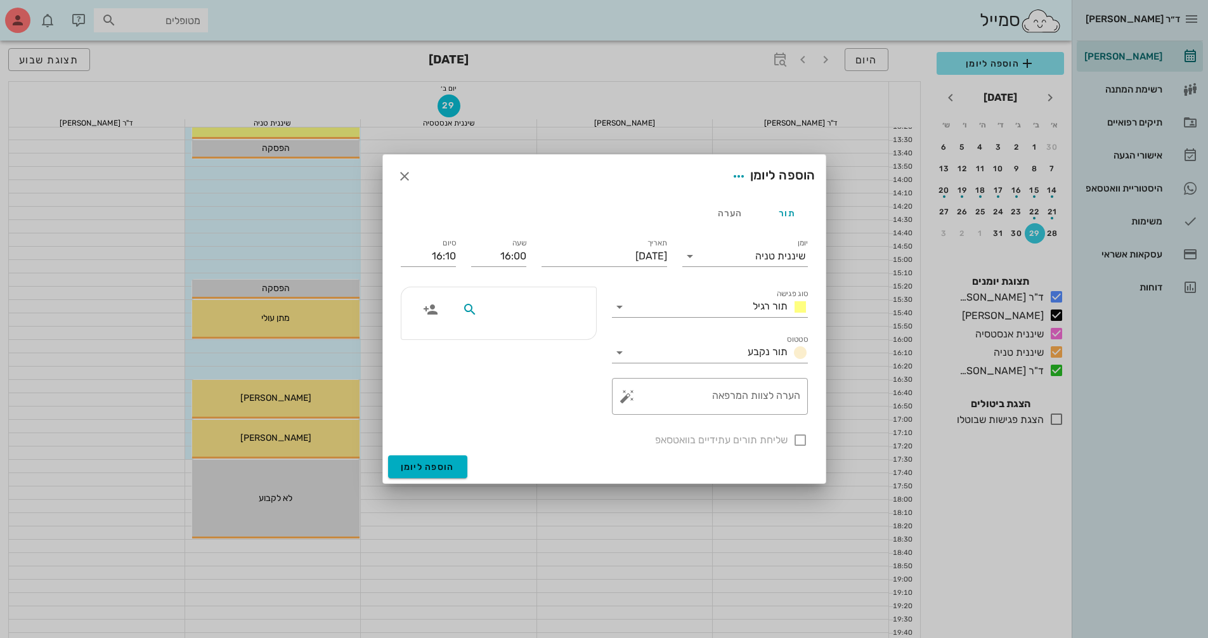
click at [505, 316] on input "text" at bounding box center [529, 309] width 98 height 16
type input "נאיה ר"
click at [561, 347] on div "0525400100" at bounding box center [506, 349] width 140 height 10
click at [703, 396] on textarea "הערה לצוות המרפאה" at bounding box center [715, 399] width 171 height 30
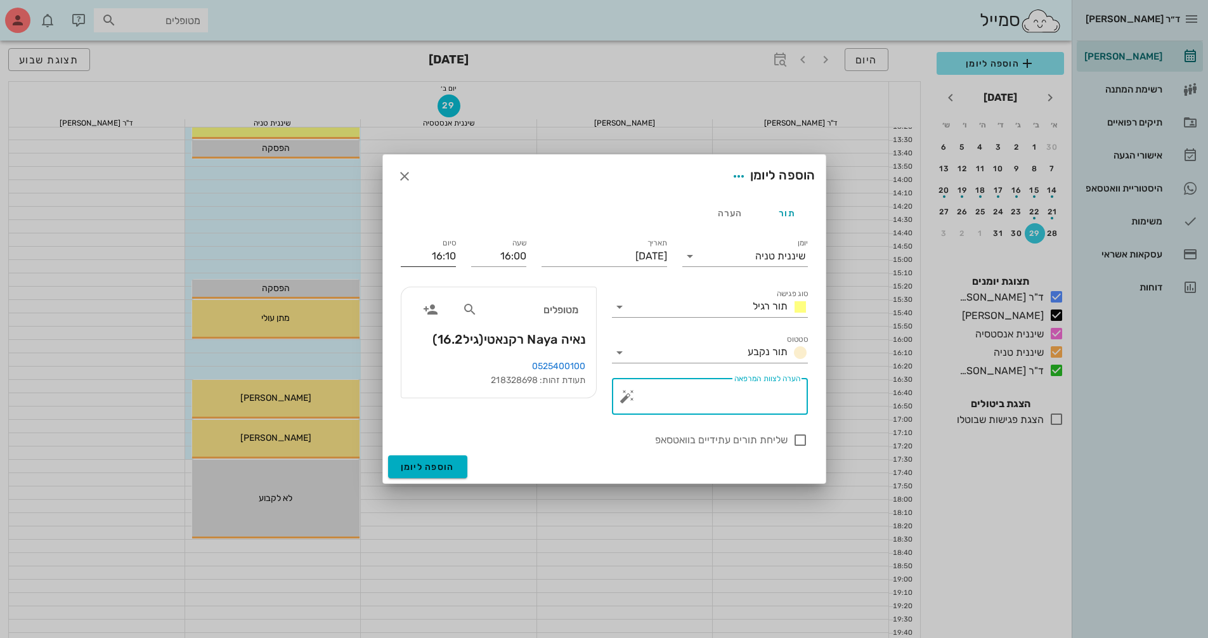
click at [441, 257] on input "16:10" at bounding box center [428, 256] width 55 height 20
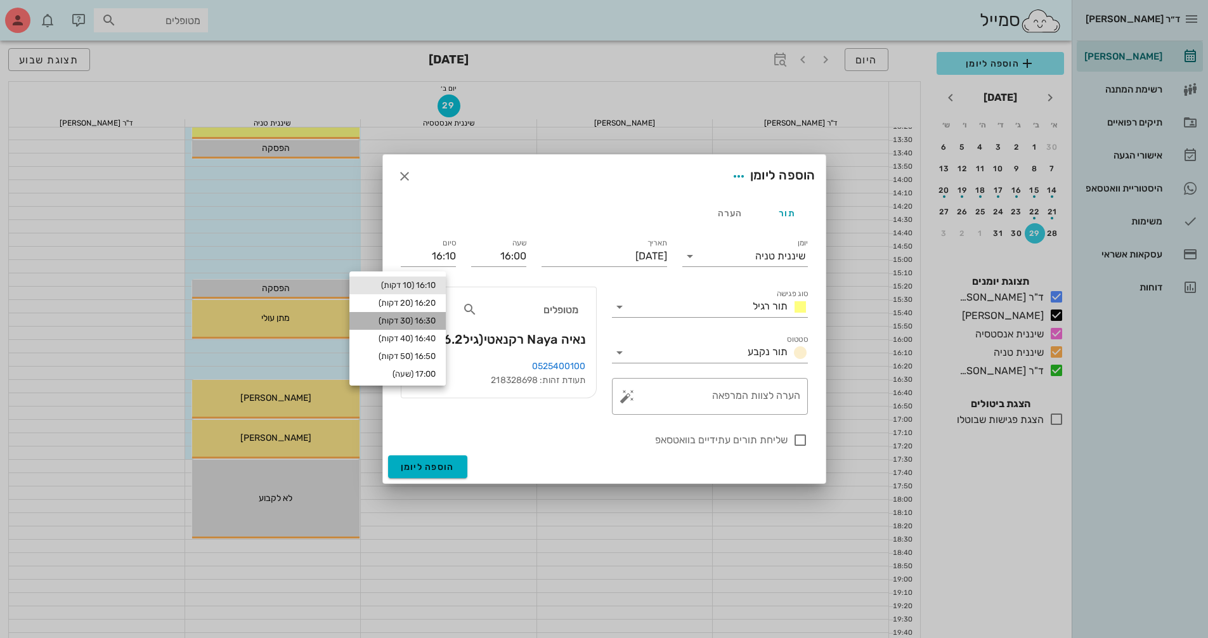
click at [441, 315] on div "16:30 (30 דקות)" at bounding box center [397, 321] width 96 height 18
type input "16:30"
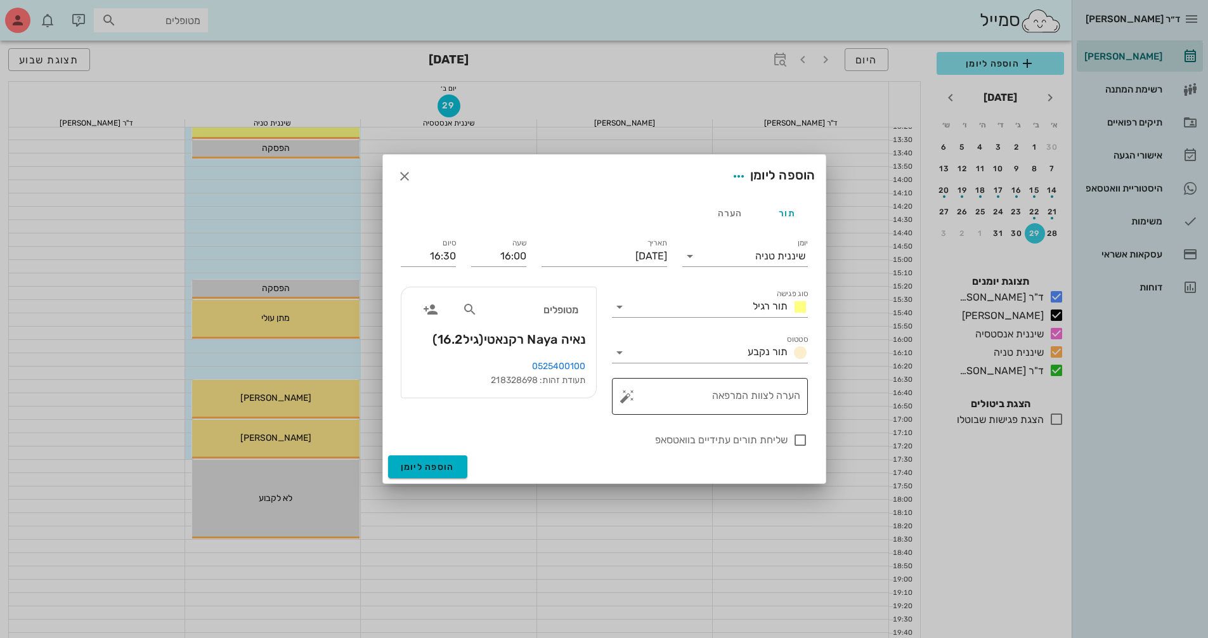
click at [737, 410] on textarea "הערה לצוות המרפאה" at bounding box center [715, 399] width 171 height 30
type textarea "שיננית"
click at [801, 431] on div at bounding box center [800, 440] width 22 height 22
checkbox input "true"
click at [435, 462] on span "הוספה ליומן" at bounding box center [428, 467] width 54 height 11
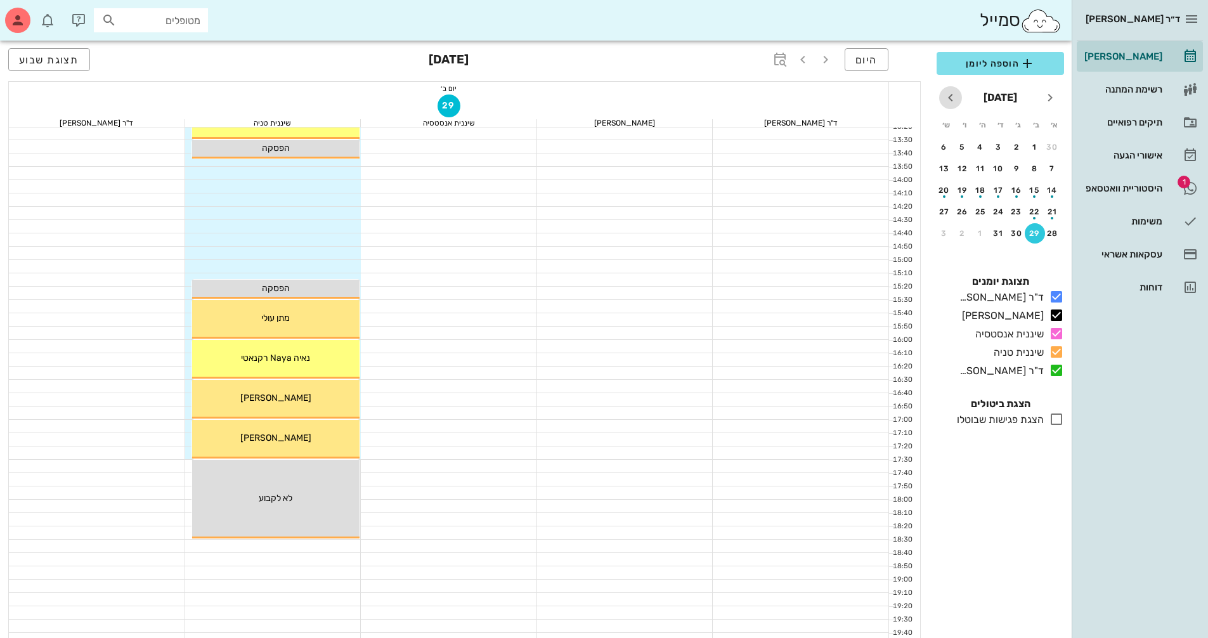
click at [947, 100] on icon "חודש הבא" at bounding box center [950, 97] width 15 height 15
click at [1046, 96] on icon "חודש שעבר" at bounding box center [1049, 97] width 15 height 15
click at [1055, 185] on button "9" at bounding box center [1052, 190] width 20 height 20
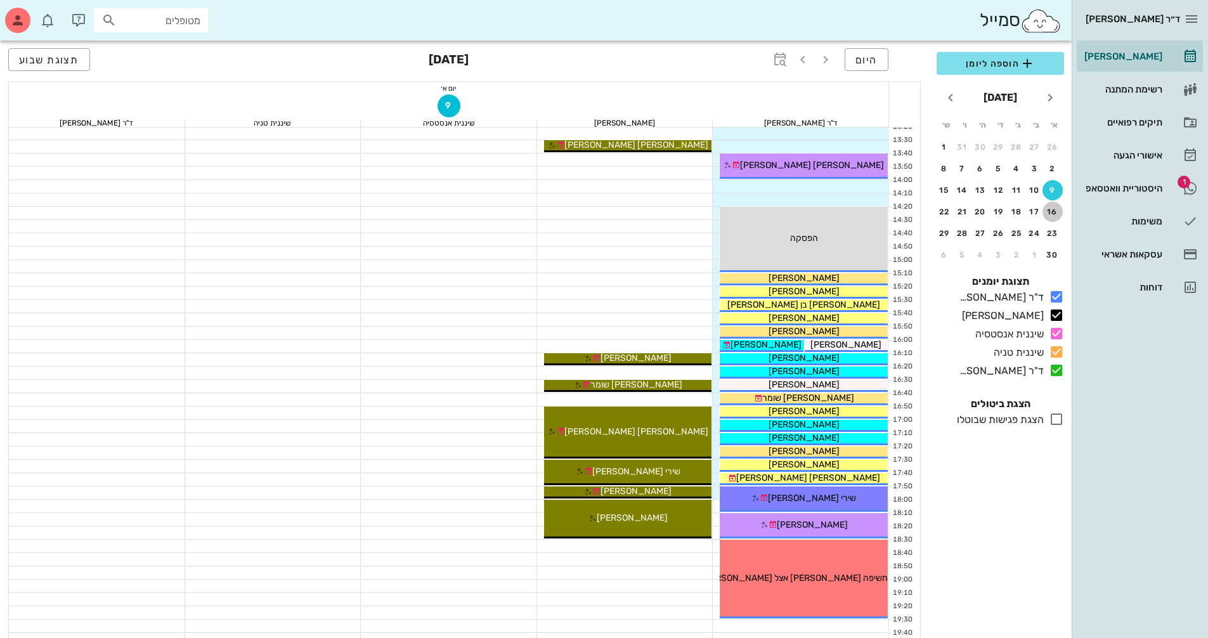
click at [1056, 207] on div "16" at bounding box center [1052, 211] width 20 height 9
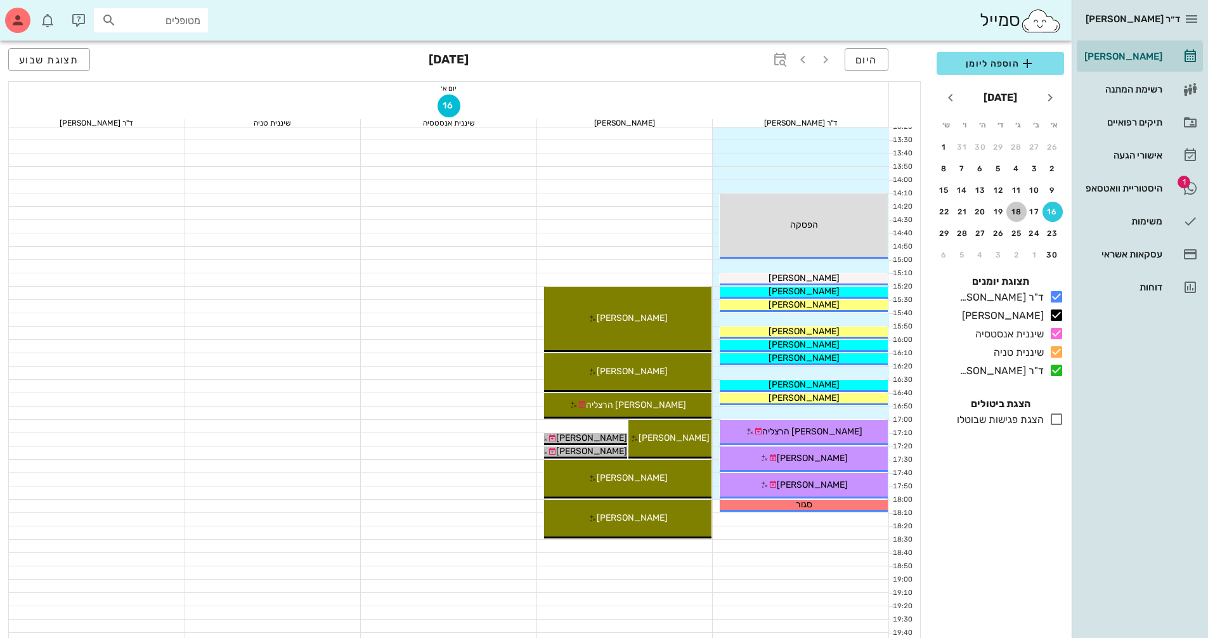
click at [1018, 210] on div "18" at bounding box center [1016, 211] width 20 height 9
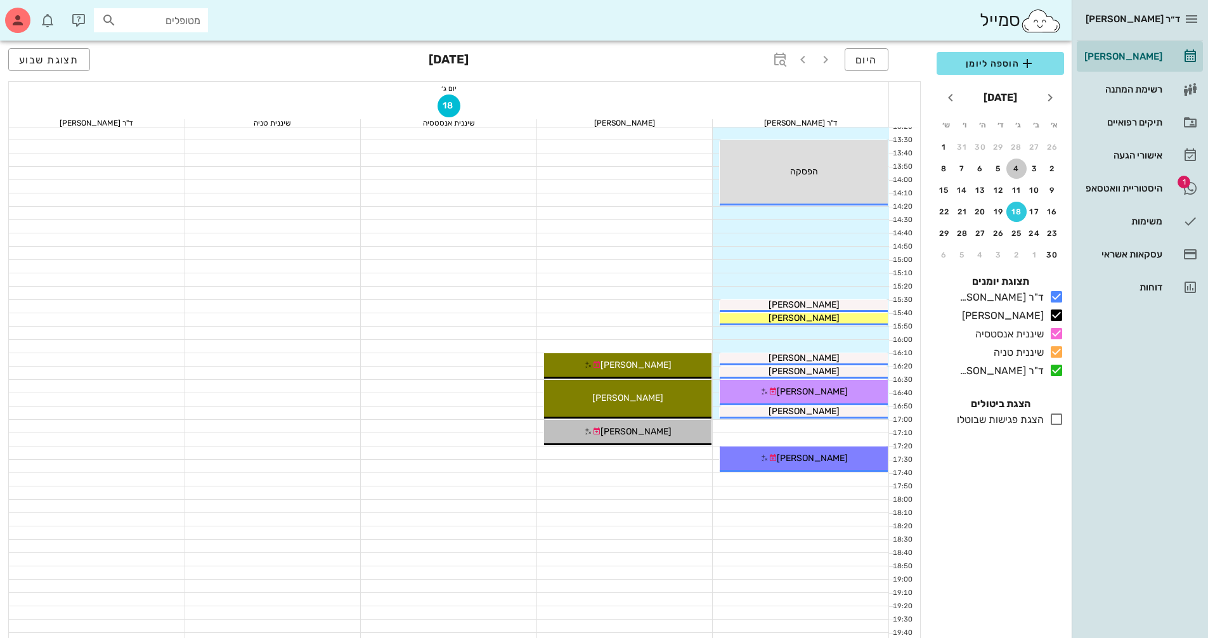
click at [1017, 178] on button "4" at bounding box center [1016, 169] width 20 height 20
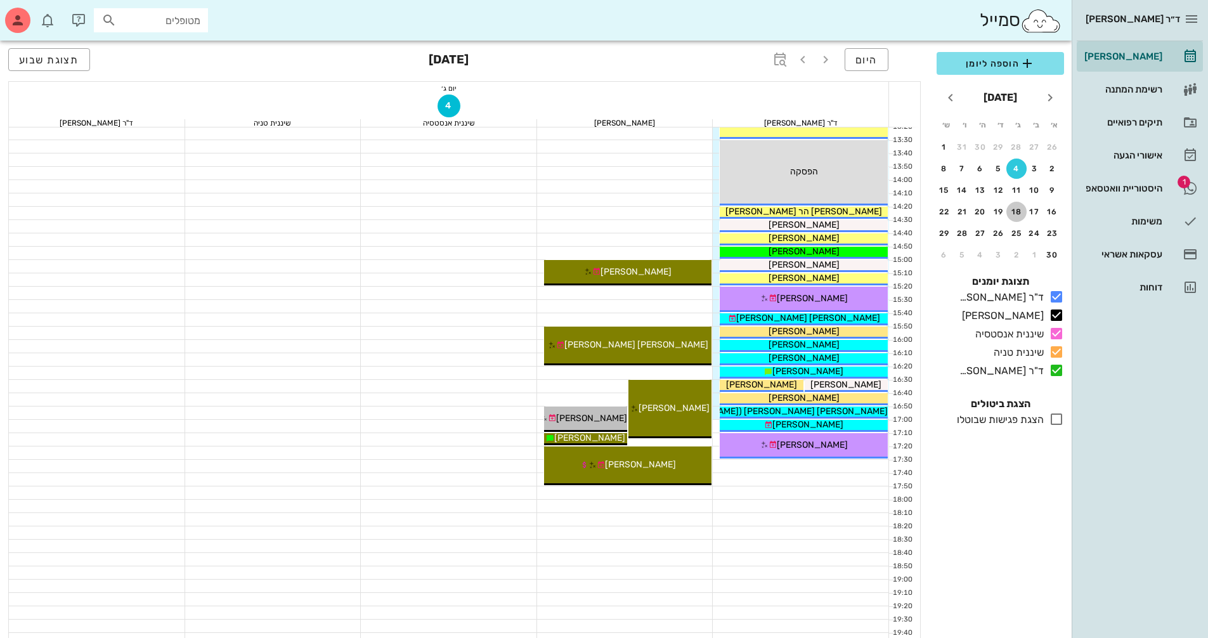
click at [1022, 211] on div "18" at bounding box center [1016, 211] width 20 height 9
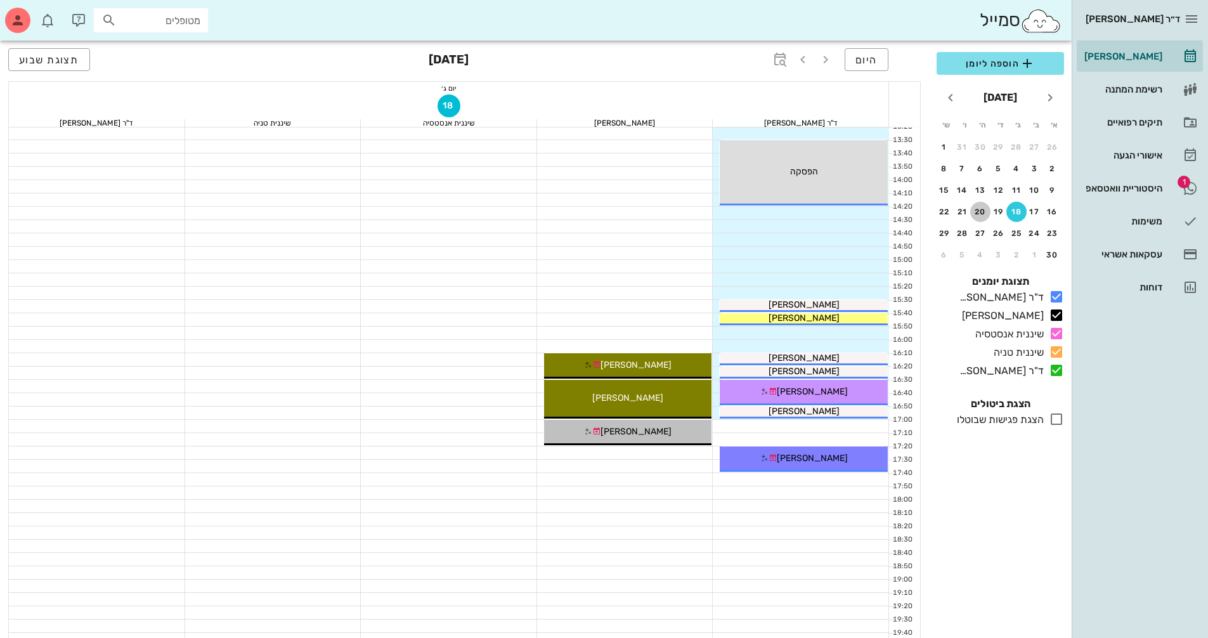
click at [980, 215] on div "20" at bounding box center [980, 211] width 20 height 9
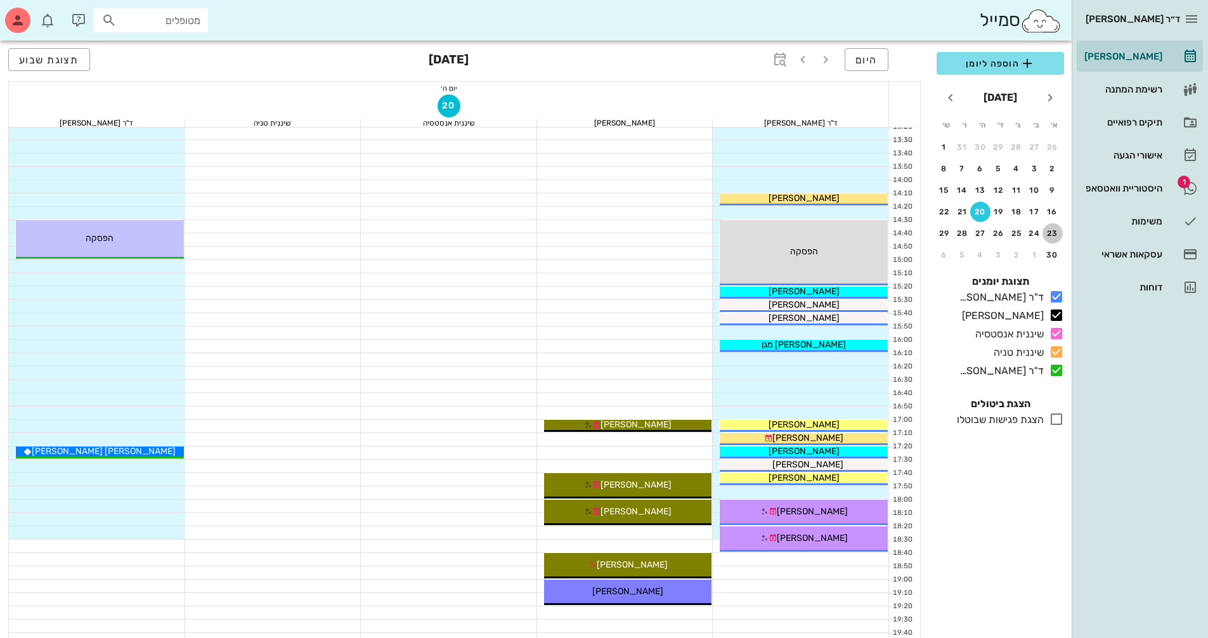
click at [1057, 233] on div "23" at bounding box center [1052, 233] width 20 height 9
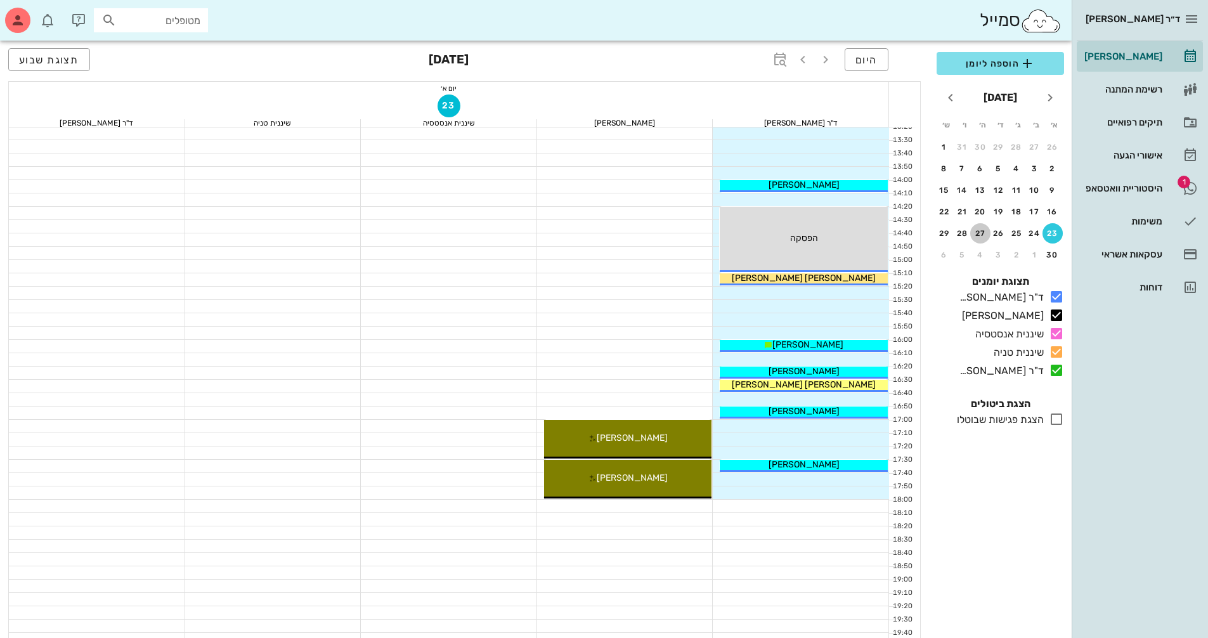
click at [980, 235] on div "27" at bounding box center [980, 233] width 20 height 9
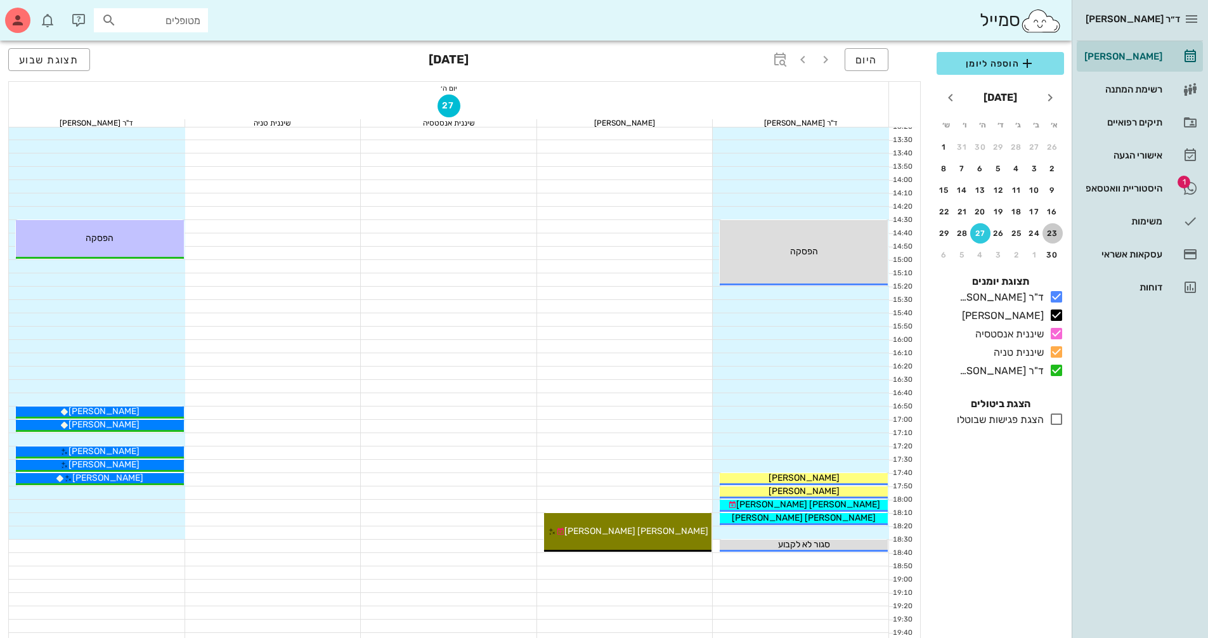
click at [1050, 236] on div "23" at bounding box center [1052, 233] width 20 height 9
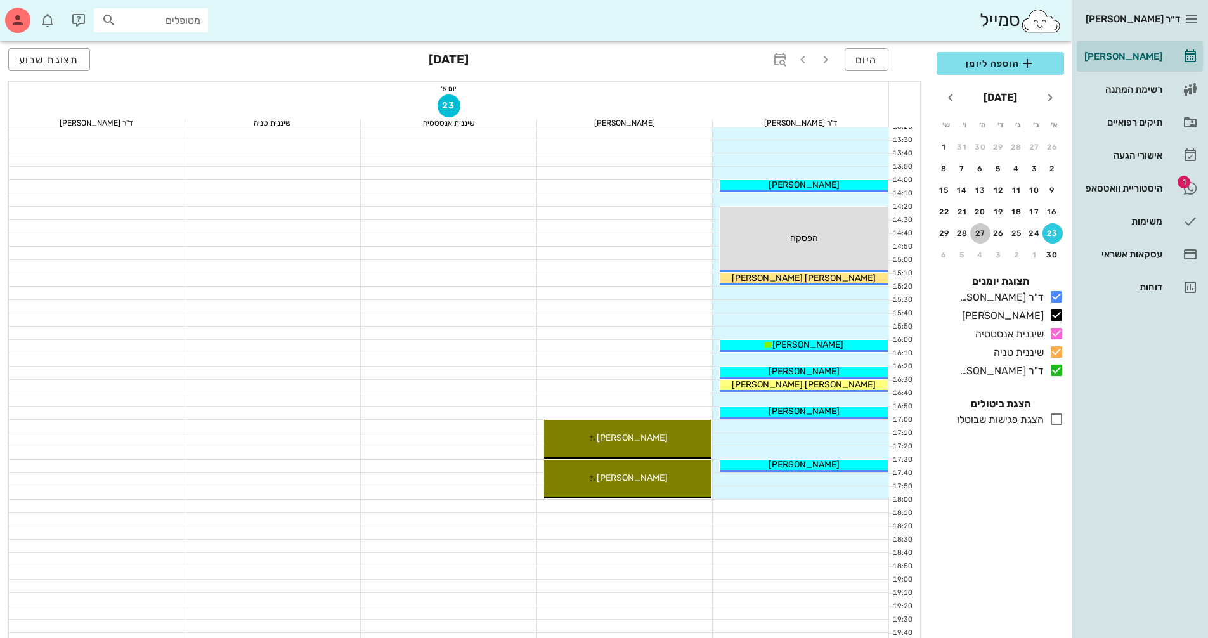
click at [982, 235] on div "27" at bounding box center [980, 233] width 20 height 9
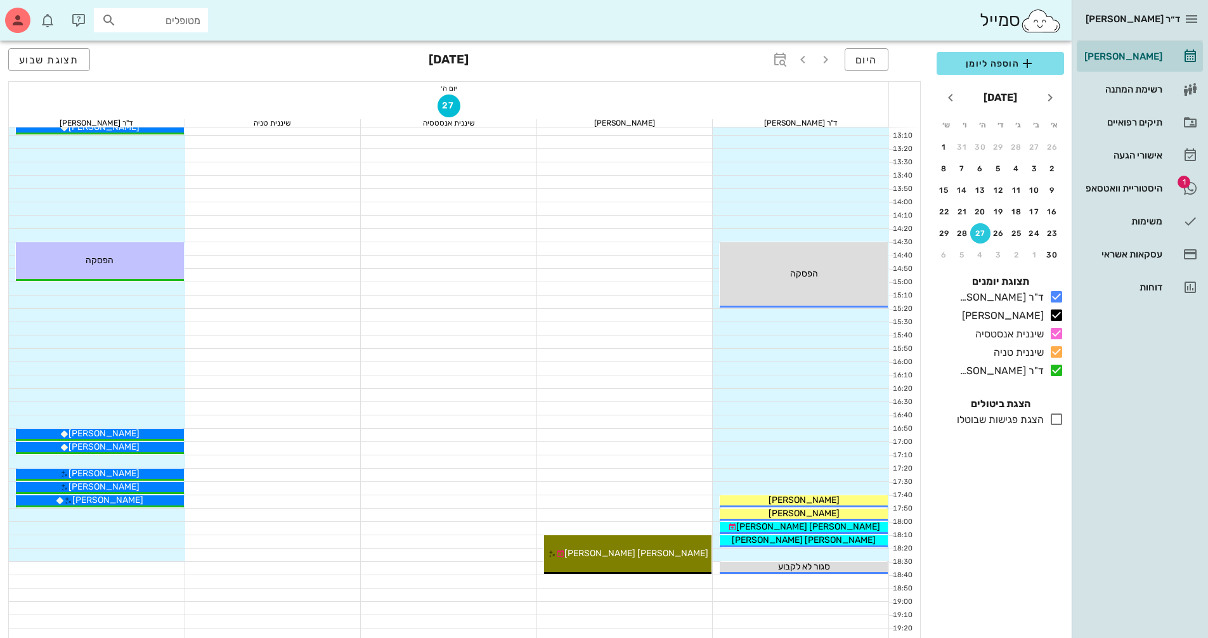
scroll to position [507, 0]
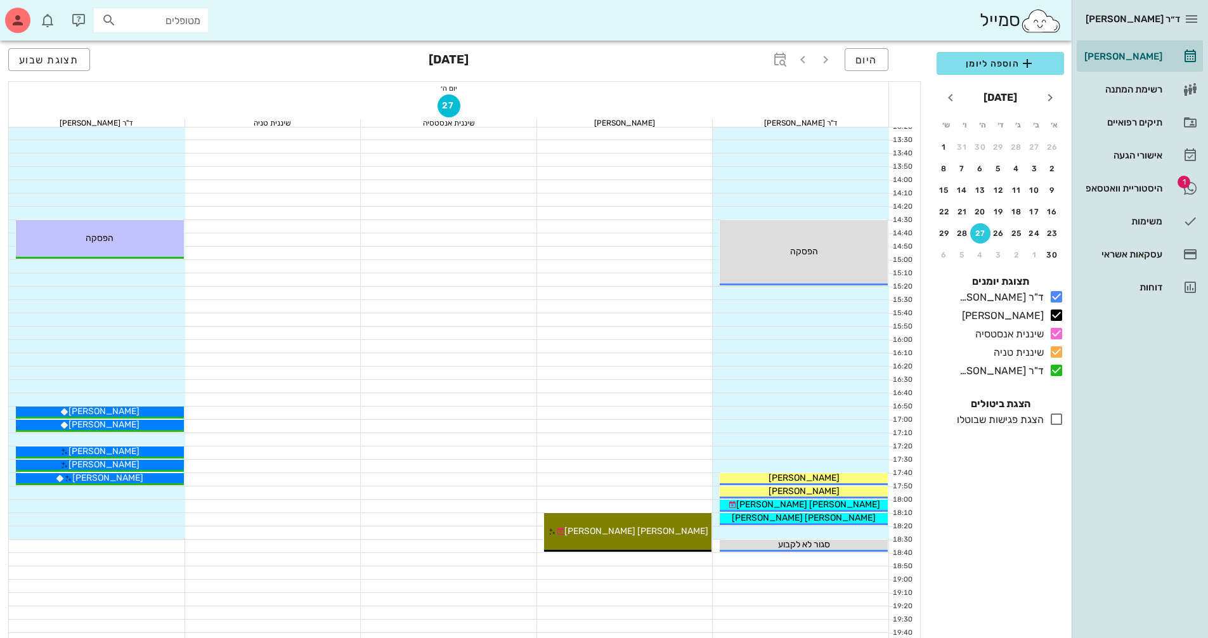
click at [677, 506] on div at bounding box center [625, 506] width 176 height 13
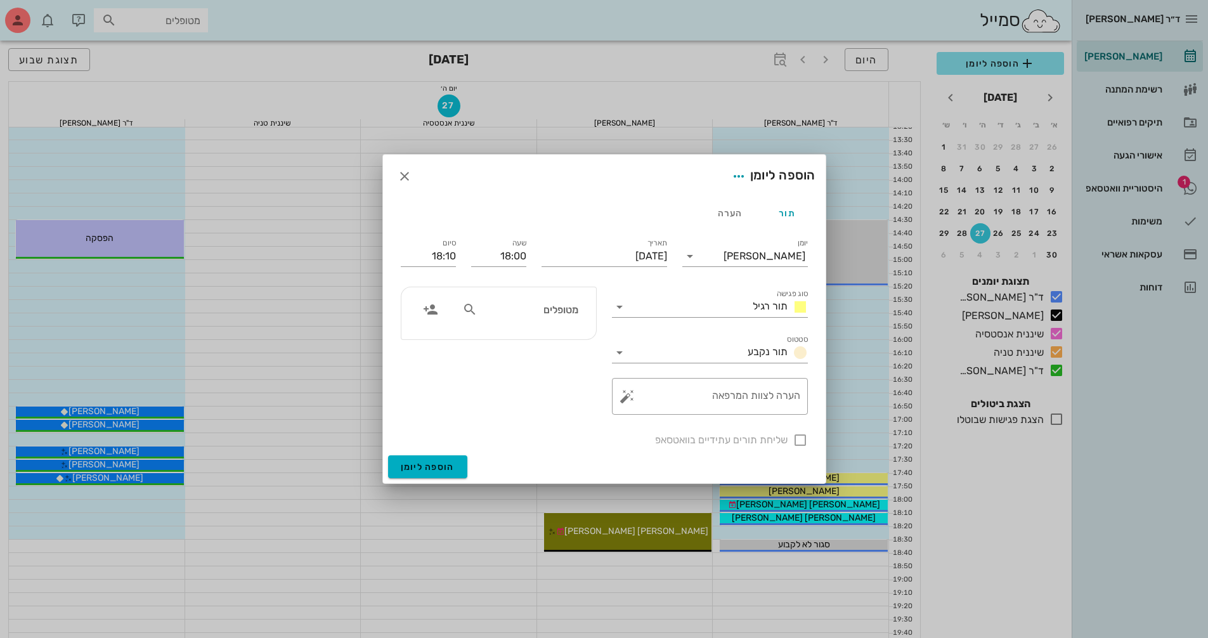
click at [443, 301] on div at bounding box center [434, 313] width 44 height 30
click at [425, 308] on icon "button" at bounding box center [430, 309] width 15 height 15
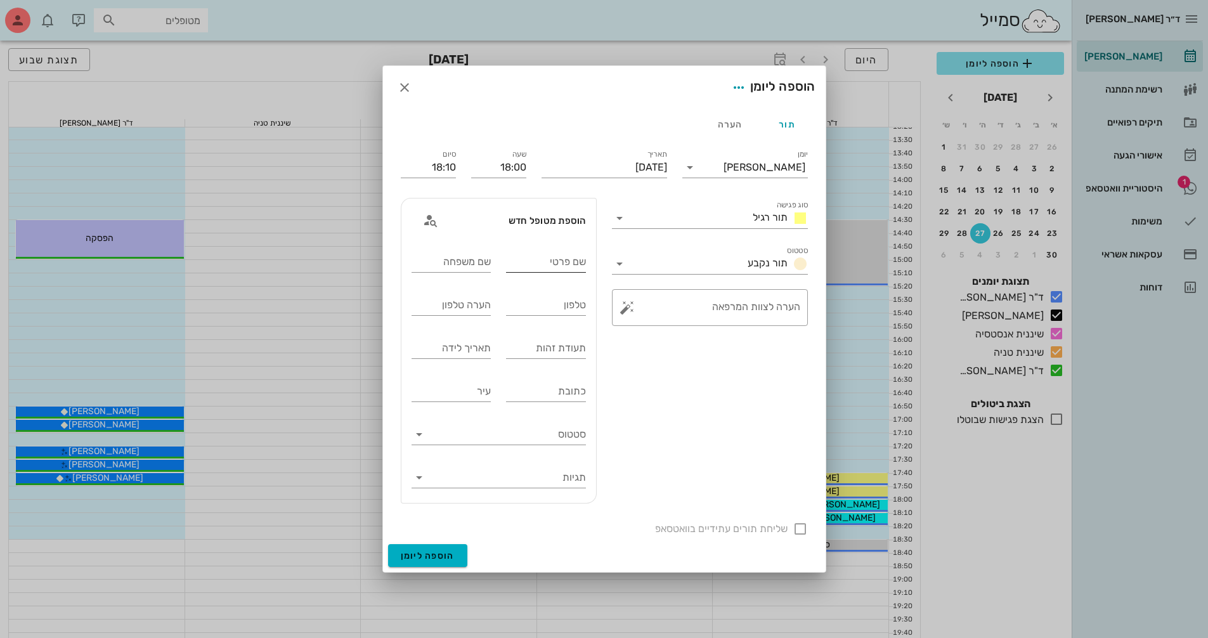
click at [549, 260] on input "שם פרטי" at bounding box center [546, 262] width 80 height 20
type input "[PERSON_NAME]"
click at [566, 307] on input "טלפון" at bounding box center [546, 305] width 80 height 20
type input "0542806413"
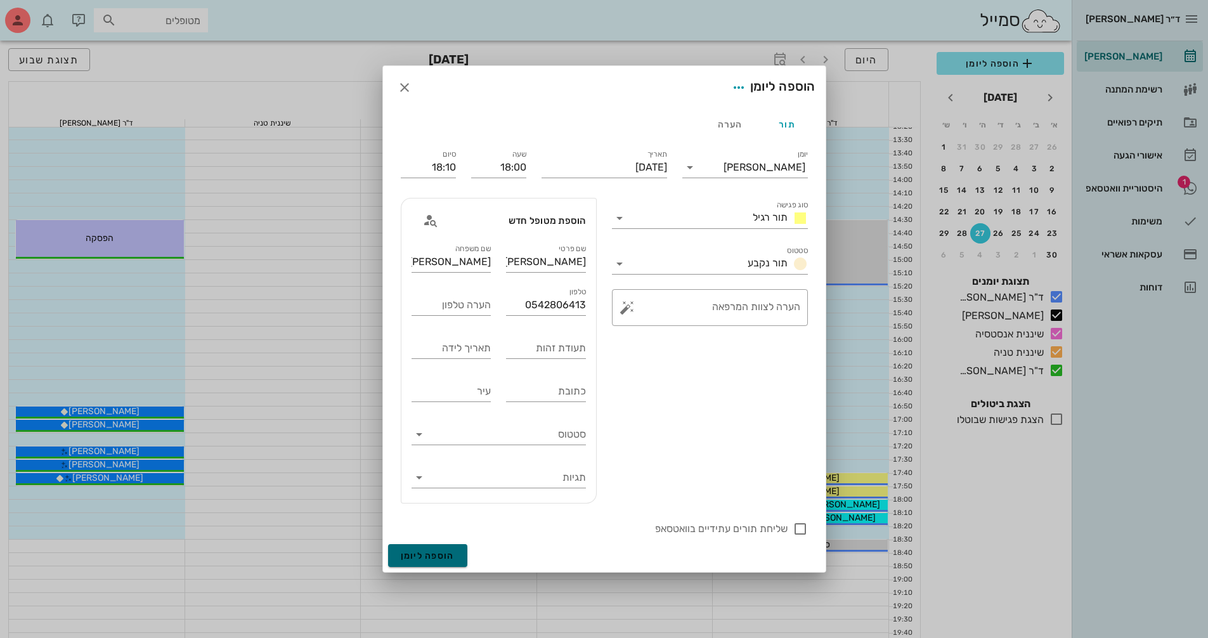
click at [429, 562] on button "הוספה ליומן" at bounding box center [427, 555] width 79 height 23
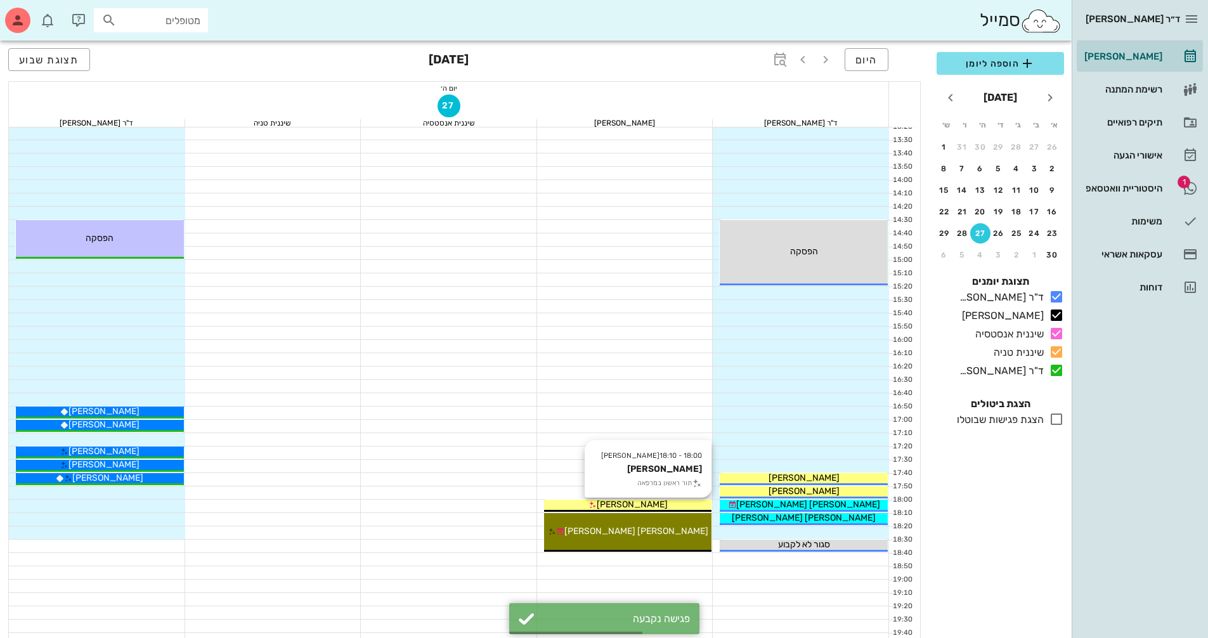
click at [689, 503] on div "[PERSON_NAME]" at bounding box center [628, 504] width 168 height 13
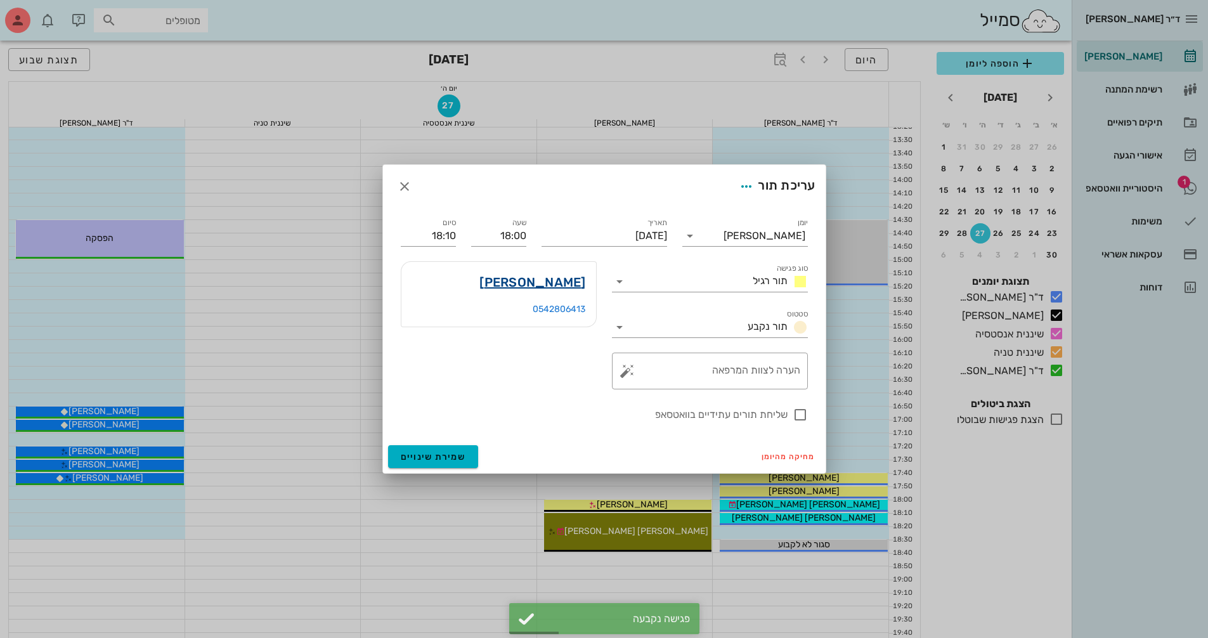
click at [569, 282] on link "[PERSON_NAME]" at bounding box center [532, 282] width 106 height 20
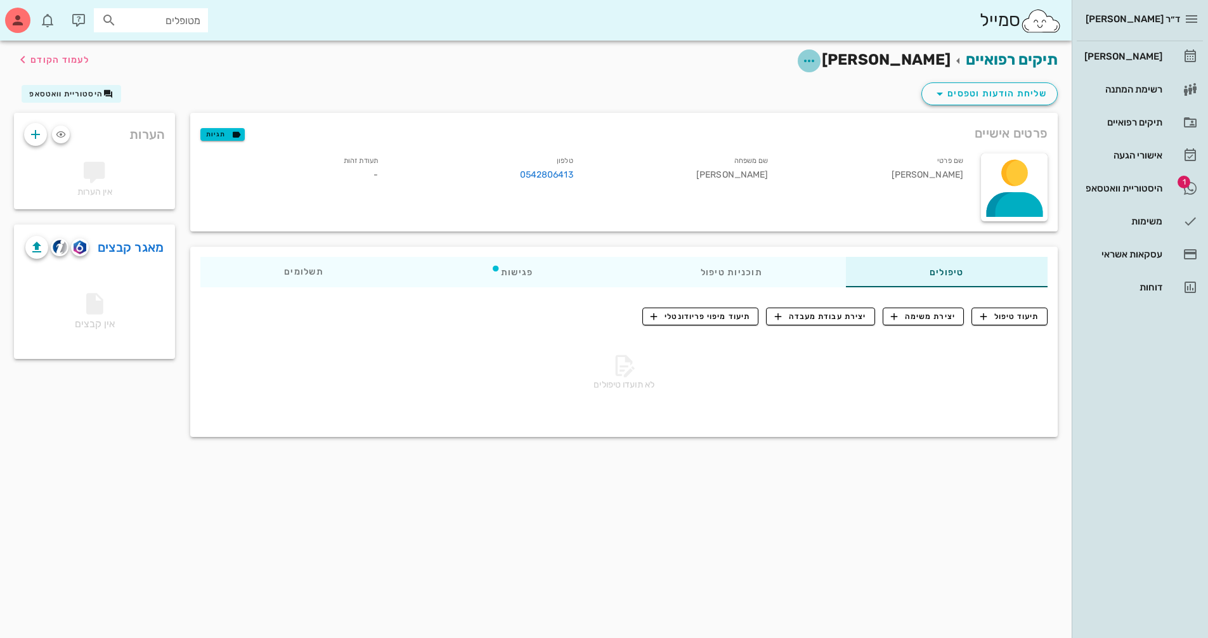
click at [821, 64] on span "button" at bounding box center [809, 60] width 23 height 15
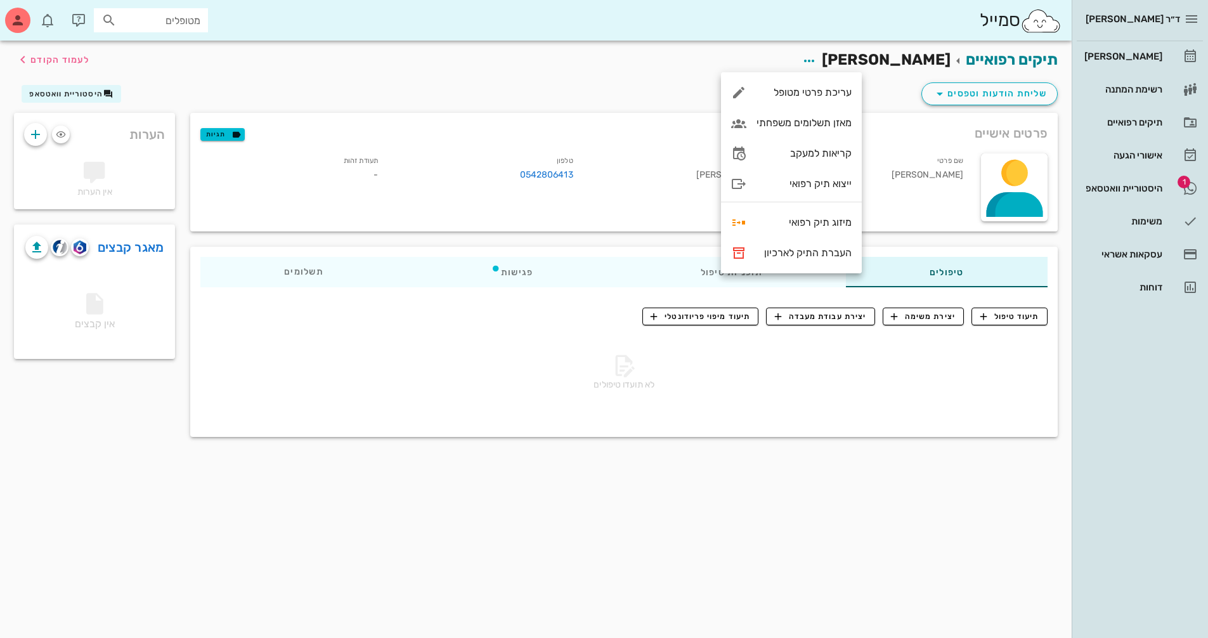
click at [882, 61] on span "[PERSON_NAME]" at bounding box center [886, 60] width 129 height 18
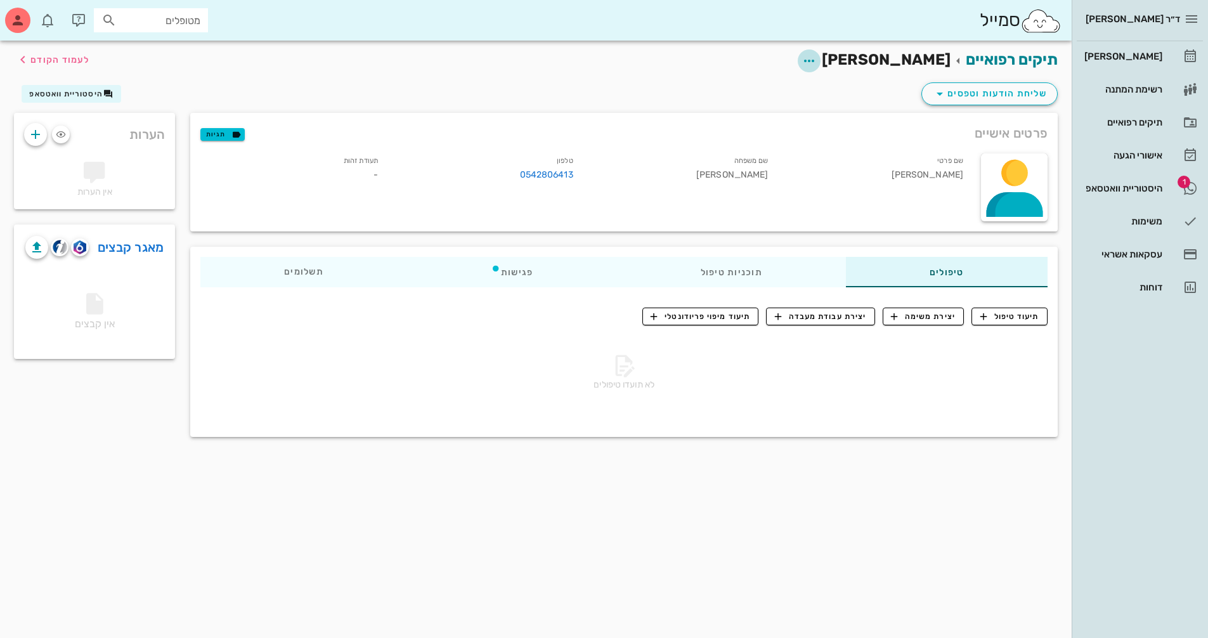
click at [817, 61] on icon "button" at bounding box center [808, 60] width 15 height 15
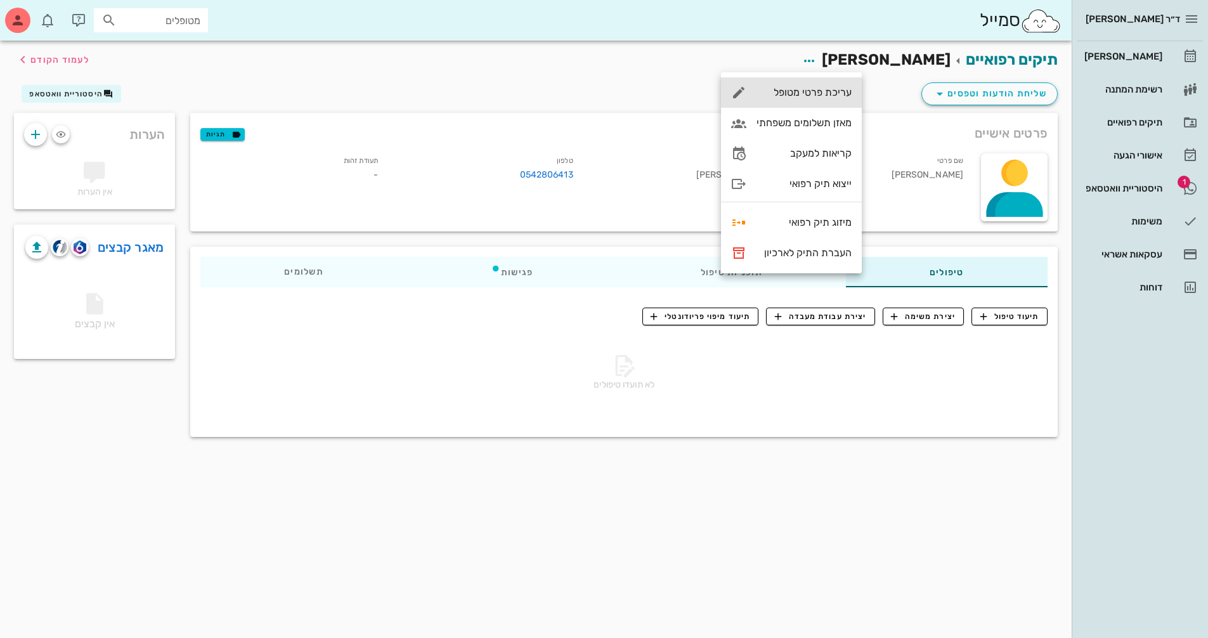
click at [835, 91] on div "עריכת פרטי מטופל" at bounding box center [803, 92] width 95 height 12
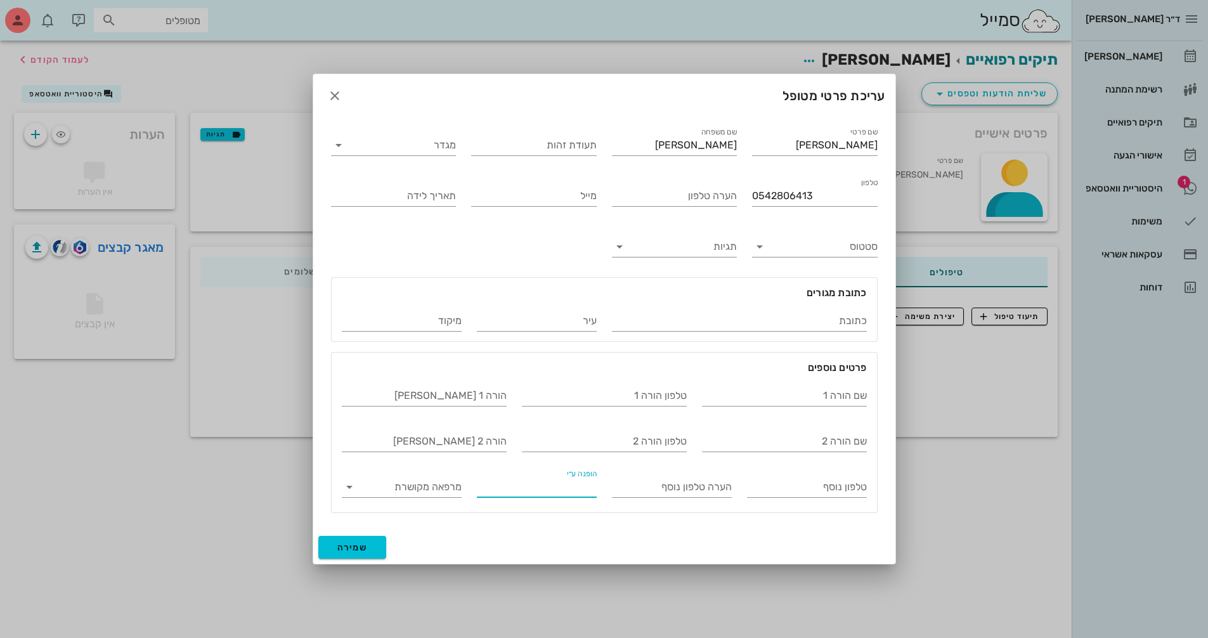
drag, startPoint x: 590, startPoint y: 490, endPoint x: 554, endPoint y: 476, distance: 38.4
click at [589, 490] on input "הופנה ע״י" at bounding box center [537, 487] width 120 height 20
type input "[PERSON_NAME] דר' פטרישיה"
click at [377, 545] on button "שמירה" at bounding box center [352, 547] width 68 height 23
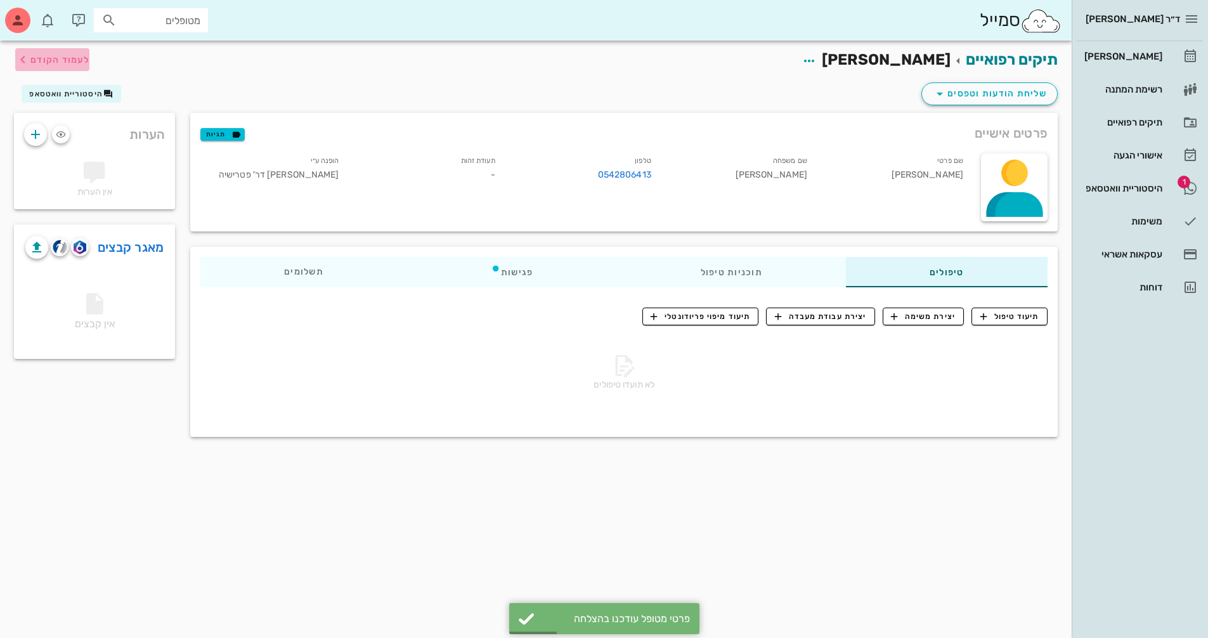
click at [82, 55] on span "לעמוד הקודם" at bounding box center [59, 60] width 59 height 11
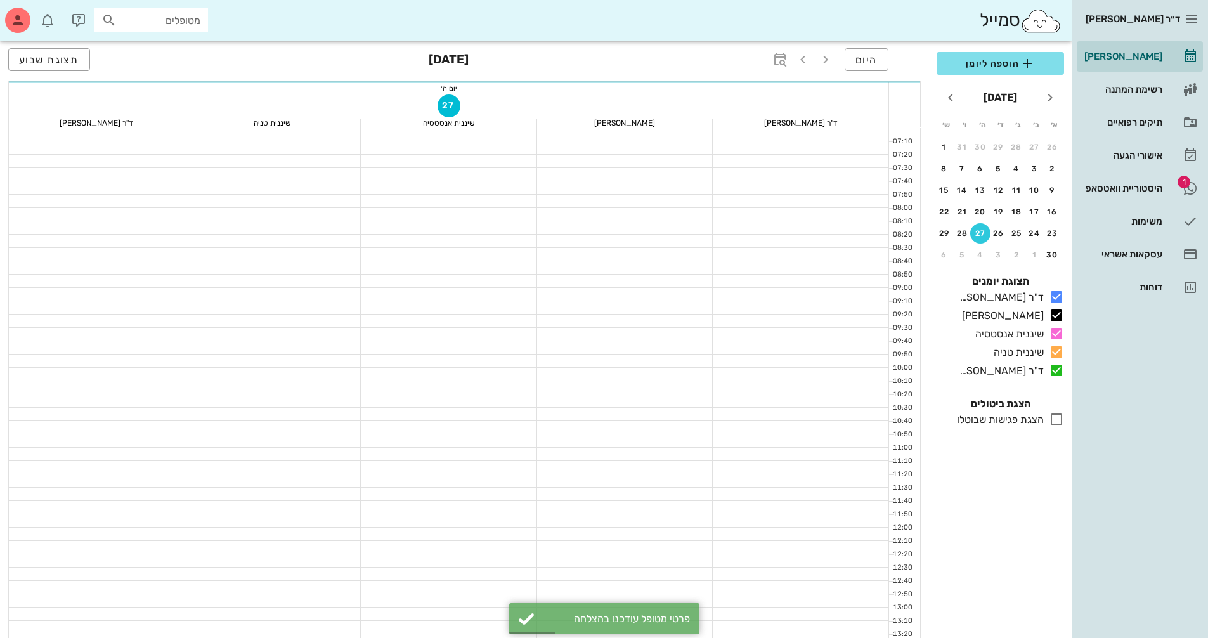
scroll to position [507, 0]
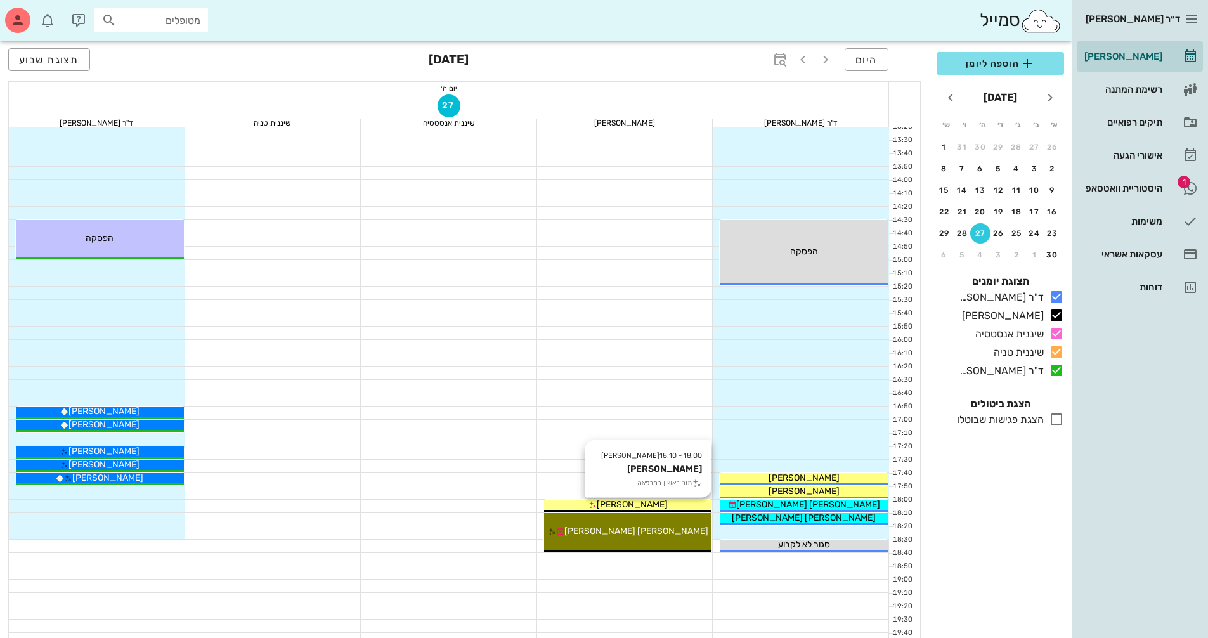
click at [689, 507] on div "[PERSON_NAME]" at bounding box center [628, 504] width 168 height 13
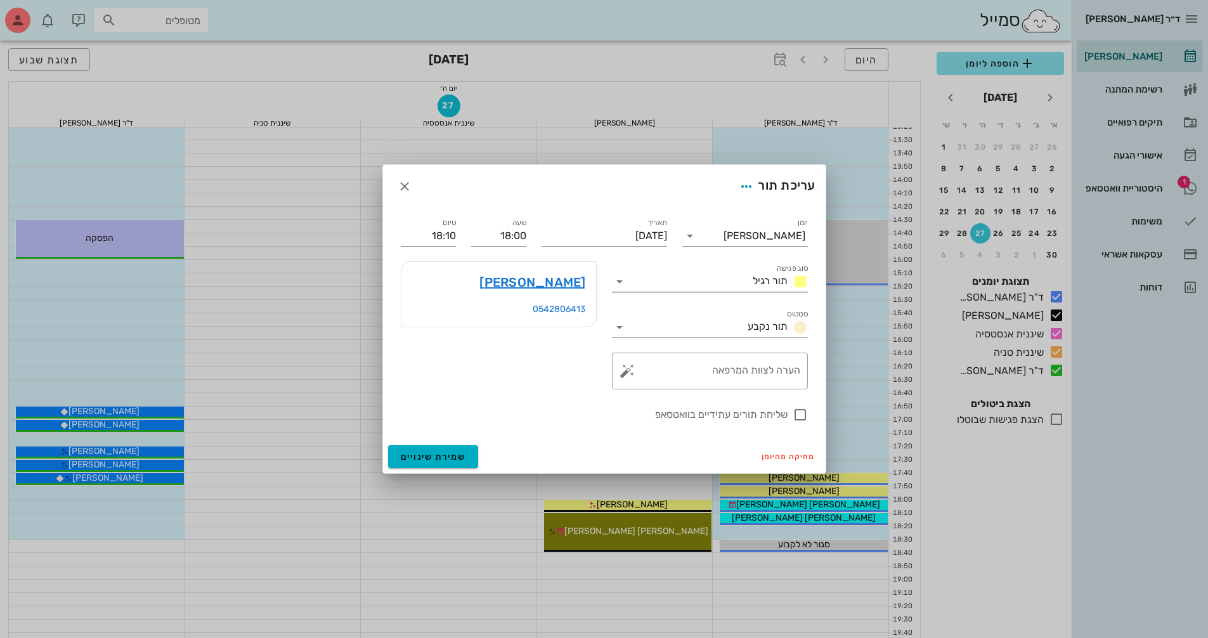
click at [625, 283] on icon at bounding box center [619, 281] width 15 height 15
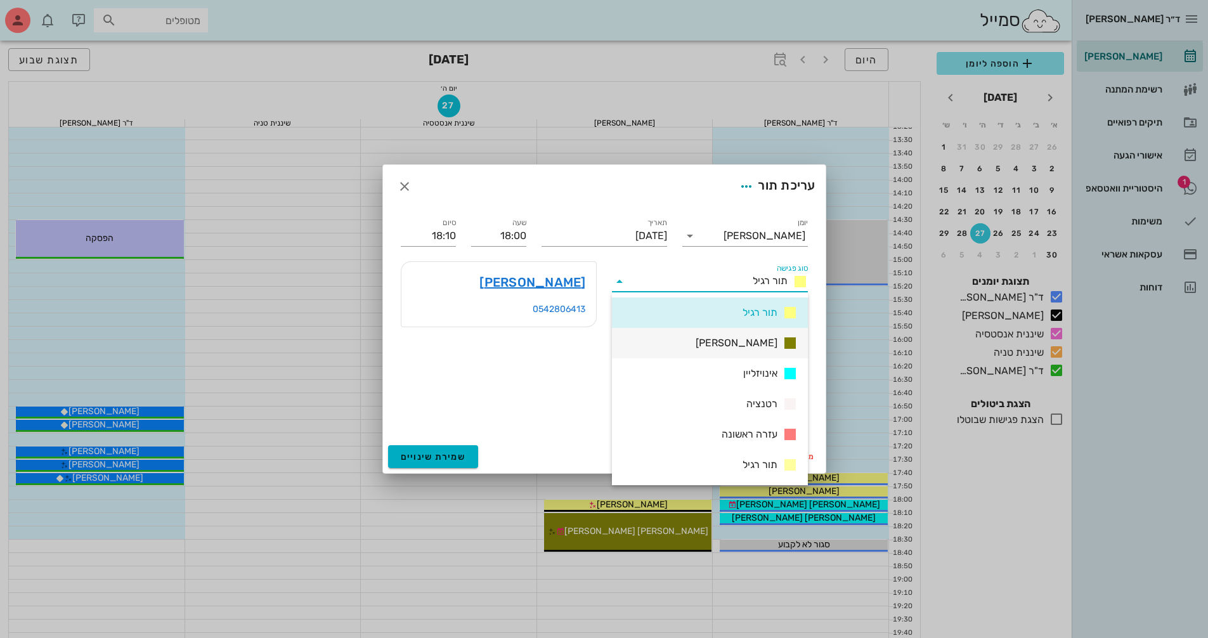
click at [731, 338] on div "[PERSON_NAME]" at bounding box center [710, 343] width 196 height 30
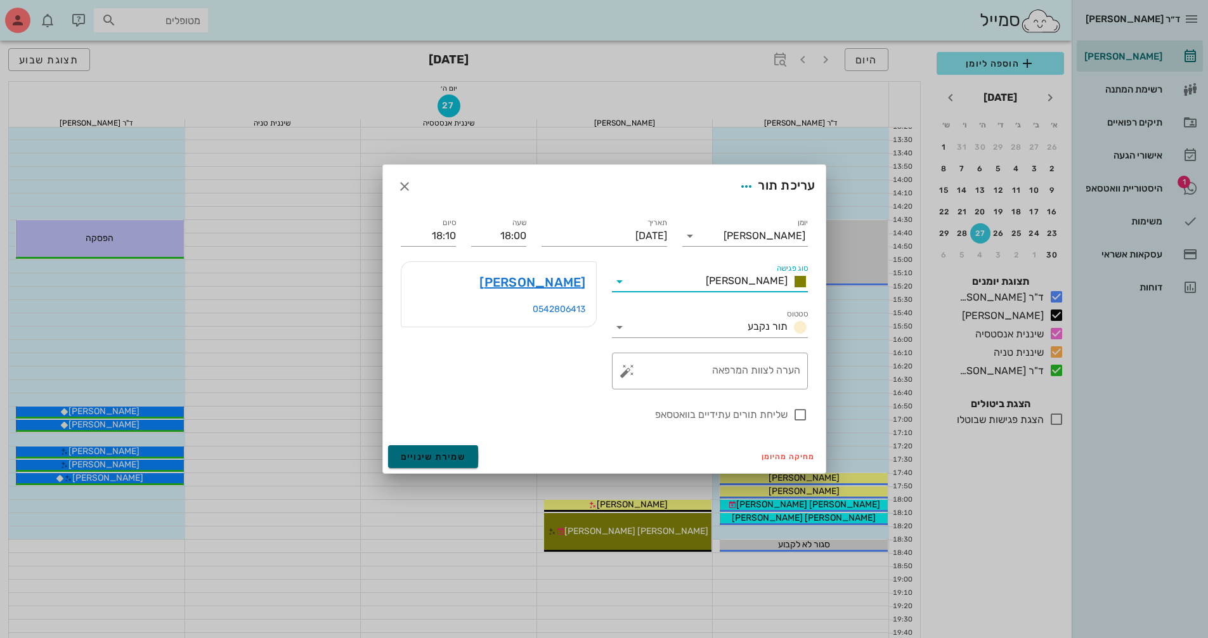
click at [453, 457] on span "שמירת שינויים" at bounding box center [433, 456] width 65 height 11
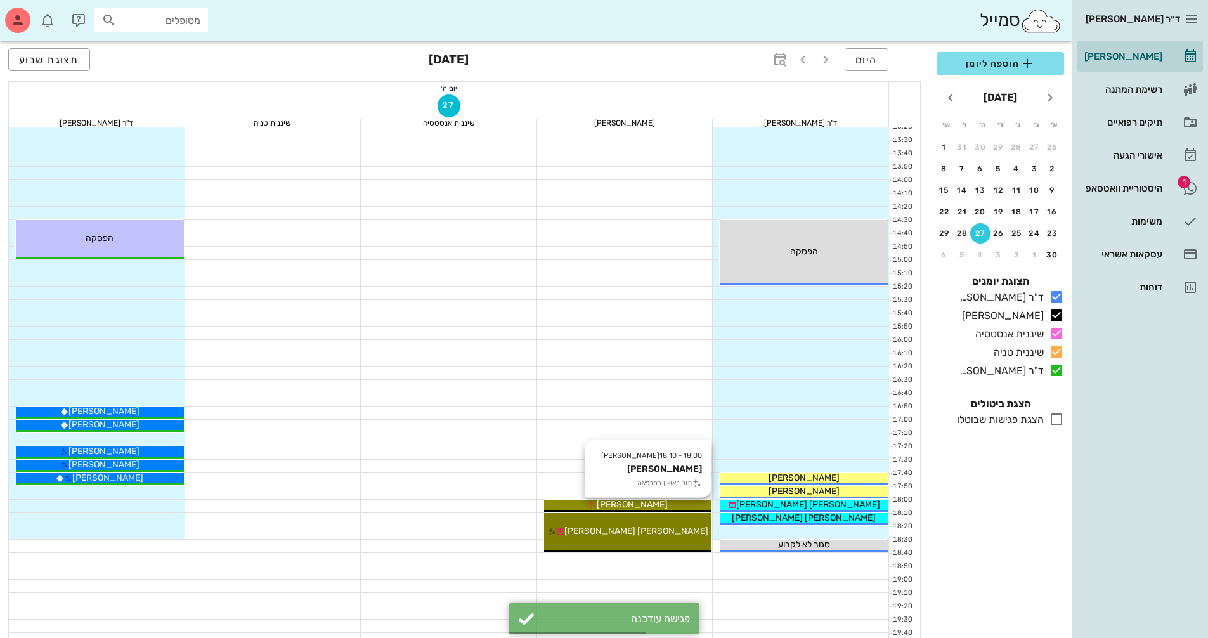
click at [690, 504] on div "[PERSON_NAME]" at bounding box center [628, 504] width 168 height 13
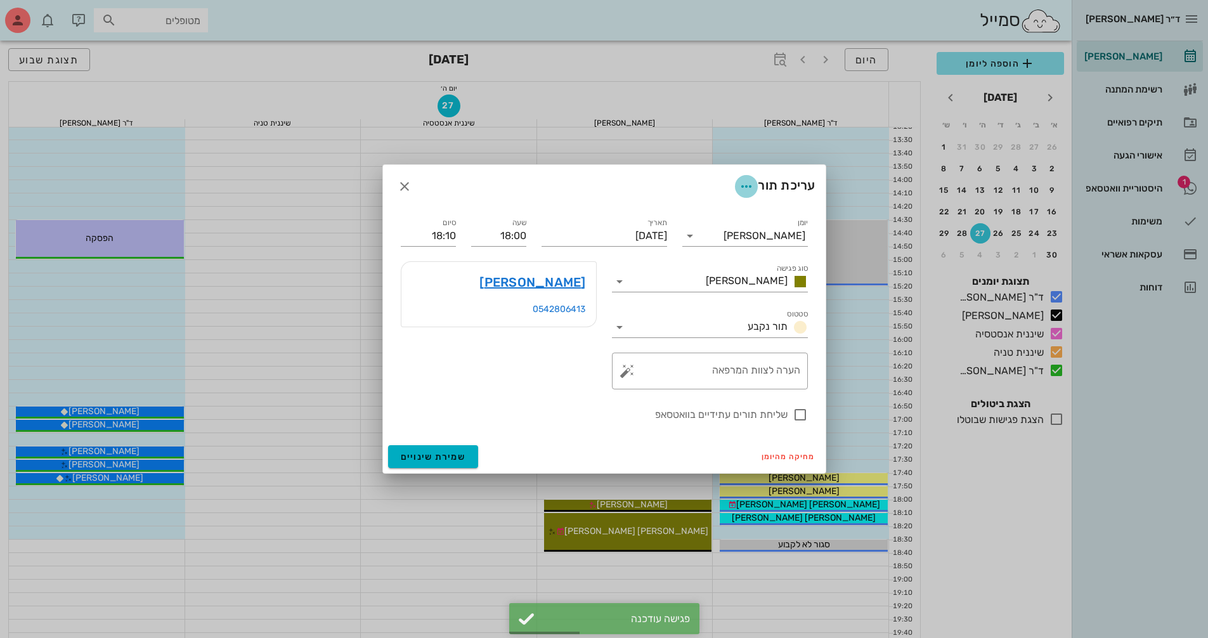
click at [746, 185] on icon "button" at bounding box center [746, 186] width 15 height 15
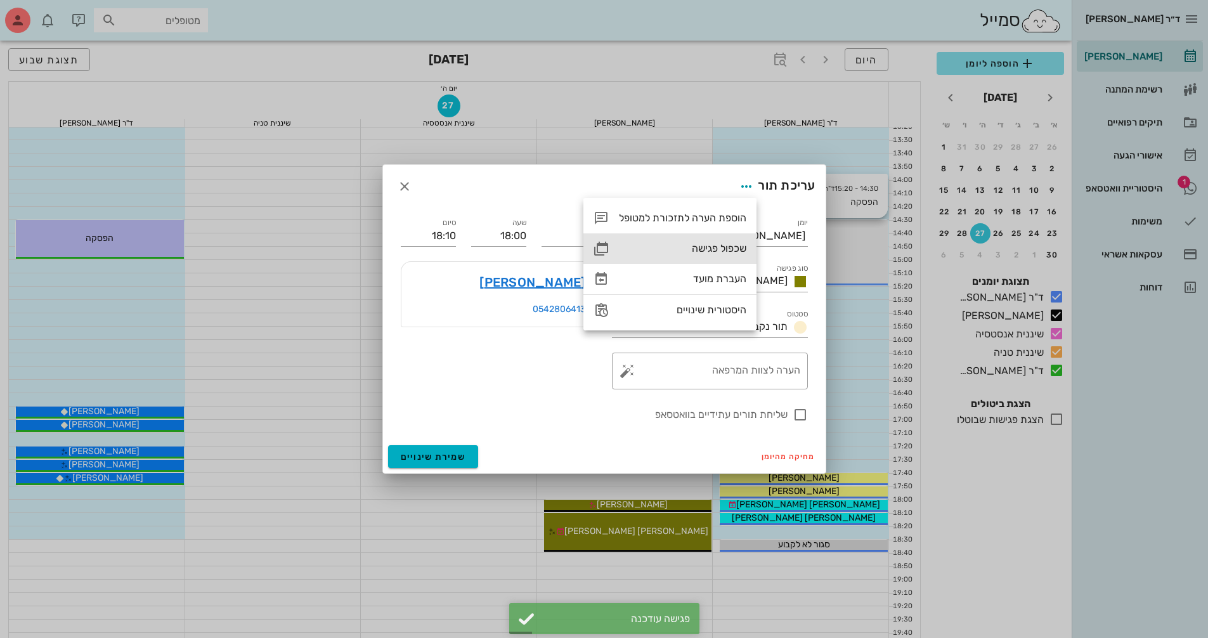
click at [740, 248] on div "שכפול פגישה" at bounding box center [682, 248] width 127 height 12
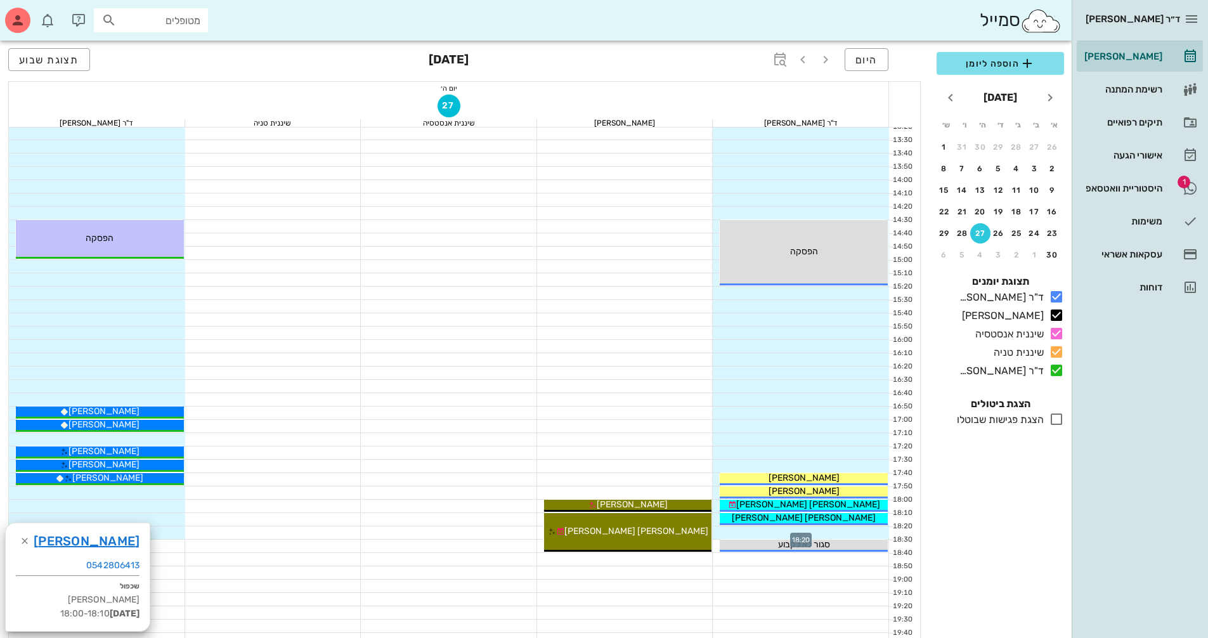
click at [753, 533] on div at bounding box center [801, 532] width 176 height 13
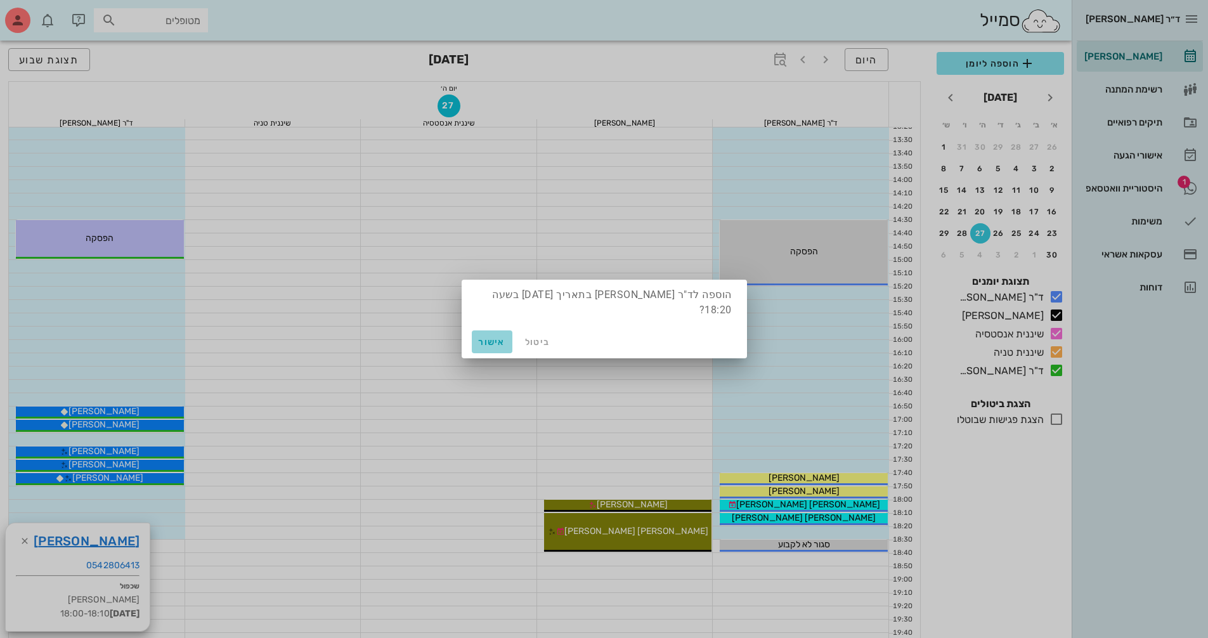
click at [492, 347] on button "אישור" at bounding box center [492, 341] width 41 height 23
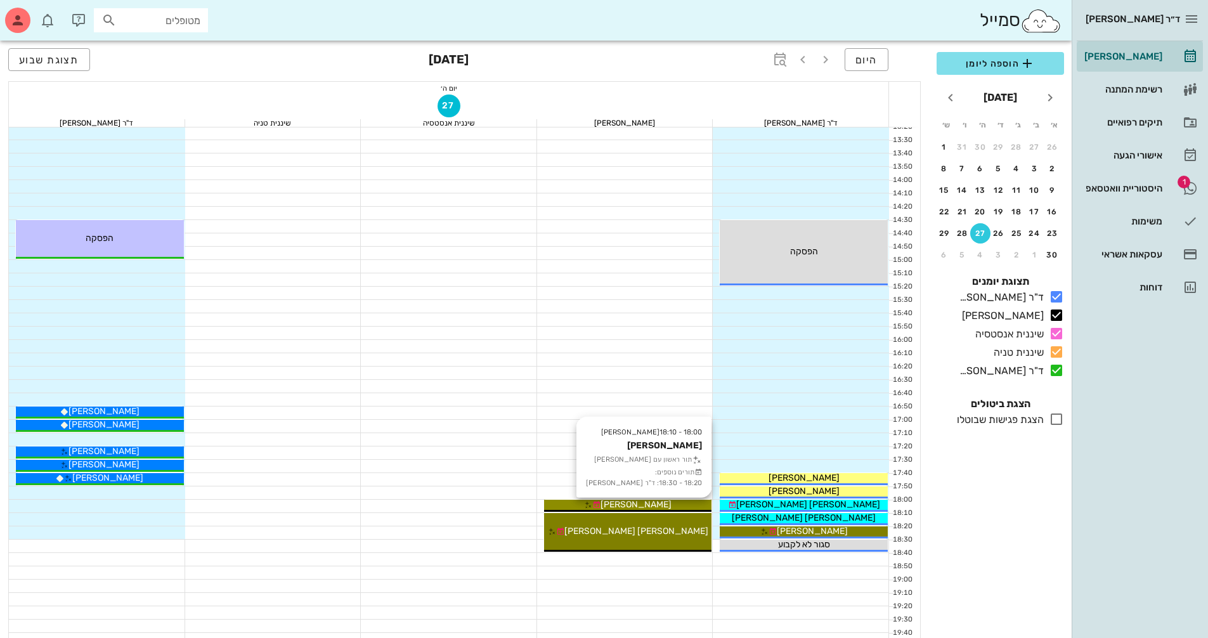
click at [691, 503] on div "[PERSON_NAME]" at bounding box center [628, 504] width 168 height 13
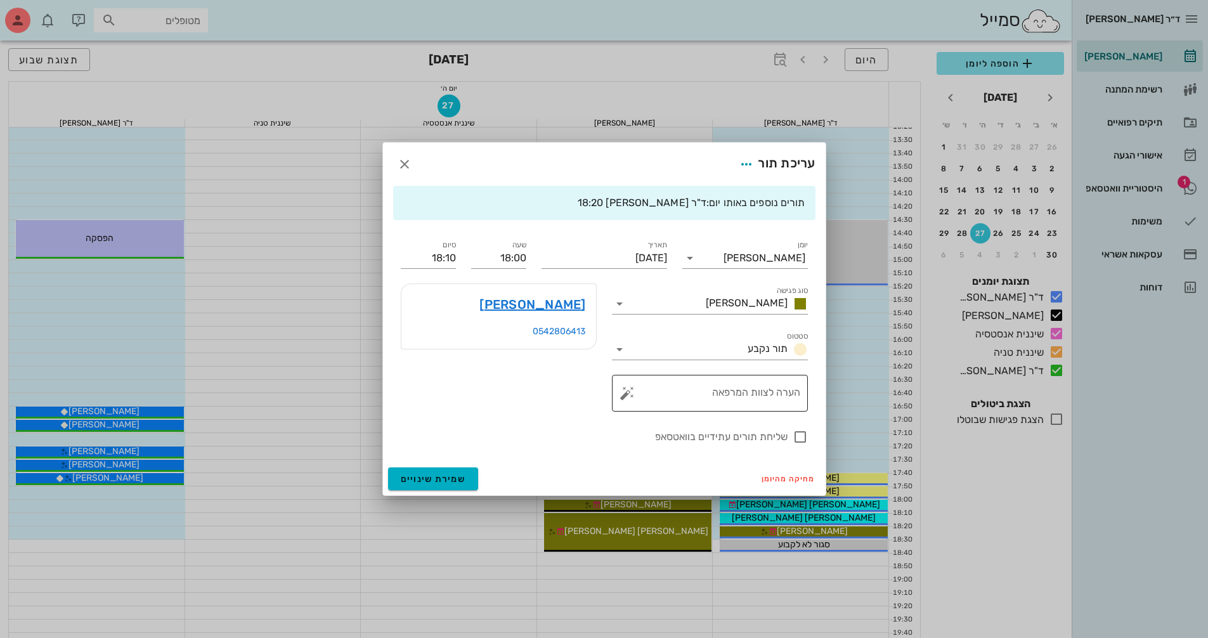
click at [680, 379] on div "הערה לצוות המרפאה" at bounding box center [715, 393] width 171 height 37
click at [759, 393] on textarea "בת 9 לשלקל לפנורמי - צריך סריקה" at bounding box center [715, 396] width 171 height 30
type textarea "בת 9 לשקול לפנורמי - צריך סריקה"
drag, startPoint x: 466, startPoint y: 478, endPoint x: 580, endPoint y: 417, distance: 129.4
click at [465, 478] on button "שמירת שינויים" at bounding box center [433, 478] width 91 height 23
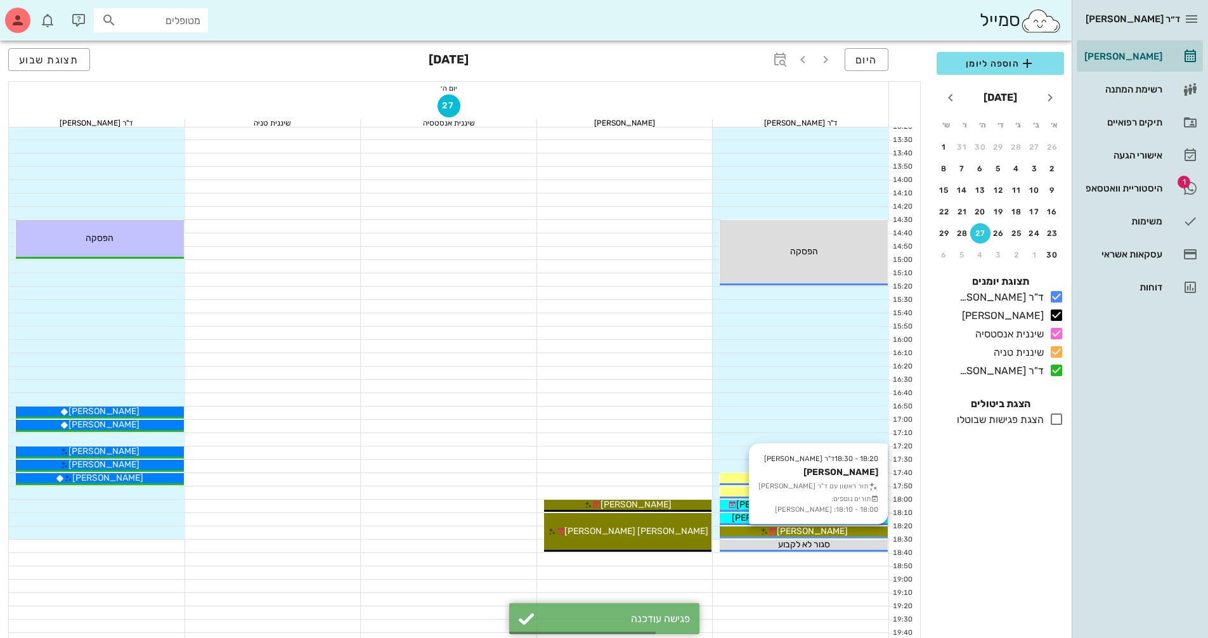
click at [765, 533] on div "[PERSON_NAME]" at bounding box center [804, 530] width 168 height 13
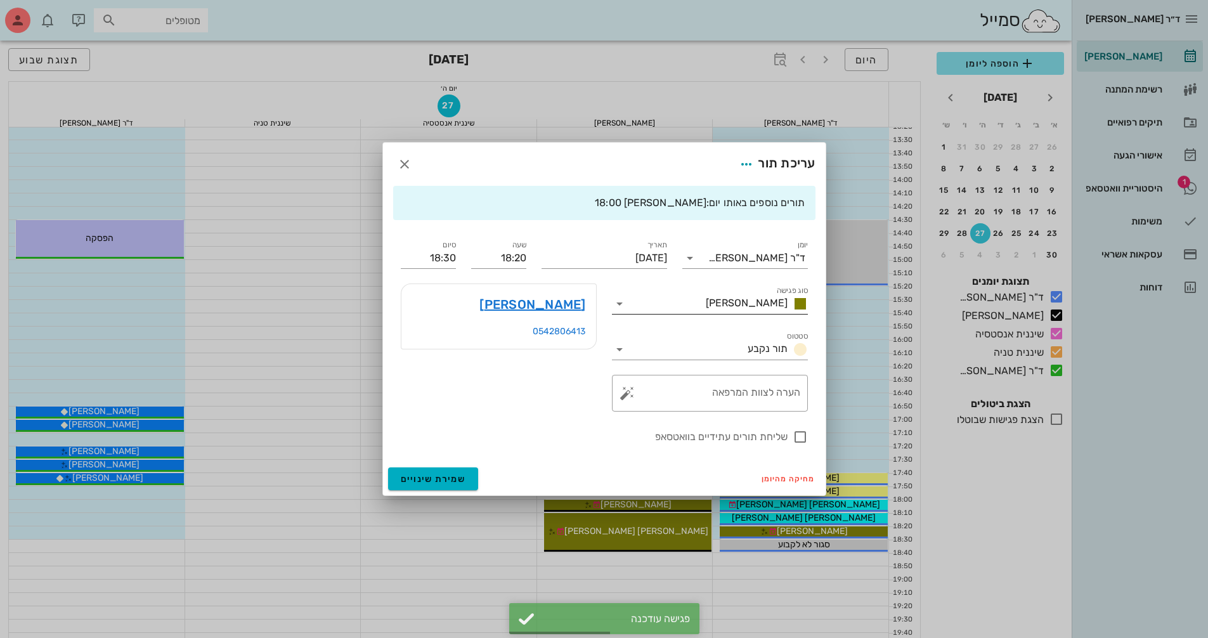
click at [623, 305] on icon at bounding box center [619, 303] width 15 height 15
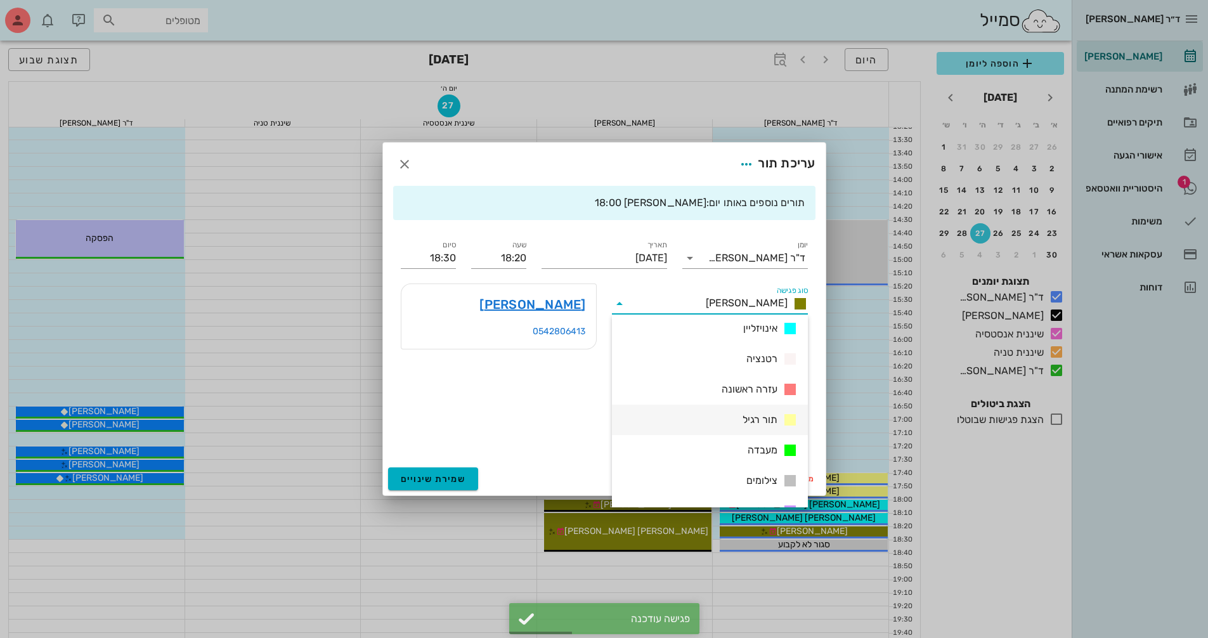
scroll to position [127, 0]
click at [746, 457] on span "יעוץ ראשון" at bounding box center [757, 451] width 42 height 15
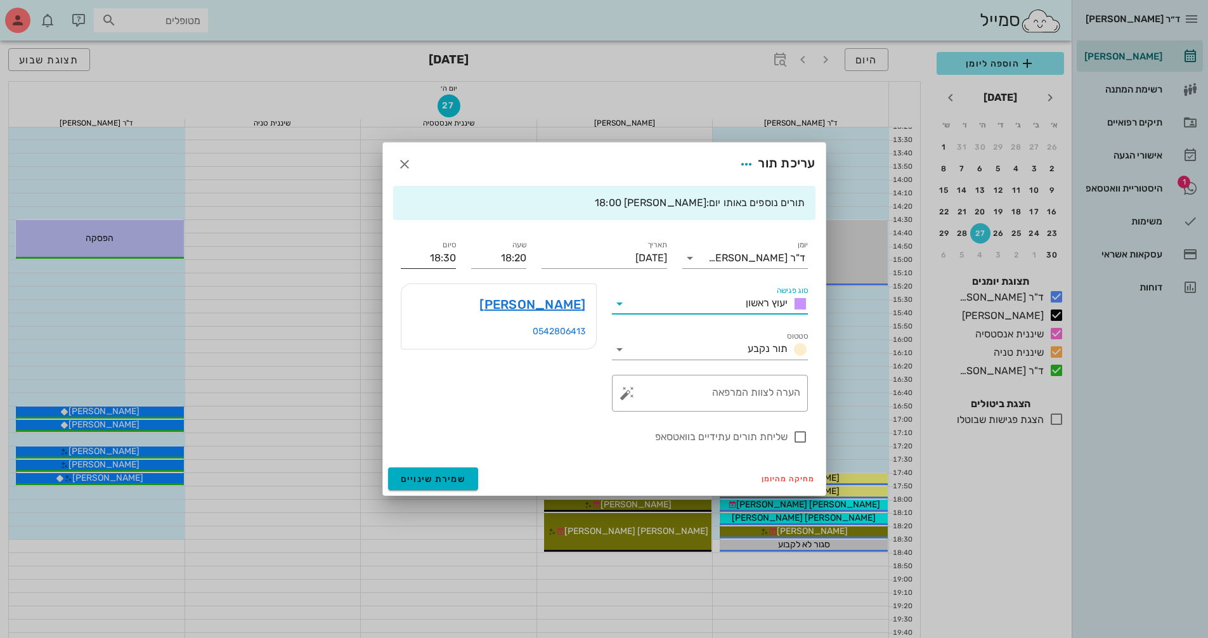
click at [445, 260] on input "18:30" at bounding box center [428, 258] width 55 height 20
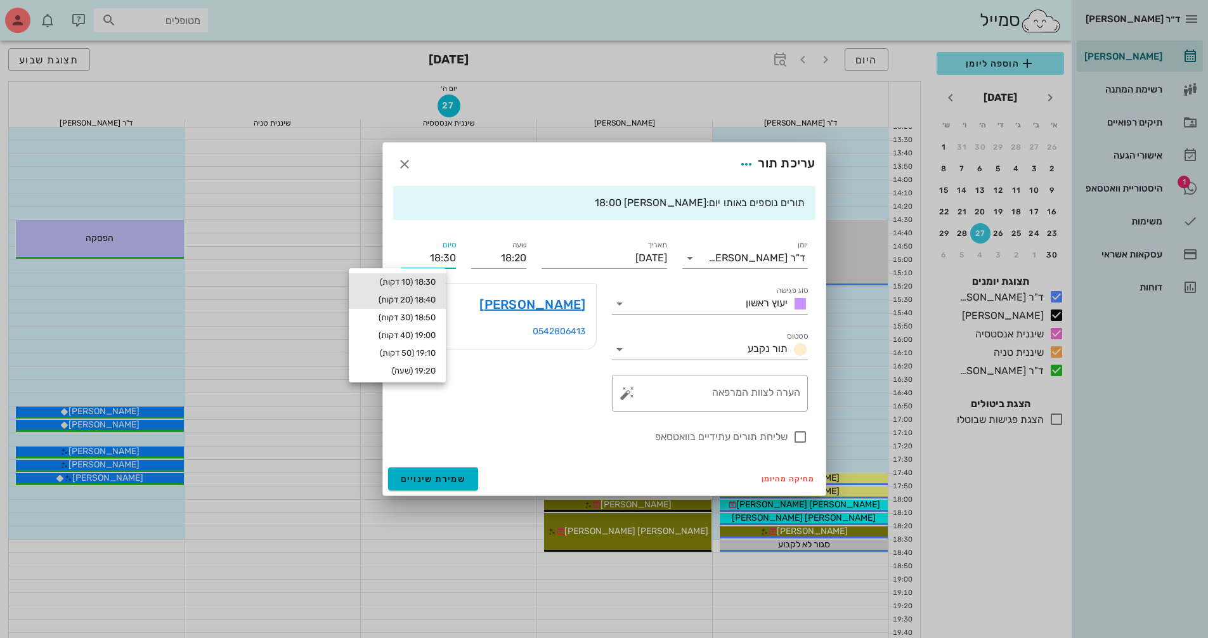
click at [436, 302] on div "18:40 (20 דקות)" at bounding box center [397, 300] width 77 height 10
type input "18:40"
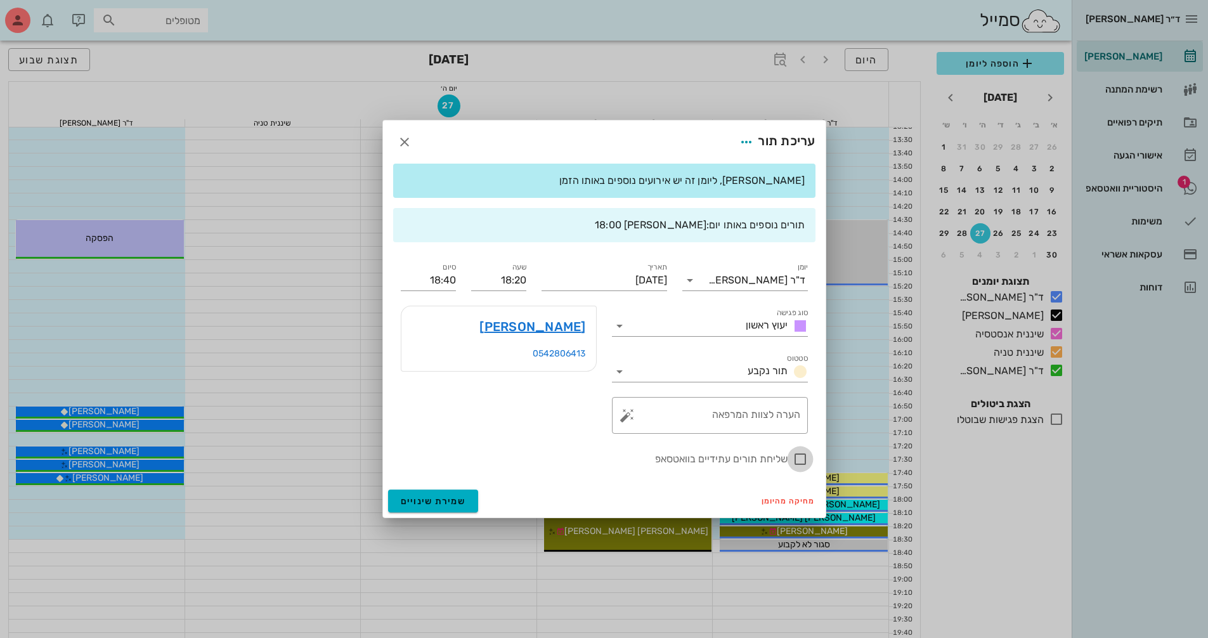
click at [805, 462] on div at bounding box center [800, 459] width 22 height 22
checkbox input "true"
click at [446, 502] on span "שמירת שינויים" at bounding box center [433, 501] width 65 height 11
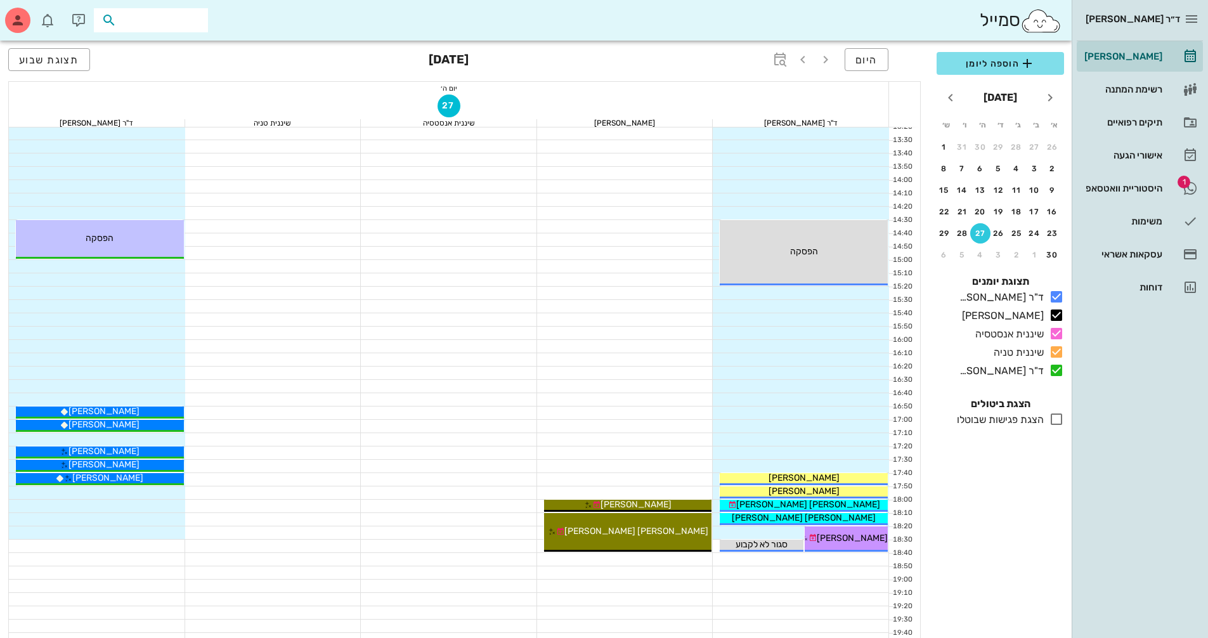
click at [183, 13] on input "text" at bounding box center [159, 20] width 81 height 16
type input "0526818474"
click at [859, 62] on span "היום" at bounding box center [866, 60] width 22 height 12
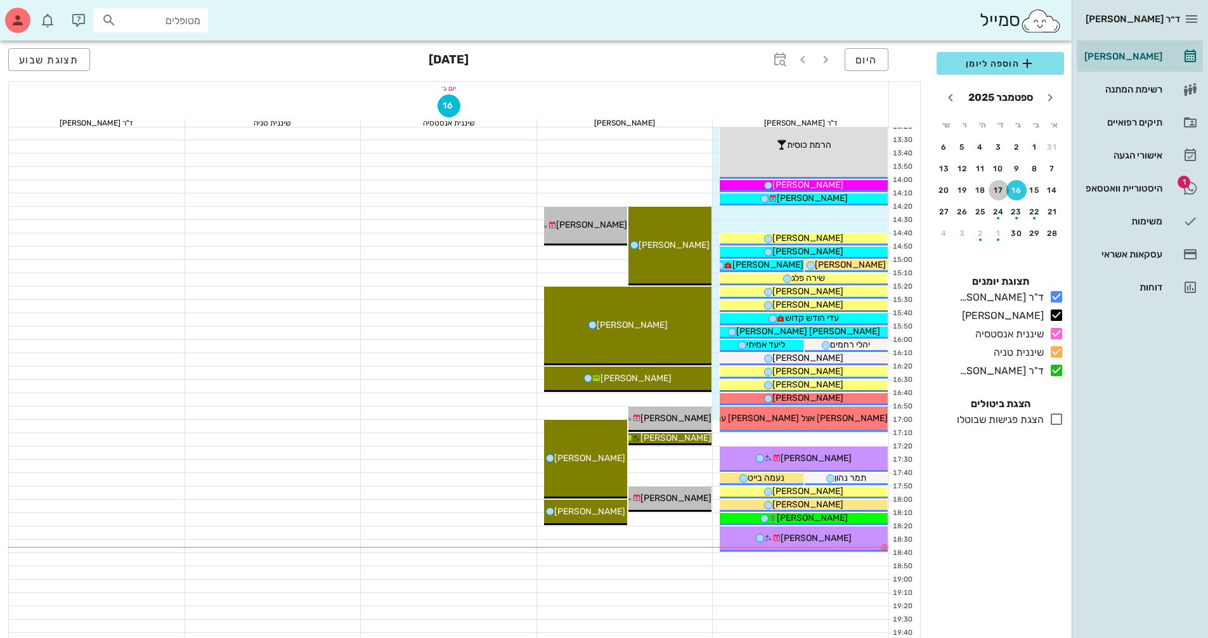
click at [992, 193] on div "17" at bounding box center [999, 190] width 20 height 9
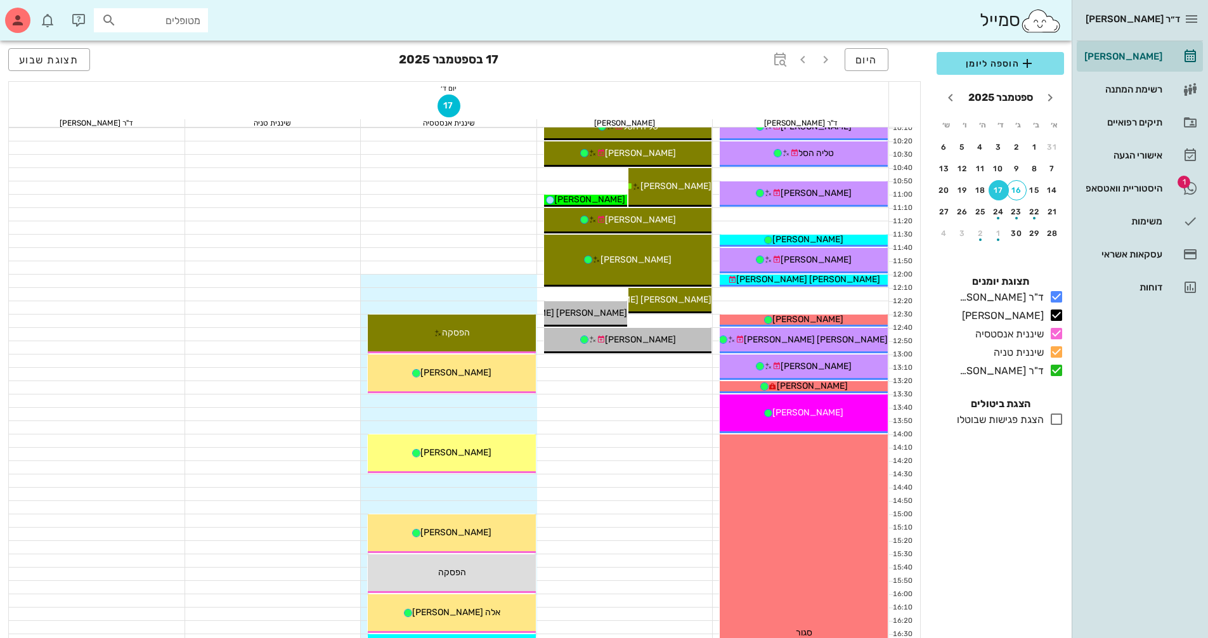
scroll to position [254, 0]
click at [949, 100] on icon "חודש הבא" at bounding box center [950, 97] width 15 height 15
click at [1051, 239] on button "26" at bounding box center [1052, 233] width 20 height 20
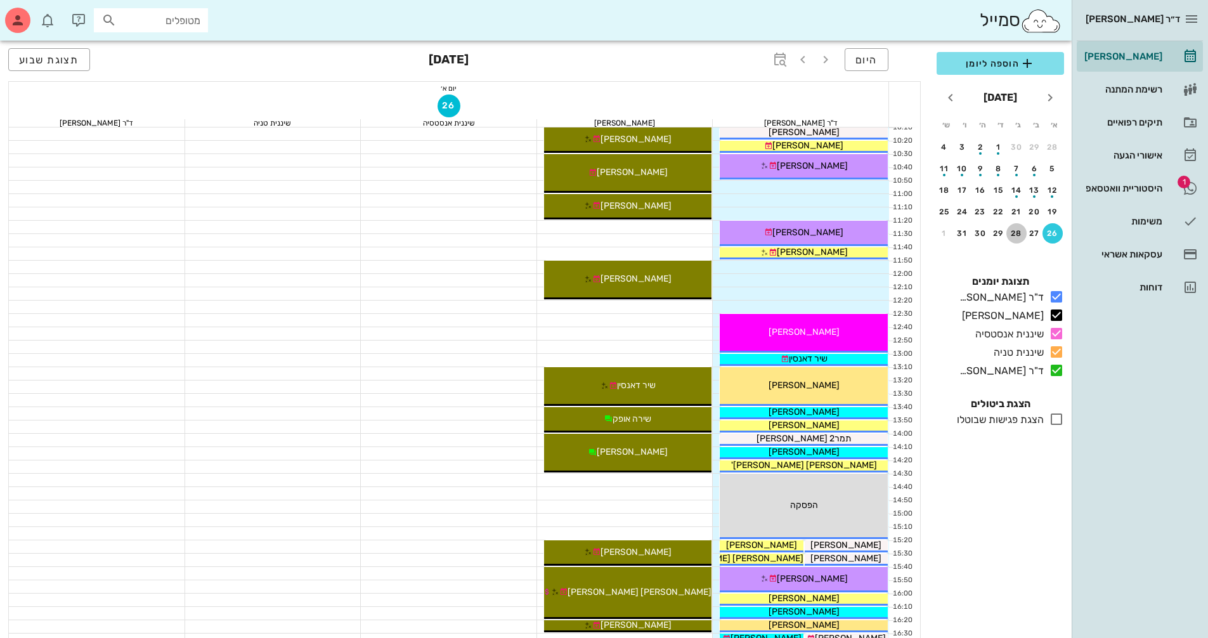
click at [1018, 236] on div "28" at bounding box center [1016, 233] width 20 height 9
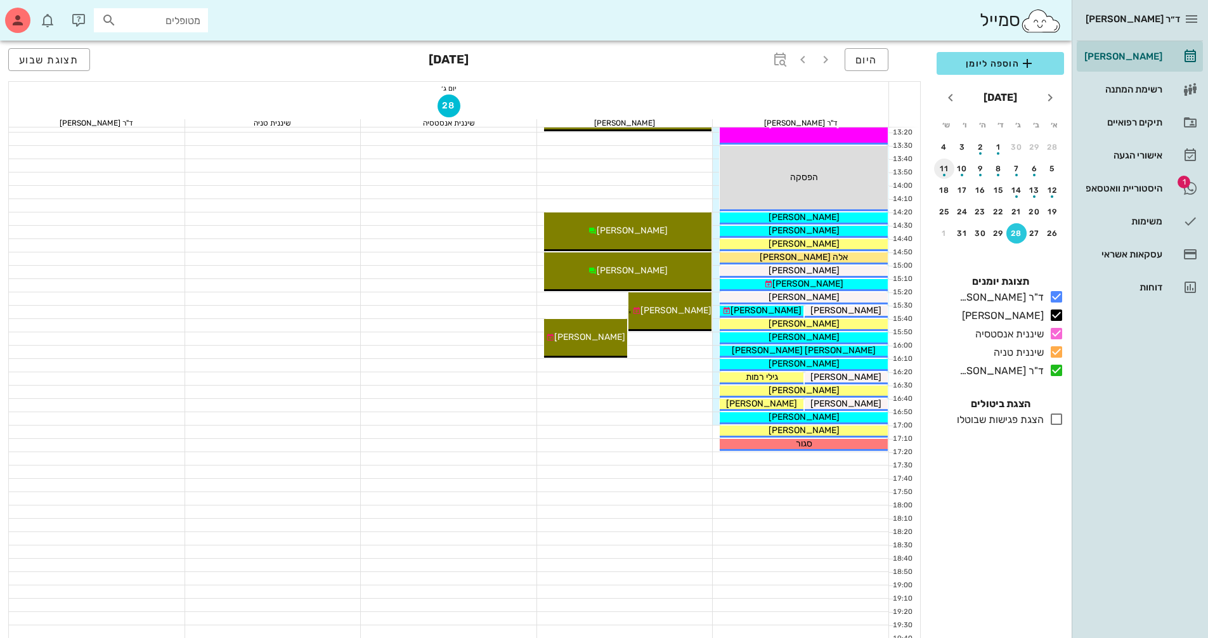
scroll to position [507, 0]
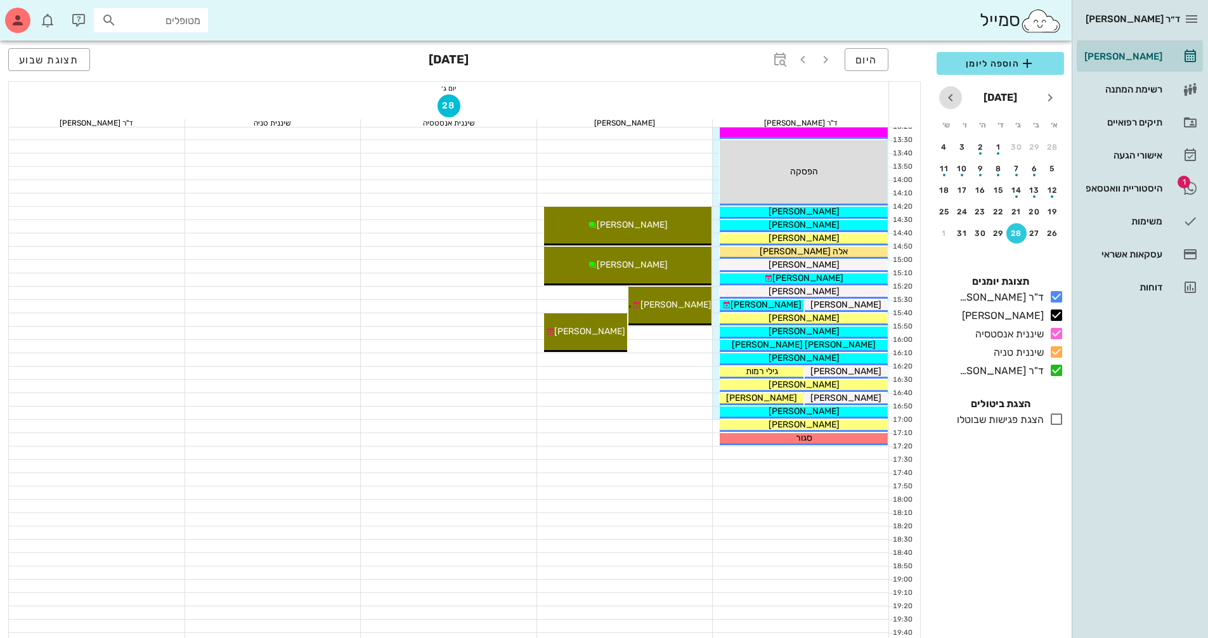
click at [949, 104] on icon "חודש הבא" at bounding box center [950, 97] width 15 height 15
click at [1051, 169] on div "2" at bounding box center [1052, 168] width 20 height 9
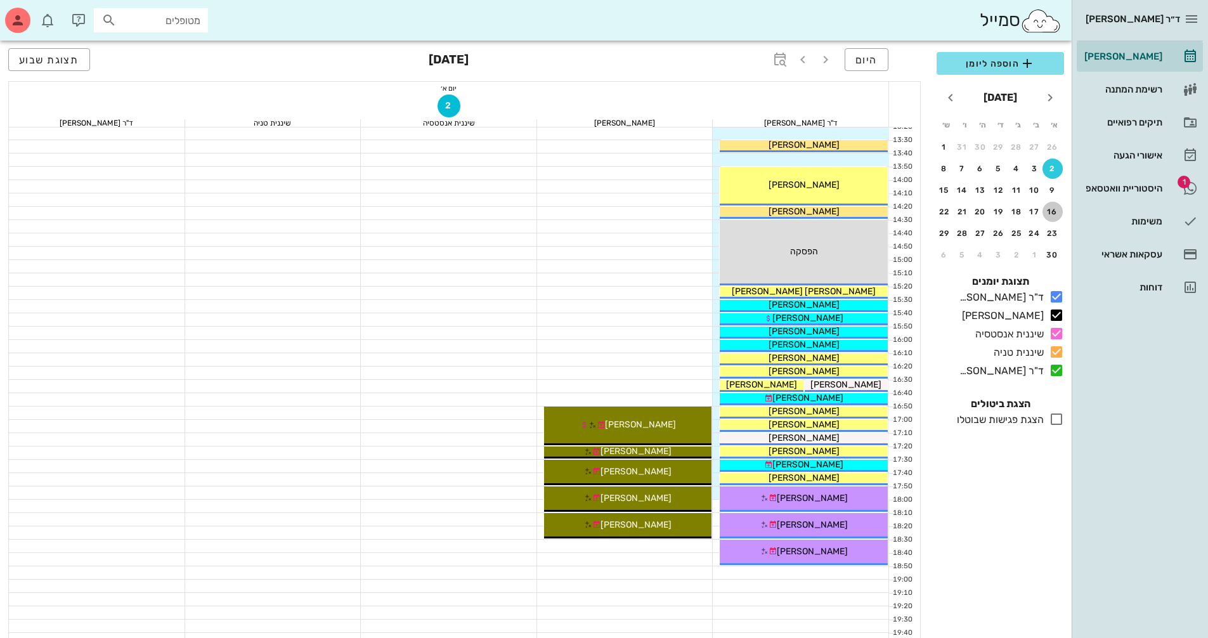
click at [1055, 207] on div "16" at bounding box center [1052, 211] width 20 height 9
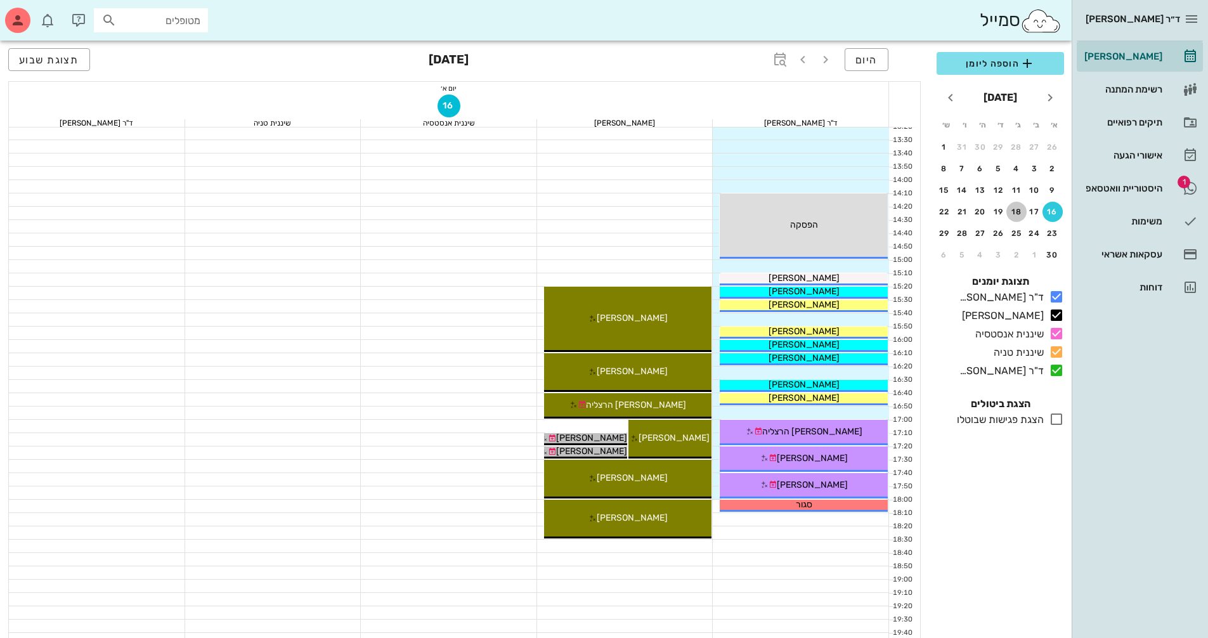
click at [1018, 217] on button "18" at bounding box center [1016, 212] width 20 height 20
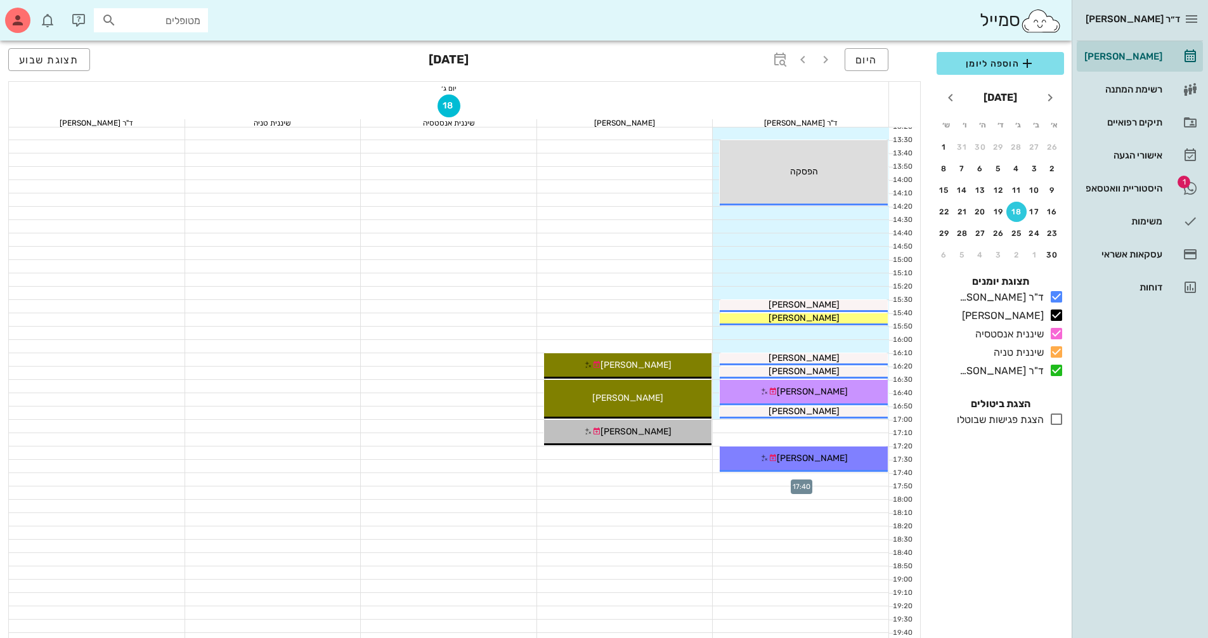
click at [795, 476] on div at bounding box center [801, 479] width 176 height 13
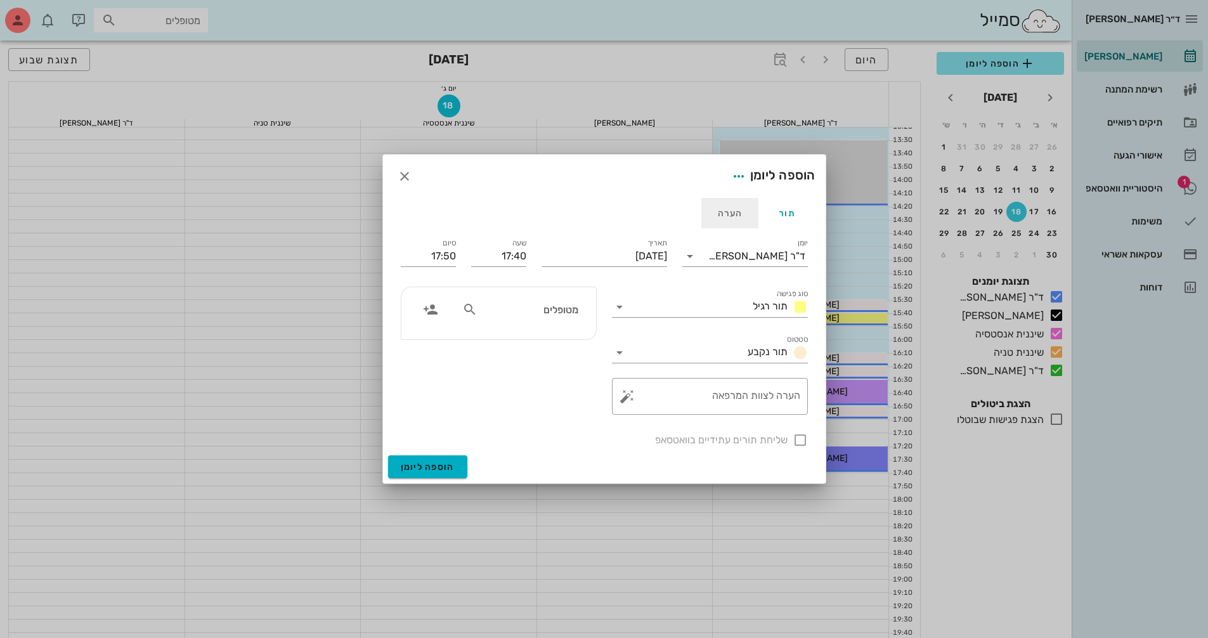
click at [725, 211] on div "הערה" at bounding box center [729, 213] width 57 height 30
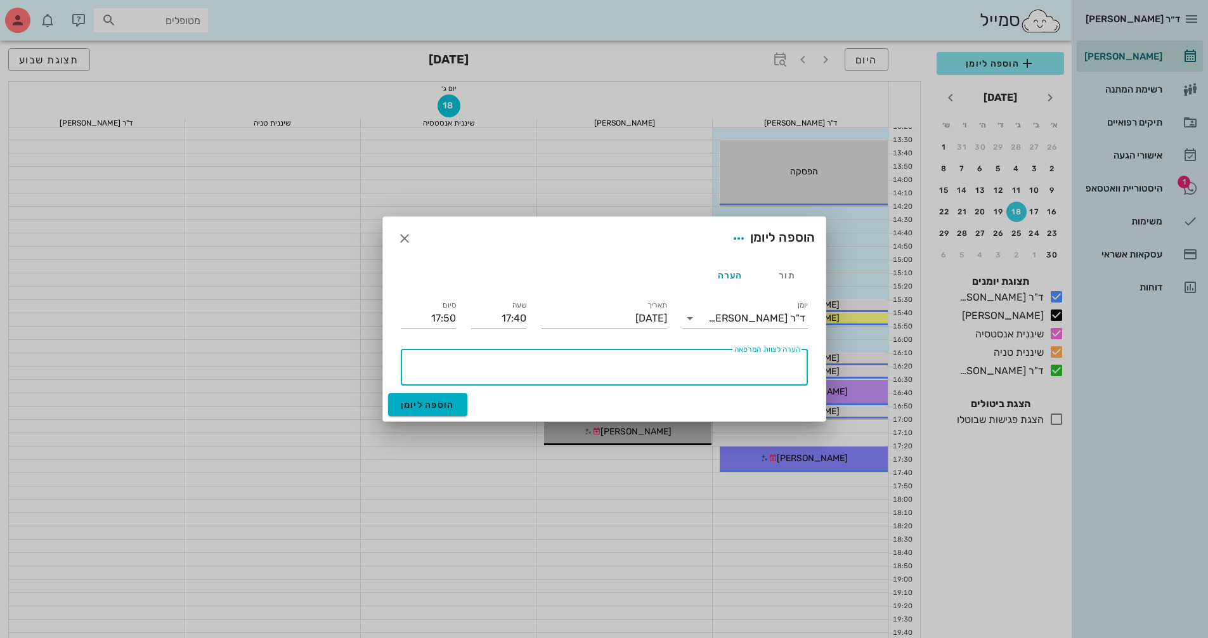
click at [595, 372] on textarea "הערה לצוות המרפאה" at bounding box center [601, 370] width 397 height 30
type textarea "סגור"
click at [736, 243] on icon "button" at bounding box center [738, 238] width 15 height 15
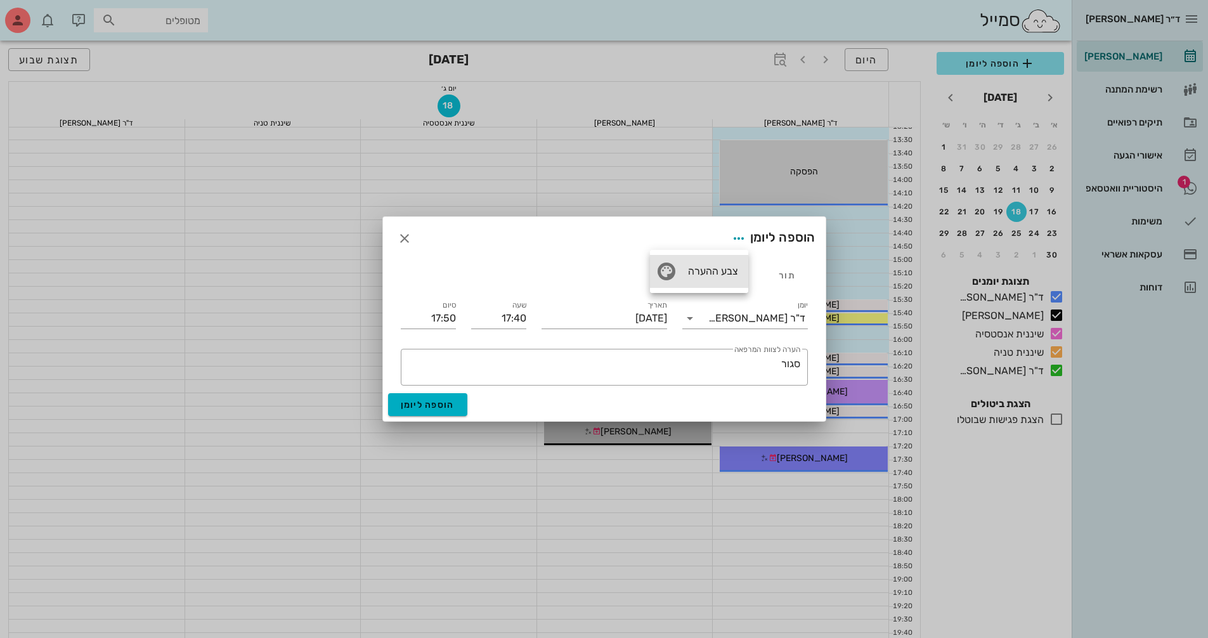
click at [730, 265] on div "צבע ההערה" at bounding box center [699, 271] width 98 height 33
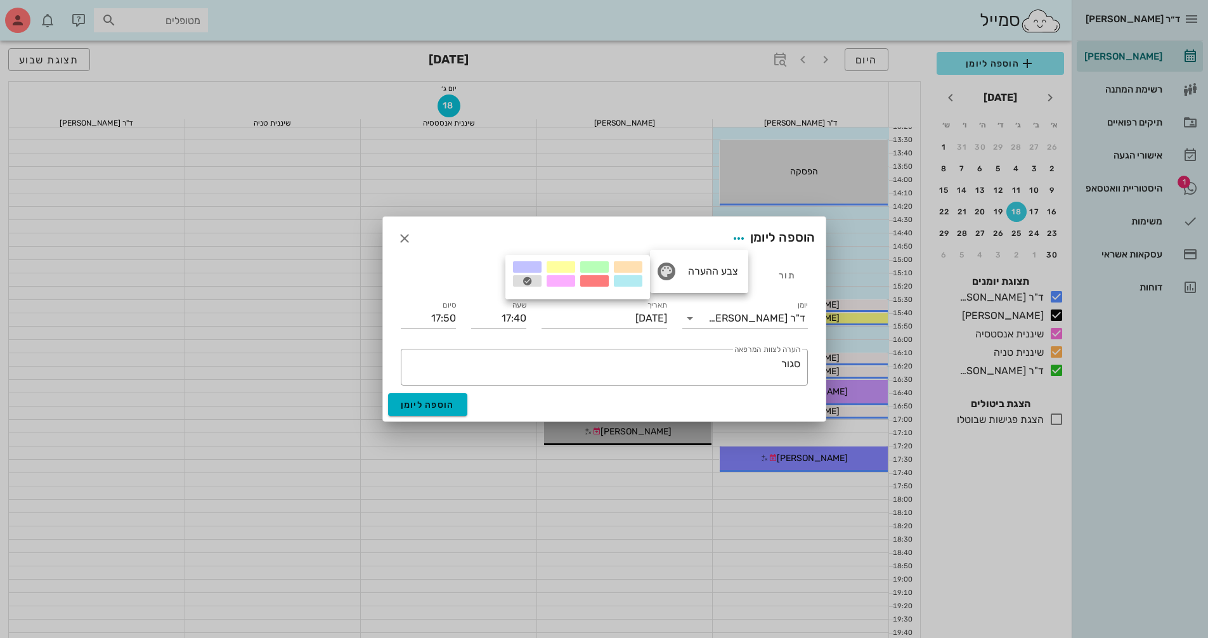
click at [596, 285] on div at bounding box center [594, 280] width 29 height 11
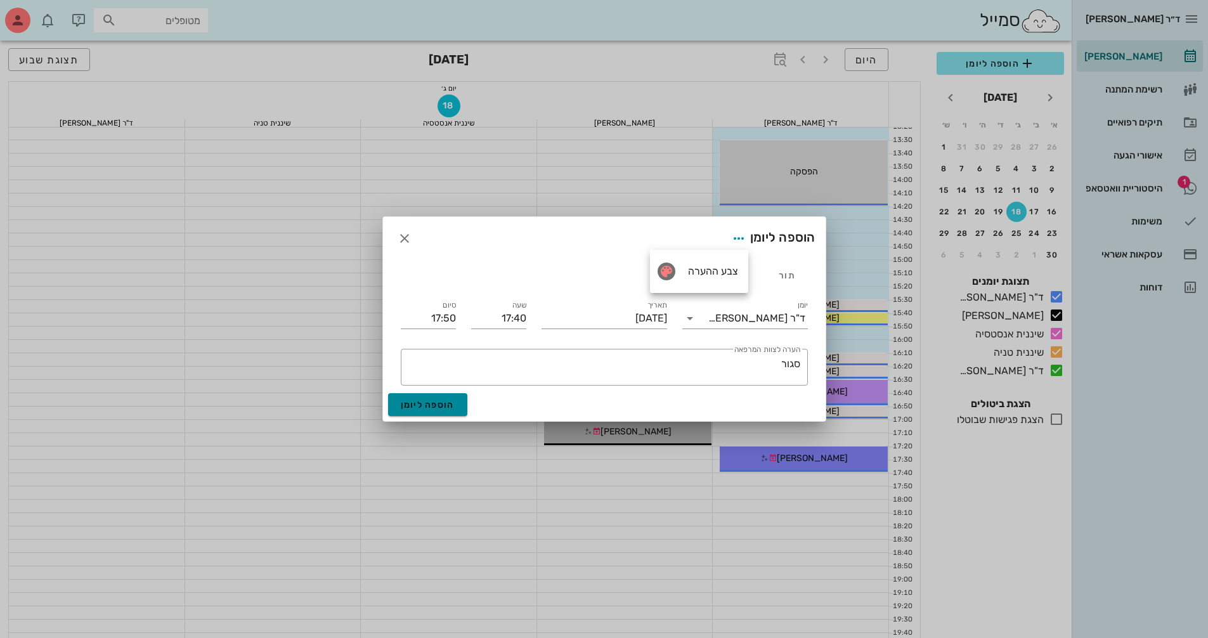
click at [433, 408] on span "הוספה ליומן" at bounding box center [428, 404] width 54 height 11
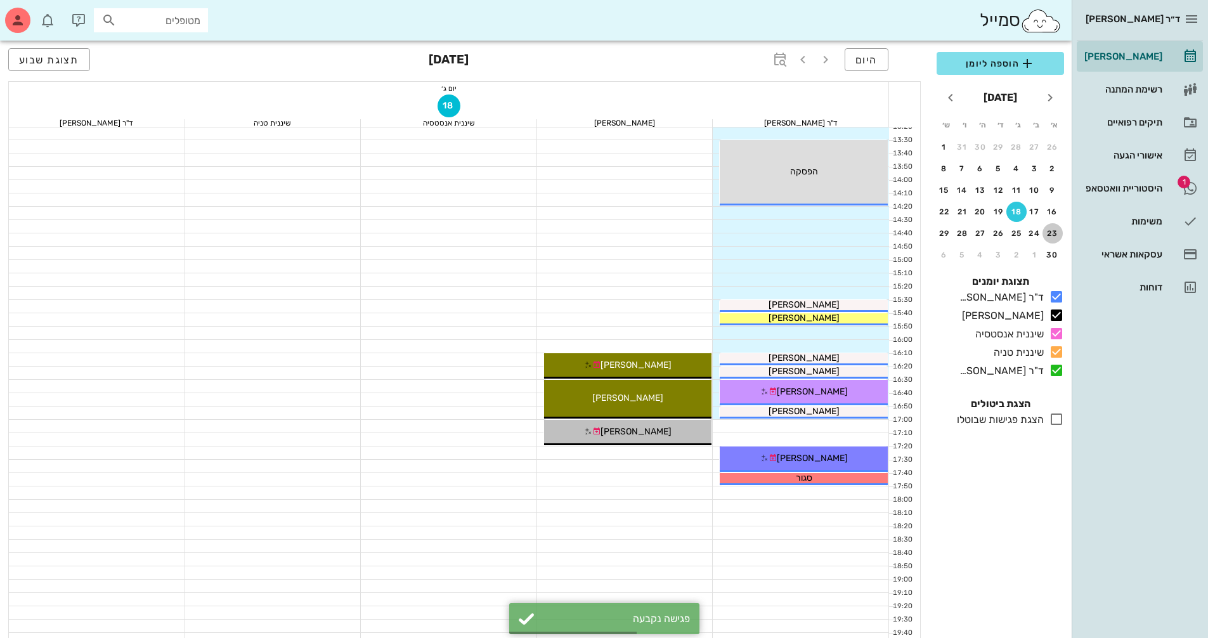
click at [1051, 235] on div "23" at bounding box center [1052, 233] width 20 height 9
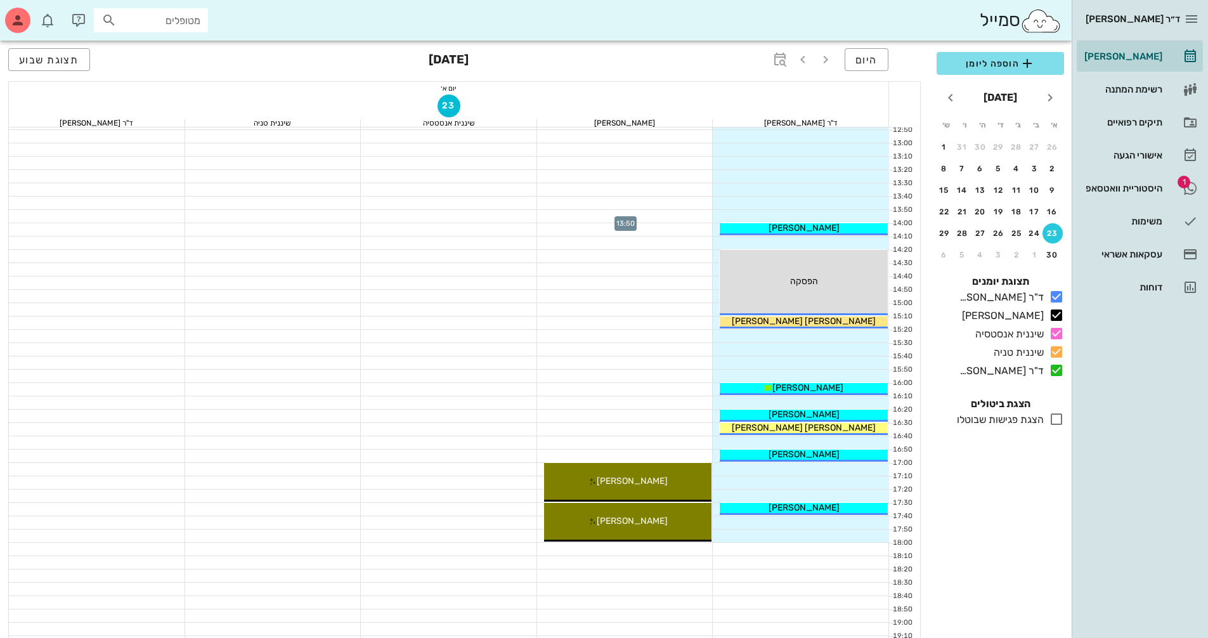
scroll to position [444, 0]
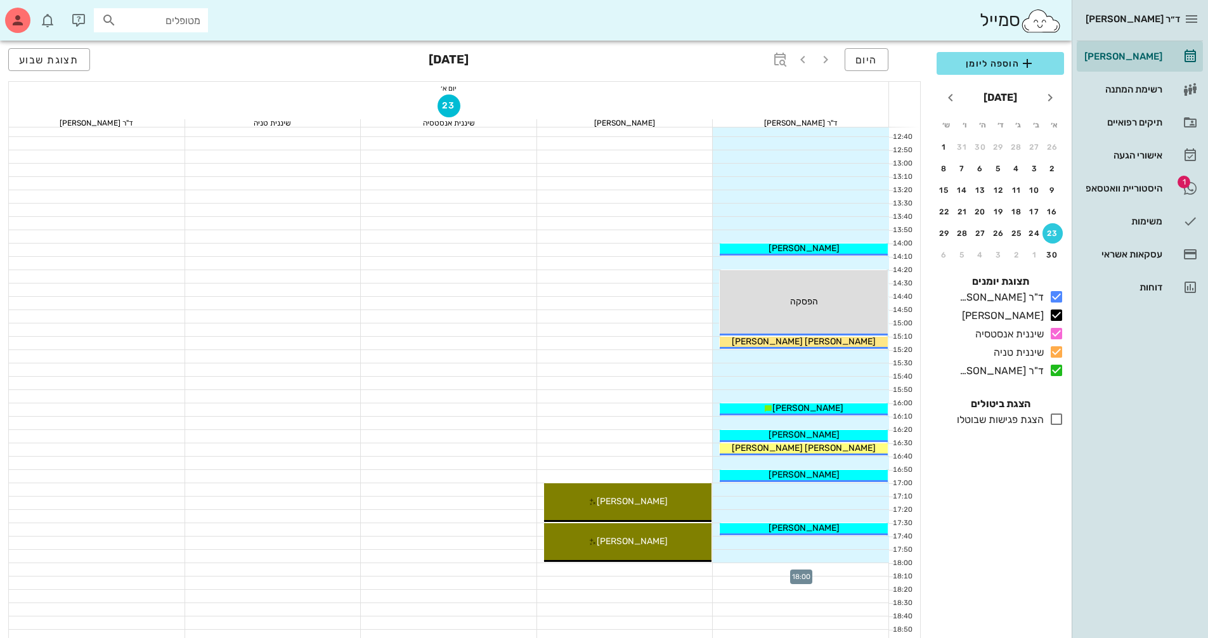
click at [741, 572] on div at bounding box center [801, 569] width 176 height 13
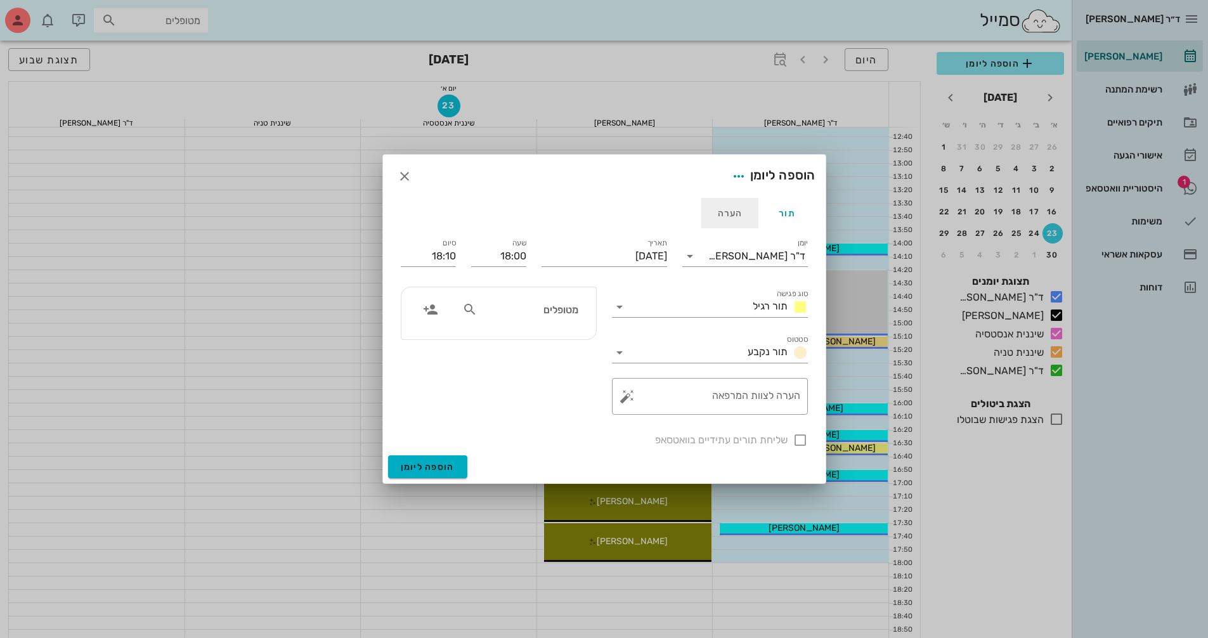
click at [725, 211] on div "הערה" at bounding box center [729, 213] width 57 height 30
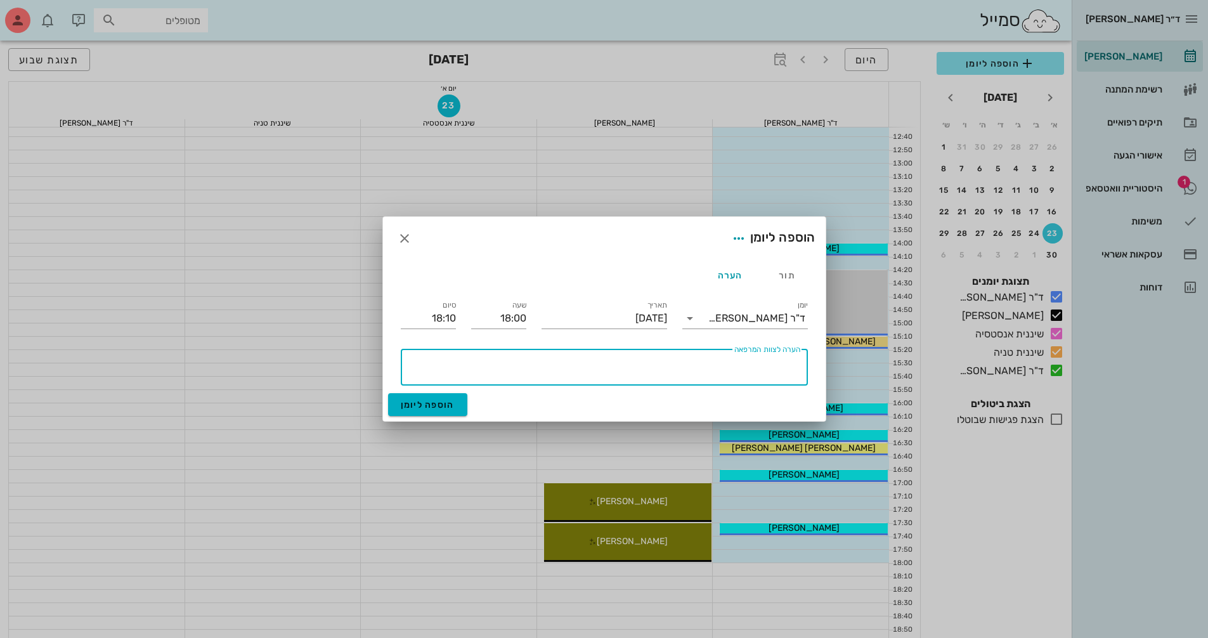
click at [706, 363] on textarea "הערה לצוות המרפאה" at bounding box center [601, 370] width 397 height 30
type textarea "סגור"
click at [744, 275] on div "הערה" at bounding box center [729, 275] width 57 height 30
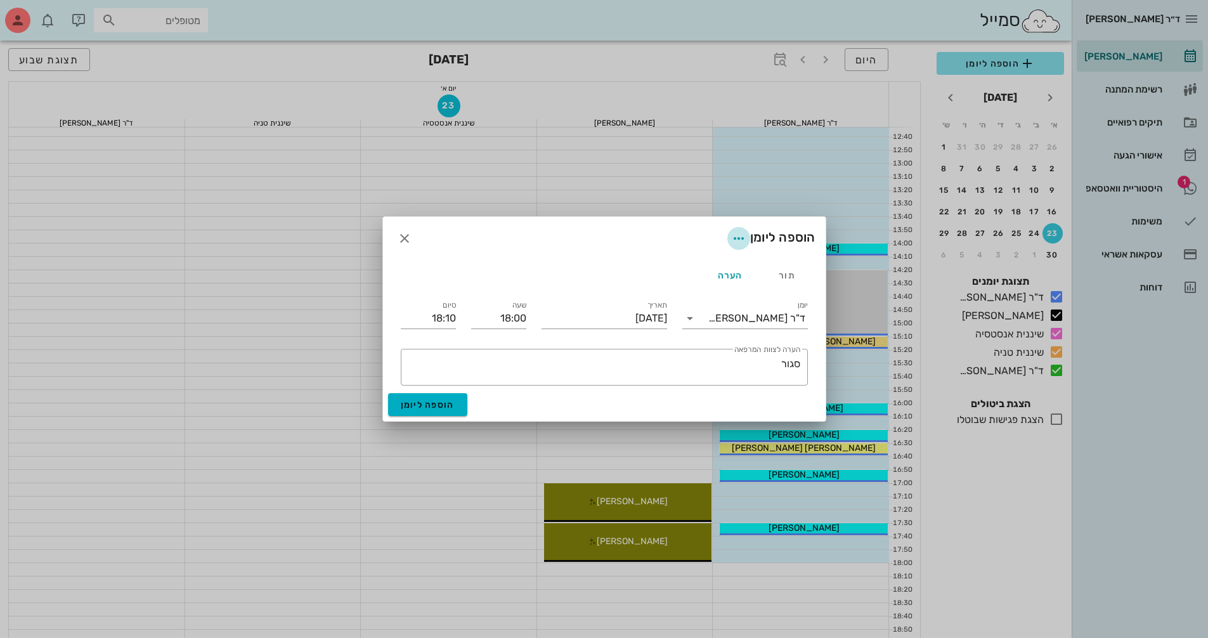
click at [727, 243] on span "button" at bounding box center [738, 238] width 23 height 15
click at [718, 264] on div "צבע ההערה" at bounding box center [699, 271] width 98 height 33
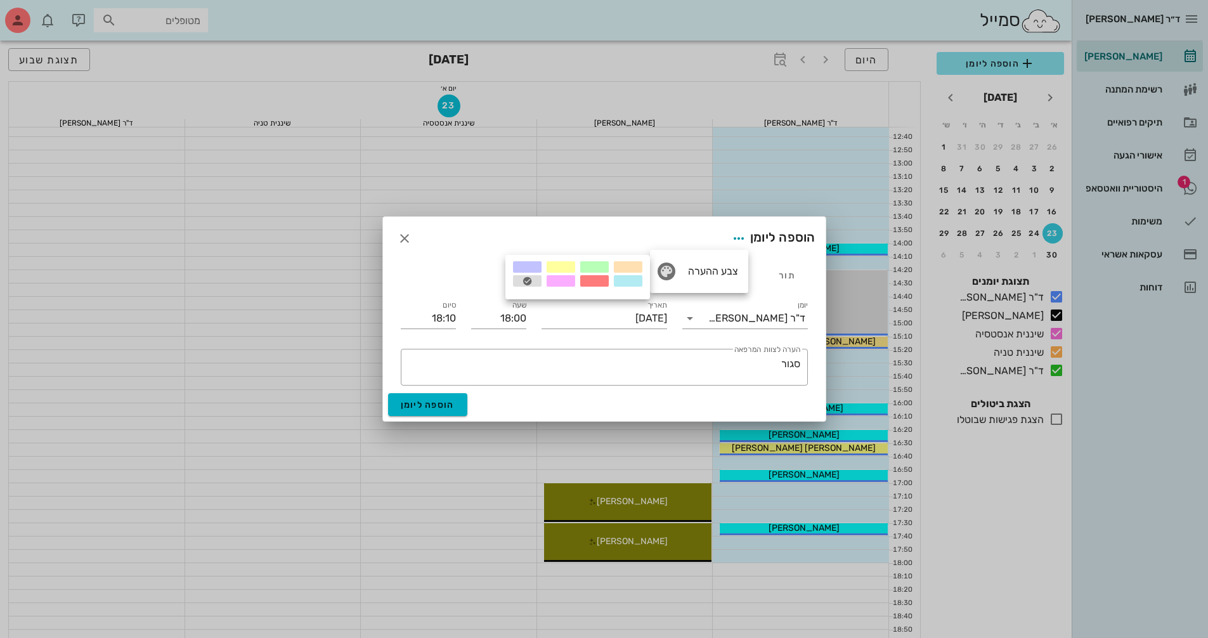
click at [604, 279] on div at bounding box center [594, 280] width 29 height 11
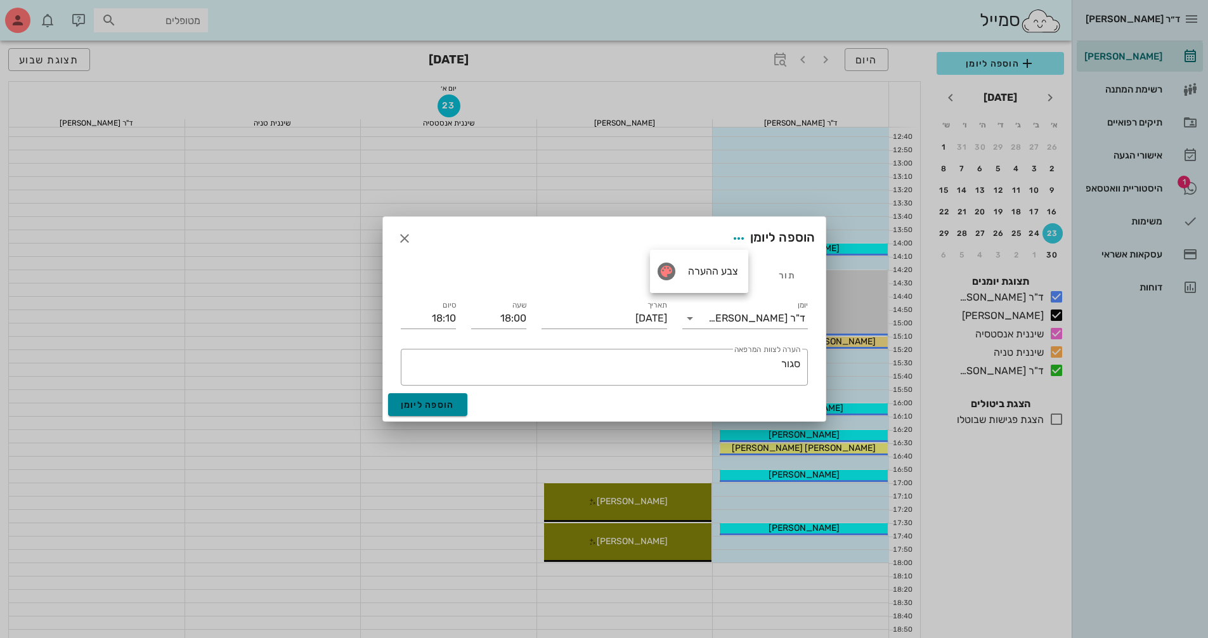
click at [448, 406] on span "הוספה ליומן" at bounding box center [428, 404] width 54 height 11
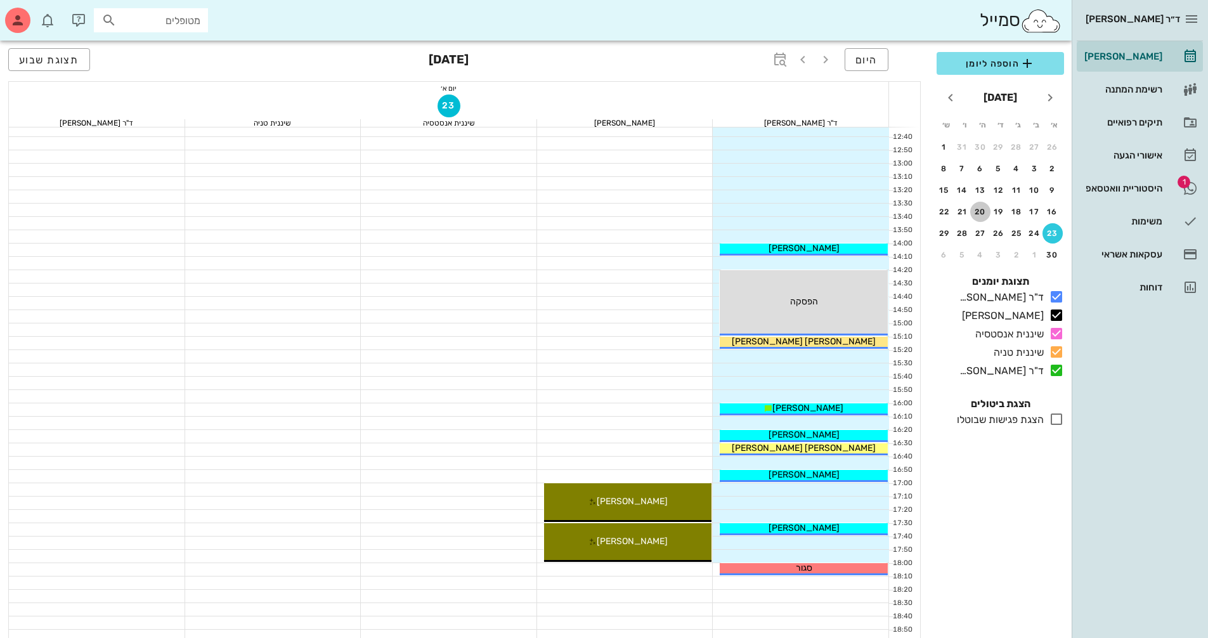
click at [977, 212] on div "20" at bounding box center [980, 211] width 20 height 9
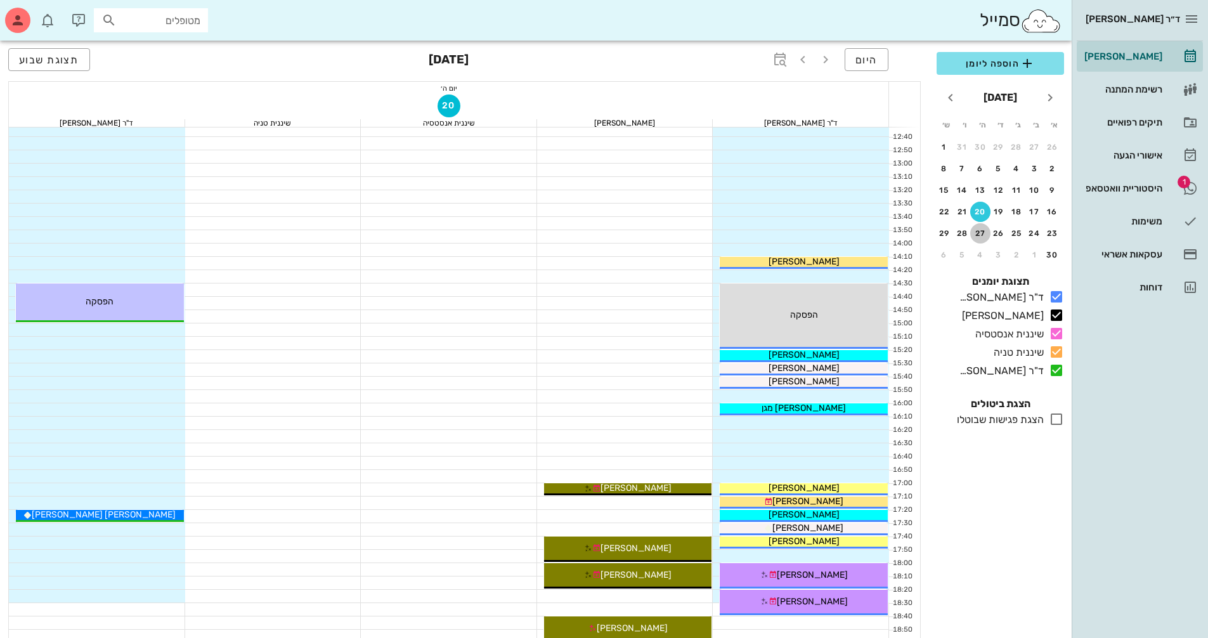
click at [982, 231] on div "27" at bounding box center [980, 233] width 20 height 9
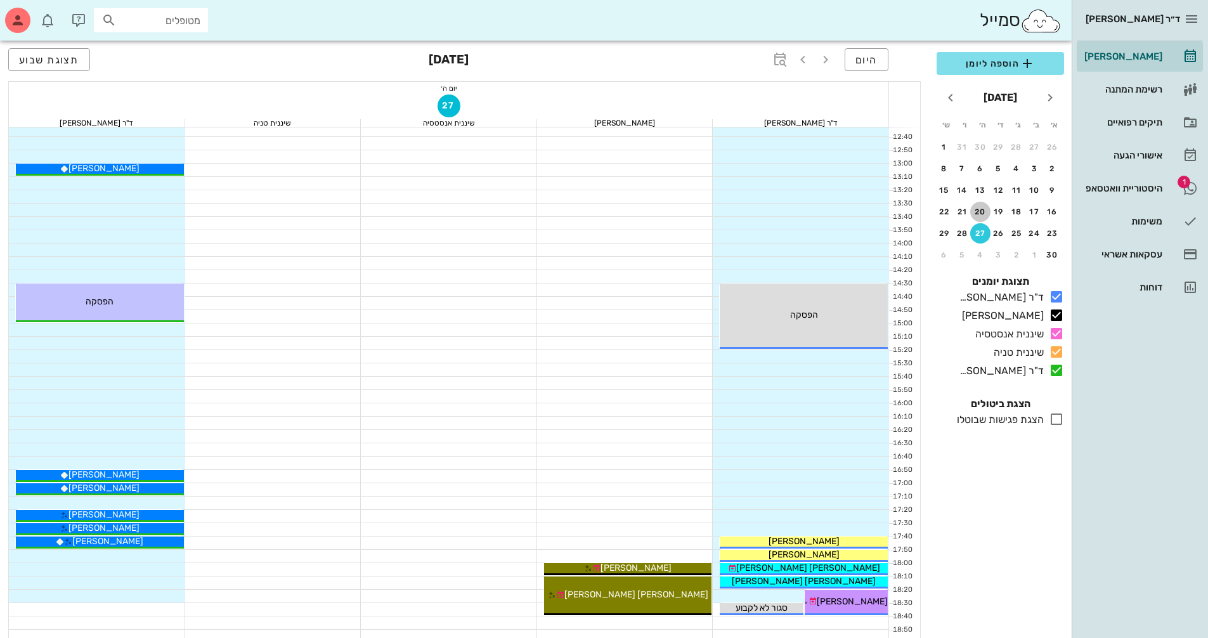
click at [982, 211] on div "20" at bounding box center [980, 211] width 20 height 9
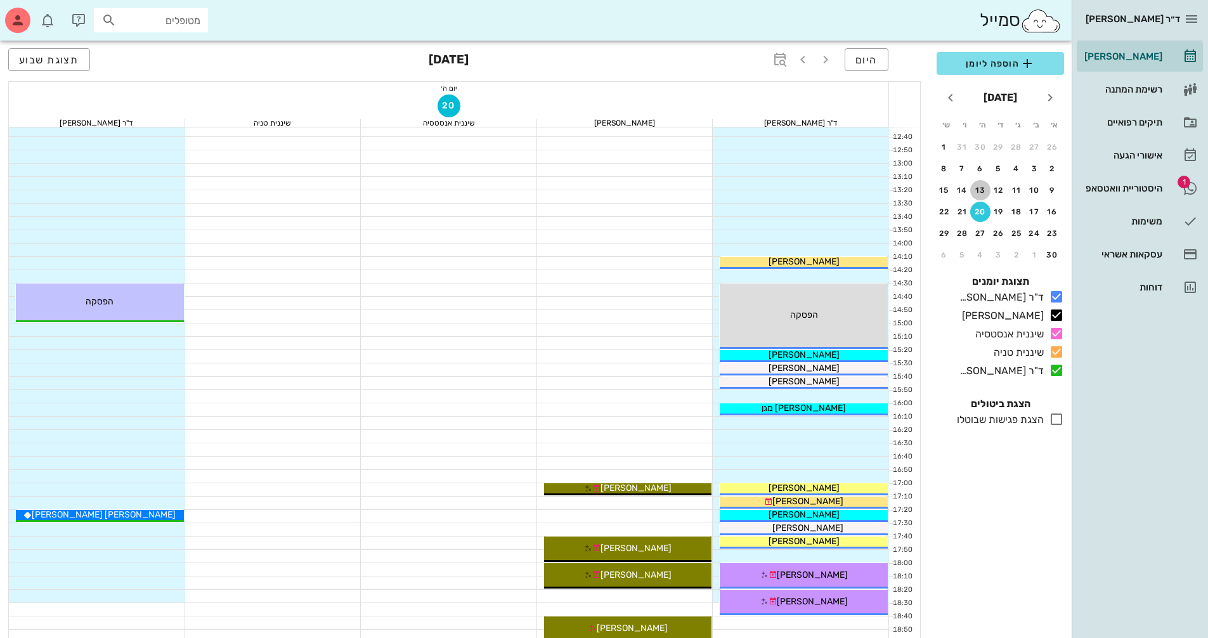
click at [980, 198] on button "13" at bounding box center [980, 190] width 20 height 20
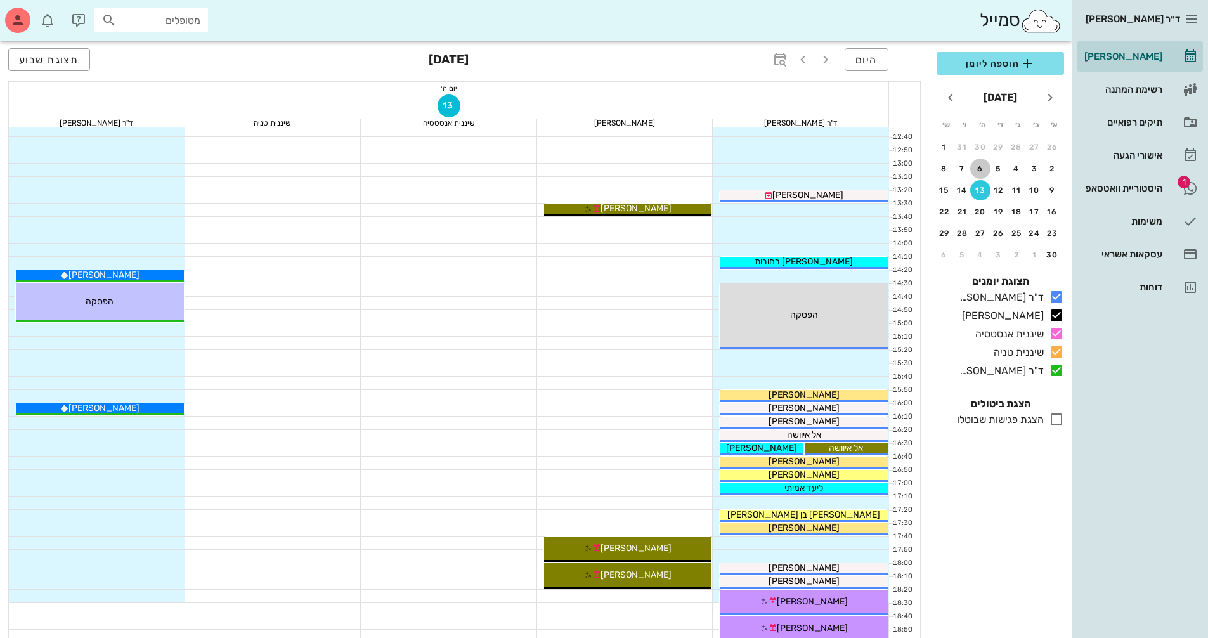
click at [983, 169] on div "6" at bounding box center [980, 168] width 20 height 9
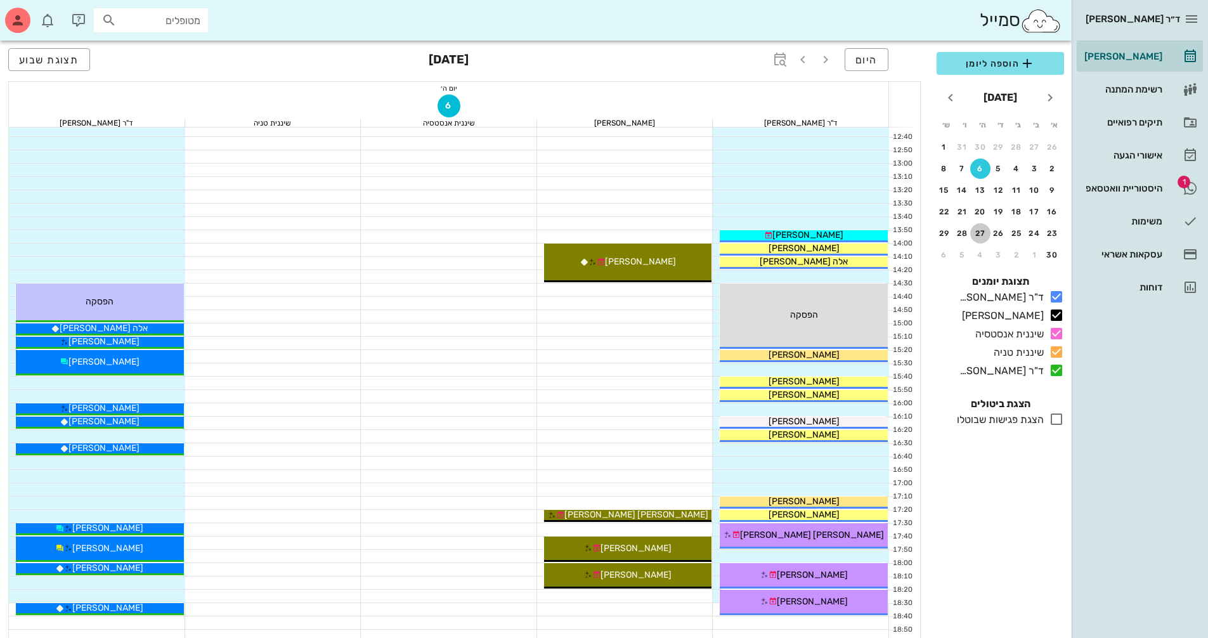
click at [985, 232] on div "27" at bounding box center [980, 233] width 20 height 9
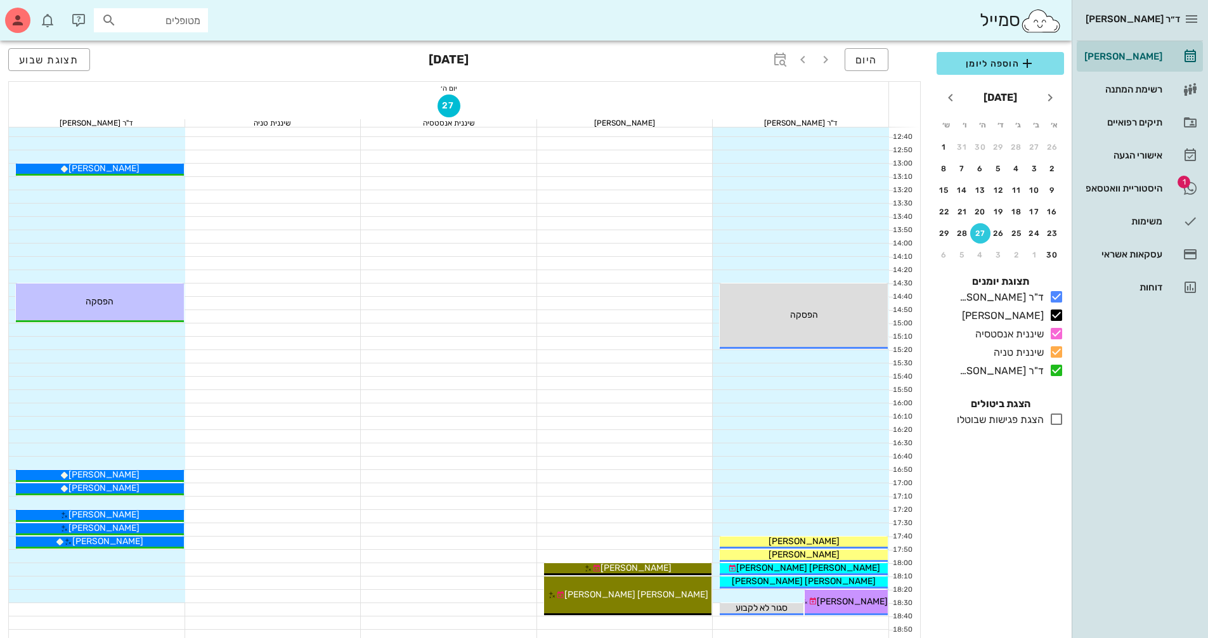
click at [727, 252] on div at bounding box center [801, 249] width 176 height 13
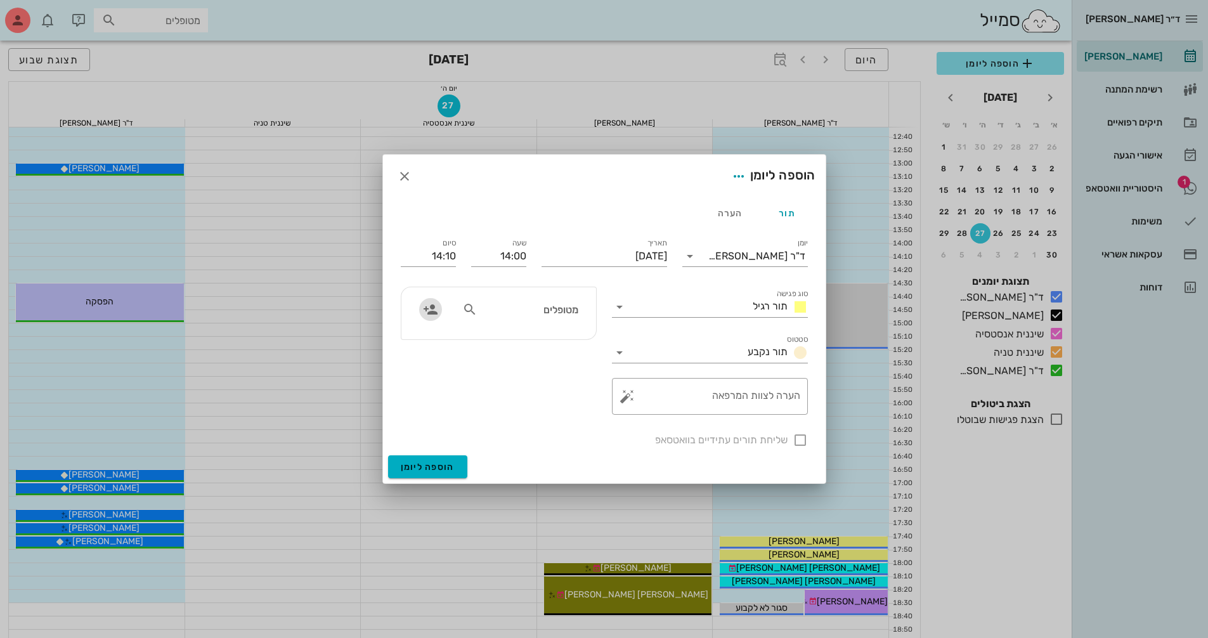
click at [429, 313] on icon "button" at bounding box center [430, 309] width 15 height 15
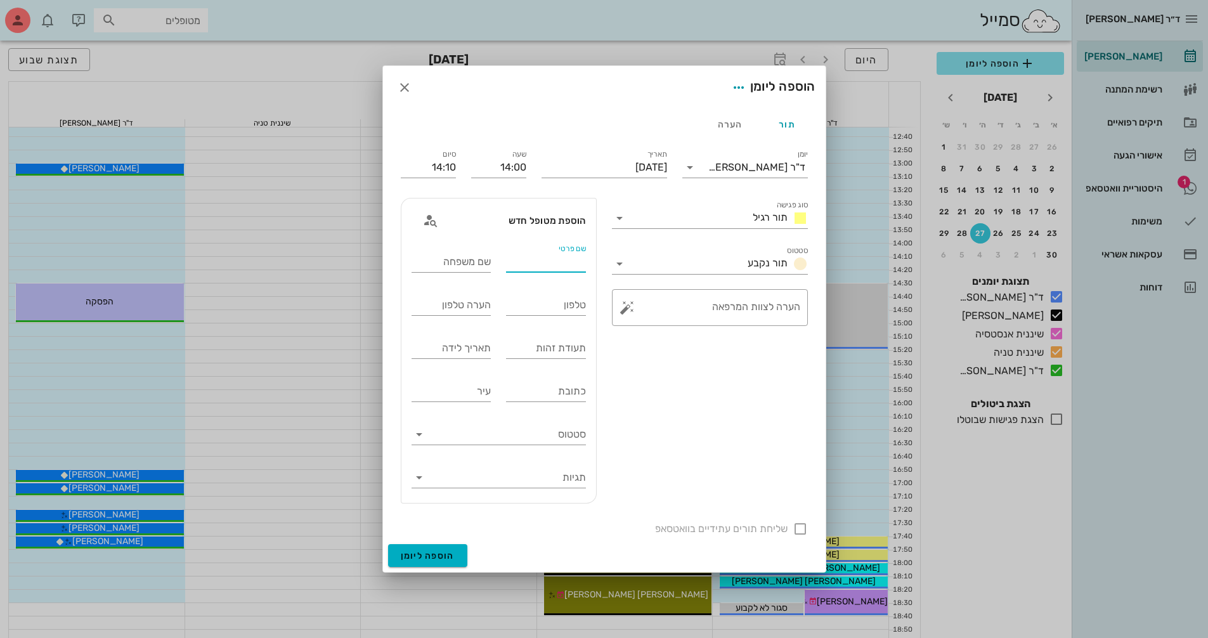
click at [548, 266] on input "שם פרטי" at bounding box center [546, 262] width 80 height 20
type input "[PERSON_NAME]"
click at [553, 301] on input "טלפון" at bounding box center [546, 305] width 80 height 20
type input "0526818474"
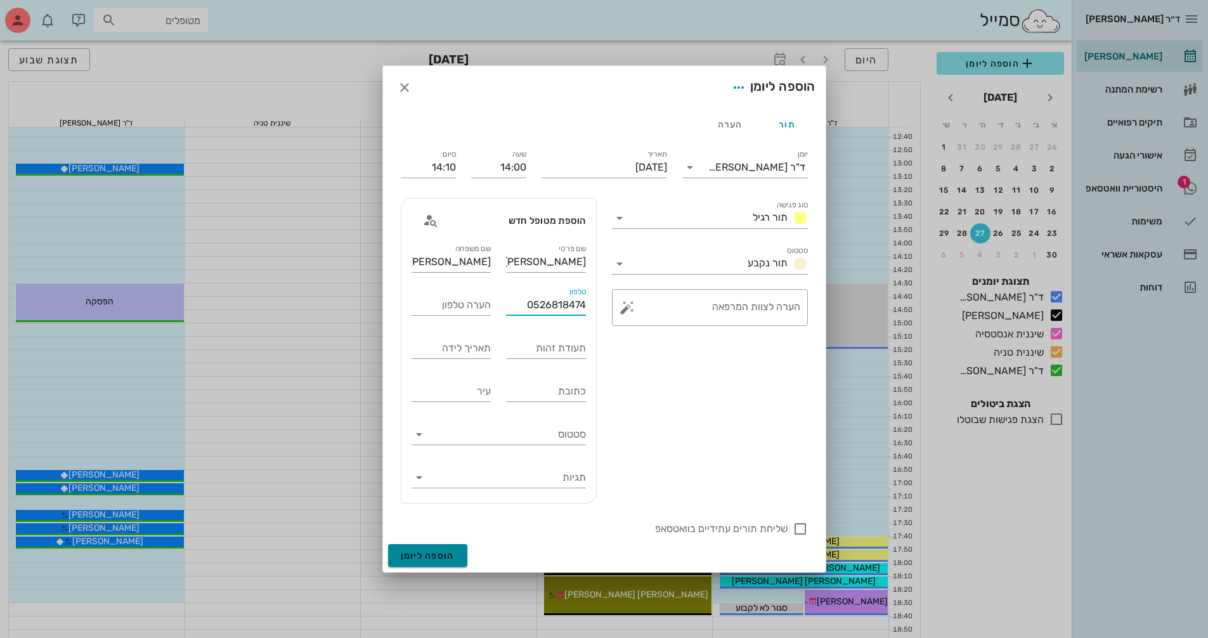
click at [448, 549] on button "הוספה ליומן" at bounding box center [427, 555] width 79 height 23
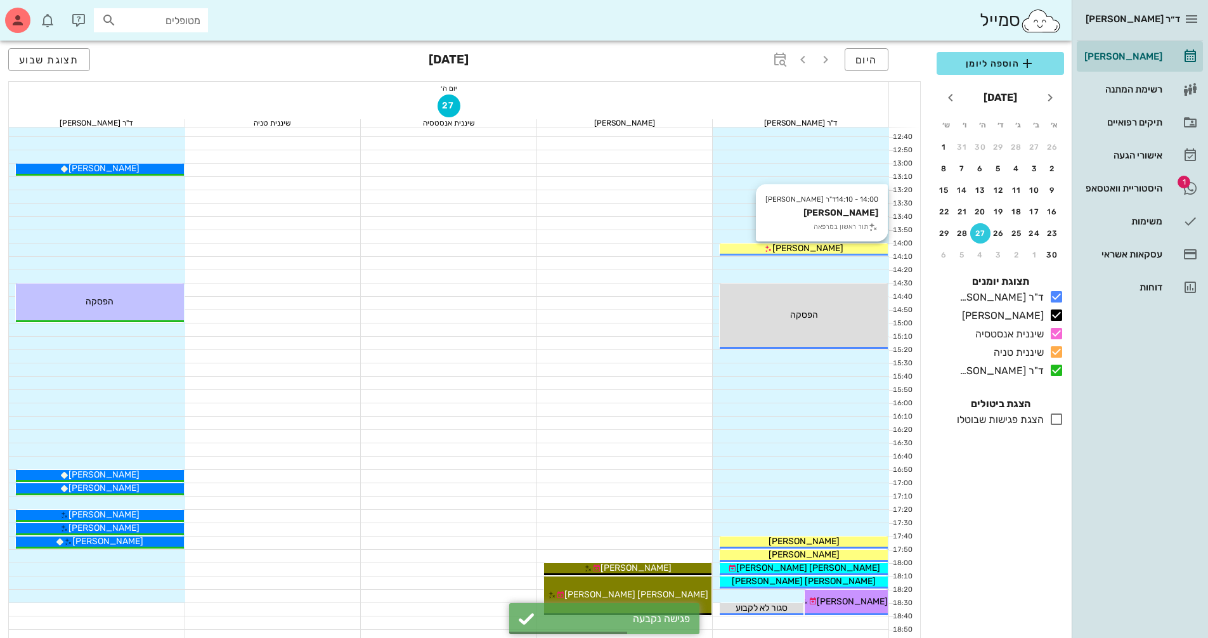
click at [780, 253] on div "[PERSON_NAME]" at bounding box center [804, 248] width 168 height 13
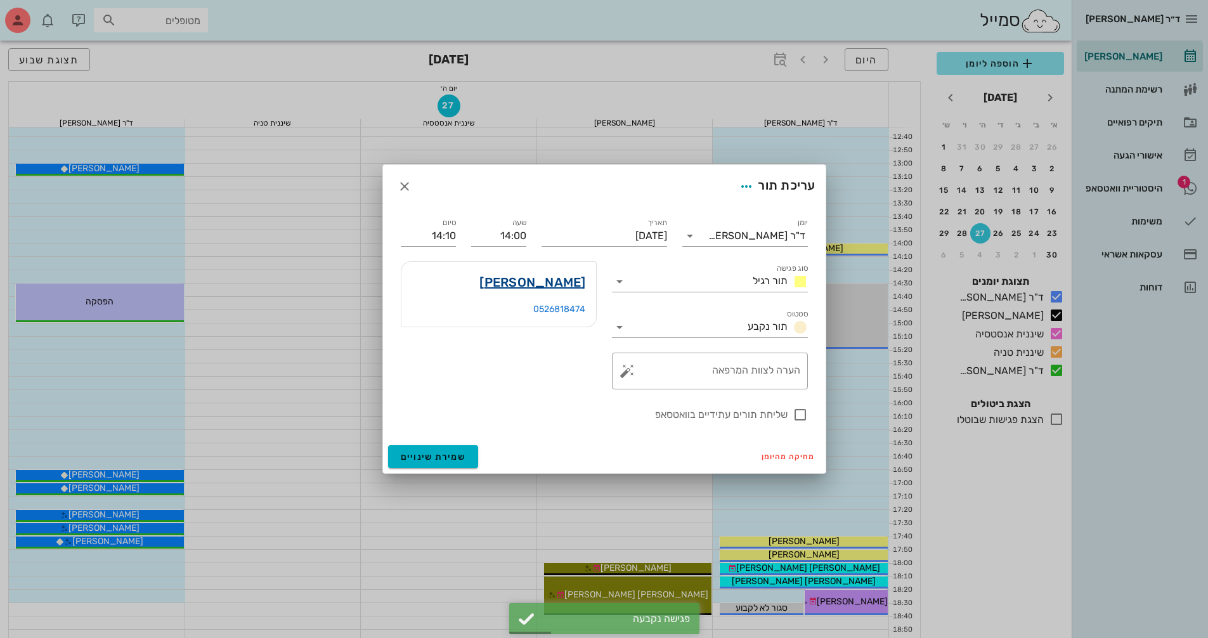
click at [570, 276] on link "[PERSON_NAME]" at bounding box center [532, 282] width 106 height 20
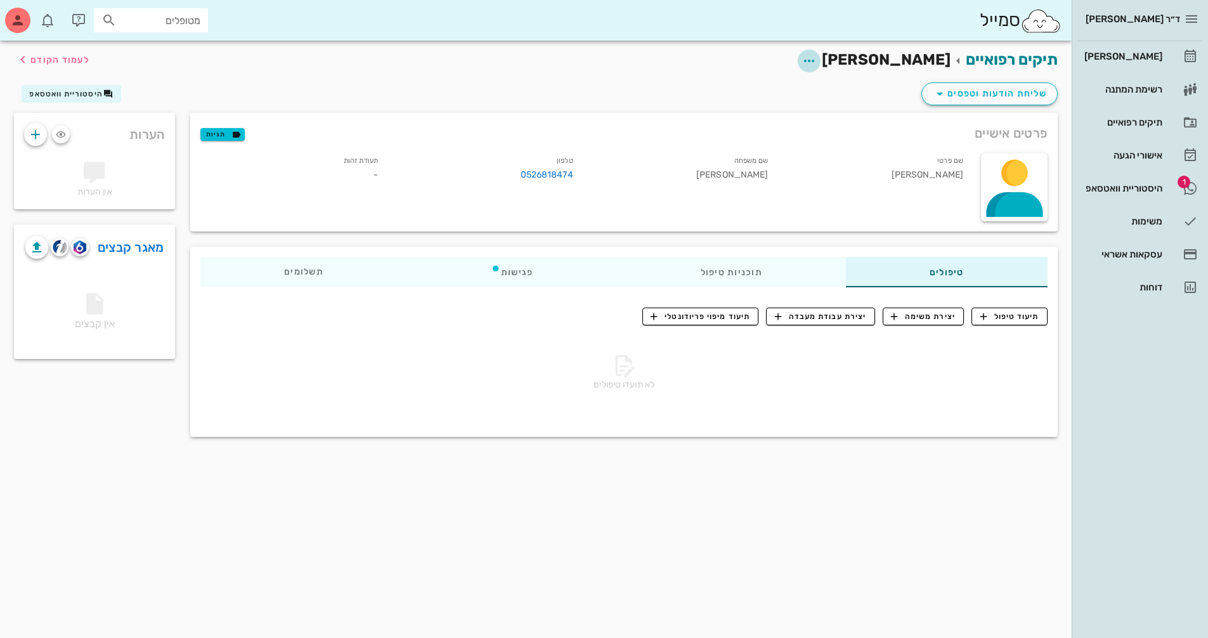
click at [817, 60] on icon "button" at bounding box center [808, 60] width 15 height 15
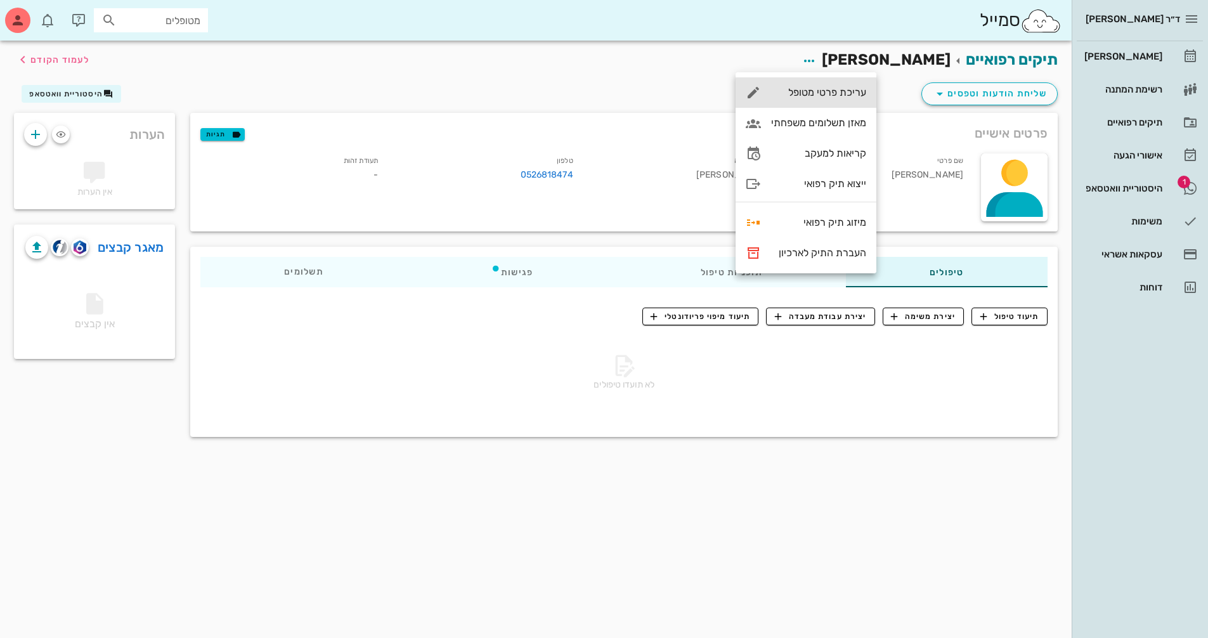
click at [847, 87] on div "עריכת פרטי מטופל" at bounding box center [818, 92] width 95 height 12
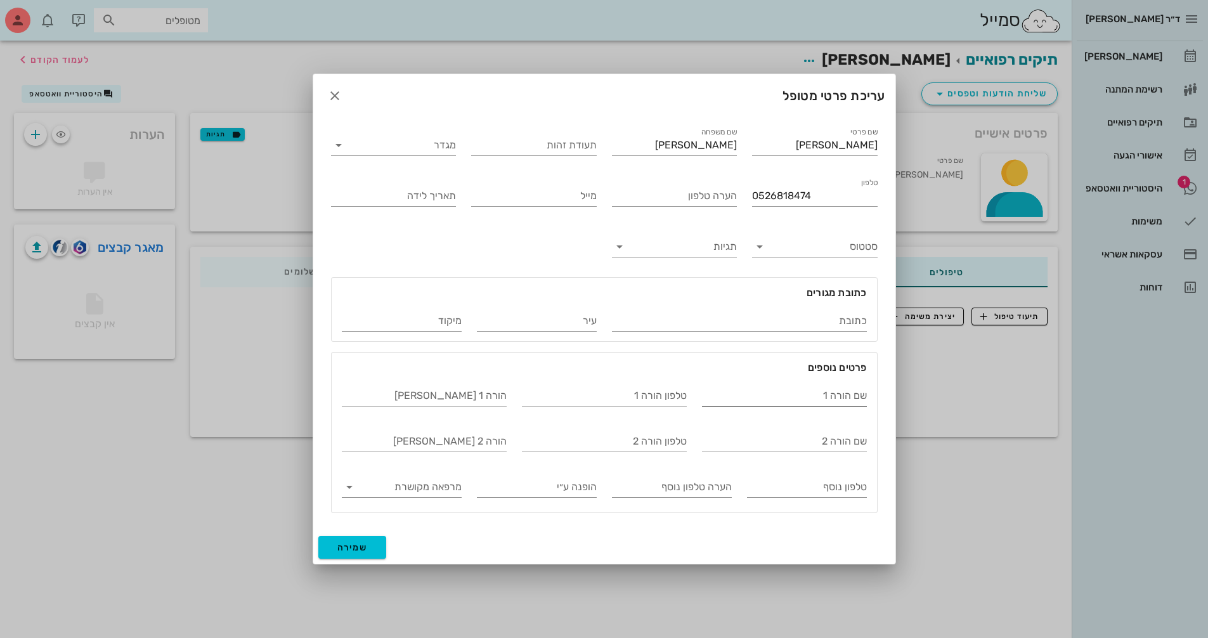
click at [725, 402] on input "שם הורה 1" at bounding box center [784, 396] width 165 height 20
type input "אמא [PERSON_NAME]"
click at [573, 496] on input "הופנה ע״י" at bounding box center [537, 487] width 120 height 20
type input "פלא"
click at [346, 550] on span "שמירה" at bounding box center [352, 547] width 30 height 11
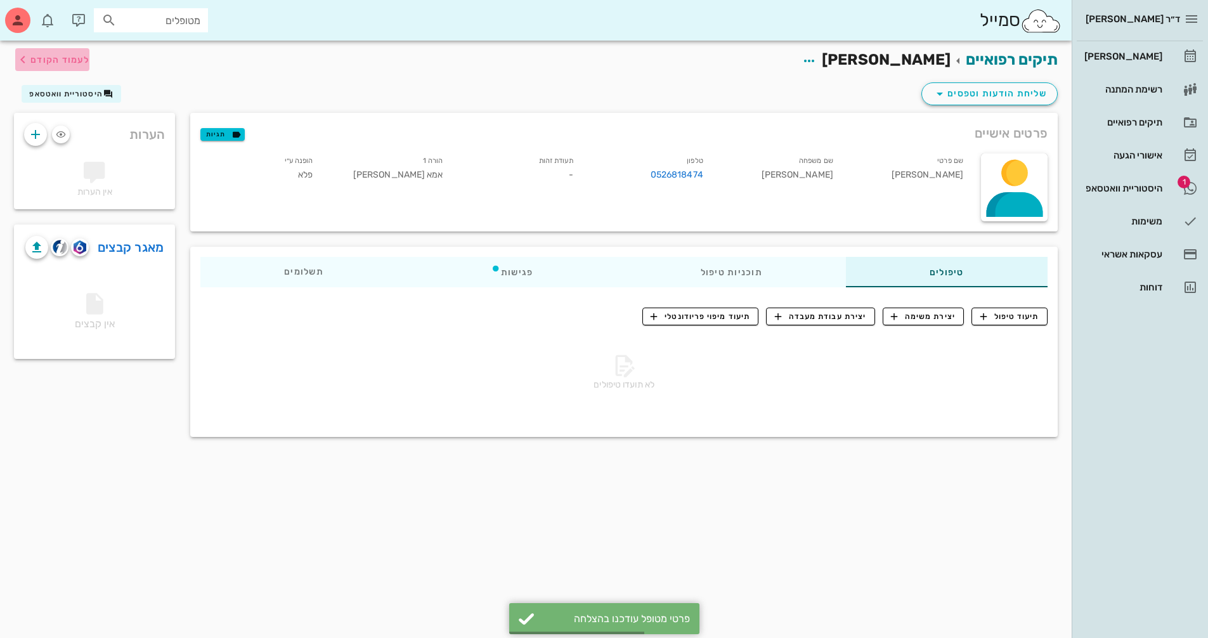
click at [46, 66] on span "לעמוד הקודם" at bounding box center [52, 59] width 74 height 15
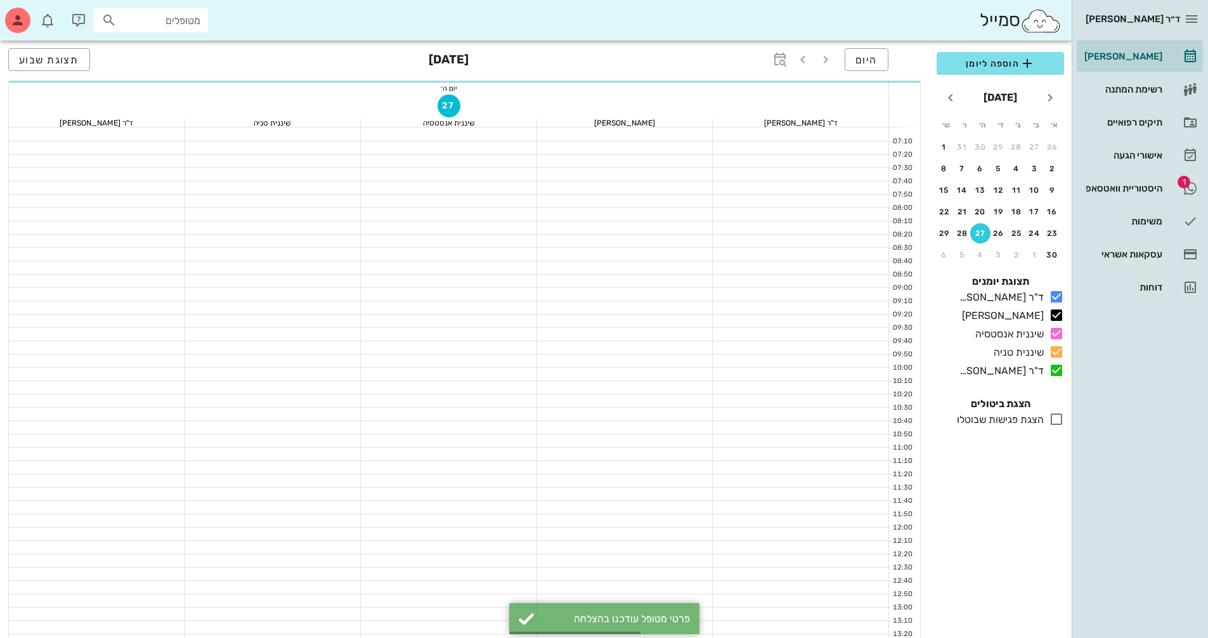
scroll to position [444, 0]
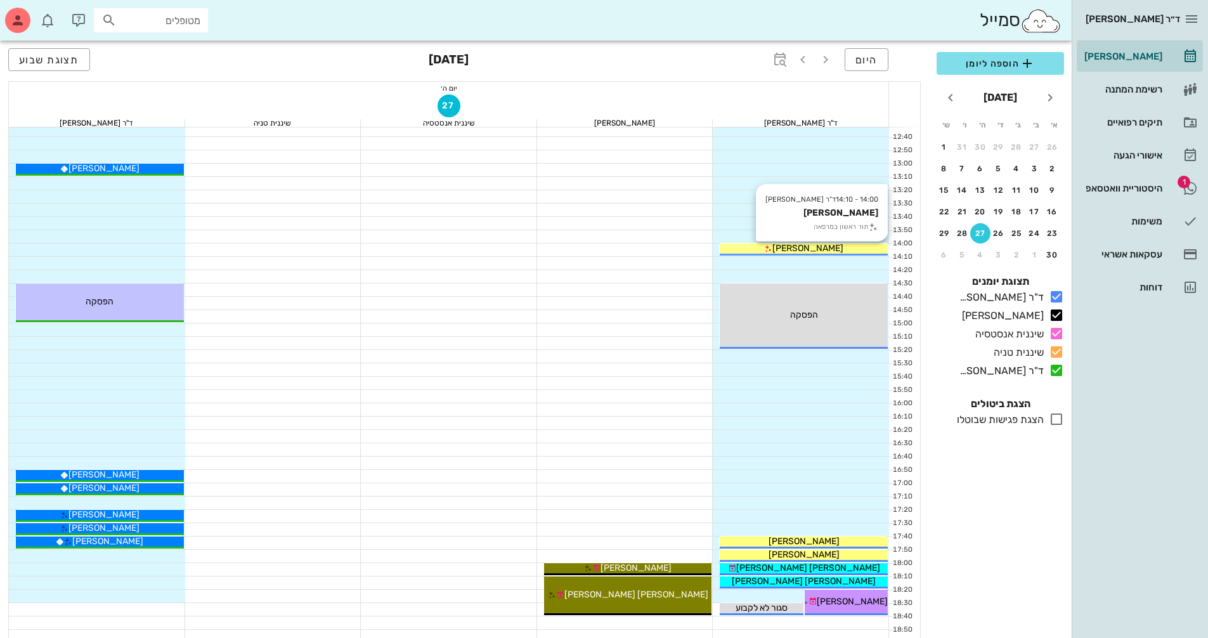
click at [727, 249] on div "[PERSON_NAME]" at bounding box center [804, 248] width 168 height 13
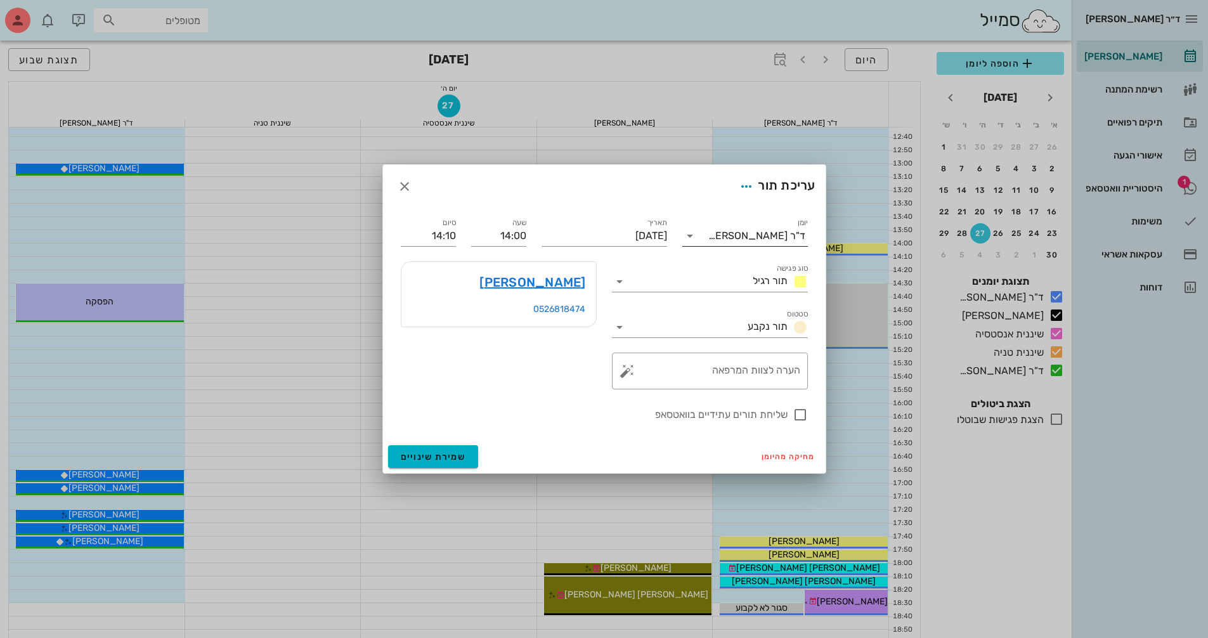
click at [692, 232] on icon at bounding box center [689, 235] width 15 height 15
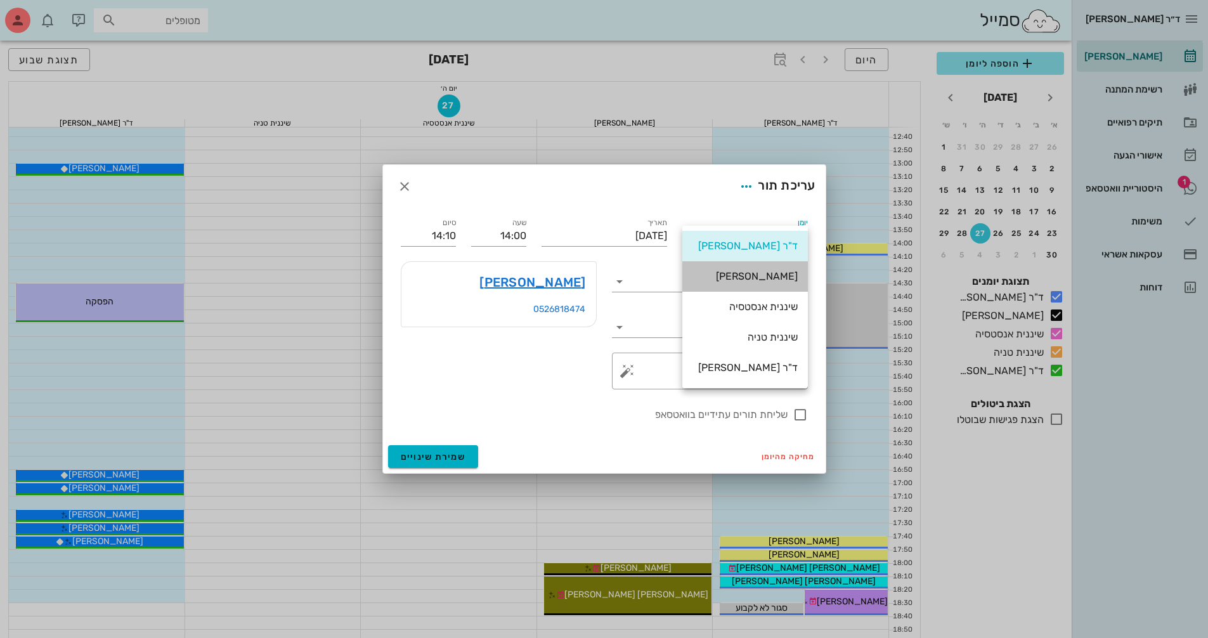
click at [732, 272] on div "[PERSON_NAME]" at bounding box center [744, 276] width 105 height 12
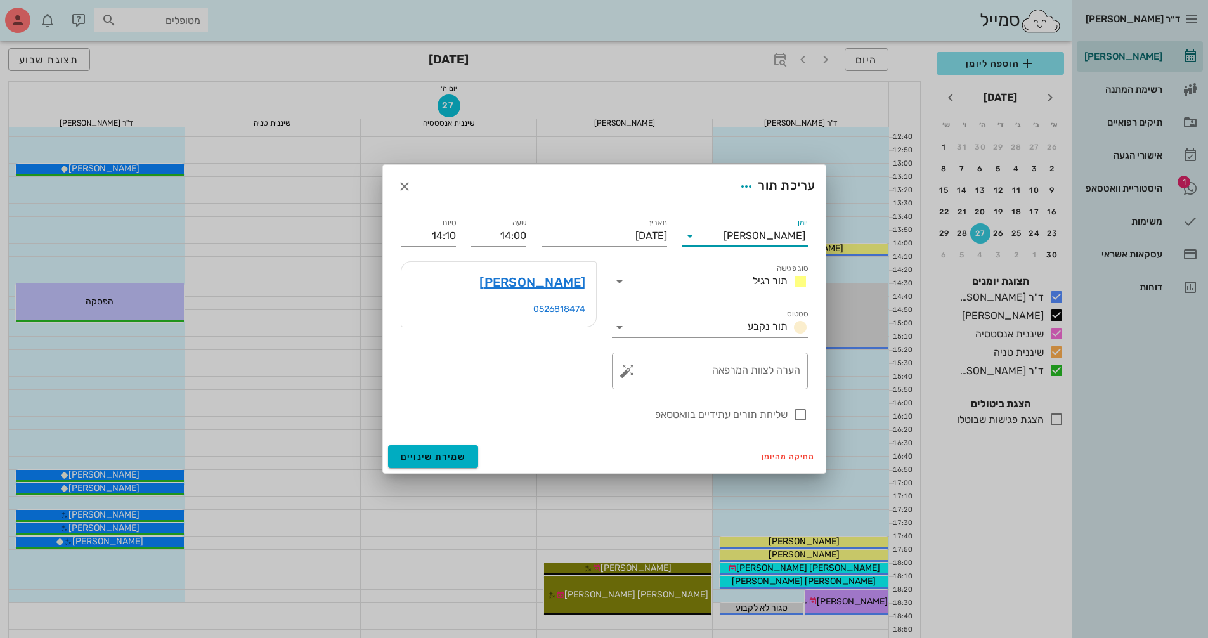
click at [621, 285] on icon at bounding box center [619, 281] width 15 height 15
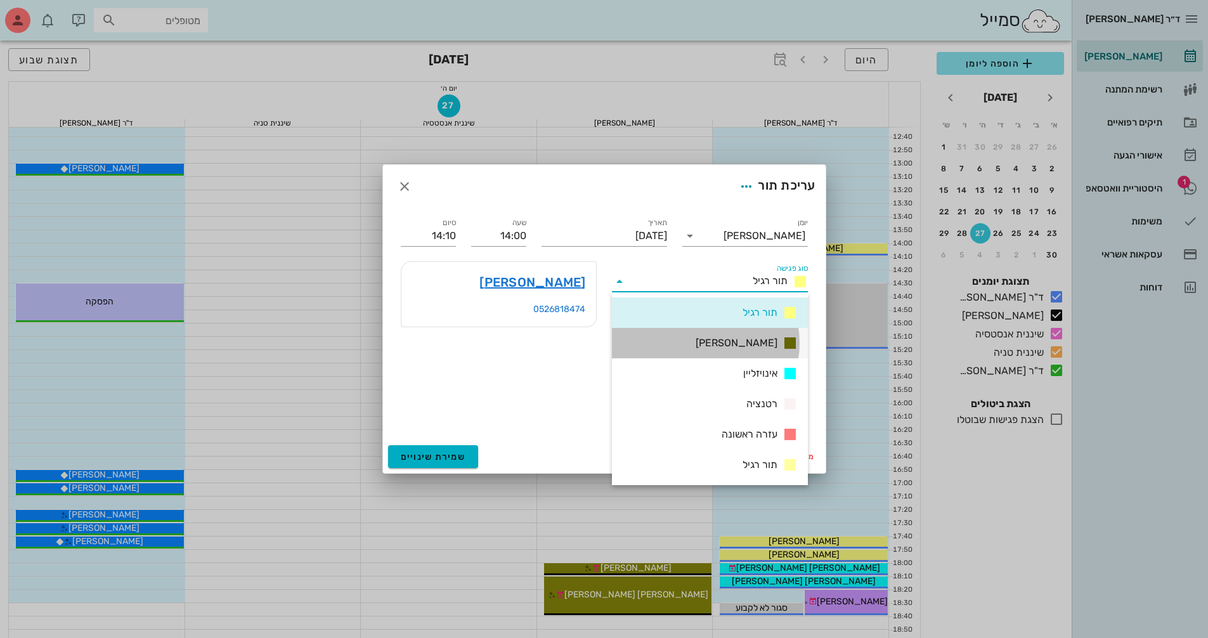
click at [776, 342] on span "[PERSON_NAME]" at bounding box center [737, 342] width 82 height 15
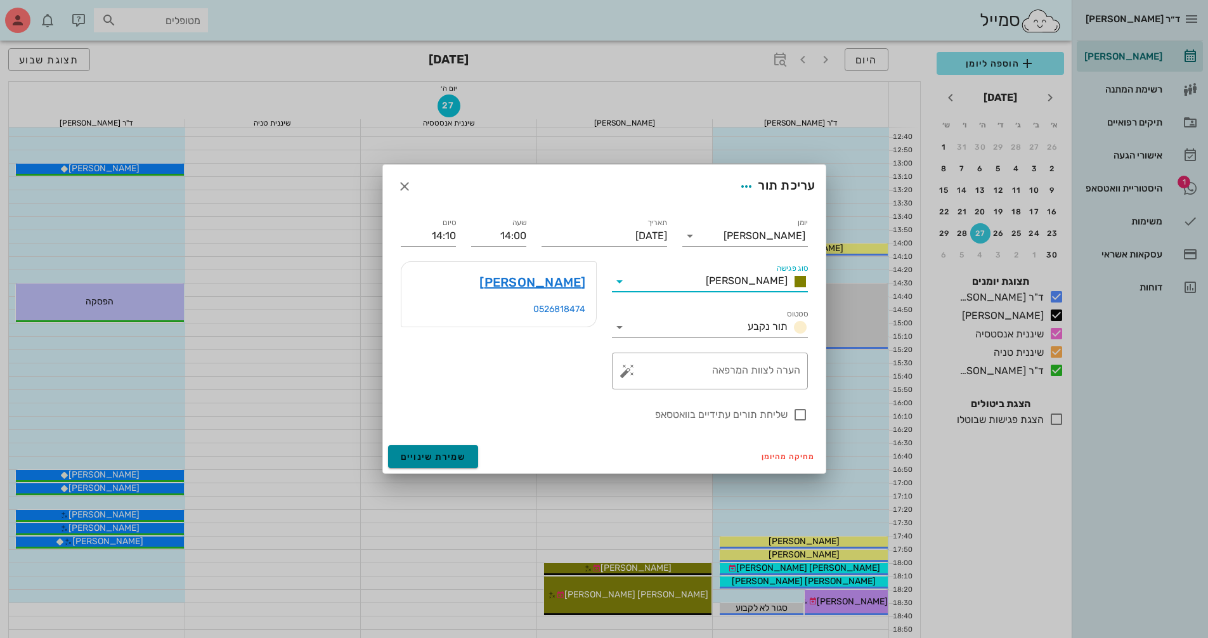
click at [424, 452] on span "שמירת שינויים" at bounding box center [433, 456] width 65 height 11
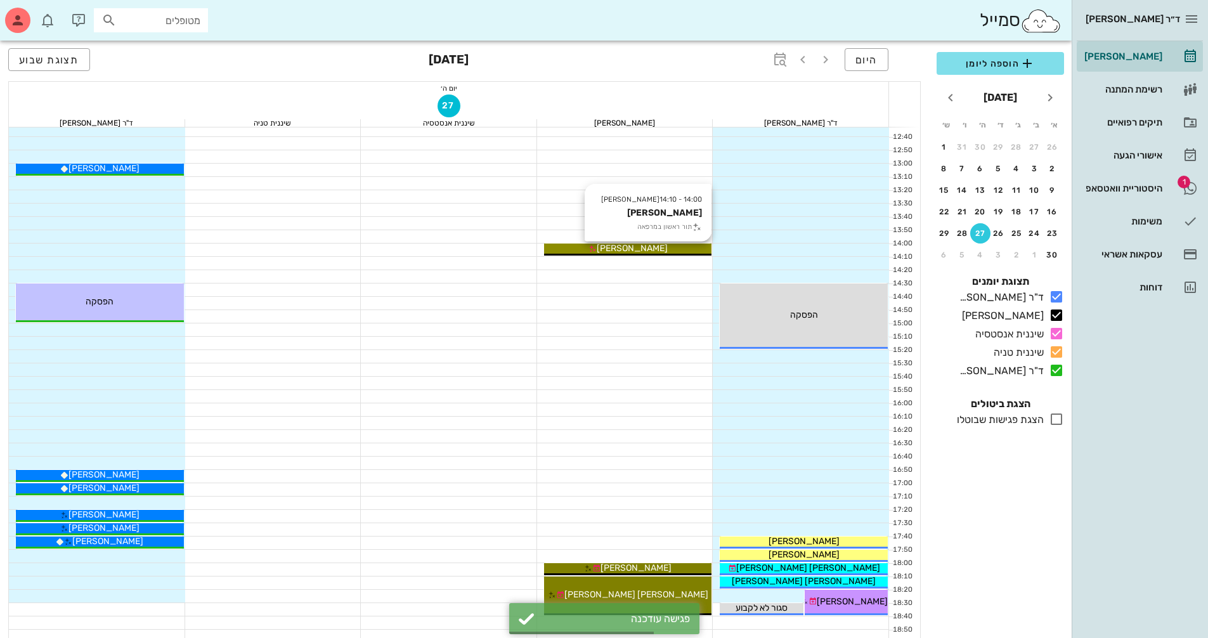
click at [693, 245] on div "[PERSON_NAME]" at bounding box center [628, 248] width 168 height 13
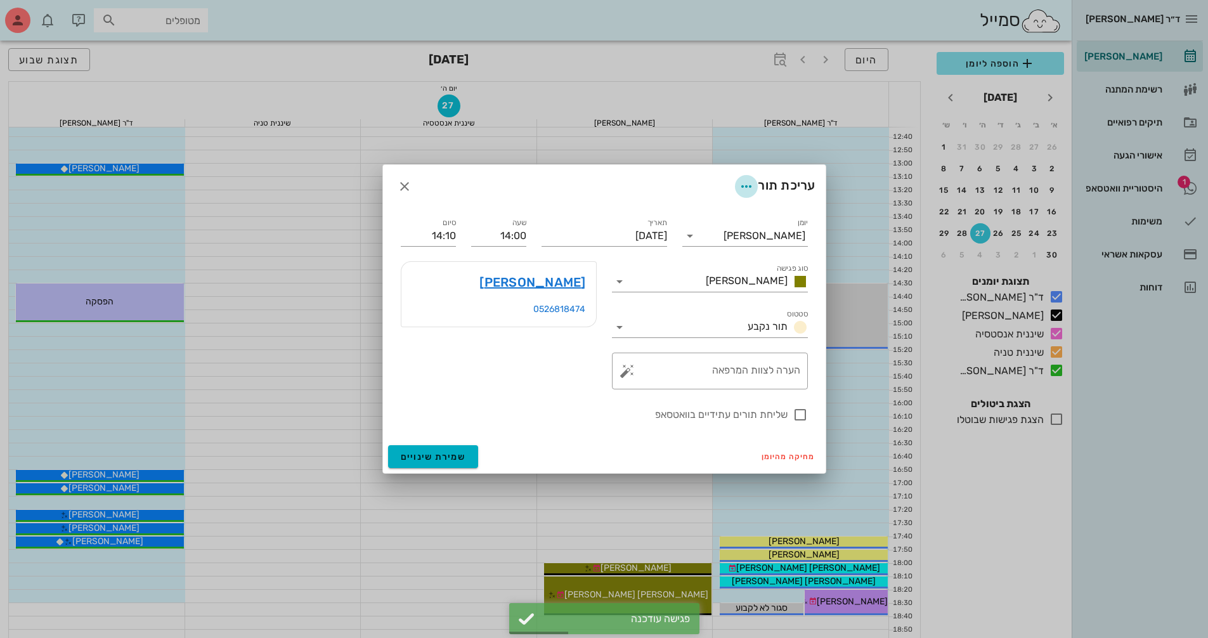
click at [742, 184] on icon "button" at bounding box center [746, 186] width 15 height 15
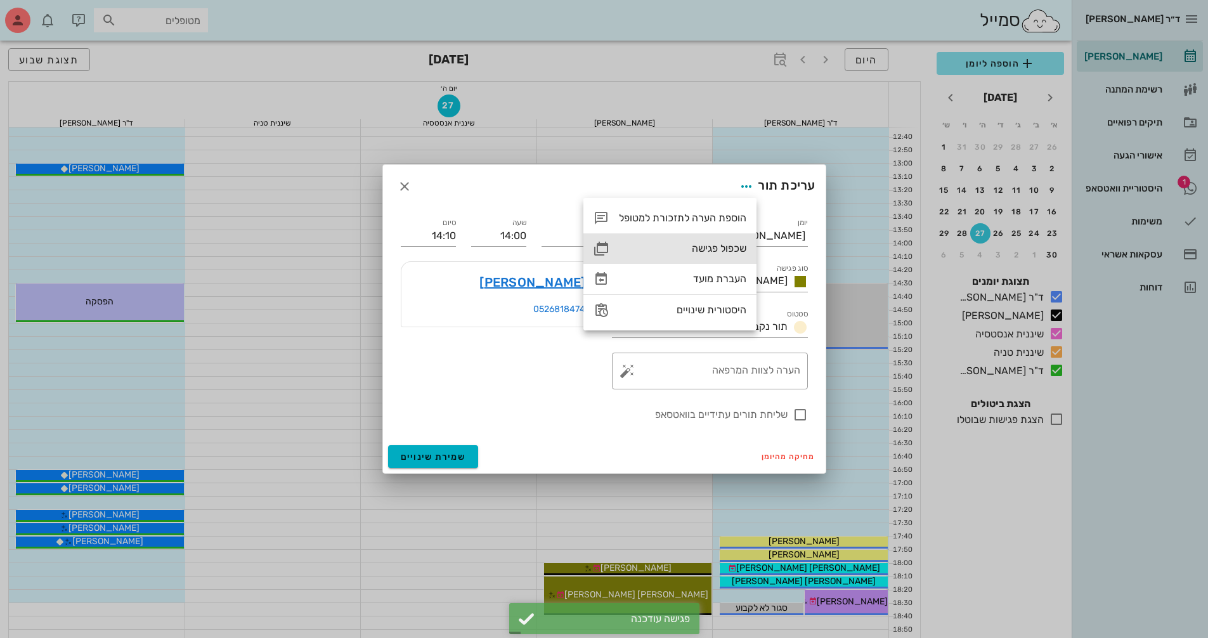
click at [734, 245] on div "שכפול פגישה" at bounding box center [682, 248] width 127 height 12
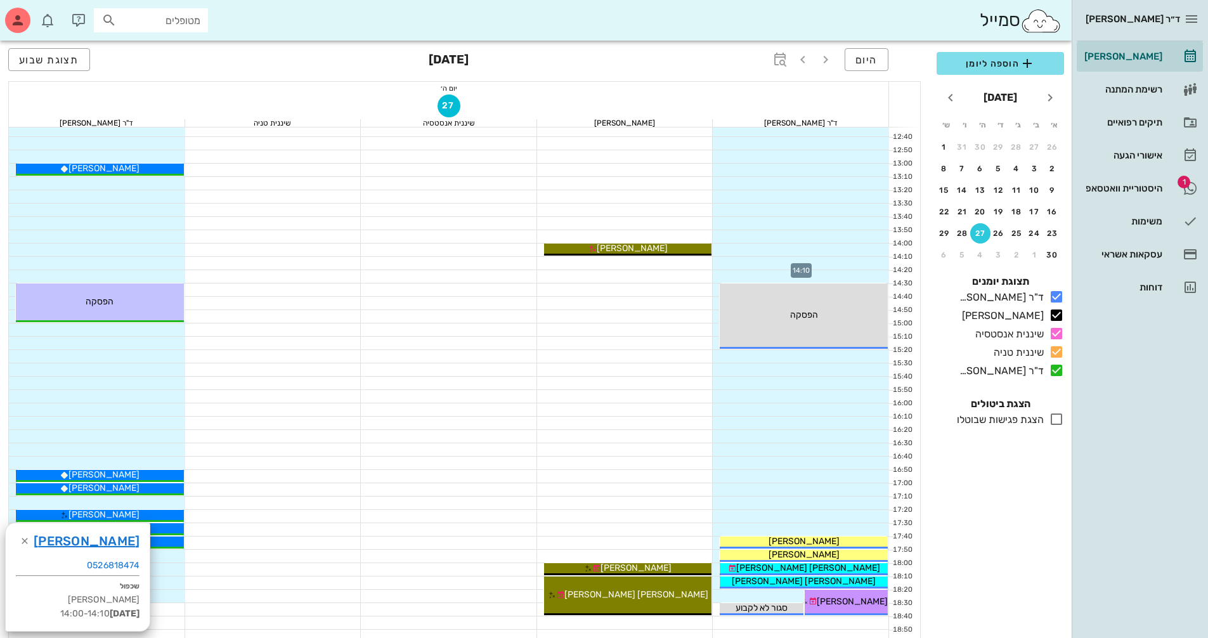
click at [723, 262] on div at bounding box center [801, 263] width 176 height 13
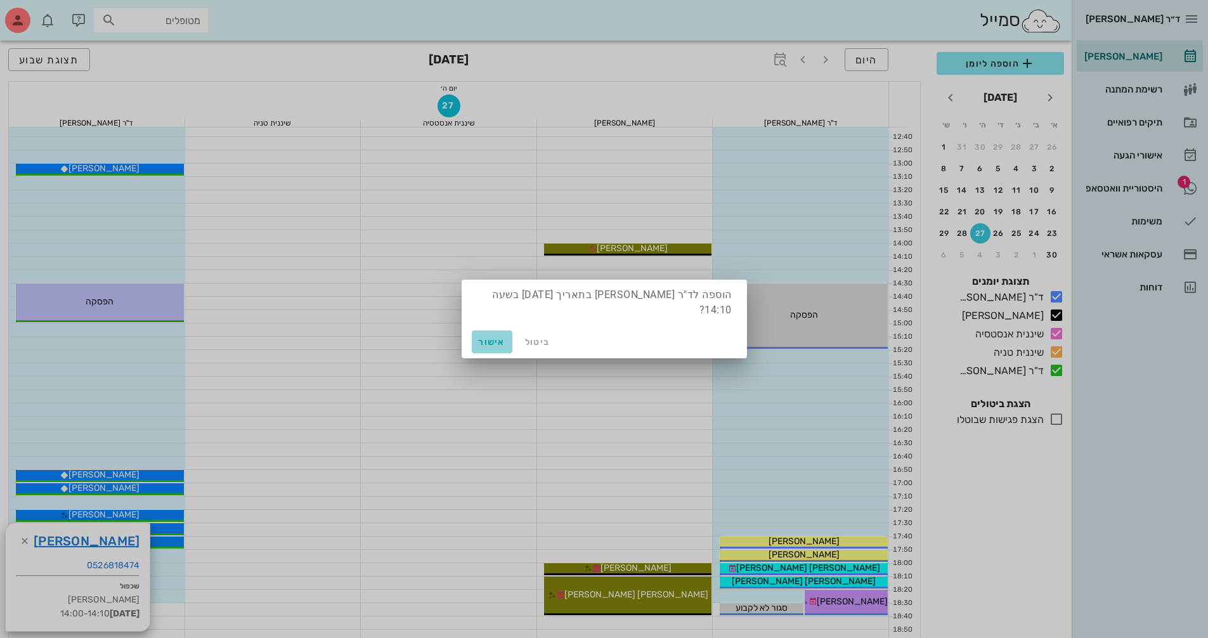
click at [491, 343] on span "אישור" at bounding box center [492, 342] width 30 height 11
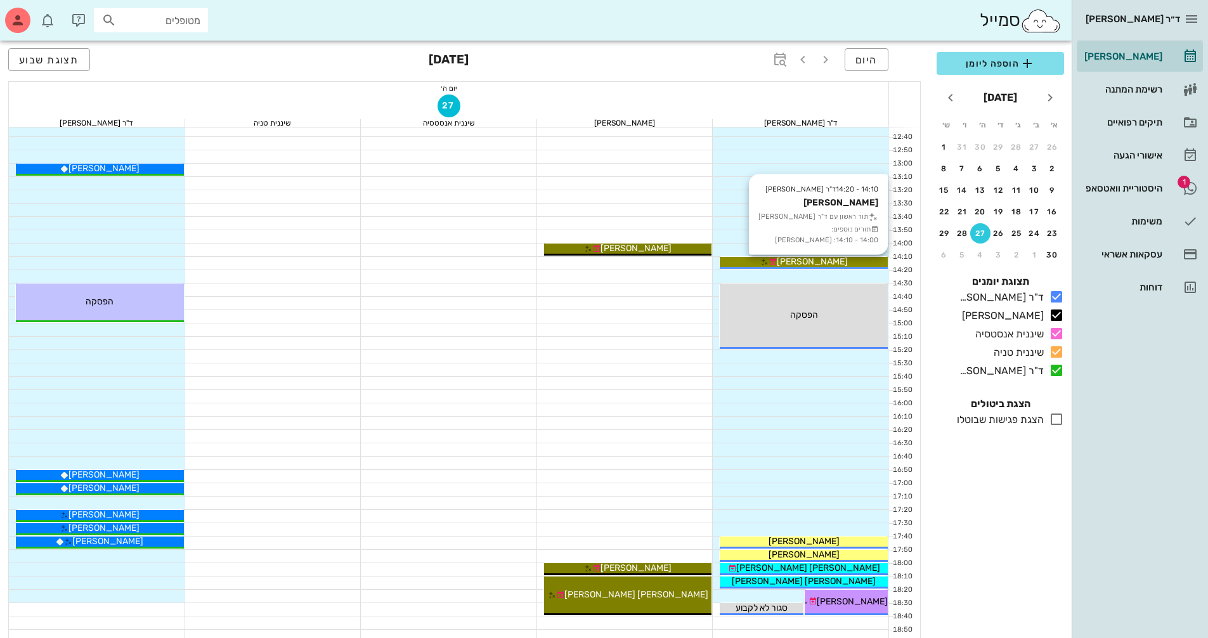
click at [761, 260] on div "[PERSON_NAME]" at bounding box center [804, 261] width 168 height 13
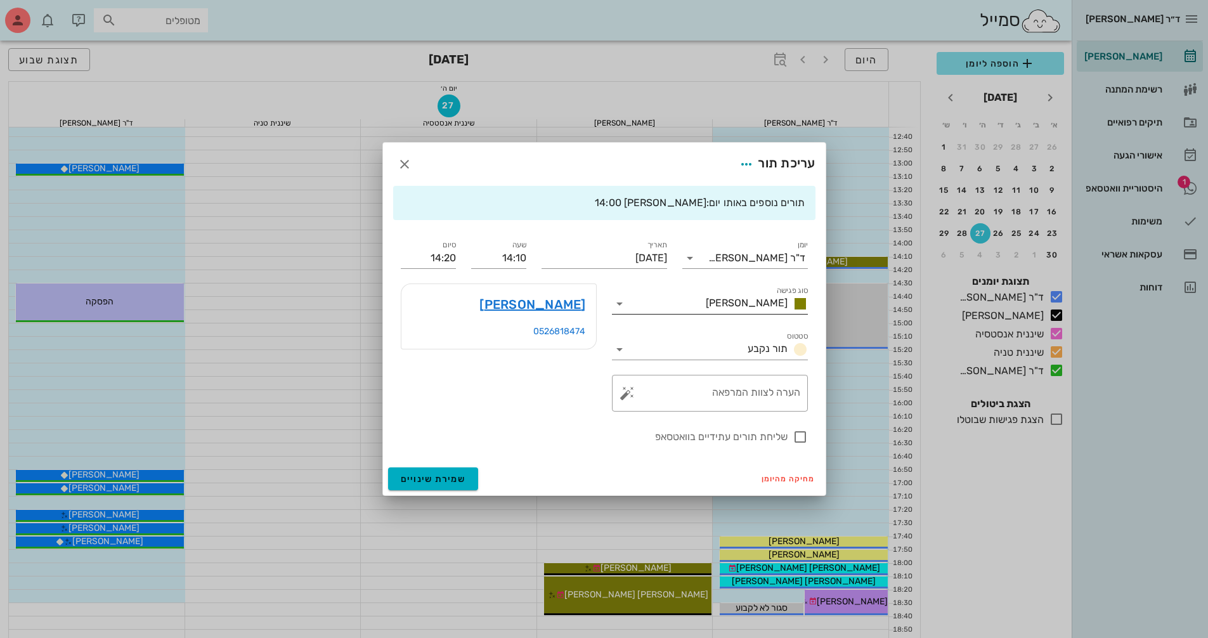
click at [621, 304] on icon at bounding box center [619, 303] width 15 height 15
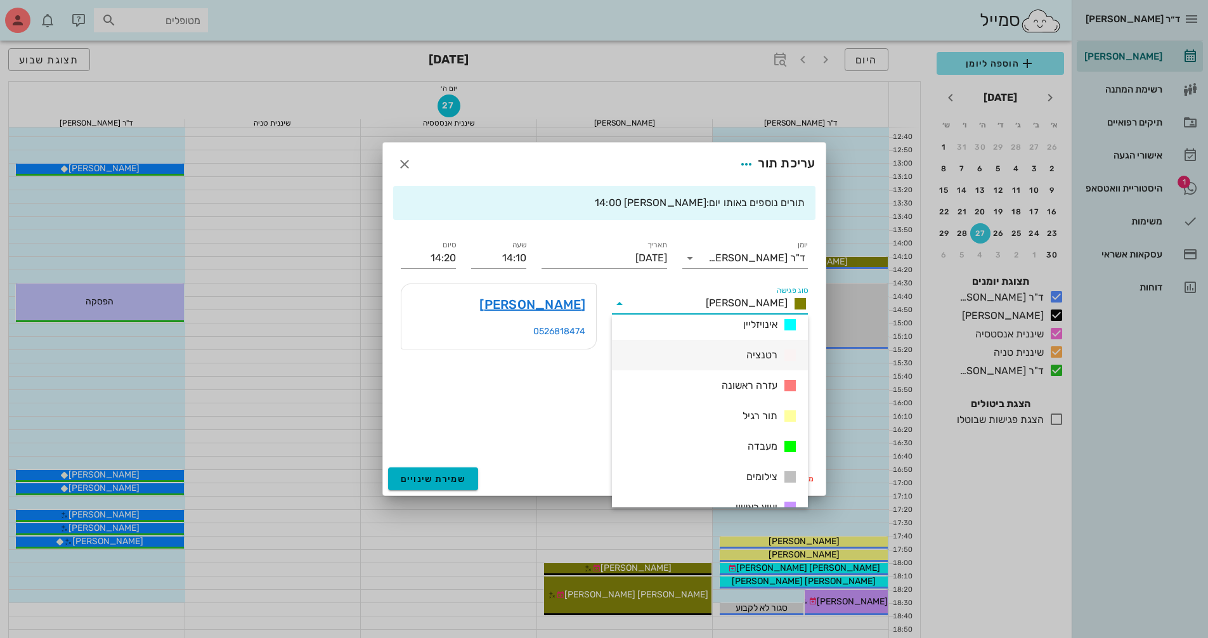
scroll to position [127, 0]
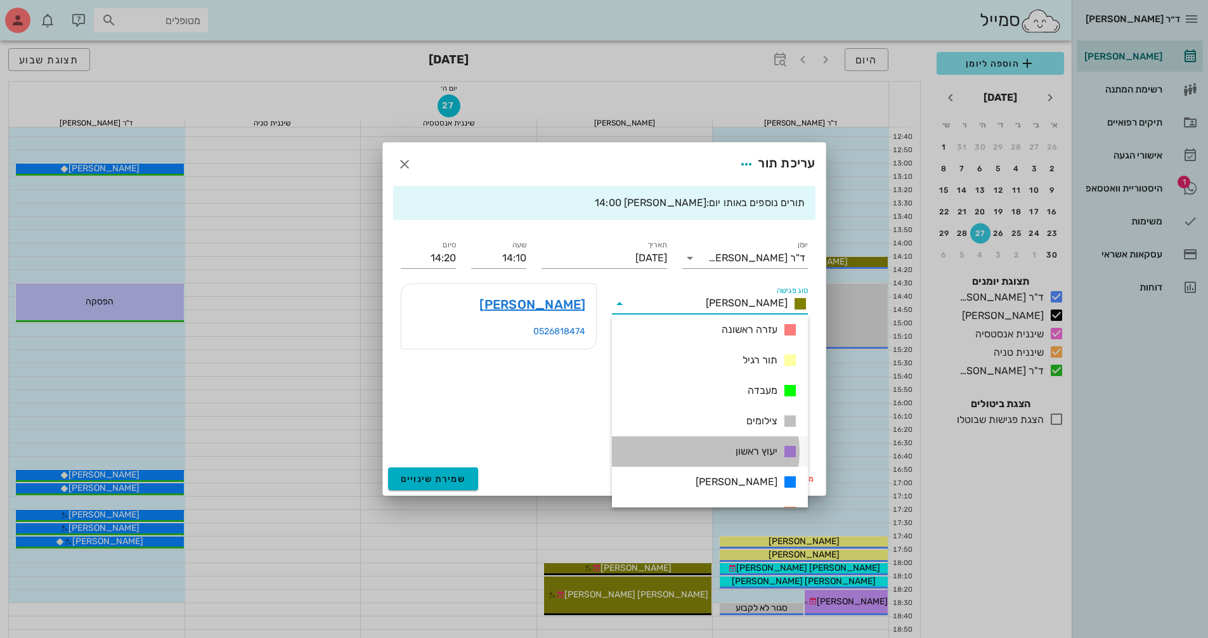
click at [737, 443] on div "יעוץ ראשון" at bounding box center [710, 451] width 196 height 30
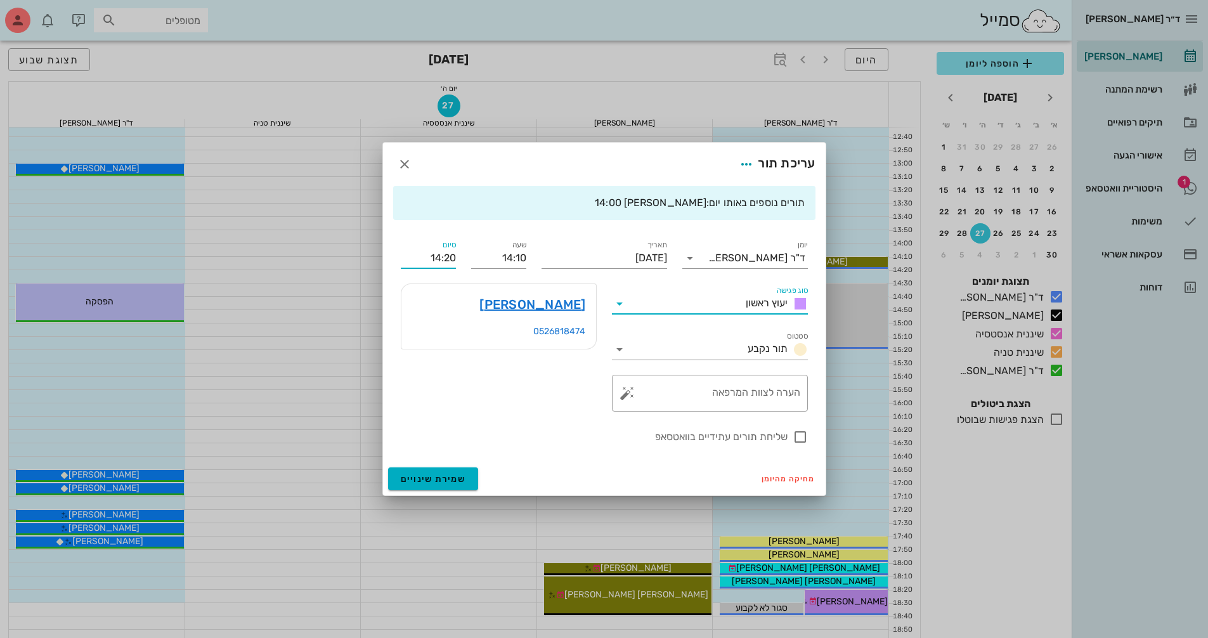
click at [448, 257] on input "14:20" at bounding box center [428, 258] width 55 height 20
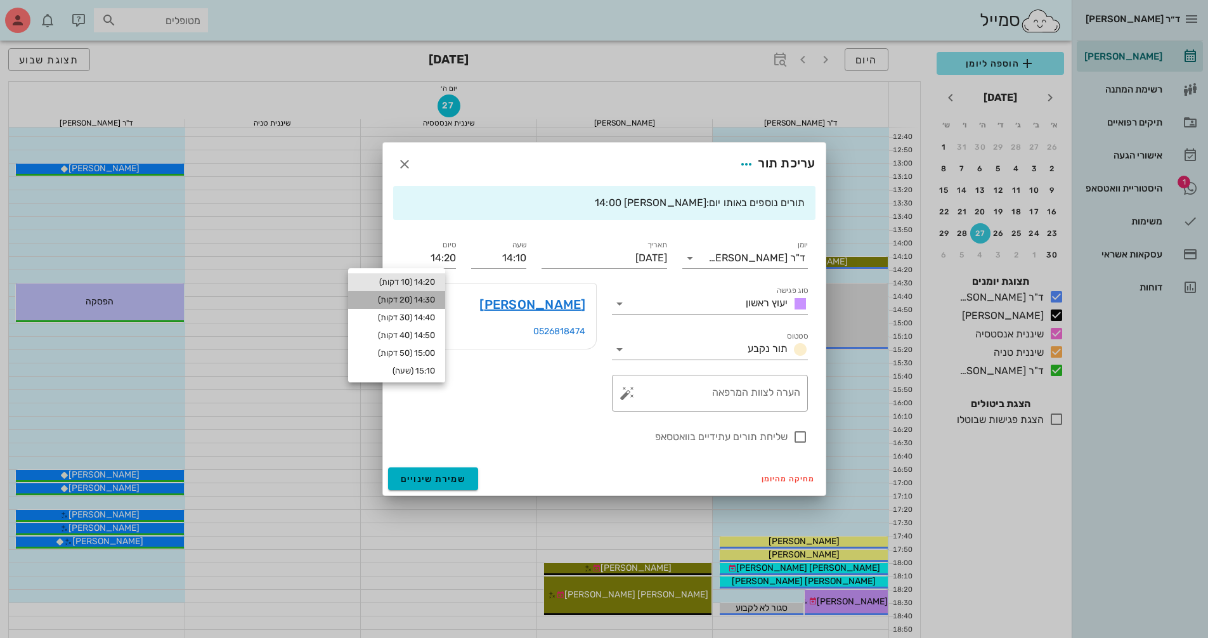
click at [435, 302] on div "14:30 (20 דקות)" at bounding box center [396, 300] width 77 height 10
type input "14:30"
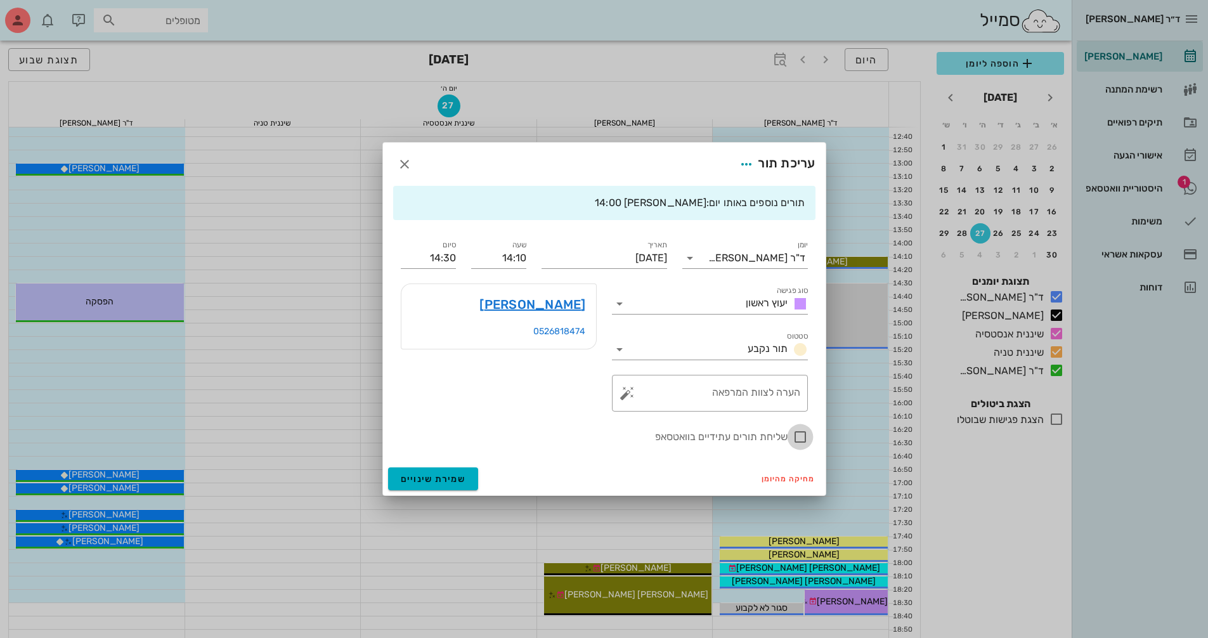
click at [797, 431] on div at bounding box center [800, 437] width 22 height 22
checkbox input "true"
click at [425, 476] on span "שמירת שינויים" at bounding box center [433, 479] width 65 height 11
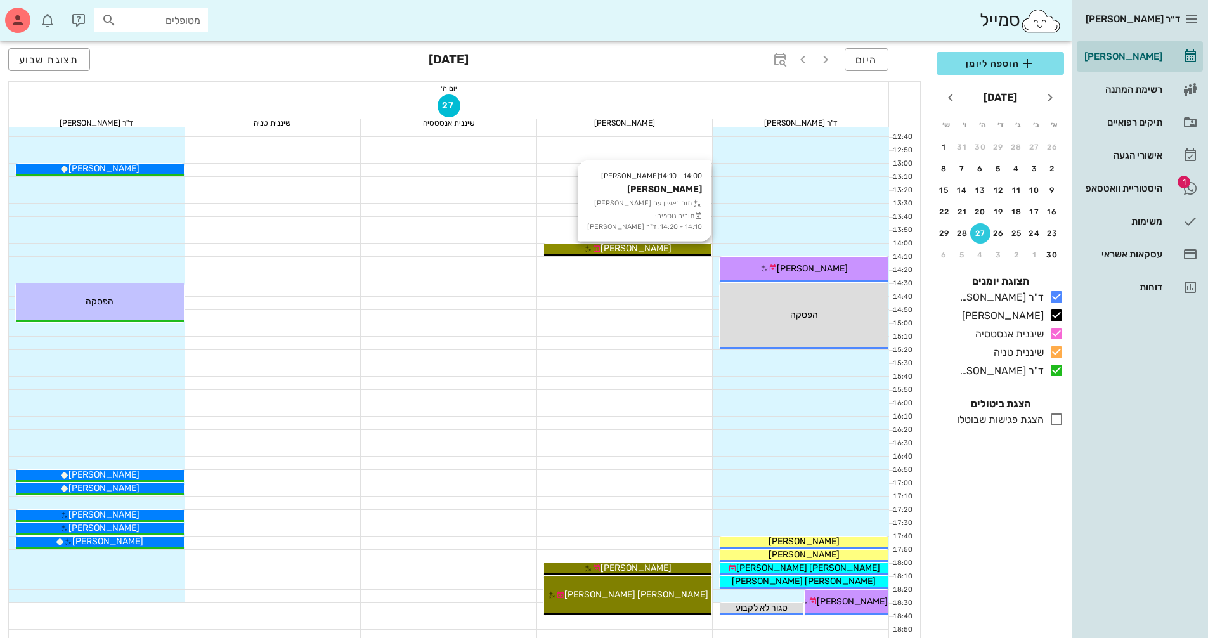
click at [640, 247] on span "[PERSON_NAME]" at bounding box center [635, 248] width 71 height 11
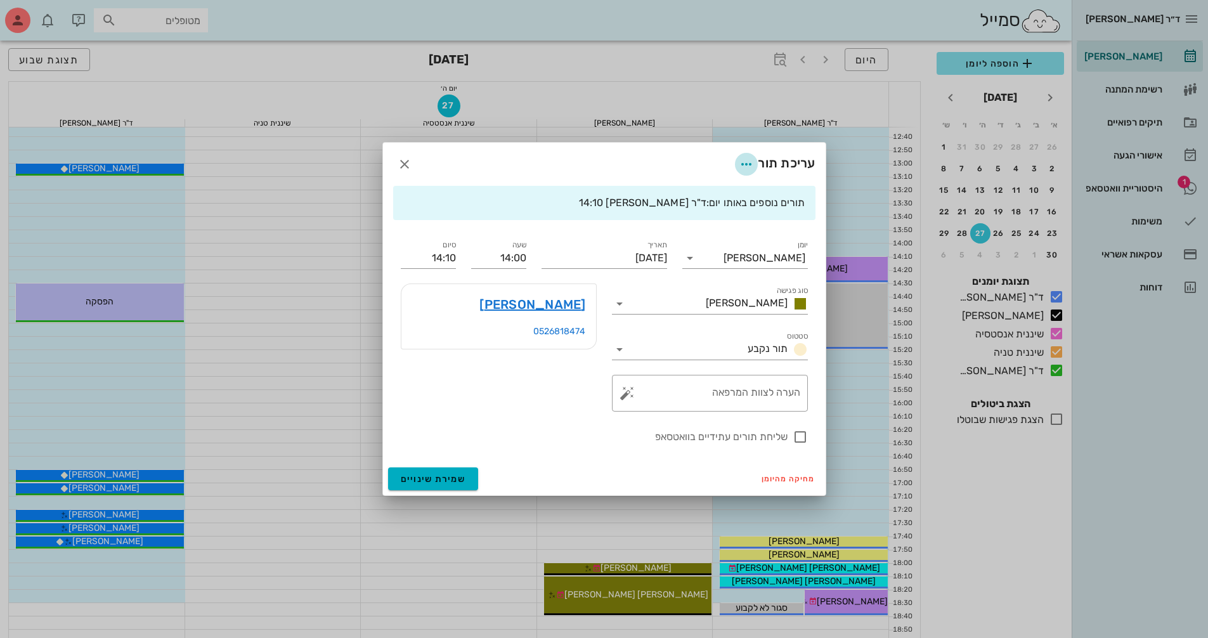
click at [746, 169] on icon "button" at bounding box center [746, 164] width 15 height 15
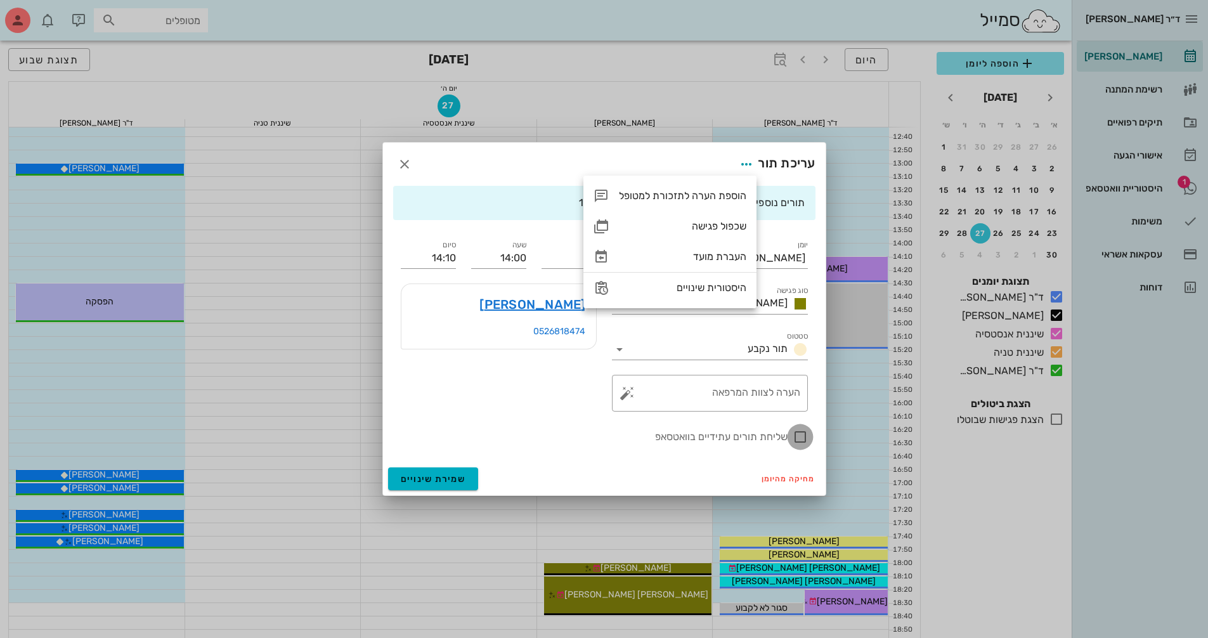
click at [803, 439] on div at bounding box center [800, 437] width 22 height 22
checkbox input "true"
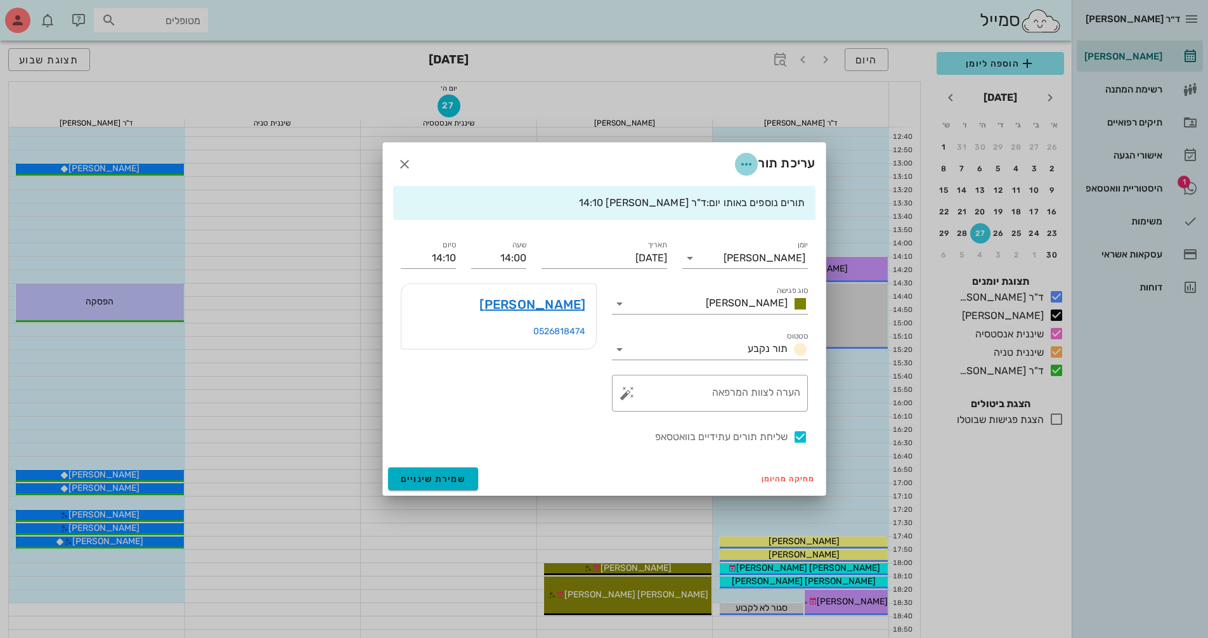
click at [743, 165] on icon "button" at bounding box center [746, 164] width 15 height 15
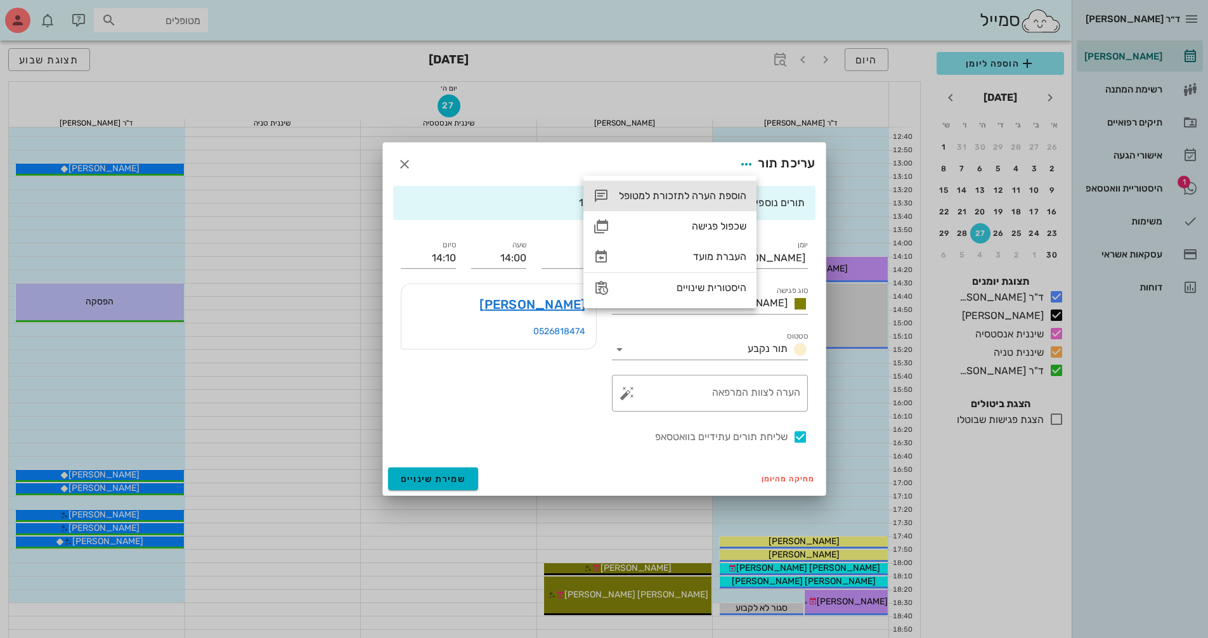
click at [725, 198] on div "הוספת הערה לתזכורת למטופל" at bounding box center [682, 196] width 127 height 12
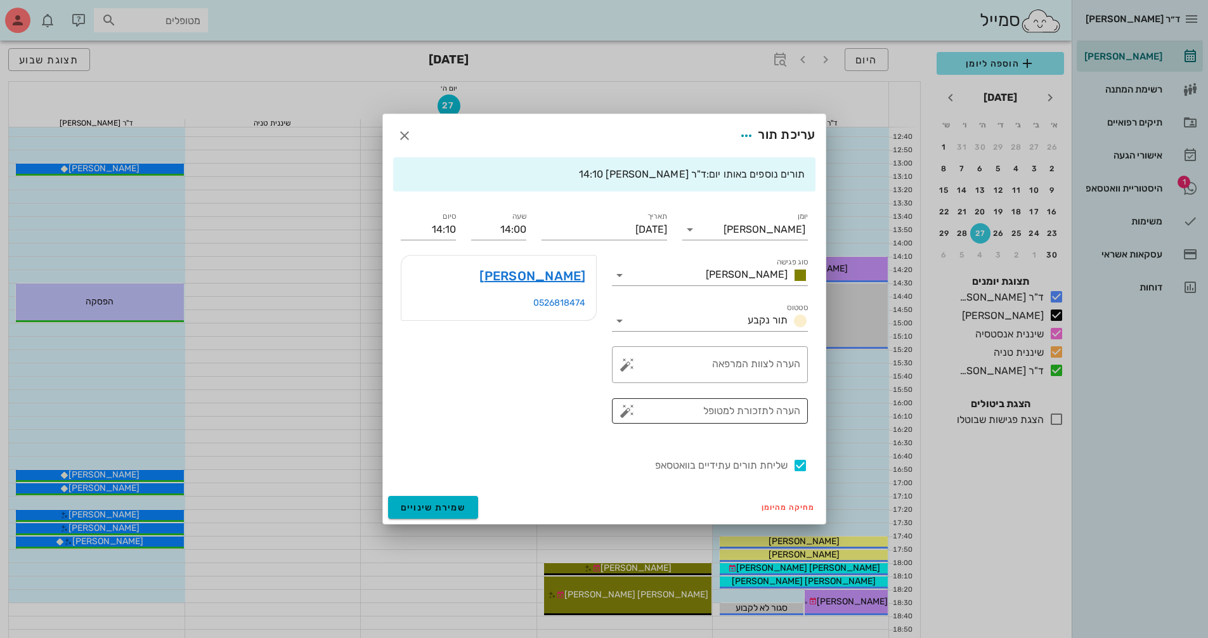
click at [628, 410] on button "button" at bounding box center [627, 410] width 15 height 15
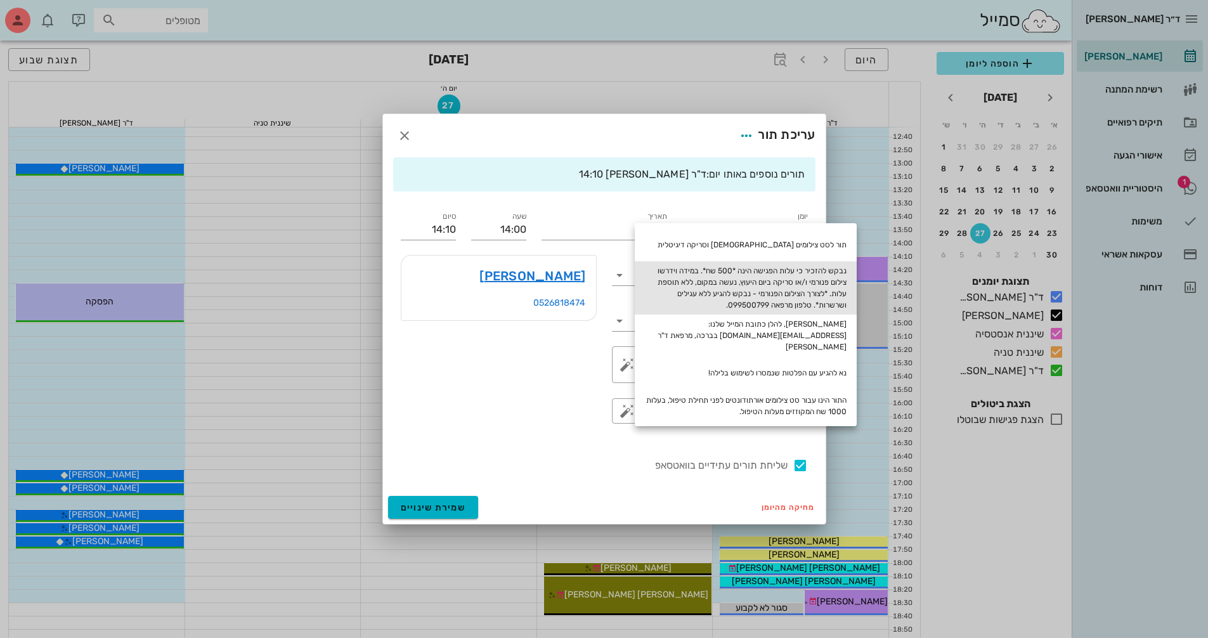
click at [810, 292] on div "נבקש להזכיר כי עלות הפגישה הינה *500 שח*. במידה וידרשו צילום פנורמי ו/או סריקה …" at bounding box center [746, 287] width 222 height 53
type textarea "נבקש להזכיר כי עלות הפגישה הינה *500 שח*. במידה וידרשו צילום פנורמי ו/או סריקה …"
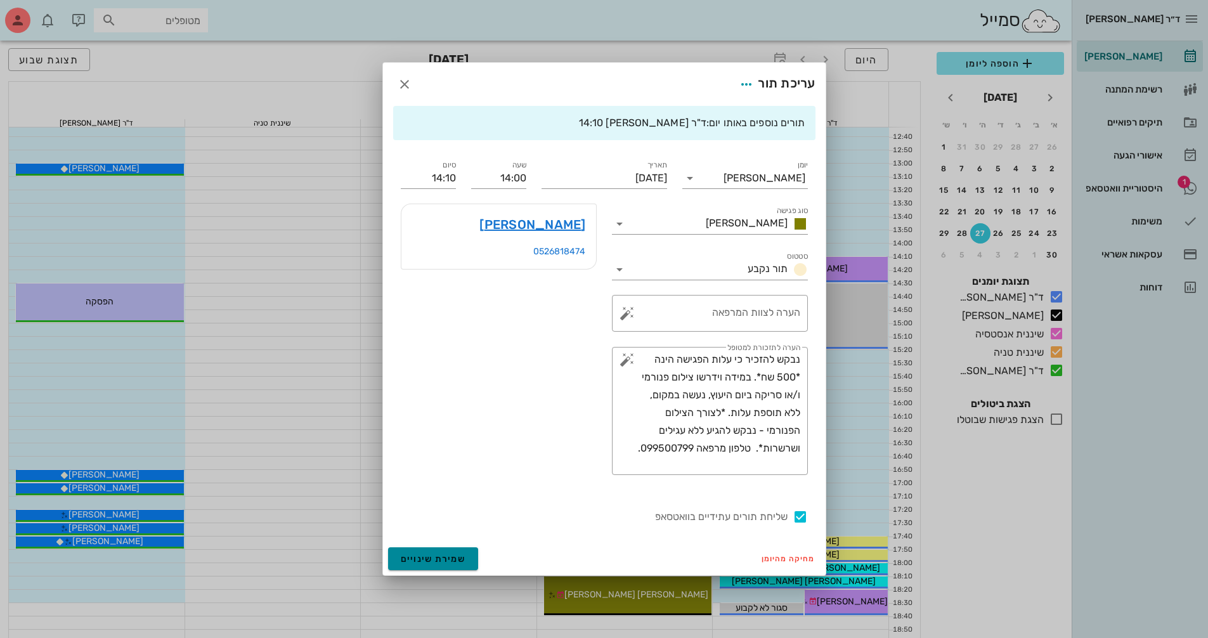
click at [436, 557] on span "שמירת שינויים" at bounding box center [433, 559] width 65 height 11
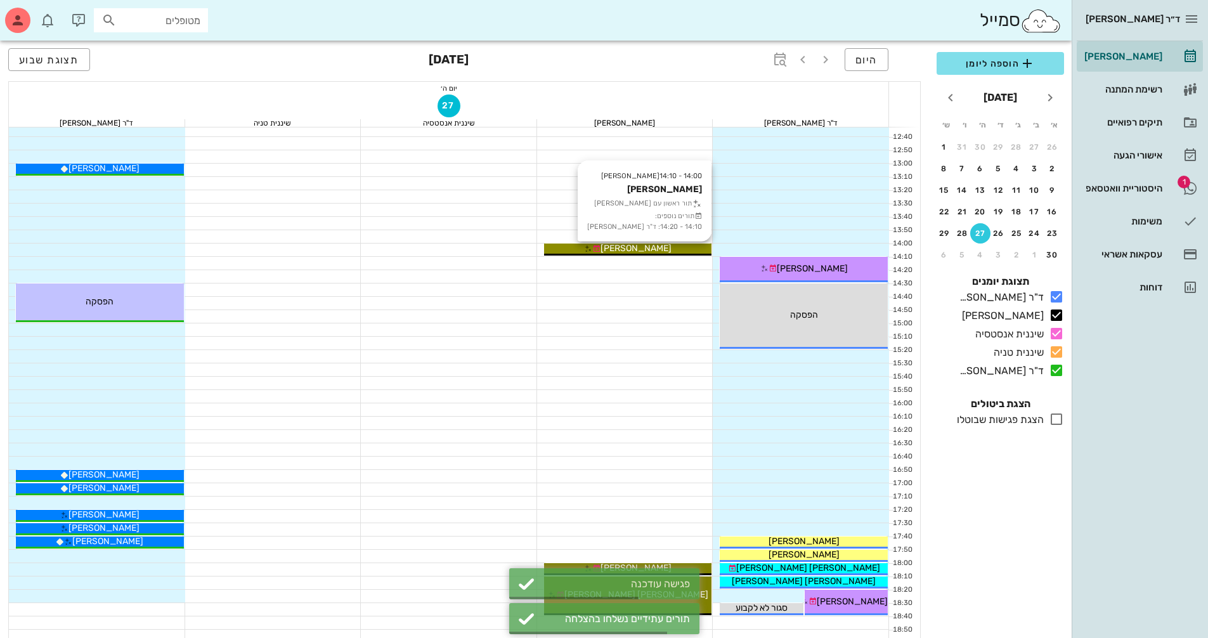
click at [668, 250] on div "[PERSON_NAME]" at bounding box center [628, 248] width 168 height 13
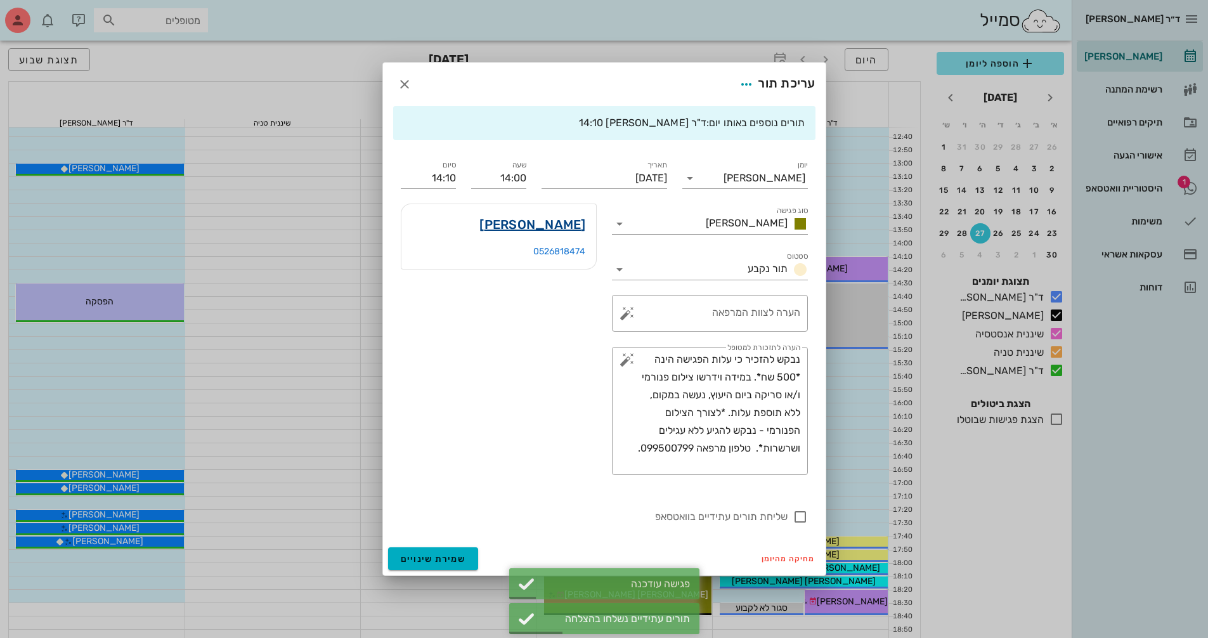
click at [571, 224] on link "[PERSON_NAME]" at bounding box center [532, 224] width 106 height 20
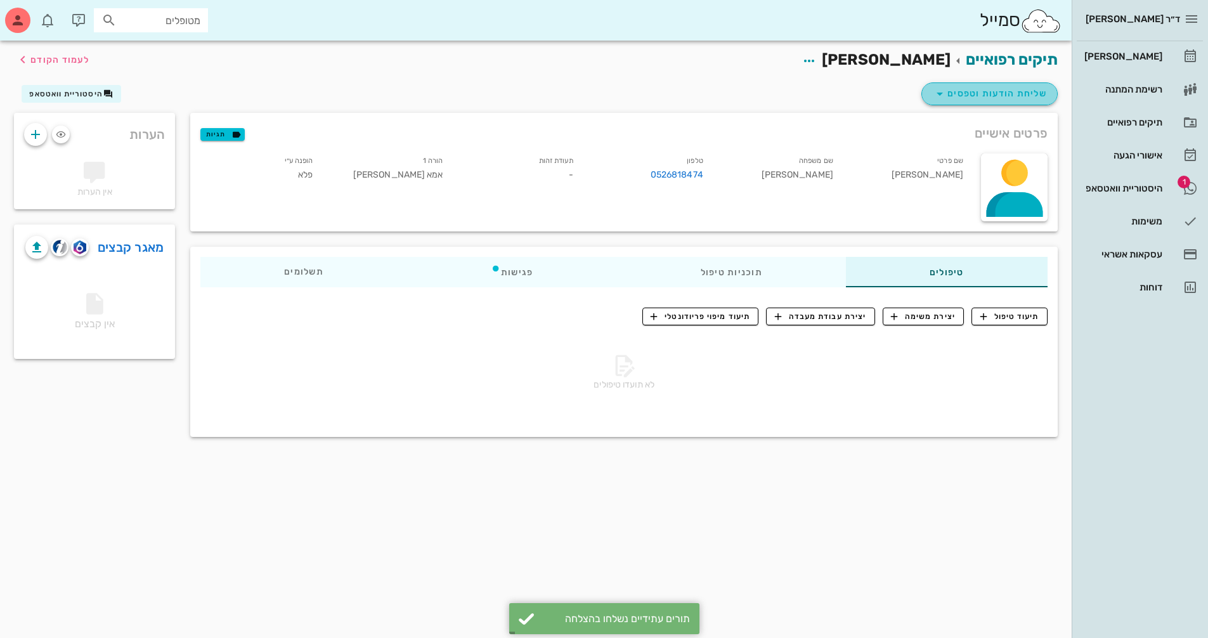
click at [972, 94] on span "שליחת הודעות וטפסים" at bounding box center [989, 93] width 115 height 15
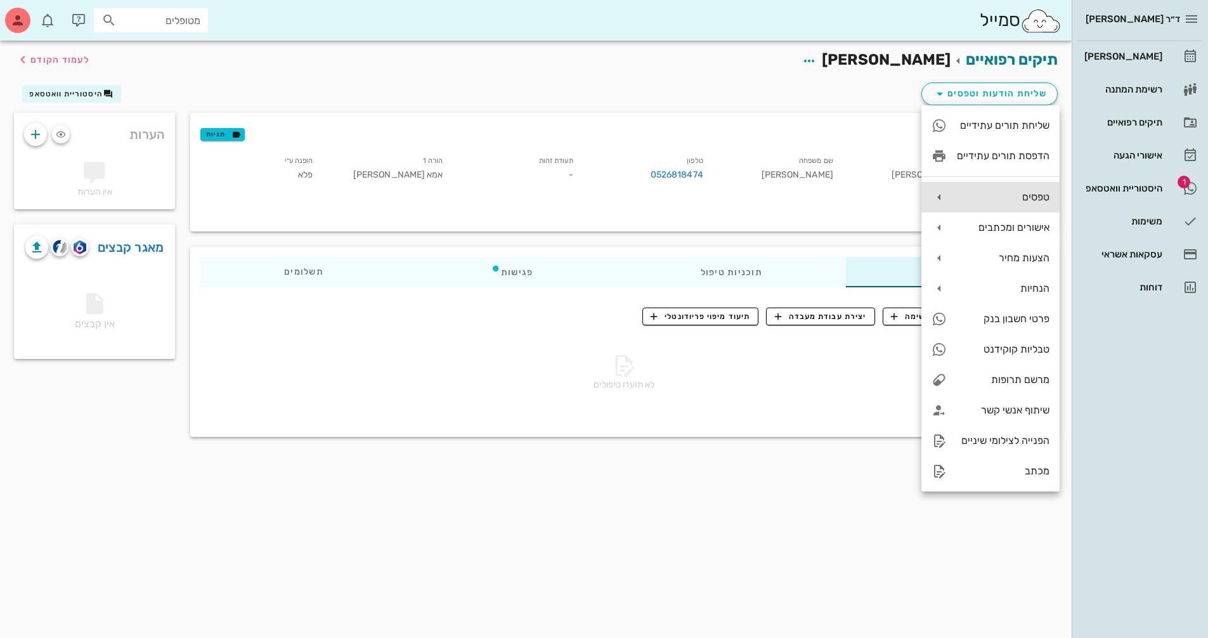
click at [966, 187] on div "טפסים" at bounding box center [990, 197] width 138 height 30
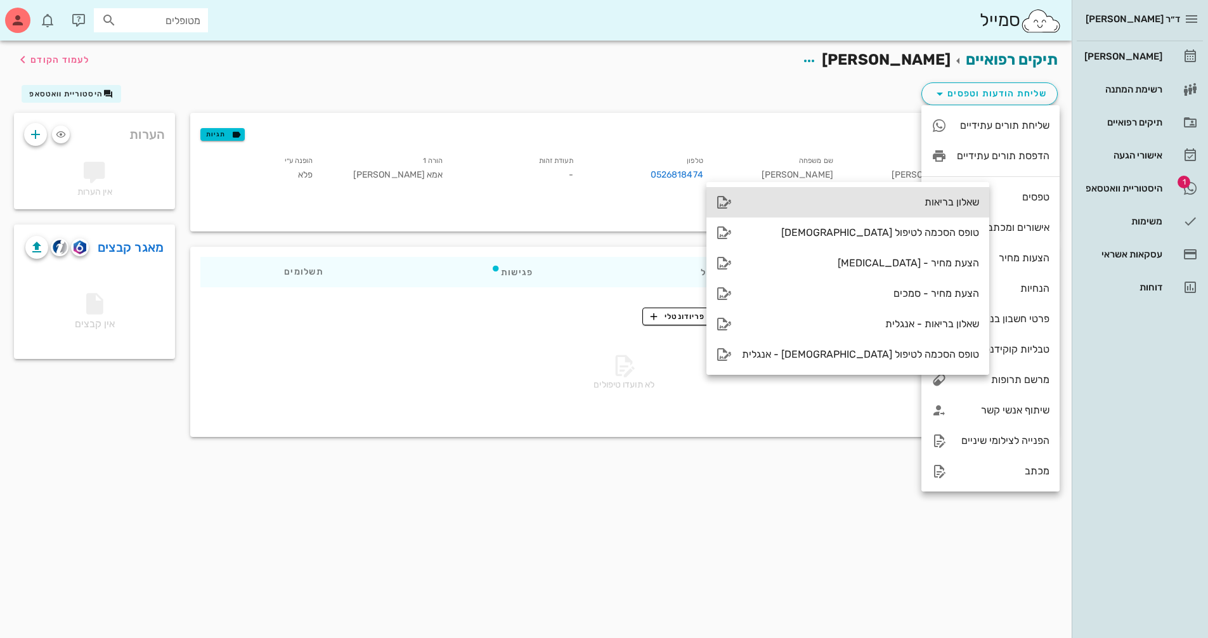
click at [898, 206] on div "שאלון בריאות" at bounding box center [860, 202] width 237 height 12
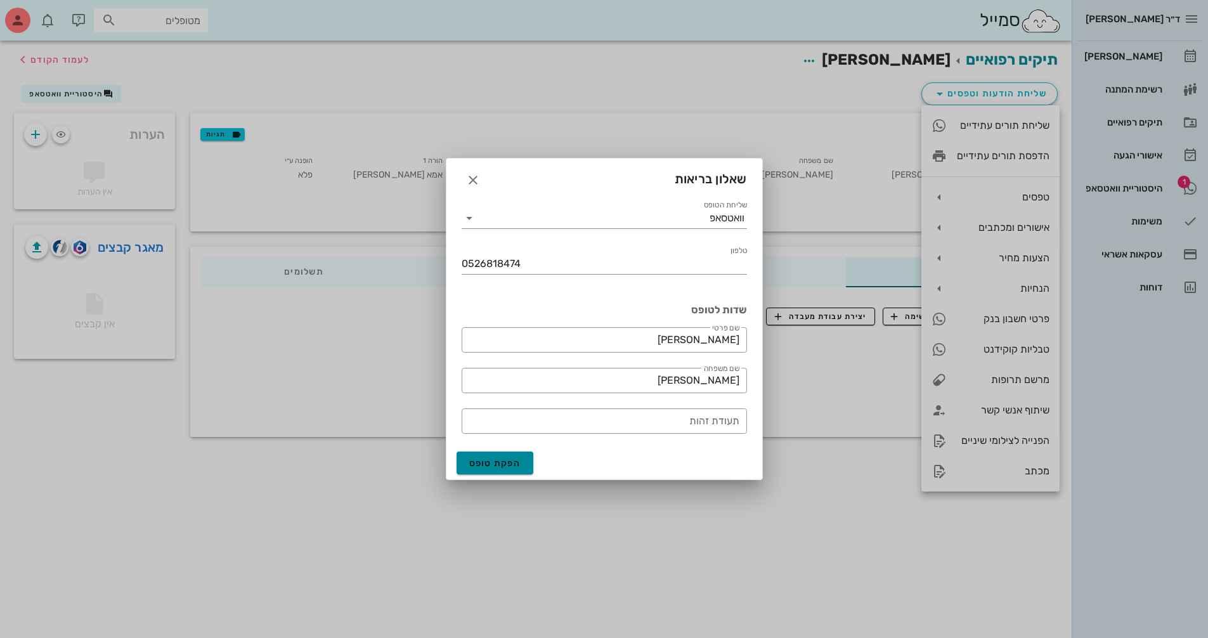
click at [523, 464] on button "הפקת טופס" at bounding box center [495, 462] width 77 height 23
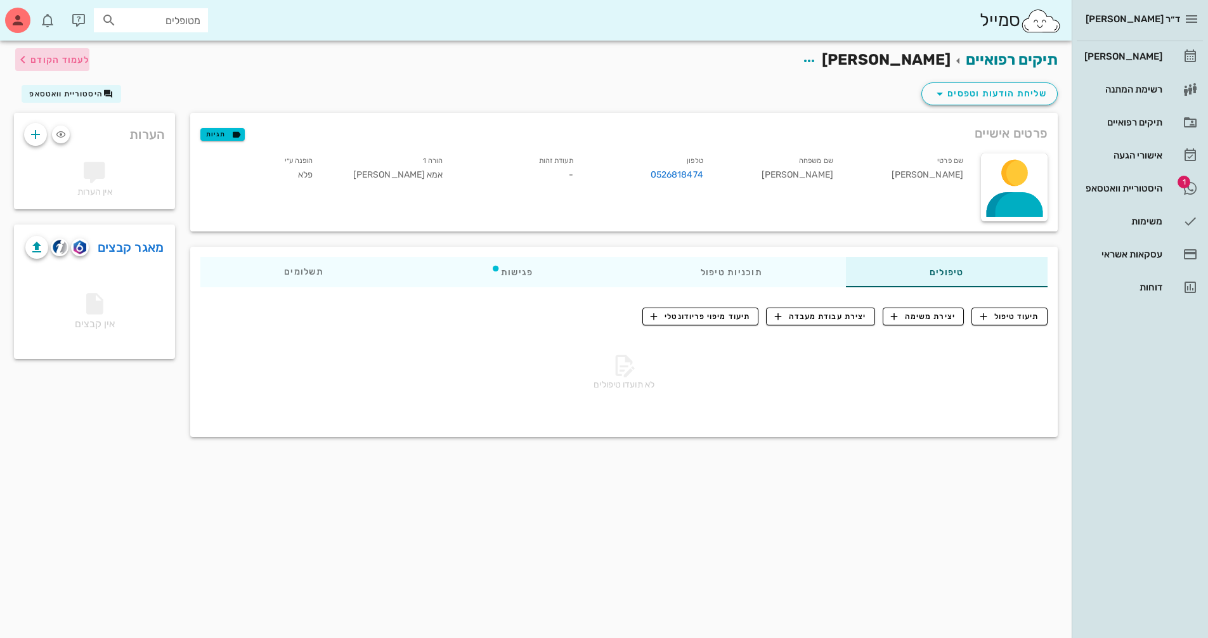
click at [38, 57] on span "לעמוד הקודם" at bounding box center [59, 60] width 59 height 11
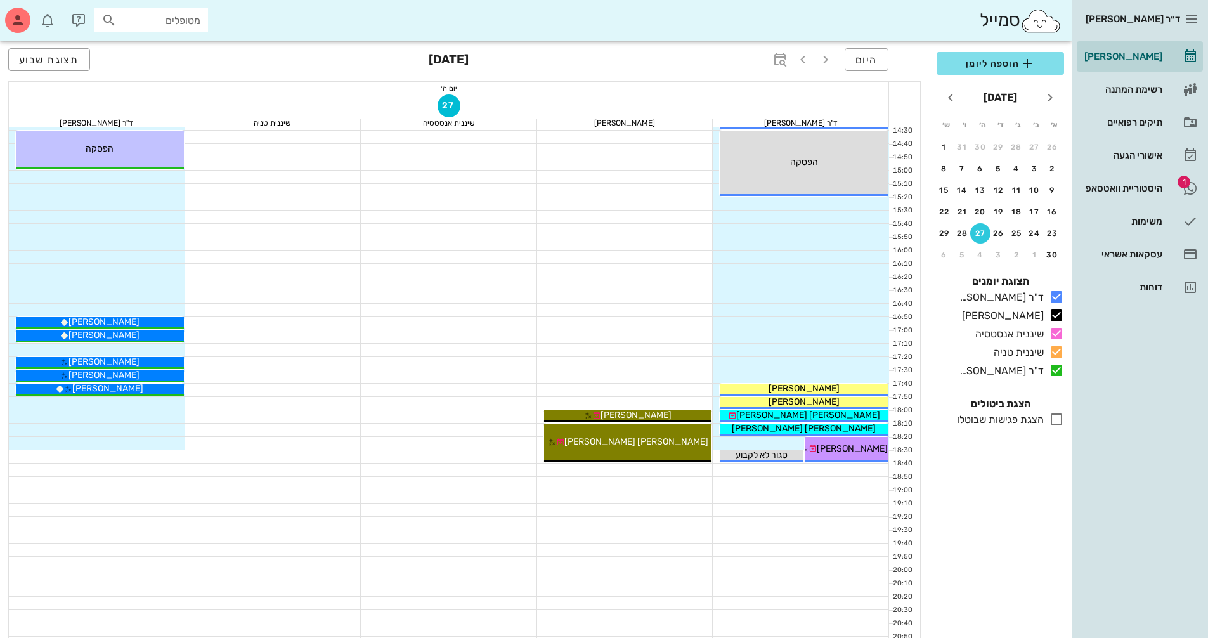
scroll to position [609, 0]
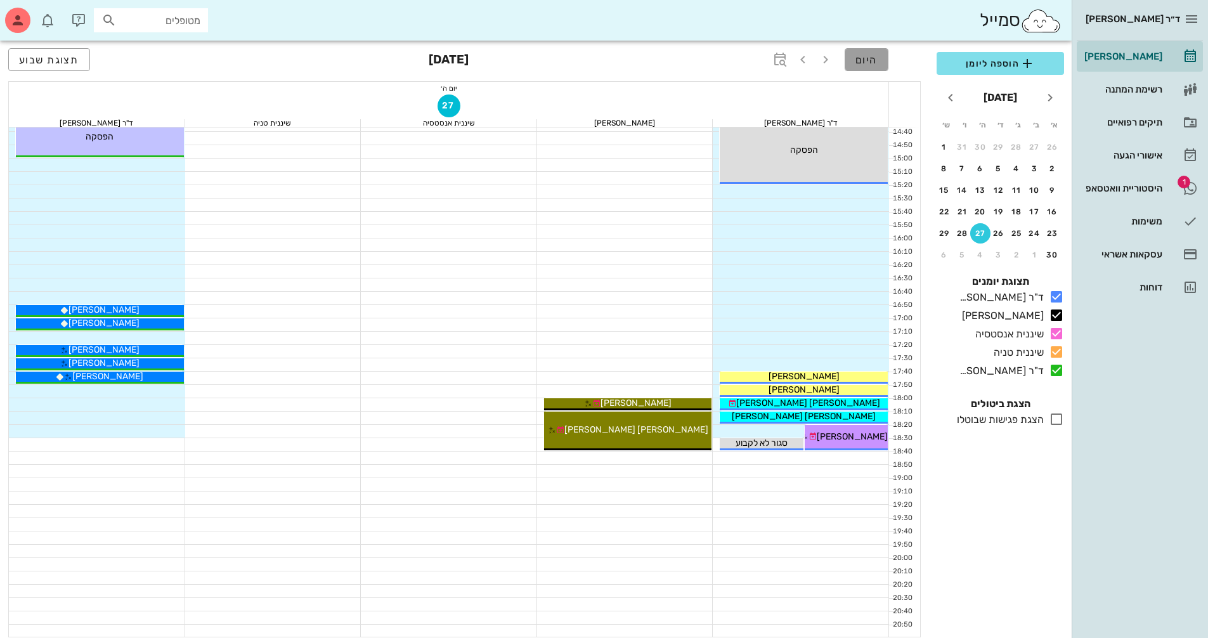
click at [870, 67] on button "היום" at bounding box center [867, 59] width 44 height 23
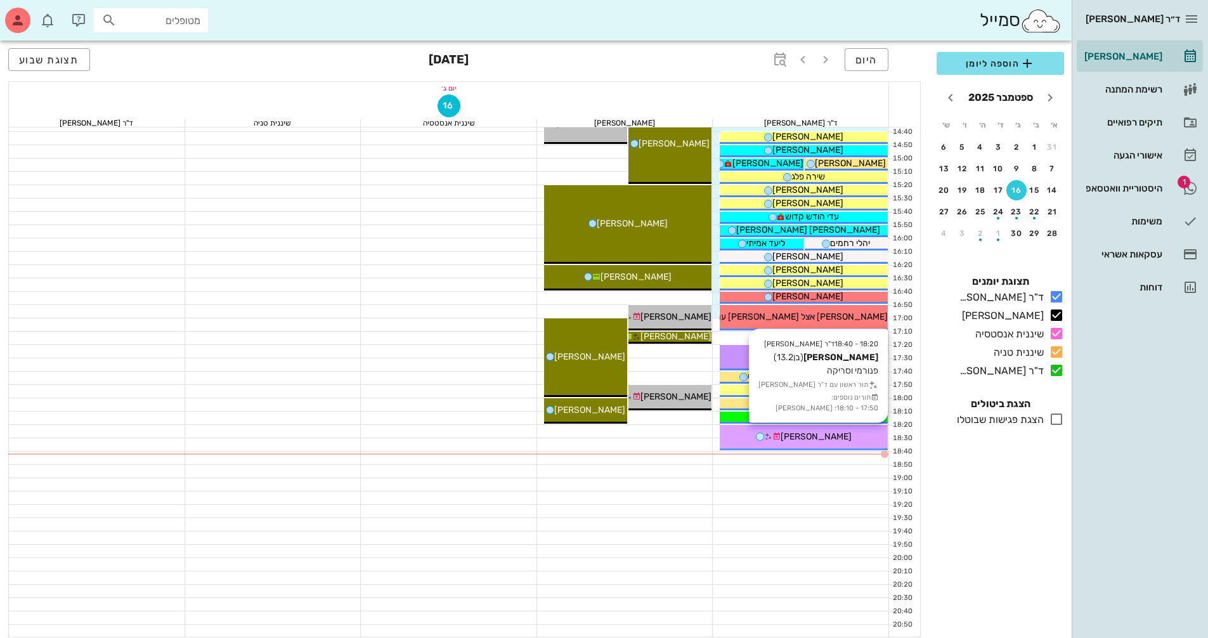
click at [805, 443] on div "[PERSON_NAME]" at bounding box center [804, 436] width 168 height 13
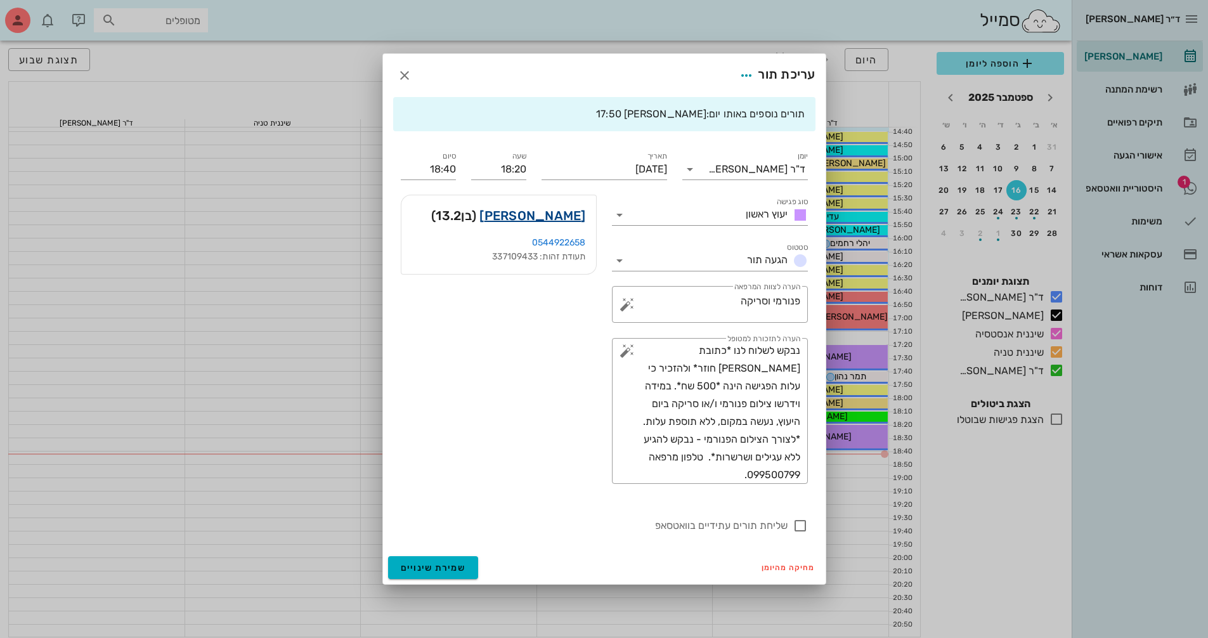
click at [564, 219] on link "[PERSON_NAME]" at bounding box center [532, 215] width 106 height 20
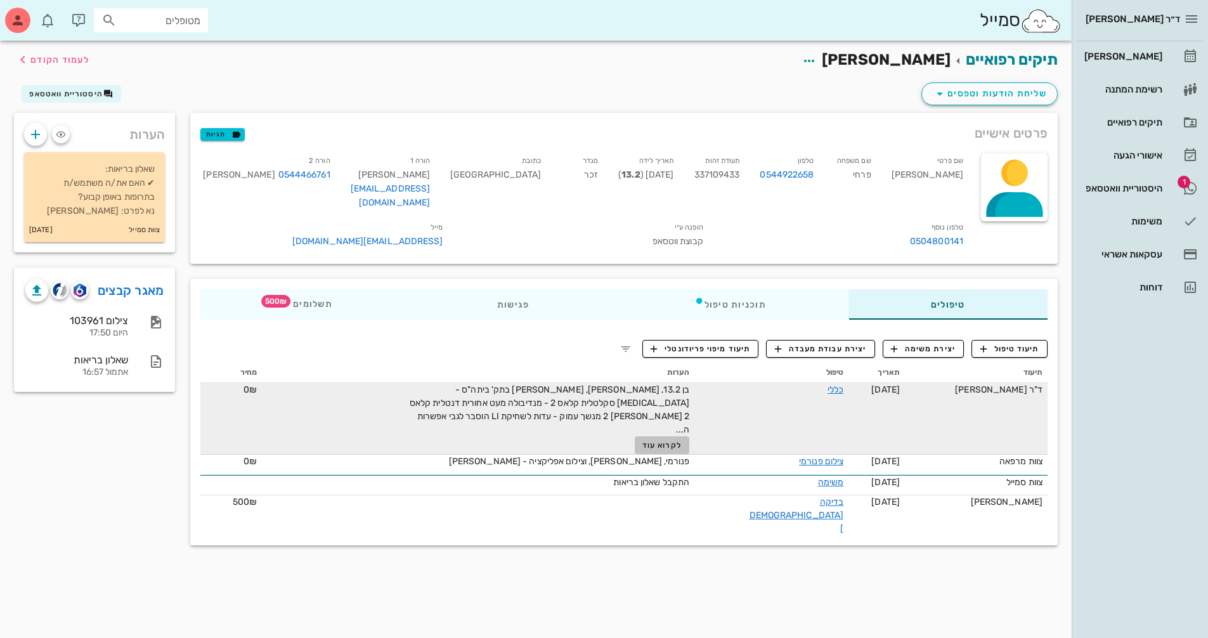
click at [682, 441] on span "לקרוא עוד" at bounding box center [661, 445] width 39 height 9
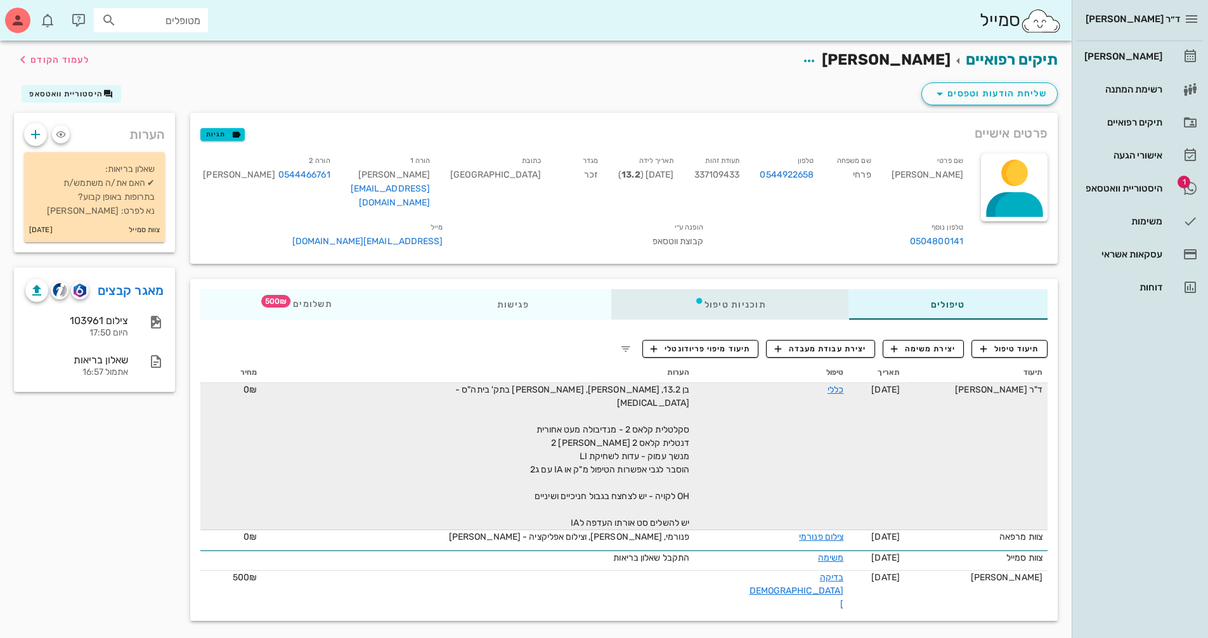
click at [715, 297] on div "תוכניות טיפול" at bounding box center [730, 304] width 237 height 30
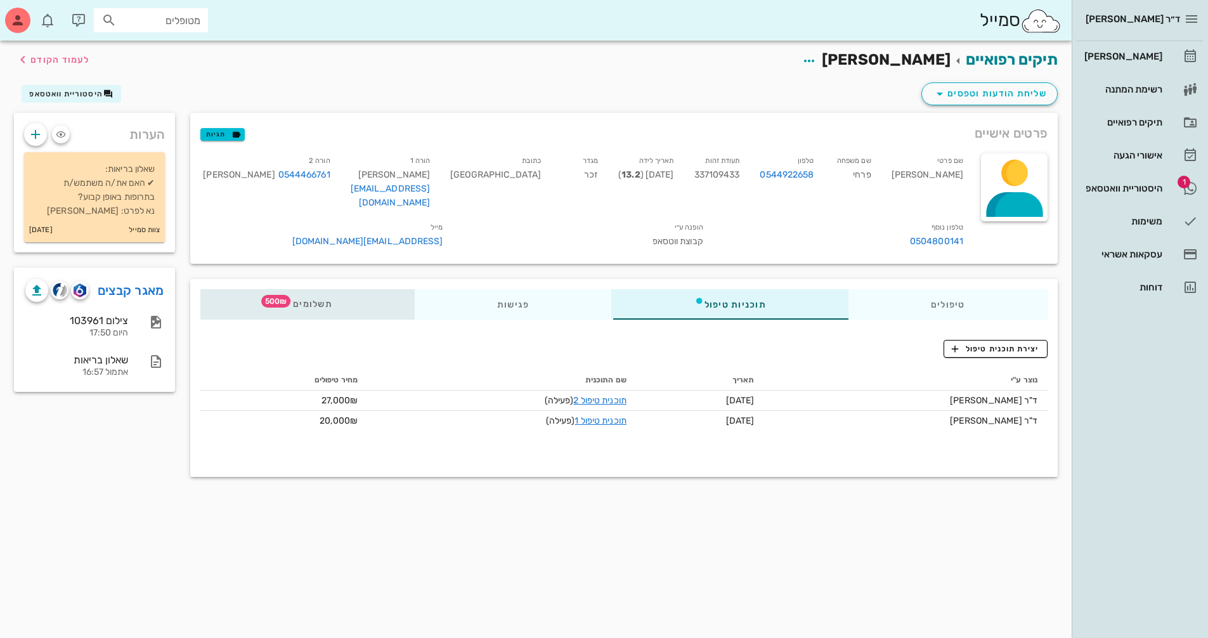
click at [329, 300] on span "תשלומים 500₪" at bounding box center [307, 304] width 49 height 9
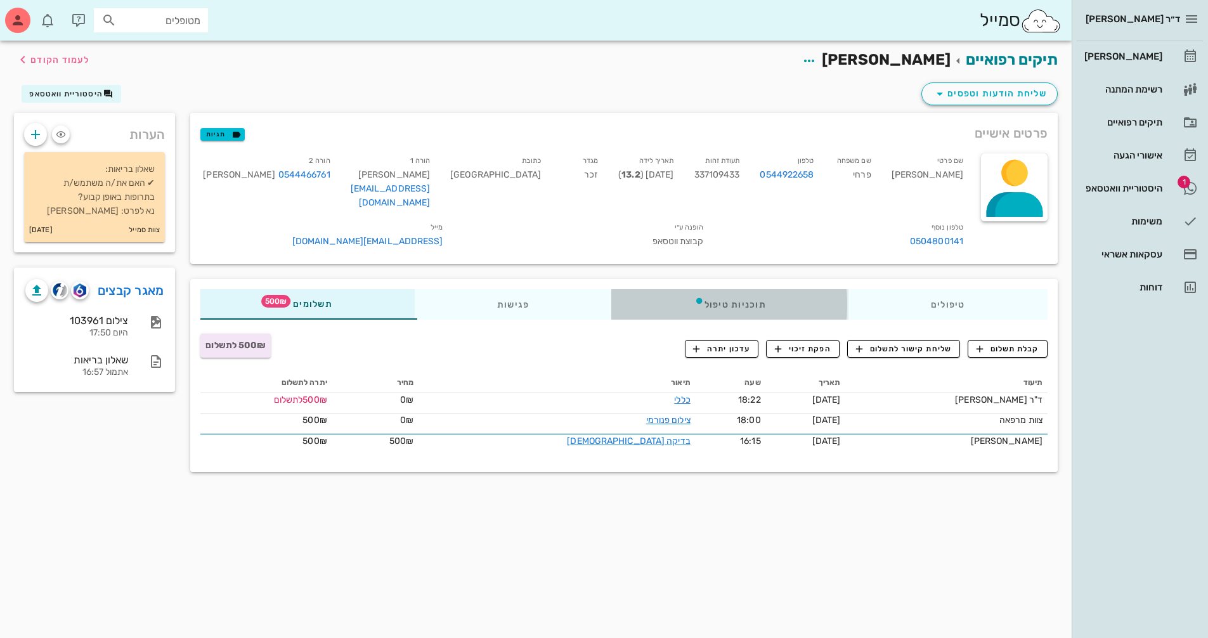
click at [752, 292] on div "תוכניות טיפול" at bounding box center [730, 304] width 237 height 30
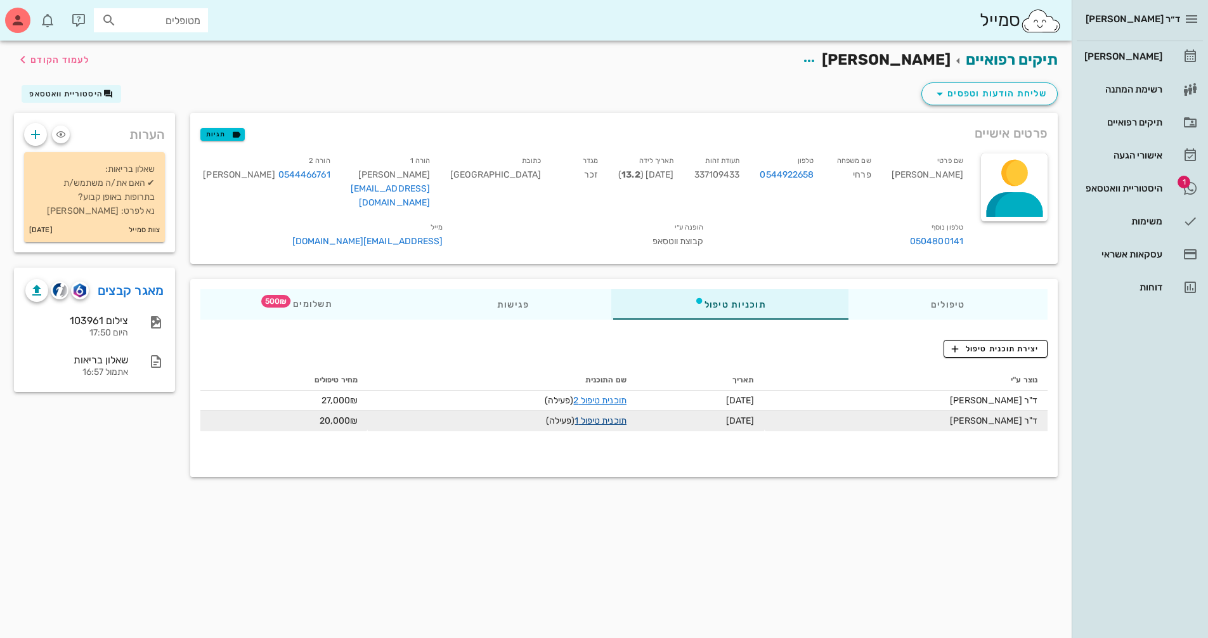
click at [607, 415] on link "תוכנית טיפול 1" at bounding box center [599, 420] width 51 height 11
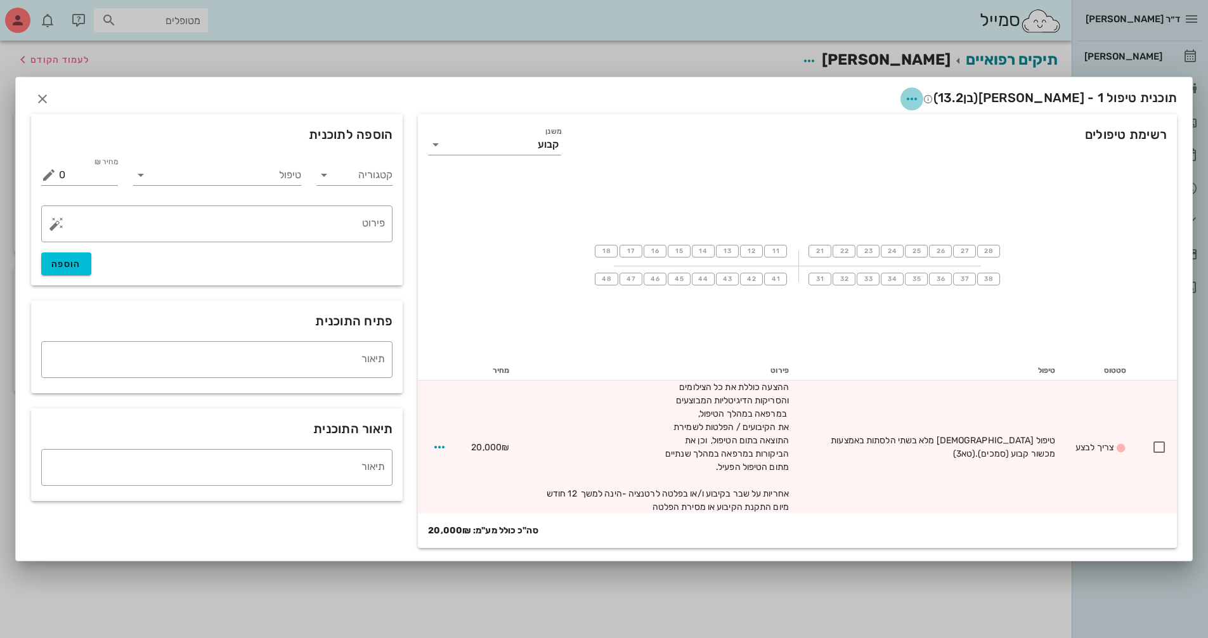
click at [919, 103] on icon "button" at bounding box center [911, 98] width 15 height 15
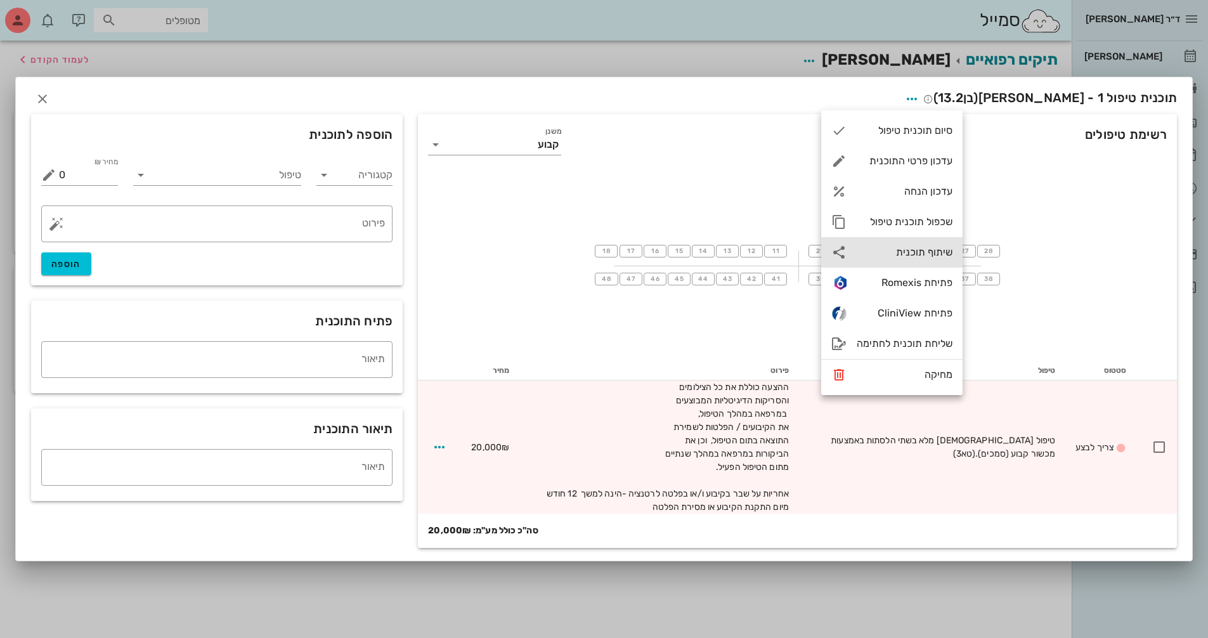
click at [920, 256] on div "שיתוף תוכנית" at bounding box center [905, 252] width 96 height 12
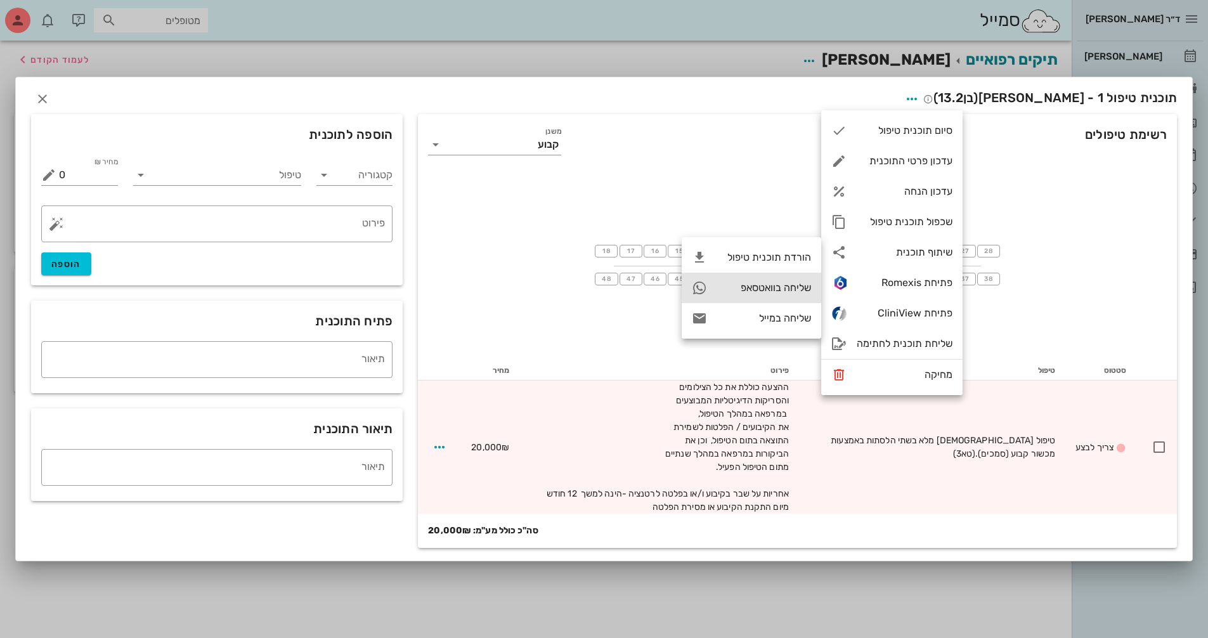
click at [794, 296] on div "שליחה בוואטסאפ" at bounding box center [752, 288] width 140 height 30
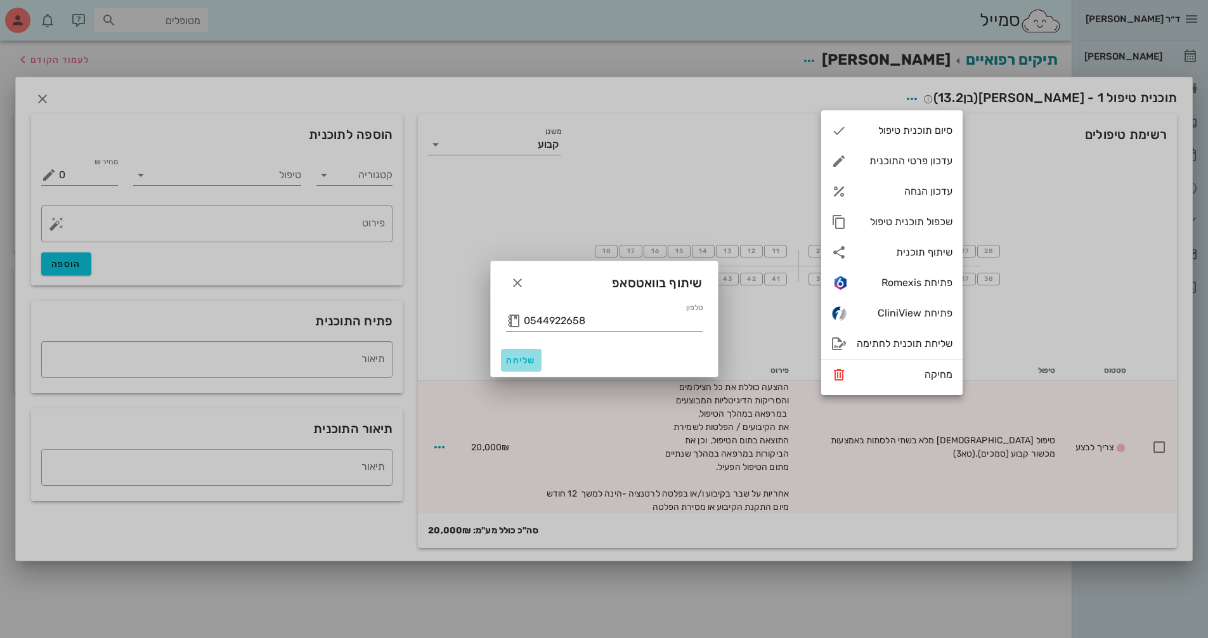
click at [519, 360] on span "שליחה" at bounding box center [521, 360] width 30 height 11
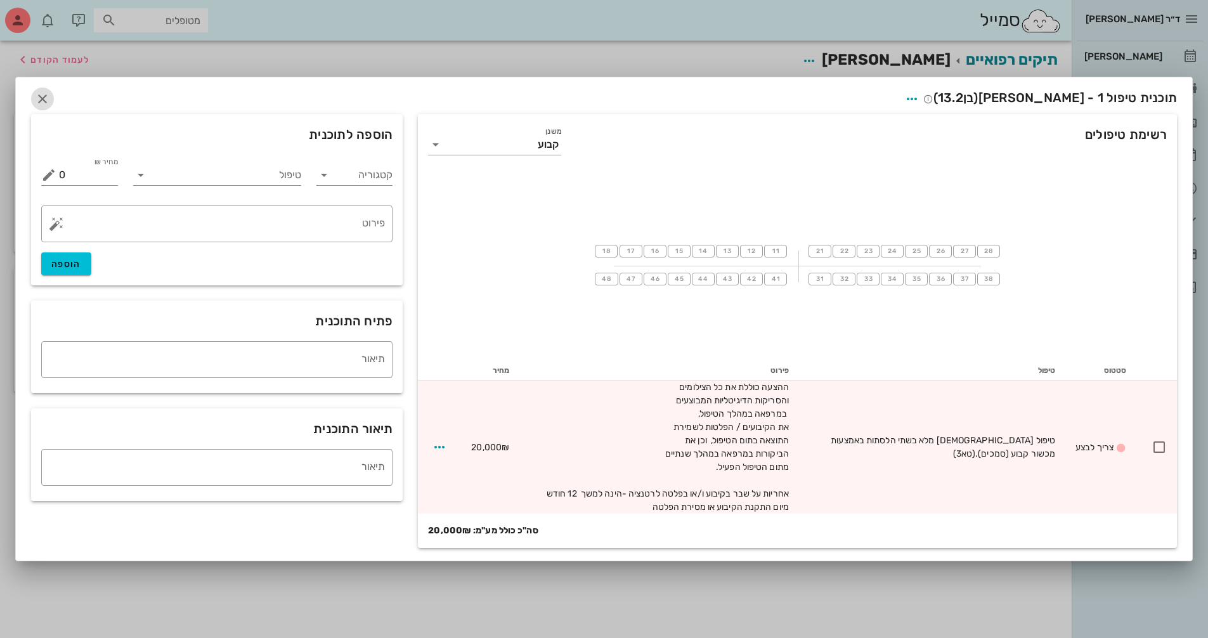
click at [44, 98] on icon "button" at bounding box center [42, 98] width 15 height 15
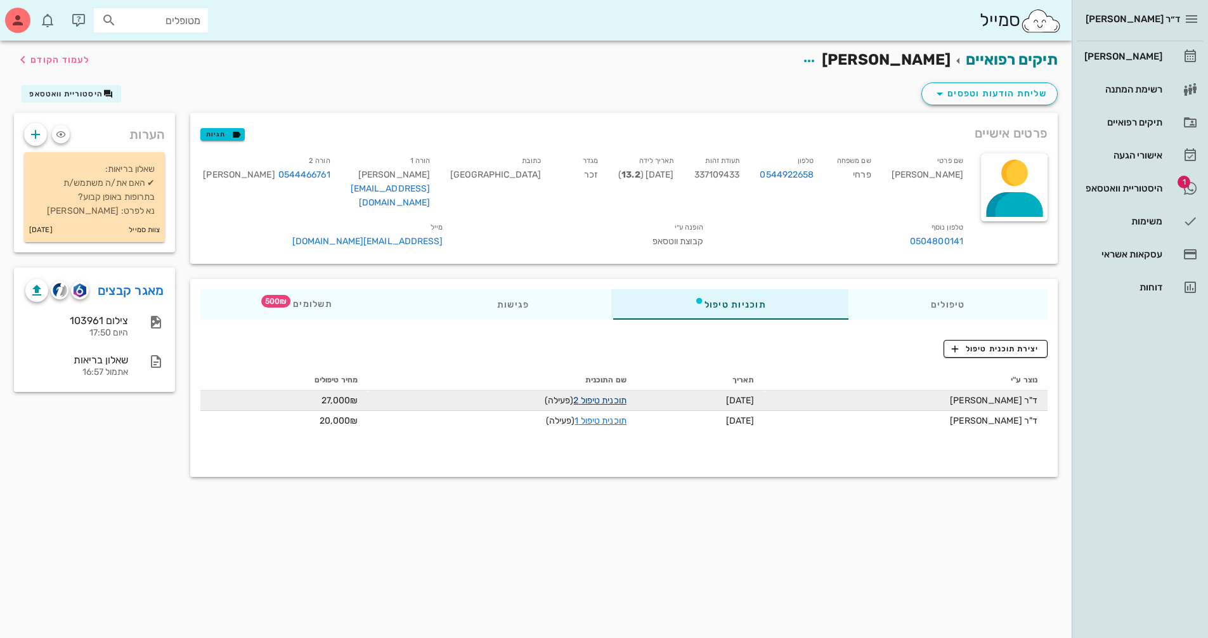
click at [621, 395] on link "תוכנית טיפול 2" at bounding box center [599, 400] width 53 height 11
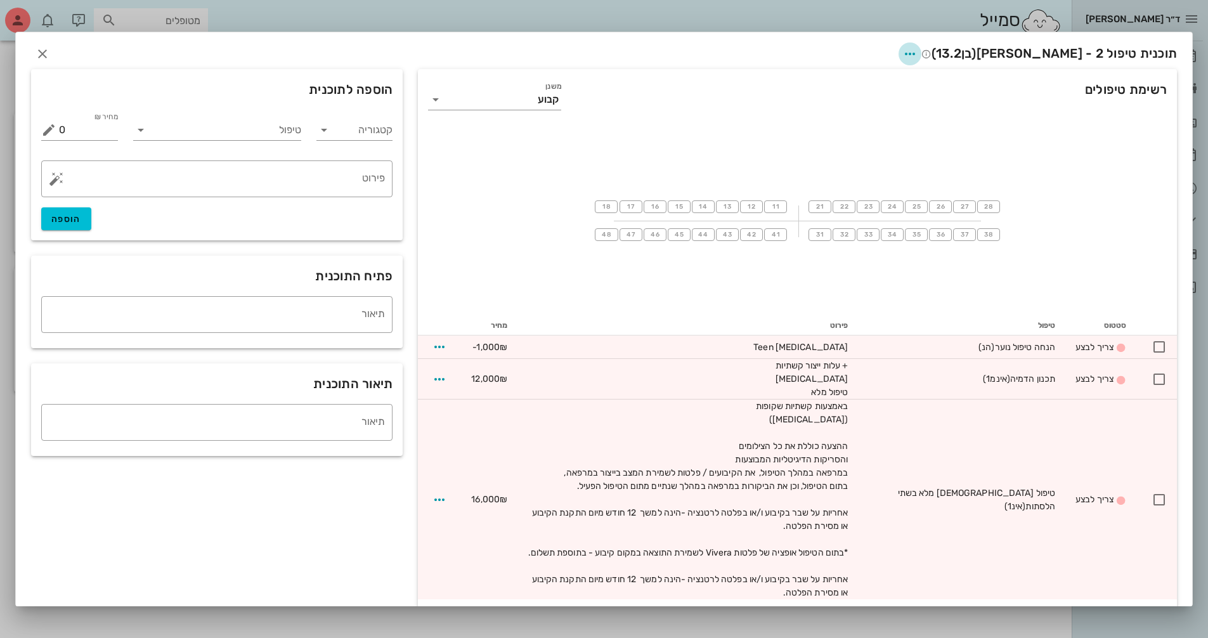
click at [918, 60] on icon "button" at bounding box center [909, 53] width 15 height 15
